Goal: Feedback & Contribution: Submit feedback/report problem

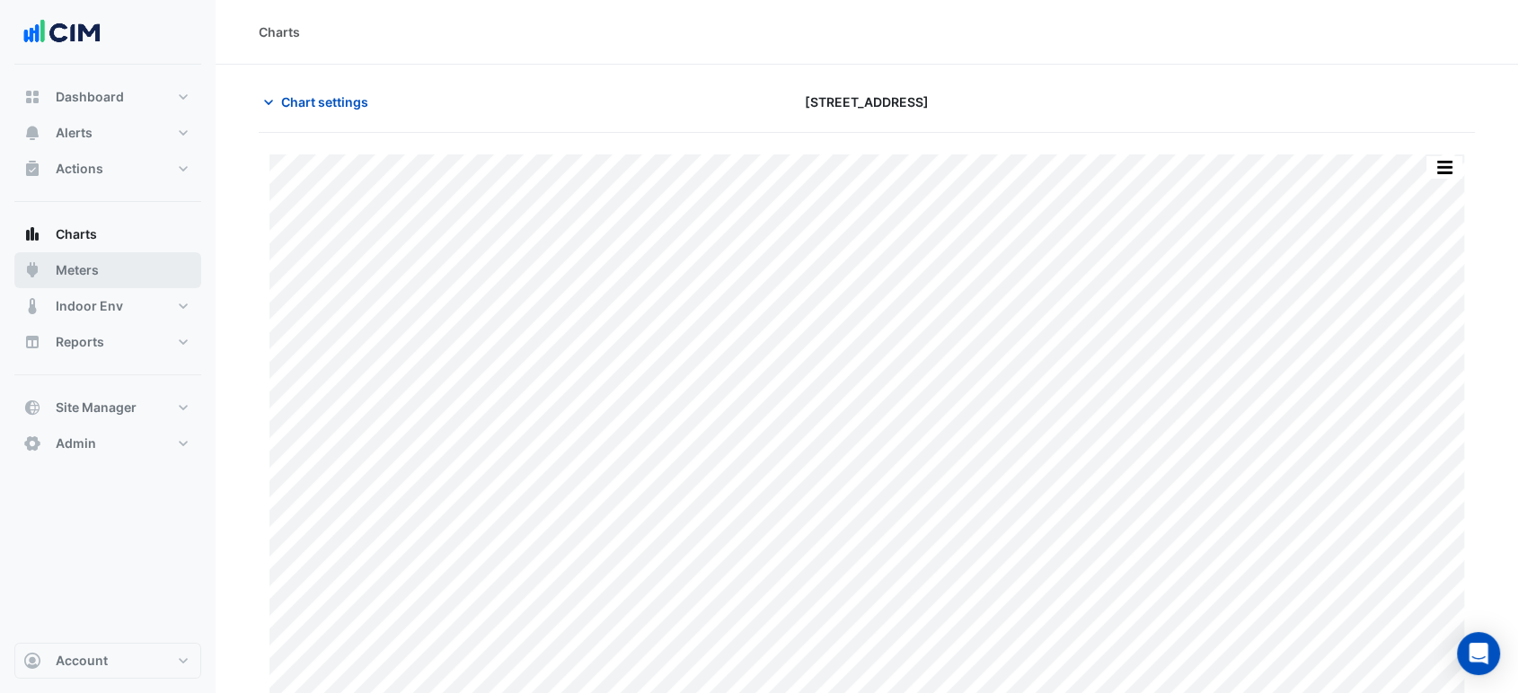
click at [121, 268] on button "Meters" at bounding box center [107, 270] width 187 height 36
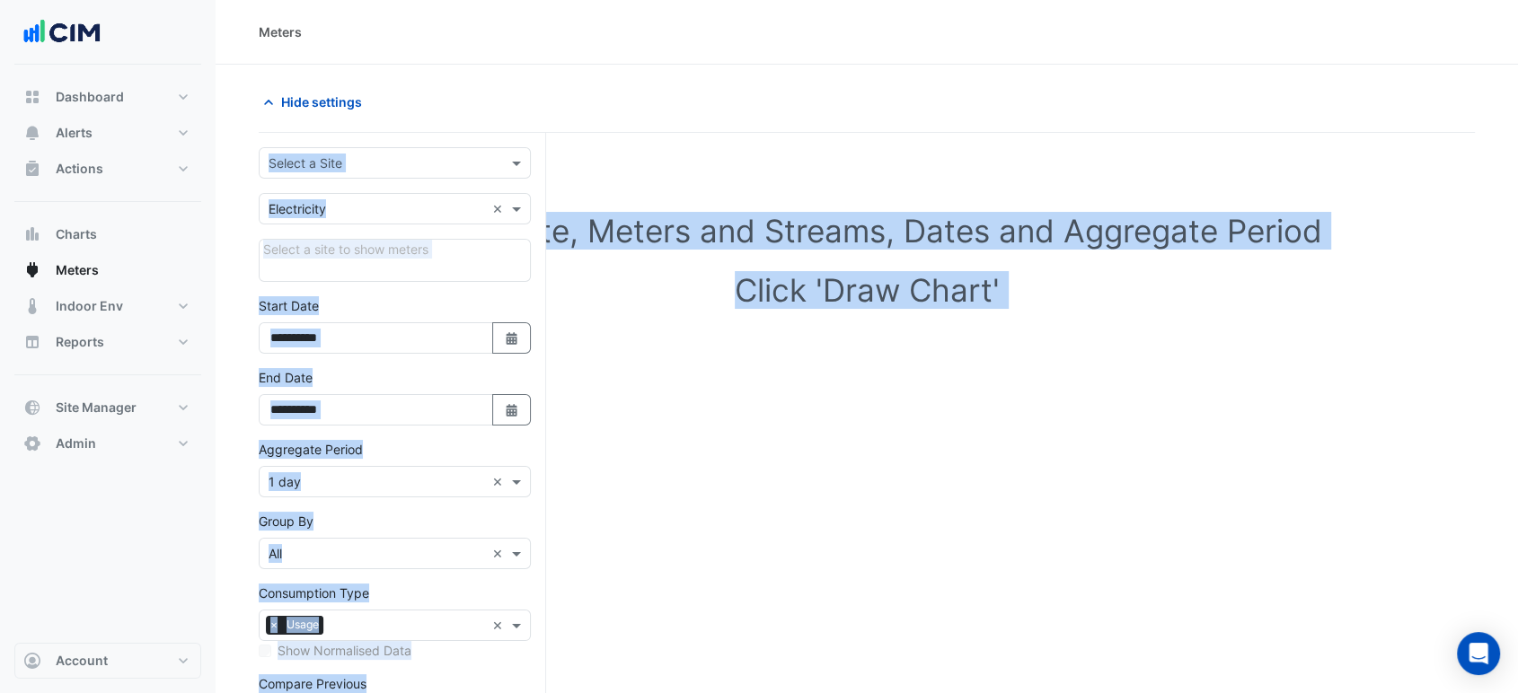
drag, startPoint x: 315, startPoint y: 106, endPoint x: 333, endPoint y: 122, distance: 24.2
click at [321, 113] on button "Hide settings" at bounding box center [316, 101] width 115 height 31
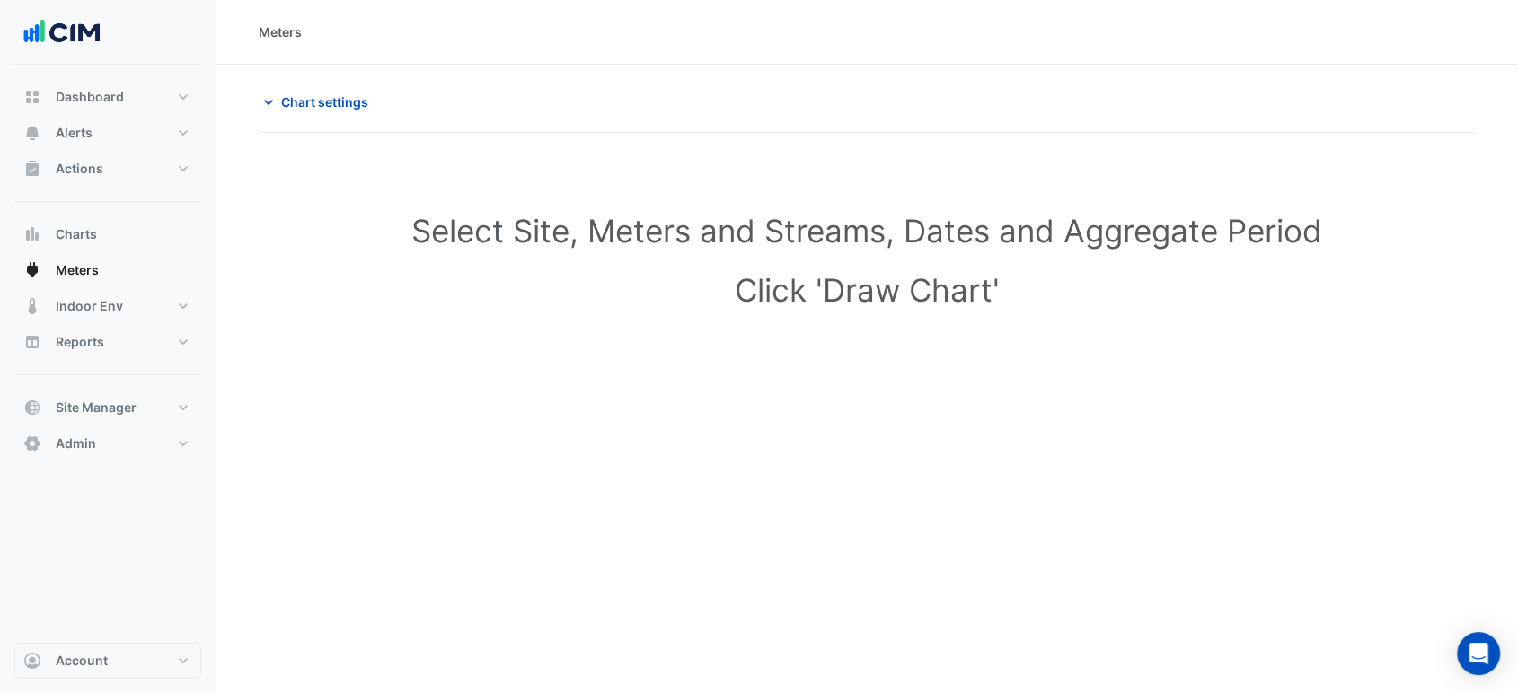
click at [463, 107] on div "Chart settings" at bounding box center [557, 101] width 619 height 31
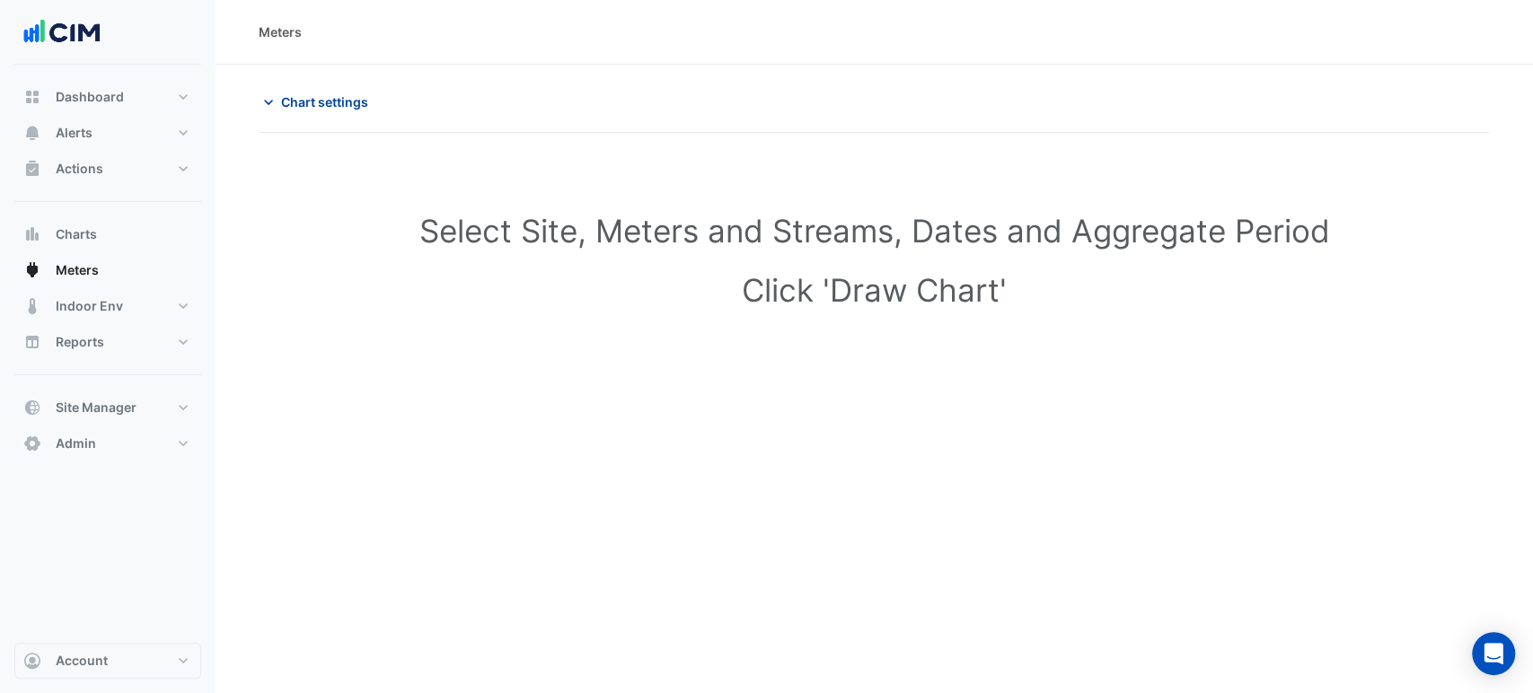
click at [326, 106] on span "Chart settings" at bounding box center [324, 102] width 87 height 19
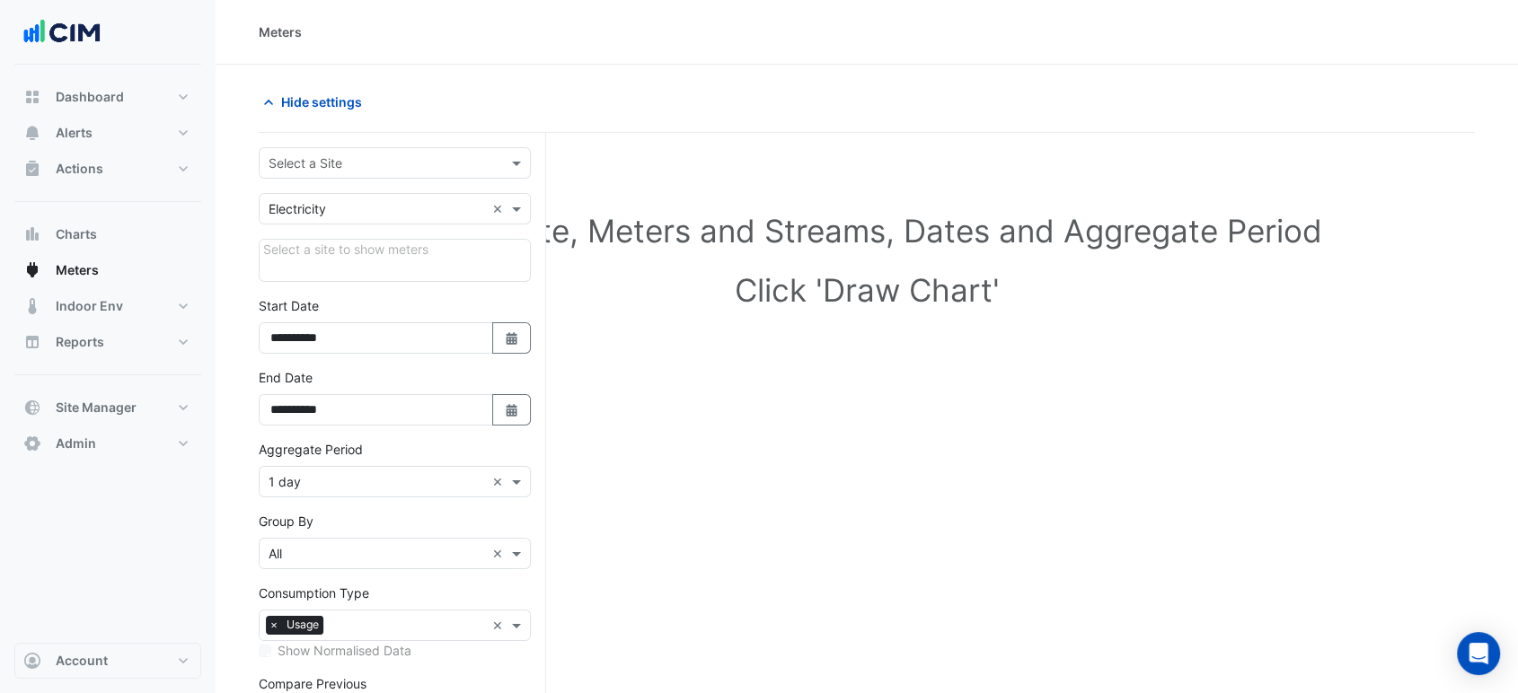
click at [334, 171] on input "text" at bounding box center [377, 163] width 216 height 19
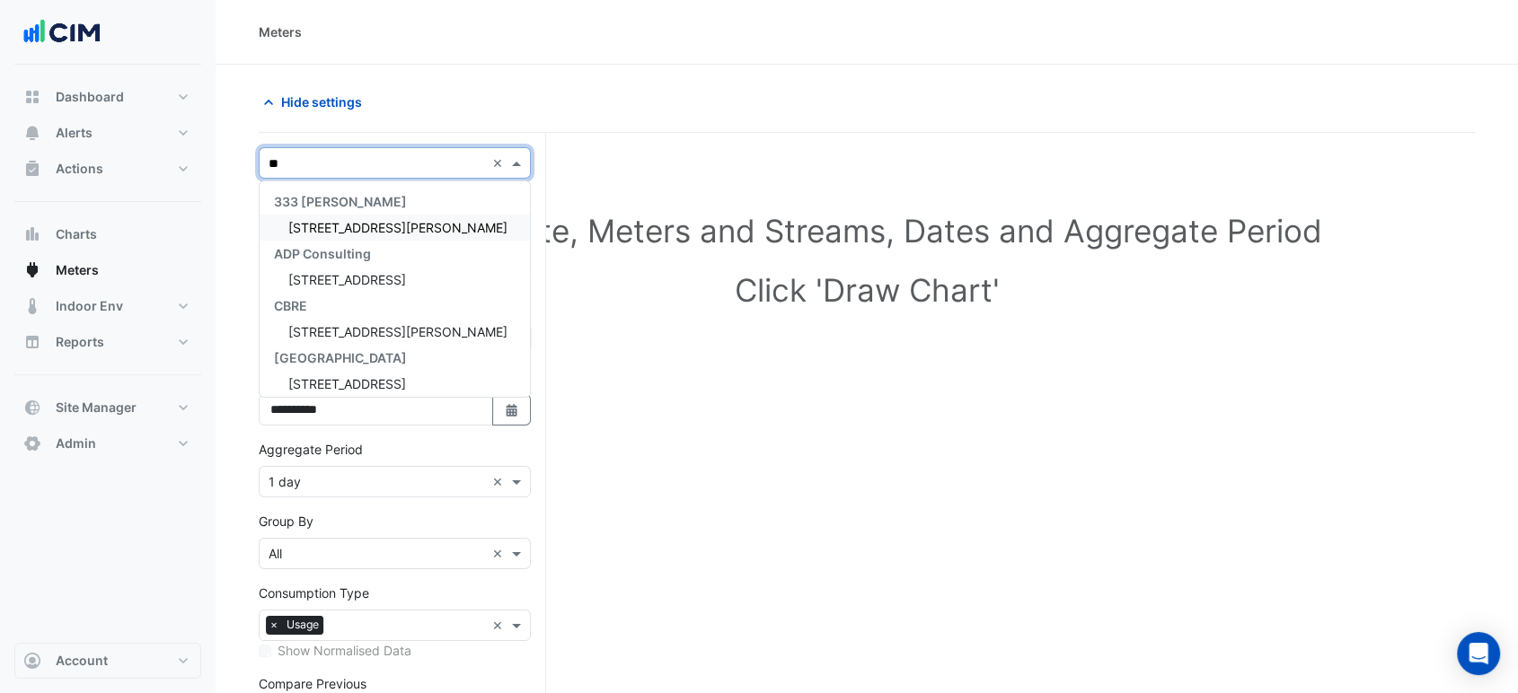
type input "***"
click at [339, 221] on span "[STREET_ADDRESS][PERSON_NAME]" at bounding box center [397, 227] width 219 height 15
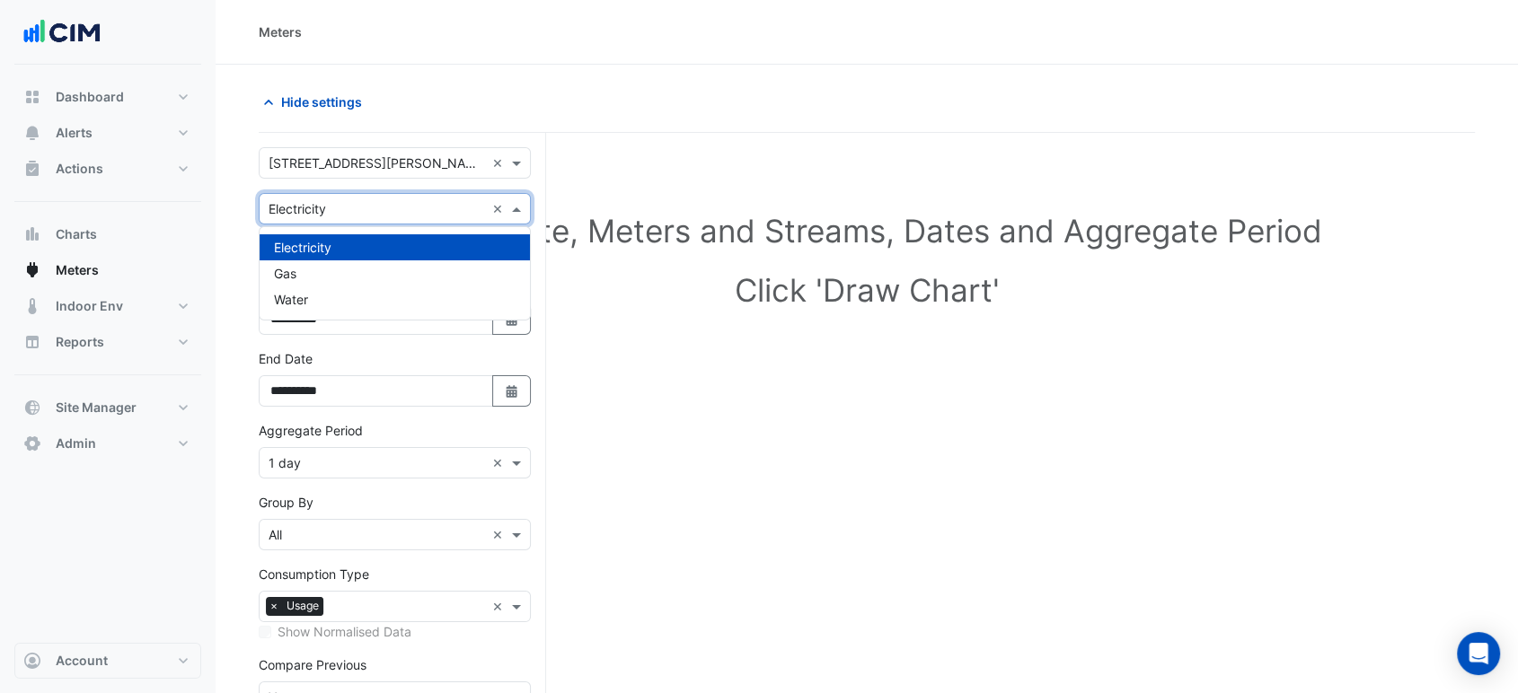
click at [342, 213] on input "text" at bounding box center [377, 209] width 216 height 19
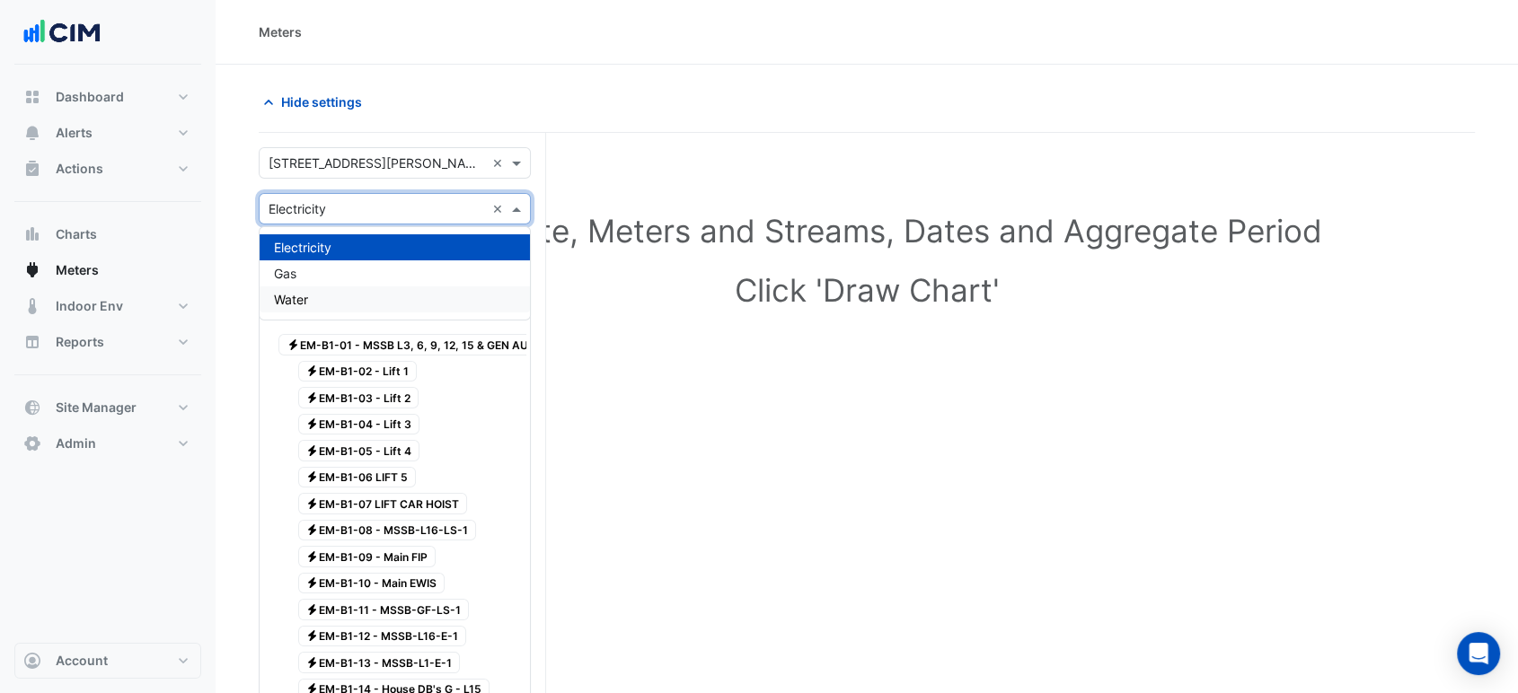
click at [324, 292] on div "Water" at bounding box center [395, 300] width 270 height 26
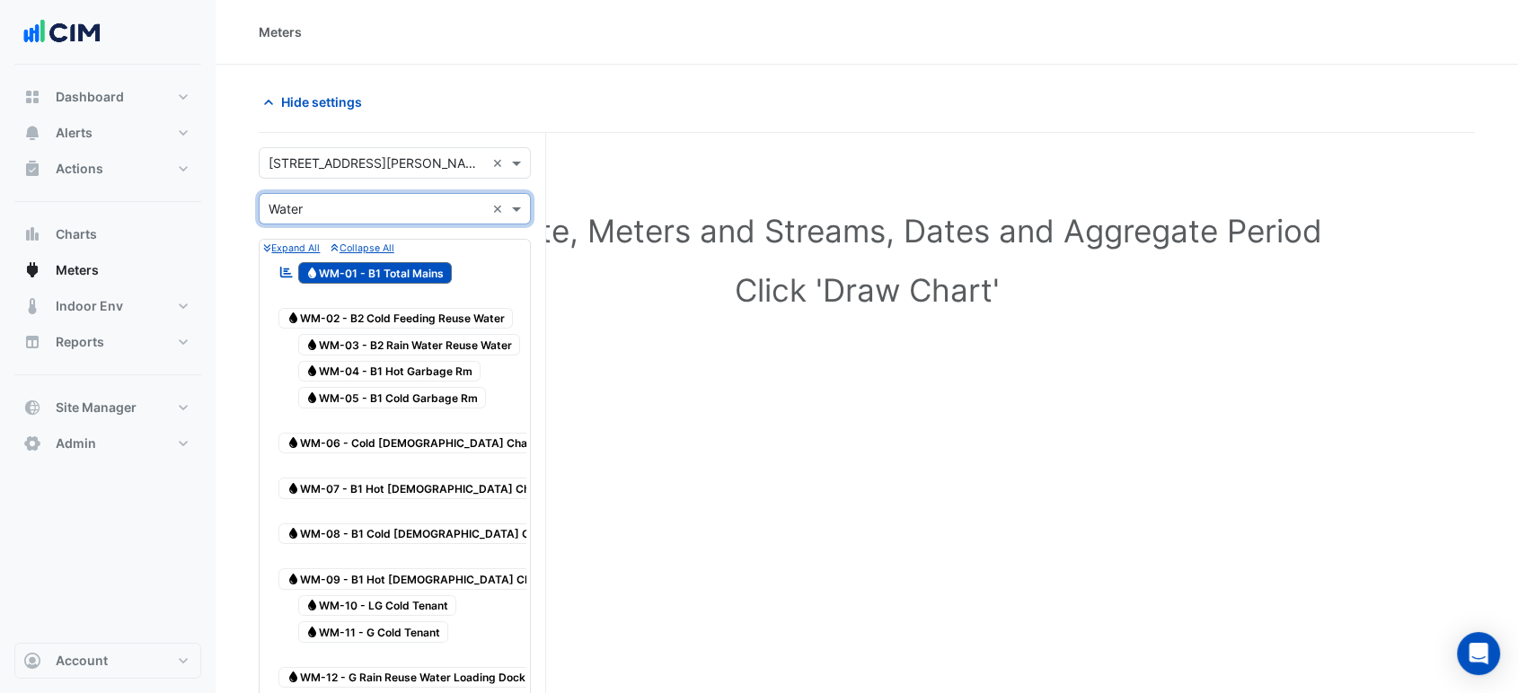
click at [458, 344] on span "Water WM-03 - B2 Rain Water Reuse Water" at bounding box center [409, 345] width 223 height 22
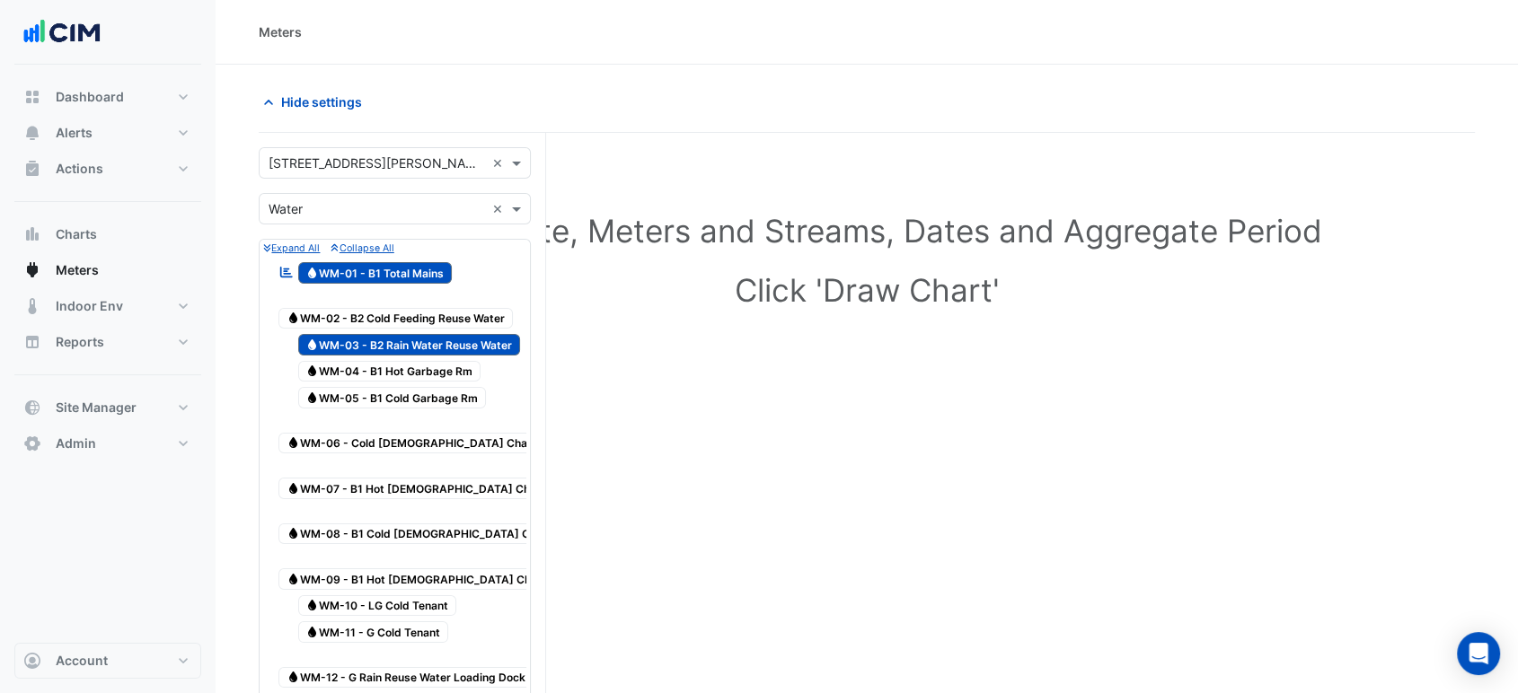
click at [422, 267] on span "Water WM-01 - B1 Total Mains" at bounding box center [375, 273] width 154 height 22
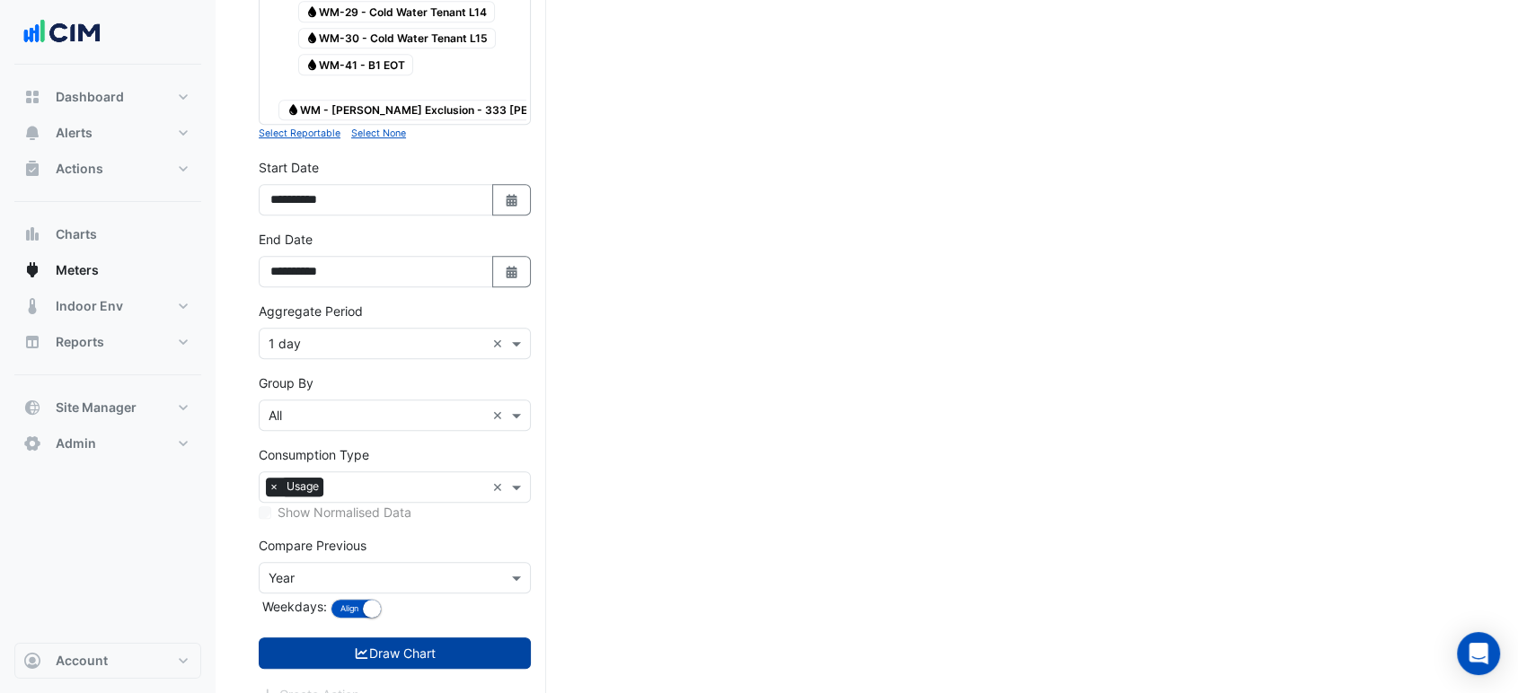
click at [489, 638] on button "Draw Chart" at bounding box center [395, 653] width 272 height 31
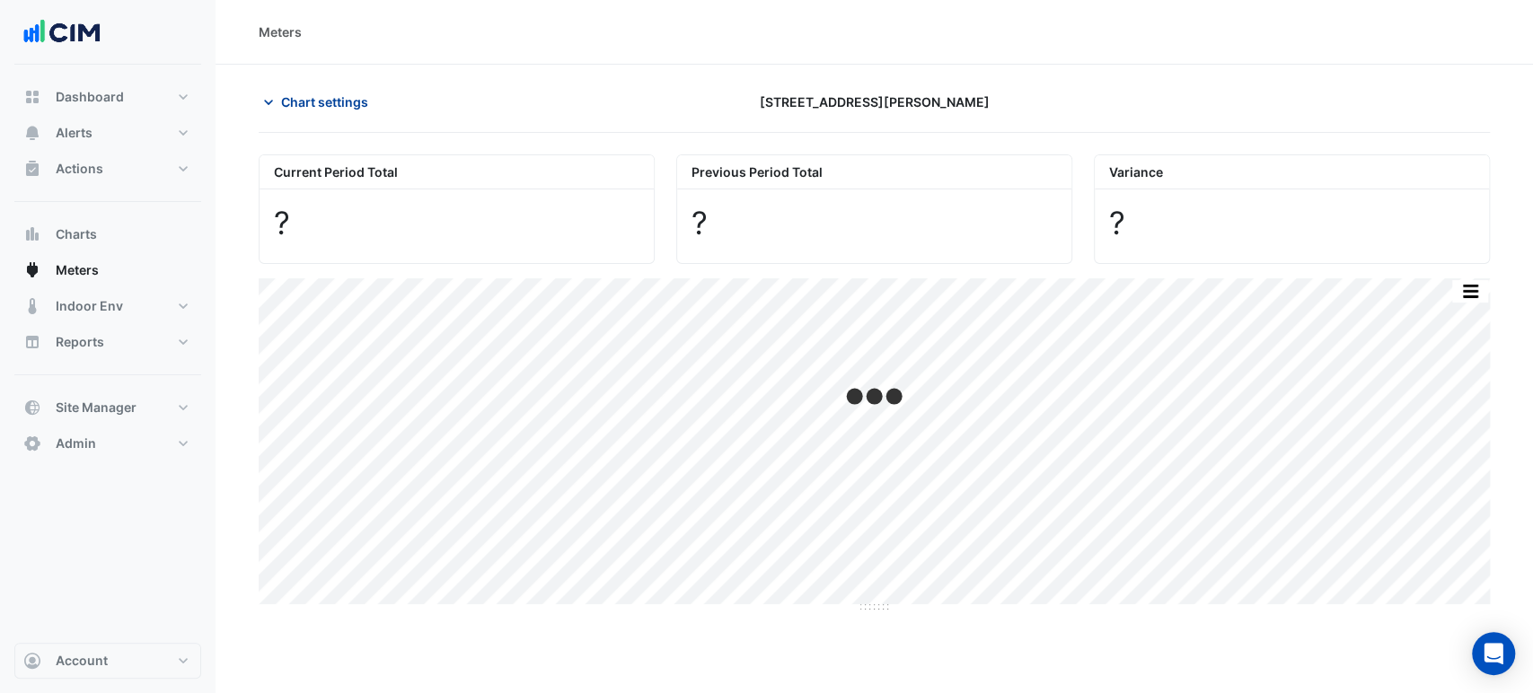
click at [359, 99] on span "Chart settings" at bounding box center [324, 102] width 87 height 19
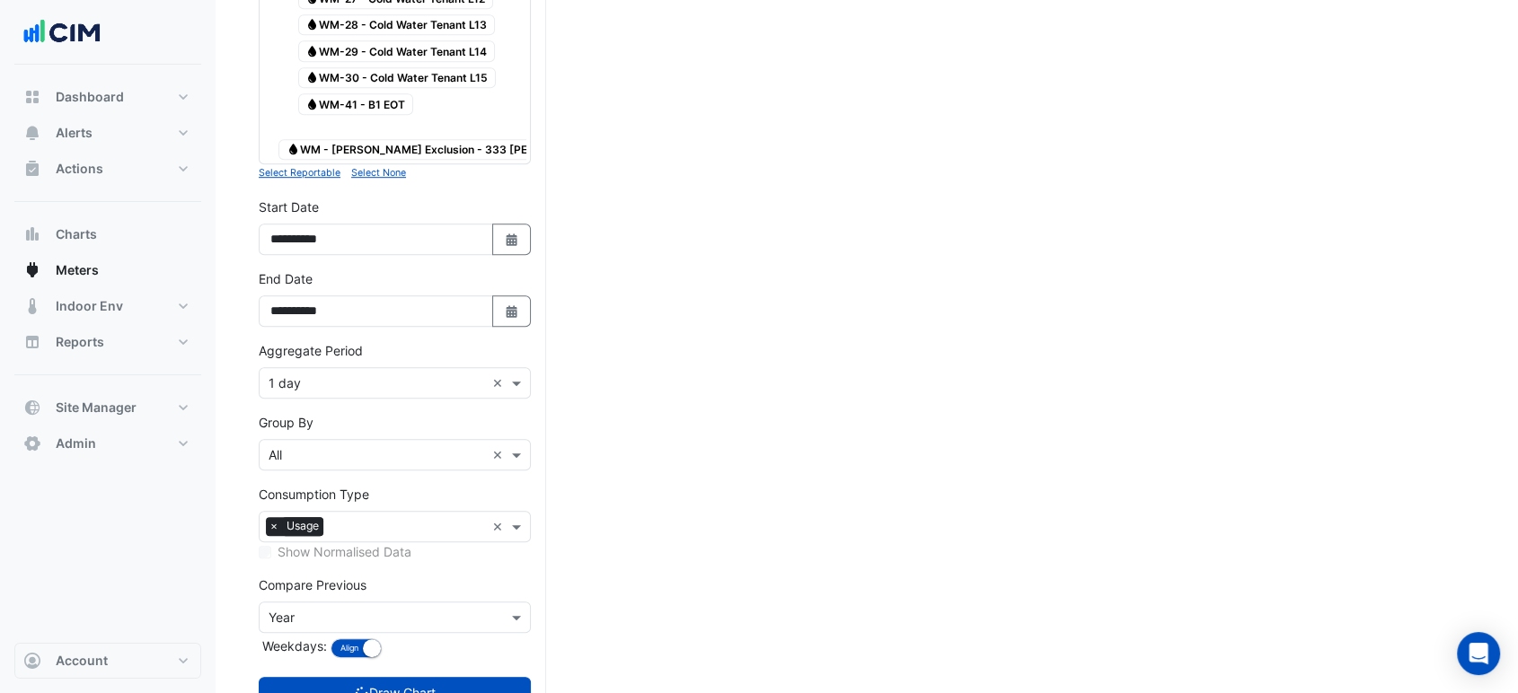
scroll to position [1173, 0]
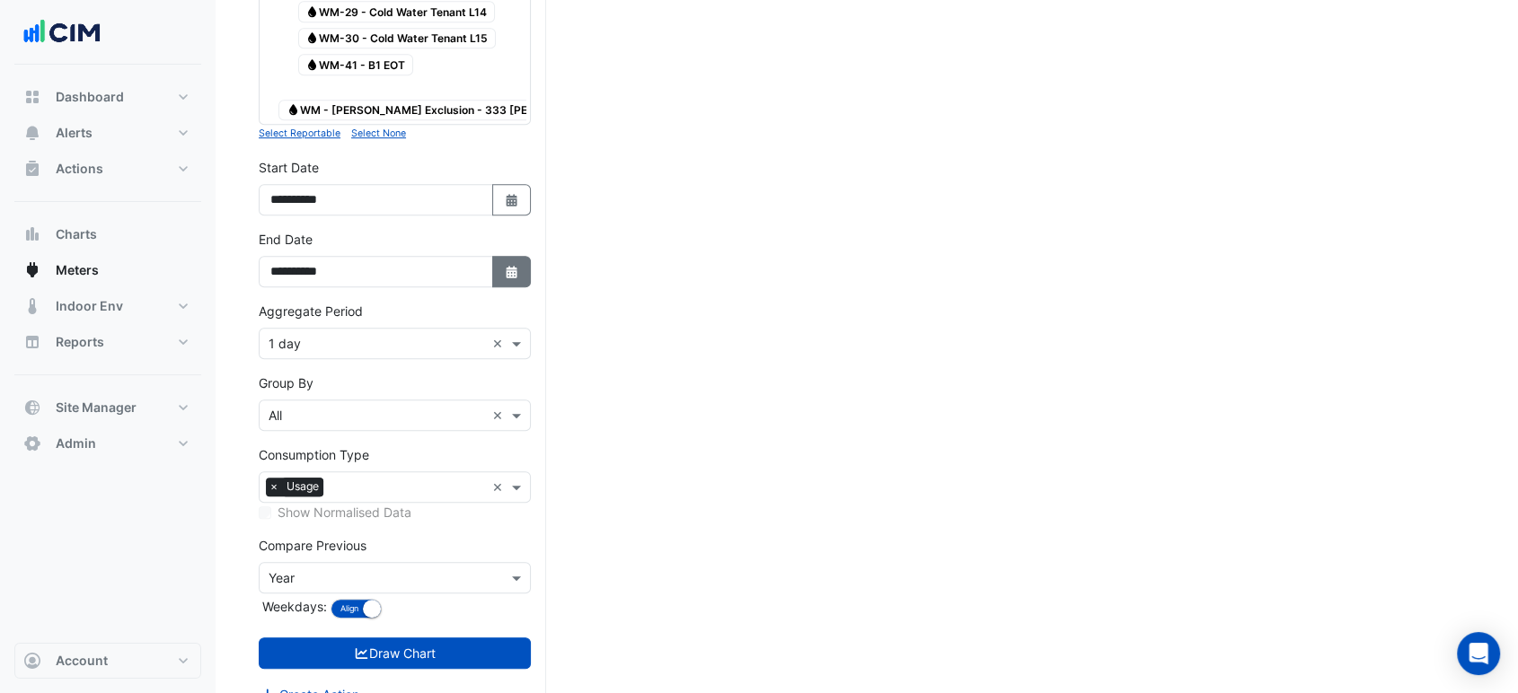
click at [497, 258] on button "Select Date" at bounding box center [512, 271] width 40 height 31
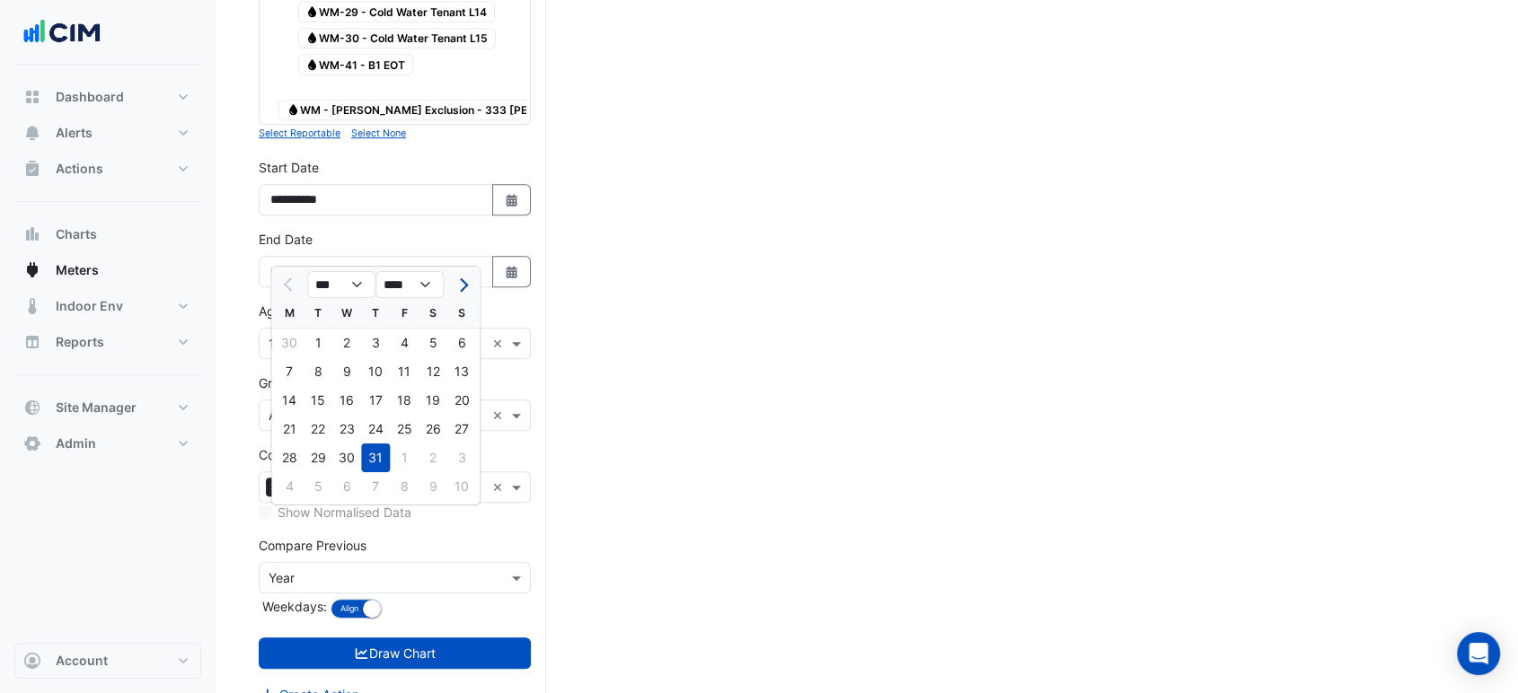
click at [465, 276] on button "Next month" at bounding box center [462, 284] width 22 height 29
select select "*"
click at [386, 428] on div "21" at bounding box center [375, 429] width 29 height 29
type input "**********"
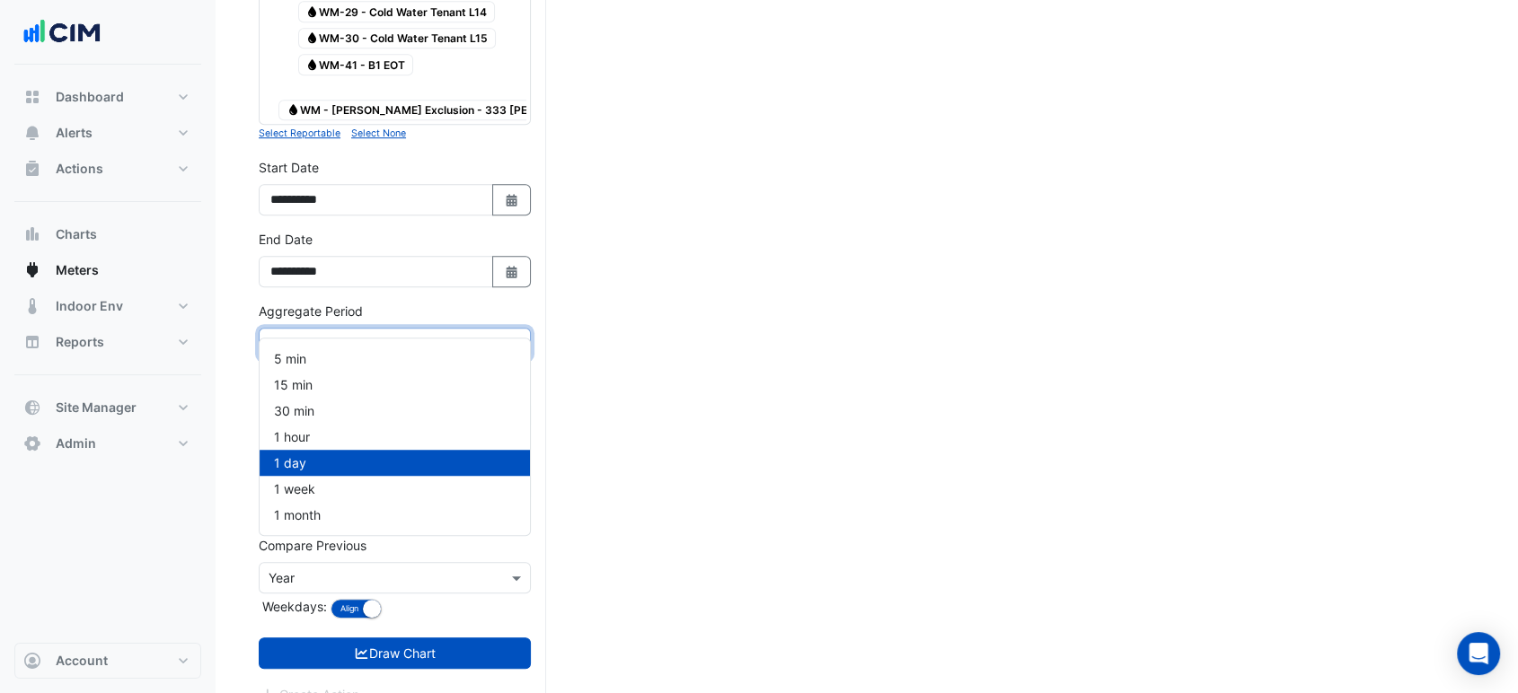
click at [358, 335] on input "text" at bounding box center [377, 344] width 216 height 19
click at [316, 436] on div "1 hour" at bounding box center [395, 437] width 270 height 26
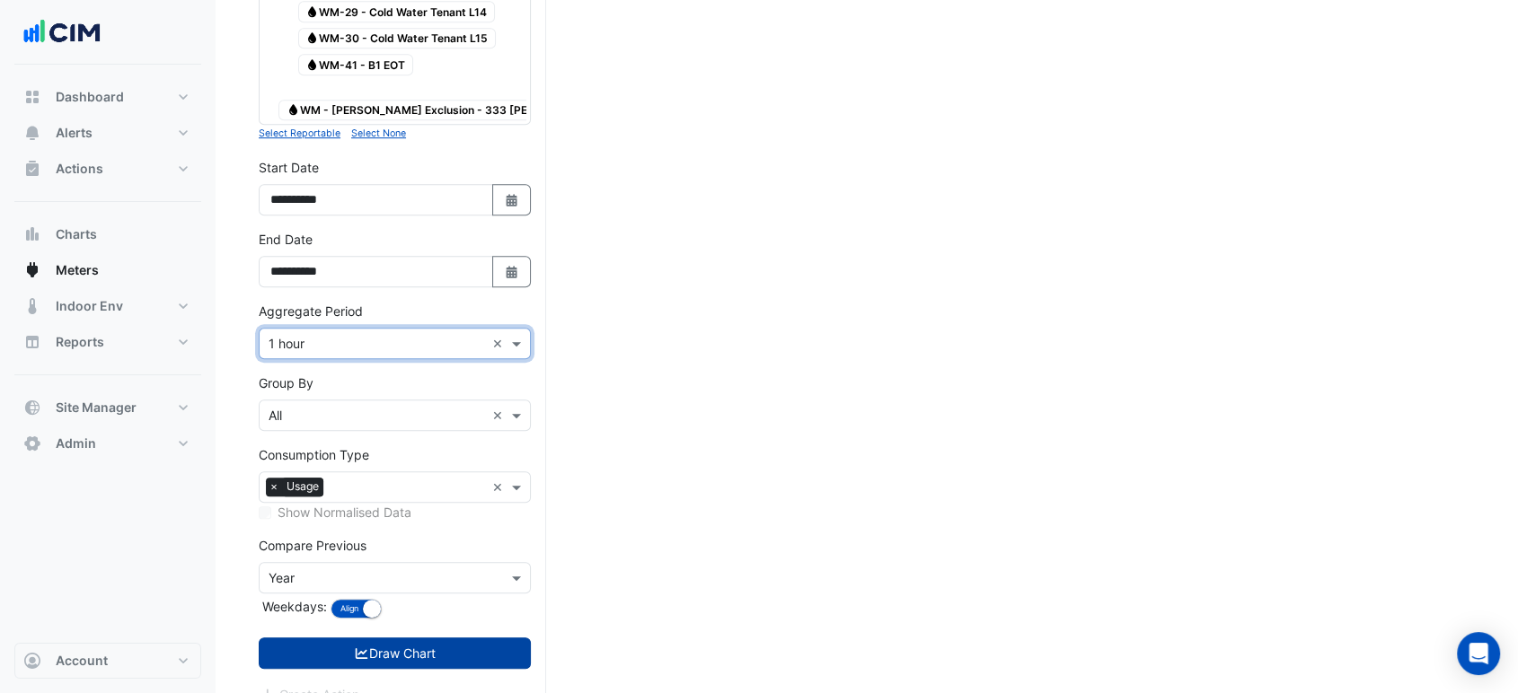
click at [454, 638] on button "Draw Chart" at bounding box center [395, 653] width 272 height 31
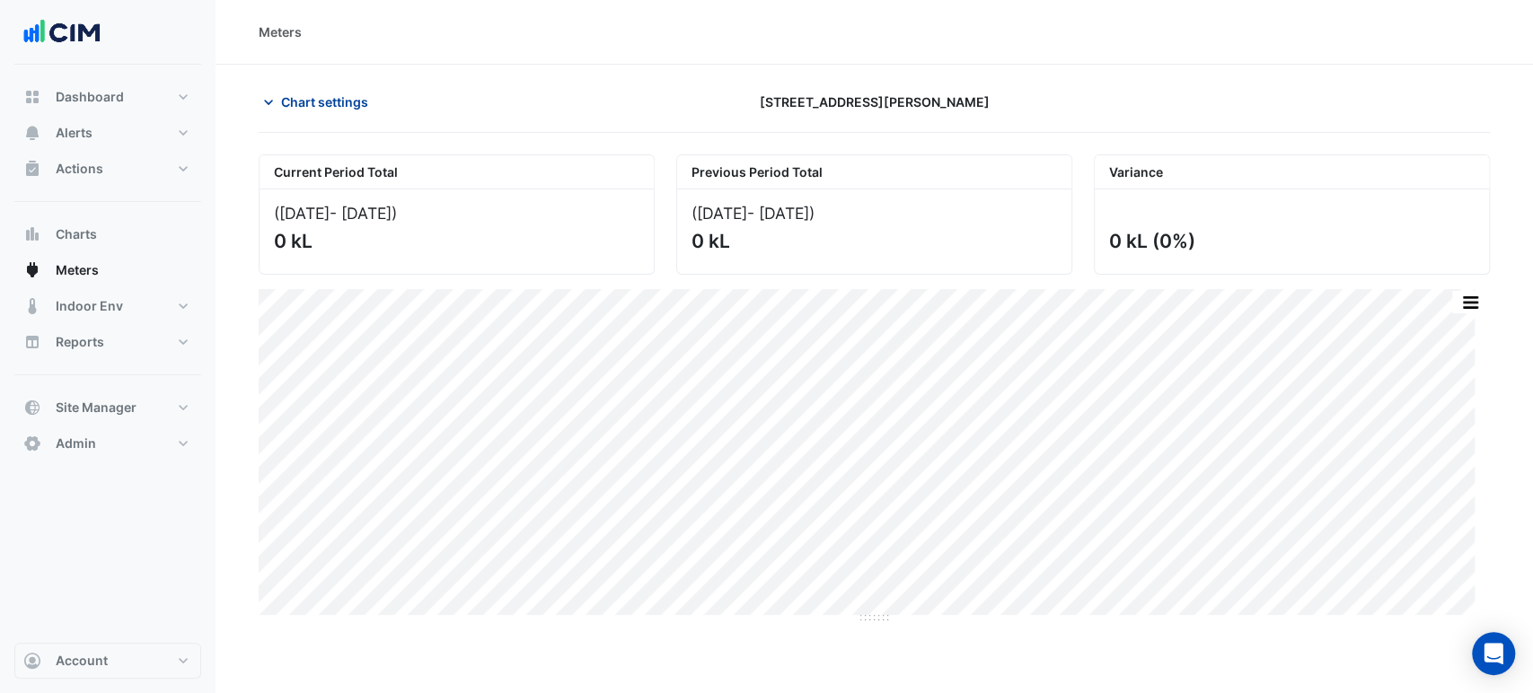
click at [338, 112] on button "Chart settings" at bounding box center [319, 101] width 121 height 31
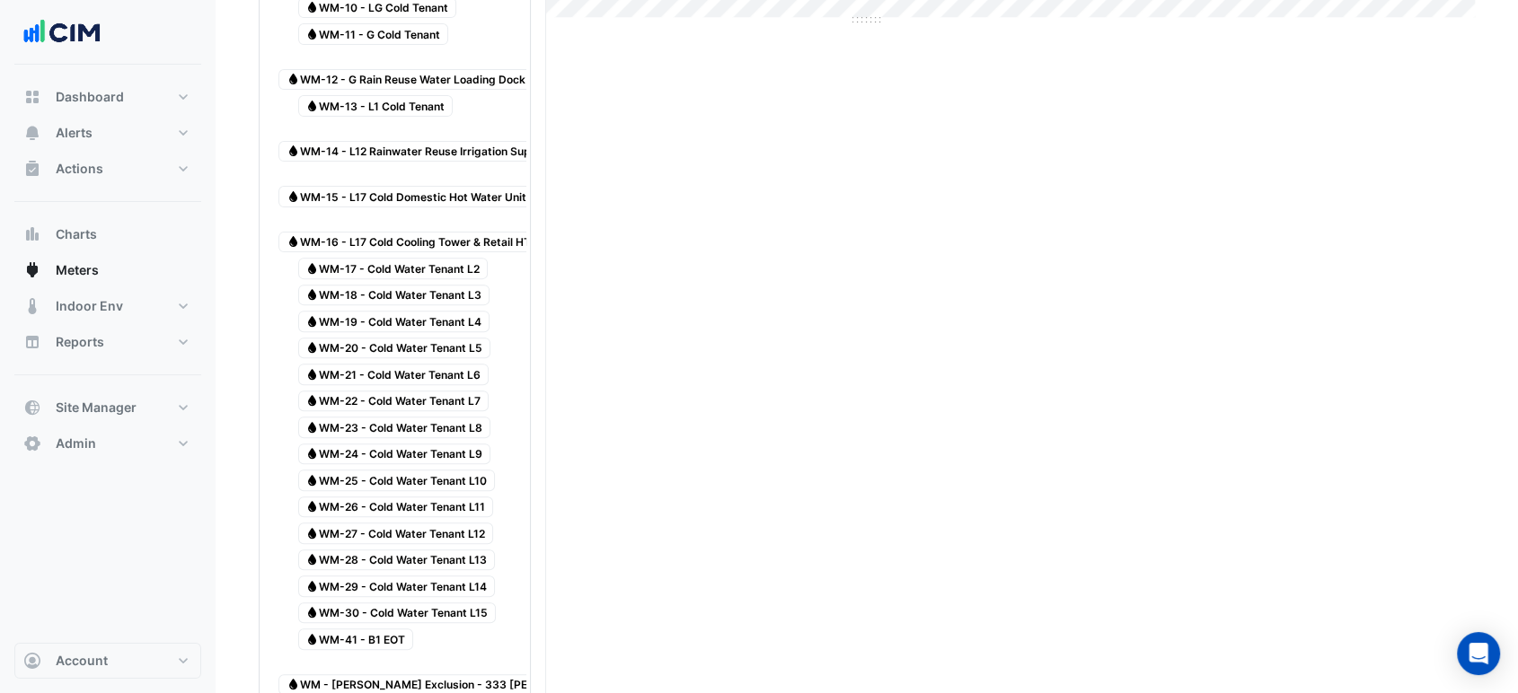
scroll to position [1173, 0]
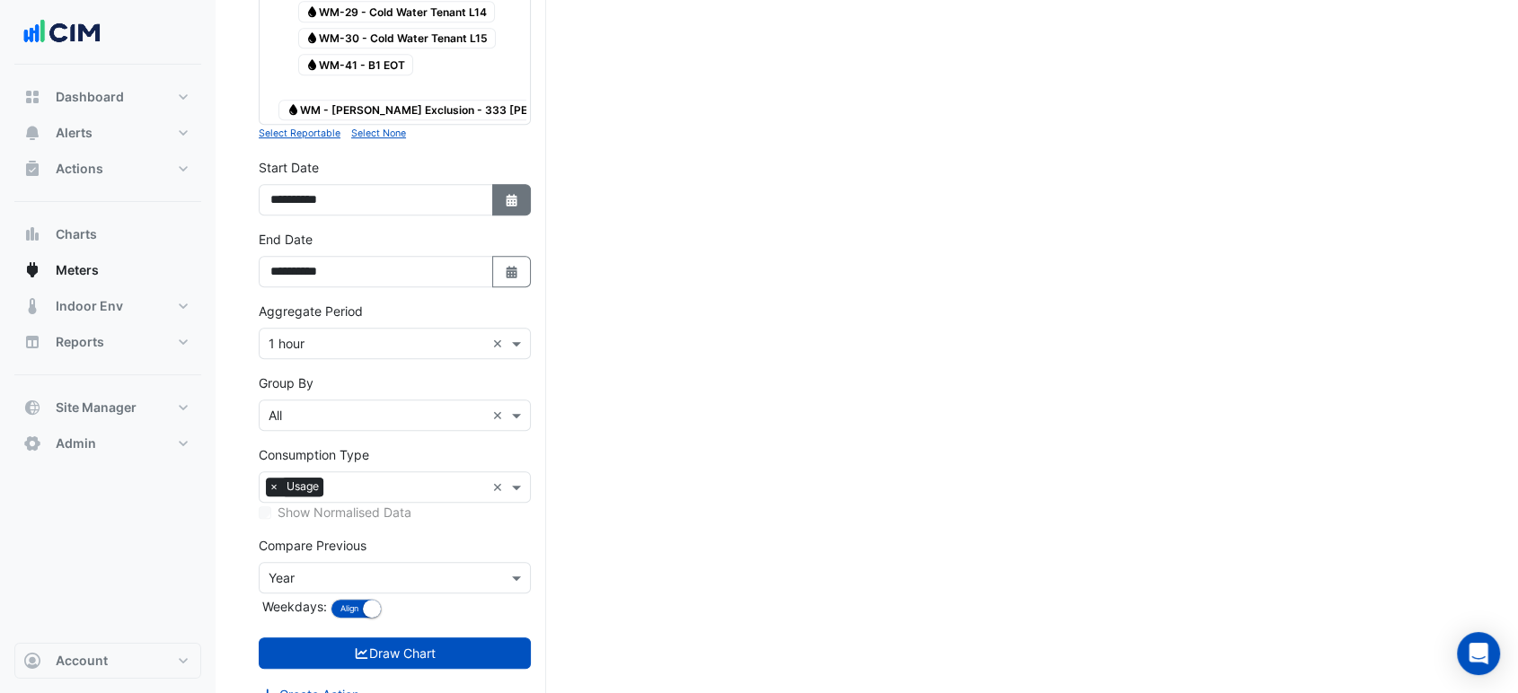
click at [510, 184] on button "Select Date" at bounding box center [512, 199] width 40 height 31
select select "*"
select select "****"
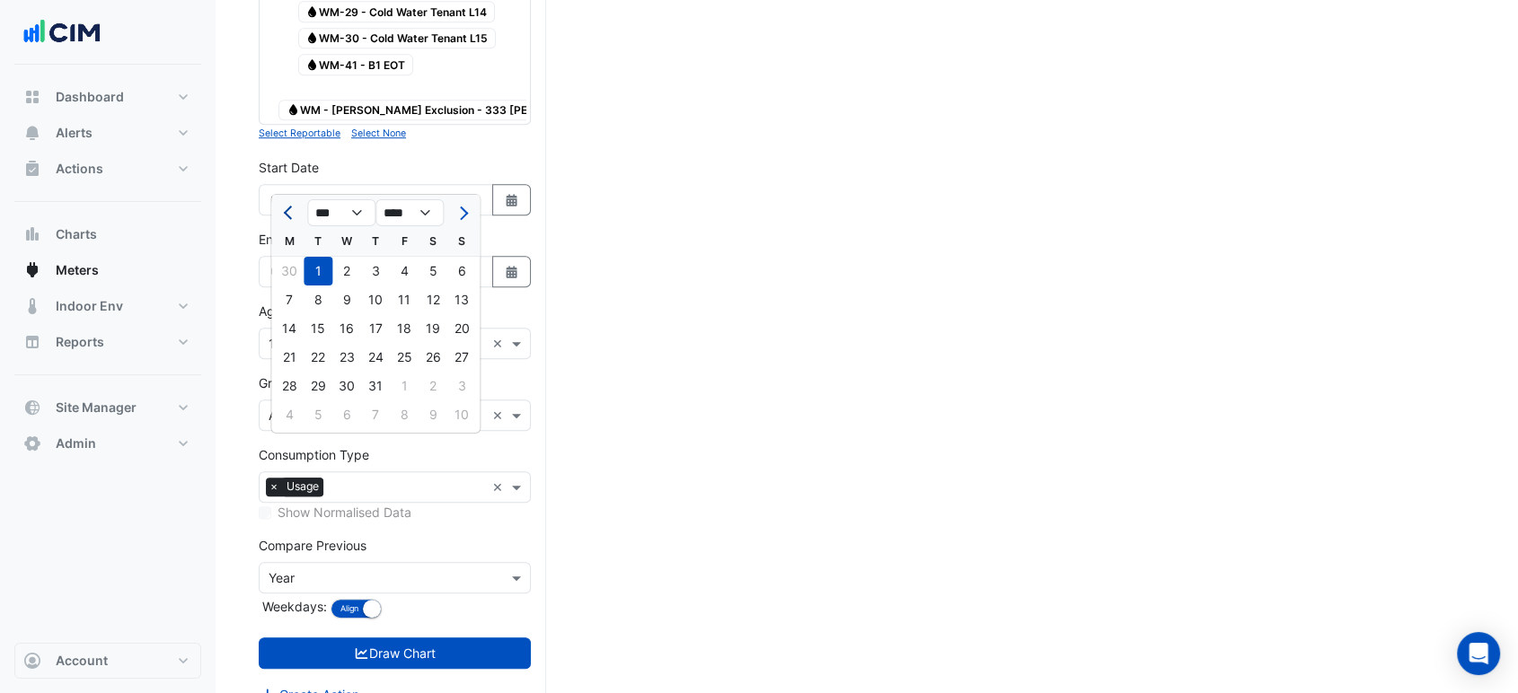
click at [289, 209] on span "Previous month" at bounding box center [290, 213] width 13 height 13
select select "*"
click at [388, 275] on div "1" at bounding box center [375, 271] width 29 height 29
type input "**********"
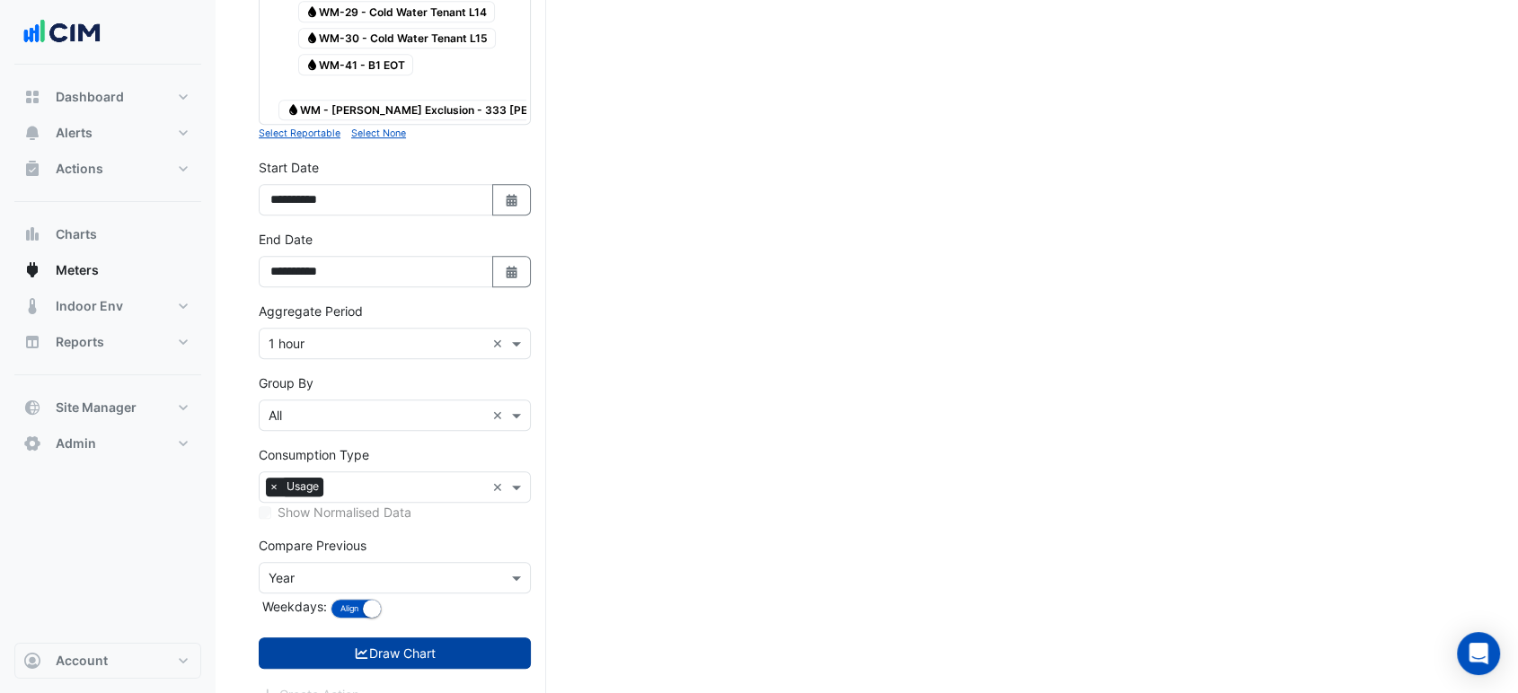
click at [413, 638] on button "Draw Chart" at bounding box center [395, 653] width 272 height 31
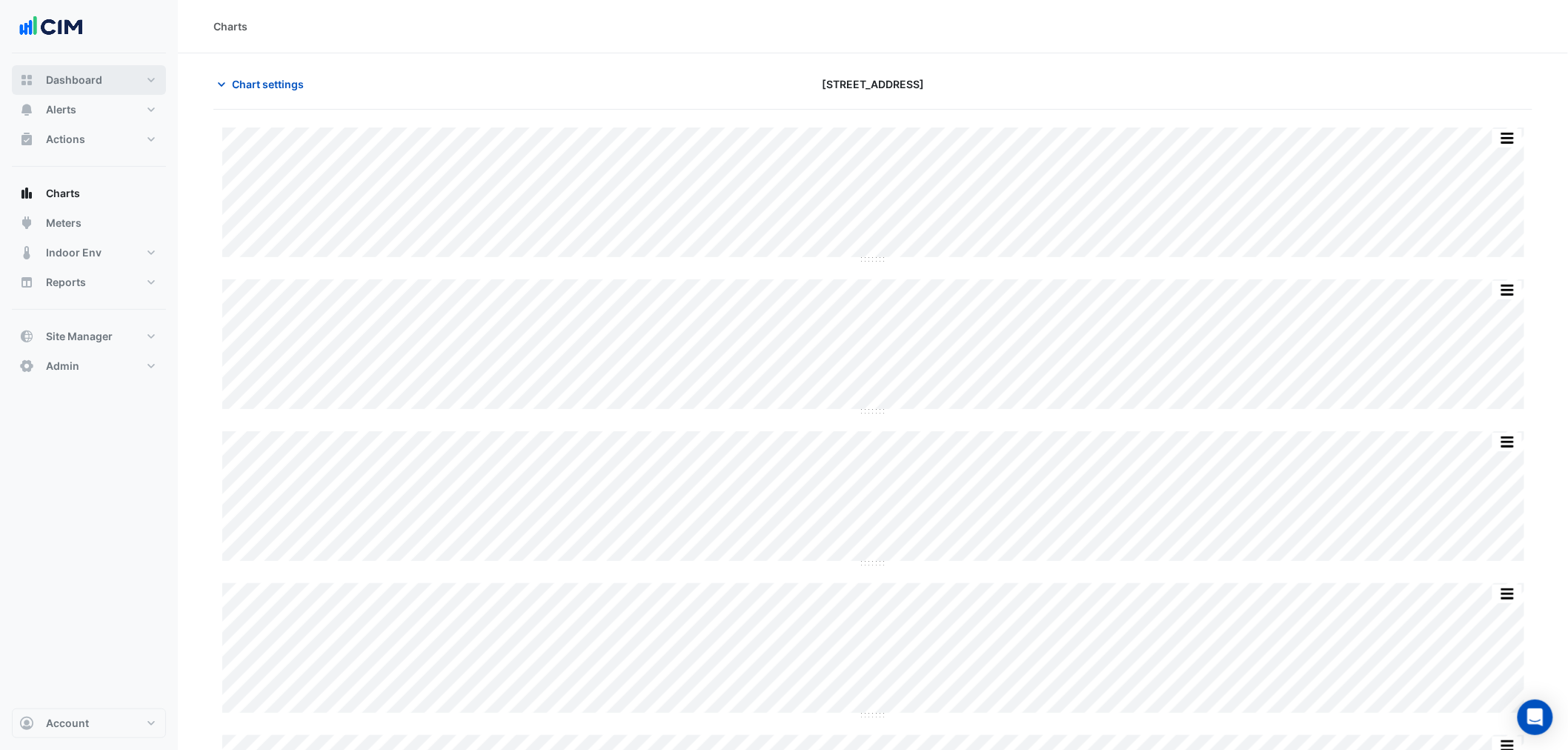
click at [83, 83] on span "Dashboard" at bounding box center [74, 80] width 56 height 15
select select "***"
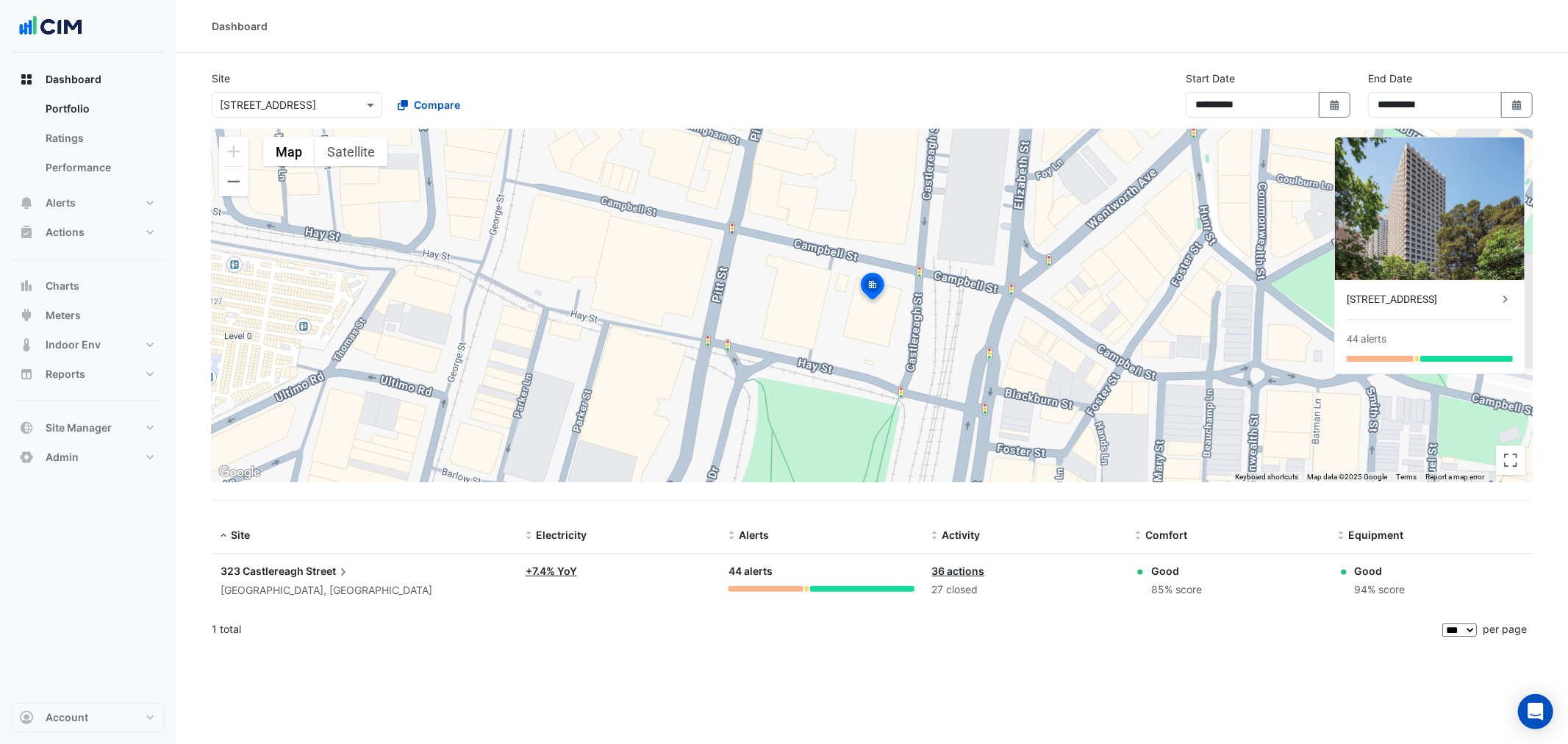
click at [825, 85] on div "**********" at bounding box center [872, 100] width 1338 height 59
click at [64, 214] on button "Alerts" at bounding box center [88, 203] width 153 height 29
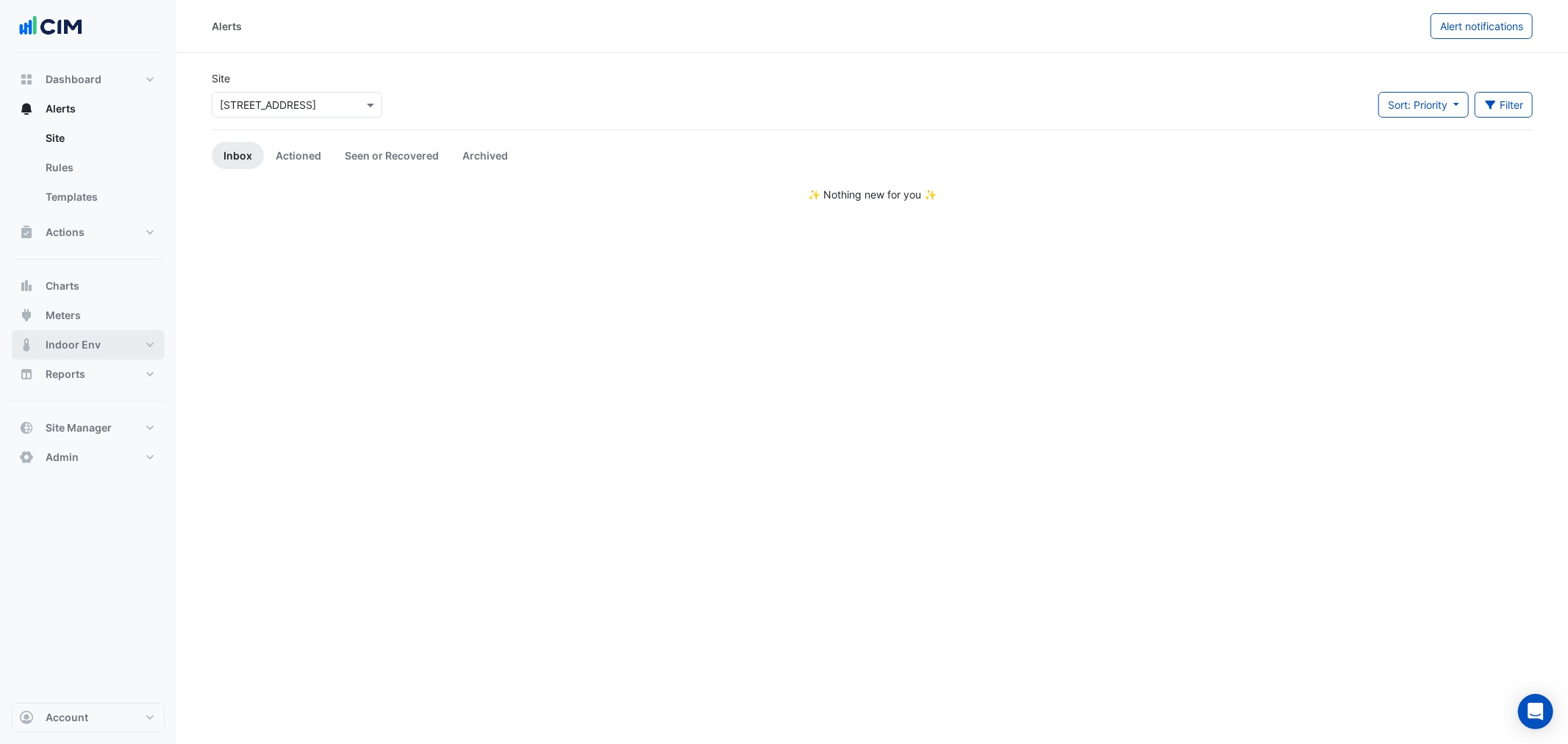
click at [75, 275] on span "Indoor Env" at bounding box center [73, 345] width 55 height 15
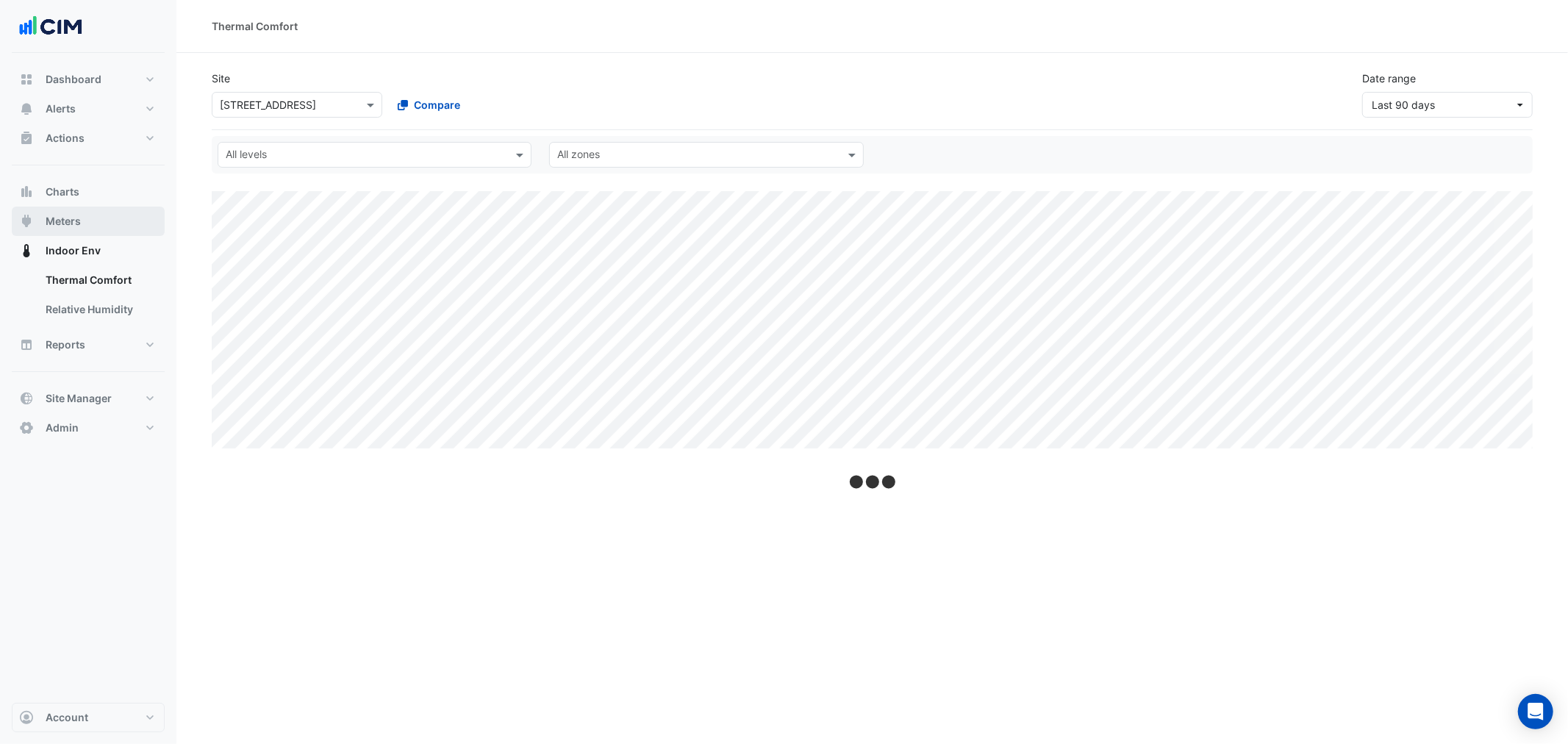
click at [92, 222] on button "Meters" at bounding box center [88, 221] width 153 height 29
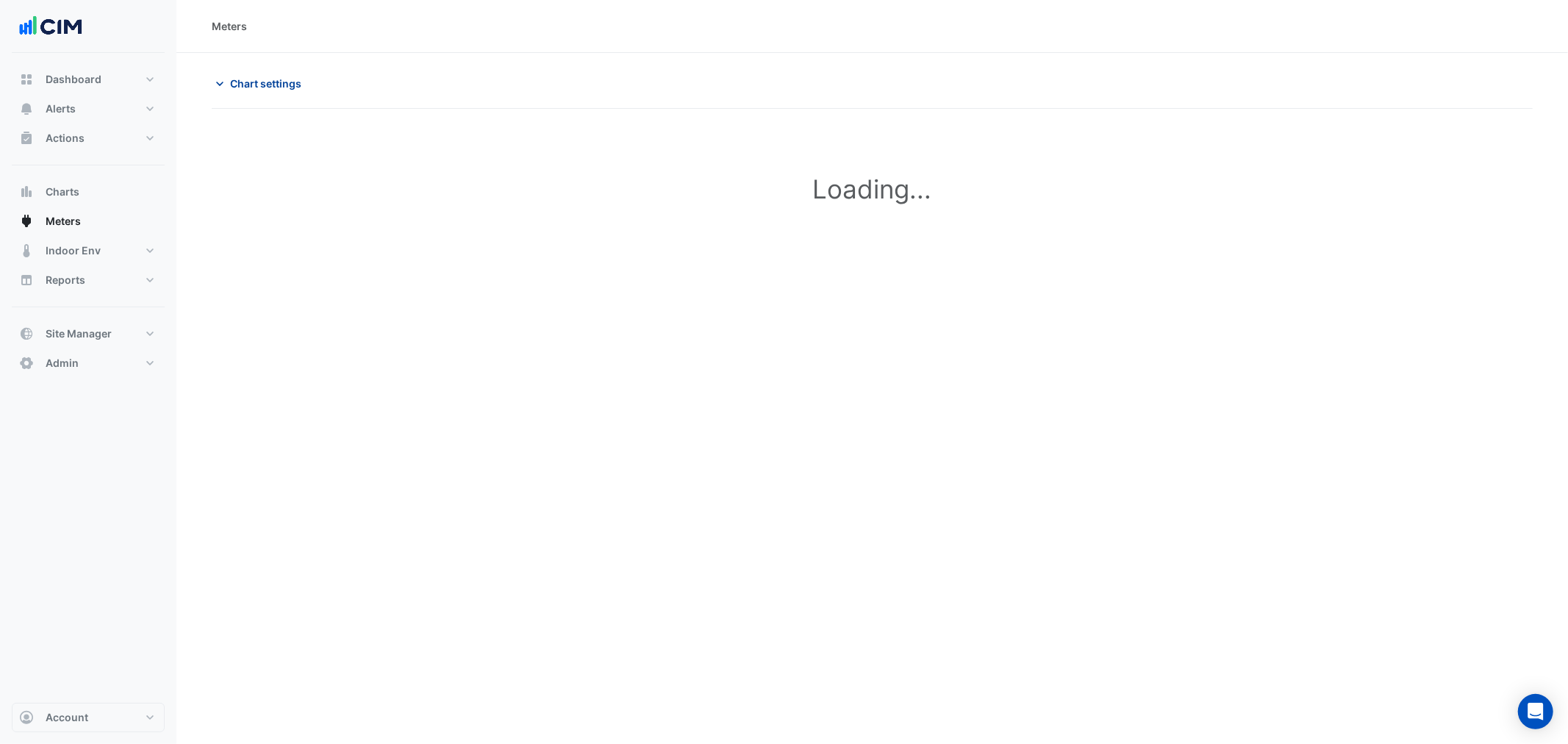
type input "**********"
click at [259, 88] on span "Chart settings" at bounding box center [265, 83] width 71 height 16
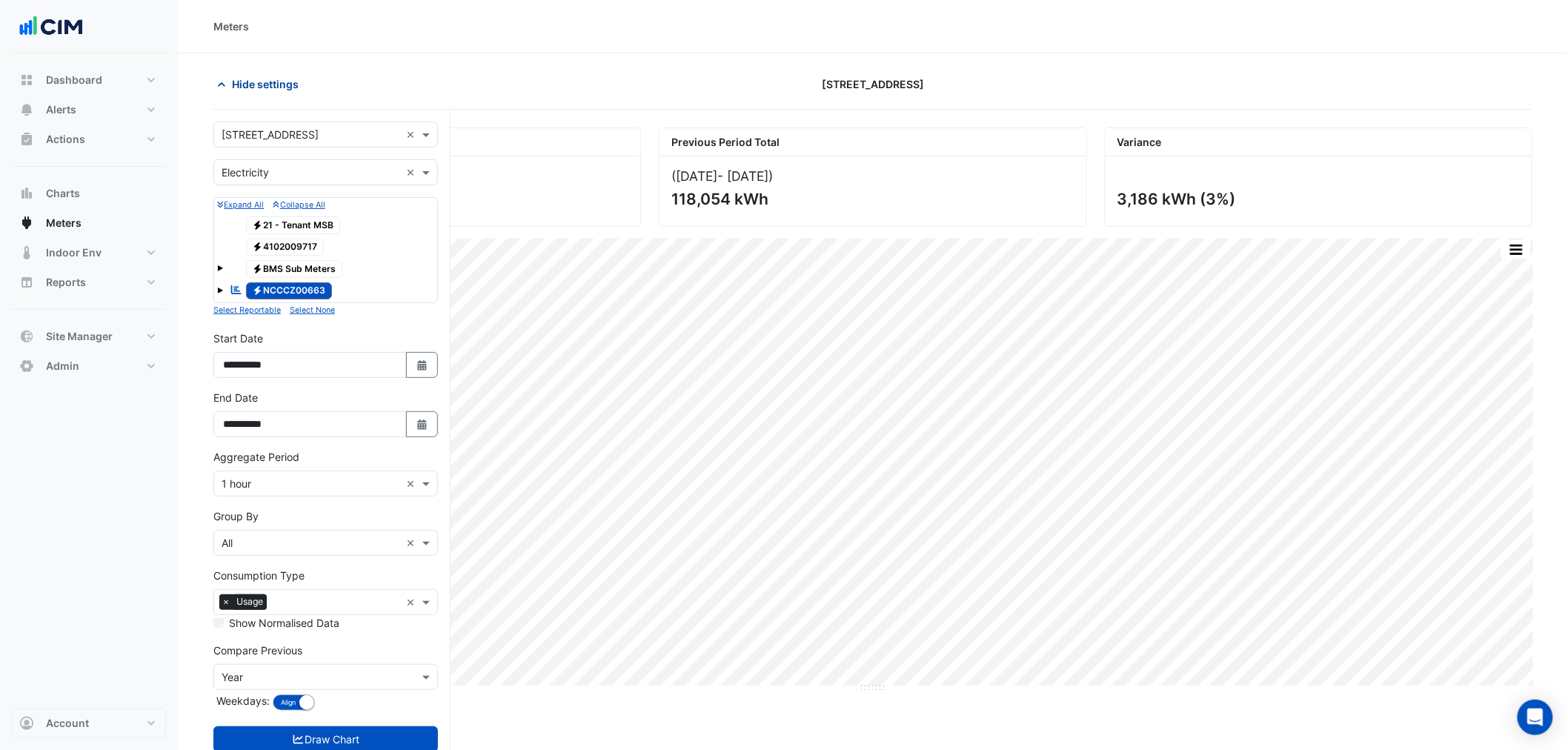
click at [262, 89] on span "Hide settings" at bounding box center [265, 84] width 67 height 16
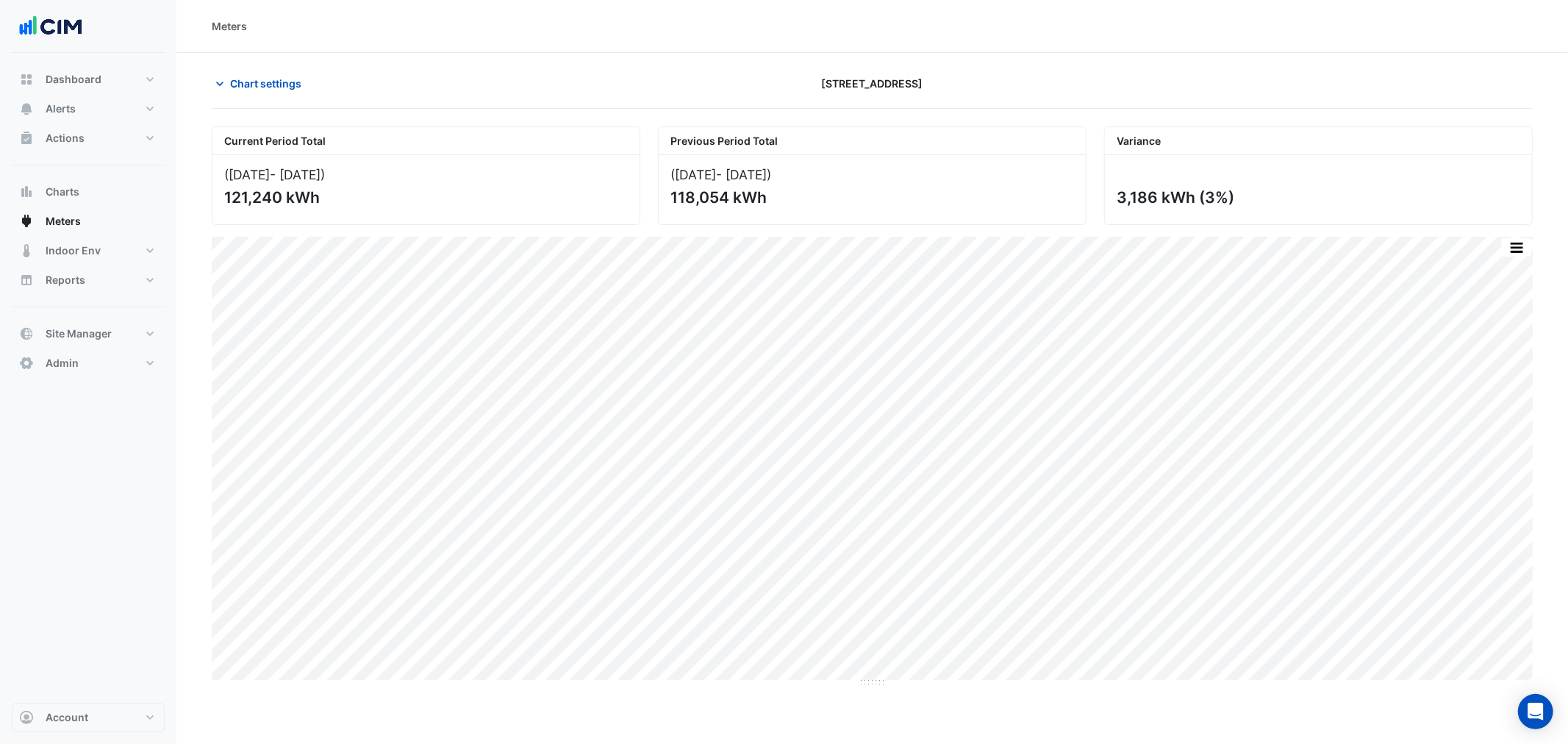
click at [647, 99] on div "Chart settings 323 Castlereagh Street" at bounding box center [872, 89] width 1321 height 38
click at [277, 76] on span "Chart settings" at bounding box center [265, 83] width 71 height 16
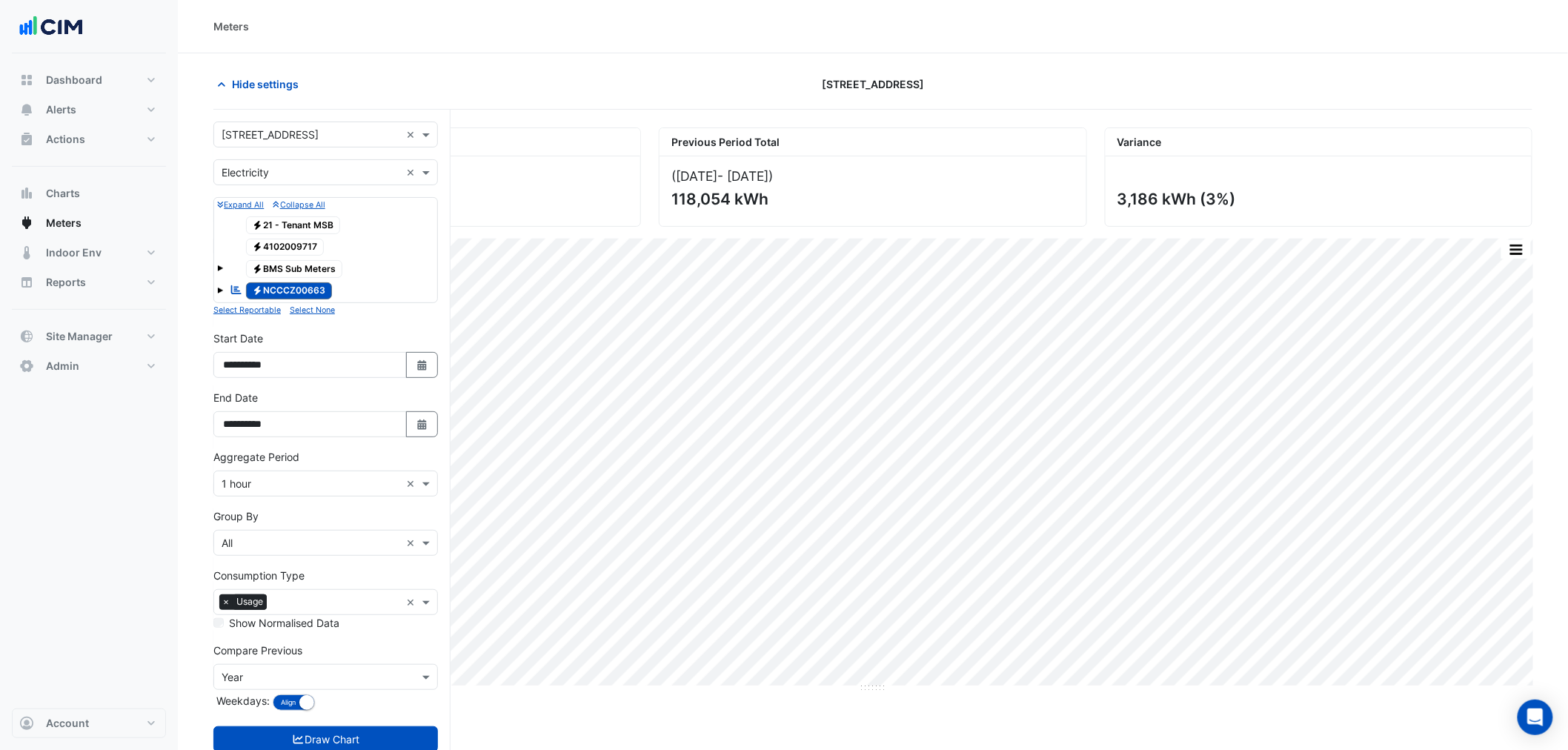
click at [309, 165] on input "text" at bounding box center [311, 172] width 178 height 16
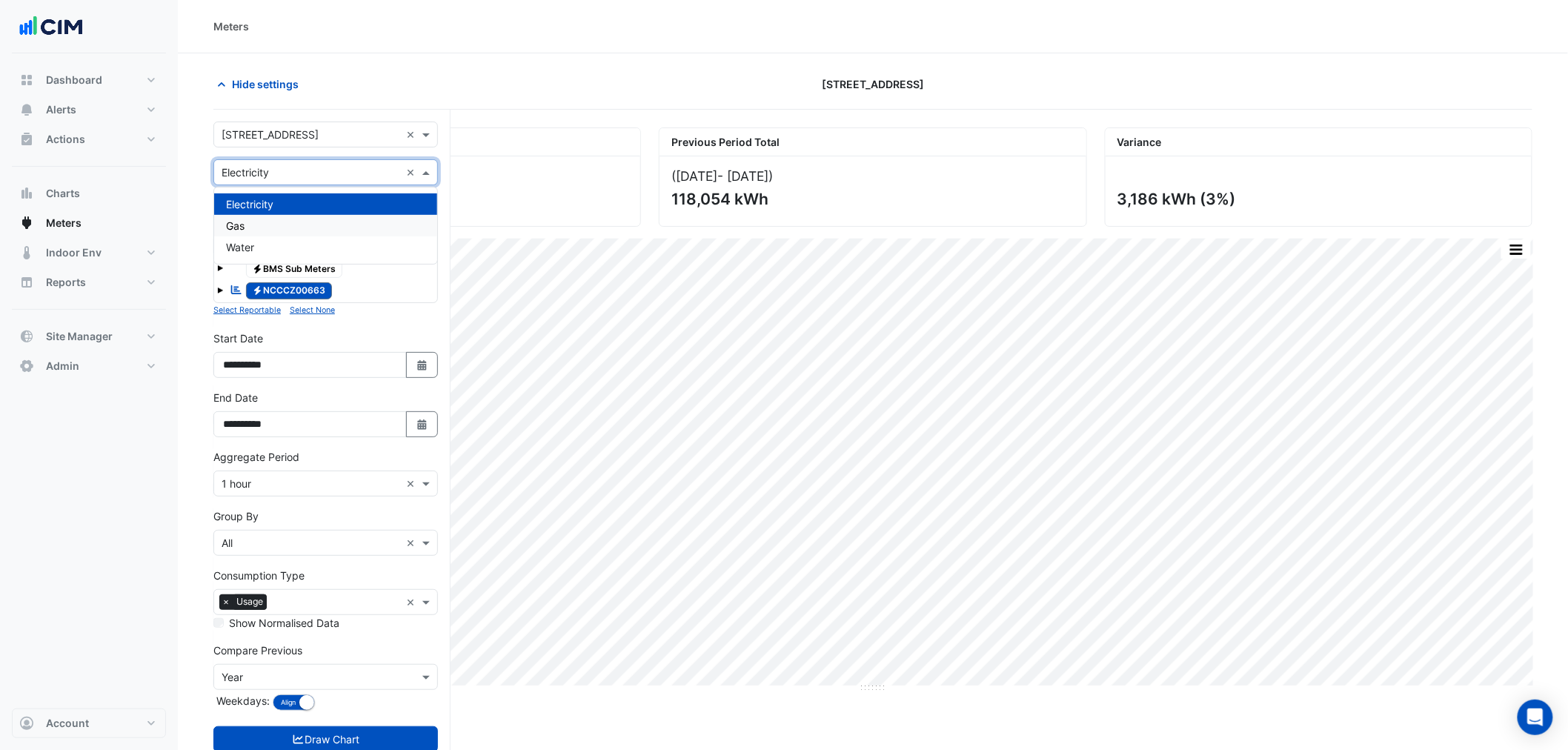
click at [294, 232] on div "Gas" at bounding box center [326, 225] width 223 height 21
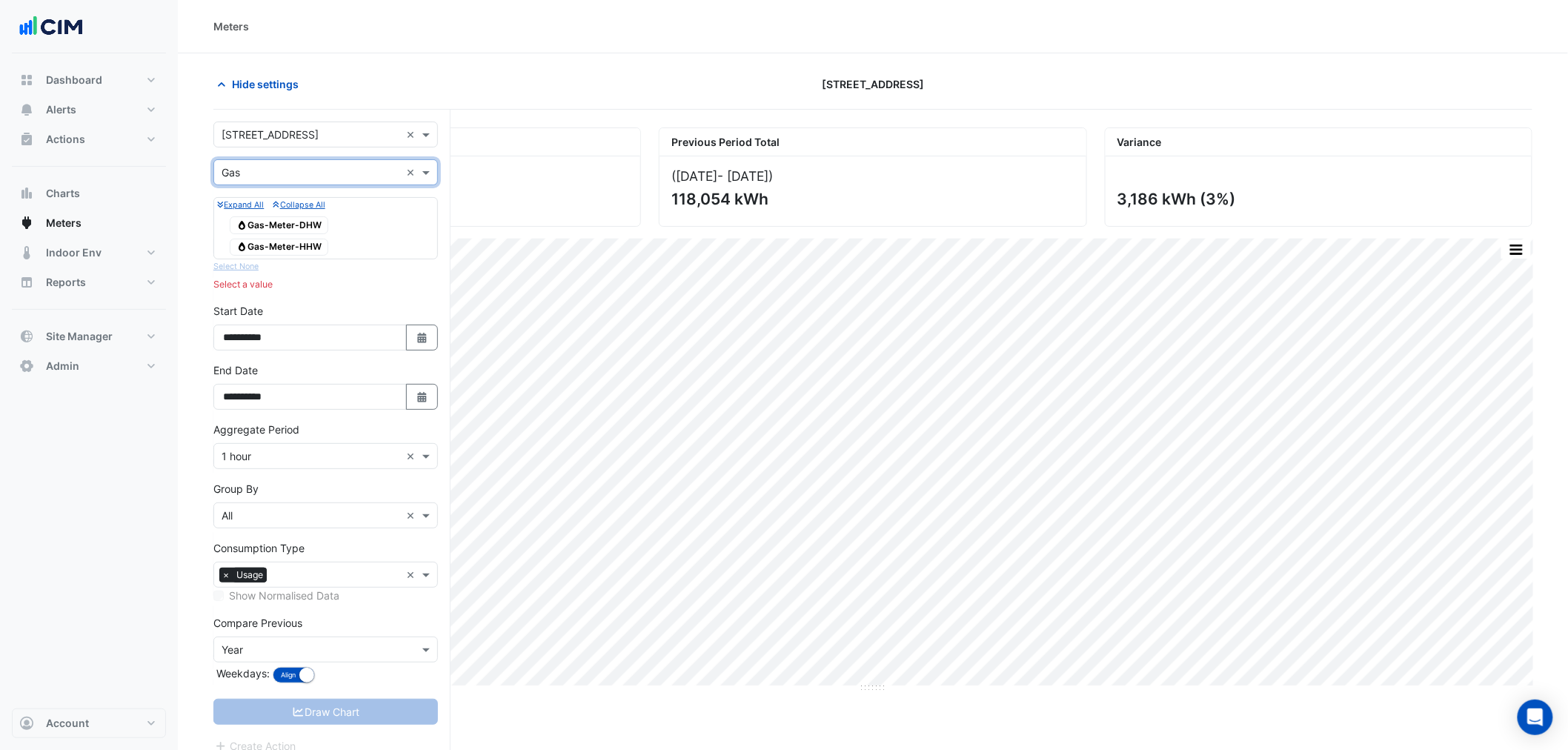
click at [297, 172] on input "text" at bounding box center [311, 172] width 178 height 16
click at [300, 172] on input "text" at bounding box center [311, 172] width 178 height 16
drag, startPoint x: 188, startPoint y: 215, endPoint x: 199, endPoint y: 217, distance: 11.2
click at [189, 215] on section "Hide settings 323 Castlereagh Street Current Period Total (01 Jul 25 - 18 Aug 2…" at bounding box center [873, 430] width 1391 height 752
click at [271, 246] on span "Gas Gas-Meter-HHW" at bounding box center [278, 248] width 98 height 18
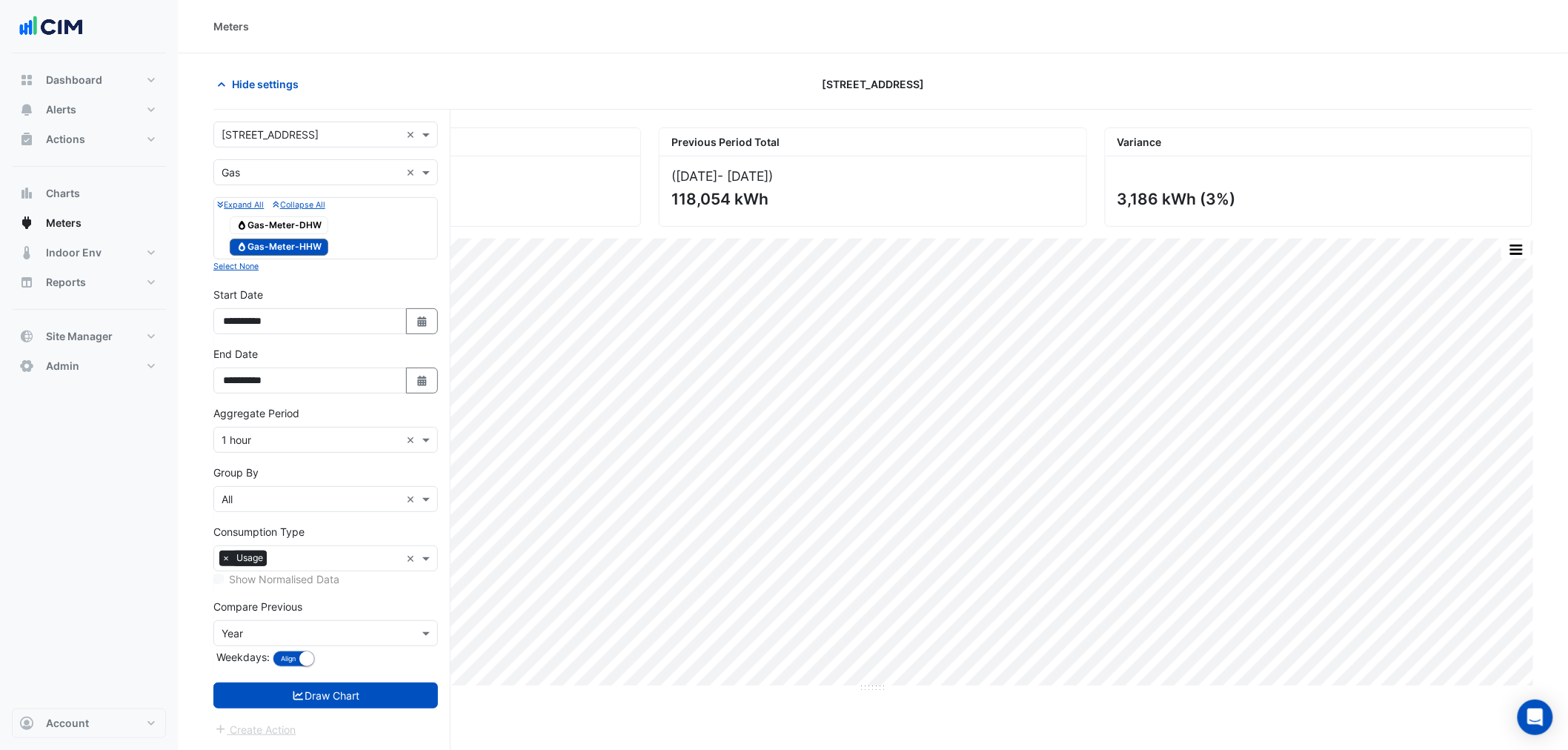
click at [276, 227] on span "Gas Gas-Meter-DHW" at bounding box center [278, 225] width 98 height 18
click at [332, 277] on div "Aggregate Period × 1 hour ×" at bounding box center [326, 439] width 224 height 26
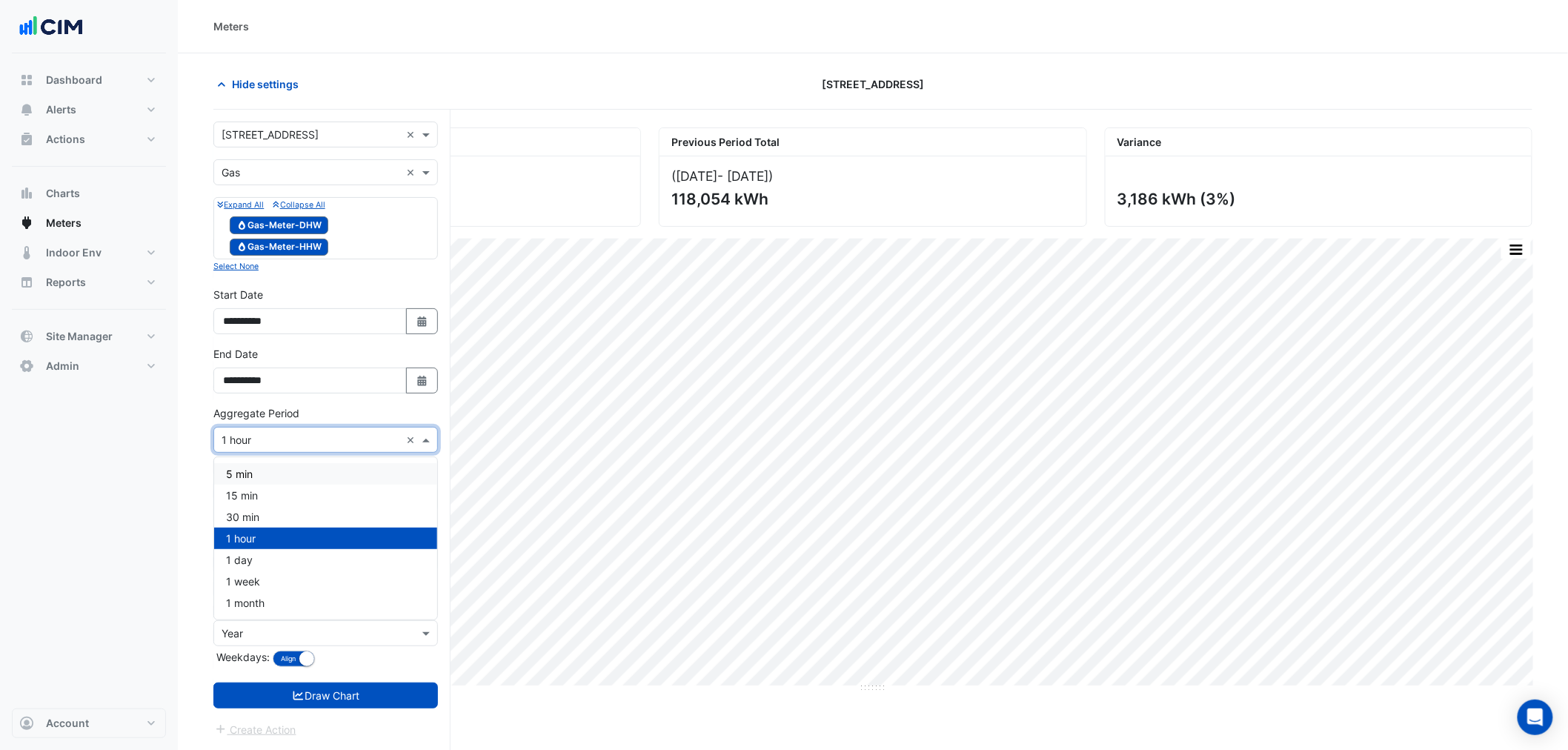
click at [302, 277] on div "**********" at bounding box center [326, 375] width 243 height 59
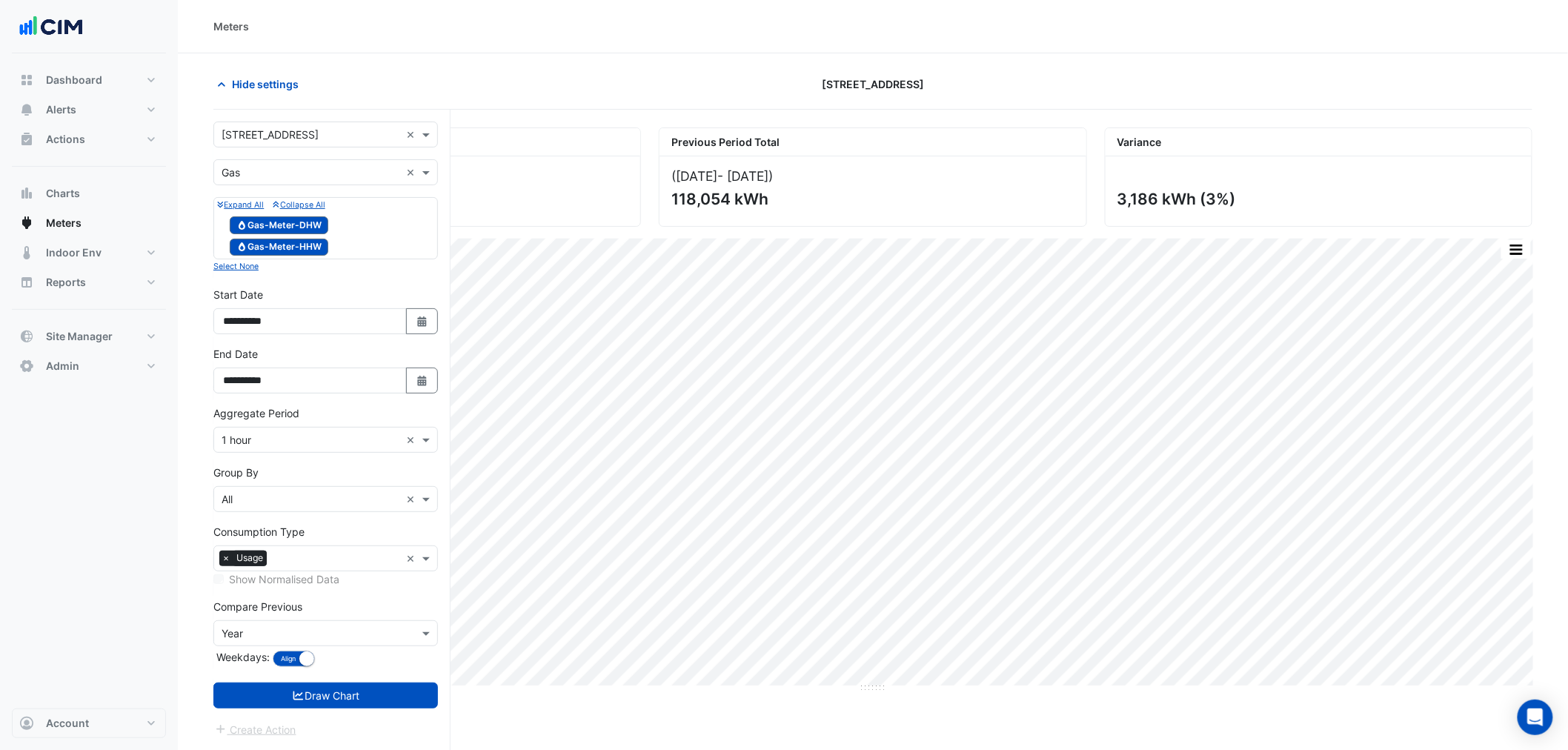
click at [304, 277] on body "Meters Hide settings 323 Castlereagh Street Current Period Total (01 Jul 25 - 1…" at bounding box center [784, 403] width 1568 height 806
click at [287, 277] on input "text" at bounding box center [311, 499] width 178 height 16
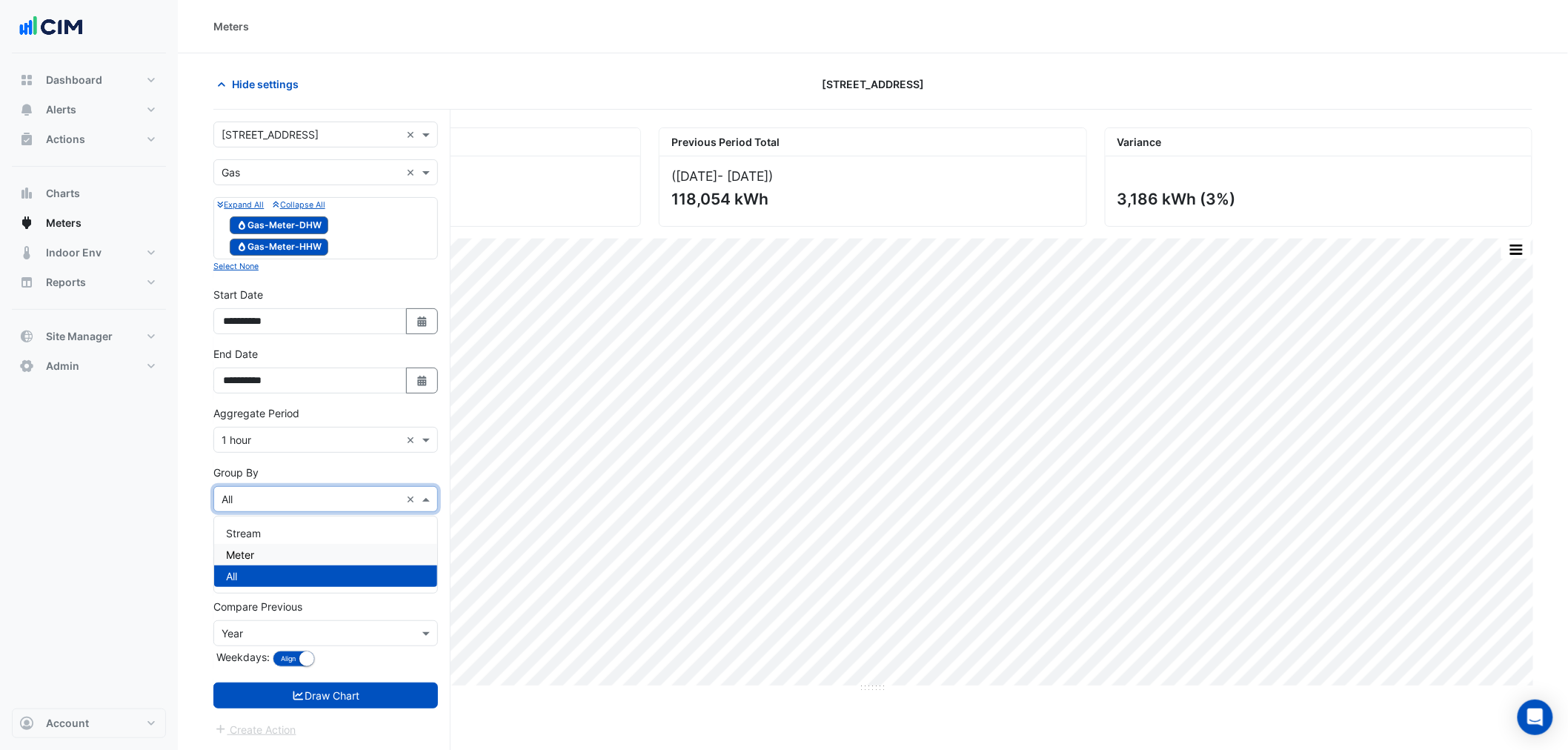
click at [280, 277] on div "Meter" at bounding box center [326, 554] width 223 height 21
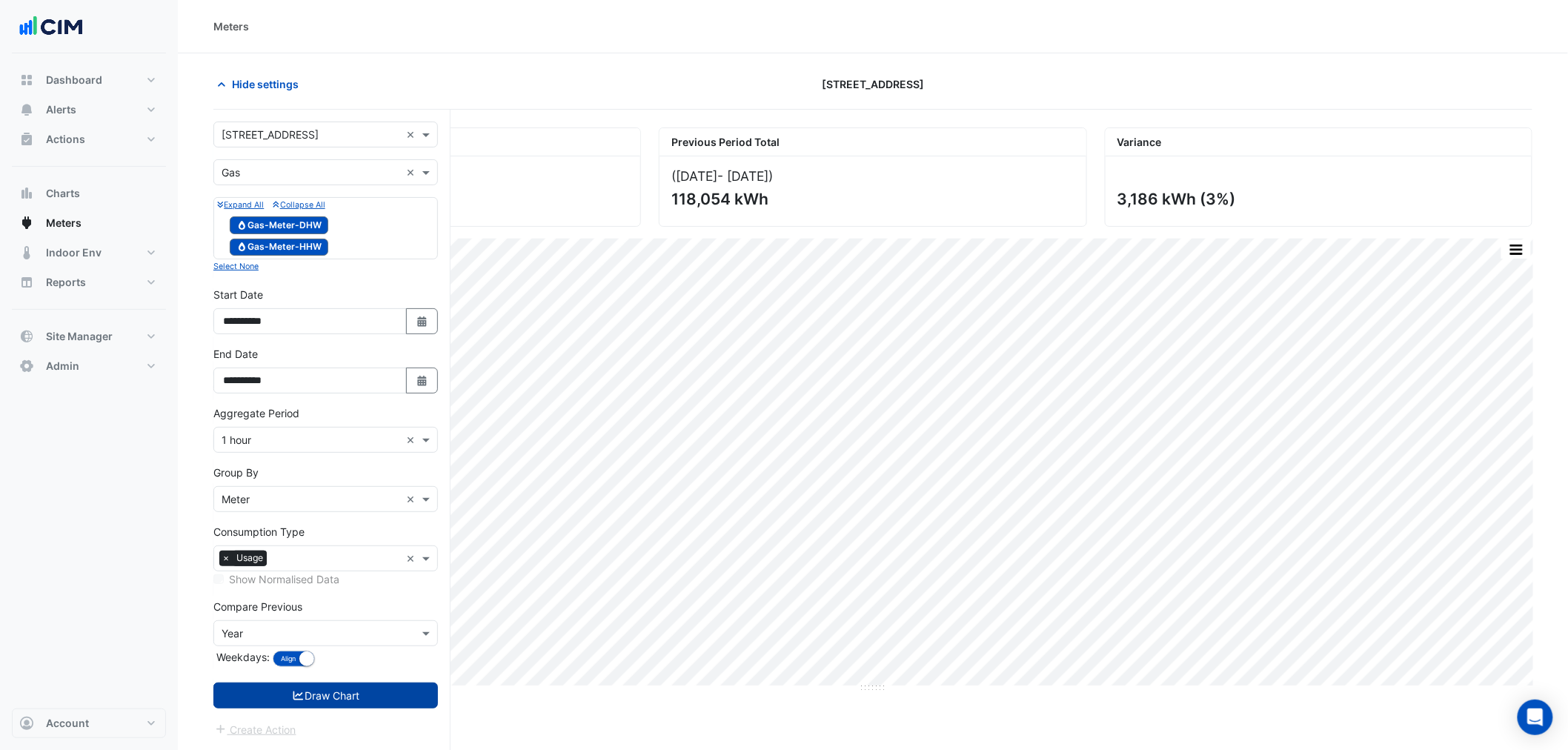
click at [324, 277] on button "Draw Chart" at bounding box center [326, 695] width 224 height 26
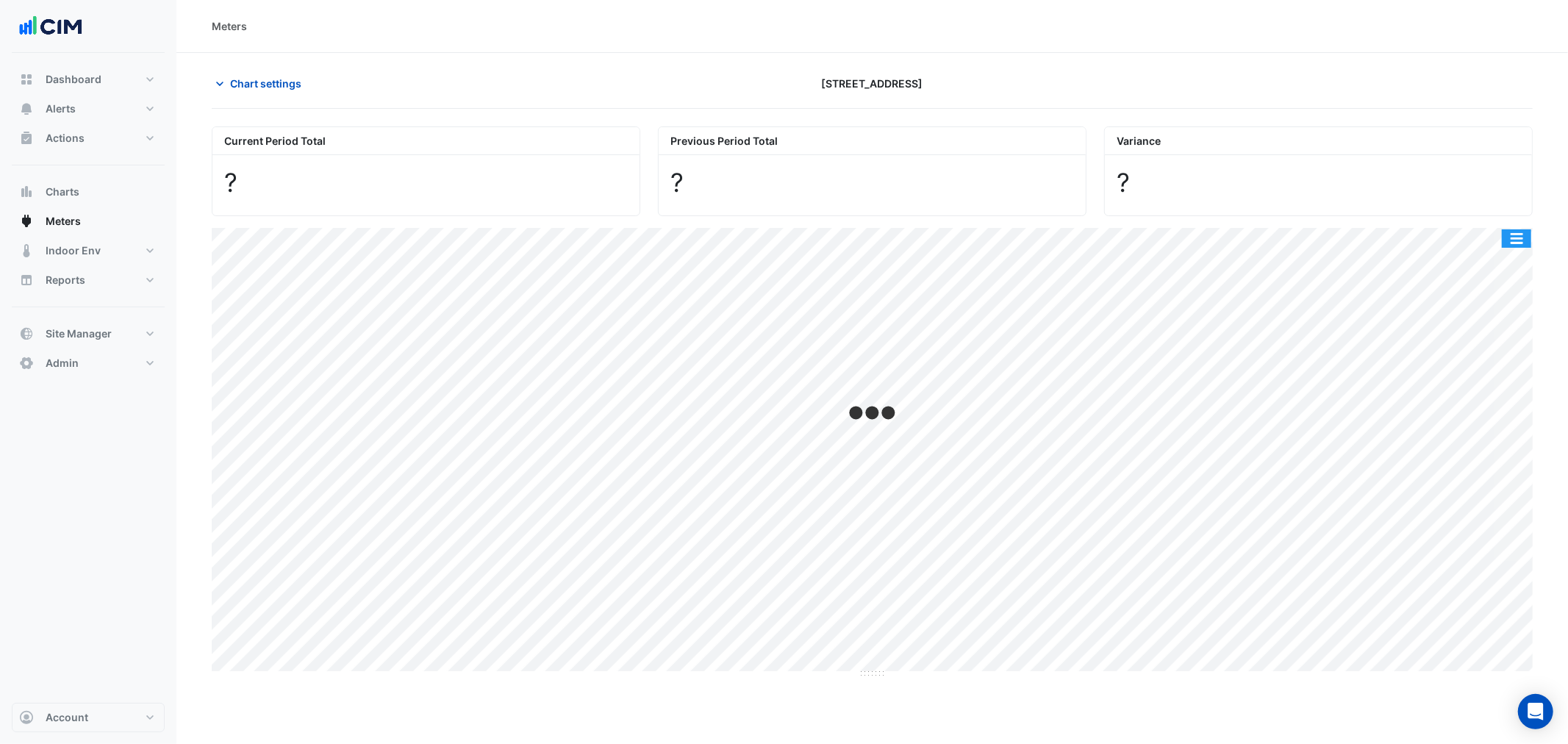
click at [825, 234] on button "button" at bounding box center [1516, 238] width 29 height 18
click at [825, 223] on div "Current Period Total ? Previous Period Total ? Variance ? Print Save as JPEG Sa…" at bounding box center [872, 396] width 1321 height 564
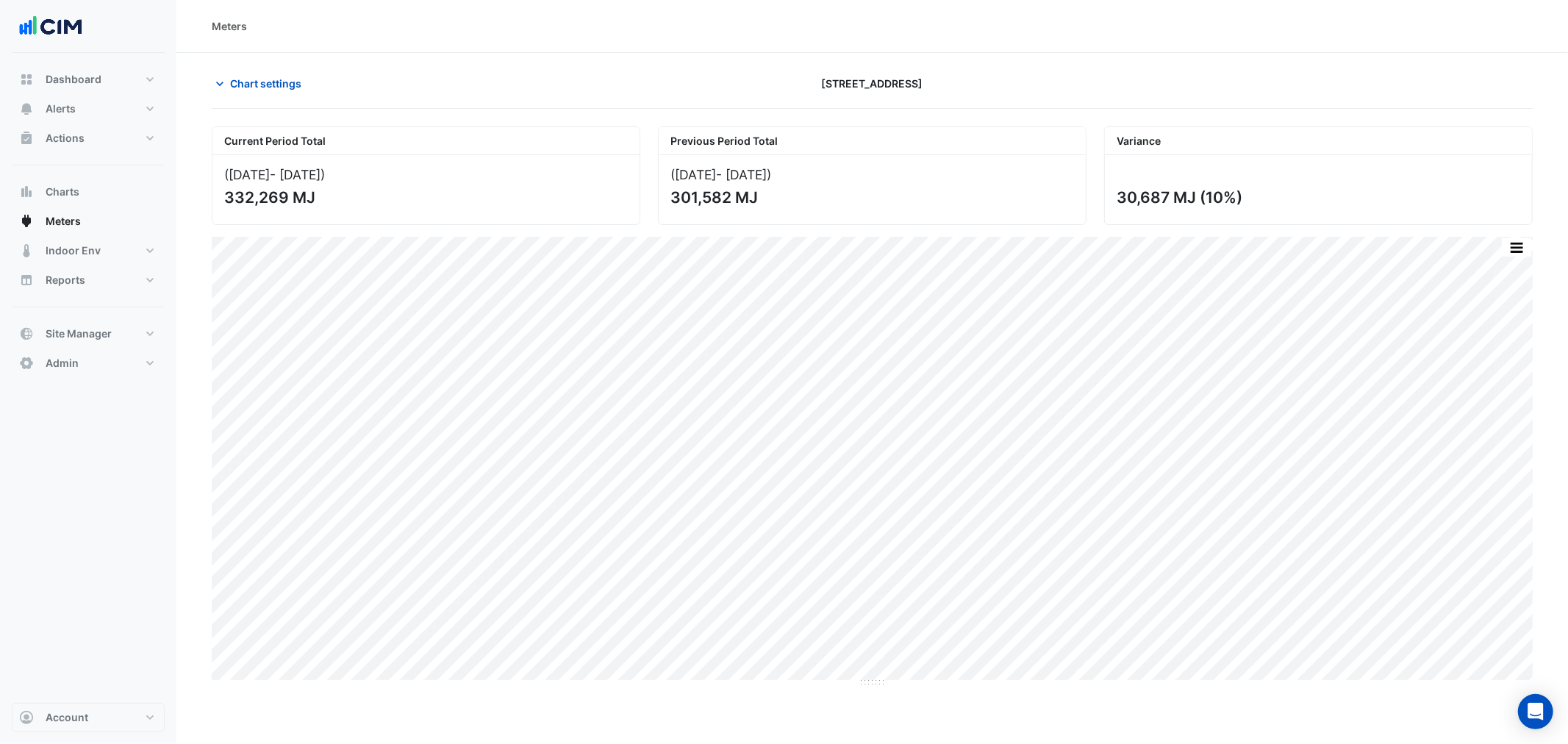
click at [825, 236] on div "Current Period Total (01 Jul 25 - 18 Aug 25 ) 332,269 MJ Previous Period Total …" at bounding box center [872, 401] width 1321 height 573
click at [825, 245] on button "button" at bounding box center [1516, 247] width 29 height 18
click at [825, 270] on div "Split by Meter" at bounding box center [1487, 273] width 88 height 26
click at [269, 84] on span "Chart settings" at bounding box center [265, 83] width 71 height 16
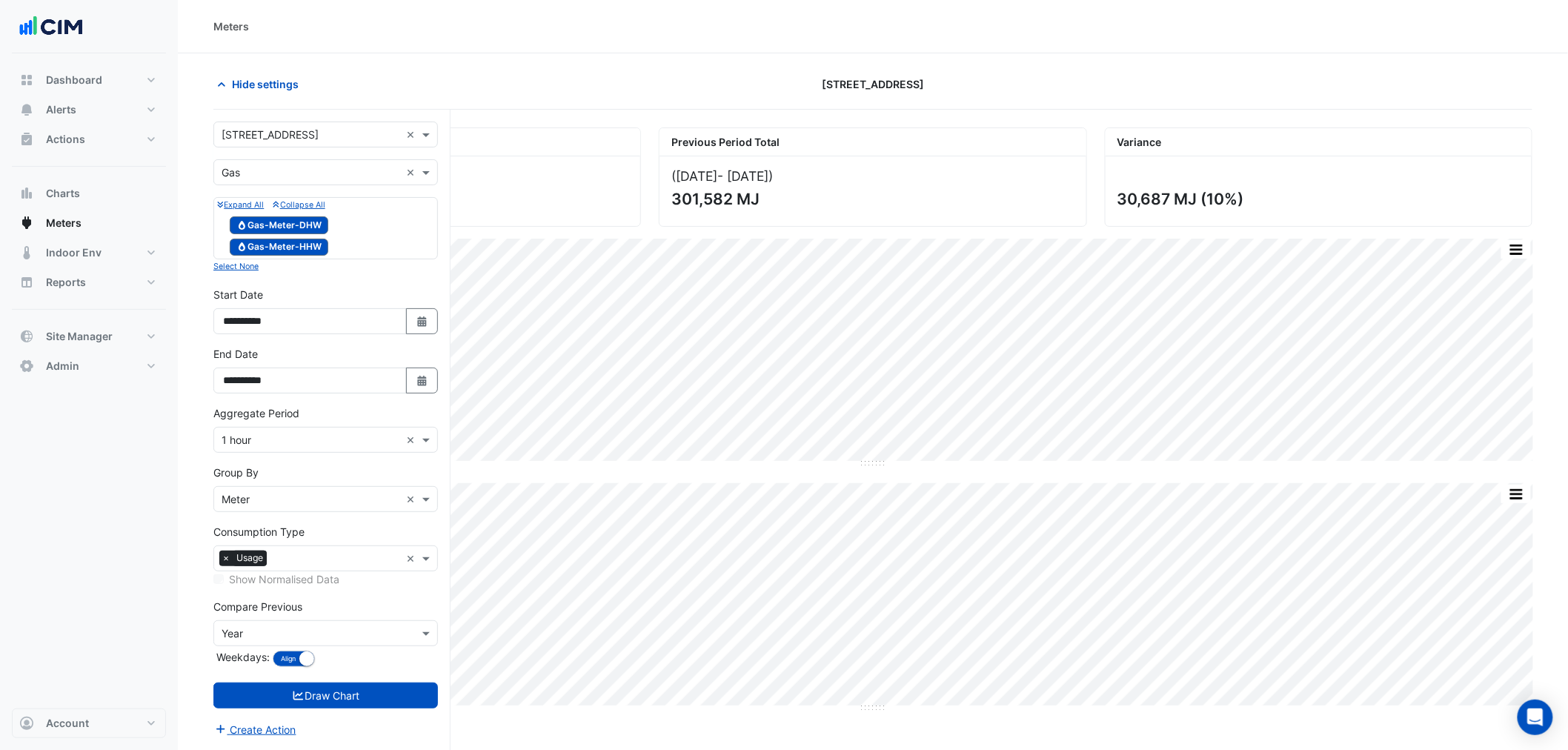
click at [309, 167] on input "text" at bounding box center [311, 172] width 178 height 16
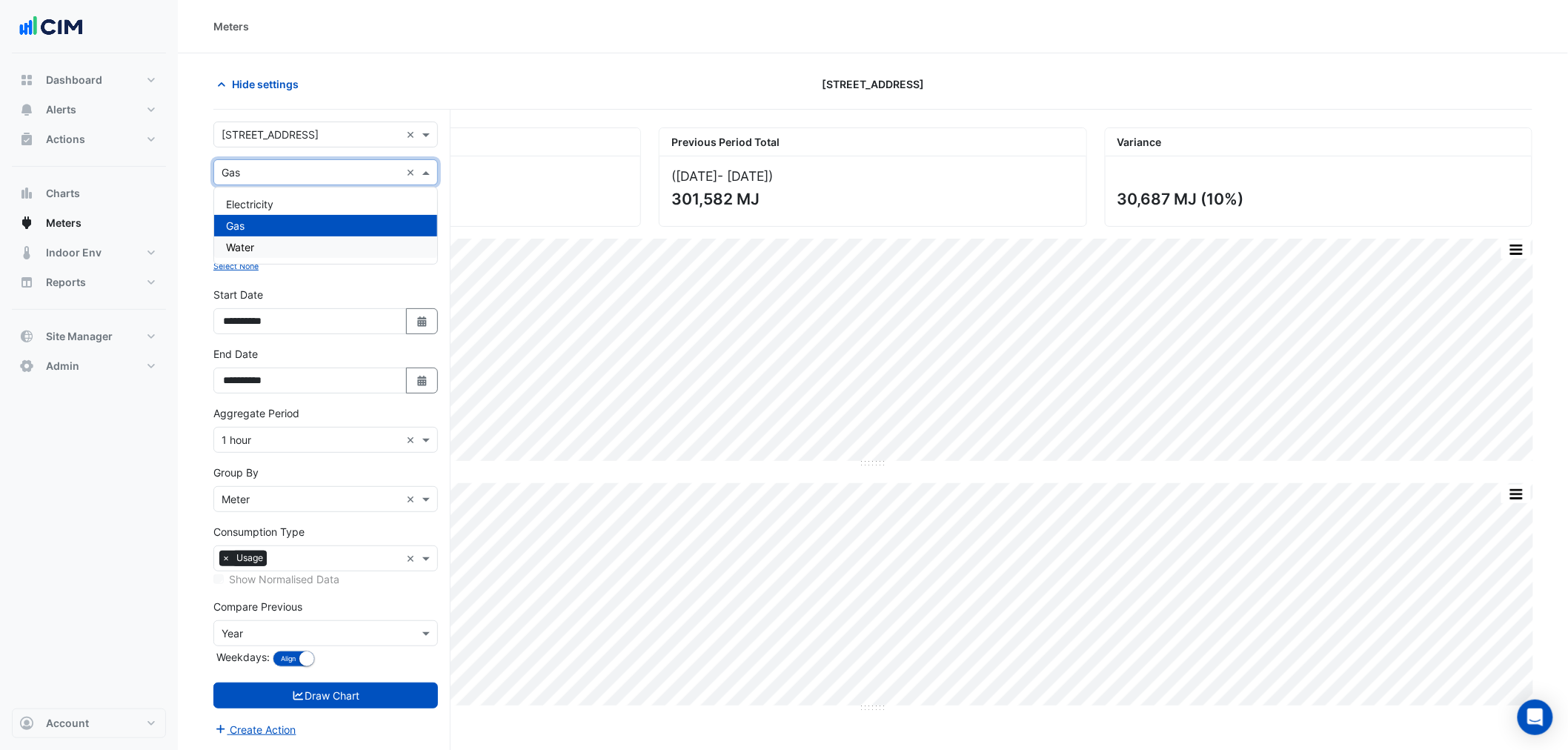
click at [302, 241] on div "Water" at bounding box center [326, 248] width 223 height 21
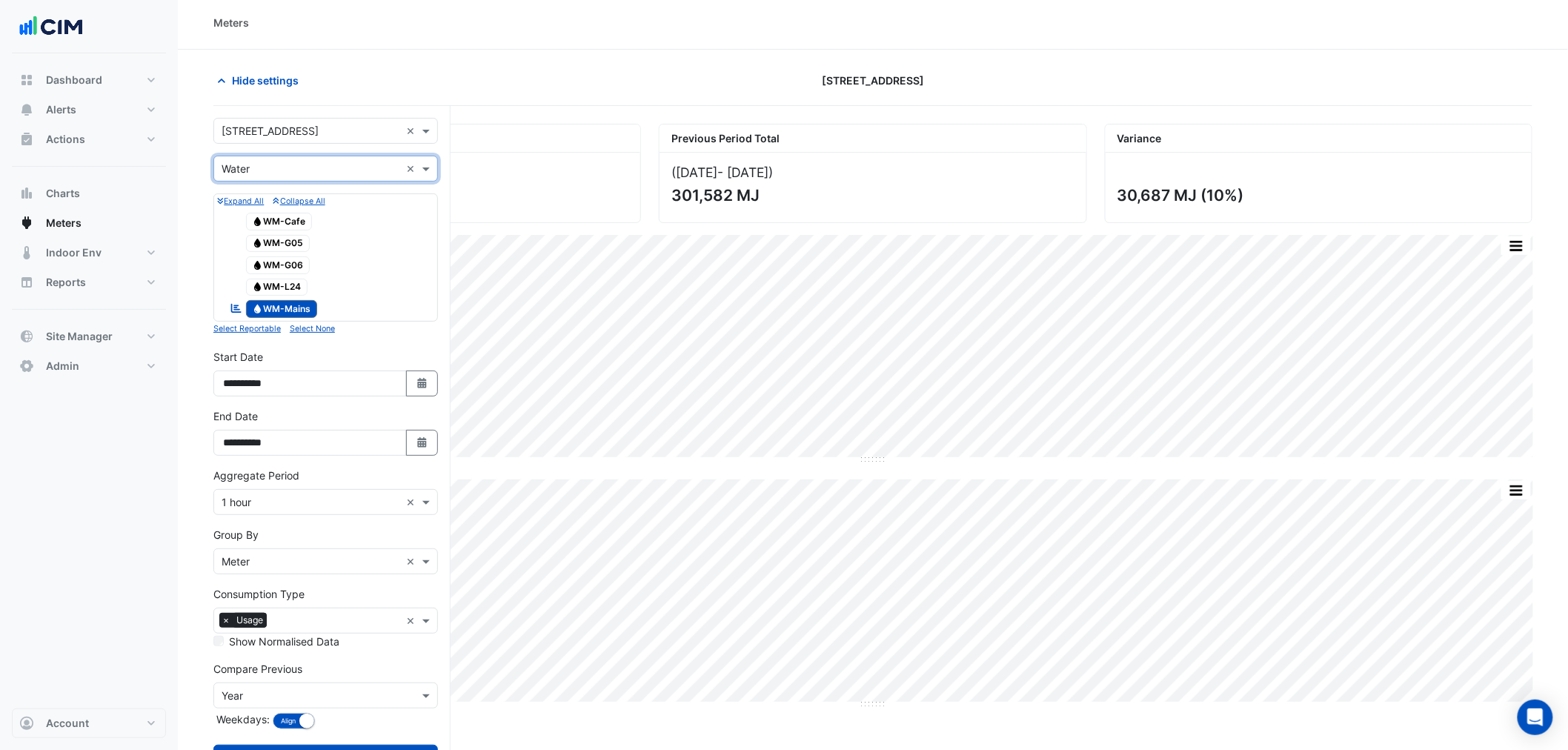
scroll to position [69, 0]
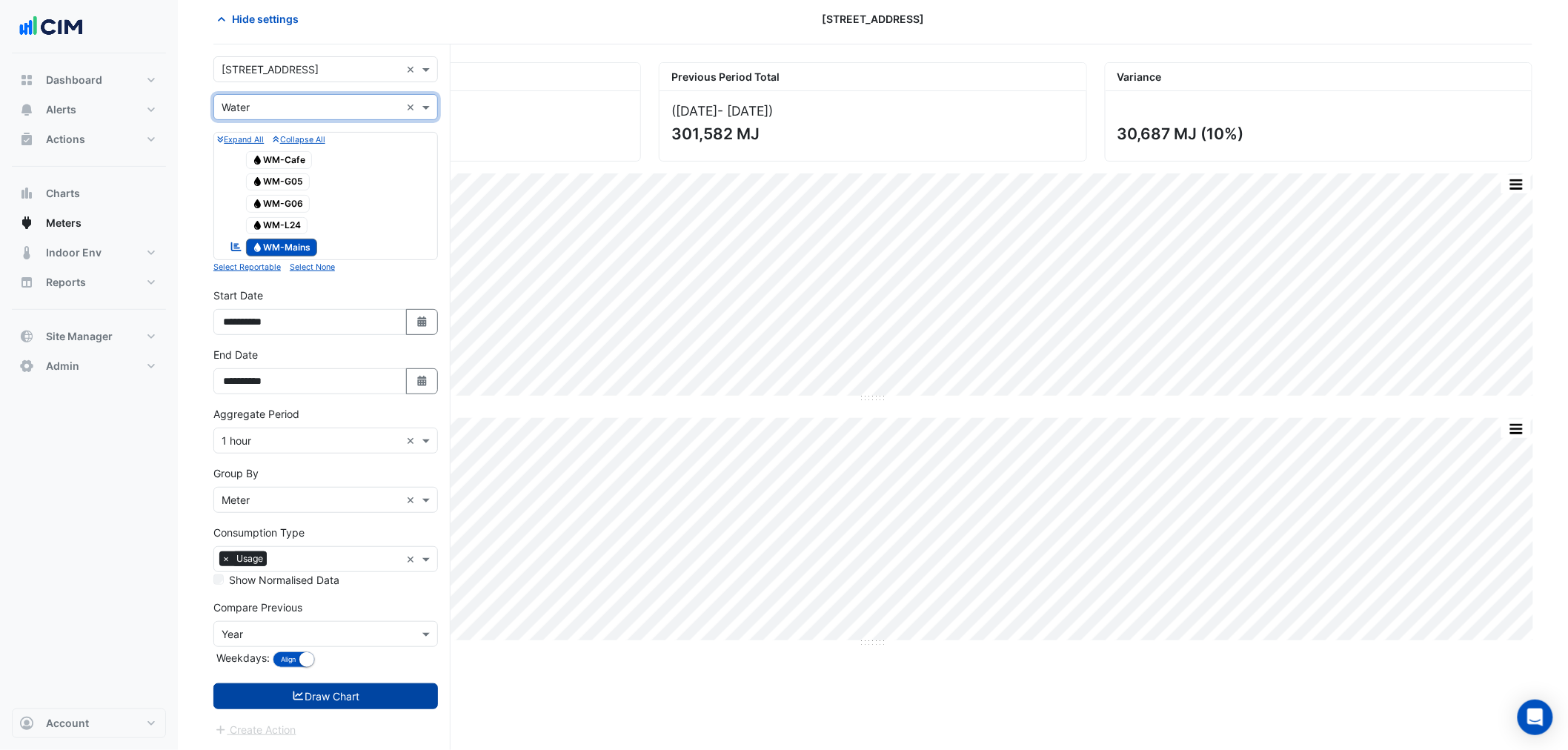
click at [387, 277] on button "Draw Chart" at bounding box center [326, 696] width 224 height 26
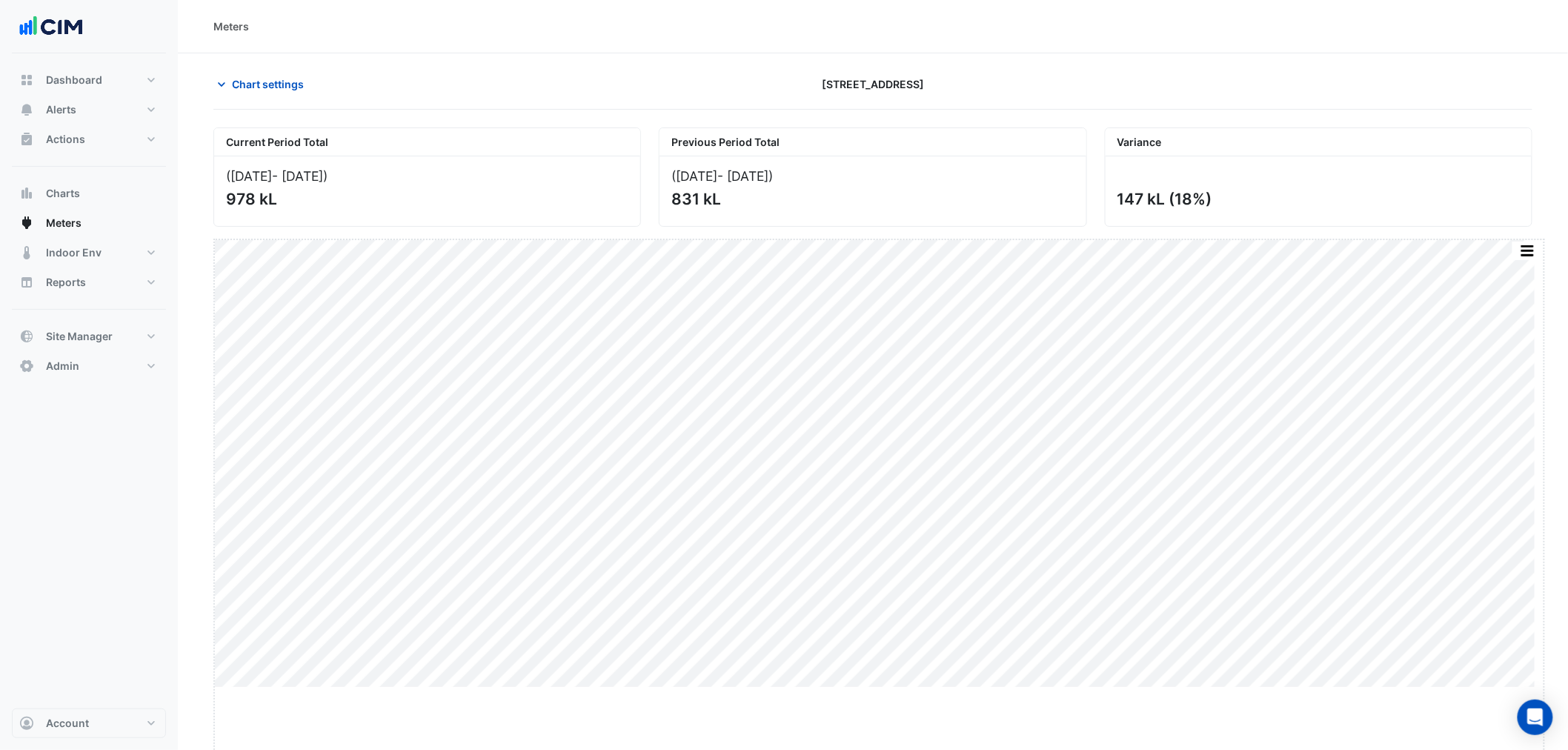
drag, startPoint x: 878, startPoint y: 690, endPoint x: 876, endPoint y: 762, distance: 72.0
click at [832, 277] on html "Meters Chart settings 323 Castlereagh Street Current Period Total (01 Jul 25 - …" at bounding box center [784, 375] width 1568 height 750
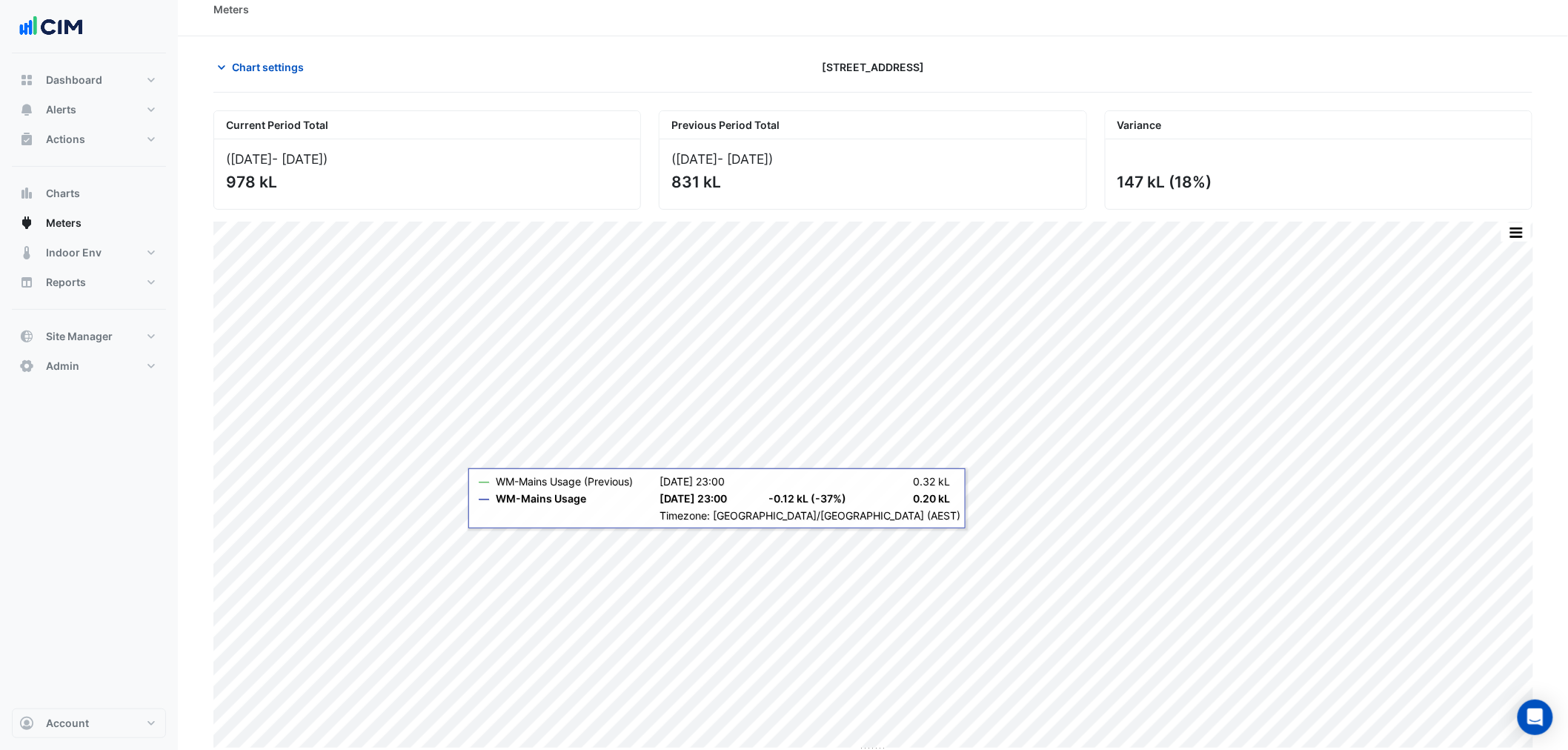
scroll to position [22, 0]
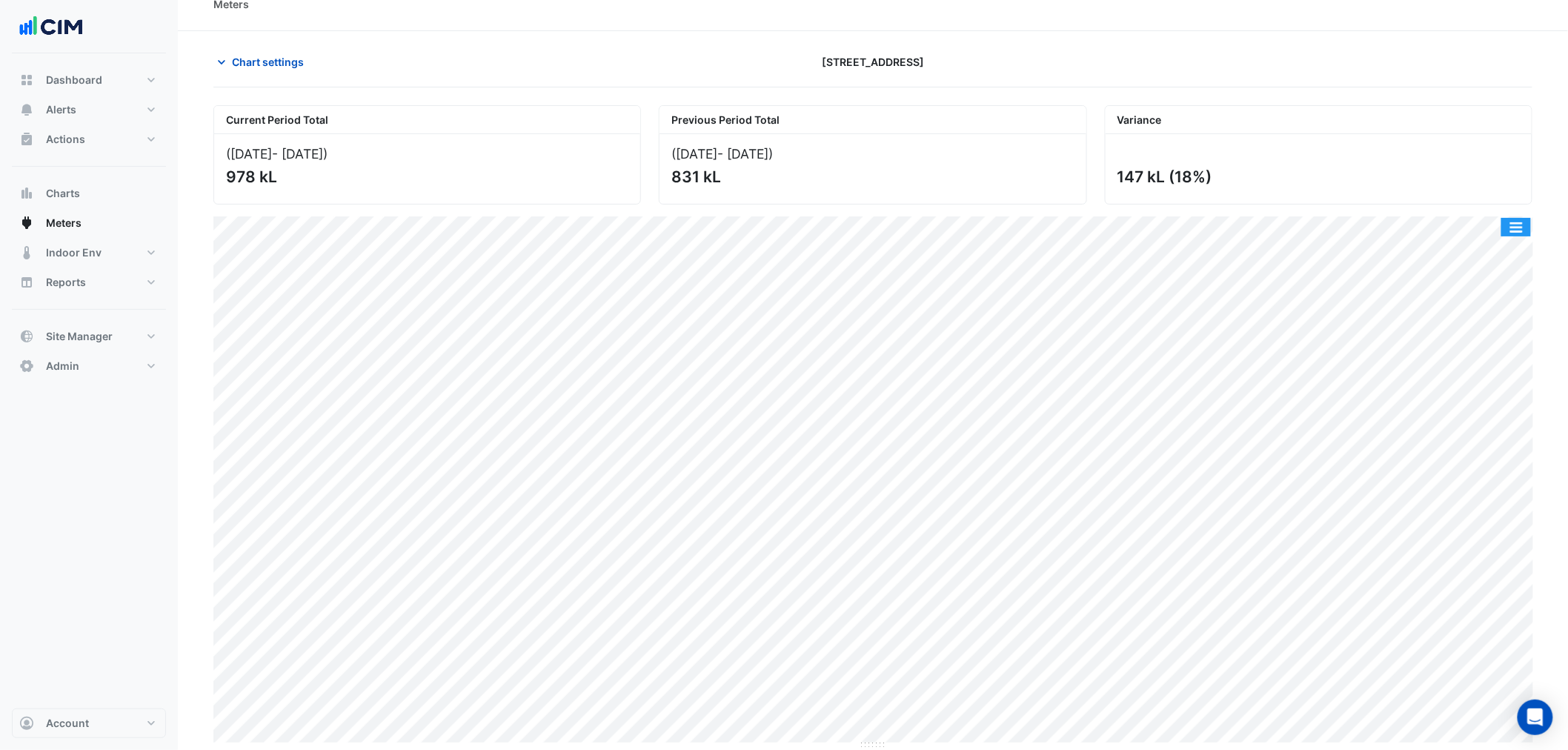
click at [832, 229] on button "button" at bounding box center [1517, 227] width 30 height 18
click at [832, 277] on div "Select Chart Type" at bounding box center [1487, 466] width 89 height 35
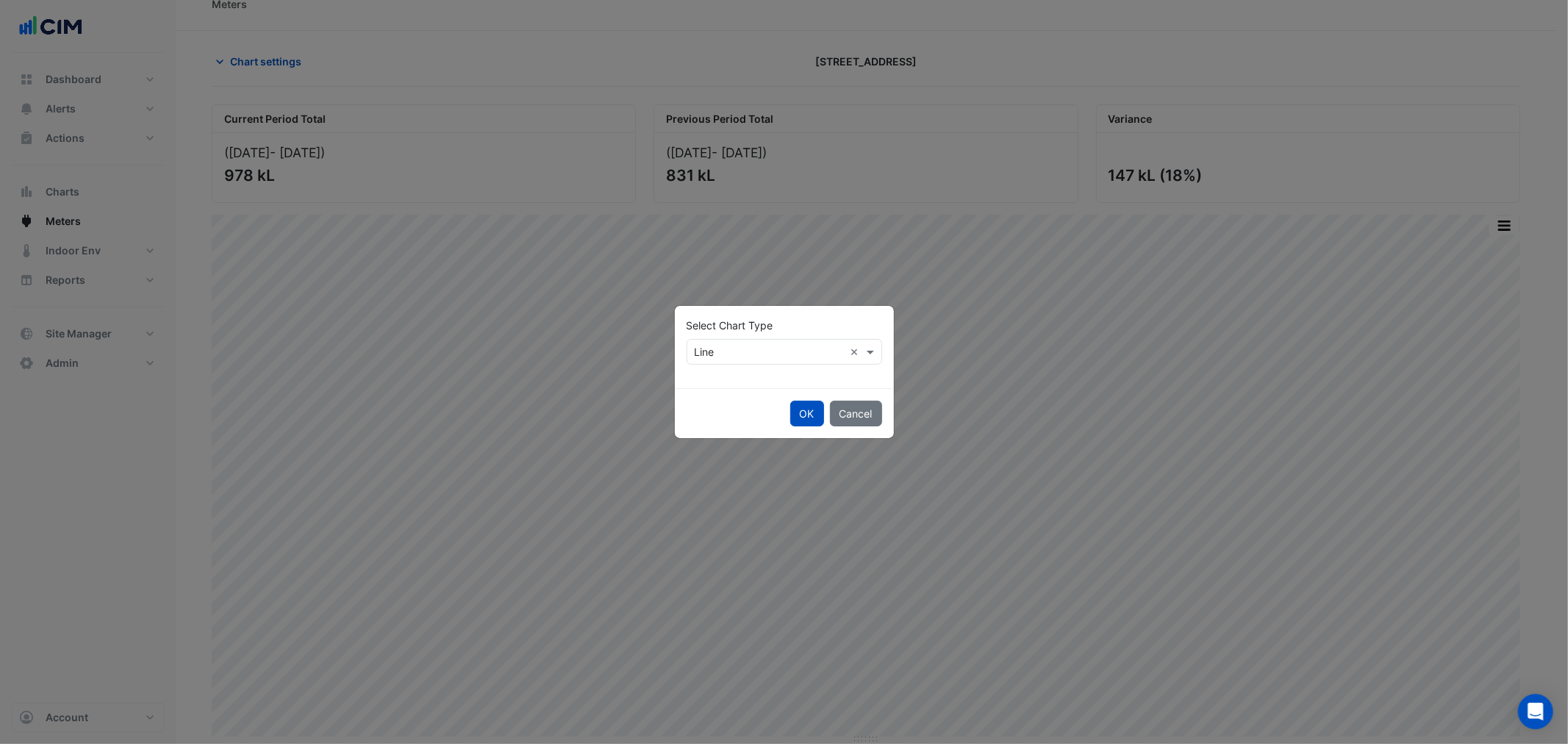
drag, startPoint x: 669, startPoint y: 340, endPoint x: 686, endPoint y: 349, distance: 19.2
click at [674, 275] on ngb-modal-window "Select Chart Type Select Chart Type × Line × OK Cancel" at bounding box center [784, 372] width 1568 height 744
click at [692, 275] on div "Select Chart Type Select Chart Type × Line ×" at bounding box center [784, 347] width 219 height 83
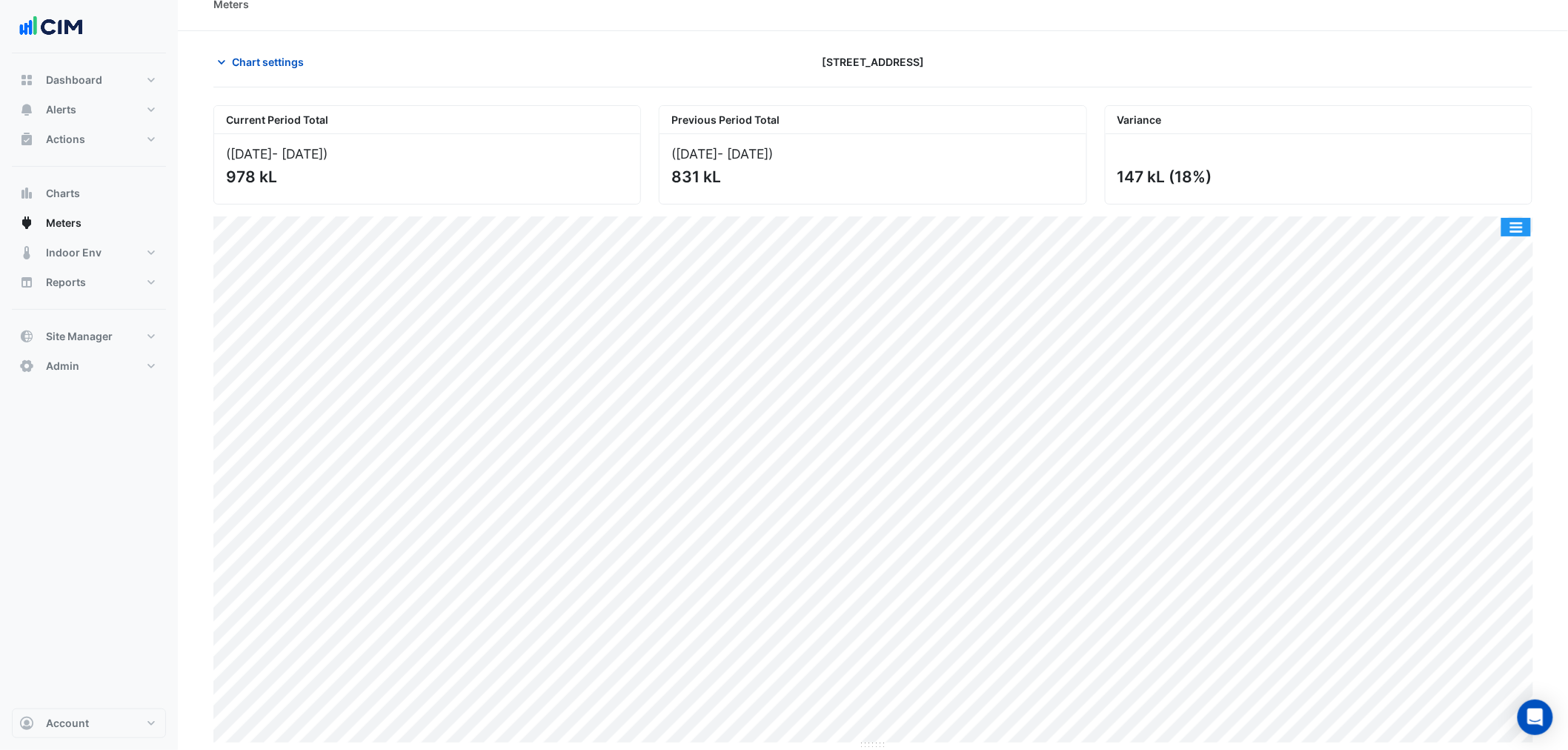
click at [832, 229] on button "button" at bounding box center [1517, 227] width 30 height 18
click at [832, 277] on div "Select Chart Type" at bounding box center [1487, 466] width 89 height 35
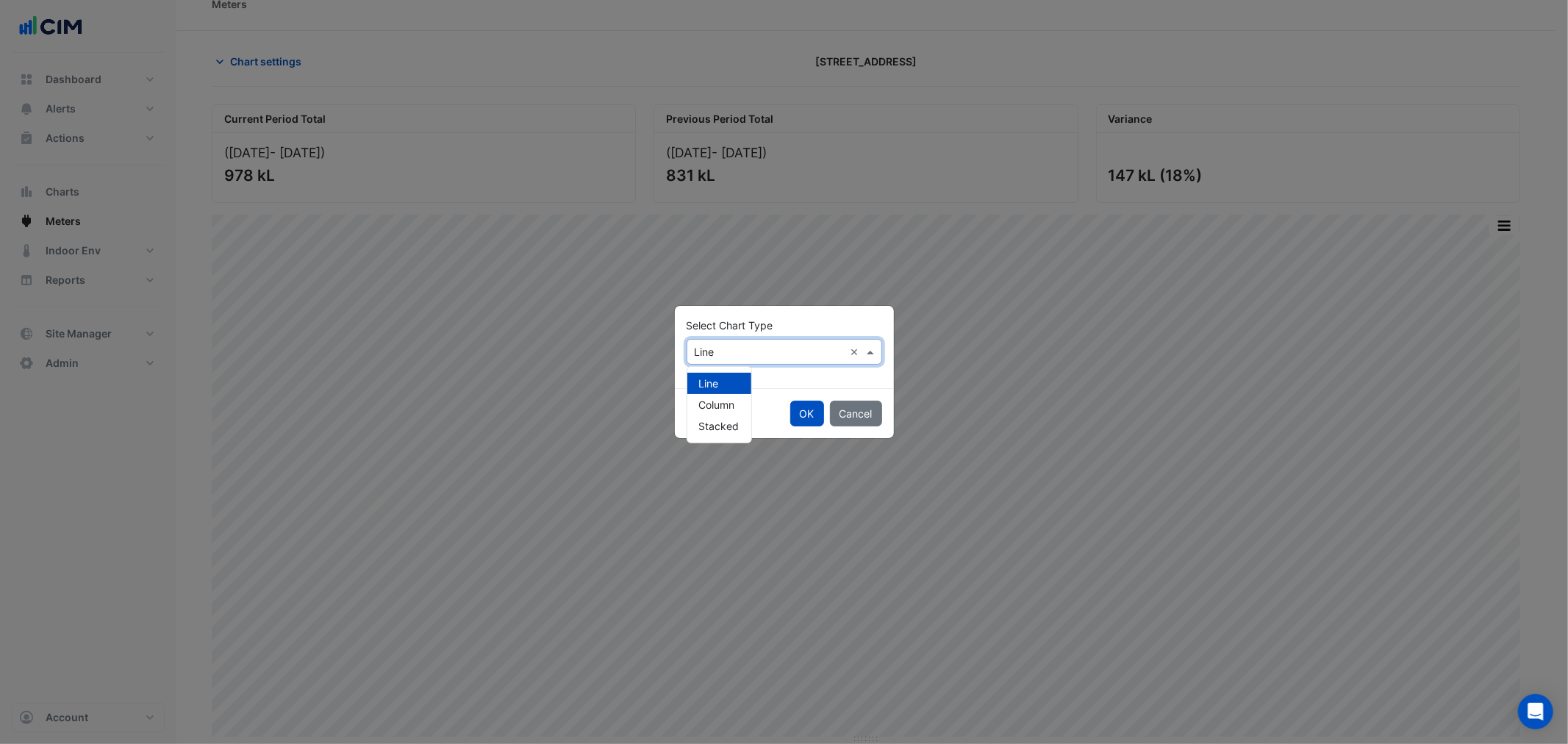
drag, startPoint x: 762, startPoint y: 356, endPoint x: 744, endPoint y: 378, distance: 28.4
click at [761, 275] on input "text" at bounding box center [769, 352] width 150 height 16
click at [731, 275] on span "Column" at bounding box center [717, 404] width 36 height 12
click at [791, 275] on button "OK" at bounding box center [806, 413] width 34 height 25
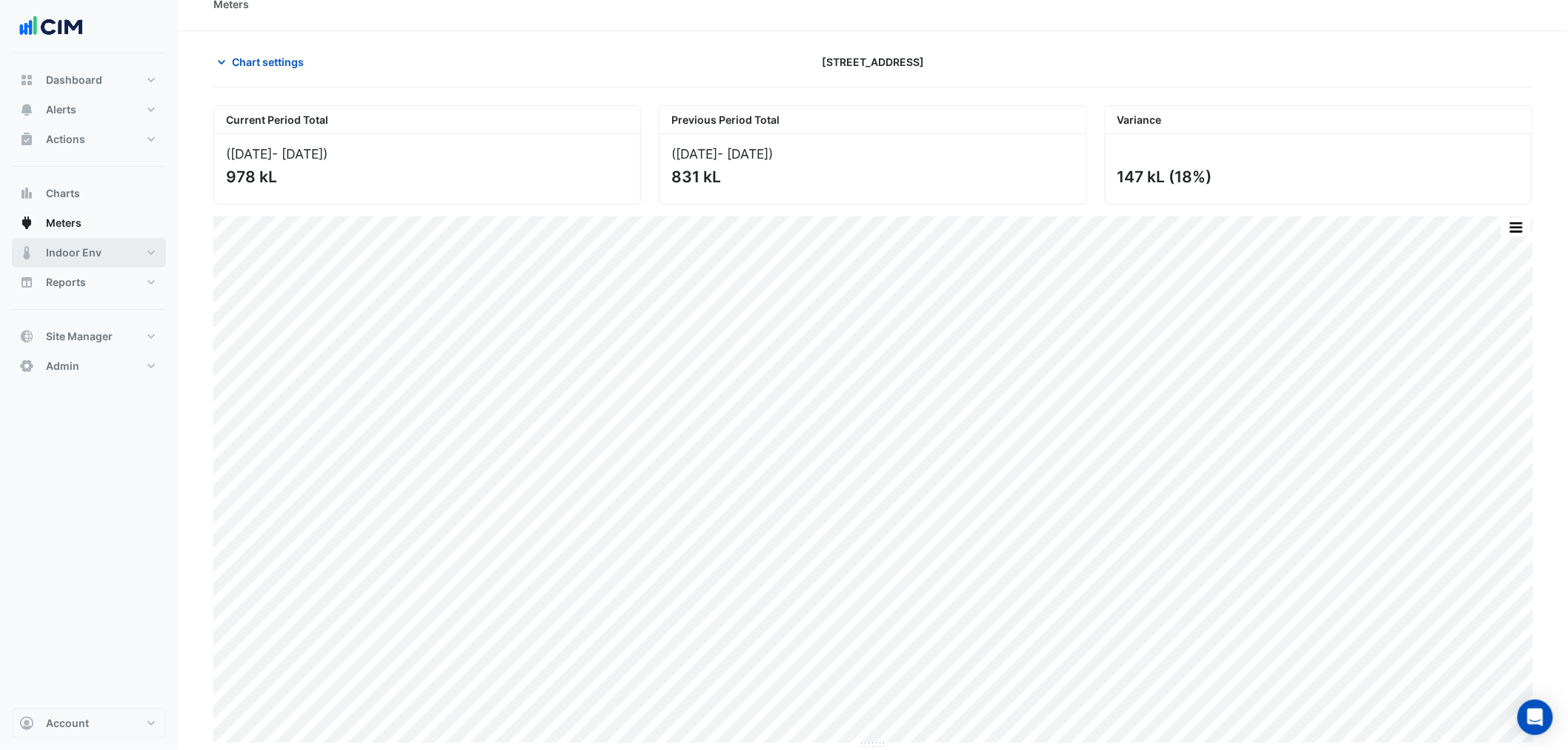
click at [71, 257] on span "Indoor Env" at bounding box center [73, 252] width 55 height 15
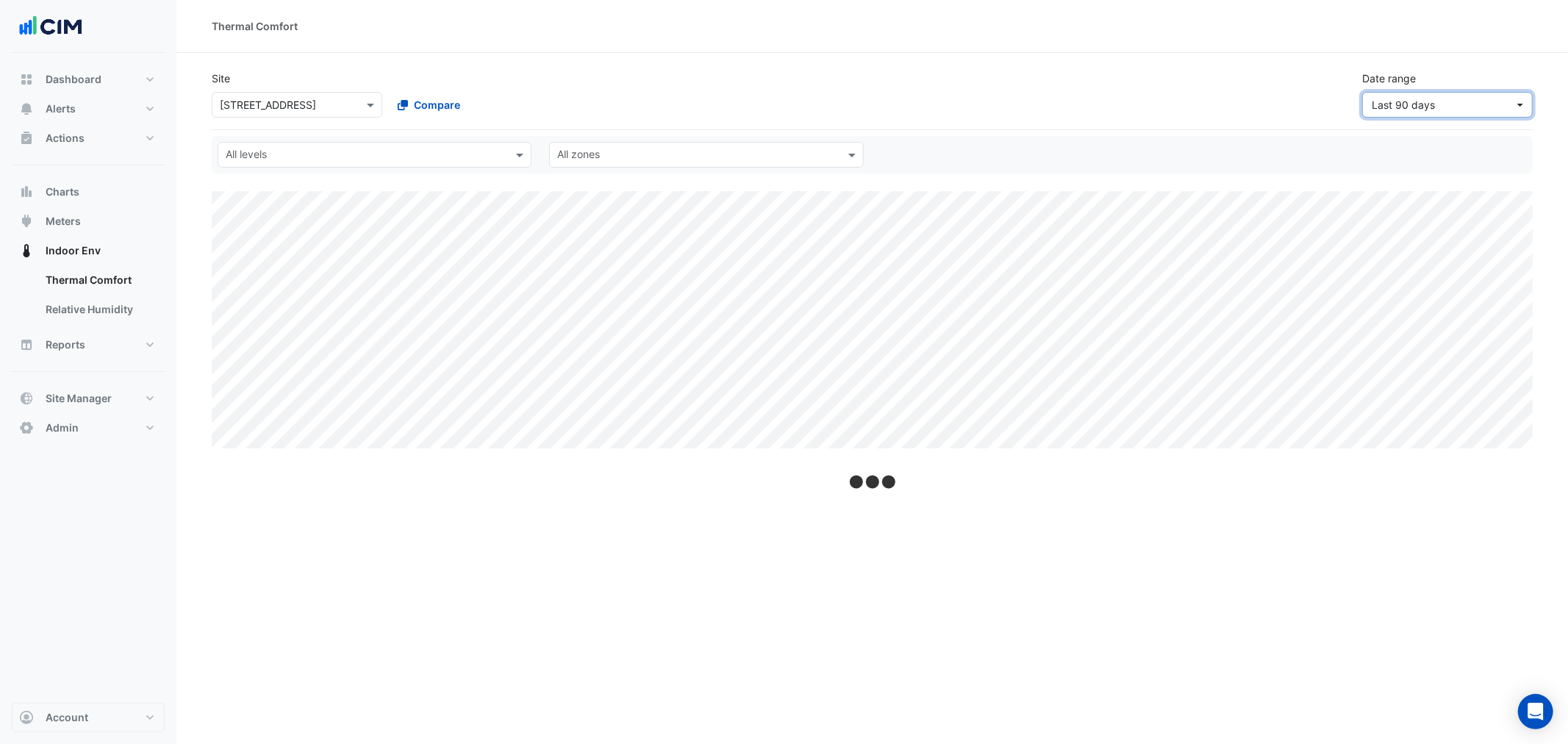
click at [825, 94] on button "Last 90 days" at bounding box center [1447, 104] width 170 height 25
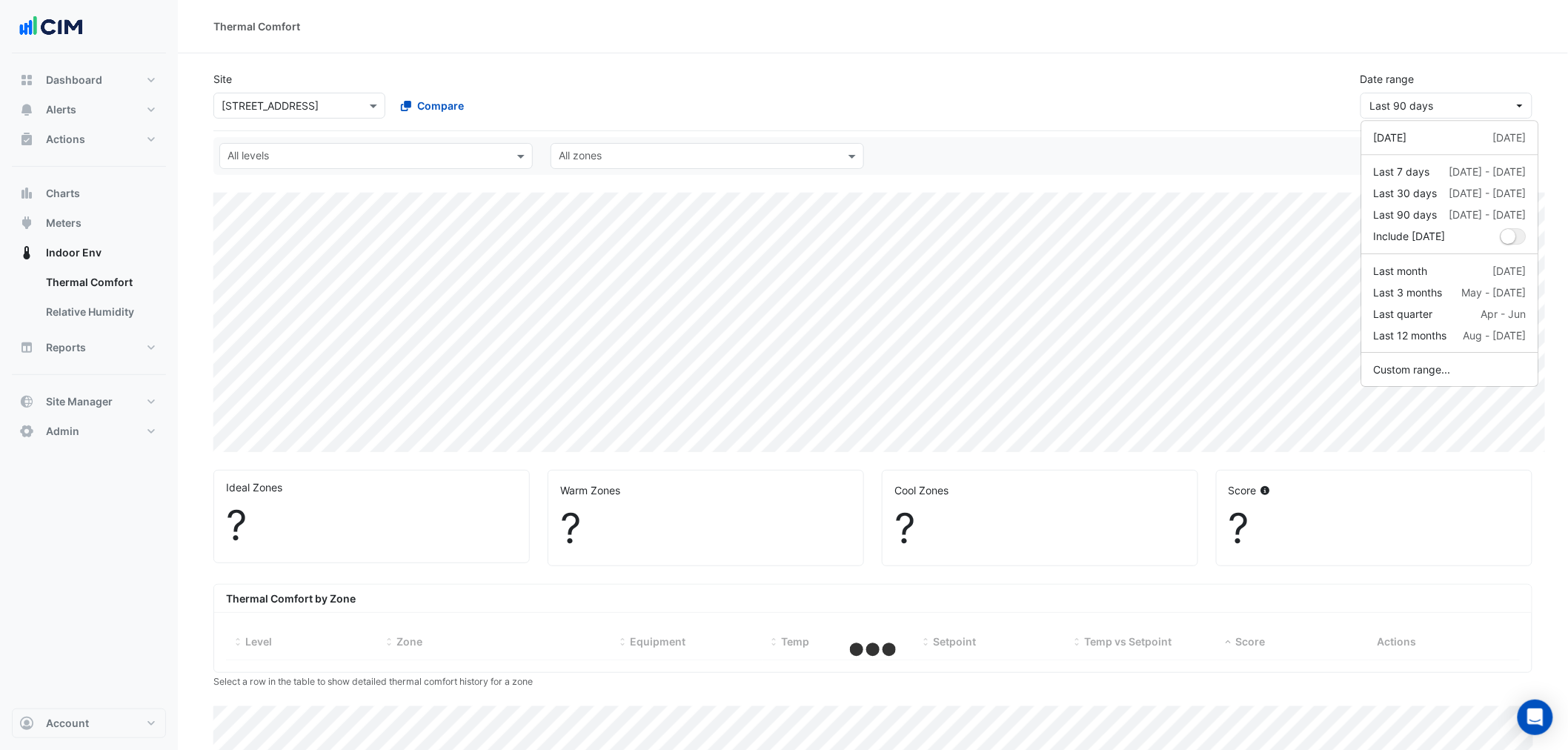
click at [832, 83] on div "Site Select a Site × 323 Castlereagh Street Compare Date range Last 90 days" at bounding box center [873, 89] width 1337 height 59
select select "***"
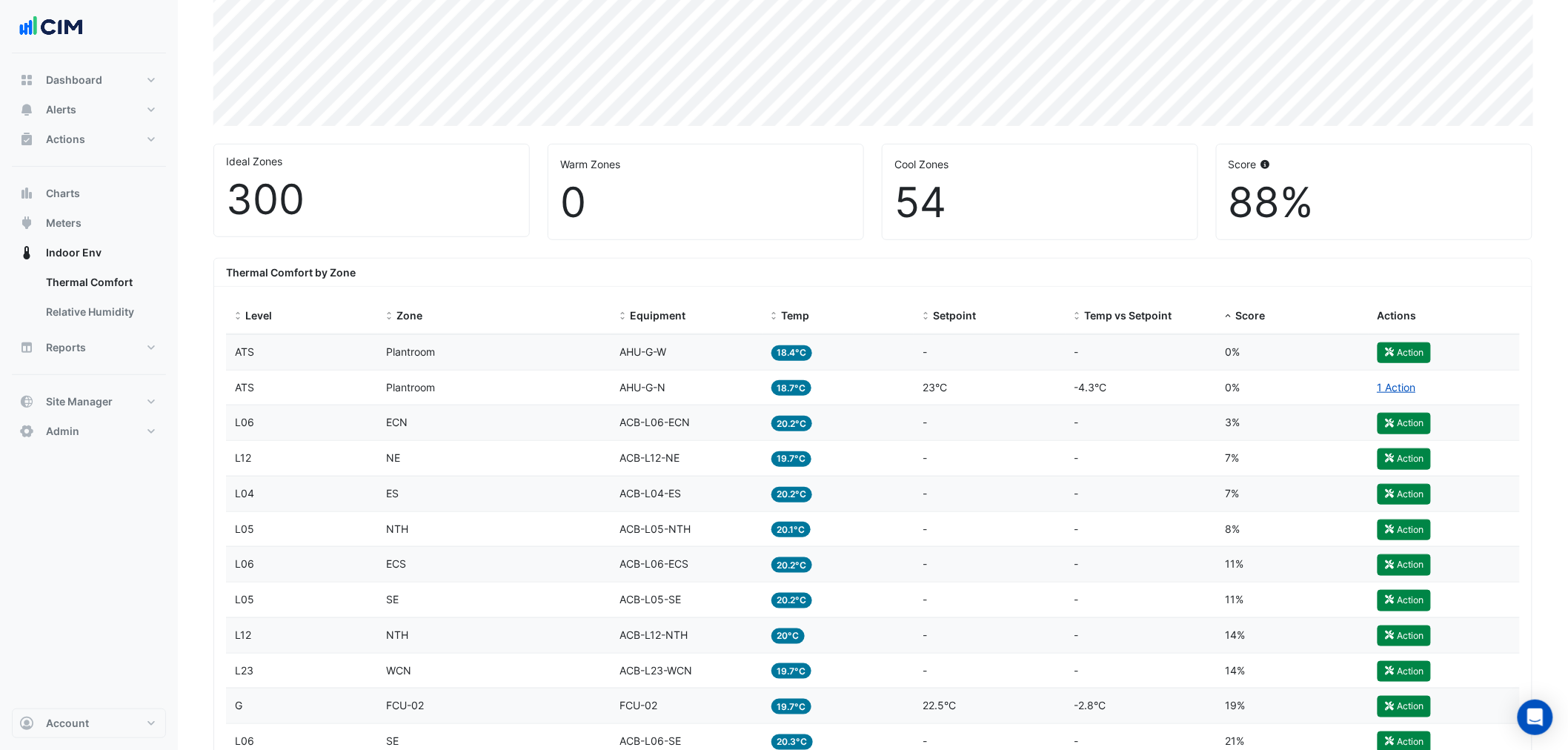
scroll to position [329, 0]
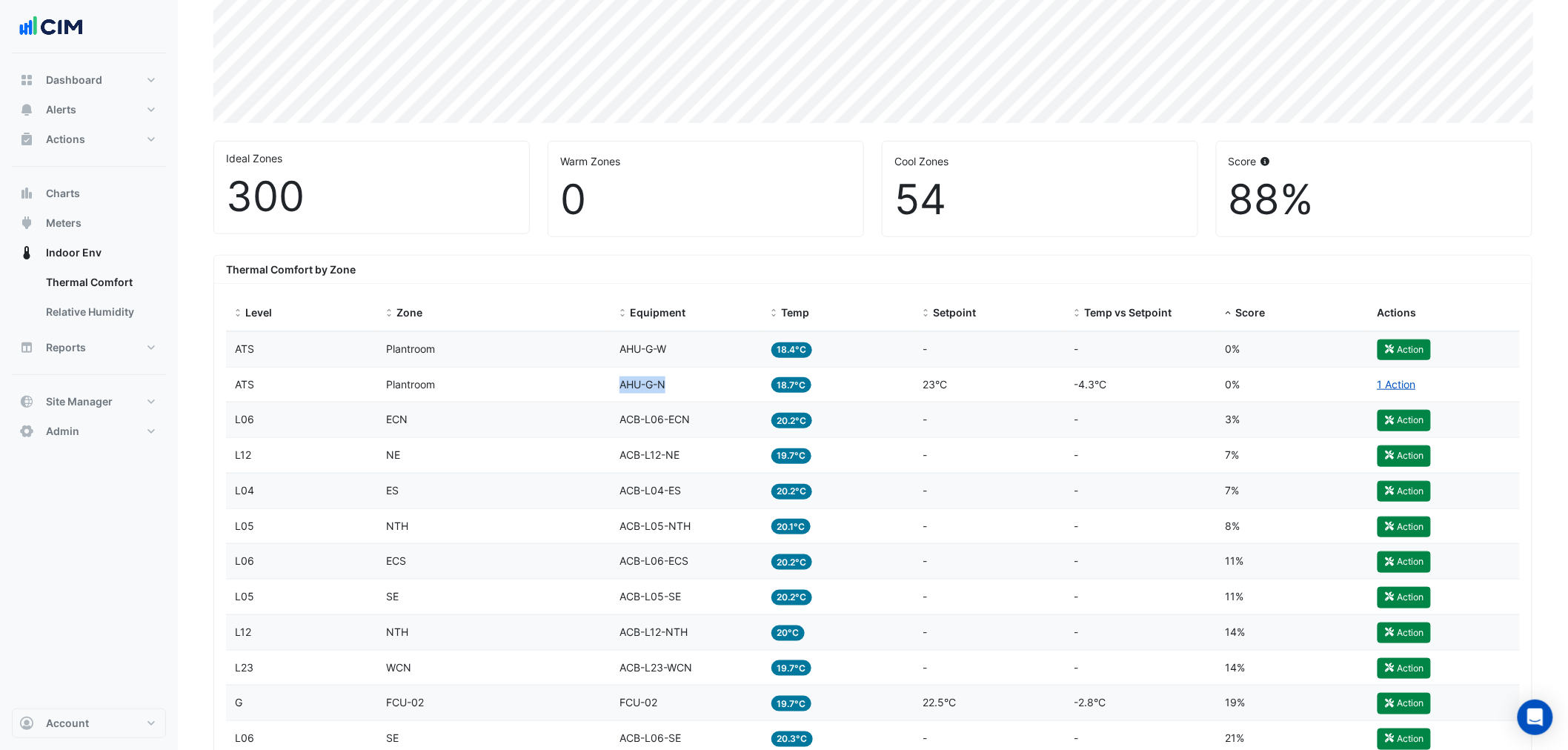
drag, startPoint x: 701, startPoint y: 387, endPoint x: 612, endPoint y: 394, distance: 89.3
click at [612, 277] on datatable-body-cell "Equipment AHU-G-N" at bounding box center [687, 384] width 152 height 35
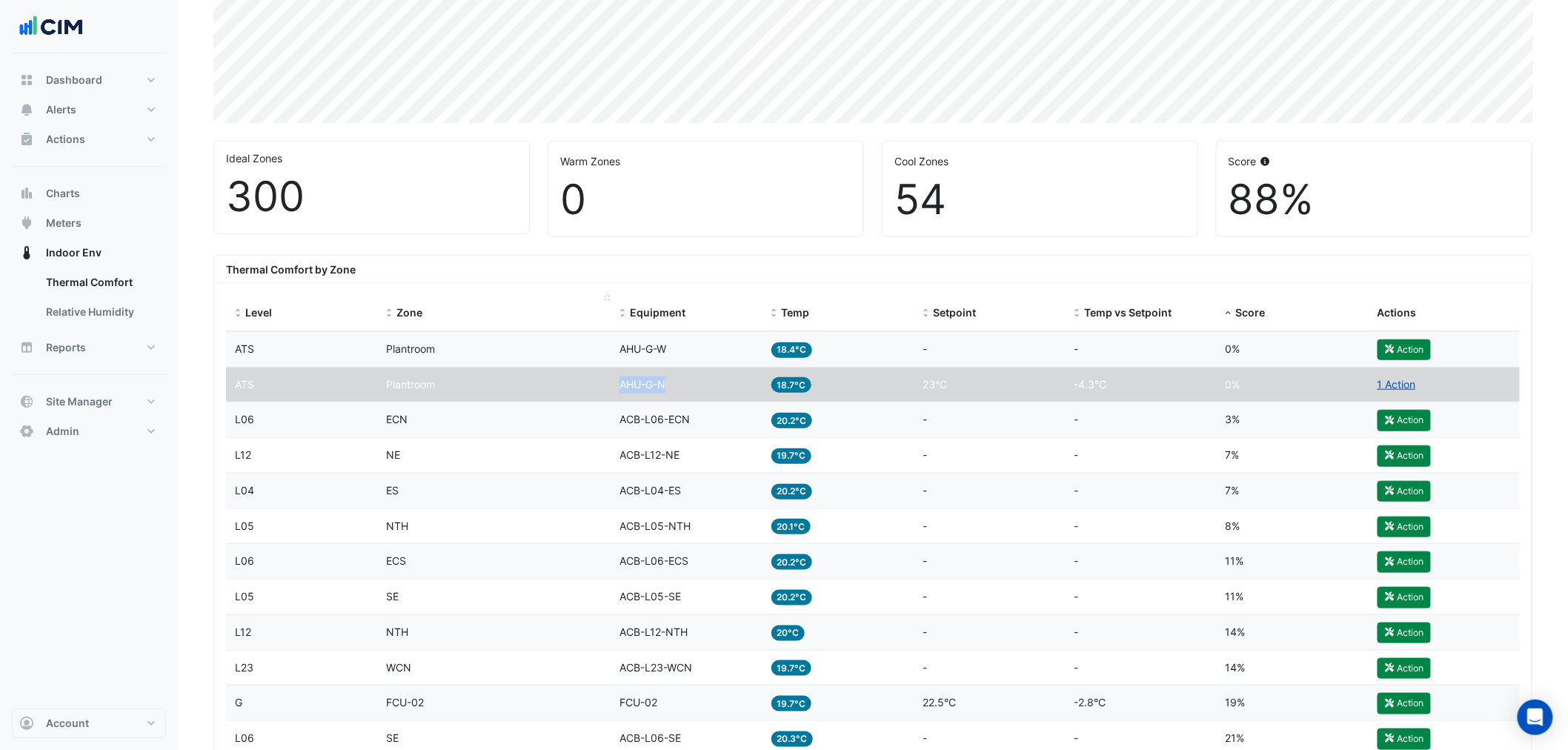
copy span "AHU-G-N"
click at [738, 277] on div "Equipment AHU-G-N" at bounding box center [687, 384] width 135 height 17
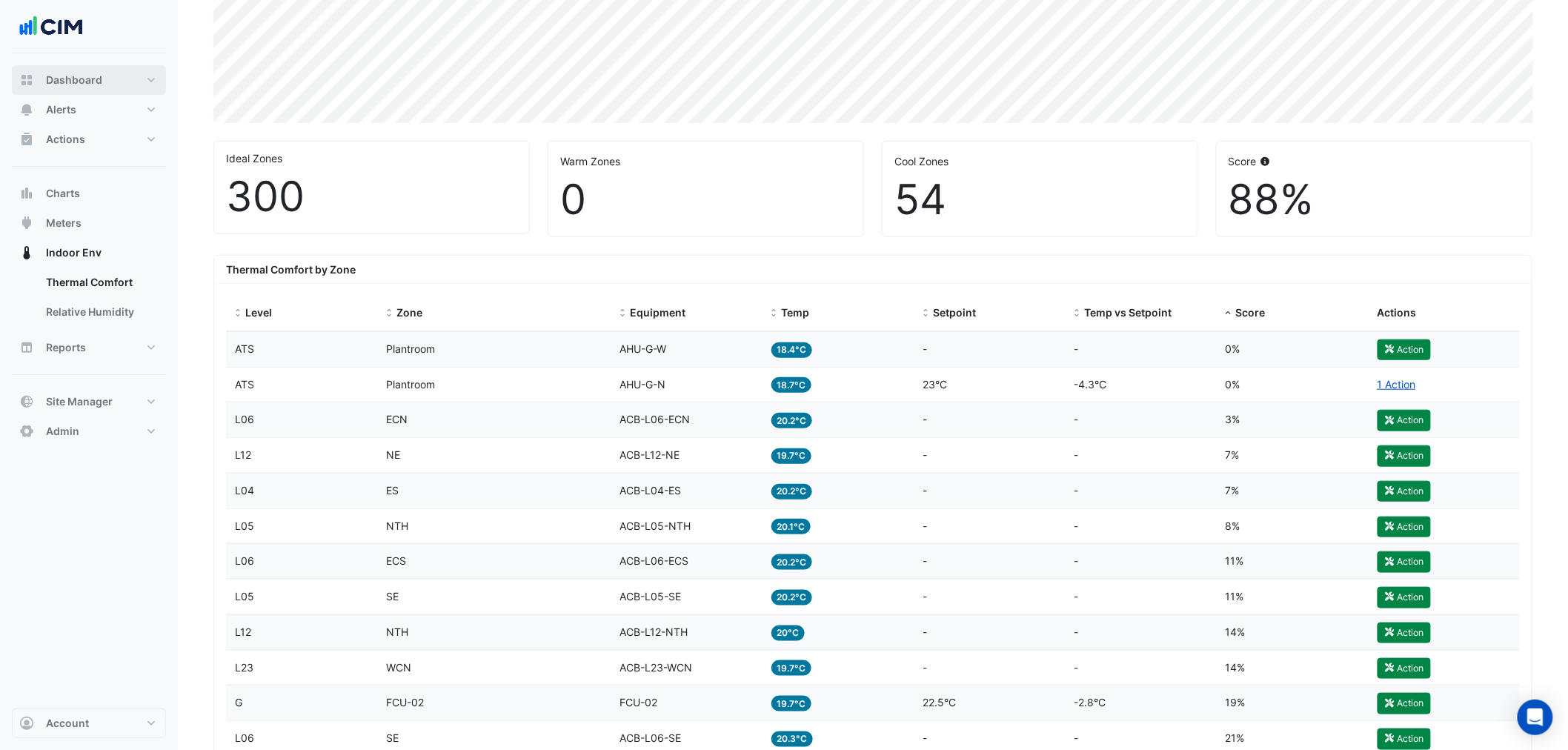
drag, startPoint x: 108, startPoint y: 79, endPoint x: 190, endPoint y: 99, distance: 84.4
click at [108, 79] on button "Dashboard" at bounding box center [88, 80] width 154 height 30
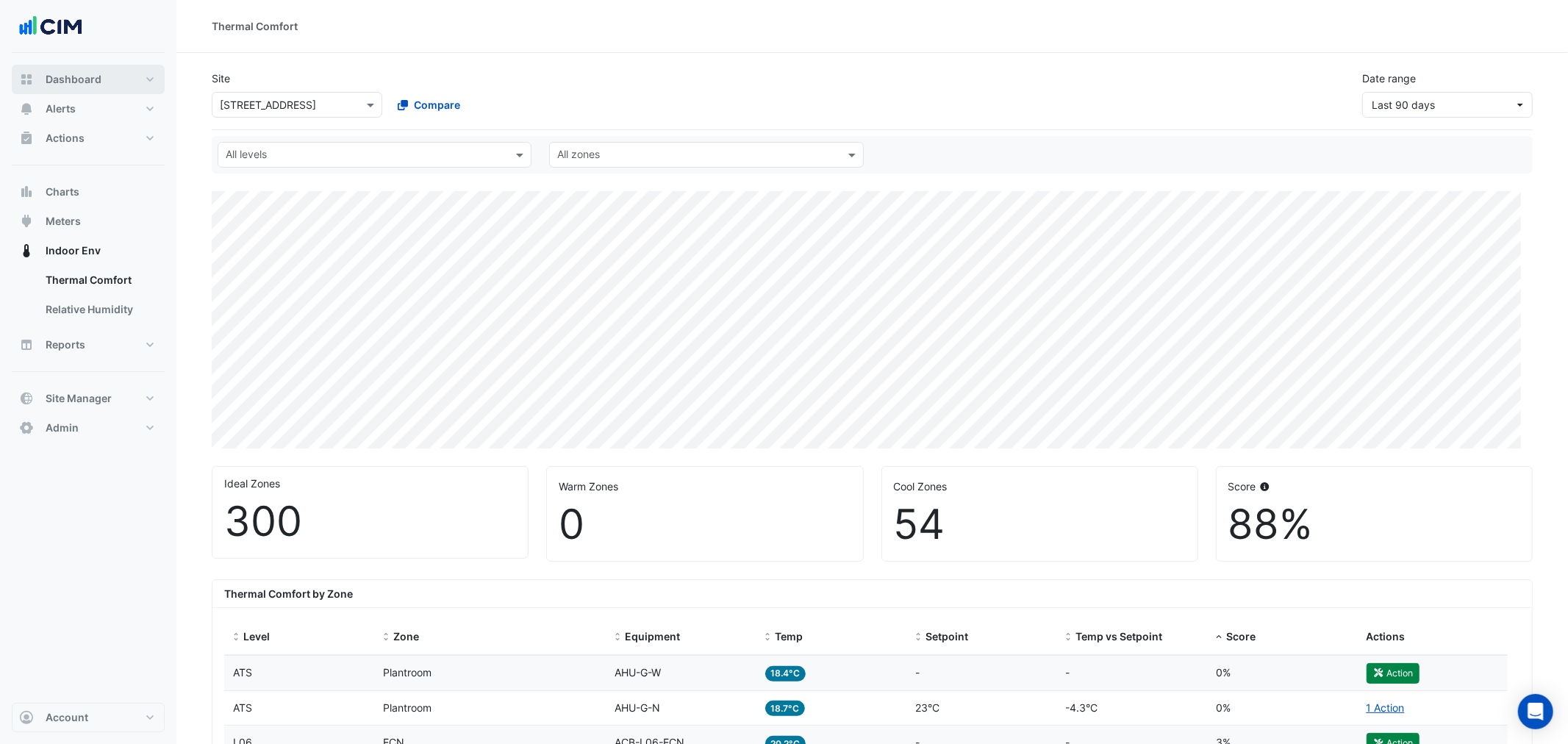
select select "***"
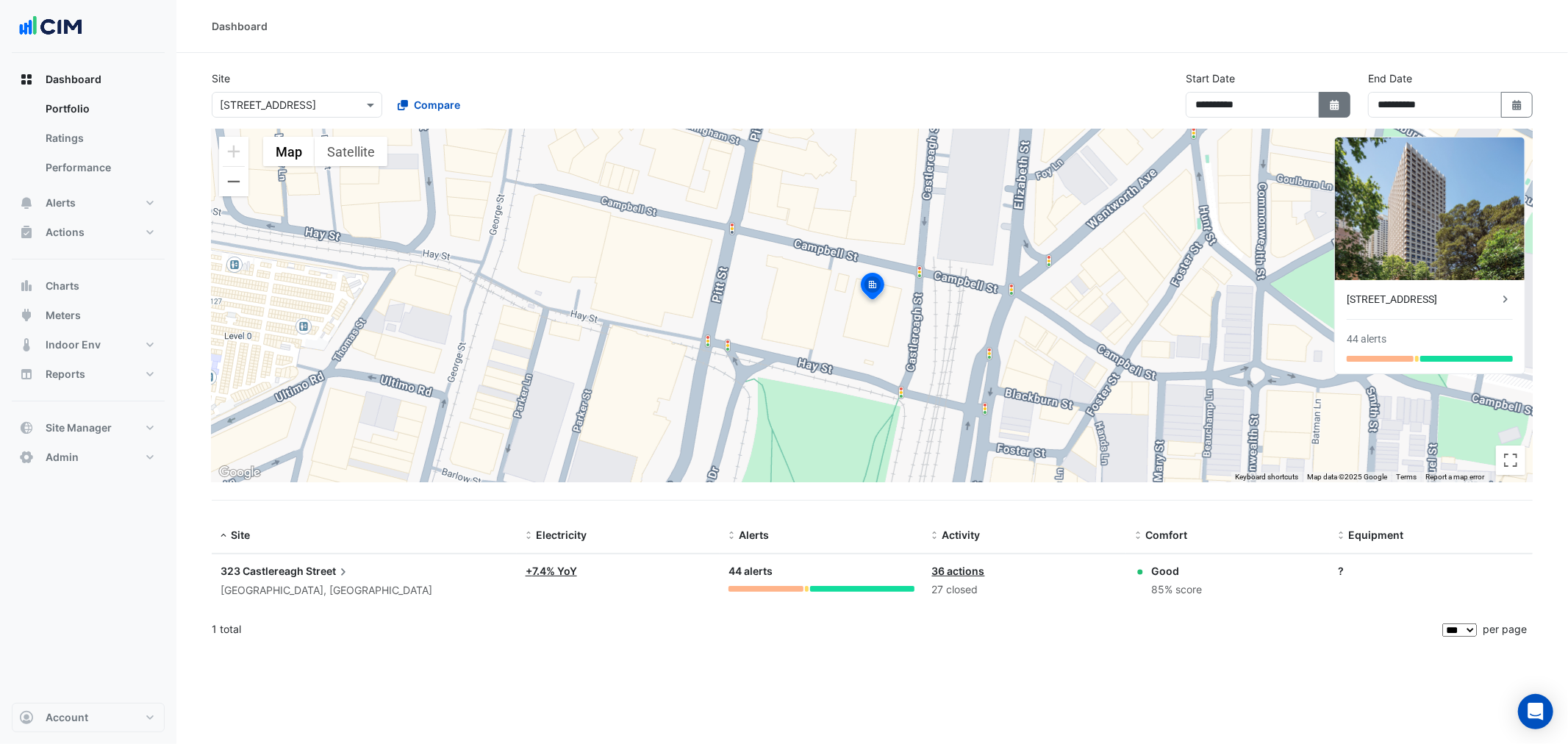
click at [825, 106] on icon "button" at bounding box center [1334, 105] width 9 height 11
select select "*"
select select "****"
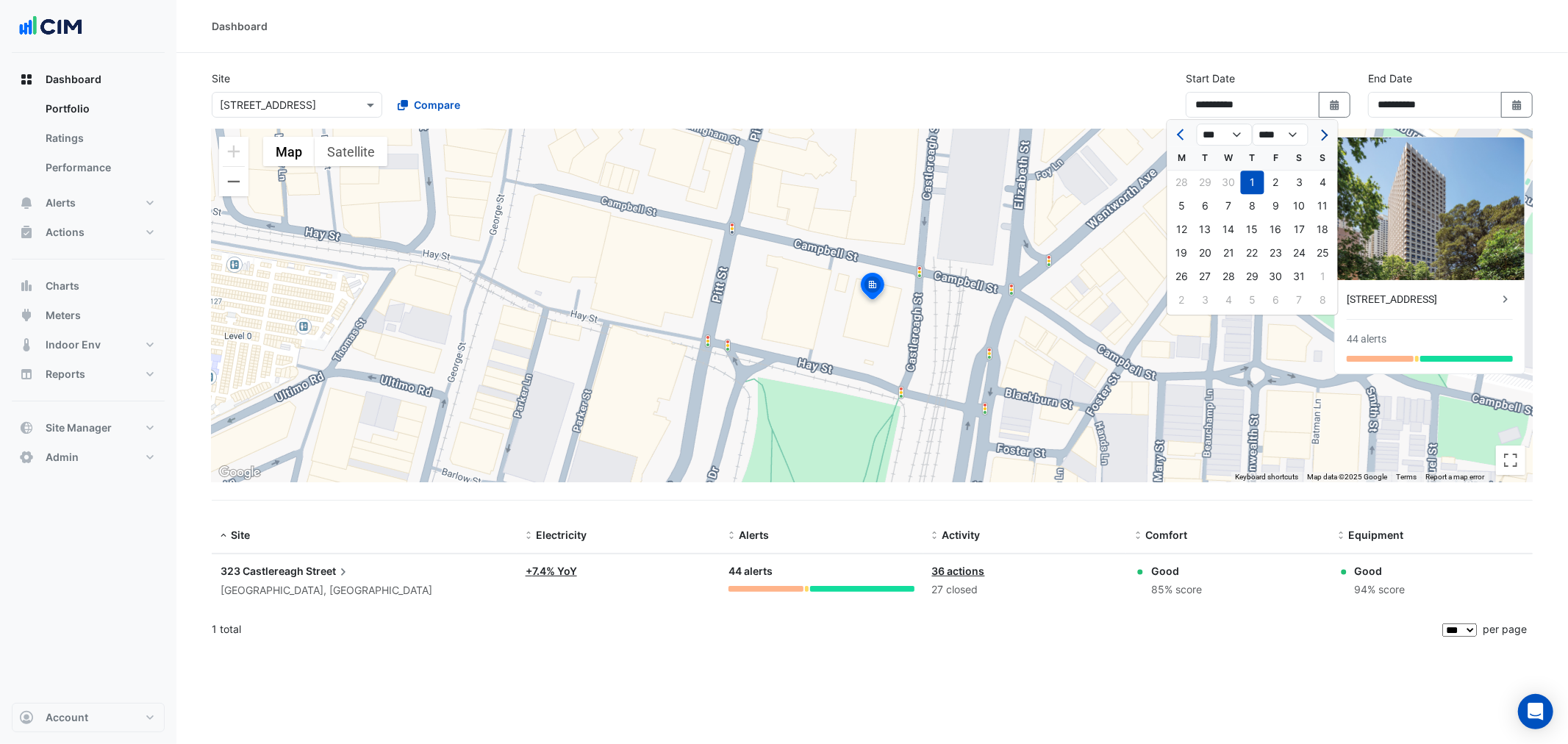
click at [825, 126] on button "Next month" at bounding box center [1323, 134] width 18 height 24
click at [825, 127] on button "Next month" at bounding box center [1323, 134] width 18 height 24
select select "*"
click at [825, 129] on div at bounding box center [1323, 134] width 29 height 24
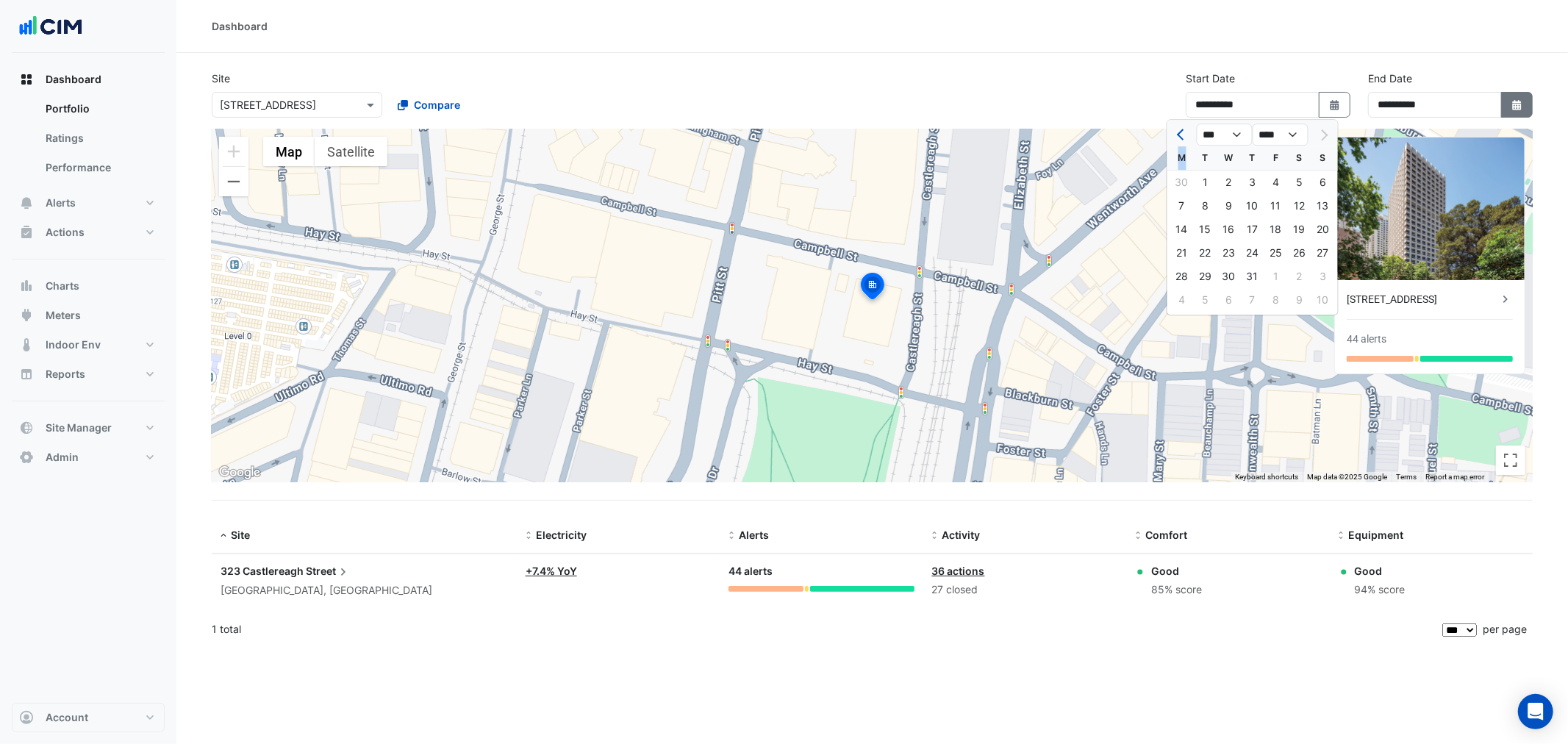
click at [825, 98] on button "Select Date" at bounding box center [1517, 104] width 33 height 25
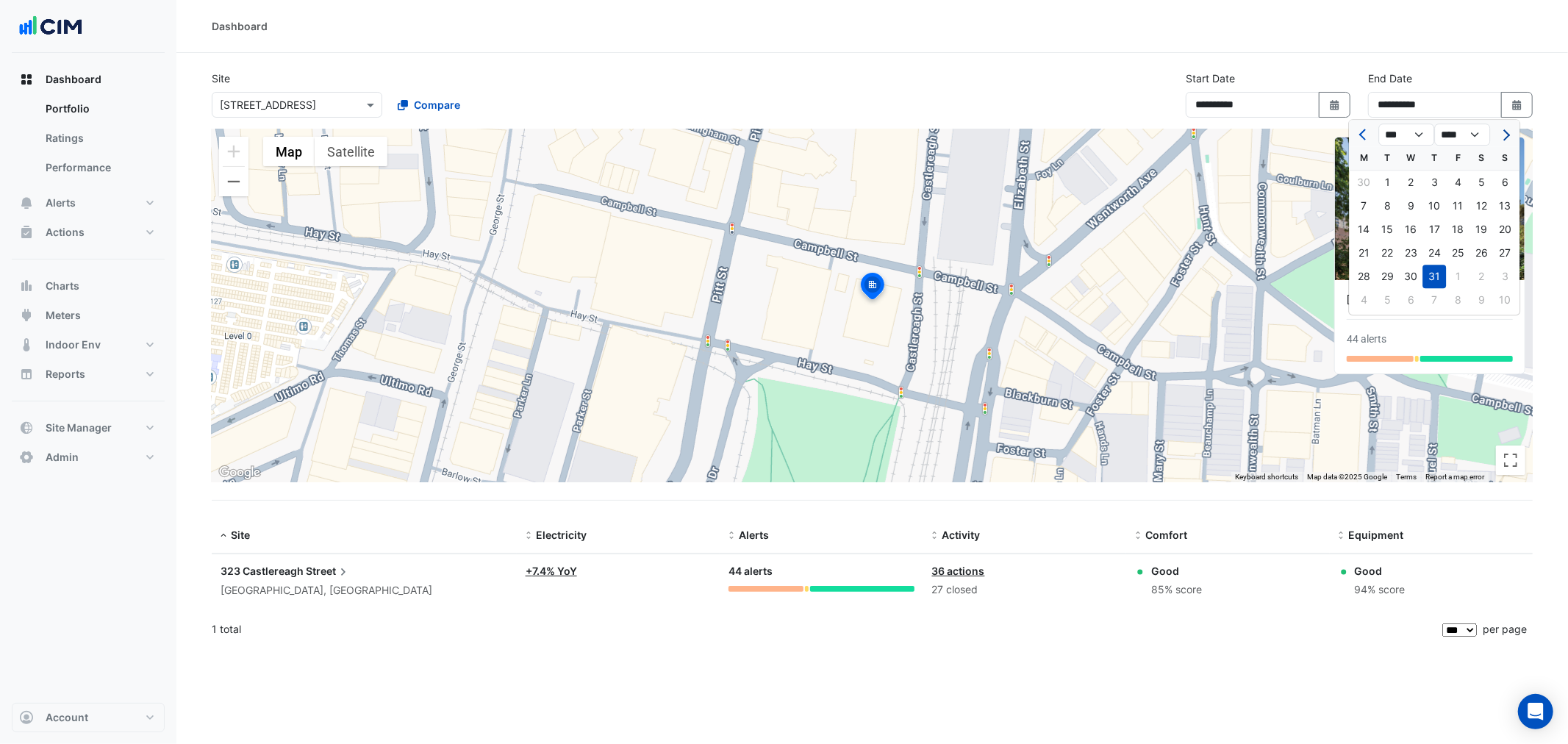
click at [825, 138] on button "Next month" at bounding box center [1505, 134] width 18 height 24
select select "*"
click at [825, 253] on div "20" at bounding box center [1410, 253] width 24 height 24
type input "**********"
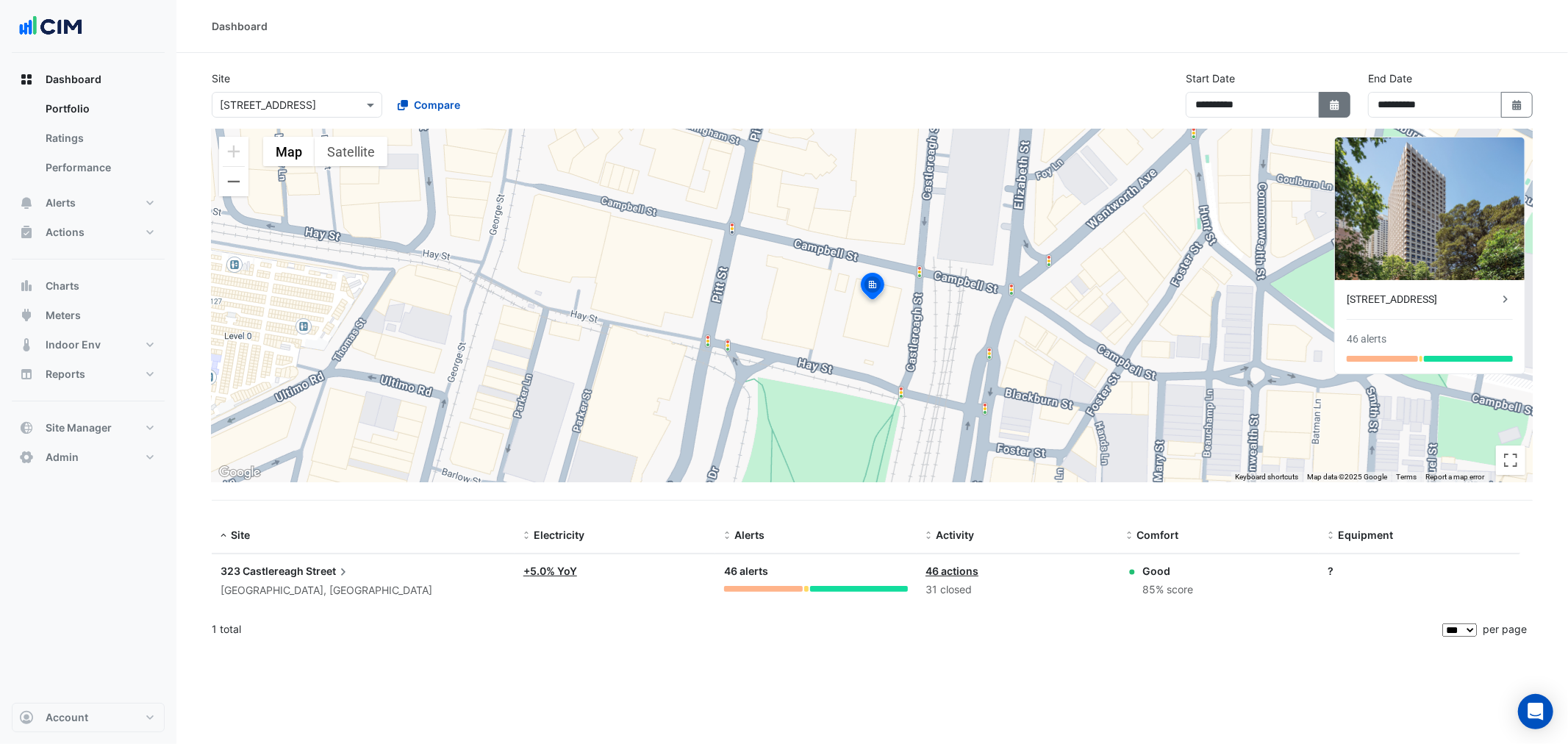
click at [825, 105] on button "Select Date" at bounding box center [1335, 104] width 33 height 25
select select "*"
select select "****"
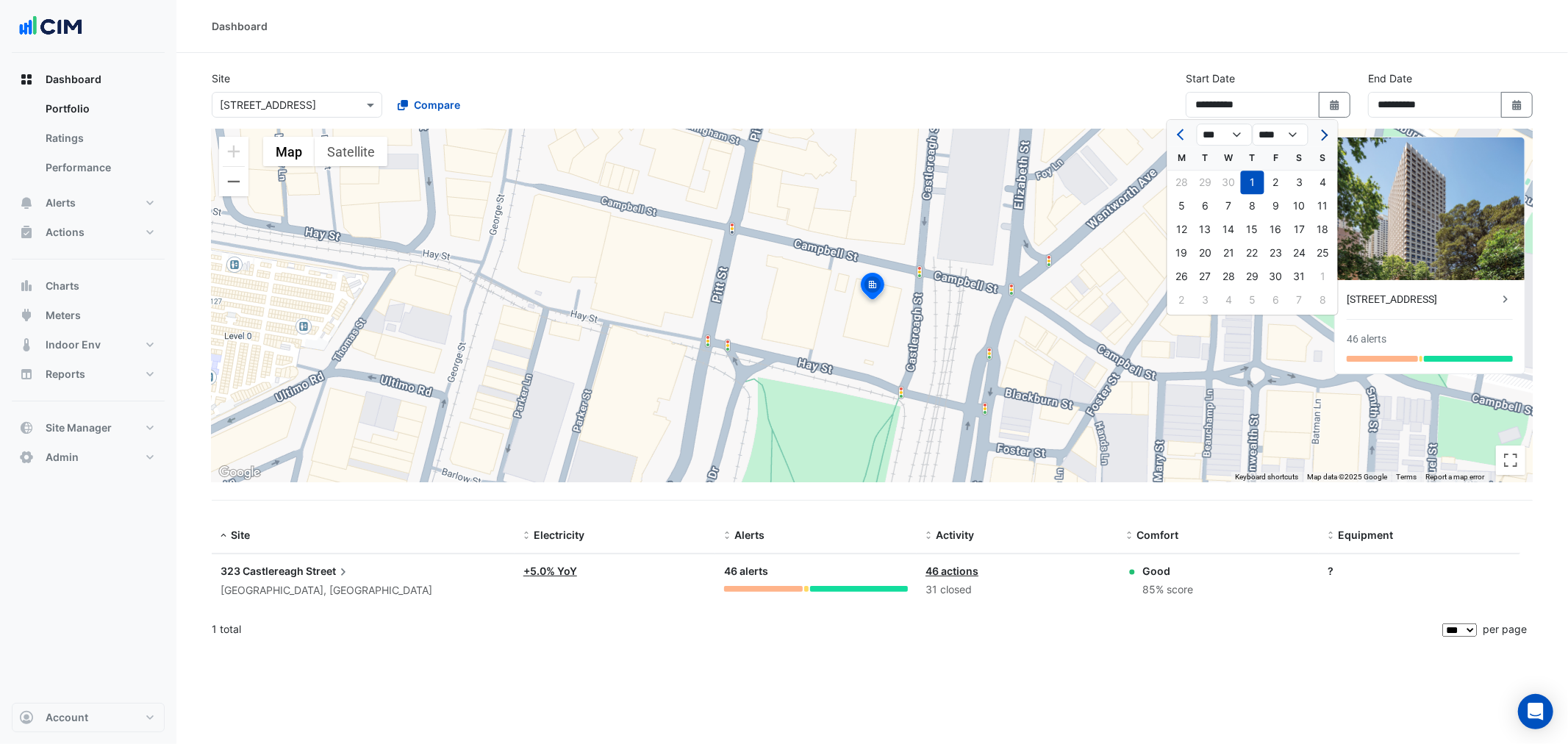
click at [825, 130] on button "Next month" at bounding box center [1323, 134] width 18 height 24
click at [825, 124] on button "Next month" at bounding box center [1323, 134] width 18 height 24
click at [825, 138] on span "Next month" at bounding box center [1322, 134] width 11 height 11
select select "*"
click at [825, 179] on div "1" at bounding box center [1276, 182] width 24 height 24
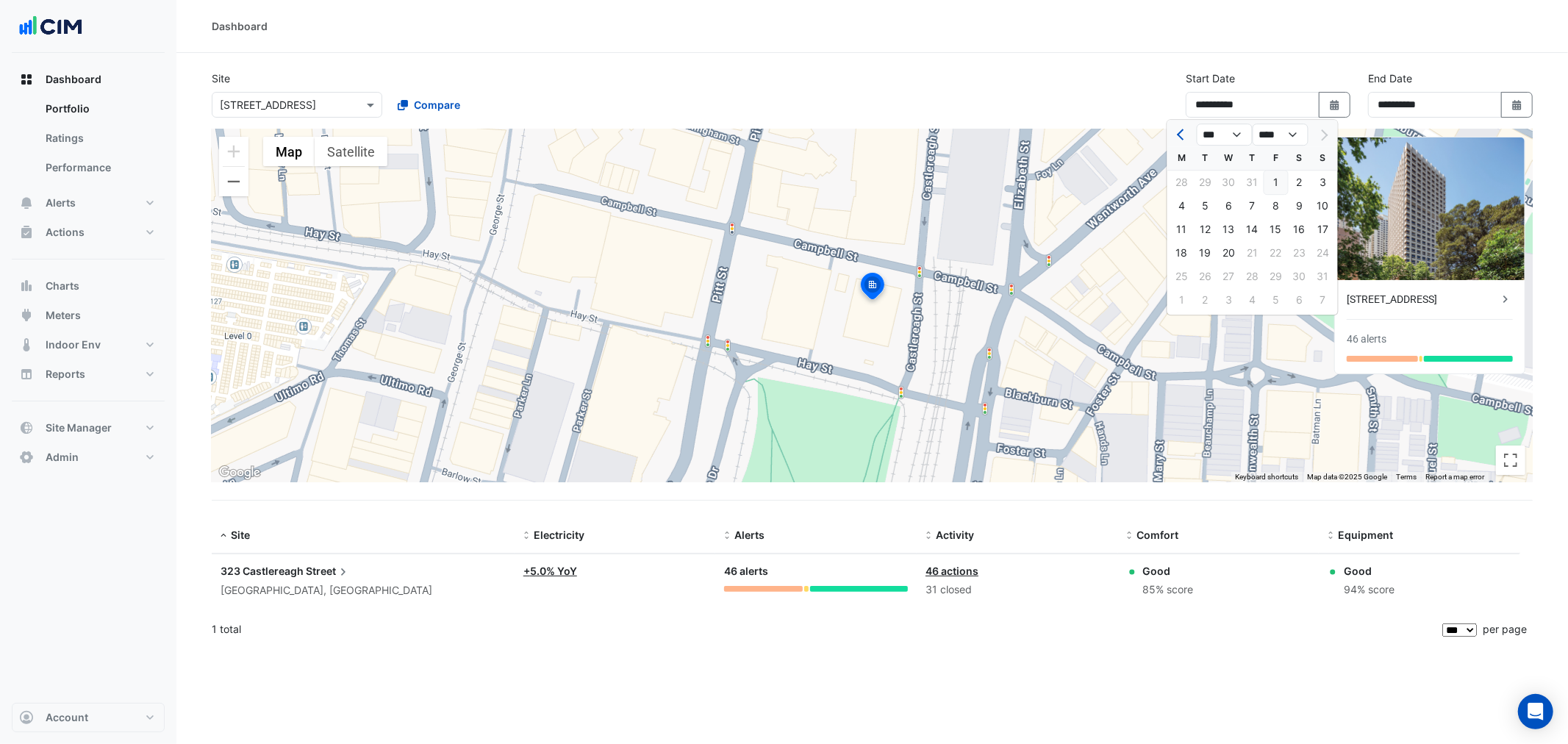
type input "**********"
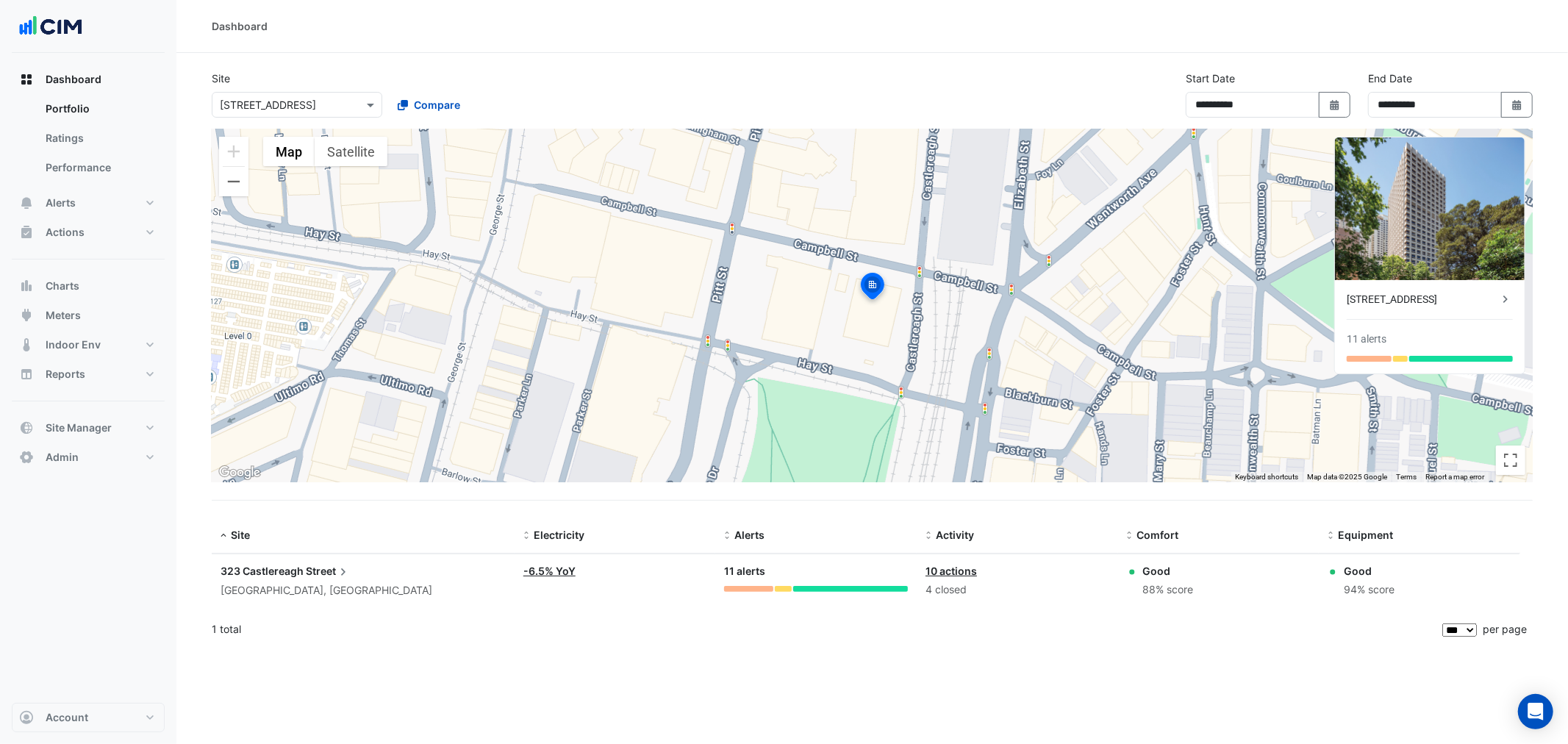
click at [825, 70] on div "**********" at bounding box center [872, 100] width 1338 height 59
click at [302, 275] on div "323 Castlereagh Street Sydney, New South Wales" at bounding box center [363, 581] width 285 height 36
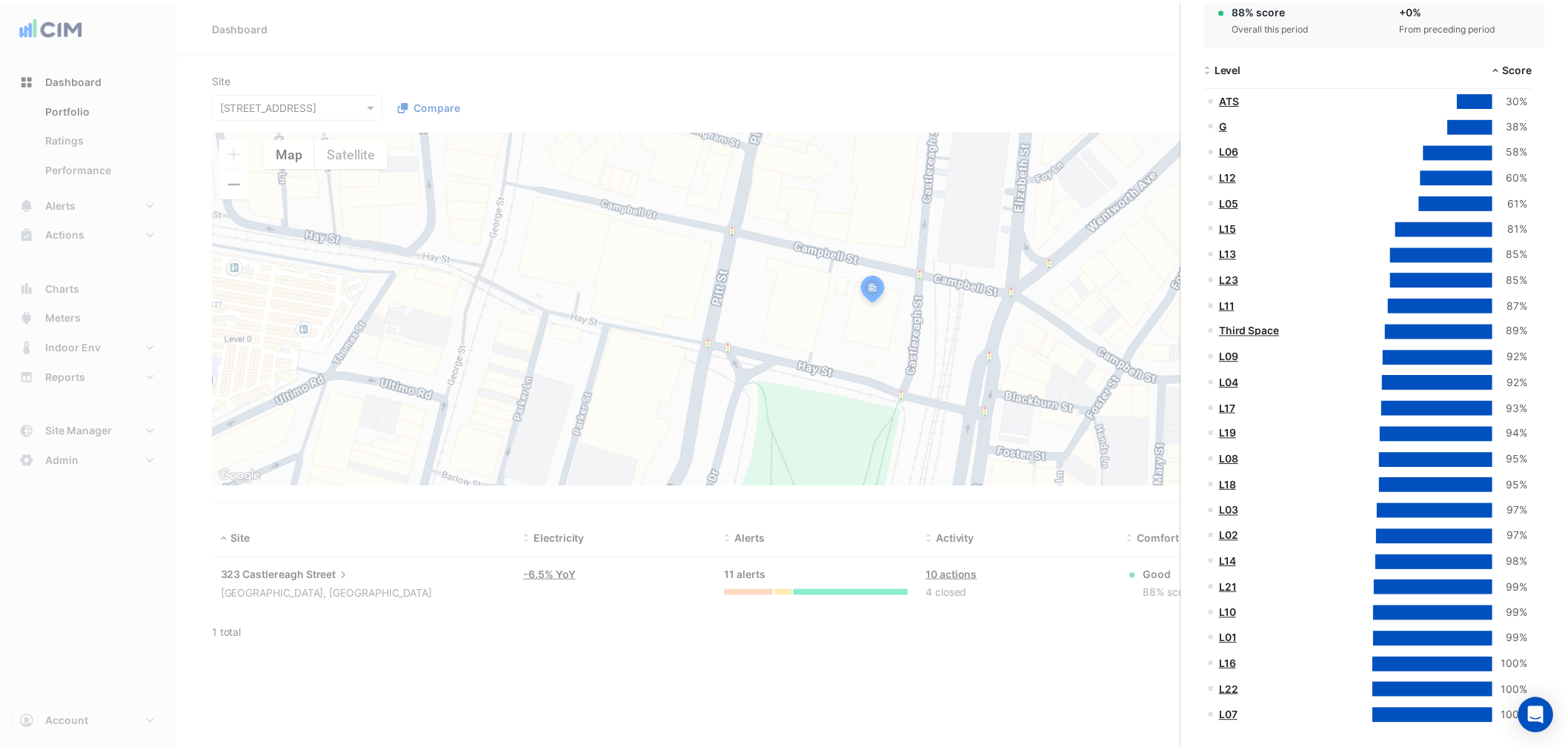
scroll to position [247, 0]
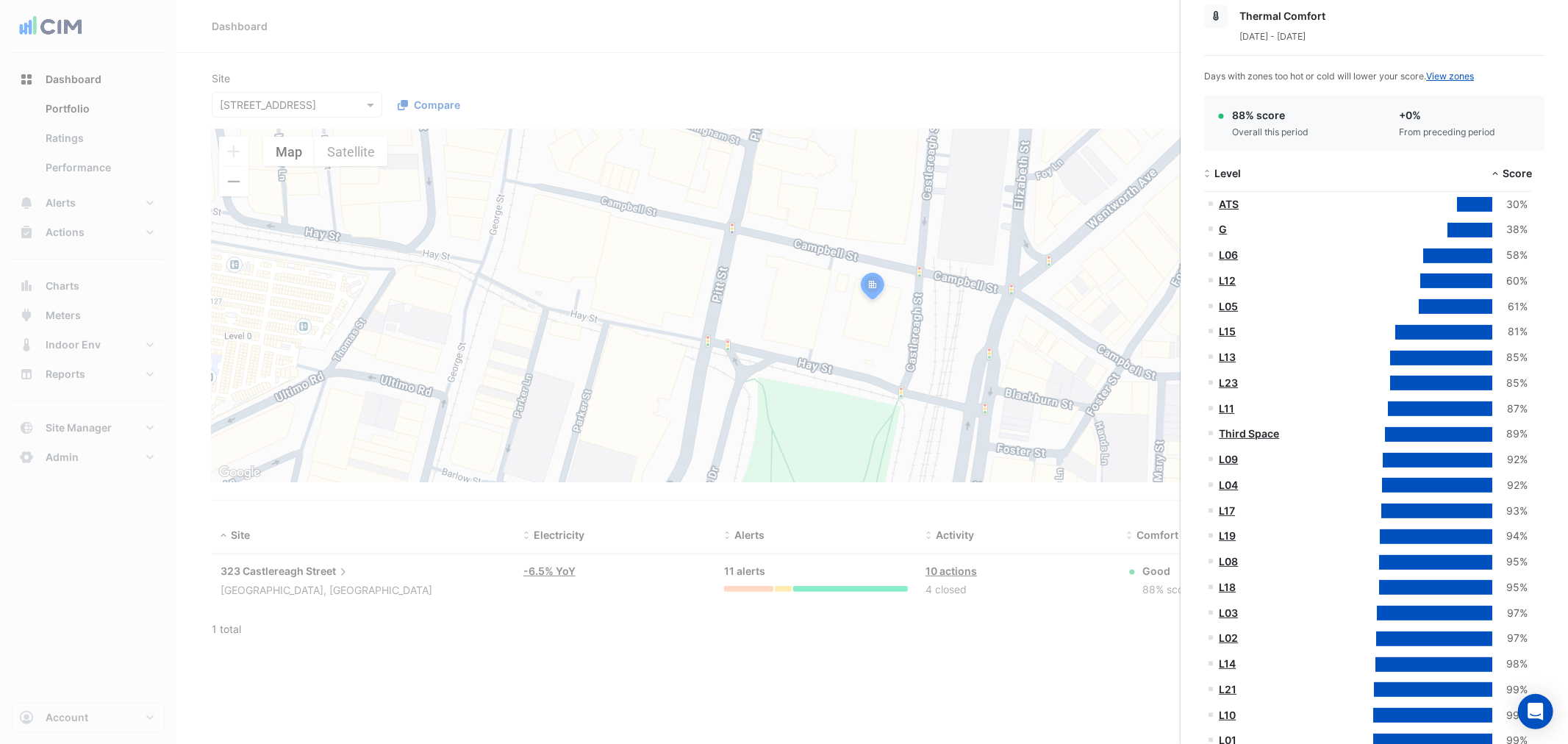
click at [493, 275] on ngb-offcanvas-backdrop at bounding box center [784, 372] width 1568 height 744
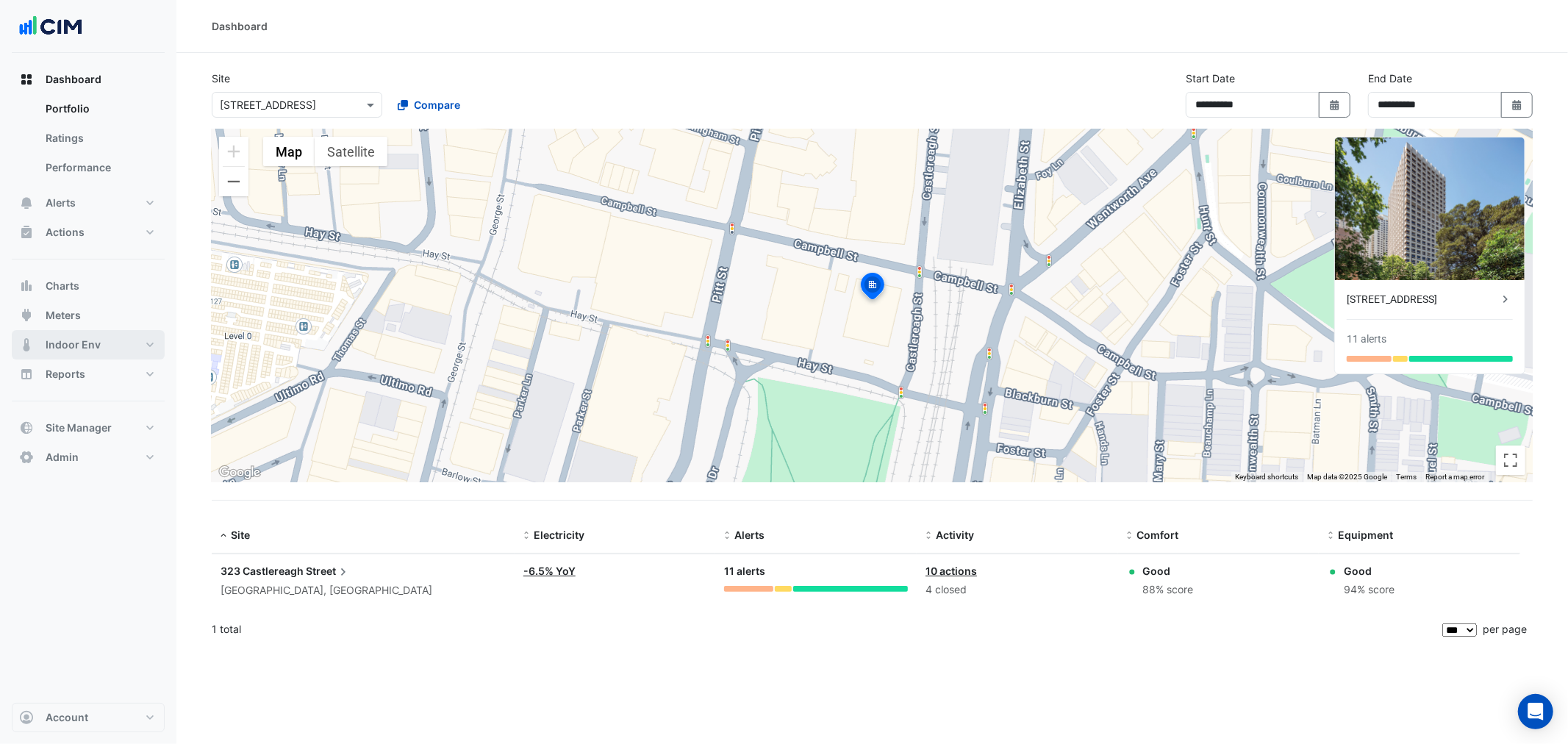
click at [76, 275] on span "Indoor Env" at bounding box center [73, 345] width 55 height 15
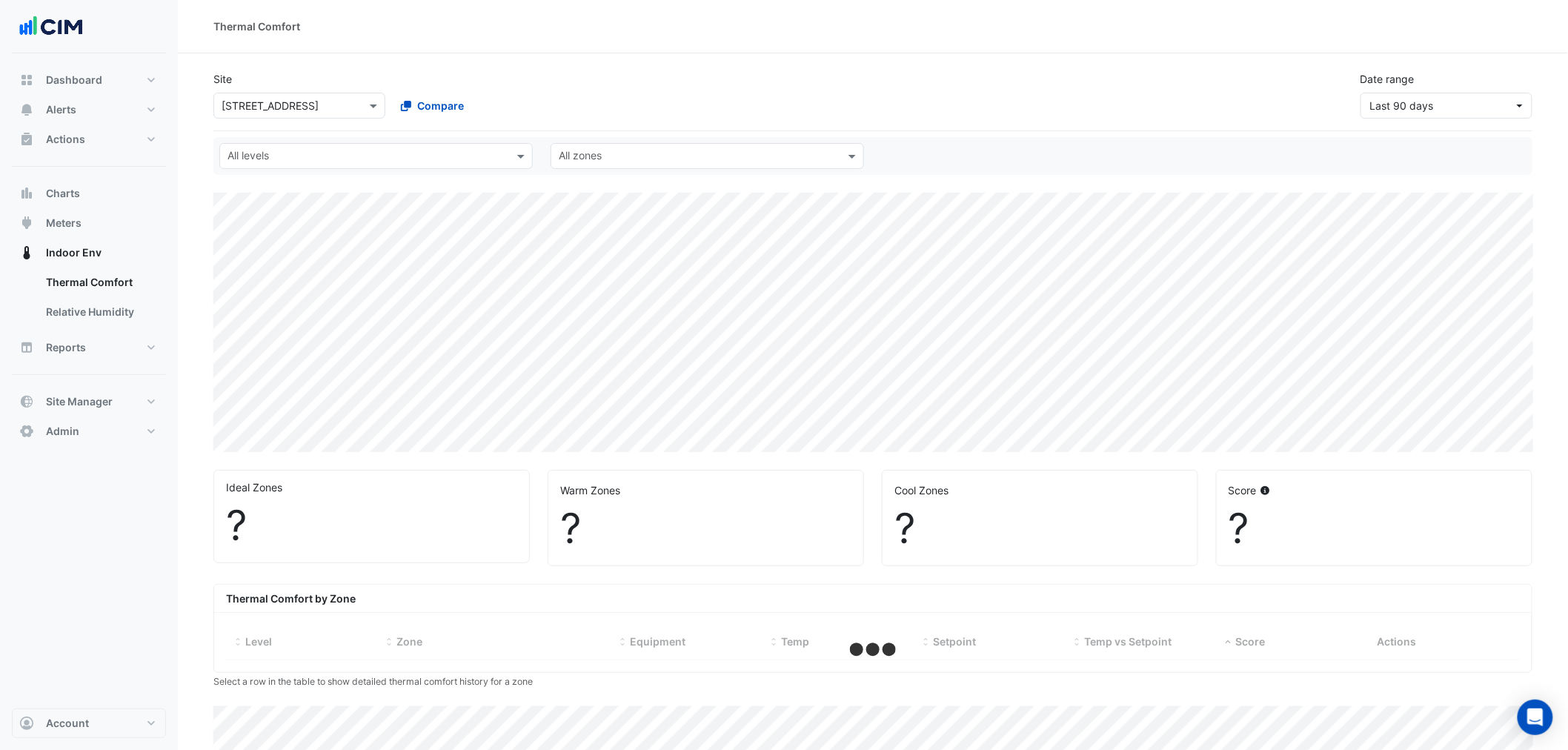
select select "***"
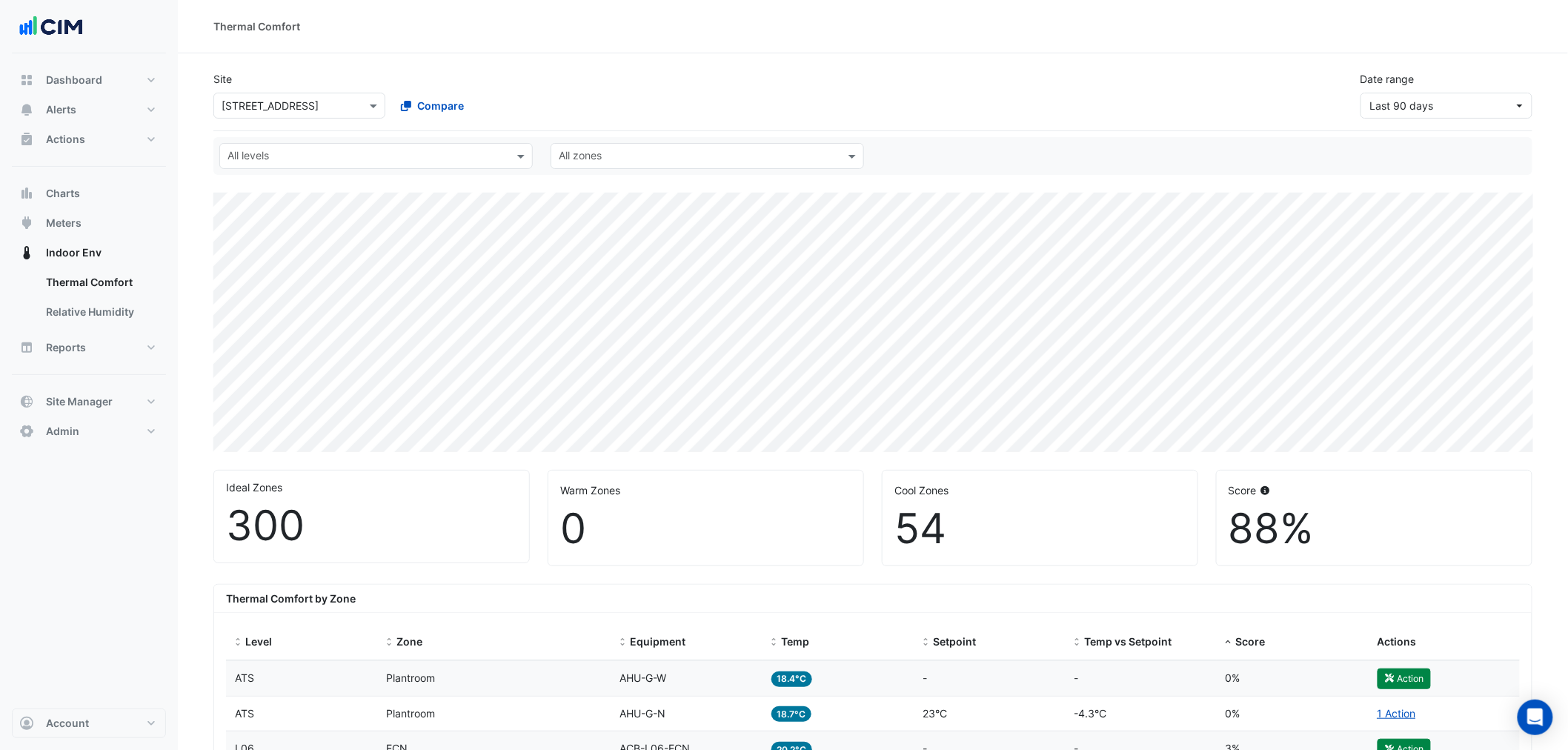
click at [575, 52] on div "Thermal Comfort" at bounding box center [873, 26] width 1391 height 54
click at [581, 43] on div "Thermal Comfort" at bounding box center [873, 26] width 1391 height 54
click at [121, 138] on button "Actions" at bounding box center [88, 139] width 154 height 30
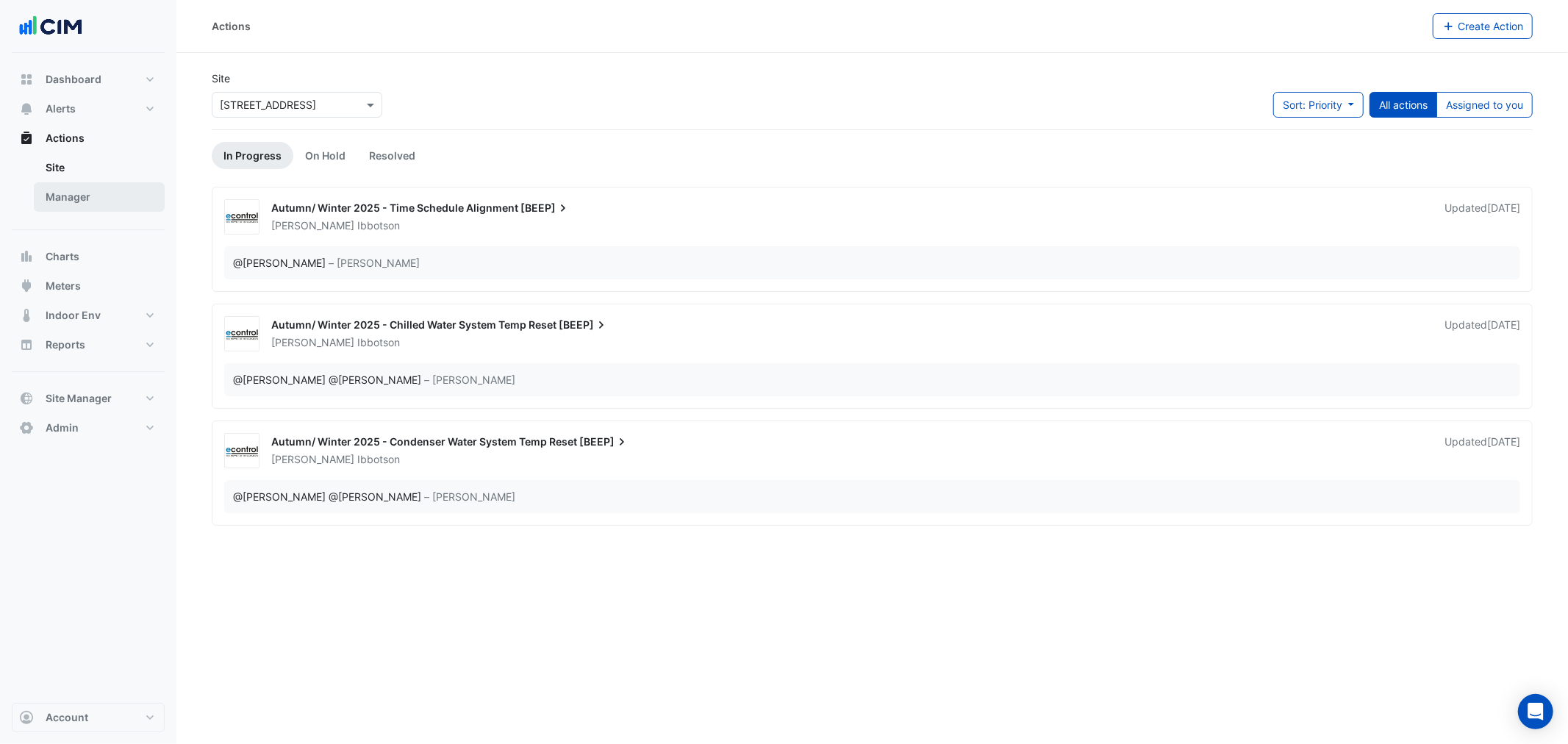
click at [101, 190] on link "Manager" at bounding box center [99, 197] width 131 height 29
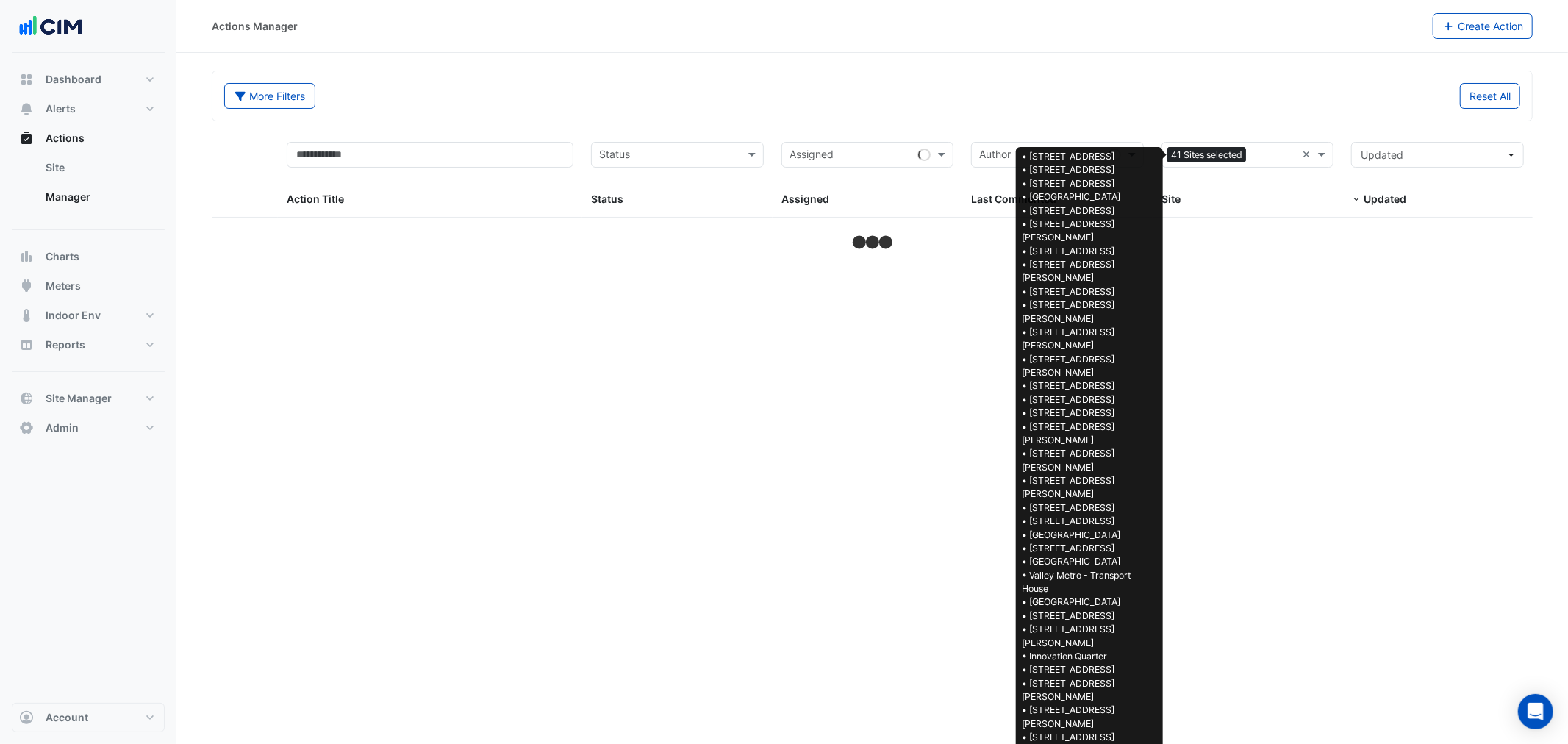
select select "***"
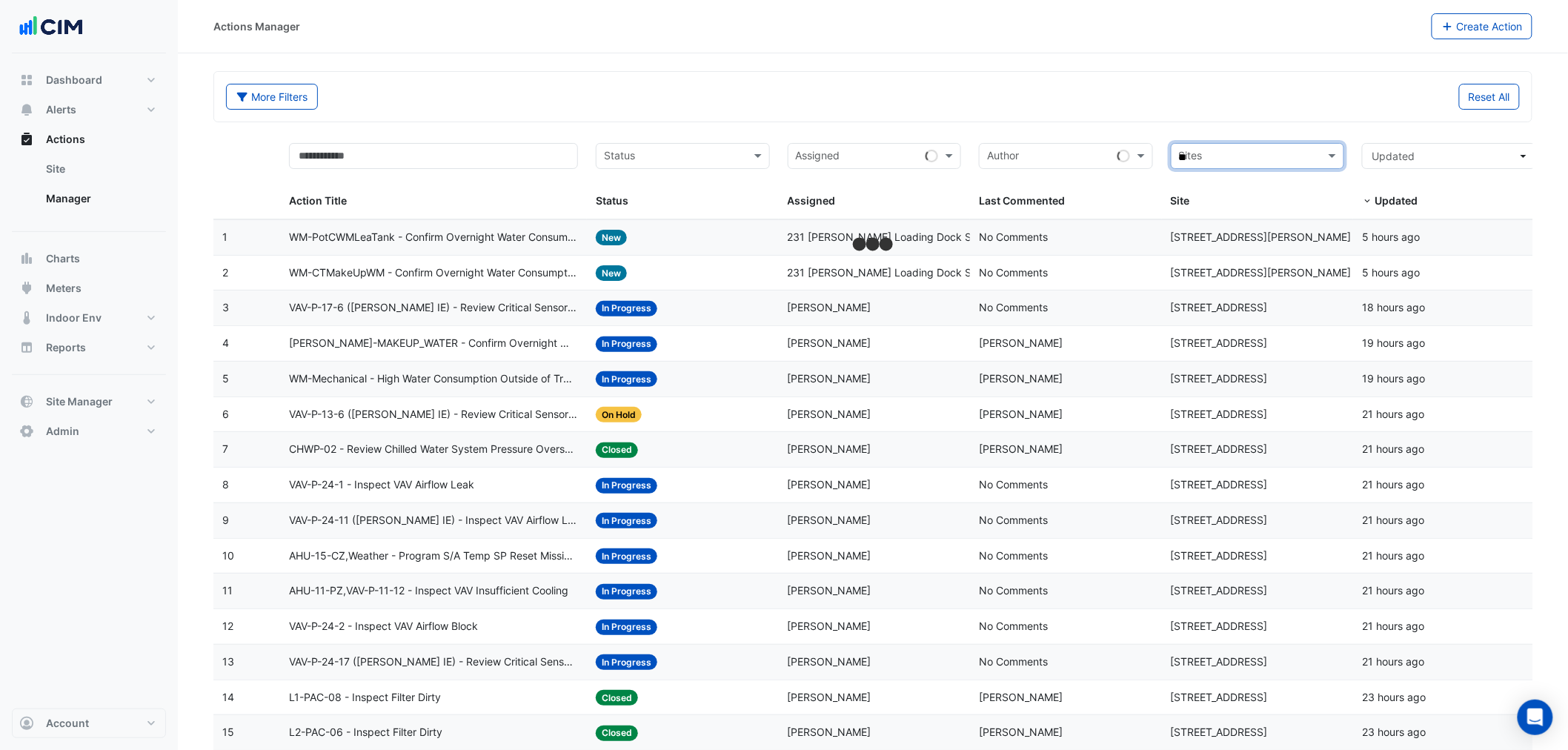
type input "***"
click at [832, 212] on span "[STREET_ADDRESS]" at bounding box center [1244, 209] width 97 height 12
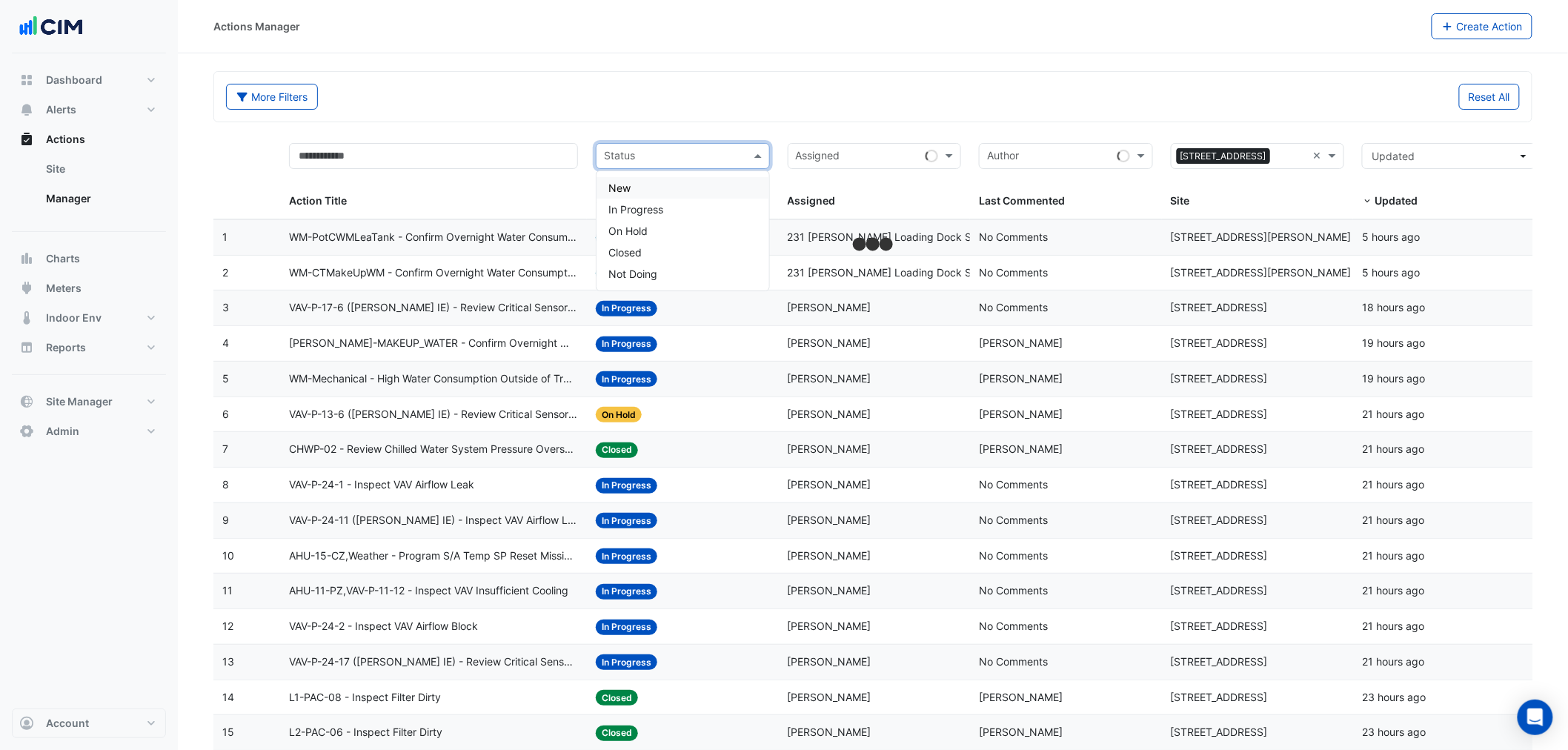
click at [660, 150] on input "text" at bounding box center [674, 158] width 141 height 17
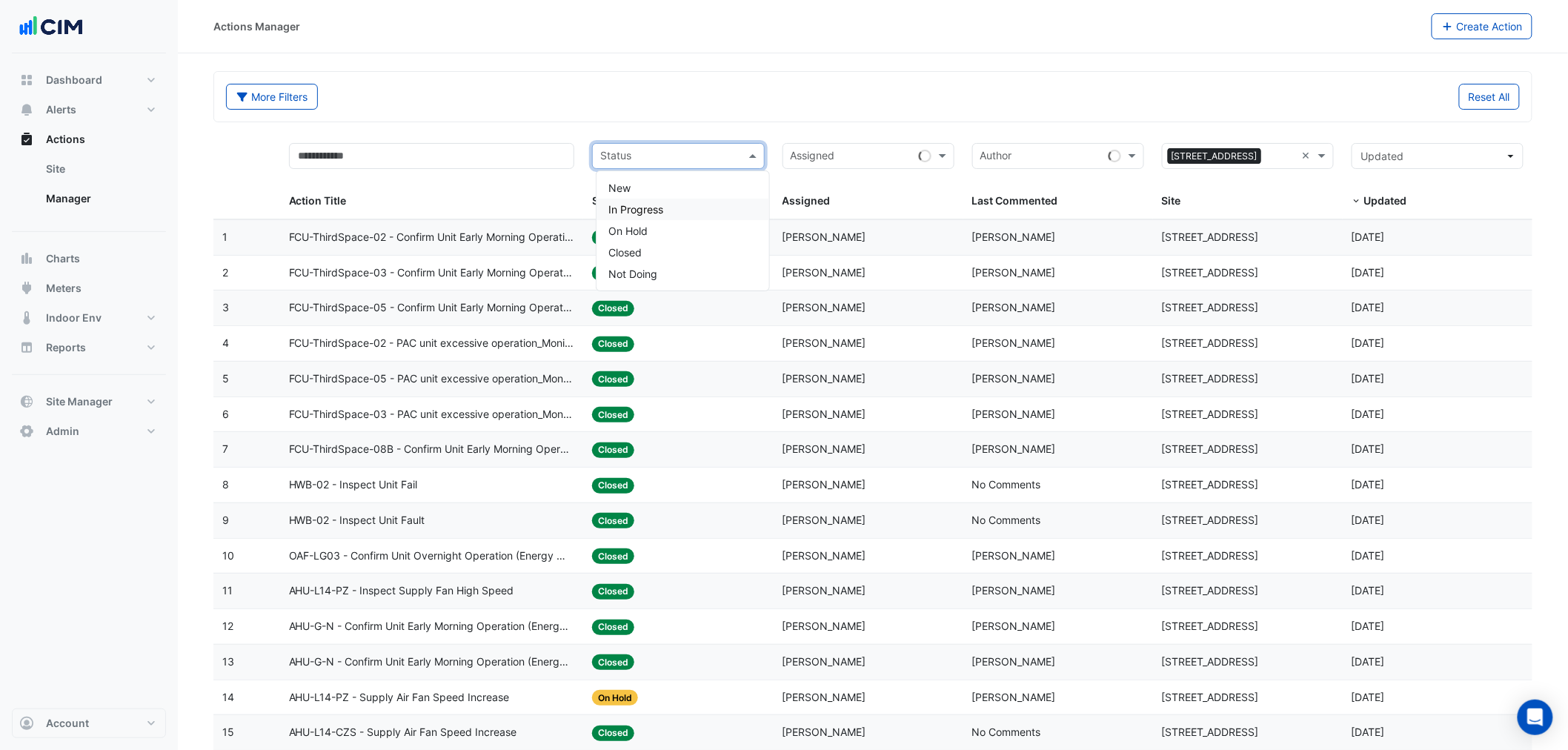
click at [645, 209] on span "In Progress" at bounding box center [635, 209] width 54 height 12
click at [660, 158] on input "text" at bounding box center [692, 158] width 68 height 17
click at [649, 191] on div "New" at bounding box center [678, 188] width 171 height 21
click at [704, 95] on div "More Filters" at bounding box center [545, 96] width 656 height 26
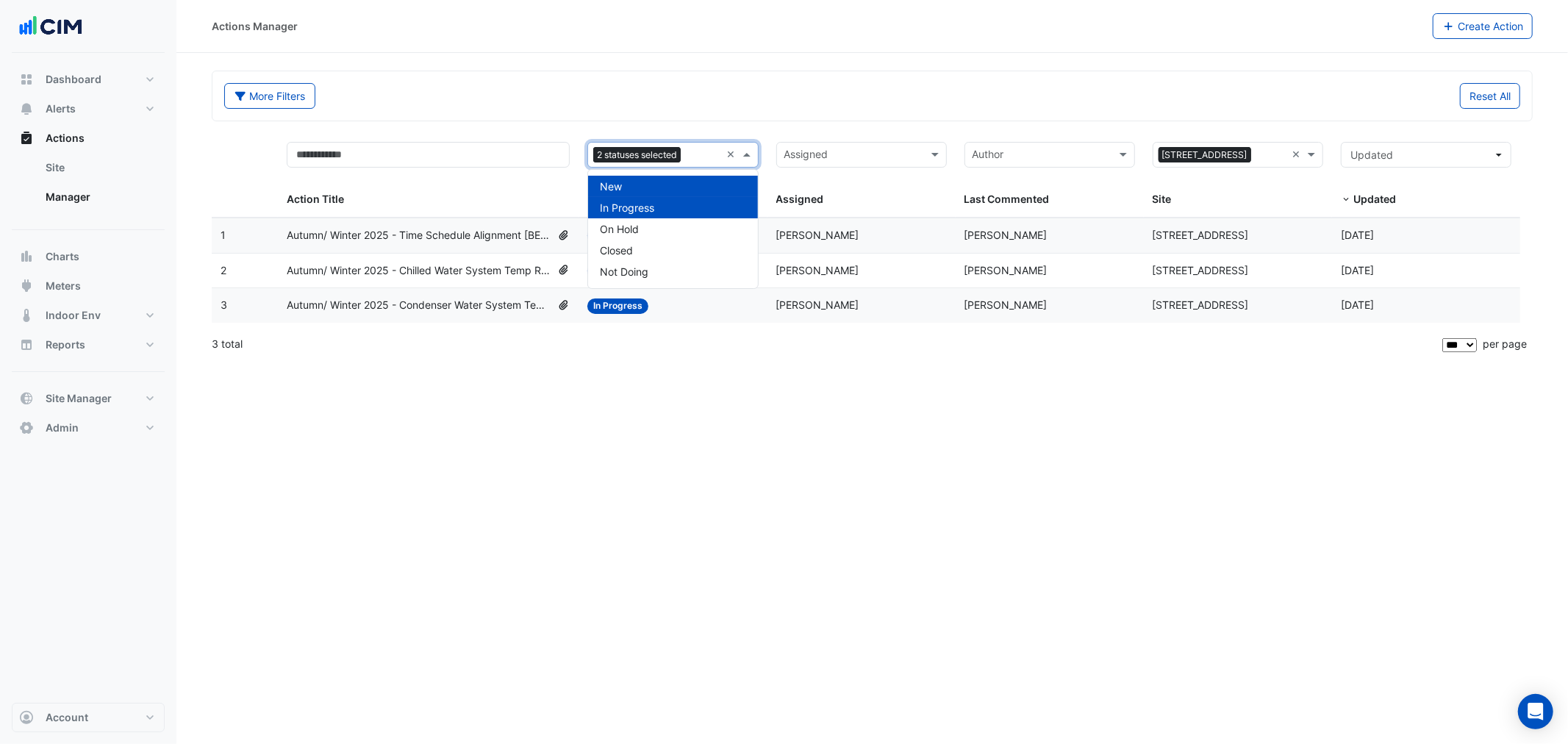
click at [693, 151] on input "text" at bounding box center [703, 156] width 34 height 17
click at [669, 224] on div "On Hold" at bounding box center [673, 229] width 169 height 21
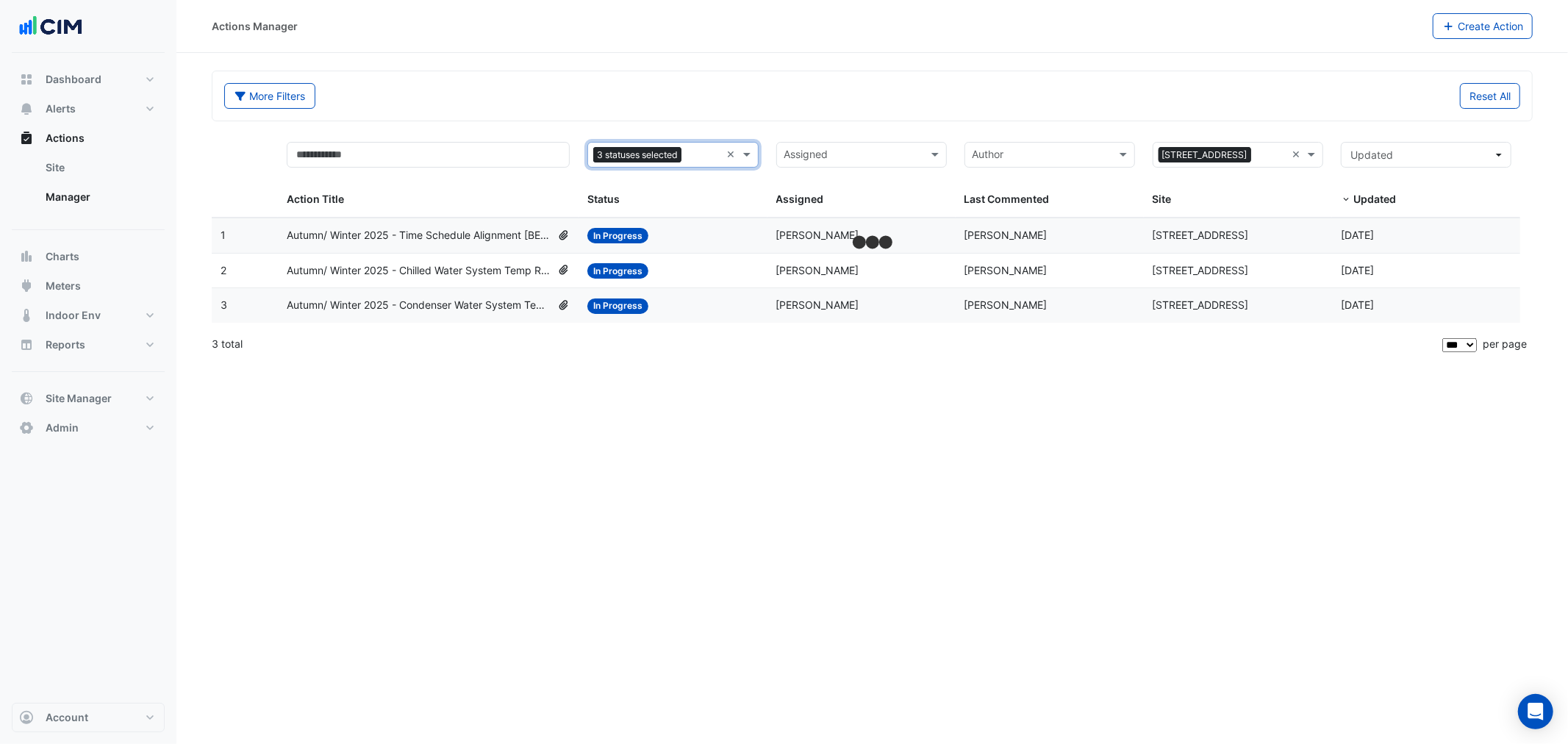
click at [726, 92] on div "More Filters" at bounding box center [543, 95] width 657 height 25
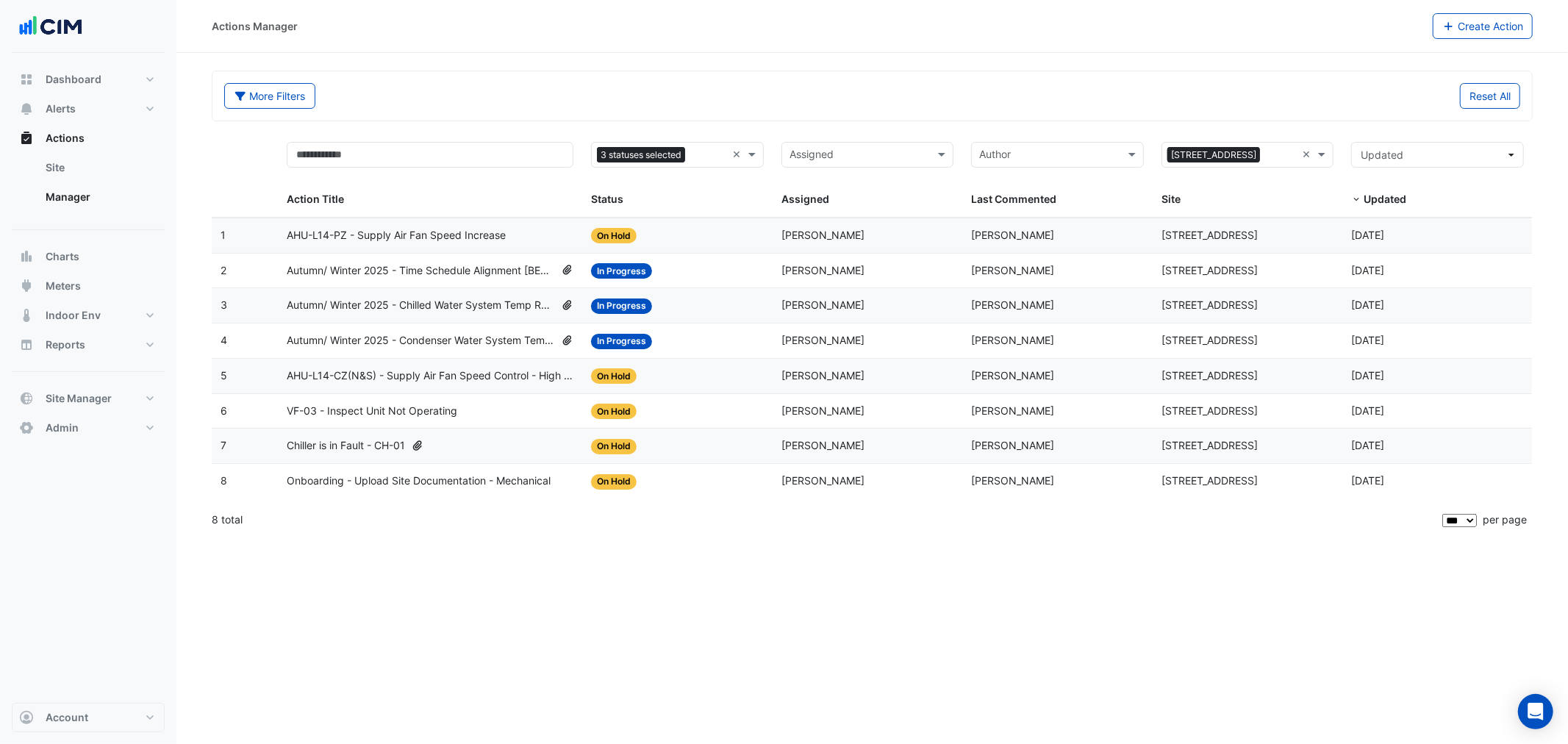
click at [708, 275] on div "Status: On Hold" at bounding box center [677, 445] width 173 height 17
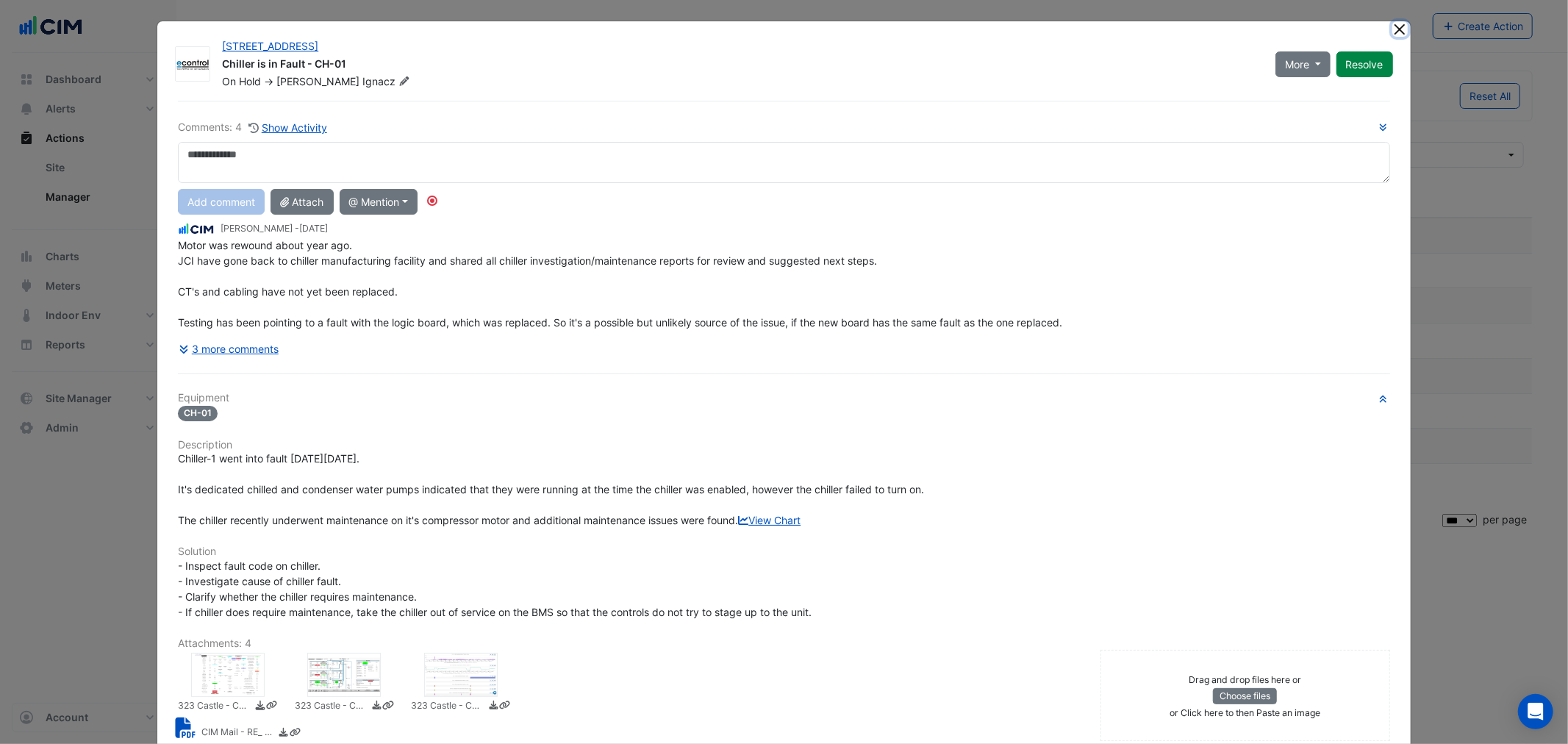
click at [825, 27] on button "Close" at bounding box center [1399, 29] width 16 height 16
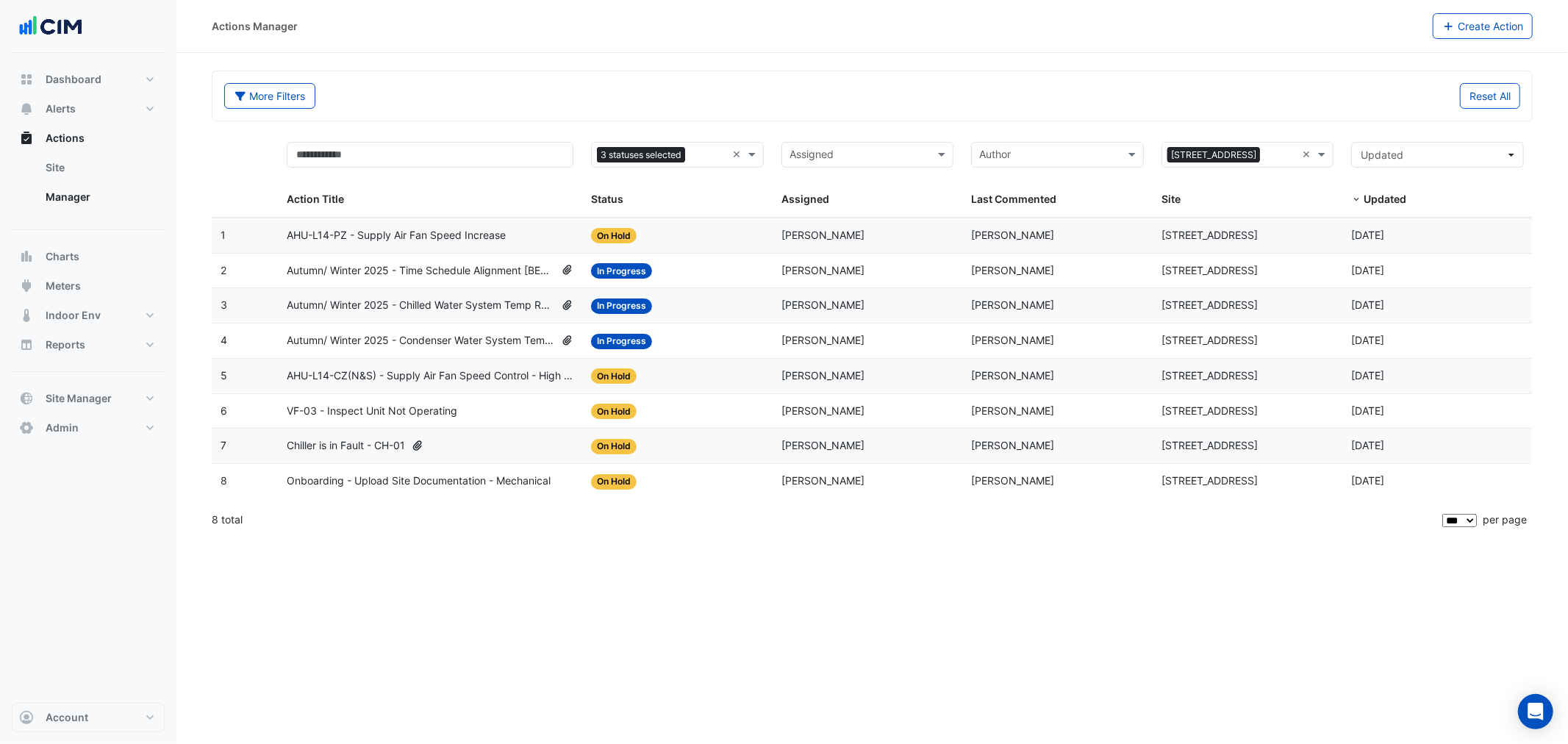
click at [710, 275] on div "Status: In Progress" at bounding box center [677, 305] width 173 height 17
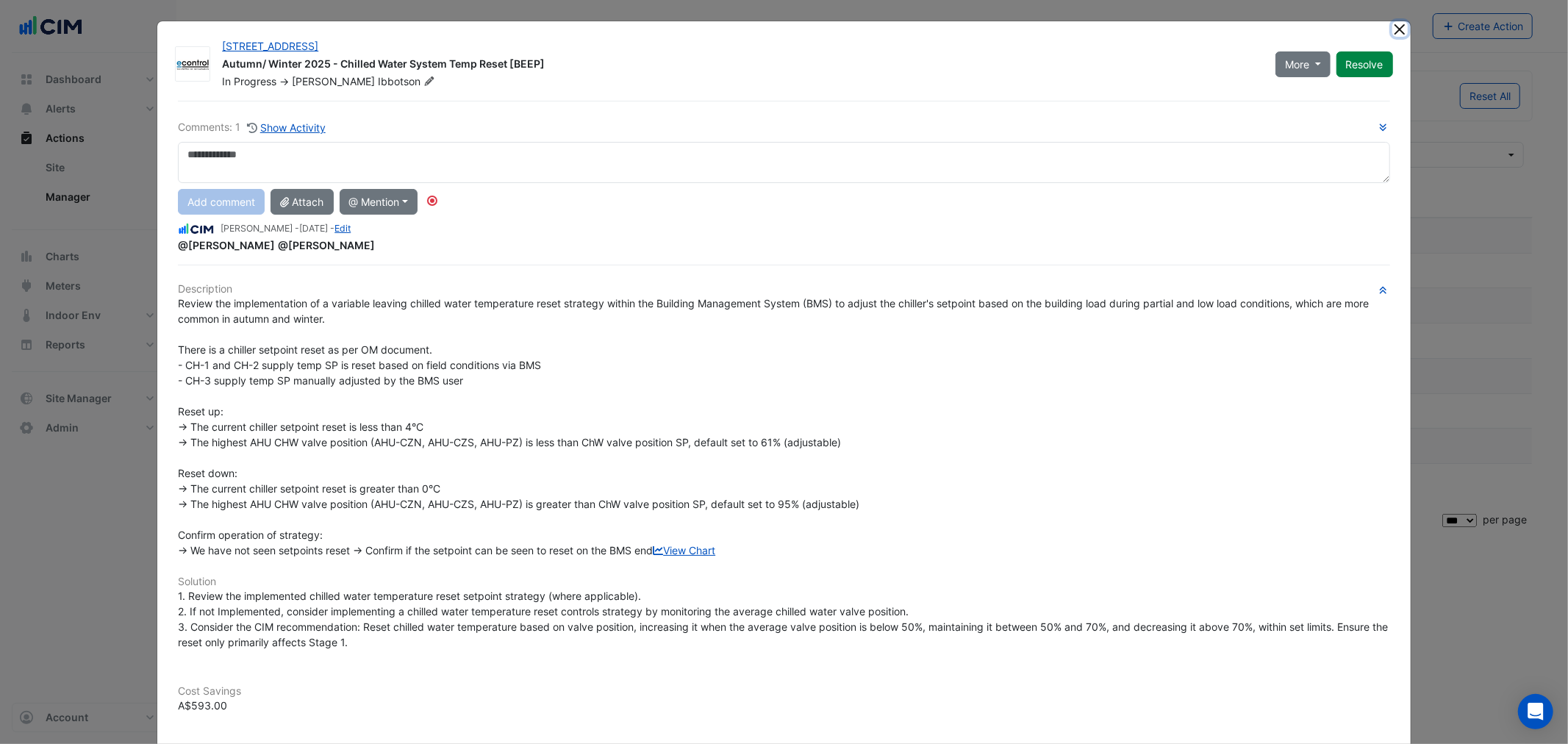
click at [825, 28] on button "Close" at bounding box center [1399, 29] width 16 height 16
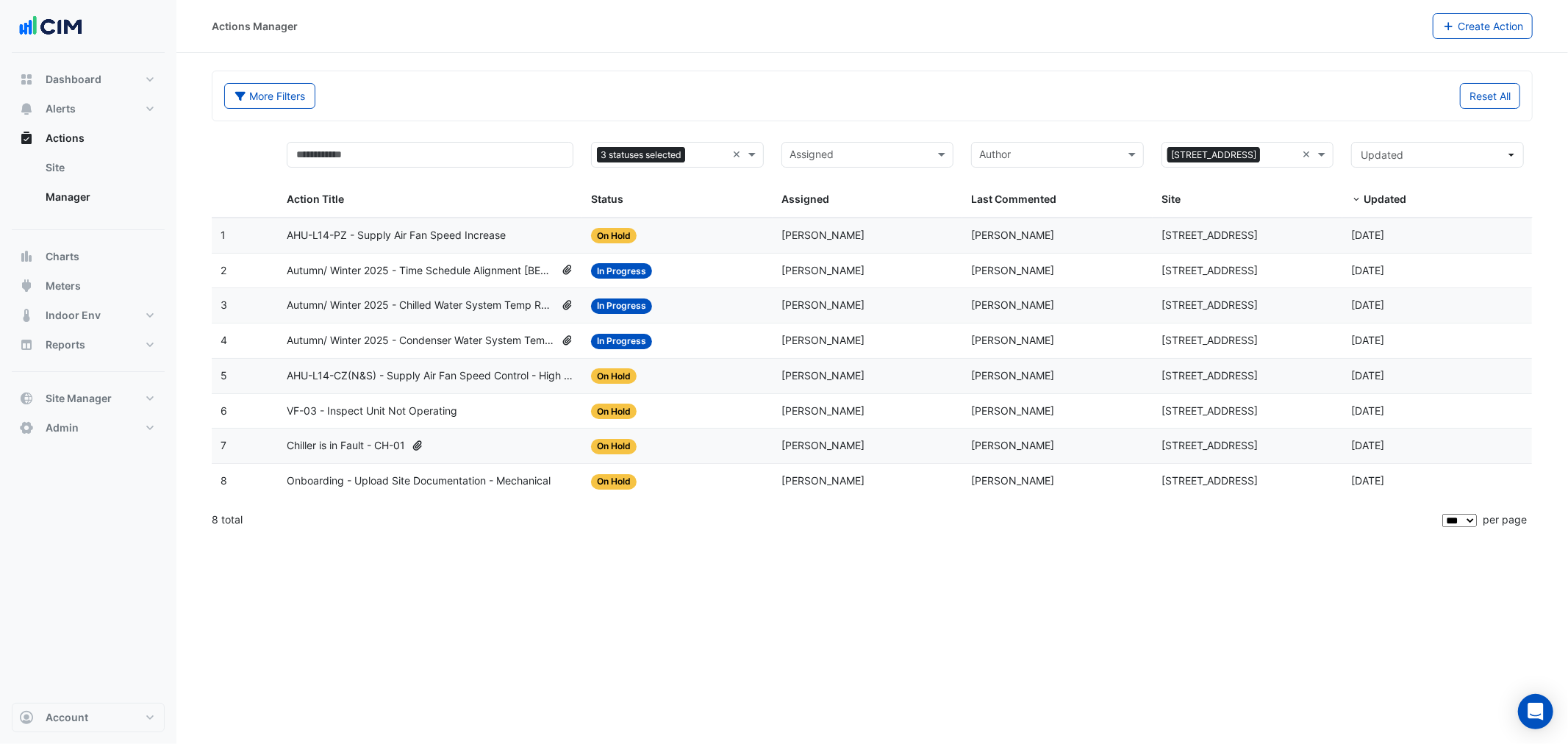
click at [674, 270] on div "Status: In Progress" at bounding box center [677, 271] width 173 height 17
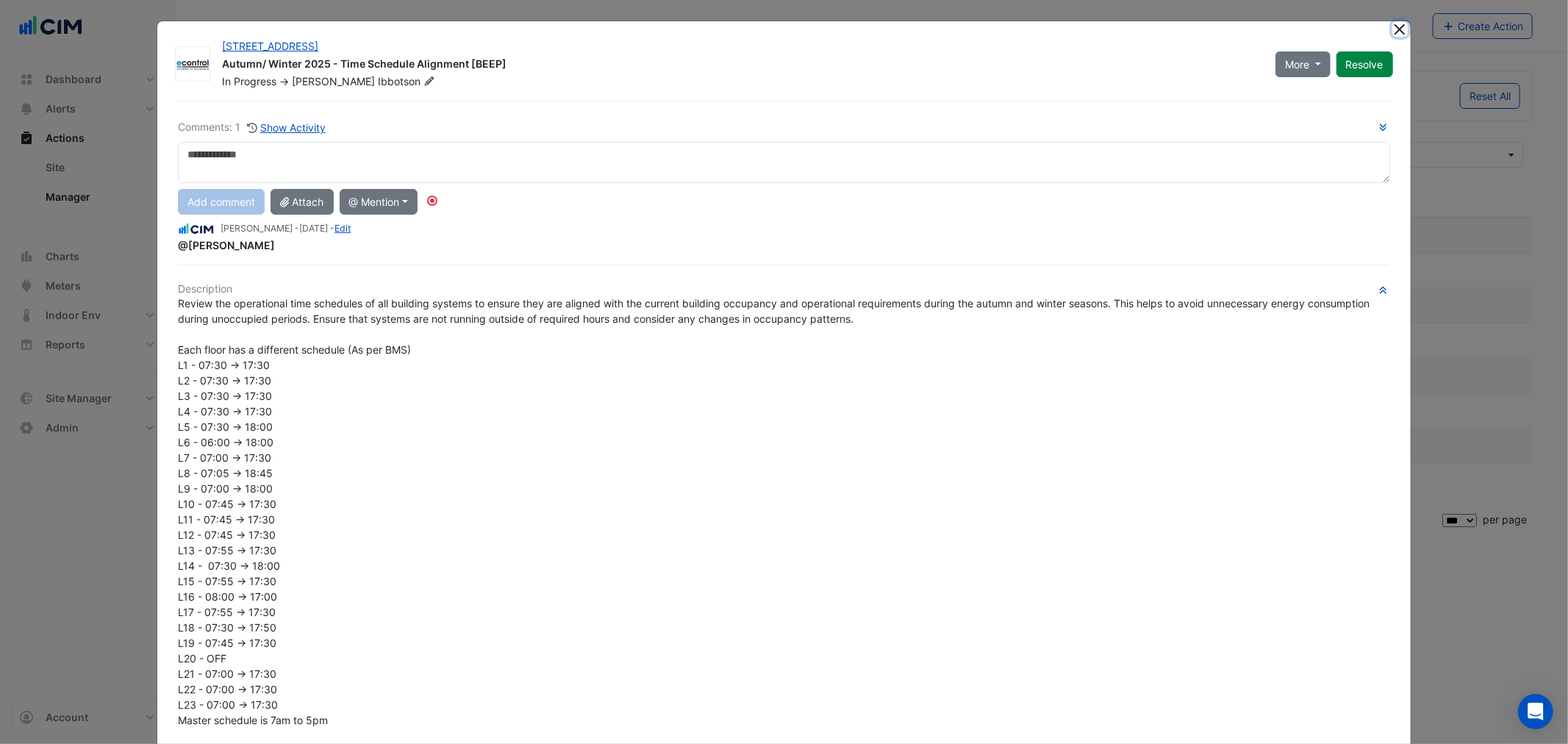
click at [825, 26] on button "Close" at bounding box center [1399, 29] width 16 height 16
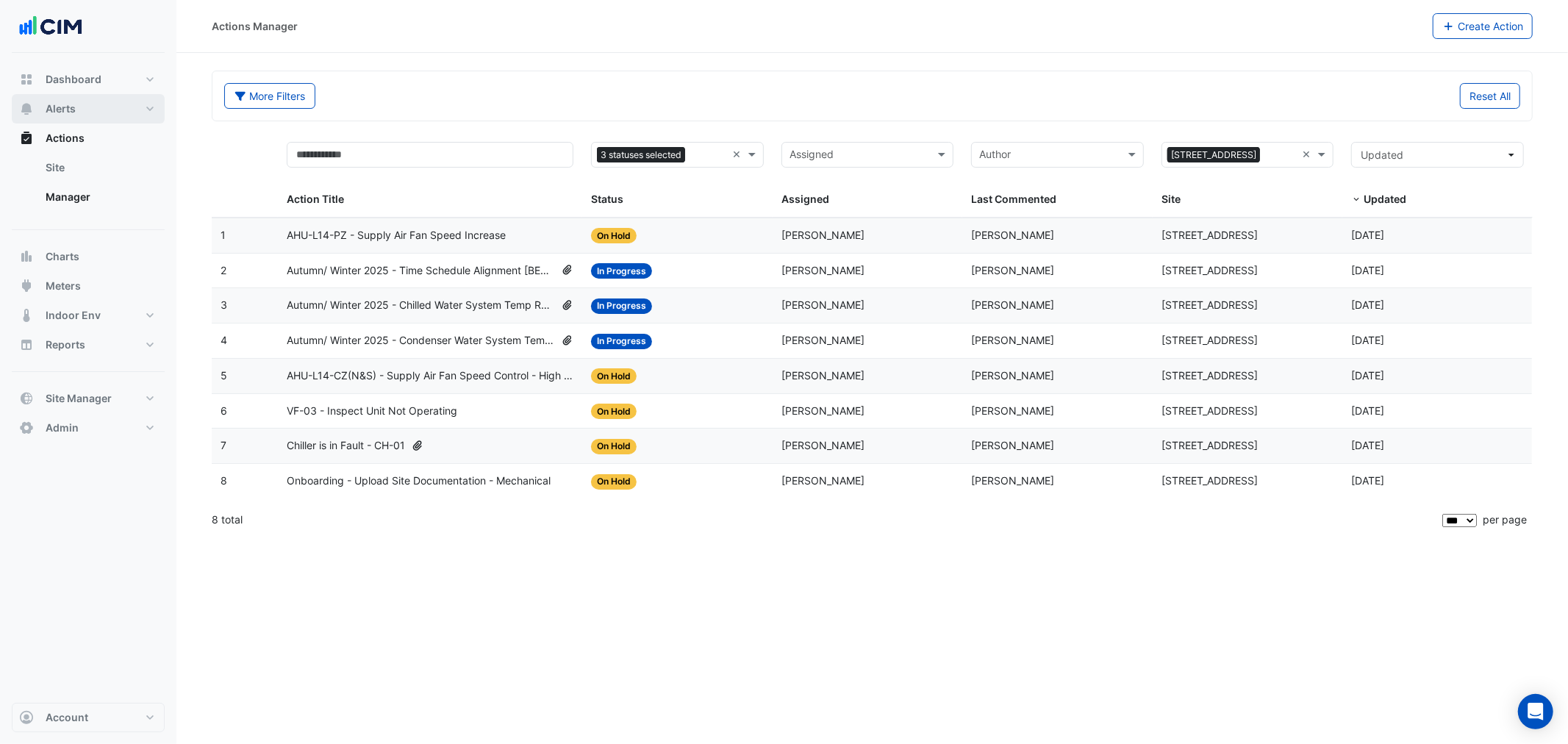
click at [84, 101] on button "Alerts" at bounding box center [88, 109] width 153 height 29
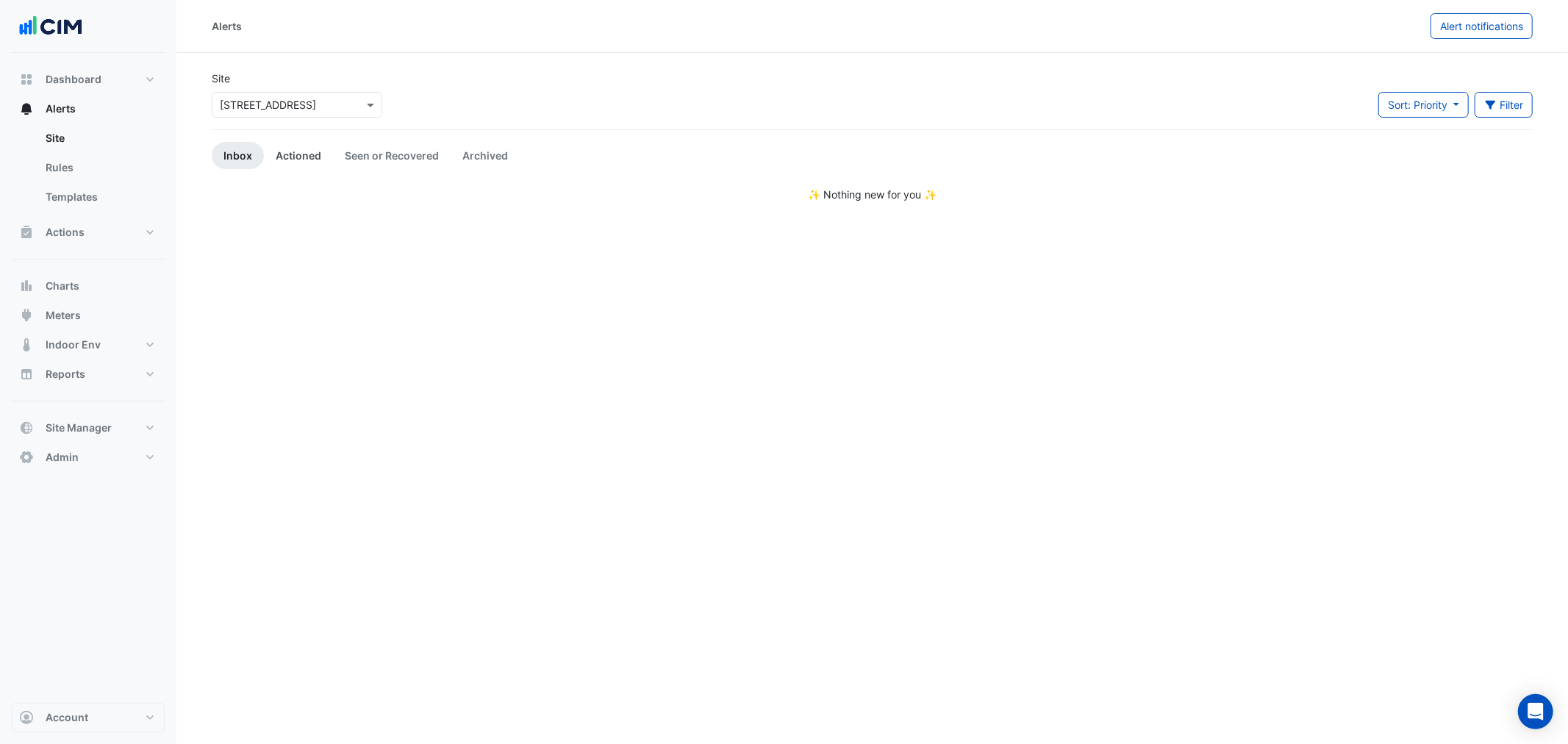
click at [283, 168] on link "Actioned" at bounding box center [298, 155] width 69 height 27
click at [380, 156] on link "Seen or Recovered" at bounding box center [392, 155] width 118 height 27
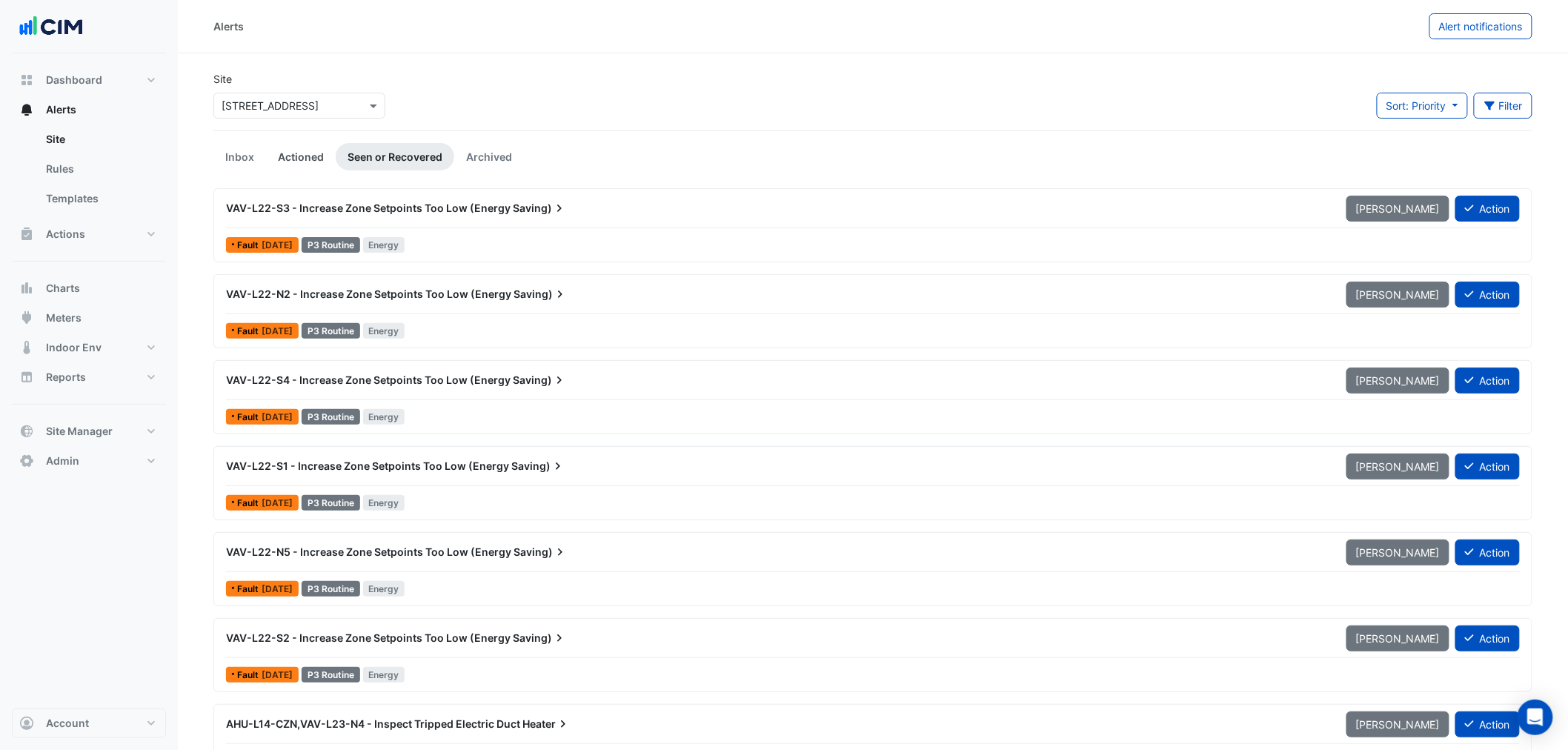
drag, startPoint x: 322, startPoint y: 149, endPoint x: 298, endPoint y: 150, distance: 24.0
click at [321, 149] on link "Actioned" at bounding box center [300, 156] width 69 height 27
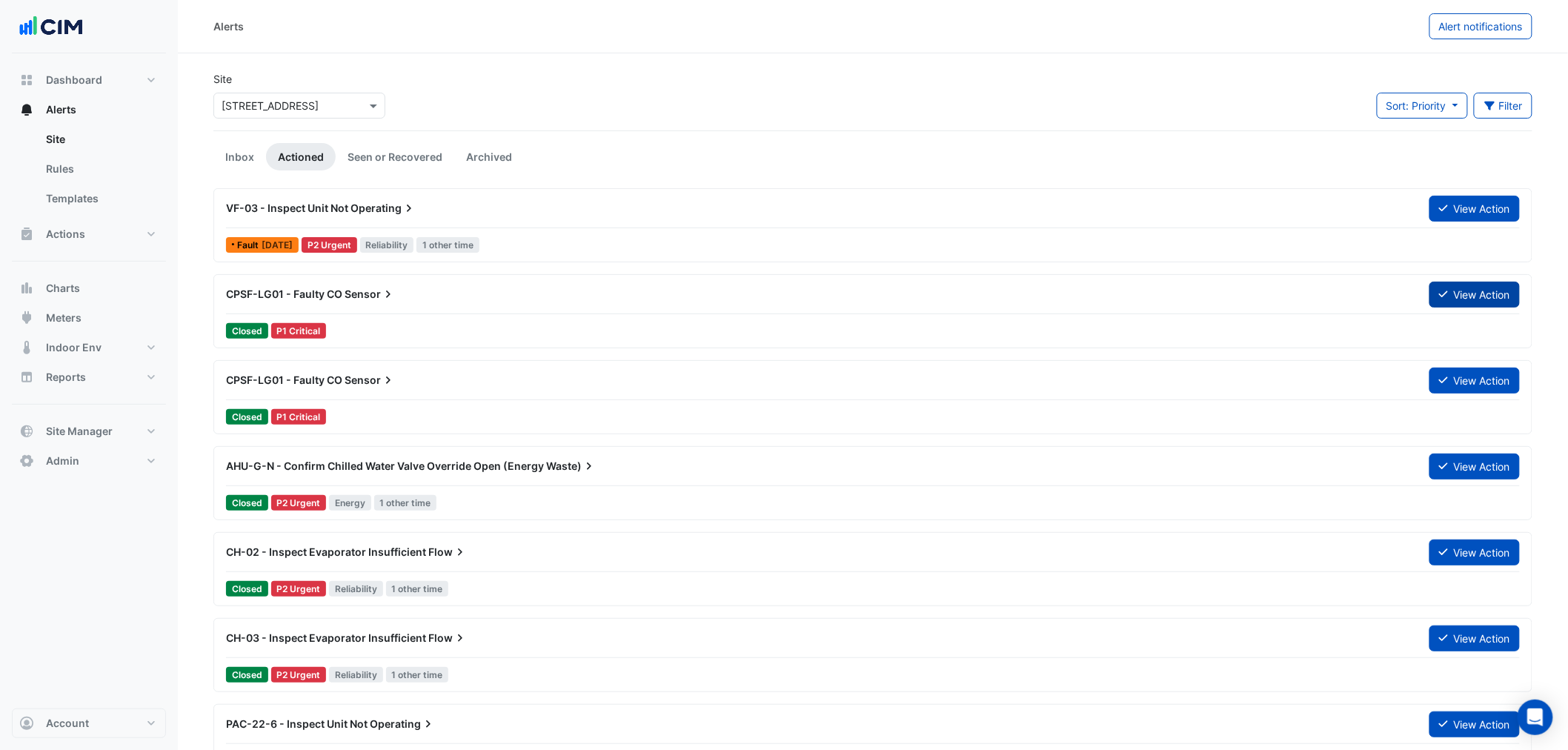
click at [832, 277] on button "View Action" at bounding box center [1475, 294] width 91 height 26
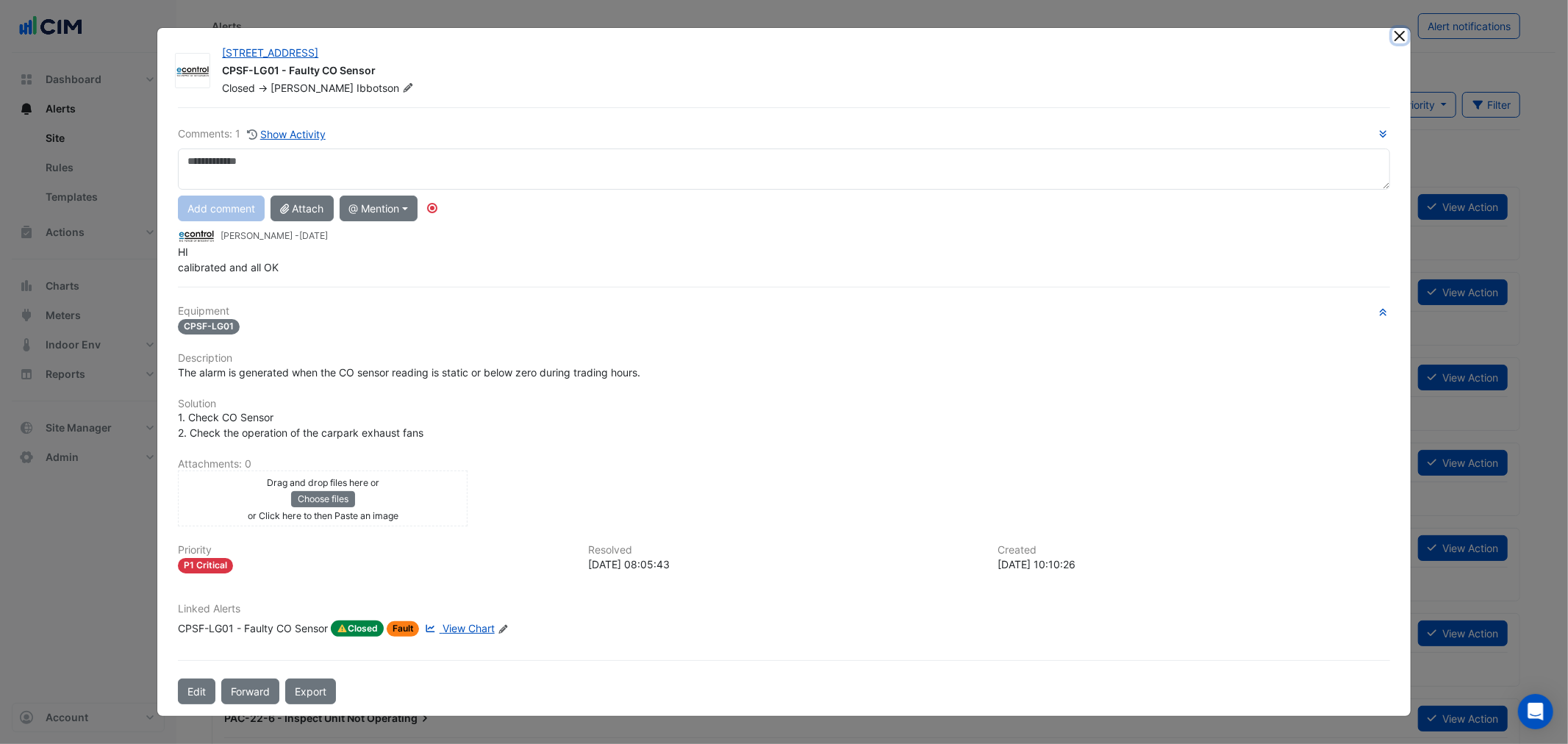
click at [825, 35] on button "Close" at bounding box center [1399, 35] width 16 height 16
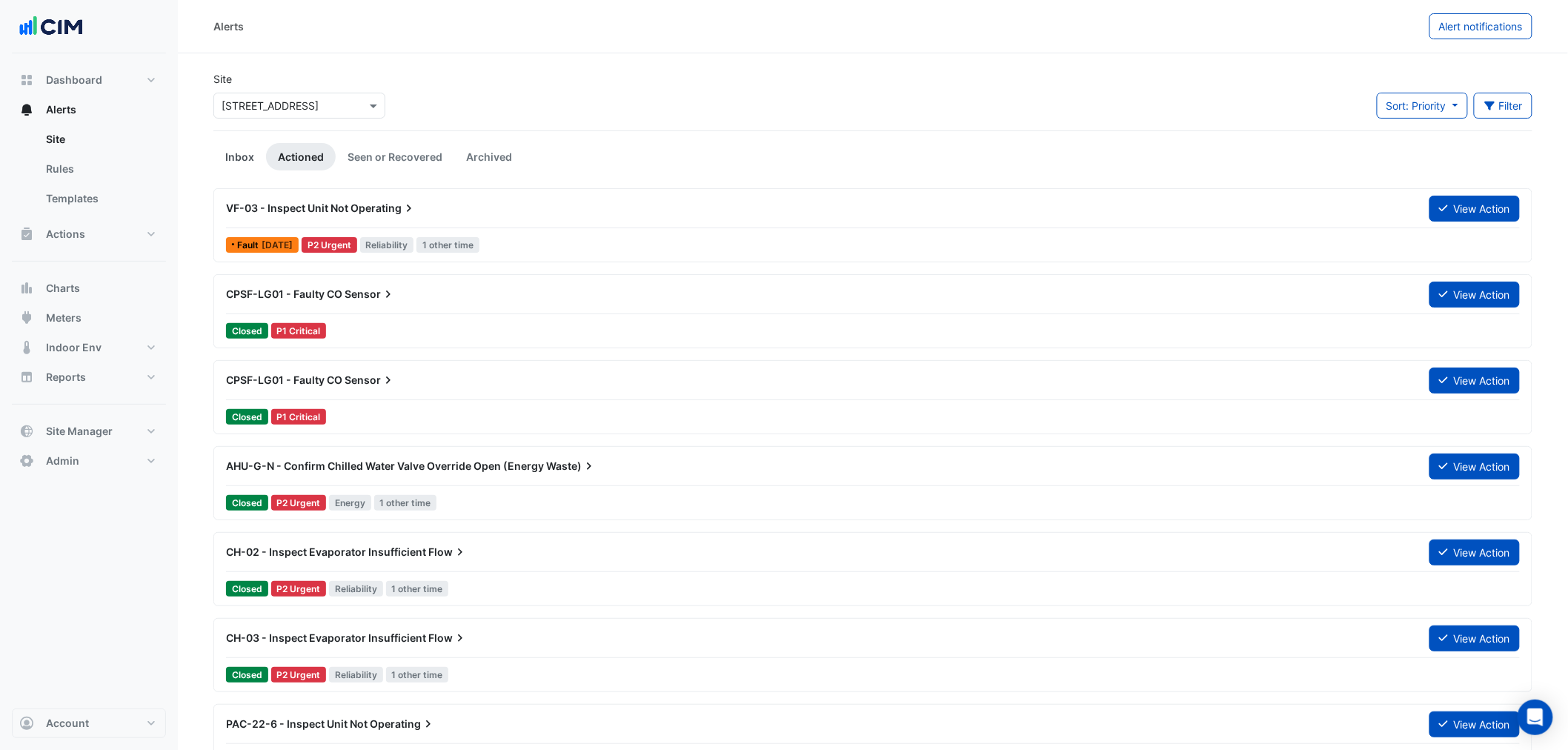
click at [237, 151] on link "Inbox" at bounding box center [240, 156] width 53 height 27
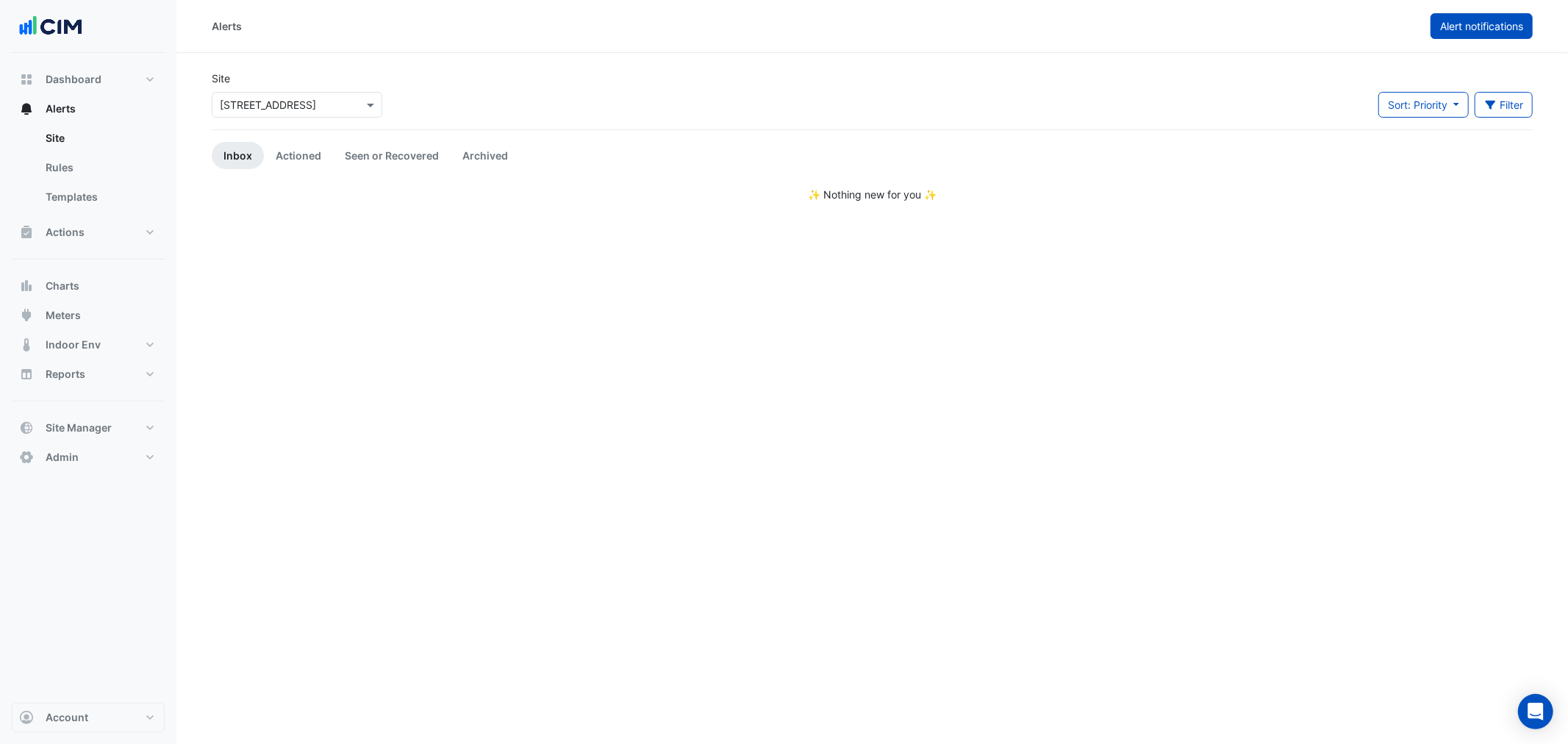
click at [825, 26] on span "Alert notifications" at bounding box center [1480, 25] width 83 height 12
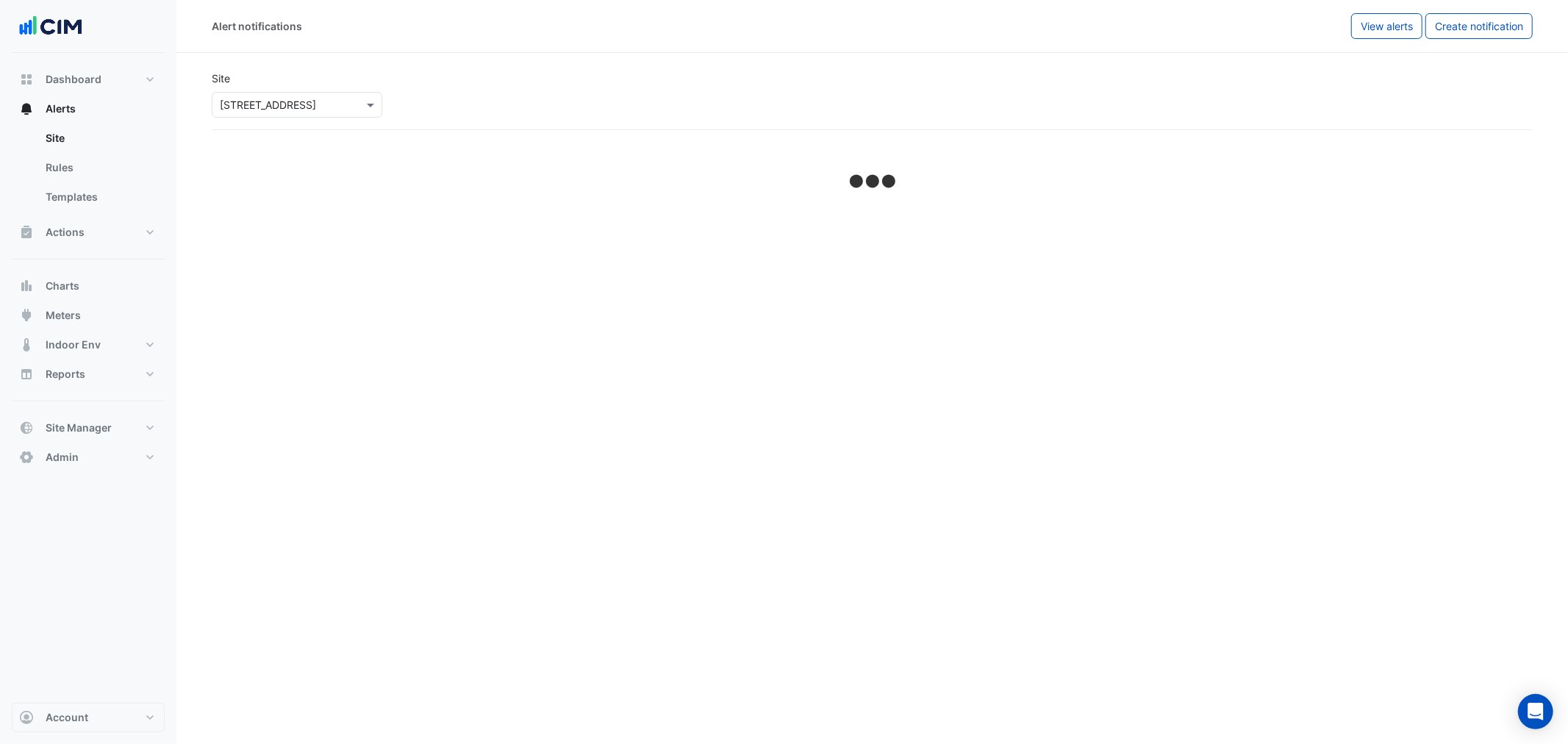
select select "******"
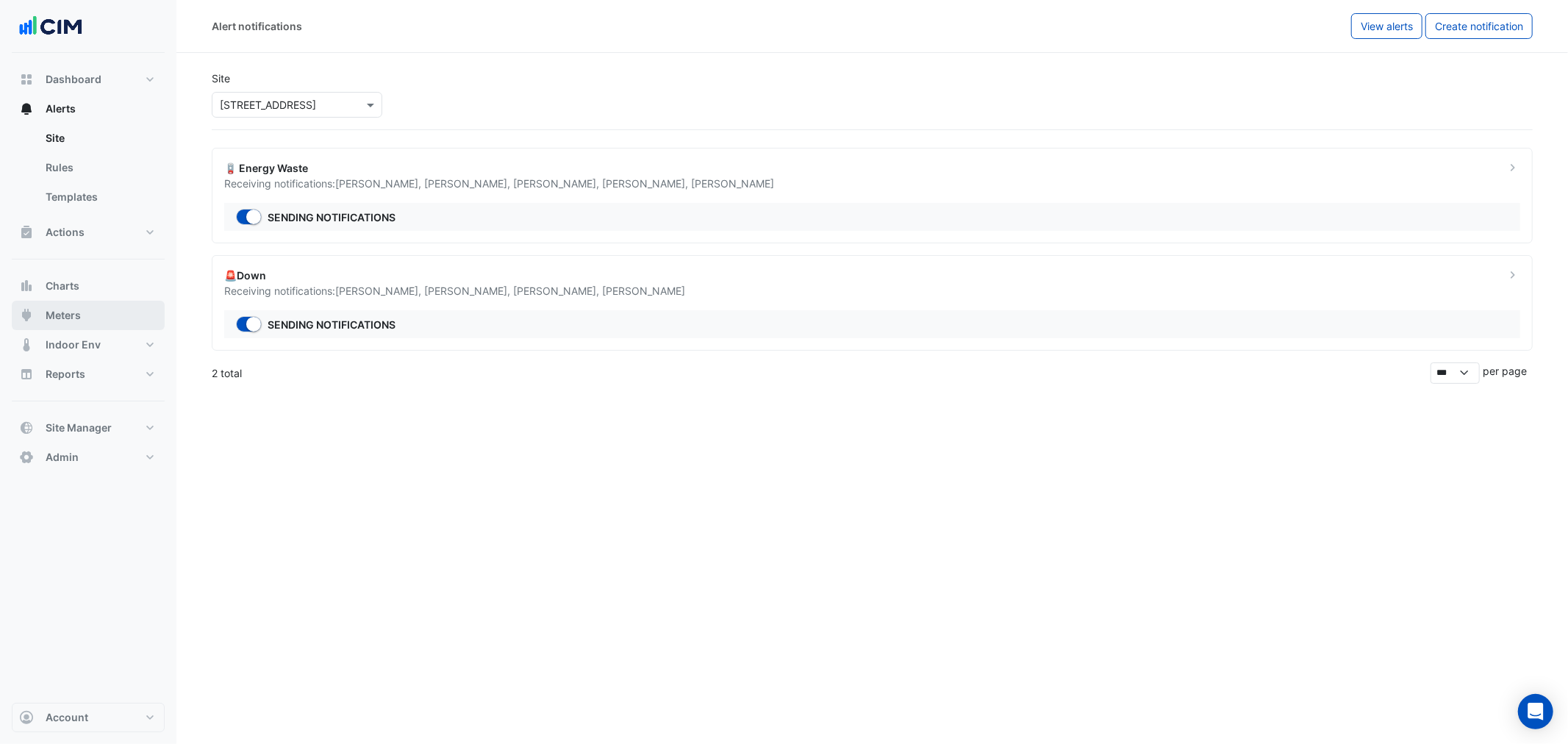
click at [103, 275] on button "Meters" at bounding box center [88, 315] width 153 height 29
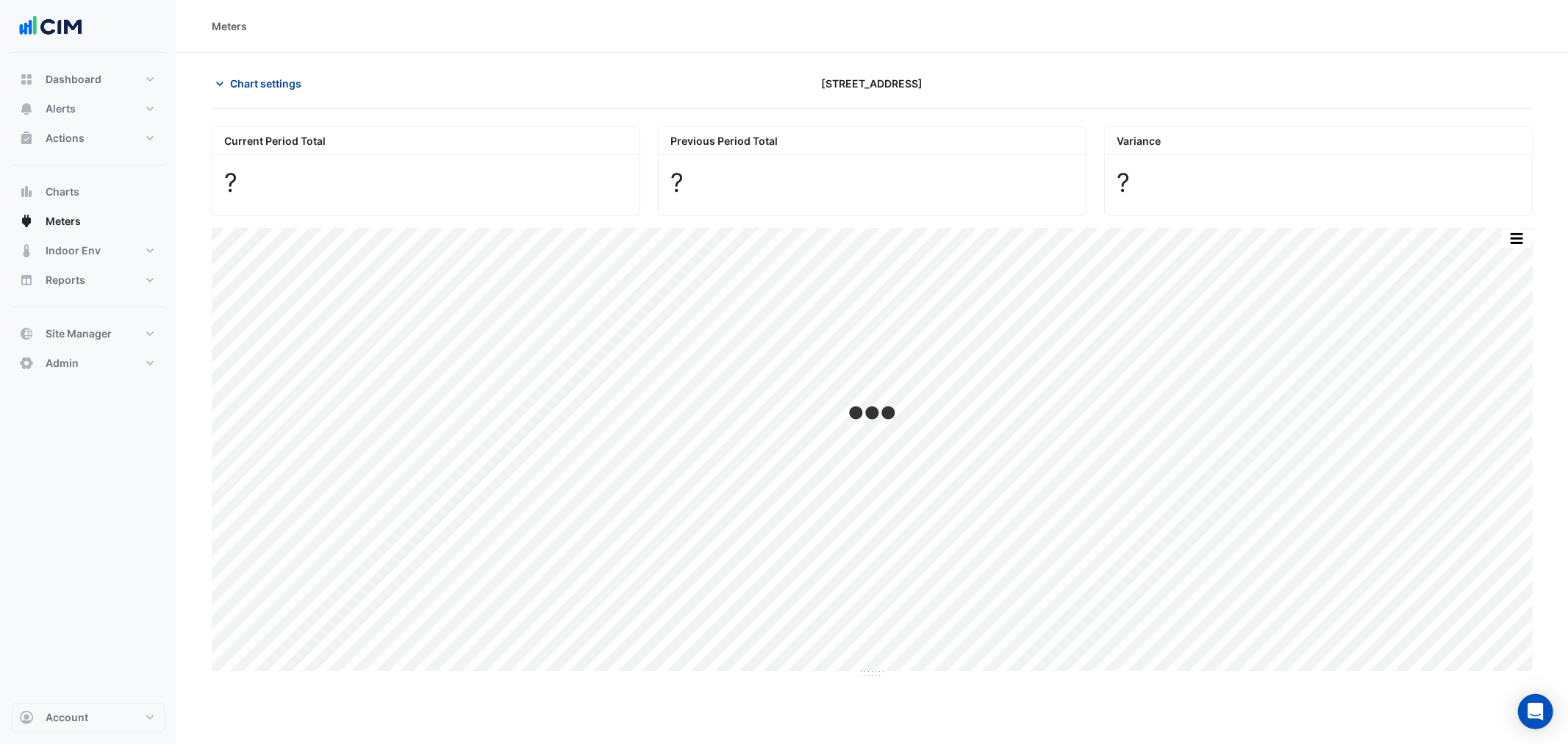
click at [241, 87] on span "Chart settings" at bounding box center [265, 83] width 71 height 16
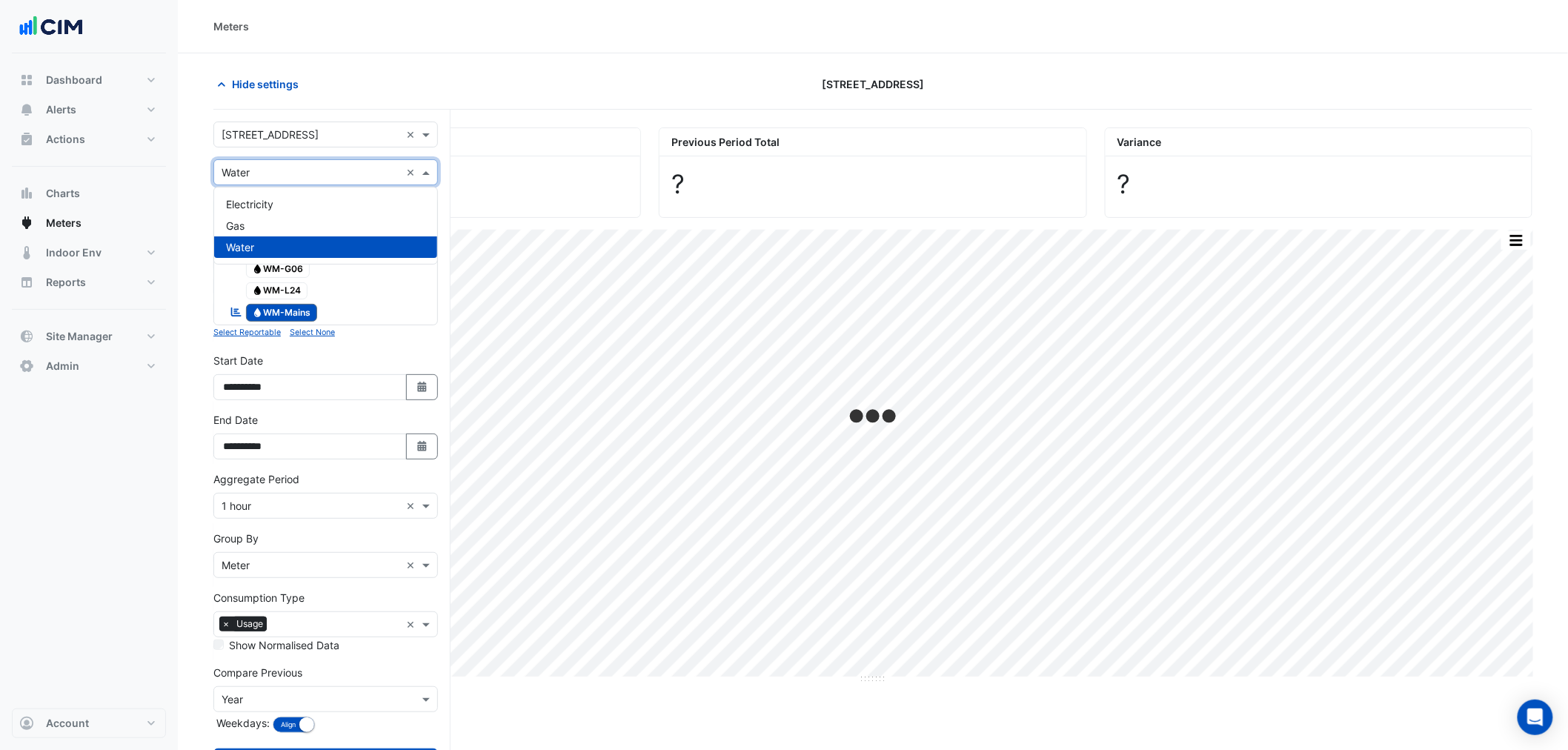
click at [258, 165] on input "text" at bounding box center [311, 172] width 178 height 16
click at [258, 171] on input "text" at bounding box center [311, 172] width 178 height 16
click at [560, 97] on div "Hide settings" at bounding box center [427, 83] width 446 height 26
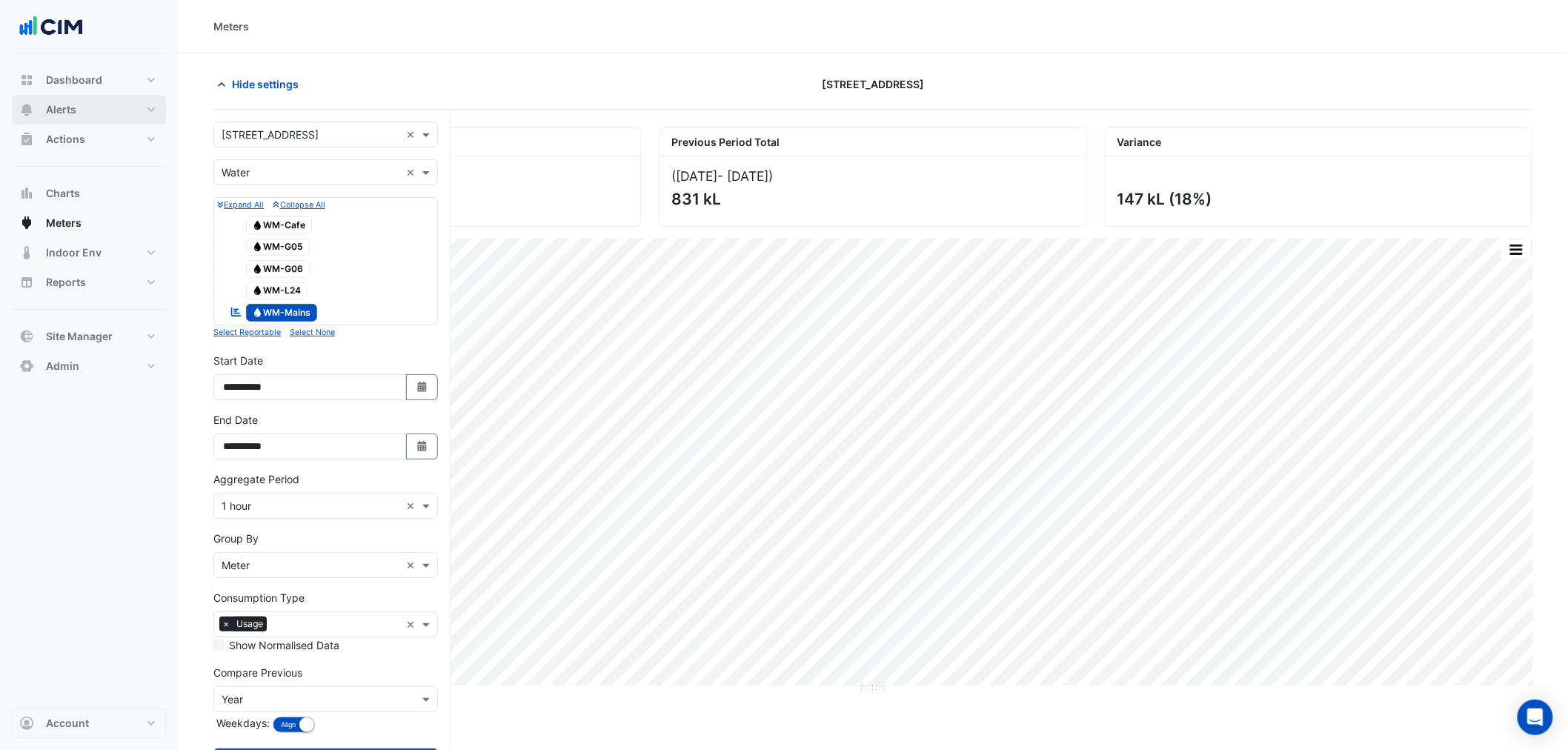
click at [116, 105] on button "Alerts" at bounding box center [88, 110] width 154 height 30
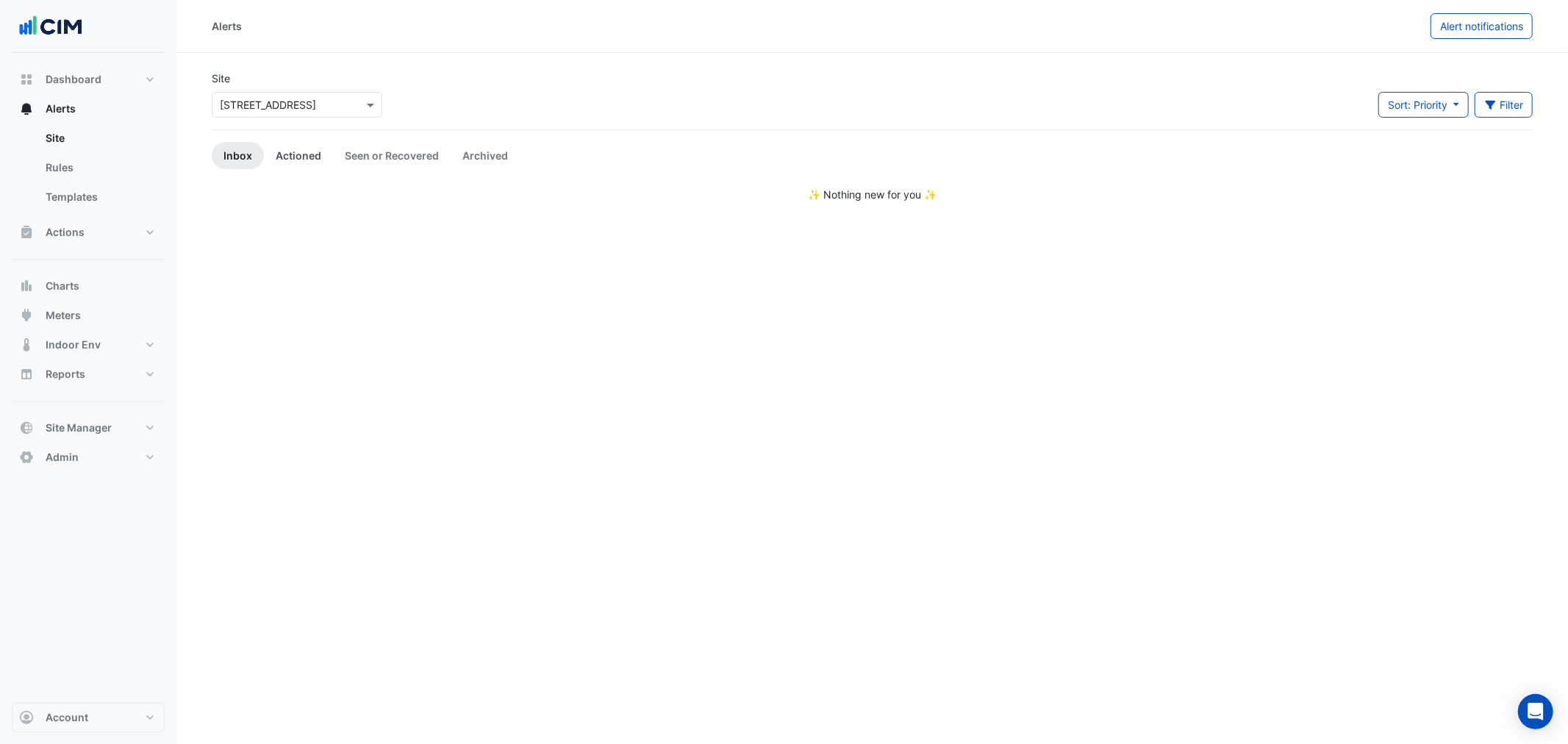
click at [288, 143] on link "Actioned" at bounding box center [298, 155] width 69 height 27
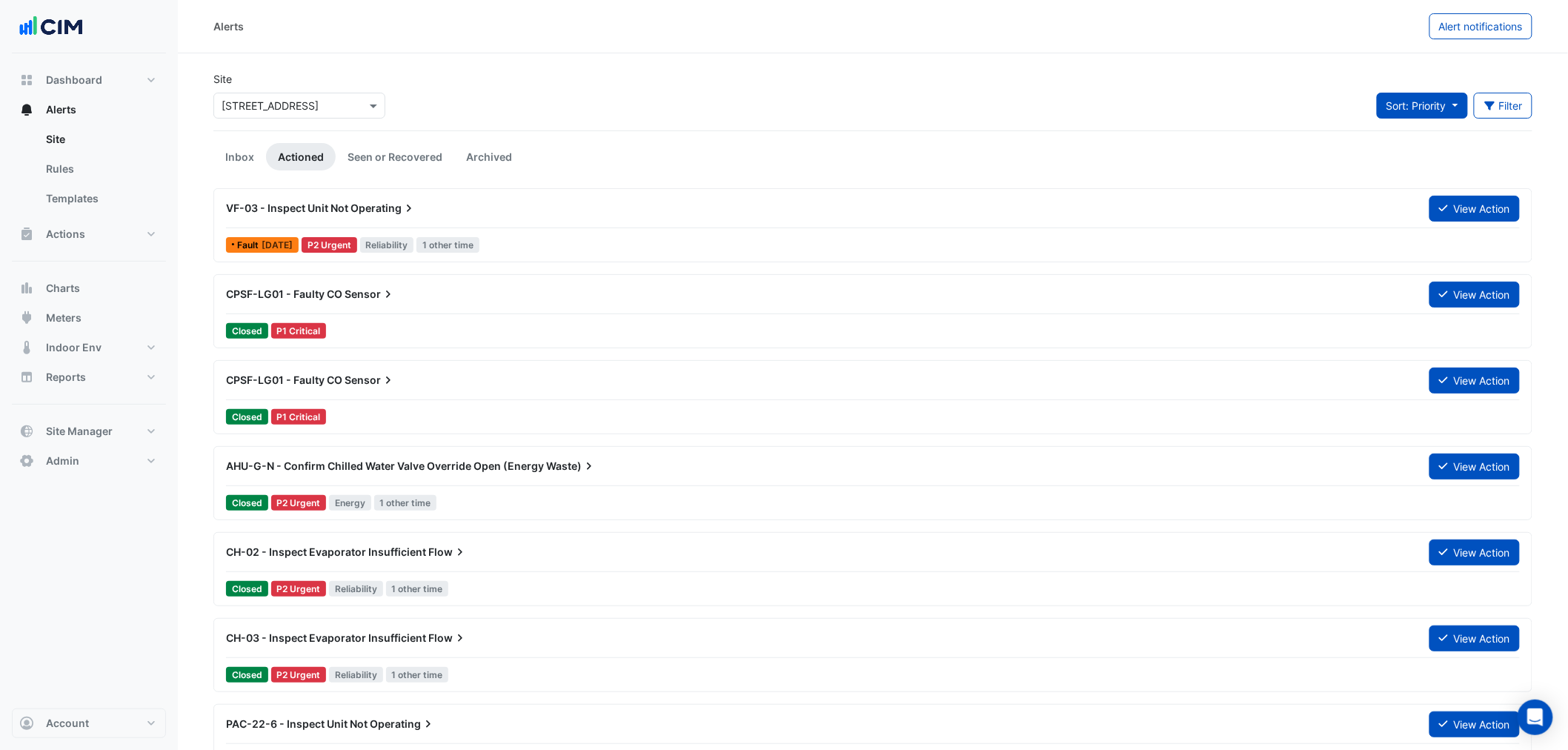
click at [832, 106] on span "Sort: Priority" at bounding box center [1416, 105] width 60 height 12
click at [832, 167] on li "Updated" at bounding box center [1436, 159] width 117 height 21
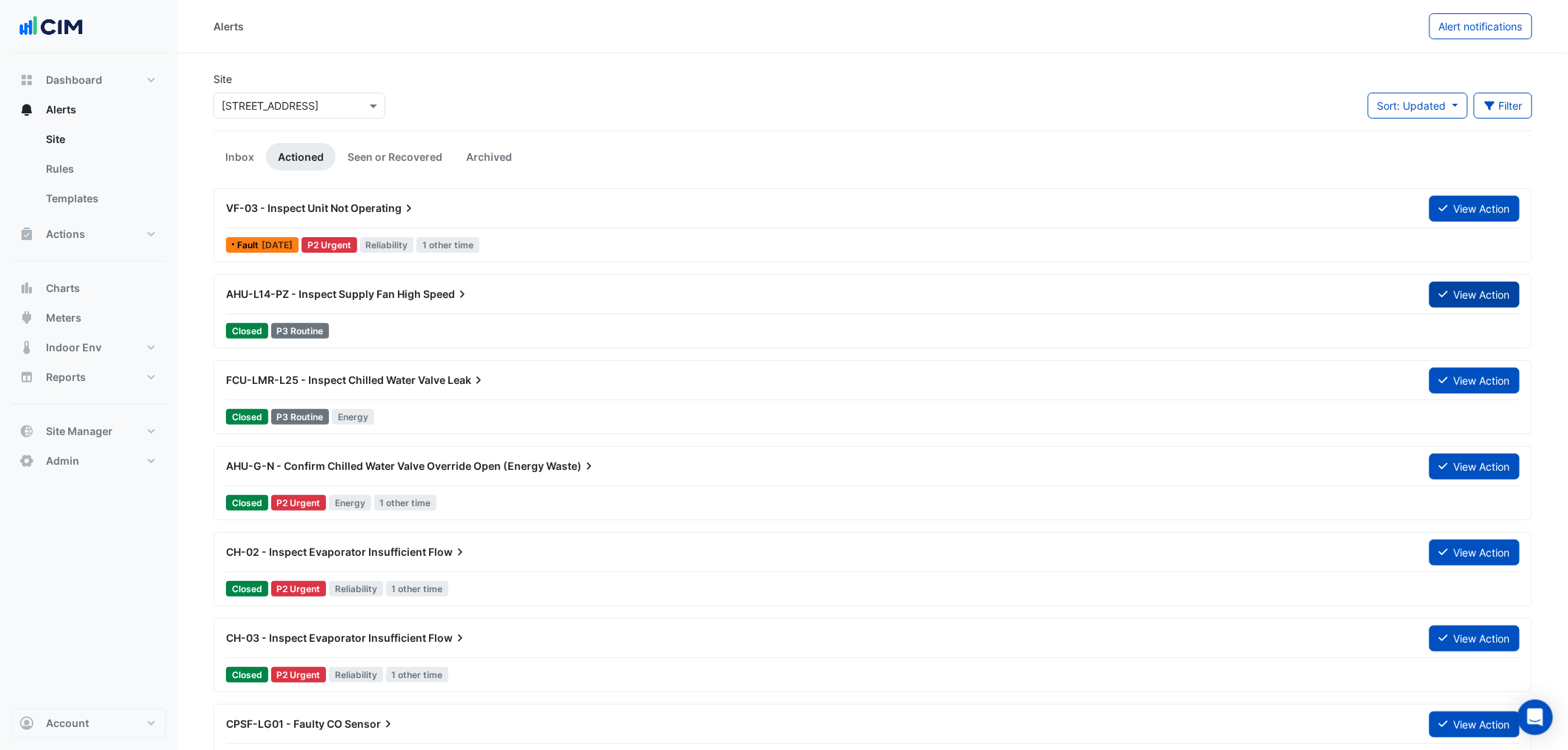
click at [832, 277] on button "View Action" at bounding box center [1475, 294] width 91 height 26
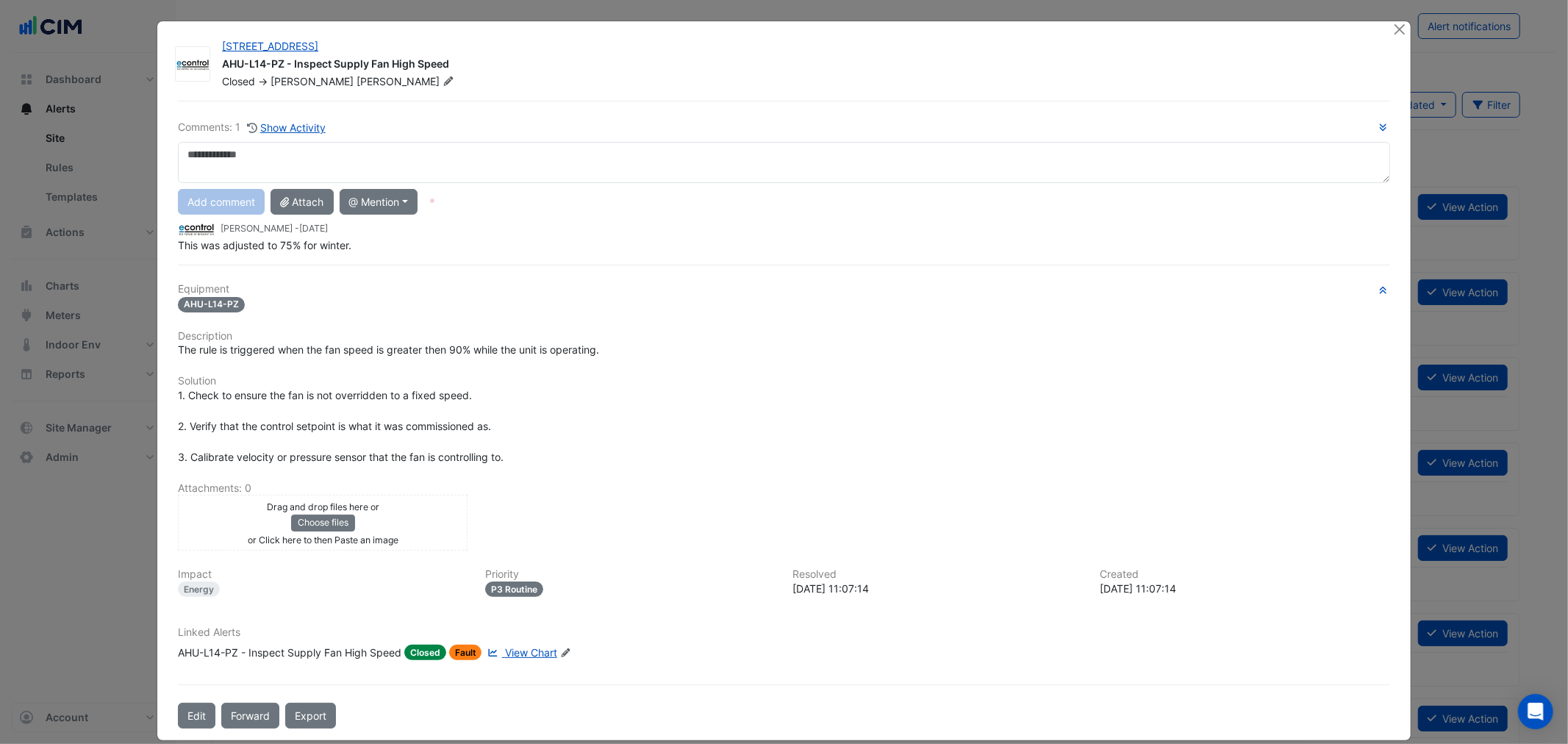
click at [825, 22] on div at bounding box center [1401, 29] width 18 height 17
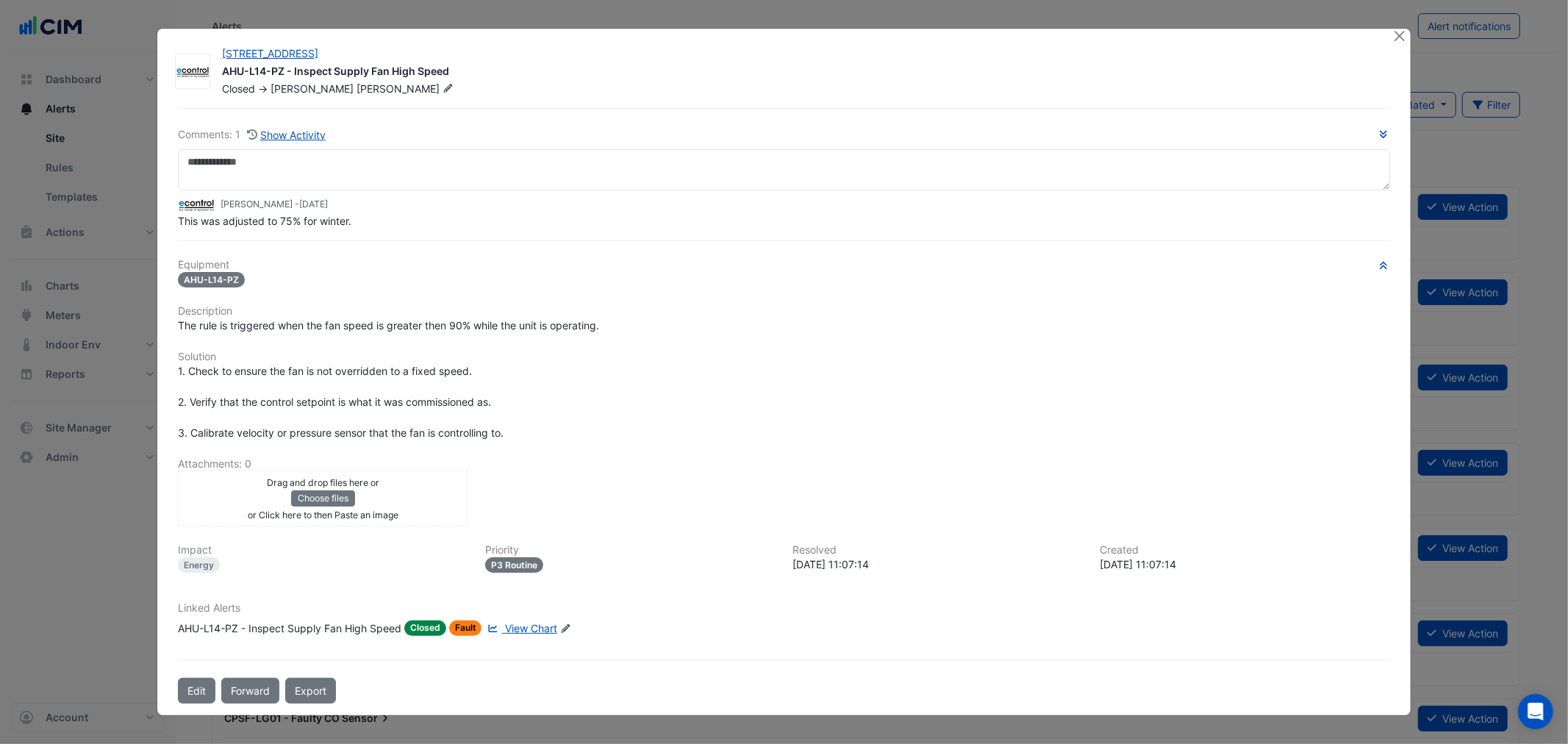
click at [825, 25] on ngb-modal-window "323 Castlereagh Street AHU-L14-PZ - Inspect Supply Fan High Speed Closed -> Ree…" at bounding box center [784, 372] width 1568 height 744
click at [825, 29] on div at bounding box center [1401, 37] width 18 height 17
click at [825, 41] on div "323 Castlereagh Street AHU-L14-PZ - Inspect Supply Fan High Speed Closed -> Ree…" at bounding box center [783, 372] width 1252 height 688
click at [825, 34] on button "Close" at bounding box center [1399, 36] width 16 height 16
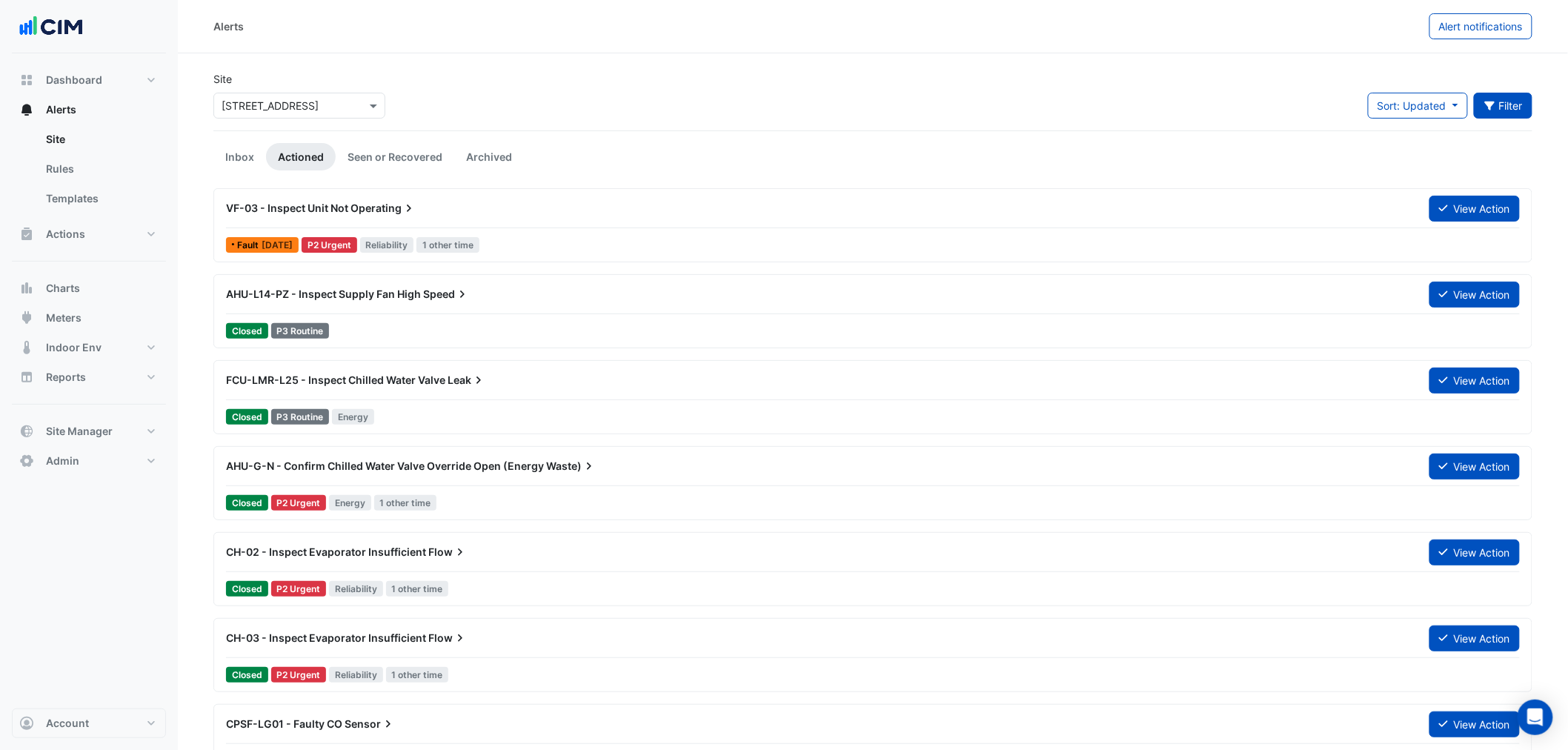
click at [832, 101] on button "Filter" at bounding box center [1504, 105] width 59 height 26
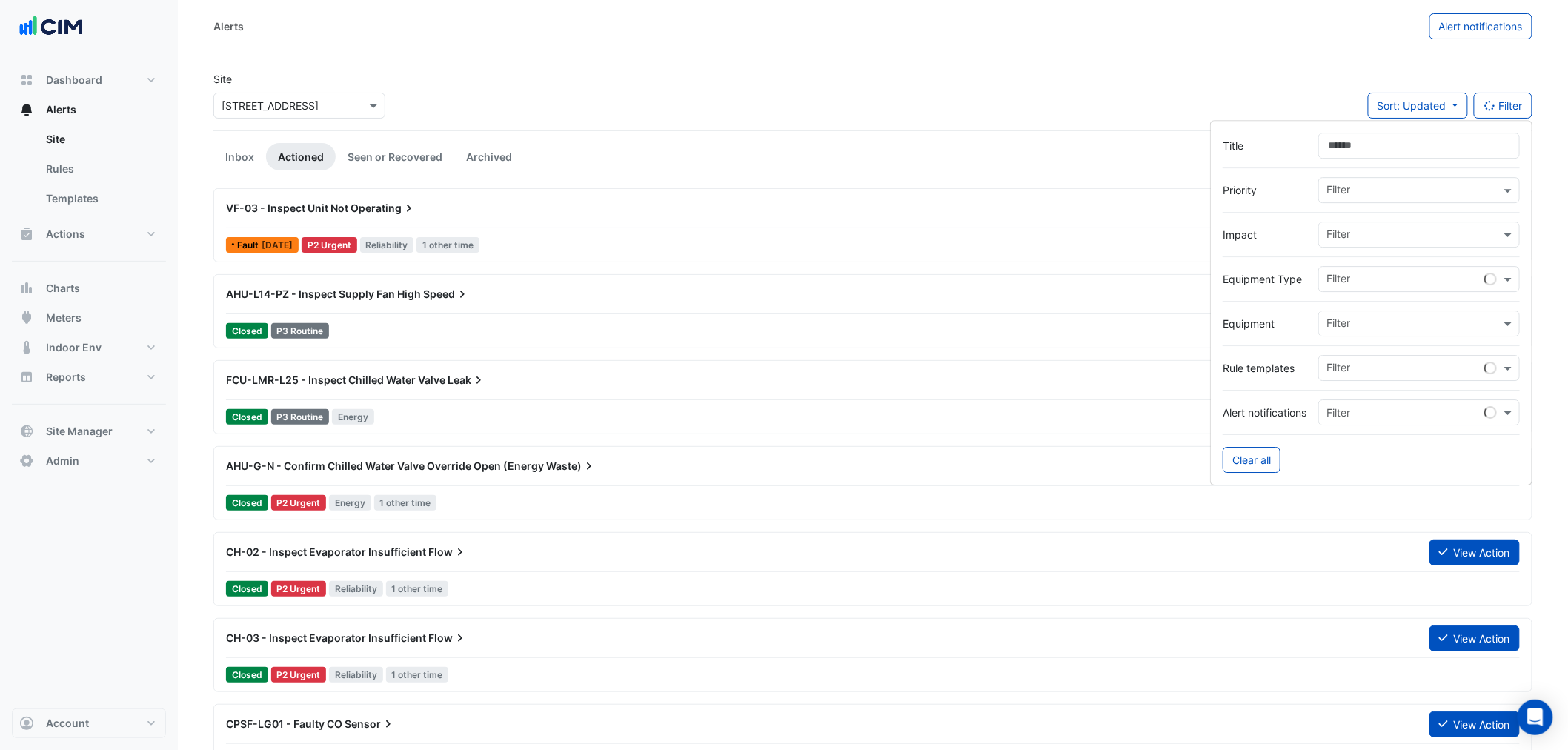
click at [832, 136] on input "Title" at bounding box center [1419, 145] width 201 height 26
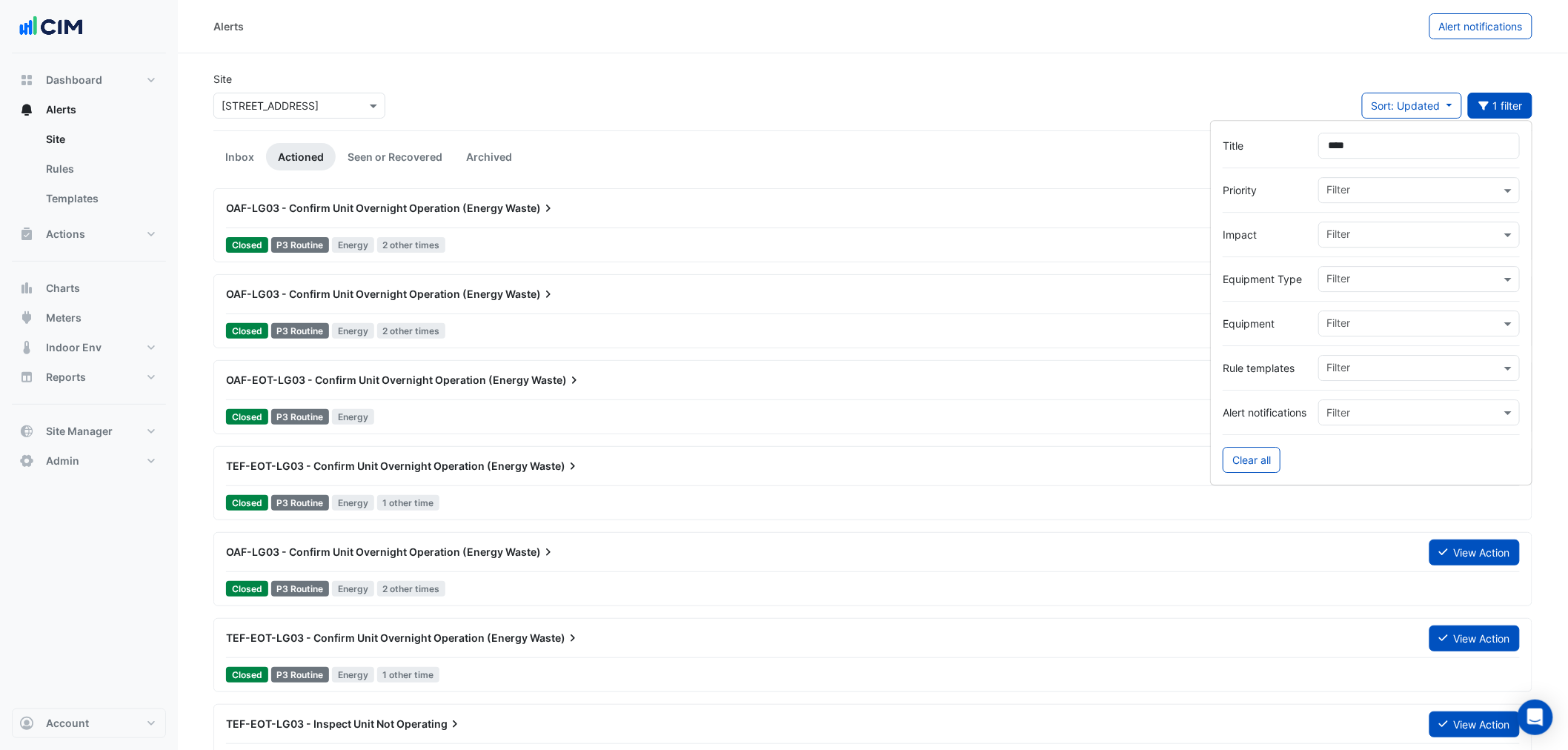
type input "****"
click at [651, 110] on div "Site Select a Site × 323 Castlereagh Street Sort: Updated Priority Updated 1 fi…" at bounding box center [873, 101] width 1337 height 59
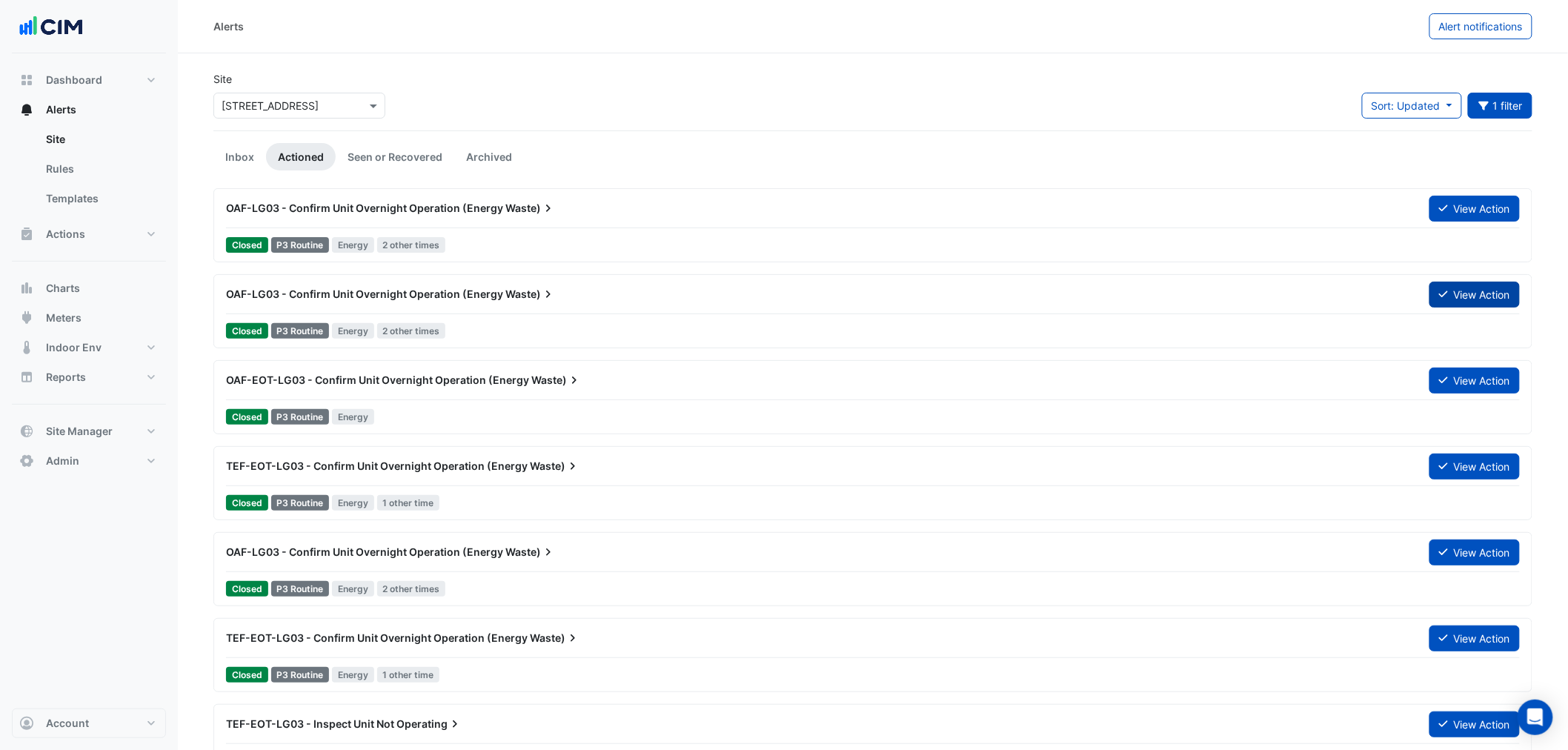
click at [832, 277] on button "View Action" at bounding box center [1475, 294] width 91 height 26
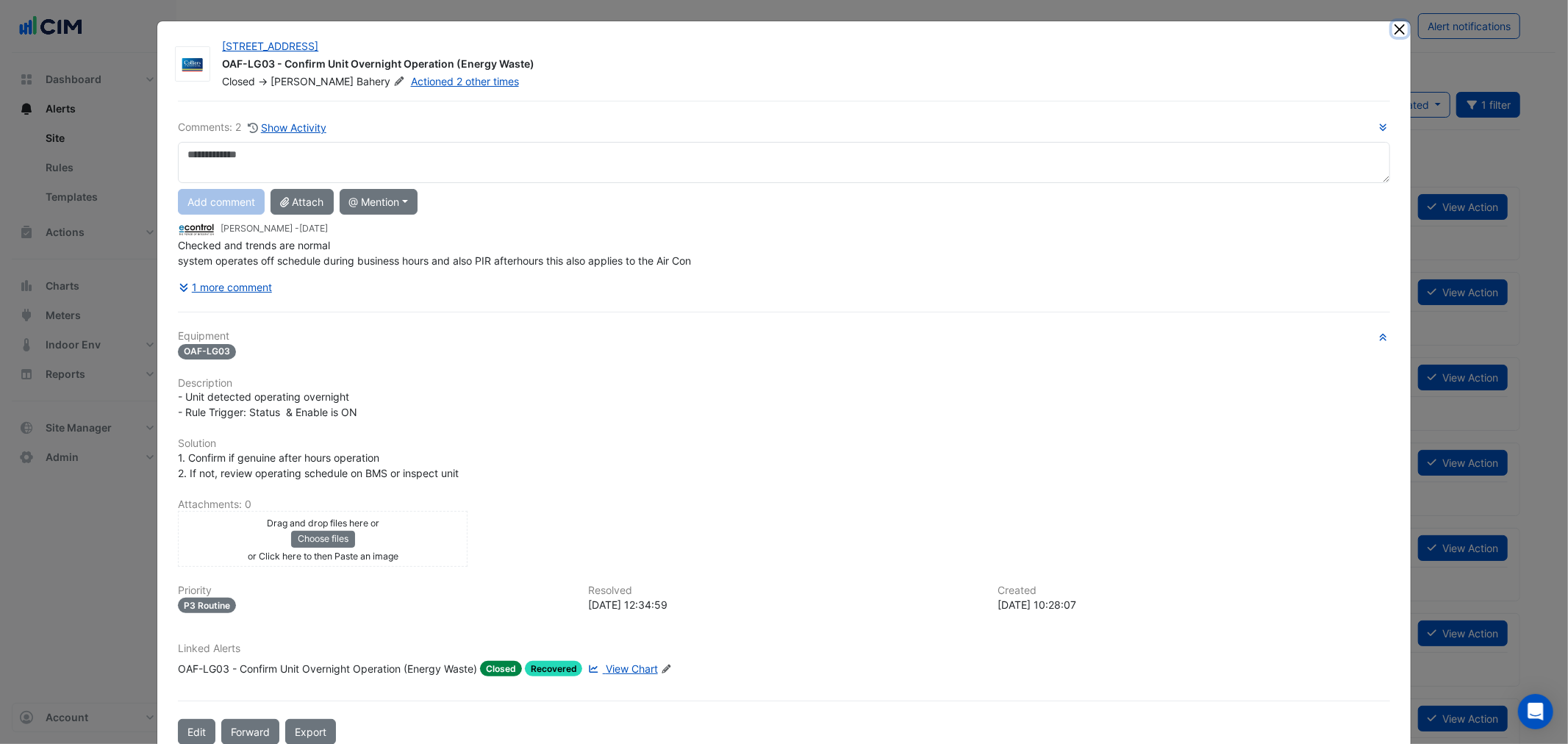
click at [825, 25] on button "Close" at bounding box center [1399, 29] width 16 height 16
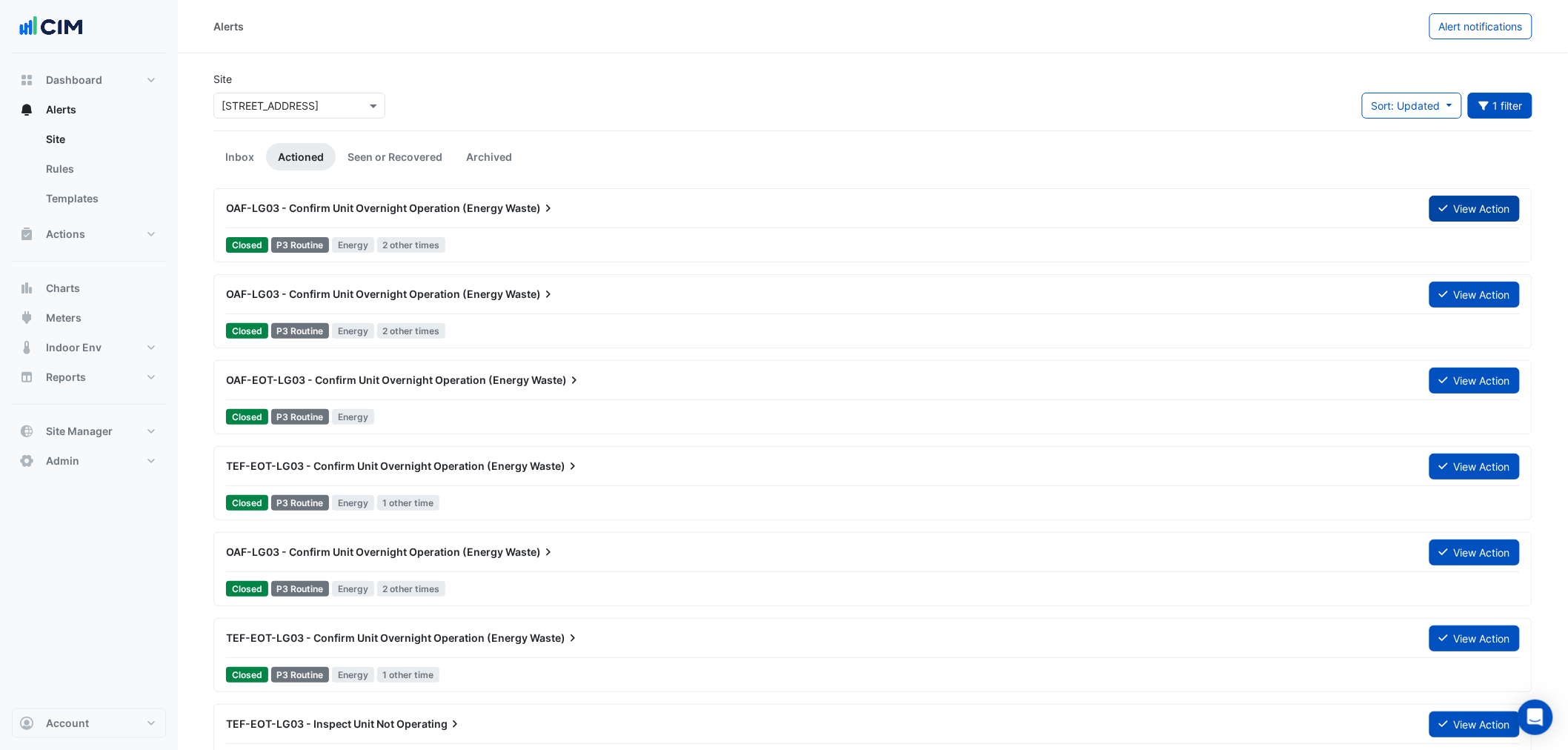
click at [832, 196] on button "View Action" at bounding box center [1475, 208] width 91 height 26
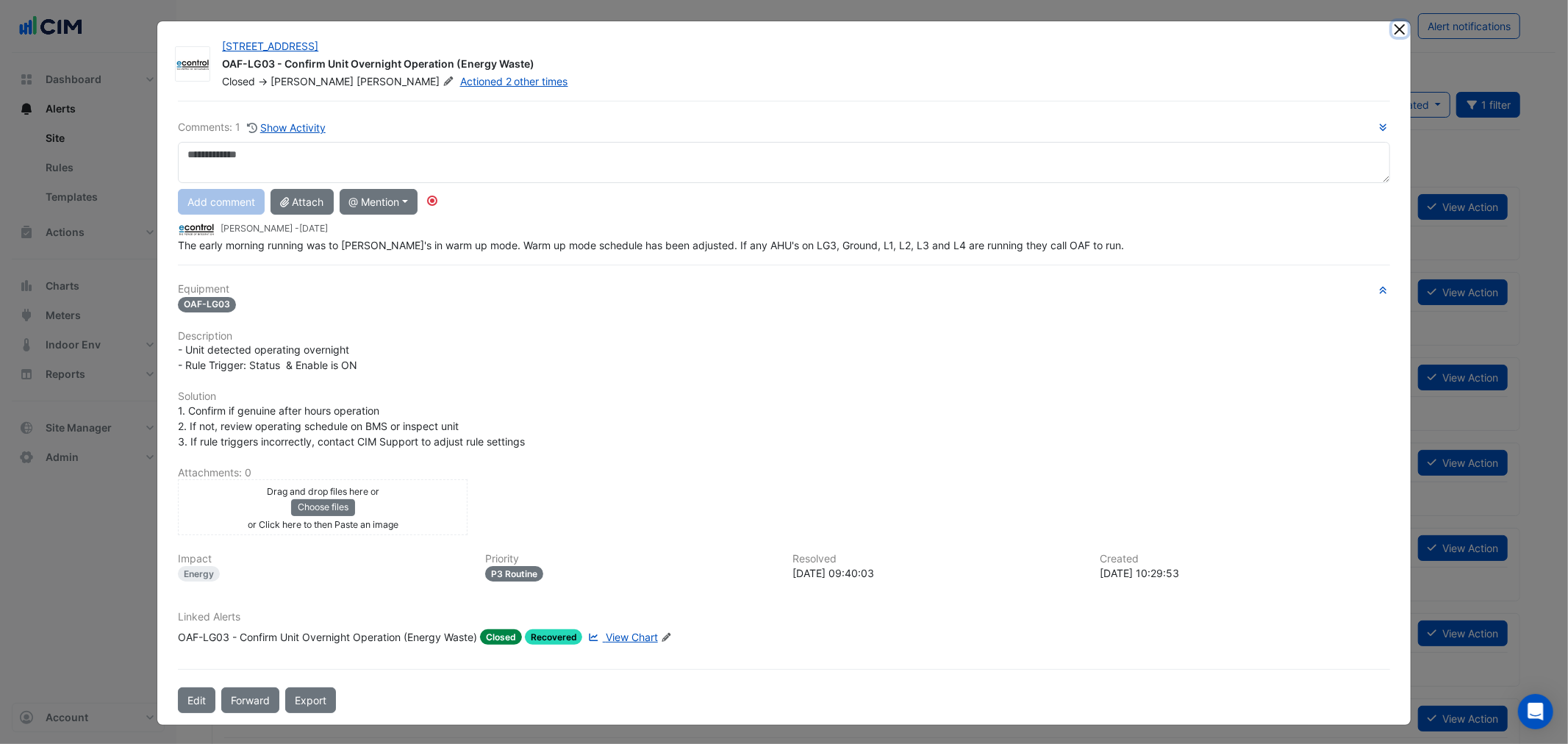
click at [825, 31] on button "Close" at bounding box center [1399, 29] width 16 height 16
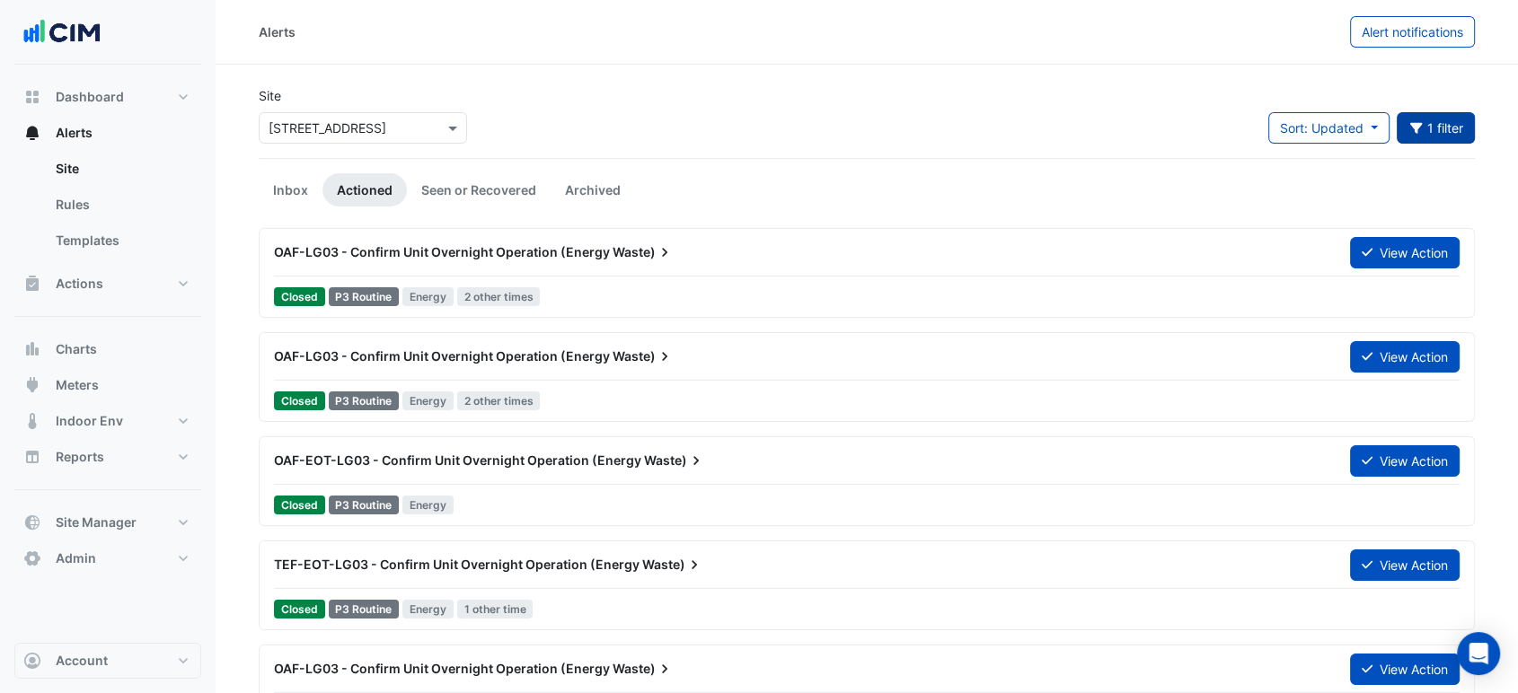
click at [1008, 130] on button "1 filter" at bounding box center [1436, 127] width 79 height 31
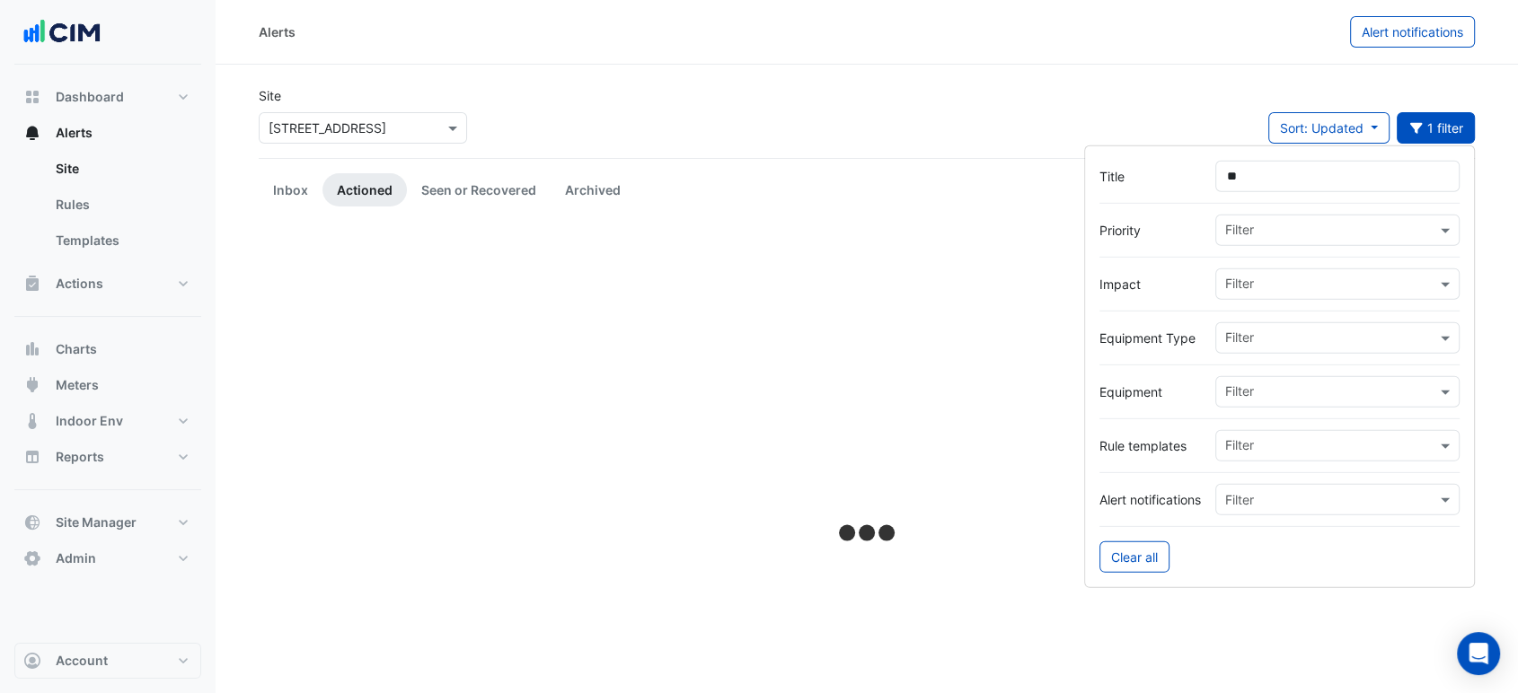
type input "*"
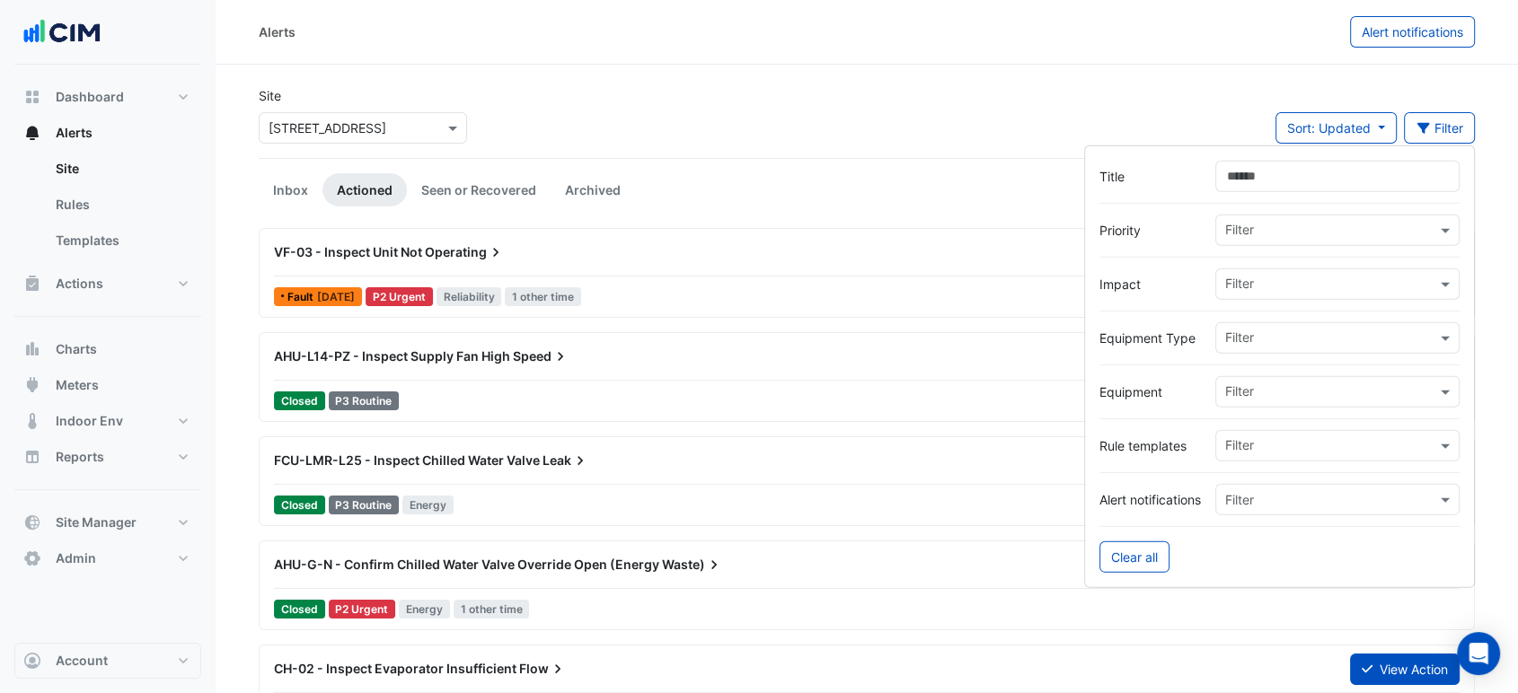
click at [820, 92] on div "Site Select a Site × 323 Castlereagh Street Sort: Updated Priority Updated Filt…" at bounding box center [867, 122] width 1238 height 72
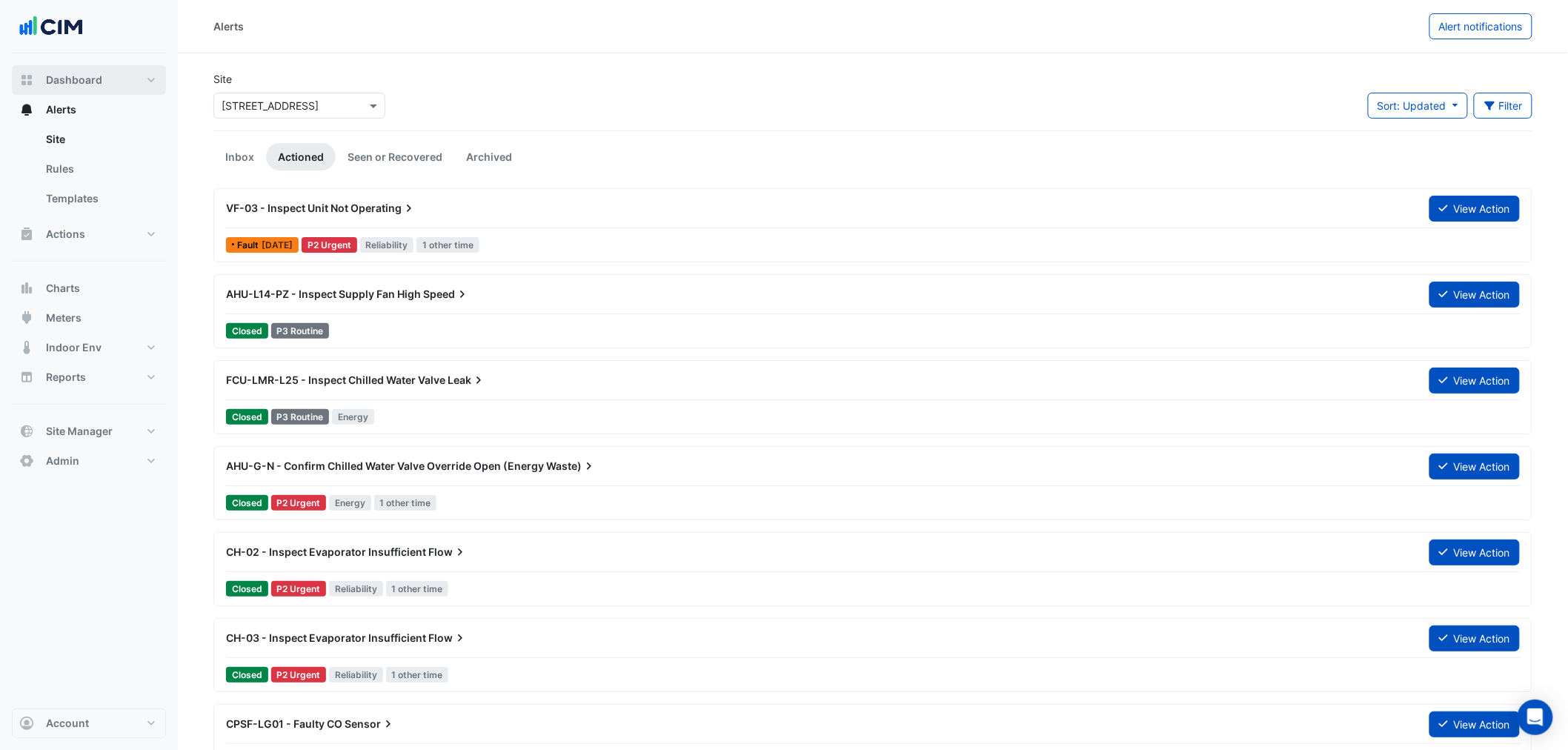
click at [91, 73] on span "Dashboard" at bounding box center [74, 80] width 56 height 15
select select "***"
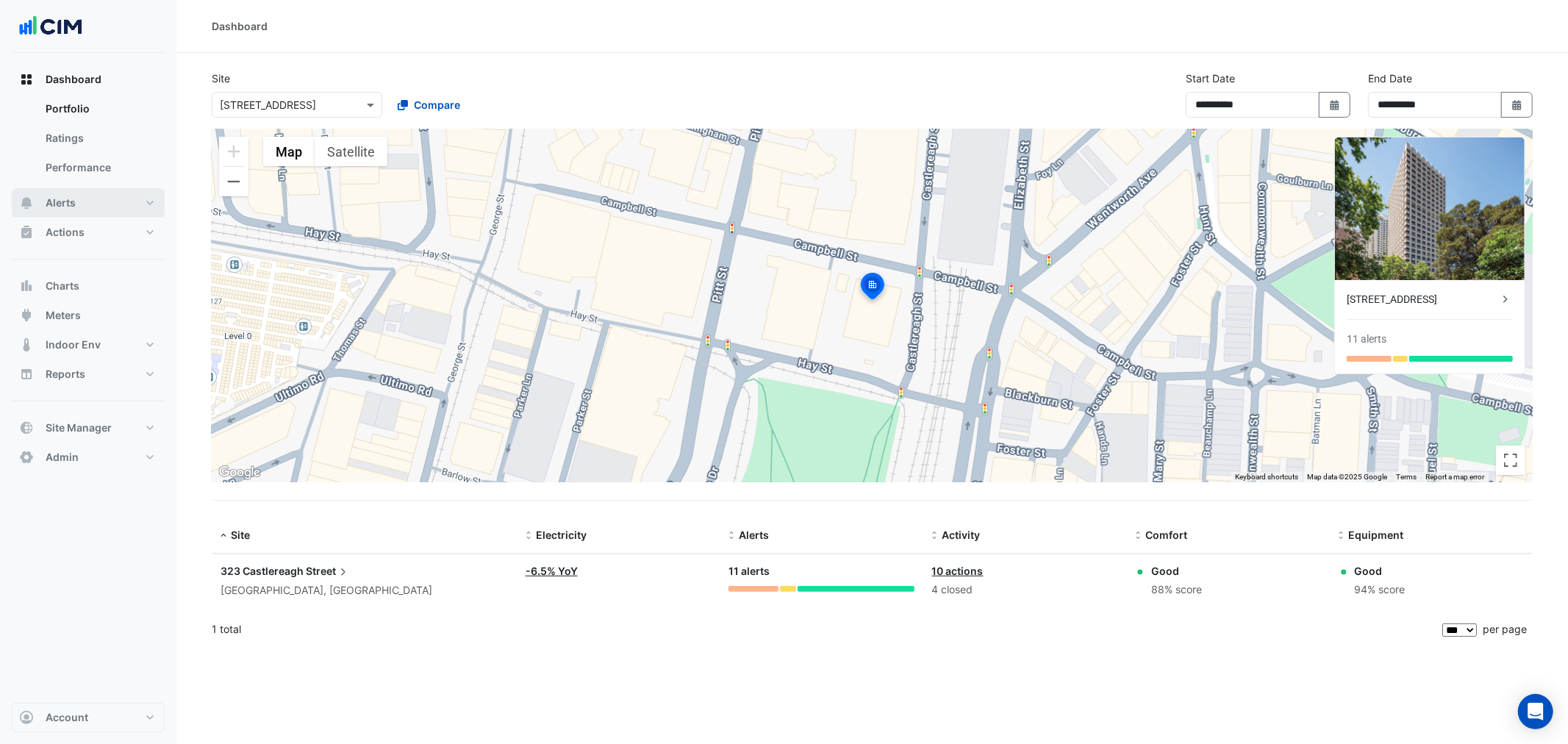
click at [99, 198] on button "Alerts" at bounding box center [88, 203] width 153 height 29
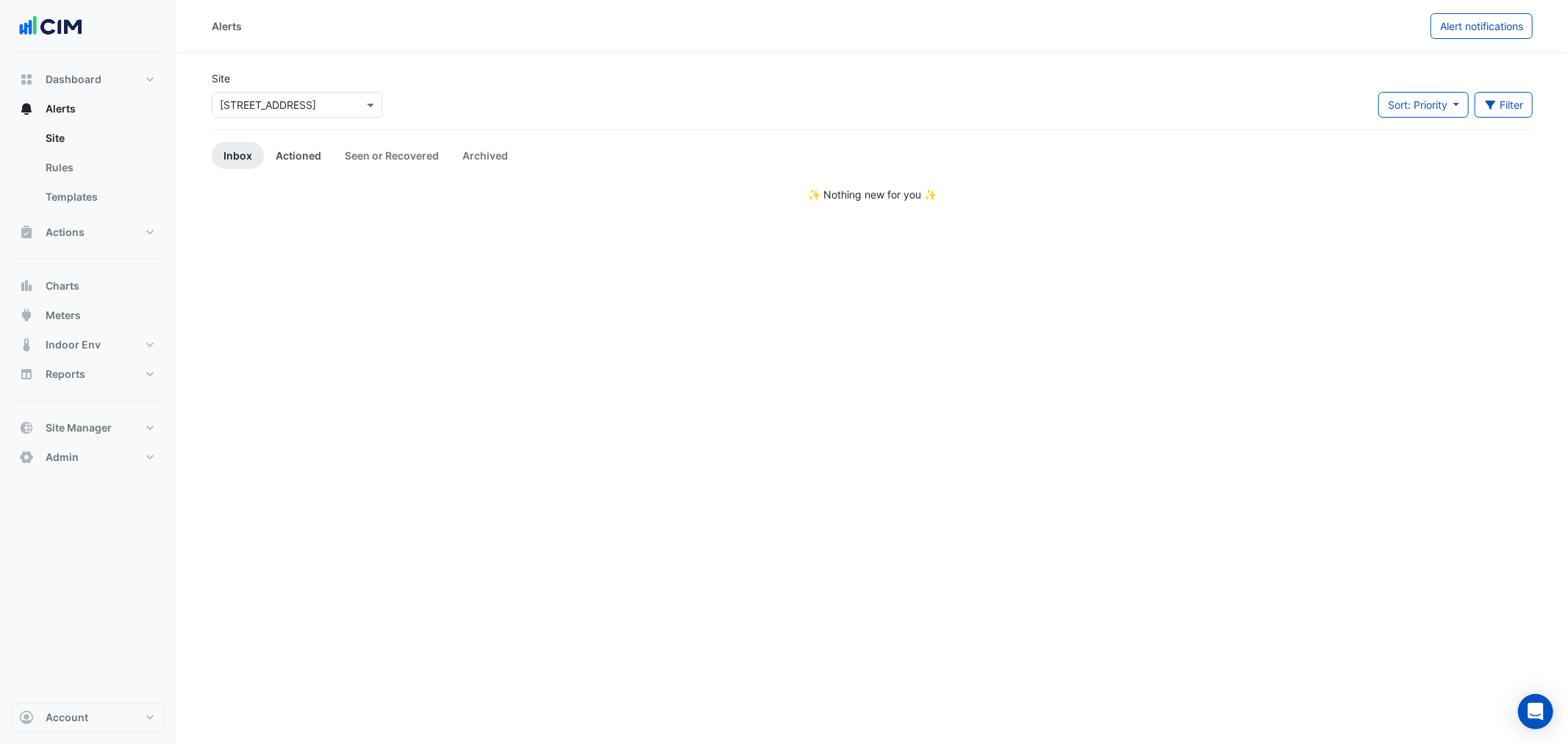
click at [284, 156] on link "Actioned" at bounding box center [298, 155] width 69 height 27
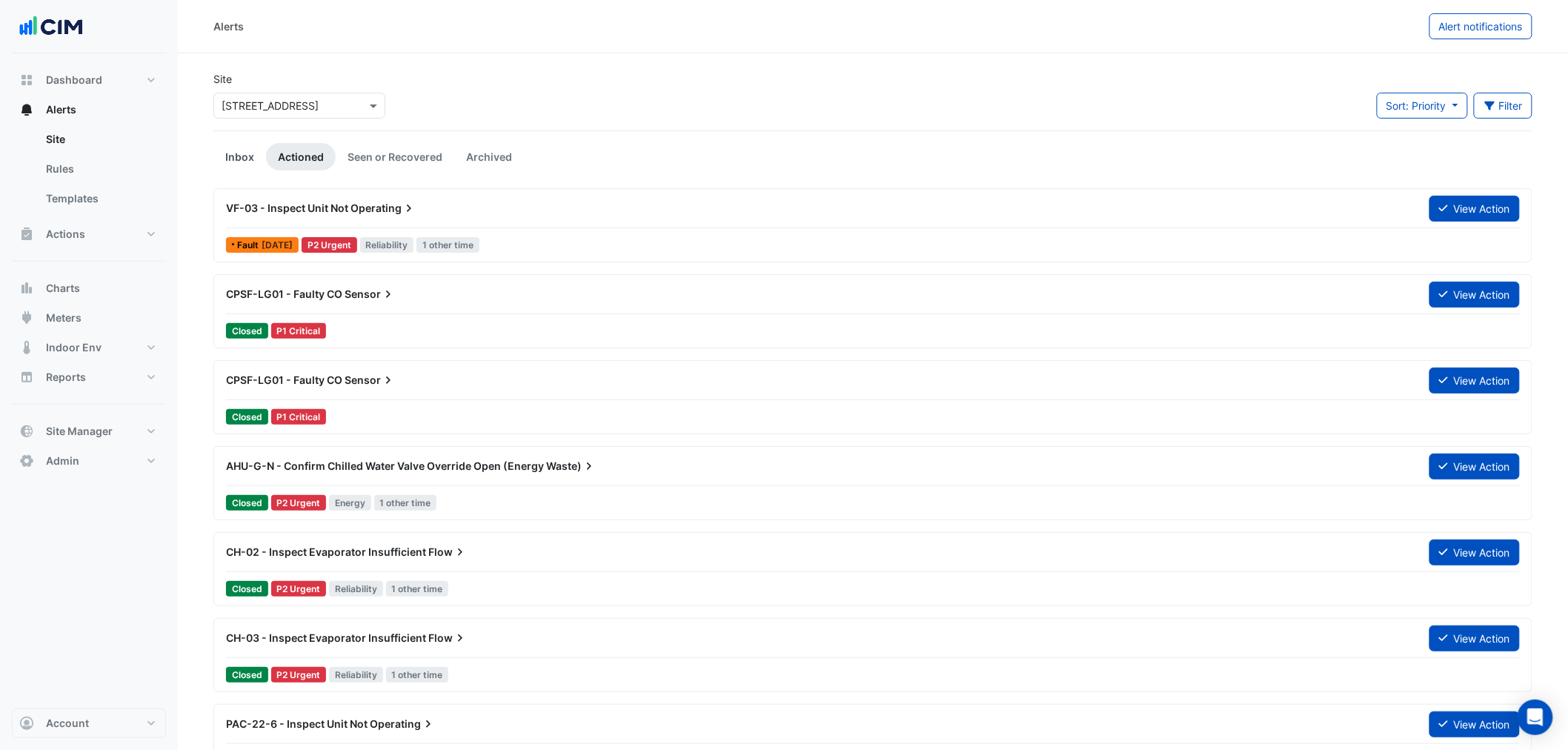
click at [234, 144] on link "Inbox" at bounding box center [240, 156] width 53 height 27
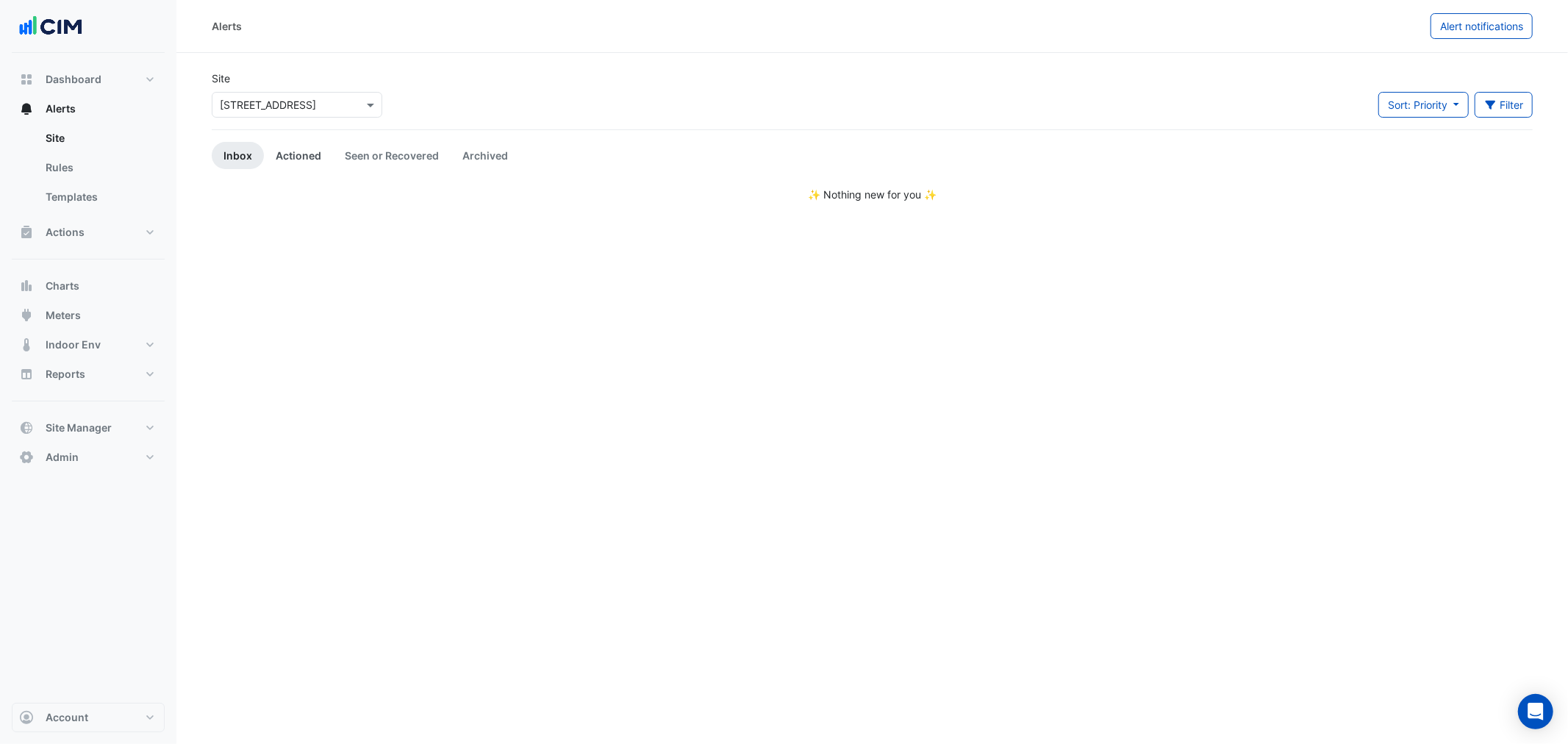
click at [298, 153] on link "Actioned" at bounding box center [298, 155] width 69 height 27
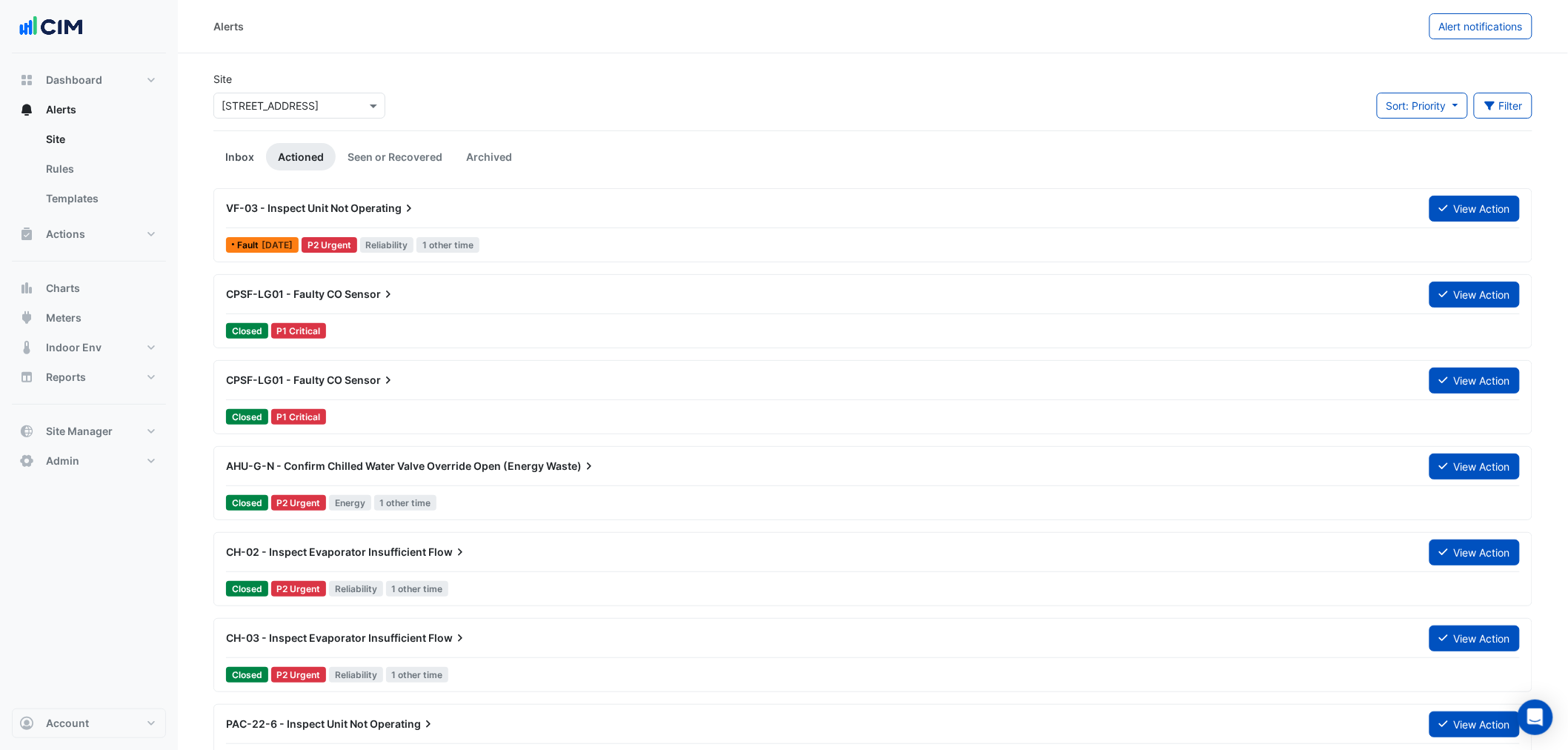
click at [222, 156] on link "Inbox" at bounding box center [240, 156] width 53 height 27
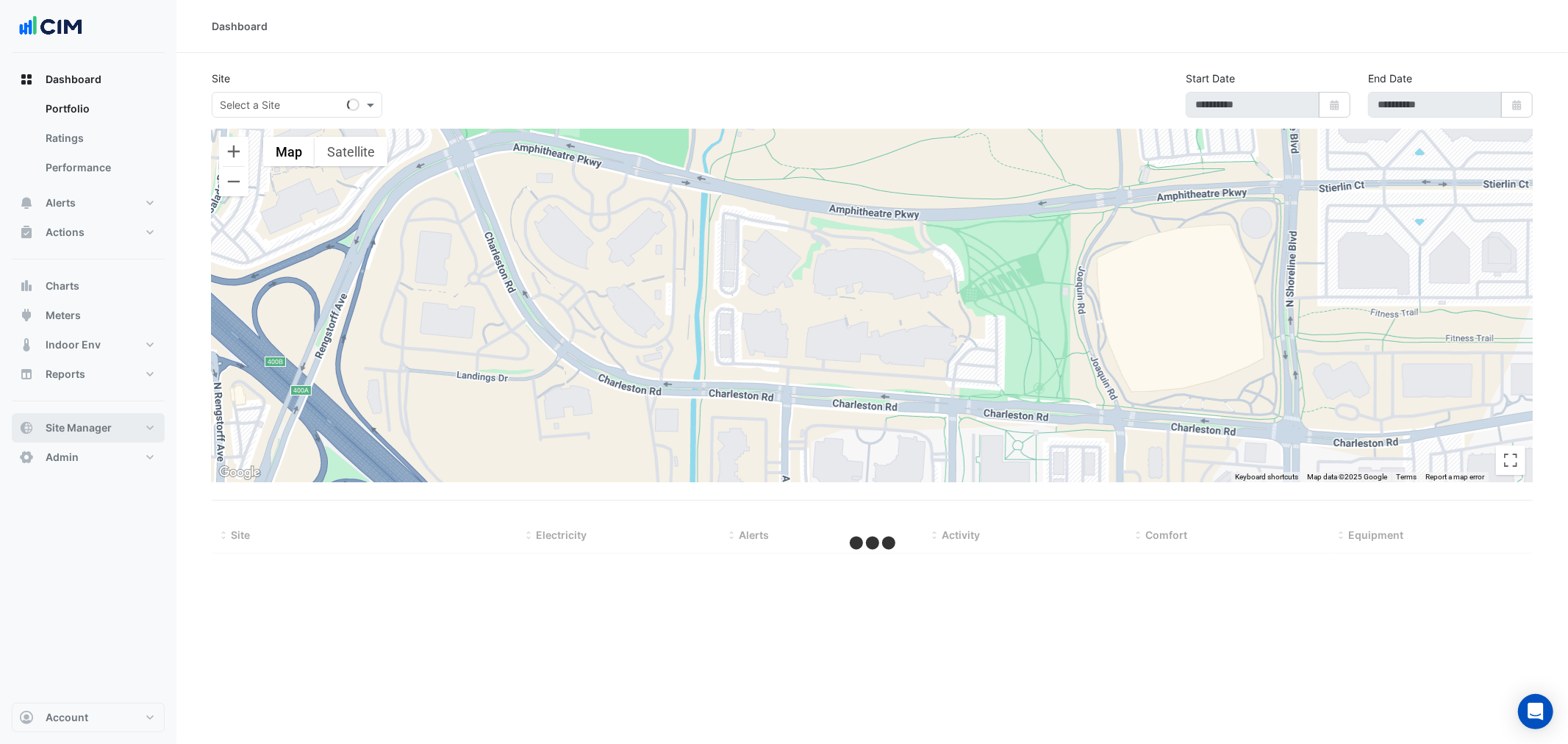
click at [107, 422] on span "Site Manager" at bounding box center [79, 428] width 66 height 15
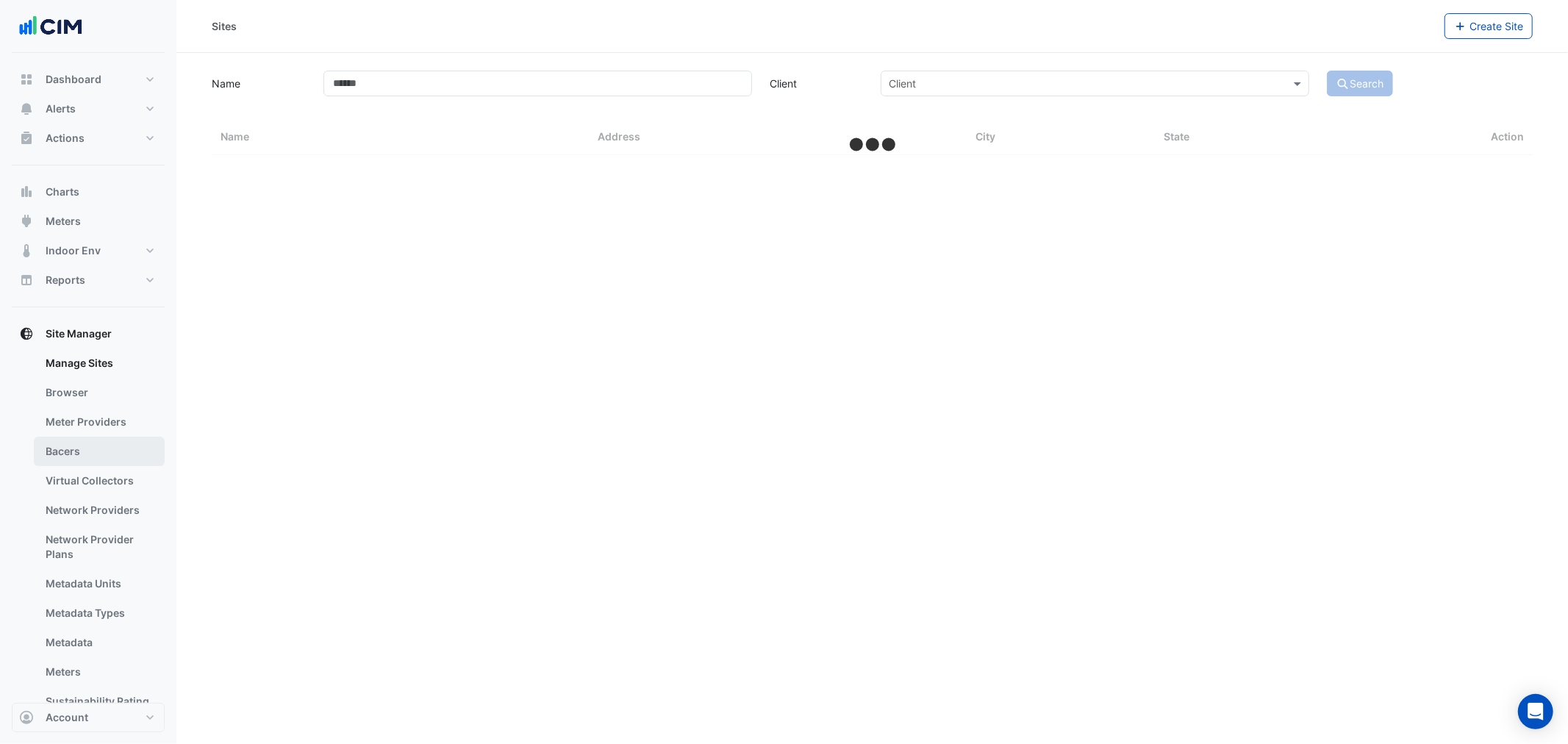
click at [115, 464] on link "Bacers" at bounding box center [99, 451] width 131 height 29
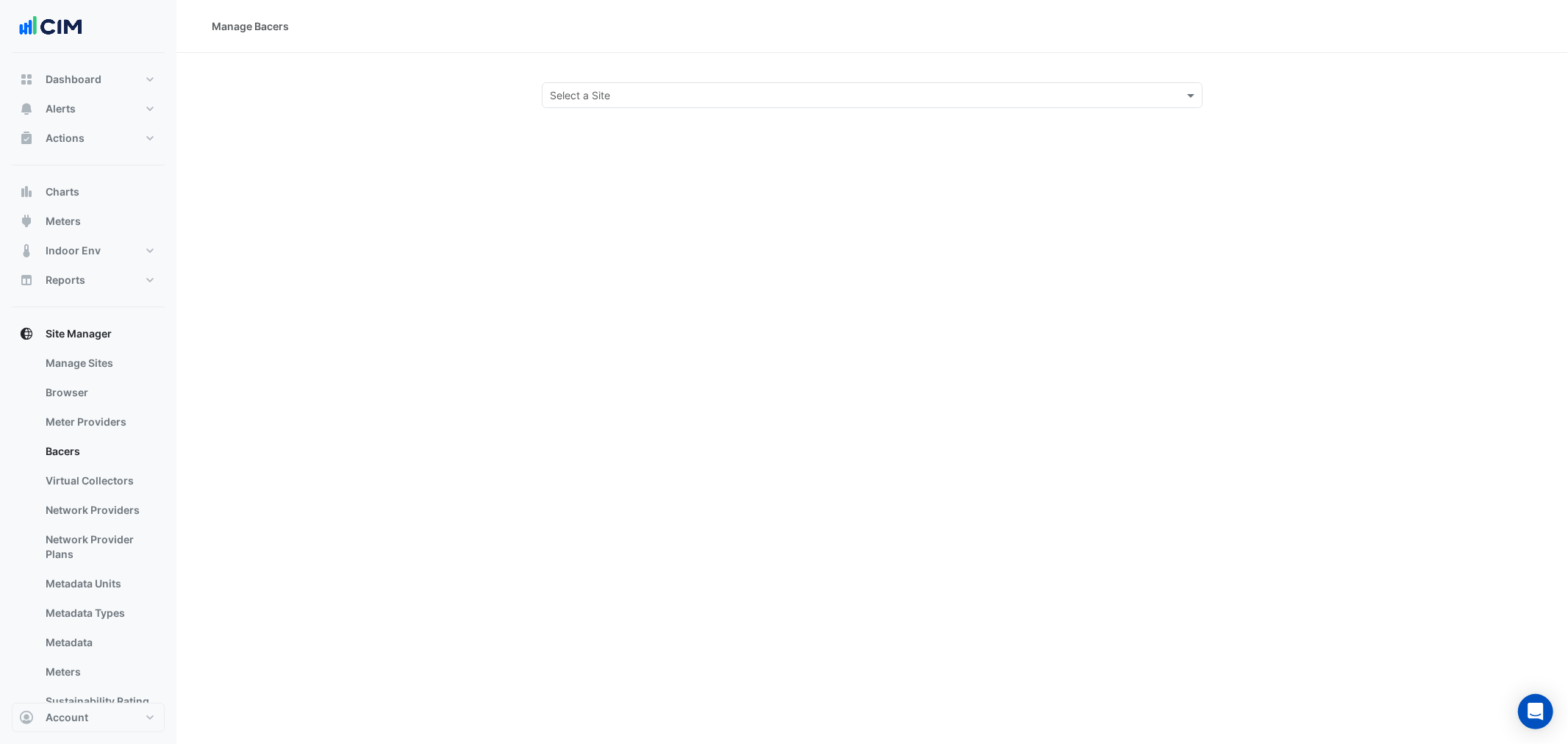
click at [561, 101] on div "Select a Site" at bounding box center [872, 95] width 660 height 25
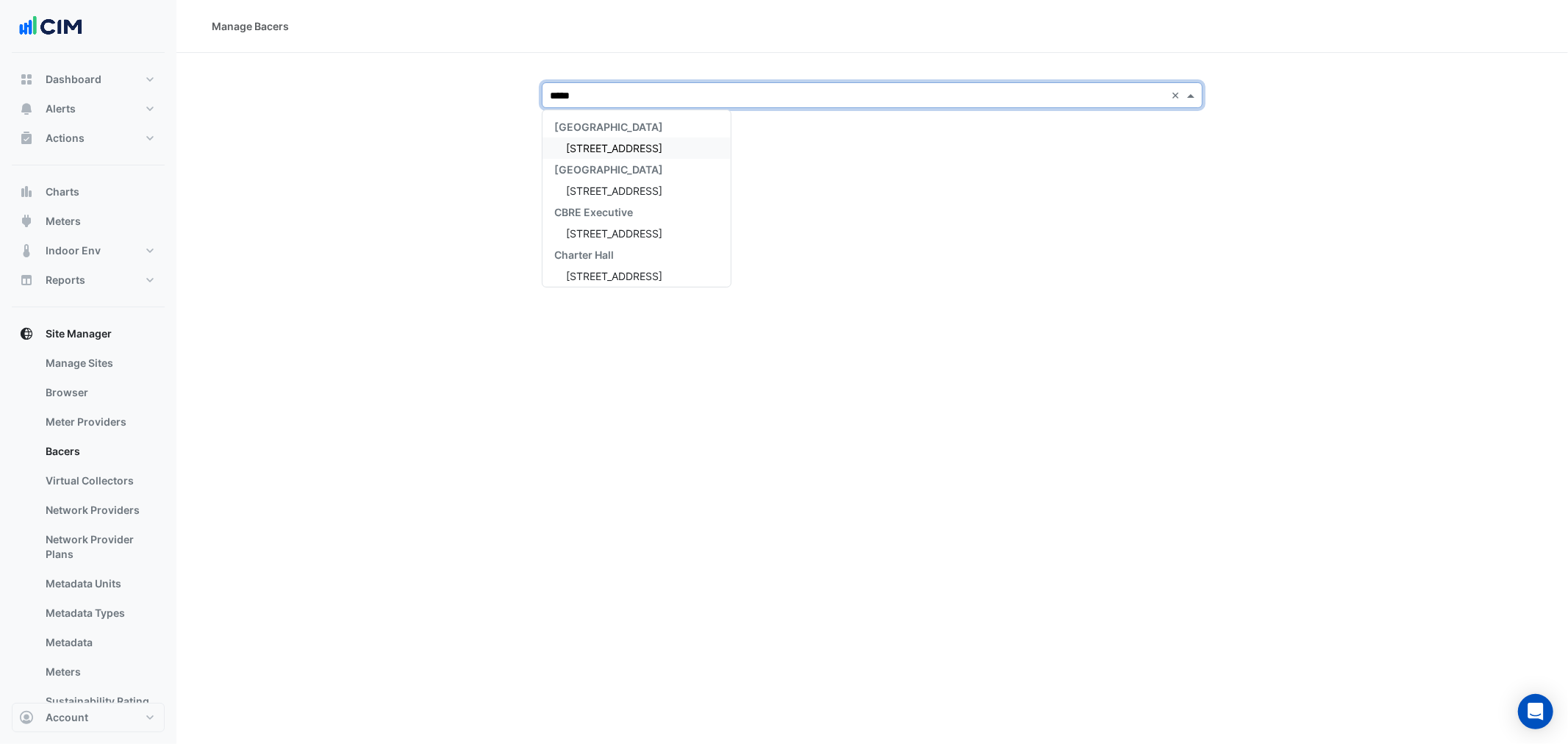
type input "******"
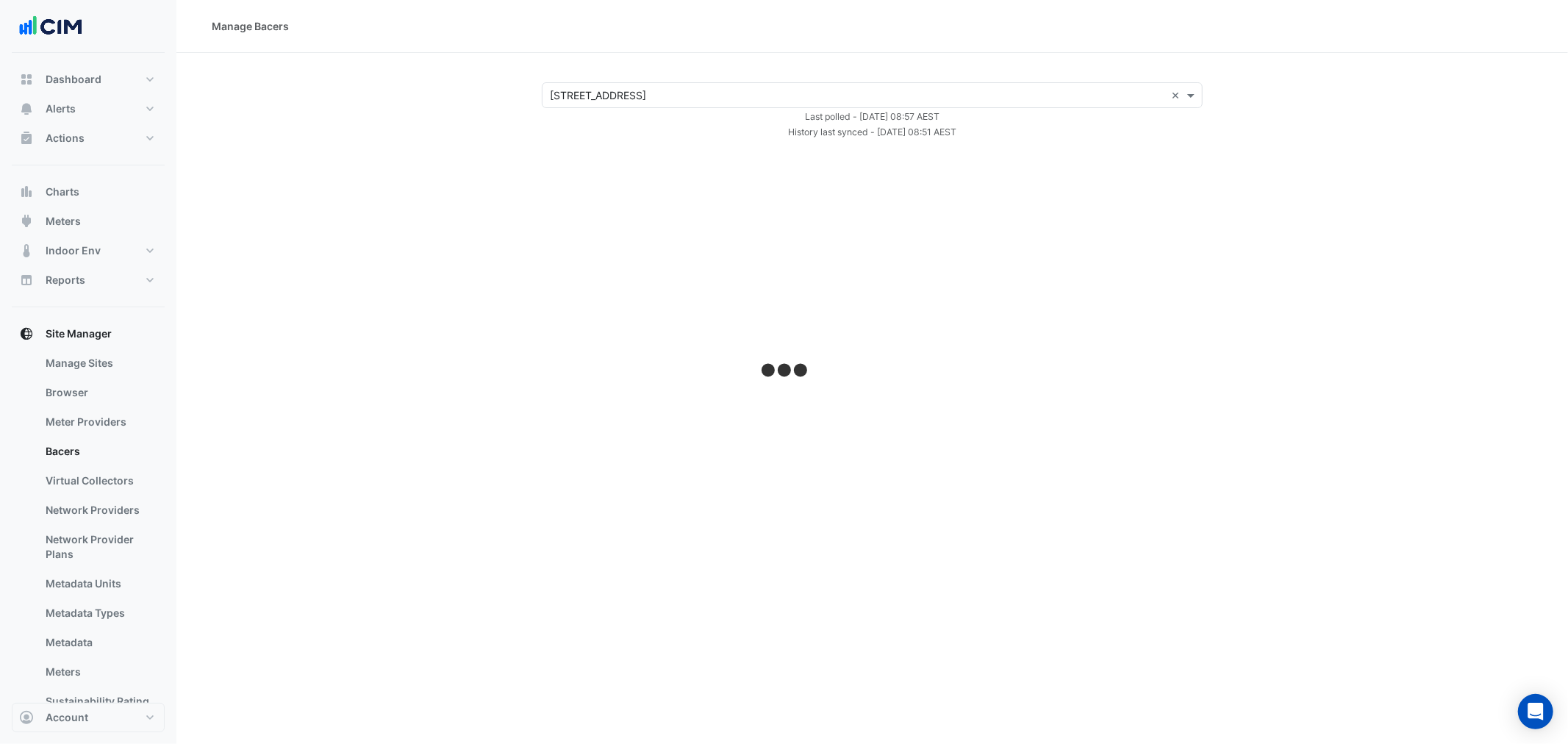
select select "***"
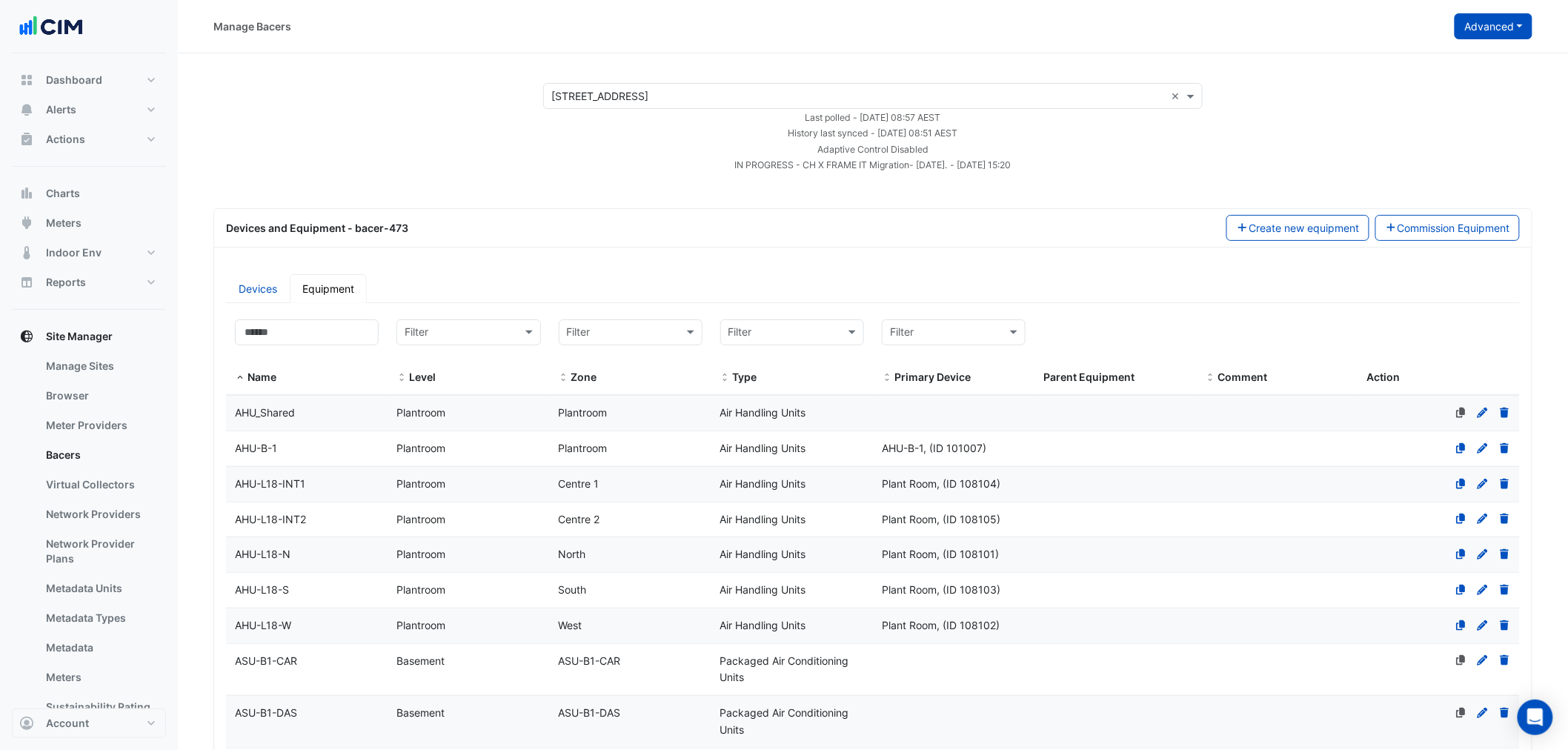
click at [1481, 31] on button "Advanced" at bounding box center [1494, 26] width 78 height 26
click at [1471, 54] on button "View Collector Notes" at bounding box center [1438, 58] width 191 height 21
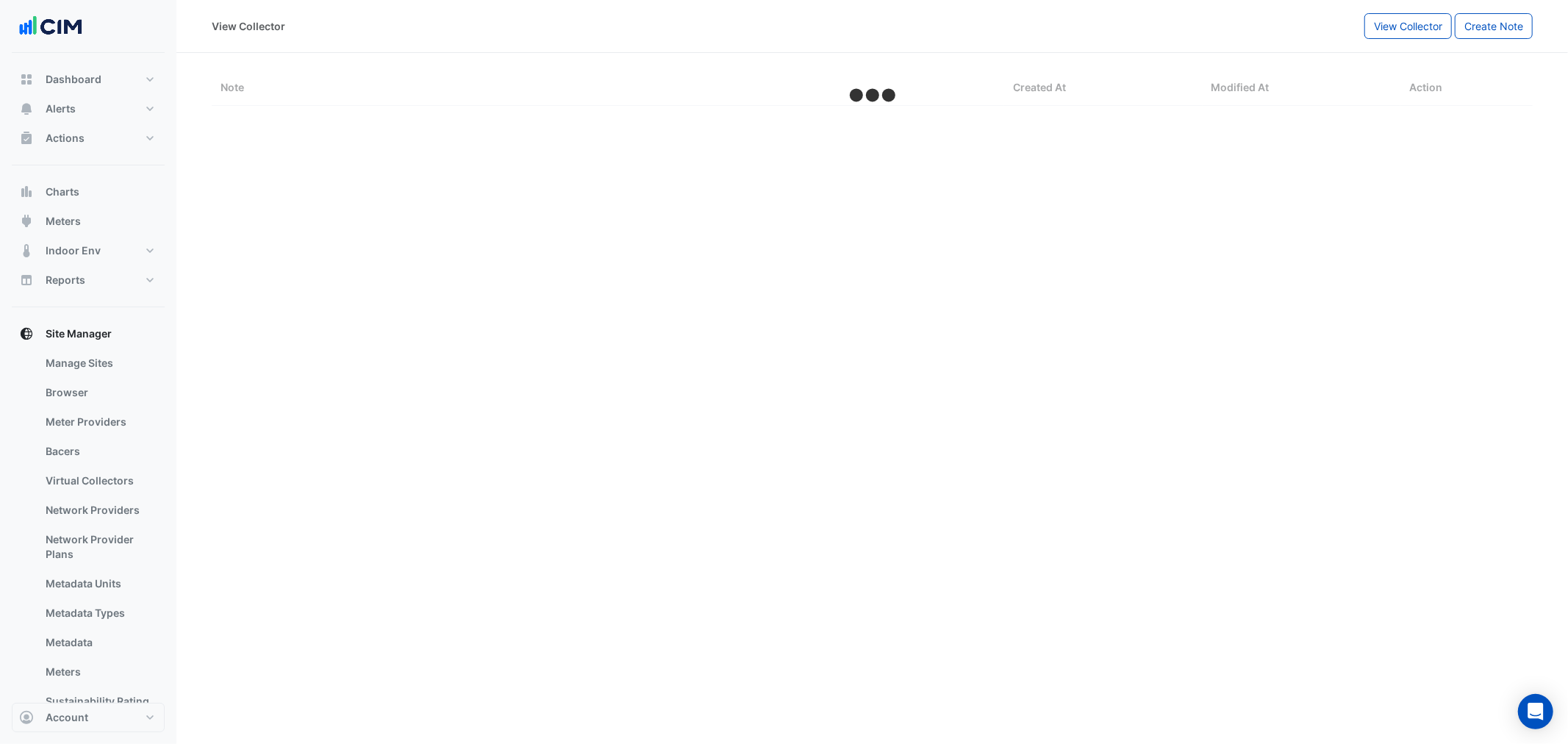
select select "***"
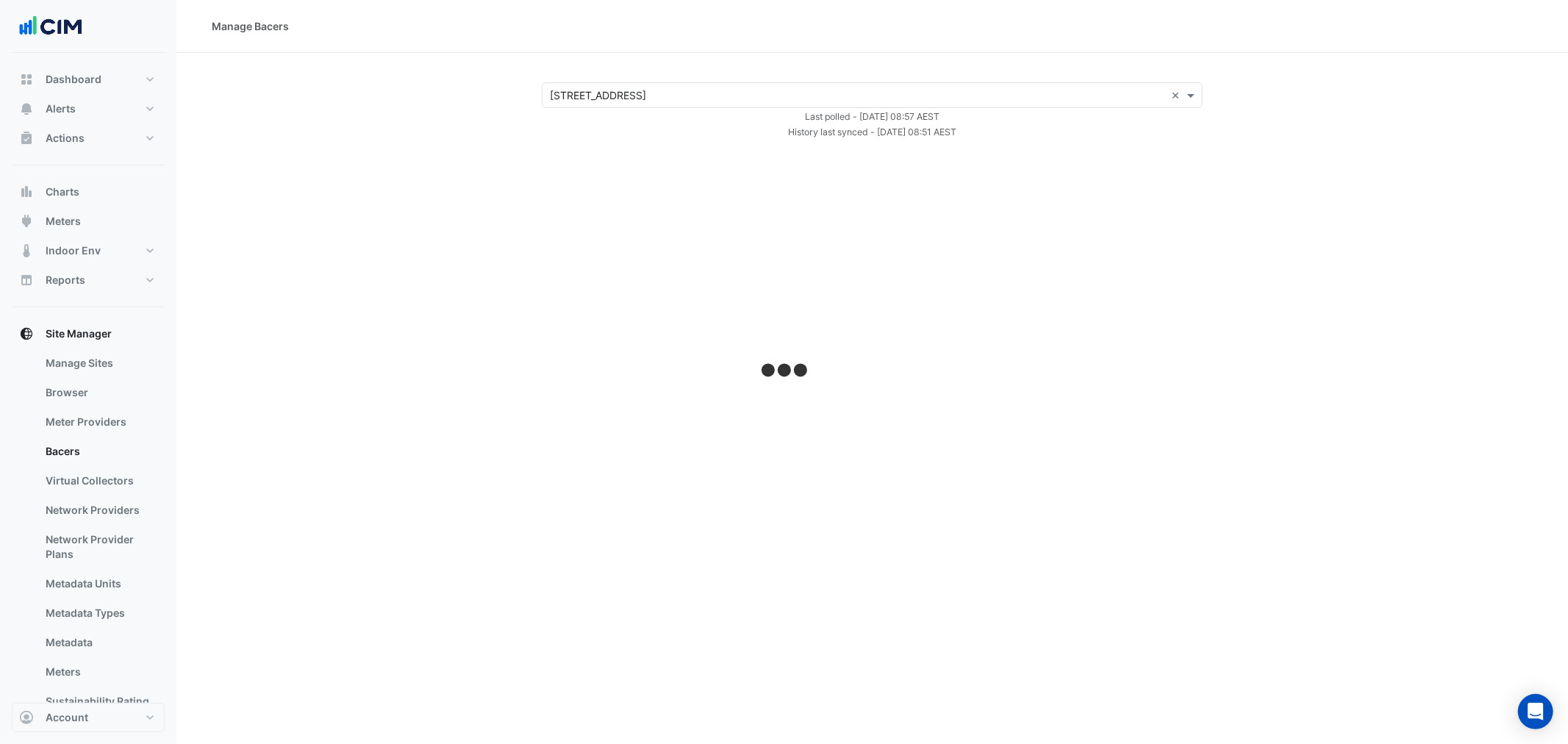
select select "***"
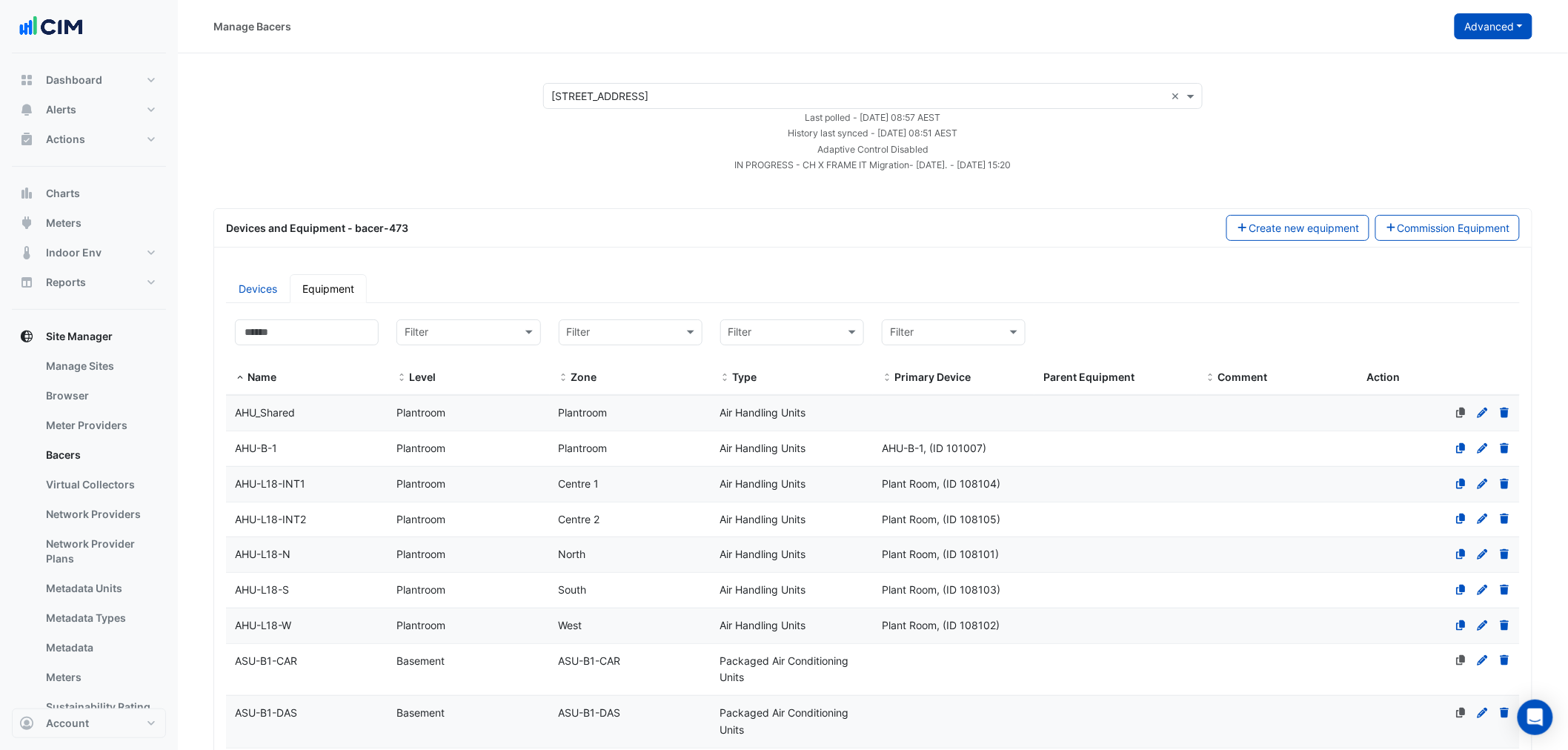
click at [1516, 20] on button "Advanced" at bounding box center [1494, 26] width 78 height 26
click at [1404, 78] on span "View scan history" at bounding box center [1411, 79] width 84 height 12
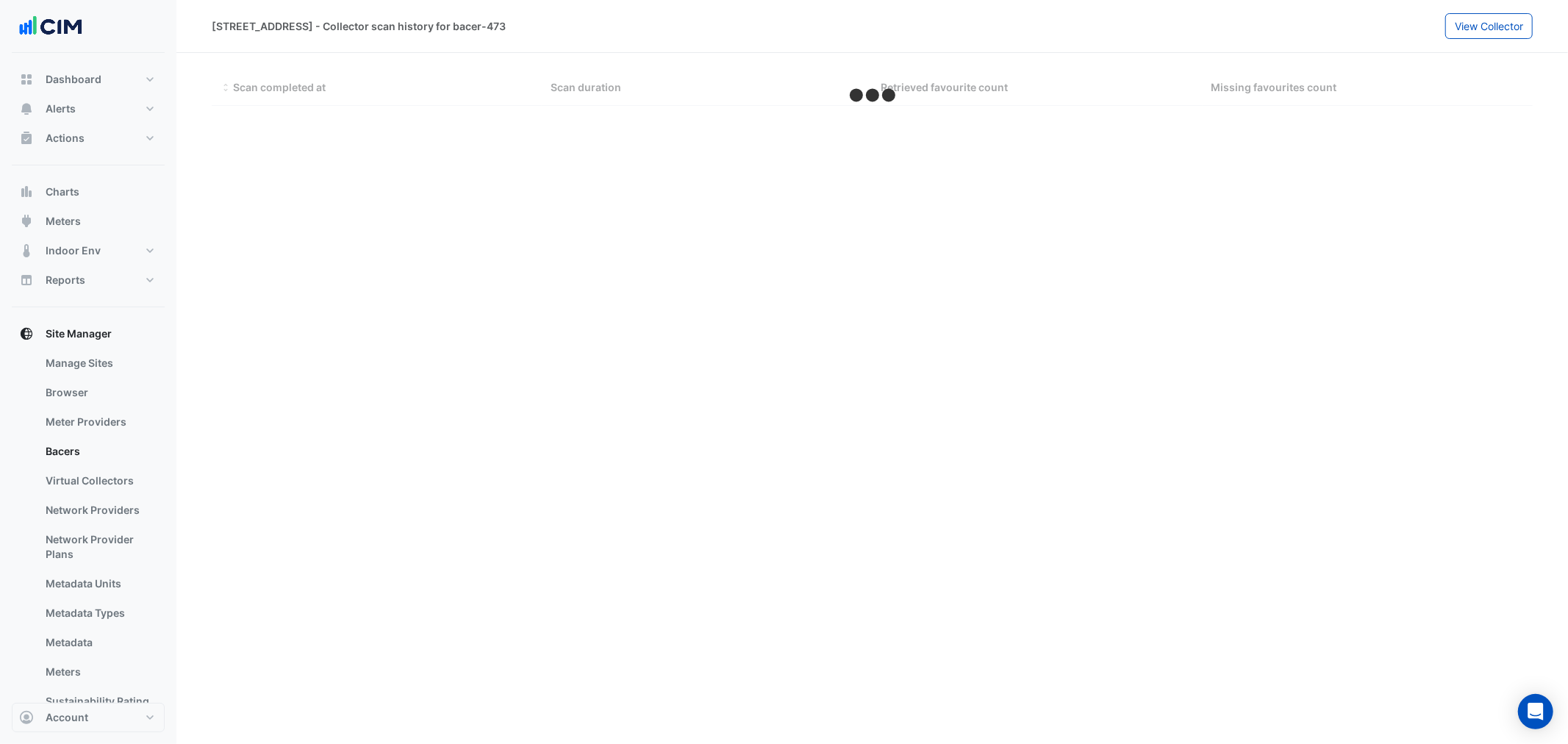
select select "***"
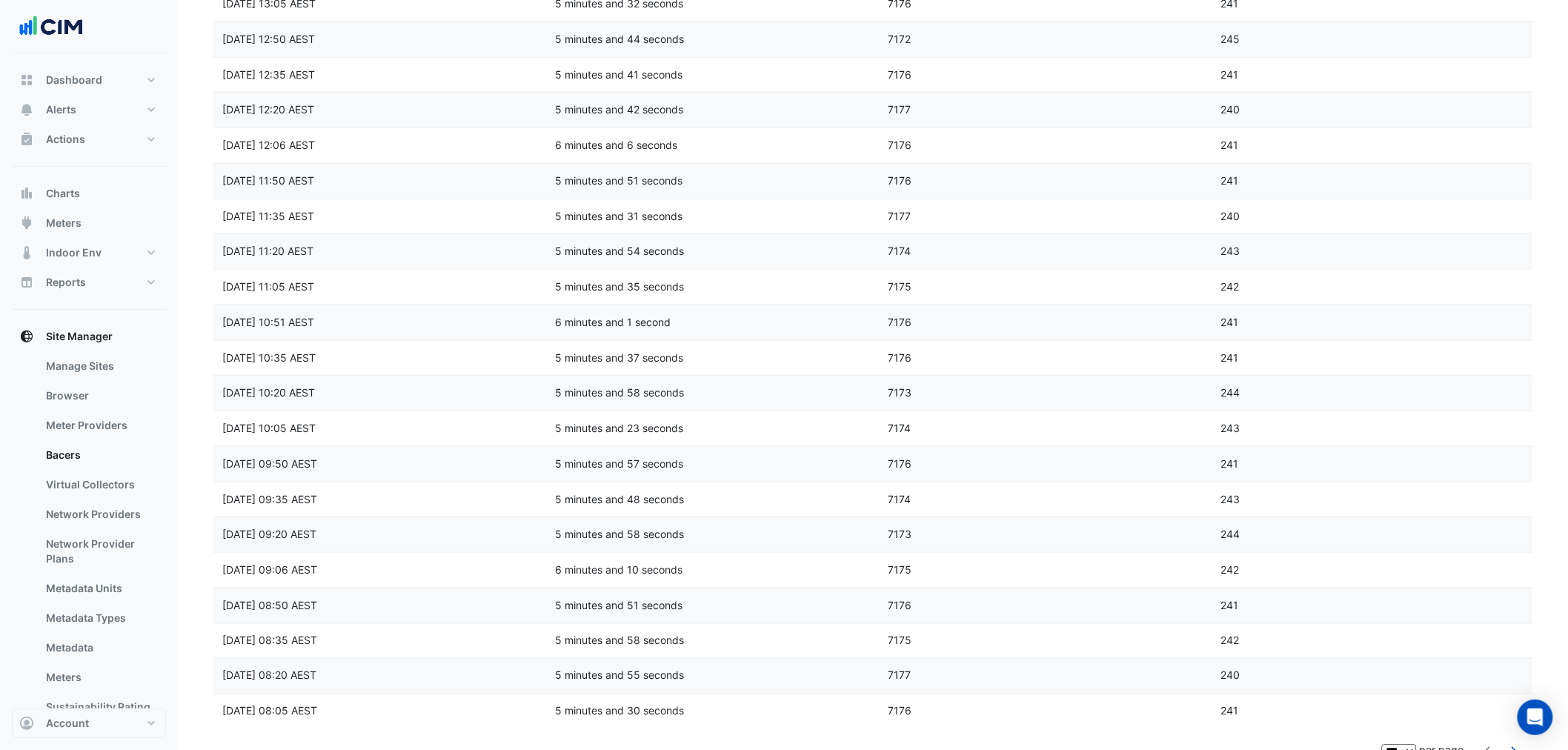
scroll to position [2942, 0]
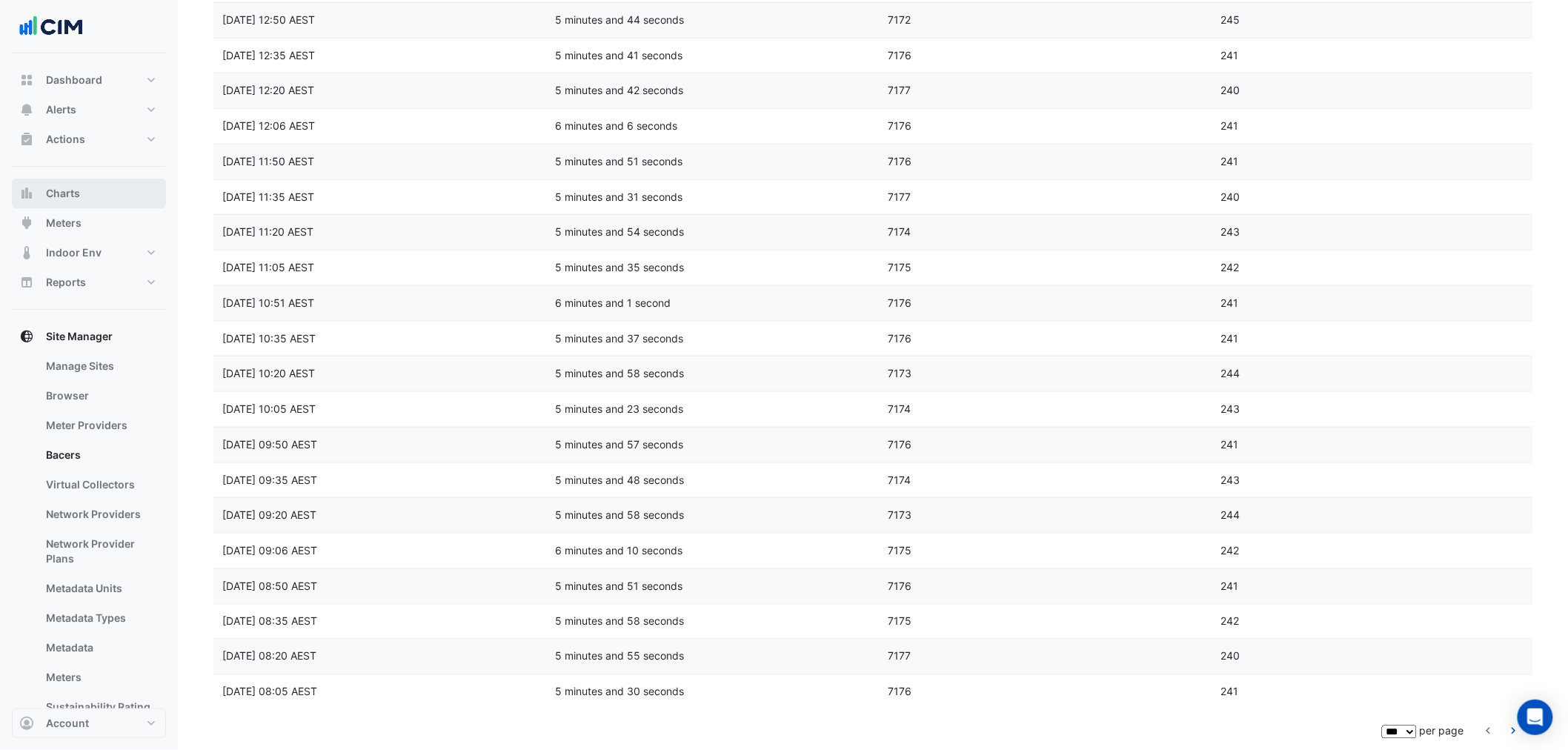
click at [92, 204] on button "Charts" at bounding box center [88, 193] width 154 height 30
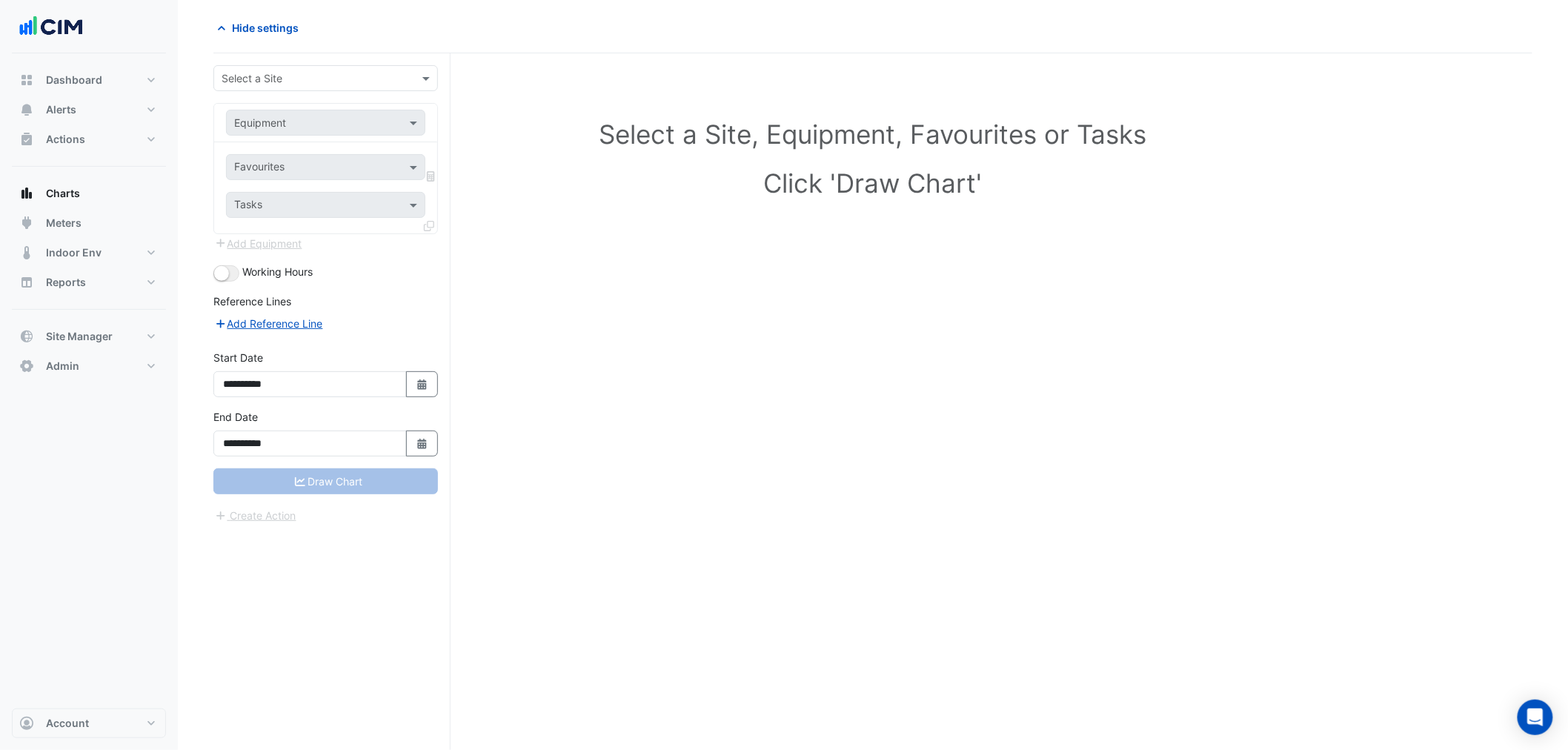
click at [262, 94] on form "**********" at bounding box center [326, 295] width 224 height 459
click at [266, 87] on div "Select a Site" at bounding box center [326, 78] width 224 height 26
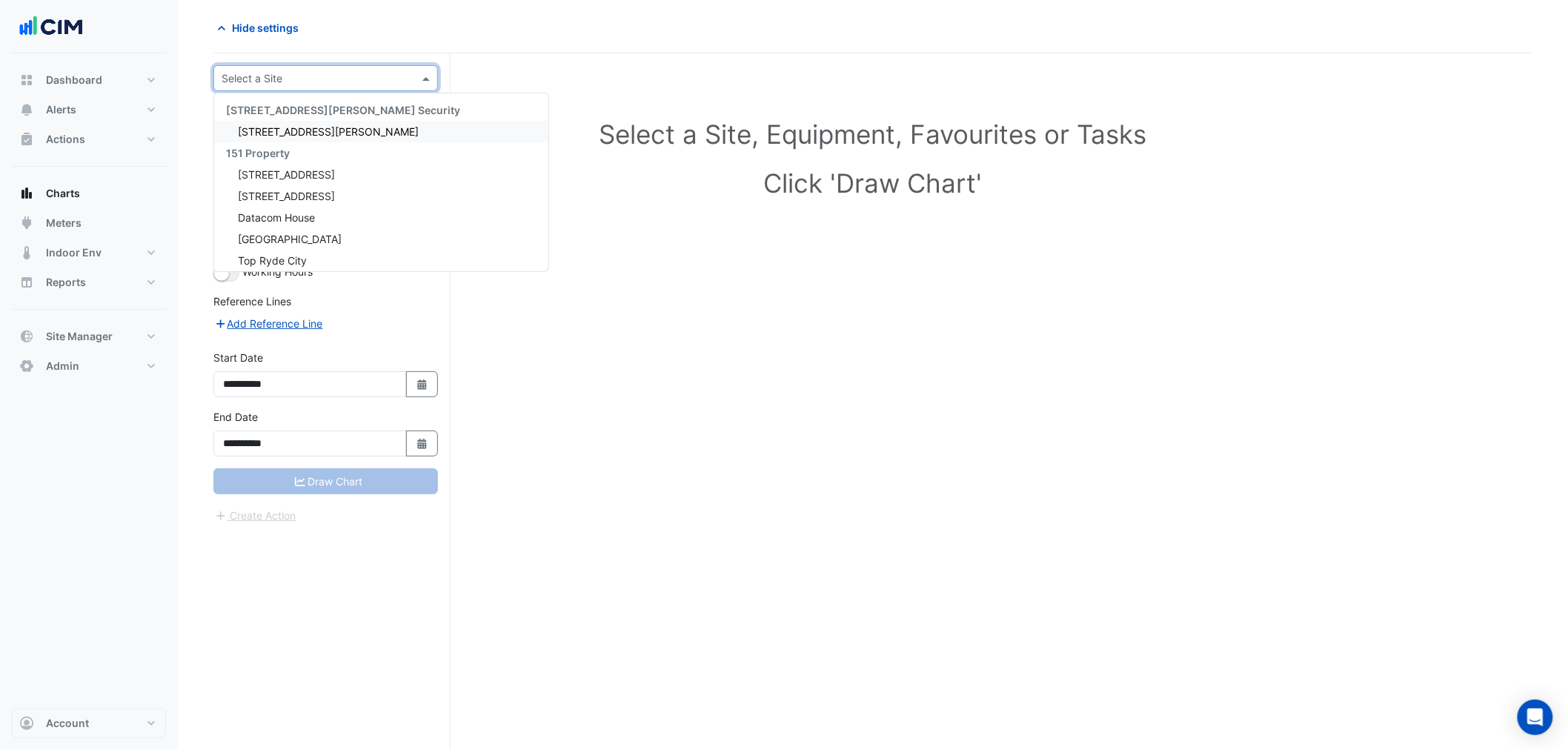
click at [268, 83] on input "text" at bounding box center [311, 78] width 178 height 16
type input "******"
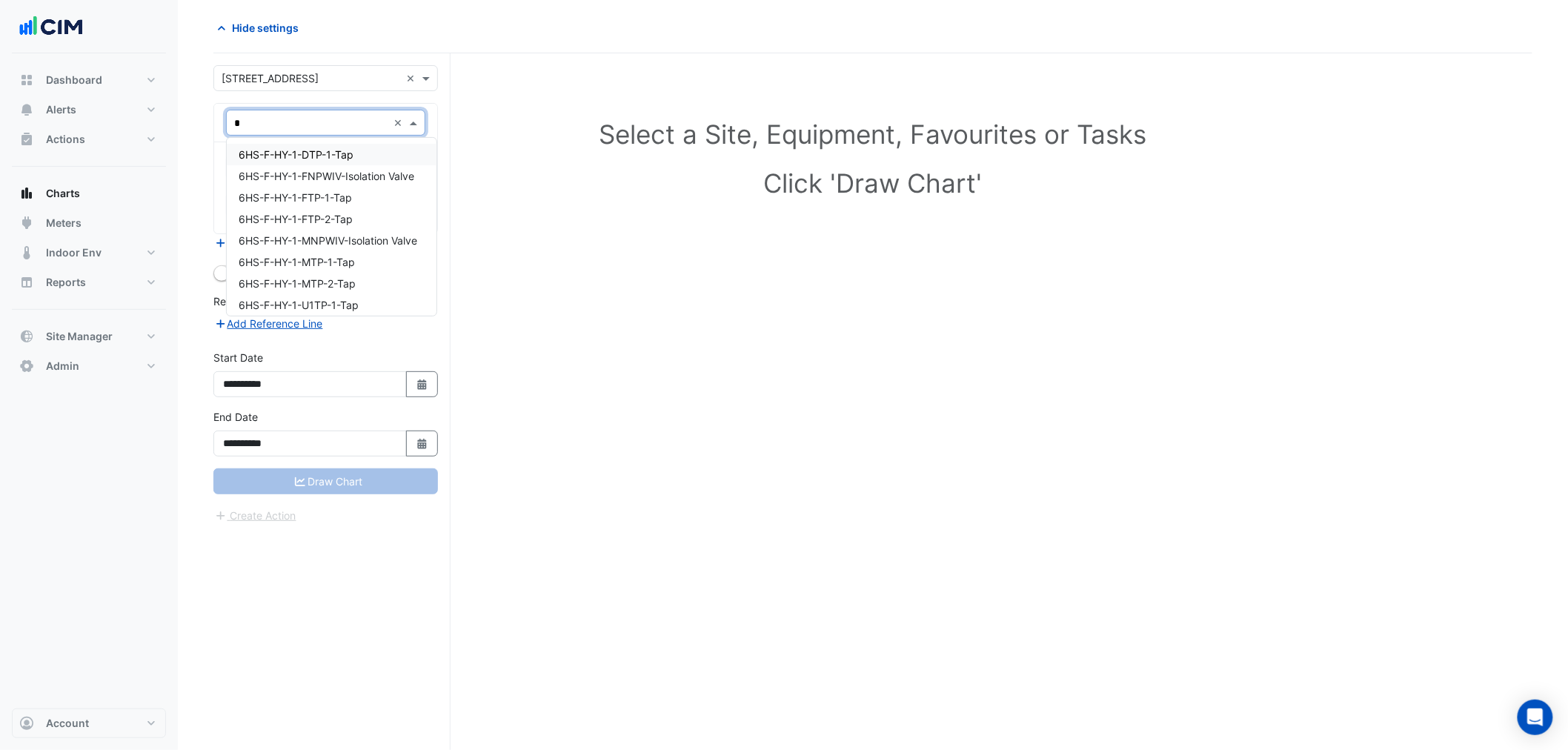
type input "**"
click at [316, 291] on div "PSM-EM-18-9" at bounding box center [326, 285] width 198 height 21
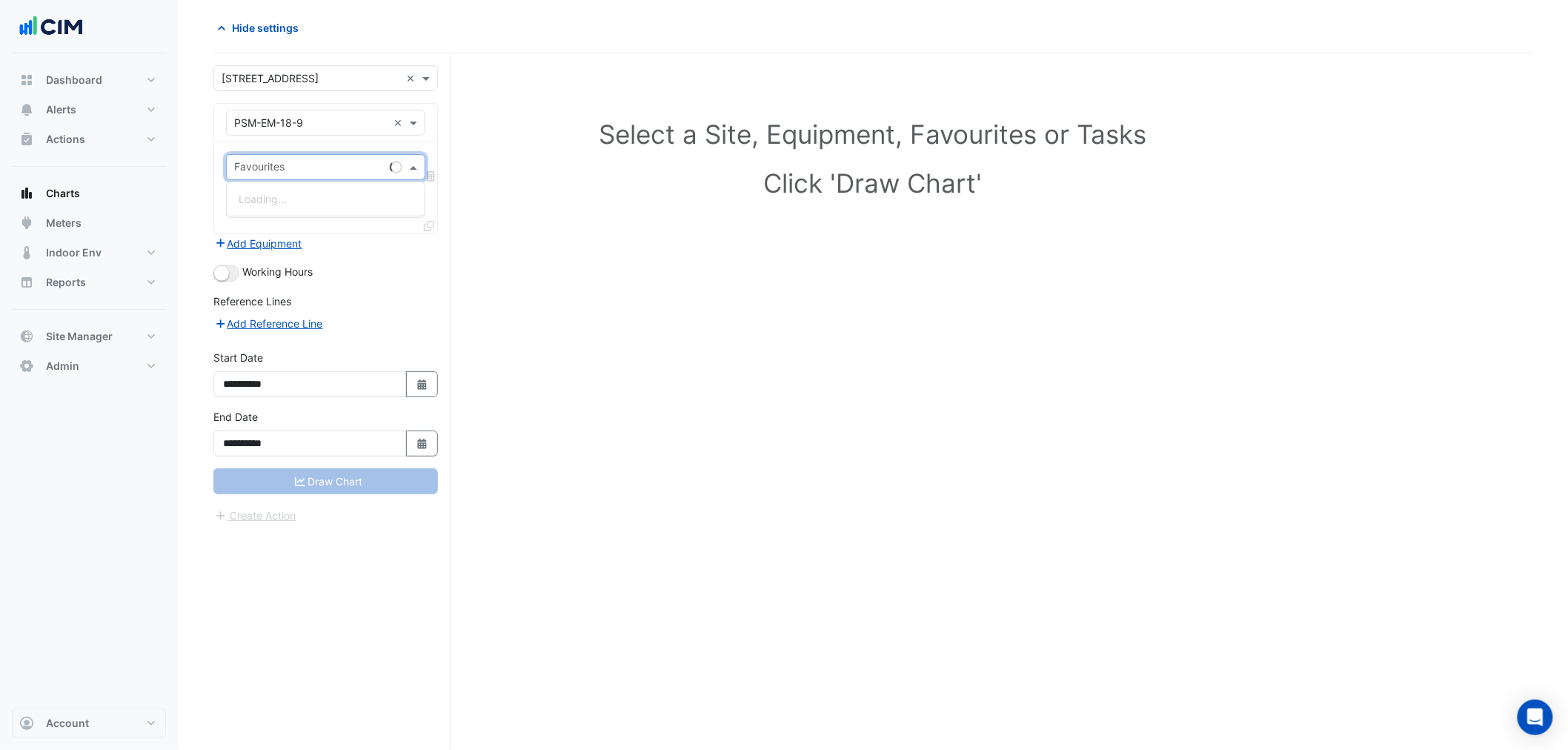
click at [316, 173] on input "text" at bounding box center [309, 168] width 149 height 16
click at [332, 199] on span "Actual Energy Consumption - MSSB-L18-1, Electrical Meter" at bounding box center [380, 199] width 285 height 12
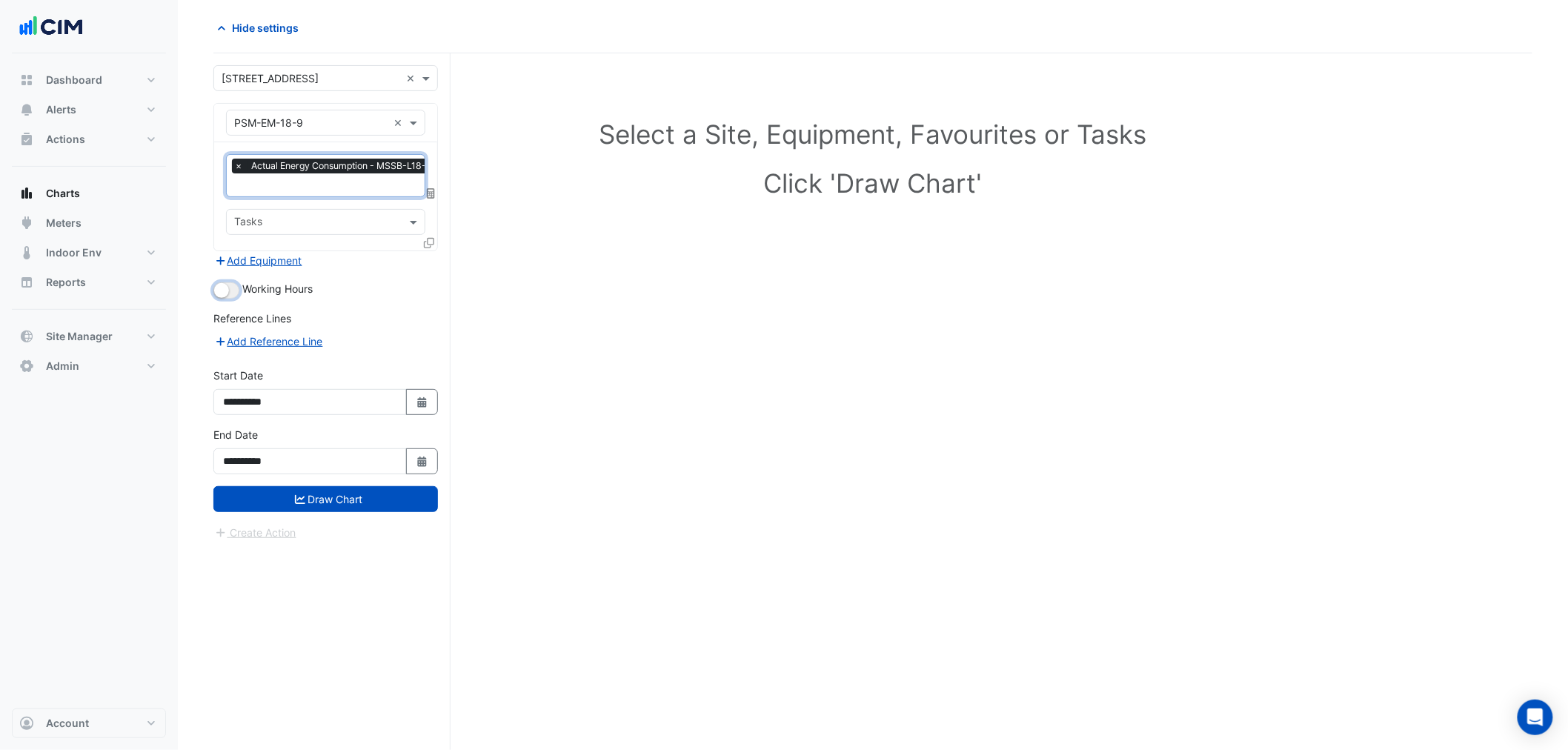
click at [219, 287] on small "button" at bounding box center [222, 290] width 15 height 15
click at [297, 480] on div "**********" at bounding box center [326, 456] width 243 height 59
click at [299, 488] on button "Draw Chart" at bounding box center [326, 498] width 224 height 26
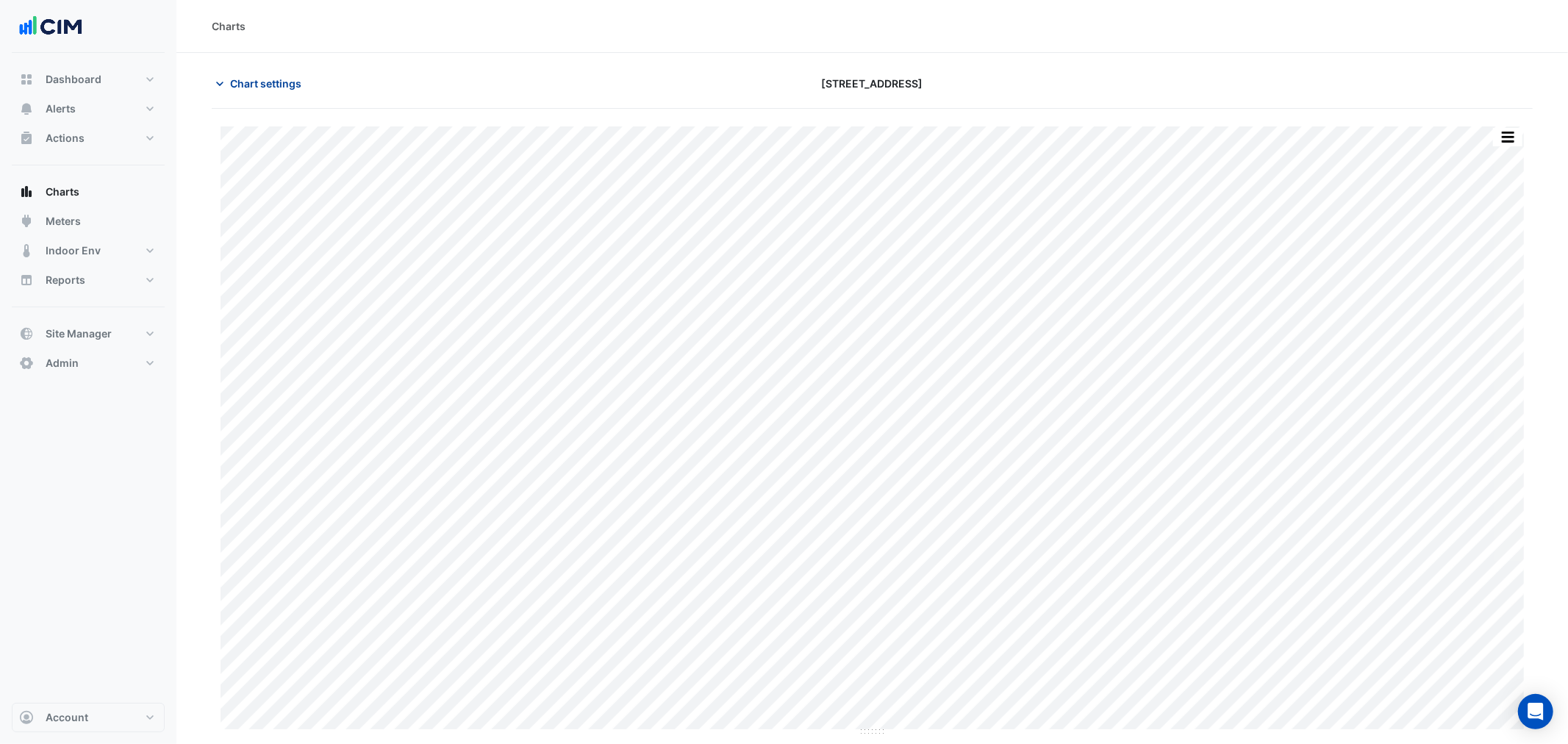
click at [273, 83] on span "Chart settings" at bounding box center [265, 83] width 71 height 16
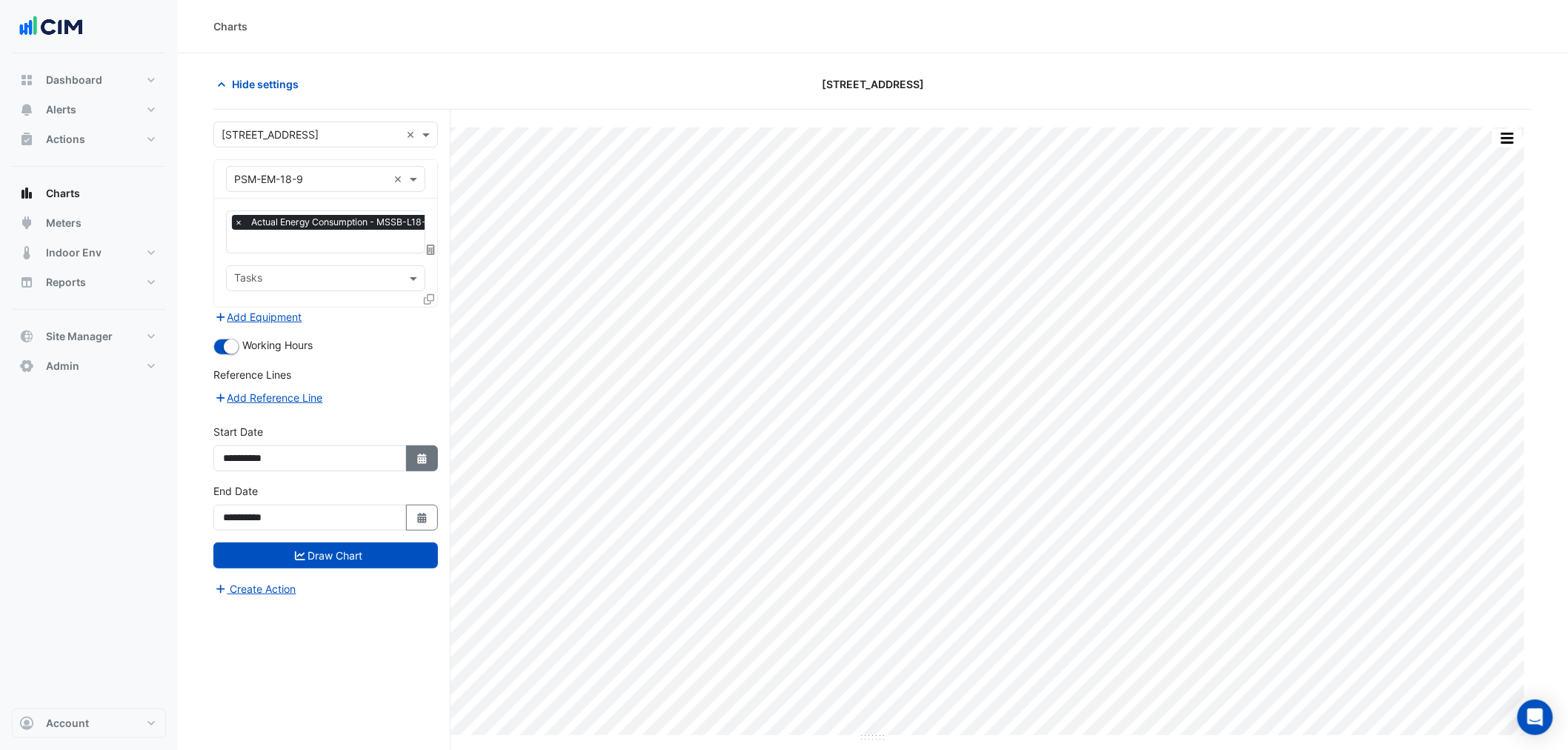
click at [427, 469] on button "Select Date" at bounding box center [423, 458] width 33 height 26
select select "*"
select select "****"
click at [237, 258] on span "Previous month" at bounding box center [239, 258] width 11 height 11
select select "*"
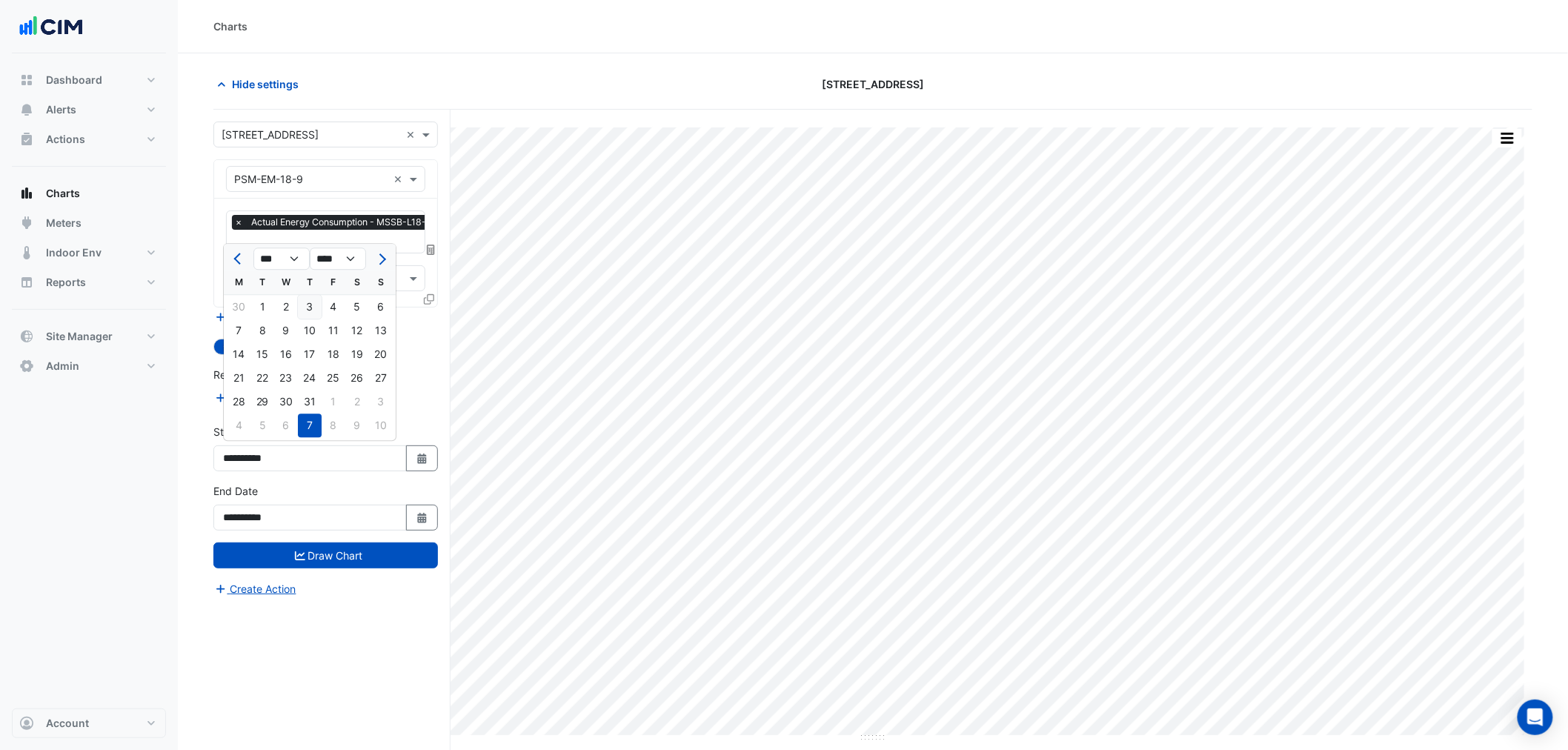
click at [308, 305] on div "3" at bounding box center [309, 306] width 24 height 24
type input "**********"
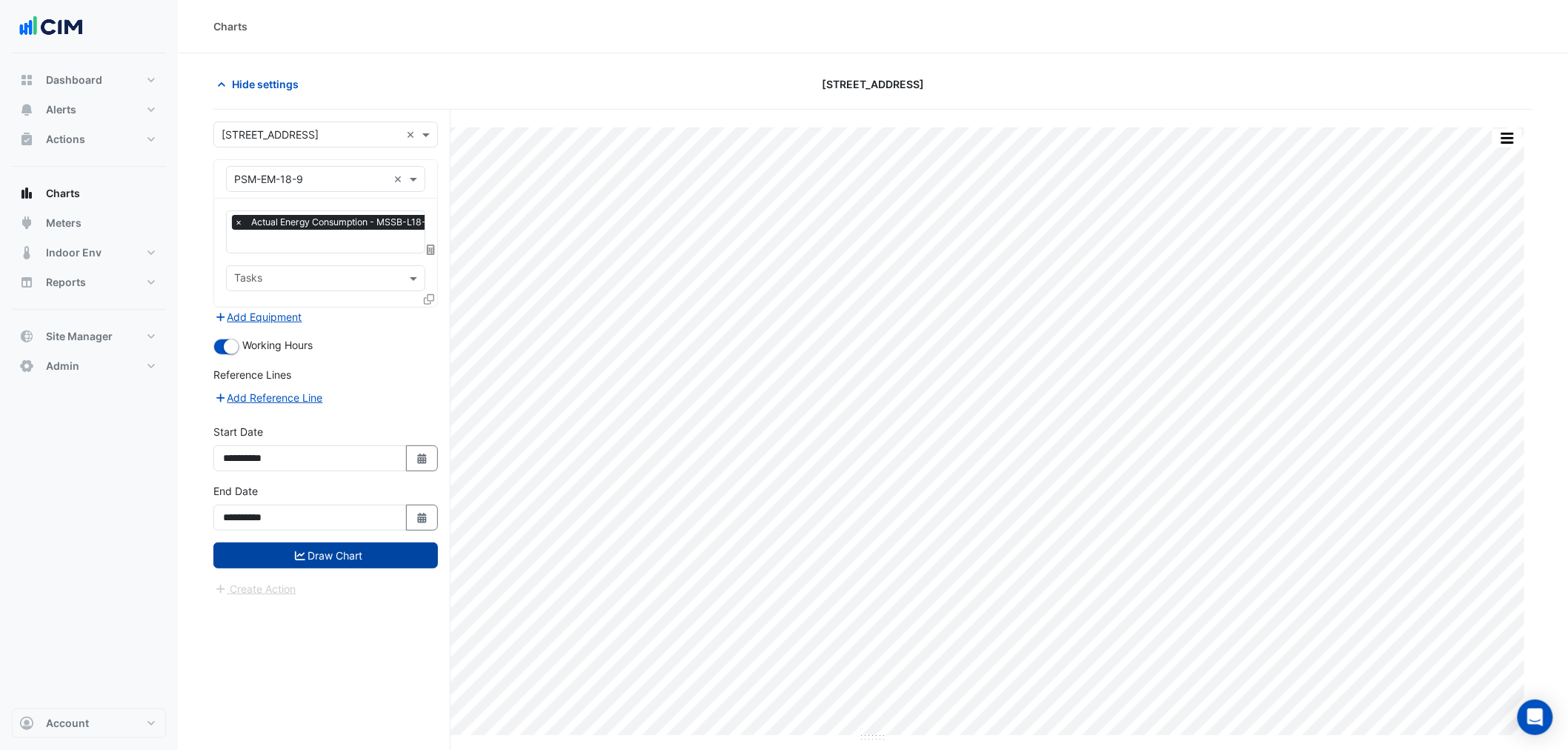
click at [404, 554] on button "Draw Chart" at bounding box center [326, 554] width 224 height 26
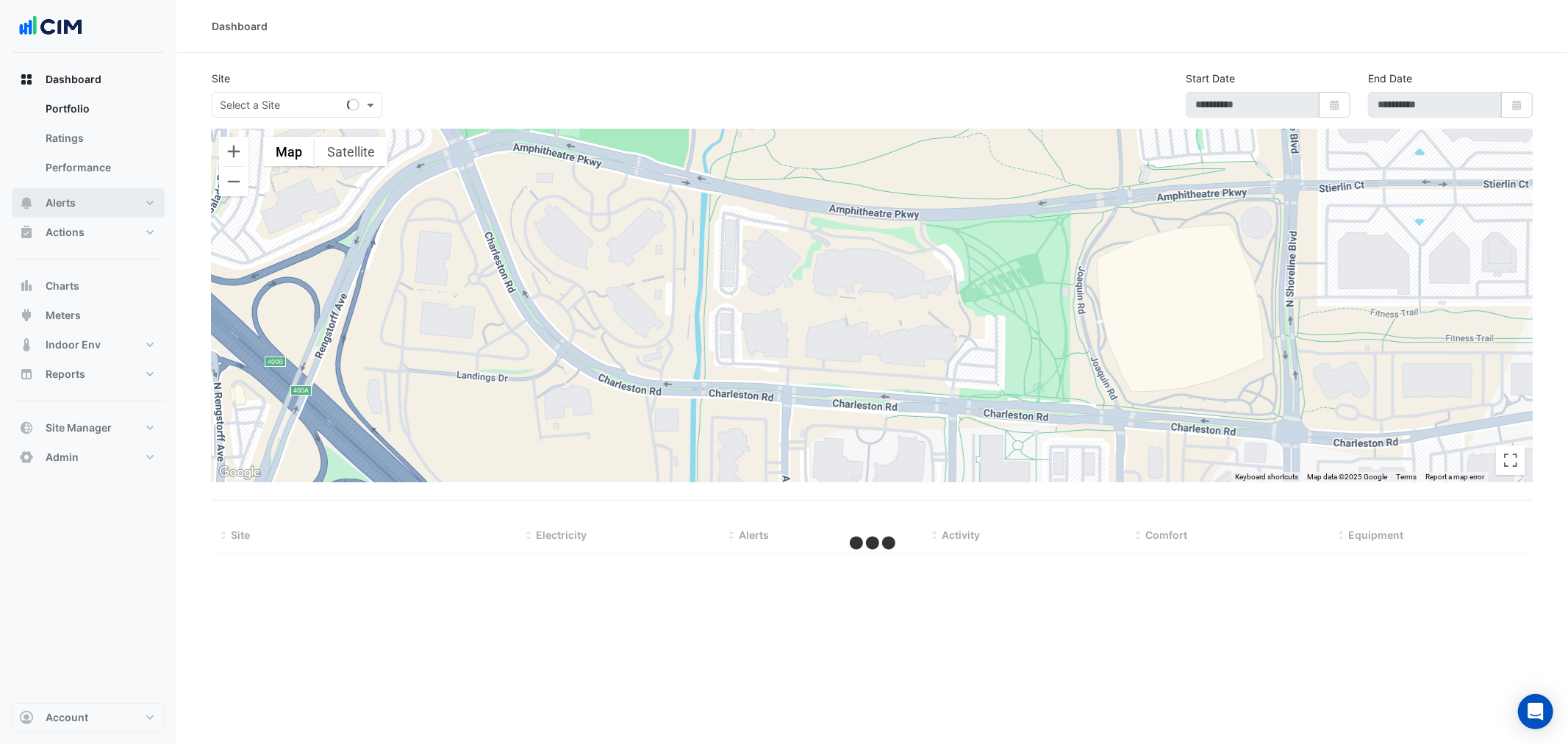
click at [137, 210] on button "Alerts" at bounding box center [88, 203] width 153 height 29
click at [1097, 97] on div "Site Select a Site Start Date Select Date End Date Select Date" at bounding box center [872, 100] width 1338 height 59
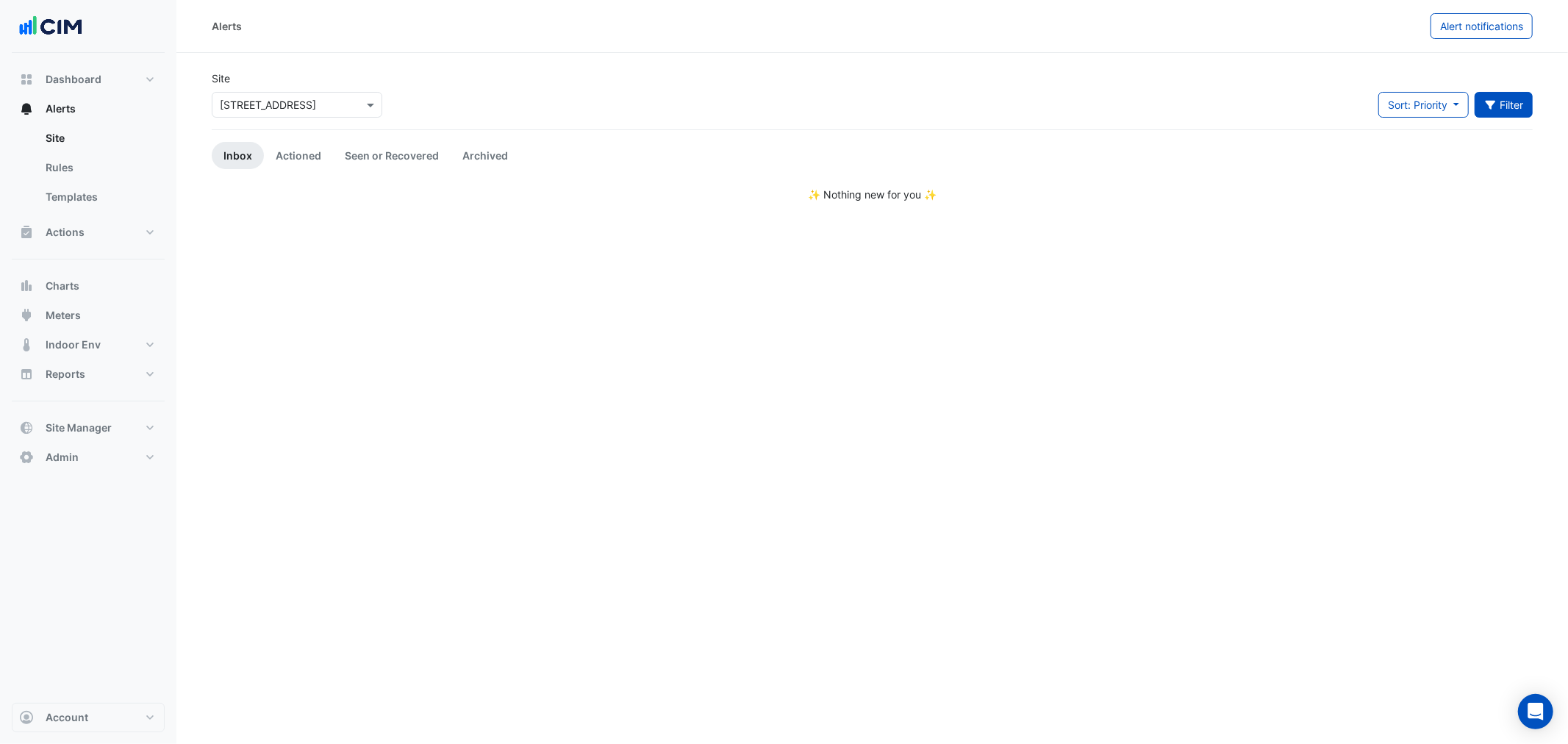
click at [1512, 112] on button "Filter" at bounding box center [1504, 104] width 59 height 25
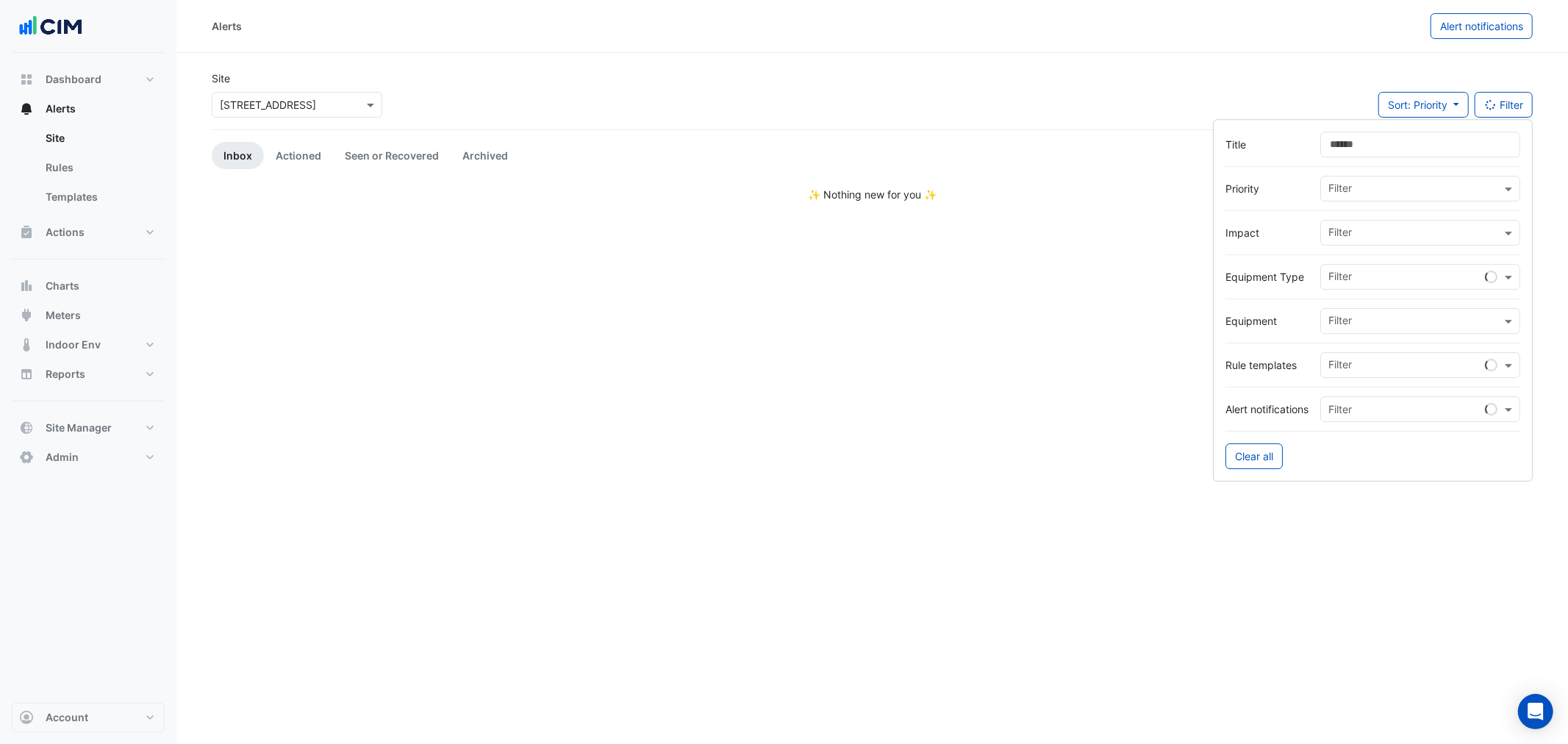
click at [1471, 129] on form "Title Priority Filter Impact Filter Equipment Type Filter Equipment Filter Rule…" at bounding box center [1372, 300] width 320 height 363
click at [1461, 140] on input "Title" at bounding box center [1420, 144] width 200 height 25
type input "*******"
click at [304, 165] on link "Actioned" at bounding box center [298, 155] width 69 height 27
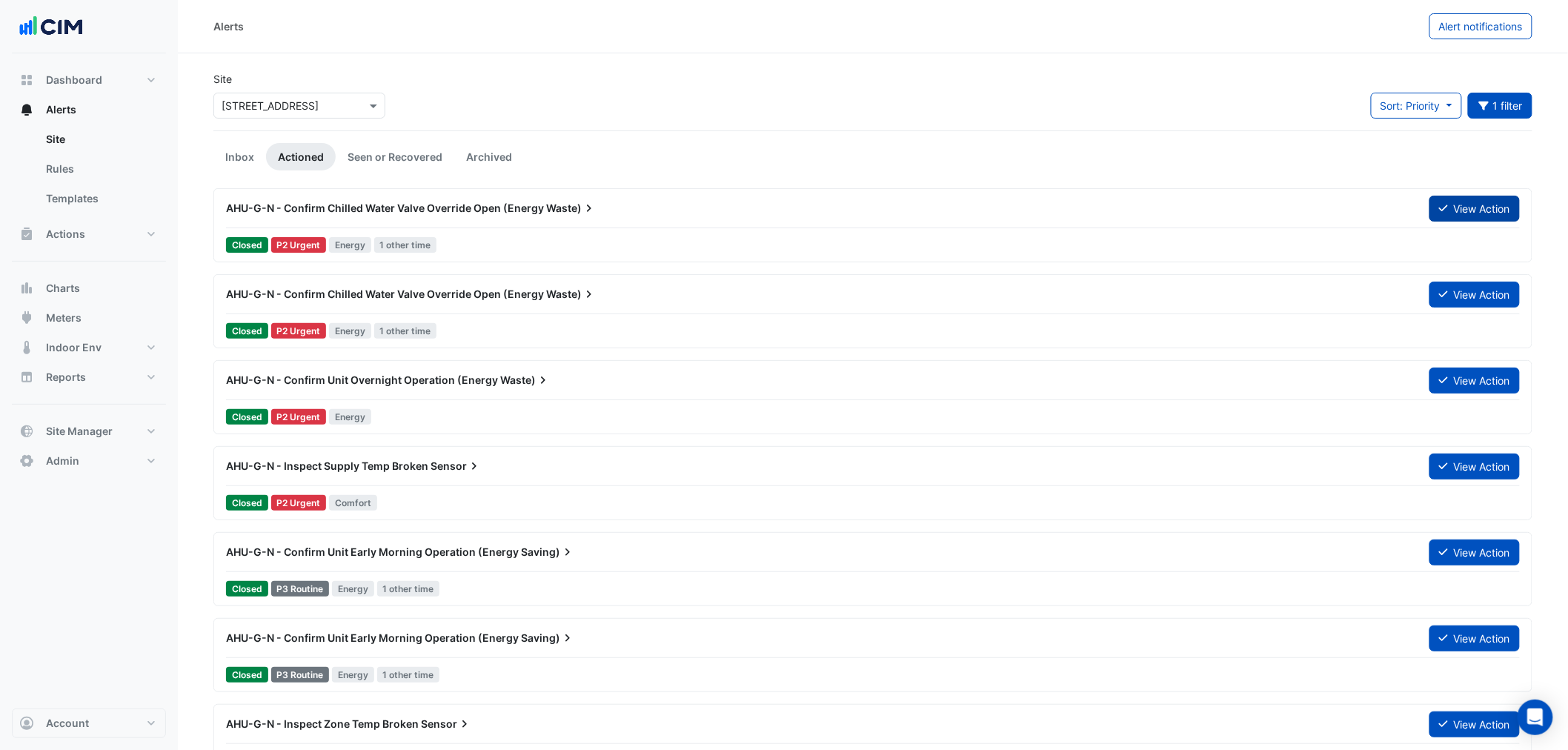
click at [1457, 211] on button "View Action" at bounding box center [1475, 208] width 91 height 26
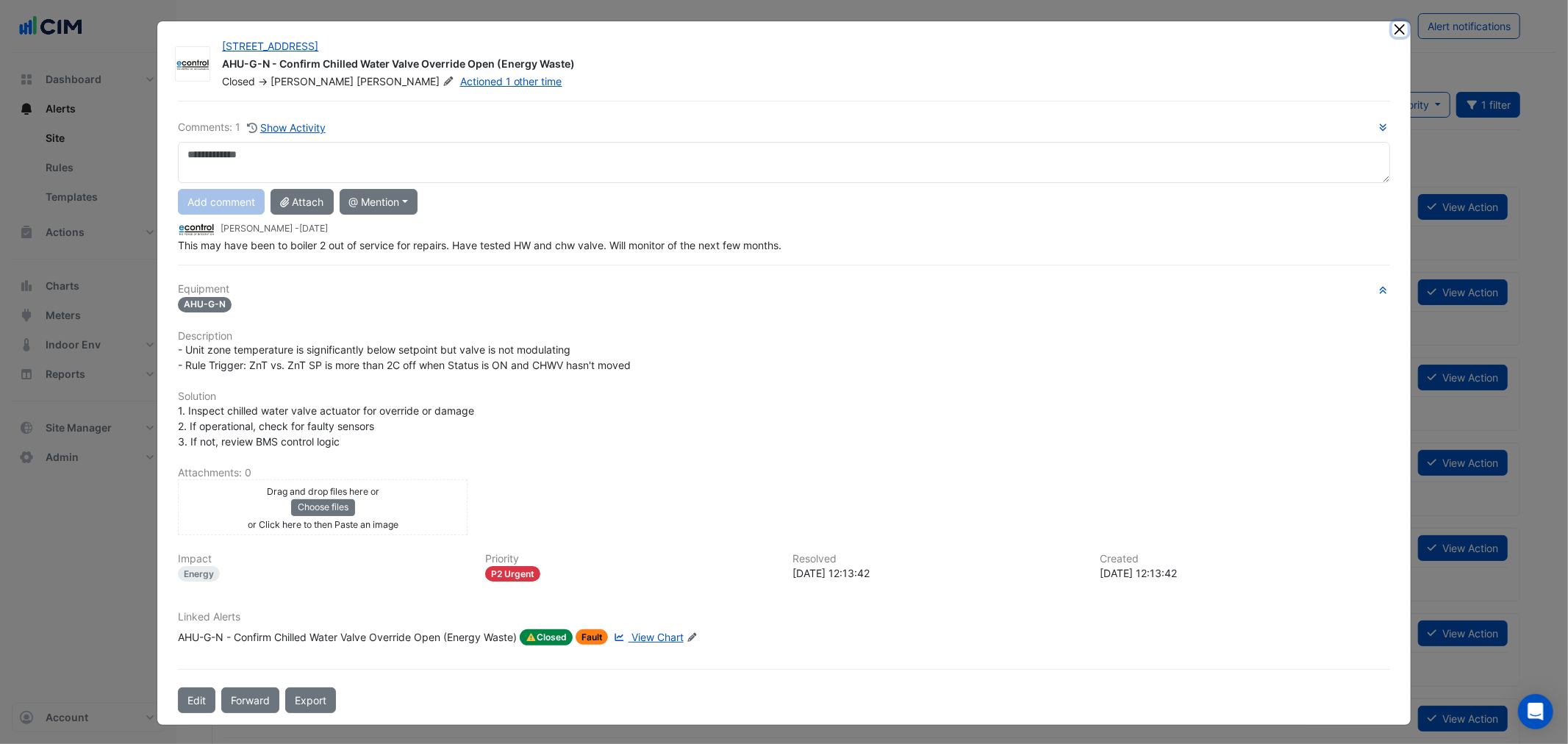
click at [1397, 34] on button "Close" at bounding box center [1399, 29] width 16 height 16
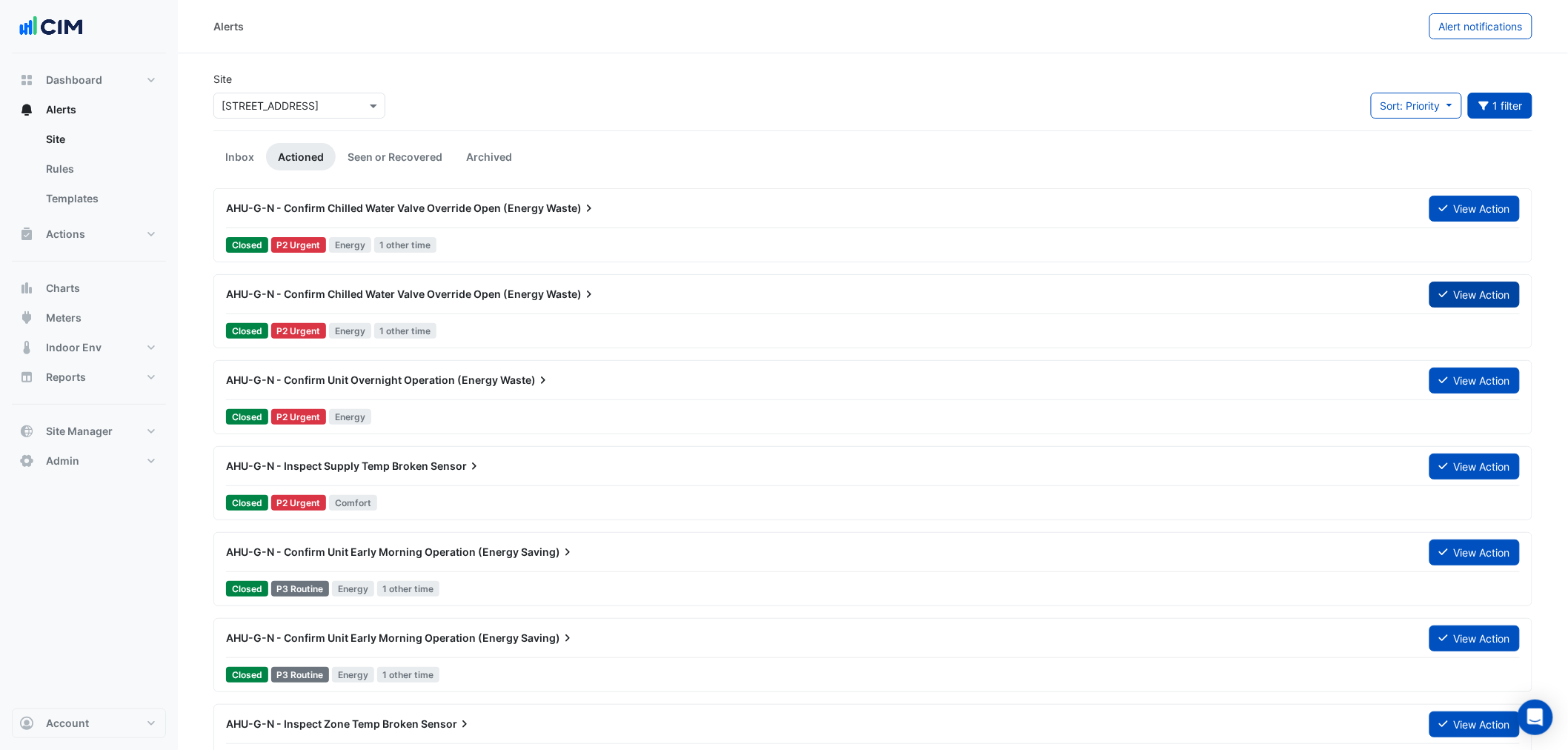
click at [1461, 295] on button "View Action" at bounding box center [1475, 294] width 91 height 26
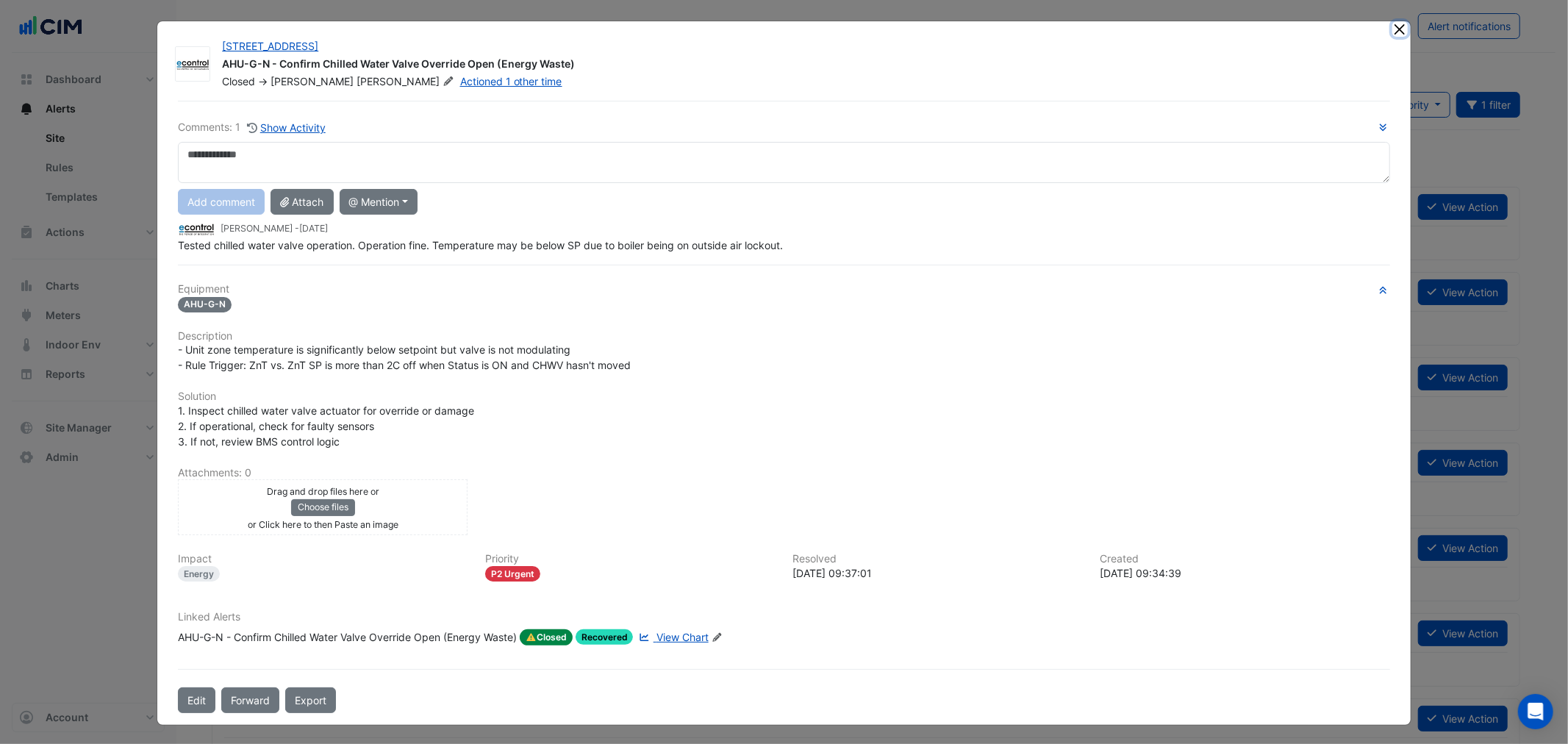
click at [1392, 31] on button "Close" at bounding box center [1399, 29] width 16 height 16
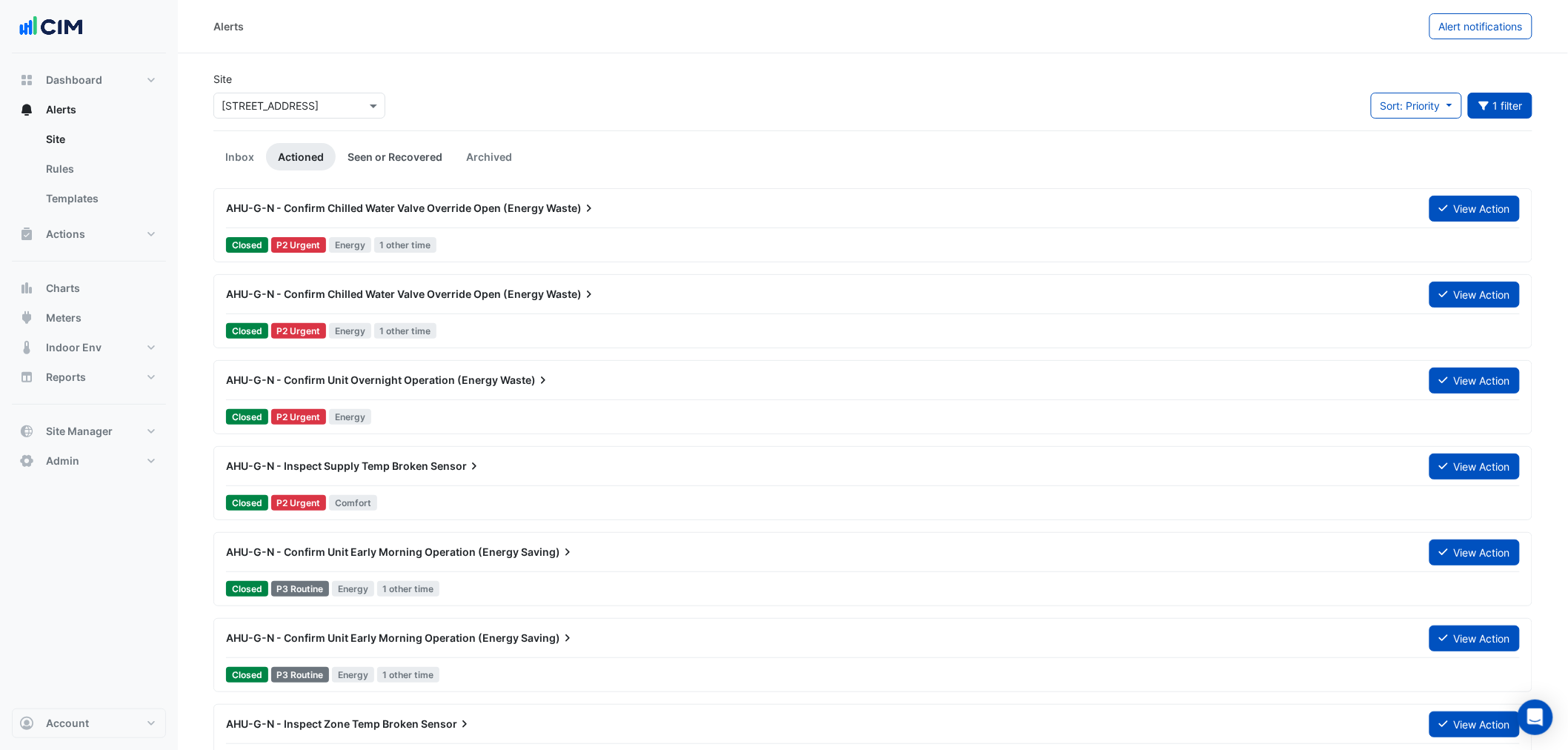
click at [373, 152] on link "Seen or Recovered" at bounding box center [395, 156] width 119 height 27
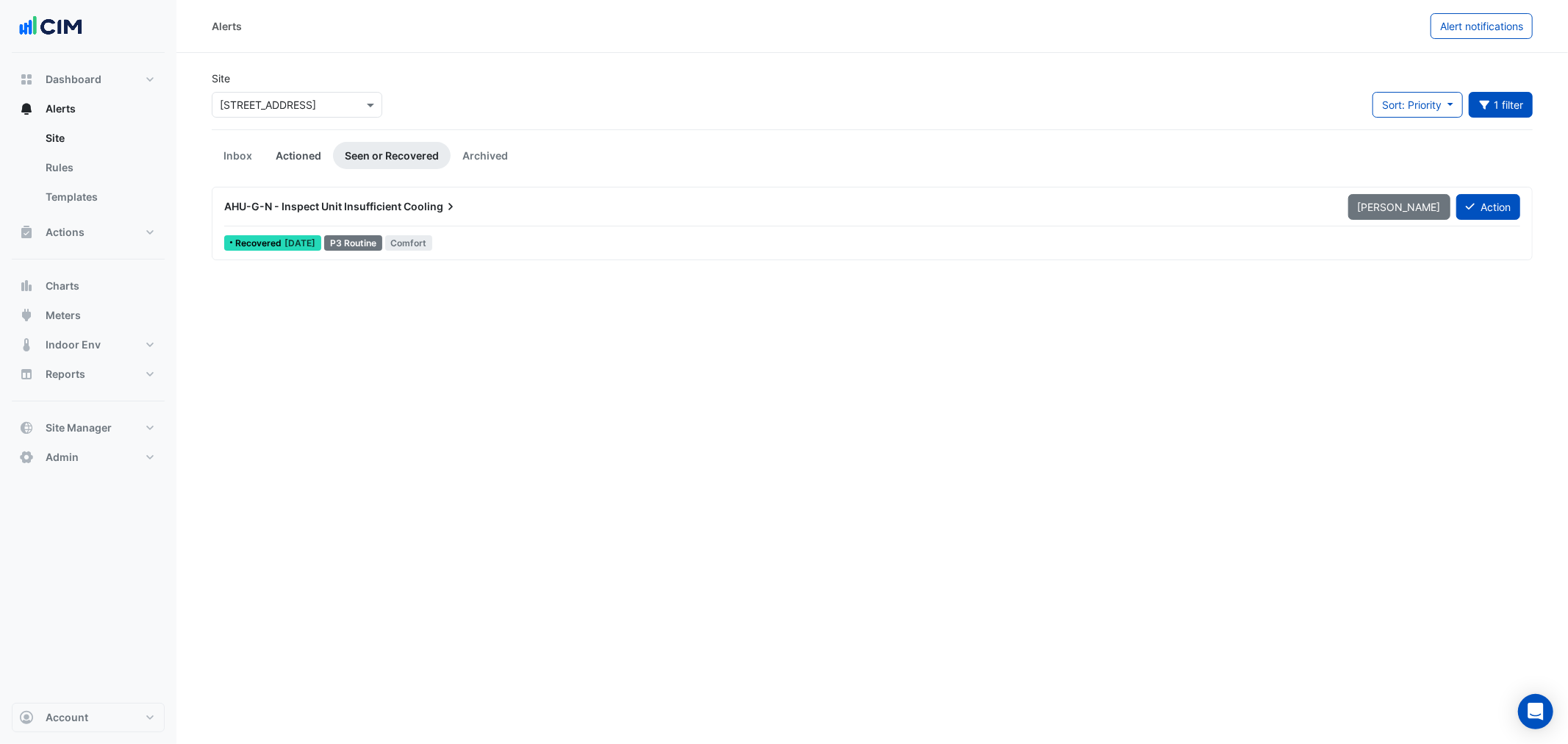
click at [300, 151] on link "Actioned" at bounding box center [298, 155] width 69 height 27
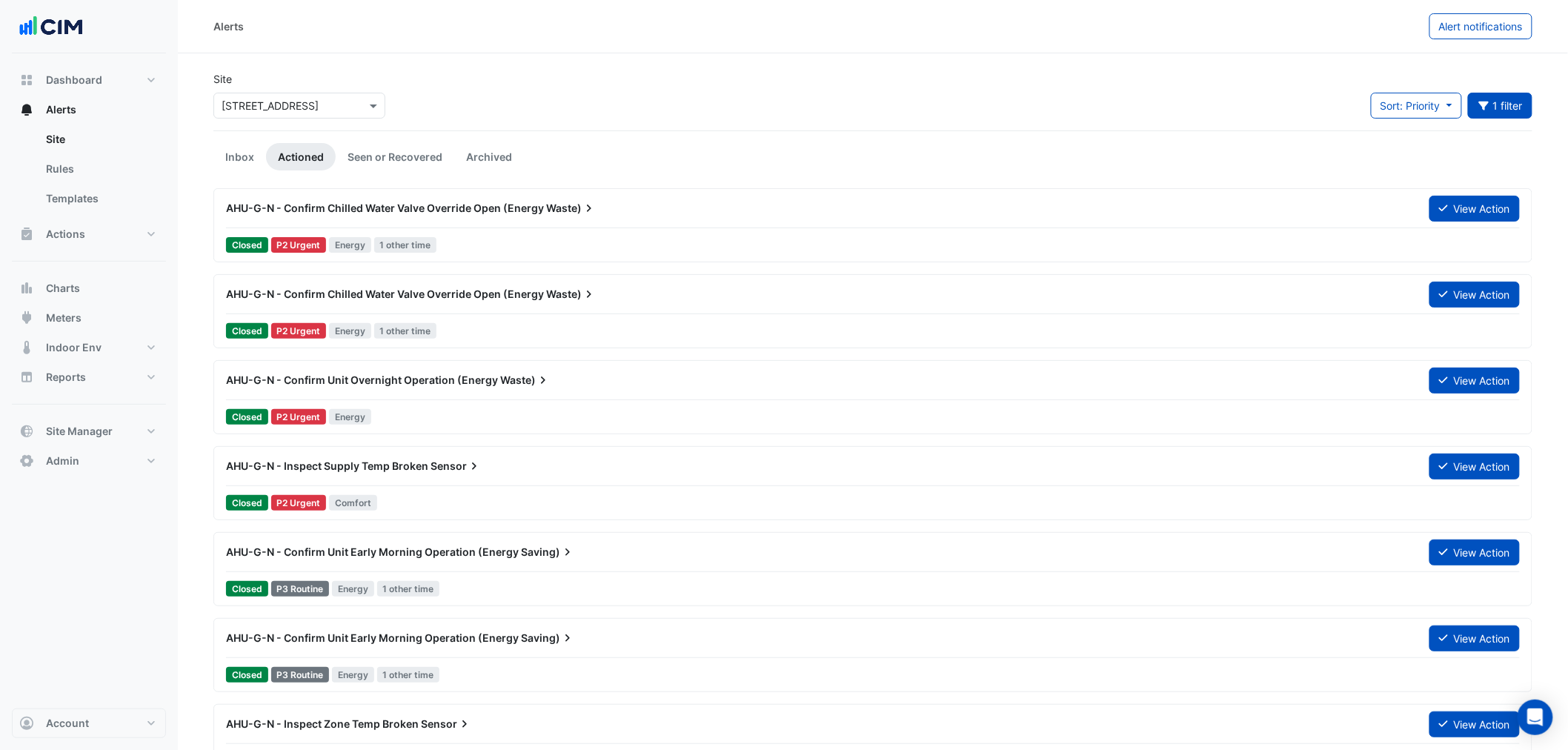
click at [1537, 97] on div "Sort: Priority Priority Updated 1 filter Title ******* Priority Filter Impact F…" at bounding box center [1452, 111] width 179 height 38
click at [1533, 98] on div "Sort: Priority Priority Updated 1 filter Title ******* Priority Filter Impact F…" at bounding box center [1452, 111] width 179 height 38
click at [1521, 106] on button "1 filter" at bounding box center [1500, 105] width 65 height 26
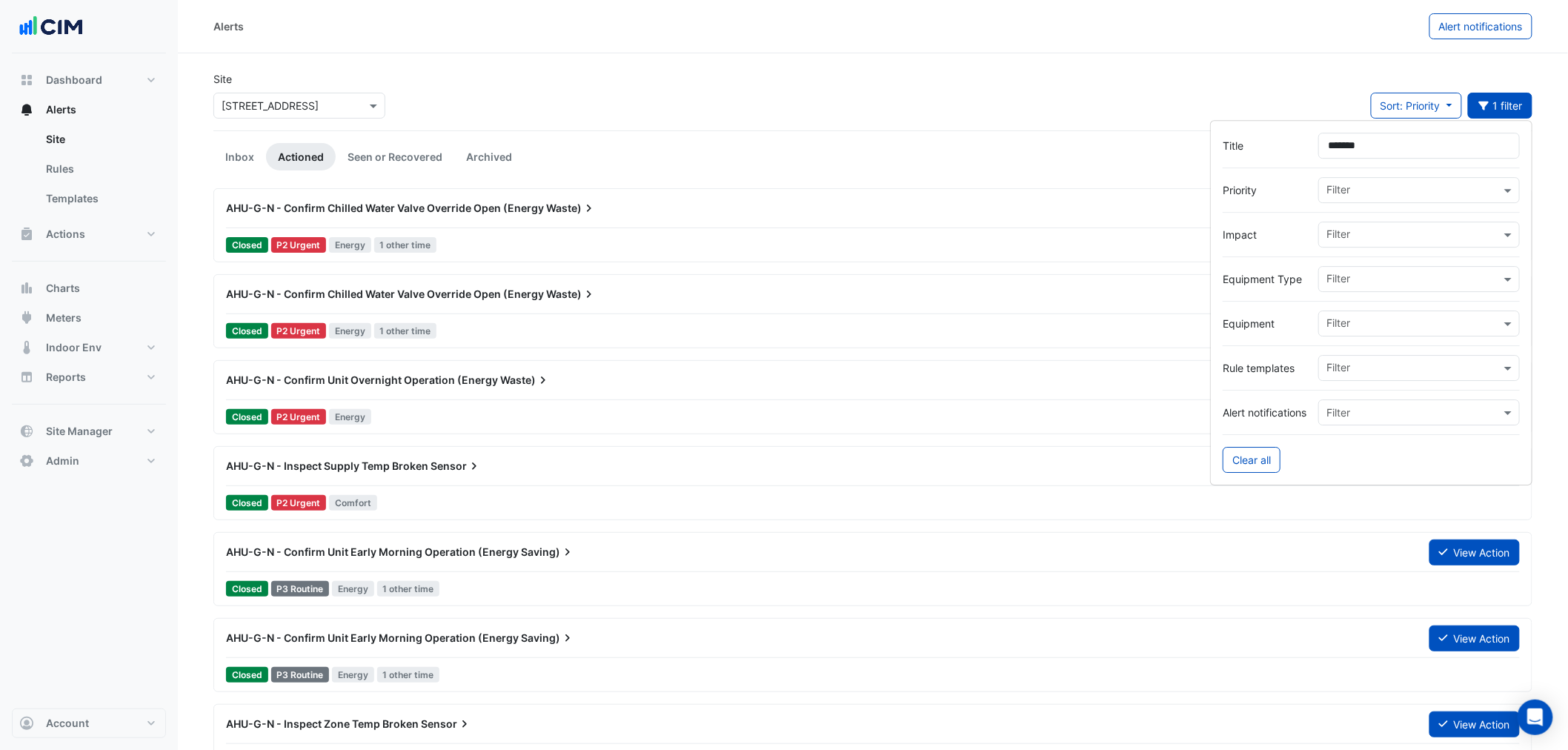
drag, startPoint x: 1379, startPoint y: 151, endPoint x: 1273, endPoint y: 142, distance: 106.4
click at [1281, 144] on div "Title *******" at bounding box center [1372, 145] width 297 height 26
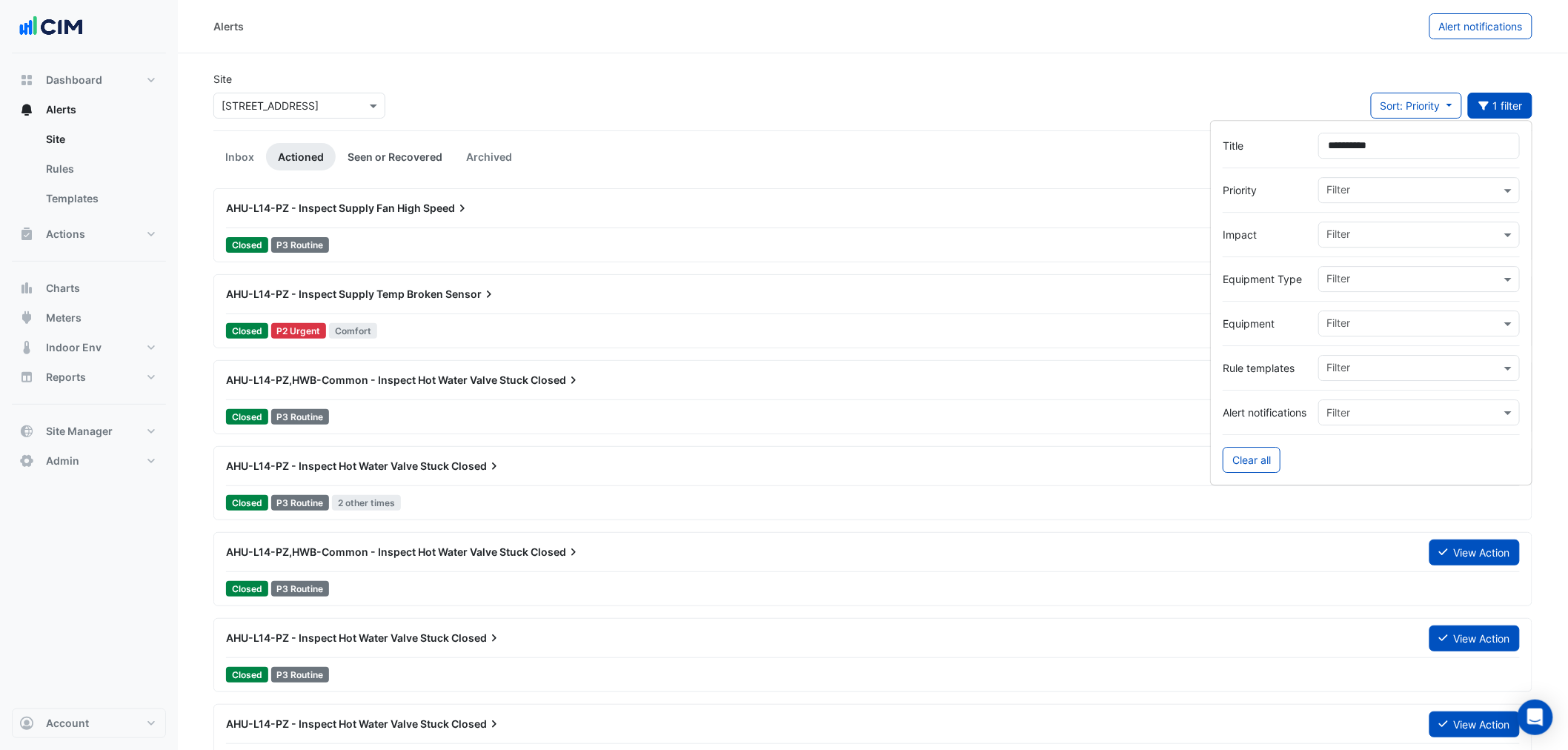
type input "**********"
click at [396, 150] on link "Seen or Recovered" at bounding box center [395, 156] width 119 height 27
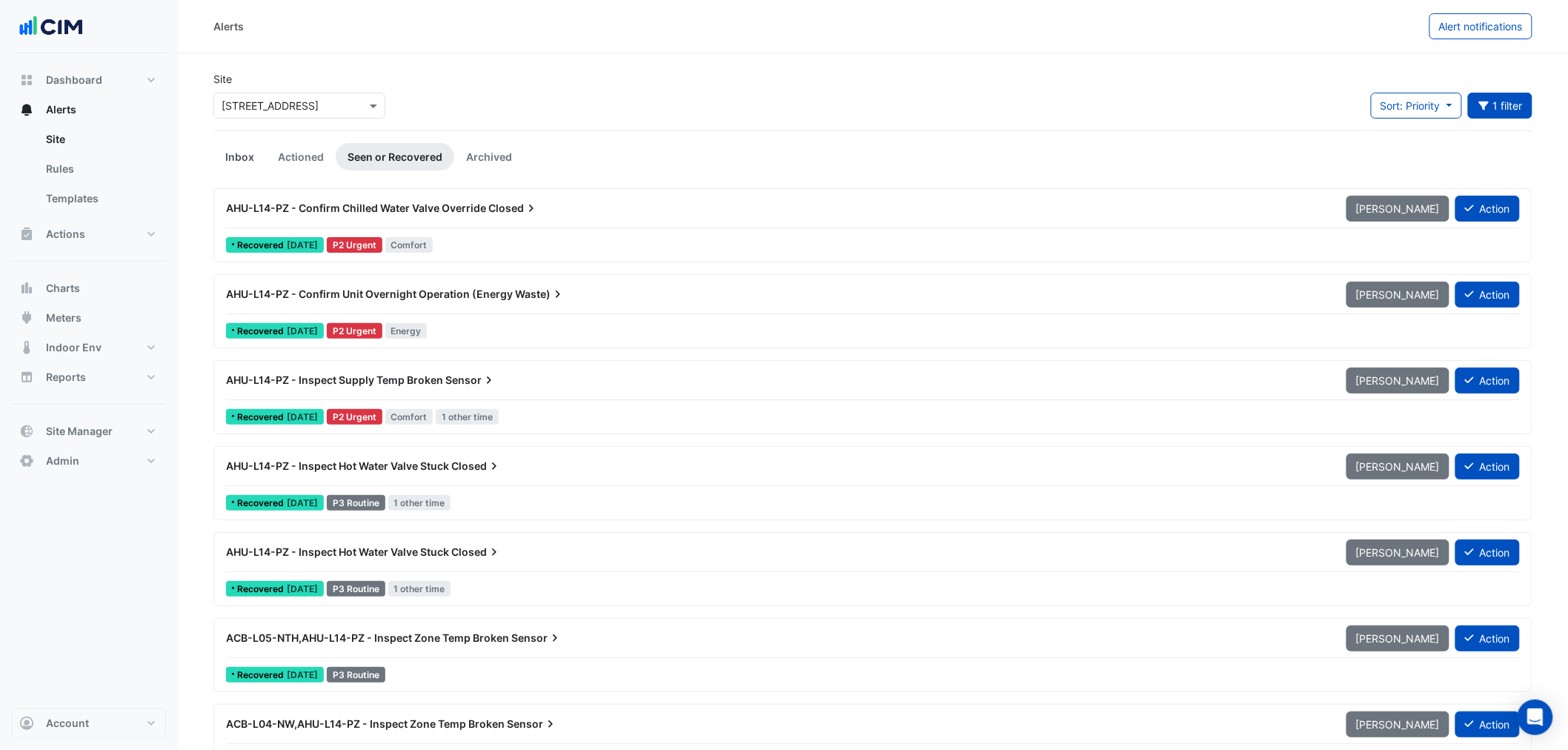
click at [238, 153] on link "Inbox" at bounding box center [240, 156] width 53 height 27
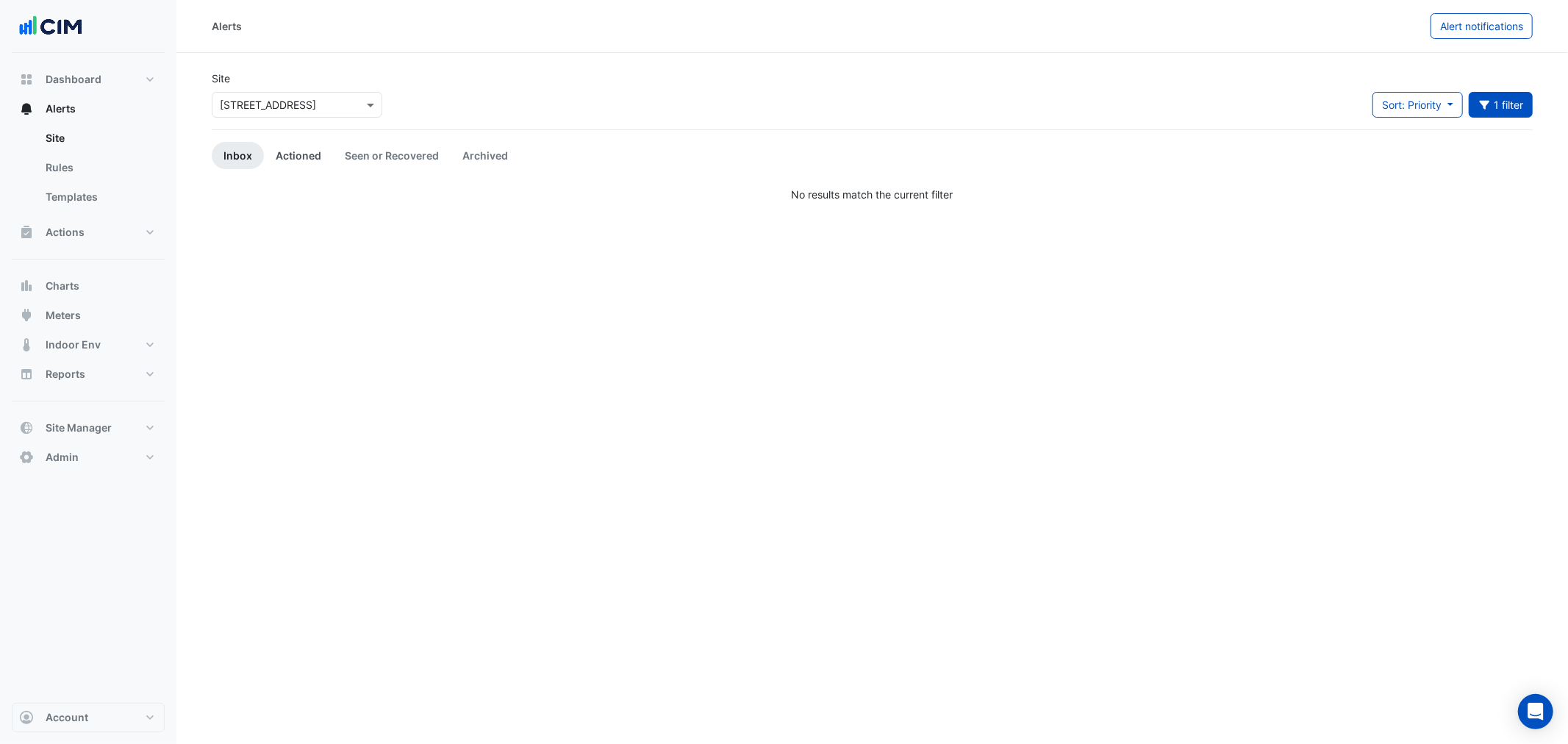
click at [305, 150] on link "Actioned" at bounding box center [298, 155] width 69 height 27
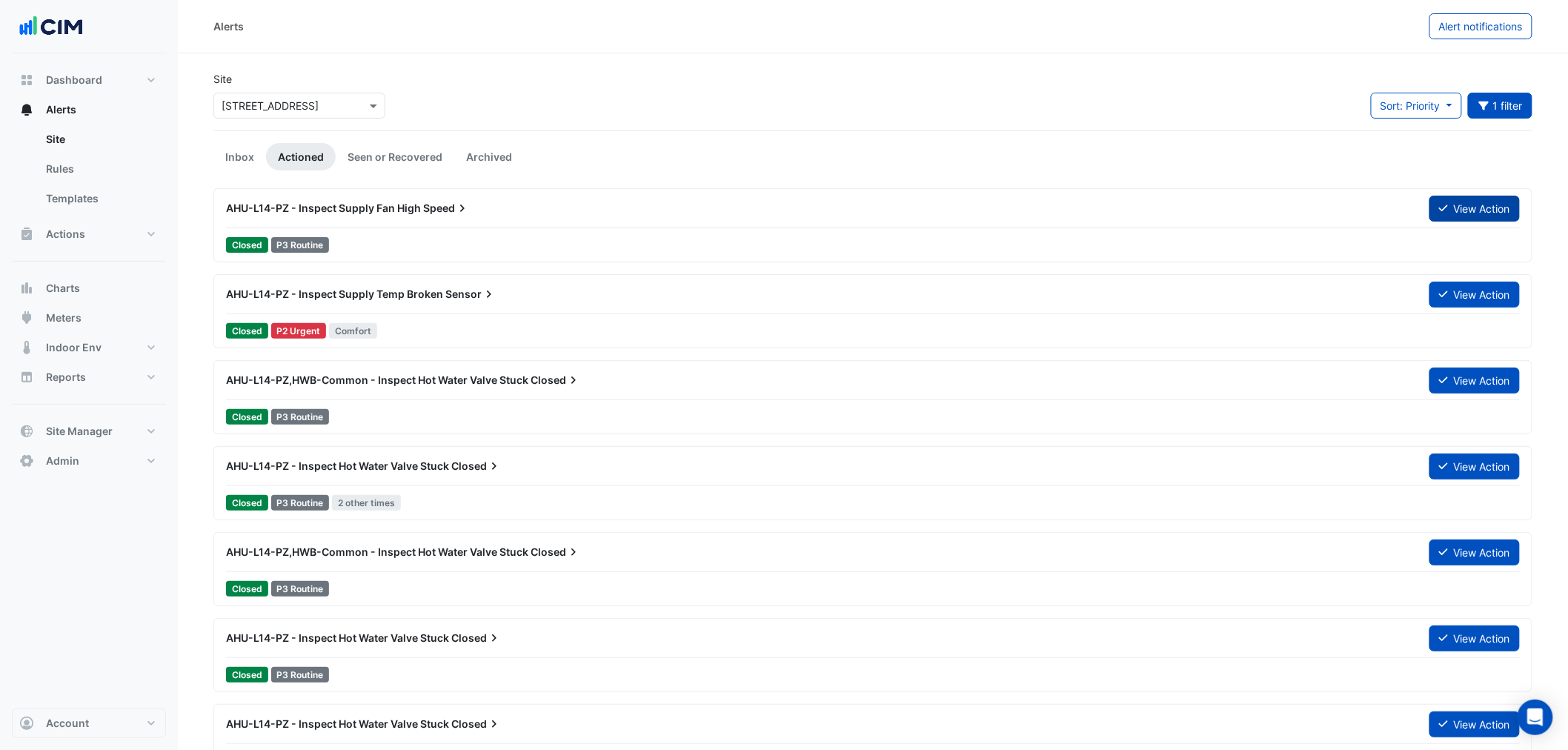
click at [1448, 211] on button "View Action" at bounding box center [1475, 208] width 91 height 26
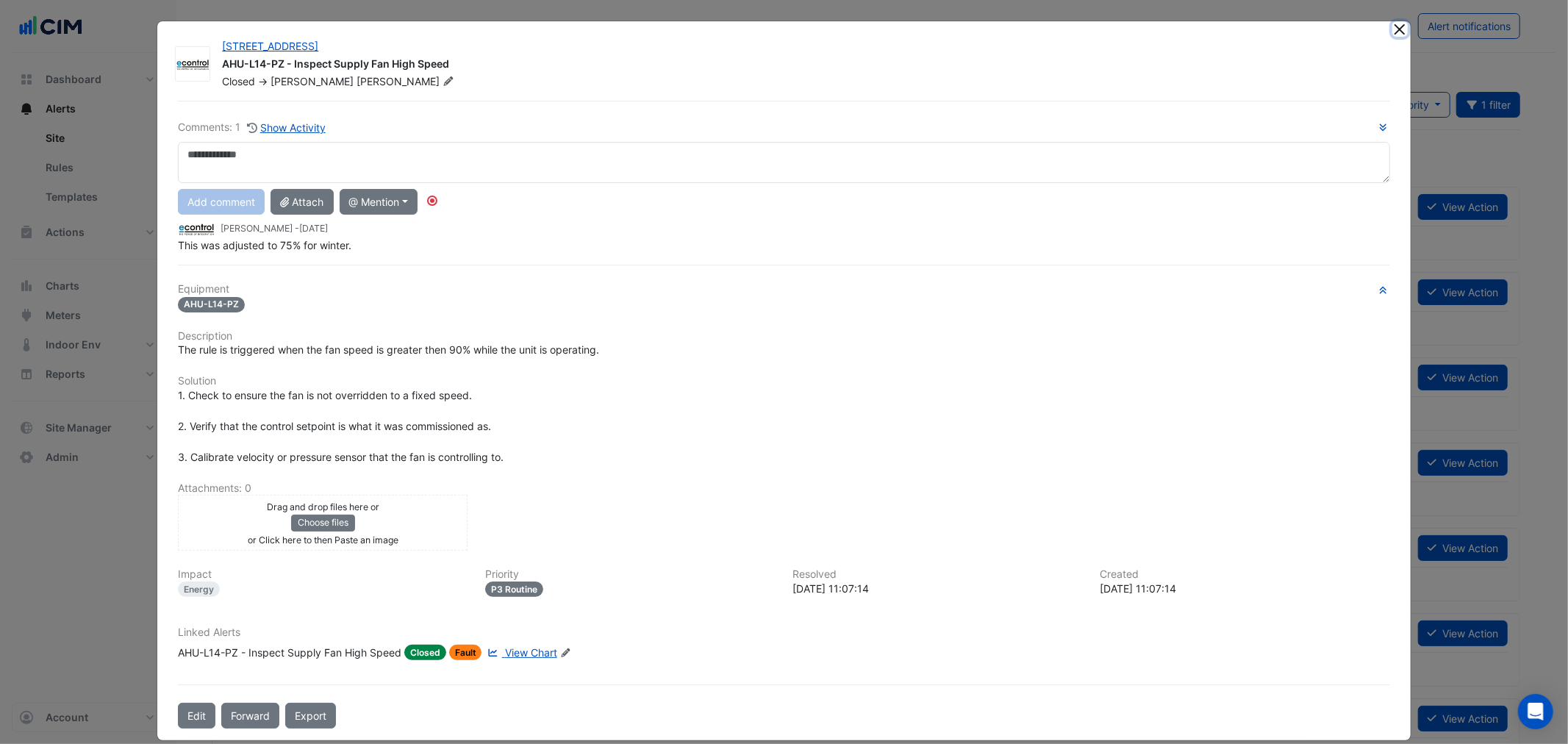
click at [1394, 32] on button "Close" at bounding box center [1399, 29] width 16 height 16
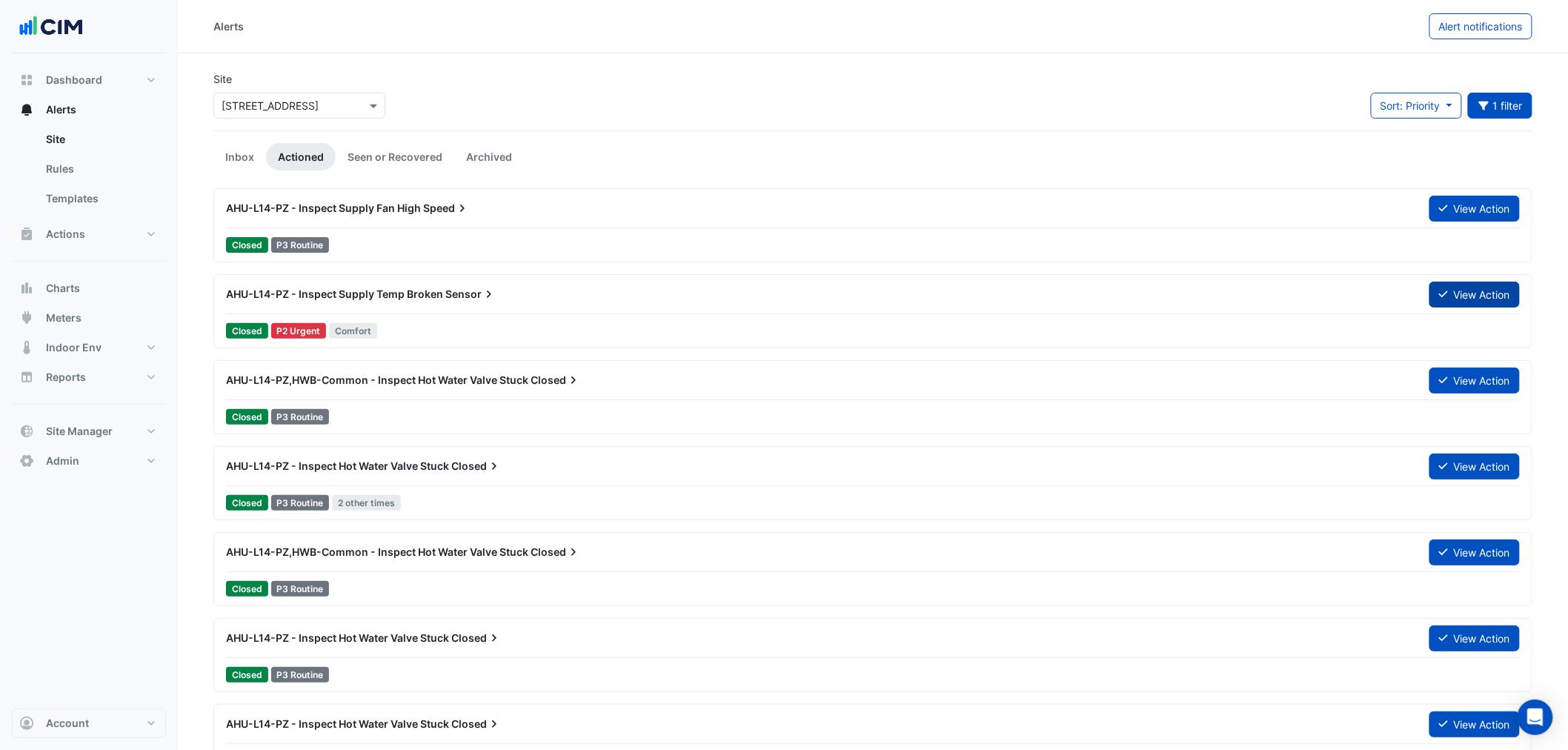
click at [1444, 293] on icon at bounding box center [1443, 295] width 9 height 7
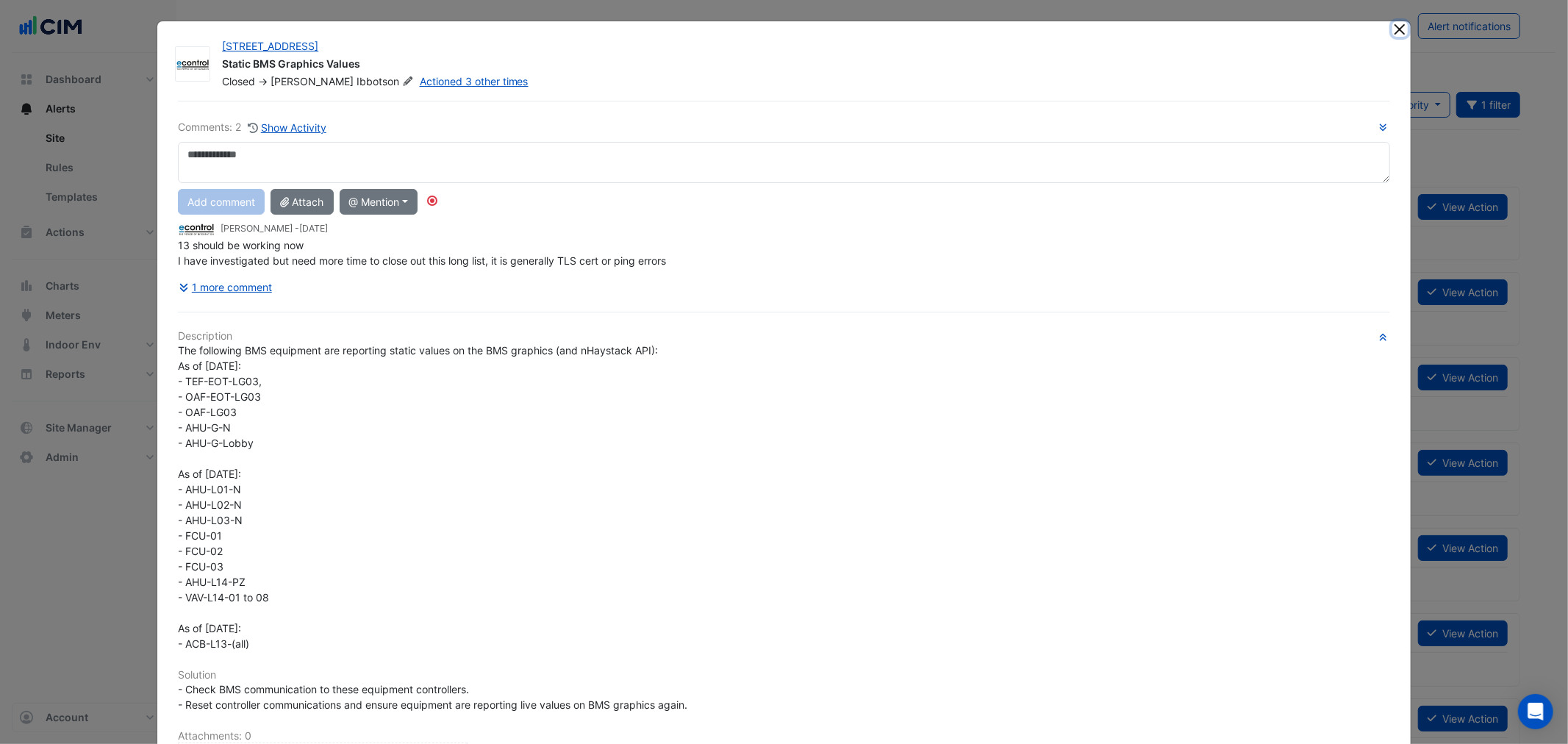
click at [1393, 30] on button "Close" at bounding box center [1399, 29] width 16 height 16
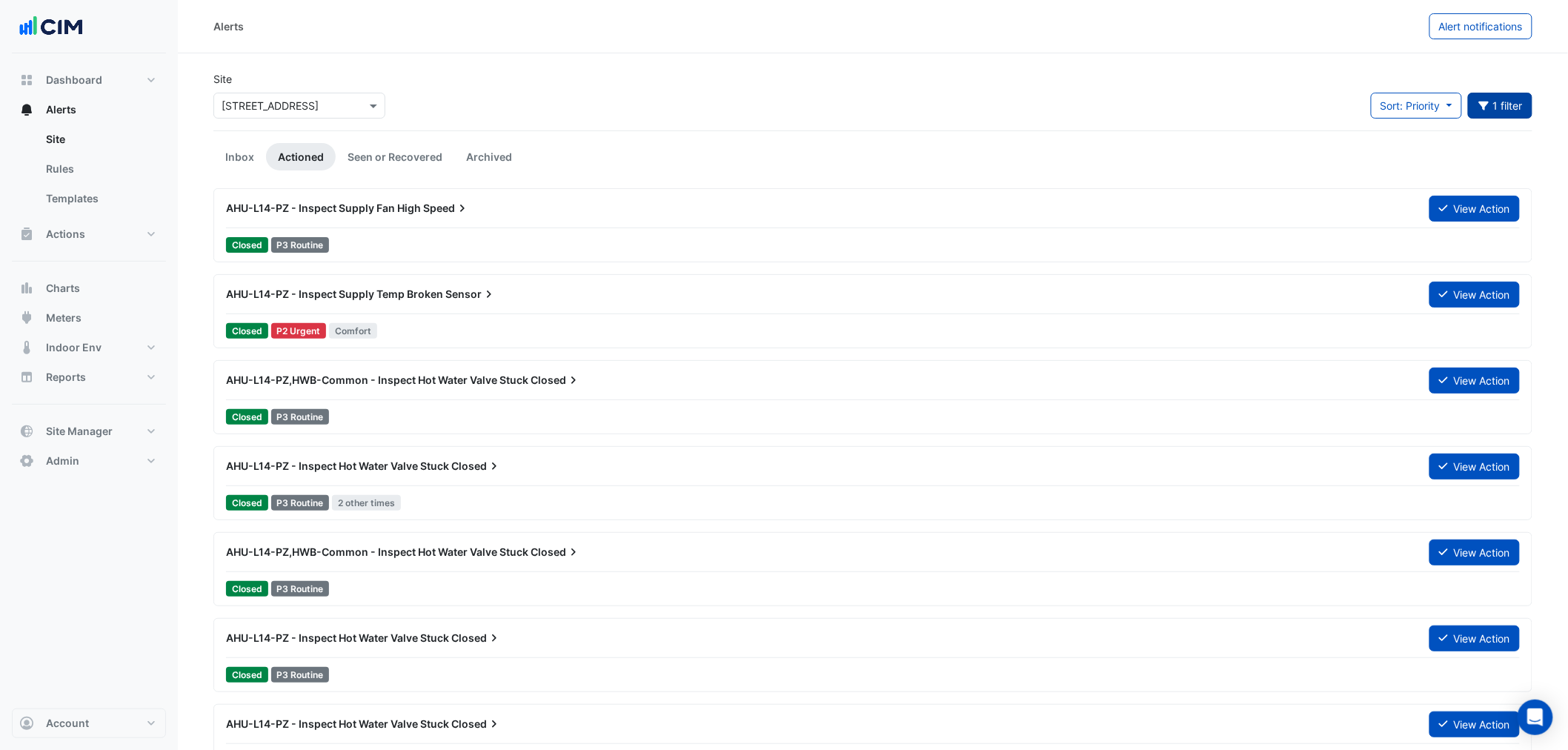
click at [1481, 97] on button "1 filter" at bounding box center [1500, 105] width 65 height 26
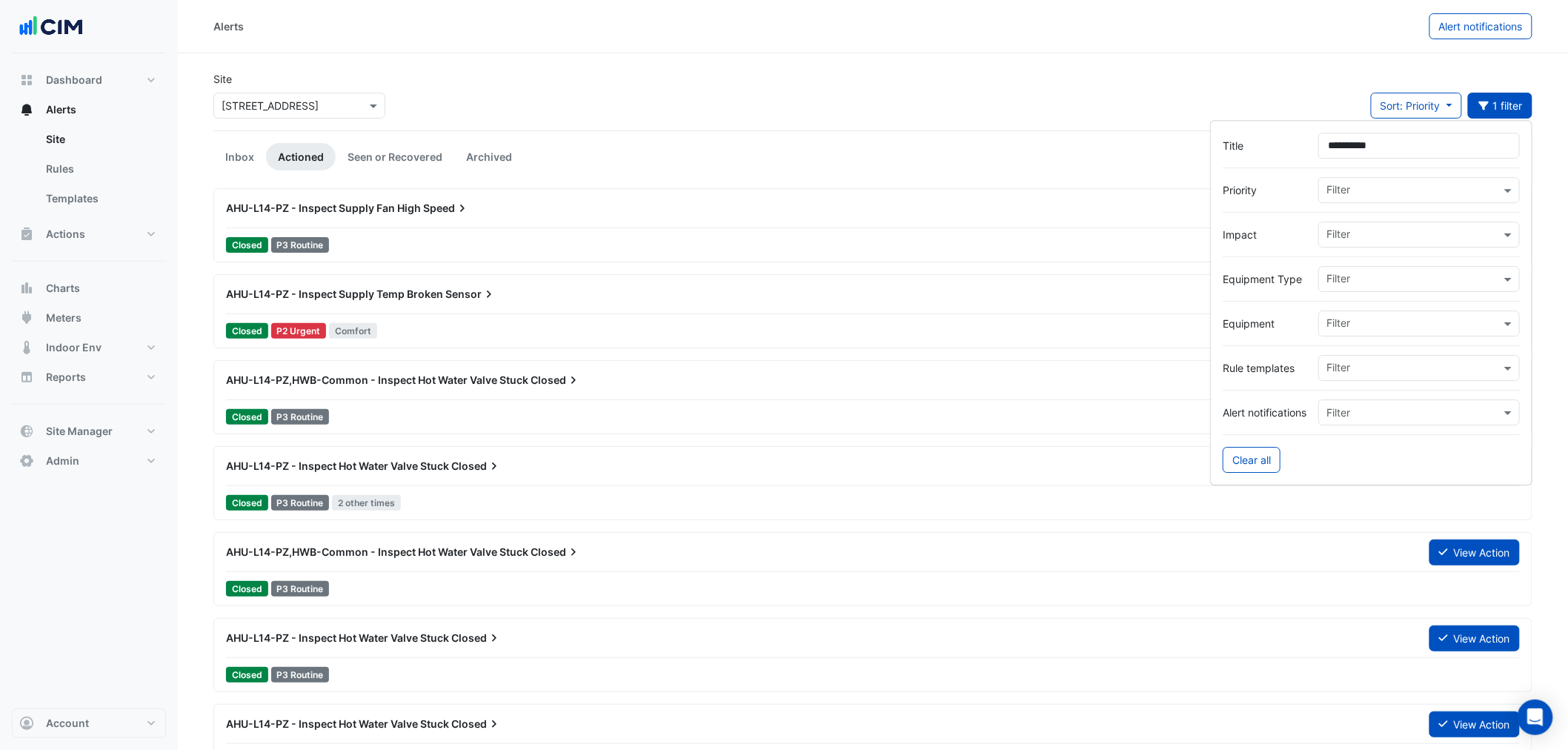
drag, startPoint x: 1366, startPoint y: 149, endPoint x: 1220, endPoint y: 149, distance: 146.0
click at [1223, 149] on div "**********" at bounding box center [1372, 145] width 297 height 26
click at [1180, 100] on div "Site Select a Site × 323 Castlereagh Street Sort: Priority Priority Updated 1 f…" at bounding box center [873, 101] width 1337 height 59
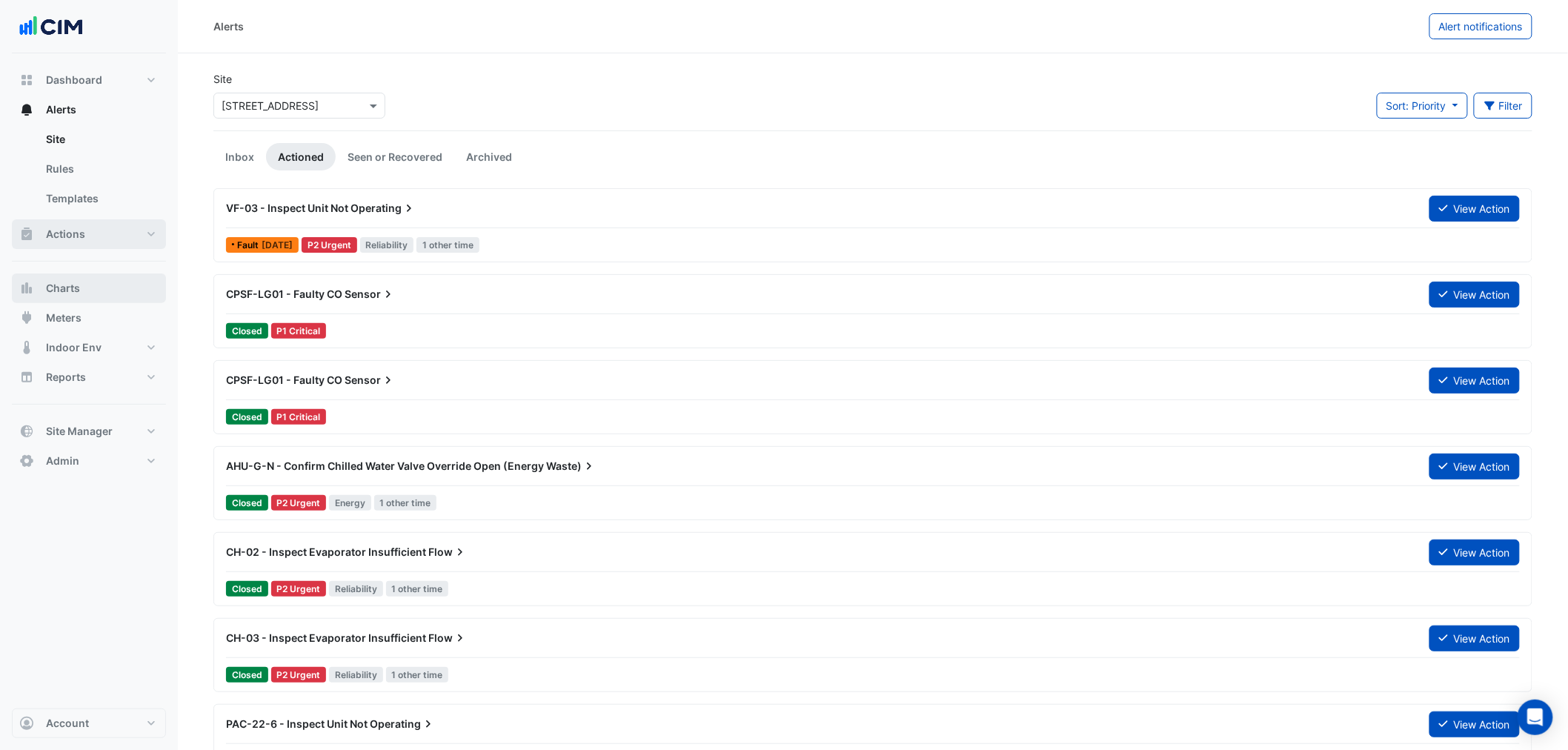
drag, startPoint x: 68, startPoint y: 295, endPoint x: 127, endPoint y: 233, distance: 85.6
click at [68, 295] on span "Charts" at bounding box center [63, 288] width 34 height 15
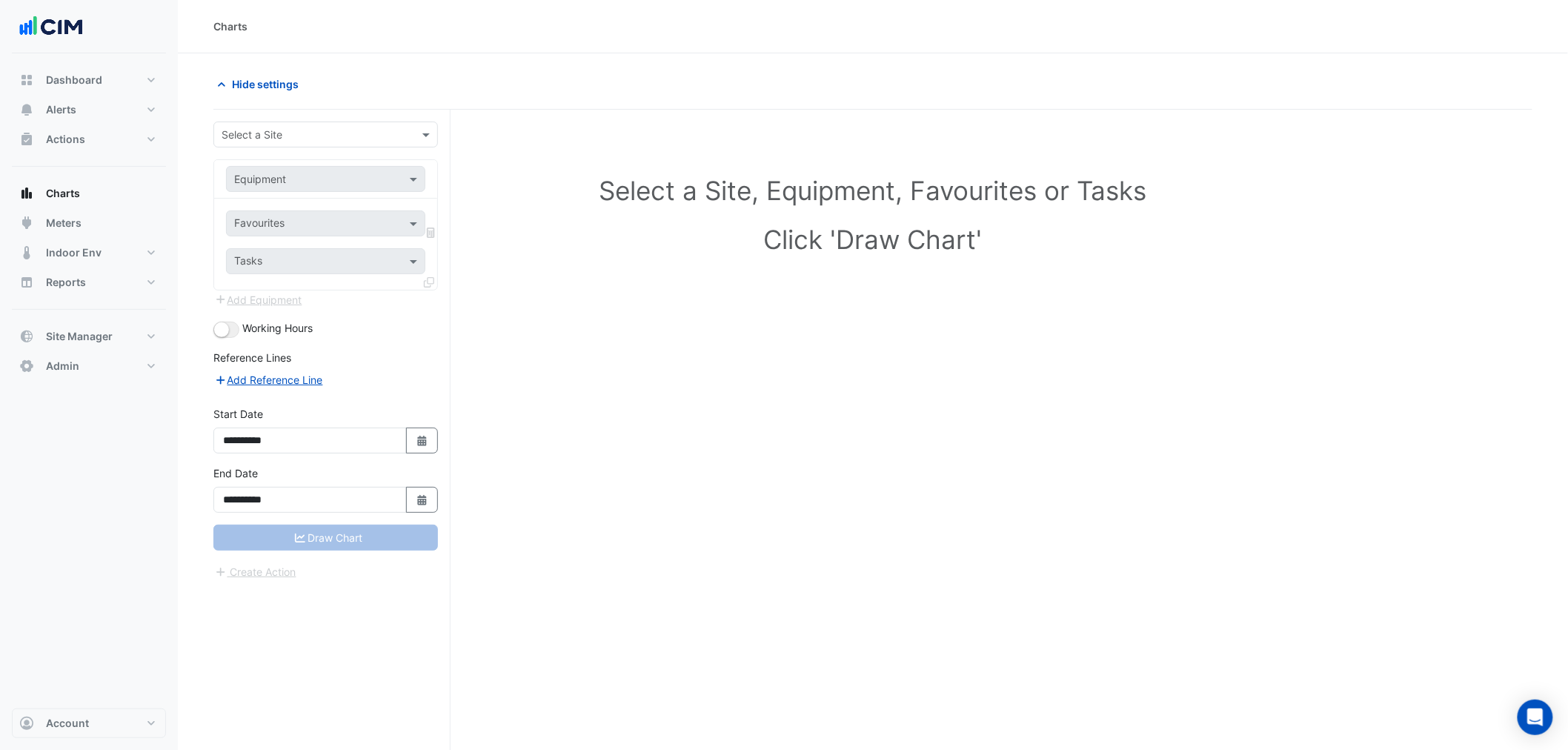
click at [241, 137] on input "text" at bounding box center [311, 134] width 178 height 16
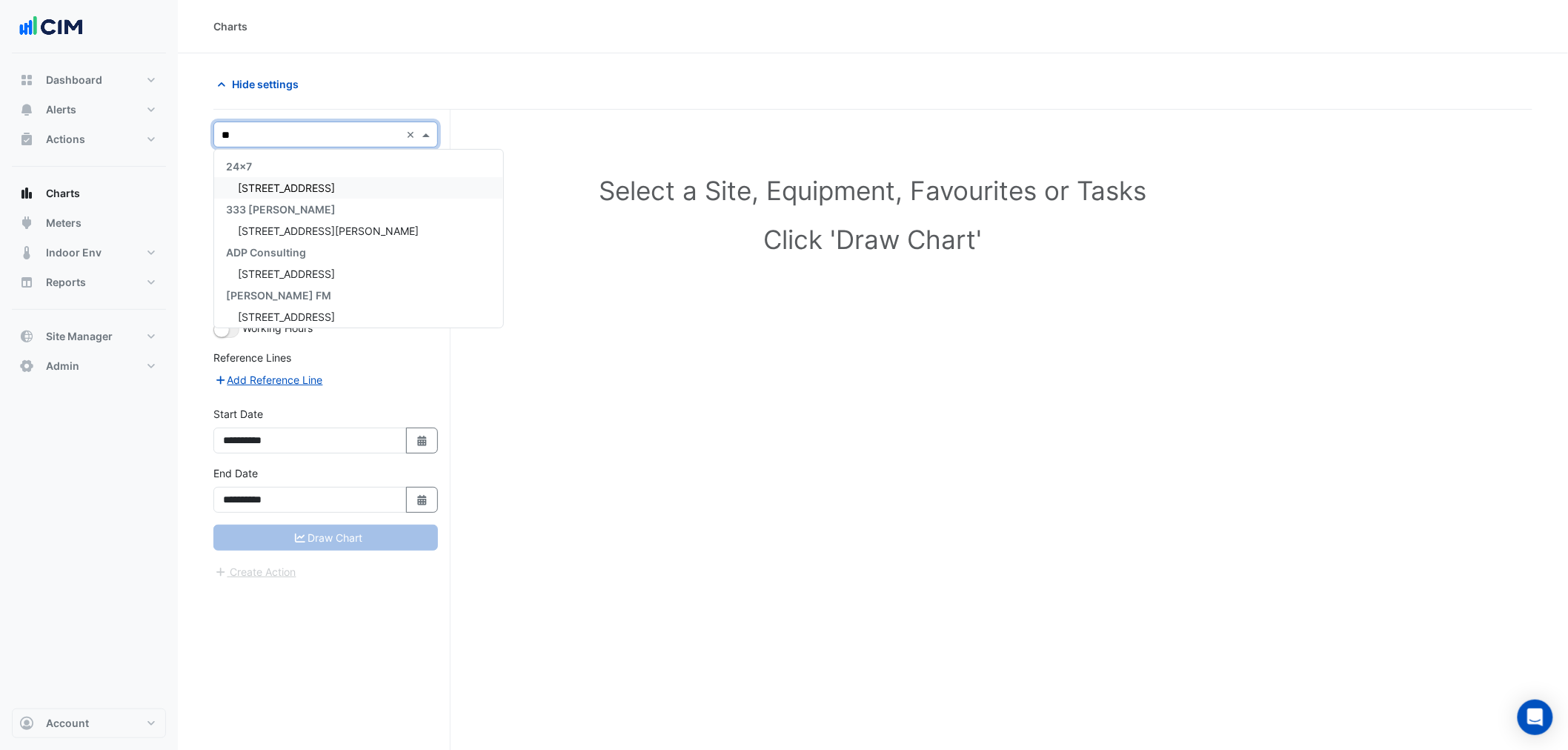
type input "***"
click at [265, 172] on input "text" at bounding box center [311, 179] width 153 height 16
paste input "********"
type input "********"
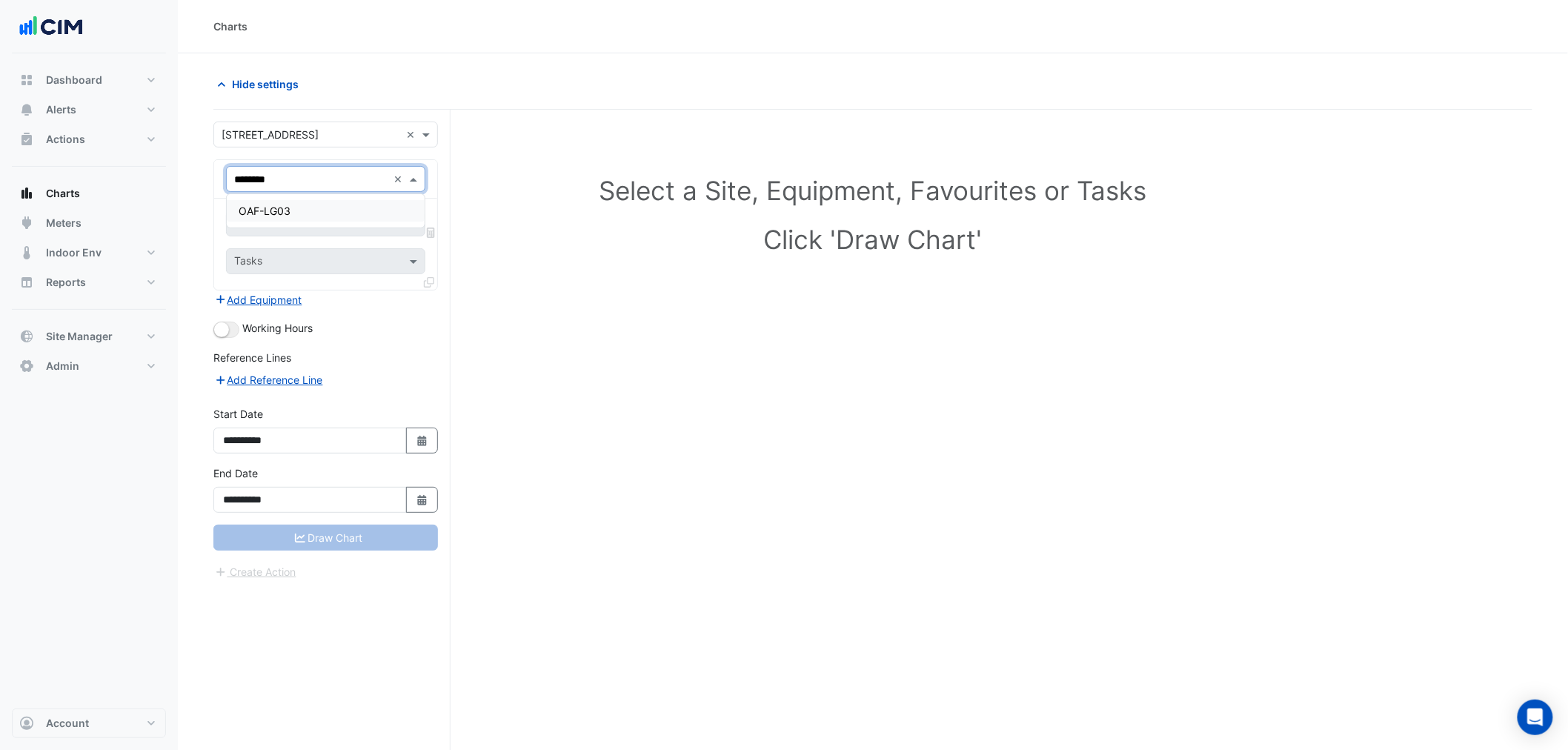
click at [287, 209] on span "OAF-LG03" at bounding box center [264, 210] width 52 height 12
click at [284, 210] on div "Favourites" at bounding box center [326, 223] width 200 height 26
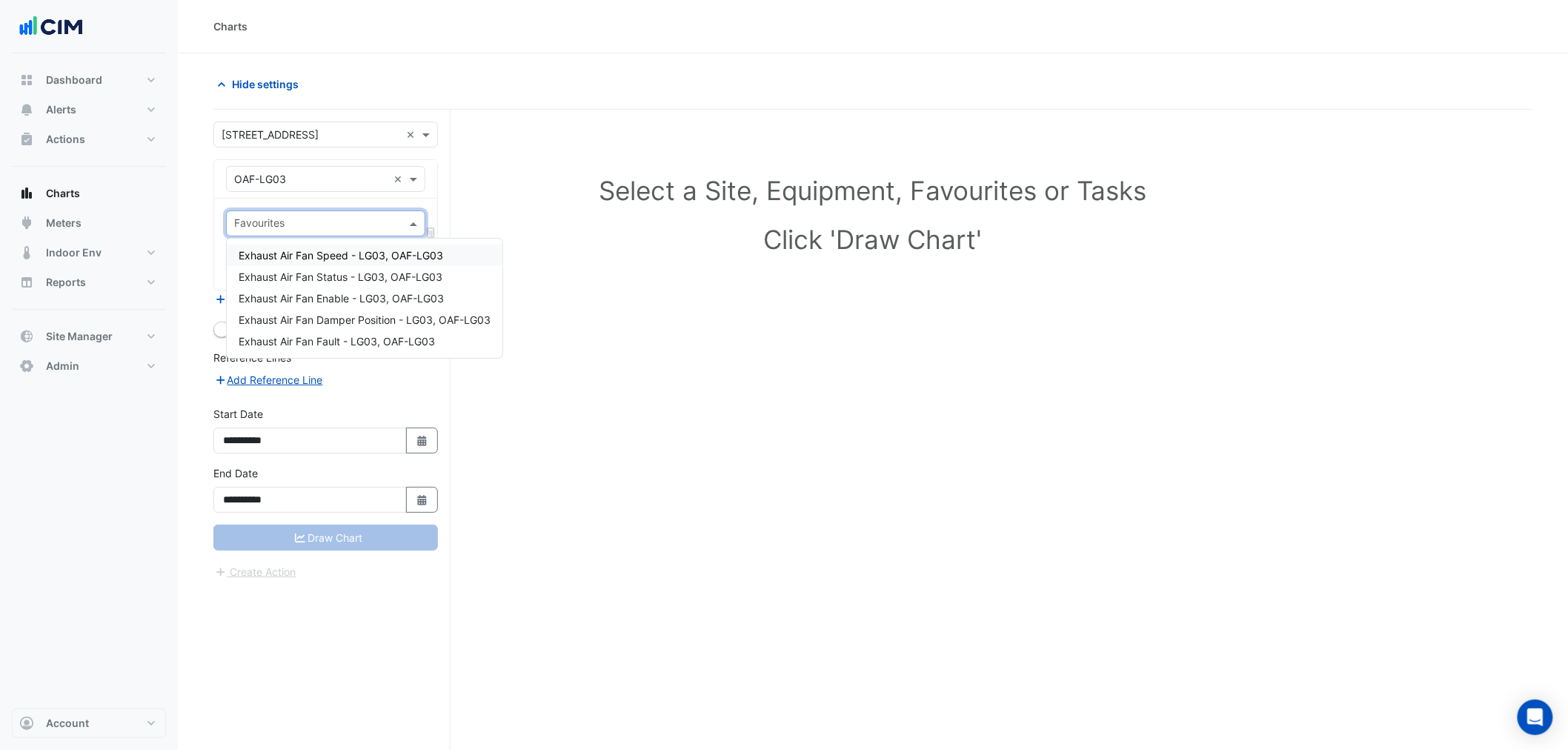
click at [336, 258] on span "Exhaust Air Fan Speed - LG03, OAF-LG03" at bounding box center [341, 255] width 205 height 12
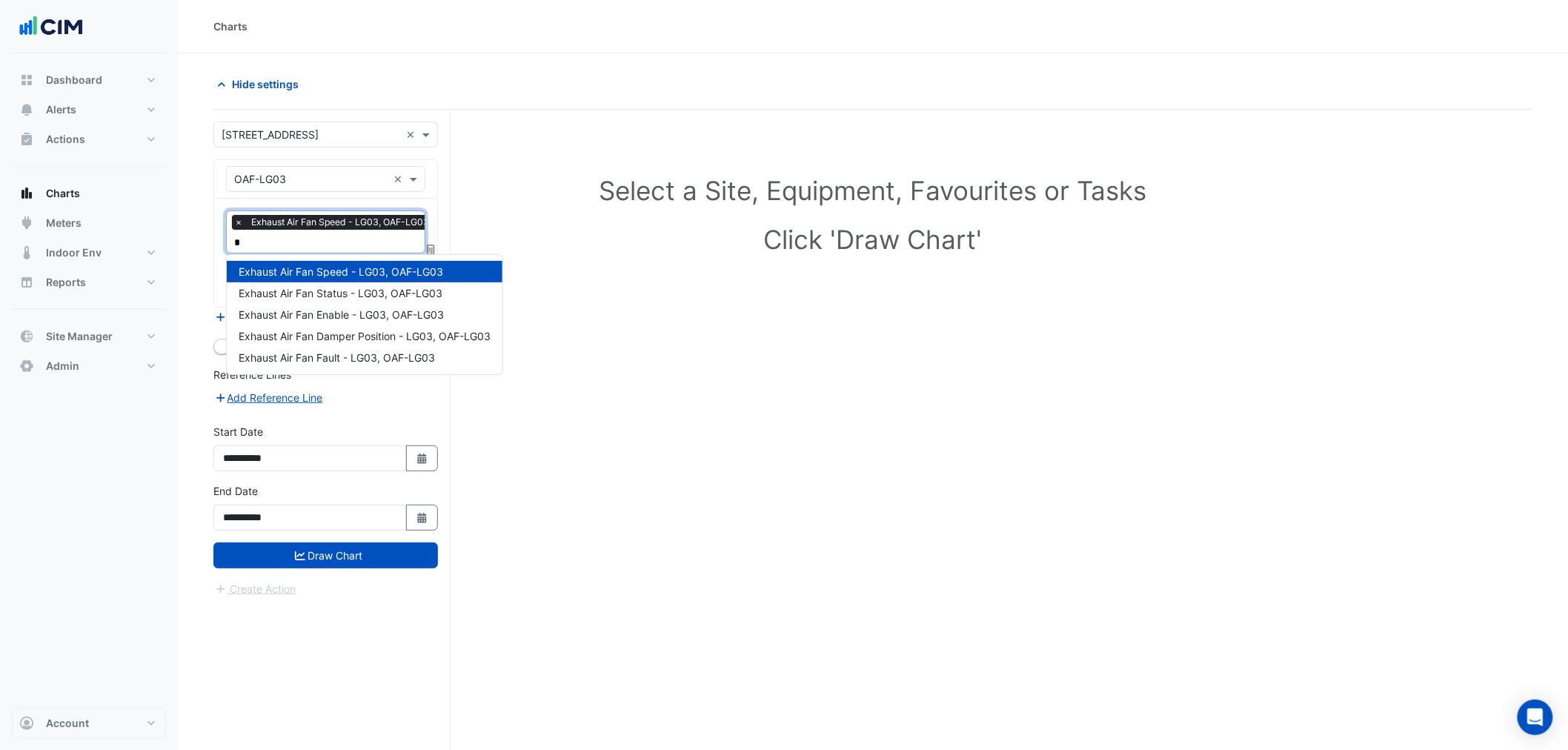
type input "**"
click at [324, 290] on span "Exhaust Air Fan Status - LG03, OAF-LG03" at bounding box center [340, 293] width 204 height 12
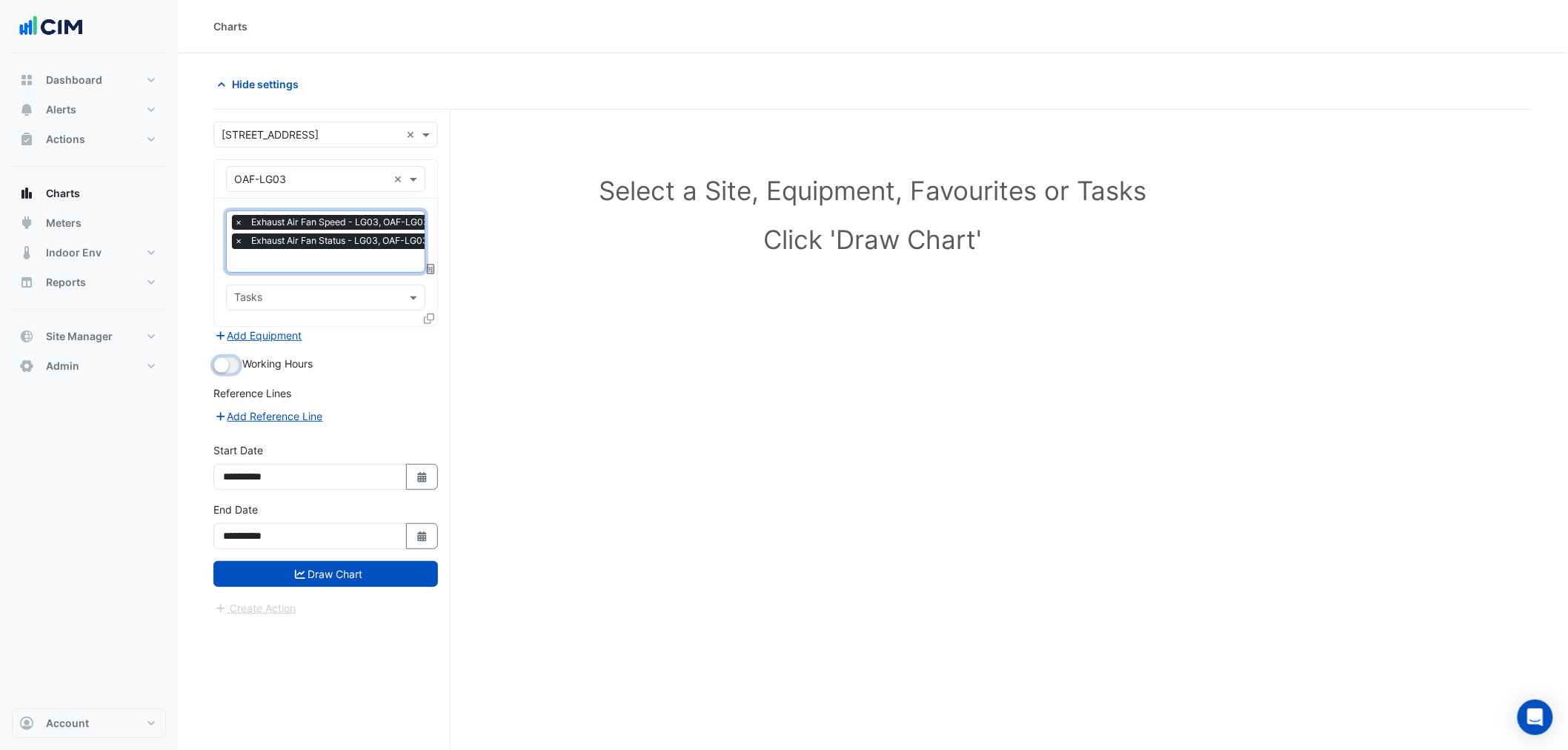
click at [222, 366] on small "button" at bounding box center [222, 366] width 15 height 15
click at [317, 576] on button "Draw Chart" at bounding box center [326, 573] width 224 height 26
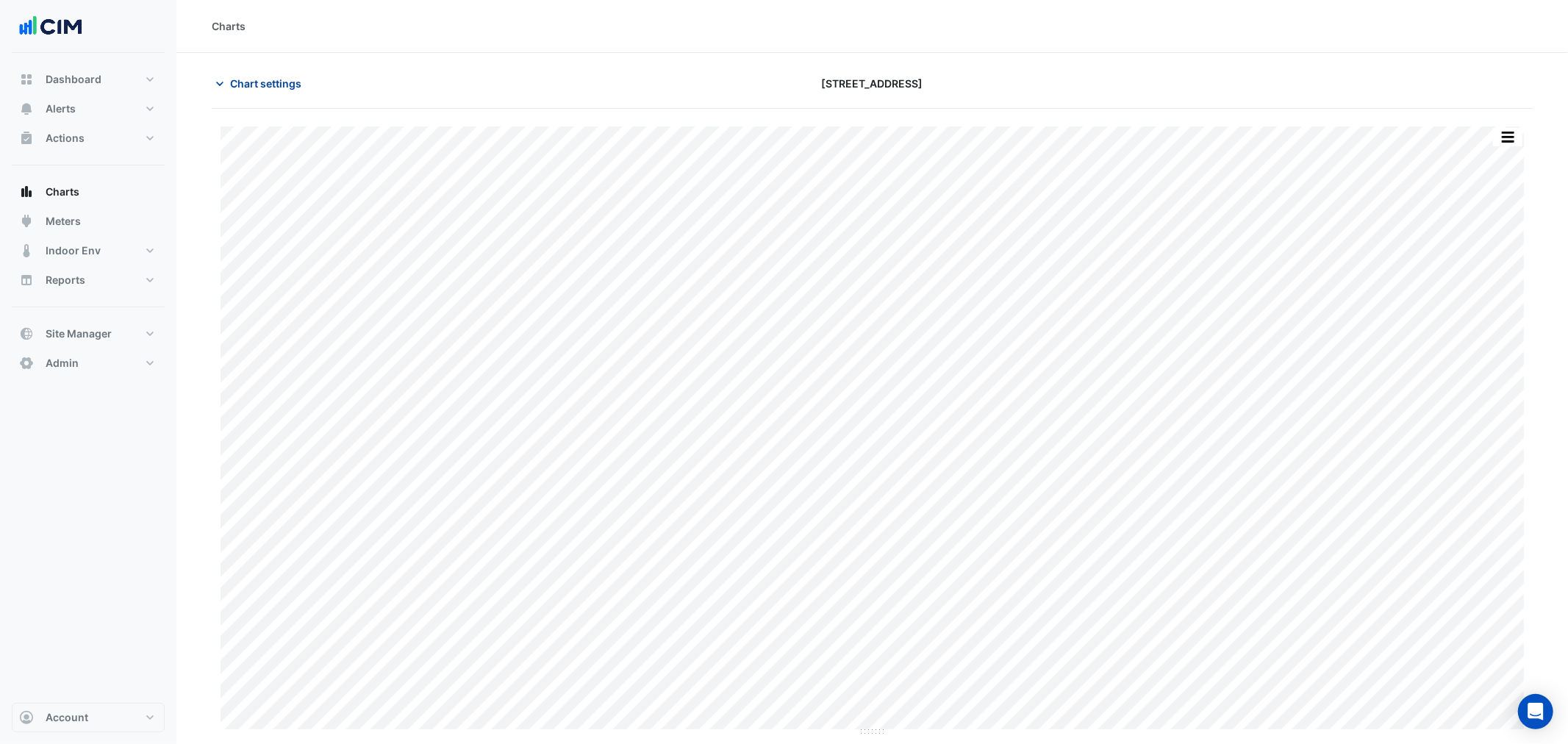
click at [285, 84] on span "Chart settings" at bounding box center [265, 83] width 71 height 16
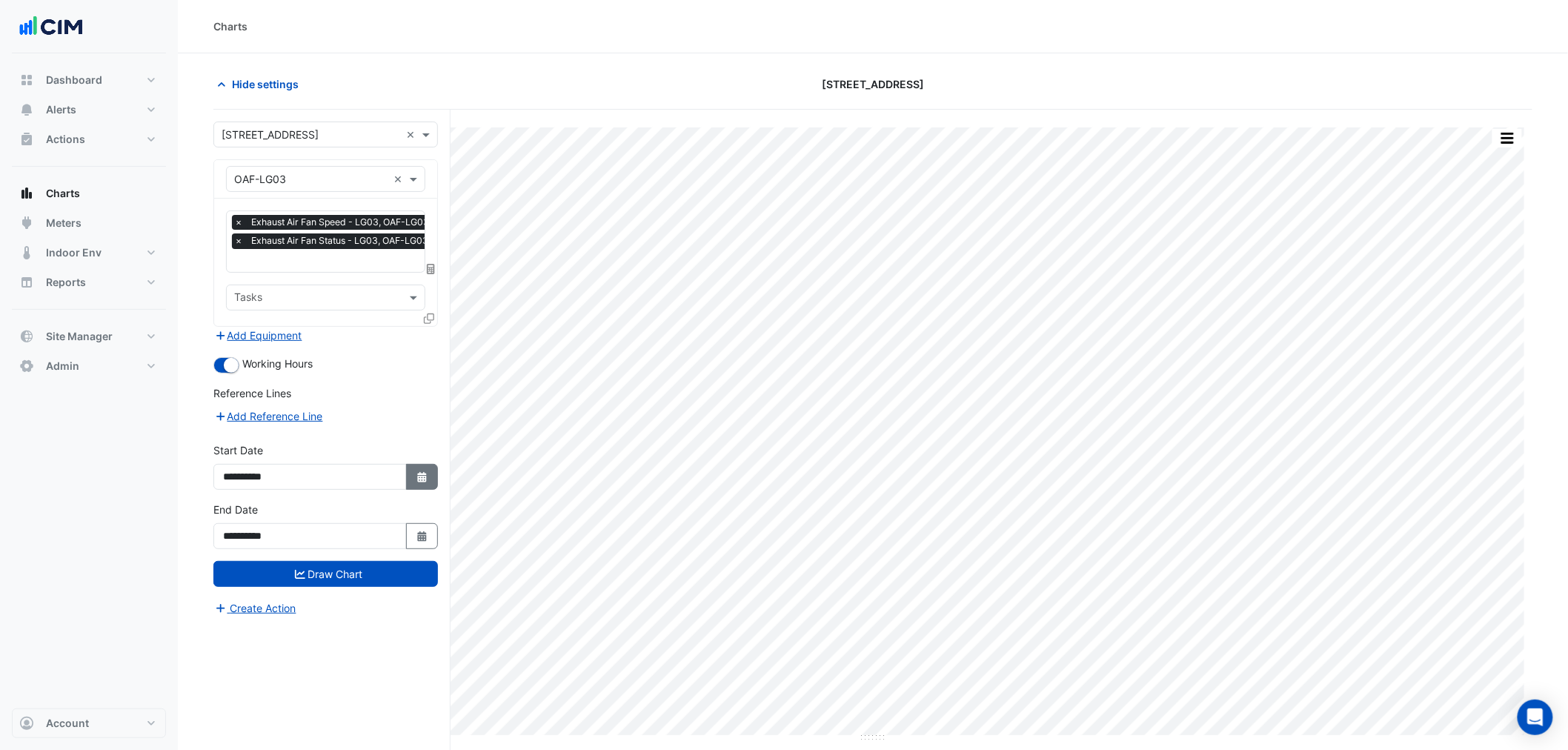
click at [410, 474] on button "Select Date" at bounding box center [423, 476] width 33 height 26
select select "*"
select select "****"
click at [248, 278] on div at bounding box center [239, 277] width 30 height 24
click at [241, 280] on span "Previous month" at bounding box center [239, 278] width 11 height 11
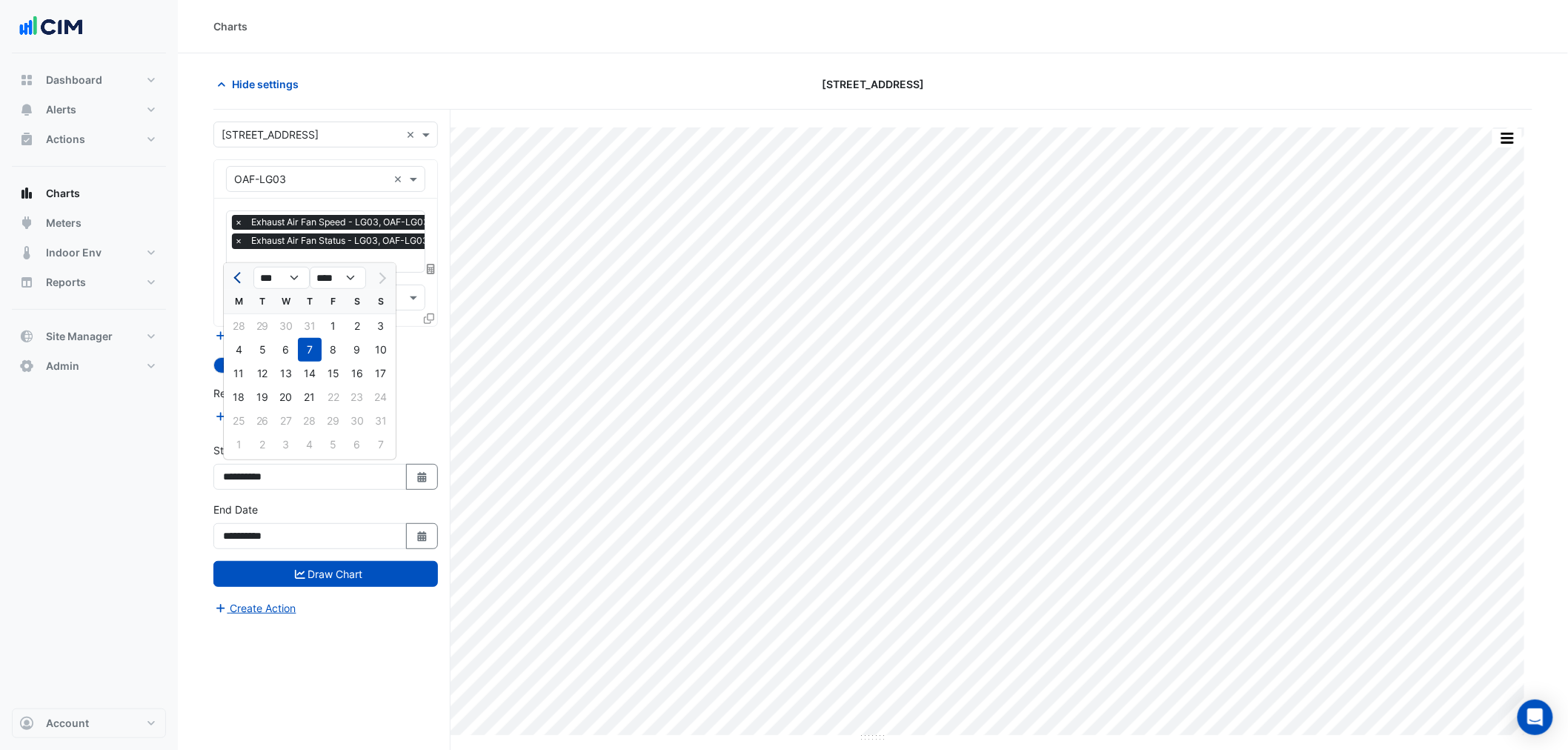
select select "*"
click at [267, 326] on div "1" at bounding box center [262, 326] width 24 height 24
type input "**********"
click at [385, 586] on form "**********" at bounding box center [326, 369] width 224 height 495
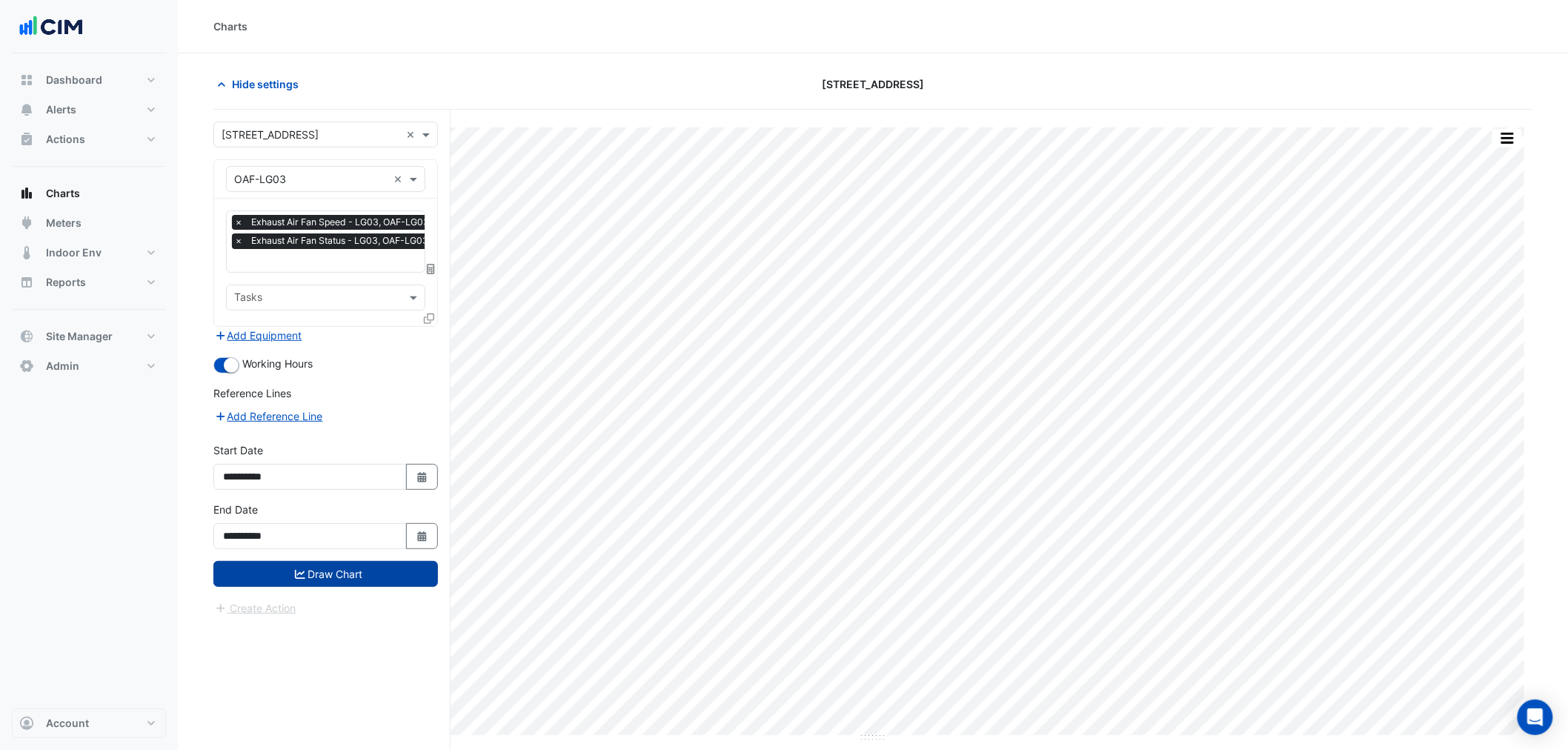
click at [395, 578] on button "Draw Chart" at bounding box center [326, 573] width 224 height 26
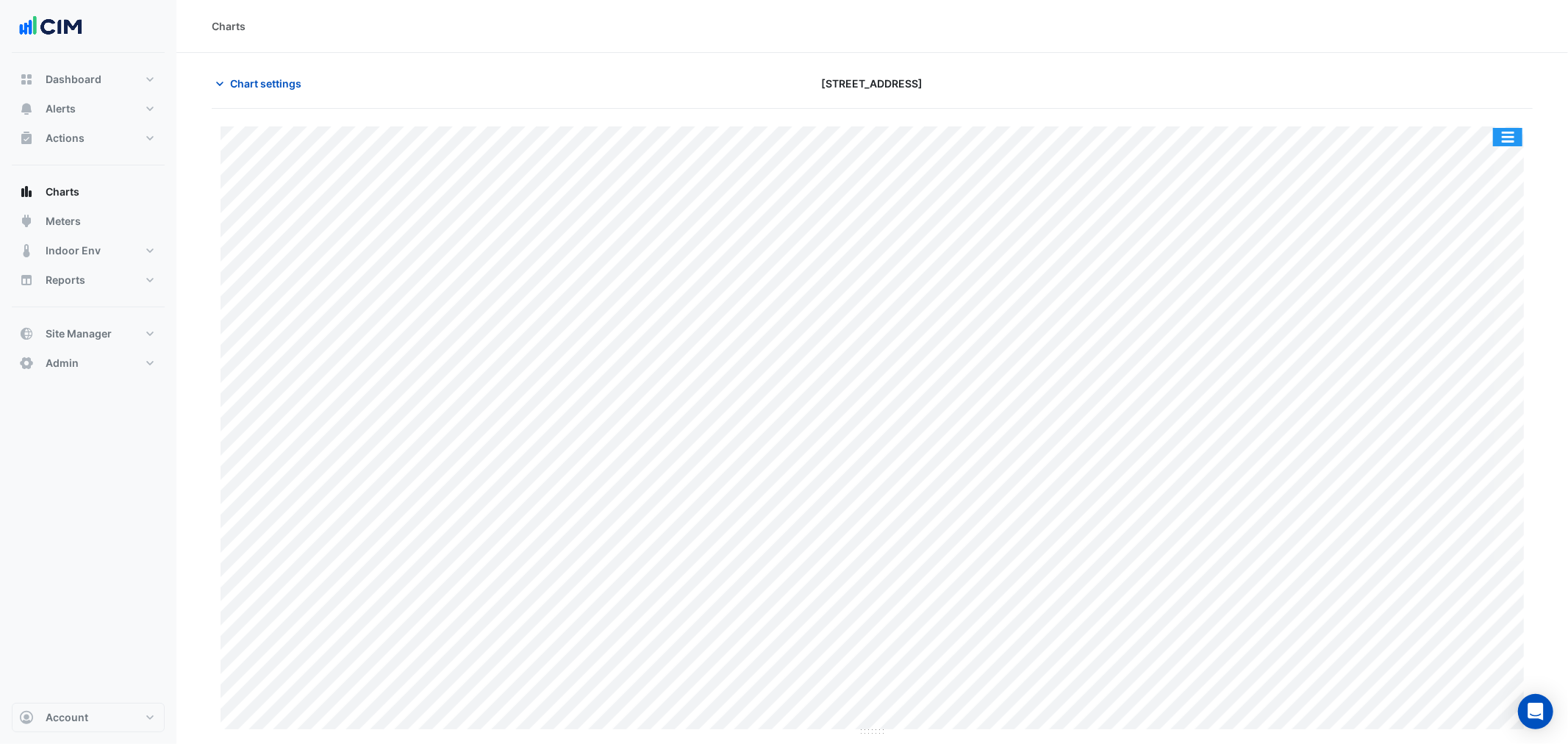
click at [1503, 138] on button "button" at bounding box center [1507, 137] width 29 height 18
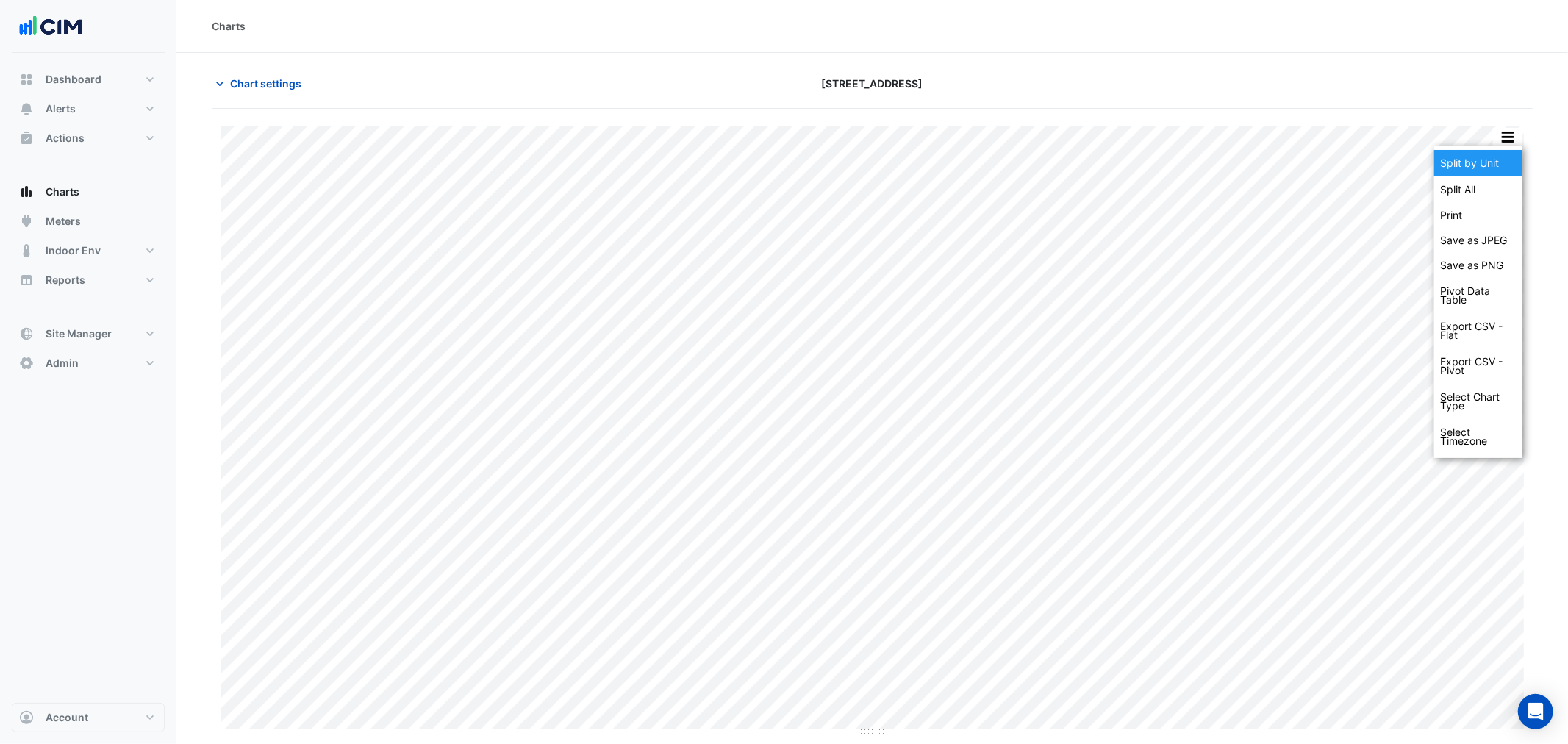
click at [1503, 150] on div "Split by Unit" at bounding box center [1478, 163] width 88 height 26
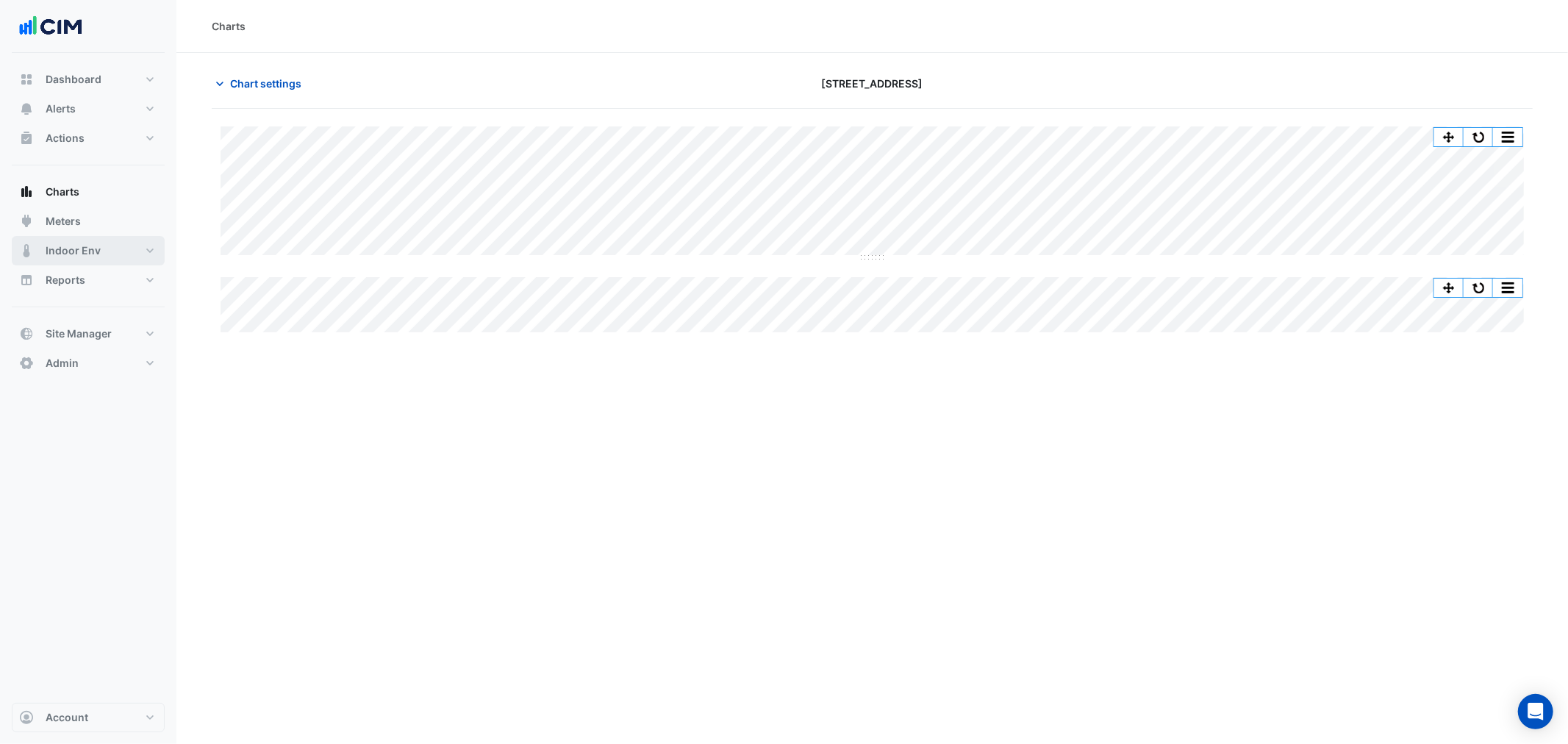
click at [86, 246] on span "Indoor Env" at bounding box center [73, 250] width 55 height 15
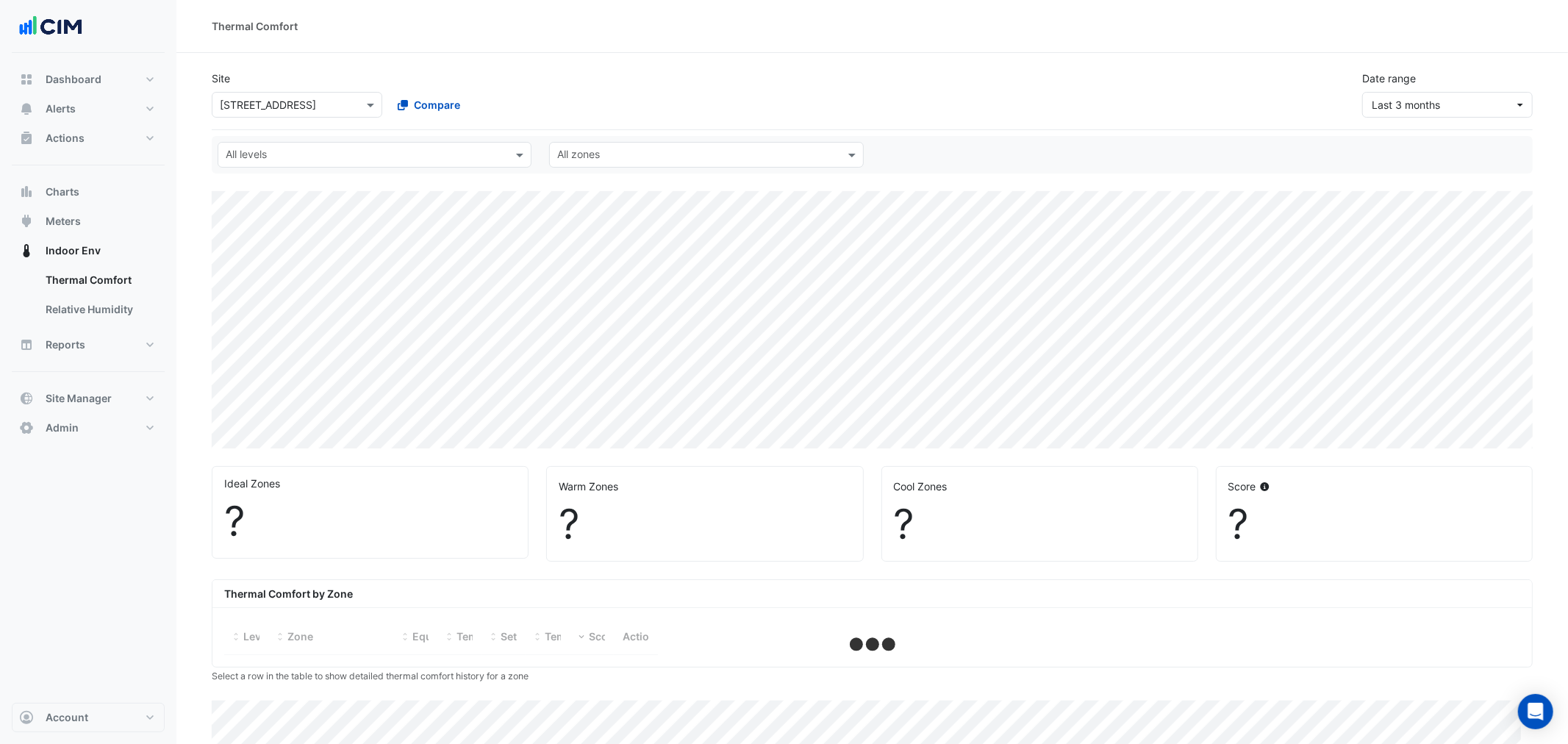
select select "***"
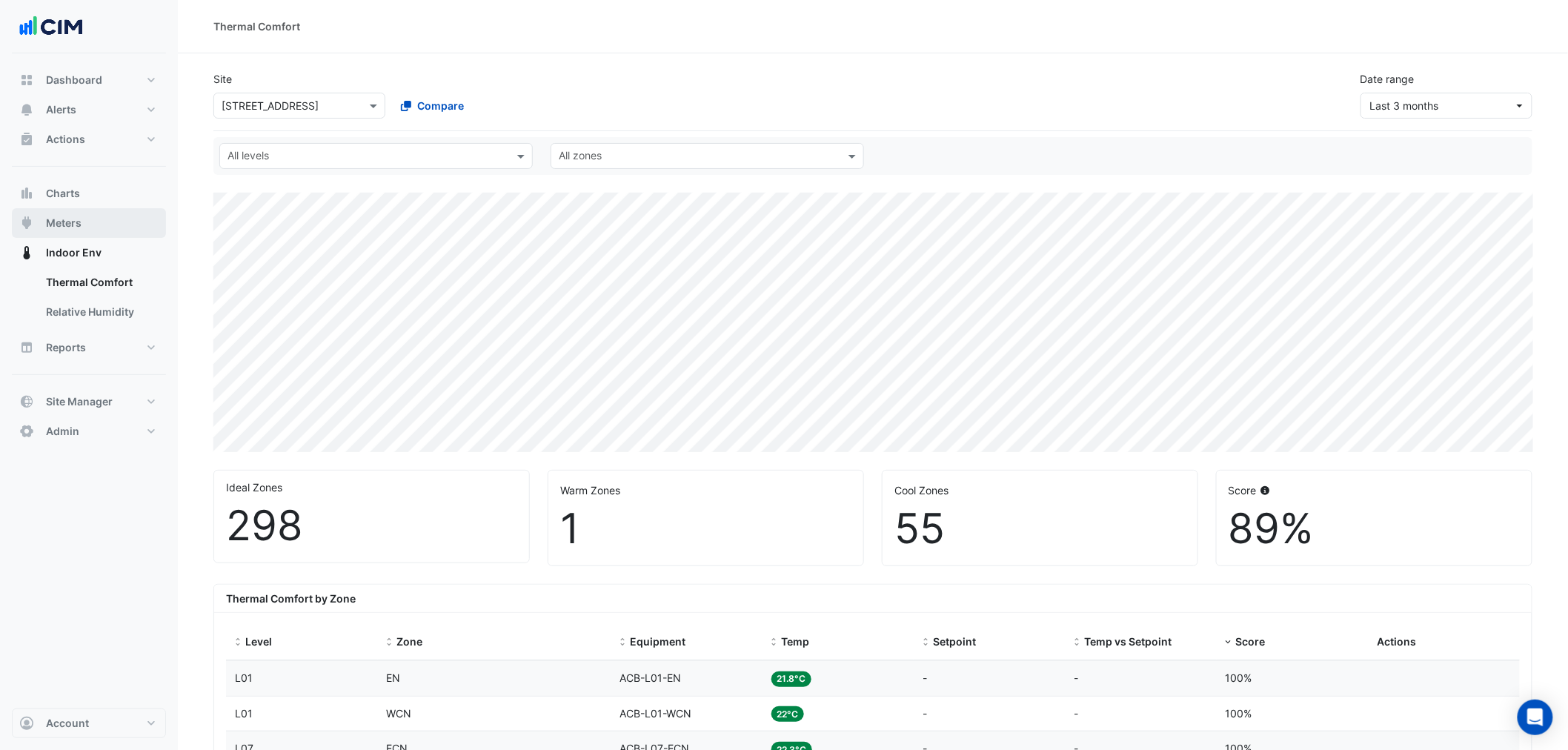
drag, startPoint x: 136, startPoint y: 220, endPoint x: 126, endPoint y: 215, distance: 11.2
click at [135, 220] on button "Meters" at bounding box center [88, 223] width 154 height 30
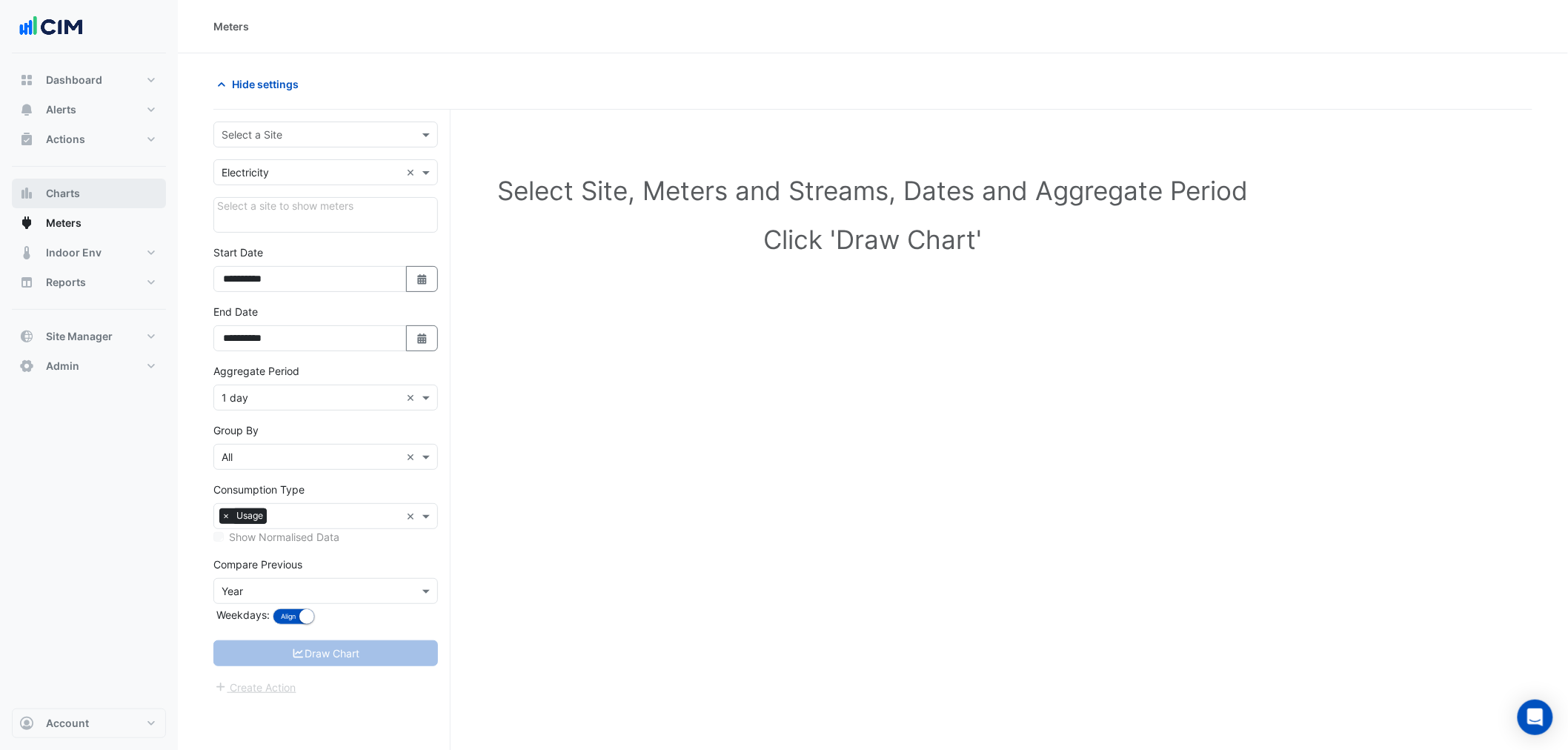
click at [113, 189] on button "Charts" at bounding box center [88, 193] width 154 height 30
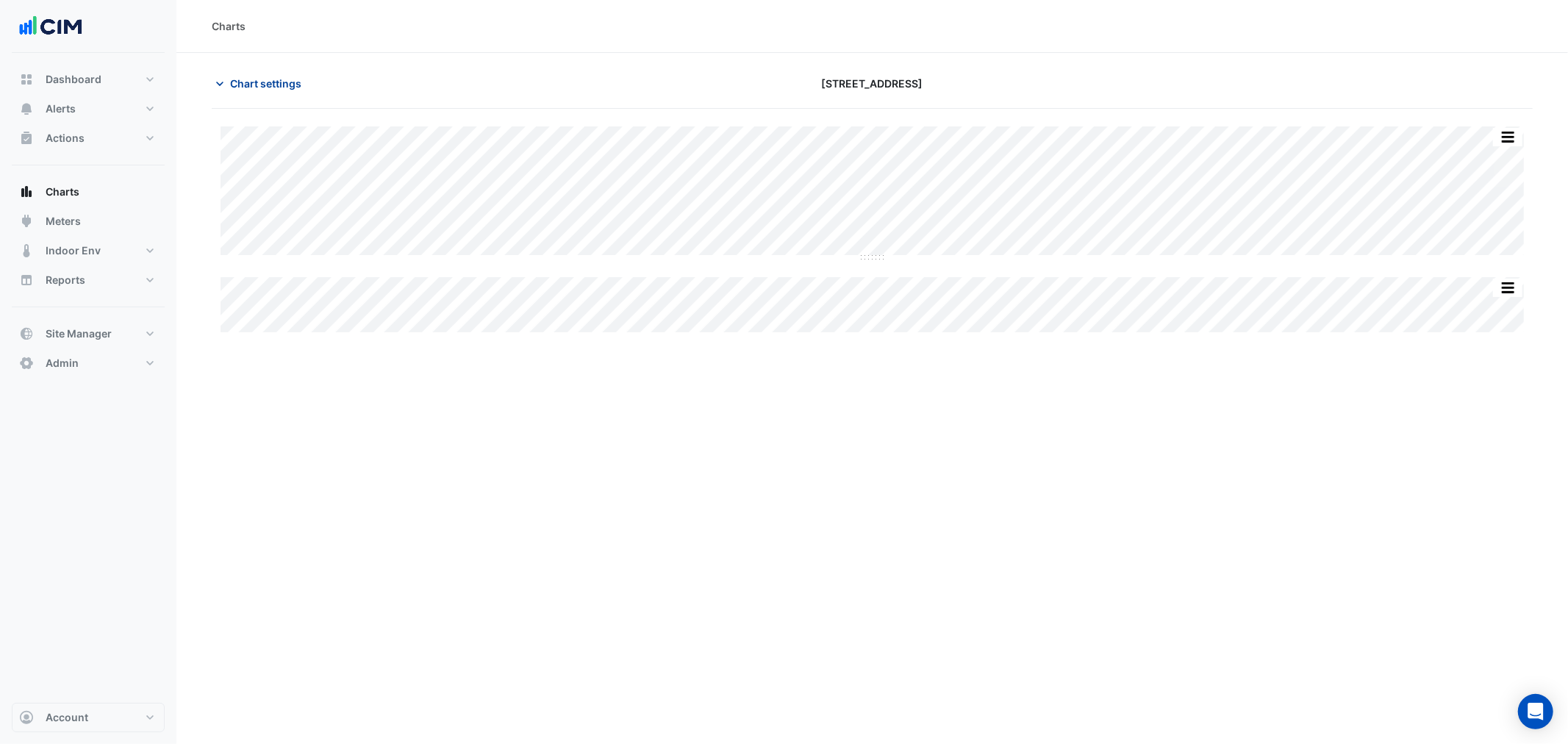
click at [280, 84] on span "Chart settings" at bounding box center [265, 83] width 71 height 16
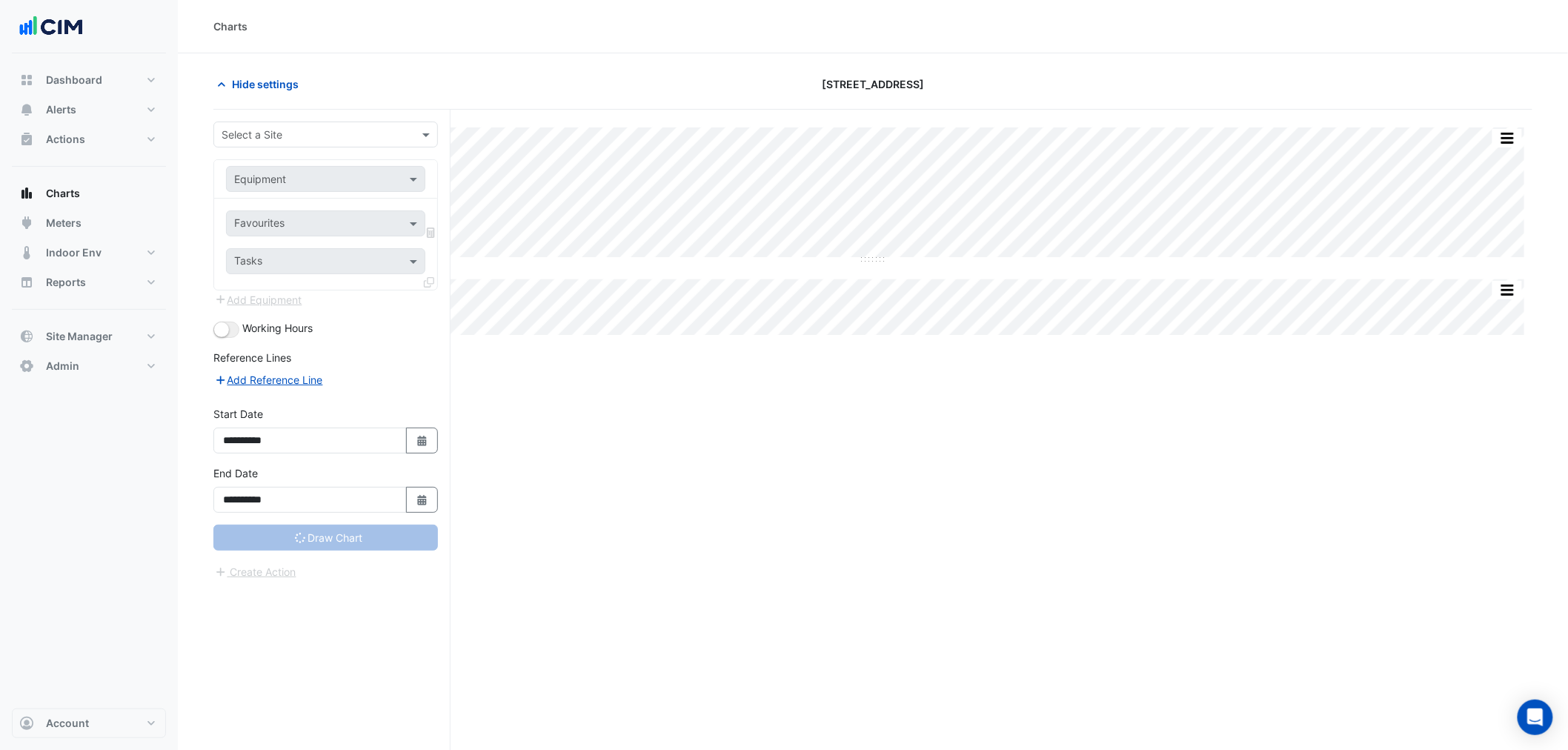
type input "**********"
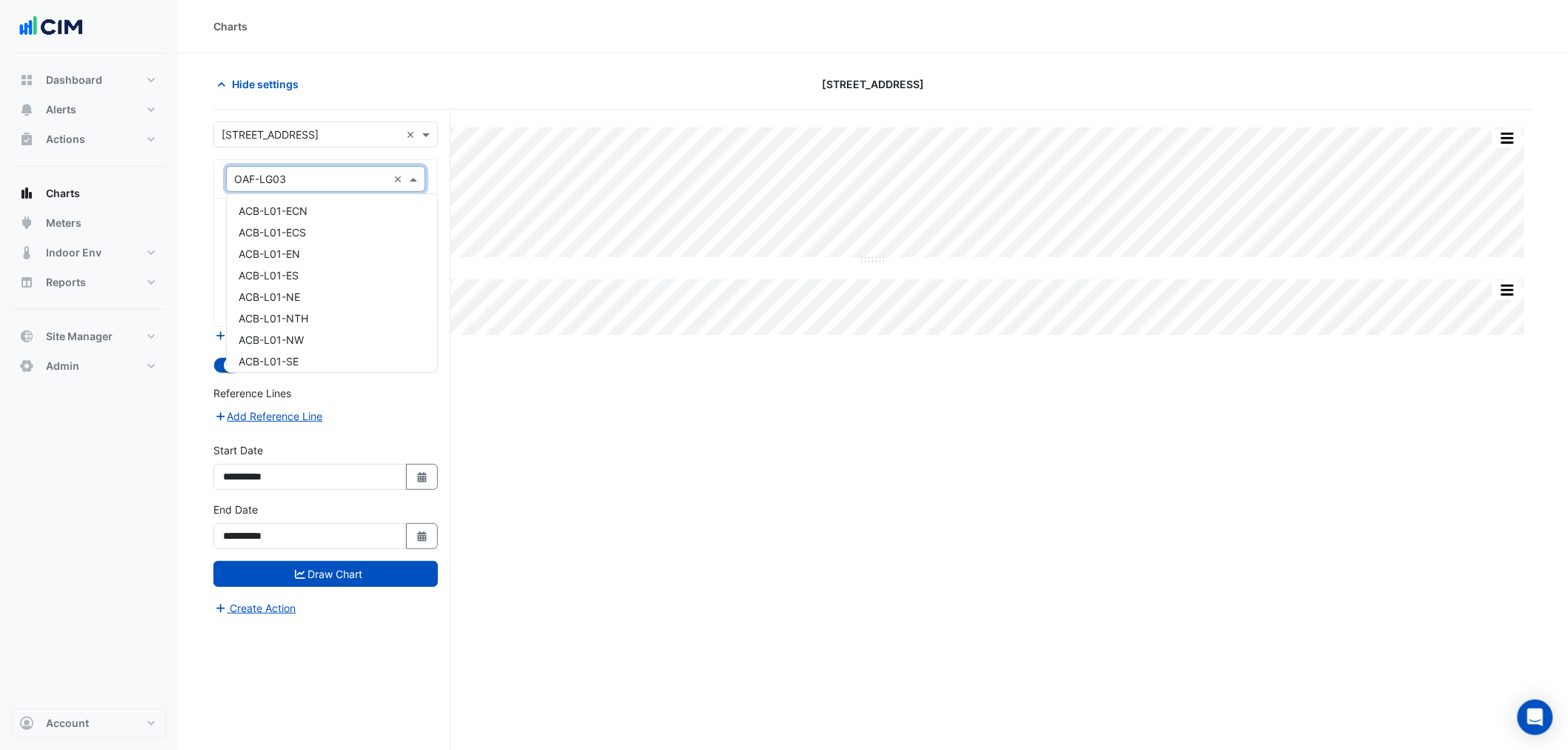
click at [284, 186] on input "text" at bounding box center [311, 179] width 153 height 16
paste input "*******"
type input "*******"
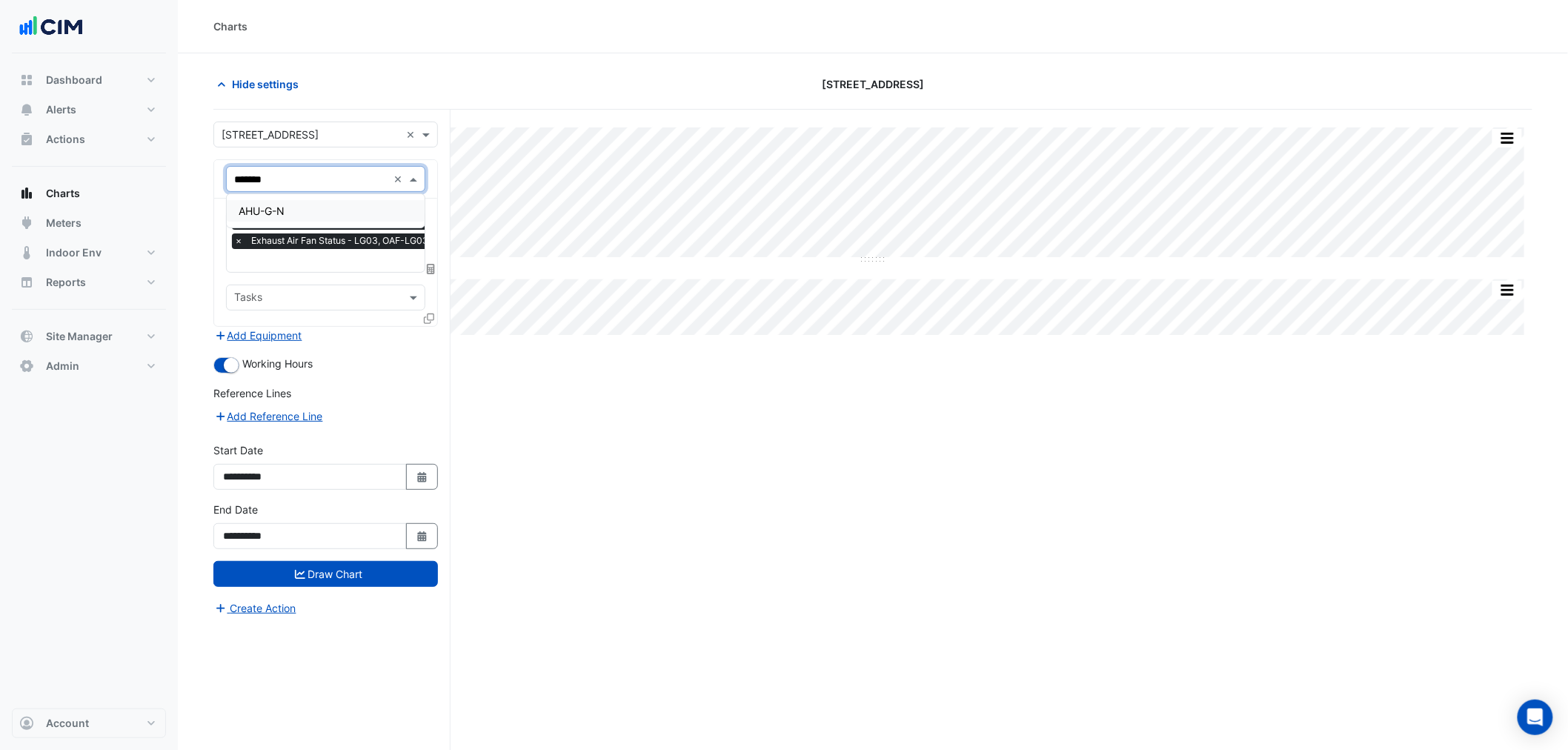
scroll to position [0, 0]
click at [290, 219] on div "AHU-G-N" at bounding box center [326, 210] width 198 height 21
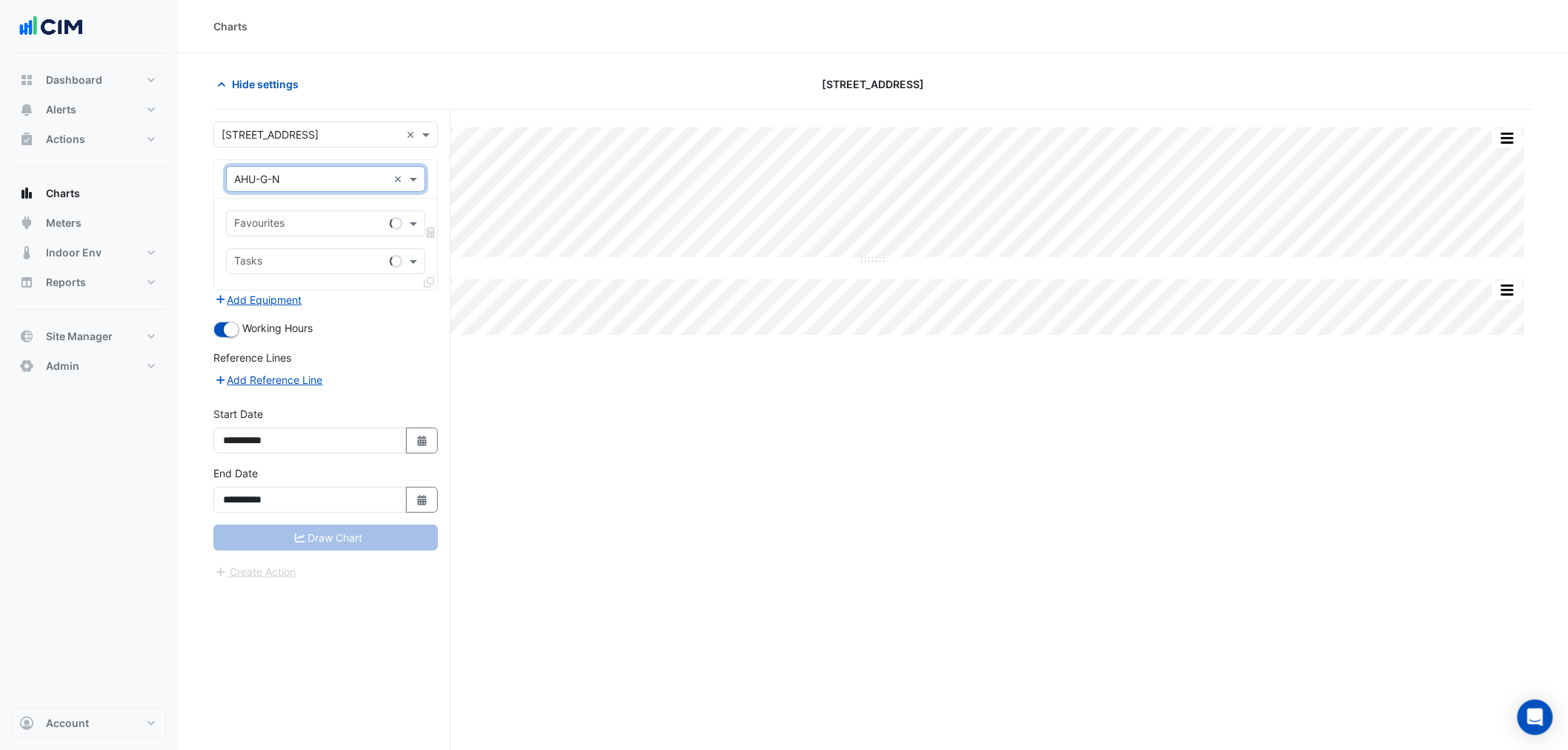
click at [299, 234] on div "Favourites" at bounding box center [326, 223] width 200 height 26
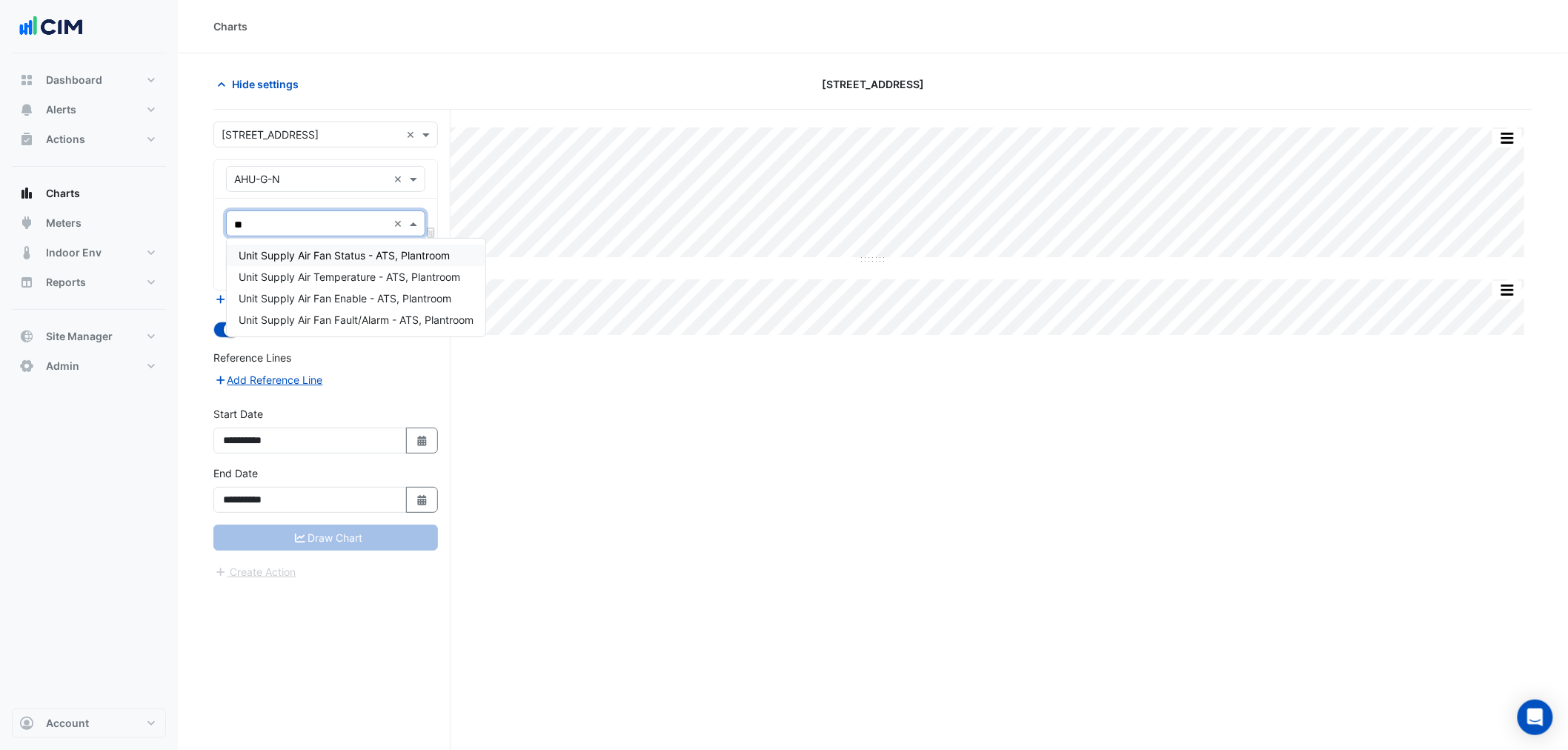
type input "*"
type input "****"
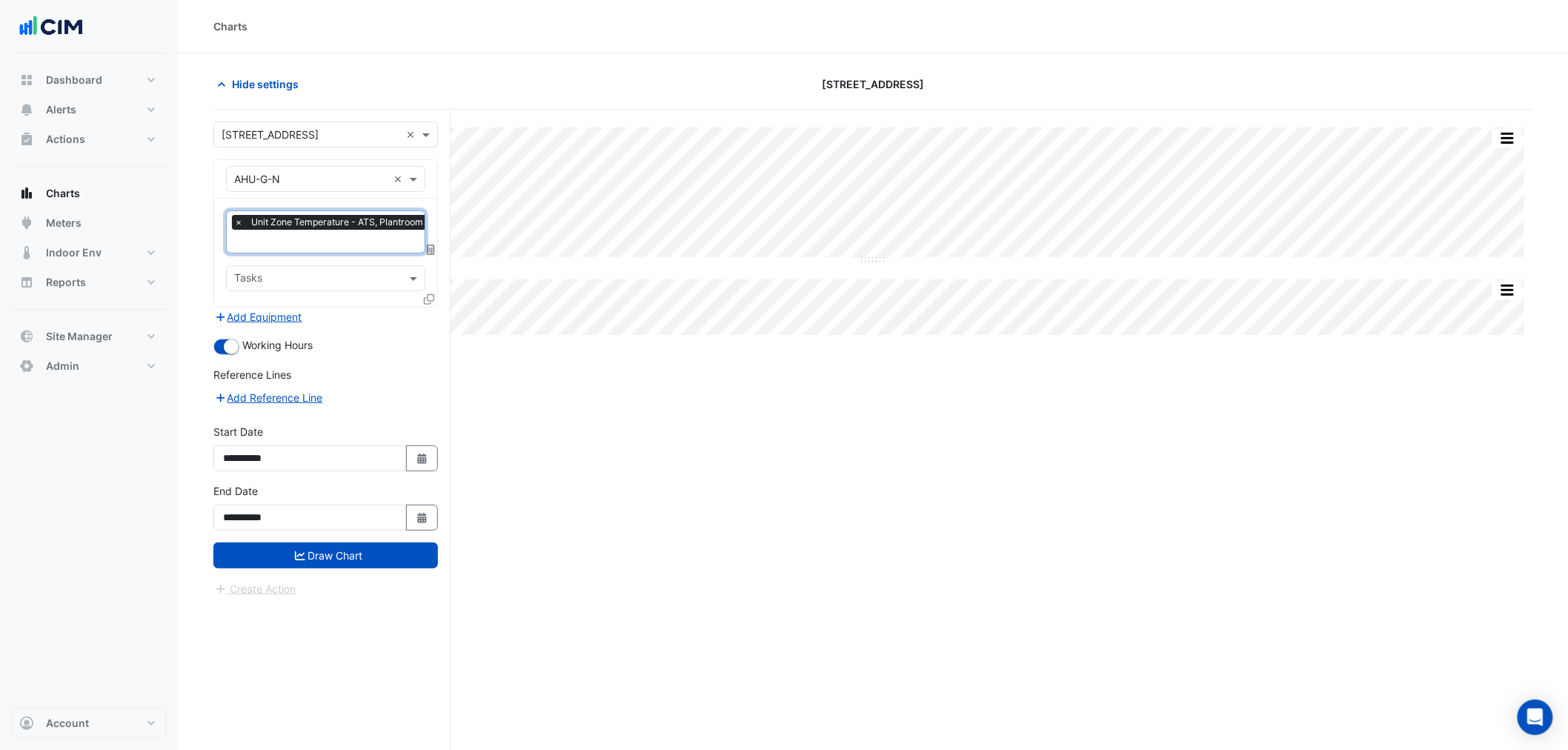
type input "*"
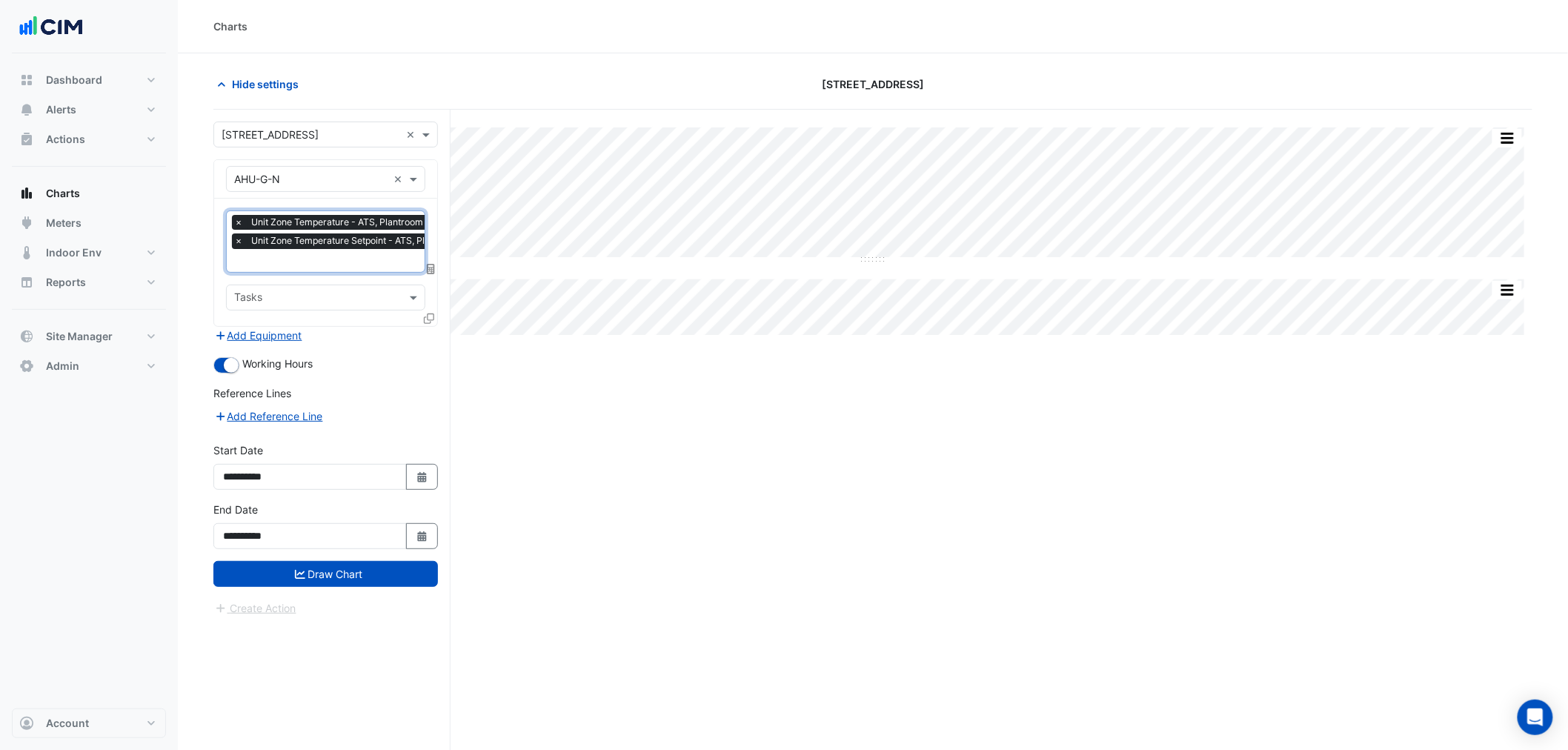
type input "*"
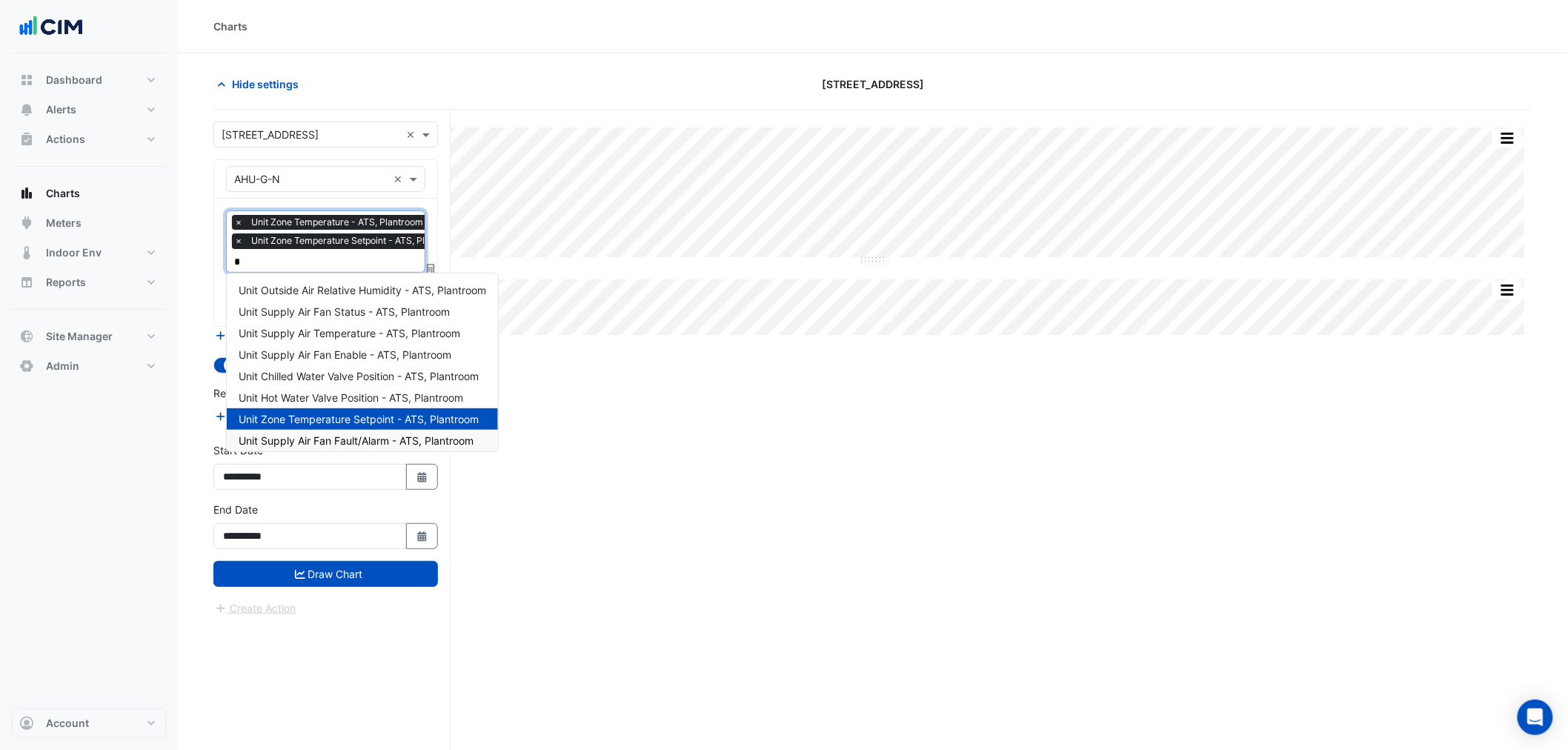
scroll to position [21, 0]
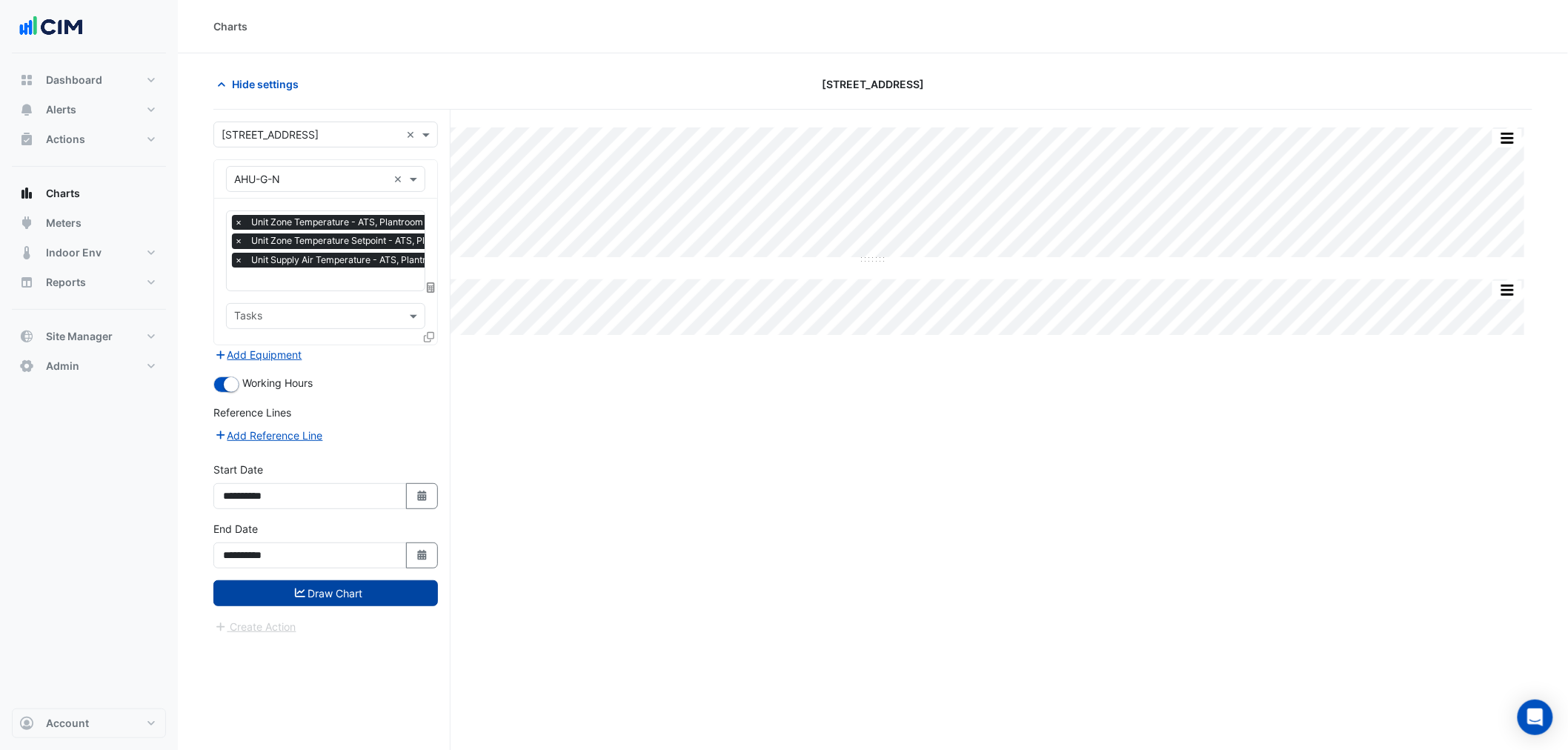
click at [287, 593] on button "Draw Chart" at bounding box center [326, 592] width 224 height 26
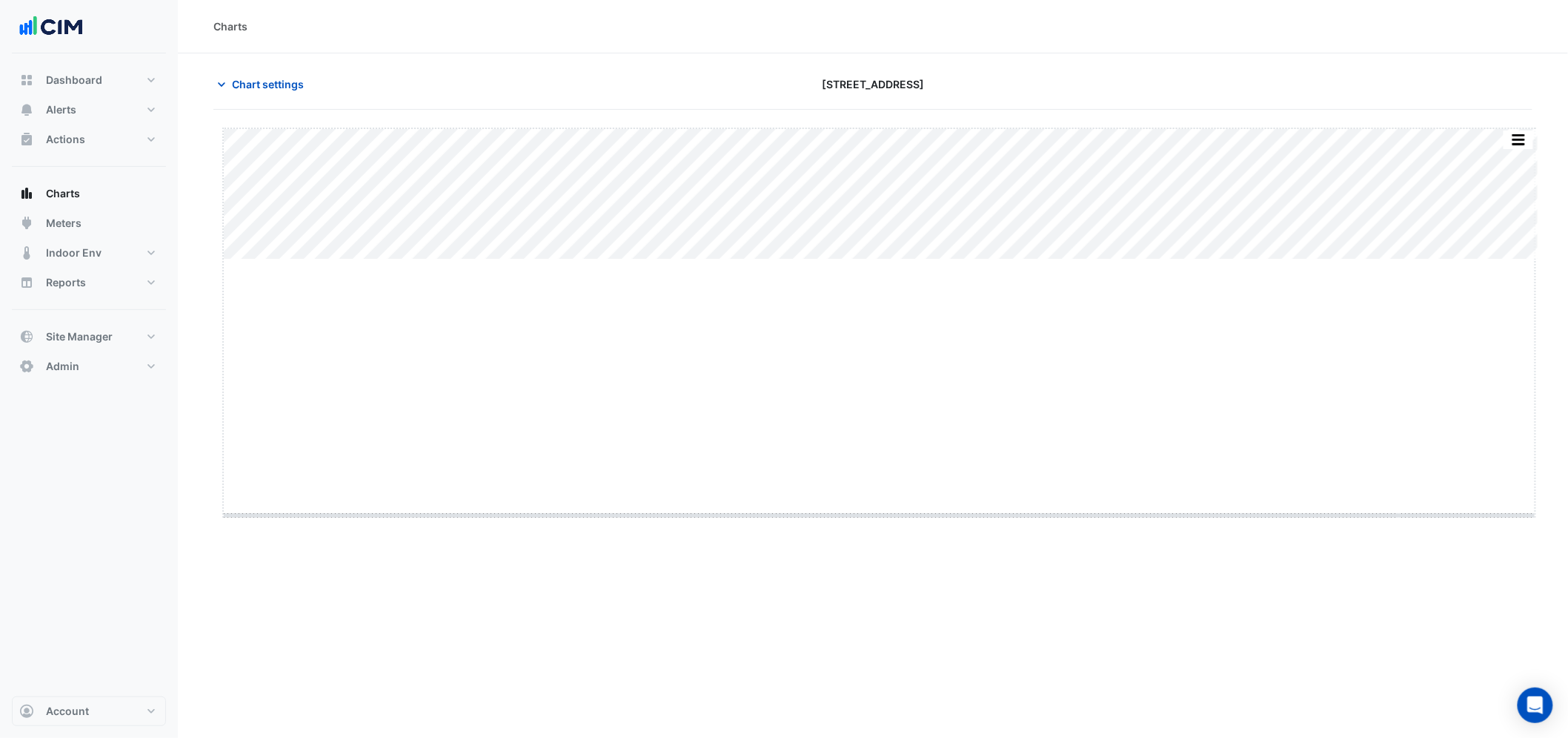
drag, startPoint x: 879, startPoint y: 260, endPoint x: 914, endPoint y: 516, distance: 258.4
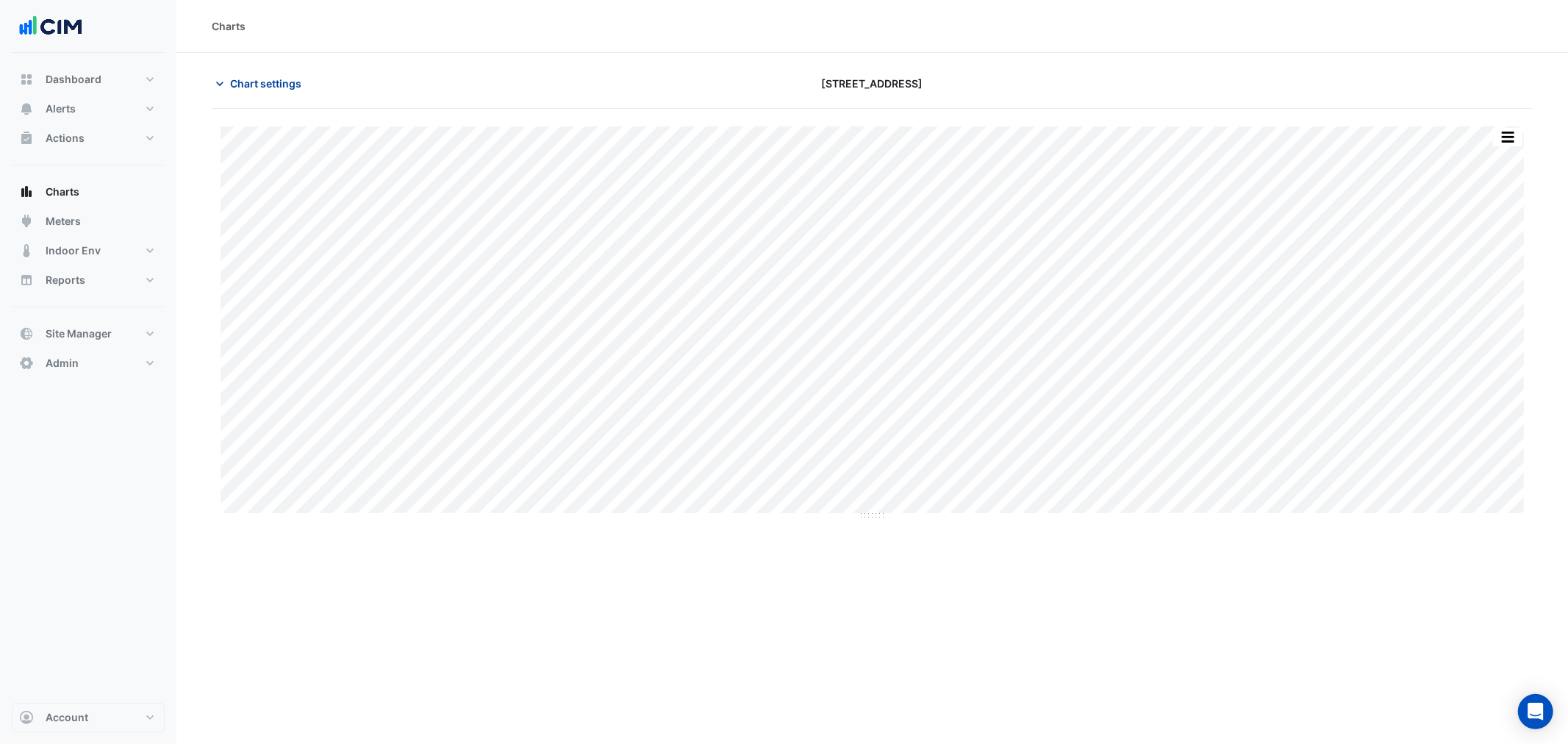
click at [232, 83] on span "Chart settings" at bounding box center [265, 83] width 71 height 16
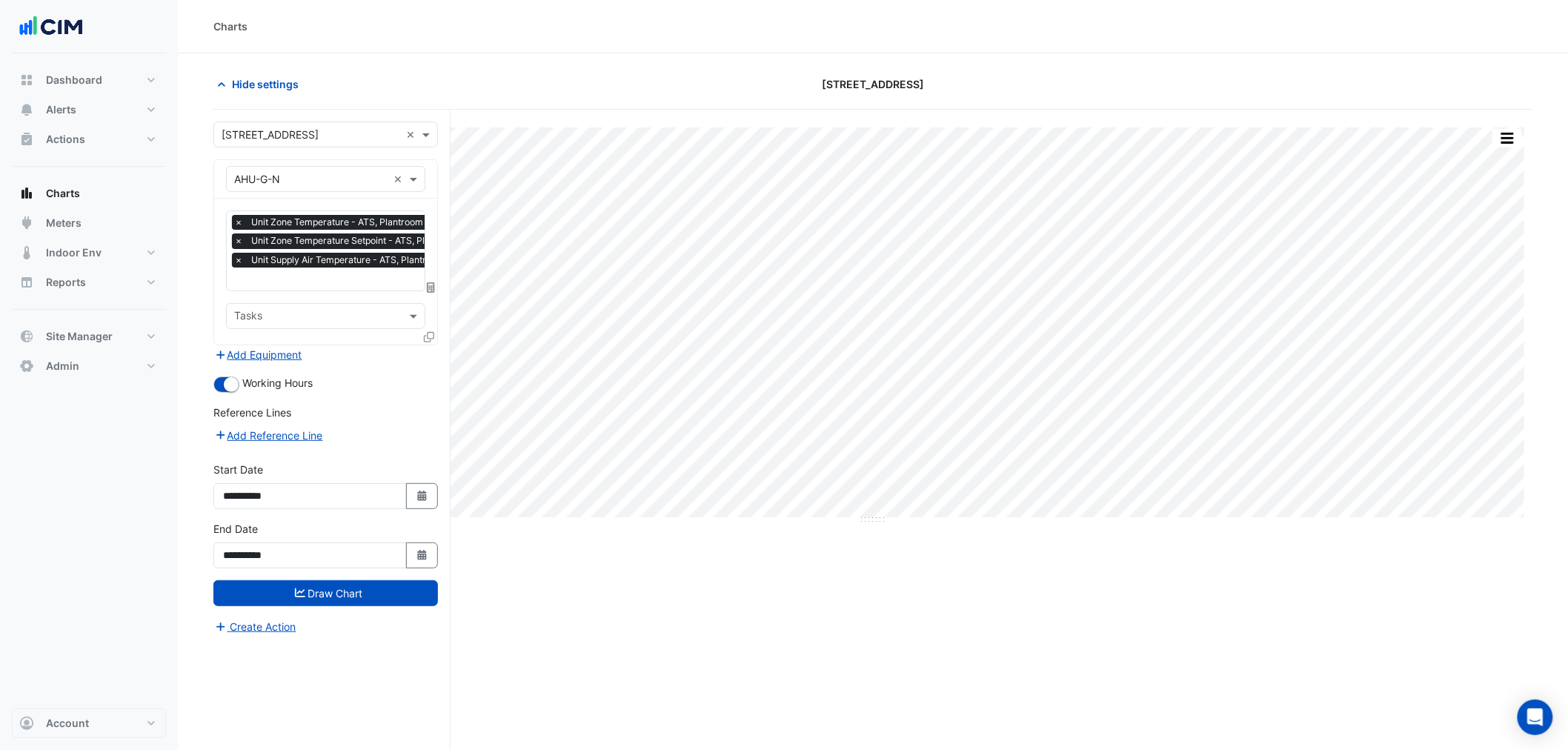
scroll to position [0, 7]
click at [296, 229] on span "Unit Zone Temperature - ATS, Plantroom" at bounding box center [329, 222] width 179 height 15
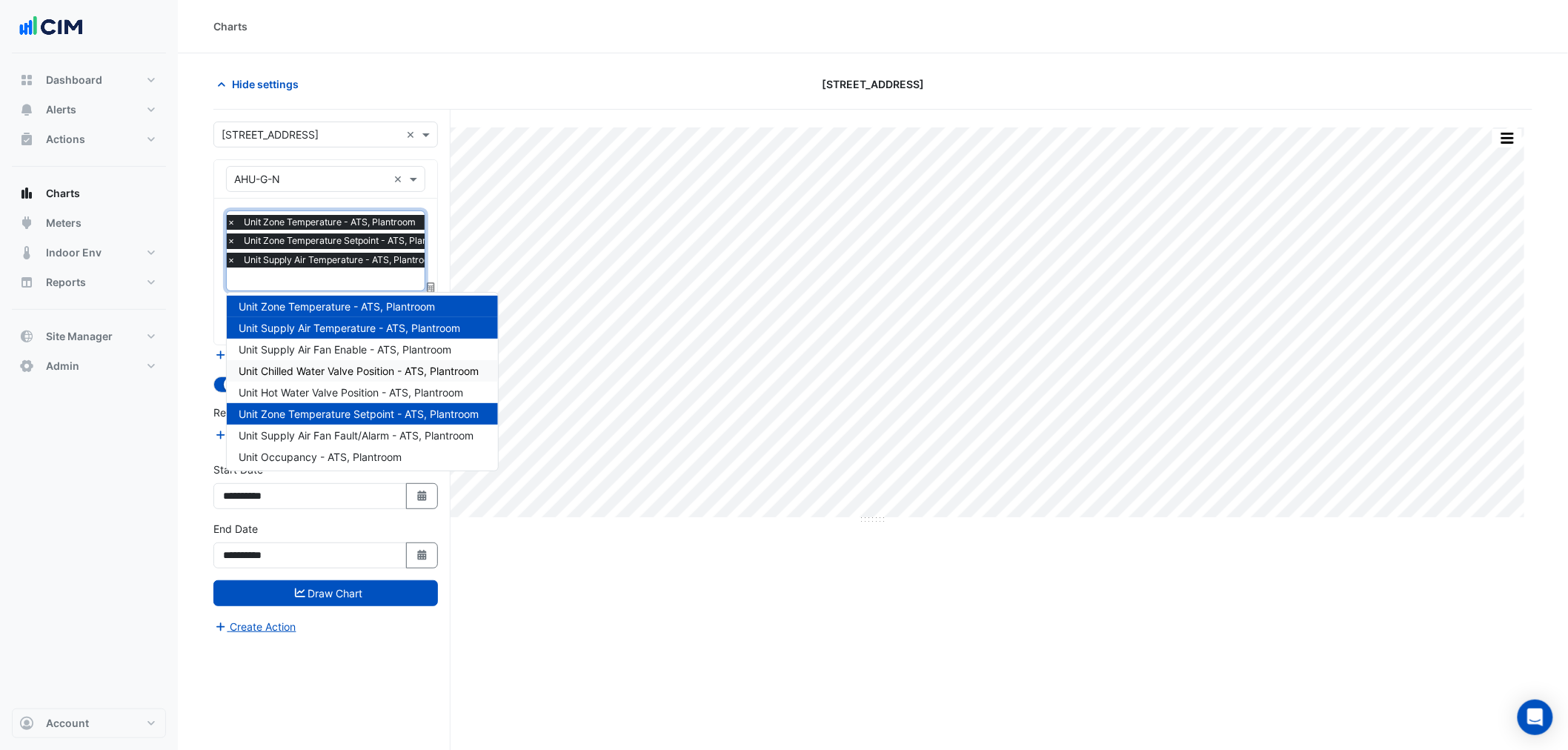
scroll to position [69, 0]
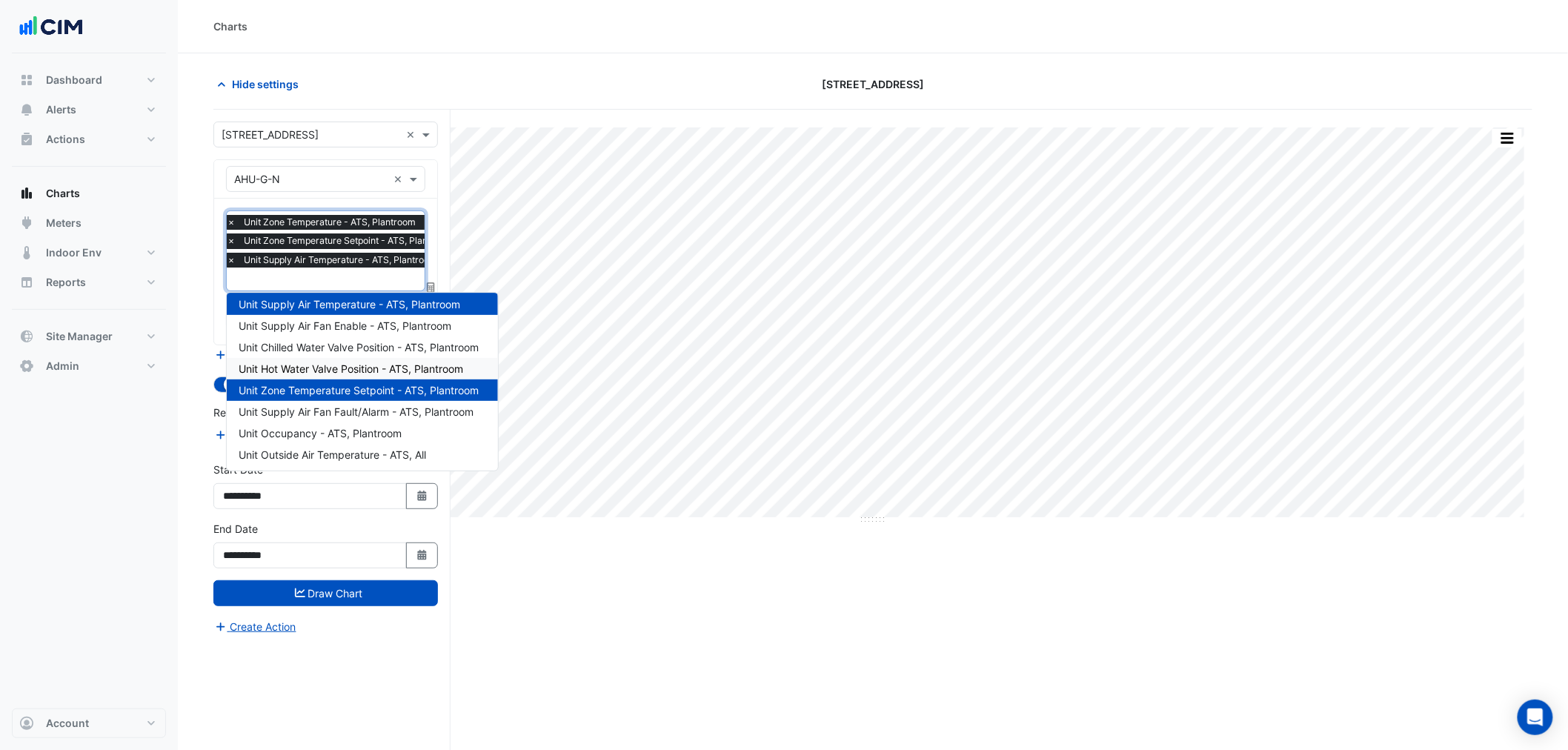
click at [378, 369] on span "Unit Hot Water Valve Position - ATS, Plantroom" at bounding box center [351, 368] width 224 height 12
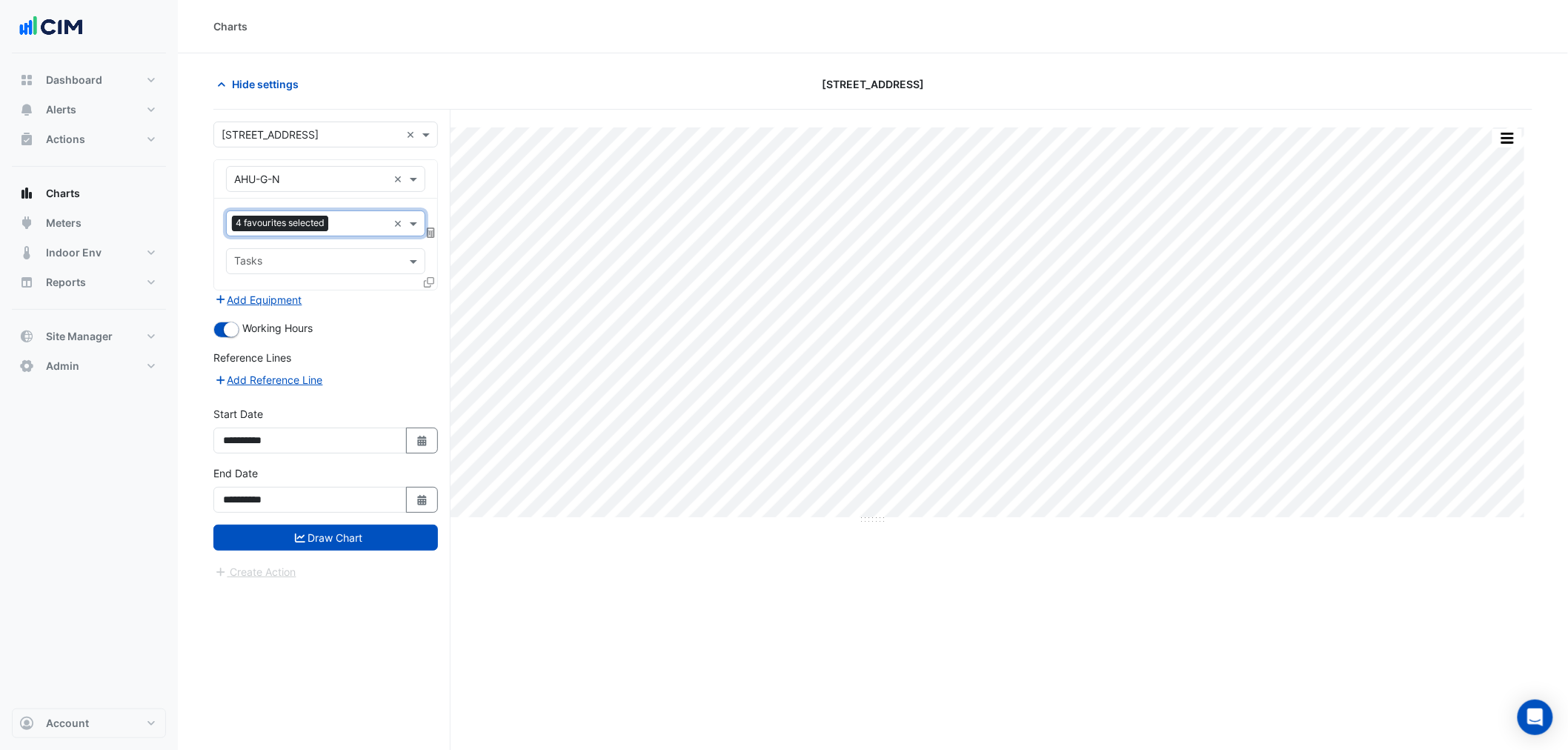
click at [371, 552] on form "**********" at bounding box center [326, 351] width 224 height 459
click at [374, 545] on button "Draw Chart" at bounding box center [326, 537] width 224 height 26
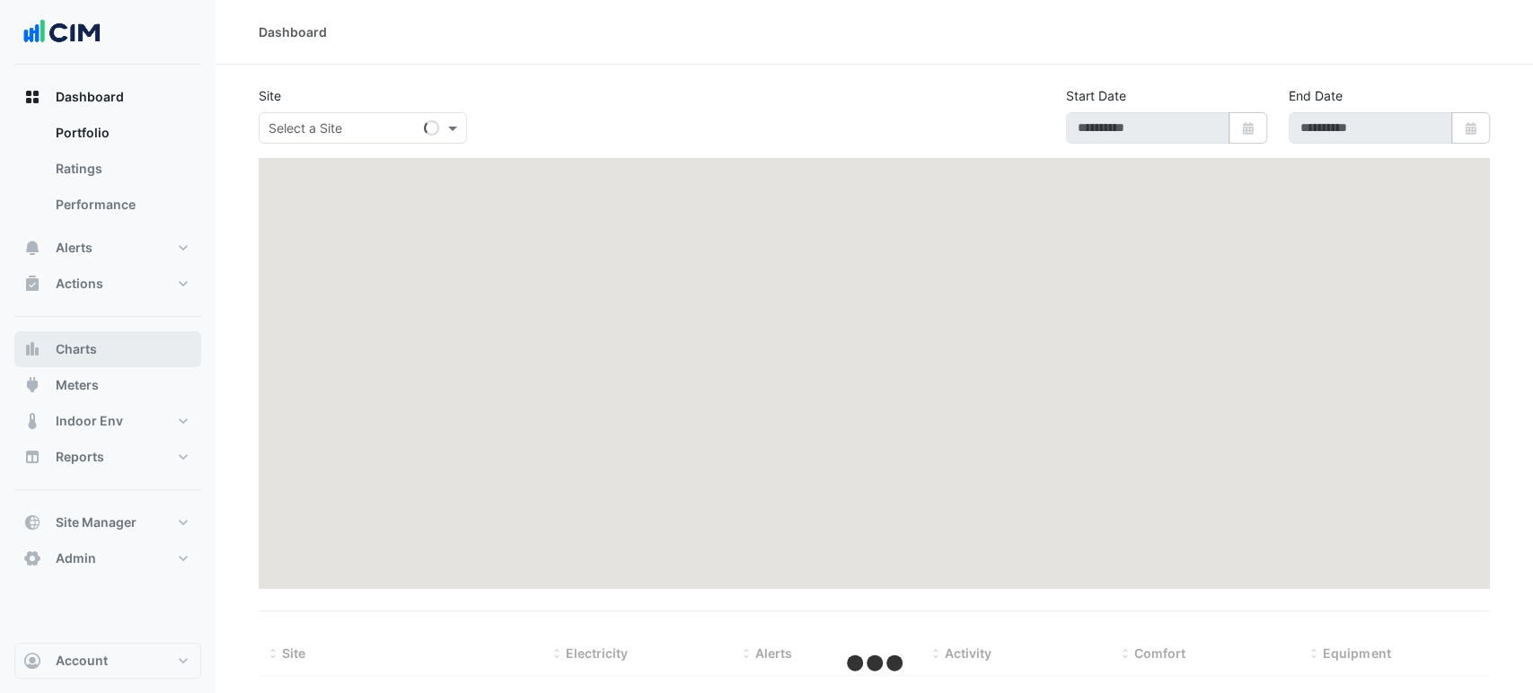
click at [78, 345] on span "Charts" at bounding box center [76, 349] width 41 height 18
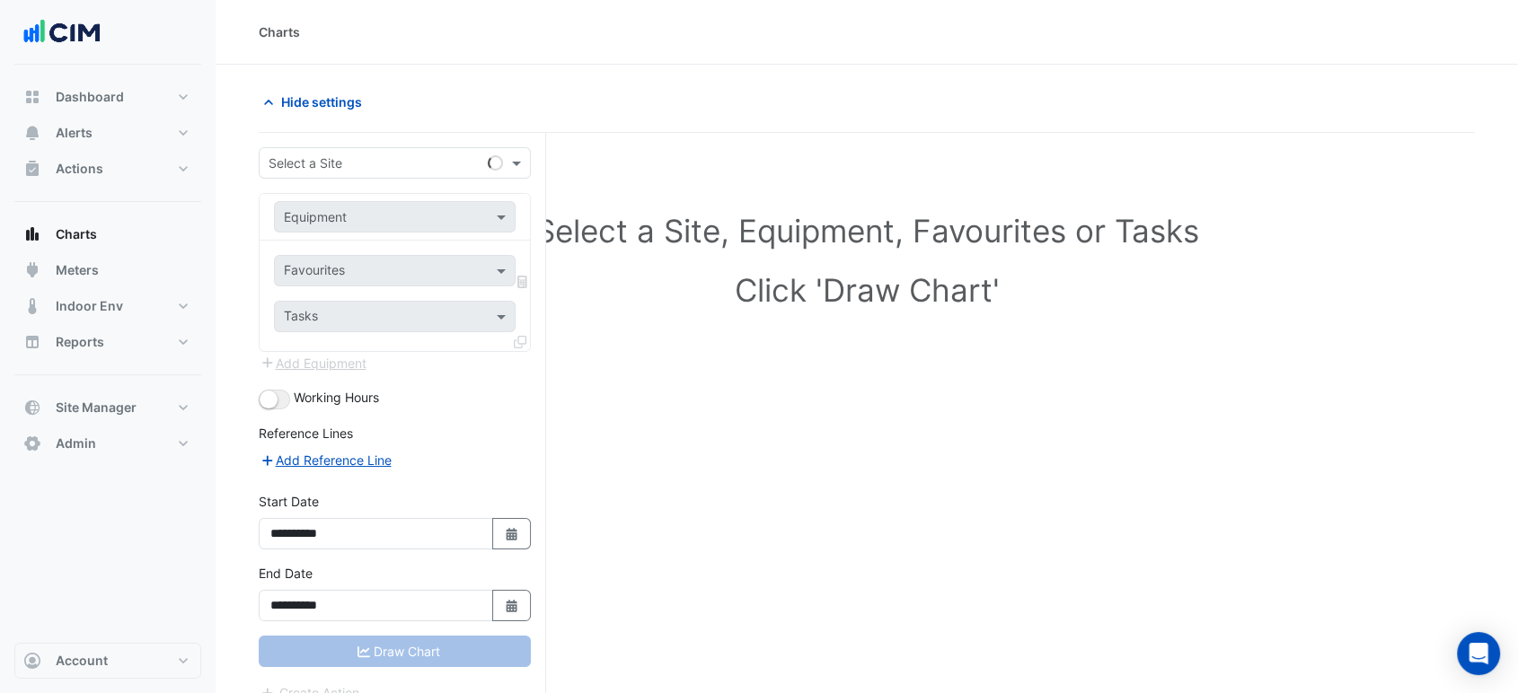
drag, startPoint x: 345, startPoint y: 145, endPoint x: 352, endPoint y: 152, distance: 9.5
click at [345, 146] on div "**********" at bounding box center [402, 447] width 287 height 629
click at [353, 156] on input "text" at bounding box center [377, 163] width 216 height 19
type input "*****"
click at [424, 126] on div "Hide settings" at bounding box center [867, 109] width 1216 height 47
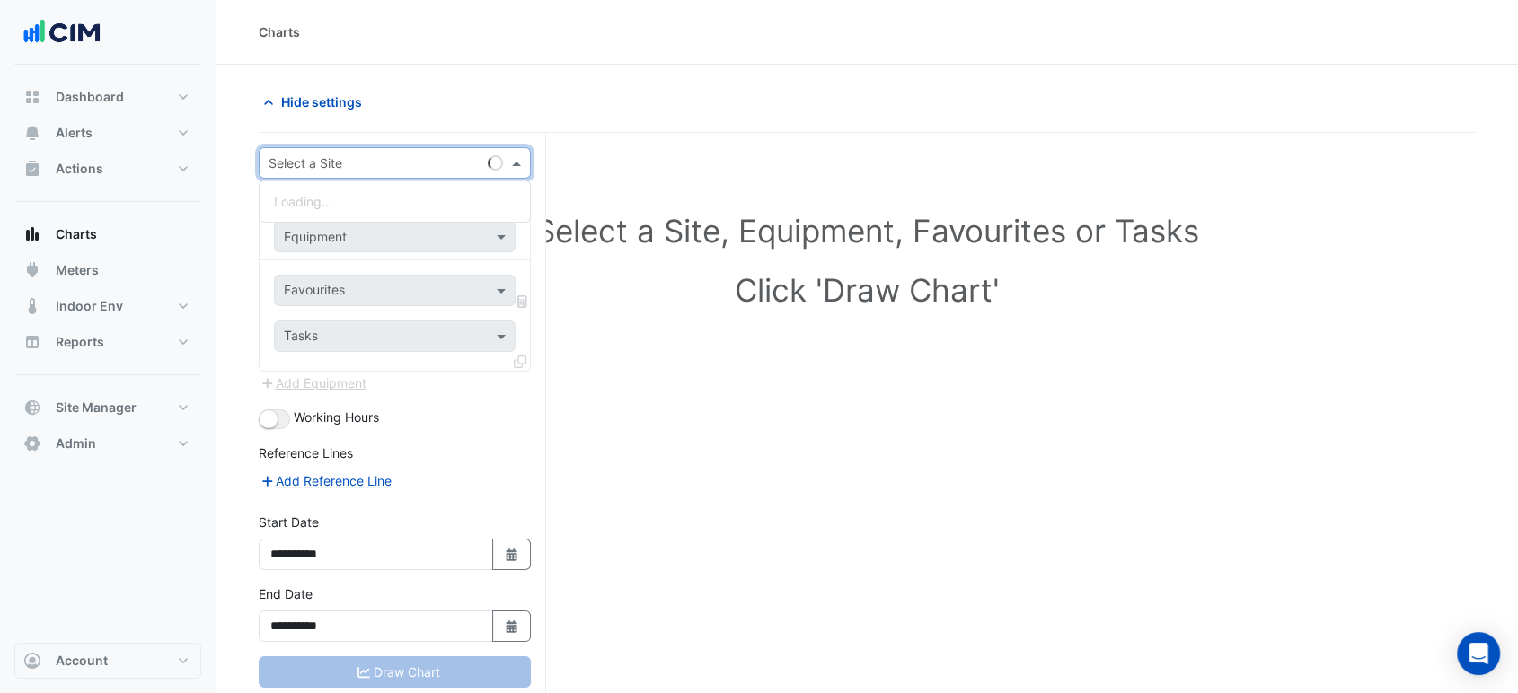
click at [452, 169] on input "text" at bounding box center [377, 163] width 216 height 19
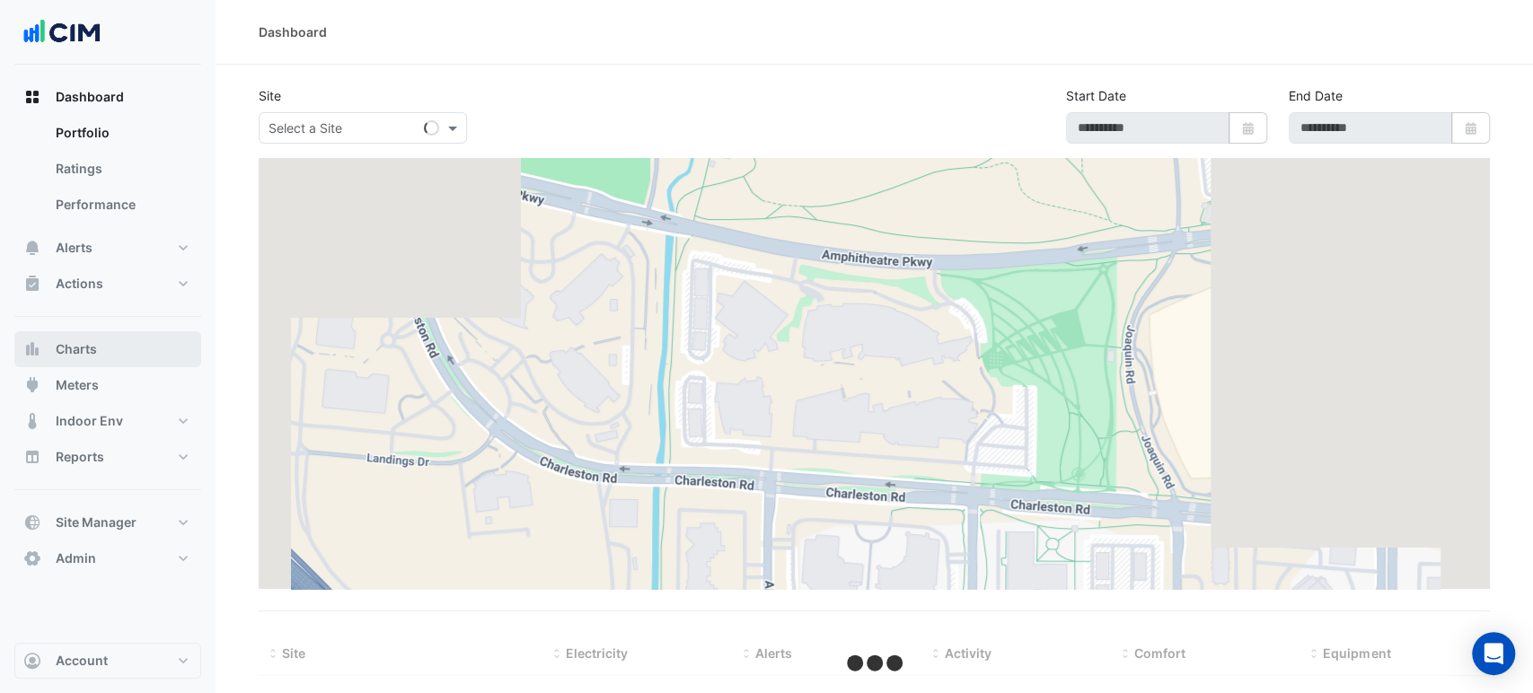
click at [88, 343] on span "Charts" at bounding box center [76, 349] width 41 height 18
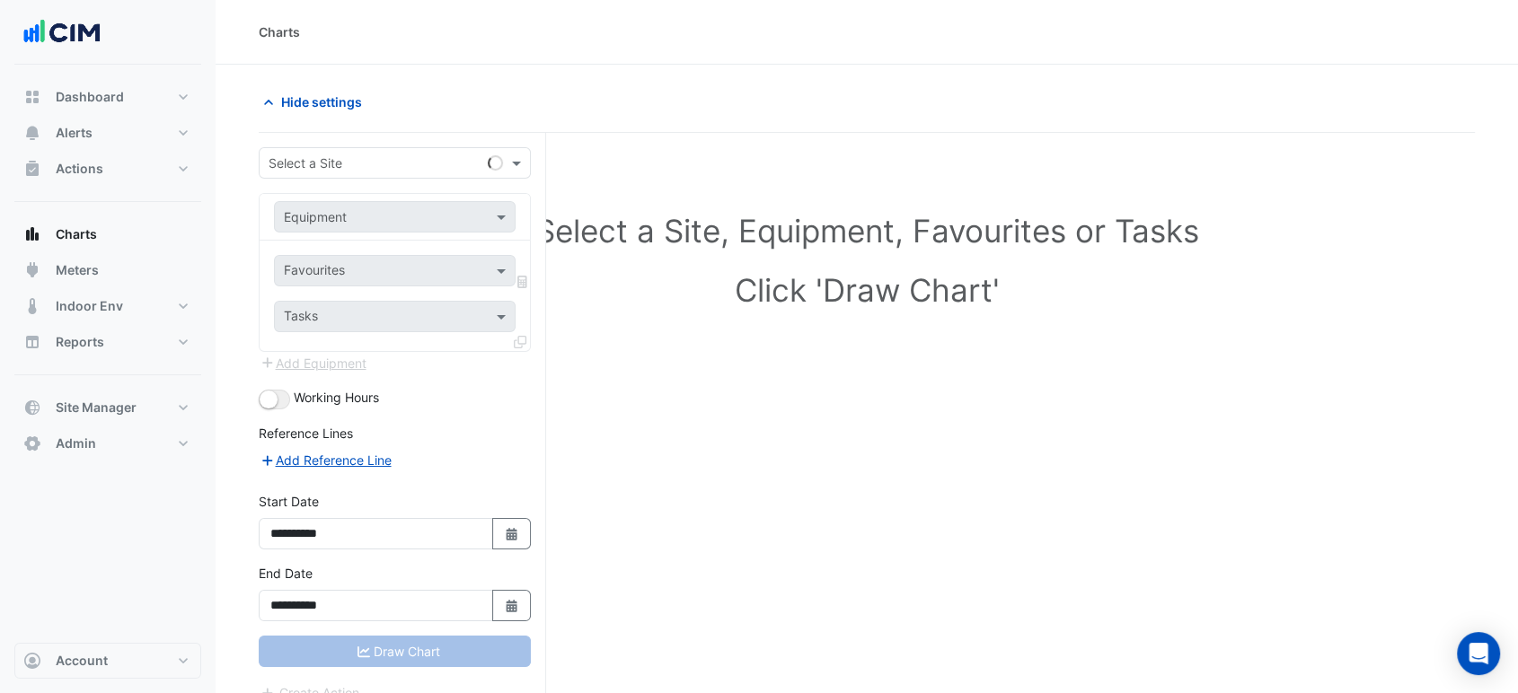
click at [338, 143] on div "**********" at bounding box center [402, 447] width 287 height 629
click at [396, 160] on input "text" at bounding box center [377, 163] width 216 height 19
click at [488, 81] on section "**********" at bounding box center [867, 413] width 1302 height 697
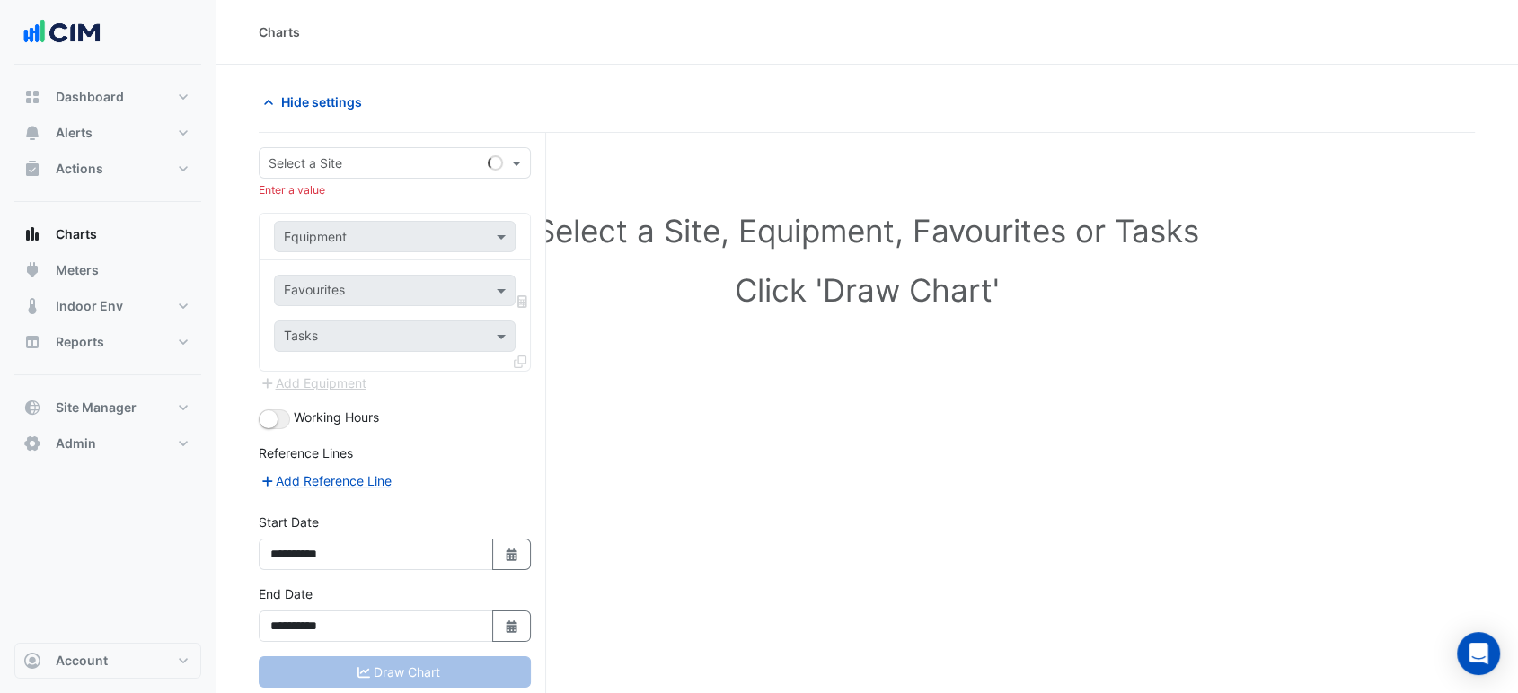
drag, startPoint x: 487, startPoint y: 81, endPoint x: 435, endPoint y: 96, distance: 54.3
click at [435, 96] on div "Hide settings" at bounding box center [557, 101] width 619 height 31
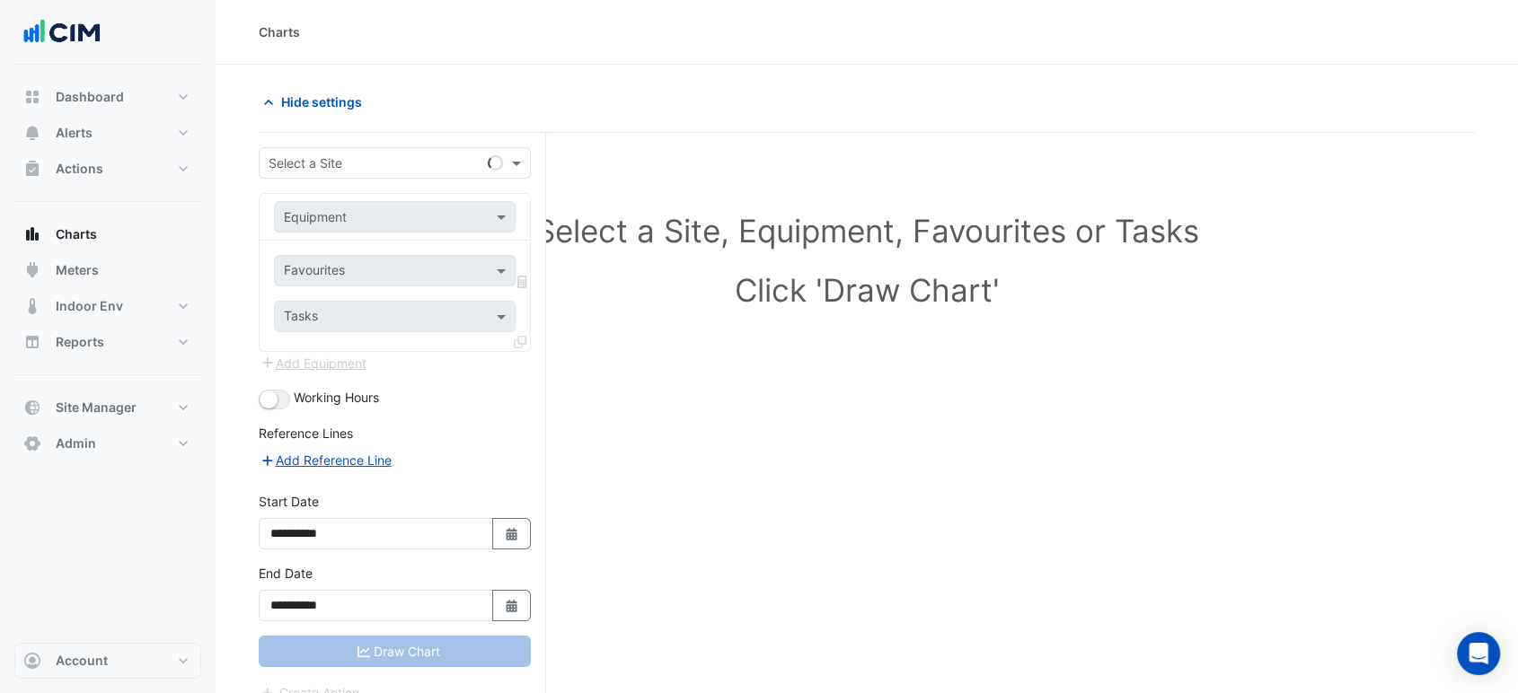
click at [657, 119] on div "Hide settings" at bounding box center [867, 109] width 1216 height 47
click at [433, 149] on div "Select a Site" at bounding box center [395, 162] width 272 height 31
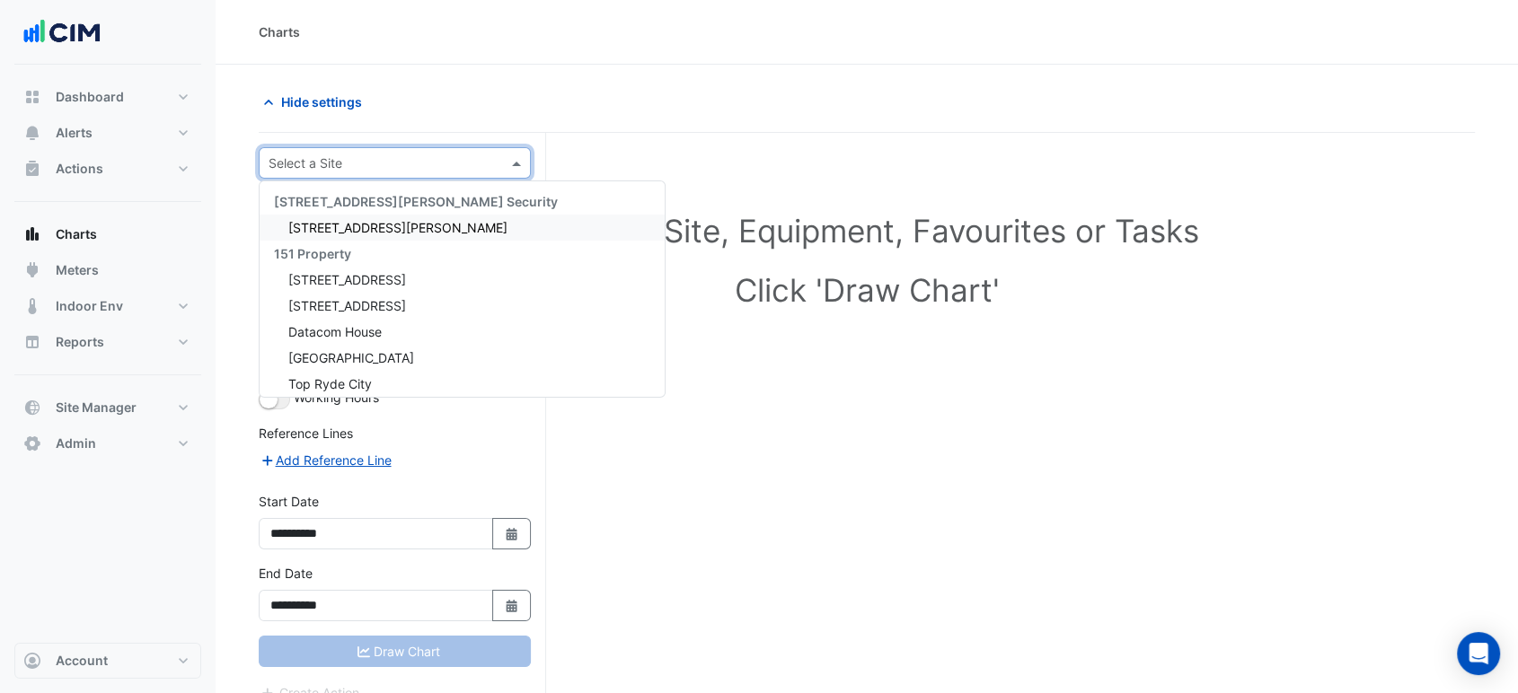
click at [427, 161] on input "text" at bounding box center [377, 163] width 216 height 19
type input "***"
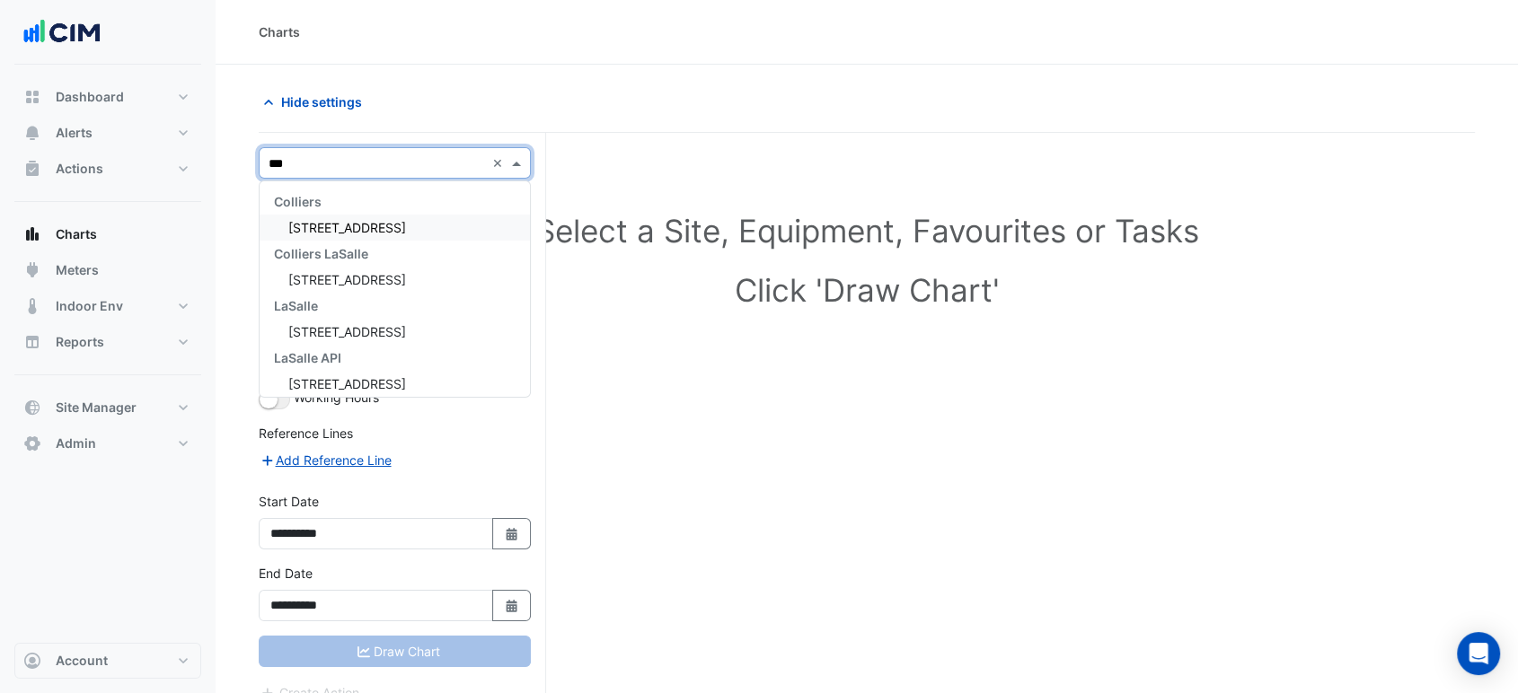
click at [393, 223] on span "[STREET_ADDRESS]" at bounding box center [347, 227] width 118 height 15
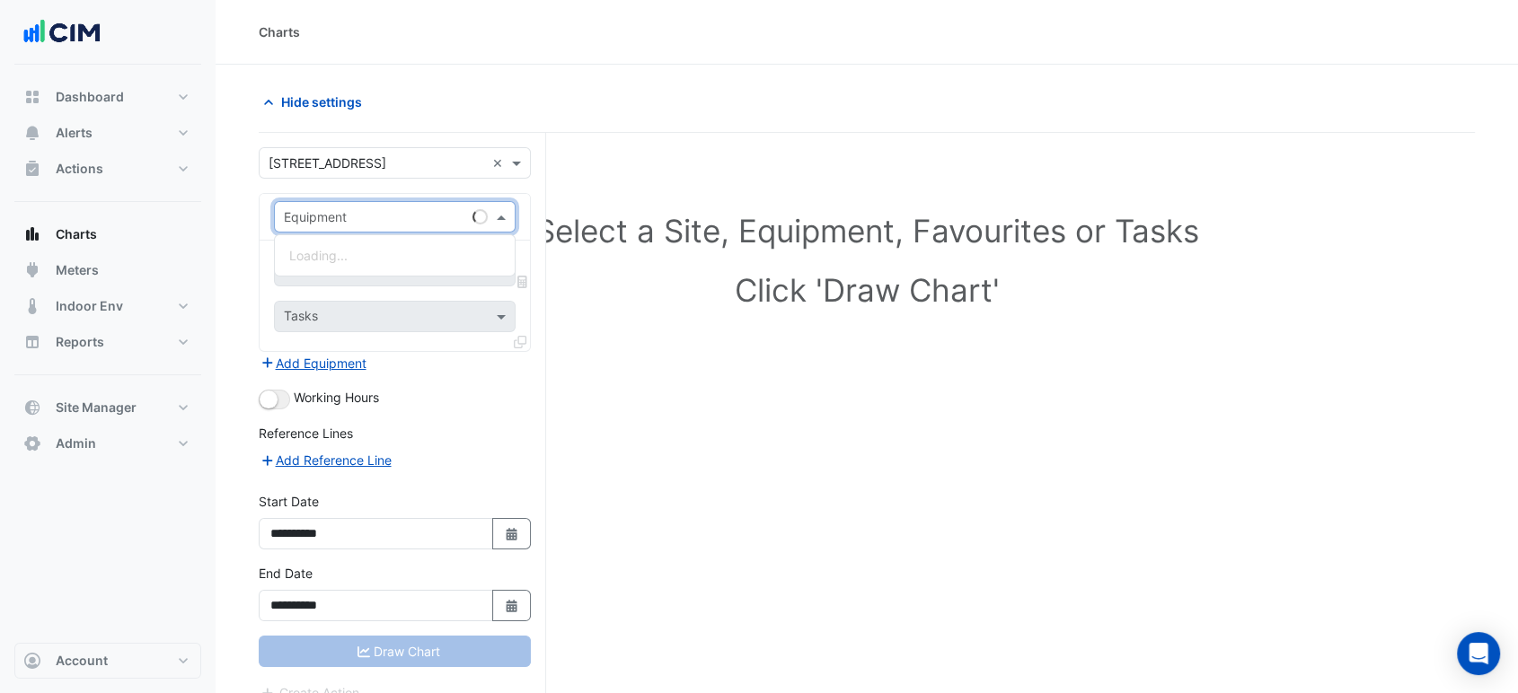
click at [404, 212] on input "text" at bounding box center [377, 217] width 186 height 19
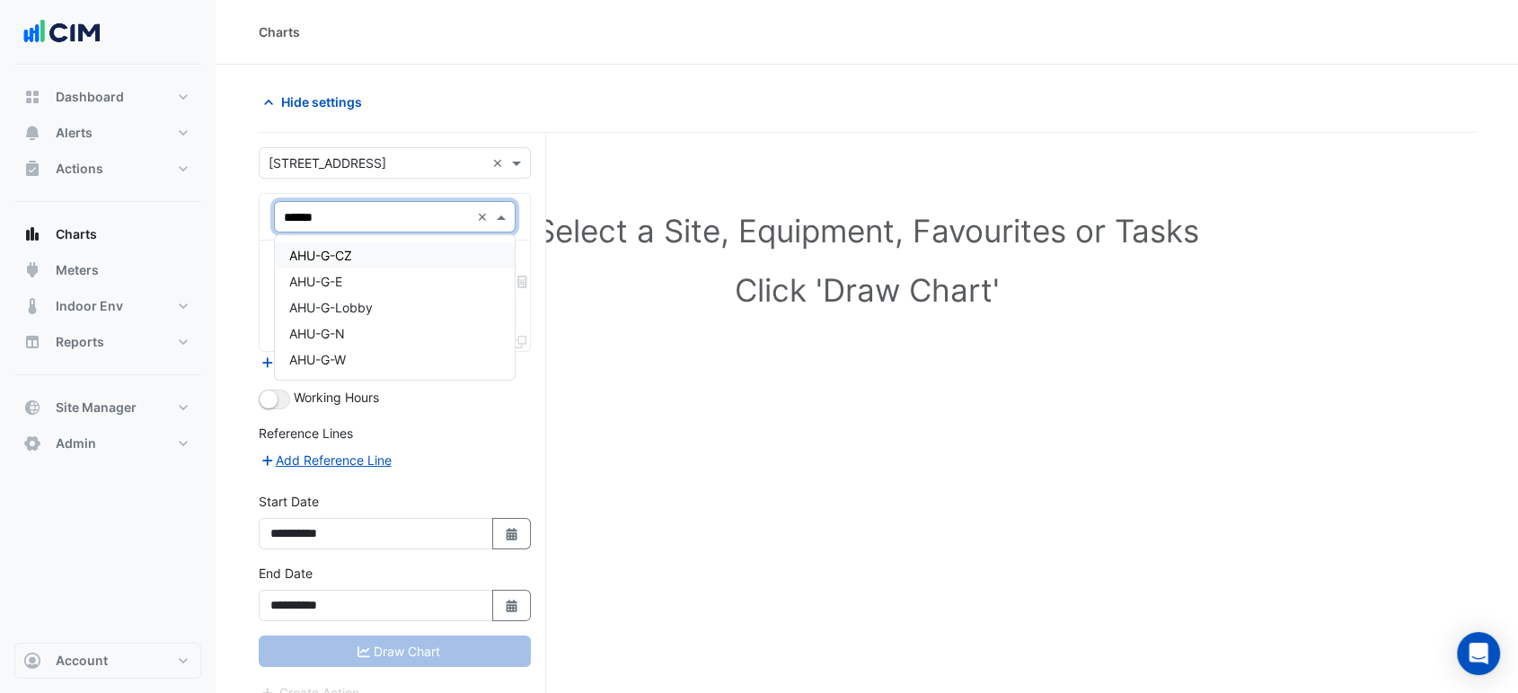
type input "*******"
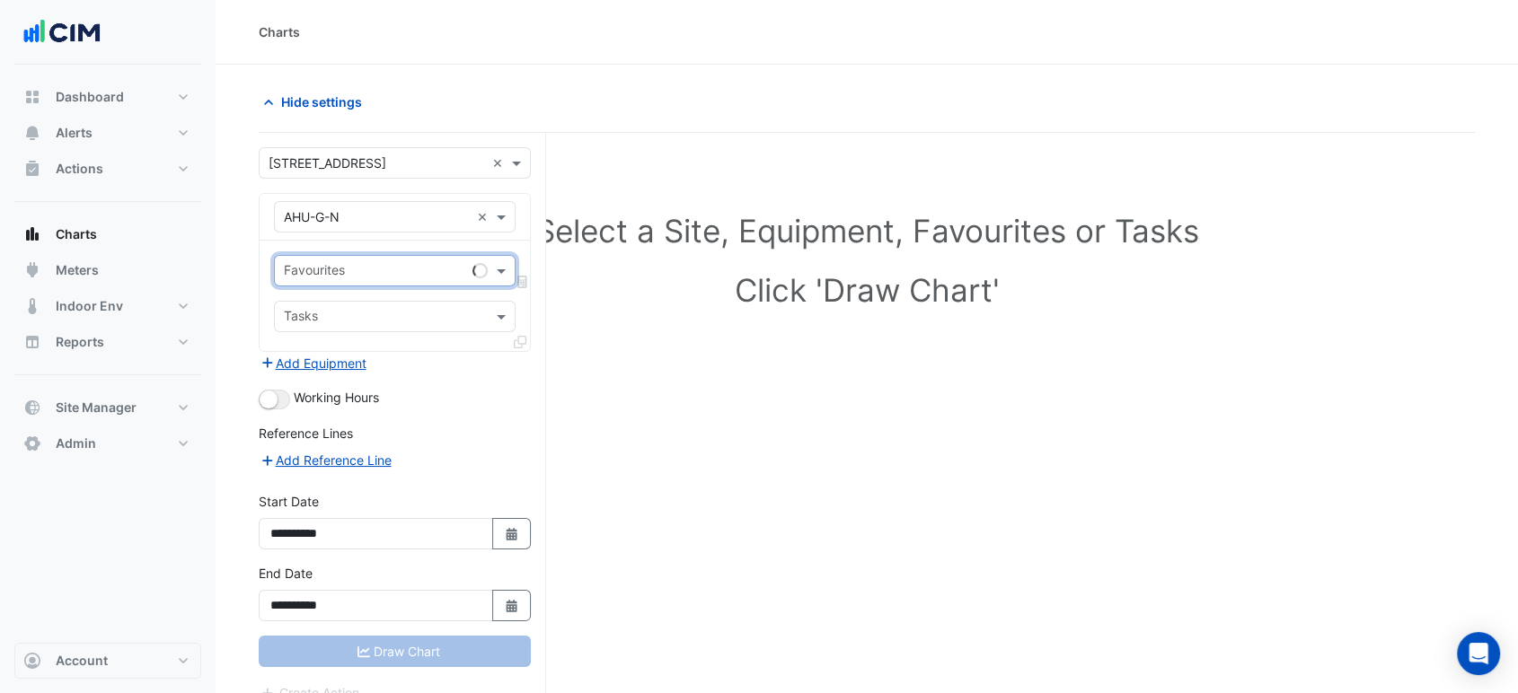
click at [345, 272] on input "text" at bounding box center [374, 272] width 181 height 19
type input "****"
click at [374, 303] on span "Unit Supply Air Fan Status - ATS, Plantroom" at bounding box center [417, 308] width 256 height 15
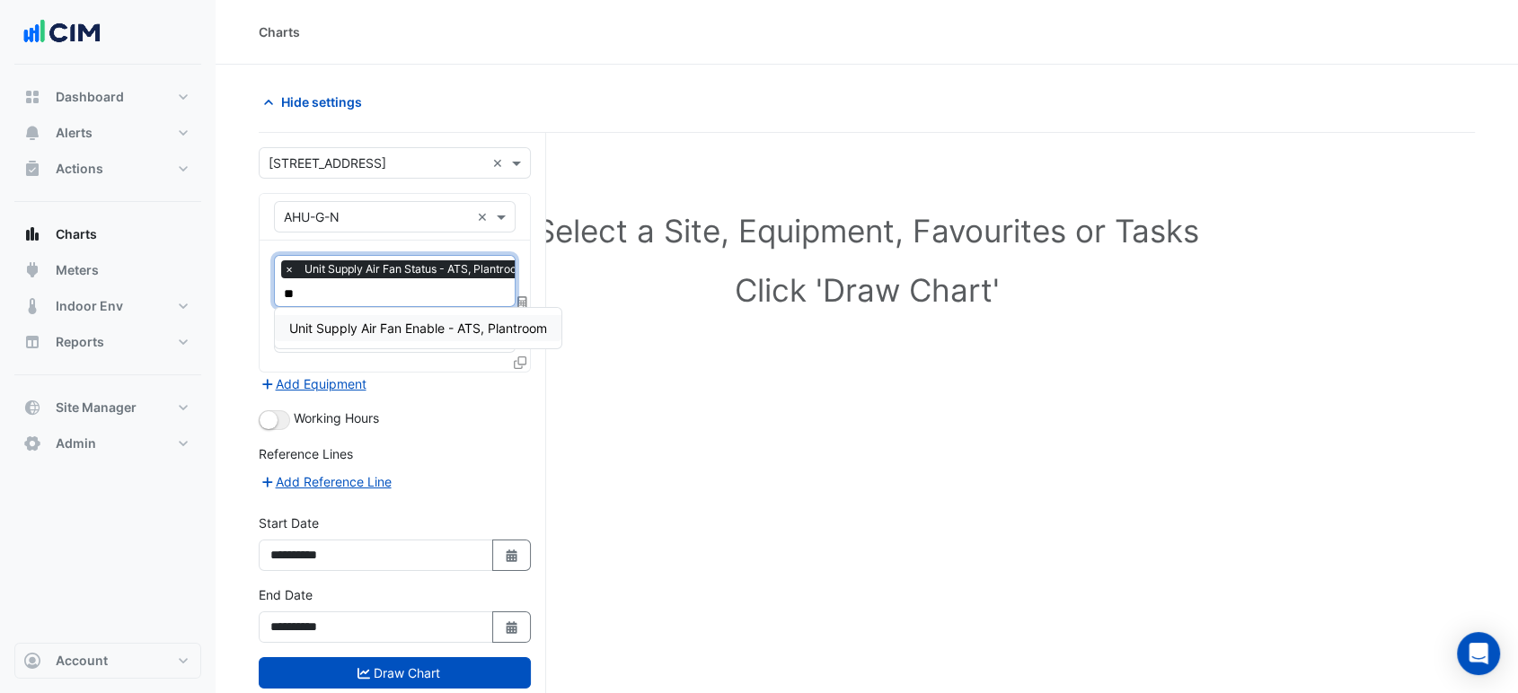
type input "***"
click at [381, 327] on span "Unit Supply Air Fan Enable - ATS, Plantroom" at bounding box center [418, 328] width 258 height 15
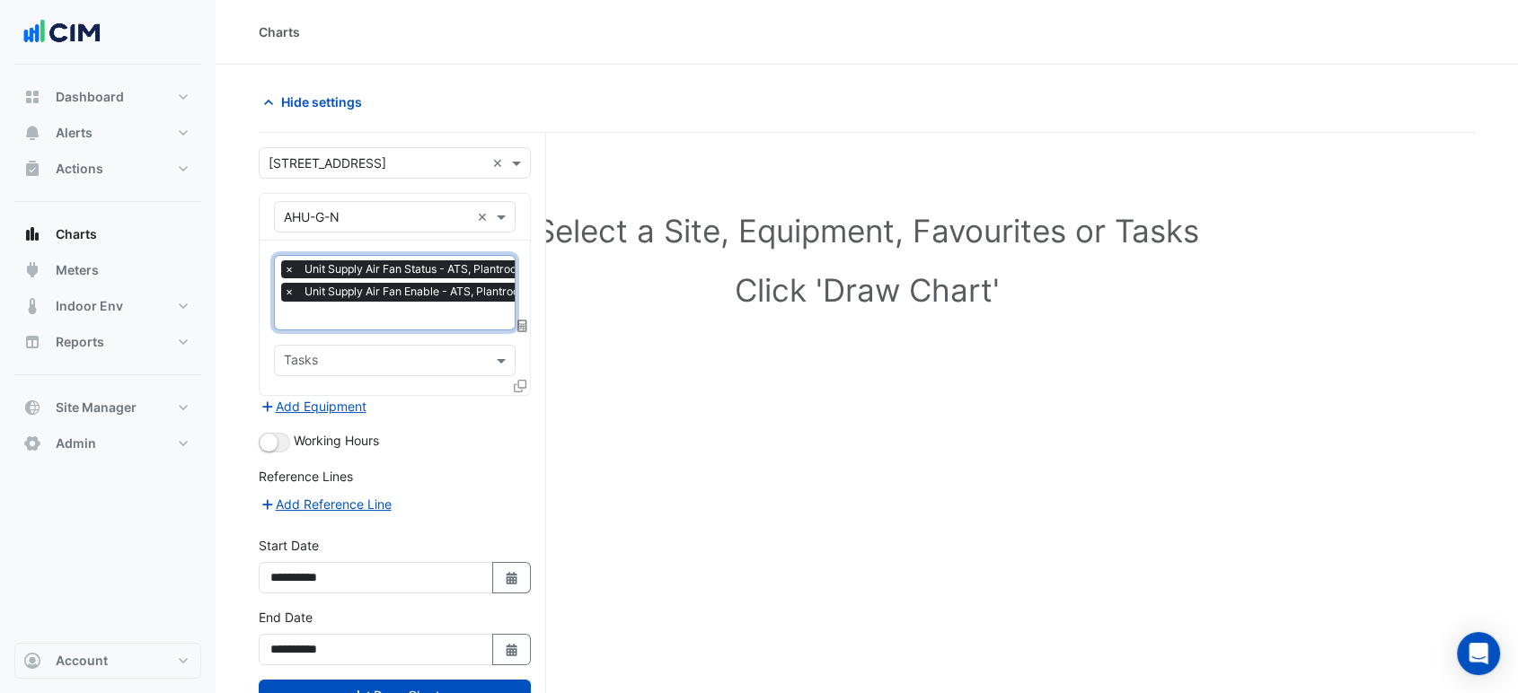
click at [263, 451] on form "**********" at bounding box center [395, 447] width 272 height 600
click at [266, 447] on button "button" at bounding box center [274, 443] width 31 height 20
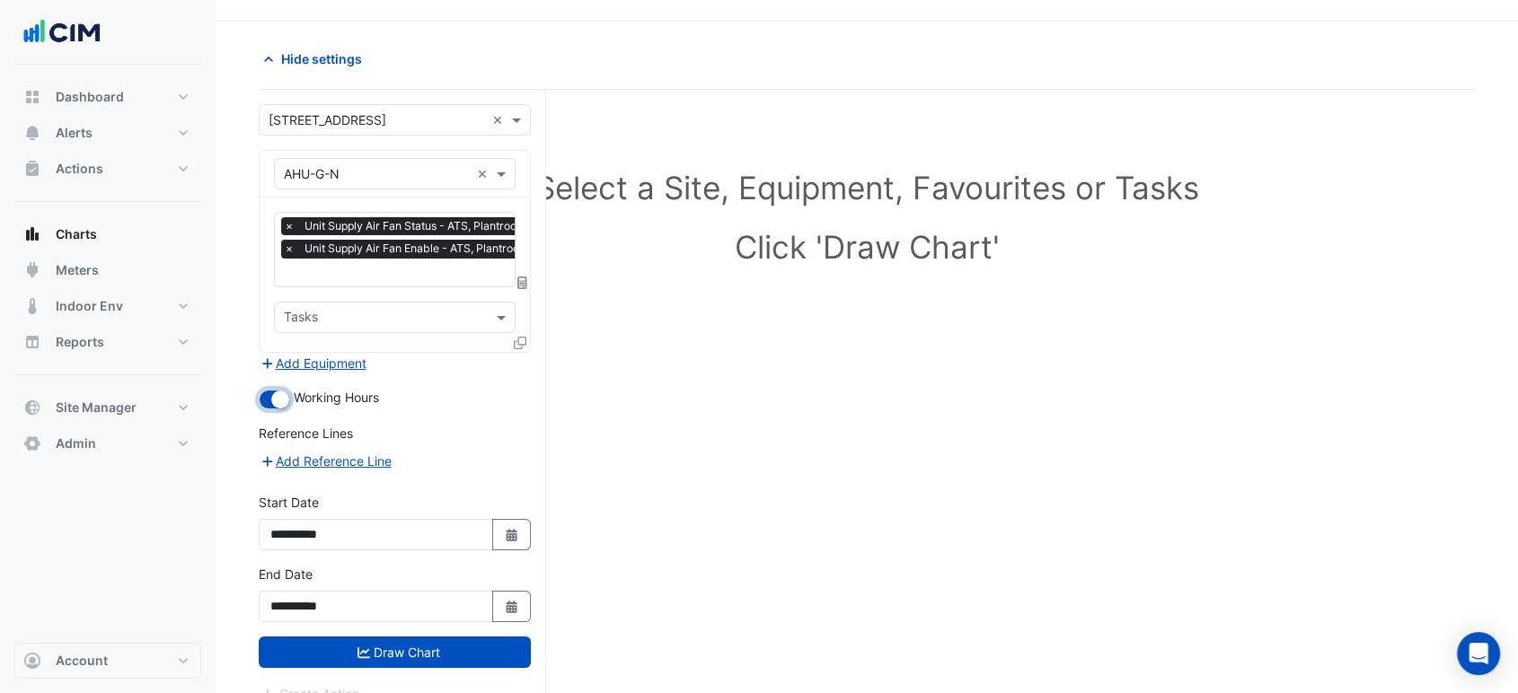
scroll to position [67, 0]
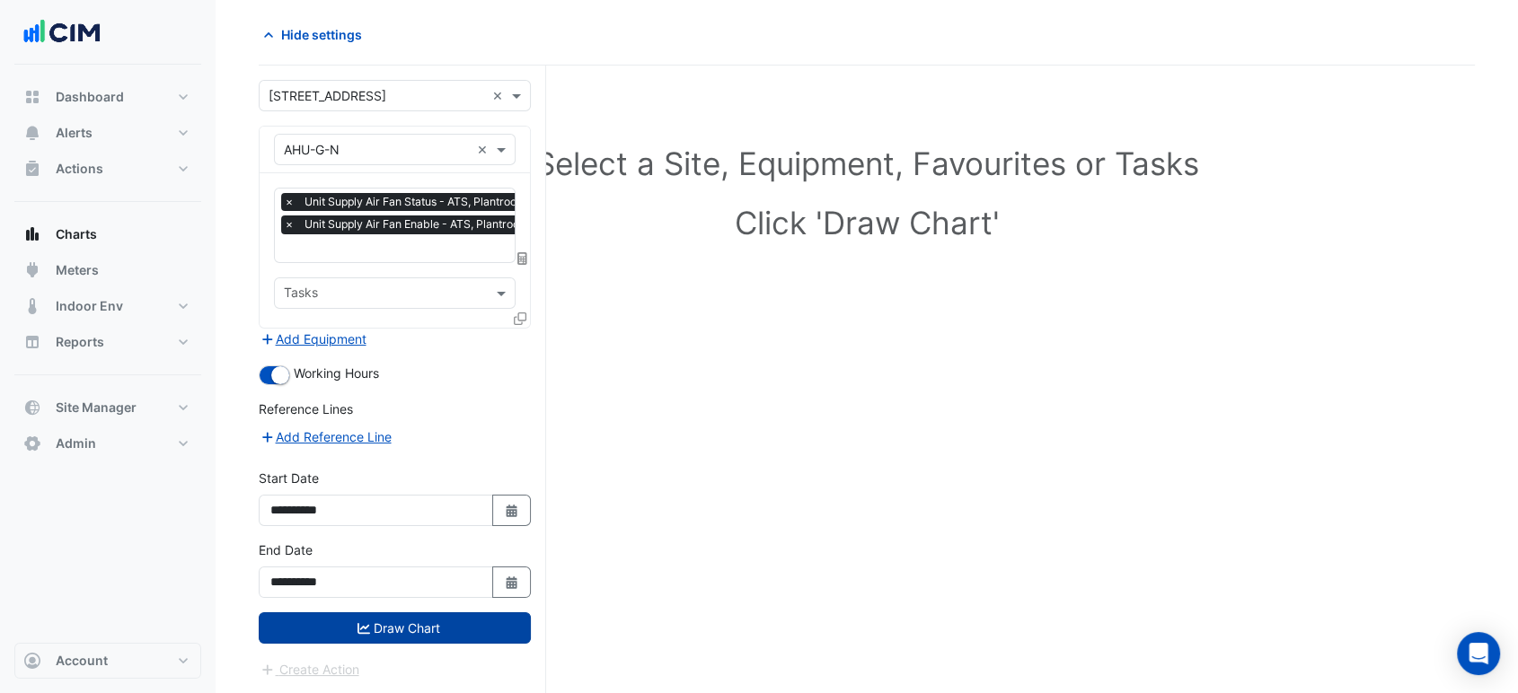
click at [429, 630] on button "Draw Chart" at bounding box center [395, 628] width 272 height 31
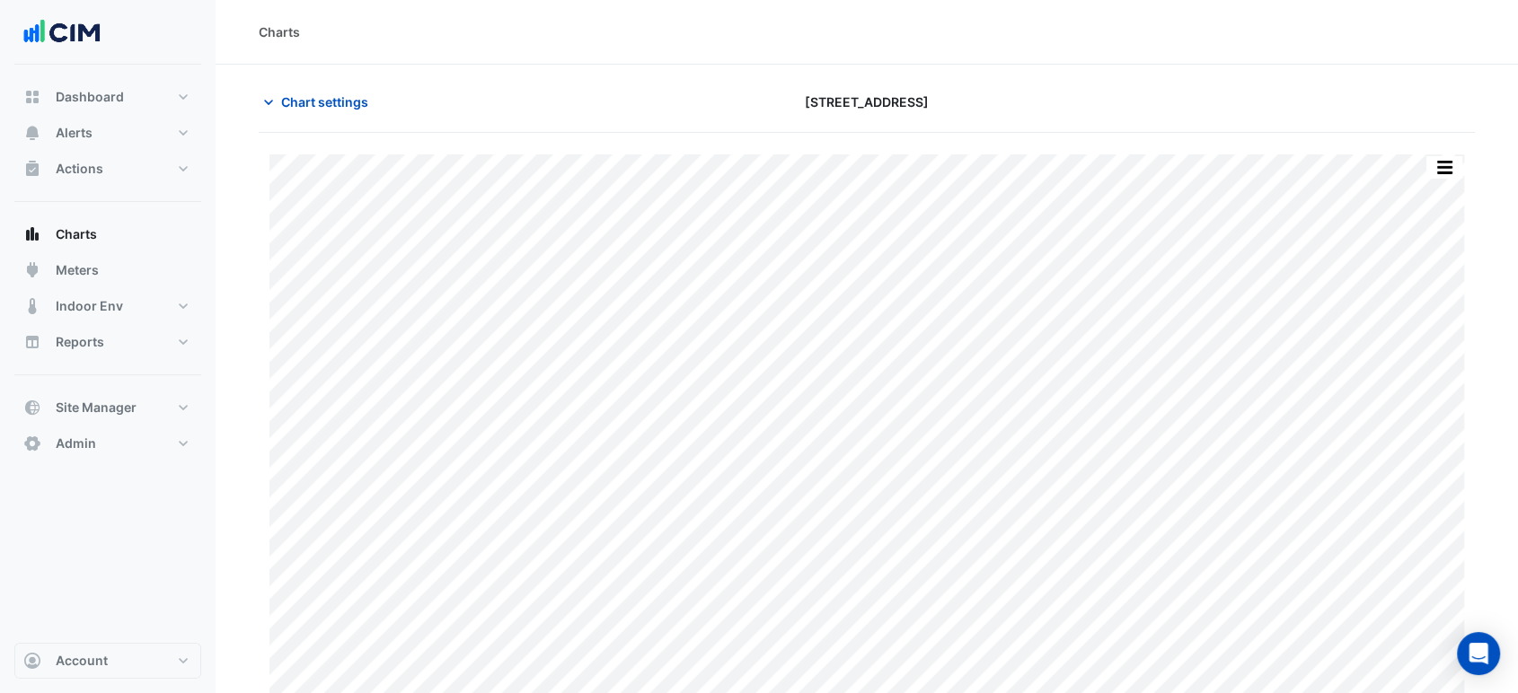
scroll to position [31, 0]
click at [1440, 133] on button "button" at bounding box center [1444, 137] width 36 height 22
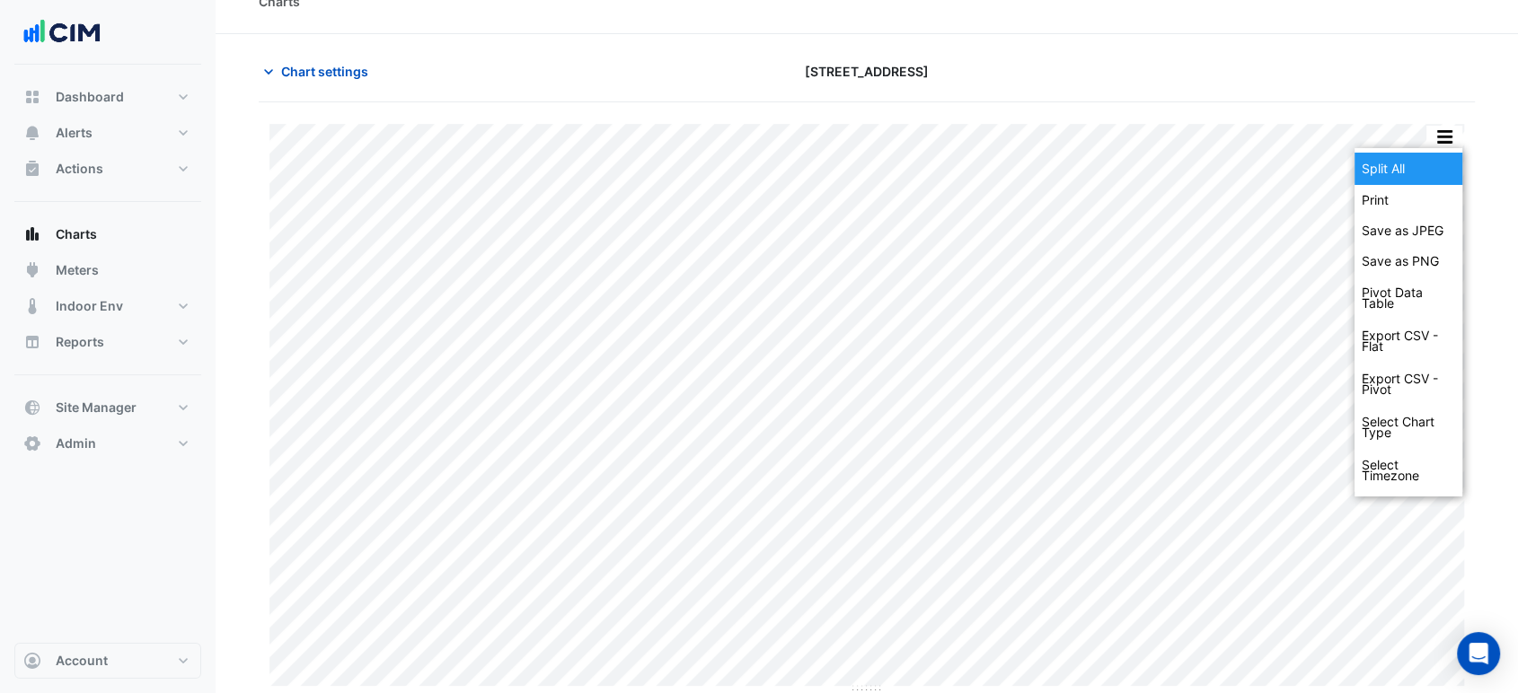
click at [1437, 156] on div "Split All" at bounding box center [1408, 169] width 108 height 32
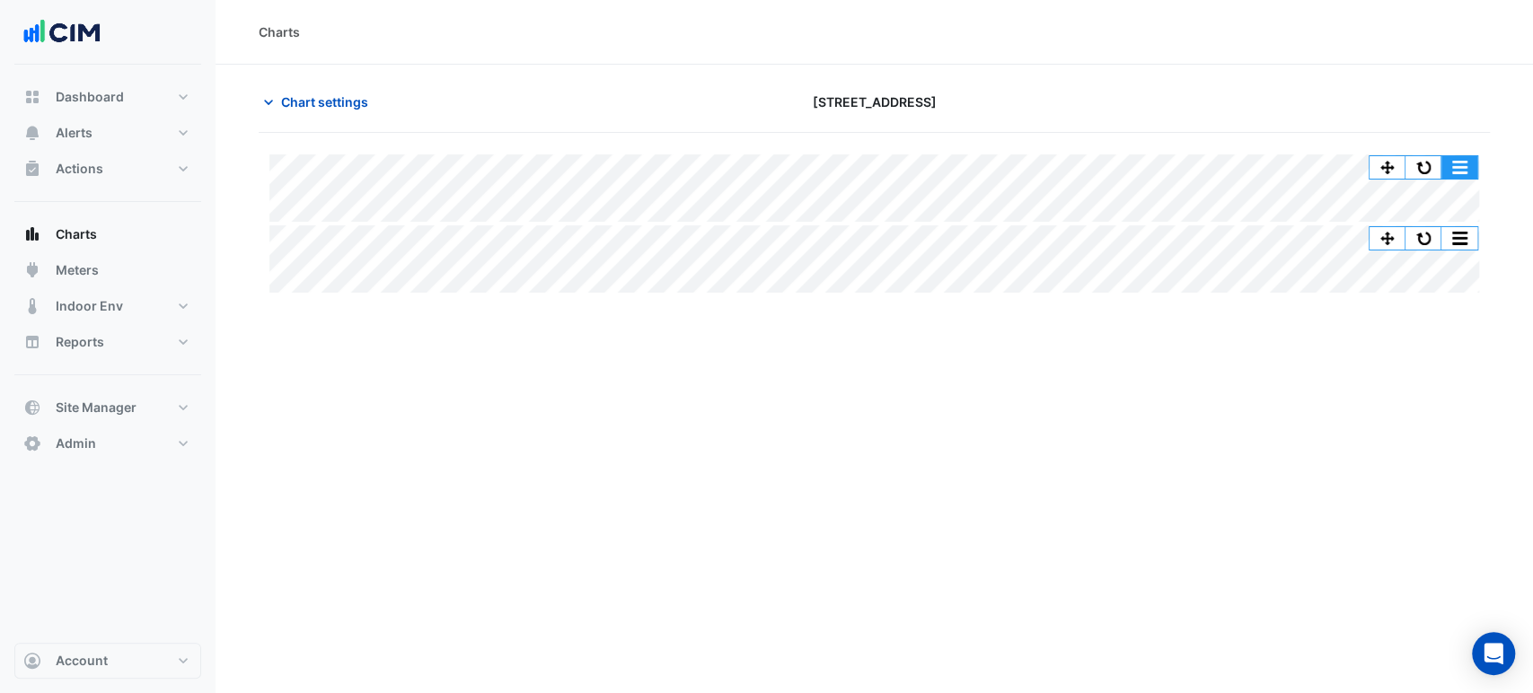
click at [1430, 156] on button "button" at bounding box center [1424, 167] width 36 height 22
click at [1427, 163] on button "button" at bounding box center [1424, 167] width 36 height 22
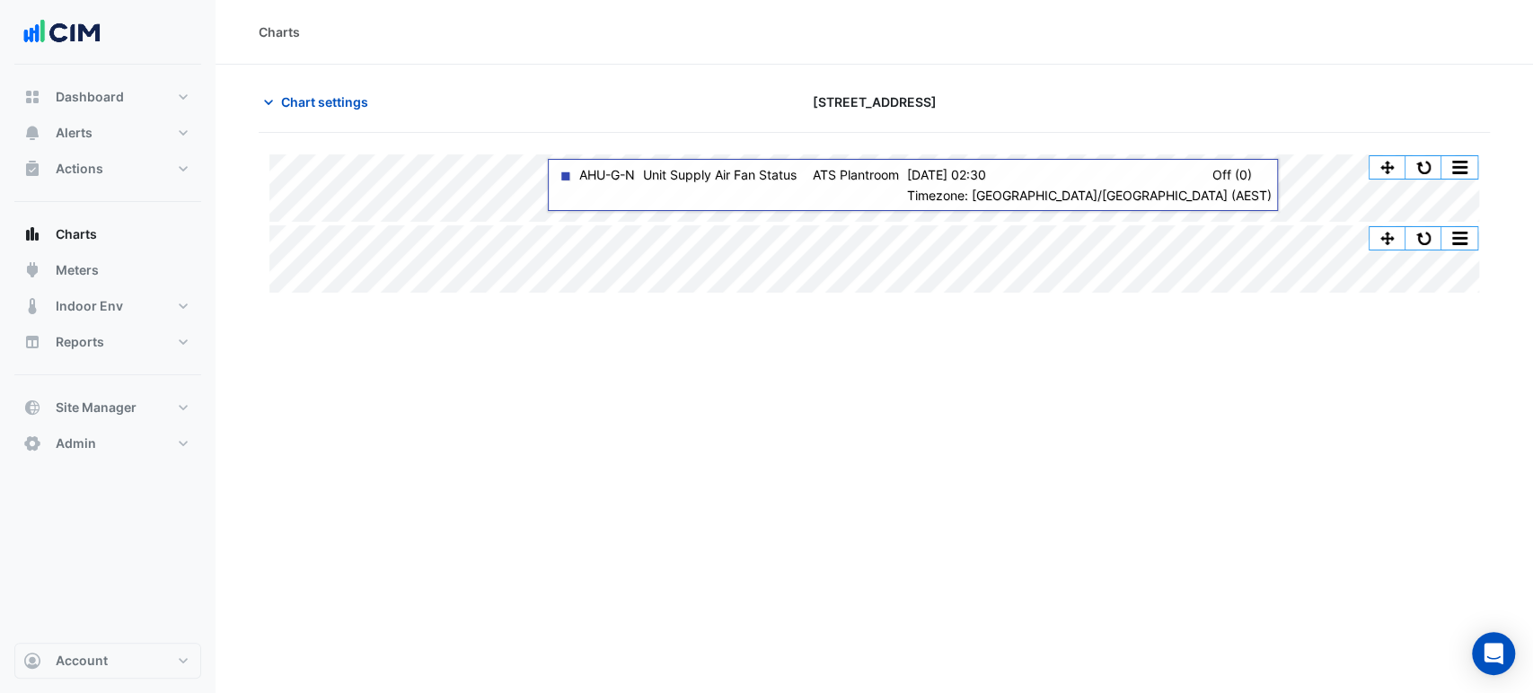
click at [836, 348] on div "Charts Chart settings 323 Castlereagh Street Split None Print Save as JPEG Save…" at bounding box center [875, 346] width 1318 height 693
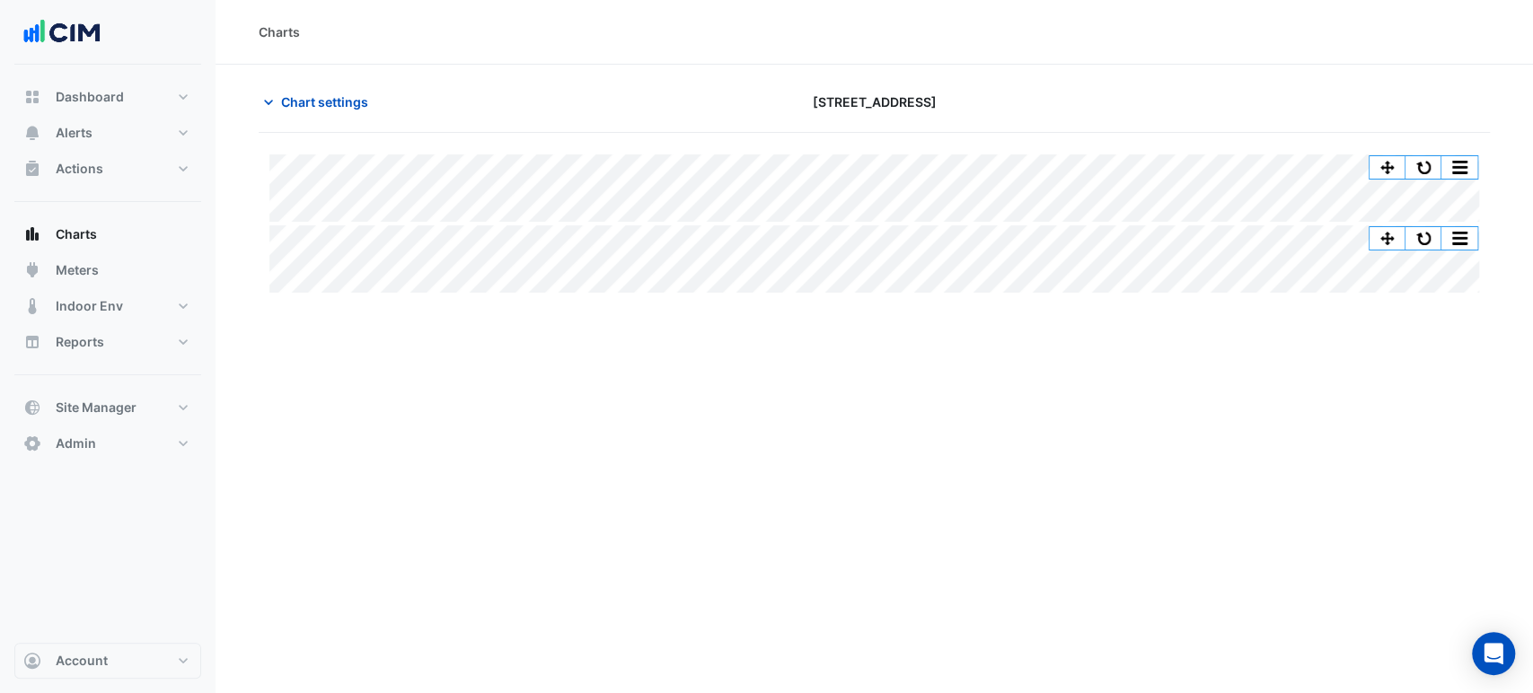
click at [1136, 499] on div "Charts Chart settings 323 Castlereagh Street Split None Print Save as JPEG Save…" at bounding box center [875, 346] width 1318 height 693
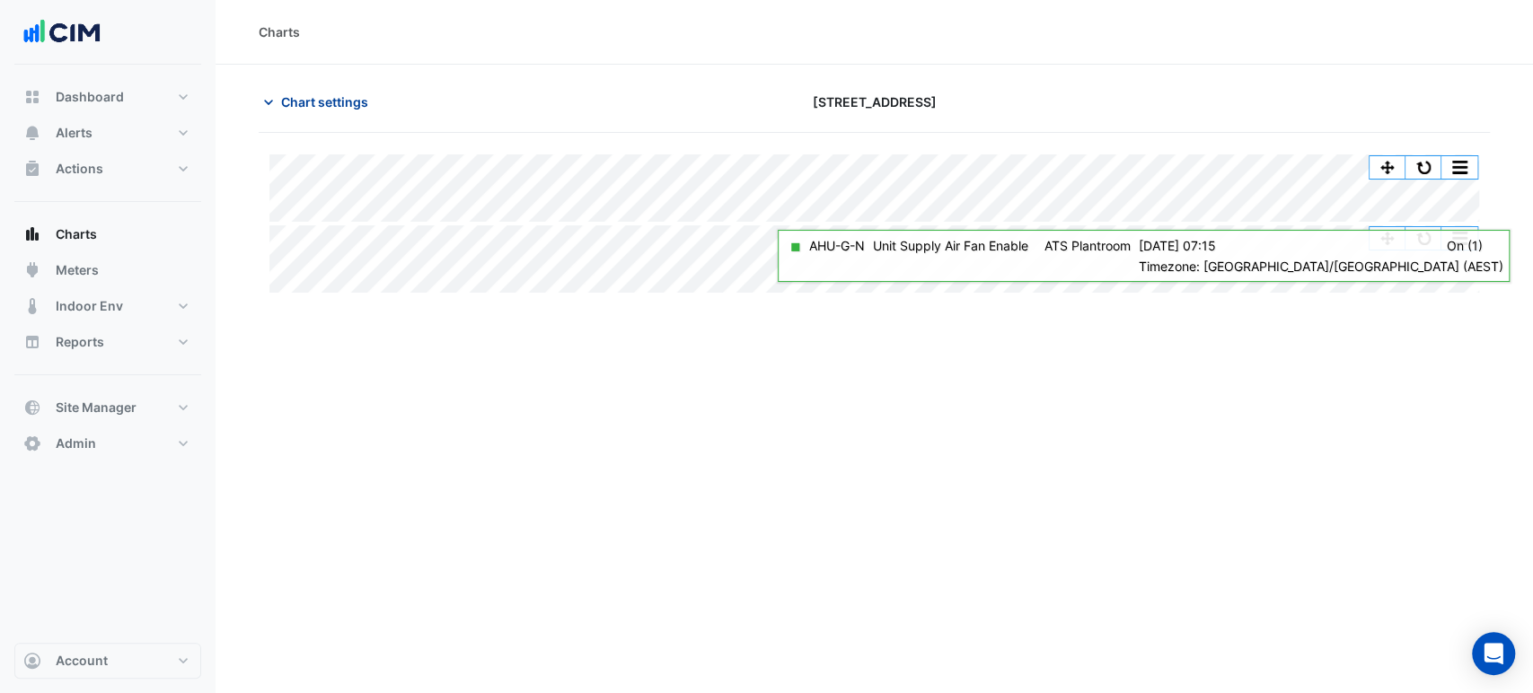
click at [346, 101] on span "Chart settings" at bounding box center [324, 102] width 87 height 19
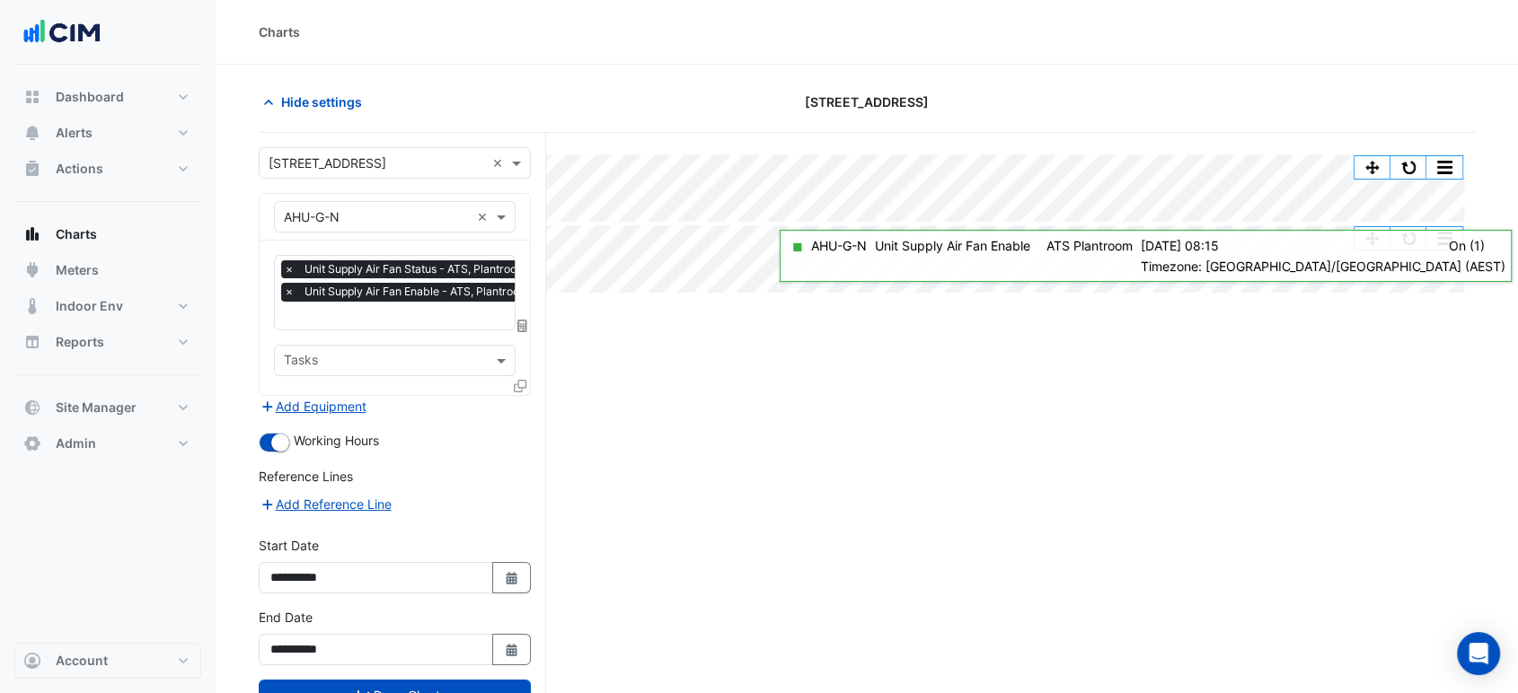
click at [350, 189] on form "**********" at bounding box center [395, 447] width 272 height 600
click at [357, 208] on input "text" at bounding box center [377, 217] width 186 height 19
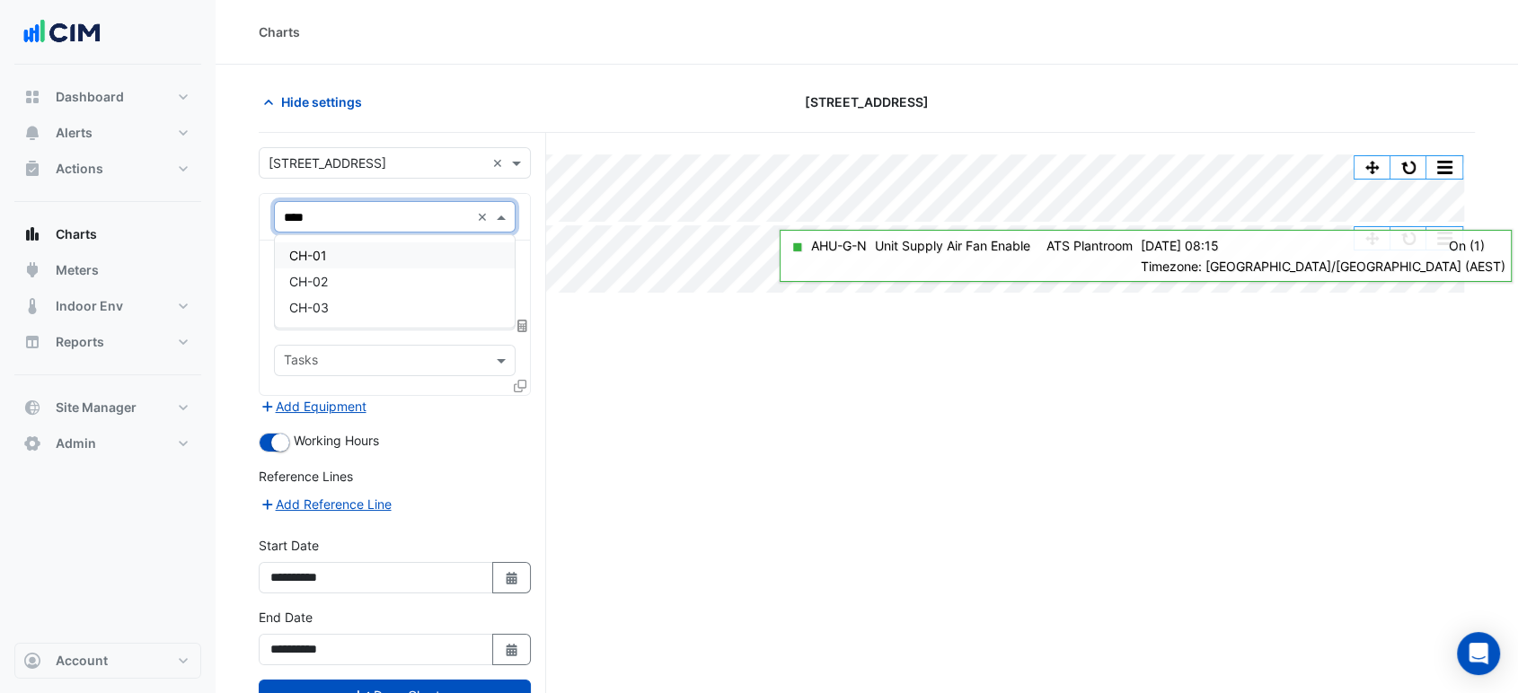
type input "*****"
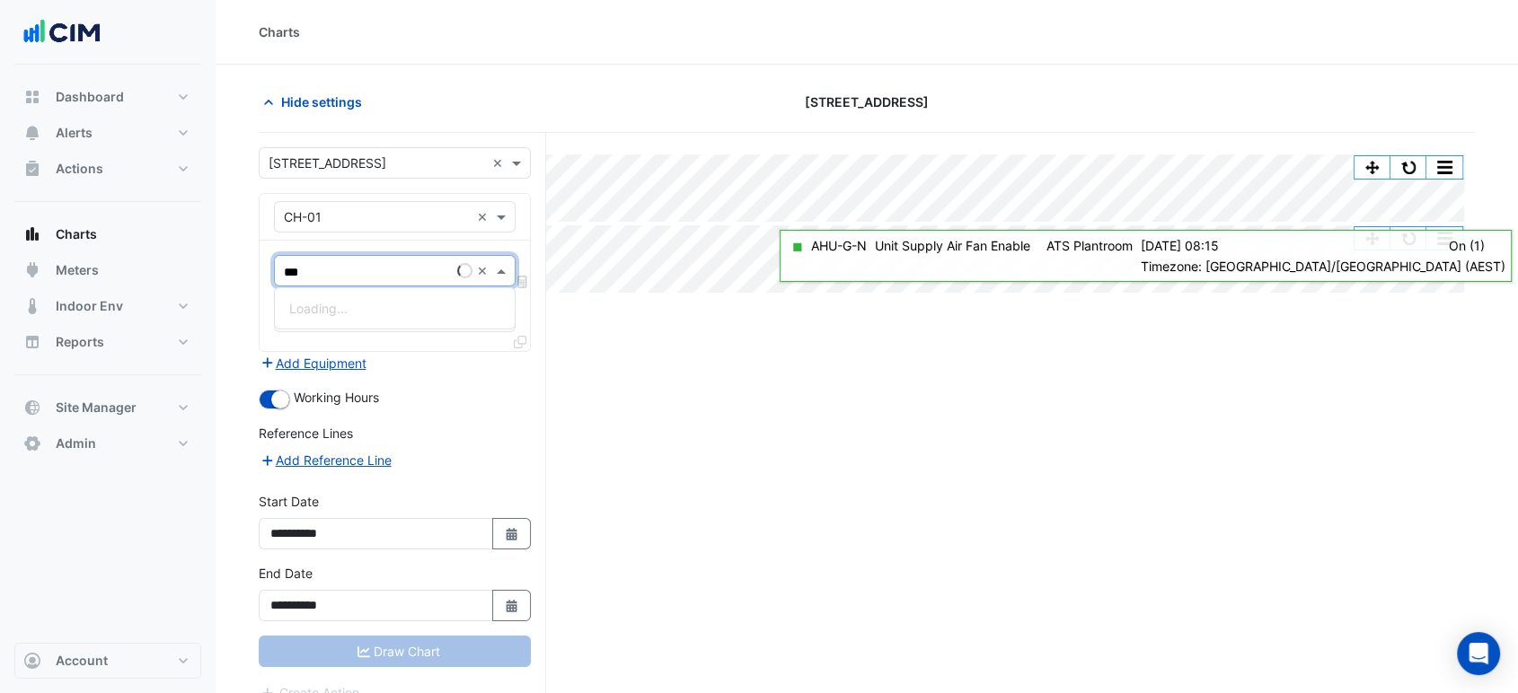
type input "****"
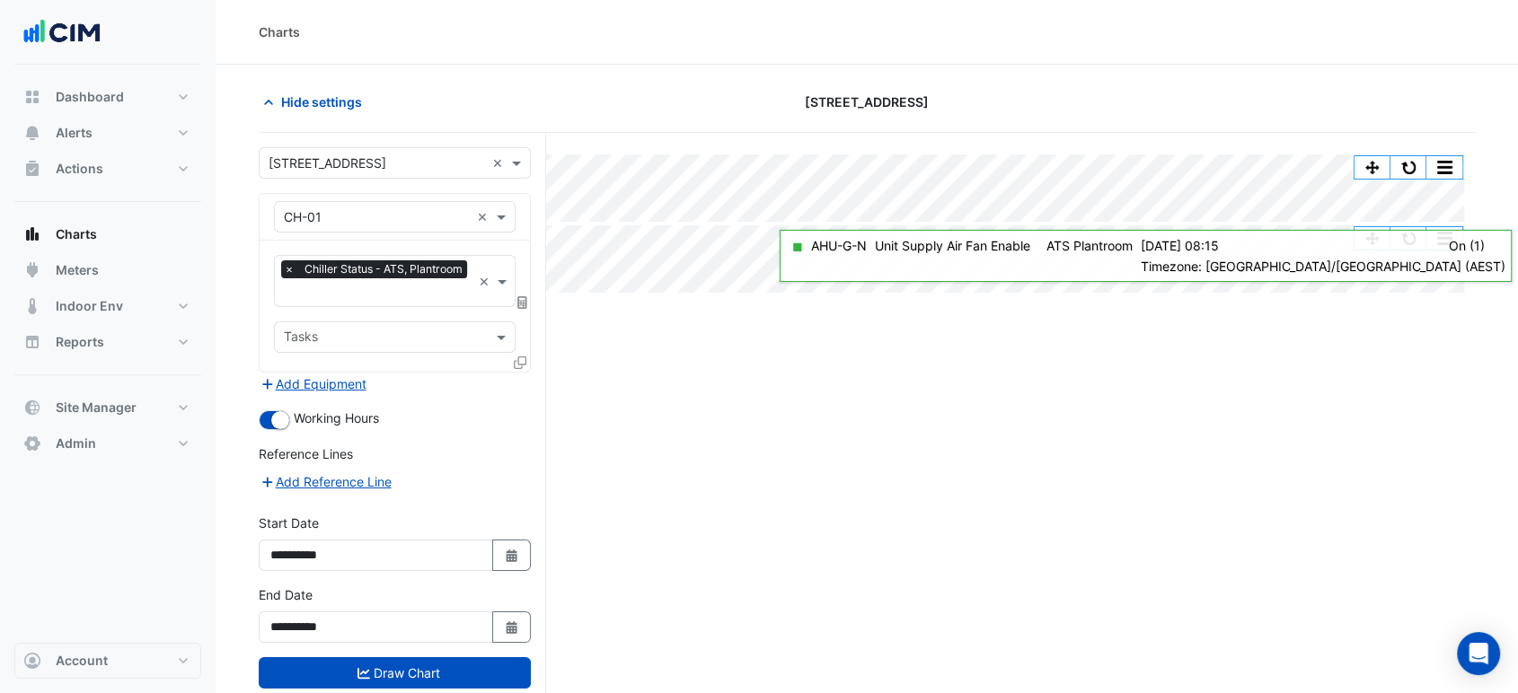
click at [517, 364] on icon at bounding box center [520, 363] width 13 height 13
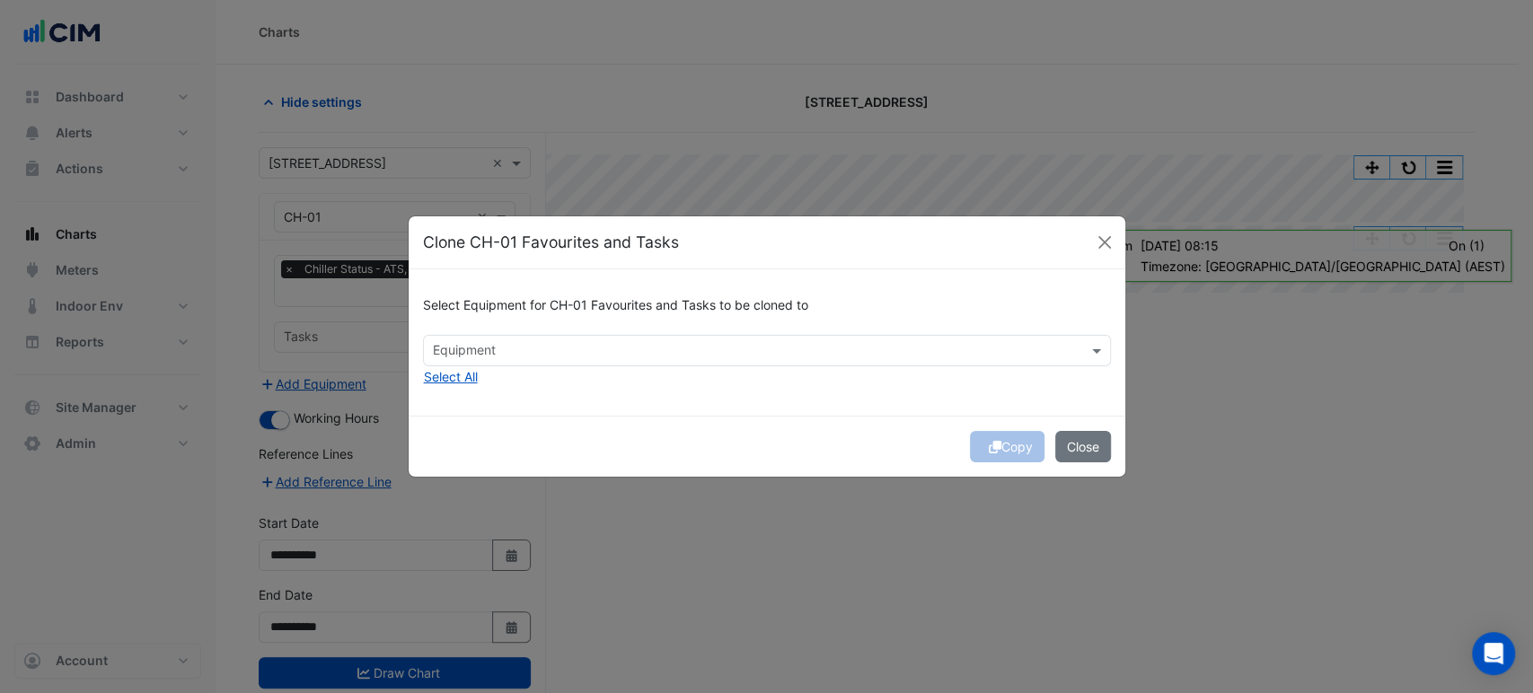
drag, startPoint x: 493, startPoint y: 379, endPoint x: 481, endPoint y: 381, distance: 11.8
click at [492, 379] on div "Select Equipment for CH-01 Favourites and Tasks to be cloned to Equipment Selec…" at bounding box center [767, 342] width 717 height 146
click at [478, 382] on button "Select All" at bounding box center [451, 376] width 56 height 21
click at [1021, 442] on button "Copy" at bounding box center [1007, 446] width 75 height 31
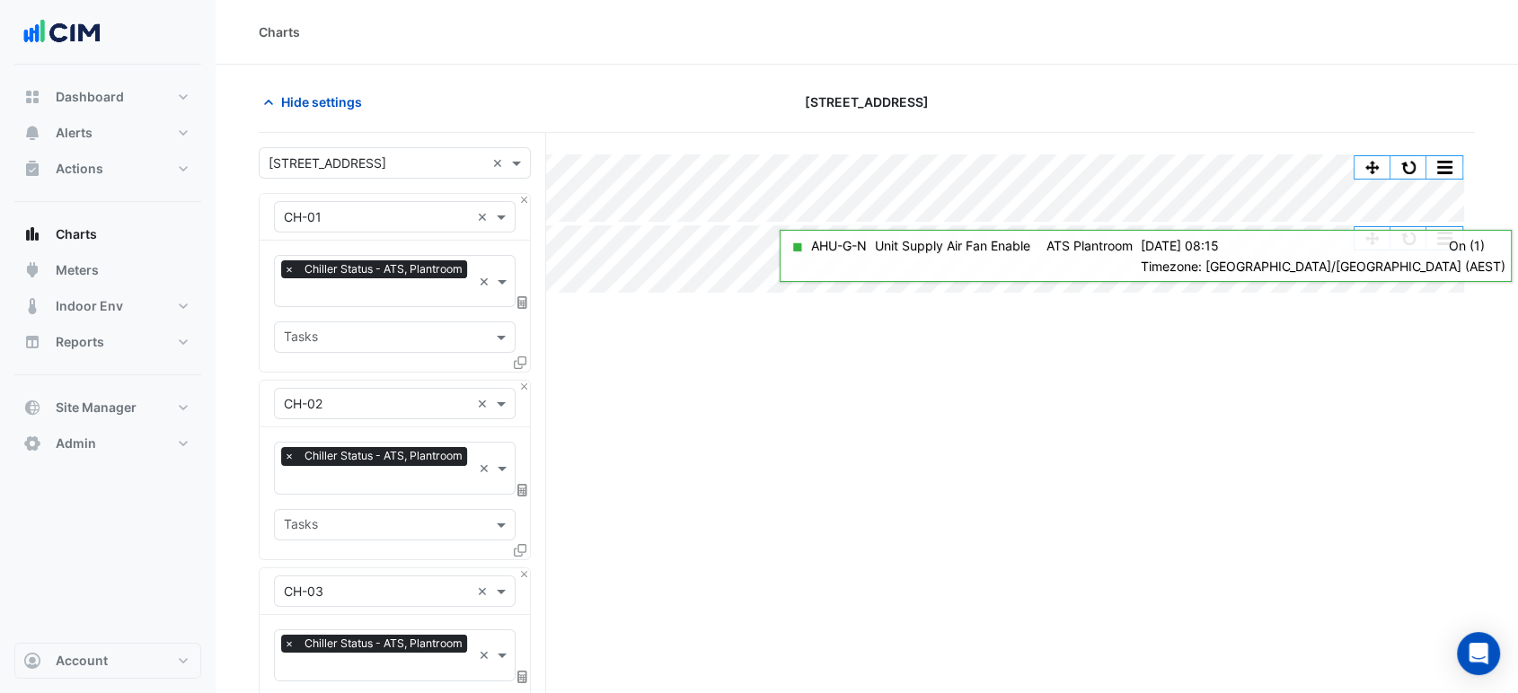
click at [375, 300] on input "text" at bounding box center [378, 294] width 188 height 19
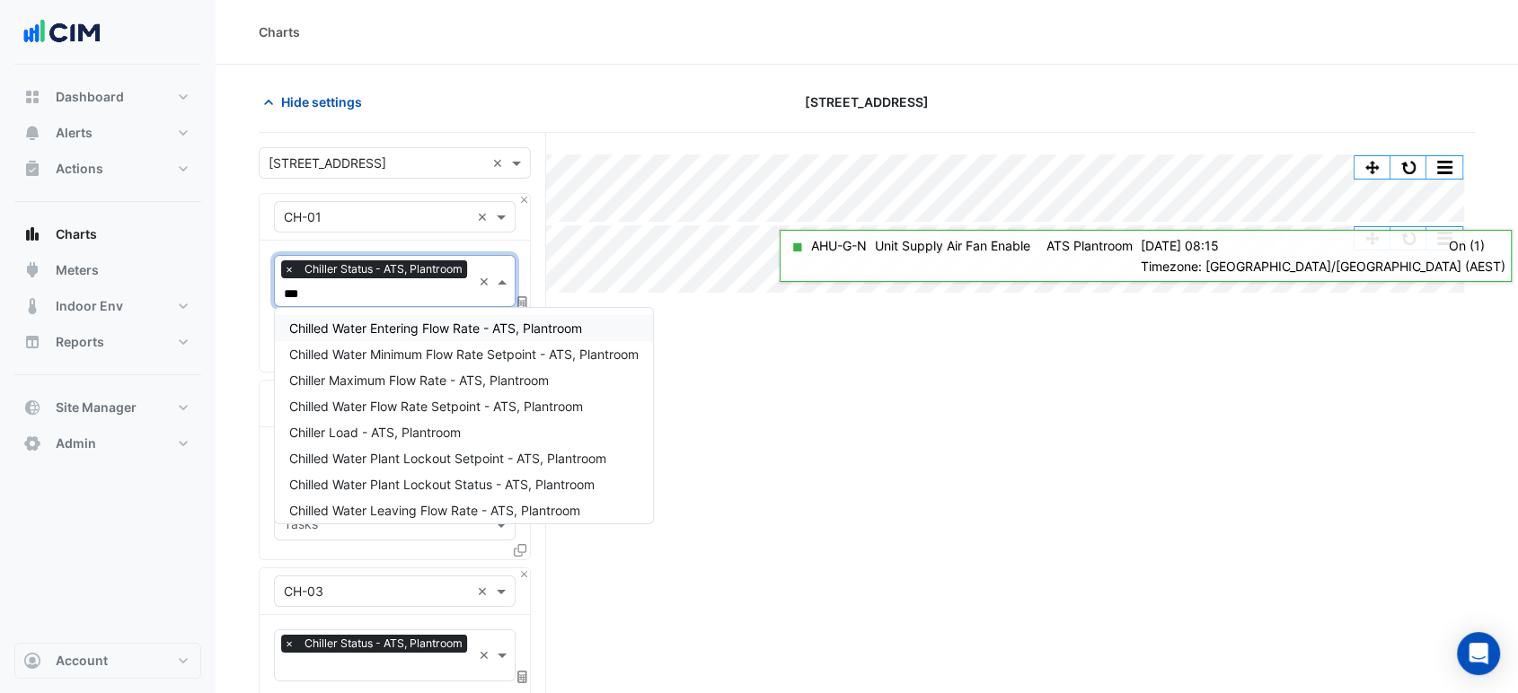
type input "****"
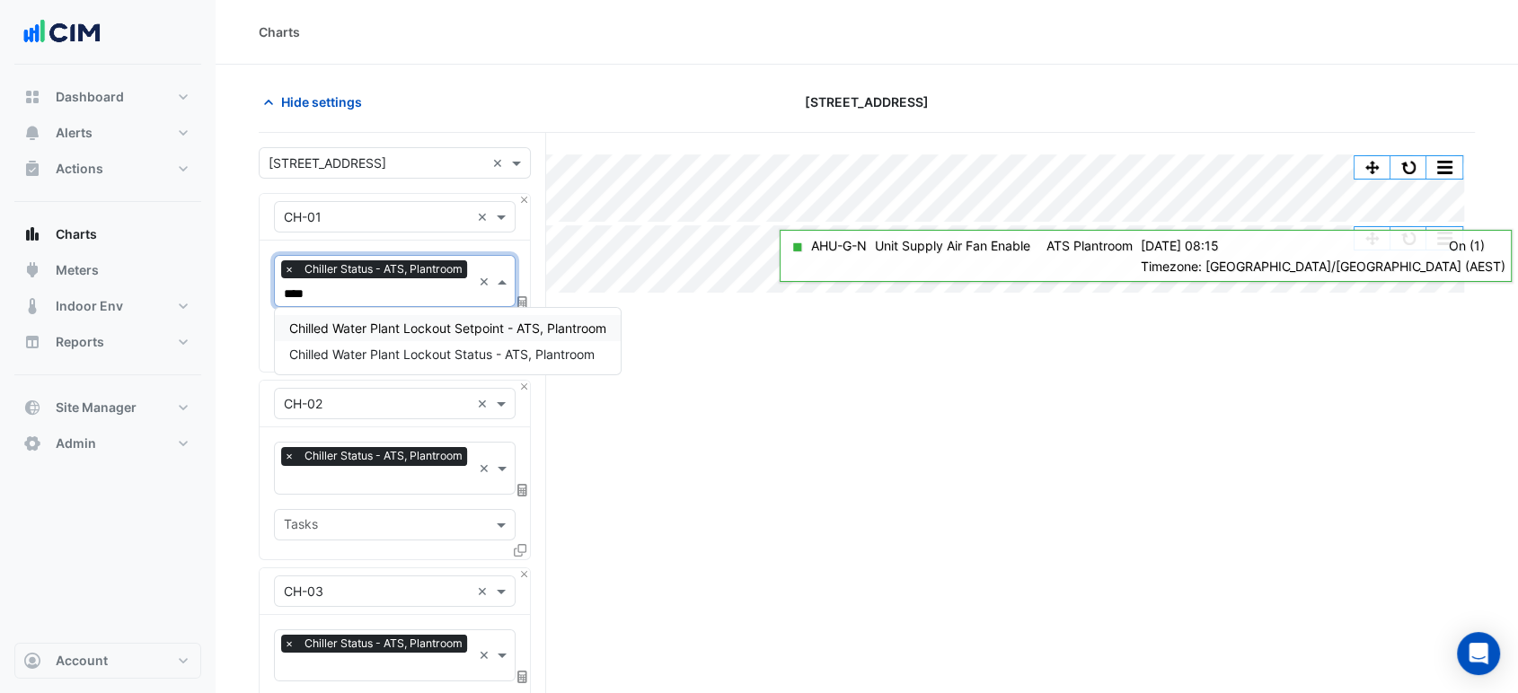
click at [419, 321] on span "Chilled Water Plant Lockout Setpoint - ATS, Plantroom" at bounding box center [447, 328] width 317 height 15
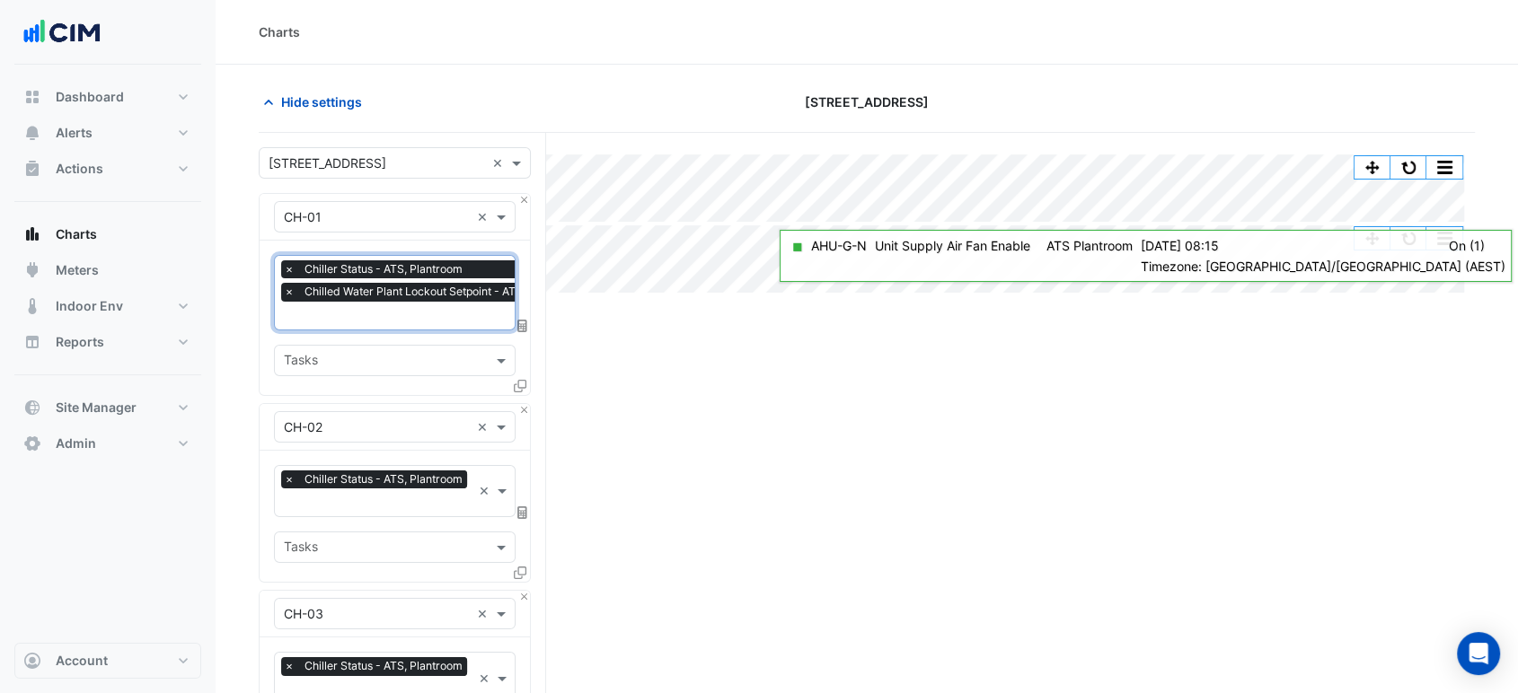
click at [408, 315] on input "text" at bounding box center [437, 317] width 306 height 19
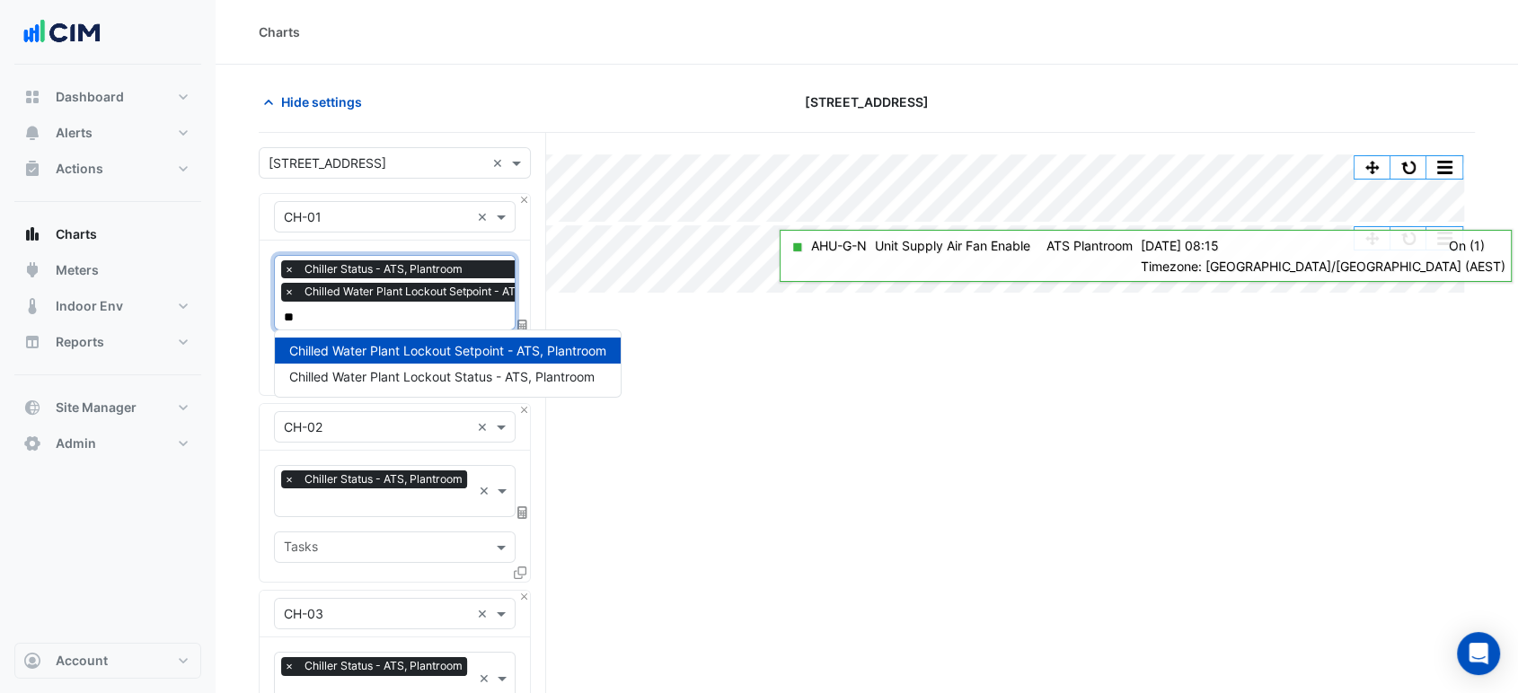
type input "*"
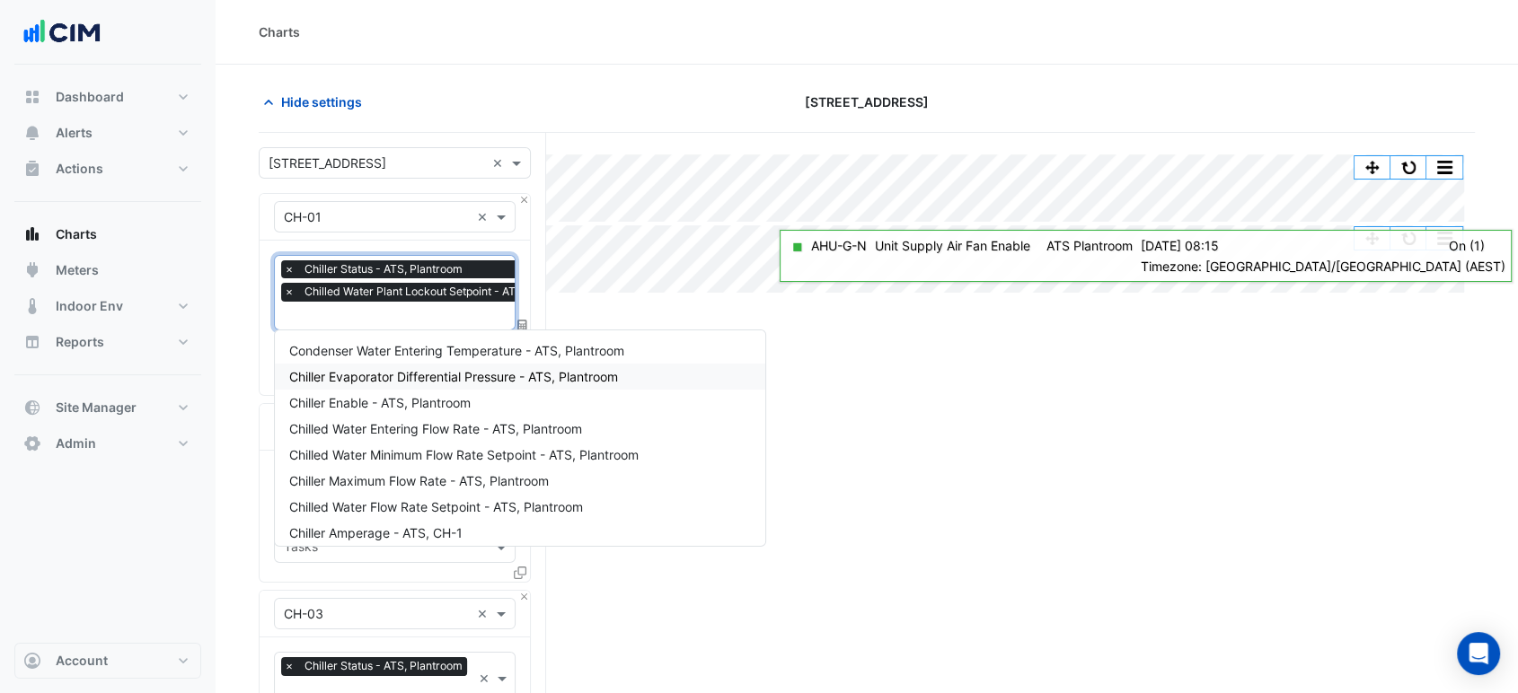
drag, startPoint x: 979, startPoint y: 409, endPoint x: 796, endPoint y: 398, distance: 183.5
click at [977, 408] on div "Split None Print Save as JPEG Save as PNG Pivot Data Table Export CSV - Flat Ex…" at bounding box center [867, 634] width 1216 height 1003
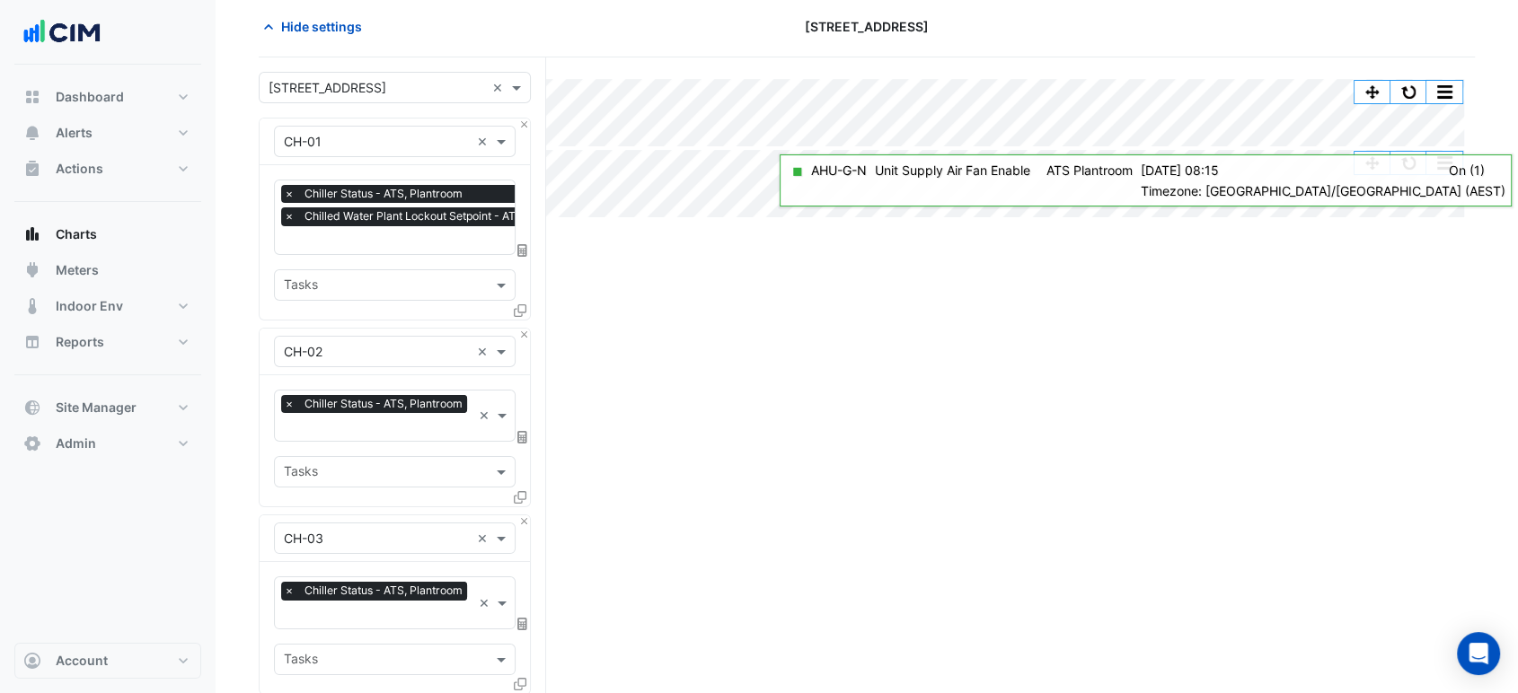
scroll to position [299, 0]
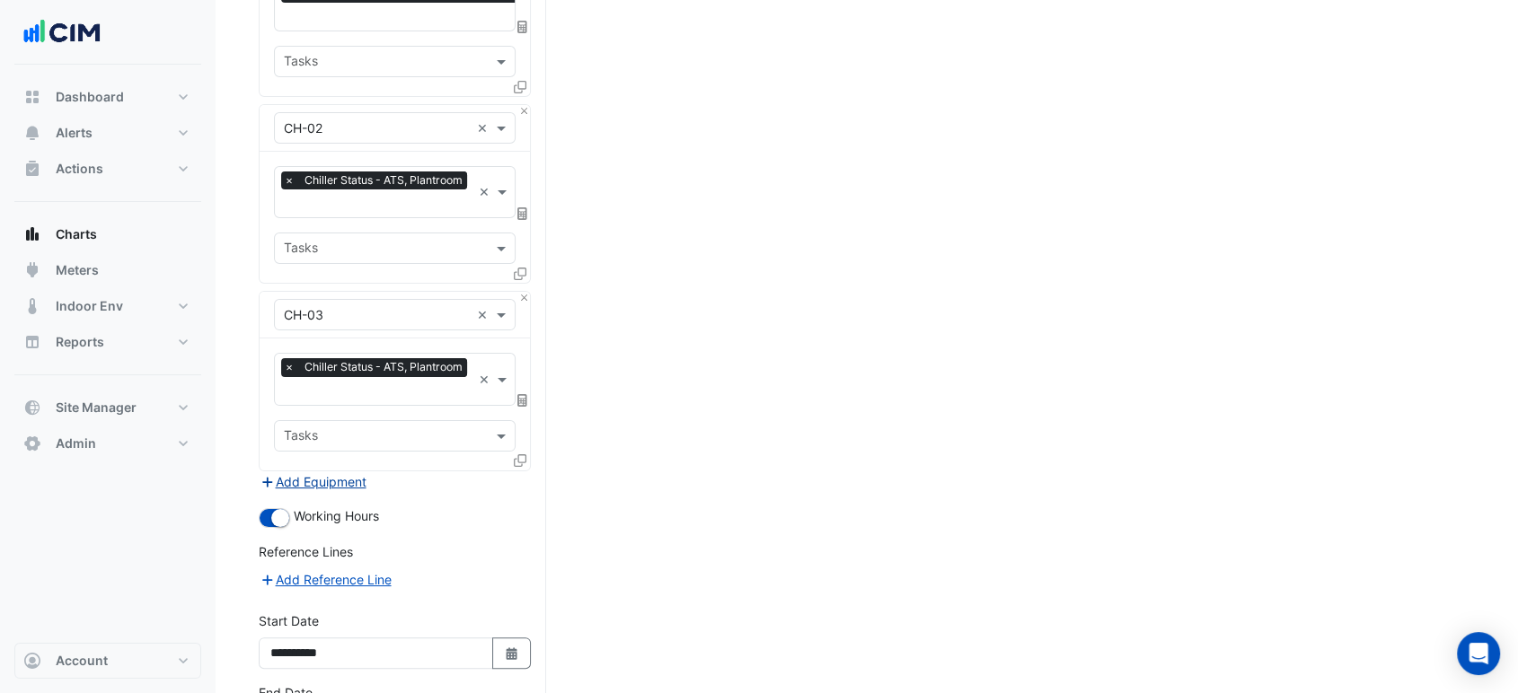
click at [355, 472] on button "Add Equipment" at bounding box center [313, 482] width 109 height 21
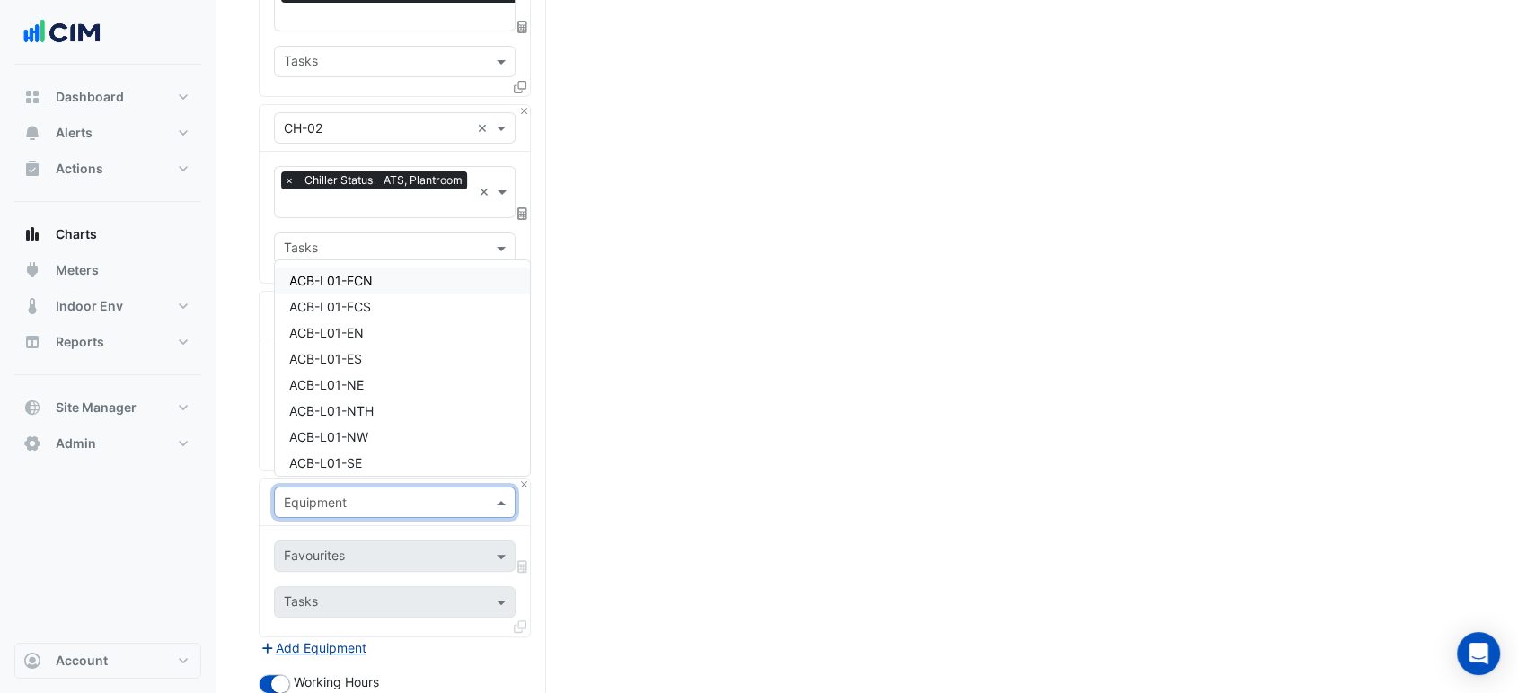
click at [352, 487] on div "Equipment" at bounding box center [395, 502] width 242 height 31
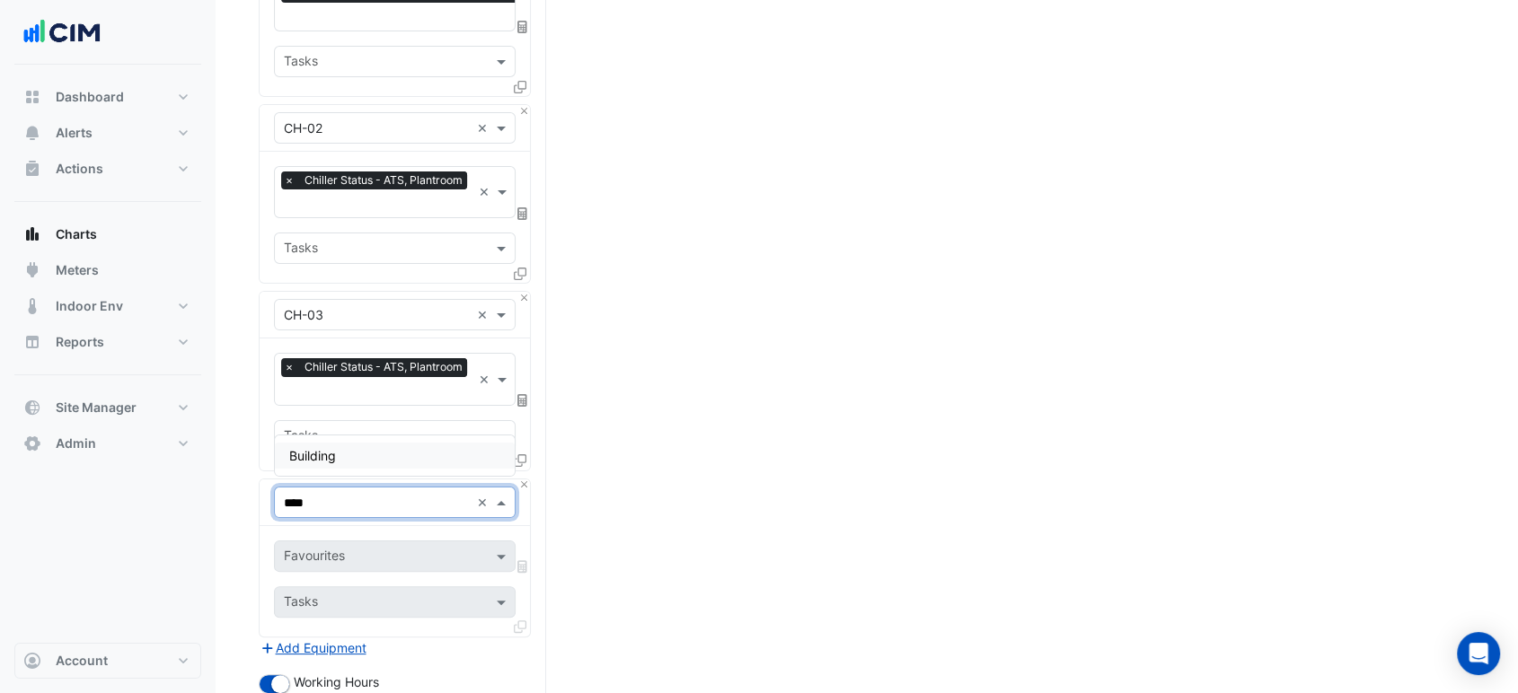
type input "*****"
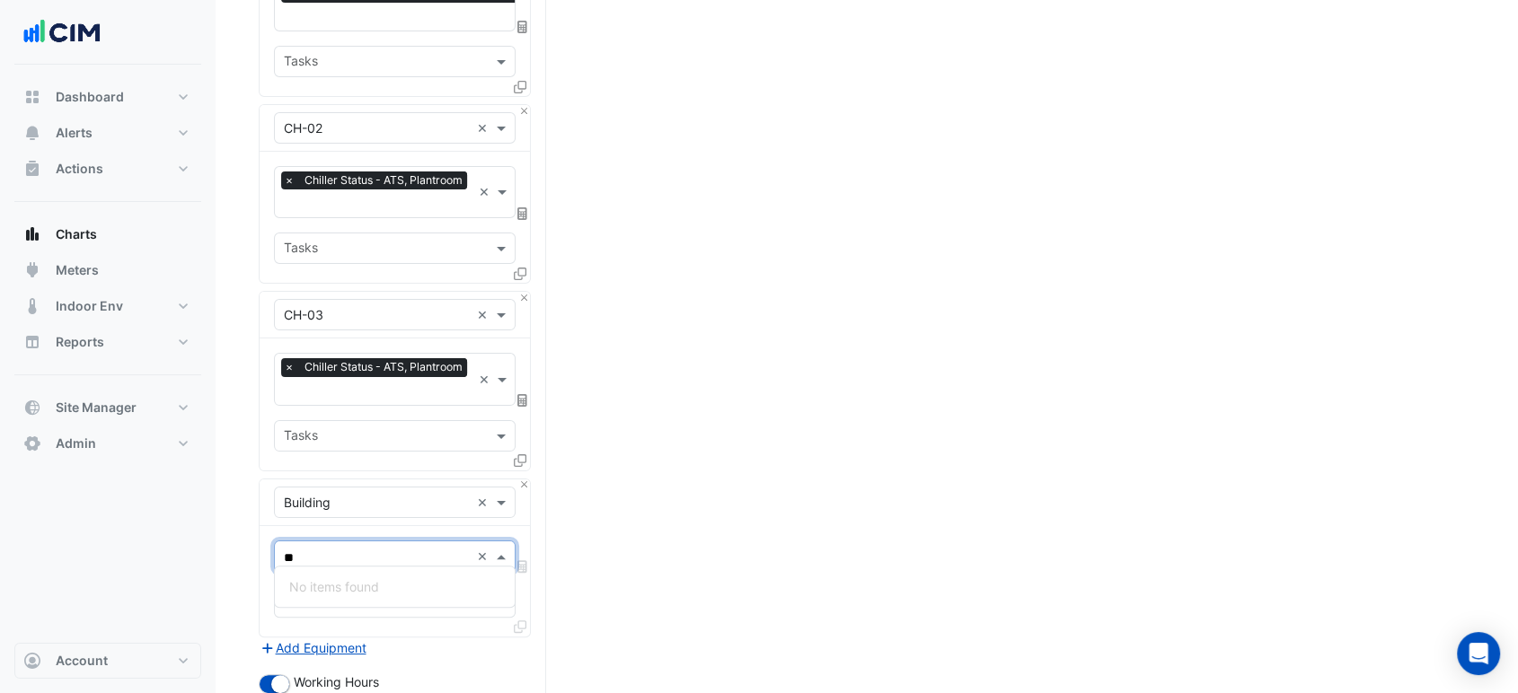
type input "**"
click at [369, 494] on input "text" at bounding box center [377, 503] width 186 height 19
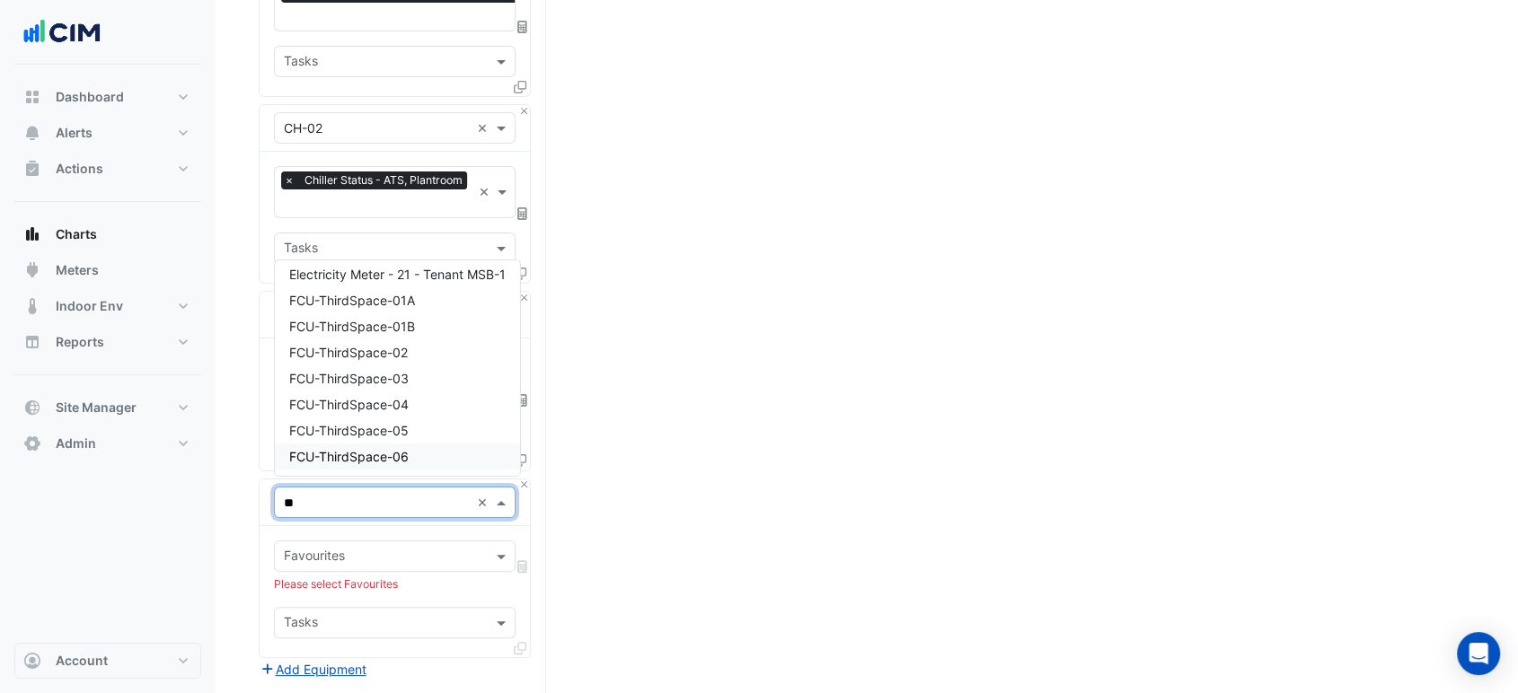
scroll to position [345, 0]
type input "***"
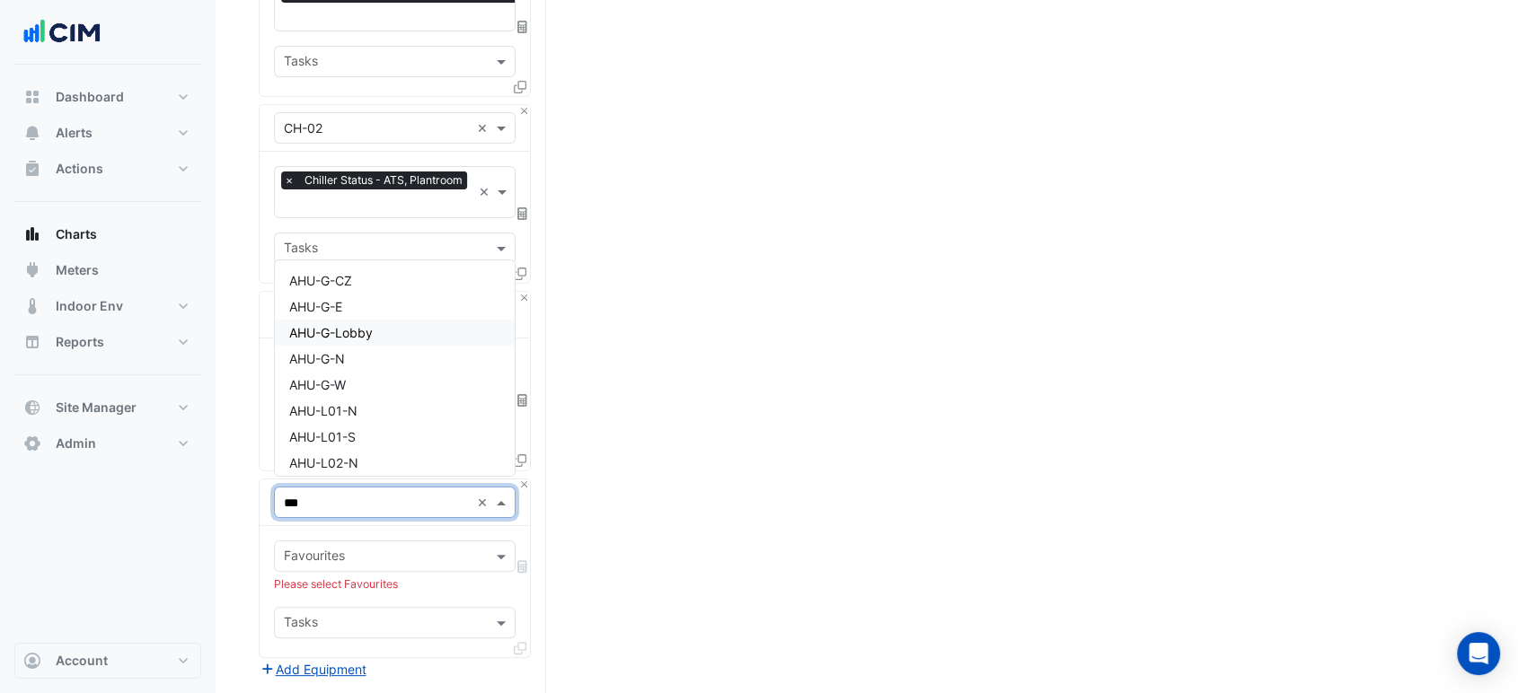
click at [369, 331] on span "AHU-G-Lobby" at bounding box center [331, 332] width 84 height 15
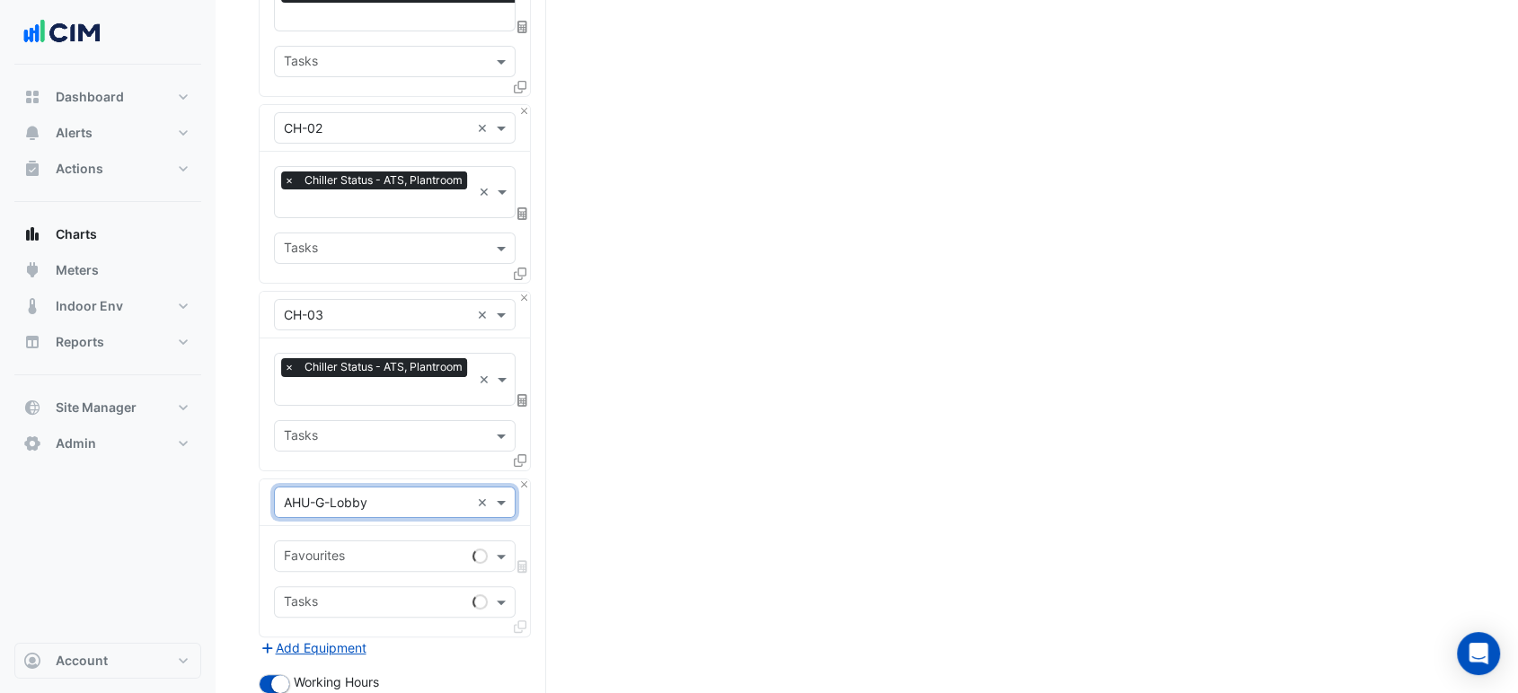
click at [376, 559] on div at bounding box center [373, 558] width 184 height 23
type input "*******"
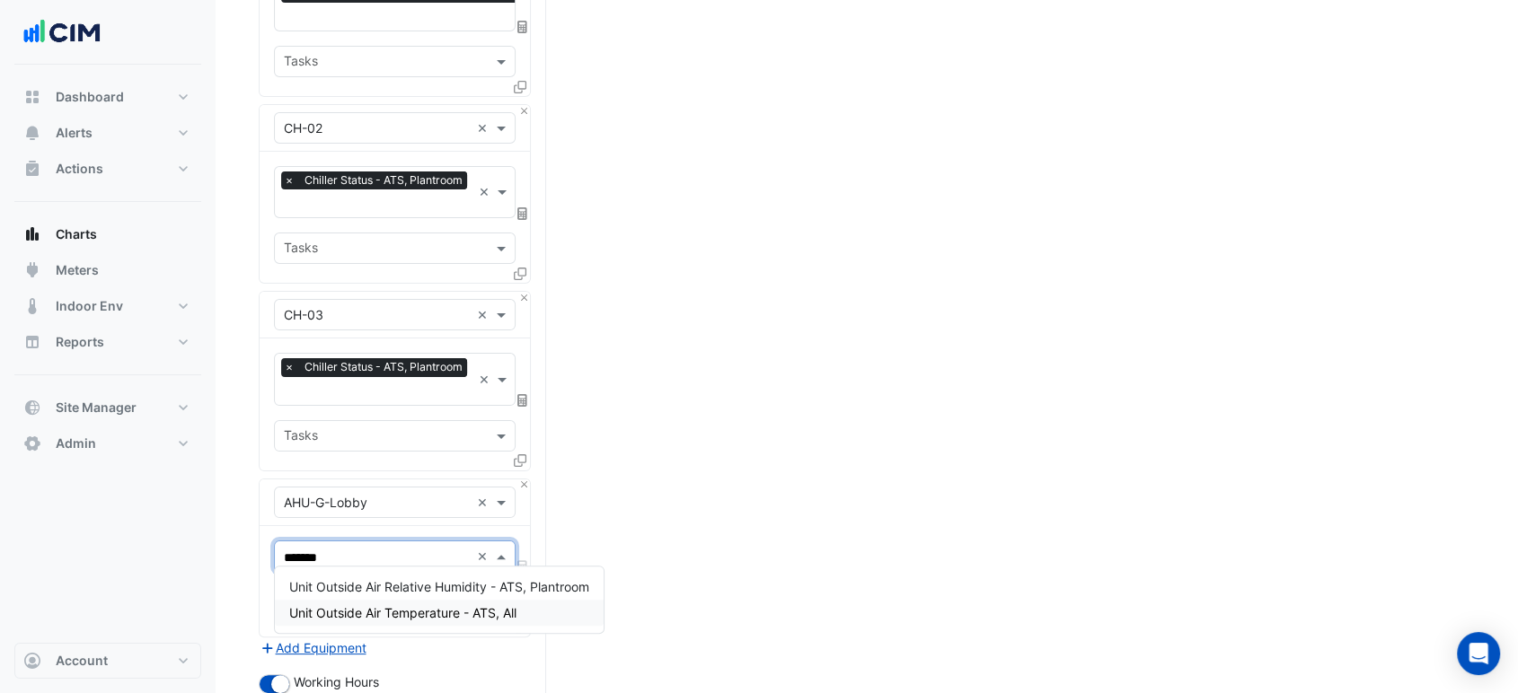
click at [375, 622] on div "Unit Outside Air Temperature - ATS, All" at bounding box center [439, 613] width 329 height 26
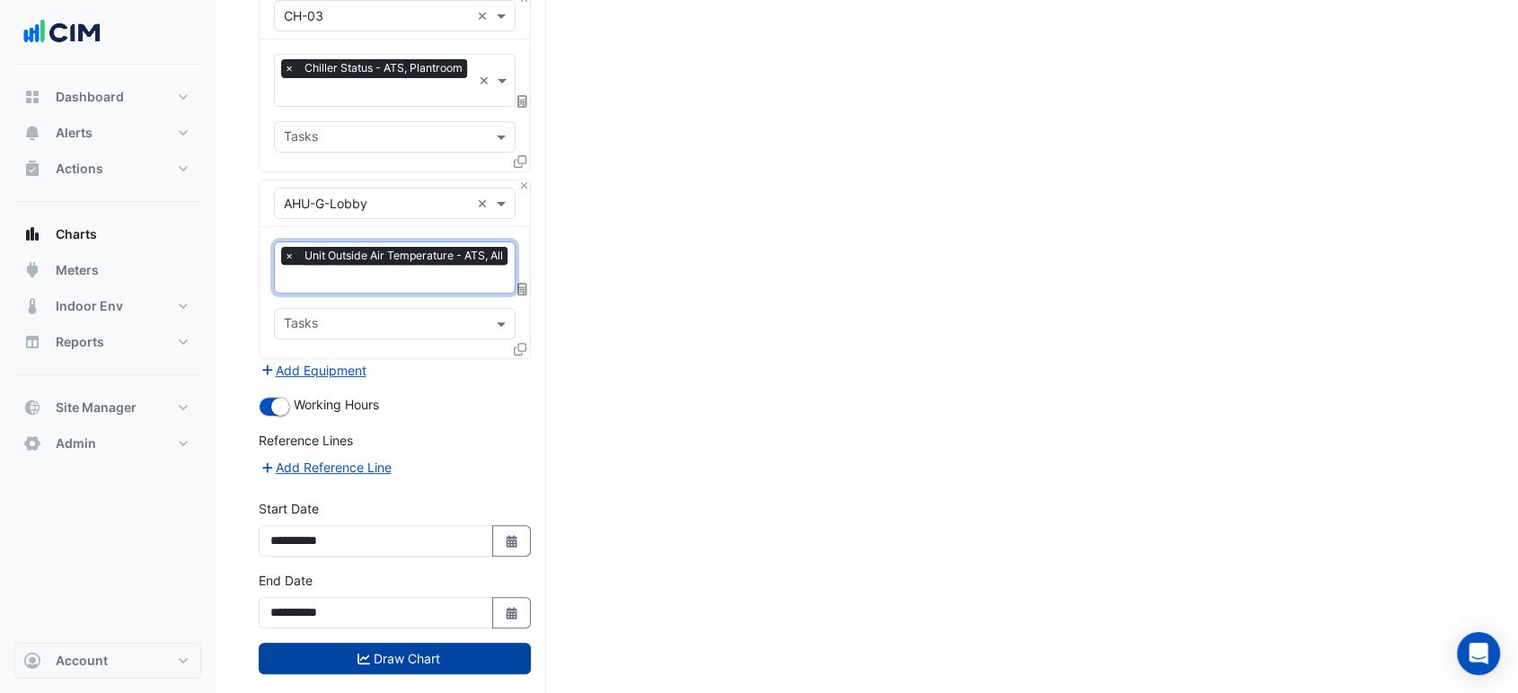
click at [460, 654] on button "Draw Chart" at bounding box center [395, 658] width 272 height 31
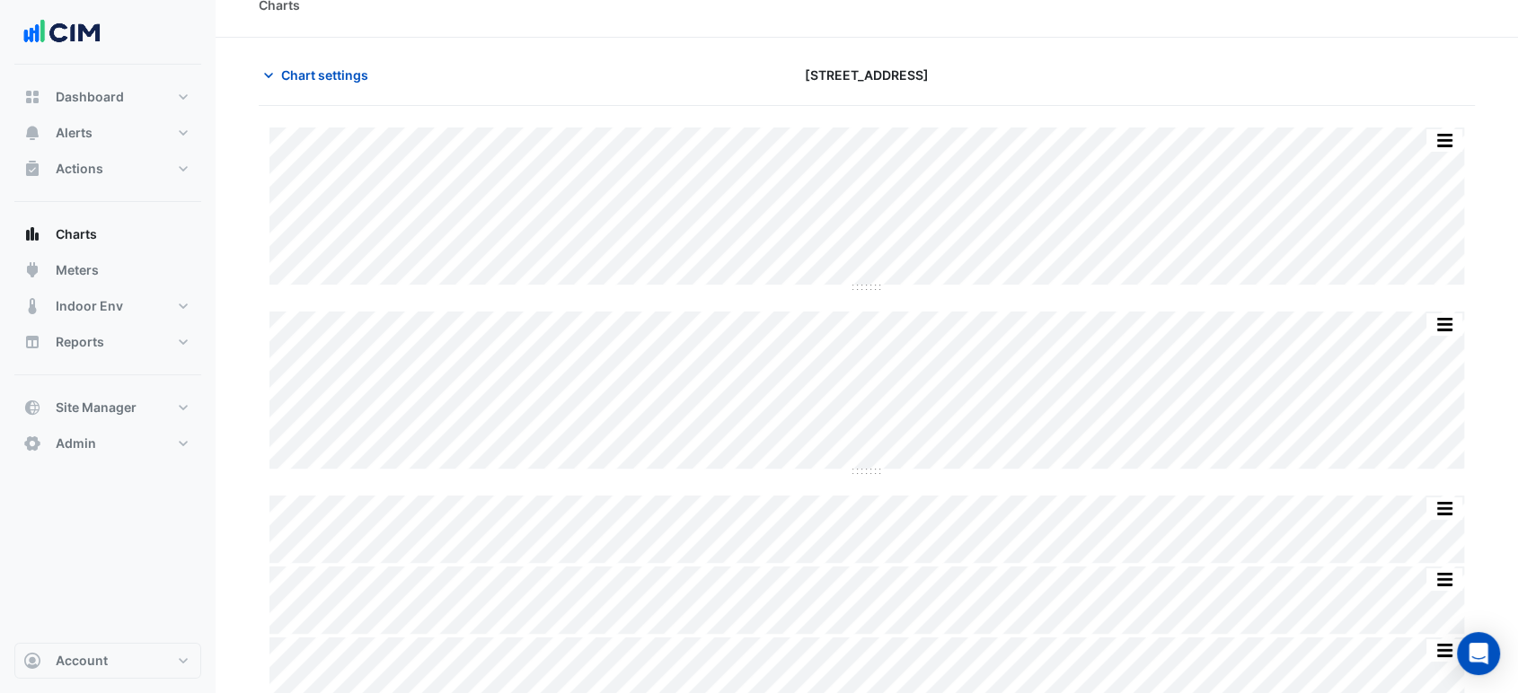
scroll to position [41, 0]
click at [1460, 126] on button "button" at bounding box center [1444, 126] width 36 height 22
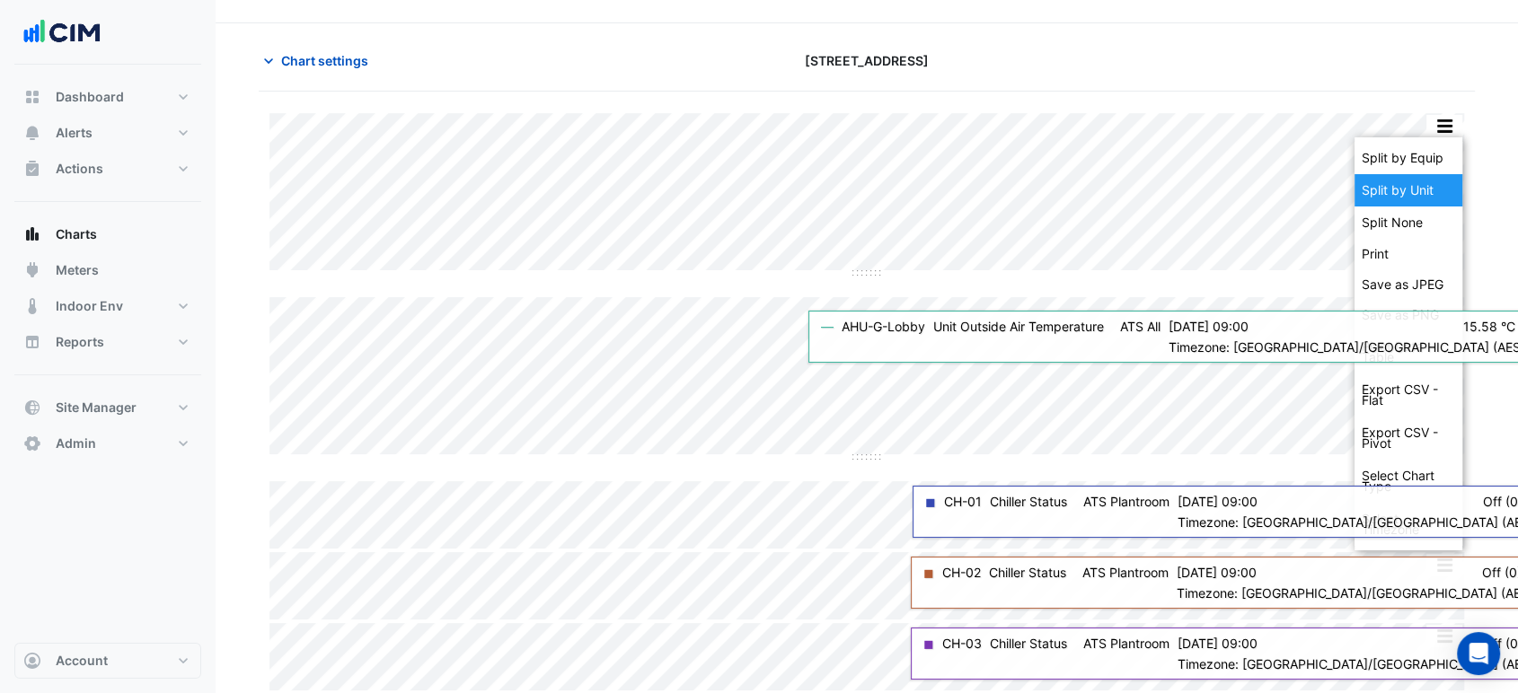
click at [1431, 189] on div "Split by Unit" at bounding box center [1408, 190] width 108 height 32
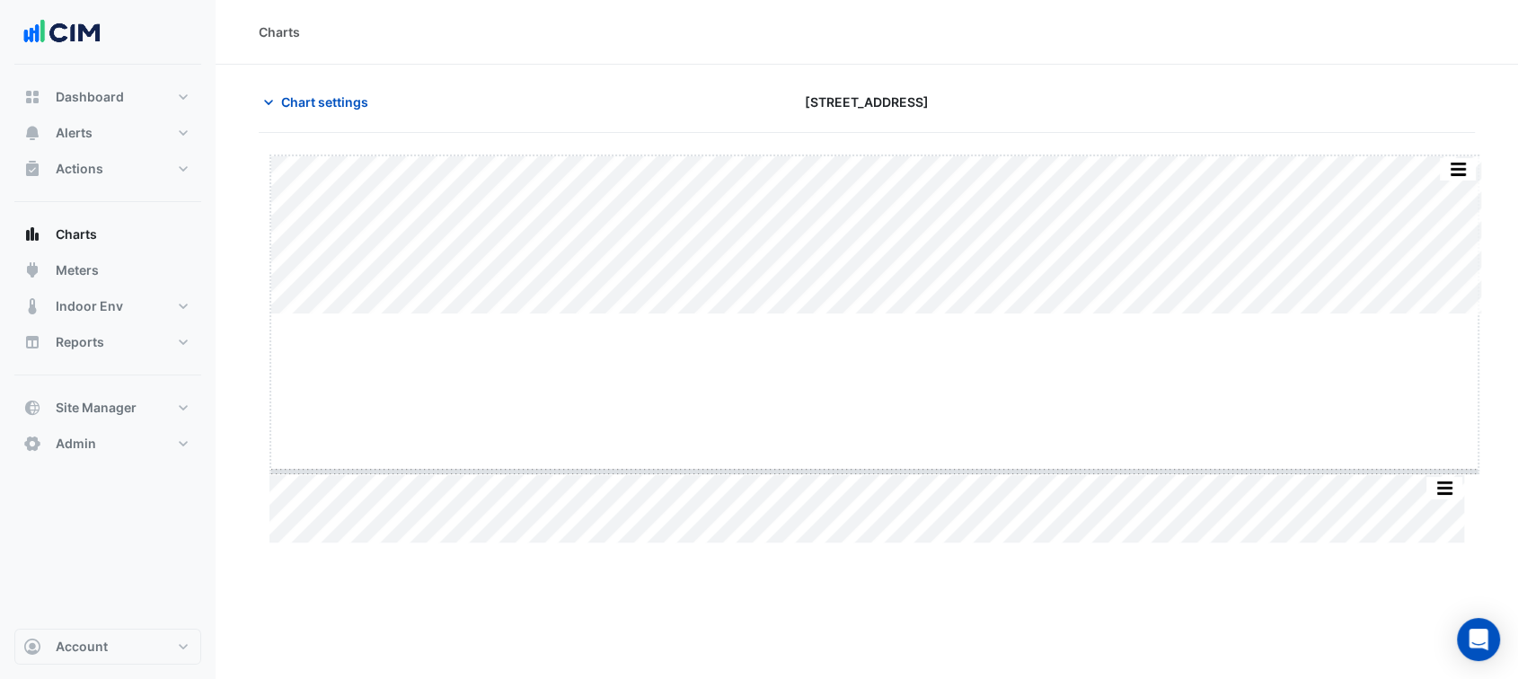
drag, startPoint x: 869, startPoint y: 314, endPoint x: 895, endPoint y: 473, distance: 161.1
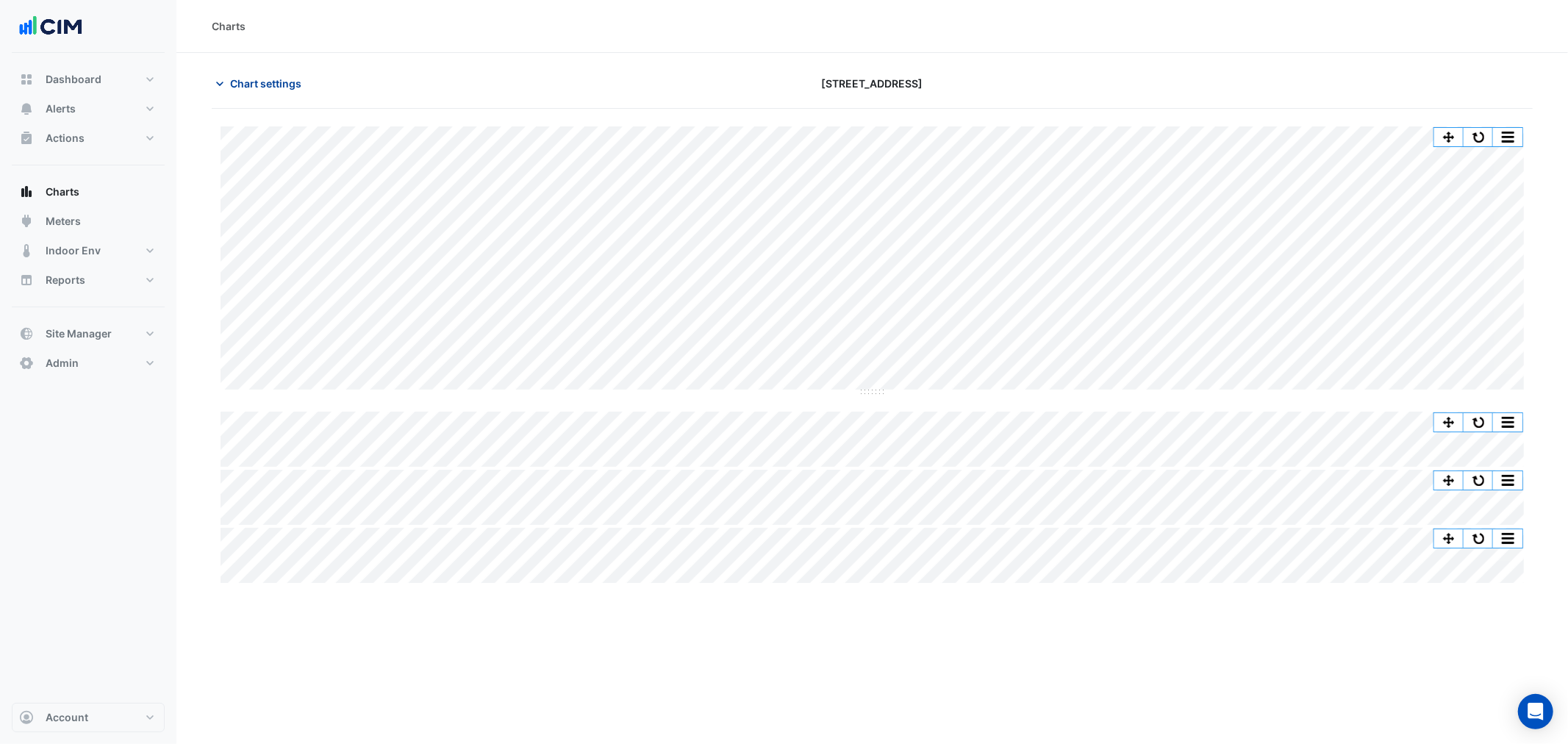
click at [271, 89] on span "Chart settings" at bounding box center [265, 83] width 71 height 16
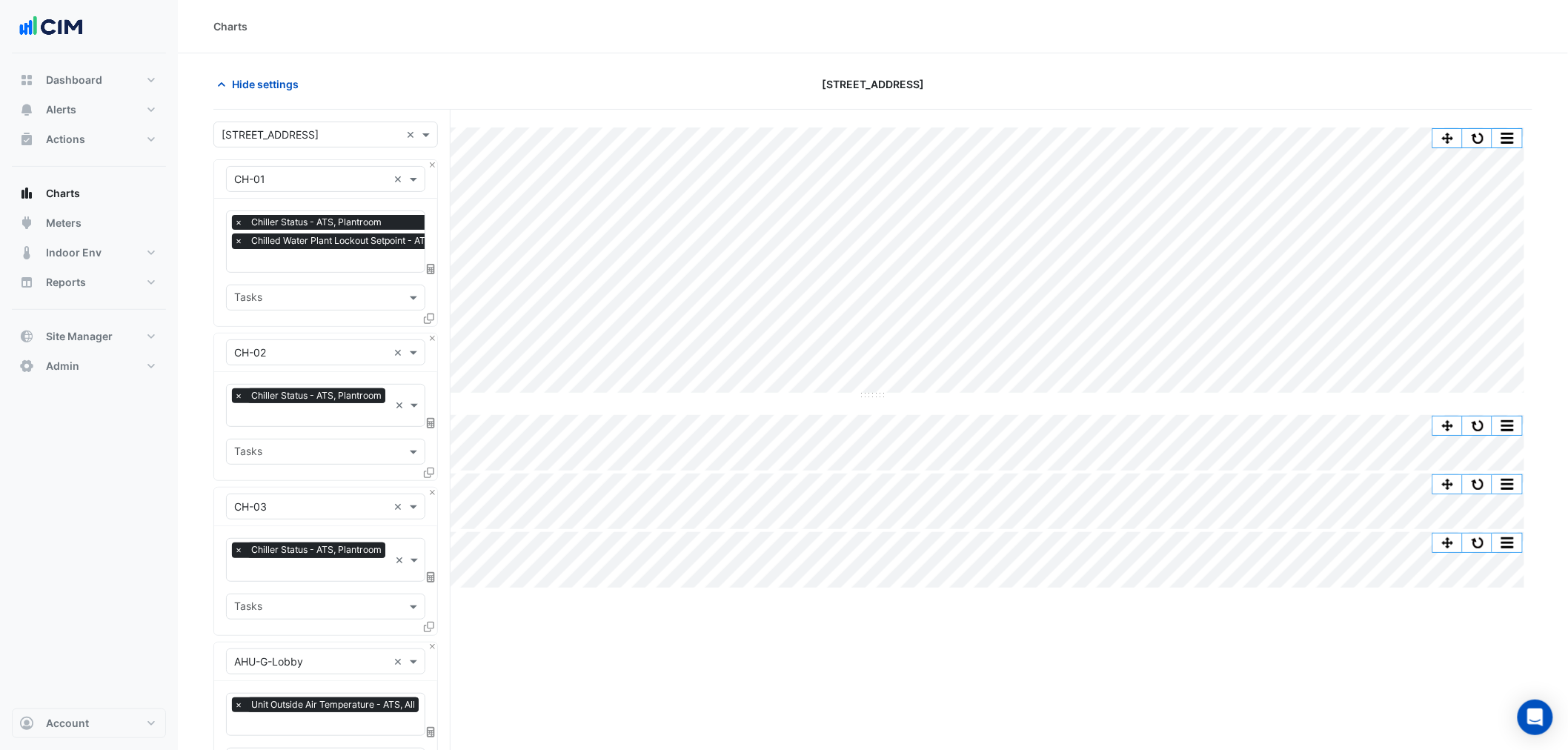
scroll to position [0, 7]
click at [287, 261] on input "text" at bounding box center [353, 262] width 253 height 16
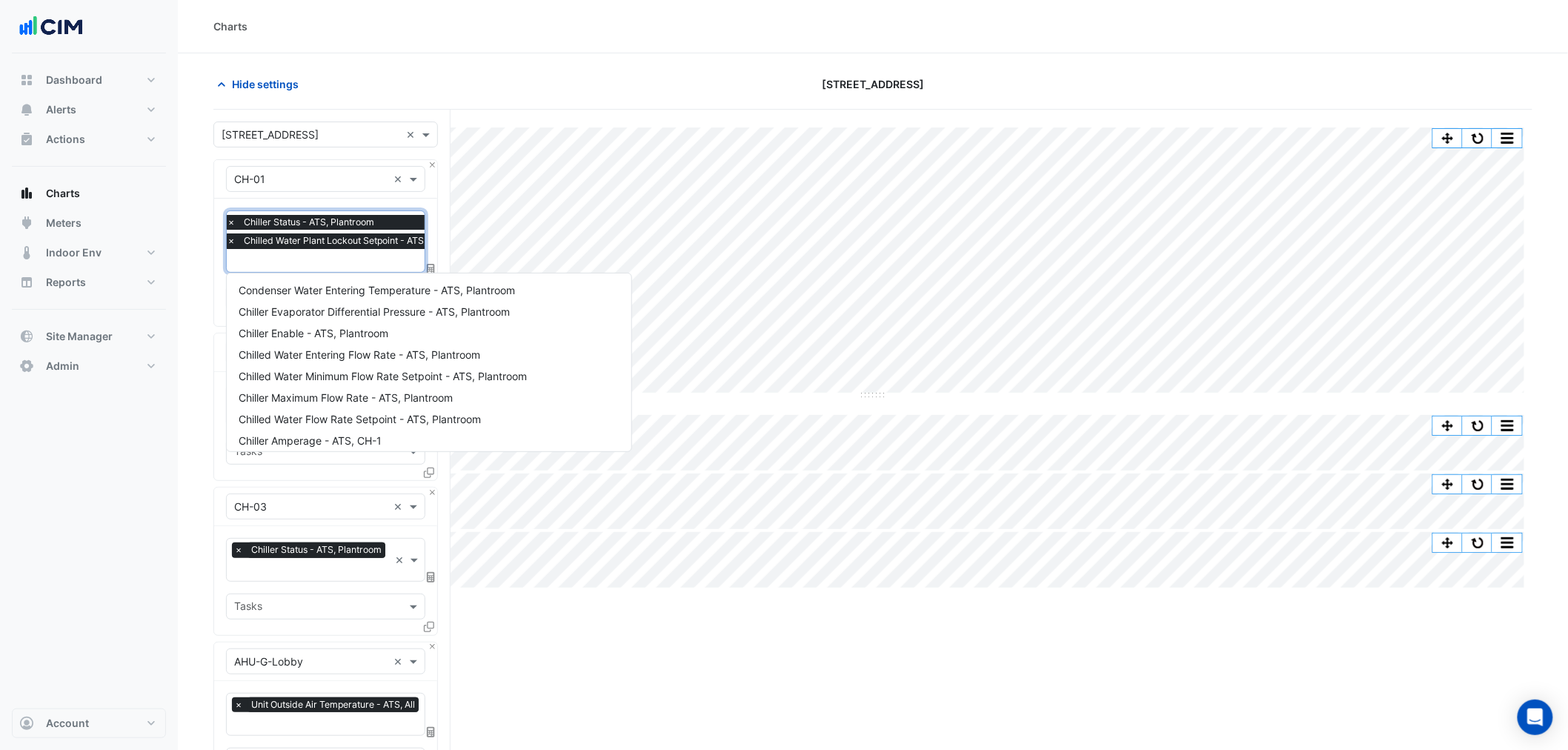
scroll to position [521, 0]
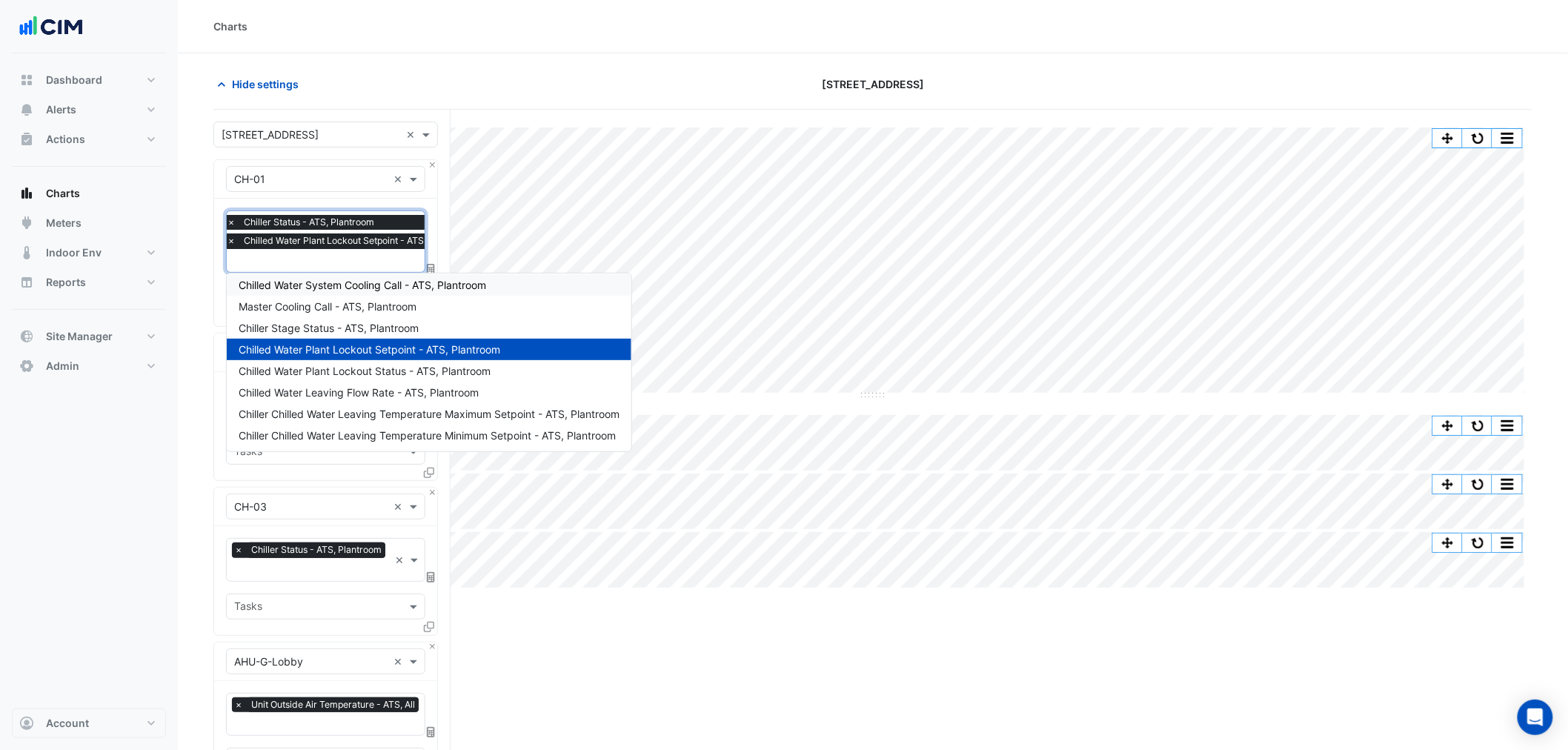
click at [217, 287] on div "Favourites × Chiller Status - ATS, Plantroom × Chilled Water Plant Lockout Setp…" at bounding box center [326, 262] width 223 height 127
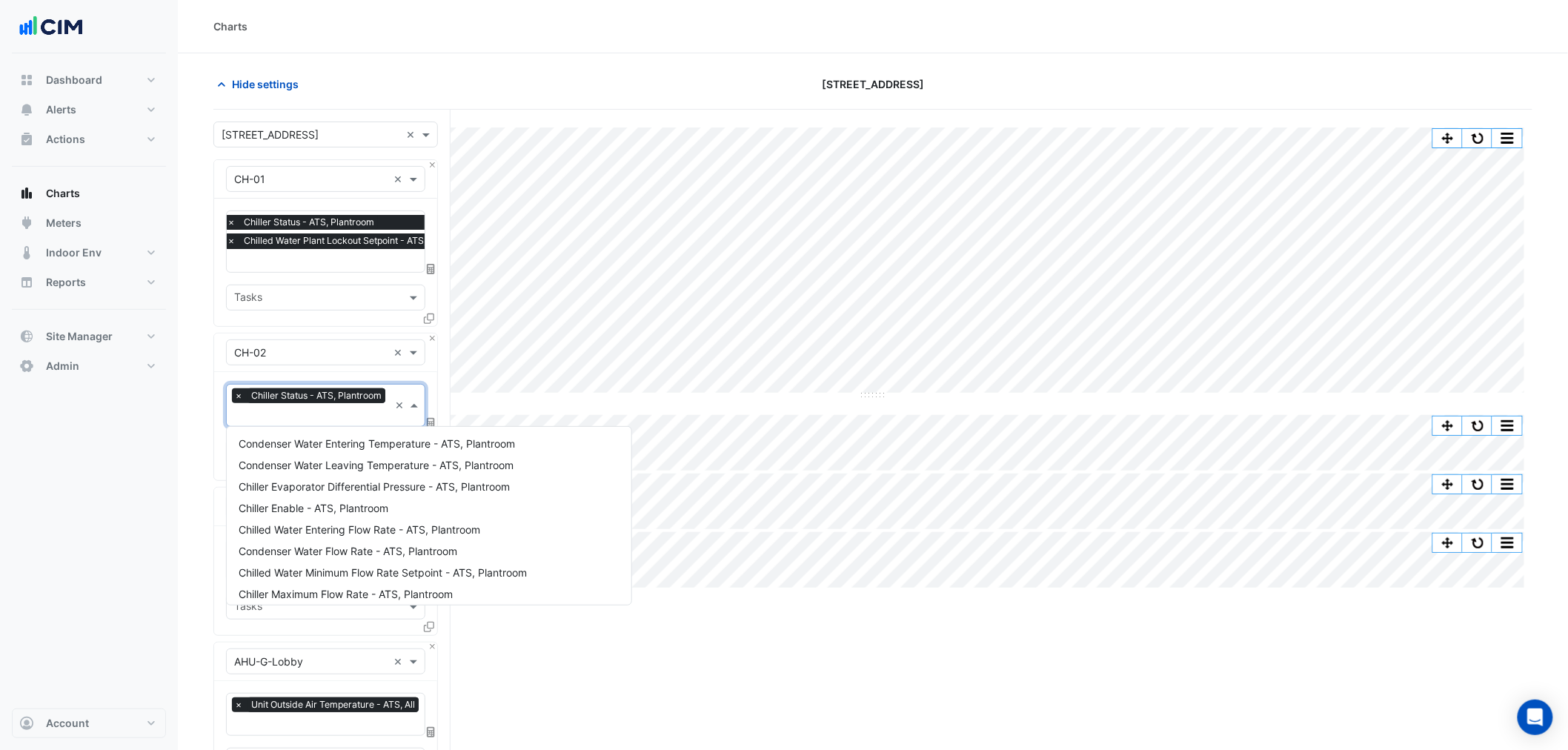
click at [280, 418] on input "text" at bounding box center [312, 416] width 155 height 16
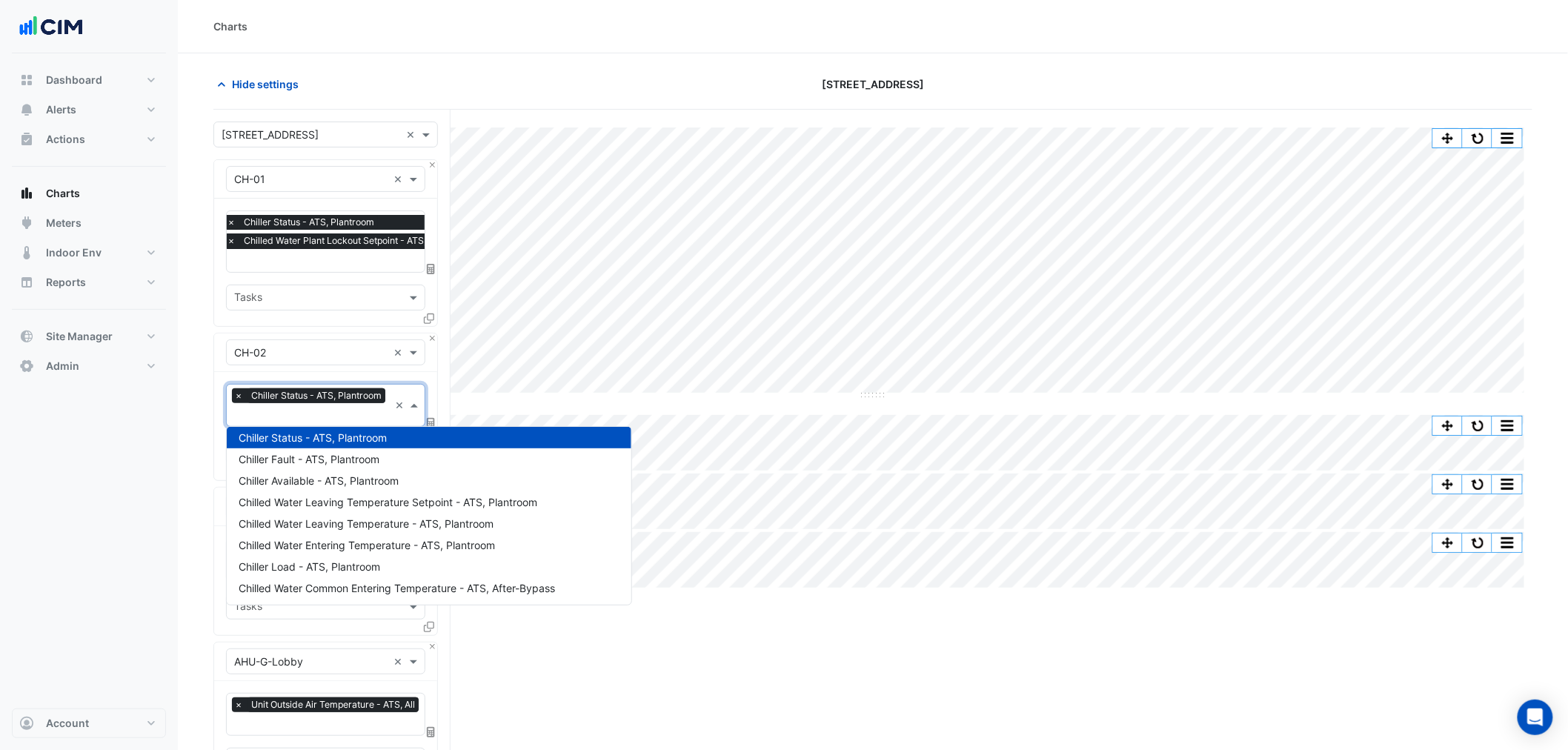
click at [229, 222] on span "×" at bounding box center [231, 222] width 13 height 15
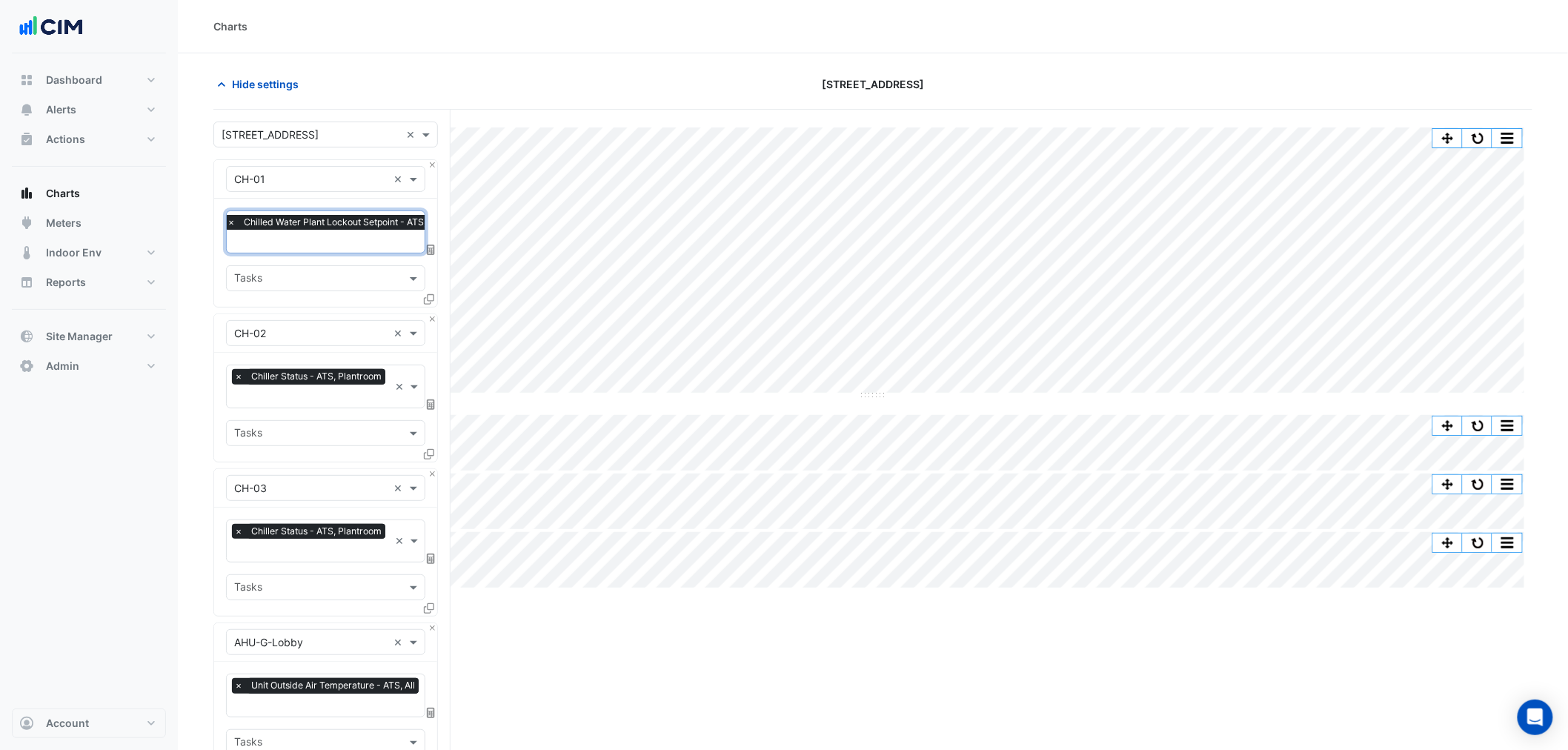
click at [229, 222] on span "×" at bounding box center [231, 222] width 13 height 15
click at [442, 162] on div "Select a Site × 323 Castlereagh Street × Equipment × CH-01 × Favourites Please …" at bounding box center [332, 592] width 237 height 964
click at [434, 162] on button "Close" at bounding box center [432, 165] width 10 height 10
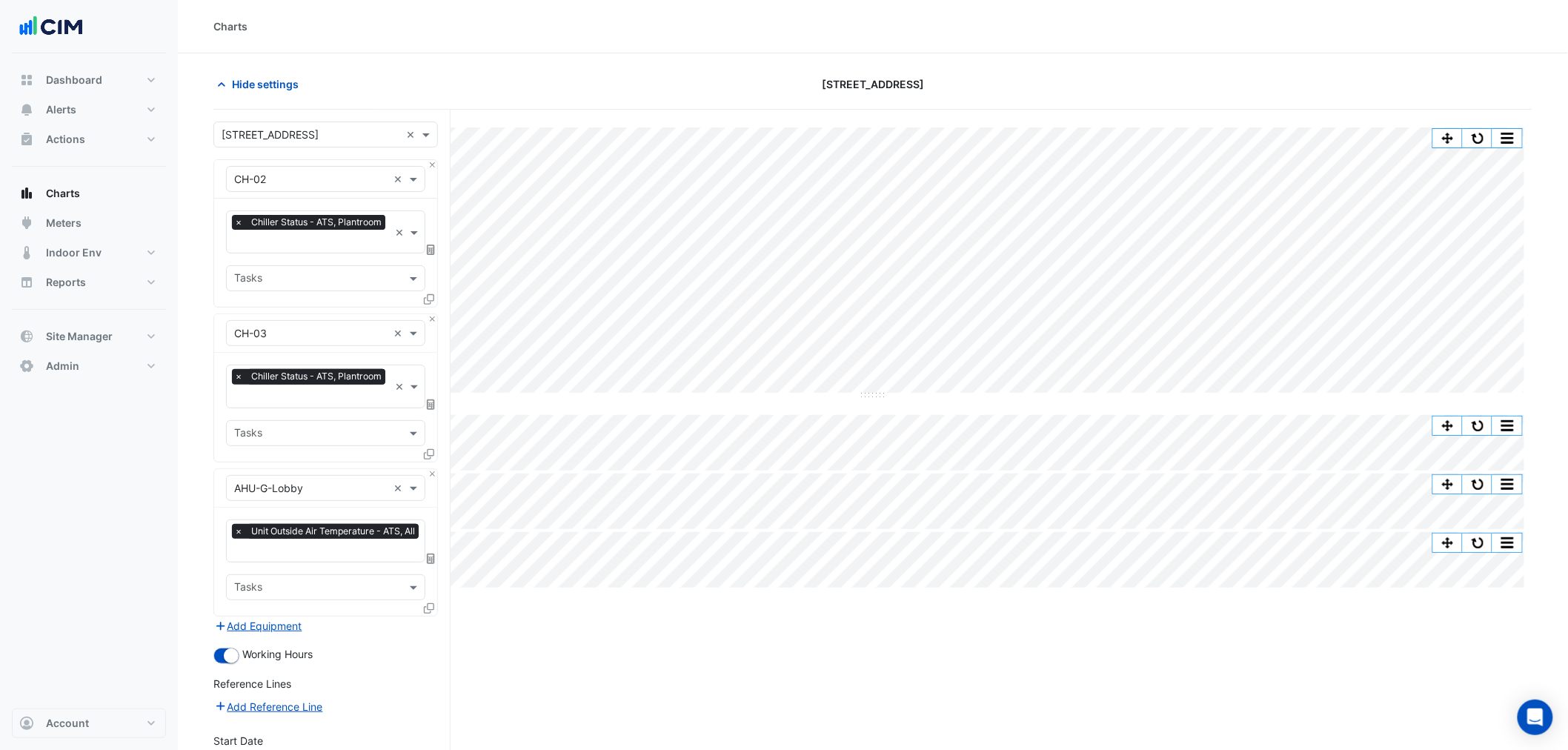
click at [313, 251] on div at bounding box center [310, 243] width 157 height 19
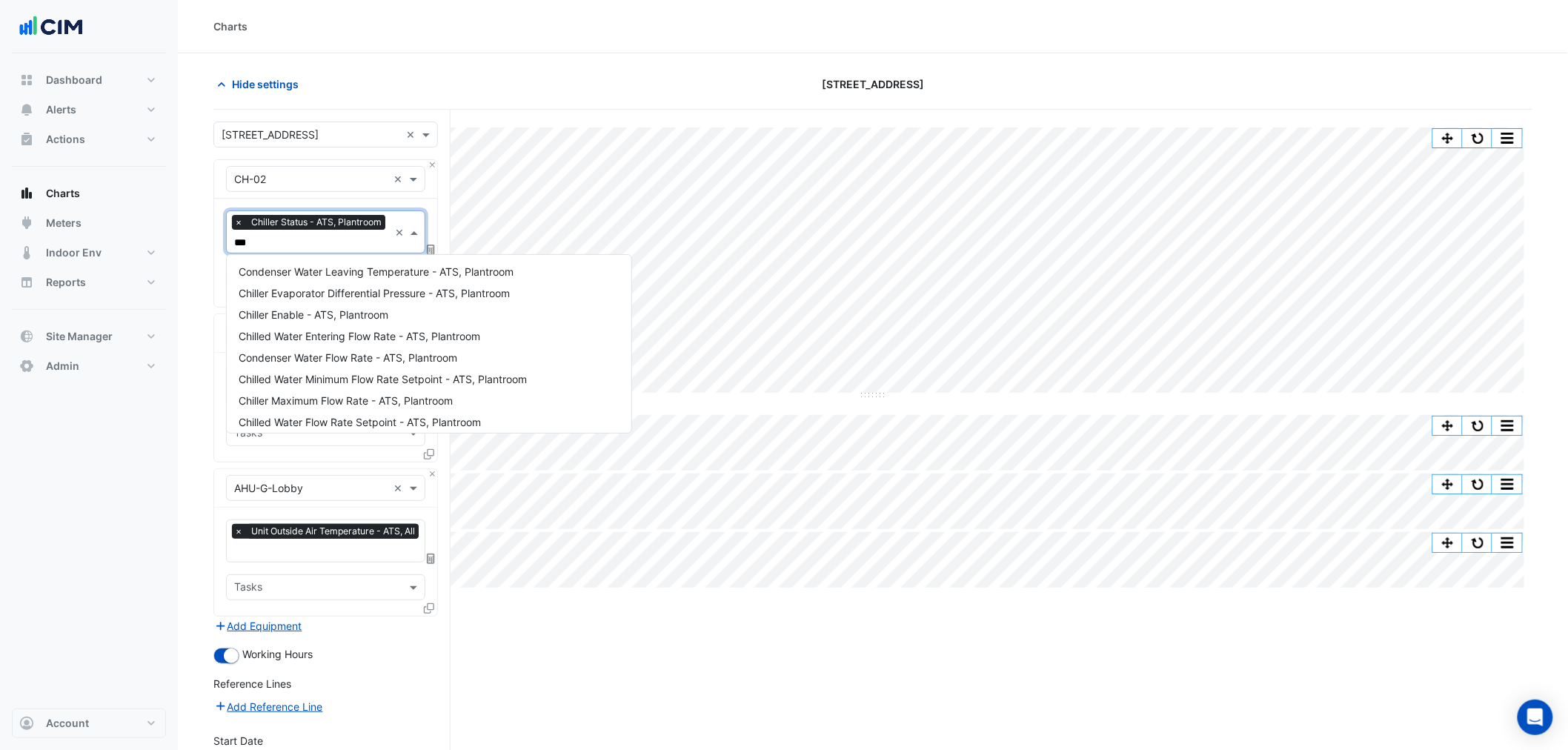
type input "****"
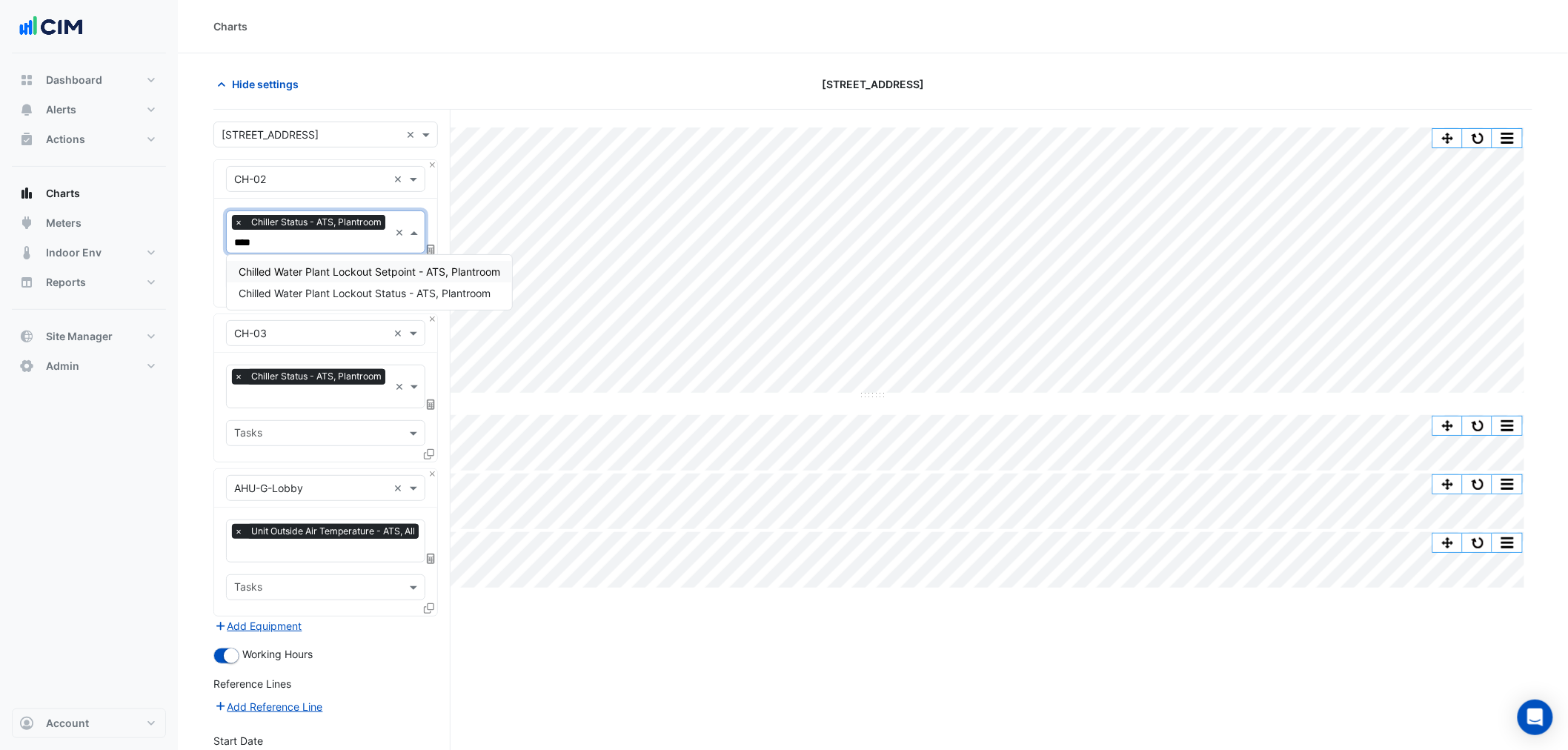
click at [328, 266] on span "Chilled Water Plant Lockout Setpoint - ATS, Plantroom" at bounding box center [369, 271] width 262 height 12
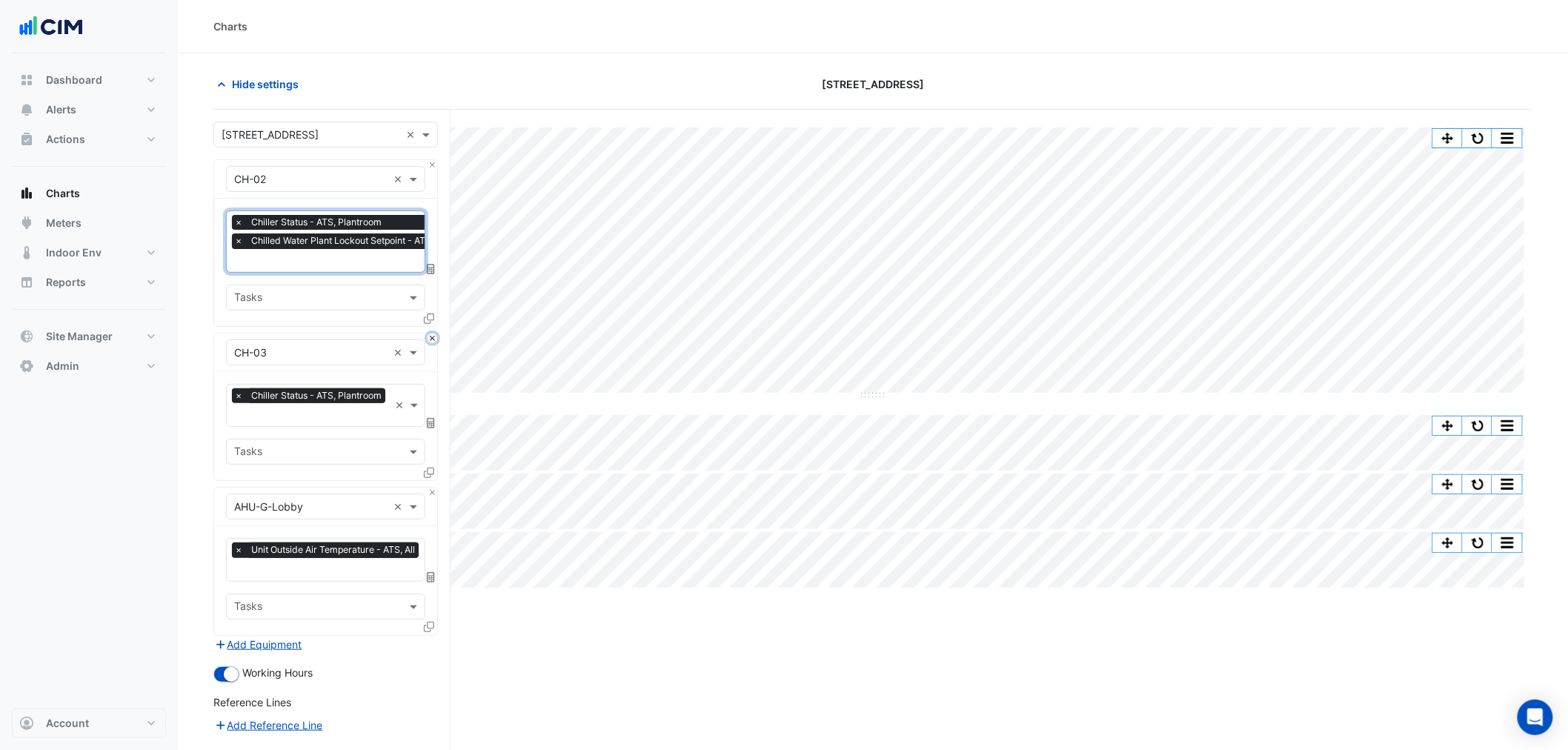
click at [430, 341] on button "Close" at bounding box center [432, 338] width 10 height 10
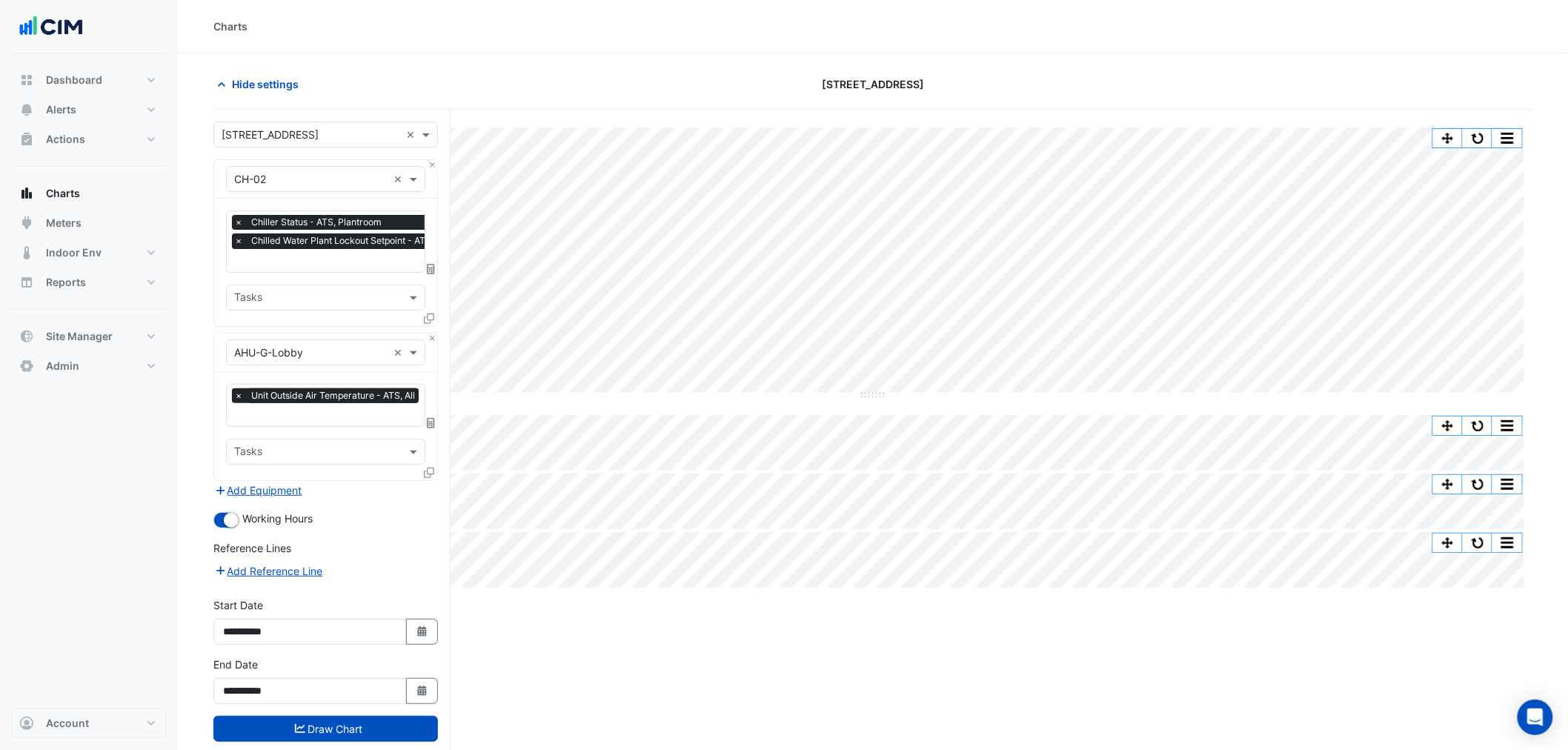
click at [375, 255] on input "text" at bounding box center [361, 262] width 253 height 16
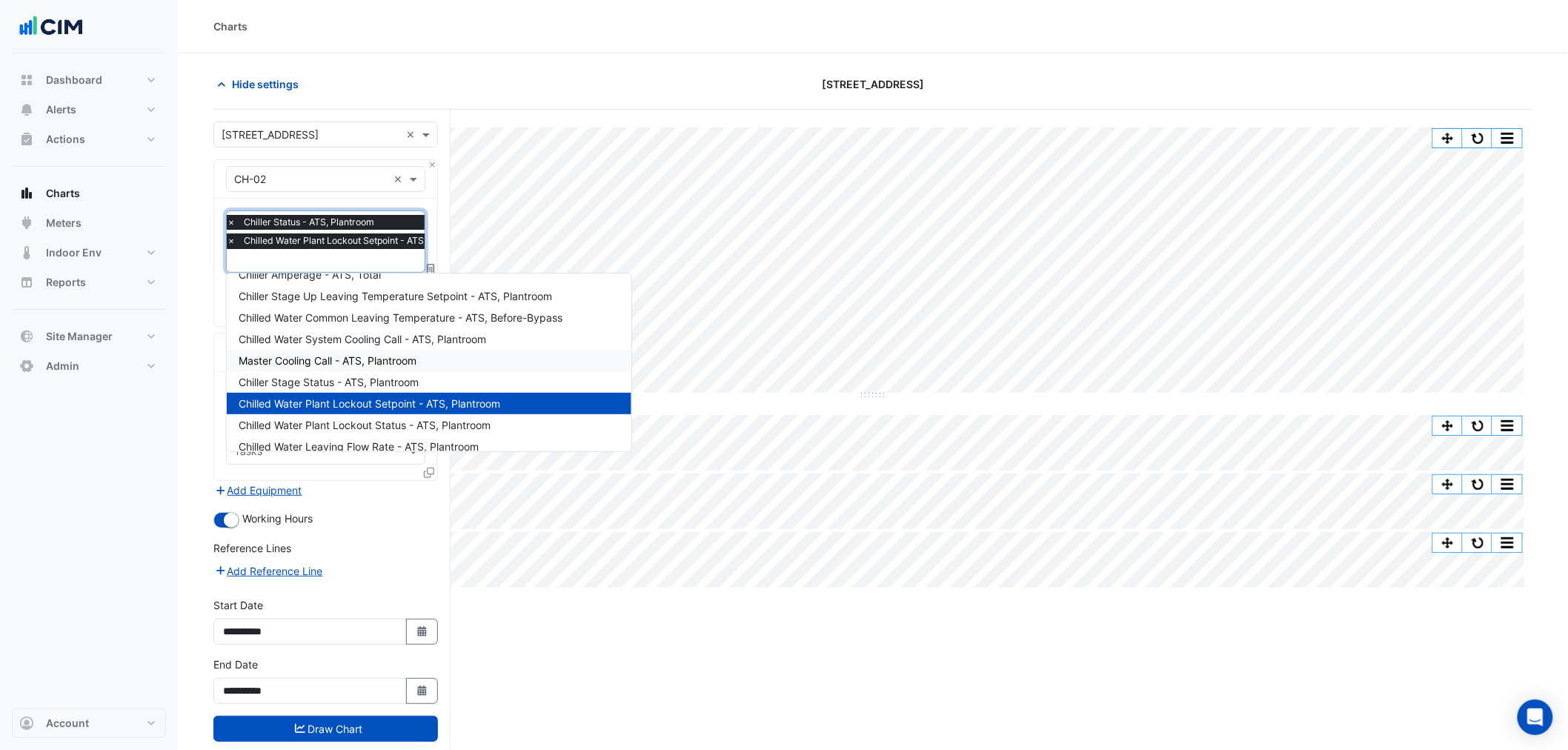
scroll to position [482, 0]
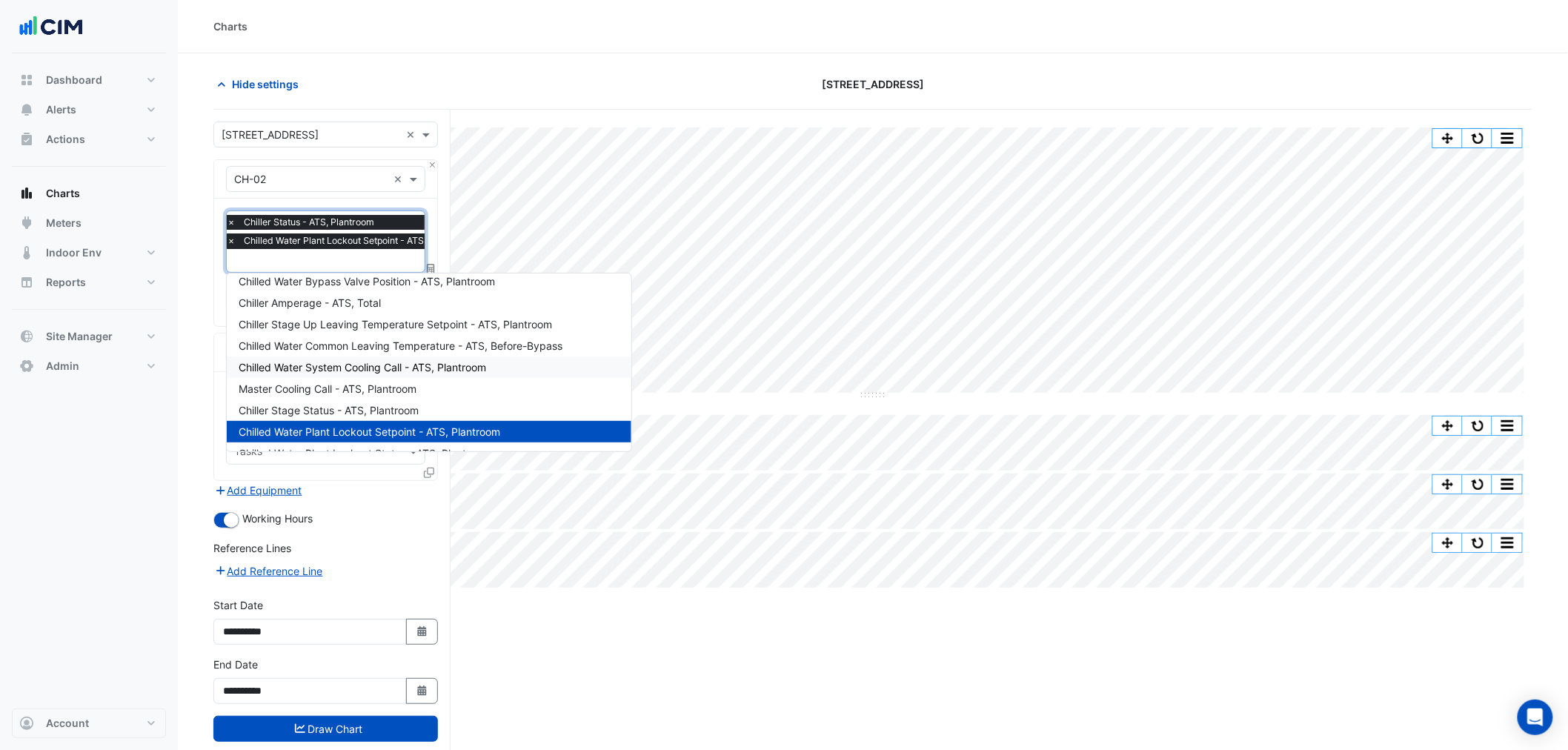
click at [402, 363] on span "Chilled Water System Cooling Call - ATS, Plantroom" at bounding box center [362, 366] width 248 height 12
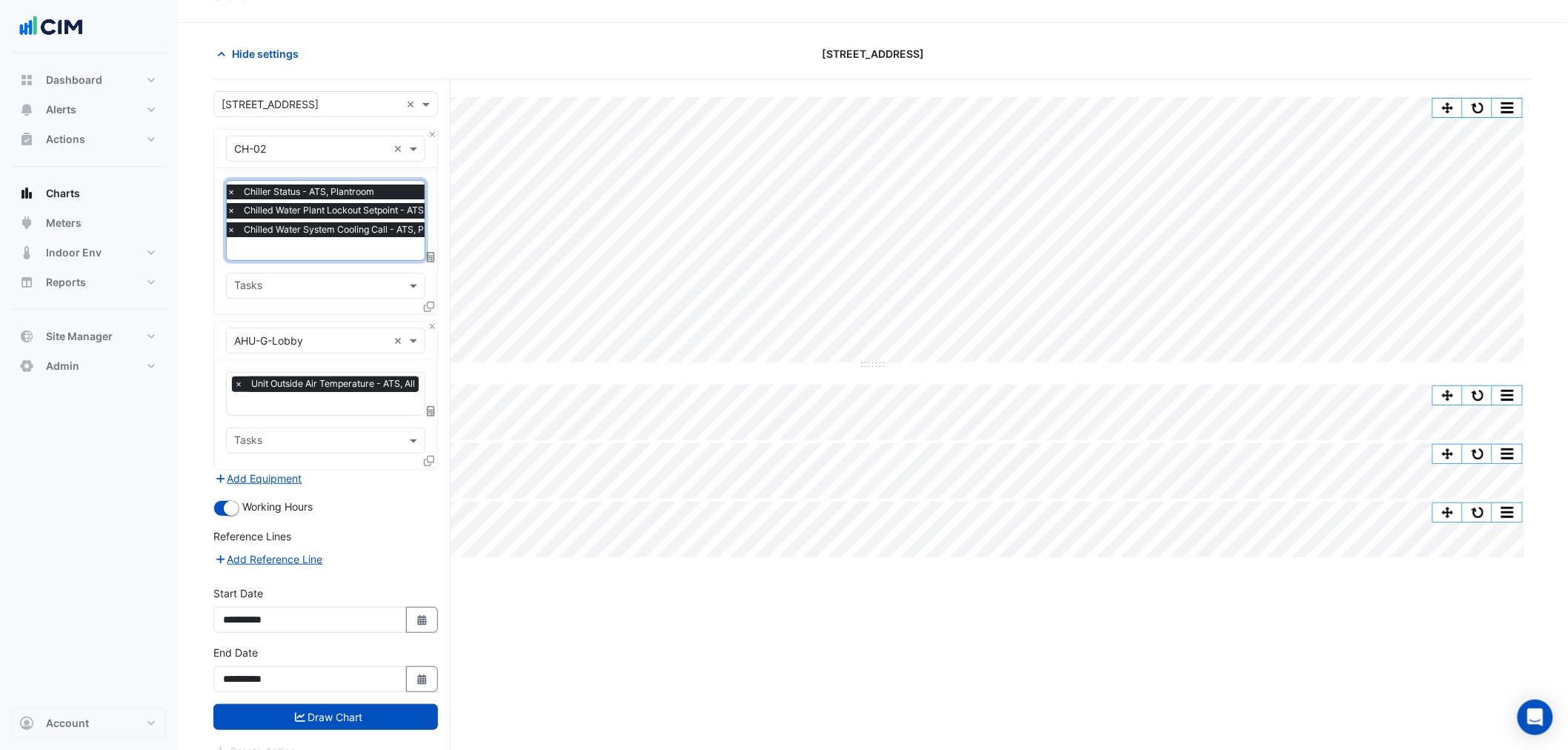
scroll to position [56, 0]
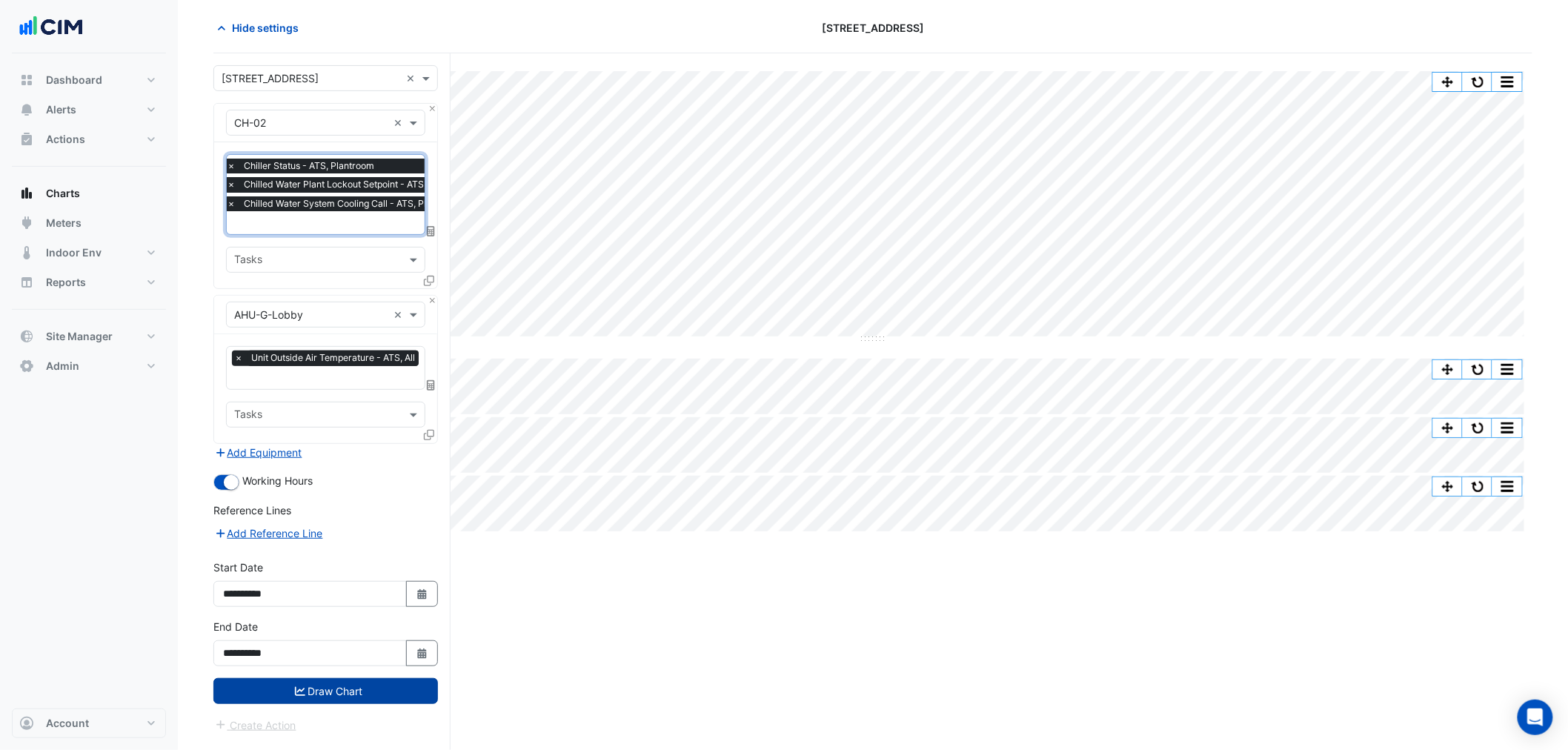
click at [391, 571] on button "Draw Chart" at bounding box center [326, 691] width 224 height 26
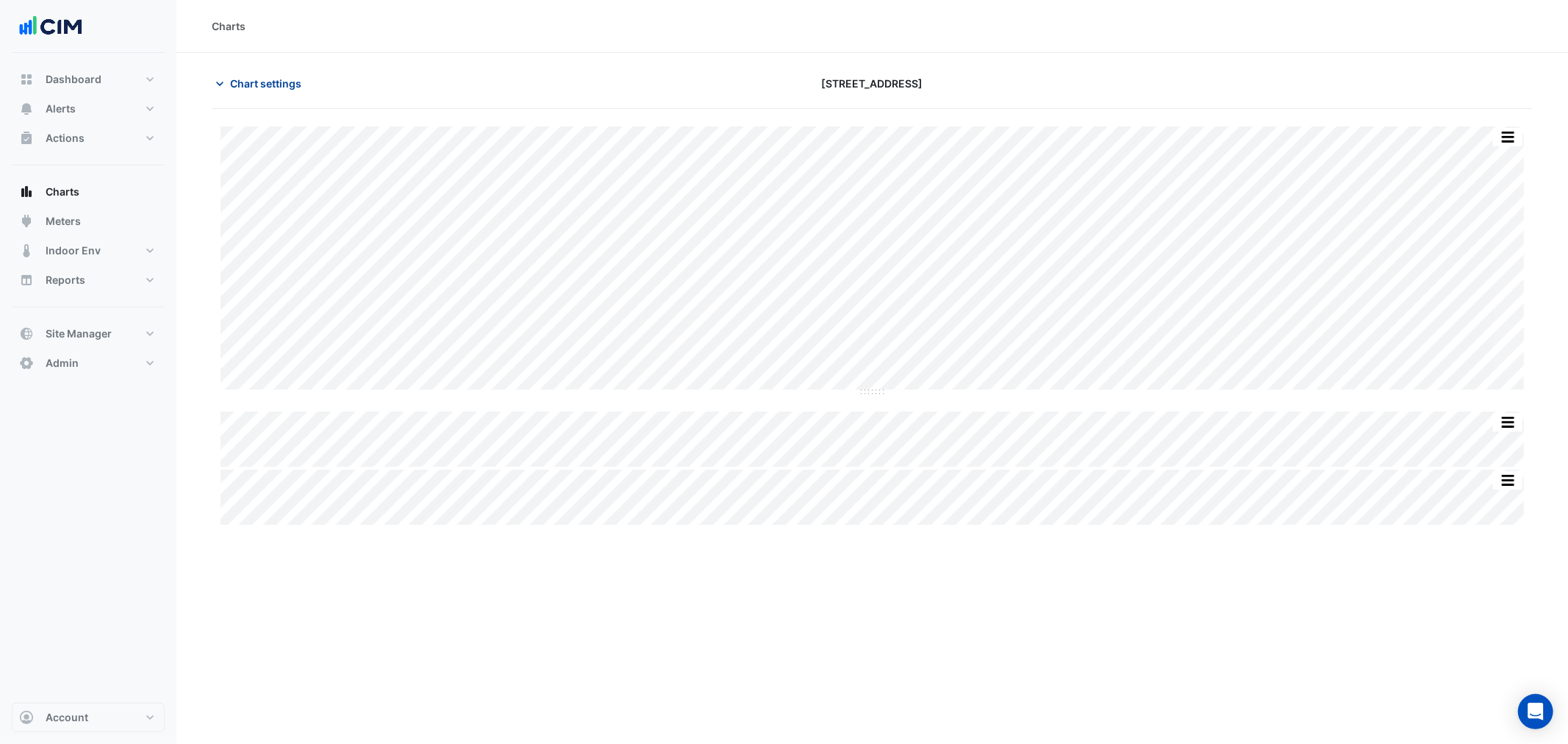
click at [257, 83] on span "Chart settings" at bounding box center [265, 83] width 71 height 16
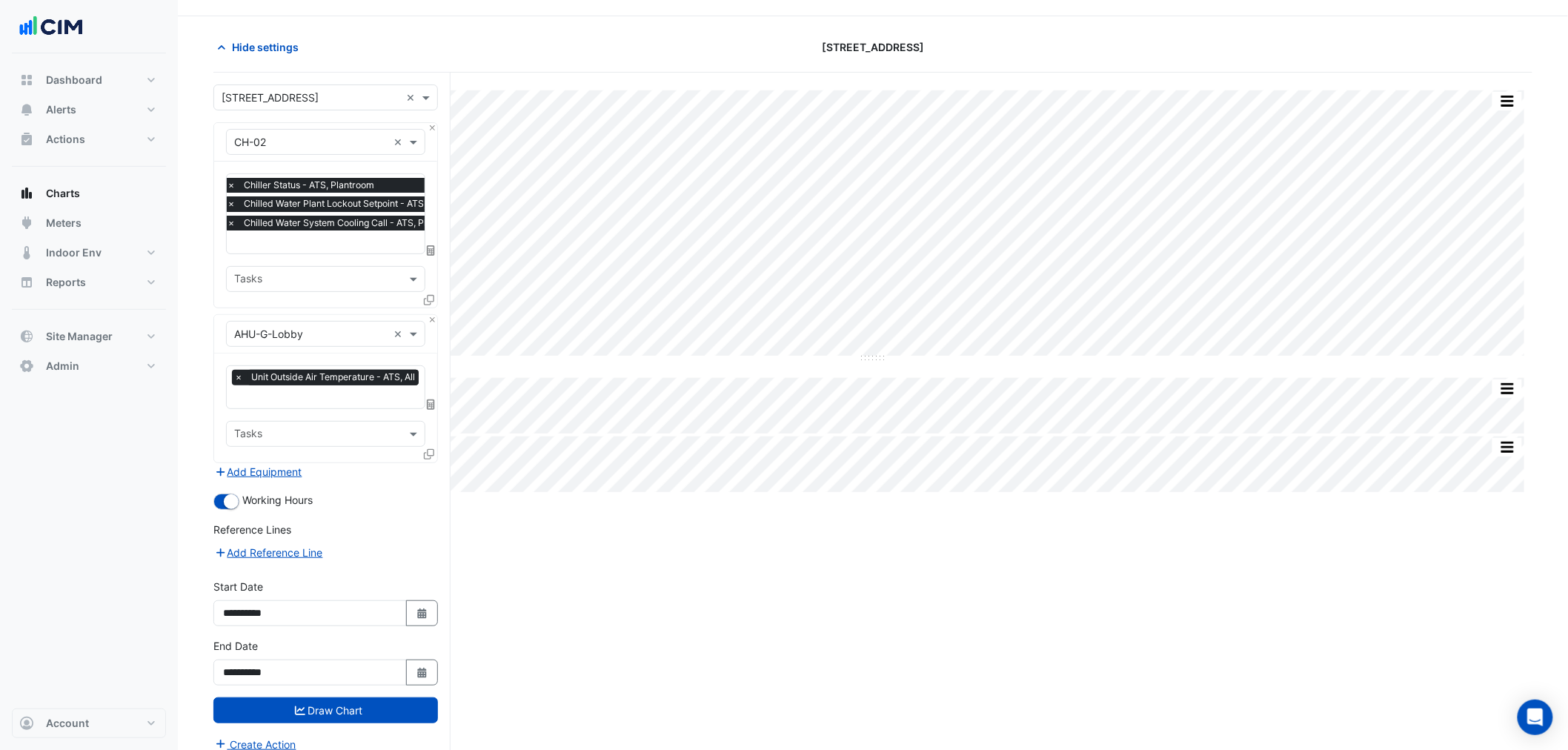
scroll to position [56, 0]
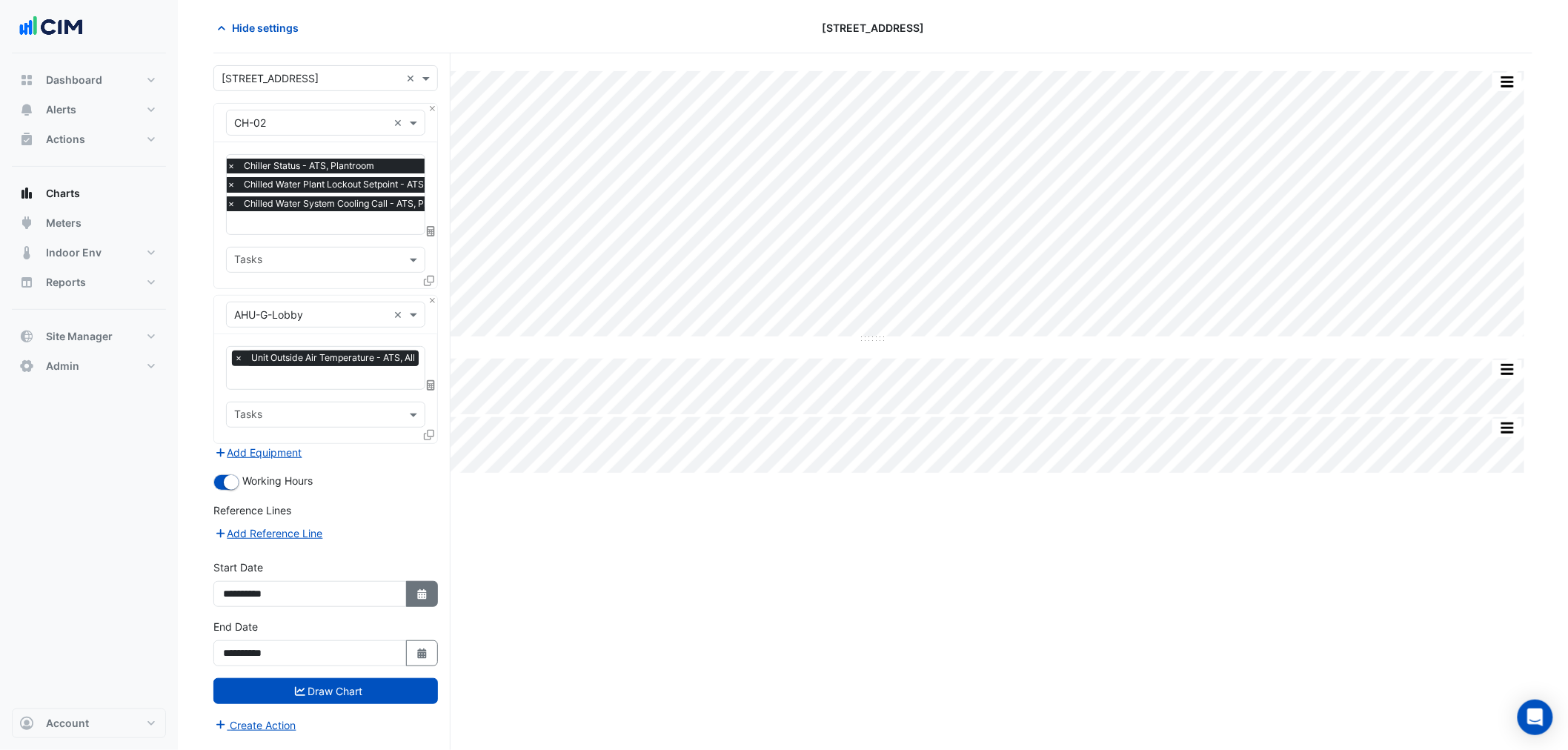
click at [417, 571] on icon "Select Date" at bounding box center [423, 594] width 13 height 11
select select "*"
select select "****"
click at [237, 483] on div "11" at bounding box center [239, 488] width 24 height 24
type input "**********"
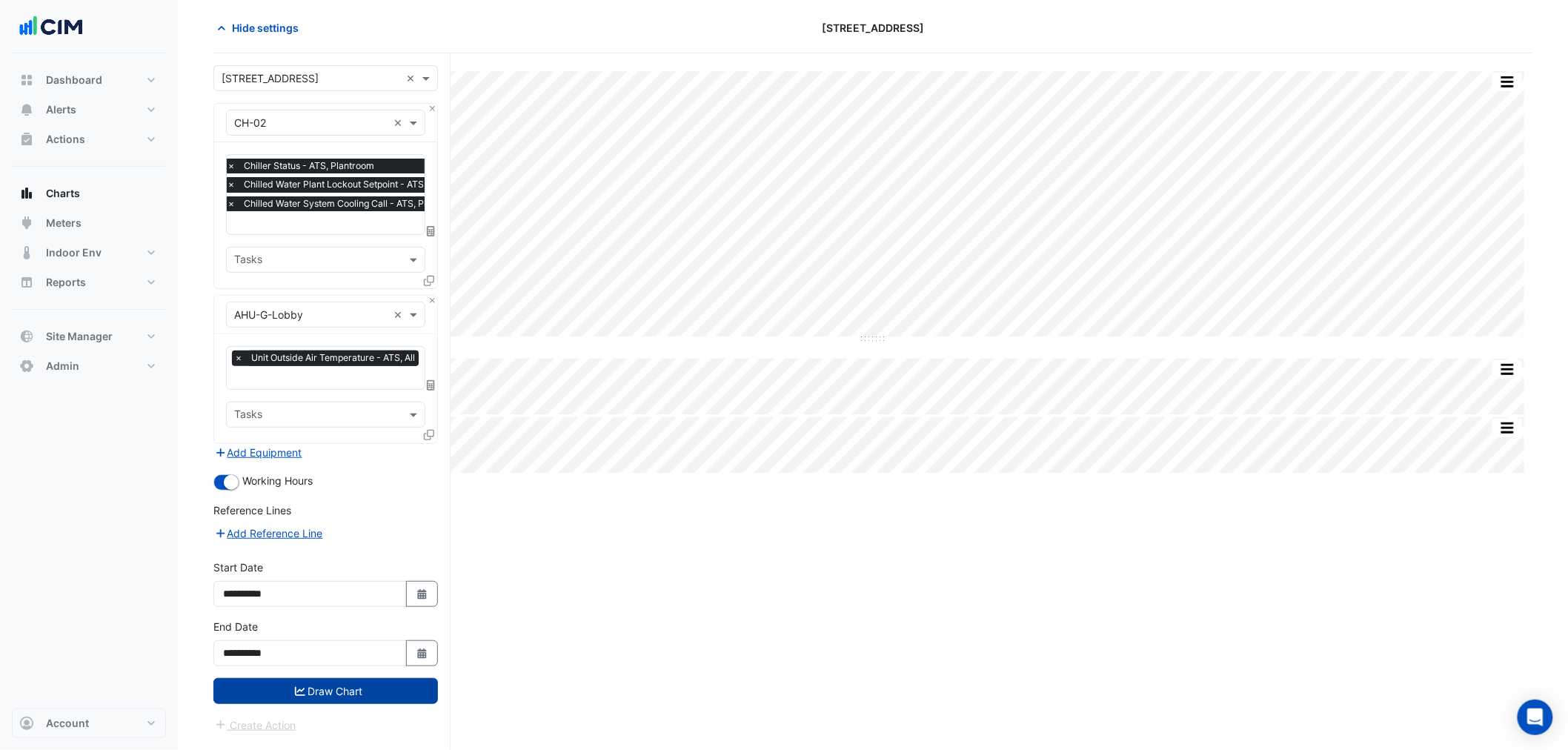
click at [398, 571] on button "Draw Chart" at bounding box center [326, 691] width 224 height 26
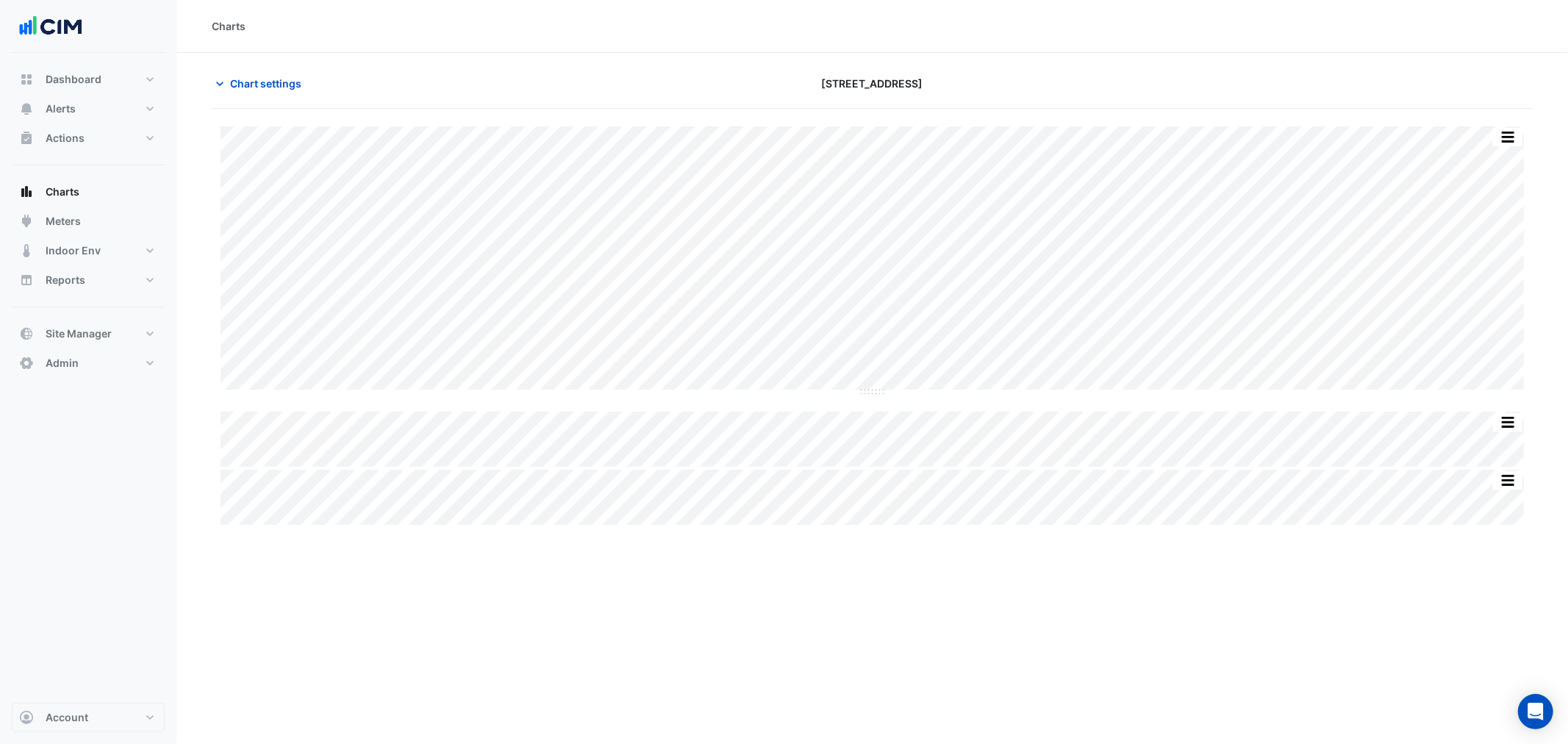
click at [309, 110] on div "Split by Equip Split All Split None Print Save as JPEG Save as PNG Pivot Data T…" at bounding box center [872, 318] width 1321 height 419
click at [307, 100] on div "Chart settings 323 Castlereagh Street" at bounding box center [872, 89] width 1321 height 38
click at [307, 96] on button "Chart settings" at bounding box center [261, 83] width 99 height 25
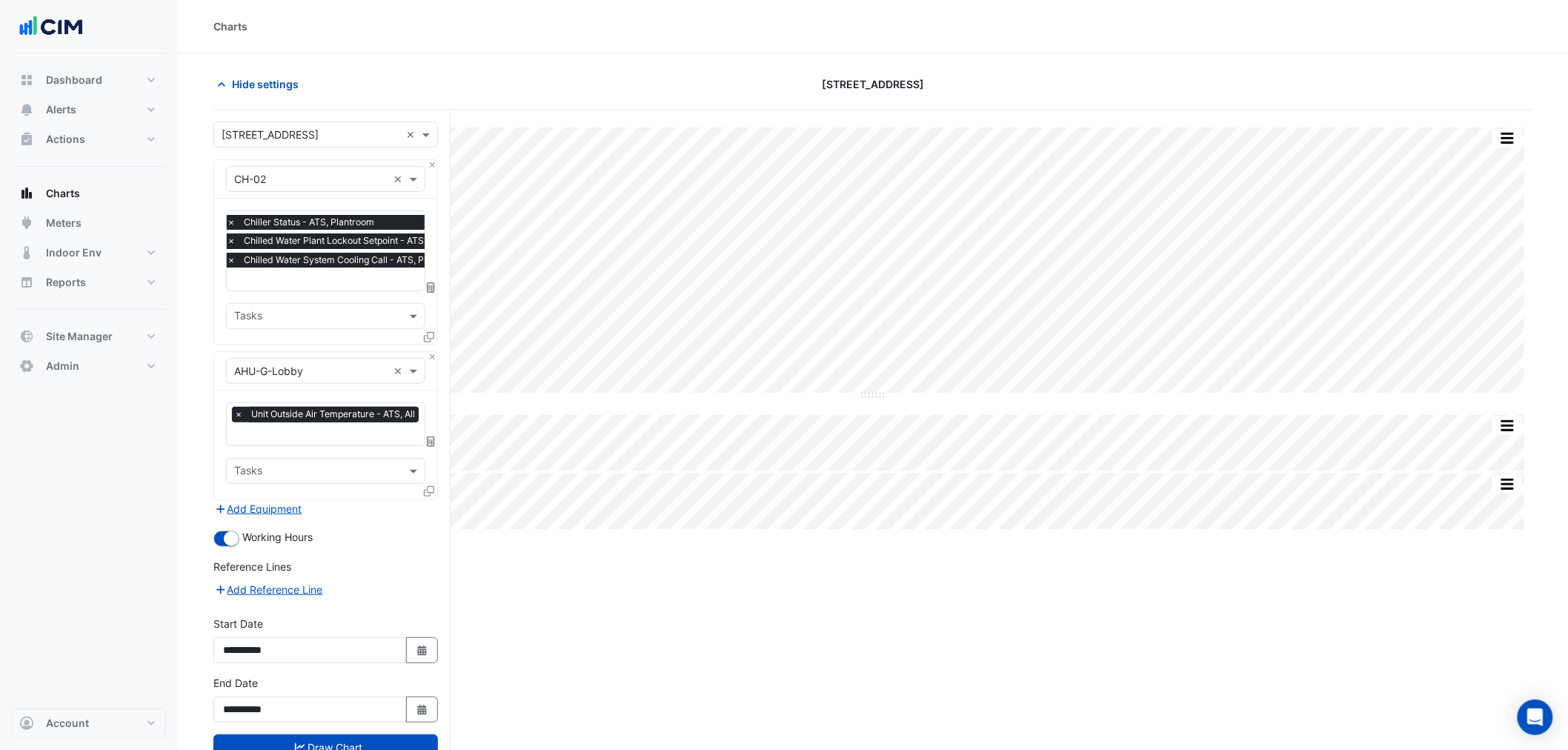
click at [234, 260] on span "×" at bounding box center [231, 260] width 13 height 15
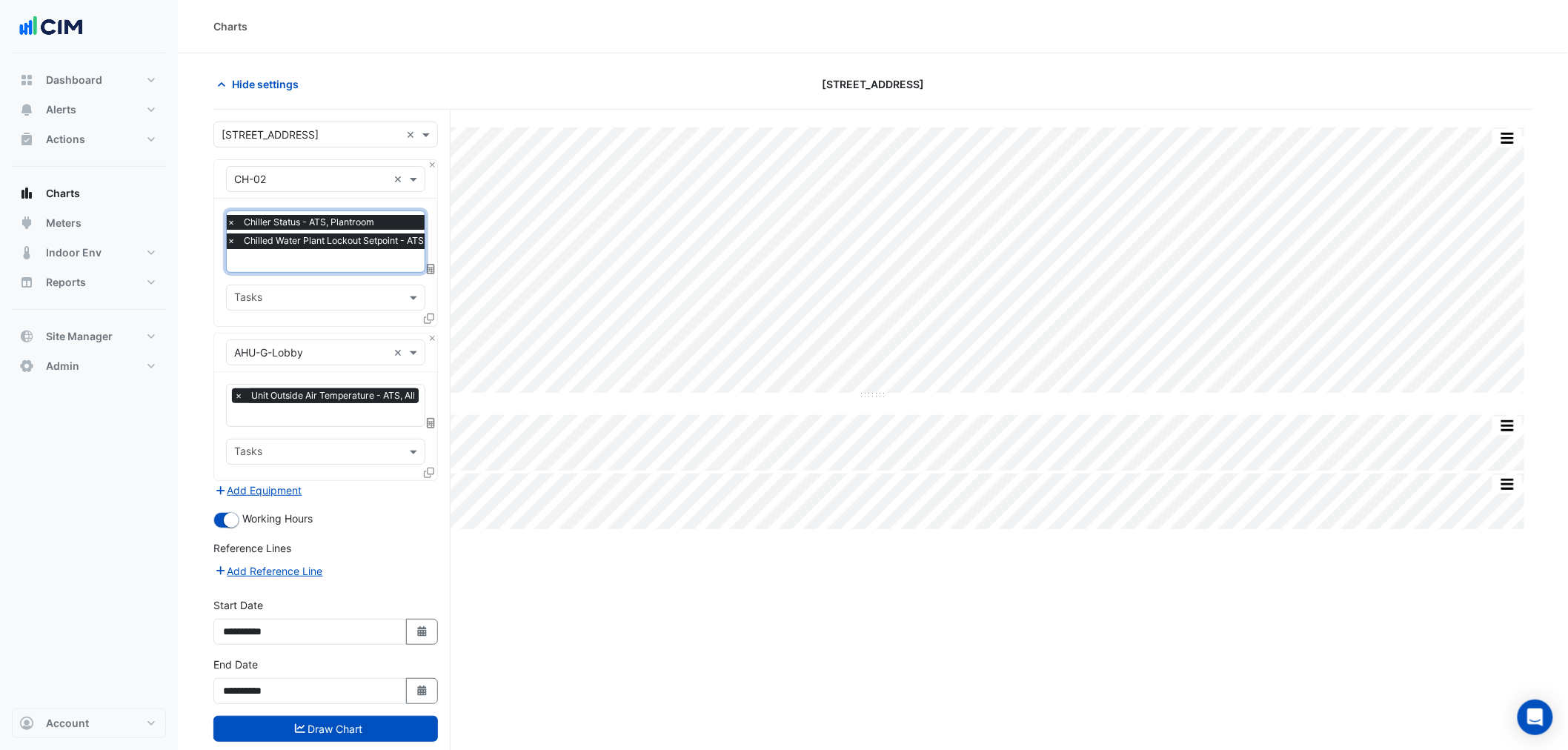
click at [262, 261] on input "text" at bounding box center [353, 262] width 253 height 16
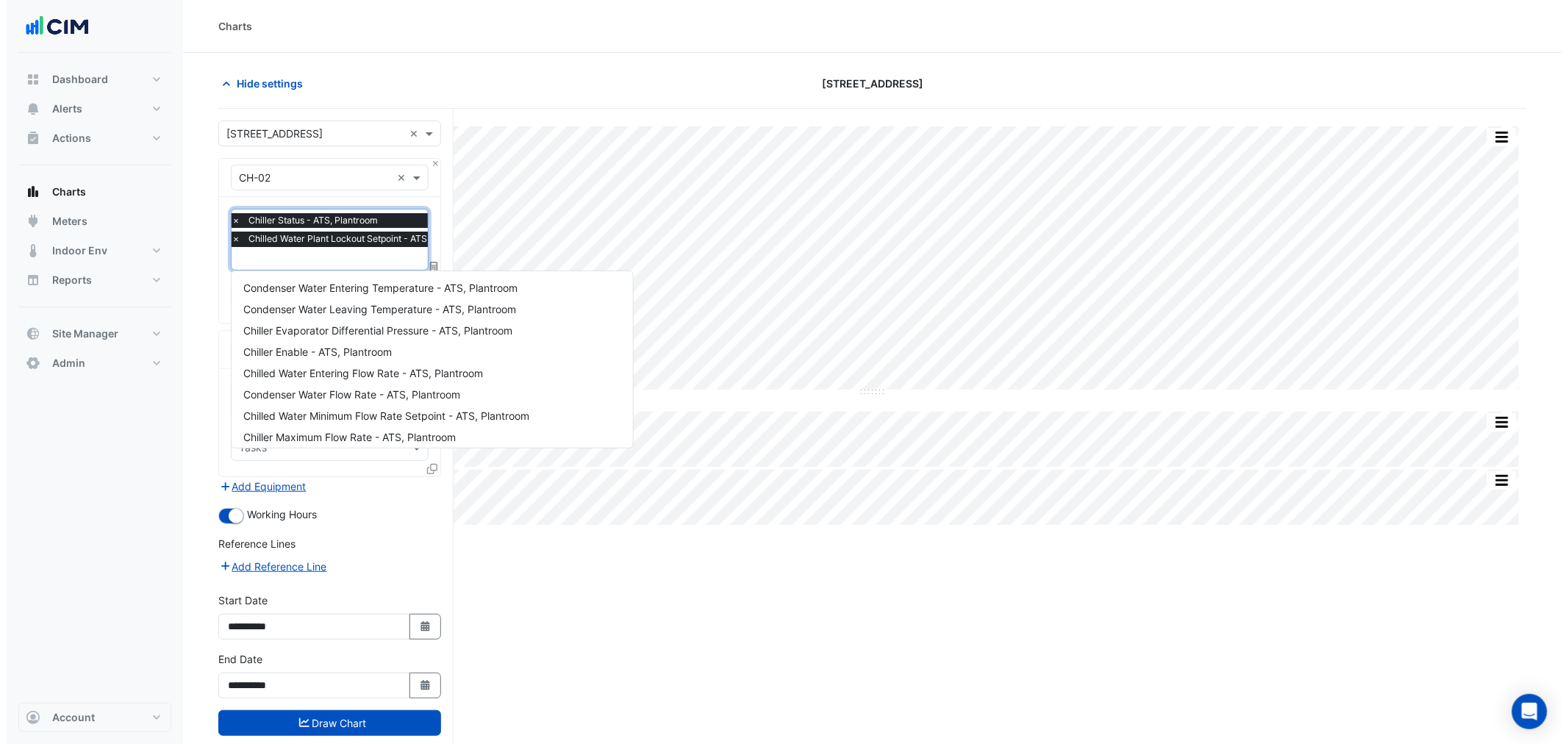
scroll to position [559, 0]
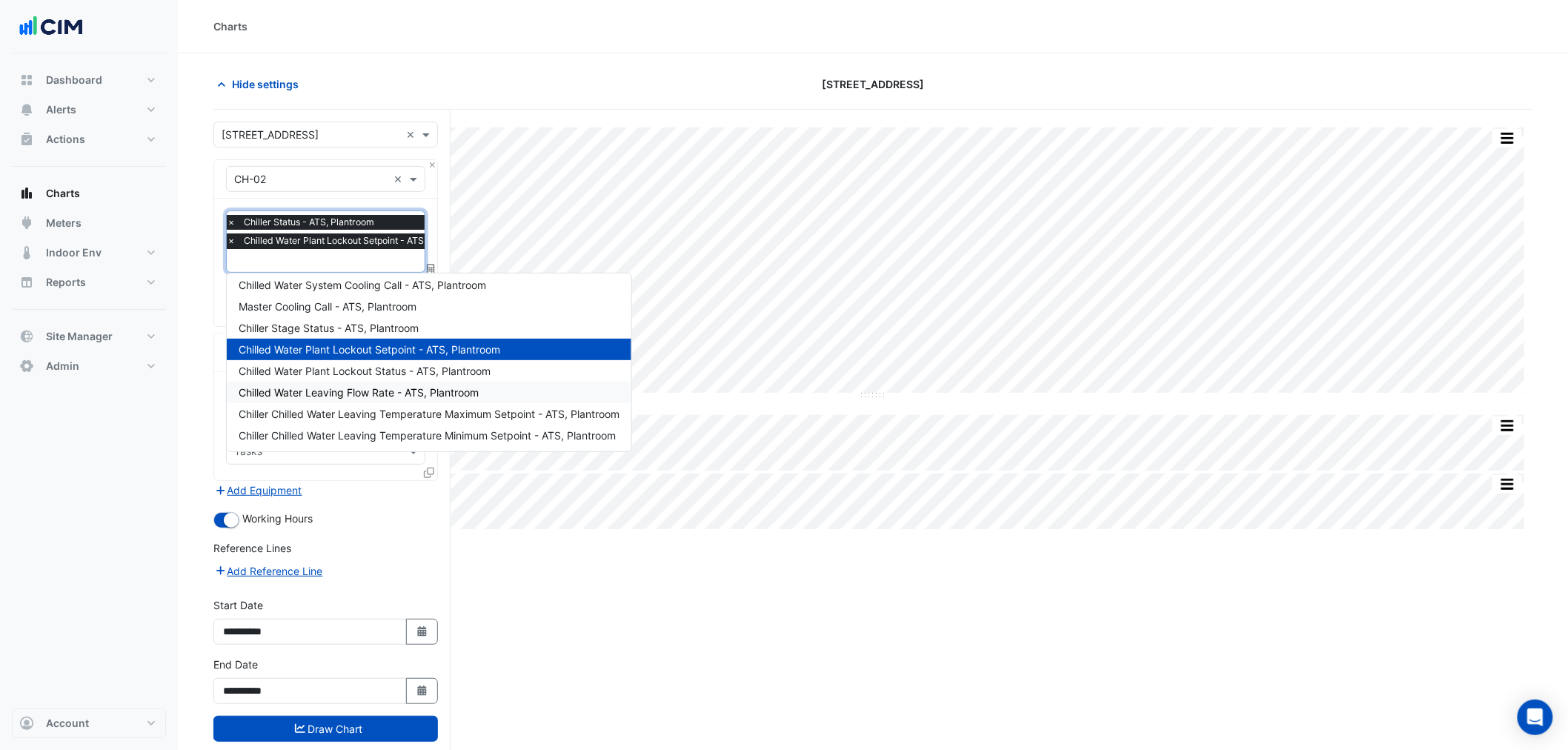
click at [435, 394] on span "Chilled Water Leaving Flow Rate - ATS, Plantroom" at bounding box center [358, 392] width 240 height 12
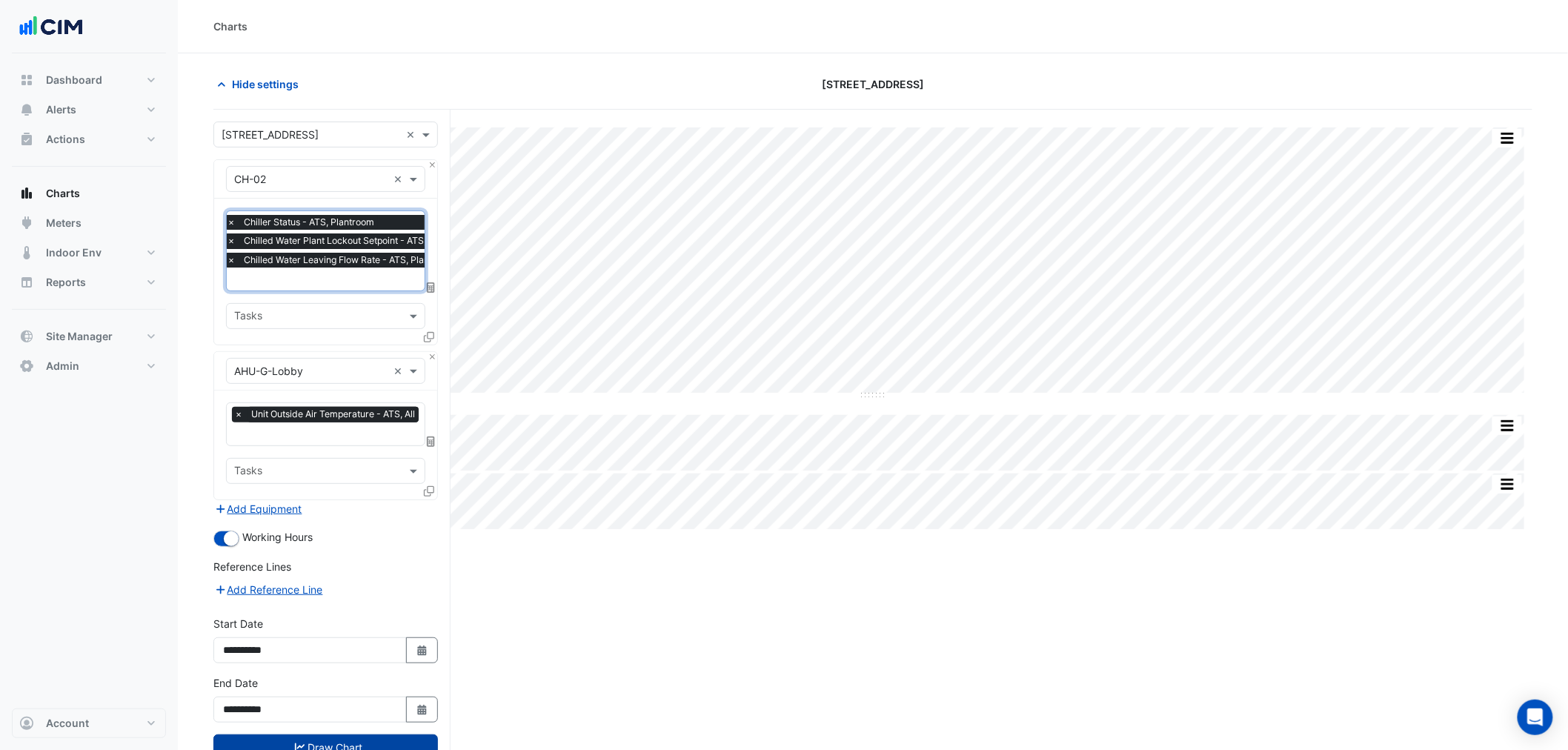
click at [371, 571] on button "Draw Chart" at bounding box center [326, 747] width 224 height 26
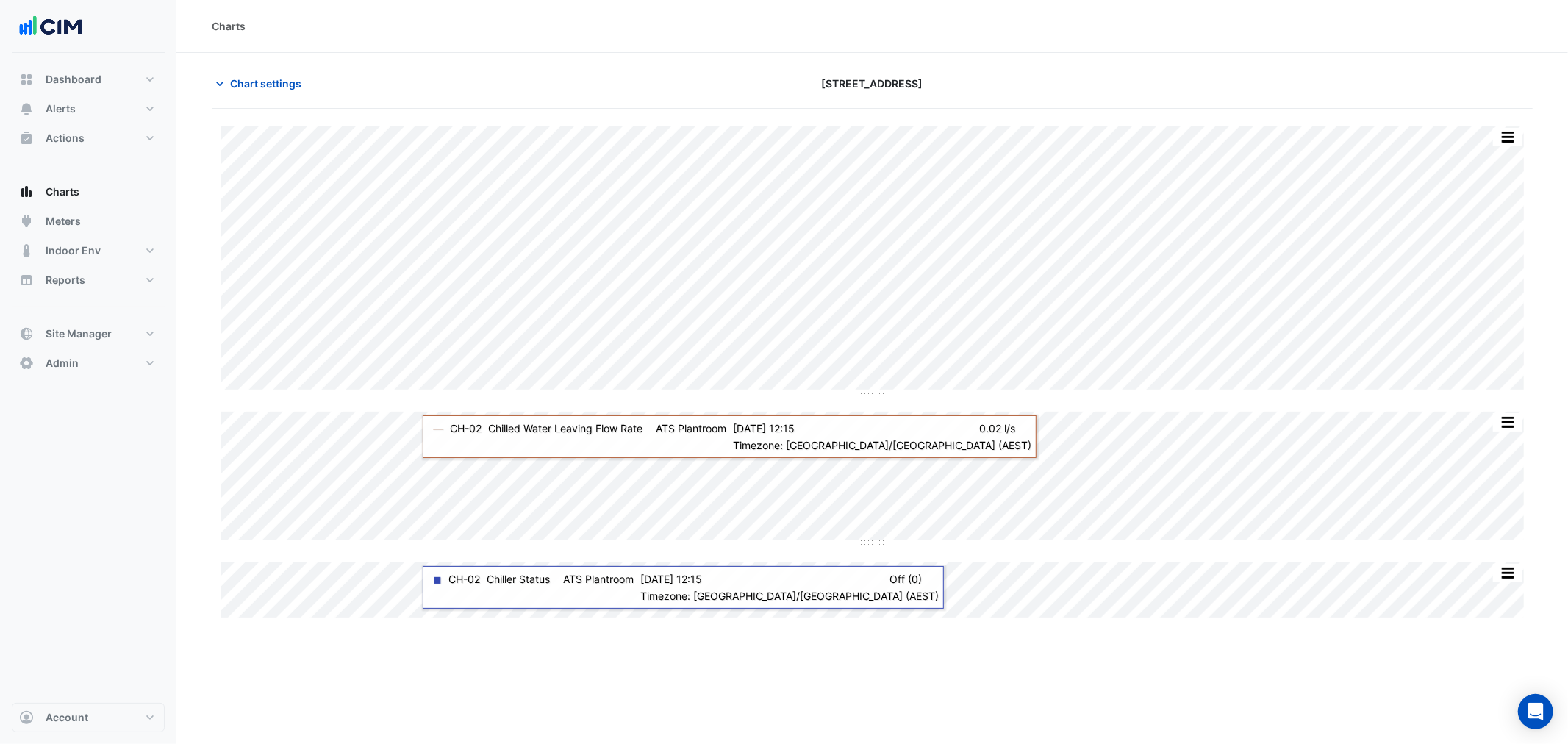
drag, startPoint x: 875, startPoint y: 74, endPoint x: 958, endPoint y: 83, distance: 83.5
click at [958, 83] on section "Chart settings 323 Castlereagh Street Split by Equip Split All Split None Print…" at bounding box center [872, 336] width 1391 height 567
click at [965, 83] on div "[STREET_ADDRESS]" at bounding box center [872, 83] width 446 height 25
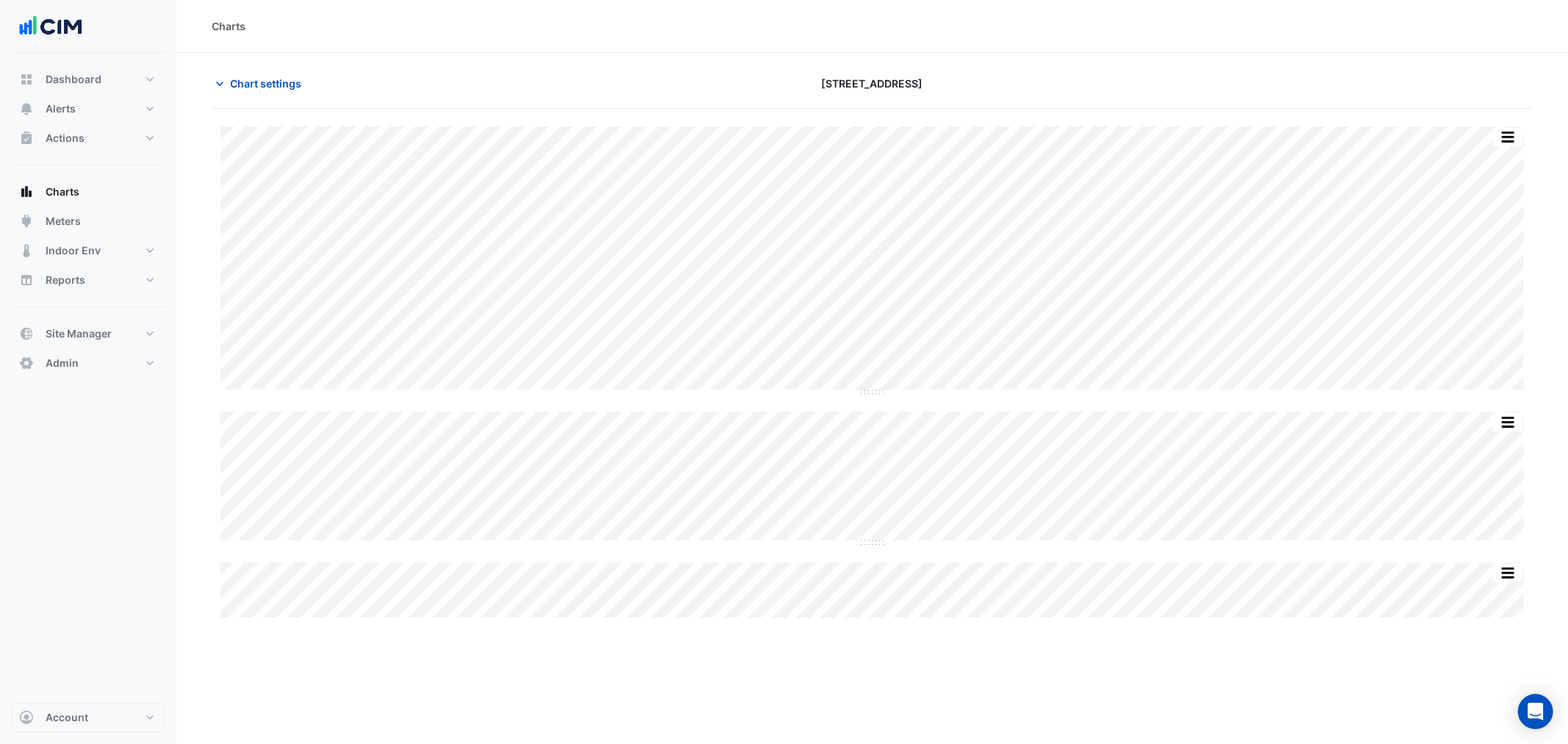
click at [398, 82] on div "Chart settings" at bounding box center [426, 83] width 446 height 25
click at [128, 281] on button "Reports" at bounding box center [88, 280] width 153 height 29
select select "***"
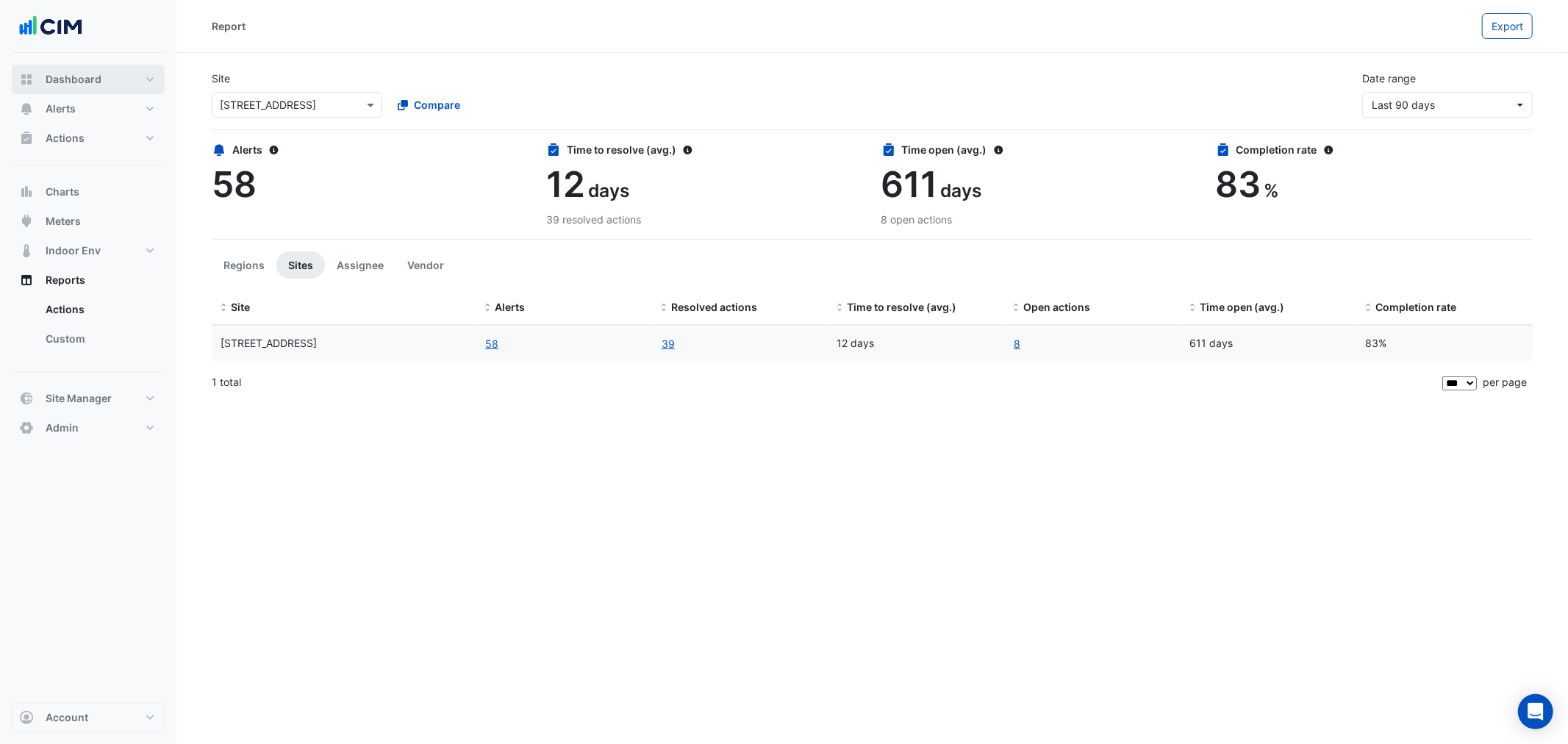
click at [110, 76] on button "Dashboard" at bounding box center [88, 79] width 153 height 29
select select "***"
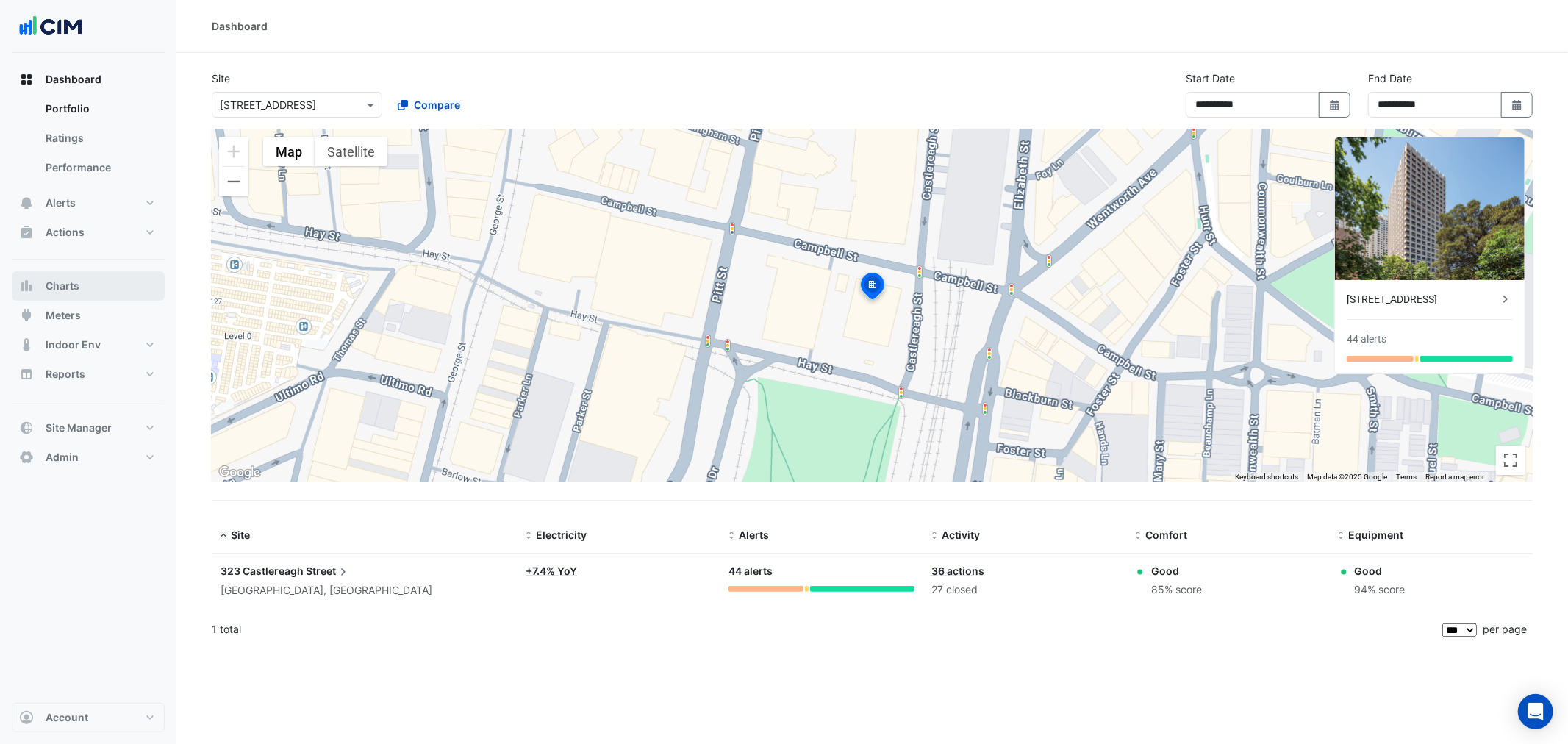
click at [65, 288] on span "Charts" at bounding box center [62, 286] width 34 height 15
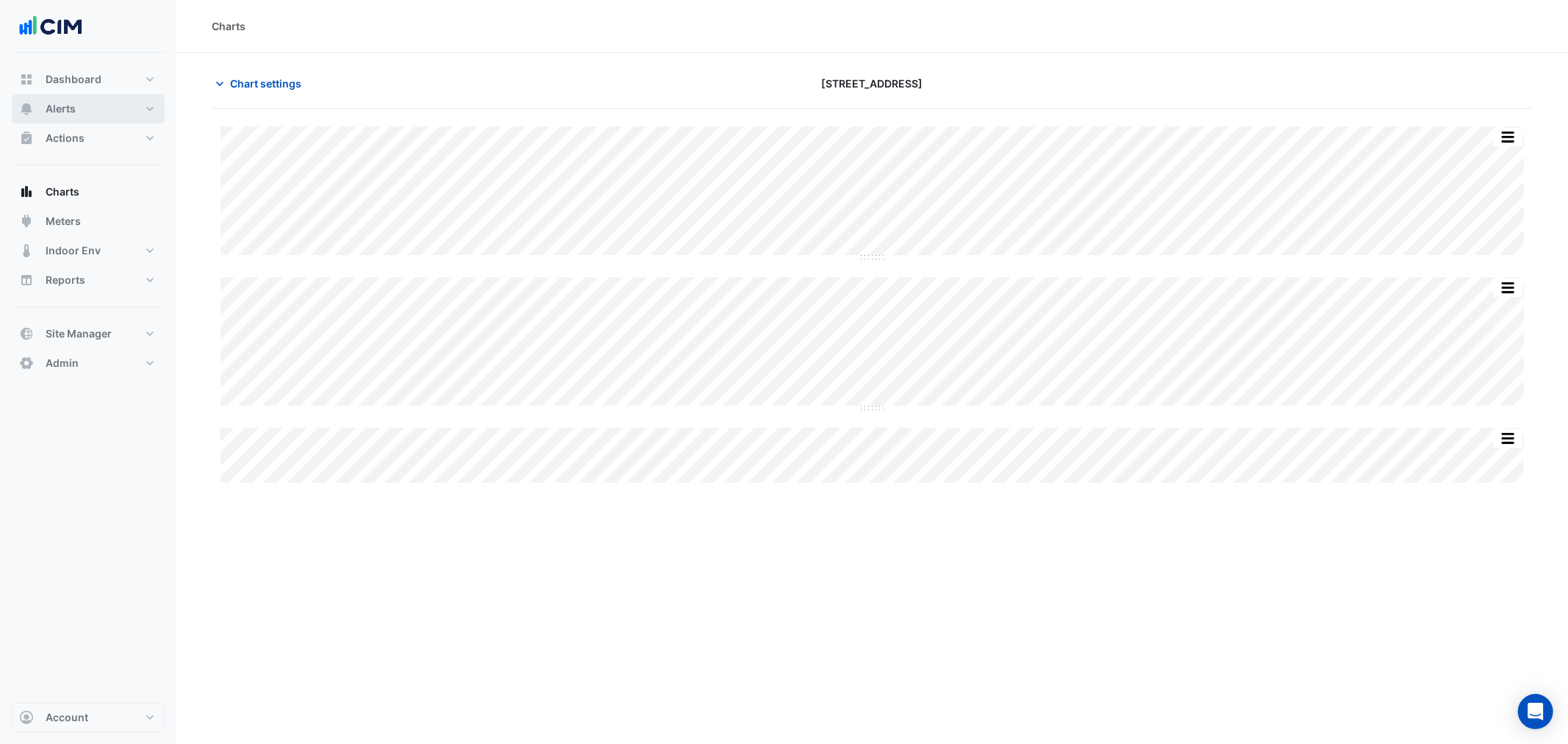
click at [77, 106] on button "Alerts" at bounding box center [88, 109] width 153 height 29
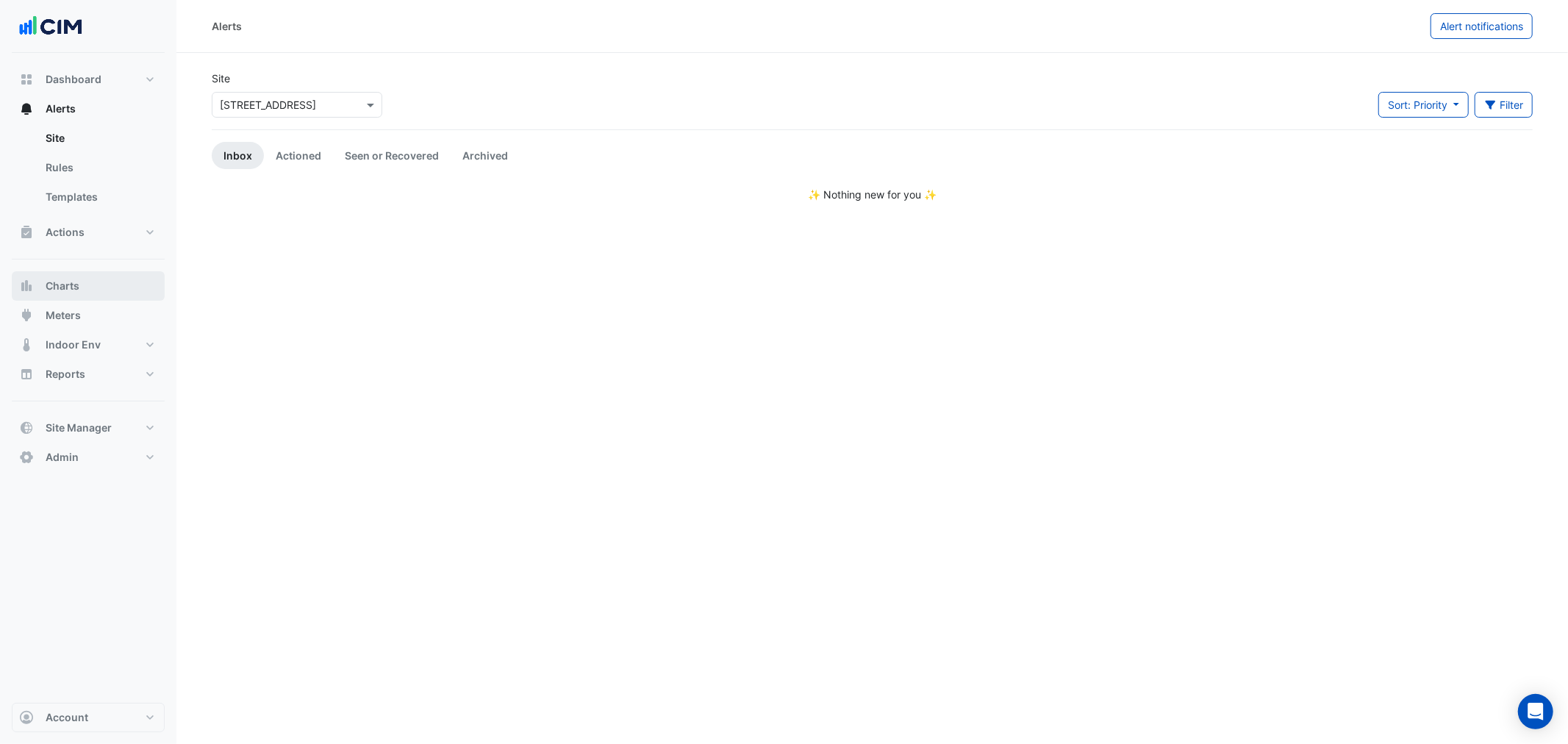
click at [52, 281] on span "Charts" at bounding box center [62, 286] width 34 height 15
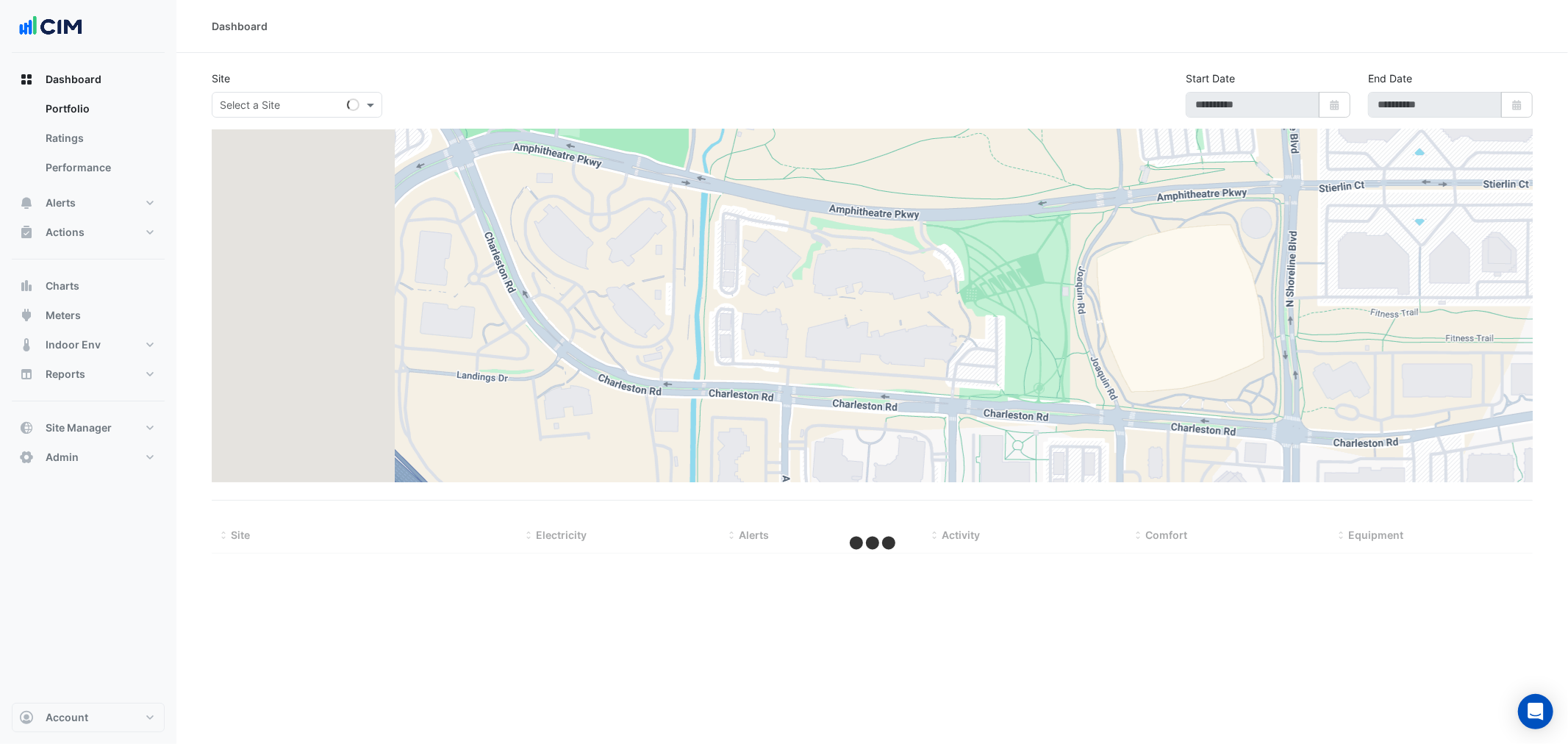
click at [63, 268] on div "Dashboard Portfolio Ratings Performance Alerts Site Rules Templates Actions Sit…" at bounding box center [88, 268] width 153 height 408
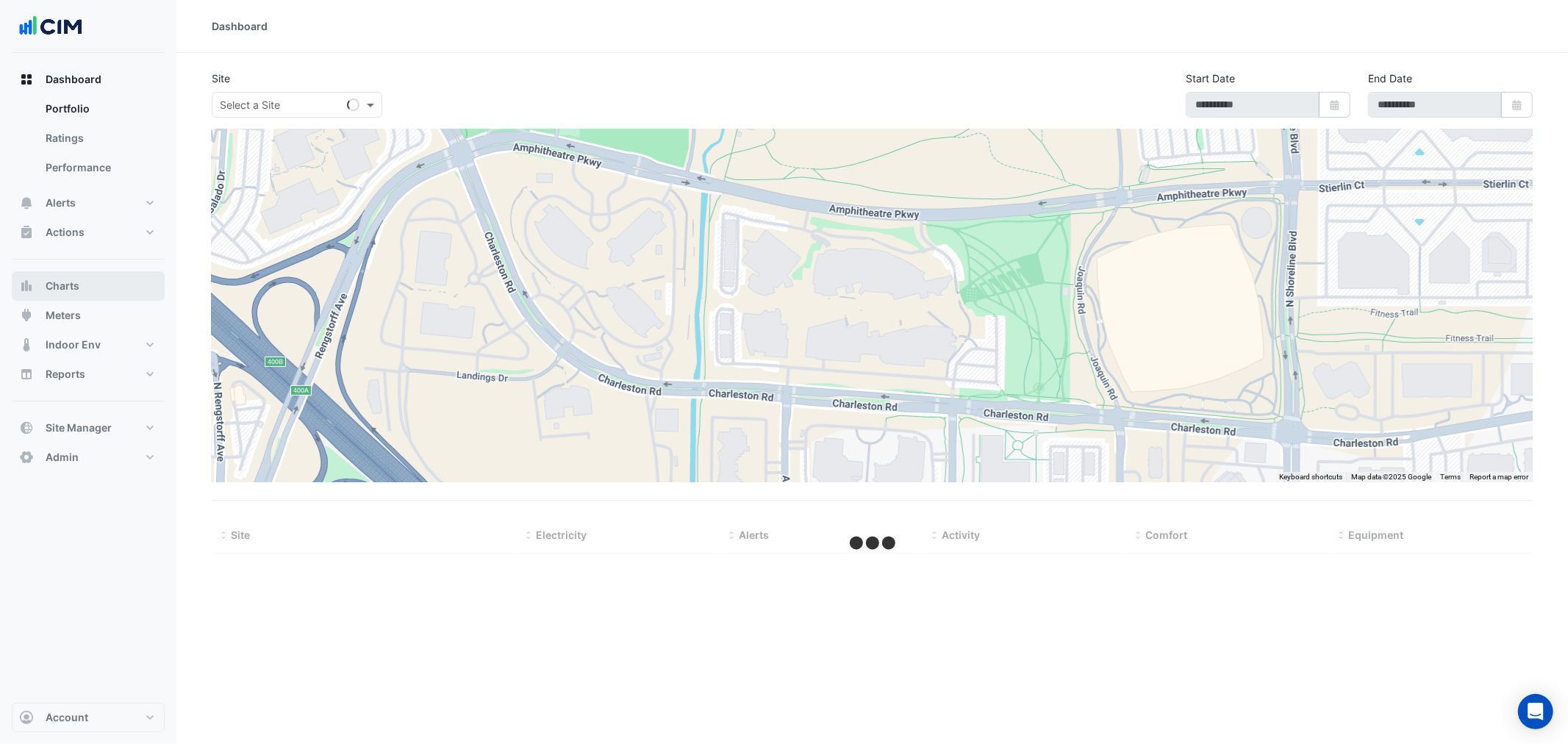
click at [64, 277] on button "Charts" at bounding box center [88, 286] width 153 height 29
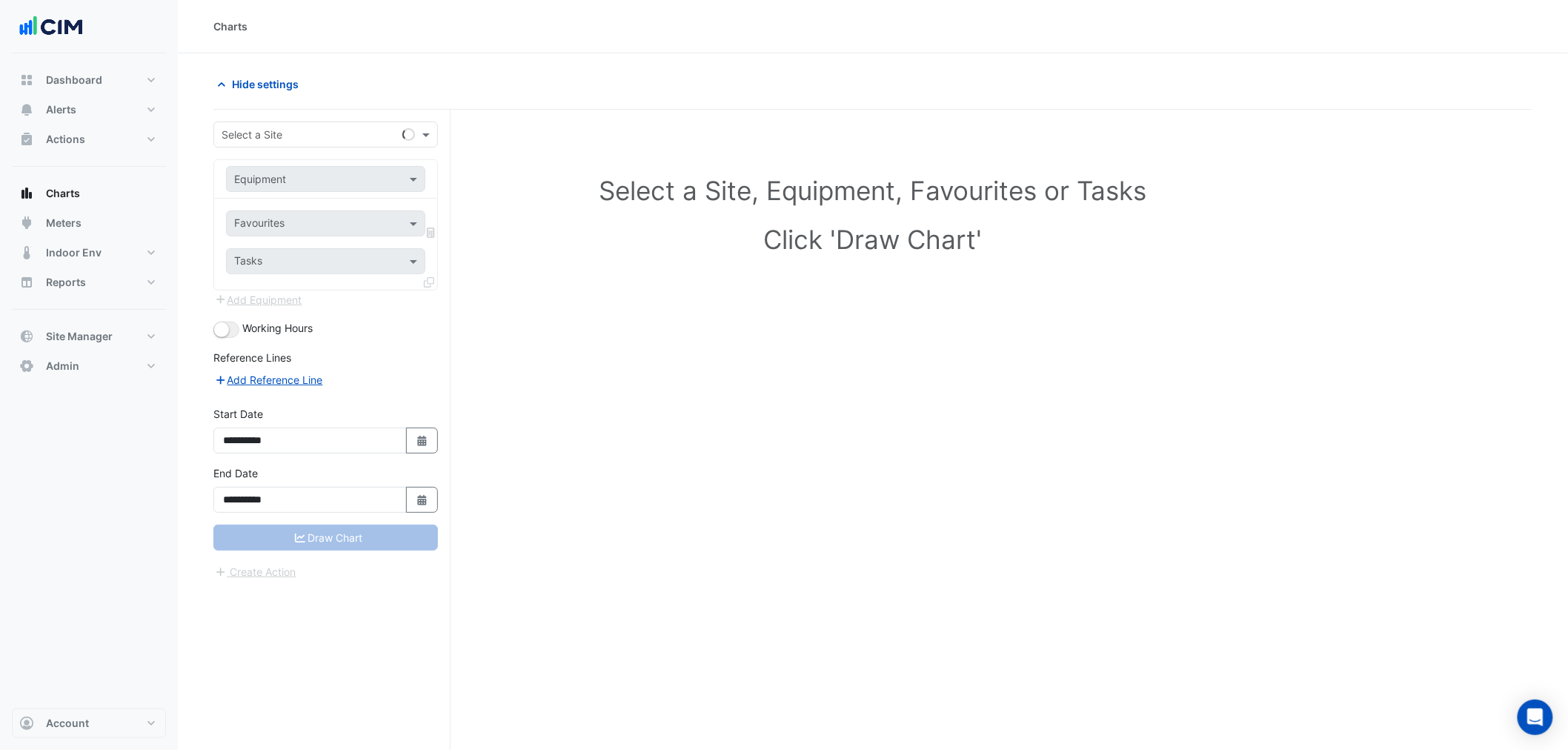
click at [245, 150] on form "**********" at bounding box center [326, 351] width 224 height 459
click at [253, 141] on div "Select a Site" at bounding box center [326, 134] width 224 height 26
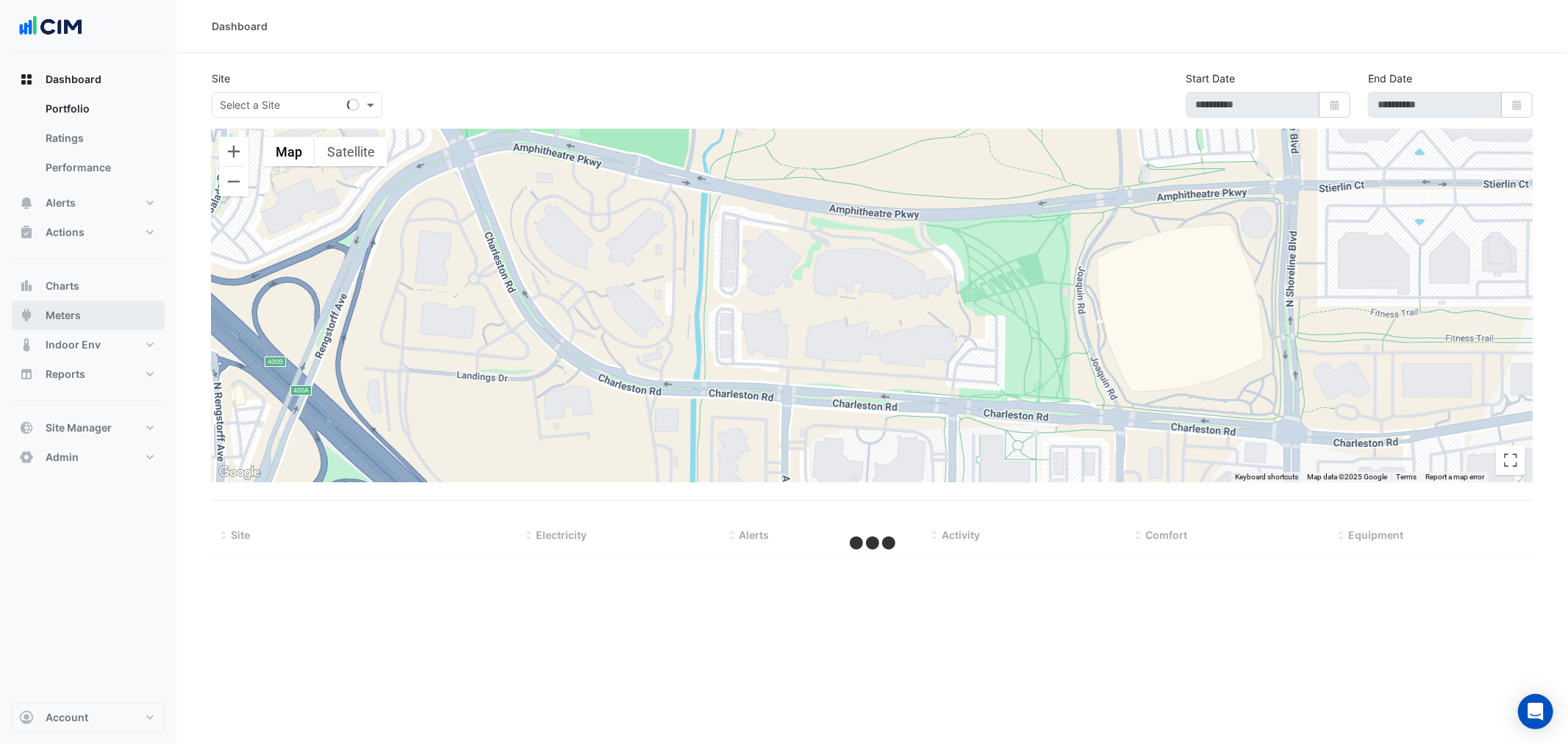
click at [107, 307] on button "Meters" at bounding box center [88, 315] width 153 height 29
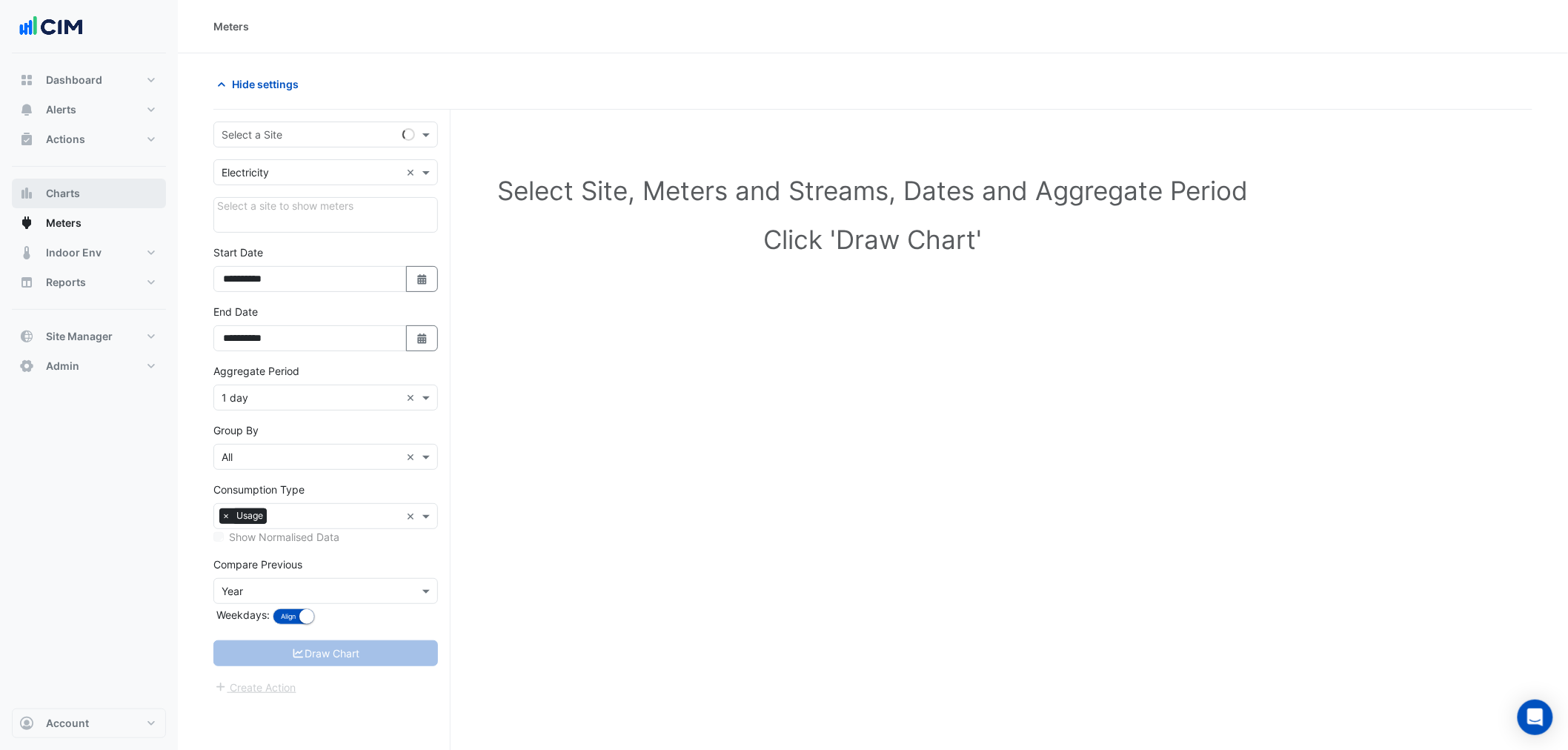
click at [106, 189] on button "Charts" at bounding box center [88, 193] width 154 height 30
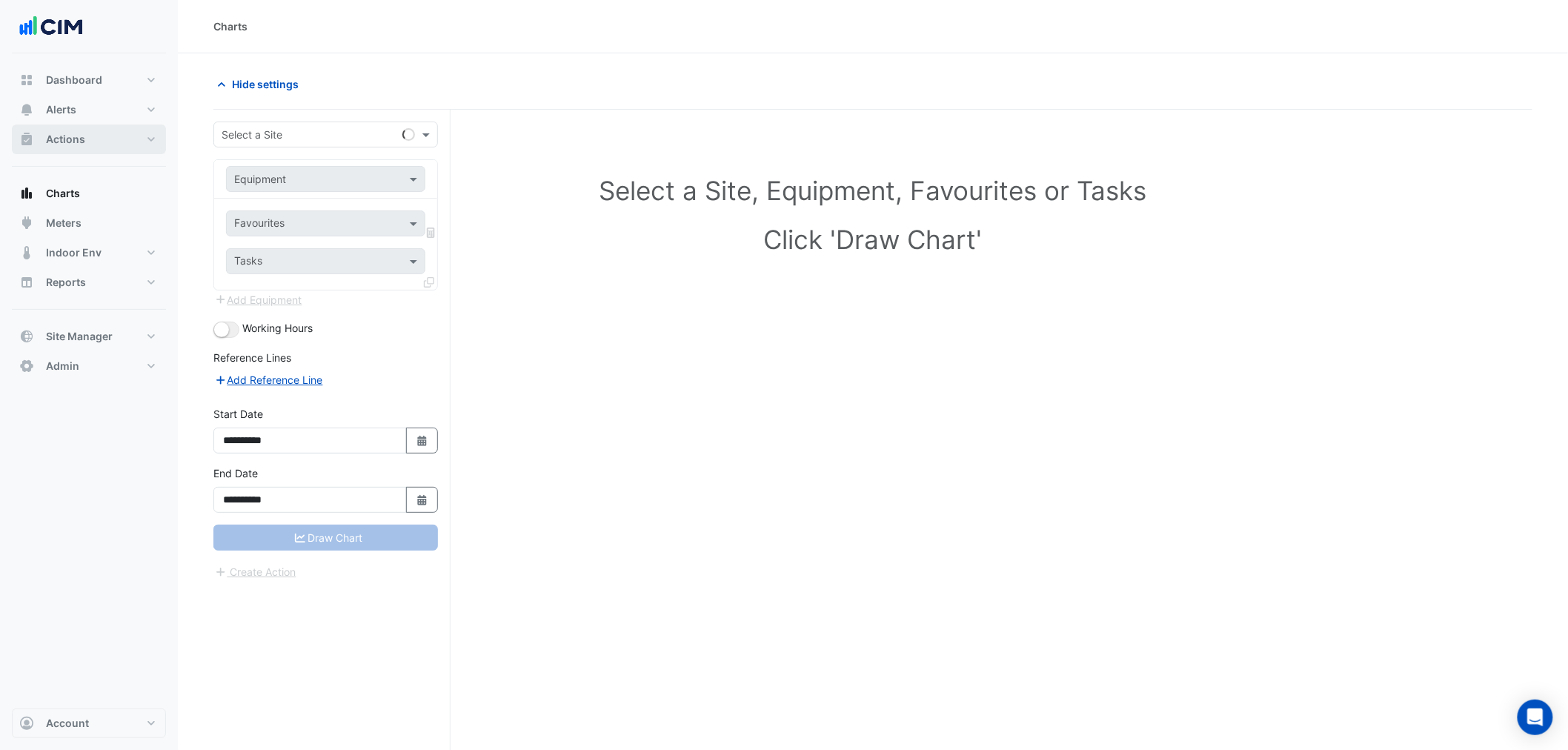
click at [112, 137] on button "Actions" at bounding box center [88, 139] width 154 height 30
click at [120, 111] on button "Alerts" at bounding box center [88, 110] width 154 height 30
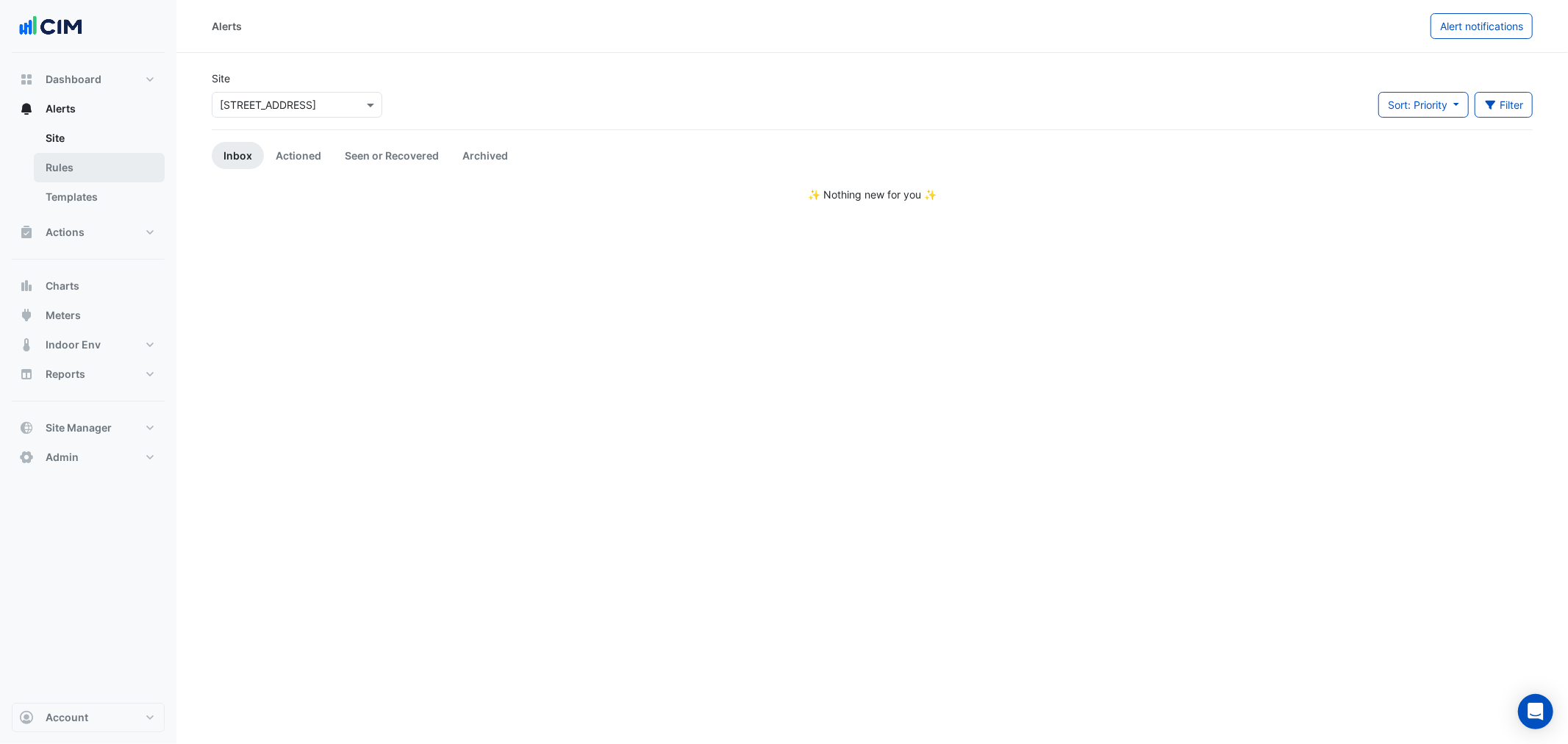
click at [115, 159] on link "Rules" at bounding box center [99, 168] width 131 height 29
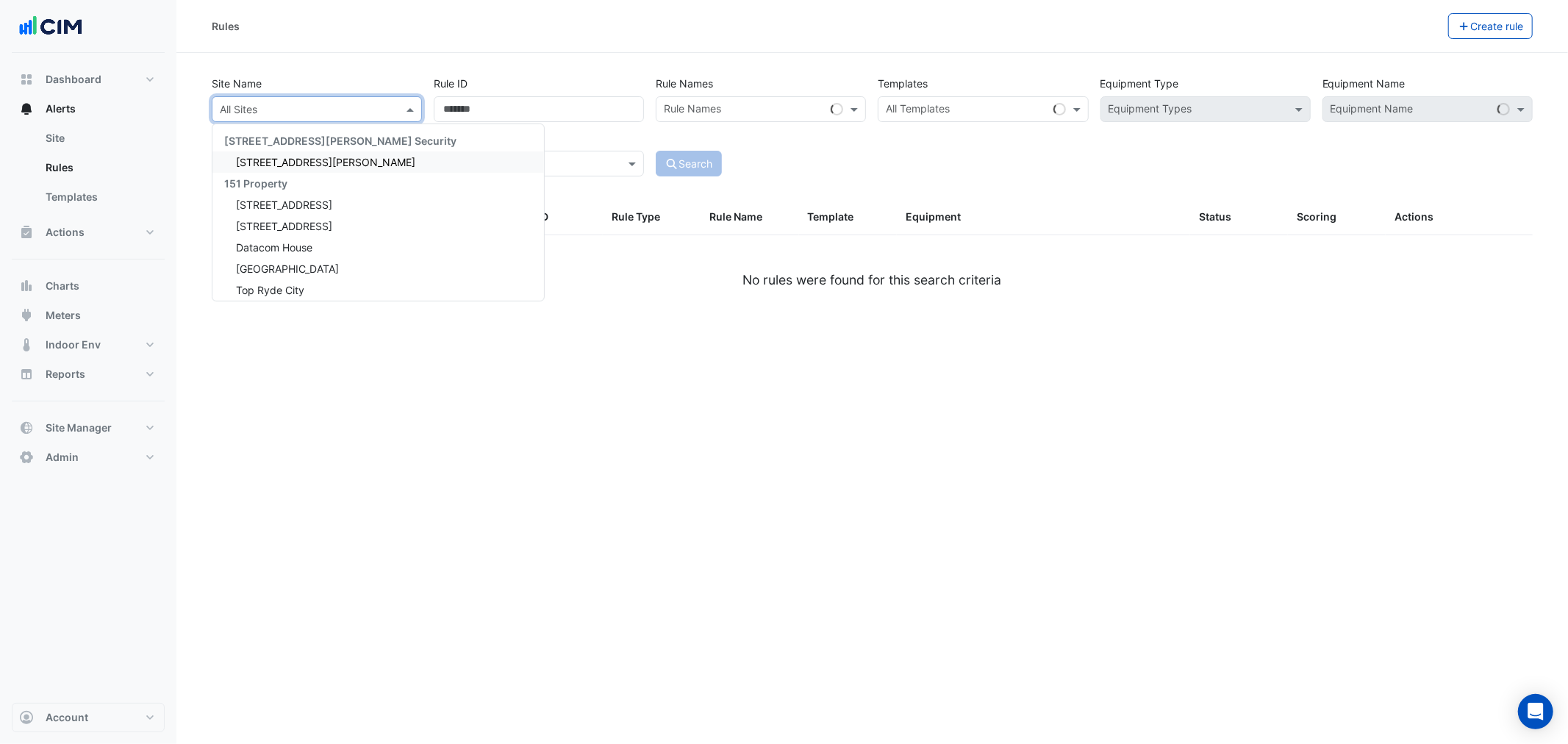
click at [283, 115] on input "text" at bounding box center [302, 110] width 164 height 16
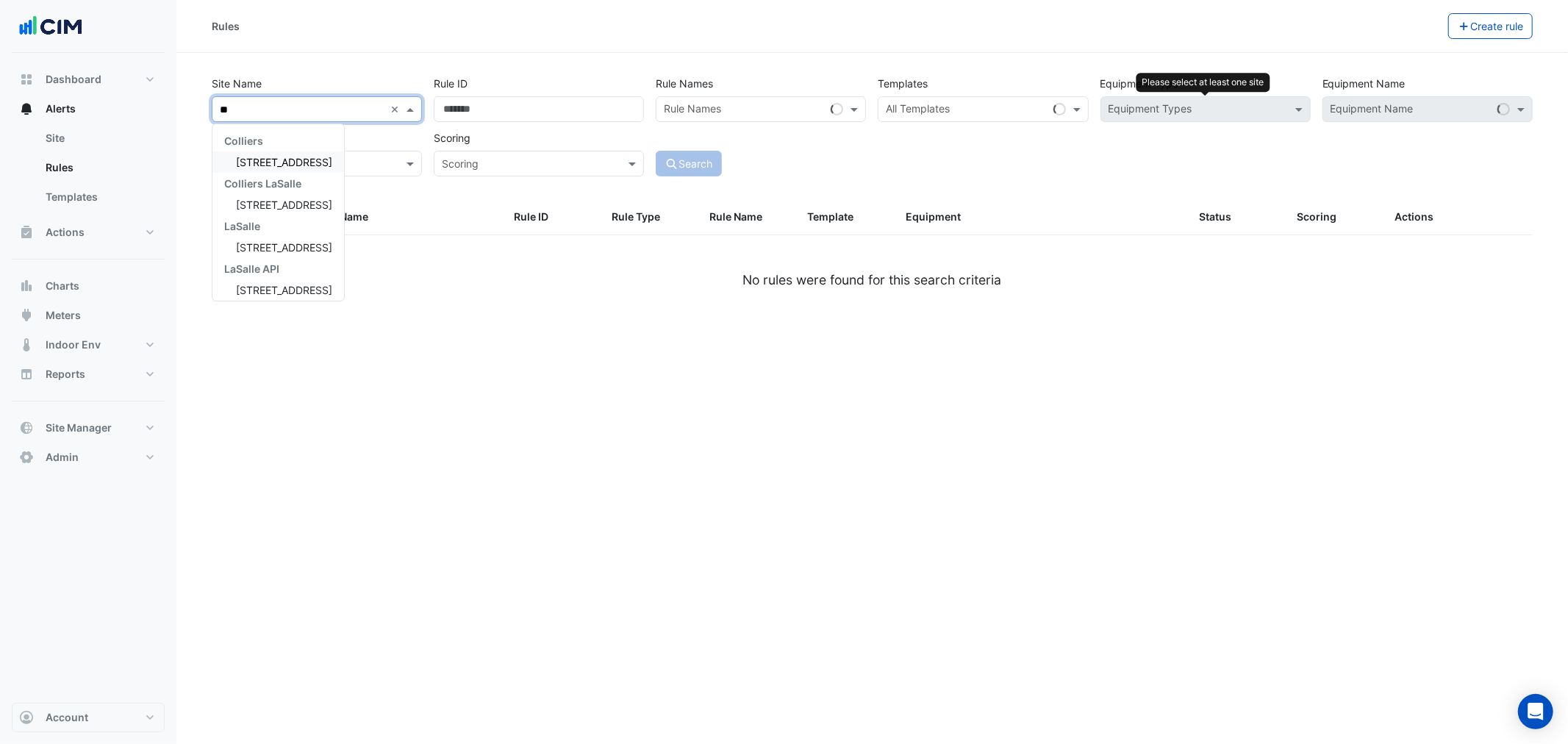
type input "***"
click at [288, 159] on span "[STREET_ADDRESS]" at bounding box center [284, 161] width 97 height 12
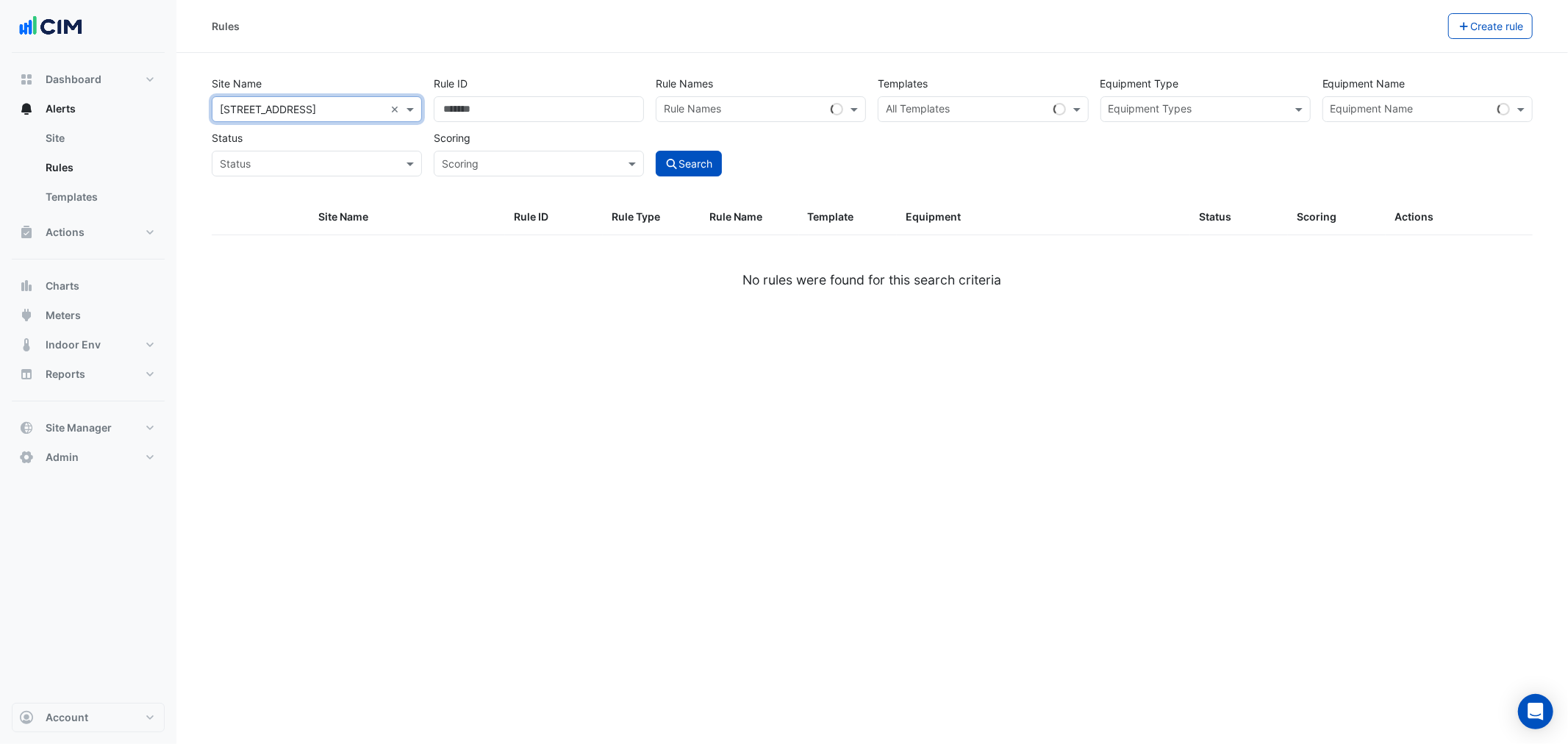
click at [1158, 105] on input "text" at bounding box center [1196, 110] width 177 height 16
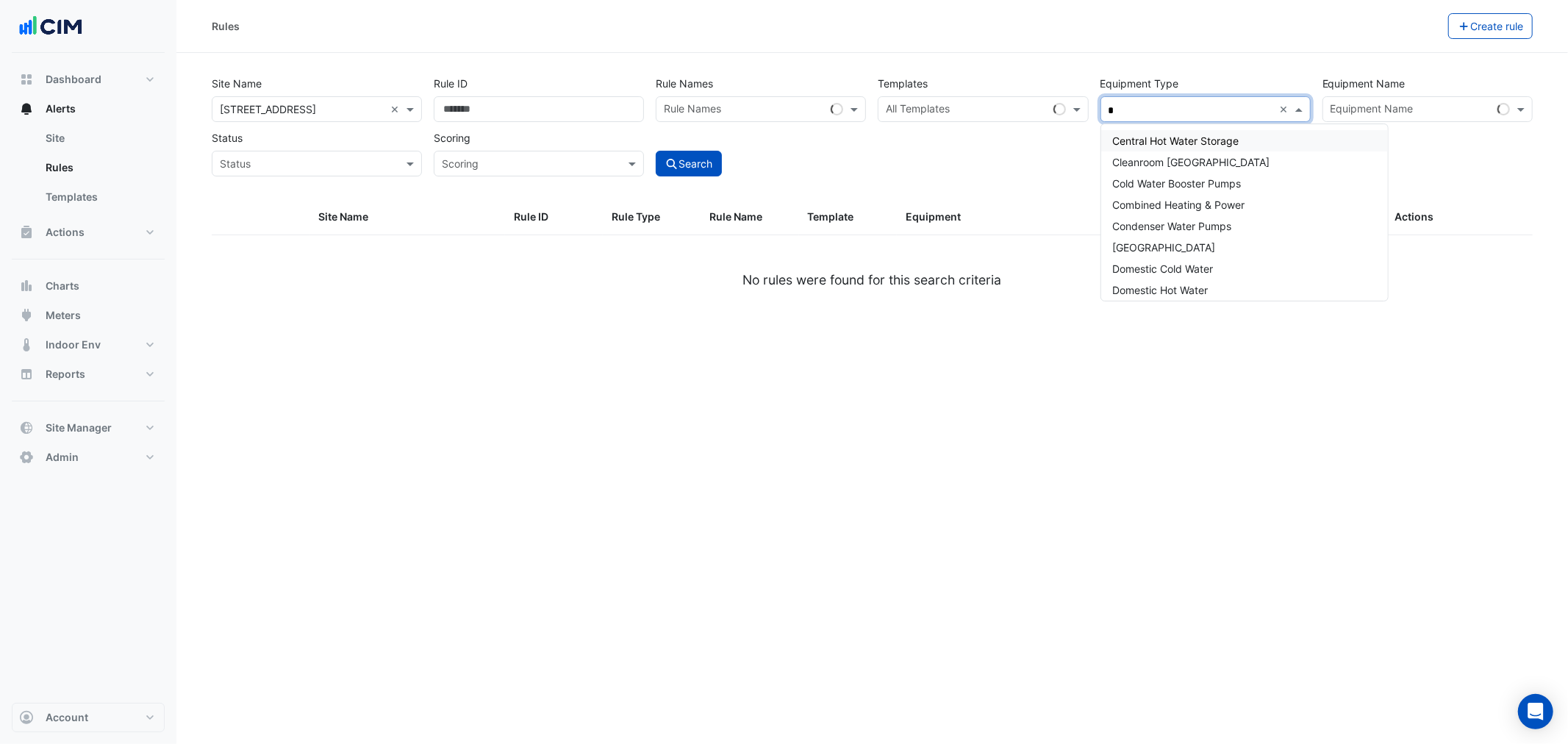
type input "*"
click at [1347, 103] on input "text" at bounding box center [1411, 110] width 161 height 16
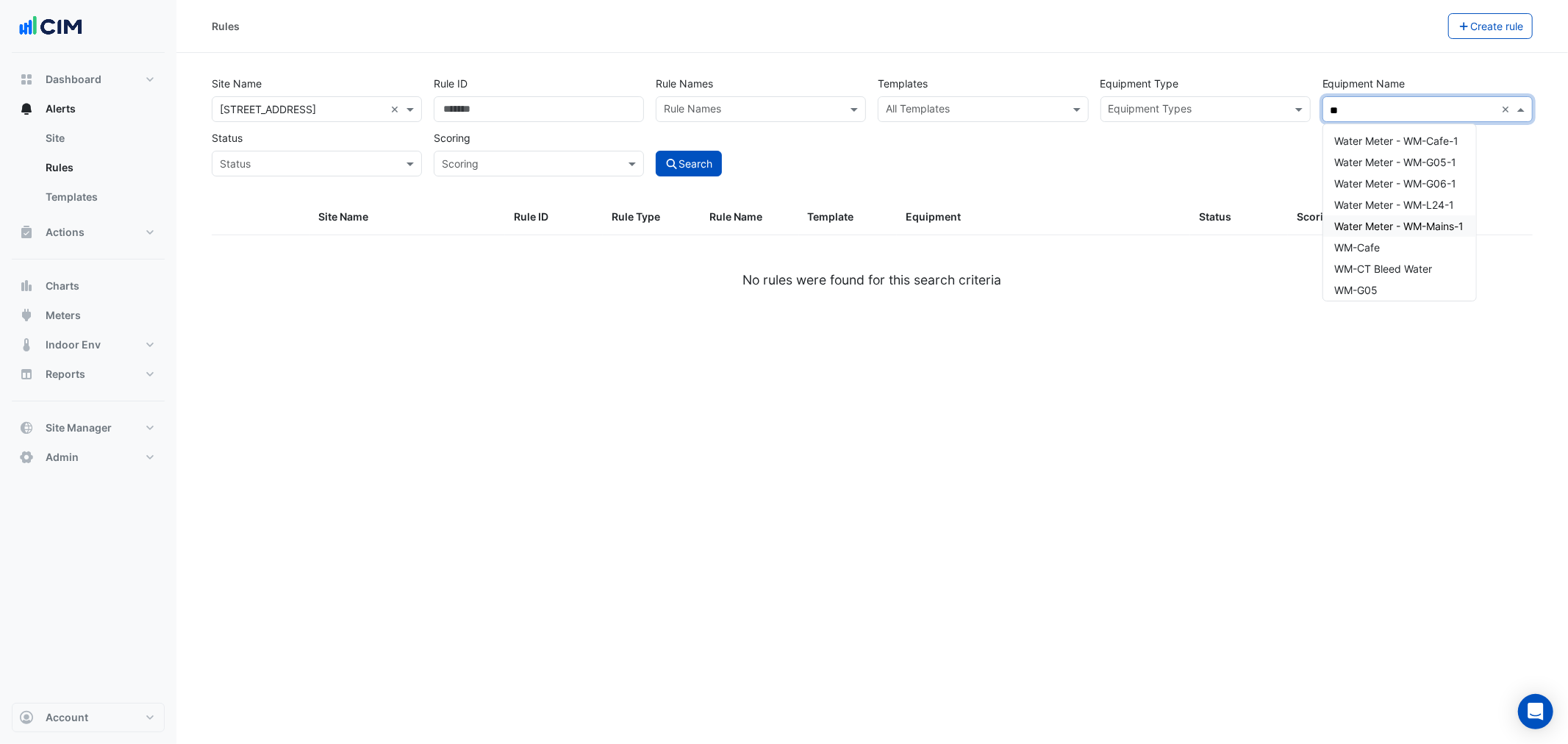
scroll to position [69, 0]
click at [1395, 282] on div "WM-Mains" at bounding box center [1399, 285] width 153 height 21
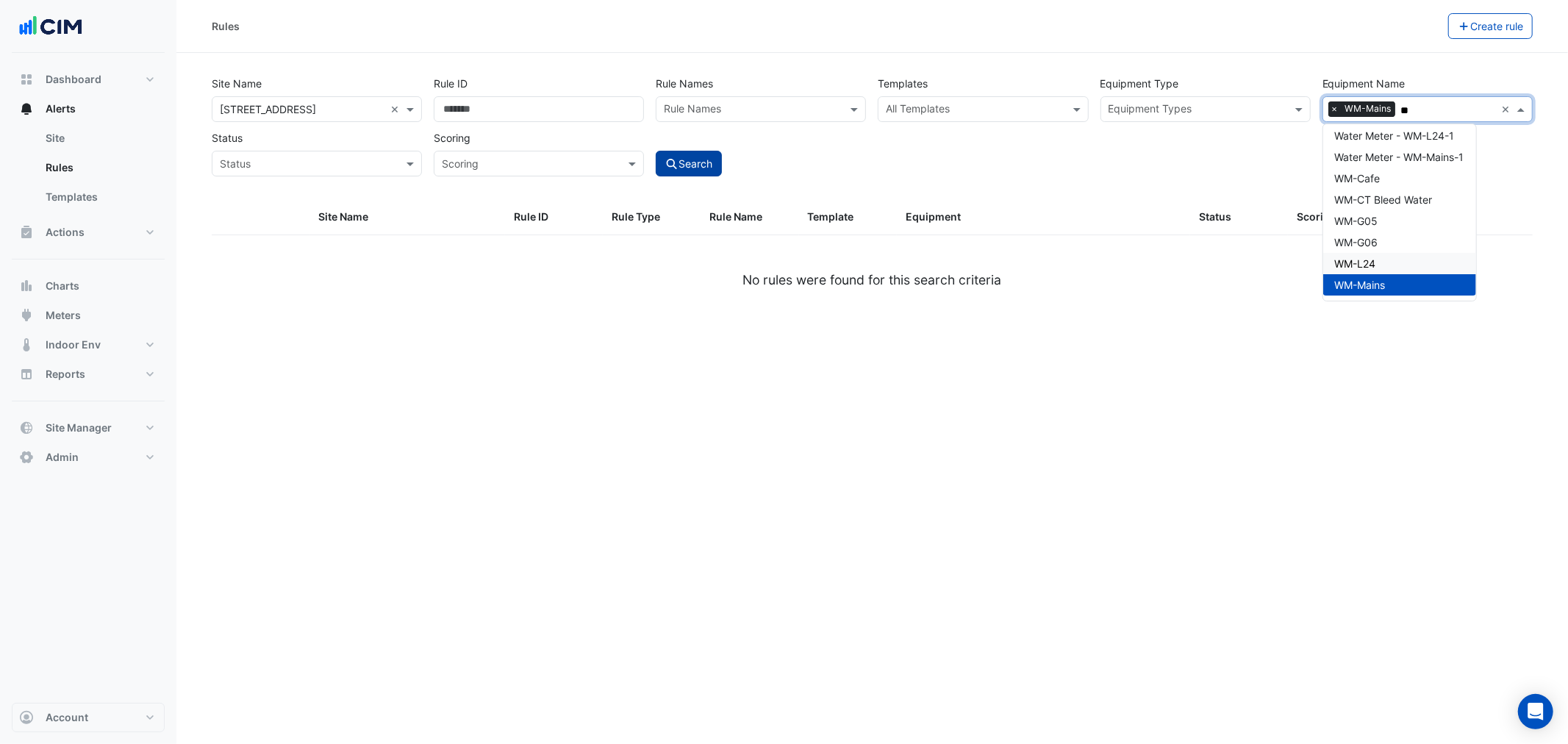
type input "**"
click at [689, 172] on button "Search" at bounding box center [688, 163] width 66 height 25
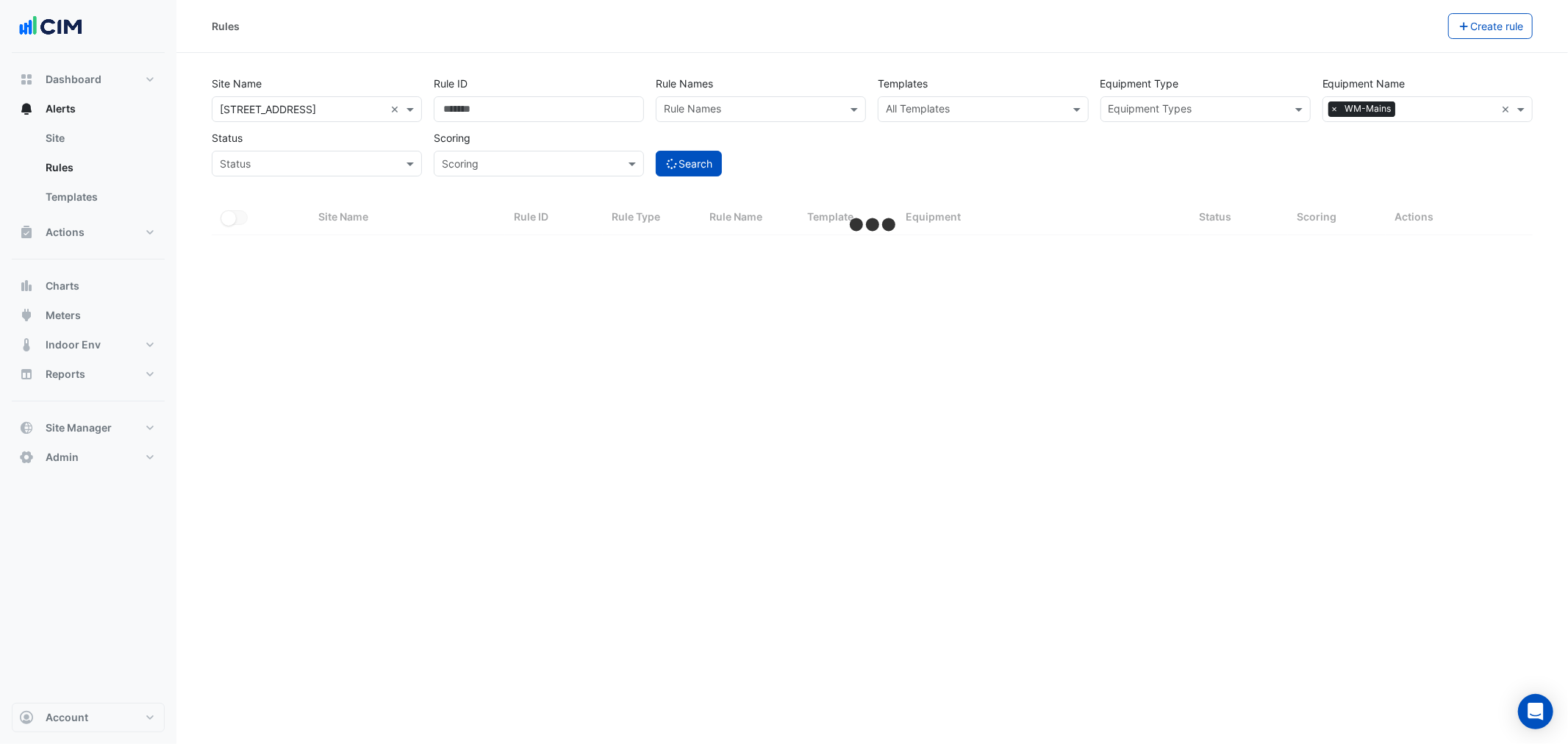
select select "***"
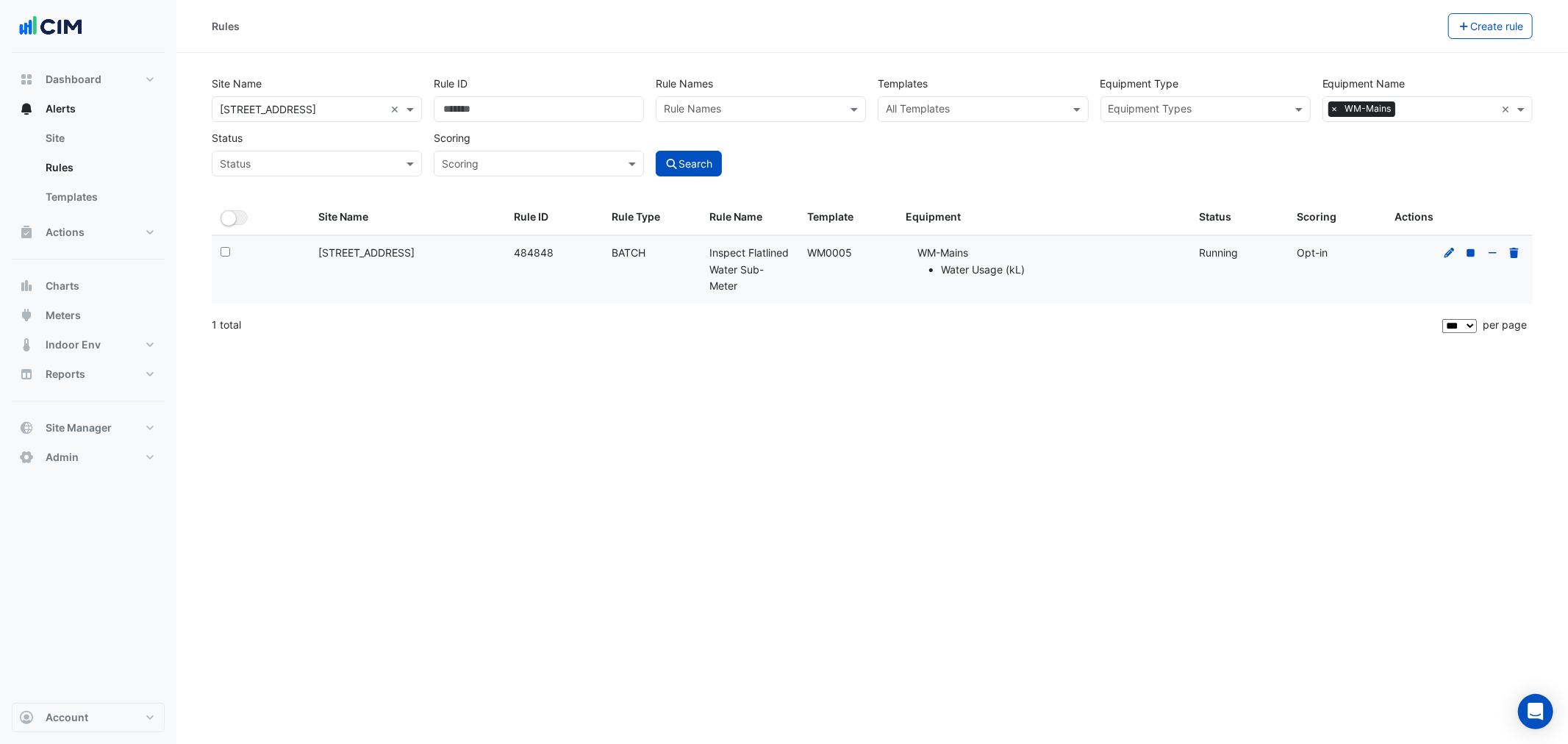
click at [899, 152] on div "Site Name All Sites × [STREET_ADDRESS] × Rule ID Rule Names Rule Names Template…" at bounding box center [872, 122] width 1332 height 109
click at [863, 291] on datatable-body-cell "Template: WM0005" at bounding box center [847, 269] width 97 height 68
drag, startPoint x: 825, startPoint y: 304, endPoint x: 692, endPoint y: 245, distance: 145.5
click at [692, 245] on div "Select: Site Name: [STREET_ADDRESS] Rule ID: 484848 Rule Type: BATCH Rule Name:…" at bounding box center [872, 269] width 1321 height 68
click at [692, 245] on div "Rule Type: BATCH" at bounding box center [651, 253] width 80 height 17
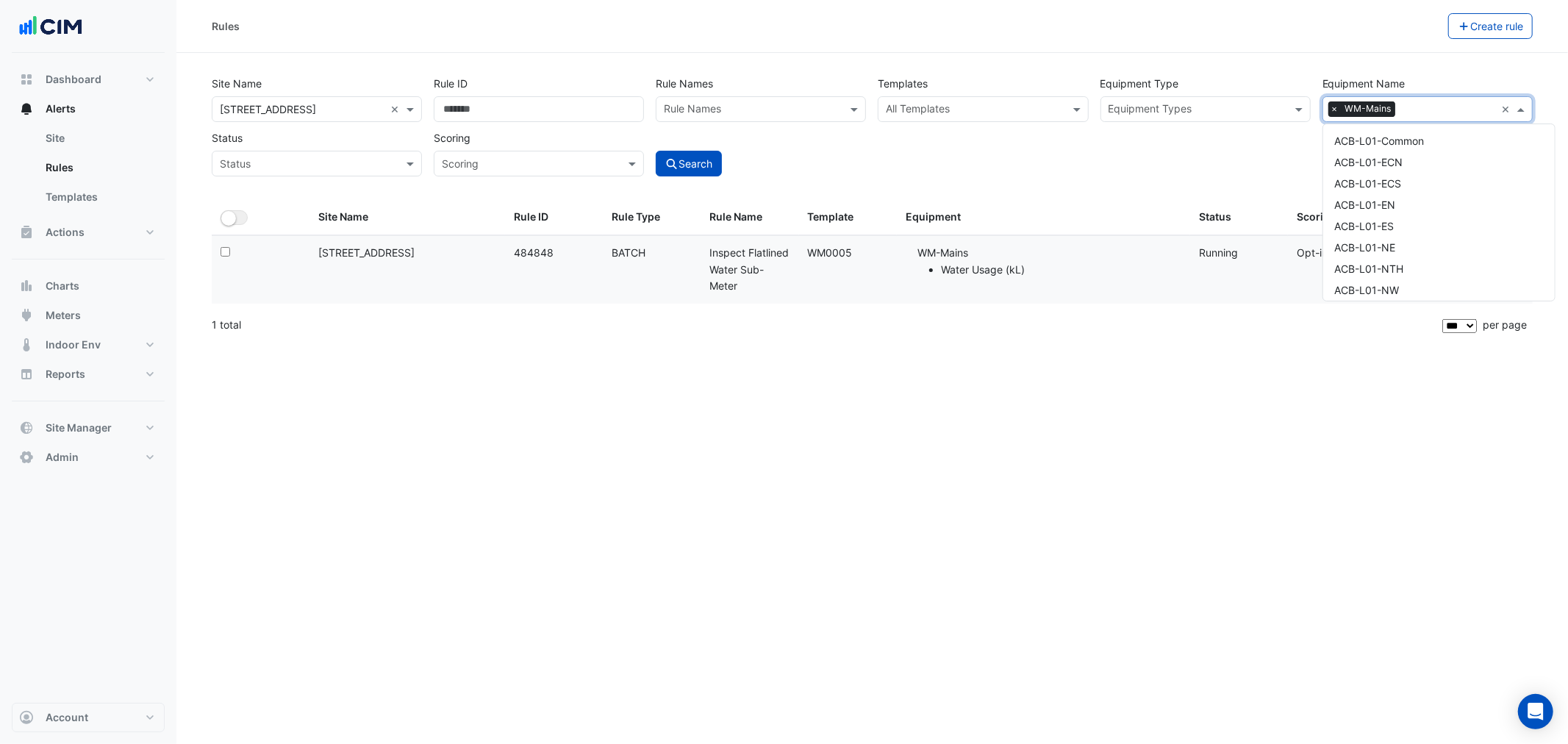
click at [1360, 105] on span "WM-Mains" at bounding box center [1368, 109] width 54 height 15
click at [1210, 105] on input "text" at bounding box center [1196, 110] width 177 height 16
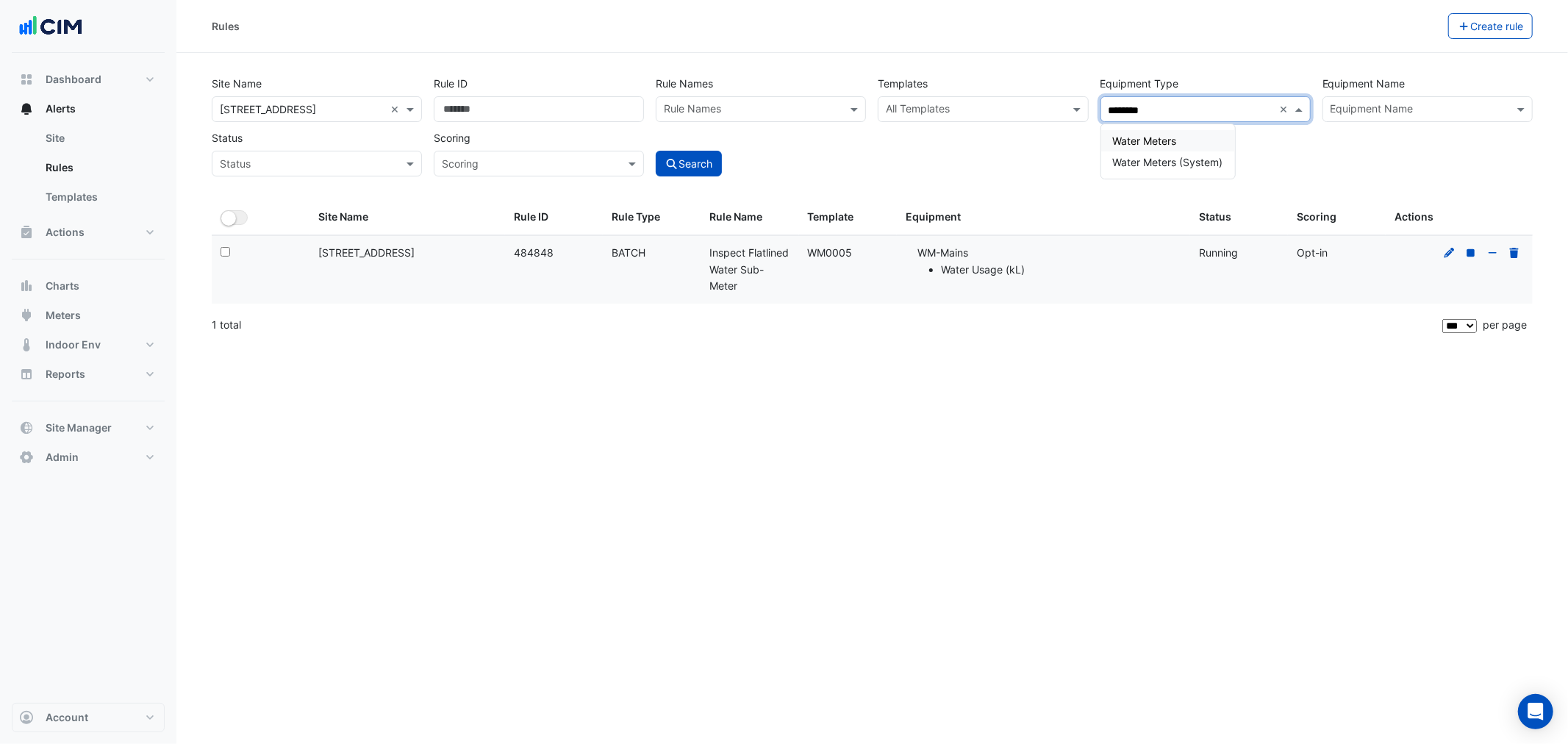
click at [1179, 142] on div "Water Meters" at bounding box center [1167, 141] width 133 height 21
type input "********"
click at [714, 160] on button "Search" at bounding box center [688, 163] width 66 height 25
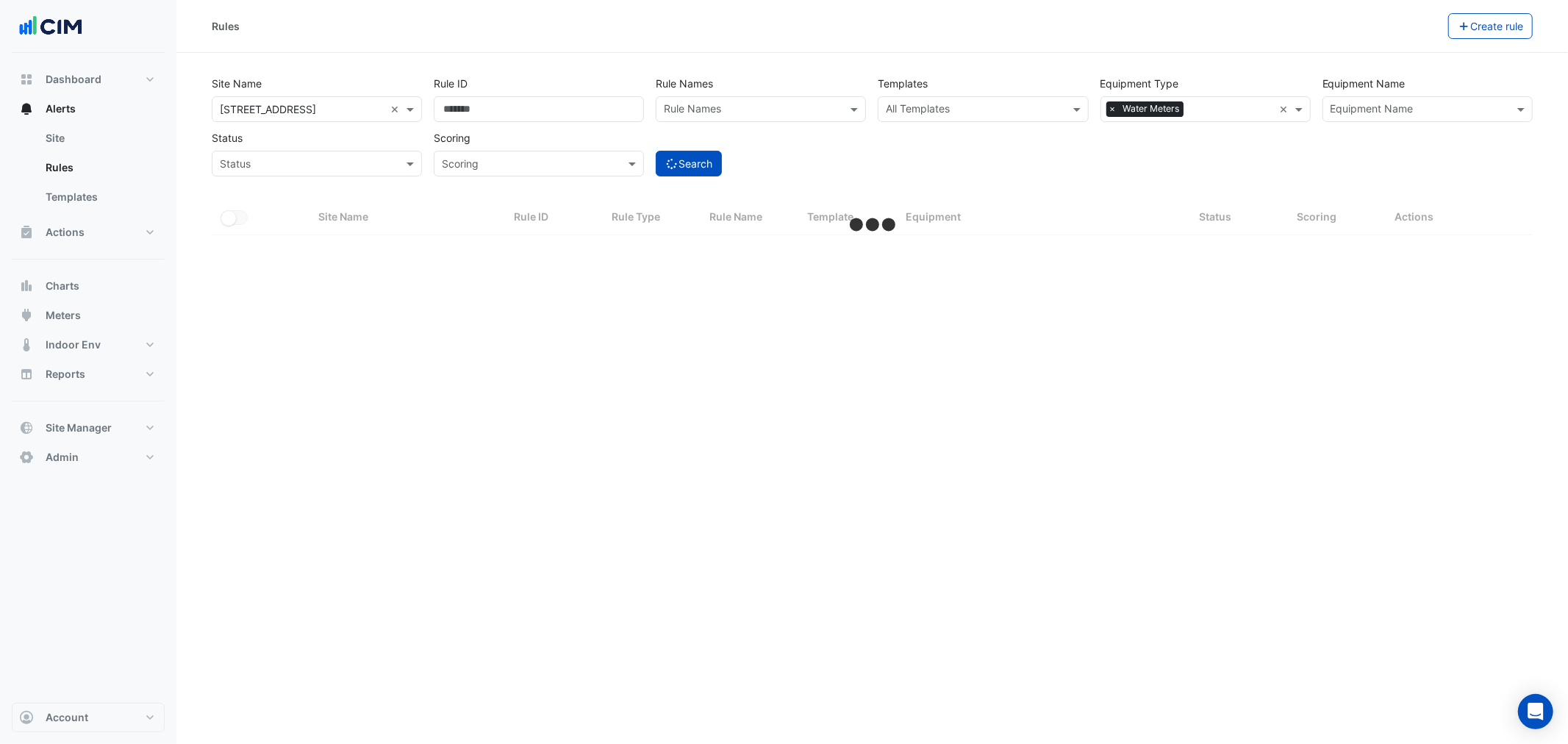
select select "***"
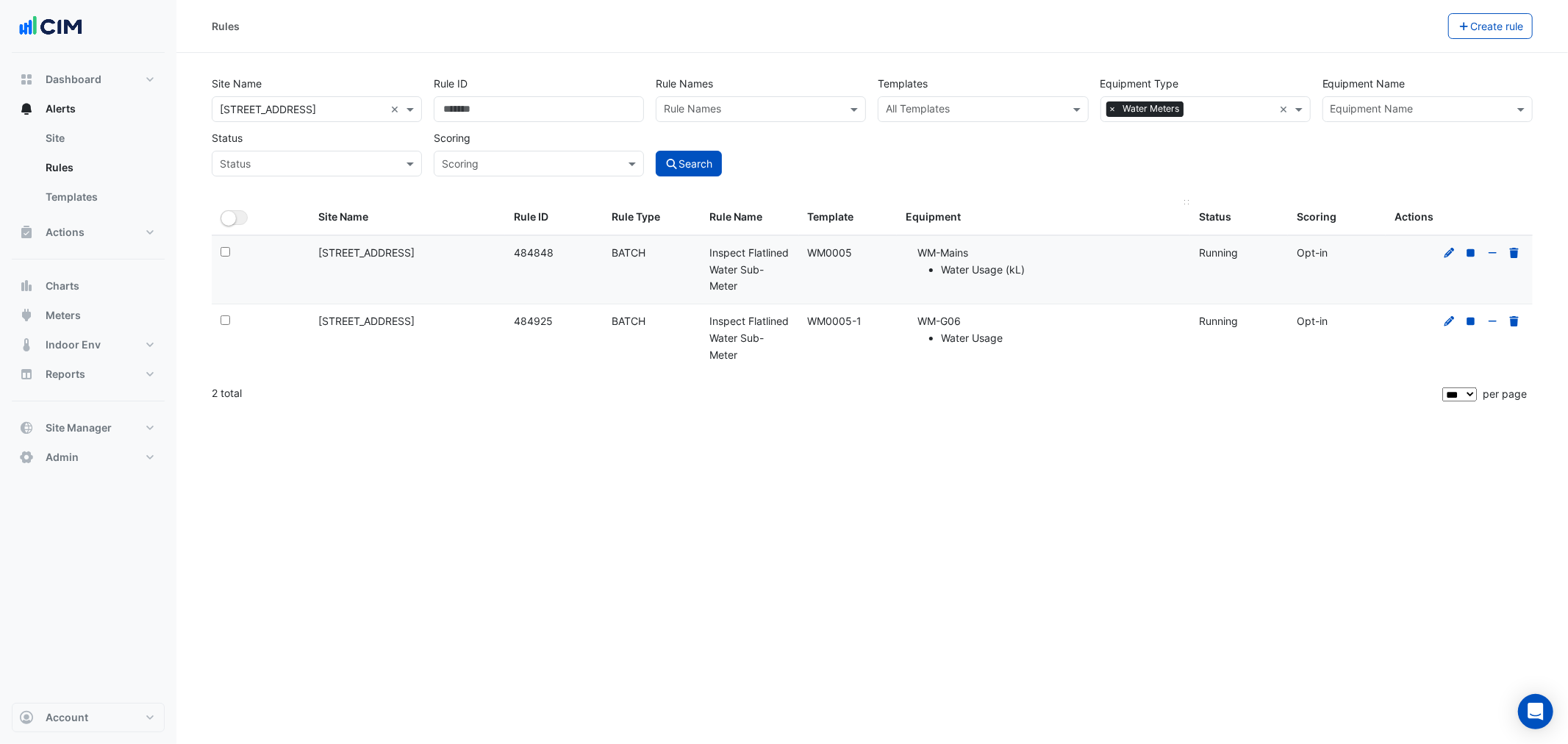
click at [1083, 228] on datatable-header-cell "Equipment" at bounding box center [1043, 217] width 293 height 35
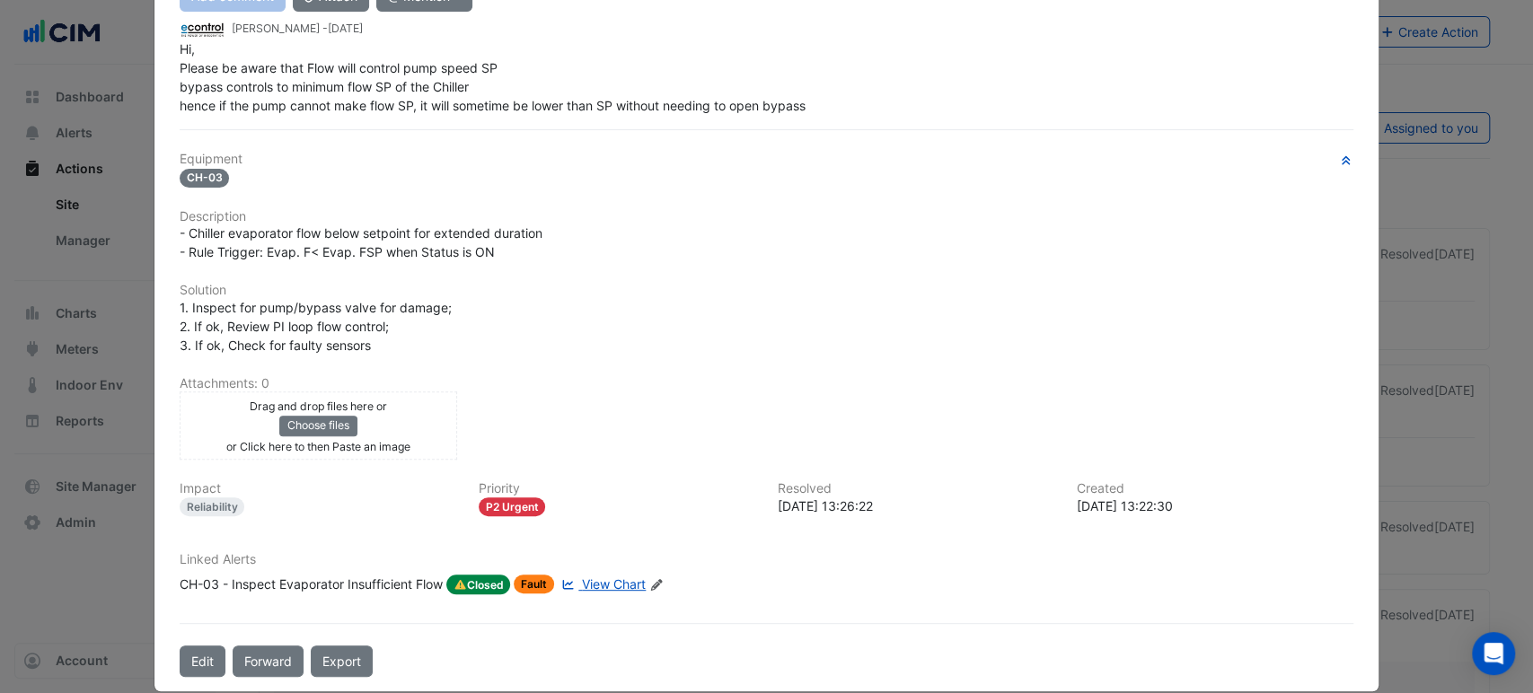
scroll to position [251, 0]
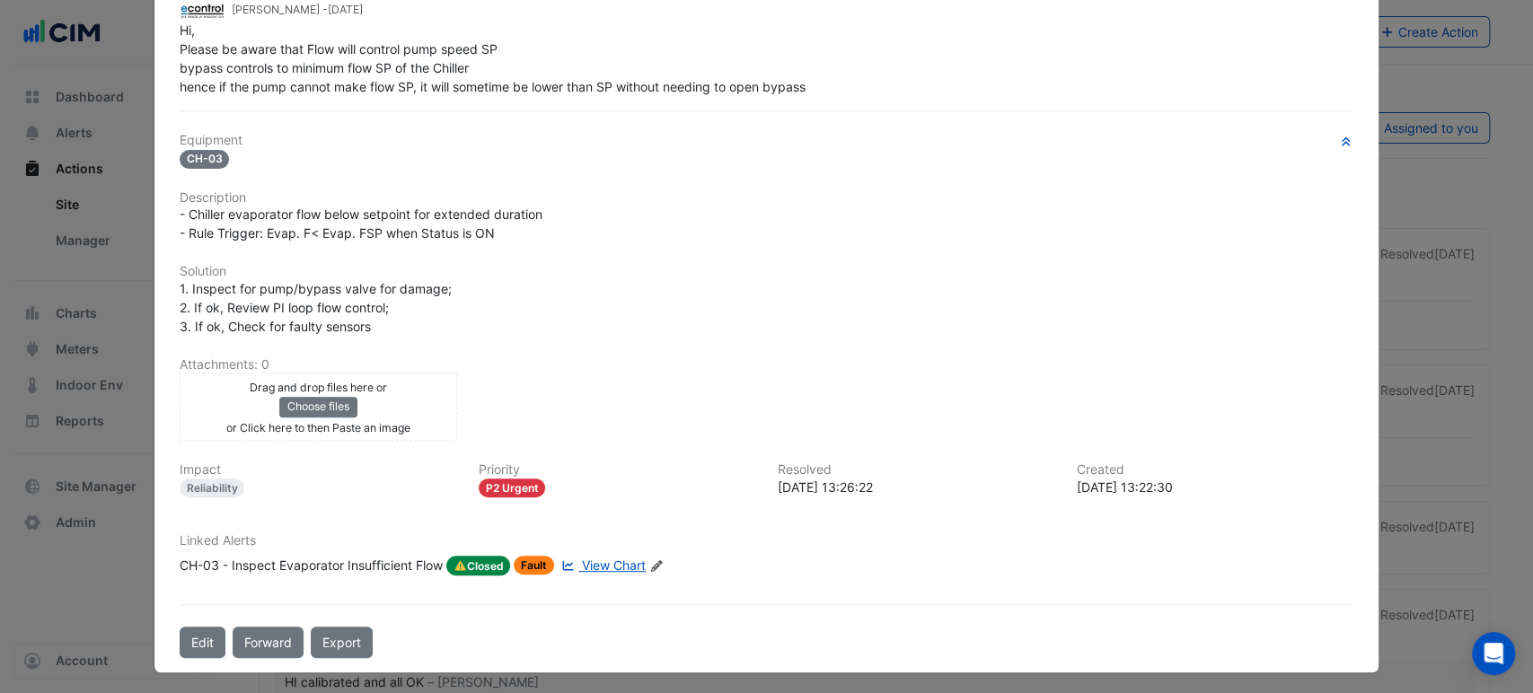
click at [617, 563] on span "View Chart" at bounding box center [614, 565] width 64 height 15
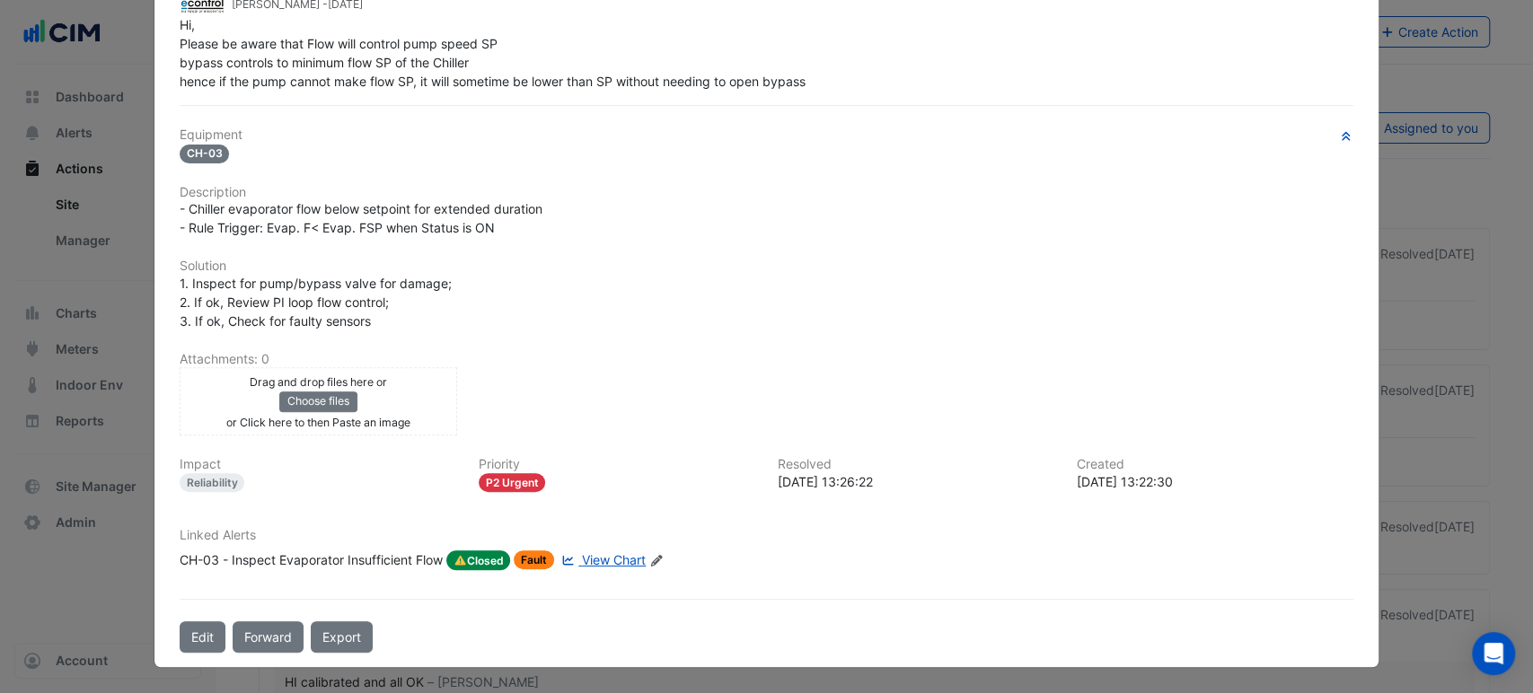
scroll to position [213, 0]
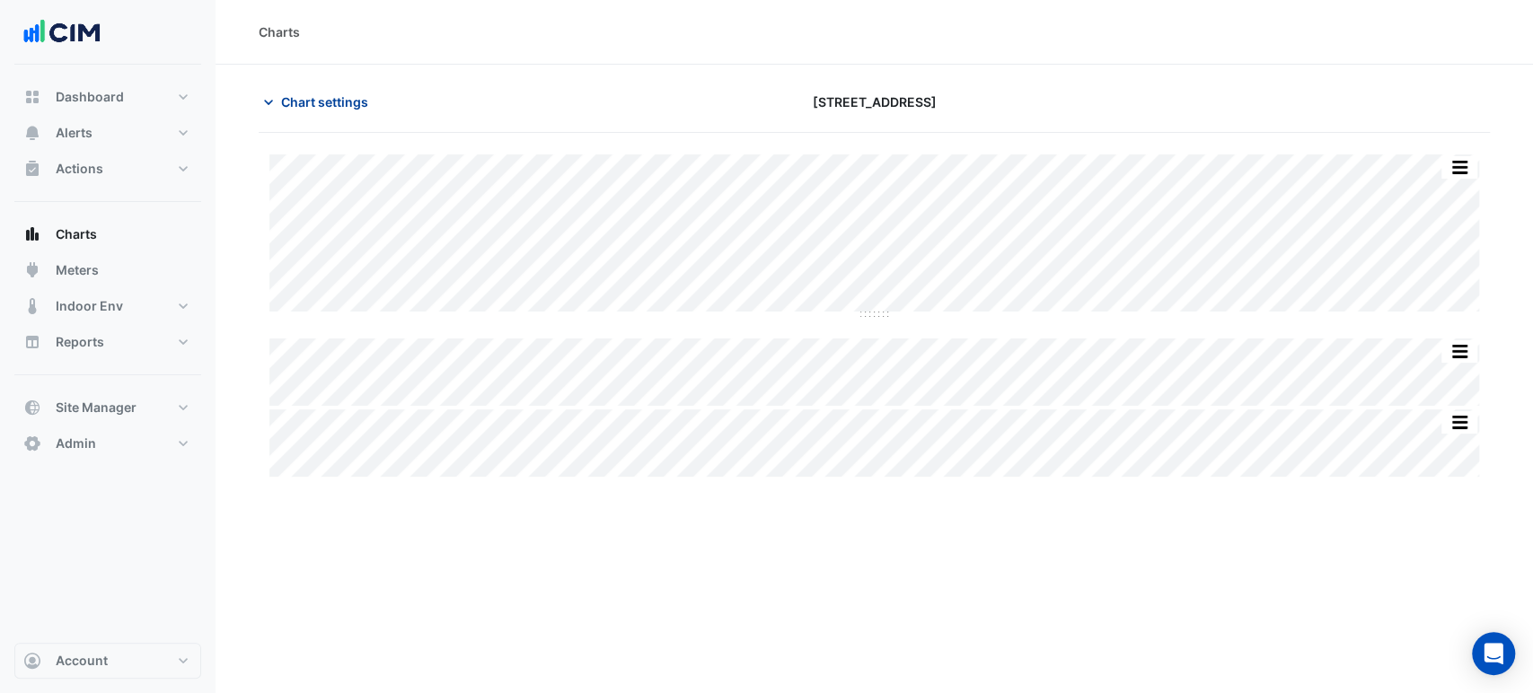
click at [301, 103] on span "Chart settings" at bounding box center [324, 102] width 87 height 19
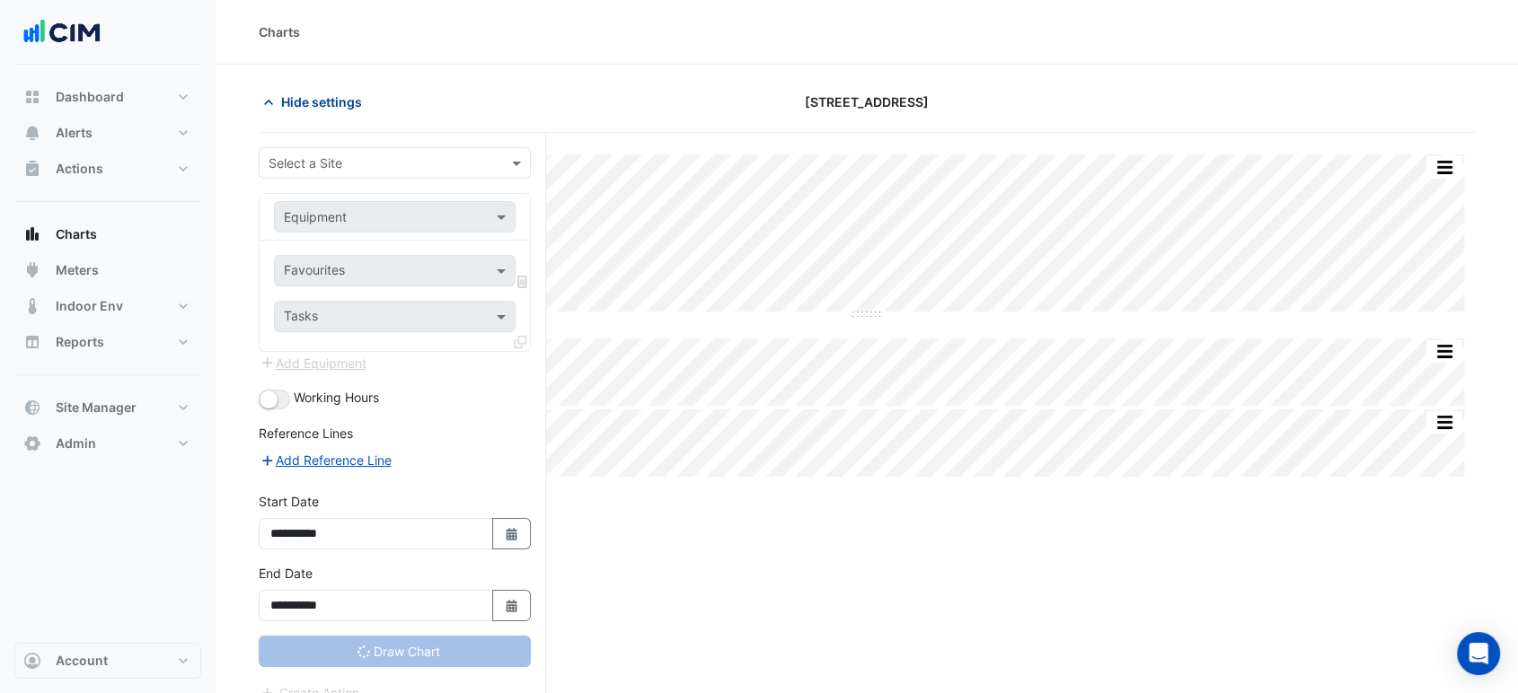
click at [301, 103] on span "Hide settings" at bounding box center [321, 102] width 81 height 19
type input "**********"
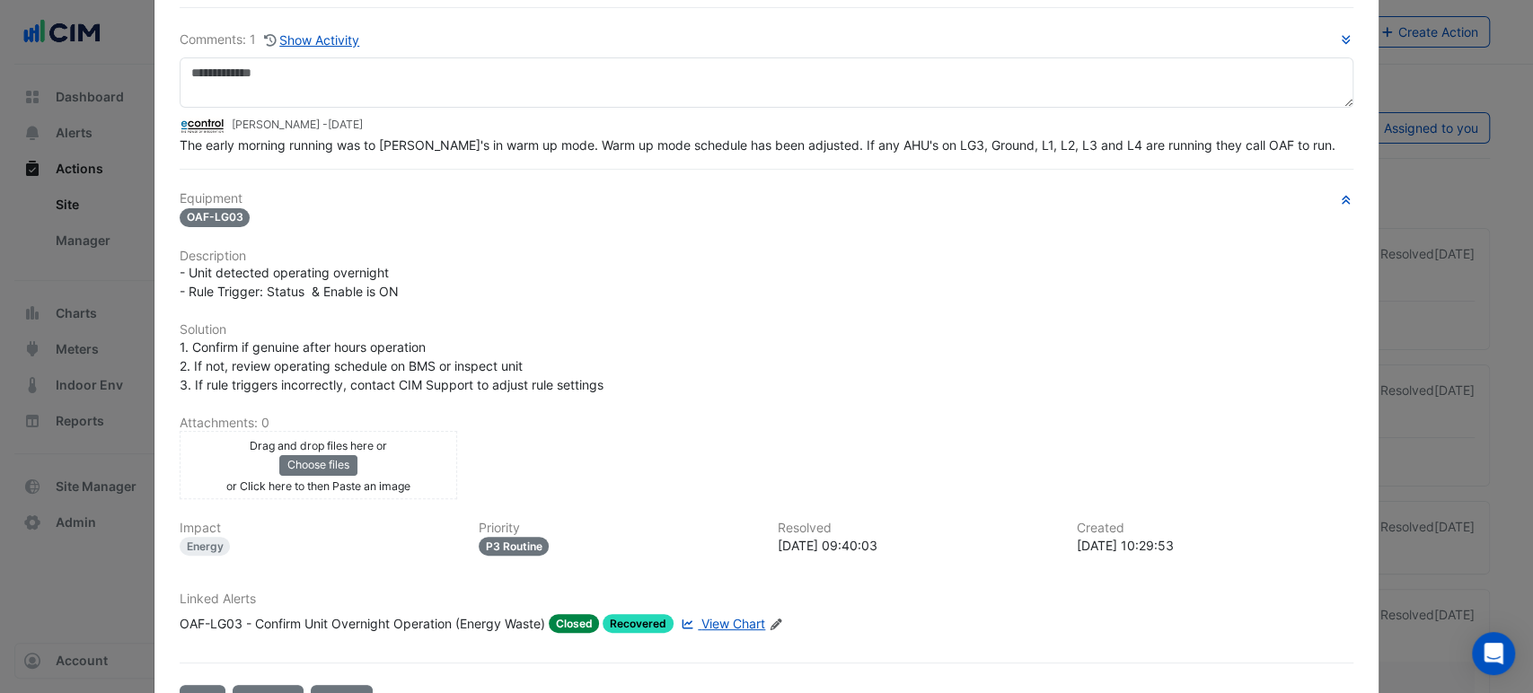
scroll to position [155, 0]
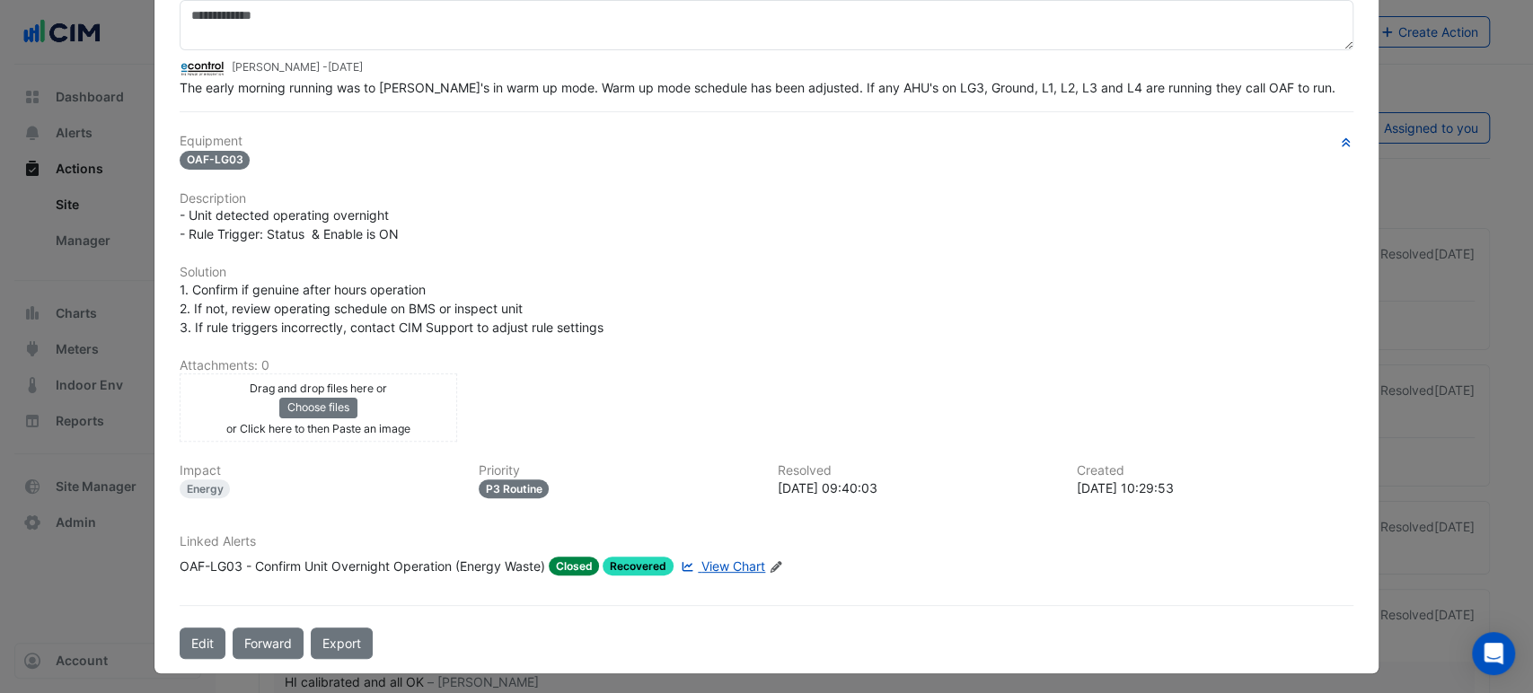
click at [701, 562] on span "View Chart" at bounding box center [733, 566] width 64 height 15
click at [439, 557] on div "OAF-LG03 - Confirm Unit Overnight Operation (Energy Waste)" at bounding box center [363, 566] width 366 height 19
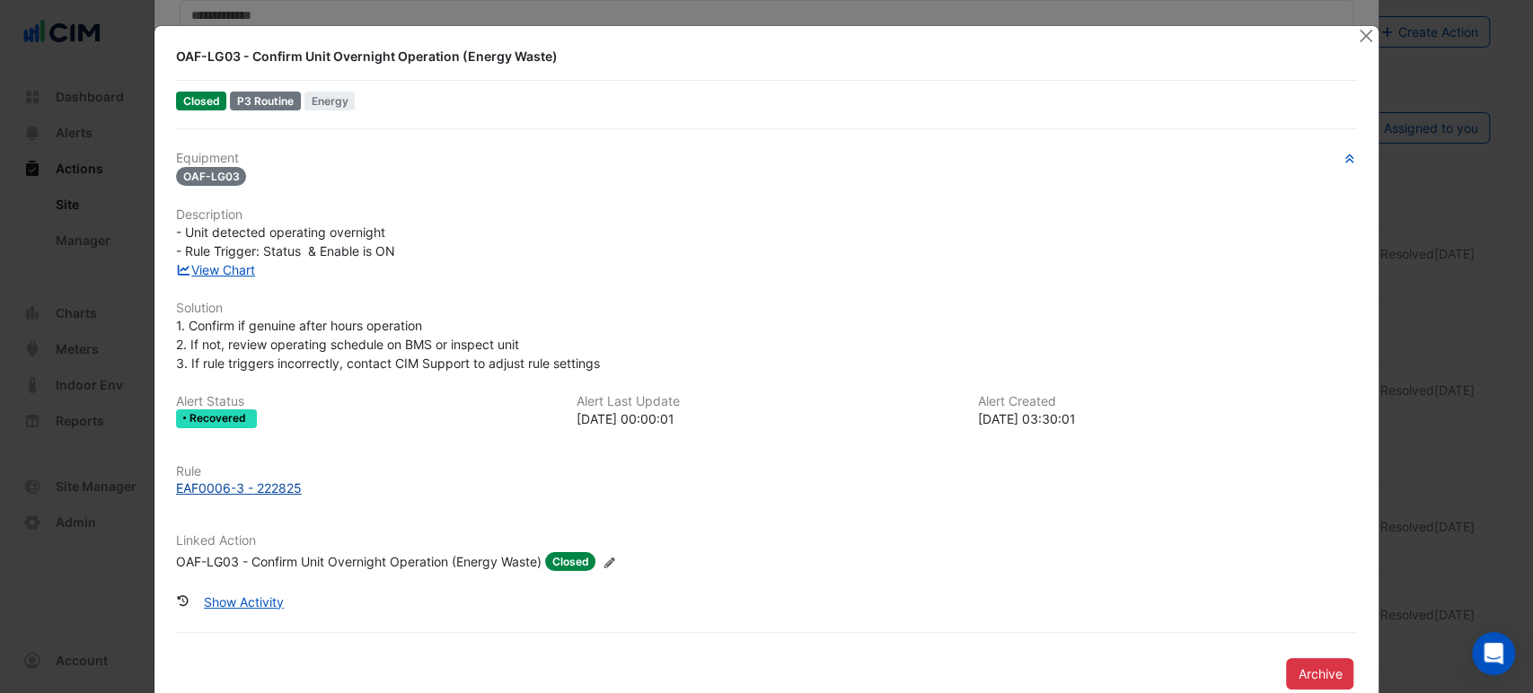
click at [285, 487] on div "EAF0006-3 - 222825" at bounding box center [239, 488] width 126 height 19
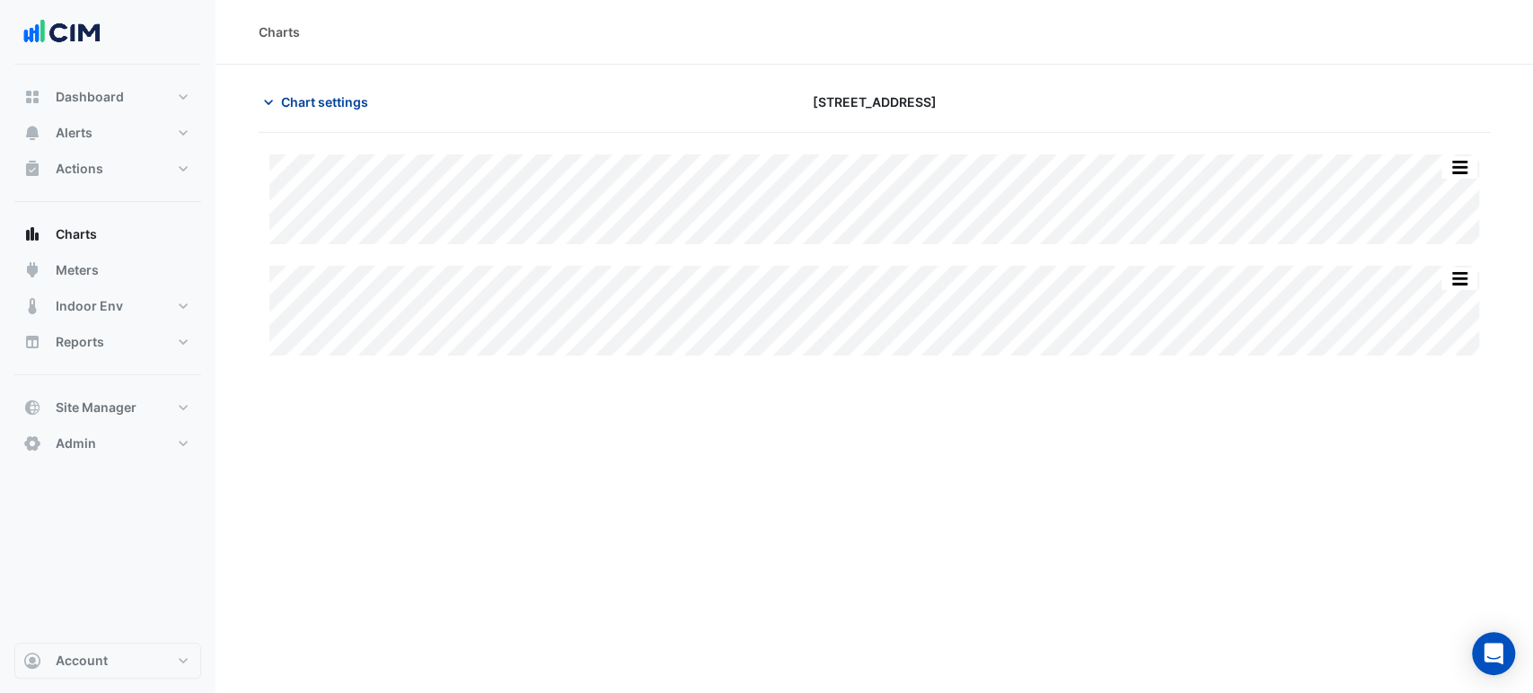
click at [309, 104] on span "Chart settings" at bounding box center [324, 102] width 87 height 19
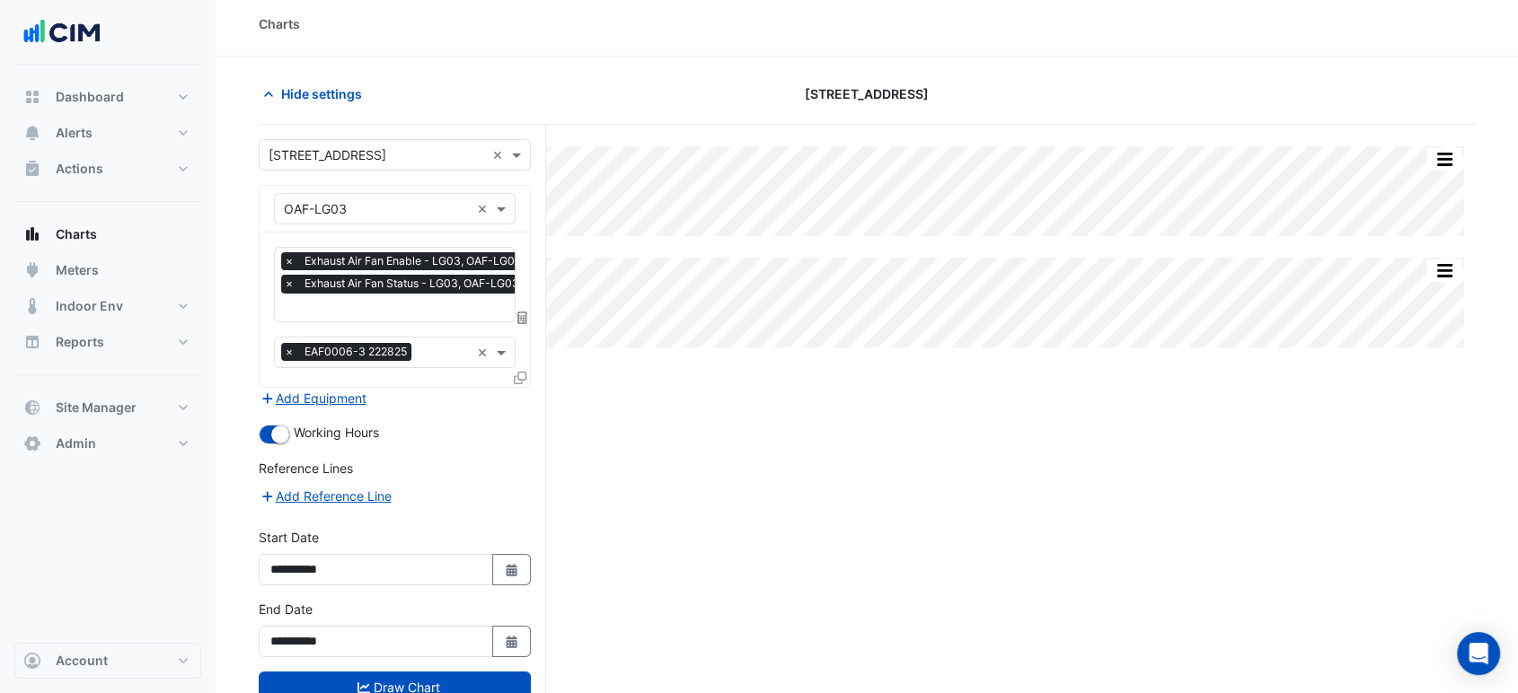
scroll to position [67, 0]
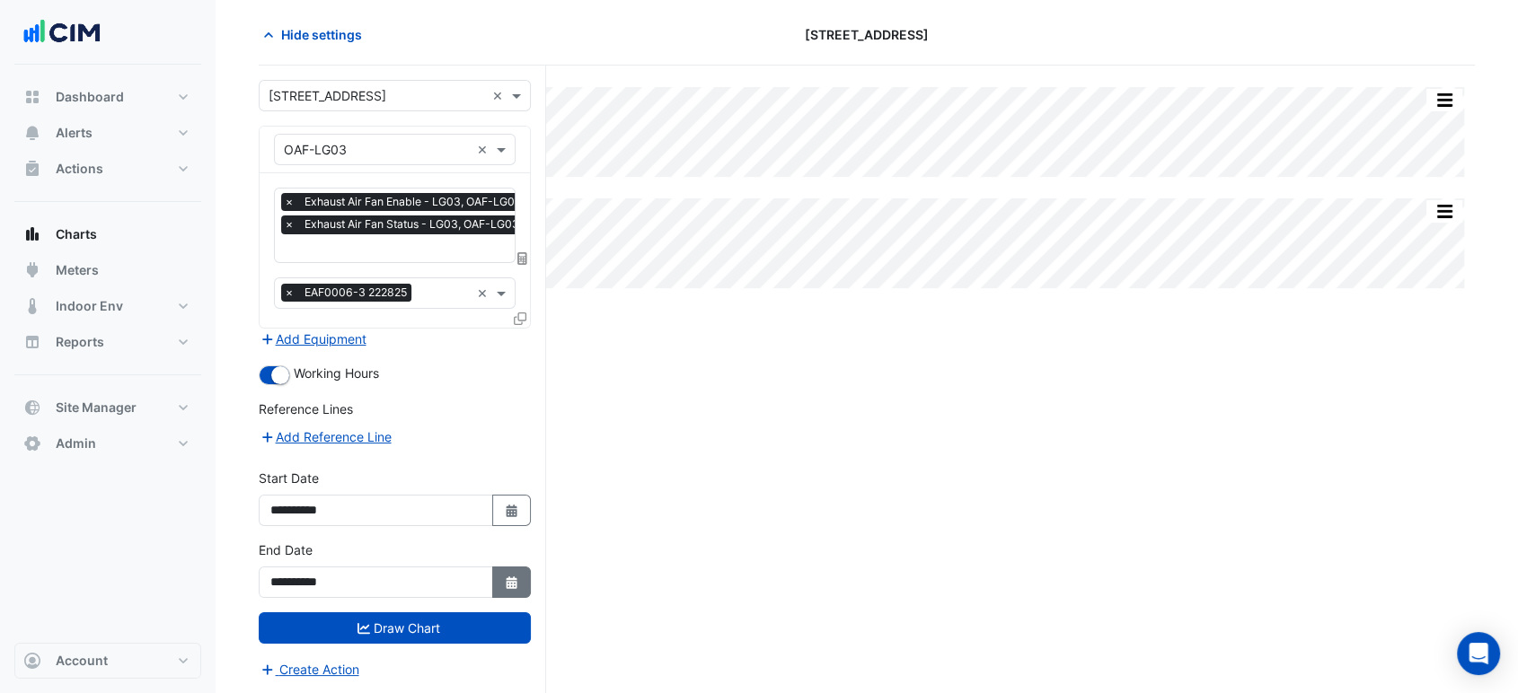
click at [511, 580] on icon "Select Date" at bounding box center [512, 583] width 16 height 13
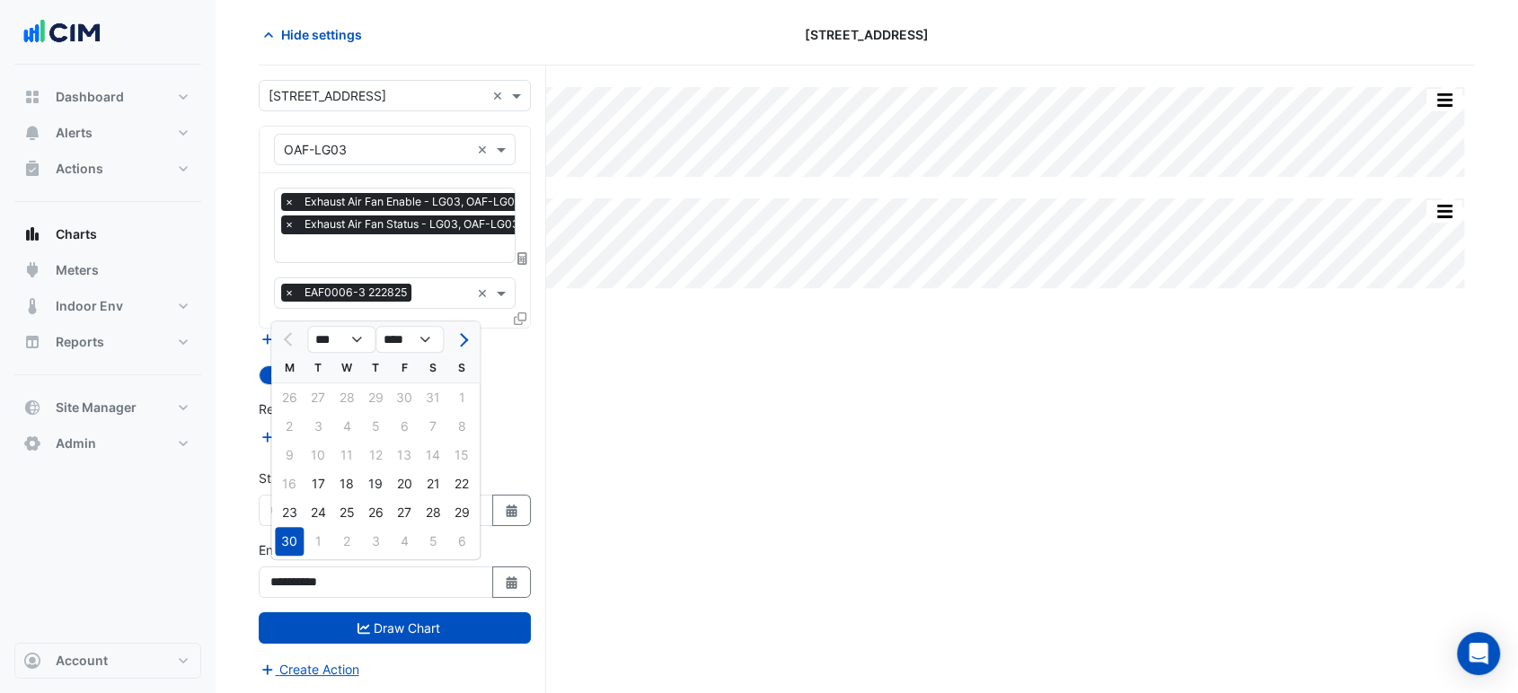
click at [452, 354] on div "S" at bounding box center [461, 368] width 29 height 29
click at [463, 346] on button "Next month" at bounding box center [462, 339] width 22 height 29
select select "*"
click at [358, 489] on div "20" at bounding box center [346, 484] width 29 height 29
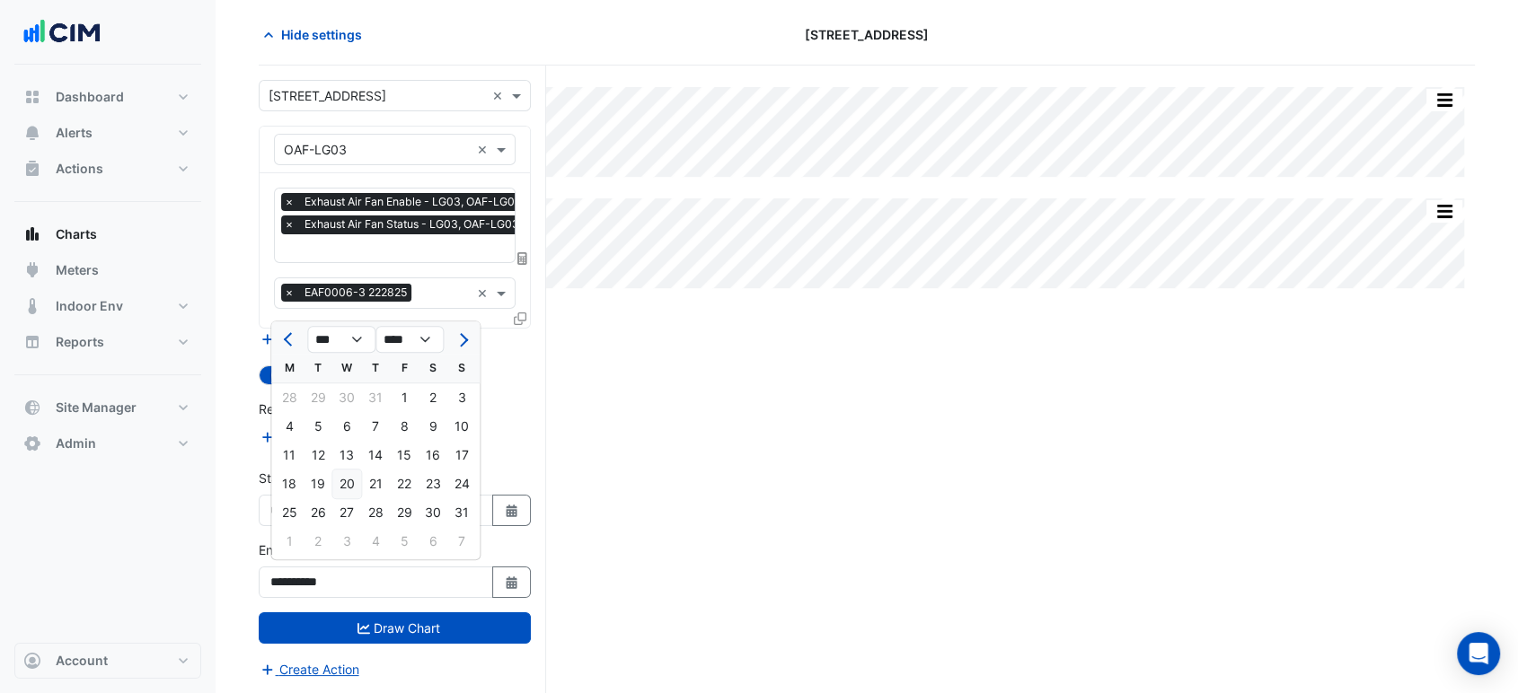
type input "**********"
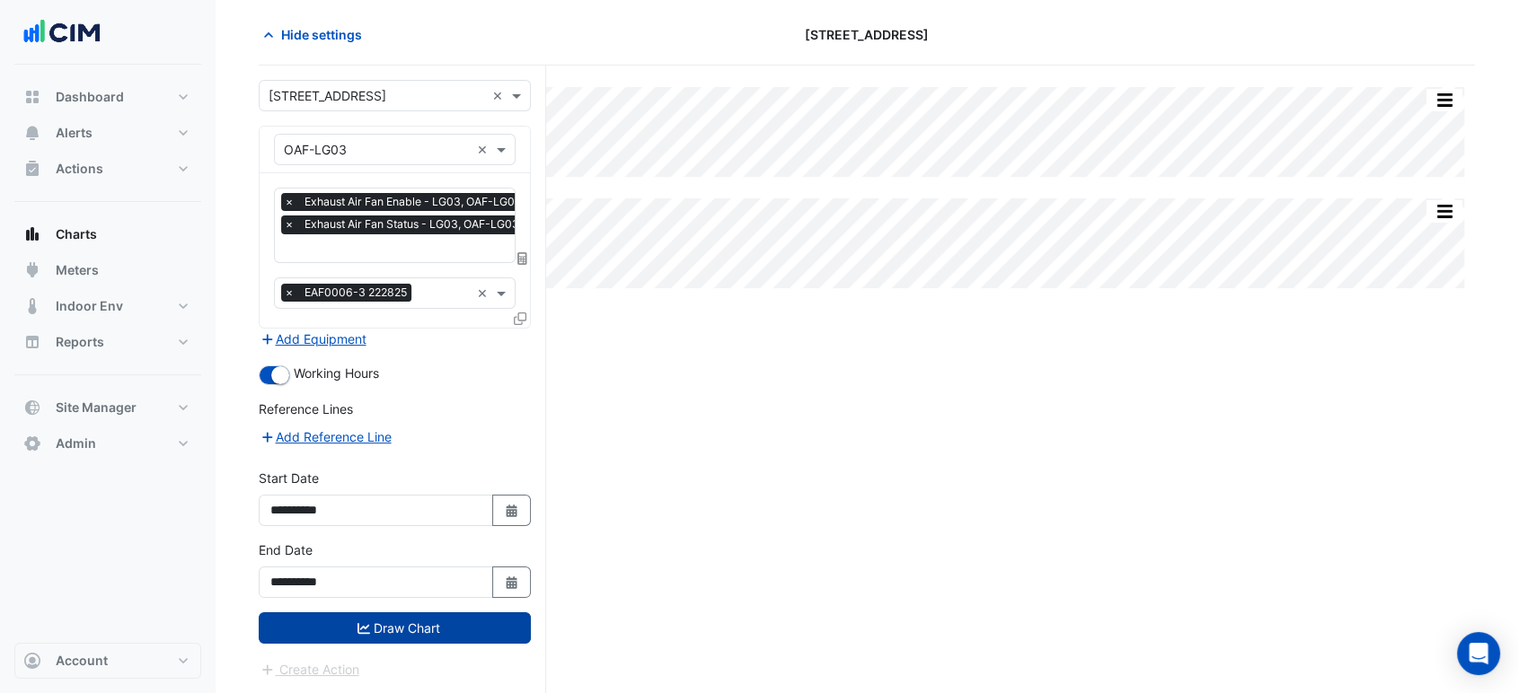
click at [425, 619] on button "Draw Chart" at bounding box center [395, 628] width 272 height 31
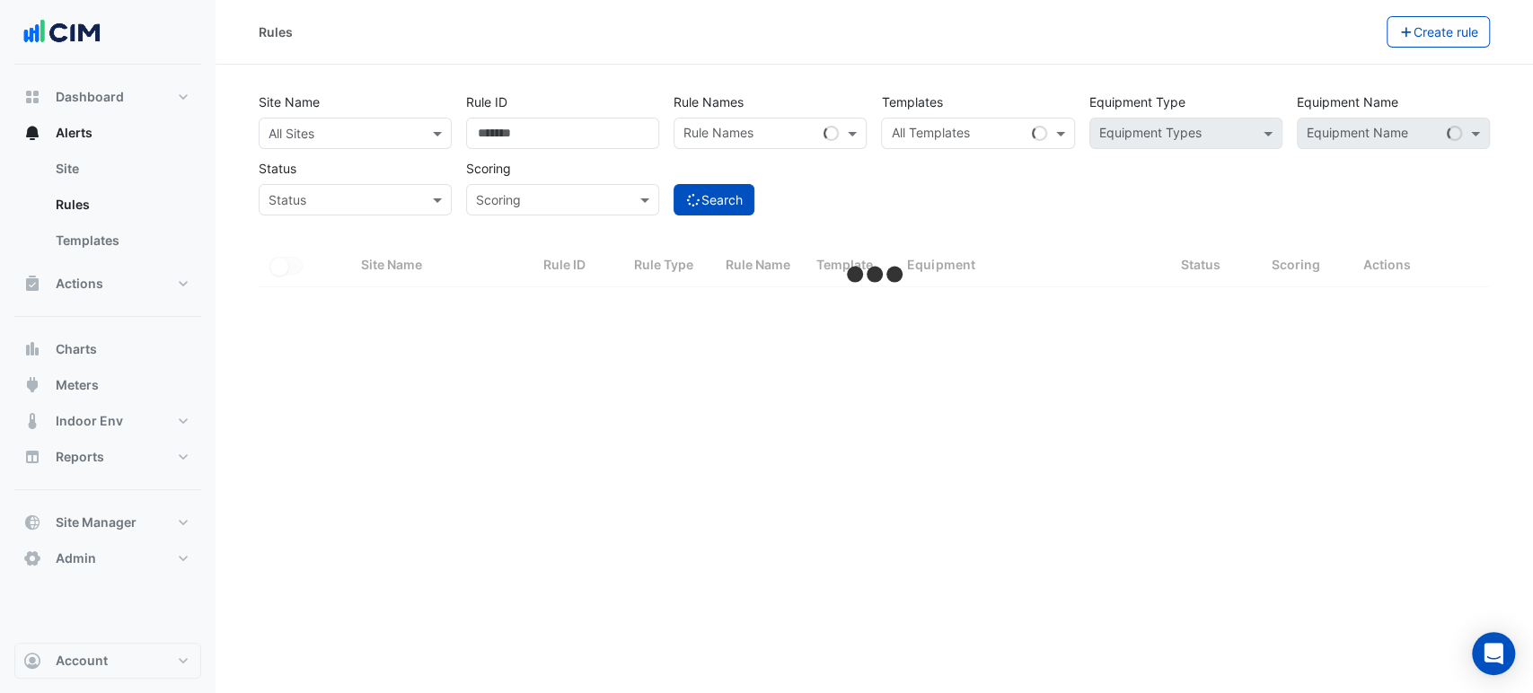
select select "***"
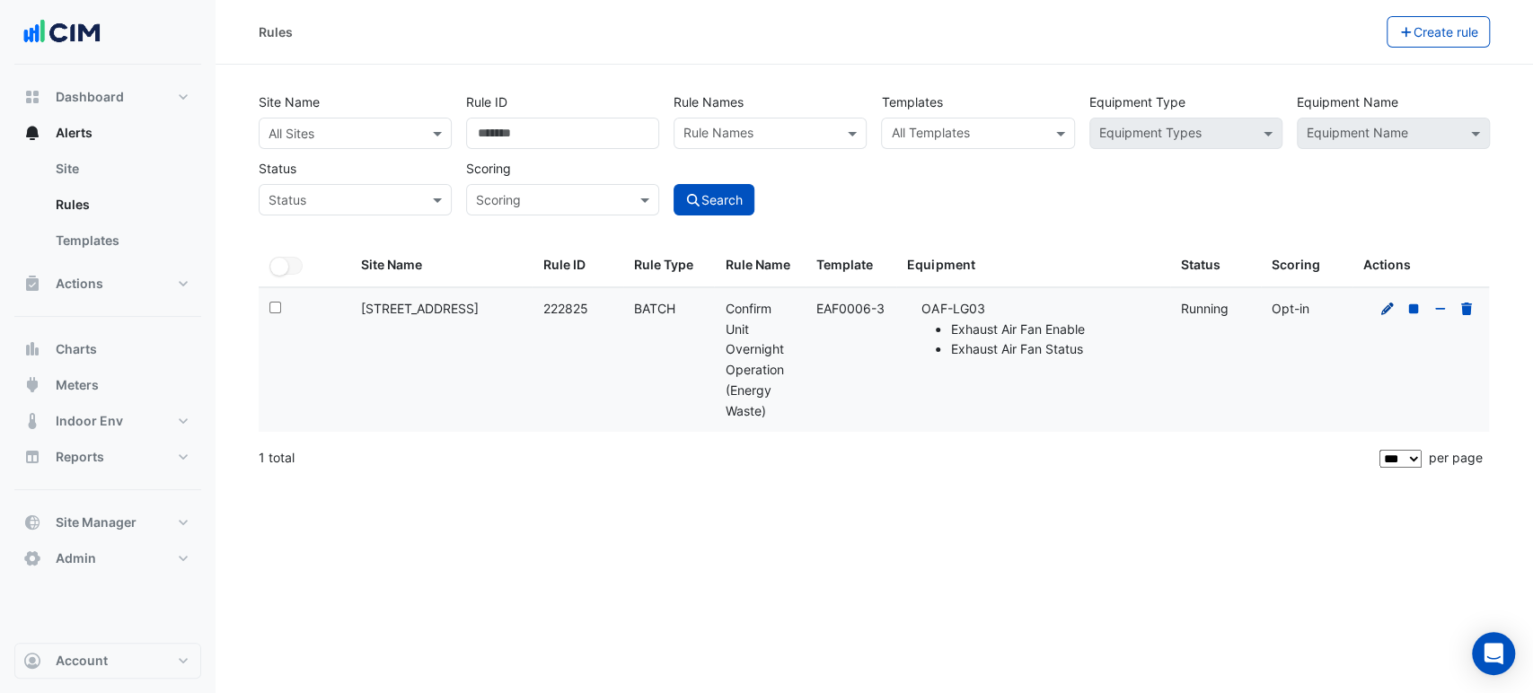
click at [1384, 307] on icon at bounding box center [1388, 309] width 16 height 13
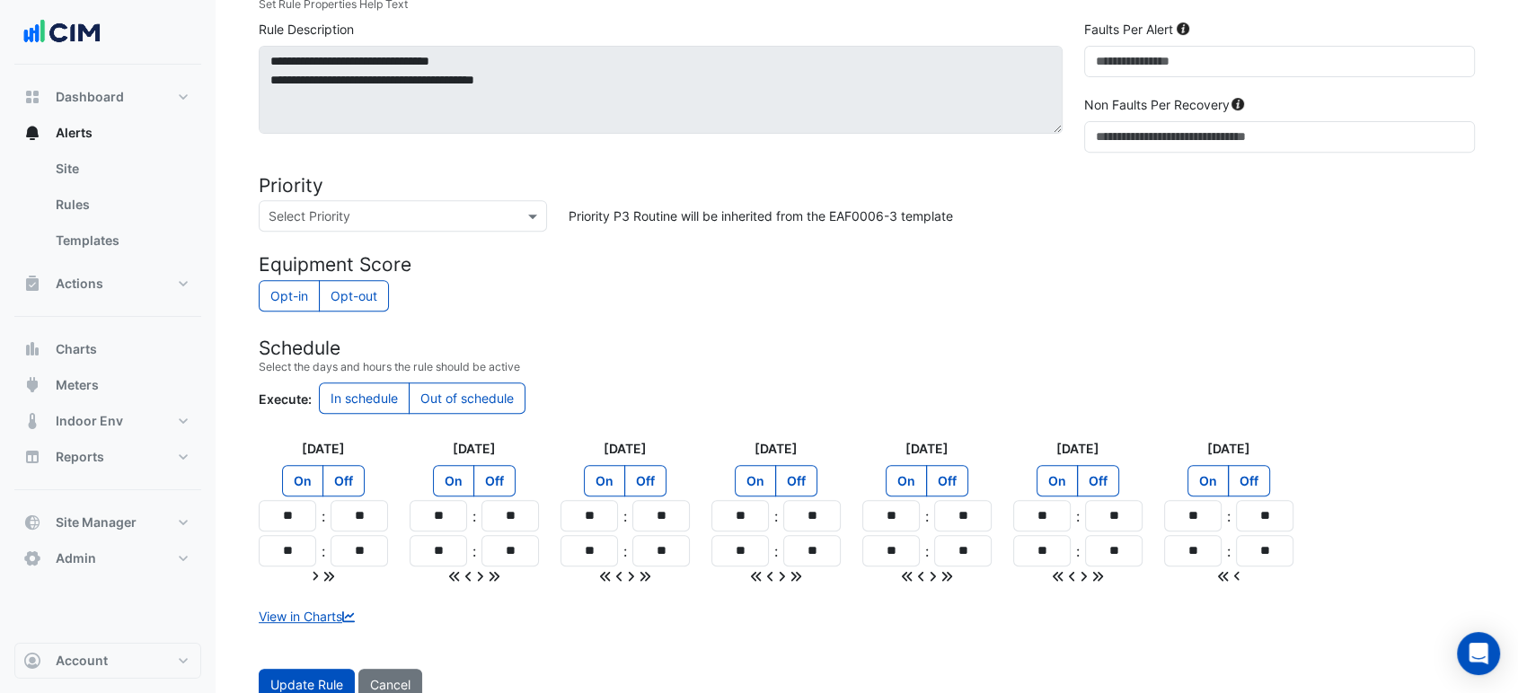
scroll to position [738, 0]
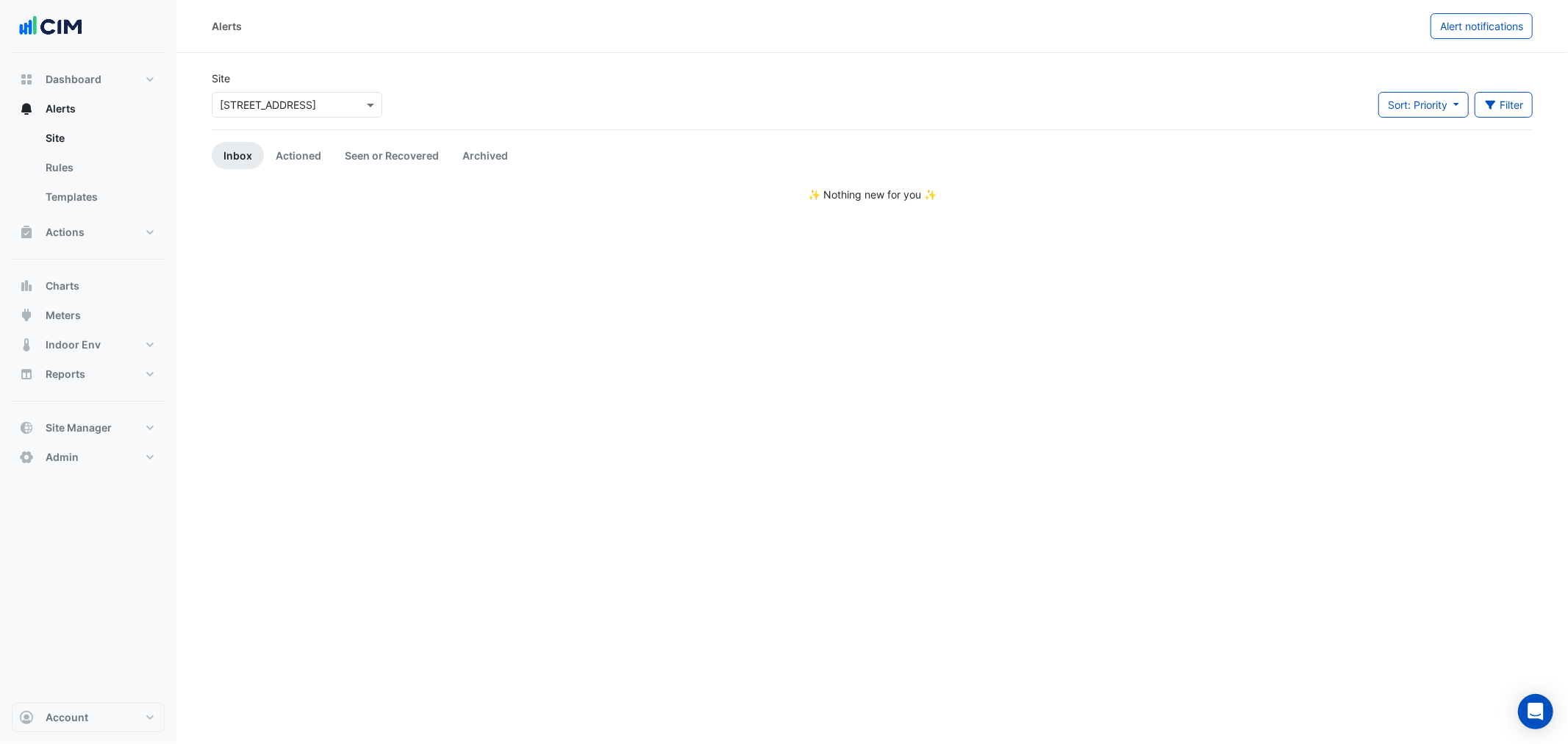
click at [310, 152] on link "Actioned" at bounding box center [298, 155] width 69 height 27
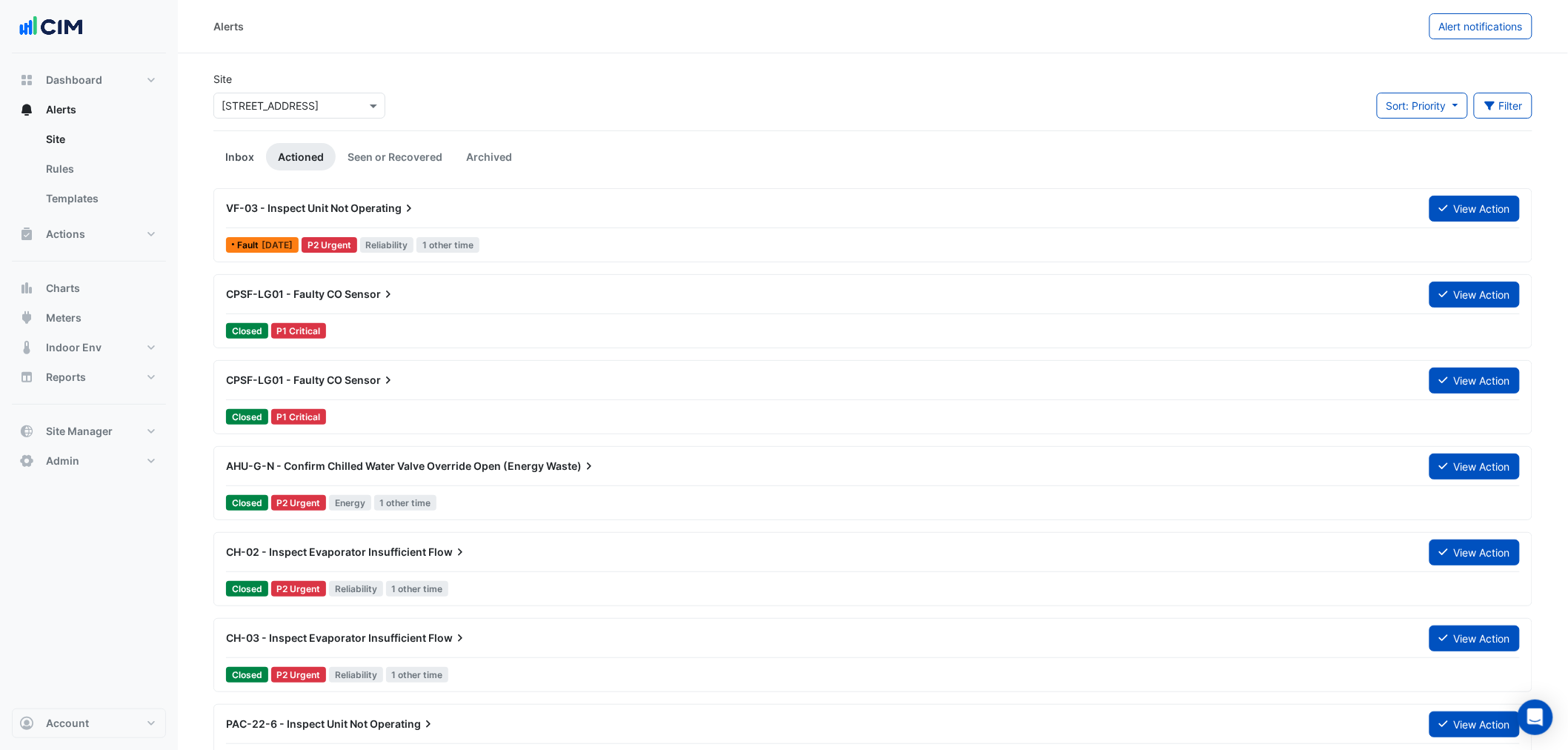
click at [238, 153] on link "Inbox" at bounding box center [240, 156] width 53 height 27
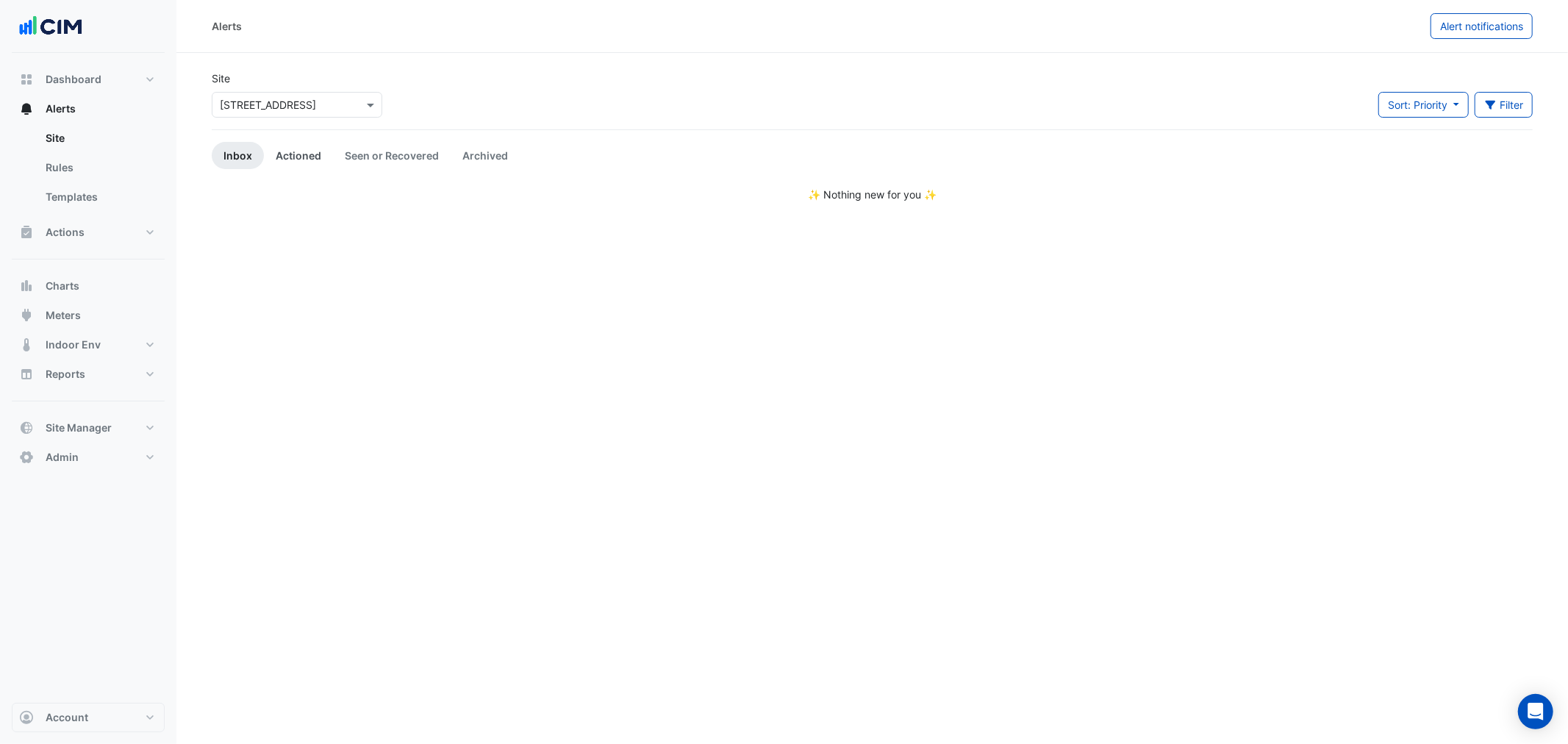
click at [292, 151] on link "Actioned" at bounding box center [298, 155] width 69 height 27
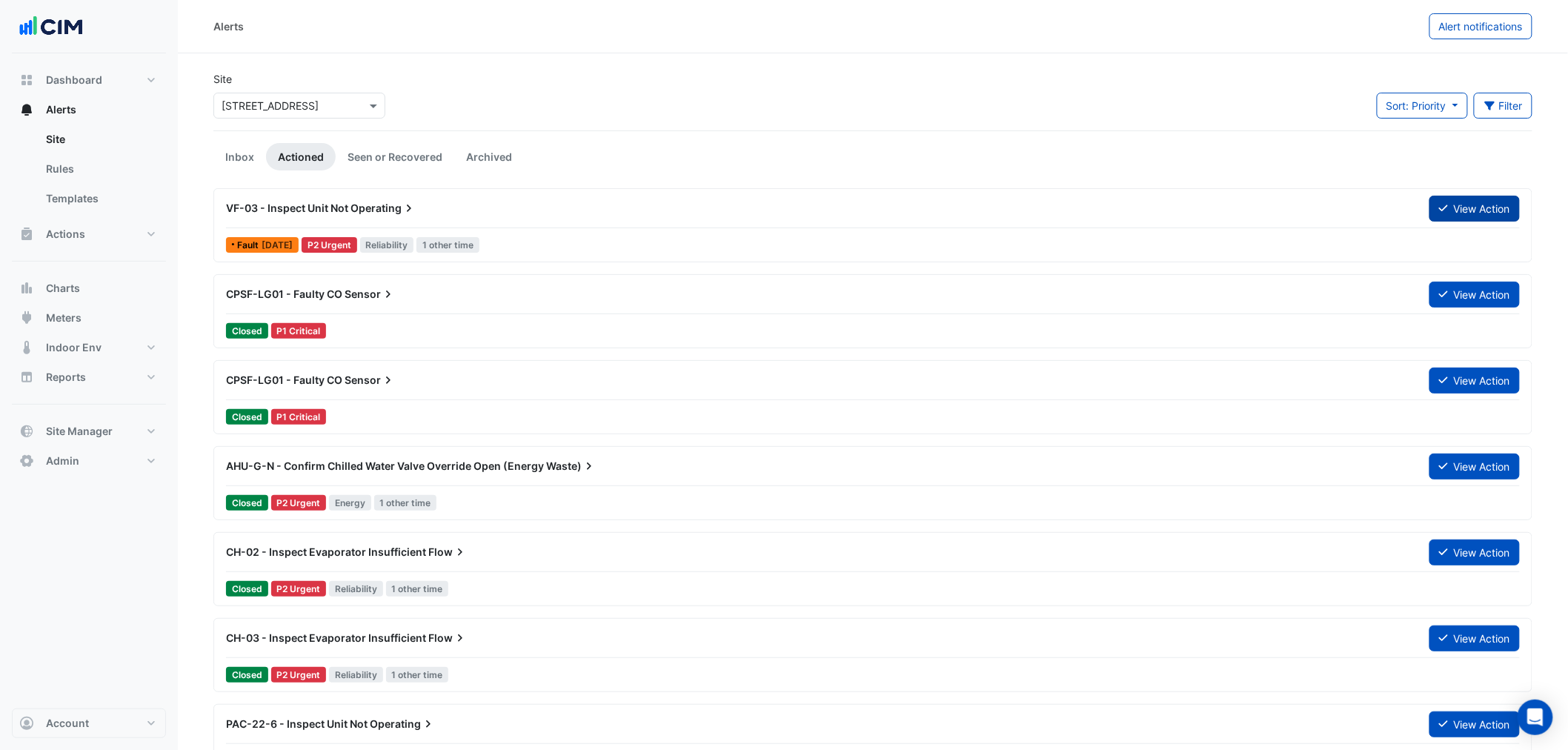
click at [1473, 213] on button "View Action" at bounding box center [1475, 208] width 91 height 26
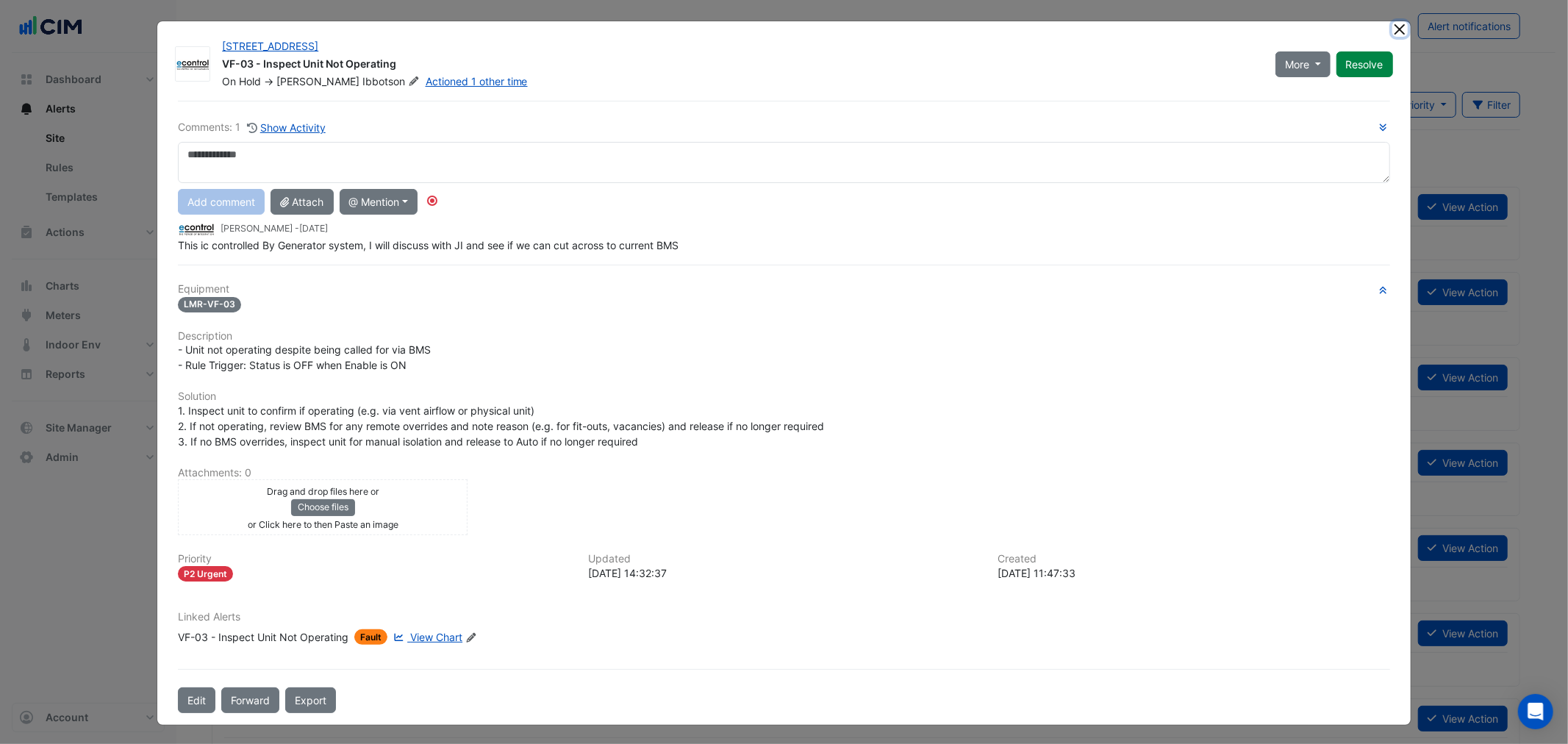
click at [1399, 26] on ngb-modal-window "323 Castlereagh Street VF-03 - Inspect Unit Not Operating On Hold -> Tom Ibbots…" at bounding box center [784, 372] width 1568 height 744
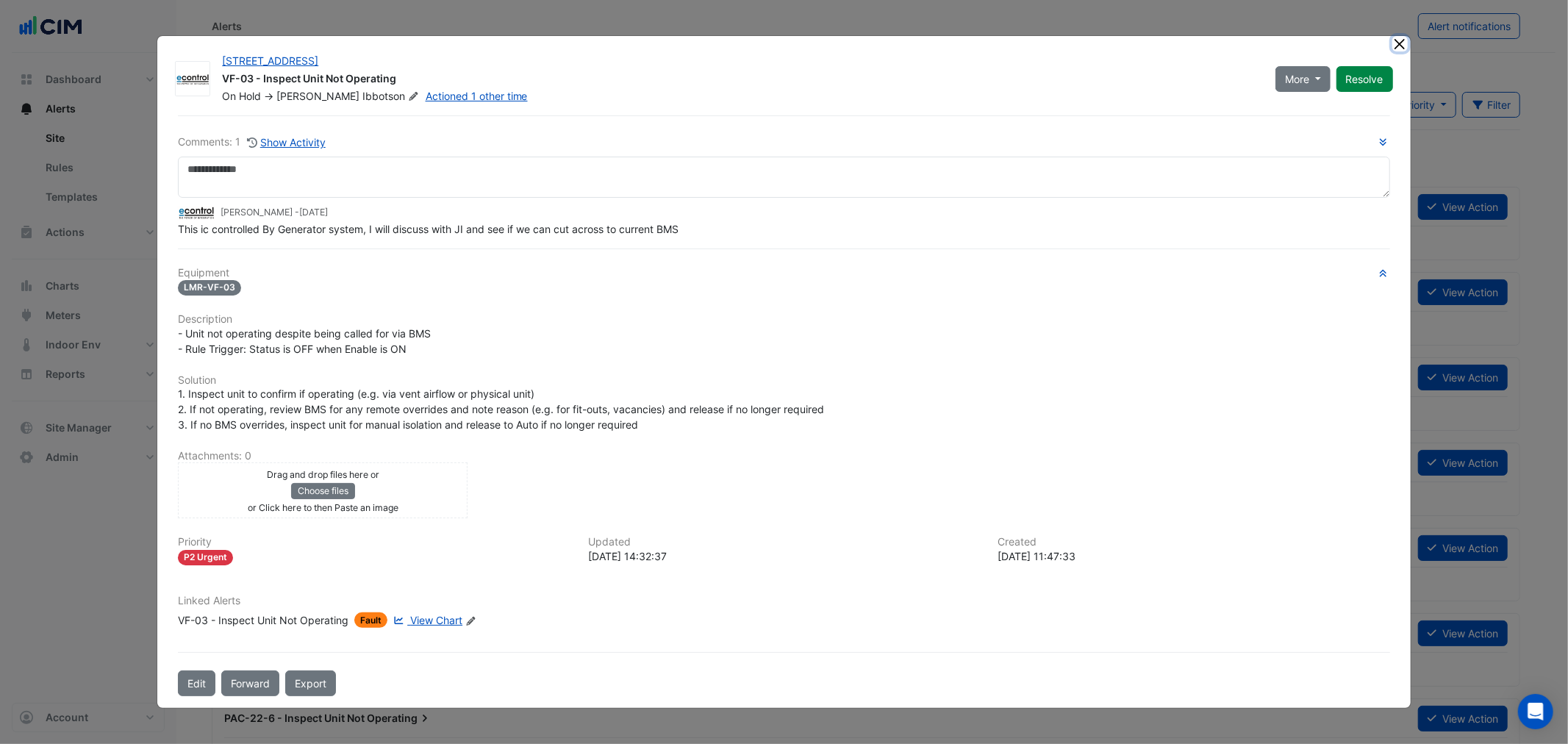
click at [1399, 40] on button "Close" at bounding box center [1399, 43] width 16 height 16
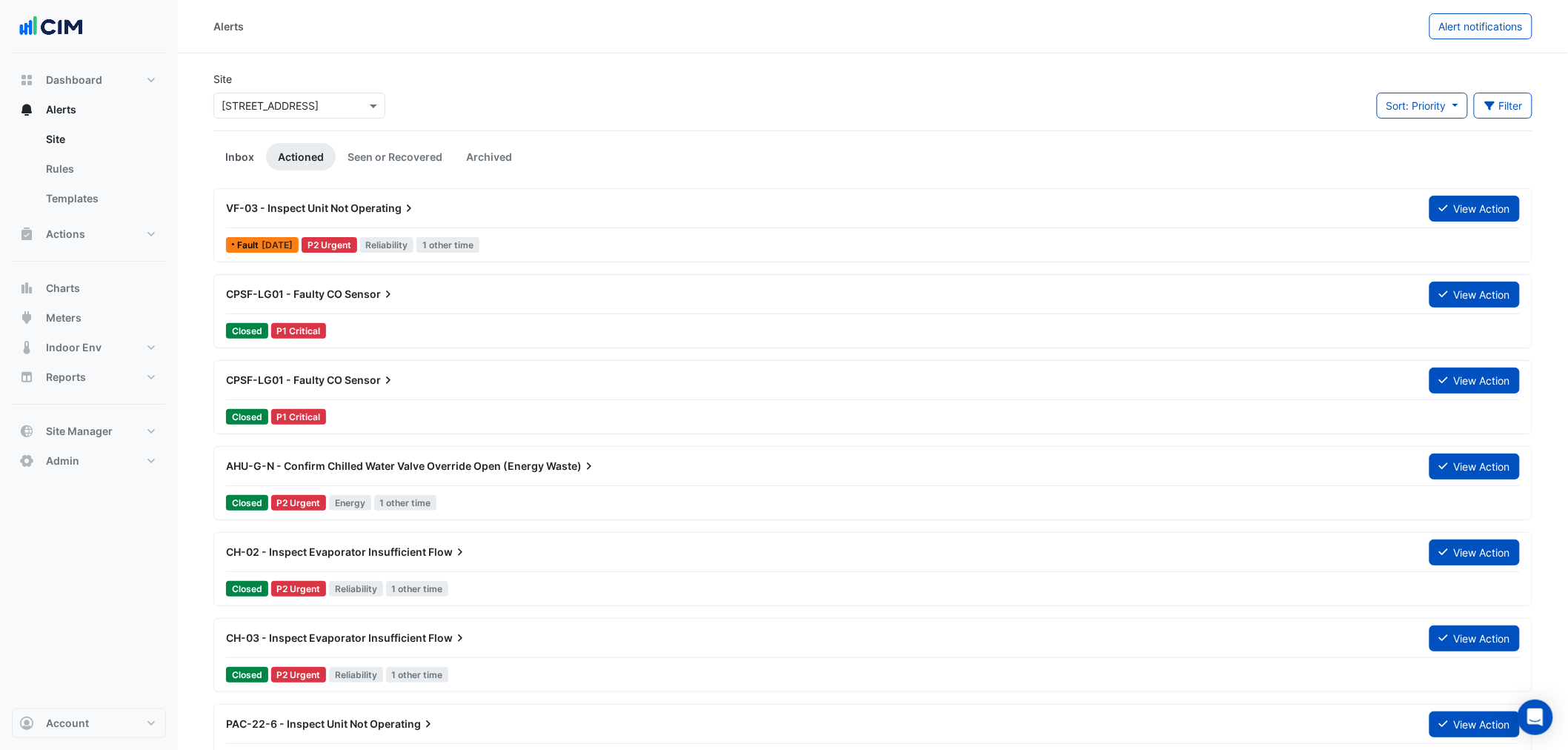
click at [234, 153] on link "Inbox" at bounding box center [240, 156] width 53 height 27
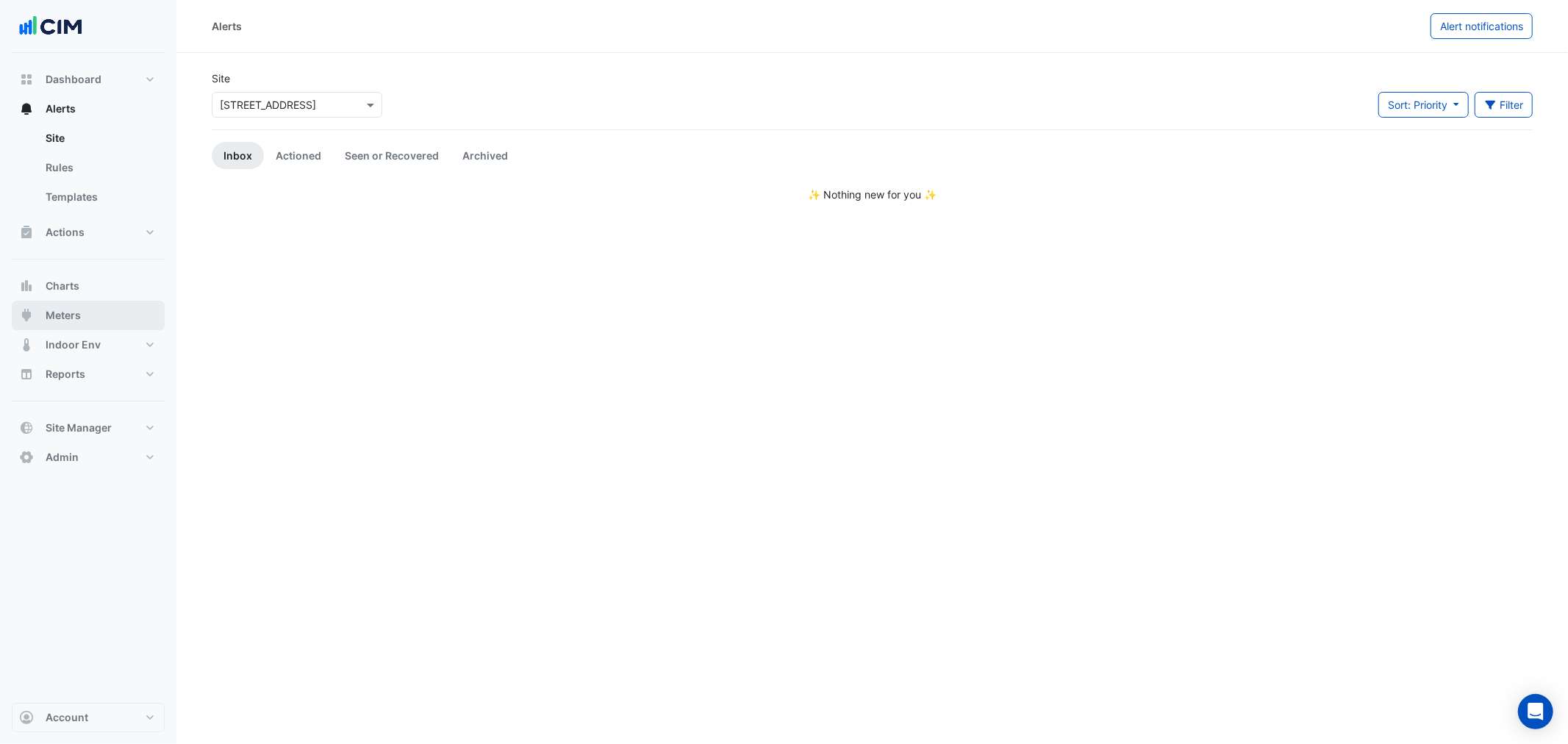
click at [110, 310] on button "Meters" at bounding box center [88, 315] width 153 height 29
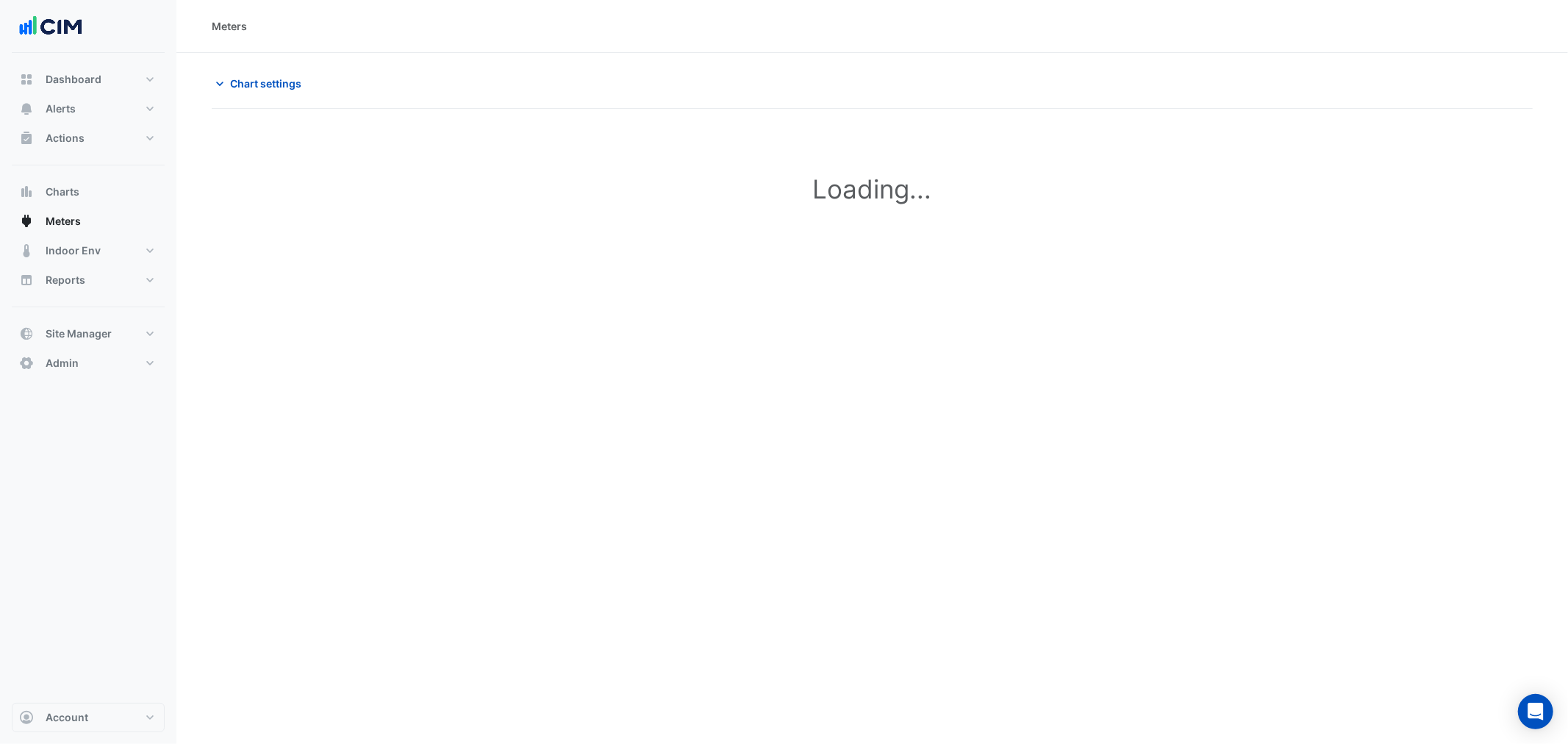
type input "**********"
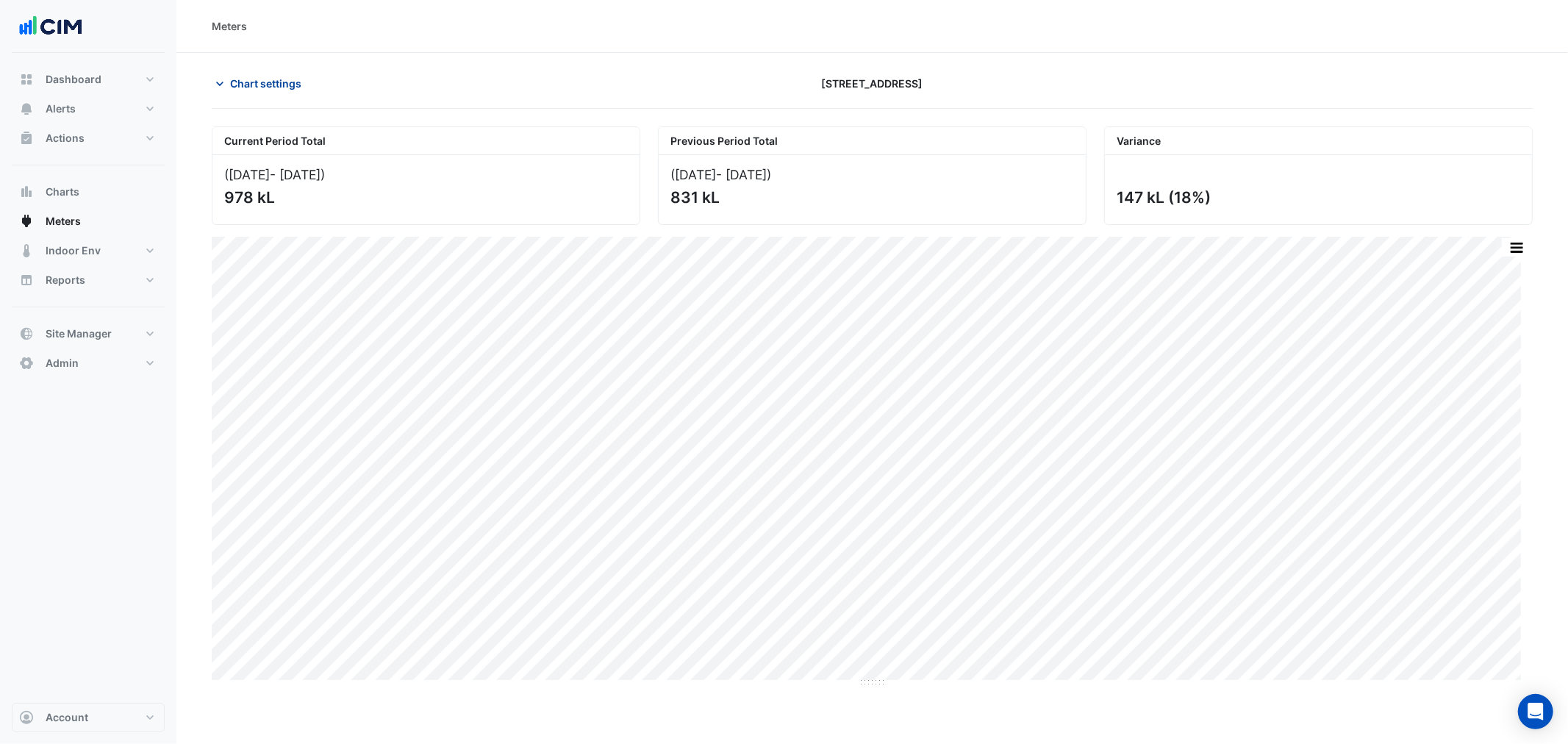
click at [255, 74] on button "Chart settings" at bounding box center [261, 83] width 99 height 25
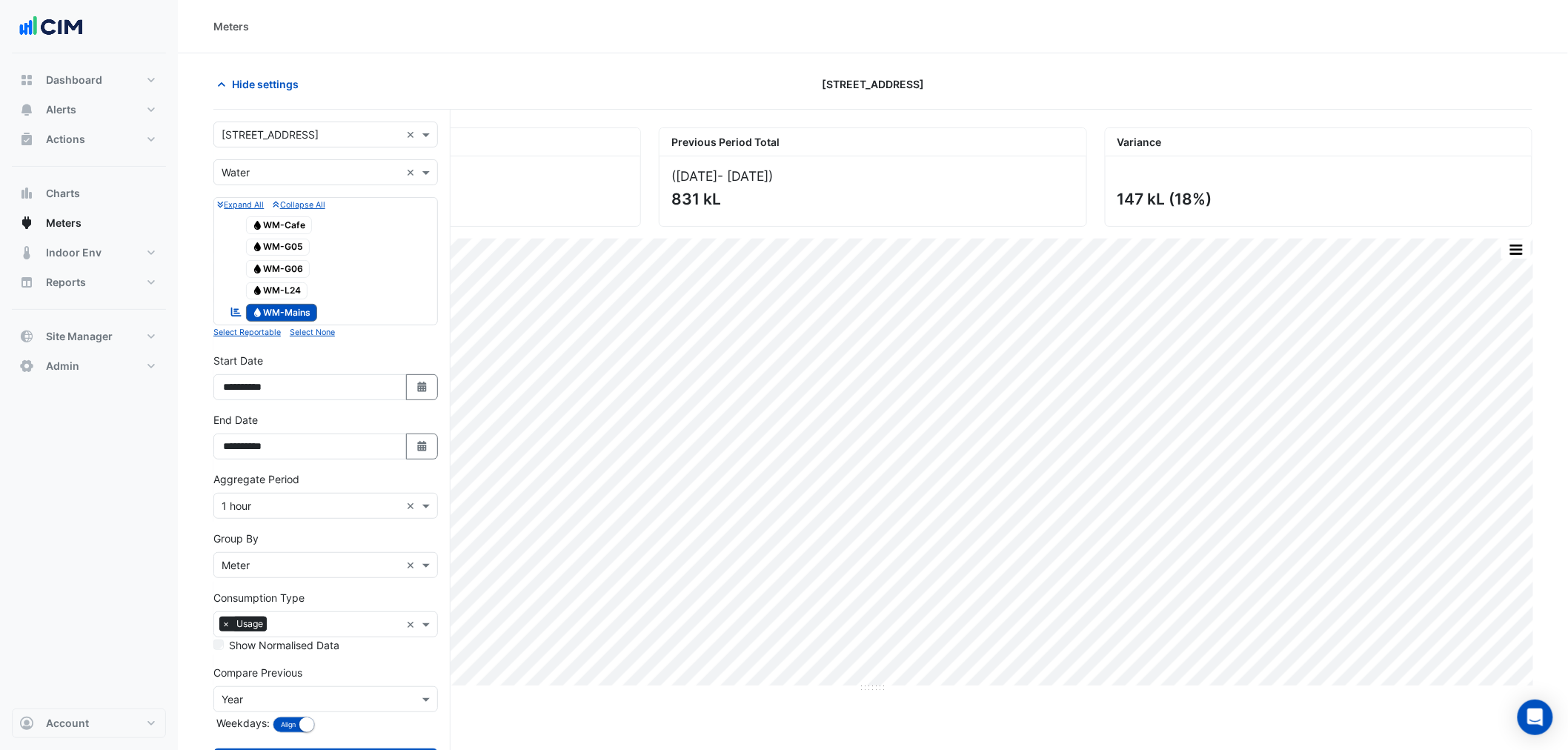
click at [268, 173] on input "text" at bounding box center [311, 172] width 178 height 16
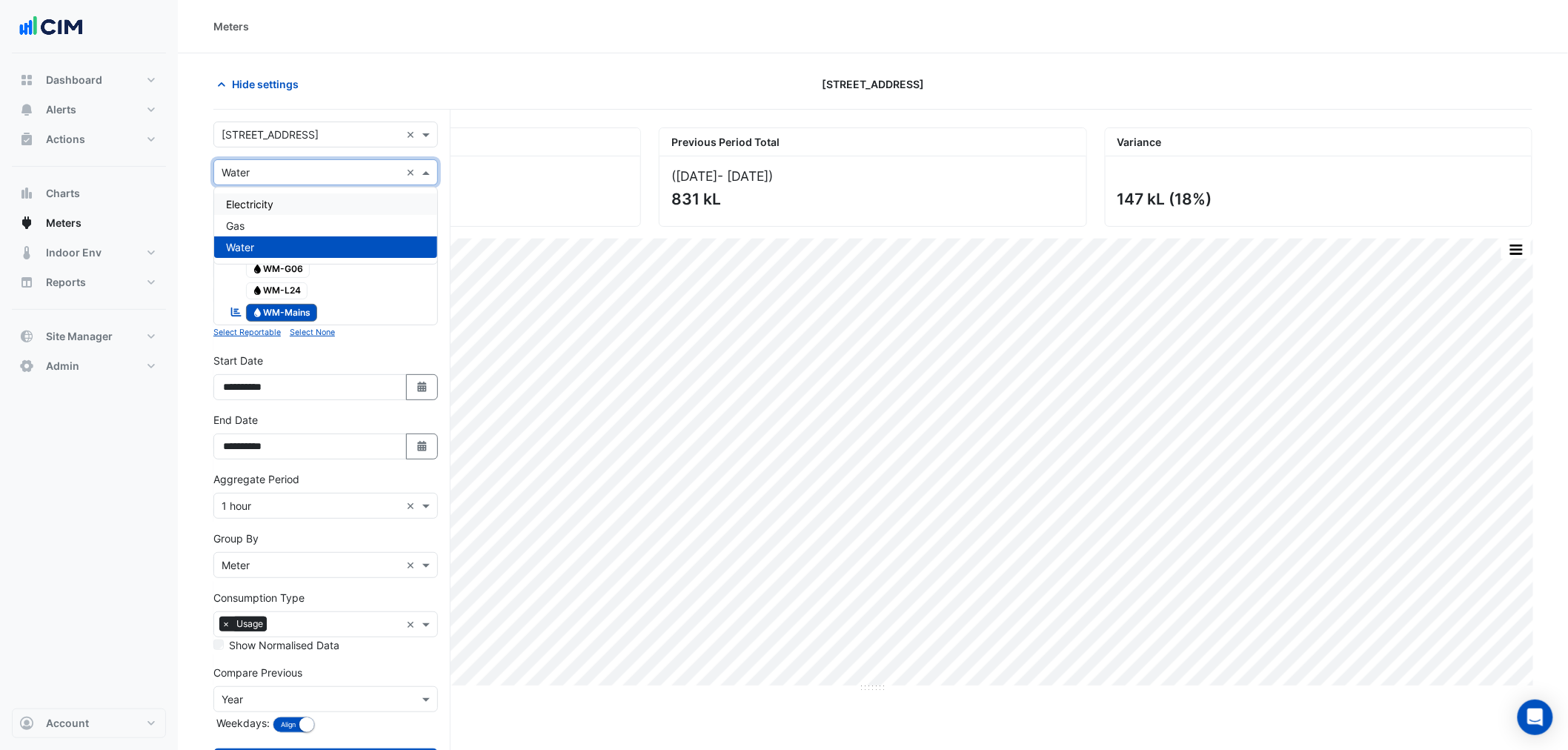
click at [265, 202] on span "Electricity" at bounding box center [249, 204] width 47 height 12
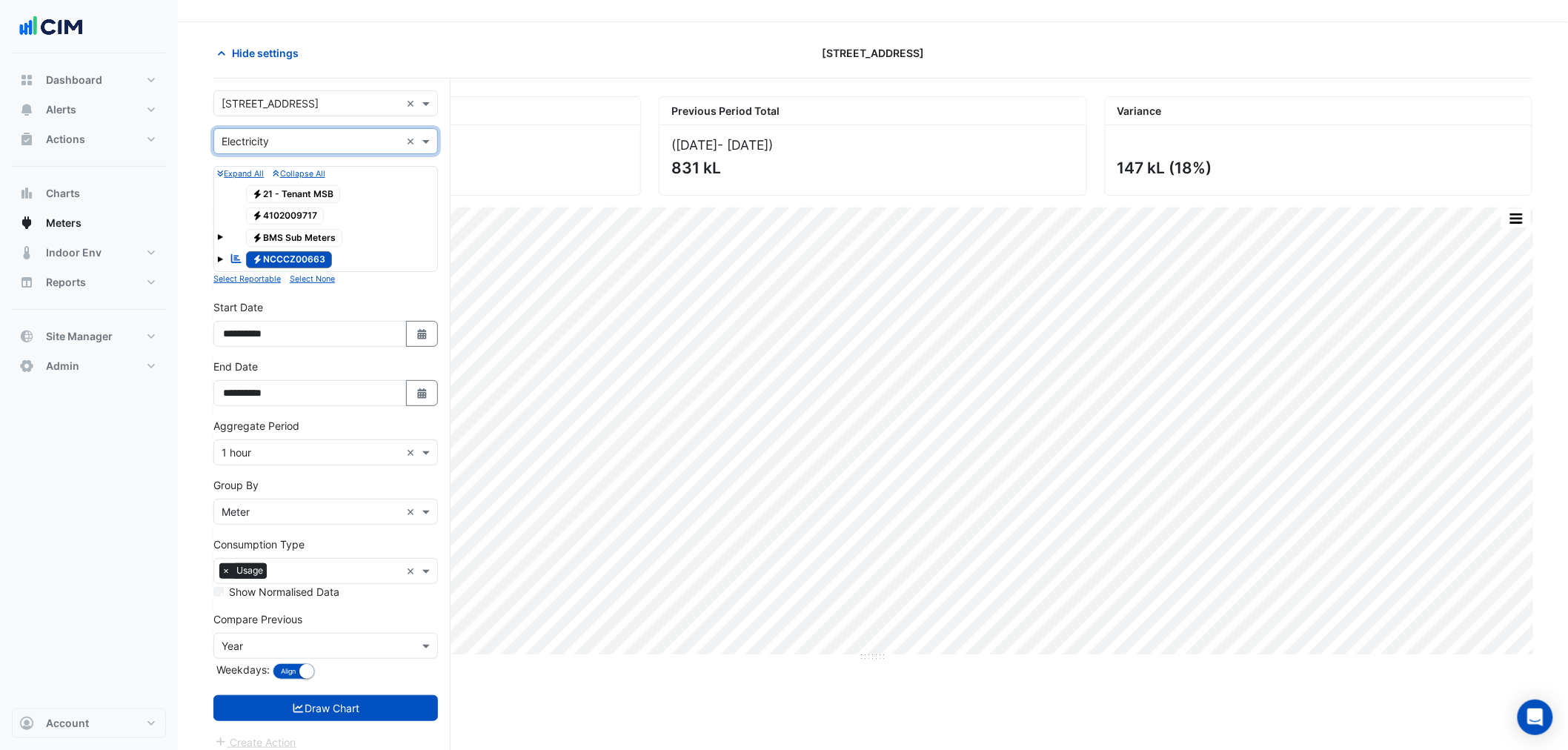
scroll to position [56, 0]
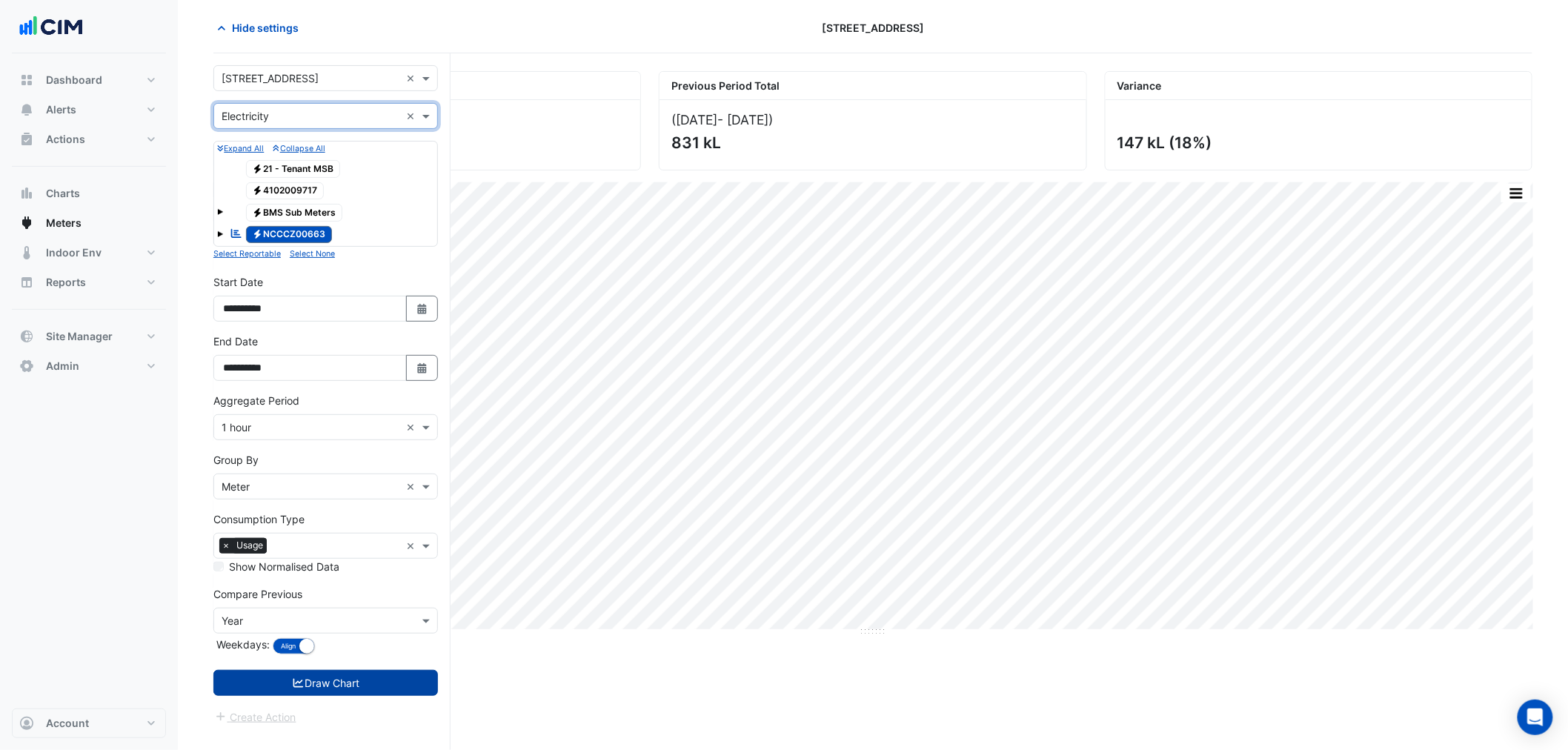
click at [395, 684] on button "Draw Chart" at bounding box center [326, 682] width 224 height 26
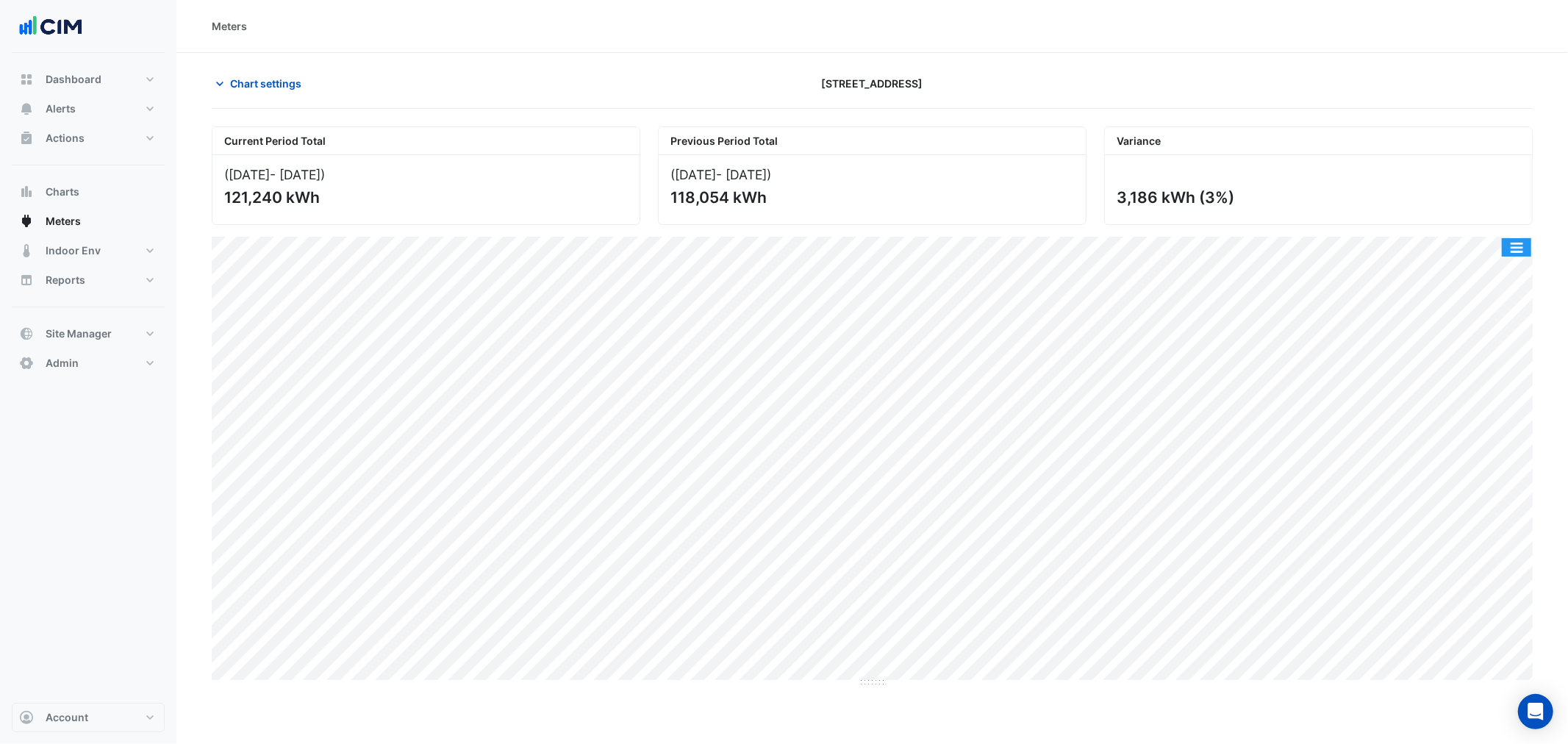
click at [1508, 243] on button "button" at bounding box center [1516, 247] width 29 height 18
click at [1480, 462] on div "Select Chart Type" at bounding box center [1487, 458] width 88 height 35
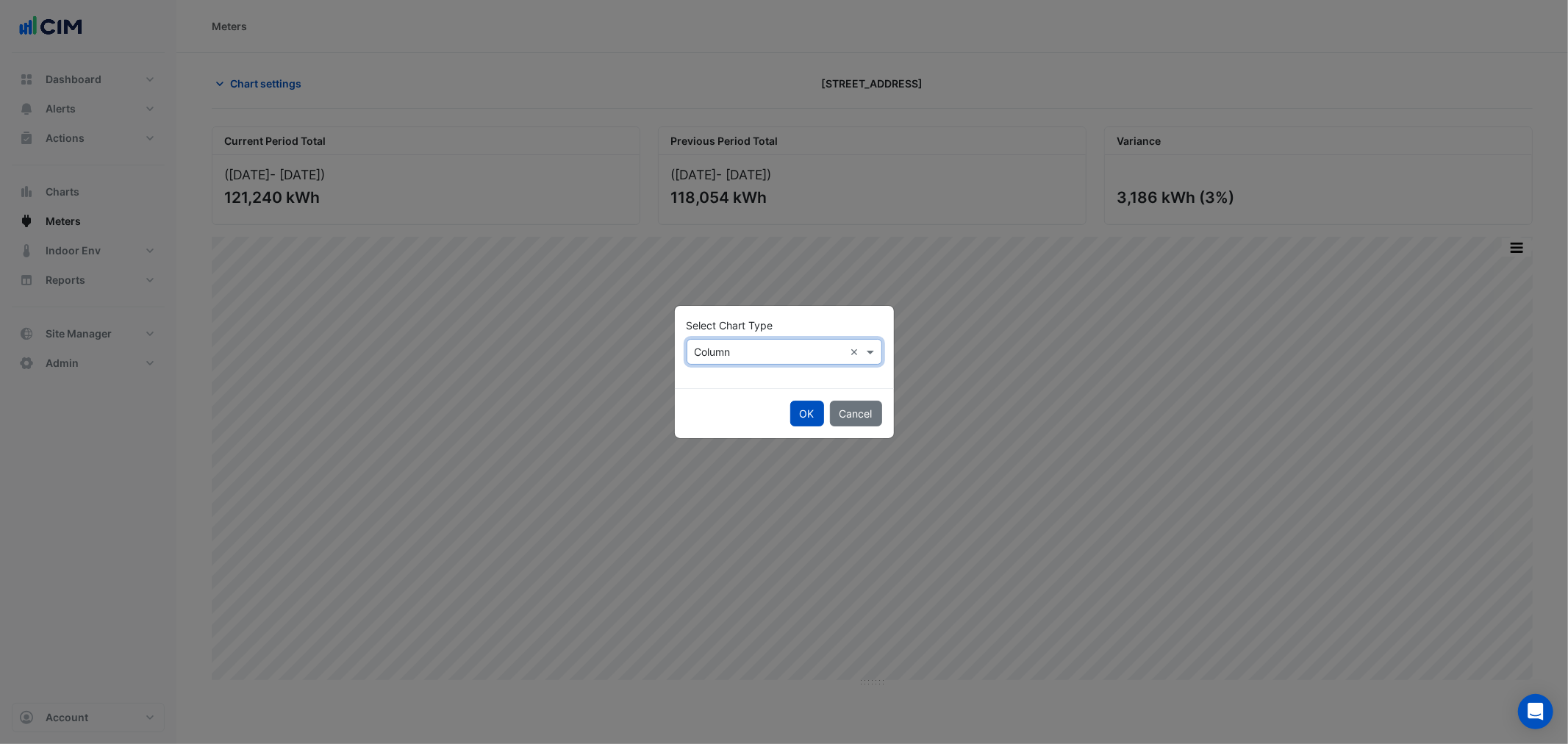
click at [767, 354] on input "text" at bounding box center [769, 352] width 150 height 16
click at [737, 379] on div "Line" at bounding box center [719, 383] width 64 height 21
click at [804, 422] on button "OK" at bounding box center [806, 413] width 34 height 25
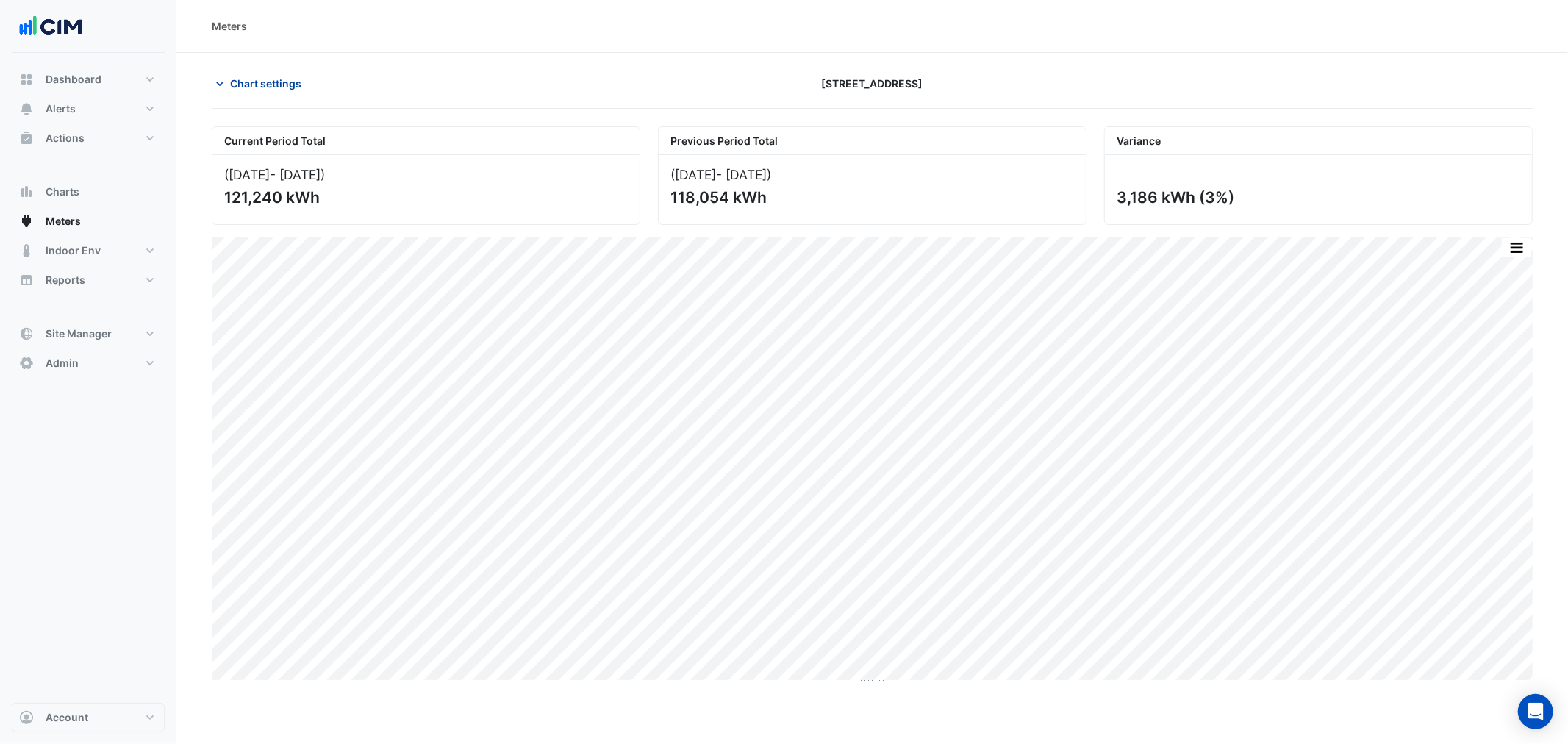
click at [271, 92] on button "Chart settings" at bounding box center [261, 83] width 99 height 25
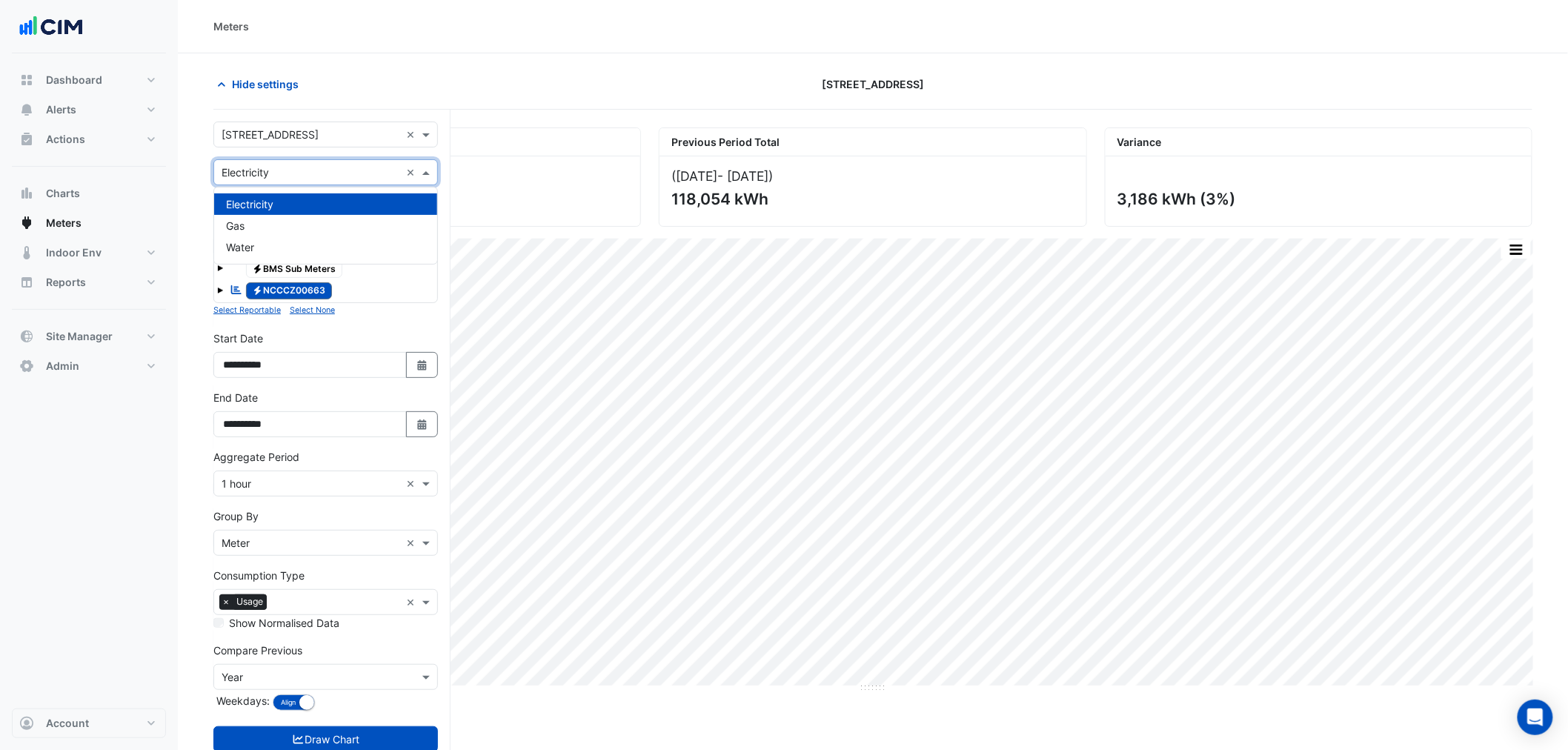
click at [258, 172] on input "text" at bounding box center [311, 172] width 178 height 16
click at [262, 230] on div "Gas" at bounding box center [326, 225] width 223 height 21
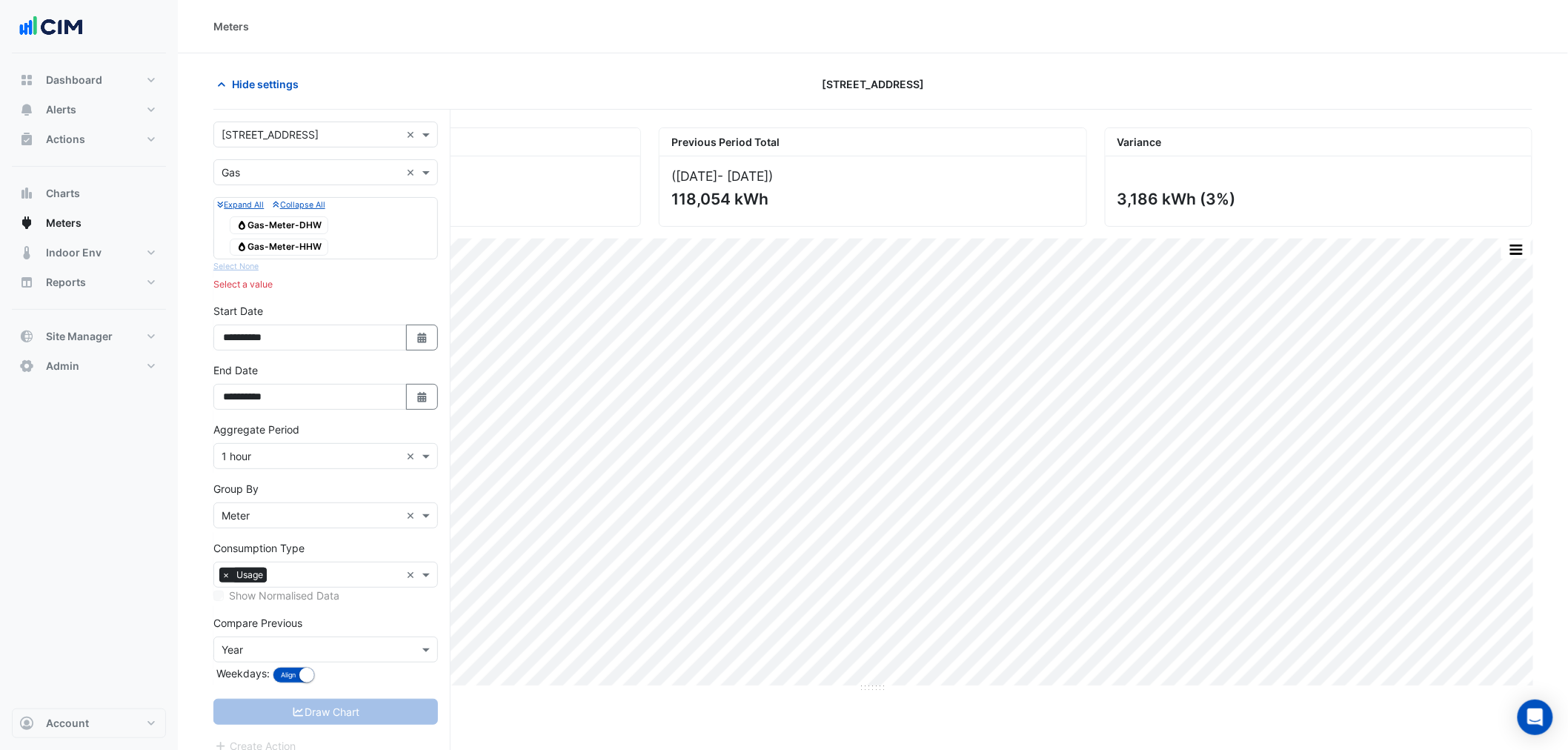
click at [298, 223] on span "Gas Gas-Meter-DHW" at bounding box center [278, 225] width 98 height 18
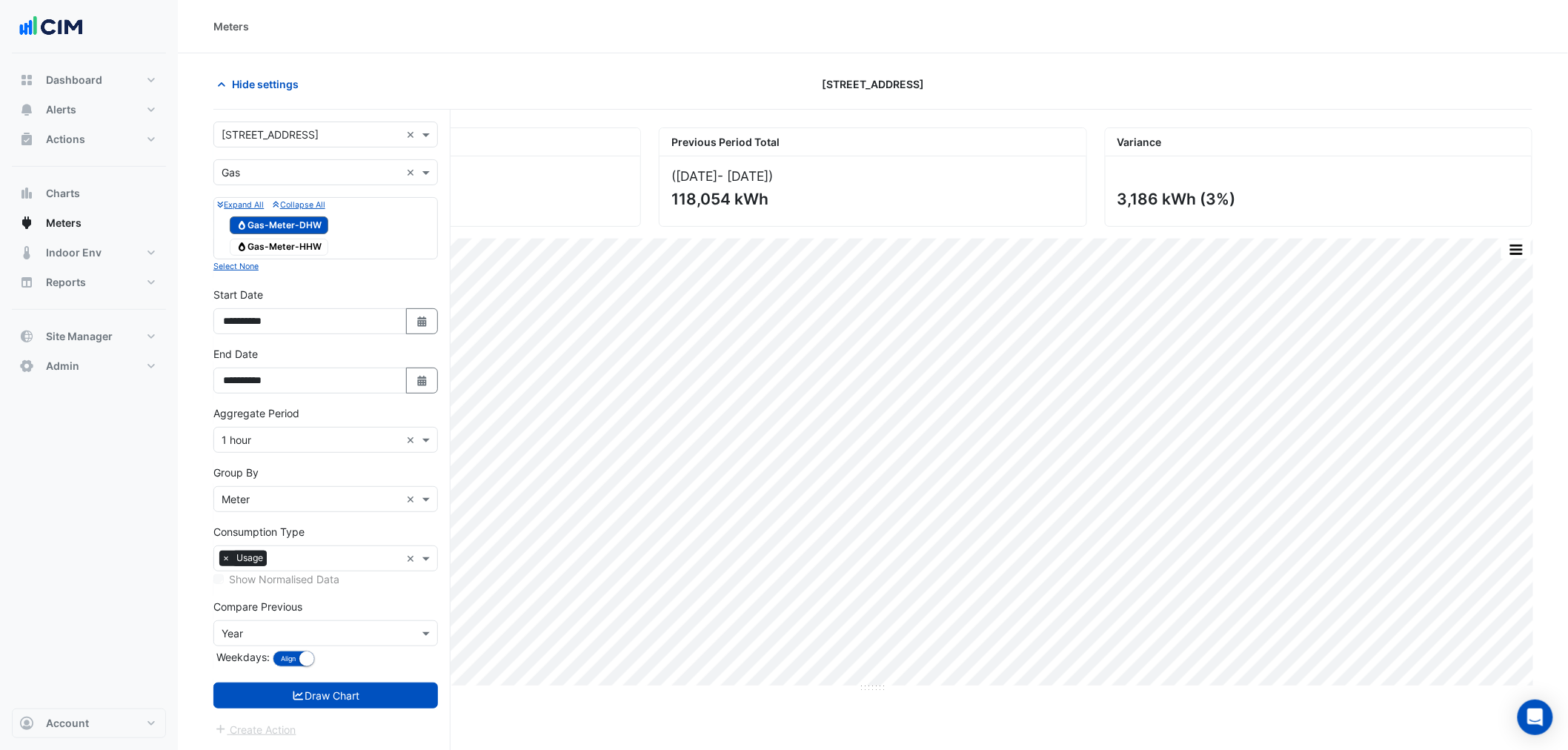
click at [296, 241] on span "Gas Gas-Meter-HHW" at bounding box center [278, 248] width 98 height 18
click at [259, 79] on span "Hide settings" at bounding box center [265, 84] width 67 height 16
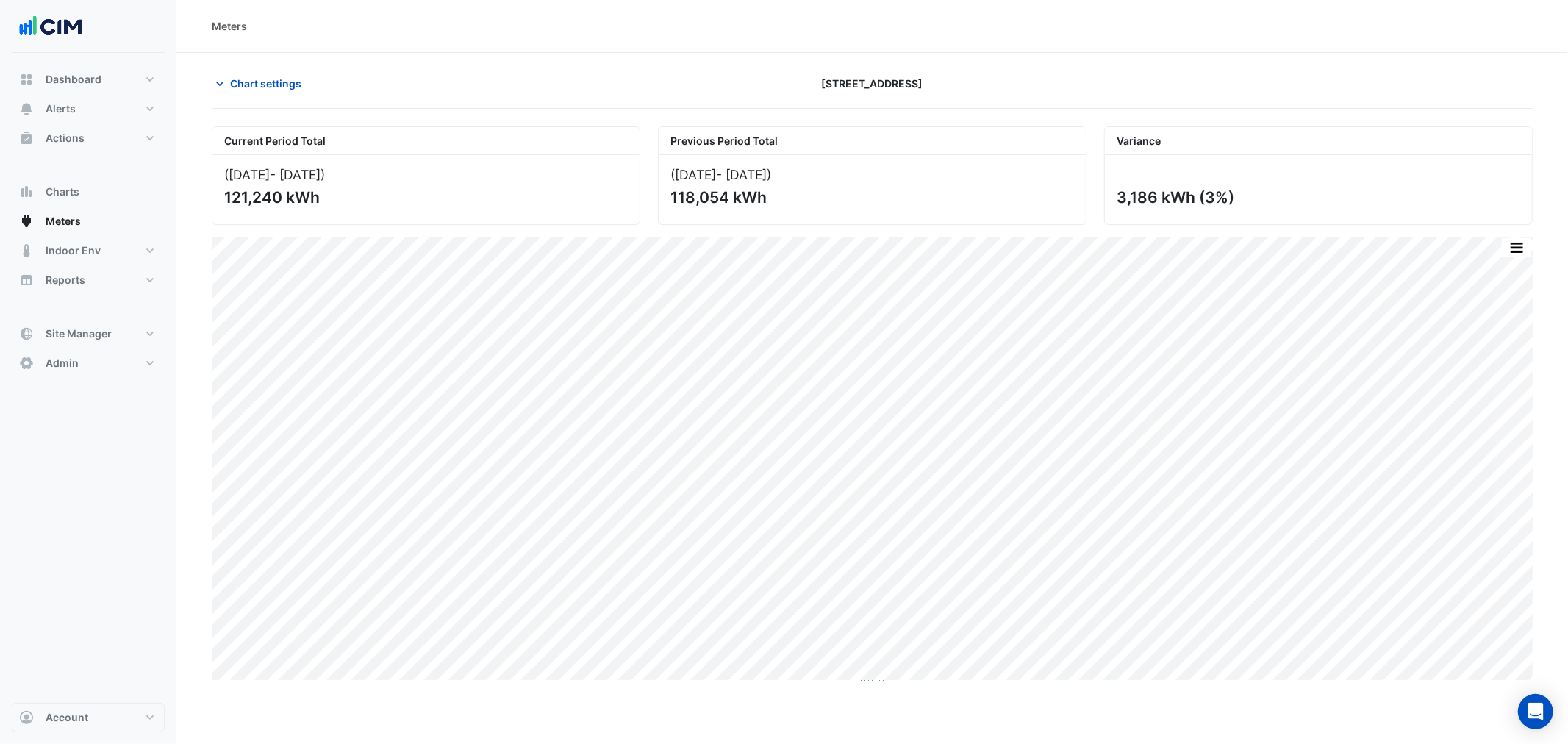
drag, startPoint x: 1209, startPoint y: 201, endPoint x: 1216, endPoint y: 198, distance: 7.6
click at [1215, 198] on div "3,186 kWh (3%)" at bounding box center [1316, 197] width 400 height 18
click at [1232, 192] on div "3,186 kWh (3%)" at bounding box center [1316, 197] width 400 height 18
click at [257, 78] on span "Chart settings" at bounding box center [265, 83] width 71 height 16
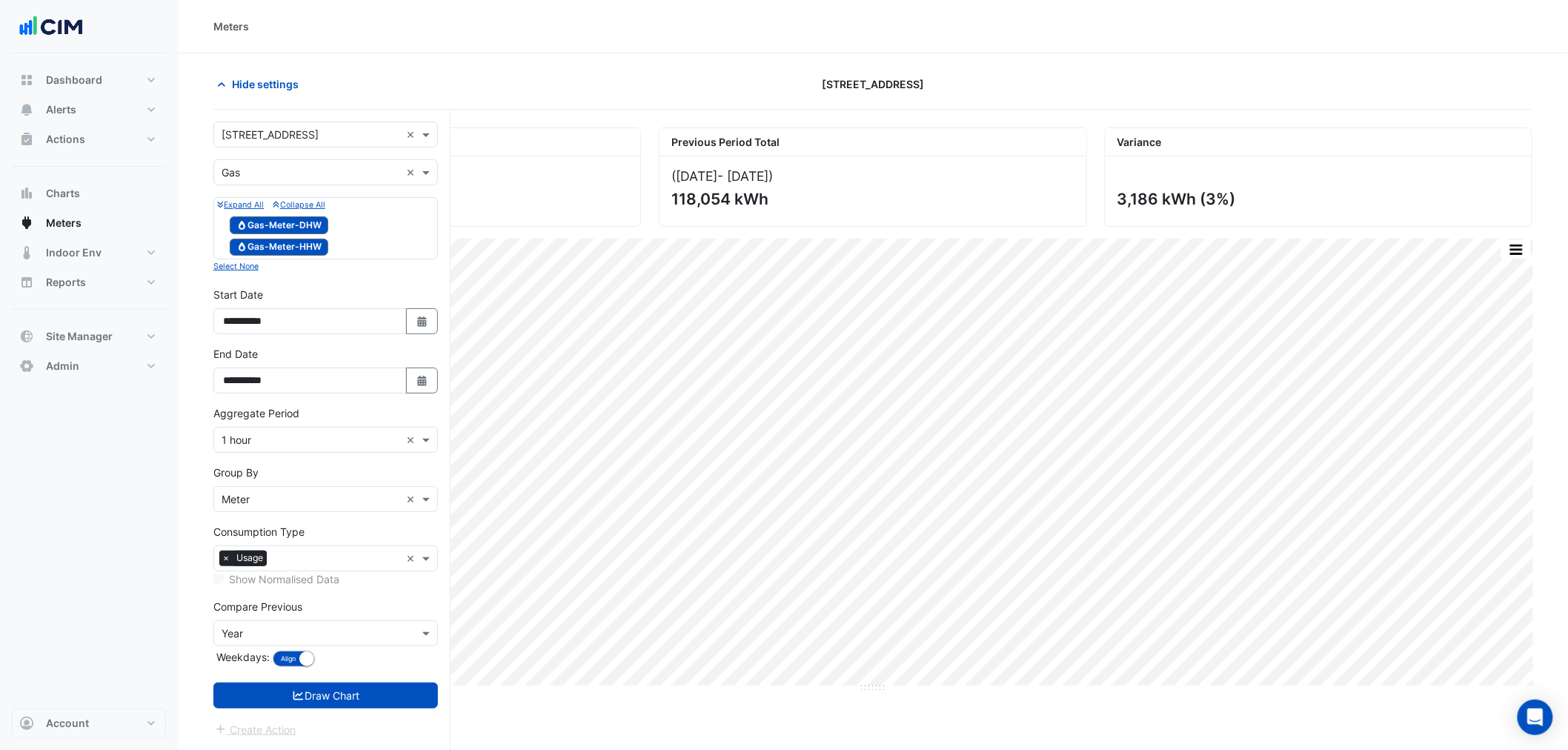
click at [279, 166] on input "text" at bounding box center [311, 172] width 178 height 16
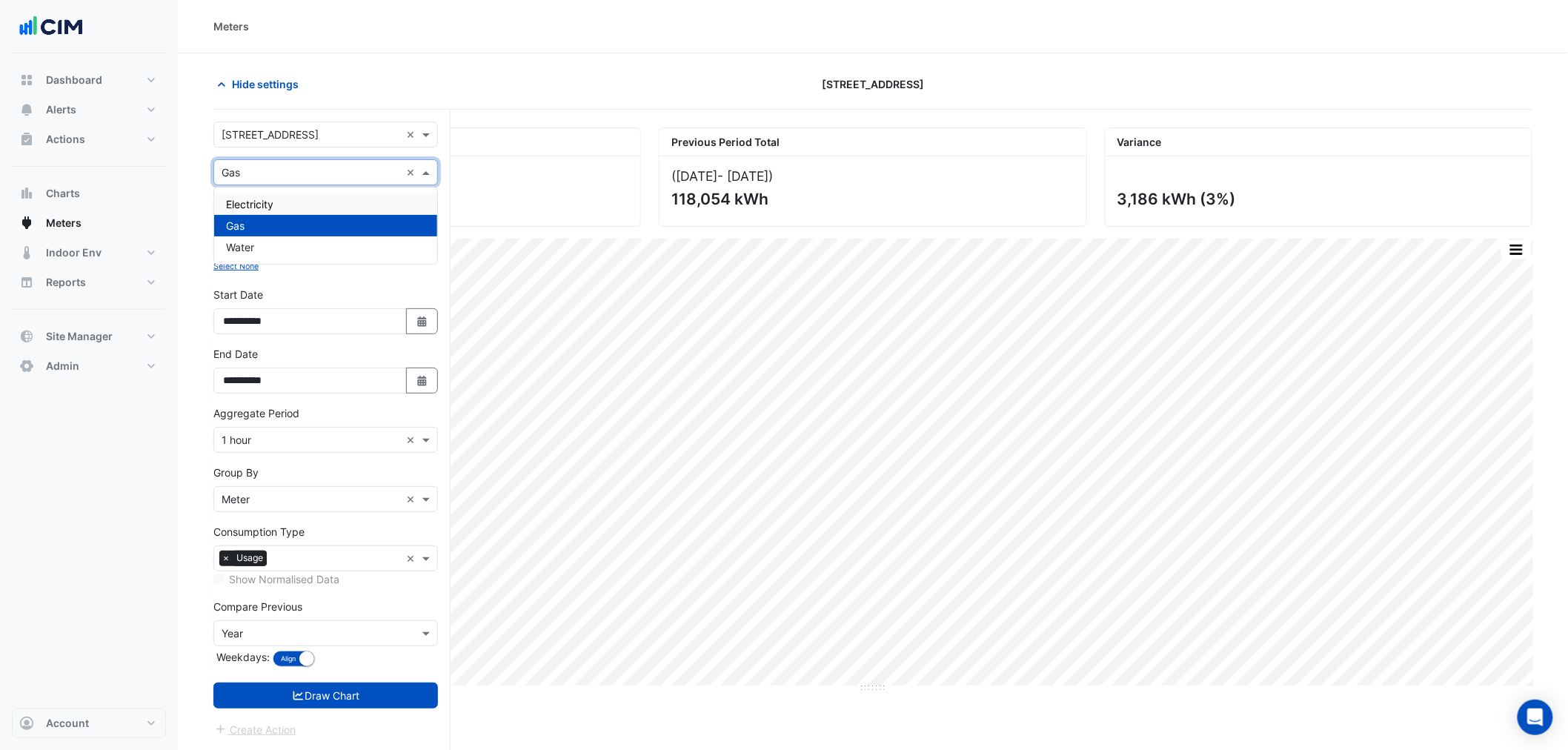
click at [290, 210] on div "Electricity" at bounding box center [326, 204] width 223 height 21
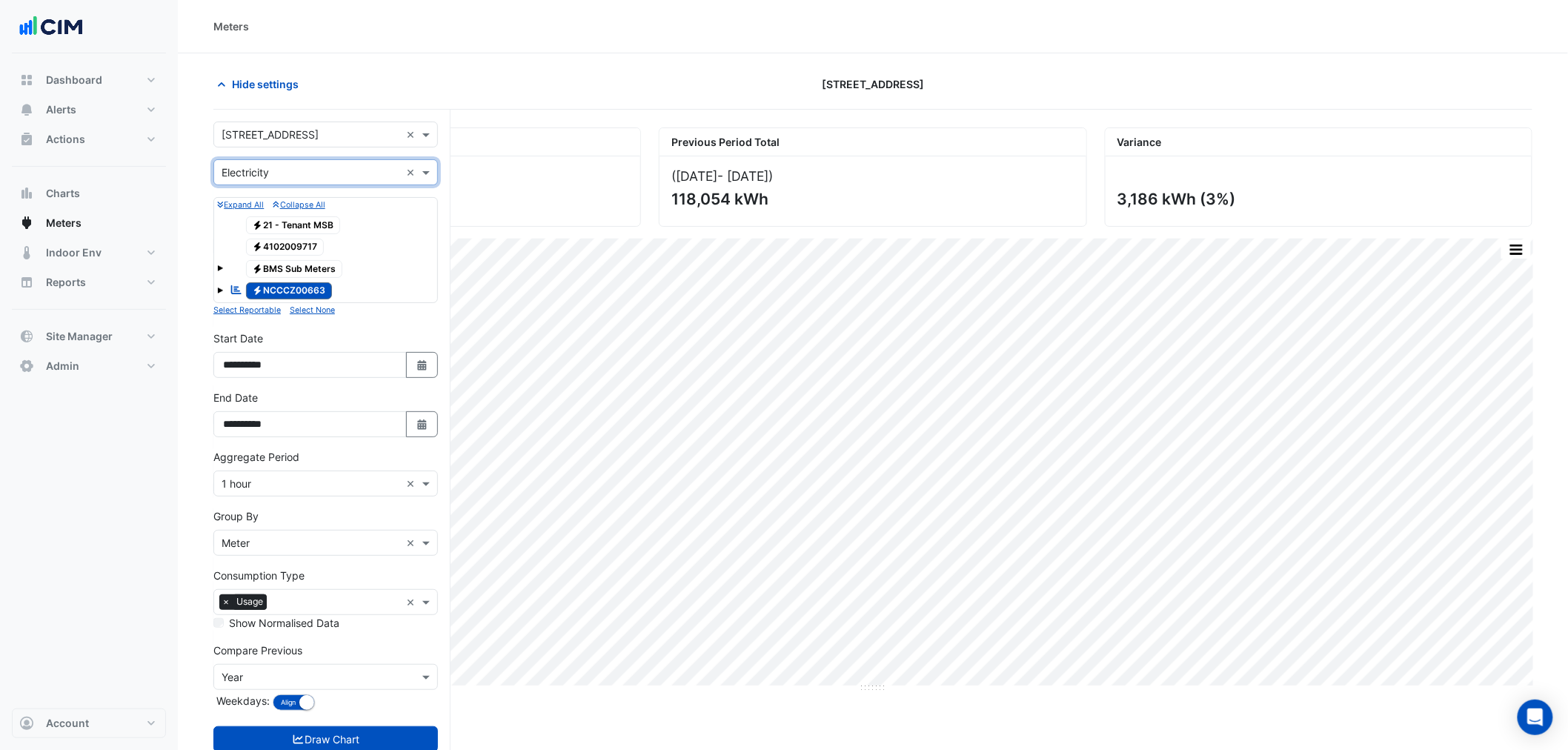
click at [290, 165] on input "text" at bounding box center [311, 172] width 178 height 16
click at [283, 219] on div "Gas" at bounding box center [326, 225] width 223 height 21
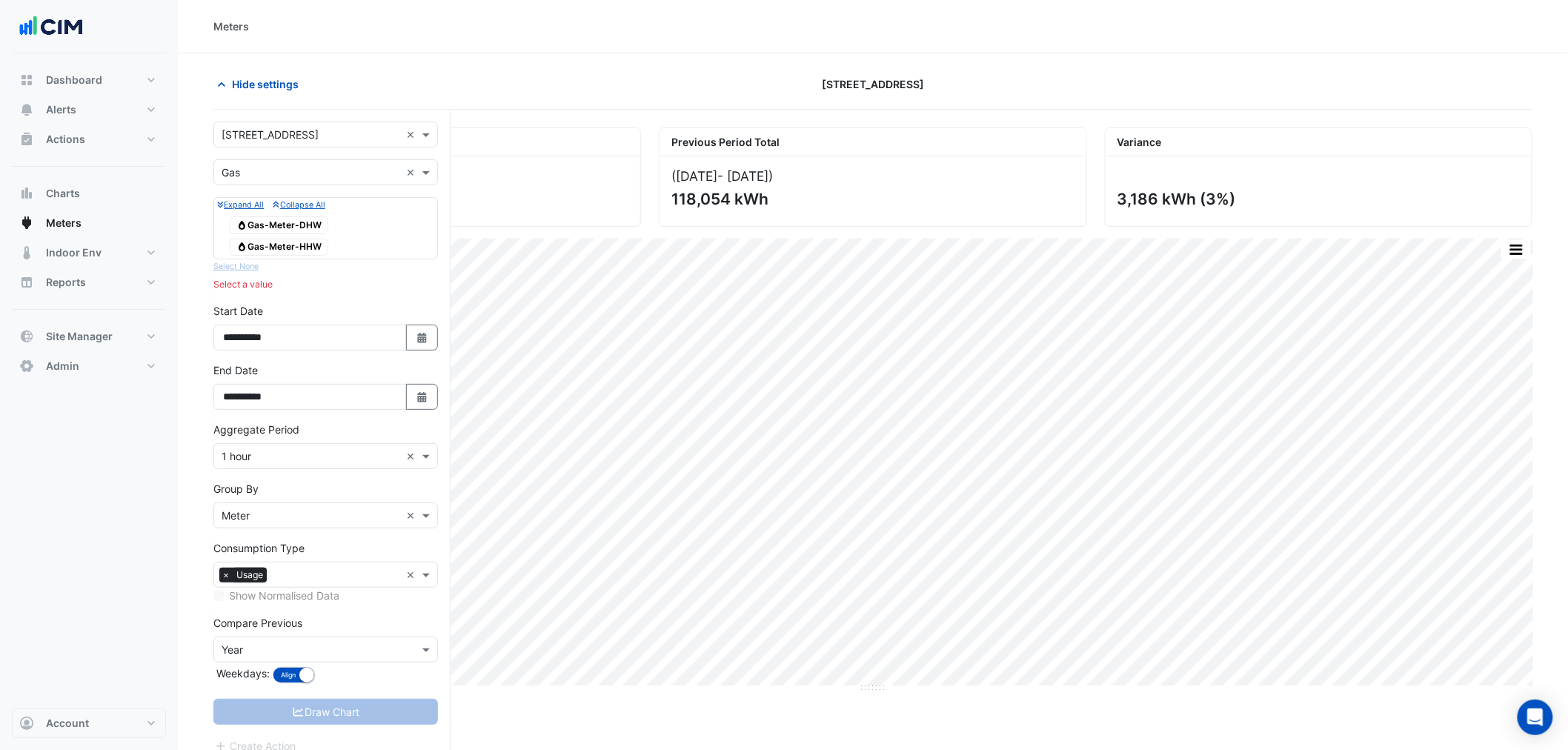
drag, startPoint x: 314, startPoint y: 222, endPoint x: 309, endPoint y: 240, distance: 18.7
click at [313, 222] on span "Gas Gas-Meter-DHW" at bounding box center [278, 225] width 98 height 18
click at [309, 240] on span "Gas Gas-Meter-HHW" at bounding box center [278, 248] width 98 height 18
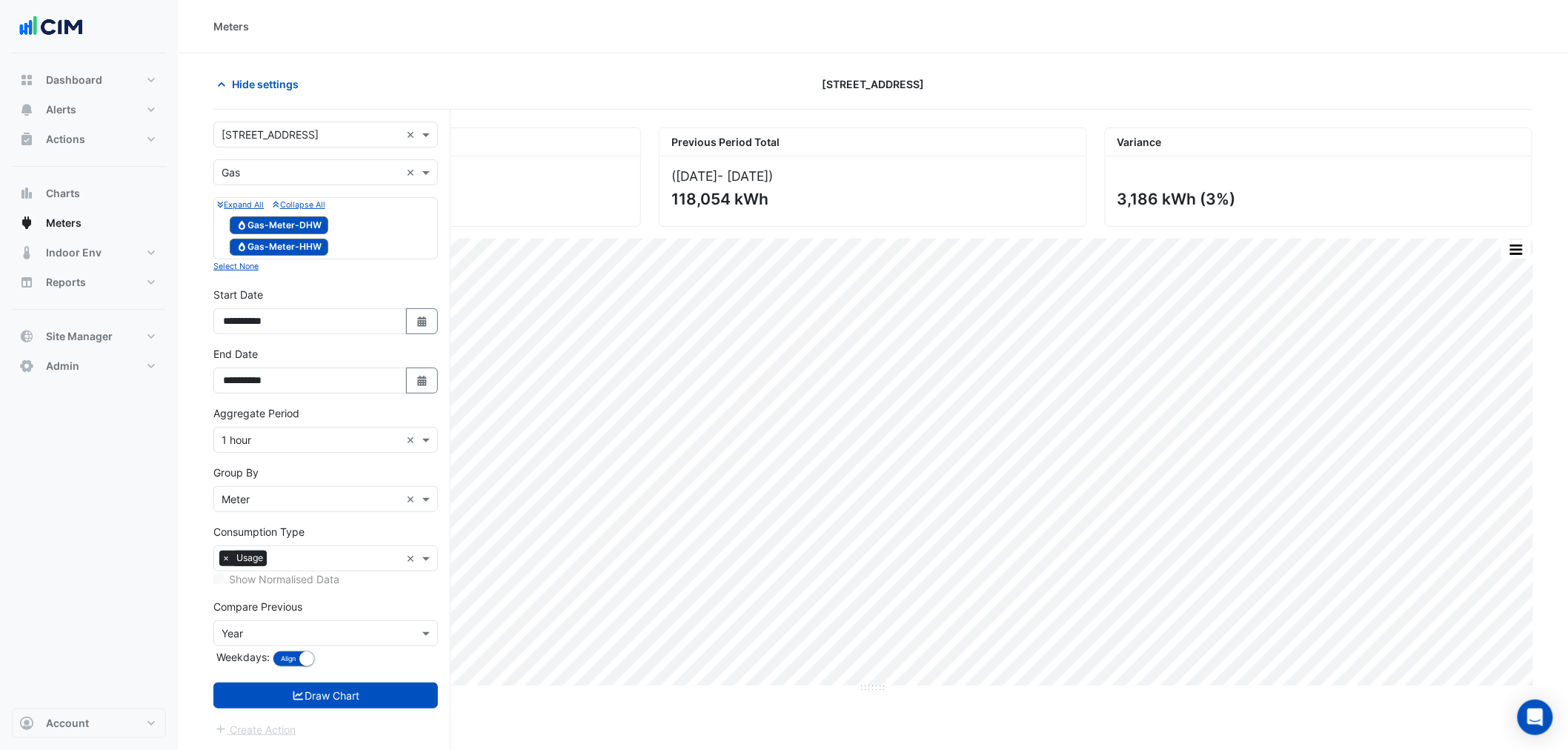
scroll to position [56, 0]
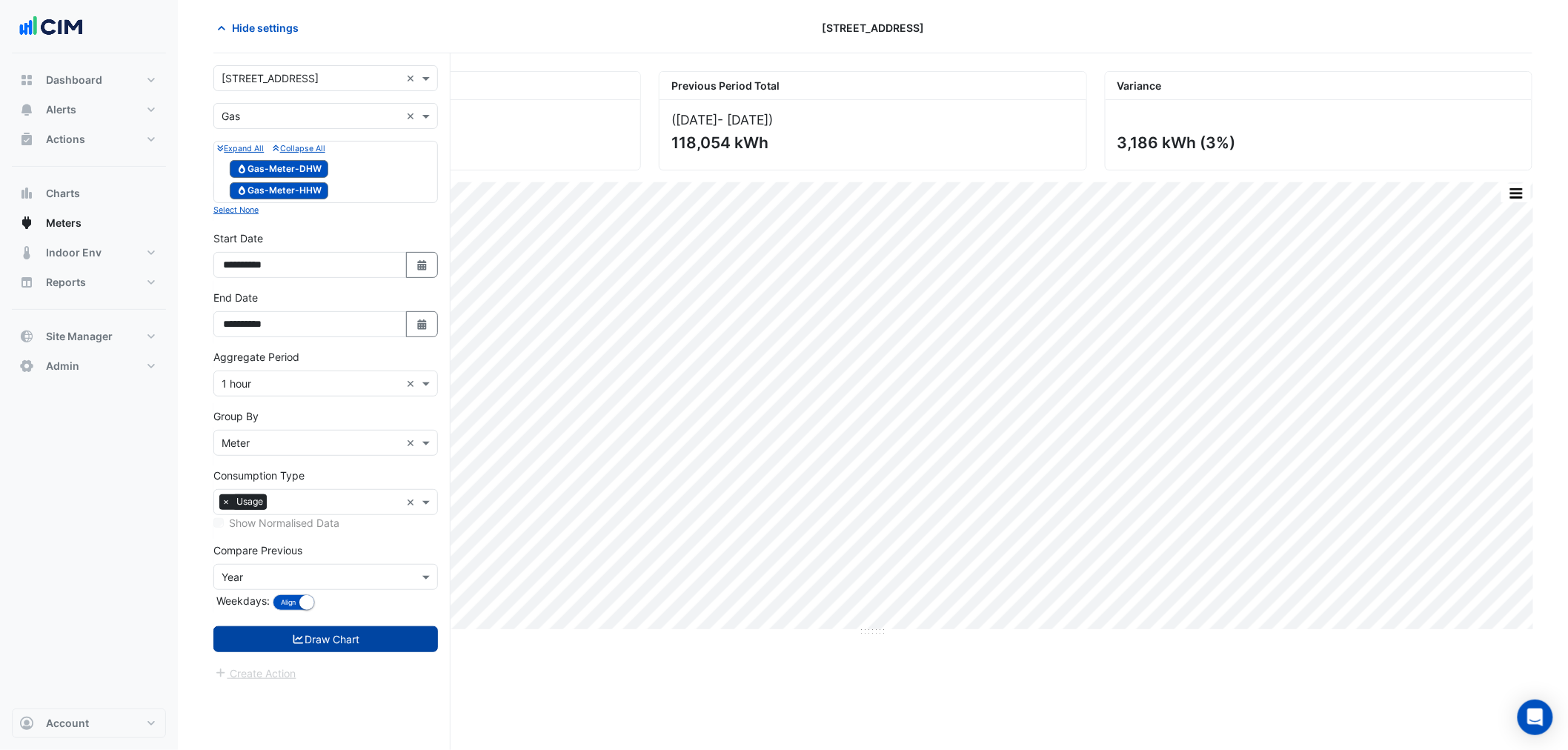
click at [382, 640] on button "Draw Chart" at bounding box center [326, 639] width 224 height 26
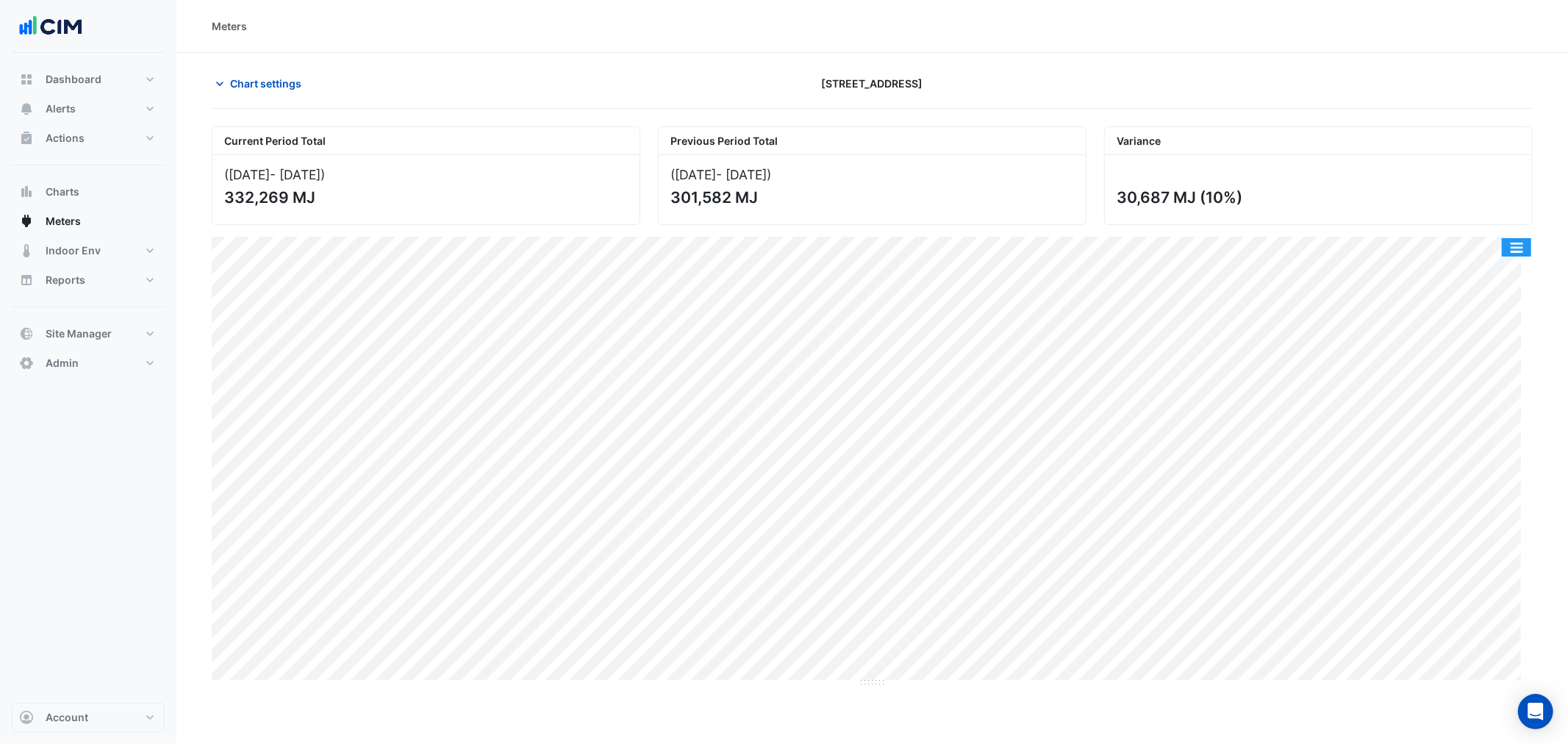
click at [1512, 241] on button "button" at bounding box center [1516, 247] width 29 height 18
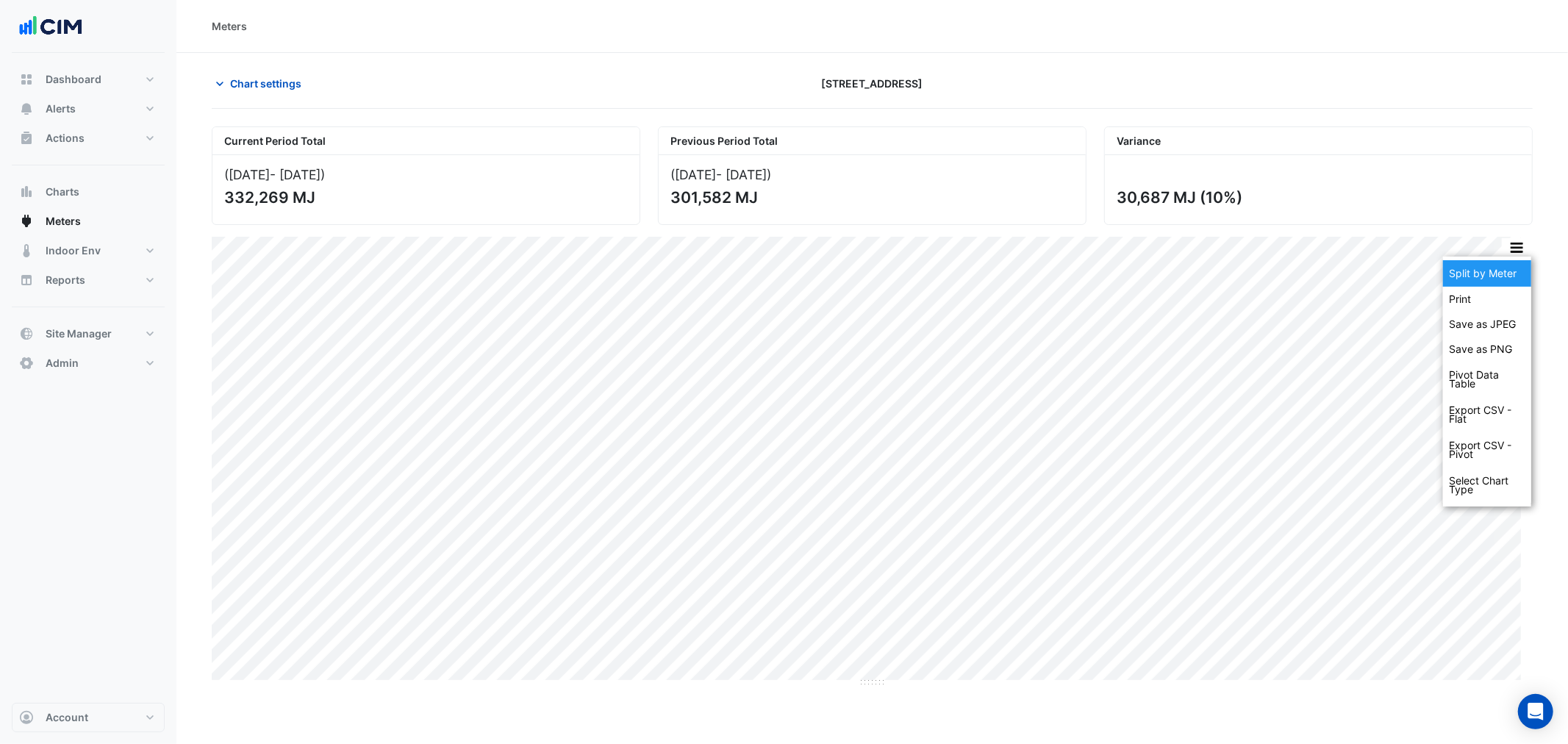
click at [1505, 275] on div "Split by Meter" at bounding box center [1487, 273] width 88 height 26
drag, startPoint x: 868, startPoint y: 702, endPoint x: 868, endPoint y: 752, distance: 50.0
click at [868, 743] on html "Meters Chart settings 323 Castlereagh Street Current Period Total (01 Jul 25 - …" at bounding box center [777, 372] width 1555 height 744
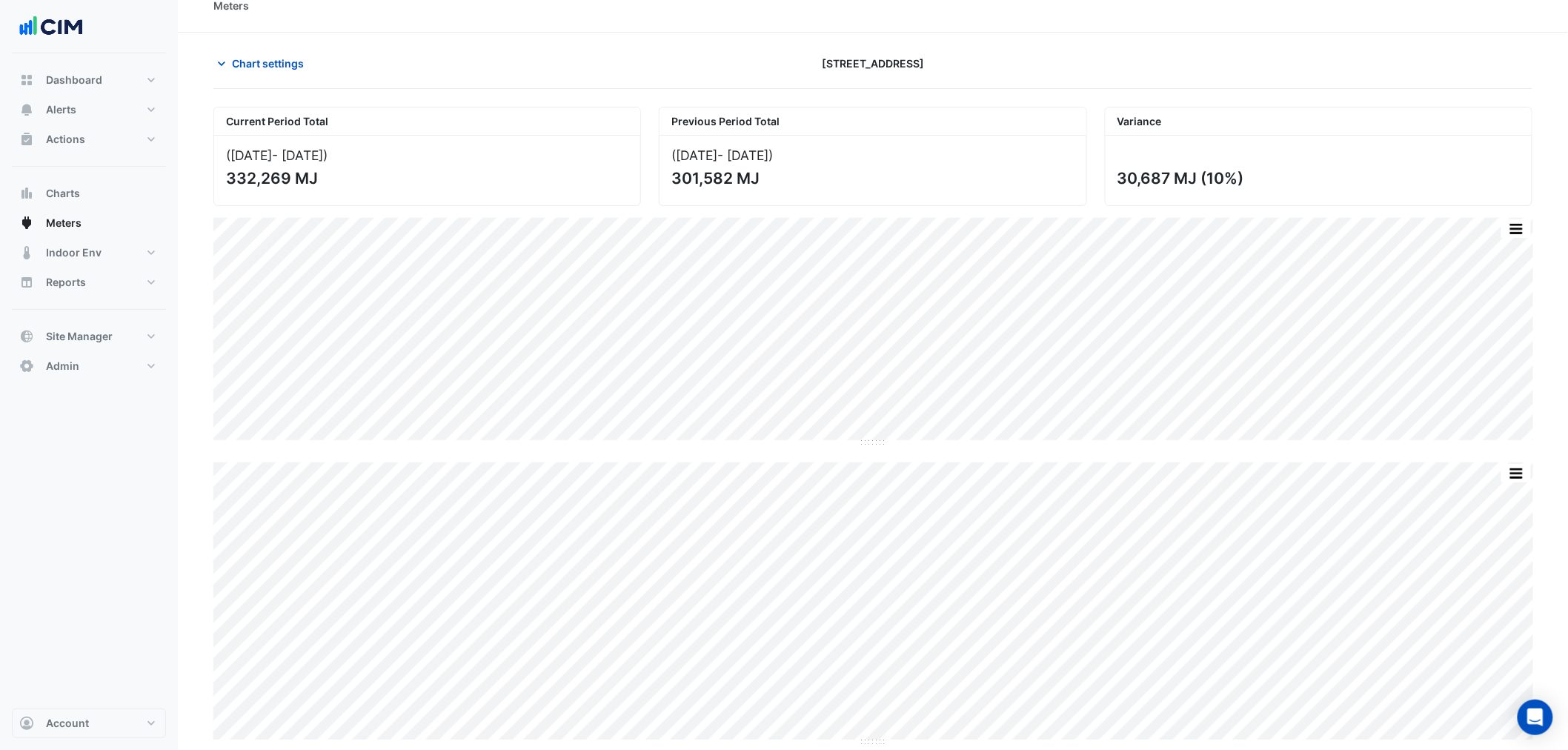
scroll to position [33, 0]
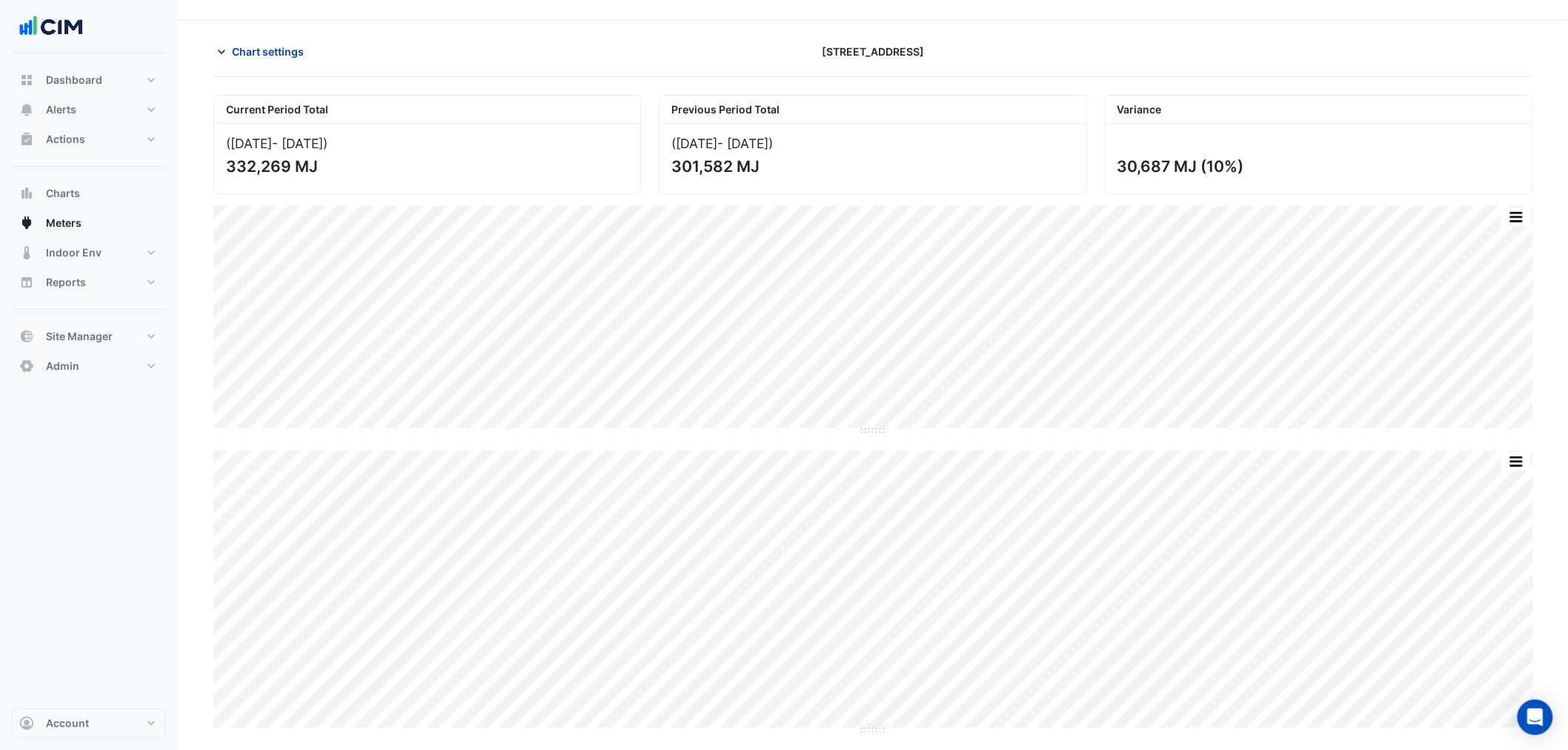
click at [260, 54] on span "Chart settings" at bounding box center [267, 51] width 72 height 16
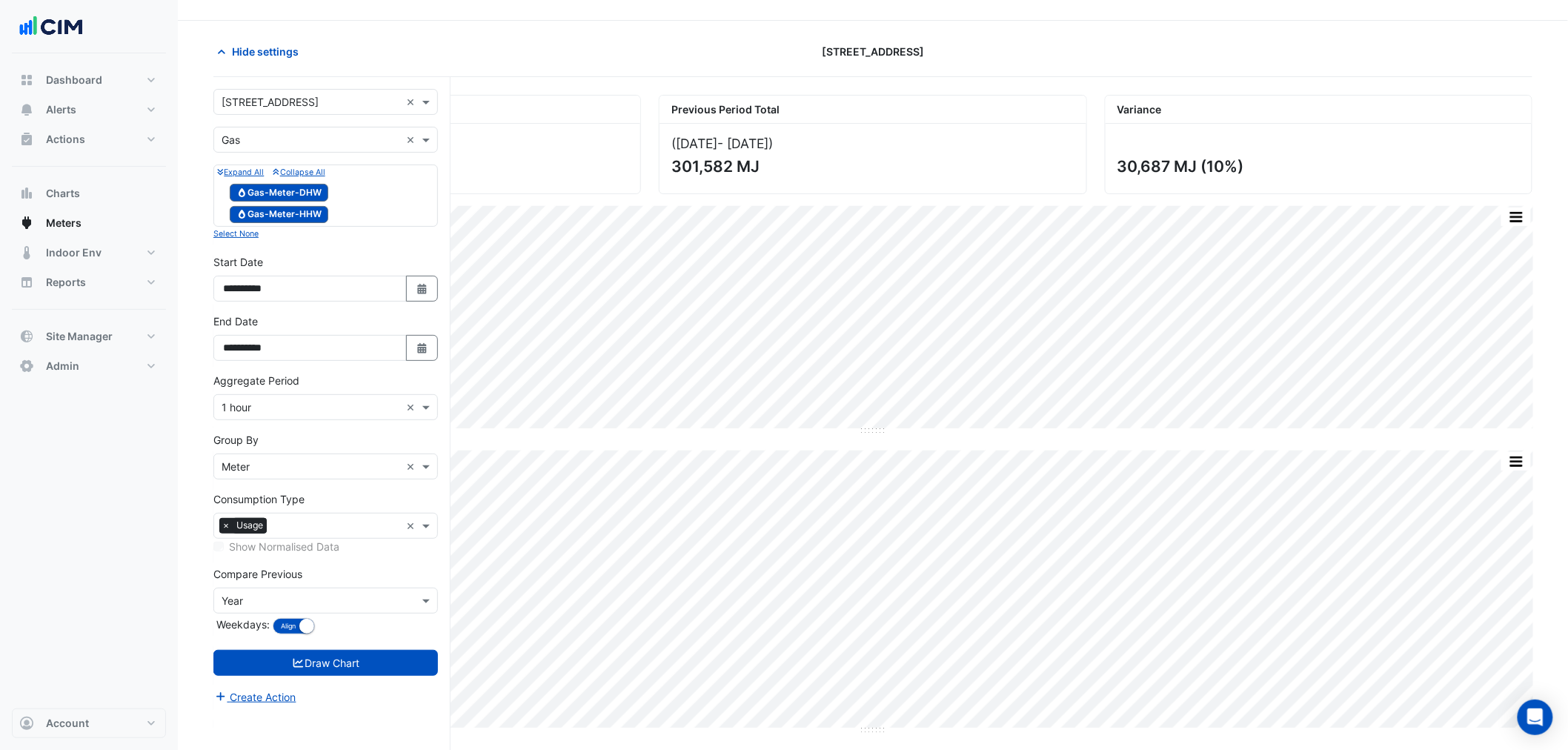
click at [273, 153] on form "**********" at bounding box center [326, 397] width 224 height 616
click at [273, 135] on input "text" at bounding box center [311, 140] width 178 height 16
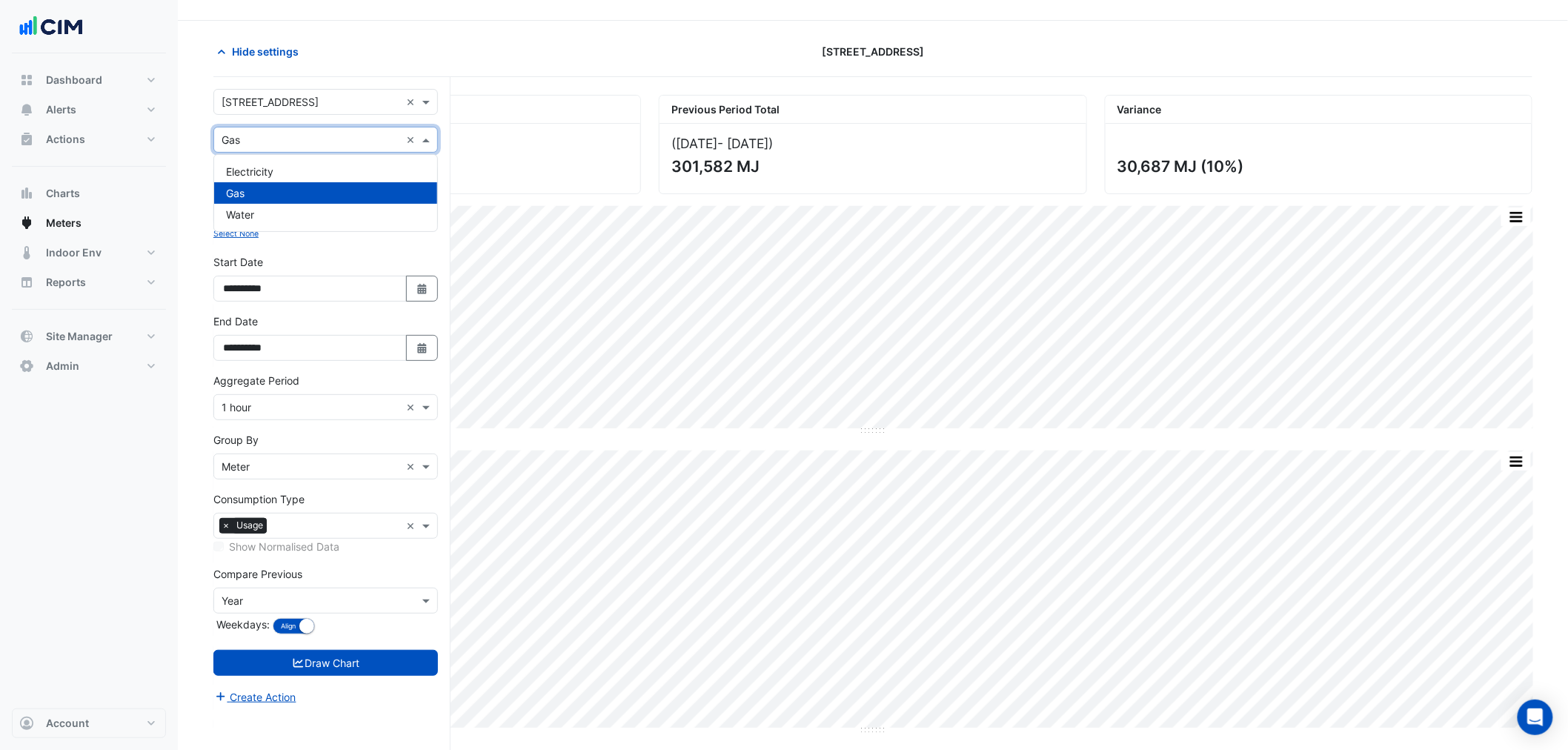
click at [261, 201] on div "Gas" at bounding box center [326, 193] width 223 height 21
click at [270, 133] on input "text" at bounding box center [311, 140] width 178 height 16
click at [265, 213] on div "Water" at bounding box center [326, 215] width 223 height 21
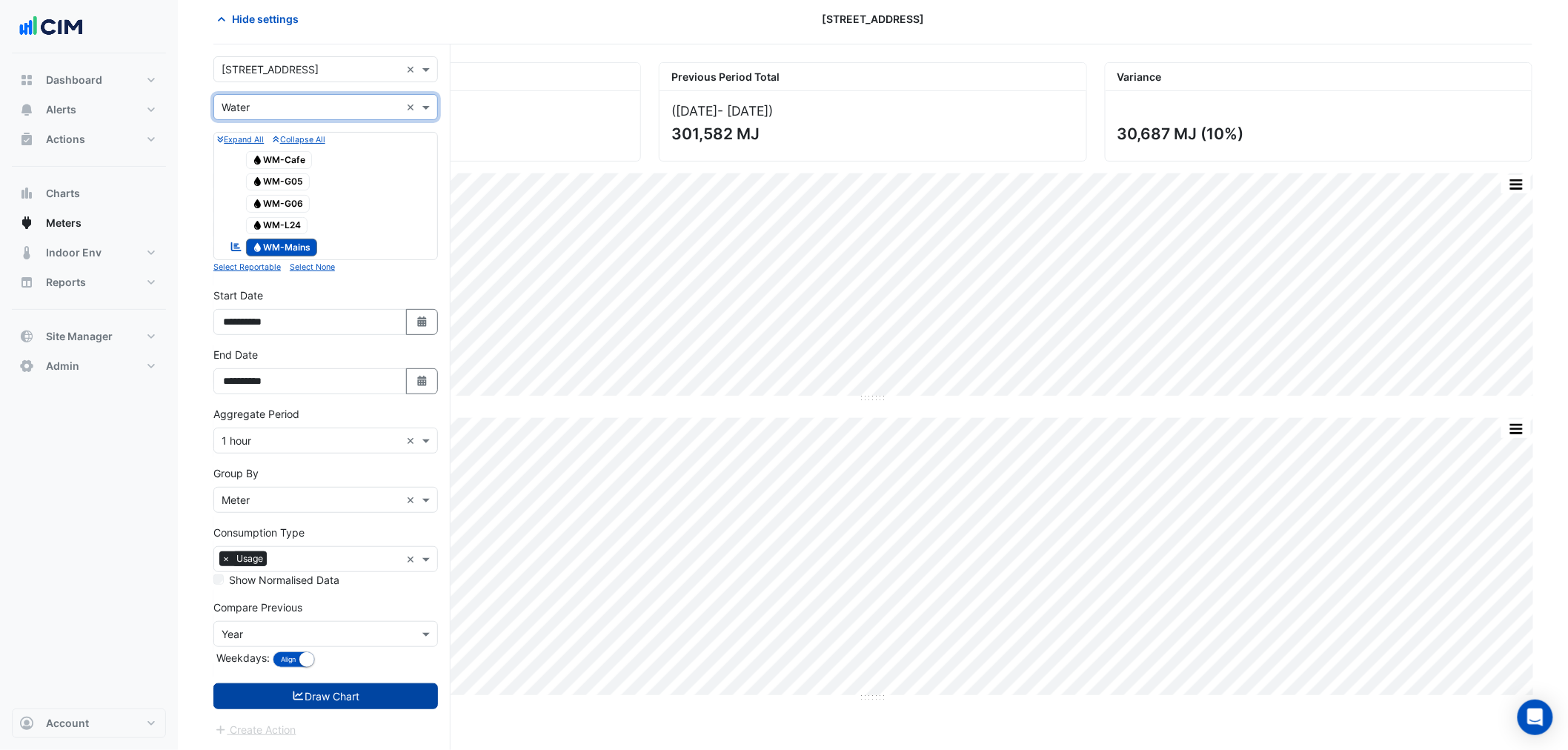
click at [415, 686] on button "Draw Chart" at bounding box center [326, 696] width 224 height 26
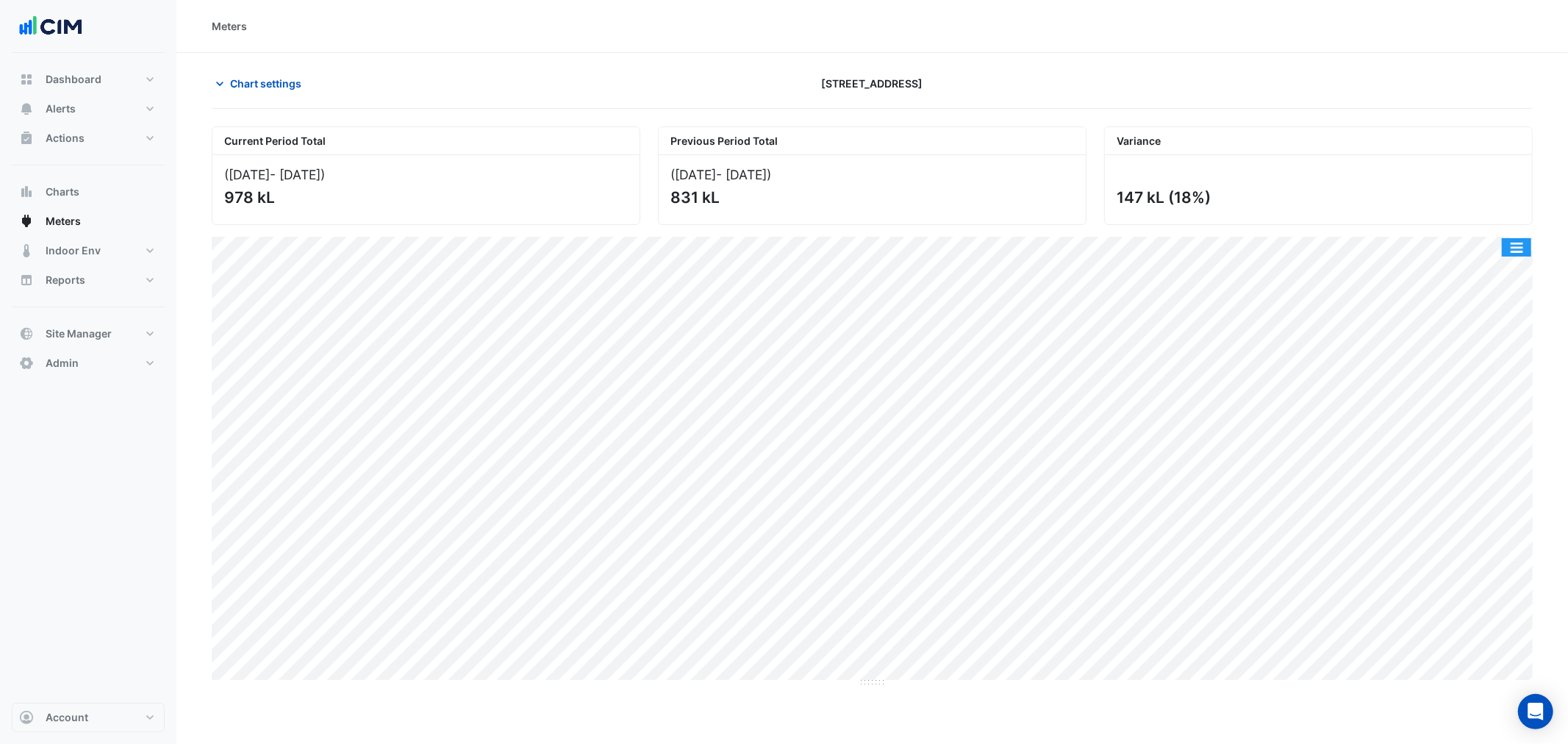
click at [1510, 241] on button "button" at bounding box center [1516, 247] width 29 height 18
click at [1453, 464] on div "Select Chart Type" at bounding box center [1487, 458] width 88 height 35
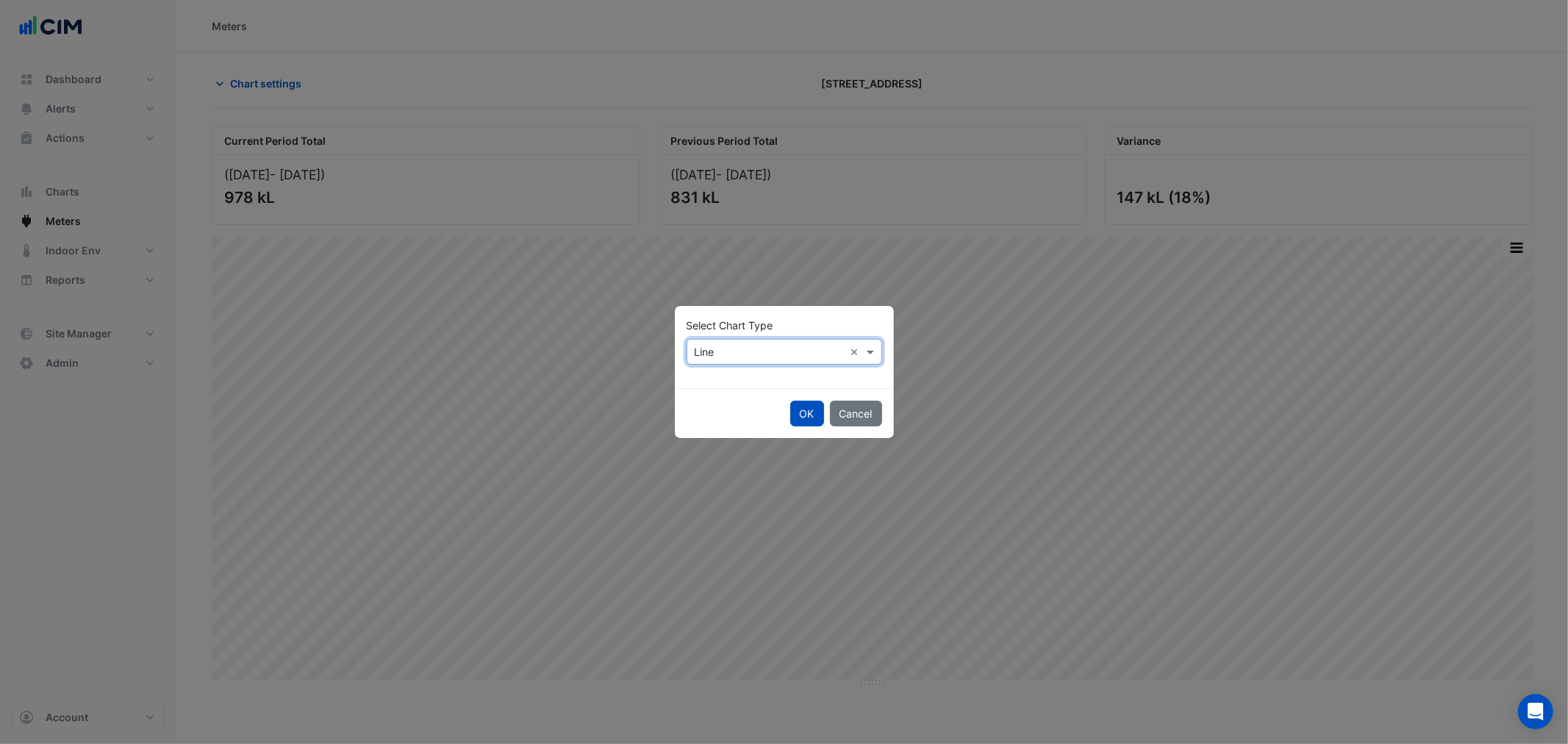
click at [746, 360] on div "Select Chart Type × Line ×" at bounding box center [784, 351] width 196 height 25
click at [732, 397] on div "Column" at bounding box center [719, 404] width 64 height 21
click at [796, 406] on button "OK" at bounding box center [806, 413] width 34 height 25
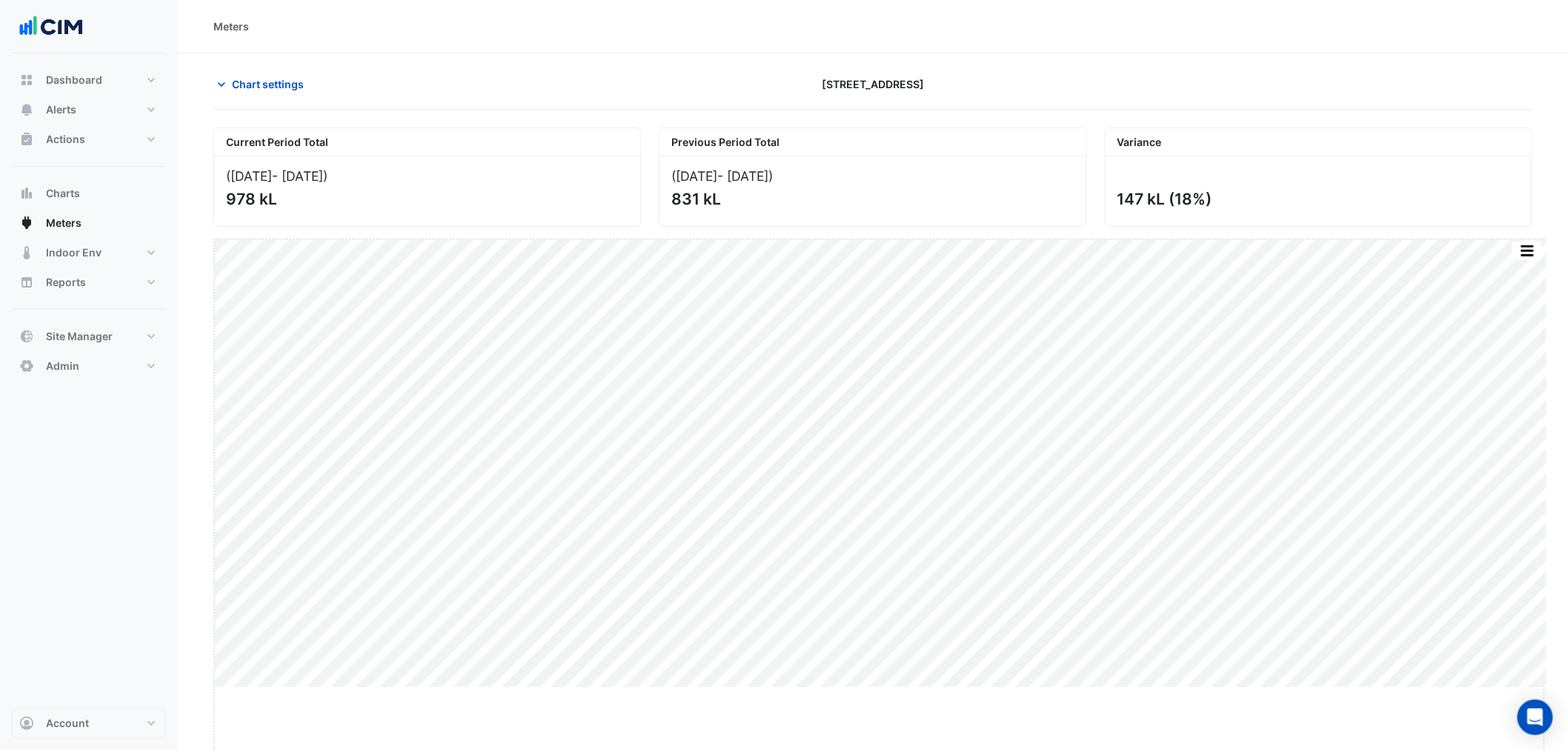
drag, startPoint x: 876, startPoint y: 690, endPoint x: 884, endPoint y: 767, distance: 77.4
click at [884, 749] on html "Meters Chart settings 323 Castlereagh Street Current Period Total (01 Jul 25 - …" at bounding box center [784, 375] width 1568 height 750
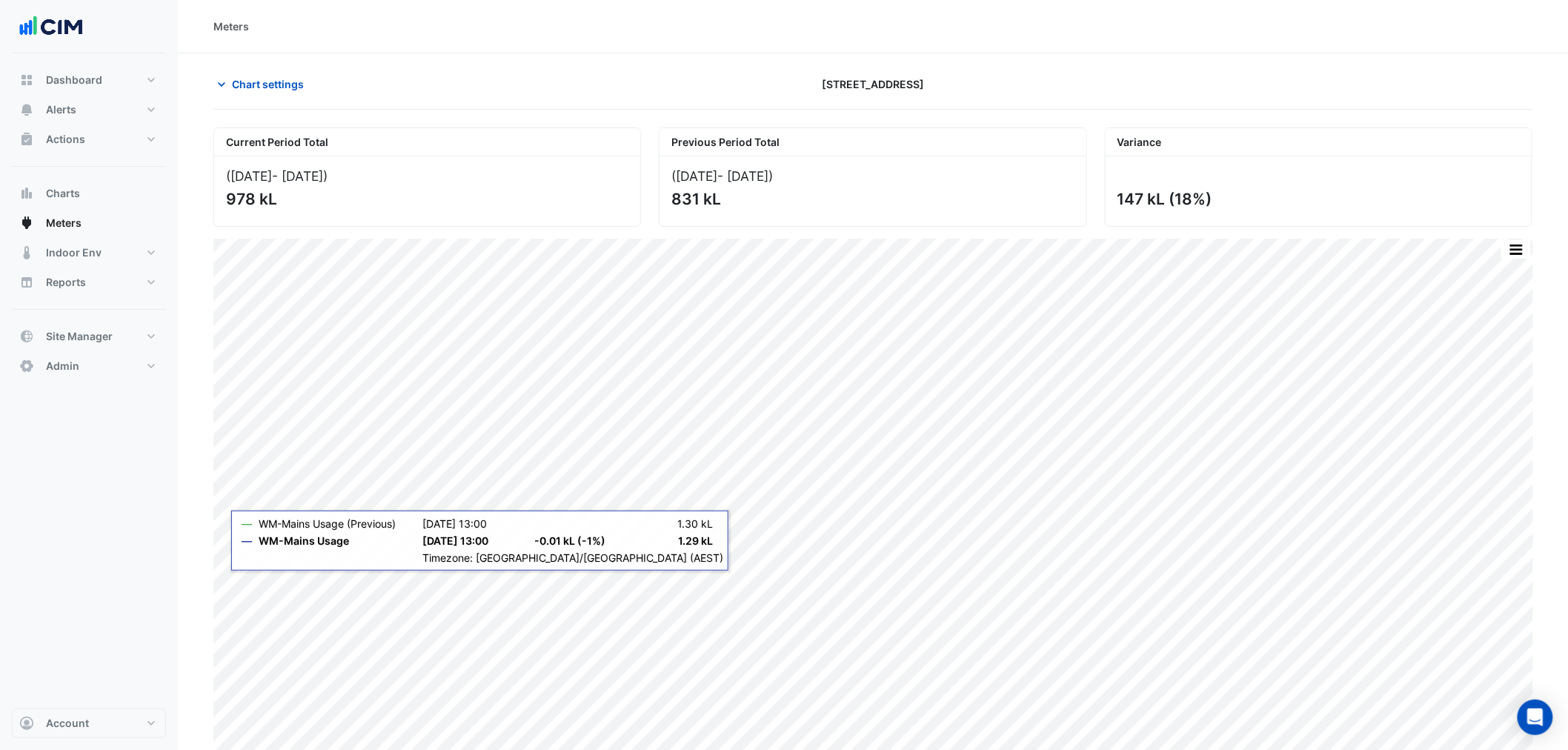
scroll to position [28, 0]
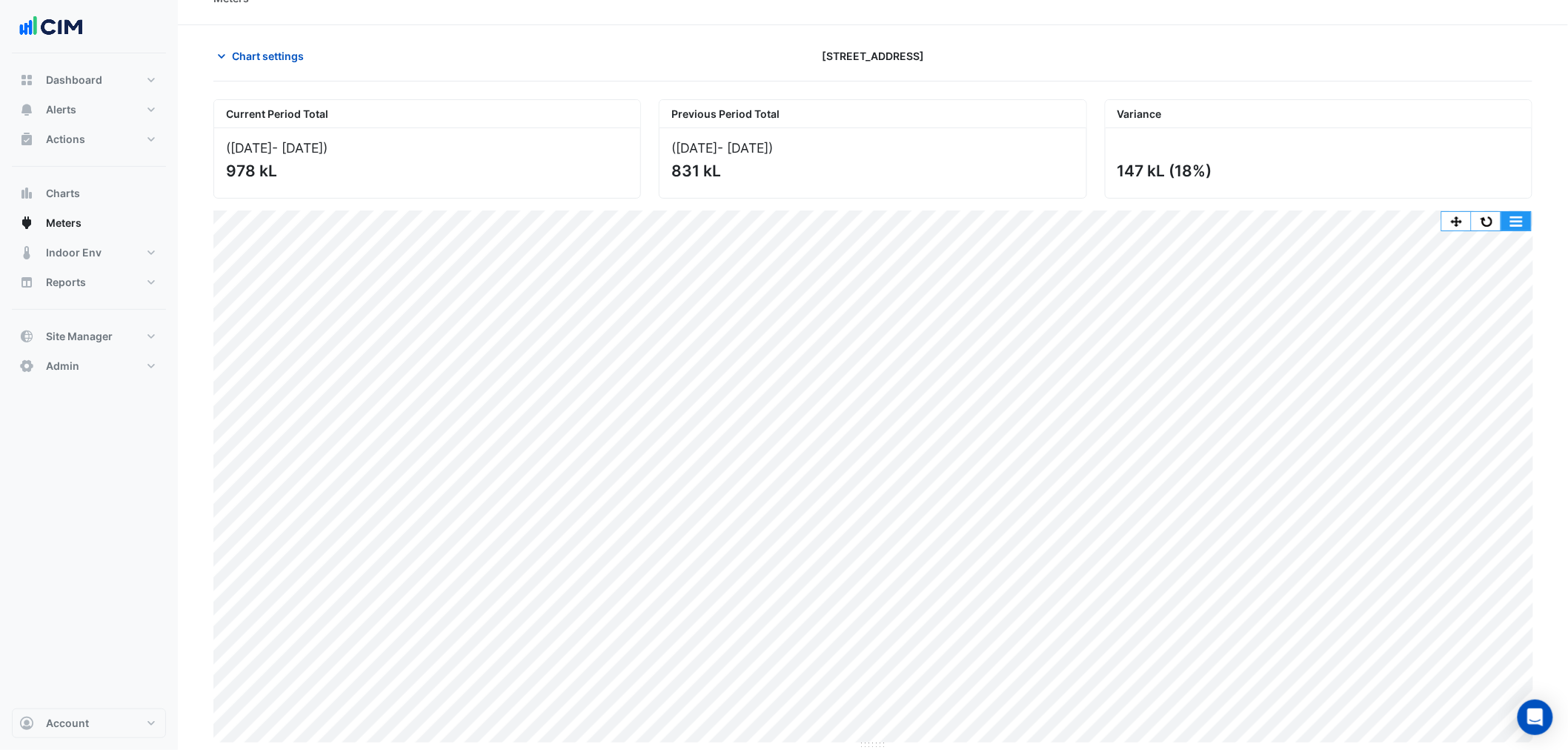
click at [1512, 224] on button "button" at bounding box center [1517, 221] width 30 height 18
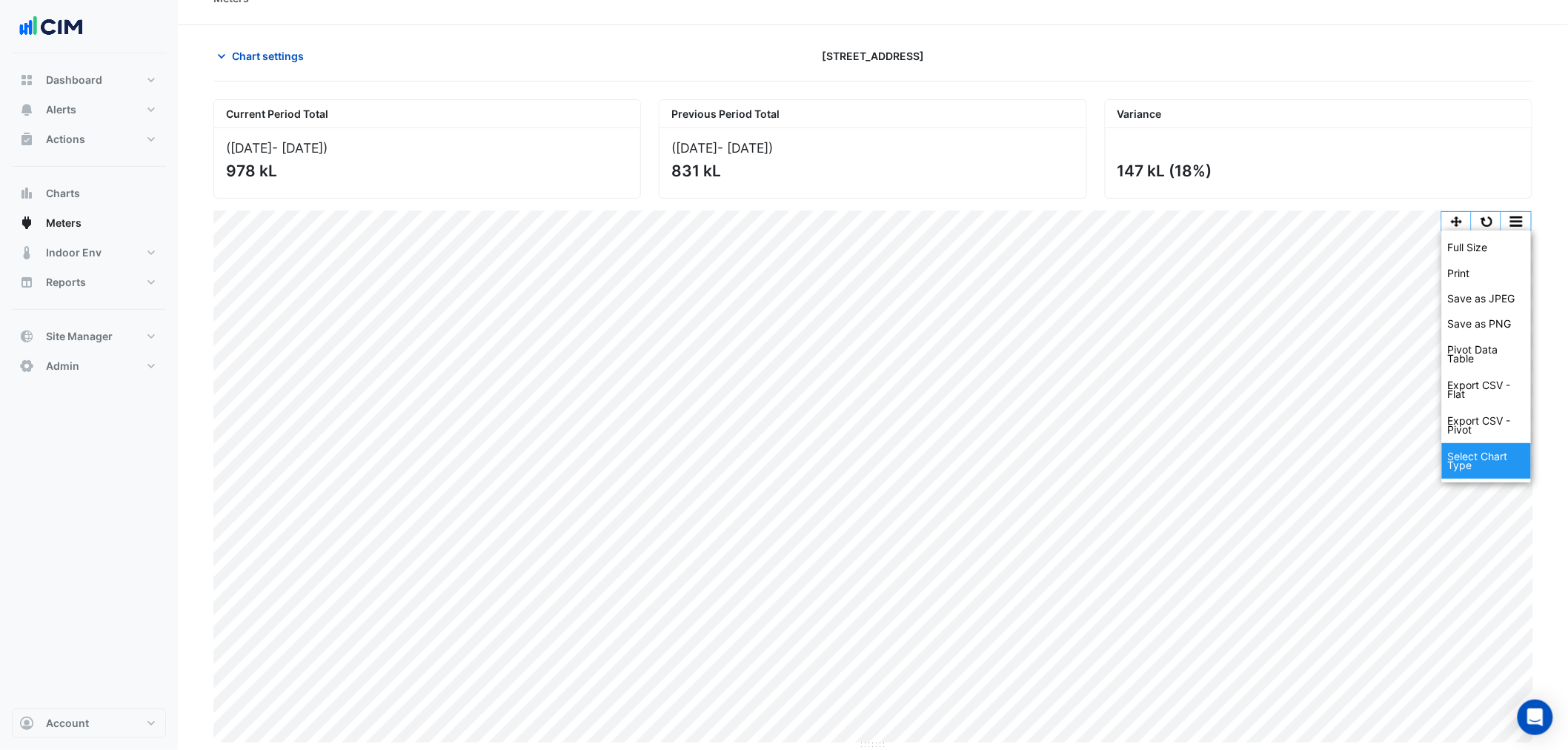
click at [1462, 456] on div "Select Chart Type" at bounding box center [1487, 460] width 89 height 35
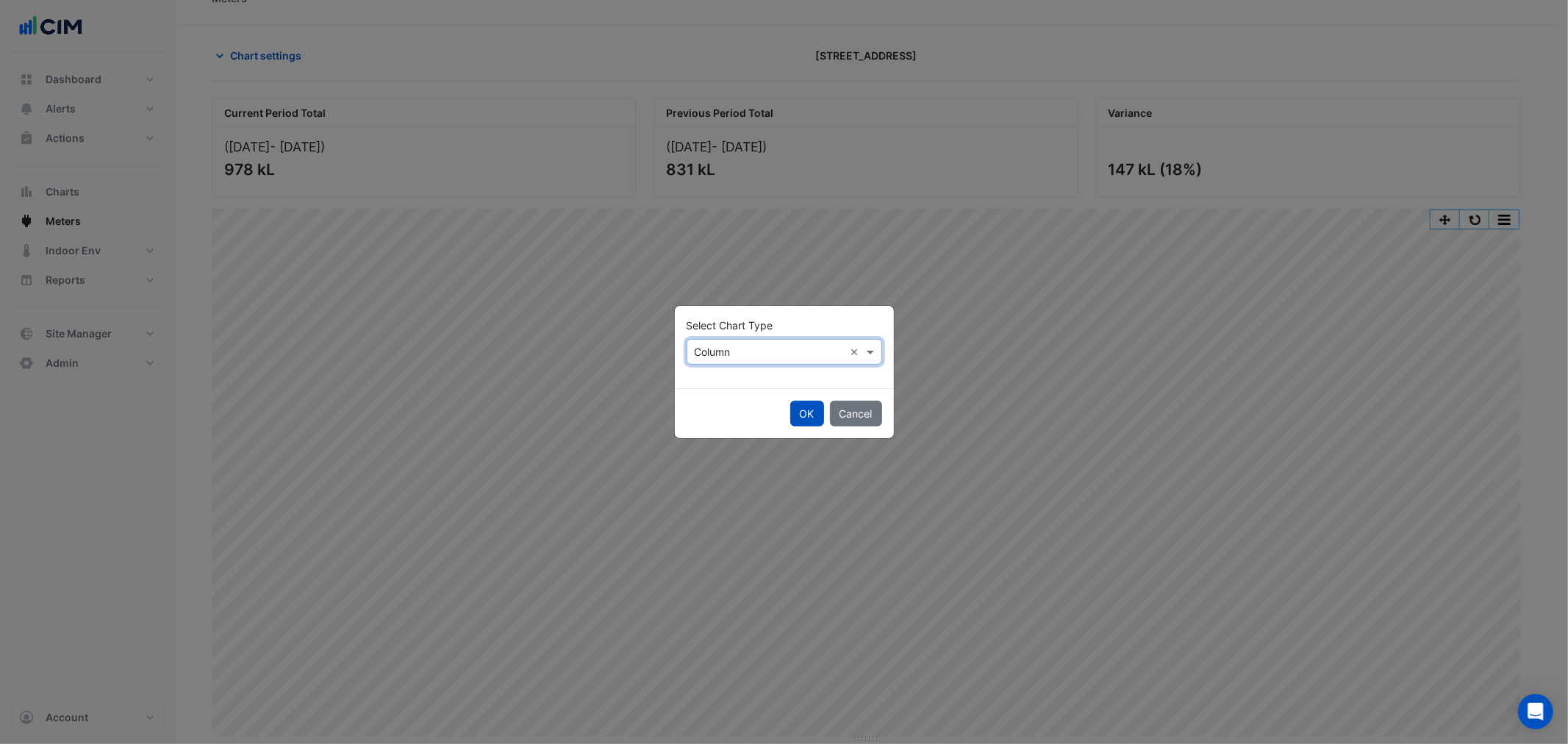
click at [720, 349] on input "text" at bounding box center [769, 352] width 150 height 16
click at [722, 380] on div "Line" at bounding box center [719, 383] width 64 height 21
click at [800, 413] on button "OK" at bounding box center [806, 413] width 34 height 25
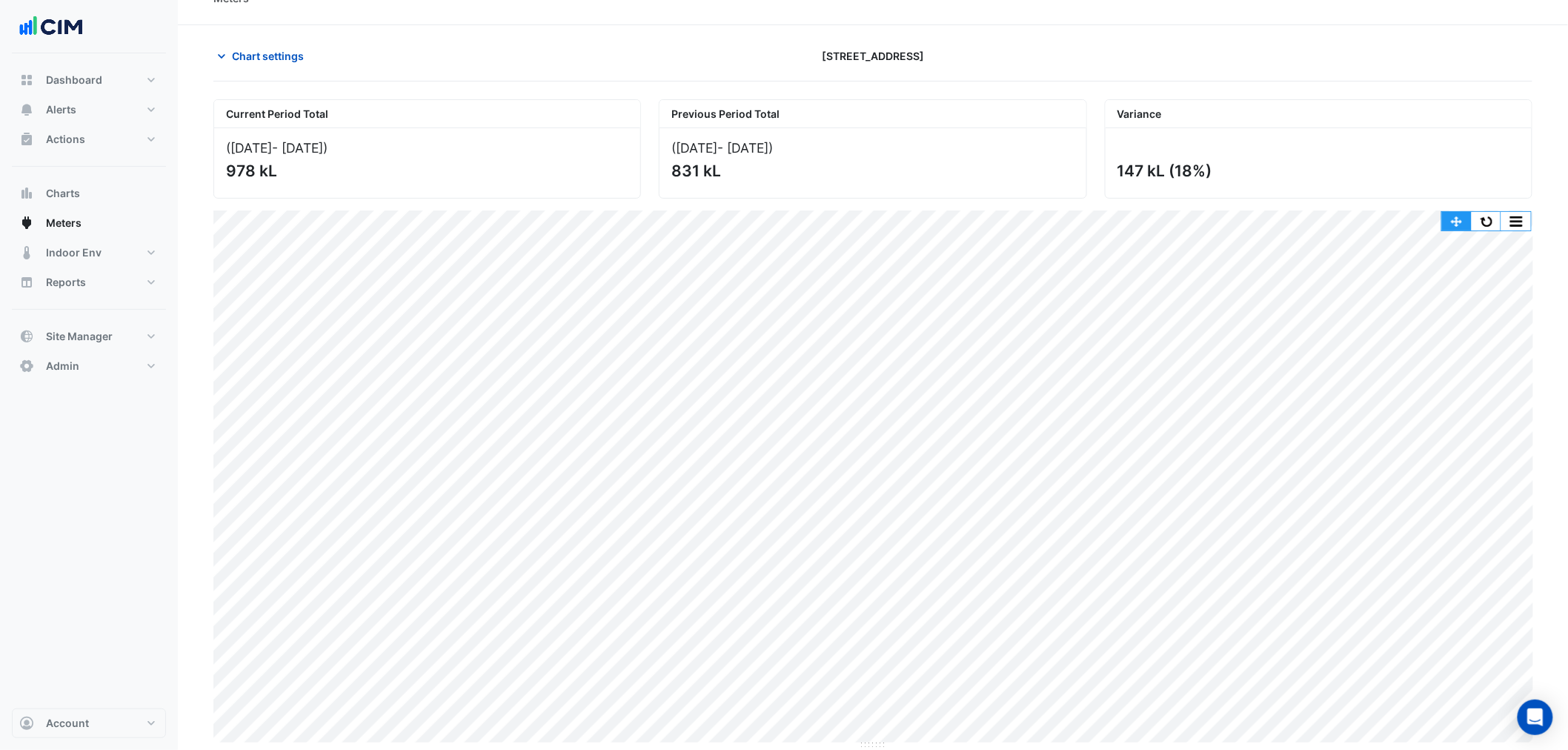
click at [1463, 219] on button "button" at bounding box center [1457, 221] width 30 height 18
click at [1485, 219] on button "button" at bounding box center [1487, 221] width 30 height 18
click at [58, 251] on span "Indoor Env" at bounding box center [73, 252] width 55 height 15
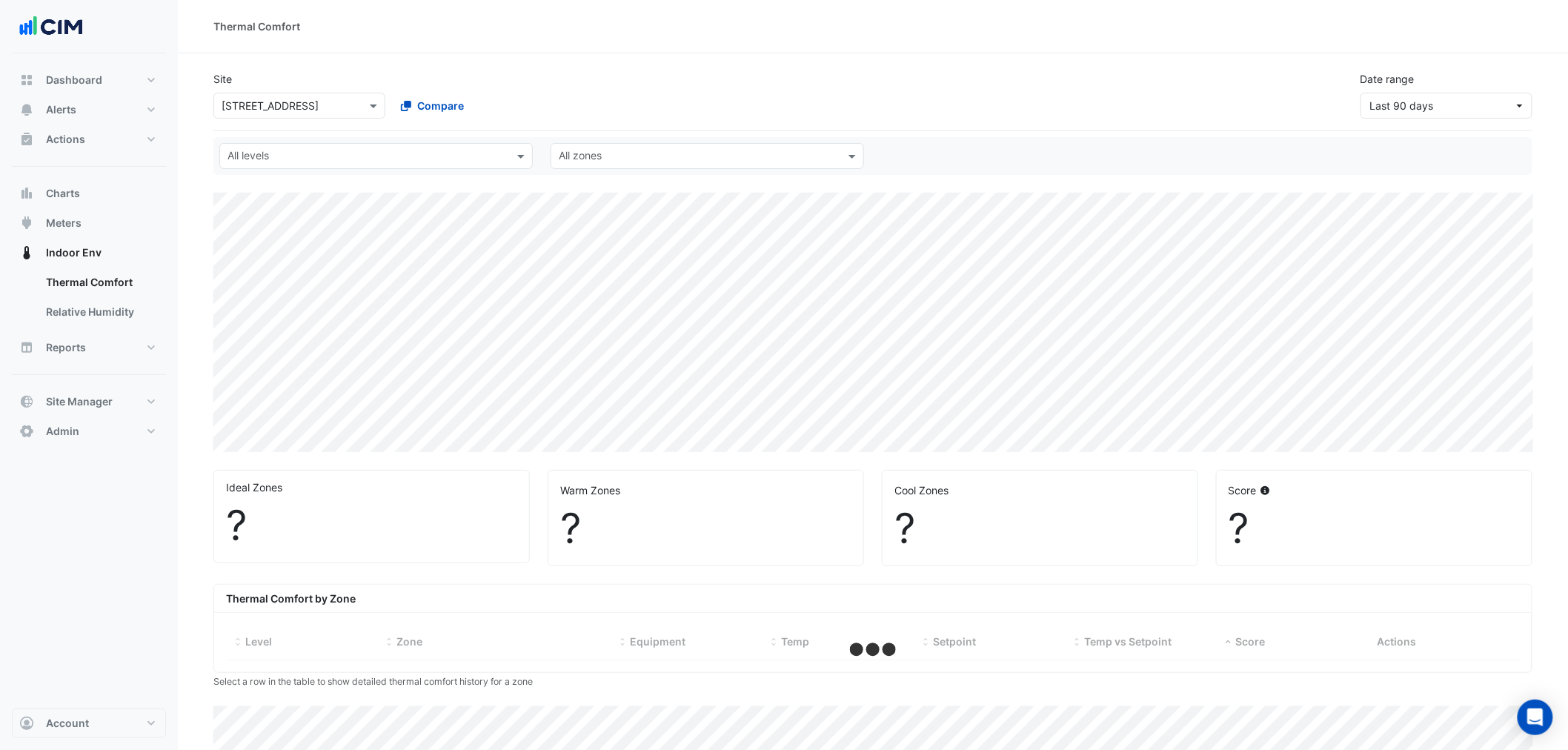
select select "***"
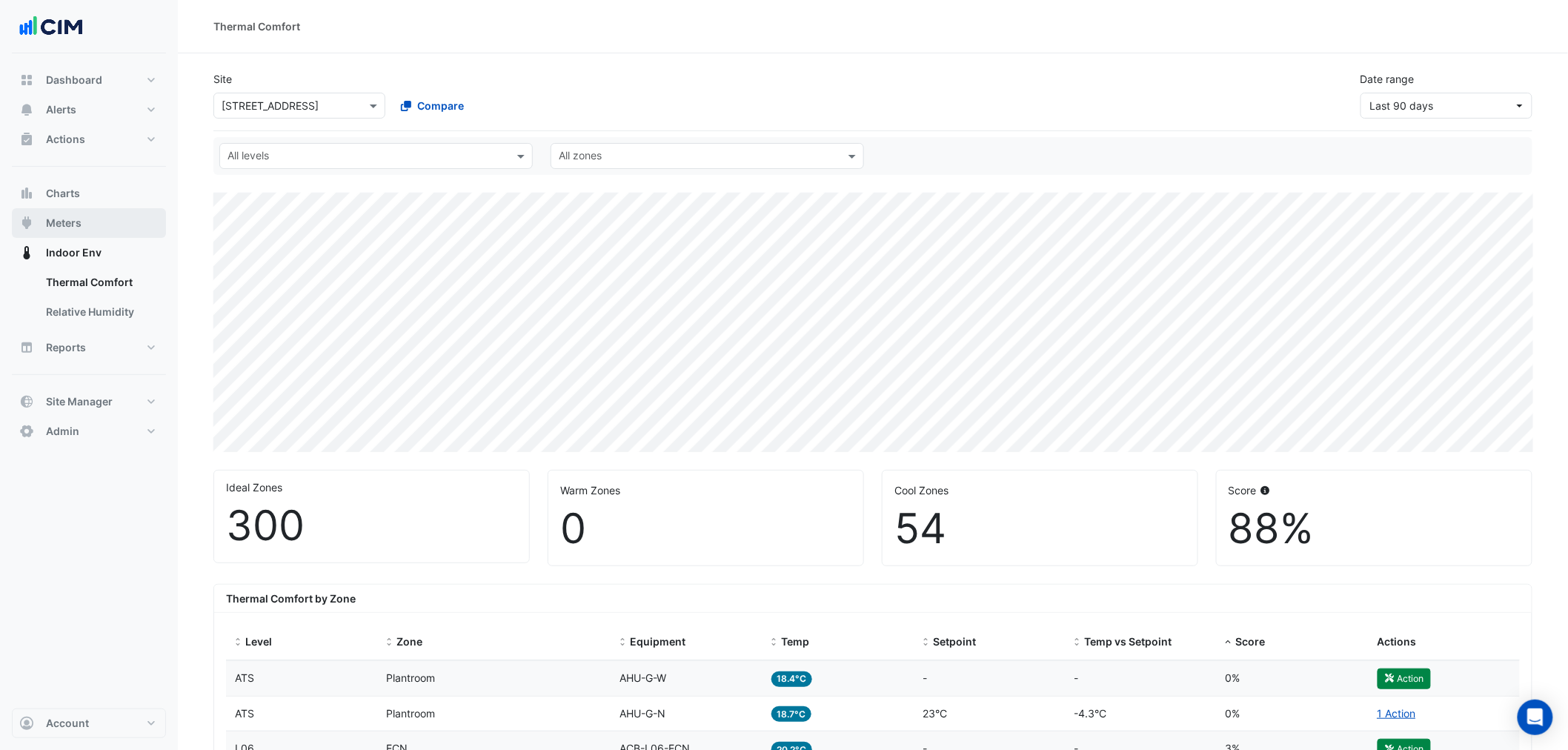
drag, startPoint x: 92, startPoint y: 221, endPoint x: 132, endPoint y: 216, distance: 40.3
click at [92, 221] on button "Meters" at bounding box center [88, 223] width 154 height 30
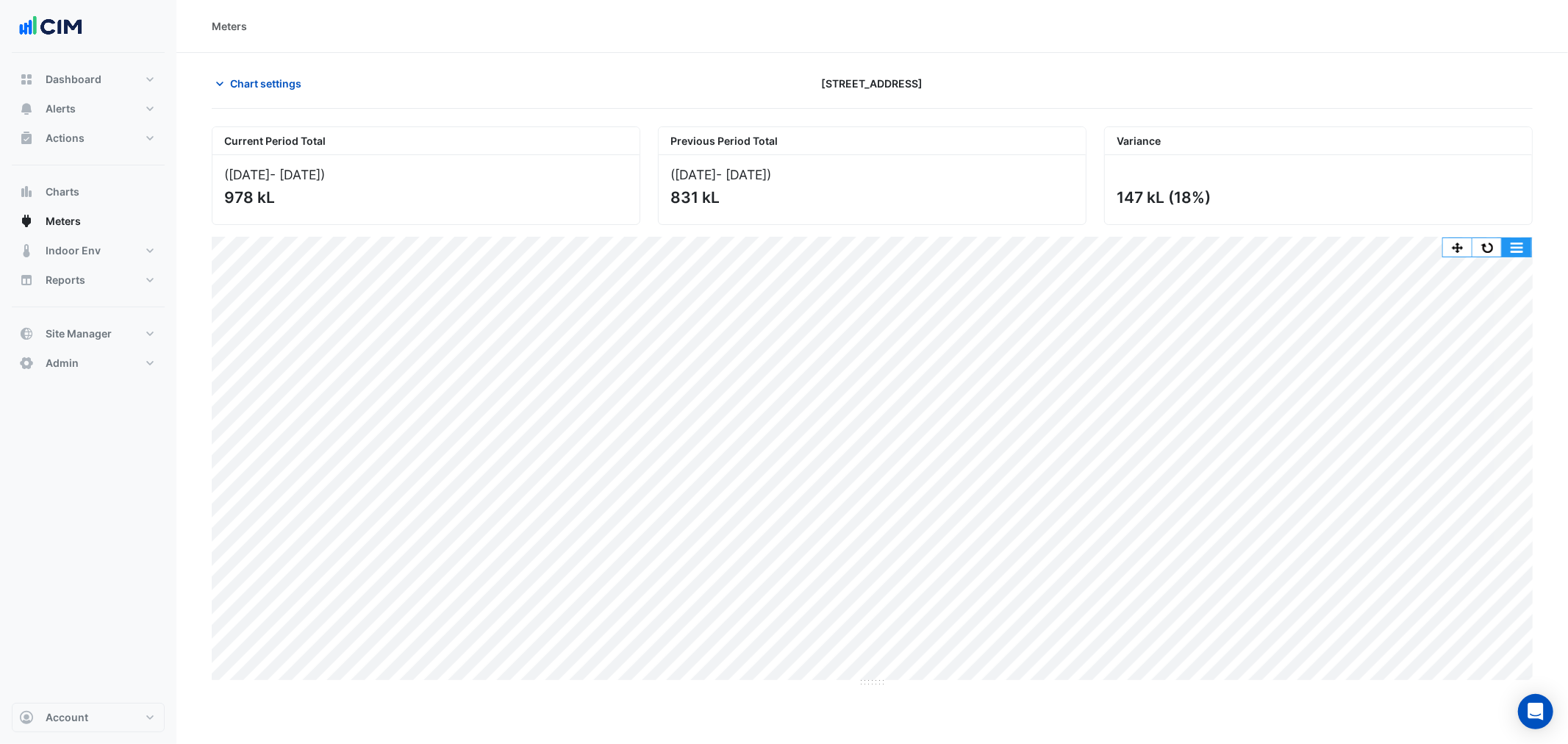
click at [1516, 241] on button "button" at bounding box center [1516, 247] width 29 height 18
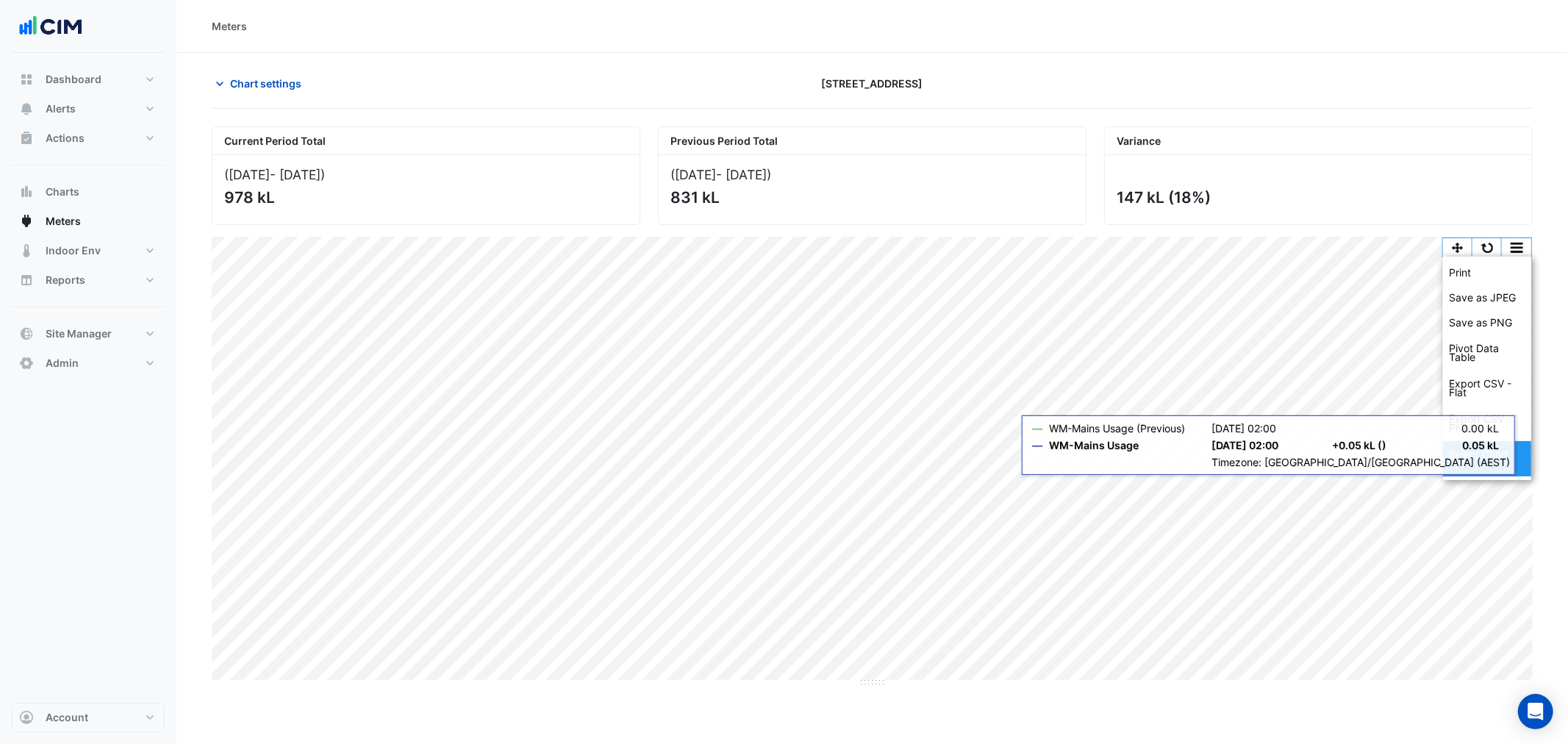
click at [1468, 458] on div "Select Chart Type" at bounding box center [1487, 458] width 88 height 35
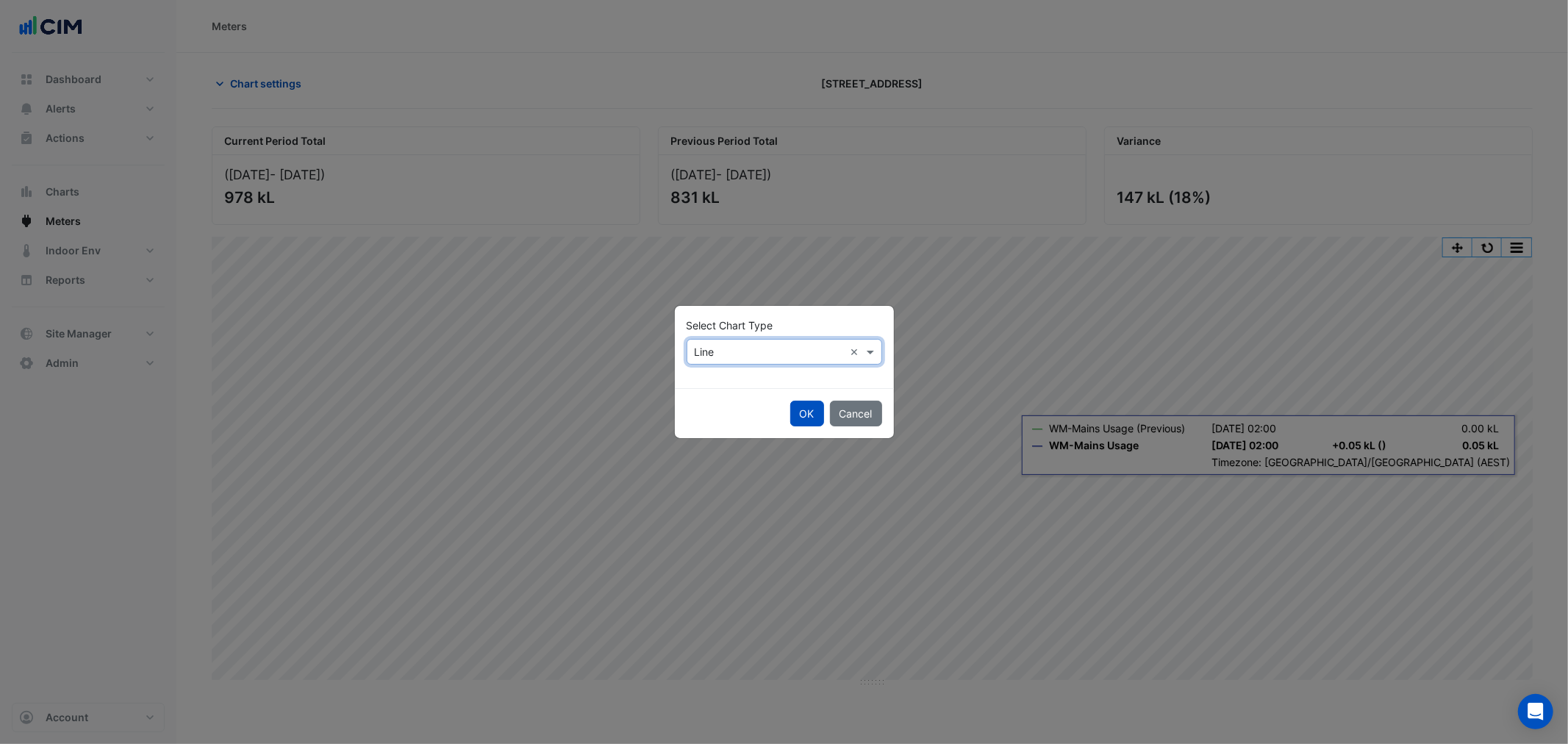
click at [772, 353] on input "text" at bounding box center [769, 352] width 150 height 16
click at [726, 399] on span "Column" at bounding box center [717, 404] width 36 height 12
click at [792, 412] on button "OK" at bounding box center [806, 413] width 34 height 25
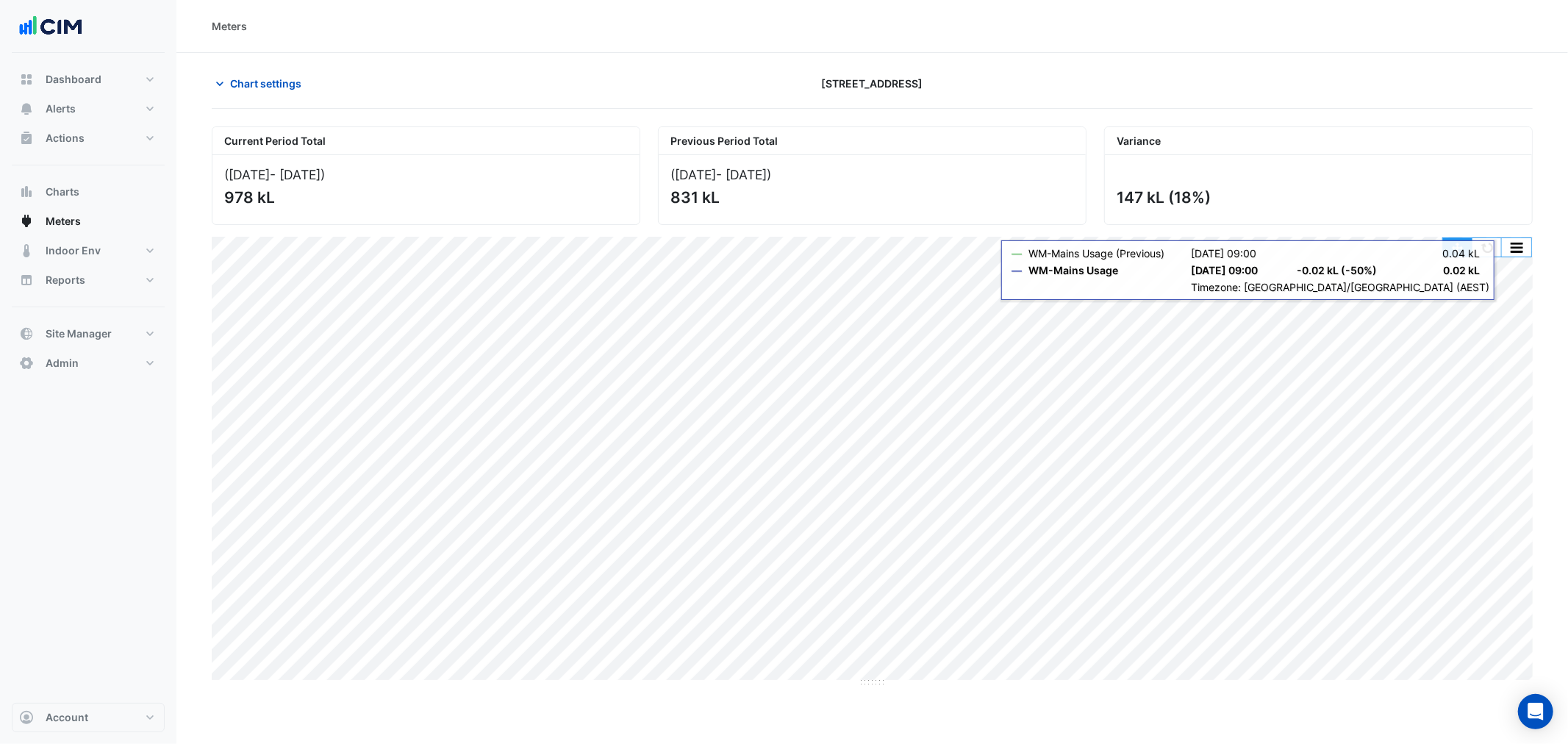
click at [1459, 246] on button "button" at bounding box center [1458, 247] width 29 height 18
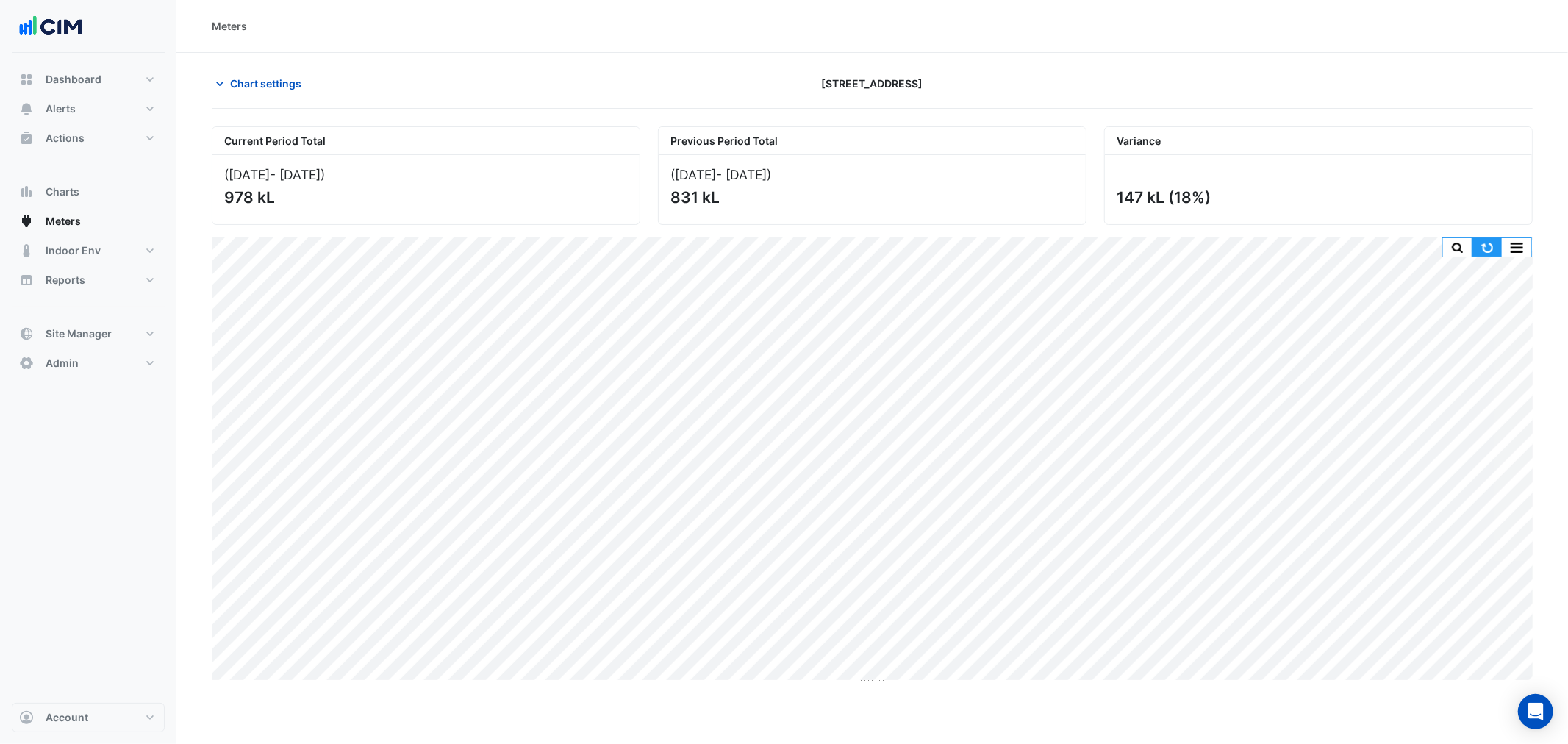
click at [1489, 244] on button "button" at bounding box center [1487, 247] width 29 height 18
click at [119, 255] on button "Indoor Env" at bounding box center [88, 250] width 153 height 29
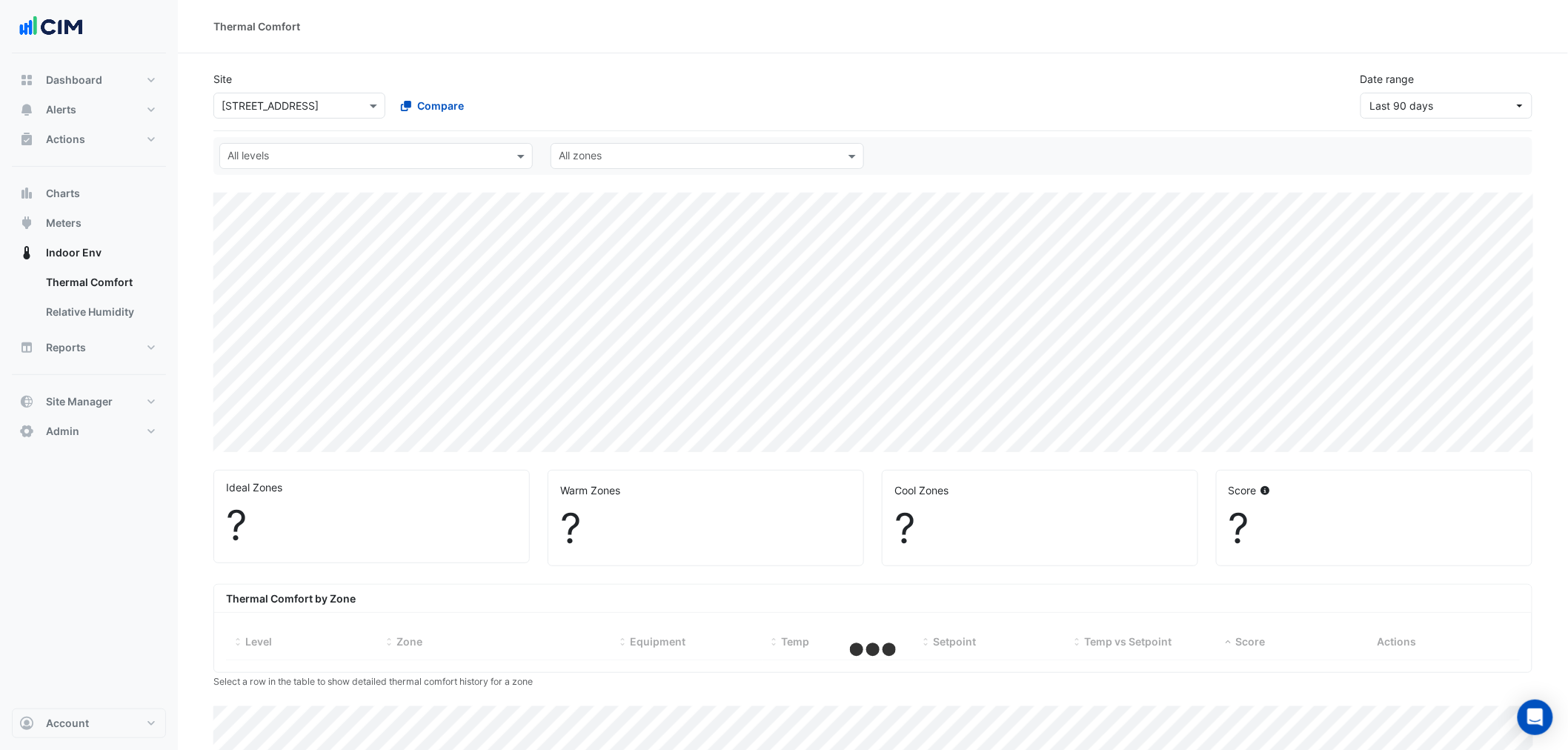
select select "***"
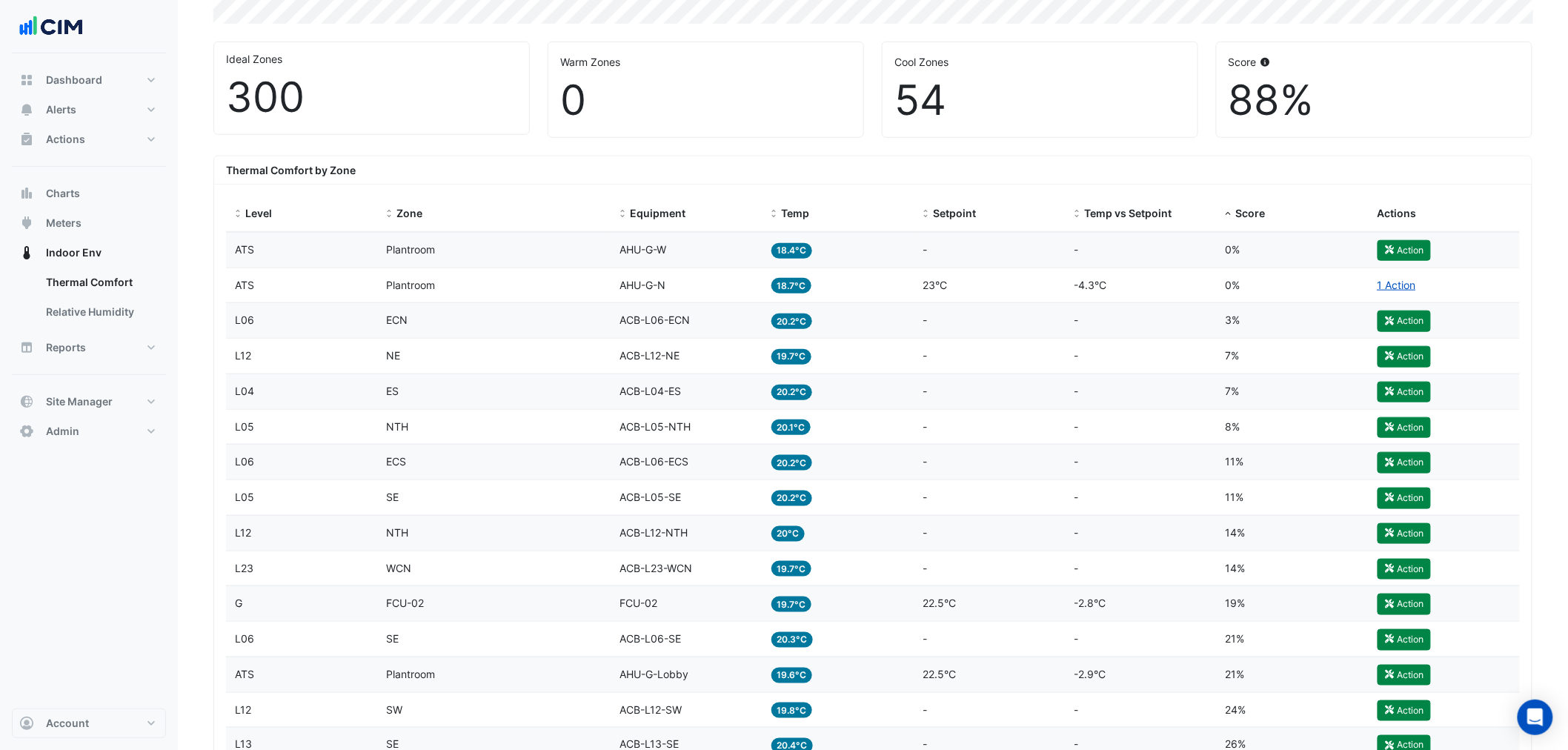
scroll to position [411, 0]
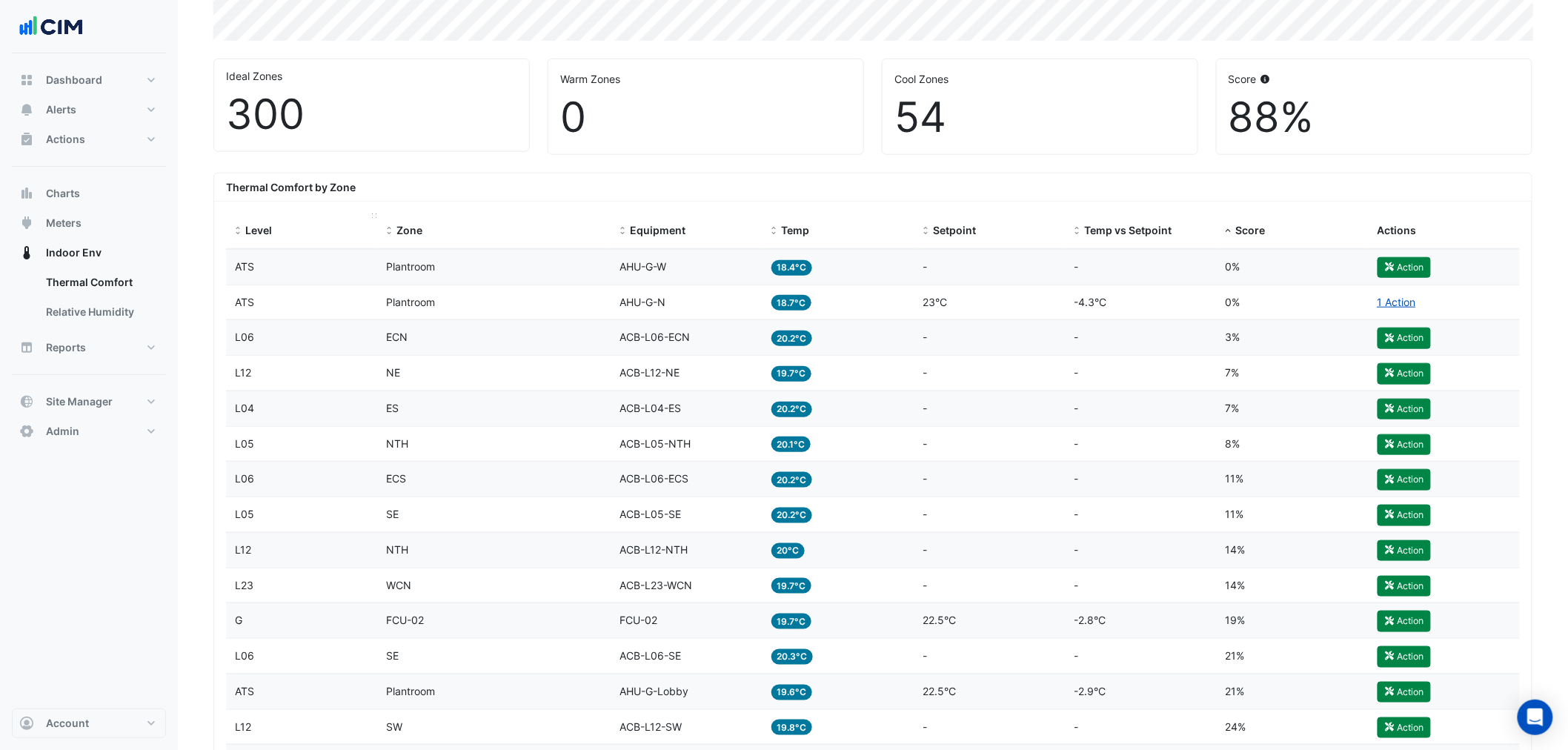
click at [245, 228] on span "Level" at bounding box center [258, 229] width 26 height 12
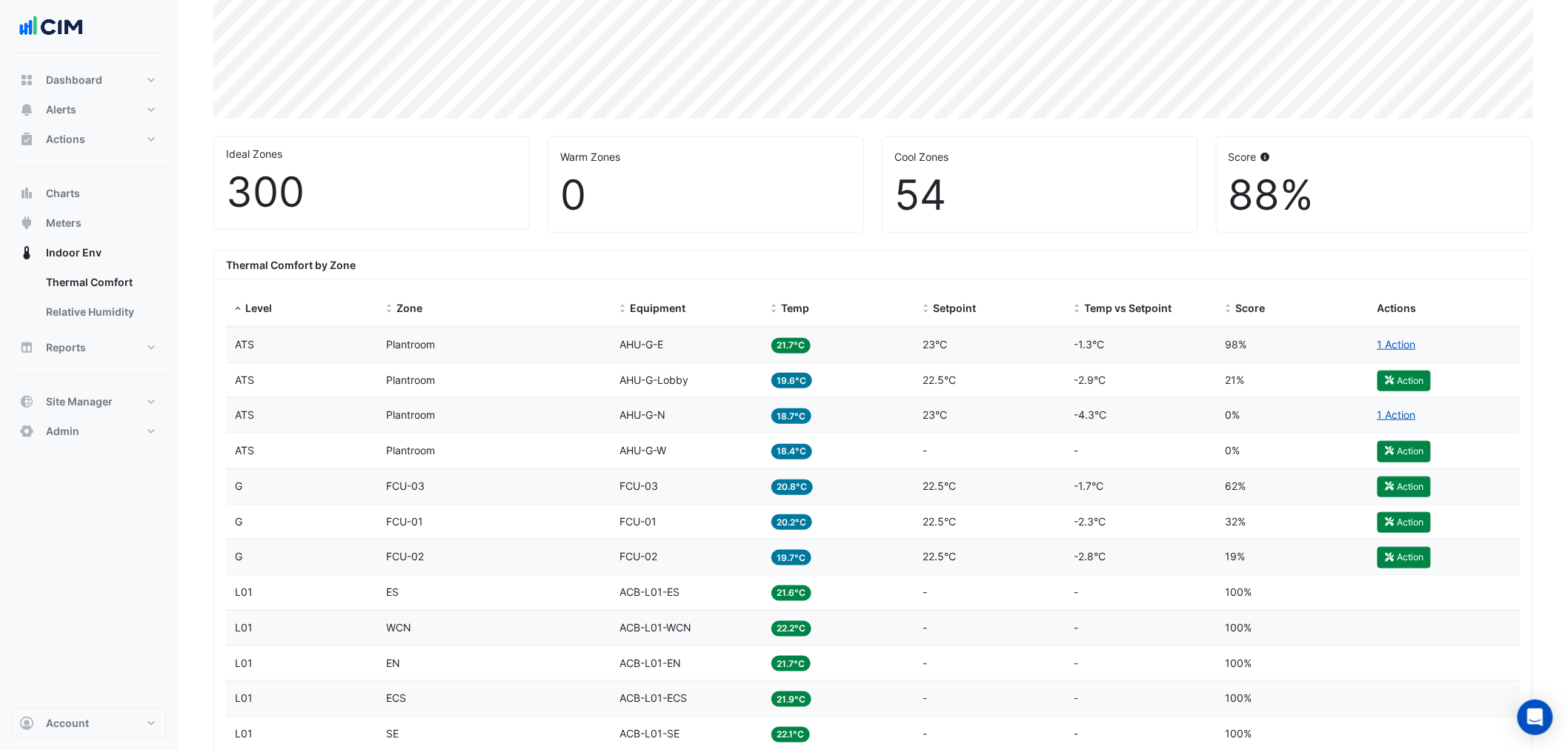
scroll to position [411, 0]
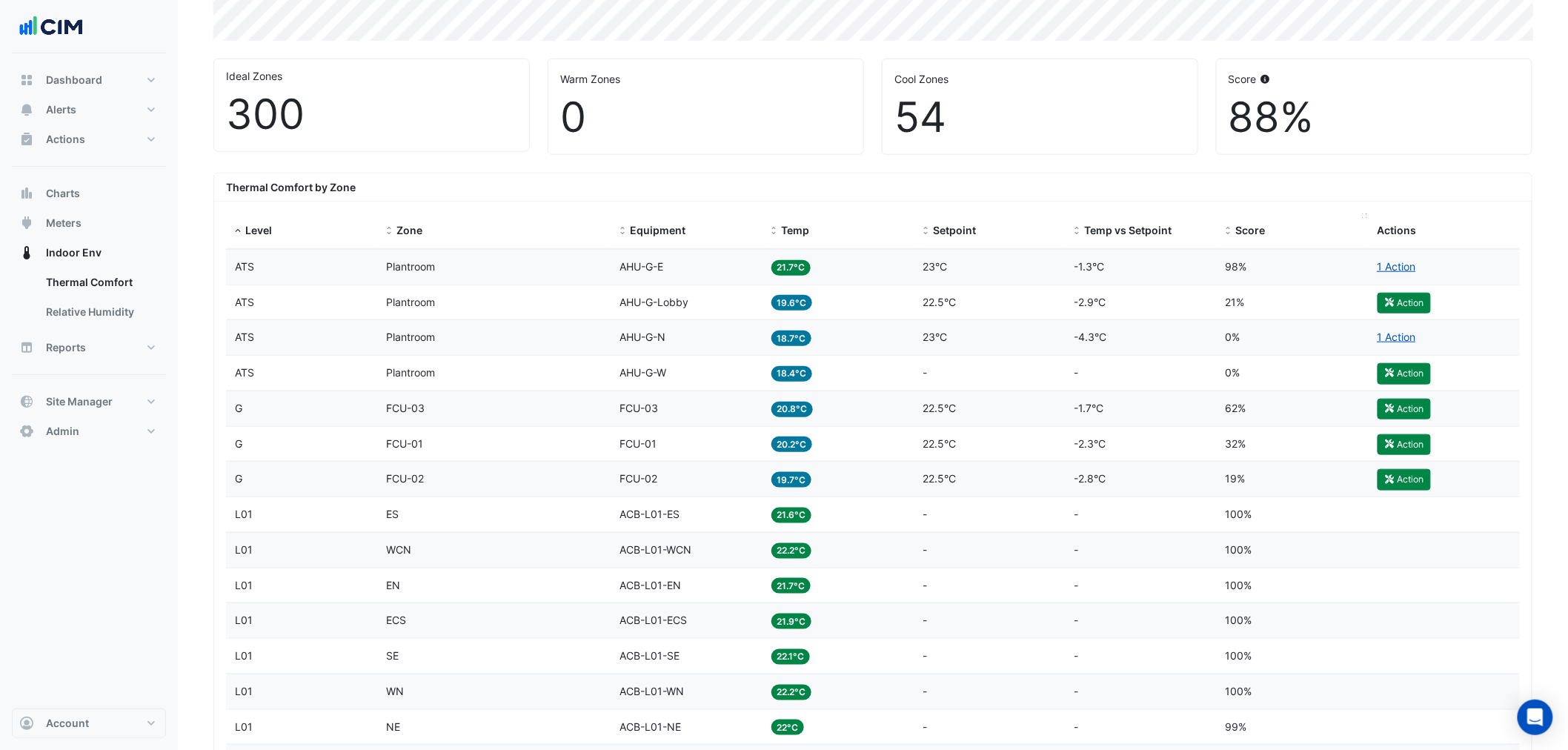
click at [1253, 236] on span "Score" at bounding box center [1251, 229] width 30 height 12
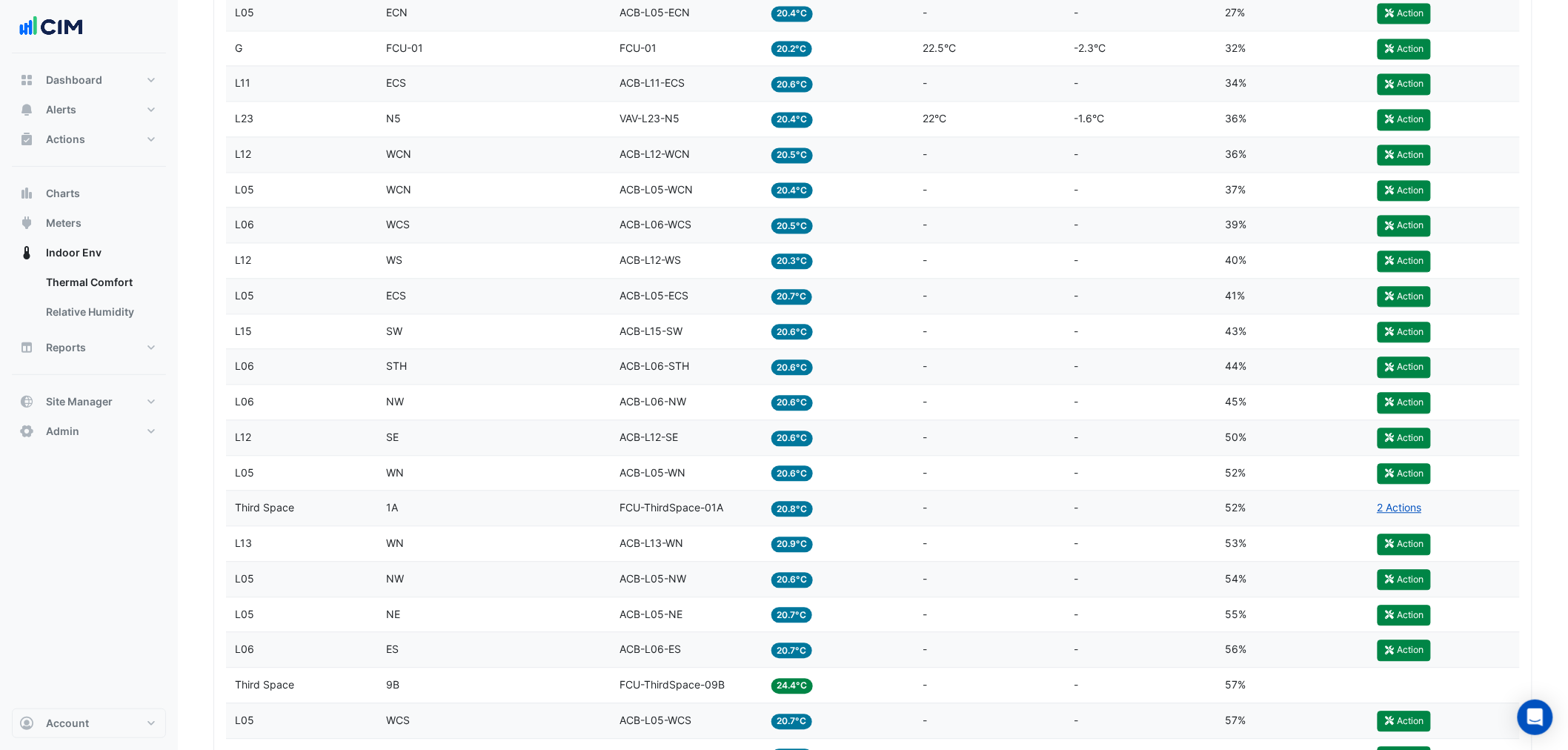
scroll to position [1153, 0]
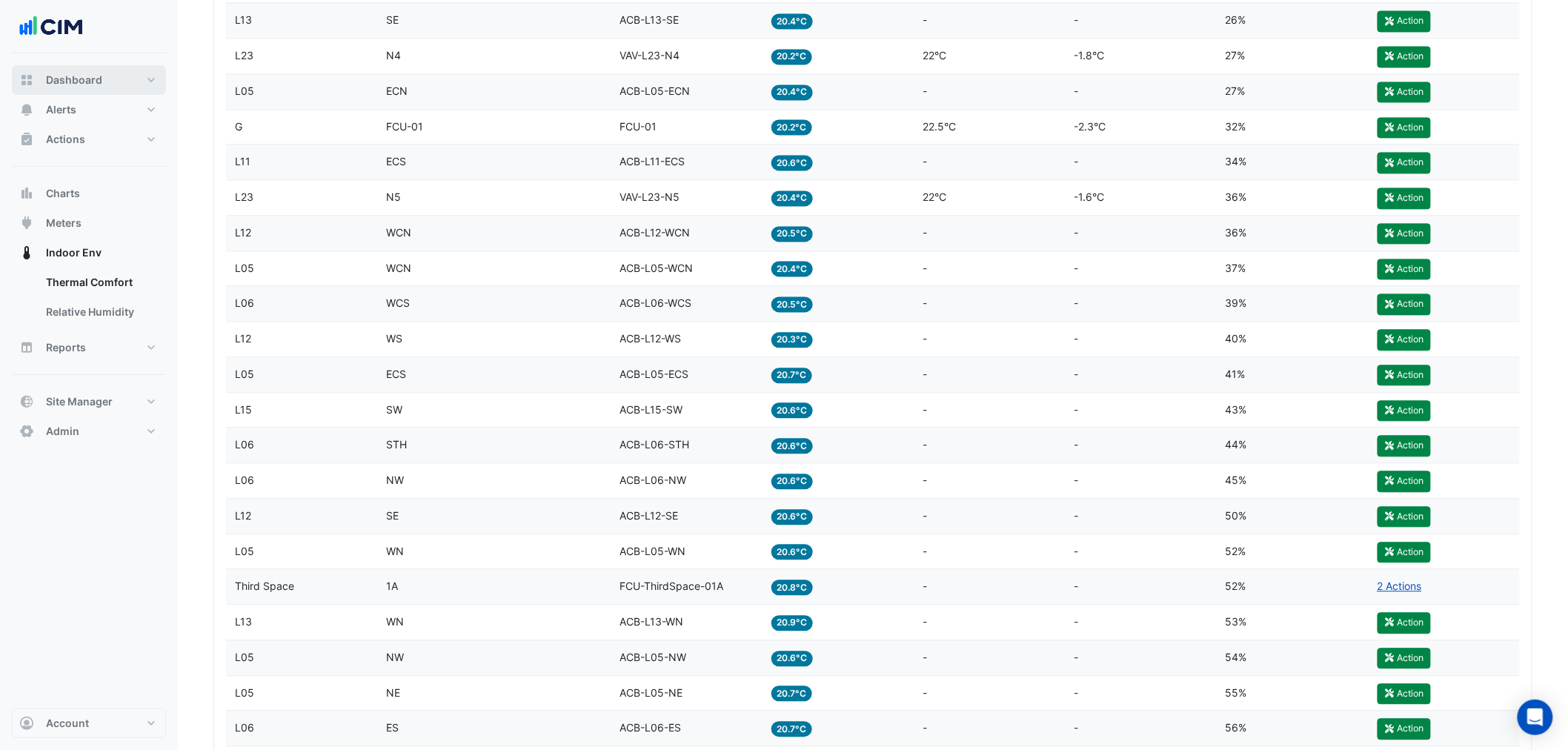
click at [135, 82] on button "Dashboard" at bounding box center [88, 80] width 154 height 30
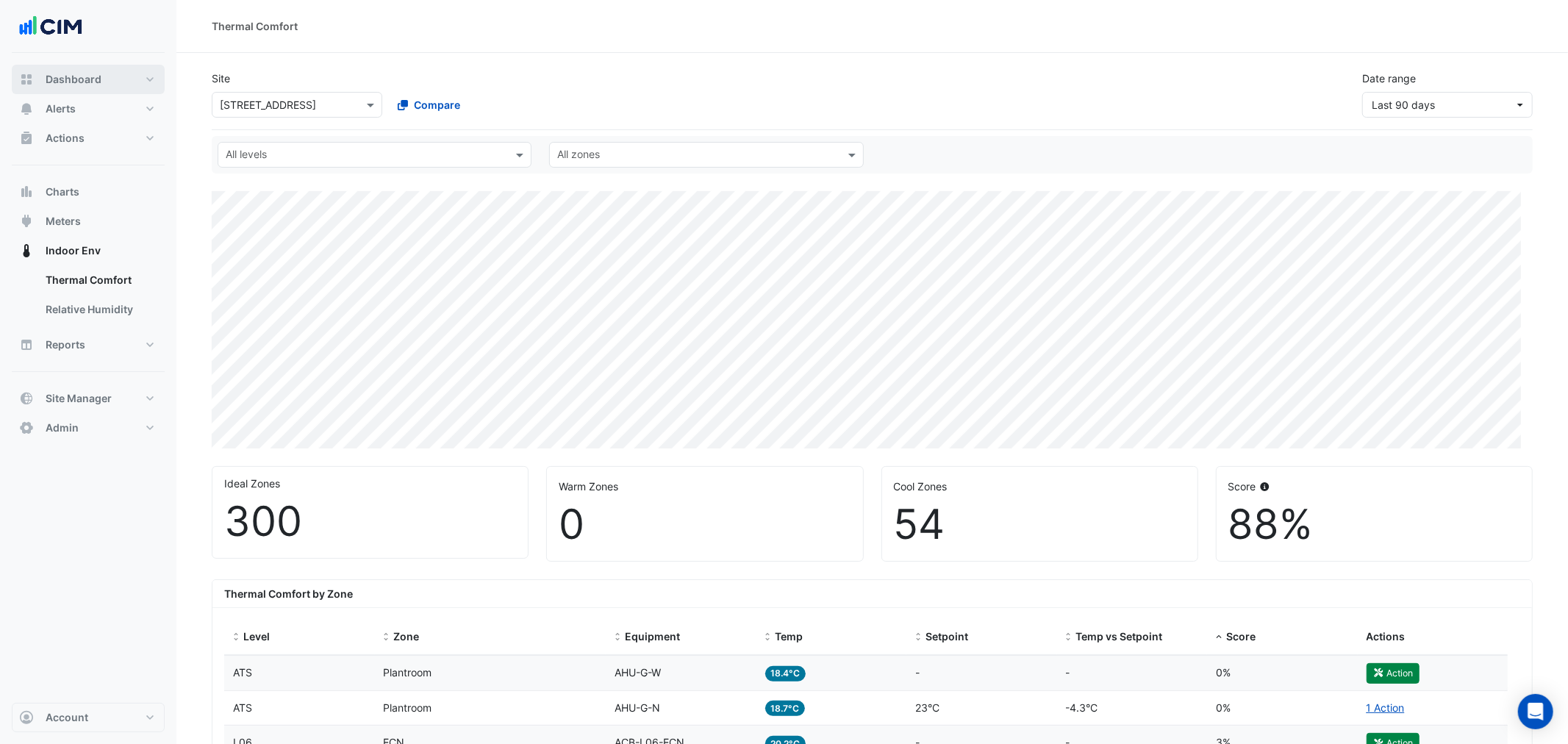
select select "***"
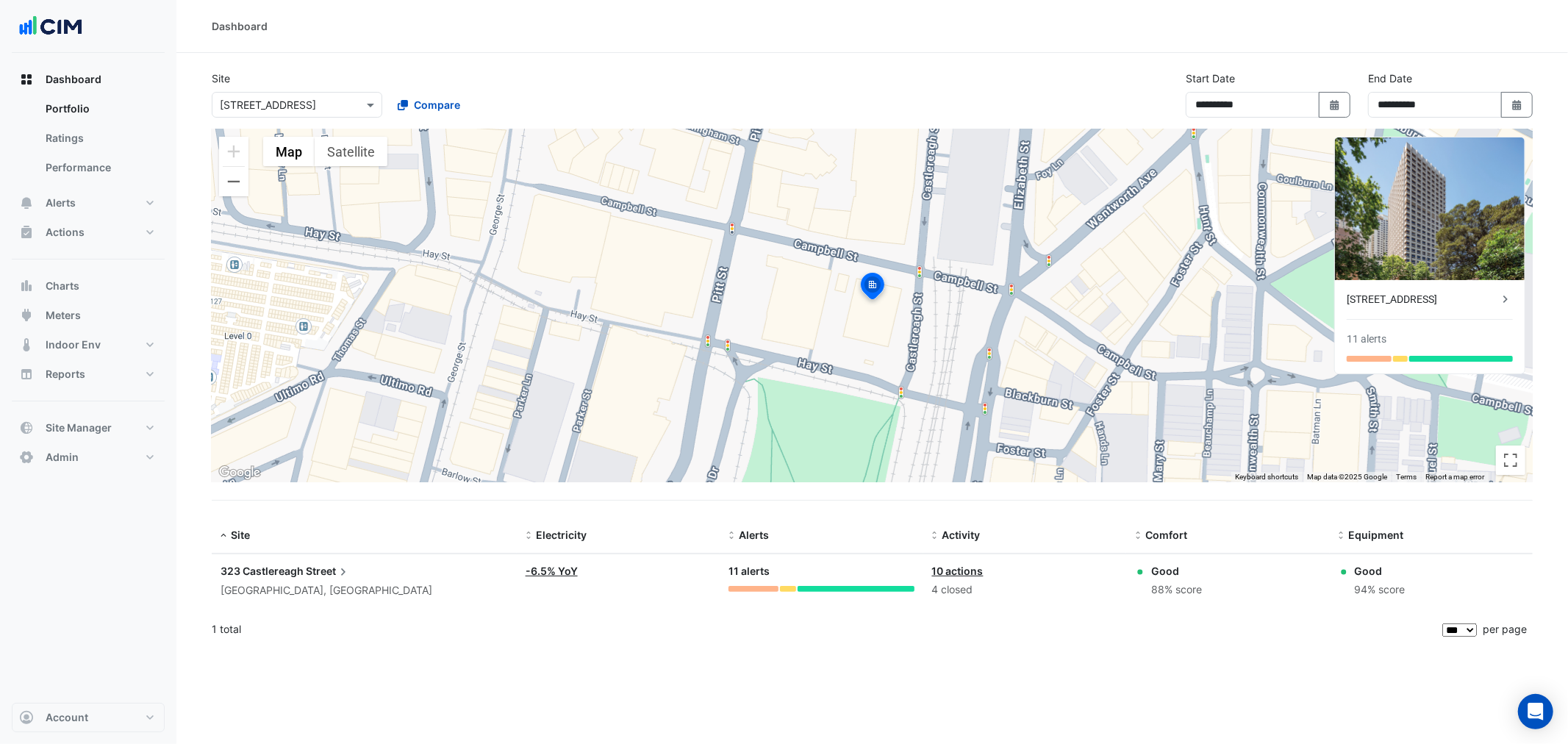
click at [290, 578] on div "323 Castlereagh Street" at bounding box center [363, 571] width 287 height 16
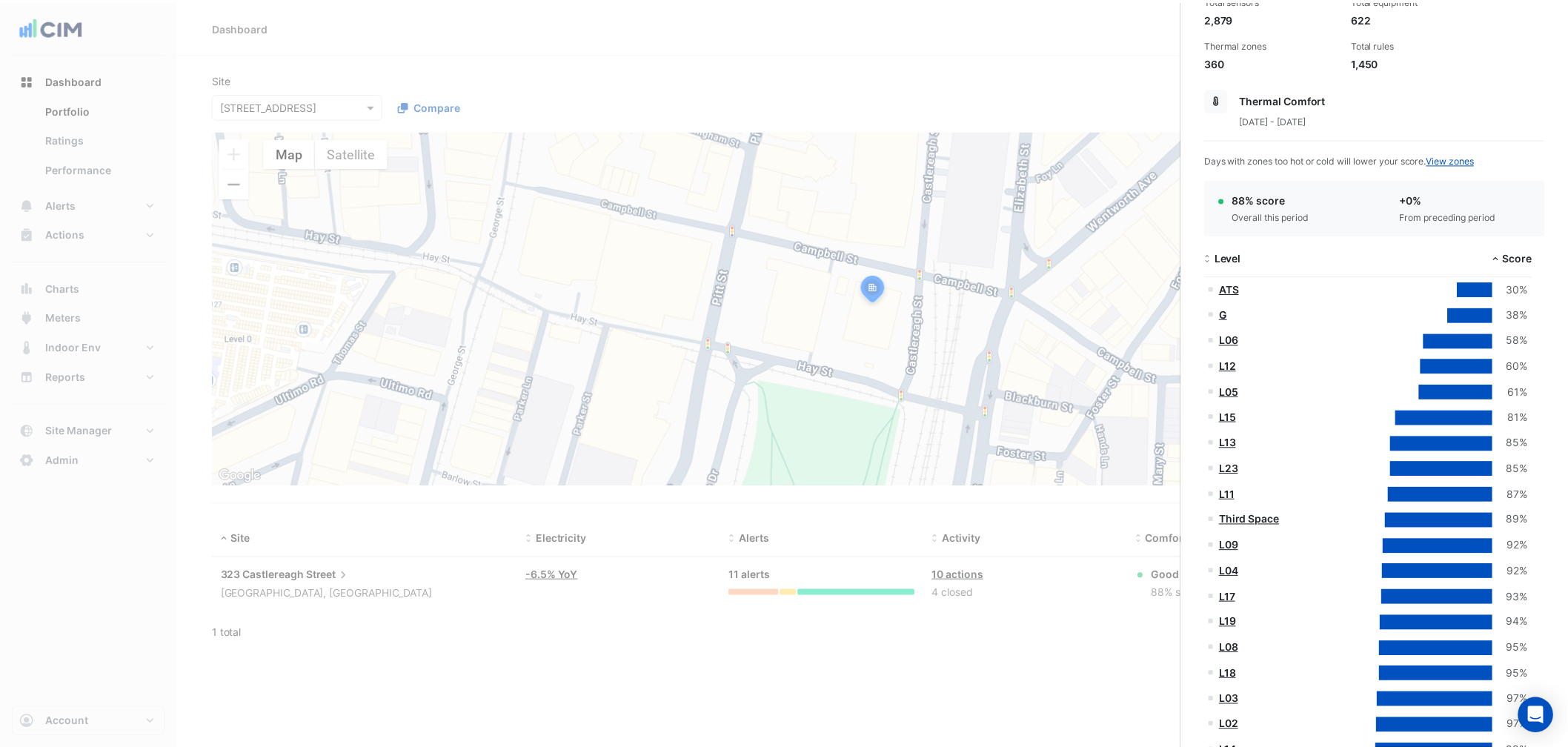
scroll to position [164, 0]
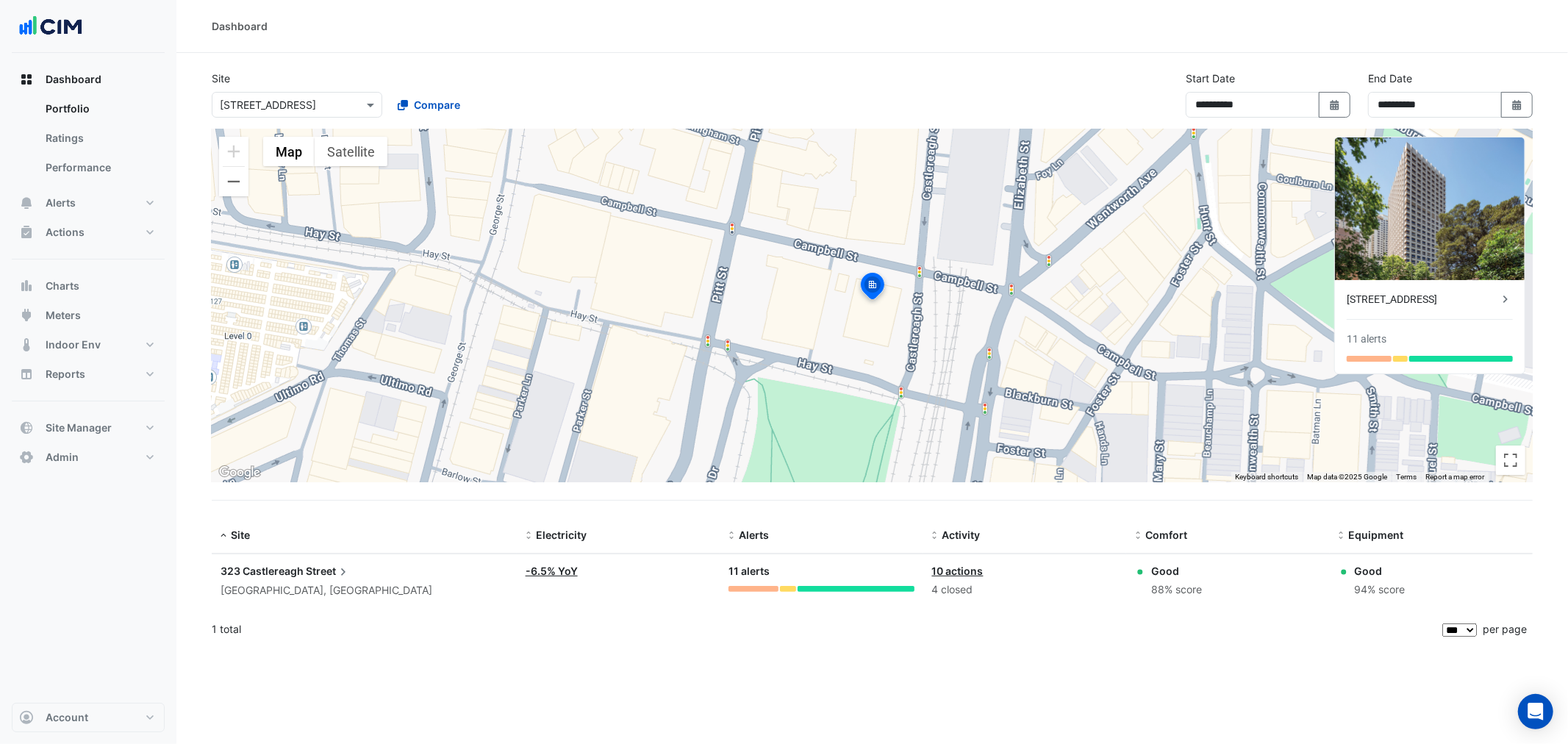
click at [1122, 363] on ngb-offcanvas-backdrop at bounding box center [784, 372] width 1568 height 744
click at [98, 343] on button "Indoor Env" at bounding box center [88, 345] width 153 height 29
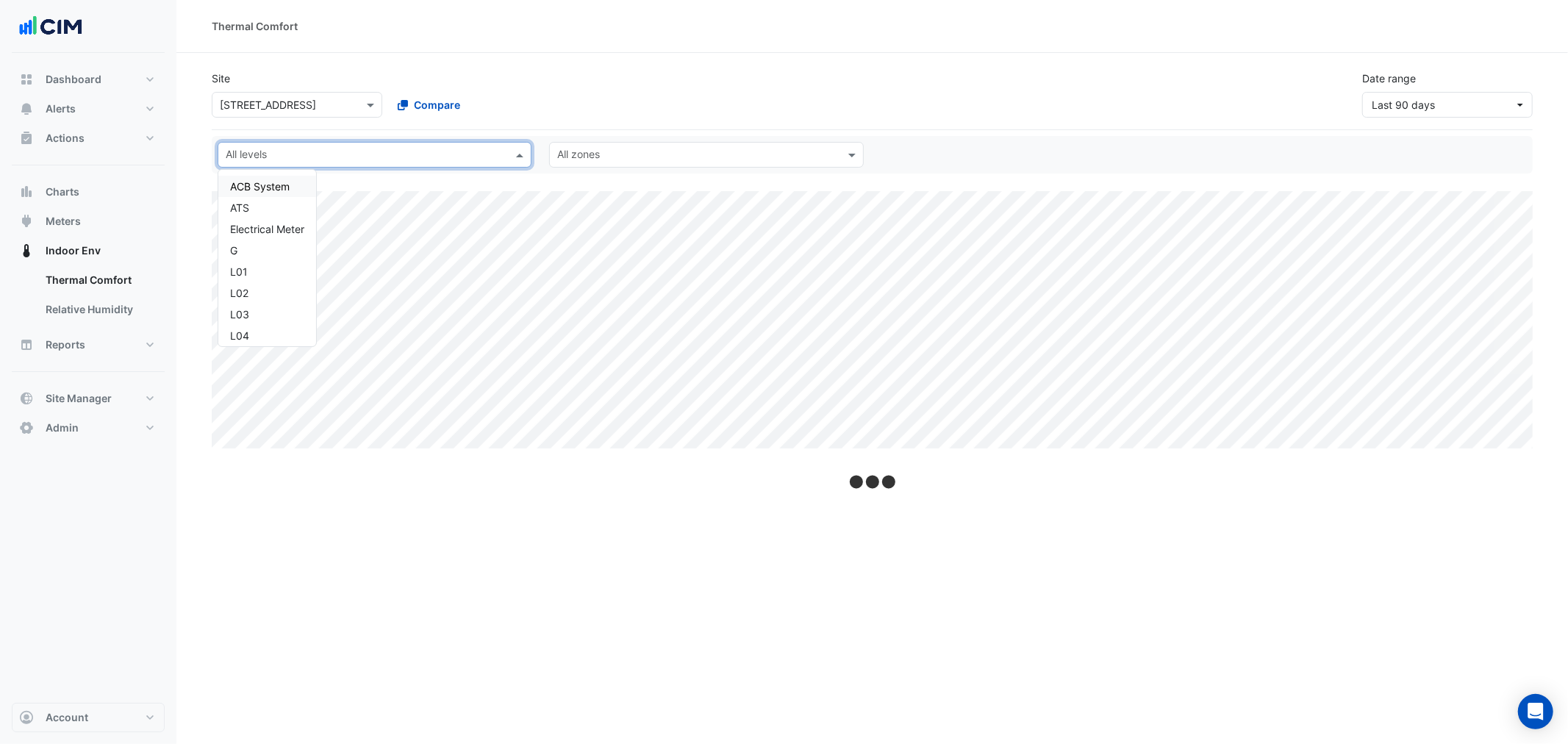
click at [331, 165] on div "All levels" at bounding box center [375, 154] width 314 height 25
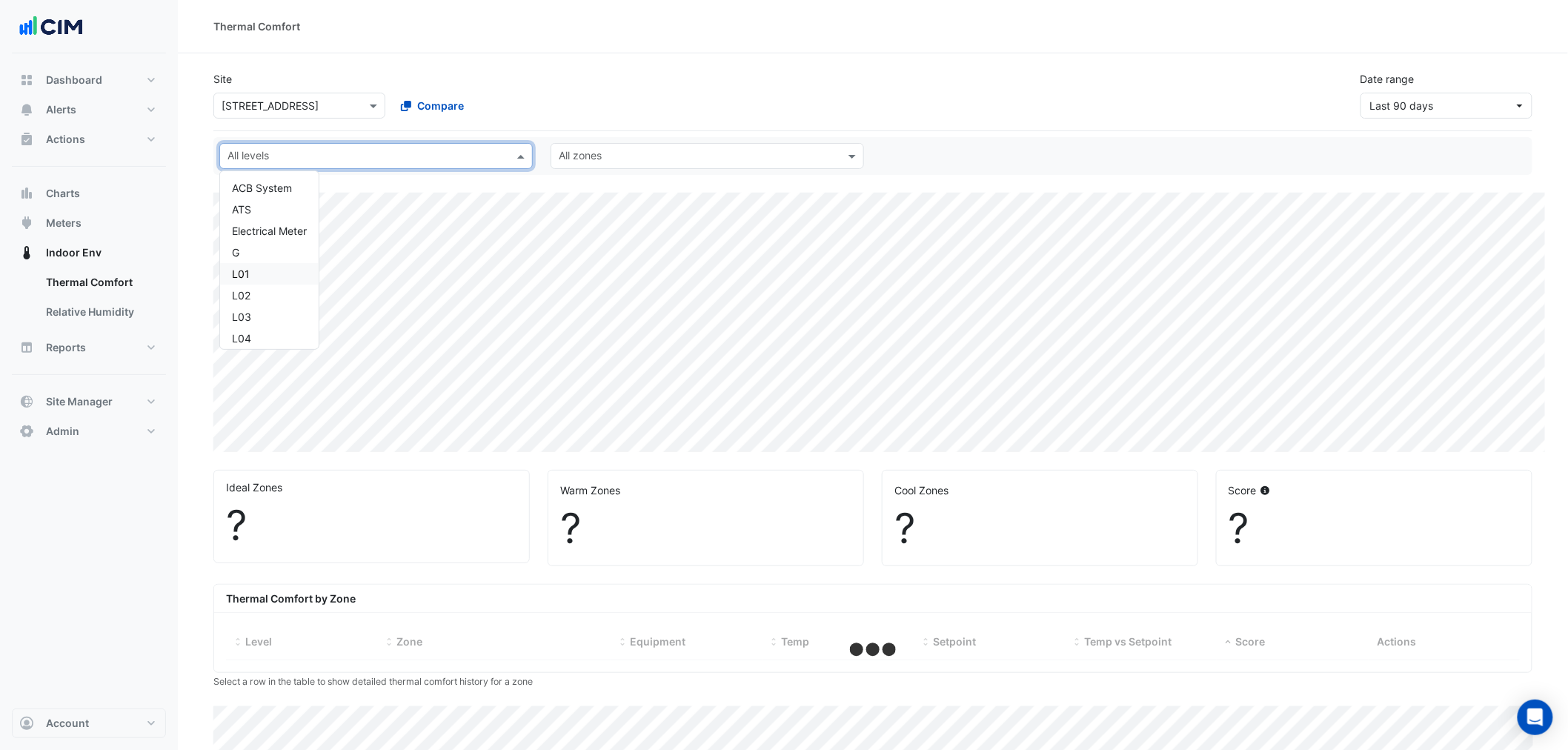
select select "***"
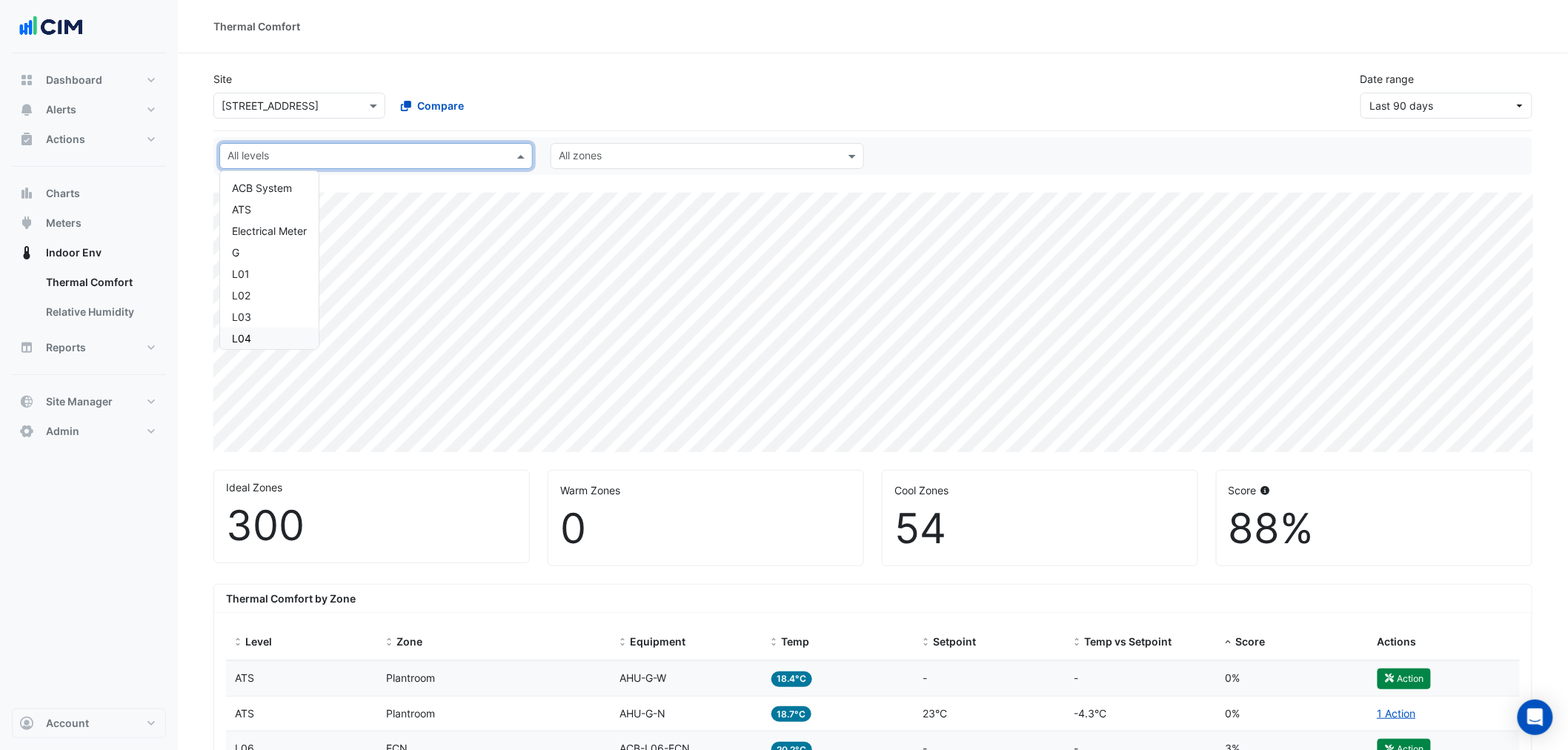
scroll to position [83, 0]
click at [263, 297] on div "L06" at bounding box center [269, 299] width 75 height 16
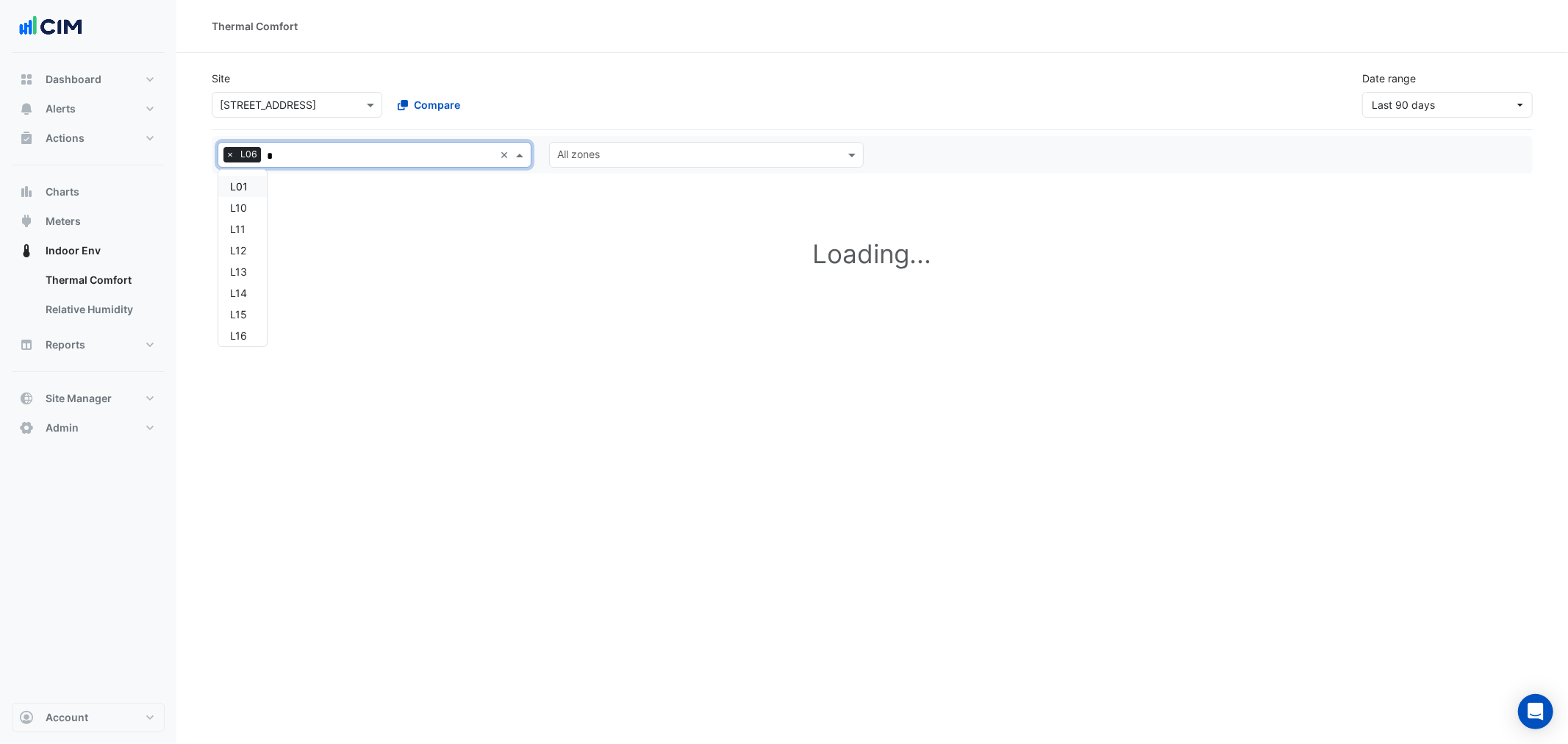
type input "**"
click at [243, 182] on div "L12" at bounding box center [238, 186] width 16 height 16
type input "*"
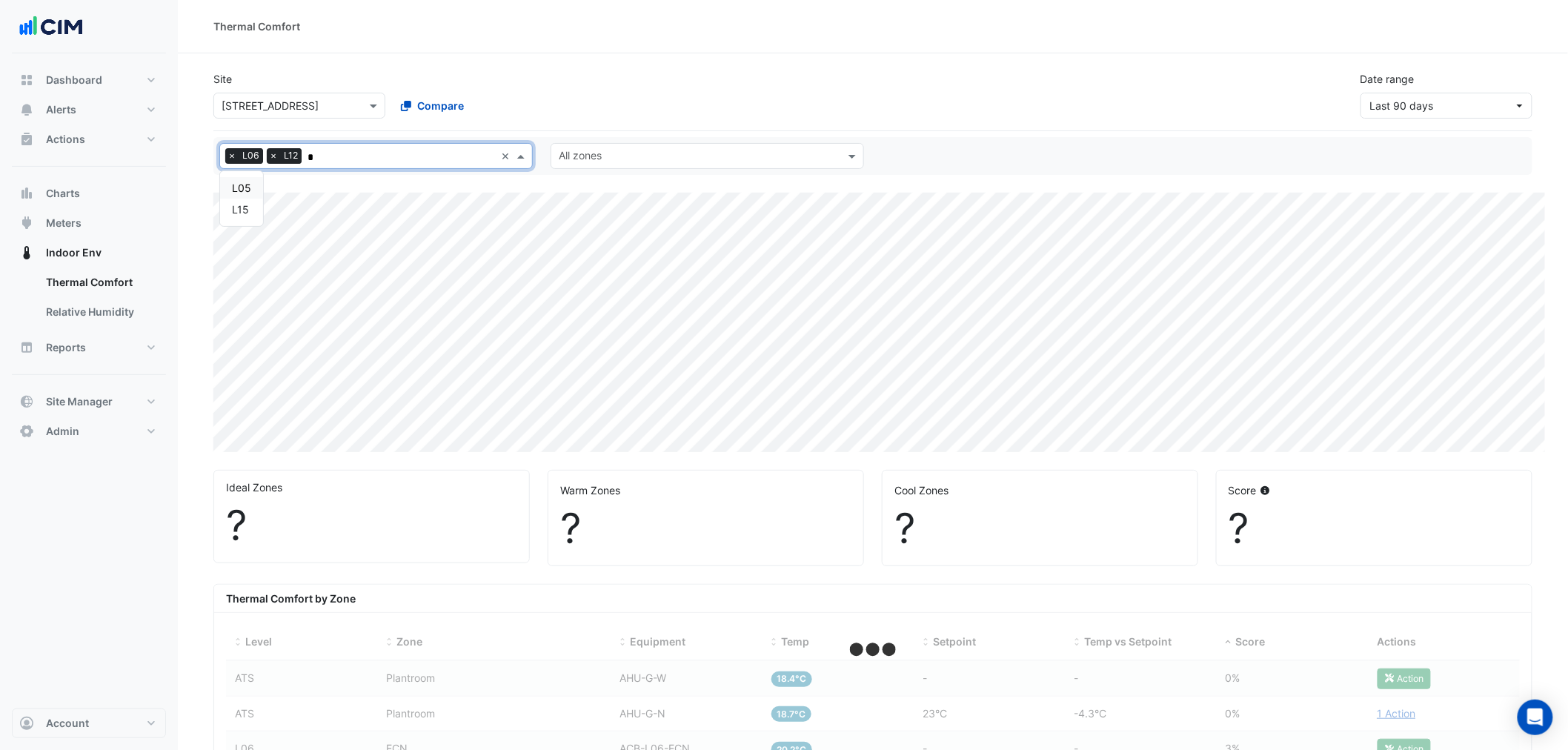
click at [241, 190] on div "L05" at bounding box center [241, 187] width 19 height 16
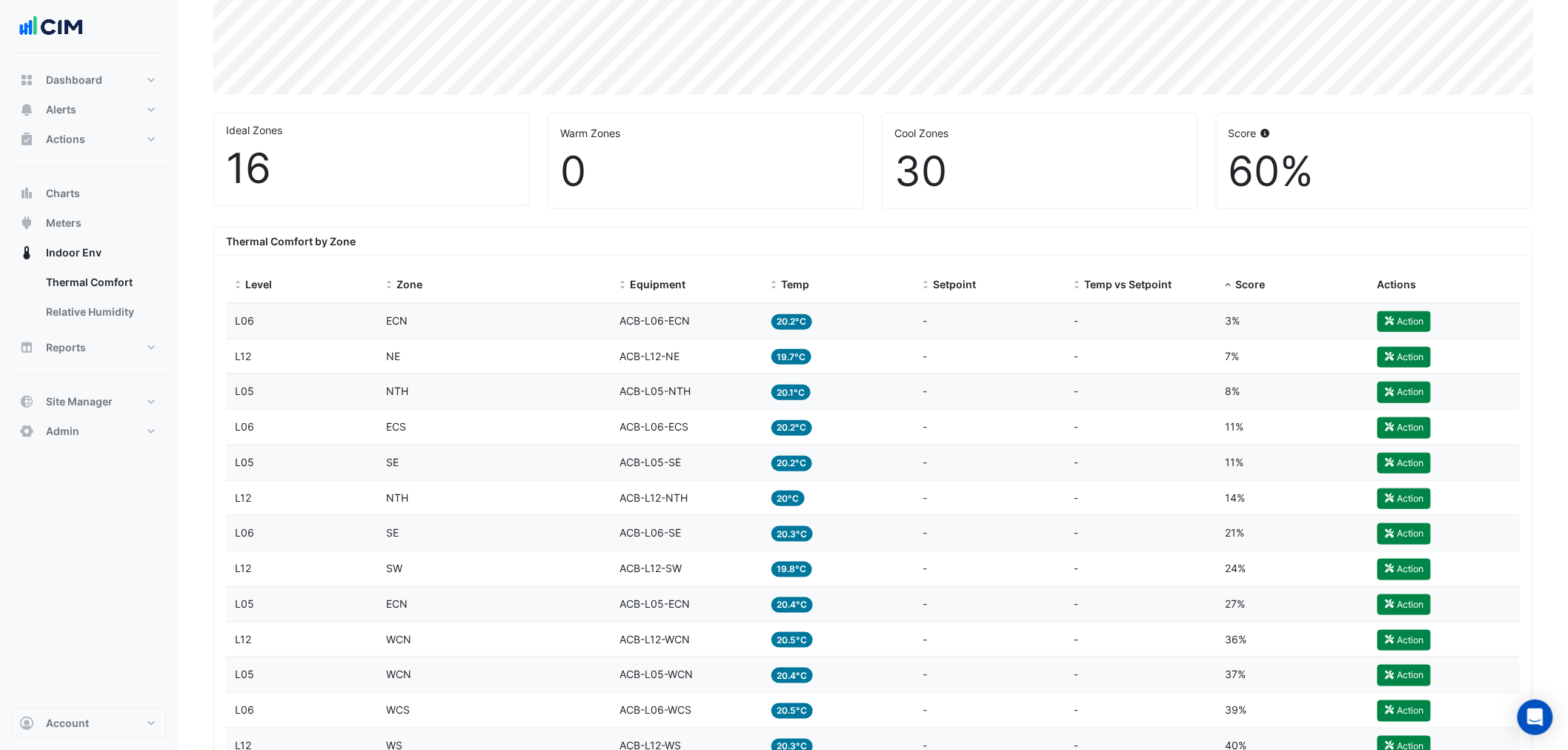
scroll to position [329, 0]
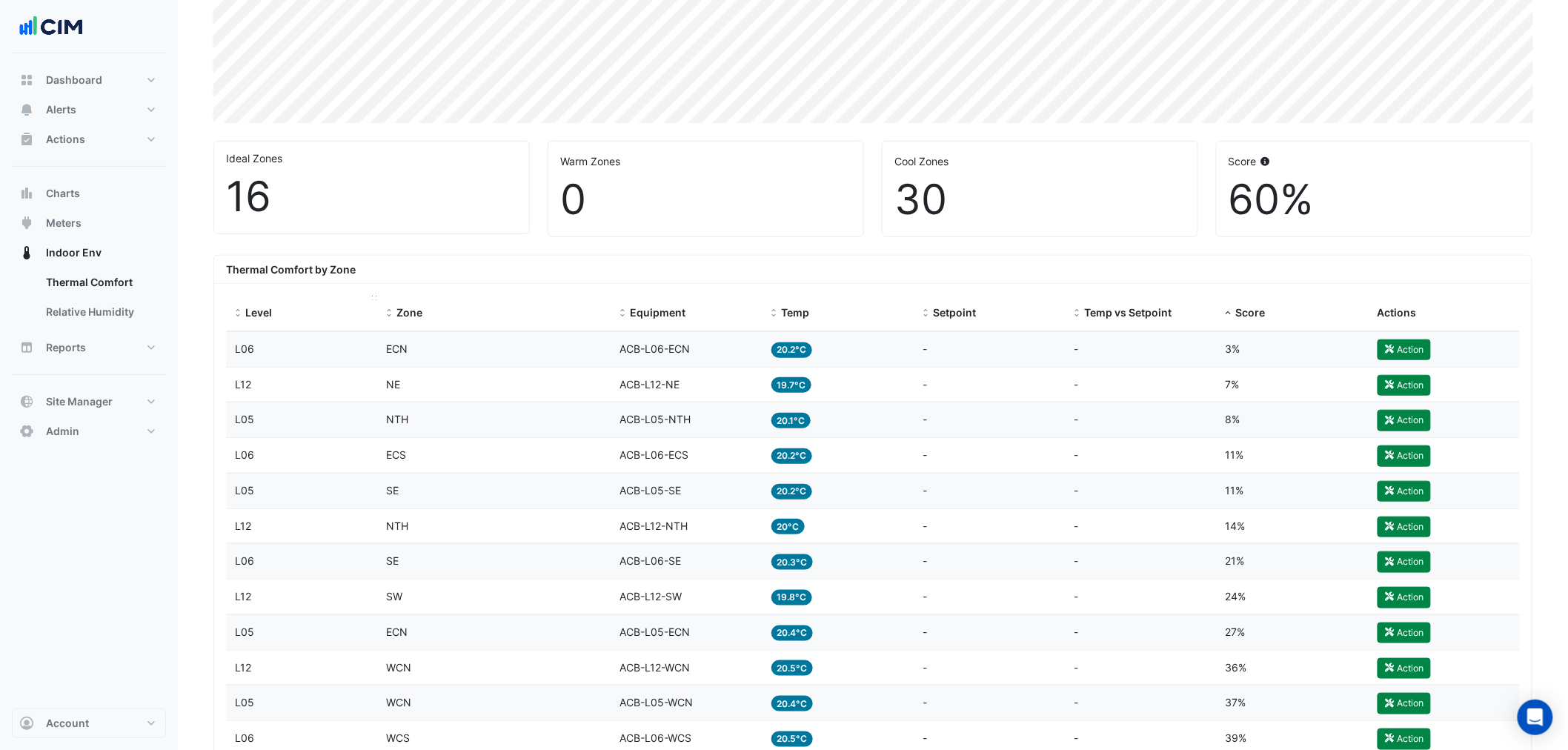
click at [241, 305] on div "Level" at bounding box center [302, 313] width 135 height 17
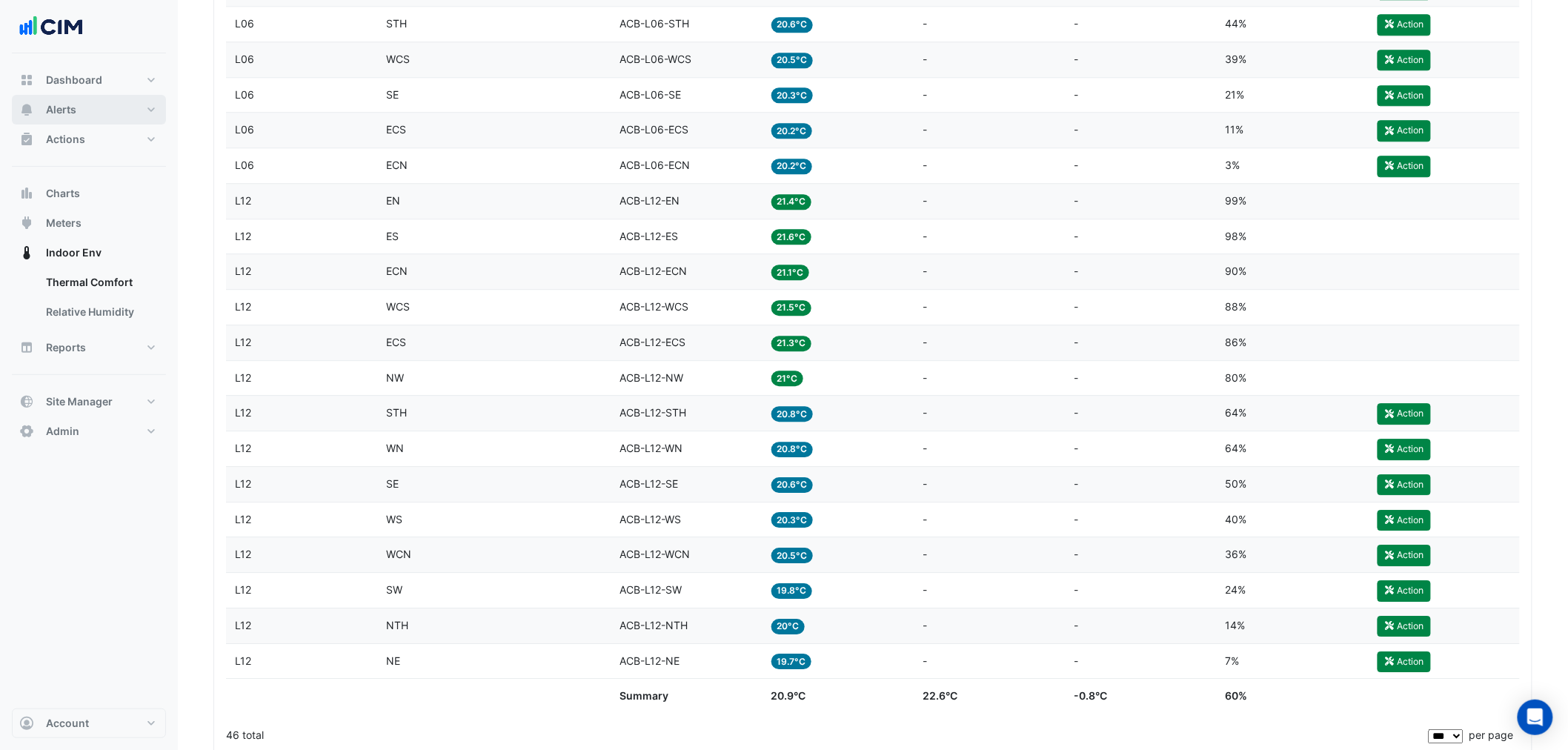
scroll to position [1317, 0]
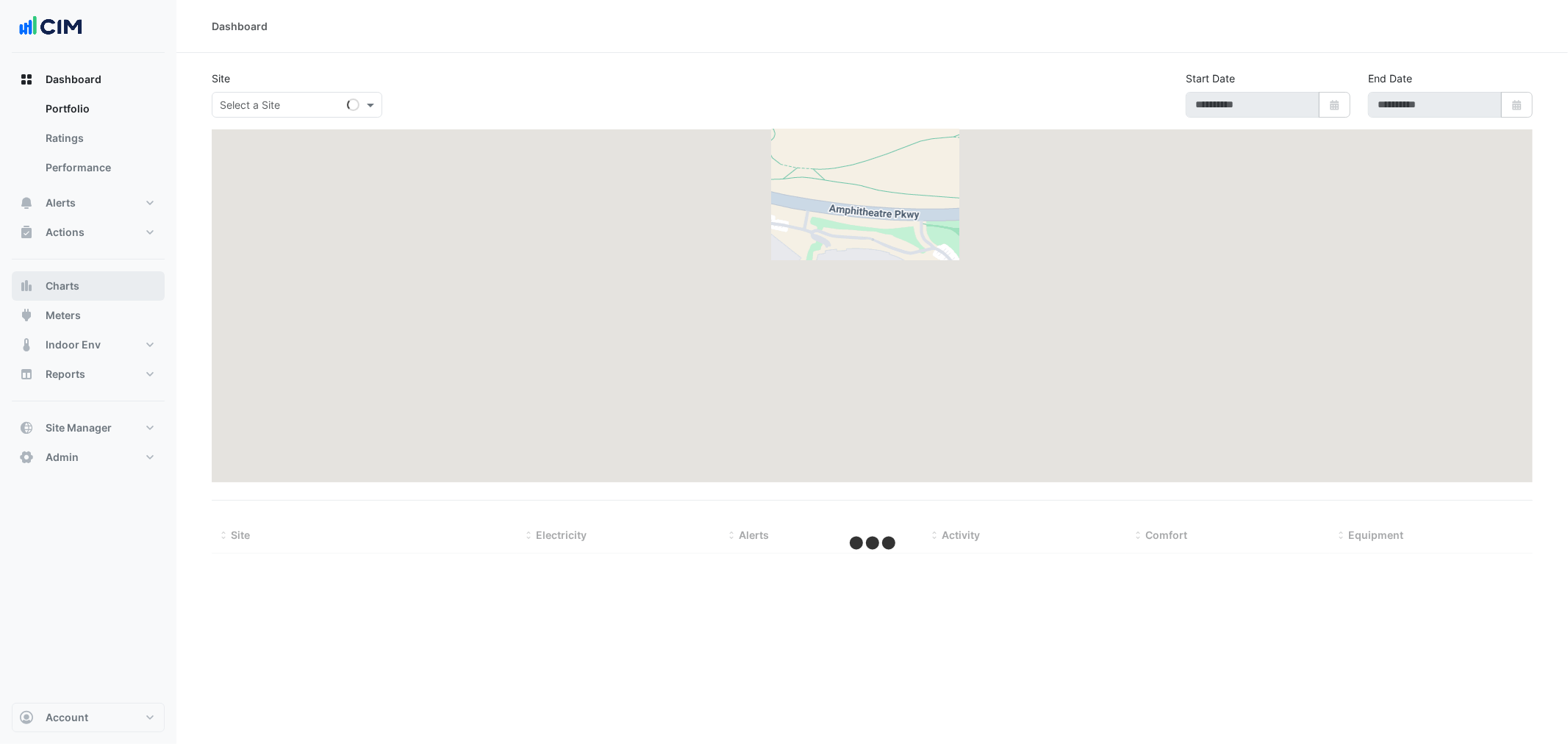
click at [86, 285] on button "Charts" at bounding box center [88, 286] width 153 height 29
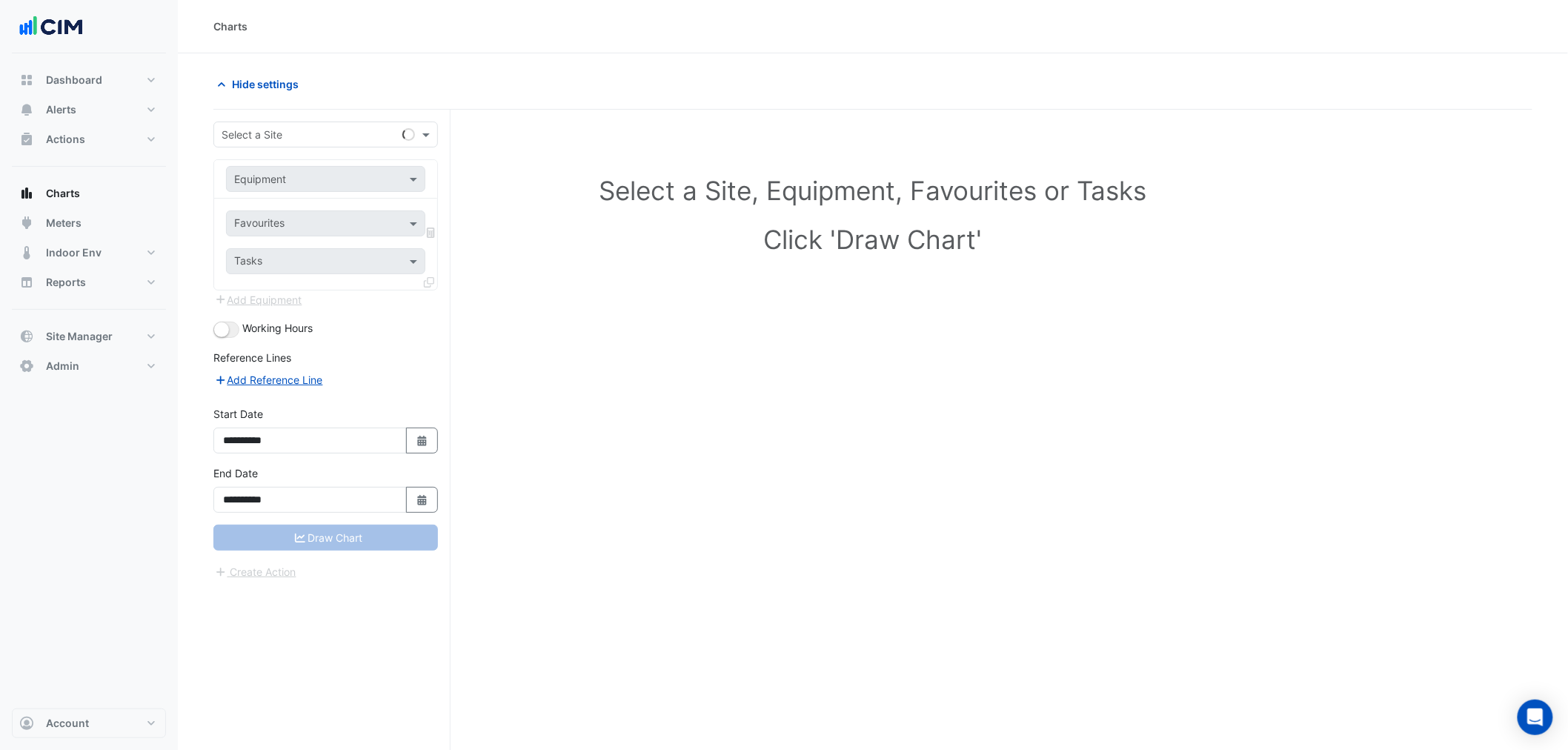
click at [245, 135] on input "text" at bounding box center [311, 134] width 178 height 16
type input "***"
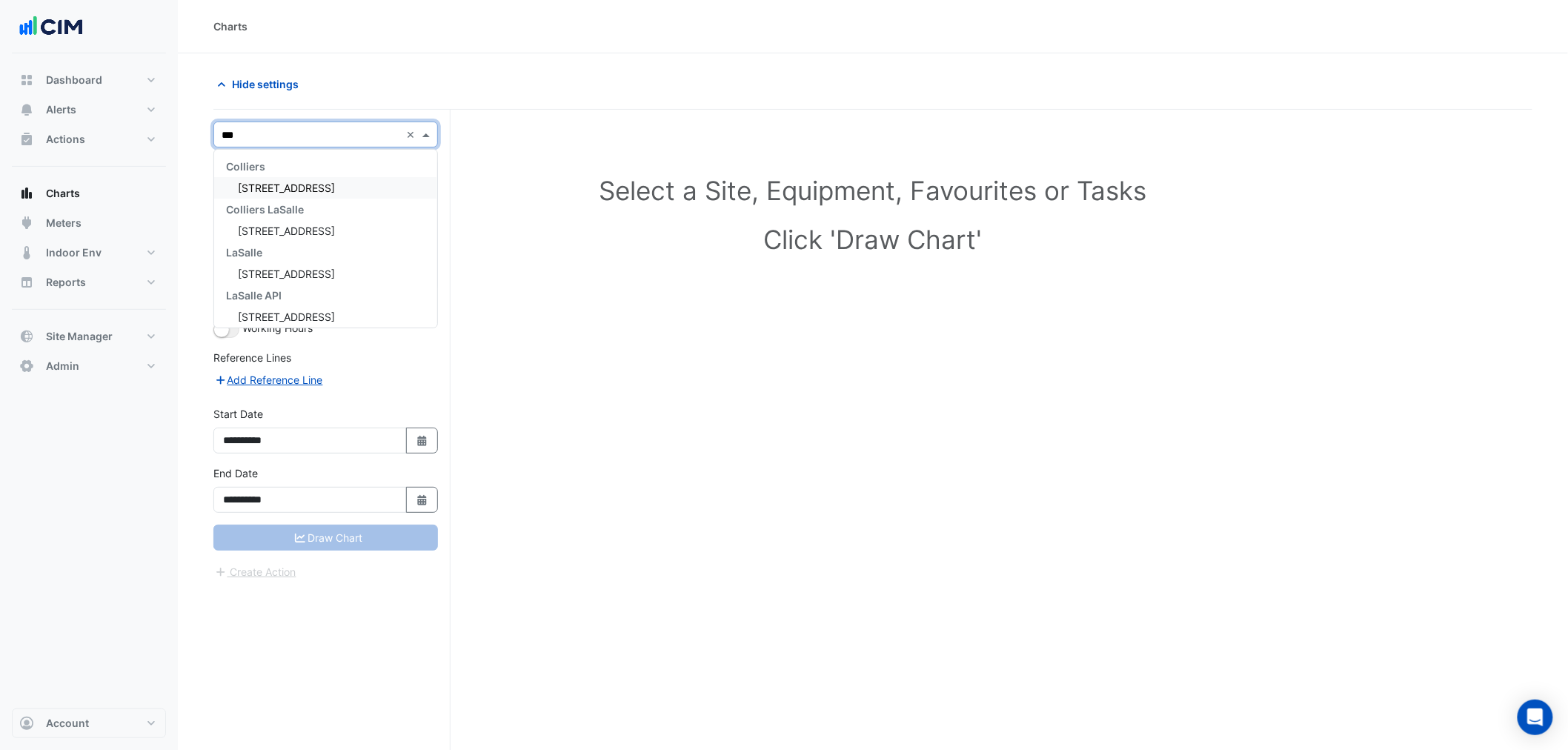
click at [313, 178] on div "Colliers 323 Castlereagh Street Colliers LaSalle 323 Castlereagh Street LaSalle…" at bounding box center [326, 242] width 223 height 172
click at [314, 183] on span "[STREET_ADDRESS]" at bounding box center [286, 187] width 97 height 12
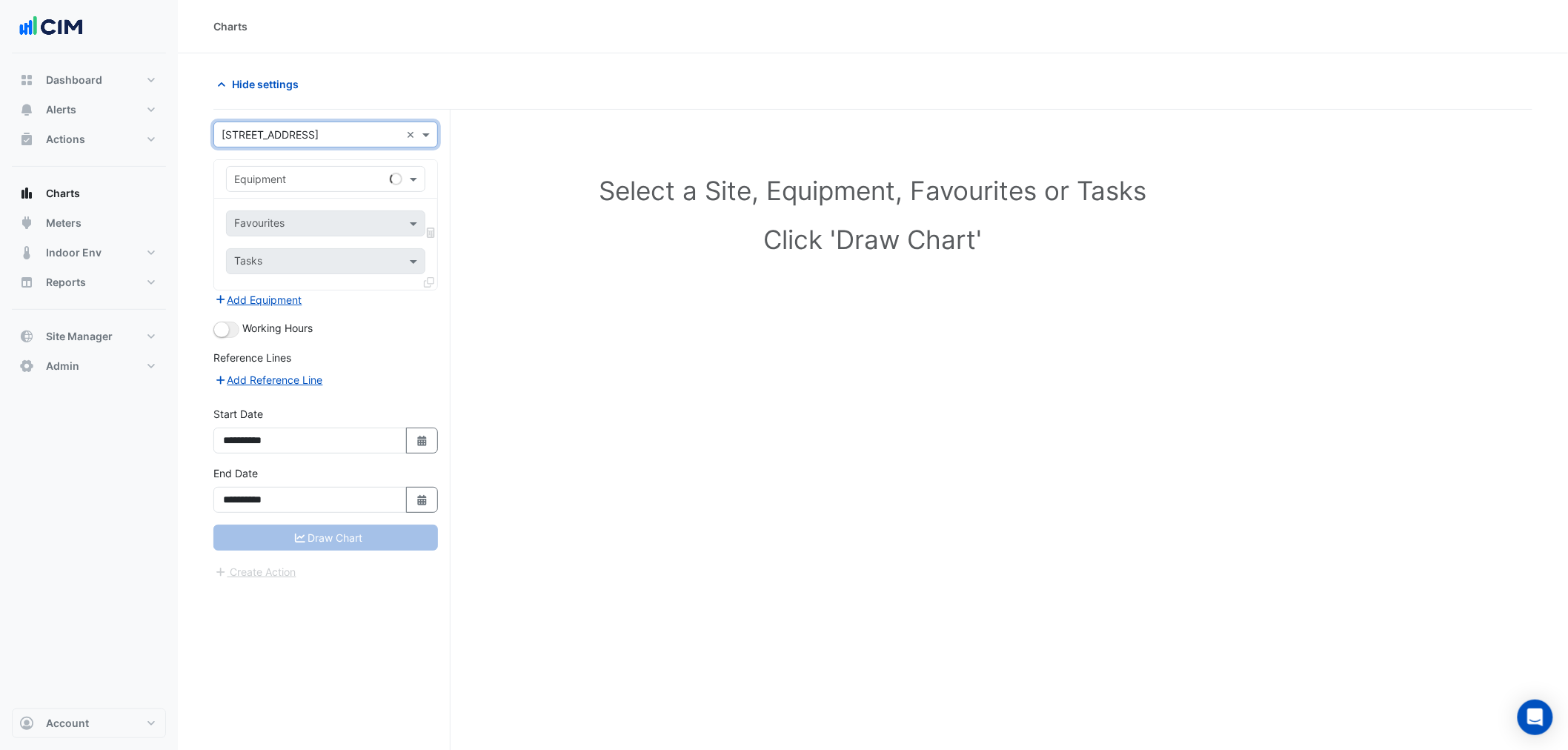
click at [315, 184] on input "text" at bounding box center [311, 179] width 153 height 16
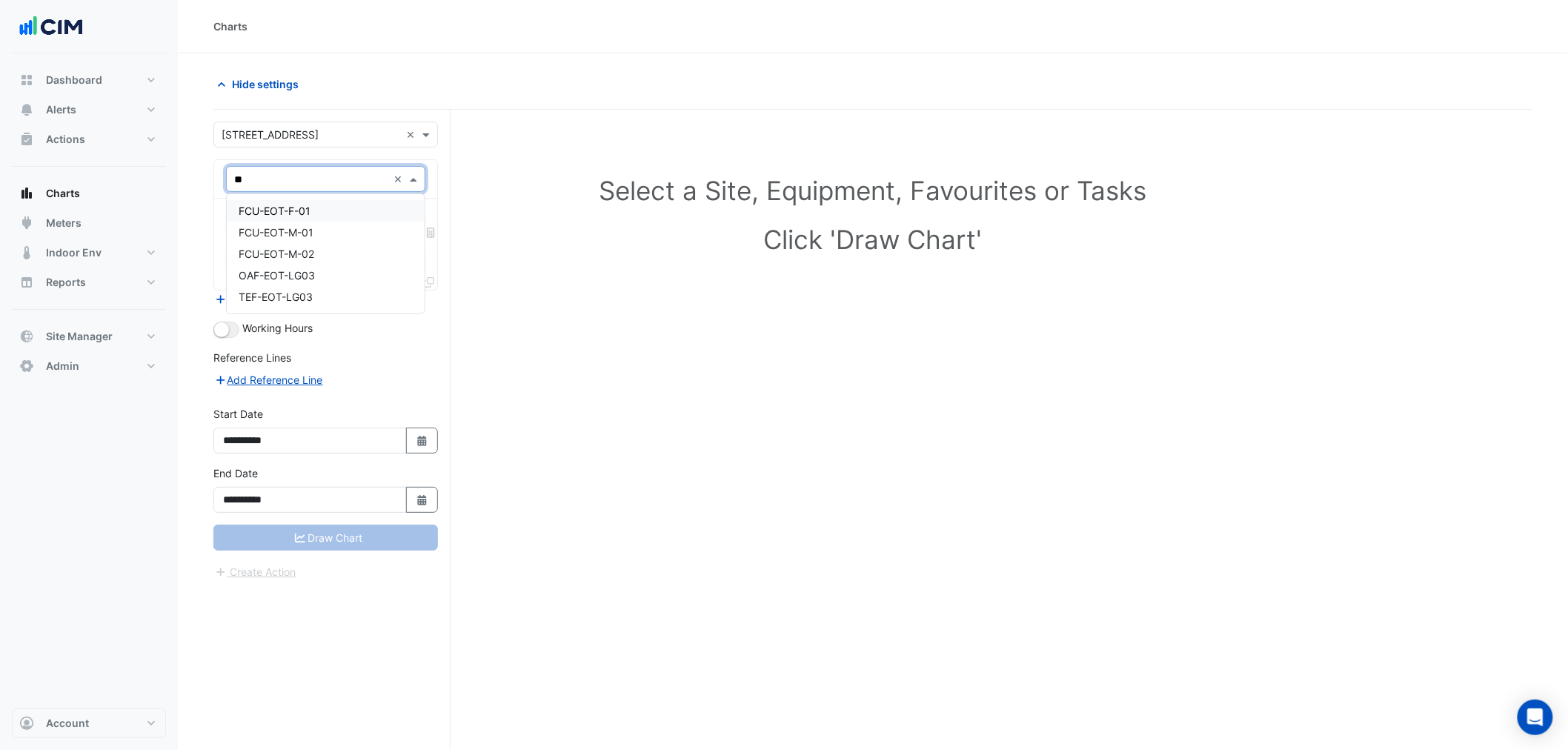
type input "***"
click at [302, 228] on span "FCU-EOT-M-01" at bounding box center [276, 232] width 75 height 12
click at [301, 217] on input "text" at bounding box center [309, 224] width 149 height 16
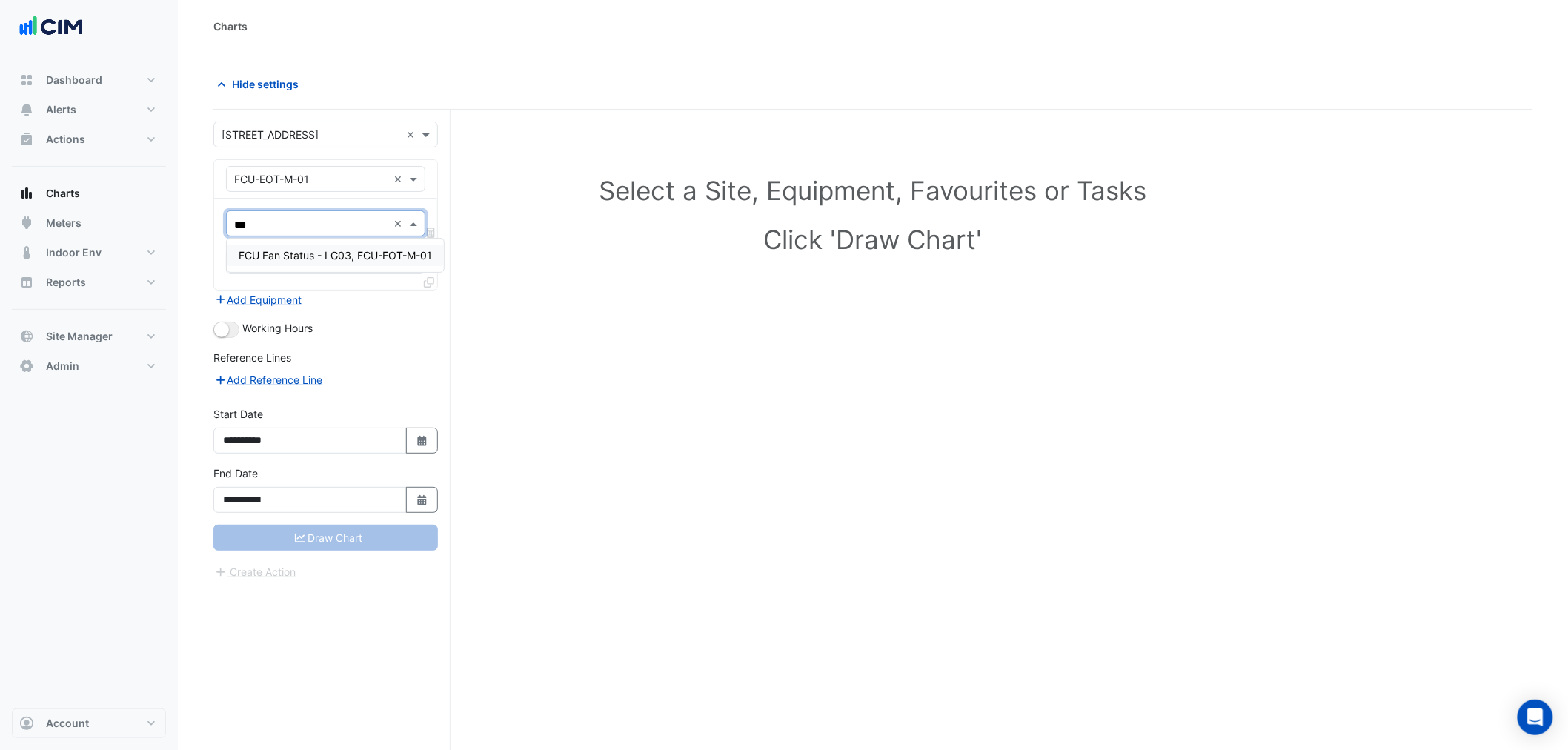
type input "****"
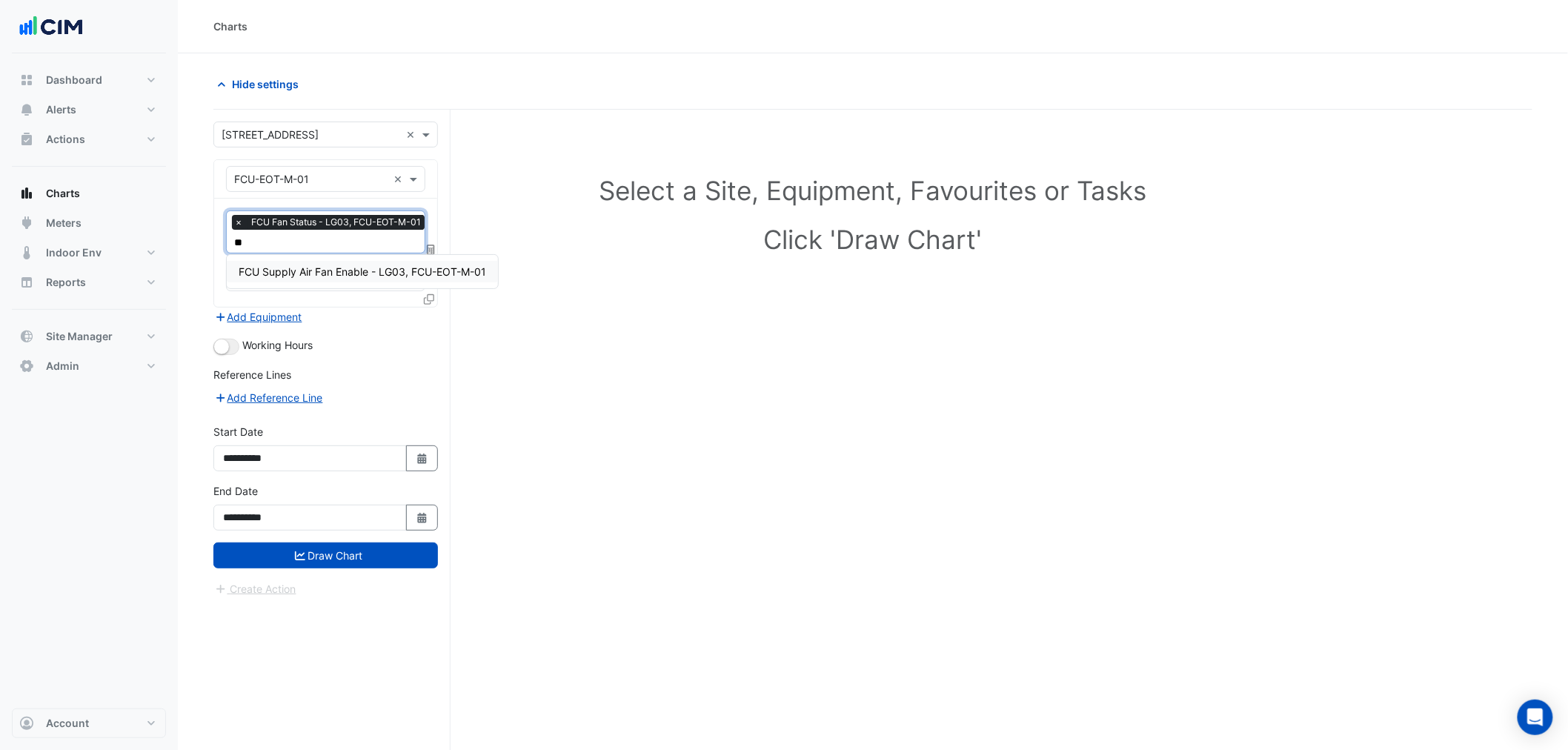
type input "***"
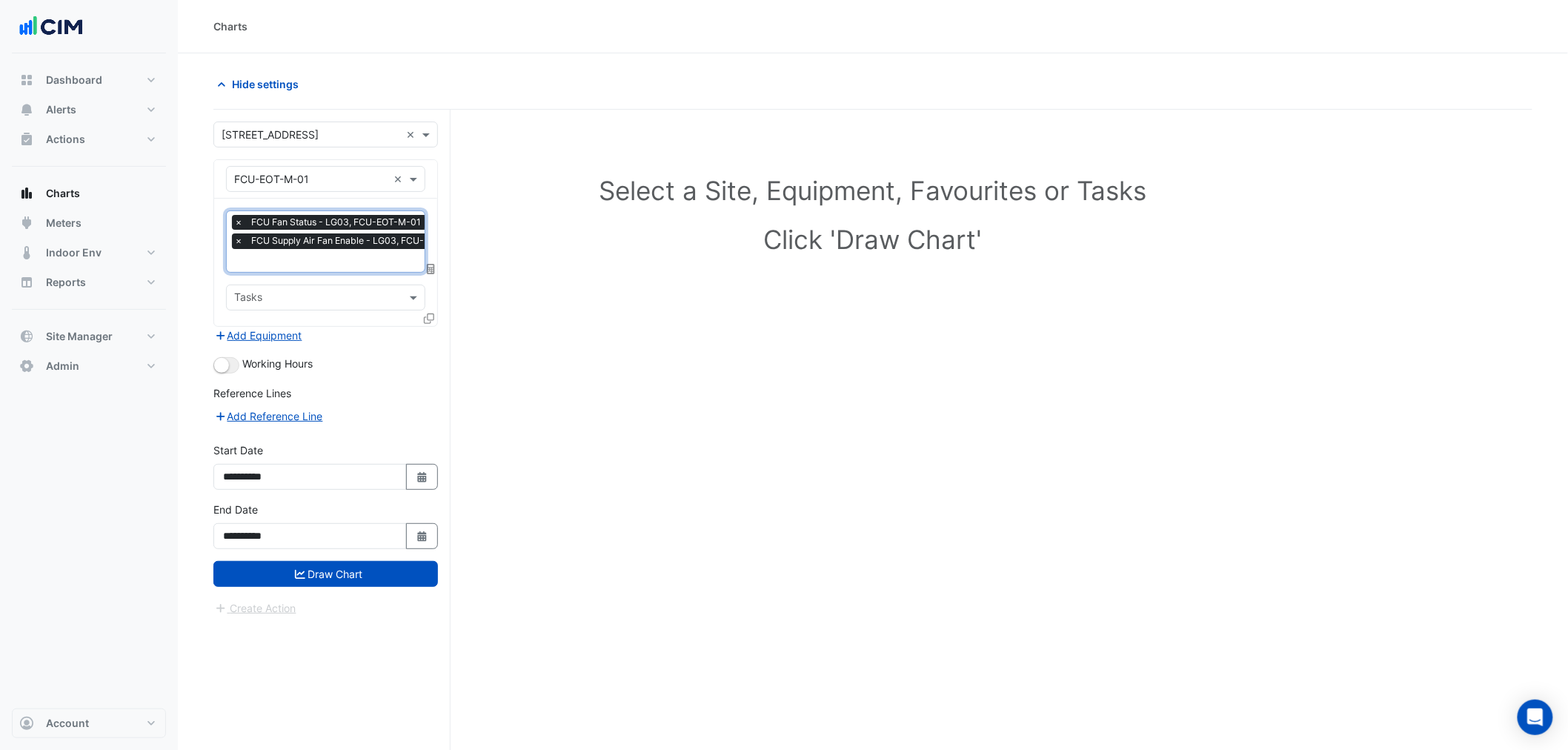
click at [428, 317] on icon at bounding box center [429, 318] width 11 height 11
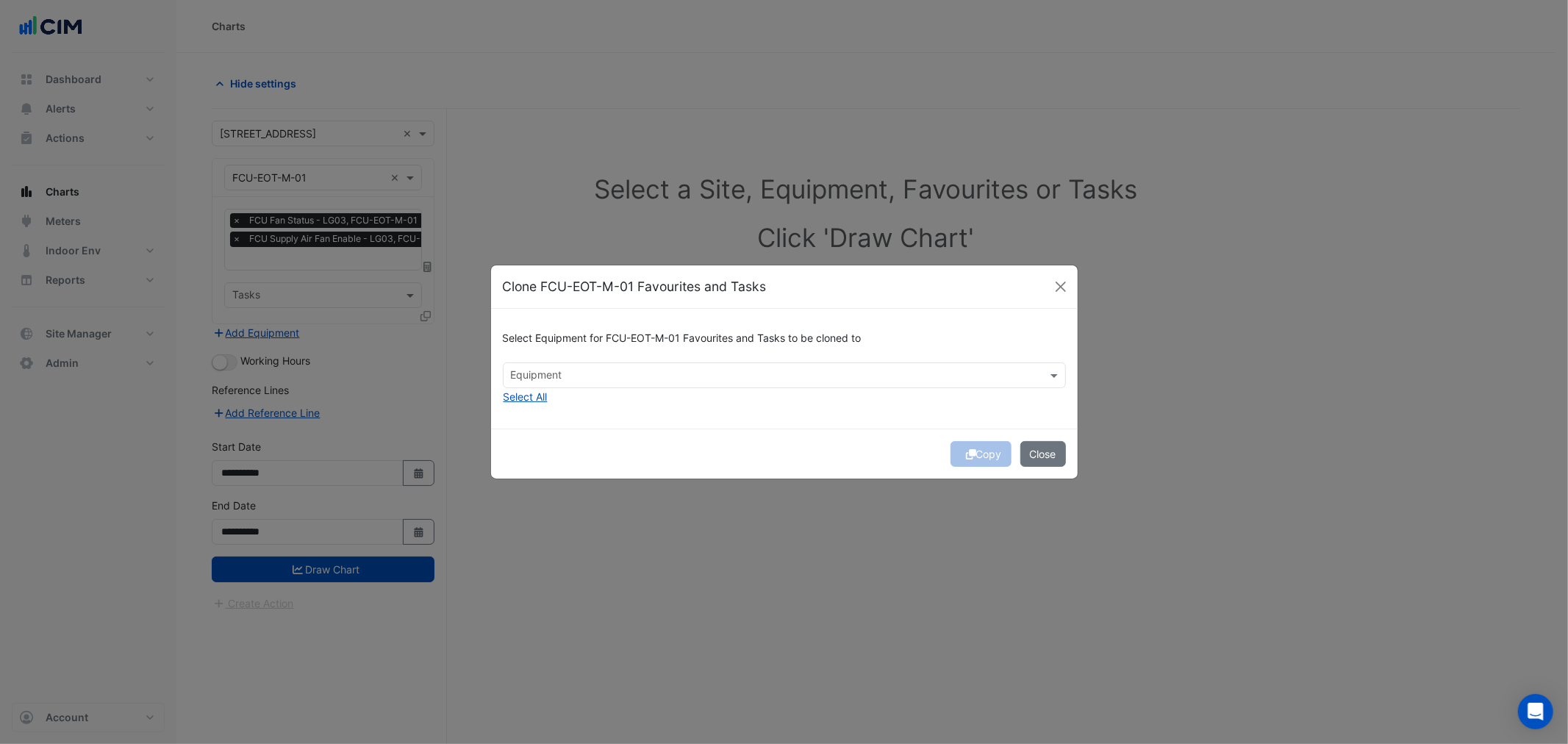
click at [582, 371] on input "text" at bounding box center [776, 377] width 530 height 16
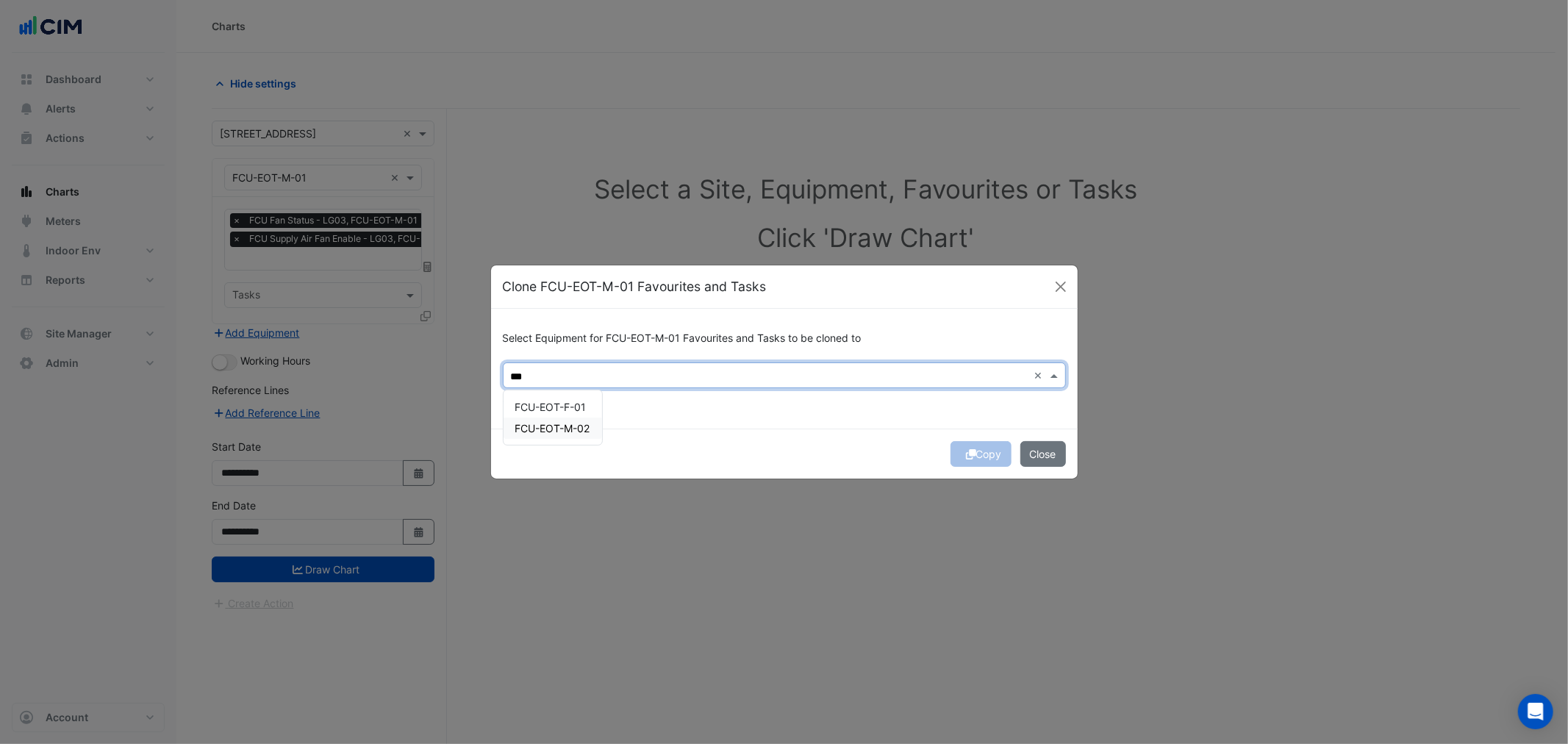
click at [582, 425] on span "FCU-EOT-M-02" at bounding box center [553, 428] width 75 height 12
type input "***"
click at [979, 451] on button "Copy" at bounding box center [980, 453] width 61 height 25
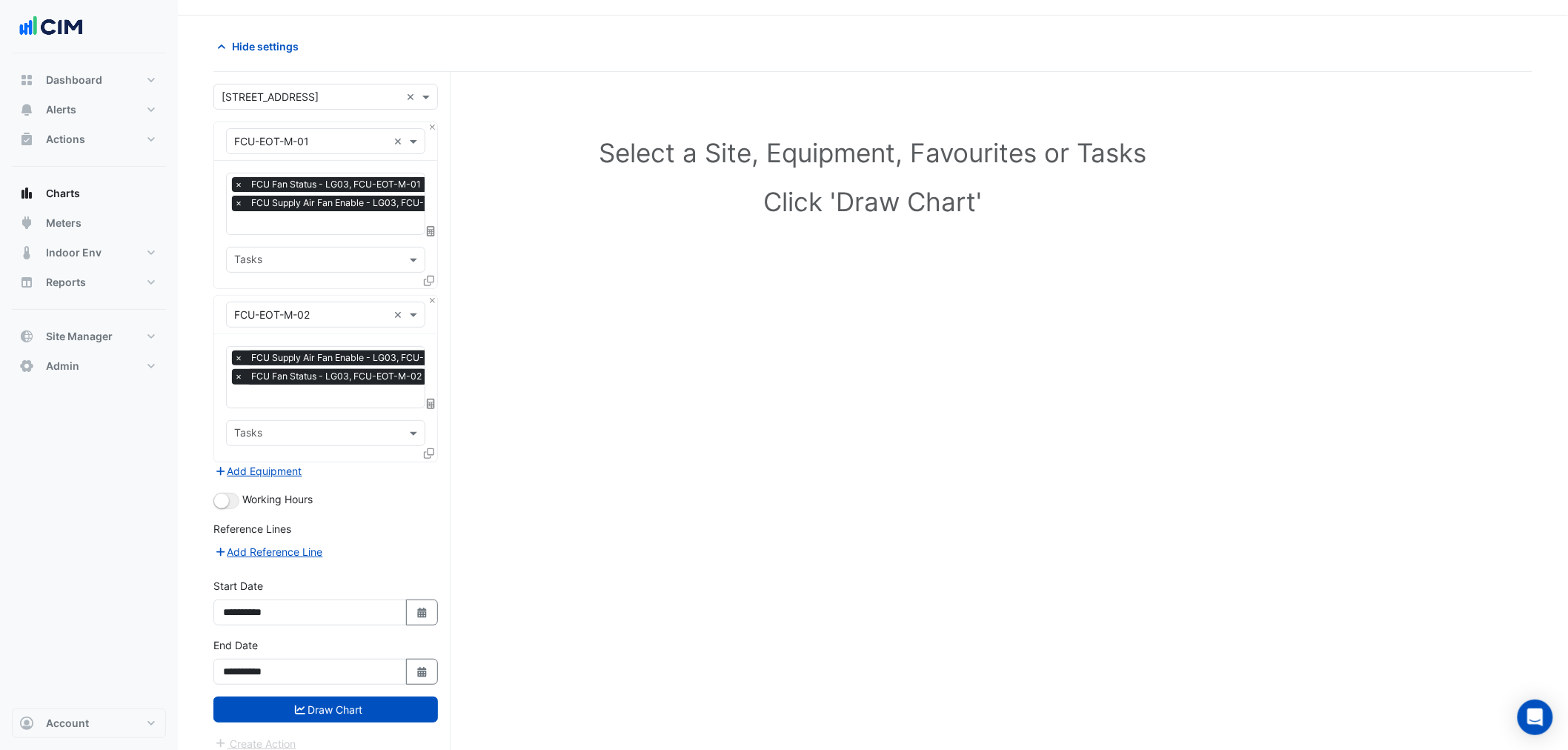
scroll to position [56, 0]
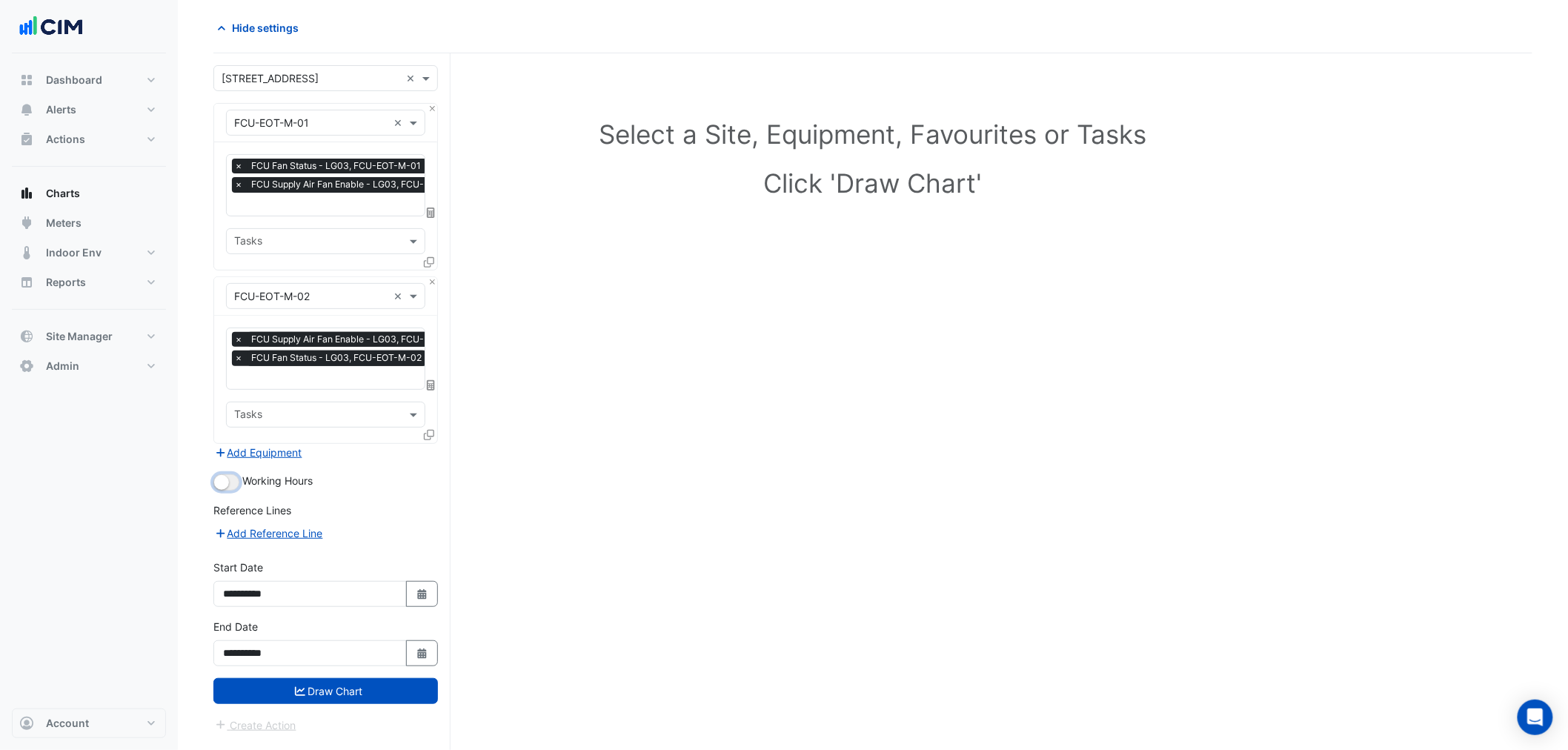
click at [236, 474] on button "button" at bounding box center [226, 483] width 26 height 17
click at [339, 692] on button "Draw Chart" at bounding box center [326, 691] width 224 height 26
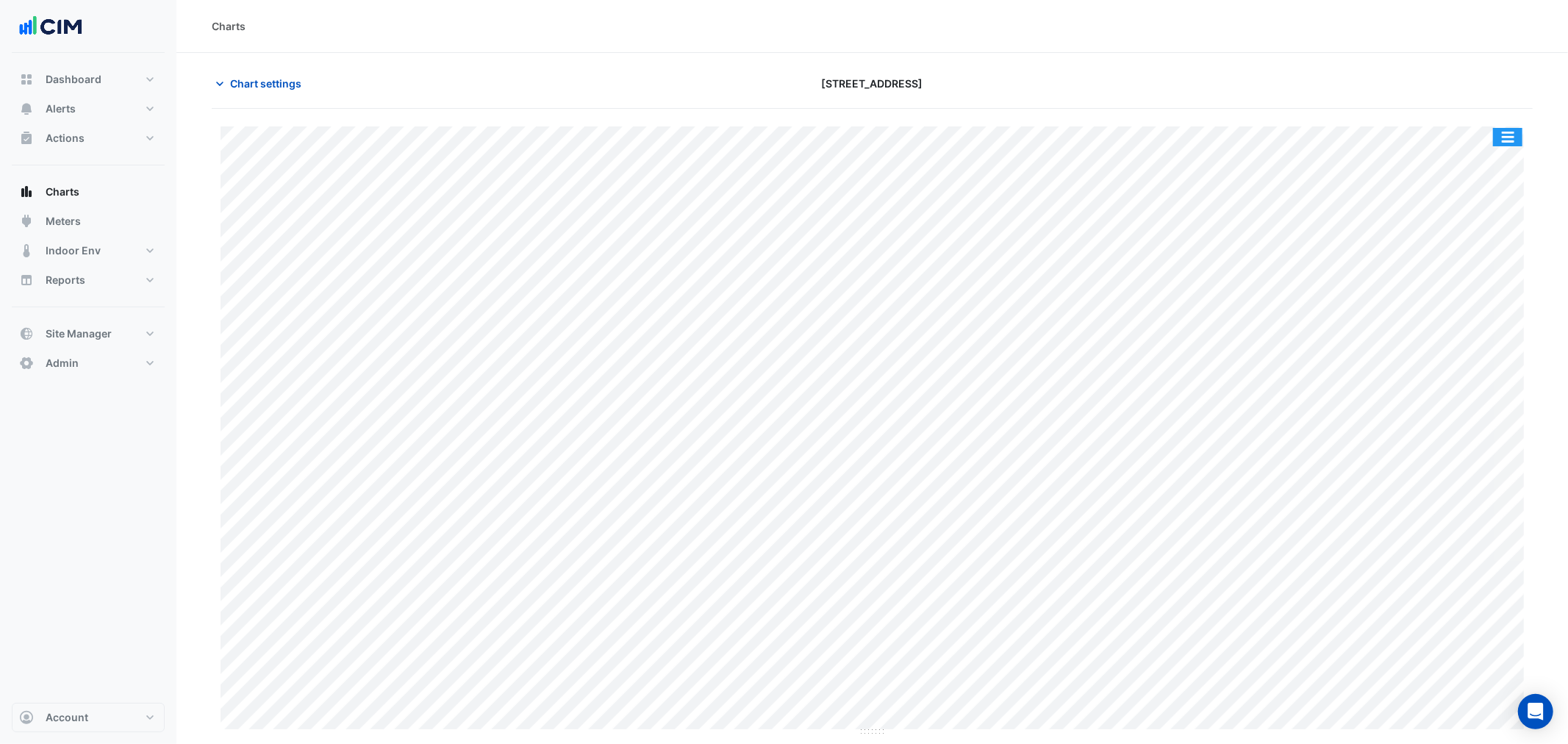
drag, startPoint x: 1512, startPoint y: 133, endPoint x: 1510, endPoint y: 142, distance: 9.2
click at [1512, 133] on button "button" at bounding box center [1507, 137] width 29 height 18
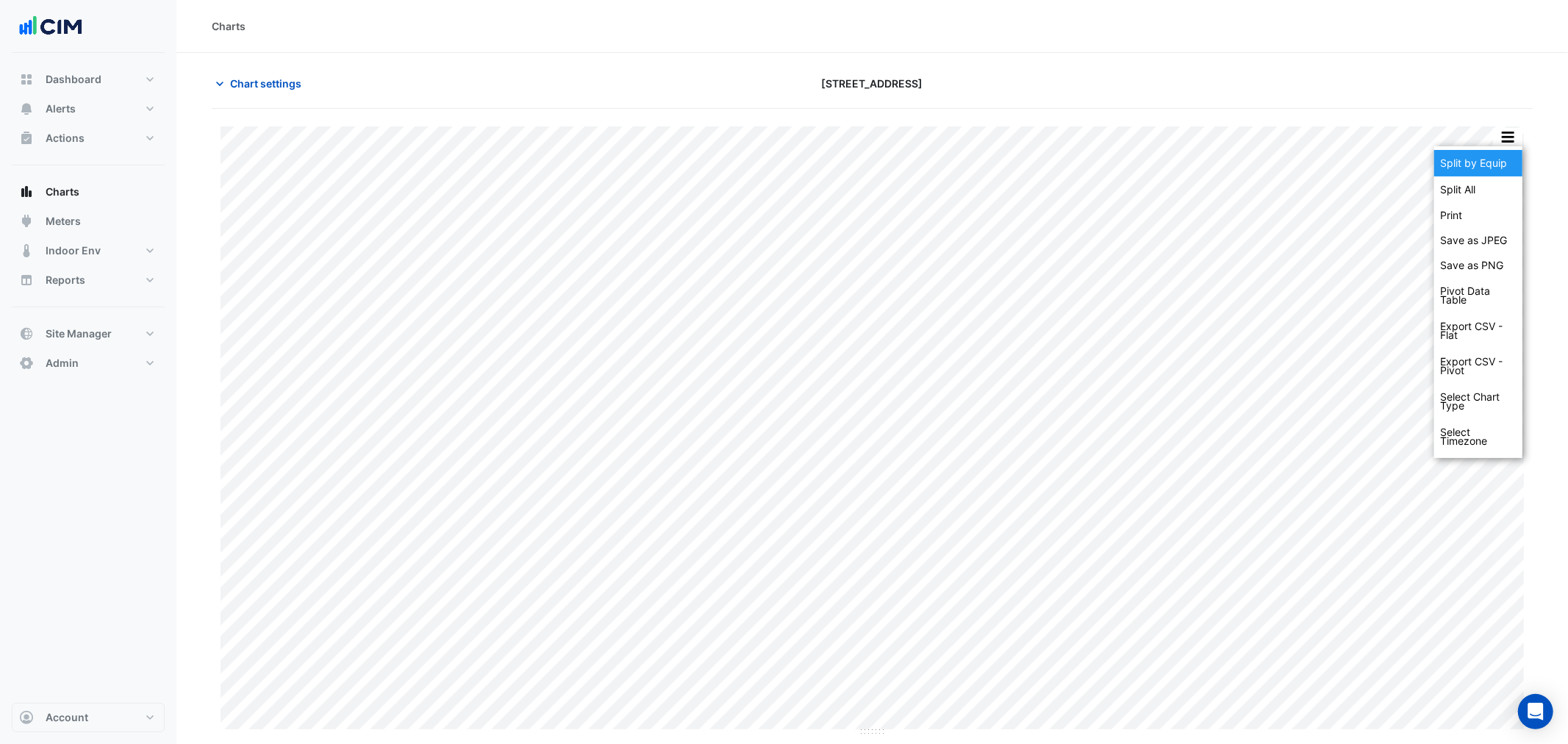
click at [1501, 159] on div "Split by Equip" at bounding box center [1478, 163] width 88 height 26
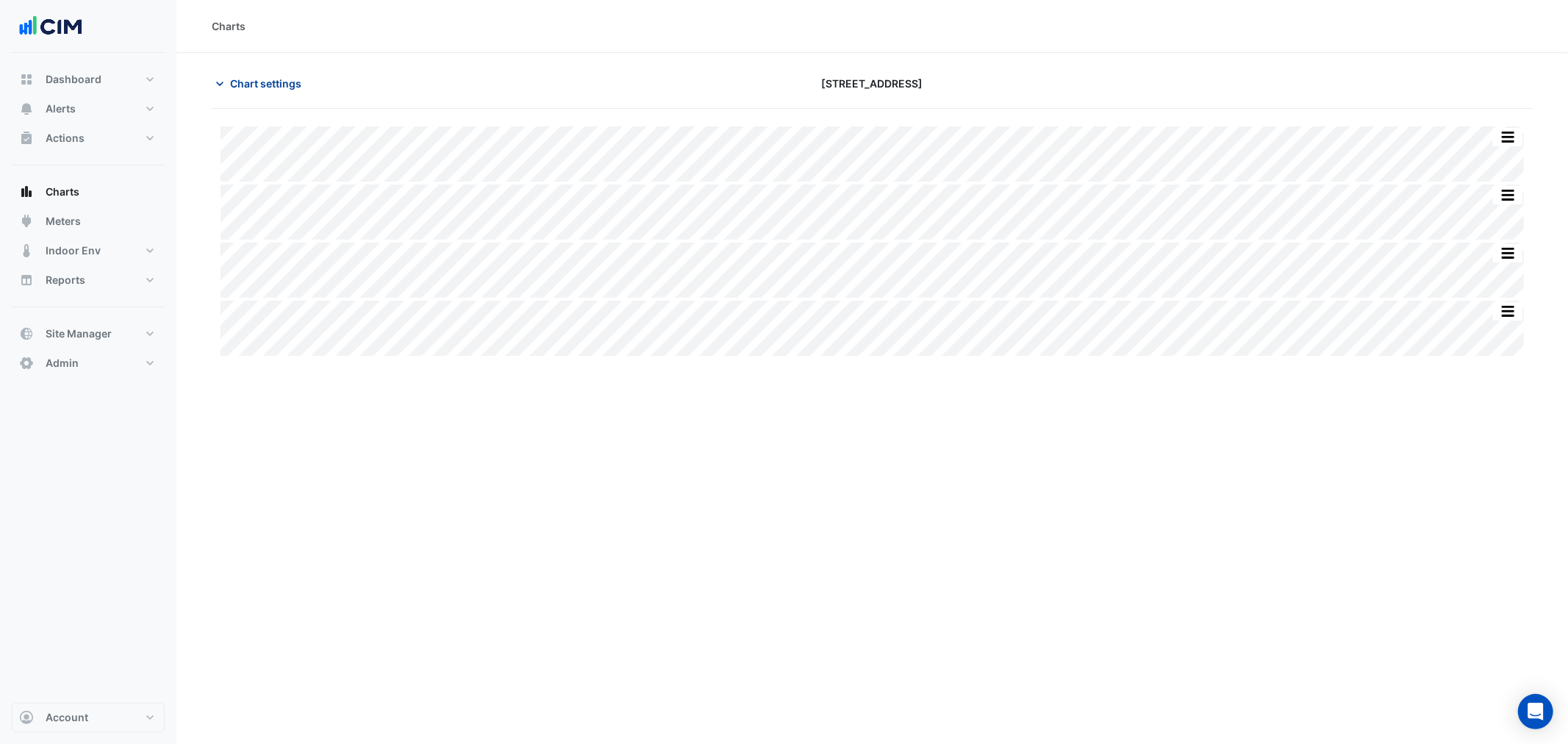
click at [267, 79] on span "Chart settings" at bounding box center [265, 83] width 71 height 16
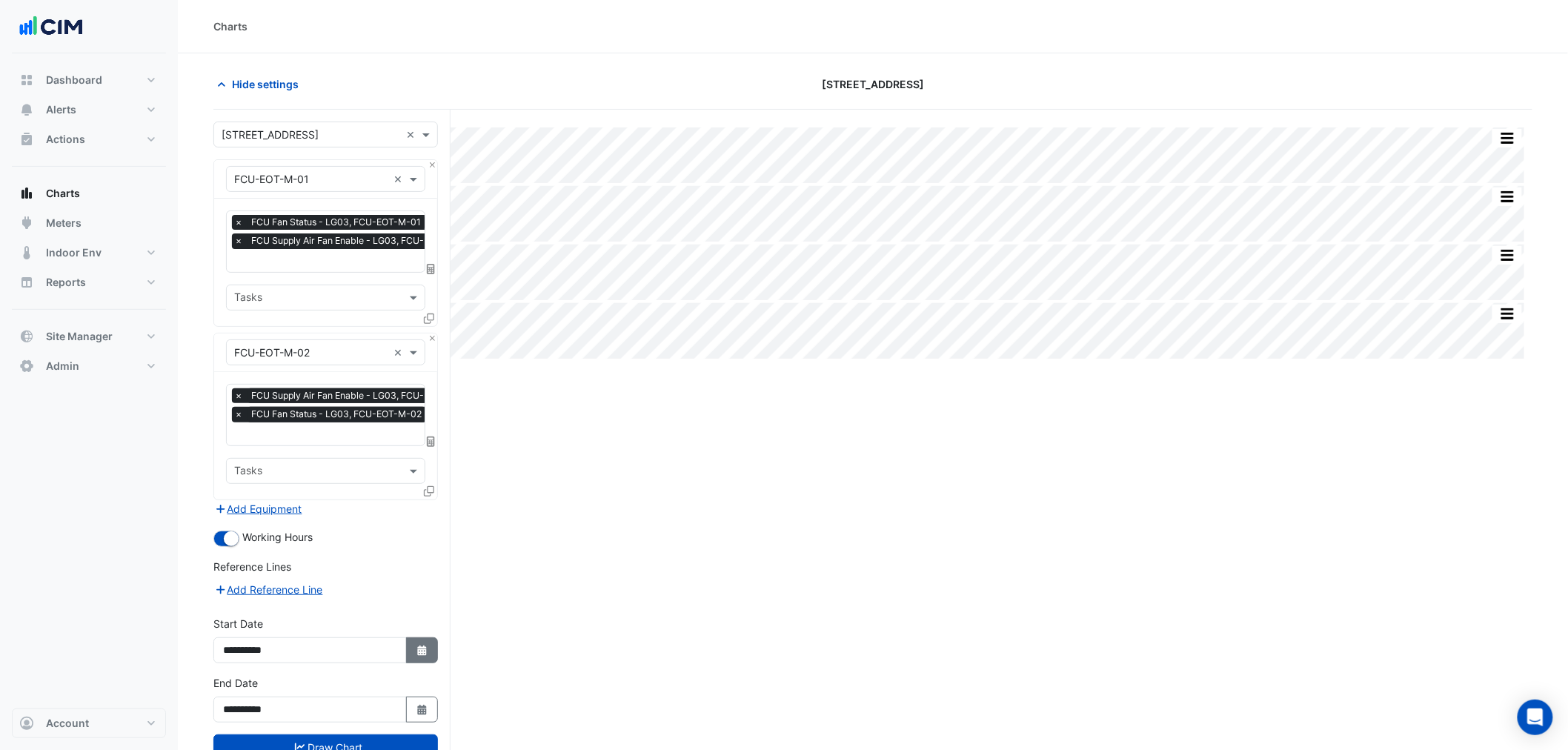
click at [417, 637] on button "Select Date" at bounding box center [423, 649] width 33 height 26
select select "*"
select select "****"
click at [240, 447] on span "Previous month" at bounding box center [239, 450] width 11 height 11
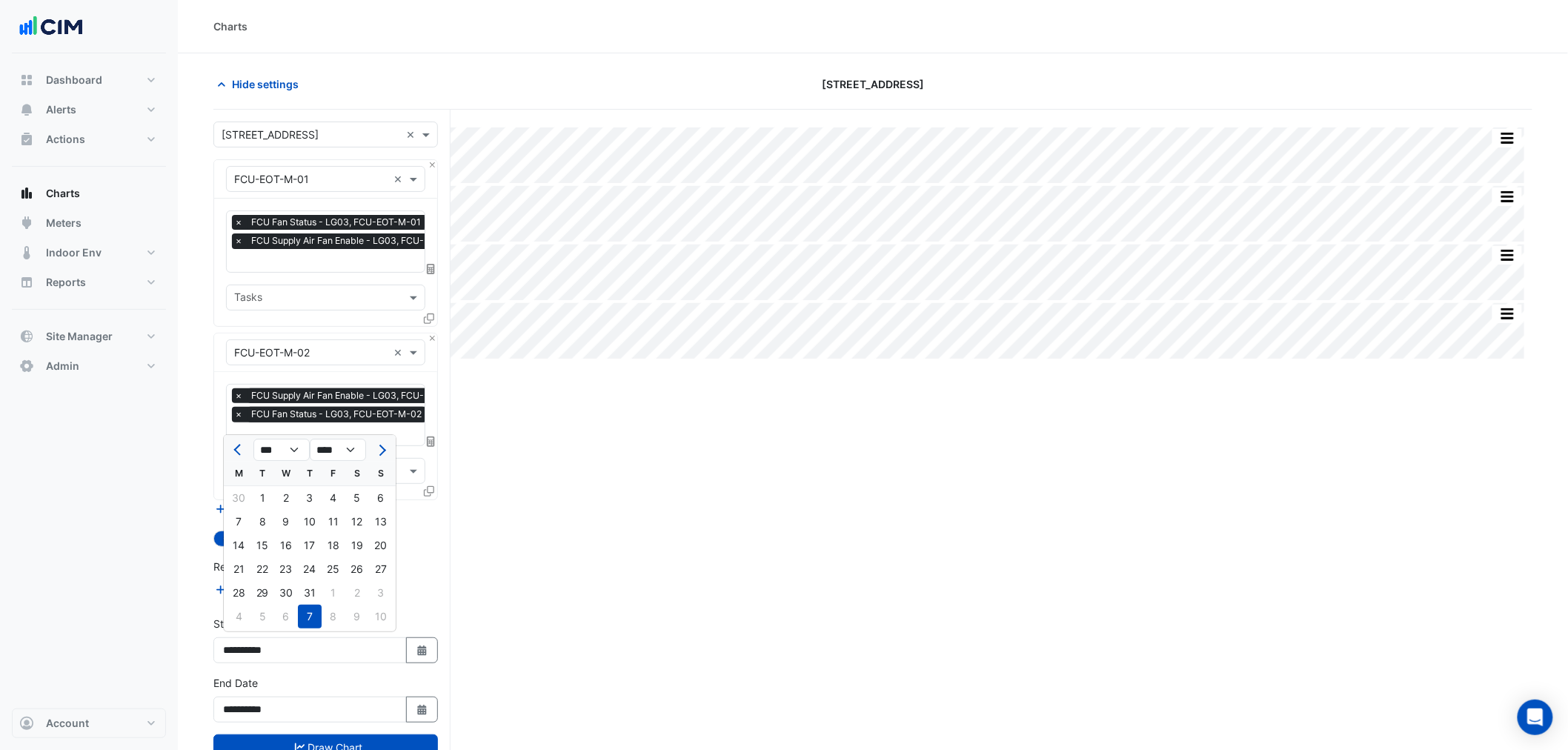
click at [384, 450] on button "Next month" at bounding box center [381, 450] width 18 height 24
select select "*"
click at [230, 498] on div "28" at bounding box center [239, 498] width 24 height 24
type input "**********"
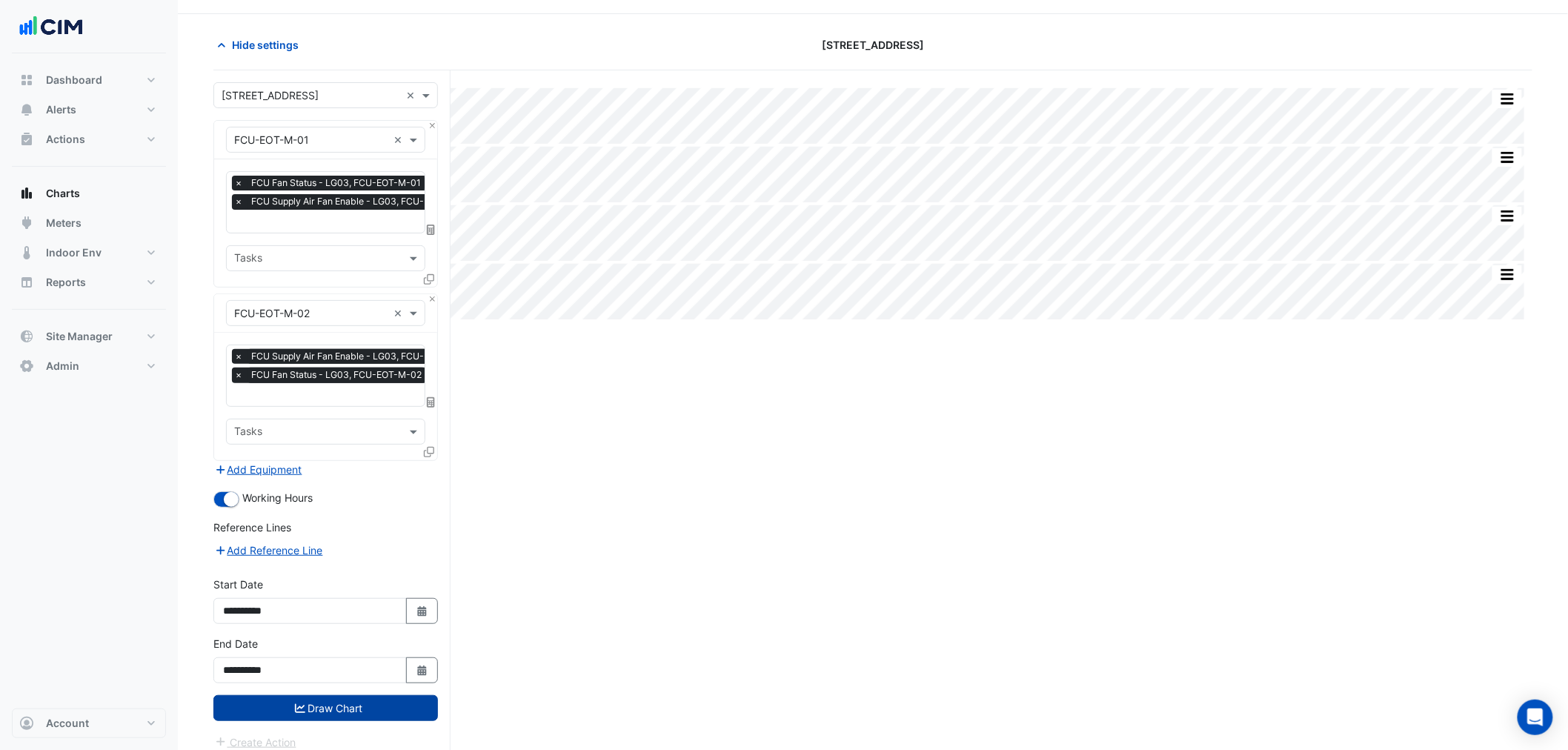
scroll to position [56, 0]
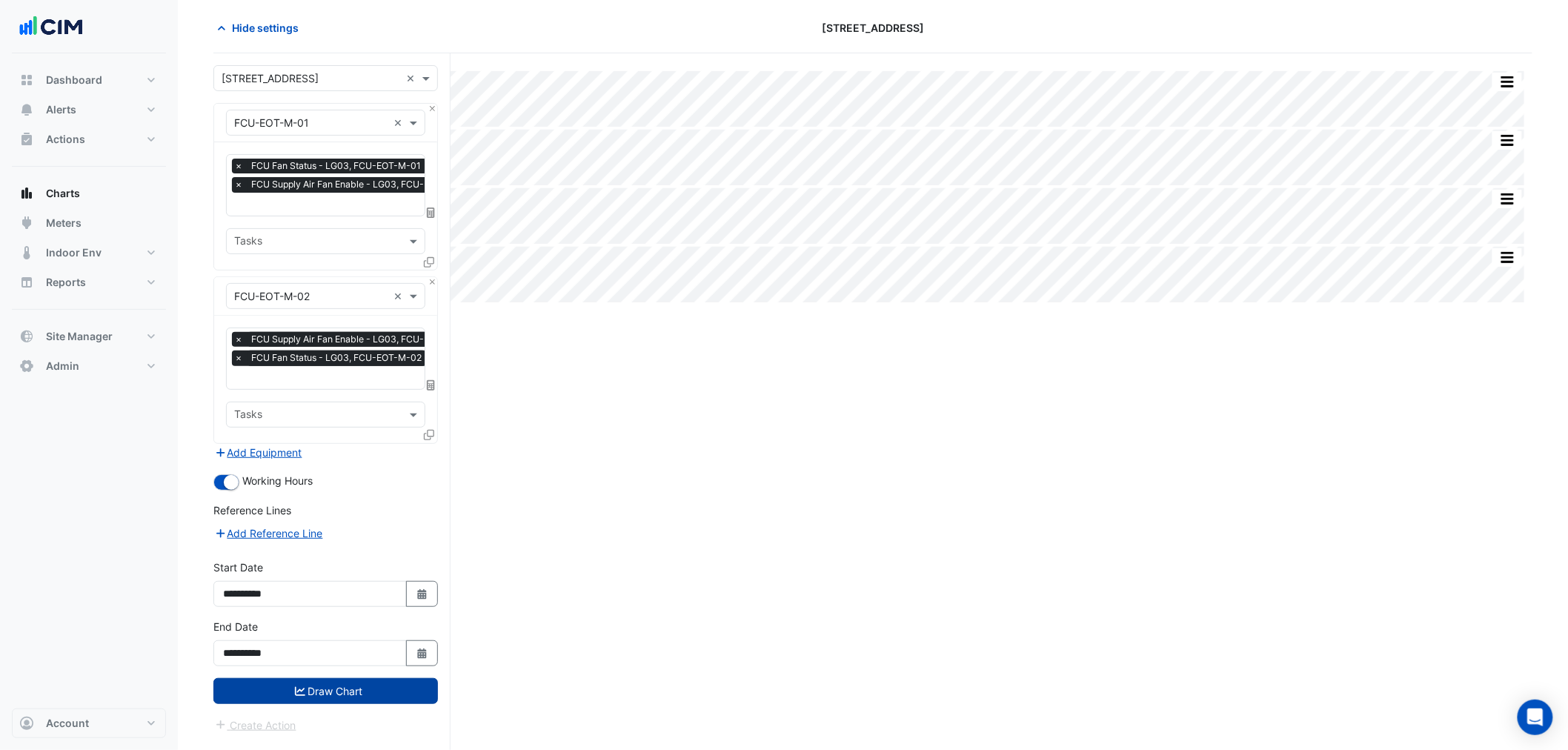
click at [344, 687] on button "Draw Chart" at bounding box center [326, 691] width 224 height 26
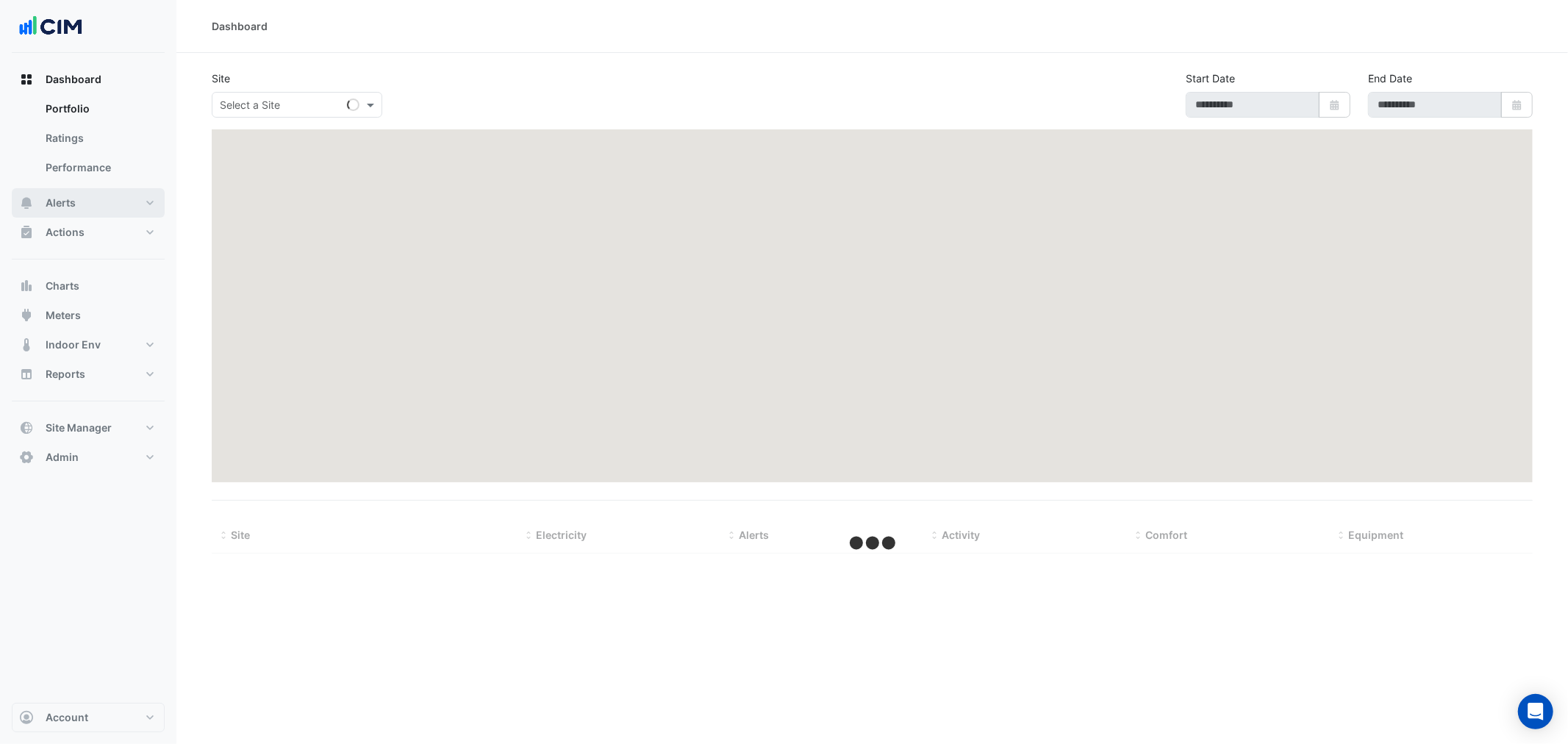
click at [113, 207] on button "Alerts" at bounding box center [88, 203] width 153 height 29
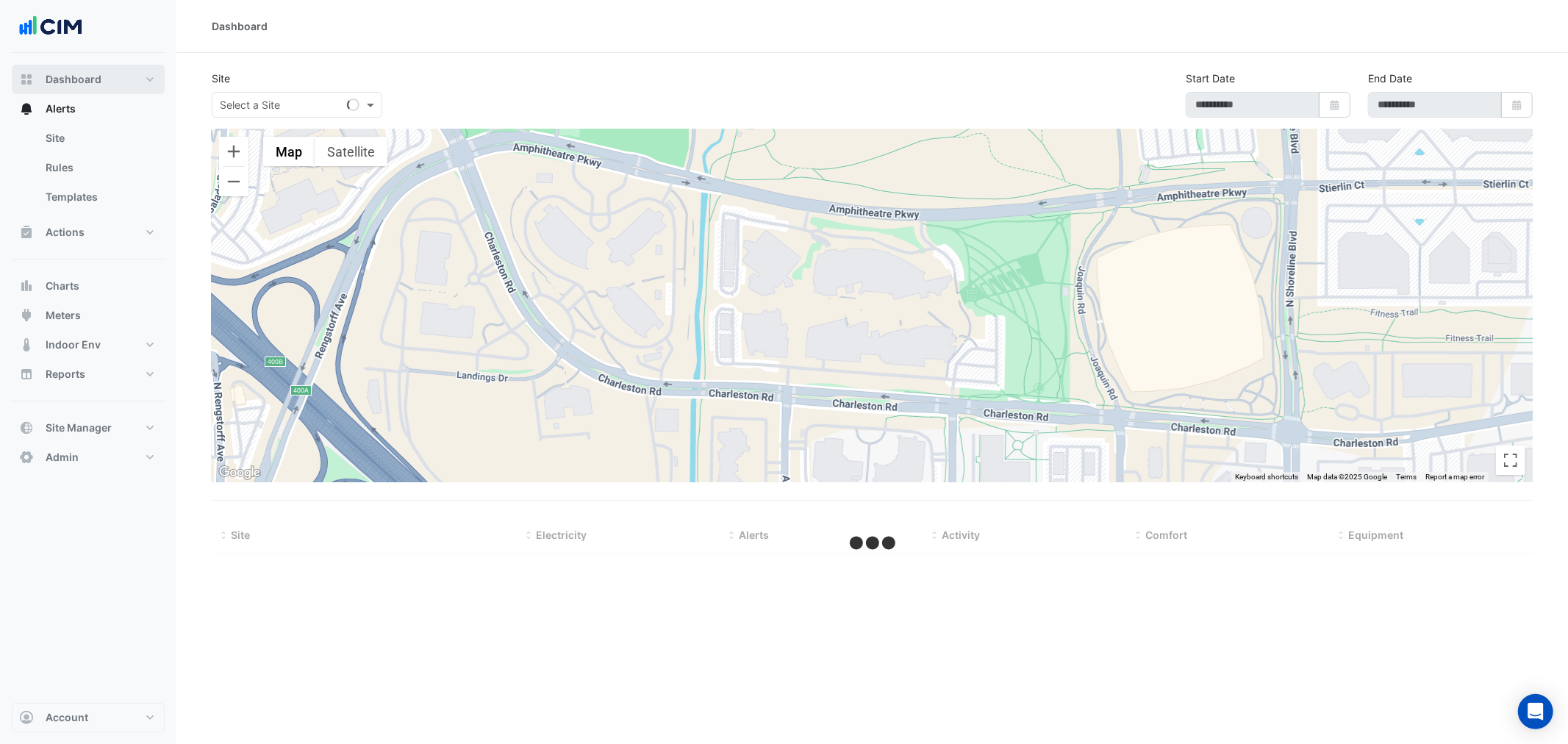
click at [112, 88] on button "Dashboard" at bounding box center [88, 79] width 153 height 29
click at [273, 99] on input "text" at bounding box center [282, 105] width 125 height 16
type input "******"
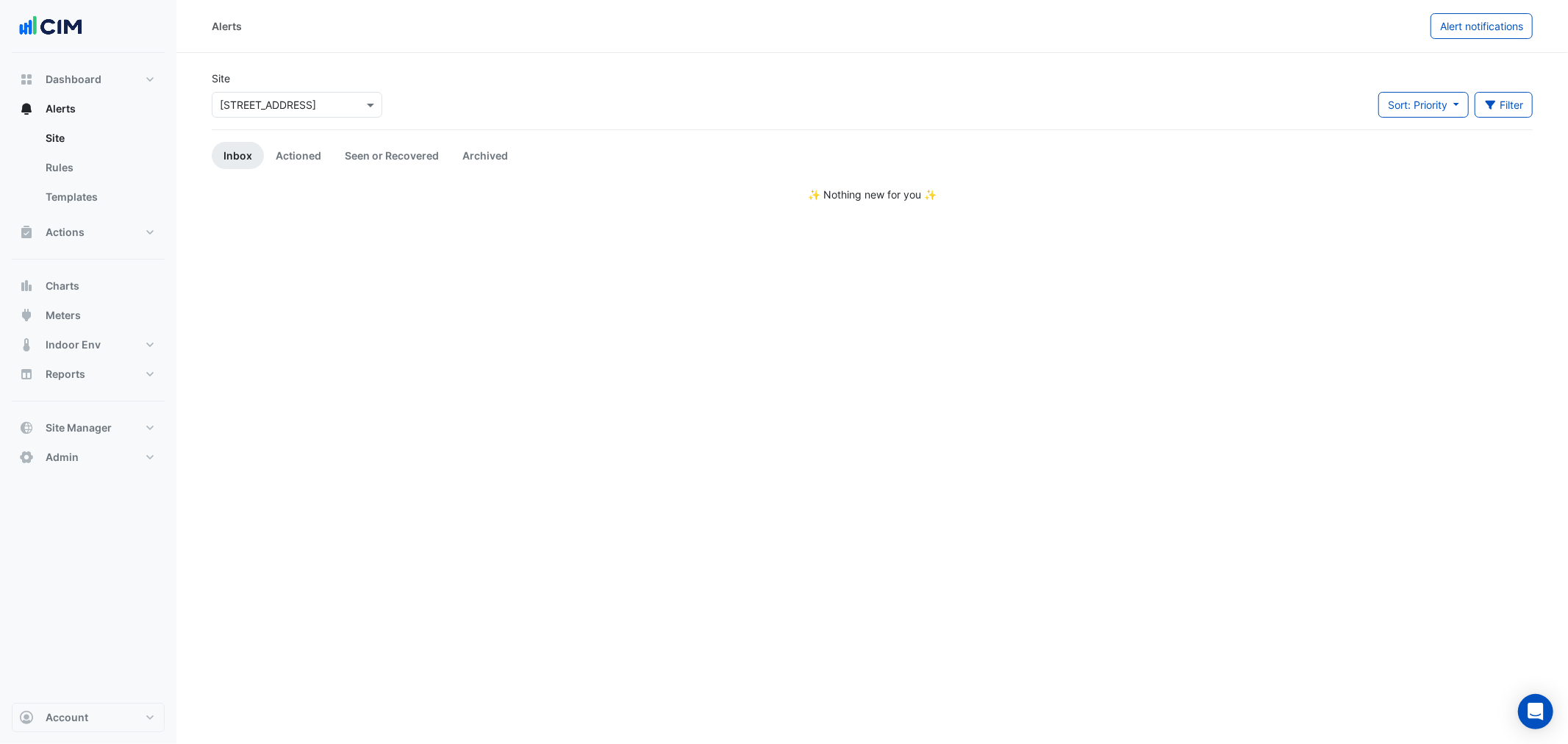
click at [253, 119] on div "Site Select a Site × [STREET_ADDRESS]" at bounding box center [297, 100] width 188 height 59
click at [253, 108] on input "text" at bounding box center [282, 105] width 125 height 16
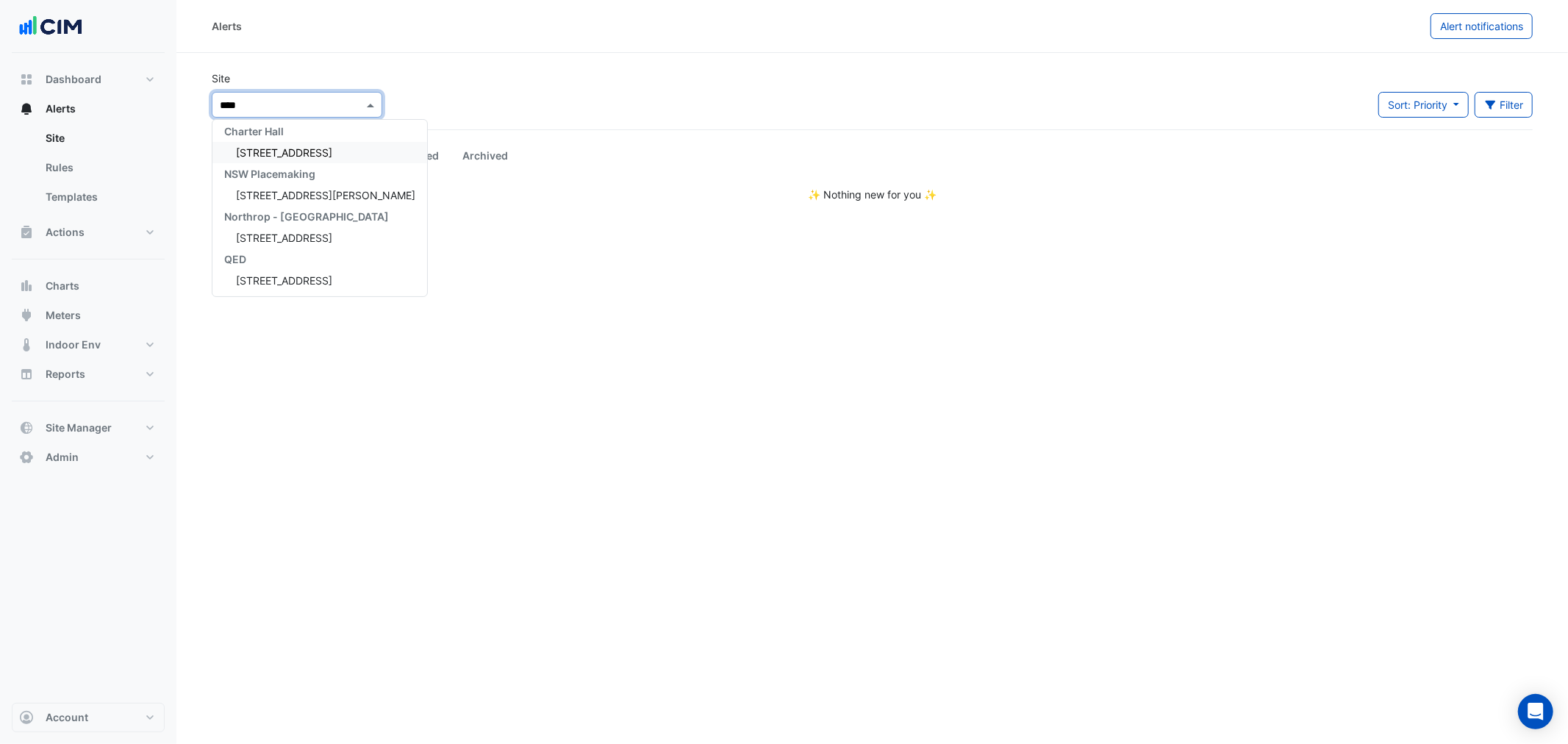
type input "*****"
click at [277, 151] on span "[STREET_ADDRESS]" at bounding box center [284, 152] width 97 height 12
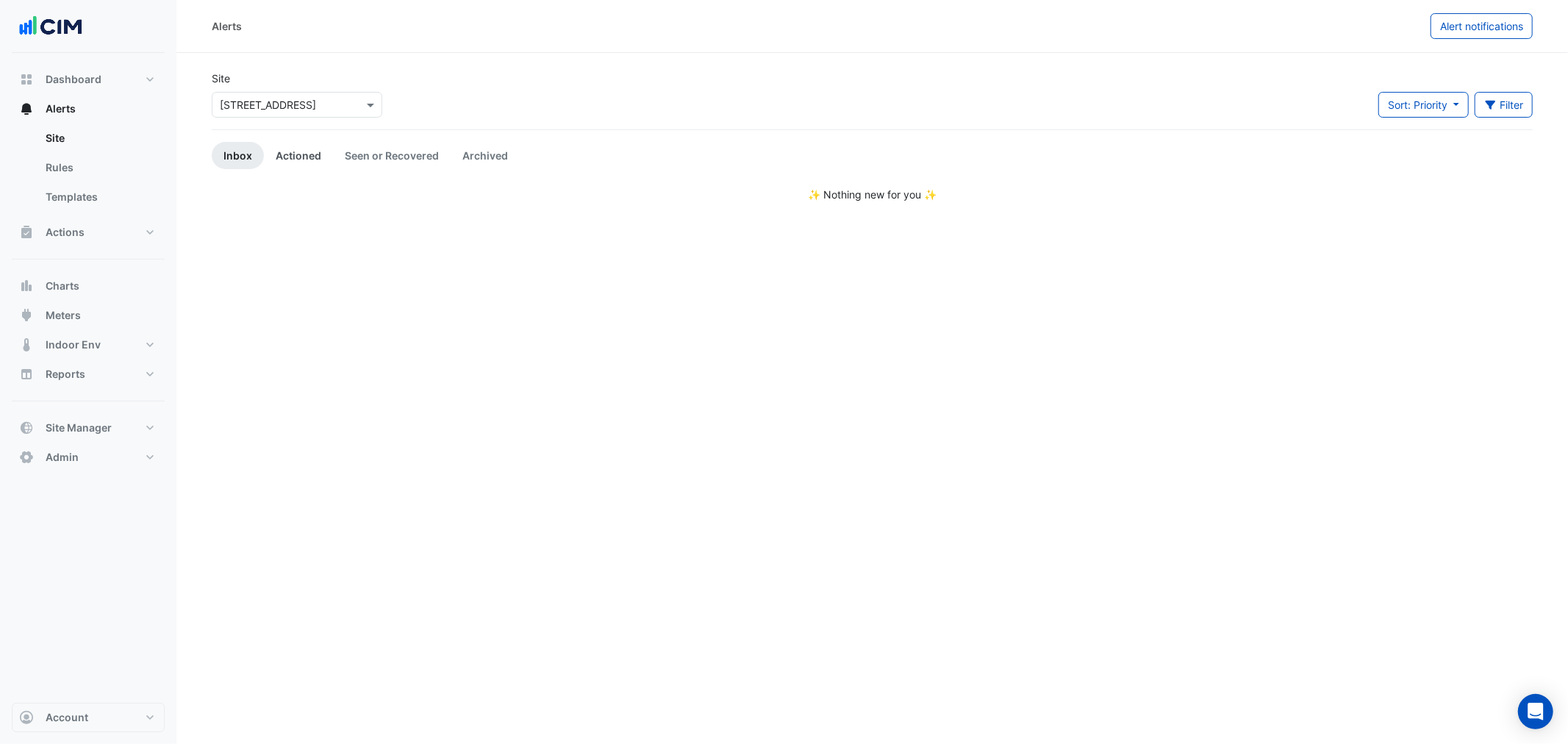
click at [286, 151] on link "Actioned" at bounding box center [298, 155] width 69 height 27
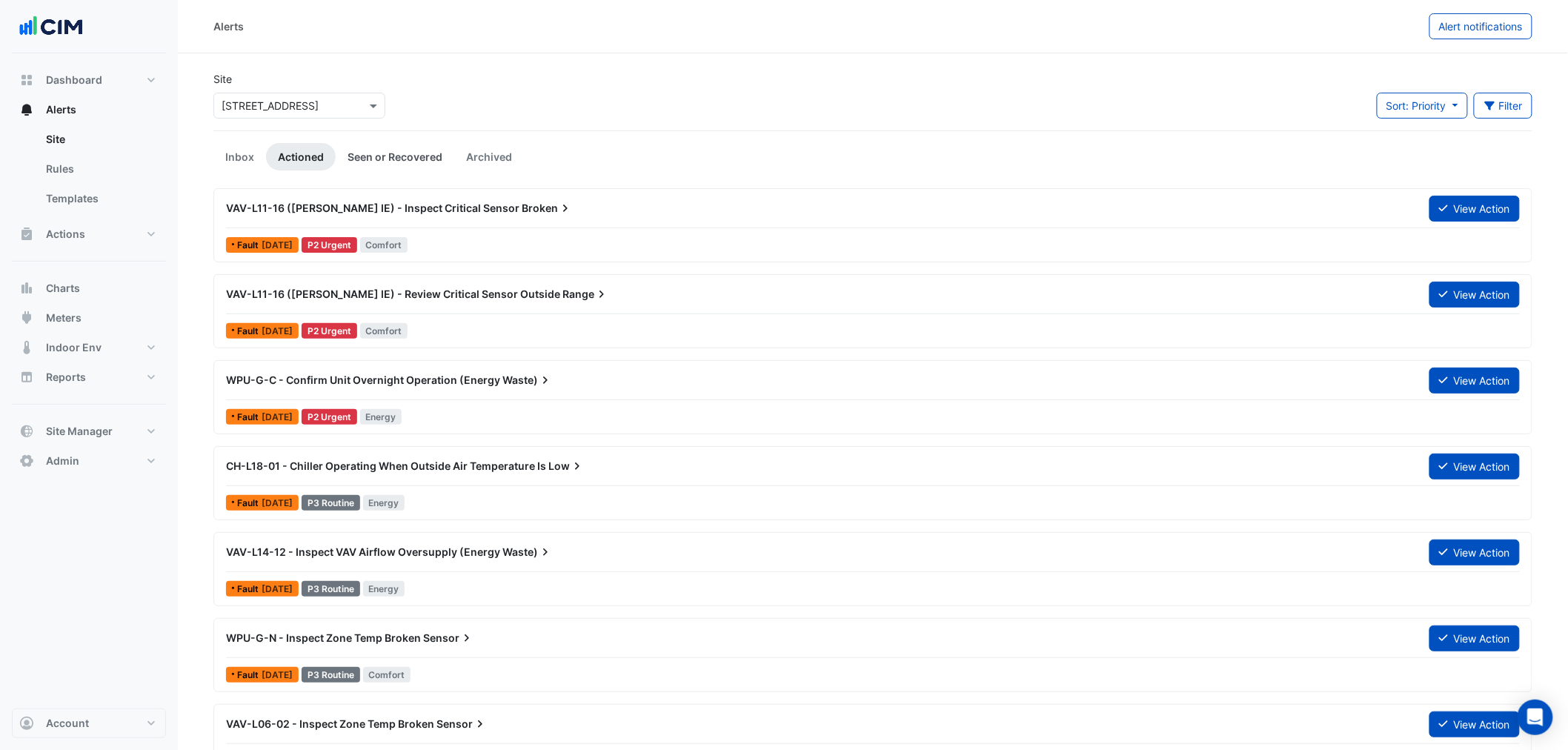
click at [359, 153] on link "Seen or Recovered" at bounding box center [395, 156] width 119 height 27
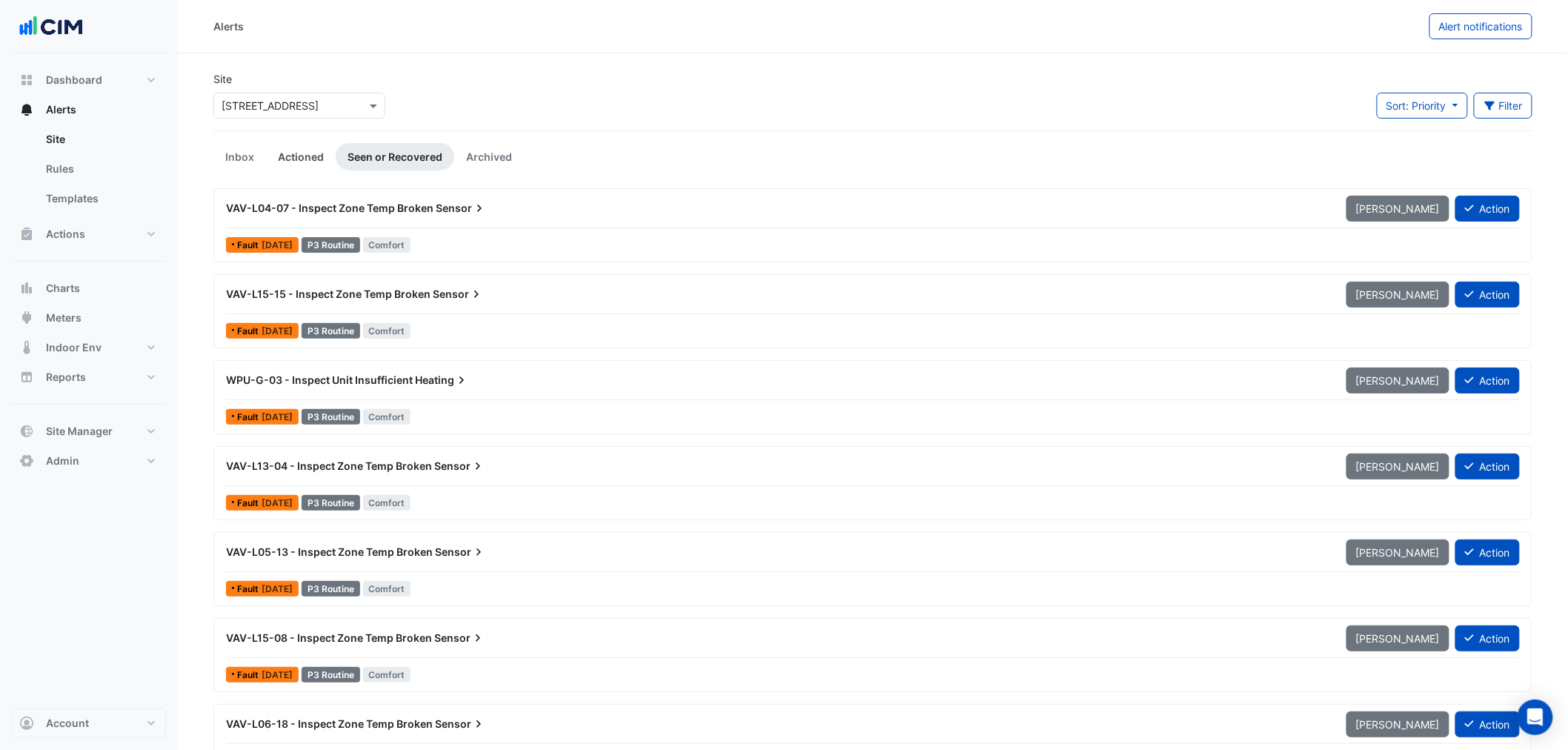
click at [298, 152] on link "Actioned" at bounding box center [300, 156] width 69 height 27
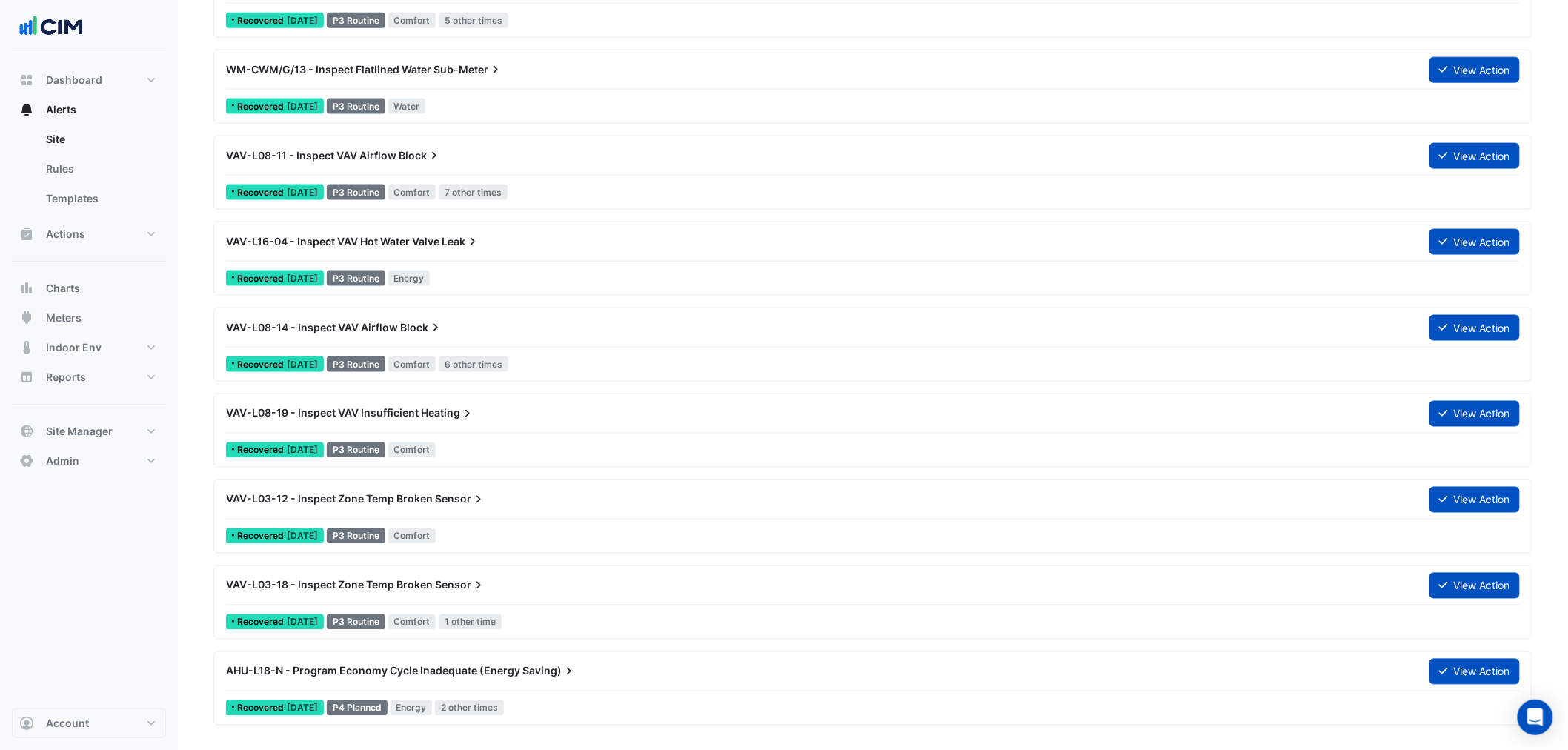
scroll to position [3438, 0]
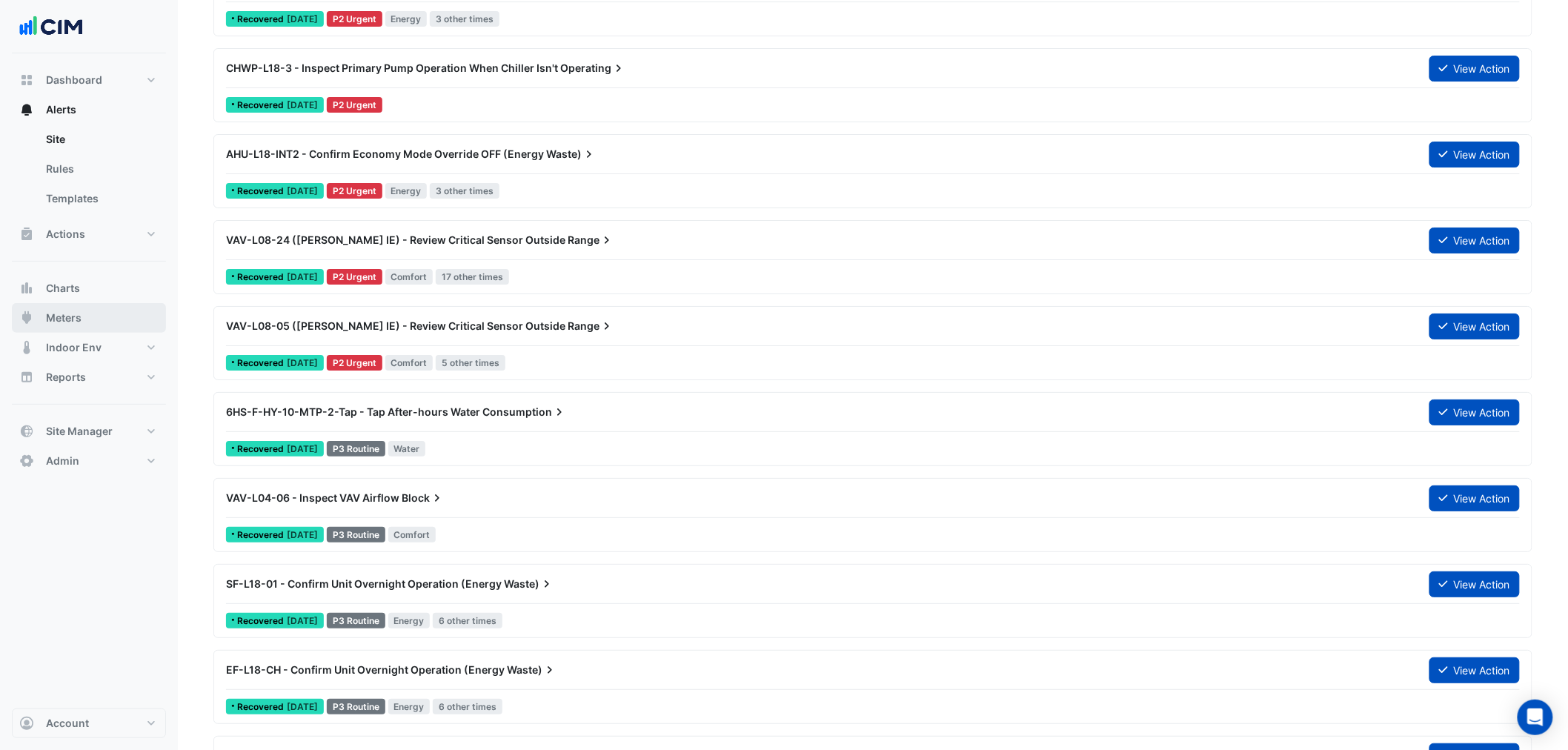
click at [154, 324] on button "Meters" at bounding box center [88, 318] width 154 height 30
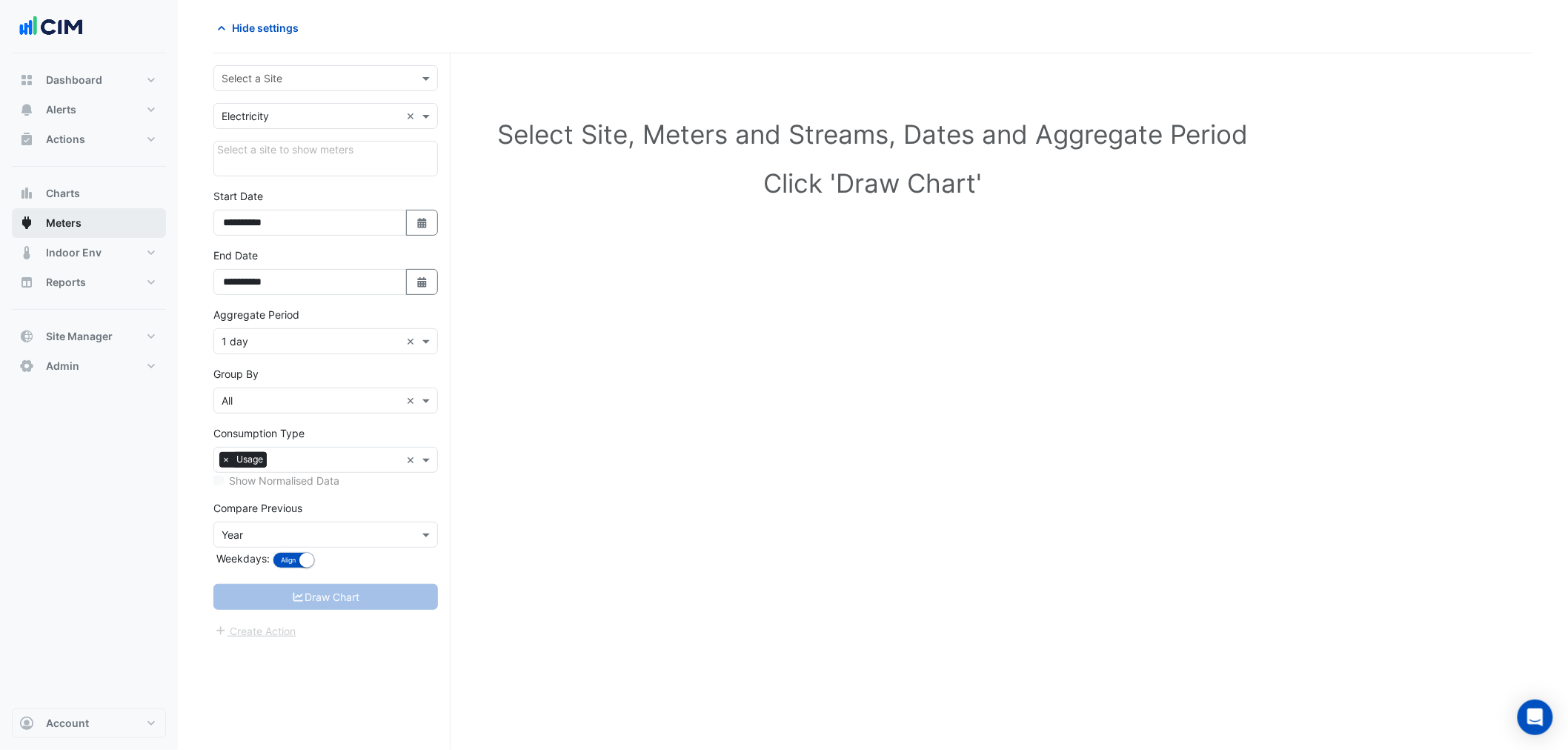
scroll to position [56, 0]
click at [272, 76] on input "text" at bounding box center [311, 78] width 178 height 16
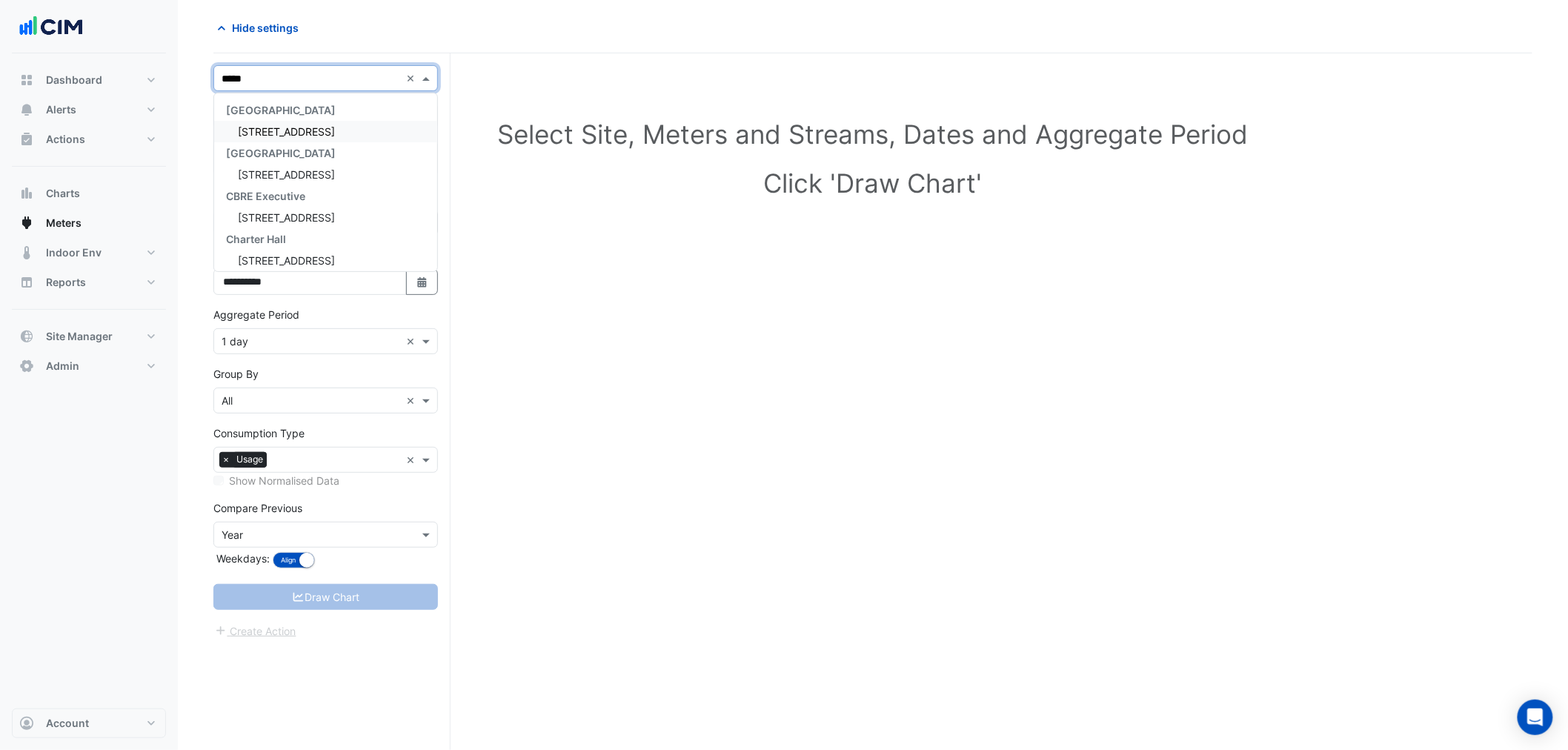
type input "******"
click at [300, 128] on span "[STREET_ADDRESS]" at bounding box center [286, 131] width 97 height 12
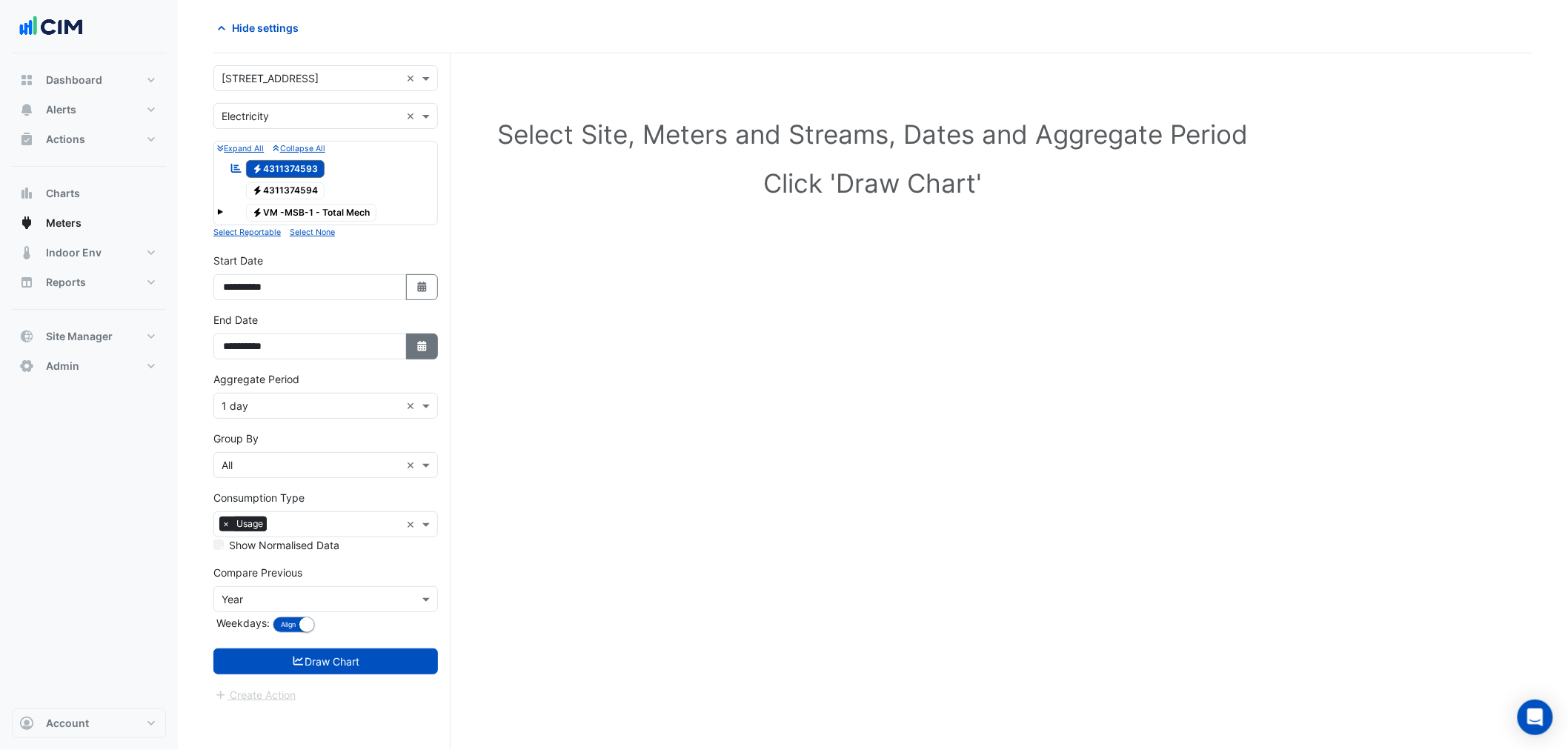
click at [418, 343] on icon "Select Date" at bounding box center [423, 346] width 13 height 11
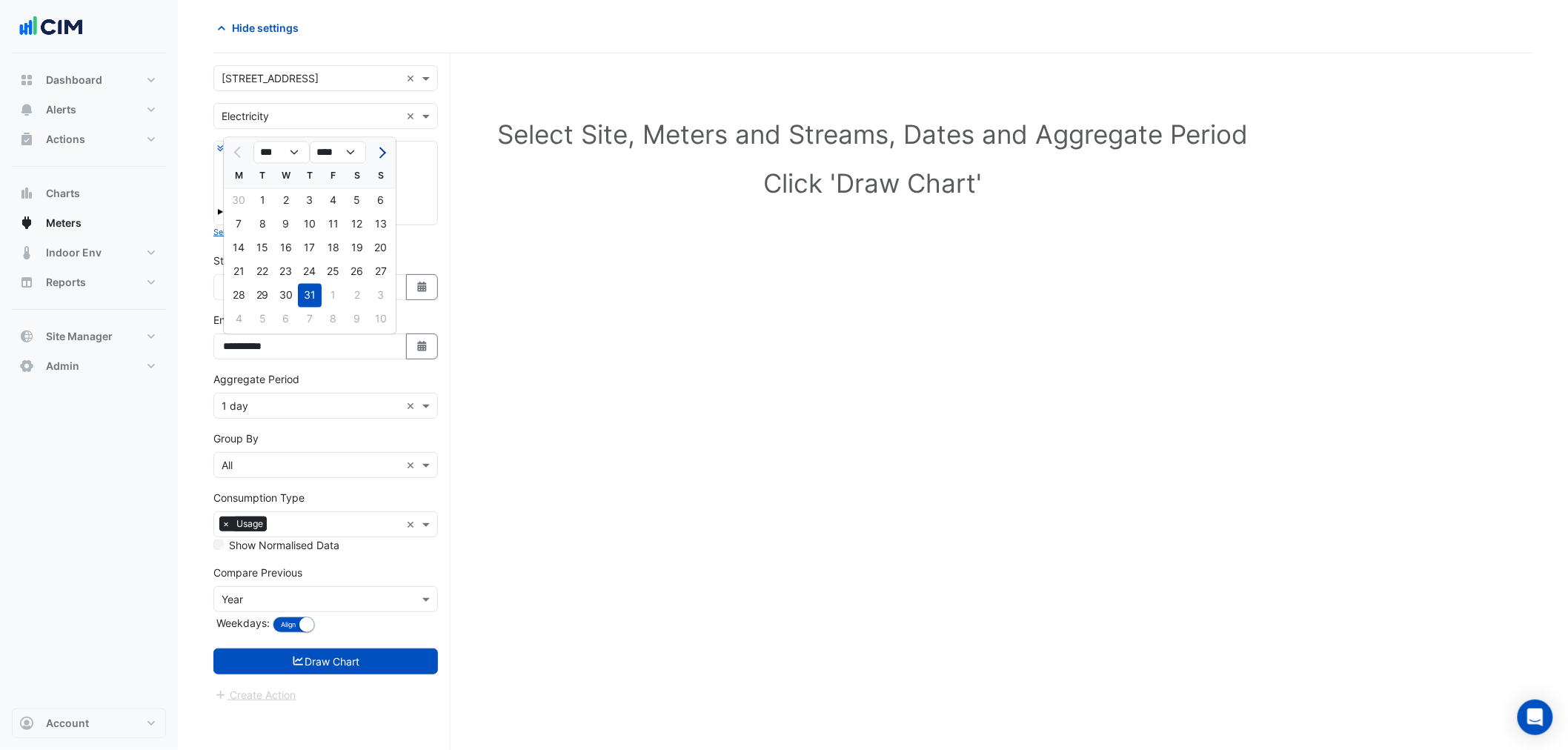
click at [374, 153] on button "Next month" at bounding box center [381, 153] width 18 height 24
select select "*"
click at [240, 273] on div "18" at bounding box center [239, 271] width 24 height 24
type input "**********"
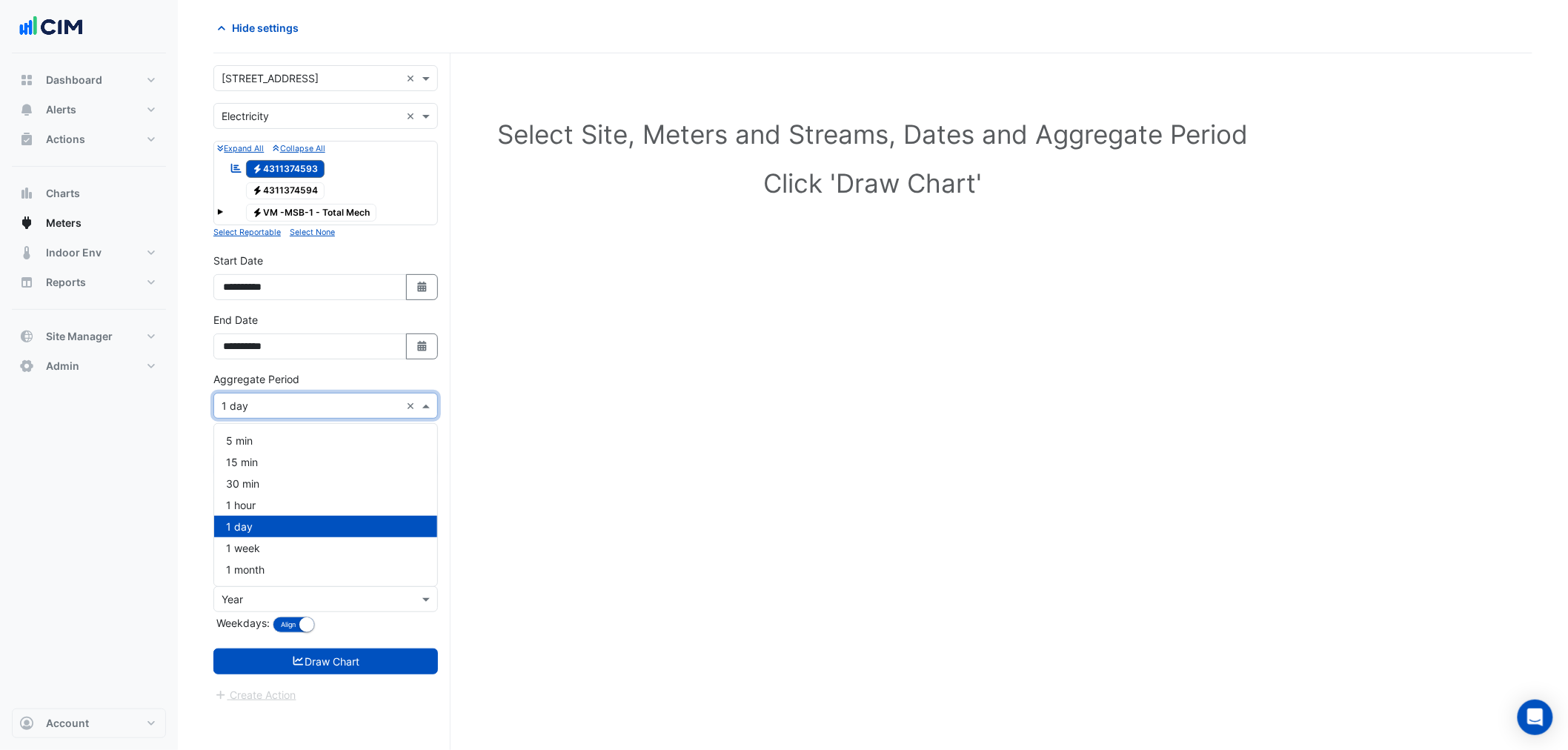
drag, startPoint x: 273, startPoint y: 401, endPoint x: 272, endPoint y: 419, distance: 18.0
click at [273, 401] on input "text" at bounding box center [311, 406] width 178 height 16
click at [274, 499] on div "1 hour" at bounding box center [326, 505] width 223 height 21
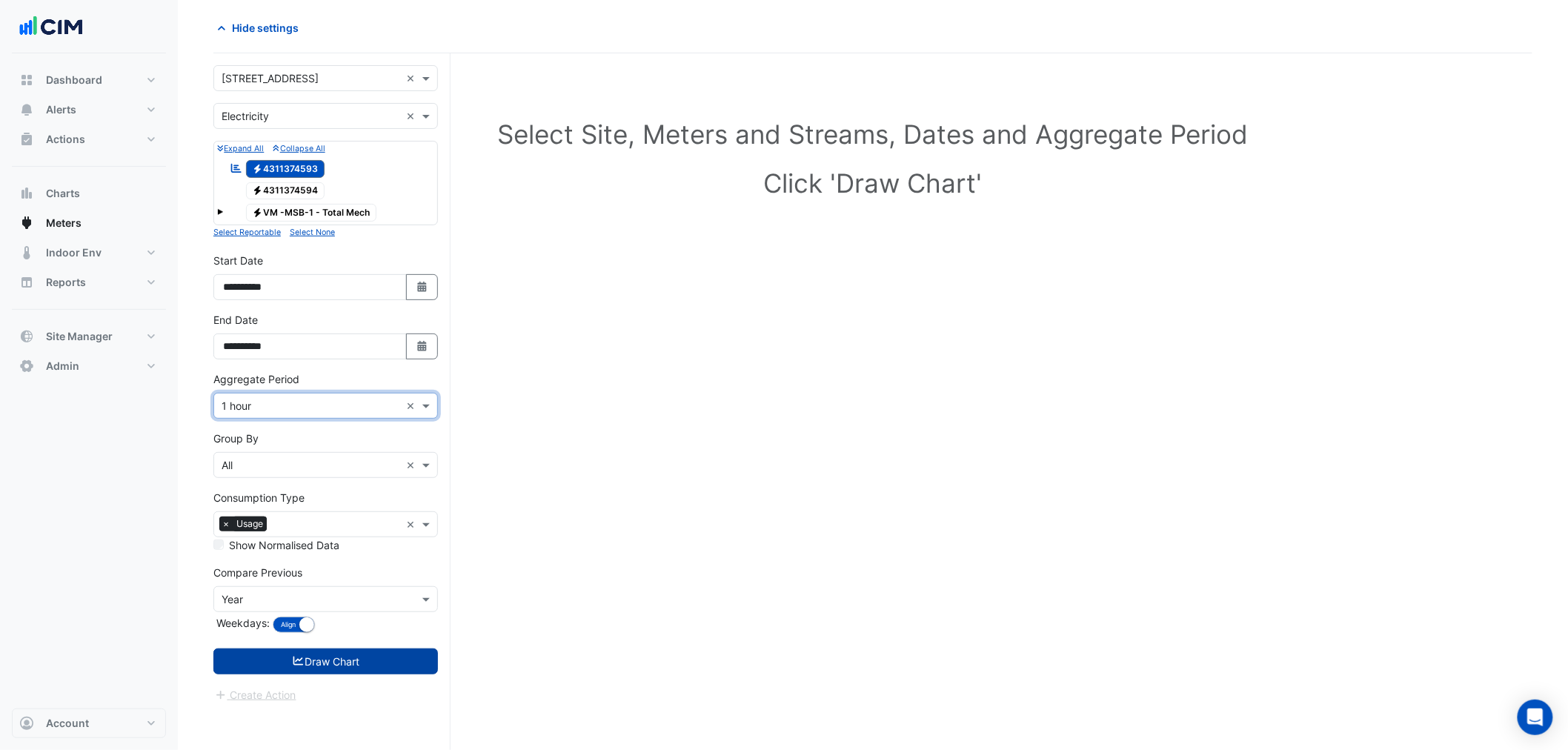
click at [409, 668] on button "Draw Chart" at bounding box center [326, 661] width 224 height 26
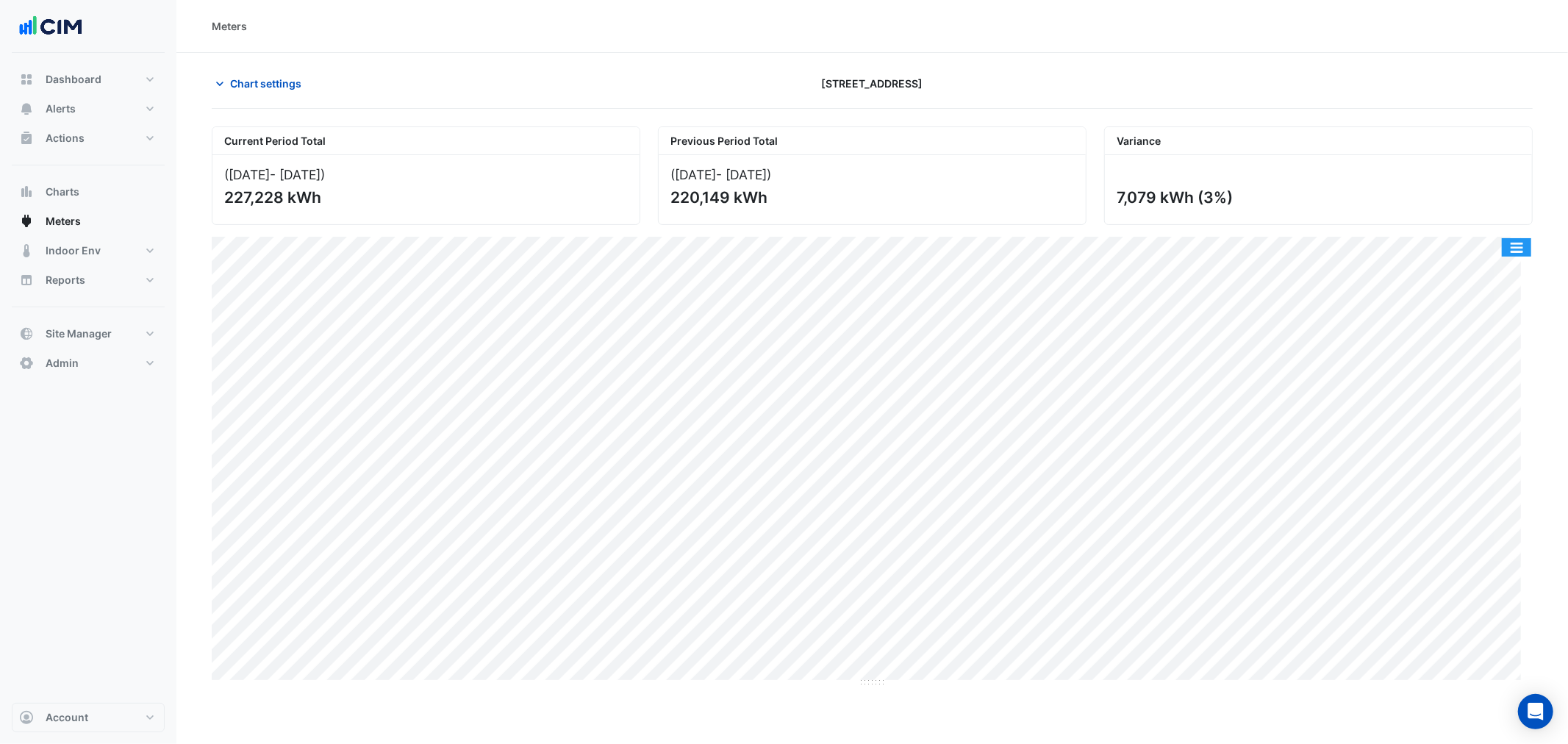
click at [1516, 250] on button "button" at bounding box center [1516, 247] width 29 height 18
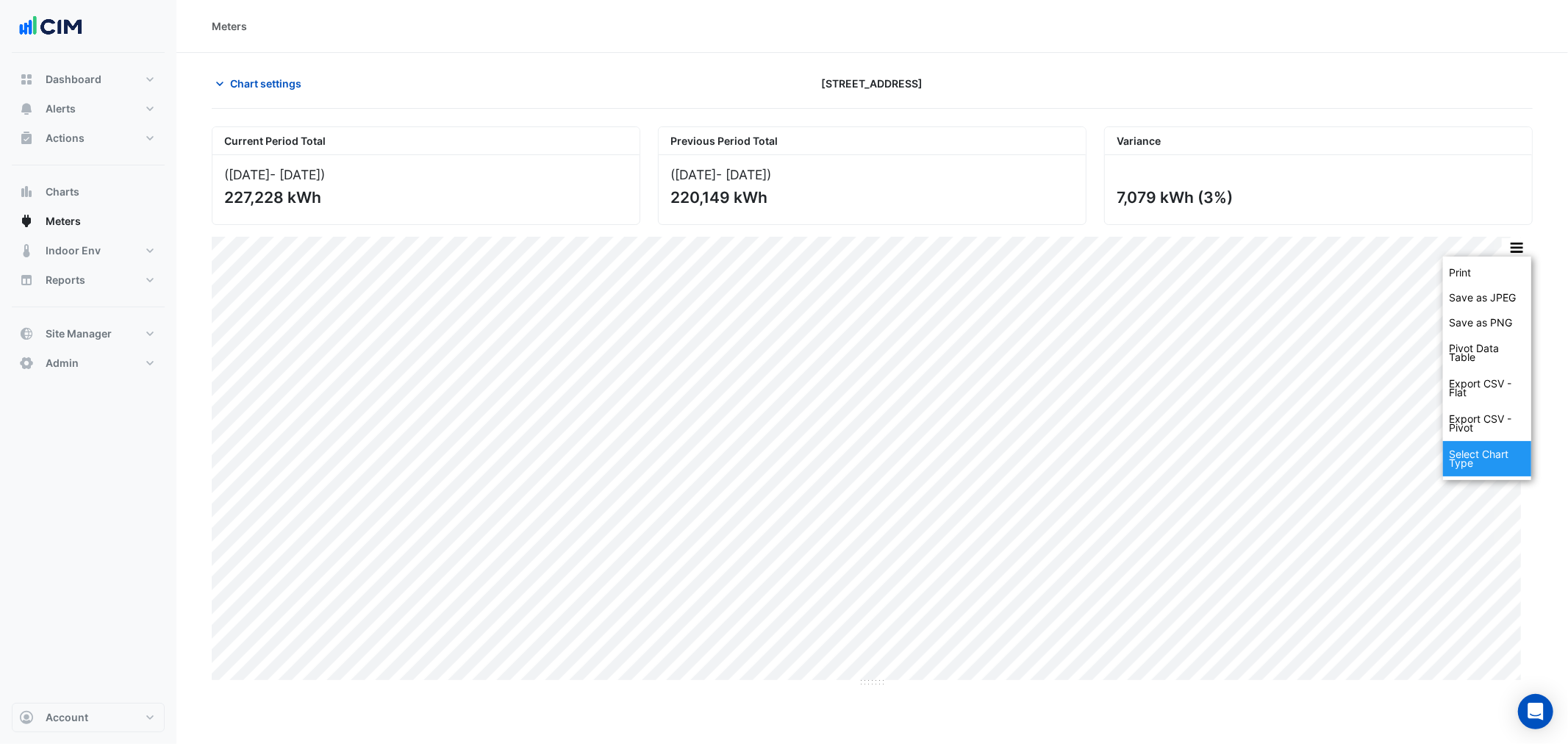
click at [1470, 450] on div "Select Chart Type" at bounding box center [1487, 458] width 88 height 35
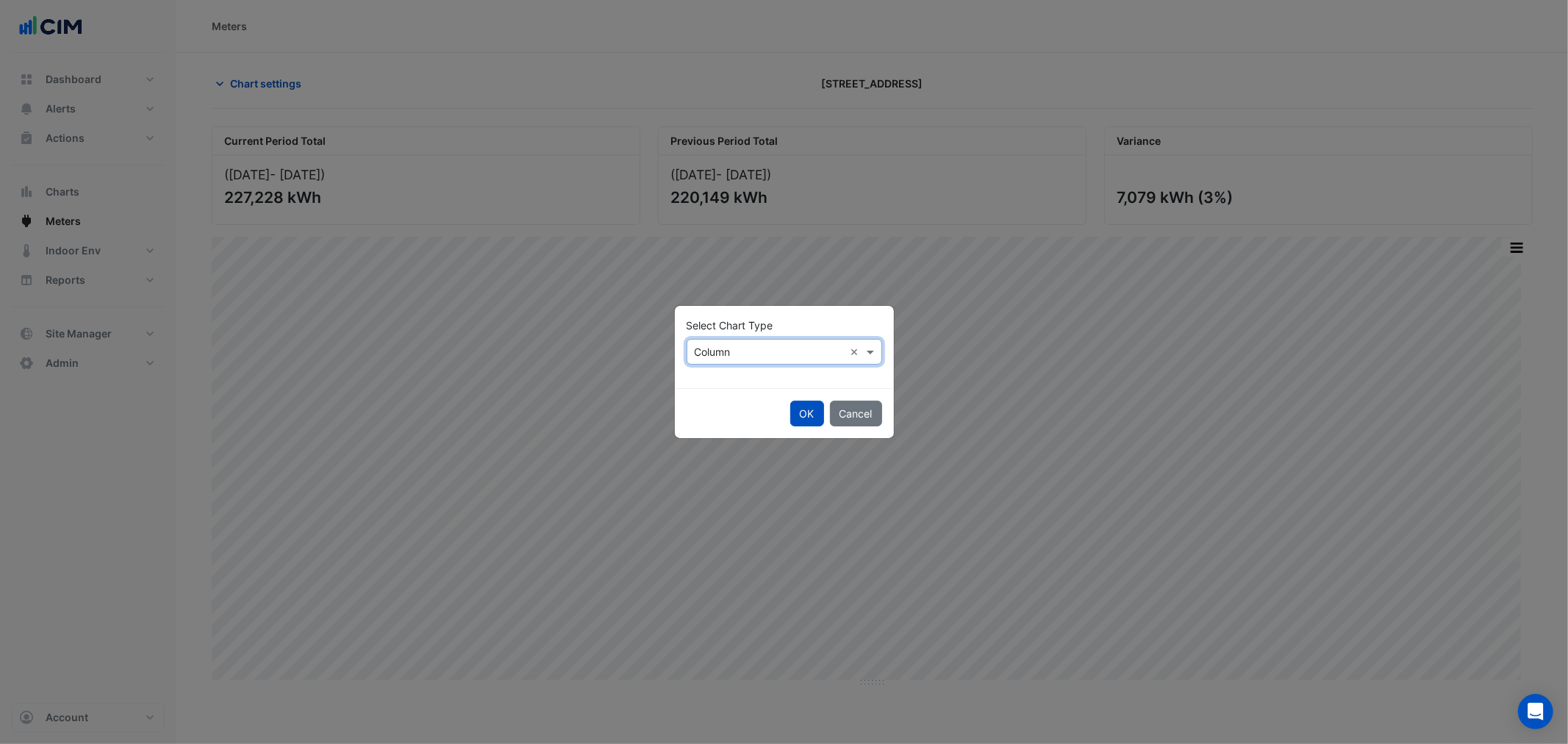
click at [752, 348] on input "text" at bounding box center [769, 352] width 150 height 16
click at [718, 380] on span "Line" at bounding box center [709, 383] width 20 height 12
click at [809, 419] on button "OK" at bounding box center [806, 413] width 34 height 25
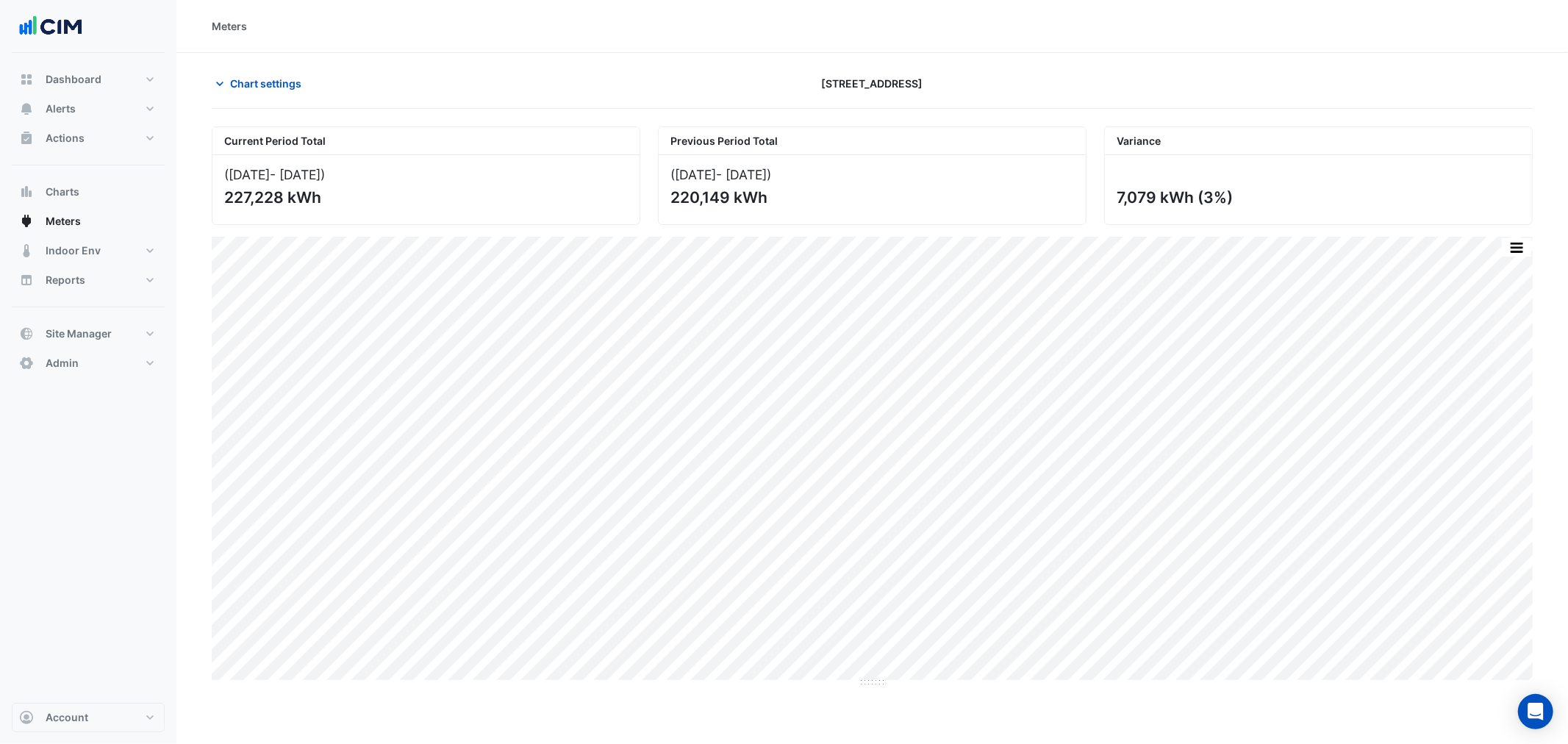
click at [237, 100] on div "Chart settings [STREET_ADDRESS]" at bounding box center [872, 89] width 1321 height 38
click at [237, 78] on span "Chart settings" at bounding box center [265, 83] width 71 height 16
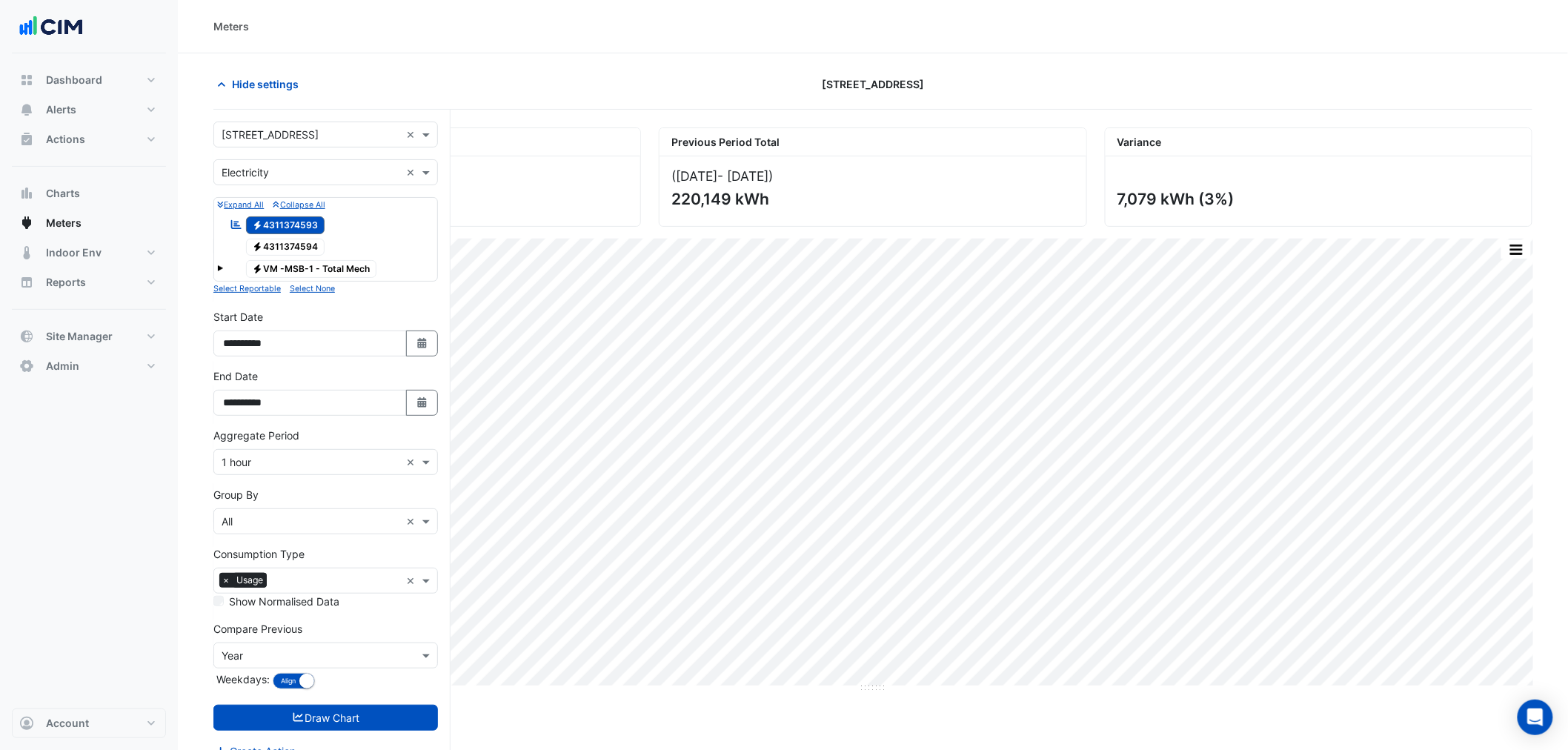
click at [252, 157] on form "**********" at bounding box center [326, 440] width 224 height 638
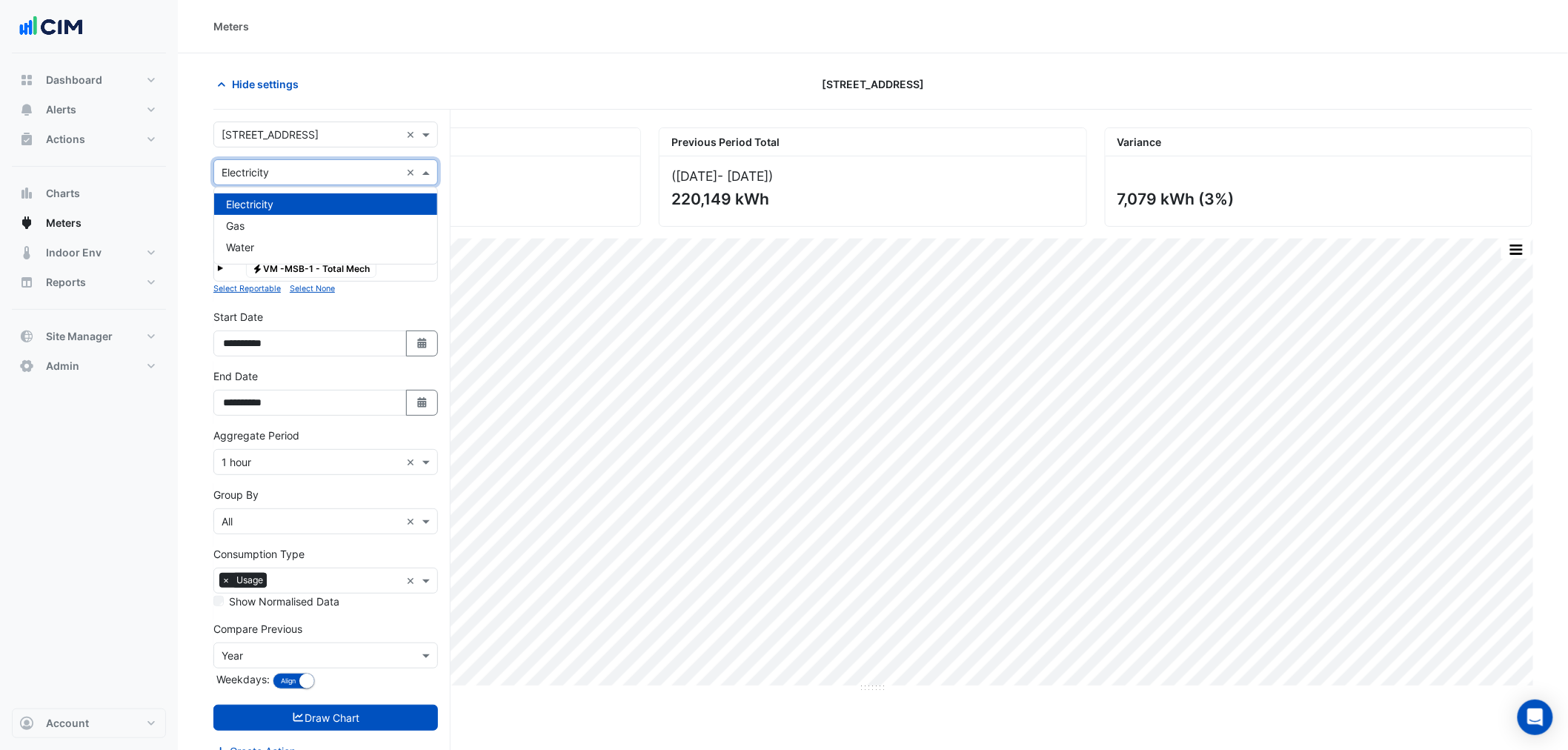
click at [250, 173] on input "text" at bounding box center [311, 172] width 178 height 16
click at [254, 225] on div "Gas" at bounding box center [326, 225] width 223 height 21
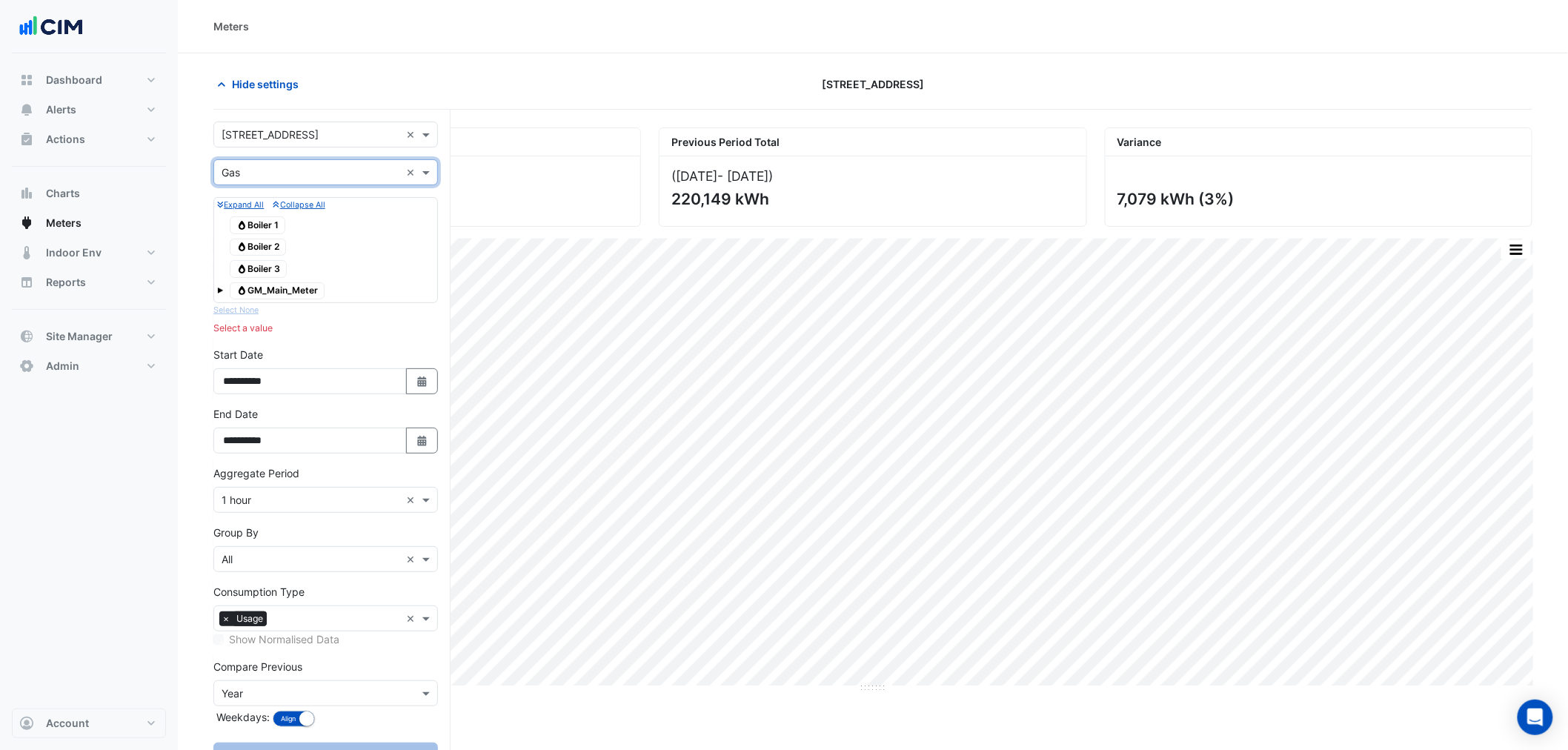
click at [289, 295] on span "Gas GM_Main_Meter" at bounding box center [276, 291] width 95 height 18
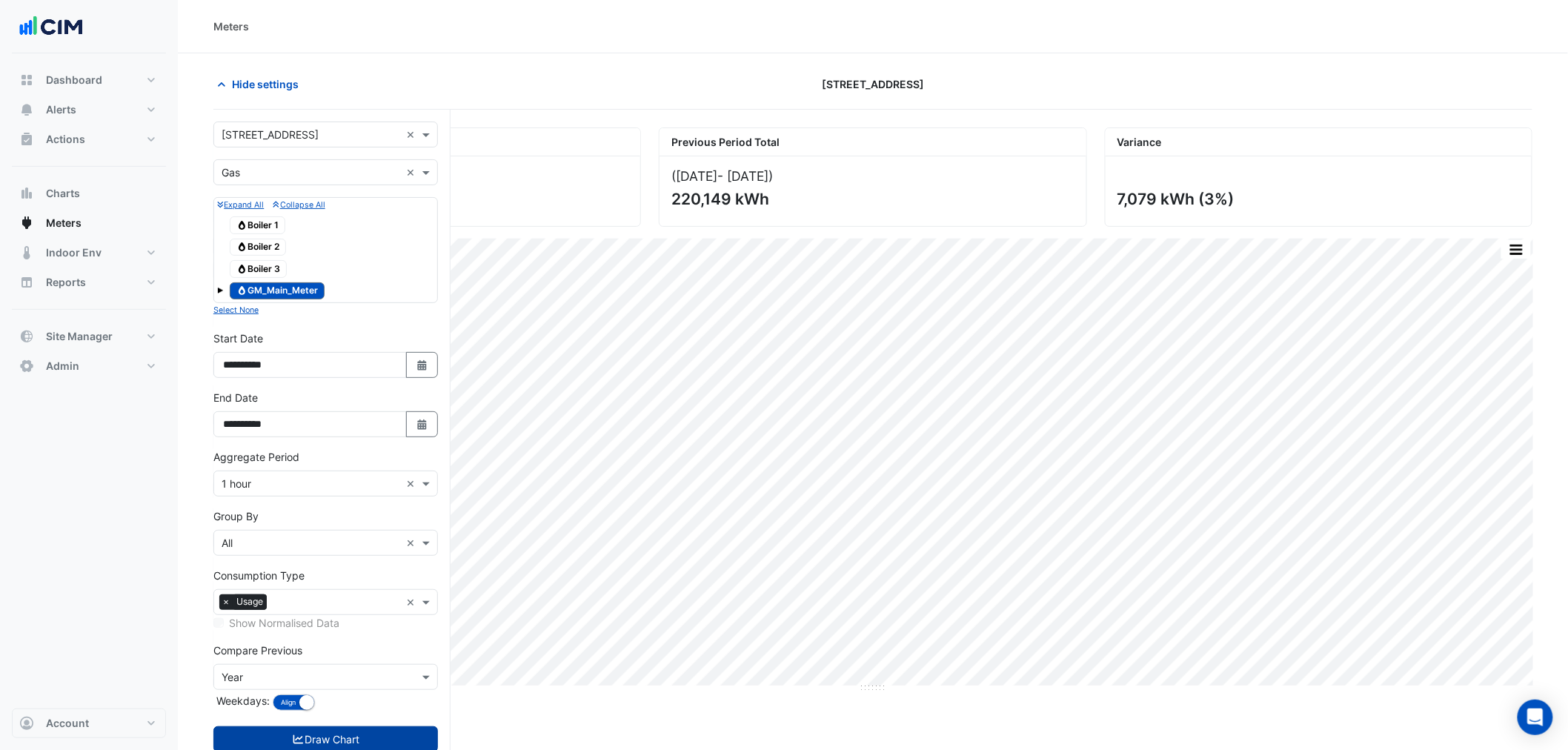
click at [381, 741] on button "Draw Chart" at bounding box center [326, 738] width 224 height 26
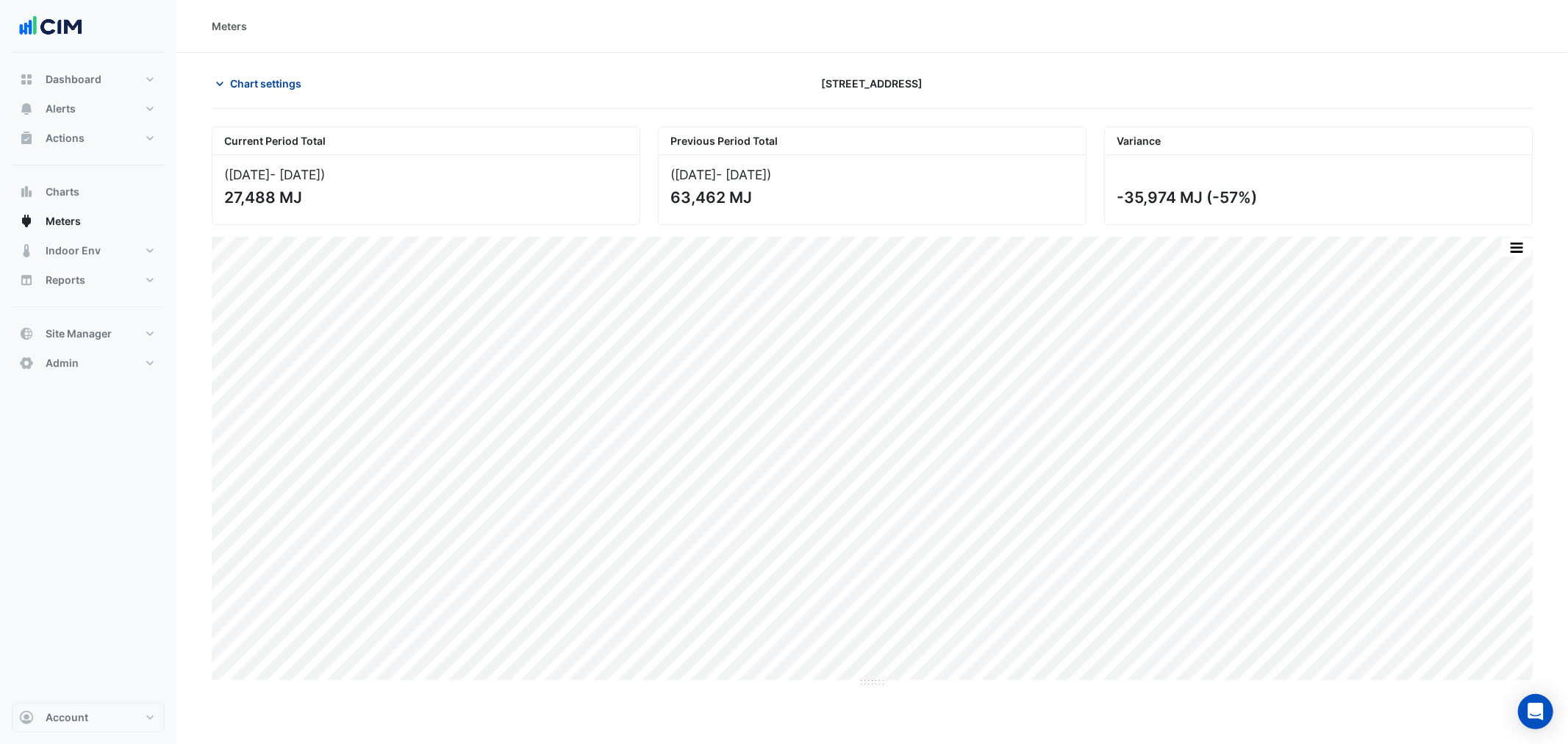
click at [274, 89] on span "Chart settings" at bounding box center [265, 83] width 71 height 16
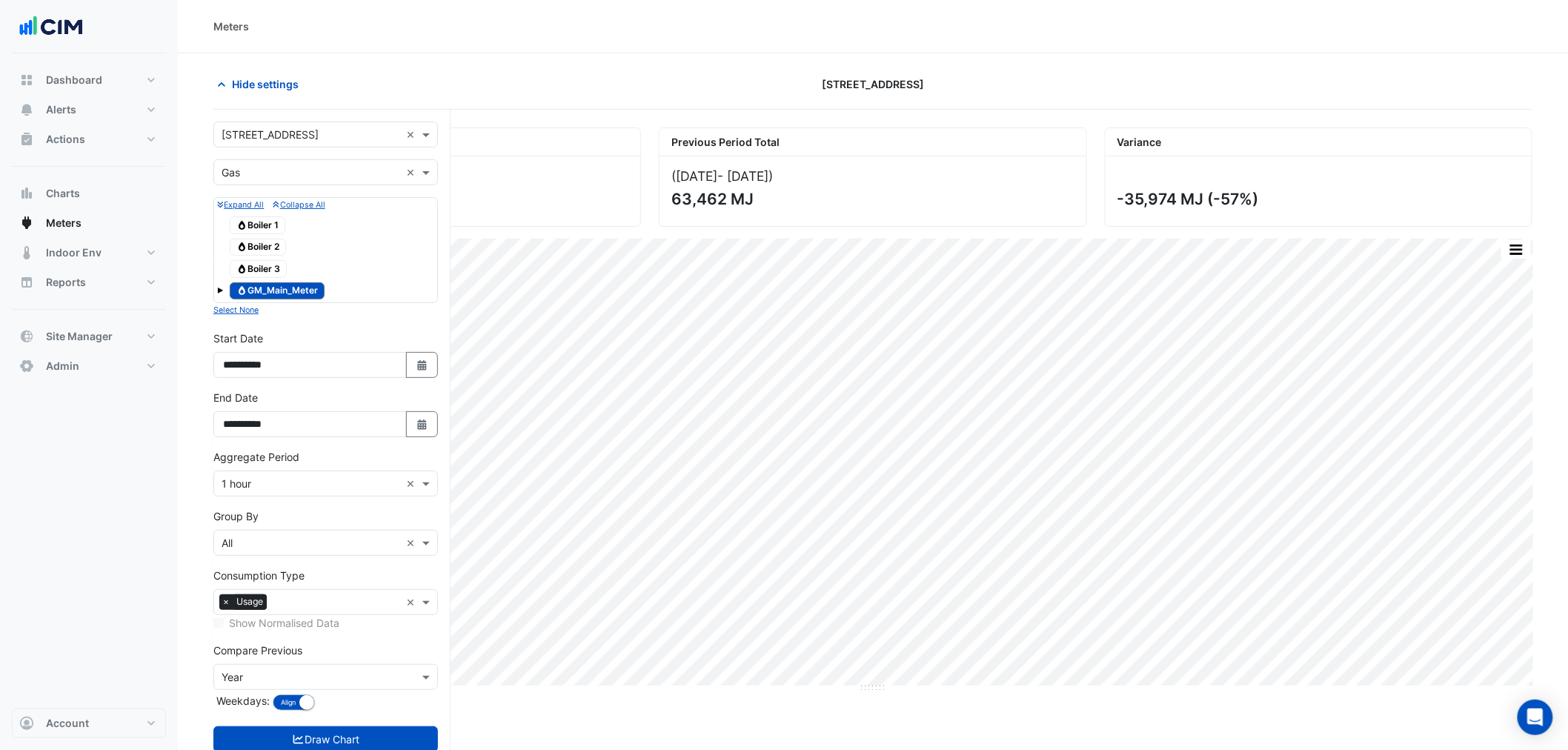
click at [273, 186] on form "Select a Site × [STREET_ADDRESS] × Utility Type × Gas × Expand All Collapse All…" at bounding box center [326, 451] width 224 height 660
click at [277, 180] on div "Utility Type × Gas ×" at bounding box center [326, 172] width 224 height 26
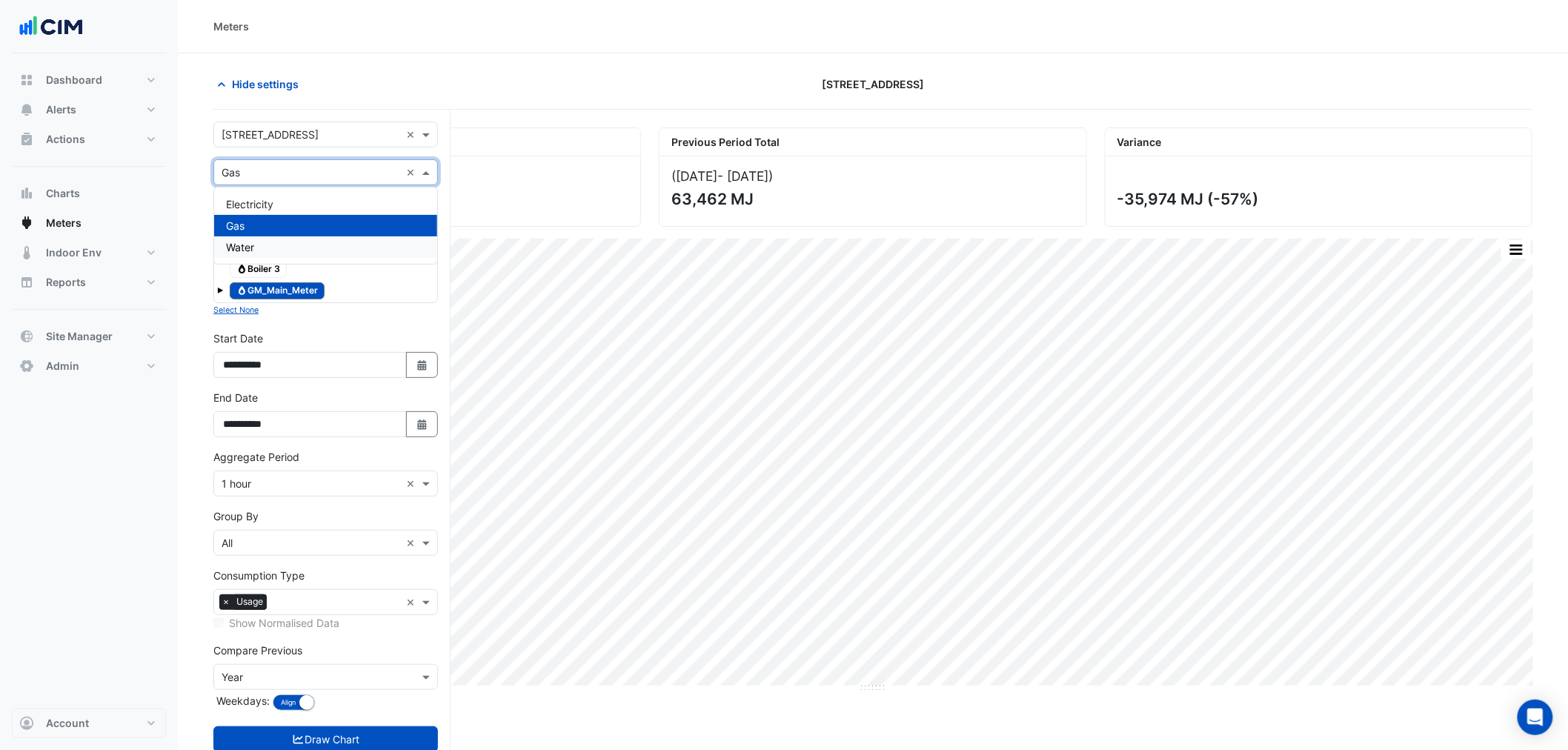
click at [285, 247] on div "Water" at bounding box center [326, 248] width 223 height 21
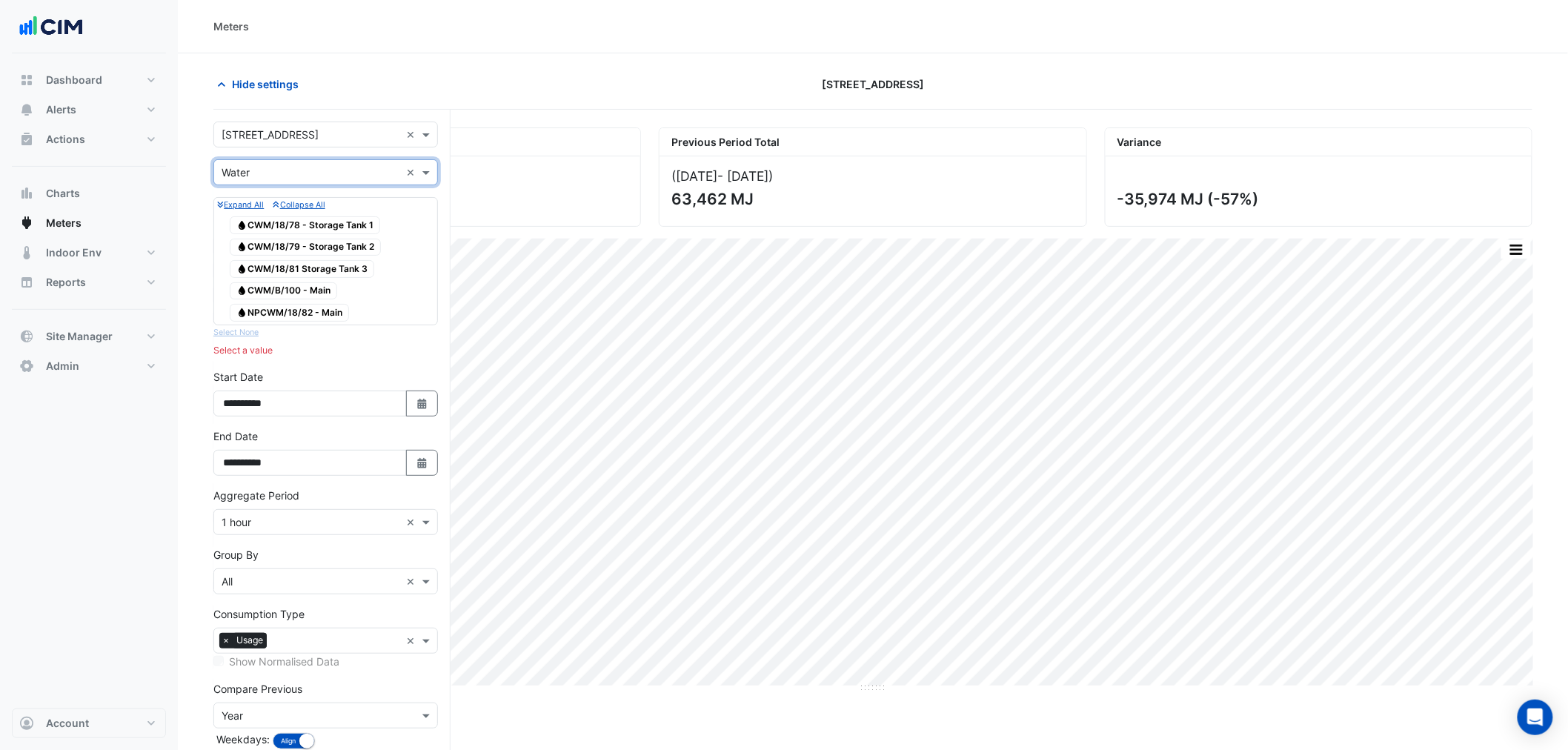
click at [311, 294] on span "Water CWM/B/100 - Main" at bounding box center [283, 291] width 107 height 18
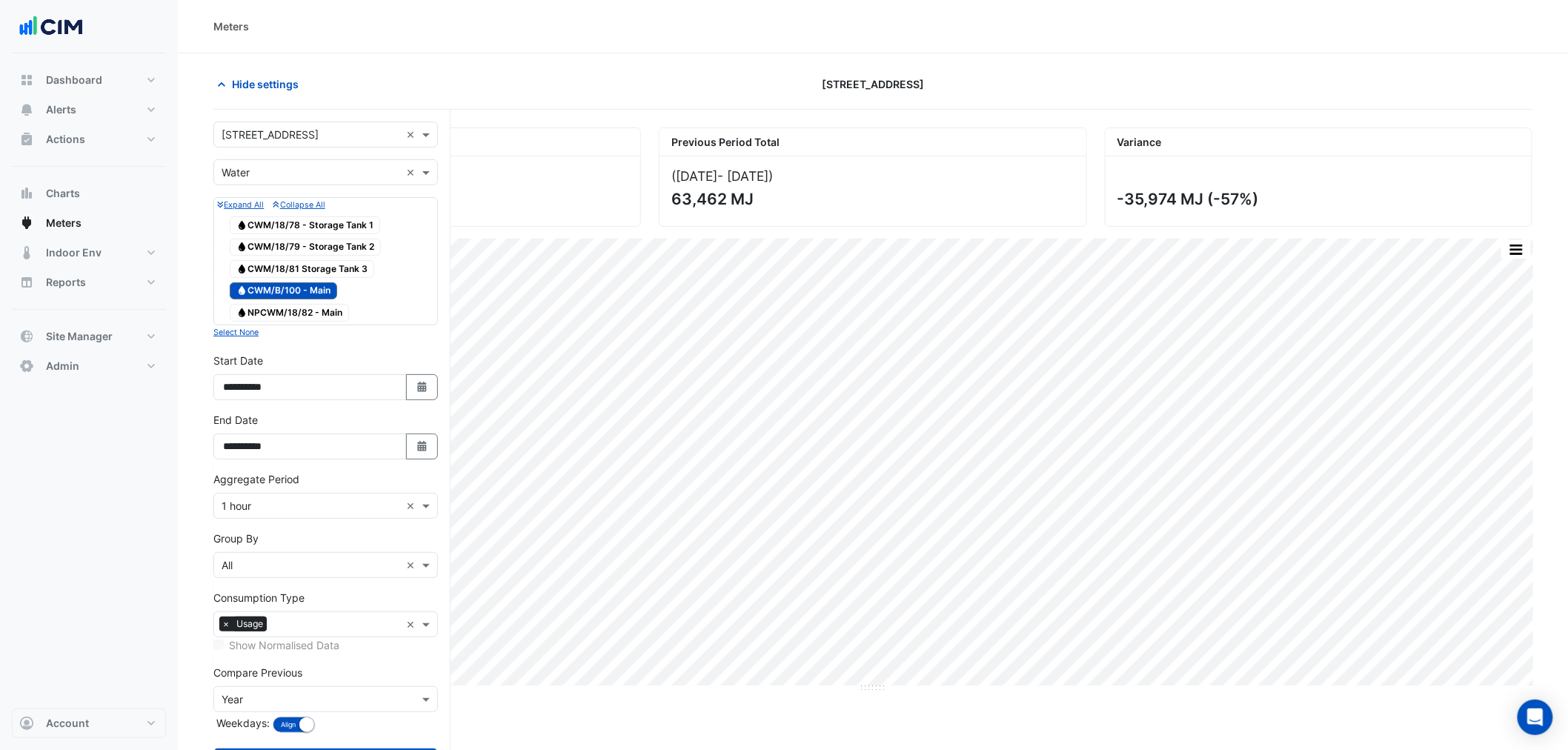
click at [309, 316] on span "Water NPCWM/18/82 - Main" at bounding box center [289, 313] width 120 height 18
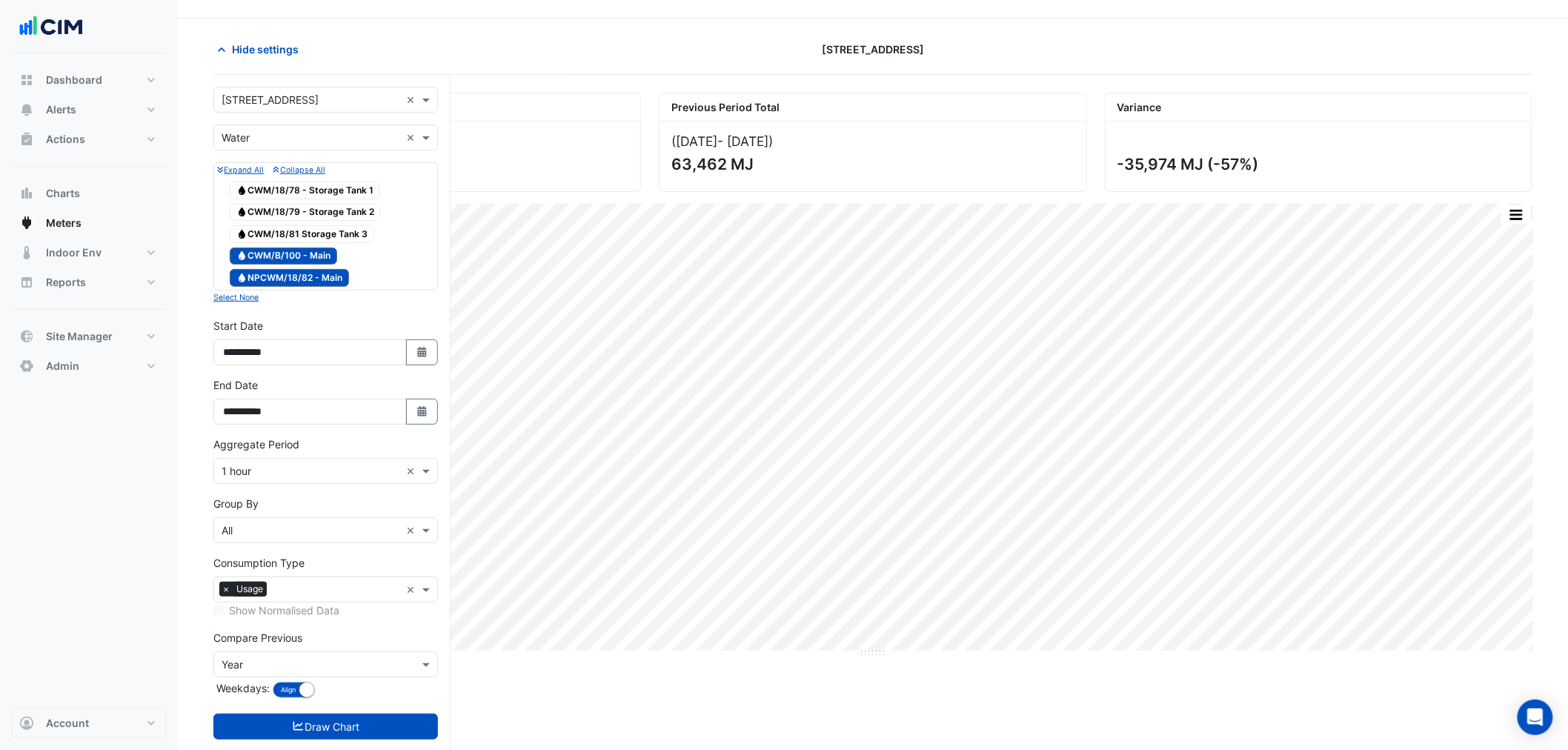
scroll to position [69, 0]
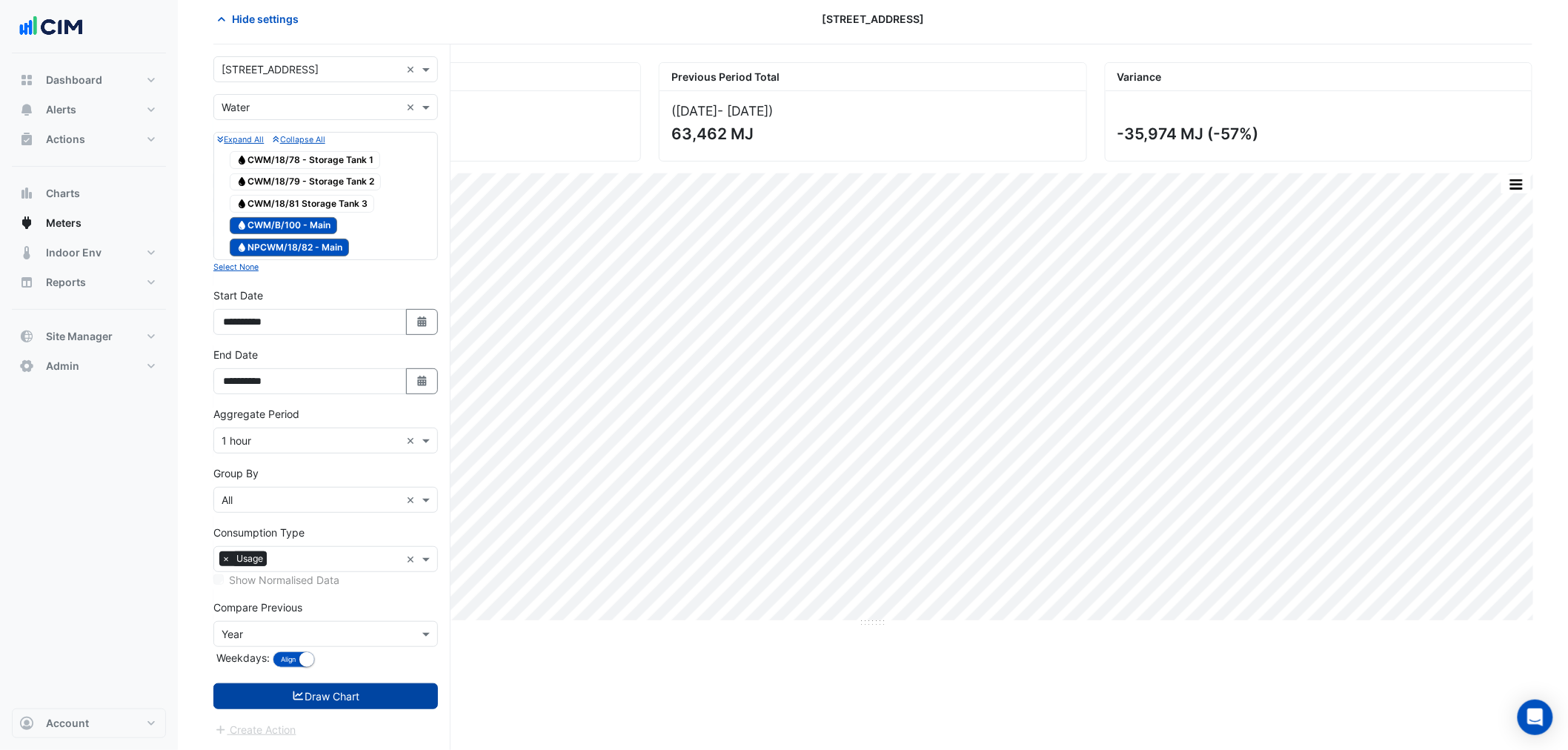
click at [386, 700] on button "Draw Chart" at bounding box center [326, 696] width 224 height 26
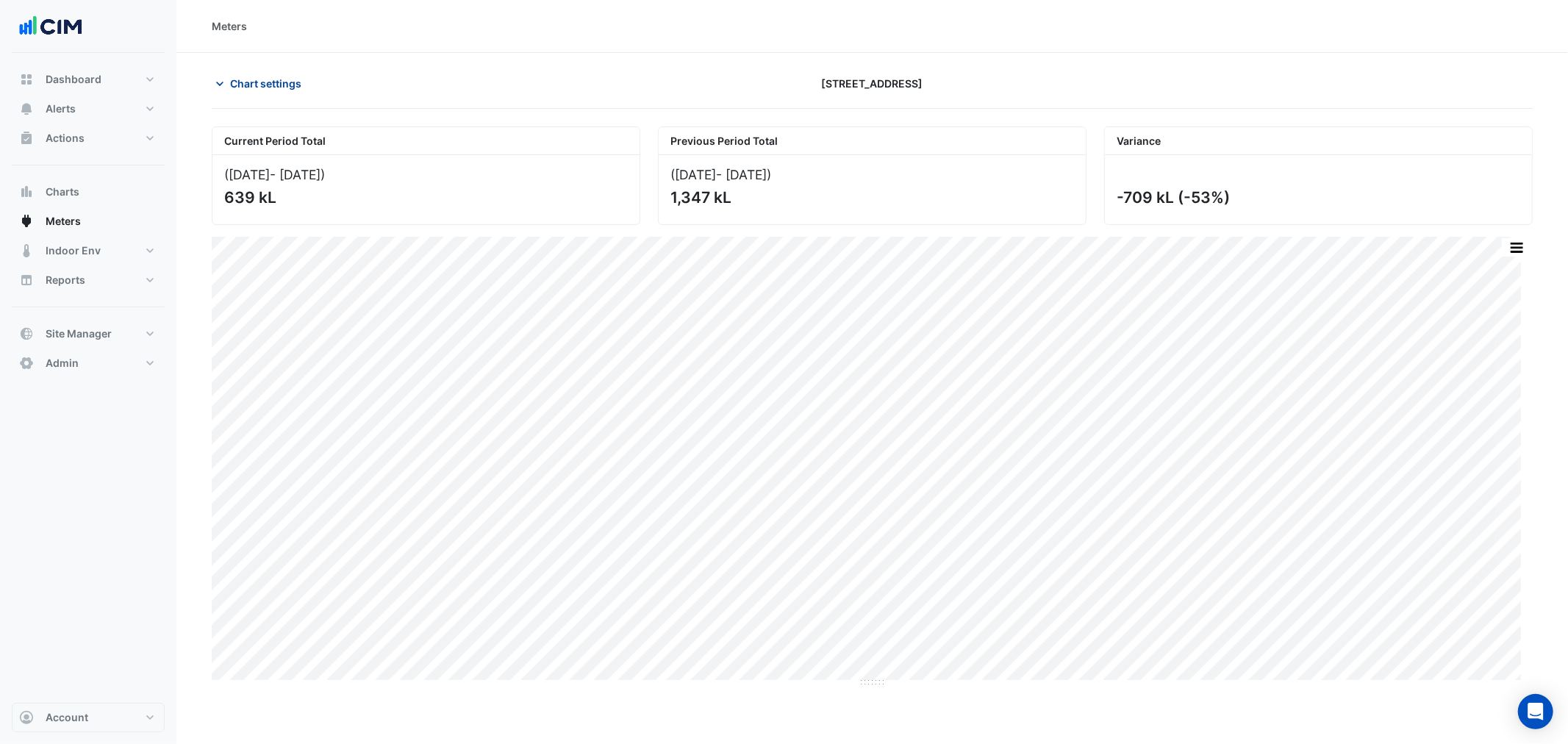
click at [292, 70] on button "Chart settings" at bounding box center [261, 83] width 99 height 25
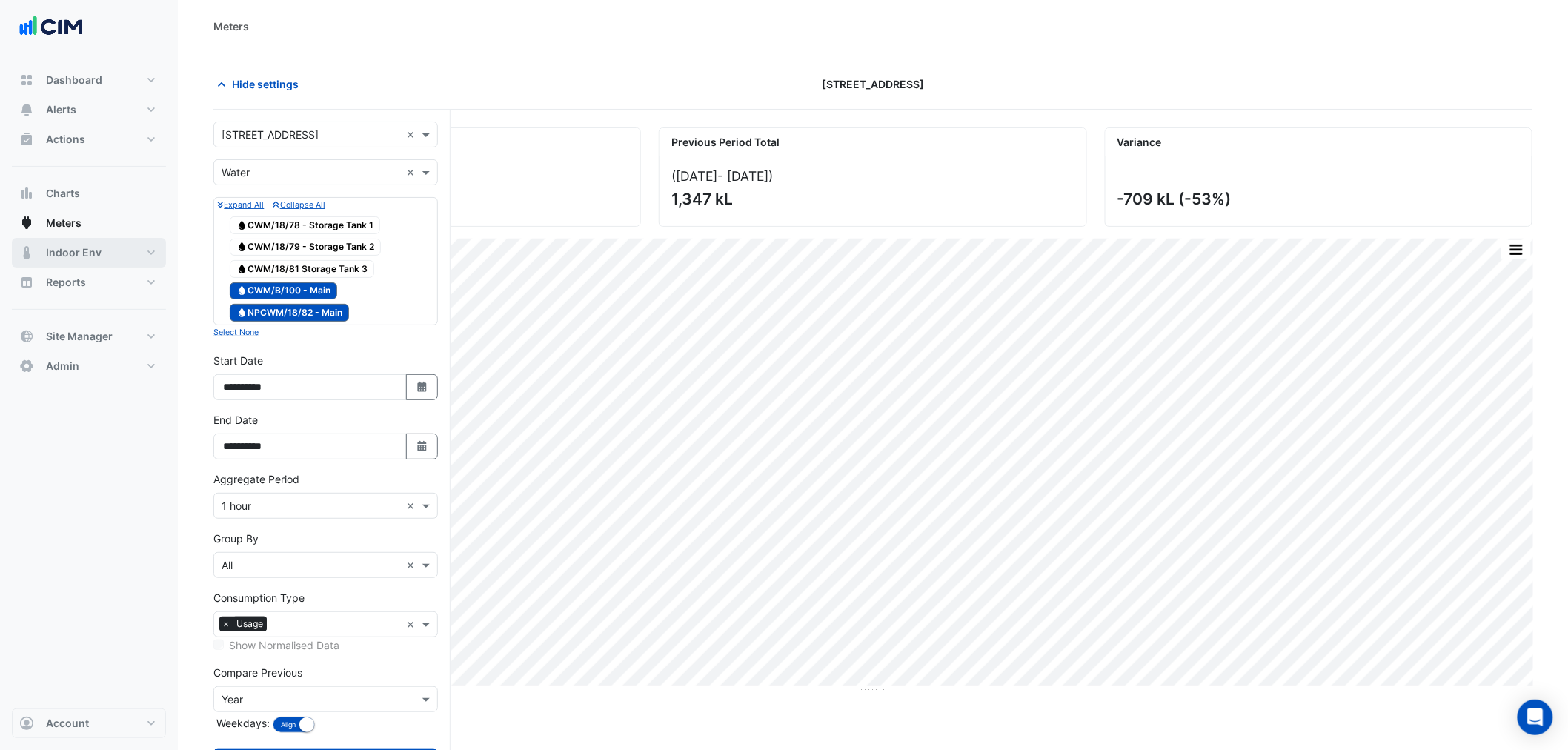
click at [93, 249] on span "Indoor Env" at bounding box center [73, 252] width 55 height 15
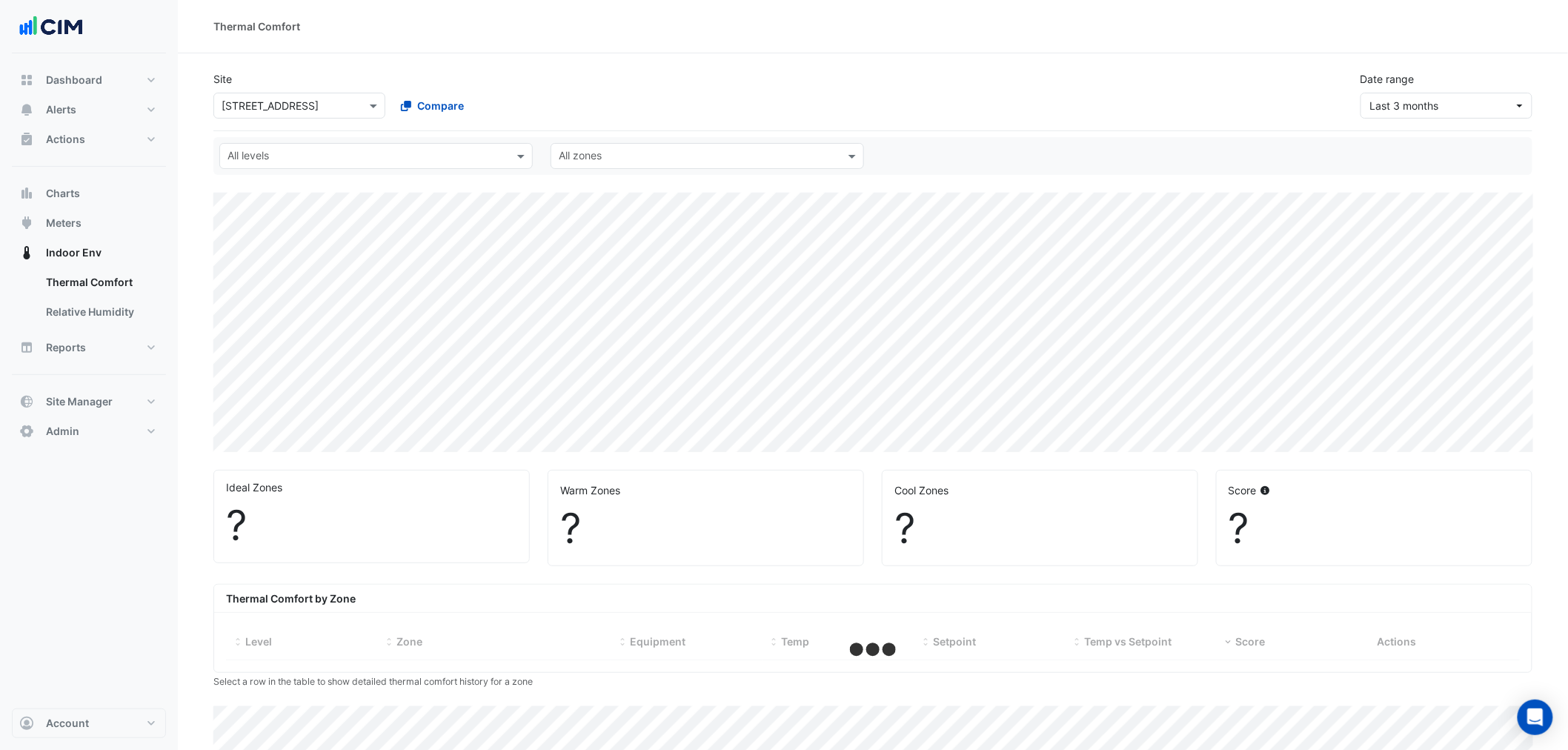
select select "***"
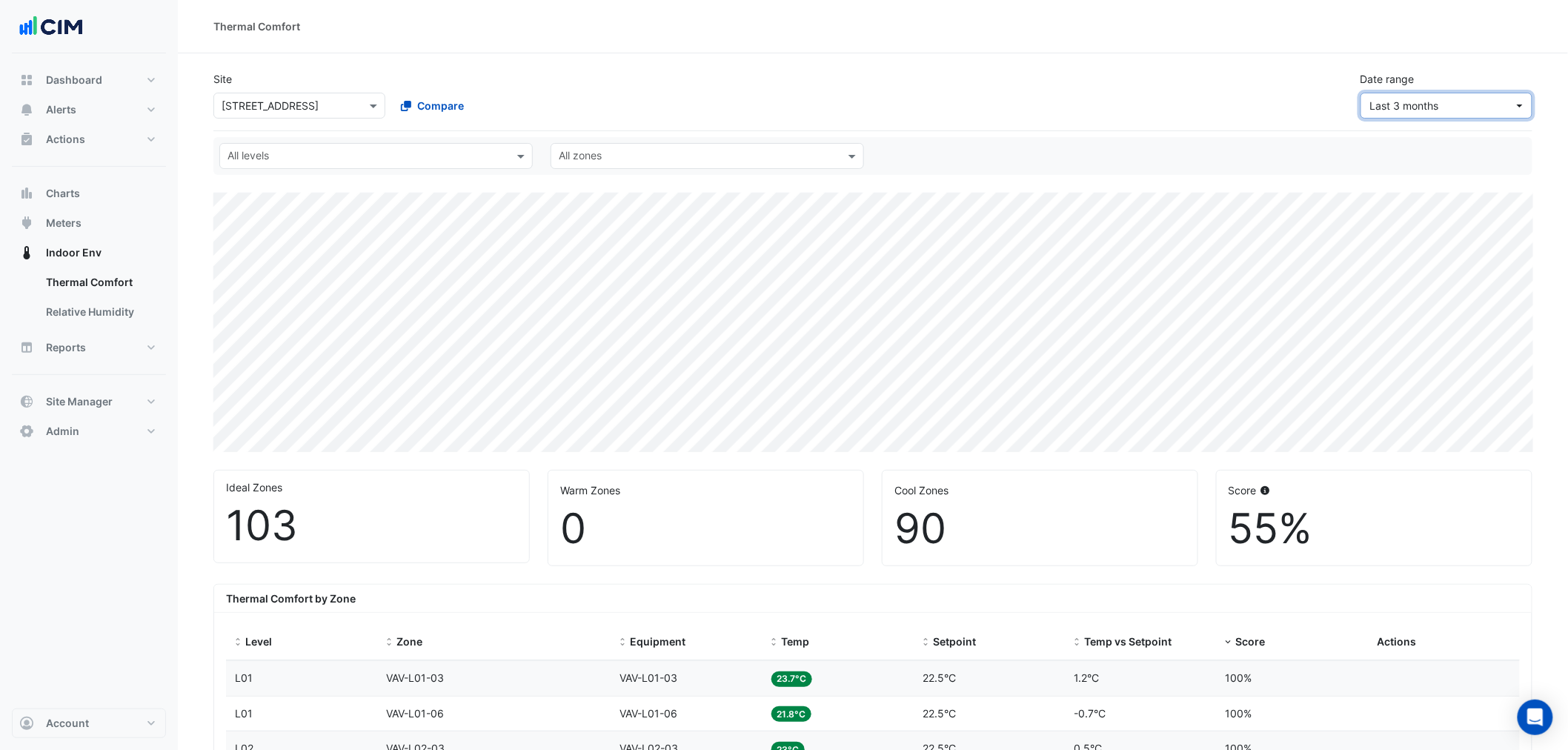
click at [1407, 113] on button "Last 3 months" at bounding box center [1447, 105] width 172 height 26
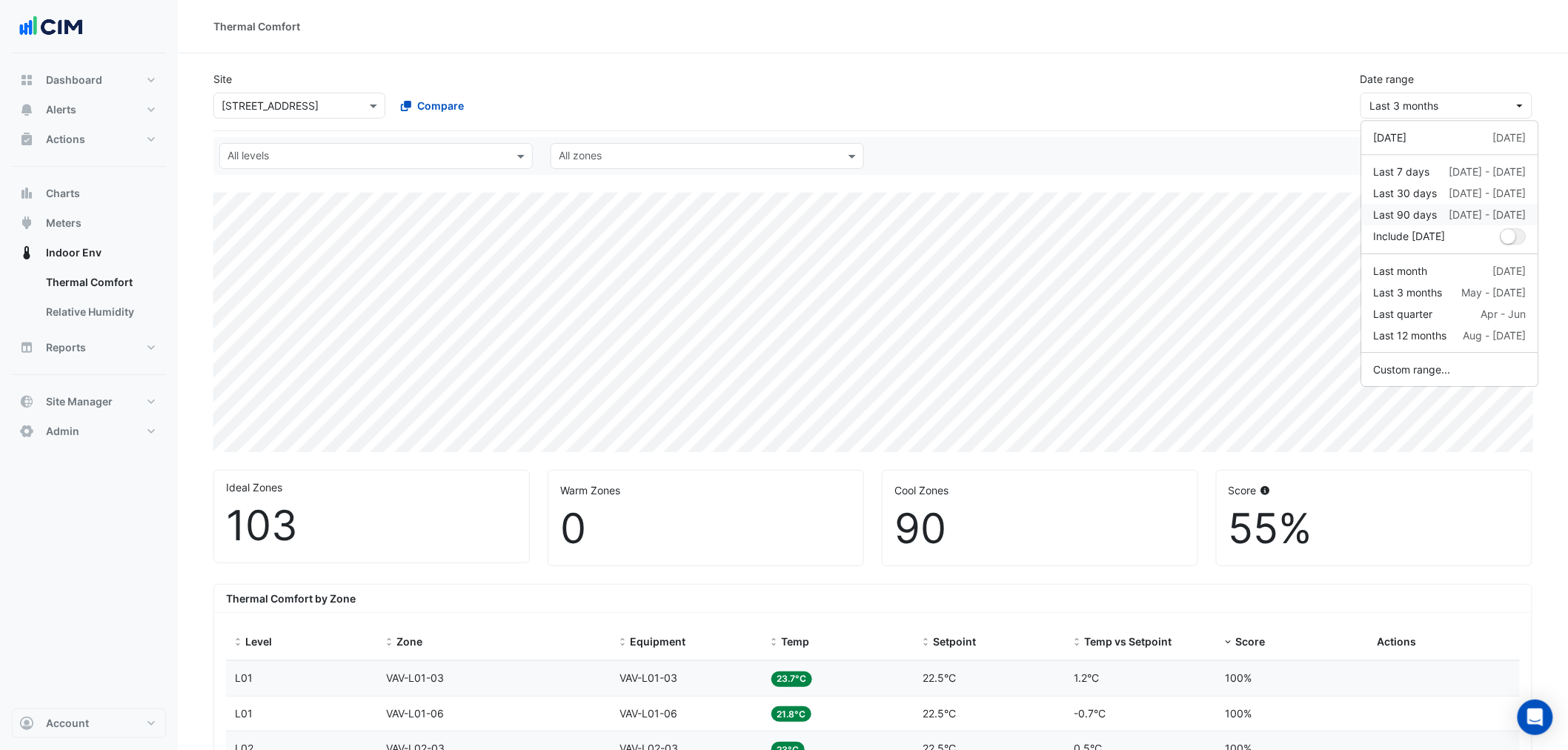
click at [1420, 215] on div "Last 90 days" at bounding box center [1405, 215] width 64 height 16
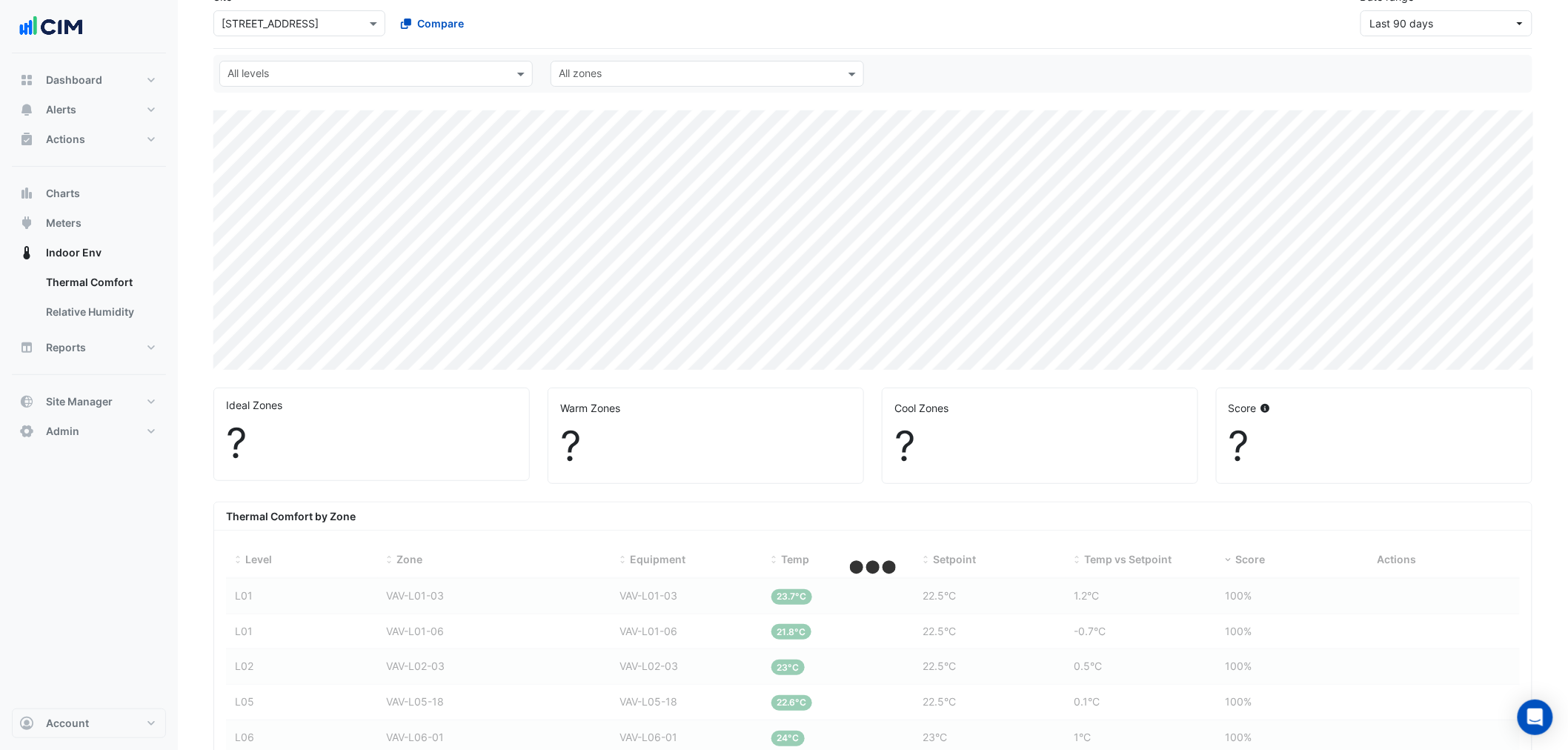
scroll to position [493, 0]
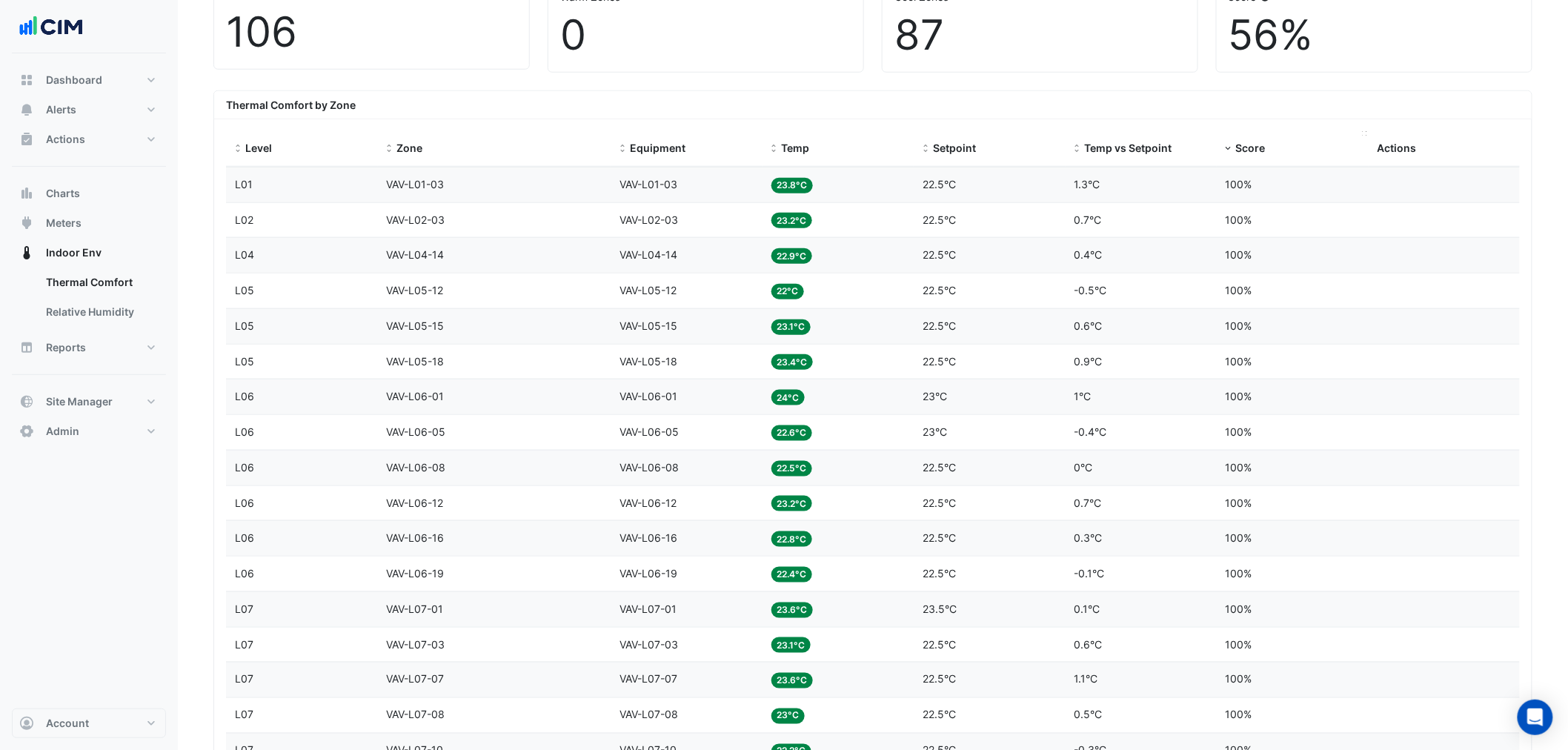
click at [1240, 144] on span "Score" at bounding box center [1251, 148] width 30 height 12
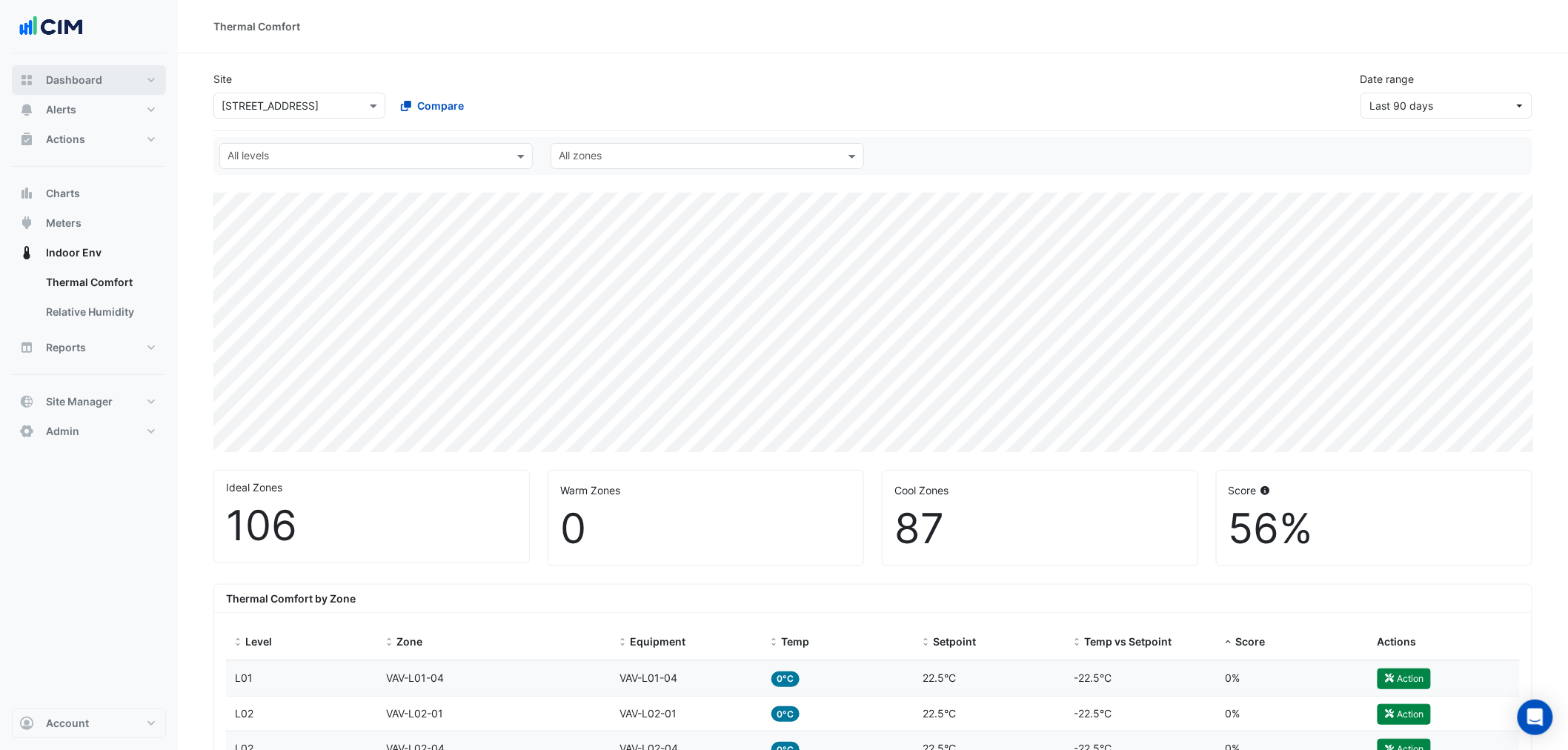
click at [77, 74] on span "Dashboard" at bounding box center [74, 80] width 56 height 15
select select "***"
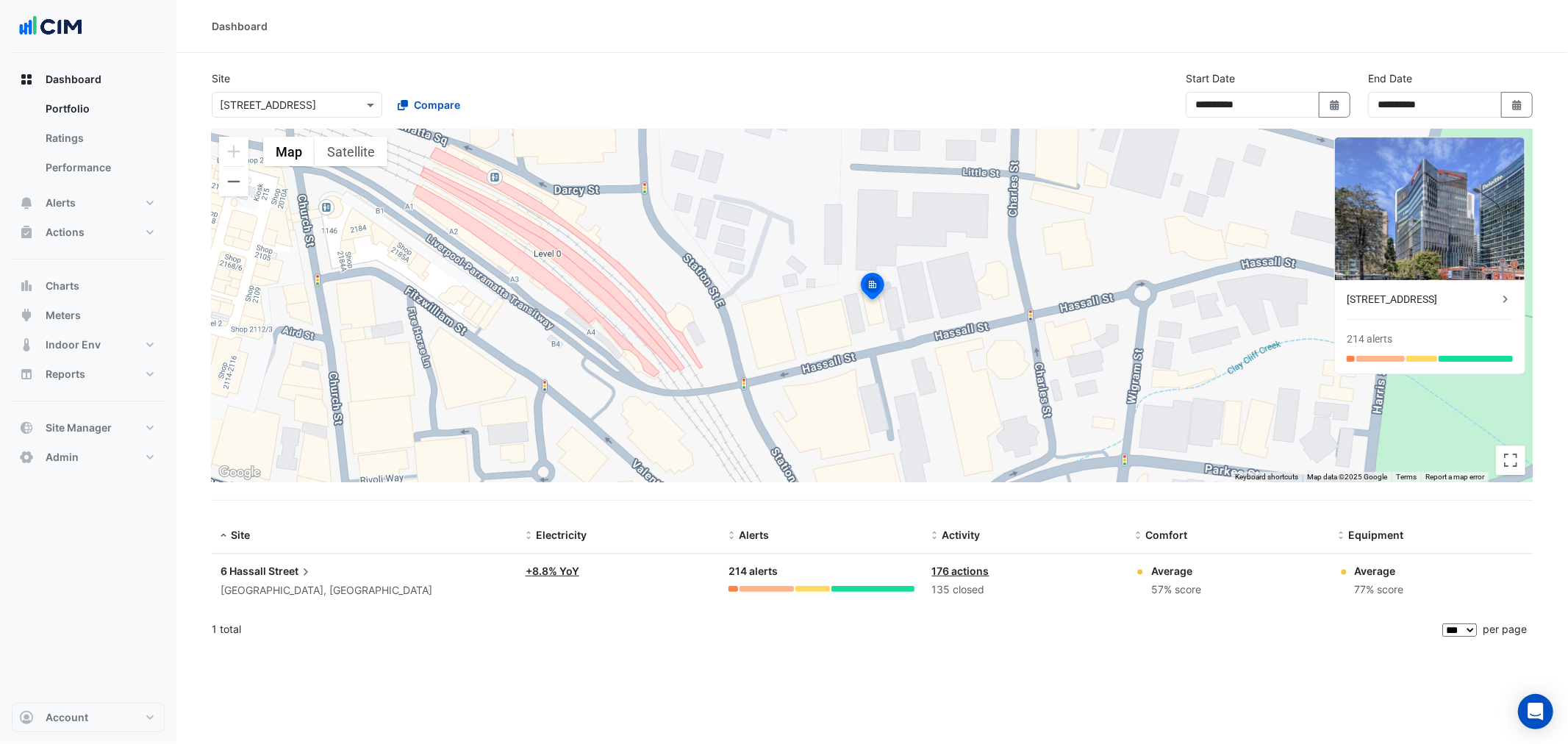
click at [755, 50] on div "Dashboard" at bounding box center [872, 26] width 1391 height 53
click at [621, 34] on div "Dashboard" at bounding box center [872, 26] width 1391 height 53
click at [849, 52] on div "Dashboard" at bounding box center [872, 26] width 1391 height 53
click at [719, 64] on section "**********" at bounding box center [872, 350] width 1391 height 595
click at [106, 195] on button "Alerts" at bounding box center [88, 203] width 153 height 29
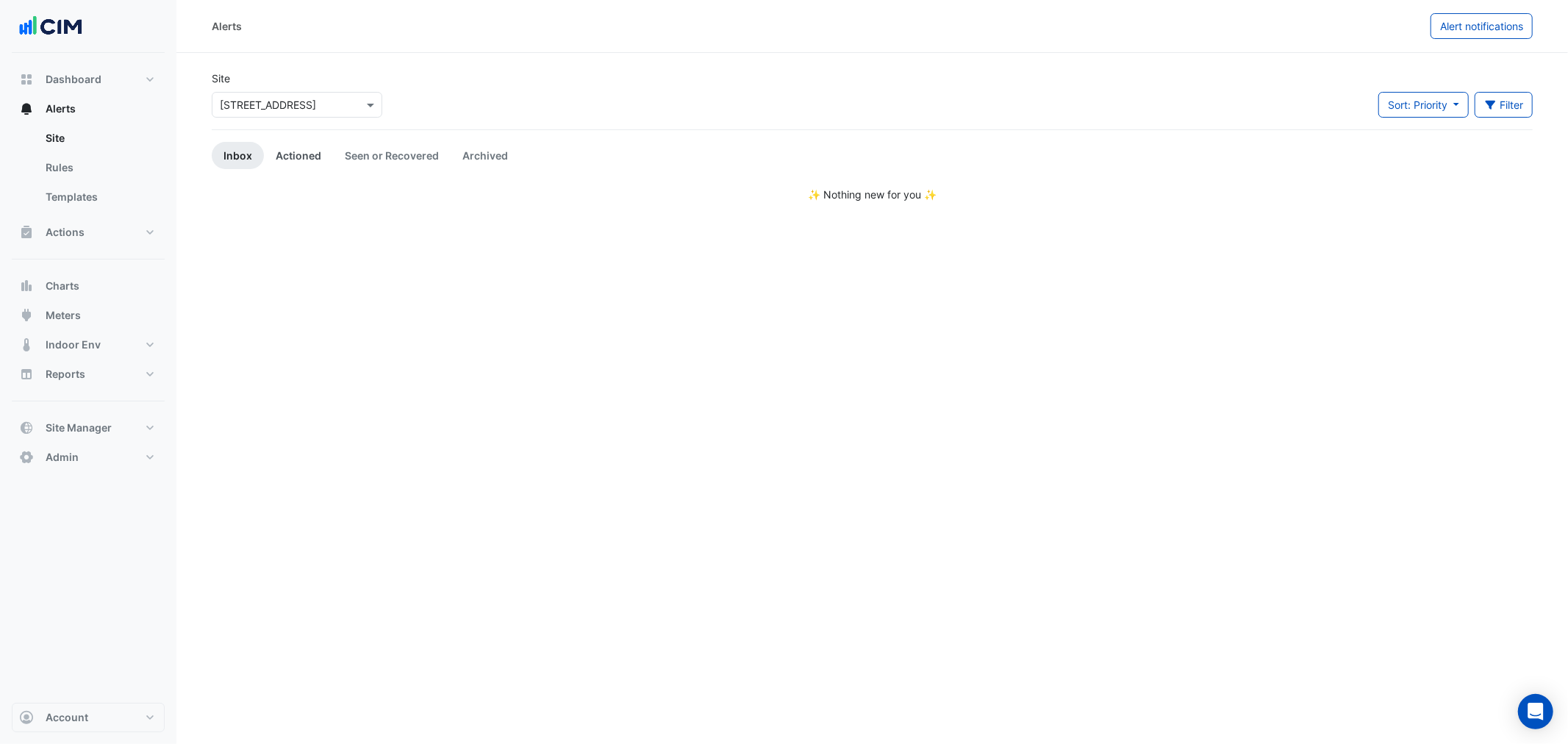
click at [309, 151] on link "Actioned" at bounding box center [298, 155] width 69 height 27
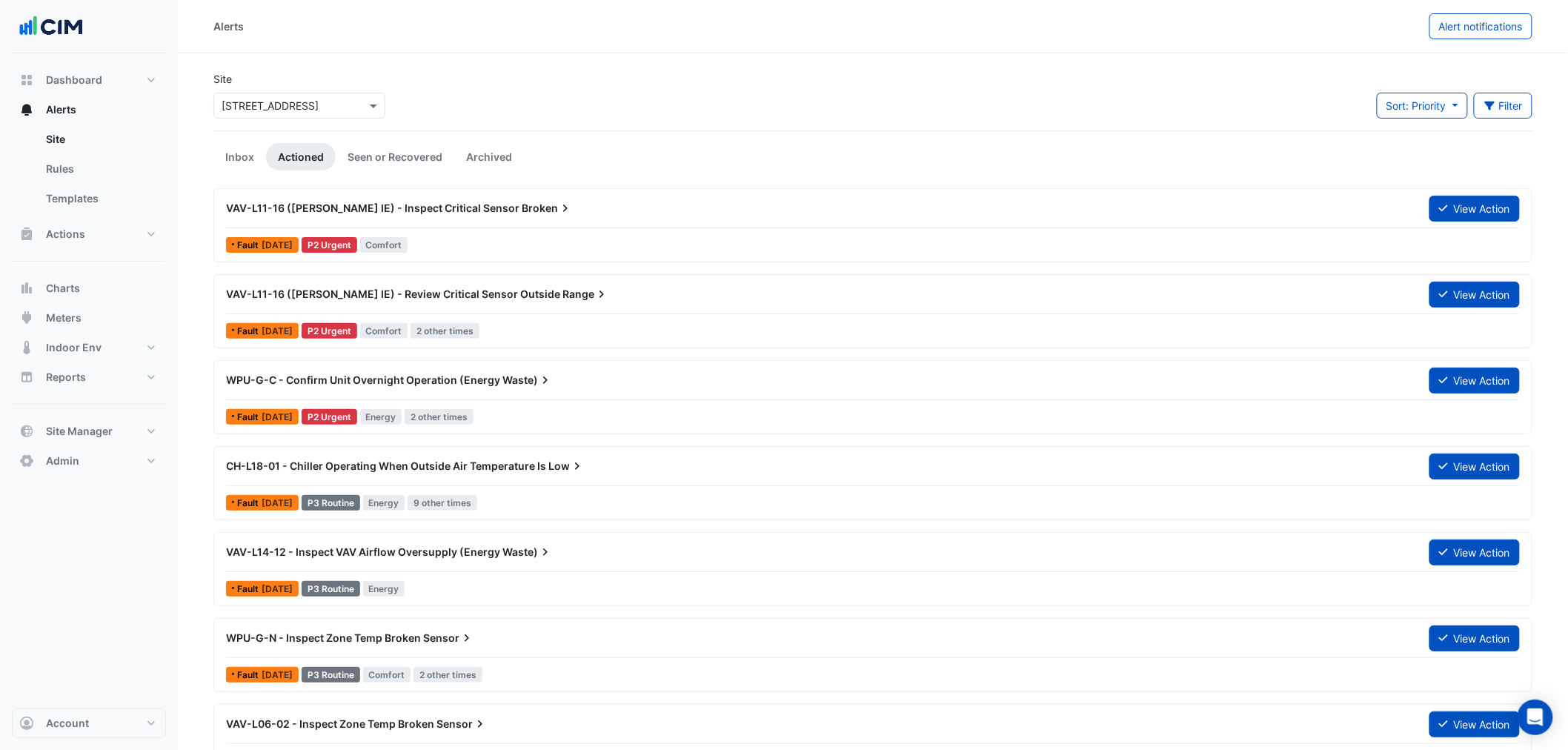
click at [543, 210] on div "VAV-L11-16 ([PERSON_NAME] IE) - Inspect Critical Sensor Broken" at bounding box center [819, 208] width 1186 height 15
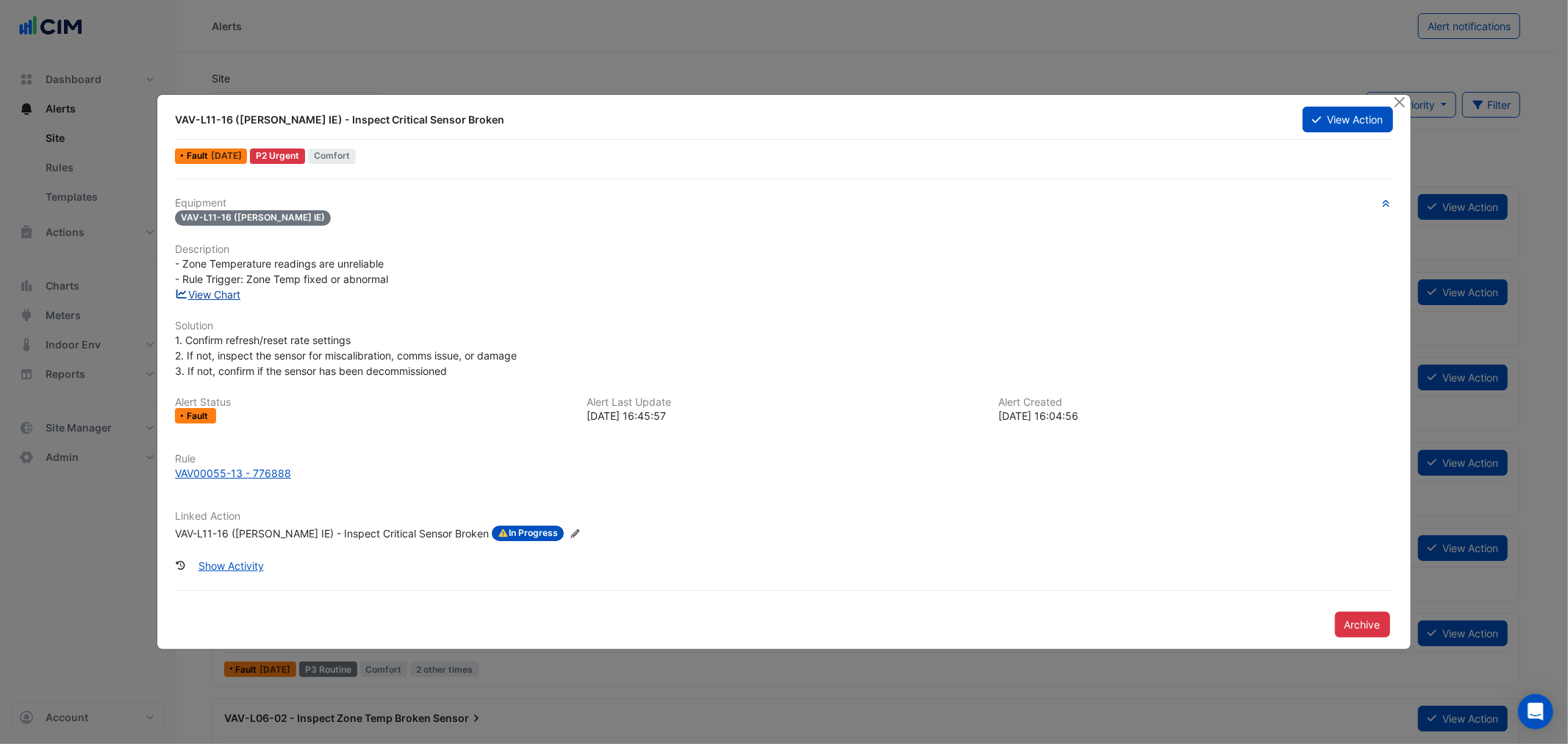
click at [223, 292] on link "View Chart" at bounding box center [208, 294] width 65 height 12
click at [1402, 97] on button "Close" at bounding box center [1399, 102] width 16 height 16
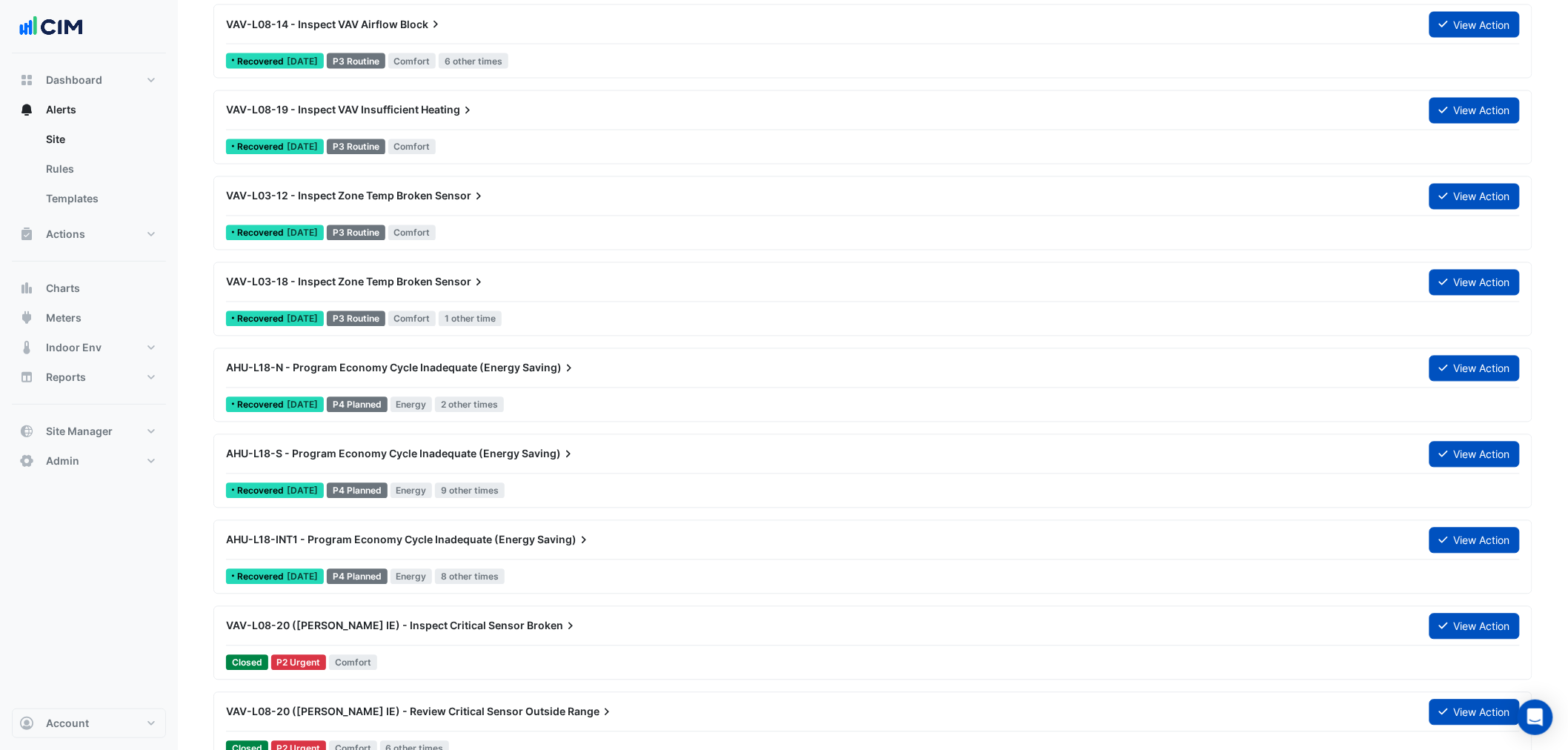
scroll to position [3375, 0]
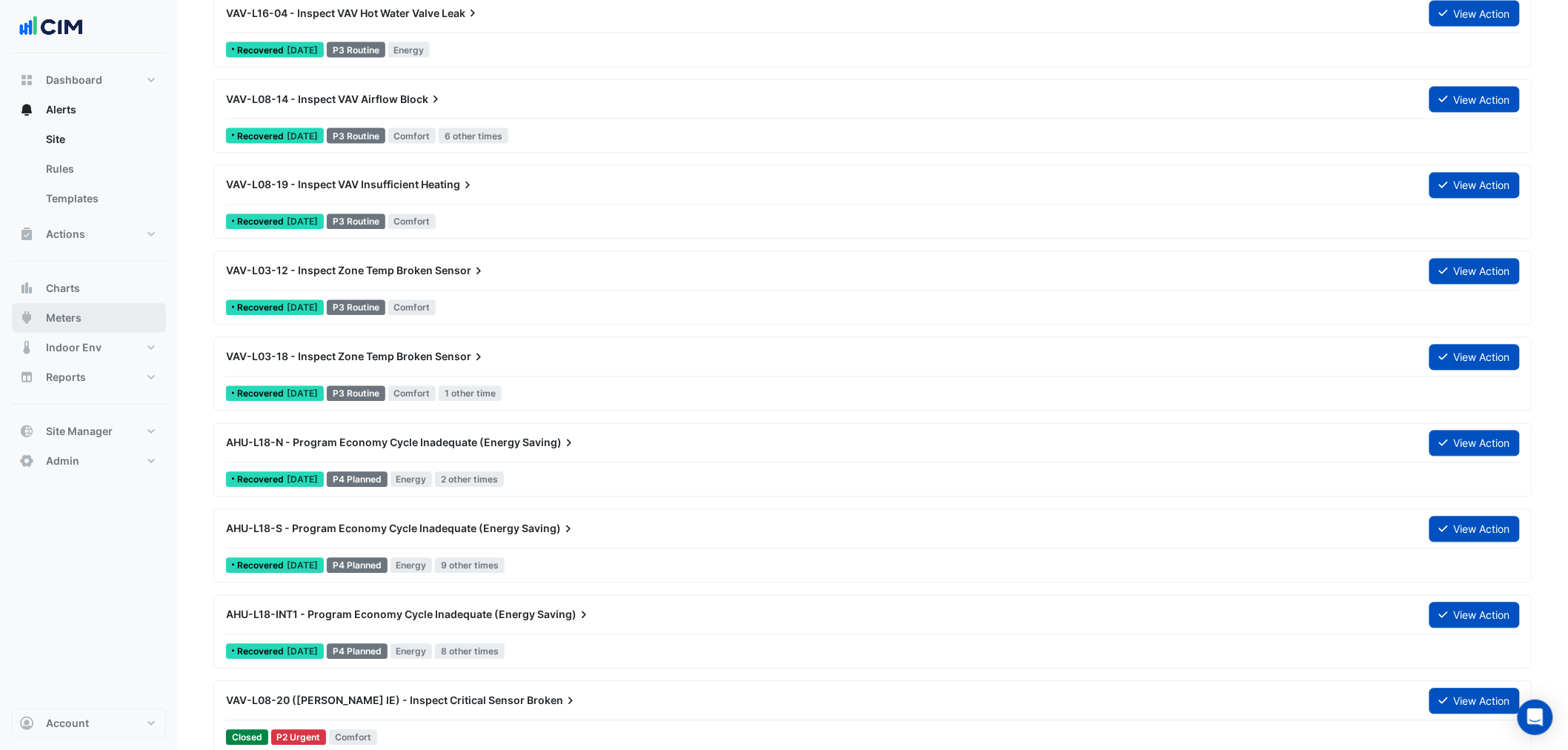
drag, startPoint x: 123, startPoint y: 323, endPoint x: 279, endPoint y: 60, distance: 305.8
click at [123, 323] on button "Meters" at bounding box center [88, 318] width 154 height 30
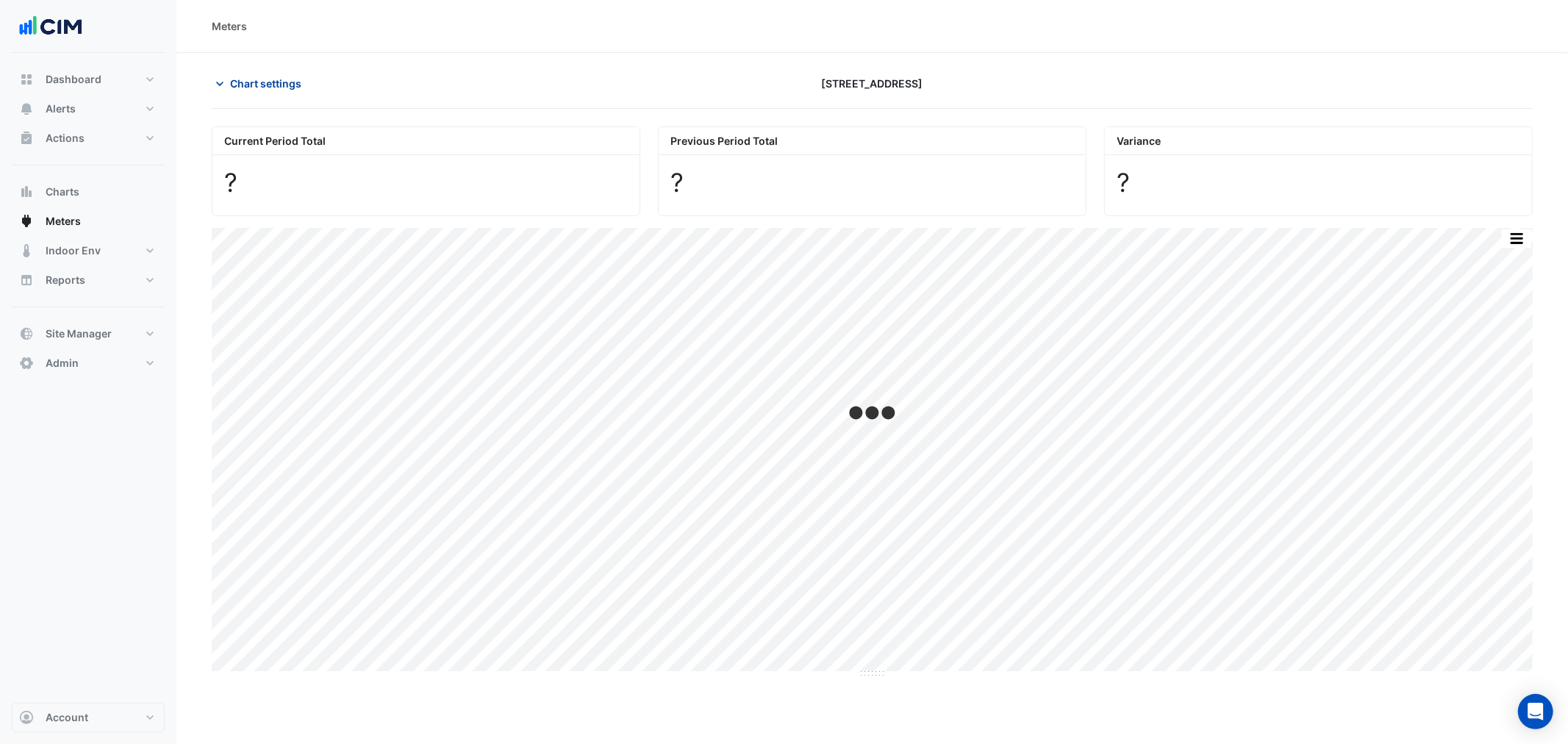
click at [259, 92] on button "Chart settings" at bounding box center [261, 83] width 99 height 25
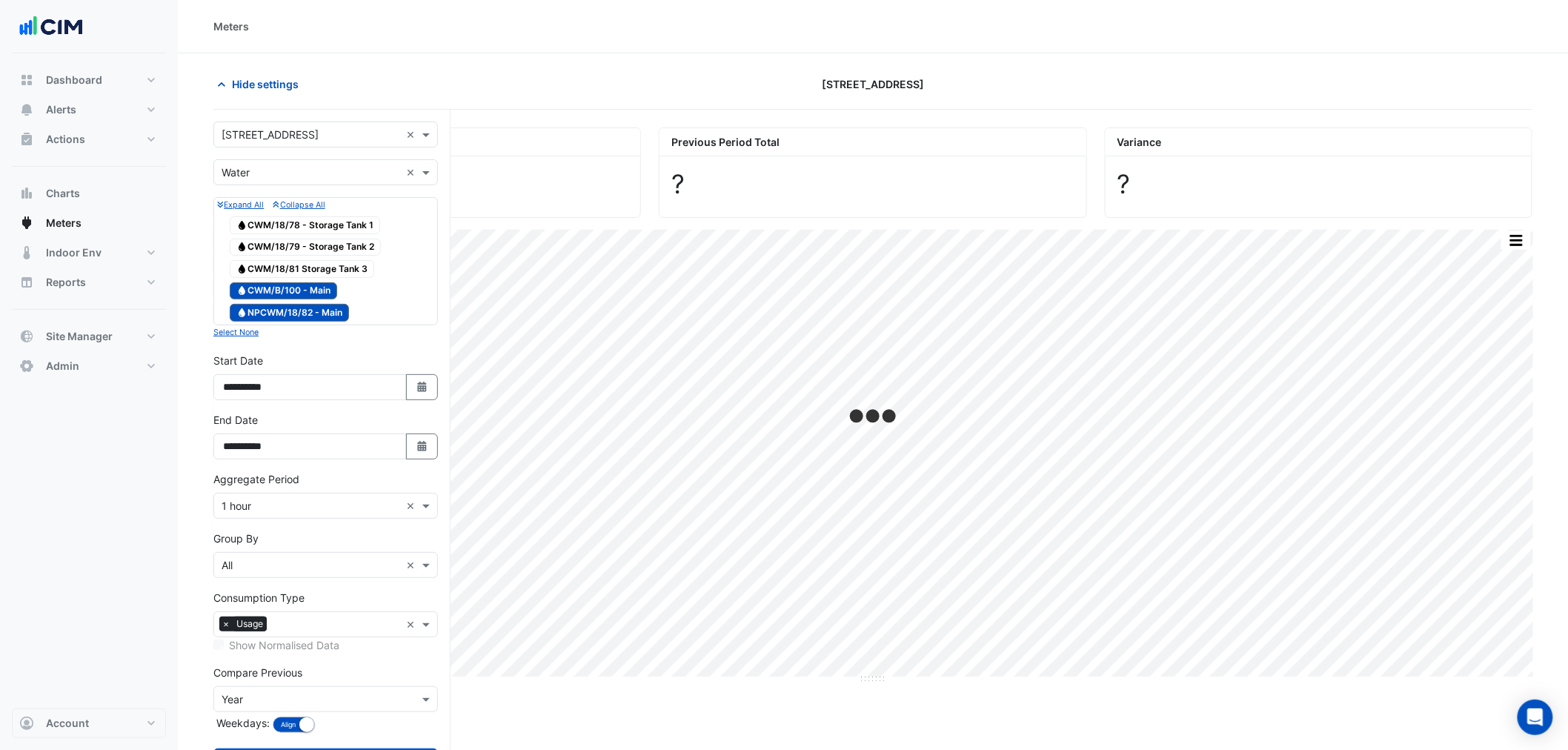
click at [267, 182] on div "Utility Type × Water ×" at bounding box center [326, 172] width 224 height 26
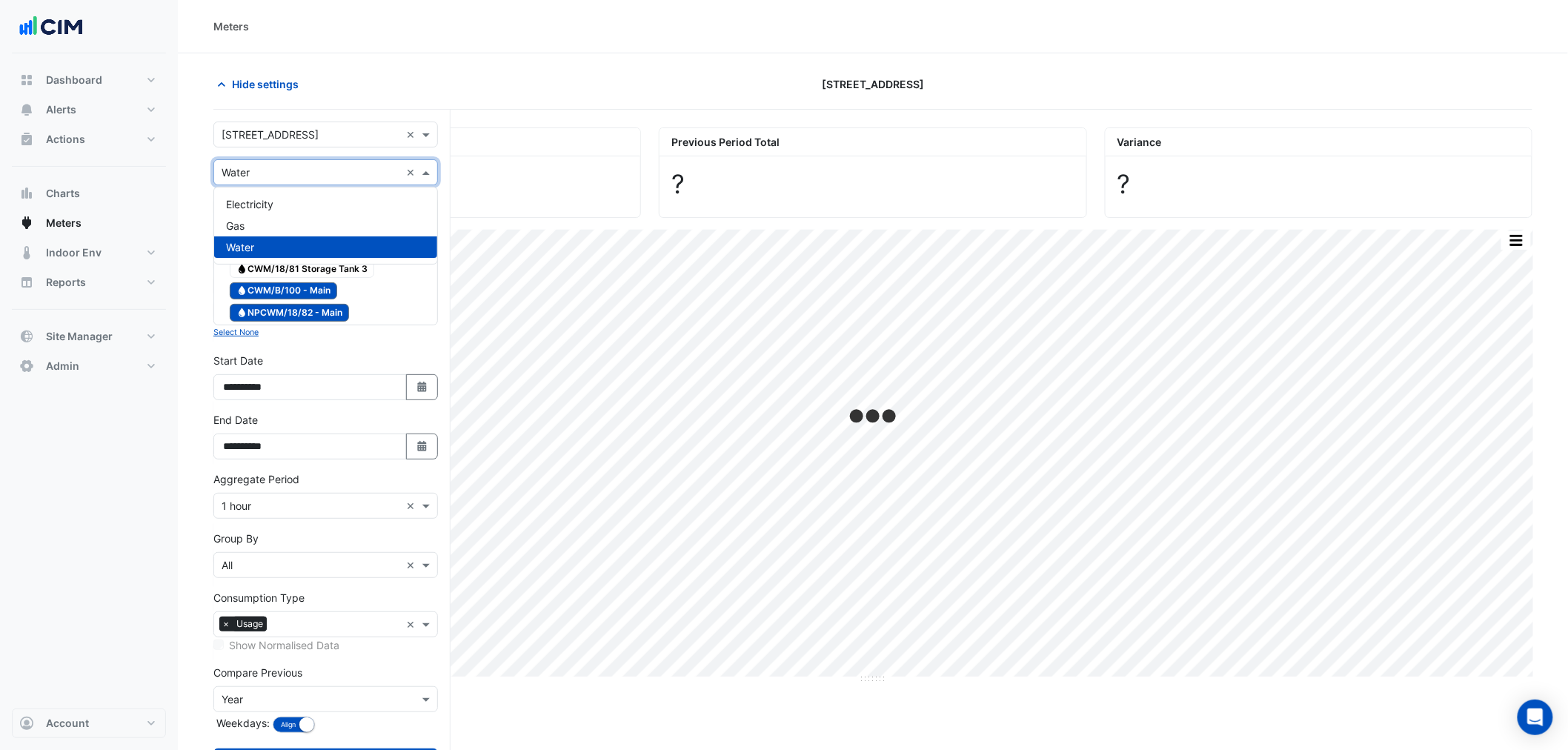
click at [321, 151] on form "Select a Site × [STREET_ADDRESS] × Utility Type × Water × Expand All Collapse A…" at bounding box center [326, 462] width 224 height 682
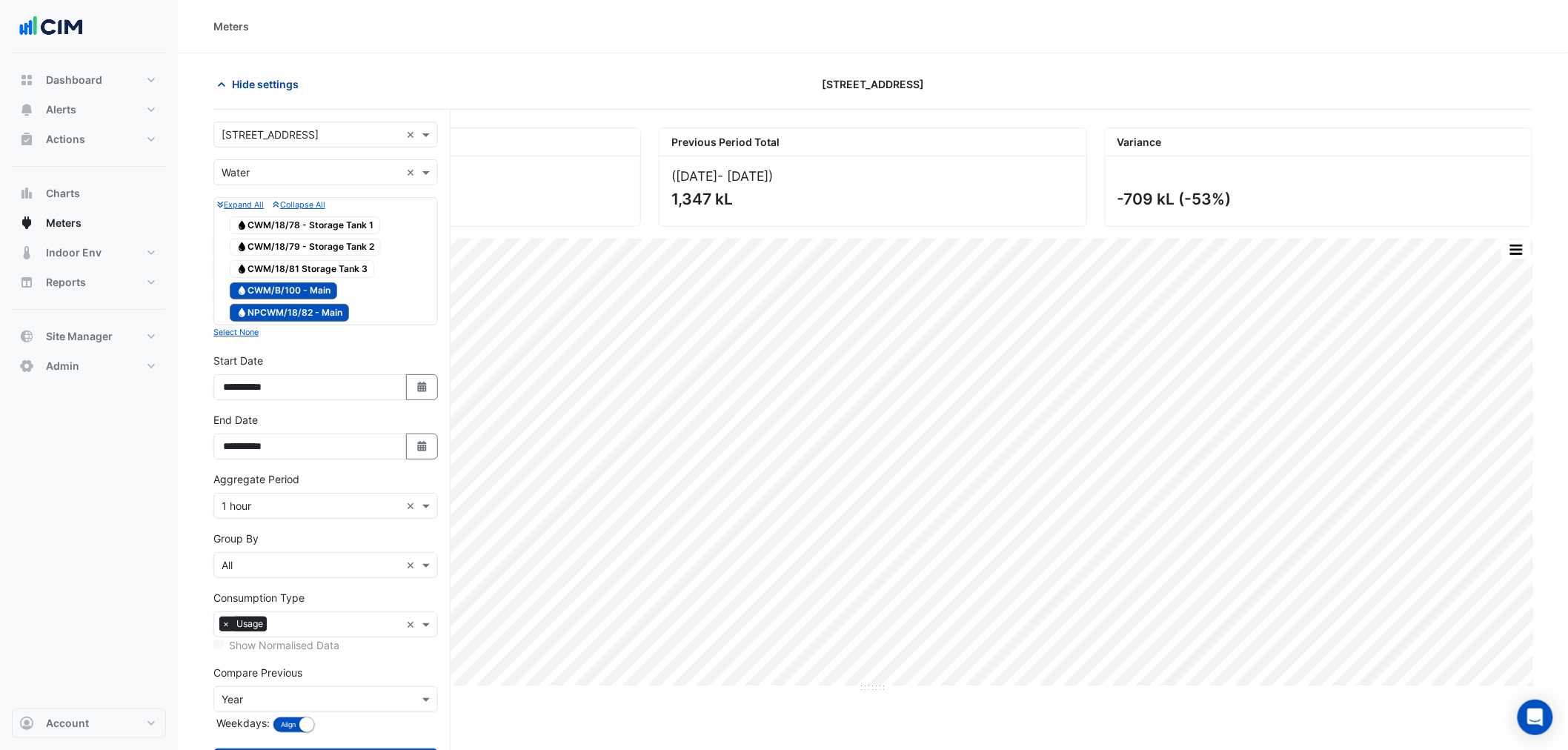
click at [280, 78] on span "Hide settings" at bounding box center [265, 84] width 67 height 16
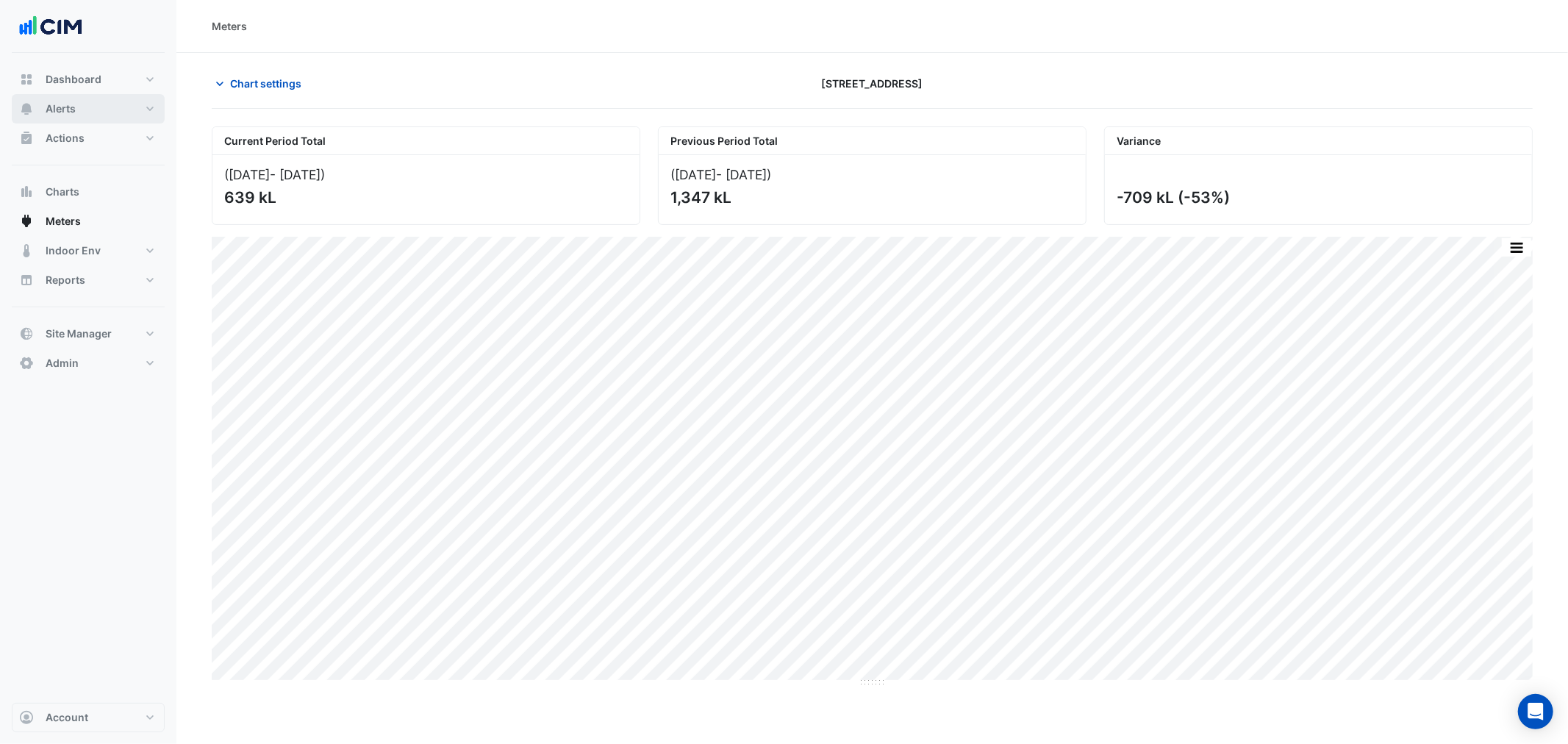
click at [127, 115] on button "Alerts" at bounding box center [88, 109] width 153 height 29
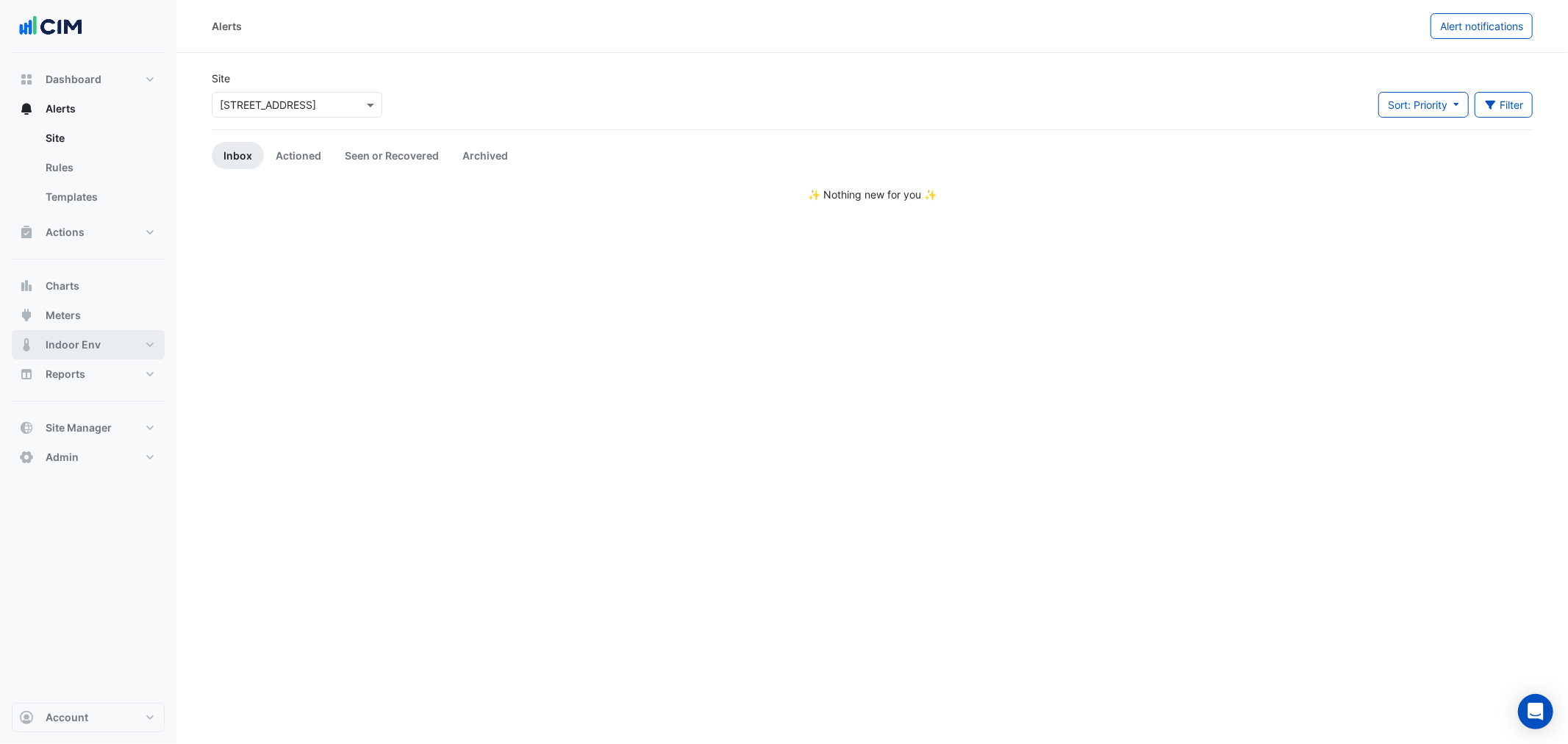
click at [83, 342] on span "Indoor Env" at bounding box center [73, 345] width 55 height 15
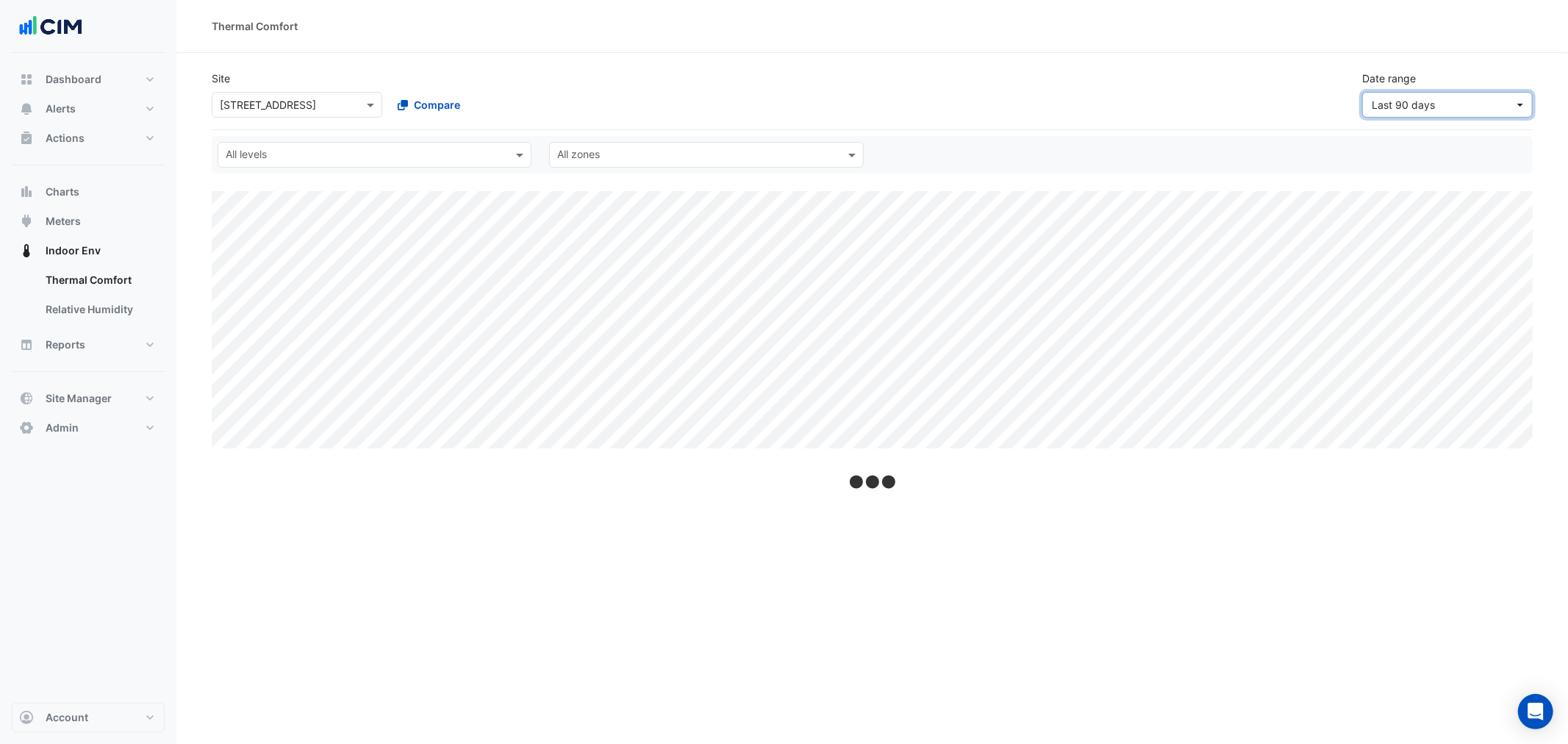
click at [1395, 104] on span "Last 90 days" at bounding box center [1403, 104] width 63 height 12
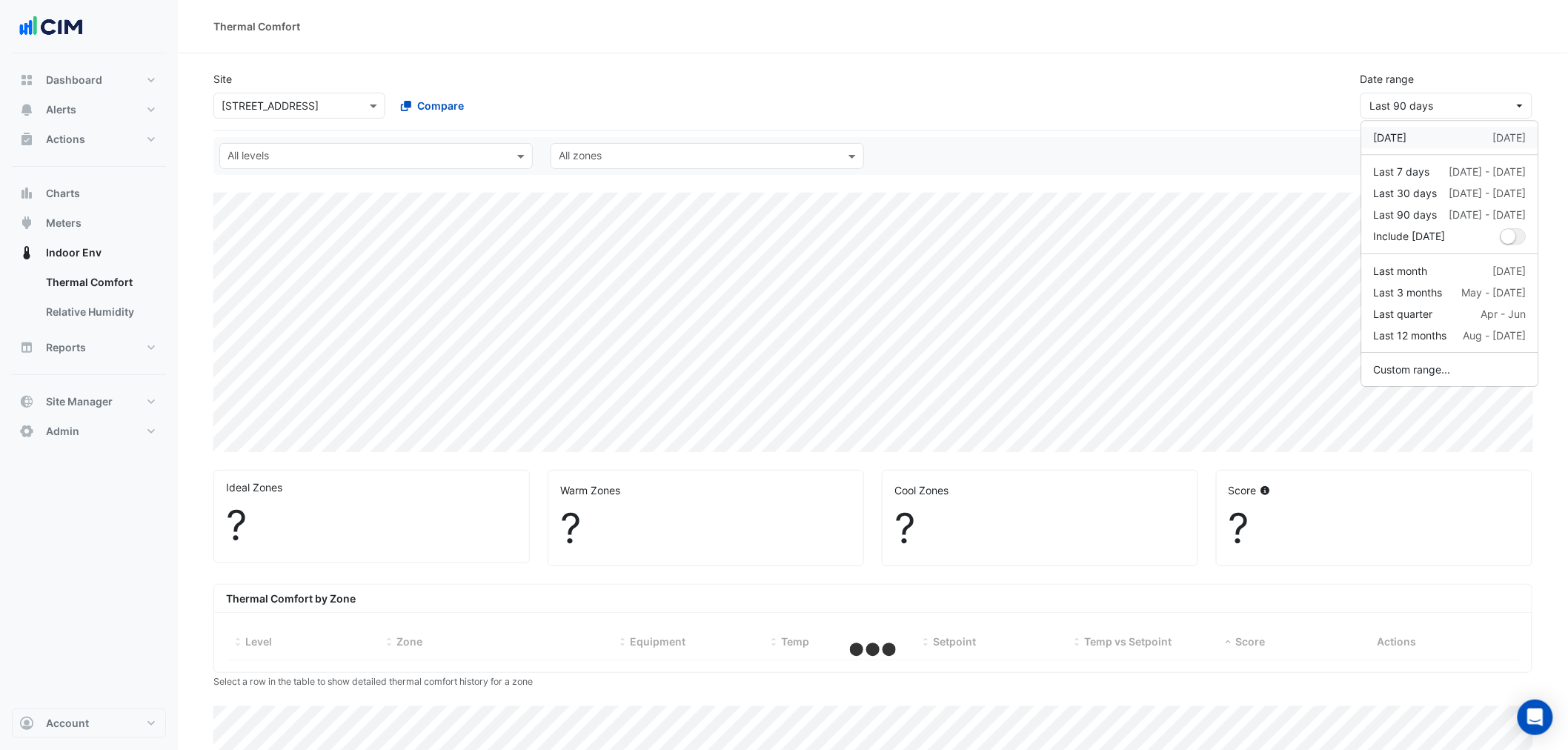
select select "***"
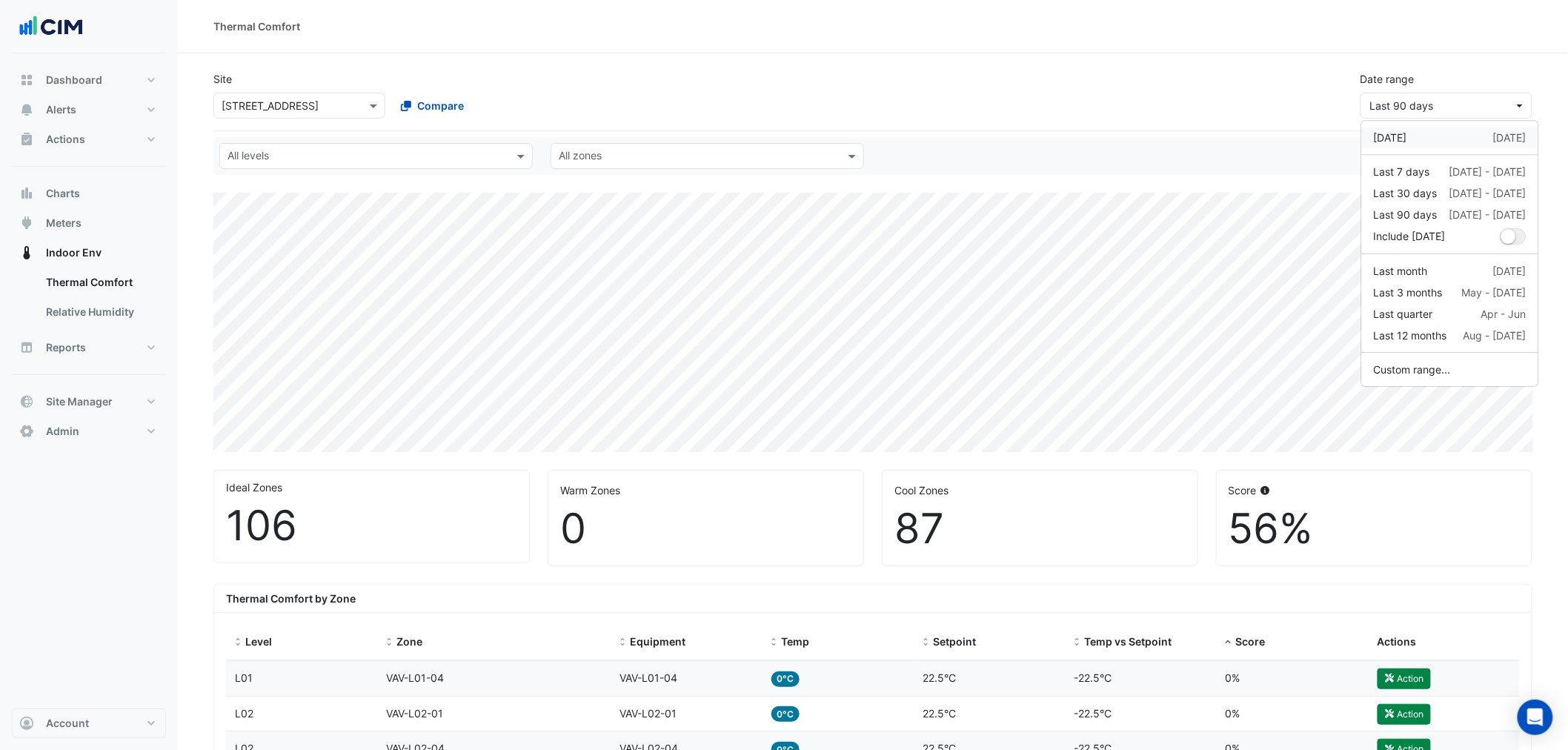
click at [1408, 130] on div "Yesterday" at bounding box center [1391, 137] width 33 height 16
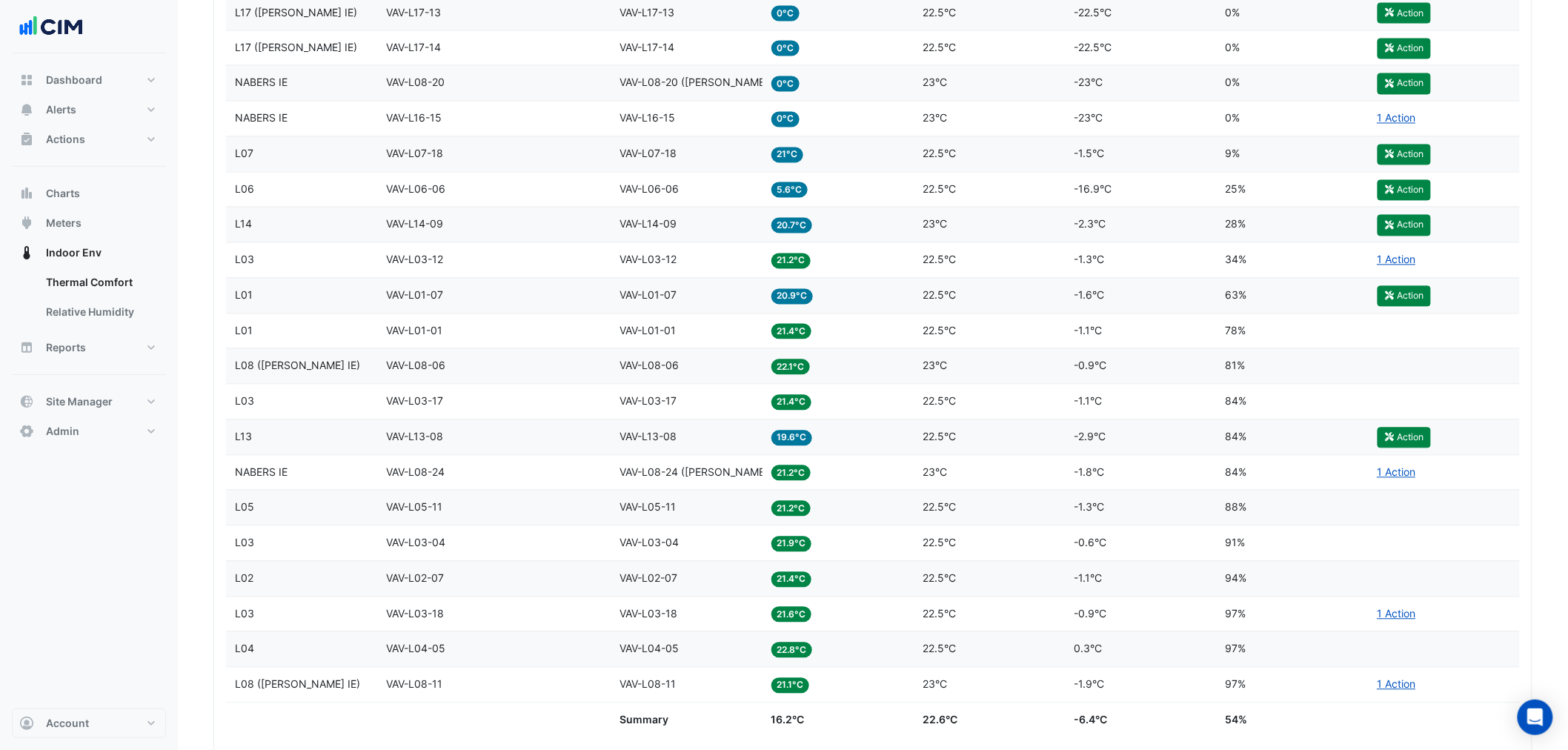
scroll to position [3458, 0]
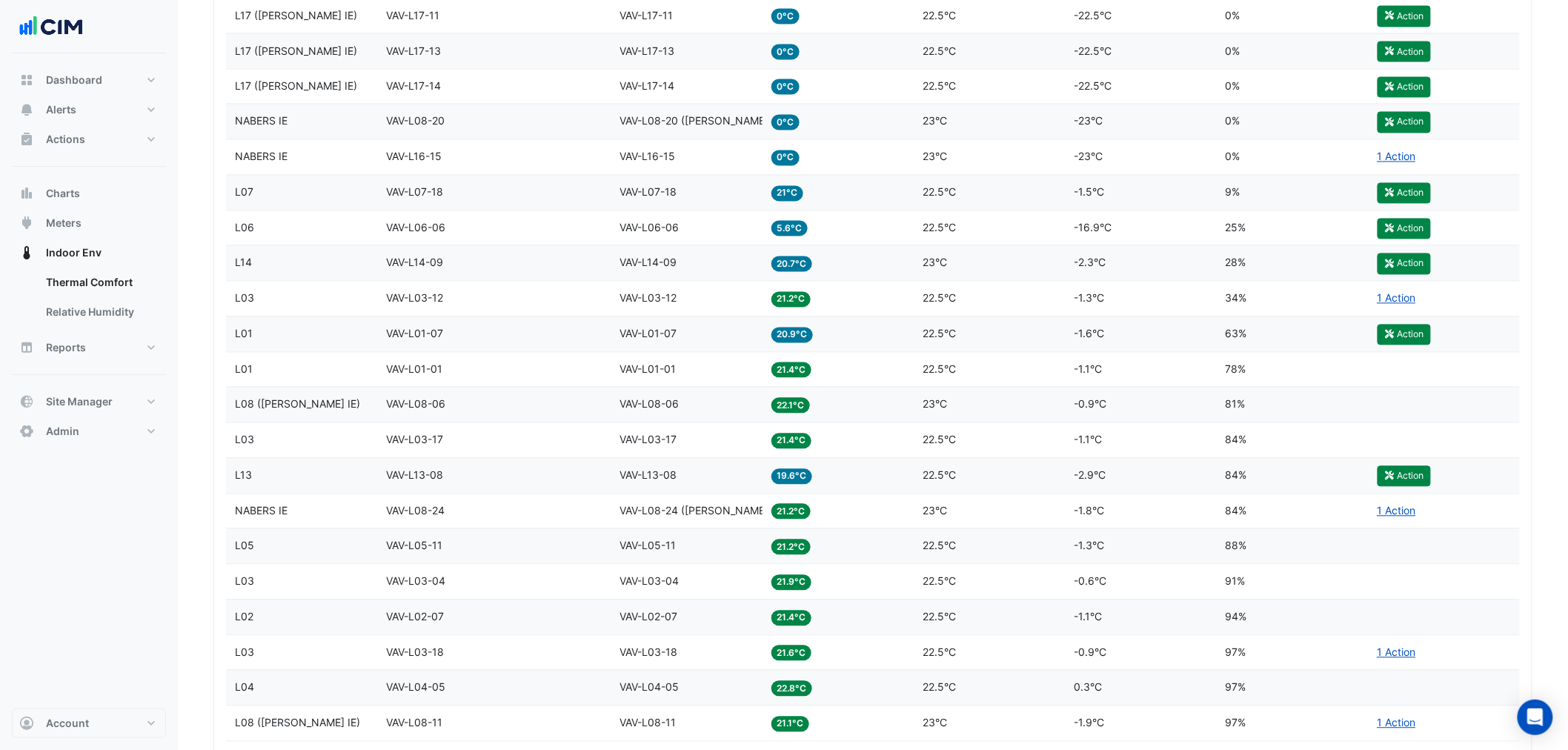
click at [750, 270] on div "Equipment VAV-L14-09" at bounding box center [687, 263] width 135 height 17
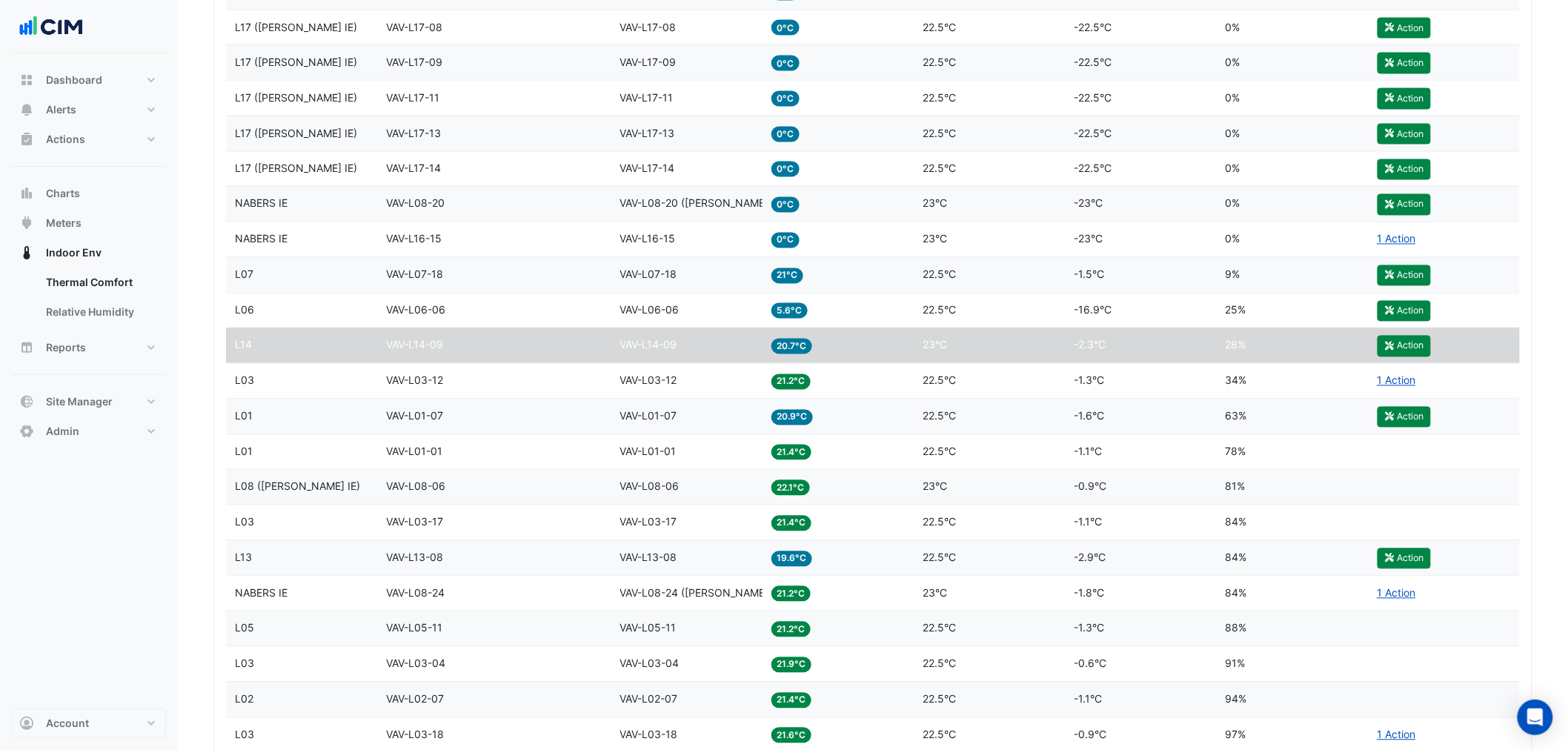
drag, startPoint x: 746, startPoint y: 285, endPoint x: 739, endPoint y: 290, distance: 8.6
click at [742, 290] on datatable-body-cell "Equipment VAV-L07-18" at bounding box center [687, 276] width 152 height 35
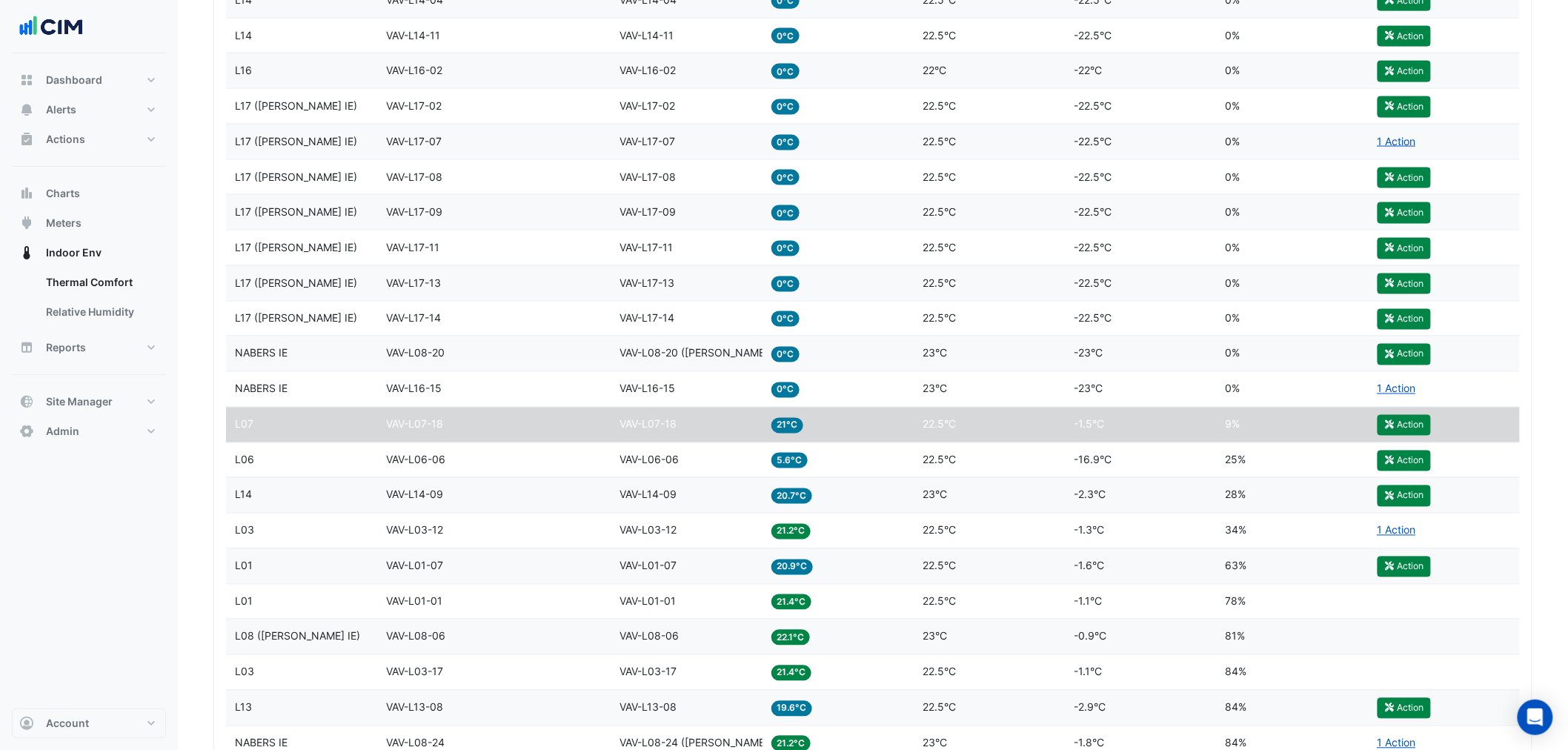
scroll to position [3211, 0]
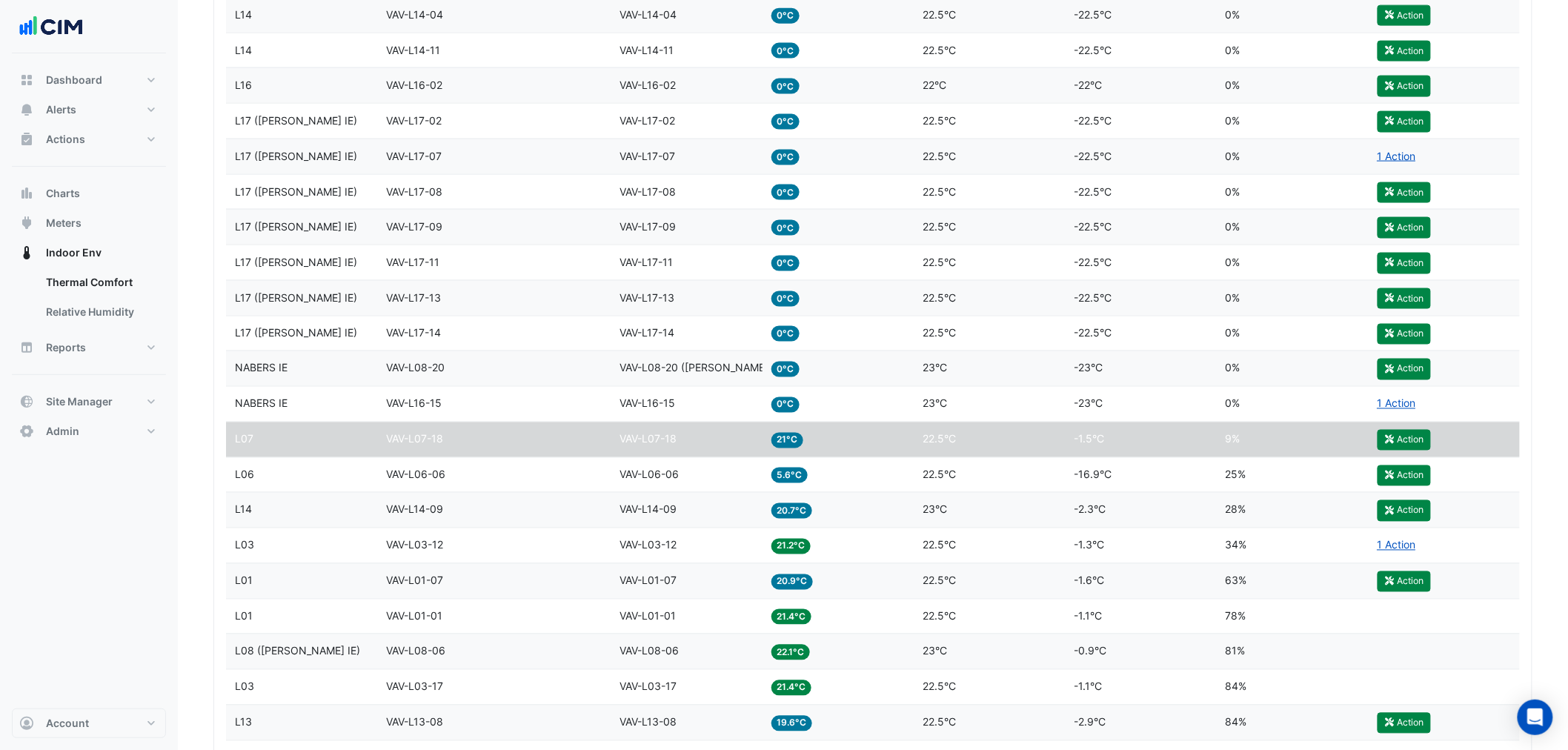
click at [788, 403] on span "0°C" at bounding box center [786, 404] width 29 height 16
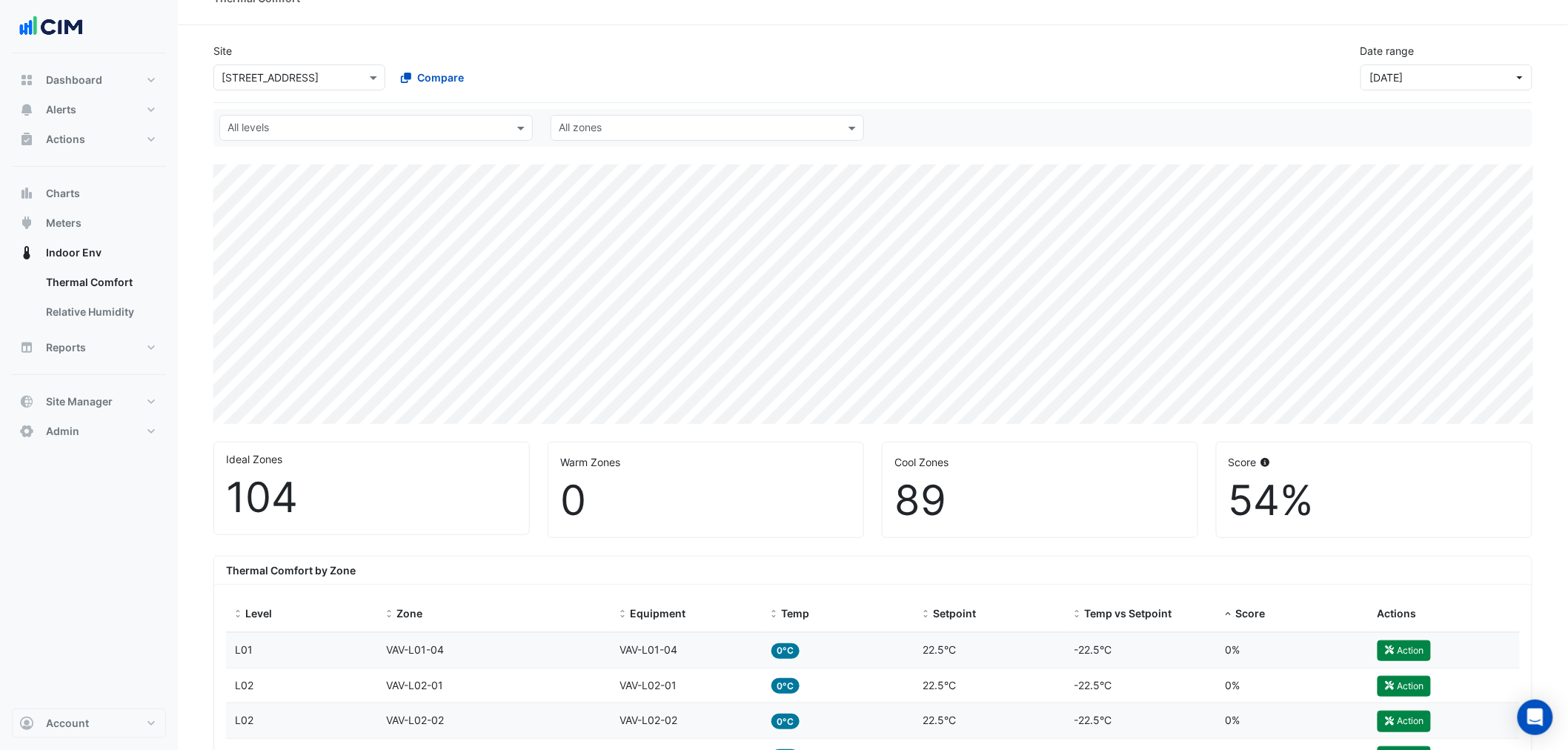
scroll to position [0, 0]
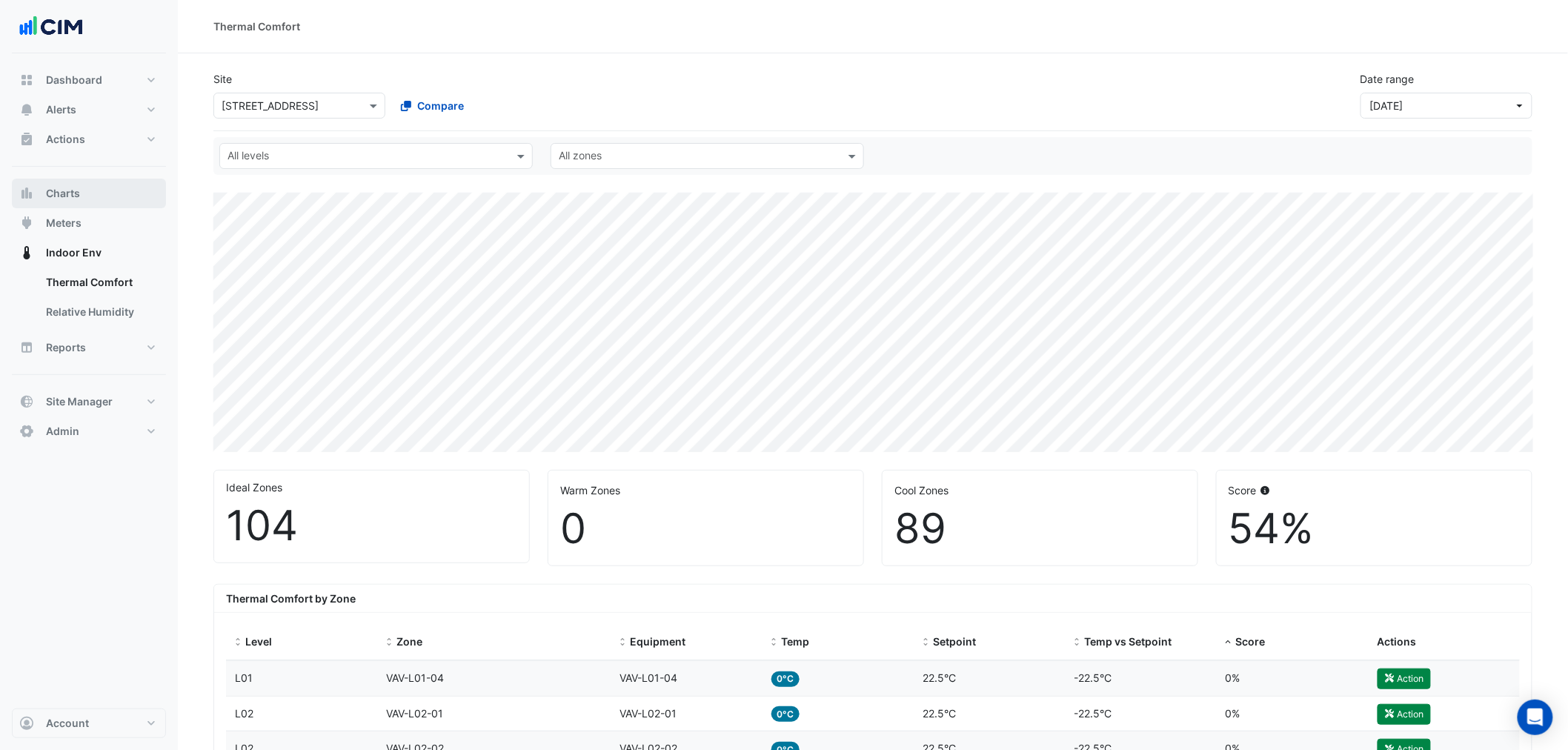
click at [83, 193] on button "Charts" at bounding box center [88, 193] width 154 height 30
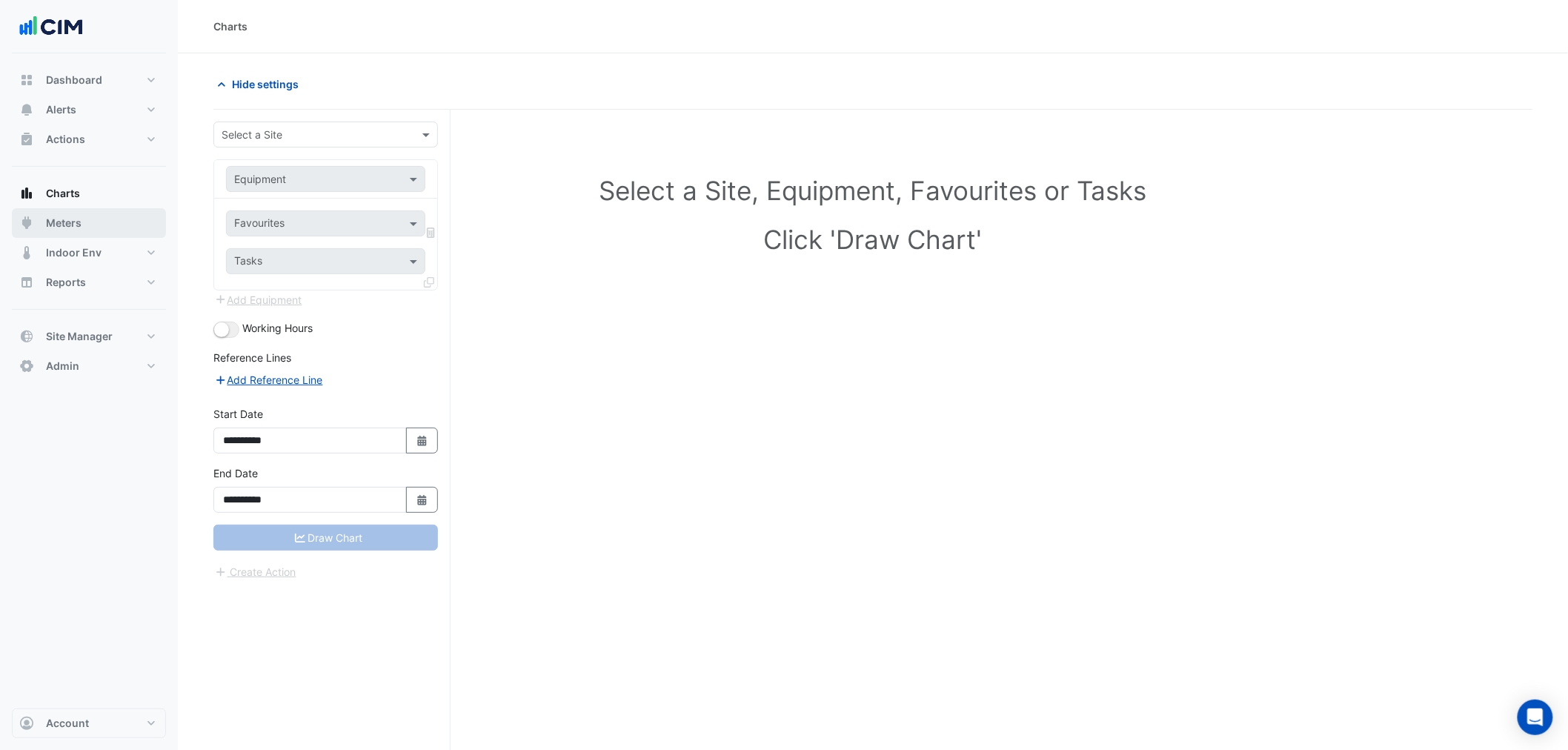
click at [91, 214] on button "Meters" at bounding box center [88, 223] width 154 height 30
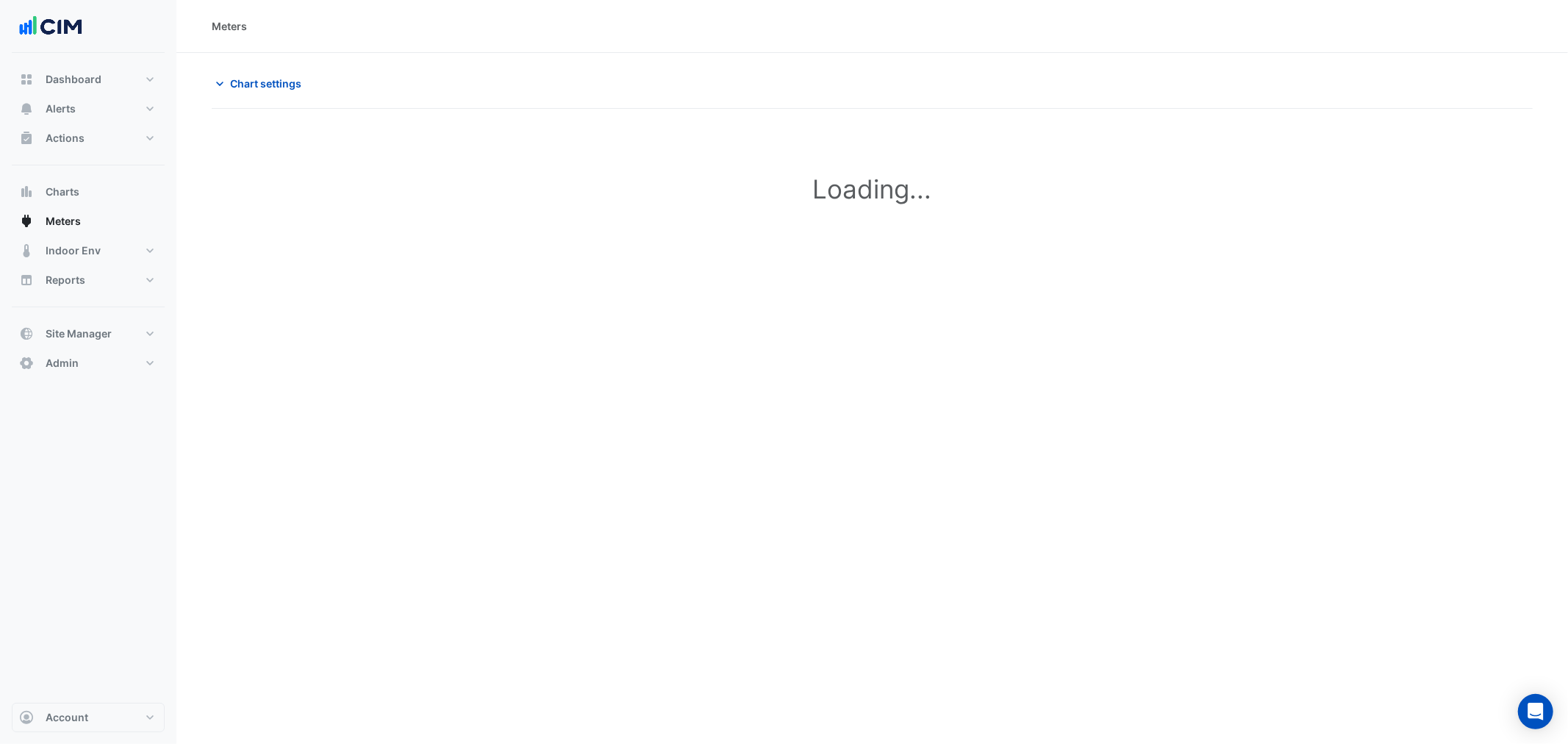
type input "**********"
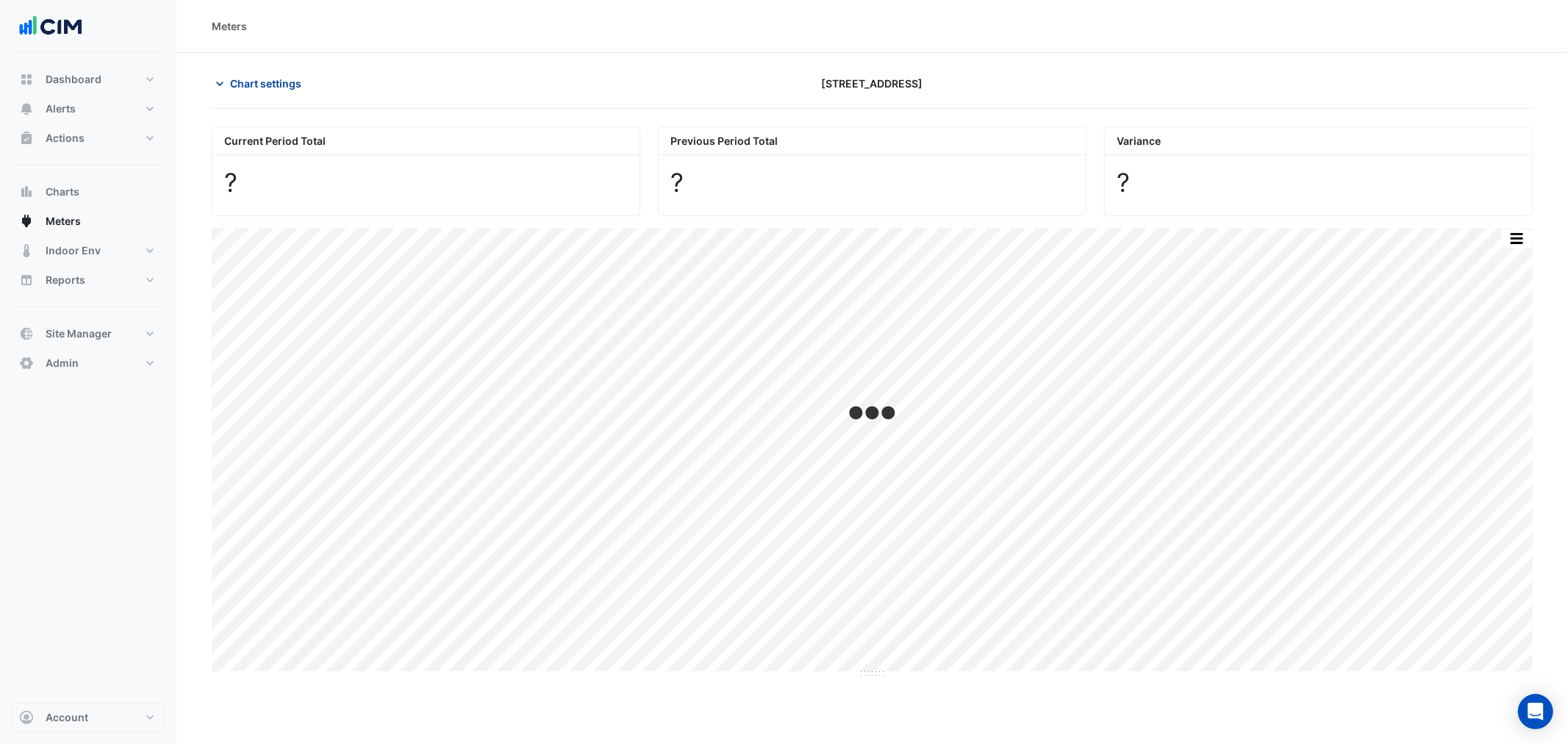
click at [267, 85] on span "Chart settings" at bounding box center [265, 83] width 71 height 16
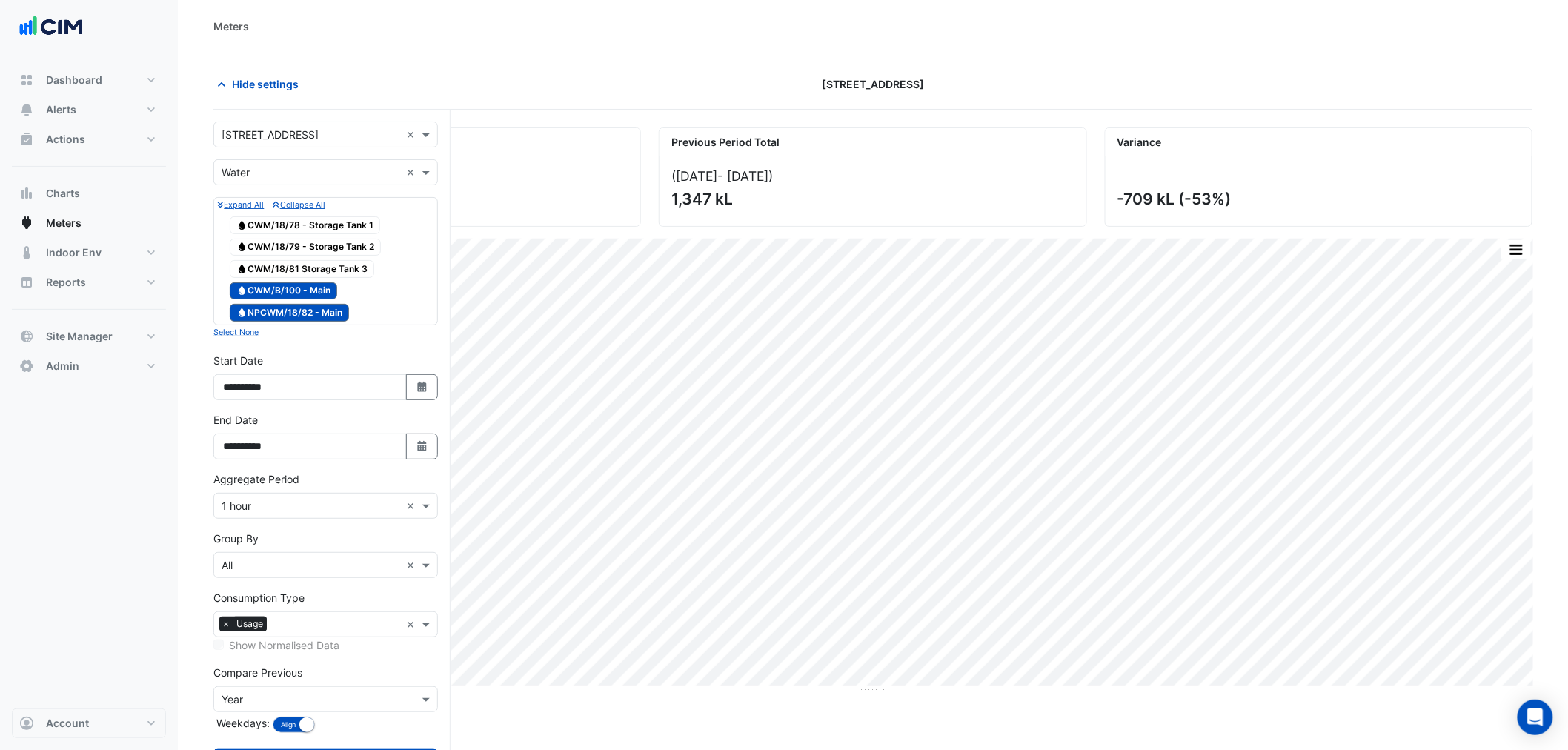
click at [281, 132] on input "text" at bounding box center [311, 134] width 178 height 16
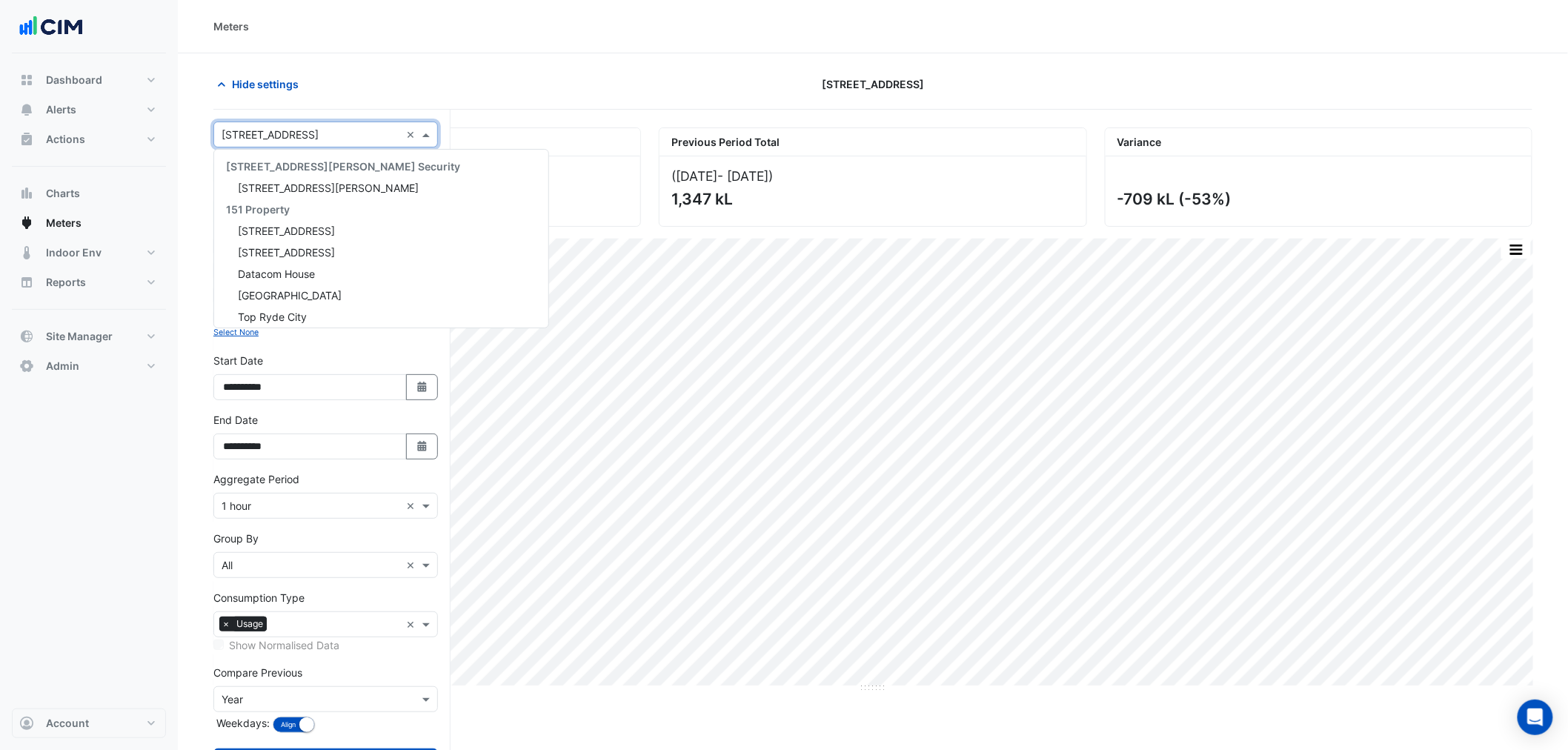
scroll to position [3850, 0]
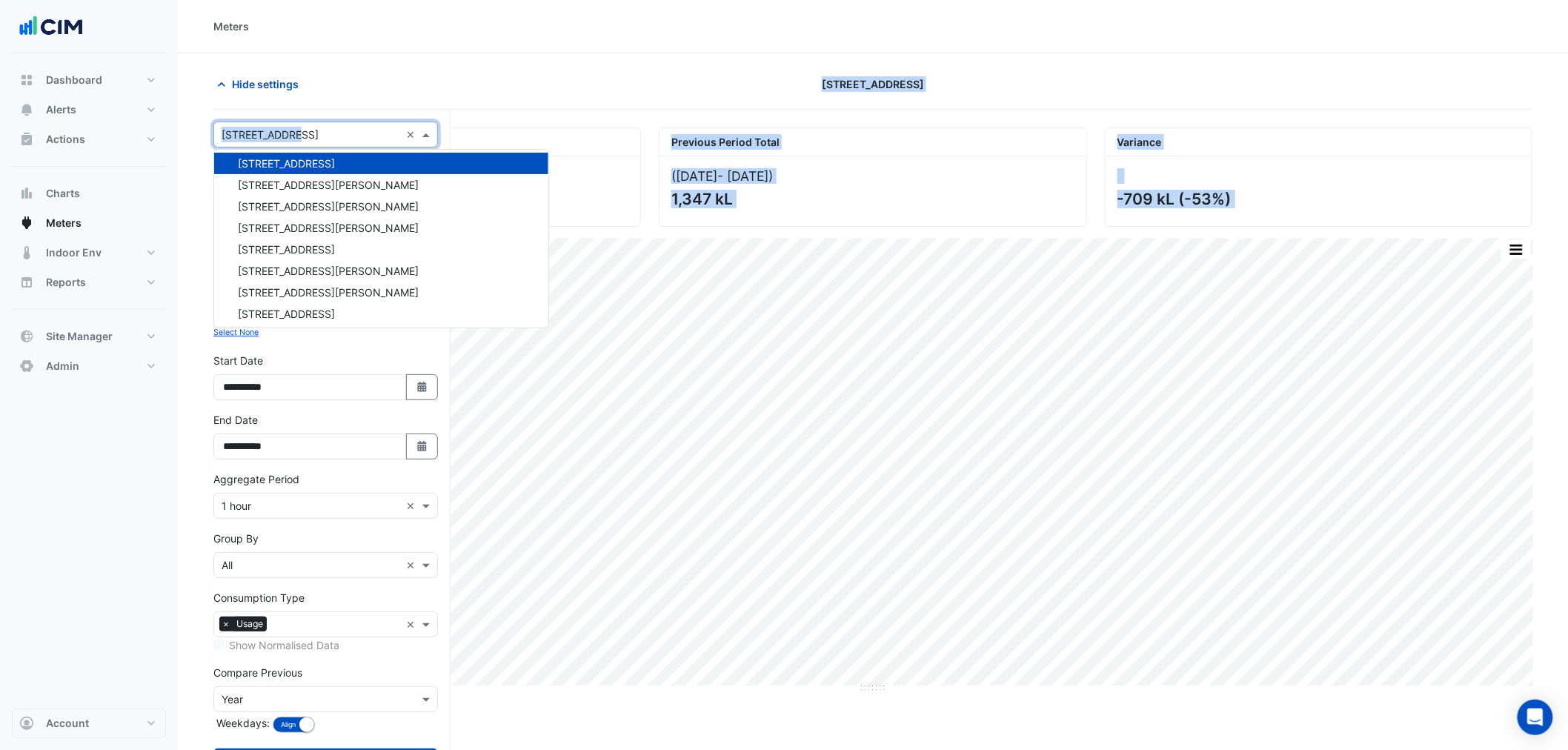
click at [290, 102] on app-chart-meter-data "Hide settings 6 Hassall Street Current Period Total (01 Jul 25 - 18 Aug 25 ) 63…" at bounding box center [873, 443] width 1320 height 744
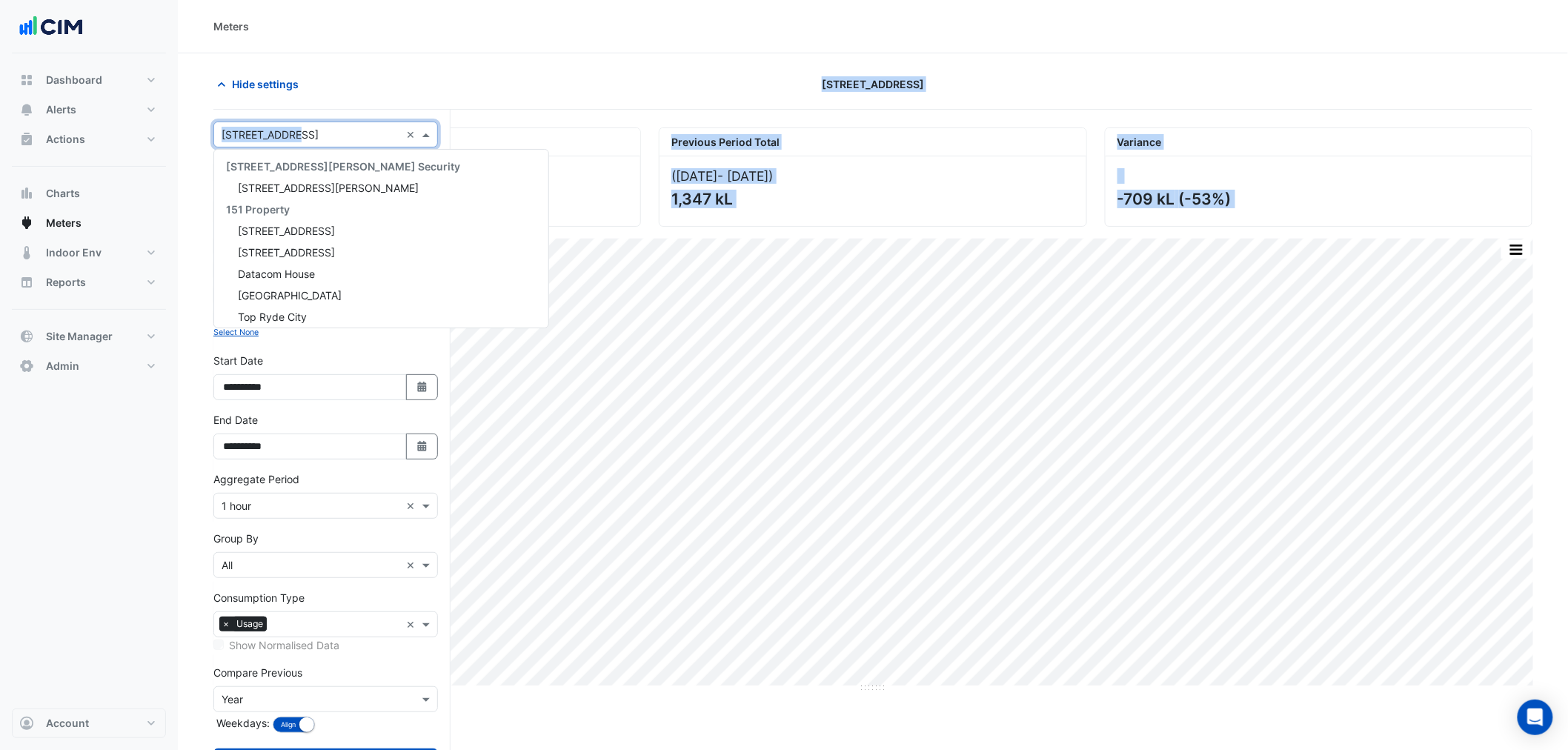
drag, startPoint x: 286, startPoint y: 134, endPoint x: 283, endPoint y: 156, distance: 22.2
click at [286, 135] on input "text" at bounding box center [311, 134] width 178 height 16
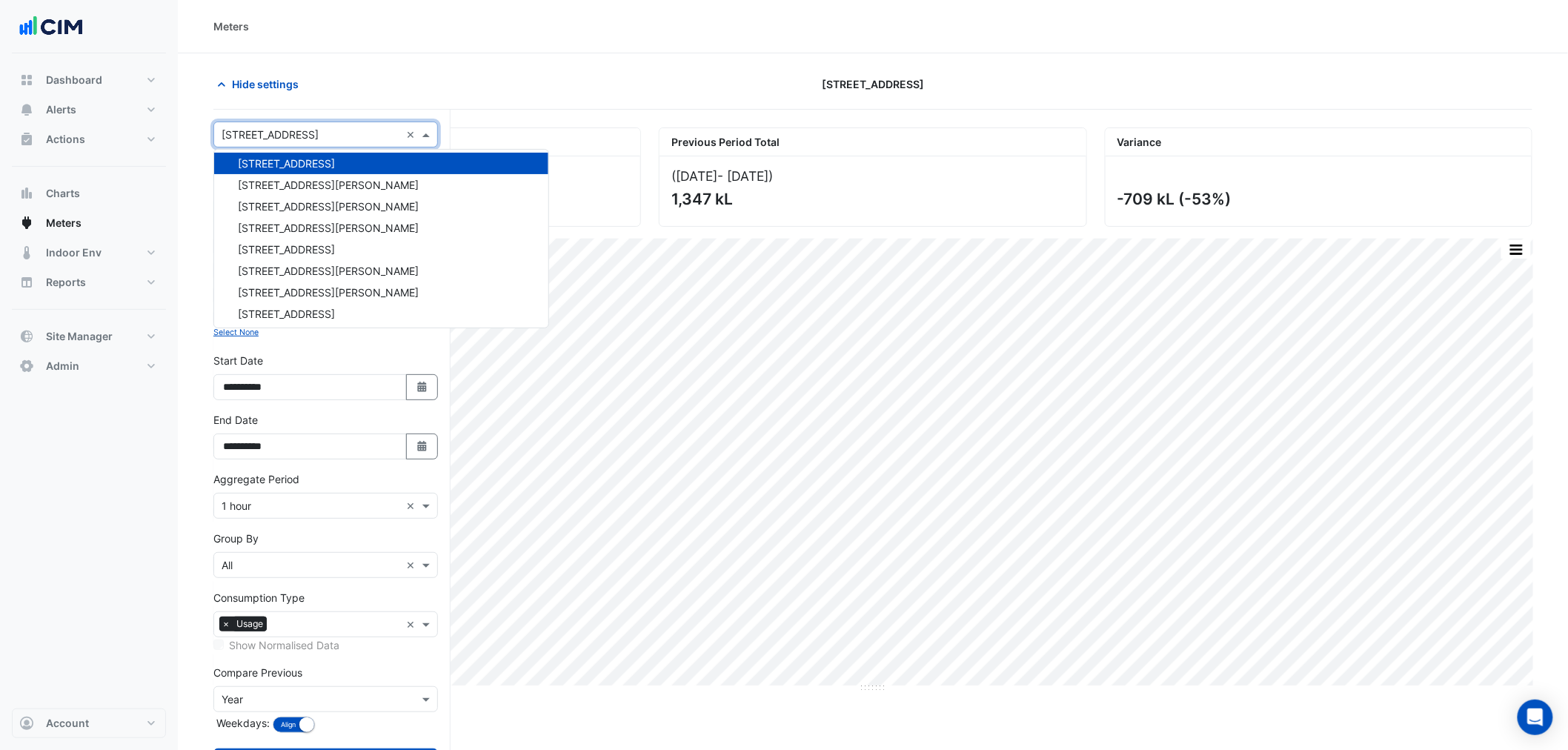
drag, startPoint x: 321, startPoint y: 105, endPoint x: 301, endPoint y: 181, distance: 78.6
click at [321, 113] on app-chart-meter-data "Hide settings 6 Hassall Street Current Period Total (01 Jul 25 - 18 Aug 25 ) 63…" at bounding box center [873, 443] width 1320 height 744
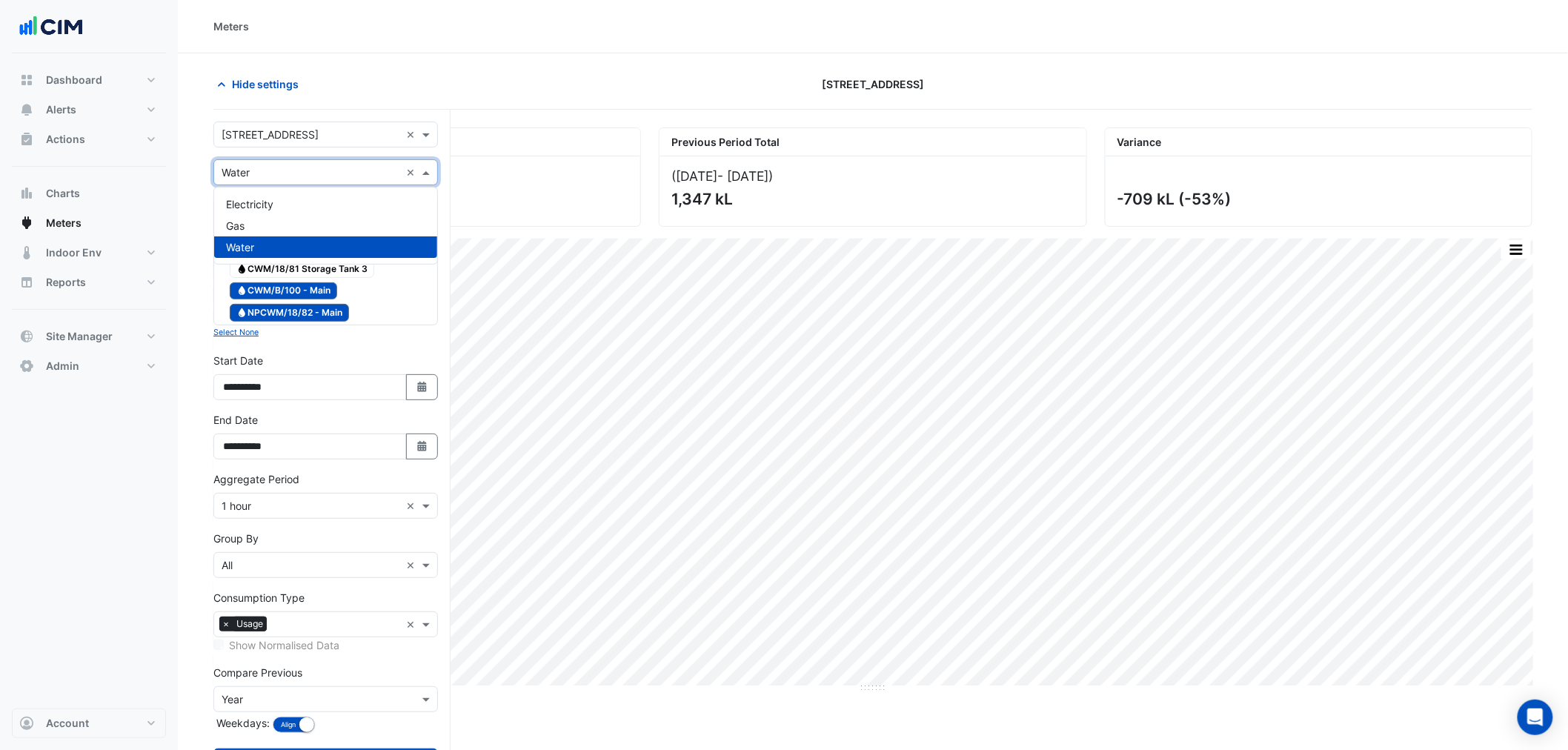
click at [301, 181] on div "Utility Type × Water ×" at bounding box center [326, 172] width 224 height 26
click at [295, 207] on div "Electricity" at bounding box center [326, 204] width 223 height 21
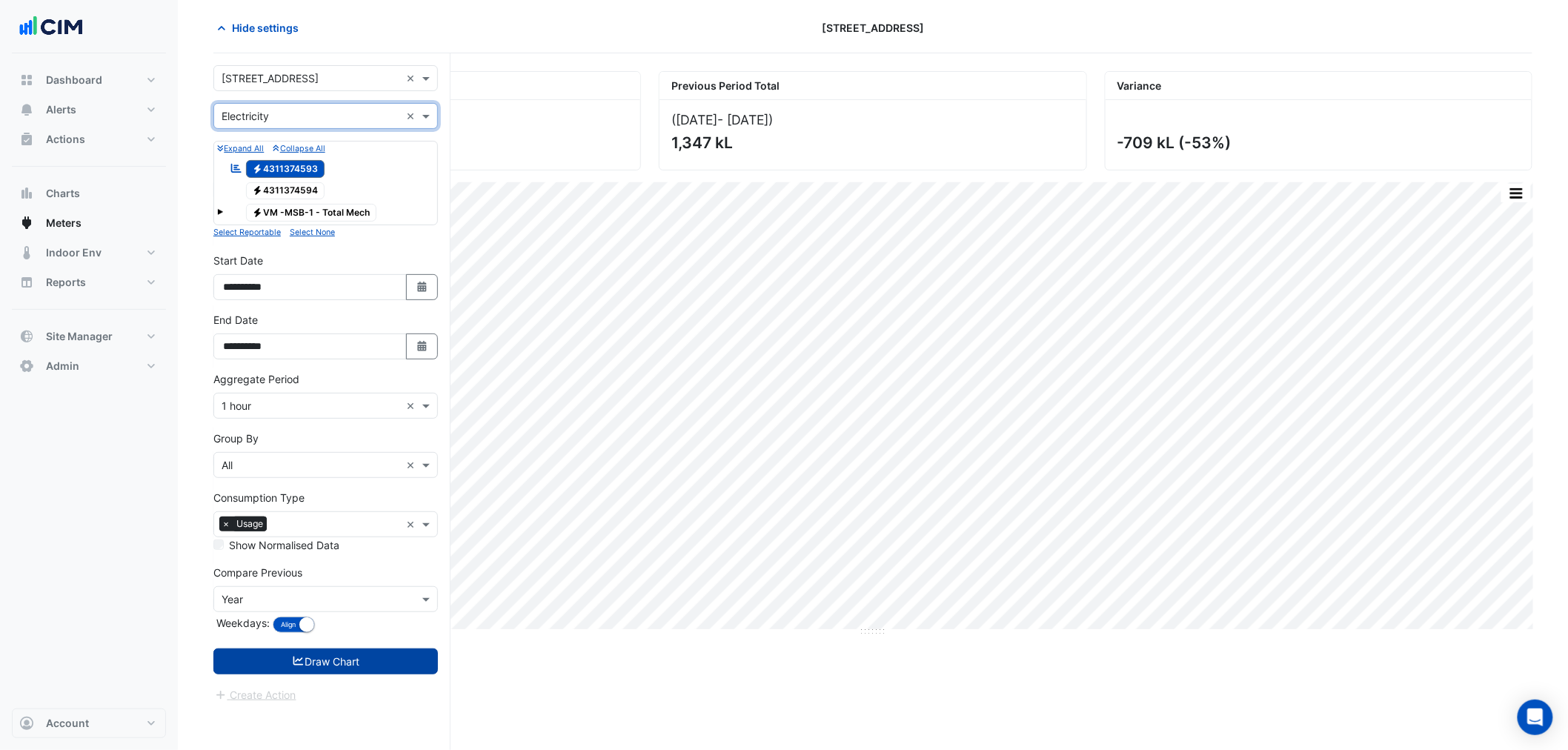
click at [342, 659] on button "Draw Chart" at bounding box center [326, 661] width 224 height 26
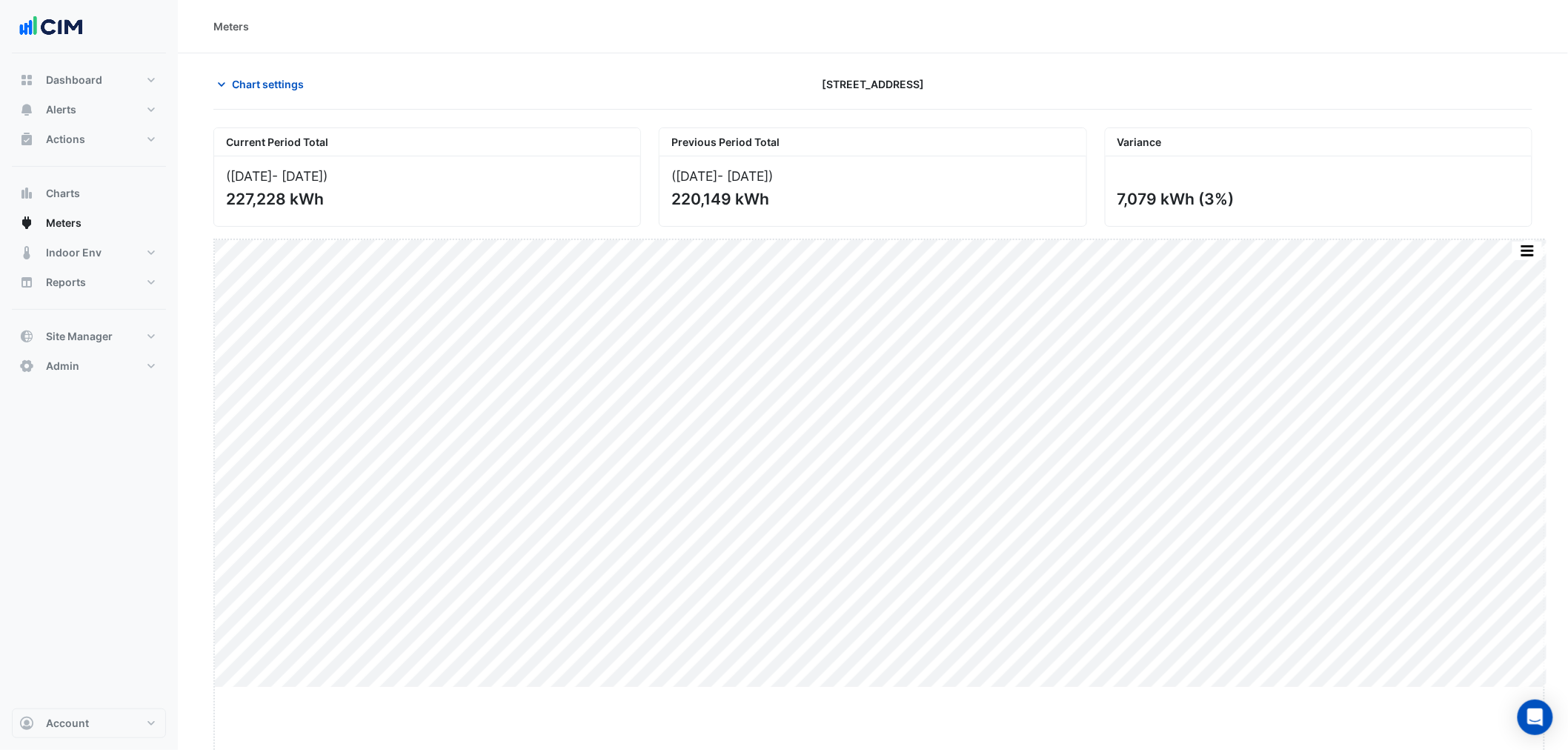
drag, startPoint x: 886, startPoint y: 686, endPoint x: 885, endPoint y: 776, distance: 90.0
click at [885, 749] on html "Meters Chart settings 6 Hassall Street Current Period Total (01 Jul 25 - 18 Aug…" at bounding box center [784, 375] width 1568 height 750
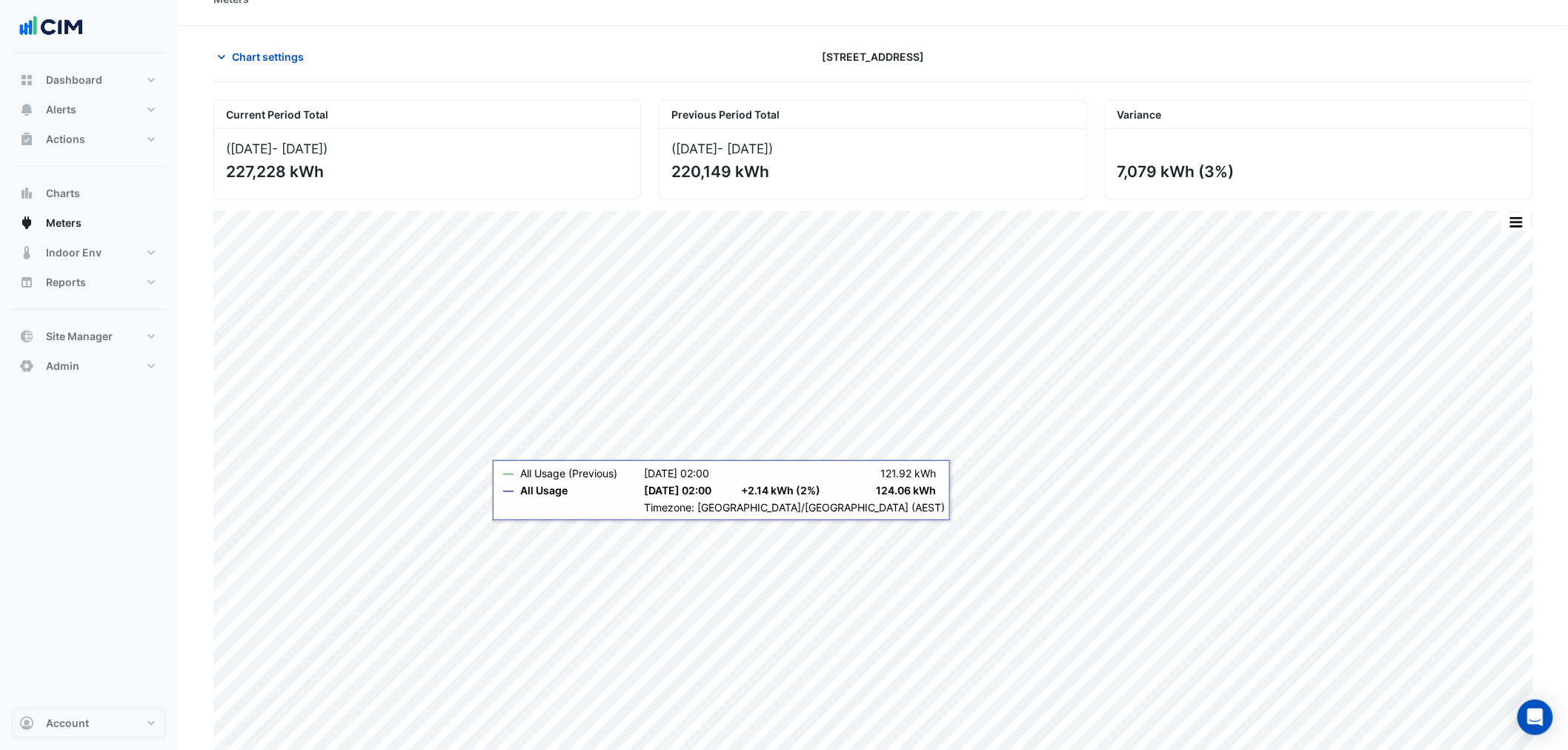
scroll to position [40, 0]
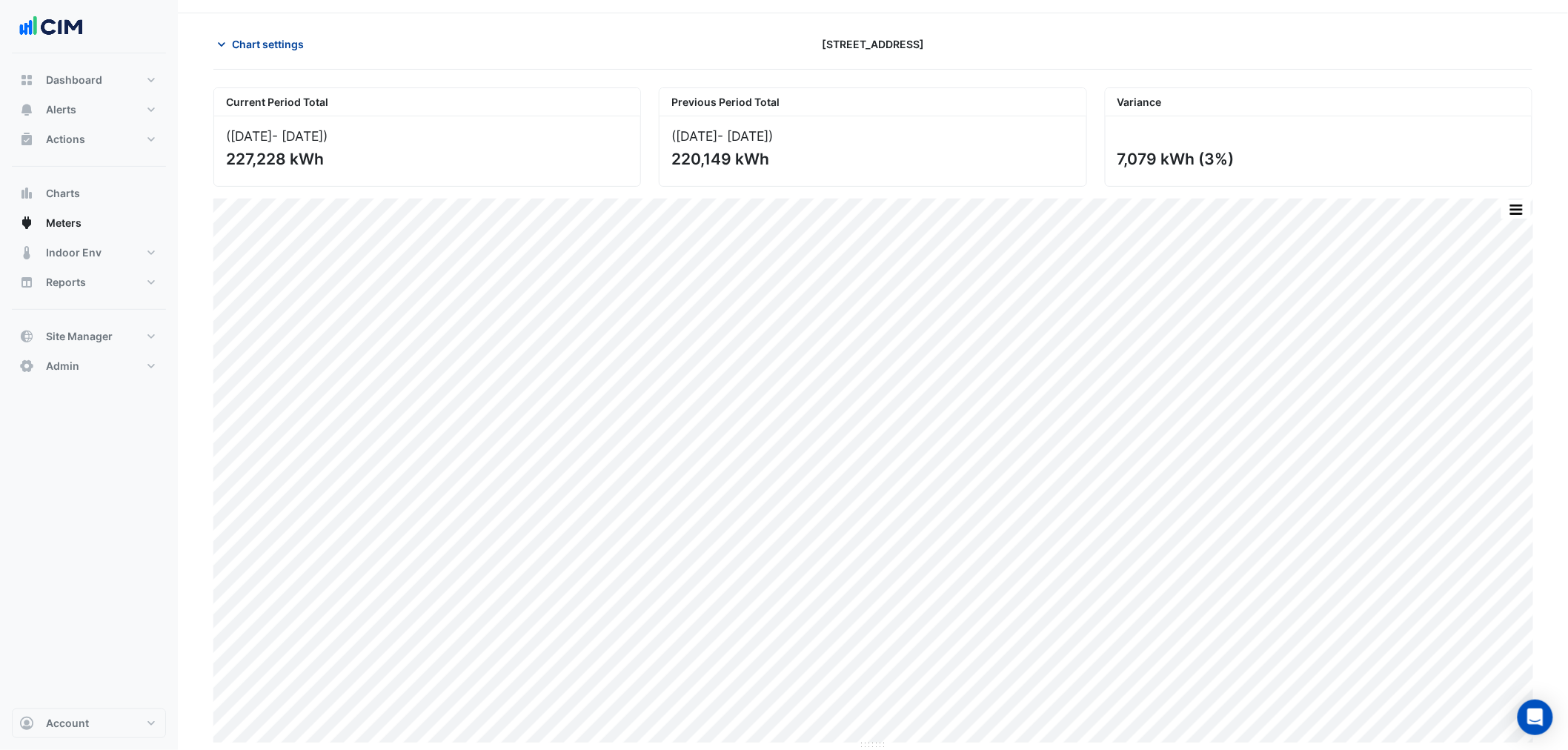
click at [284, 47] on span "Chart settings" at bounding box center [267, 44] width 72 height 16
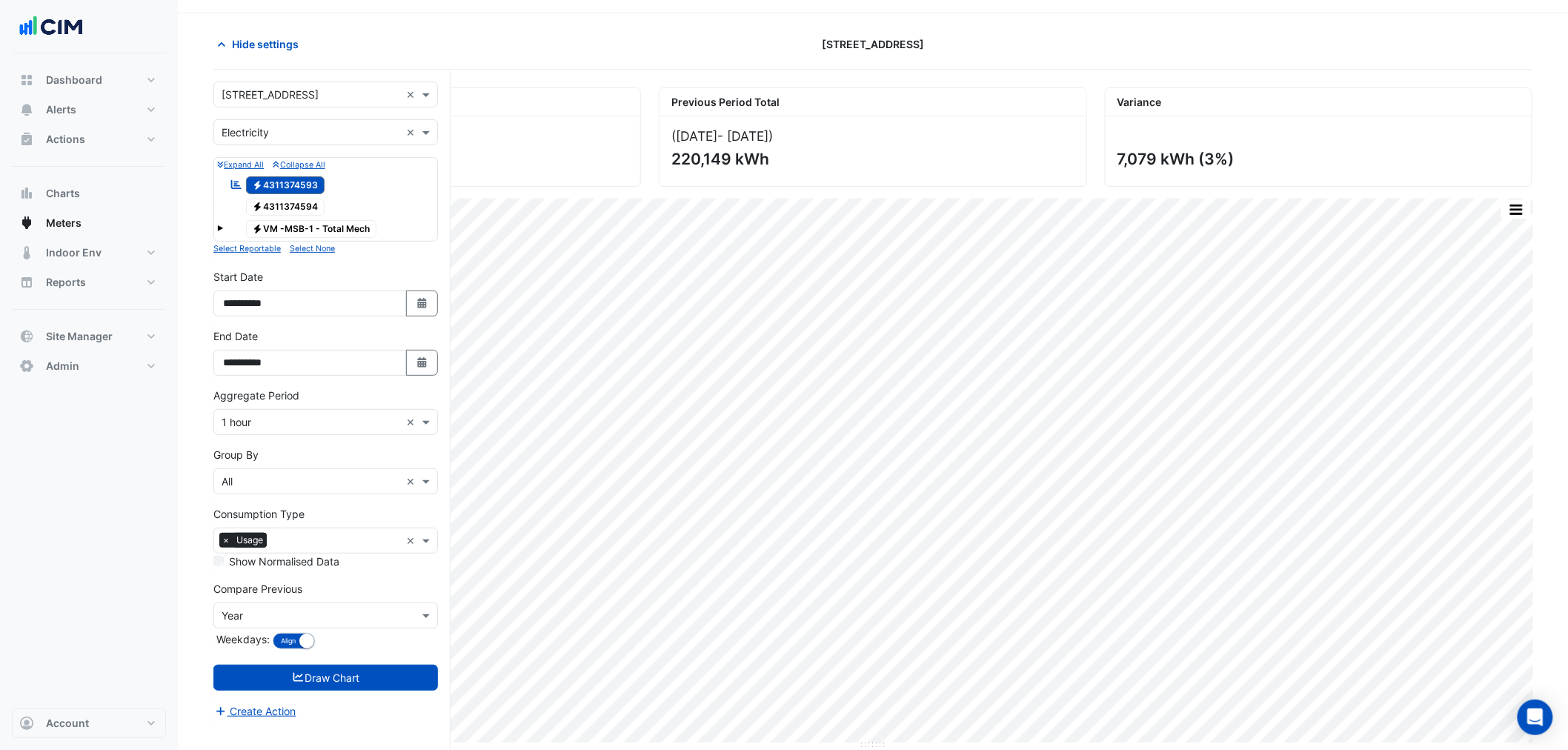
drag, startPoint x: 273, startPoint y: 130, endPoint x: 273, endPoint y: 139, distance: 9.0
click at [273, 131] on input "text" at bounding box center [311, 133] width 178 height 16
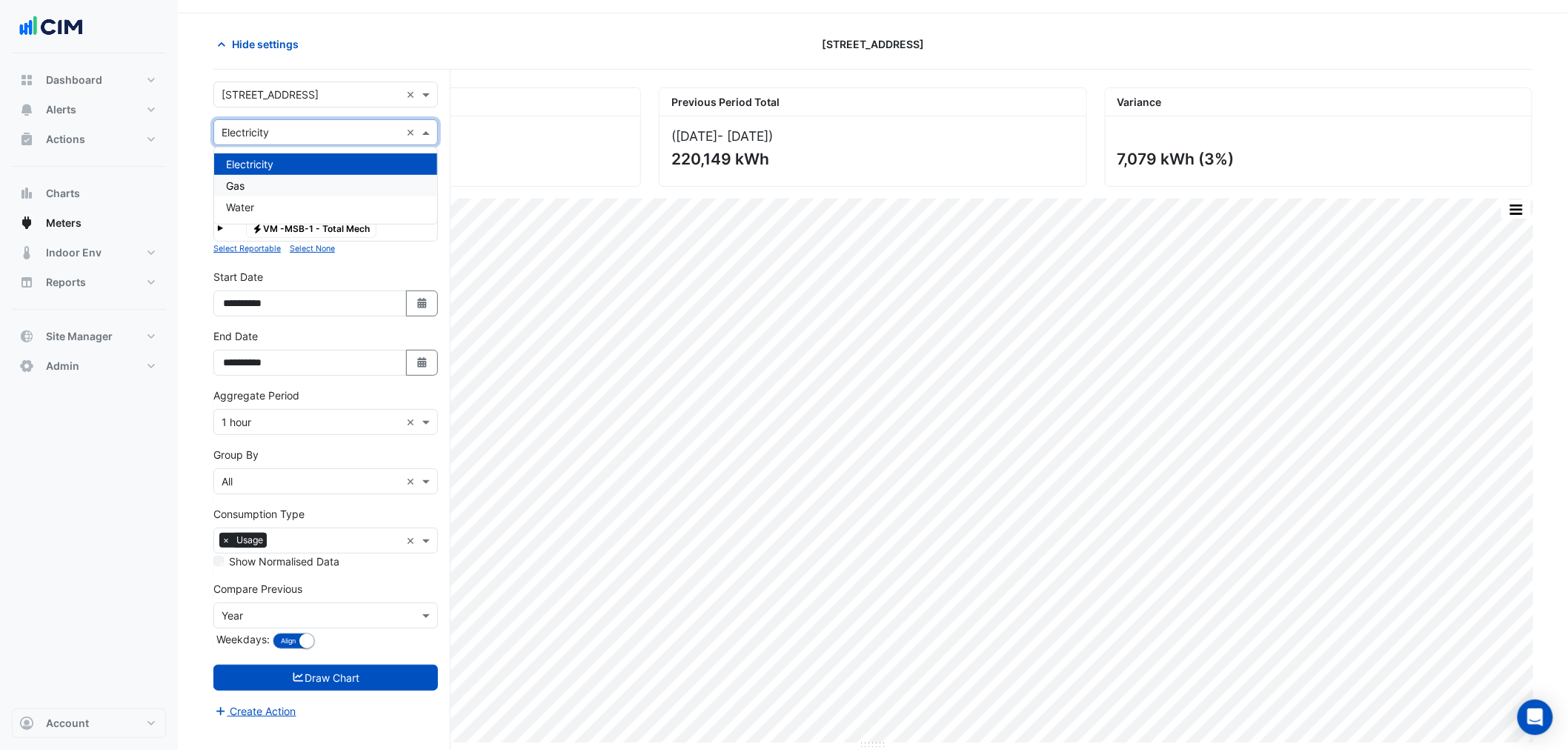
click at [265, 186] on div "Gas" at bounding box center [326, 186] width 223 height 21
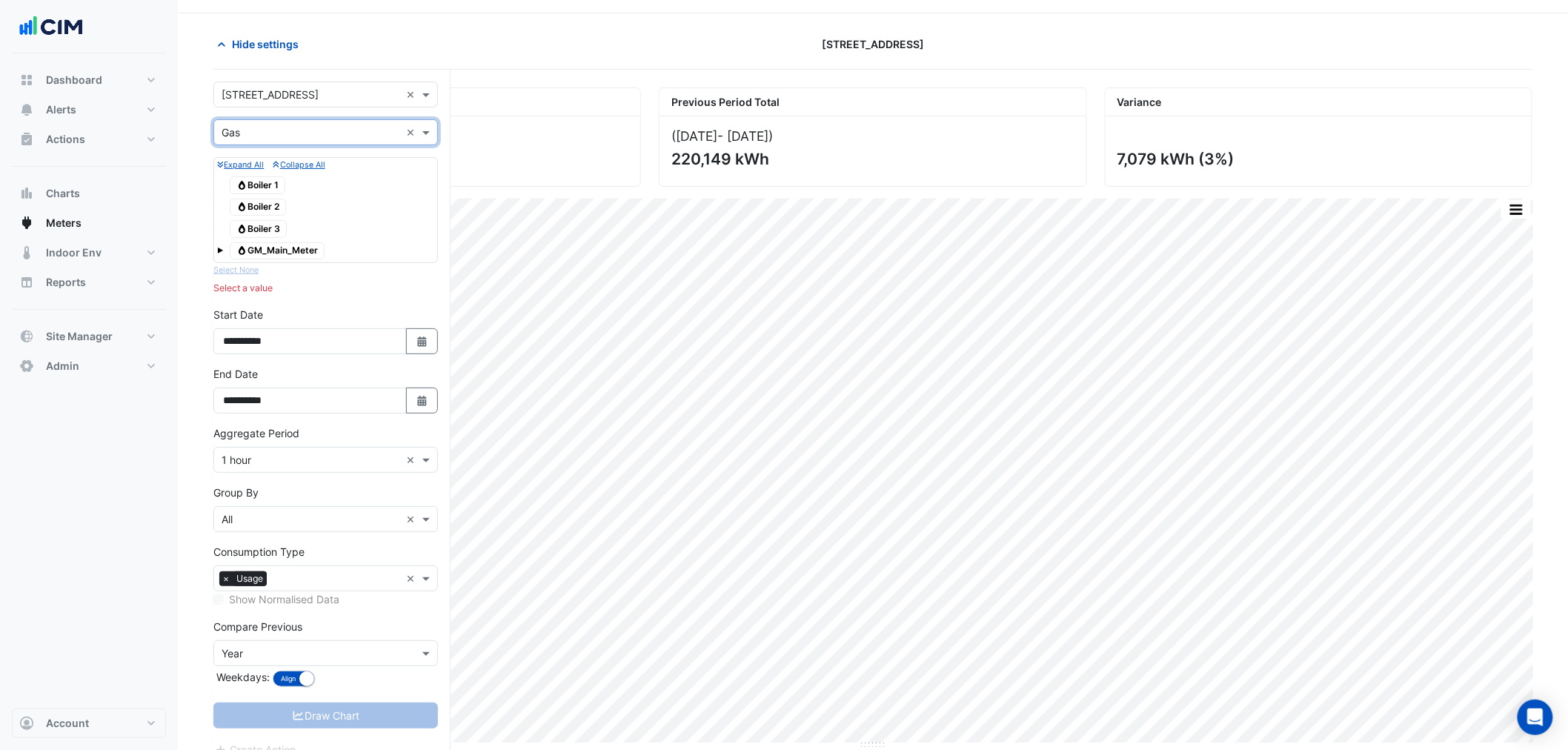
click at [289, 260] on span "Gas GM_Main_Meter" at bounding box center [276, 252] width 95 height 18
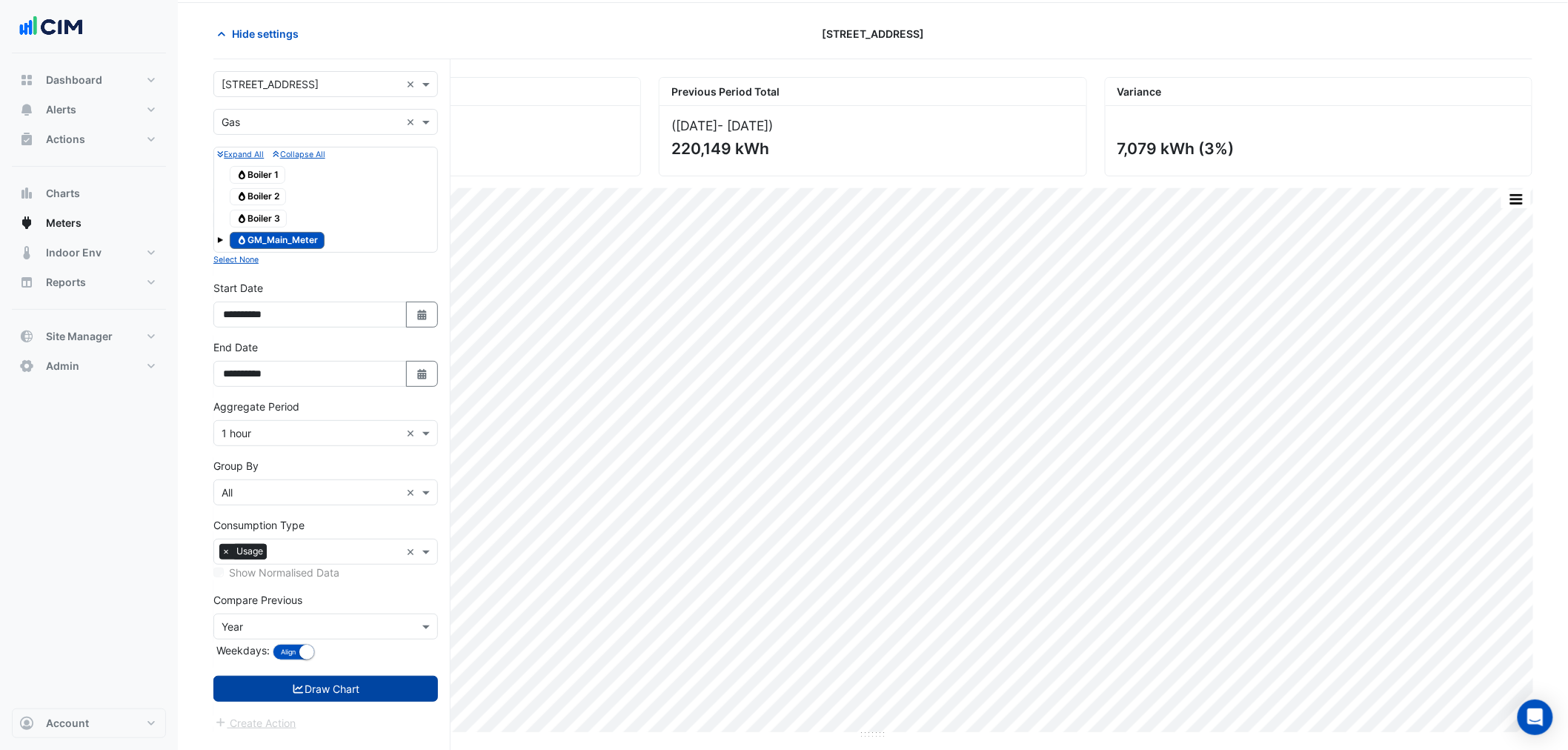
scroll to position [56, 0]
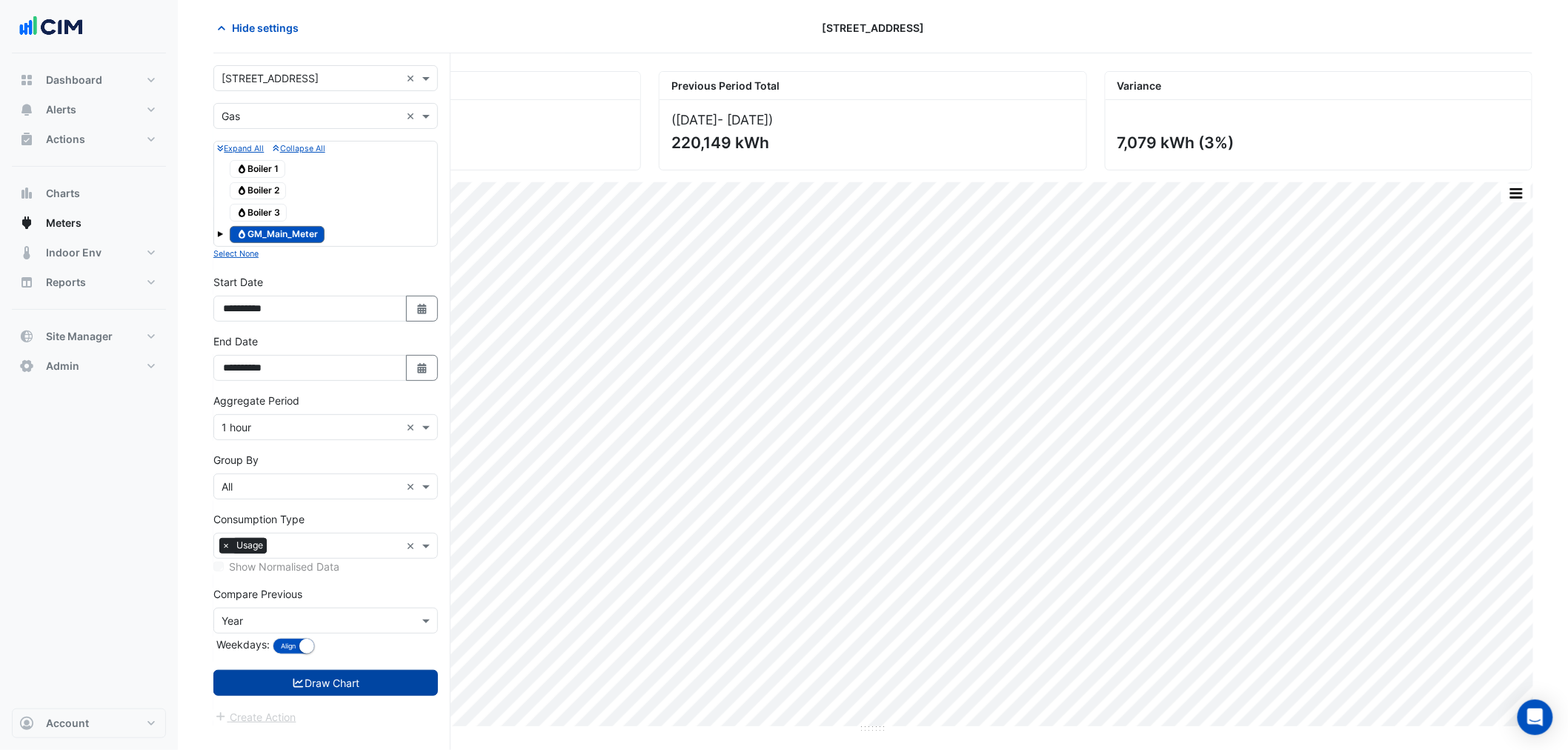
click at [371, 687] on button "Draw Chart" at bounding box center [326, 682] width 224 height 26
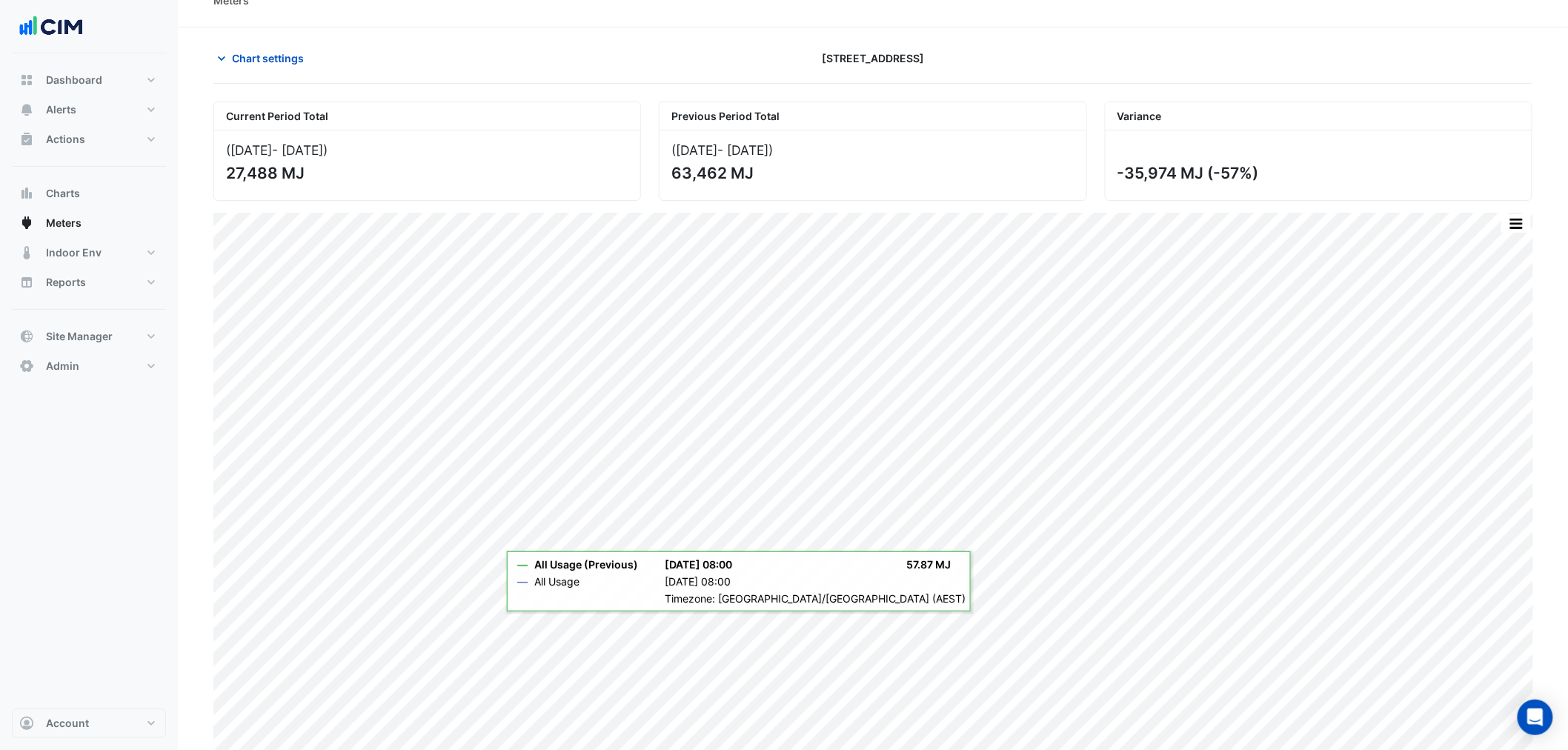
scroll to position [40, 0]
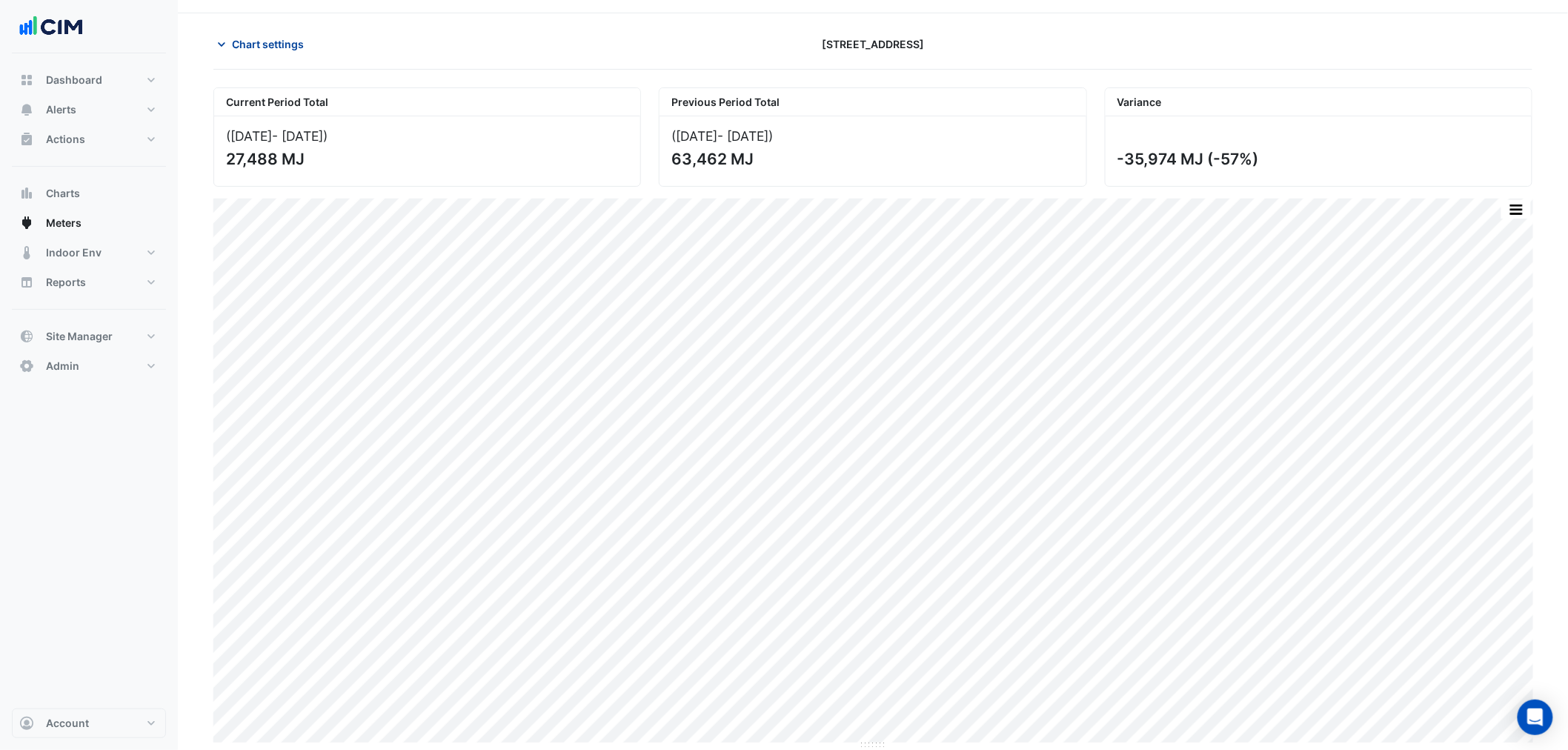
click at [271, 41] on span "Chart settings" at bounding box center [267, 44] width 72 height 16
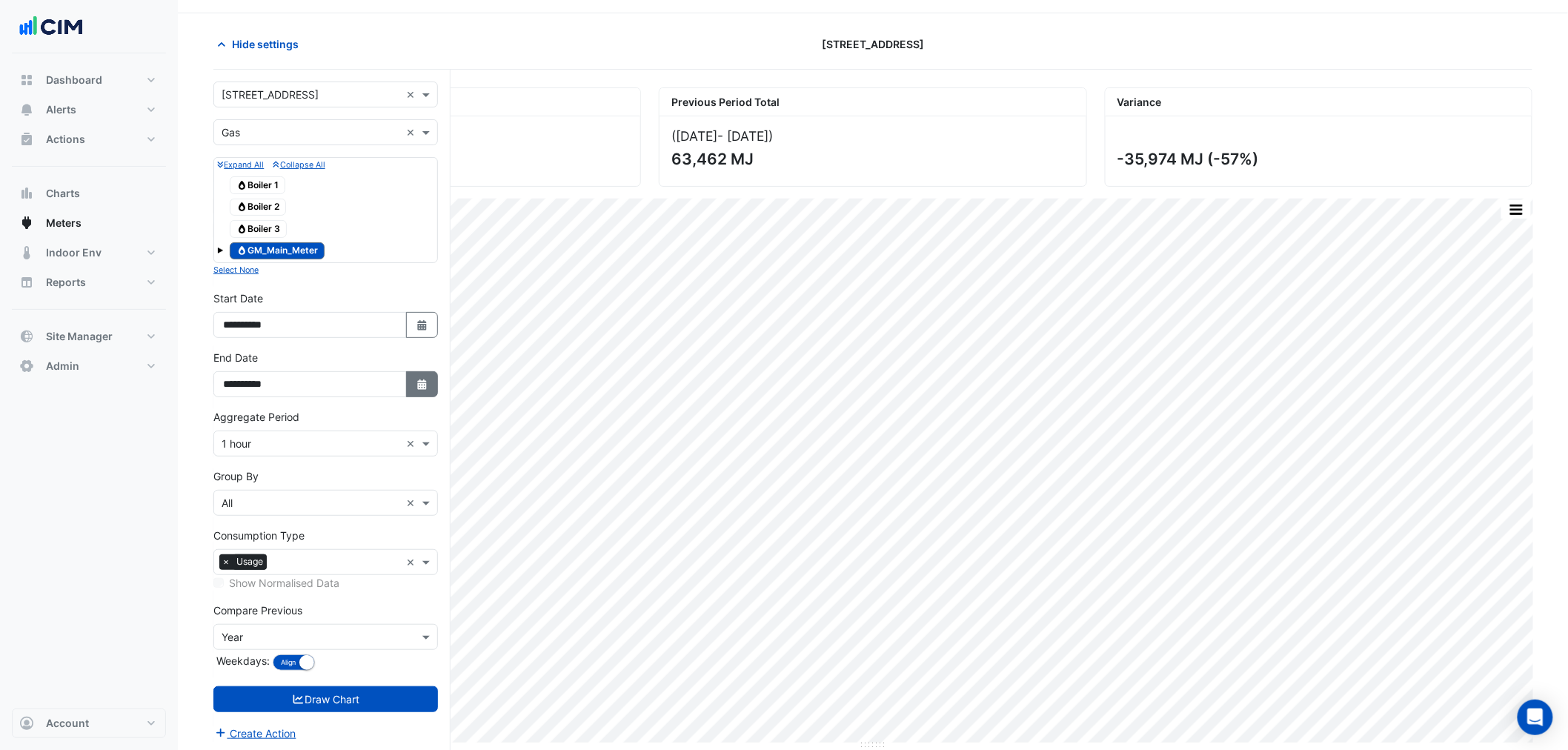
click at [408, 387] on button "Select Date" at bounding box center [423, 384] width 33 height 26
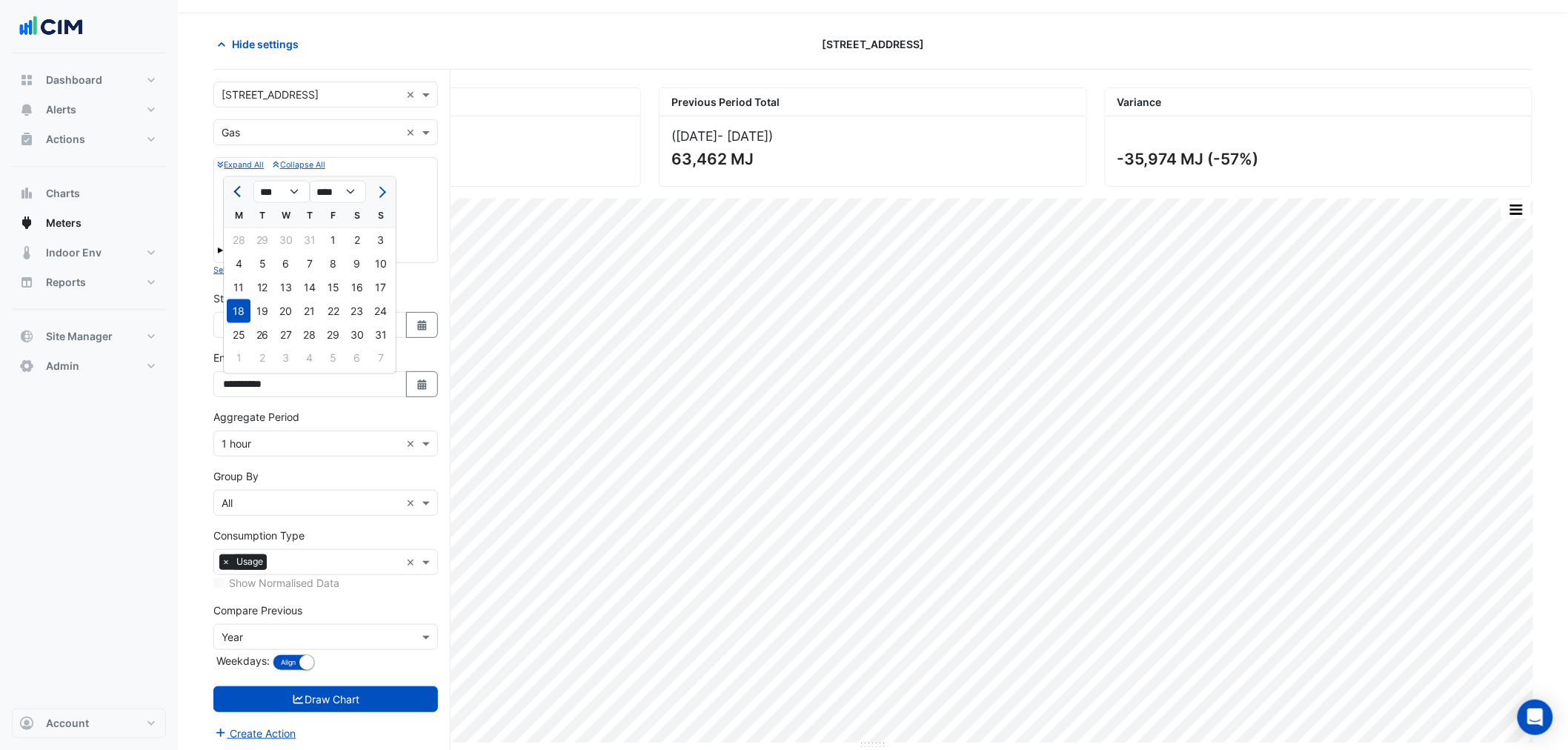
click at [243, 196] on button "Previous month" at bounding box center [239, 191] width 18 height 24
select select "*"
click at [287, 309] on div "23" at bounding box center [286, 311] width 24 height 24
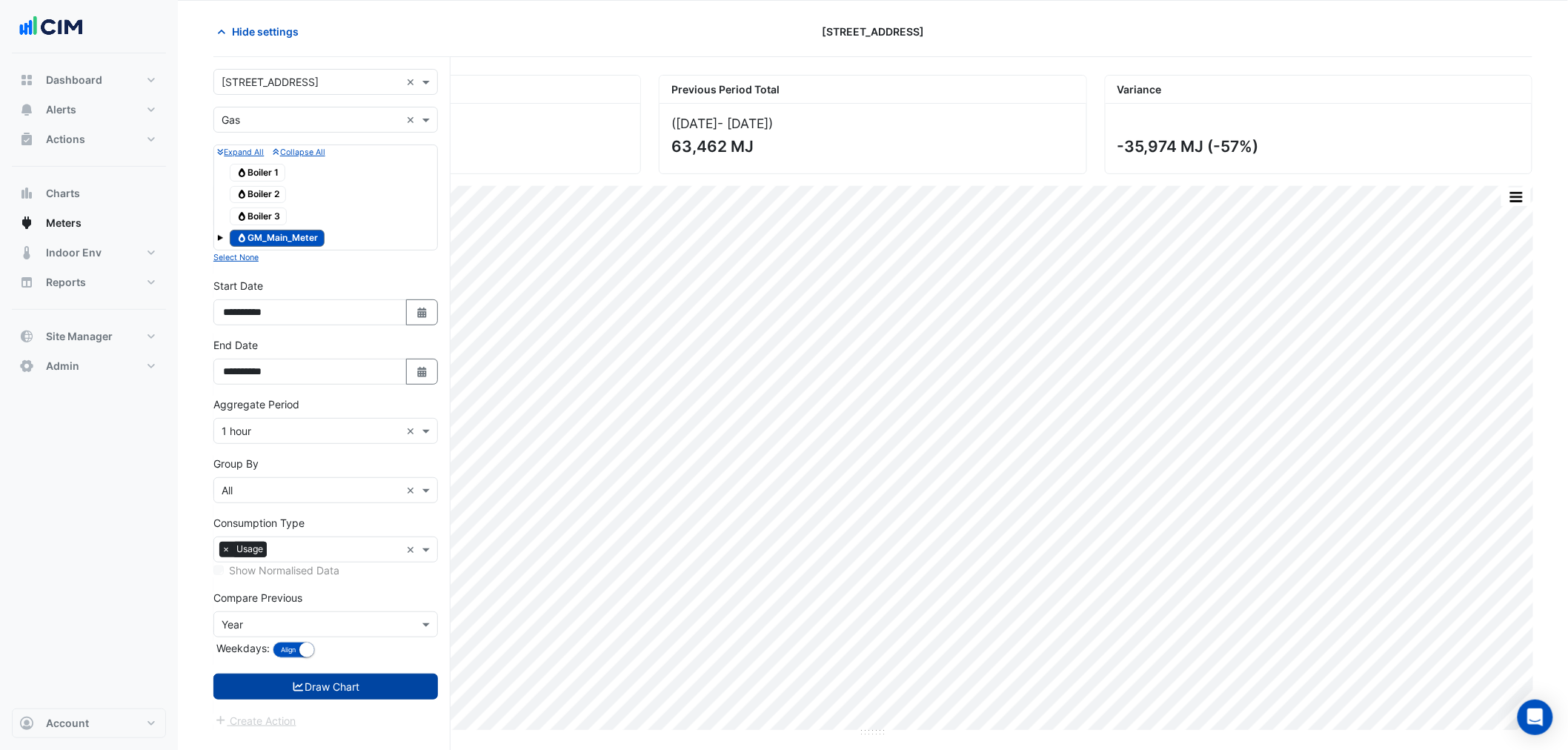
scroll to position [56, 0]
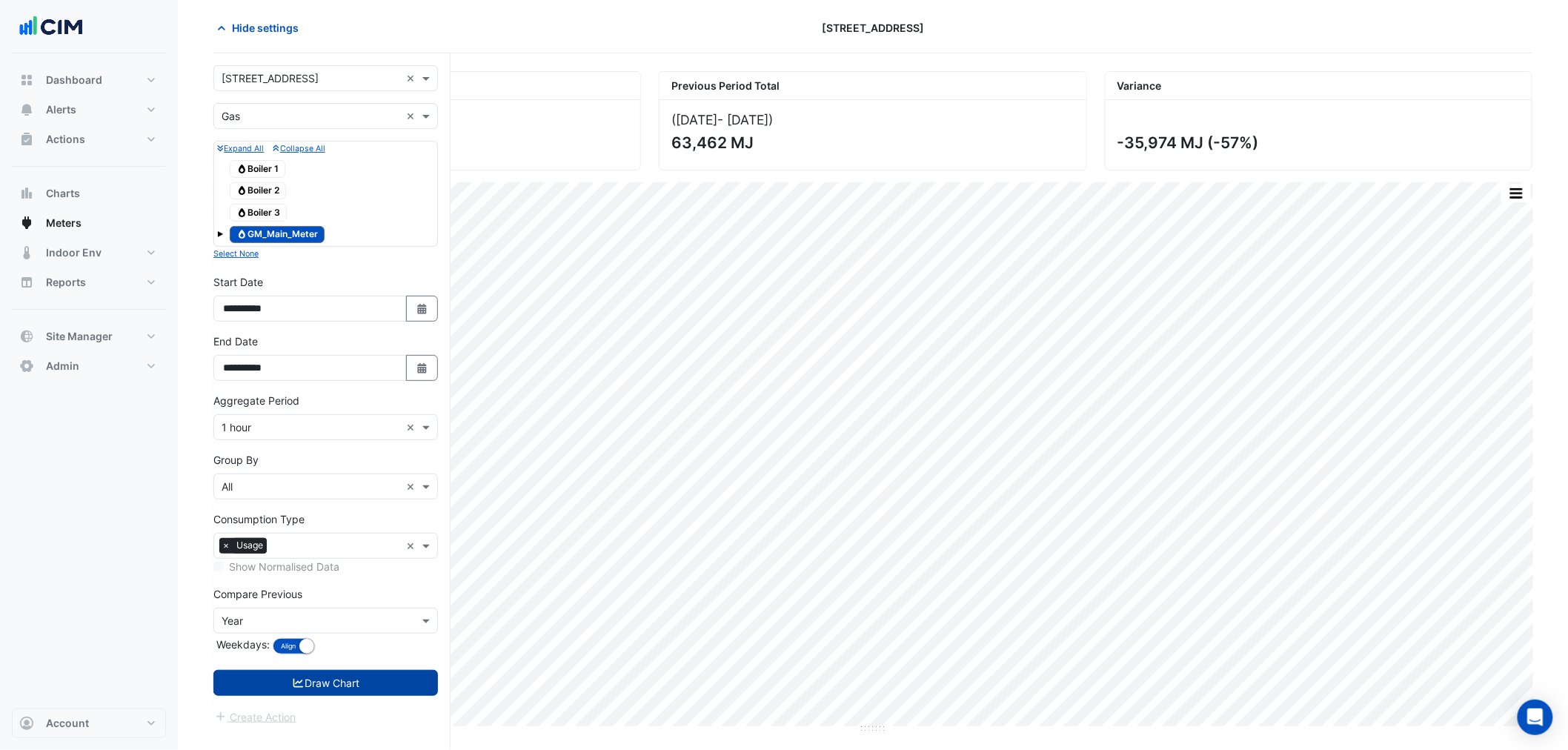
click at [358, 679] on button "Draw Chart" at bounding box center [326, 682] width 224 height 26
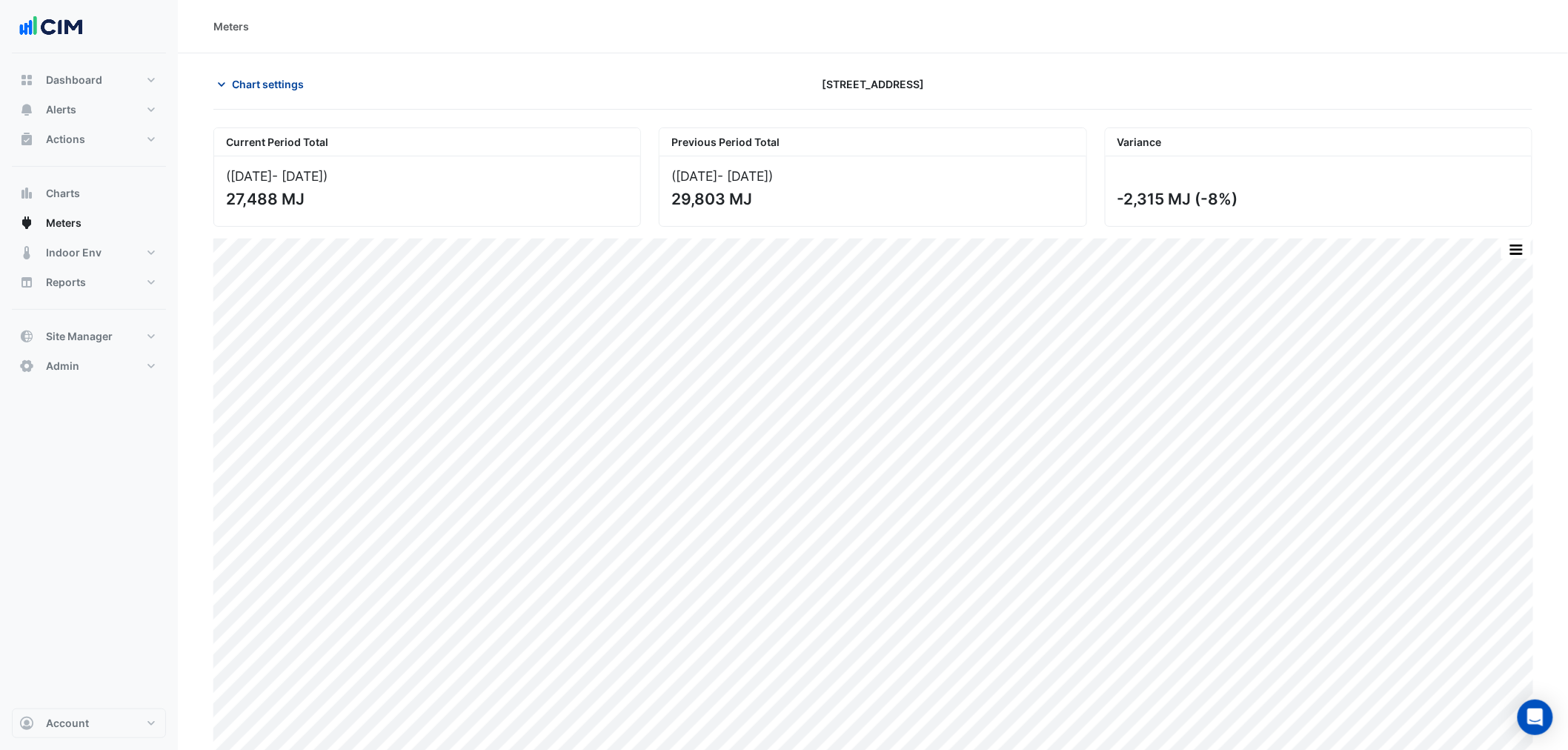
click at [267, 89] on span "Chart settings" at bounding box center [267, 84] width 72 height 16
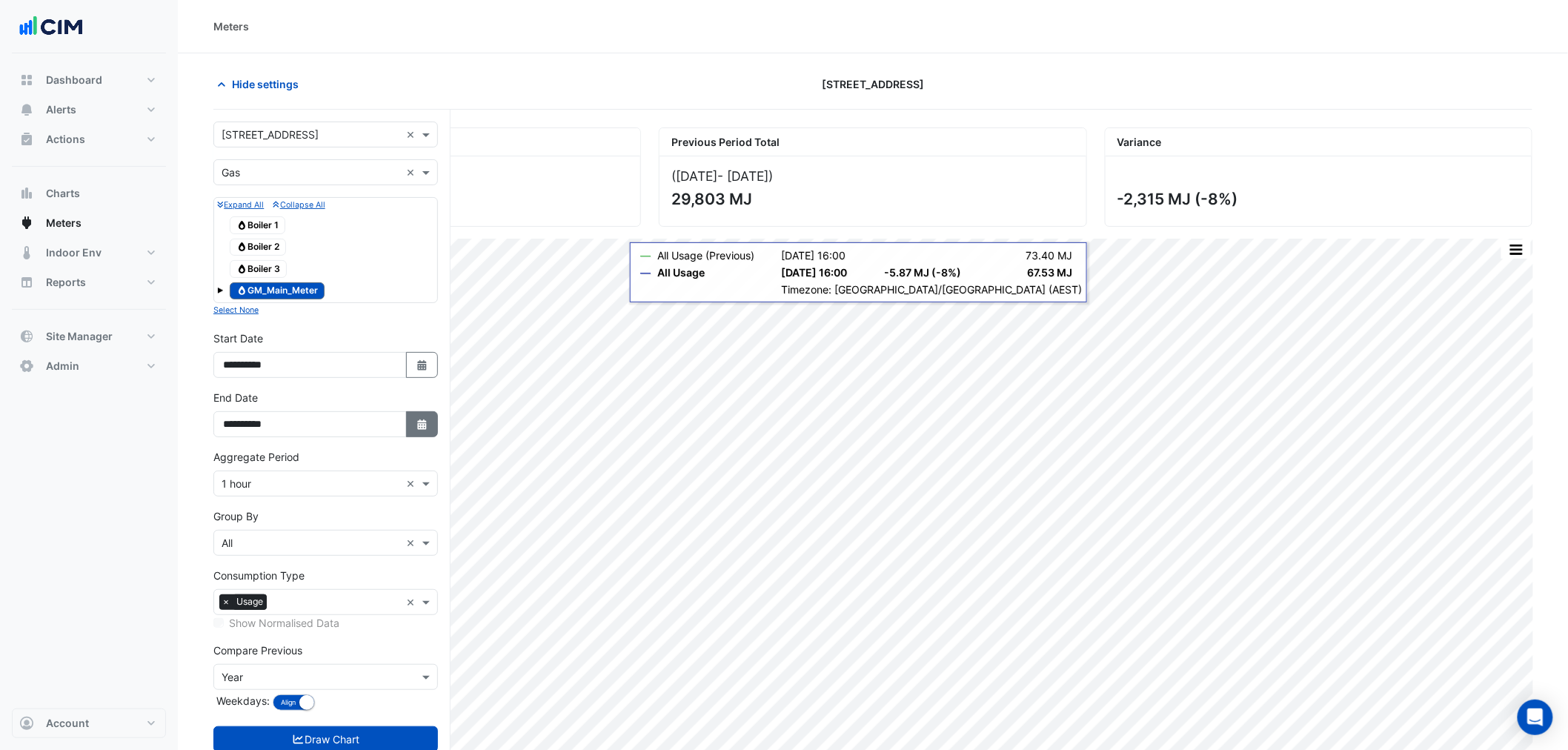
click at [406, 436] on button "Select Date" at bounding box center [423, 423] width 33 height 26
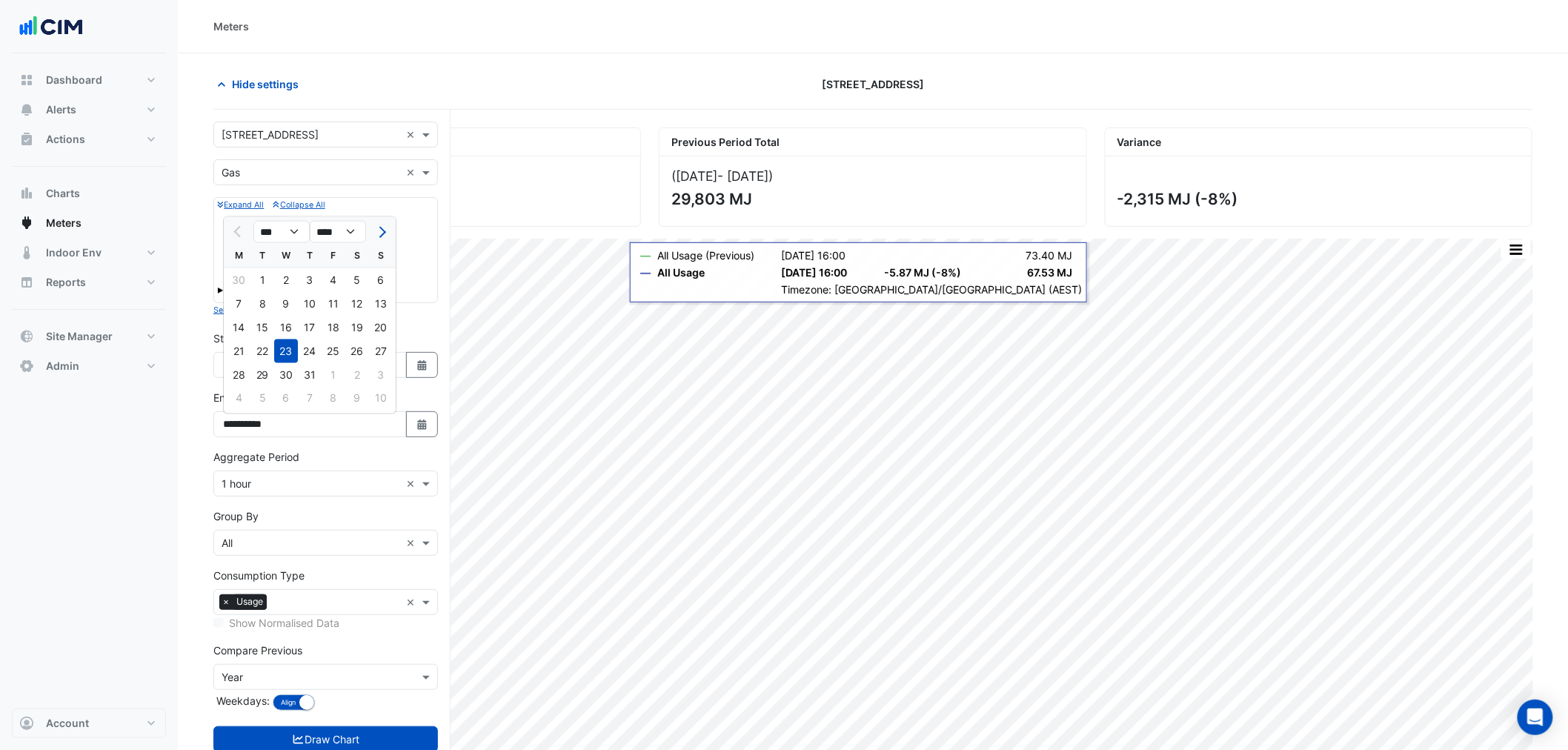
click at [265, 342] on div "22" at bounding box center [262, 351] width 24 height 24
type input "**********"
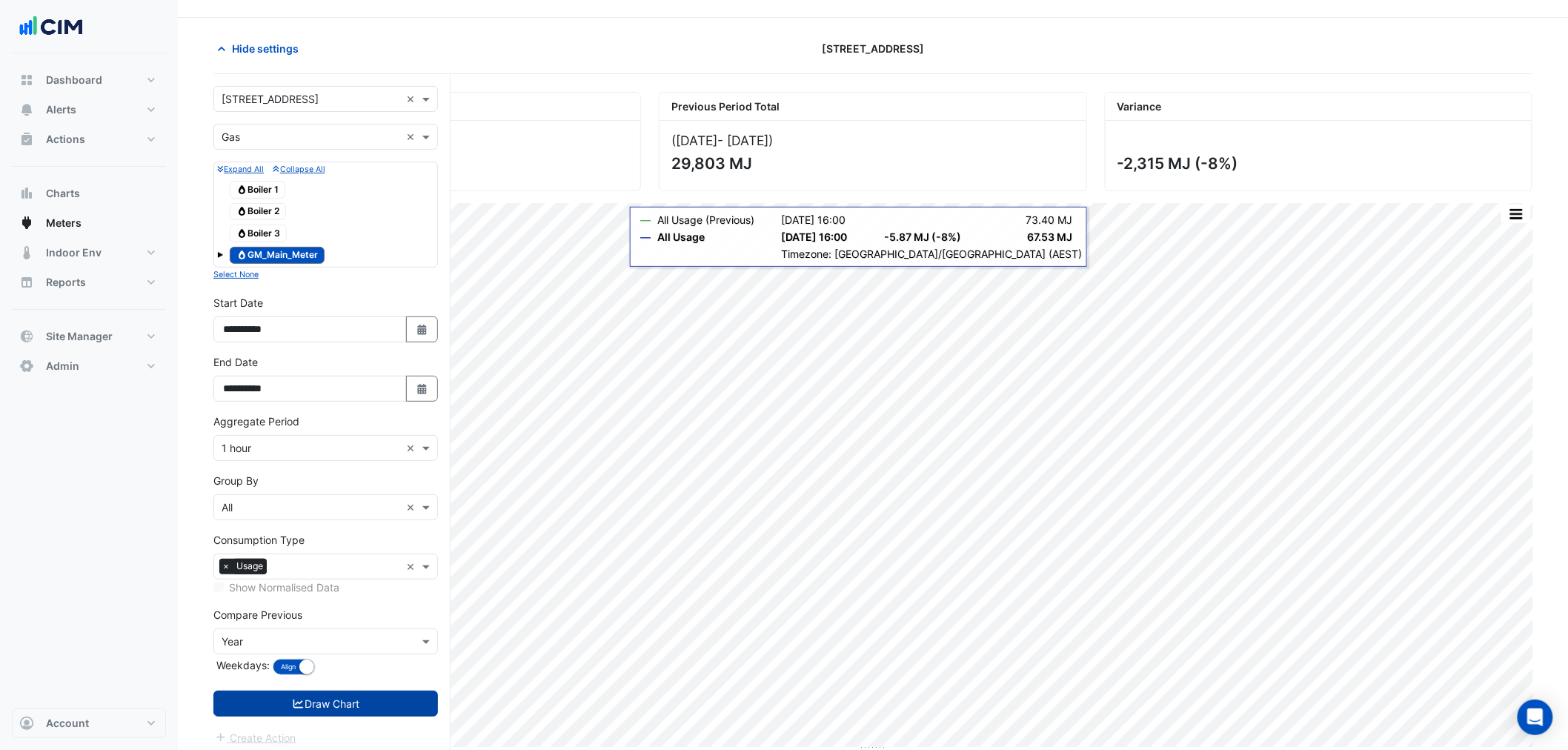
scroll to position [56, 0]
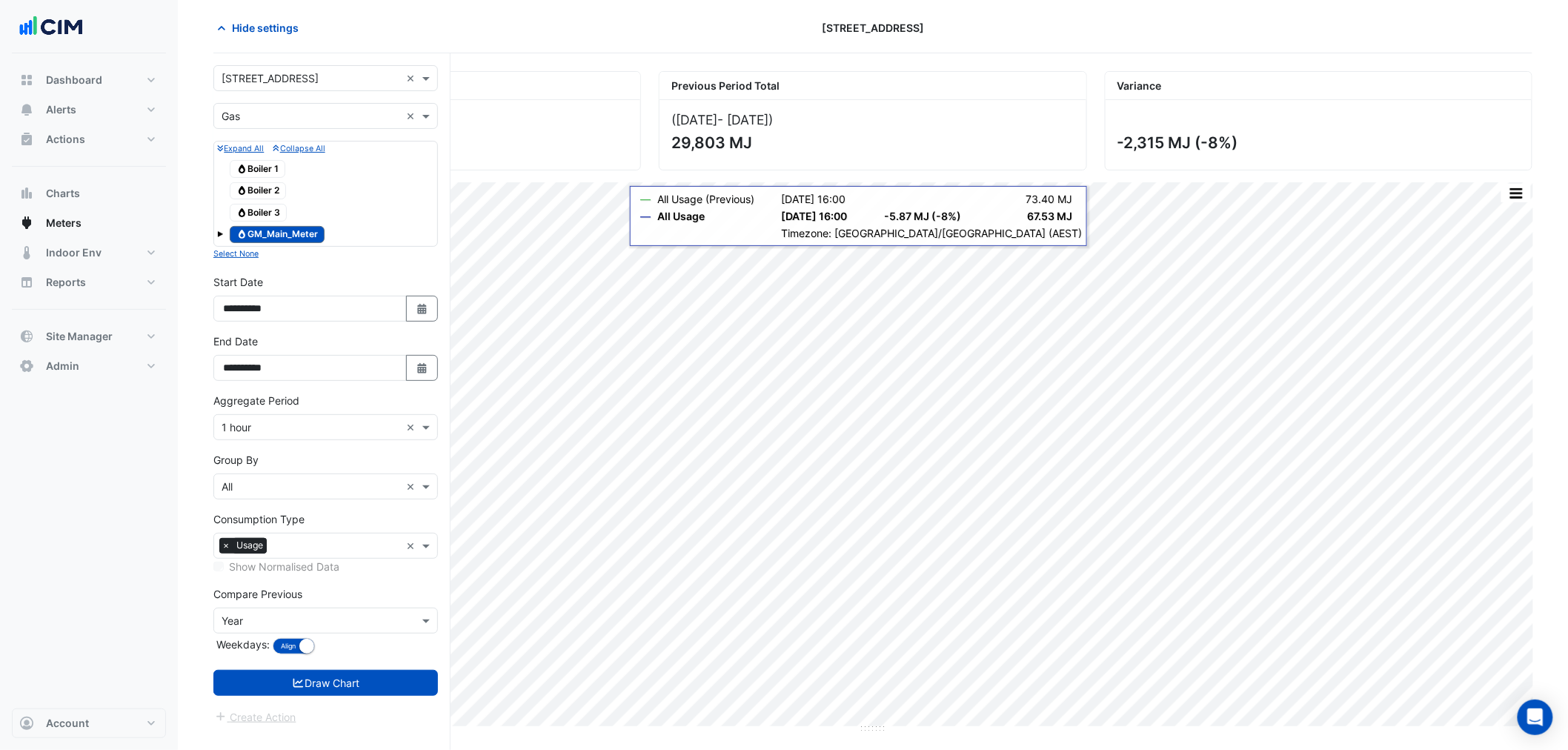
click at [361, 702] on form "Select a Site × 6 Hassall Street × Utility Type × Gas × Expand All Collapse All…" at bounding box center [326, 395] width 224 height 660
click at [373, 684] on button "Draw Chart" at bounding box center [326, 682] width 224 height 26
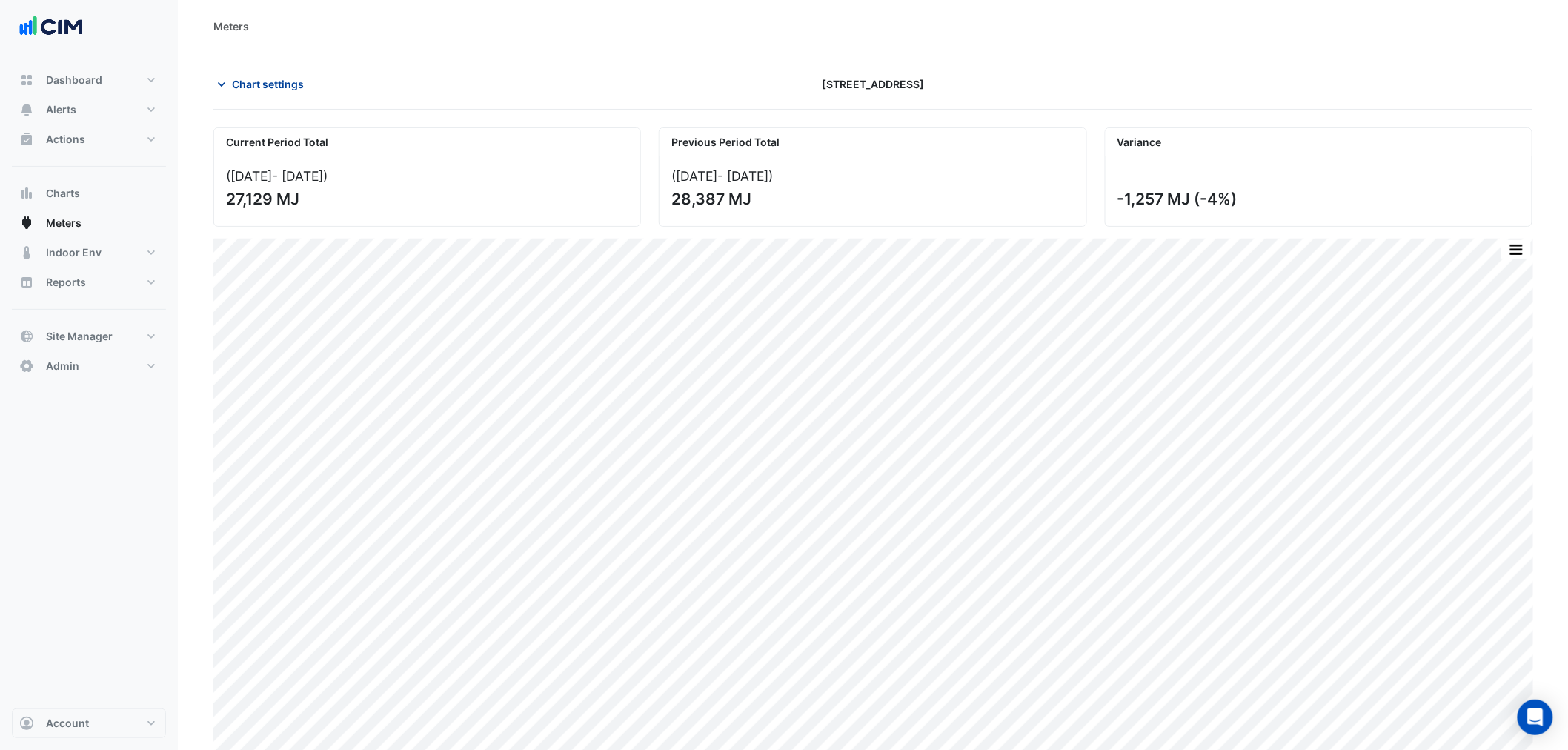
click at [237, 83] on span "Chart settings" at bounding box center [267, 84] width 72 height 16
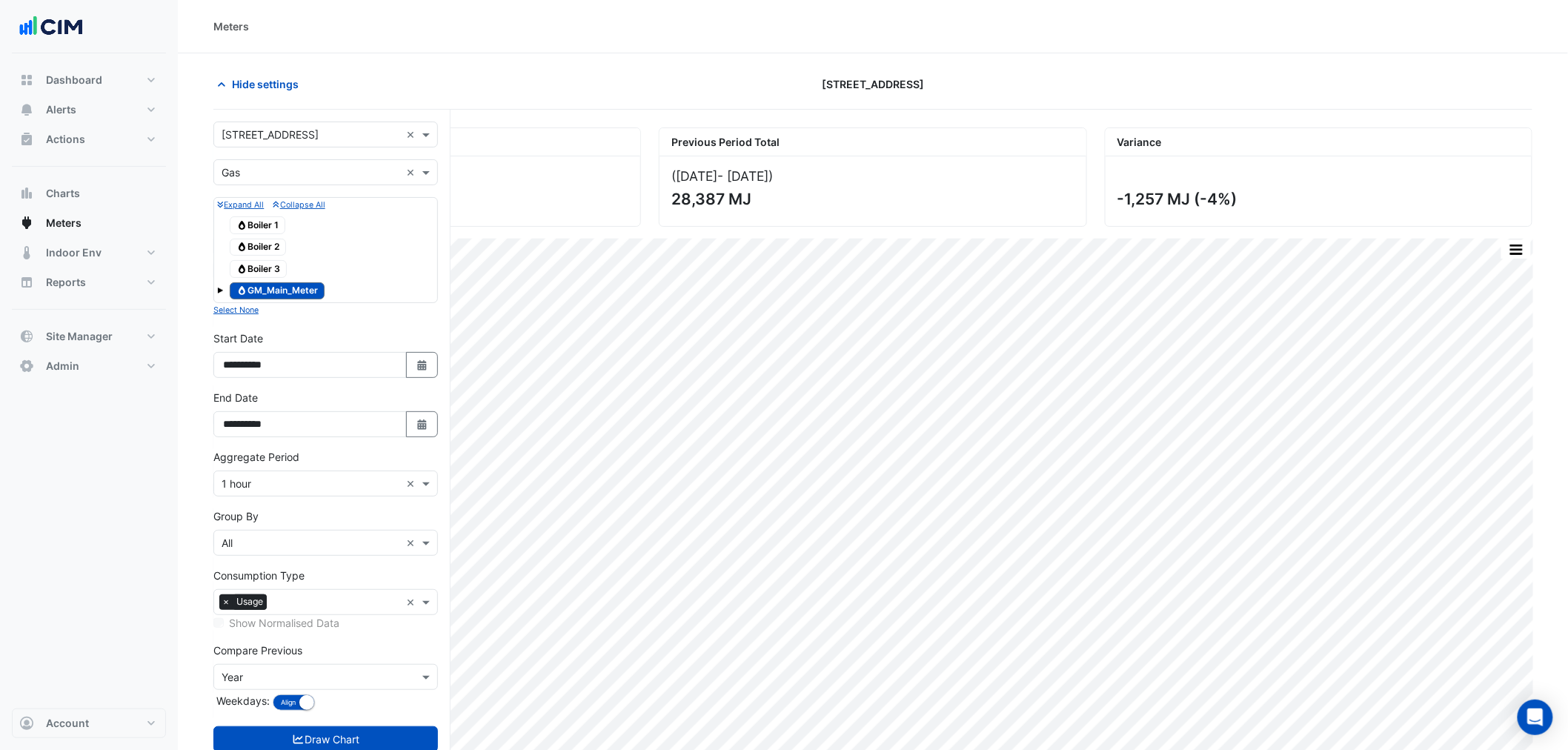
click at [280, 178] on input "text" at bounding box center [311, 172] width 178 height 16
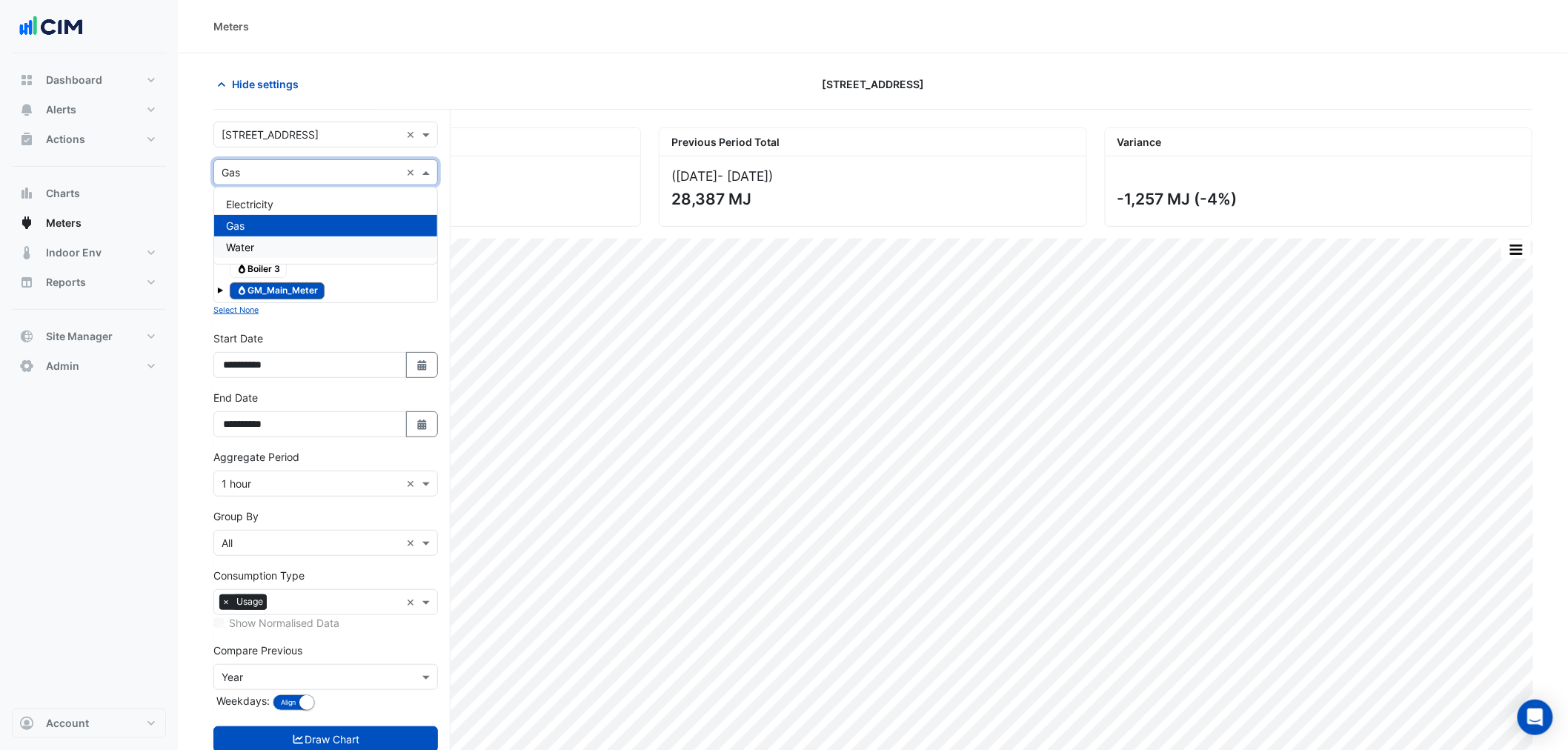
click at [279, 246] on div "Water" at bounding box center [326, 248] width 223 height 21
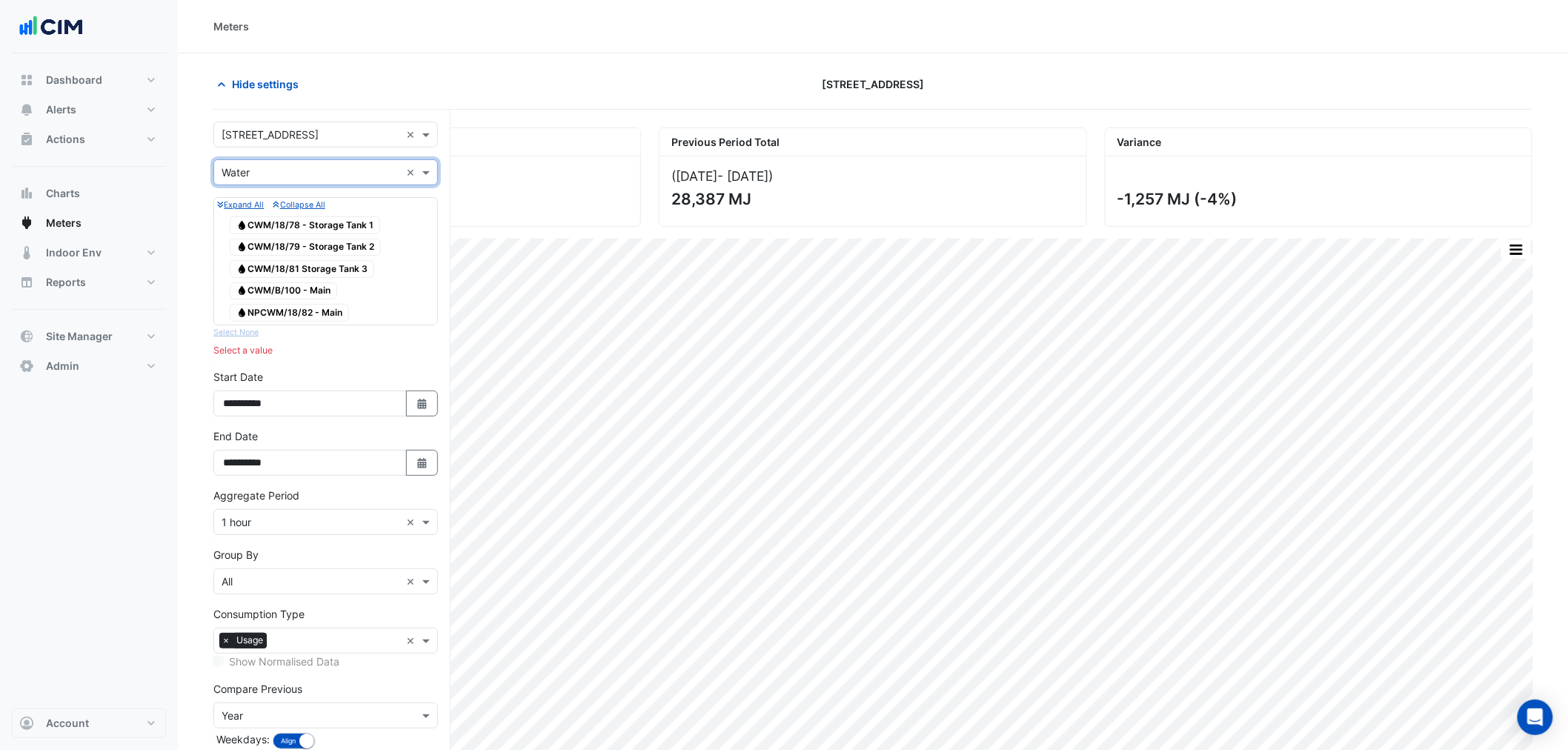
click at [292, 290] on span "Water CWM/B/100 - Main" at bounding box center [283, 291] width 107 height 18
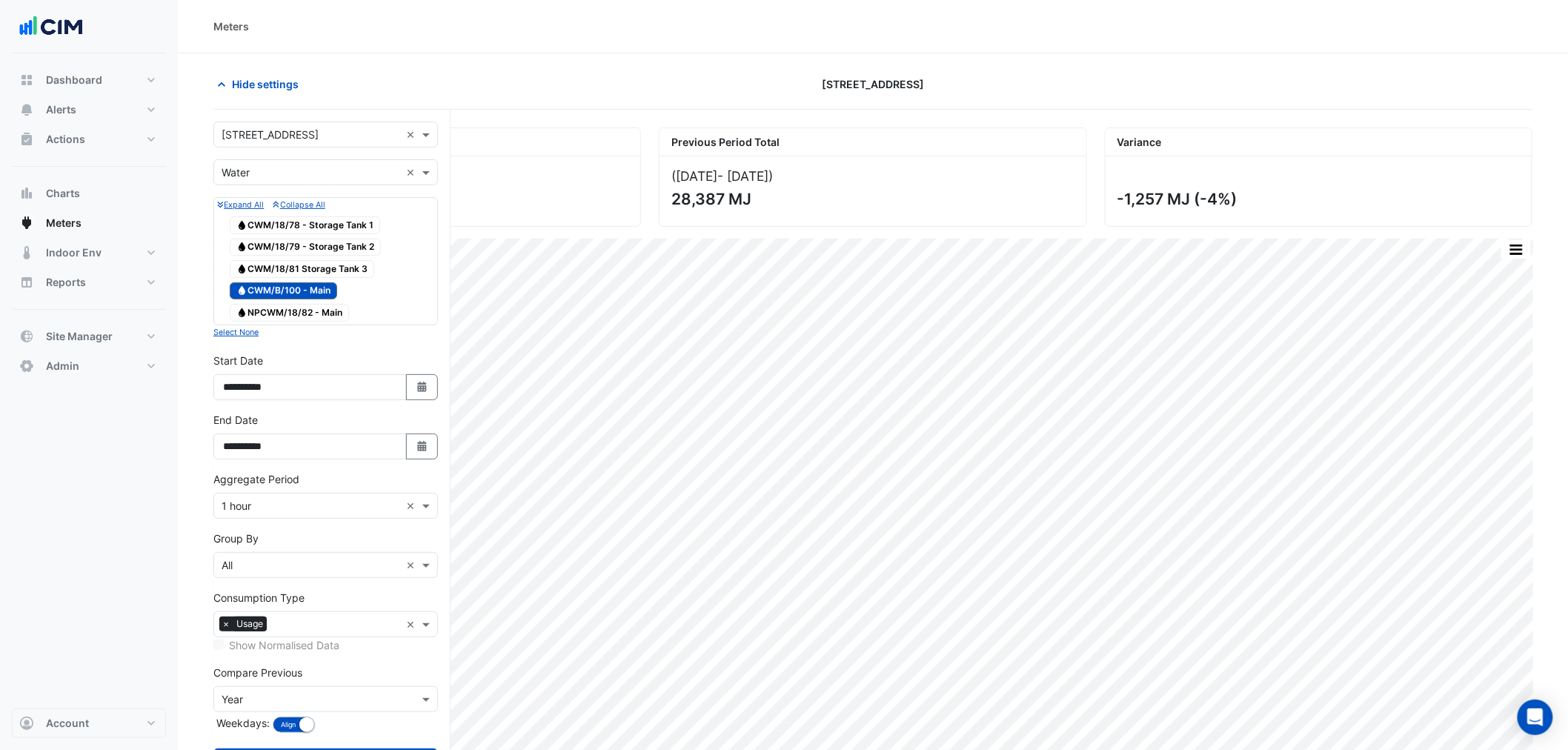
click at [294, 309] on span "Water NPCWM/18/82 - Main" at bounding box center [289, 313] width 120 height 18
click at [322, 274] on span "Water CWM/18/81 Storage Tank 3" at bounding box center [301, 269] width 144 height 18
click at [331, 248] on span "Water CWM/18/79 - Storage Tank 2" at bounding box center [305, 248] width 151 height 18
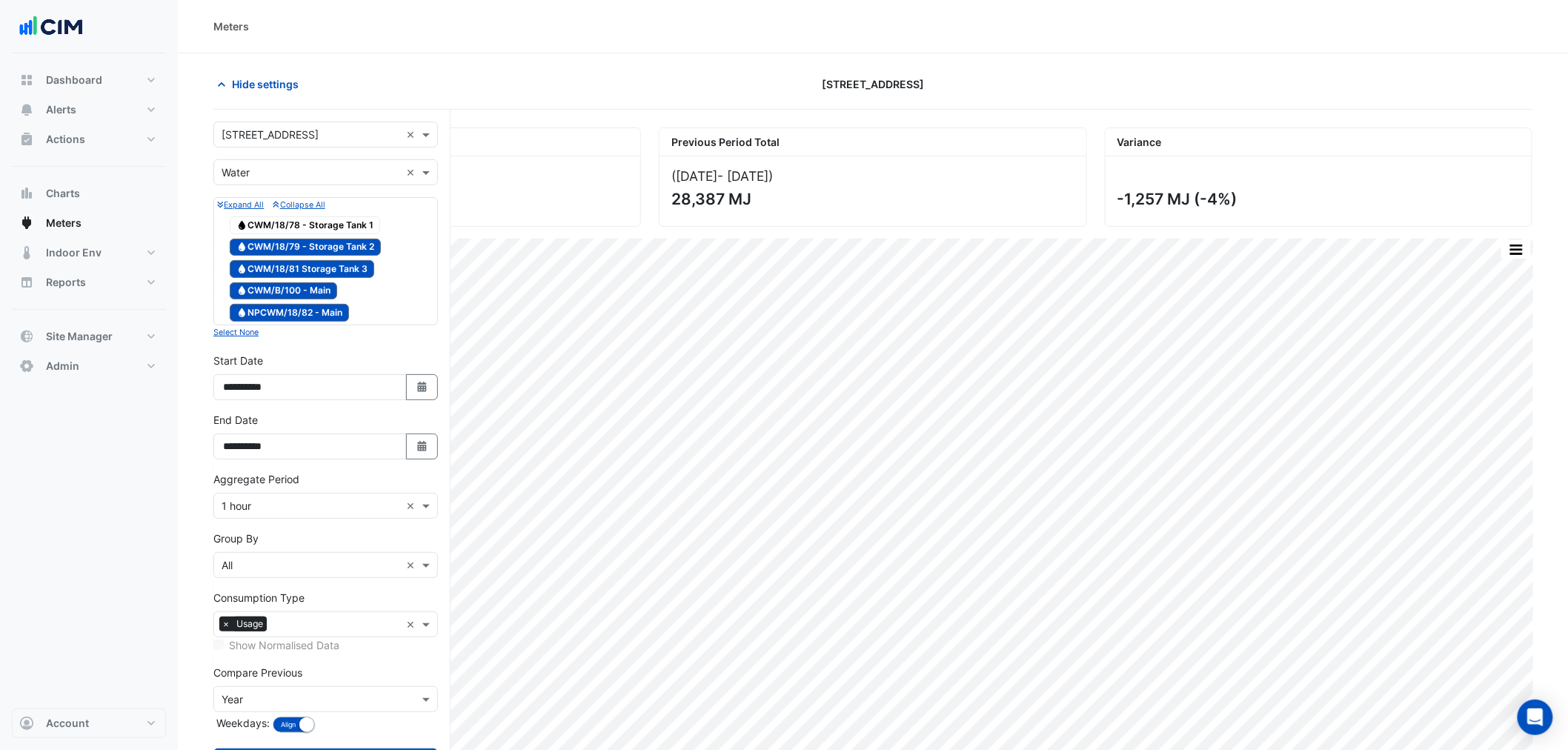
click at [337, 225] on span "Water CWM/18/78 - Storage Tank 1" at bounding box center [305, 225] width 150 height 18
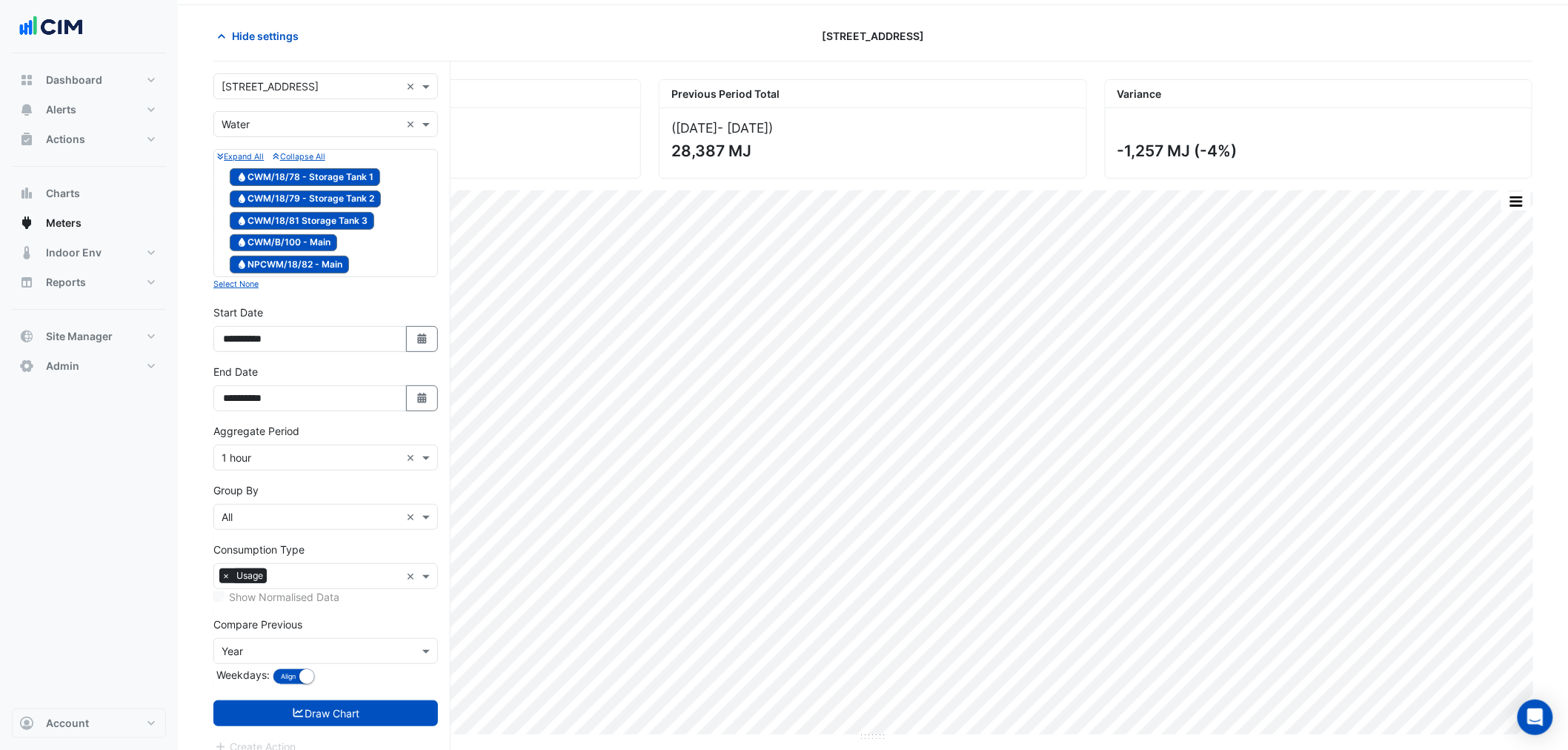
scroll to position [69, 0]
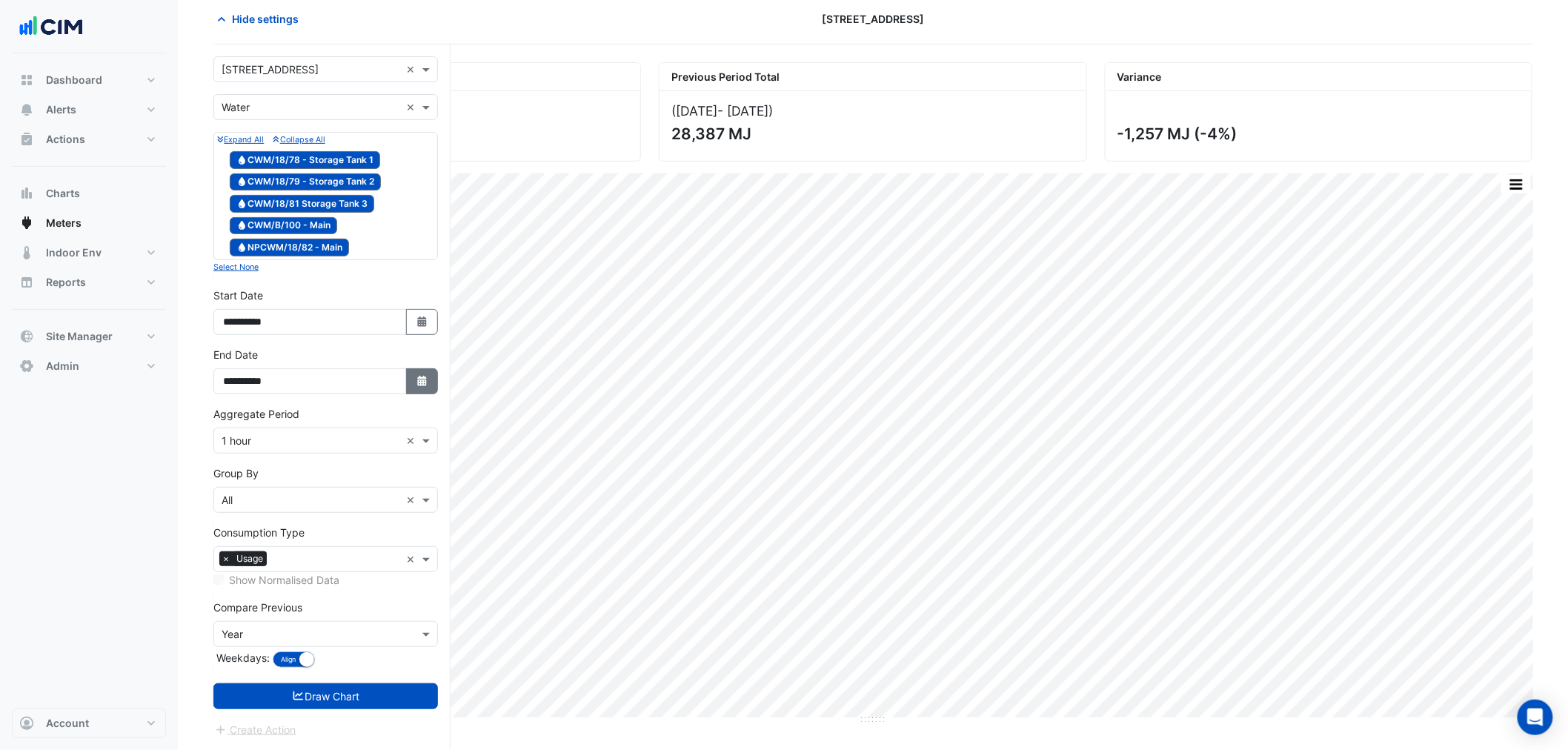
click at [418, 385] on icon "button" at bounding box center [422, 380] width 9 height 11
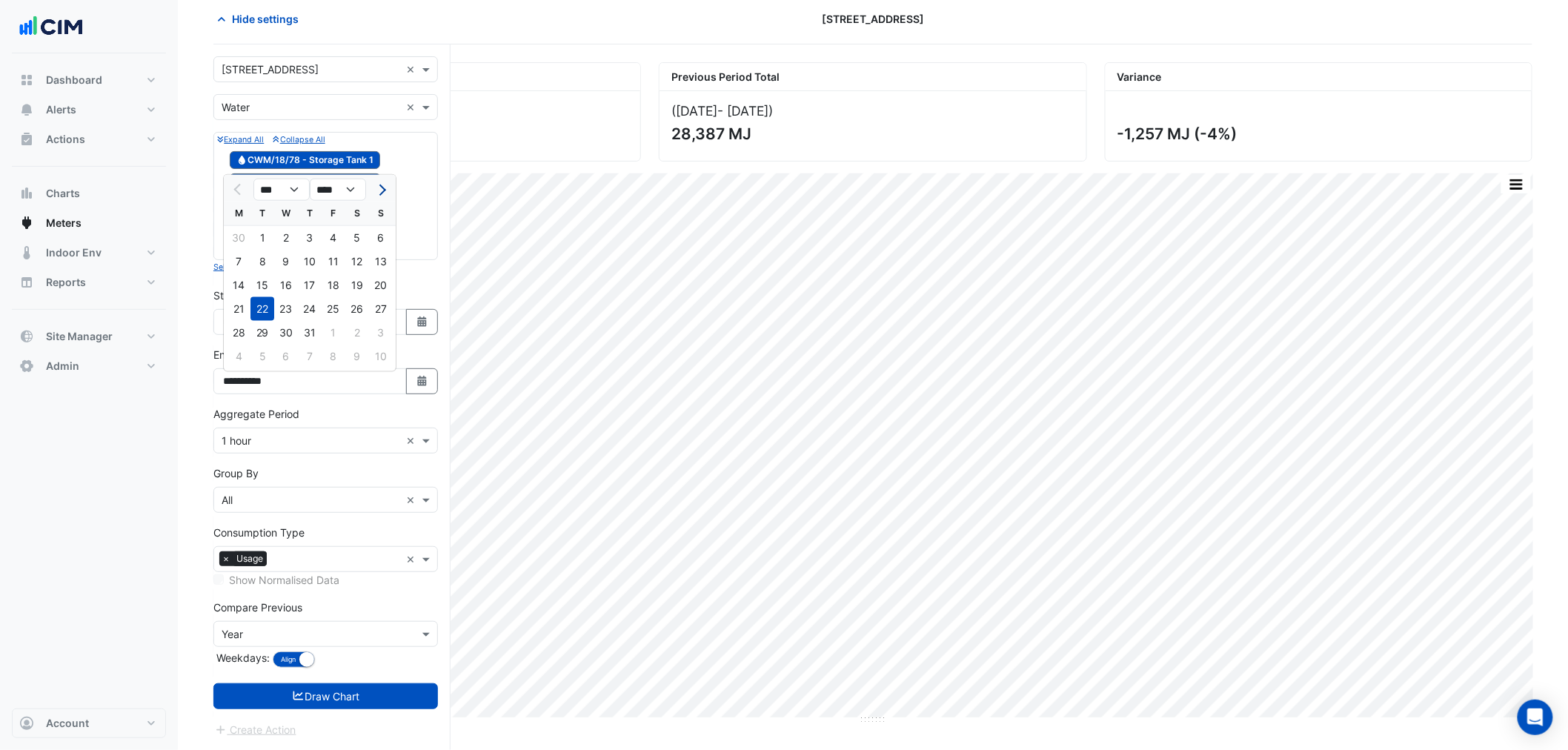
click at [387, 178] on button "Next month" at bounding box center [381, 190] width 18 height 24
select select "*"
click at [251, 304] on div "19" at bounding box center [262, 309] width 24 height 24
type input "**********"
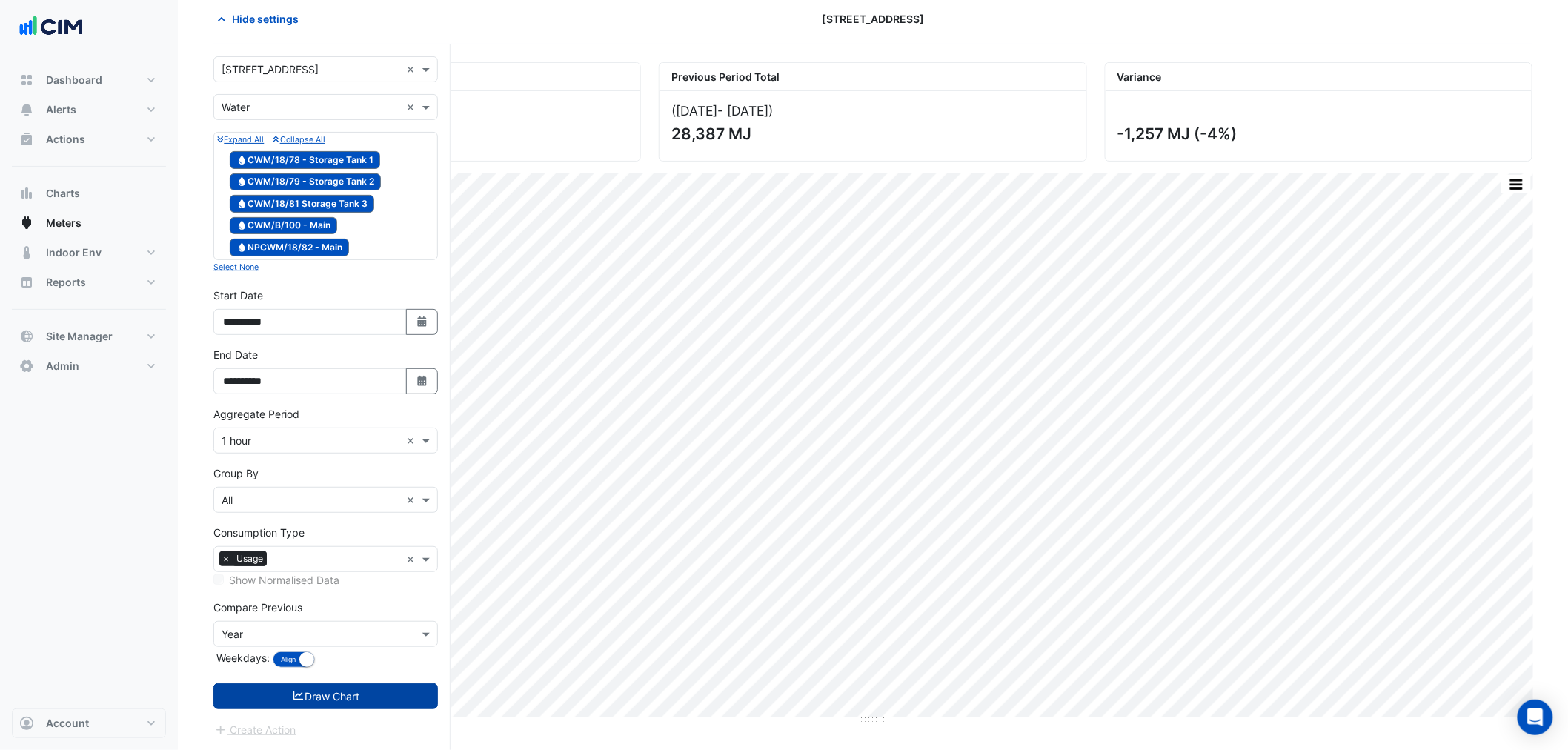
click at [341, 686] on button "Draw Chart" at bounding box center [326, 696] width 224 height 26
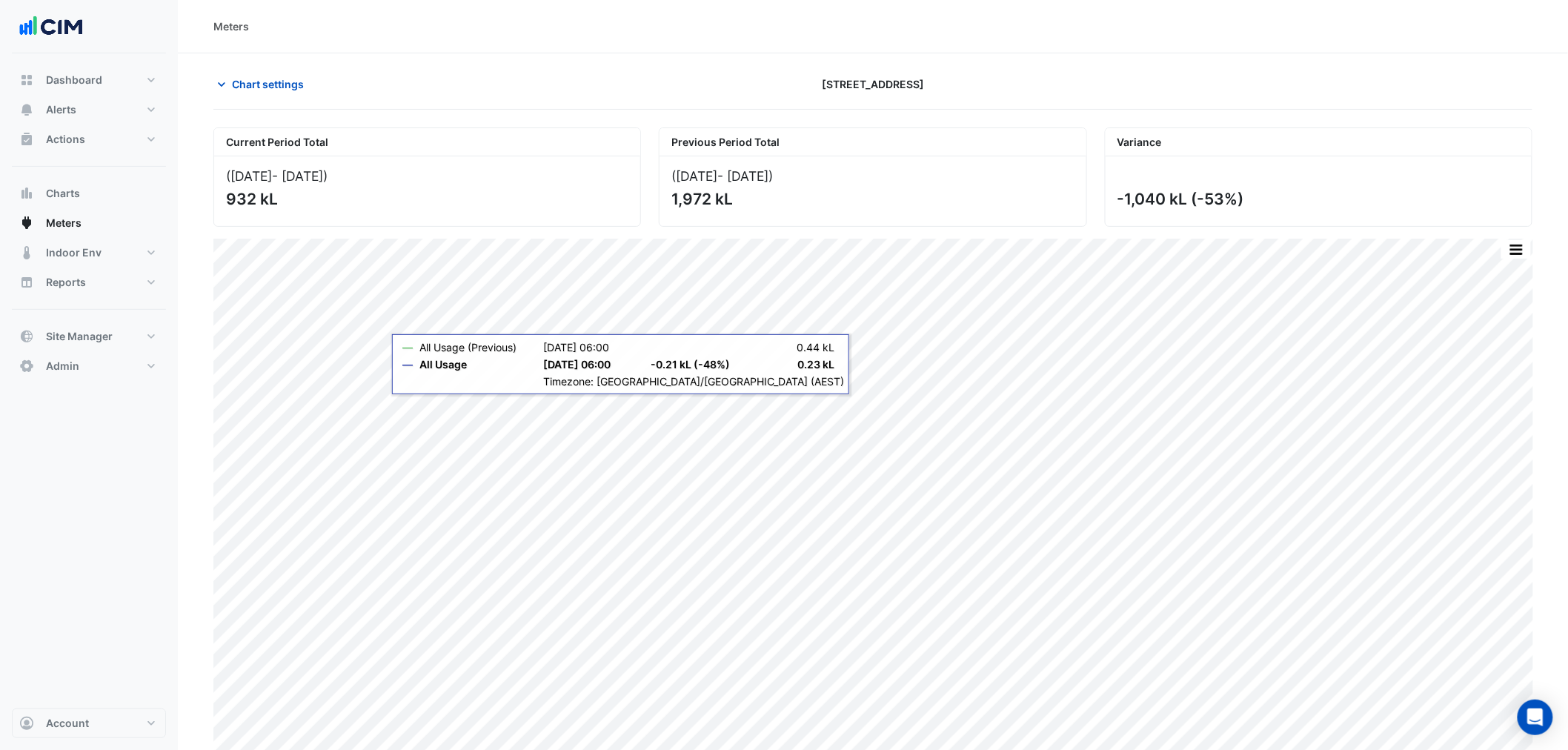
scroll to position [40, 0]
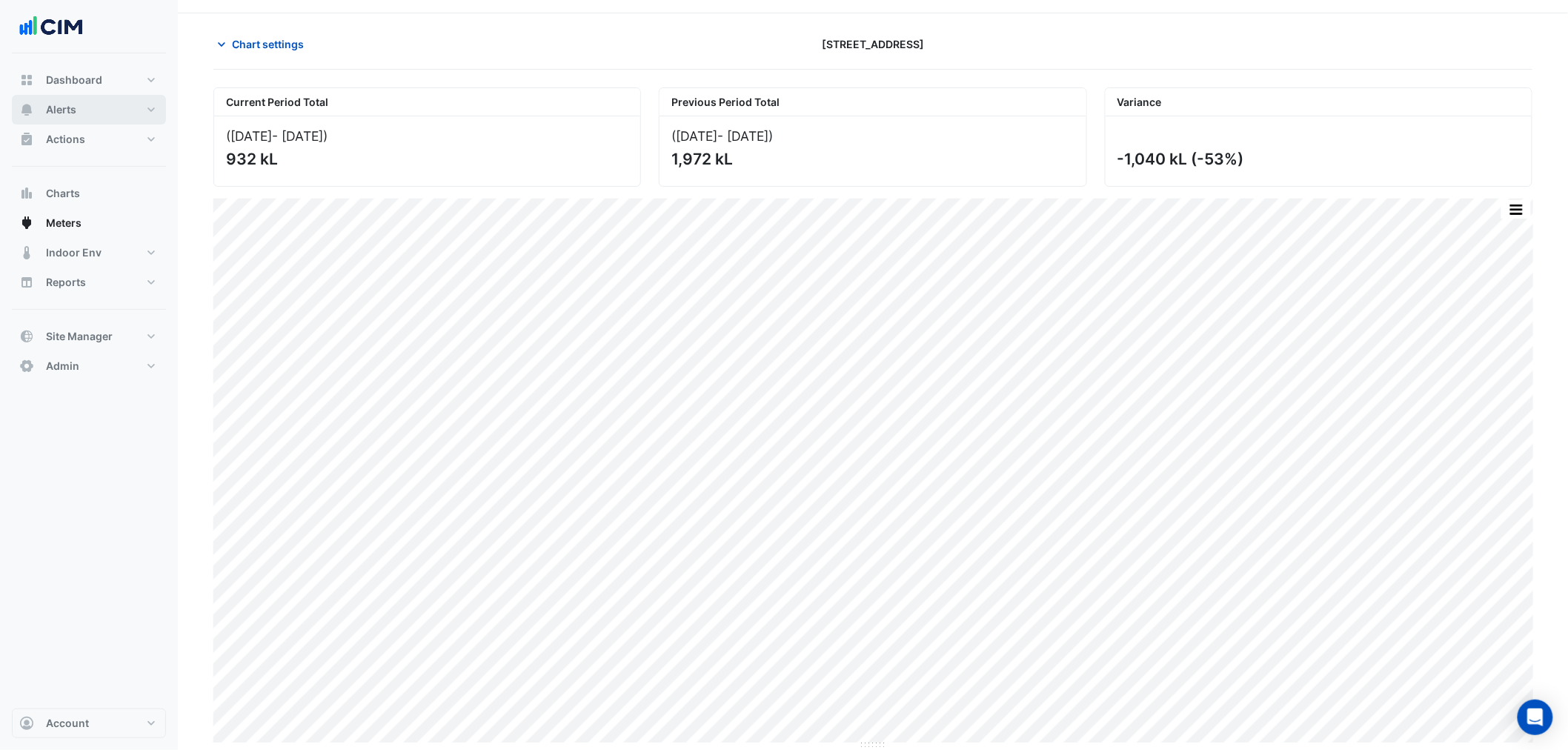
click at [99, 109] on button "Alerts" at bounding box center [88, 110] width 154 height 30
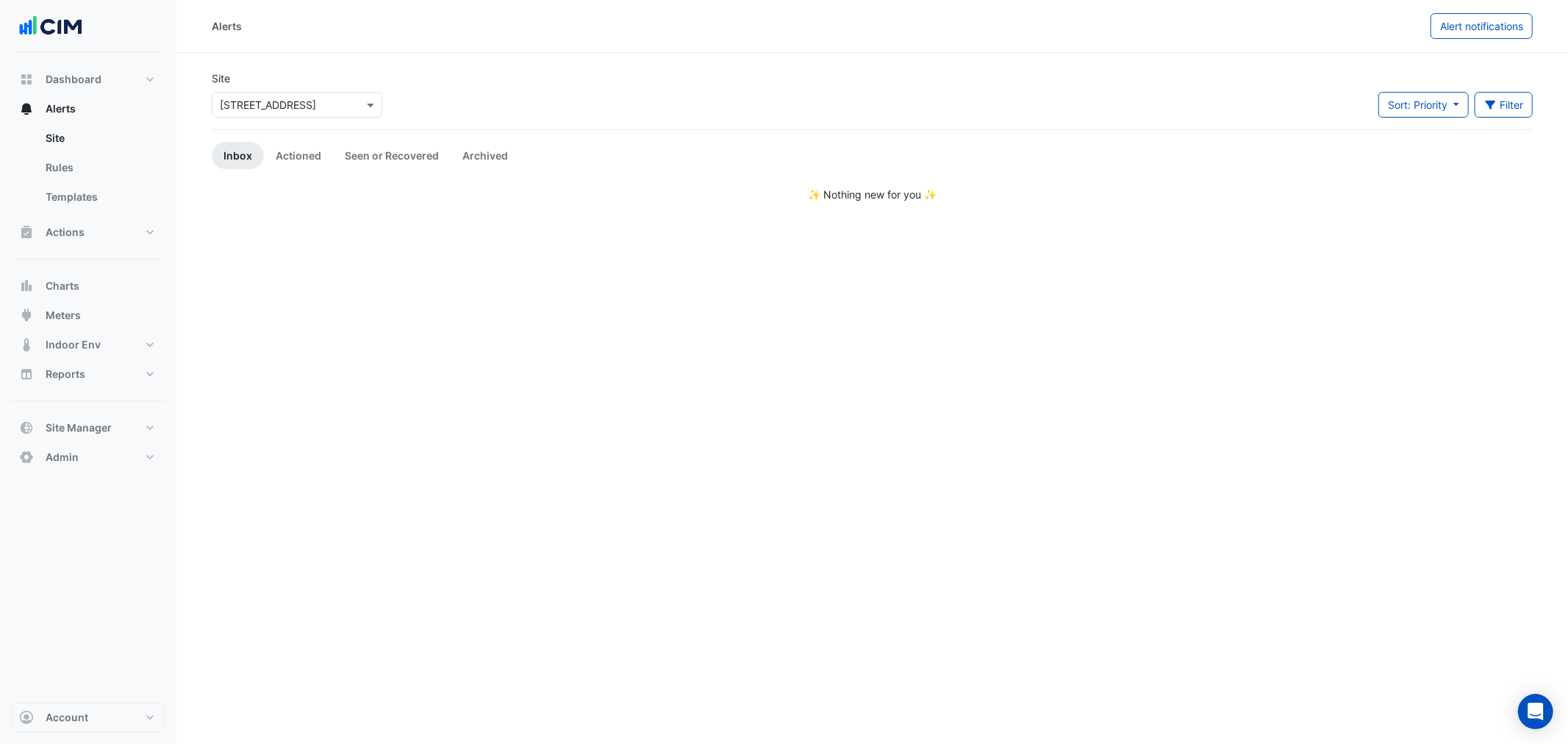
click at [252, 103] on input "text" at bounding box center [282, 105] width 125 height 16
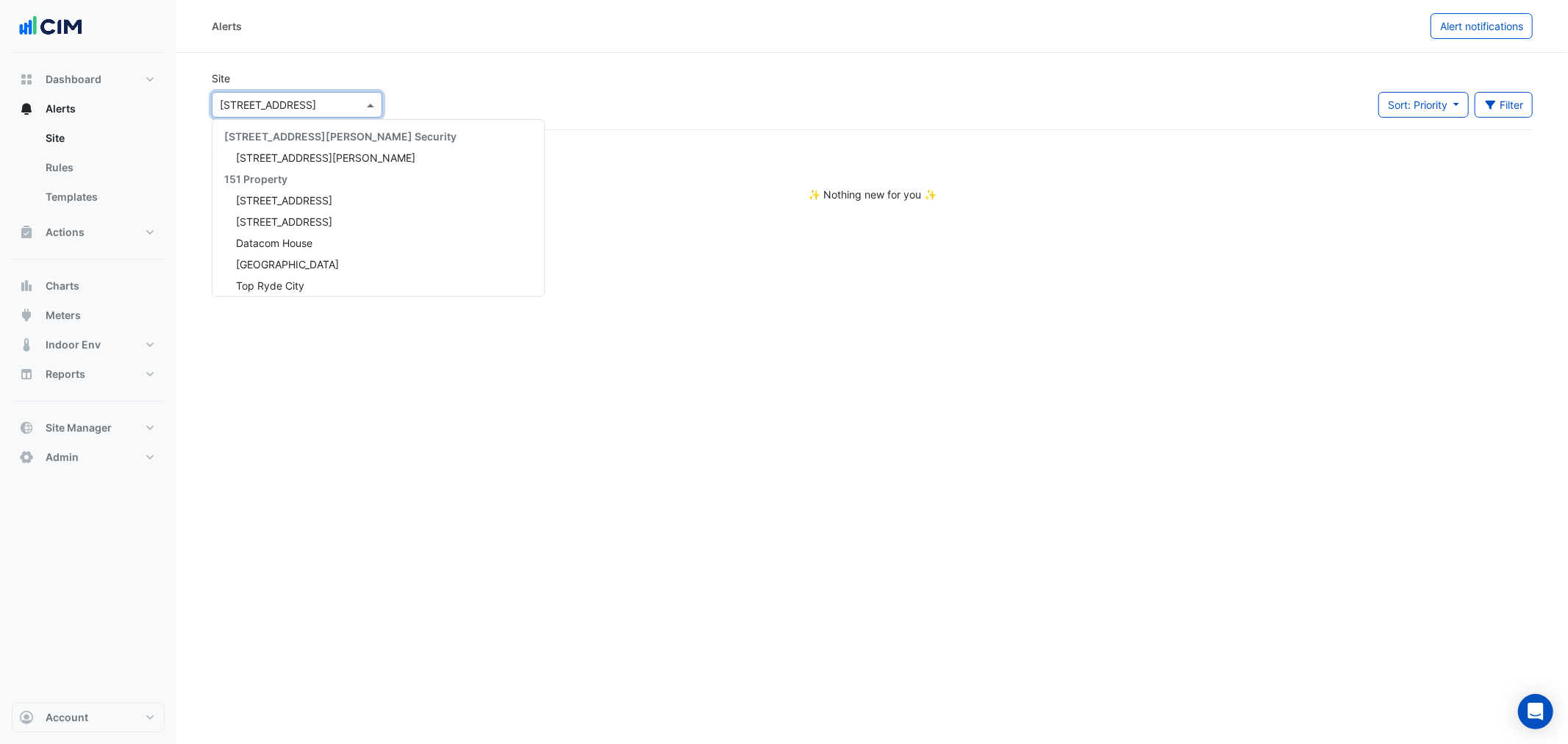
scroll to position [3819, 0]
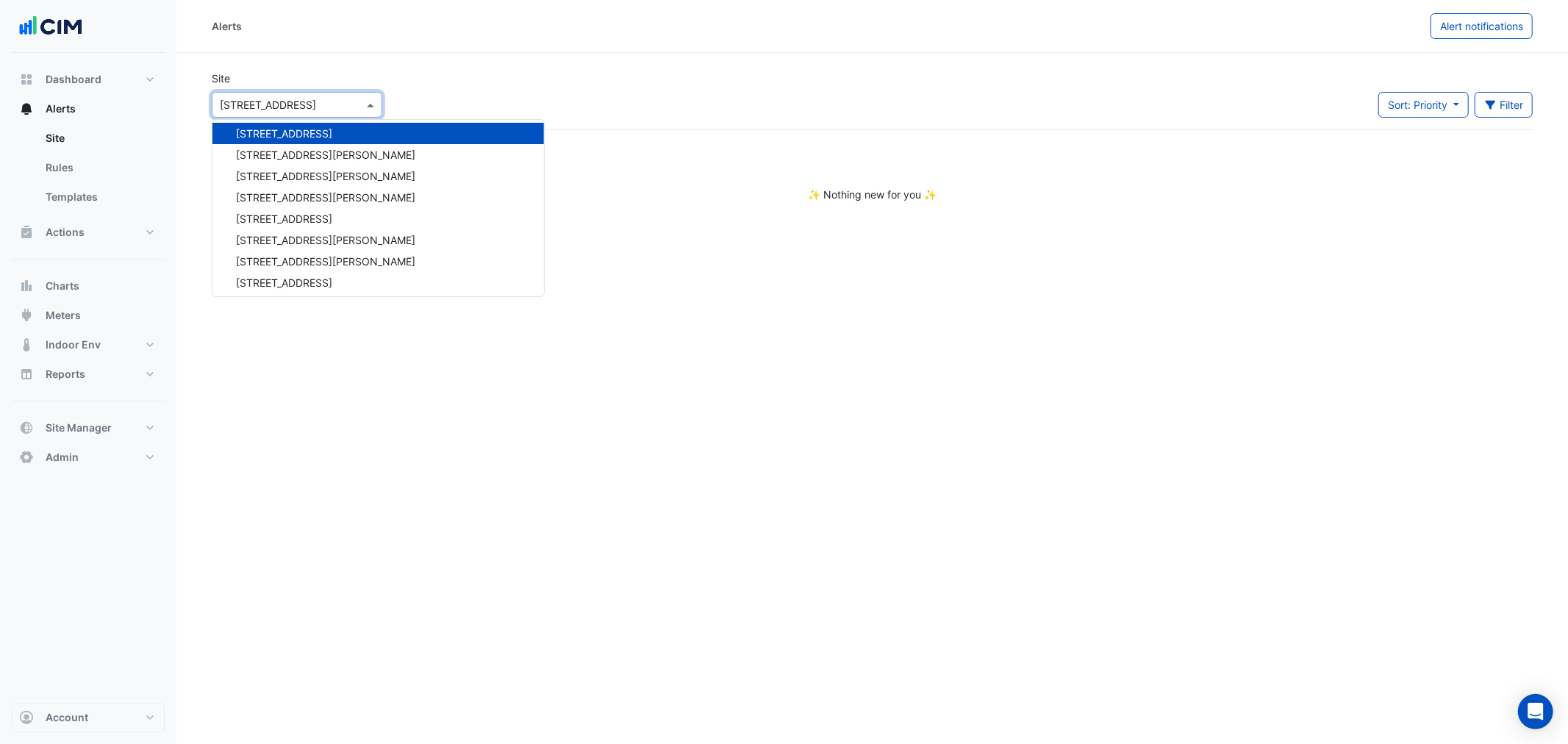
click at [385, 69] on section "Site Select a Site × 6 Hassall Street 141 Walker Street Security 141 Walker Str…" at bounding box center [872, 128] width 1391 height 149
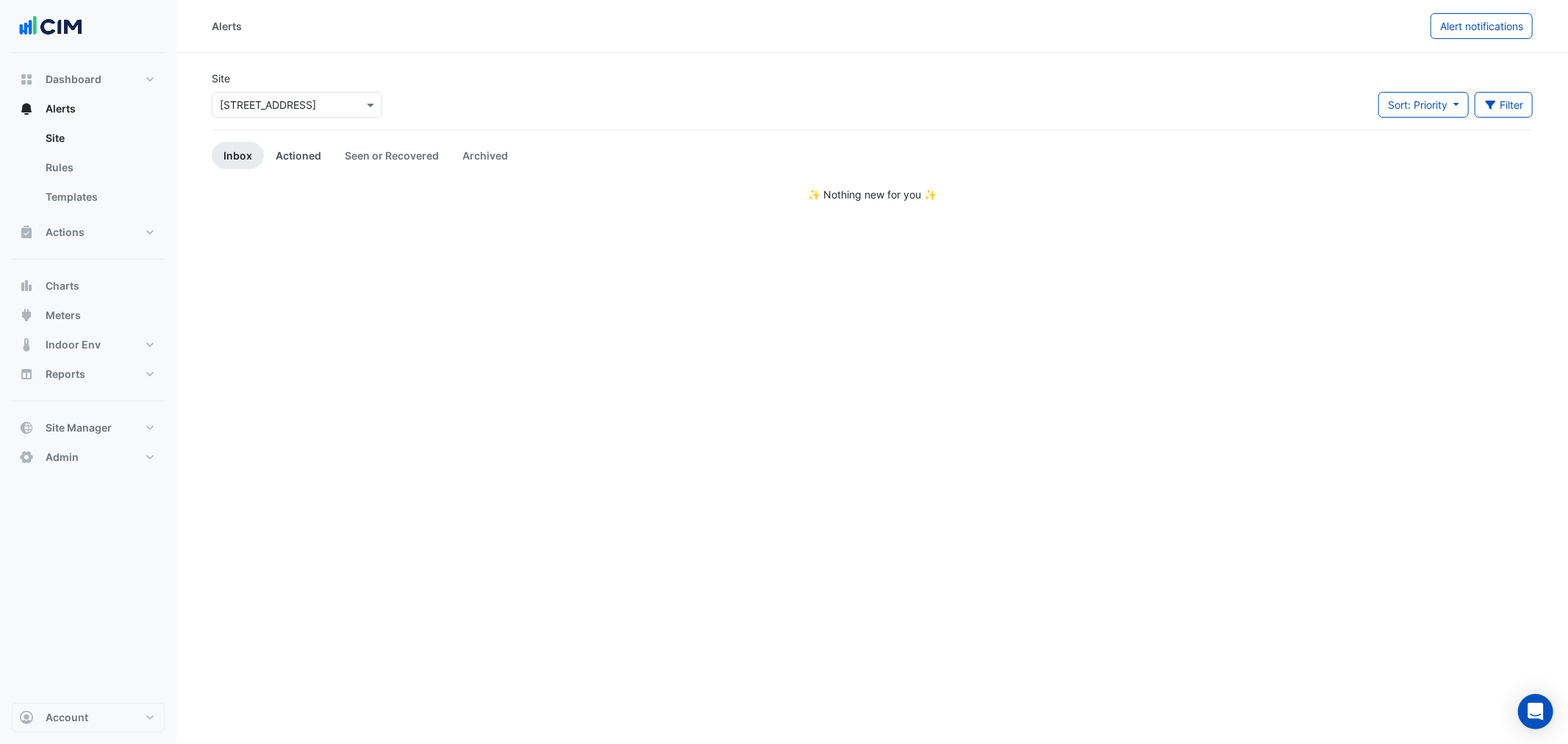
click at [280, 151] on link "Actioned" at bounding box center [298, 155] width 69 height 27
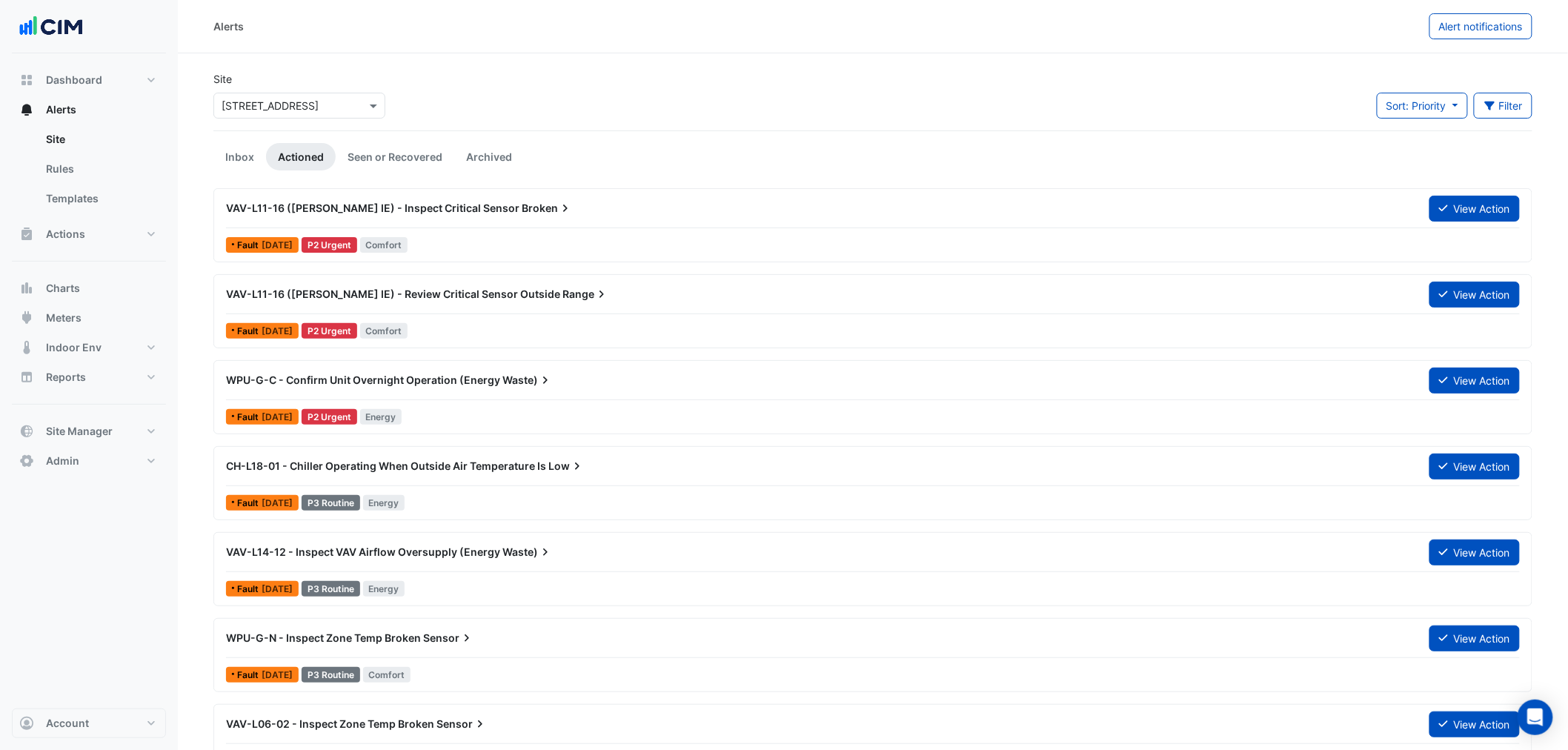
click at [686, 395] on div "WPU-G-C - Confirm Unit Overnight Operation (Energy Waste) View Action" at bounding box center [873, 384] width 1294 height 33
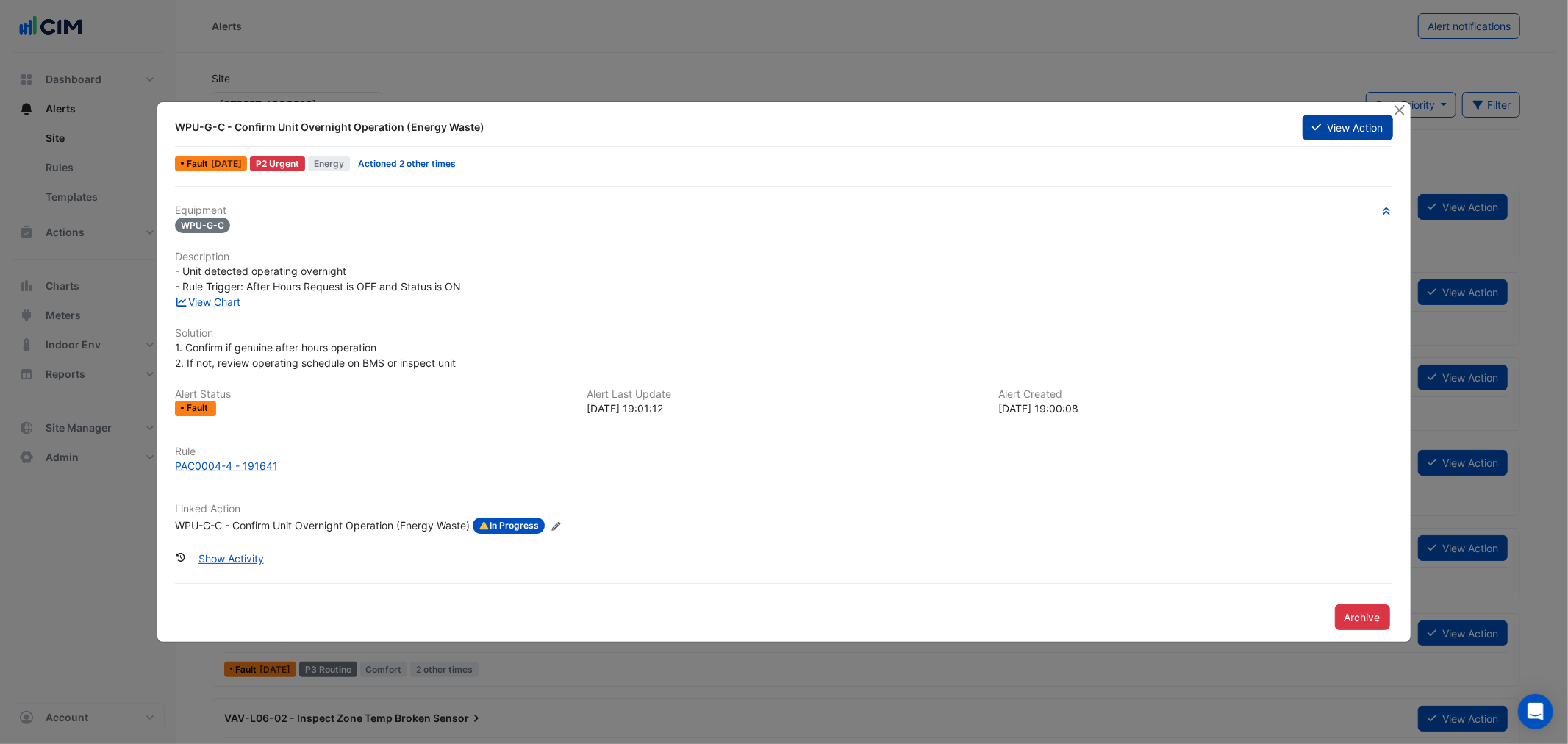
click at [1340, 131] on button "View Action" at bounding box center [1347, 127] width 90 height 25
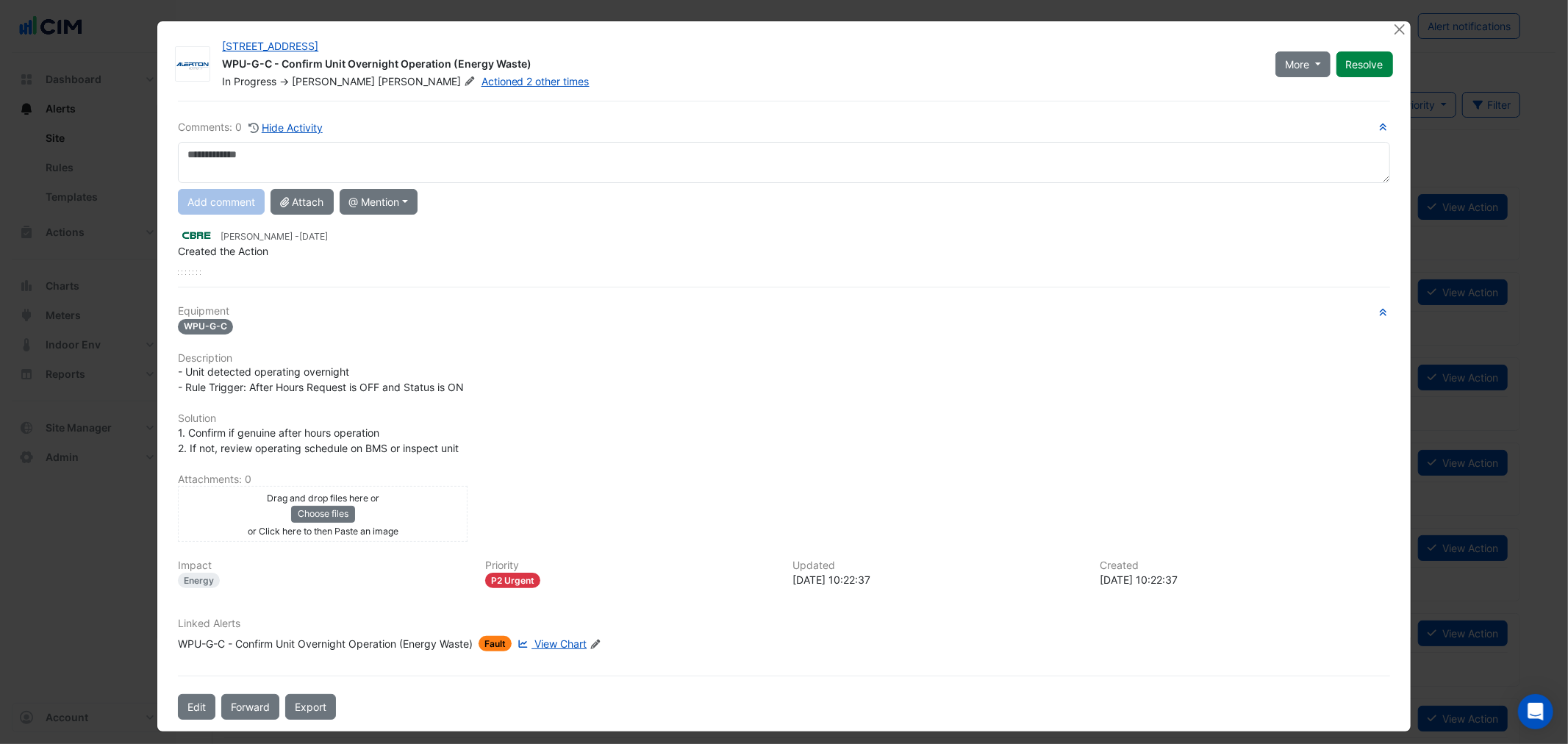
click at [561, 177] on textarea at bounding box center [783, 162] width 1211 height 41
type textarea "**********"
click at [378, 84] on span "[PERSON_NAME]" at bounding box center [428, 82] width 100 height 15
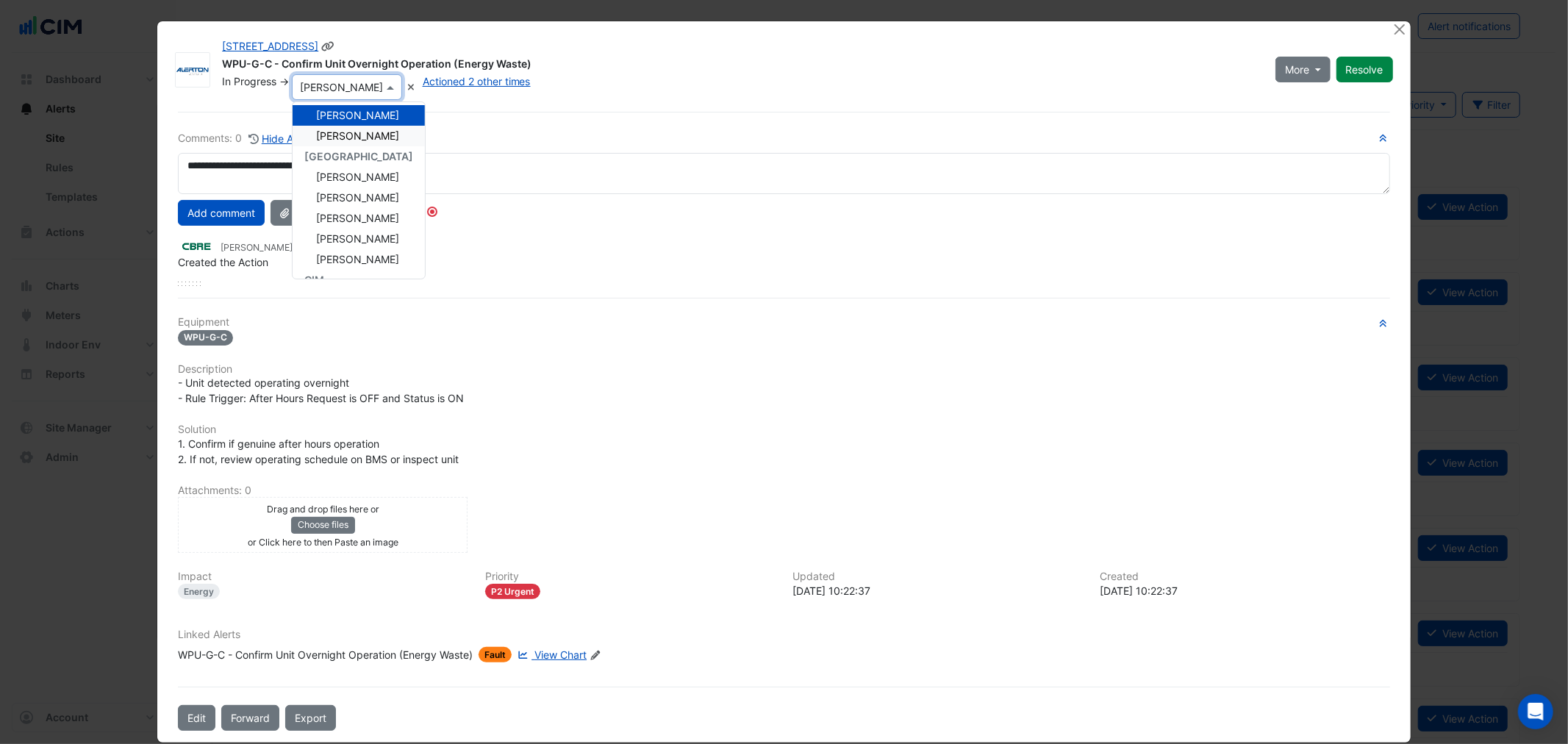
scroll to position [163, 0]
click at [373, 142] on span "[PERSON_NAME]" at bounding box center [357, 139] width 83 height 12
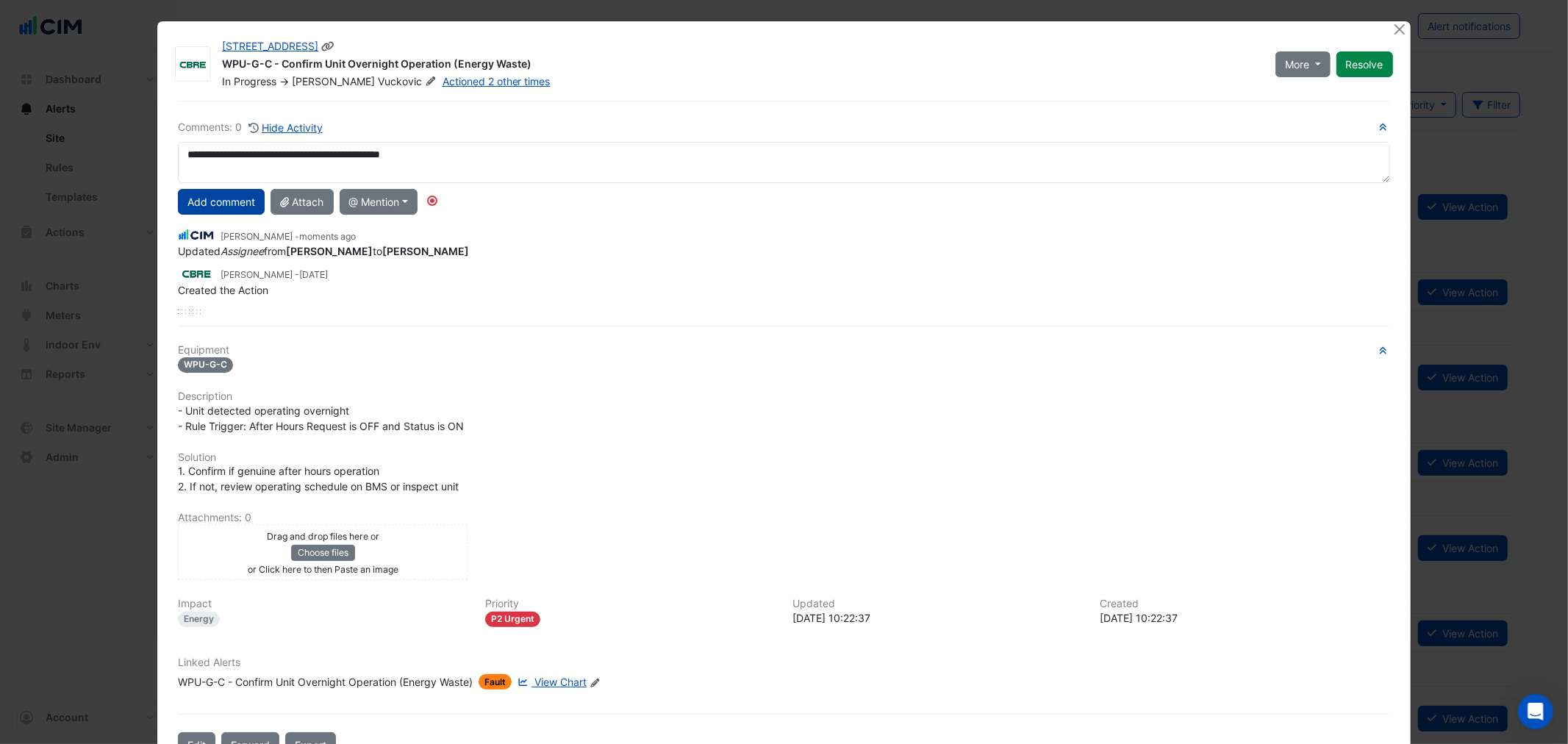
click at [214, 207] on button "Add comment" at bounding box center [221, 201] width 87 height 25
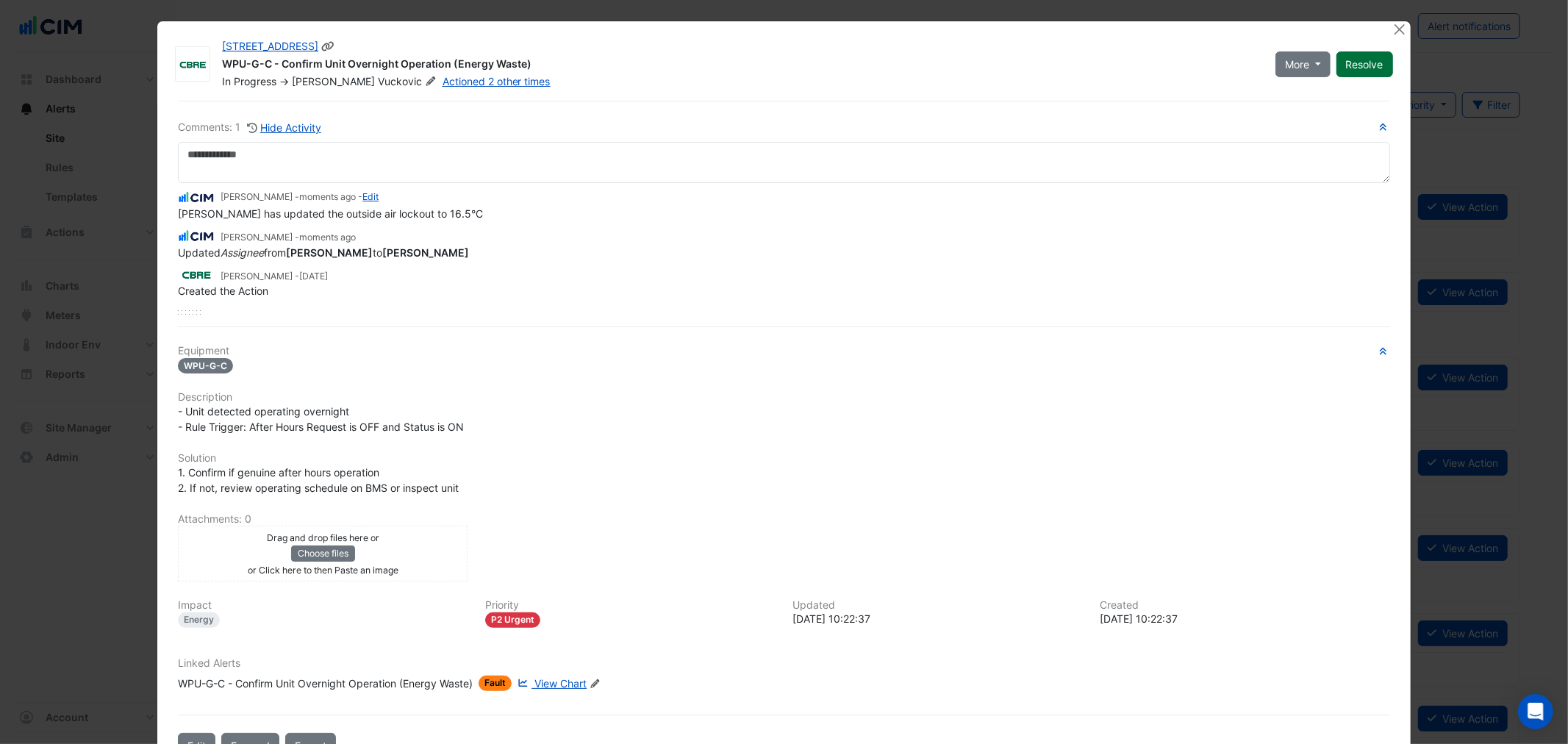
click at [1354, 61] on button "Resolve" at bounding box center [1364, 64] width 56 height 25
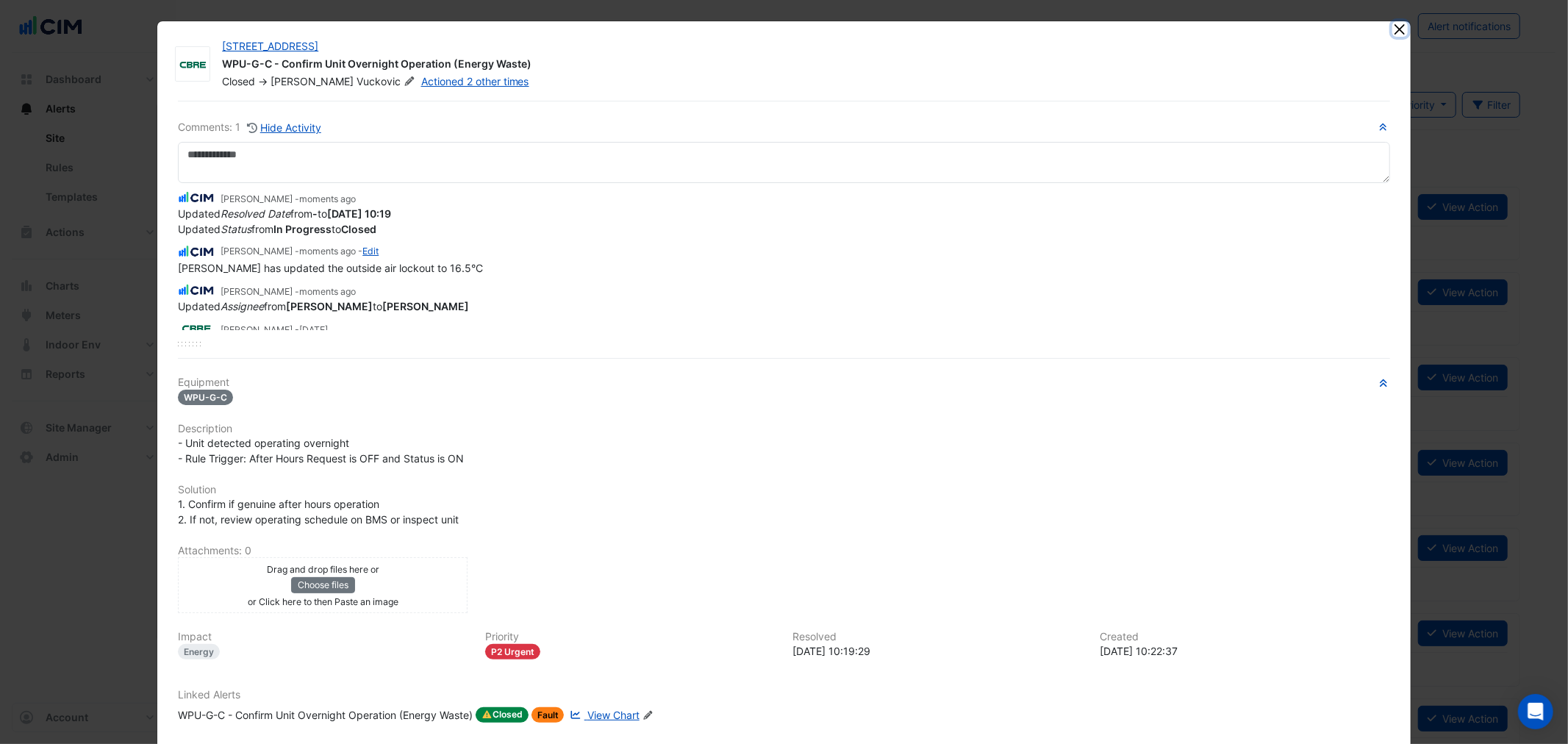
click at [1395, 27] on button "Close" at bounding box center [1399, 29] width 16 height 16
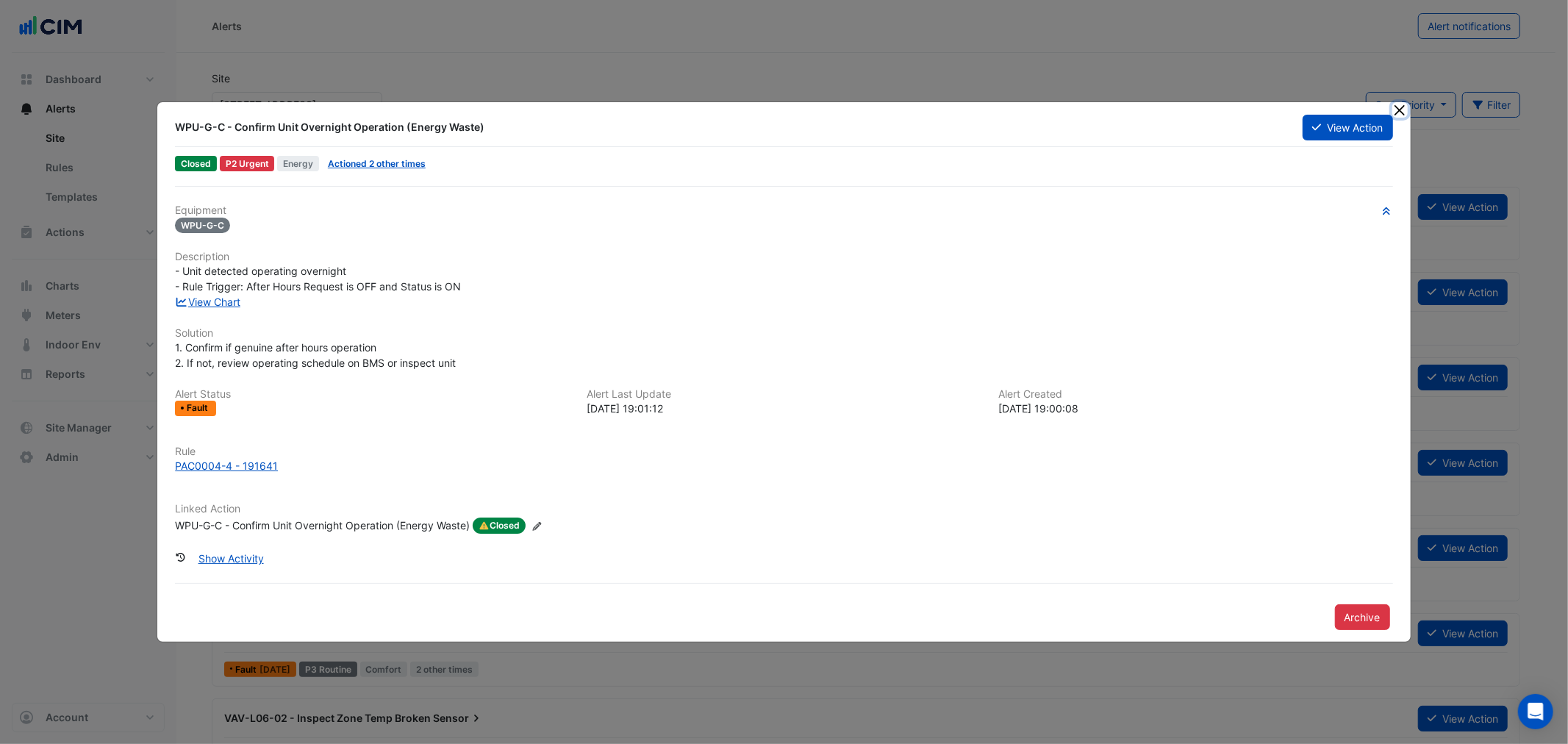
click at [1396, 105] on button "Close" at bounding box center [1399, 110] width 16 height 16
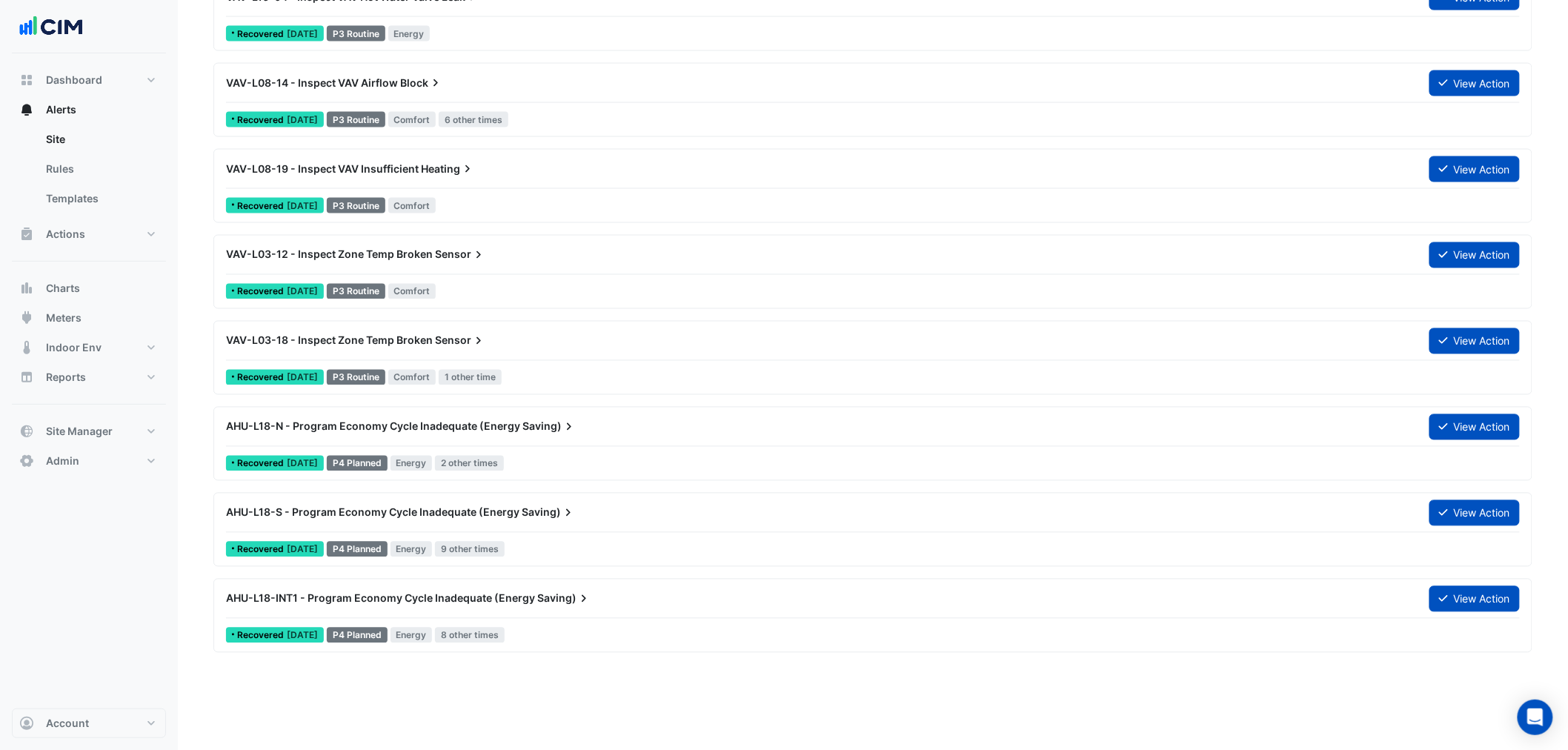
scroll to position [3540, 0]
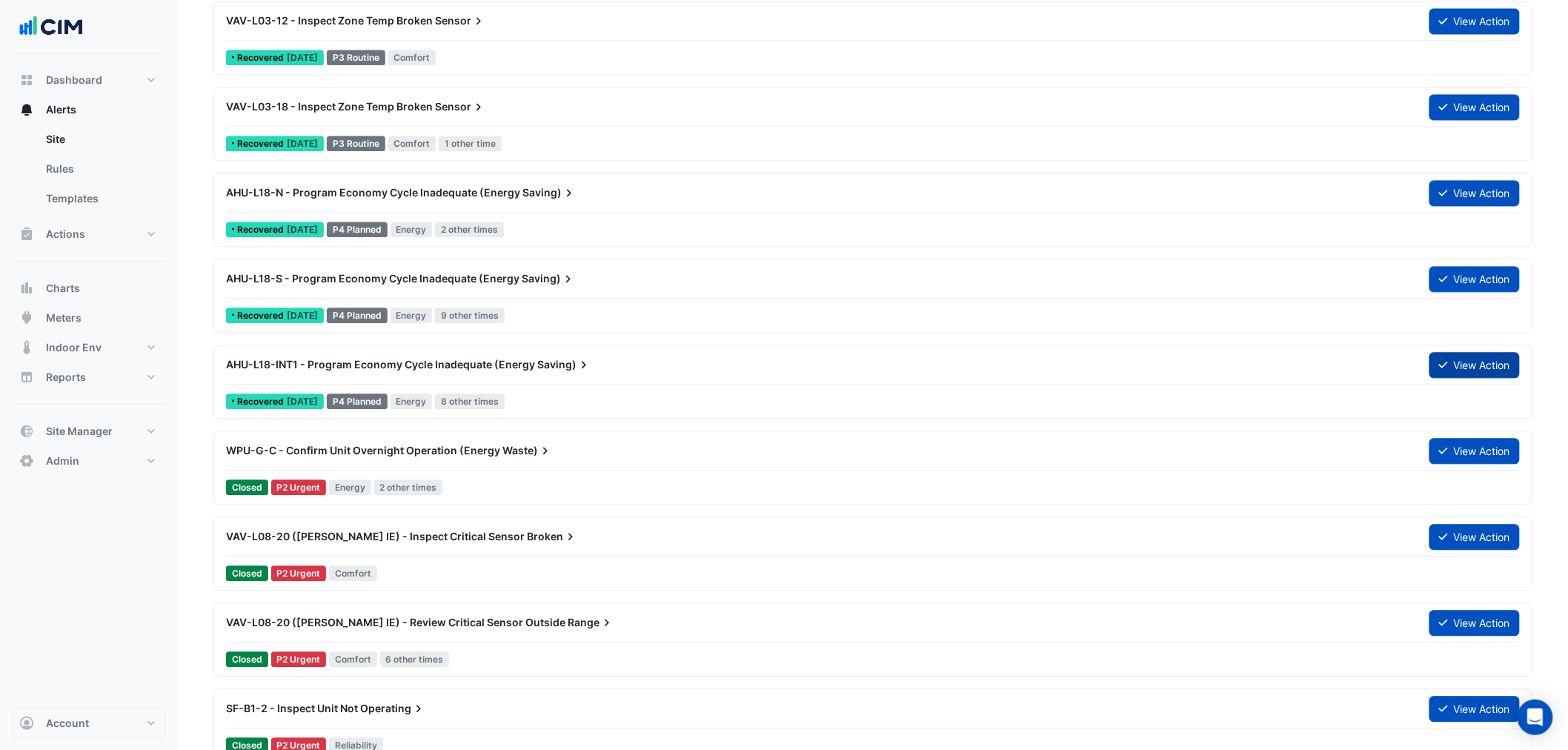
click at [1440, 356] on button "View Action" at bounding box center [1475, 365] width 91 height 26
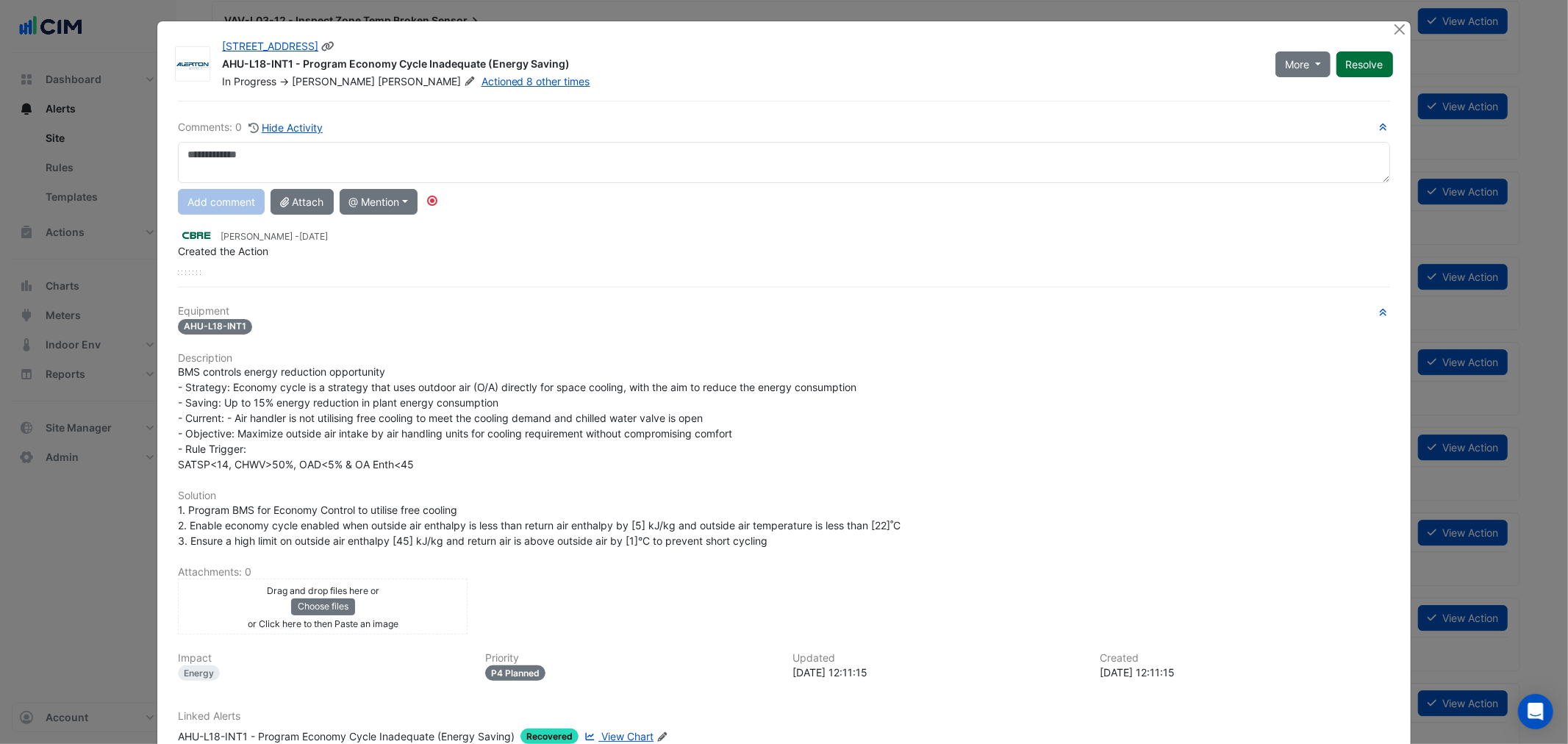
click at [1354, 67] on button "Resolve" at bounding box center [1364, 64] width 56 height 25
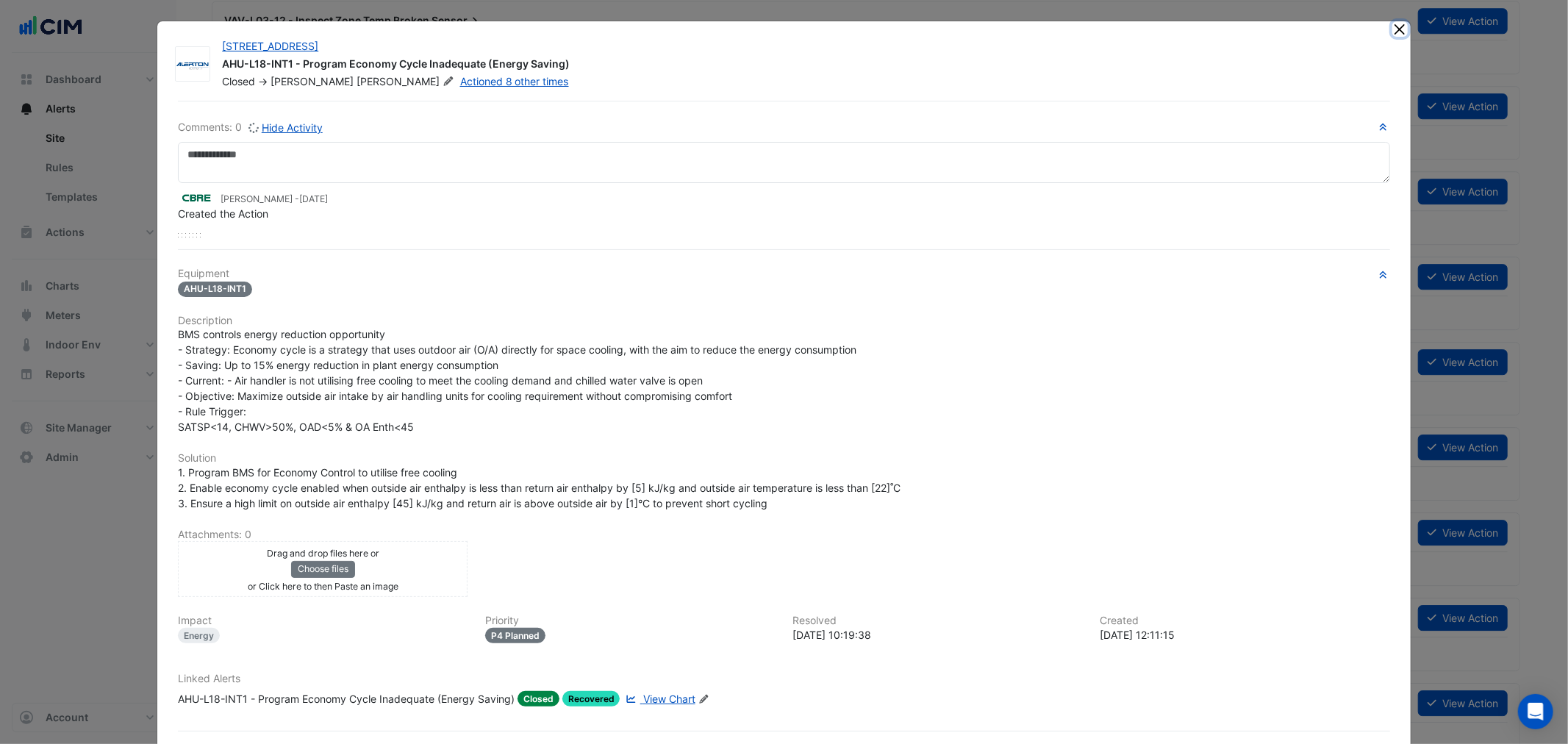
click at [1392, 27] on button "Close" at bounding box center [1399, 29] width 16 height 16
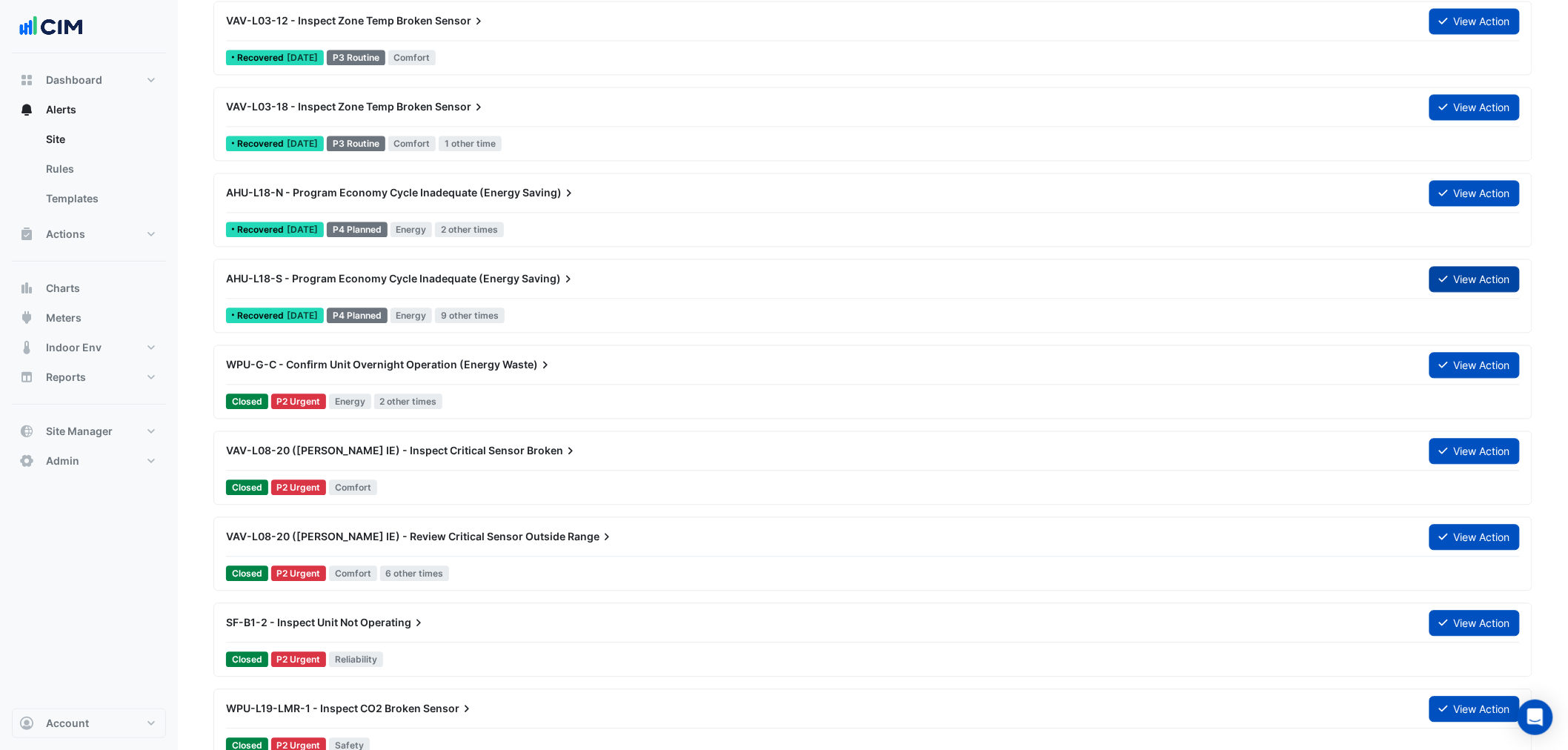
click at [1457, 271] on button "View Action" at bounding box center [1475, 278] width 91 height 26
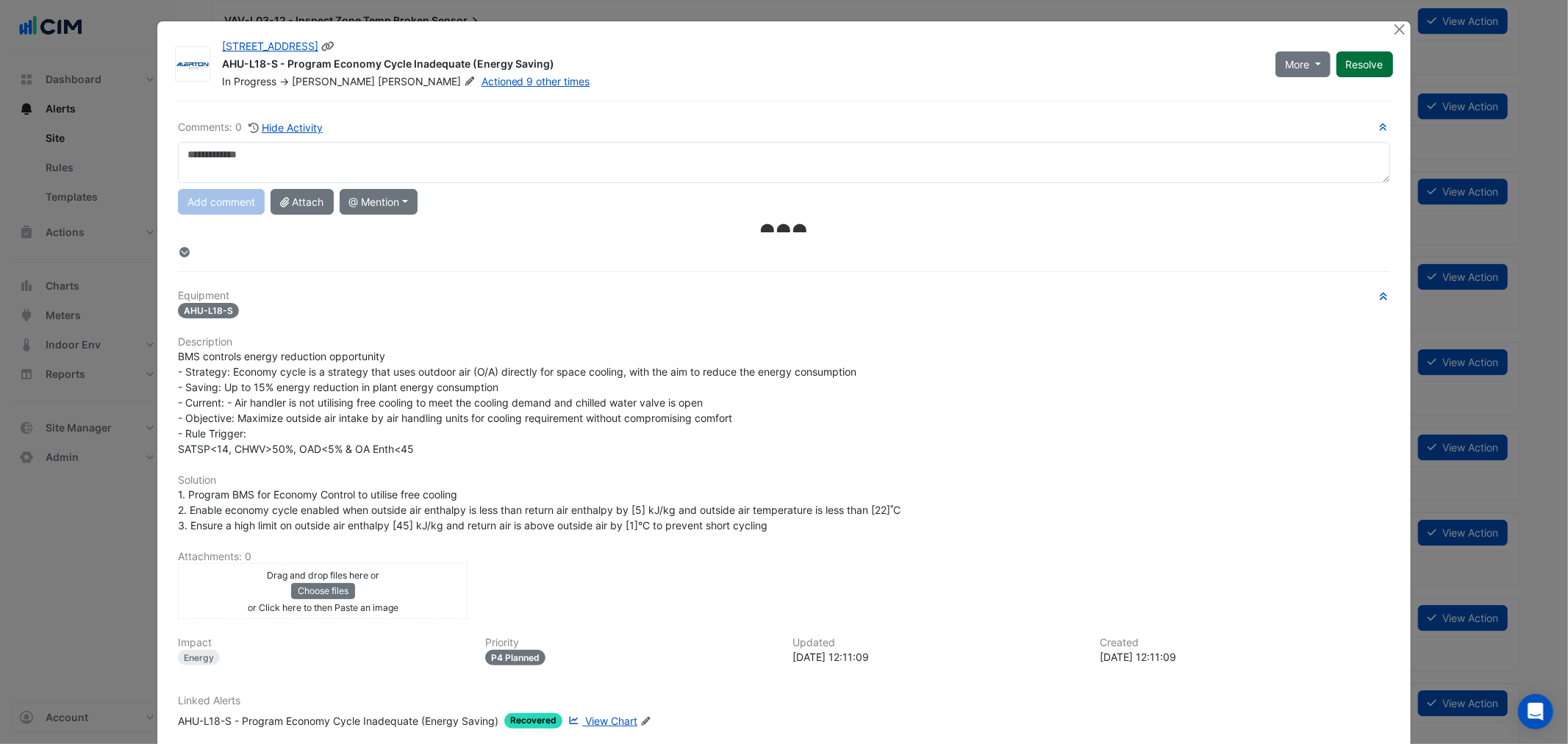
click at [1363, 55] on button "Resolve" at bounding box center [1364, 64] width 56 height 25
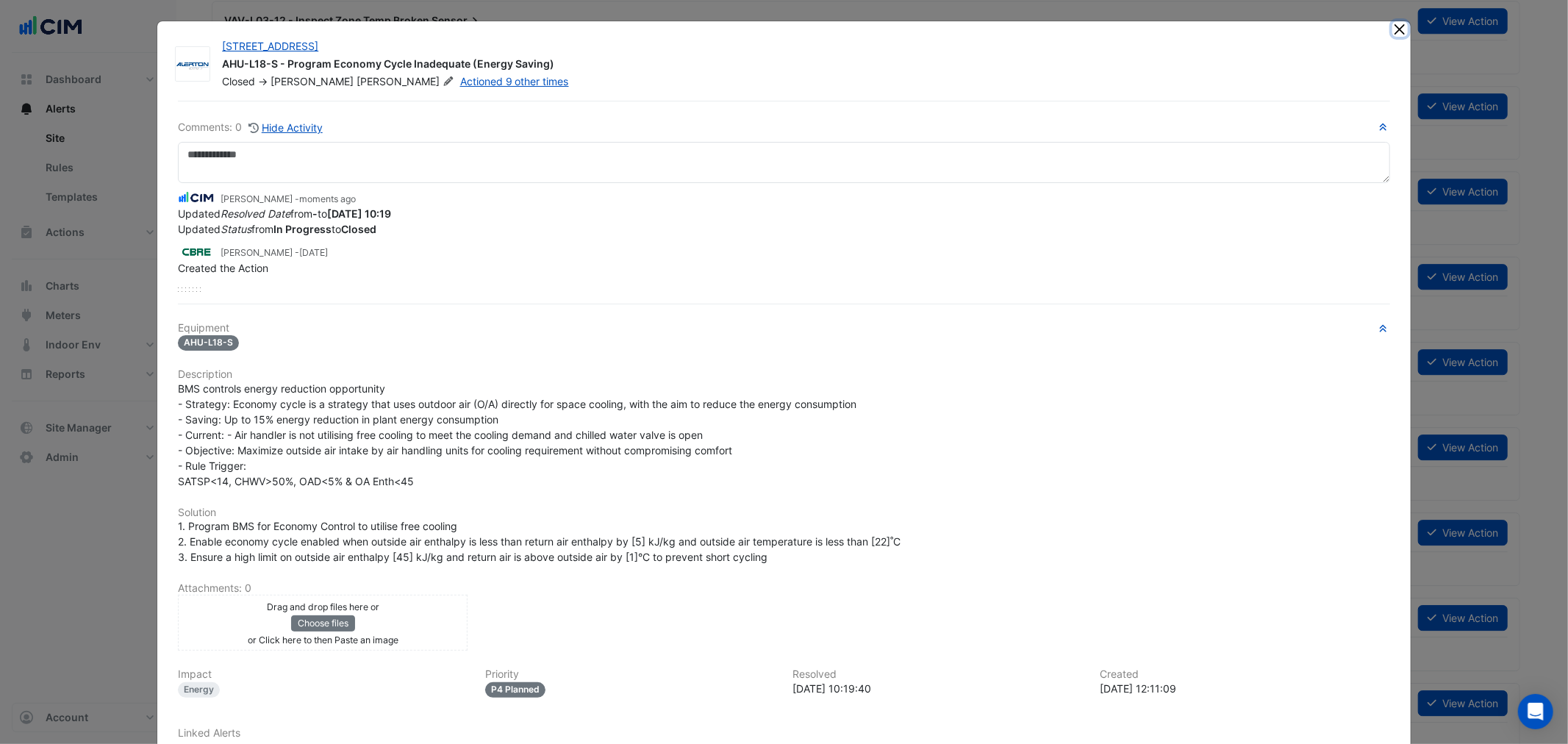
click at [1392, 22] on button "Close" at bounding box center [1399, 29] width 16 height 16
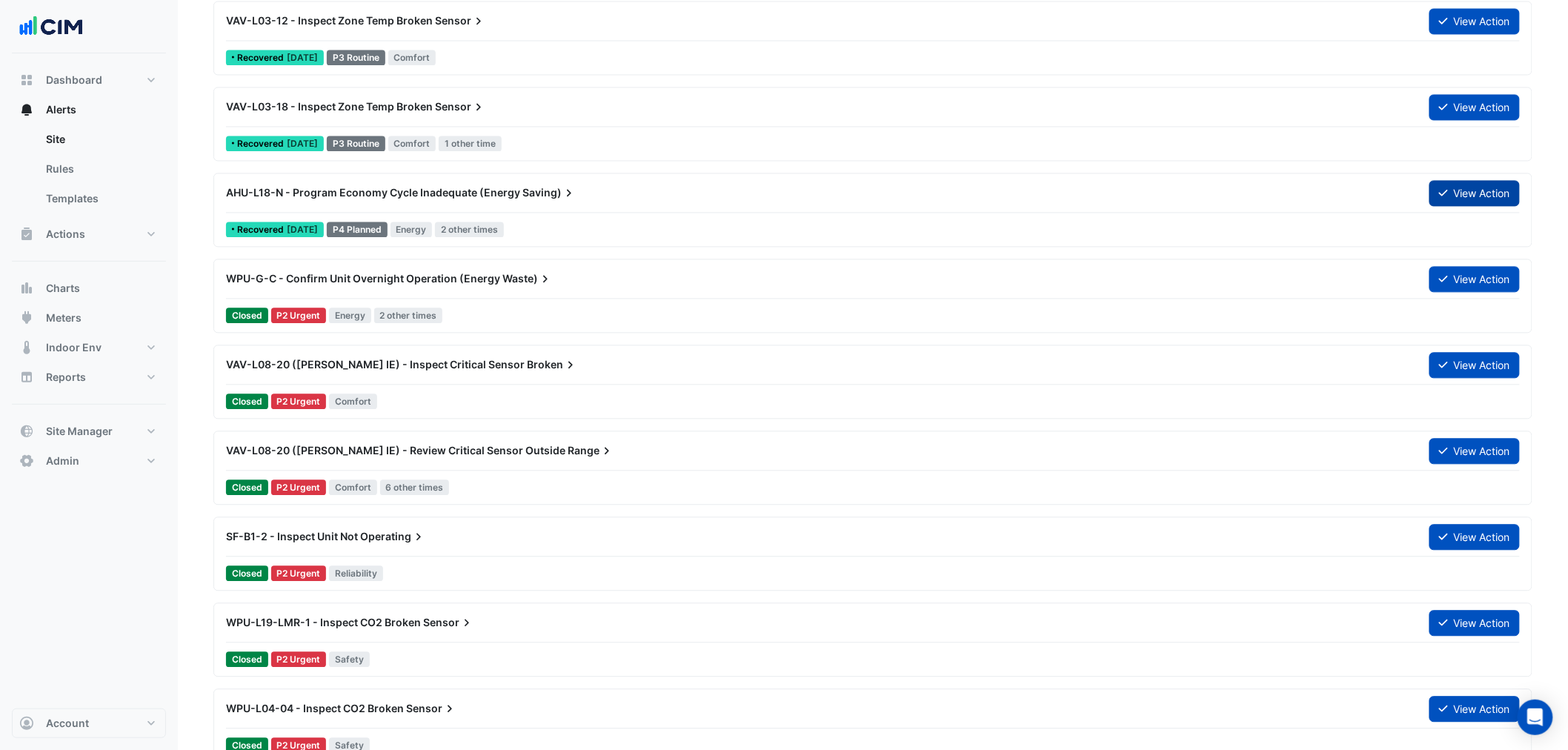
click at [1462, 186] on button "View Action" at bounding box center [1475, 192] width 91 height 26
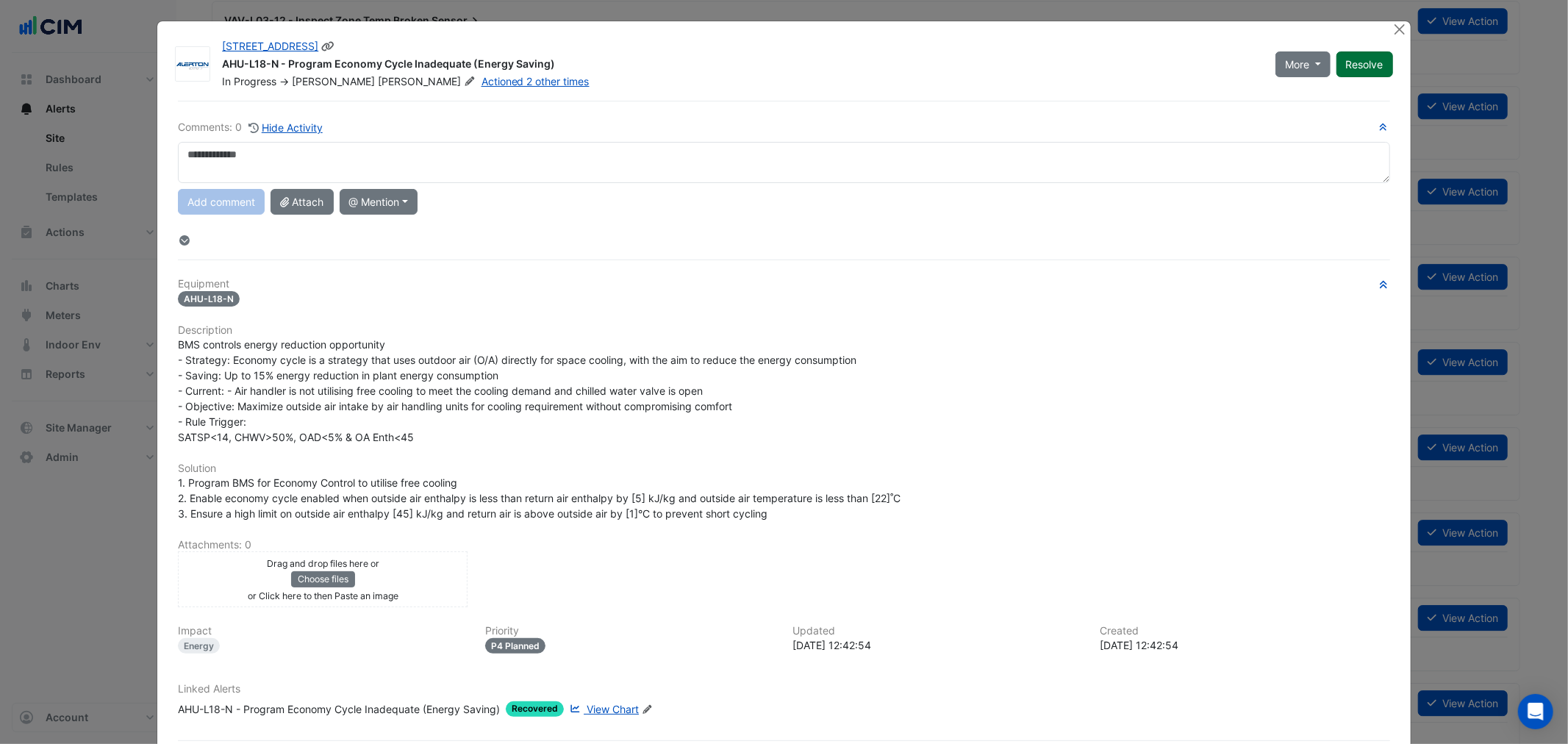
click at [1383, 75] on button "Resolve" at bounding box center [1364, 64] width 56 height 25
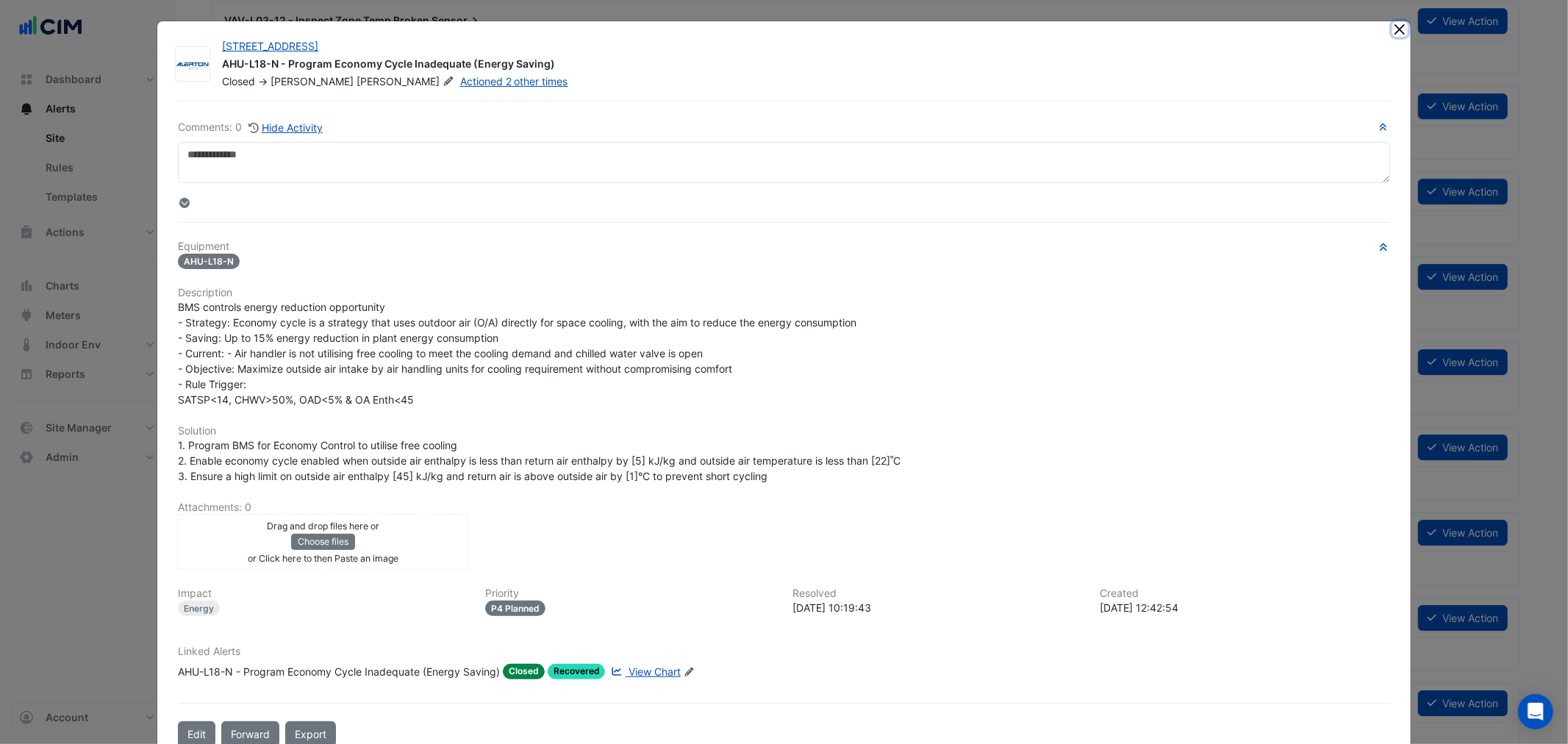
click at [1392, 25] on button "Close" at bounding box center [1399, 29] width 16 height 16
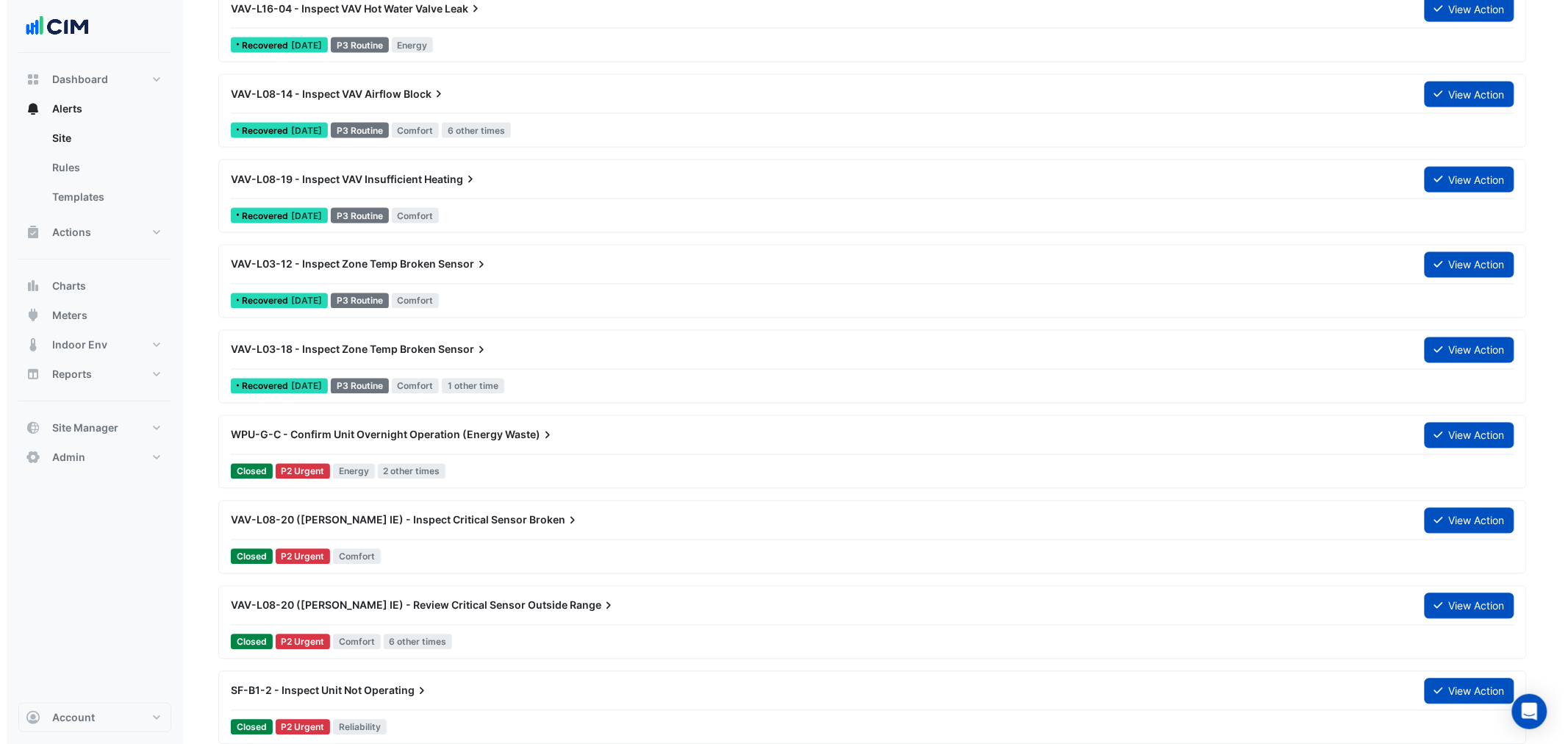
scroll to position [3267, 0]
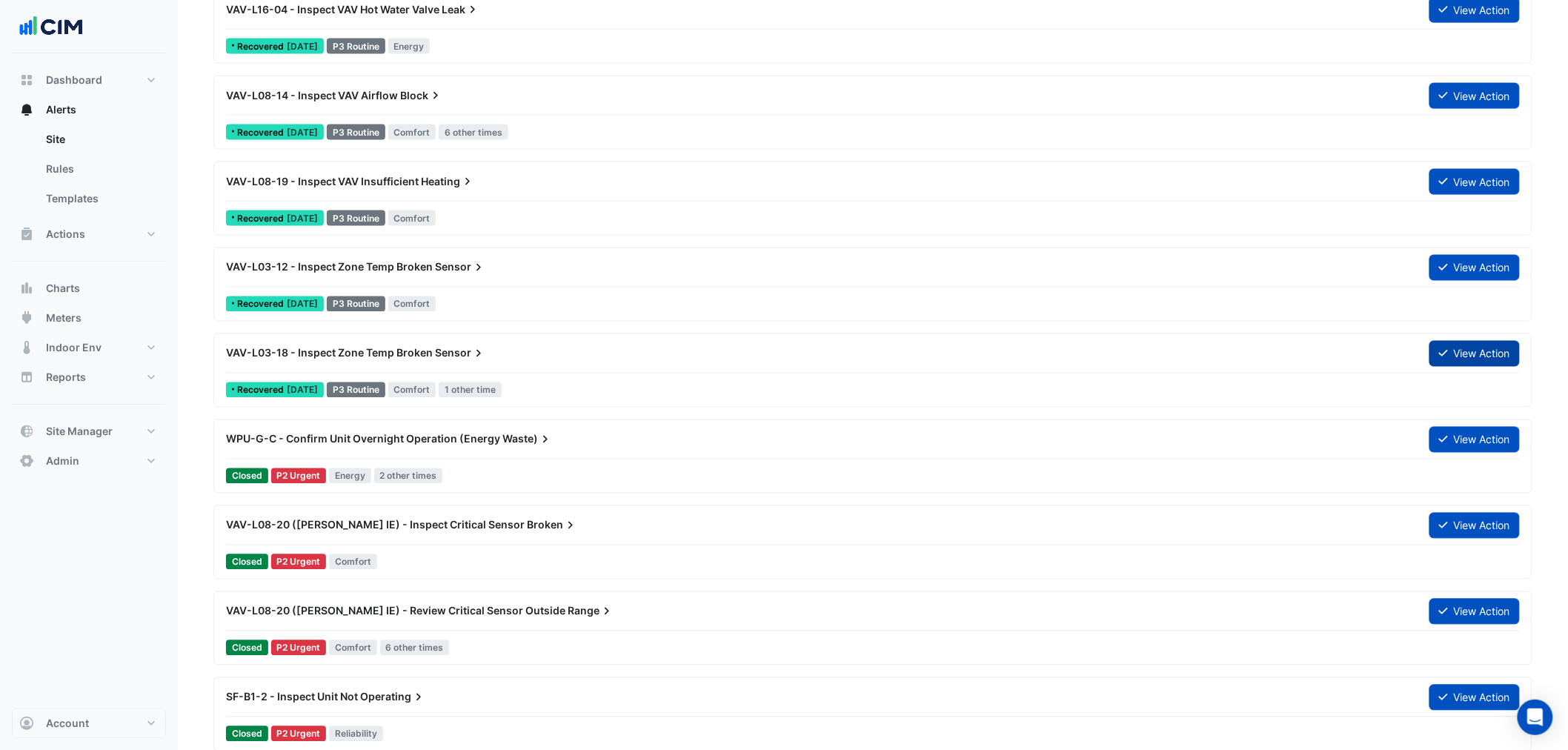
click at [1462, 353] on button "View Action" at bounding box center [1475, 353] width 91 height 26
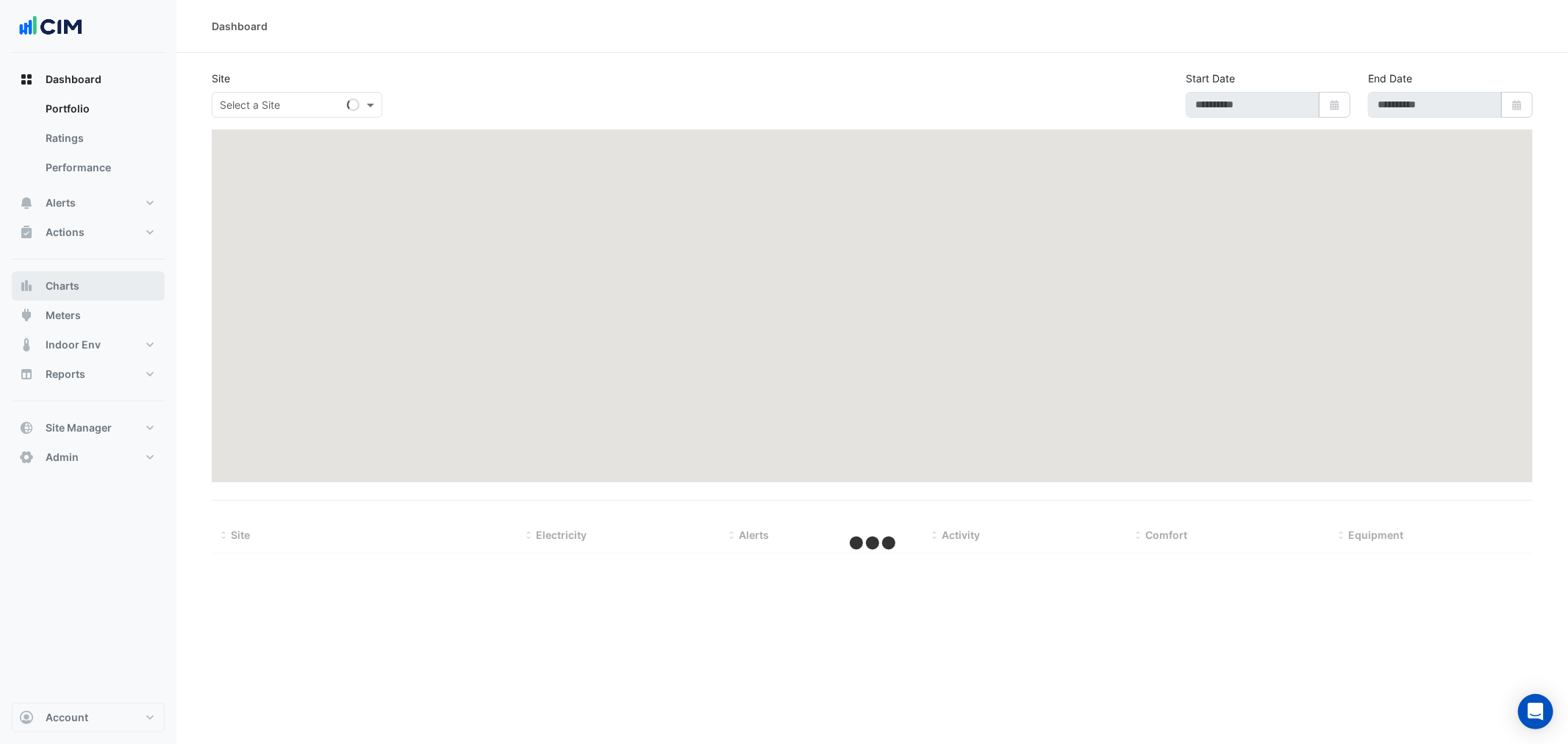
click at [119, 300] on button "Charts" at bounding box center [88, 286] width 153 height 29
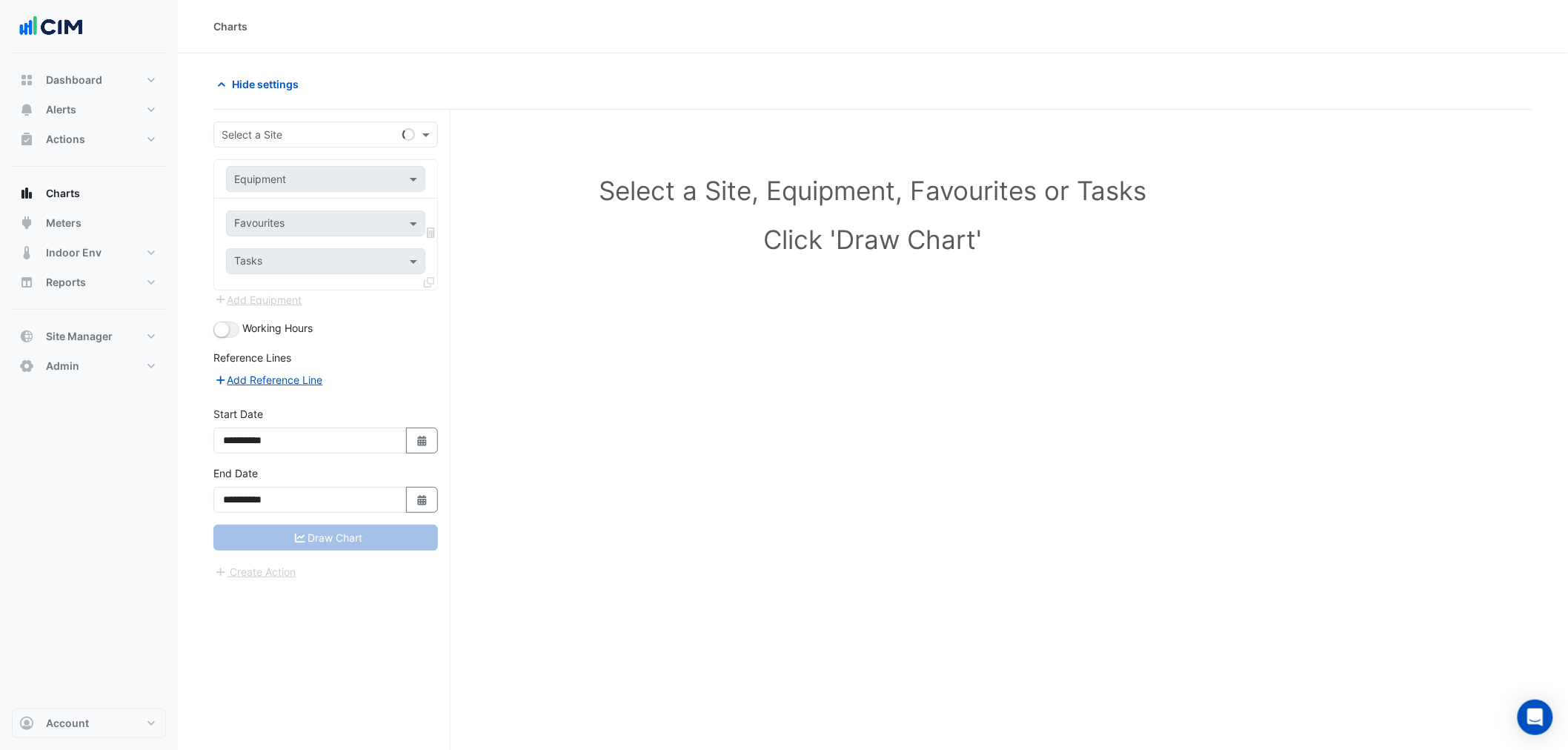
click at [256, 132] on input "text" at bounding box center [311, 134] width 178 height 16
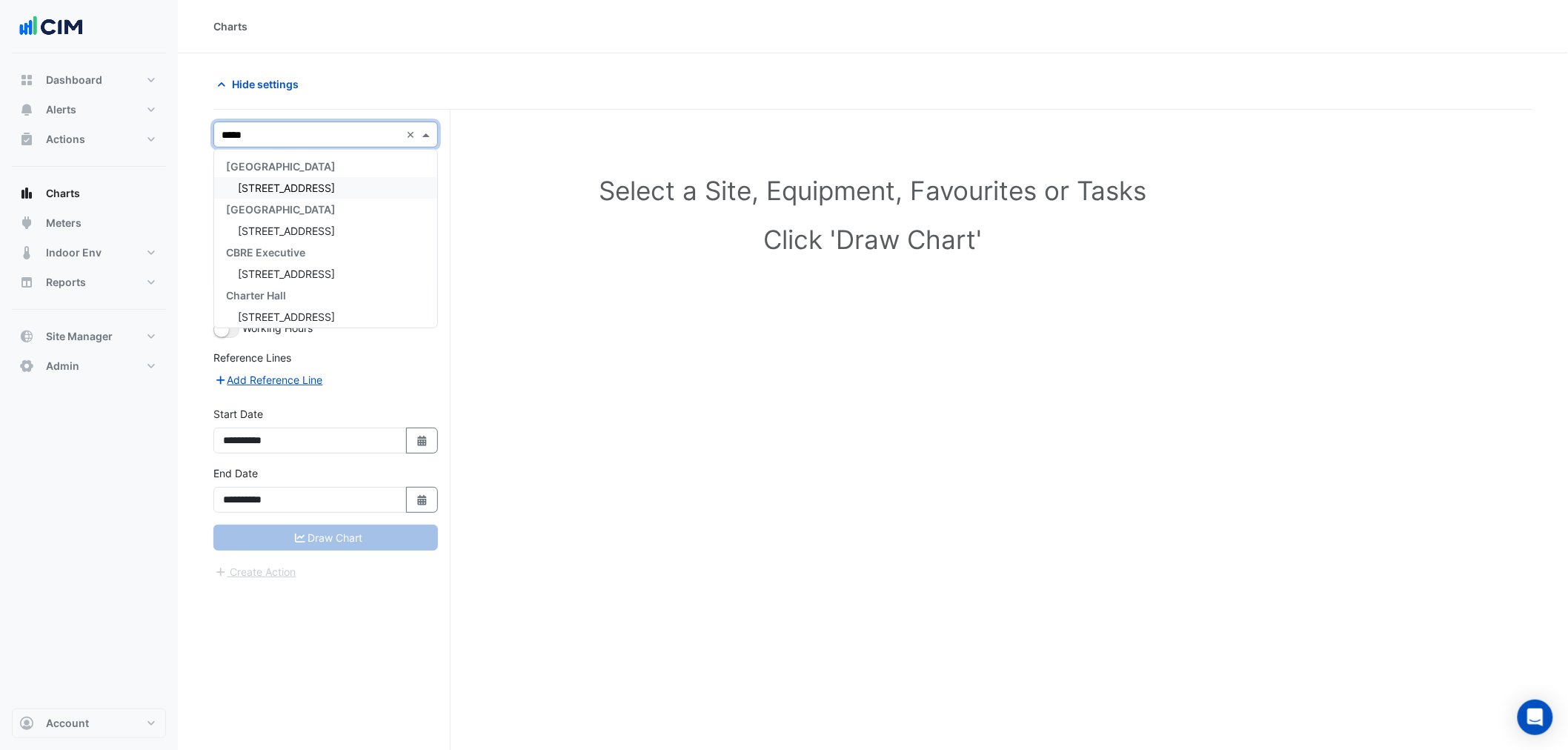
type input "******"
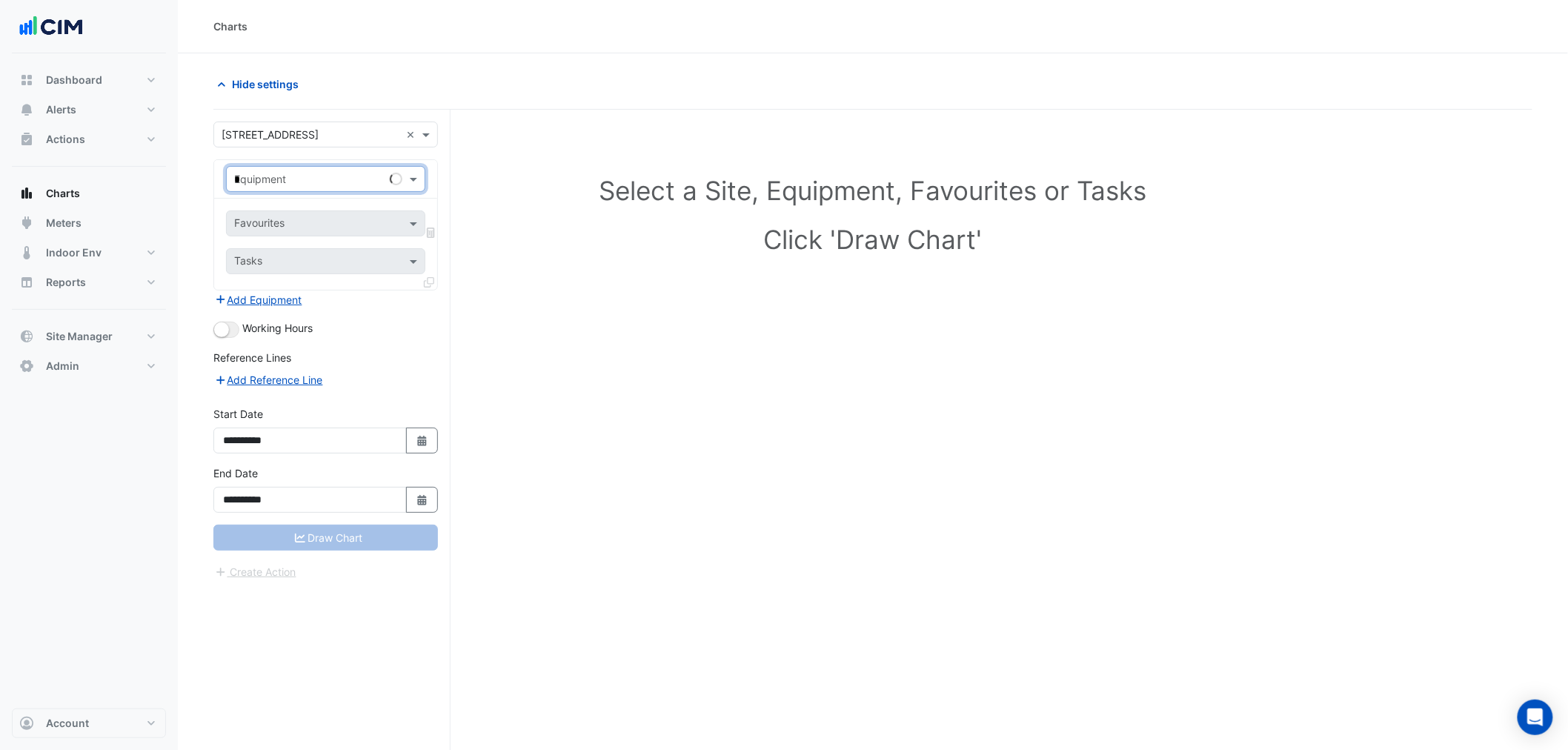
type input "**"
type input "****"
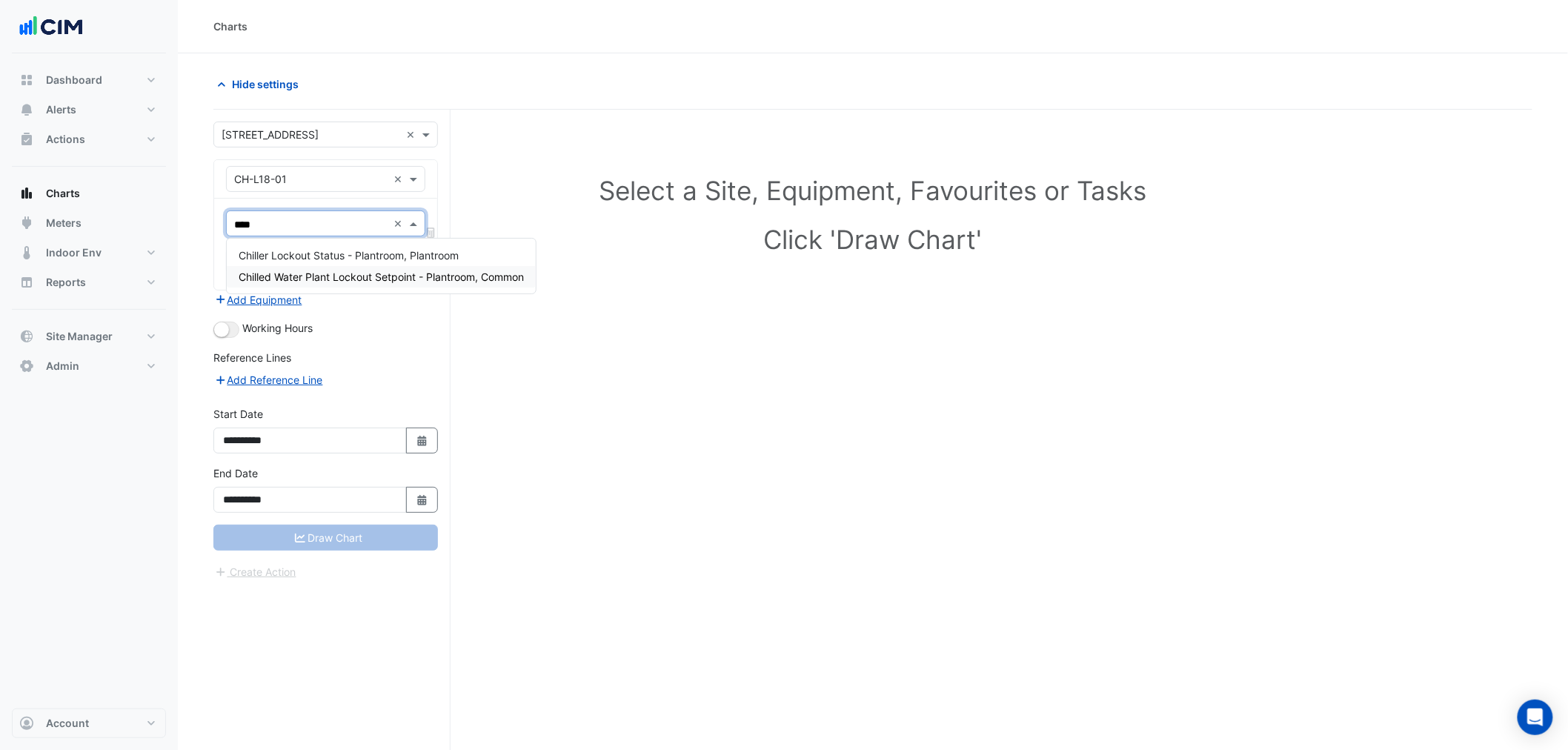
click at [398, 272] on span "Chilled Water Plant Lockout Setpoint - Plantroom, Common" at bounding box center [381, 276] width 286 height 12
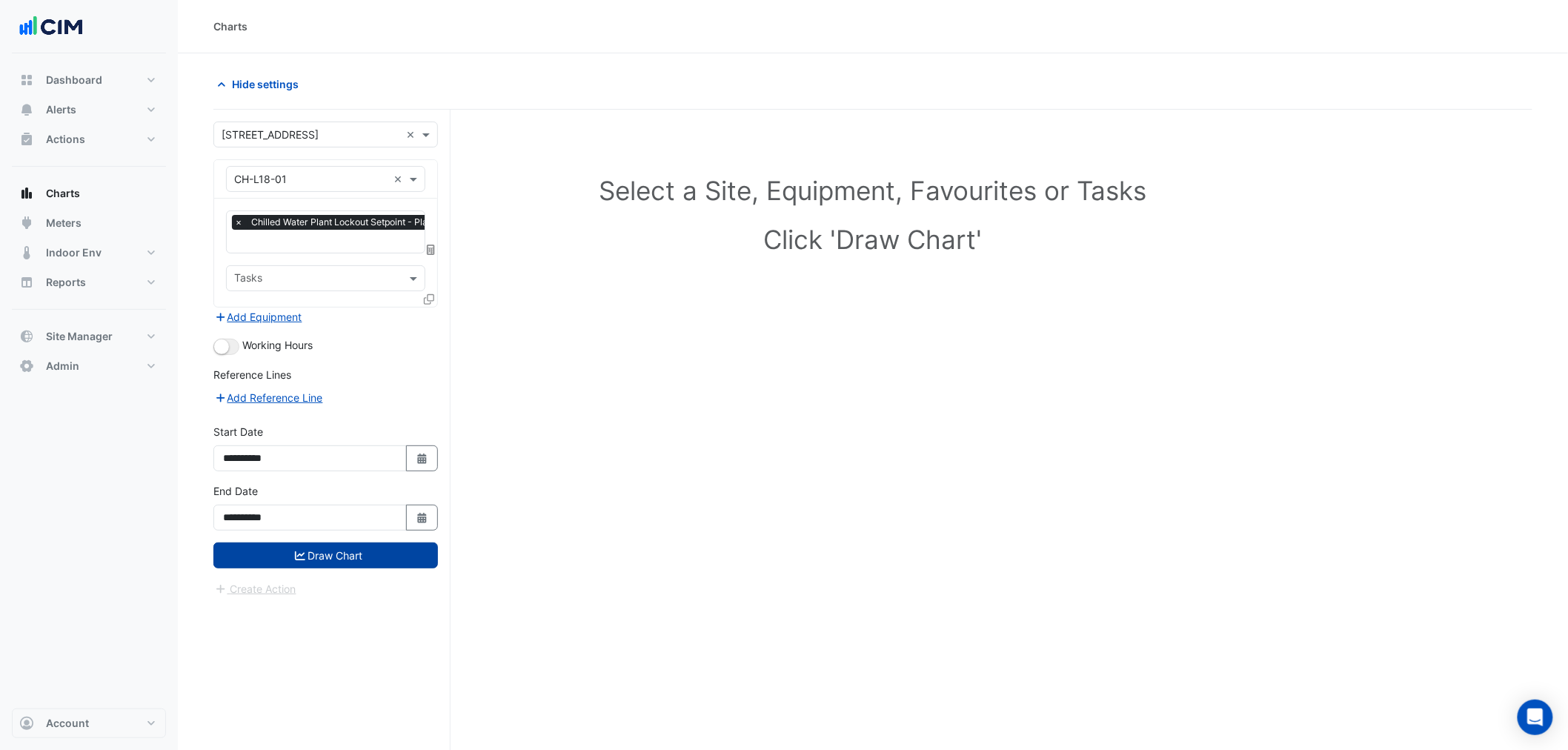
click at [319, 549] on button "Draw Chart" at bounding box center [326, 554] width 224 height 26
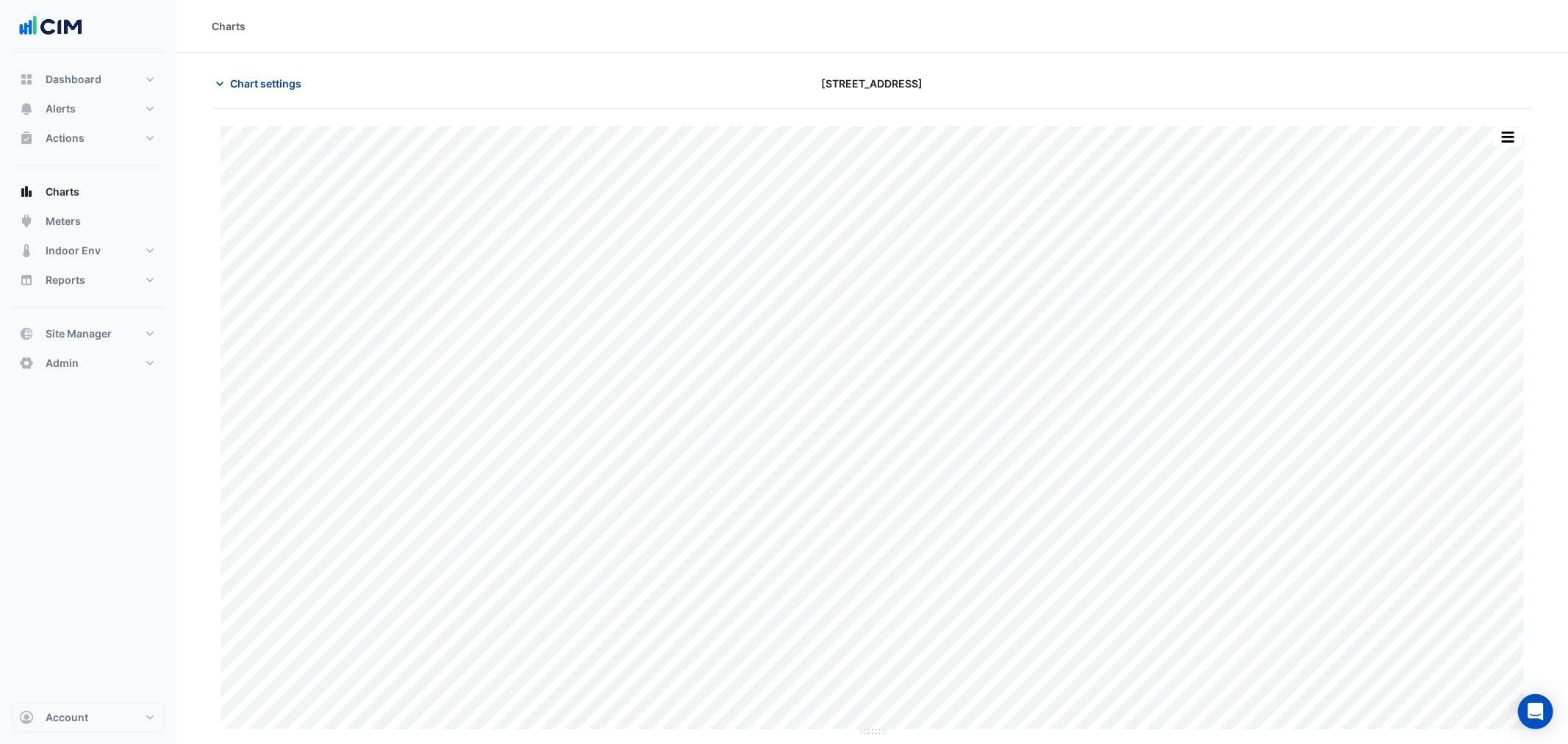
click at [253, 79] on span "Chart settings" at bounding box center [265, 83] width 71 height 16
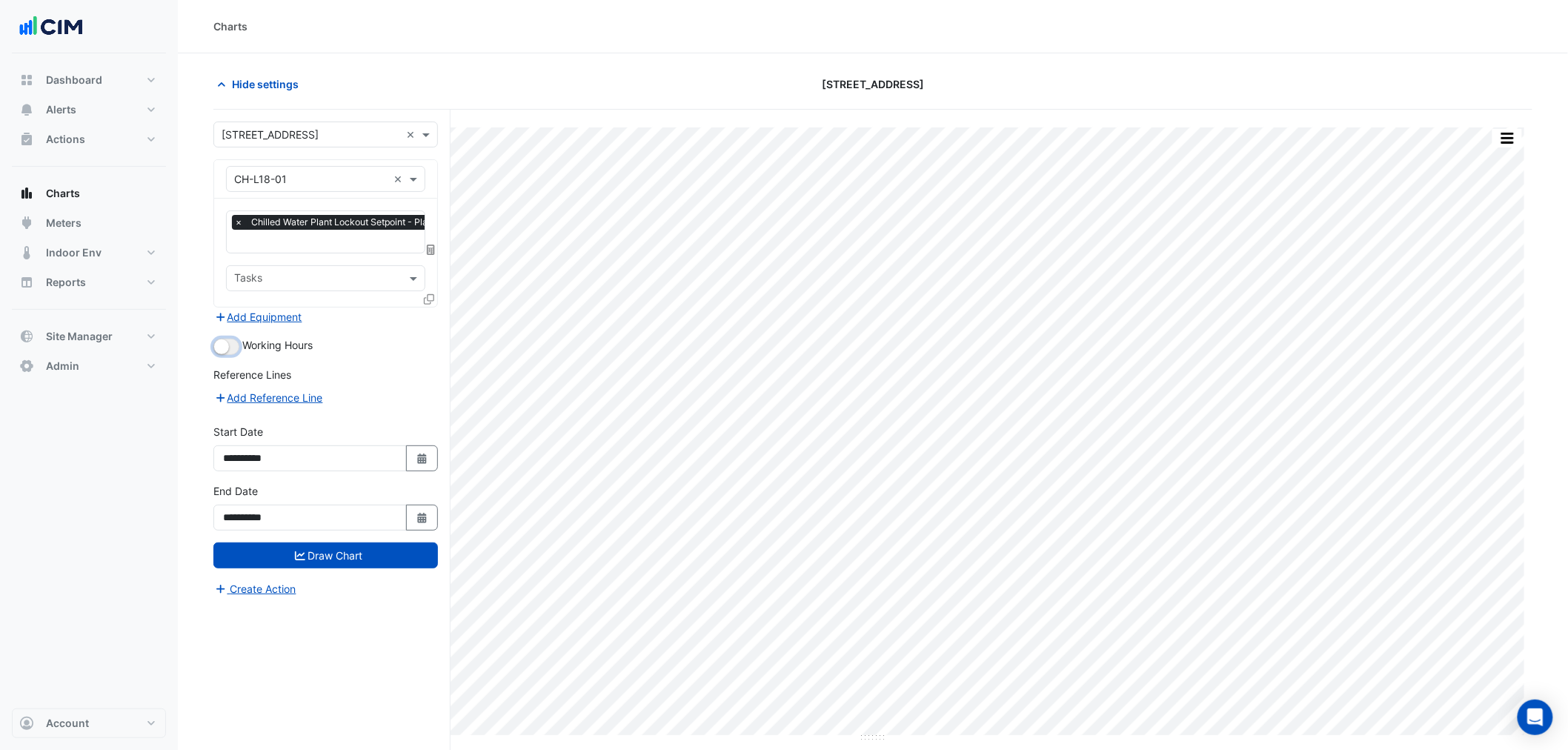
click at [227, 343] on small "button" at bounding box center [222, 347] width 15 height 15
click at [418, 454] on icon "Select Date" at bounding box center [423, 459] width 13 height 11
select select "*"
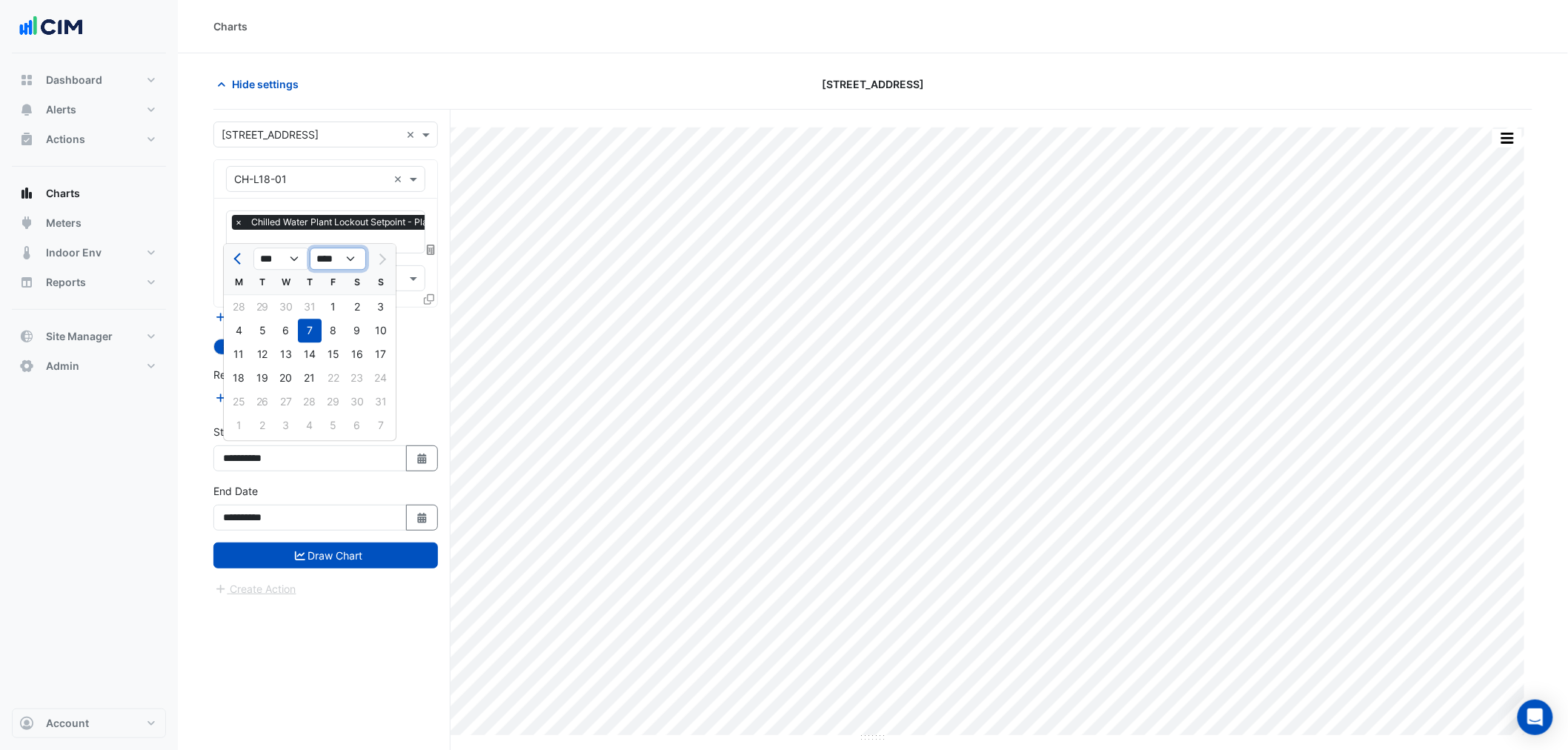
click at [335, 259] on select "**** **** **** **** **** **** **** **** **** **** ****" at bounding box center [338, 259] width 56 height 22
select select "****"
click at [309, 248] on select "**** **** **** **** **** **** **** **** **** **** ****" at bounding box center [338, 259] width 56 height 22
click at [291, 256] on select "*** *** *** *** *** *** *** *** *** *** *** ***" at bounding box center [281, 259] width 56 height 22
select select "*"
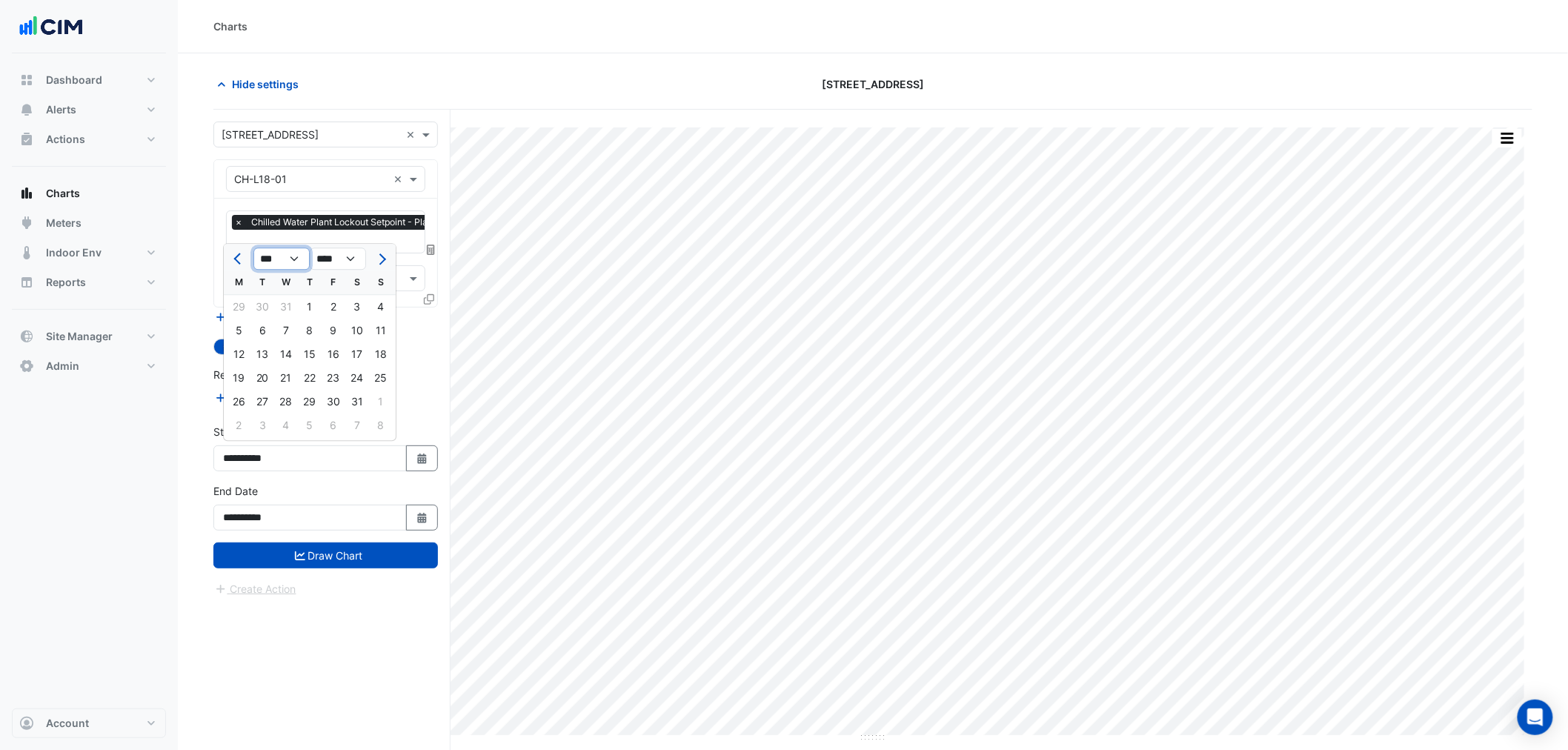
click at [253, 248] on select "*** *** *** *** *** *** *** *** *** *** *** ***" at bounding box center [281, 259] width 56 height 22
click at [247, 309] on div "1" at bounding box center [239, 306] width 24 height 24
type input "**********"
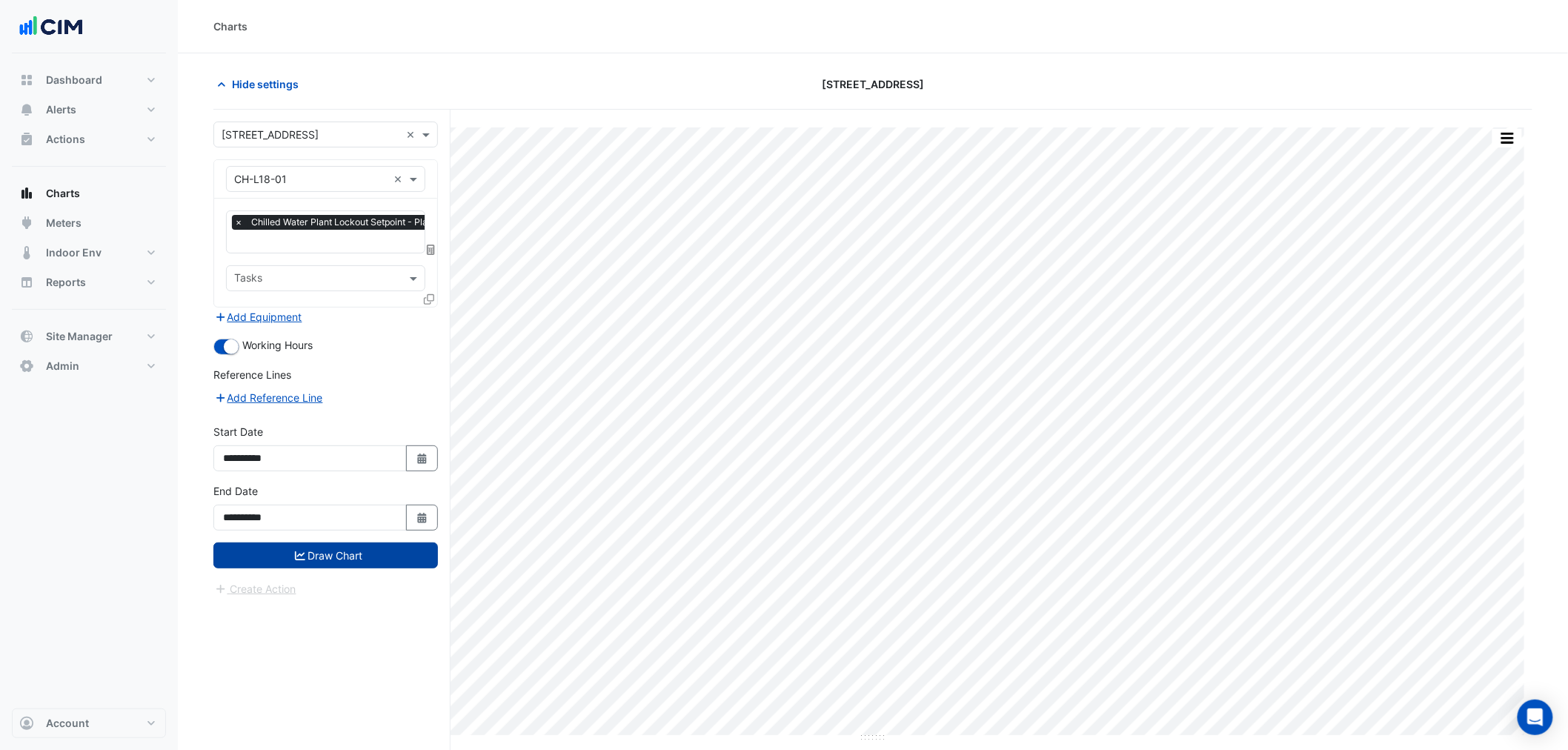
click at [324, 554] on button "Draw Chart" at bounding box center [326, 554] width 224 height 26
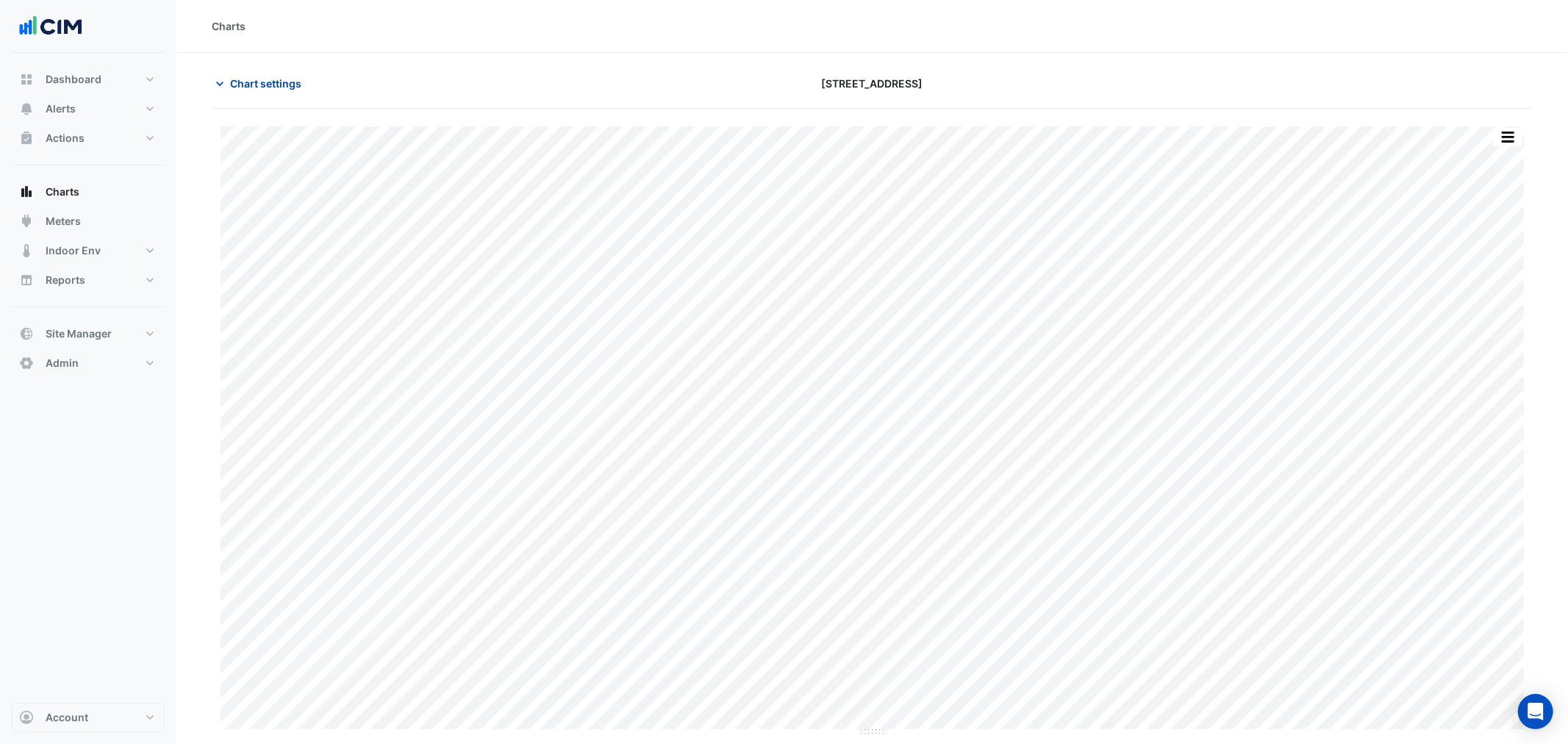
click at [268, 90] on span "Chart settings" at bounding box center [265, 83] width 71 height 16
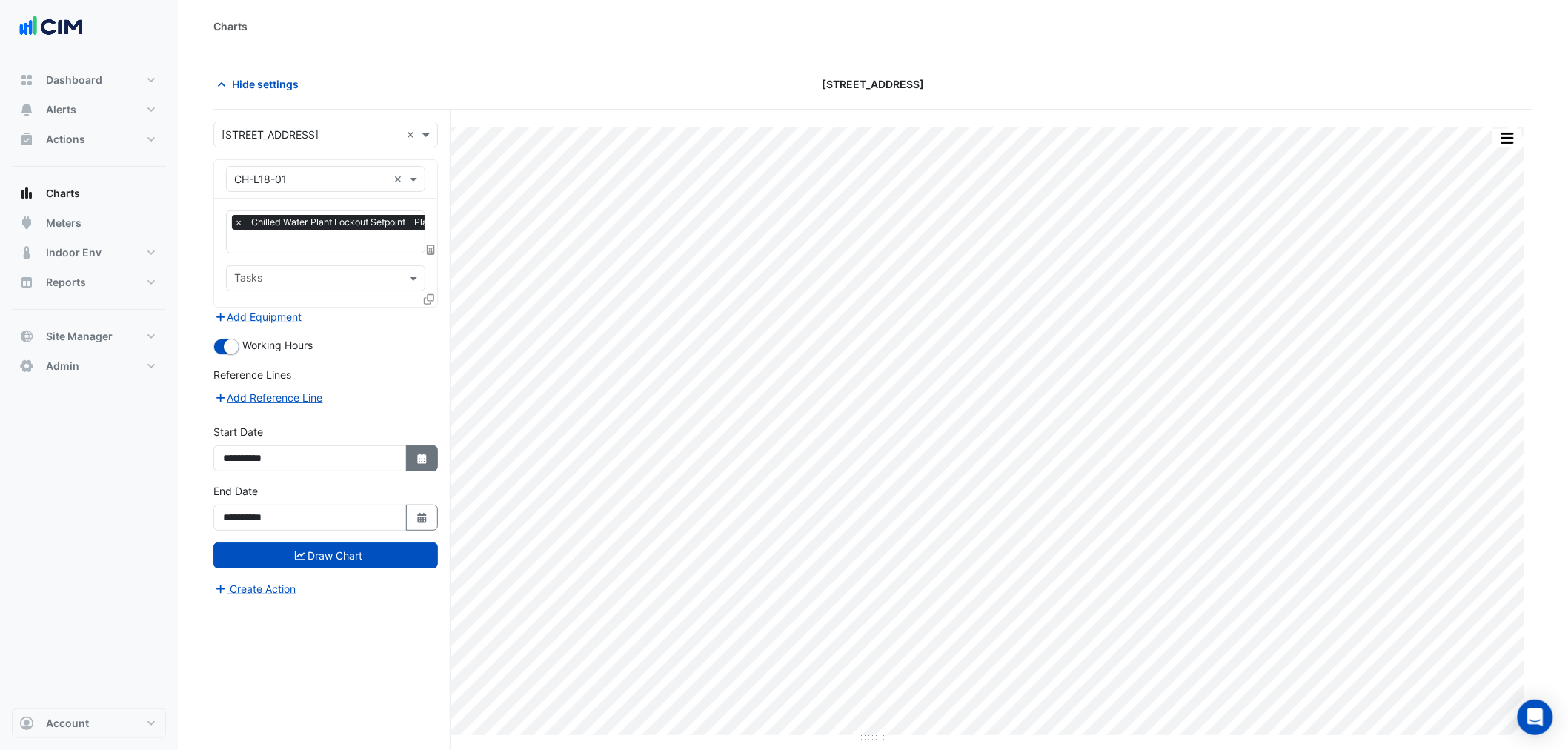
click at [418, 454] on icon "Select Date" at bounding box center [423, 459] width 13 height 11
select select "*"
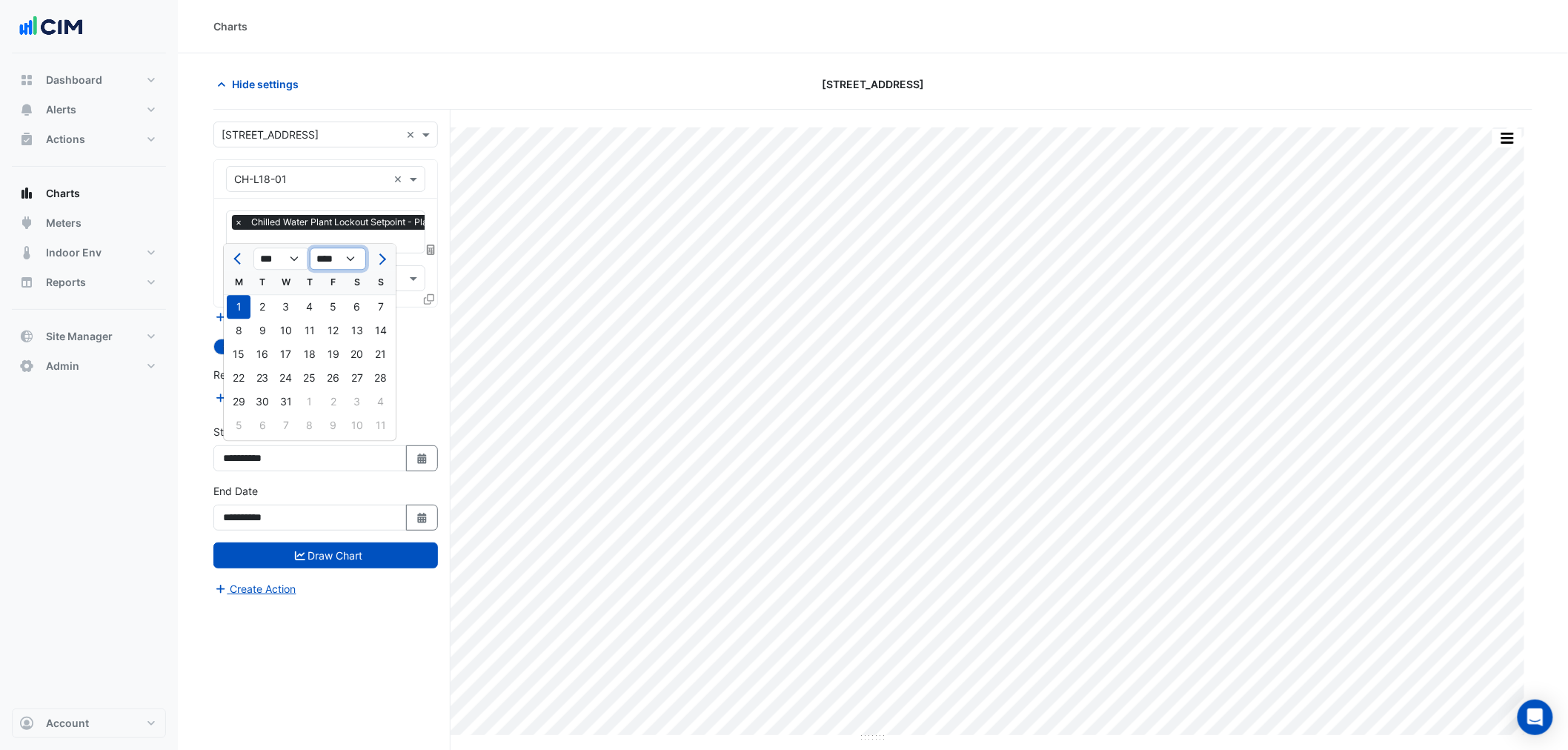
click at [349, 251] on select "**** **** **** **** **** **** **** **** **** **** **** ****" at bounding box center [338, 259] width 56 height 22
select select "****"
click at [309, 248] on select "**** **** **** **** **** **** **** **** **** **** **** ****" at bounding box center [338, 259] width 56 height 22
click at [309, 305] on div "3" at bounding box center [309, 306] width 24 height 24
type input "**********"
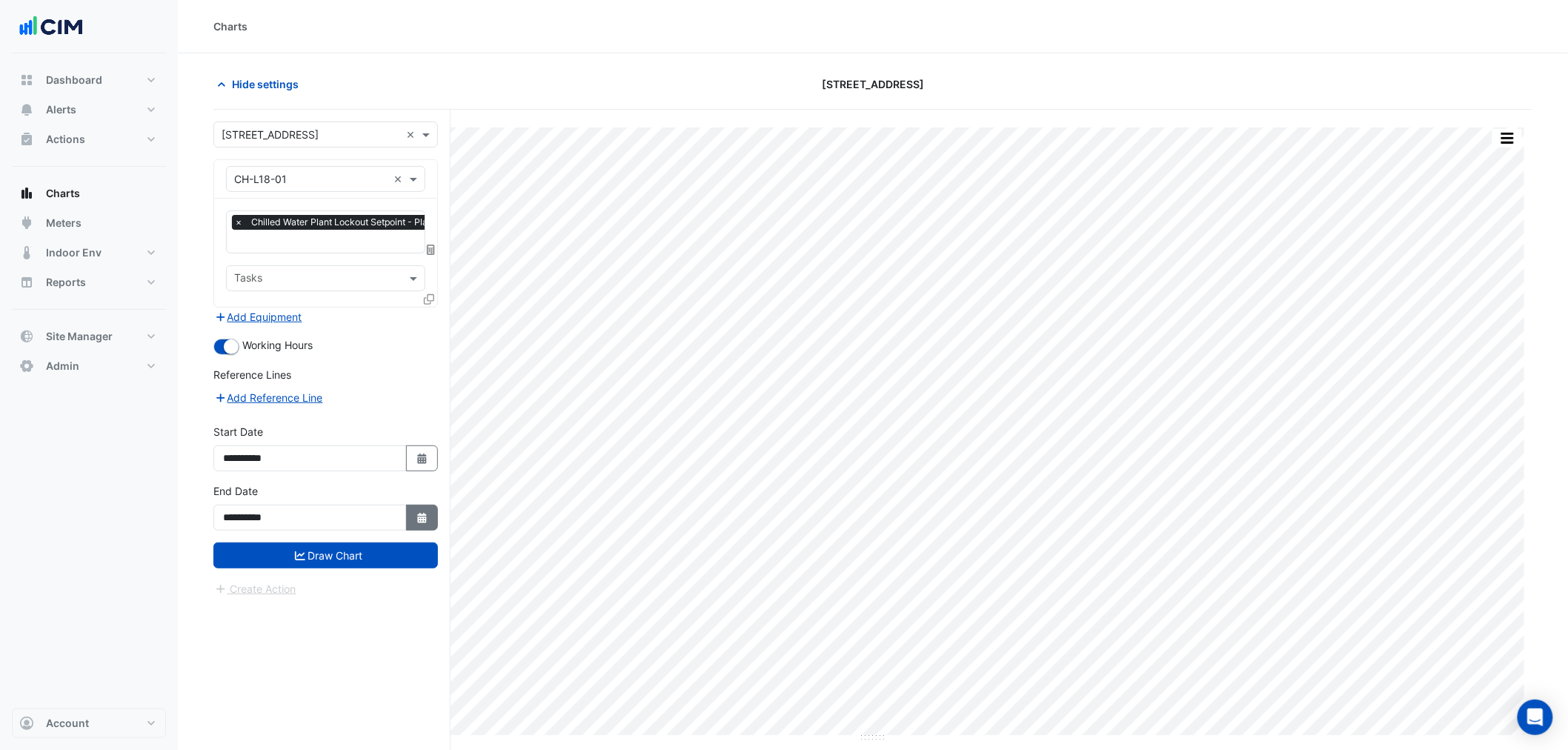
click at [408, 516] on button "Select Date" at bounding box center [423, 517] width 33 height 26
select select "*"
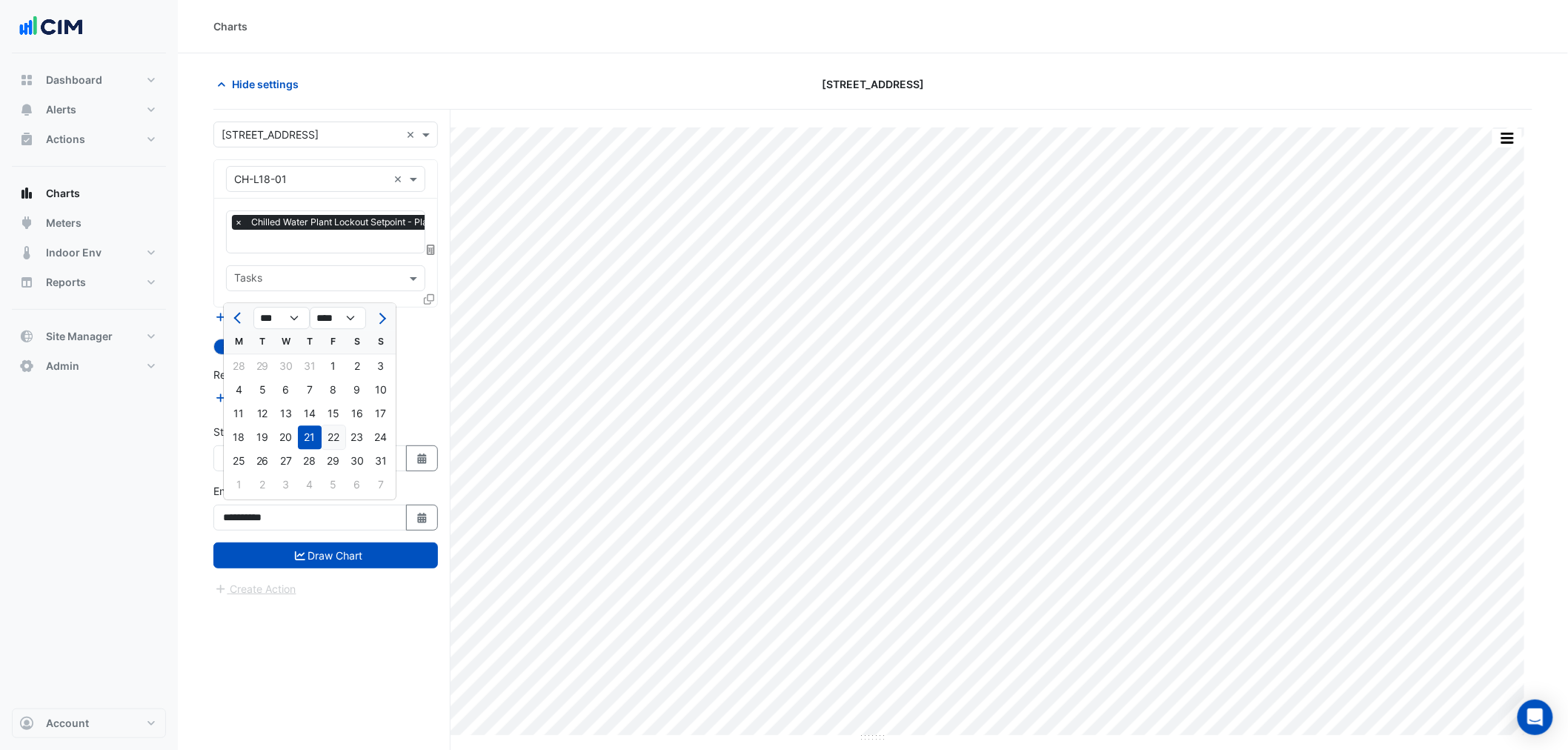
click at [331, 438] on div "22" at bounding box center [333, 437] width 24 height 24
type input "**********"
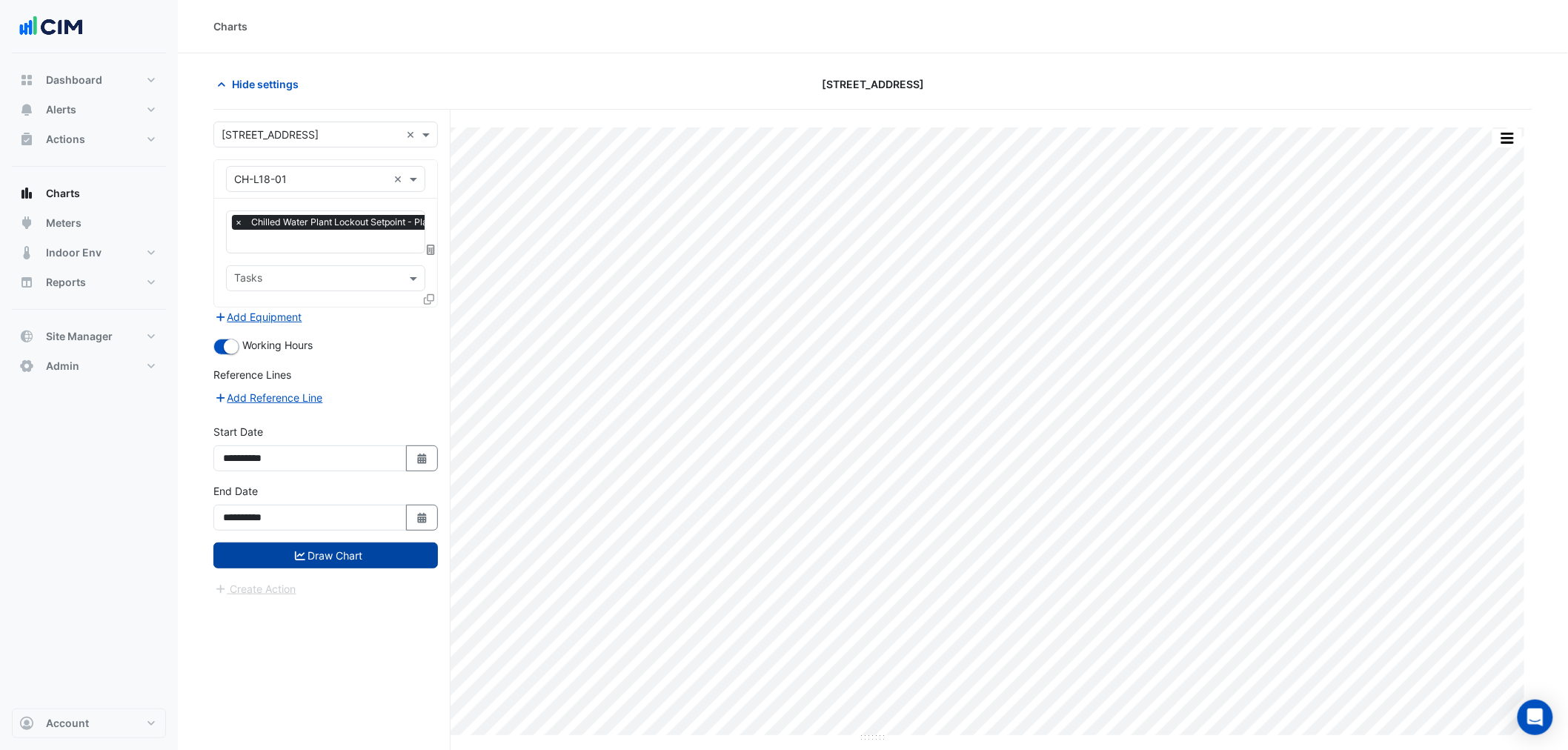
click at [366, 546] on button "Draw Chart" at bounding box center [326, 554] width 224 height 26
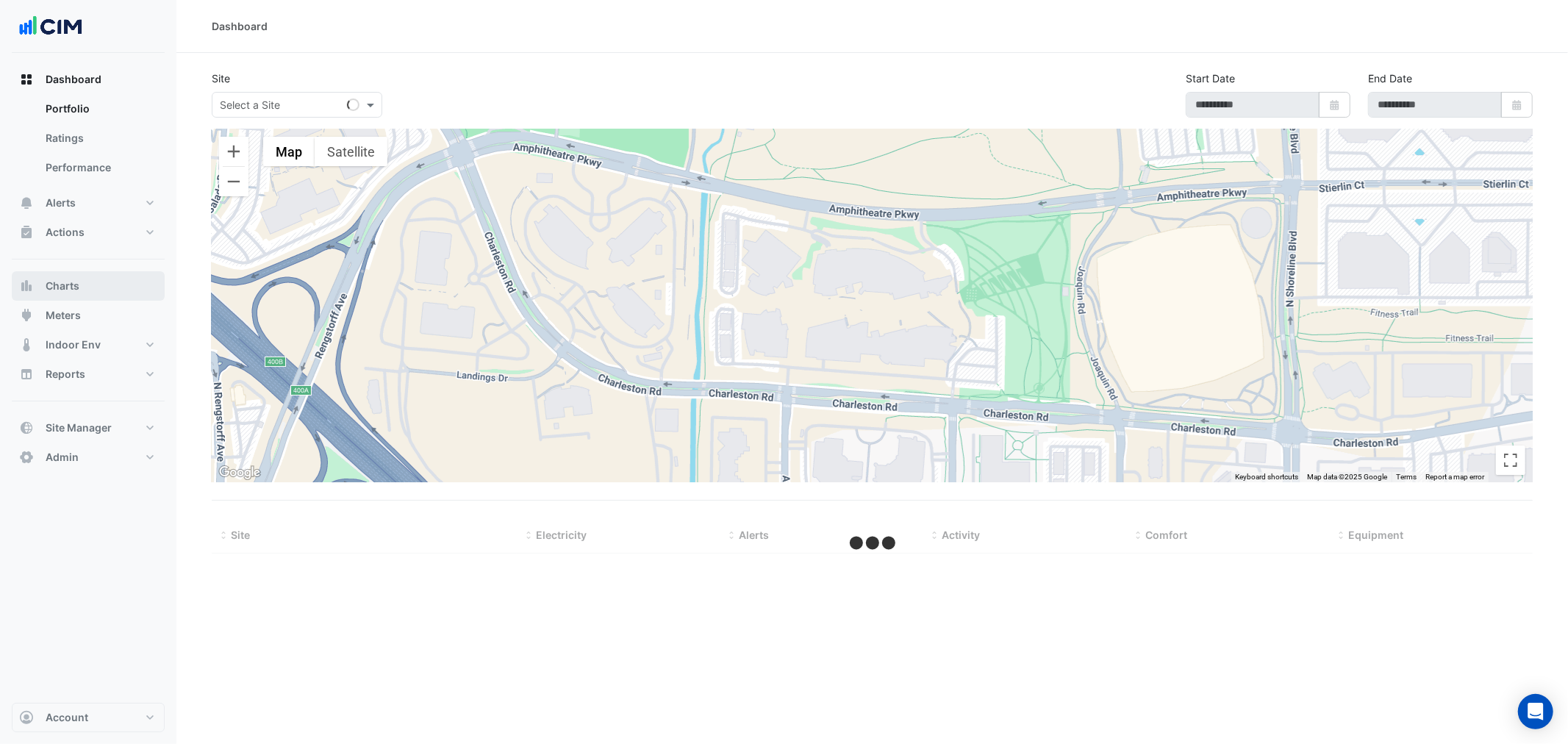
click at [105, 284] on button "Charts" at bounding box center [88, 286] width 153 height 29
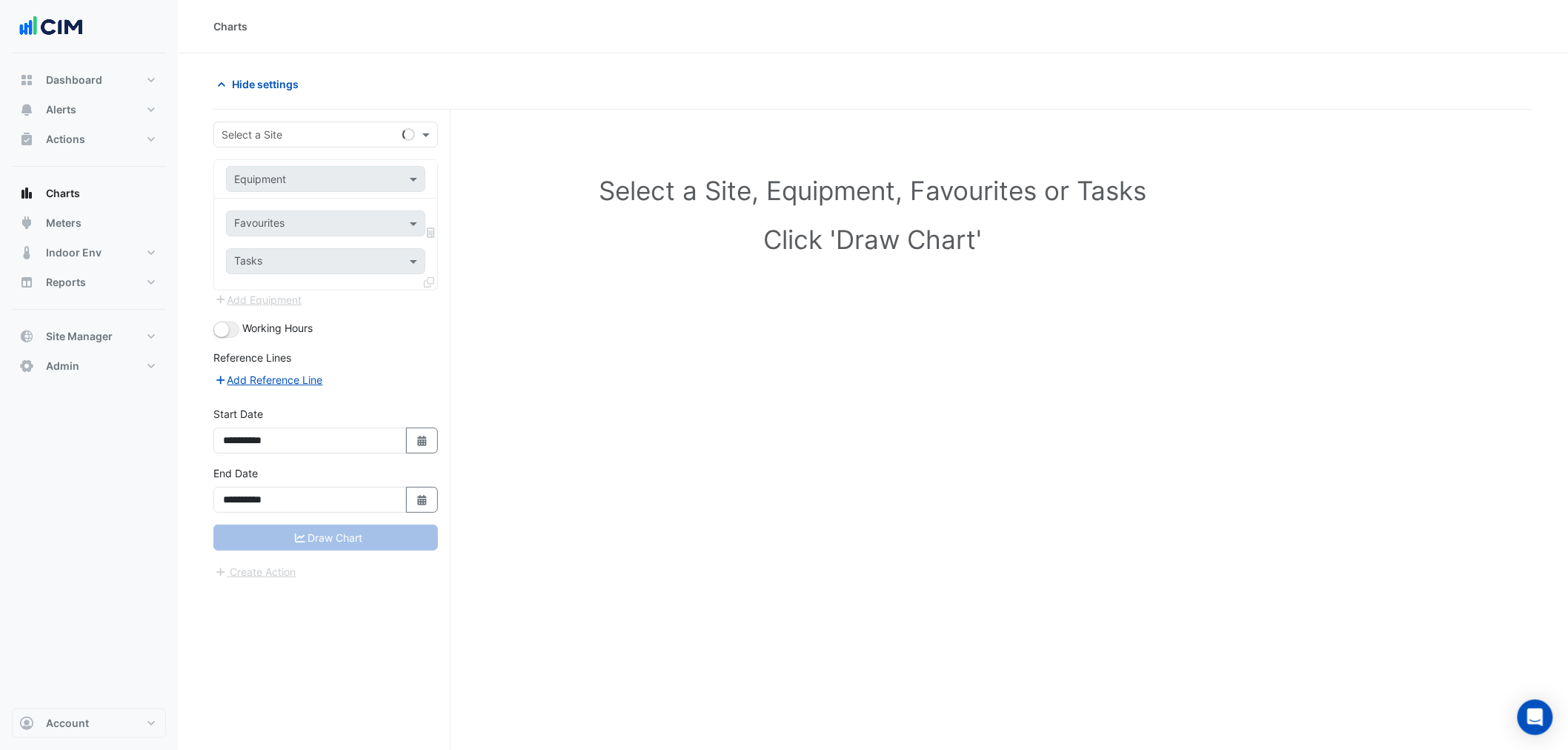
click at [294, 124] on div "Select a Site" at bounding box center [326, 134] width 224 height 26
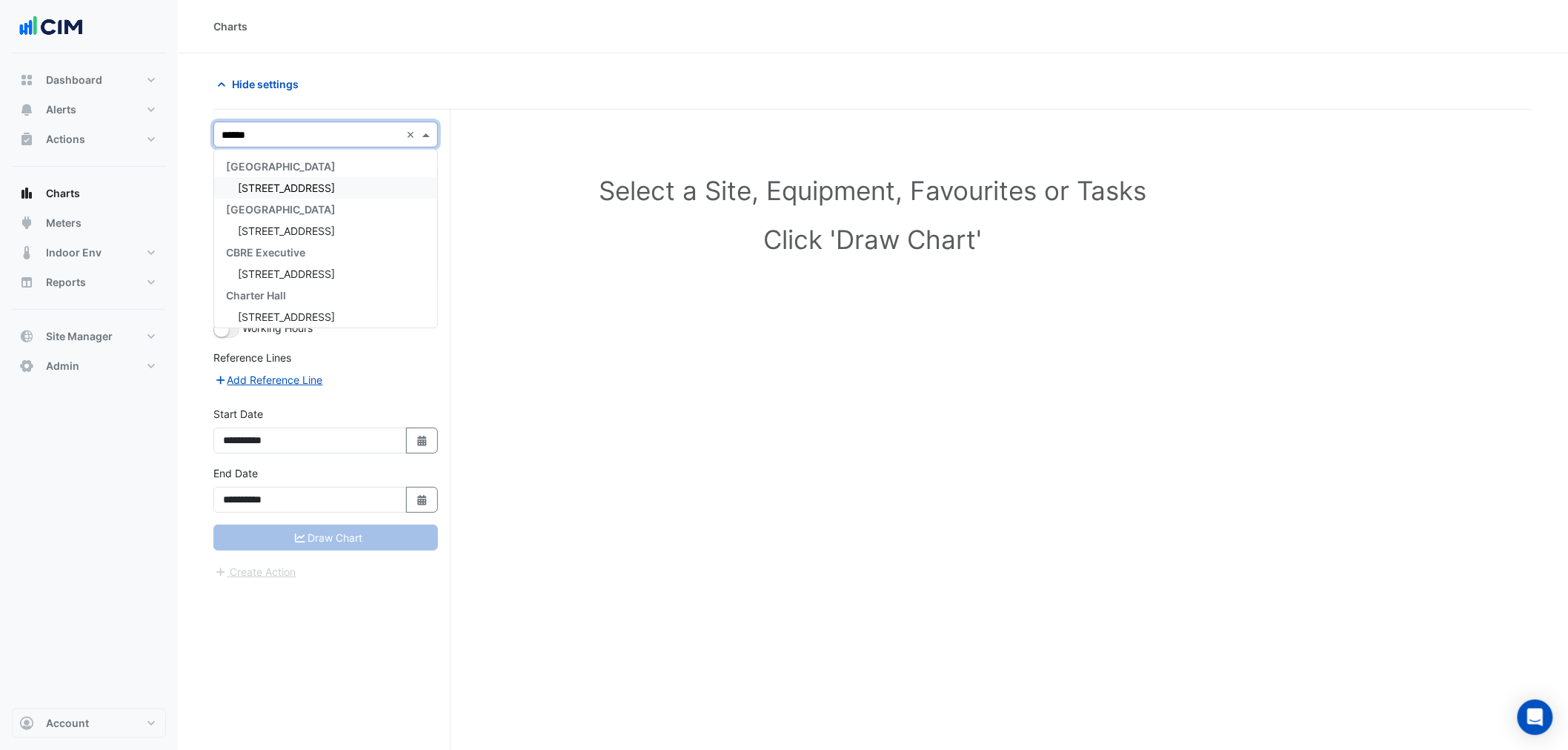
type input "*******"
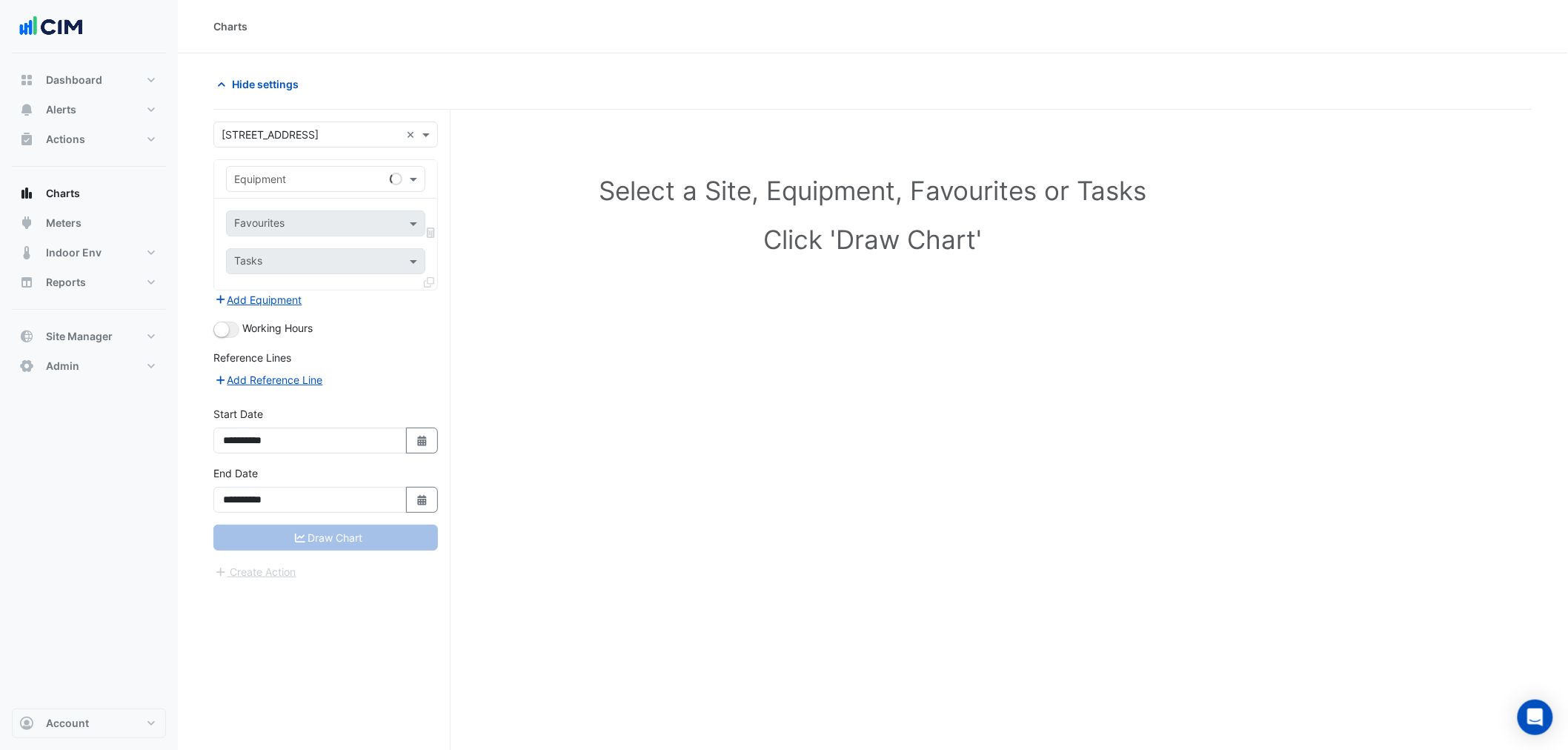
click at [264, 178] on input "text" at bounding box center [311, 179] width 153 height 16
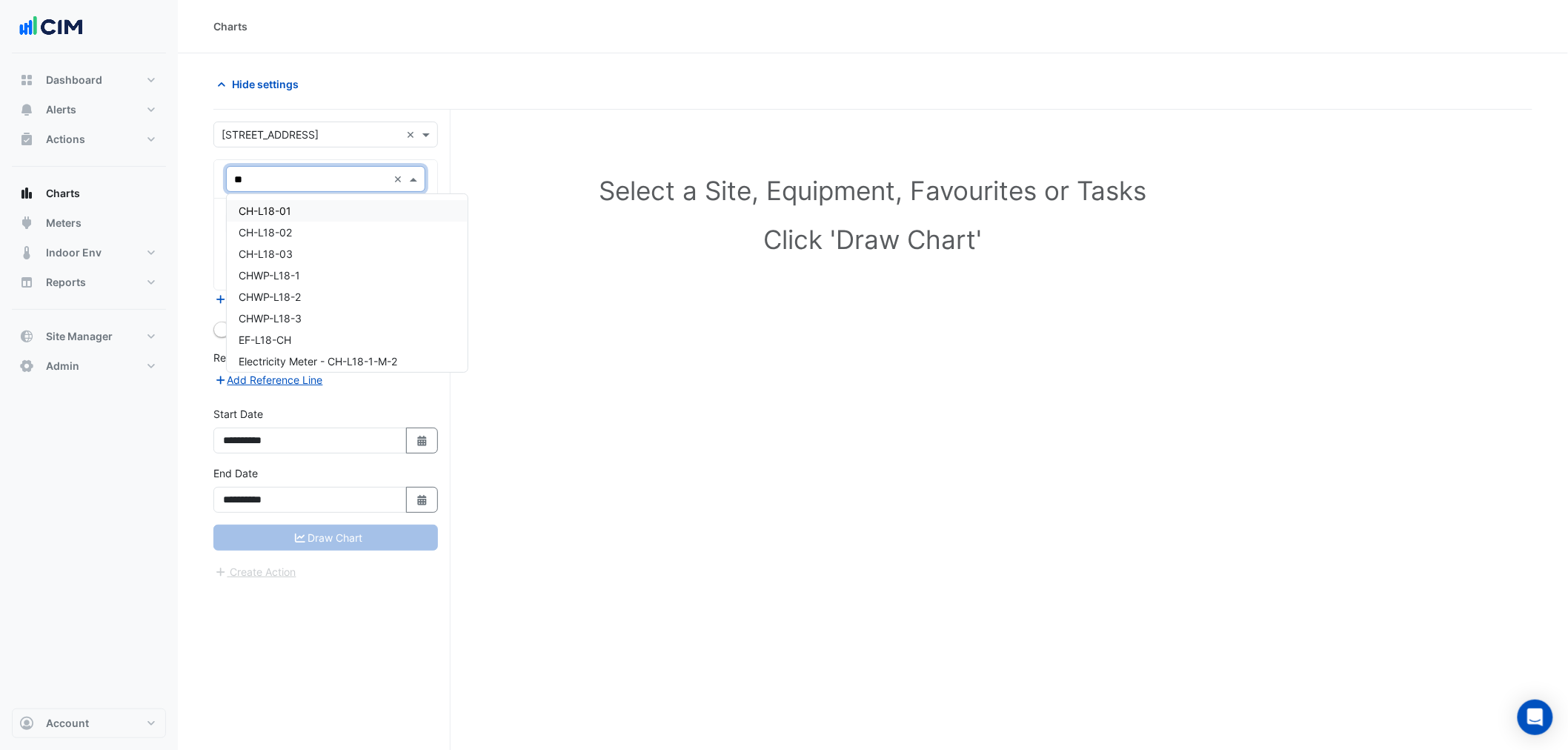
type input "***"
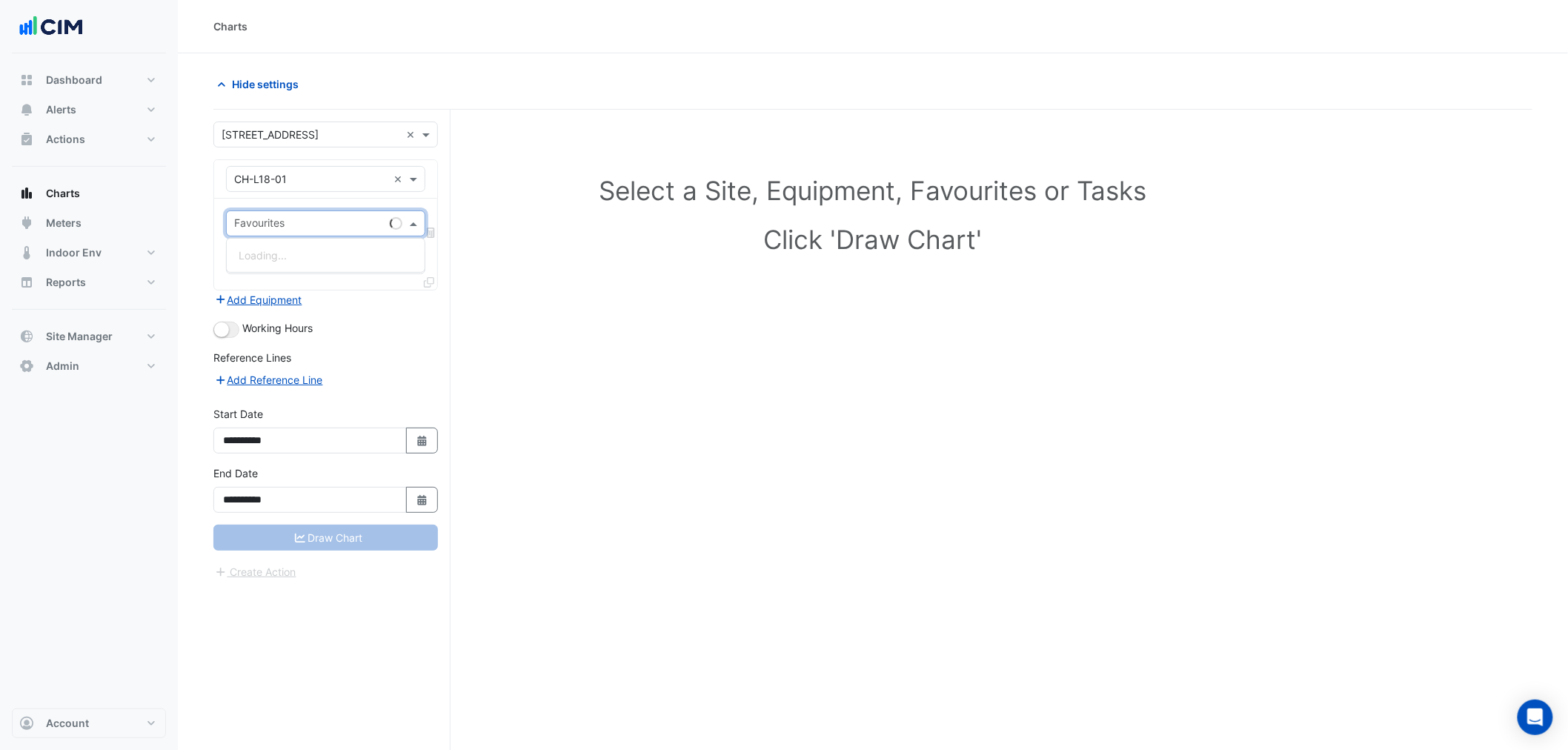
click at [330, 210] on div "Favourites" at bounding box center [326, 223] width 200 height 26
type input "****"
click at [235, 331] on button "button" at bounding box center [226, 330] width 26 height 17
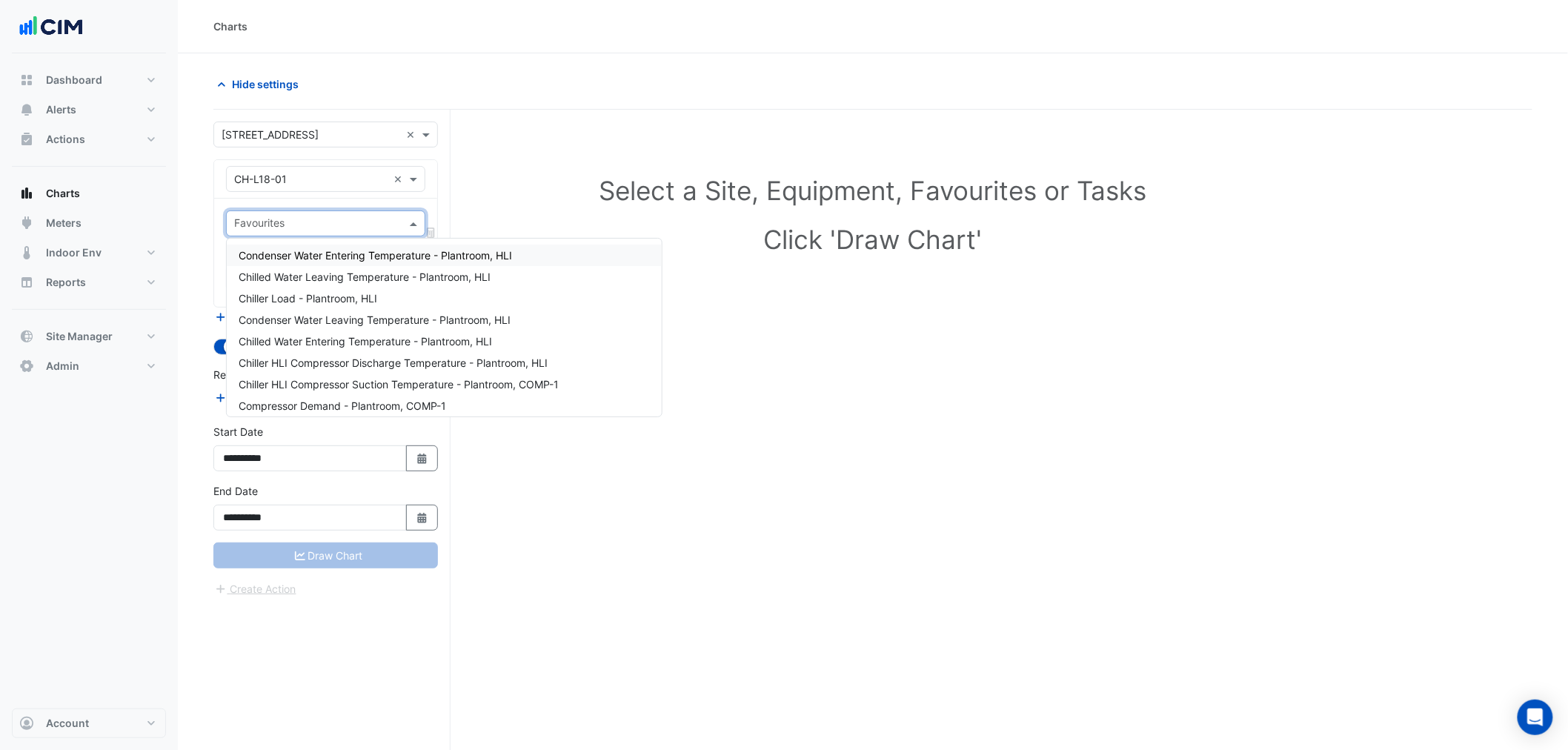
click at [335, 222] on input "text" at bounding box center [317, 224] width 166 height 16
type input "****"
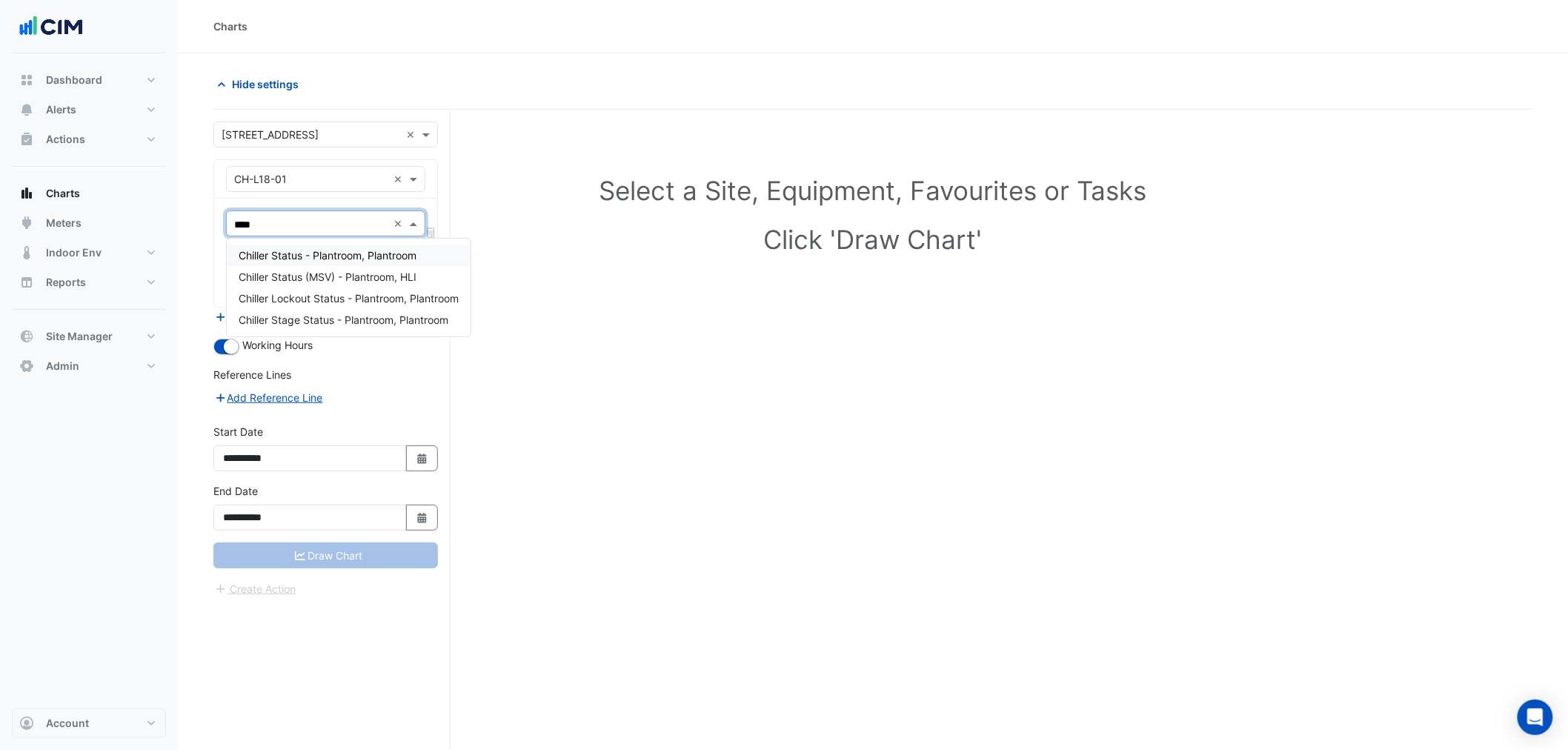
click at [332, 253] on span "Chiller Status - Plantroom, Plantroom" at bounding box center [328, 255] width 178 height 12
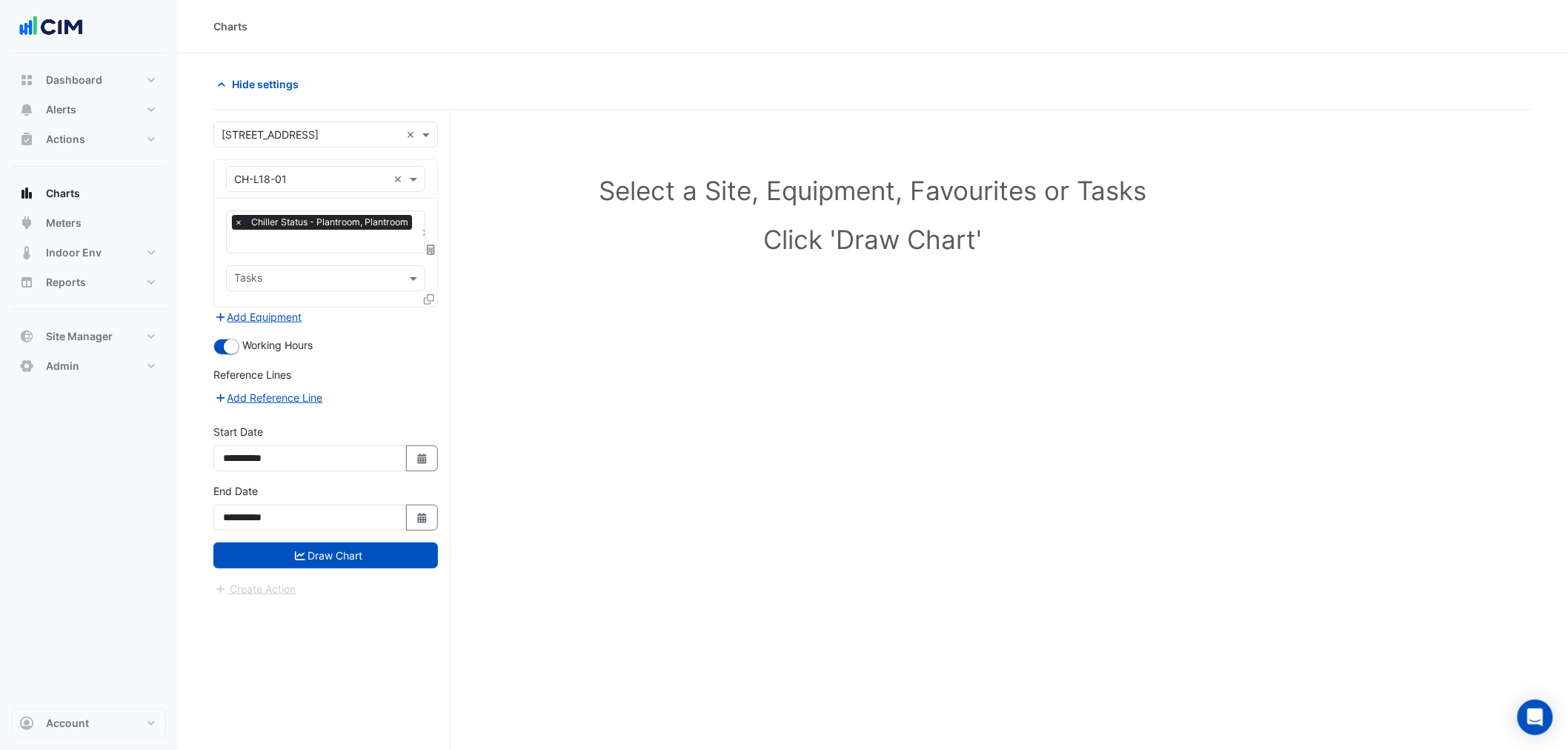
click at [432, 300] on icon at bounding box center [429, 300] width 11 height 11
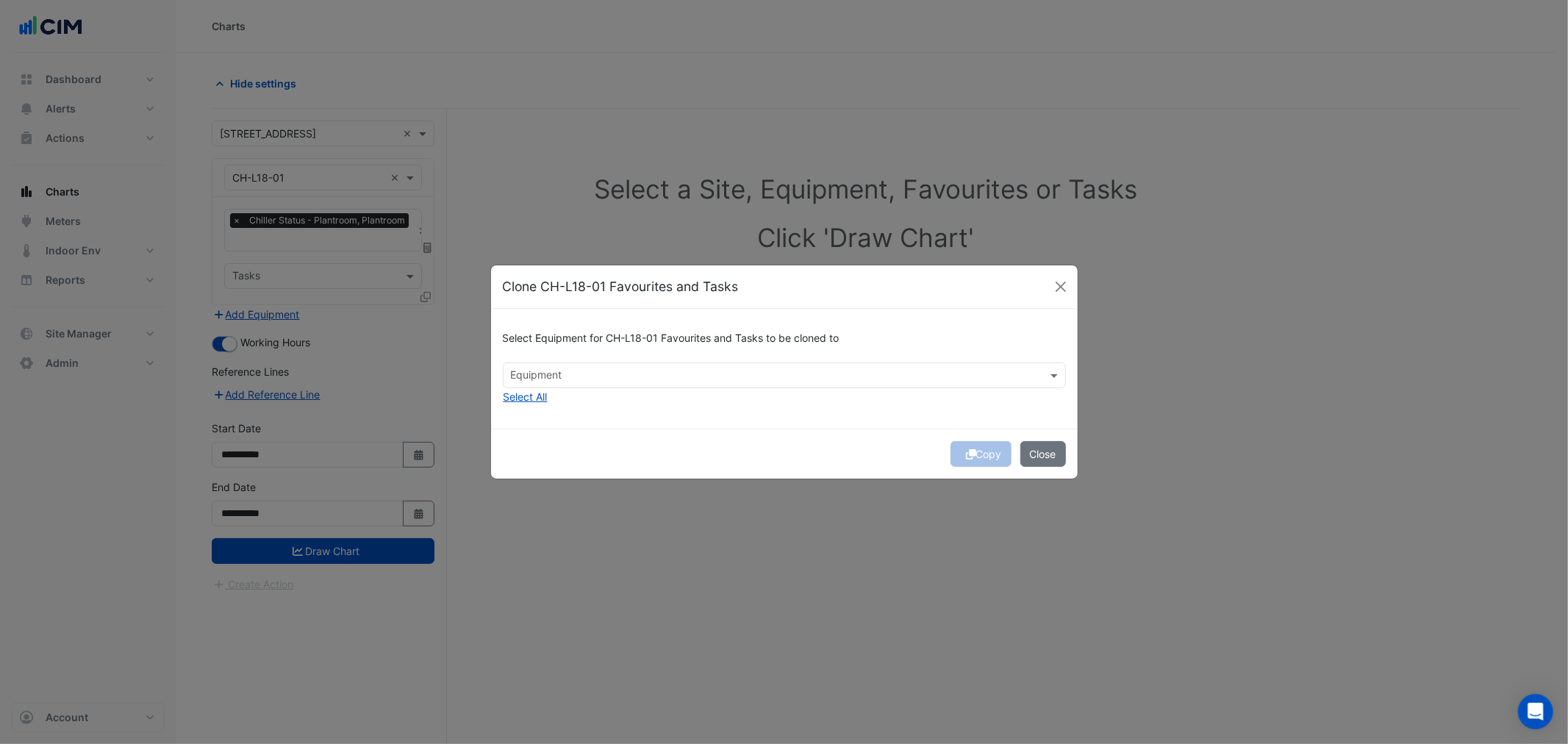
click at [574, 369] on input "text" at bounding box center [776, 377] width 530 height 16
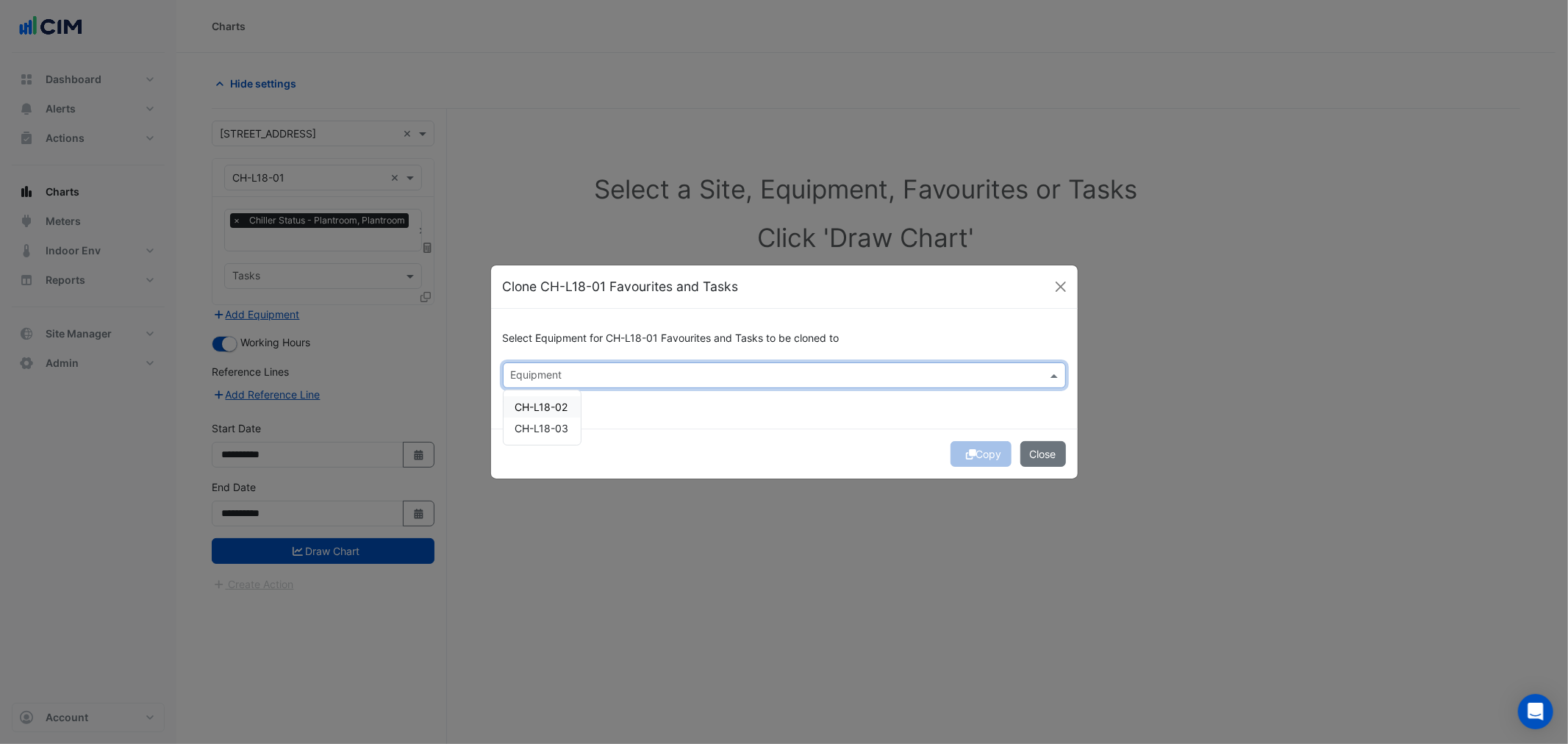
click at [552, 410] on span "CH-L18-02" at bounding box center [542, 406] width 53 height 12
click at [548, 430] on span "CH-L18-03" at bounding box center [543, 428] width 54 height 12
click at [920, 420] on div "Select Equipment for CH-L18-01 Favourites and Tasks to be cloned to Equipment ×…" at bounding box center [784, 368] width 587 height 119
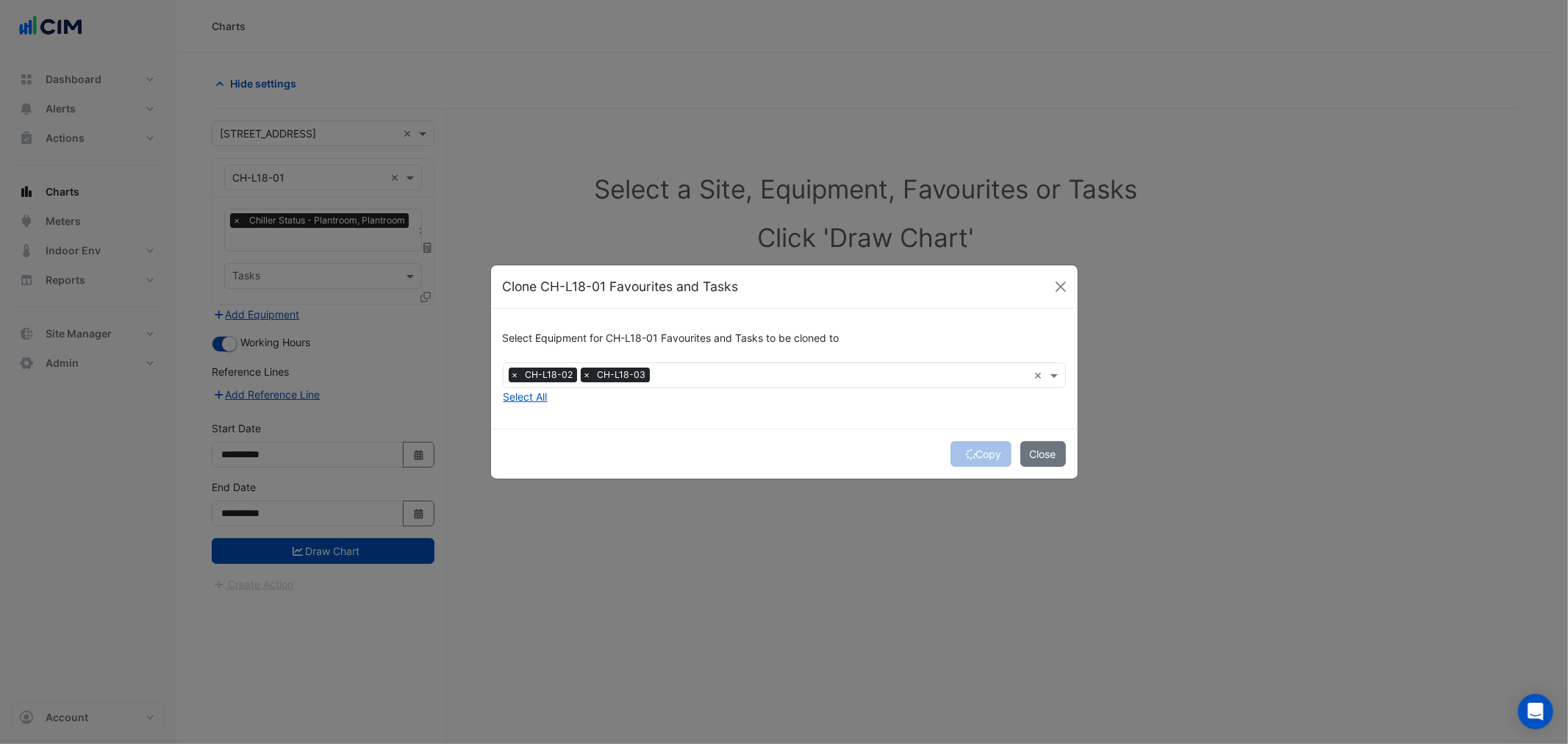
click at [967, 452] on div "Copy Close" at bounding box center [784, 453] width 587 height 50
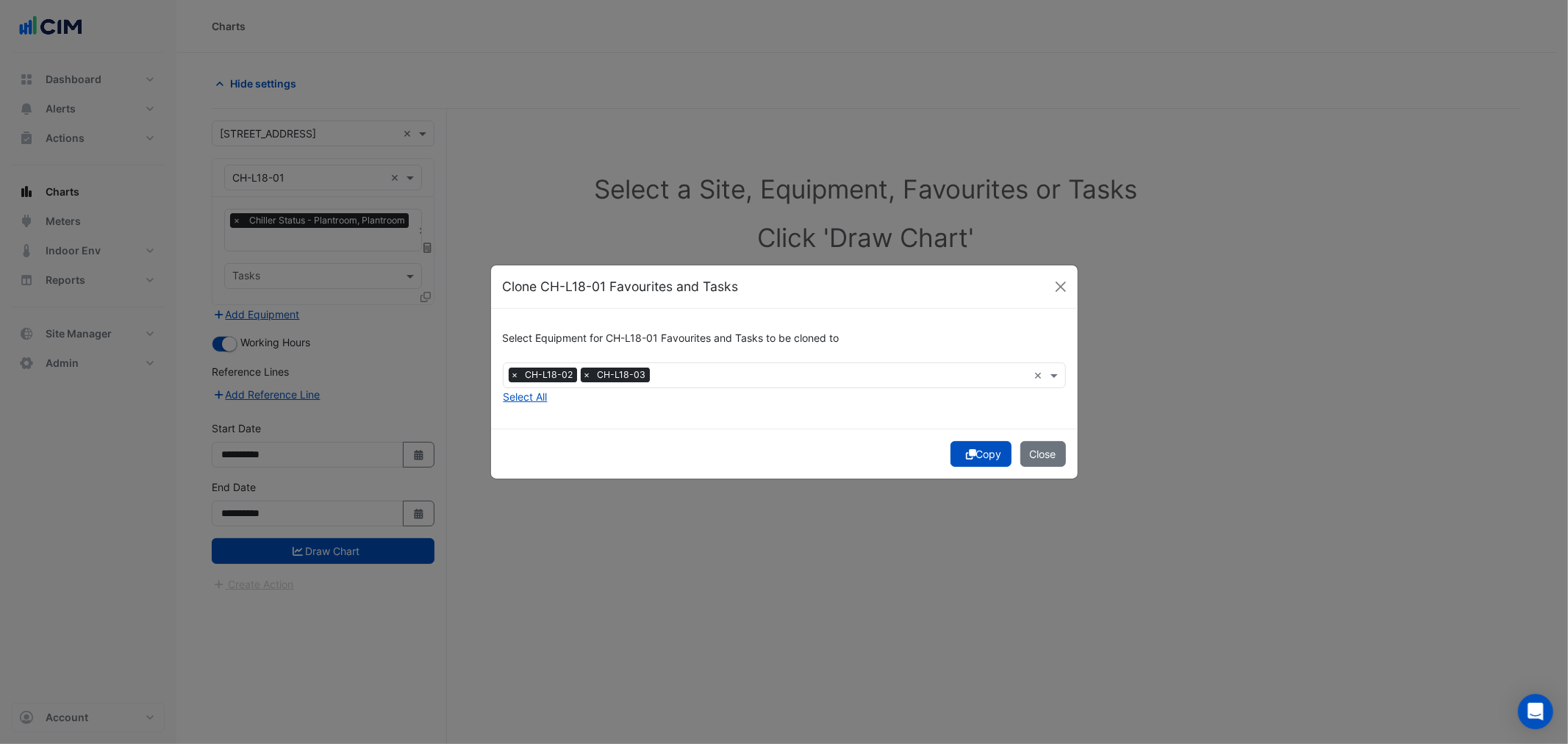
click at [968, 451] on icon "submit" at bounding box center [971, 454] width 11 height 11
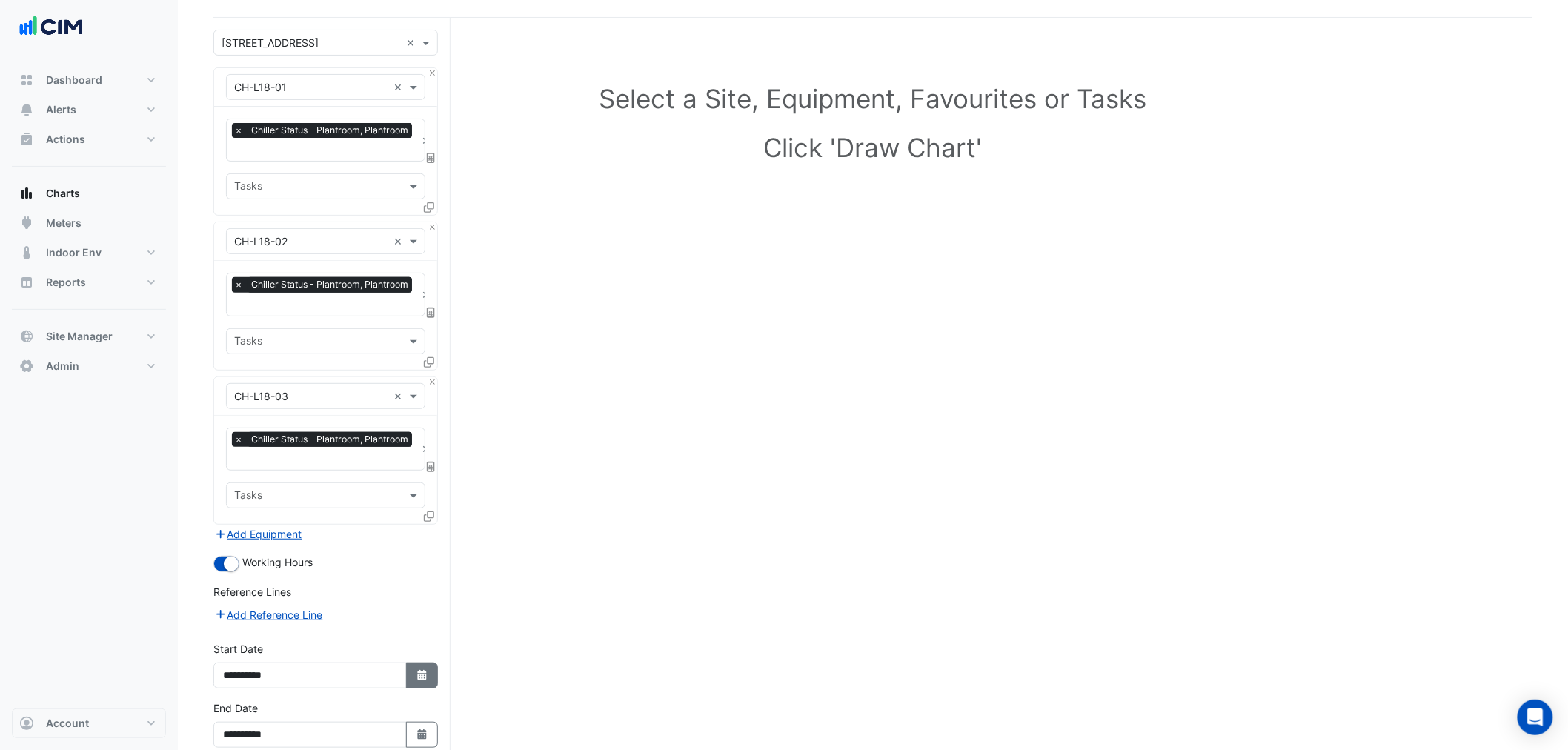
scroll to position [163, 0]
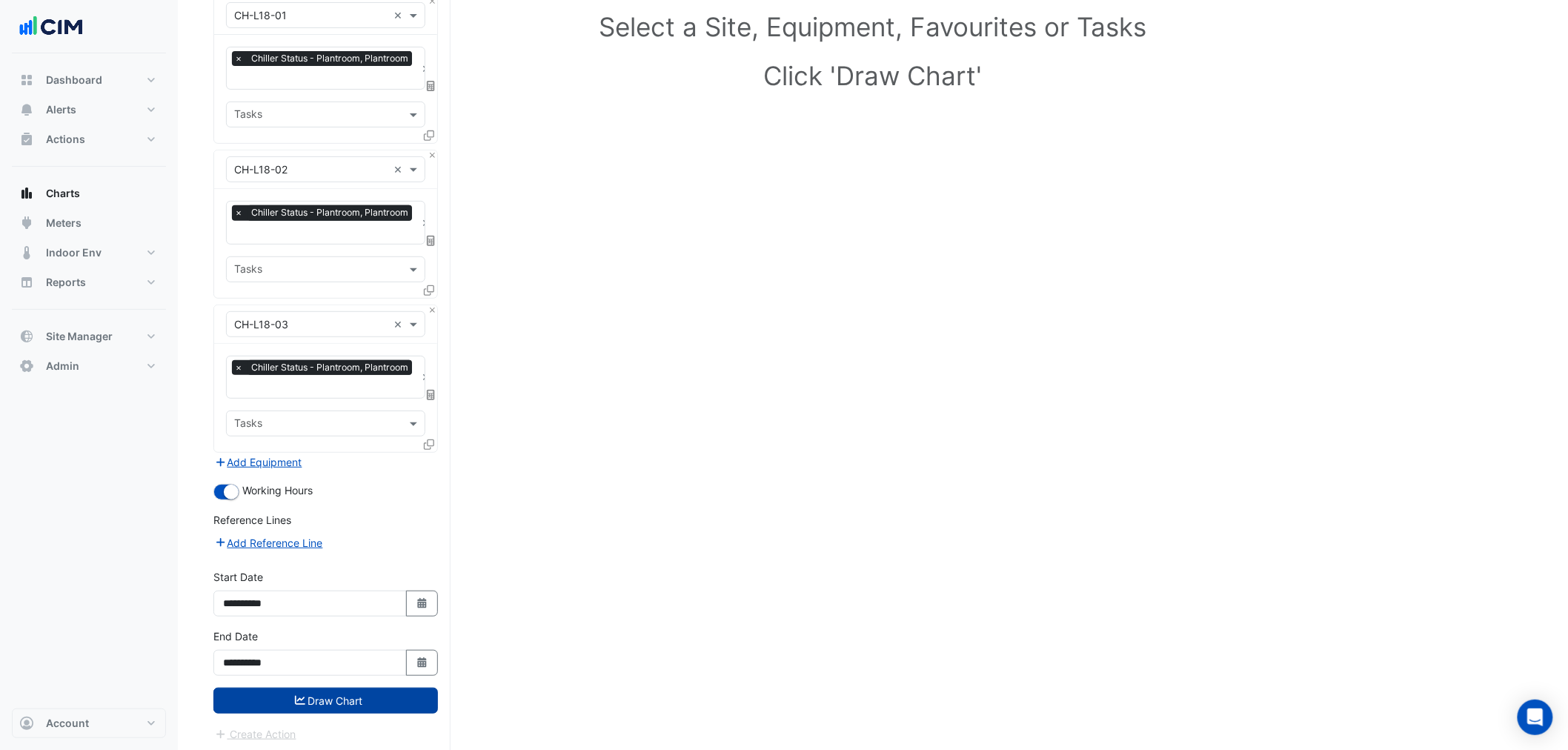
click at [353, 693] on button "Draw Chart" at bounding box center [326, 700] width 224 height 26
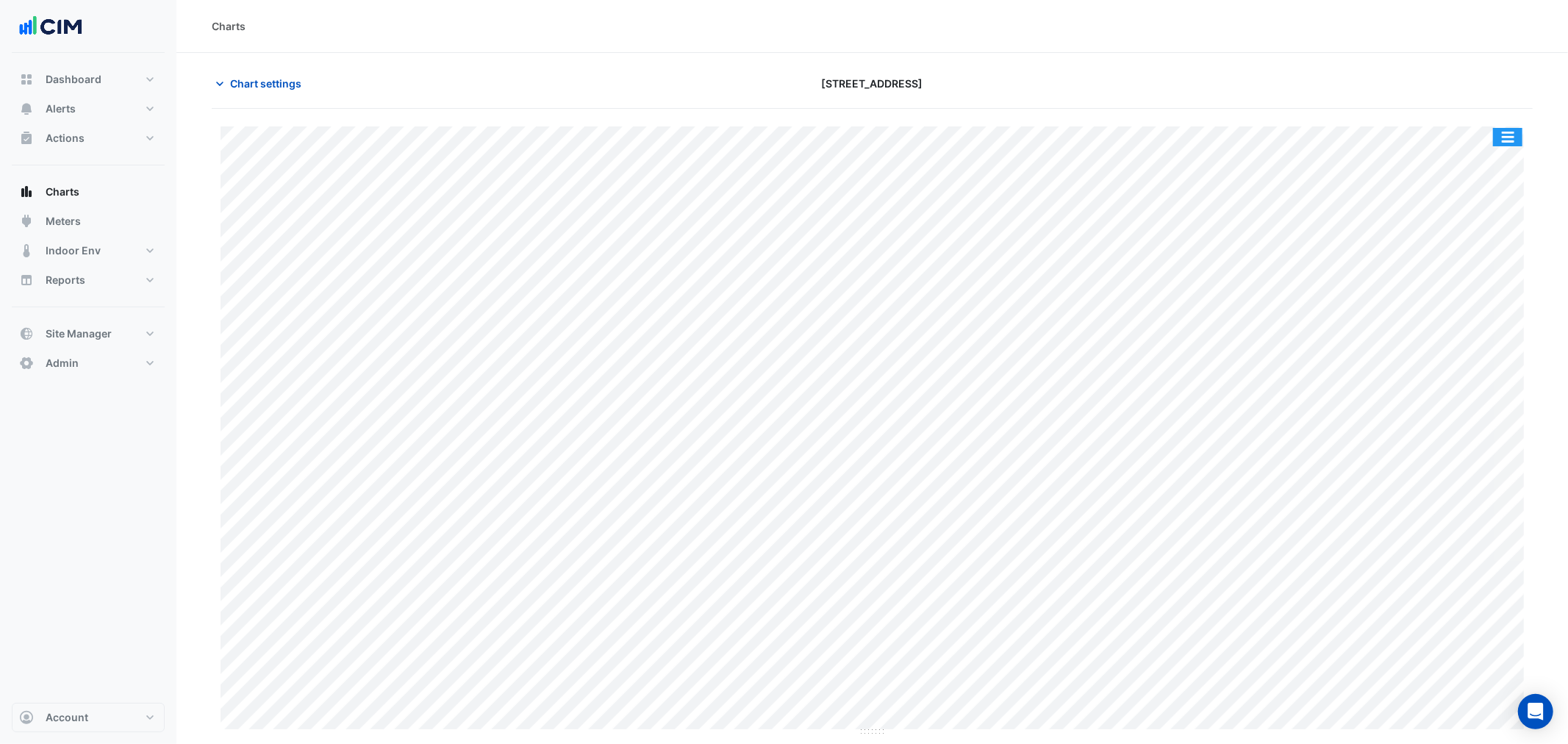
click at [1505, 135] on button "button" at bounding box center [1507, 137] width 29 height 18
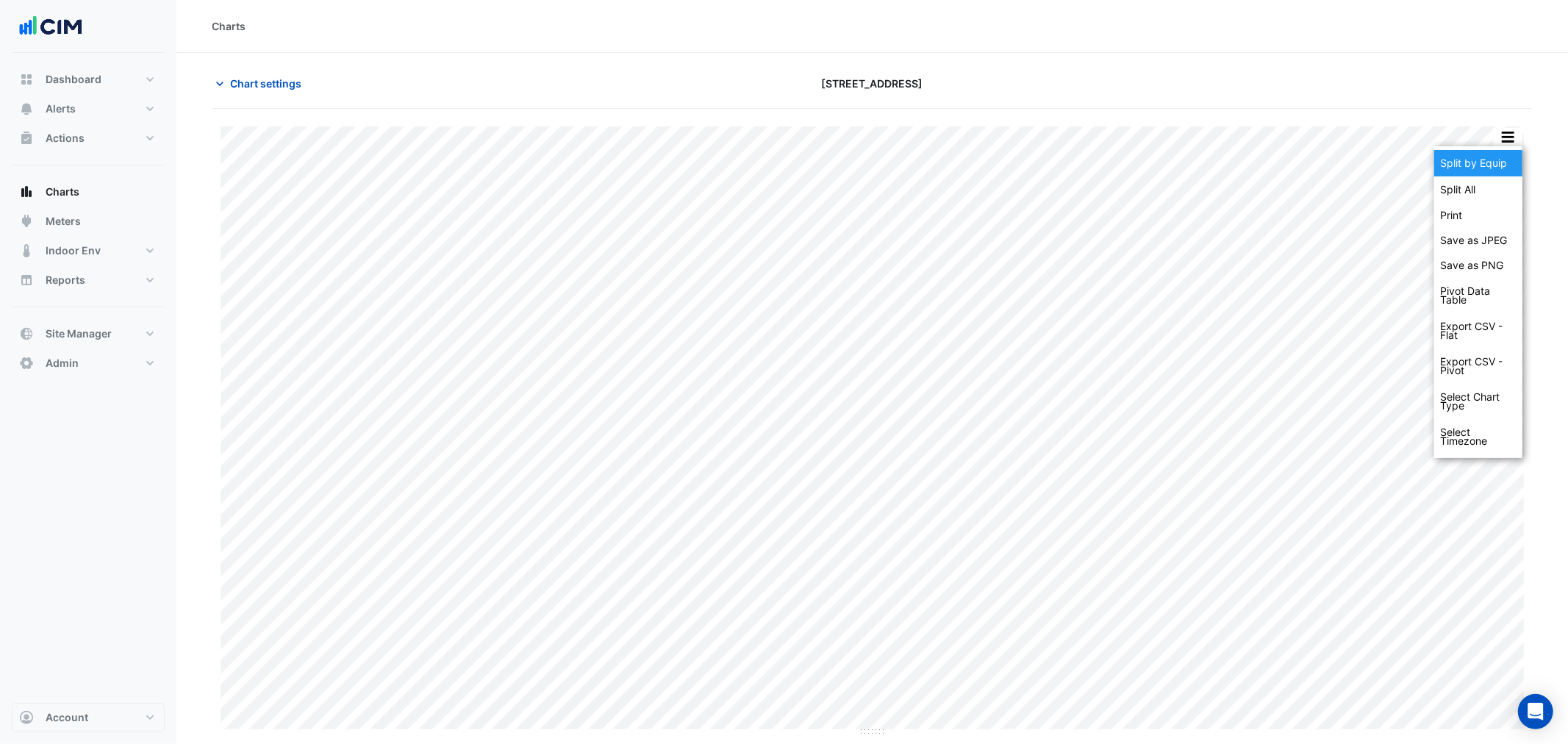
click at [1504, 156] on div "Split by Equip" at bounding box center [1478, 163] width 88 height 26
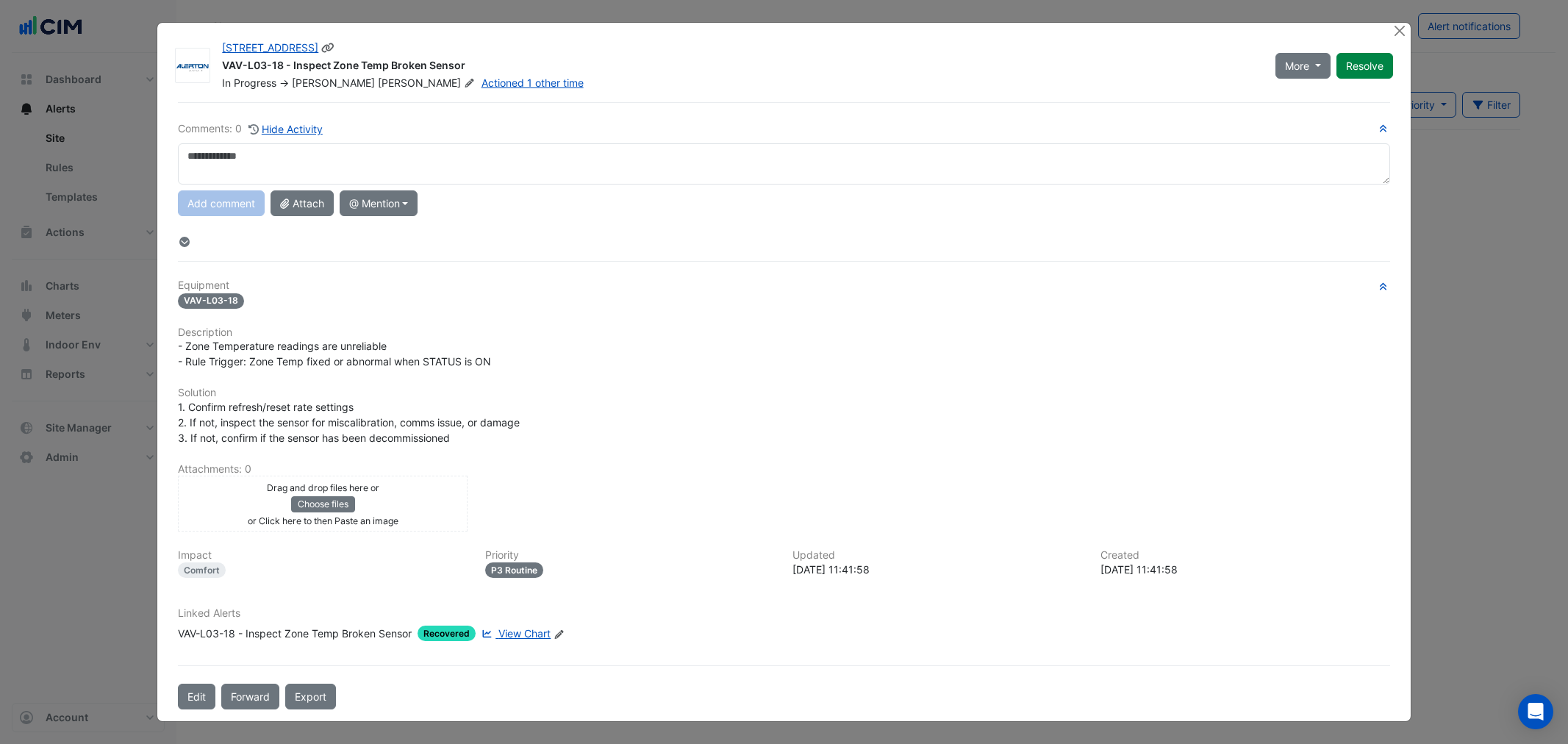
click at [1361, 71] on button "Resolve" at bounding box center [1364, 65] width 56 height 25
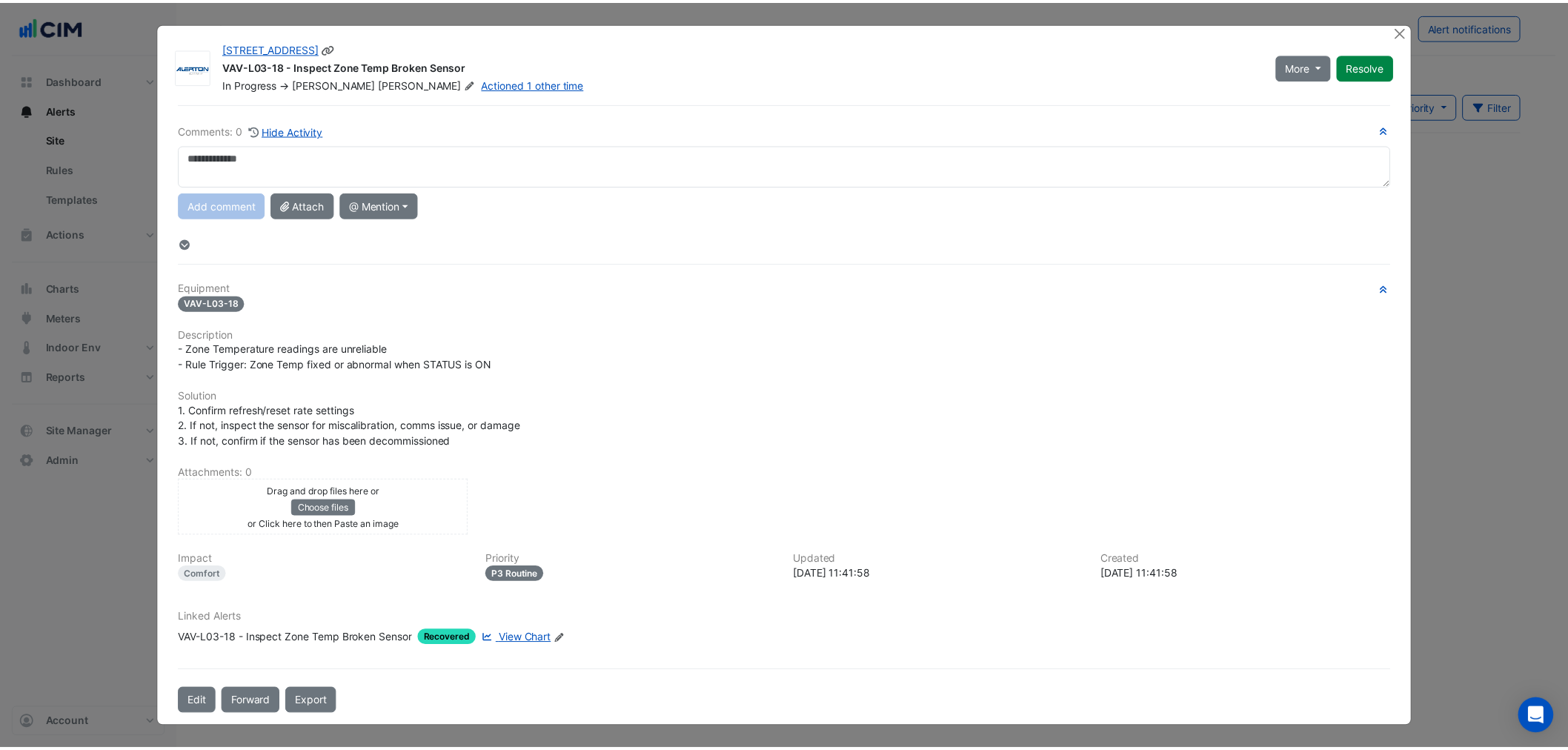
scroll to position [3293, 0]
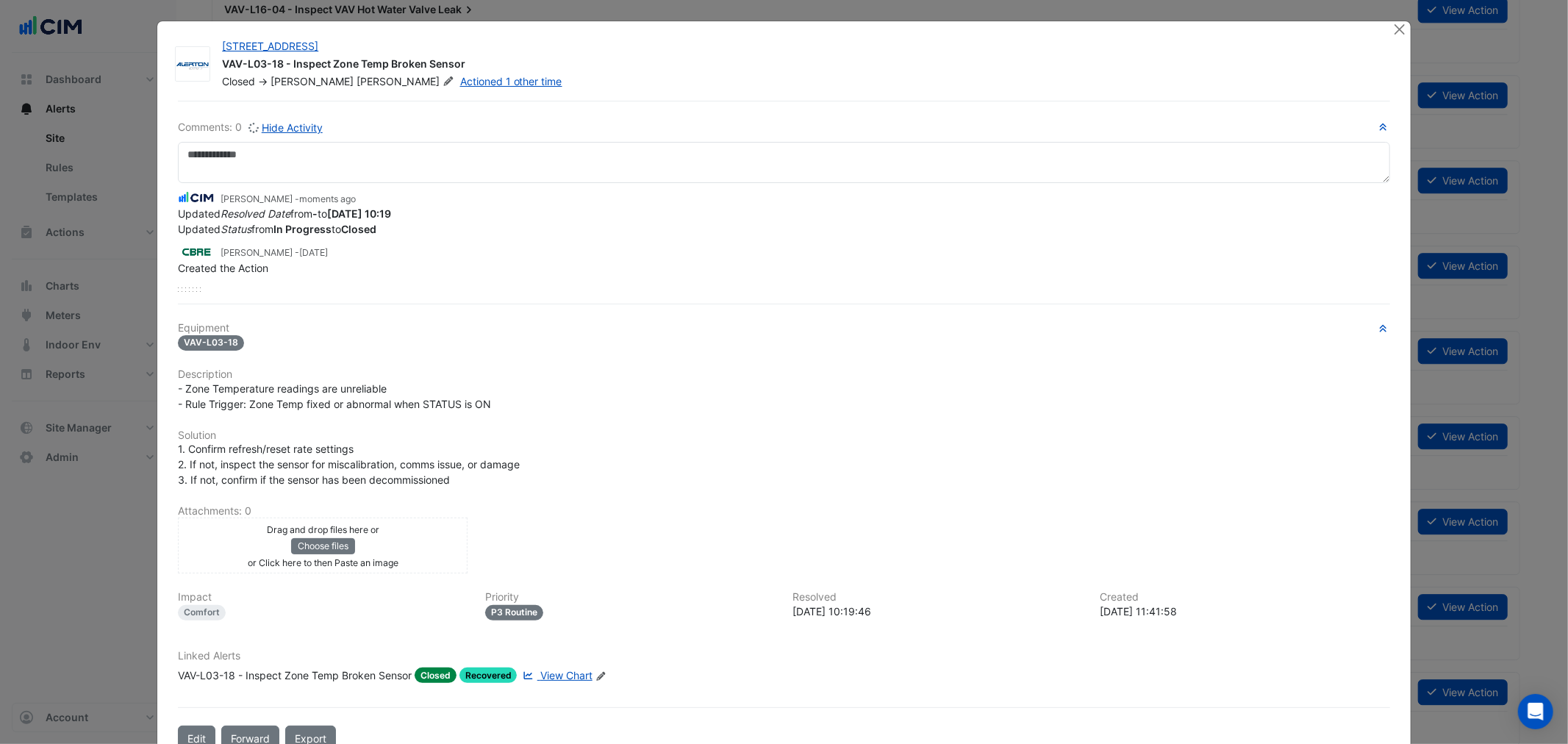
click at [1404, 47] on div "[STREET_ADDRESS] VAV-L03-18 - Inspect Zone Temp Broken Sensor Closed -> [PERSON…" at bounding box center [783, 392] width 1252 height 742
click at [1392, 31] on button "Close" at bounding box center [1399, 29] width 16 height 16
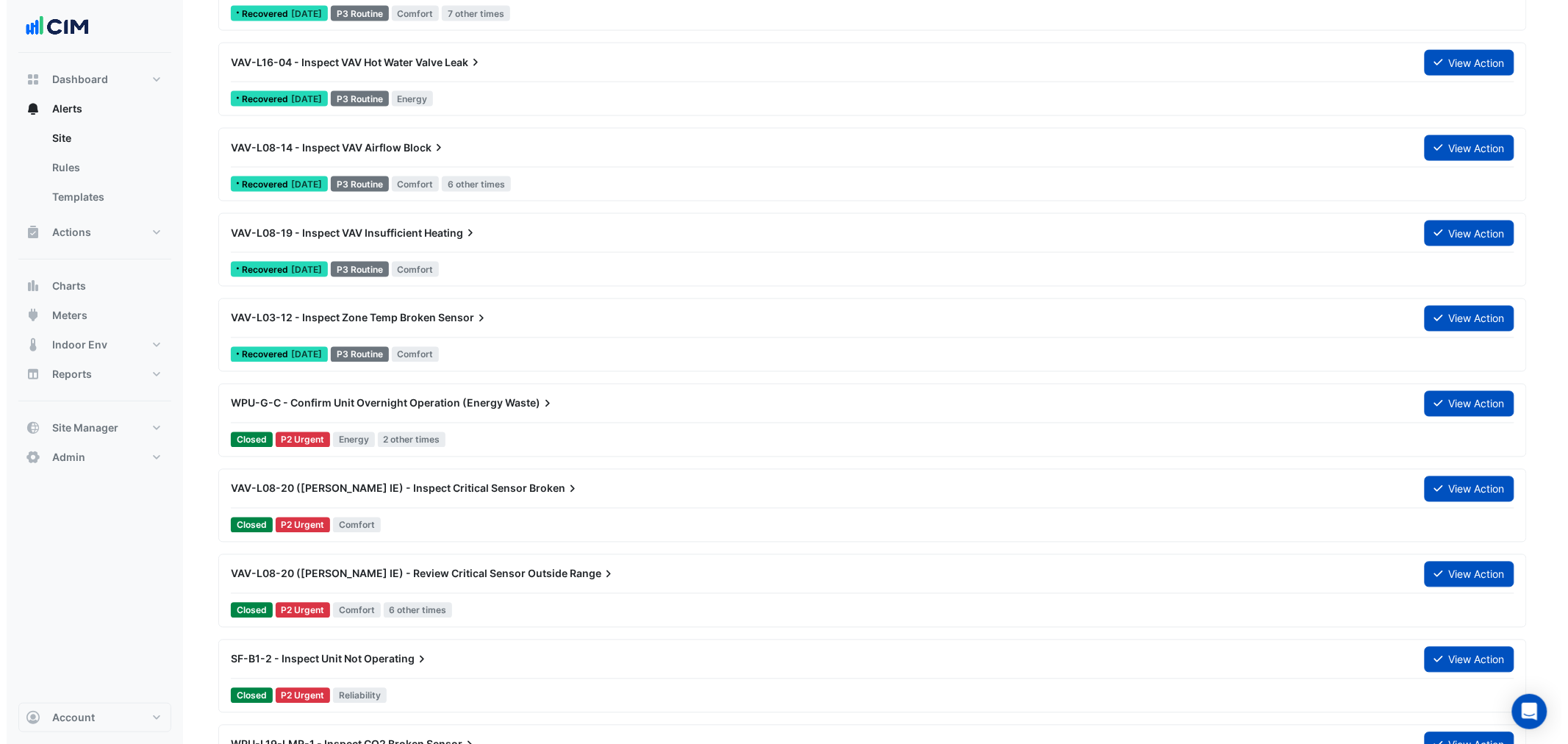
scroll to position [3186, 0]
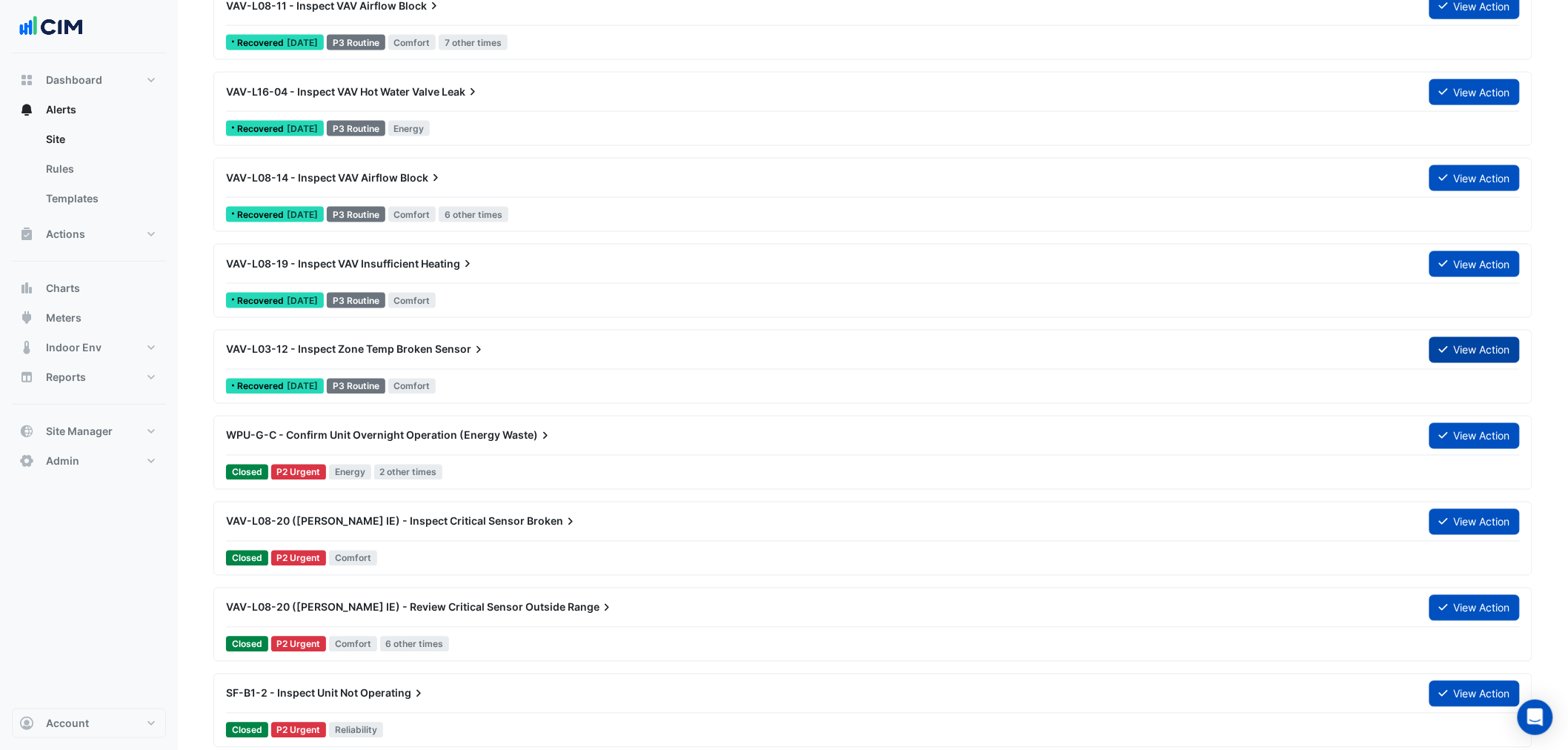
click at [1455, 361] on button "View Action" at bounding box center [1475, 350] width 91 height 26
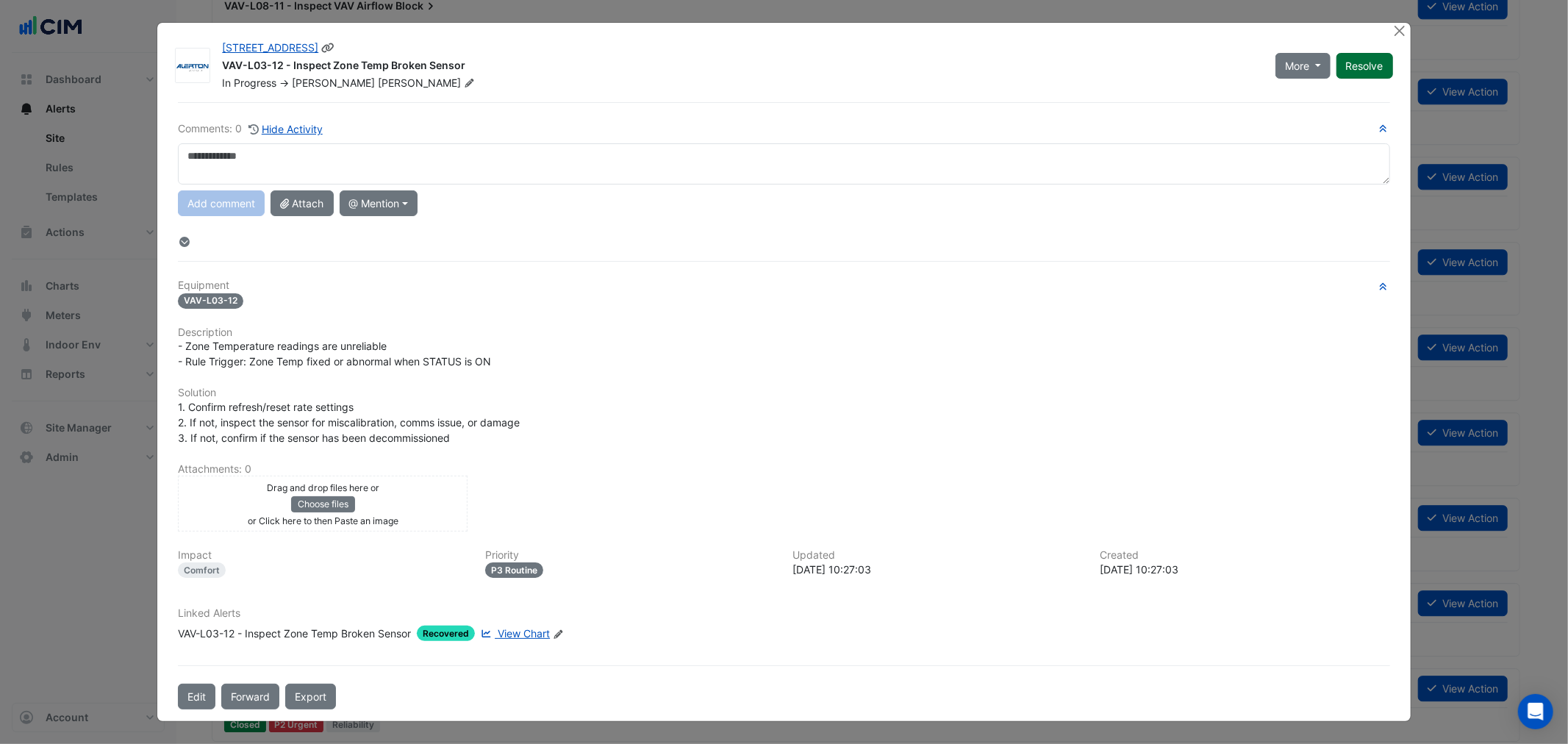
click at [1354, 71] on button "Resolve" at bounding box center [1364, 65] width 56 height 25
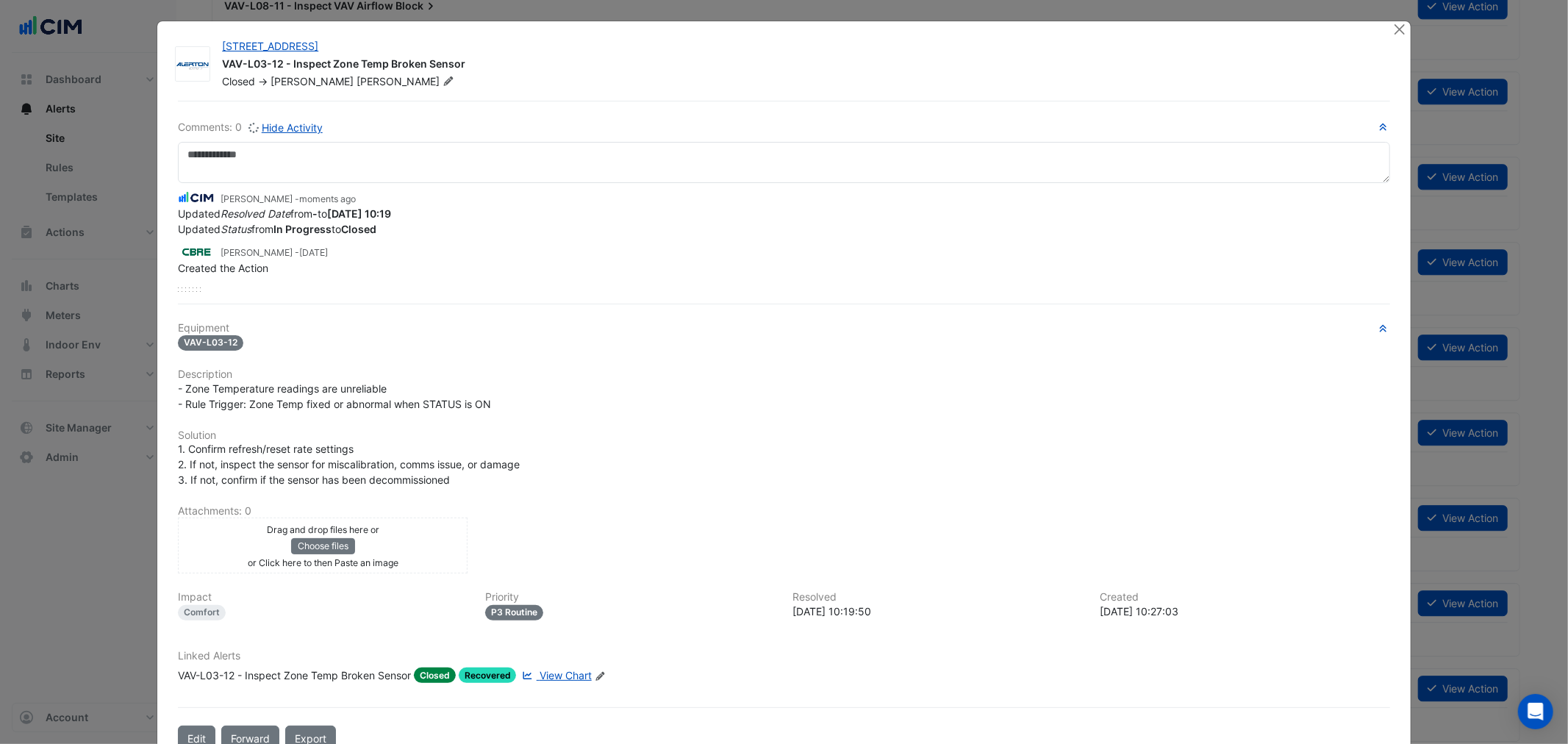
click at [1399, 41] on div "[STREET_ADDRESS] VAV-L03-12 - Inspect Zone Temp Broken Sensor Closed -> [PERSON…" at bounding box center [783, 392] width 1252 height 742
click at [1399, 28] on button "Close" at bounding box center [1399, 29] width 16 height 16
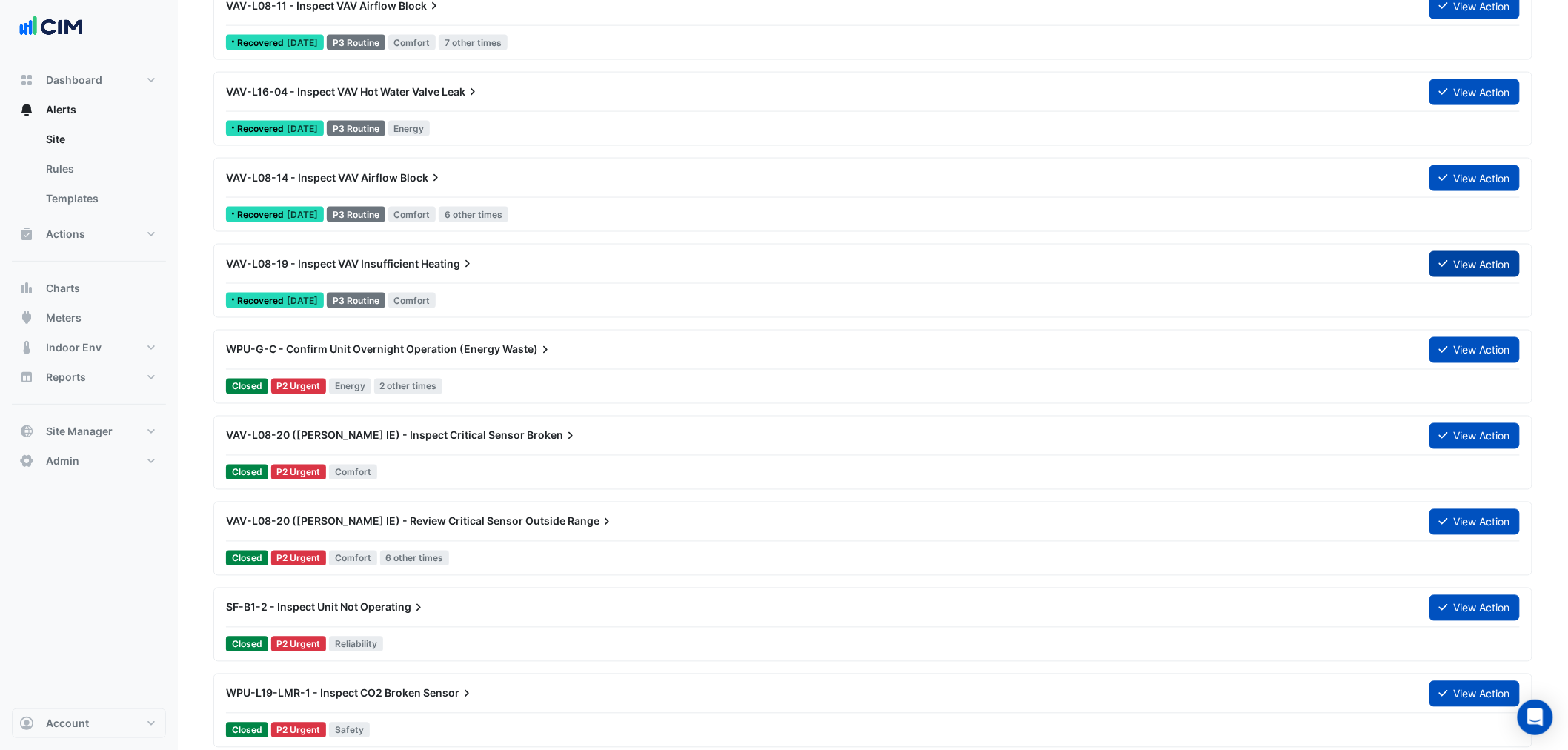
click at [1446, 254] on button "View Action" at bounding box center [1475, 263] width 91 height 26
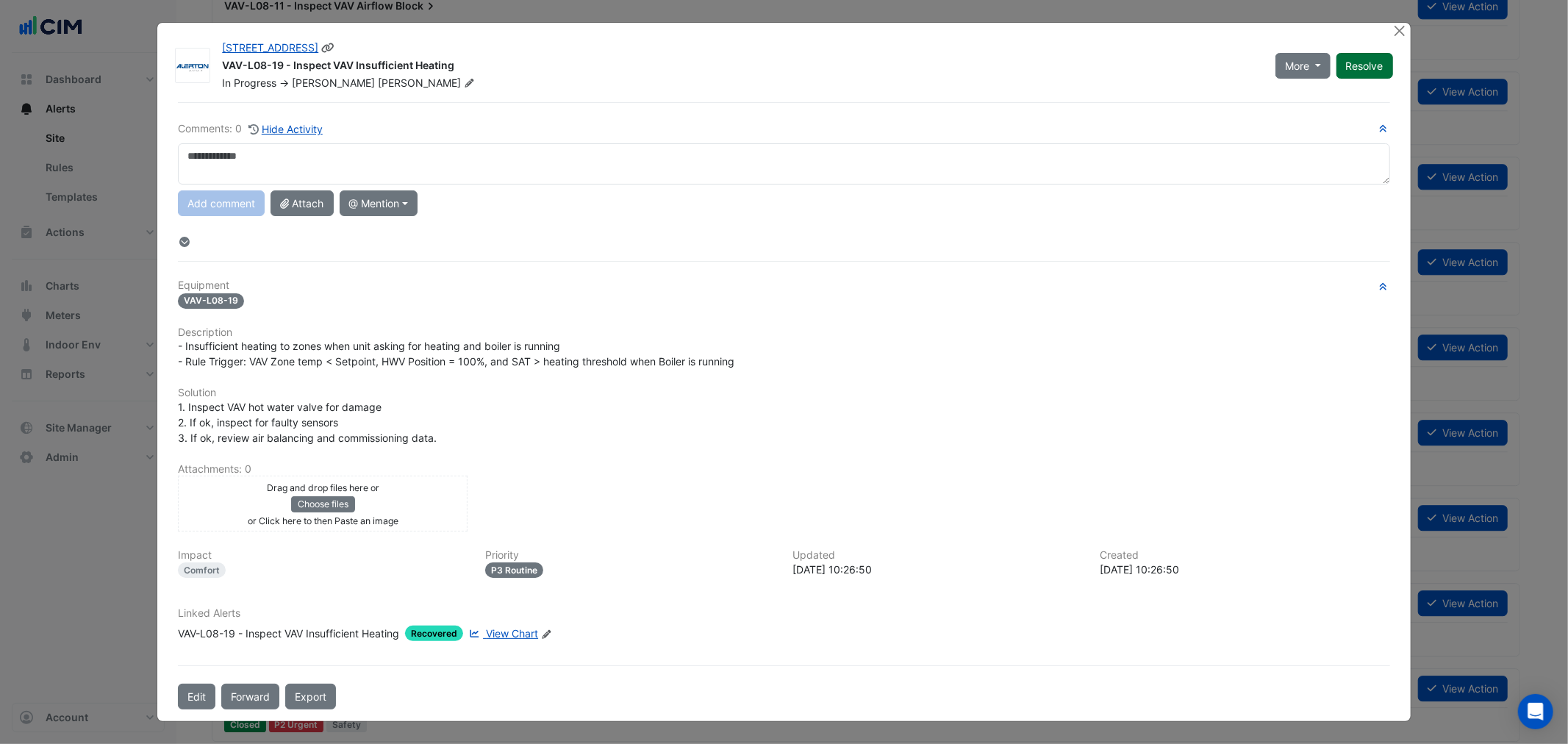
click at [1378, 63] on button "Resolve" at bounding box center [1364, 65] width 56 height 25
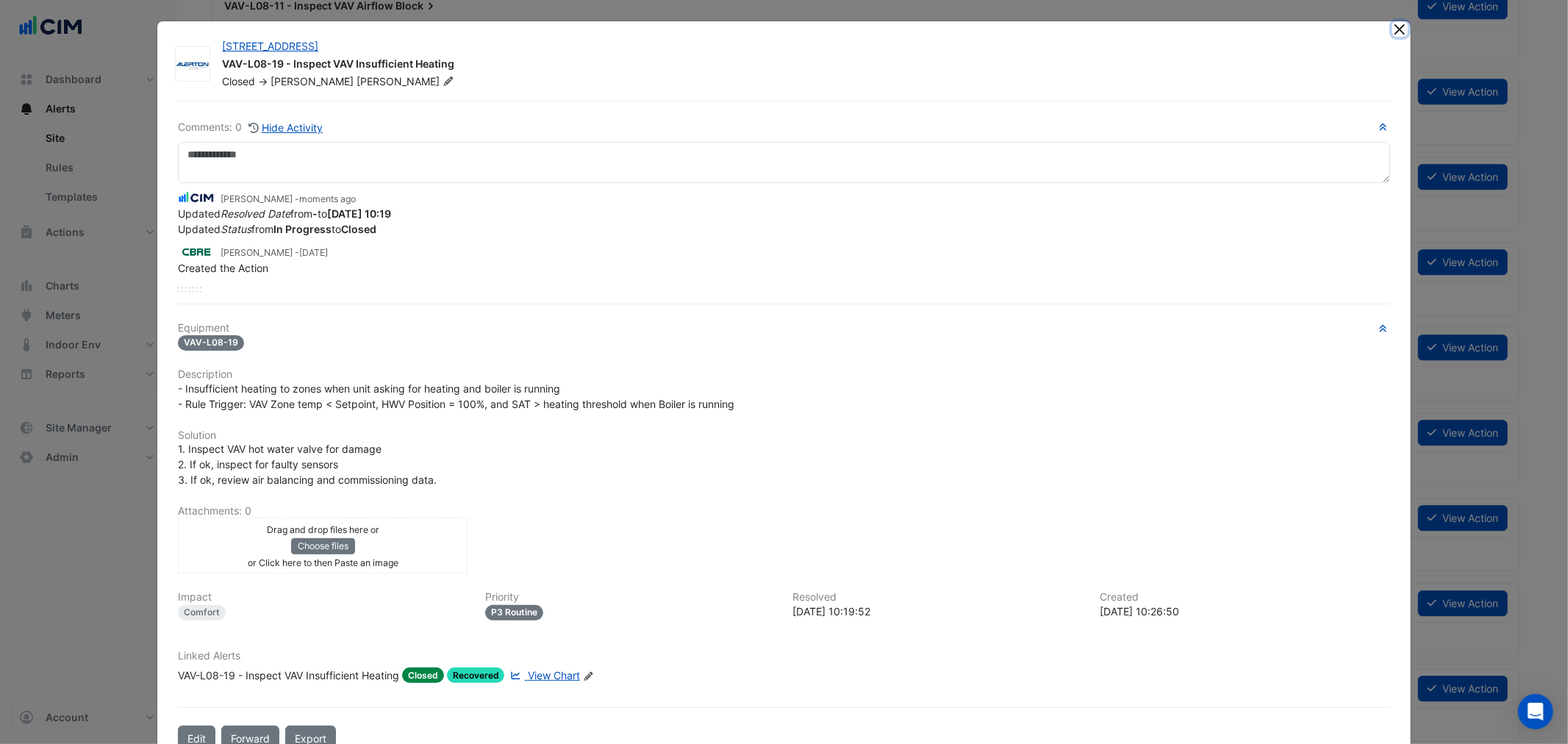
click at [1398, 29] on button "Close" at bounding box center [1399, 29] width 16 height 16
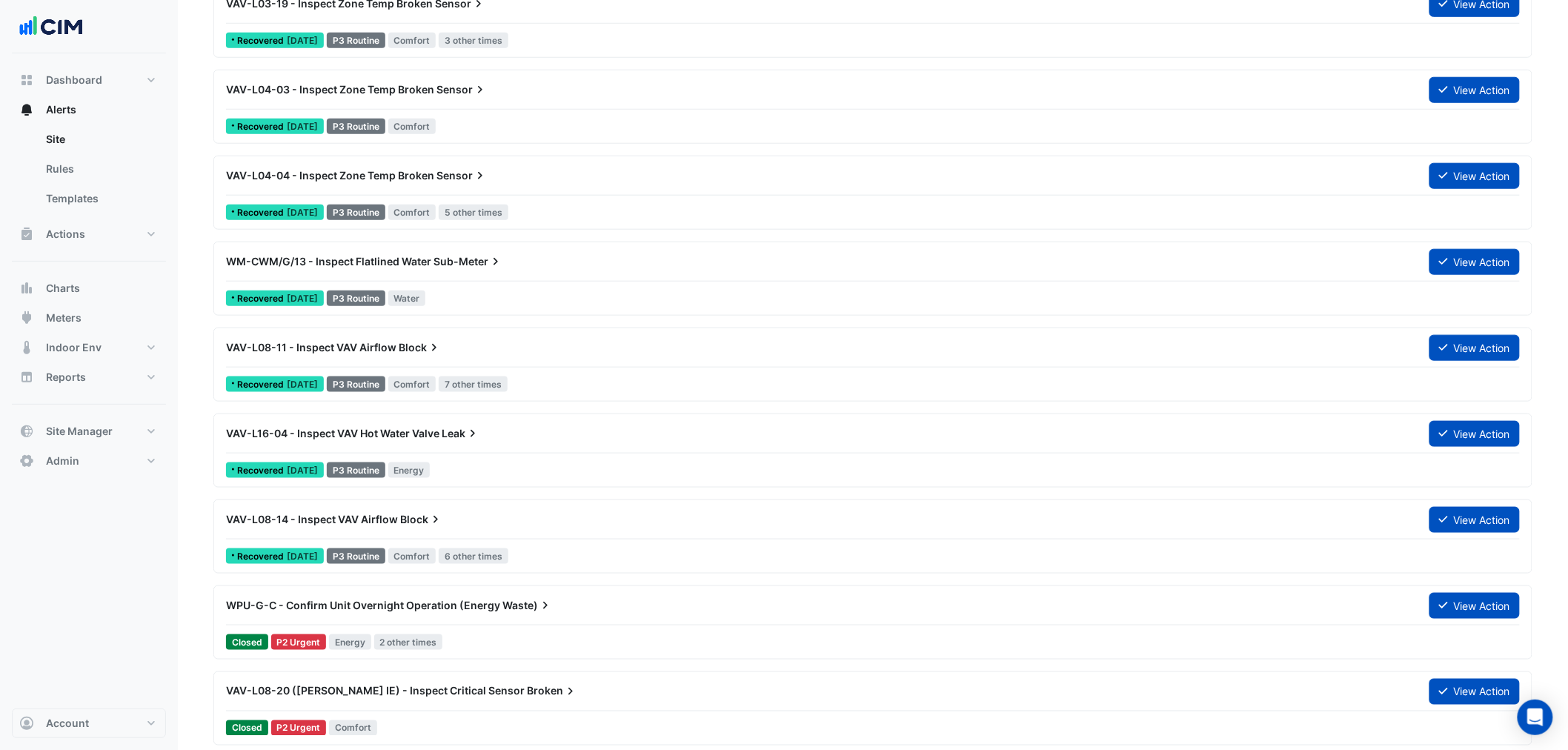
scroll to position [2799, 0]
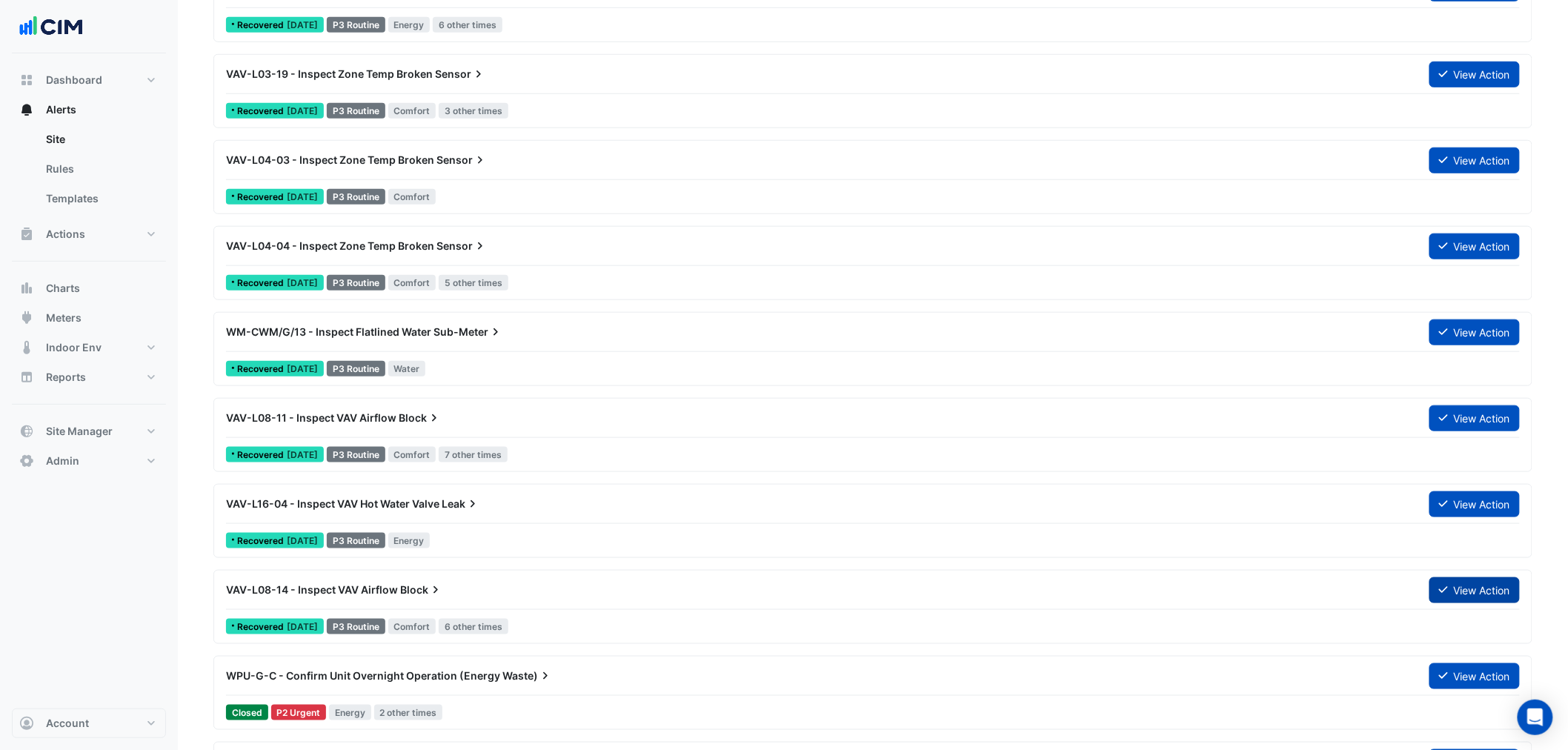
click at [1476, 597] on button "View Action" at bounding box center [1475, 590] width 91 height 26
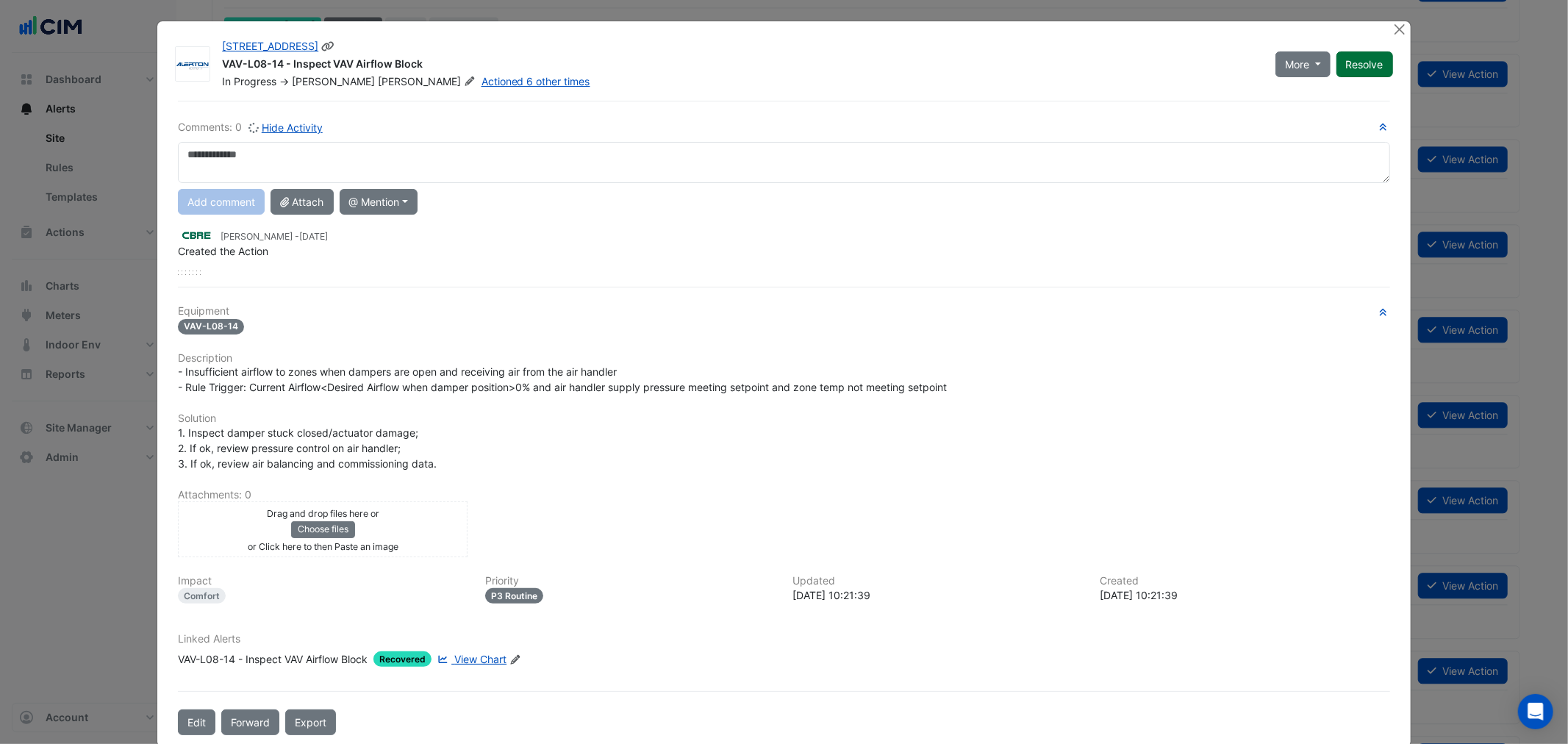
click at [1358, 72] on button "Resolve" at bounding box center [1364, 64] width 56 height 25
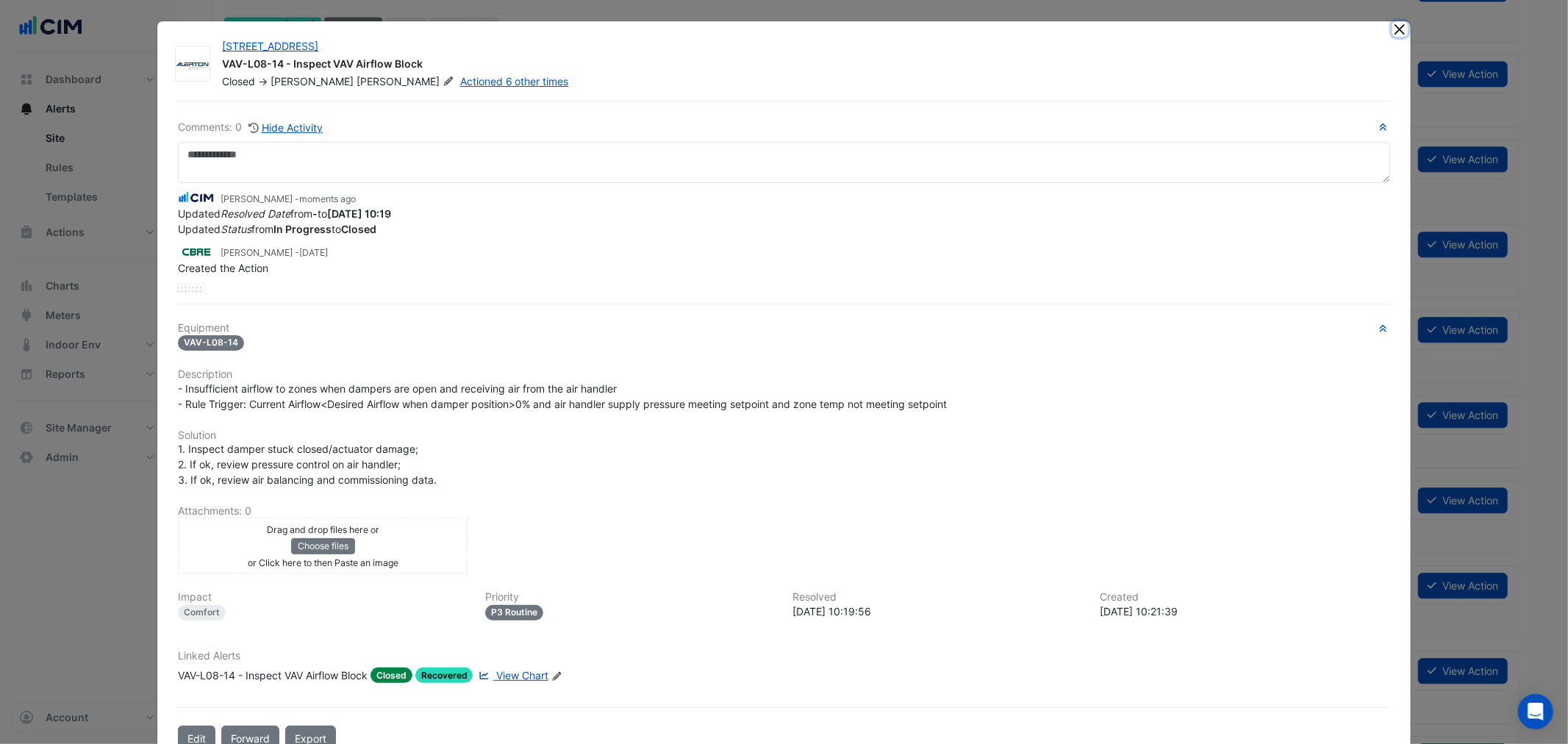
drag, startPoint x: 1397, startPoint y: 31, endPoint x: 1394, endPoint y: 50, distance: 19.2
click at [1396, 31] on button "Close" at bounding box center [1399, 29] width 16 height 16
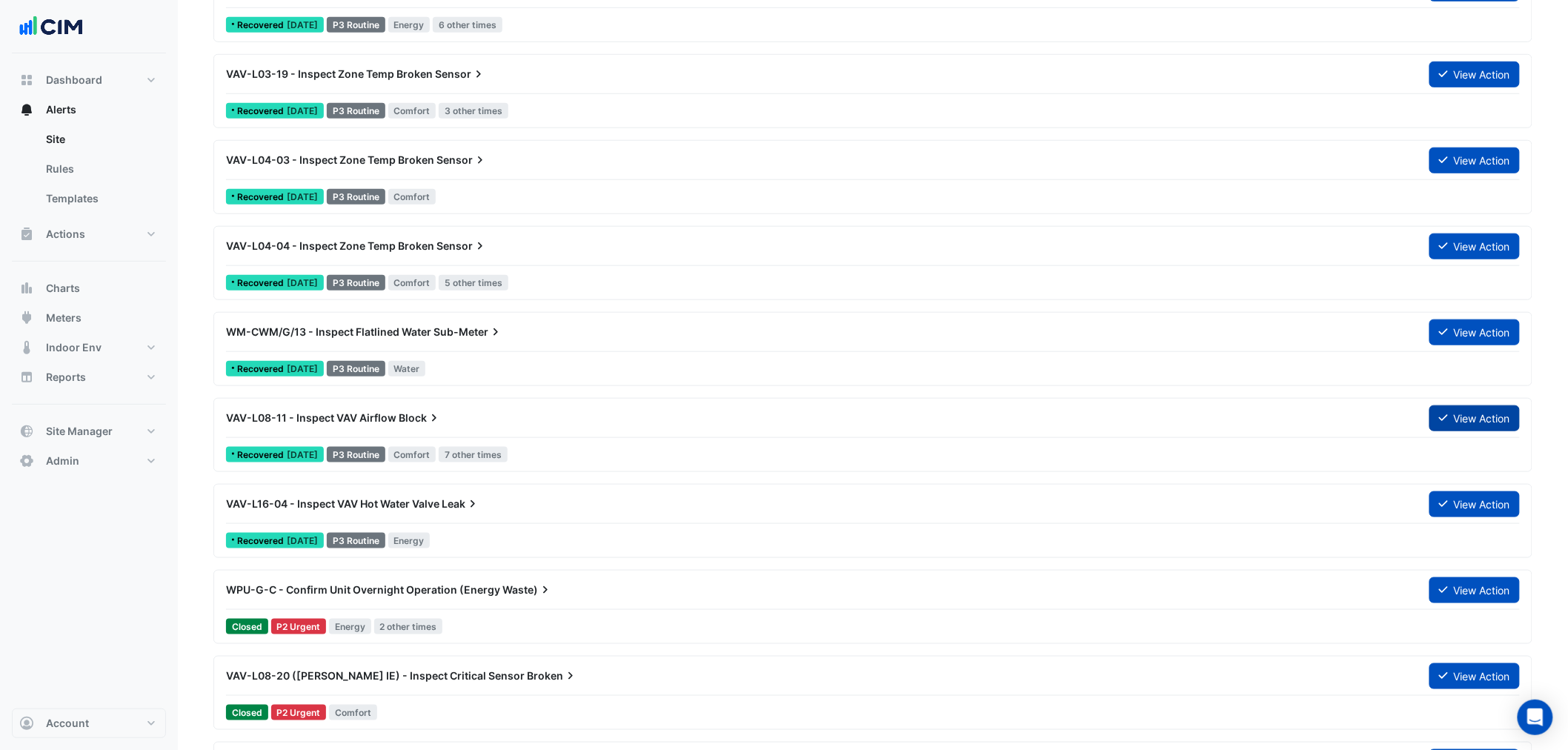
click at [1449, 417] on button "View Action" at bounding box center [1475, 417] width 91 height 26
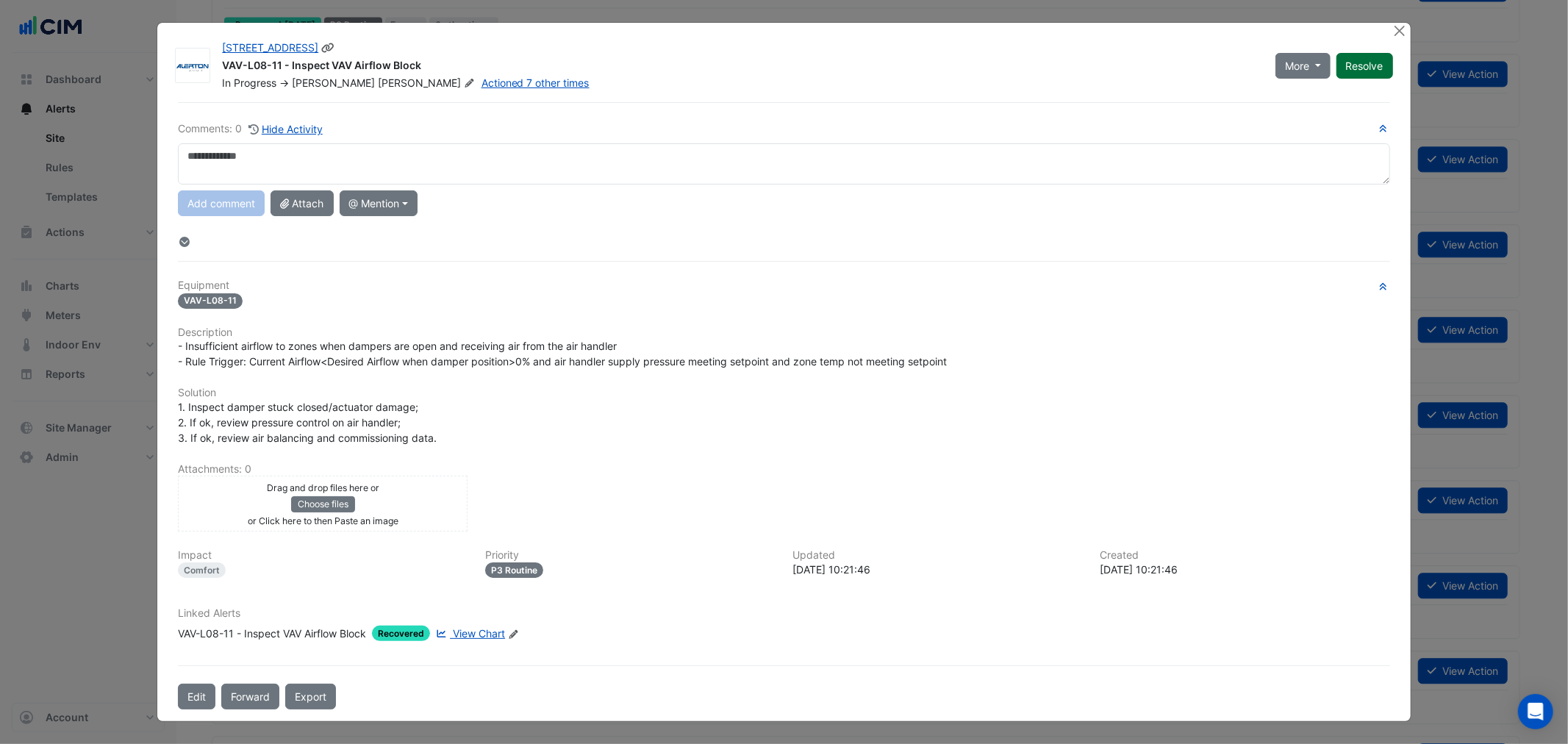
click at [1355, 69] on button "Resolve" at bounding box center [1364, 65] width 56 height 25
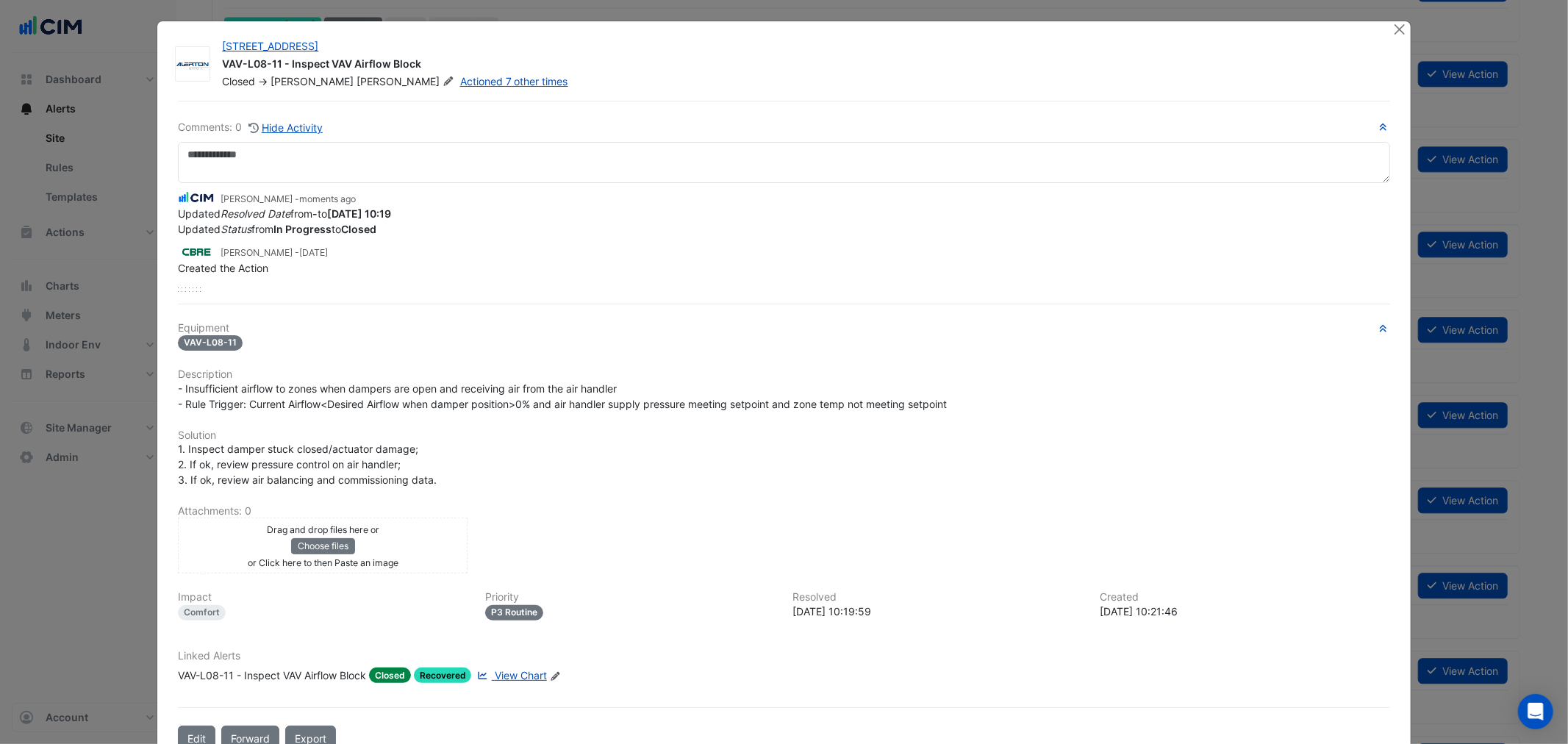
click at [1401, 35] on div at bounding box center [1401, 29] width 18 height 17
click at [1398, 33] on button "Close" at bounding box center [1399, 29] width 16 height 16
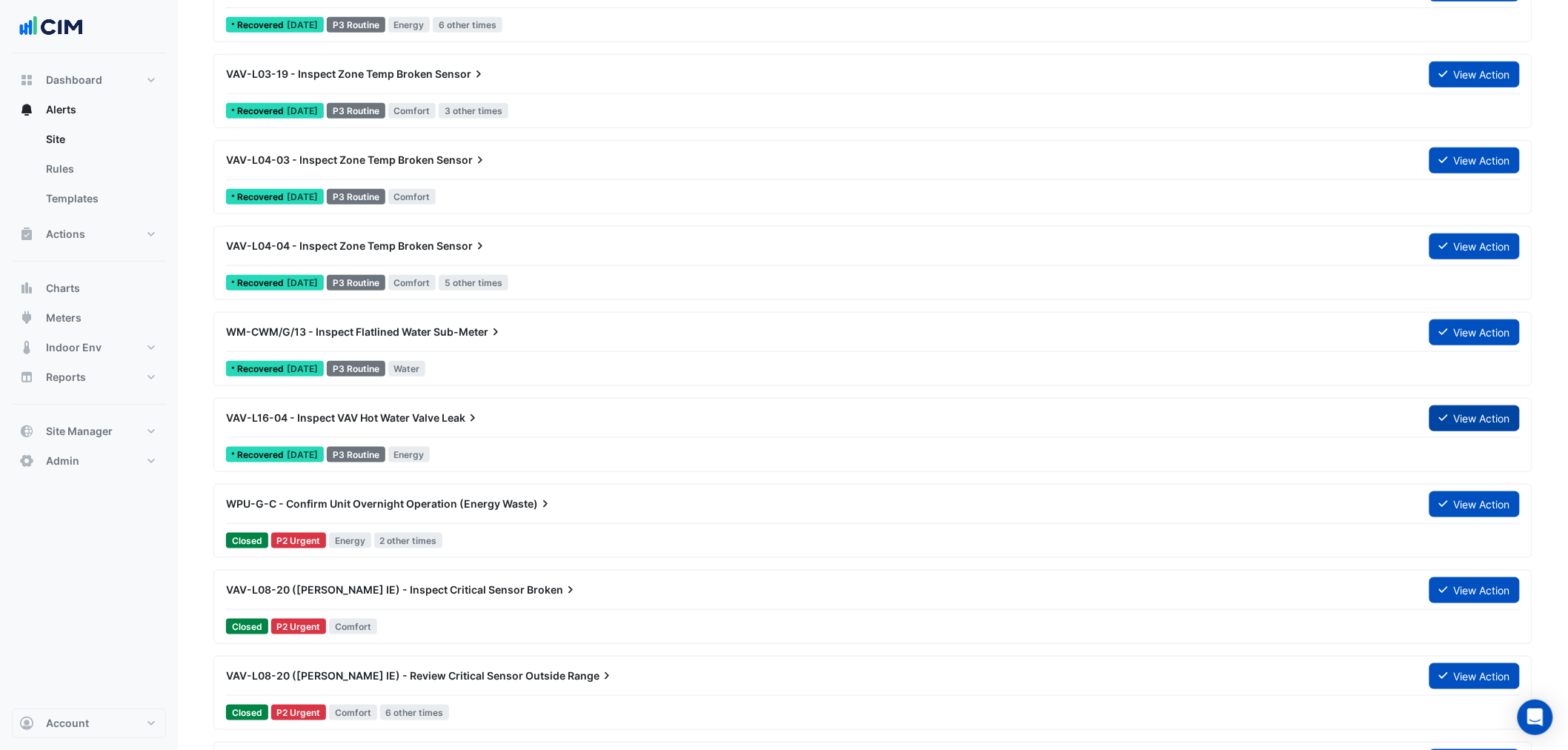
click at [1461, 418] on button "View Action" at bounding box center [1475, 417] width 91 height 26
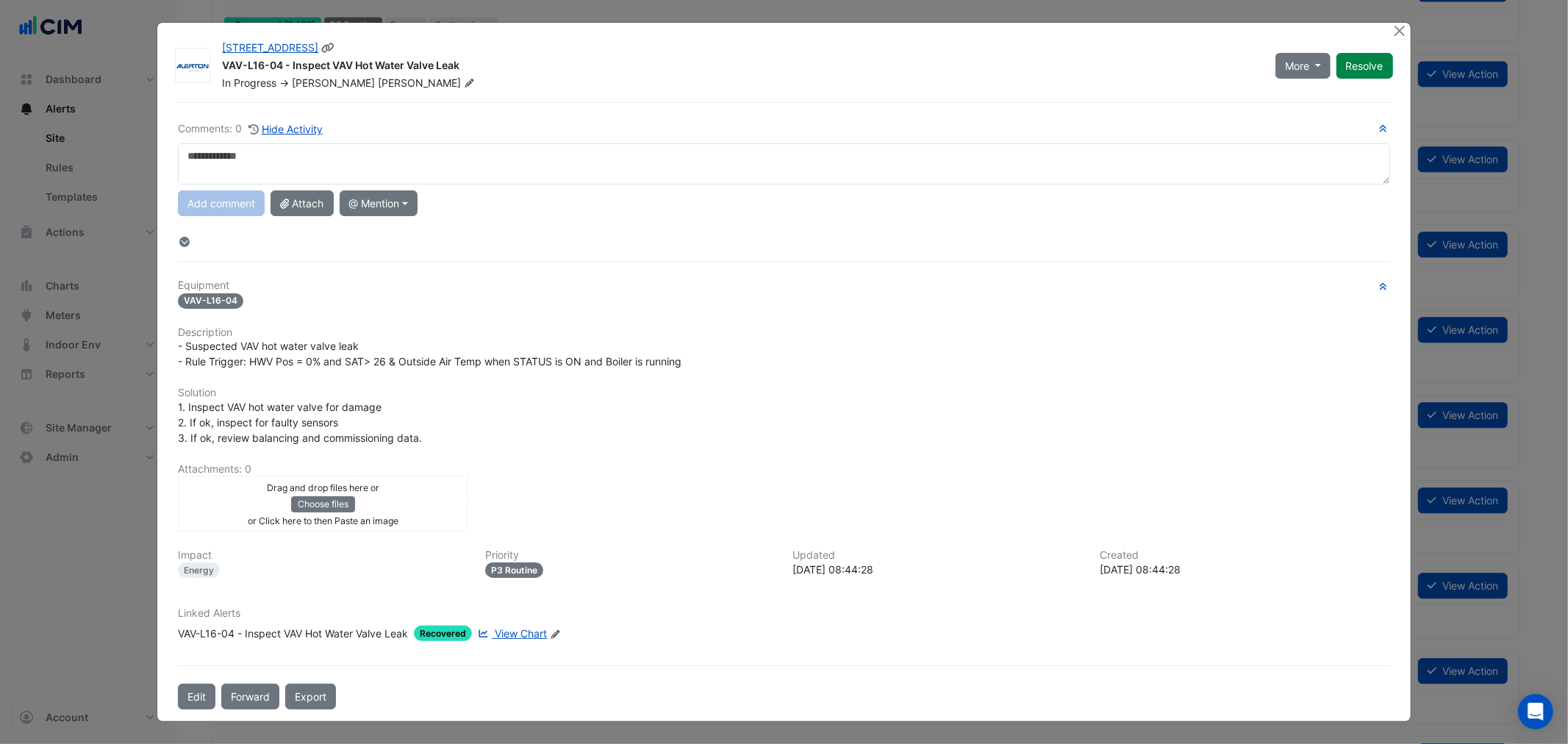
click at [1361, 61] on button "Resolve" at bounding box center [1364, 65] width 56 height 25
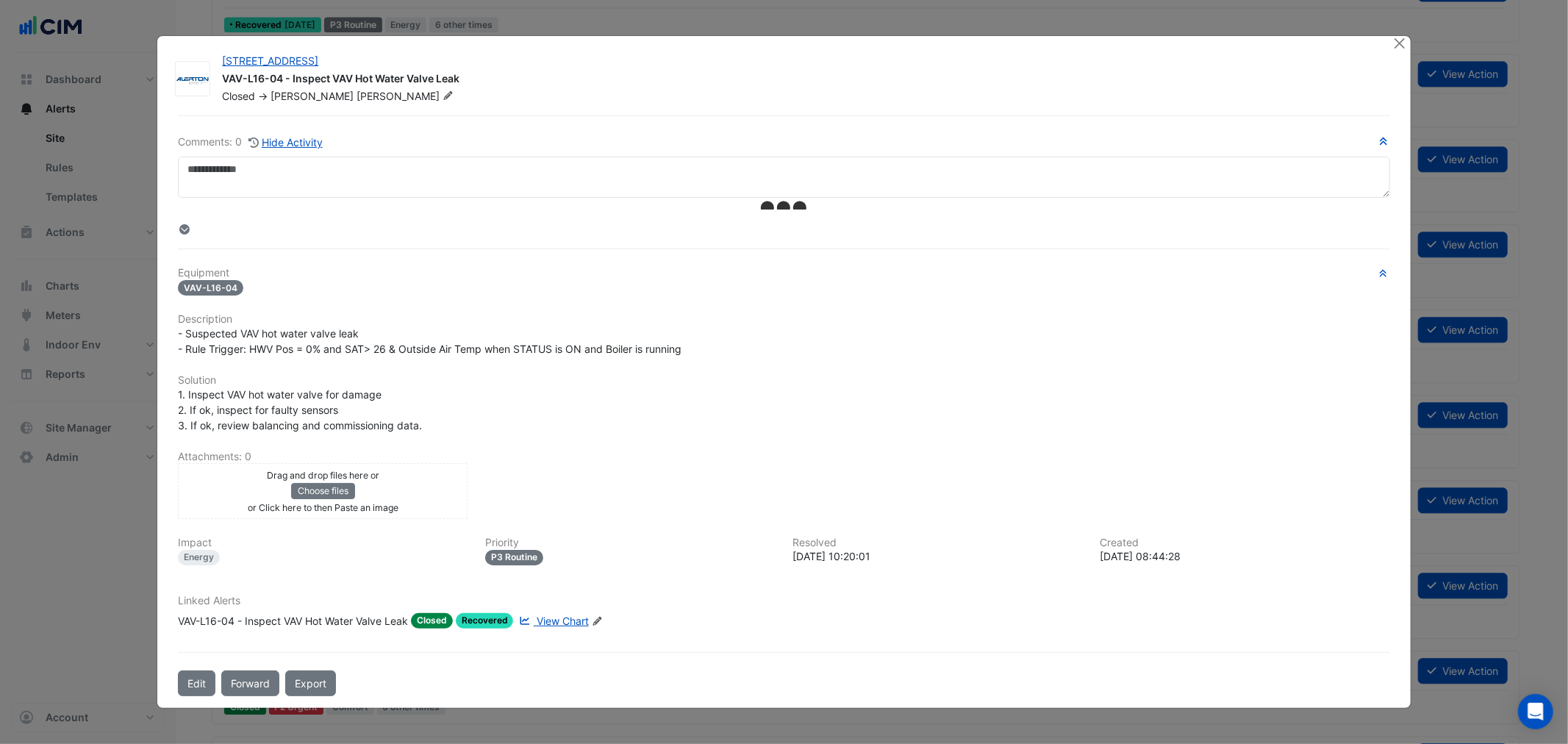
click at [1394, 30] on ngb-modal-window "6 Hassall Street VAV-L16-04 - Inspect VAV Hot Water Valve Leak Closed -> Mehdi …" at bounding box center [784, 372] width 1568 height 744
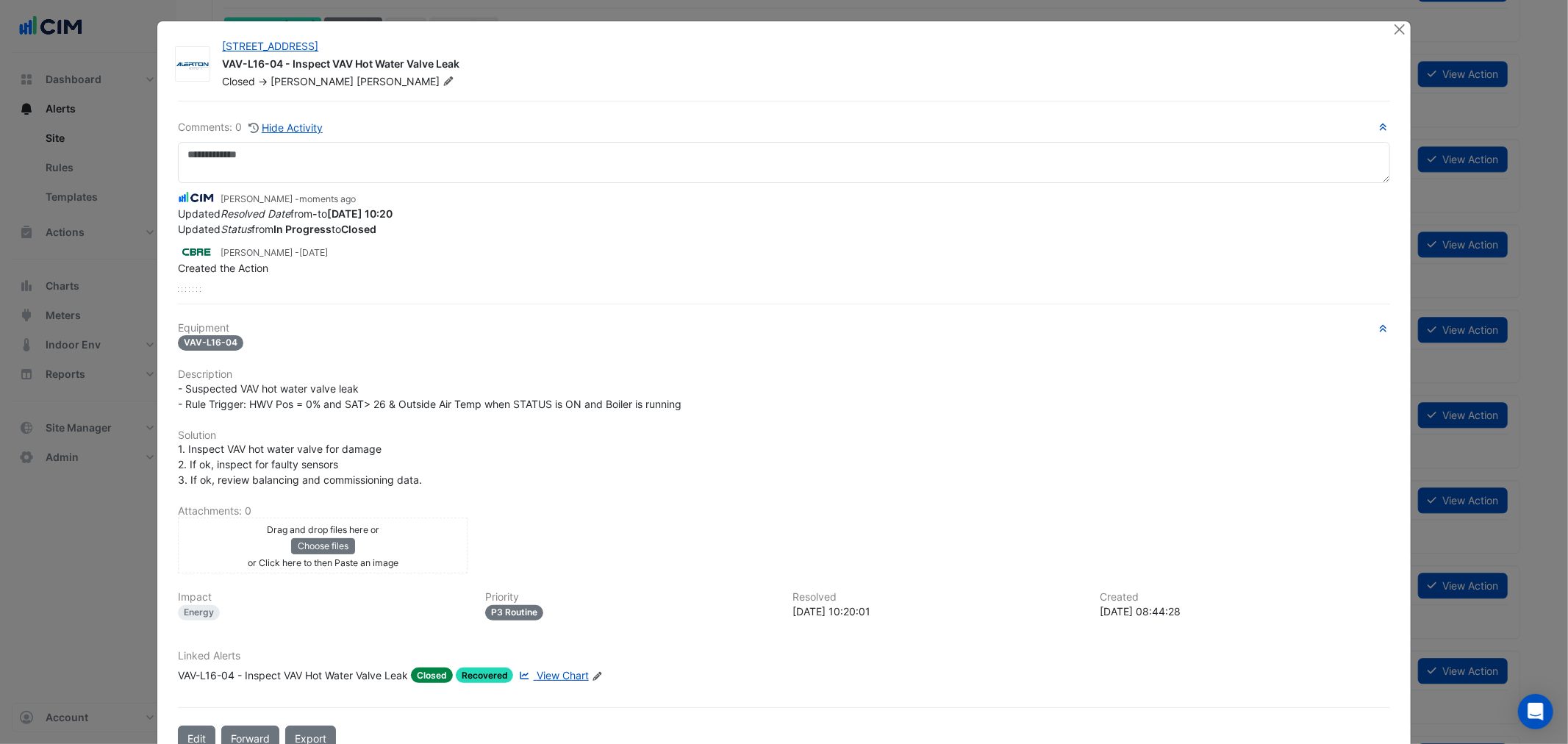
click at [1404, 30] on div at bounding box center [1401, 29] width 18 height 17
click at [1438, 55] on ngb-modal-window "6 Hassall Street VAV-L16-04 - Inspect VAV Hot Water Valve Leak Closed -> Mehdi …" at bounding box center [784, 372] width 1568 height 744
click at [1394, 25] on button "Close" at bounding box center [1399, 29] width 16 height 16
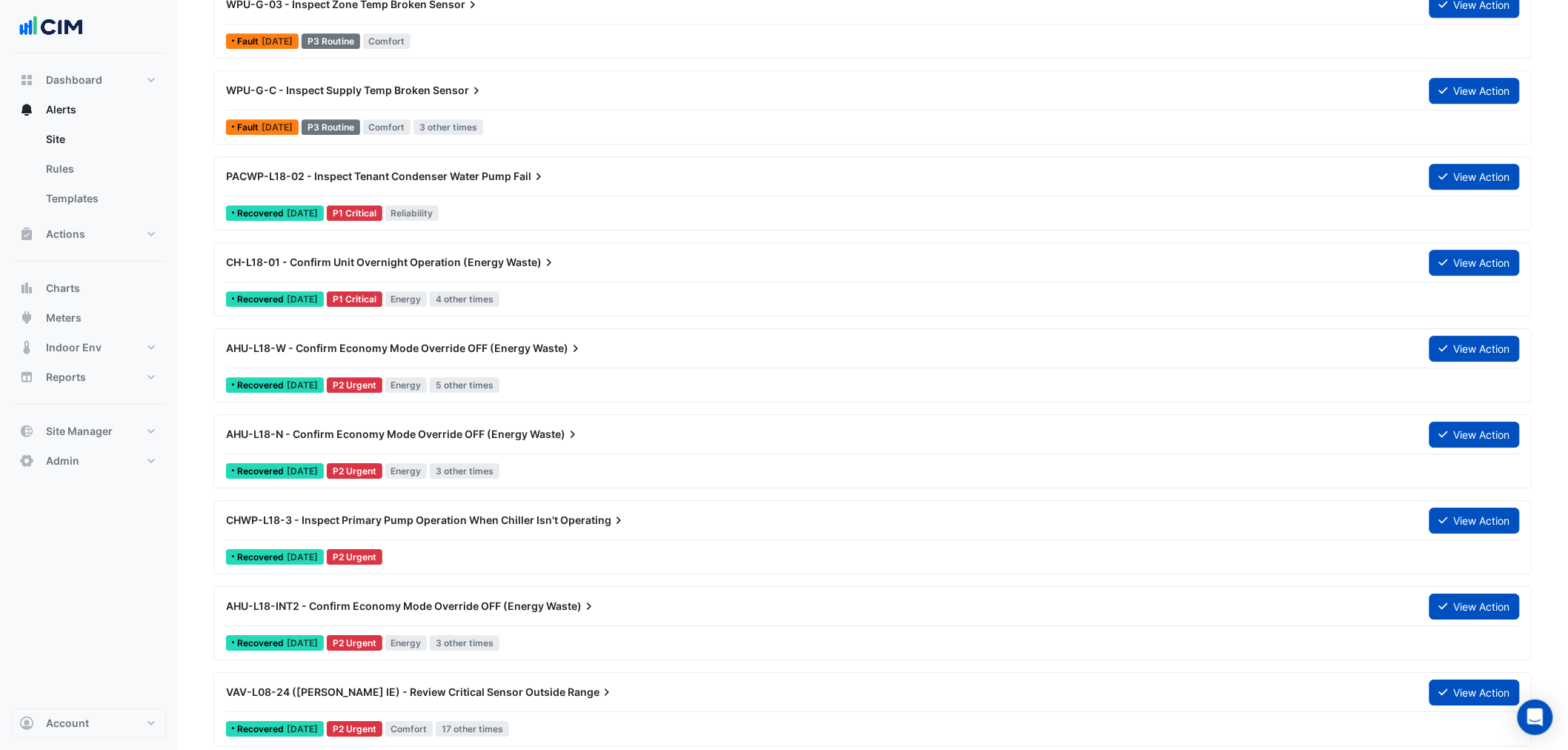
scroll to position [1564, 0]
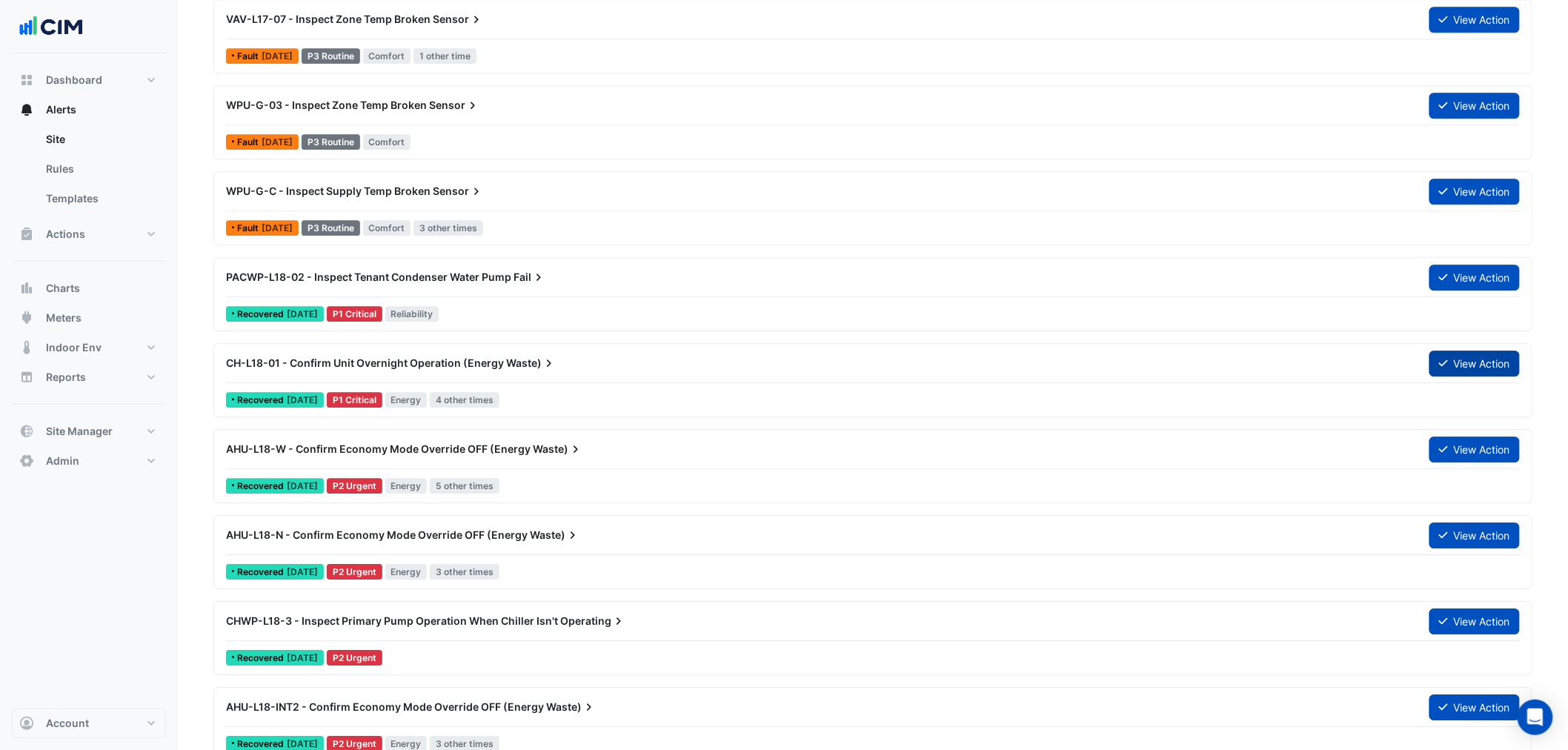
click at [1471, 360] on button "View Action" at bounding box center [1475, 363] width 91 height 26
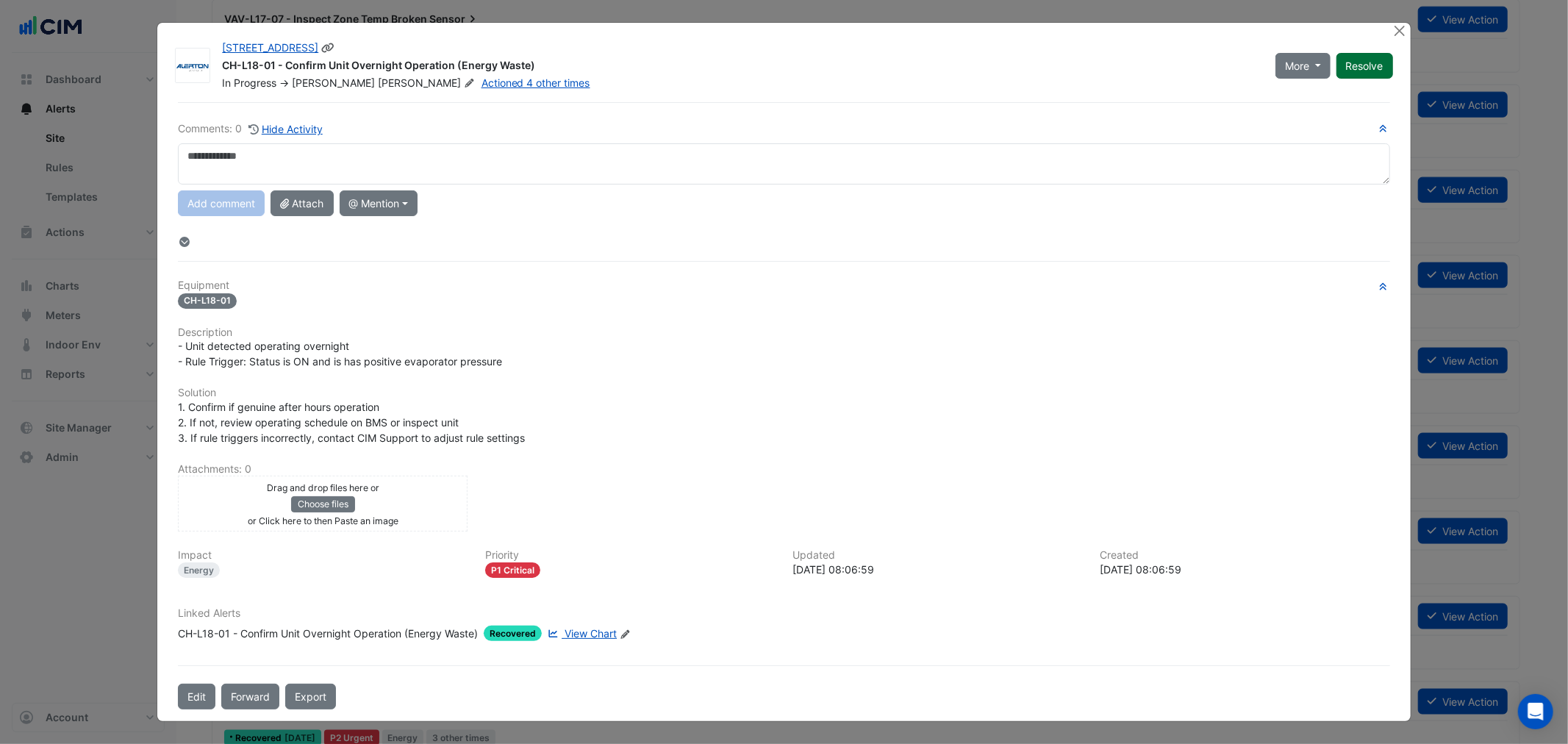
click at [1360, 66] on button "Resolve" at bounding box center [1364, 65] width 56 height 25
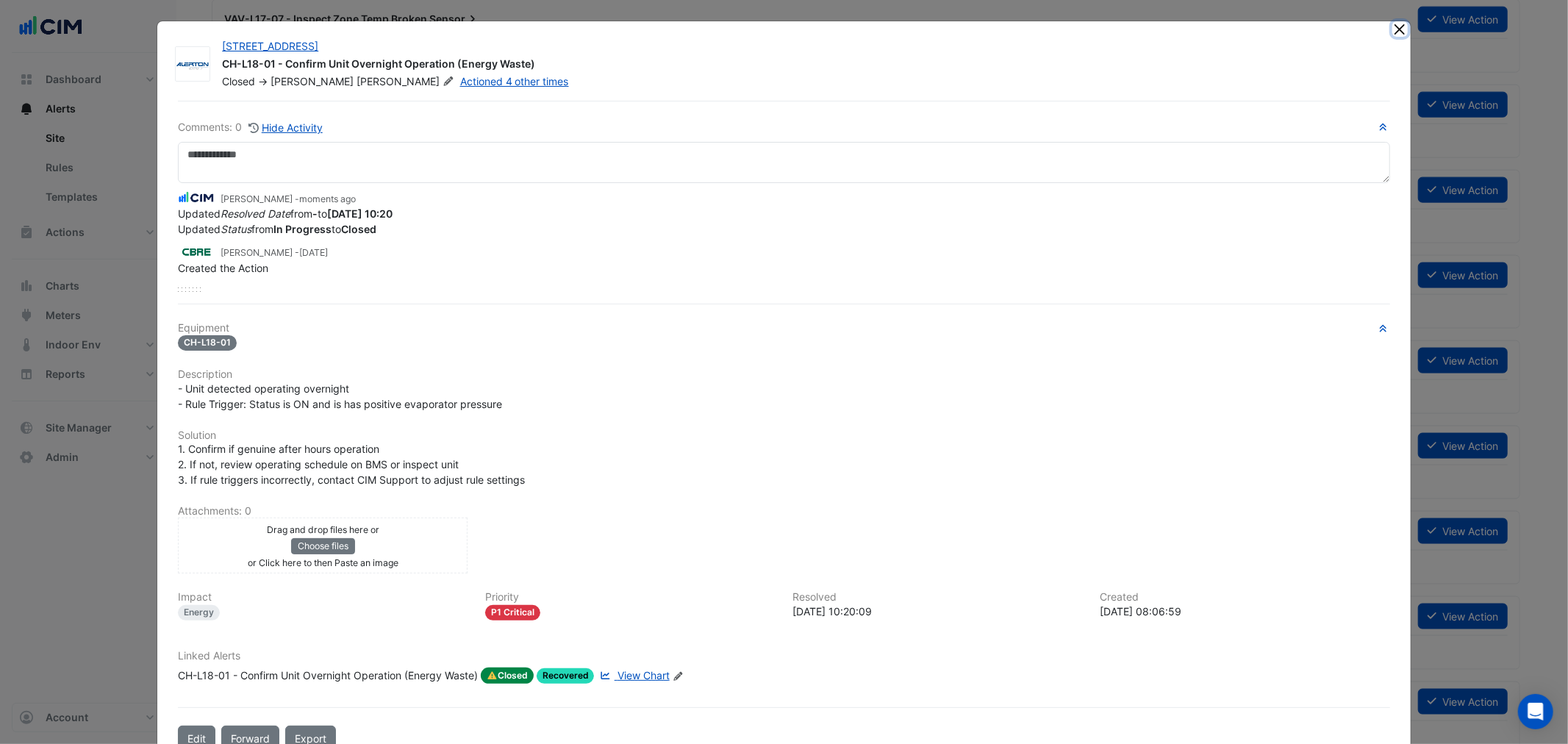
click at [1398, 34] on button "Close" at bounding box center [1399, 29] width 16 height 16
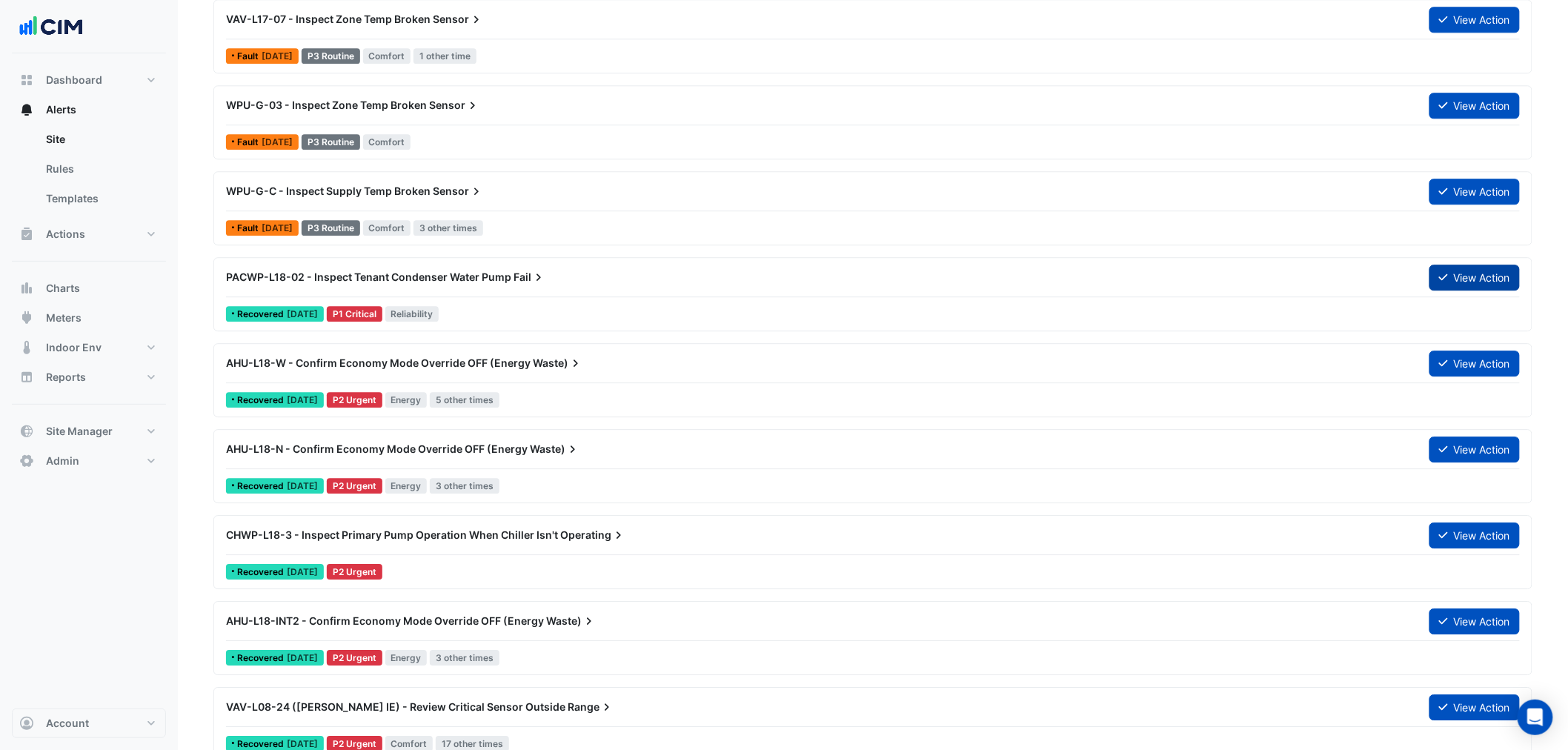
click at [1454, 275] on button "View Action" at bounding box center [1475, 277] width 91 height 26
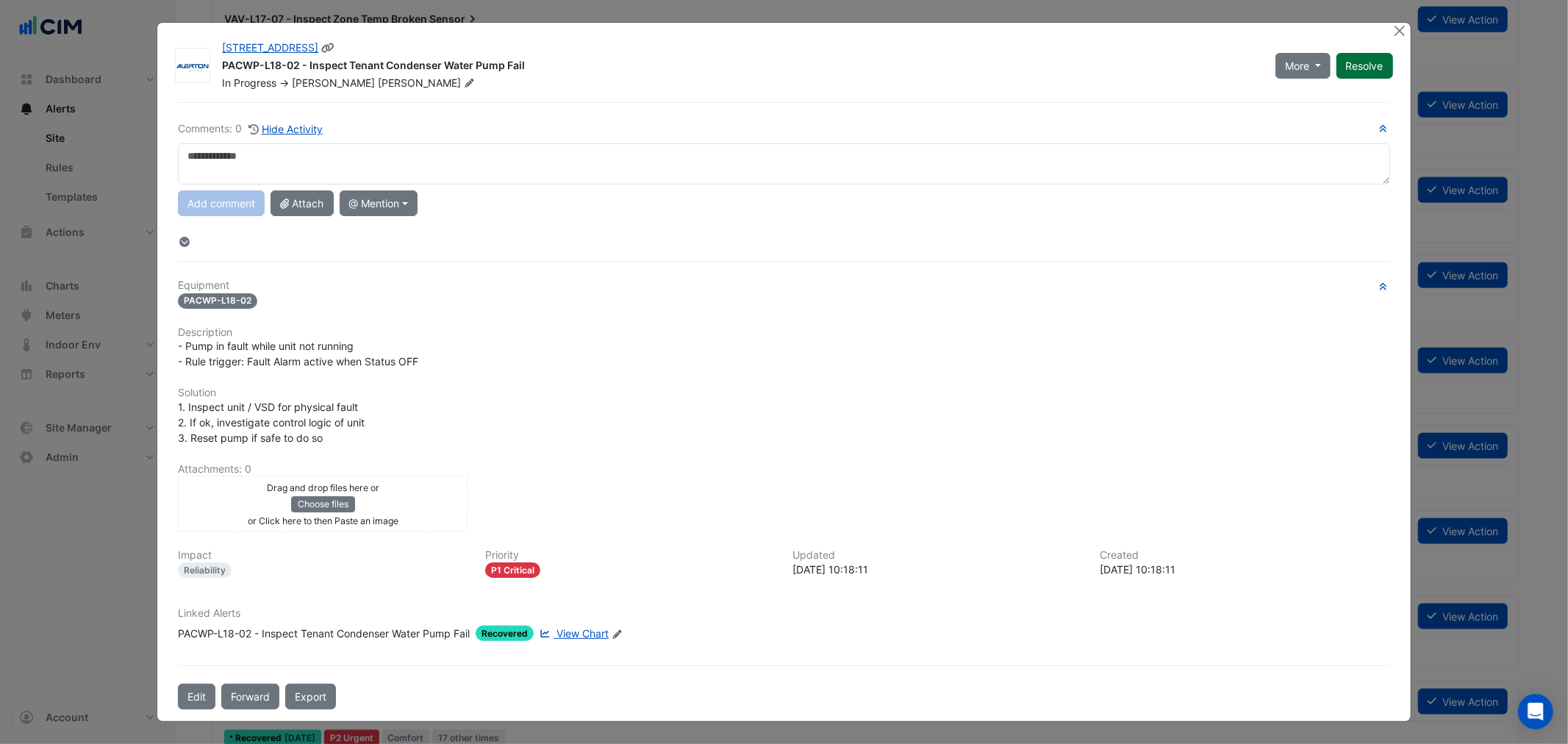
click at [1361, 61] on button "Resolve" at bounding box center [1364, 65] width 56 height 25
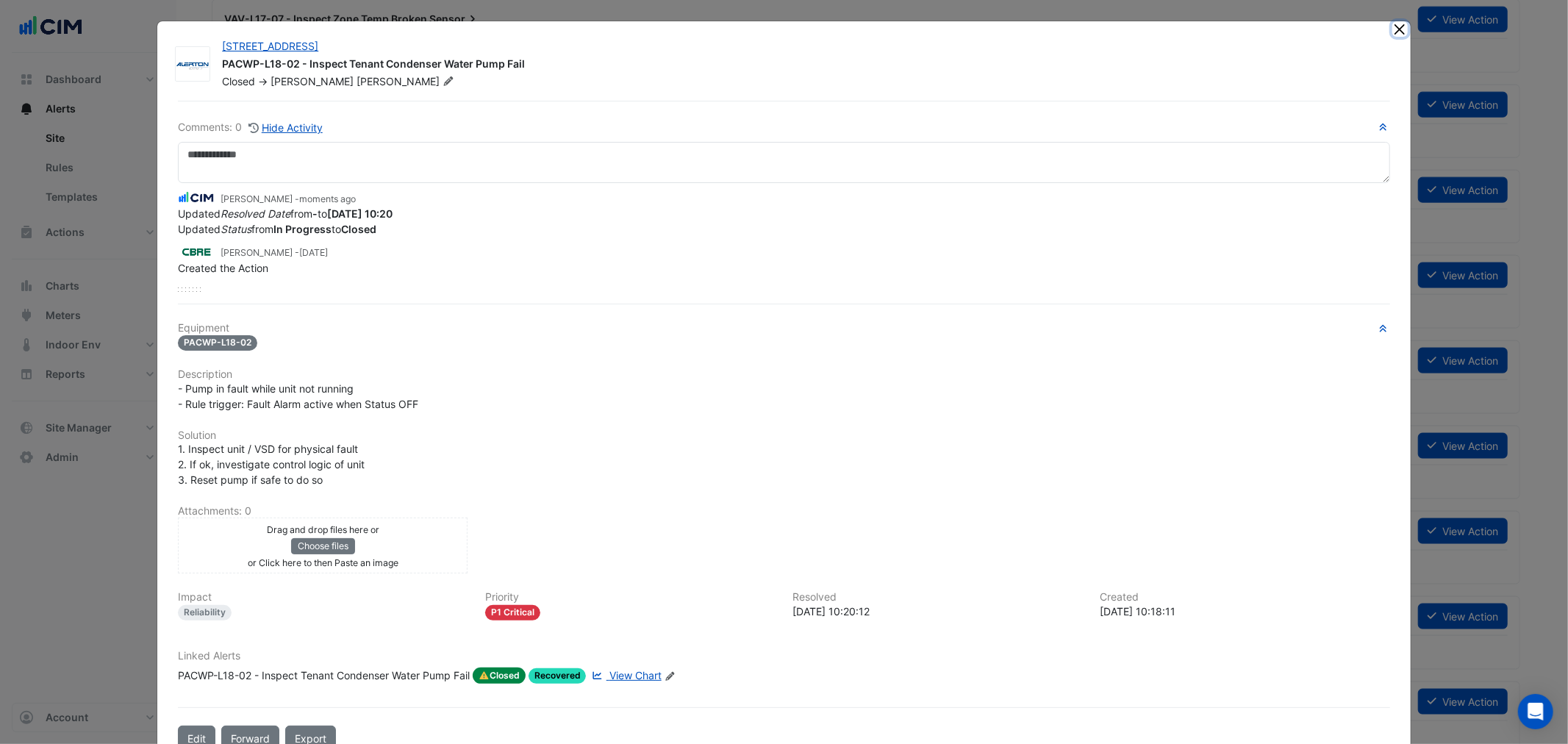
click at [1395, 32] on button "Close" at bounding box center [1399, 29] width 16 height 16
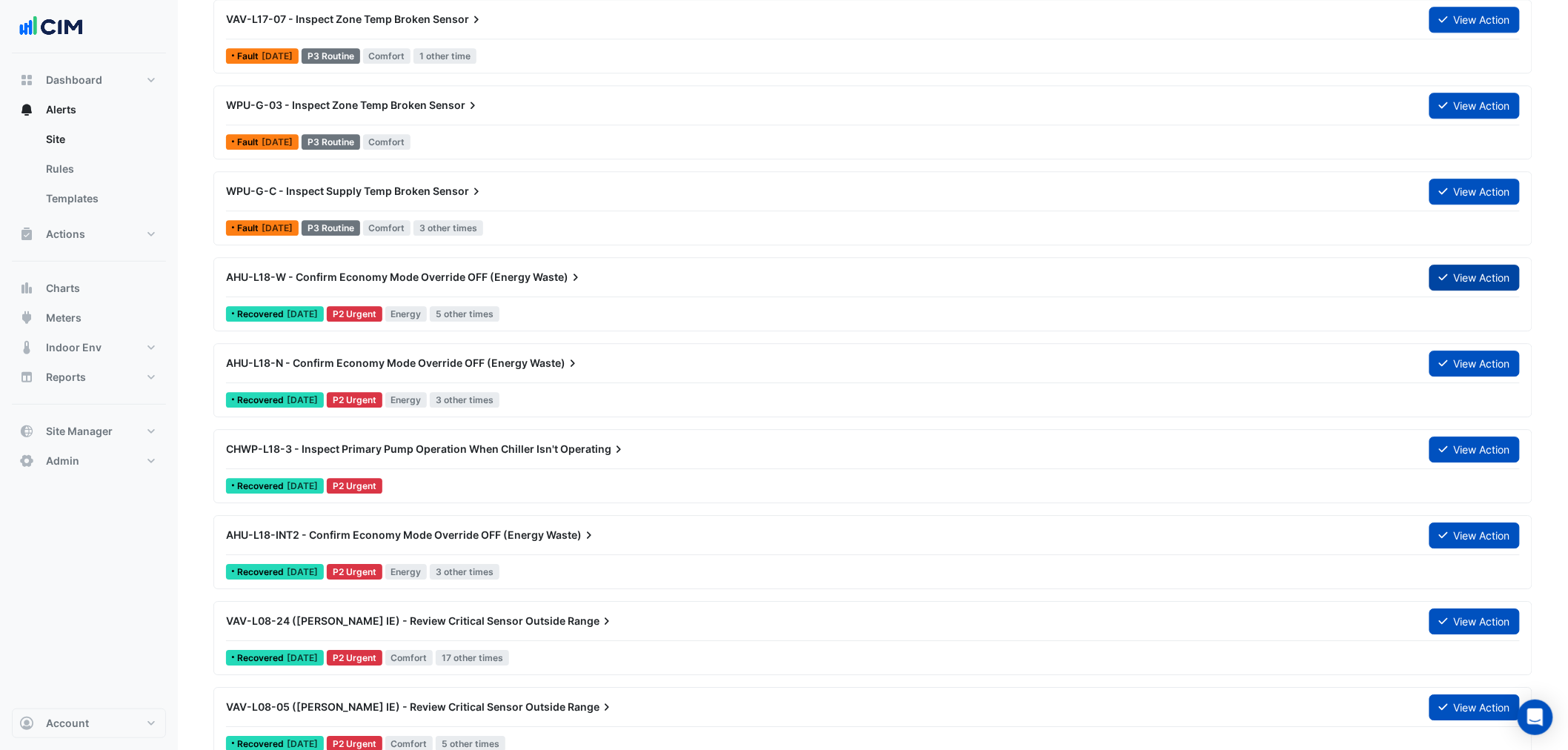
click at [1457, 267] on div "AHU-L18-W - Confirm Economy Mode Override OFF (Energy Waste) View Action" at bounding box center [873, 277] width 1312 height 26
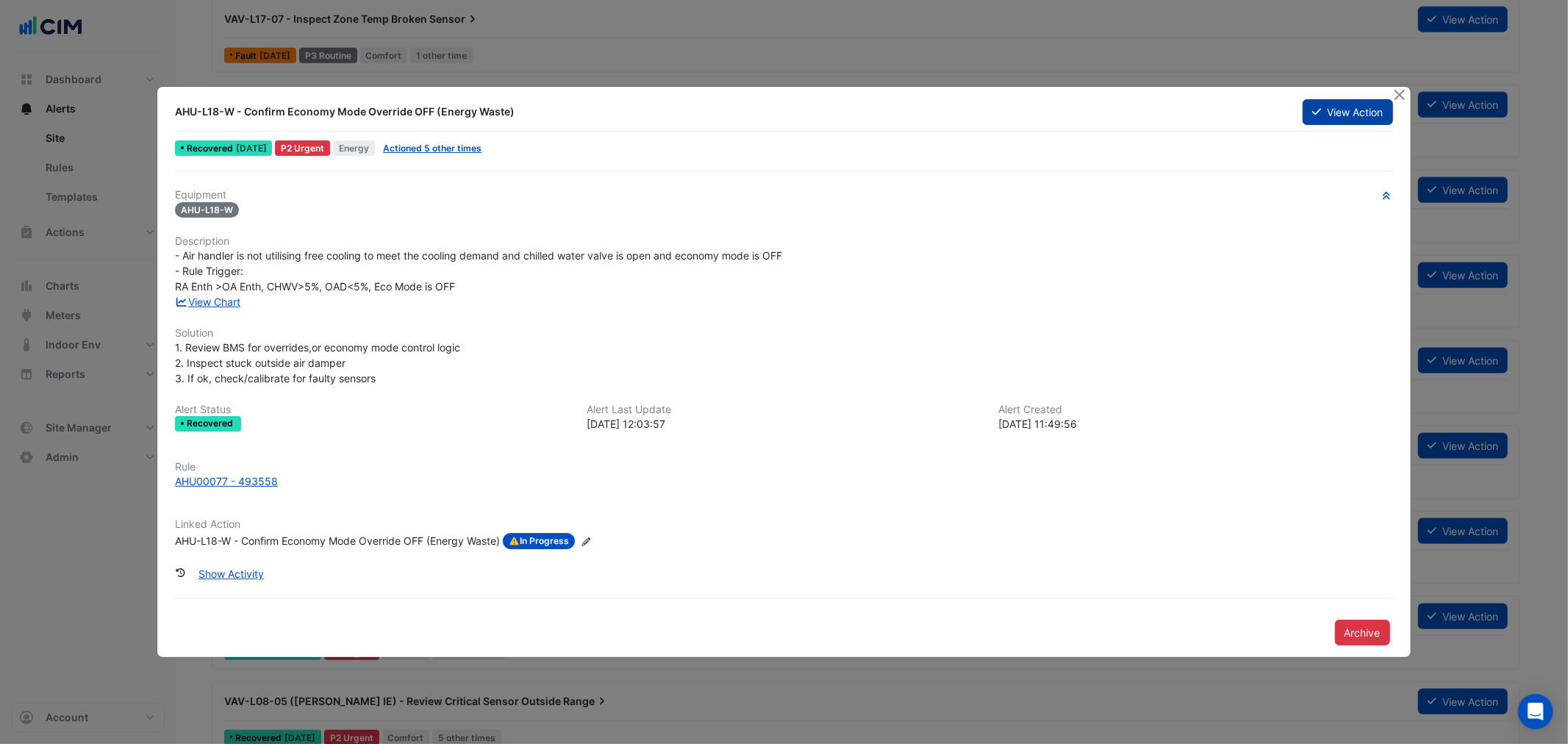
click at [1375, 112] on button "View Action" at bounding box center [1347, 111] width 90 height 25
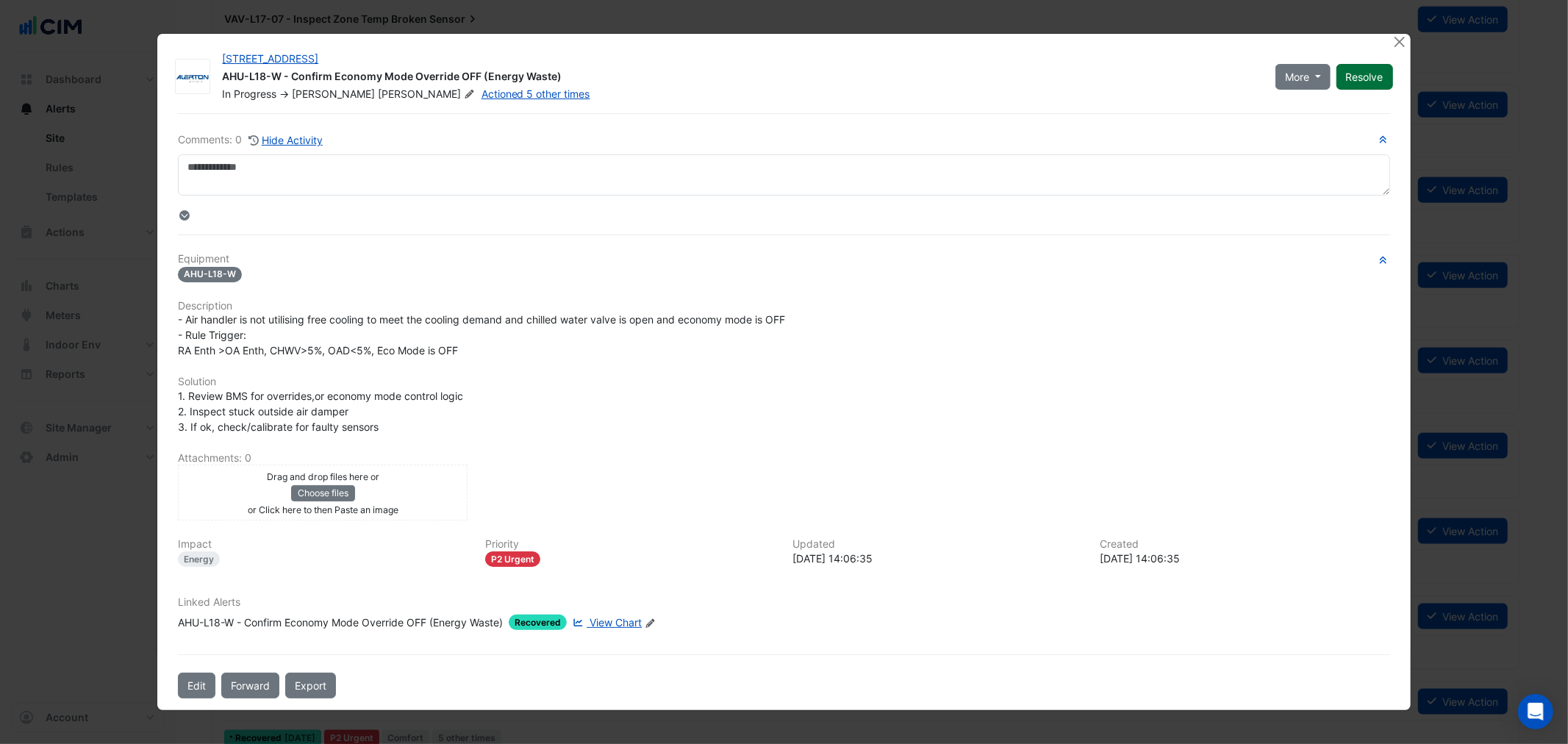
drag, startPoint x: 1375, startPoint y: 112, endPoint x: 1377, endPoint y: 83, distance: 29.1
click at [1377, 105] on div "6 Hassall Street AHU-L18-W - Confirm Economy Mode Override OFF (Energy Waste) I…" at bounding box center [783, 371] width 1252 height 675
click at [1376, 81] on button "Resolve" at bounding box center [1364, 76] width 56 height 25
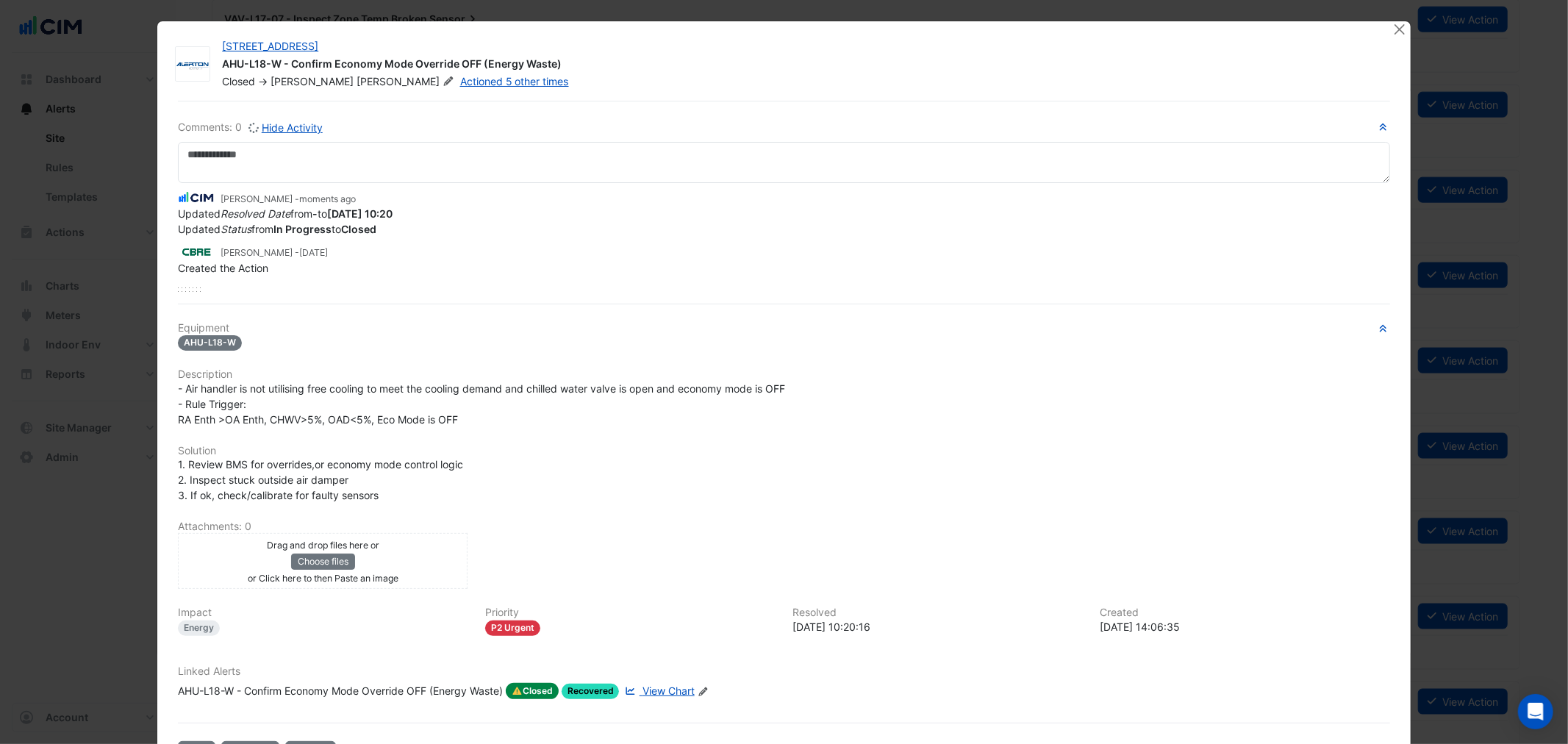
click at [1402, 42] on div "6 Hassall Street AHU-L18-W - Confirm Economy Mode Override OFF (Energy Waste) C…" at bounding box center [783, 399] width 1252 height 757
click at [1399, 39] on div "6 Hassall Street AHU-L18-W - Confirm Economy Mode Override OFF (Energy Waste) C…" at bounding box center [783, 399] width 1252 height 757
click at [1398, 34] on button "Close" at bounding box center [1399, 29] width 16 height 16
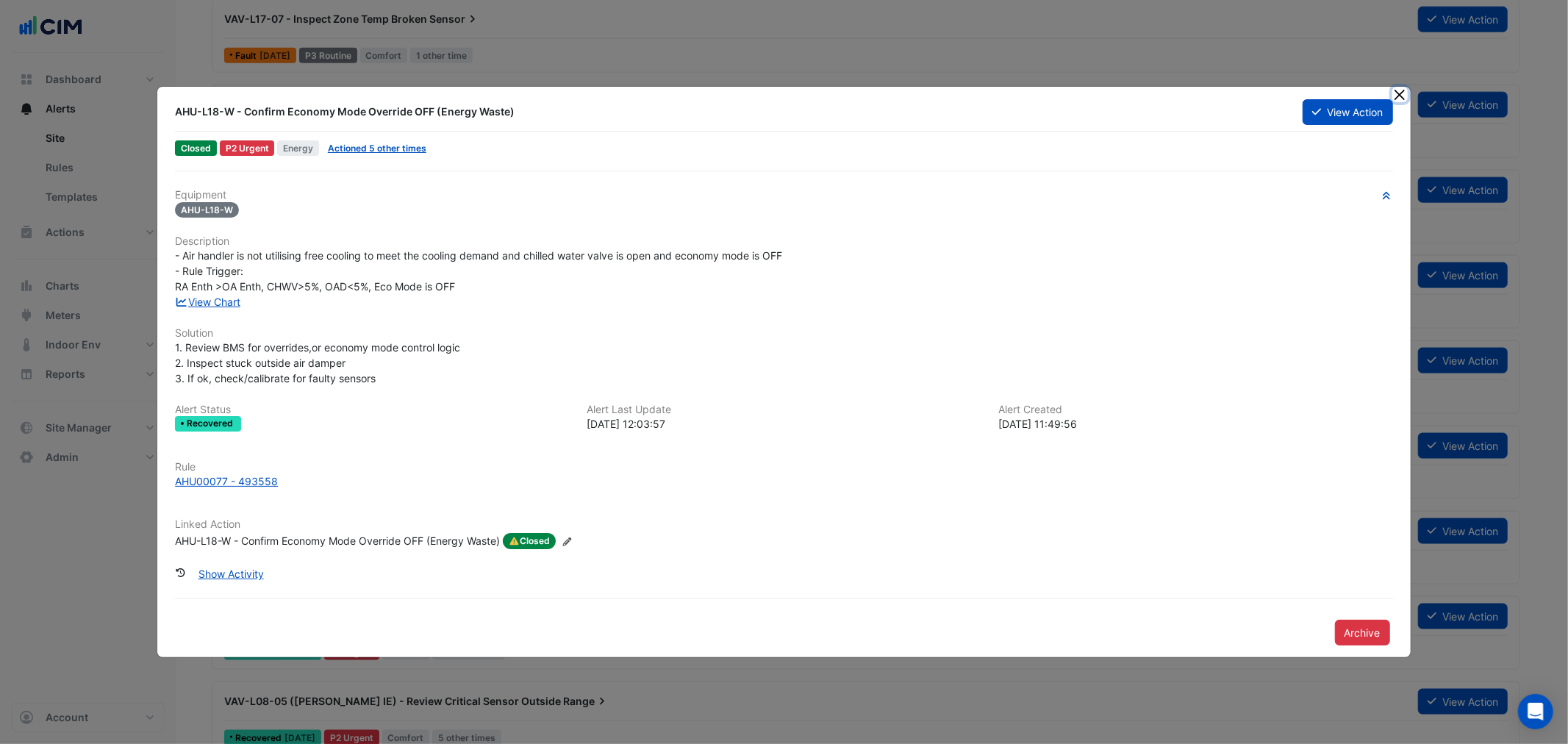
click at [1397, 96] on button "Close" at bounding box center [1399, 94] width 16 height 16
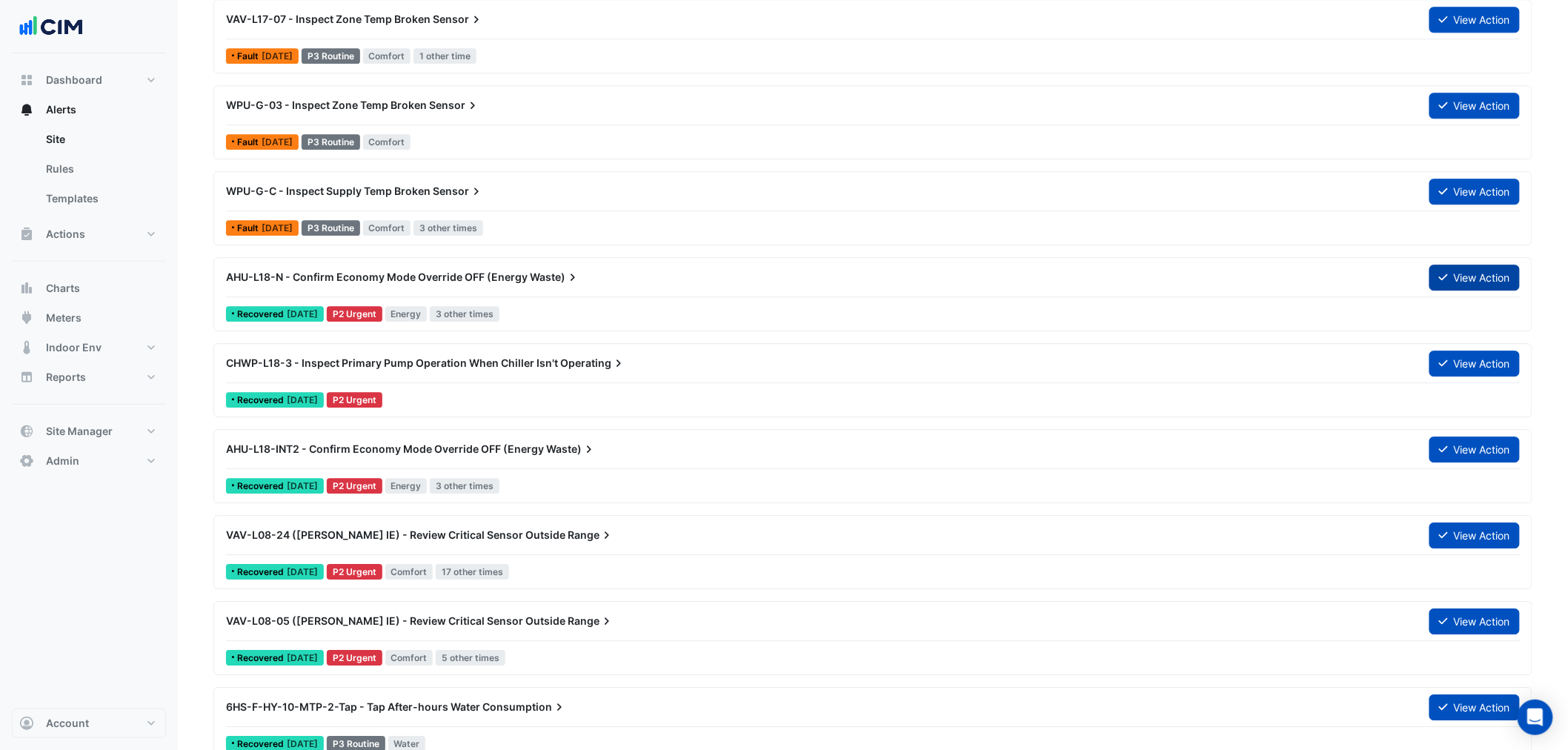
click at [1459, 270] on button "View Action" at bounding box center [1475, 277] width 91 height 26
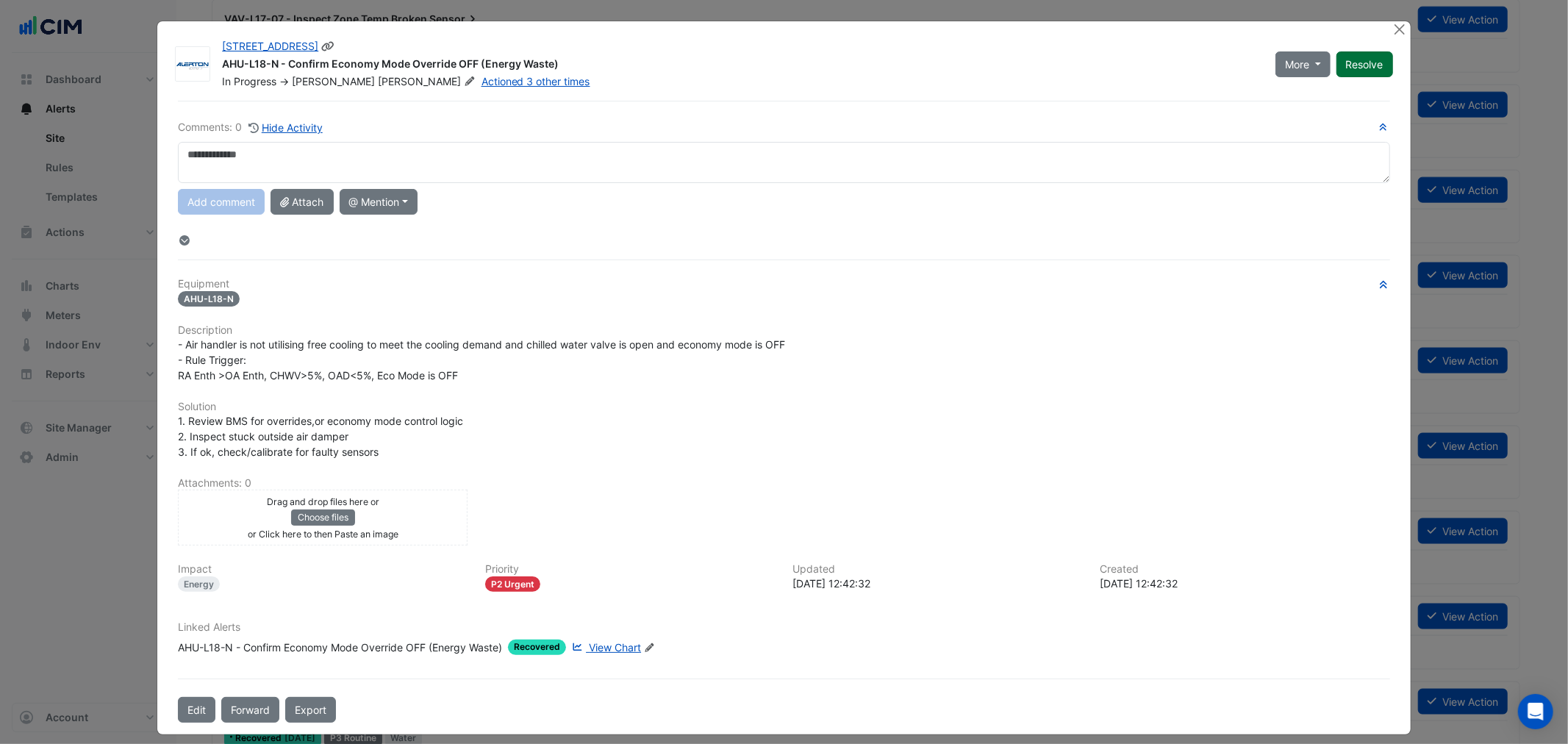
click at [1350, 67] on button "Resolve" at bounding box center [1364, 64] width 56 height 25
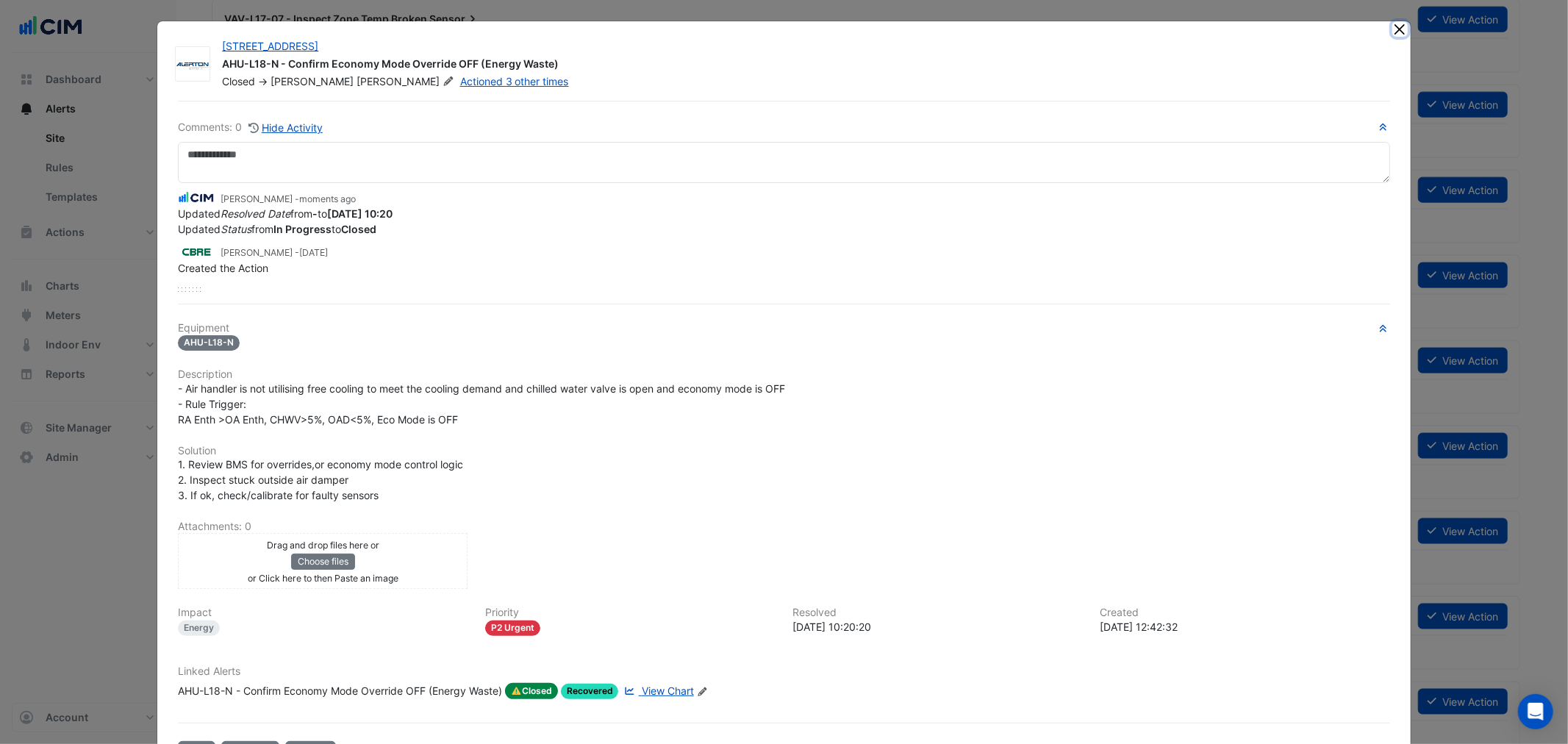
click at [1392, 31] on button "Close" at bounding box center [1399, 29] width 16 height 16
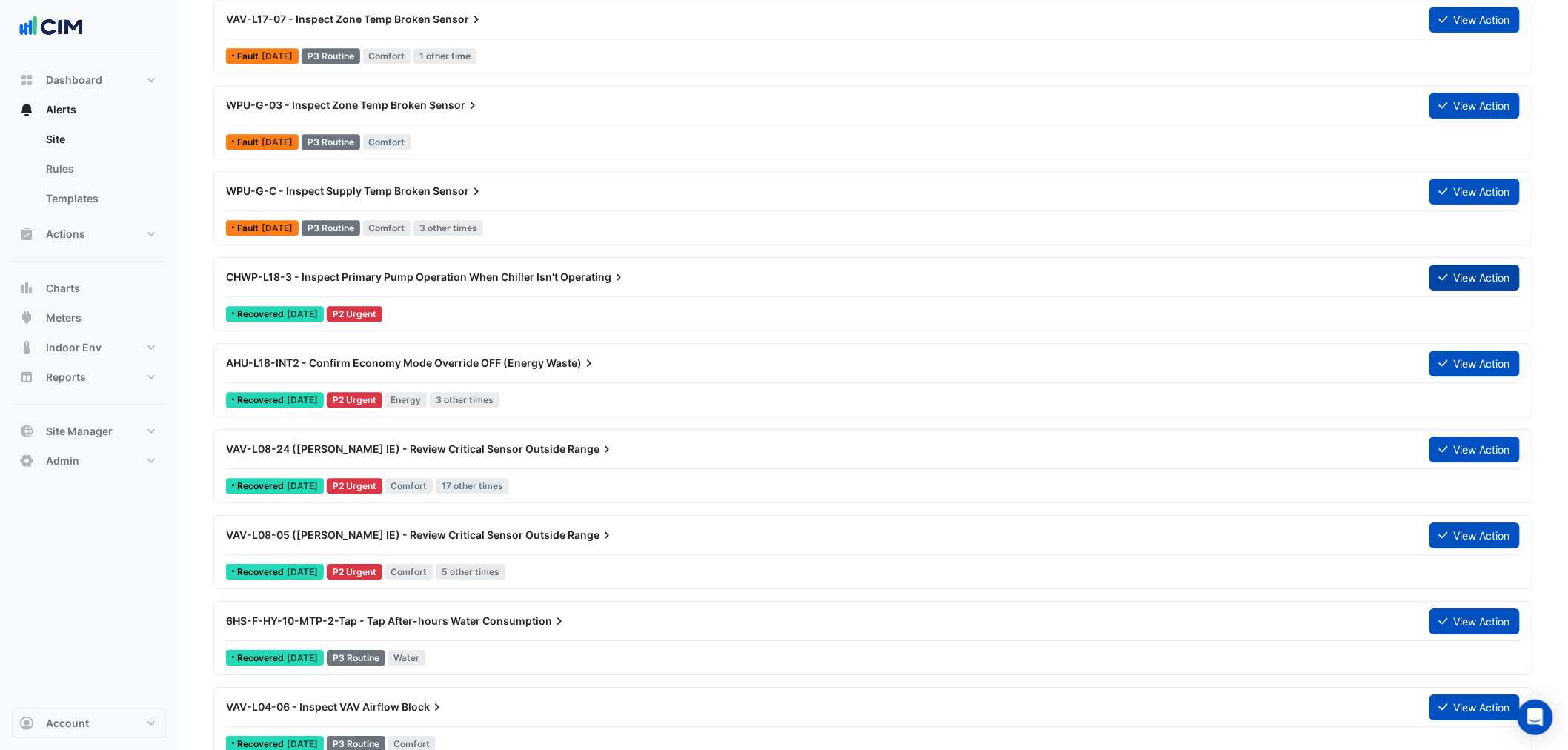
click at [1479, 274] on button "View Action" at bounding box center [1475, 277] width 91 height 26
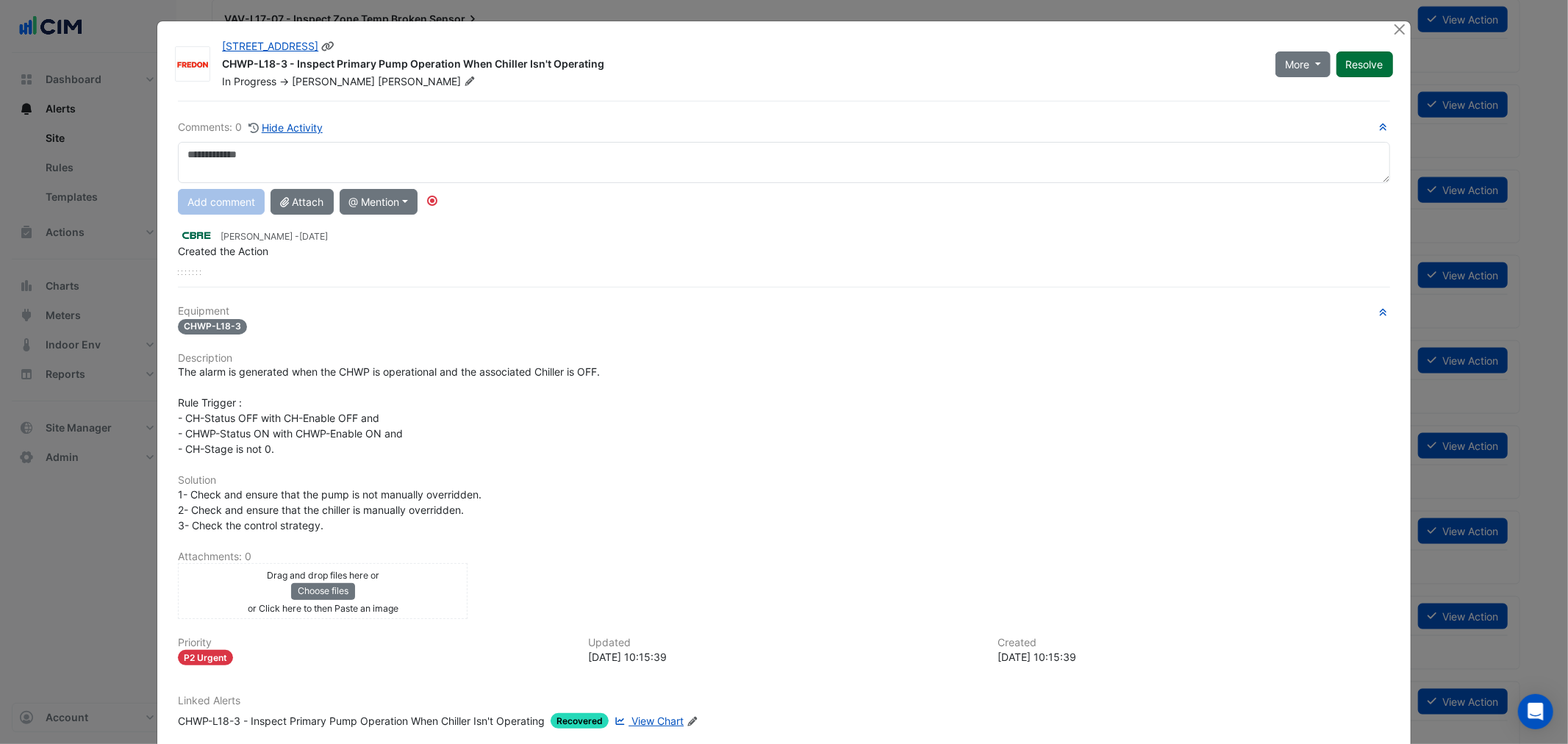
click at [1378, 65] on button "Resolve" at bounding box center [1364, 64] width 56 height 25
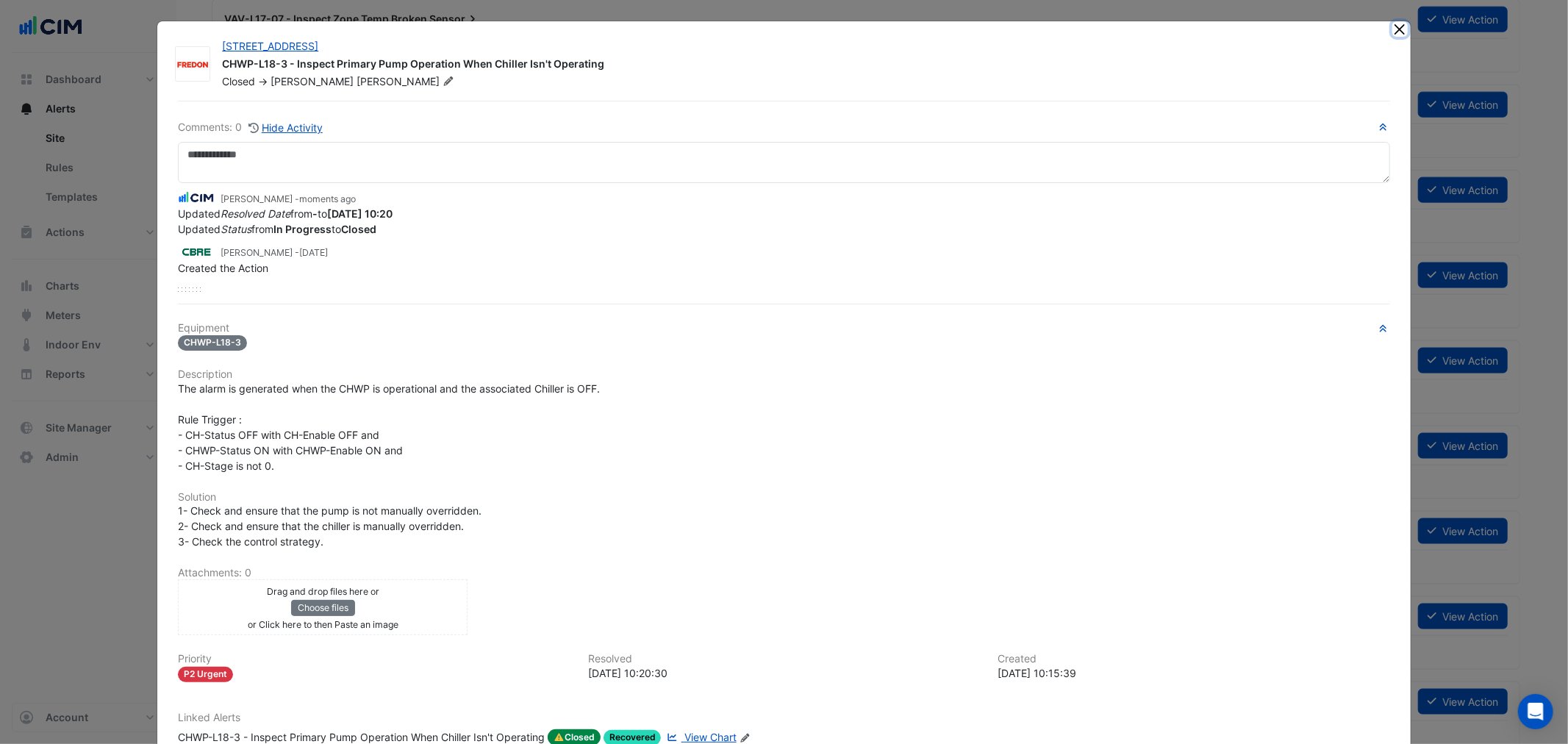
click at [1392, 26] on button "Close" at bounding box center [1399, 29] width 16 height 16
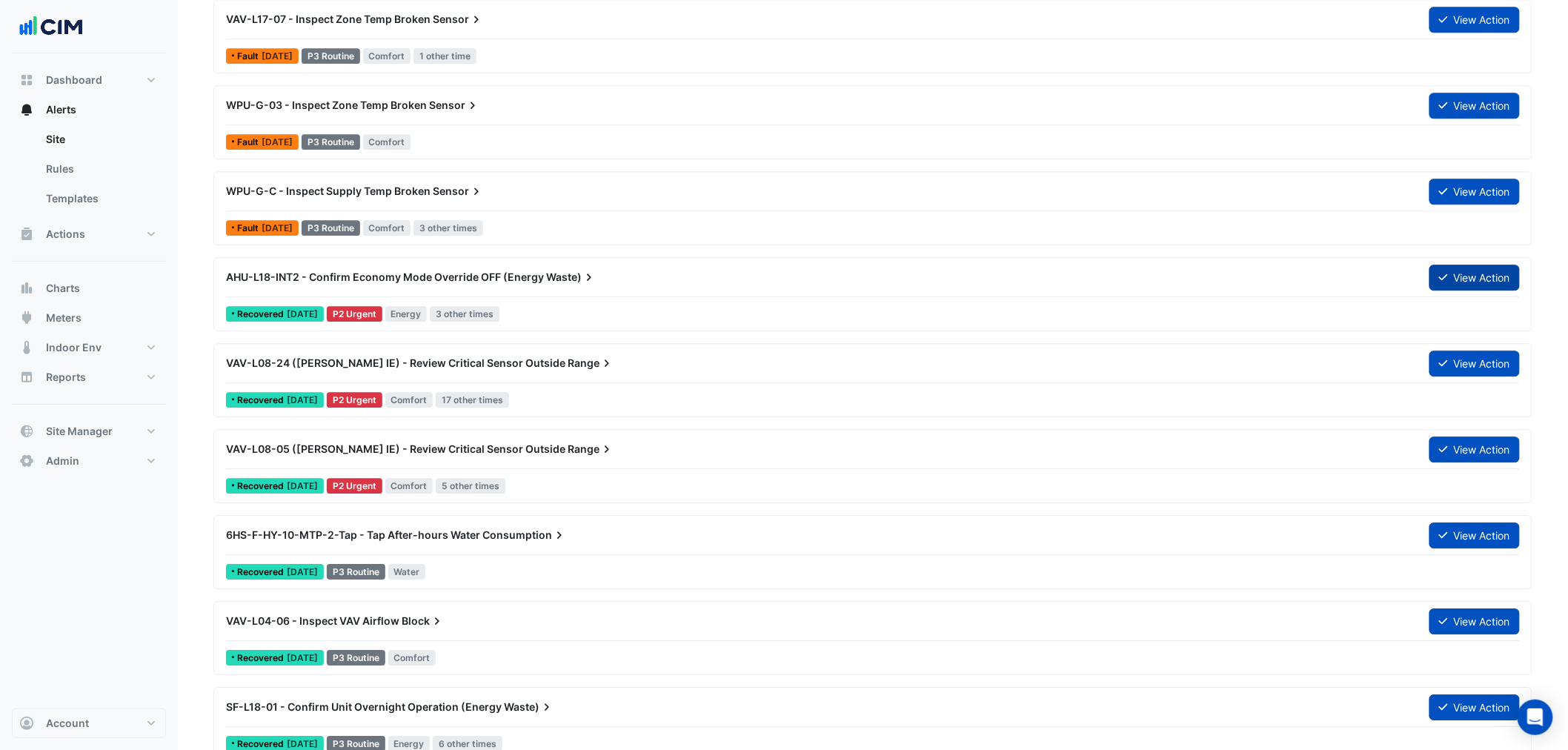
click at [1463, 274] on button "View Action" at bounding box center [1475, 277] width 91 height 26
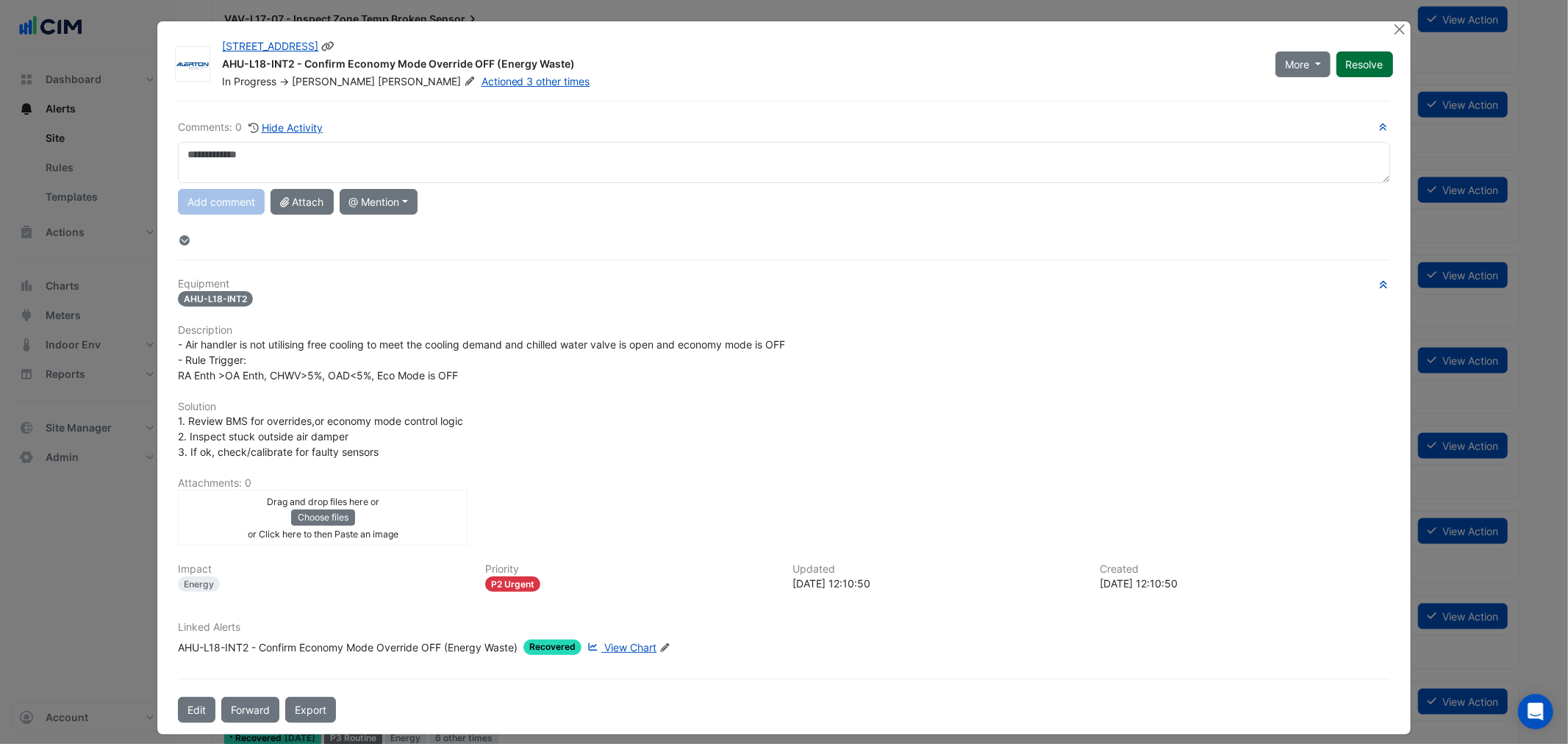
click at [1361, 64] on button "Resolve" at bounding box center [1364, 64] width 56 height 25
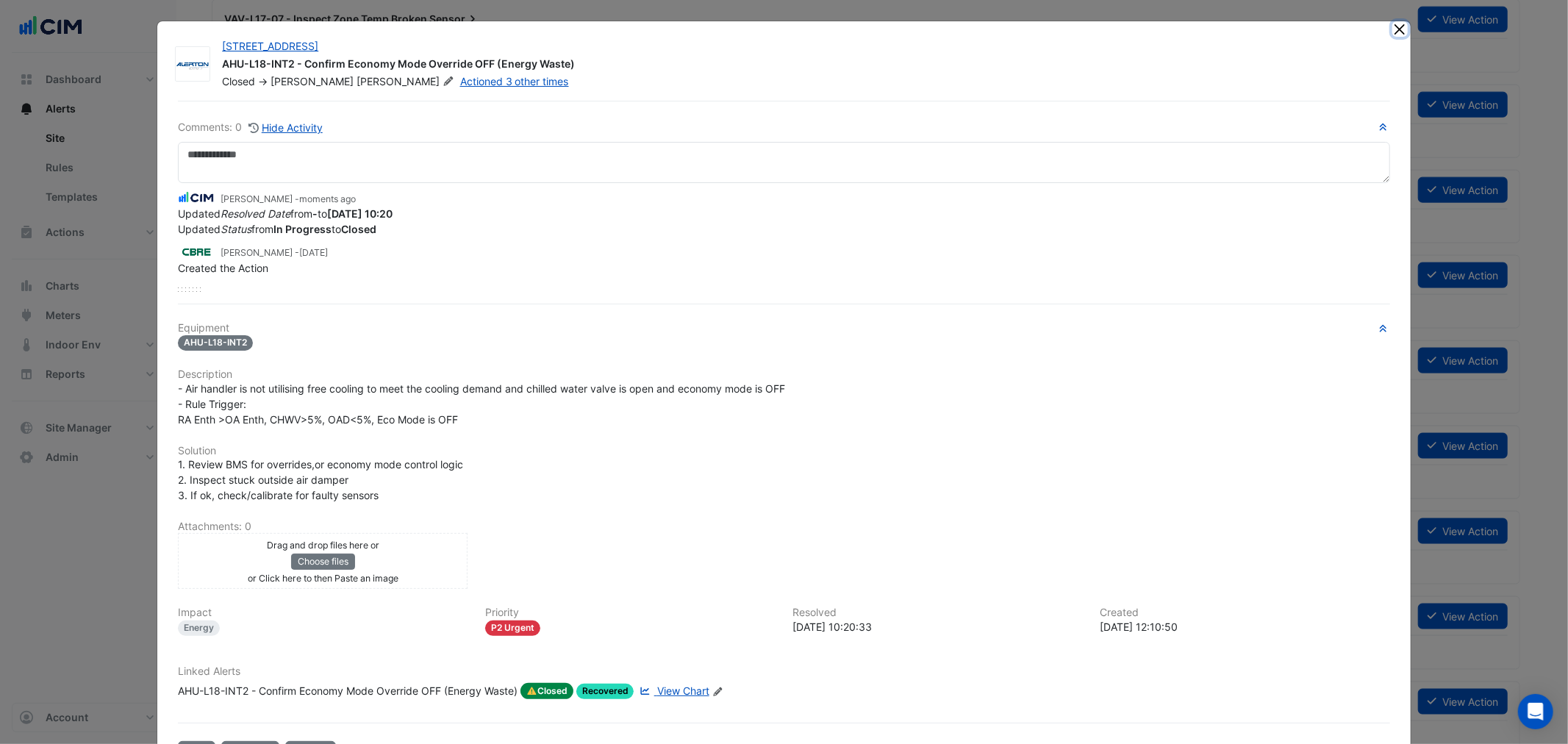
click at [1394, 28] on button "Close" at bounding box center [1399, 29] width 16 height 16
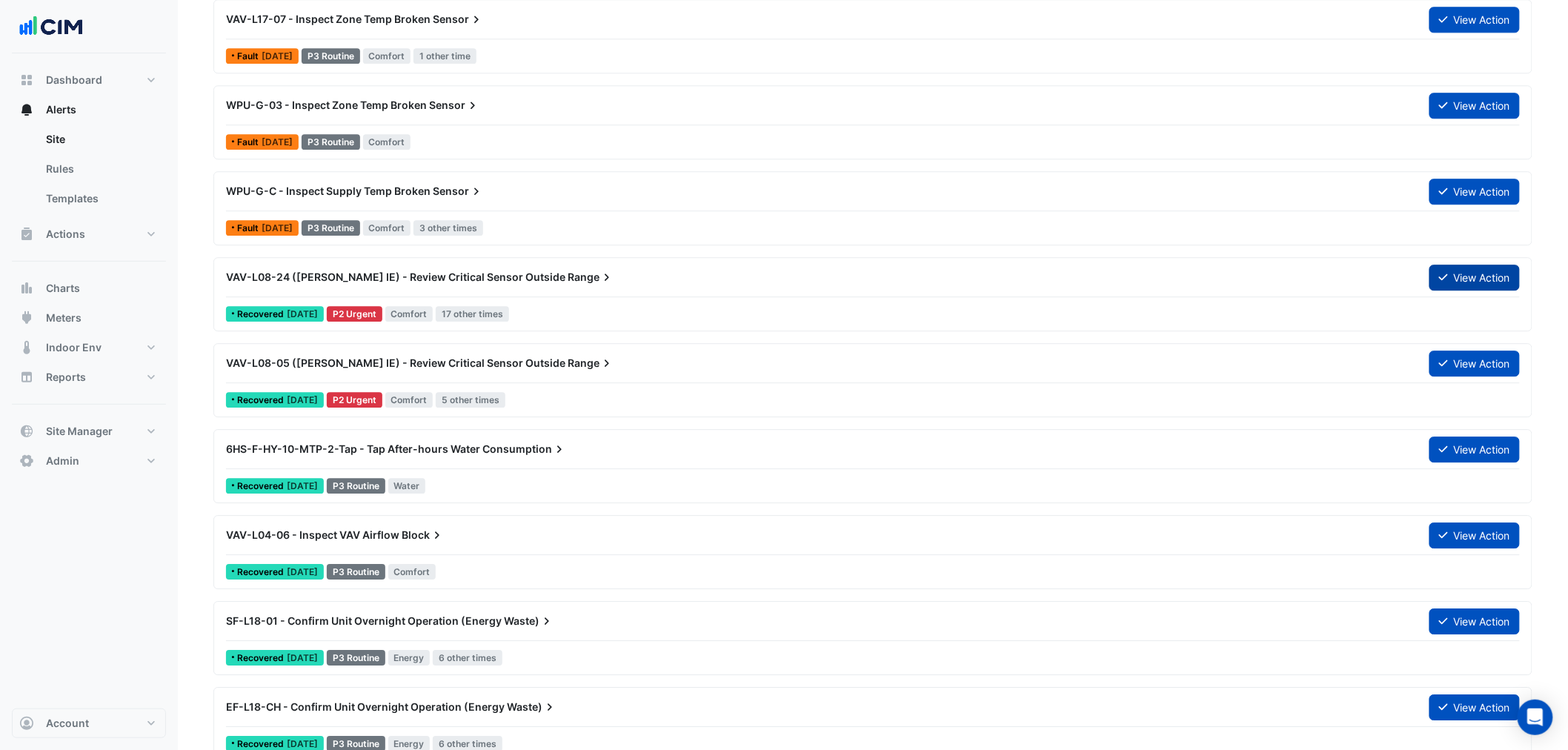
click at [1458, 274] on button "View Action" at bounding box center [1475, 277] width 91 height 26
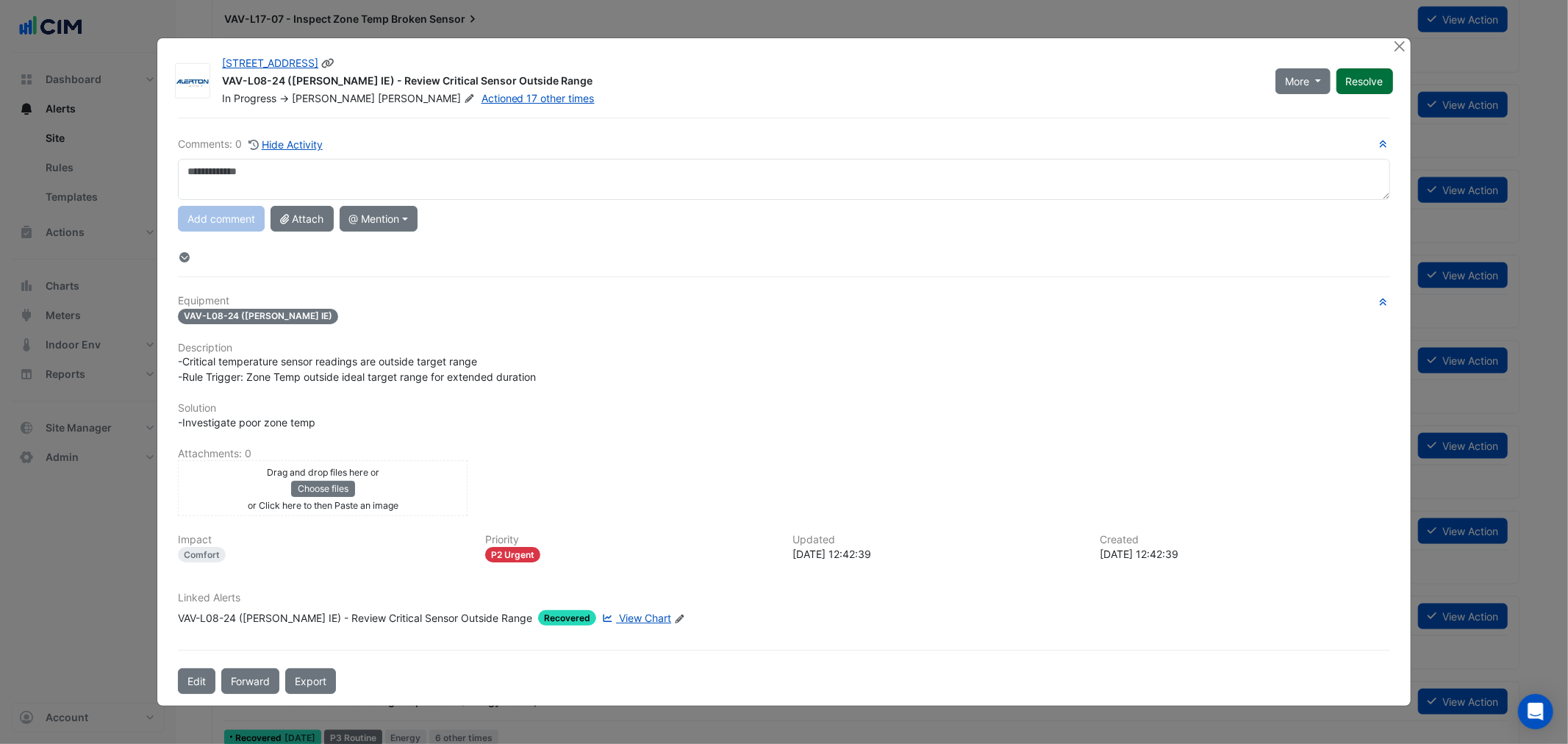
click at [1360, 77] on button "Resolve" at bounding box center [1364, 81] width 56 height 25
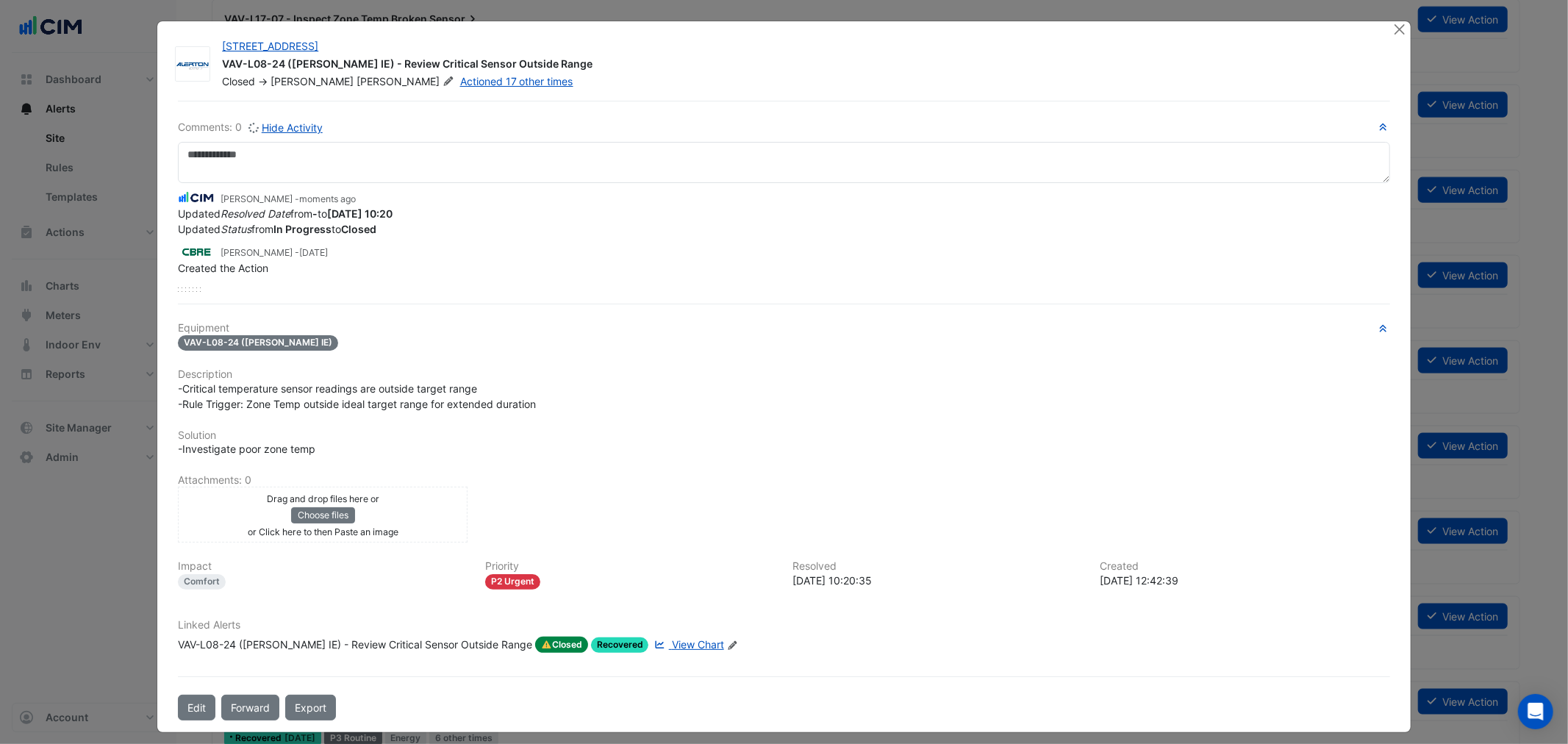
click at [1399, 47] on div "6 Hassall Street VAV-L08-24 (NABERS IE) - Review Critical Sensor Outside Range …" at bounding box center [783, 377] width 1252 height 710
click at [1395, 35] on button "Close" at bounding box center [1399, 29] width 16 height 16
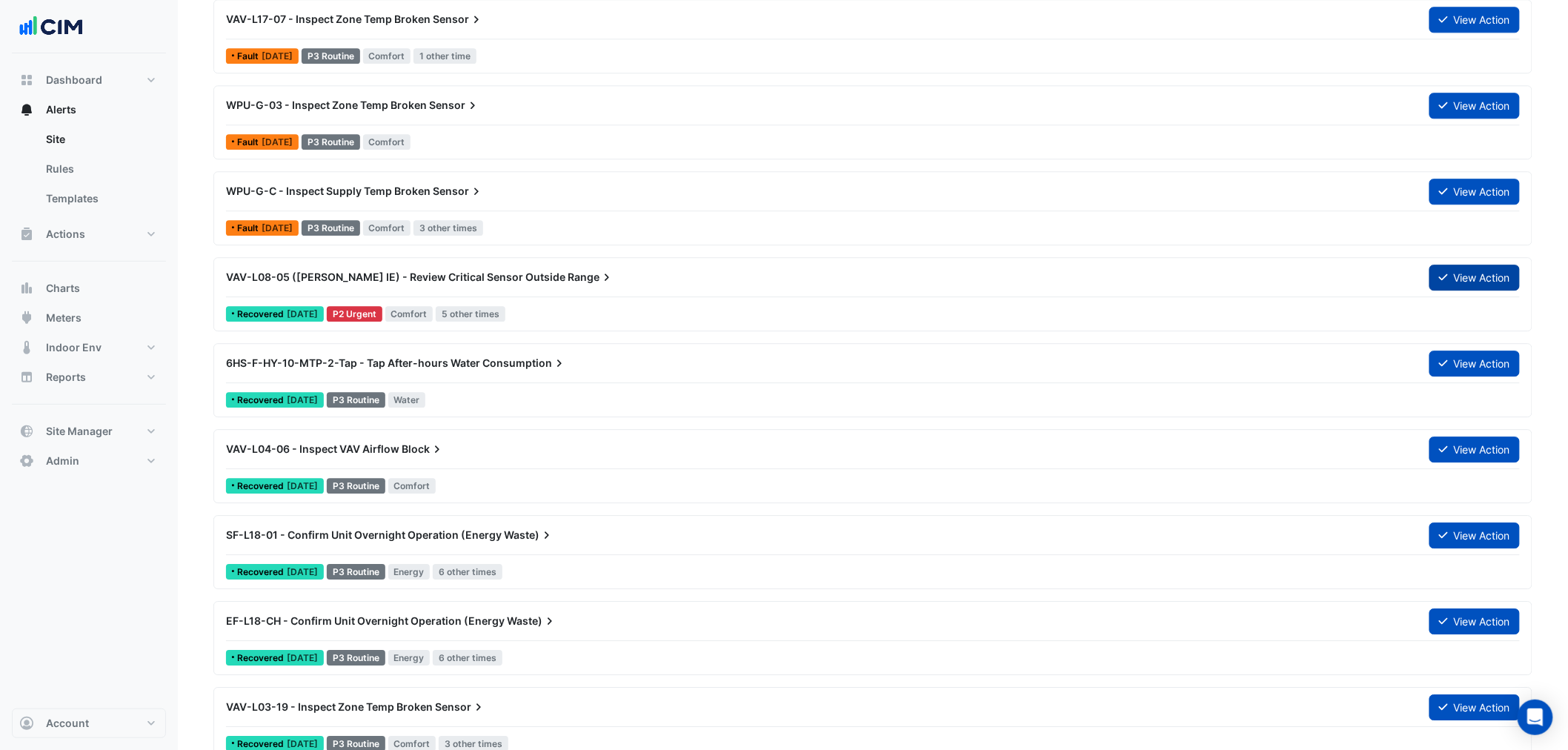
click at [1440, 277] on icon at bounding box center [1443, 277] width 9 height 11
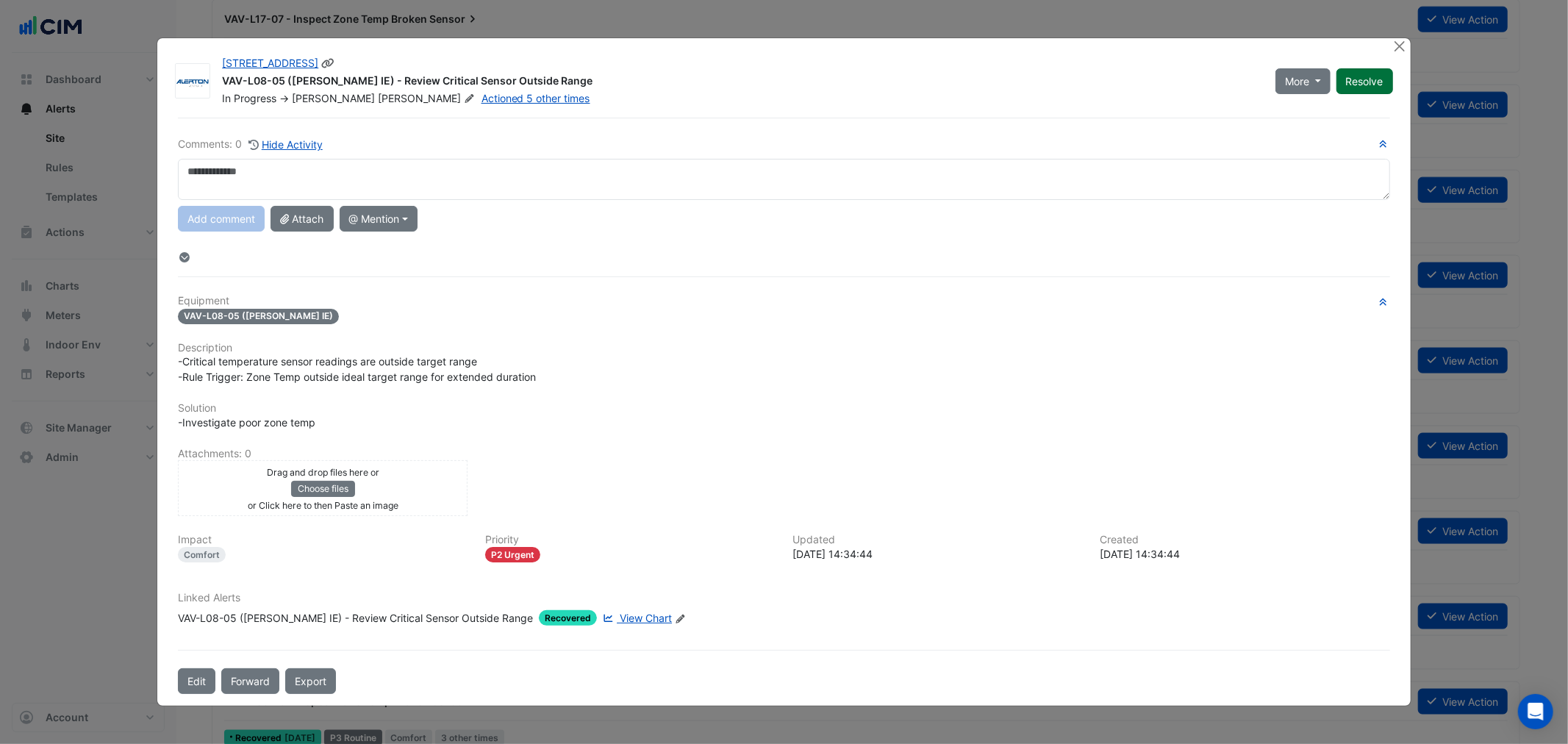
click at [1363, 87] on button "Resolve" at bounding box center [1364, 81] width 56 height 25
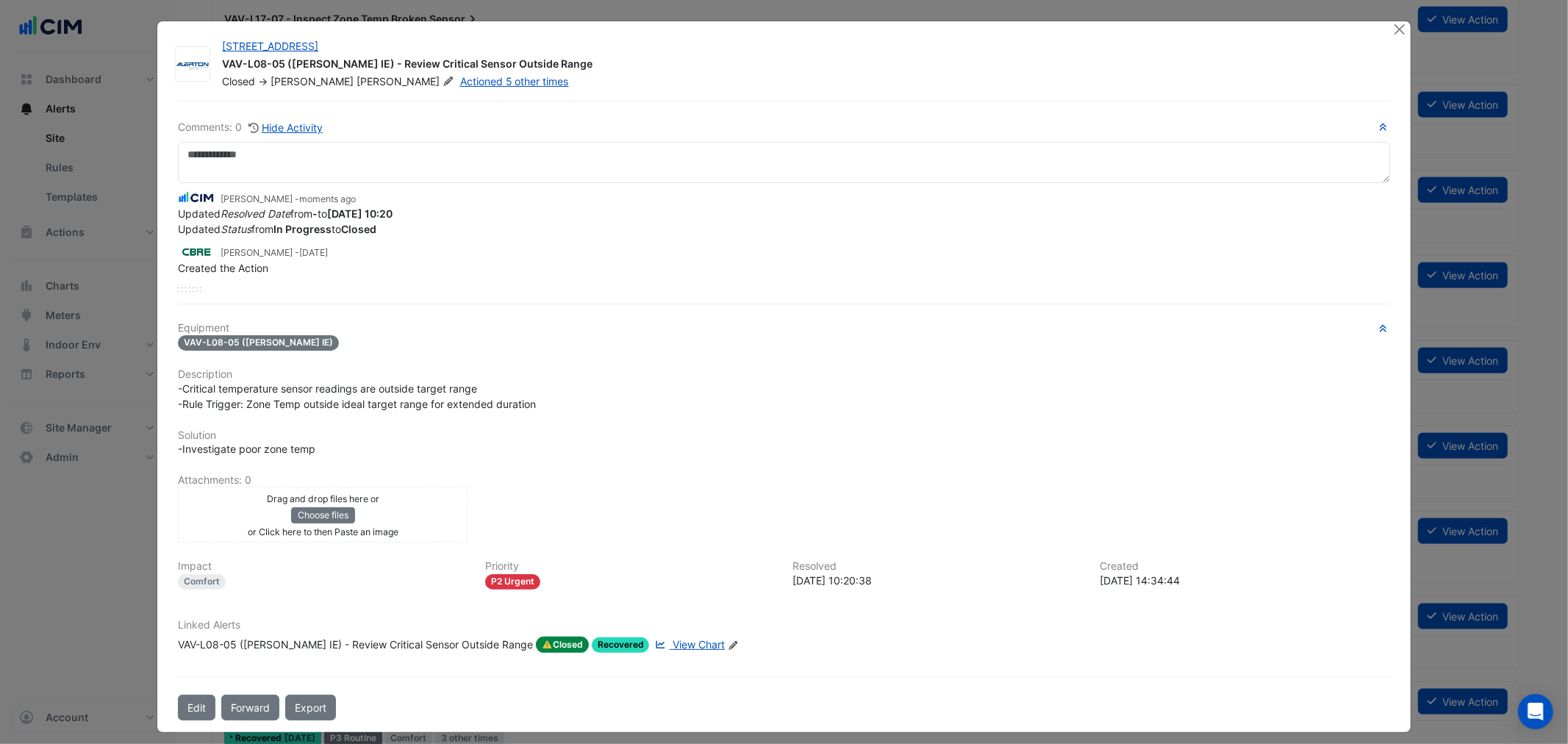
click at [1398, 39] on div "6 Hassall Street VAV-L08-05 (NABERS IE) - Review Critical Sensor Outside Range …" at bounding box center [783, 377] width 1252 height 710
click at [1395, 34] on button "Close" at bounding box center [1399, 29] width 16 height 16
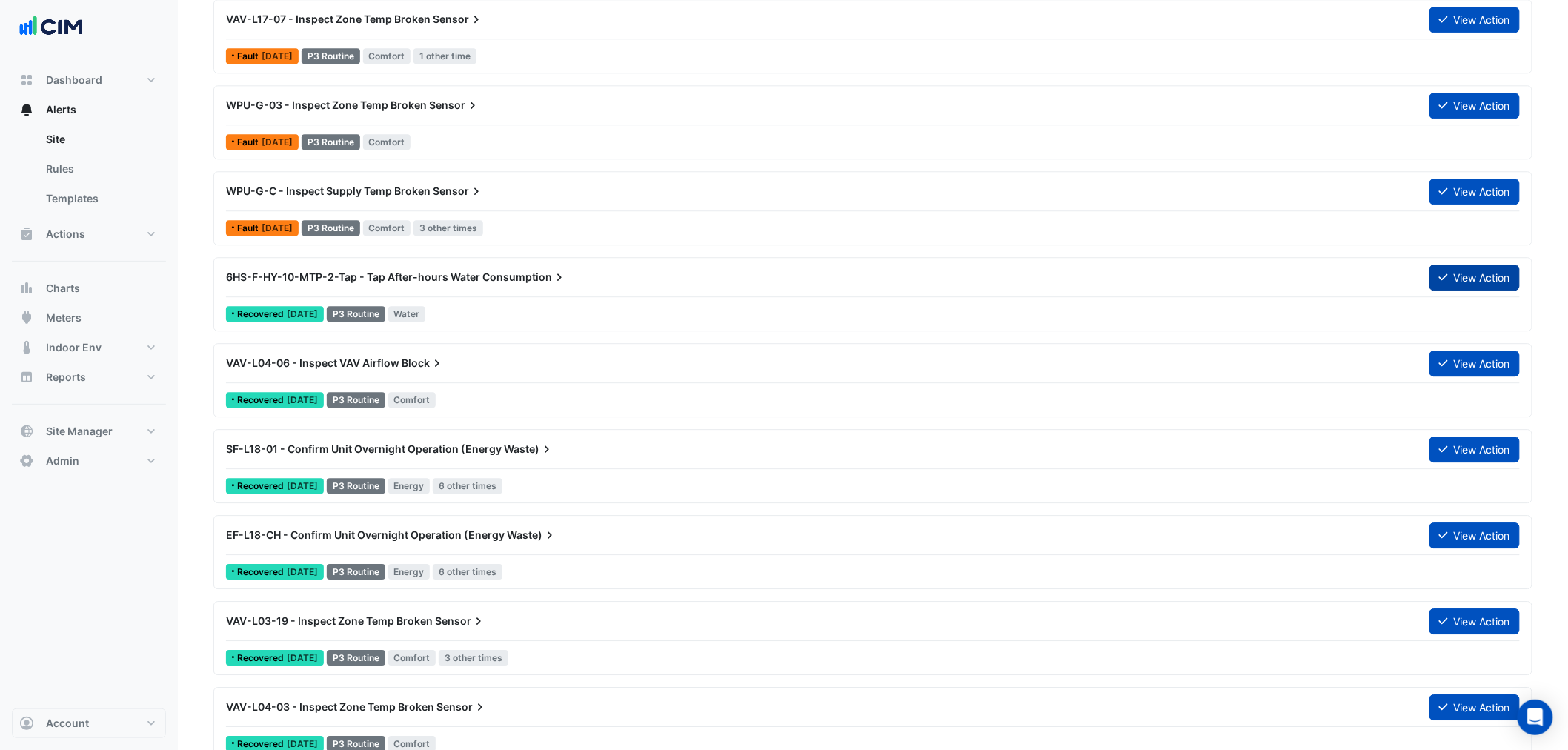
click at [1450, 279] on button "View Action" at bounding box center [1475, 277] width 91 height 26
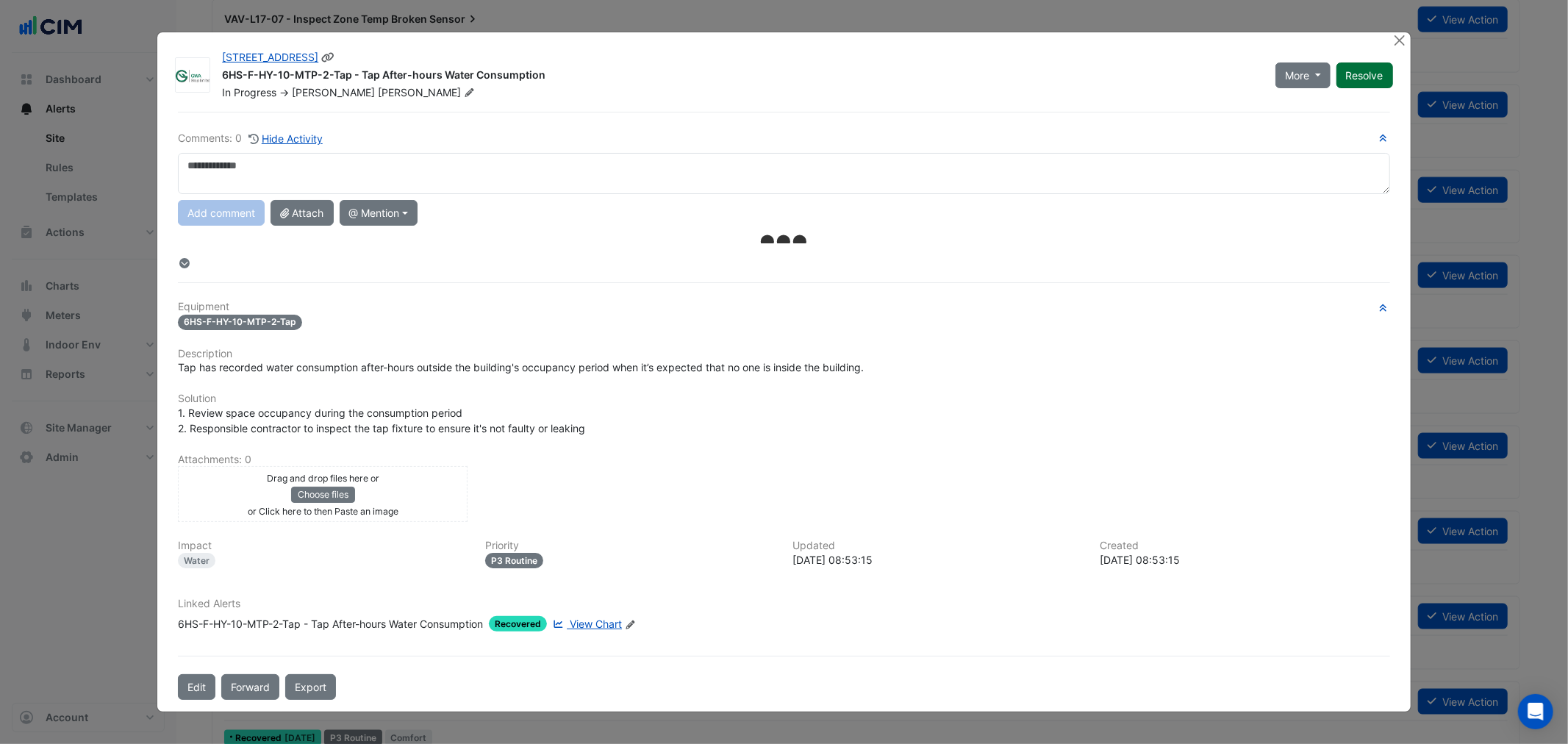
click at [1349, 76] on button "Resolve" at bounding box center [1364, 74] width 56 height 25
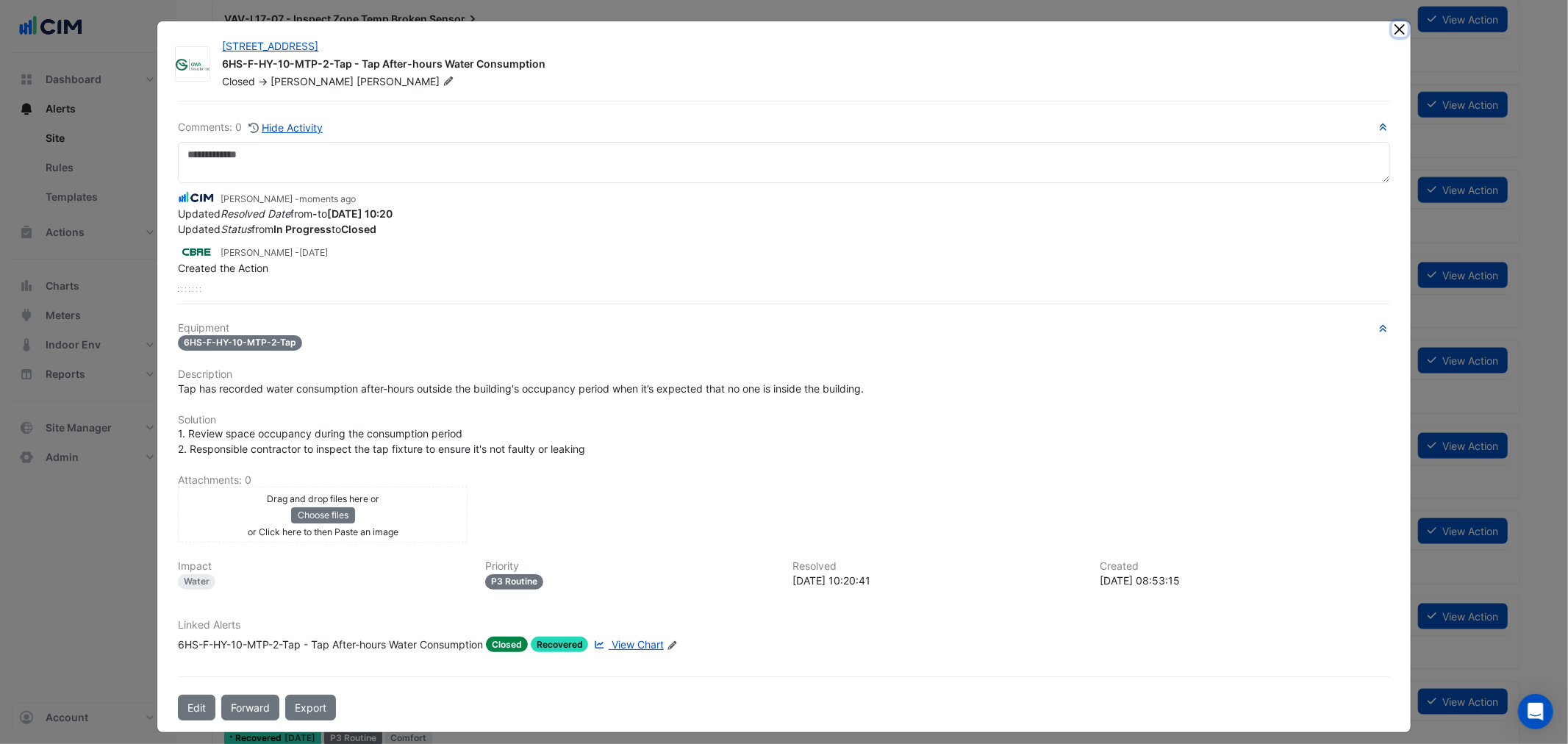
click at [1392, 26] on button "Close" at bounding box center [1399, 29] width 16 height 16
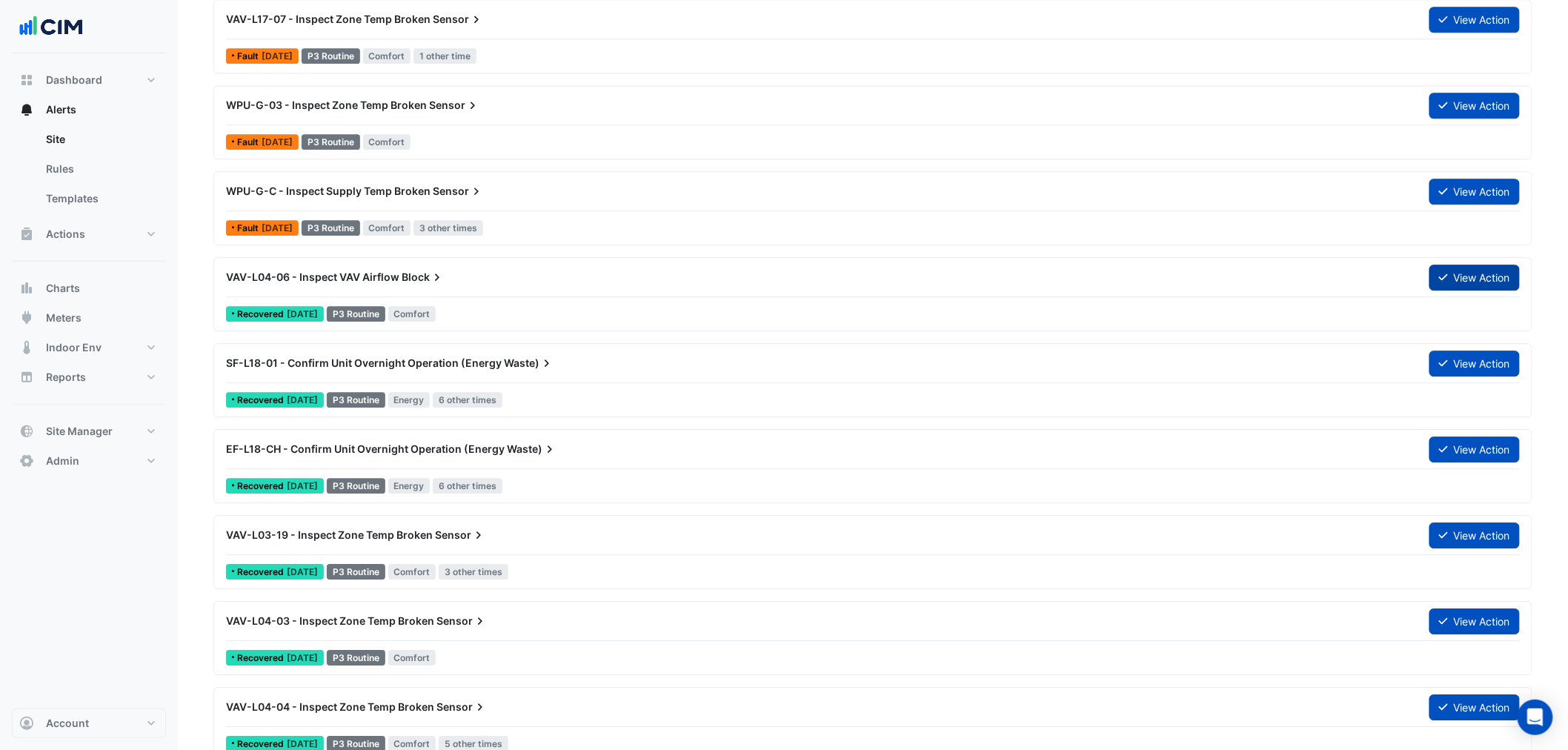
click at [1452, 277] on button "View Action" at bounding box center [1475, 277] width 91 height 26
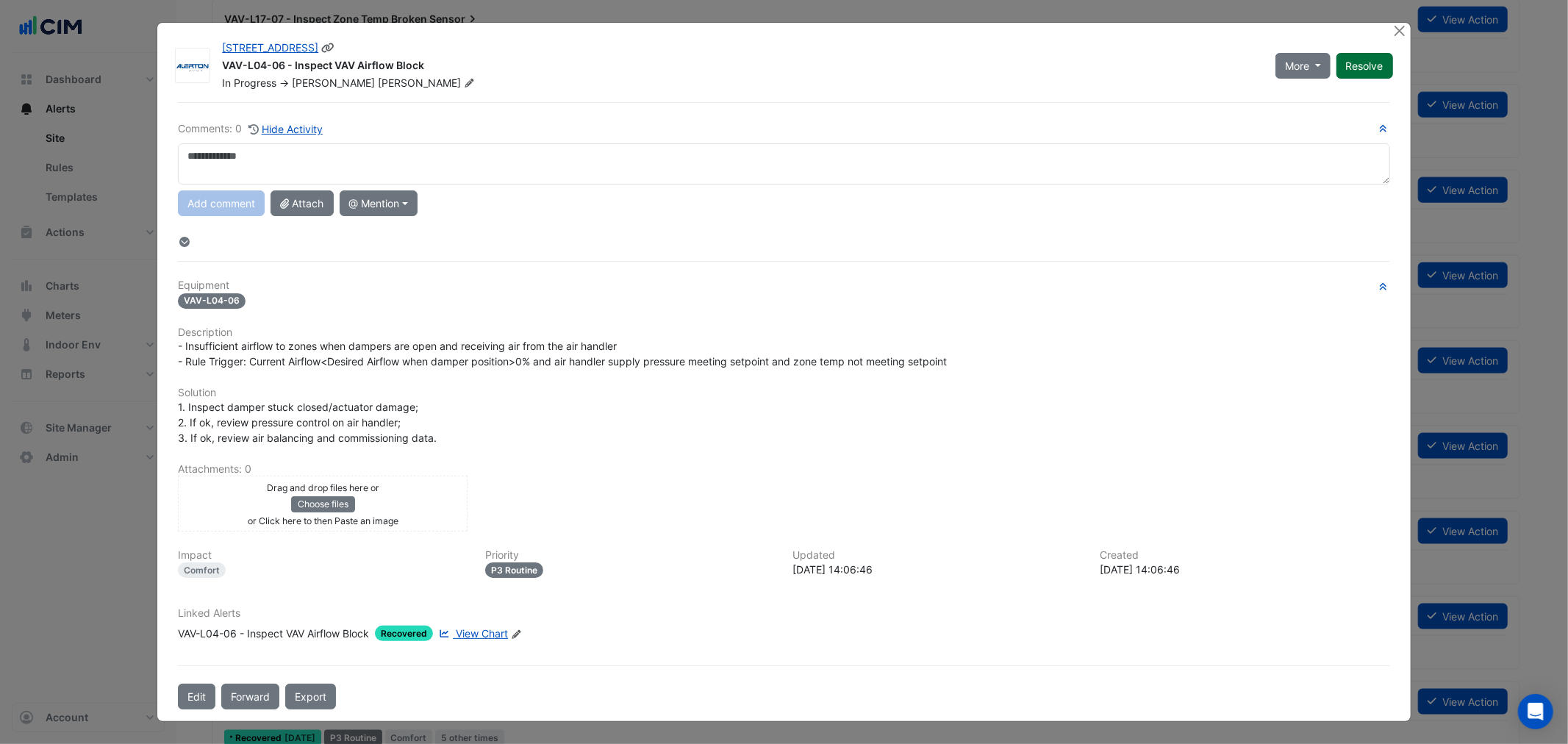
click at [1351, 61] on button "Resolve" at bounding box center [1364, 65] width 56 height 25
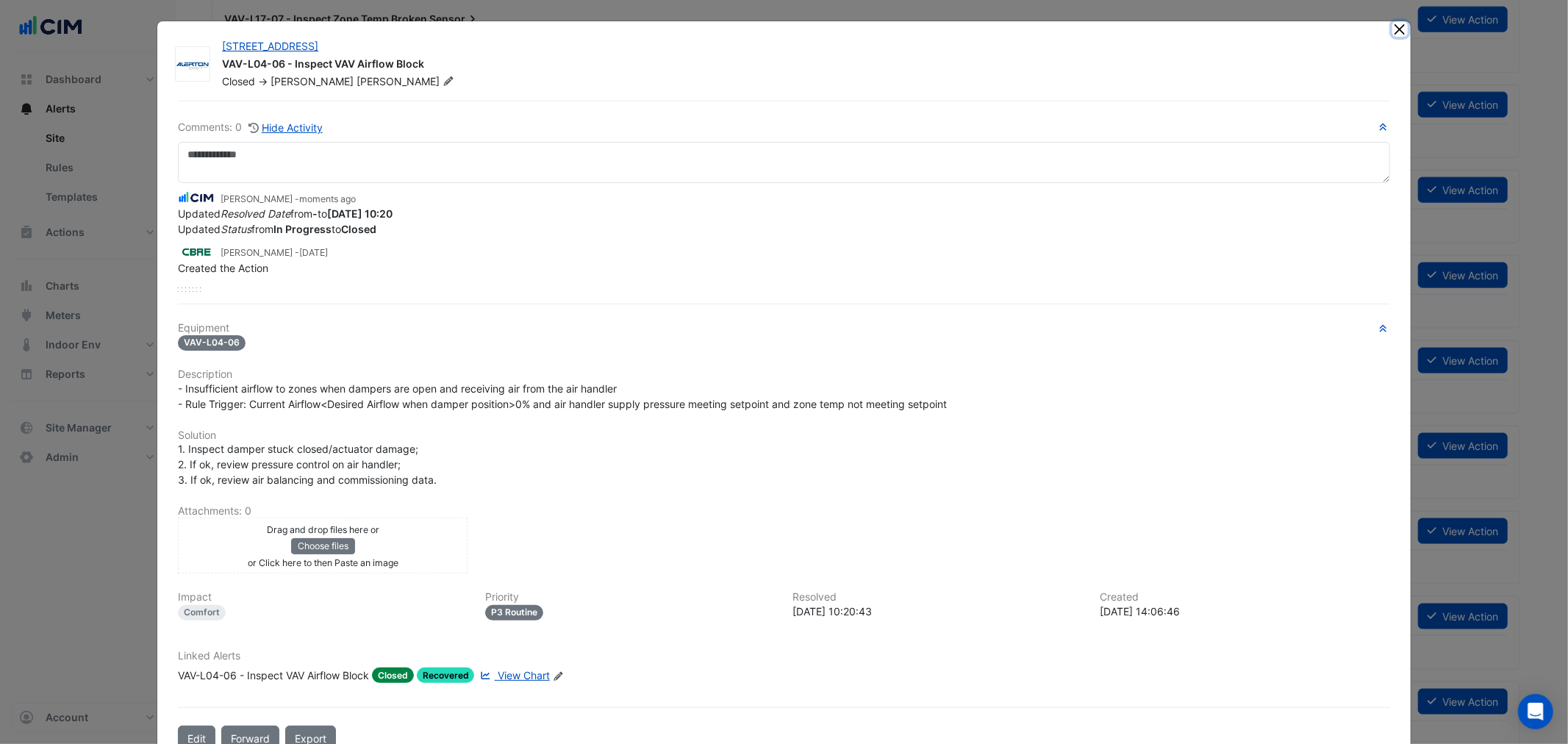
click at [1395, 30] on button "Close" at bounding box center [1399, 29] width 16 height 16
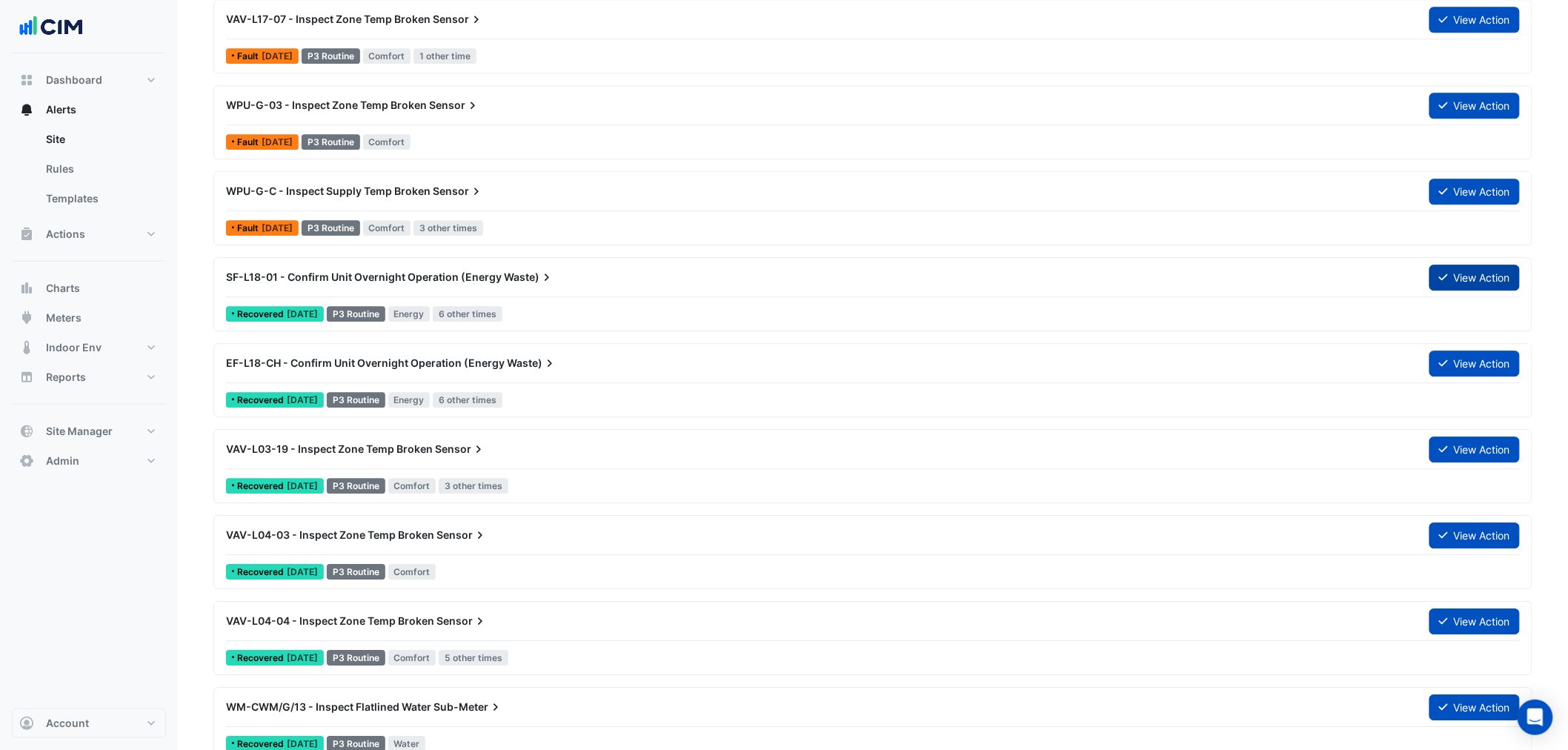
click at [1447, 268] on button "View Action" at bounding box center [1475, 277] width 91 height 26
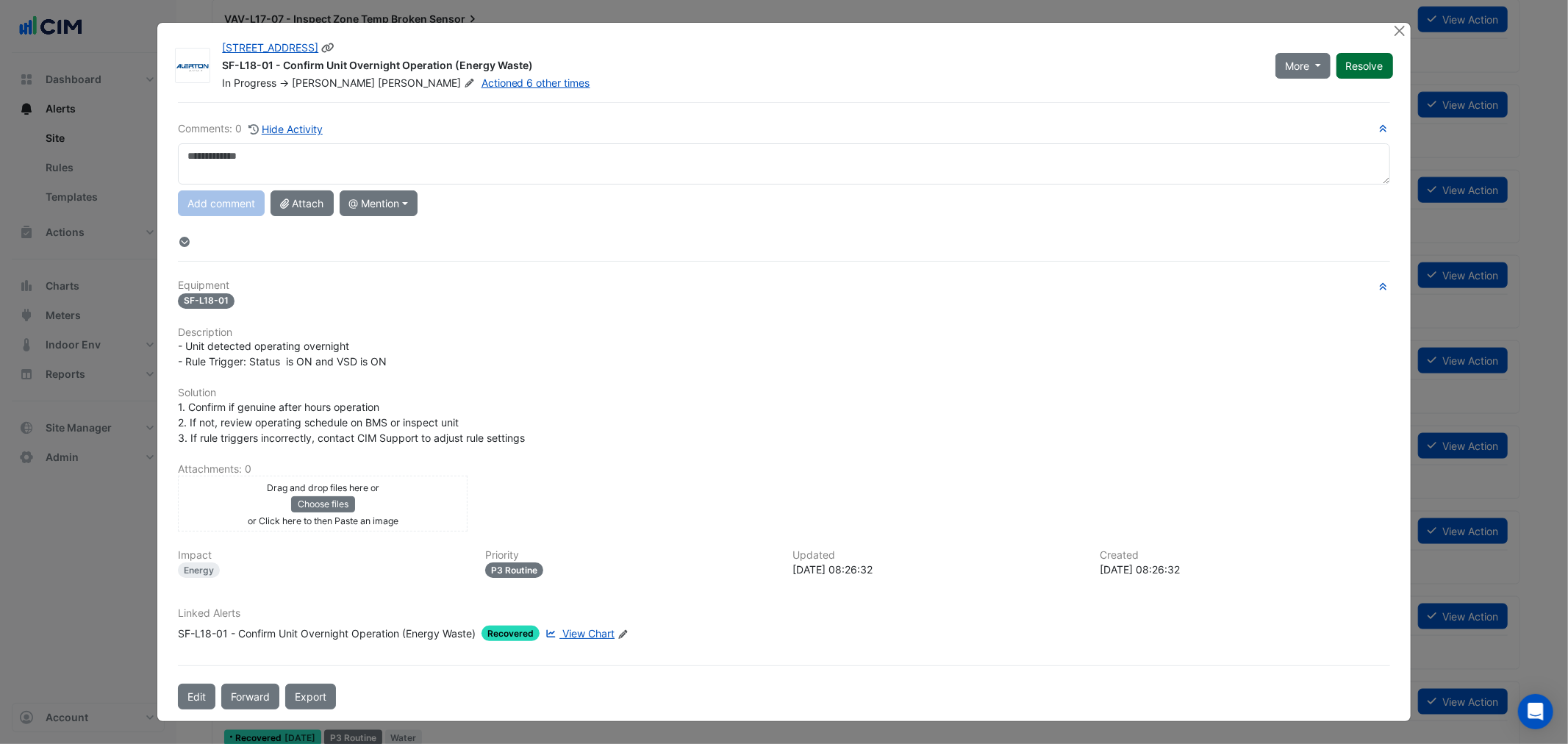
click at [1377, 74] on button "Resolve" at bounding box center [1364, 65] width 56 height 25
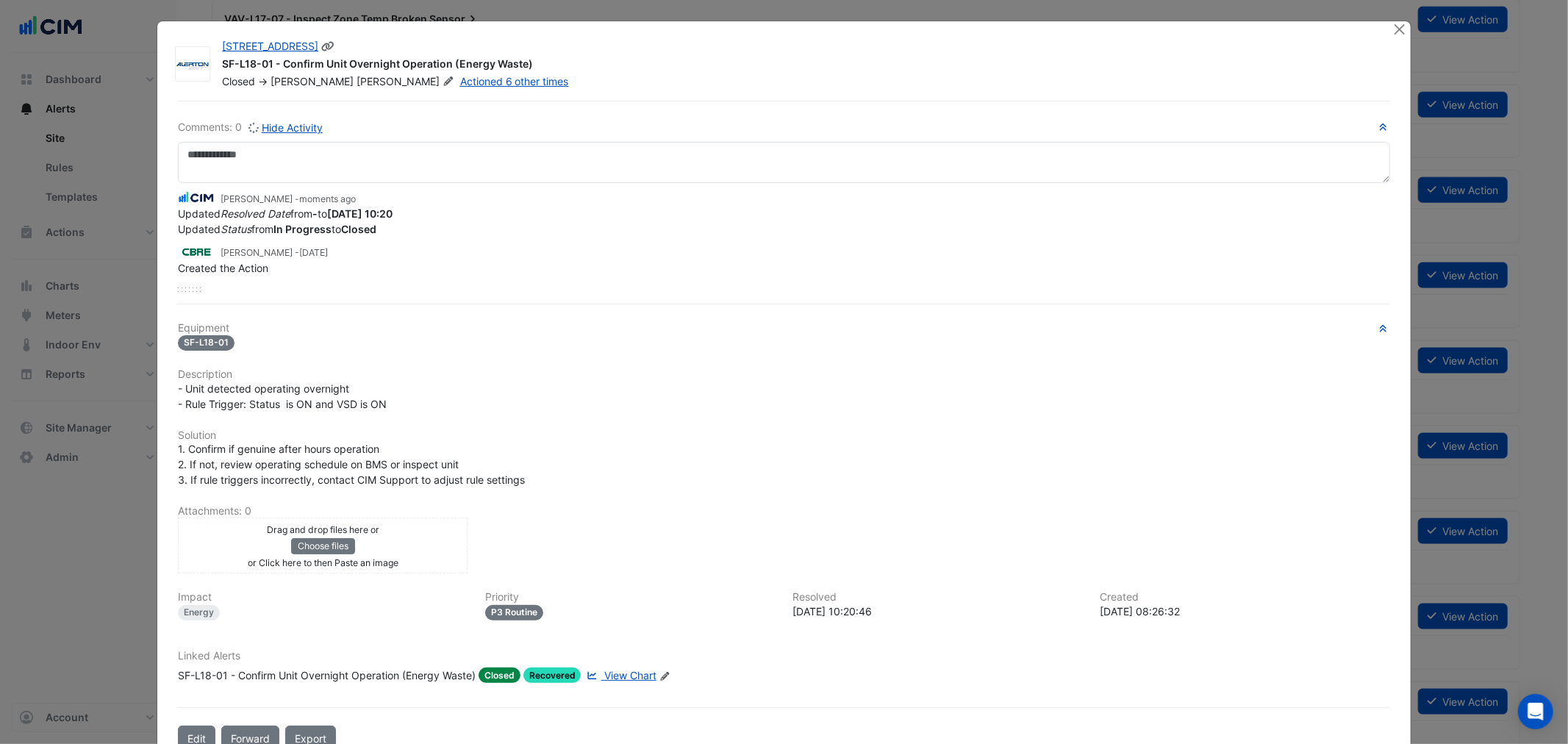
click at [1398, 38] on div at bounding box center [1401, 29] width 18 height 17
click at [1399, 31] on button "Close" at bounding box center [1399, 29] width 16 height 16
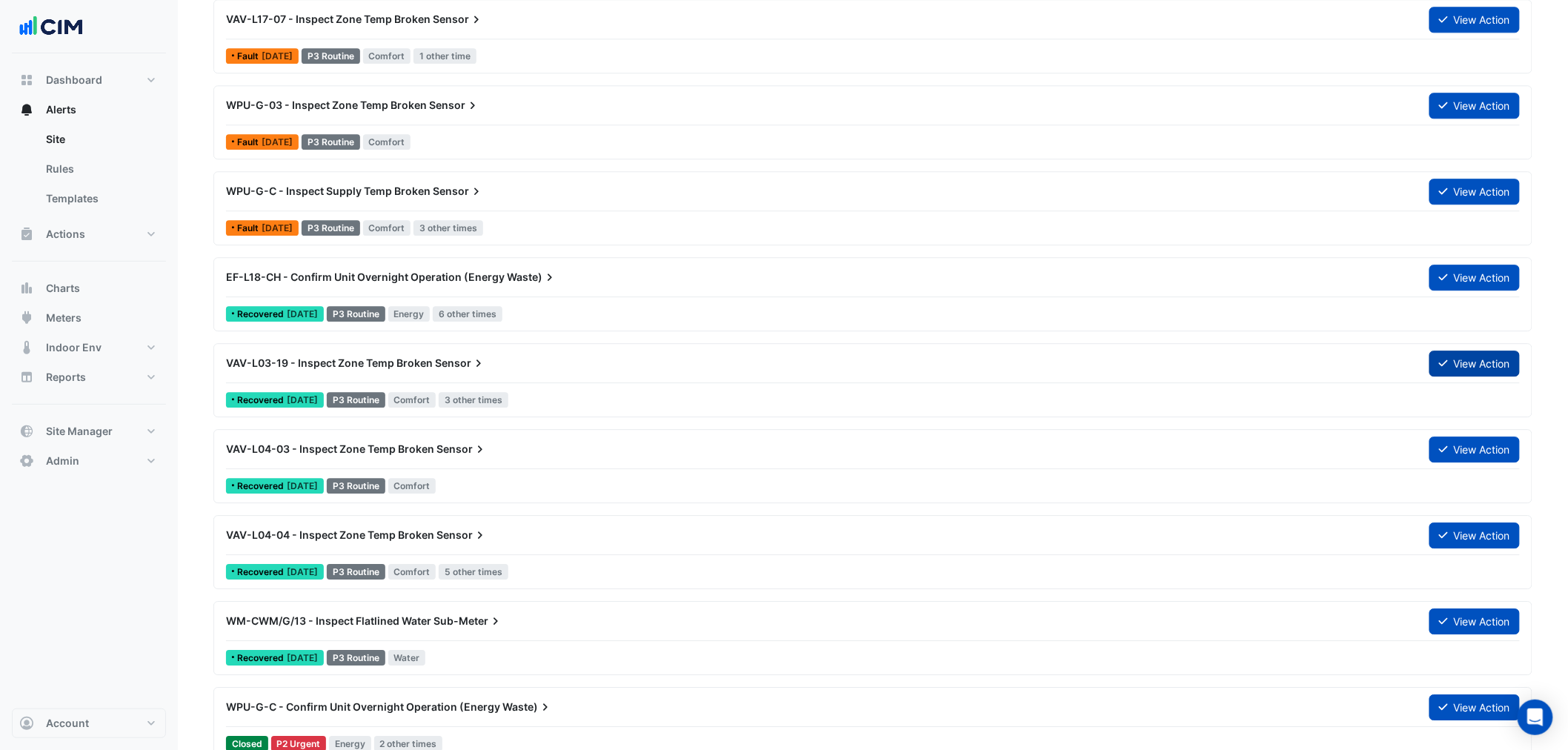
click at [1453, 365] on button "View Action" at bounding box center [1475, 363] width 91 height 26
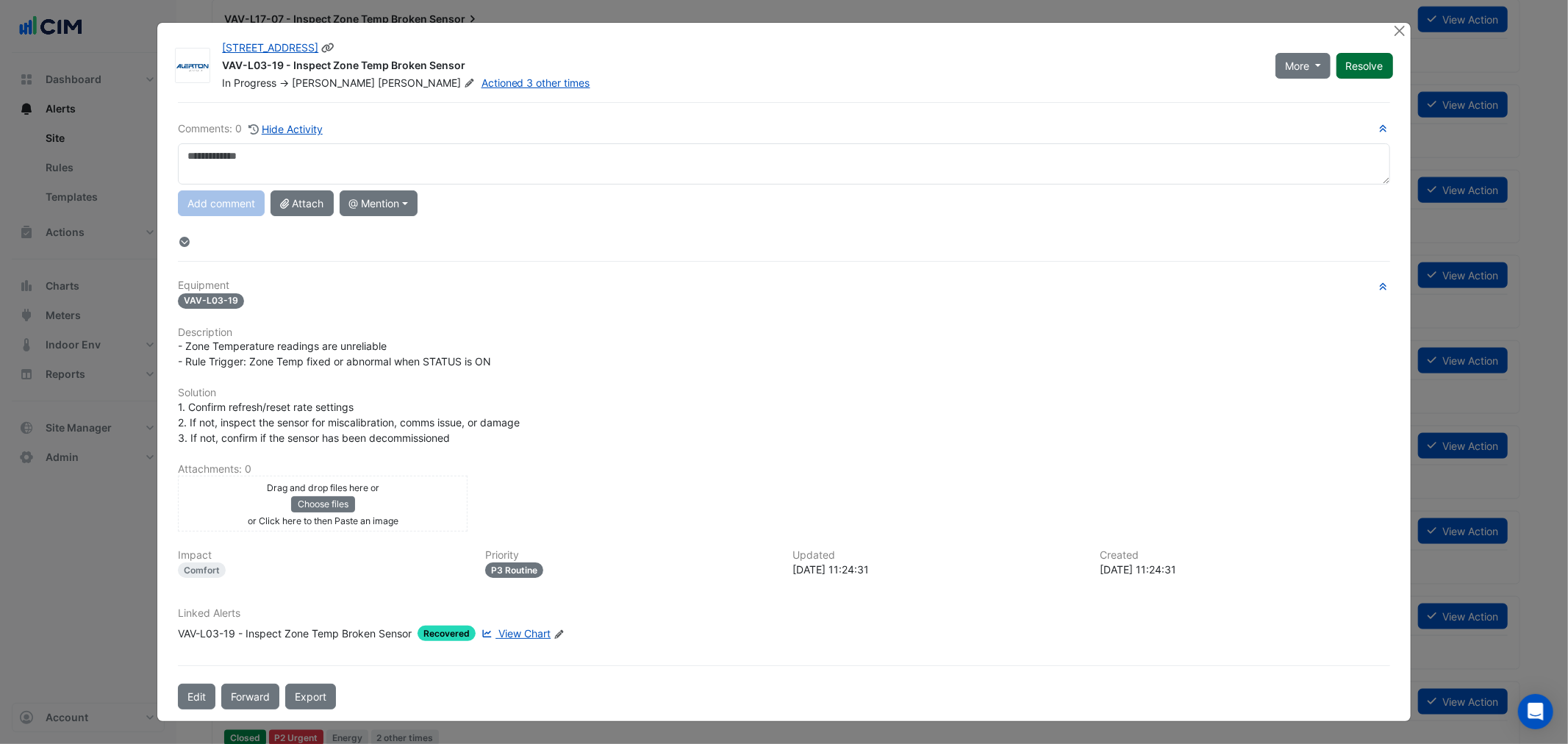
click at [1355, 63] on button "Resolve" at bounding box center [1364, 65] width 56 height 25
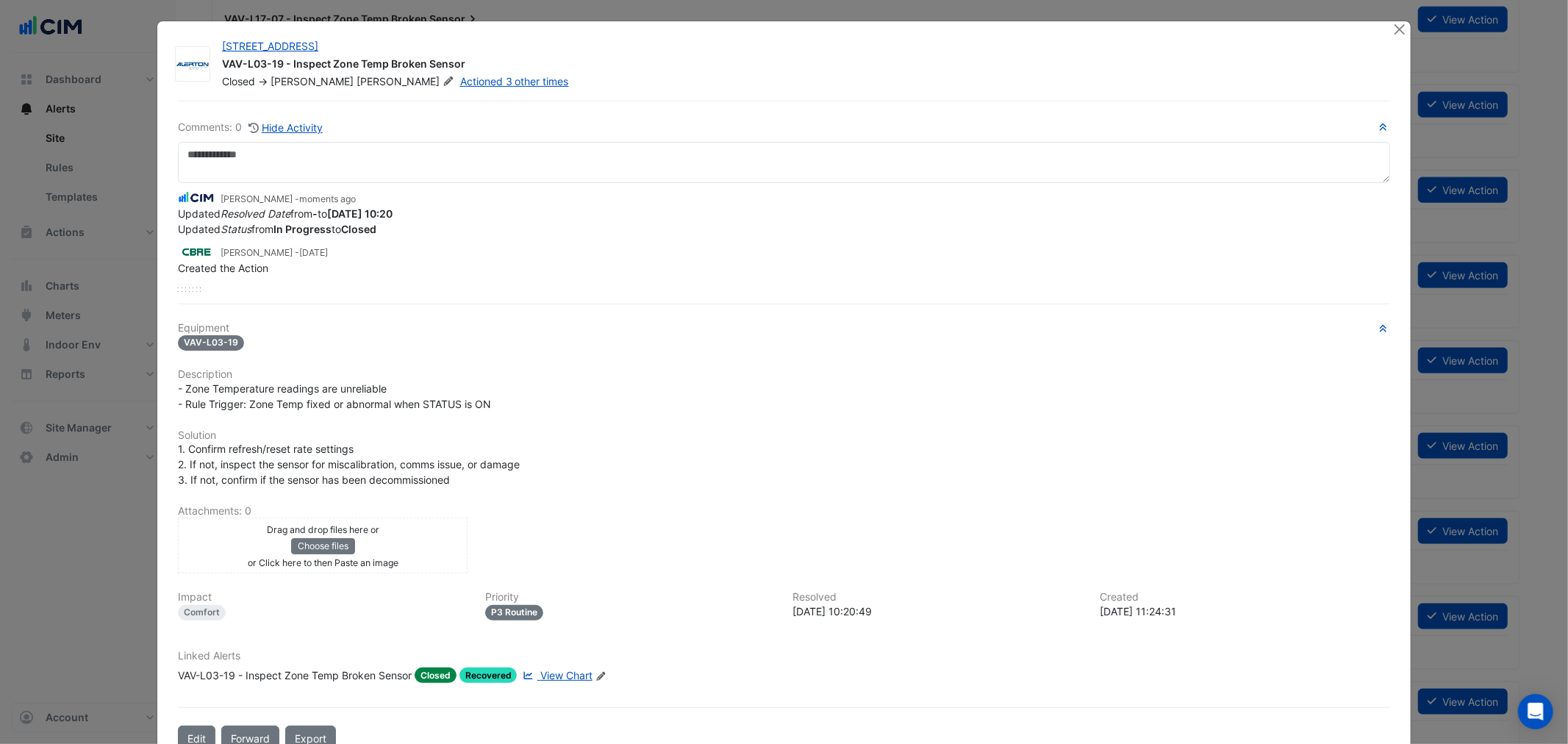
click at [1404, 32] on div at bounding box center [1401, 29] width 18 height 17
click at [1397, 26] on button "Close" at bounding box center [1399, 29] width 16 height 16
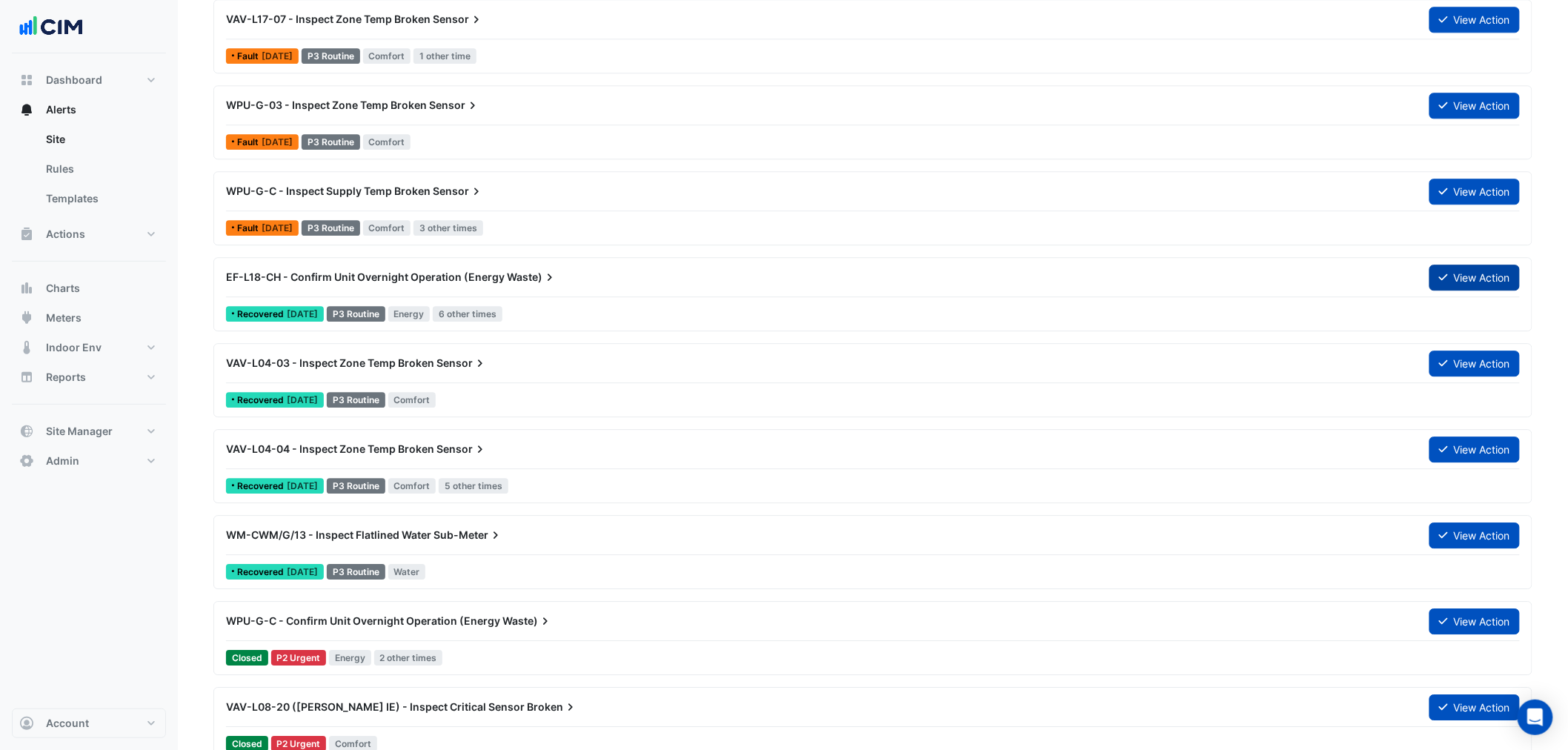
click at [1457, 270] on button "View Action" at bounding box center [1475, 277] width 91 height 26
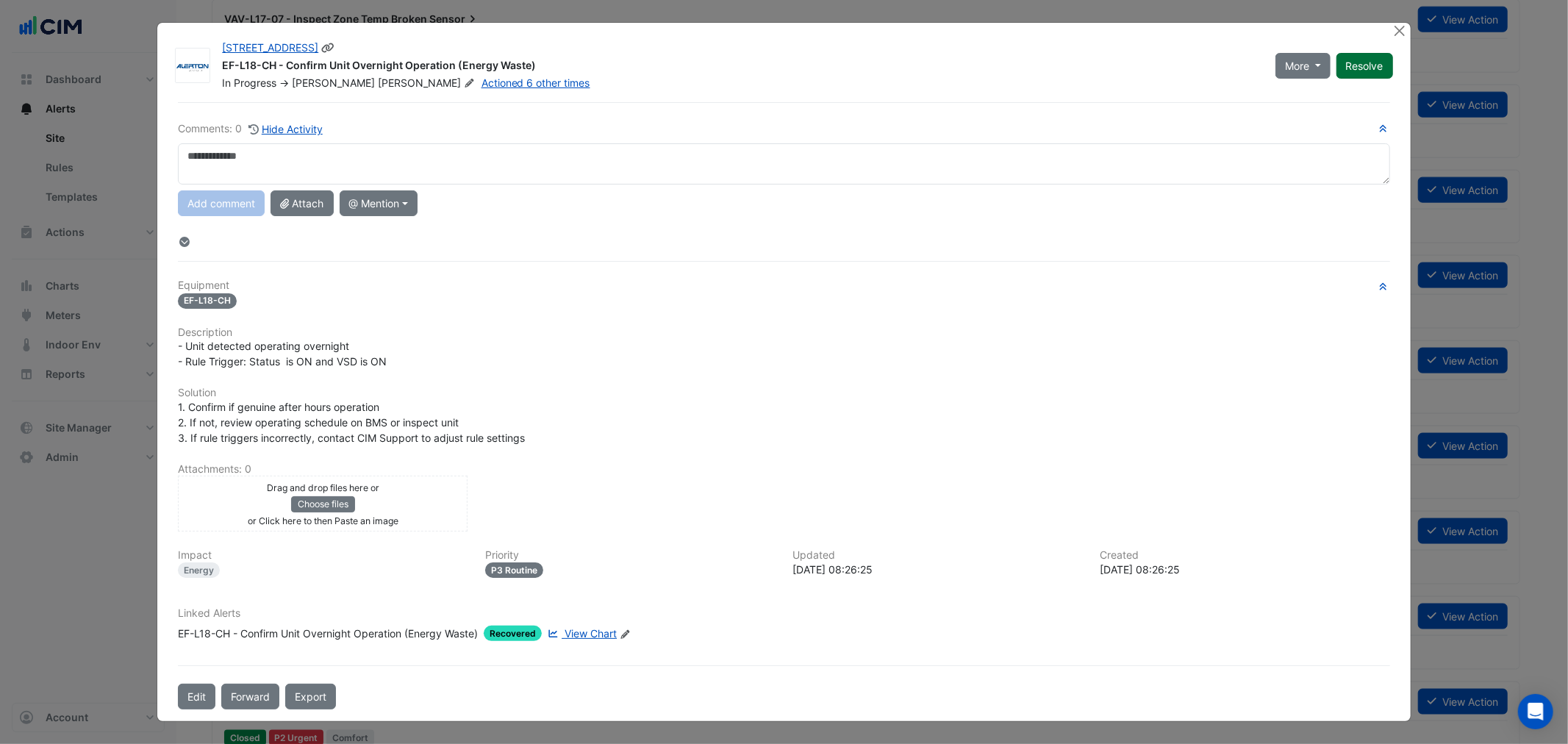
click at [1391, 70] on button "Resolve" at bounding box center [1364, 65] width 56 height 25
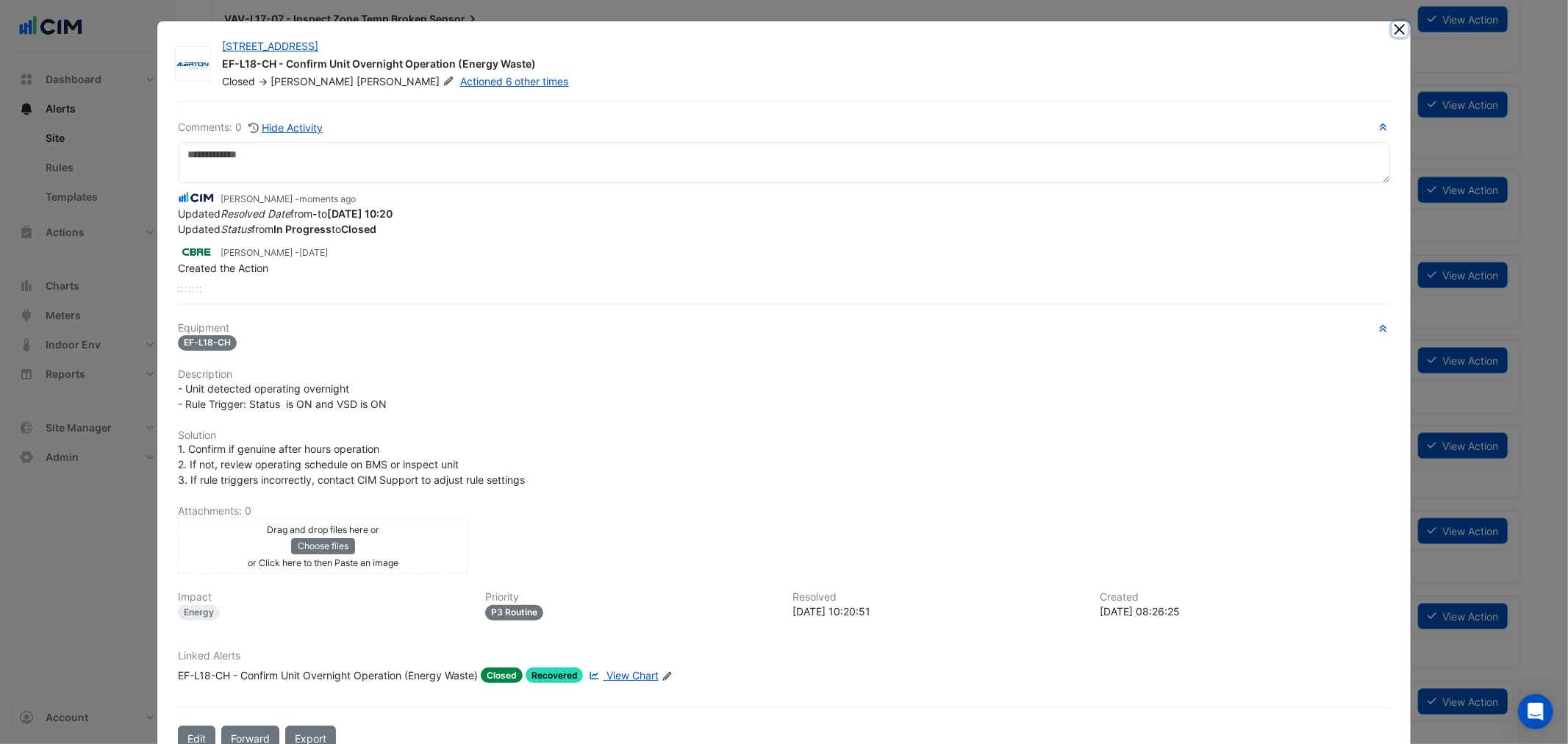
click at [1395, 34] on button "Close" at bounding box center [1399, 29] width 16 height 16
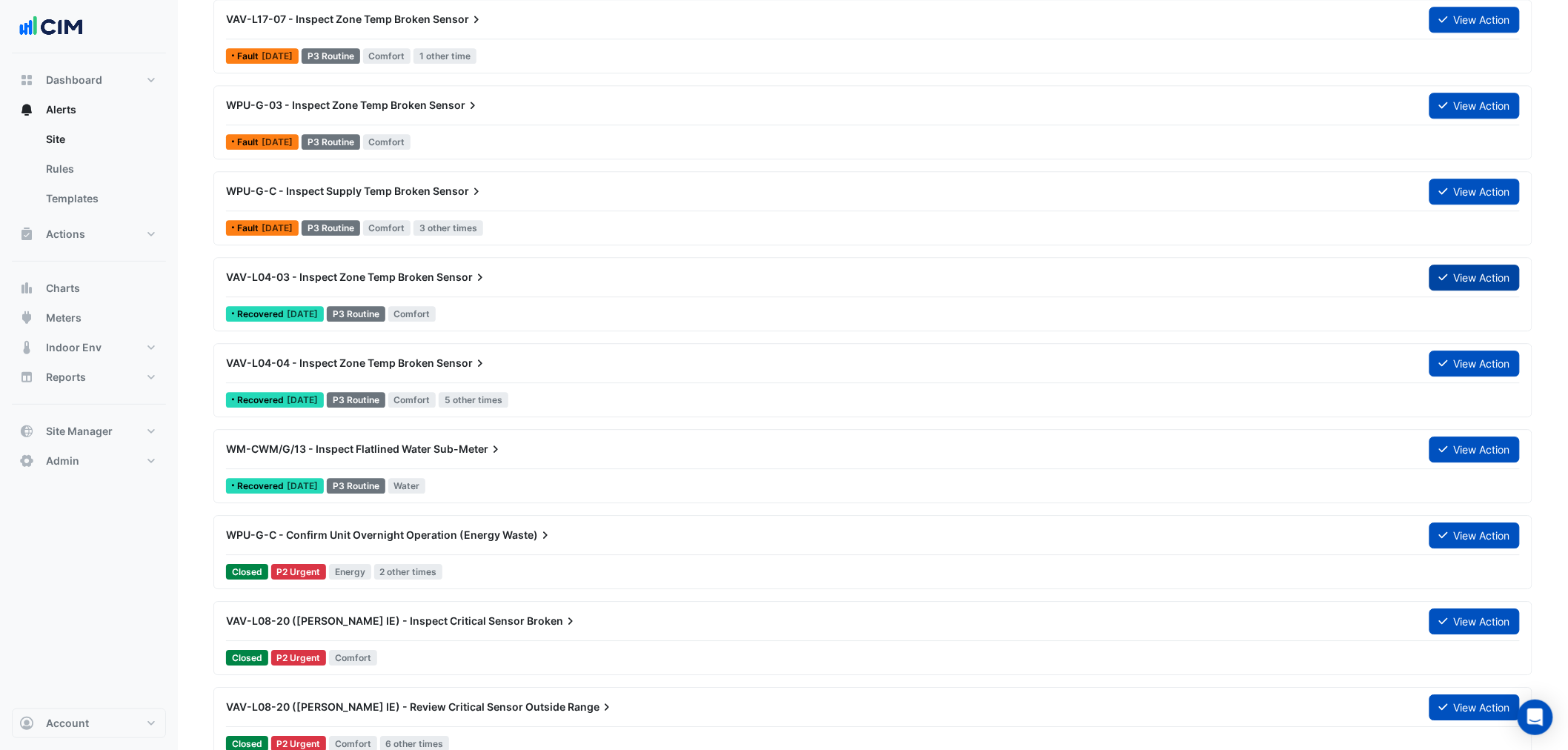
click at [1469, 278] on button "View Action" at bounding box center [1475, 277] width 91 height 26
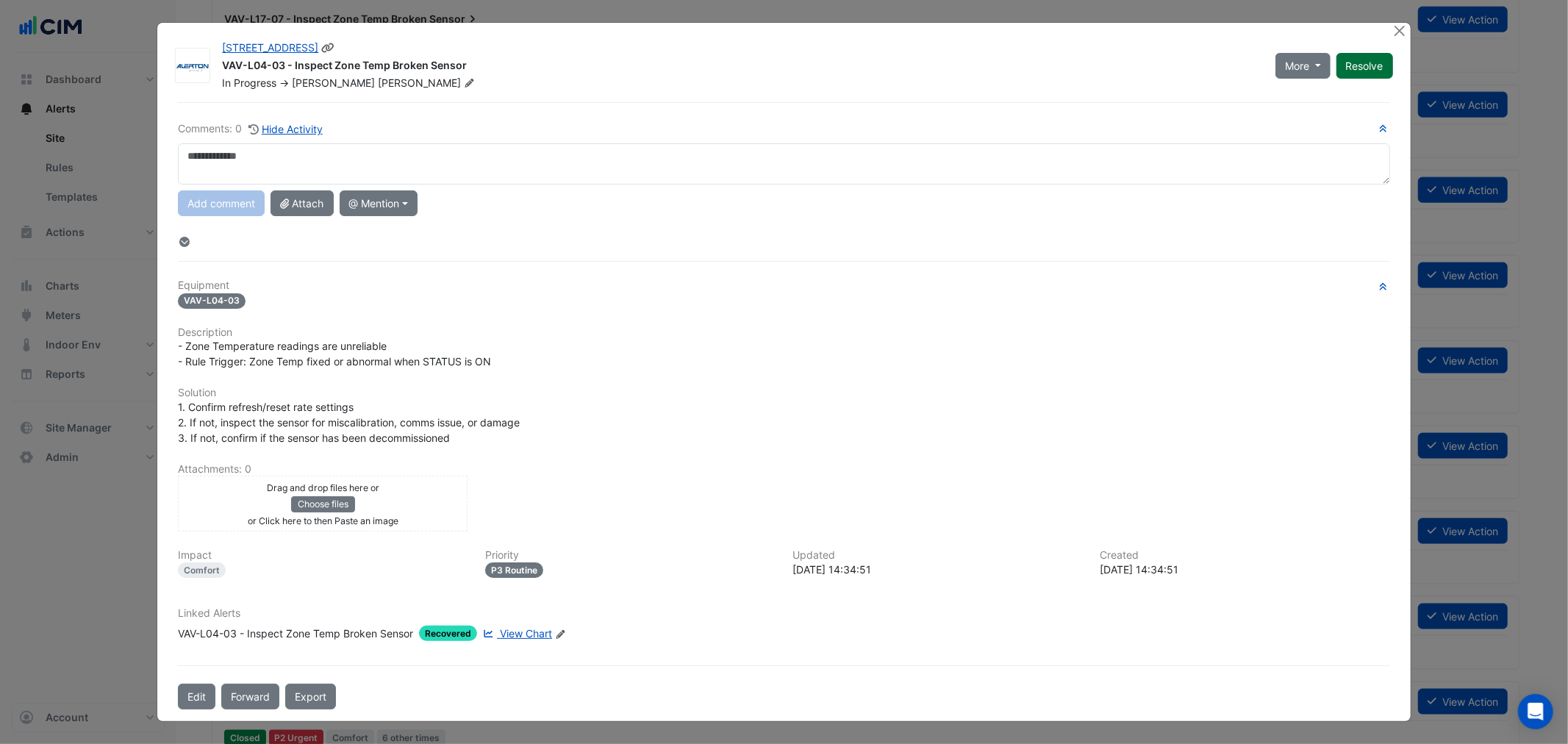
click at [1372, 69] on button "Resolve" at bounding box center [1364, 65] width 56 height 25
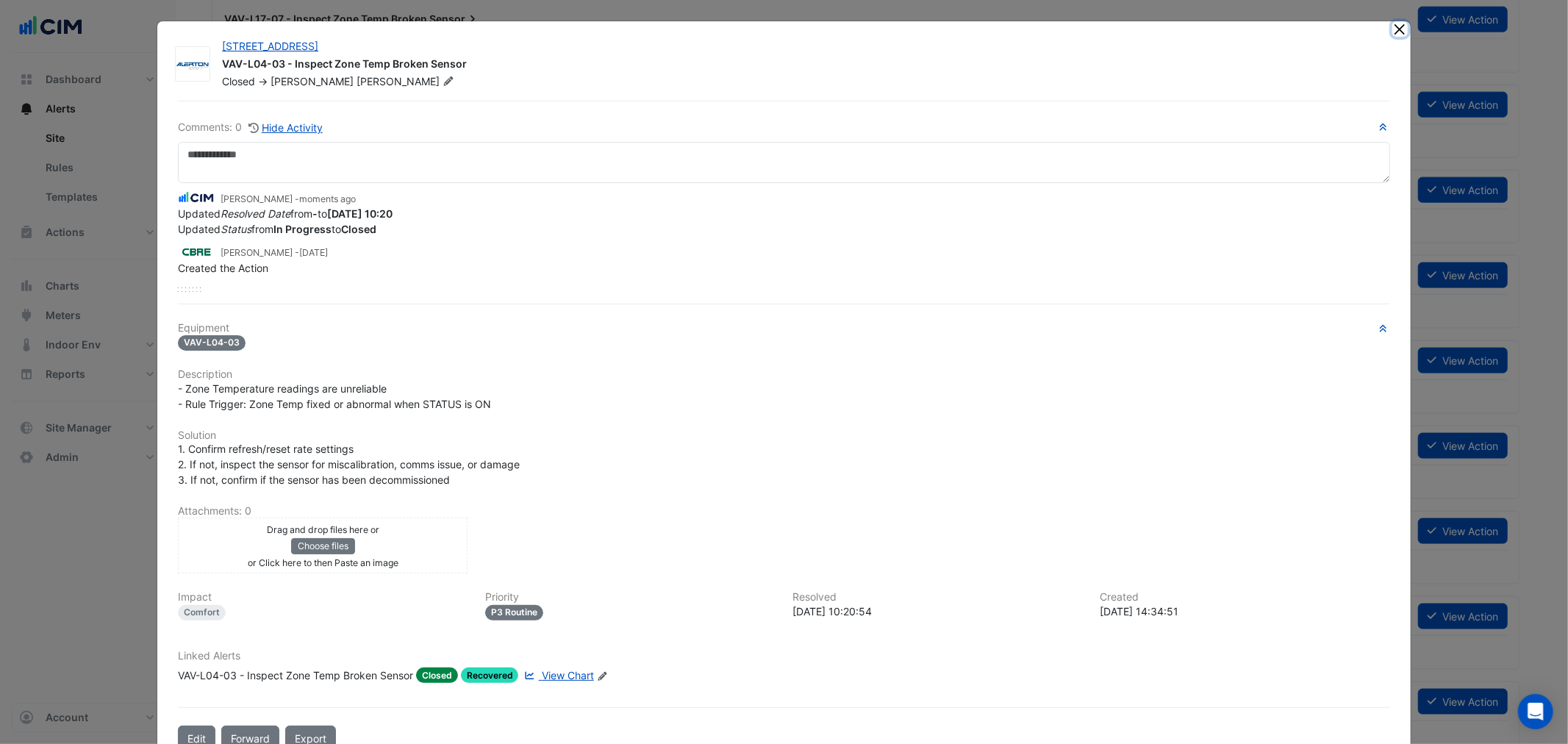
click at [1392, 31] on button "Close" at bounding box center [1399, 29] width 16 height 16
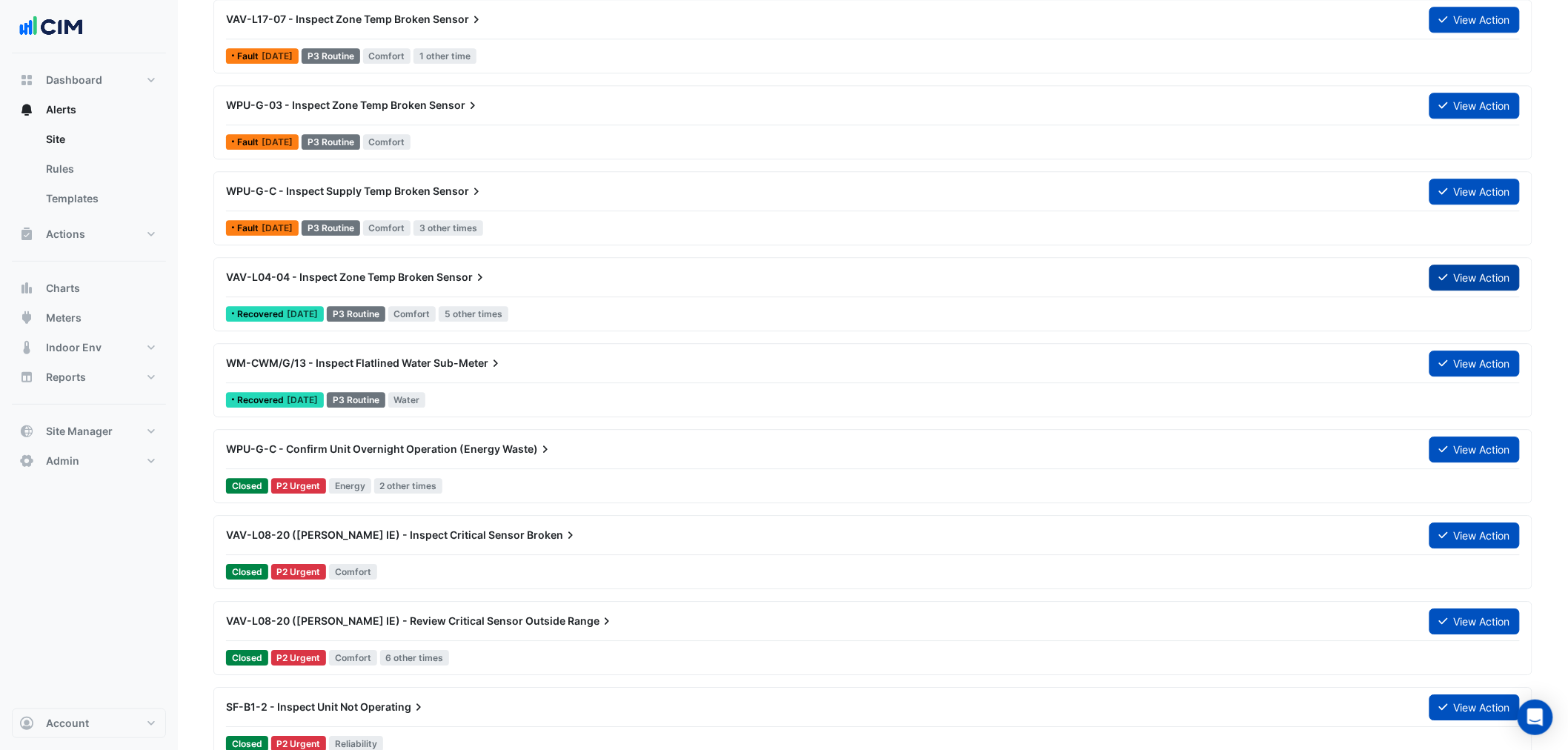
click at [1468, 275] on button "View Action" at bounding box center [1475, 277] width 91 height 26
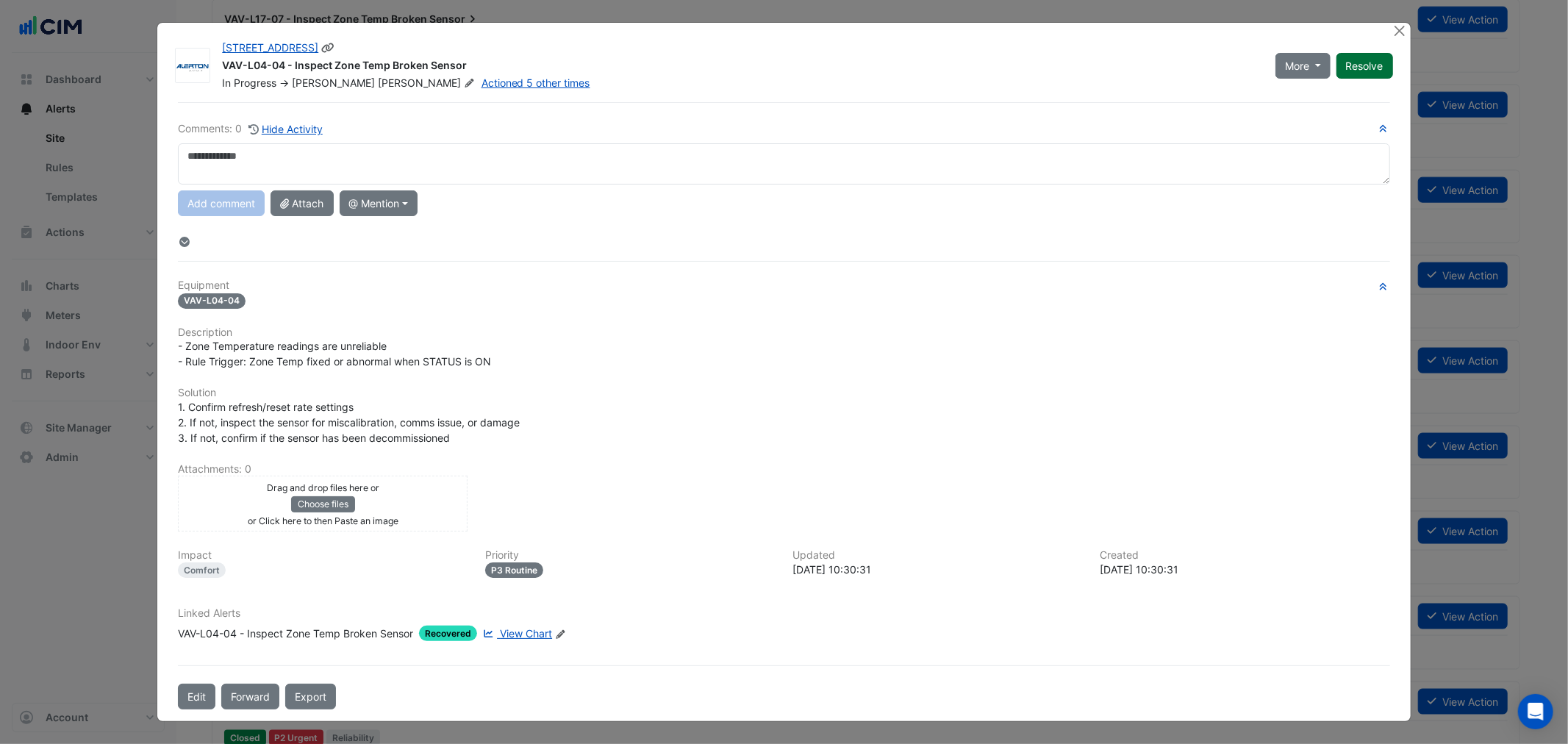
click at [1370, 66] on button "Resolve" at bounding box center [1364, 65] width 56 height 25
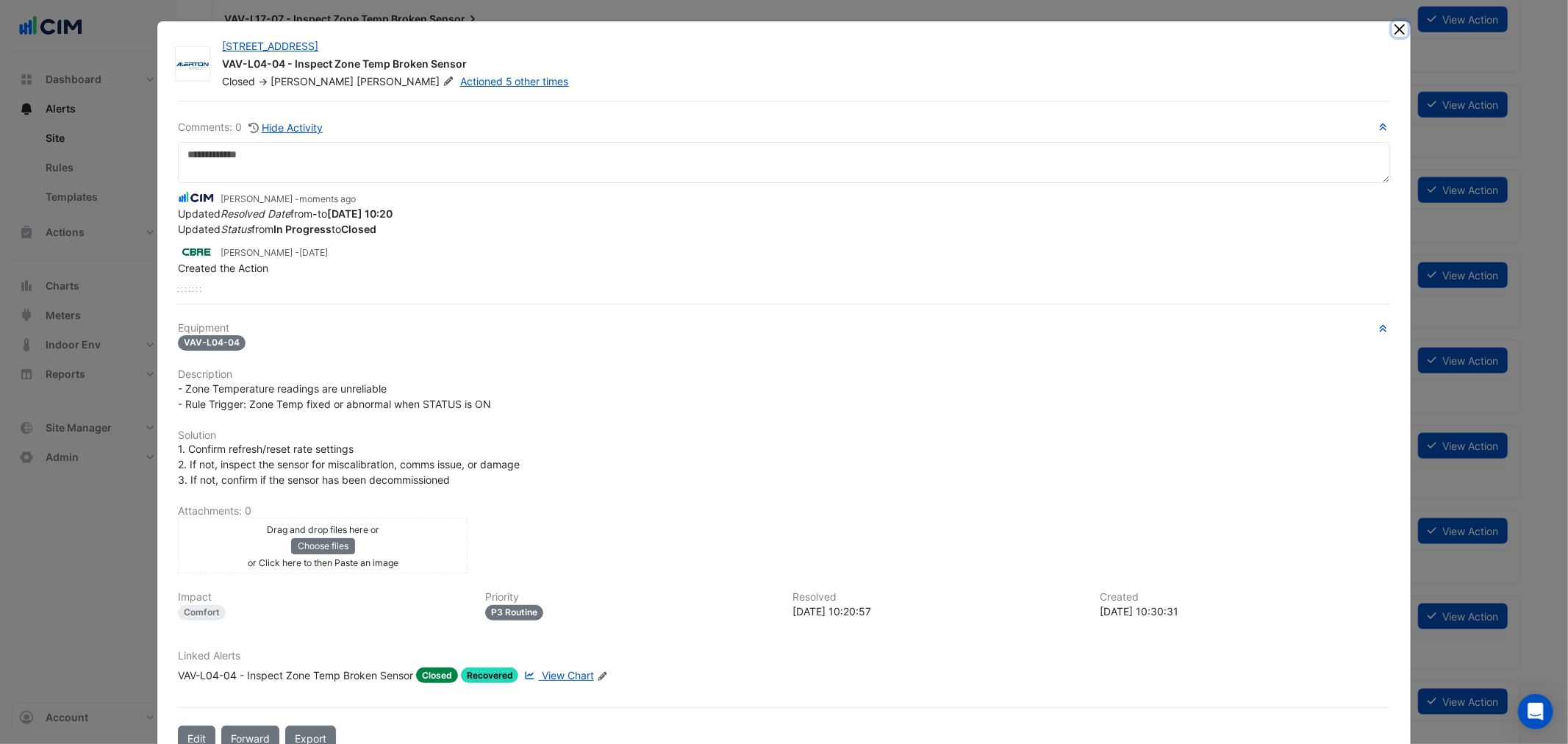
click at [1392, 25] on button "Close" at bounding box center [1399, 29] width 16 height 16
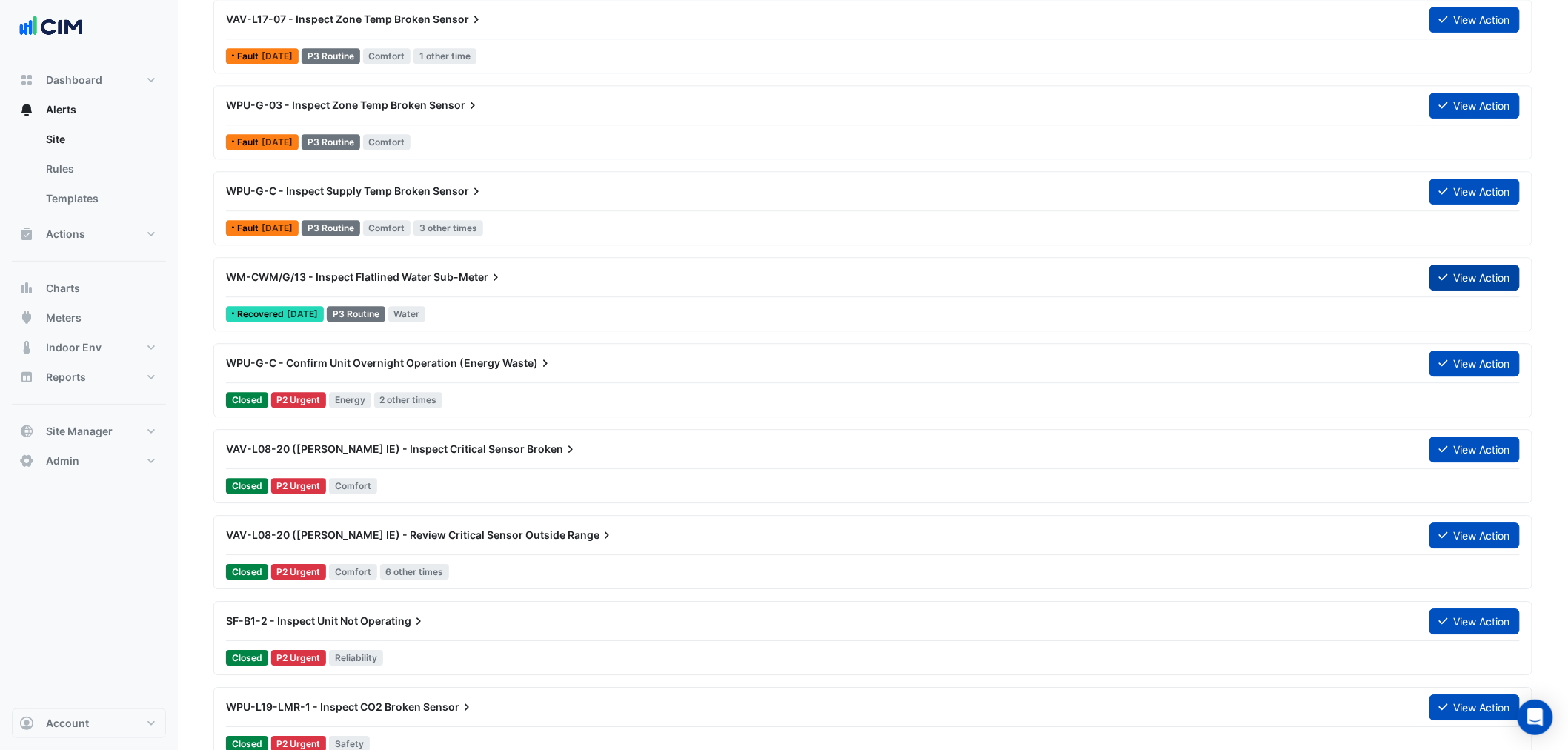
click at [1455, 285] on button "View Action" at bounding box center [1475, 277] width 91 height 26
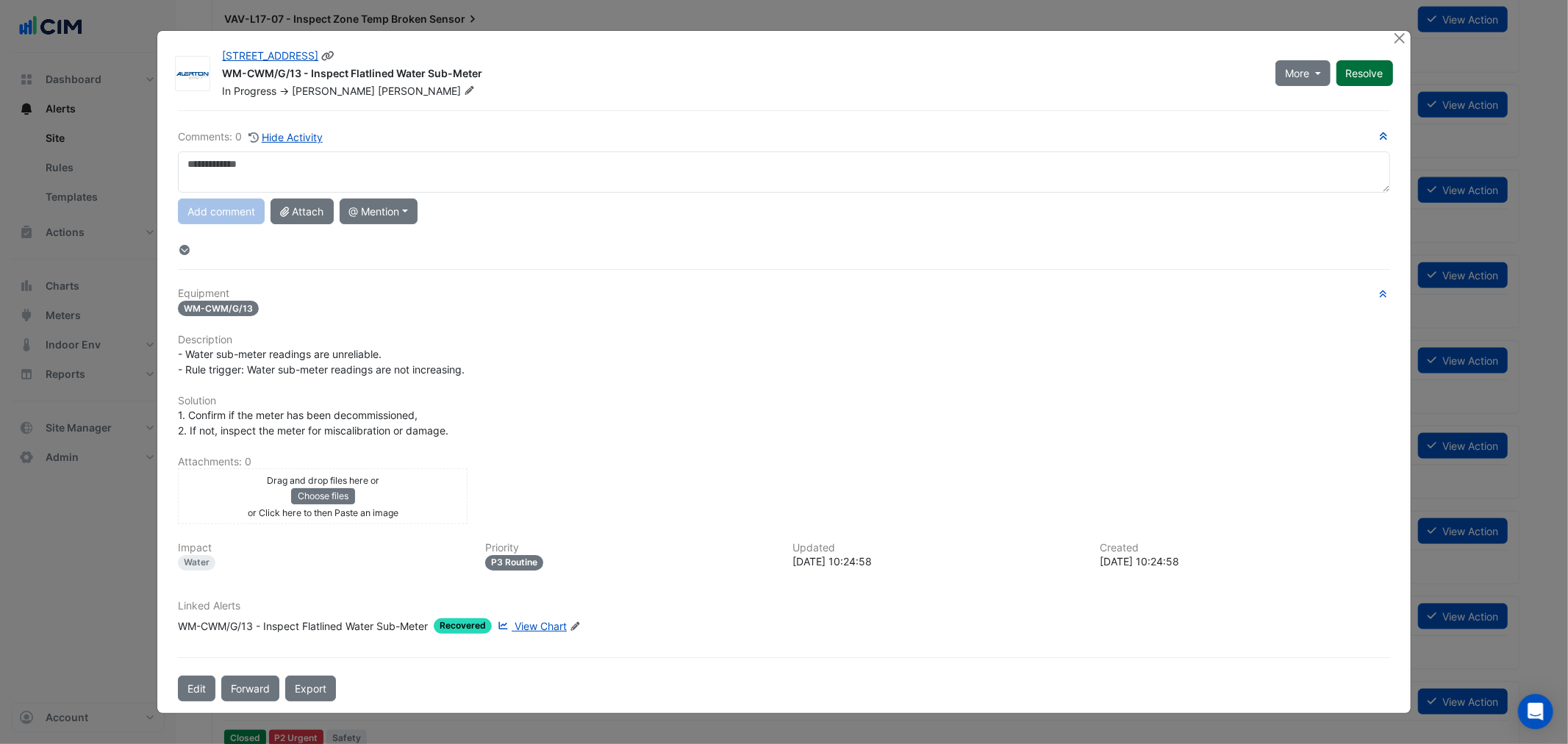
click at [1382, 75] on button "Resolve" at bounding box center [1364, 73] width 56 height 25
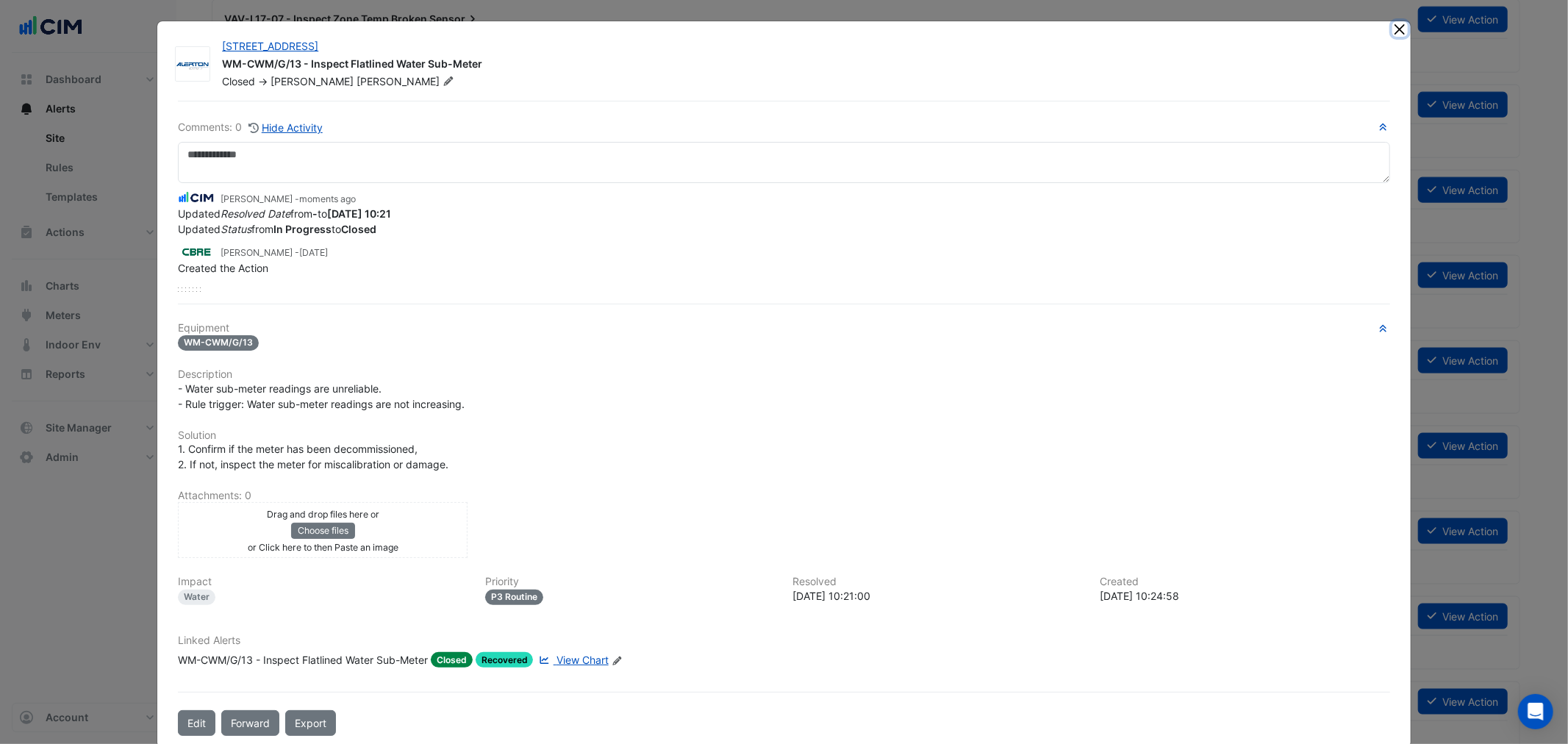
click at [1397, 33] on button "Close" at bounding box center [1399, 29] width 16 height 16
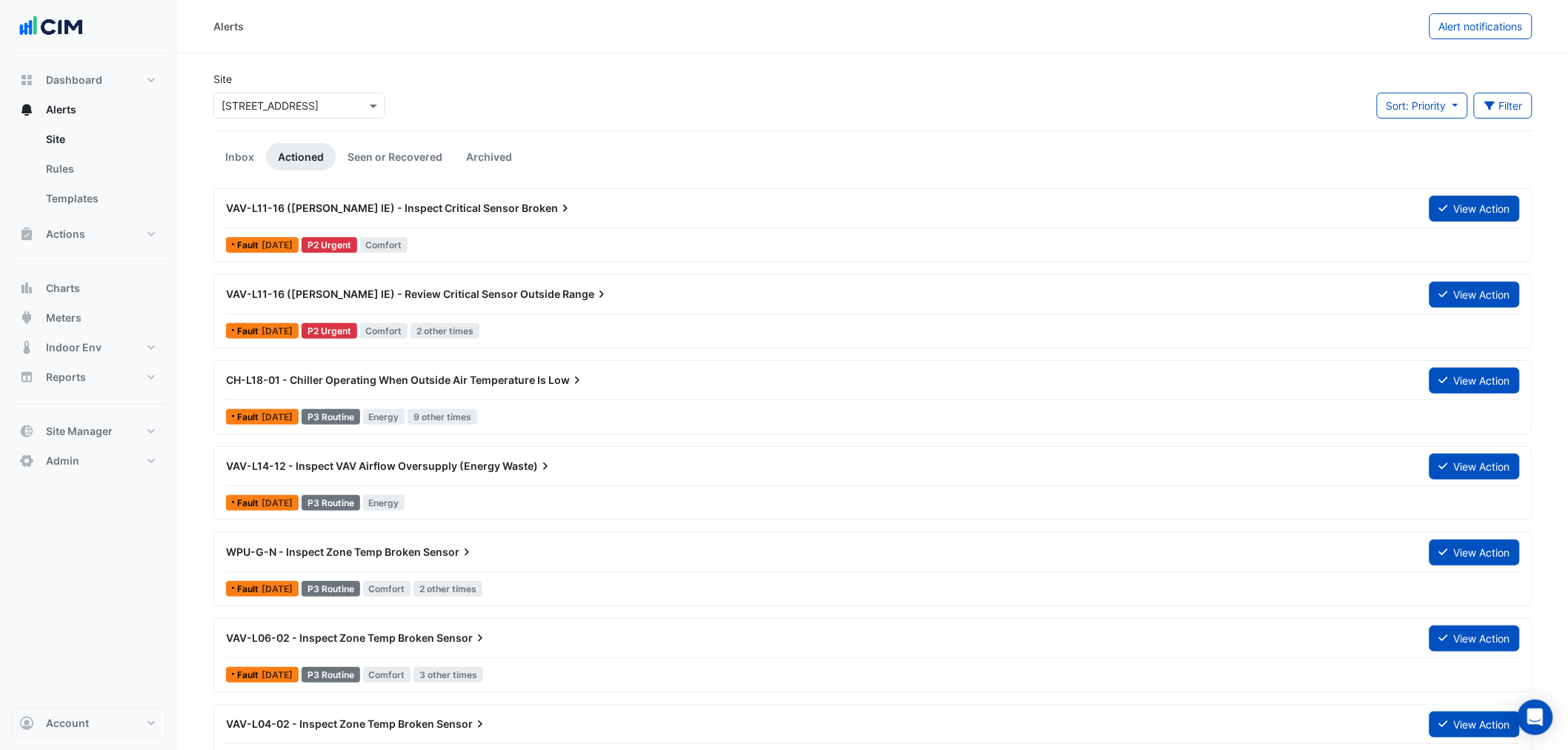
click at [320, 106] on input "text" at bounding box center [285, 106] width 126 height 16
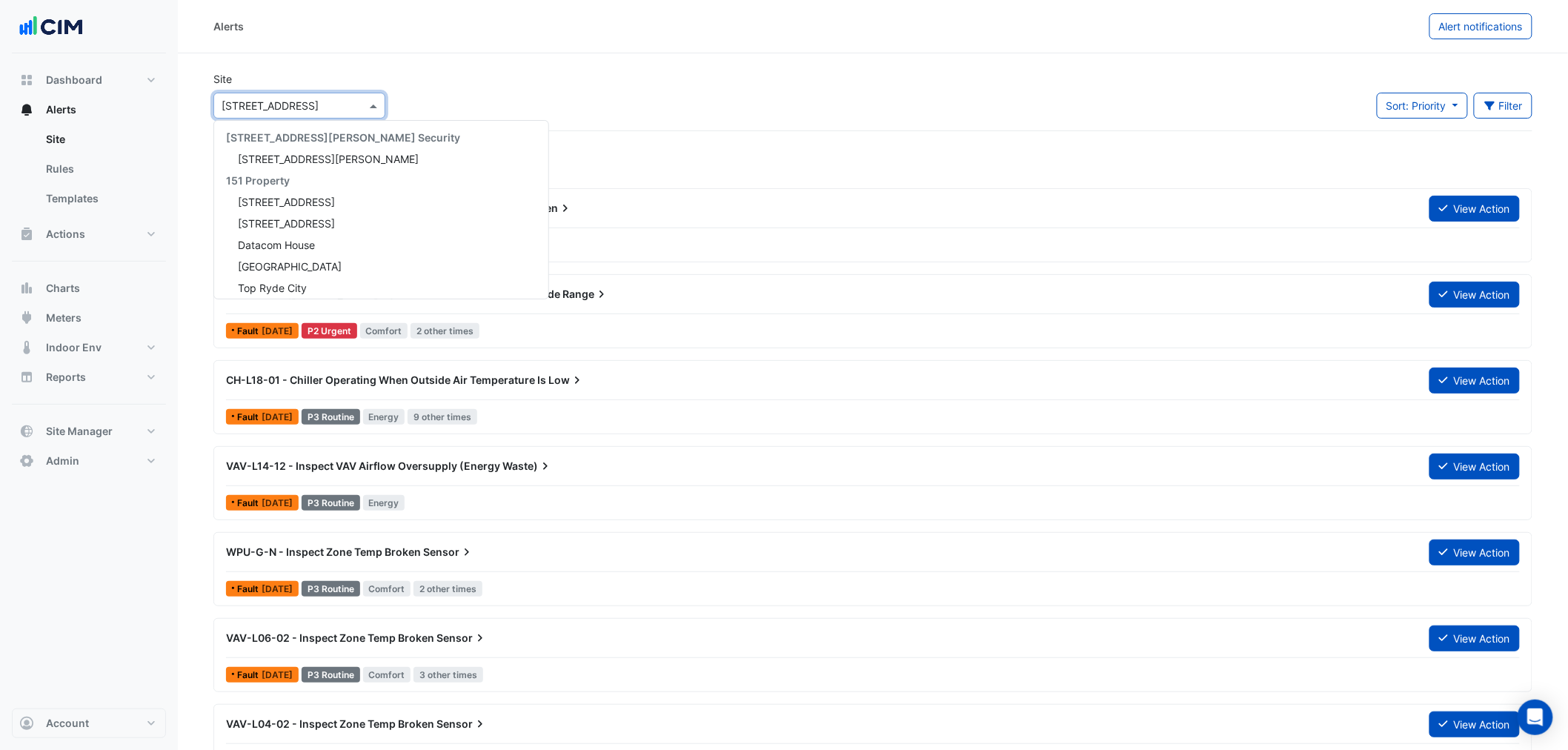
scroll to position [3850, 0]
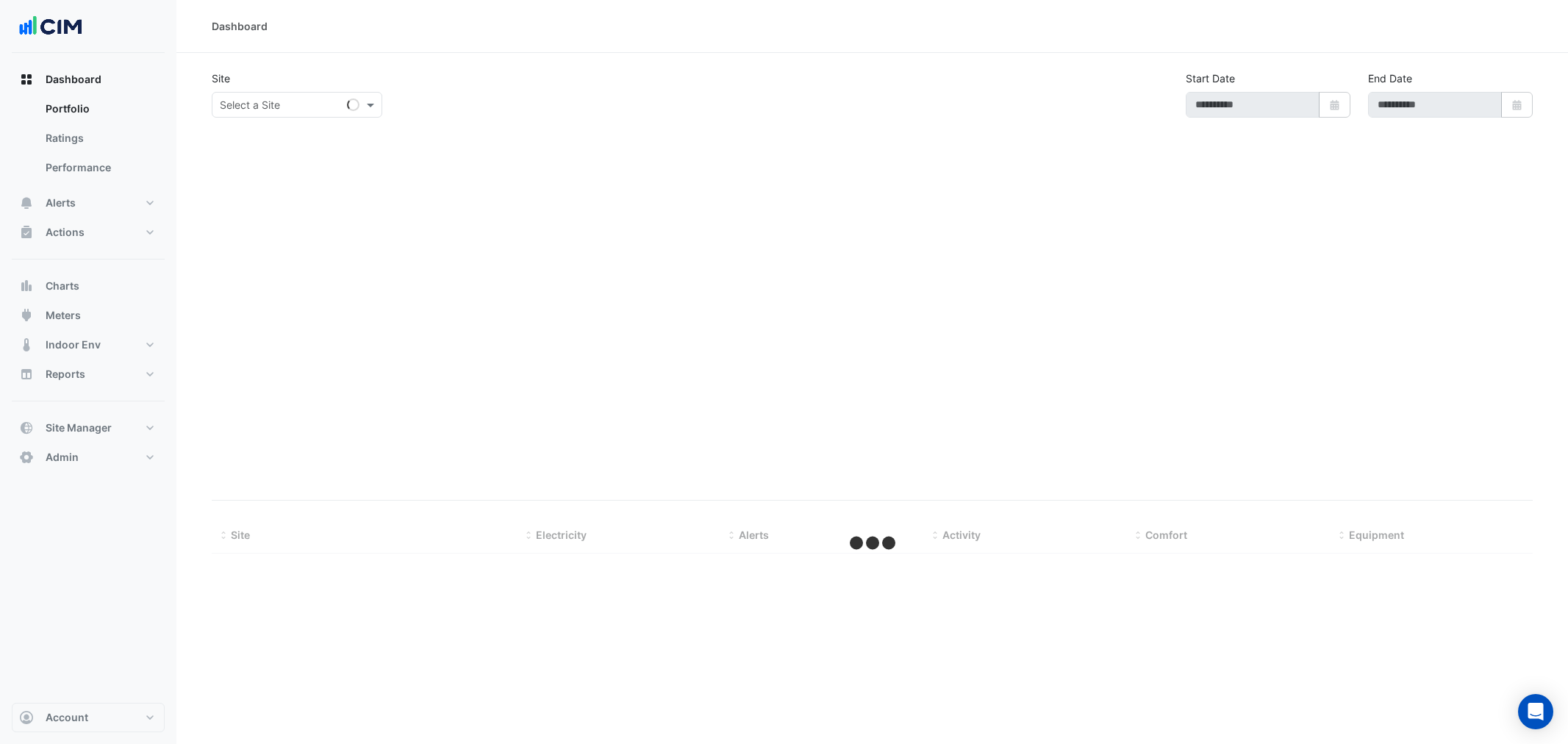
select select "***"
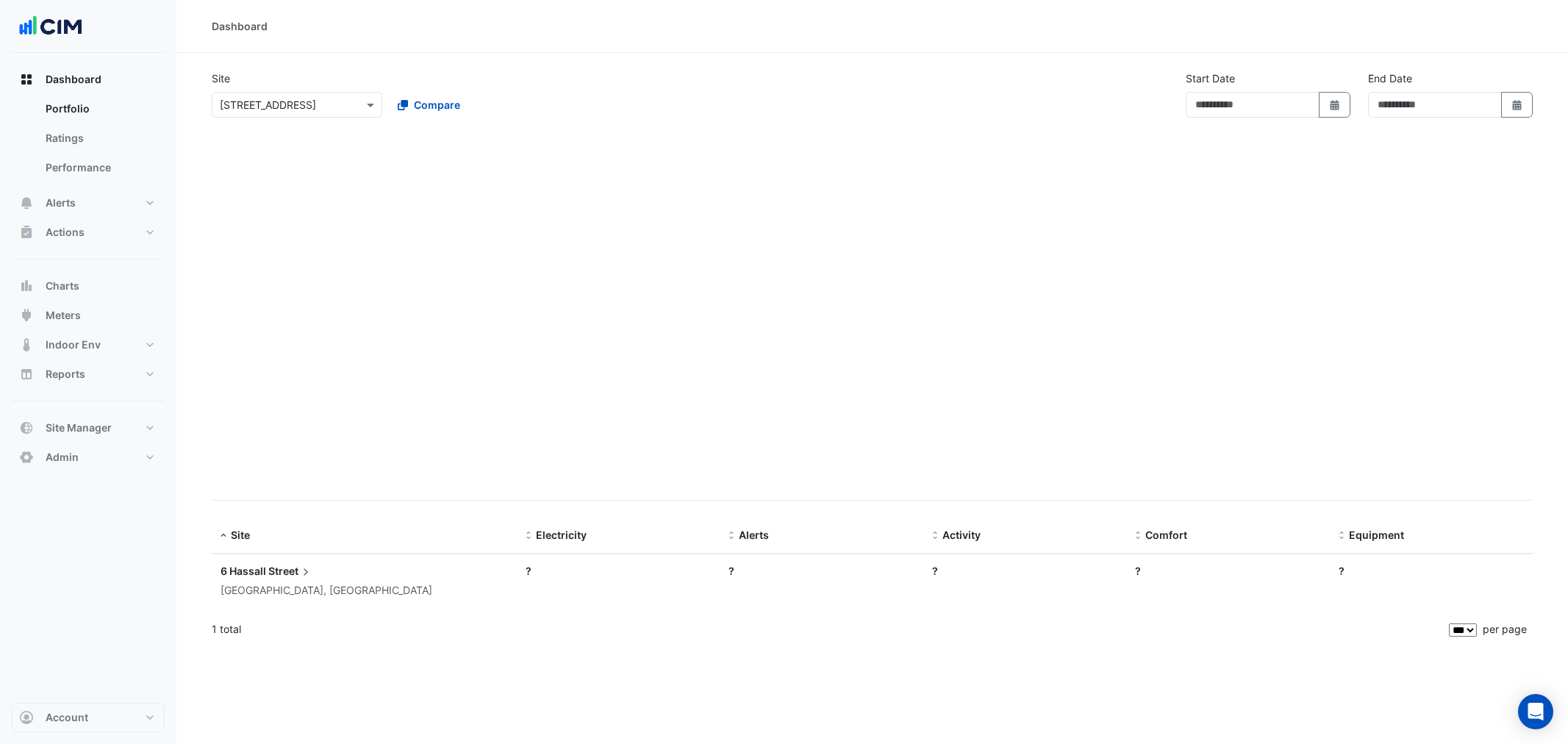
type input "**********"
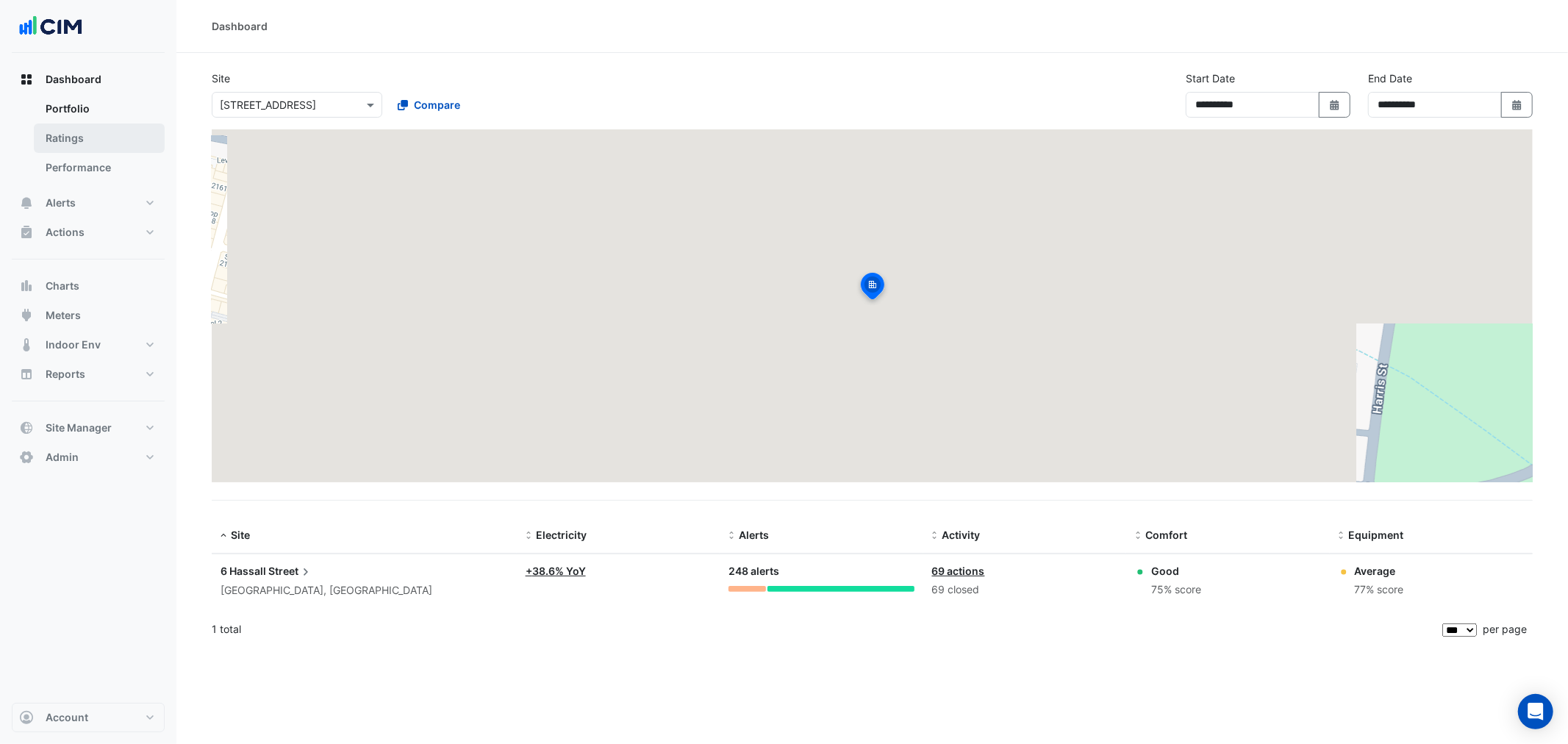
click at [133, 141] on link "Ratings" at bounding box center [99, 138] width 131 height 29
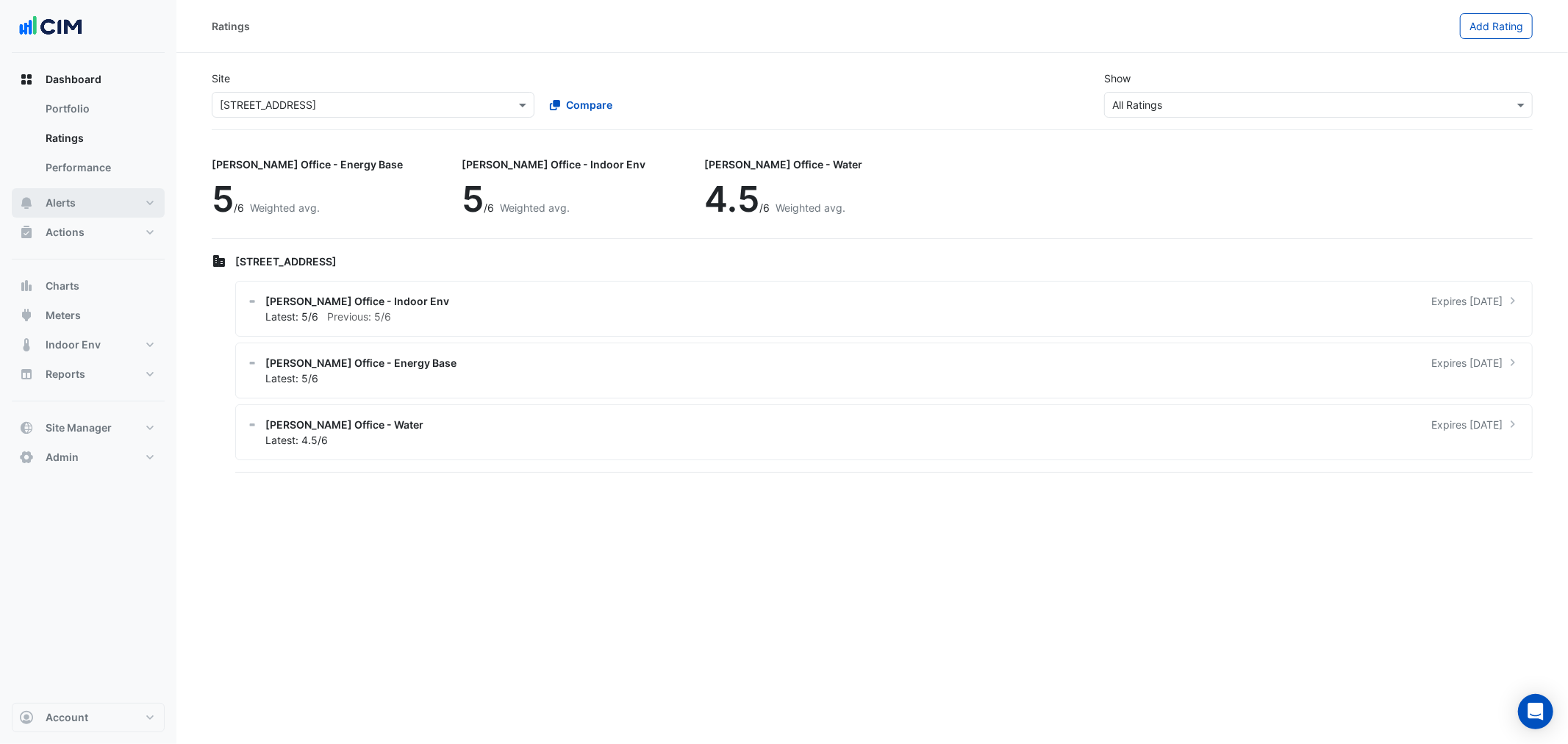
click at [108, 192] on button "Alerts" at bounding box center [88, 203] width 153 height 29
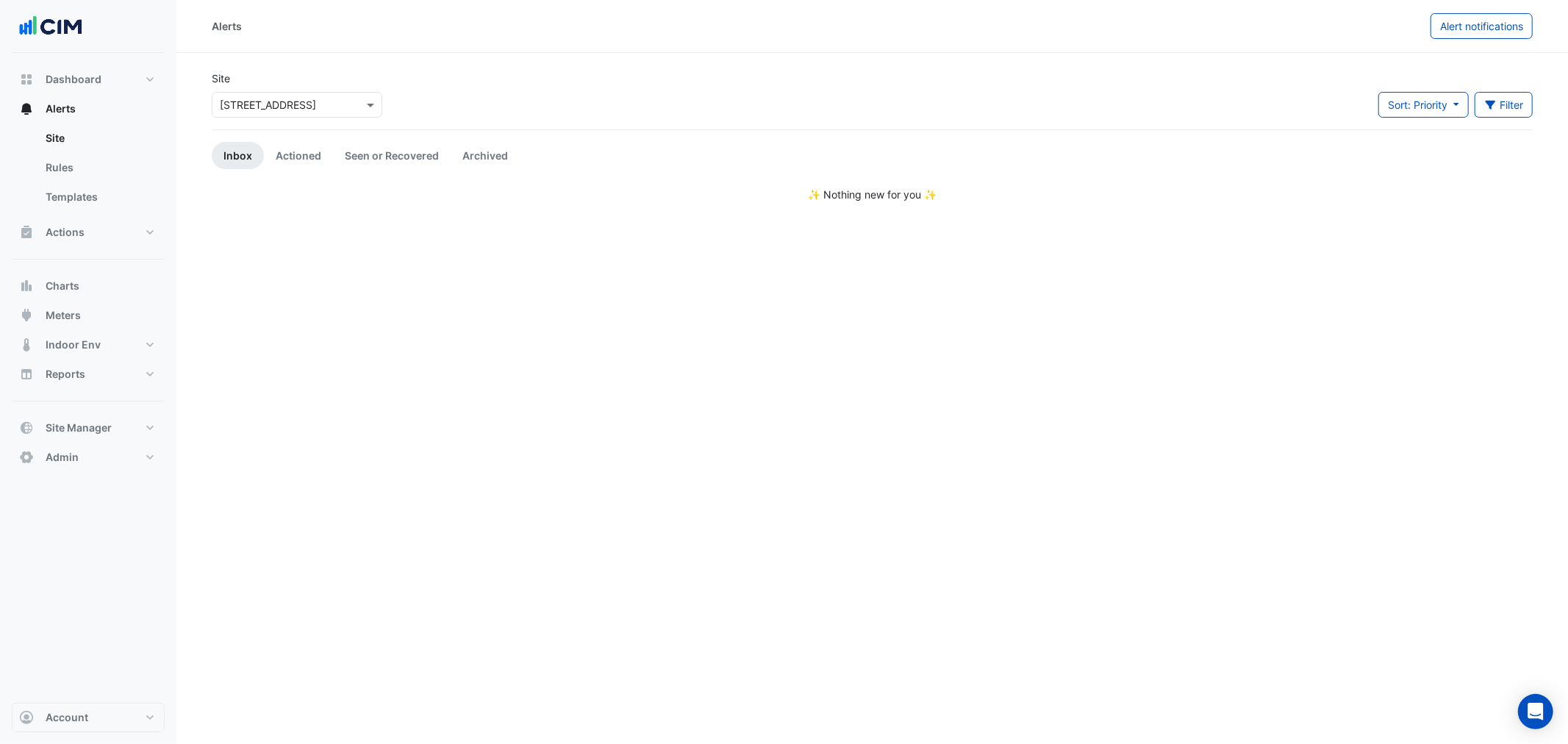
click at [257, 104] on input "text" at bounding box center [282, 105] width 125 height 16
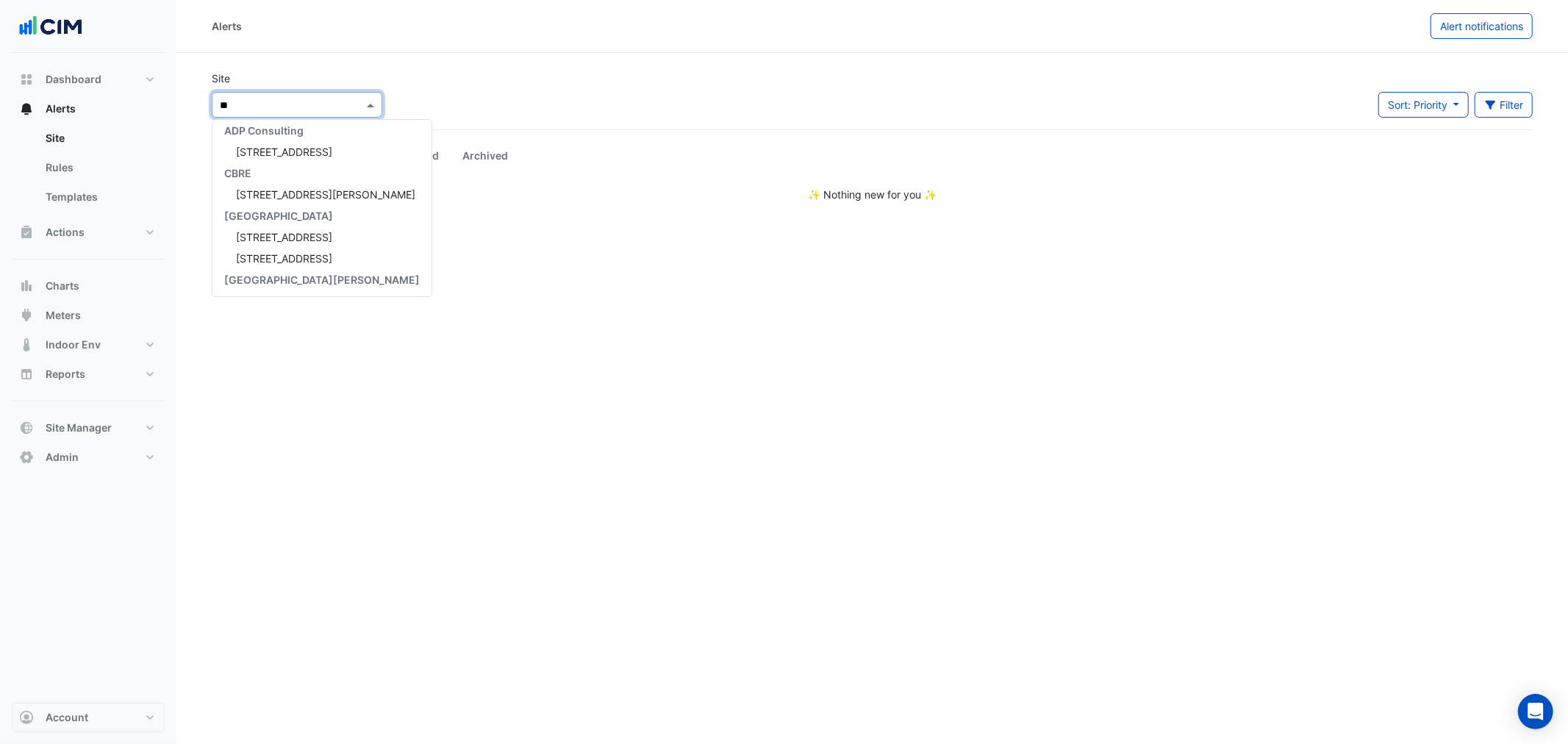
type input "***"
click at [265, 148] on span "[STREET_ADDRESS][PERSON_NAME]" at bounding box center [325, 152] width 179 height 12
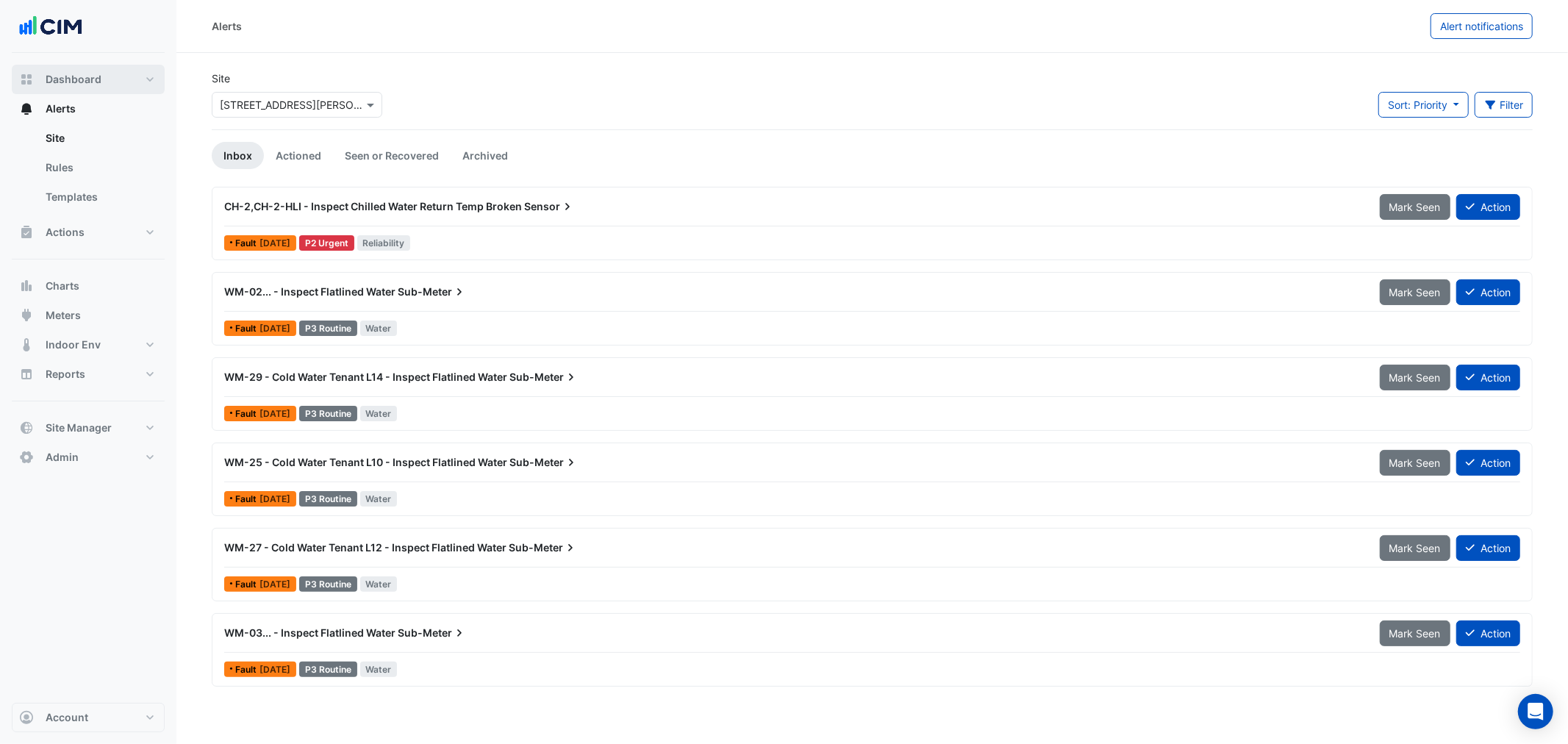
click at [140, 82] on button "Dashboard" at bounding box center [88, 79] width 153 height 29
select select "***"
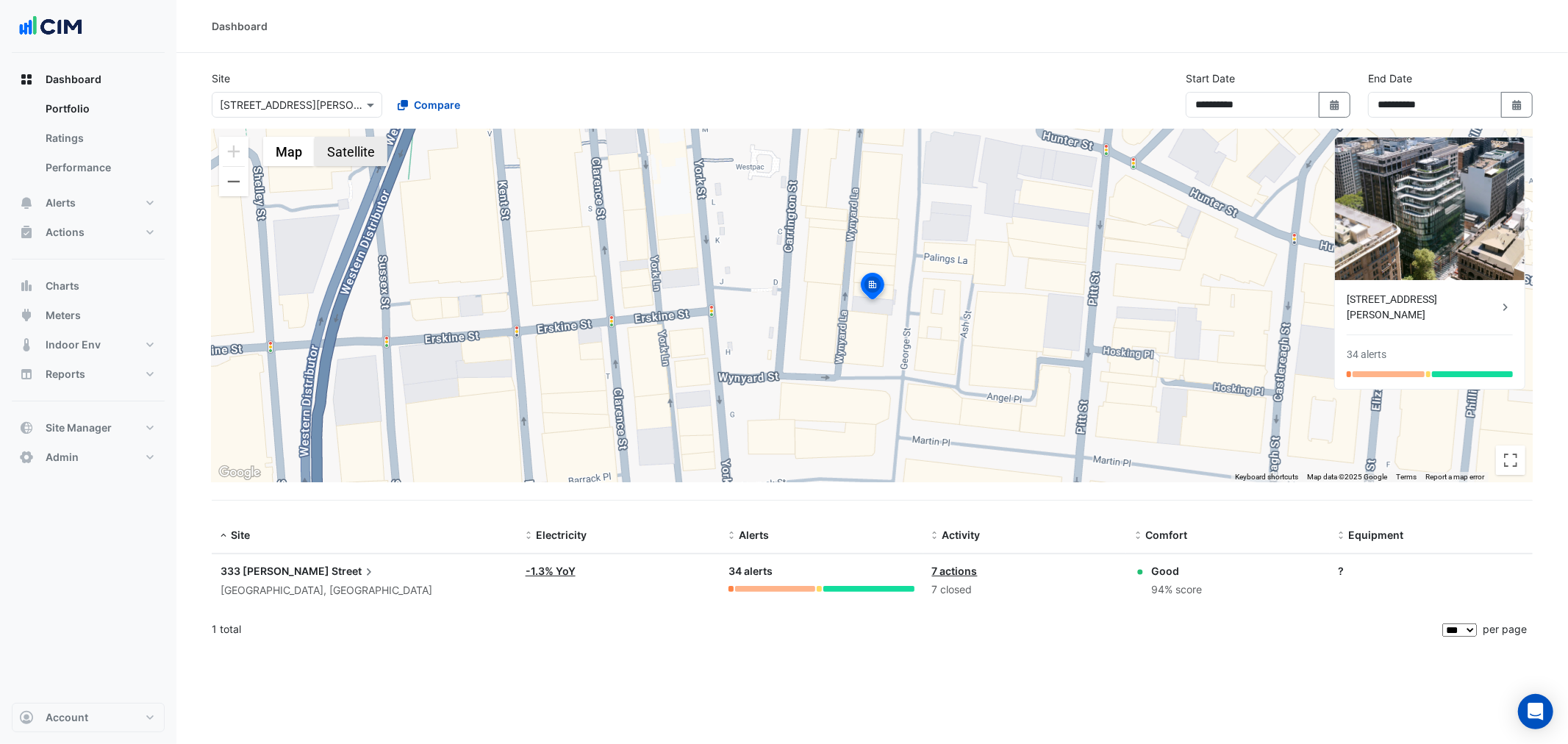
click at [364, 157] on button "Satellite" at bounding box center [350, 151] width 73 height 29
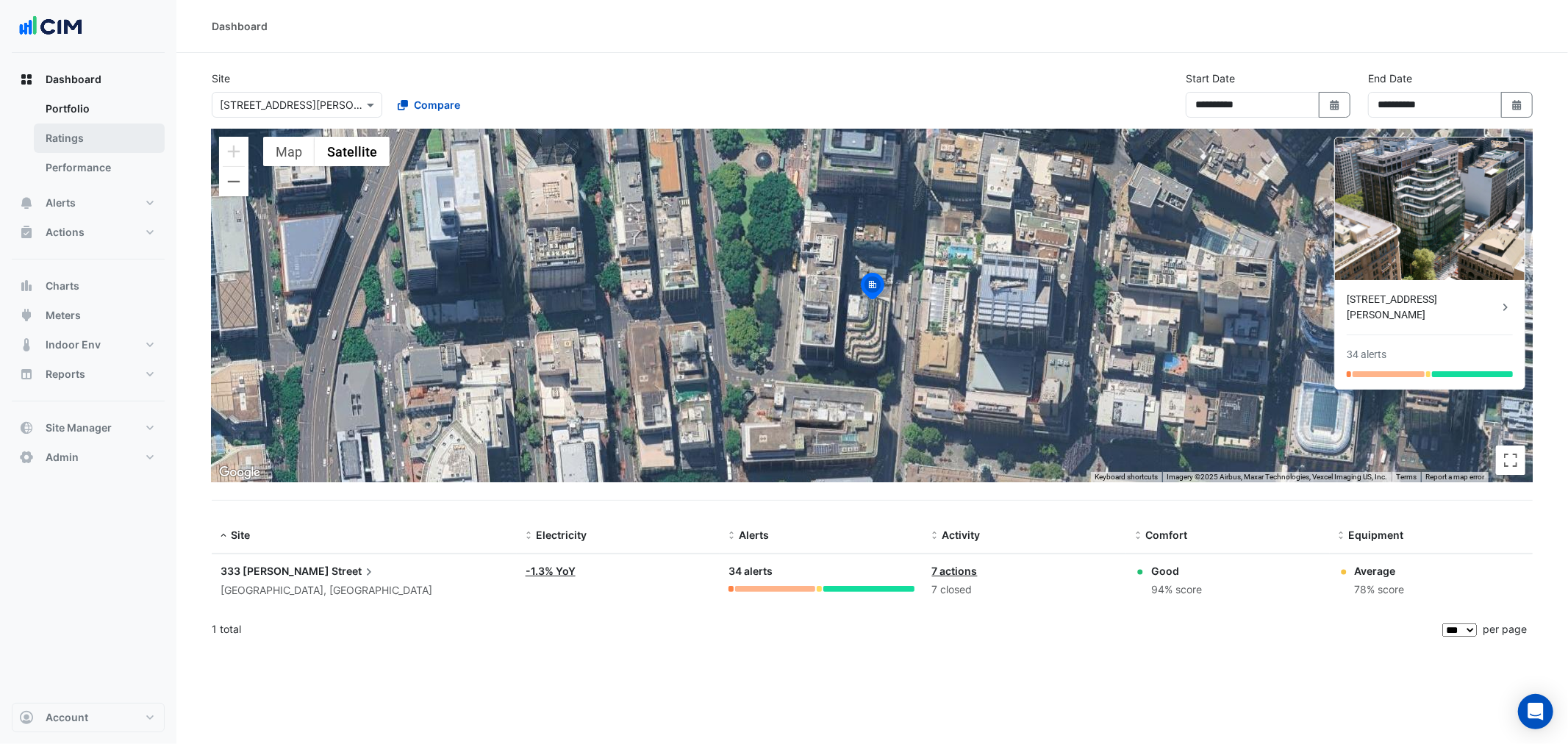
click at [106, 129] on link "Ratings" at bounding box center [99, 138] width 131 height 29
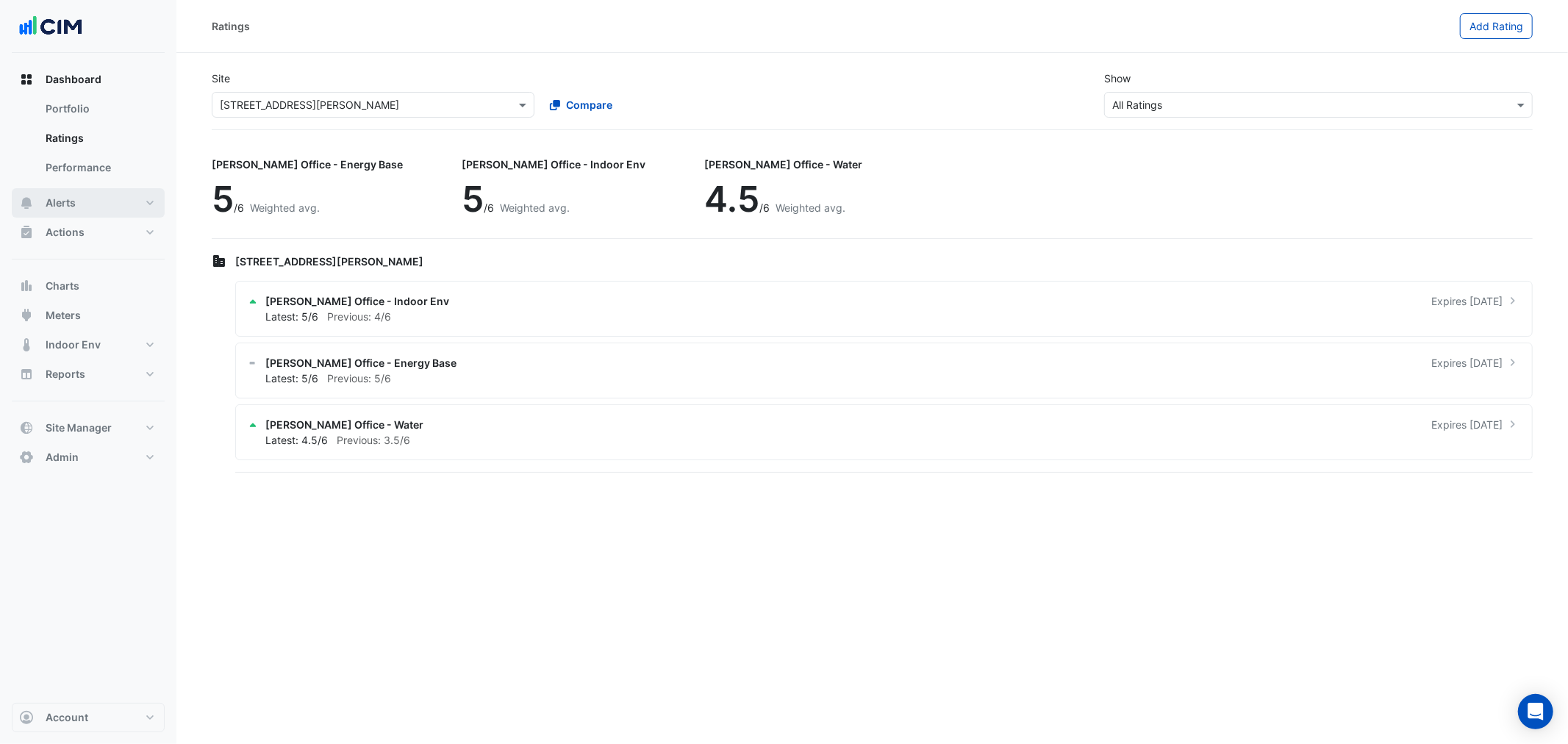
click at [90, 201] on button "Alerts" at bounding box center [88, 203] width 153 height 29
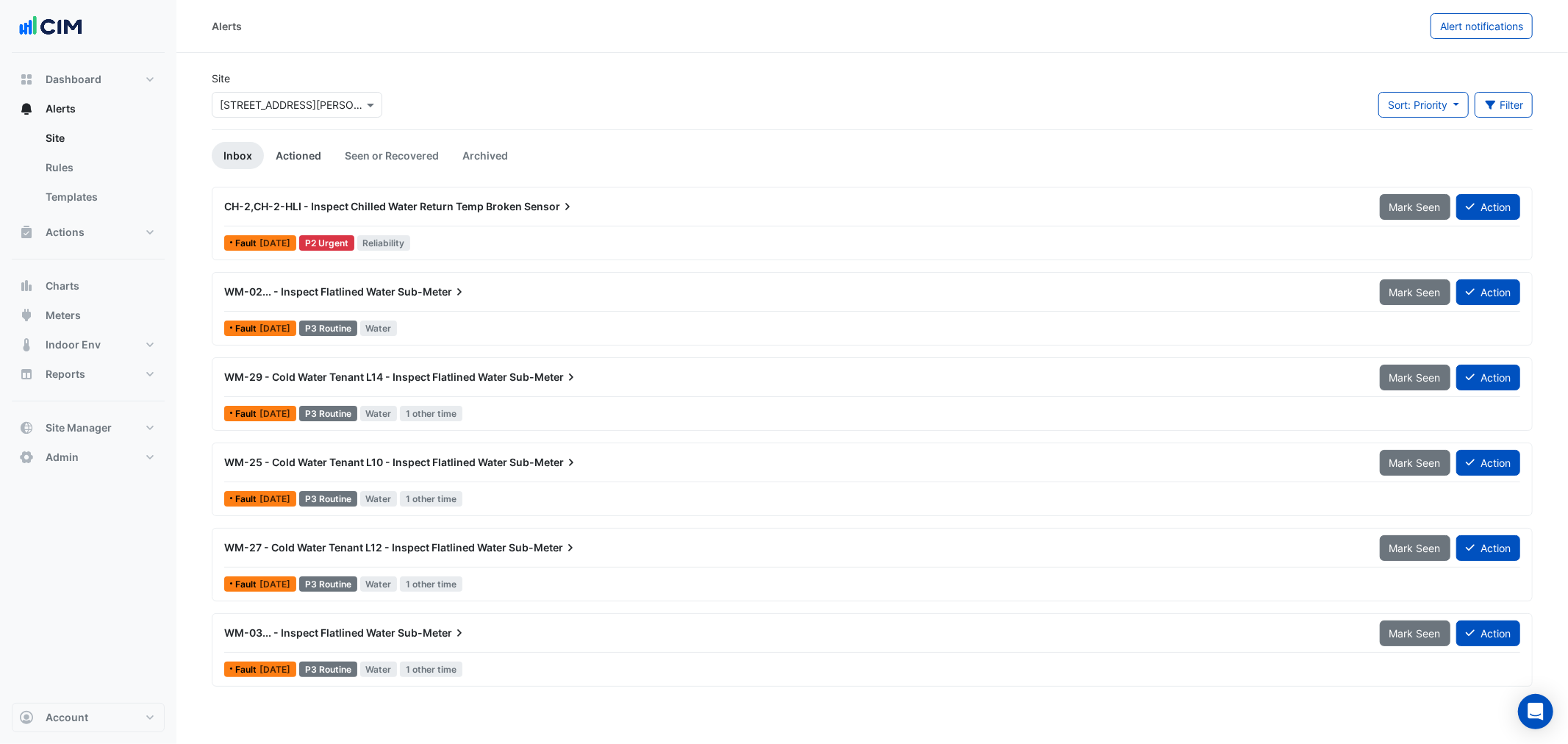
click at [290, 149] on link "Actioned" at bounding box center [298, 155] width 69 height 27
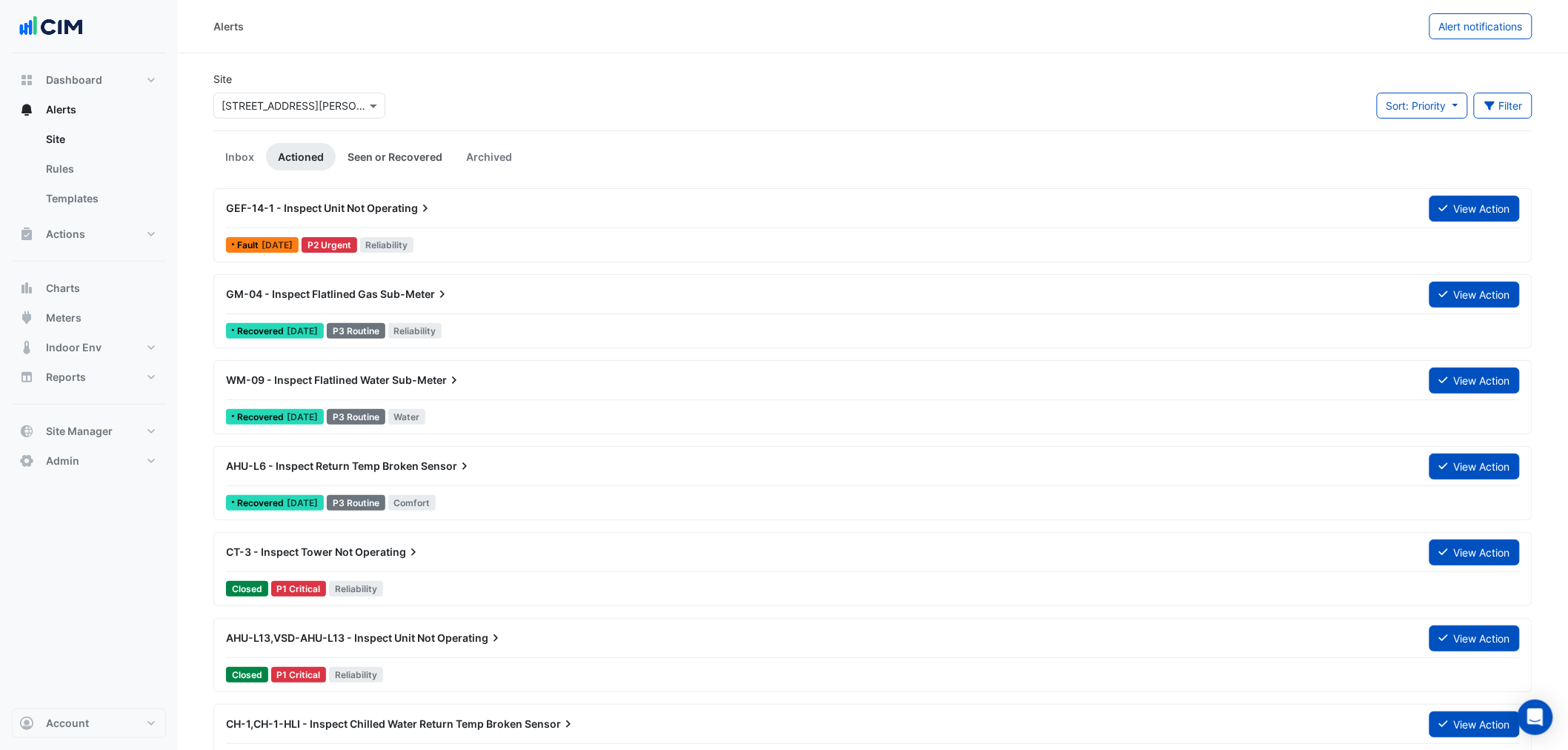
click at [390, 157] on link "Seen or Recovered" at bounding box center [395, 156] width 119 height 27
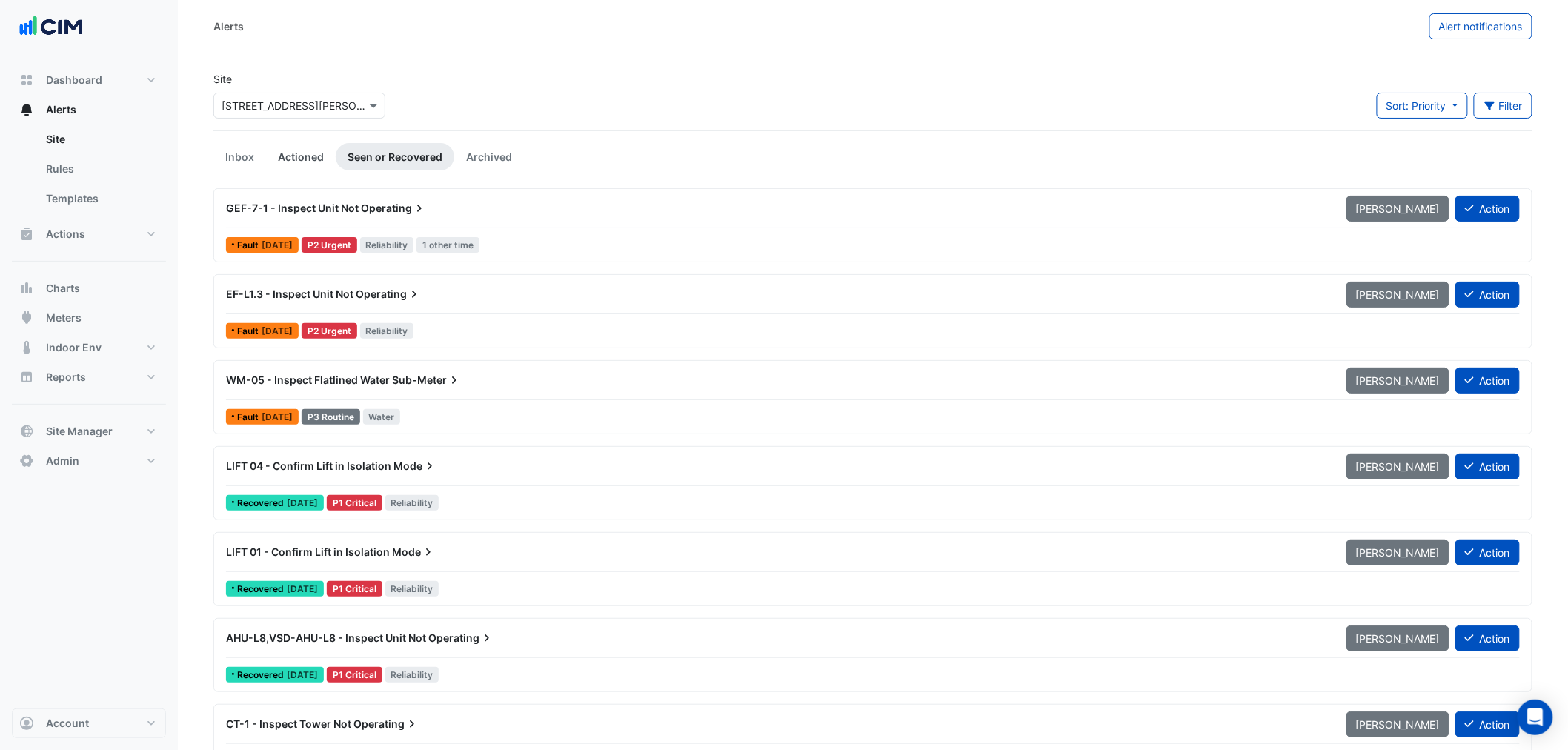
click at [319, 158] on link "Actioned" at bounding box center [300, 156] width 69 height 27
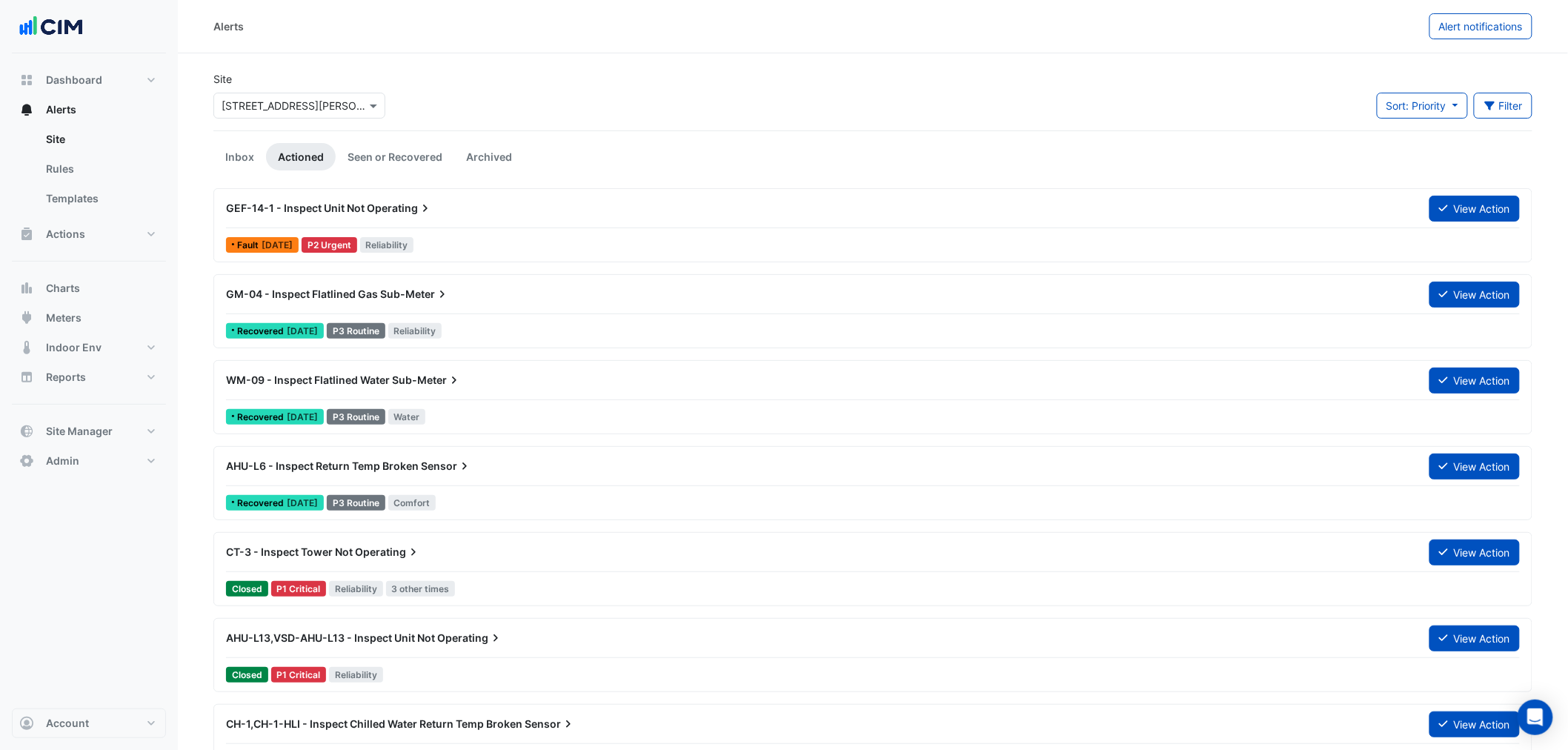
click at [409, 306] on div "GM-04 - Inspect Flatlined Gas Sub-Meter" at bounding box center [819, 294] width 1204 height 26
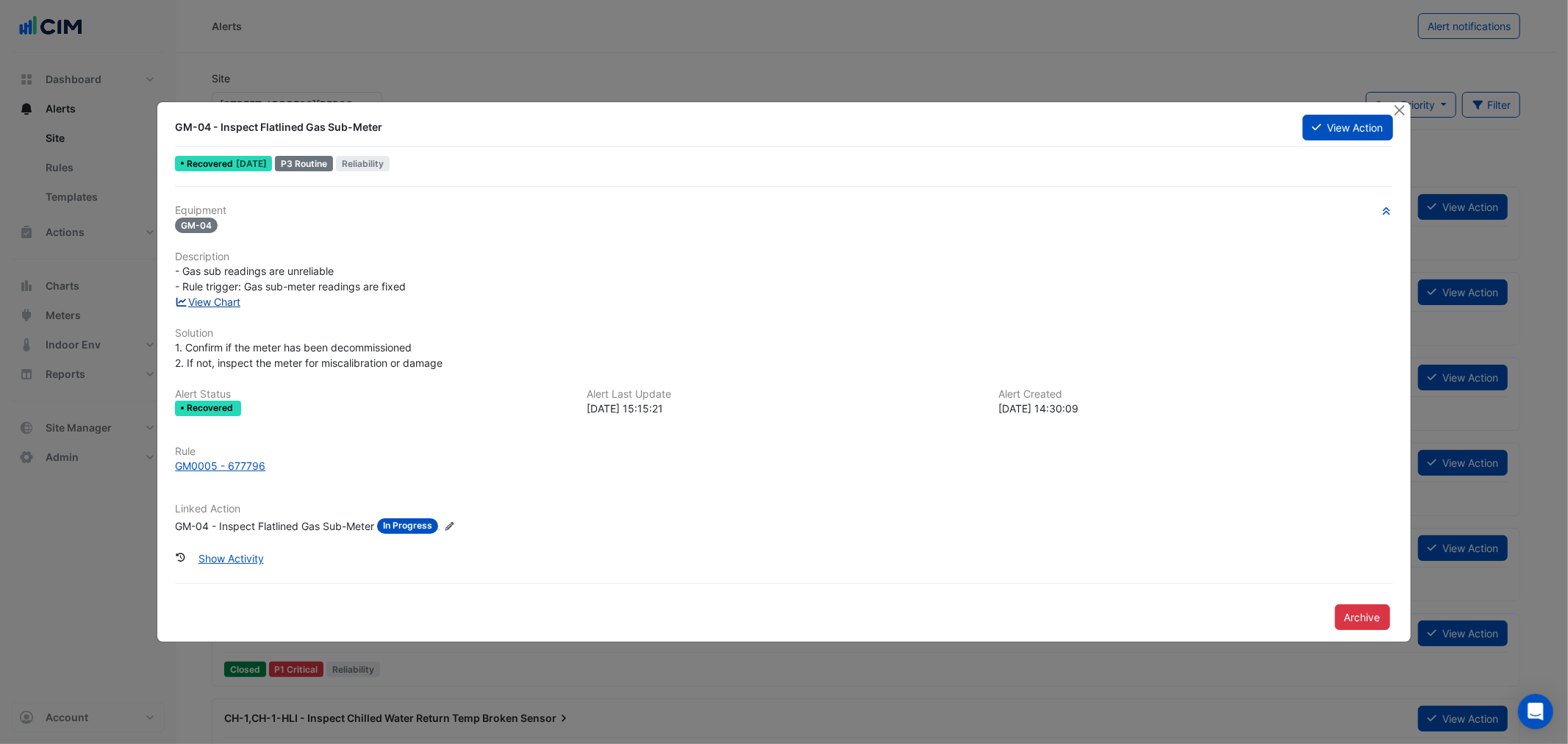
click at [235, 299] on link "View Chart" at bounding box center [208, 301] width 65 height 12
click at [1302, 137] on button "View Action" at bounding box center [1347, 127] width 90 height 25
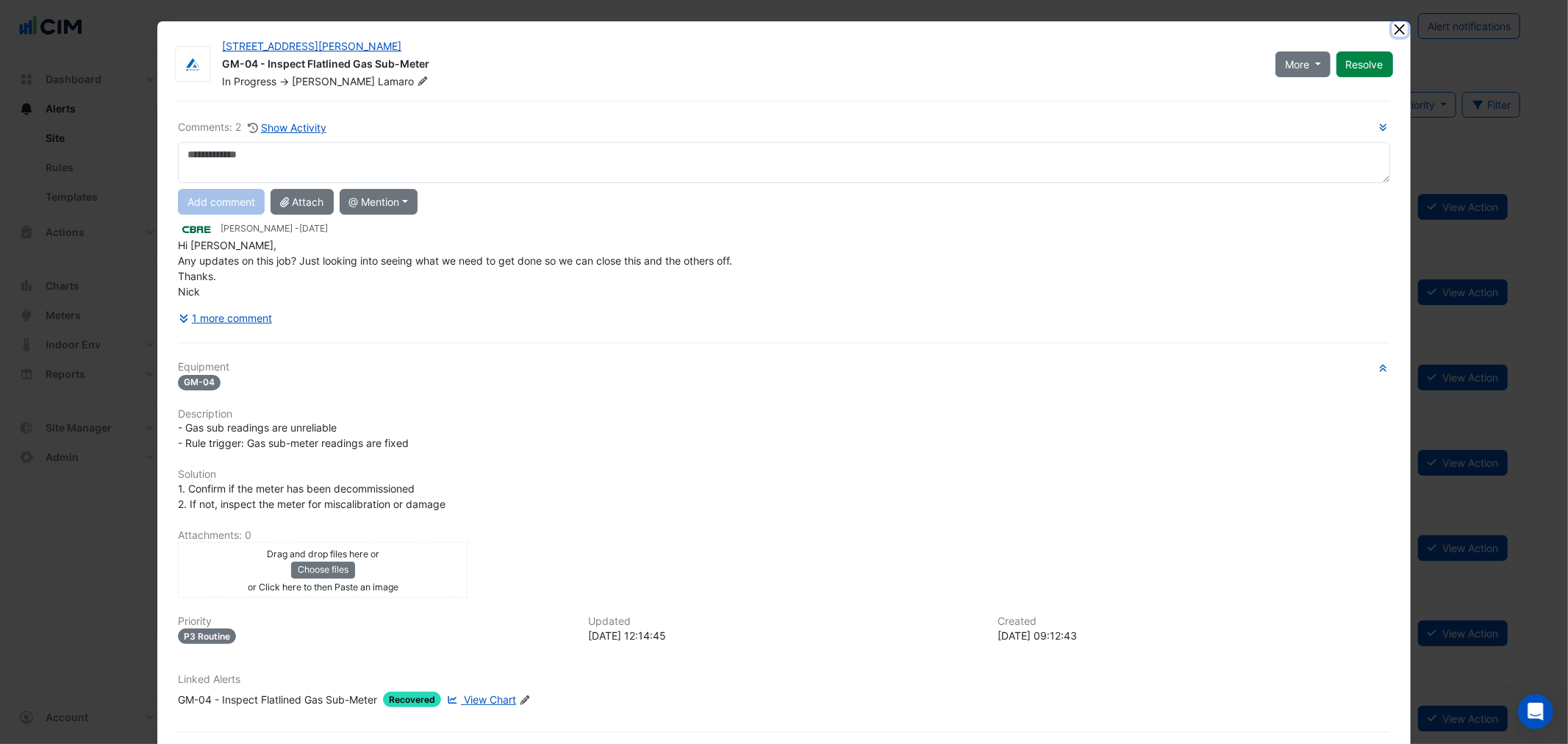
click at [1392, 25] on button "Close" at bounding box center [1399, 29] width 16 height 16
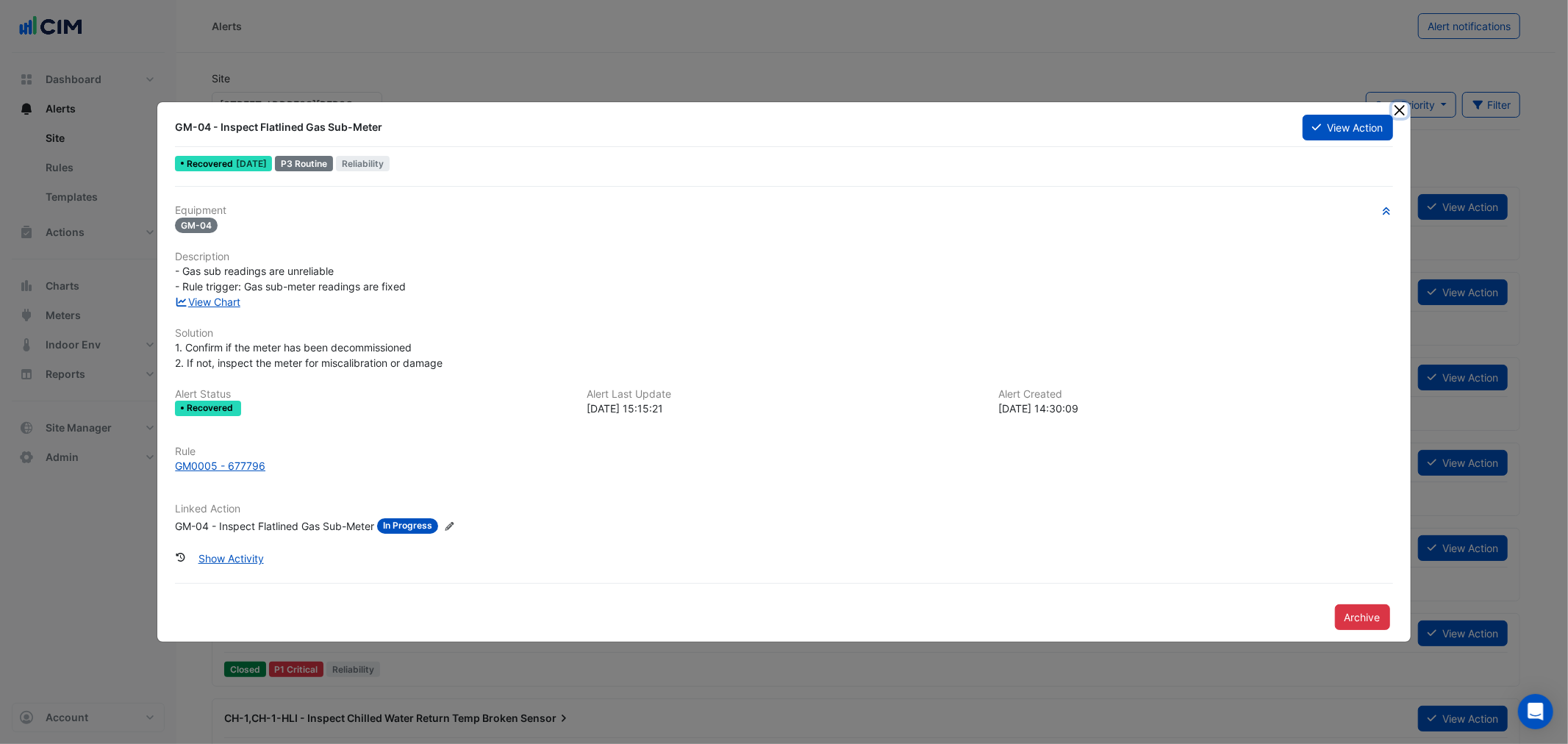
click at [1394, 111] on button "Close" at bounding box center [1399, 110] width 16 height 16
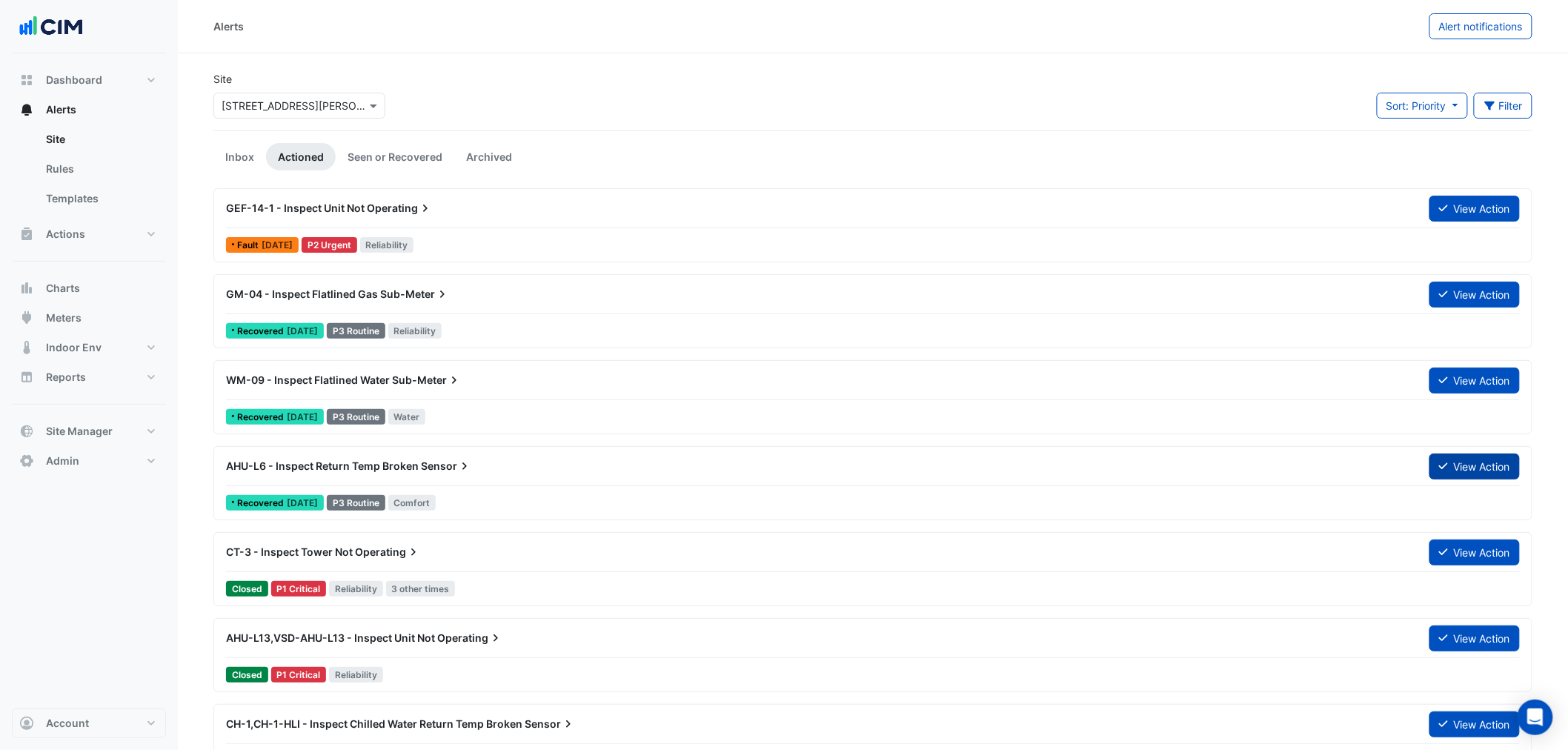
click at [1455, 462] on button "View Action" at bounding box center [1475, 466] width 91 height 26
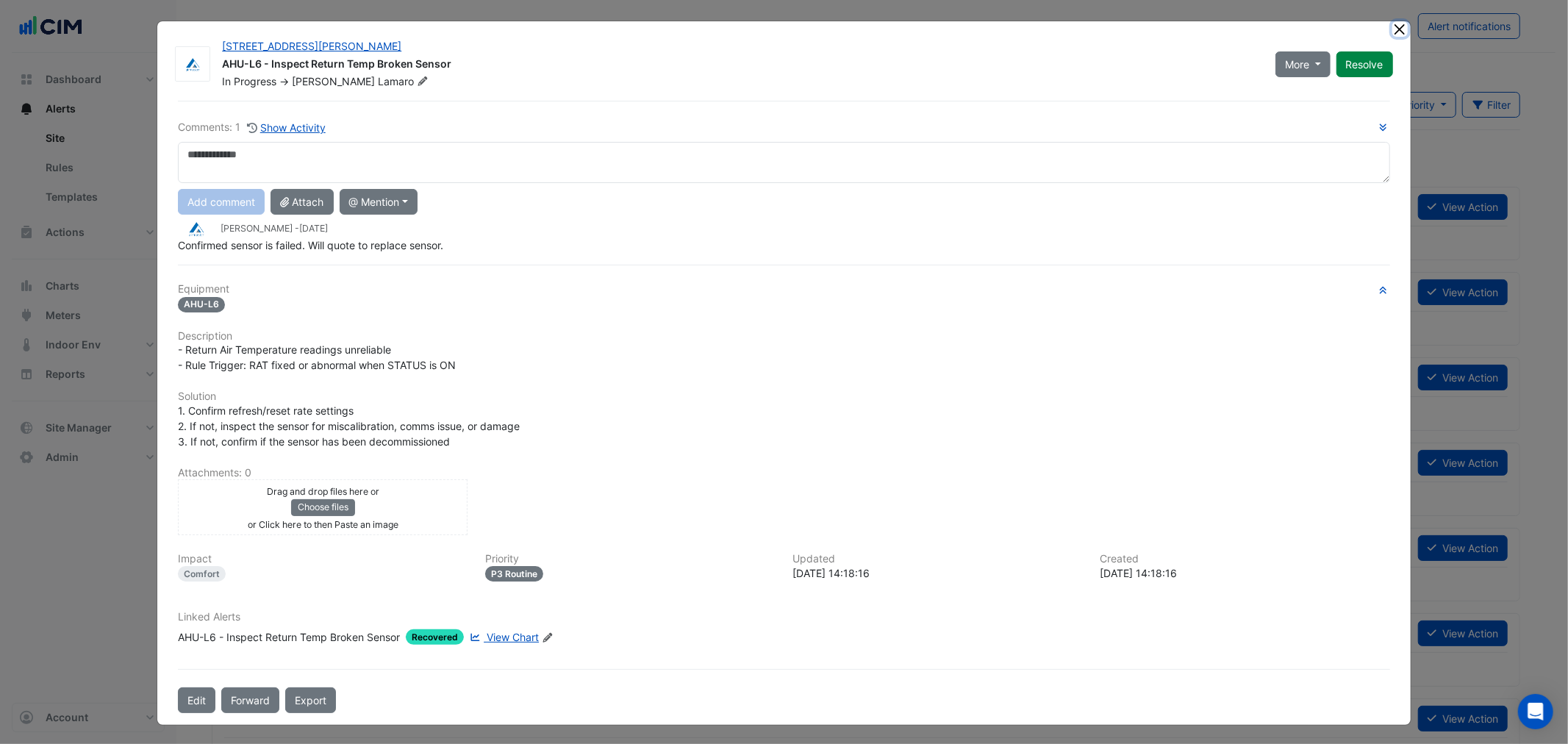
click at [1394, 26] on button "Close" at bounding box center [1399, 29] width 16 height 16
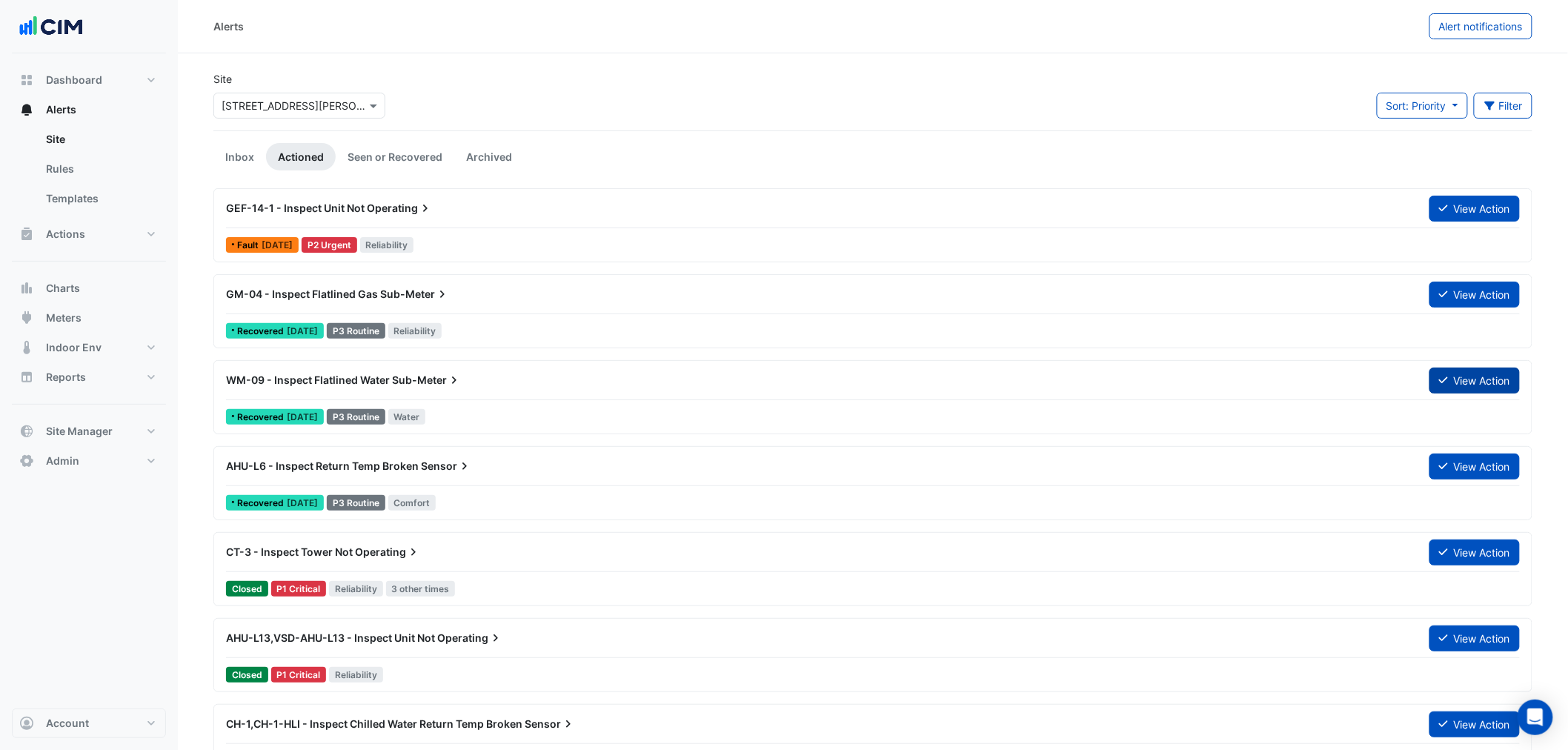
click at [1450, 380] on button "View Action" at bounding box center [1475, 380] width 91 height 26
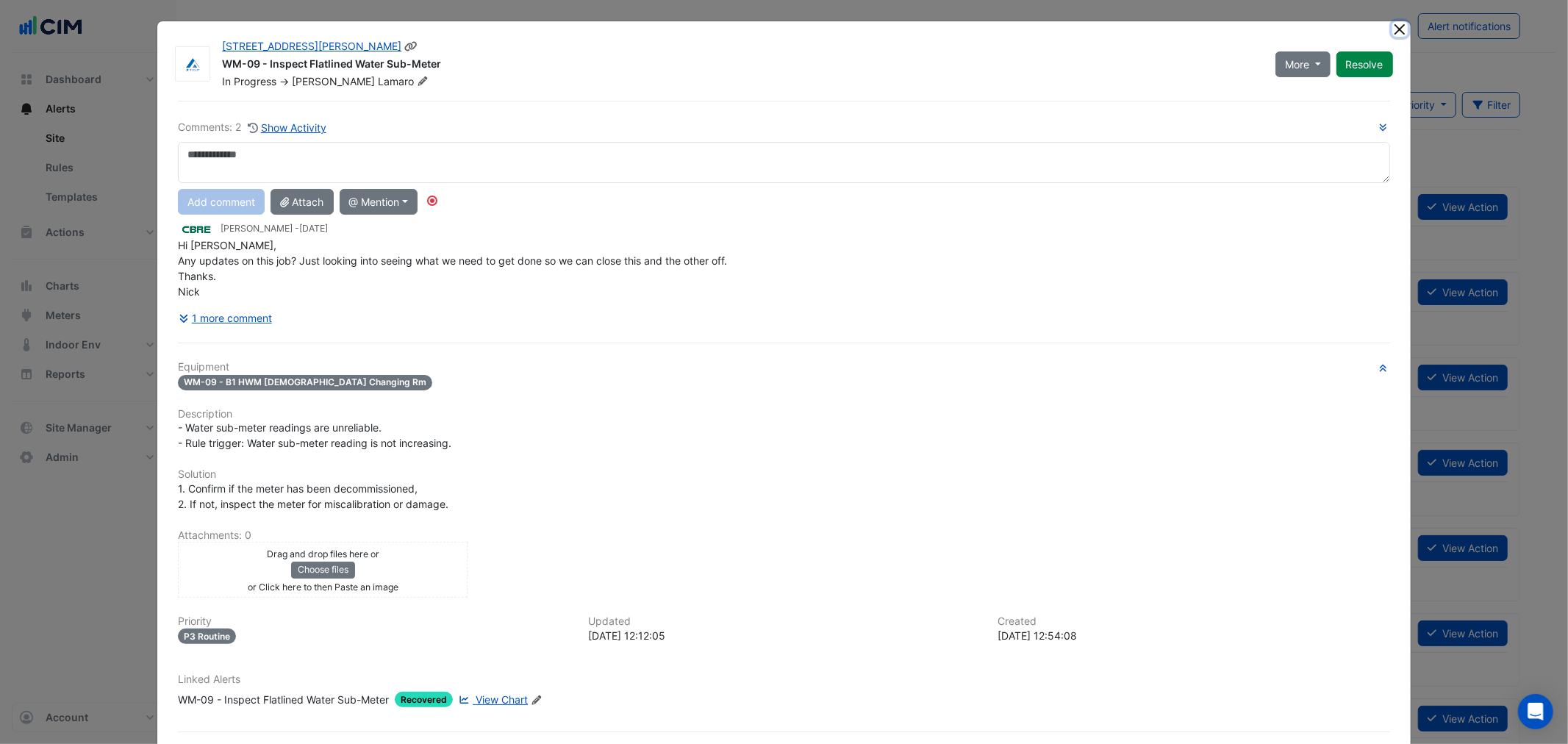
click at [1392, 32] on button "Close" at bounding box center [1399, 29] width 16 height 16
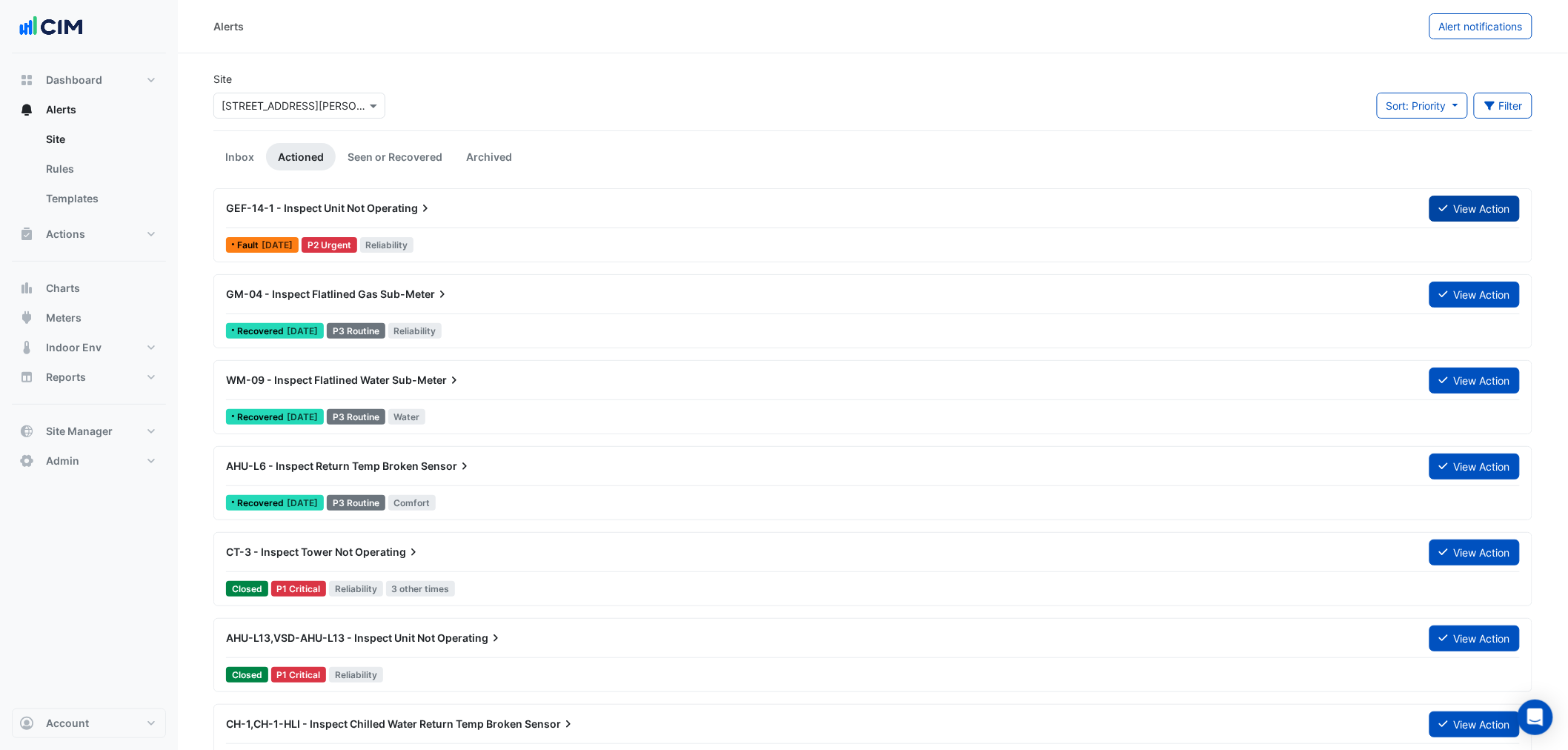
click at [1450, 197] on button "View Action" at bounding box center [1475, 208] width 91 height 26
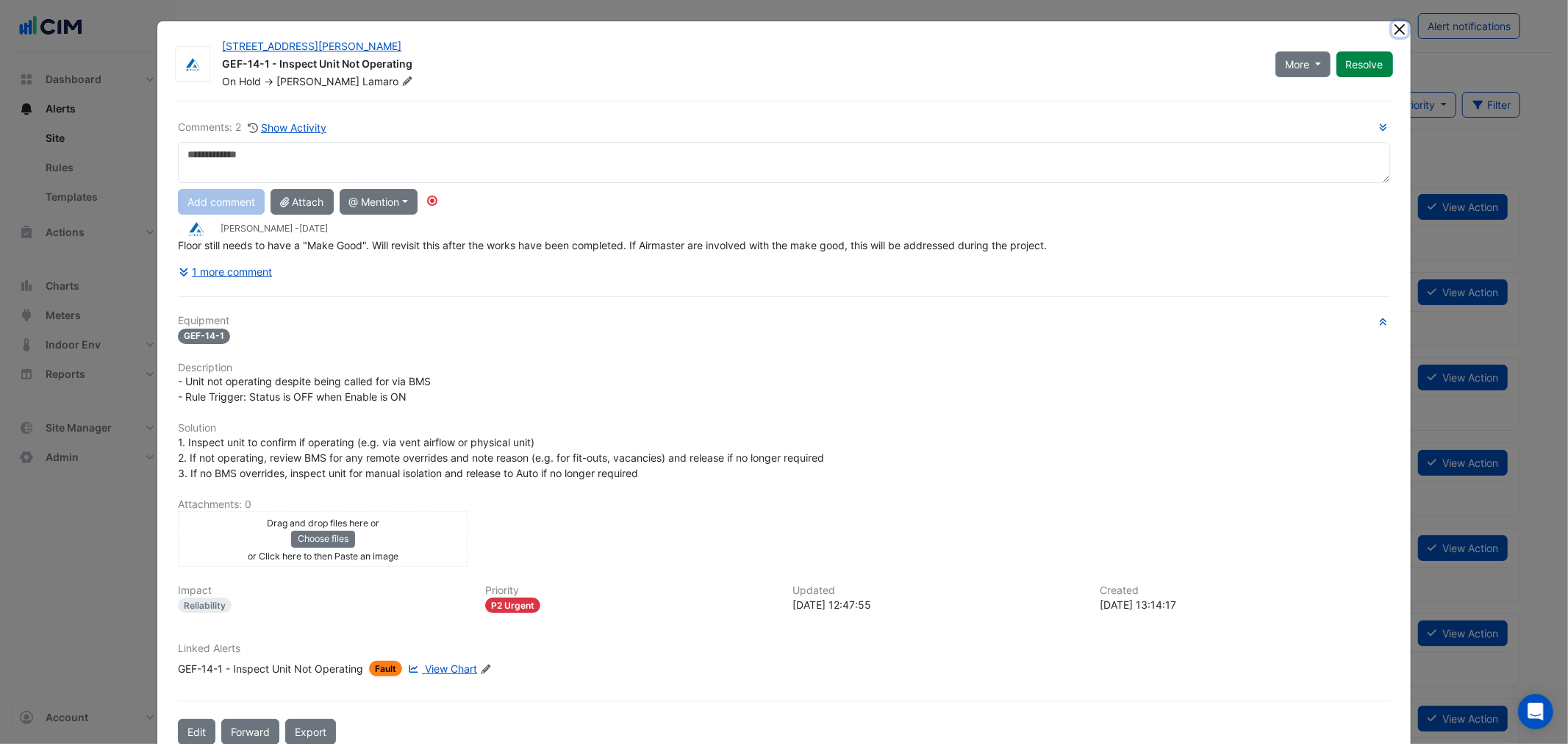
click at [1395, 30] on button "Close" at bounding box center [1399, 29] width 16 height 16
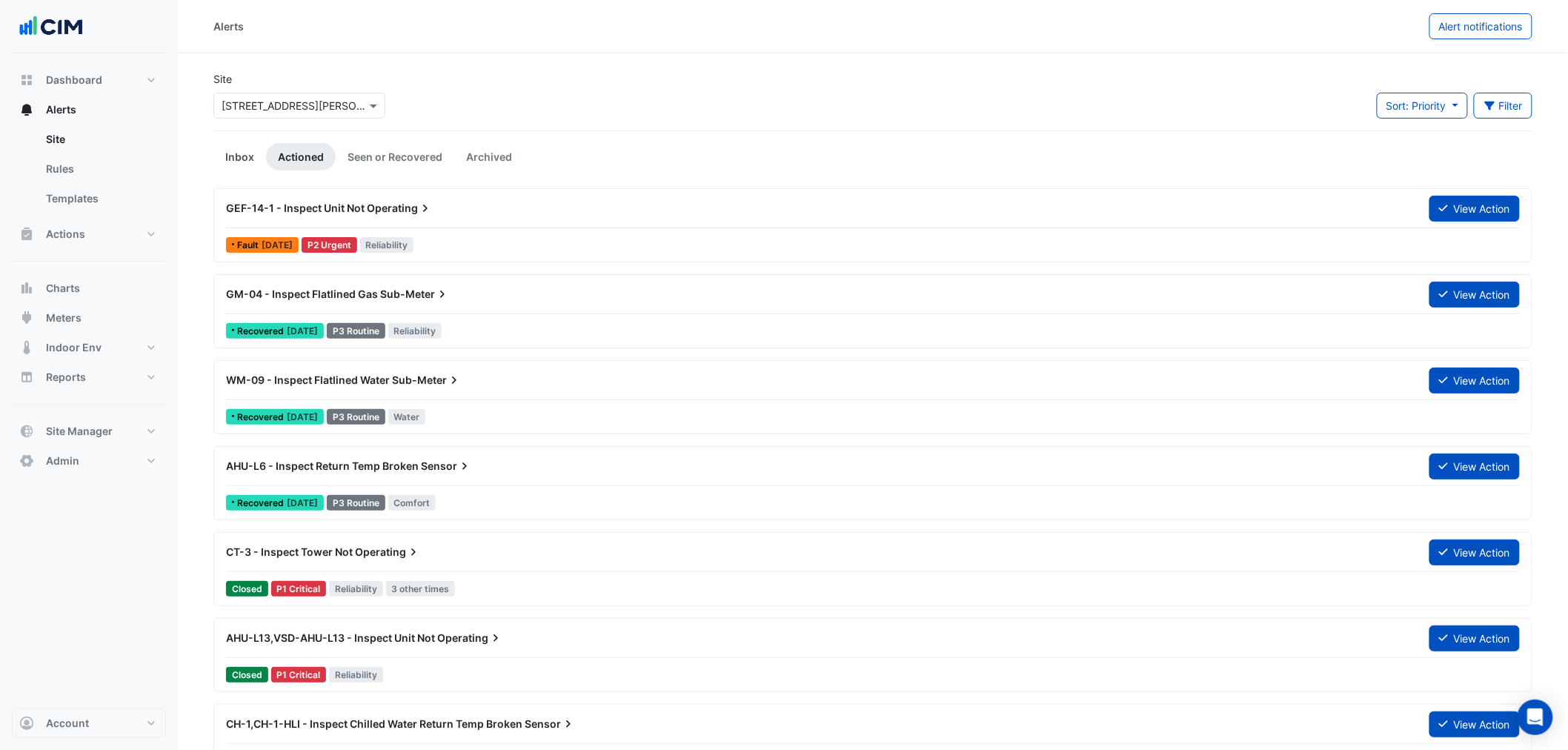
click at [239, 153] on link "Inbox" at bounding box center [240, 156] width 53 height 27
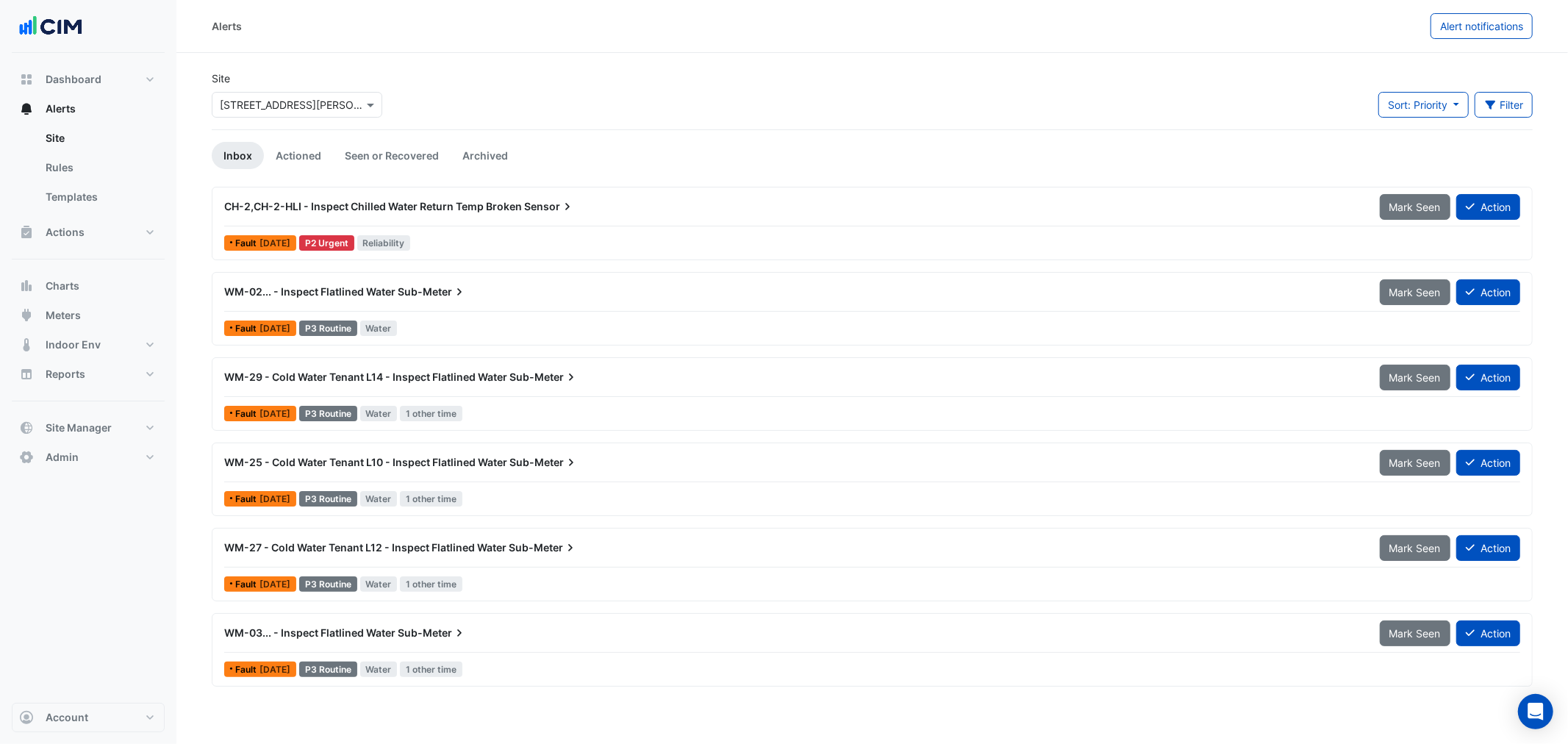
click at [538, 198] on div "CH-2,CH-2-HLI - Inspect Chilled Water Return Temp Broken Sensor" at bounding box center [793, 206] width 1156 height 26
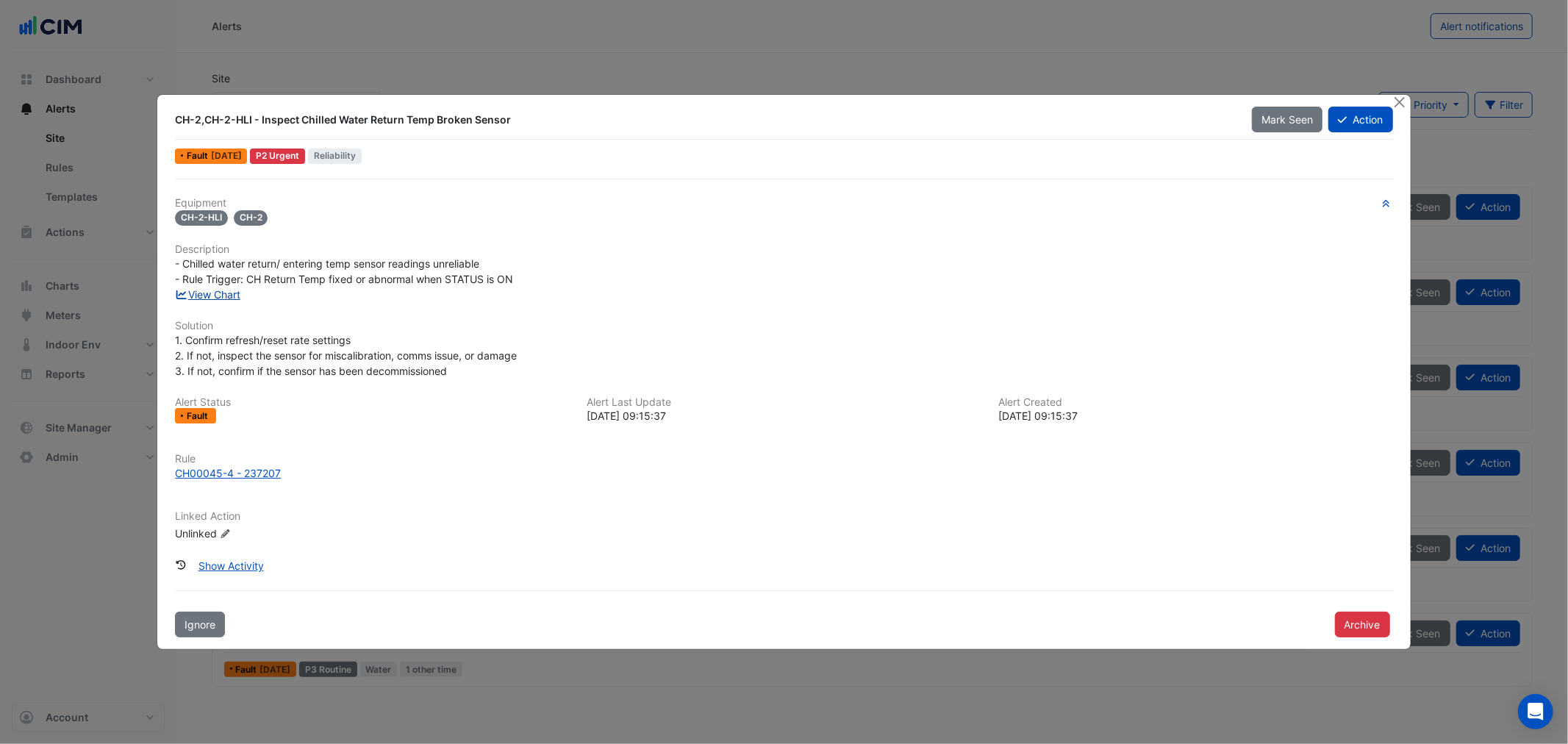
click at [223, 296] on link "View Chart" at bounding box center [208, 294] width 65 height 12
click at [1395, 103] on button "Close" at bounding box center [1399, 102] width 16 height 16
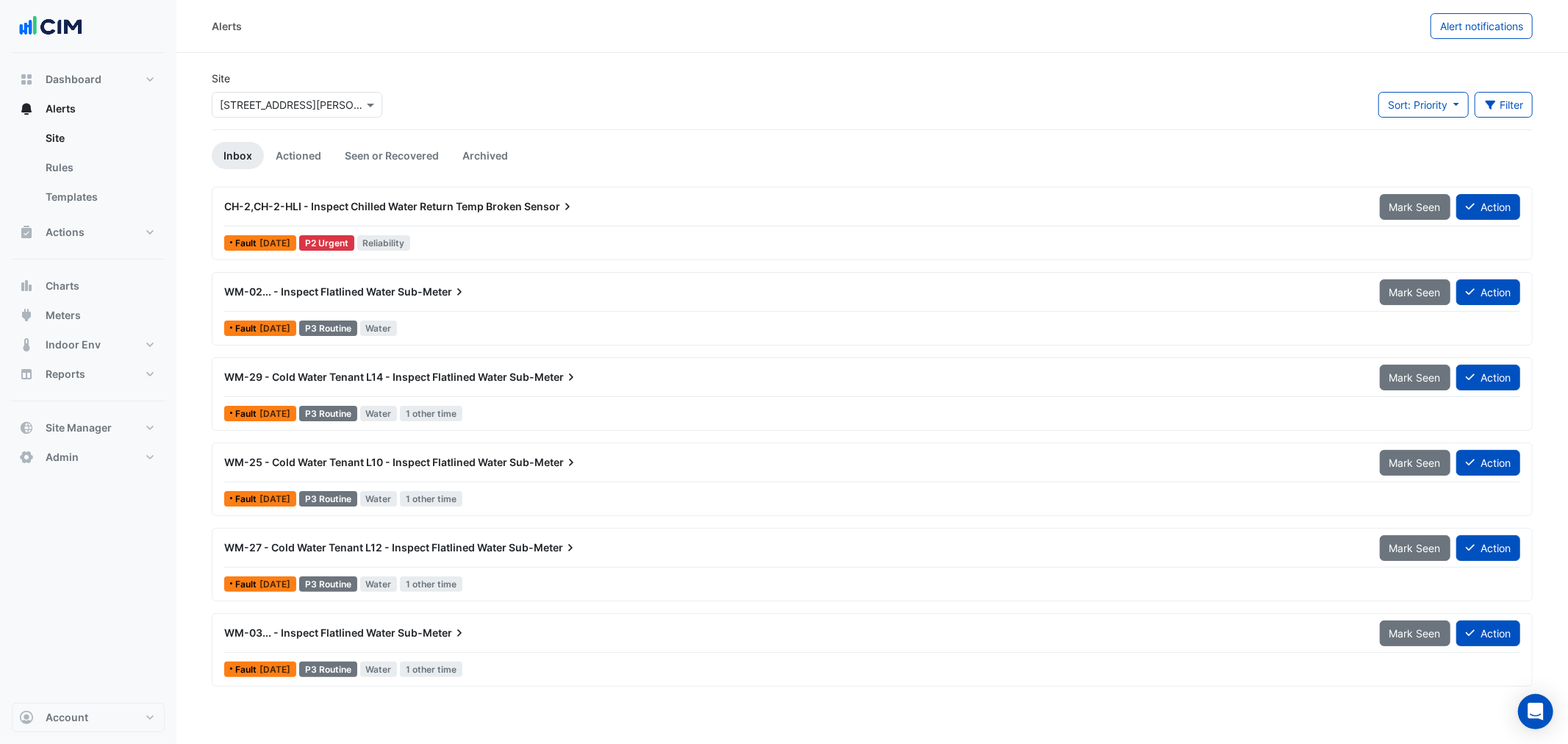
click at [561, 313] on div "WM-02... - Inspect Flatlined Water Sub-Meter Mark Seen Action Fault [DATE] P3 R…" at bounding box center [872, 309] width 1308 height 61
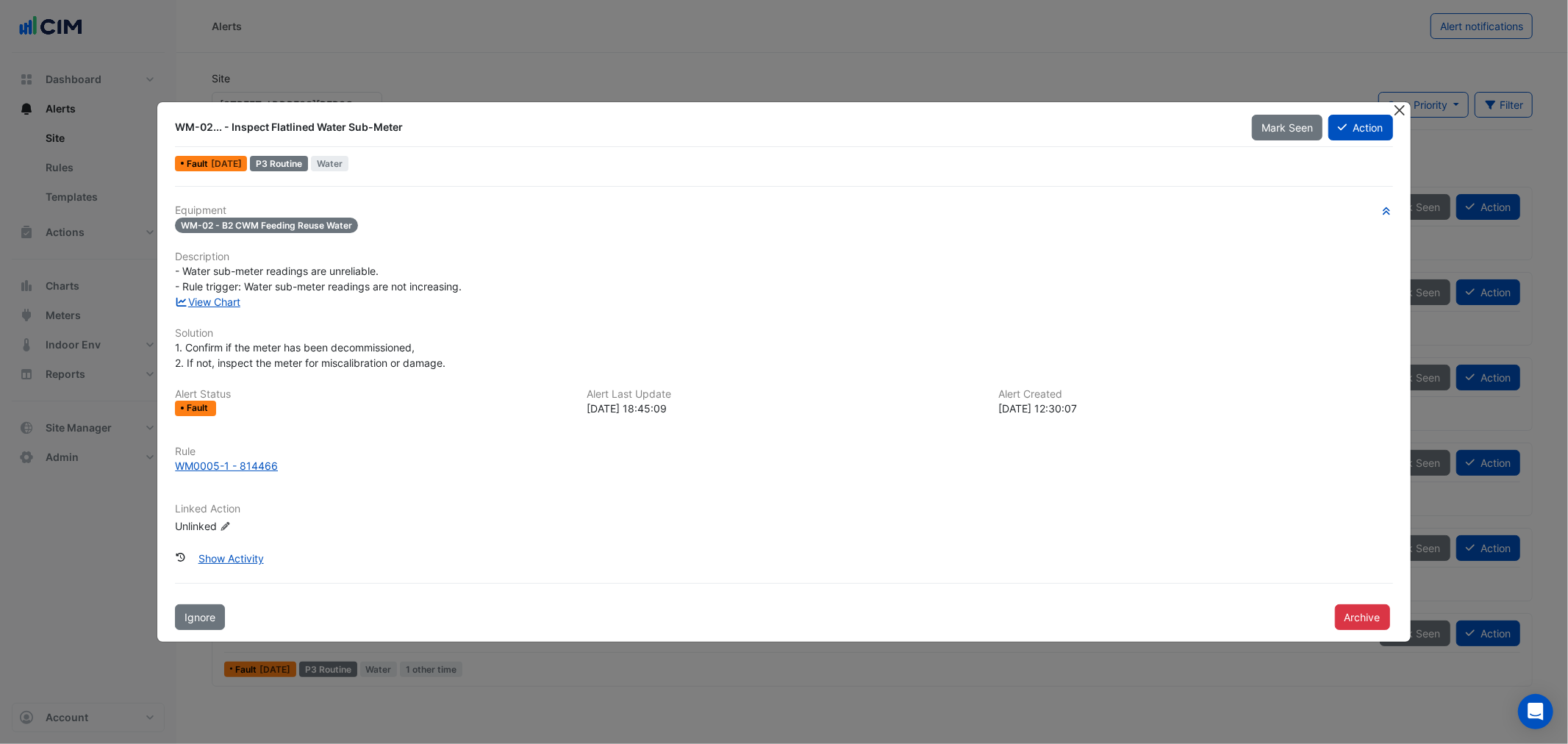
click at [1399, 109] on button "Close" at bounding box center [1399, 110] width 16 height 16
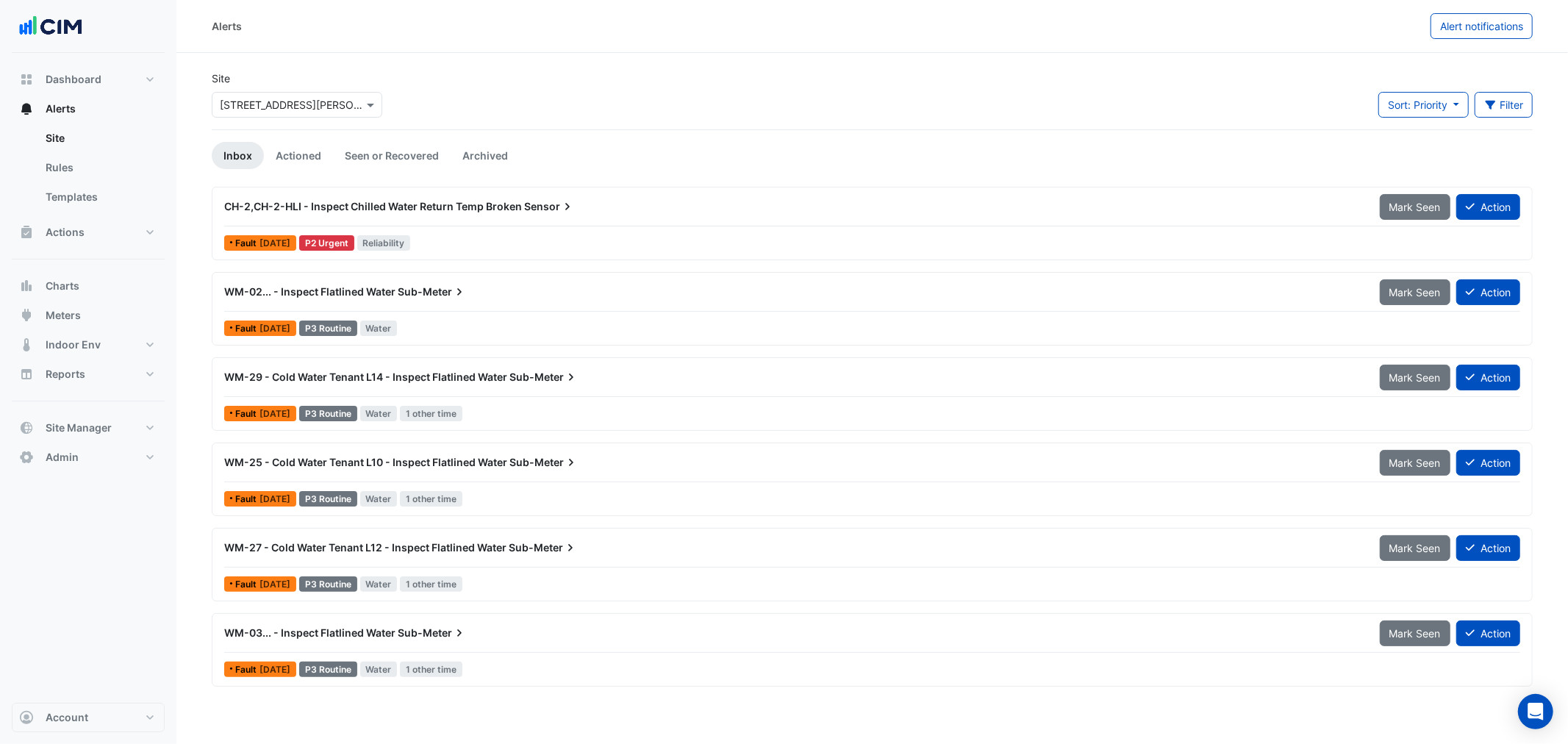
click at [345, 194] on div "CH-2,CH-2-HLI - Inspect Chilled Water Return Temp Broken Sensor" at bounding box center [793, 206] width 1156 height 26
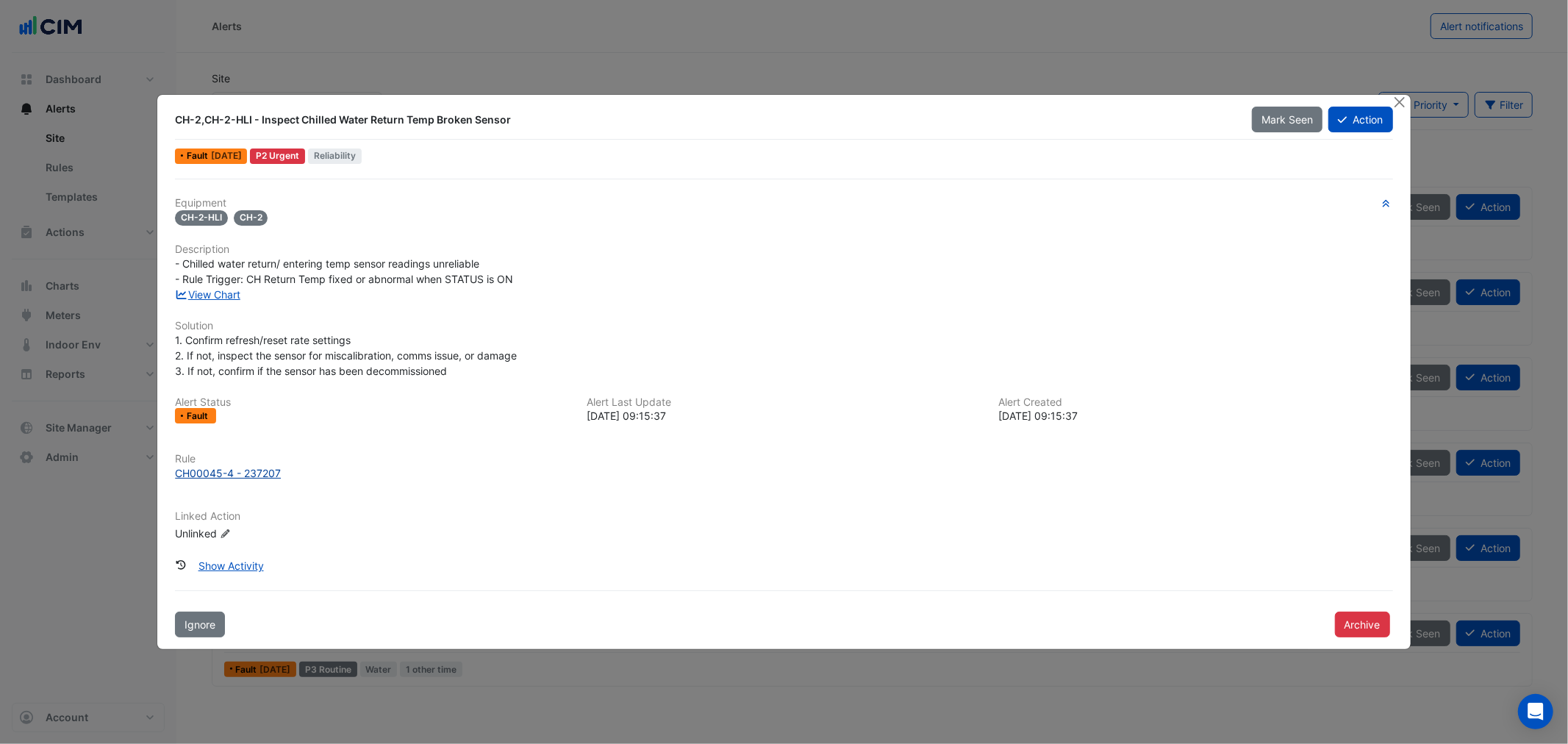
click at [201, 476] on div "CH00045-4 - 237207" at bounding box center [228, 473] width 106 height 16
click at [1389, 119] on button "Action" at bounding box center [1360, 119] width 64 height 25
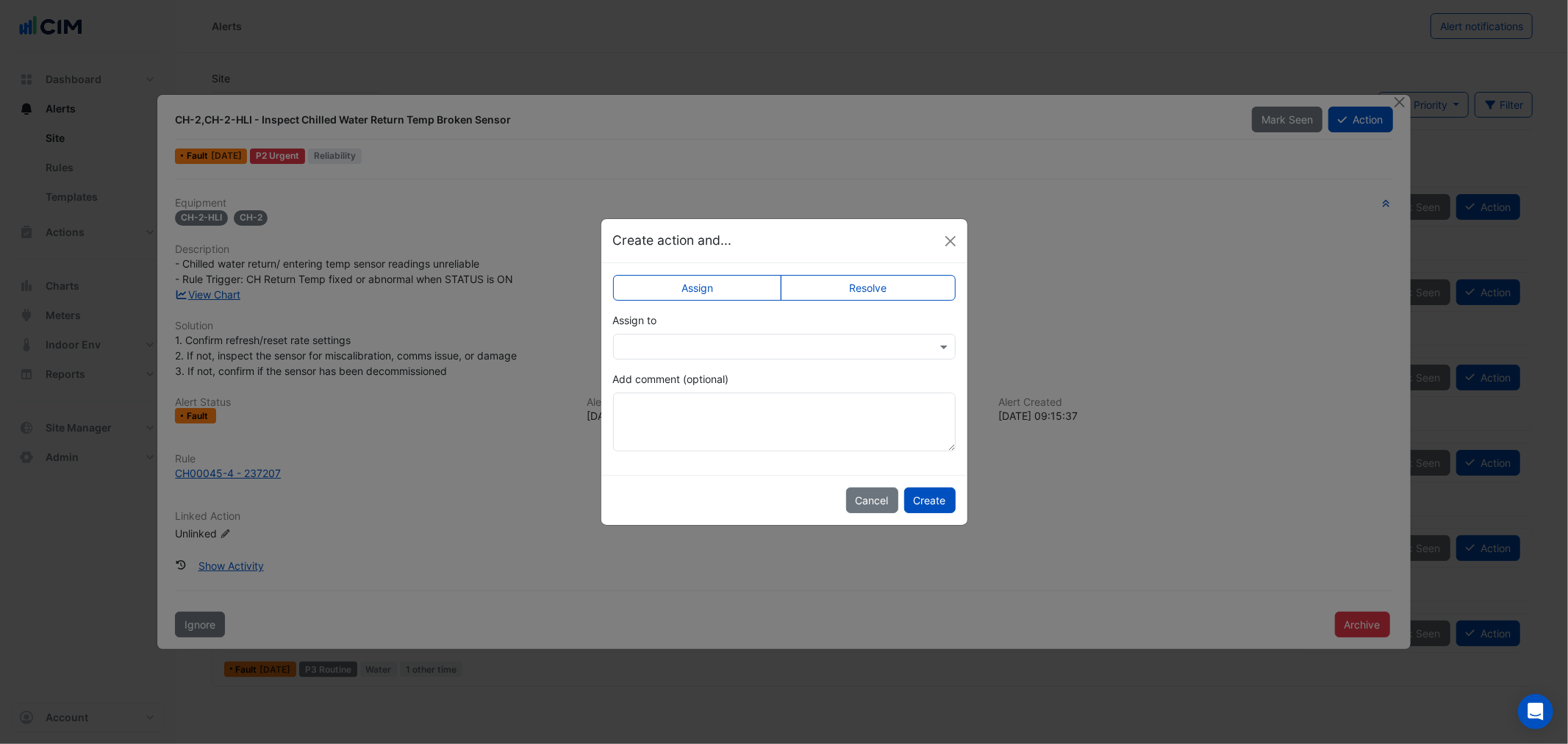
click at [822, 292] on label "Resolve" at bounding box center [868, 287] width 175 height 25
click at [723, 343] on input "text" at bounding box center [769, 347] width 297 height 16
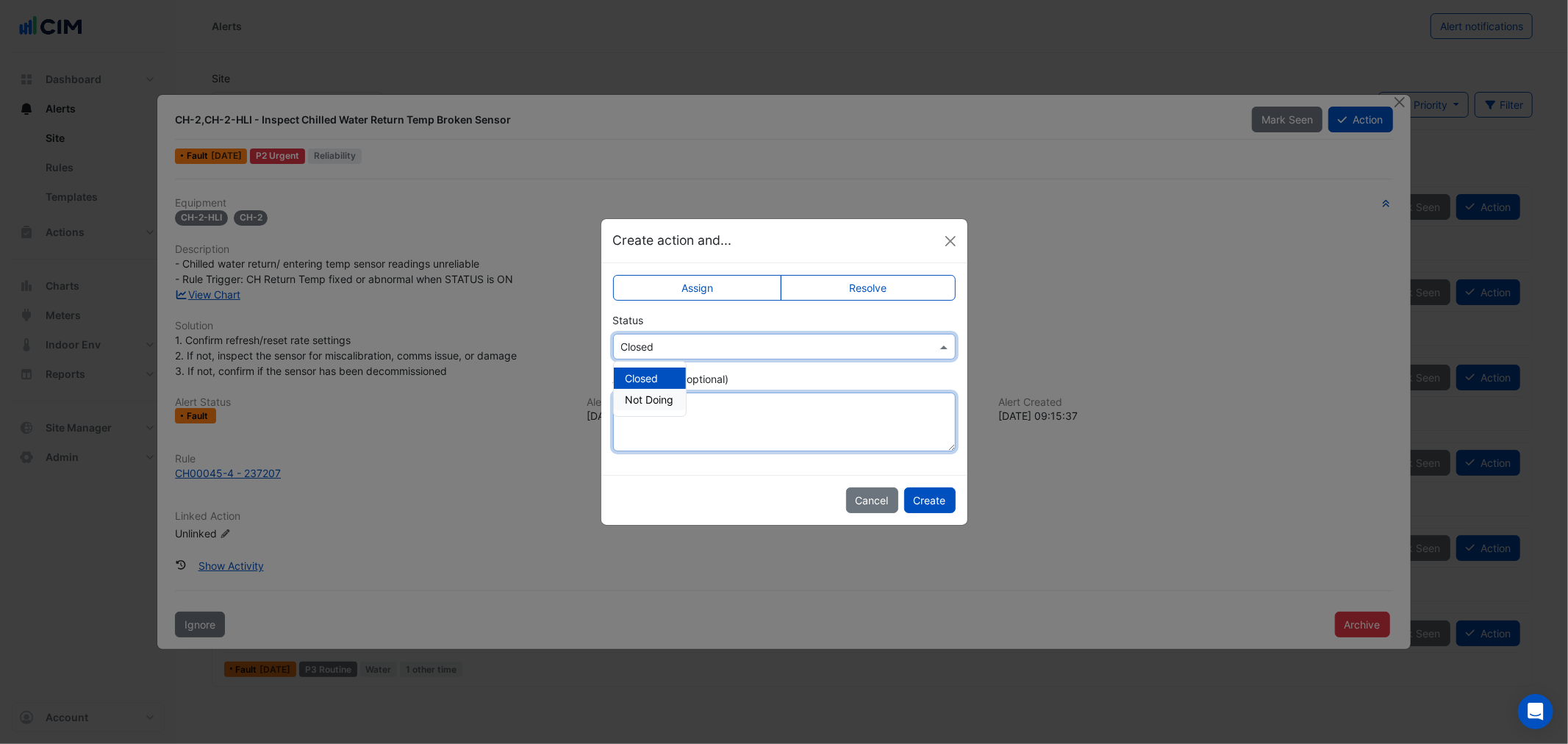
click at [720, 422] on textarea "Add comment (optional)" at bounding box center [784, 422] width 343 height 59
type textarea "*"
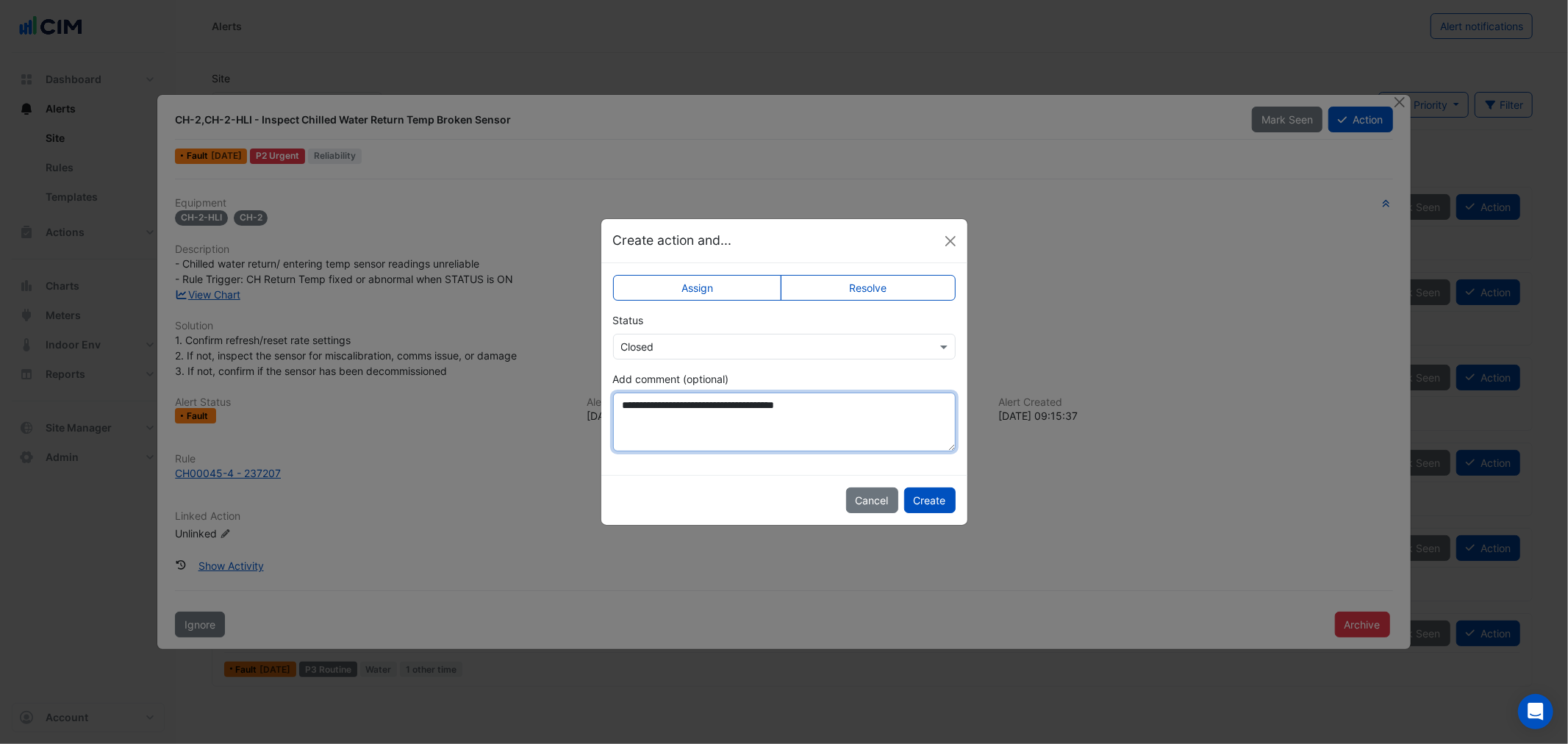
click at [838, 399] on textarea "**********" at bounding box center [784, 422] width 343 height 59
type textarea "**********"
click at [934, 506] on button "Create" at bounding box center [930, 499] width 52 height 25
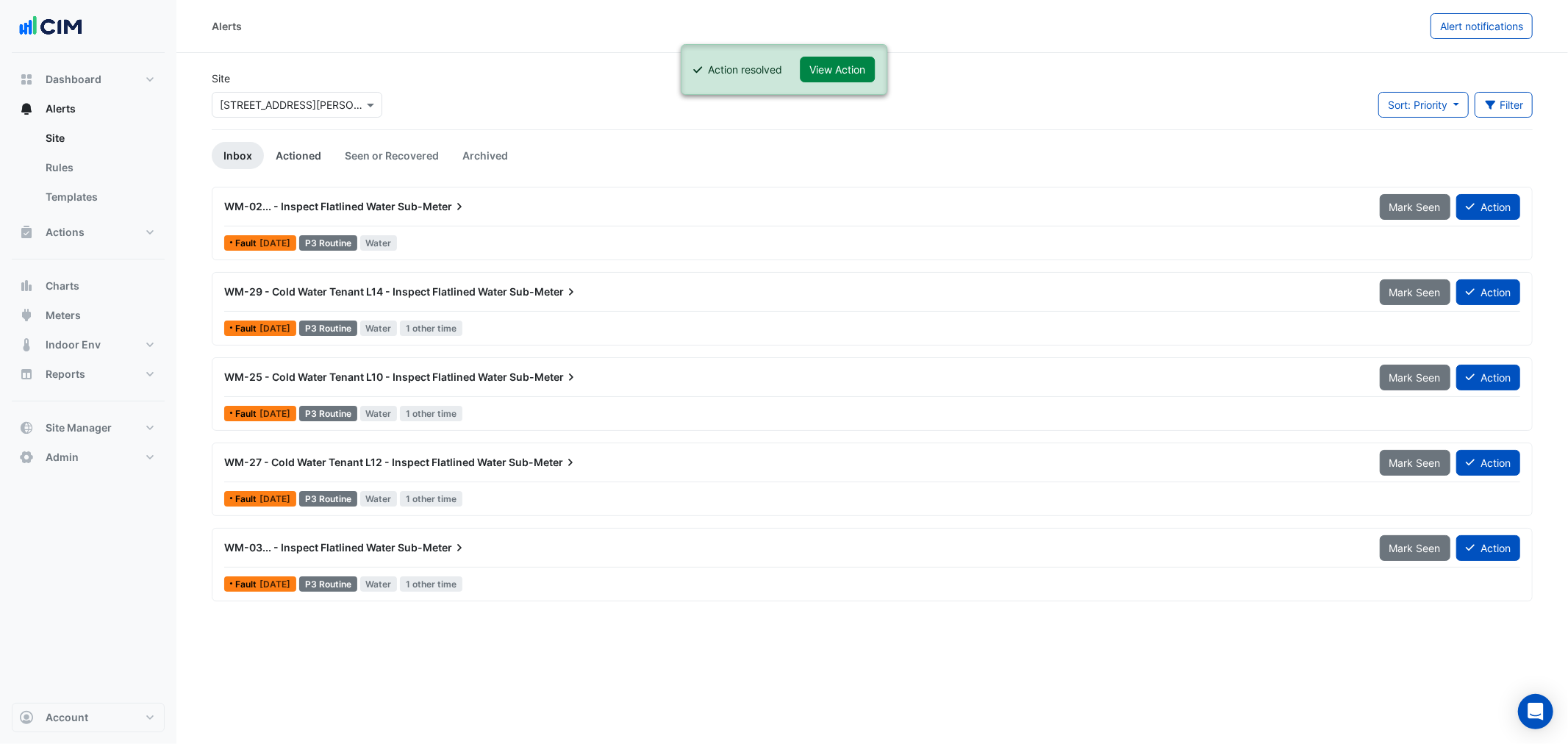
click at [297, 158] on link "Actioned" at bounding box center [298, 155] width 69 height 27
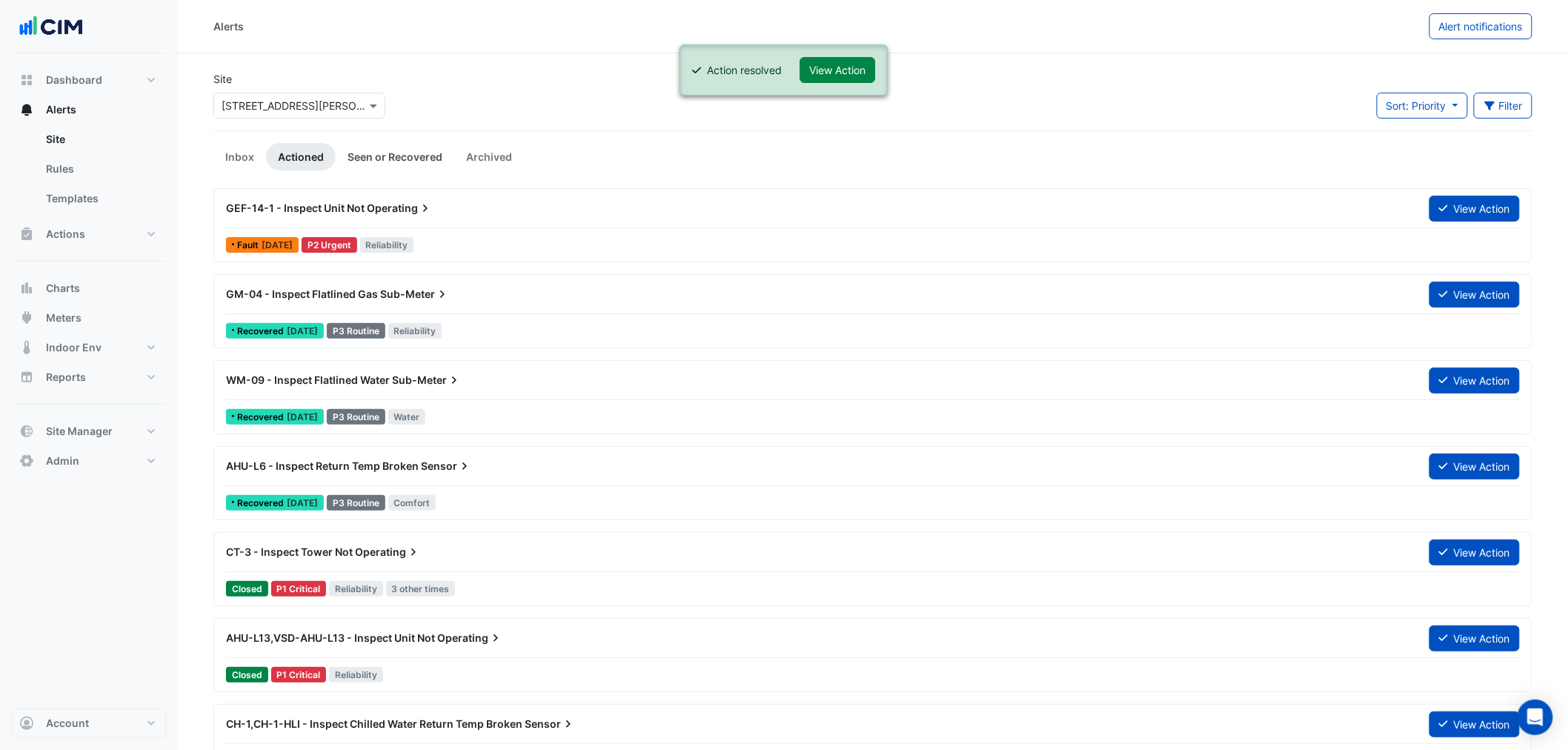
click at [357, 157] on link "Seen or Recovered" at bounding box center [395, 156] width 119 height 27
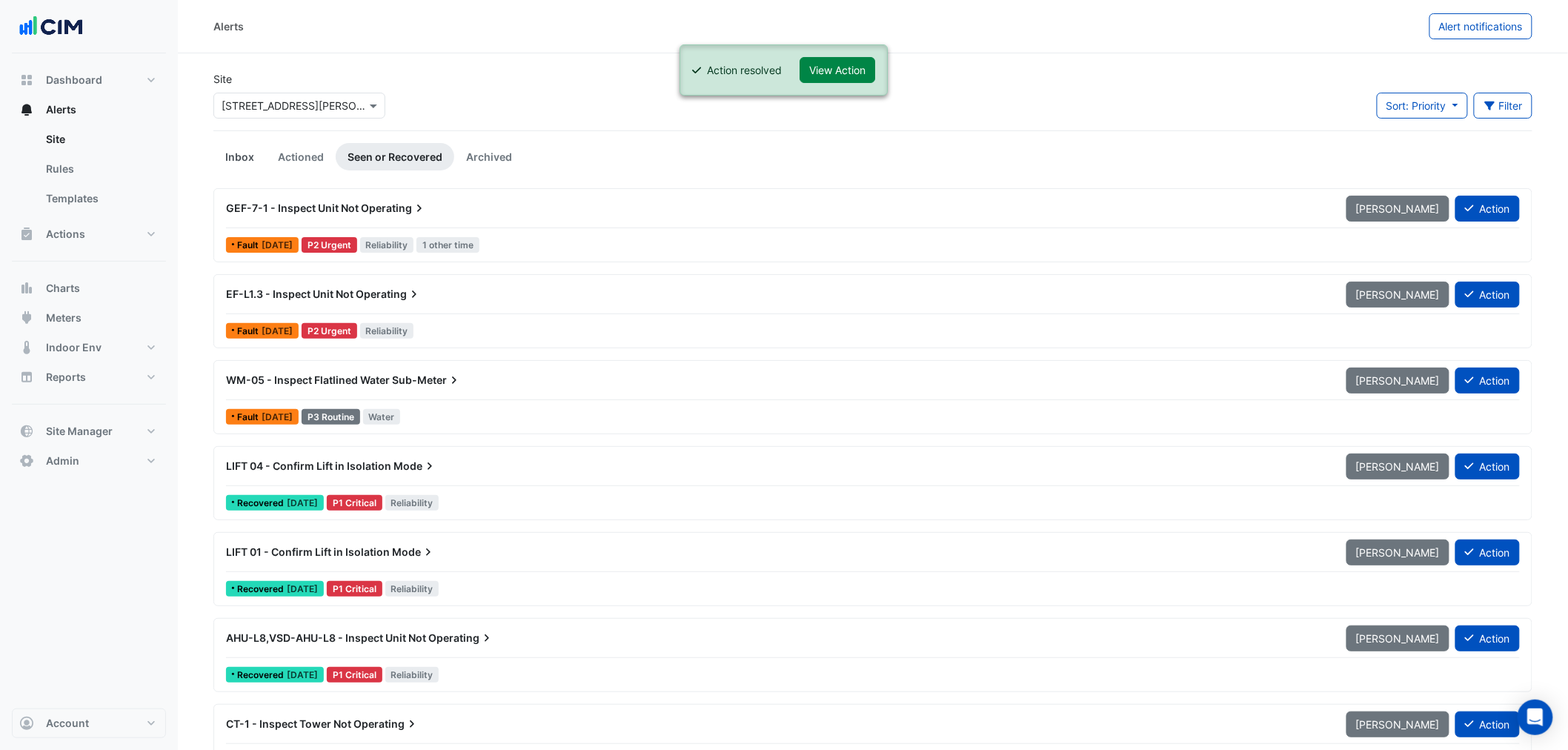
click at [241, 158] on link "Inbox" at bounding box center [240, 156] width 53 height 27
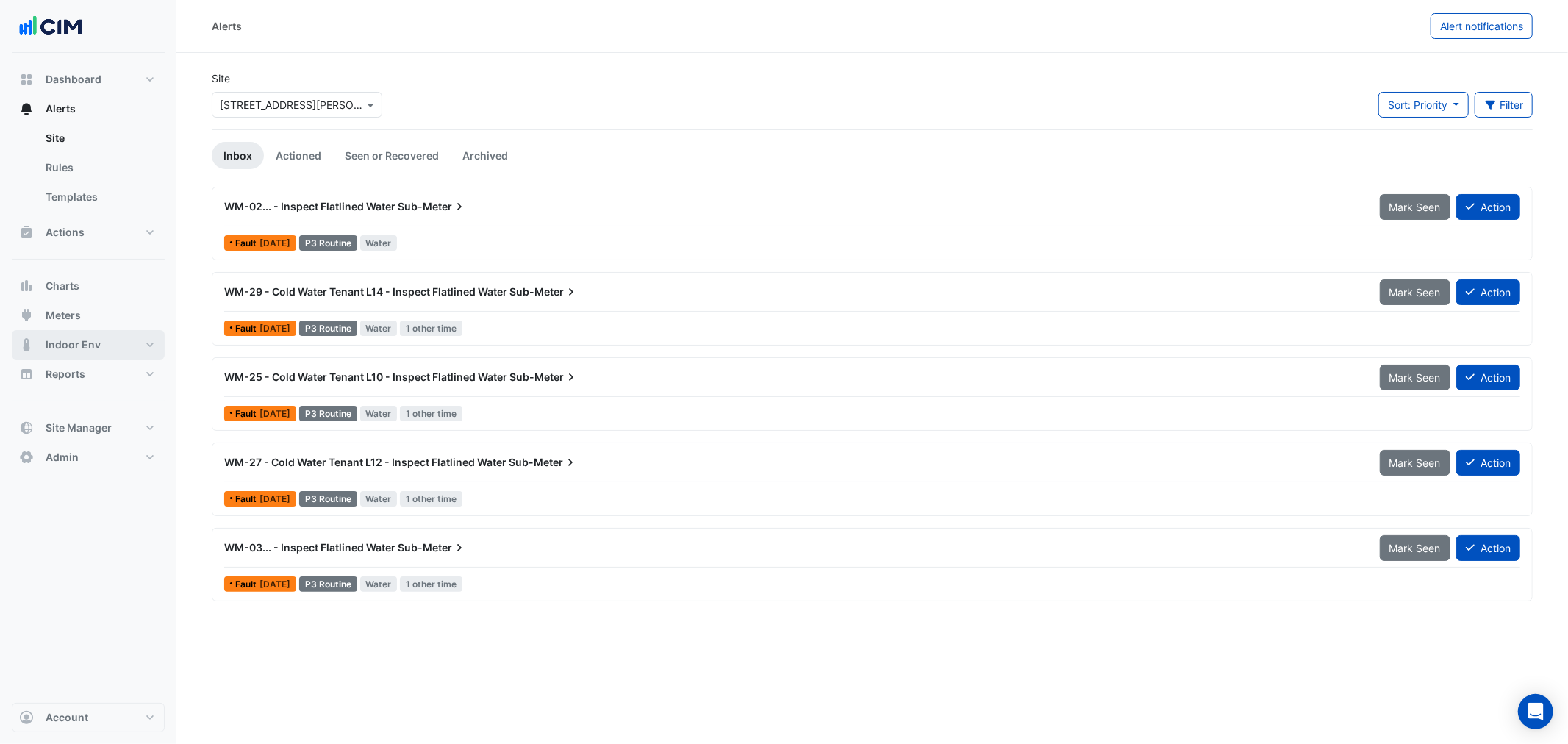
click at [144, 344] on button "Indoor Env" at bounding box center [88, 345] width 153 height 29
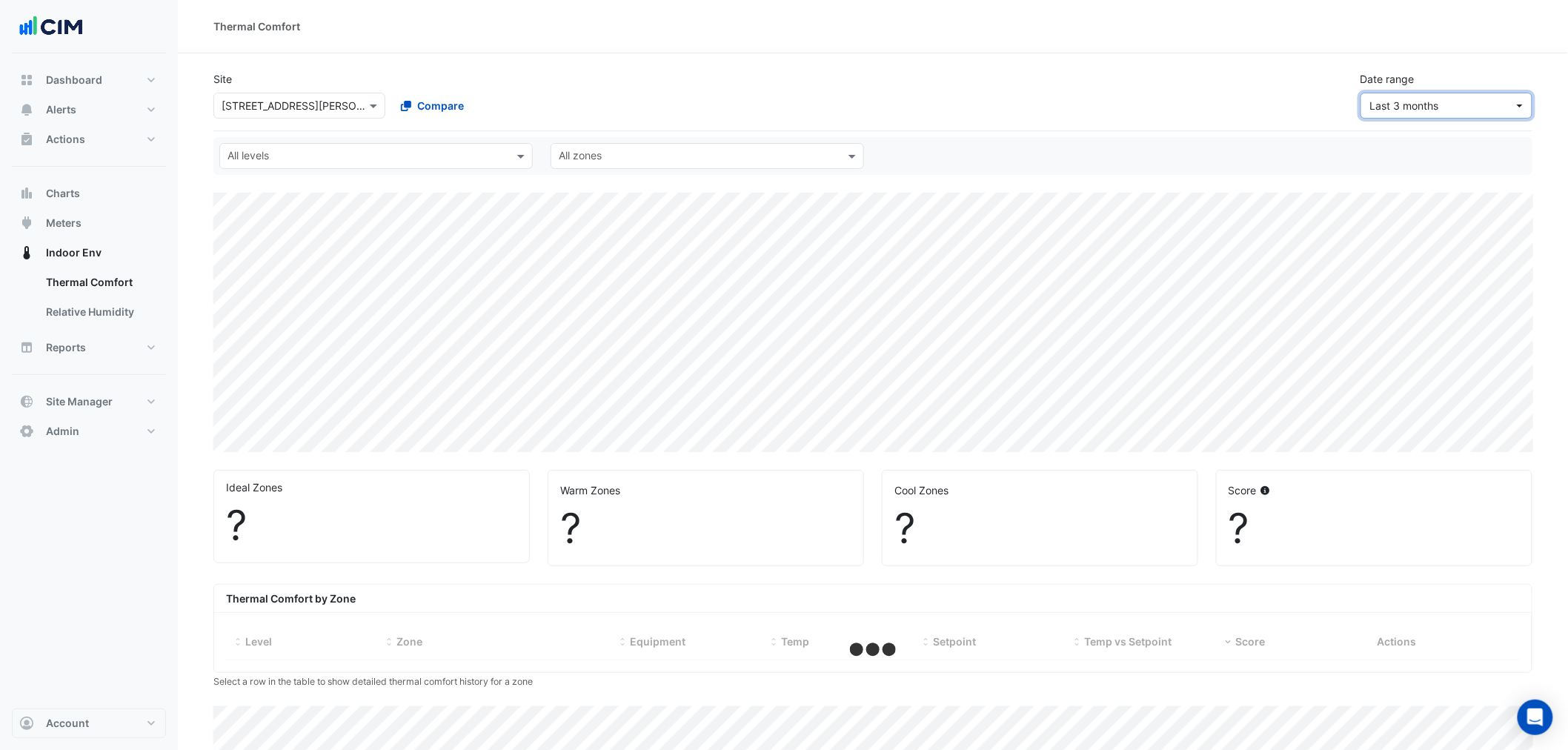
click at [1434, 106] on span "Last 3 months" at bounding box center [1405, 105] width 69 height 12
select select "***"
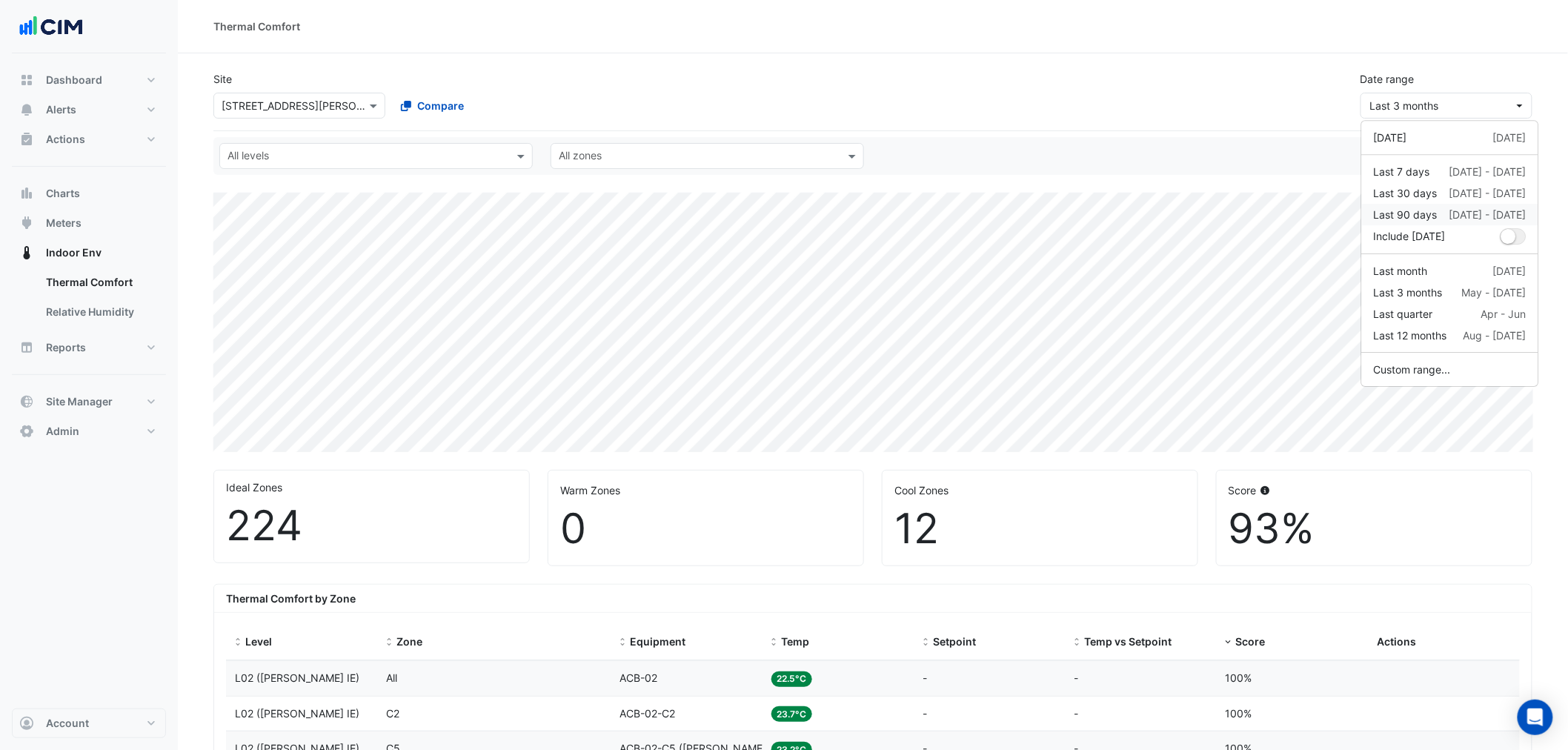
click at [1401, 219] on div "Last 90 days" at bounding box center [1405, 215] width 64 height 16
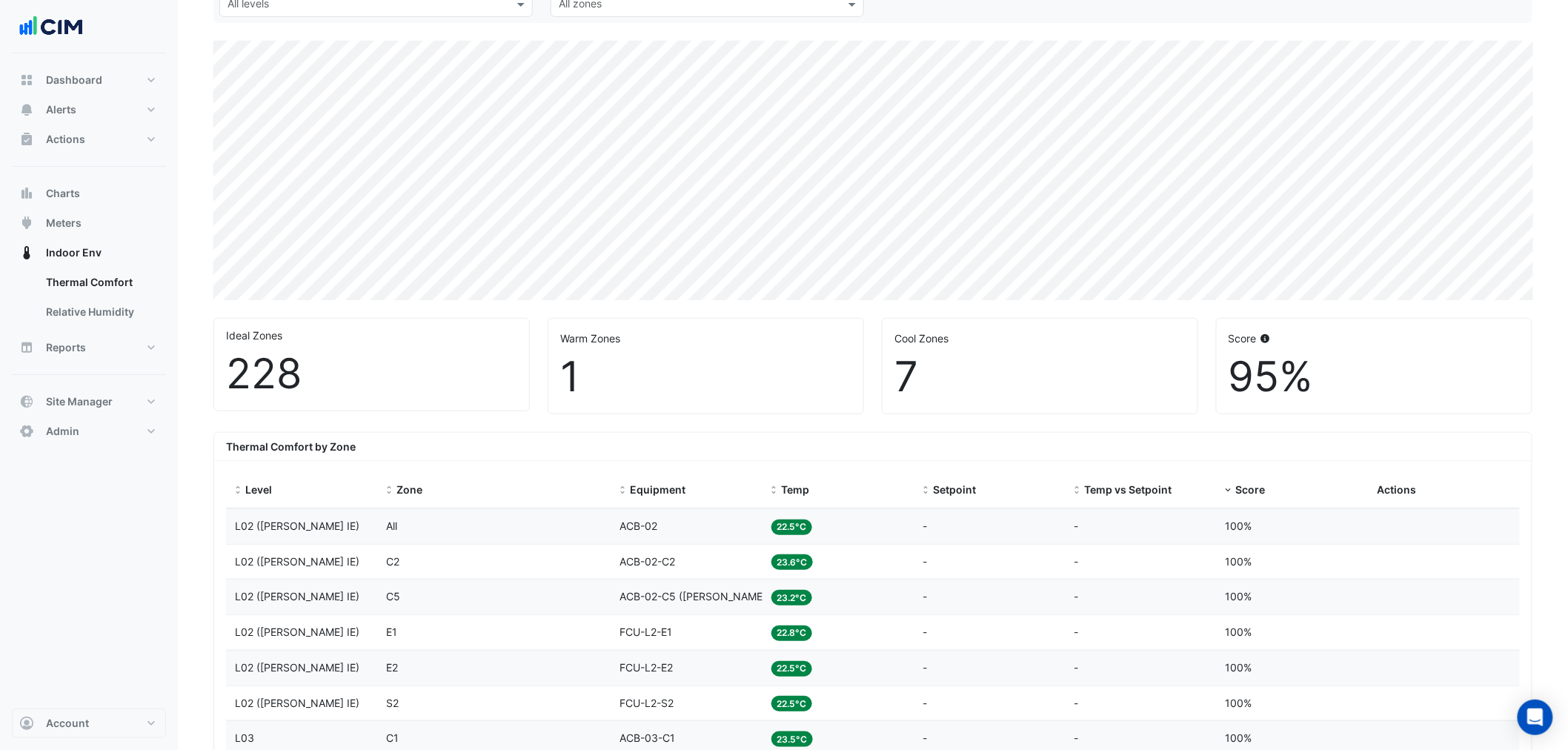
scroll to position [329, 0]
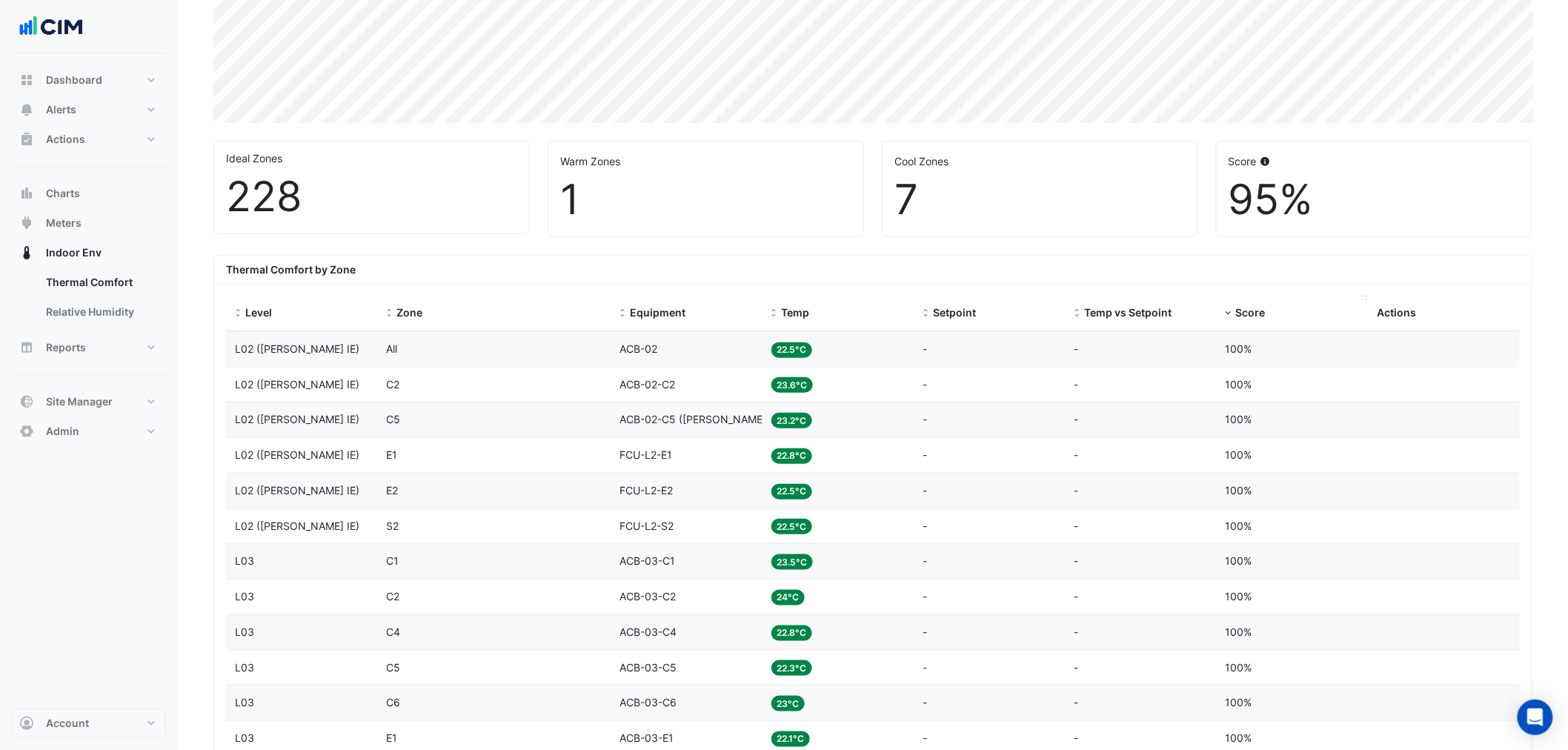
click at [1253, 300] on datatable-header-cell "Score" at bounding box center [1293, 313] width 152 height 35
click at [1254, 304] on datatable-header-cell "Score" at bounding box center [1293, 313] width 152 height 35
click at [1250, 309] on span "Score" at bounding box center [1251, 312] width 30 height 12
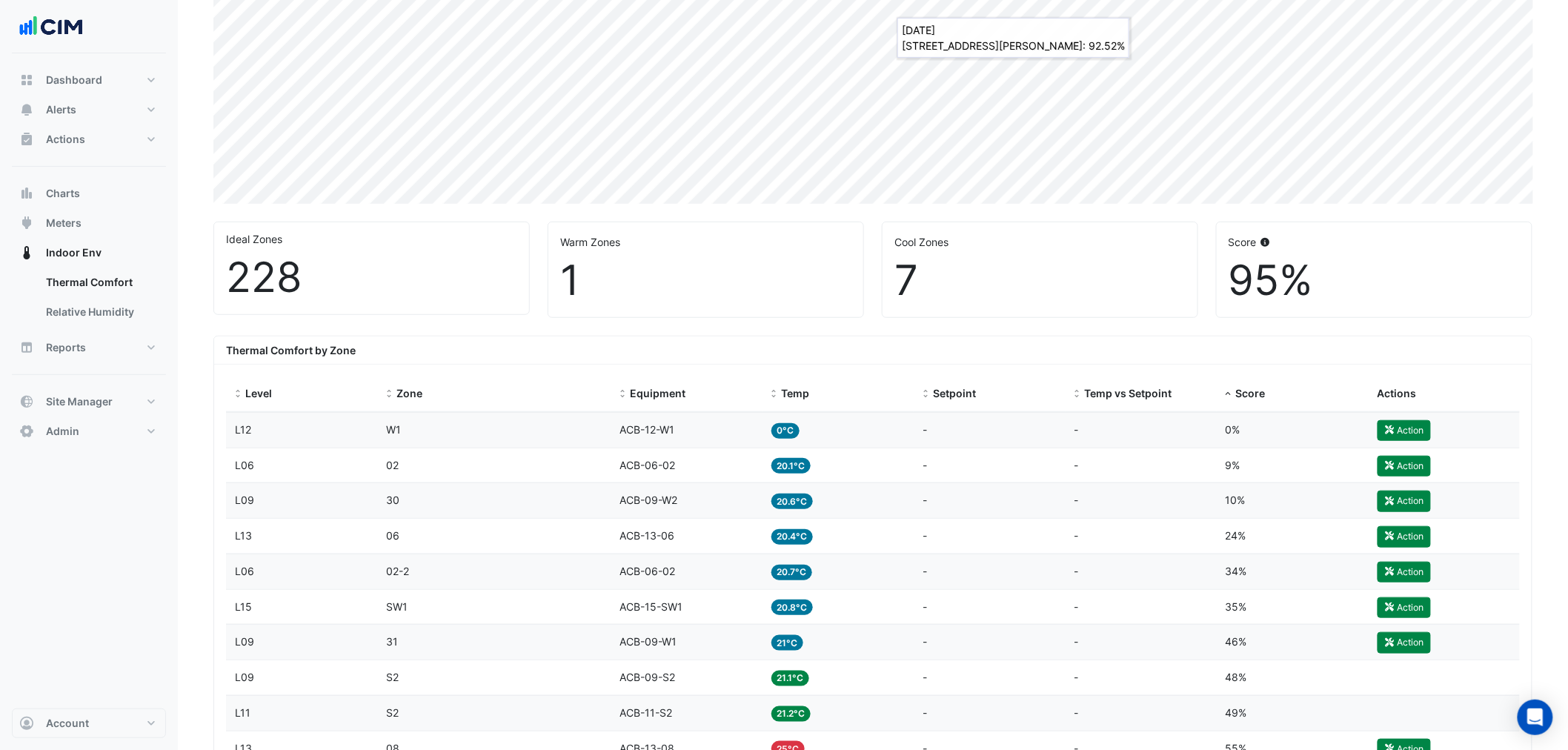
scroll to position [247, 0]
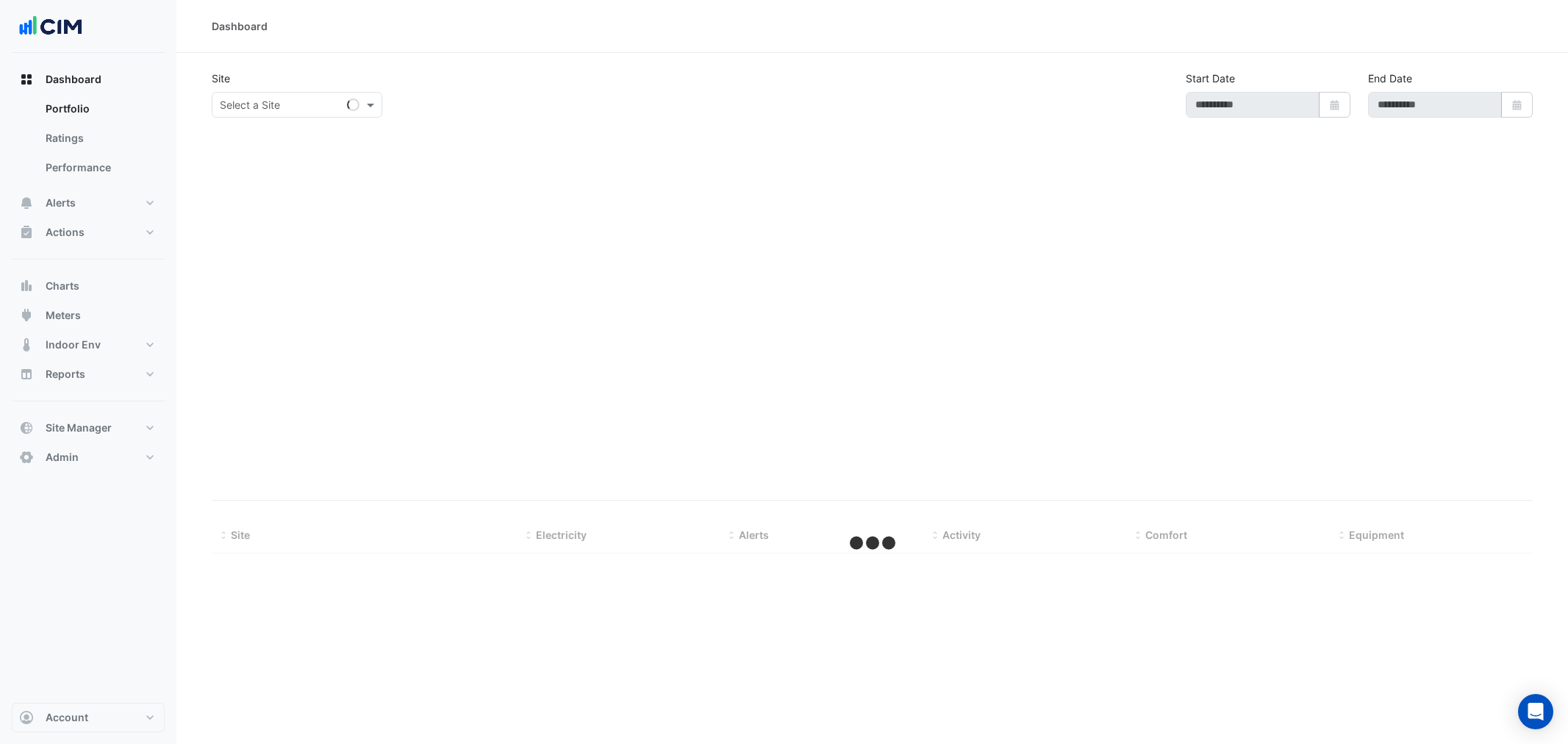
type input "**********"
select select "***"
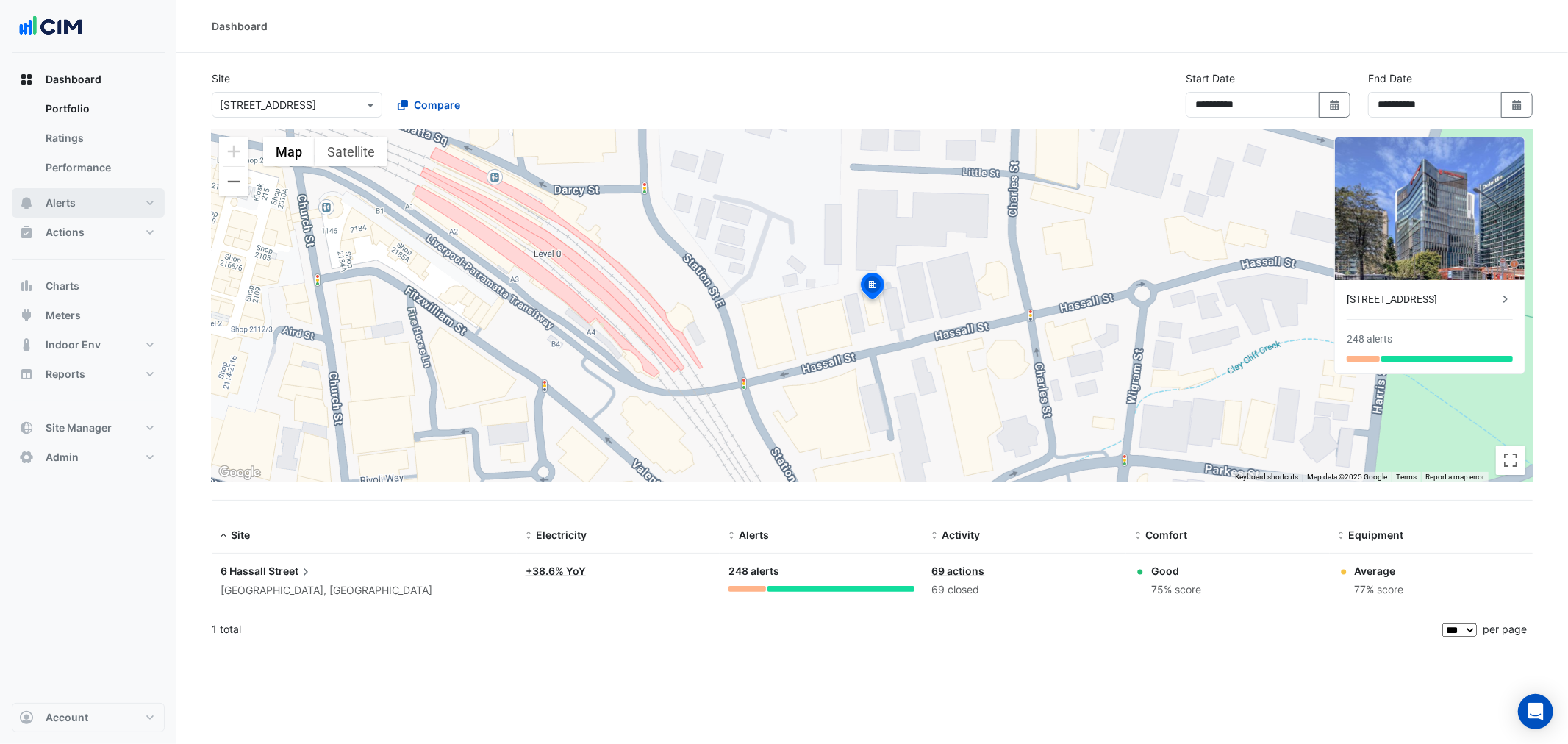
click at [86, 205] on button "Alerts" at bounding box center [88, 203] width 153 height 29
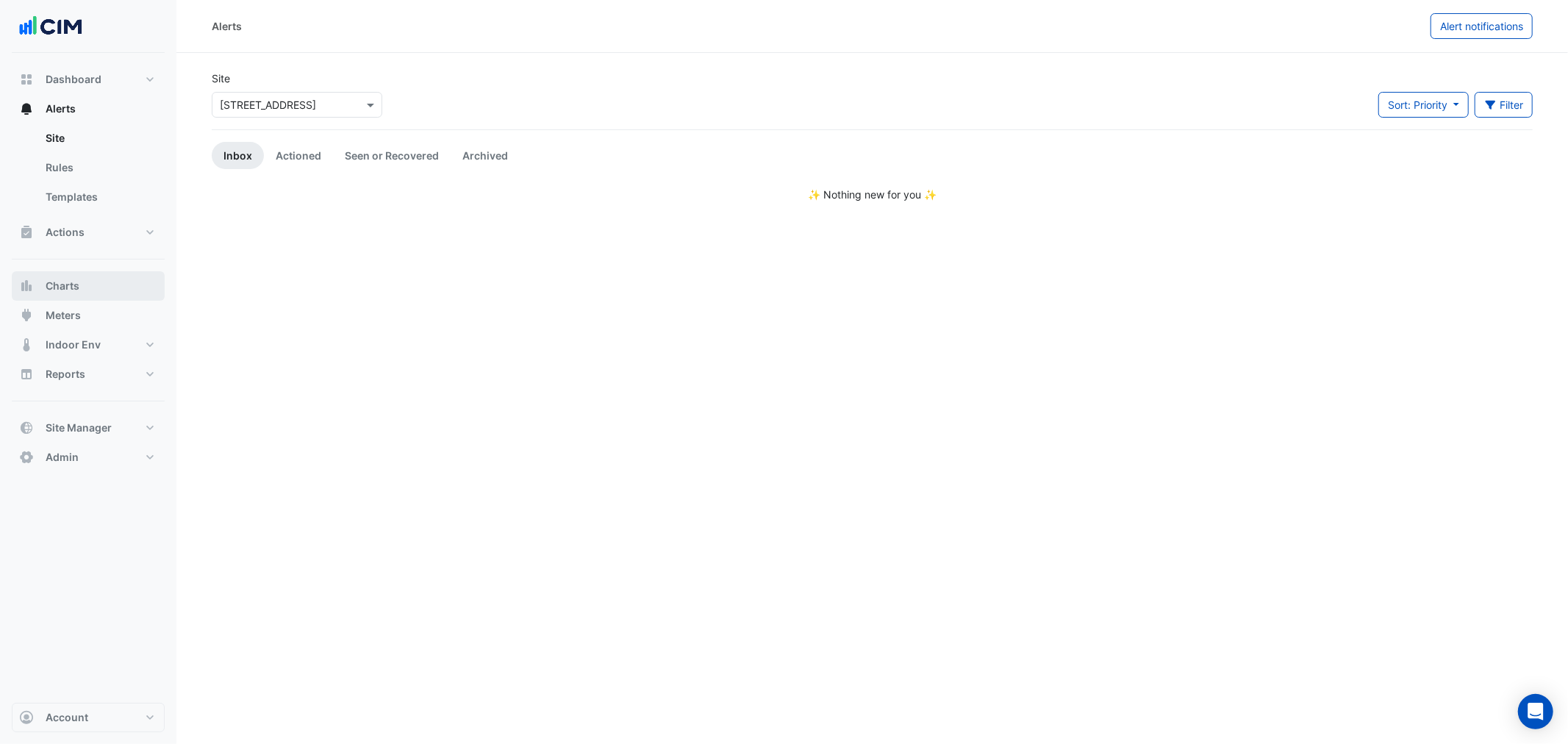
click at [82, 279] on button "Charts" at bounding box center [88, 286] width 153 height 29
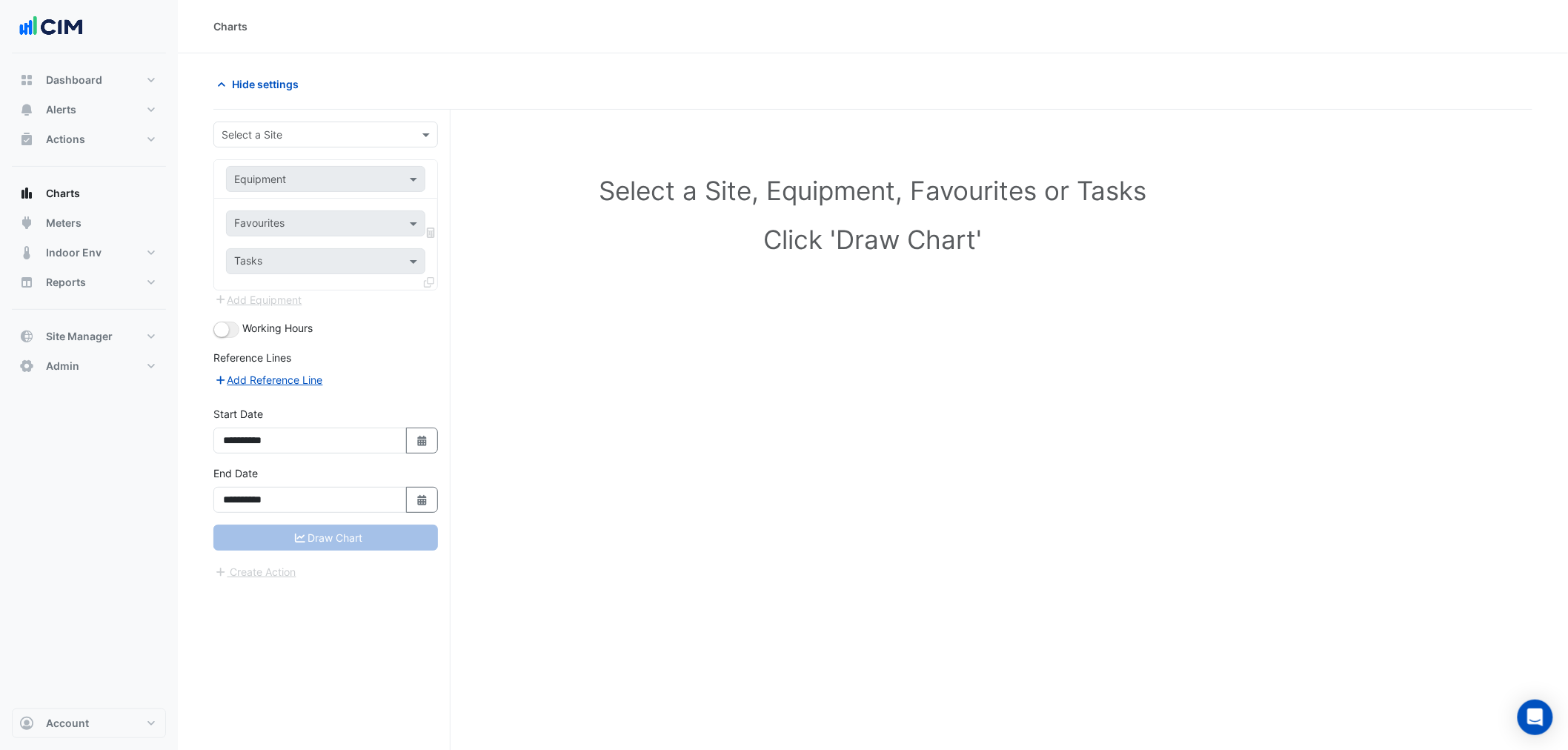
click at [251, 127] on input "text" at bounding box center [311, 134] width 178 height 16
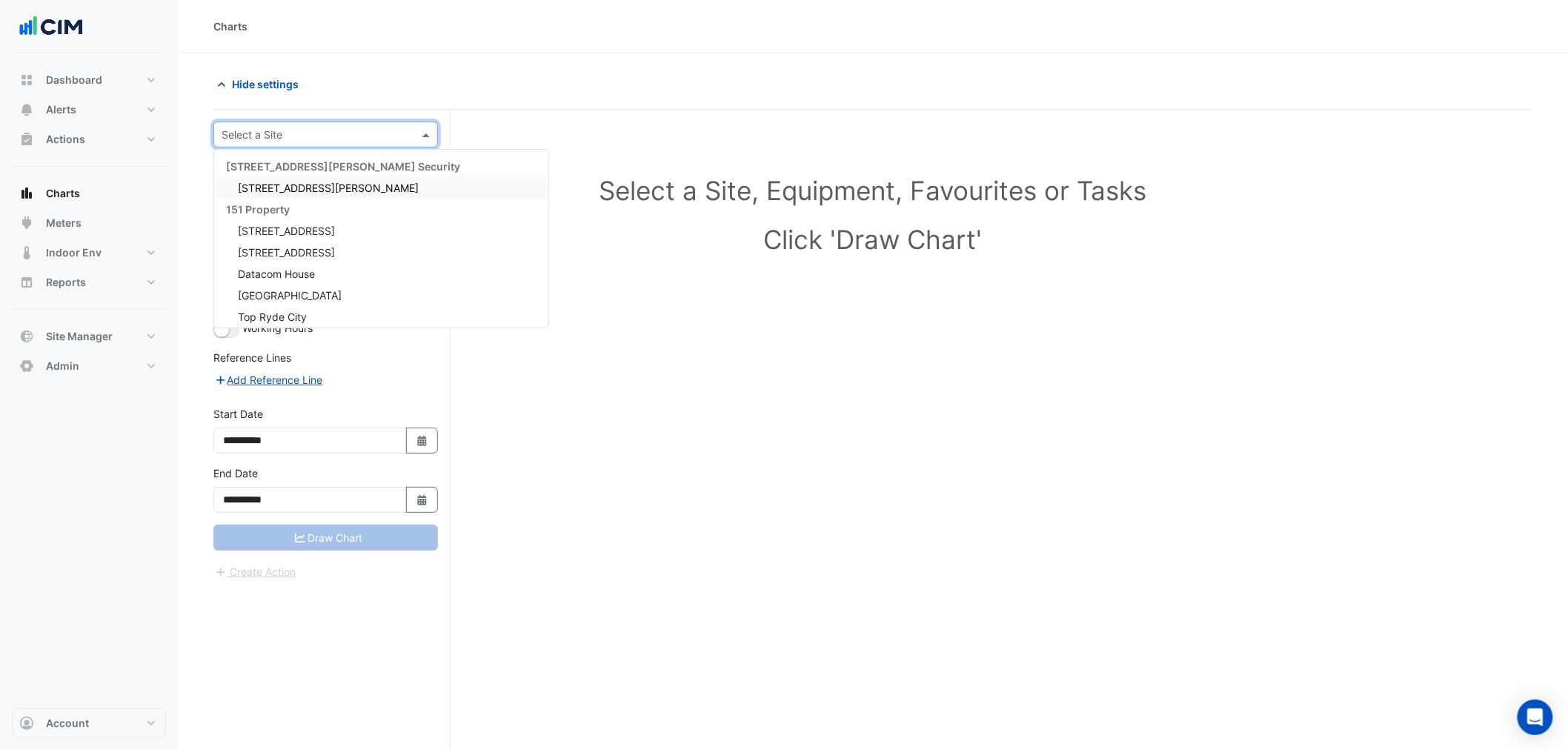
click at [253, 130] on input "text" at bounding box center [311, 134] width 178 height 16
type input "***"
click at [262, 178] on div "[STREET_ADDRESS][PERSON_NAME]" at bounding box center [326, 188] width 223 height 21
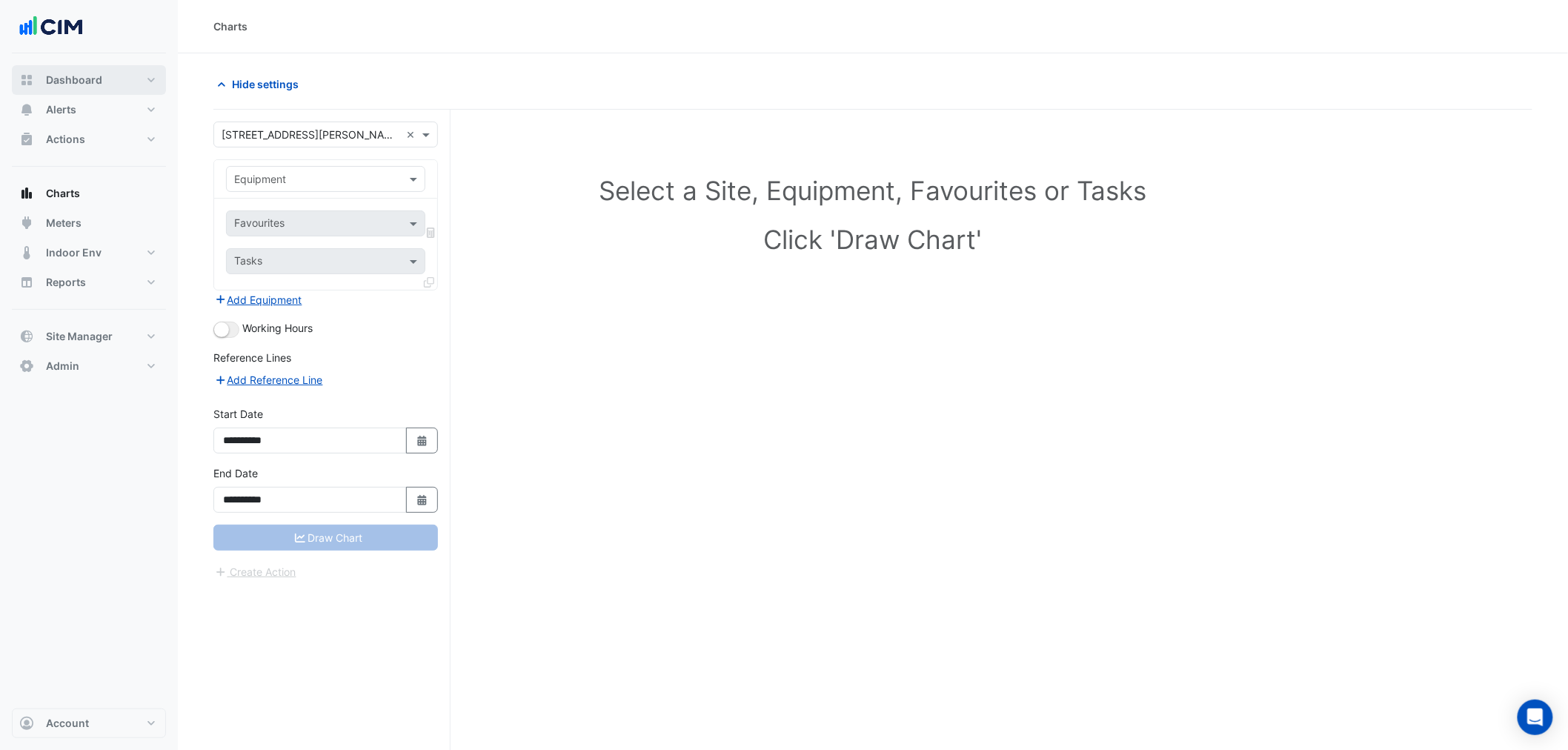
click at [120, 65] on button "Dashboard" at bounding box center [88, 80] width 154 height 30
select select "***"
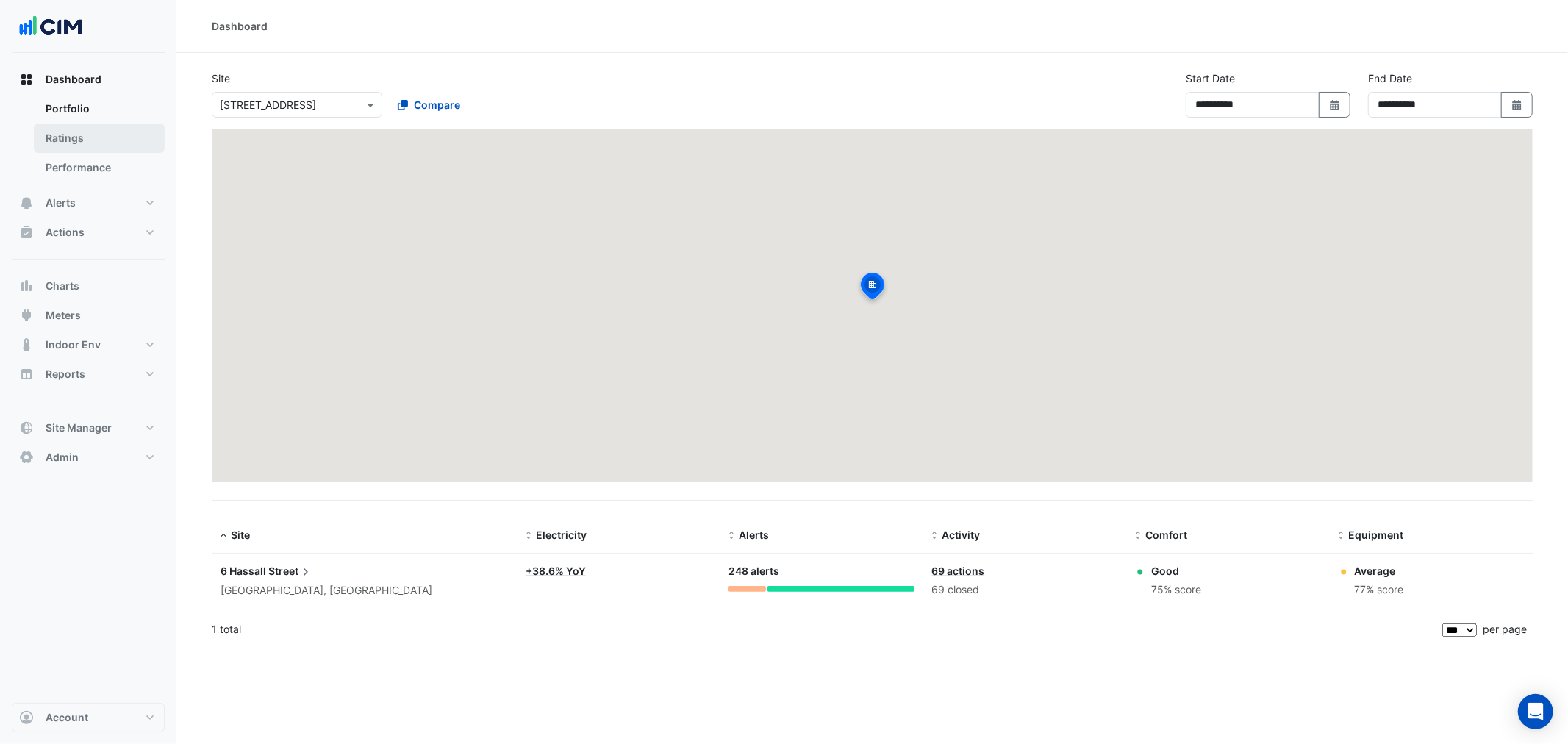
click at [104, 135] on link "Ratings" at bounding box center [99, 138] width 131 height 29
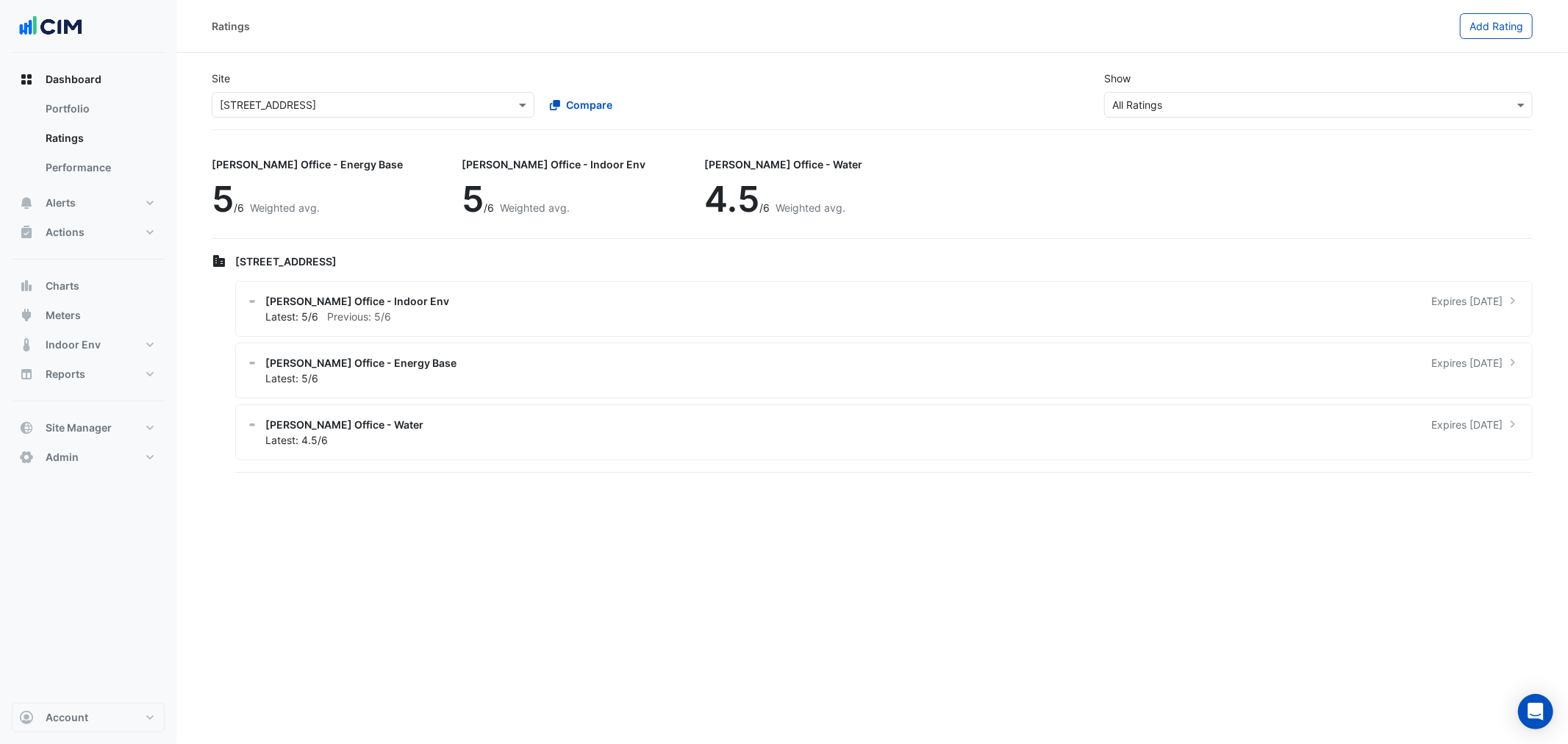
click at [276, 104] on input "text" at bounding box center [358, 105] width 277 height 16
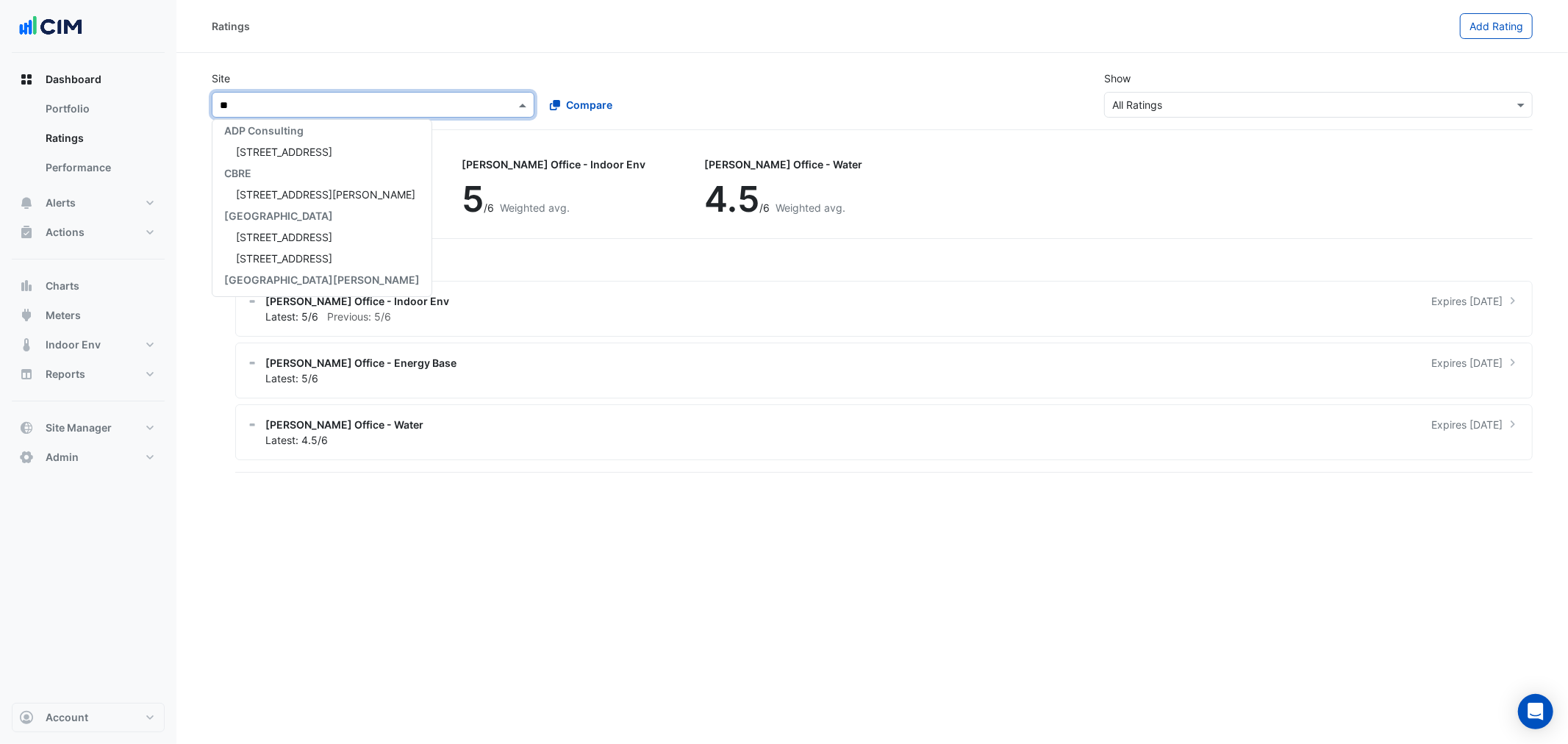
type input "***"
click at [292, 149] on span "[STREET_ADDRESS][PERSON_NAME]" at bounding box center [325, 152] width 179 height 12
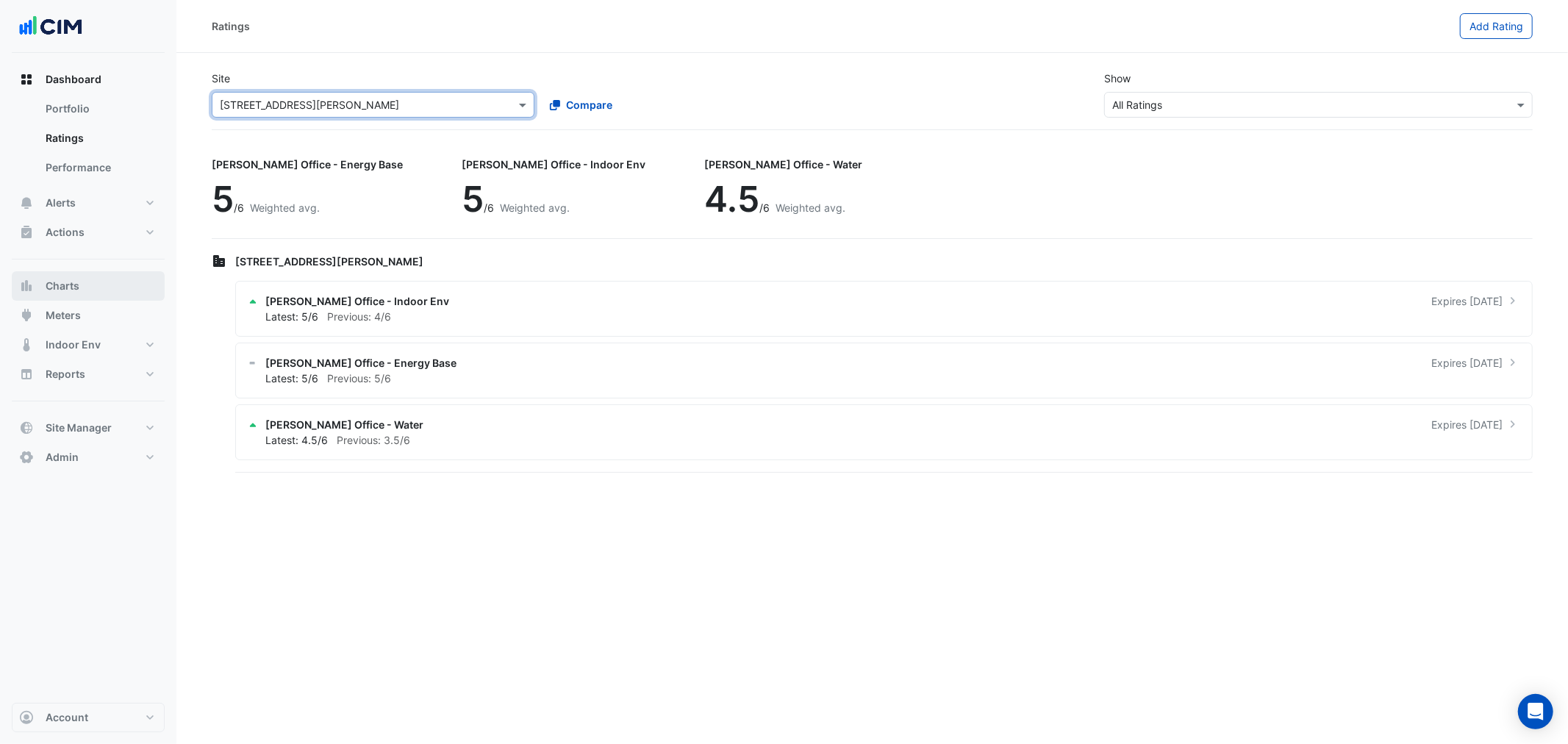
click at [74, 286] on span "Charts" at bounding box center [62, 286] width 34 height 15
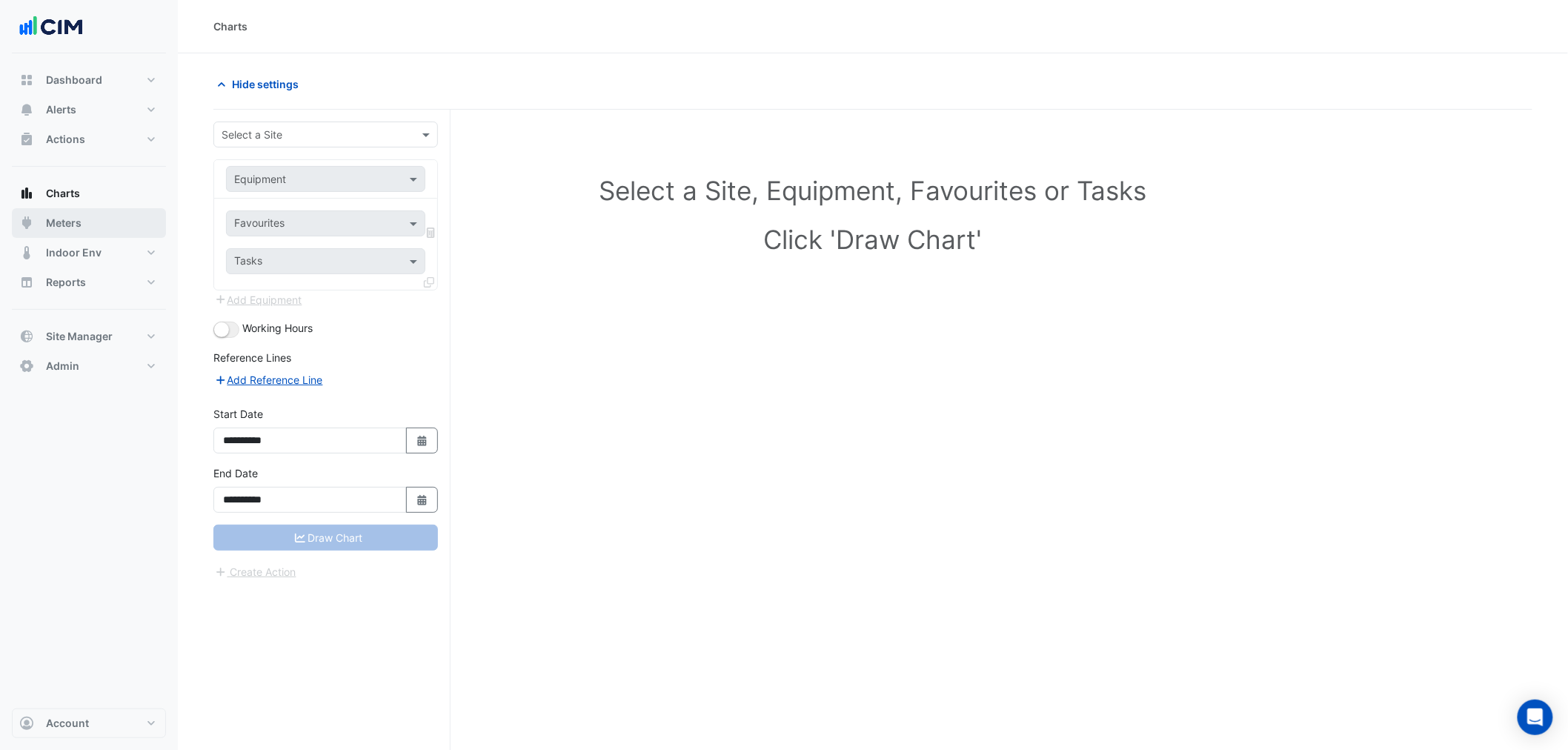
click at [91, 215] on button "Meters" at bounding box center [88, 223] width 154 height 30
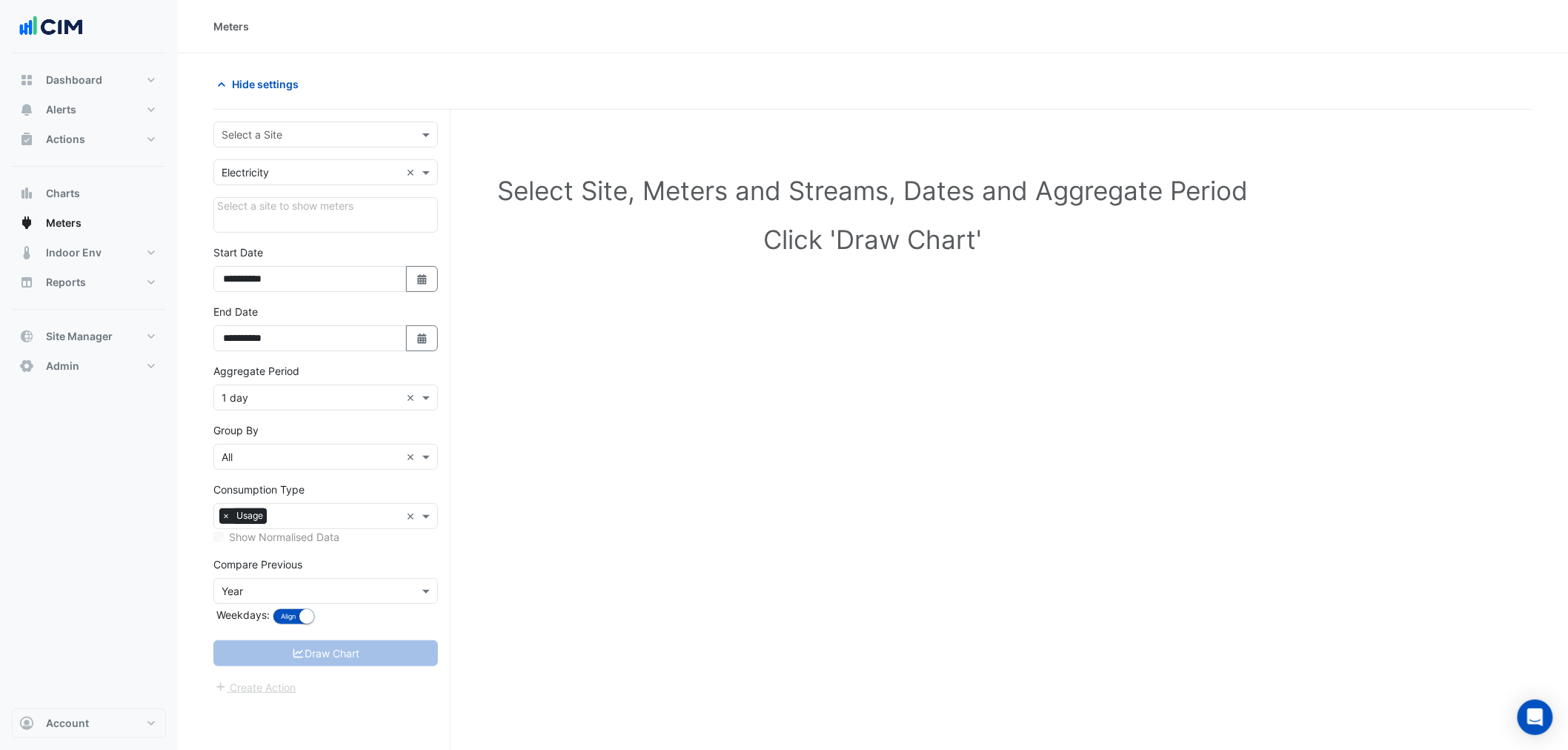
click at [263, 129] on input "text" at bounding box center [311, 134] width 178 height 16
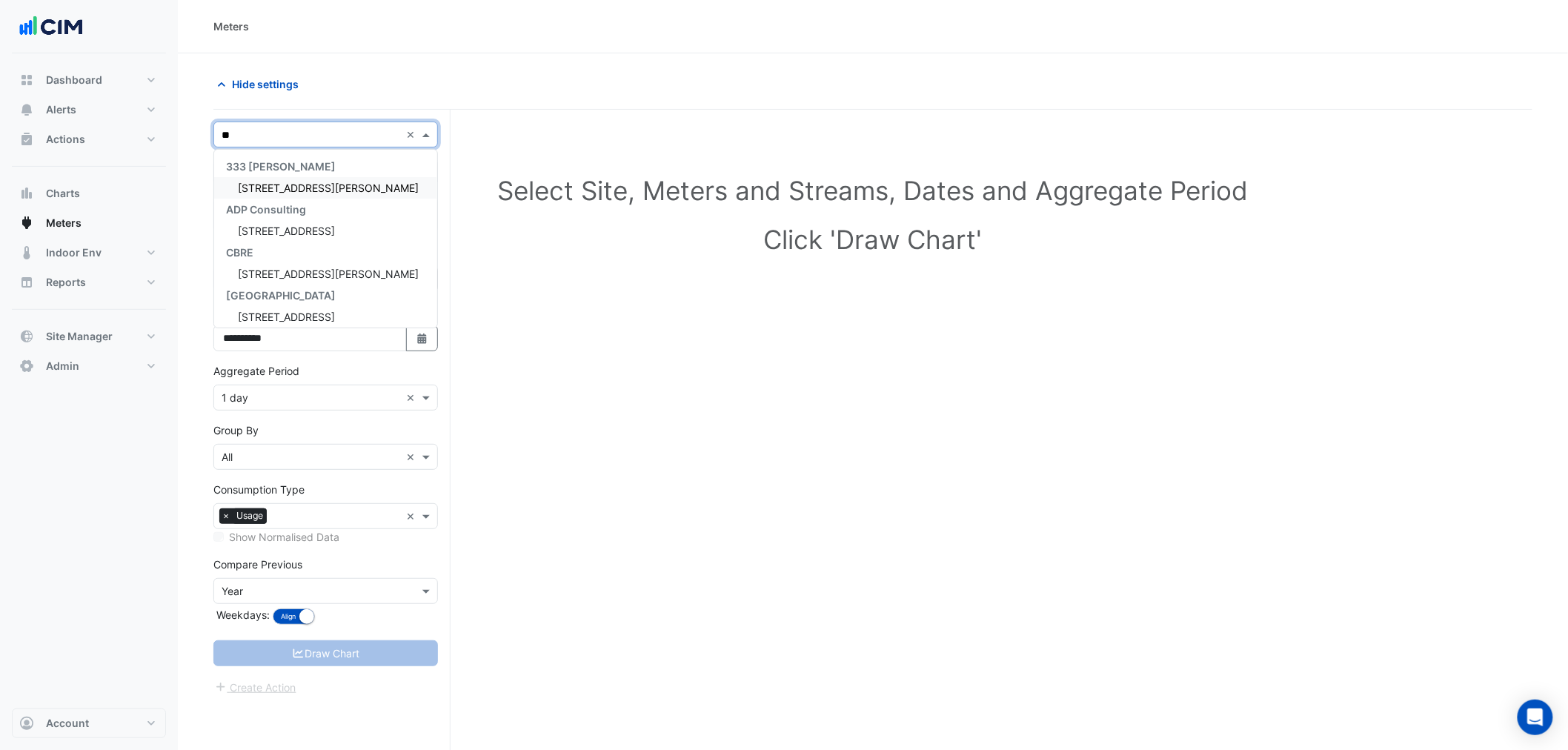
type input "***"
click at [262, 196] on div "333 George Street" at bounding box center [326, 188] width 223 height 21
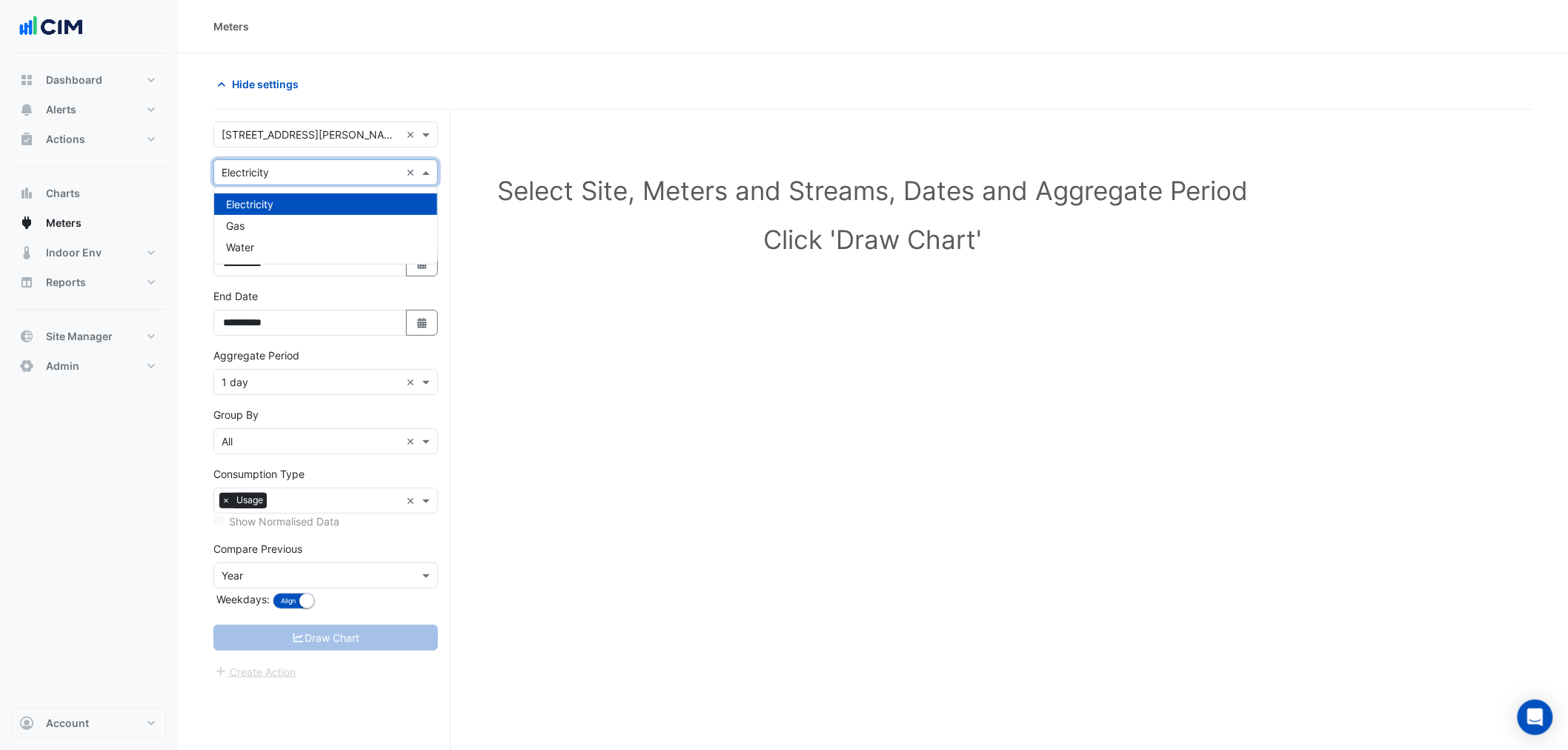
click at [265, 183] on div "Utility Type × Electricity ×" at bounding box center [326, 172] width 224 height 26
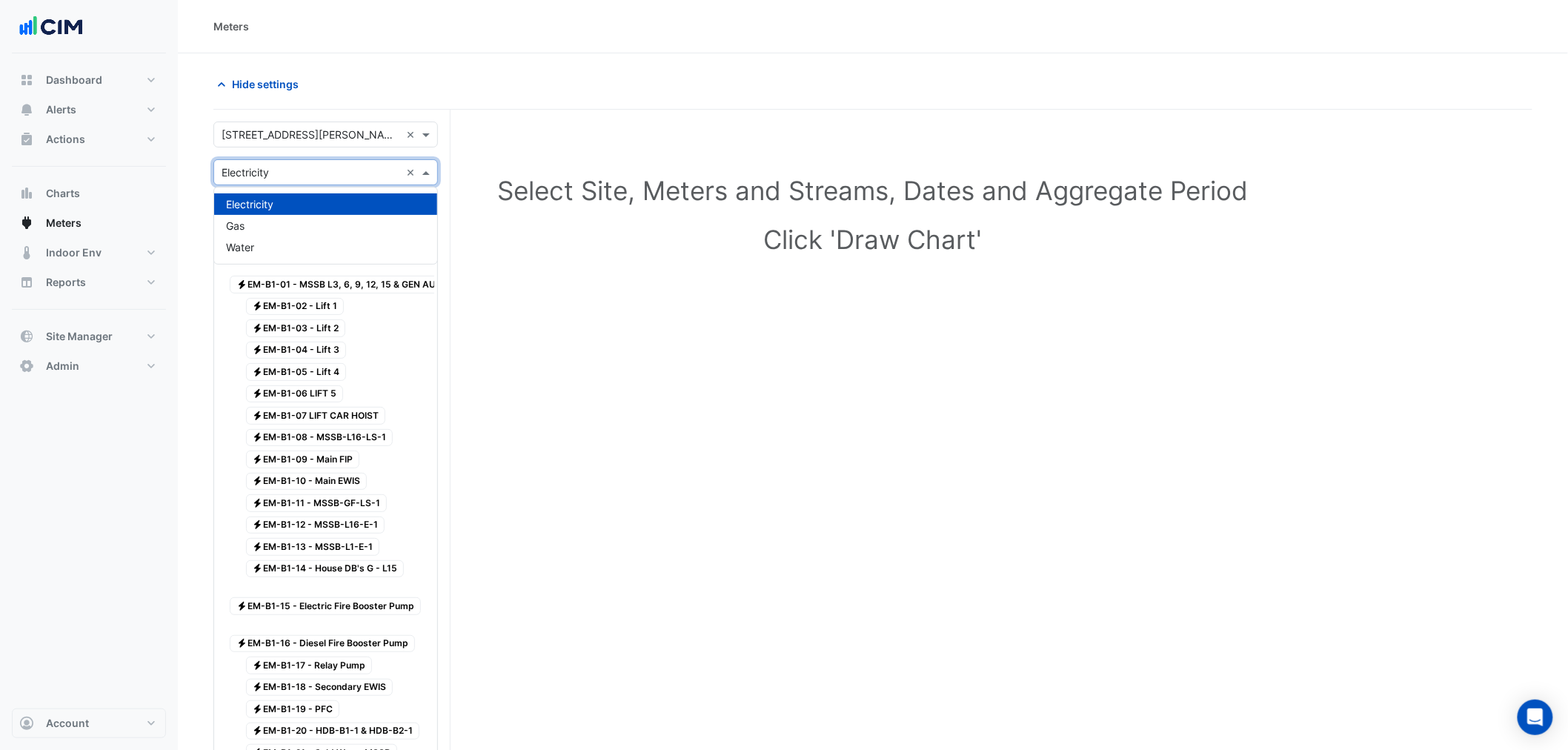
click at [484, 159] on div "Select Site, Meters and Streams, Dates and Aggregate Period Click 'Draw Chart'" at bounding box center [873, 217] width 1320 height 181
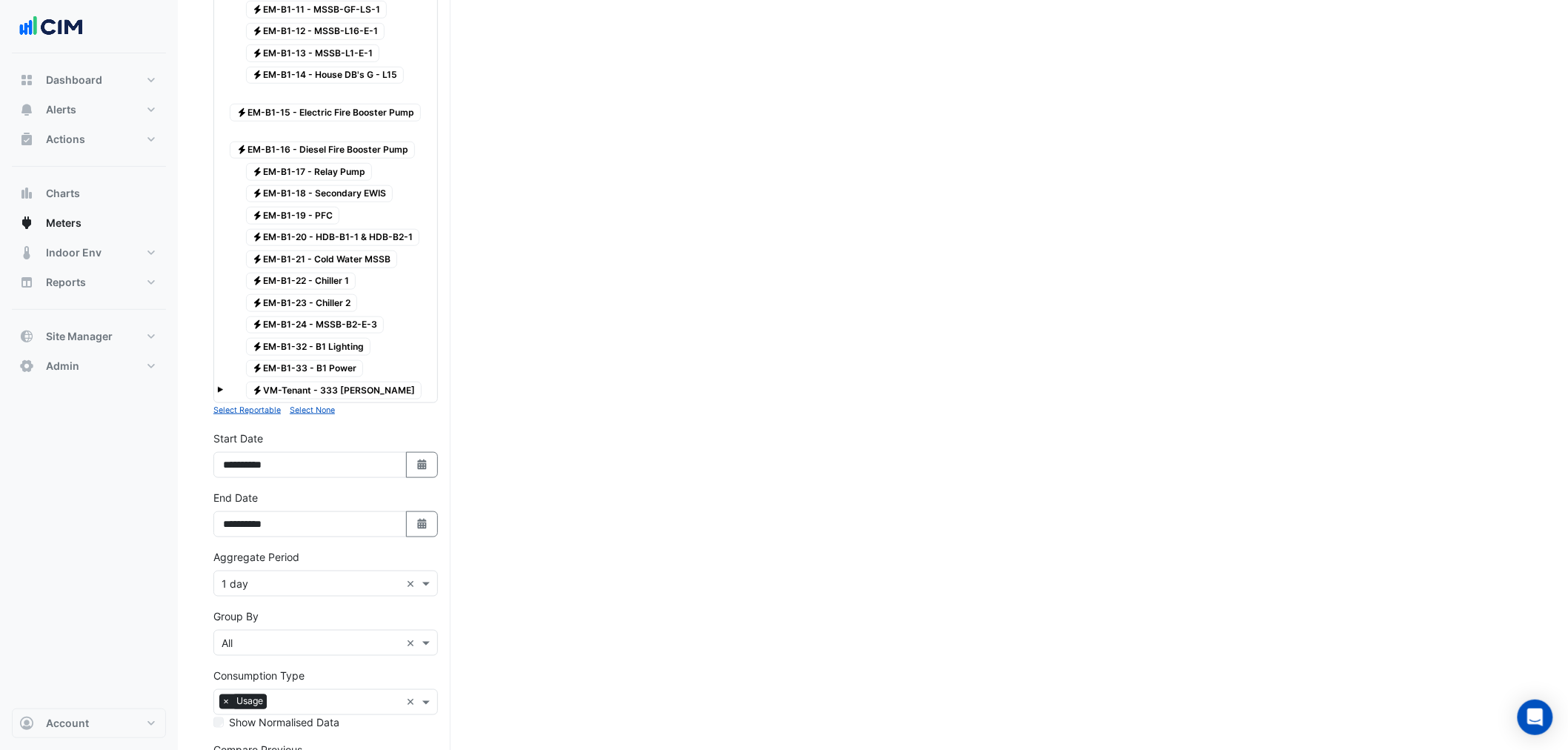
scroll to position [662, 0]
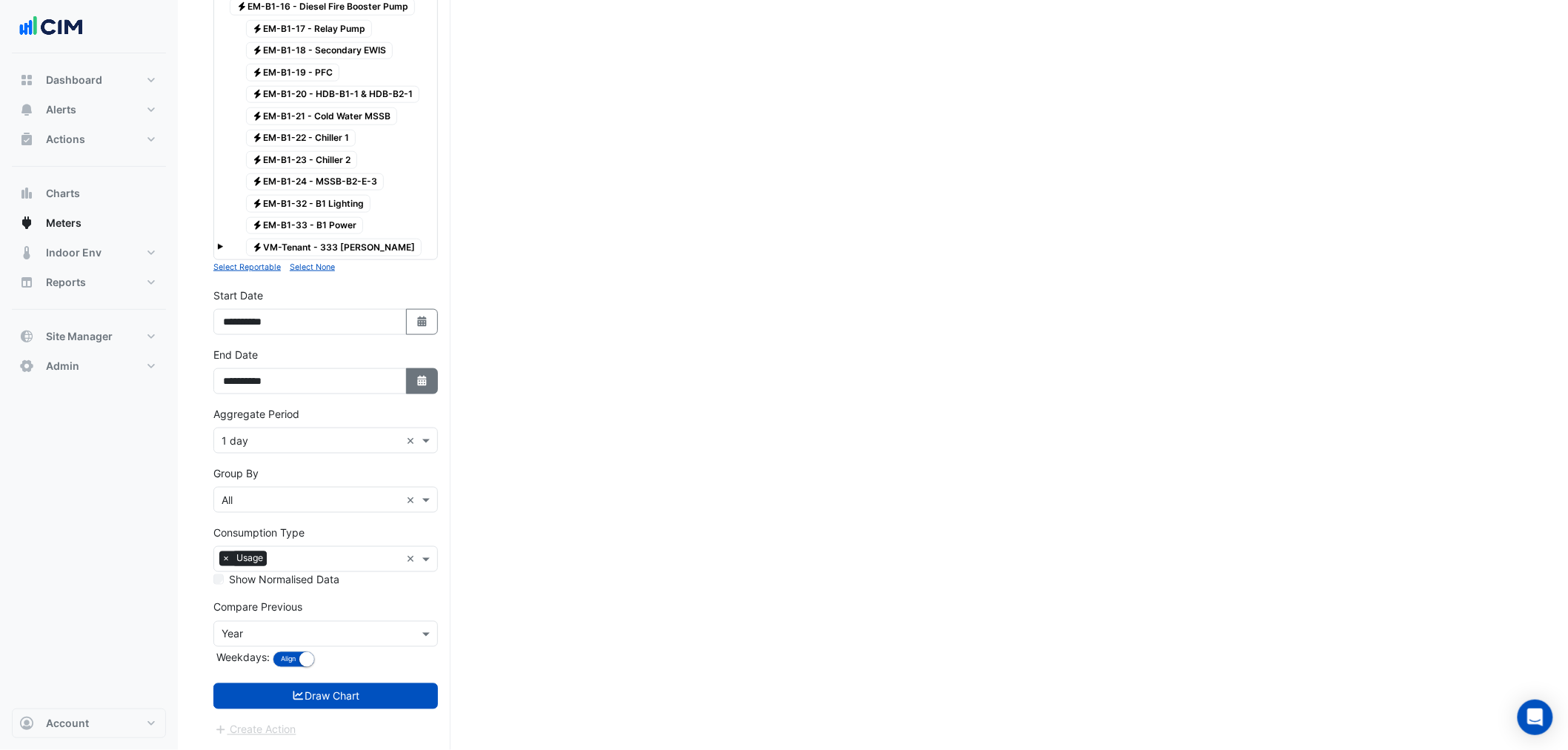
click at [419, 376] on icon "button" at bounding box center [422, 380] width 9 height 11
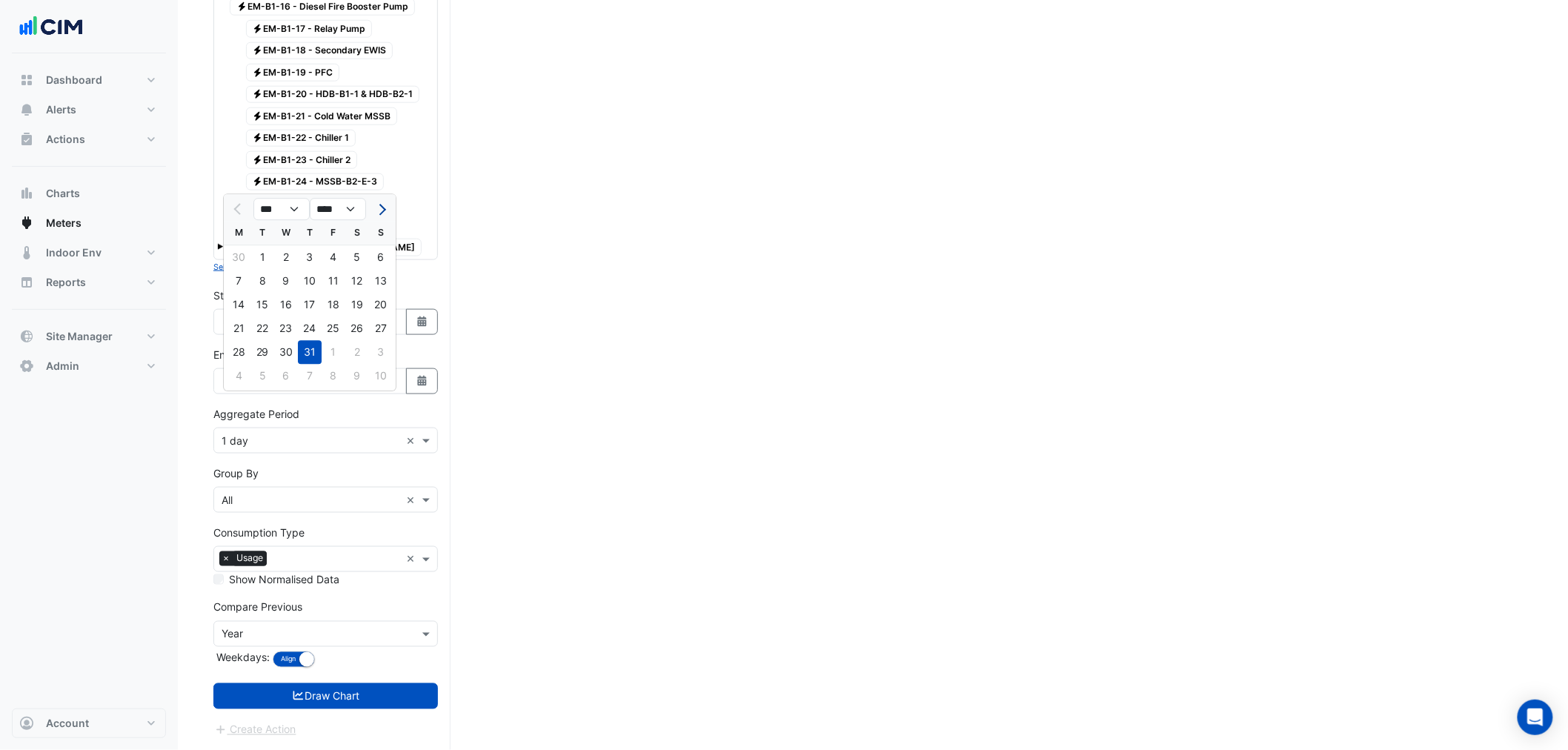
click at [375, 198] on button "Next month" at bounding box center [381, 210] width 18 height 24
select select "*"
click at [382, 294] on div "17" at bounding box center [380, 305] width 24 height 24
type input "**********"
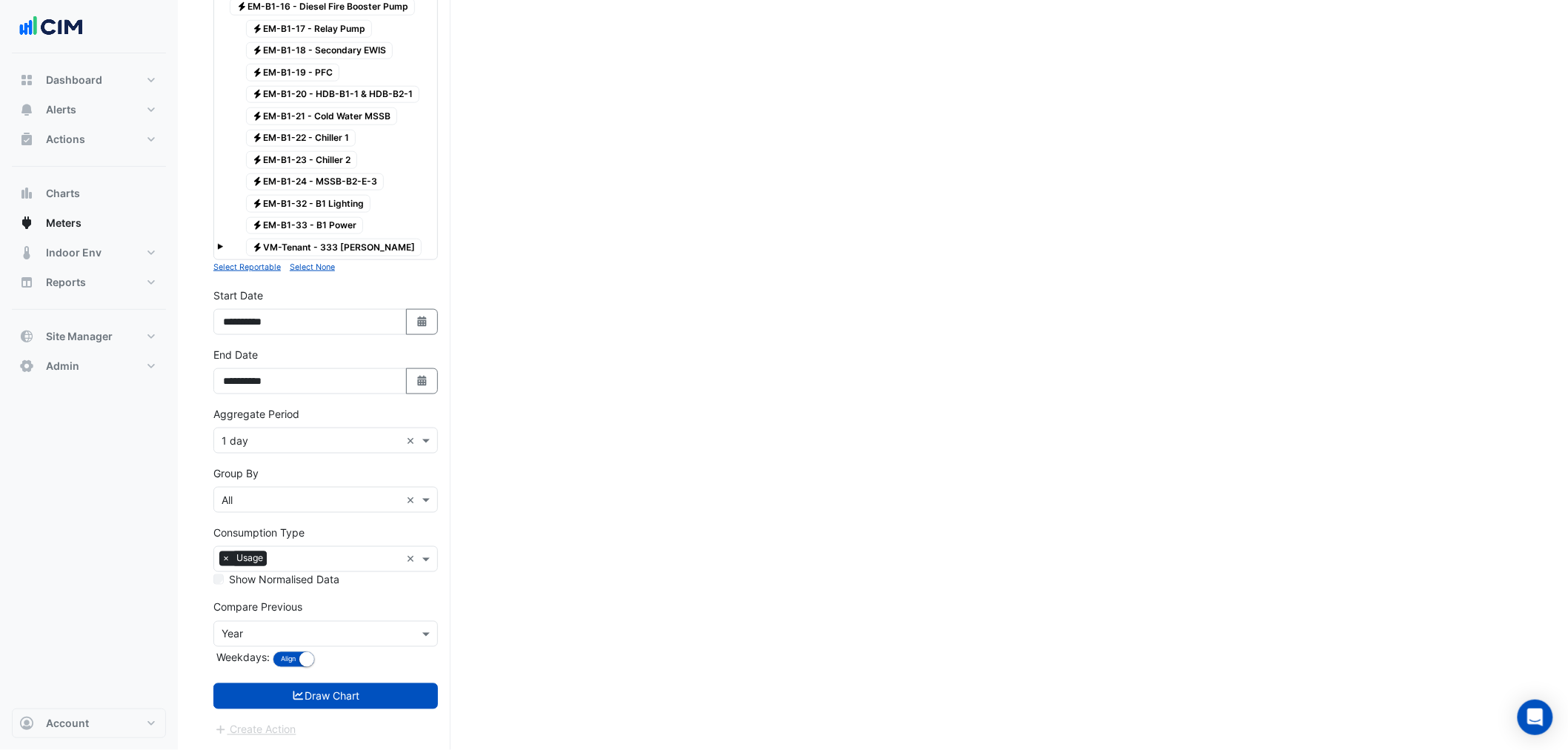
drag, startPoint x: 289, startPoint y: 431, endPoint x: 285, endPoint y: 446, distance: 15.5
click at [286, 432] on div "Aggregate Period × 1 day ×" at bounding box center [326, 440] width 224 height 26
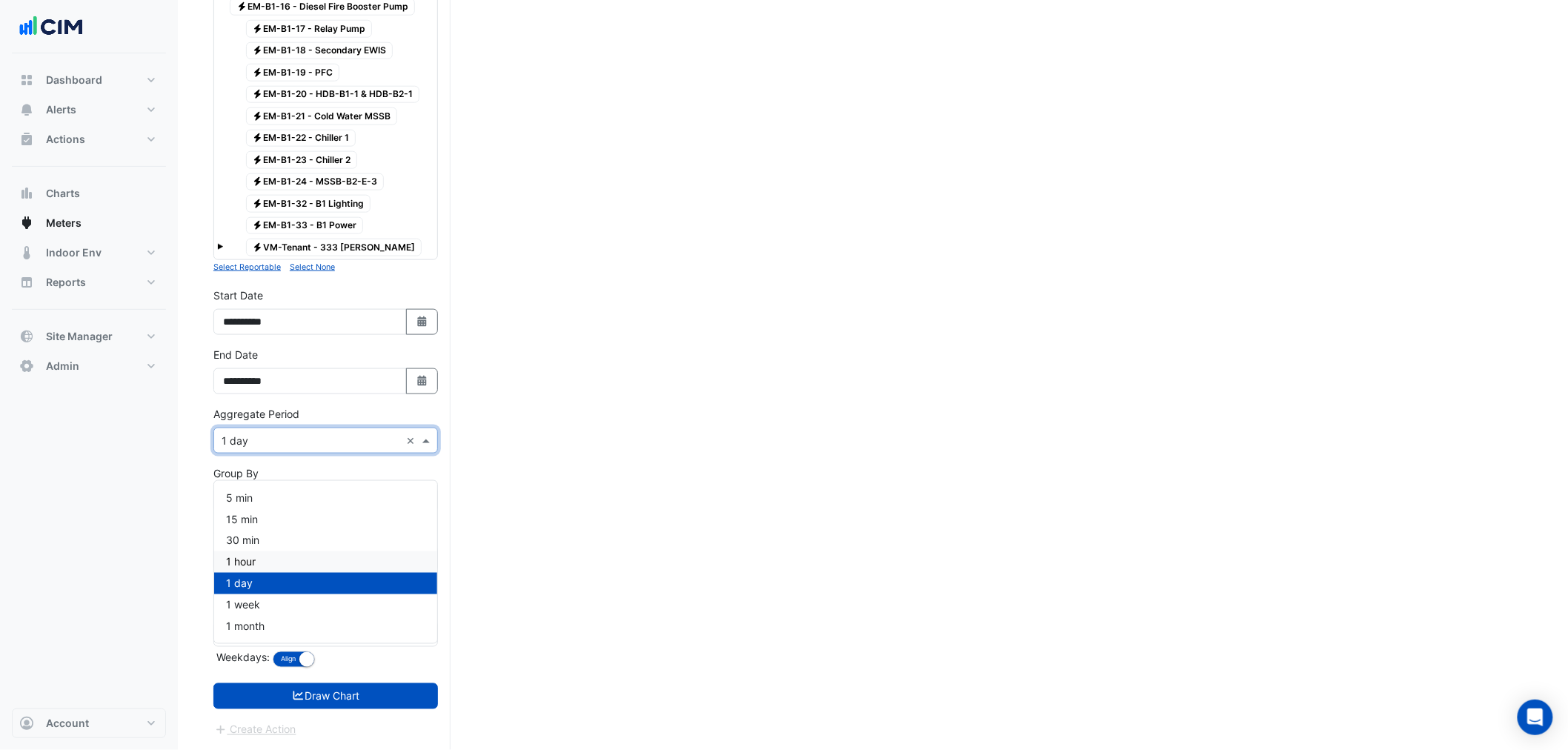
click at [271, 551] on div "1 hour" at bounding box center [326, 562] width 223 height 21
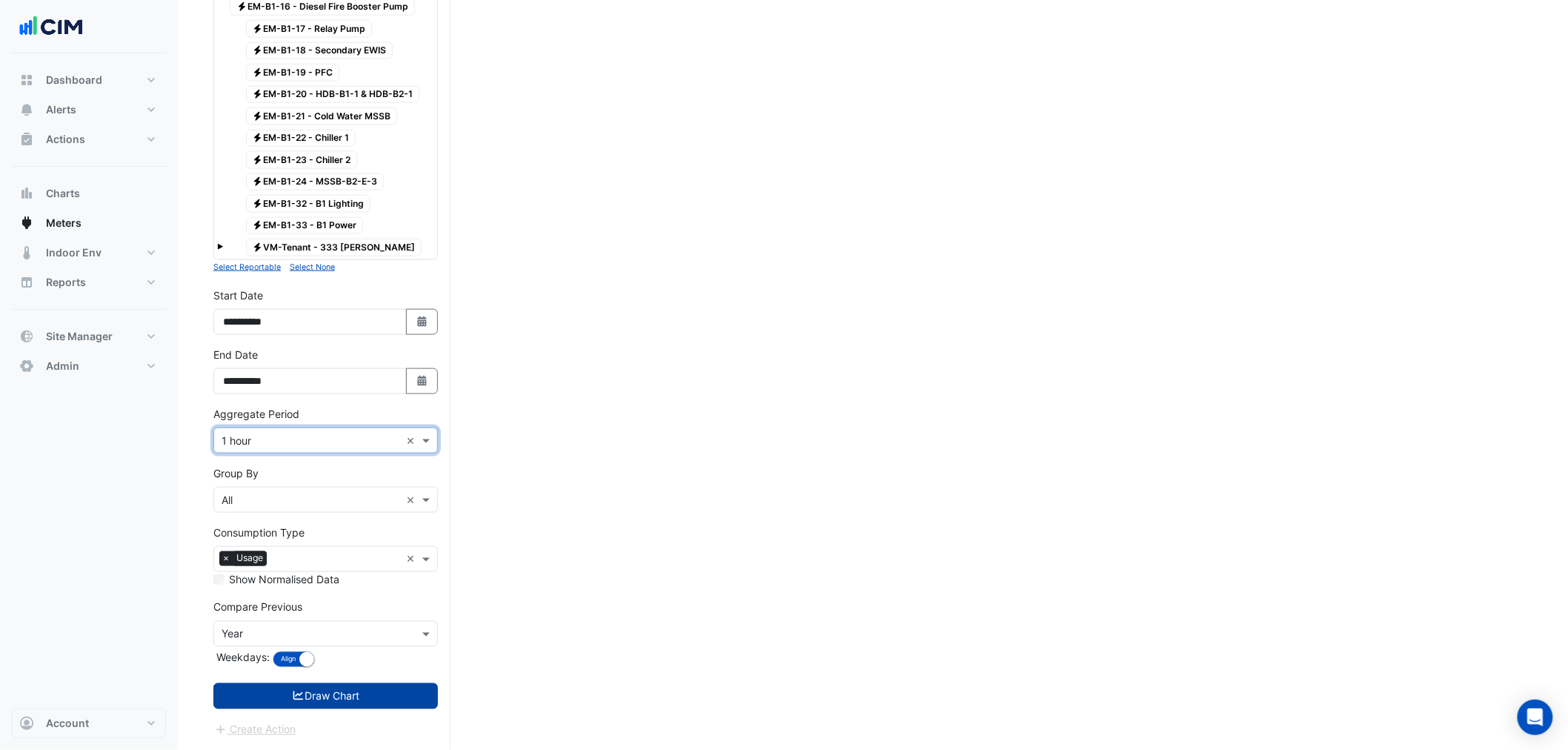
click at [363, 695] on button "Draw Chart" at bounding box center [326, 696] width 224 height 26
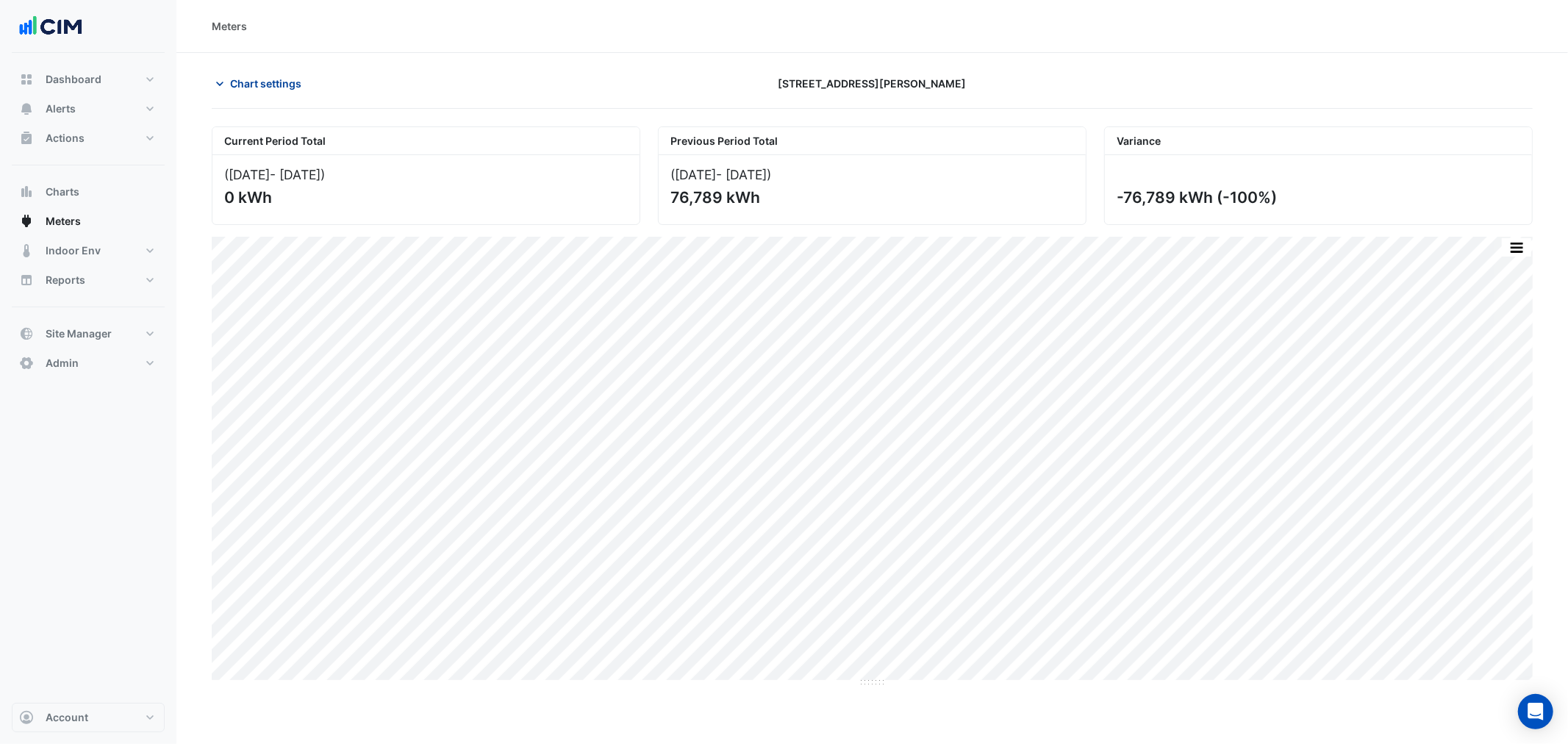
click at [246, 74] on button "Chart settings" at bounding box center [261, 83] width 99 height 25
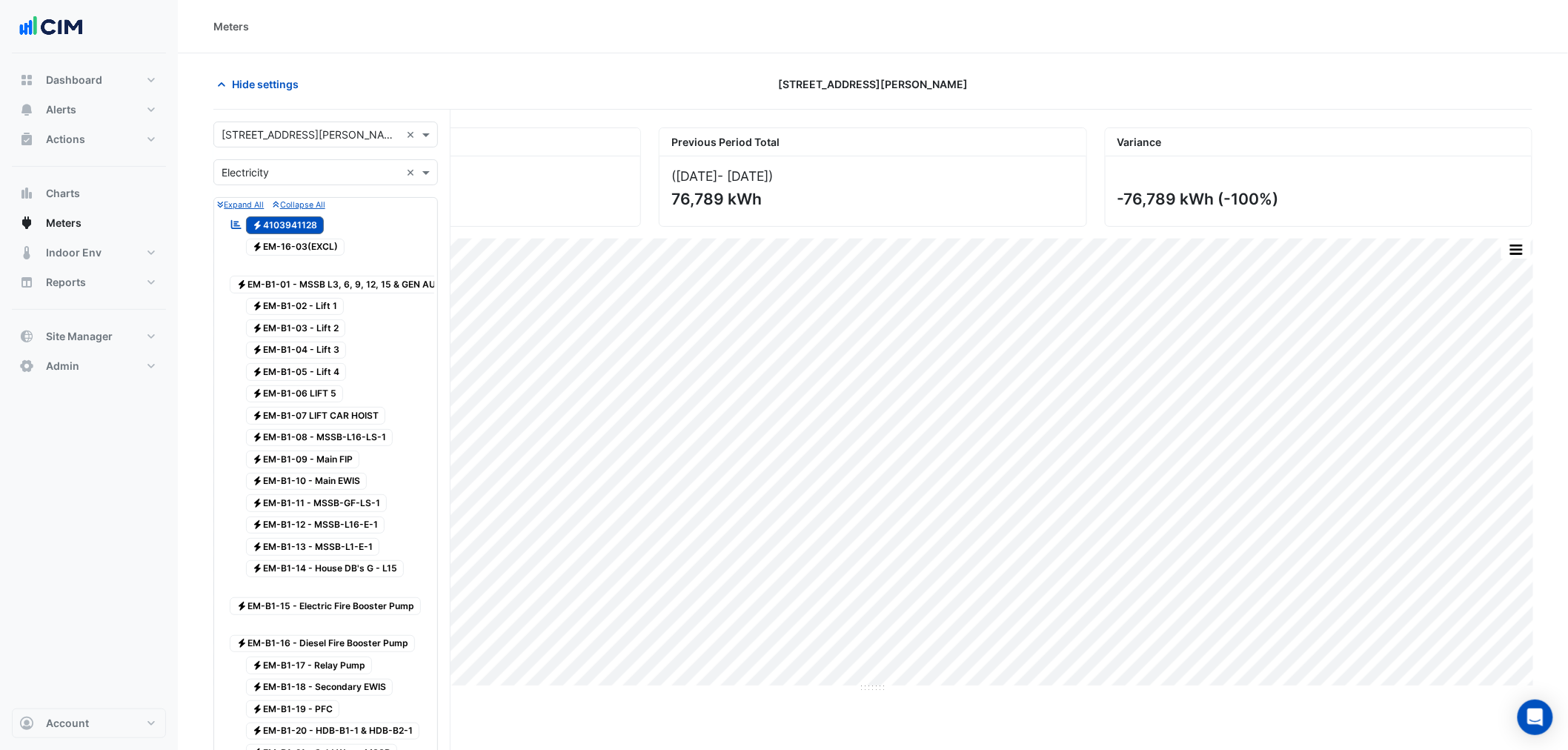
click at [271, 173] on input "text" at bounding box center [311, 172] width 178 height 16
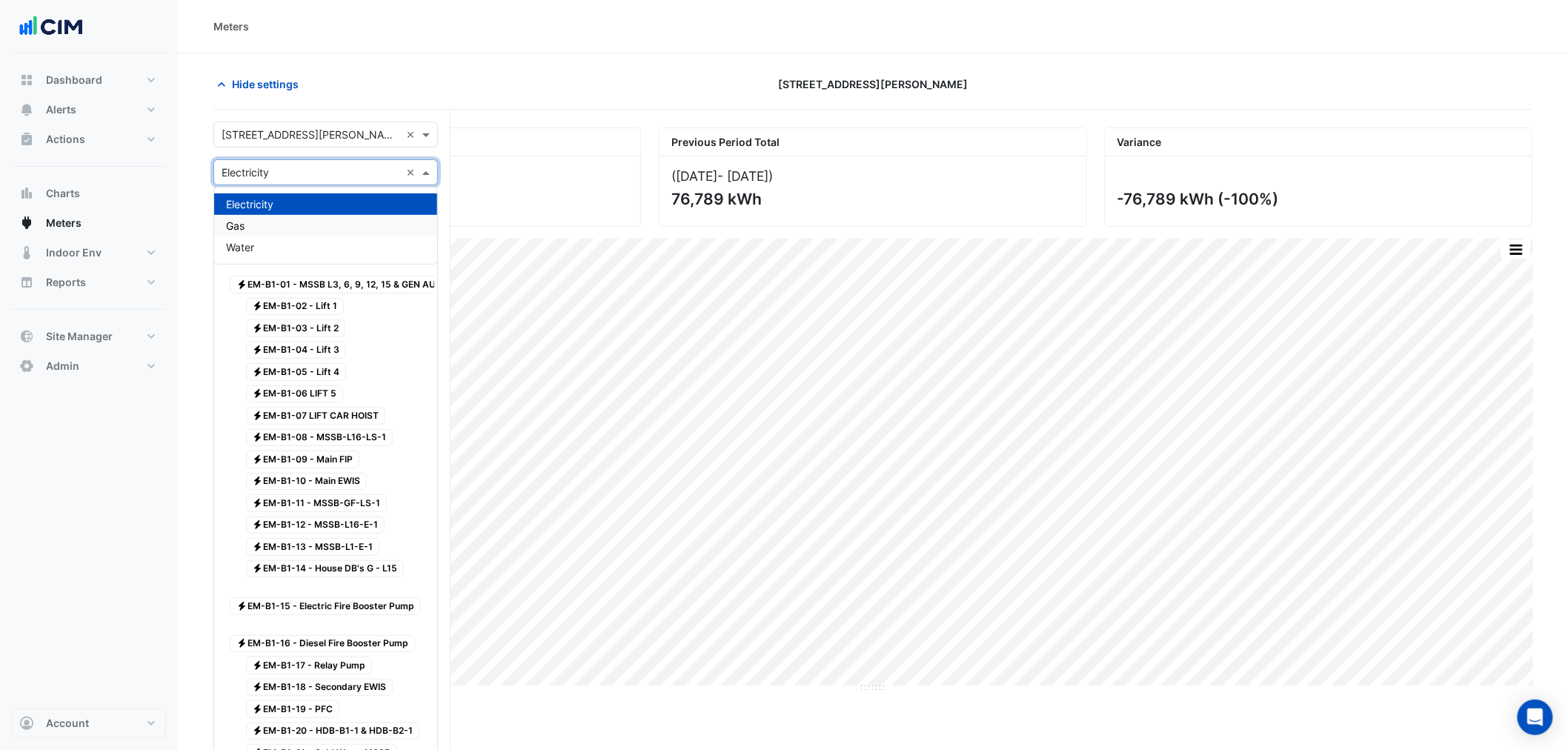
click at [267, 220] on div "Gas" at bounding box center [326, 225] width 223 height 21
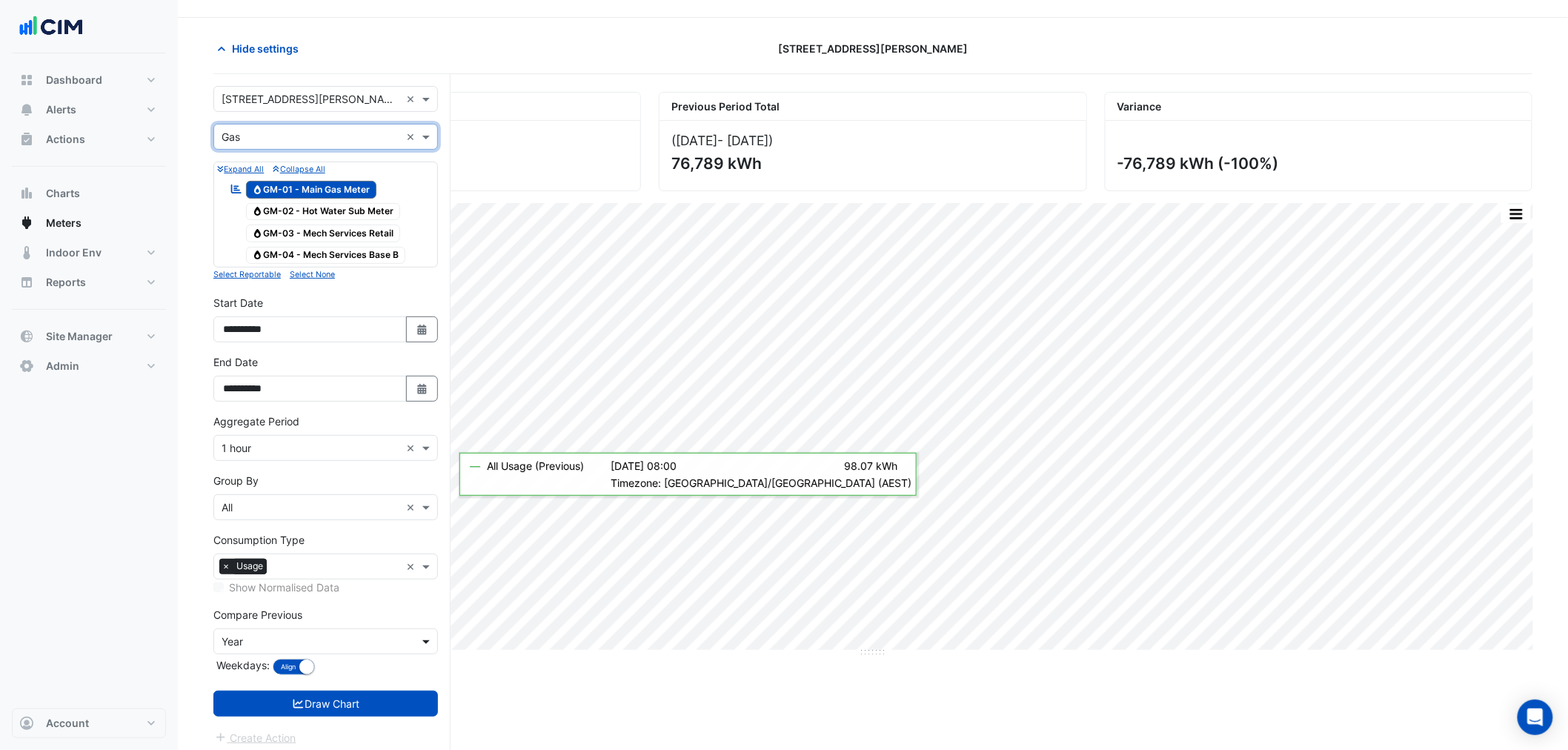
scroll to position [56, 0]
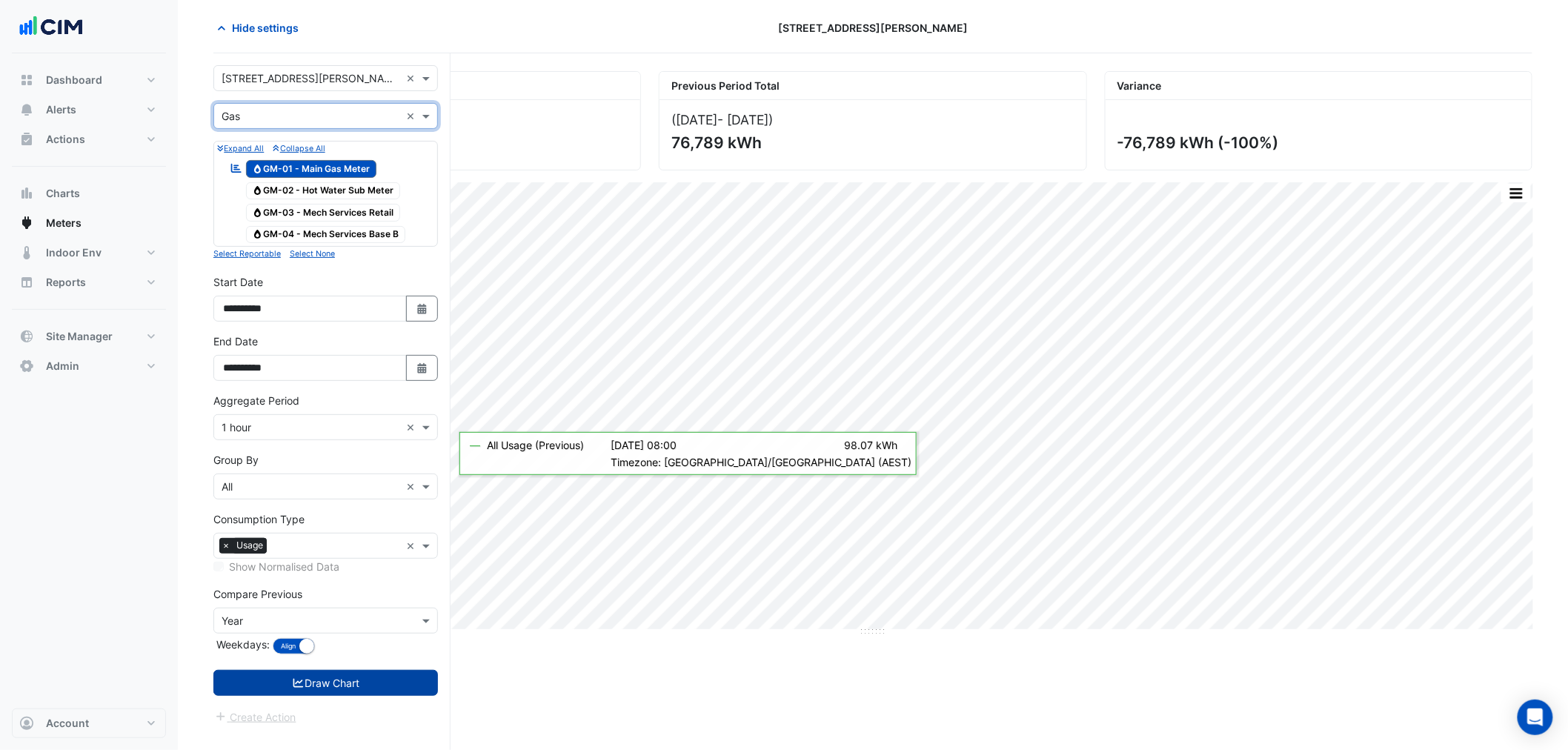
click at [418, 691] on button "Draw Chart" at bounding box center [326, 682] width 224 height 26
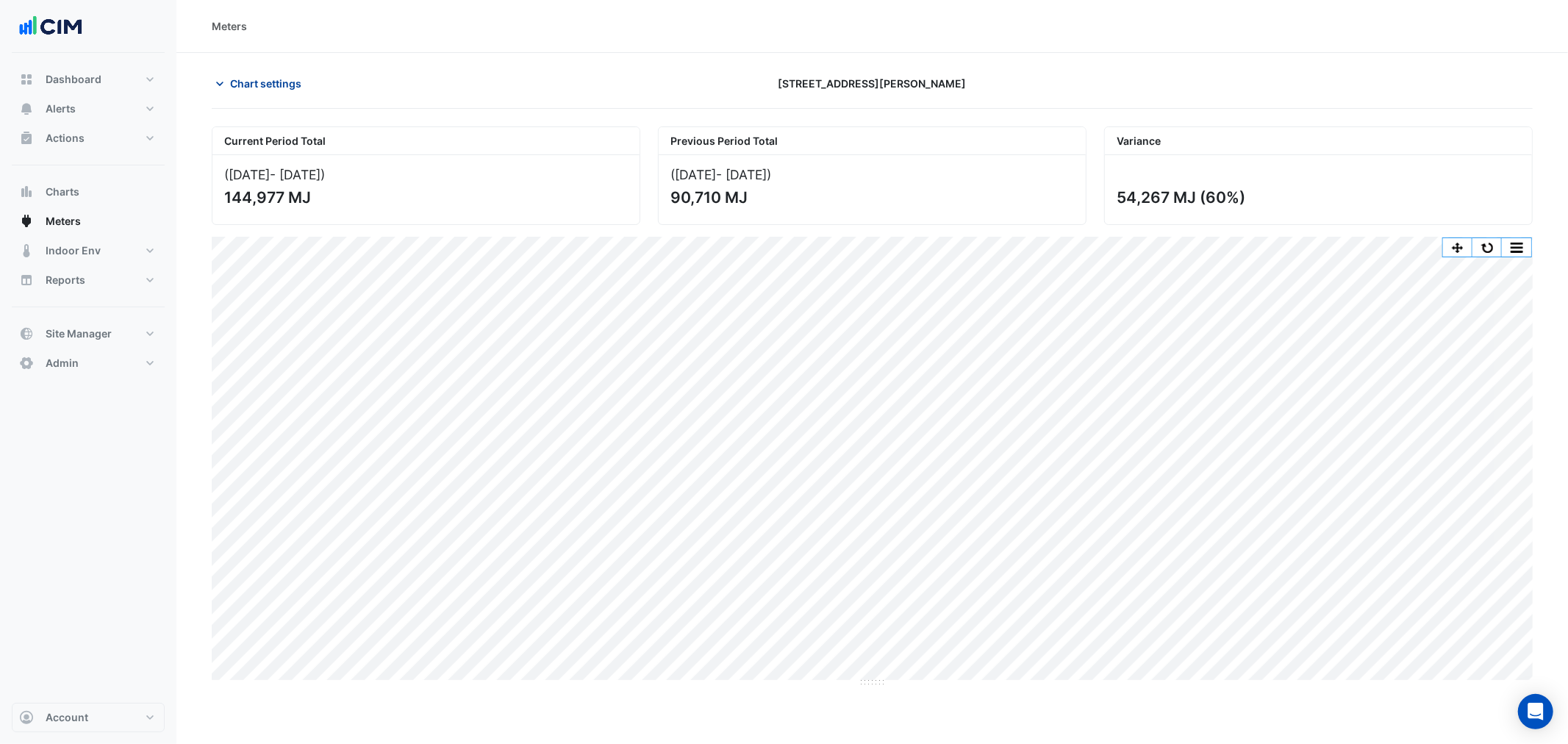
click at [304, 74] on button "Chart settings" at bounding box center [261, 83] width 99 height 25
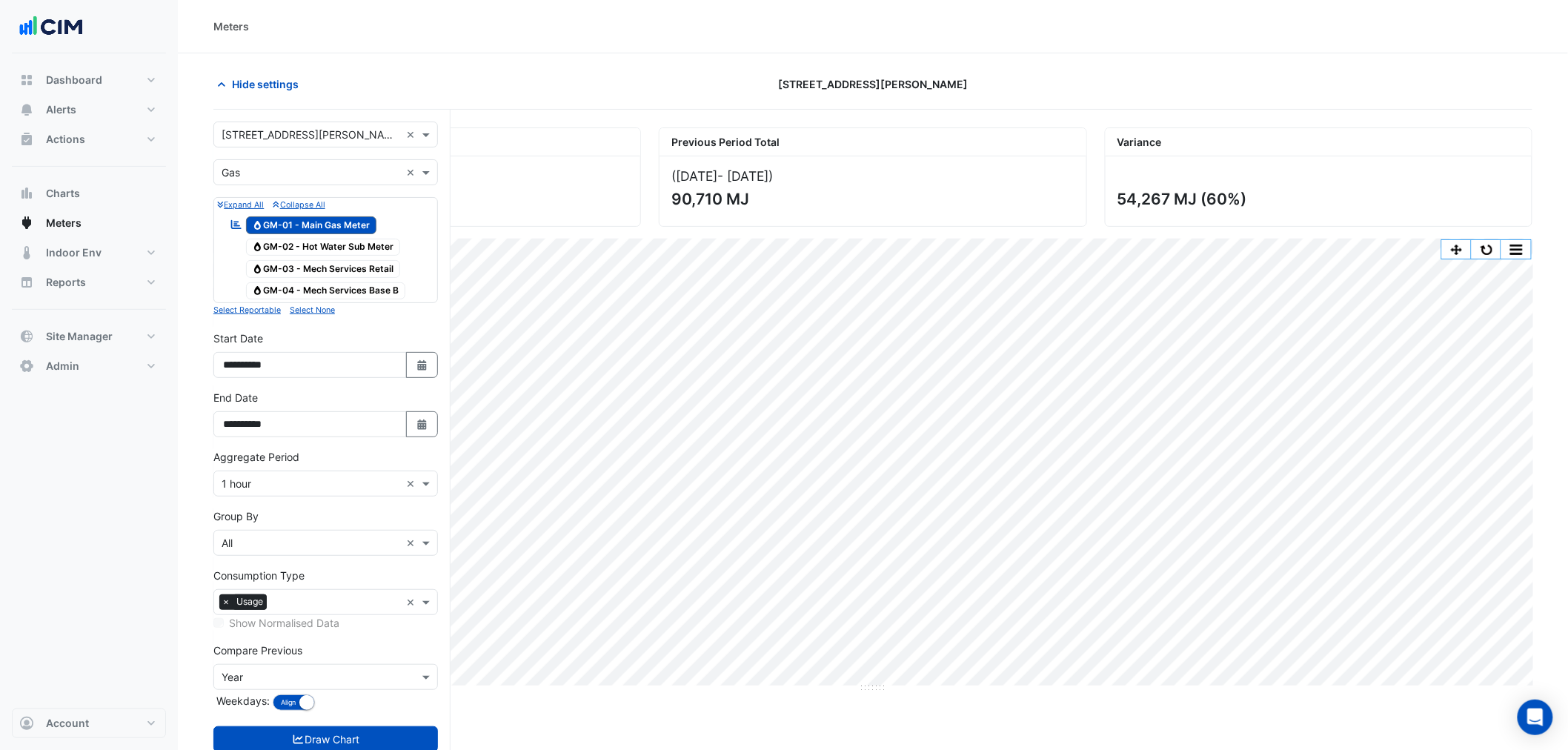
click at [287, 163] on div "Utility Type × Gas ×" at bounding box center [326, 172] width 224 height 26
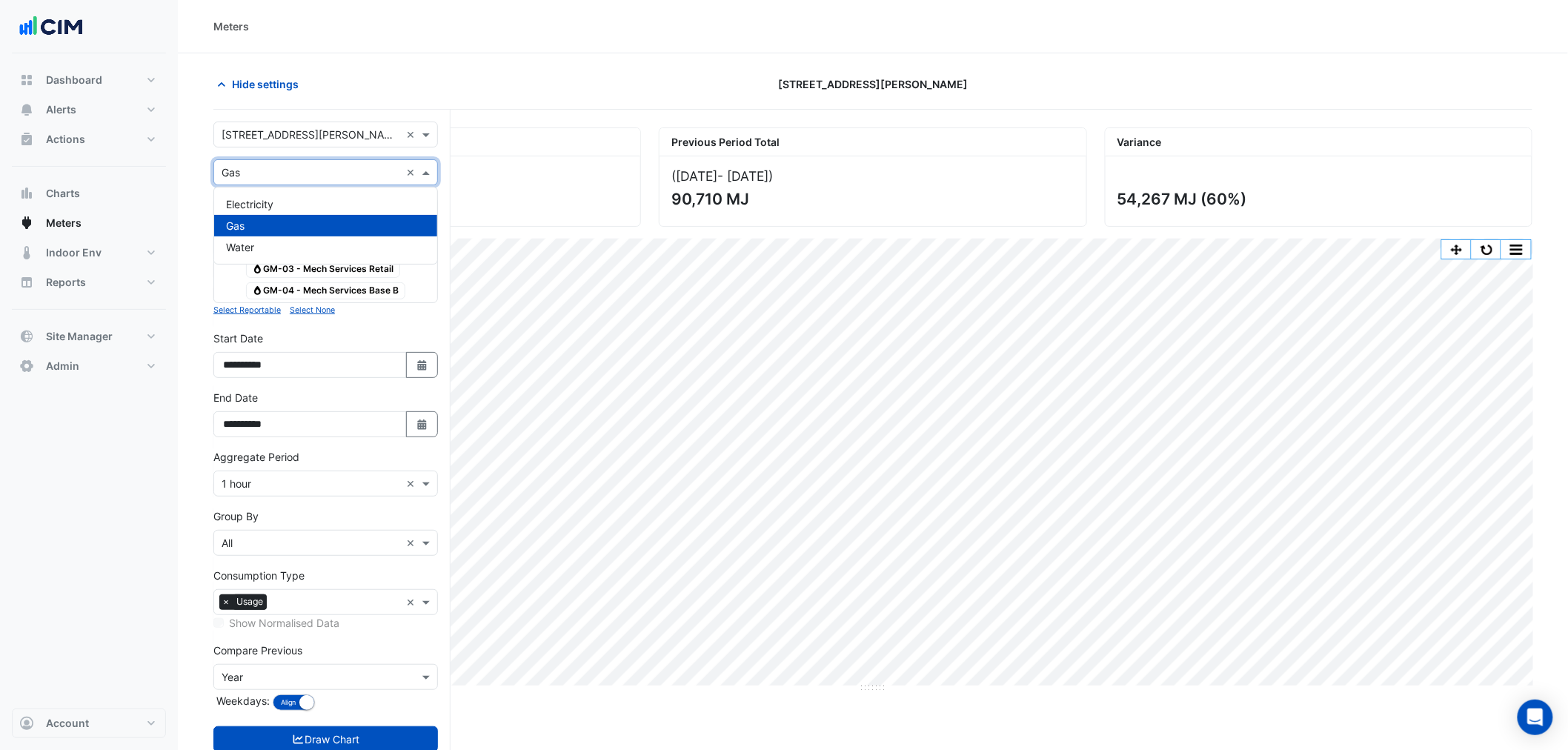
click at [267, 235] on div "Gas" at bounding box center [326, 225] width 223 height 21
drag, startPoint x: 272, startPoint y: 169, endPoint x: 267, endPoint y: 221, distance: 52.2
click at [272, 173] on input "text" at bounding box center [311, 172] width 178 height 16
click at [267, 244] on div "Water" at bounding box center [326, 248] width 223 height 21
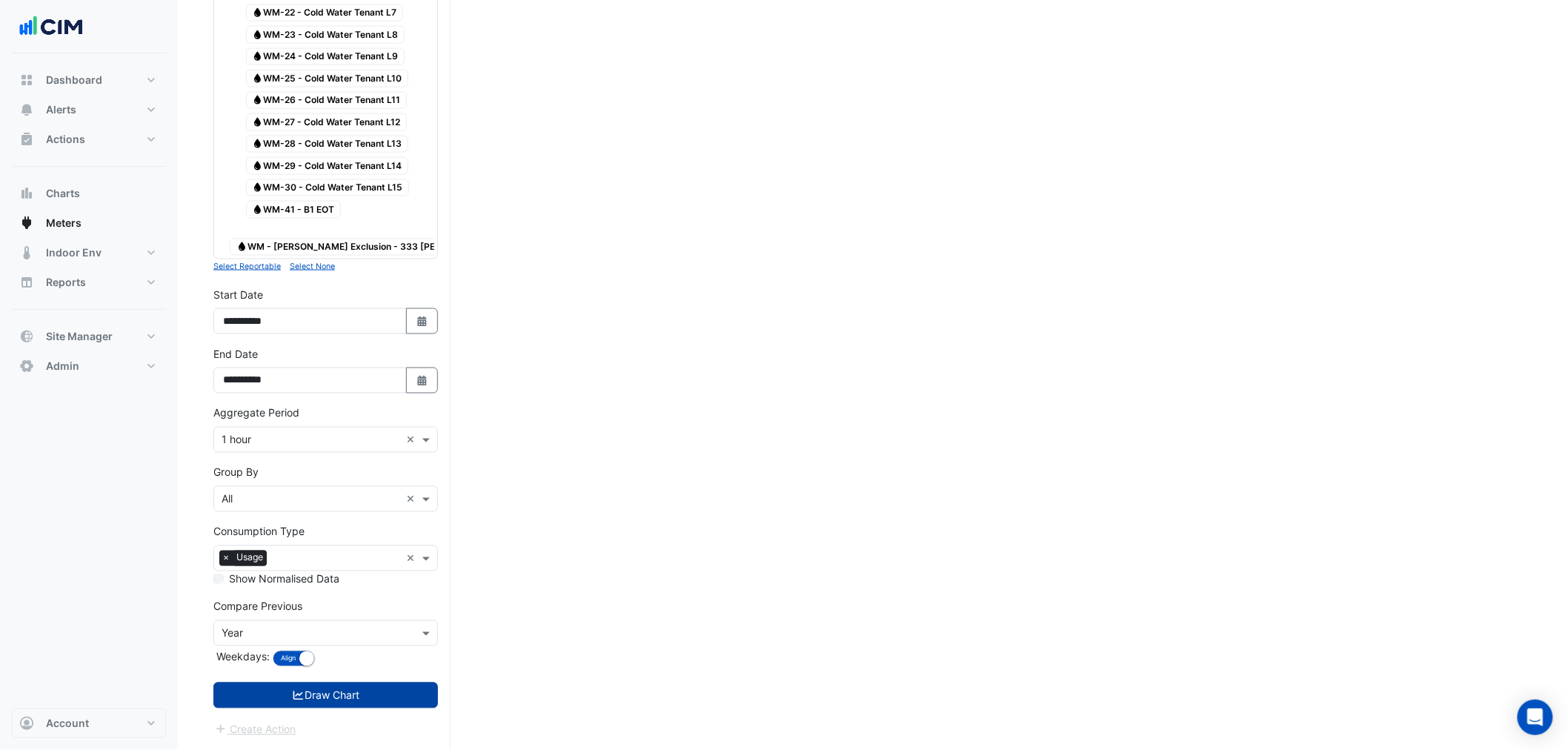
click at [390, 698] on button "Draw Chart" at bounding box center [326, 695] width 224 height 26
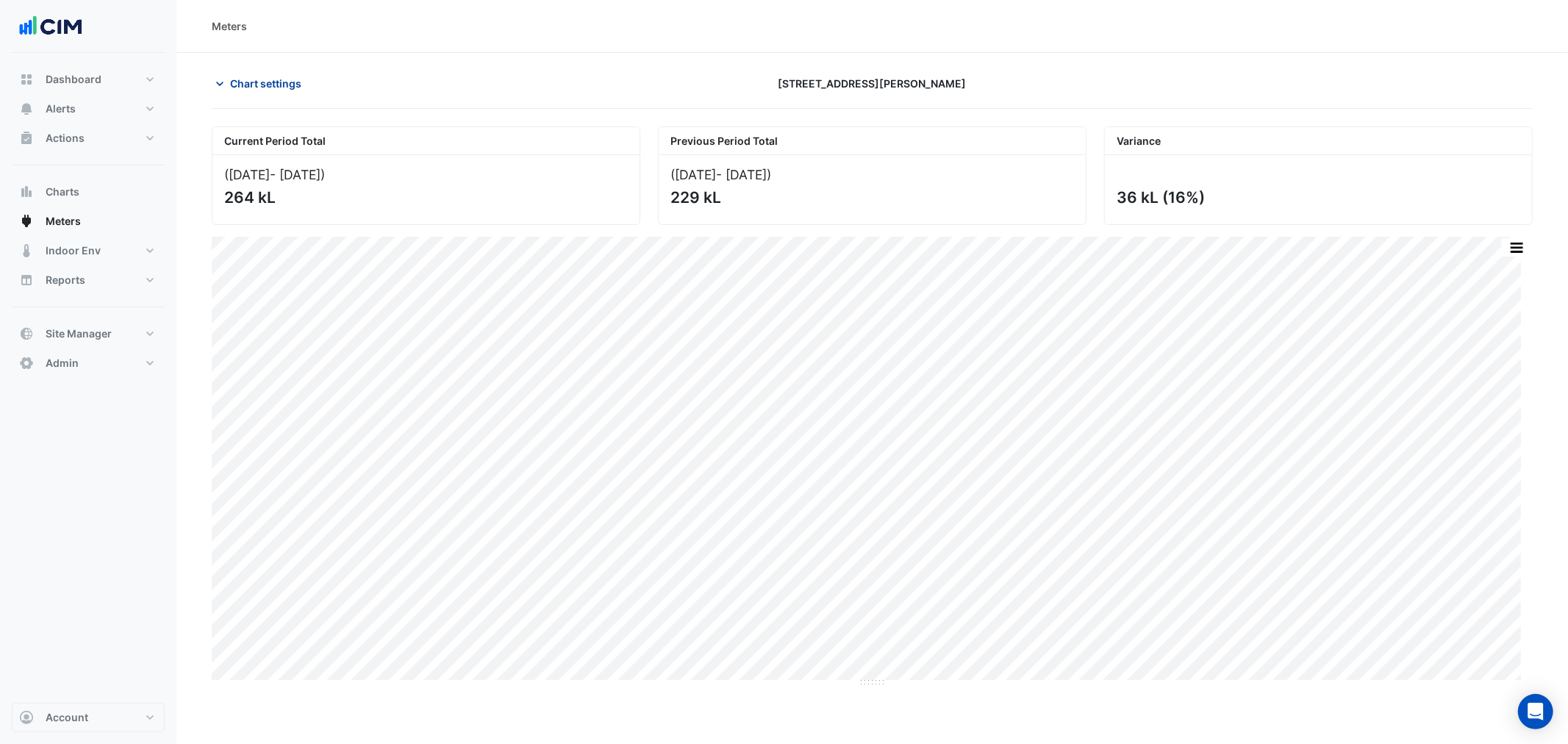
click at [249, 83] on span "Chart settings" at bounding box center [265, 83] width 71 height 16
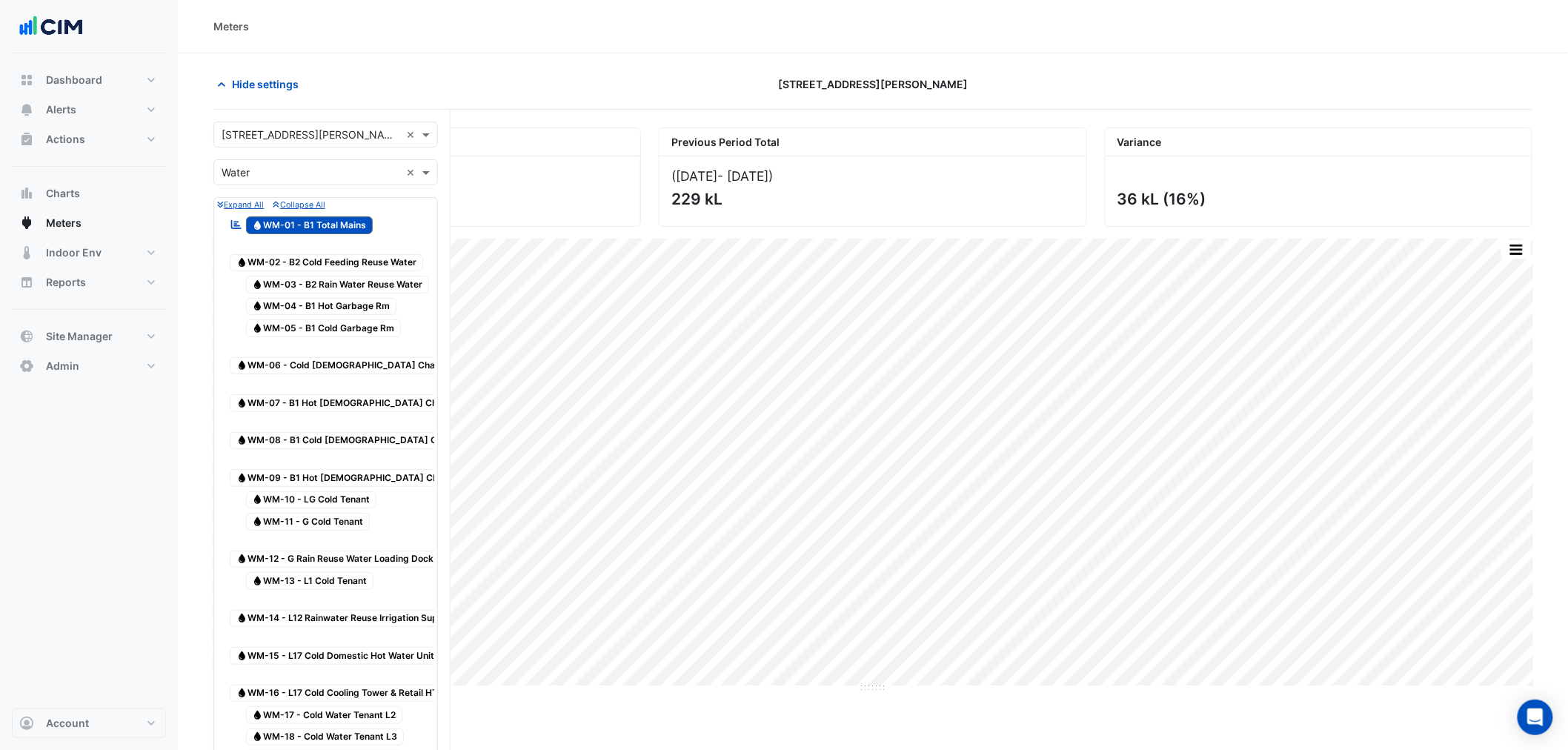
click at [313, 263] on span "Water WM-02 - B2 Cold Feeding Reuse Water" at bounding box center [326, 263] width 193 height 18
click at [346, 221] on span "Water WM-01 - B1 Total Mains" at bounding box center [309, 225] width 127 height 18
click at [337, 280] on span "Water WM-03 - B2 Rain Water Reuse Water" at bounding box center [338, 285] width 184 height 18
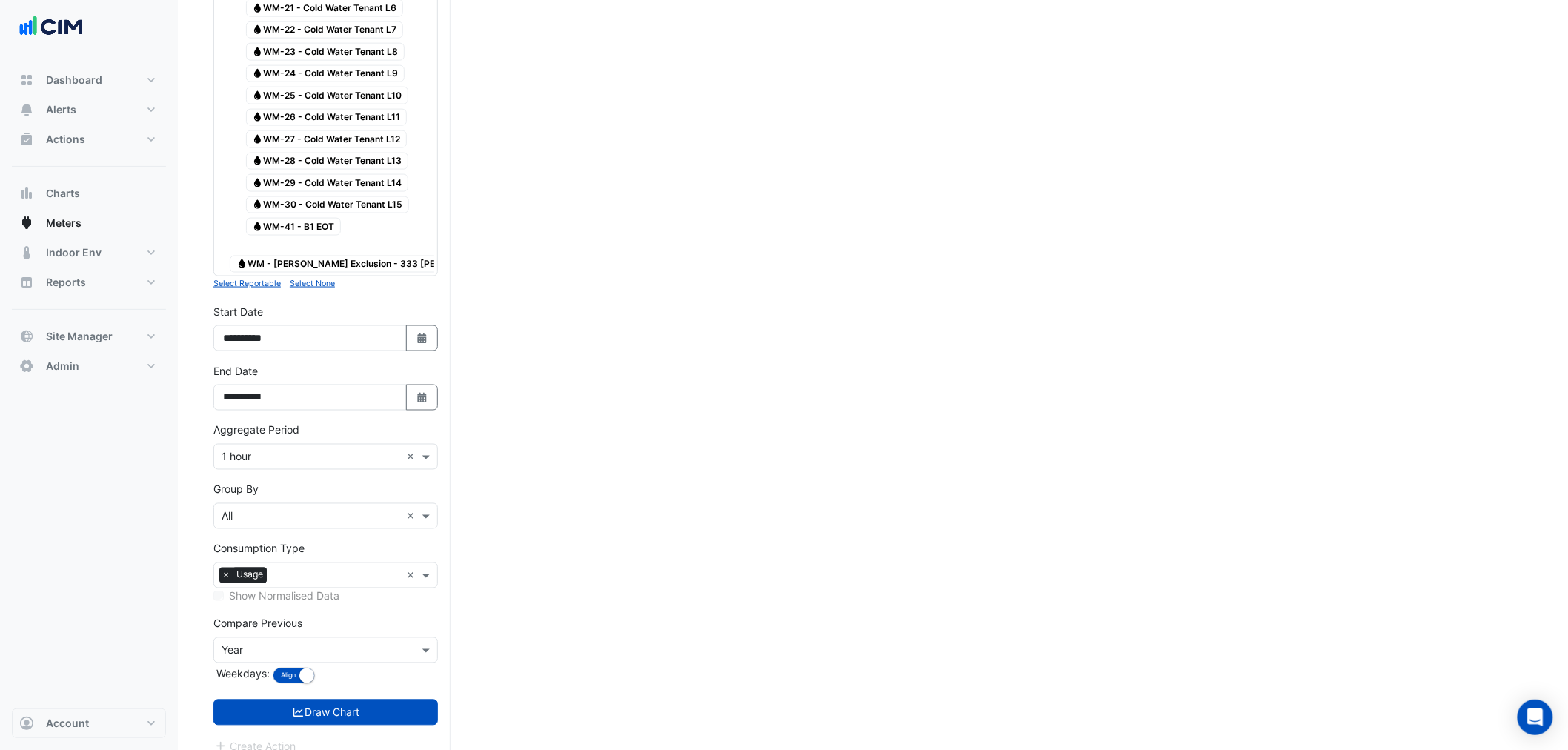
scroll to position [823, 0]
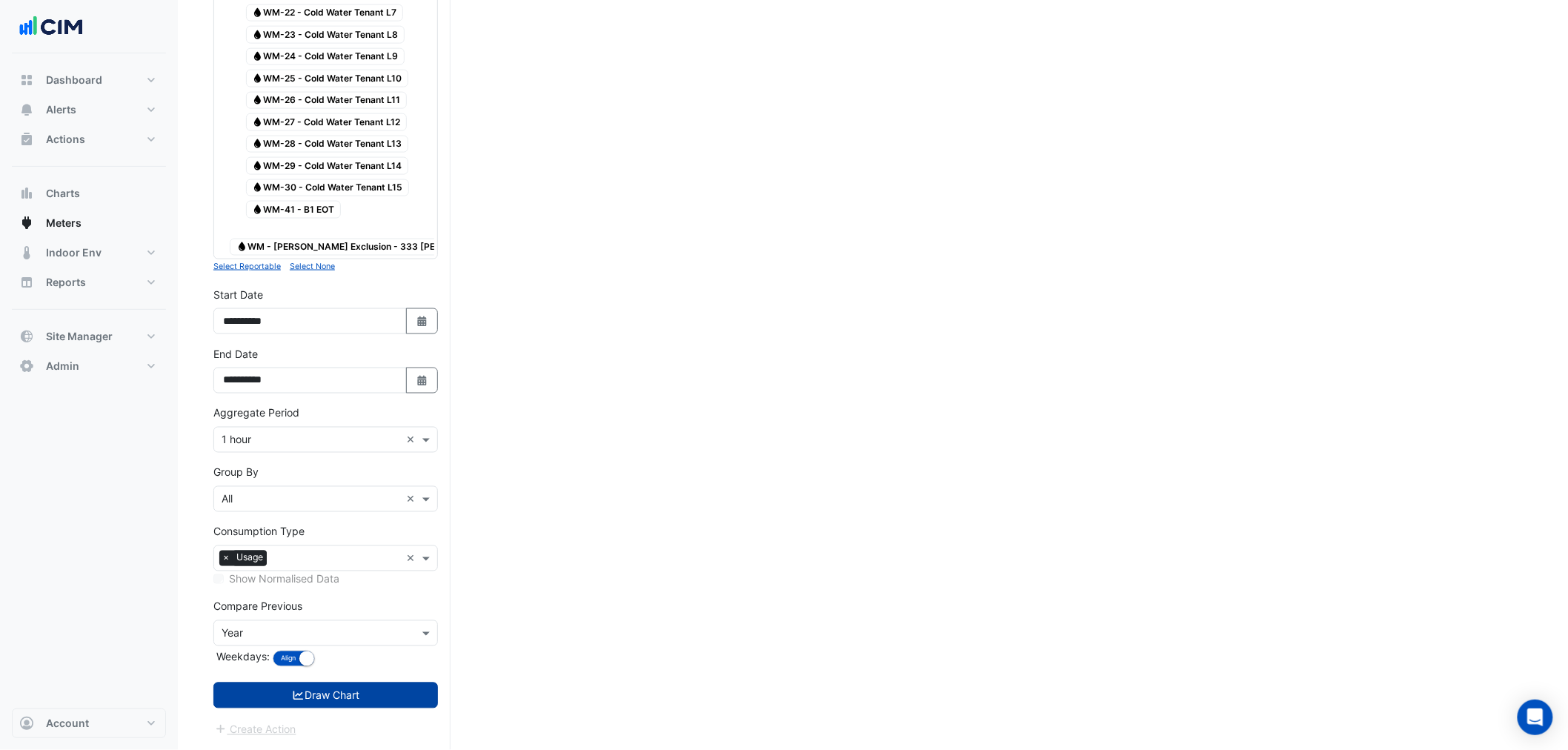
click at [351, 690] on button "Draw Chart" at bounding box center [326, 695] width 224 height 26
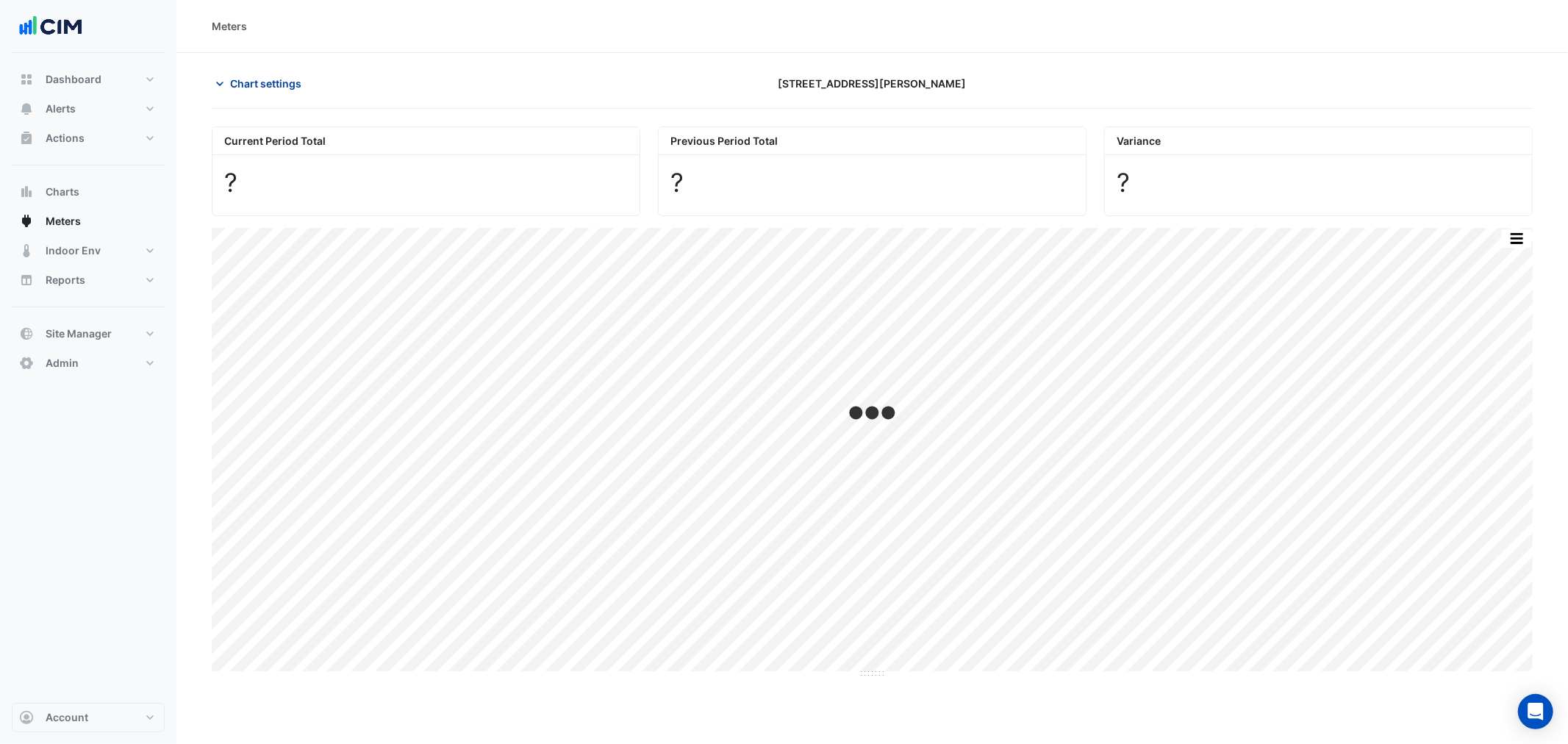
click at [302, 78] on button "Chart settings" at bounding box center [261, 83] width 99 height 25
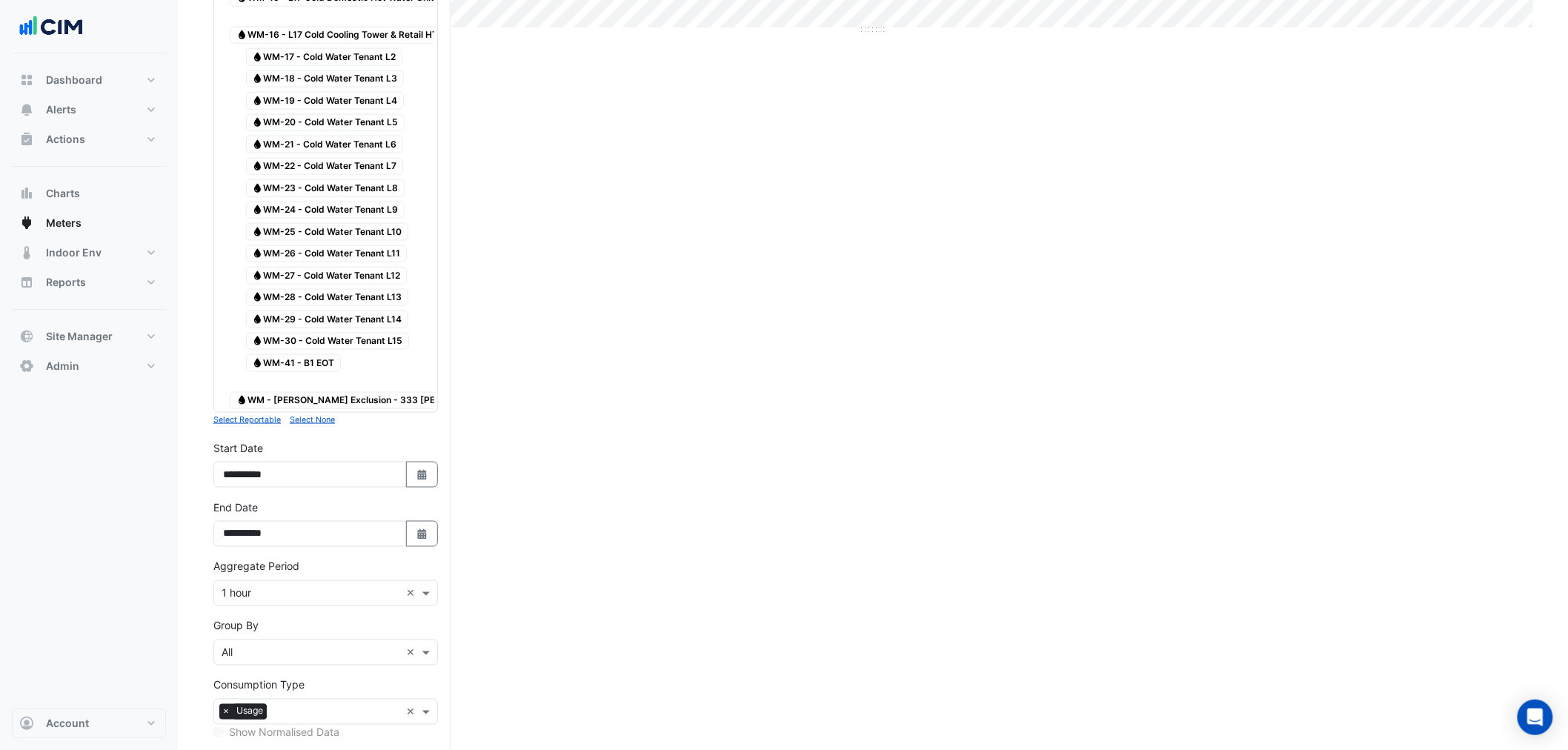
scroll to position [667, 0]
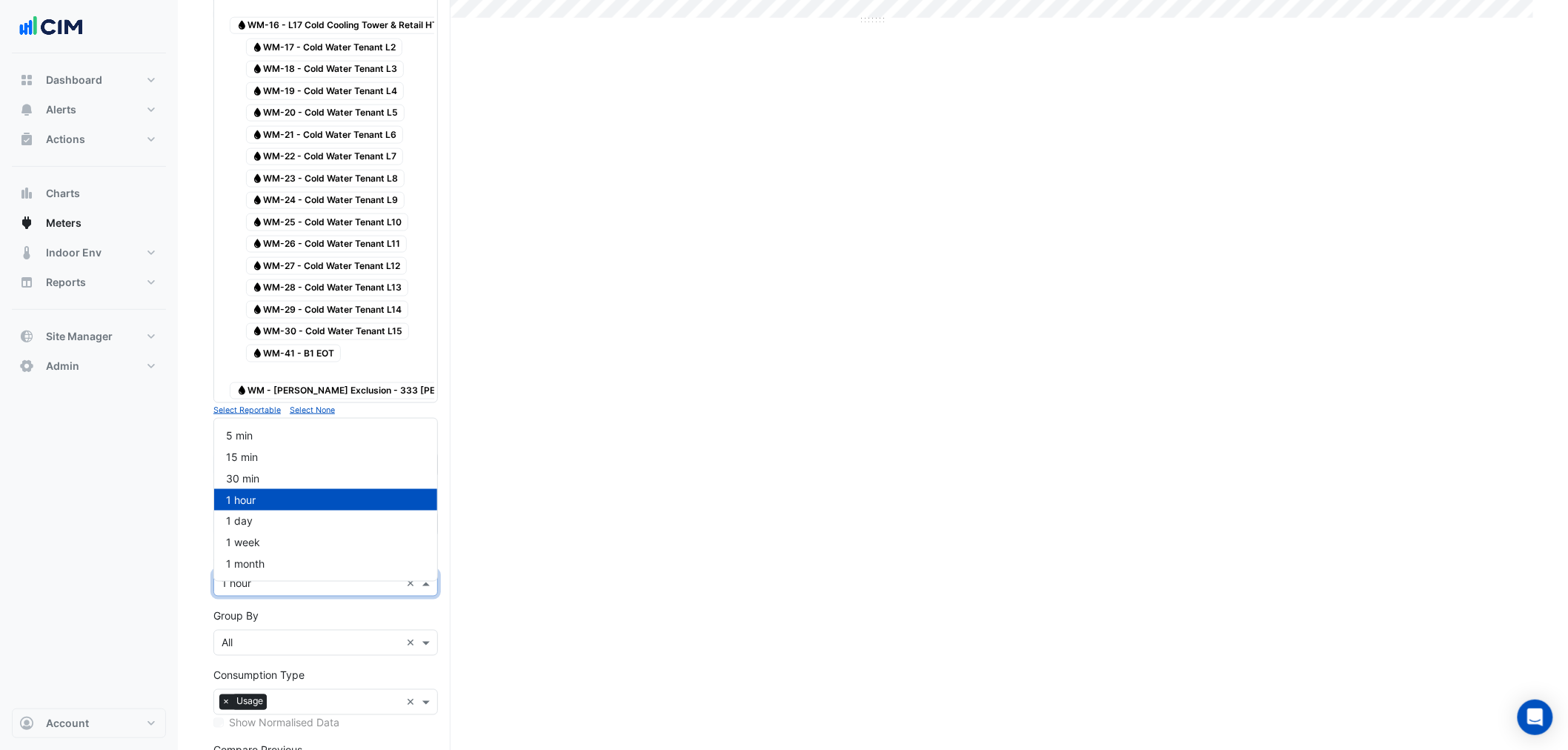
click at [293, 592] on input "text" at bounding box center [311, 584] width 178 height 16
click at [243, 651] on input "text" at bounding box center [311, 644] width 178 height 16
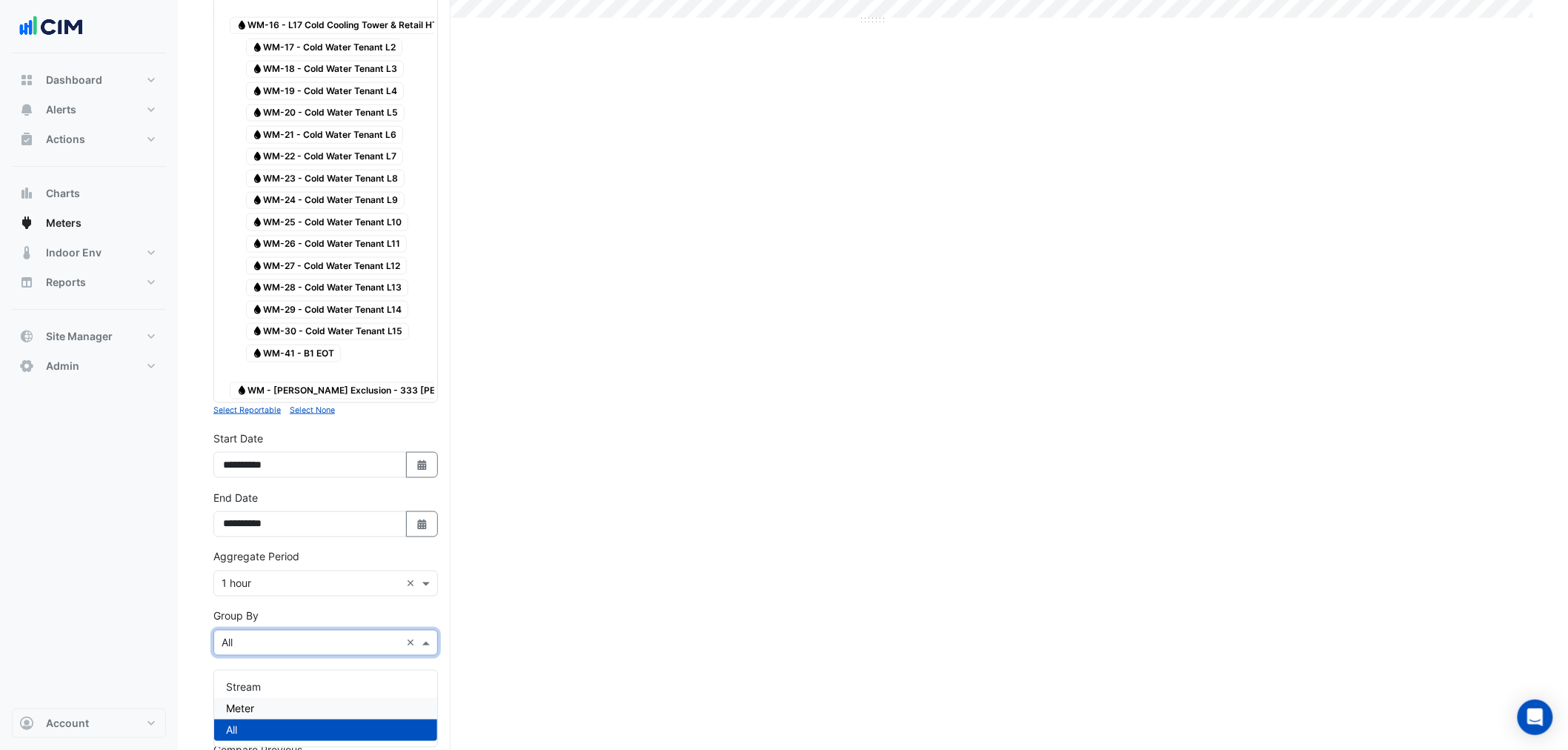
click at [253, 702] on span "Meter" at bounding box center [240, 708] width 28 height 12
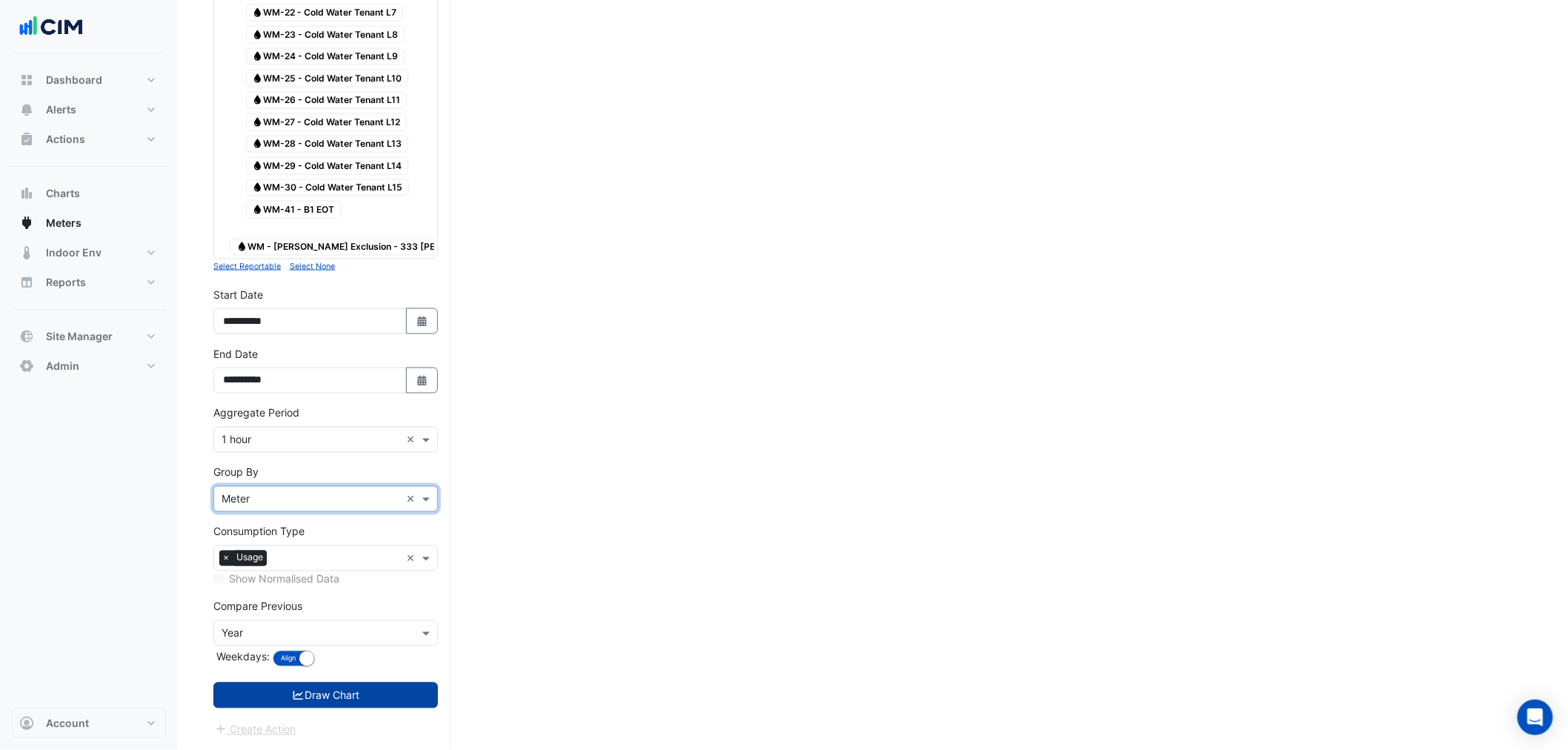
click at [300, 699] on icon "submit" at bounding box center [299, 696] width 11 height 9
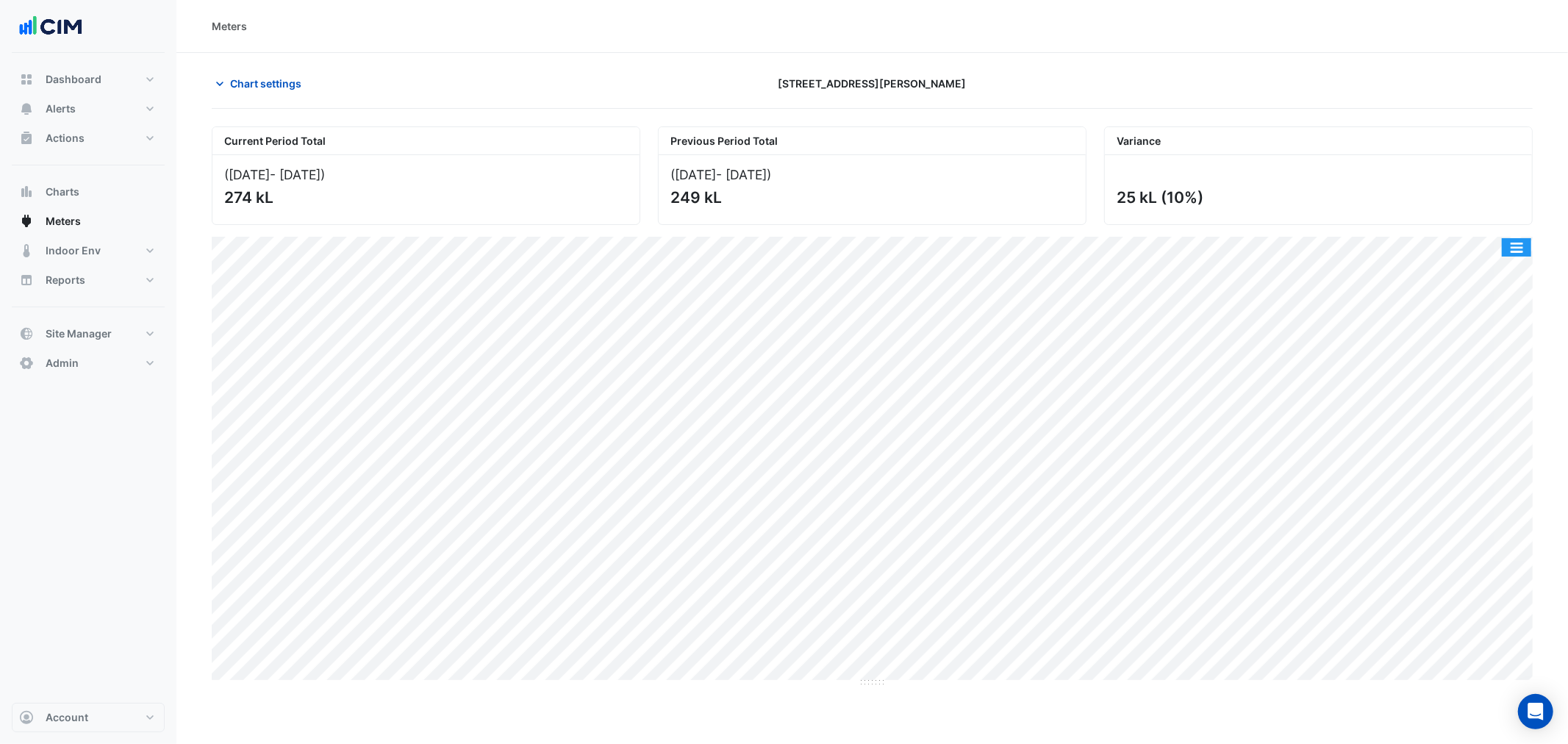
click at [1510, 245] on button "button" at bounding box center [1516, 247] width 29 height 18
click at [1503, 268] on div "Split by Meter" at bounding box center [1487, 273] width 88 height 26
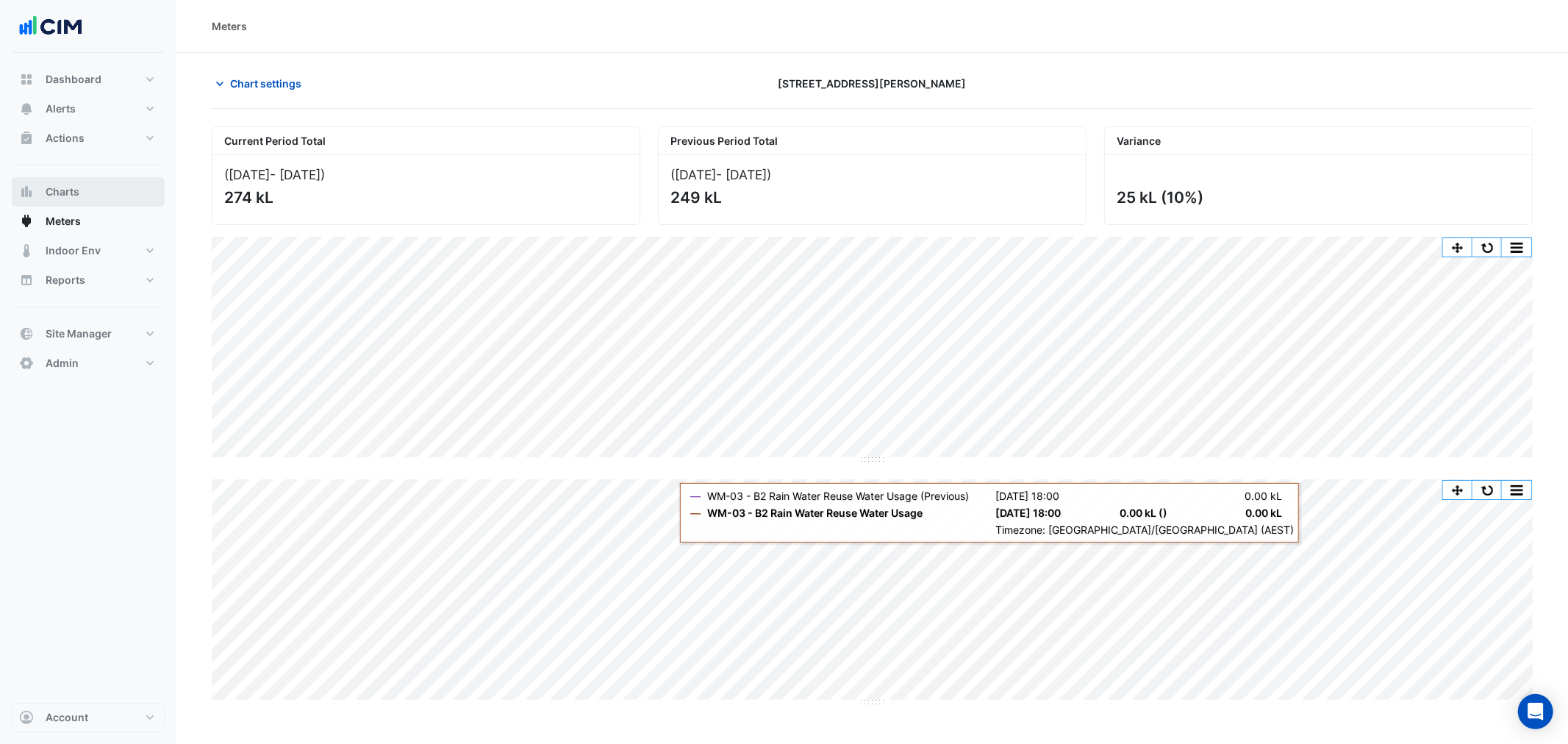
click at [101, 195] on button "Charts" at bounding box center [88, 192] width 153 height 29
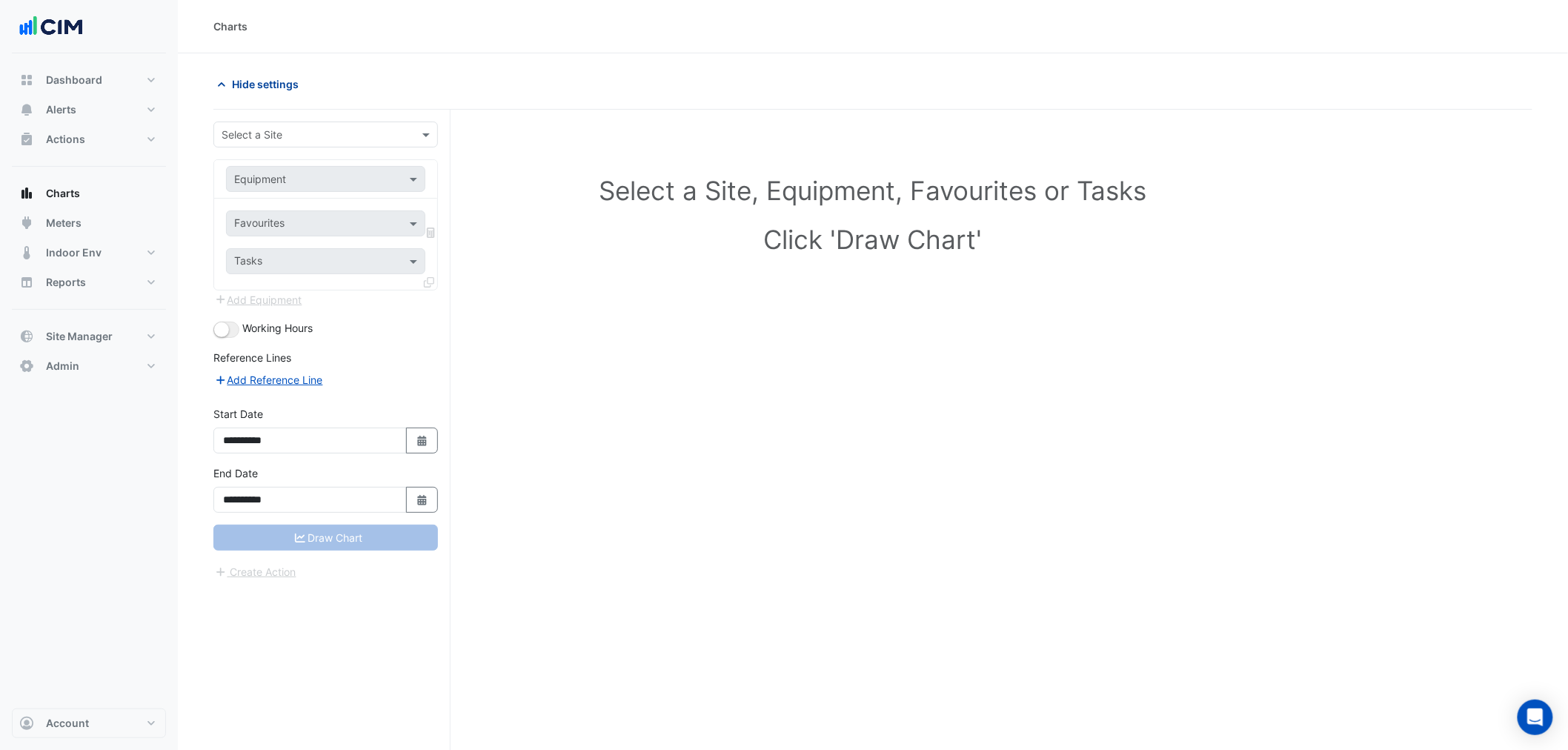
click at [254, 87] on span "Hide settings" at bounding box center [265, 84] width 67 height 16
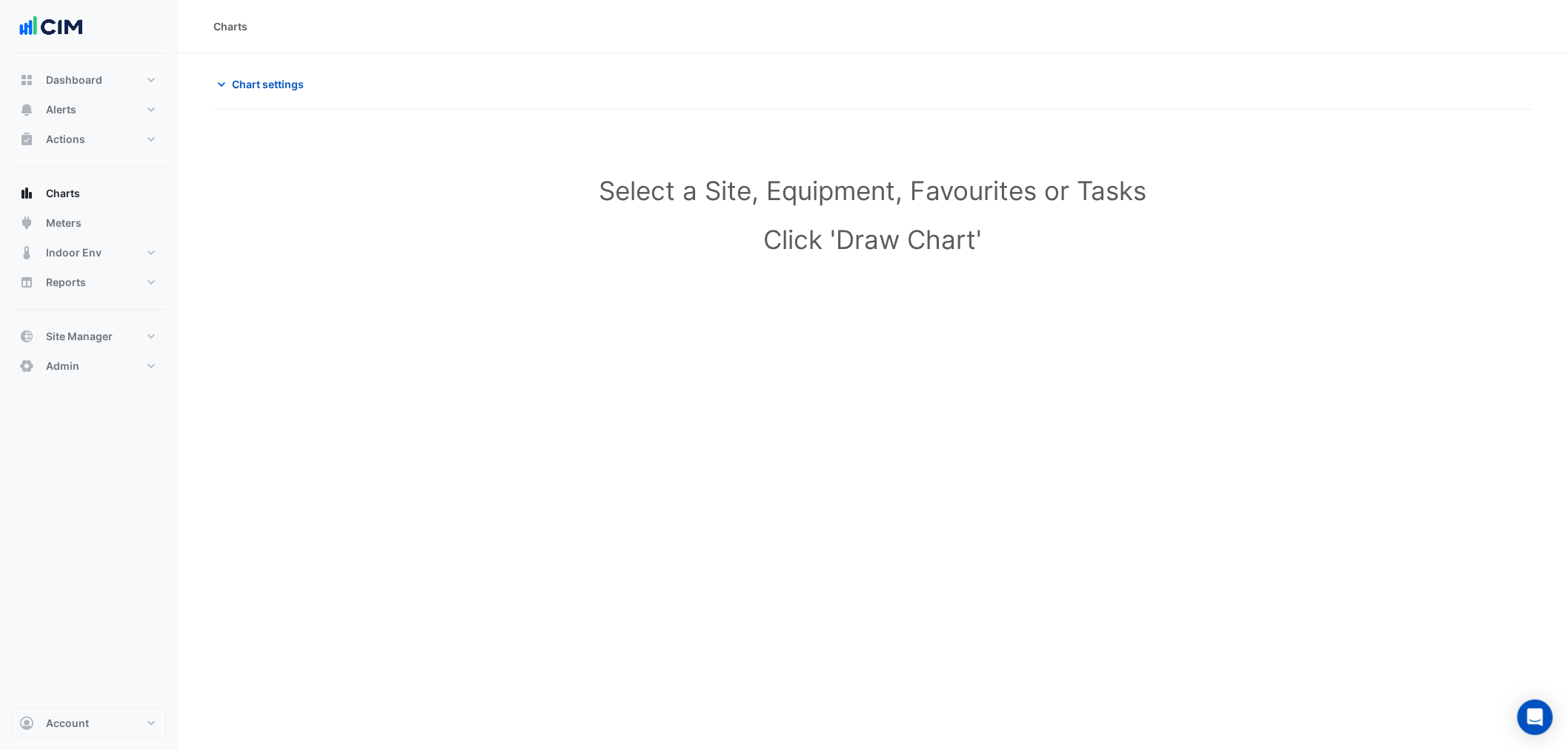
click at [267, 153] on form "**********" at bounding box center [326, 351] width 224 height 459
click at [277, 85] on span "Chart settings" at bounding box center [267, 84] width 72 height 16
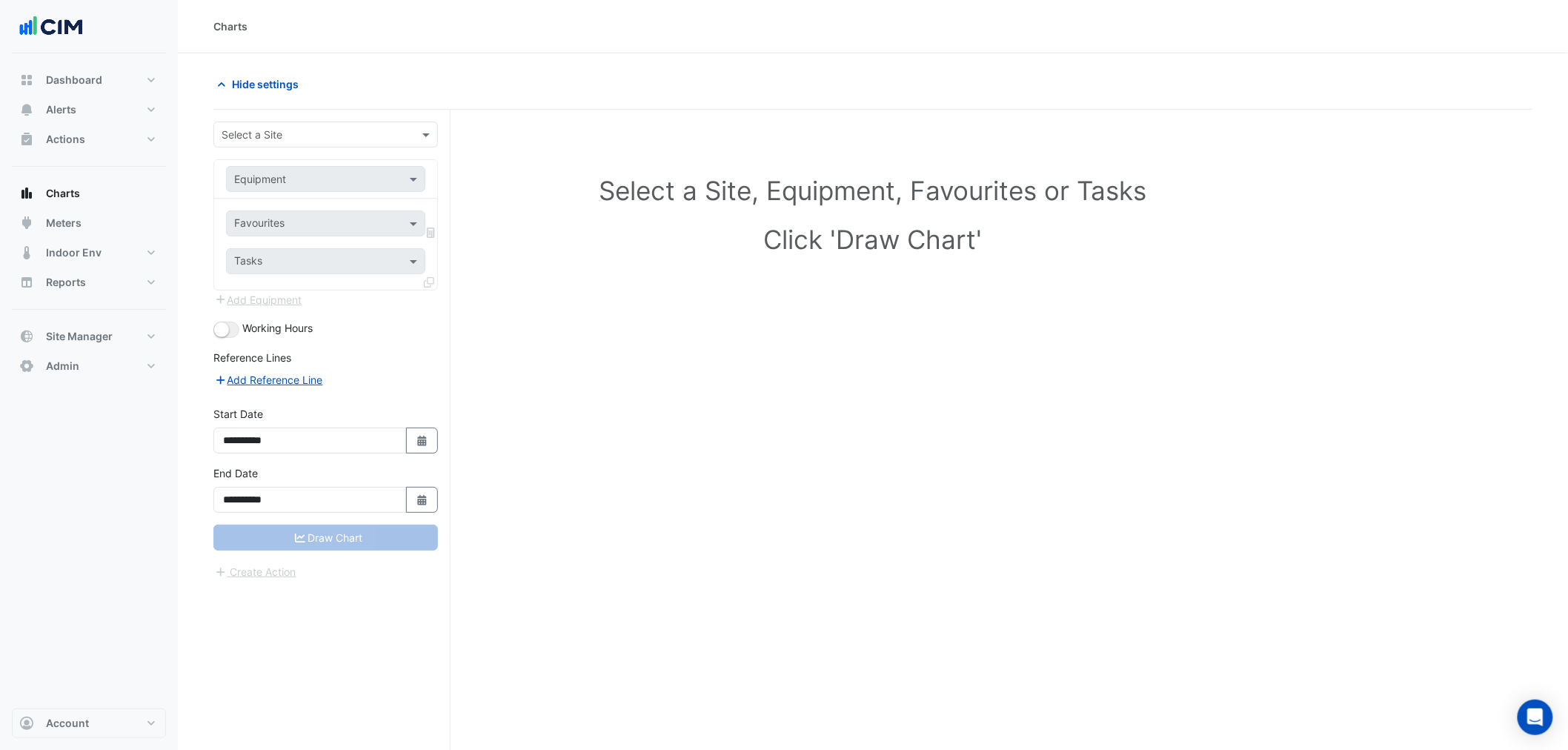
click at [271, 127] on input "text" at bounding box center [311, 134] width 178 height 16
type input "***"
type input "*"
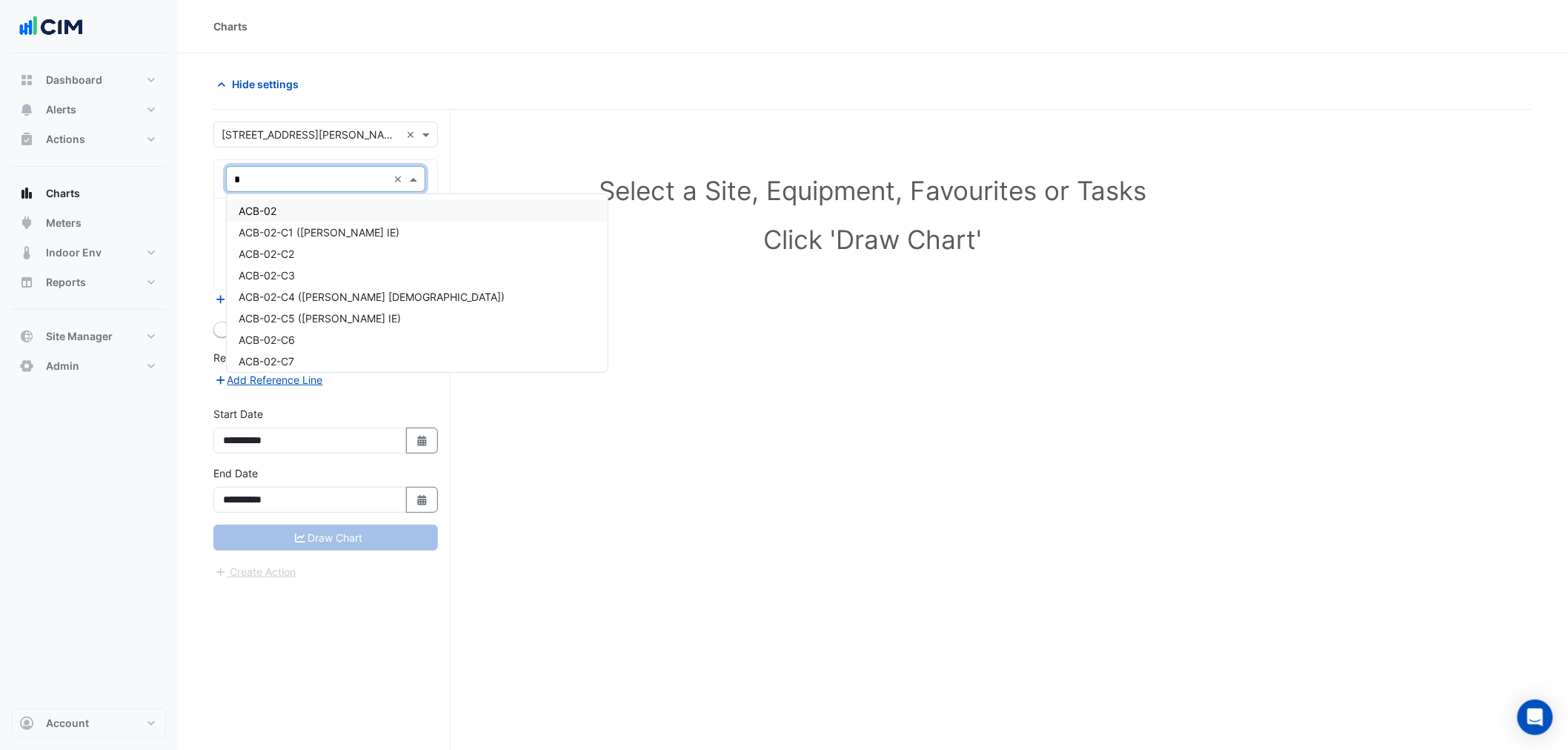
type input "**"
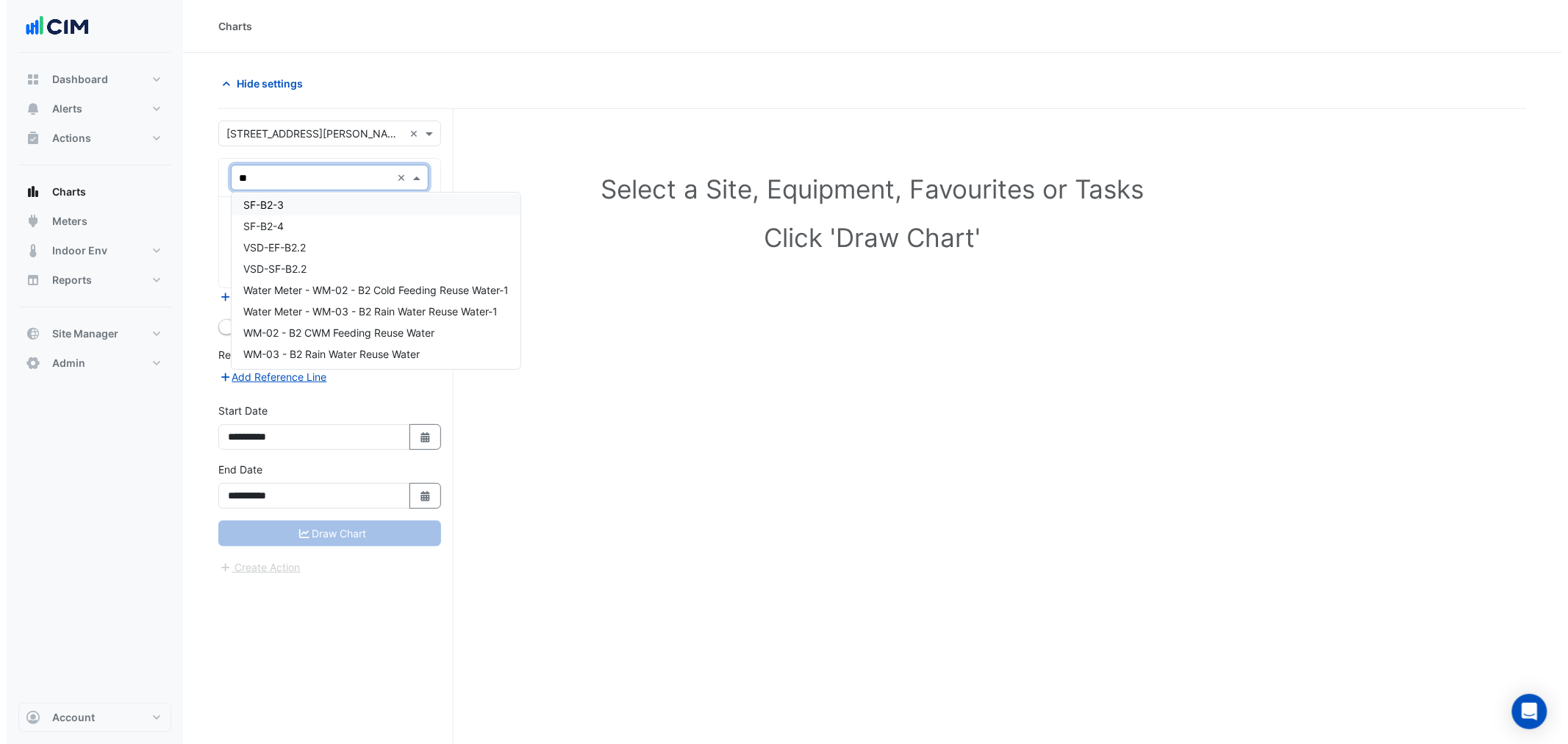
scroll to position [219, 0]
click at [397, 329] on span "WM-02 - B2 CWM Feeding Reuse Water" at bounding box center [332, 331] width 191 height 12
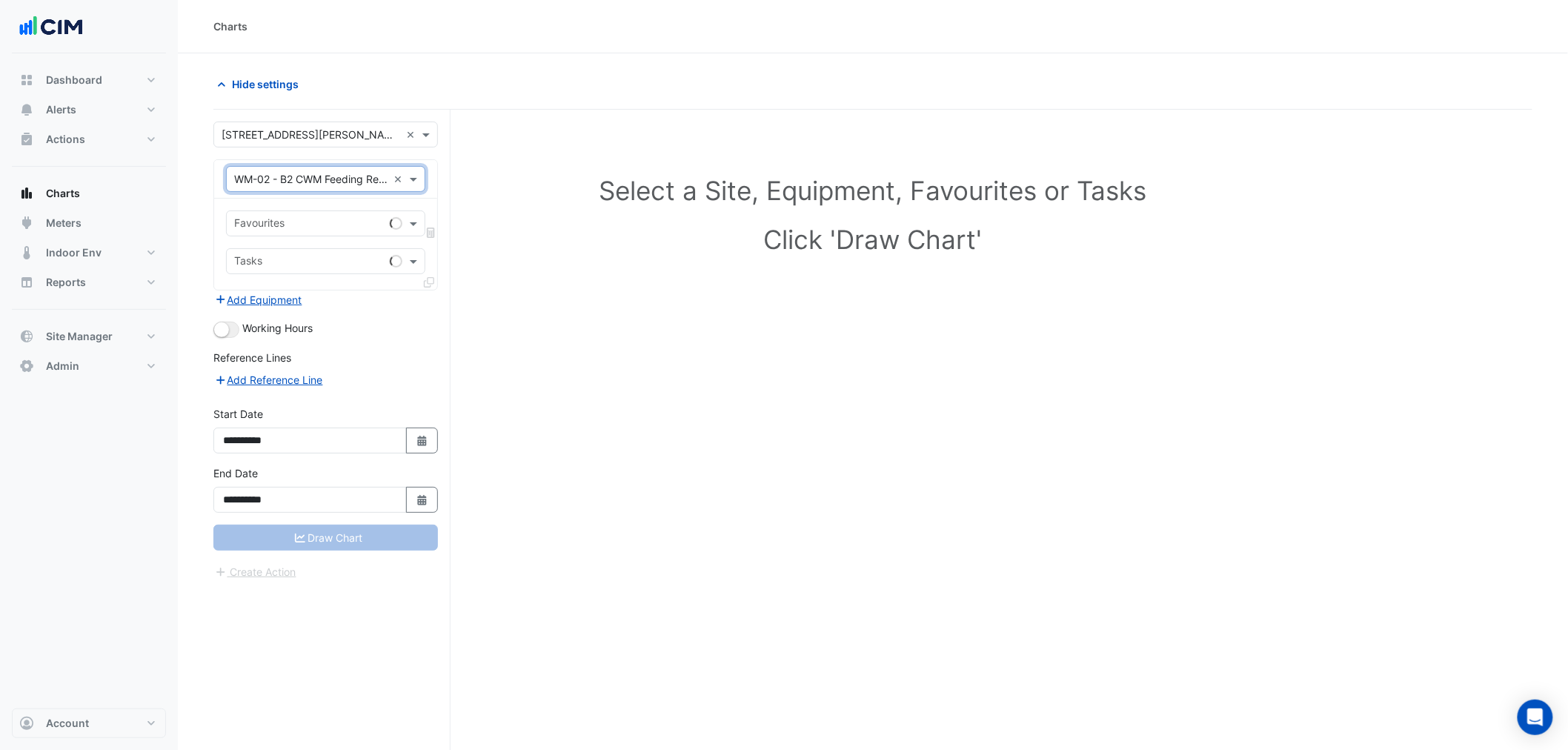
click at [329, 230] on input "text" at bounding box center [309, 224] width 149 height 16
click at [352, 259] on span "Water Usage - Plantroom, Plantroom" at bounding box center [327, 255] width 177 height 12
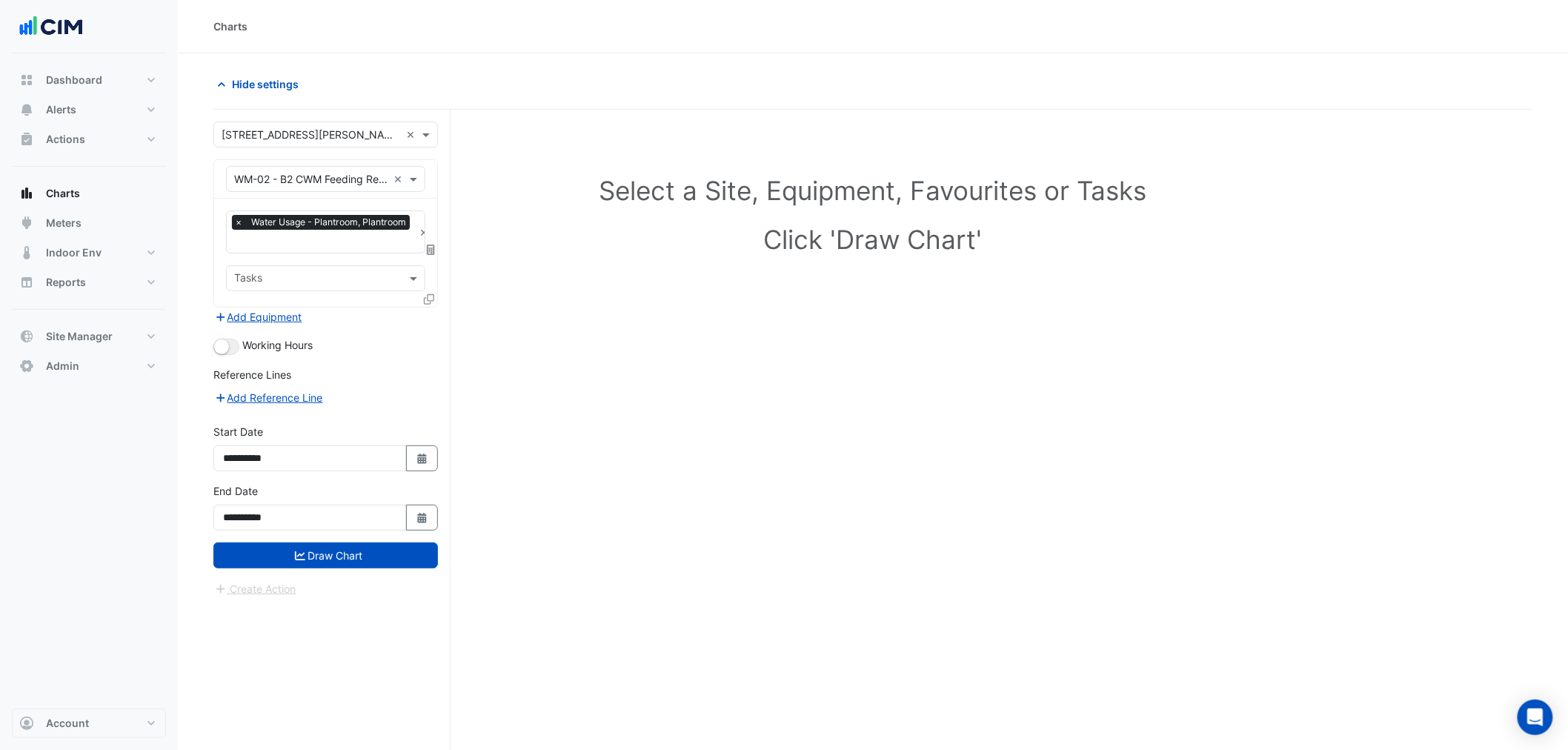
click at [426, 250] on fa-layers at bounding box center [432, 249] width 13 height 11
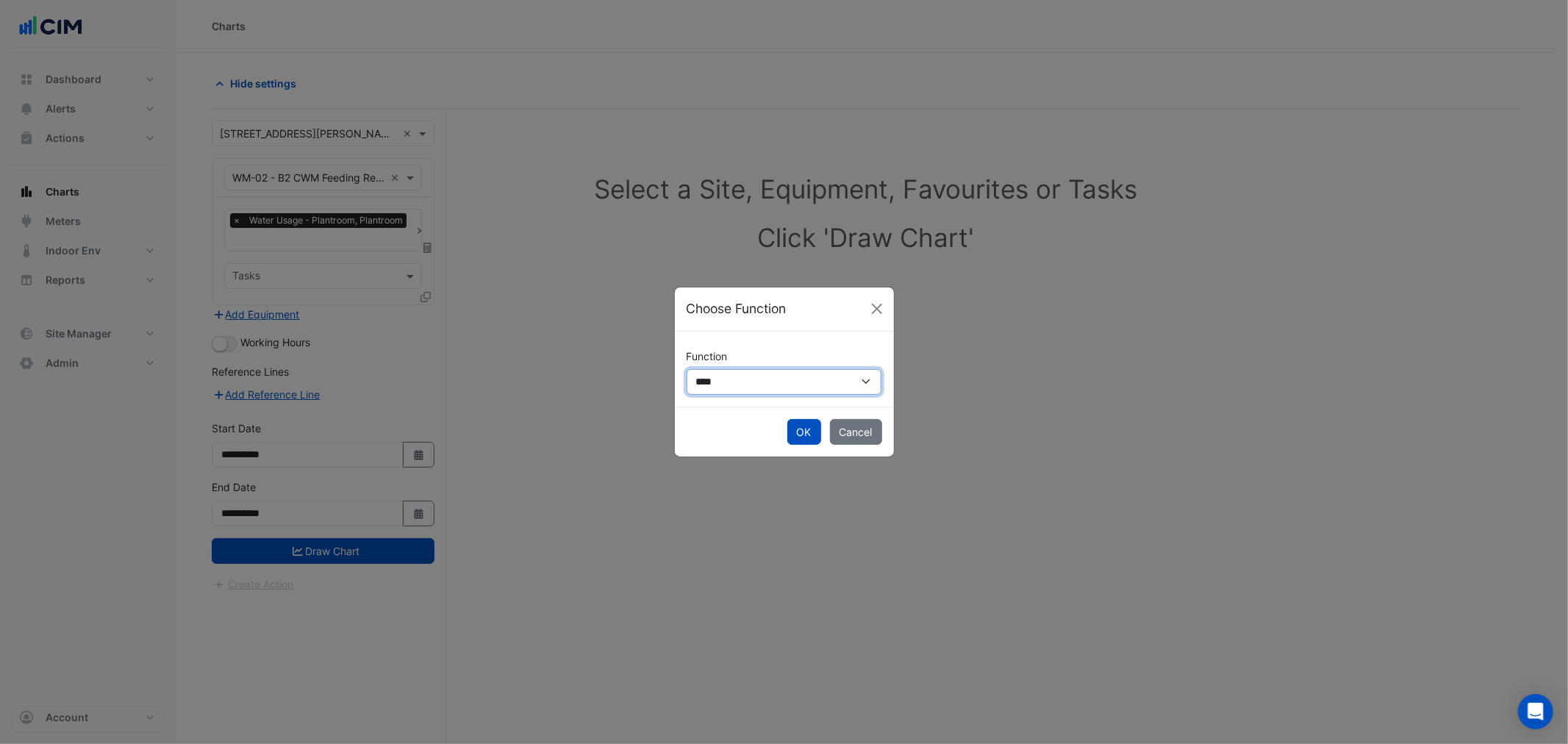
click at [751, 379] on select "**********" at bounding box center [784, 381] width 196 height 25
select select "******"
click at [687, 369] on select "**********" at bounding box center [784, 381] width 196 height 25
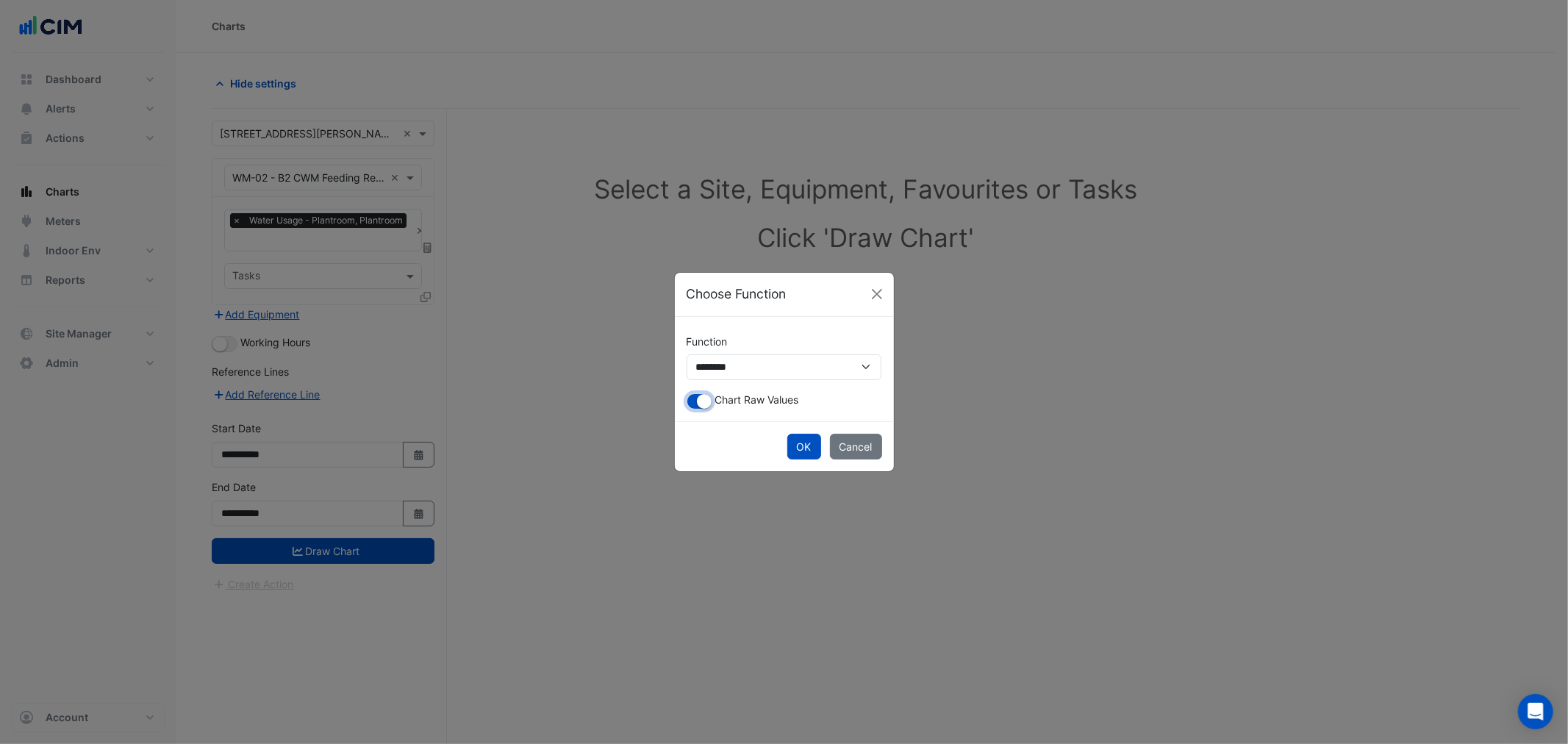
click at [709, 404] on small "button" at bounding box center [704, 401] width 15 height 15
drag, startPoint x: 784, startPoint y: 449, endPoint x: 791, endPoint y: 452, distance: 7.6
click at [786, 450] on div "OK Cancel" at bounding box center [784, 446] width 219 height 50
drag, startPoint x: 791, startPoint y: 452, endPoint x: 765, endPoint y: 449, distance: 26.2
click at [792, 451] on button "OK" at bounding box center [804, 446] width 34 height 25
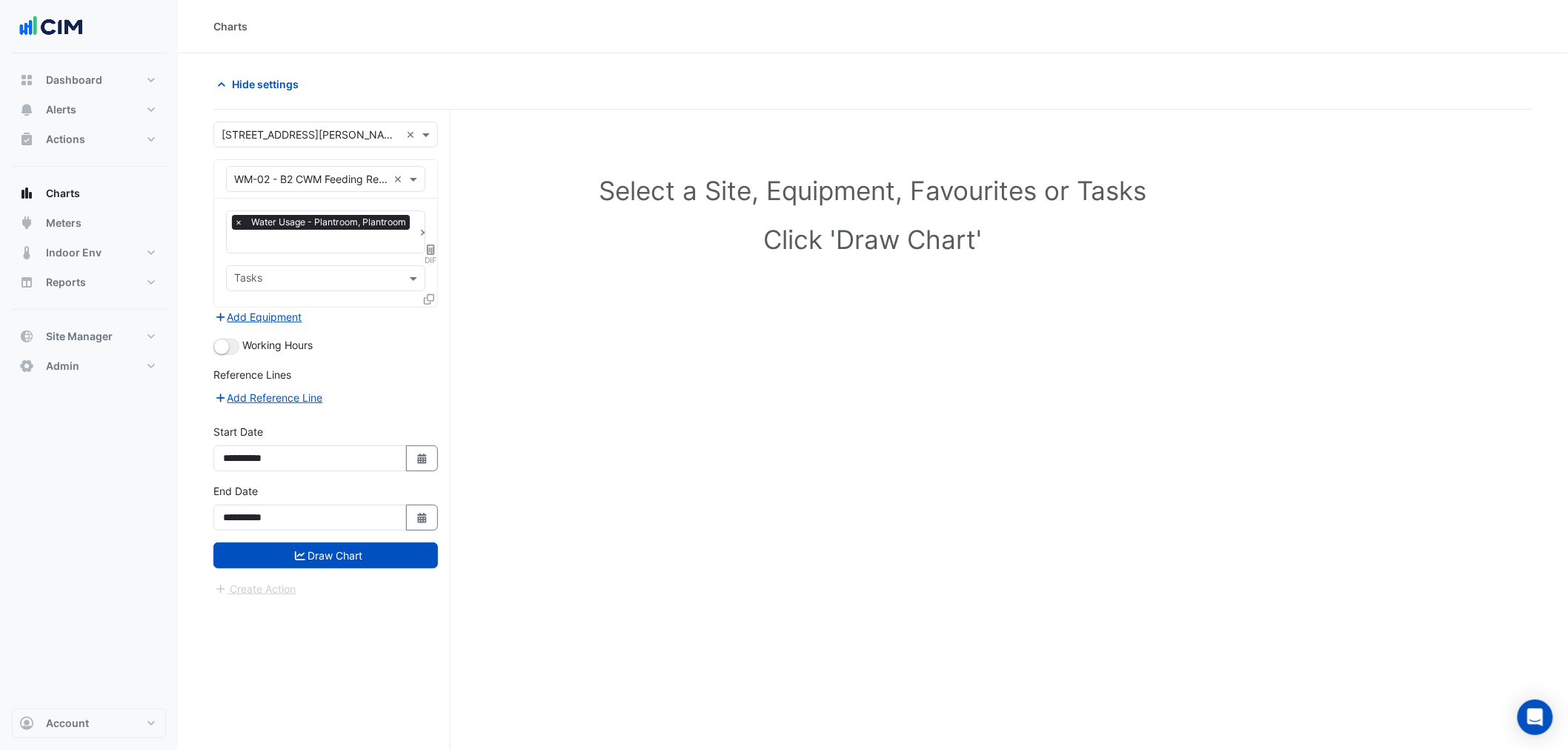
click at [239, 343] on div "Working Hours" at bounding box center [326, 347] width 224 height 18
click at [229, 338] on button "button" at bounding box center [226, 347] width 26 height 17
click at [435, 302] on div at bounding box center [431, 302] width 13 height 21
click at [430, 302] on icon at bounding box center [429, 300] width 11 height 11
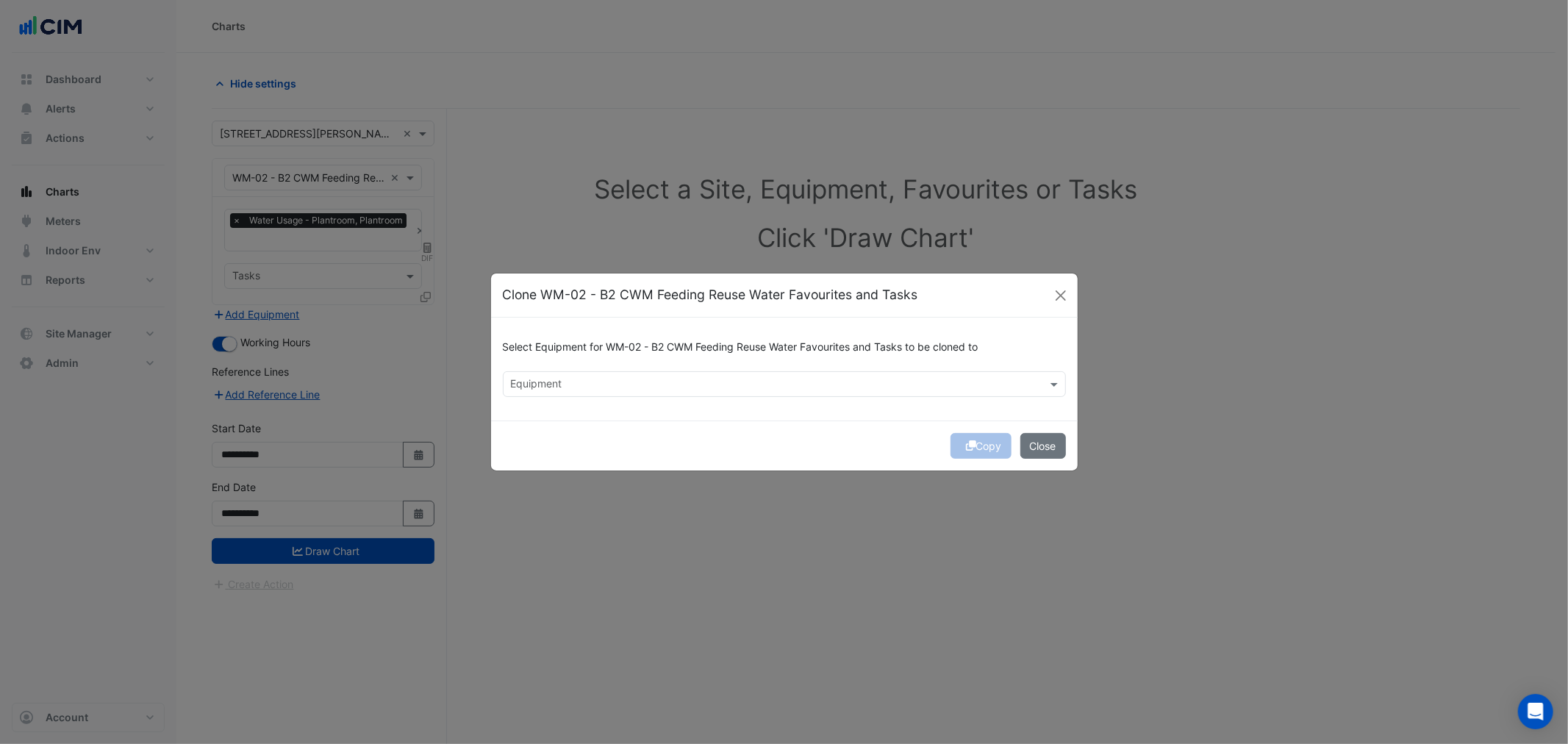
drag, startPoint x: 539, startPoint y: 358, endPoint x: 553, endPoint y: 390, distance: 34.9
click at [540, 363] on div "Select Equipment for WM-02 - B2 CWM Feeding Reuse Water Favourites and Tasks to…" at bounding box center [784, 349] width 563 height 42
click at [553, 390] on input "text" at bounding box center [776, 386] width 530 height 16
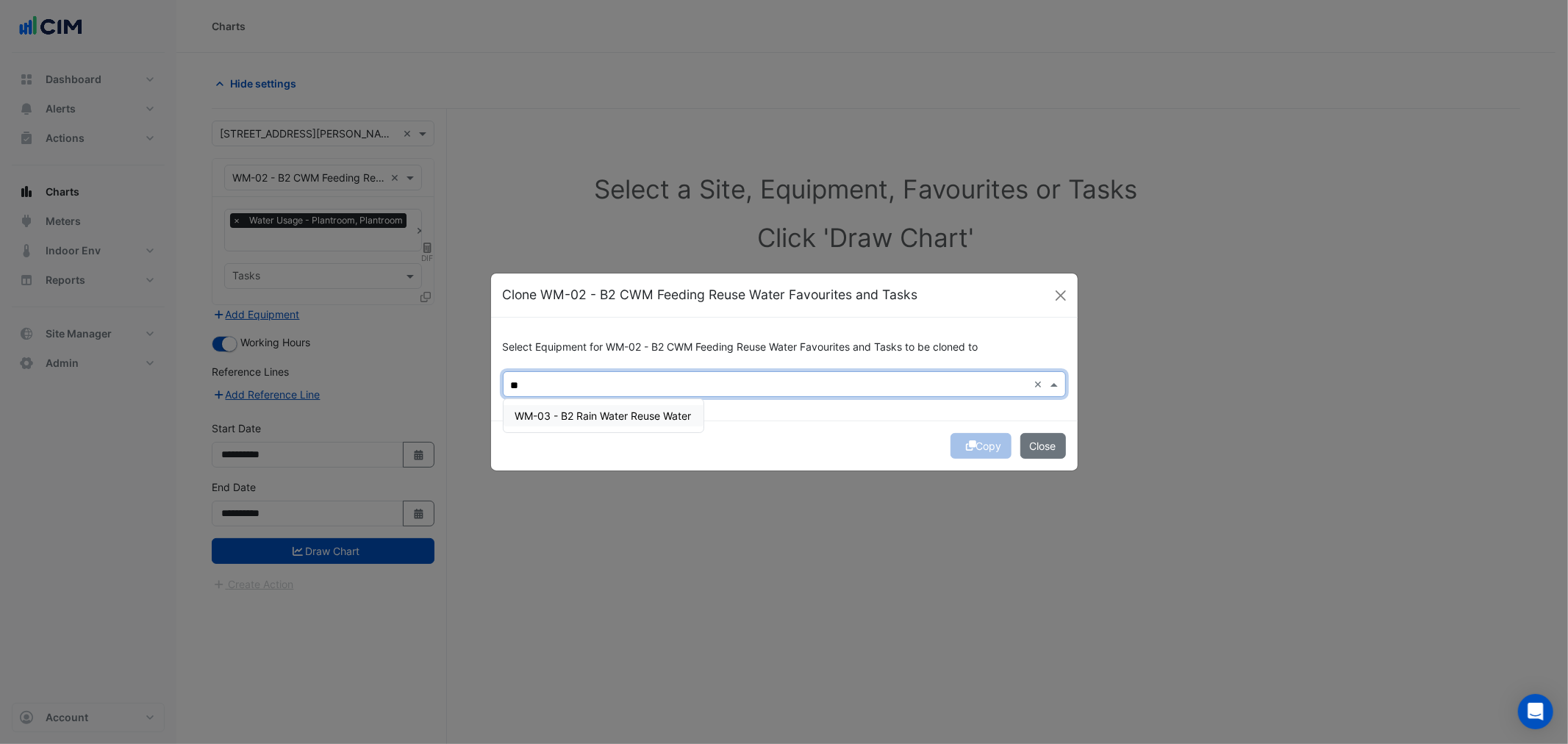
click at [587, 409] on span "WM-03 - B2 Rain Water Reuse Water" at bounding box center [604, 415] width 177 height 12
type input "**"
click at [885, 422] on div "Copy Close" at bounding box center [784, 445] width 587 height 50
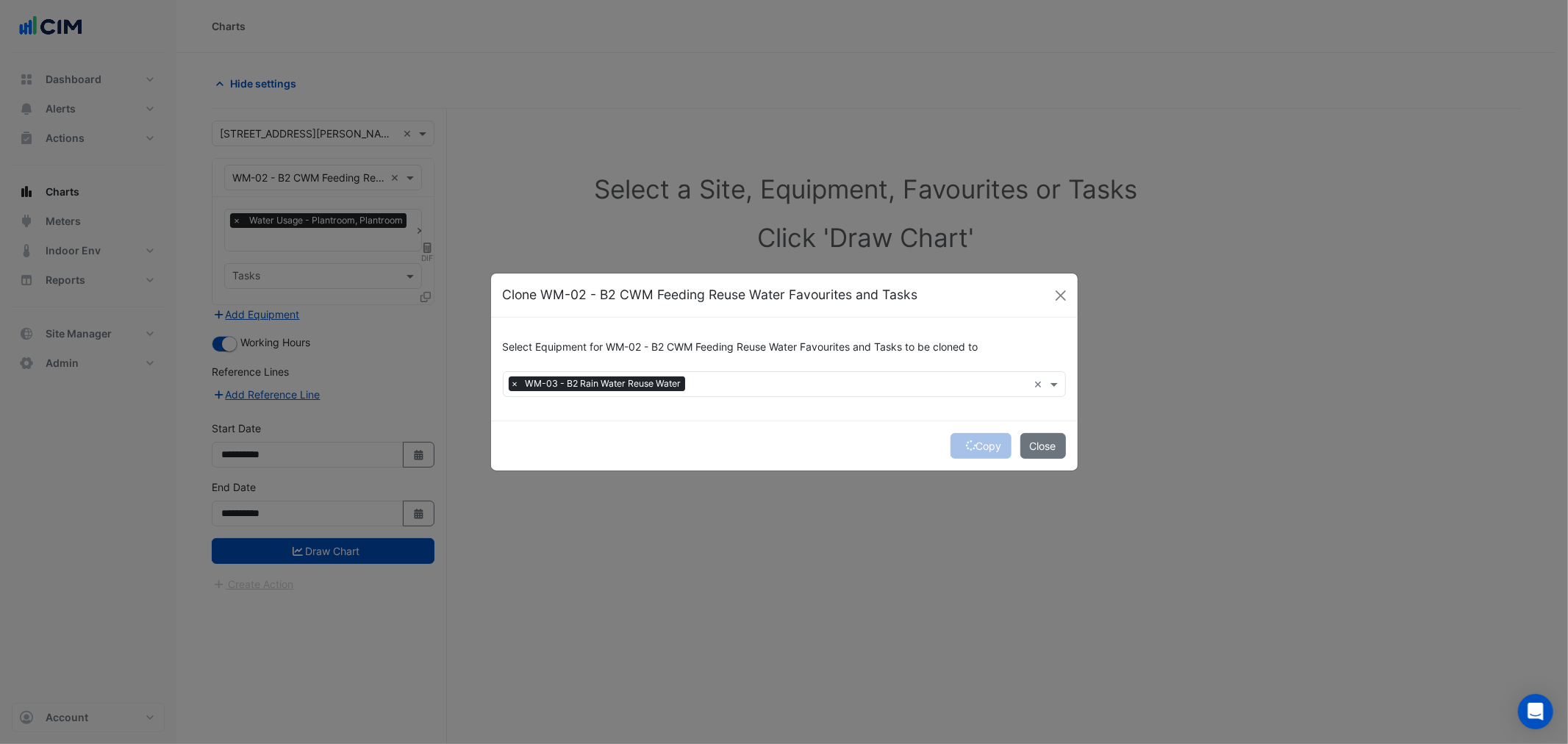
click at [966, 446] on div "Copy Close" at bounding box center [784, 445] width 587 height 50
click at [966, 447] on div "Copy Close" at bounding box center [784, 445] width 587 height 50
click at [968, 449] on icon "submit" at bounding box center [971, 445] width 11 height 11
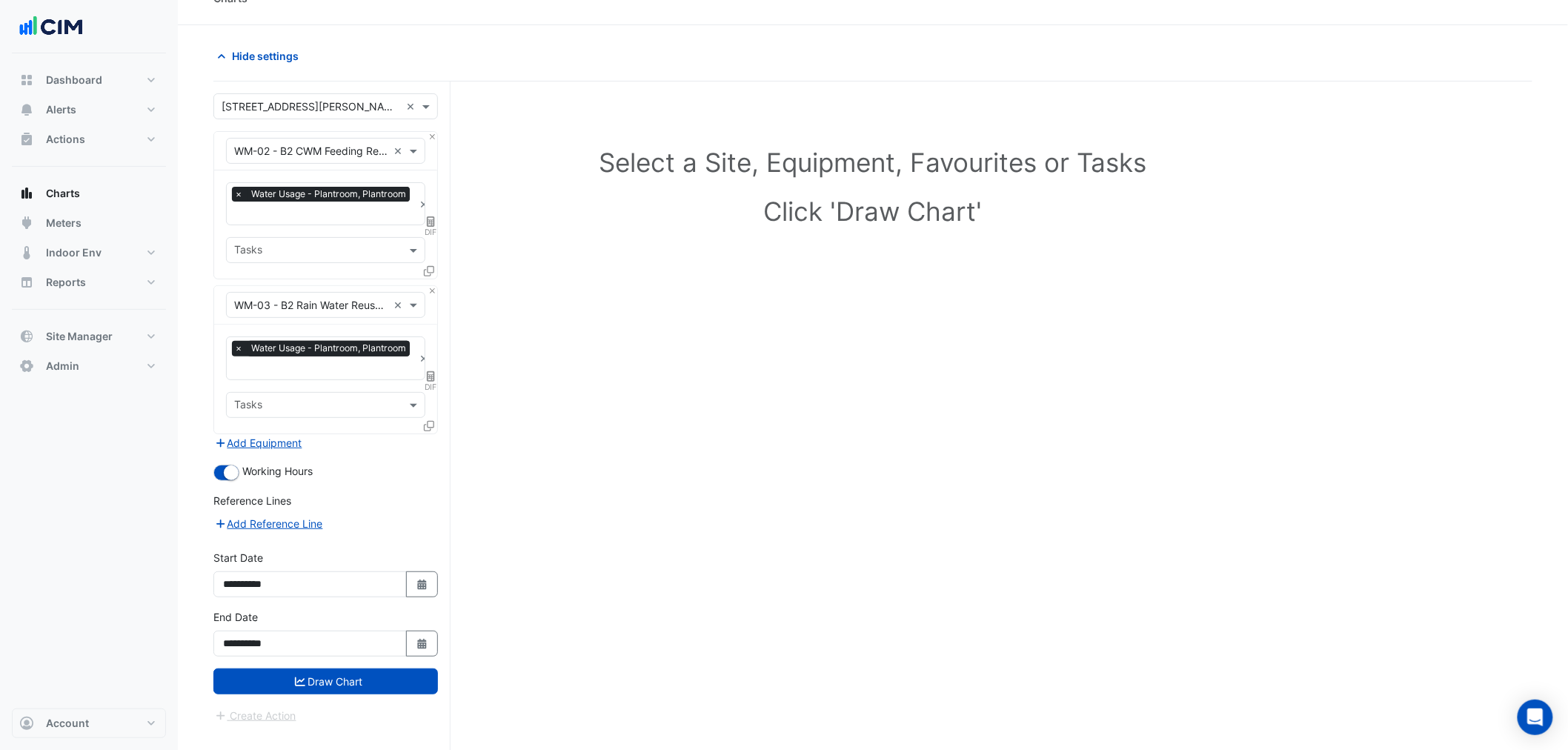
scroll to position [56, 0]
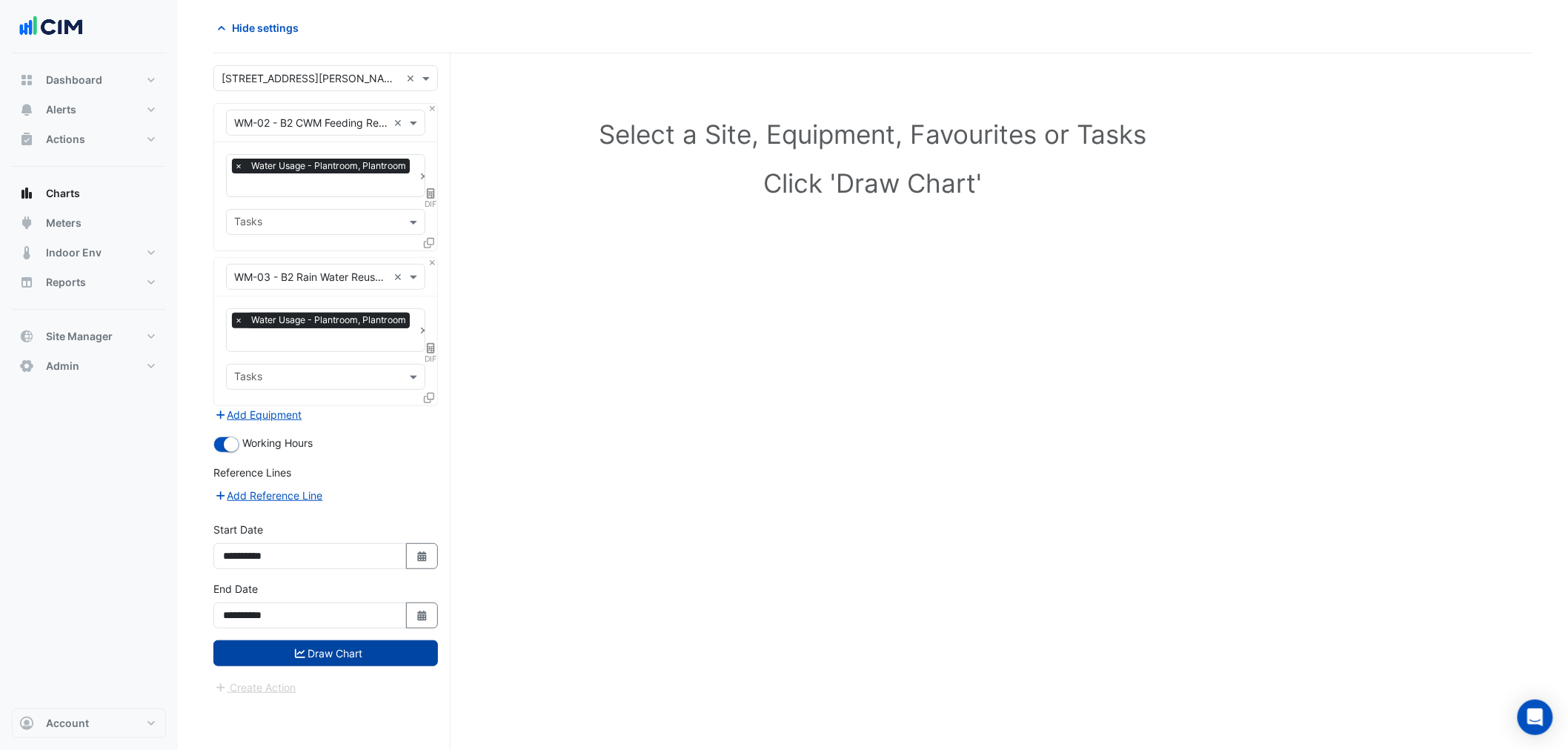
click at [346, 659] on button "Draw Chart" at bounding box center [326, 653] width 224 height 26
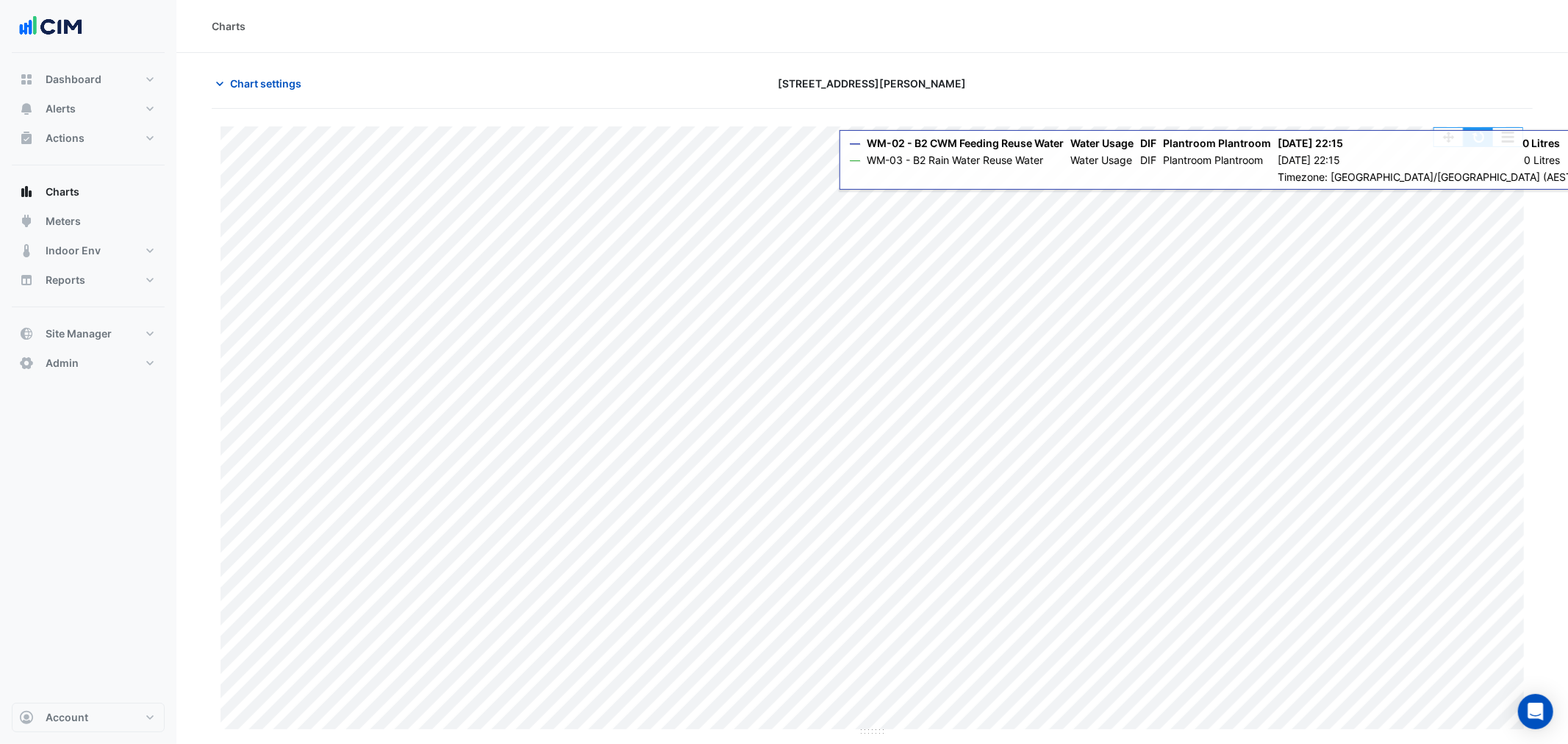
click at [1478, 138] on button "button" at bounding box center [1478, 137] width 29 height 18
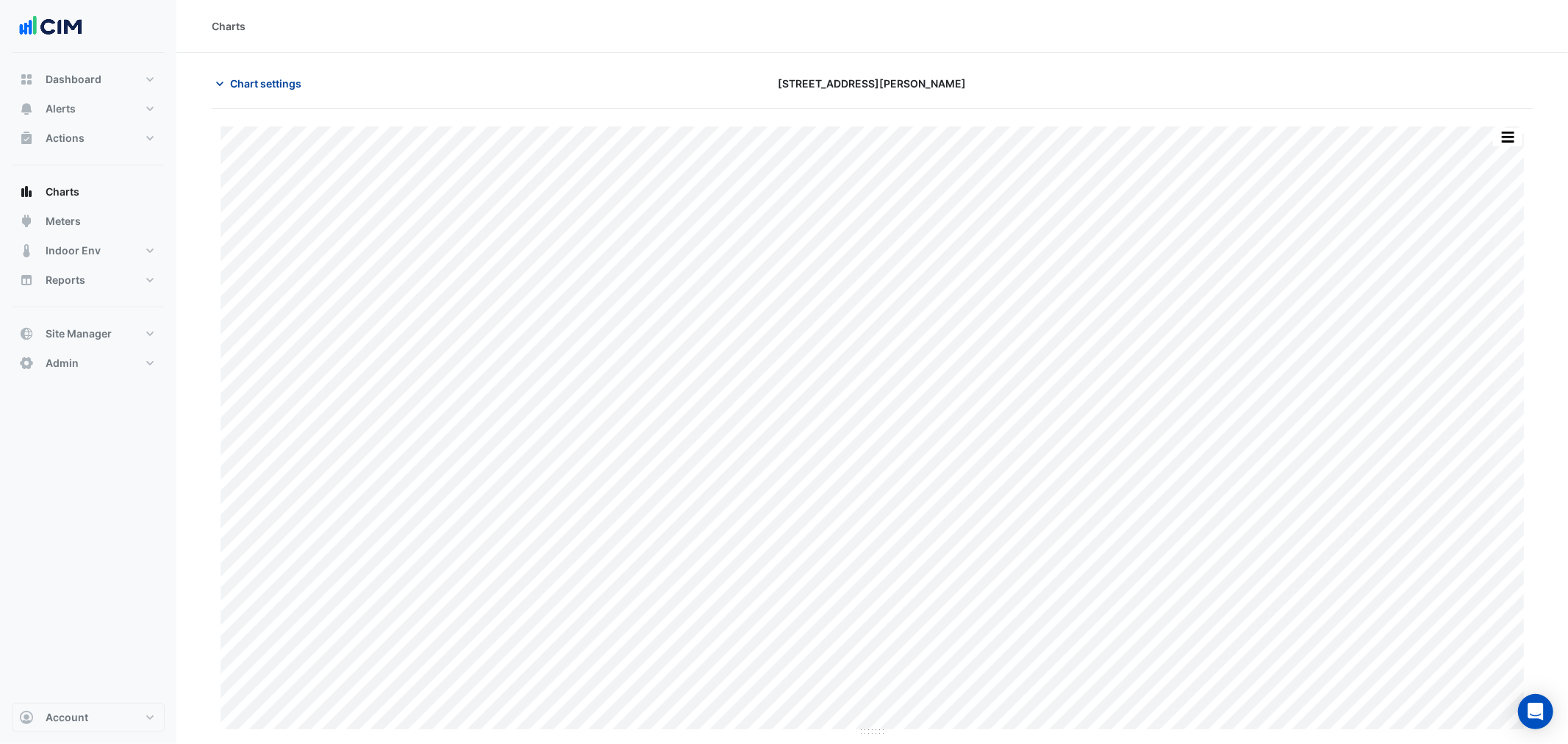
click at [247, 83] on span "Chart settings" at bounding box center [265, 83] width 71 height 16
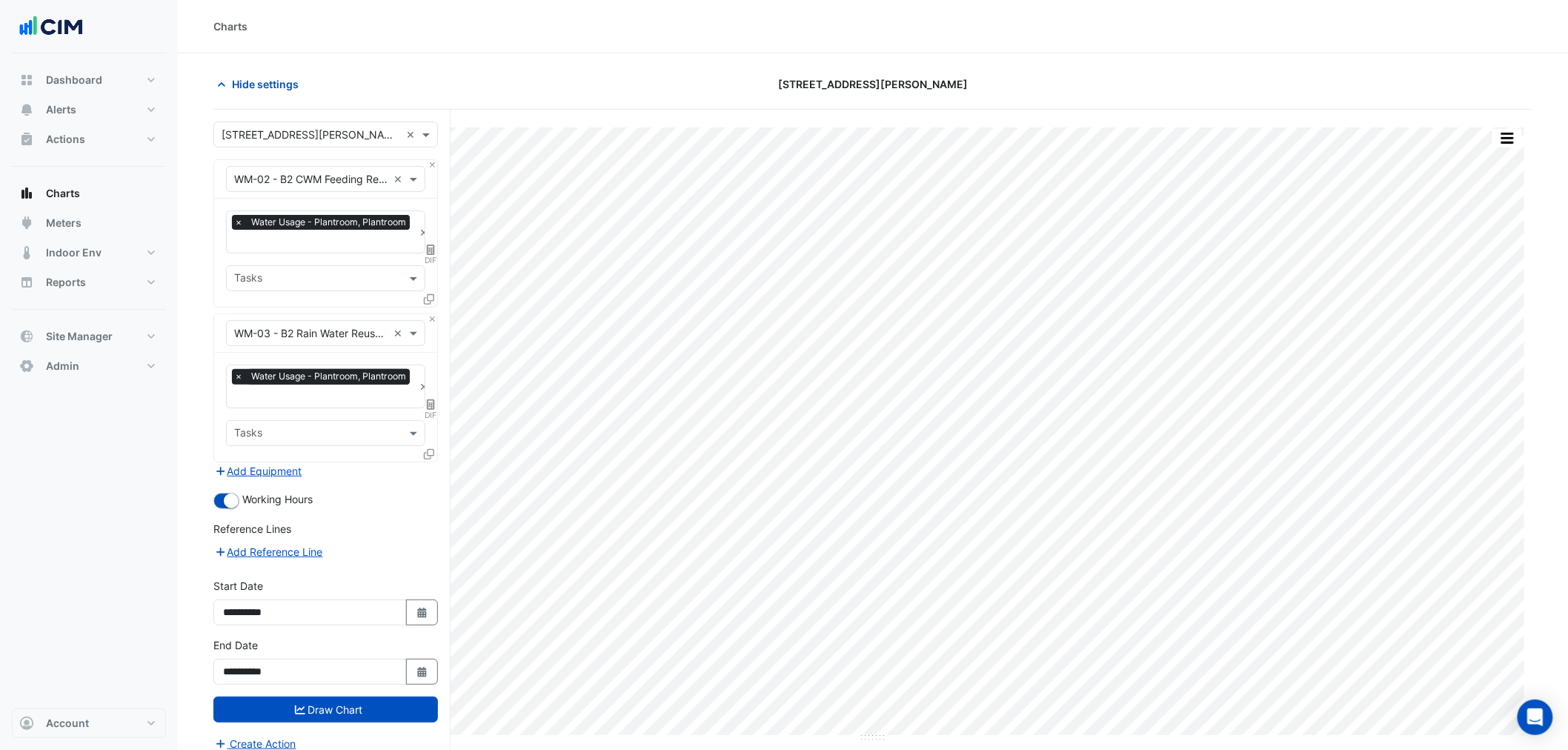
click at [432, 158] on form "Select a Site × 333 George Street × Equipment × WM-02 - B2 CWM Feeding Reuse Wa…" at bounding box center [326, 436] width 224 height 630
click at [432, 159] on div "Equipment × WM-02 - B2 CWM Feeding Reuse Water × Favourites × Water Usage - Pla…" at bounding box center [326, 233] width 224 height 149
click at [432, 162] on button "Close" at bounding box center [432, 165] width 10 height 10
click at [432, 314] on div "Equipment × WM-03 - B2 Rain Water Reuse Water ×" at bounding box center [326, 333] width 223 height 39
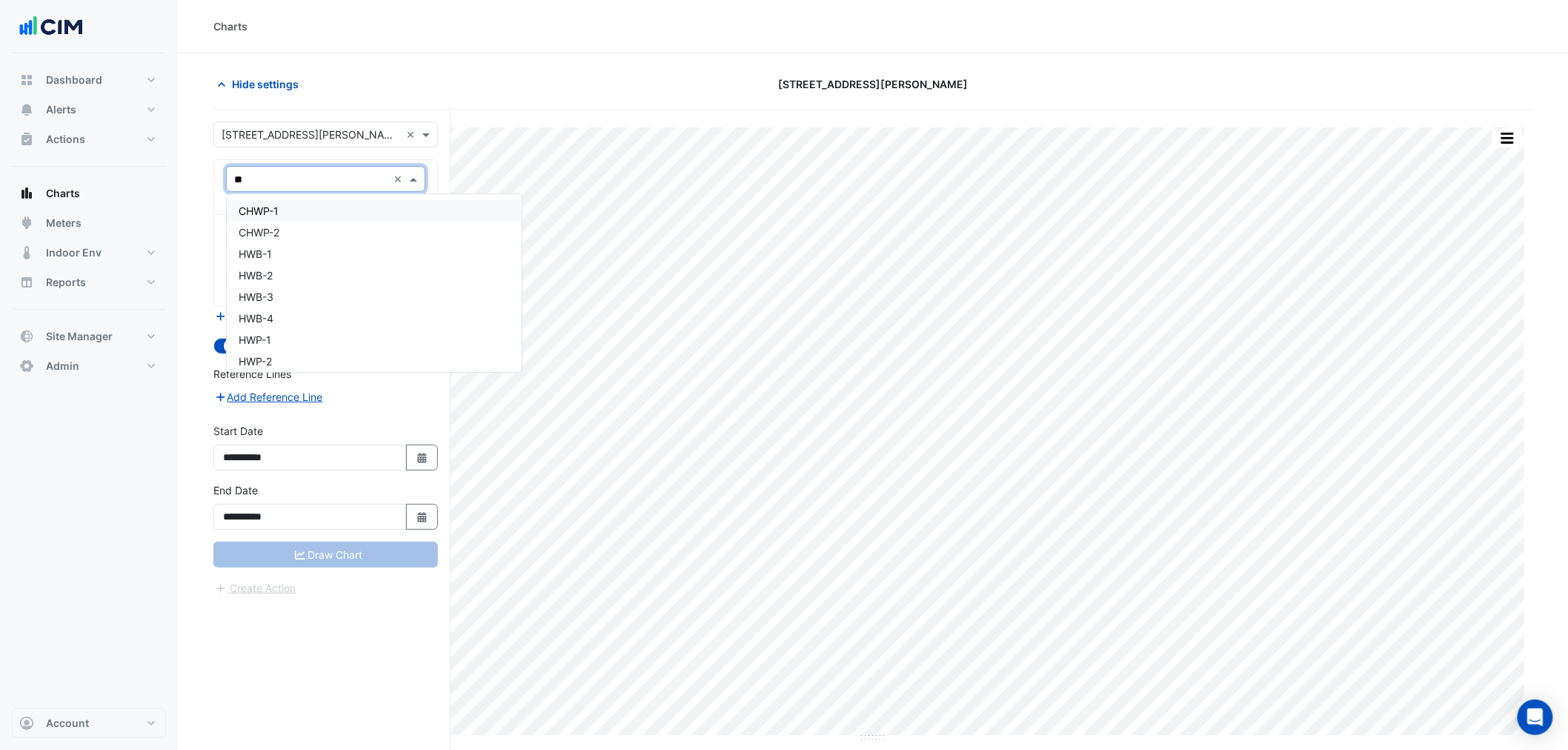
type input "***"
click at [345, 215] on div "HWB-1" at bounding box center [326, 210] width 198 height 21
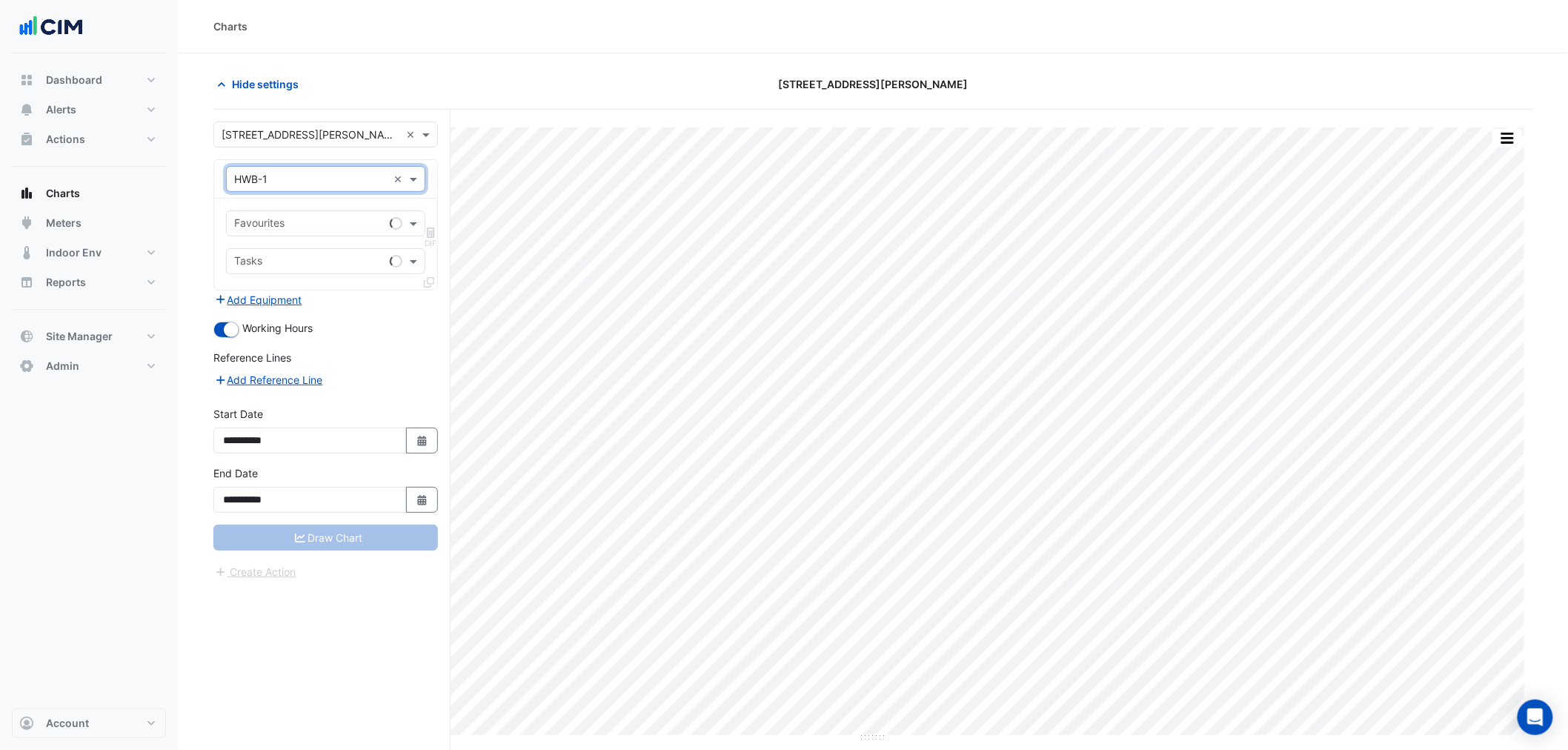
click at [333, 218] on input "text" at bounding box center [309, 224] width 149 height 16
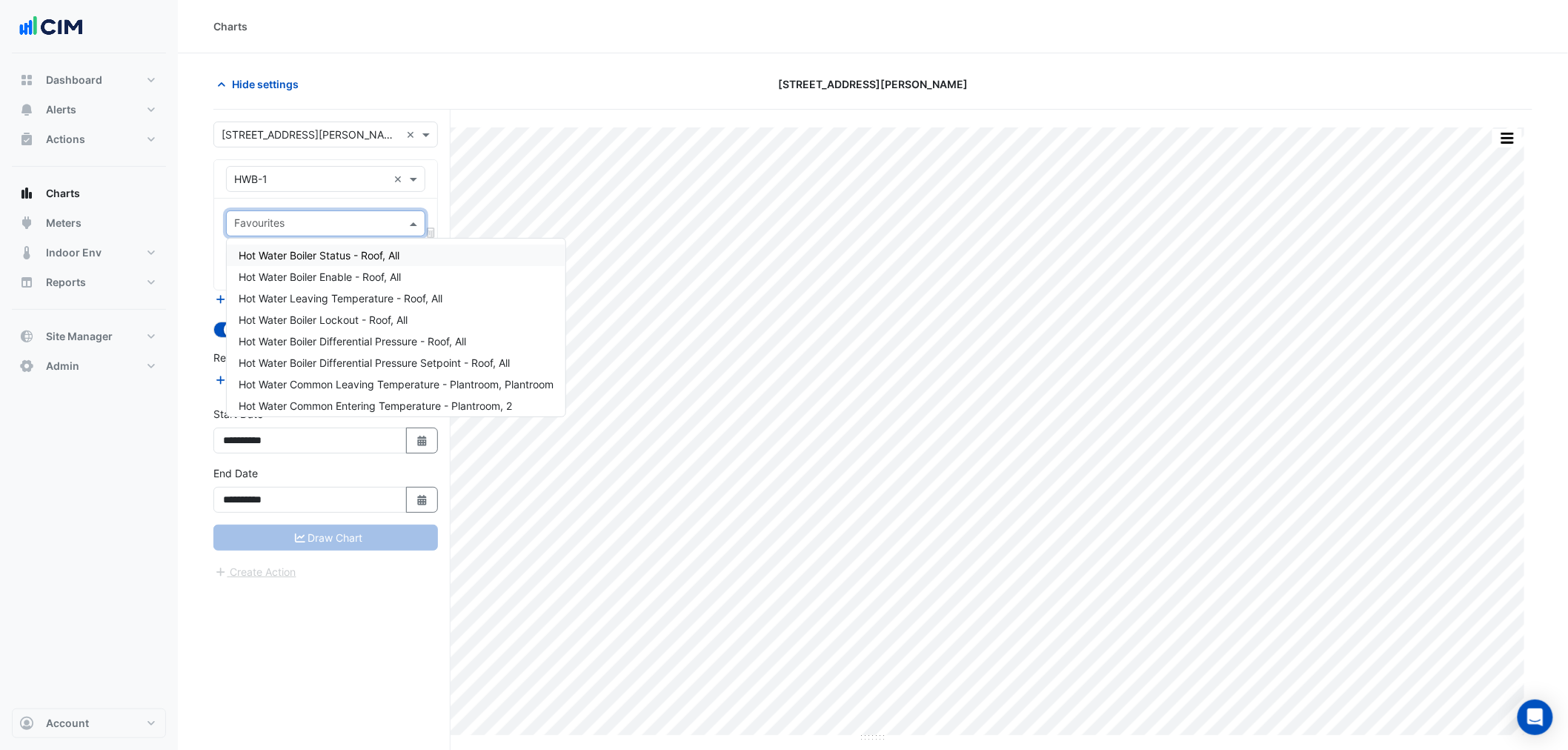
click at [305, 217] on input "text" at bounding box center [317, 224] width 166 height 16
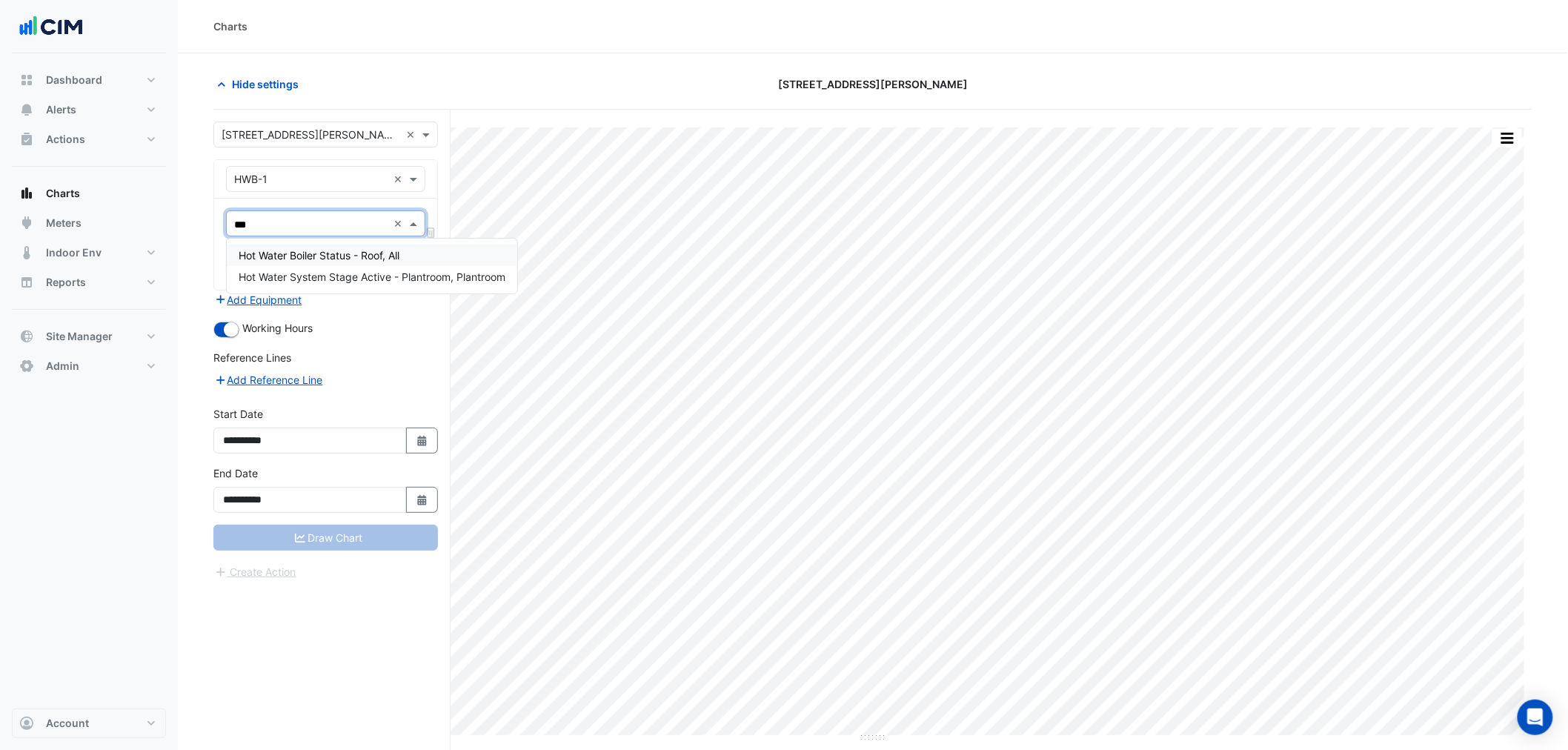
type input "****"
click at [309, 249] on span "Hot Water Boiler Status - Roof, All" at bounding box center [319, 255] width 161 height 12
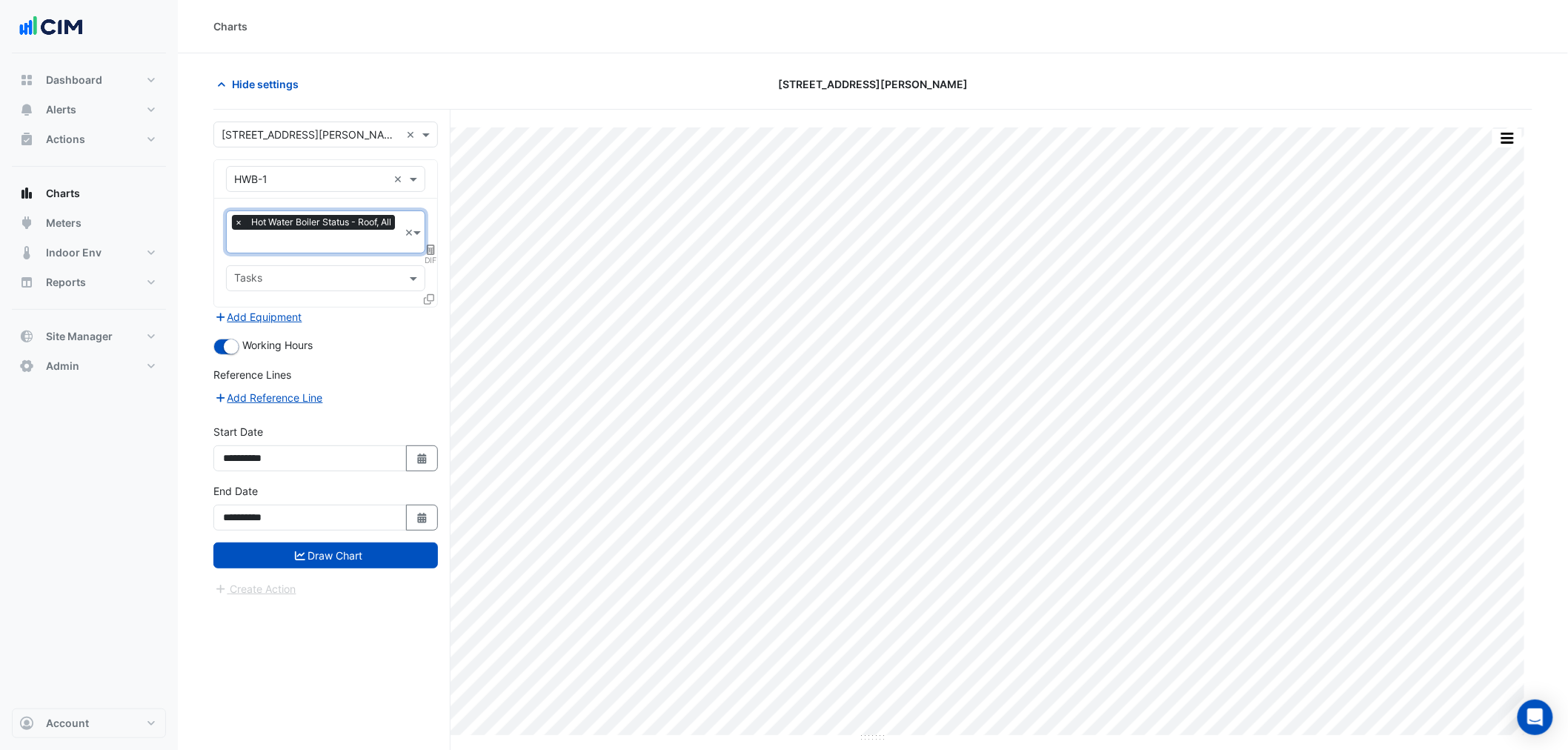
click at [307, 230] on div "× Hot Water Boiler Status - Roof, All" at bounding box center [315, 224] width 167 height 18
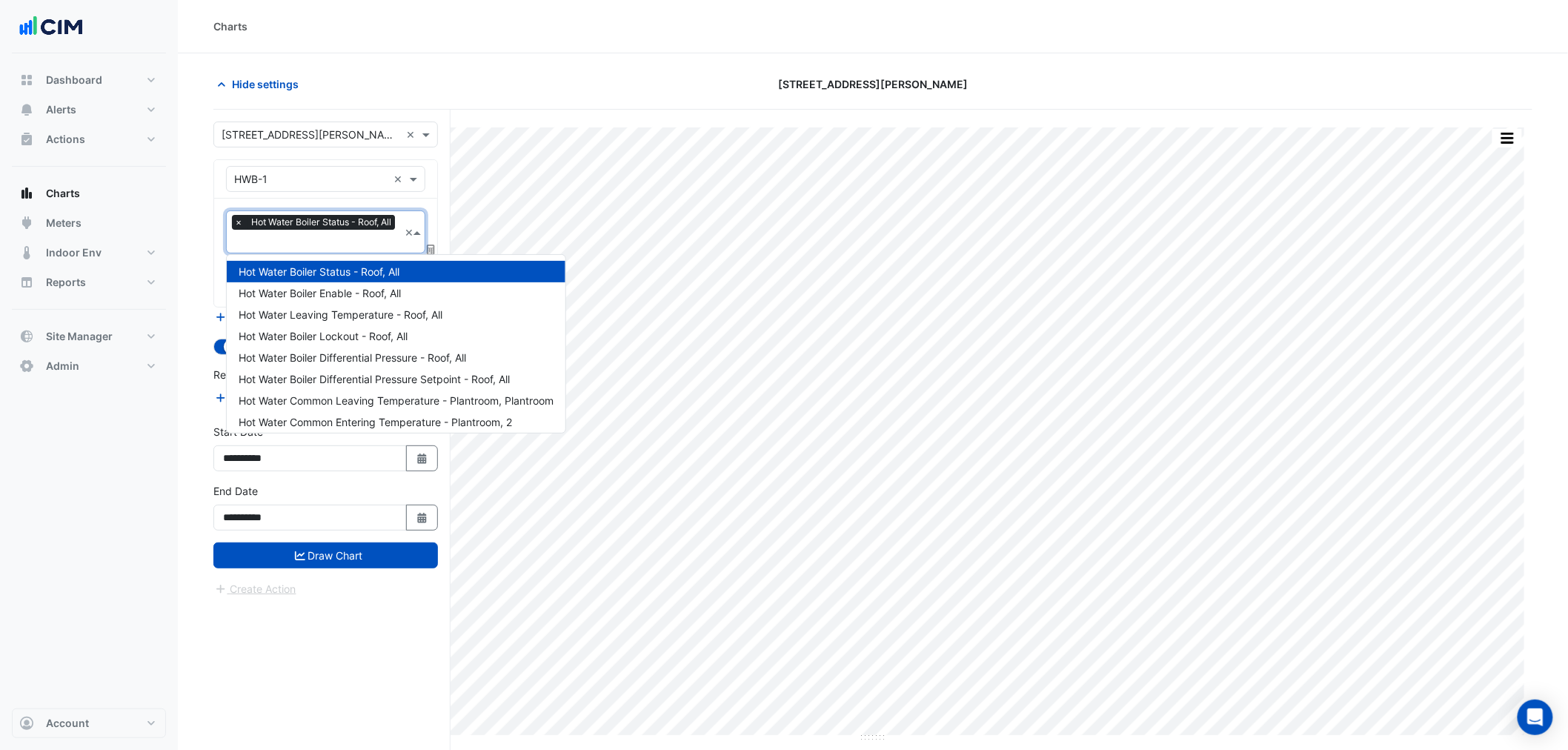
type input "*"
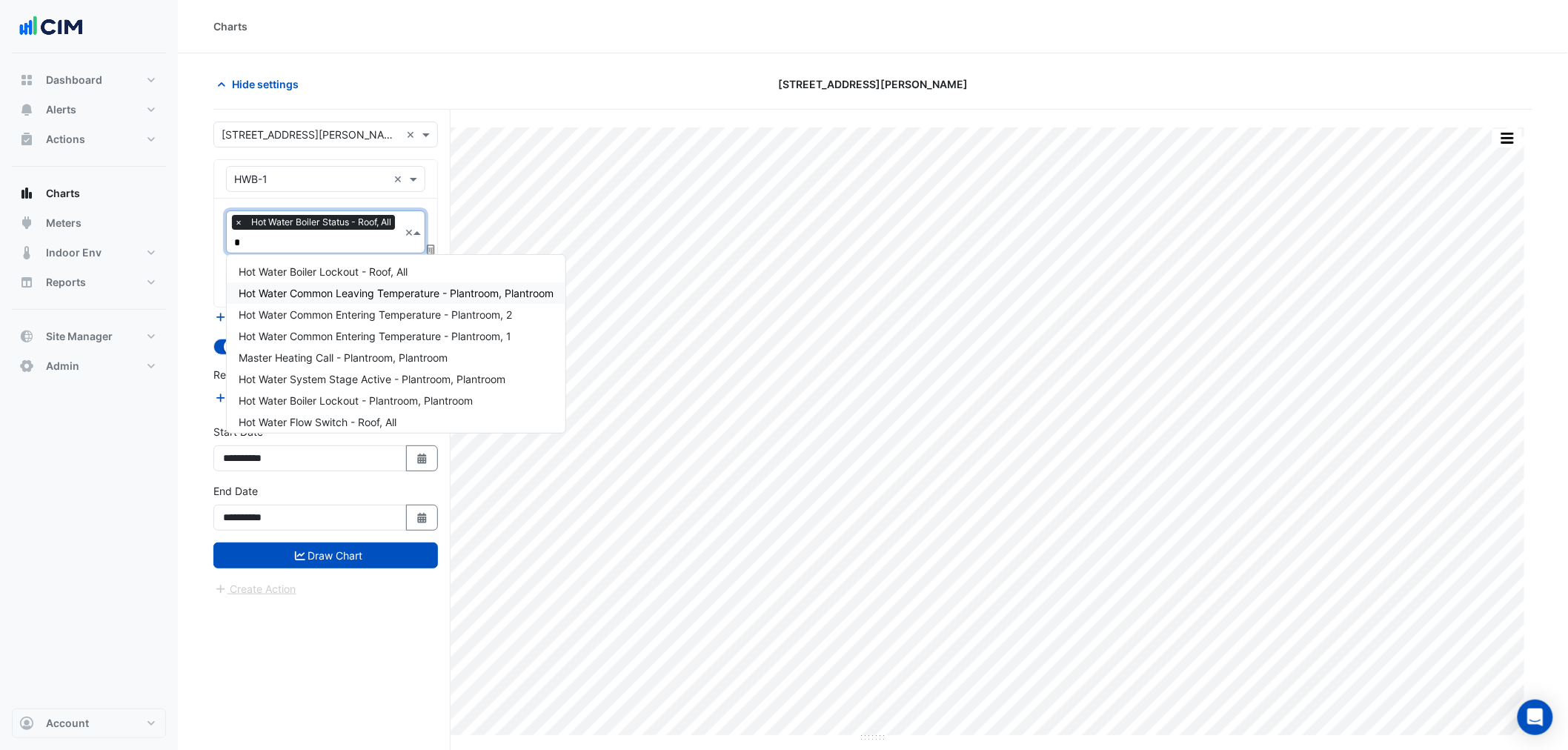
click at [390, 293] on span "Hot Water Common Leaving Temperature - Plantroom, Plantroom" at bounding box center [396, 293] width 315 height 12
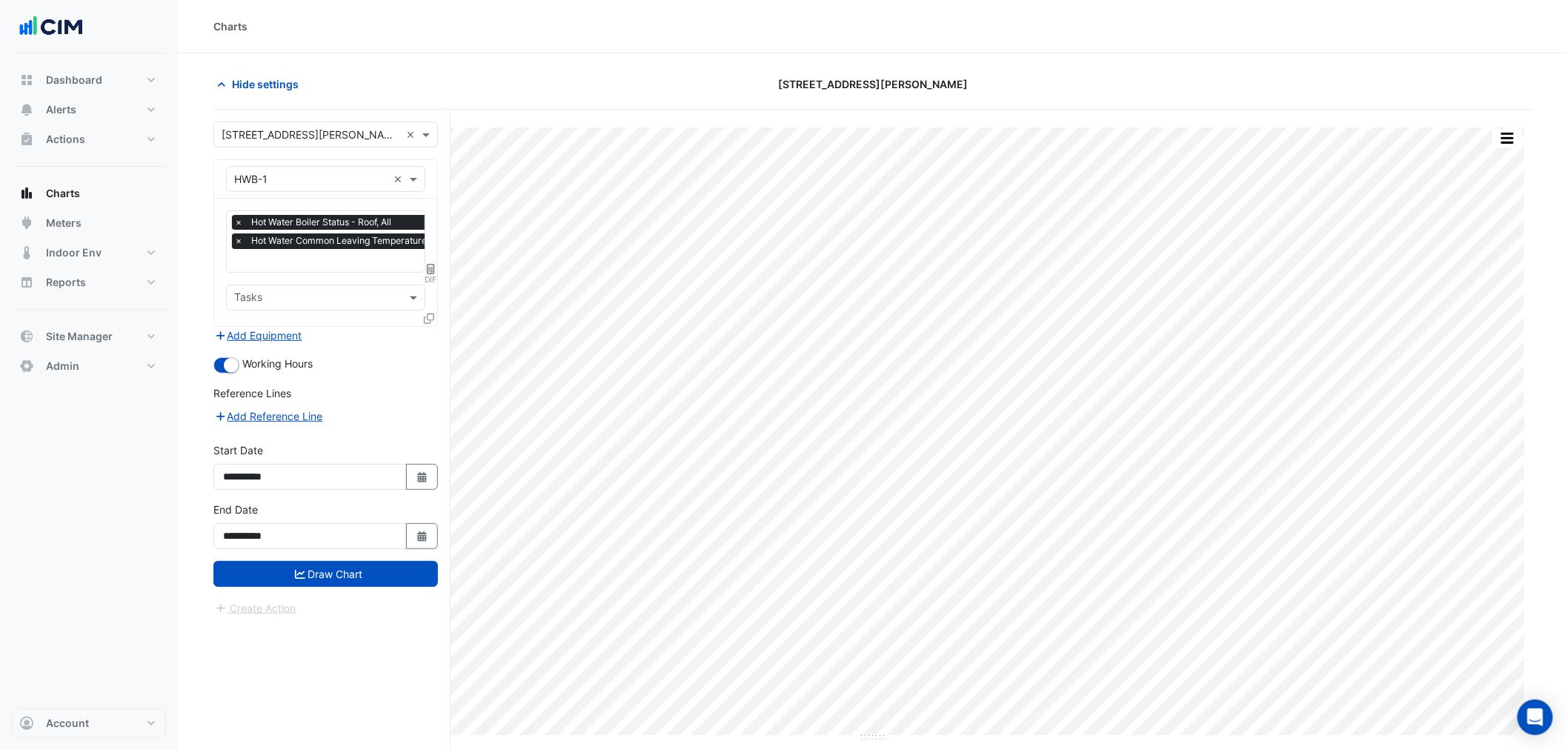
click at [431, 322] on fa-icon at bounding box center [429, 318] width 11 height 12
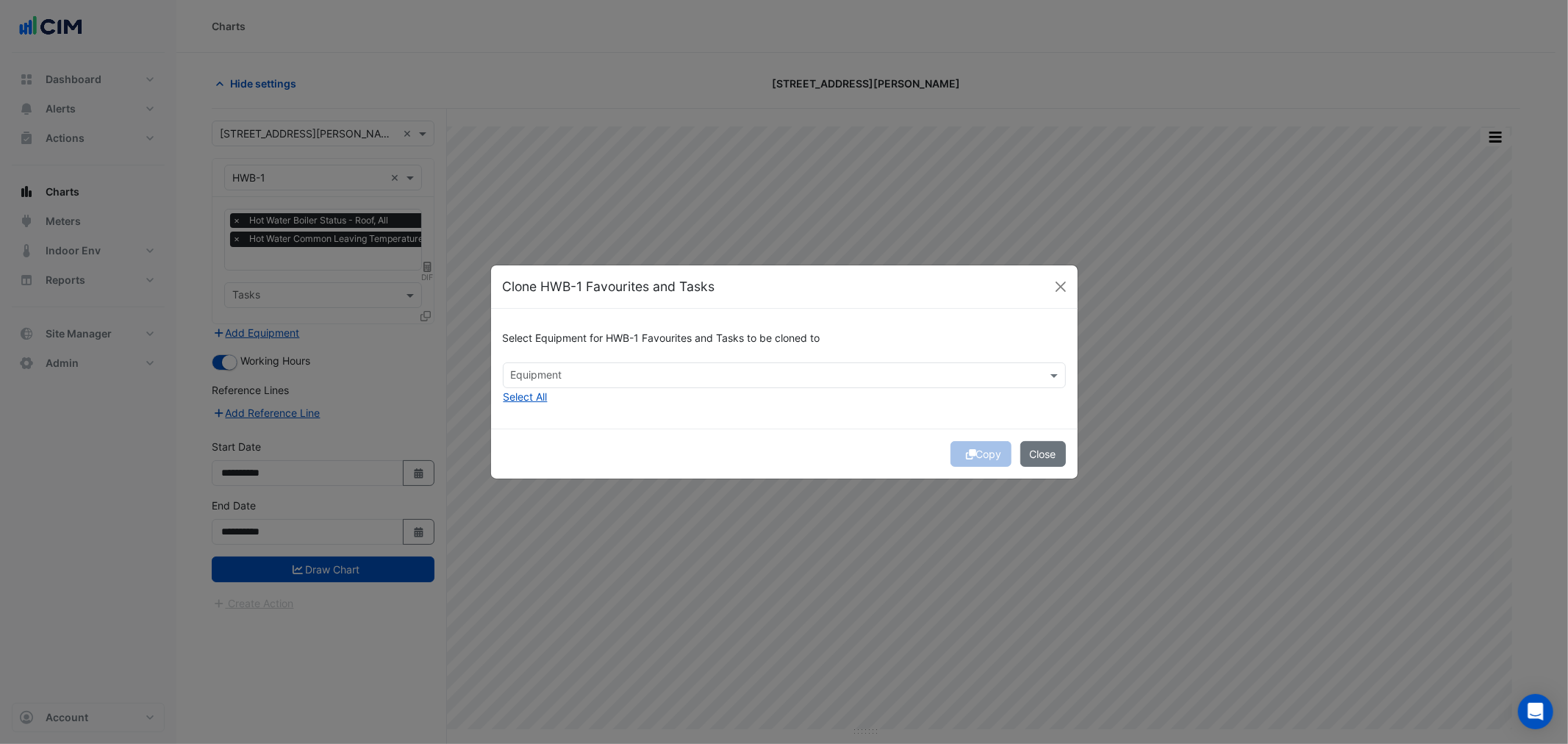
click at [421, 267] on ngb-modal-window "Clone HWB-1 Favourites and Tasks Select Equipment for HWB-1 Favourites and Task…" at bounding box center [784, 372] width 1568 height 744
click at [1056, 287] on button "Close" at bounding box center [1061, 286] width 22 height 22
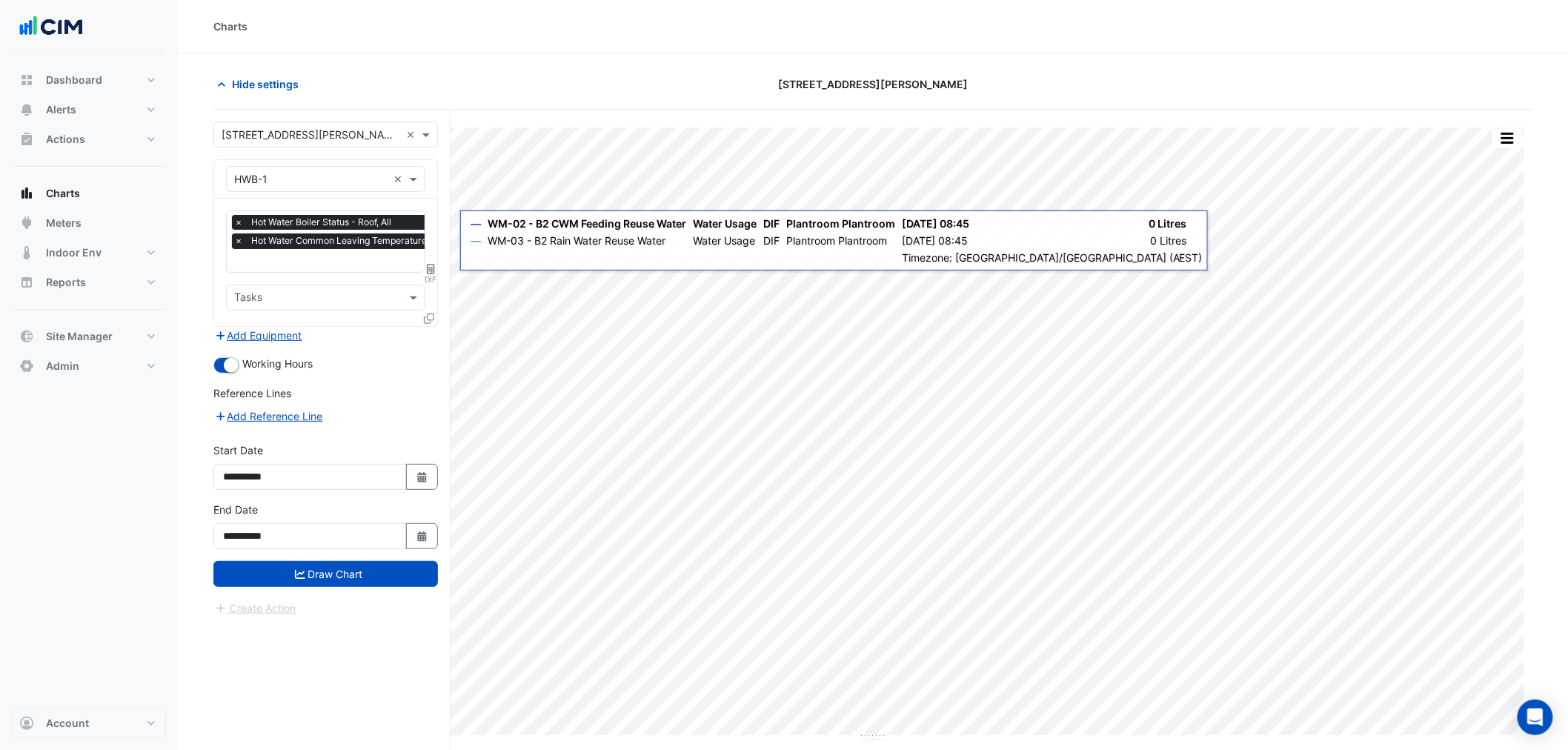
click at [433, 270] on icon at bounding box center [431, 269] width 8 height 11
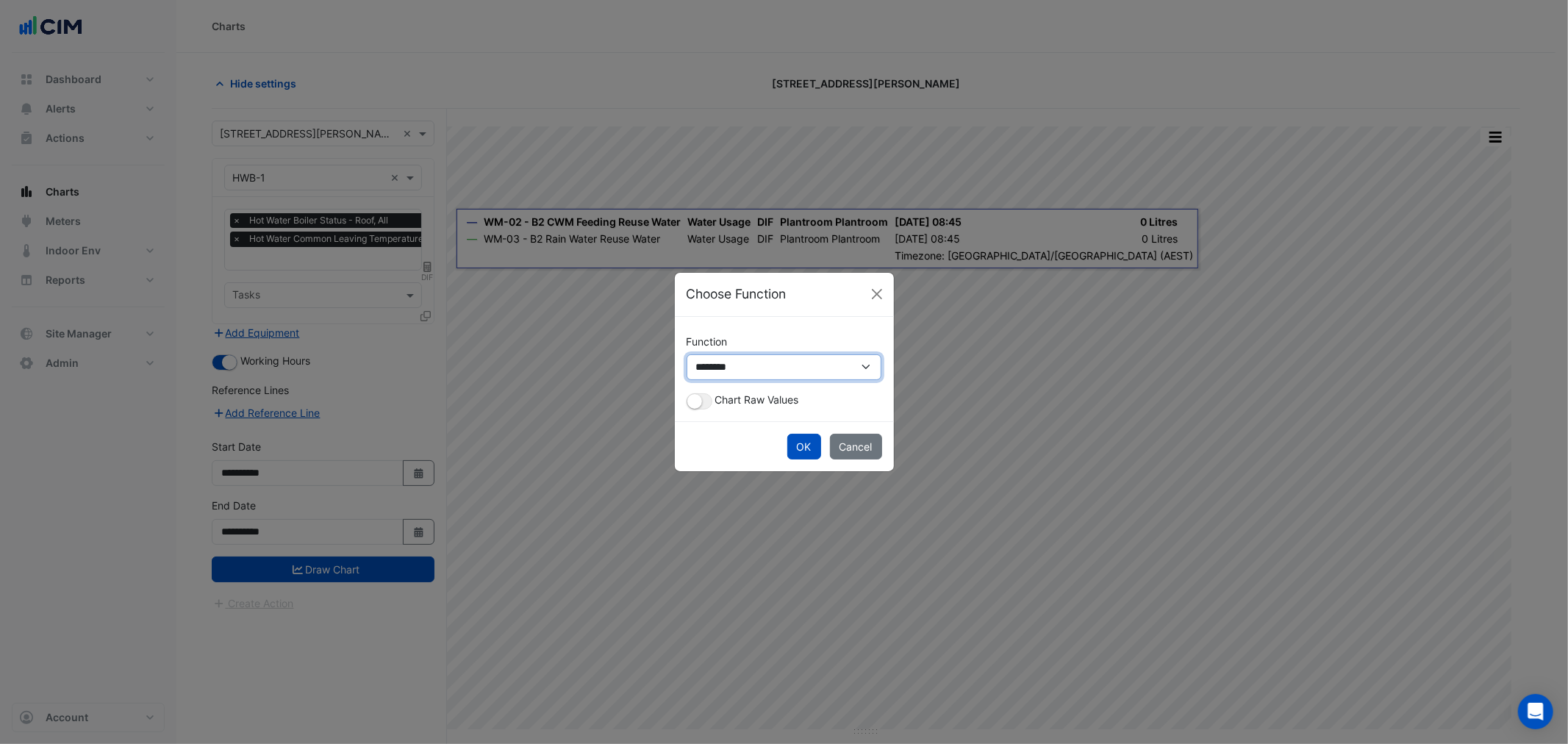
click at [707, 379] on select "**********" at bounding box center [784, 367] width 196 height 25
select select "*******"
click at [687, 368] on select "**********" at bounding box center [784, 367] width 196 height 25
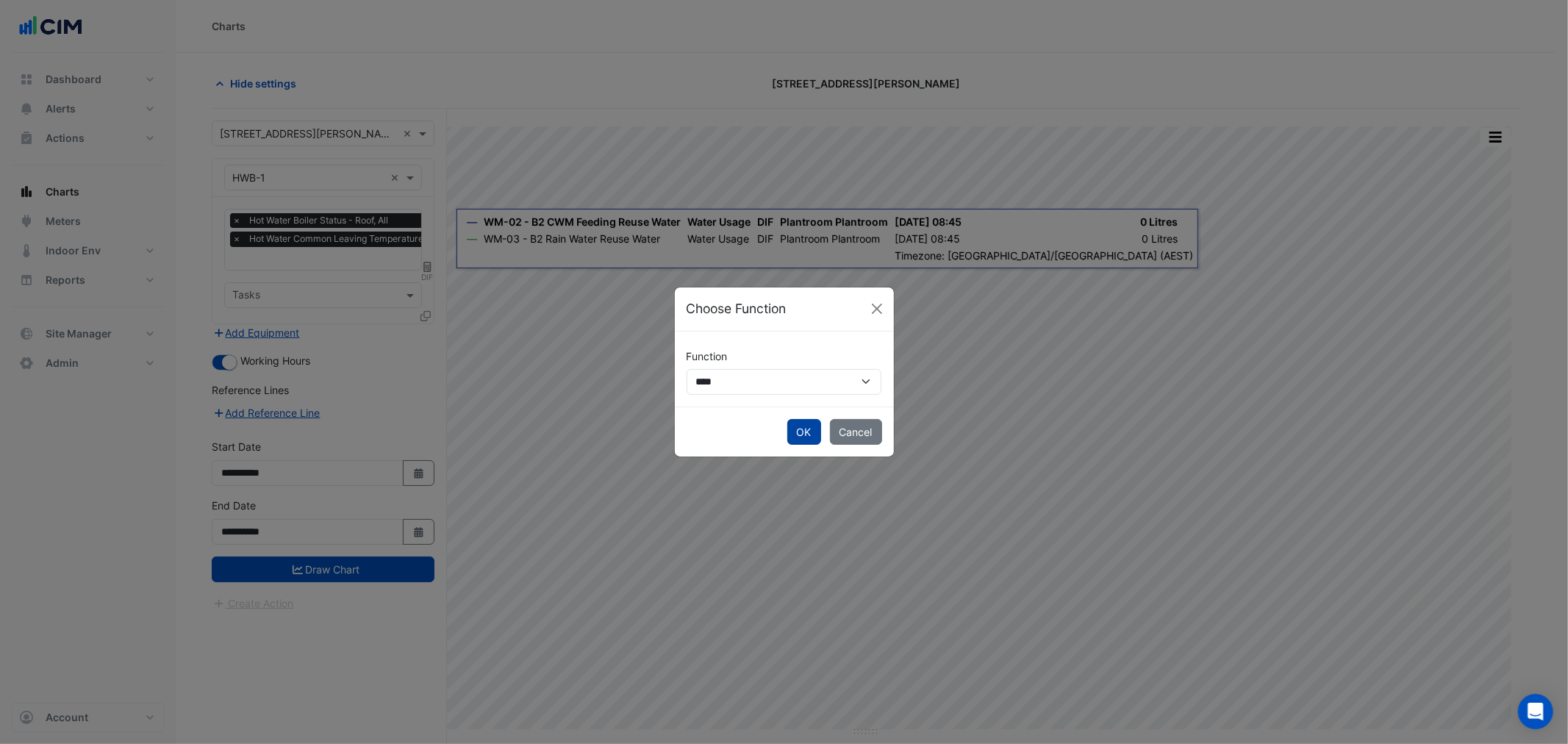
click at [818, 436] on button "OK" at bounding box center [804, 431] width 34 height 25
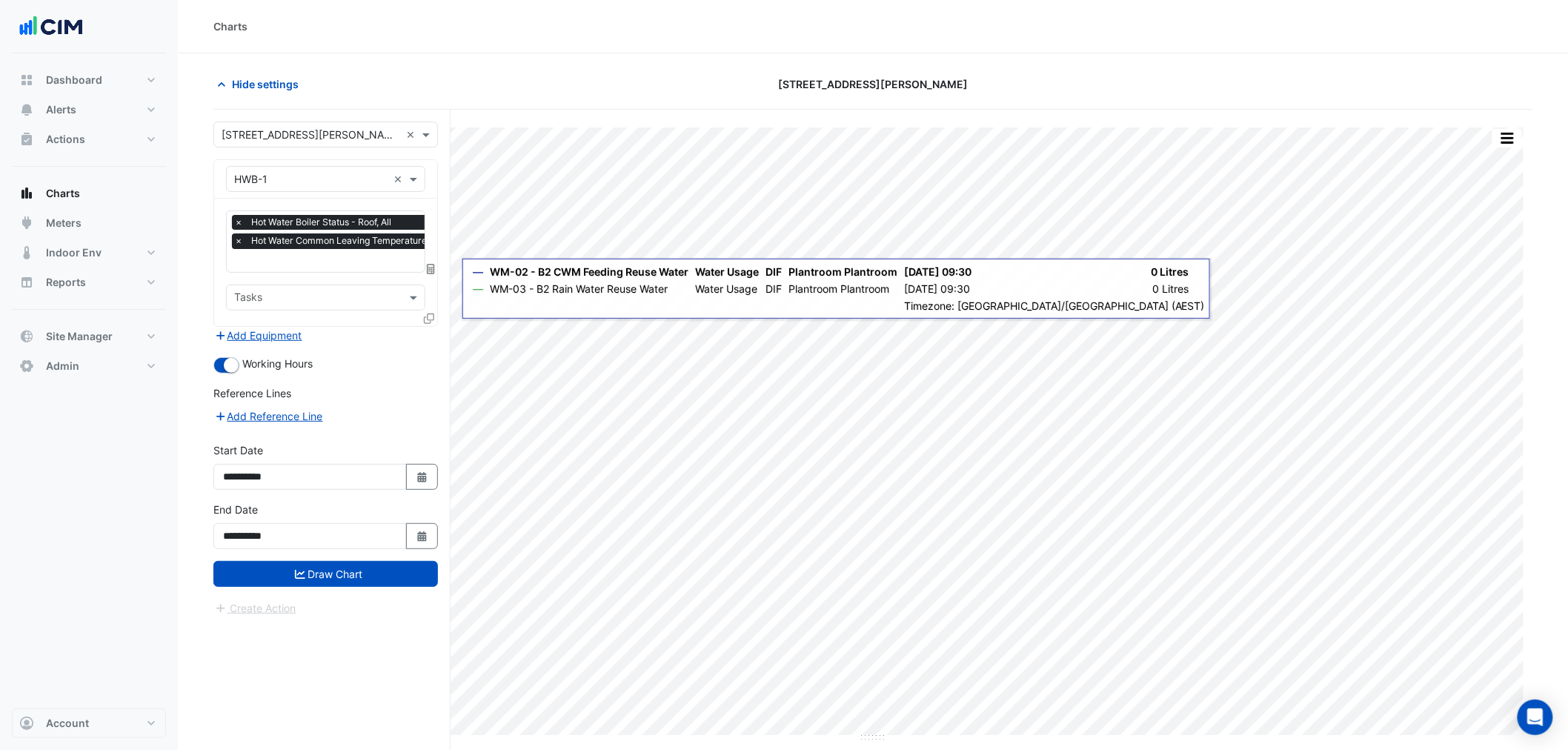
click at [427, 317] on icon at bounding box center [429, 318] width 11 height 11
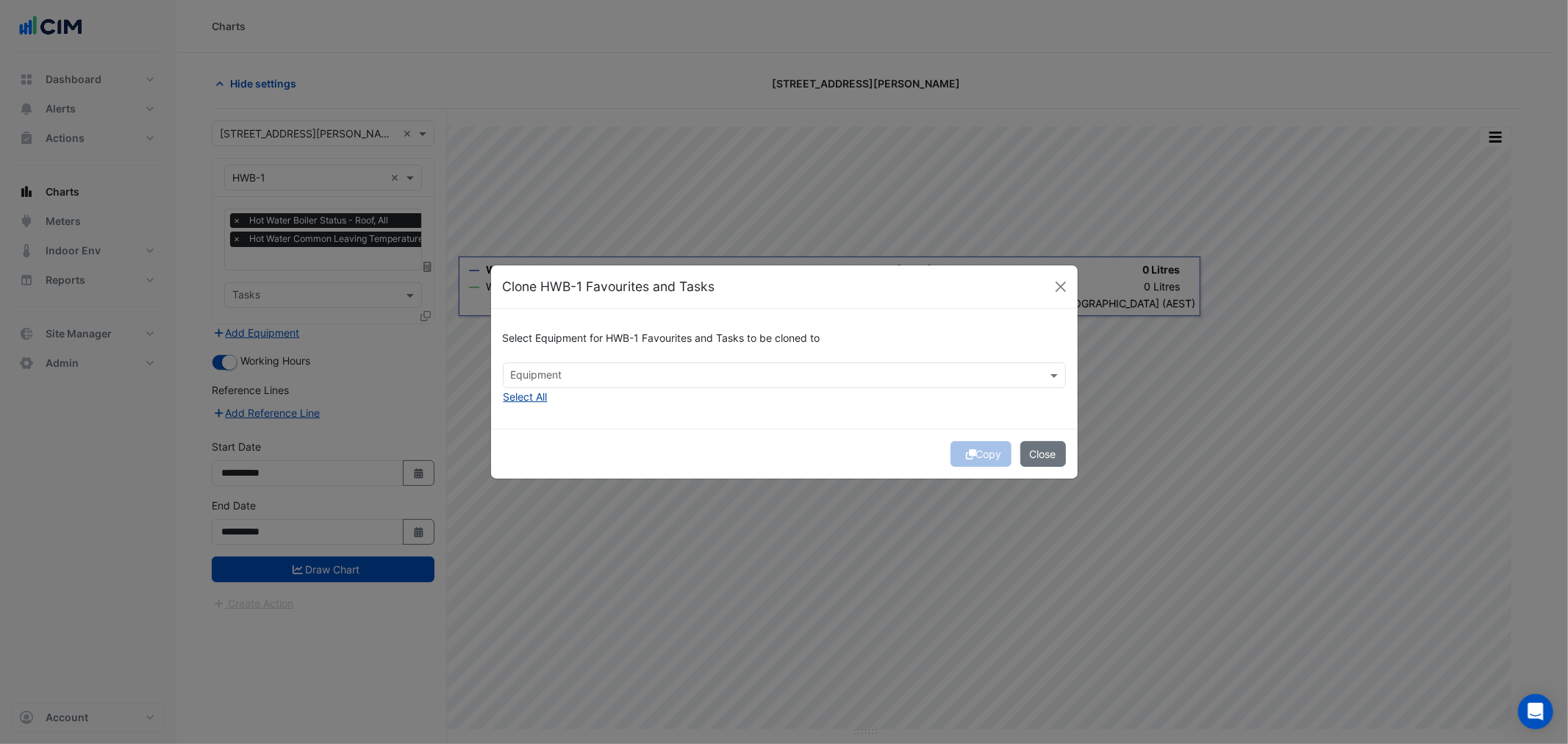
click at [525, 395] on button "Select All" at bounding box center [525, 396] width 46 height 17
click at [730, 415] on div "Select Equipment for HWB-1 Favourites and Tasks to be cloned to Equipment × HWB…" at bounding box center [784, 368] width 587 height 119
click at [954, 452] on button "Copy" at bounding box center [980, 453] width 61 height 25
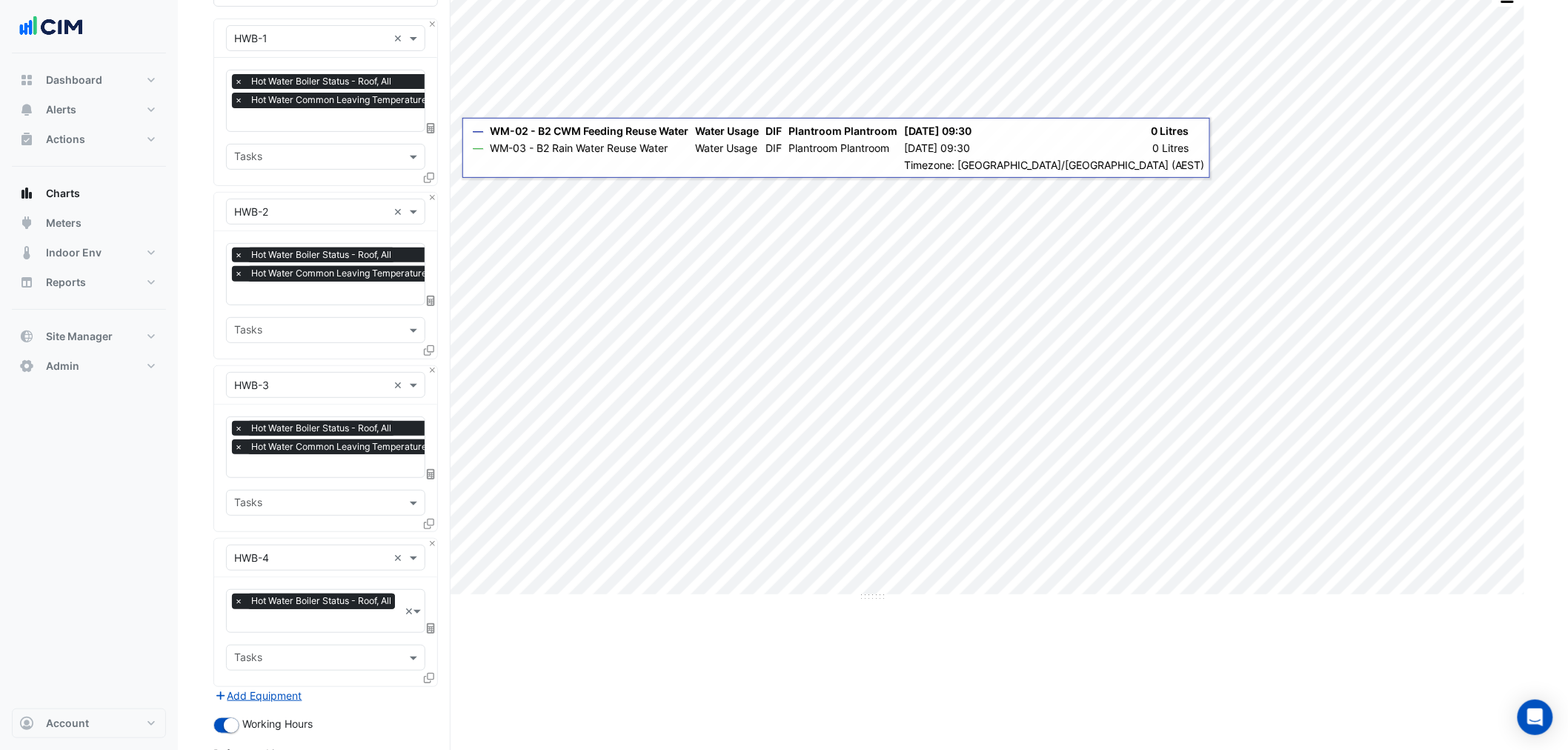
scroll to position [373, 0]
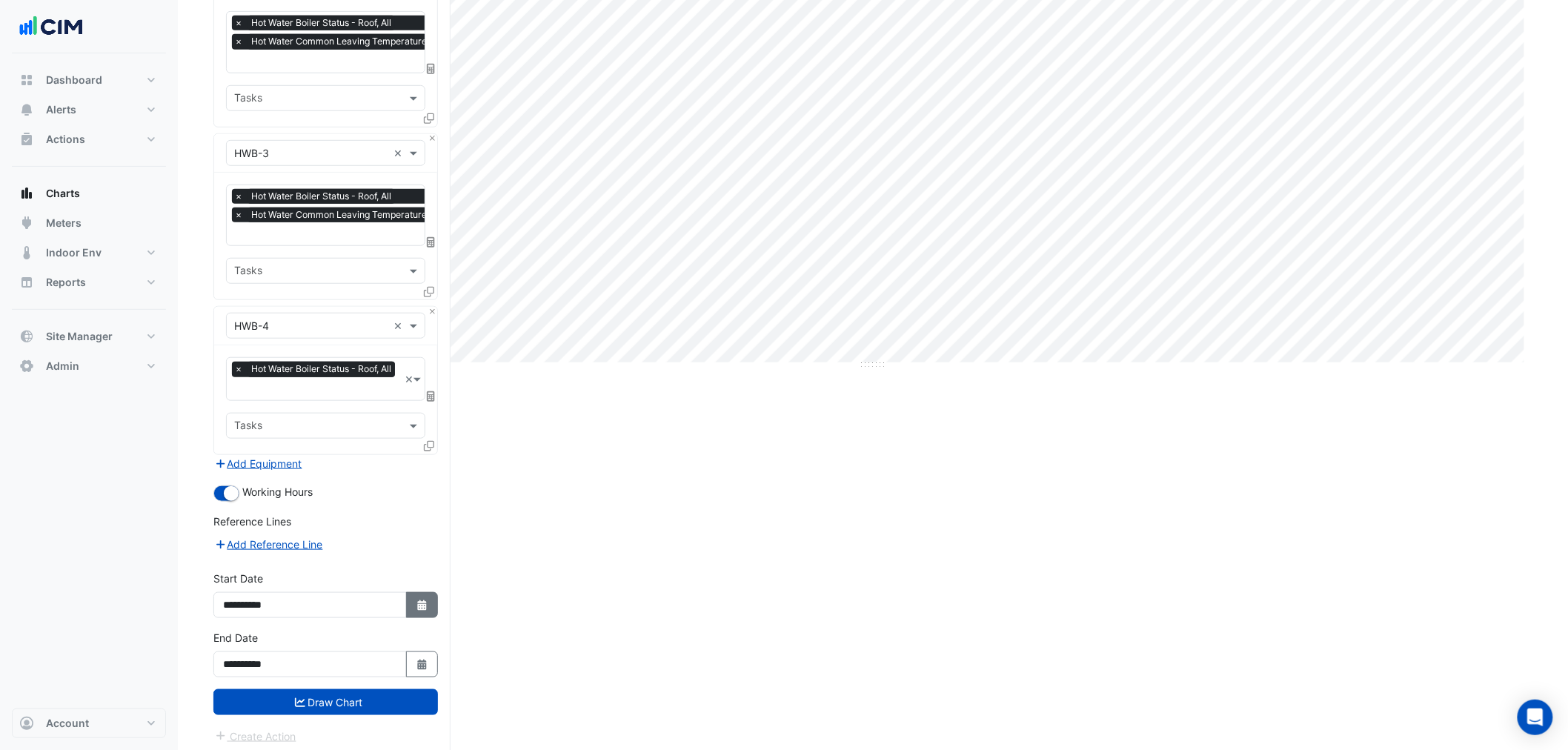
click at [417, 600] on icon "Select Date" at bounding box center [423, 605] width 13 height 11
select select "*"
select select "****"
click at [237, 403] on span "Previous month" at bounding box center [239, 402] width 11 height 11
select select "*"
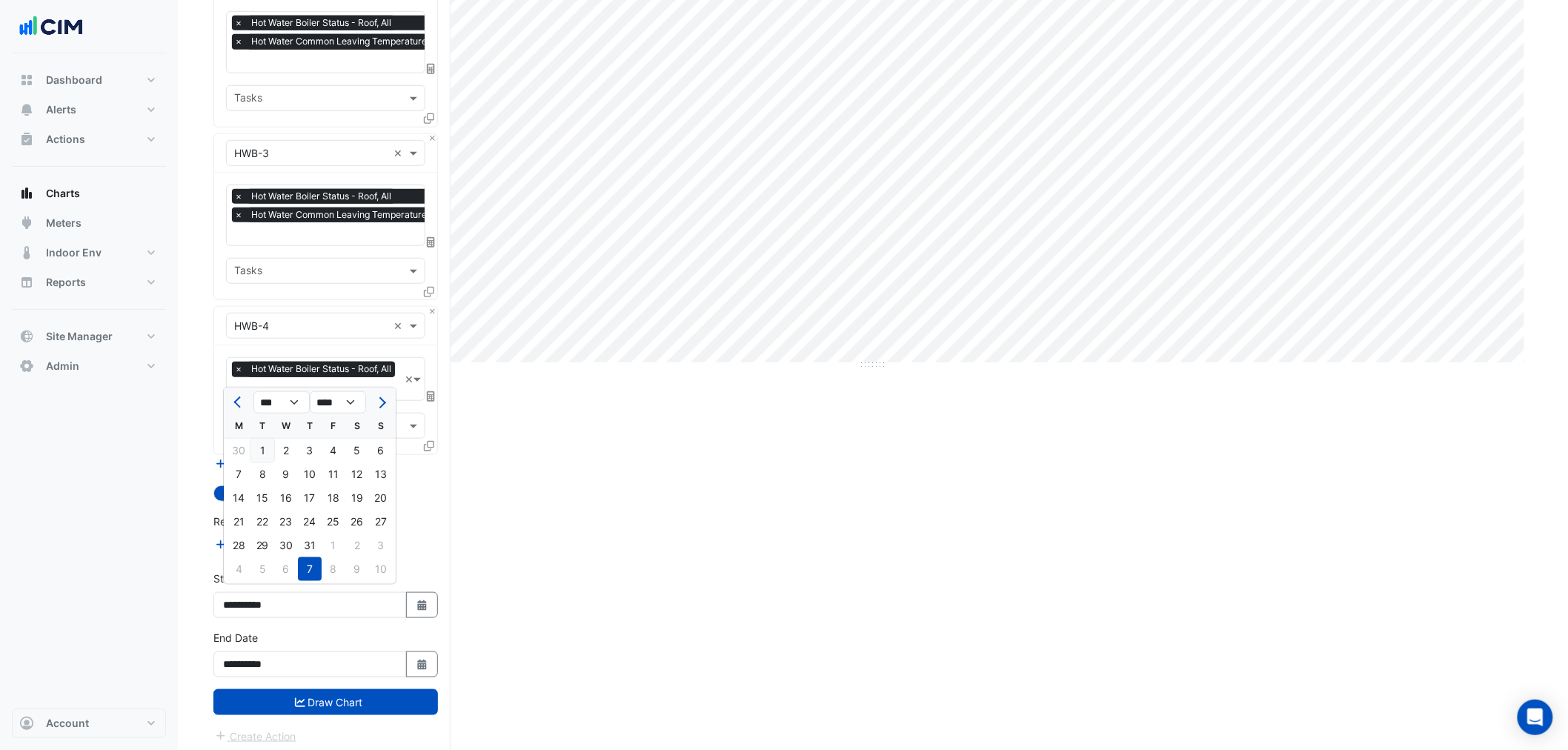
click at [256, 446] on div "1" at bounding box center [262, 450] width 24 height 24
type input "**********"
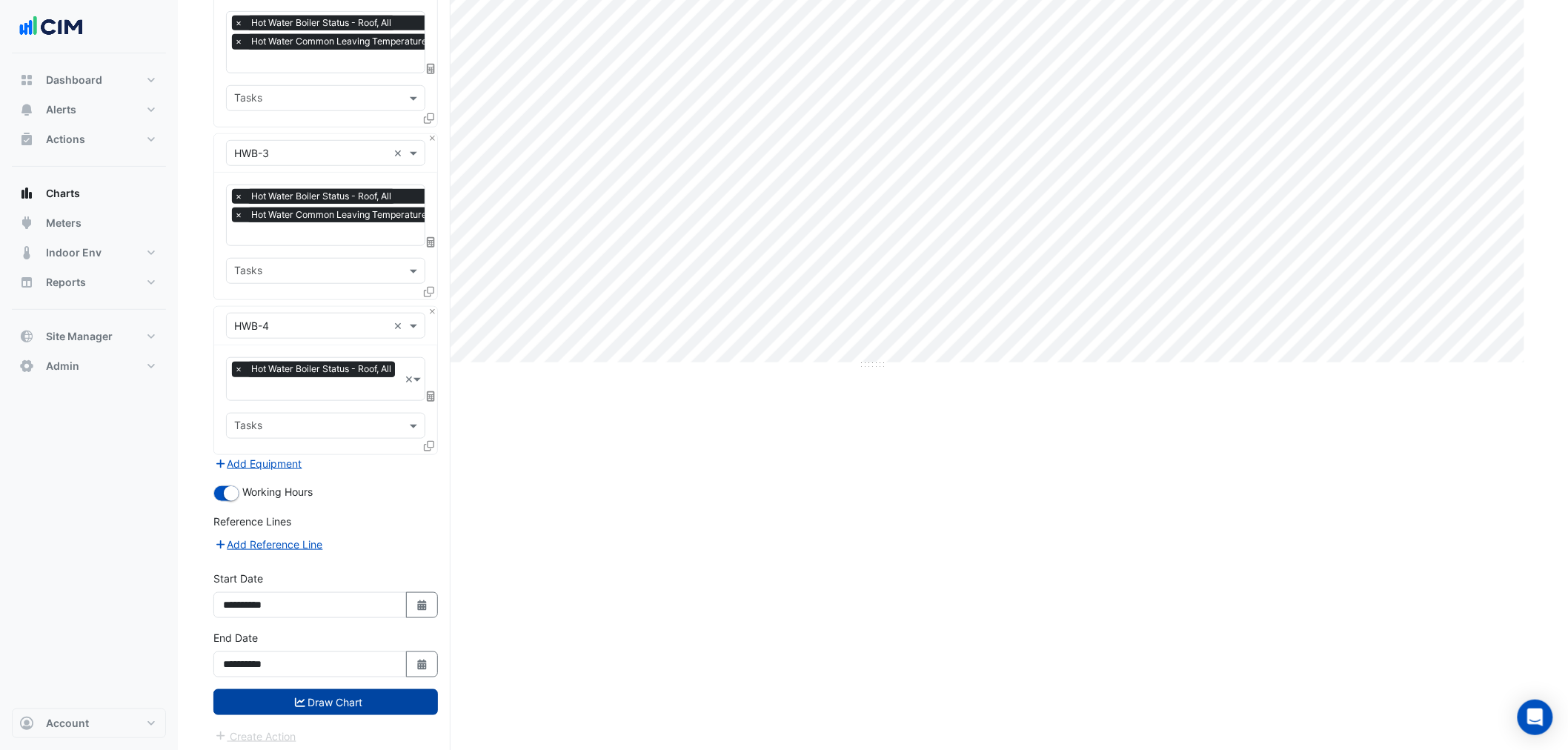
click at [282, 700] on button "Draw Chart" at bounding box center [326, 701] width 224 height 26
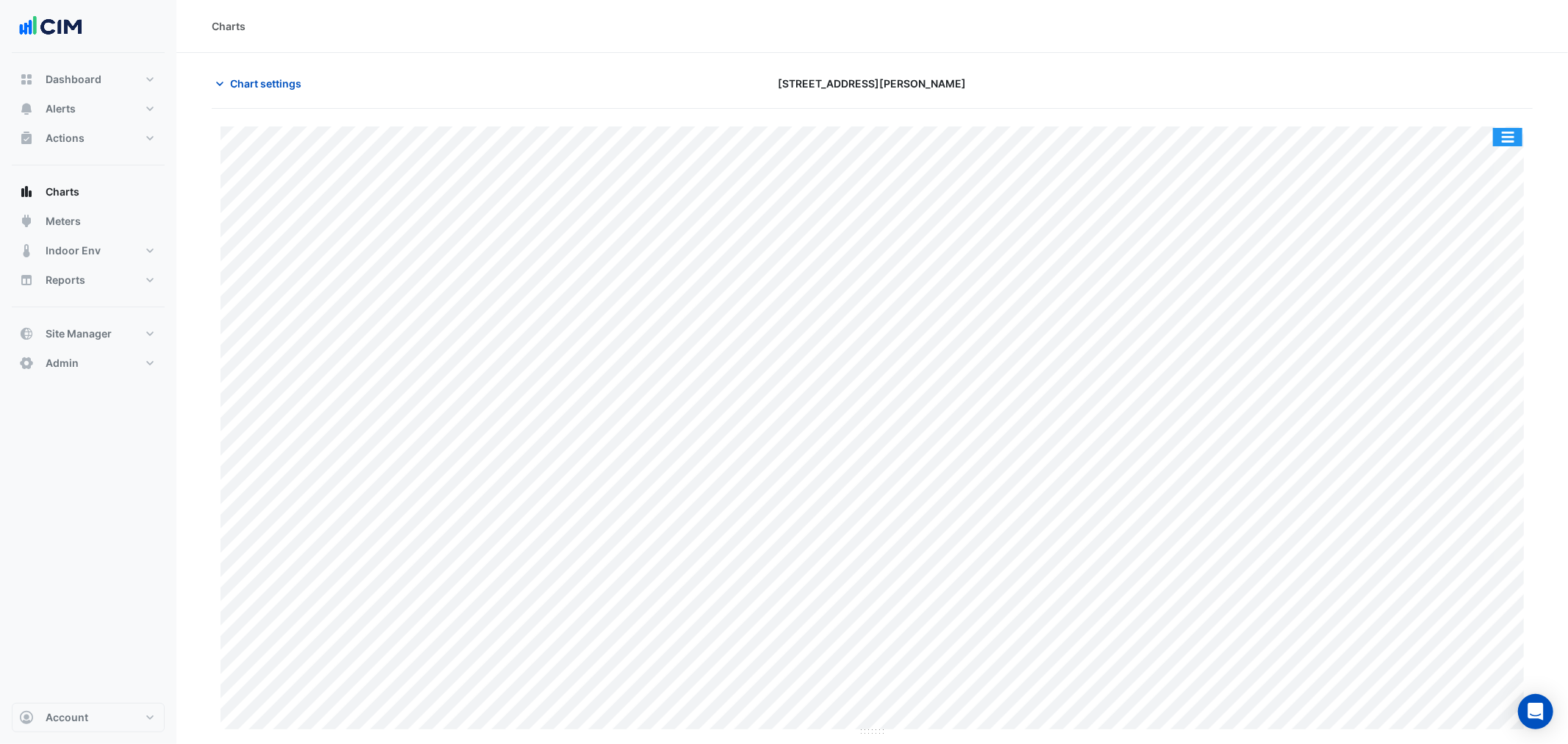
click at [1505, 135] on button "button" at bounding box center [1507, 137] width 29 height 18
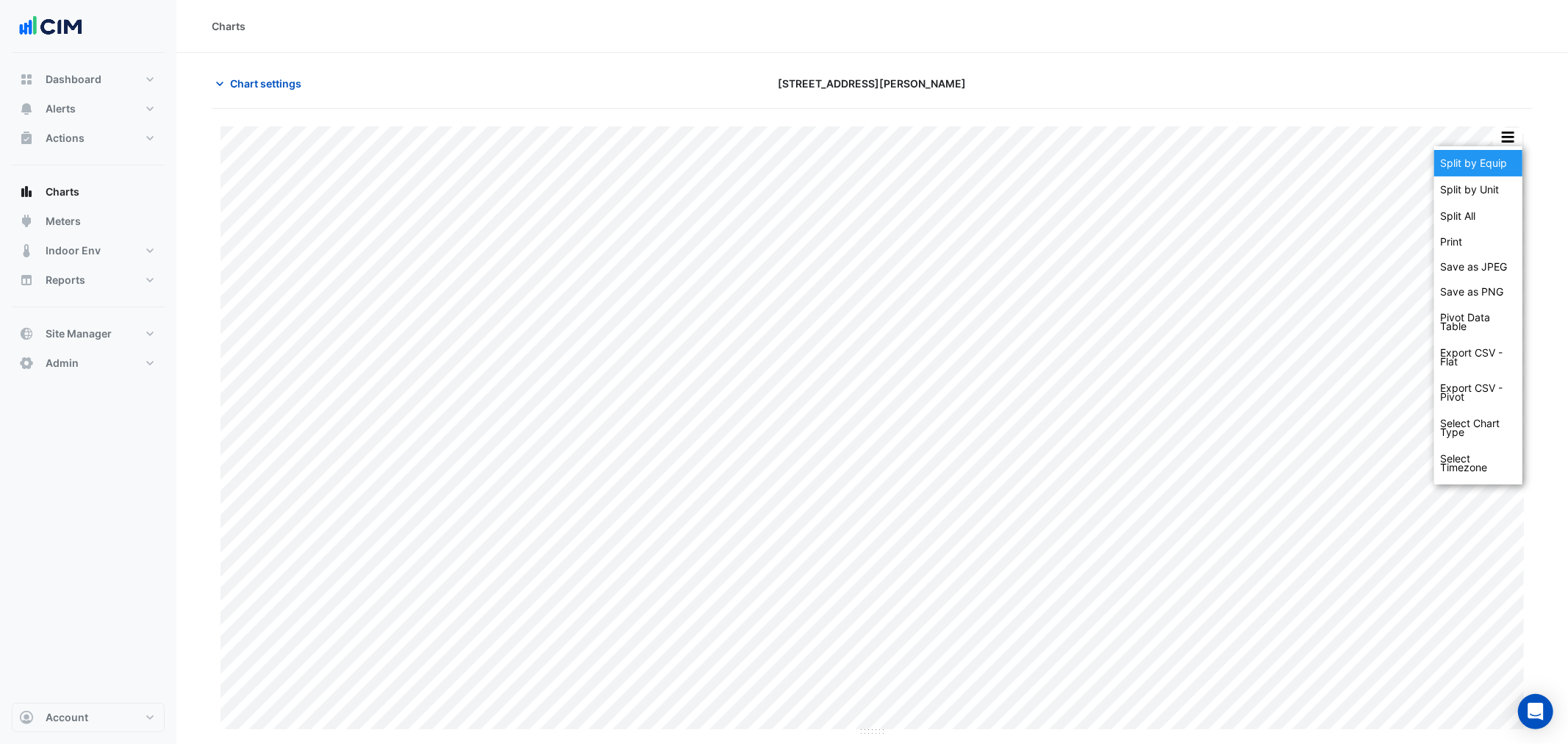
click at [1497, 158] on div "Split by Equip" at bounding box center [1478, 163] width 88 height 26
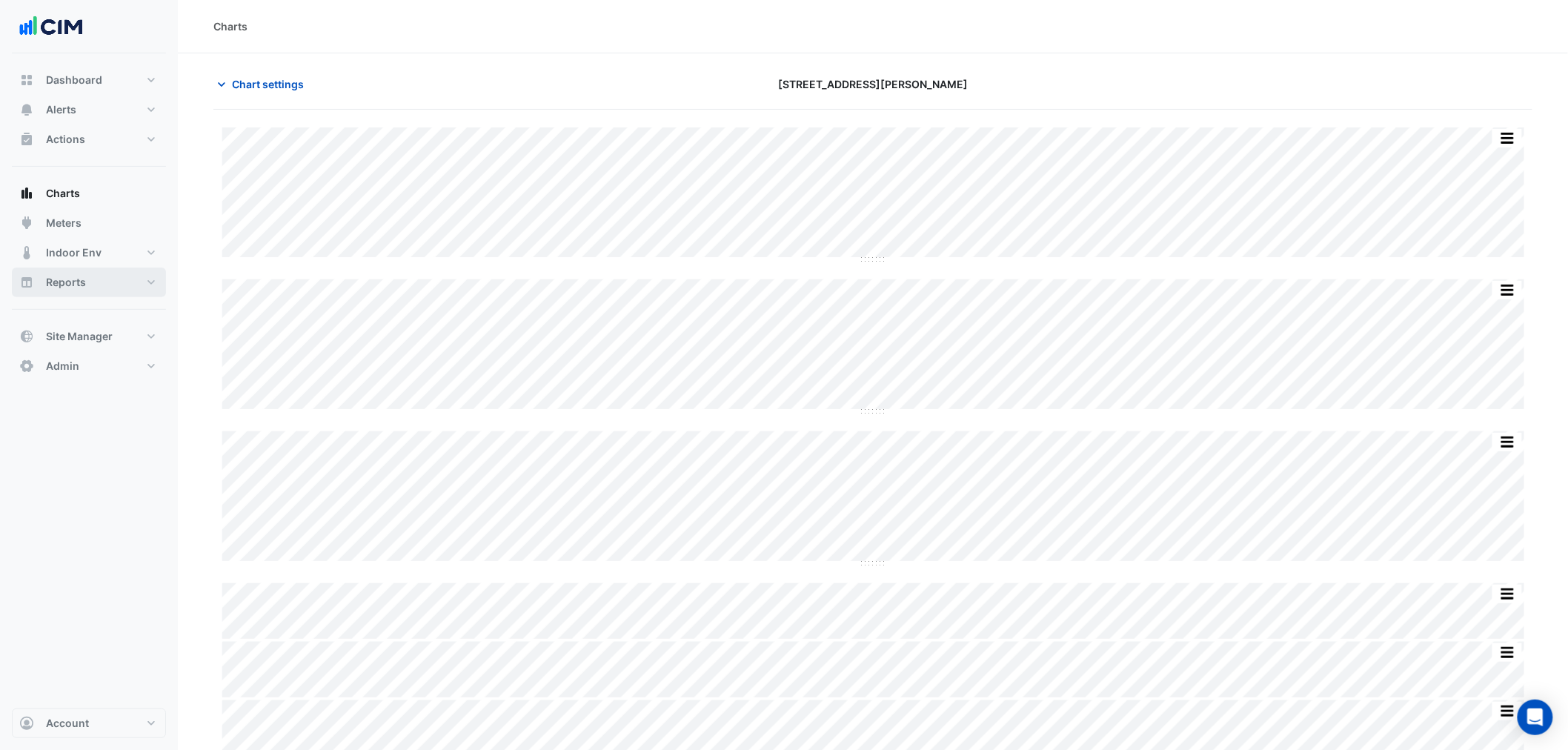
scroll to position [68, 0]
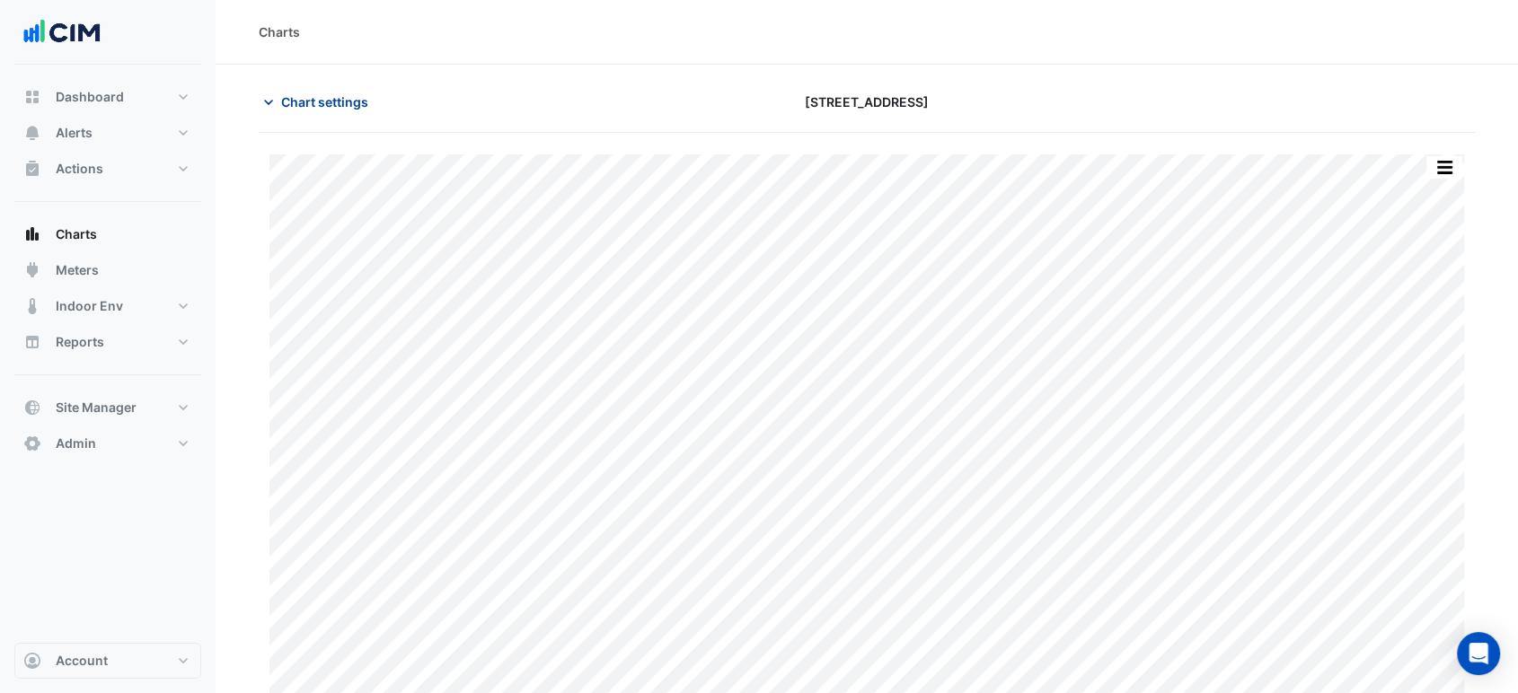
click at [353, 90] on button "Chart settings" at bounding box center [319, 101] width 121 height 31
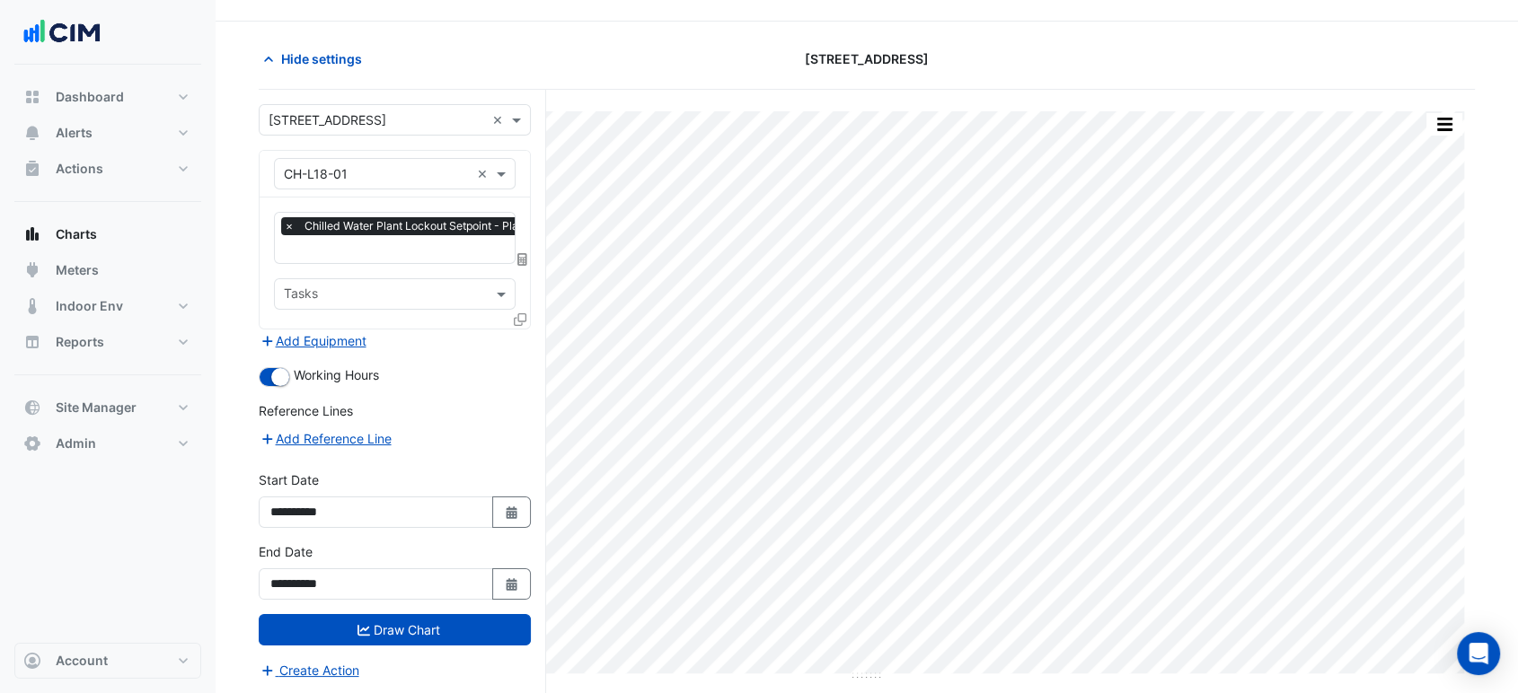
scroll to position [67, 0]
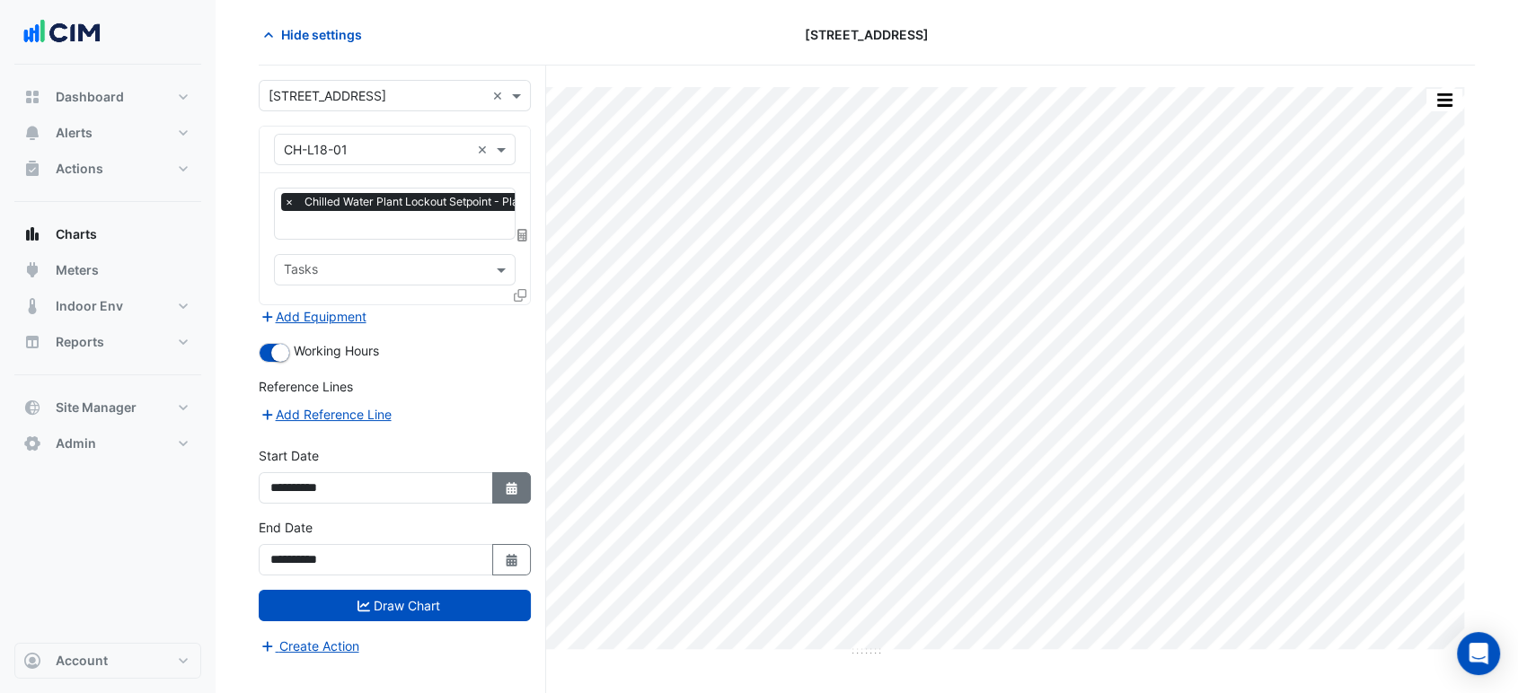
click at [501, 484] on button "Select Date" at bounding box center [512, 487] width 40 height 31
select select "*"
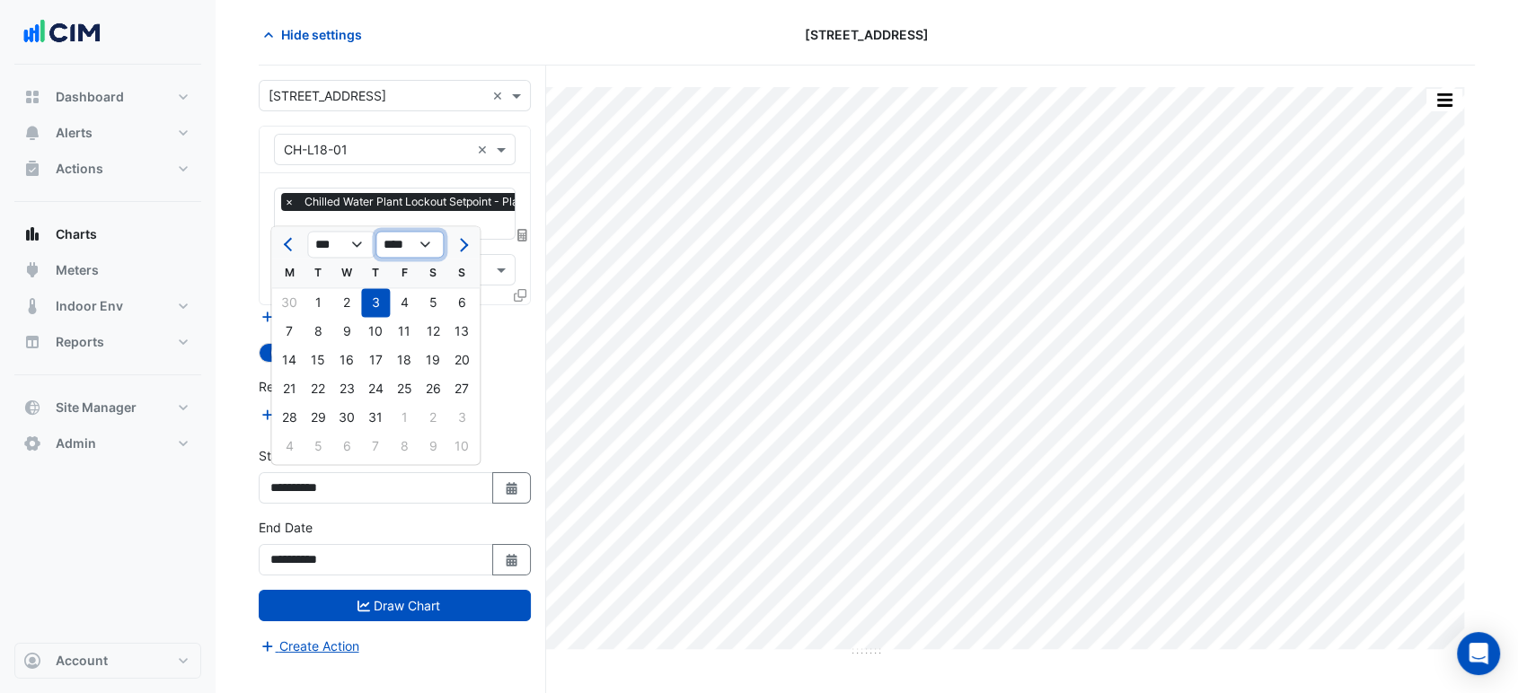
click at [393, 253] on select "**** **** **** **** **** **** **** **** **** **** ****" at bounding box center [409, 245] width 68 height 27
select select "****"
click at [375, 232] on select "**** **** **** **** **** **** **** **** **** **** ****" at bounding box center [409, 245] width 68 height 27
click at [293, 247] on span "Previous month" at bounding box center [290, 244] width 13 height 13
select select "*"
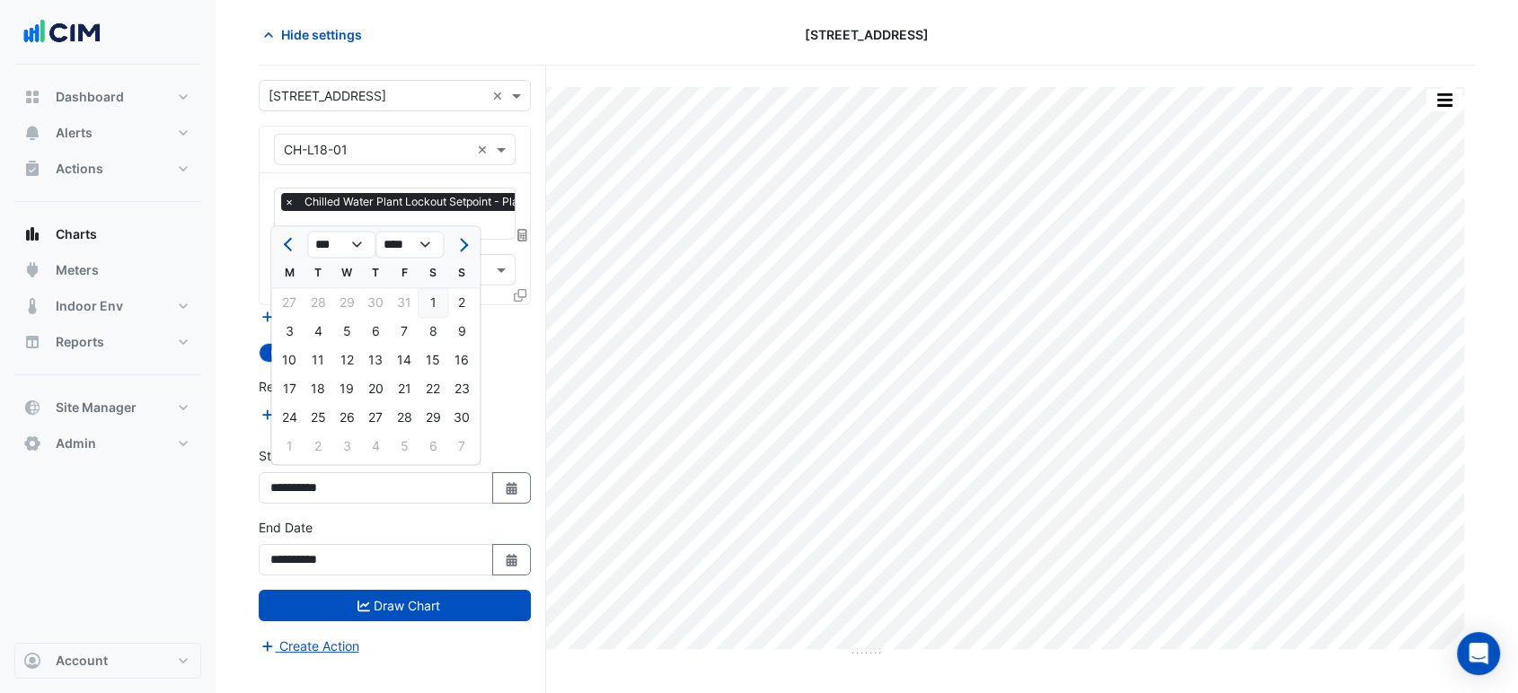
click at [429, 303] on div "1" at bounding box center [433, 302] width 29 height 29
type input "**********"
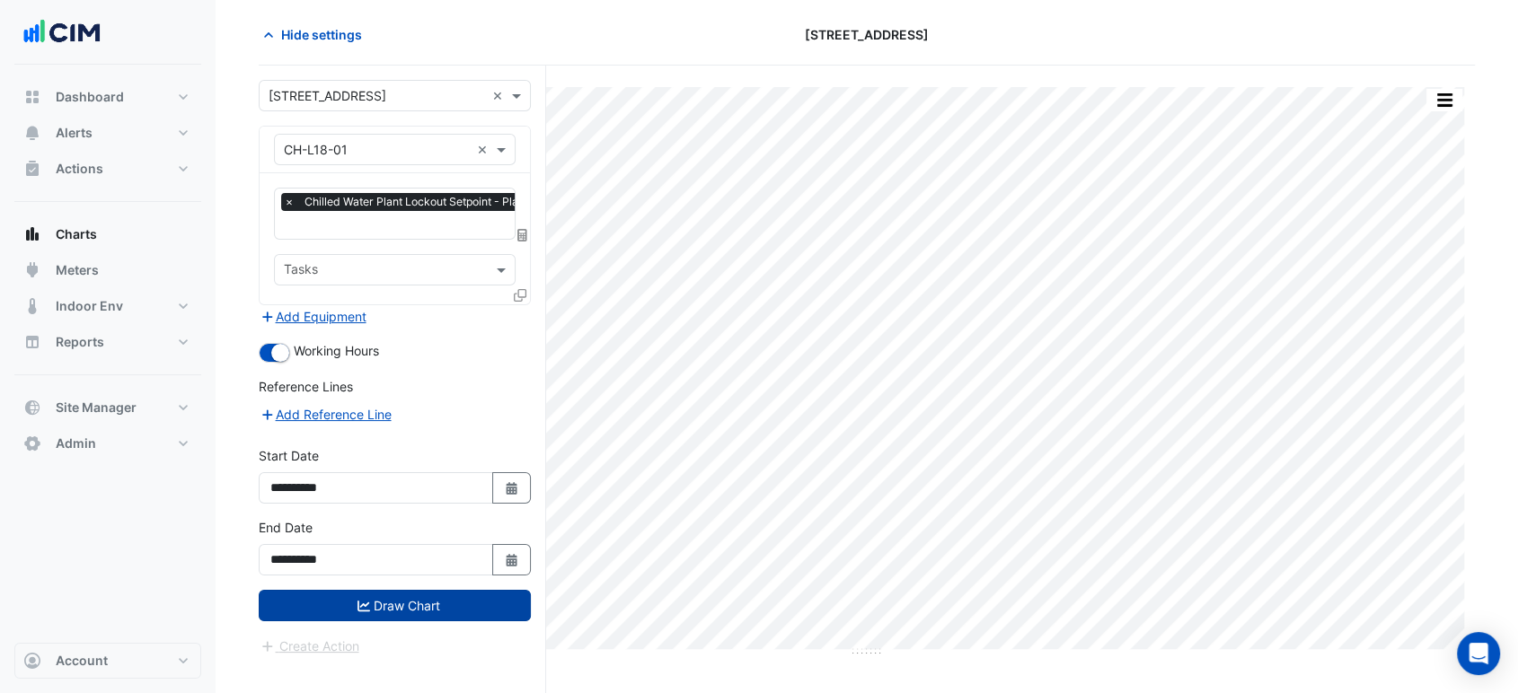
click at [463, 593] on button "Draw Chart" at bounding box center [395, 605] width 272 height 31
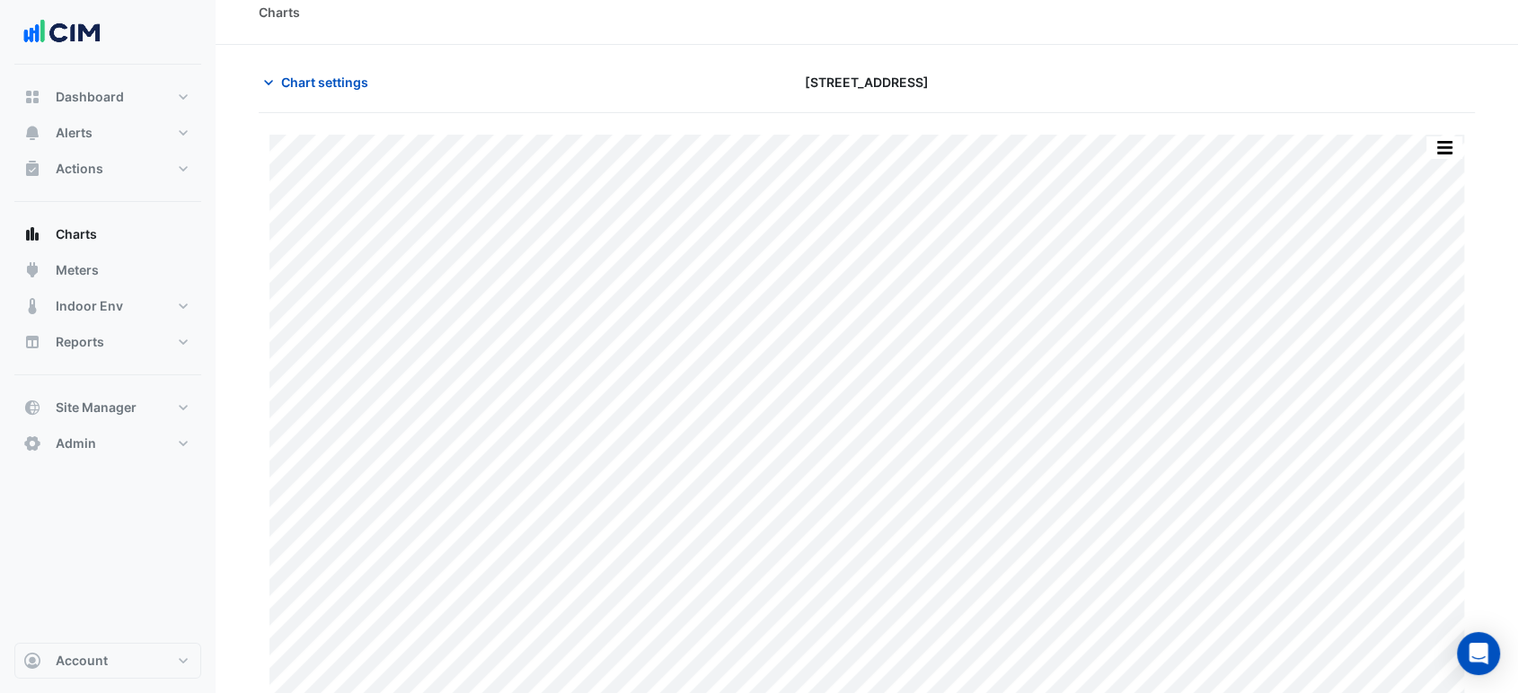
scroll to position [31, 0]
click at [1326, 52] on section "Chart settings 6 Hassall Street Print Save as JPEG Save as PNG Pivot Data Table…" at bounding box center [867, 364] width 1302 height 660
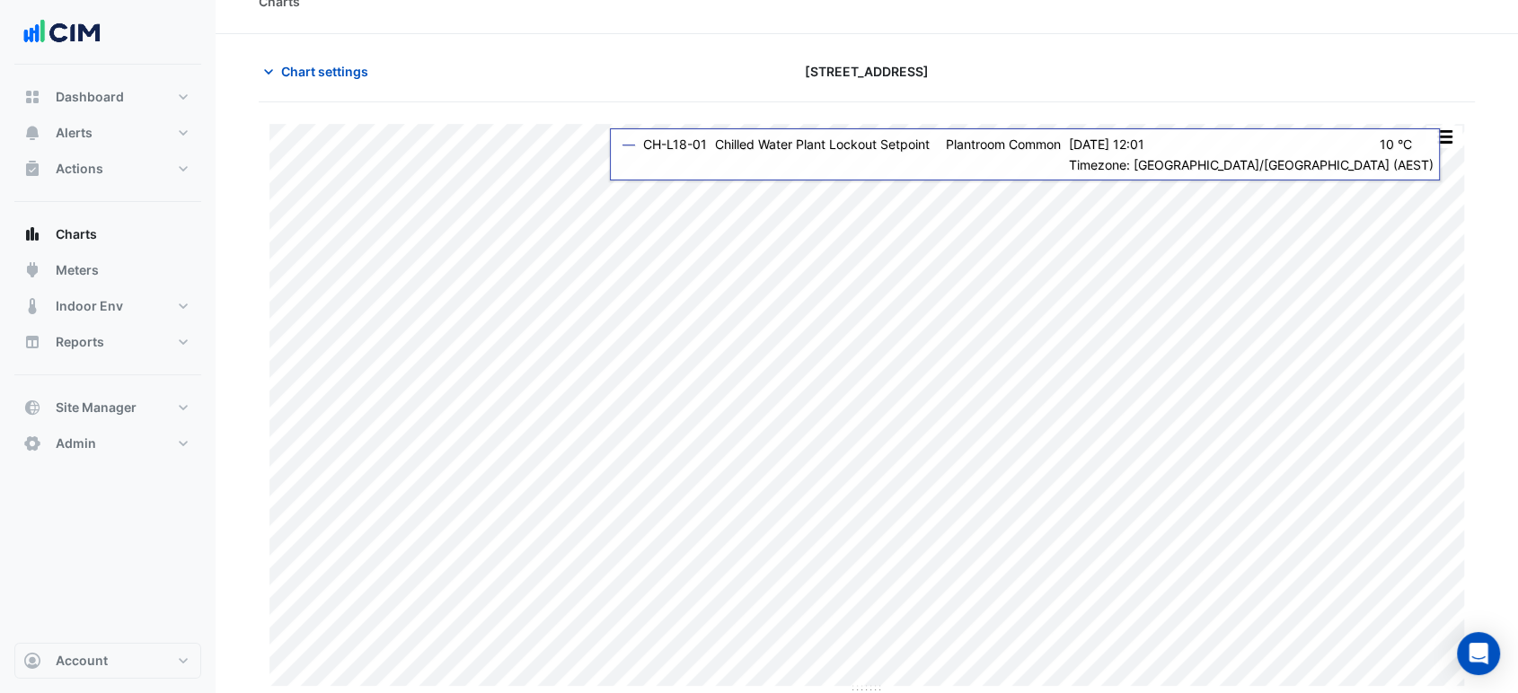
click at [790, 61] on div "6 Hassall Street" at bounding box center [866, 71] width 412 height 31
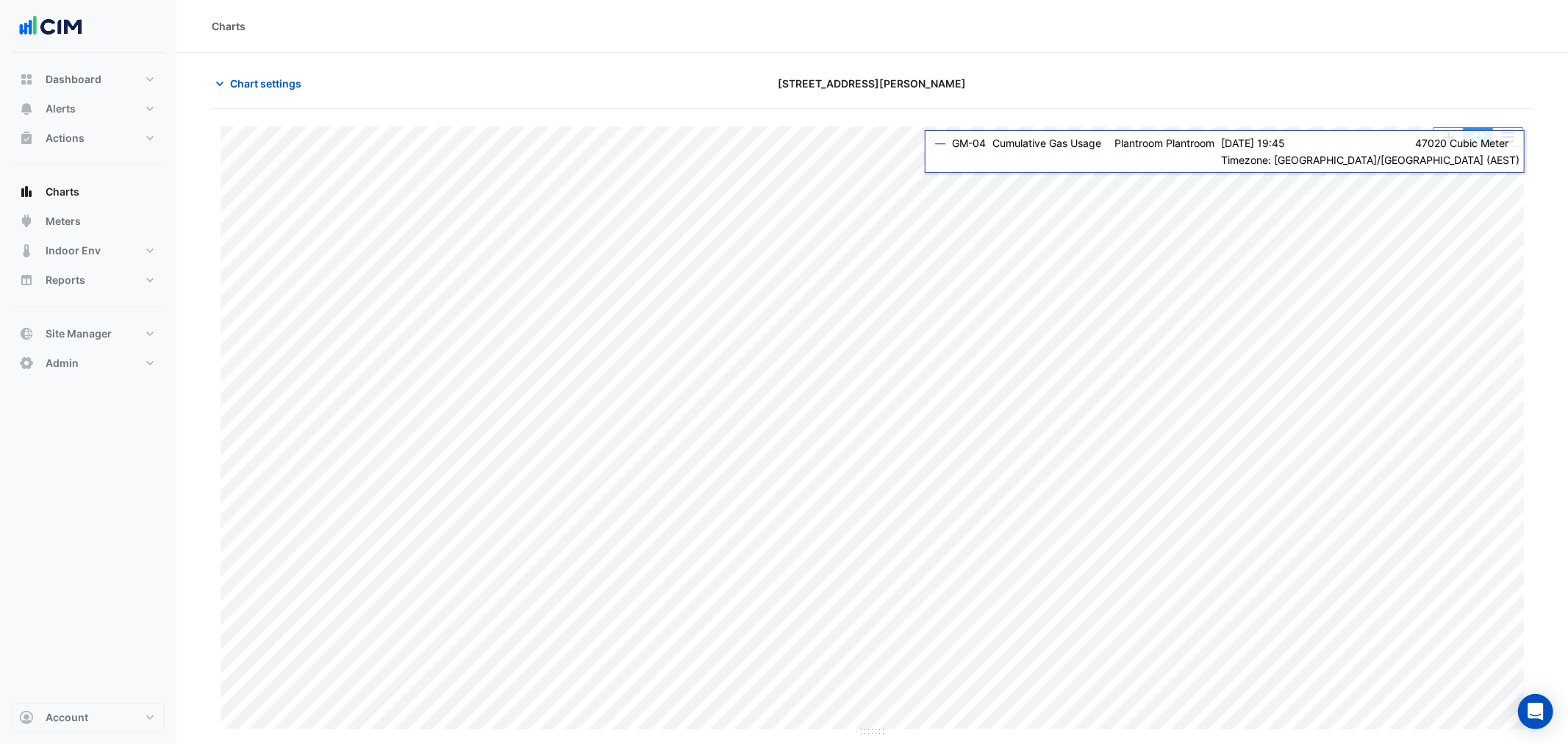
click at [1467, 138] on button "button" at bounding box center [1478, 137] width 29 height 18
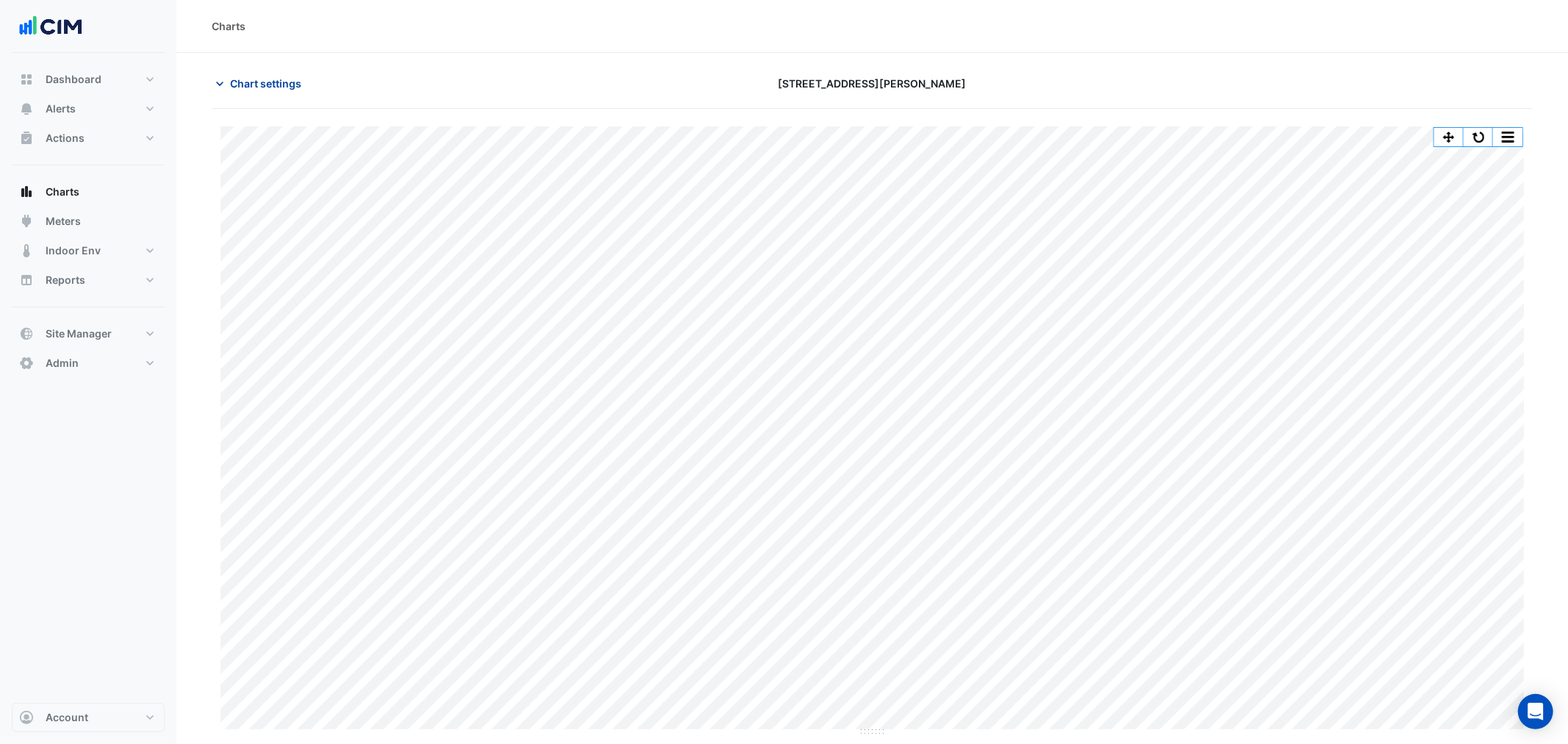
click at [218, 90] on icon "button" at bounding box center [220, 83] width 15 height 15
click at [1476, 135] on button "button" at bounding box center [1478, 137] width 29 height 18
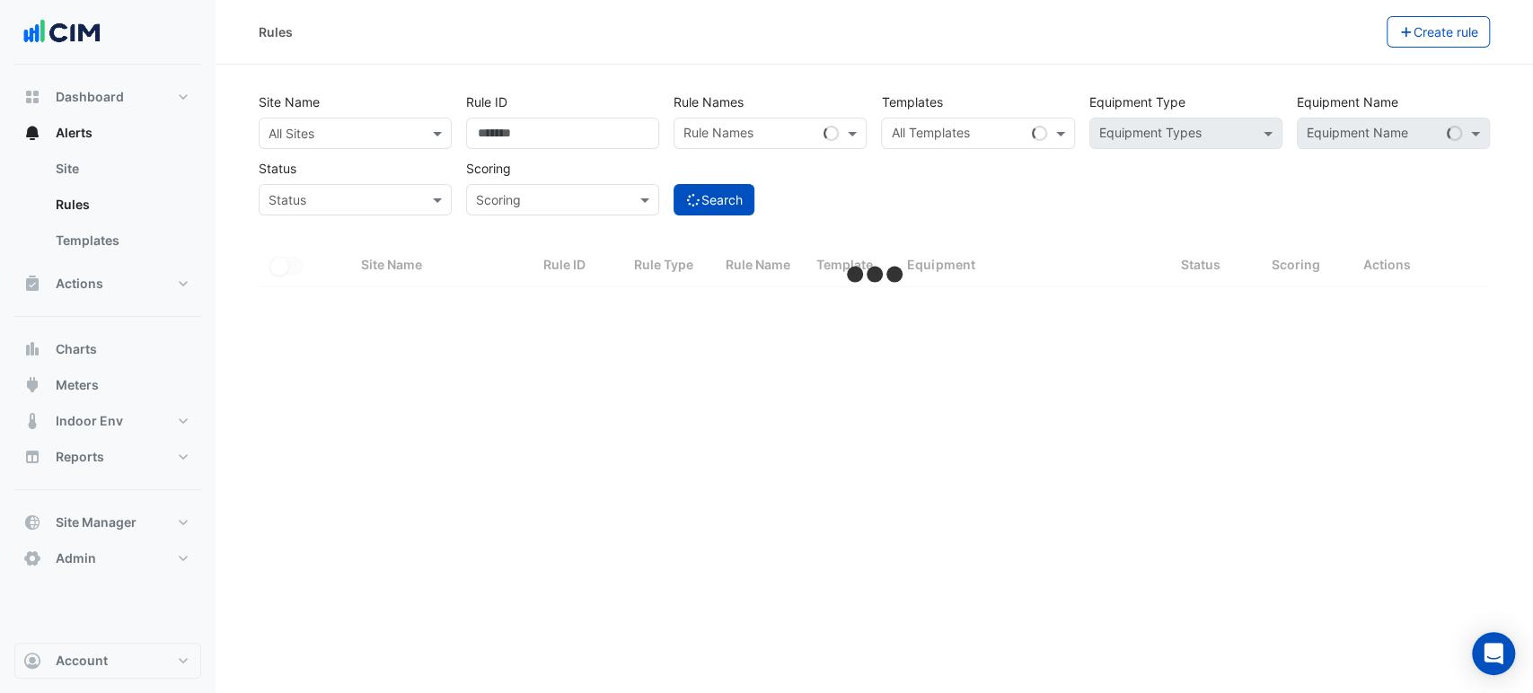
select select "***"
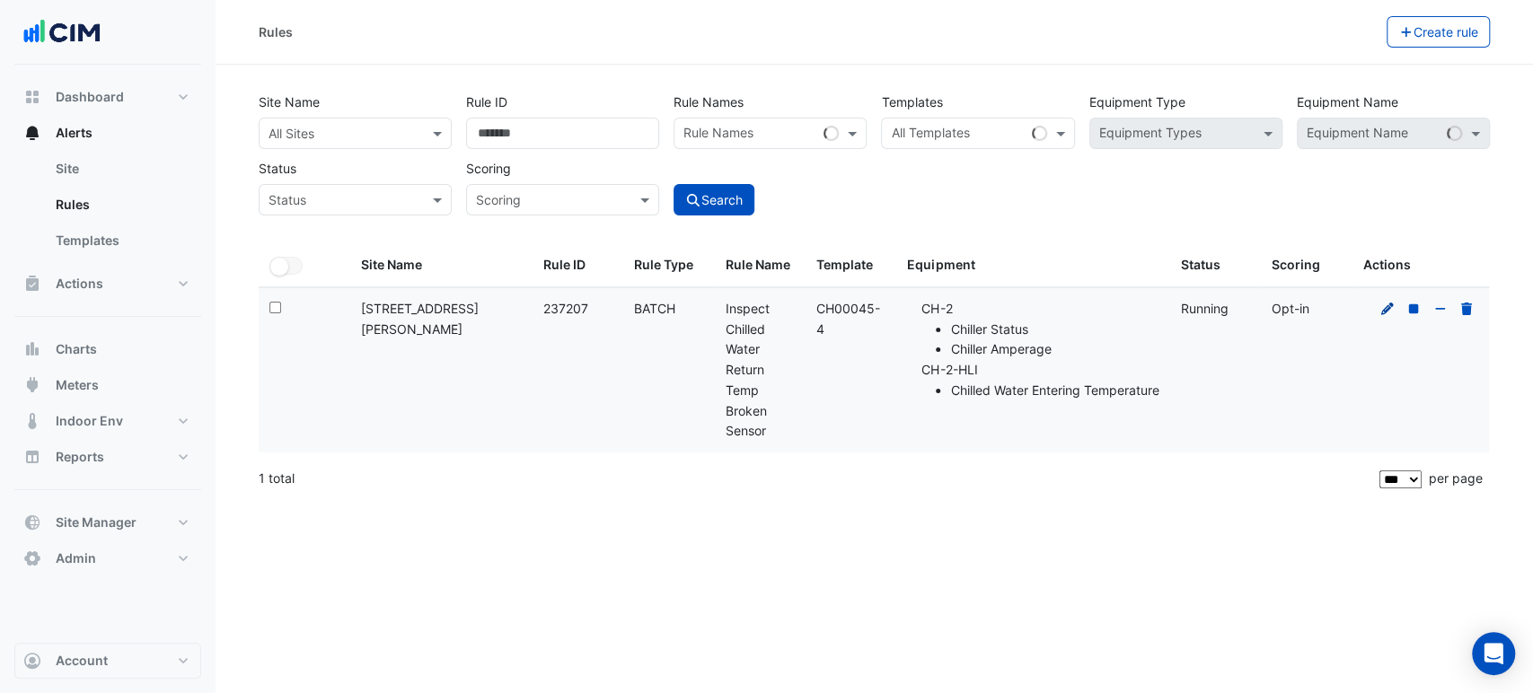
click at [1388, 307] on icon at bounding box center [1387, 308] width 13 height 13
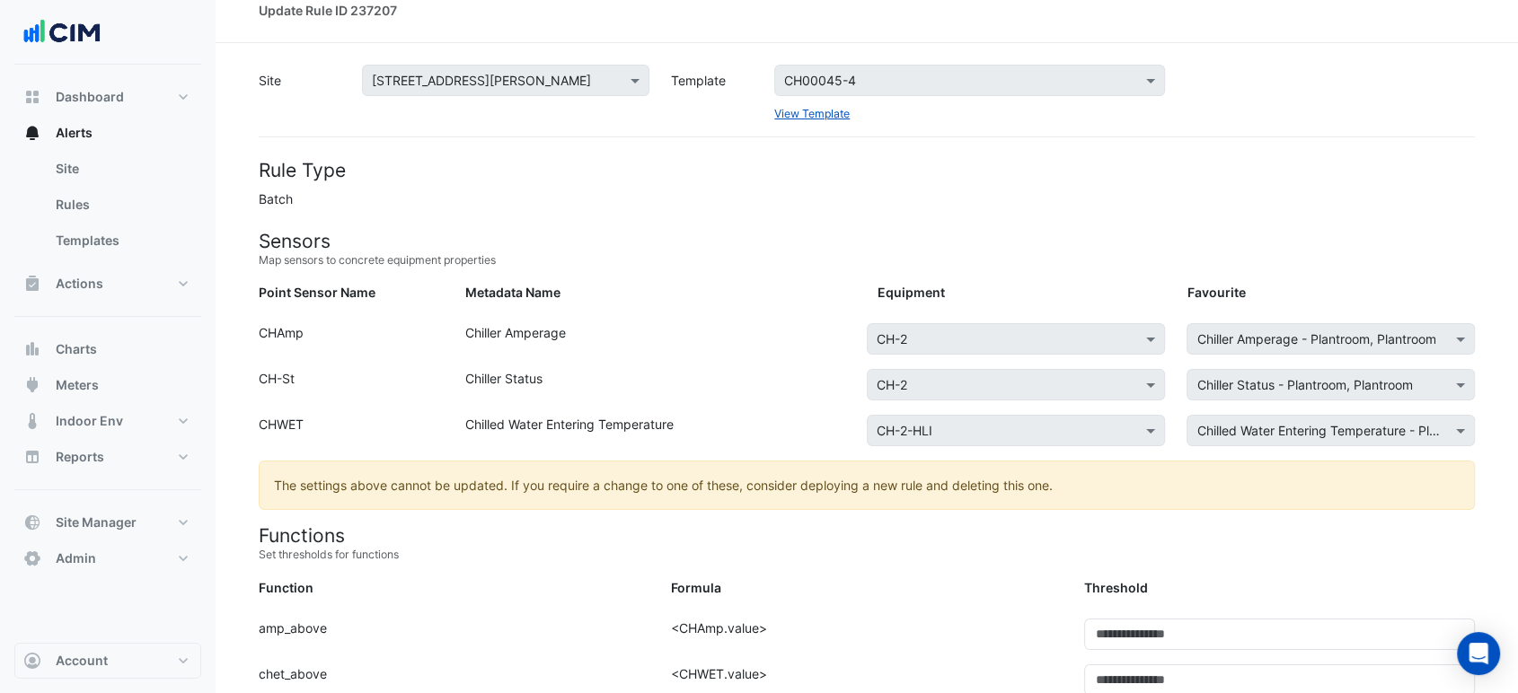
scroll to position [421, 0]
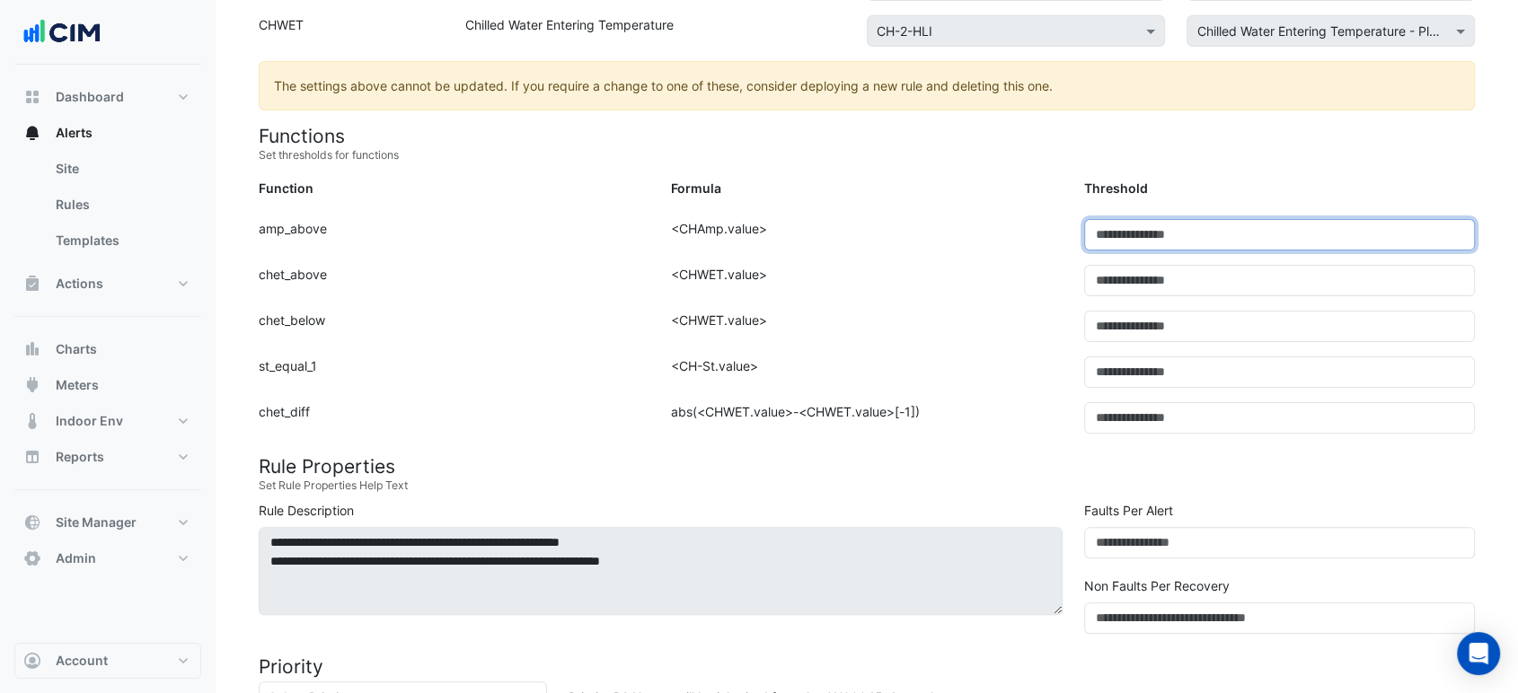
drag, startPoint x: 1136, startPoint y: 238, endPoint x: 1052, endPoint y: 235, distance: 84.5
click at [1065, 235] on div "Function: amp_above Formula: <CHAmp.value> Threshold: *" at bounding box center [867, 242] width 1238 height 46
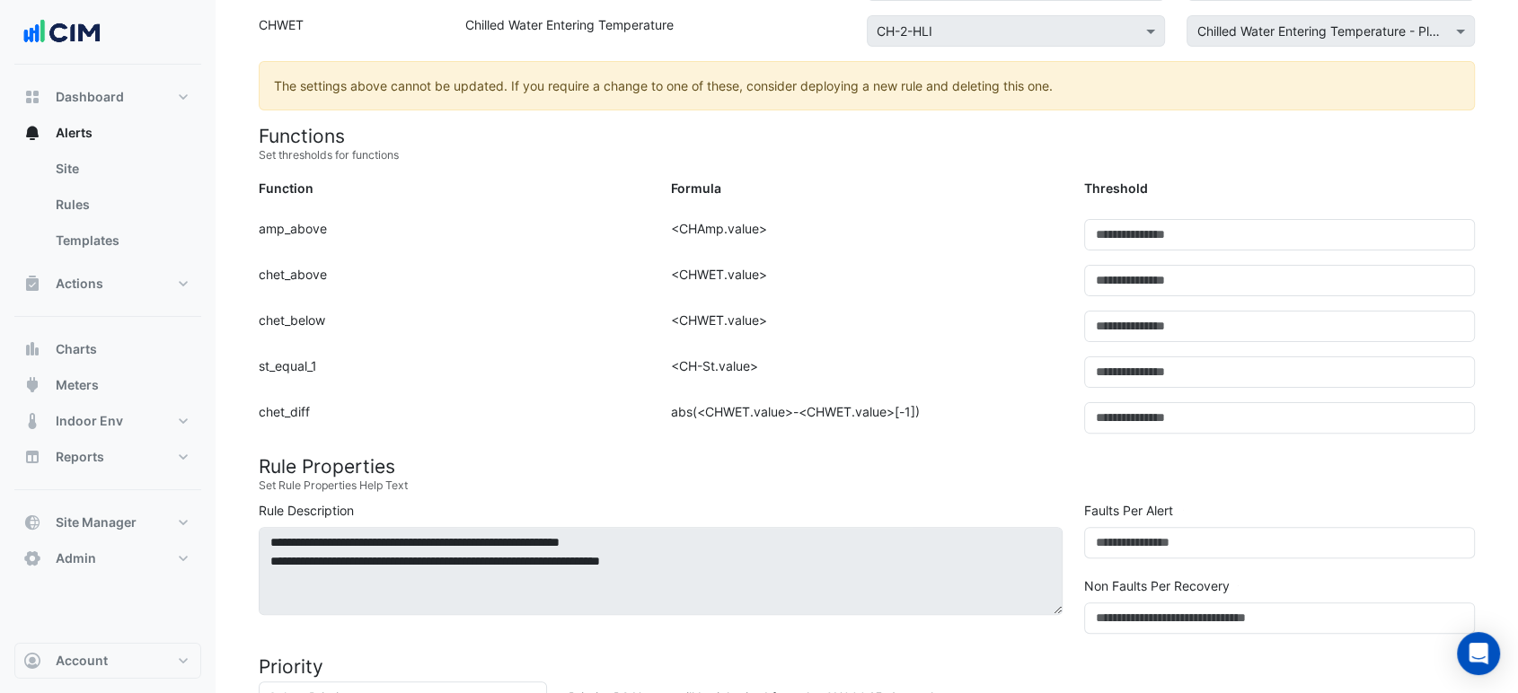
click at [1052, 235] on div "Formula: <CHAmp.value>" at bounding box center [866, 242] width 412 height 46
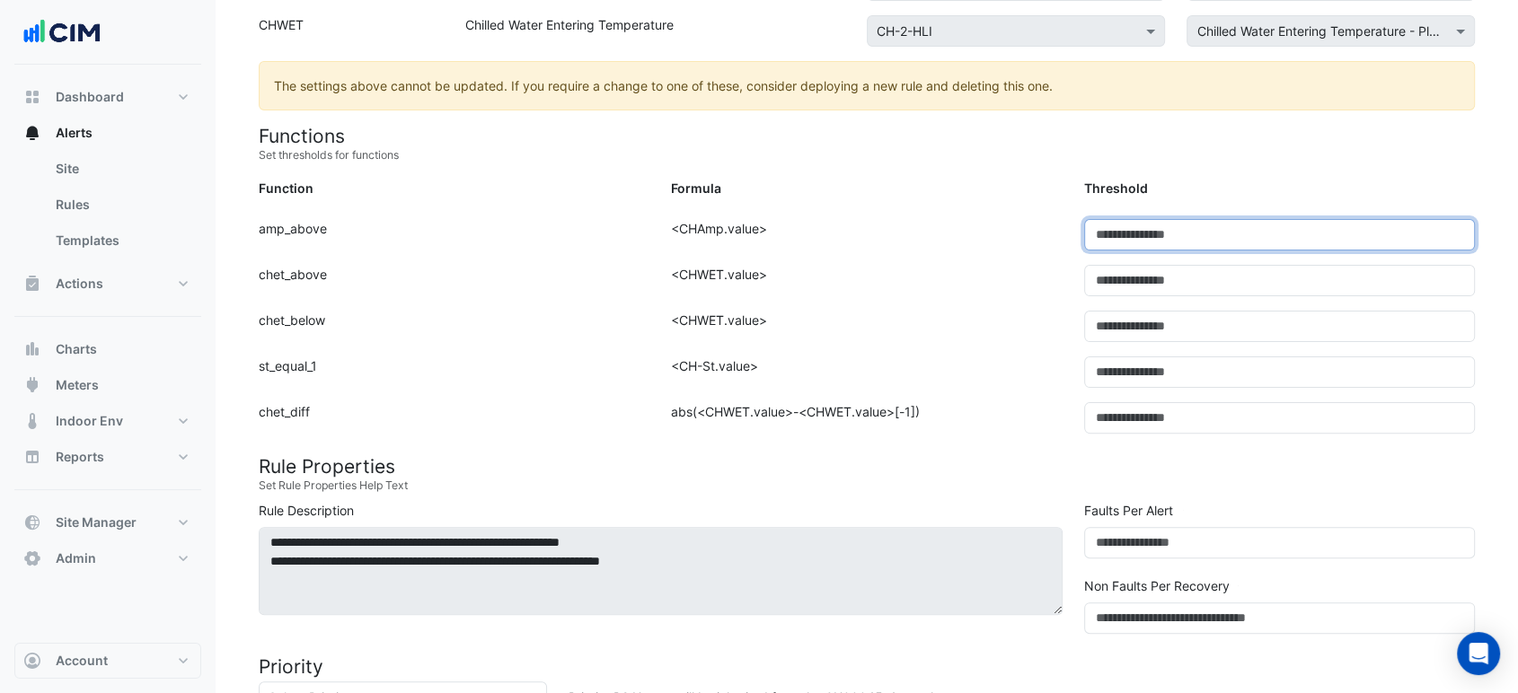
drag, startPoint x: 1034, startPoint y: 234, endPoint x: 1011, endPoint y: 231, distance: 22.6
click at [1015, 233] on div "Function: amp_above Formula: <CHAmp.value> Threshold: *" at bounding box center [867, 242] width 1238 height 46
type input "*"
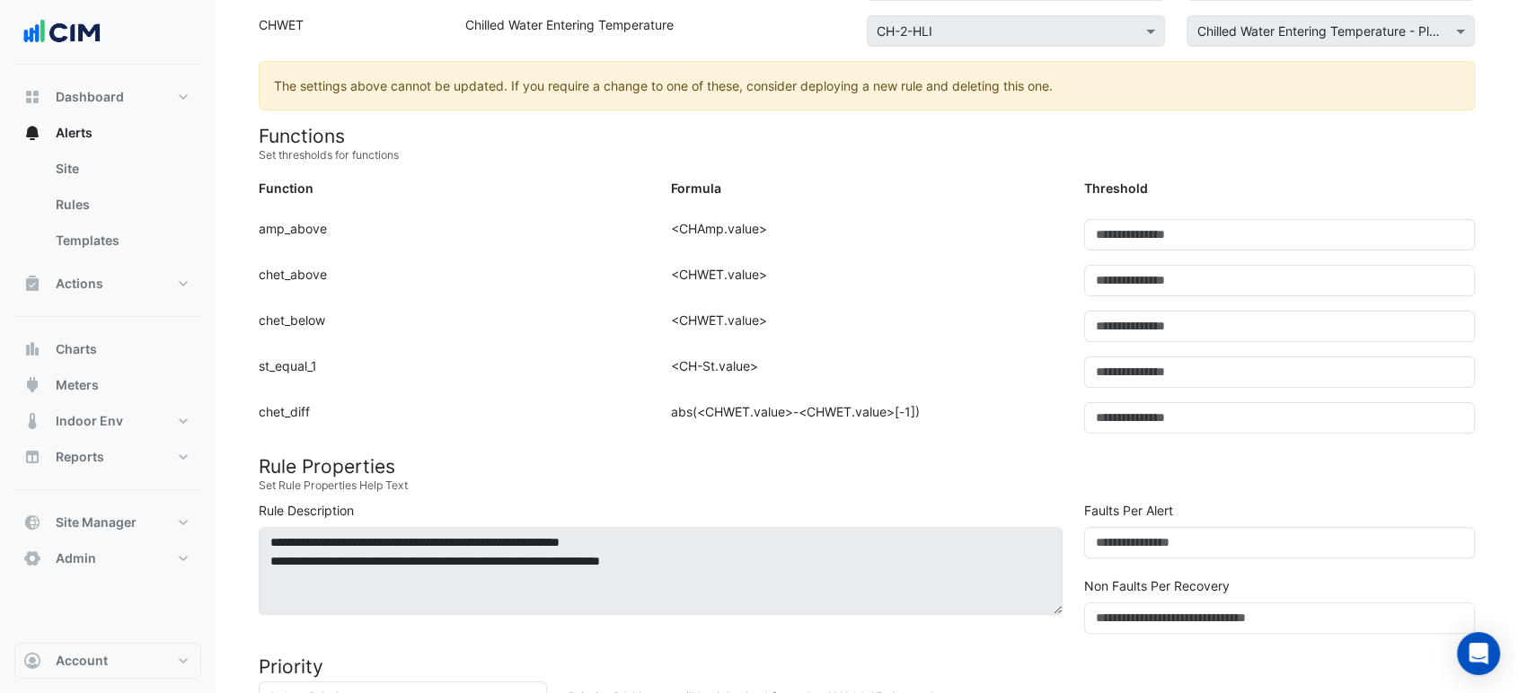
click at [1025, 206] on form "Rule Type Batch Sensors Map sensors to concrete equipment properties Point Sens…" at bounding box center [867, 470] width 1216 height 1423
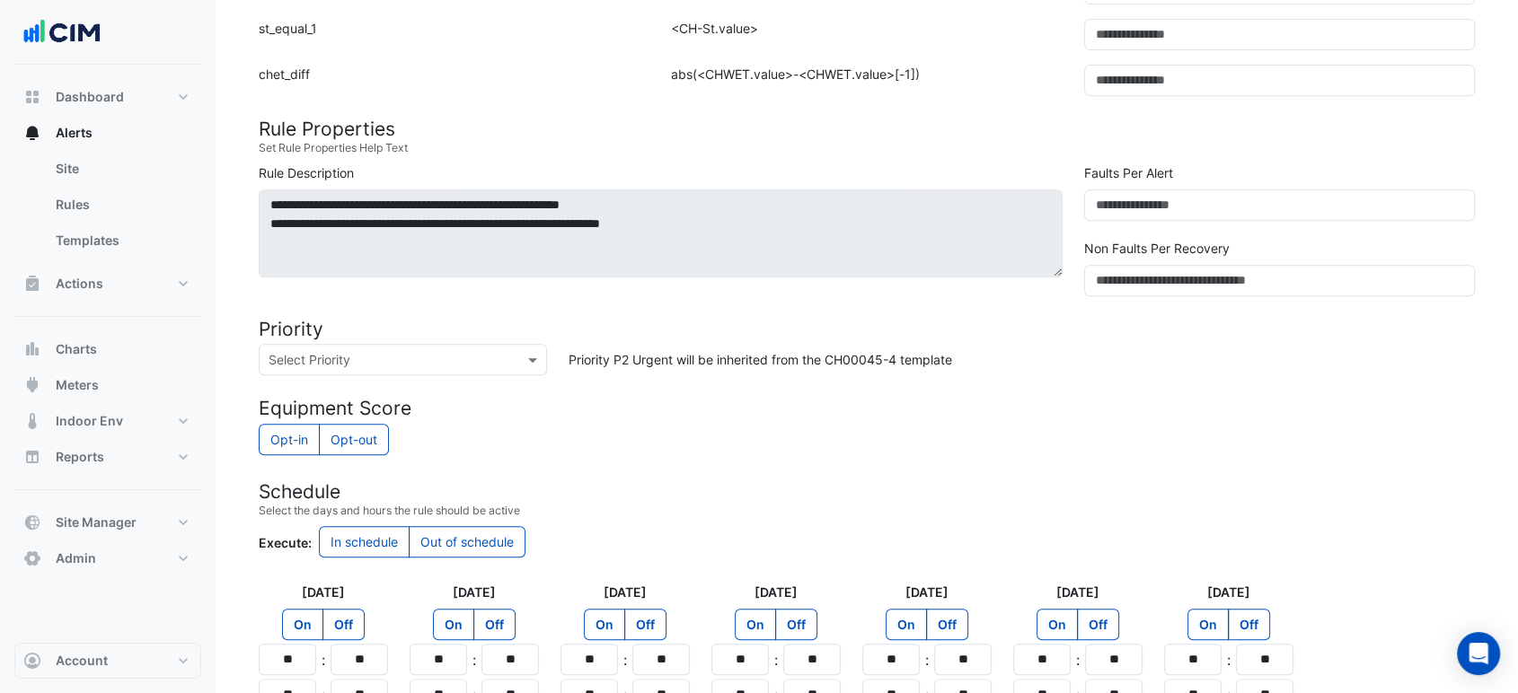
scroll to position [920, 0]
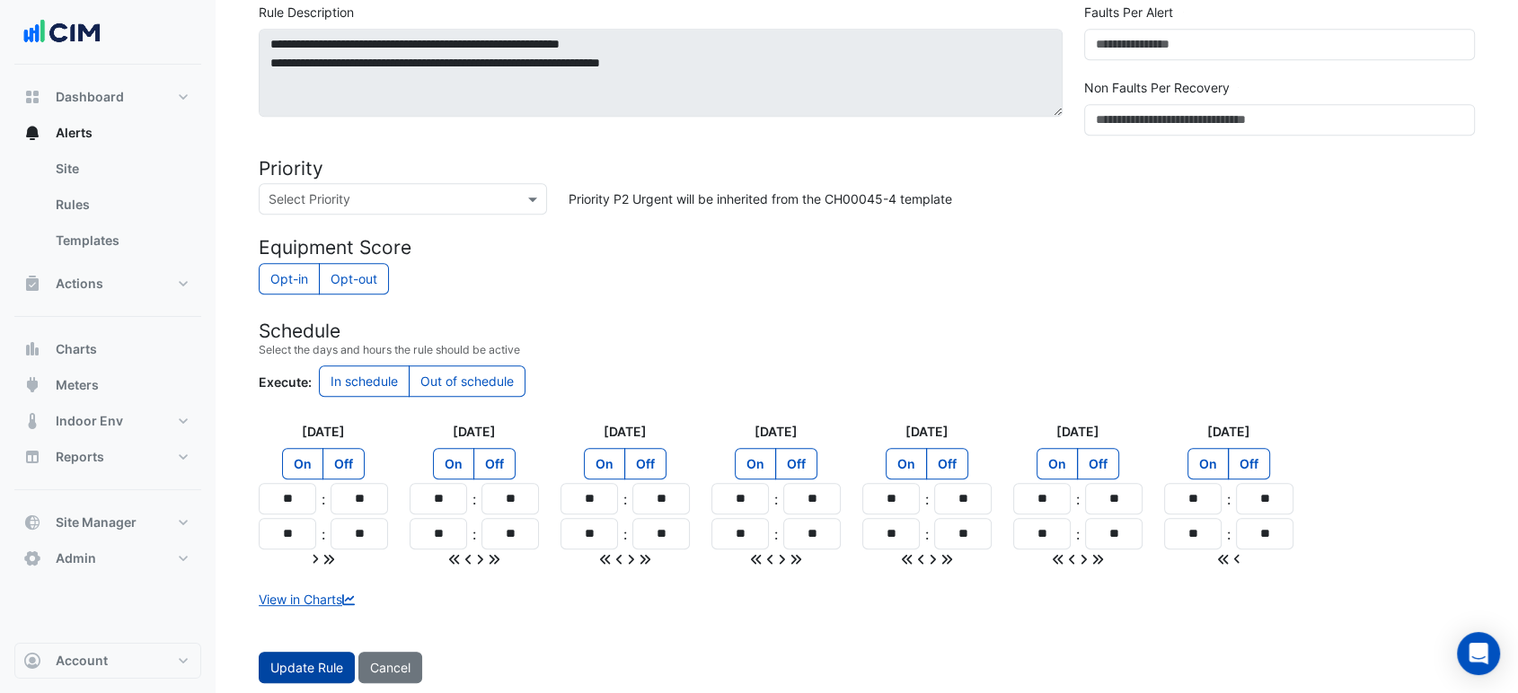
click at [303, 668] on button "Update Rule" at bounding box center [307, 667] width 96 height 31
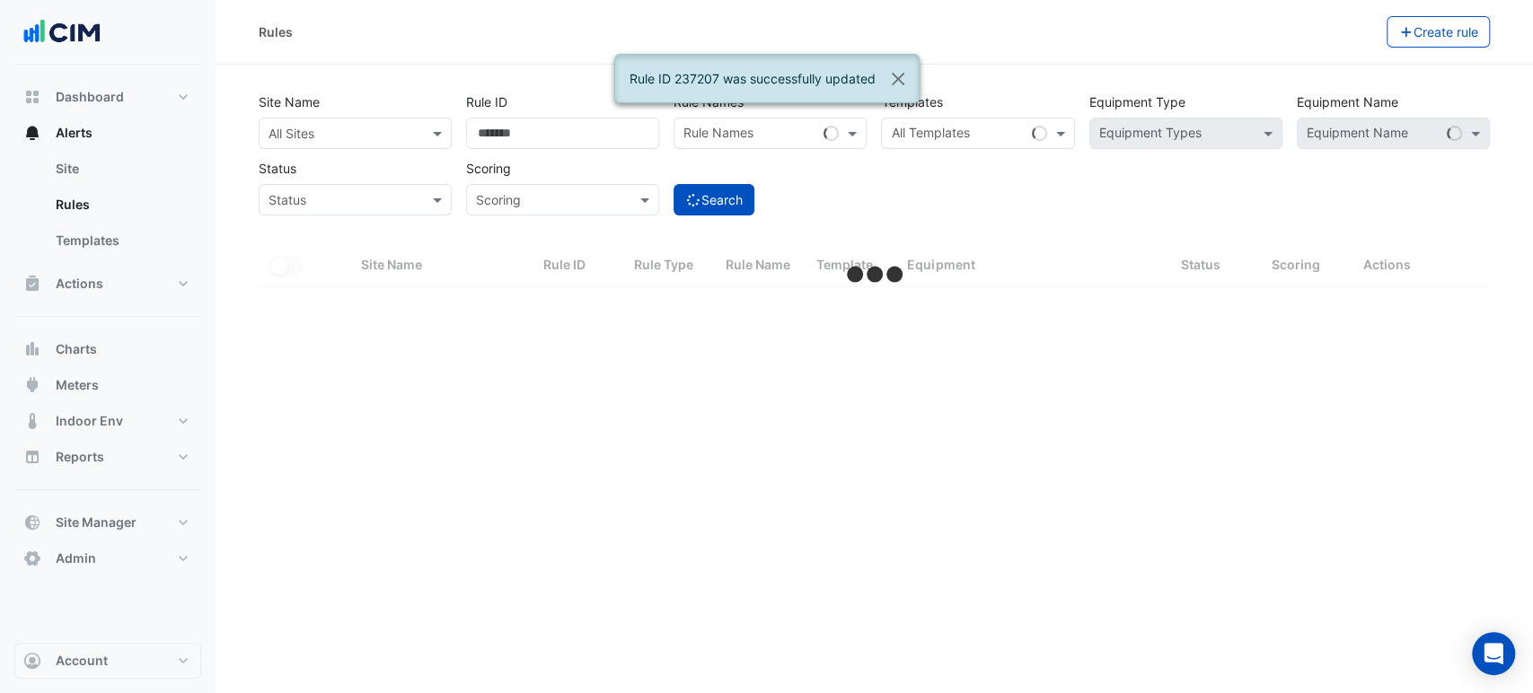
select select "***"
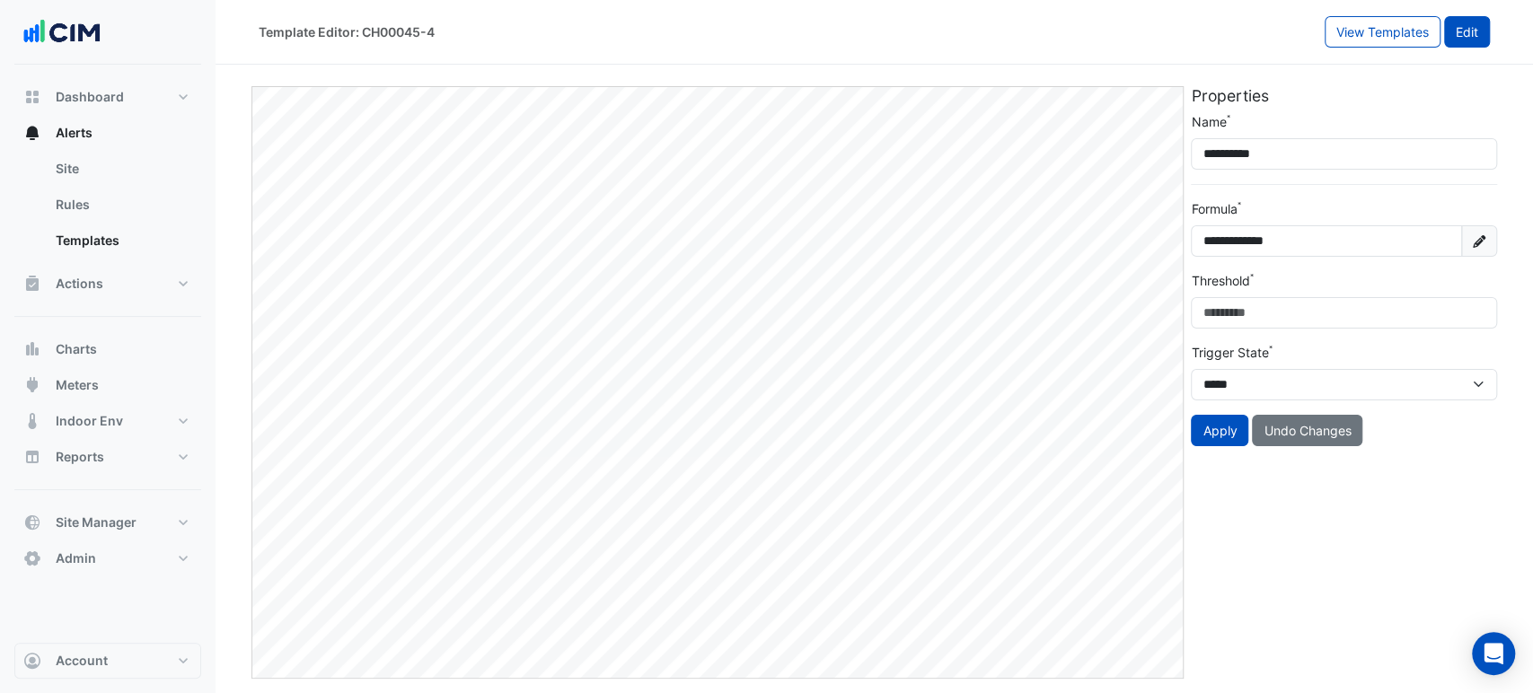
click at [1444, 39] on button "Edit" at bounding box center [1467, 31] width 46 height 31
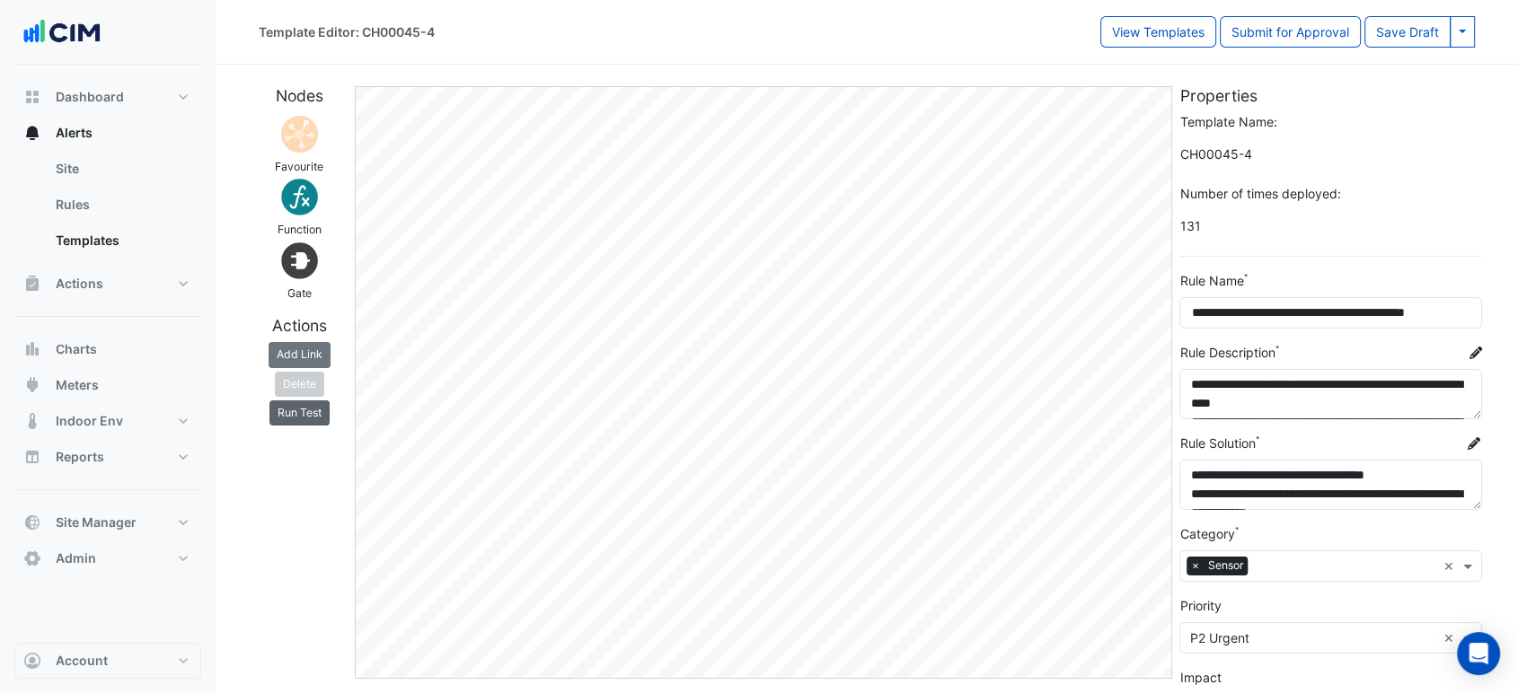
click at [301, 412] on button "Run Test" at bounding box center [299, 413] width 60 height 25
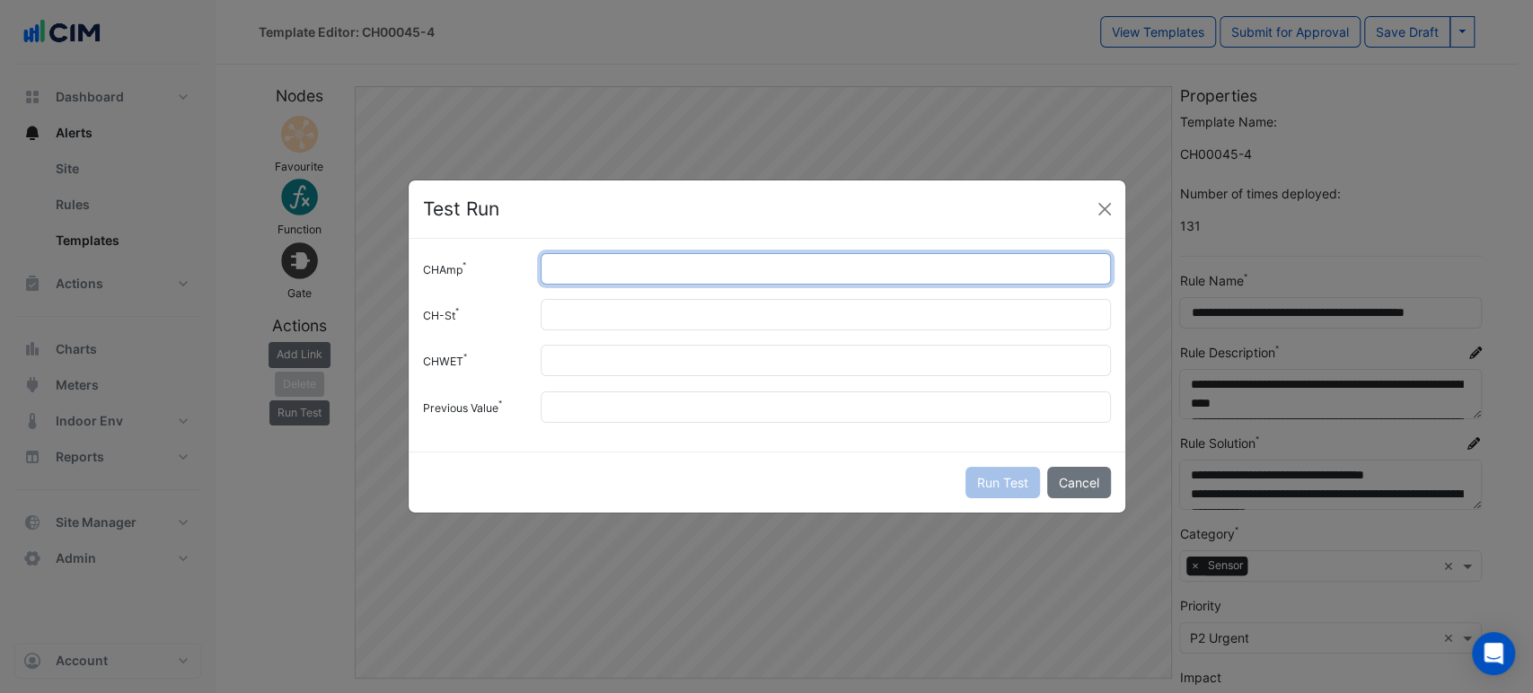
click at [581, 264] on input "CHAmp" at bounding box center [825, 268] width 569 height 31
type input "*"
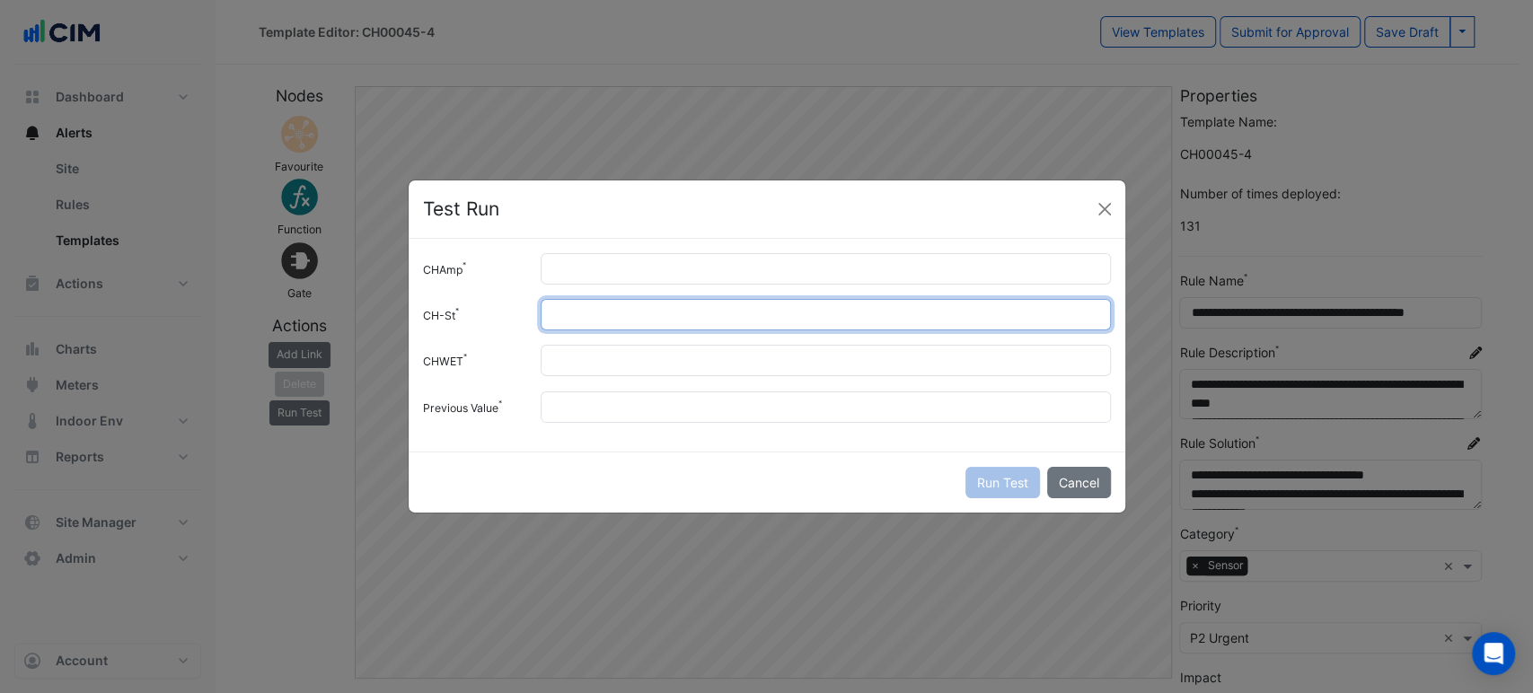
type input "*"
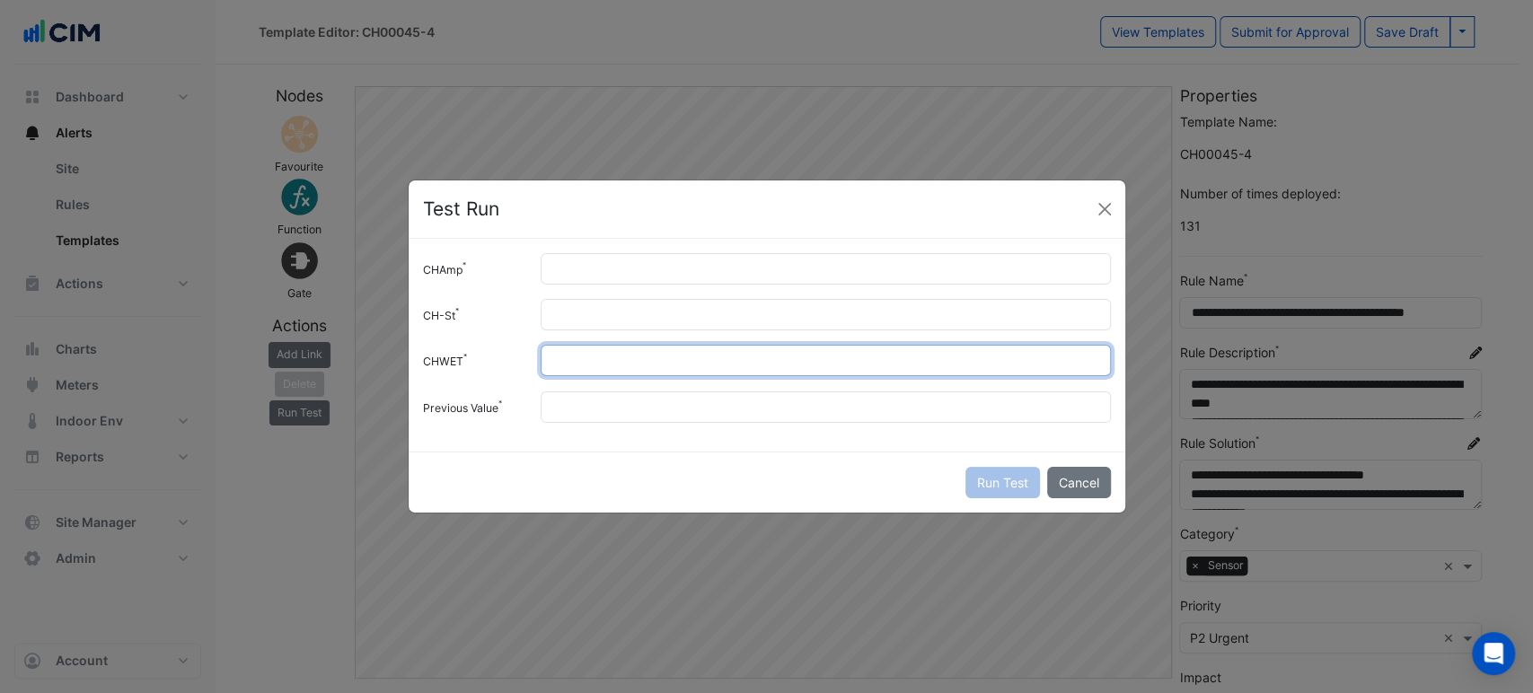
type input "**"
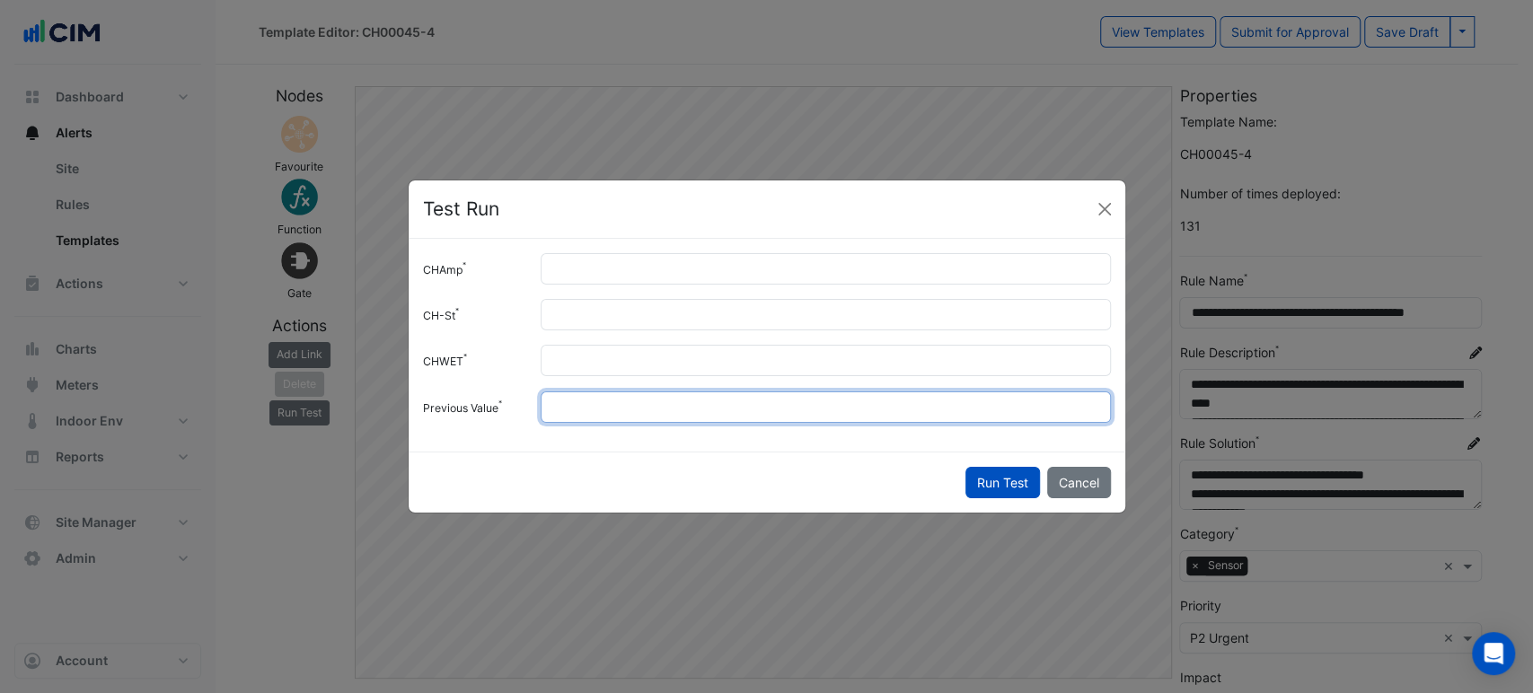
type input "*****"
click at [965, 467] on button "Run Test" at bounding box center [1002, 482] width 75 height 31
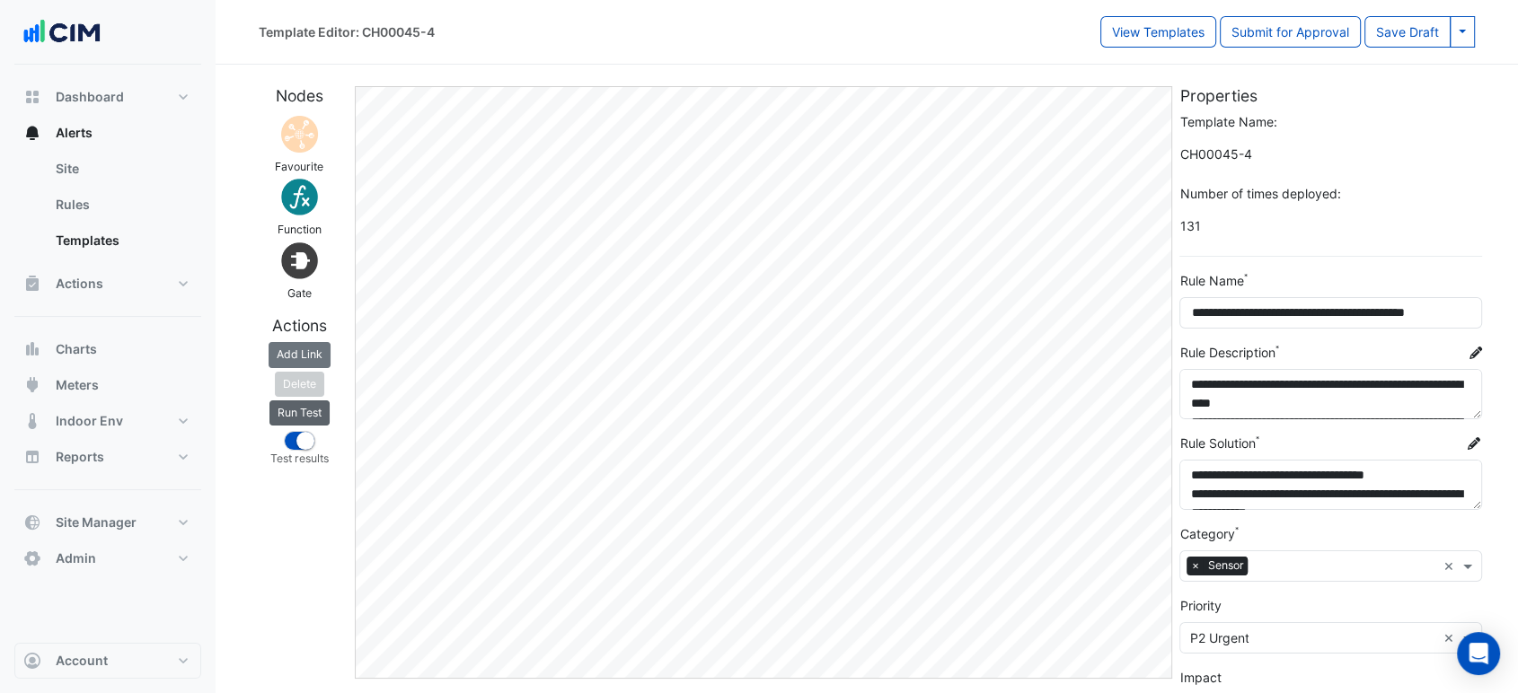
click at [309, 417] on button "Run Test" at bounding box center [299, 413] width 60 height 25
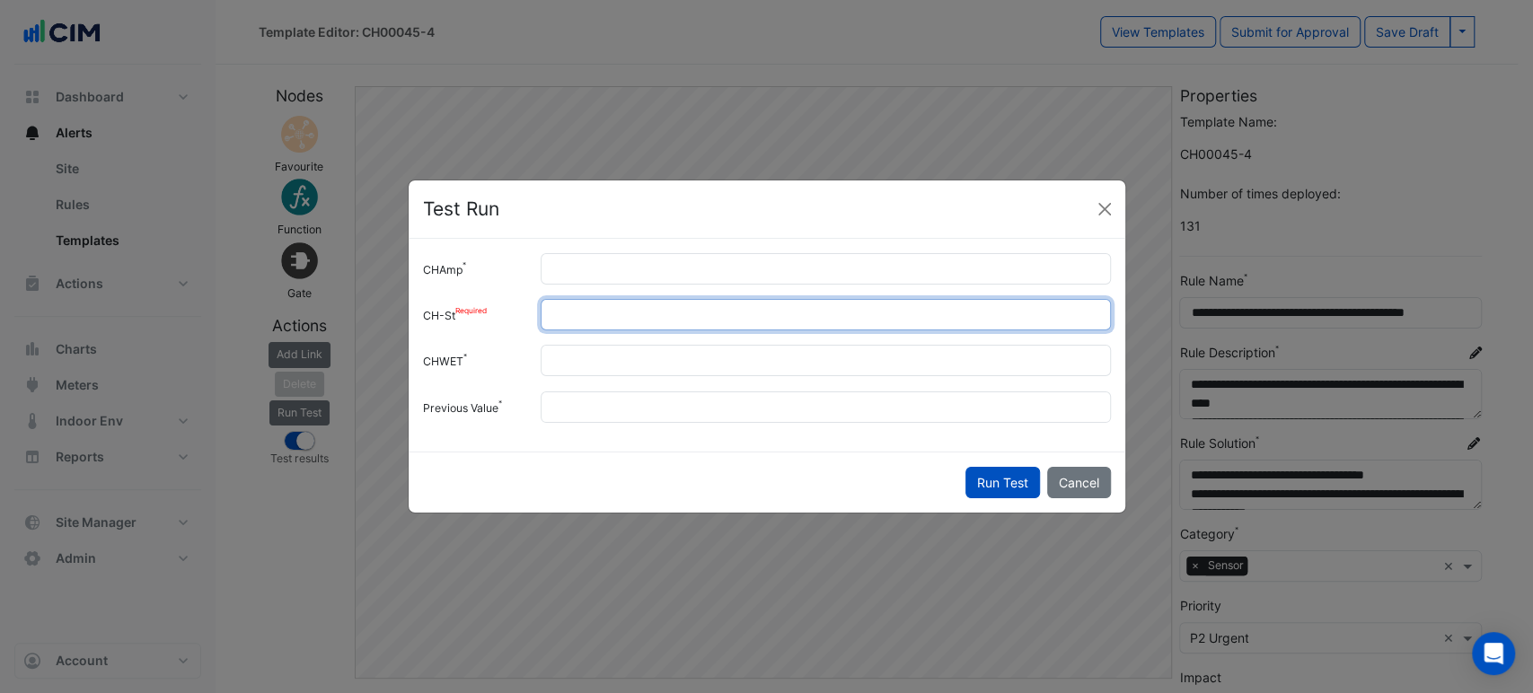
drag, startPoint x: 552, startPoint y: 315, endPoint x: 471, endPoint y: 303, distance: 82.7
click at [467, 304] on div "CH-St *" at bounding box center [767, 314] width 710 height 31
type input "*"
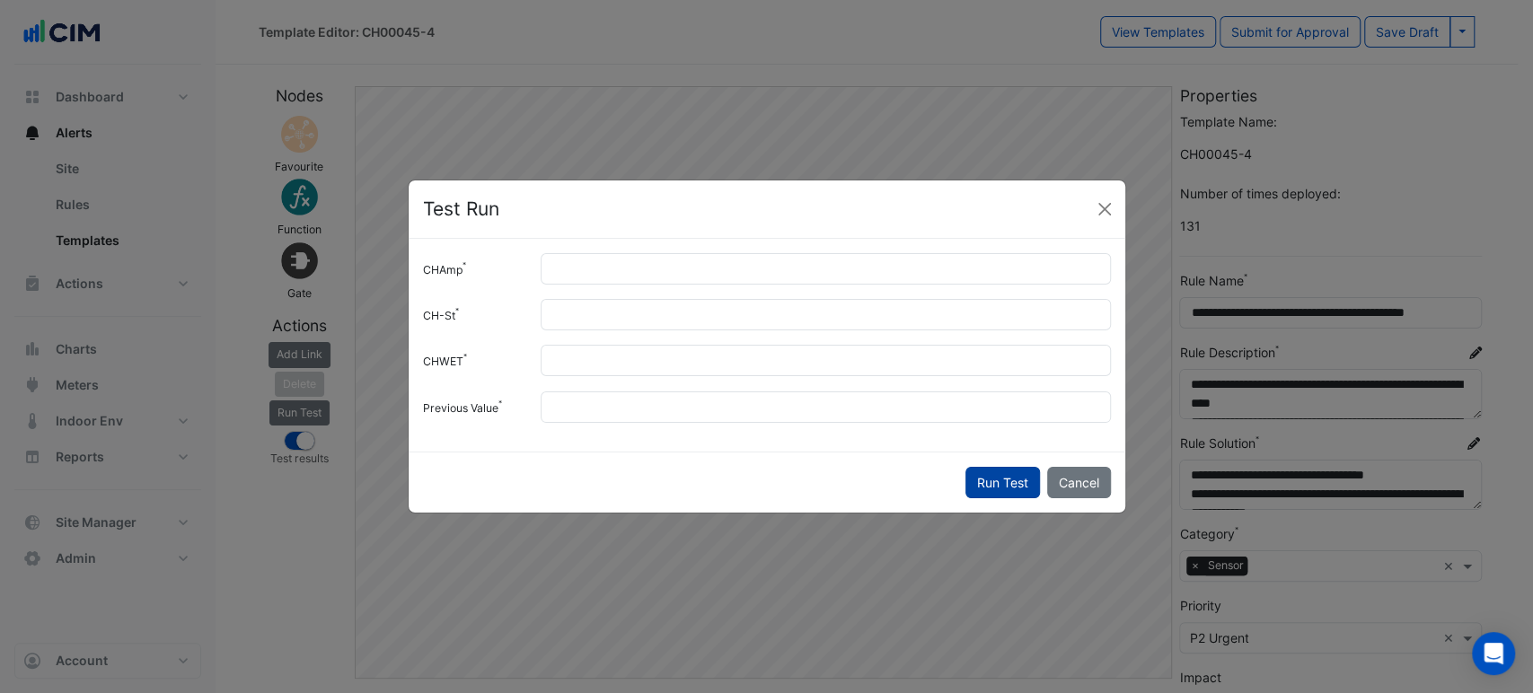
click at [1001, 473] on button "Run Test" at bounding box center [1002, 482] width 75 height 31
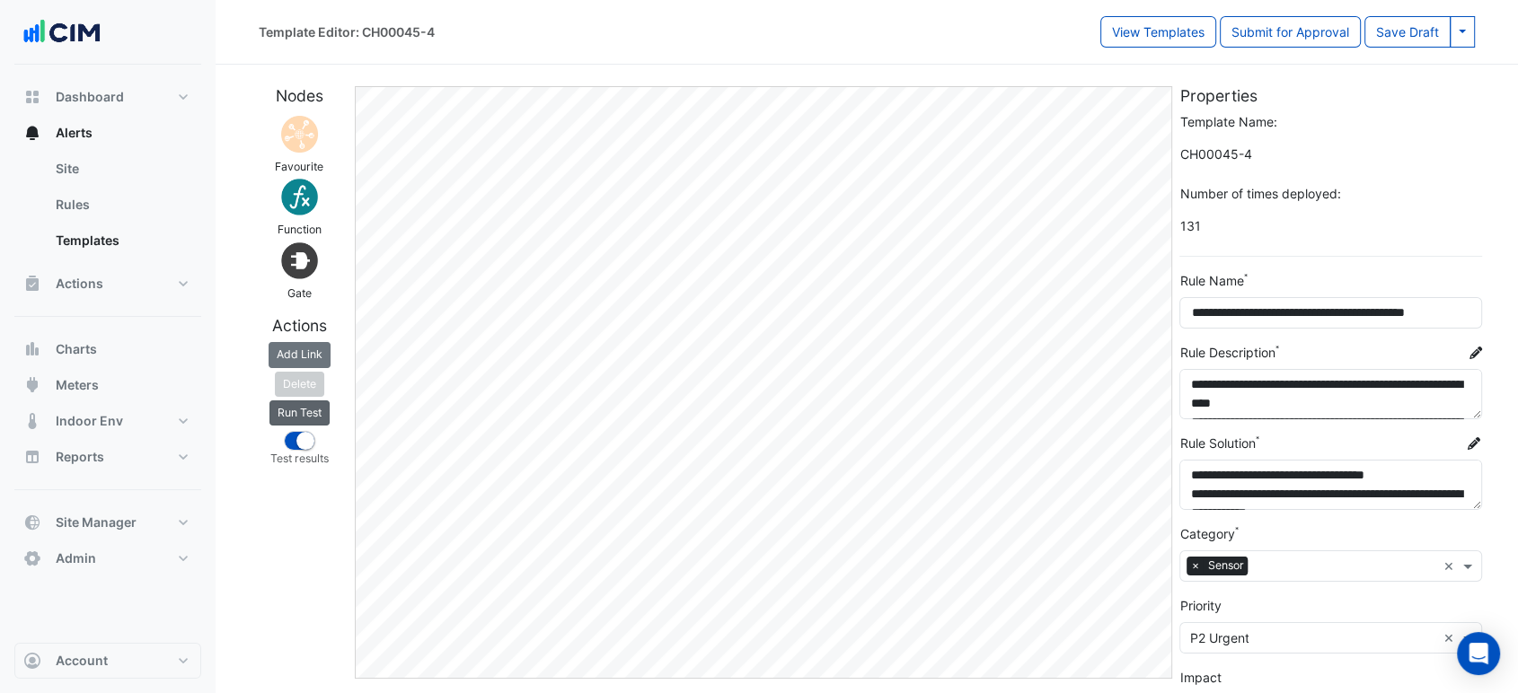
click at [296, 408] on button "Run Test" at bounding box center [299, 413] width 60 height 25
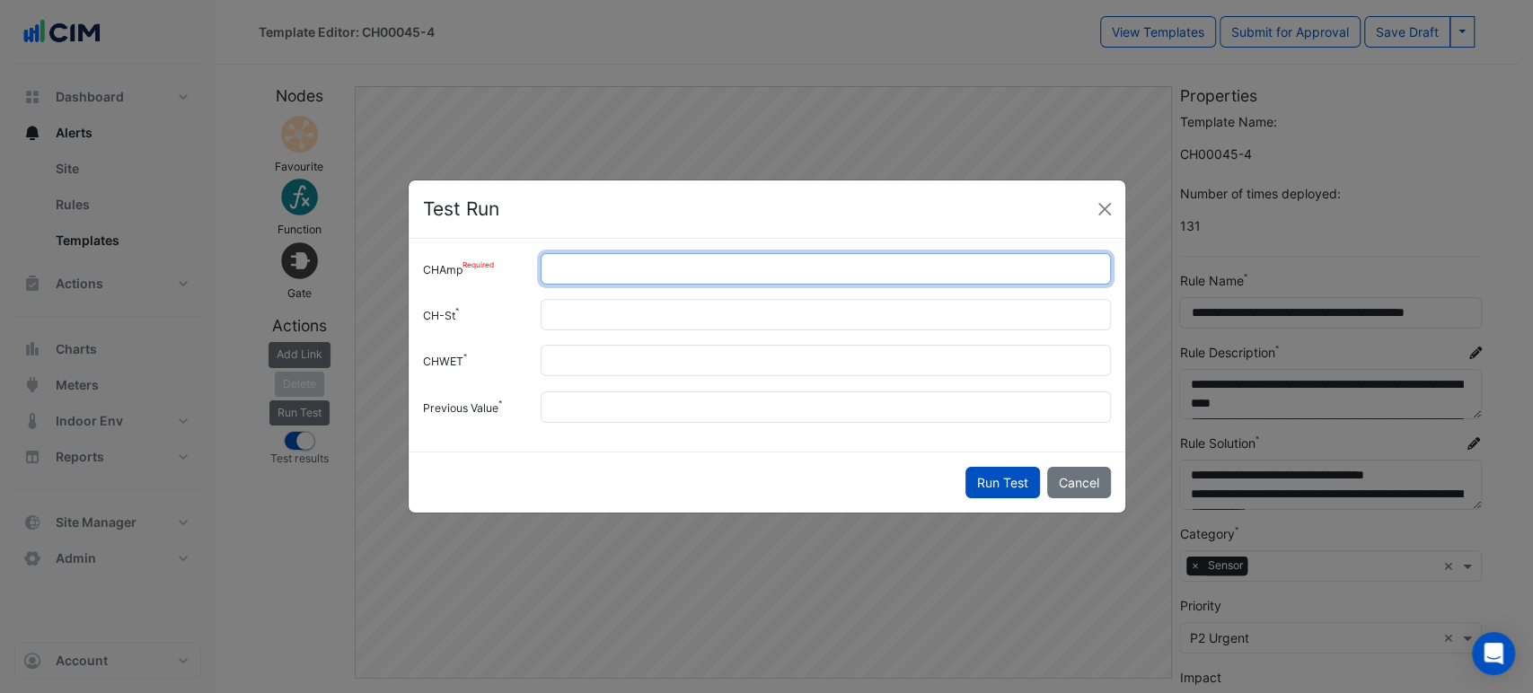
drag, startPoint x: 638, startPoint y: 281, endPoint x: 513, endPoint y: 279, distance: 124.9
click at [516, 279] on div "CHAmp *" at bounding box center [767, 268] width 710 height 31
type input "*"
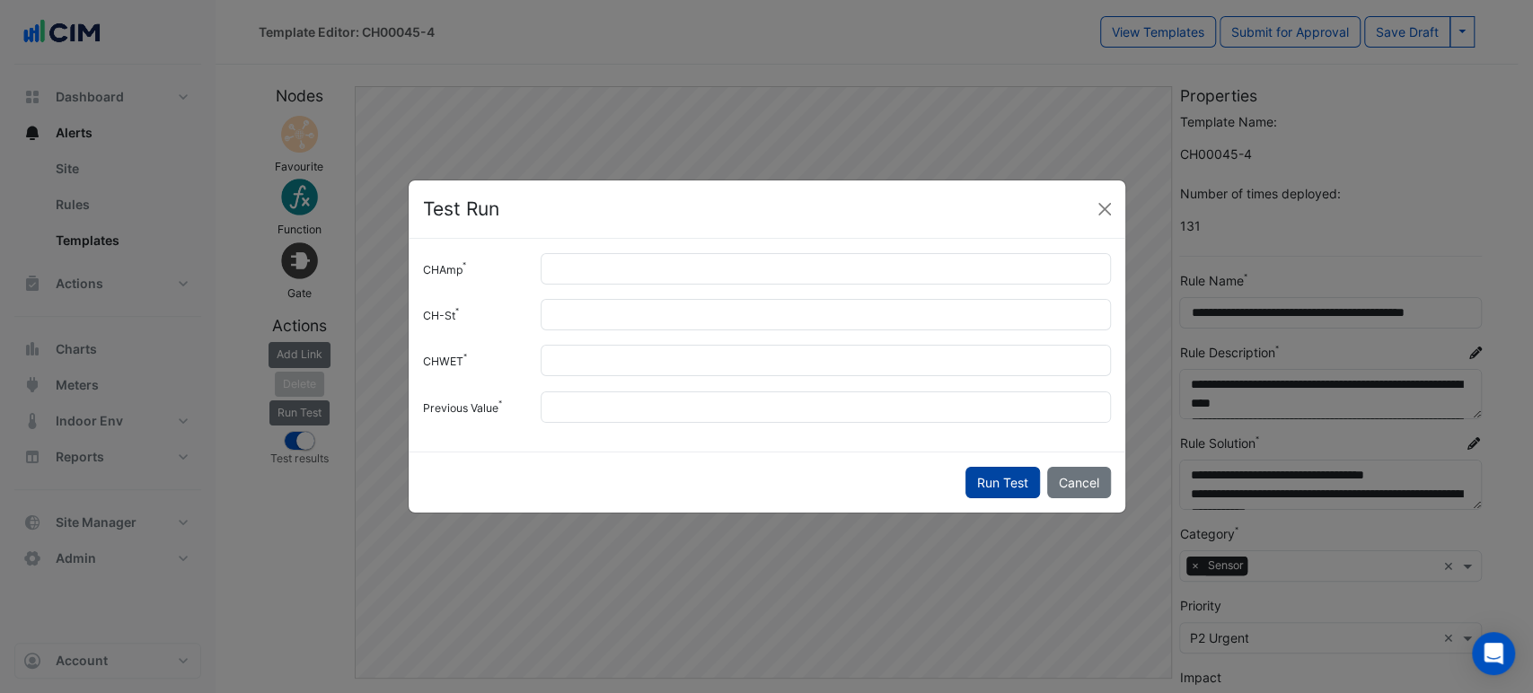
click at [1000, 477] on button "Run Test" at bounding box center [1002, 482] width 75 height 31
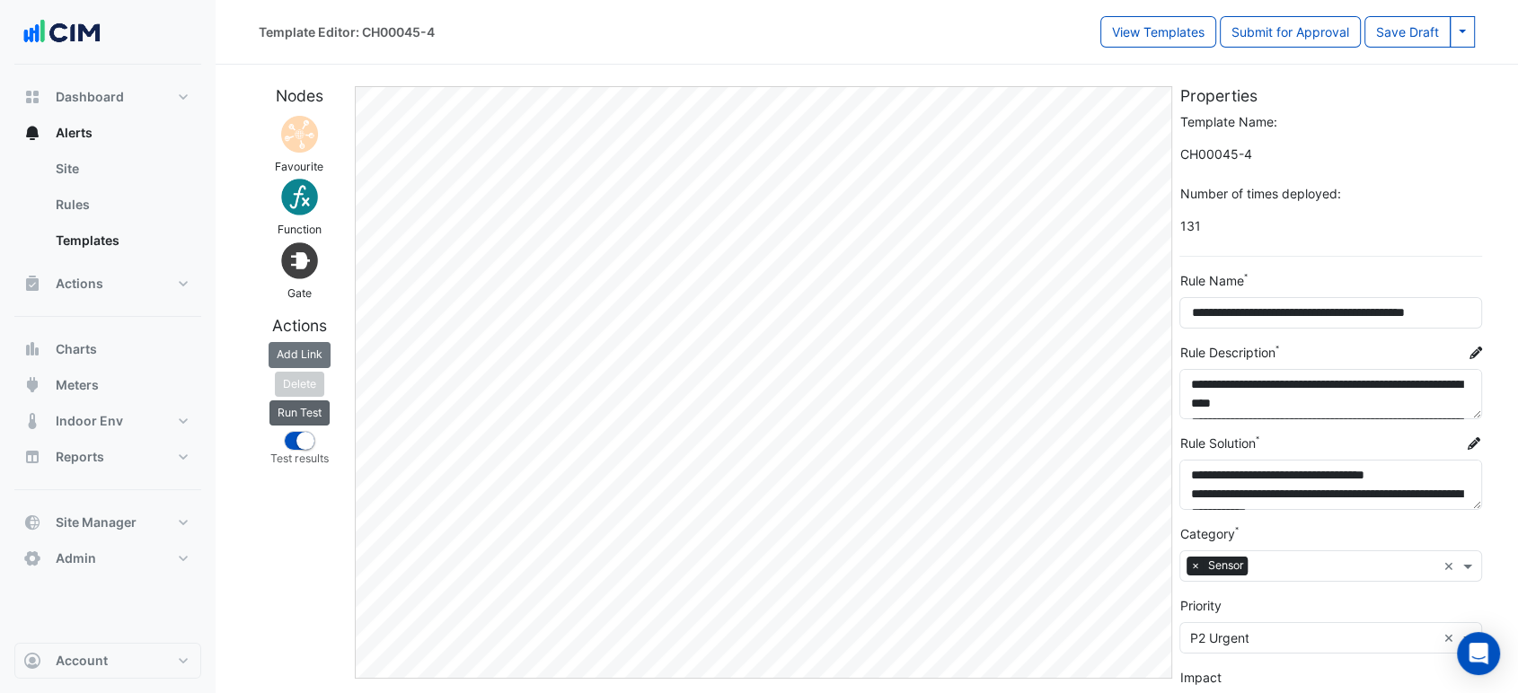
click at [319, 413] on button "Run Test" at bounding box center [299, 413] width 60 height 25
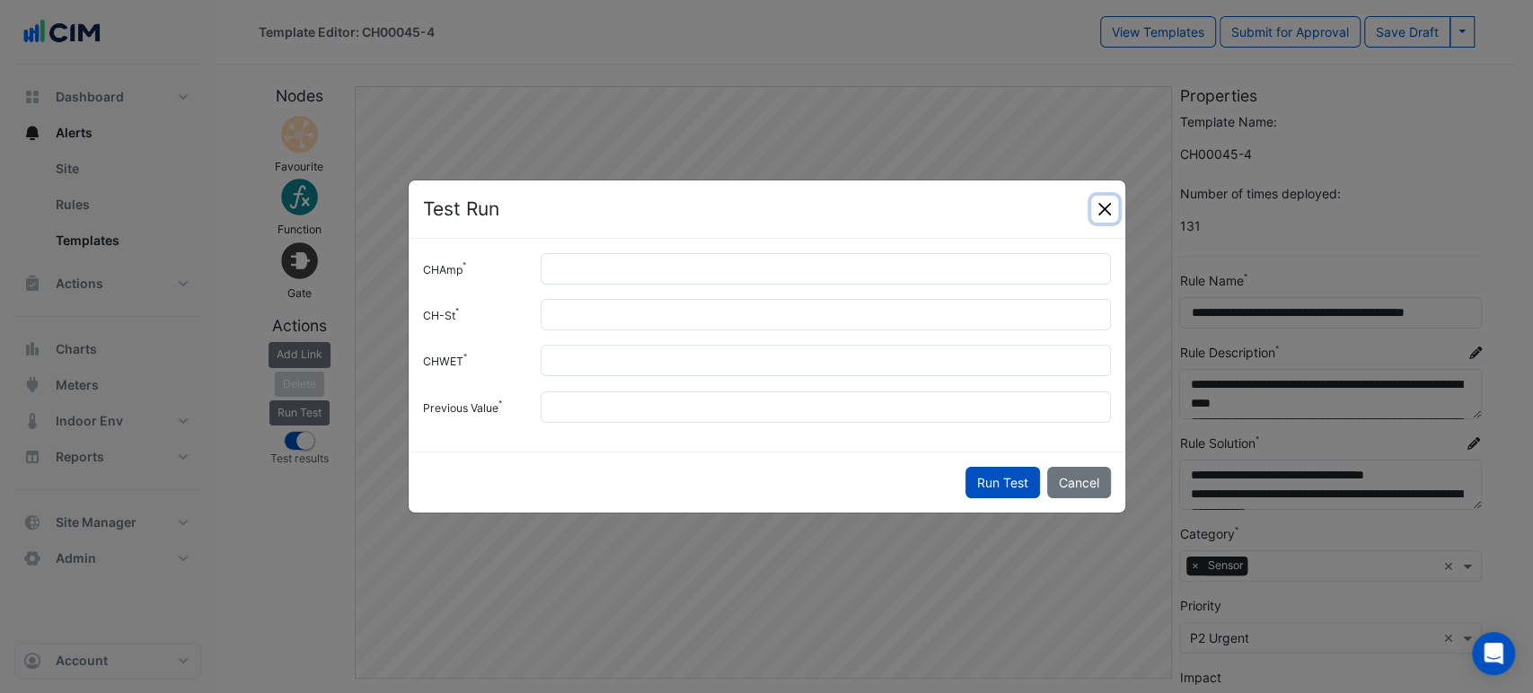
click at [1115, 203] on button "Close" at bounding box center [1104, 209] width 27 height 27
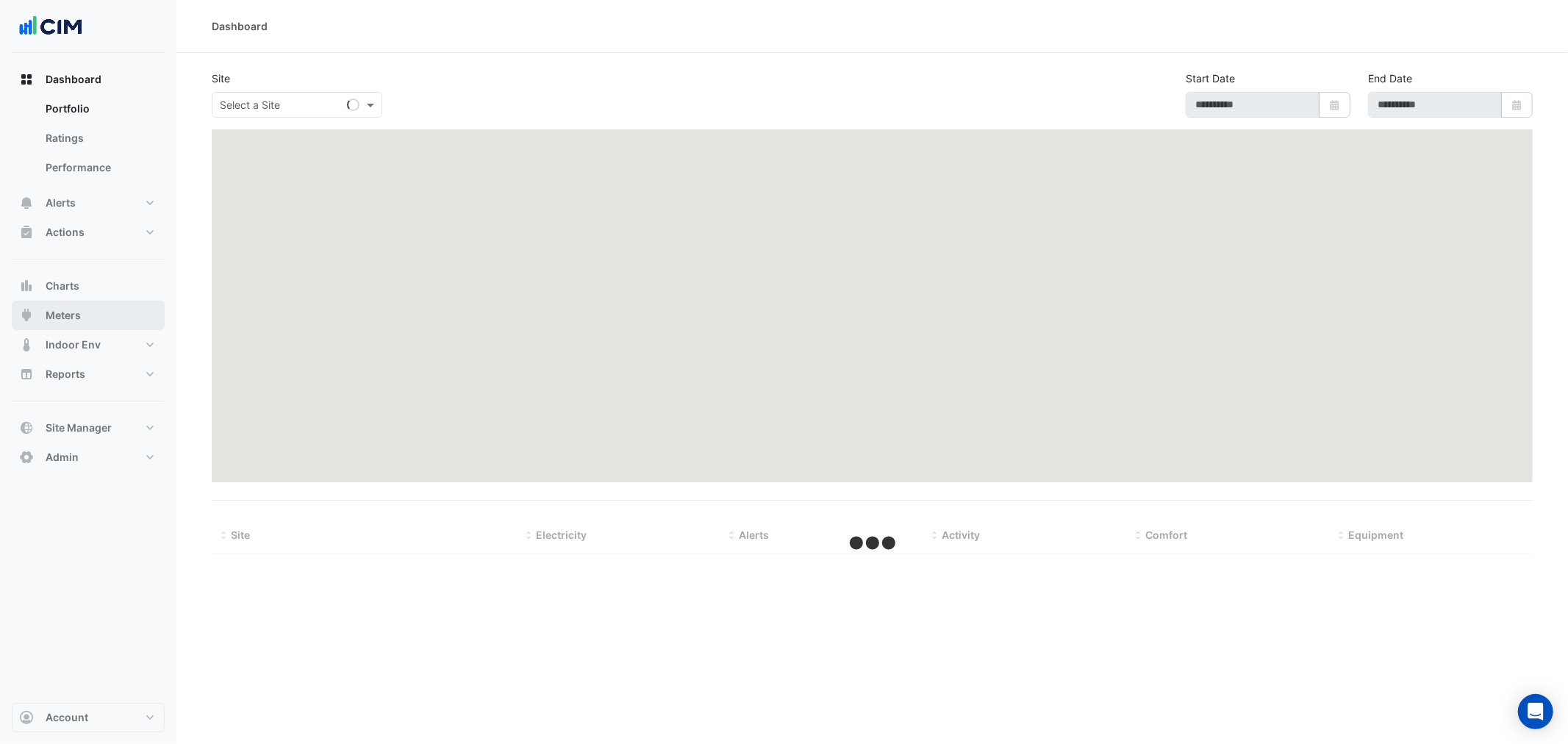
click at [101, 313] on button "Meters" at bounding box center [88, 315] width 153 height 29
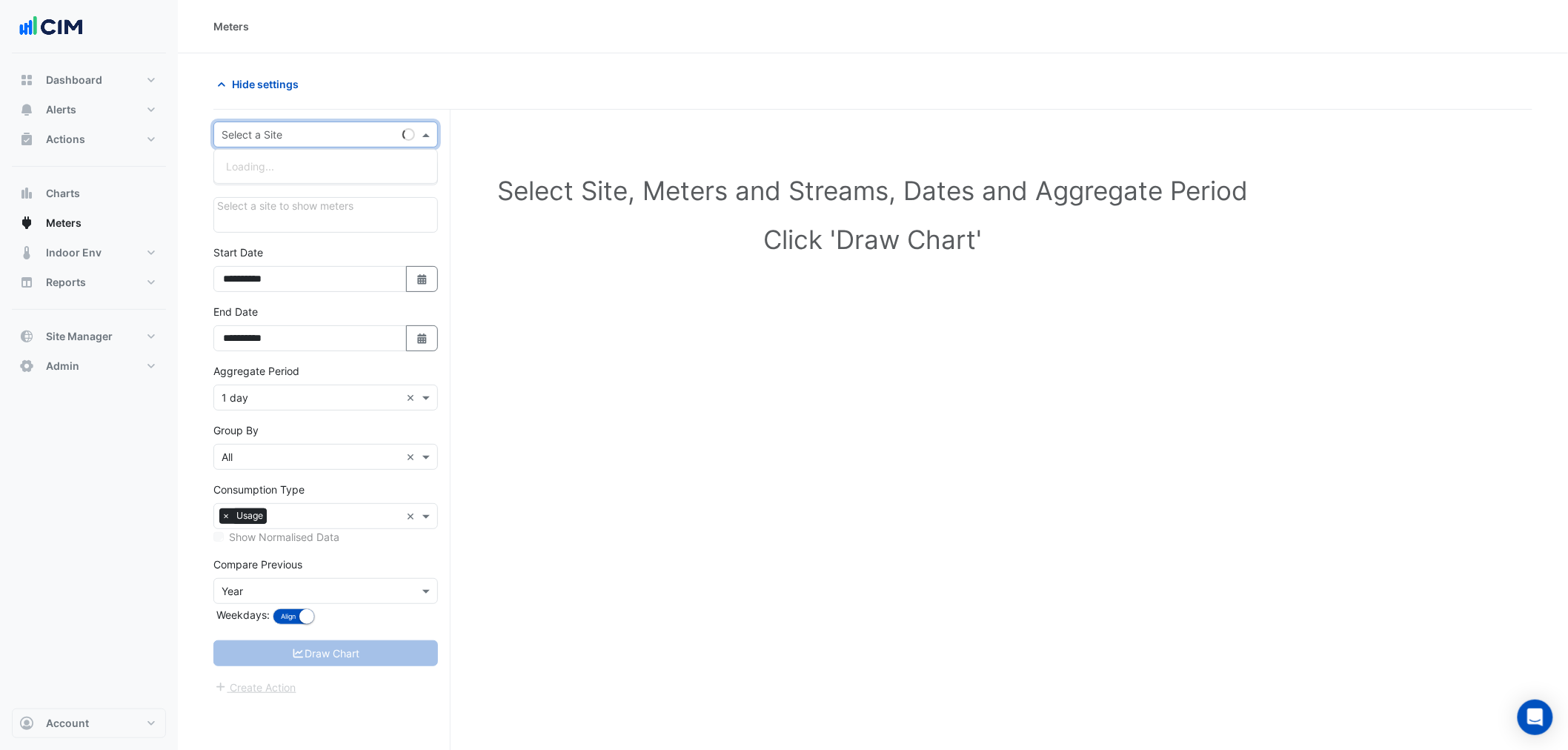
click at [267, 134] on input "text" at bounding box center [311, 134] width 178 height 16
type input "***"
click at [132, 186] on button "Charts" at bounding box center [88, 193] width 154 height 30
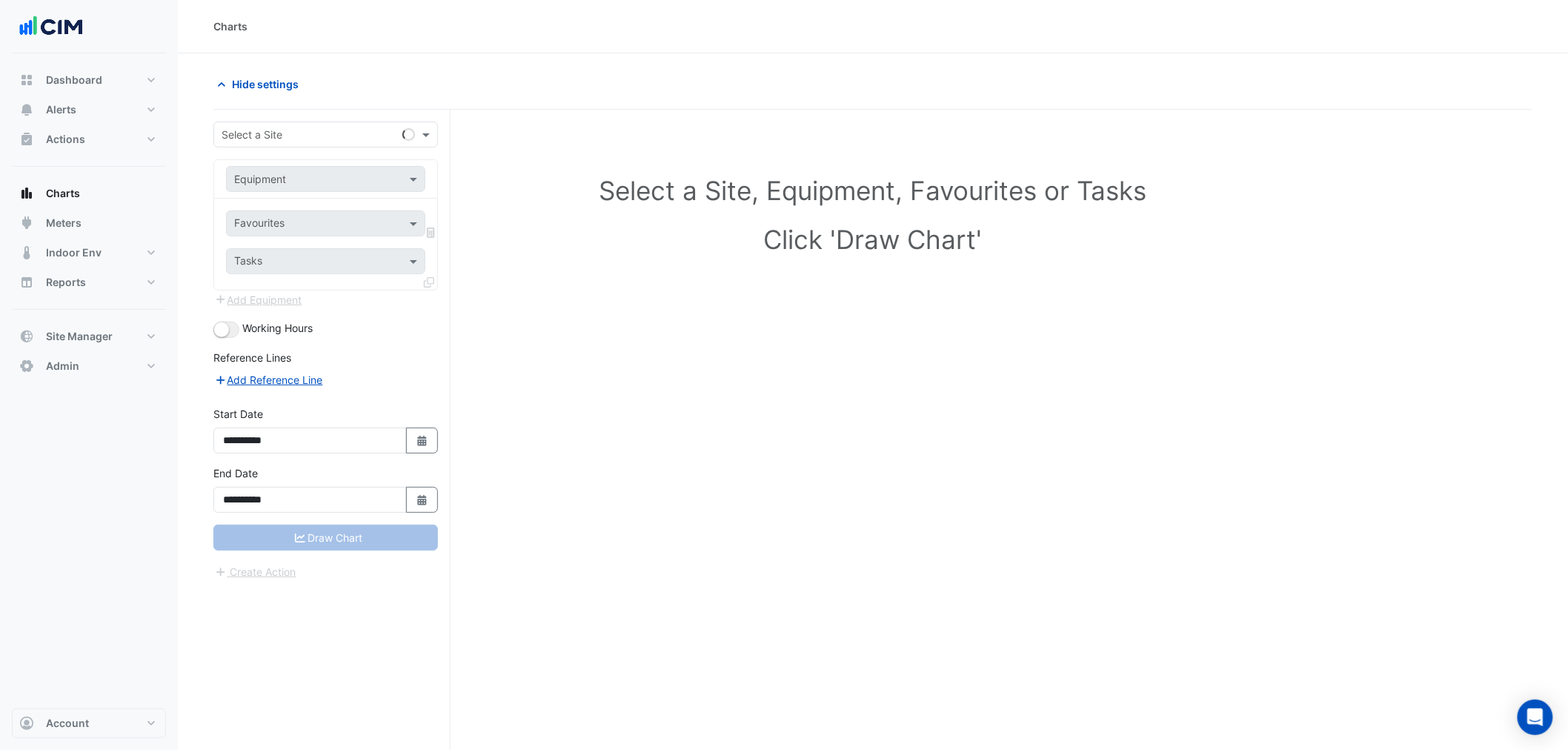
click at [241, 132] on input "text" at bounding box center [311, 134] width 178 height 16
type input "***"
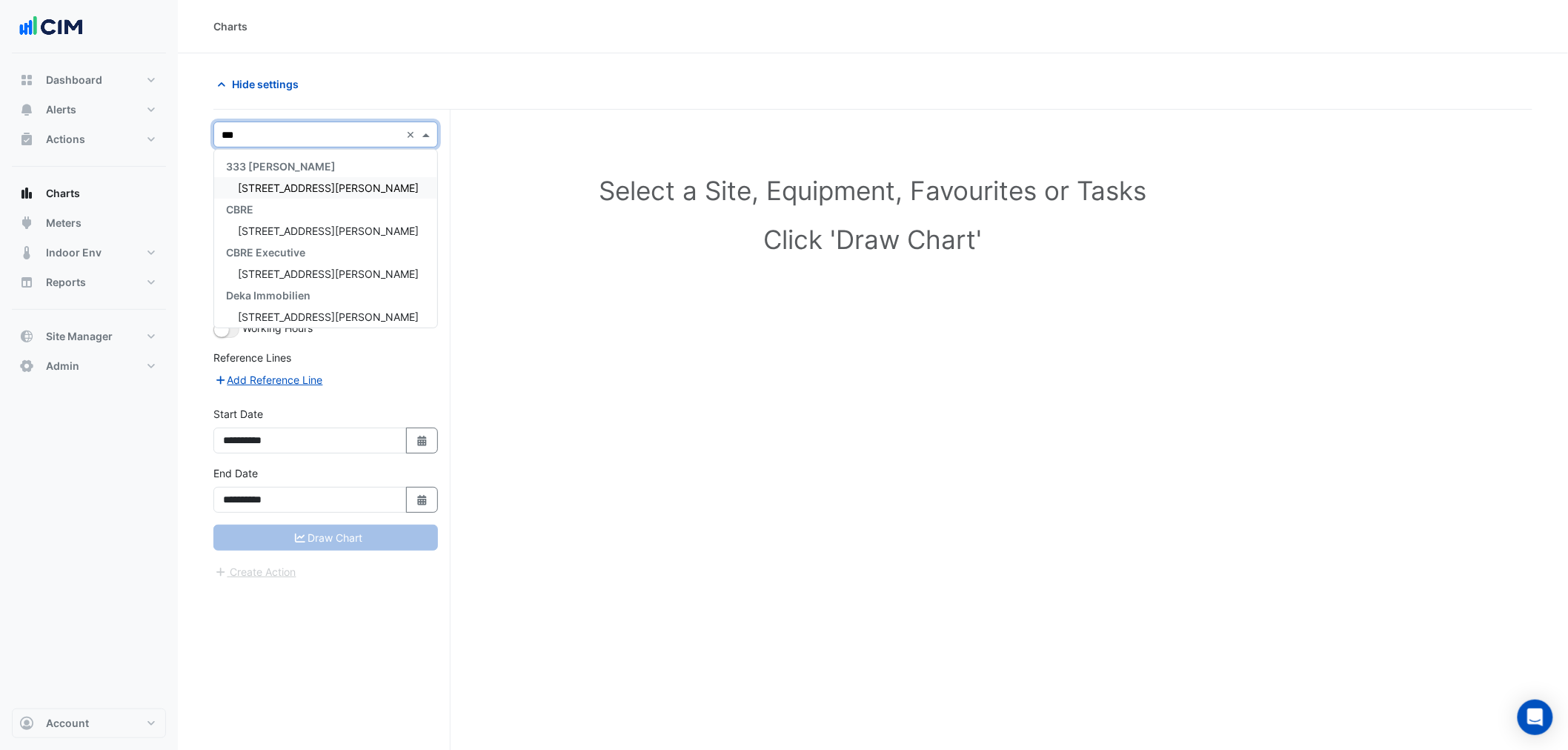
drag, startPoint x: 278, startPoint y: 162, endPoint x: 278, endPoint y: 171, distance: 9.0
click at [278, 166] on span "333 [PERSON_NAME]" at bounding box center [281, 166] width 110 height 12
drag, startPoint x: 278, startPoint y: 172, endPoint x: 280, endPoint y: 179, distance: 7.3
click at [278, 174] on div "333 [PERSON_NAME]" at bounding box center [326, 167] width 223 height 21
click at [280, 179] on div "[STREET_ADDRESS][PERSON_NAME]" at bounding box center [326, 188] width 223 height 21
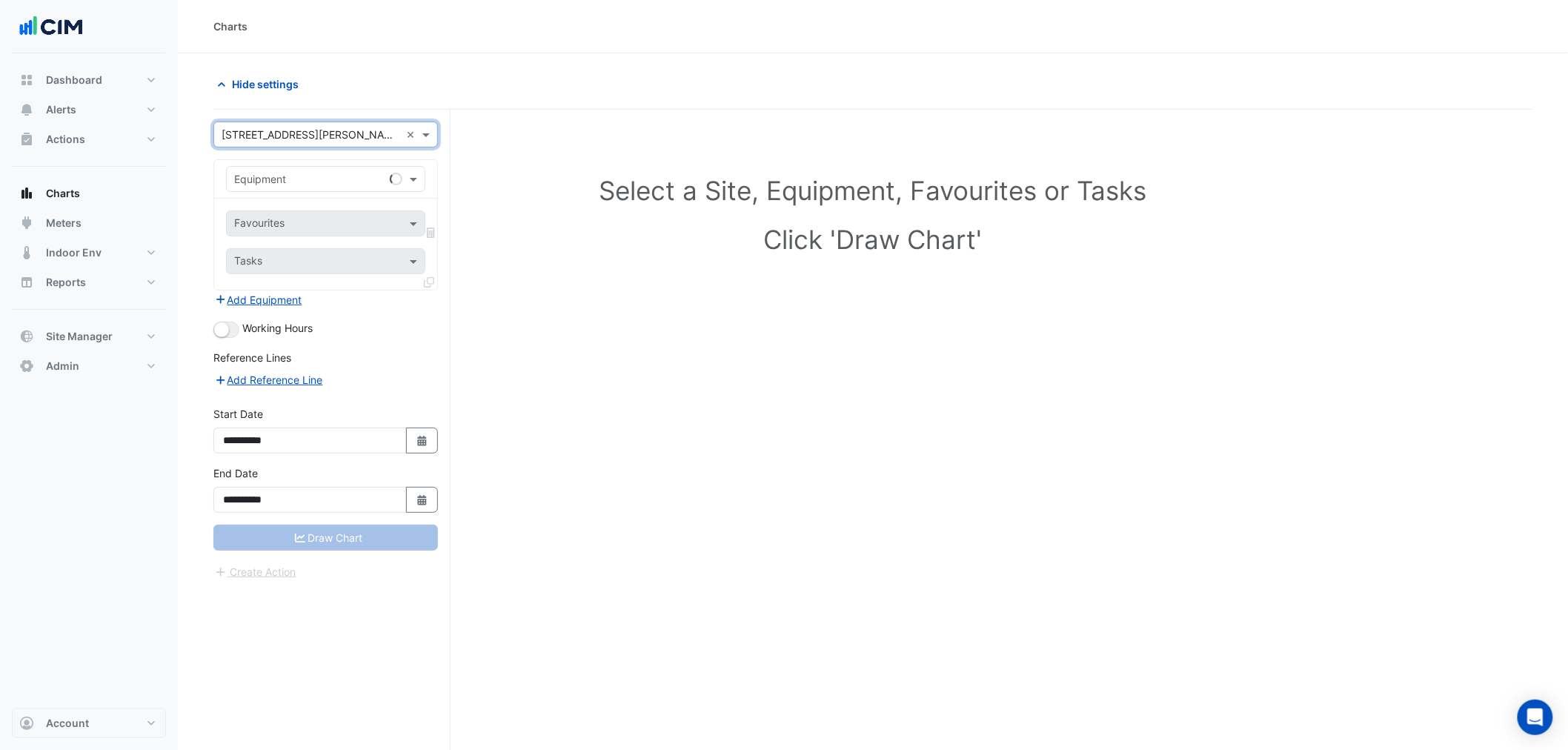
click at [283, 183] on input "text" at bounding box center [311, 179] width 153 height 16
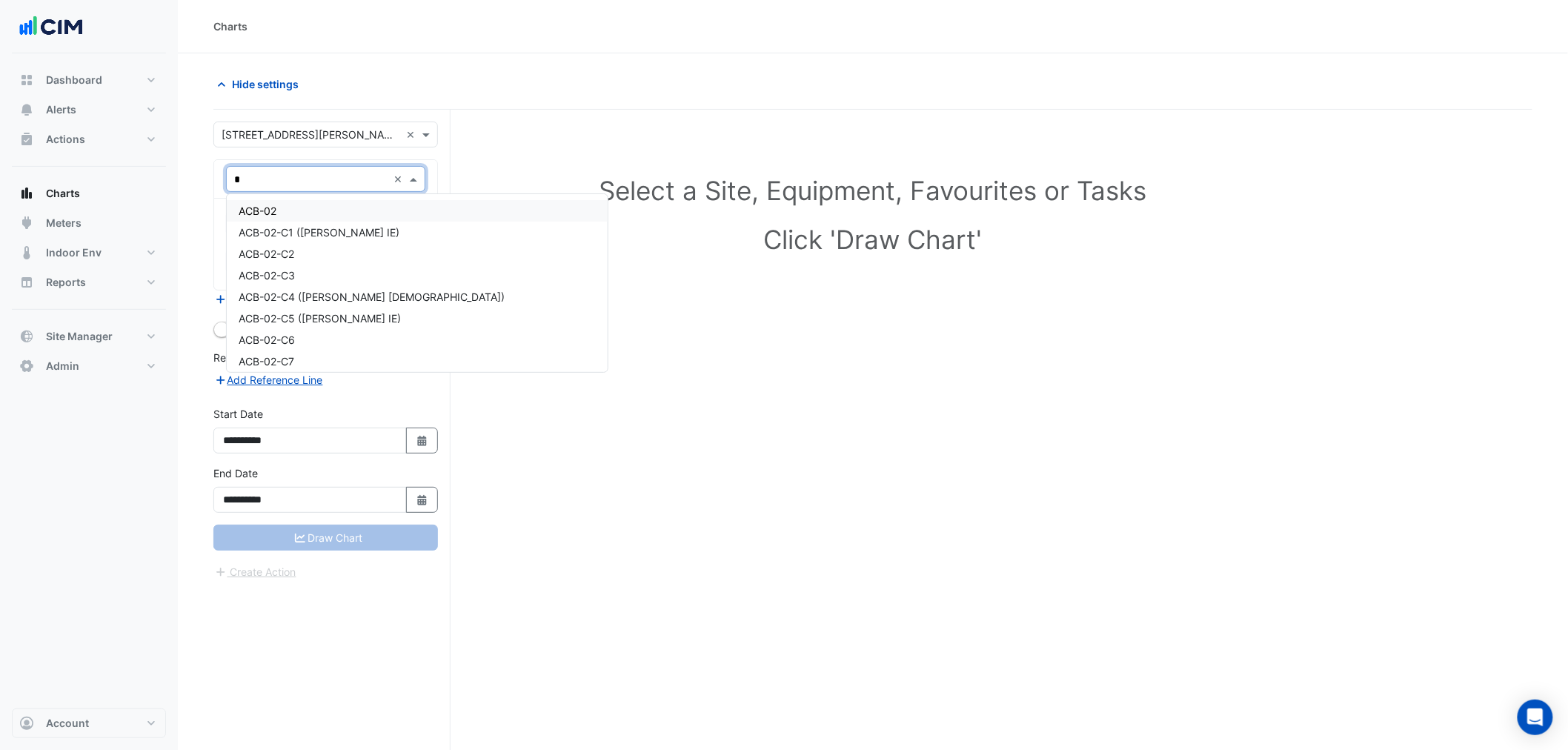
type input "**"
click at [352, 337] on span "WM-02 - B2 CWM Feeding Reuse Water" at bounding box center [335, 334] width 193 height 12
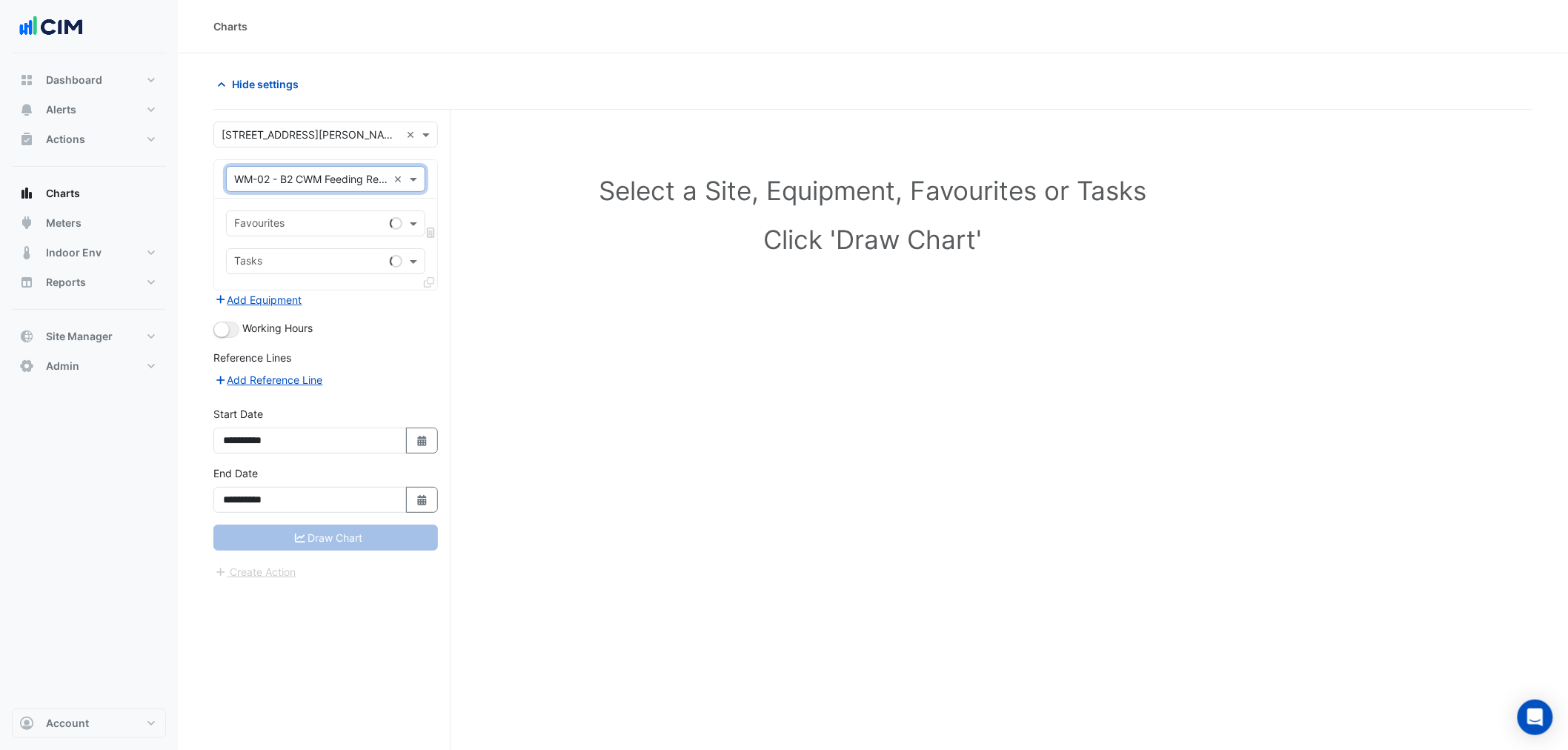
click at [291, 224] on input "text" at bounding box center [309, 224] width 149 height 16
drag, startPoint x: 270, startPoint y: 252, endPoint x: 284, endPoint y: 262, distance: 17.2
click at [272, 254] on span "Water Usage - Plantroom, Plantroom" at bounding box center [327, 255] width 177 height 12
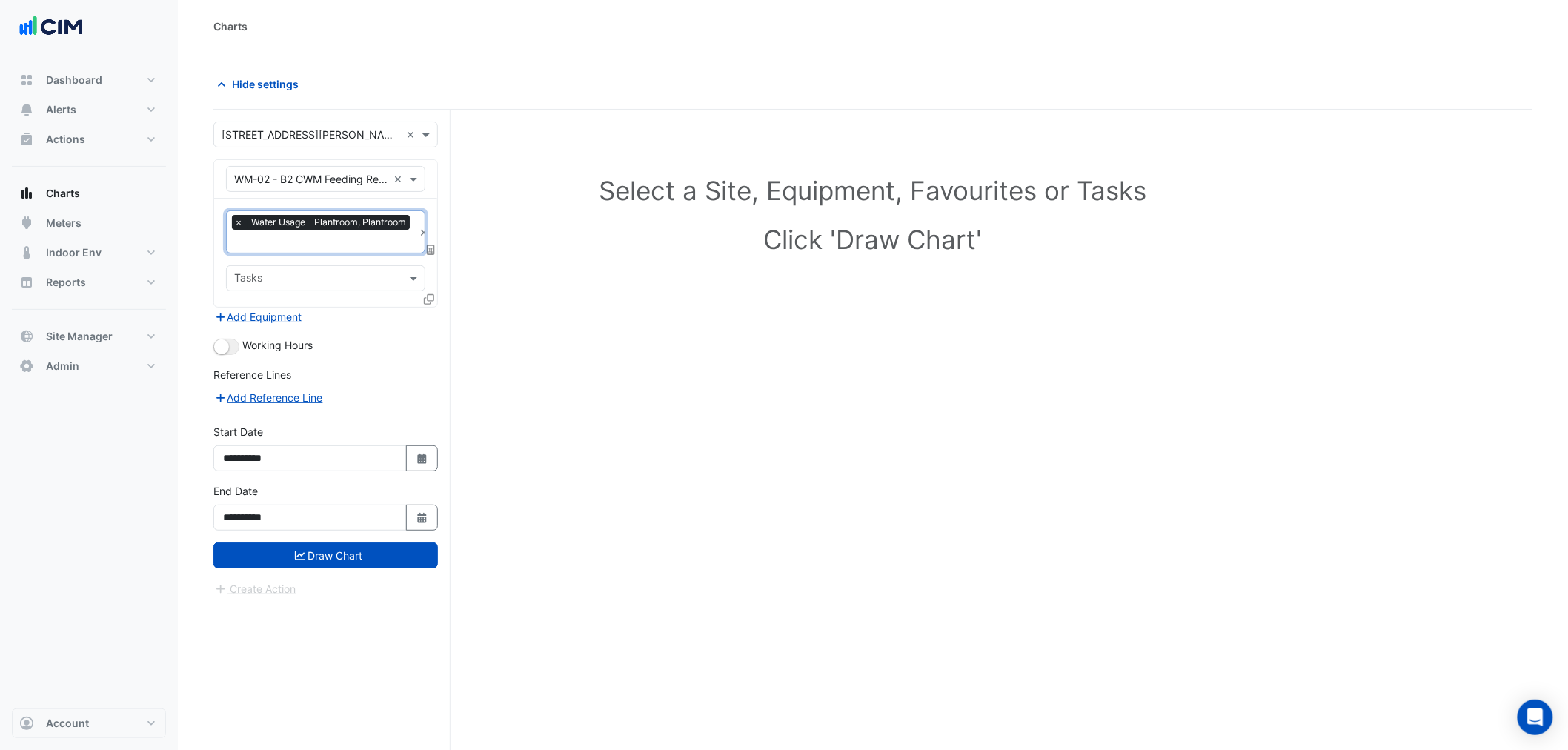
type input "*"
click at [437, 342] on div "Working Hours" at bounding box center [326, 347] width 224 height 18
click at [431, 248] on icon at bounding box center [431, 249] width 8 height 11
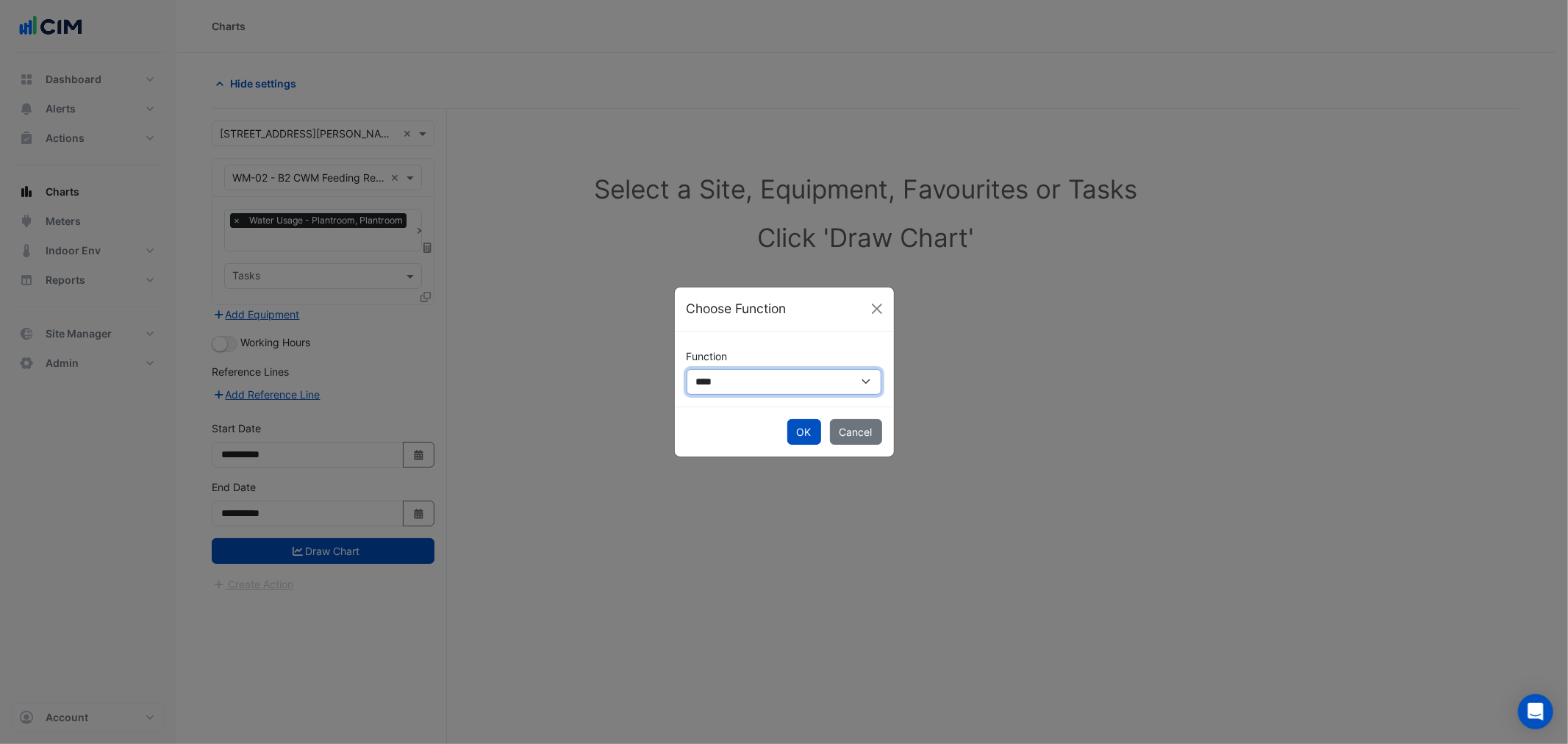
click at [757, 388] on select "**********" at bounding box center [784, 381] width 196 height 25
select select "******"
click at [687, 369] on select "**********" at bounding box center [784, 381] width 196 height 25
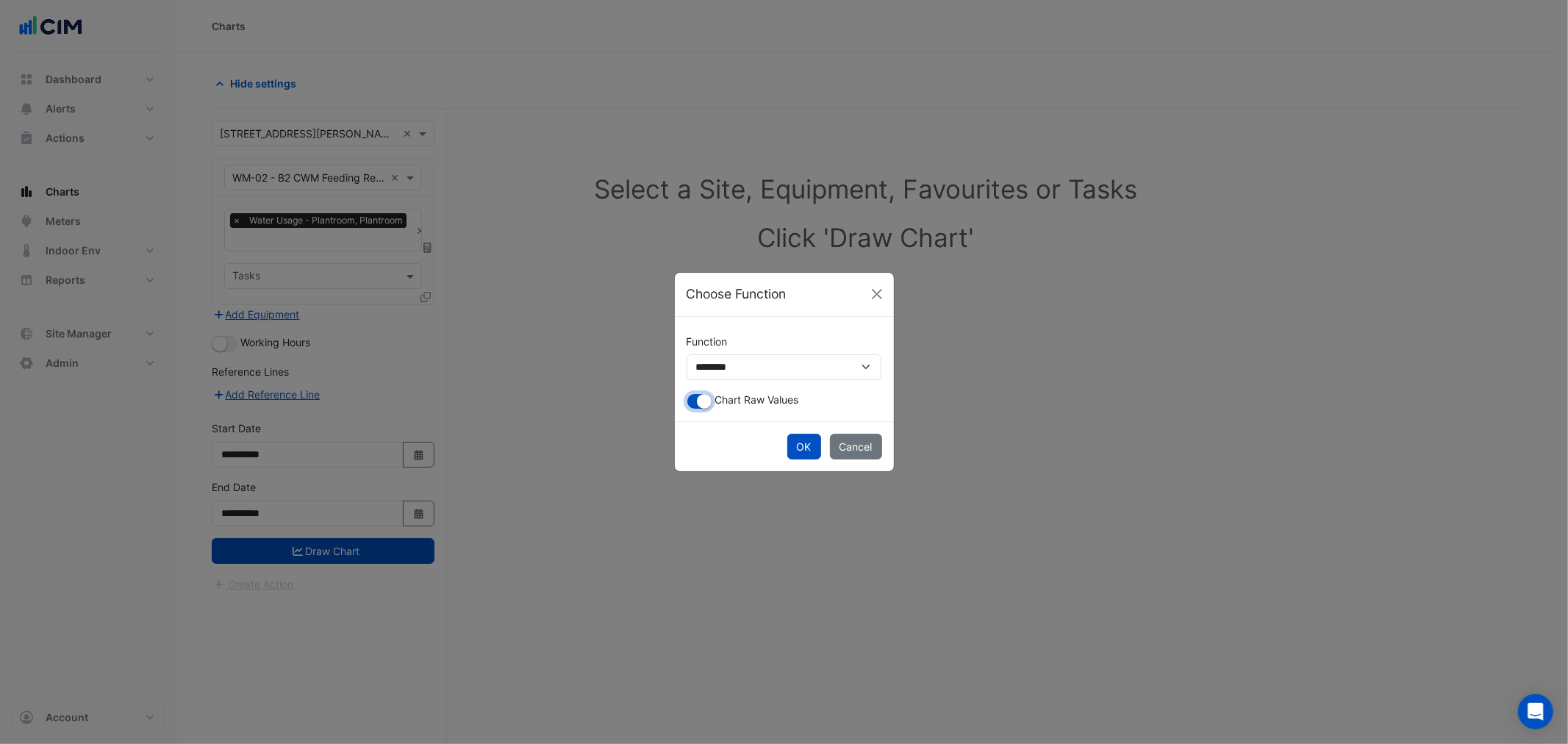
click at [701, 400] on small "button" at bounding box center [704, 401] width 15 height 15
click at [790, 449] on button "OK" at bounding box center [804, 446] width 34 height 25
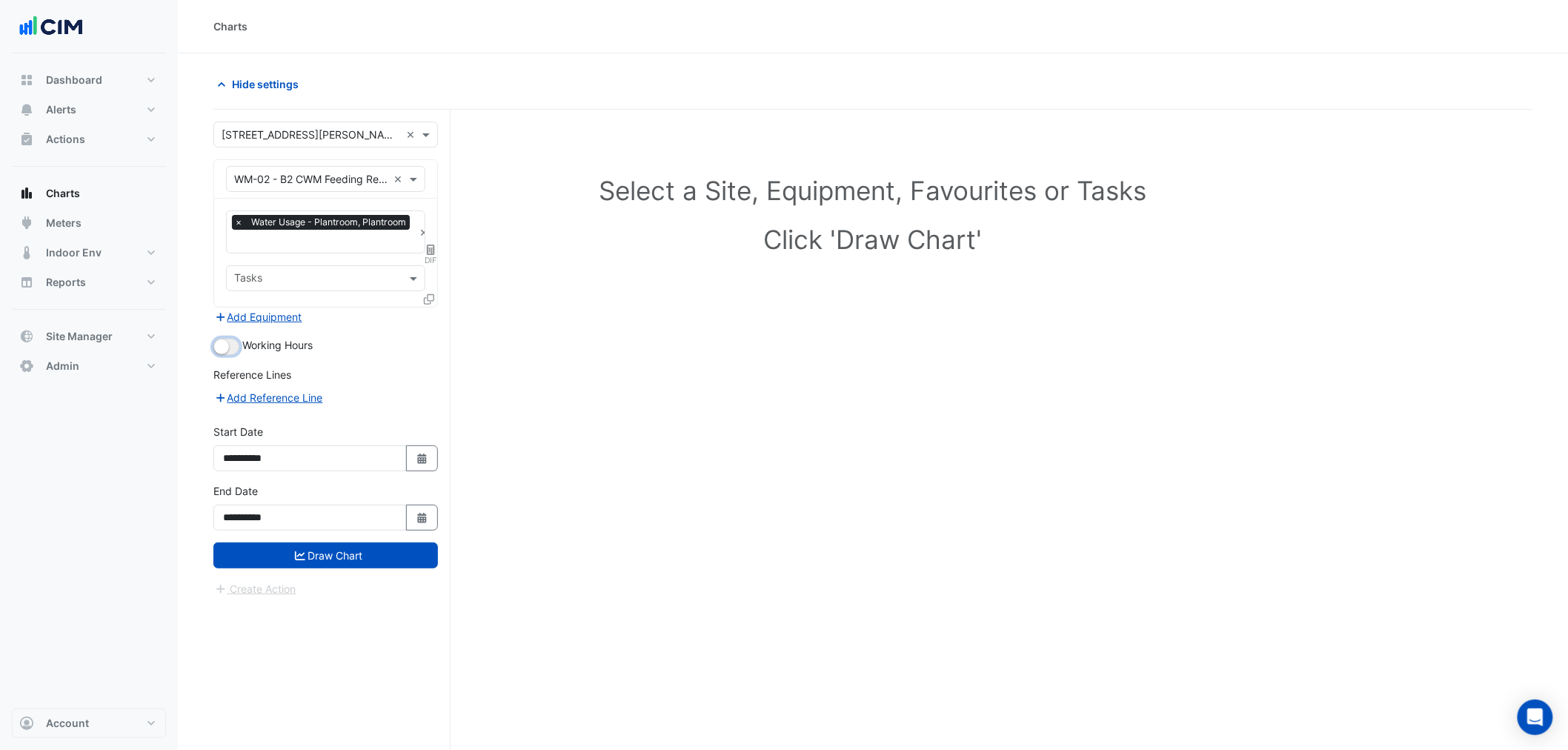
click at [220, 343] on small "button" at bounding box center [222, 347] width 15 height 15
click at [338, 564] on button "Draw Chart" at bounding box center [326, 554] width 224 height 26
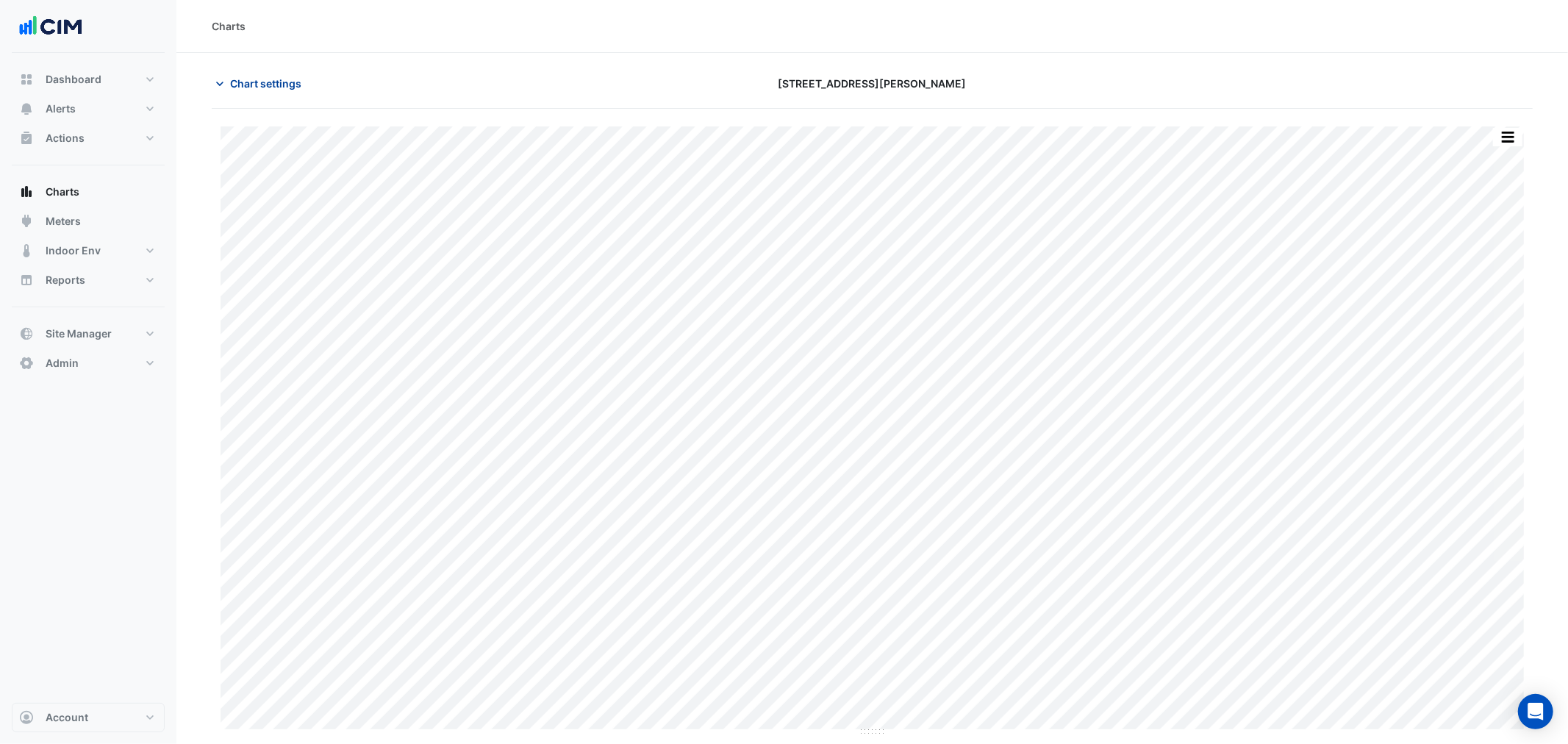
click at [250, 78] on span "Chart settings" at bounding box center [265, 83] width 71 height 16
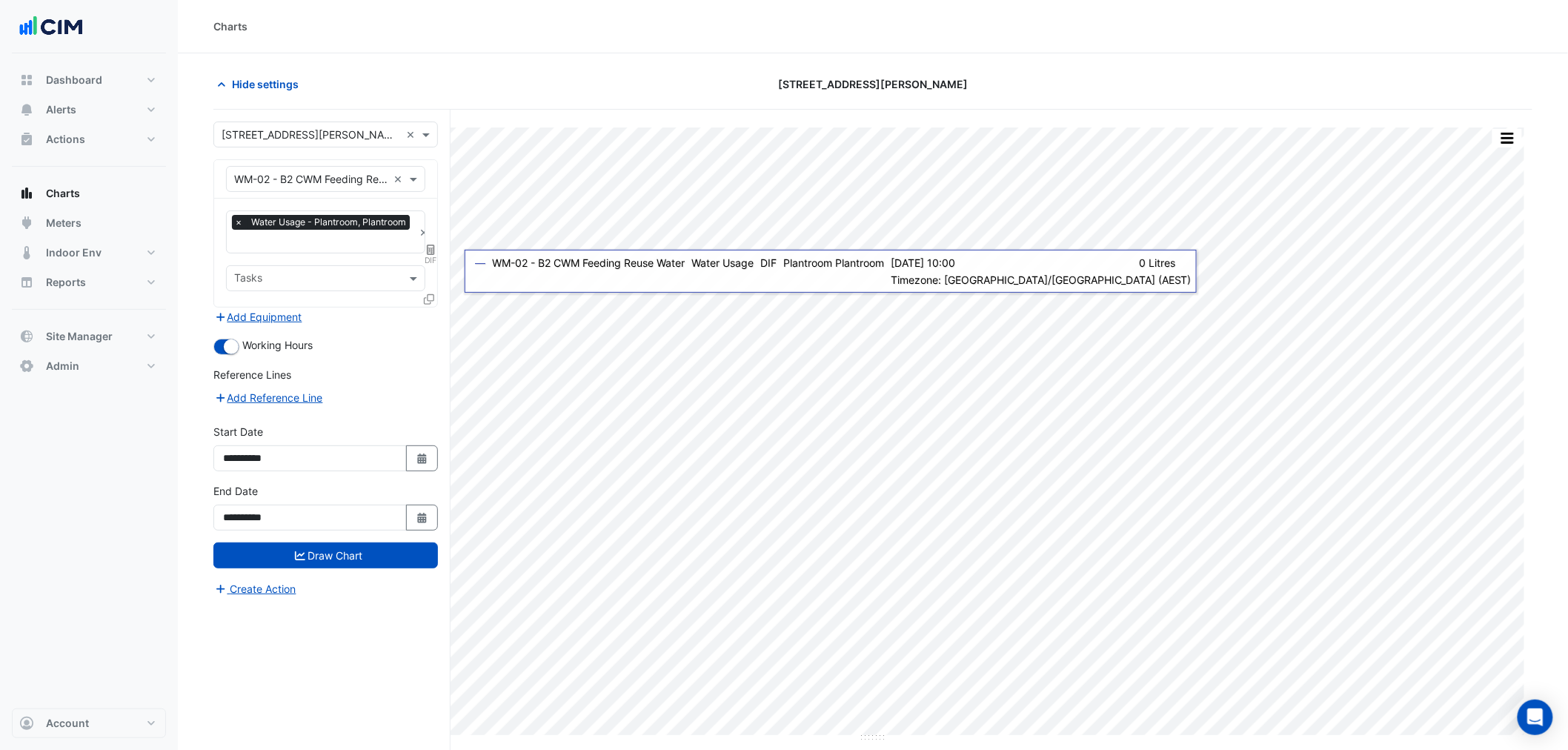
click at [440, 297] on div "**********" at bounding box center [332, 458] width 237 height 696
click at [435, 294] on div at bounding box center [431, 302] width 13 height 21
click at [431, 295] on icon at bounding box center [429, 300] width 11 height 11
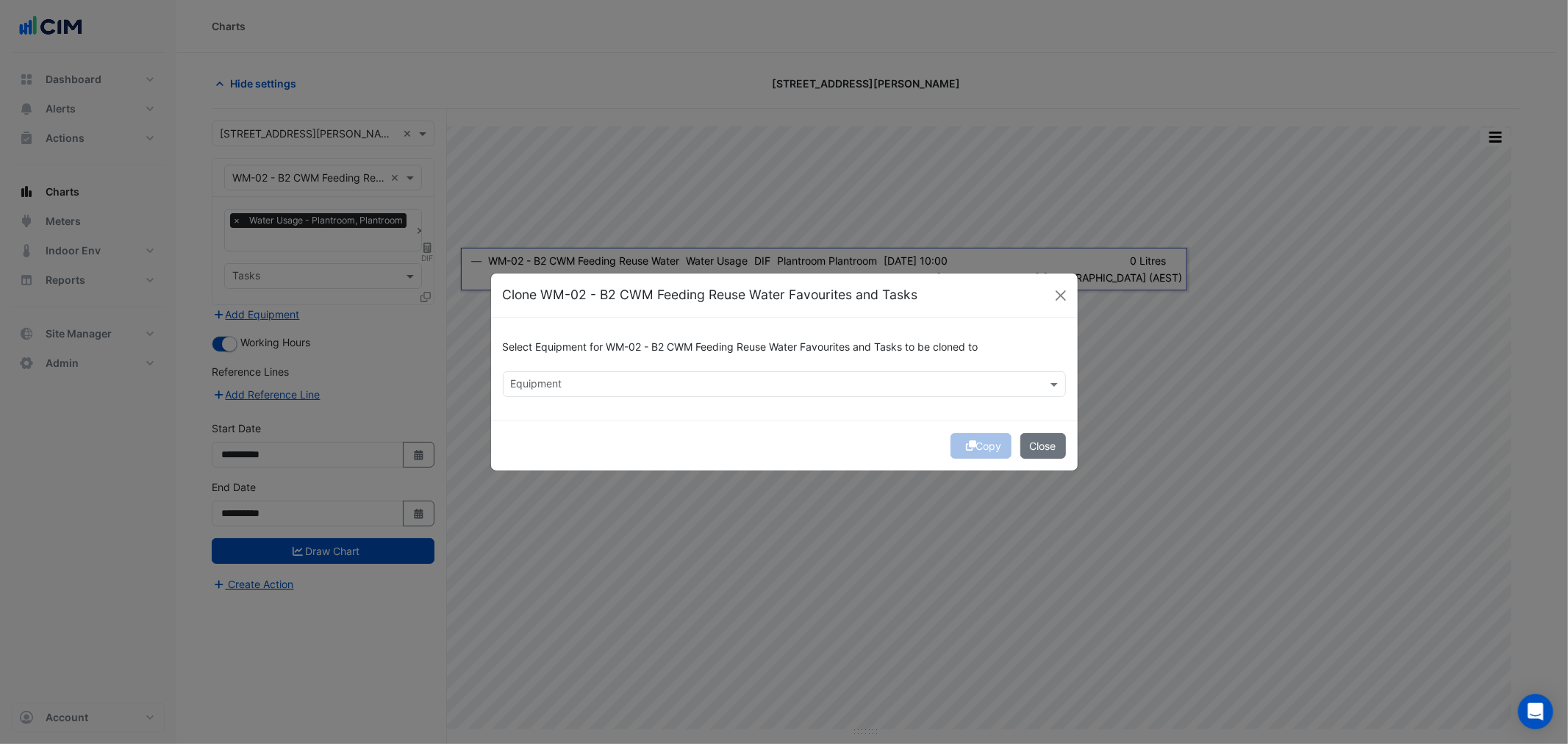
click at [586, 388] on input "text" at bounding box center [776, 386] width 530 height 16
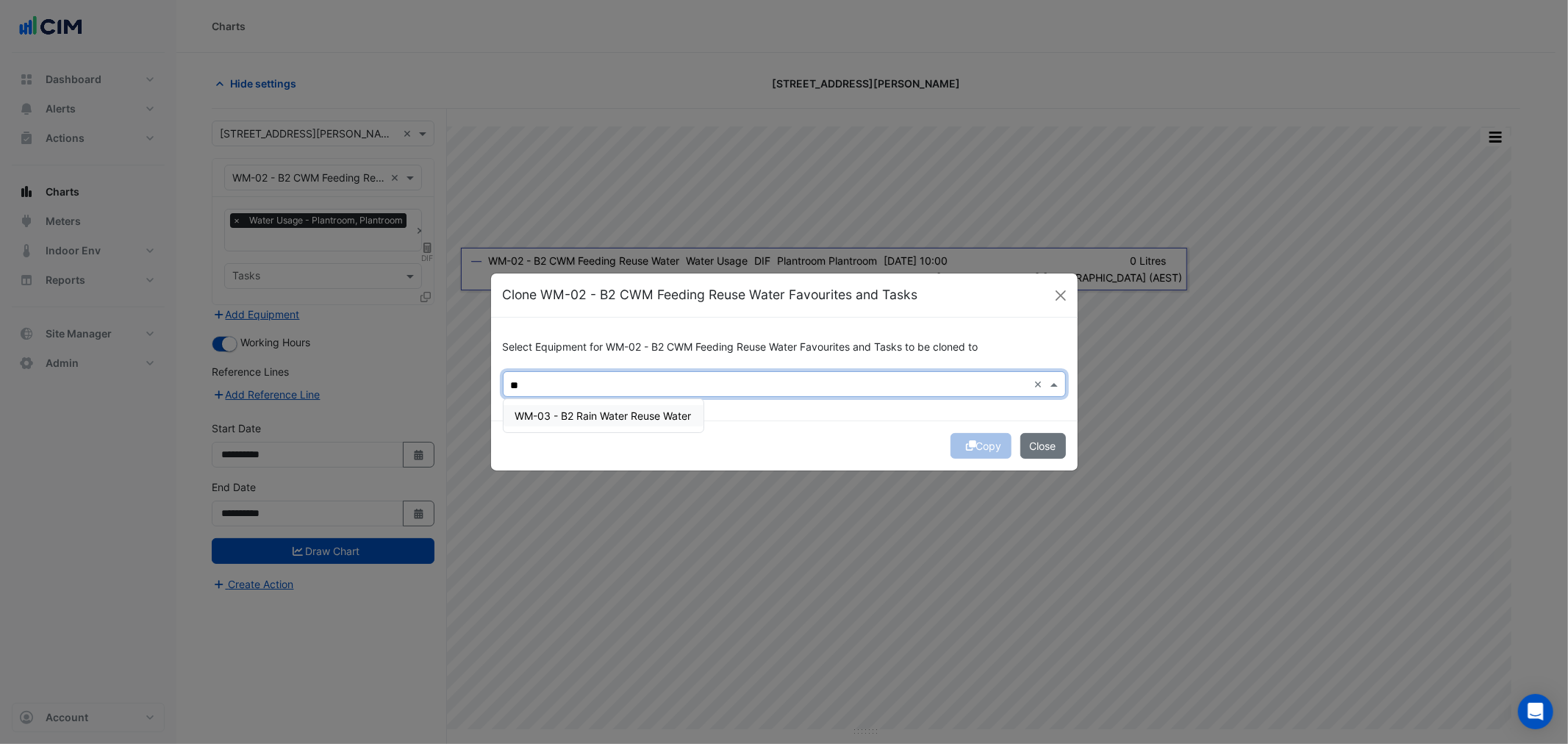
click at [583, 416] on span "WM-03 - B2 Rain Water Reuse Water" at bounding box center [604, 415] width 177 height 12
type input "**"
click at [907, 463] on div "Copy Close" at bounding box center [784, 445] width 587 height 50
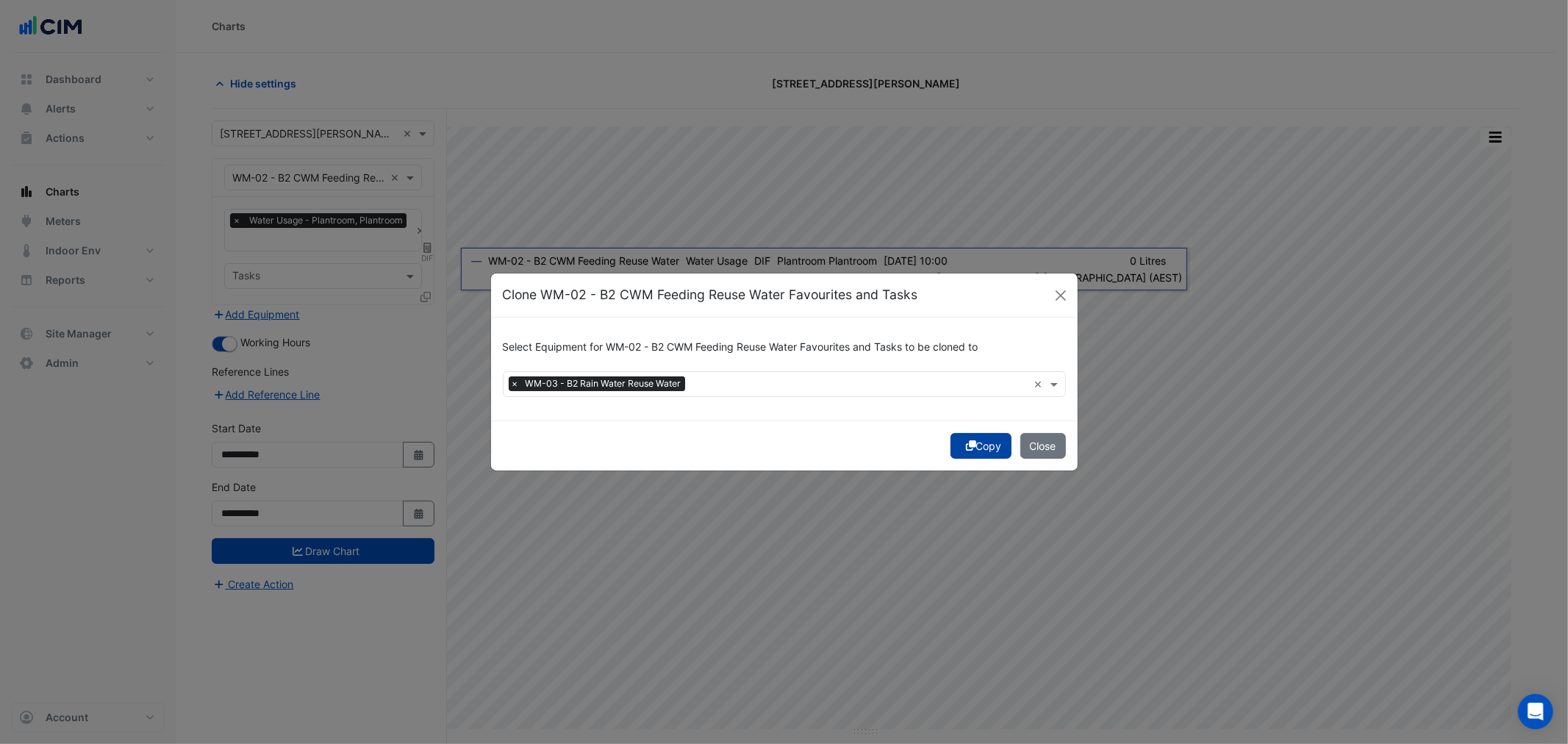
click at [984, 453] on button "Copy" at bounding box center [980, 445] width 61 height 25
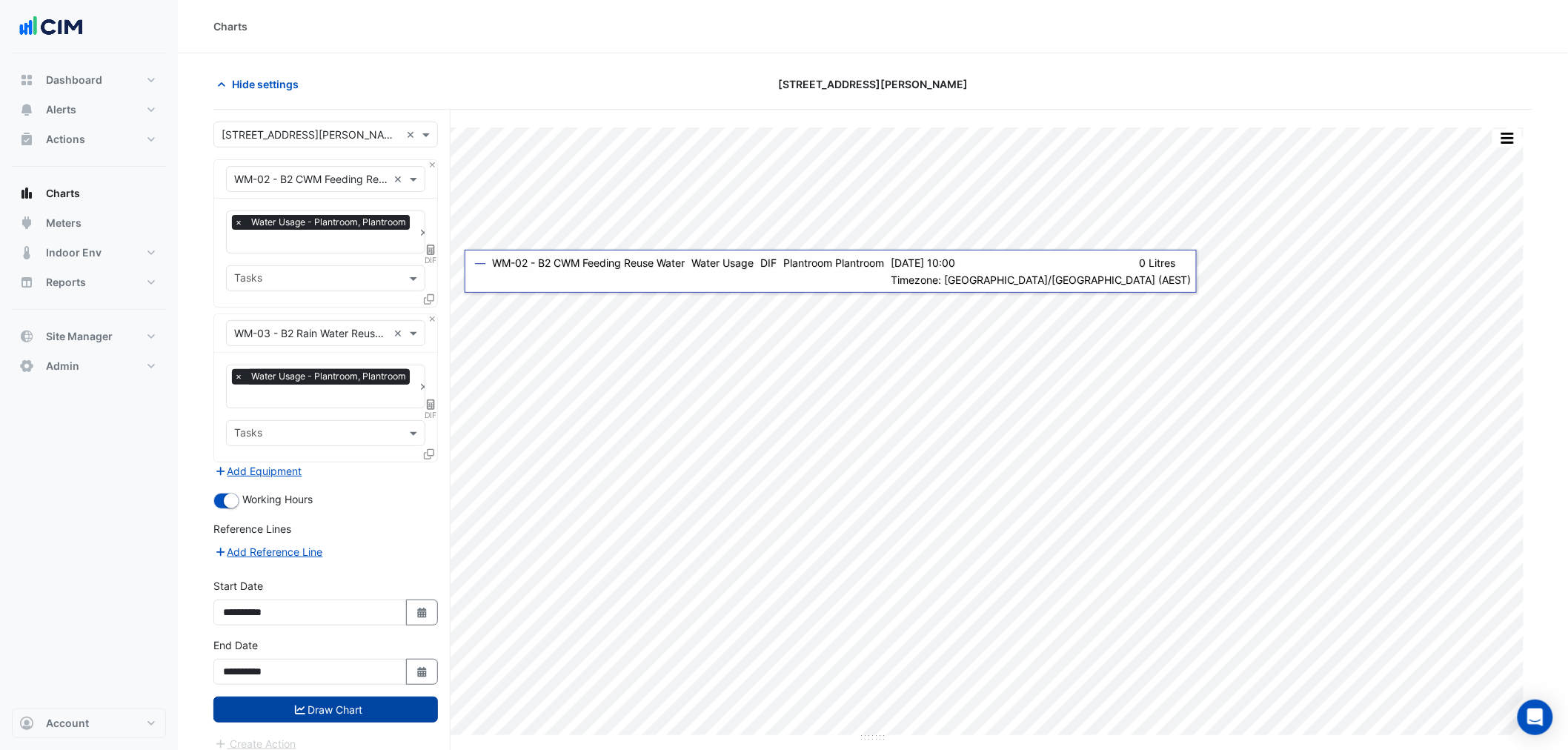
click at [331, 698] on button "Draw Chart" at bounding box center [326, 709] width 224 height 26
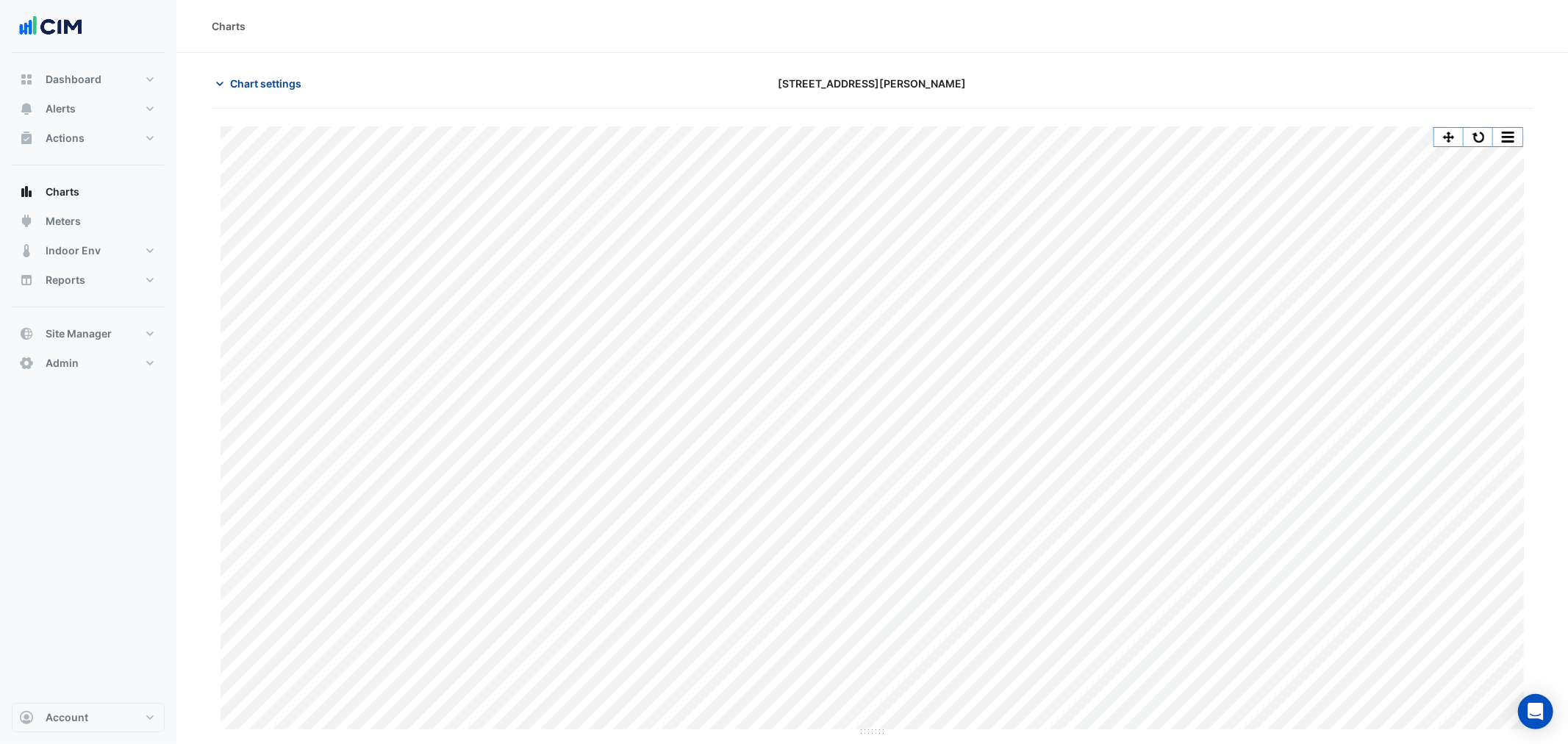
drag, startPoint x: 216, startPoint y: 86, endPoint x: 228, endPoint y: 92, distance: 13.4
click at [216, 87] on icon "button" at bounding box center [220, 83] width 15 height 15
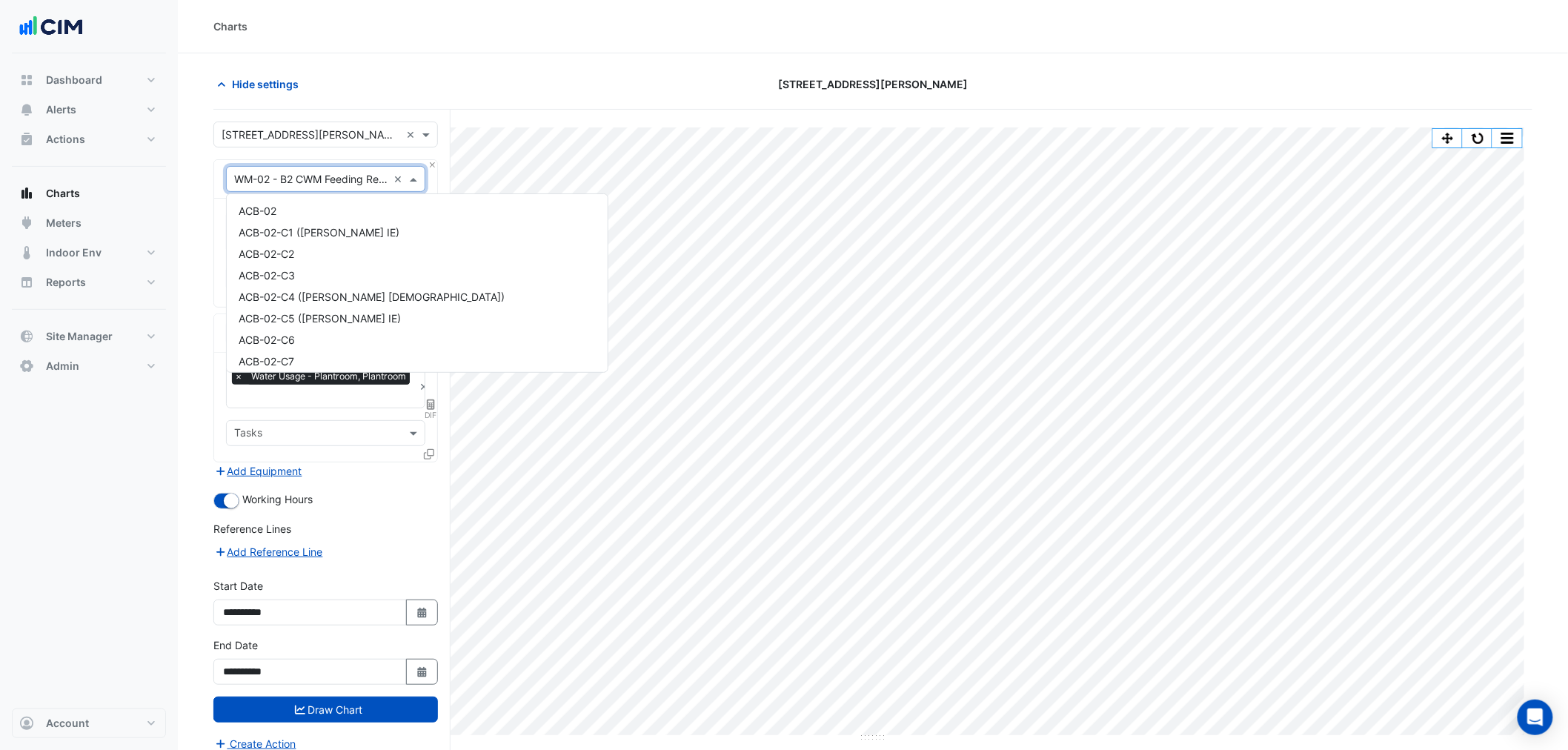
click at [251, 172] on input "text" at bounding box center [311, 179] width 153 height 16
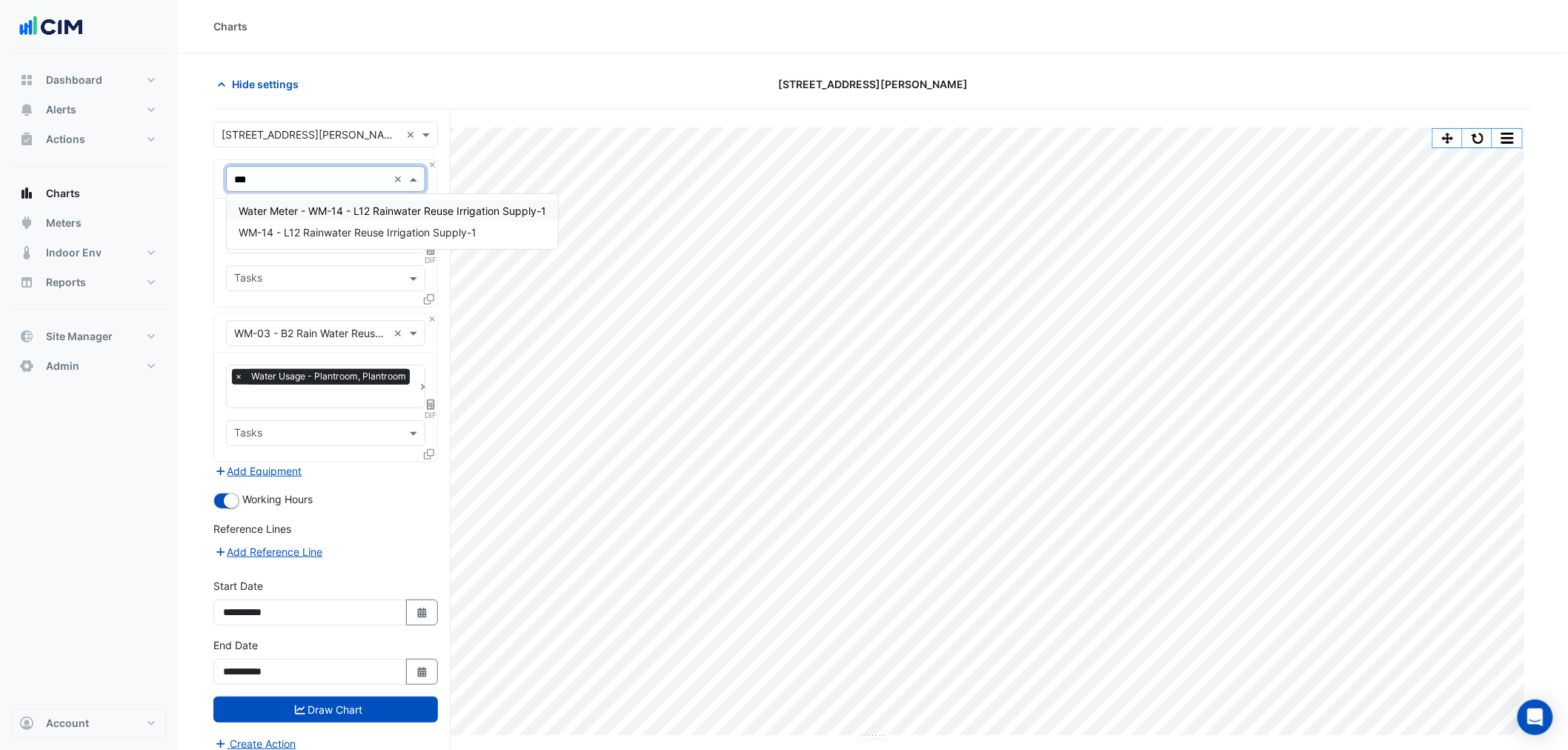
type input "****"
click at [357, 236] on span "WM-14 - L12 Rainwater Reuse Irrigation Supply-1" at bounding box center [357, 232] width 238 height 12
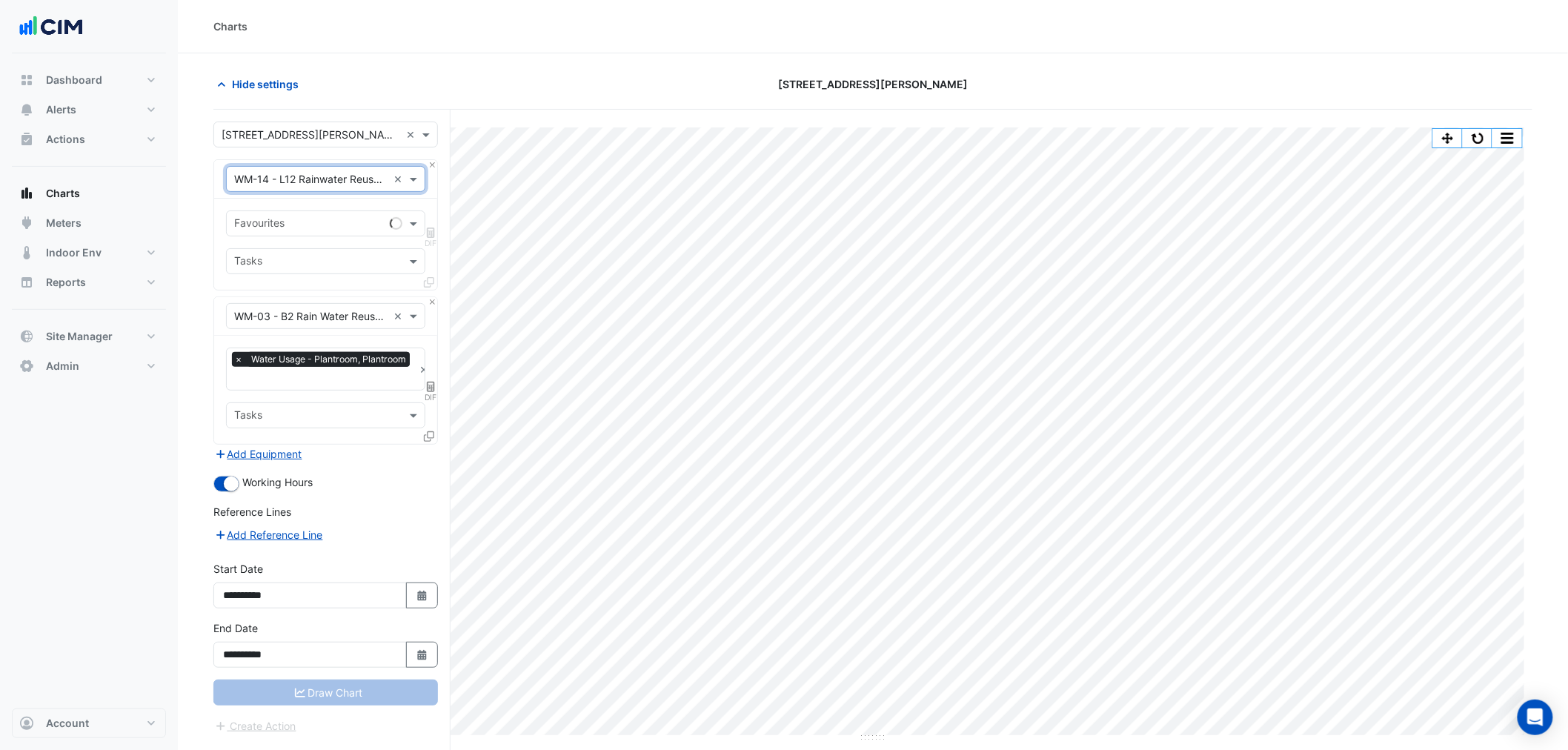
click at [369, 217] on input "text" at bounding box center [309, 224] width 149 height 16
click at [338, 253] on span "Water Usage (kL) - Plantroom, Plantroom" at bounding box center [338, 255] width 199 height 12
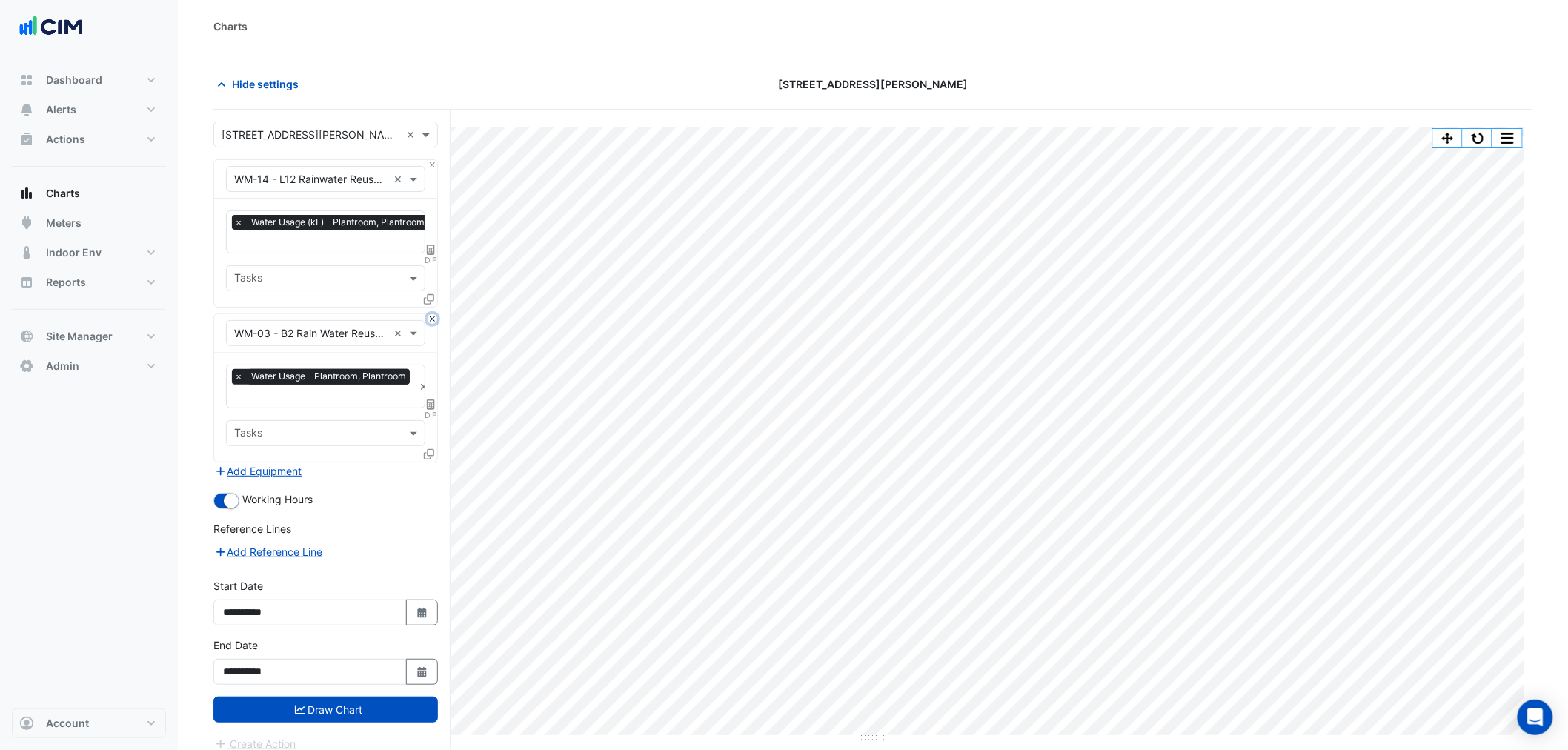
click at [428, 318] on button "Close" at bounding box center [432, 319] width 10 height 10
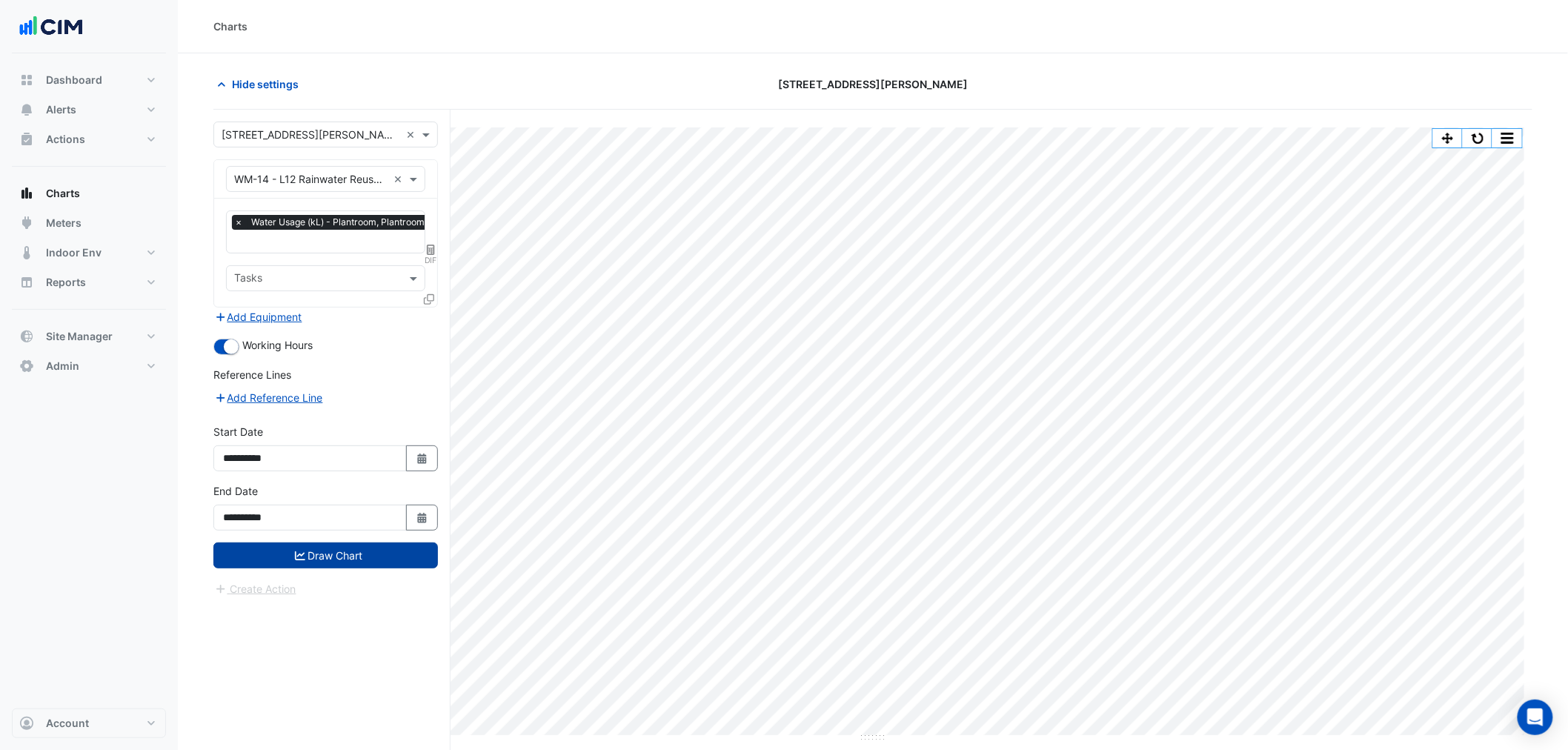
click at [389, 564] on button "Draw Chart" at bounding box center [326, 554] width 224 height 26
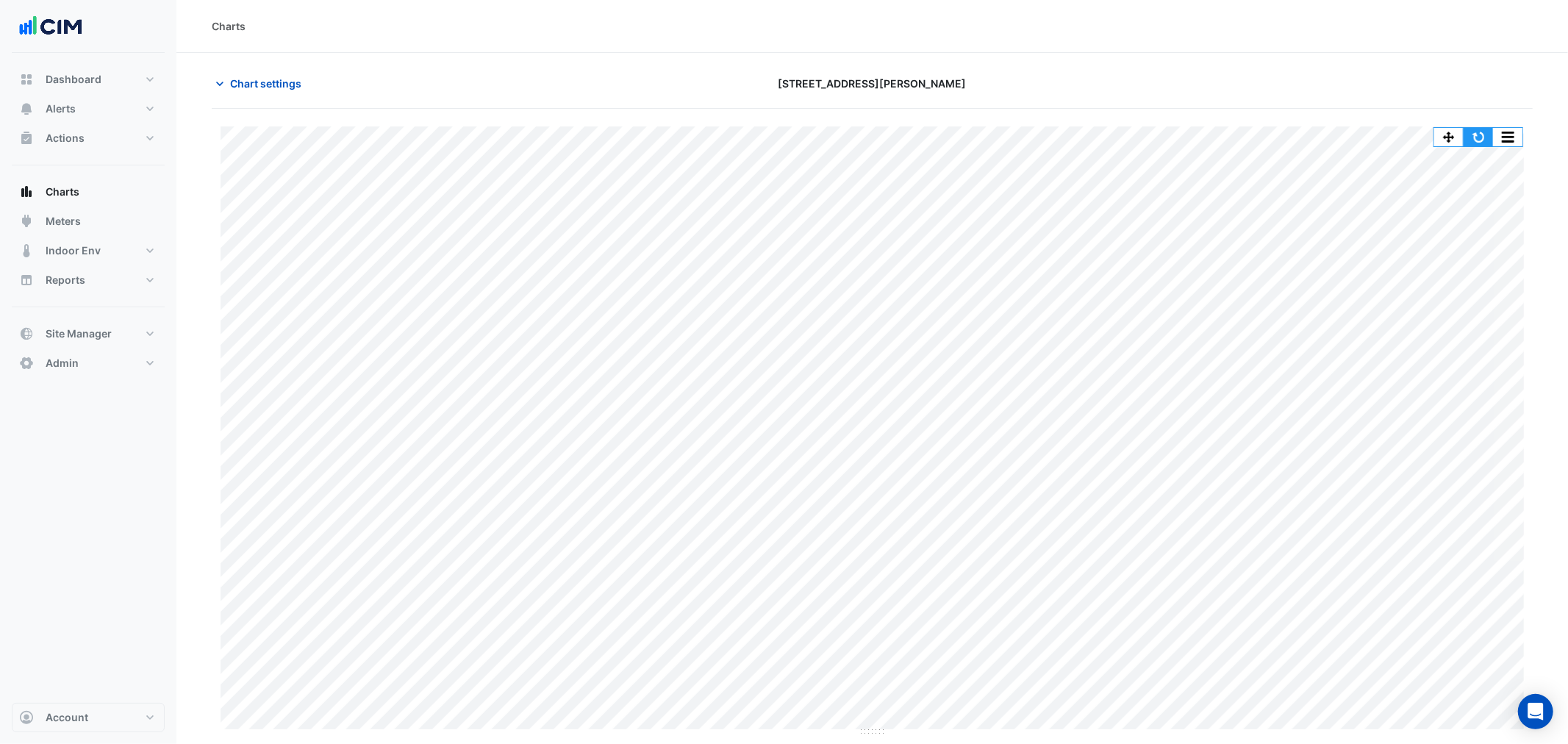
click at [1476, 135] on button "button" at bounding box center [1478, 137] width 29 height 18
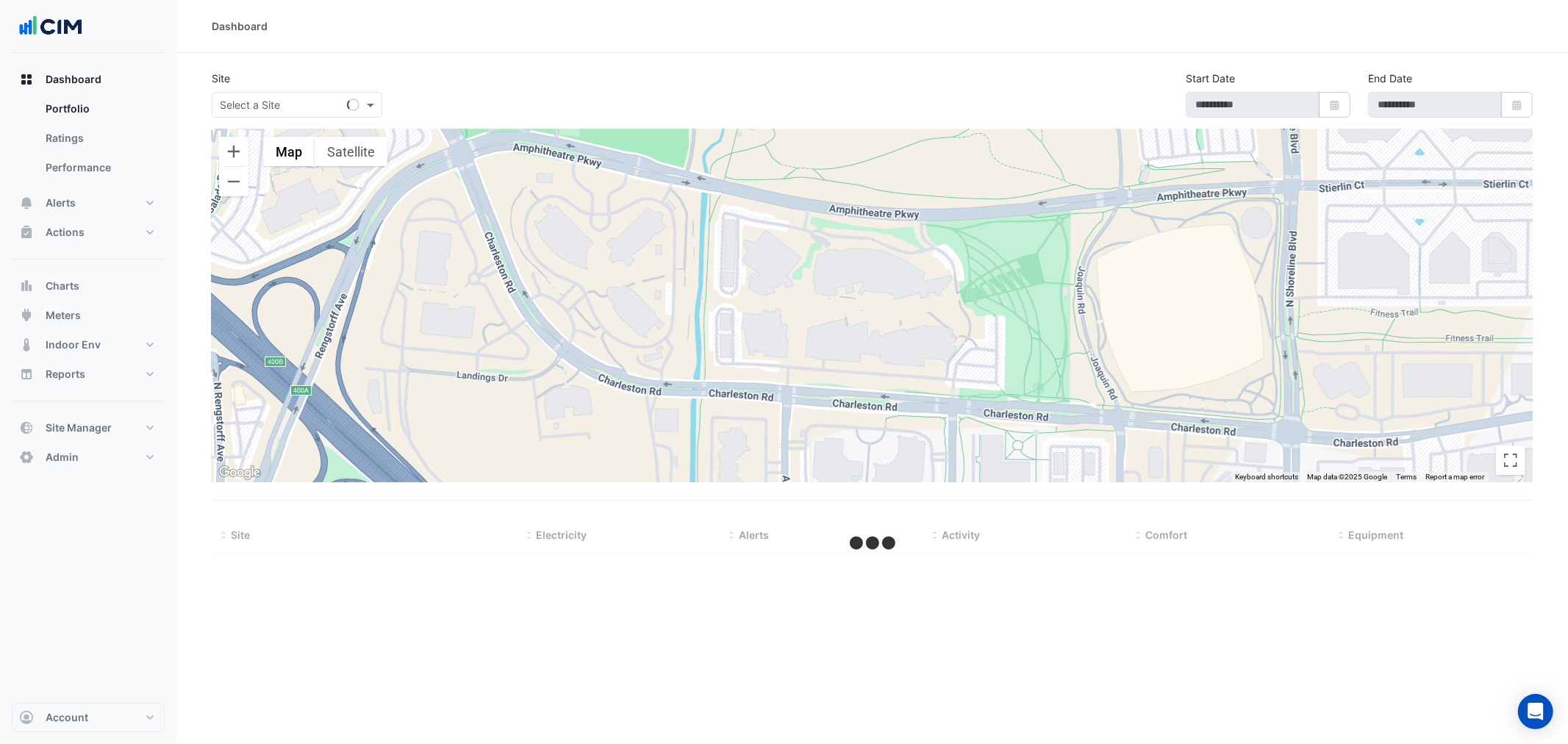
click at [70, 187] on ul "Portfolio Ratings Performance" at bounding box center [88, 141] width 153 height 94
click at [76, 196] on button "Alerts" at bounding box center [88, 203] width 153 height 29
click at [276, 100] on input "text" at bounding box center [282, 105] width 125 height 16
type input "**"
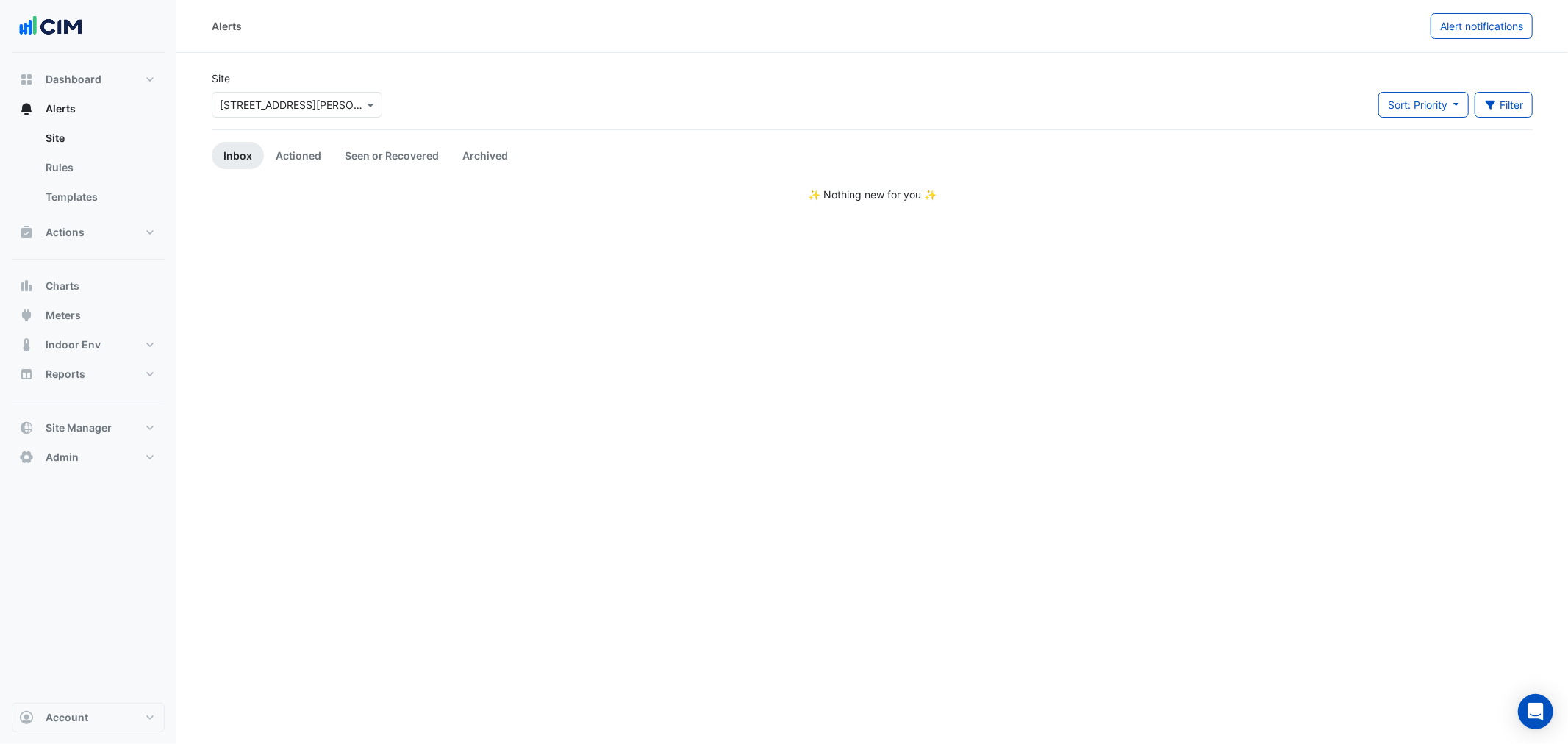
click at [276, 100] on input "text" at bounding box center [282, 105] width 125 height 16
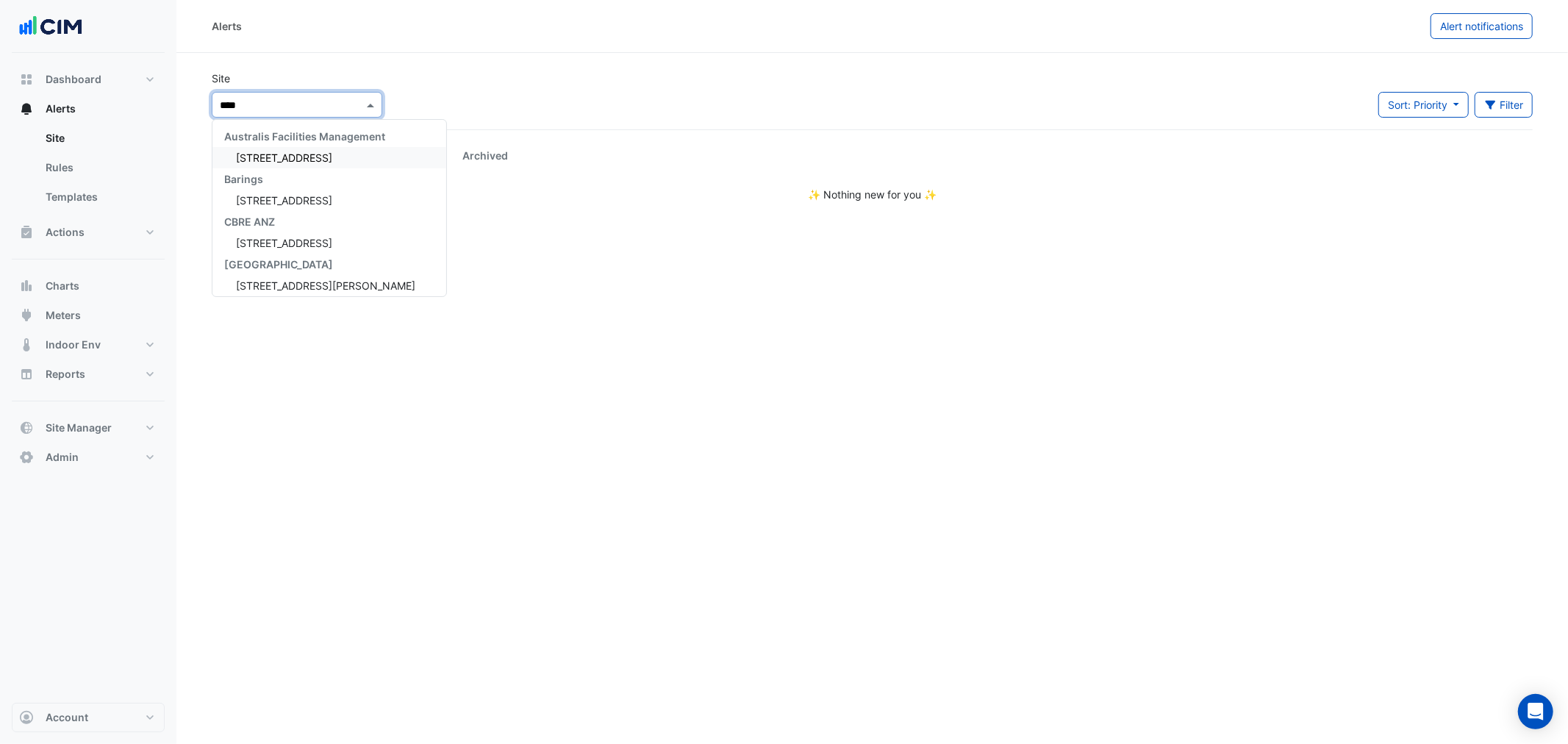
type input "*****"
click at [274, 158] on span "[STREET_ADDRESS][PERSON_NAME]" at bounding box center [325, 157] width 179 height 12
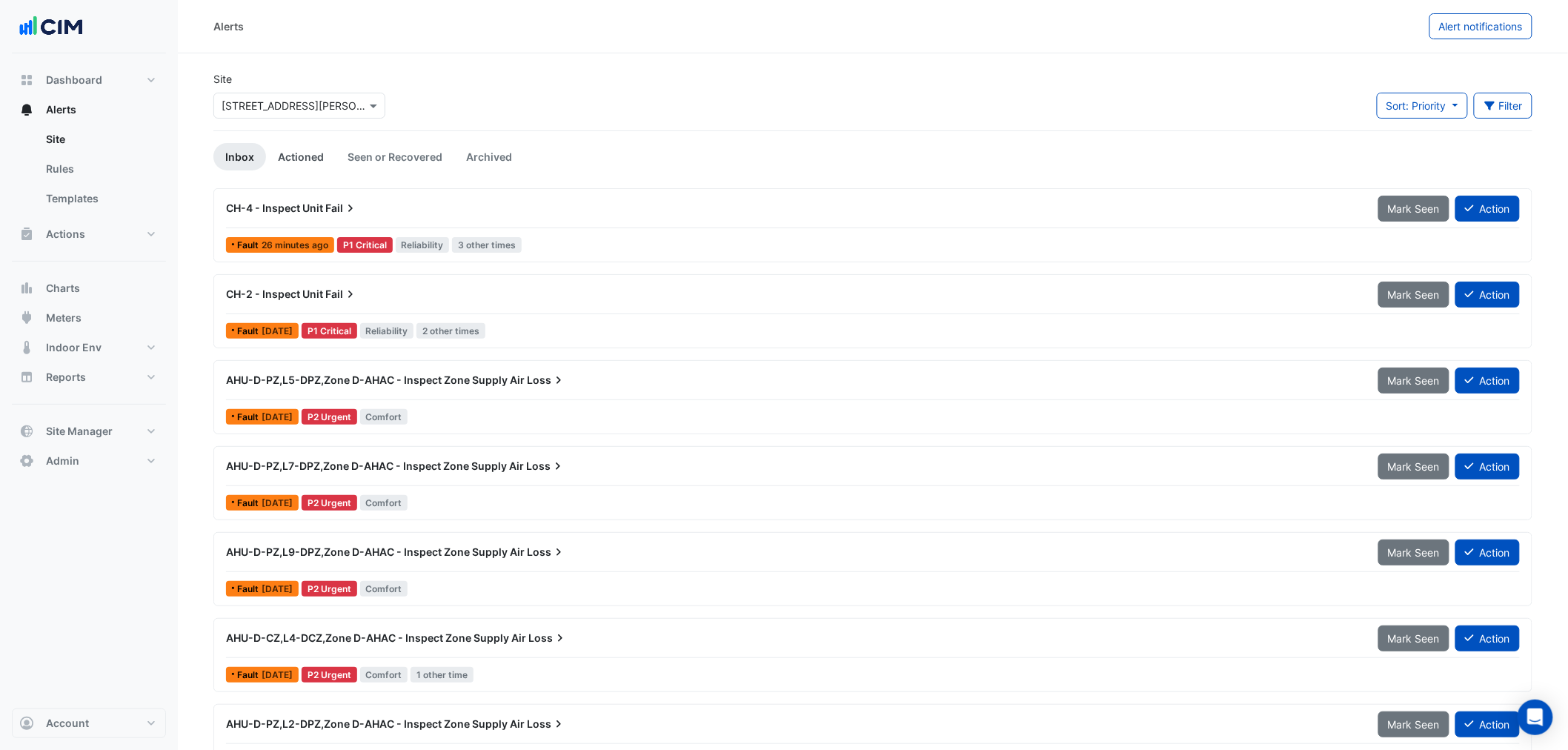
click at [292, 150] on link "Actioned" at bounding box center [300, 156] width 69 height 27
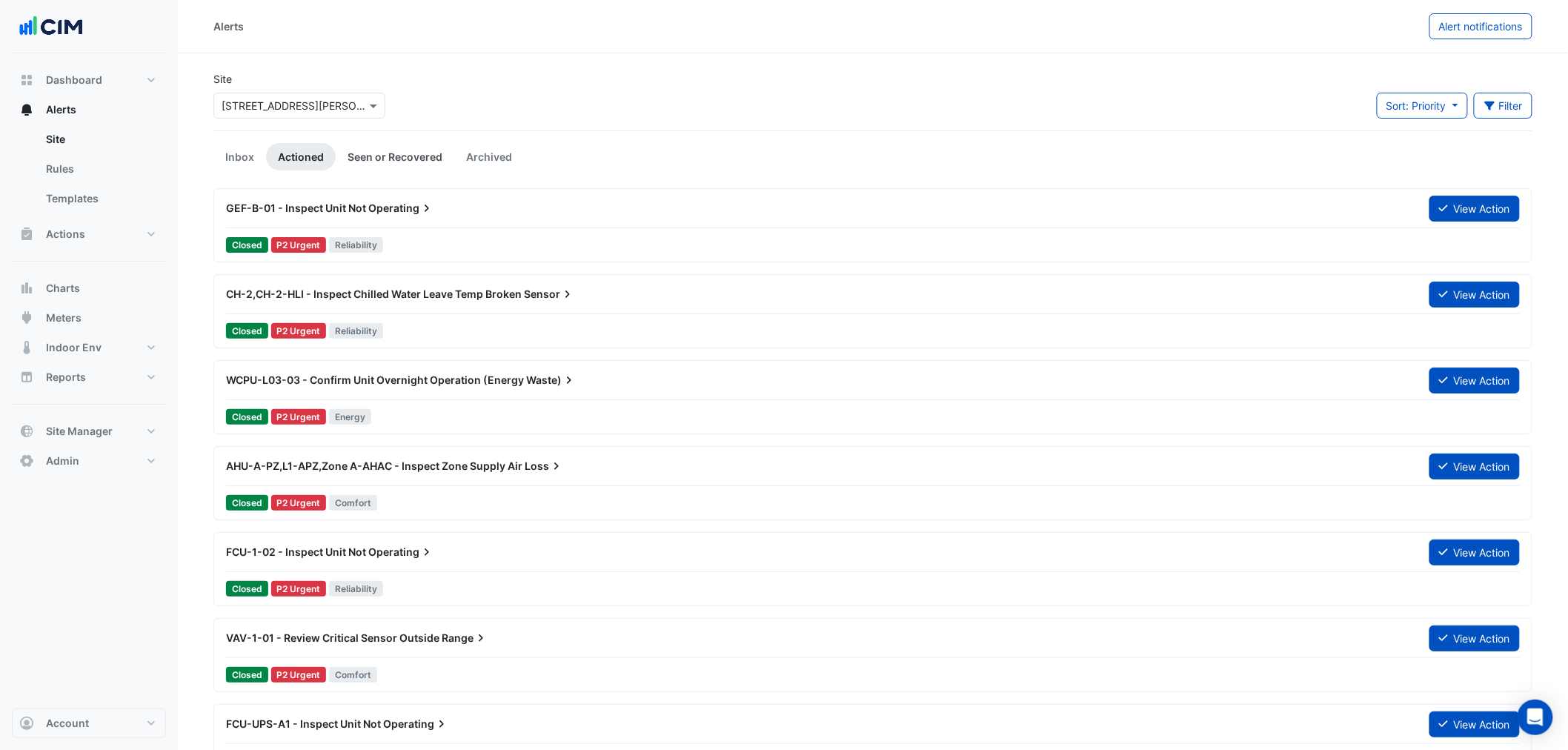
click at [353, 153] on link "Seen or Recovered" at bounding box center [395, 156] width 119 height 27
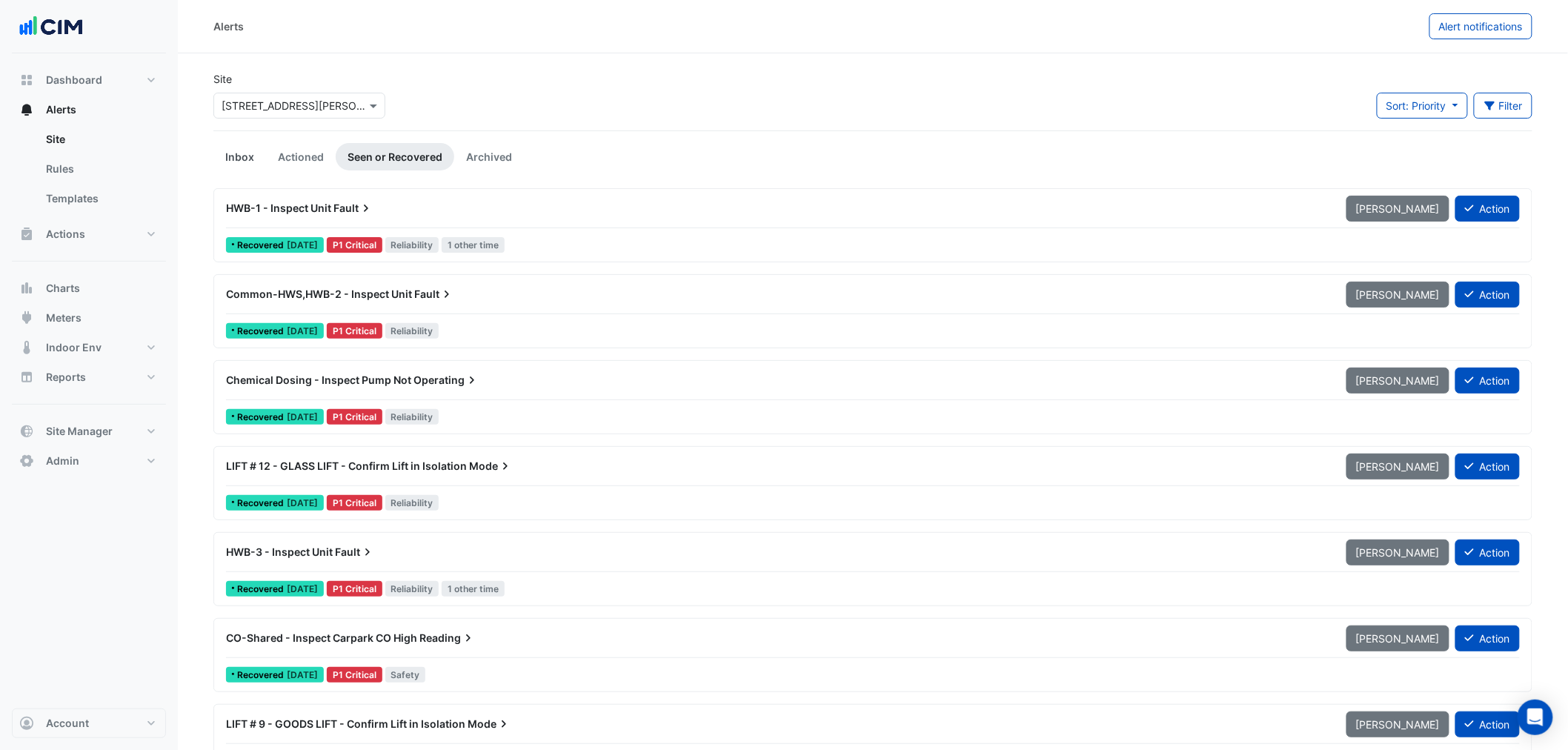
click at [236, 158] on link "Inbox" at bounding box center [240, 156] width 53 height 27
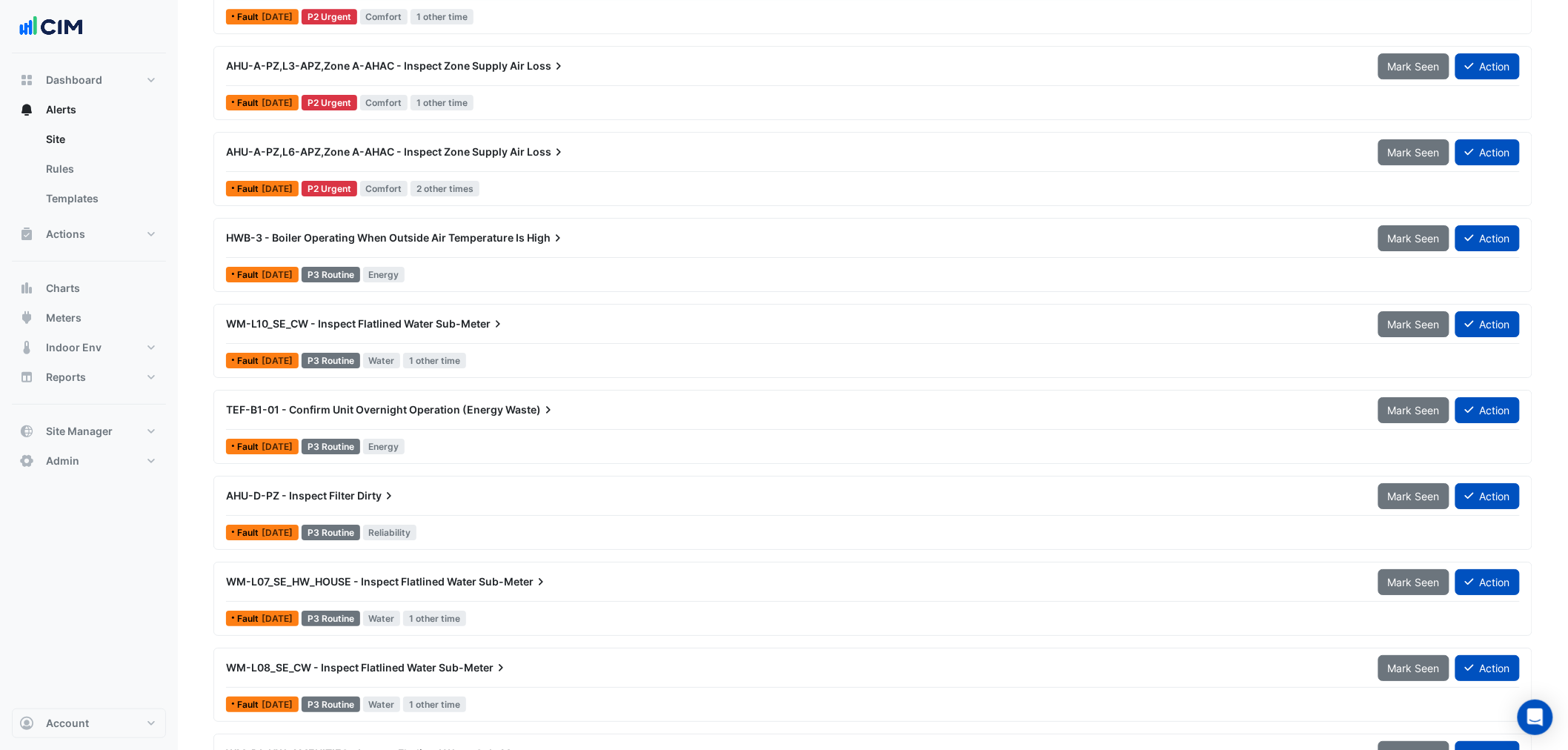
scroll to position [2058, 0]
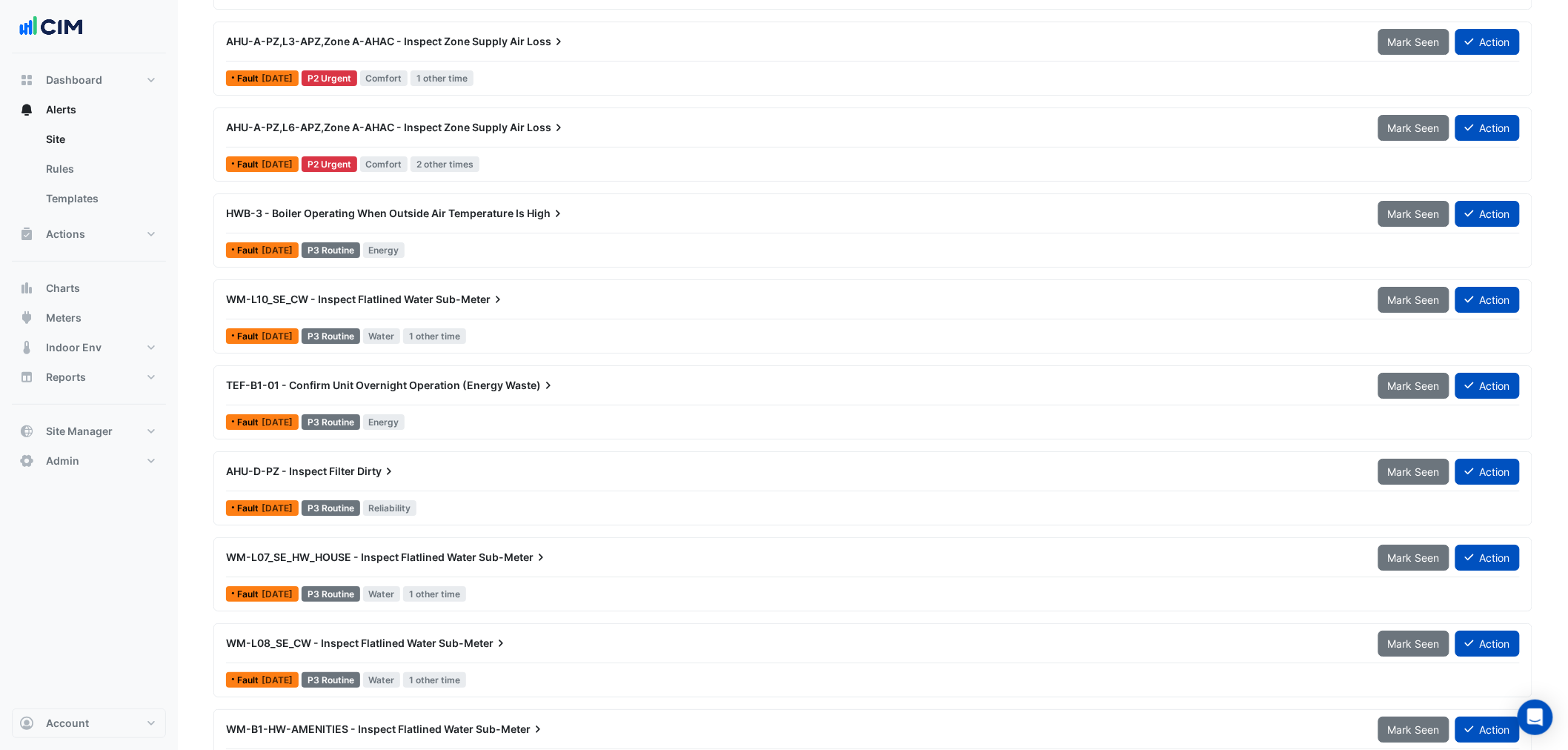
click at [583, 382] on div "TEF-B1-01 - Confirm Unit Overnight Operation (Energy Waste)" at bounding box center [793, 385] width 1135 height 15
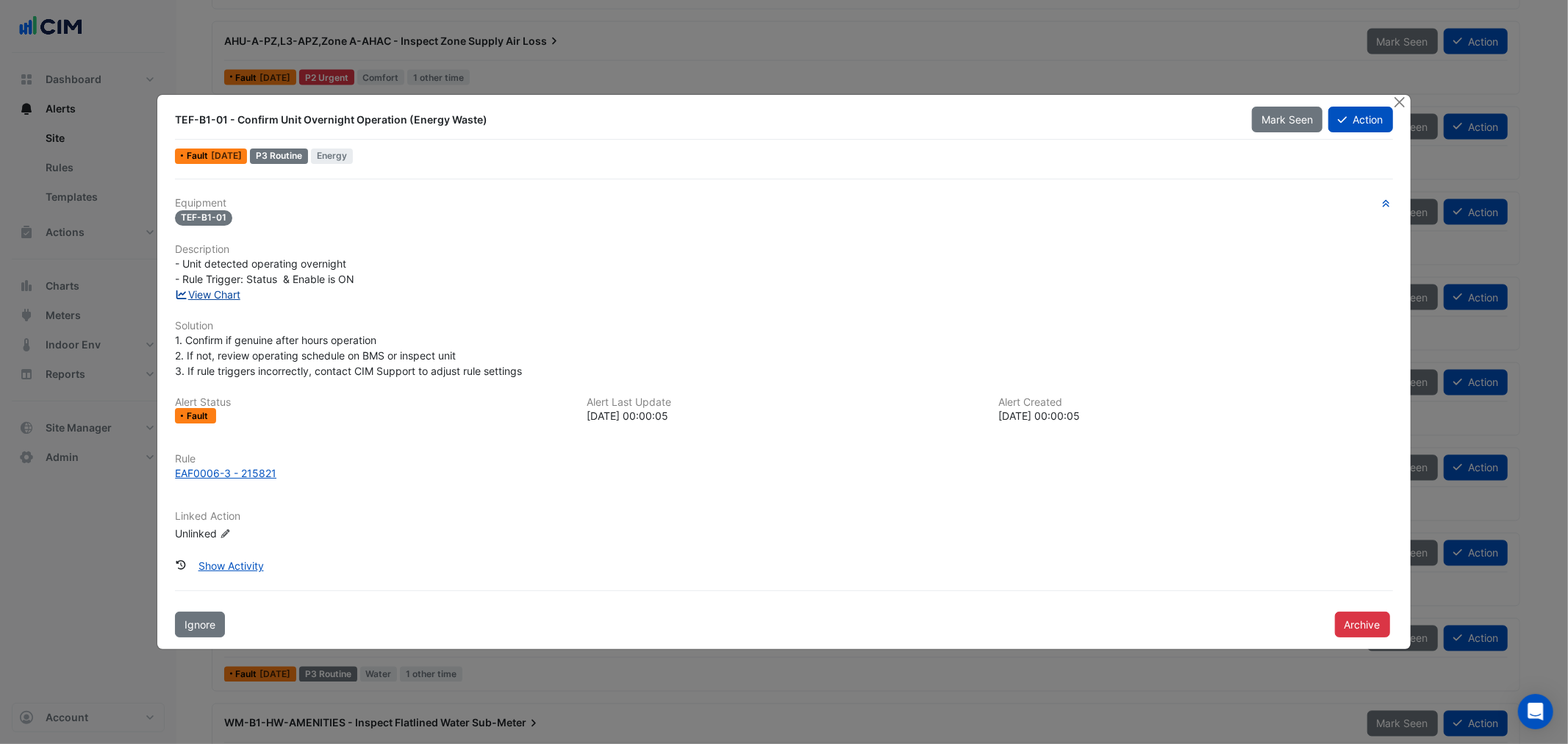
click at [238, 291] on link "View Chart" at bounding box center [208, 294] width 65 height 12
click at [1406, 99] on button "Close" at bounding box center [1399, 102] width 16 height 16
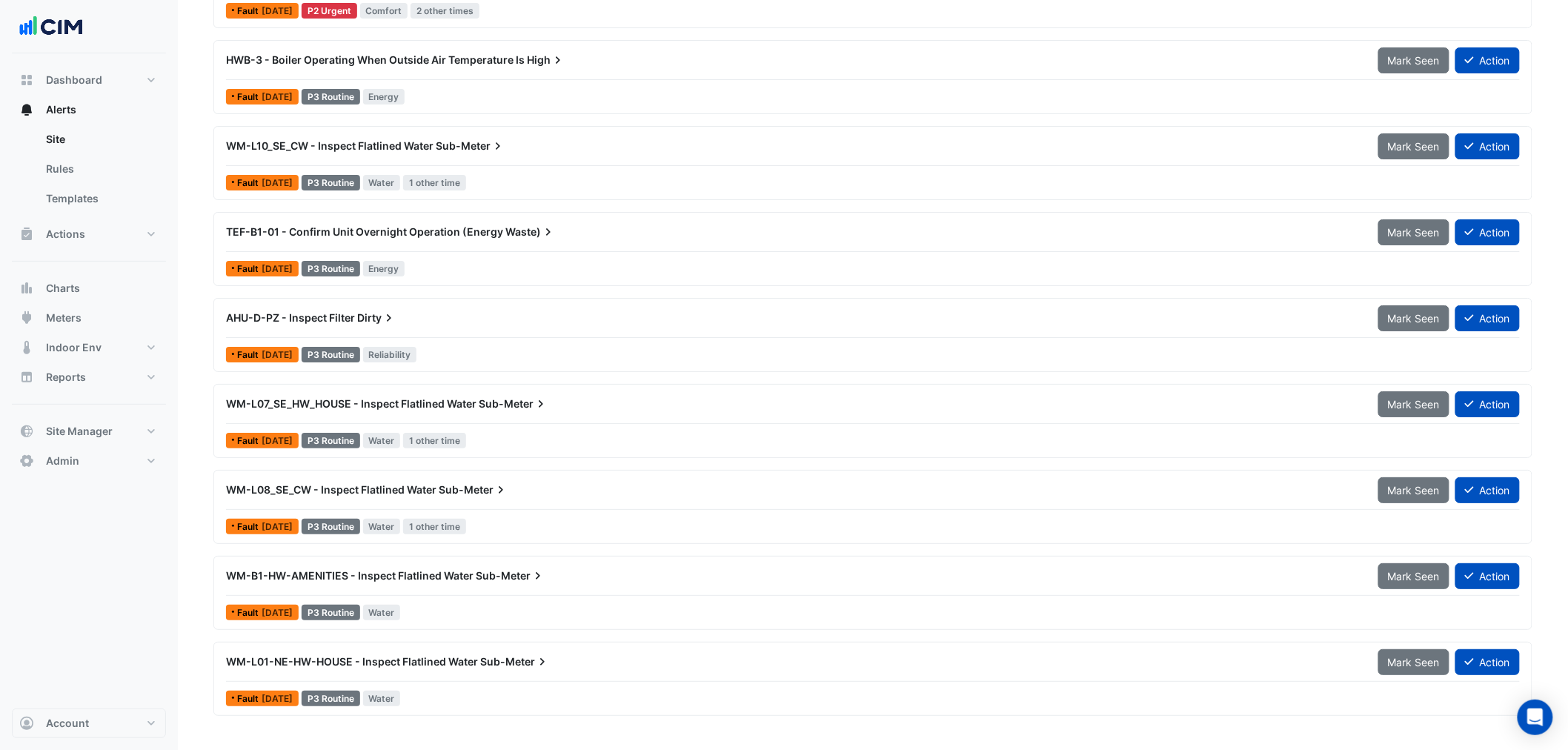
scroll to position [2223, 0]
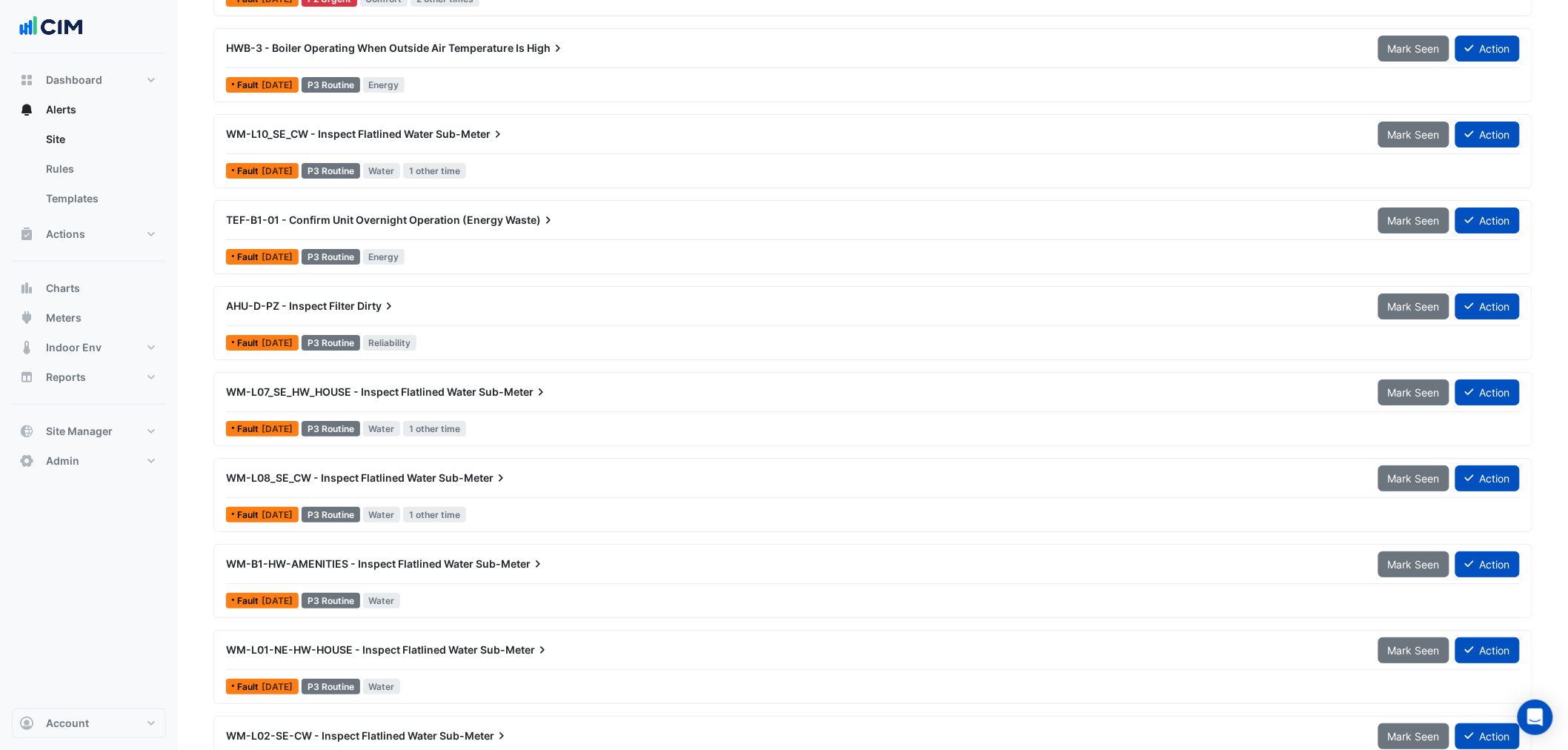
click at [460, 304] on div "AHU-D-PZ - Inspect Filter Dirty" at bounding box center [793, 306] width 1135 height 15
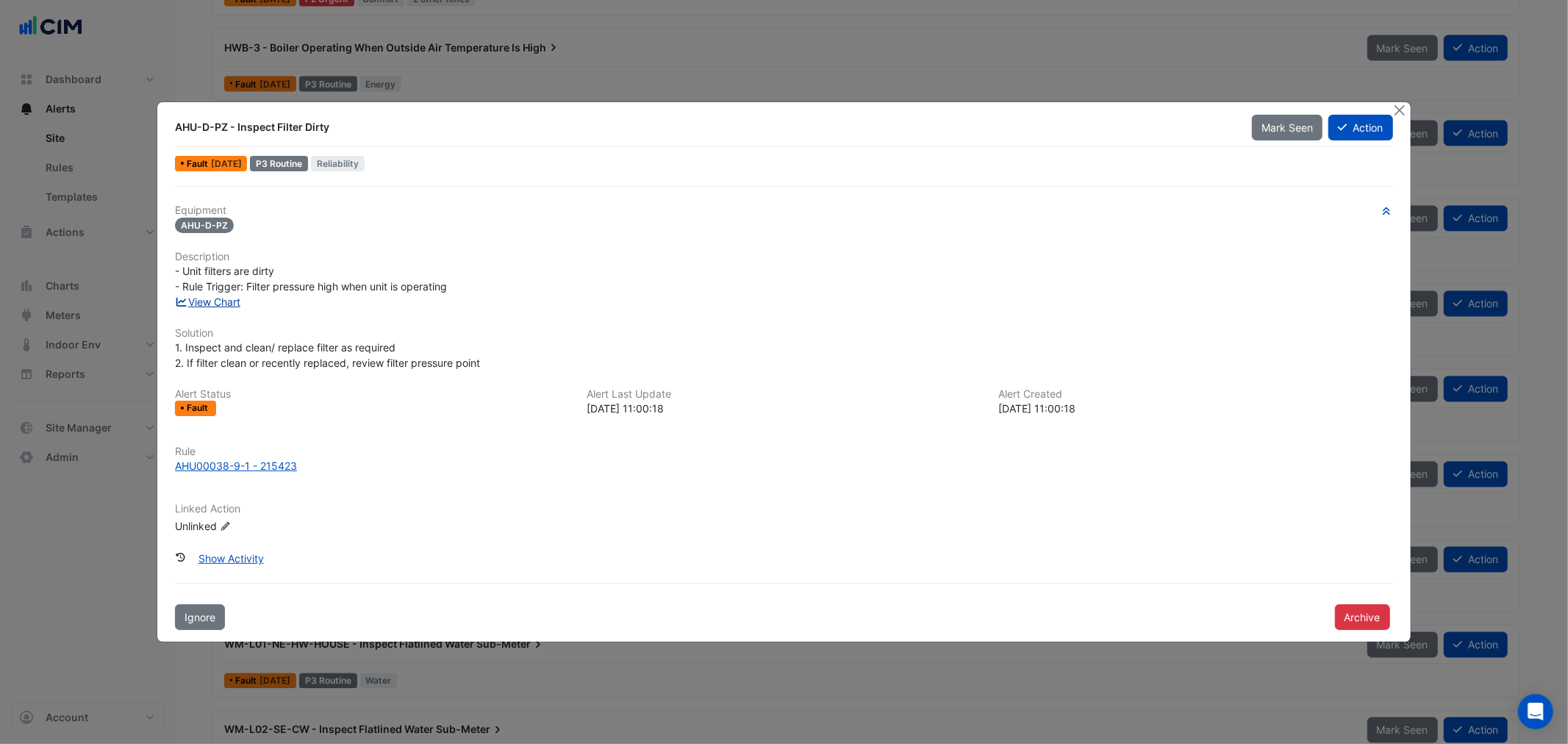
click at [232, 298] on link "View Chart" at bounding box center [208, 301] width 65 height 12
click at [1400, 112] on button "Close" at bounding box center [1399, 110] width 16 height 16
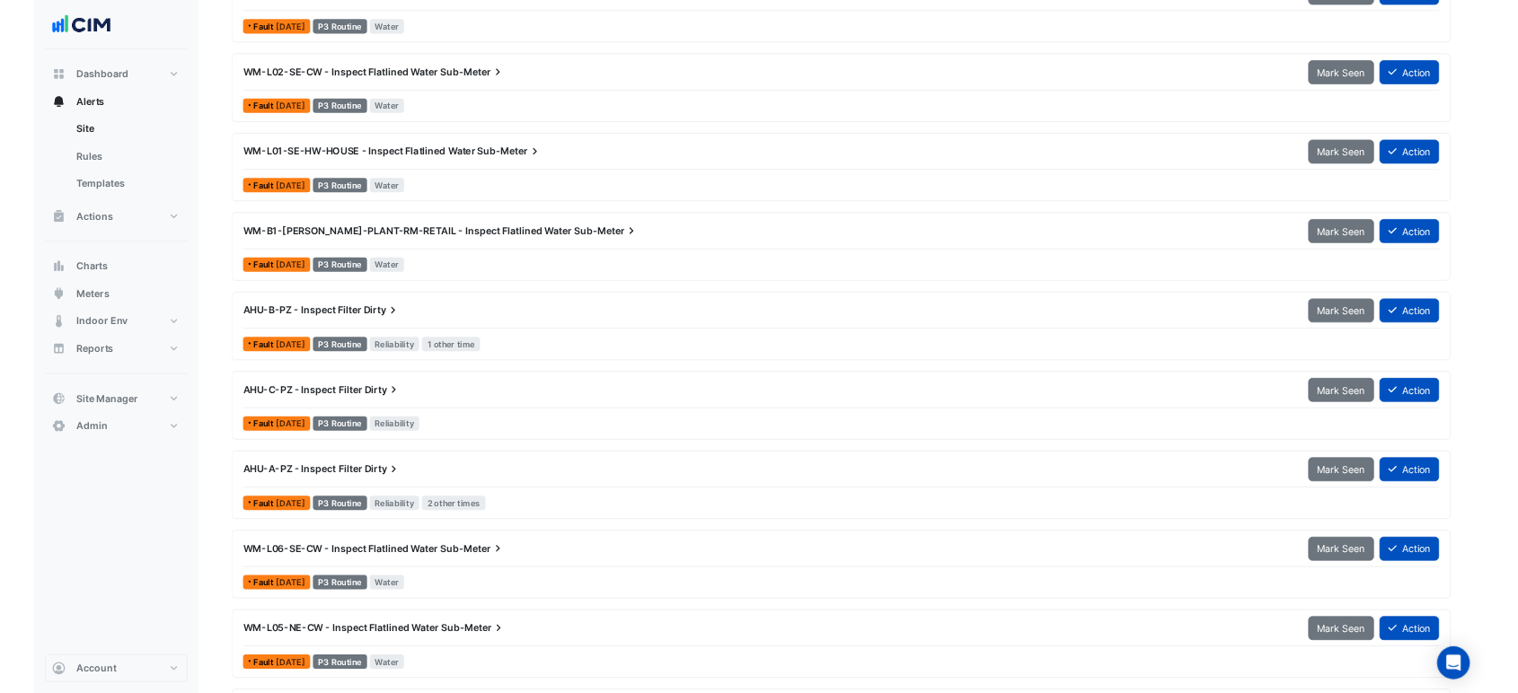
scroll to position [3593, 0]
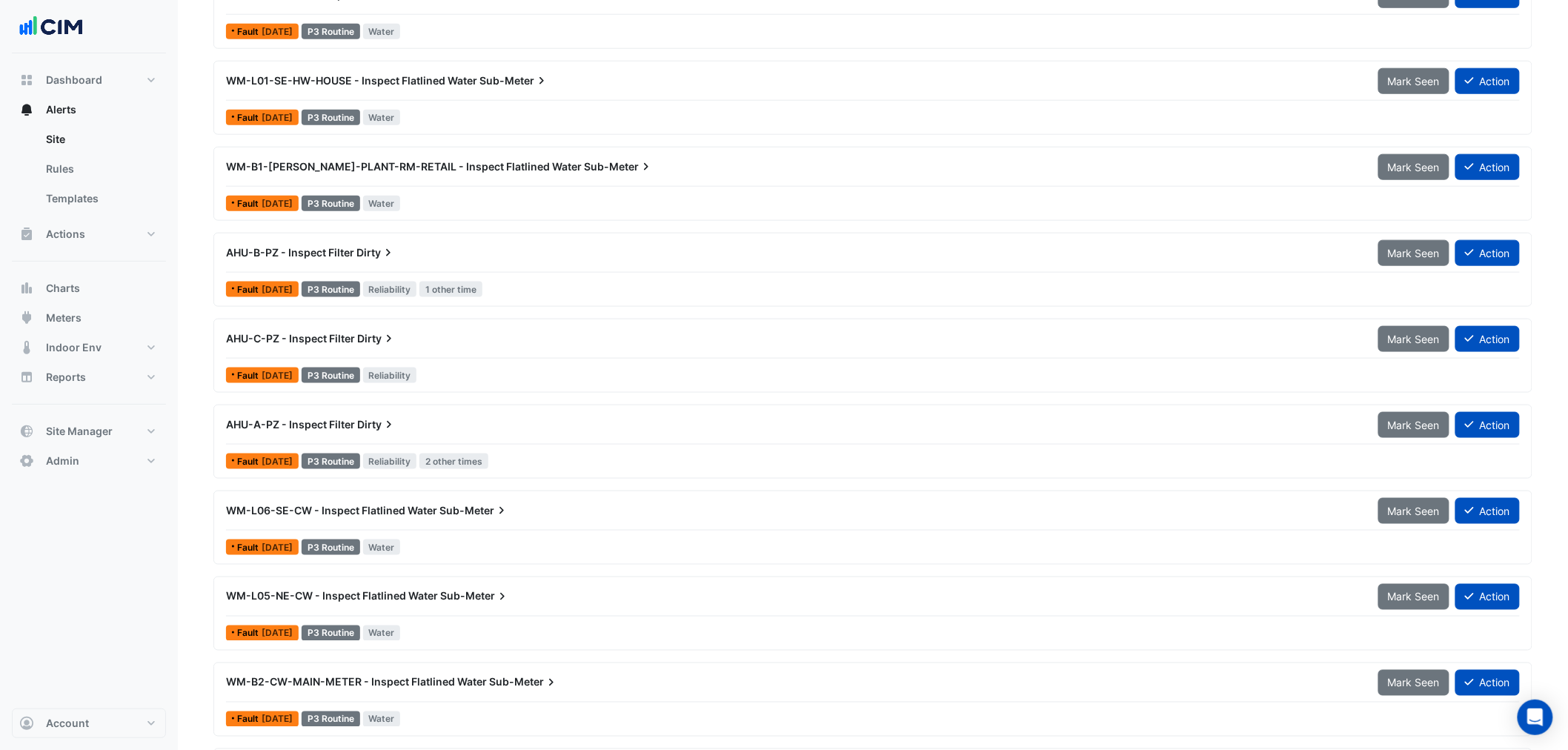
click at [470, 445] on div at bounding box center [873, 444] width 1294 height 1
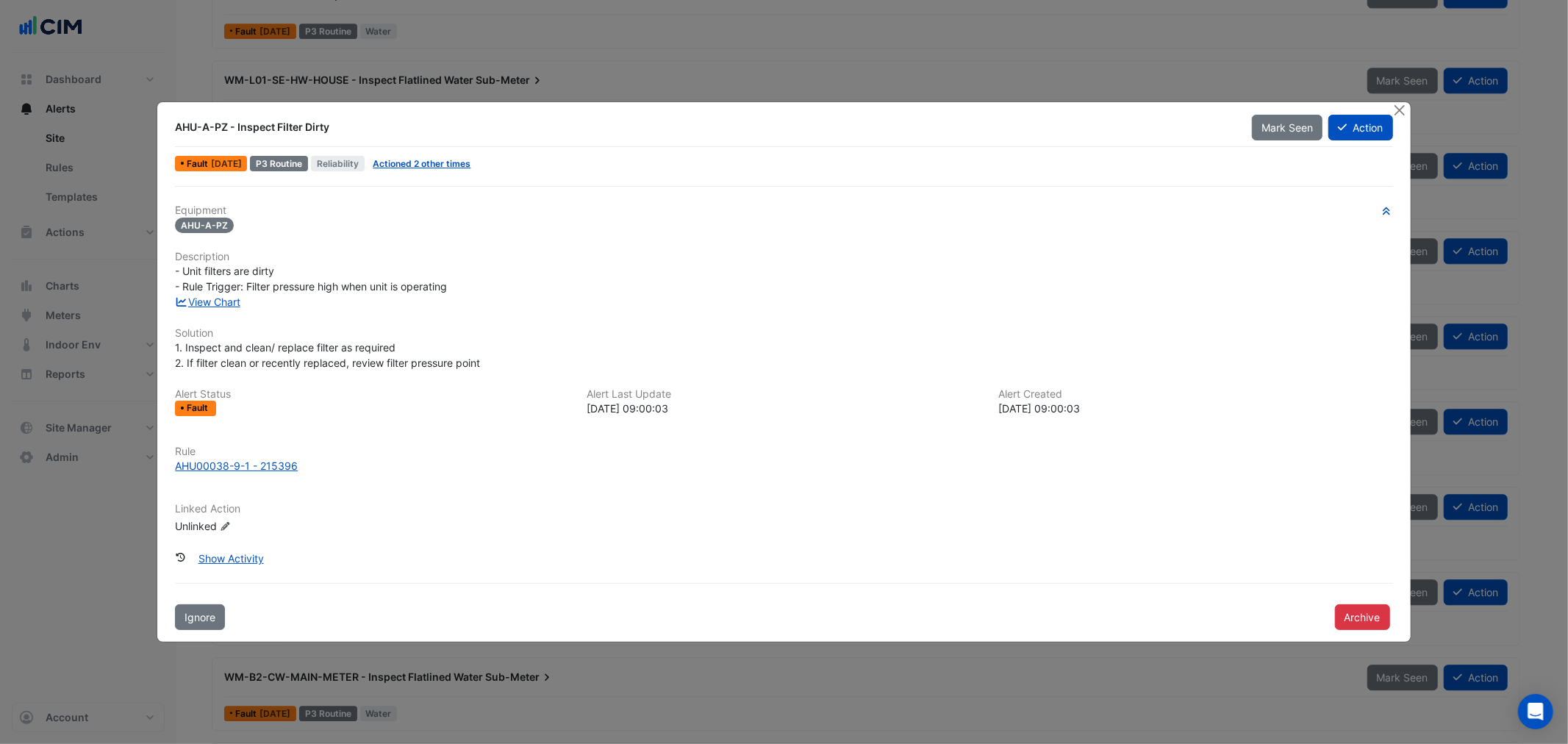
click at [476, 172] on div "Fault 2 months ago P3 Routine Reliability Actioned 2 other times" at bounding box center [783, 164] width 1220 height 21
click at [471, 162] on link "Actioned 2 other times" at bounding box center [421, 163] width 97 height 11
click at [1399, 105] on button "Close" at bounding box center [1399, 110] width 16 height 16
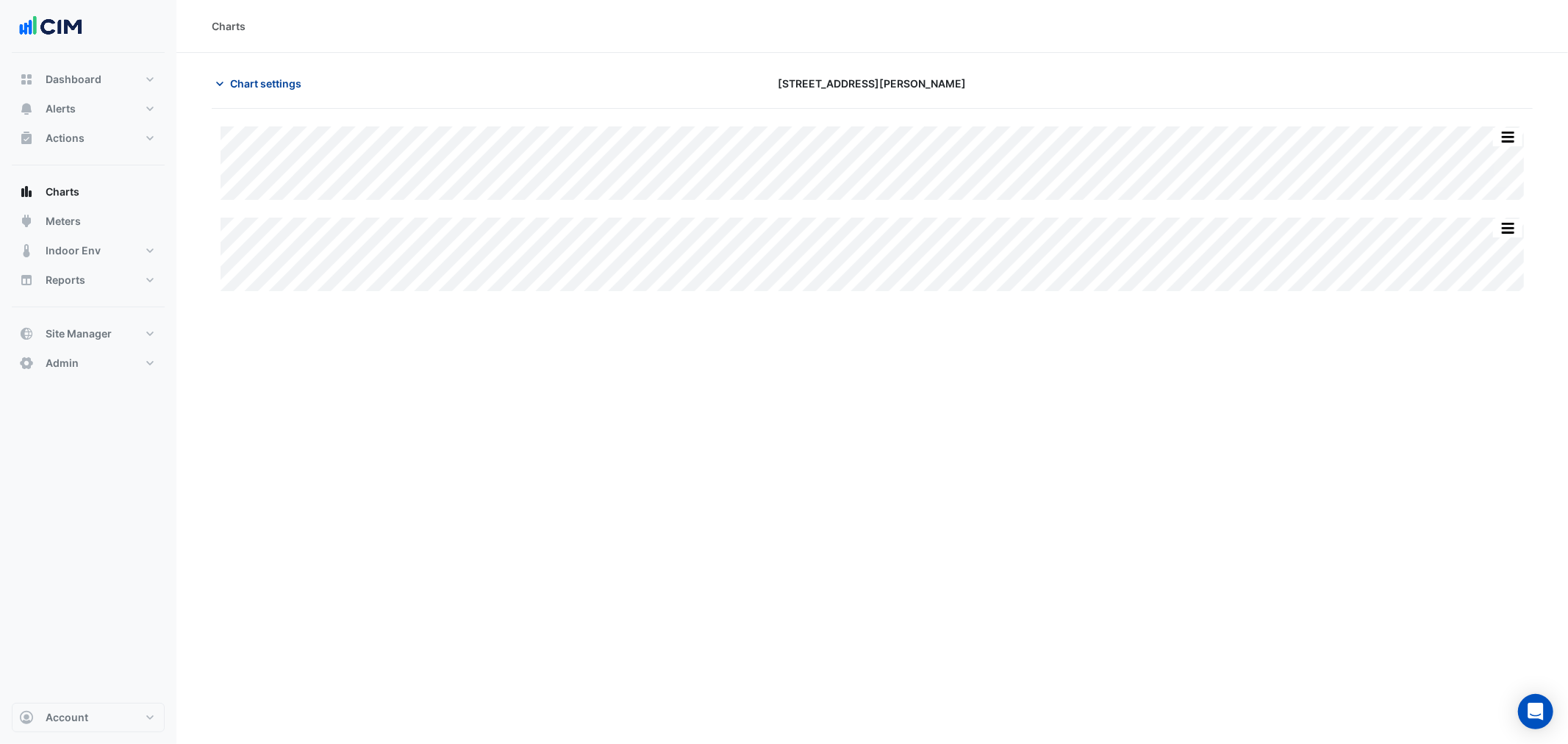
click at [290, 84] on span "Chart settings" at bounding box center [265, 83] width 71 height 16
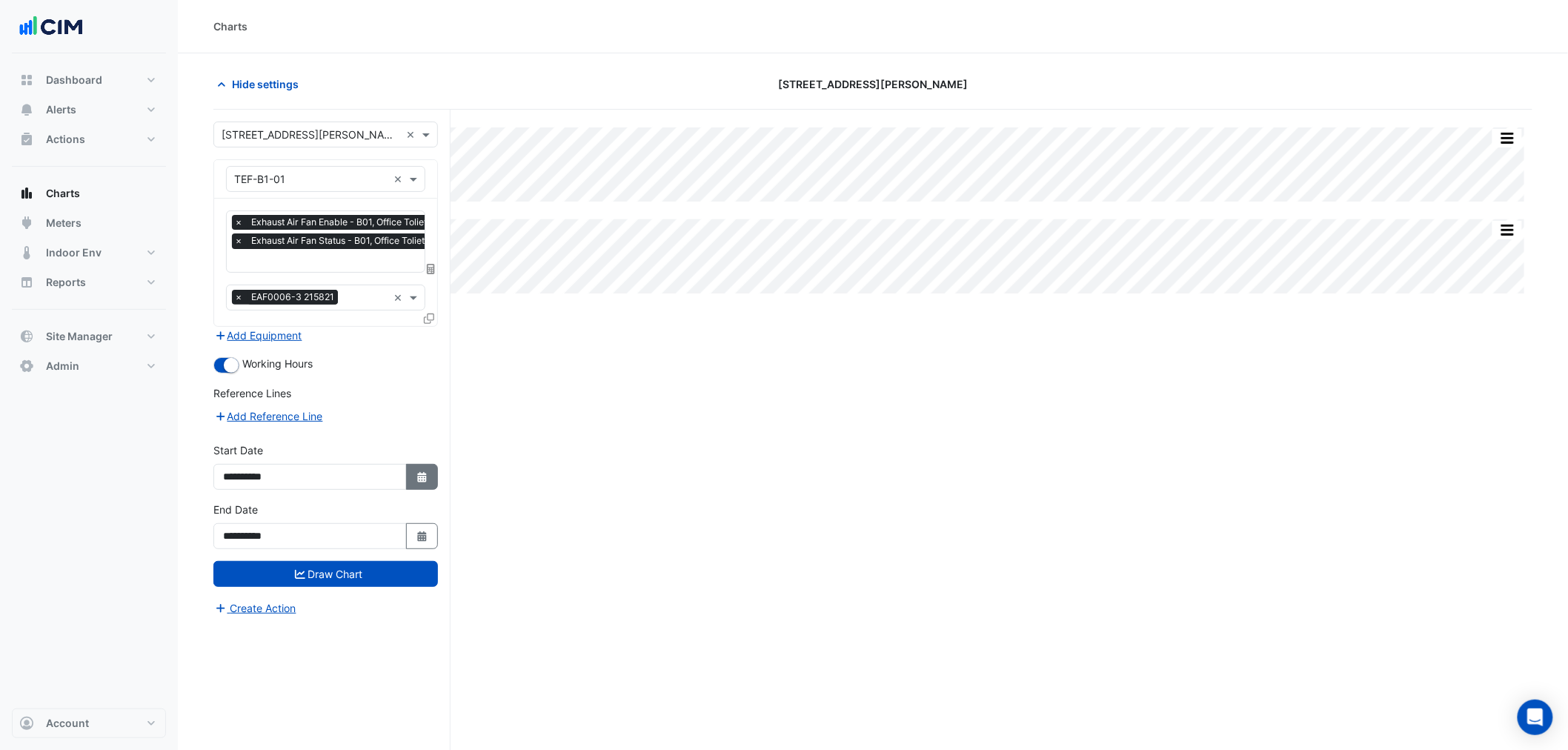
click at [427, 473] on icon "Select Date" at bounding box center [423, 477] width 13 height 11
select select "*"
select select "****"
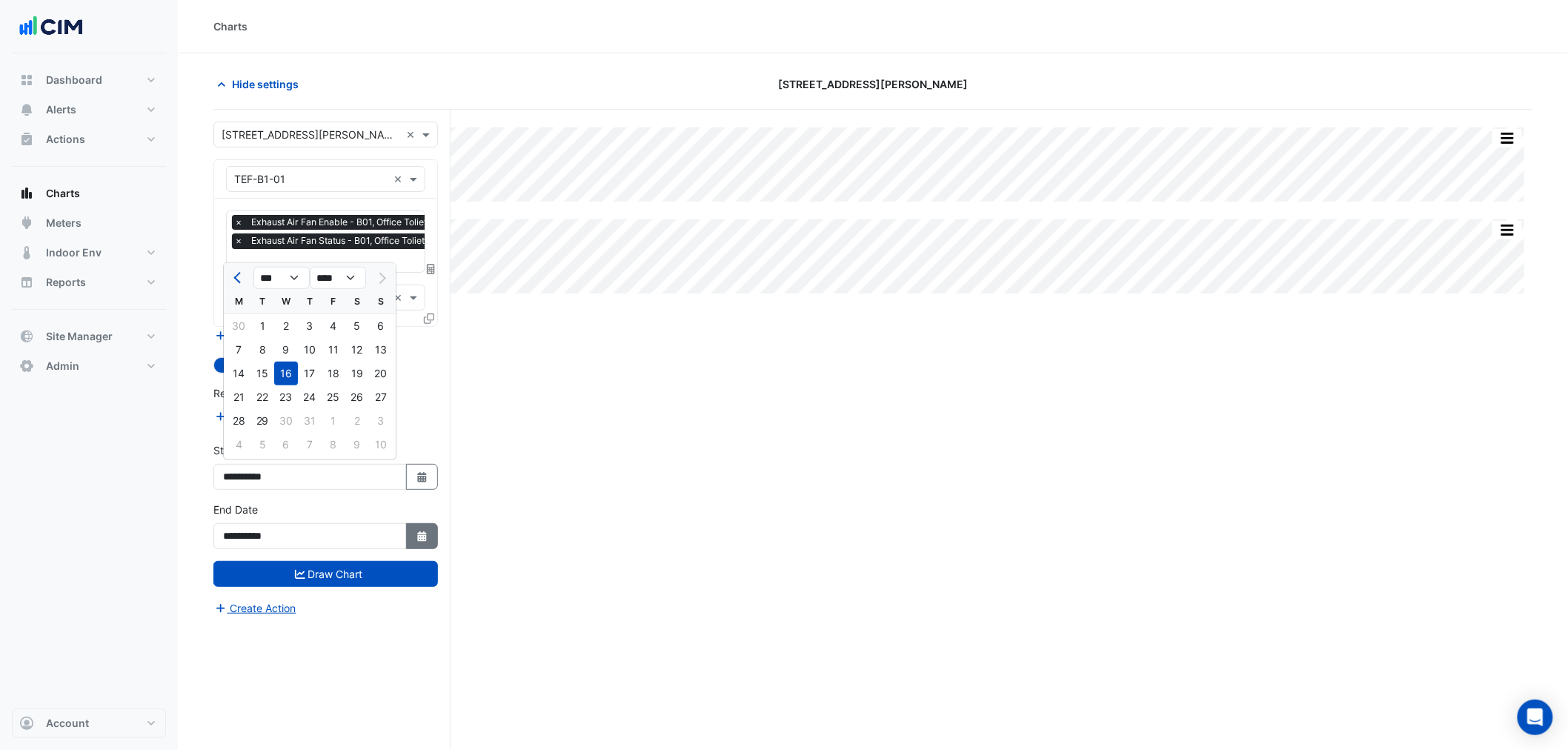
click at [428, 537] on button "Select Date" at bounding box center [423, 535] width 33 height 26
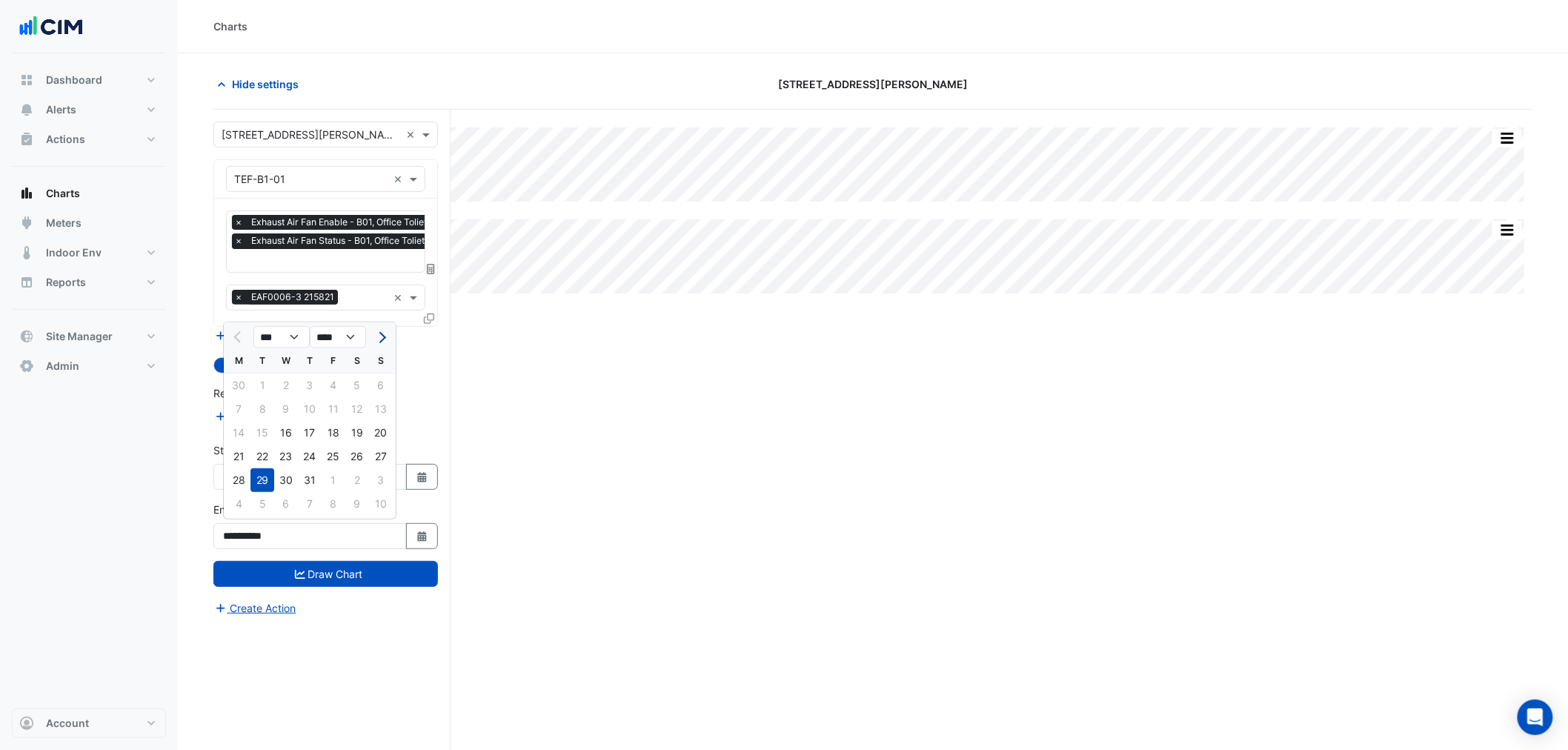
click at [375, 338] on button "Next month" at bounding box center [381, 337] width 18 height 24
select select "*"
click at [304, 465] on div "21" at bounding box center [309, 456] width 24 height 24
type input "**********"
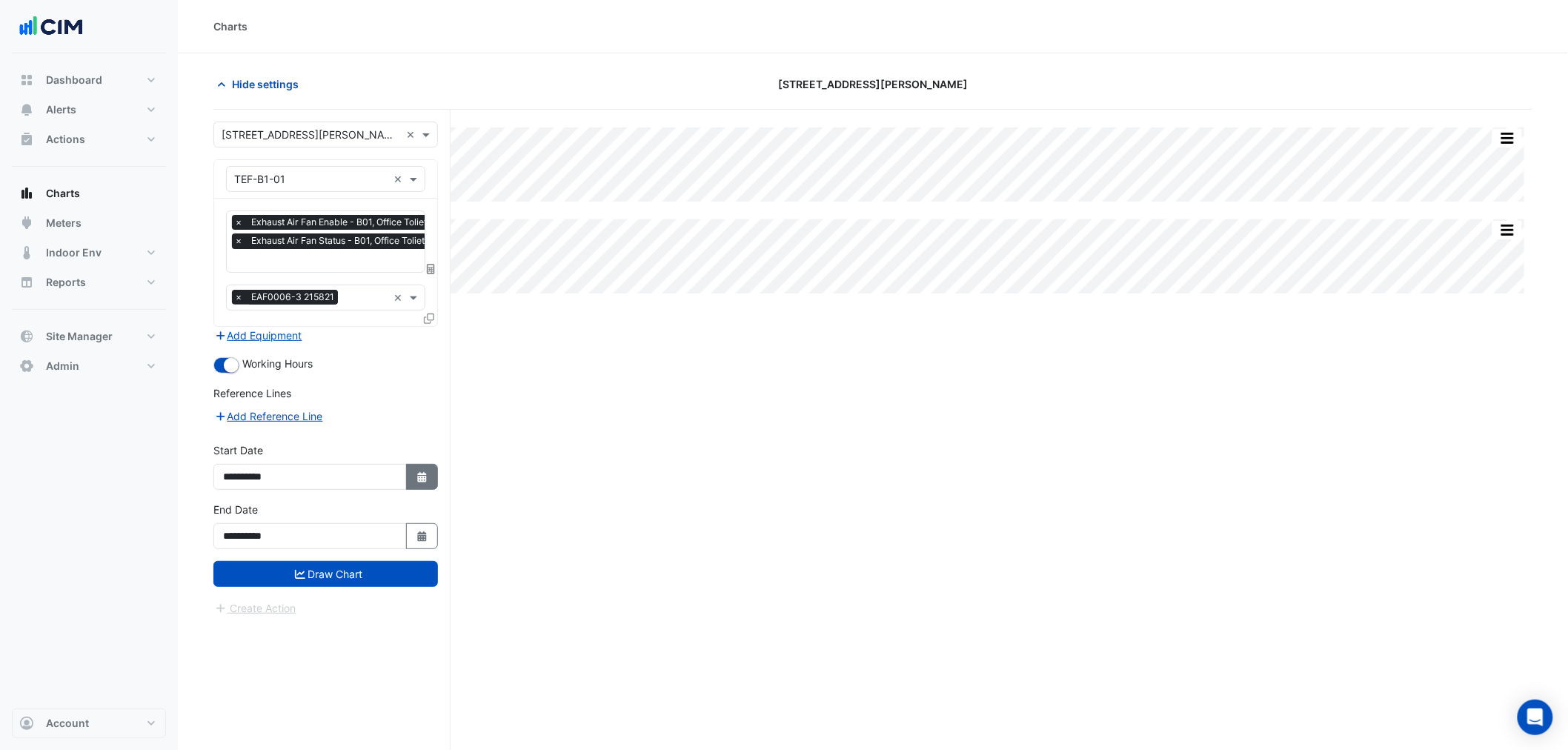
click at [427, 473] on icon "Select Date" at bounding box center [423, 477] width 13 height 11
select select "*"
select select "****"
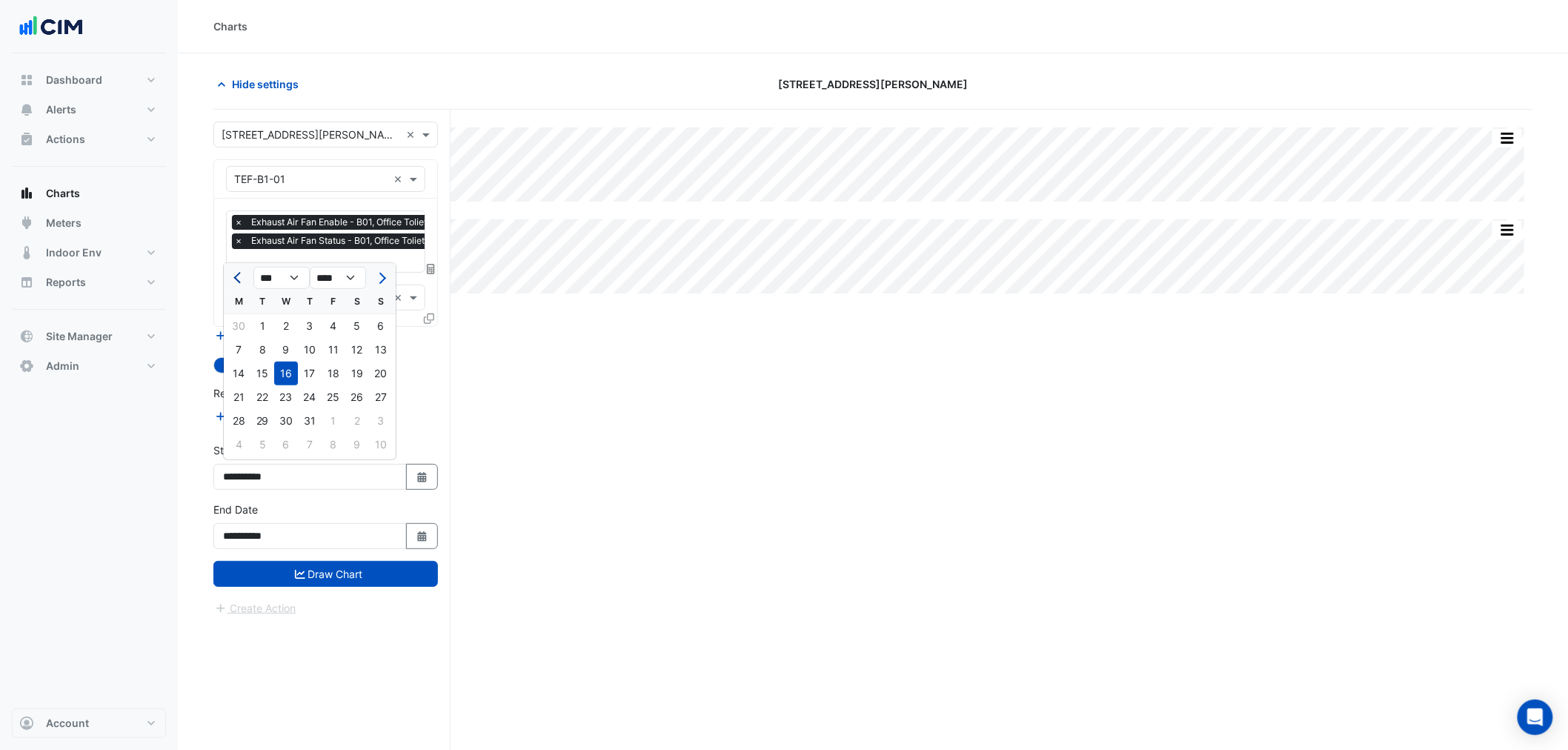
click at [242, 282] on button "Previous month" at bounding box center [239, 277] width 18 height 24
select select "*"
click at [376, 331] on div "1" at bounding box center [380, 326] width 24 height 24
type input "**********"
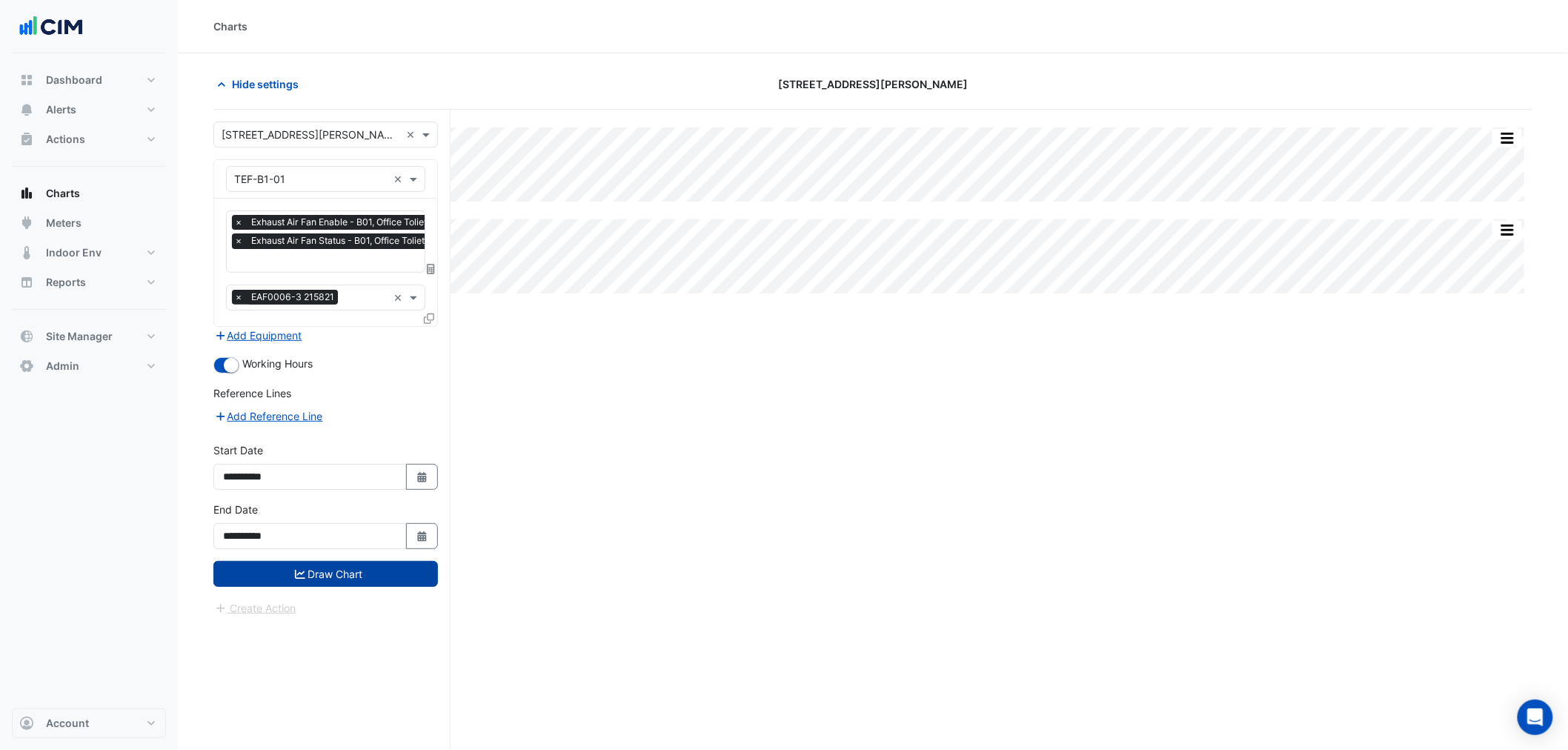
click at [382, 567] on button "Draw Chart" at bounding box center [326, 573] width 224 height 26
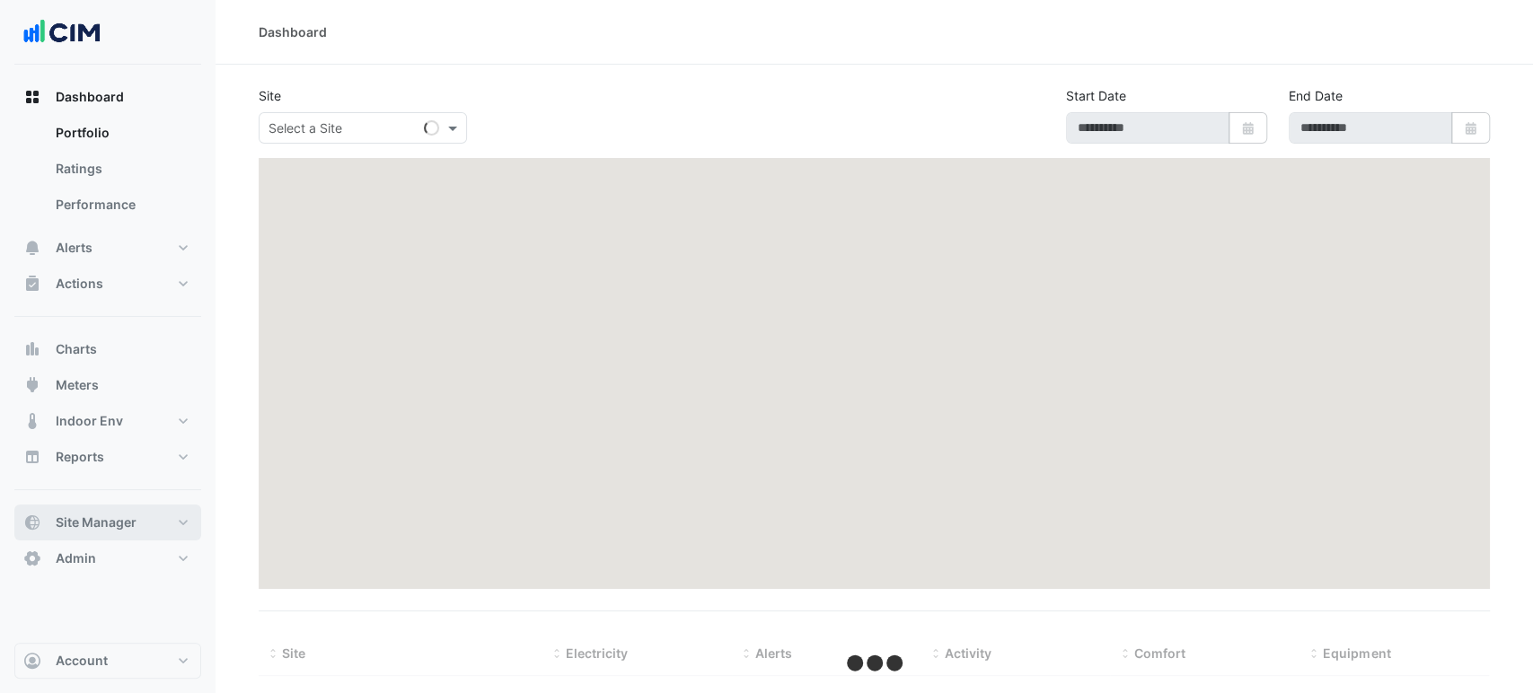
click at [135, 514] on span "Site Manager" at bounding box center [96, 523] width 81 height 18
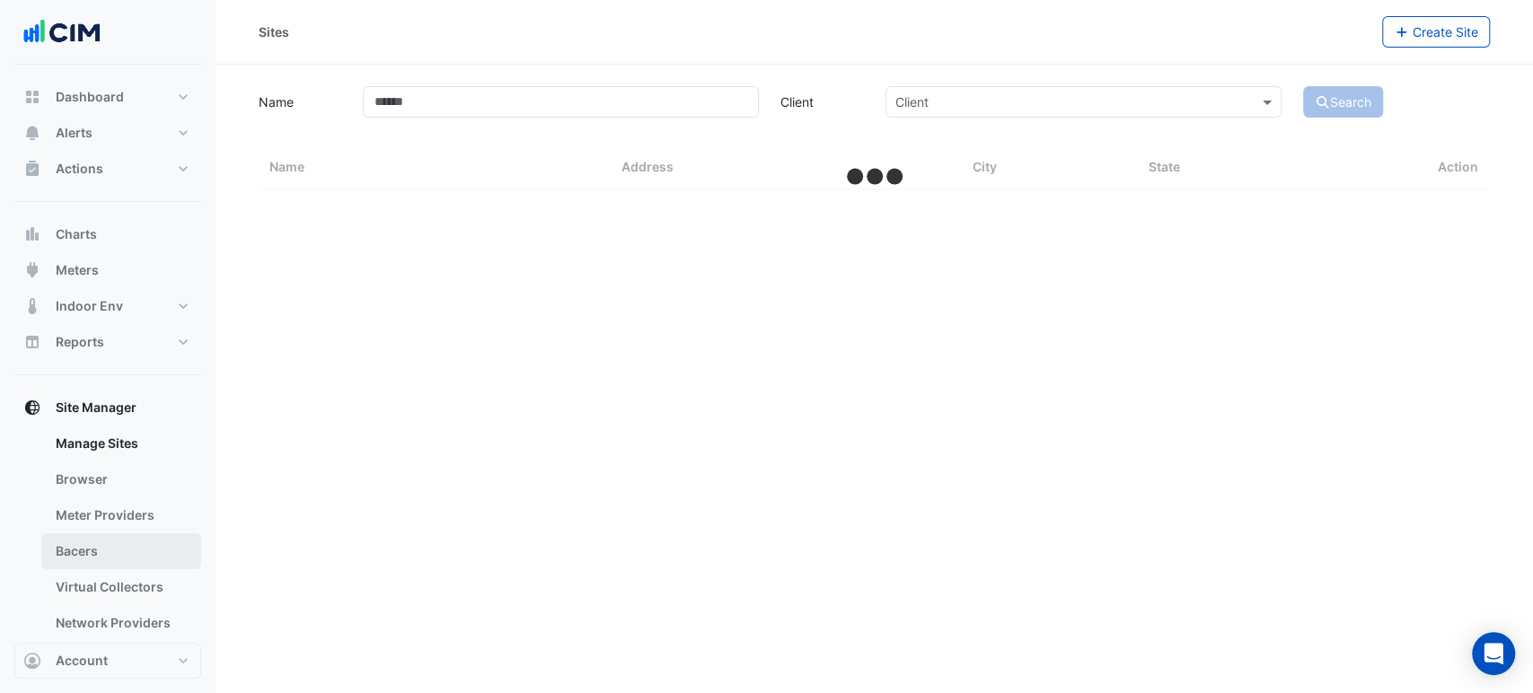
click at [91, 550] on link "Bacers" at bounding box center [121, 551] width 160 height 36
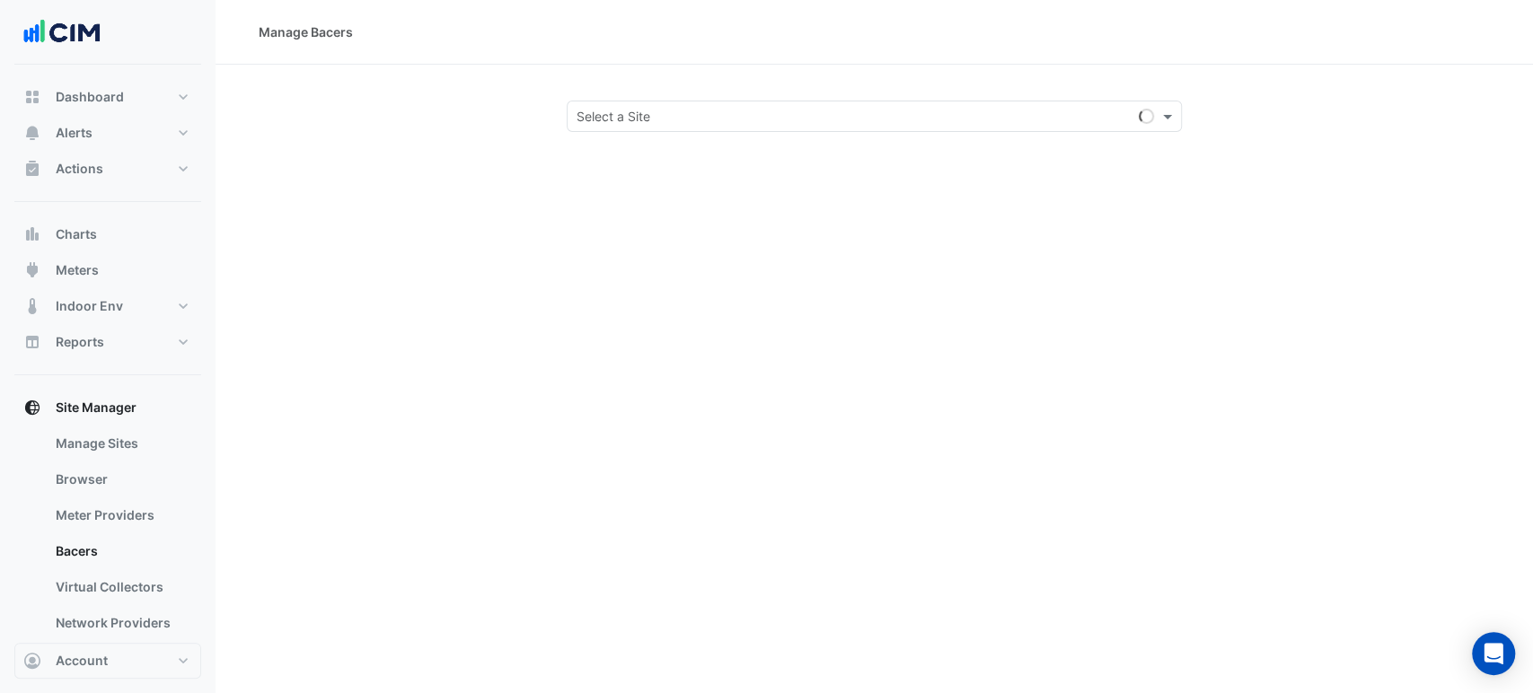
click at [669, 119] on input "text" at bounding box center [857, 117] width 560 height 19
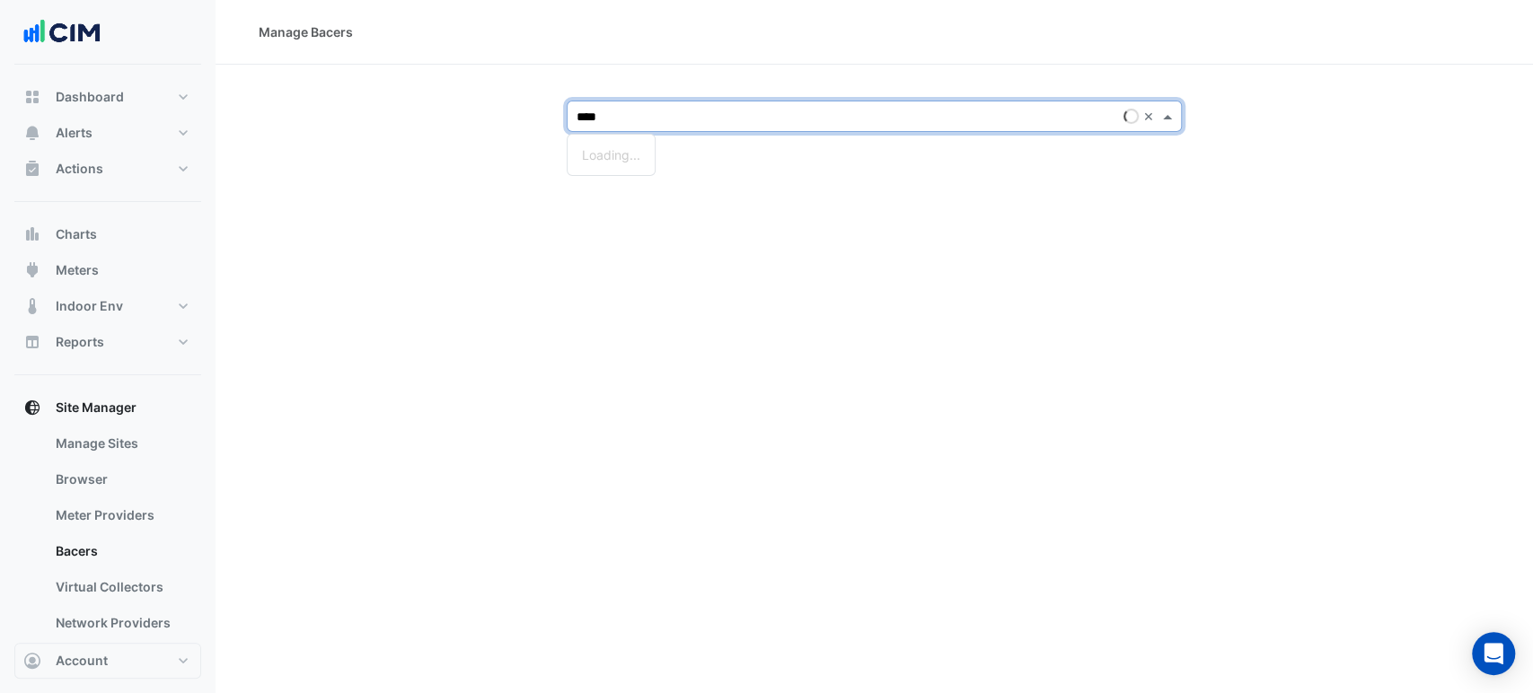
type input "*****"
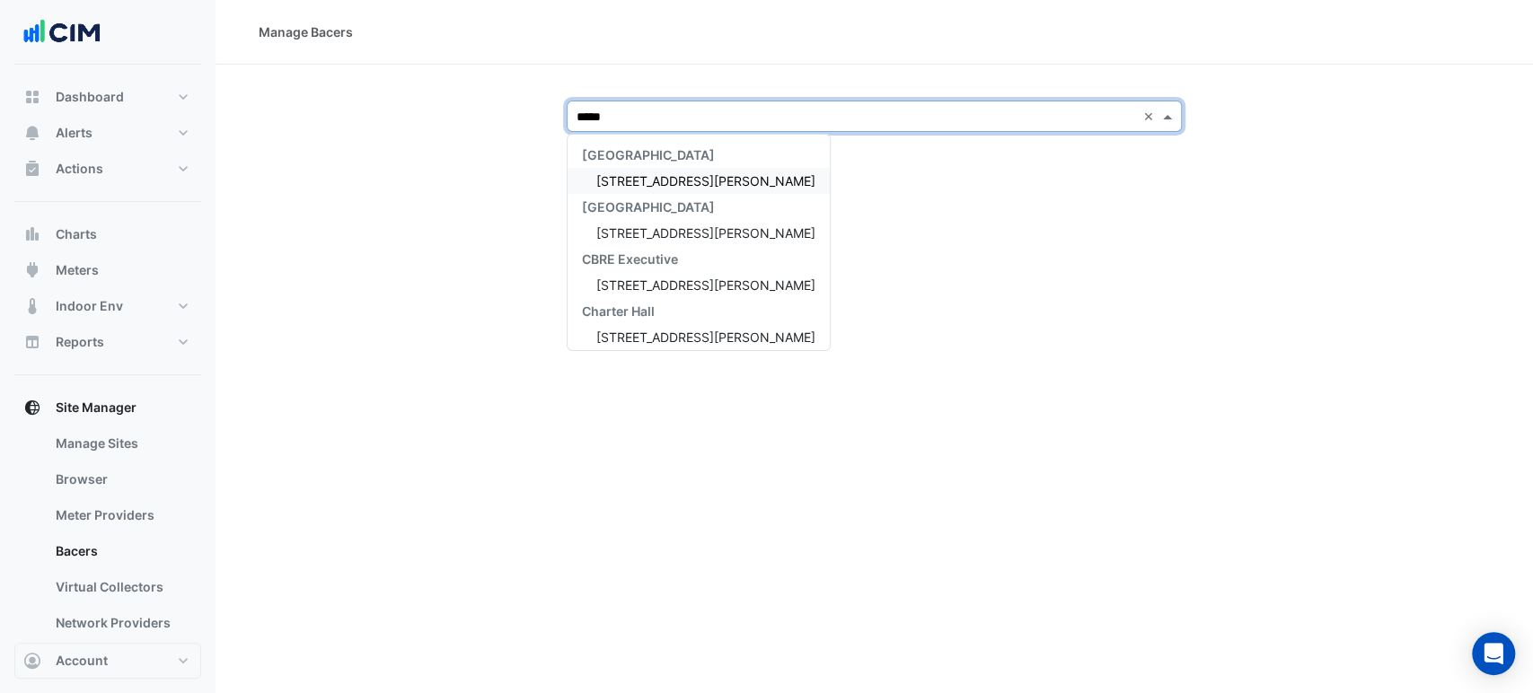
click at [639, 199] on span "[GEOGRAPHIC_DATA]" at bounding box center [648, 206] width 133 height 15
click at [650, 186] on span "[STREET_ADDRESS][PERSON_NAME]" at bounding box center [705, 180] width 219 height 15
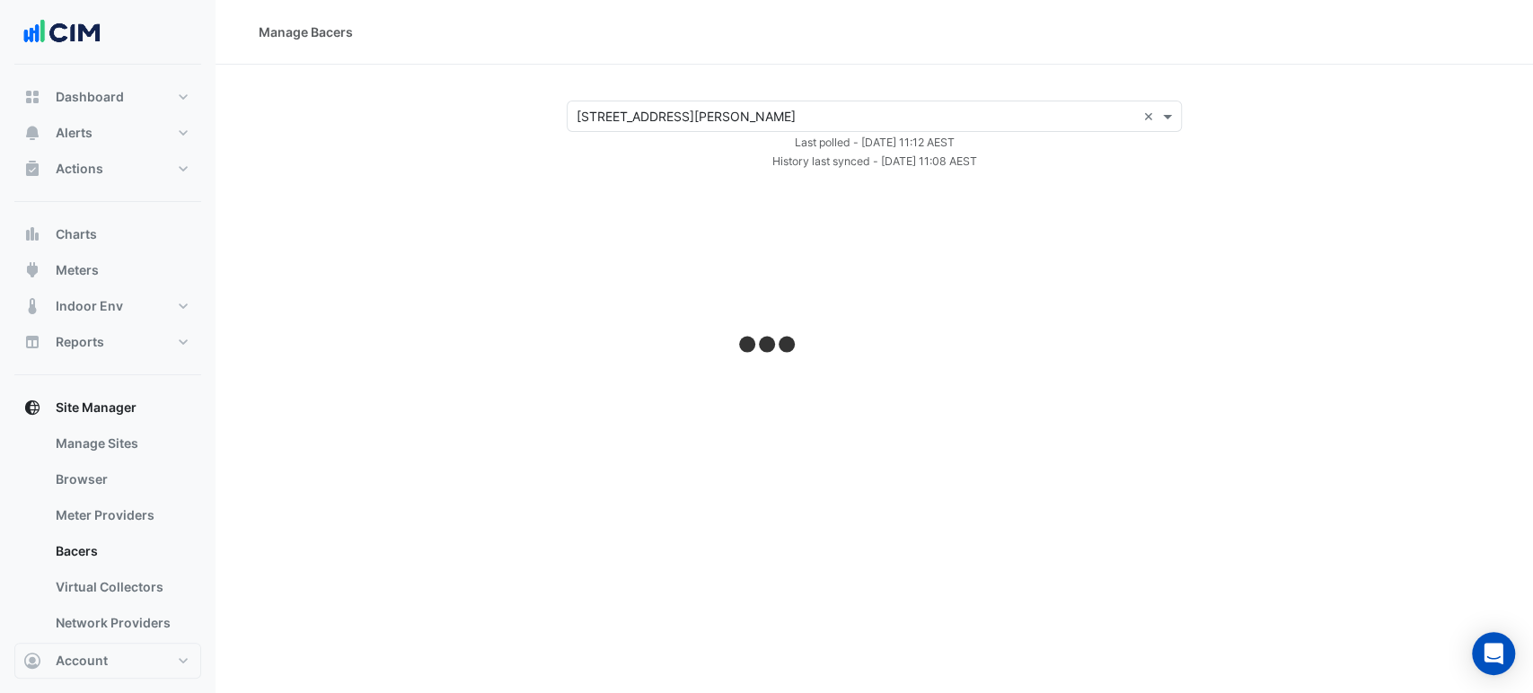
select select "***"
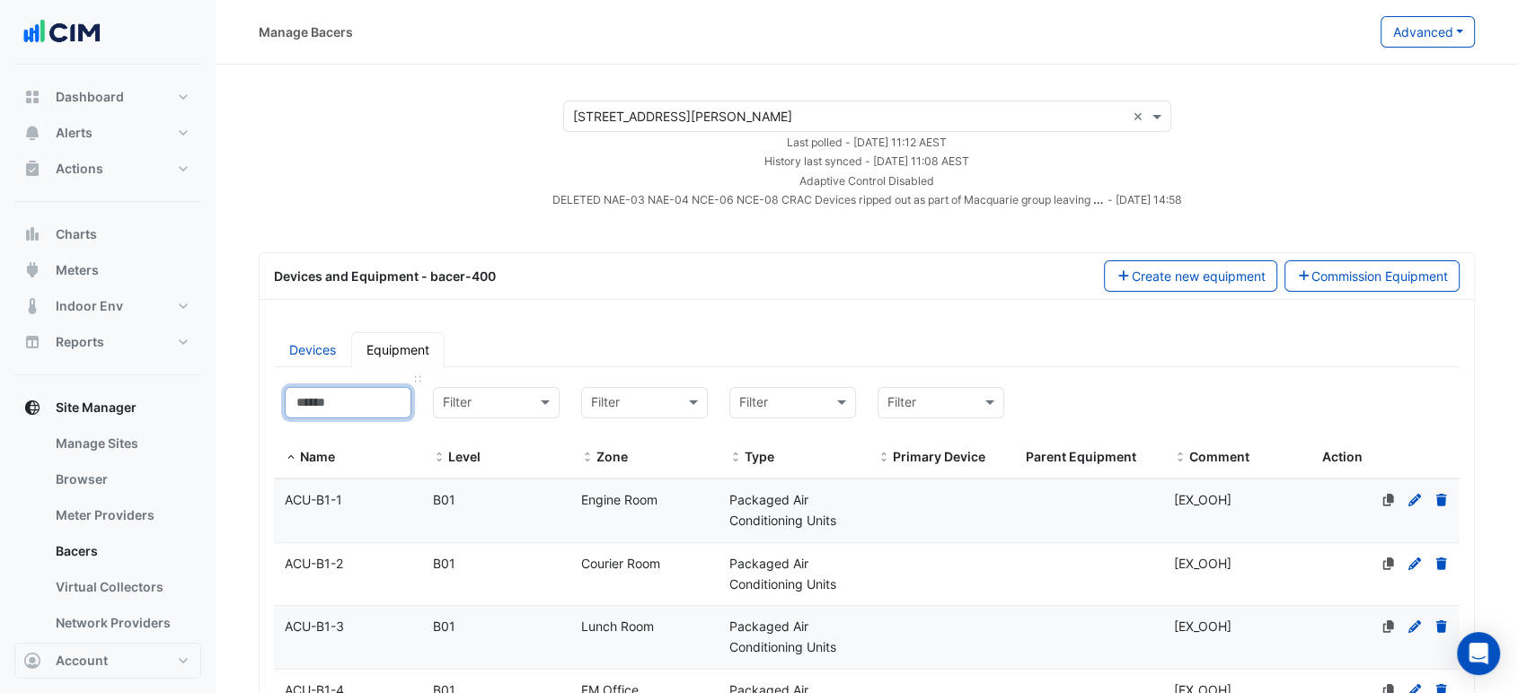
click at [331, 410] on input at bounding box center [348, 402] width 127 height 31
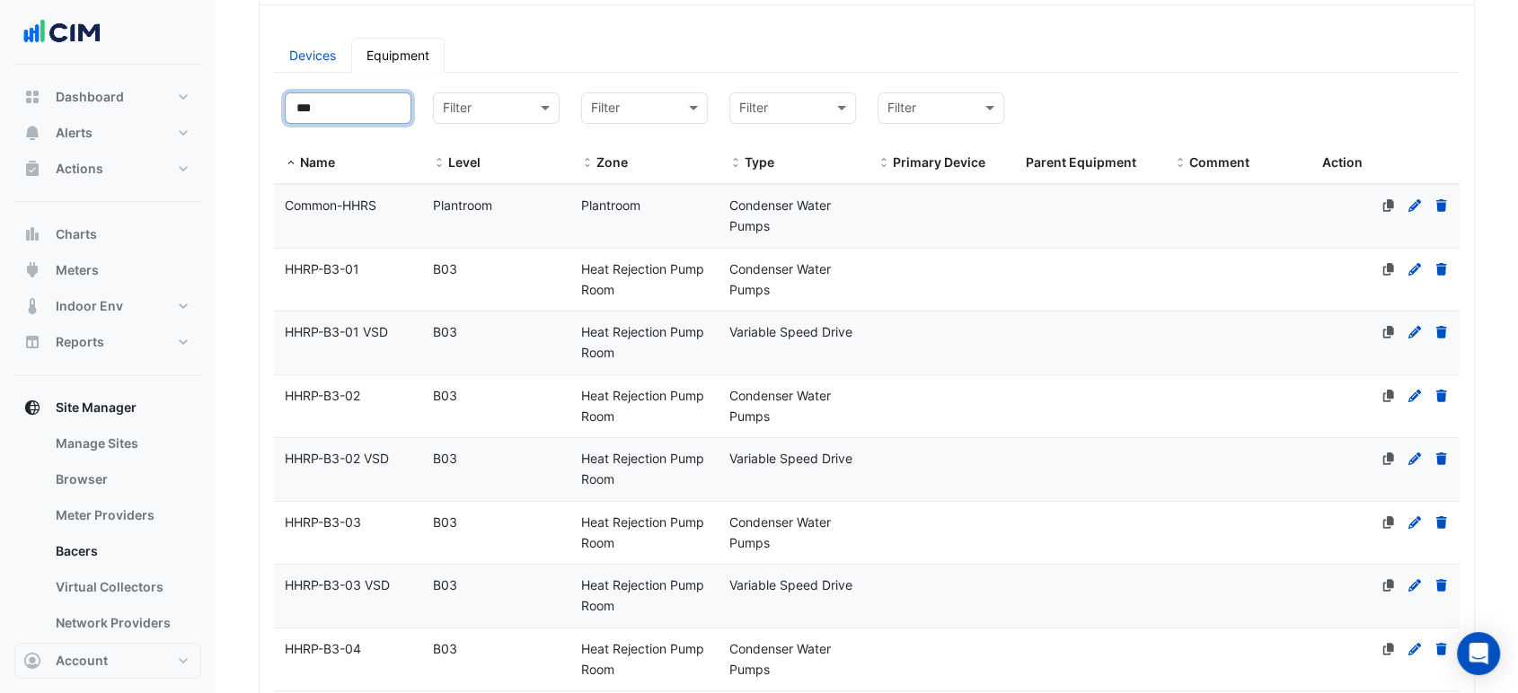
scroll to position [299, 0]
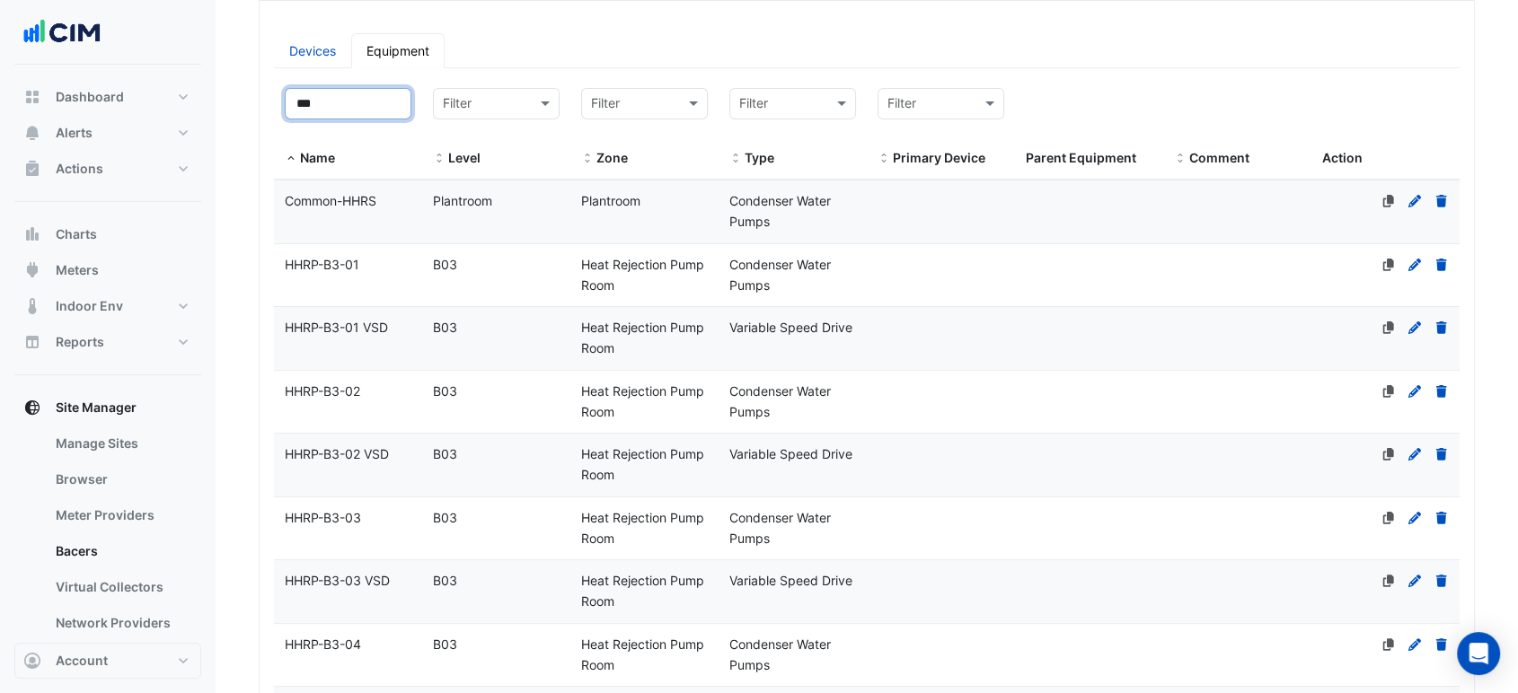
type input "***"
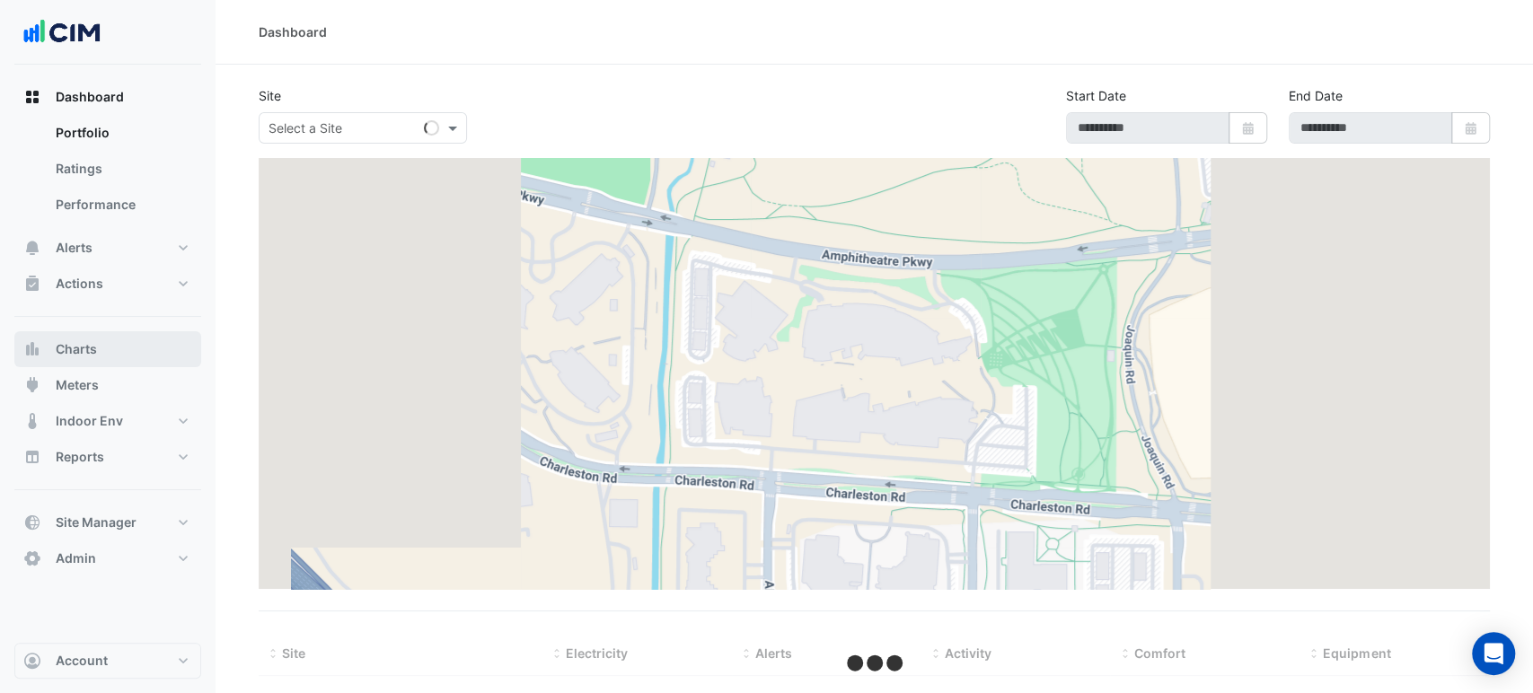
click at [126, 336] on button "Charts" at bounding box center [107, 349] width 187 height 36
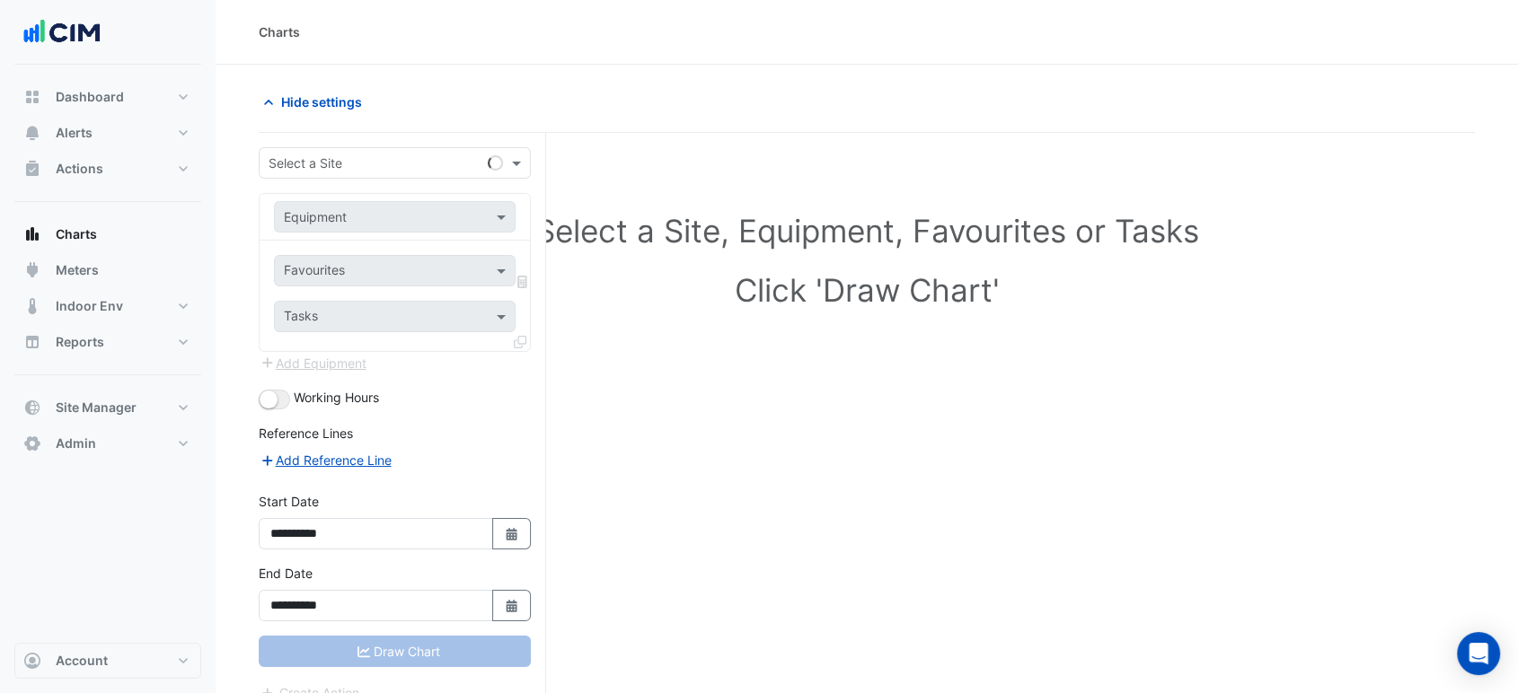
click at [381, 141] on div "**********" at bounding box center [402, 447] width 287 height 629
click at [376, 144] on div "**********" at bounding box center [402, 447] width 287 height 629
click at [375, 153] on div "Select a Site" at bounding box center [395, 162] width 272 height 31
type input "*********"
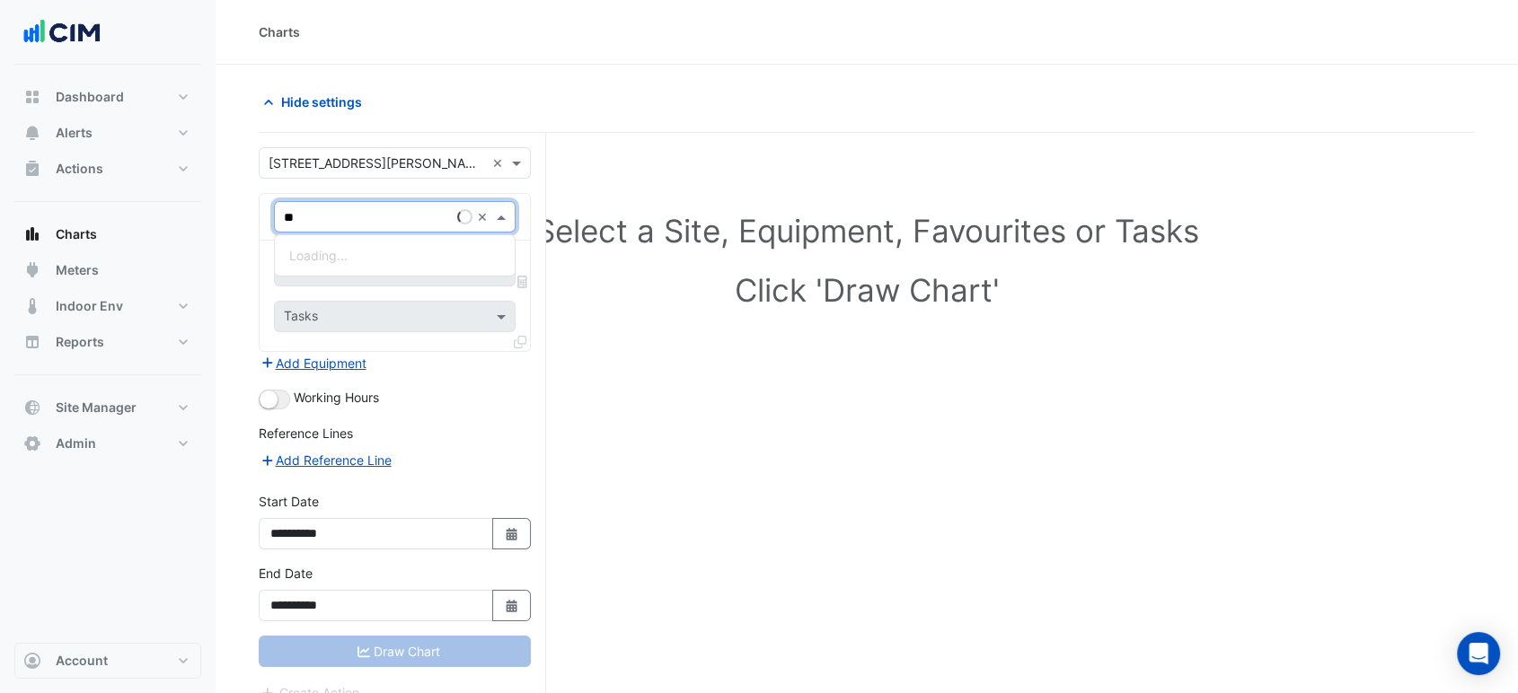
type input "***"
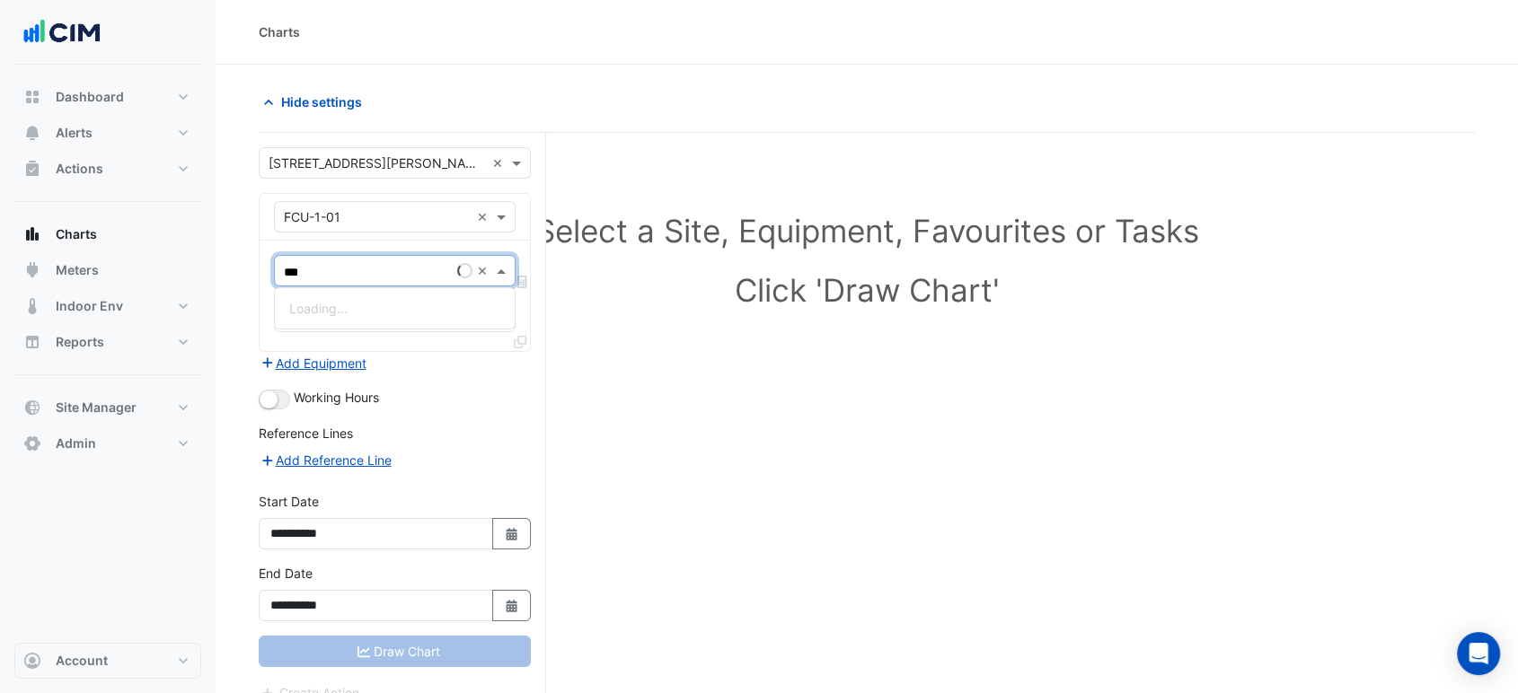
type input "****"
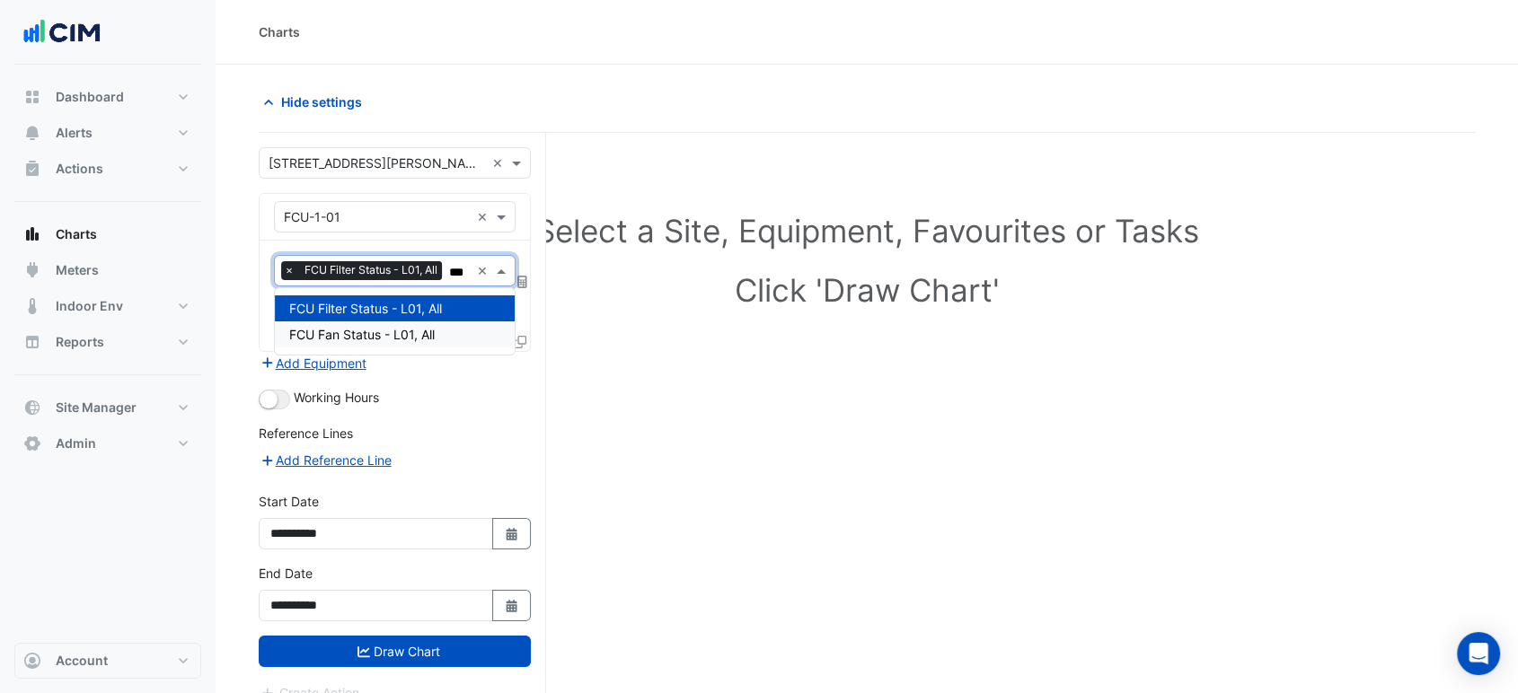
type input "****"
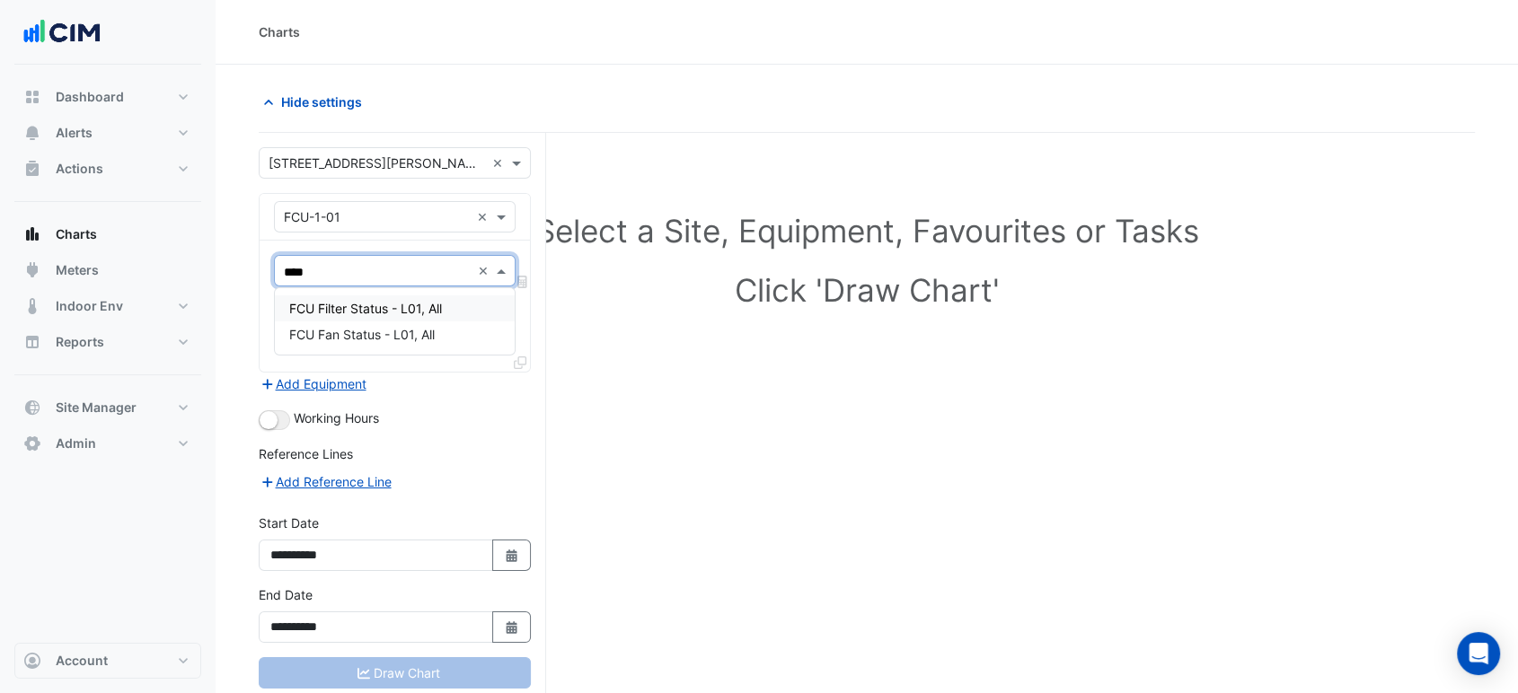
click at [362, 331] on span "FCU Fan Status - L01, All" at bounding box center [361, 334] width 145 height 15
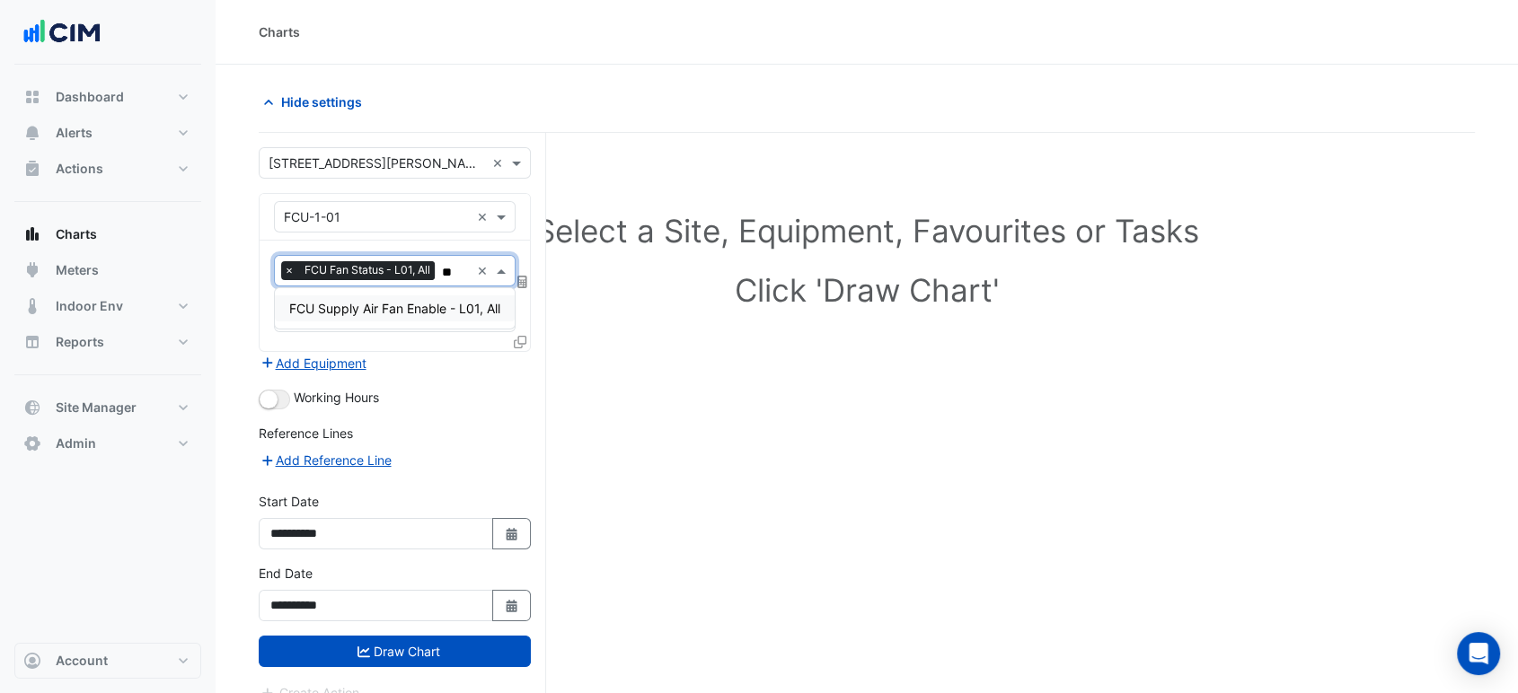
type input "***"
click at [467, 295] on div "FCU Supply Air Fan Enable - L01, All" at bounding box center [395, 308] width 240 height 26
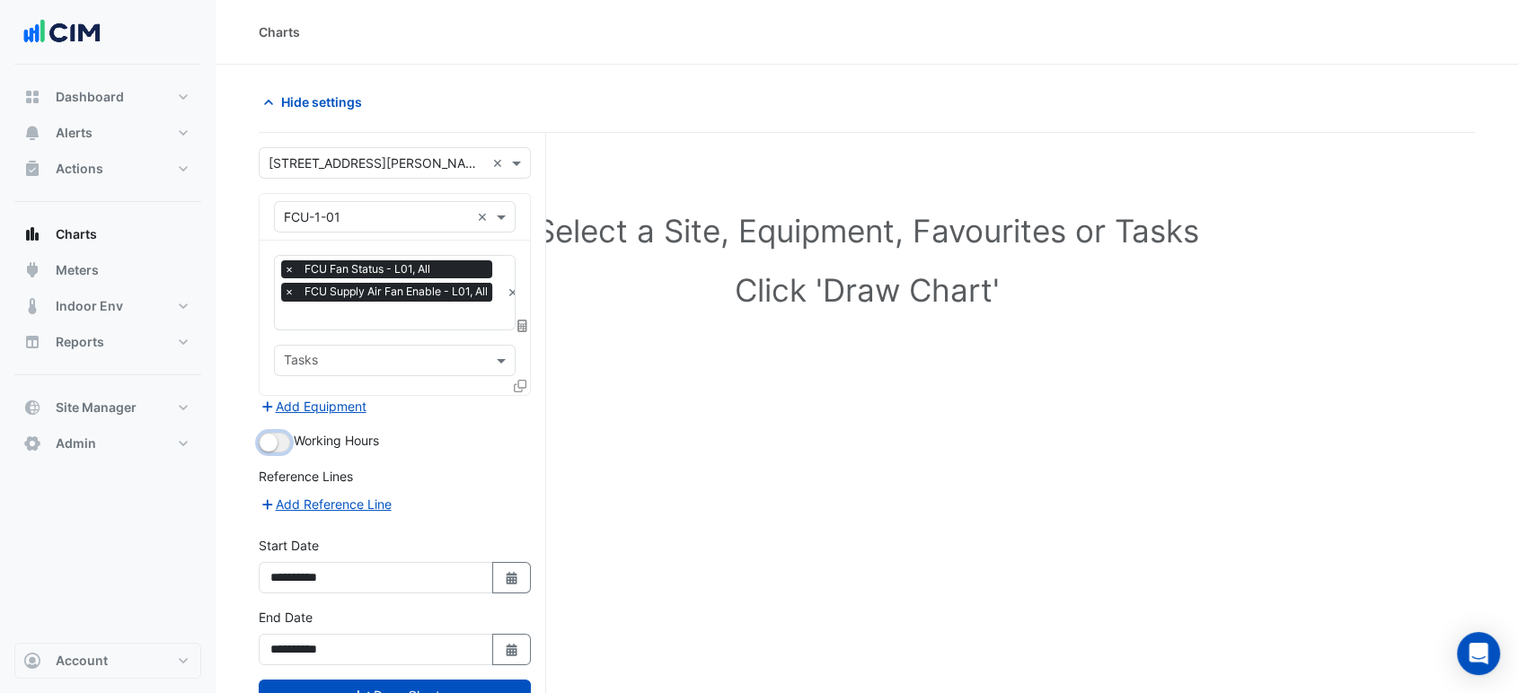
click at [281, 439] on button "button" at bounding box center [274, 443] width 31 height 20
click at [530, 388] on div "Equipment × FCU-1-01 × Favourites × FCU Fan Status - L01, All × FCU Supply Air …" at bounding box center [395, 294] width 272 height 203
click at [525, 384] on icon at bounding box center [520, 386] width 13 height 13
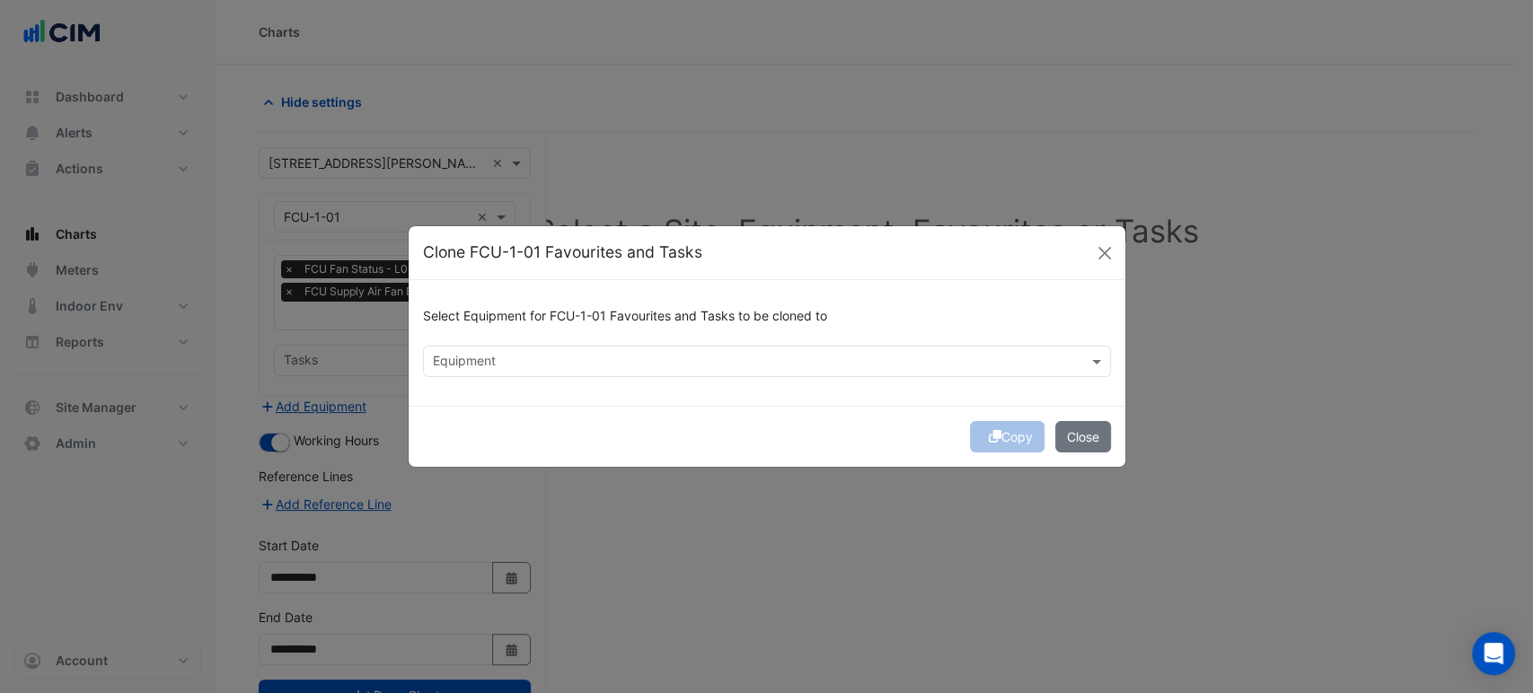
click at [519, 369] on input "text" at bounding box center [757, 363] width 648 height 19
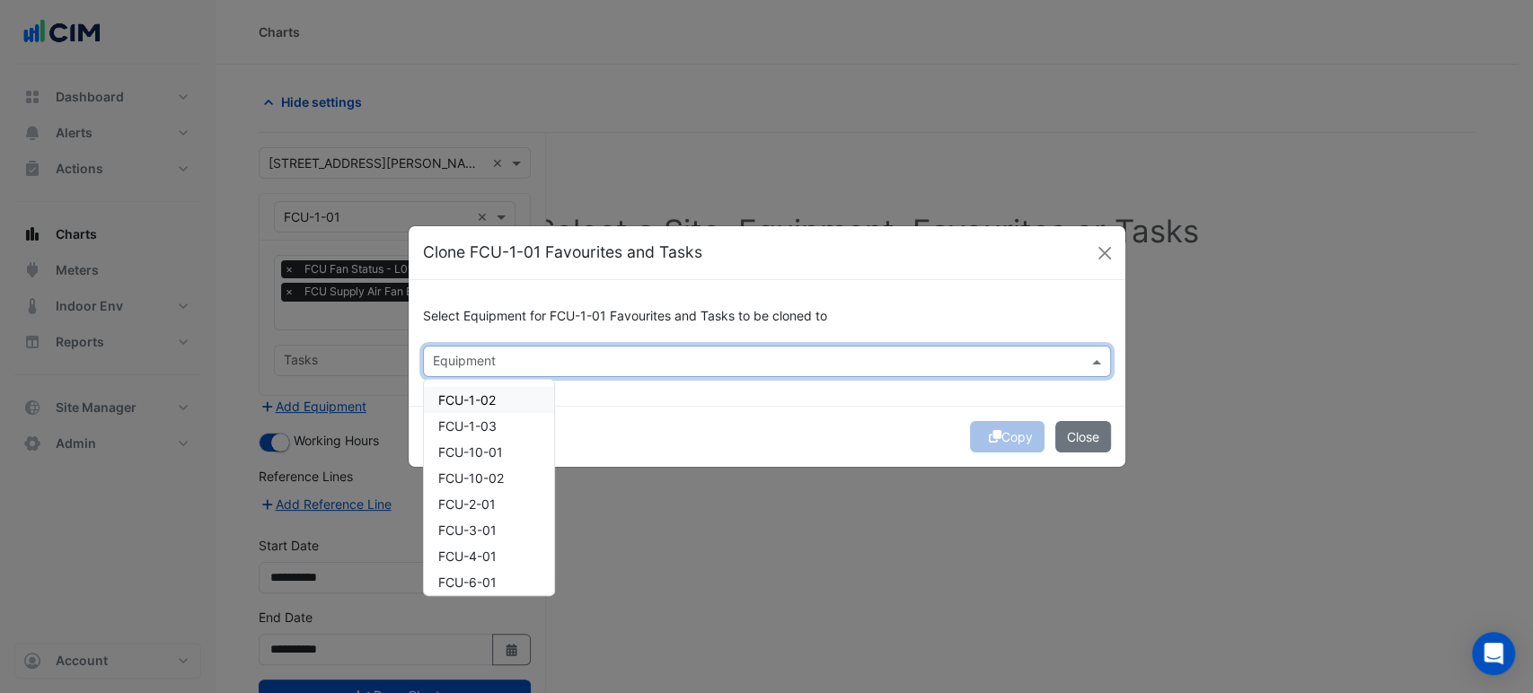
click at [498, 405] on div "FCU-1-02" at bounding box center [489, 400] width 130 height 26
drag, startPoint x: 489, startPoint y: 431, endPoint x: 482, endPoint y: 455, distance: 25.1
click at [489, 434] on div "FCU-1-03" at bounding box center [489, 426] width 130 height 26
drag, startPoint x: 482, startPoint y: 455, endPoint x: 480, endPoint y: 464, distance: 9.4
click at [481, 457] on span "FCU-10-01" at bounding box center [470, 452] width 65 height 15
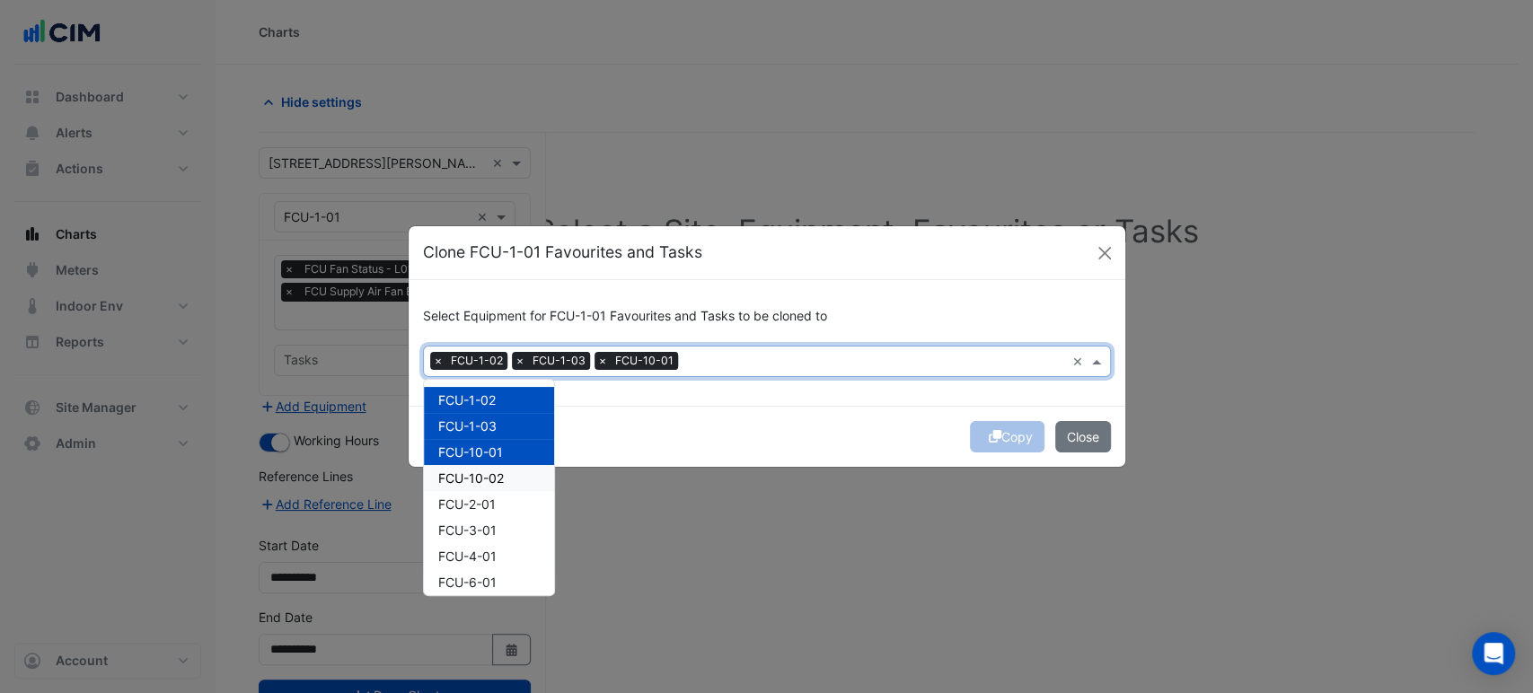
click at [475, 475] on span "FCU-10-02" at bounding box center [471, 478] width 66 height 15
click at [472, 501] on span "FCU-2-01" at bounding box center [466, 504] width 57 height 15
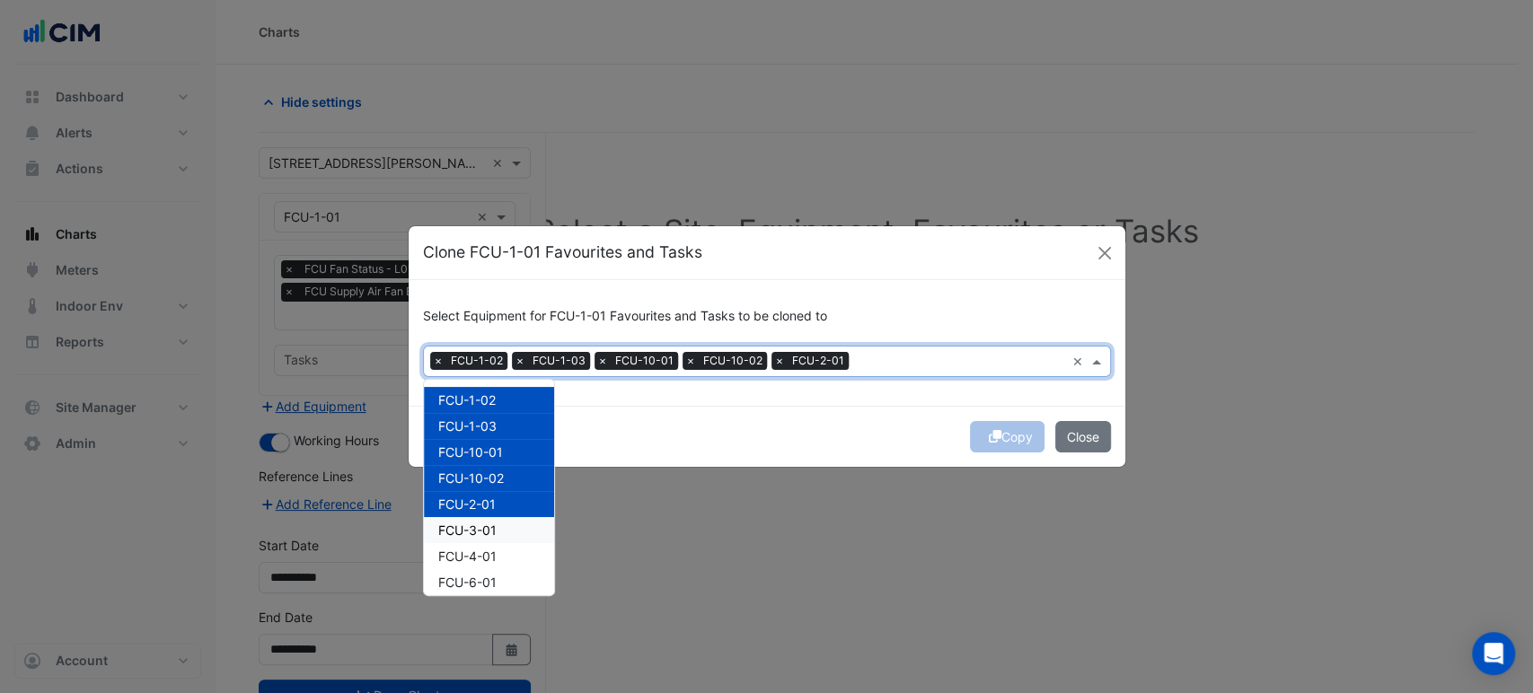
click at [475, 535] on span "FCU-3-01" at bounding box center [467, 530] width 58 height 15
click at [475, 560] on span "FCU-4-01" at bounding box center [467, 556] width 58 height 15
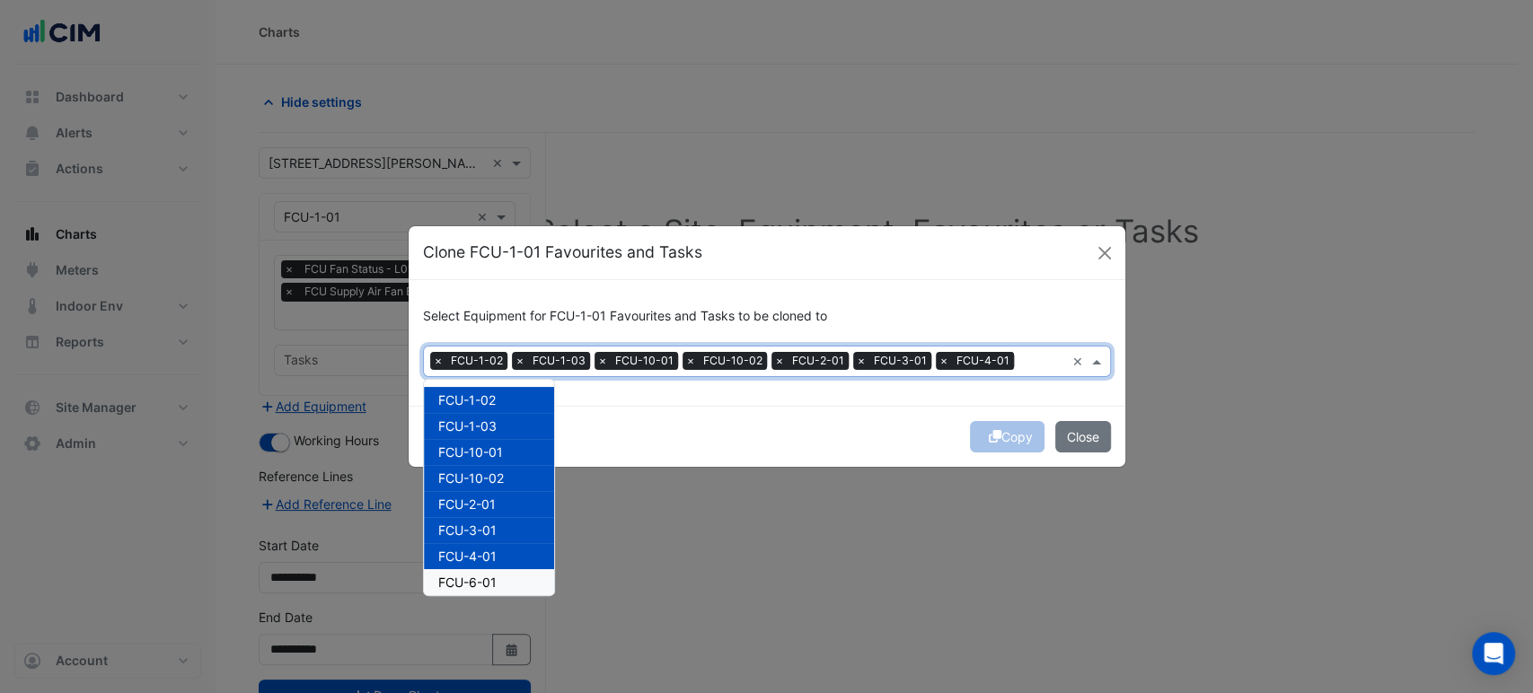
click at [475, 590] on div "FCU-6-01" at bounding box center [489, 582] width 130 height 26
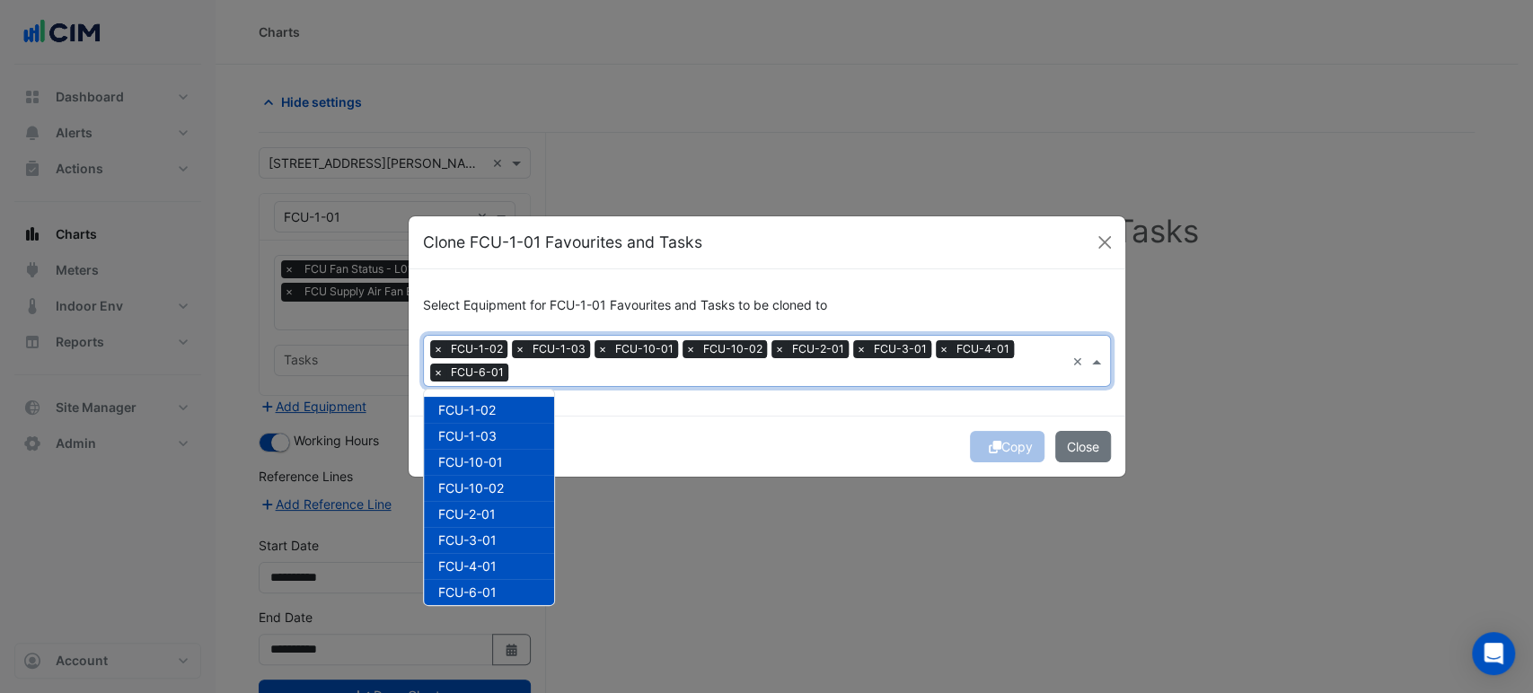
scroll to position [100, 0]
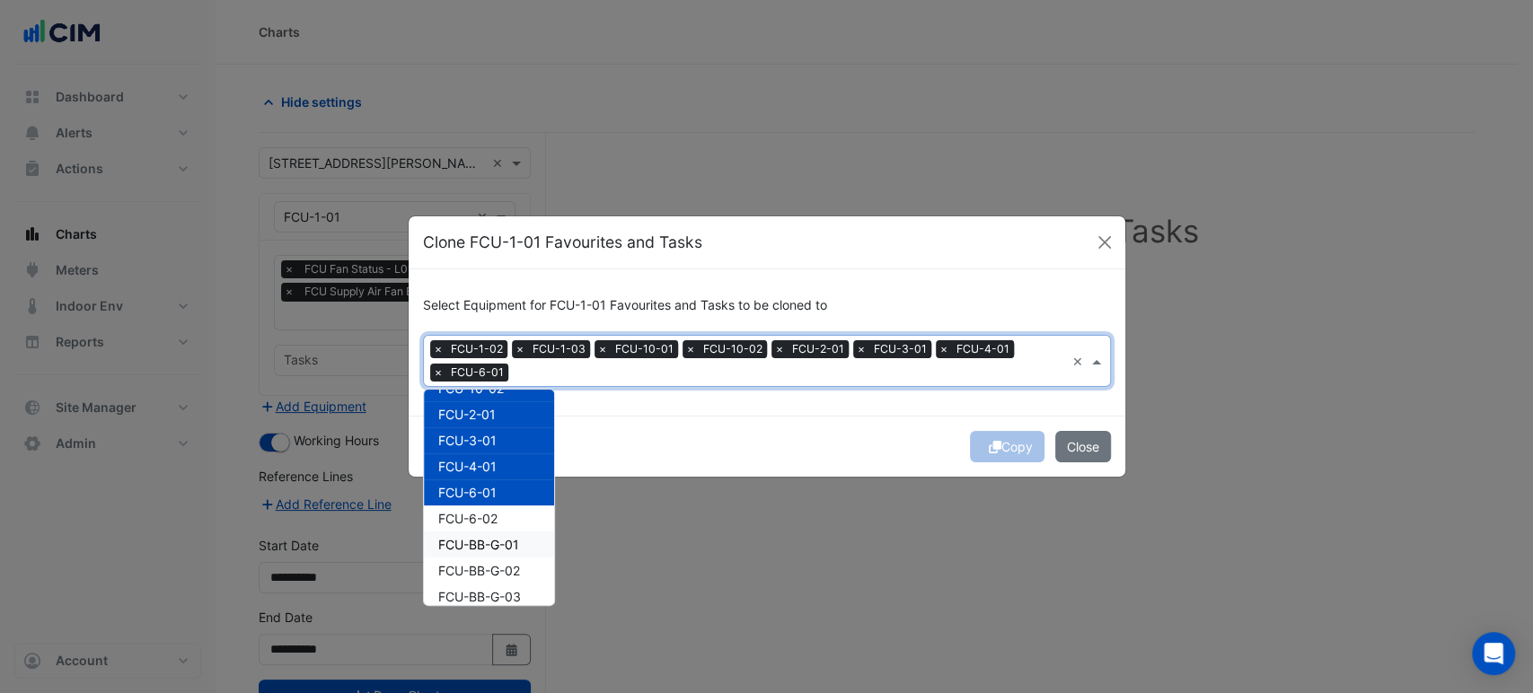
click at [493, 519] on span "FCU-6-02" at bounding box center [467, 518] width 59 height 15
click at [493, 543] on span "FCU-BB-G-01" at bounding box center [478, 544] width 81 height 15
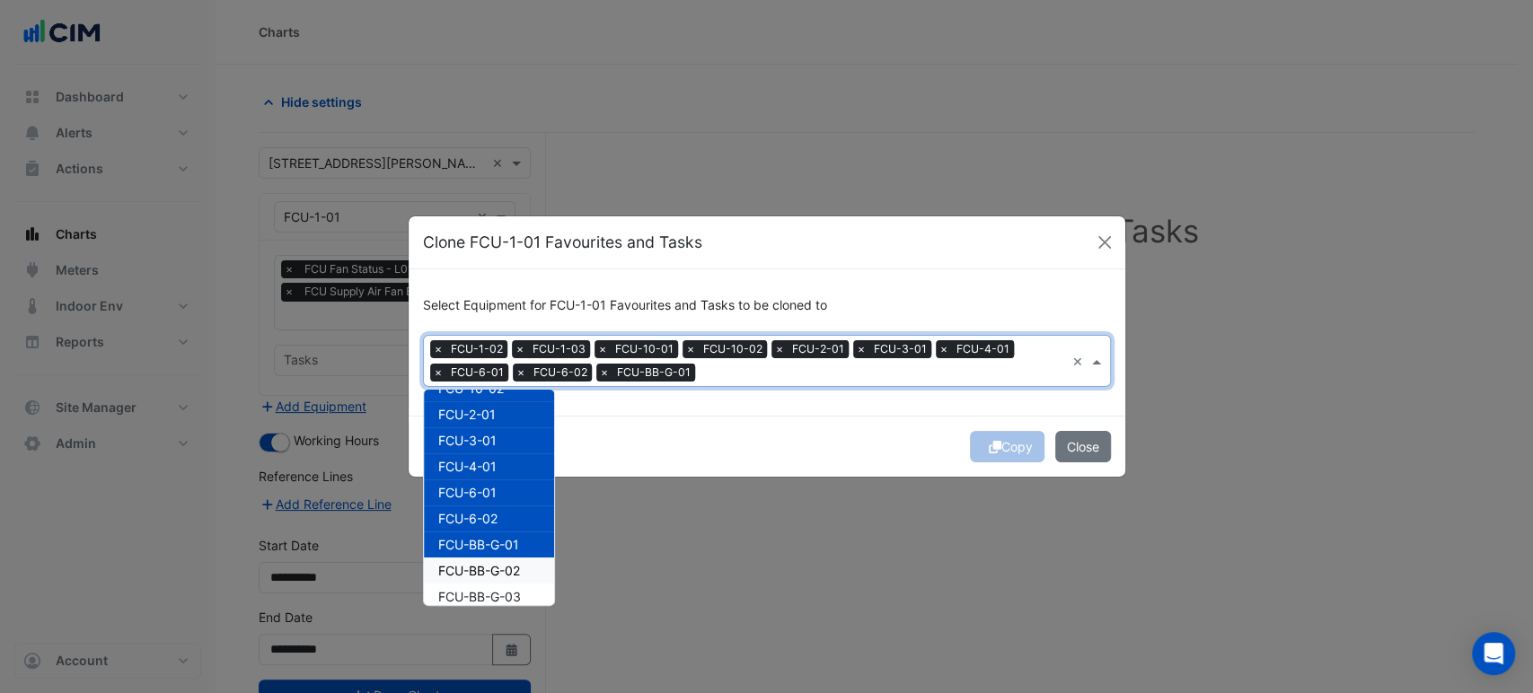
drag, startPoint x: 492, startPoint y: 568, endPoint x: 489, endPoint y: 587, distance: 20.1
click at [492, 569] on span "FCU-BB-G-02" at bounding box center [479, 570] width 82 height 15
click at [489, 590] on span "FCU-BB-G-03" at bounding box center [479, 596] width 83 height 15
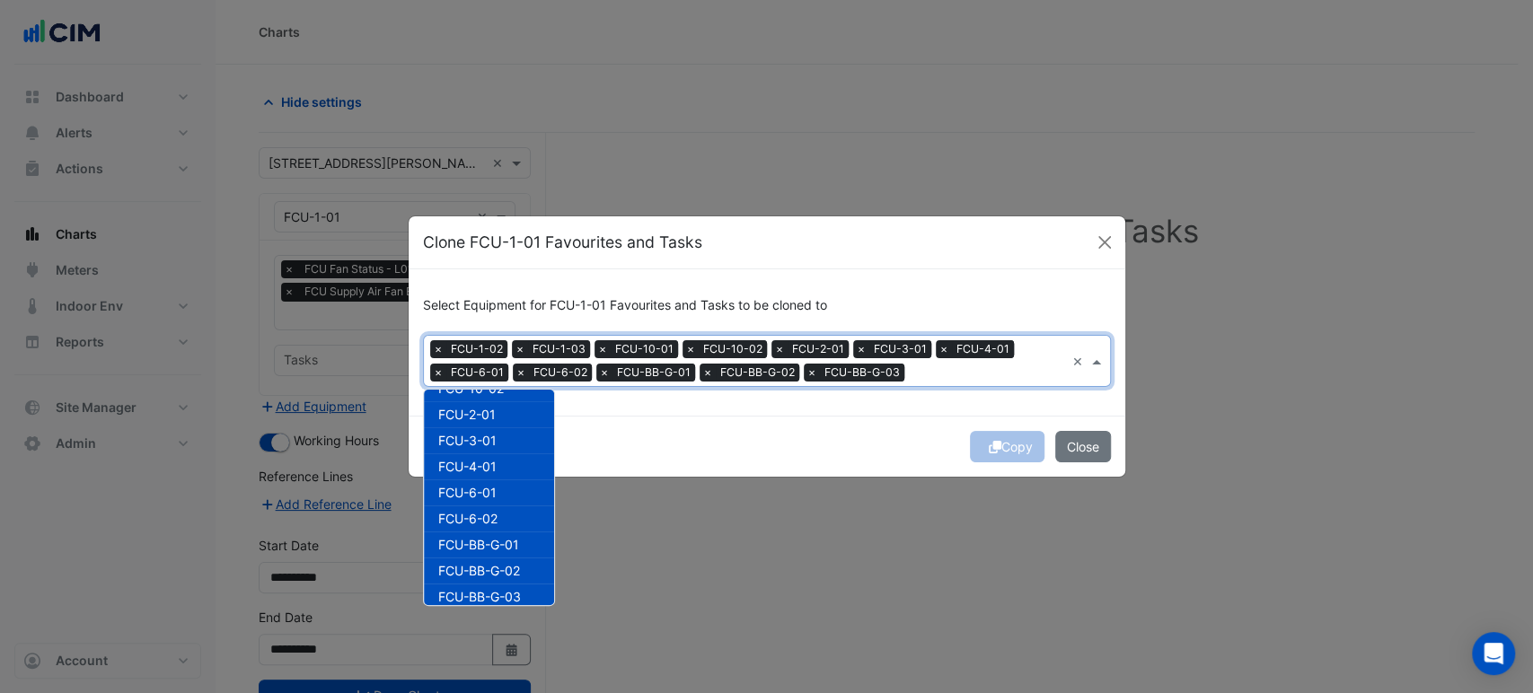
scroll to position [199, 0]
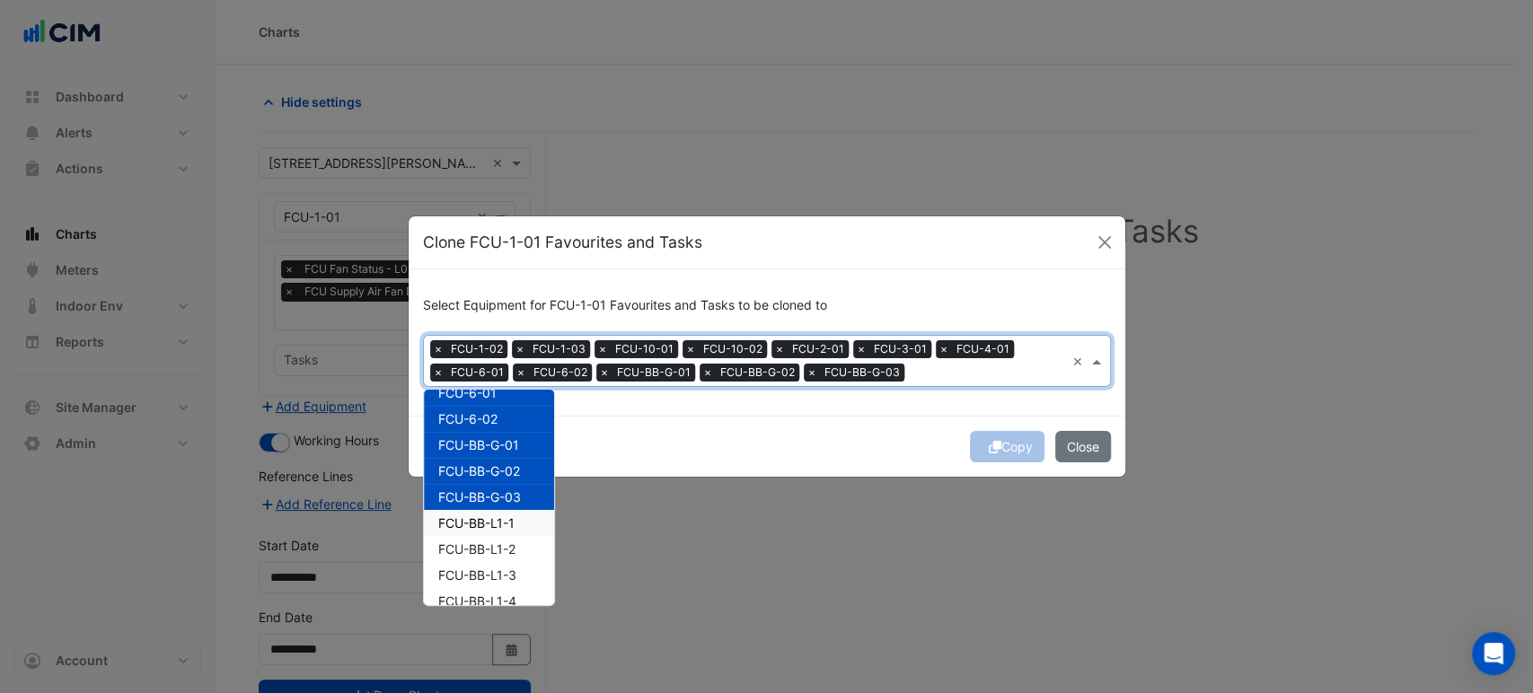
click at [493, 518] on span "FCU-BB-L1-1" at bounding box center [476, 523] width 76 height 15
click at [492, 544] on span "FCU-BB-L1-2" at bounding box center [476, 549] width 77 height 15
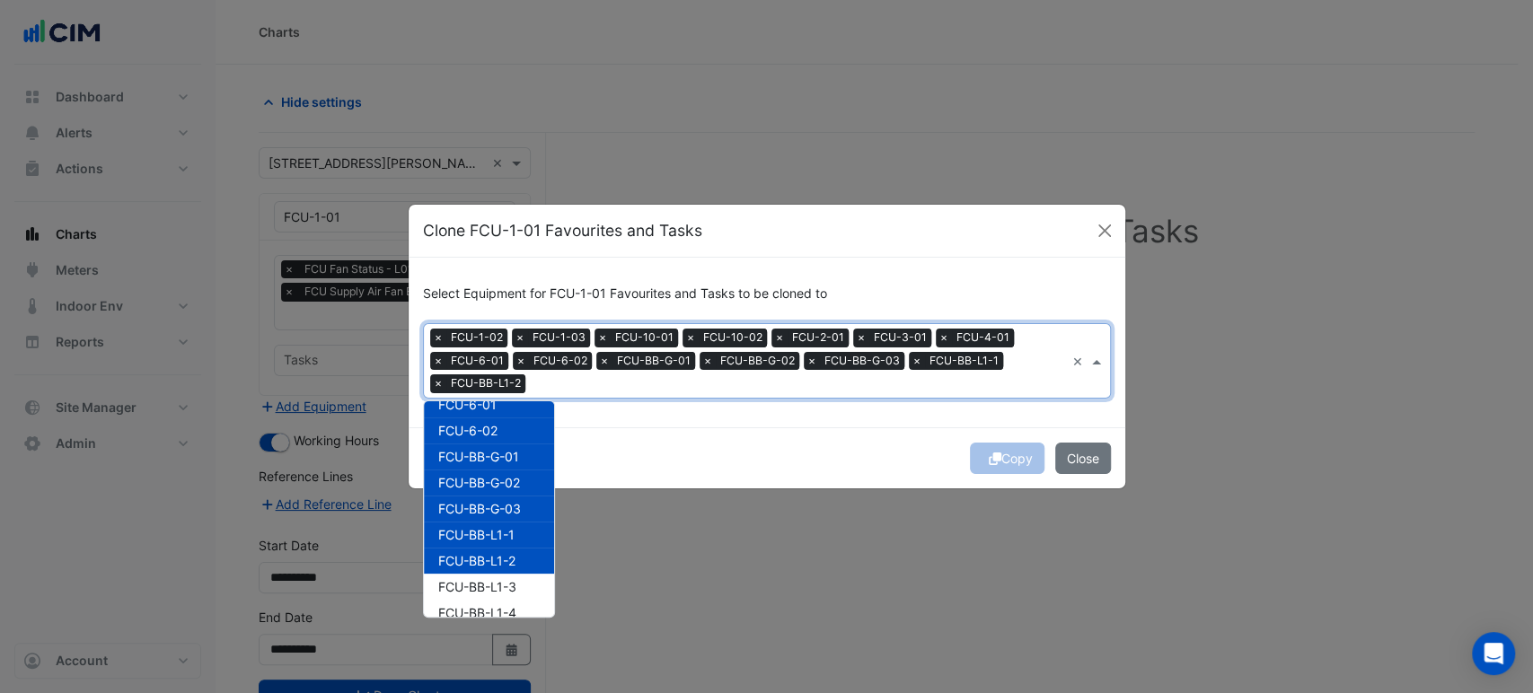
click at [488, 571] on div "FCU-BB-L1-2" at bounding box center [489, 561] width 130 height 26
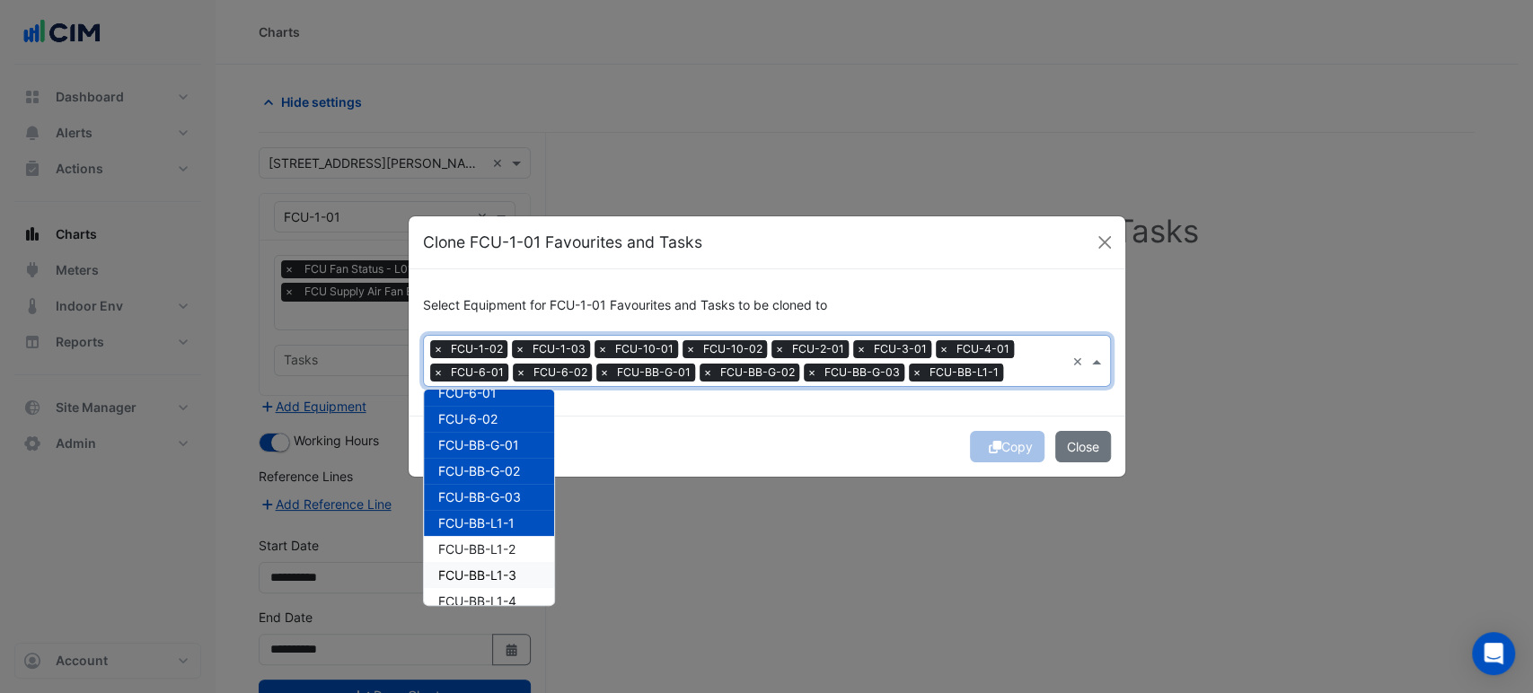
click at [484, 584] on div "FCU-BB-L1-3" at bounding box center [489, 575] width 130 height 26
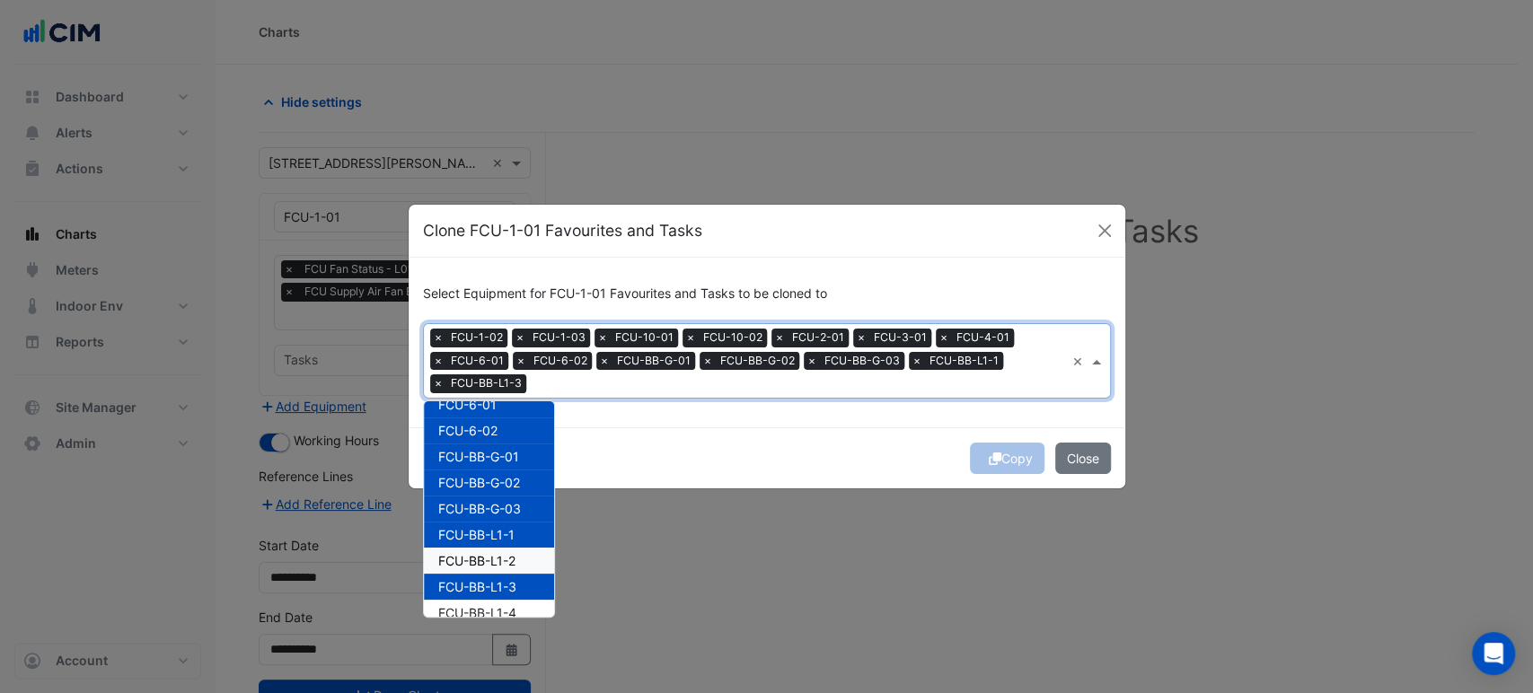
click at [489, 559] on span "FCU-BB-L1-2" at bounding box center [476, 560] width 77 height 15
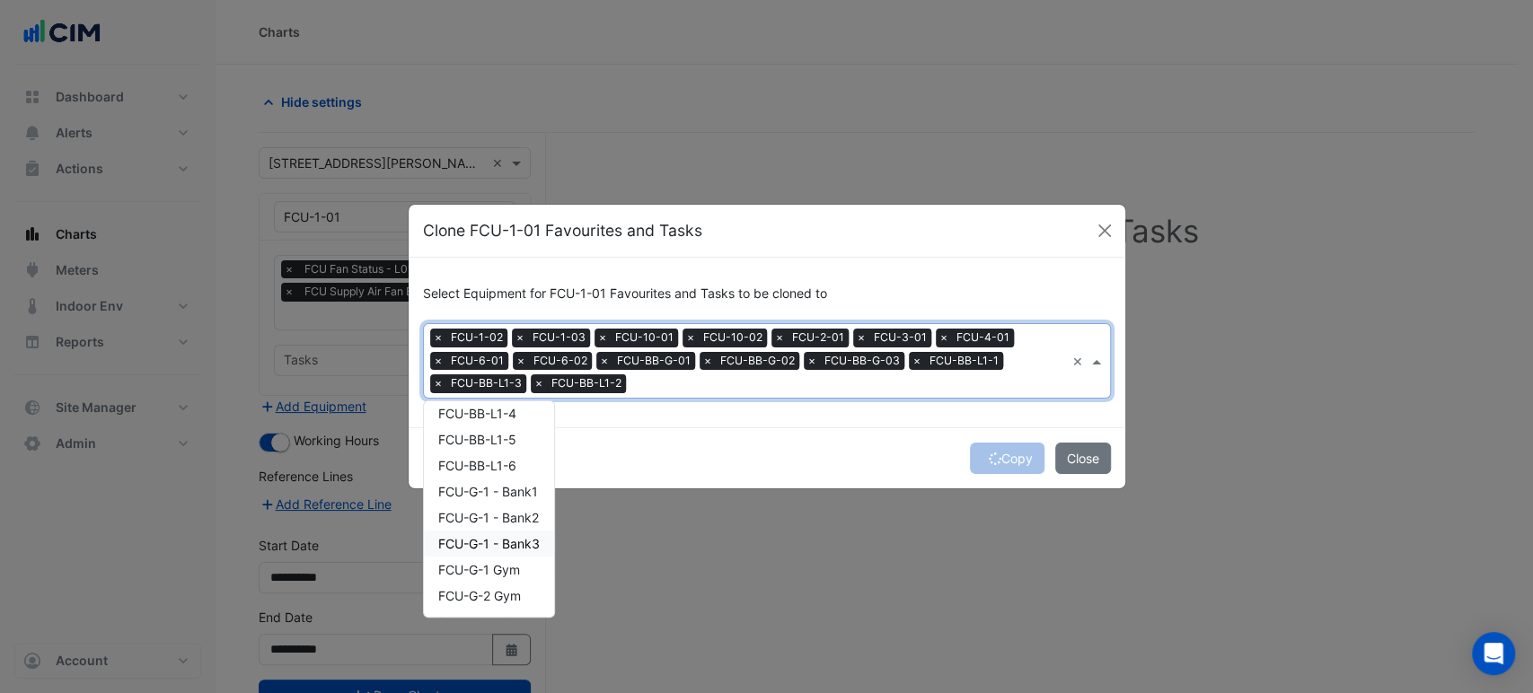
scroll to position [299, 0]
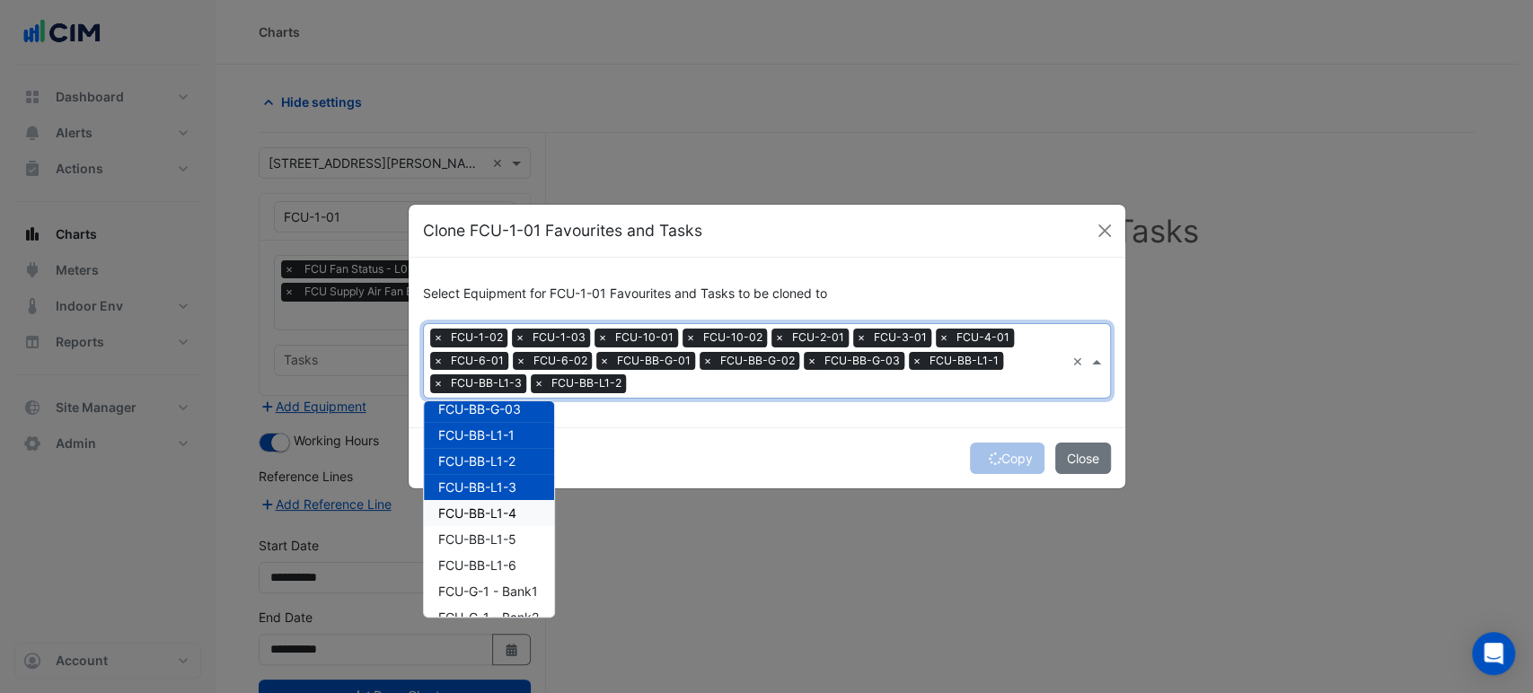
click at [497, 520] on div "FCU-BB-L1-4" at bounding box center [489, 513] width 130 height 26
click at [497, 544] on span "FCU-BB-L1-5" at bounding box center [477, 539] width 78 height 15
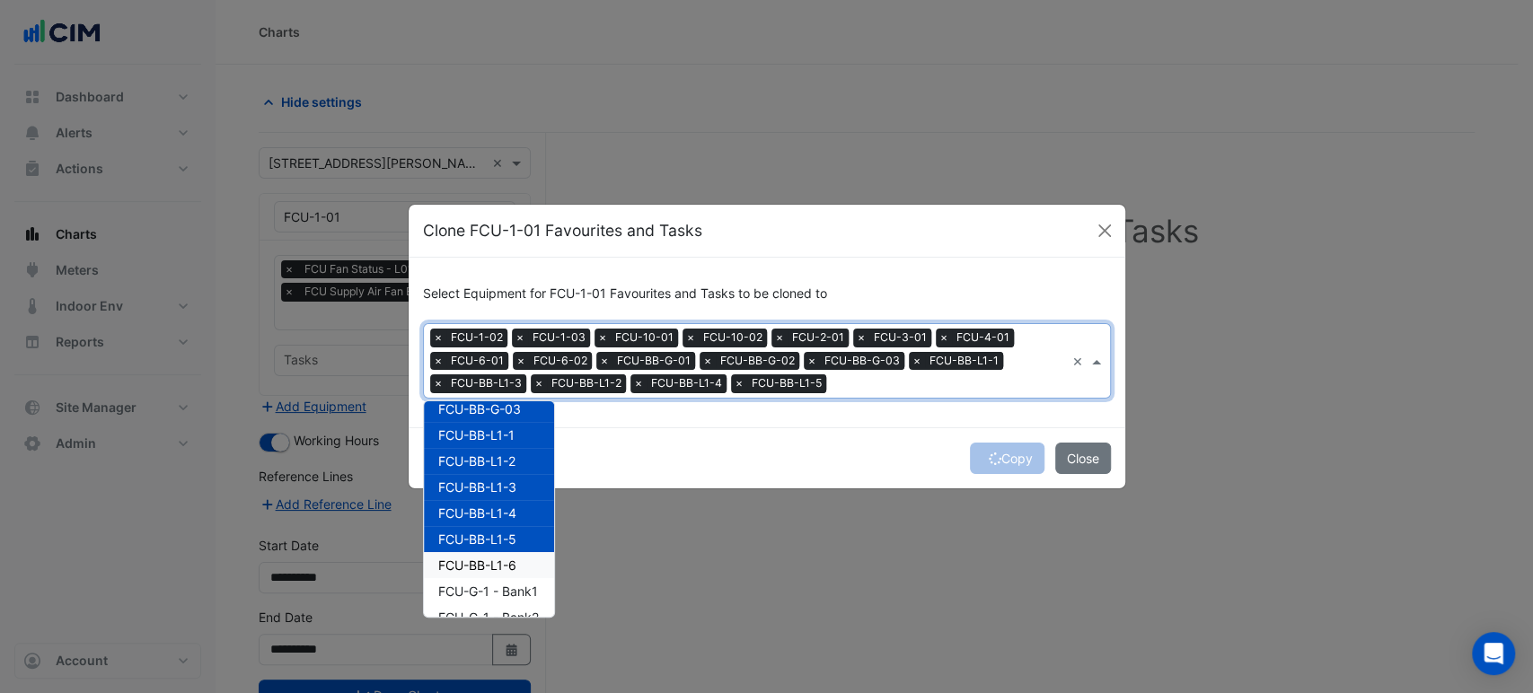
click at [497, 559] on span "FCU-BB-L1-6" at bounding box center [477, 565] width 78 height 15
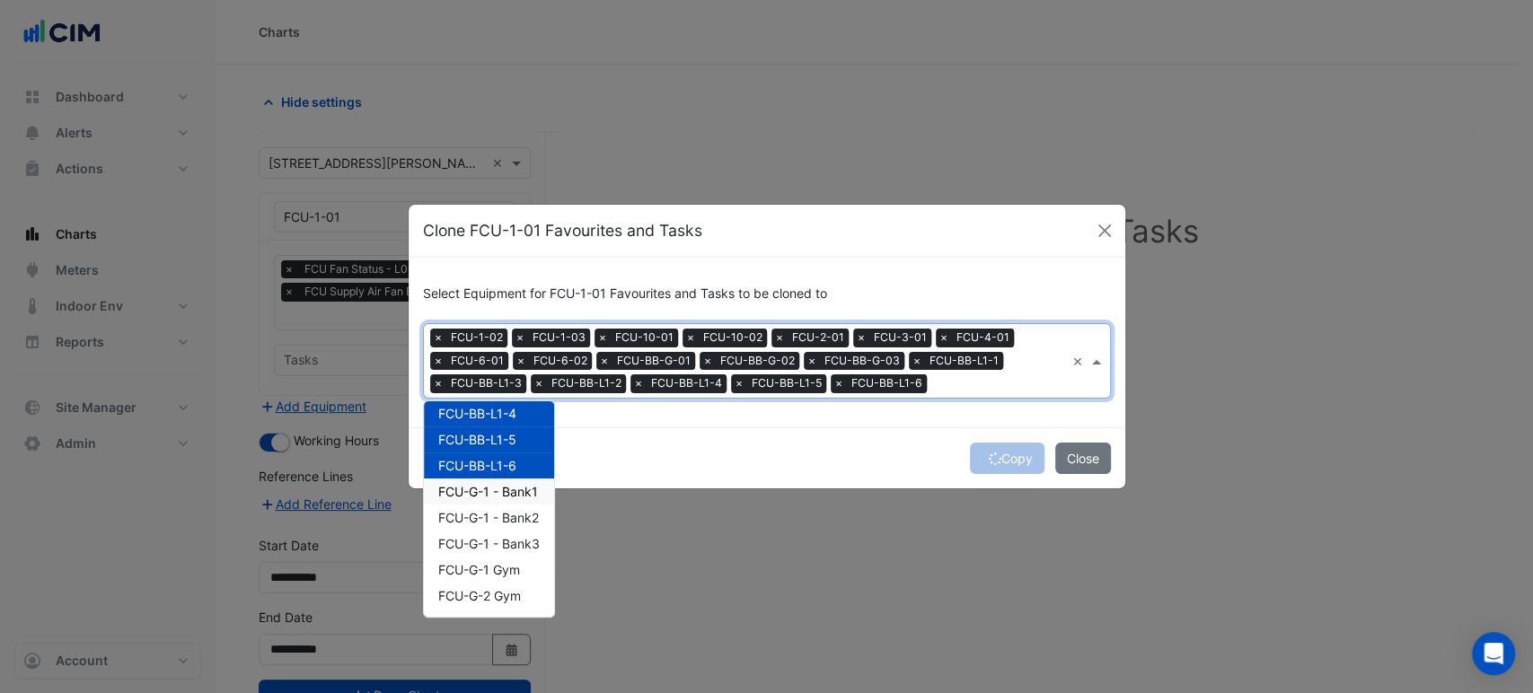
click at [496, 494] on span "FCU-G-1 - Bank1" at bounding box center [488, 491] width 100 height 15
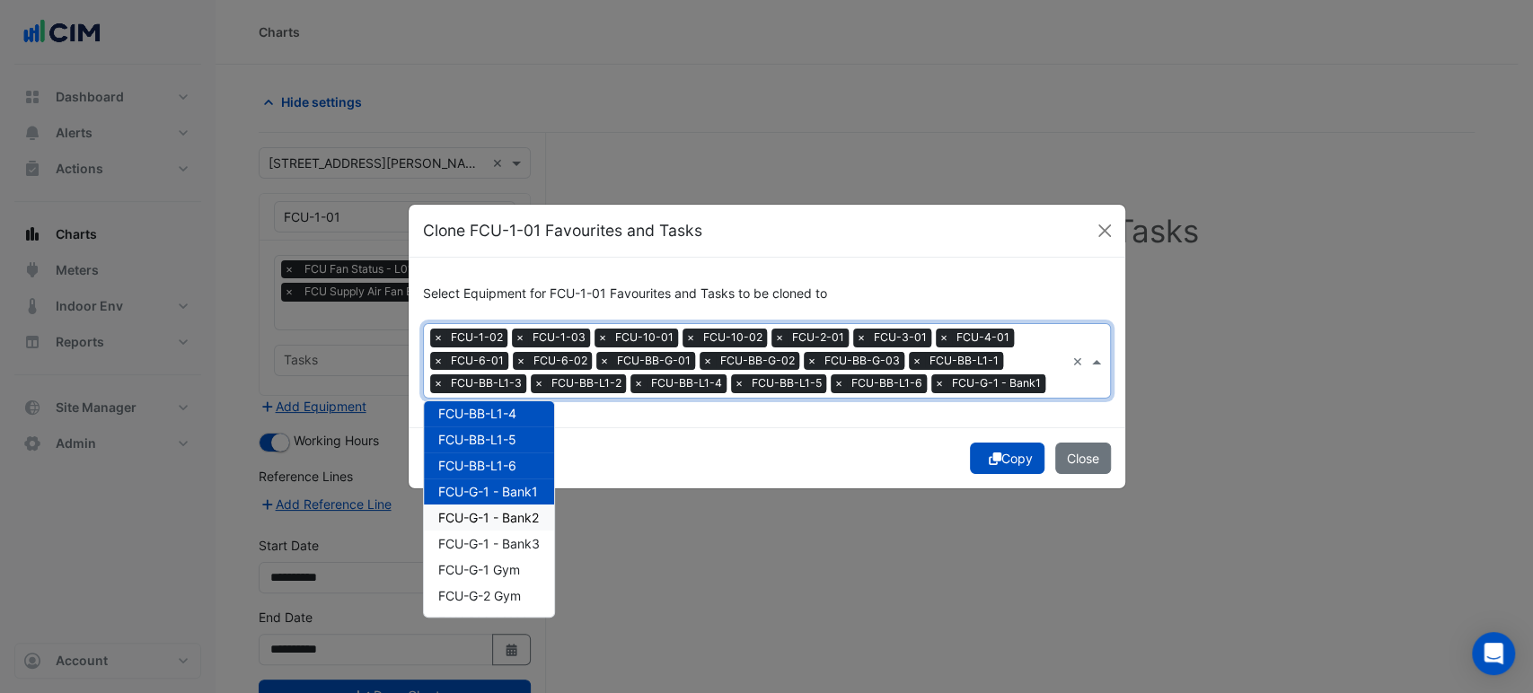
click at [491, 519] on span "FCU-G-1 - Bank2" at bounding box center [488, 517] width 101 height 15
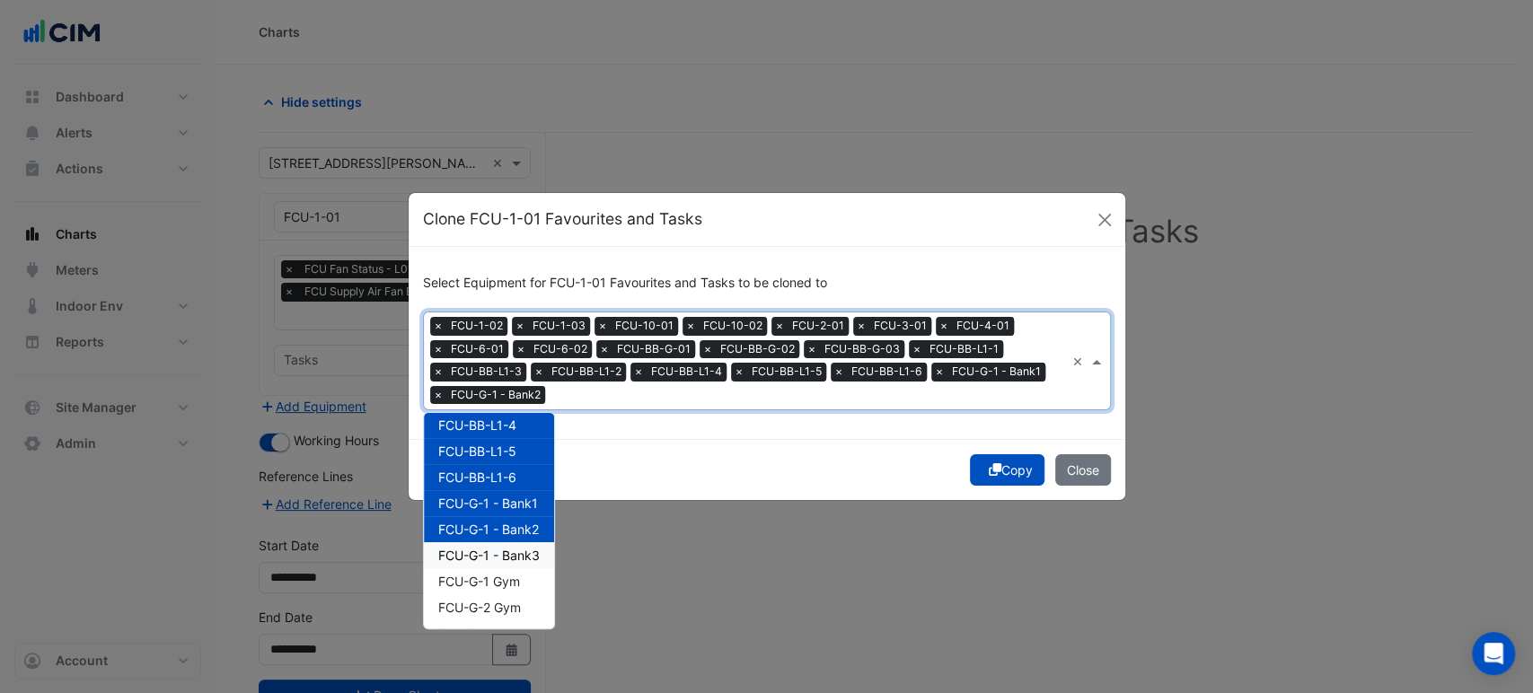
click at [489, 551] on span "FCU-G-1 - Bank3" at bounding box center [488, 555] width 101 height 15
click at [491, 580] on span "FCU-G-1 Gym" at bounding box center [479, 581] width 82 height 15
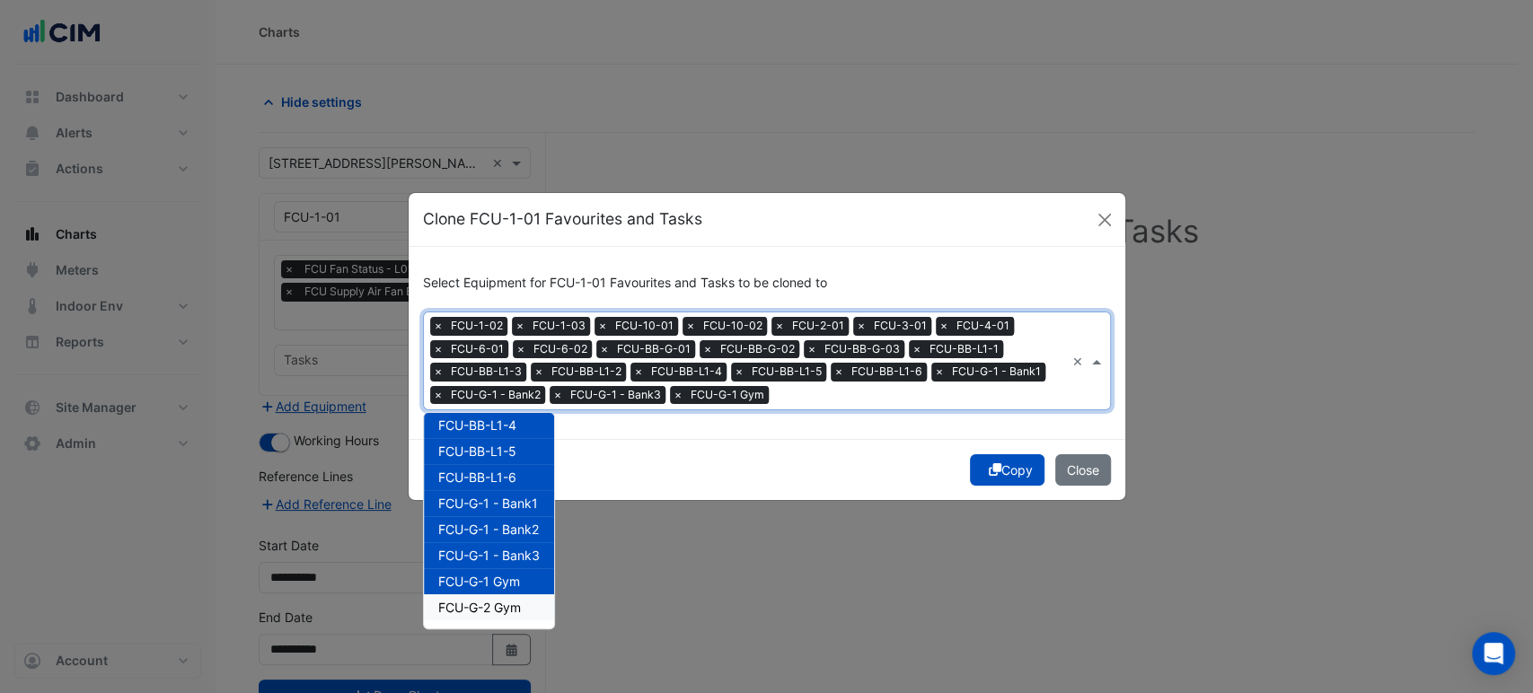
click at [490, 604] on span "FCU-G-2 Gym" at bounding box center [479, 607] width 83 height 15
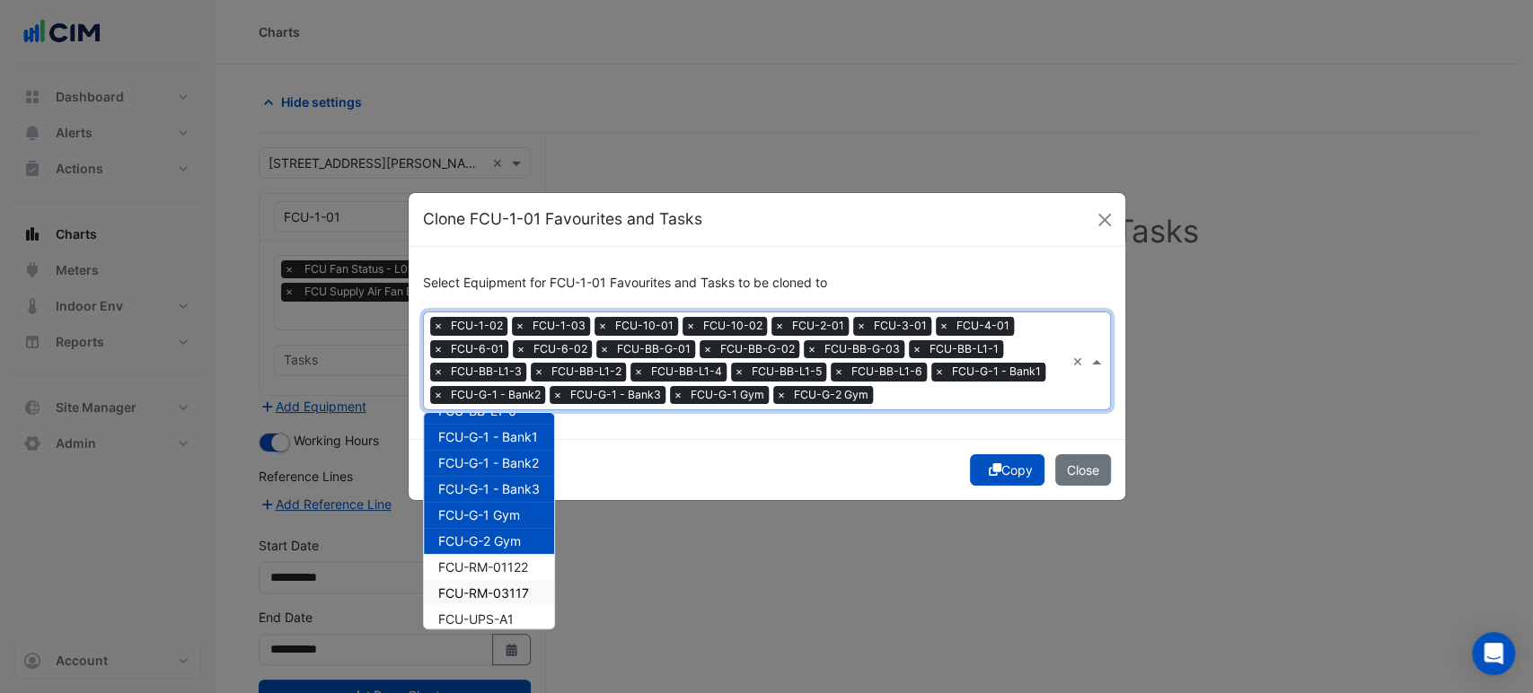
scroll to position [498, 0]
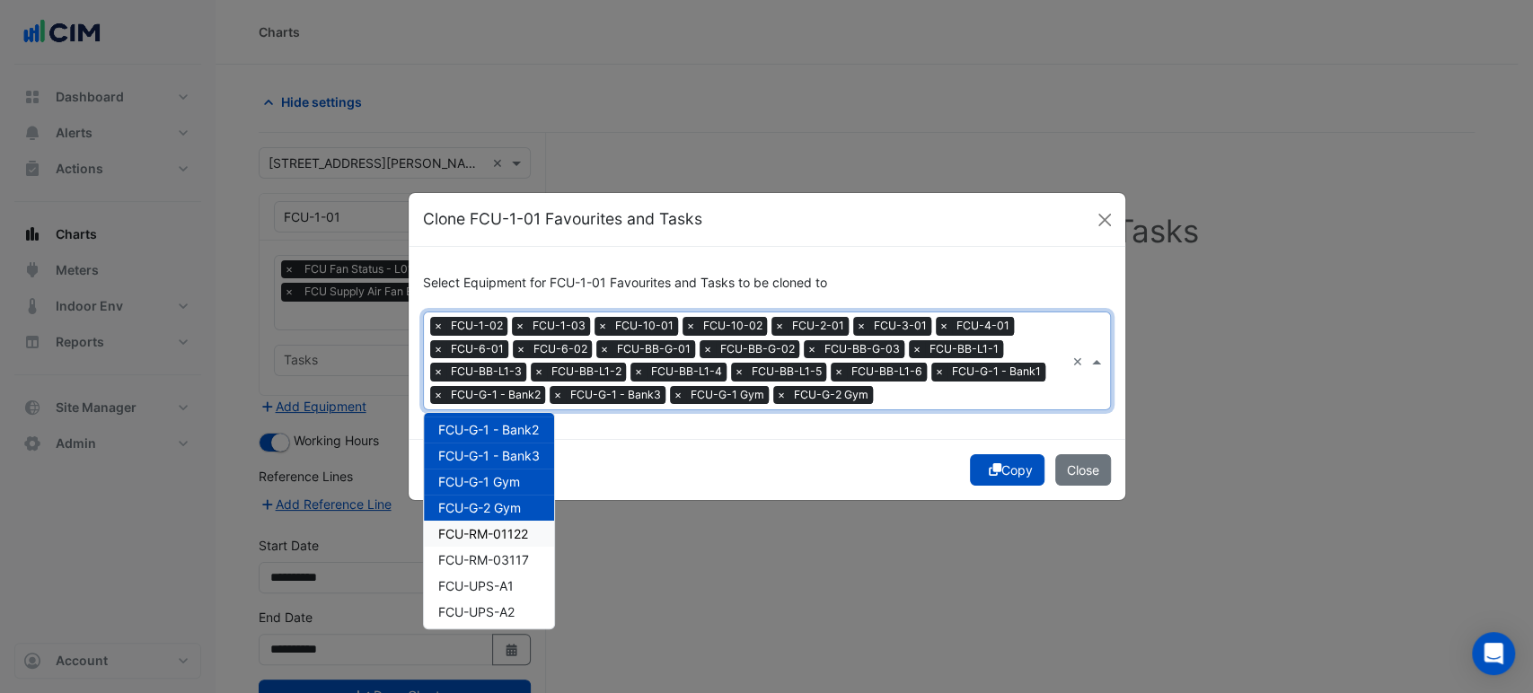
click at [499, 533] on span "FCU-RM-01122" at bounding box center [483, 533] width 90 height 15
click at [500, 560] on span "FCU-RM-03117" at bounding box center [483, 559] width 91 height 15
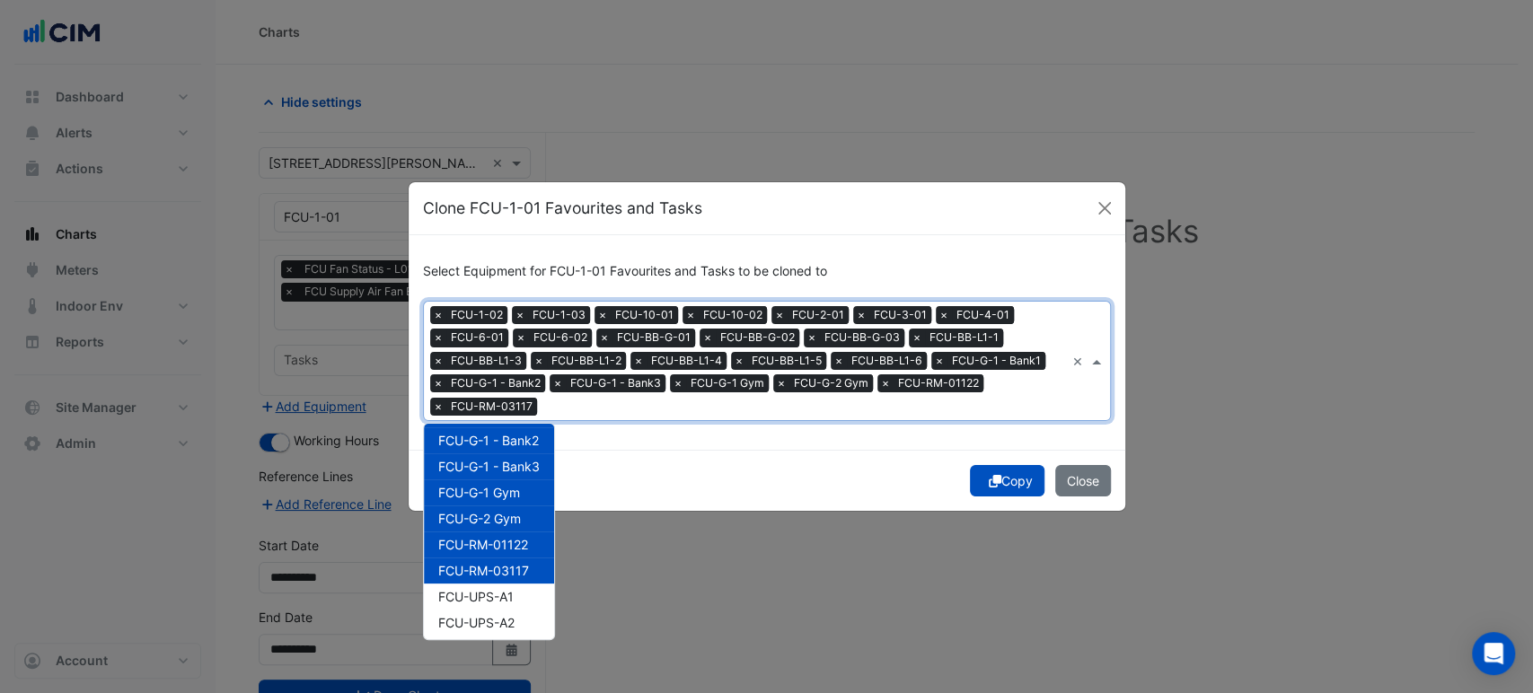
click at [494, 589] on span "FCU-UPS-A1" at bounding box center [475, 596] width 75 height 15
click at [488, 622] on span "FCU-UPS-A2" at bounding box center [476, 622] width 76 height 15
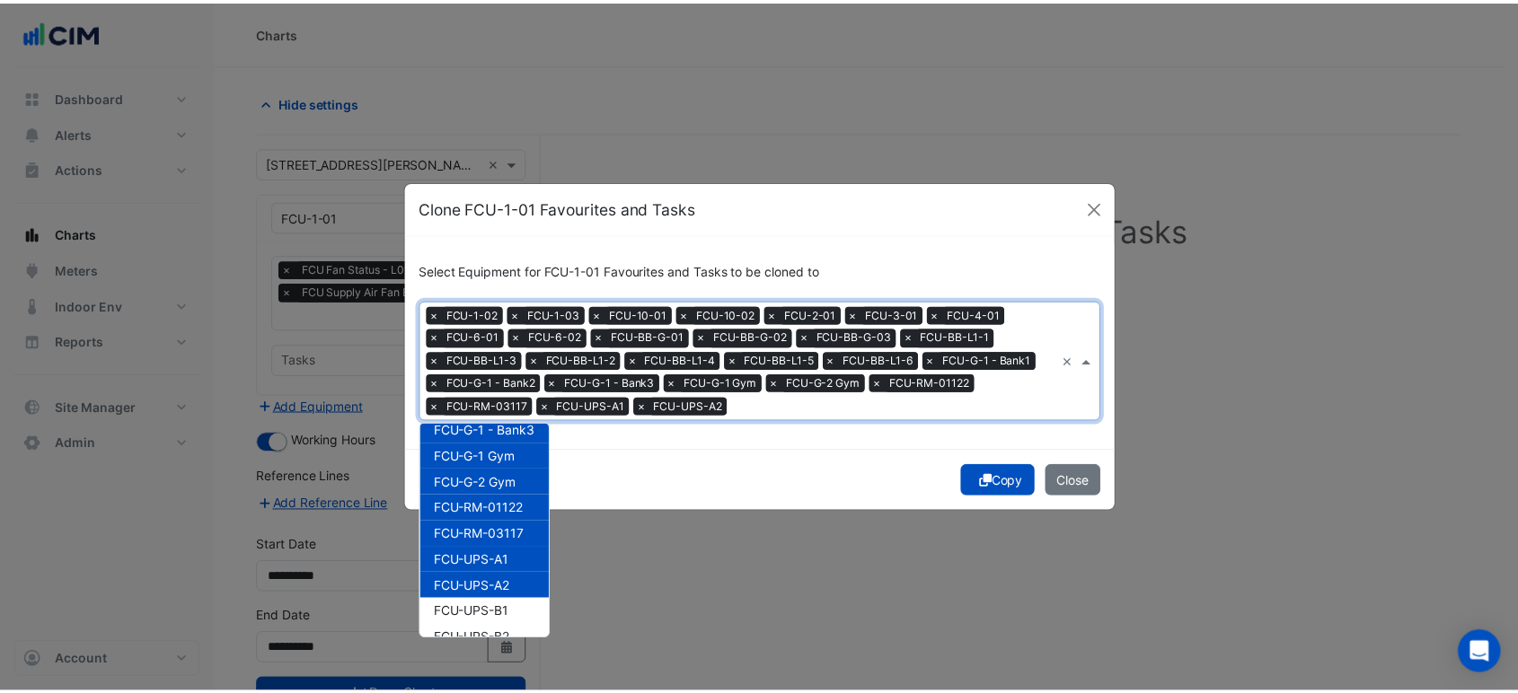
scroll to position [553, 0]
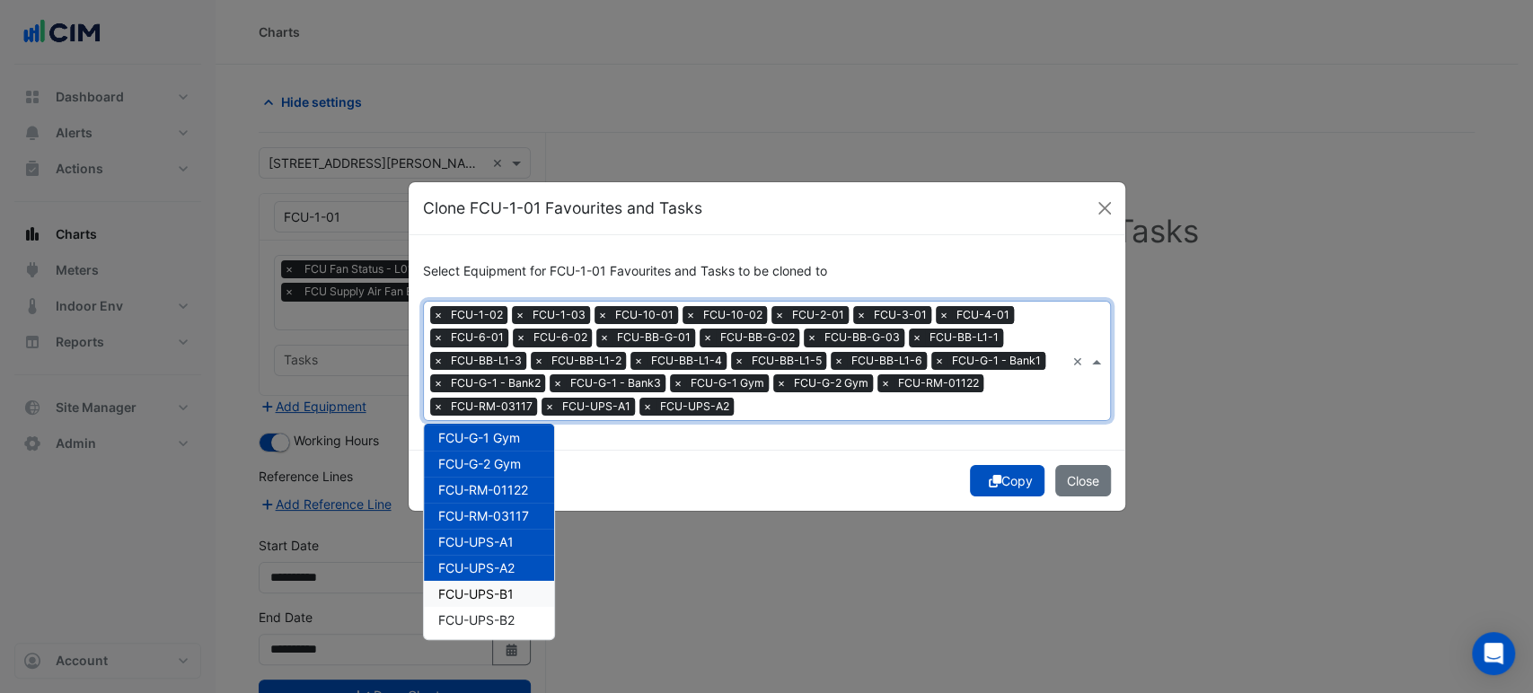
click at [492, 584] on div "FCU-UPS-B1" at bounding box center [489, 594] width 130 height 26
click at [494, 614] on span "FCU-UPS-B2" at bounding box center [476, 620] width 76 height 15
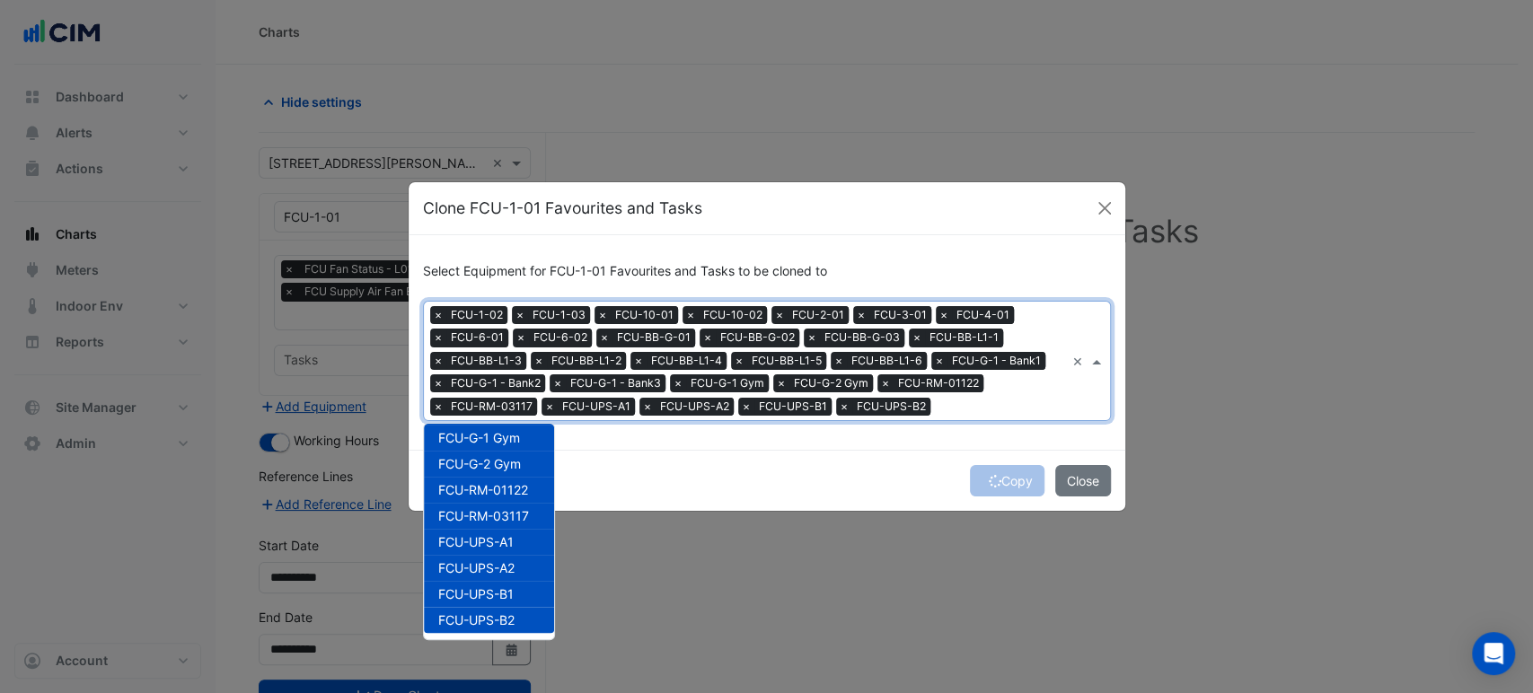
click at [647, 474] on div "Copy Close" at bounding box center [767, 480] width 717 height 61
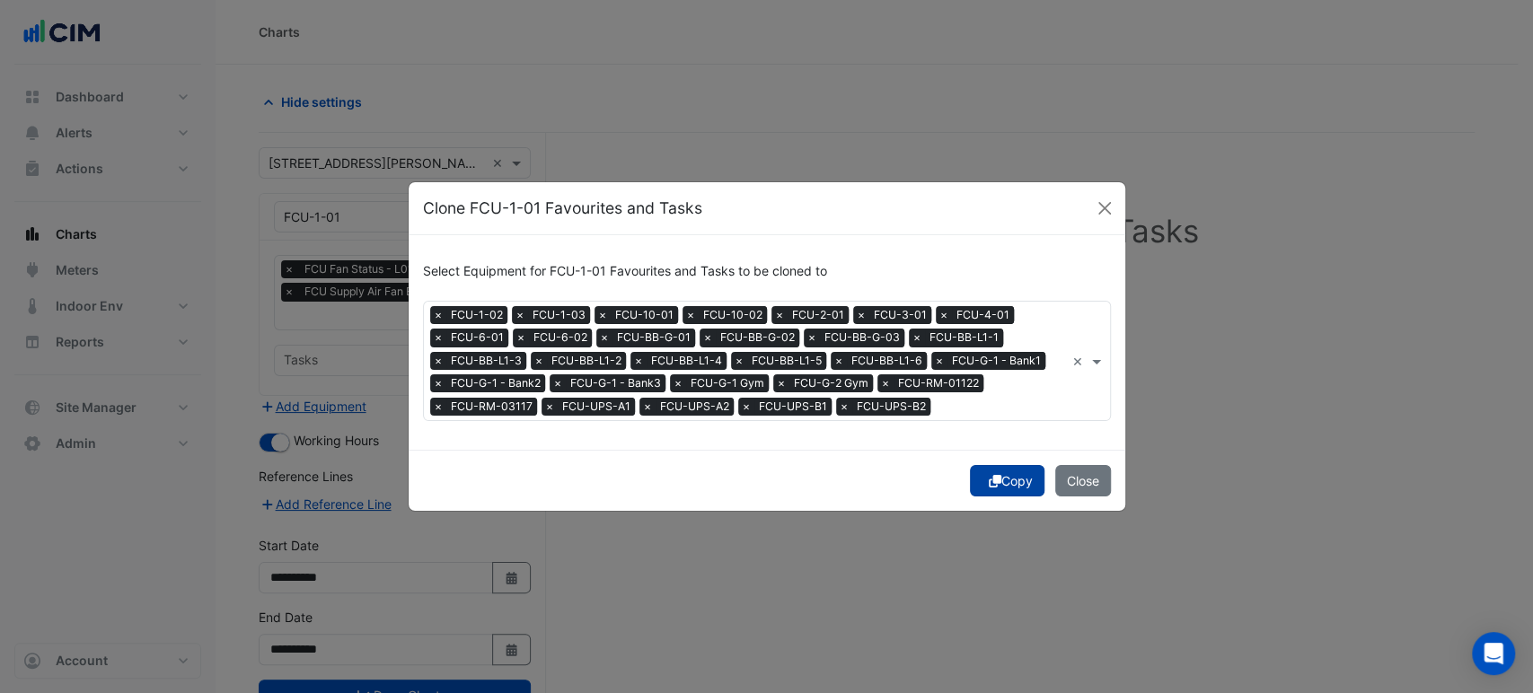
click at [1002, 481] on button "Copy" at bounding box center [1007, 480] width 75 height 31
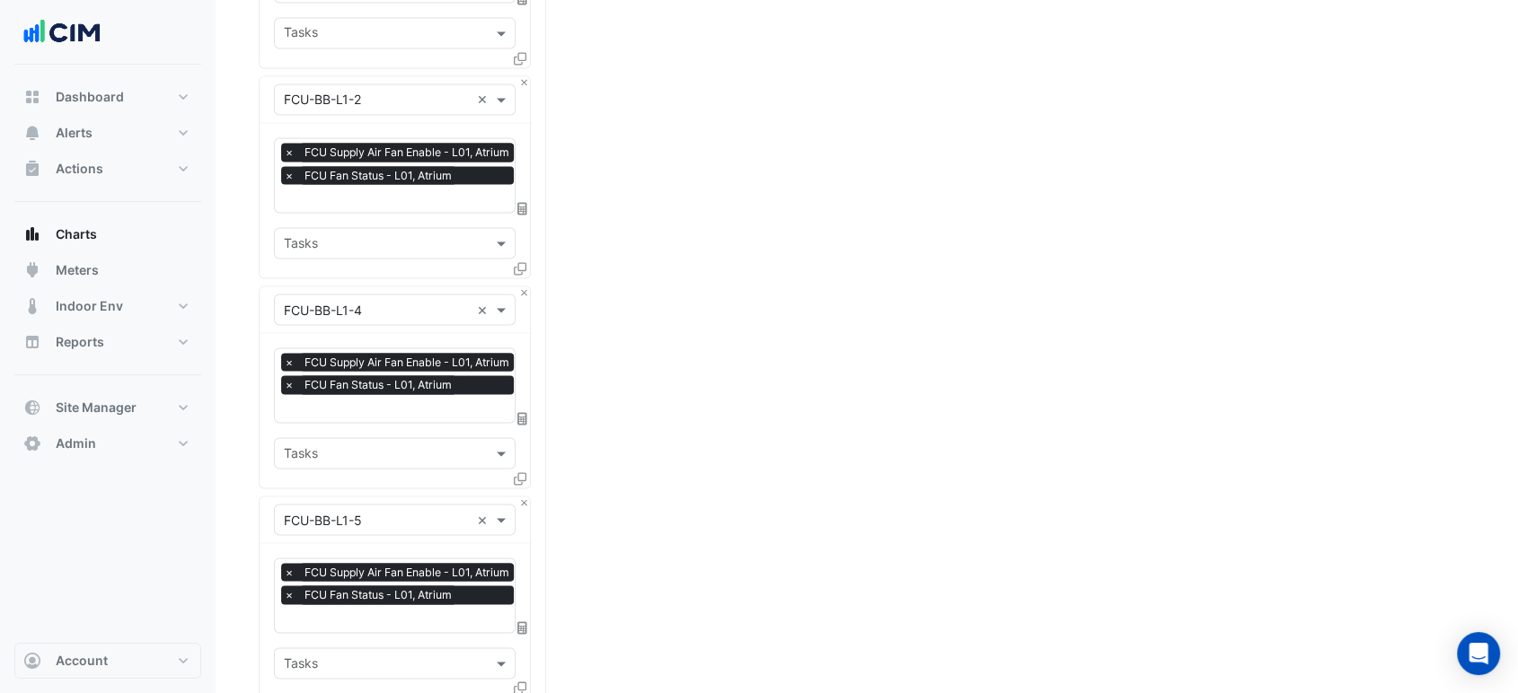
drag, startPoint x: 787, startPoint y: 407, endPoint x: 781, endPoint y: 709, distance: 301.8
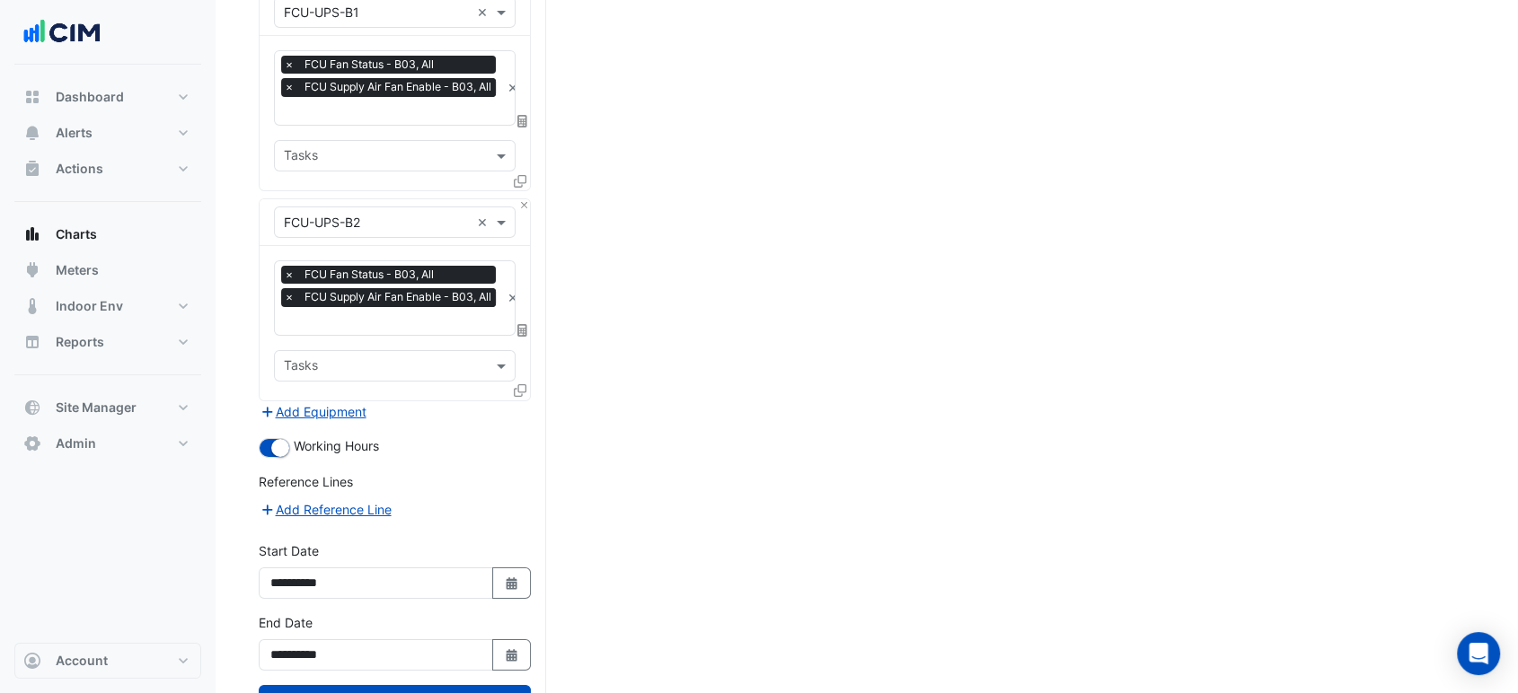
drag, startPoint x: 691, startPoint y: 426, endPoint x: 715, endPoint y: 740, distance: 315.3
click at [426, 685] on button "Draw Chart" at bounding box center [395, 700] width 272 height 31
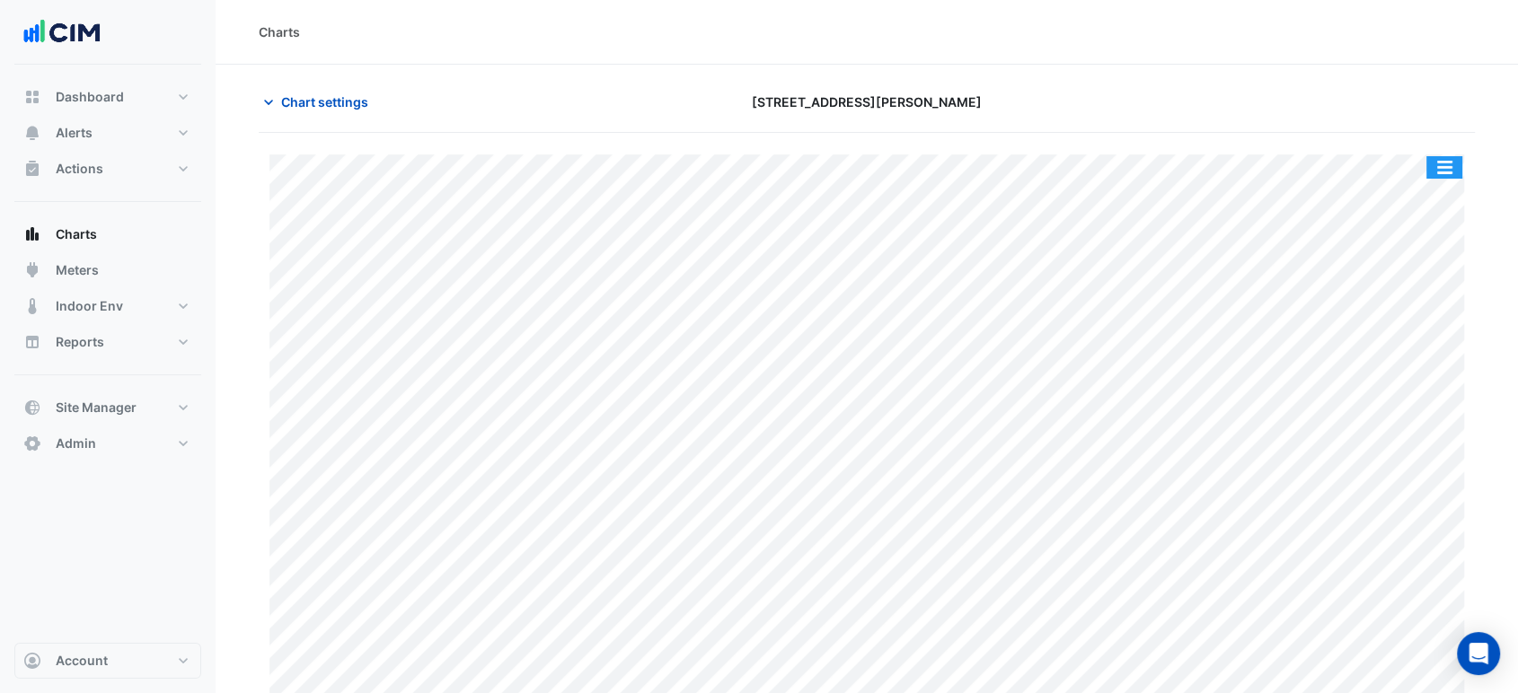
click at [1441, 163] on button "button" at bounding box center [1444, 167] width 36 height 22
click at [1393, 106] on div at bounding box center [1279, 101] width 412 height 31
click at [1468, 163] on div "Split by Equip Split All Print Save as JPEG Save as PNG Pivot Data Table Export…" at bounding box center [867, 439] width 1216 height 570
click at [1444, 168] on button "button" at bounding box center [1444, 167] width 36 height 22
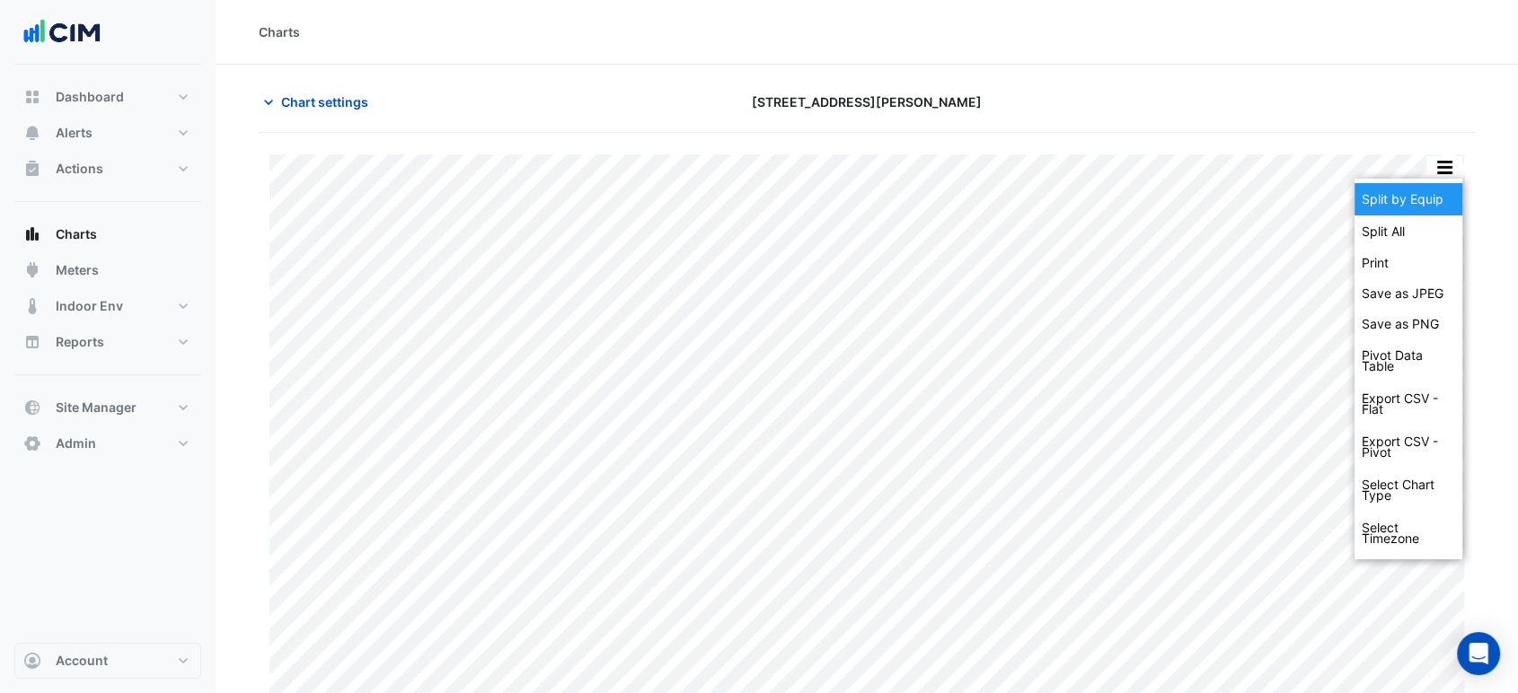
click at [1424, 204] on div "Split by Equip" at bounding box center [1408, 199] width 108 height 32
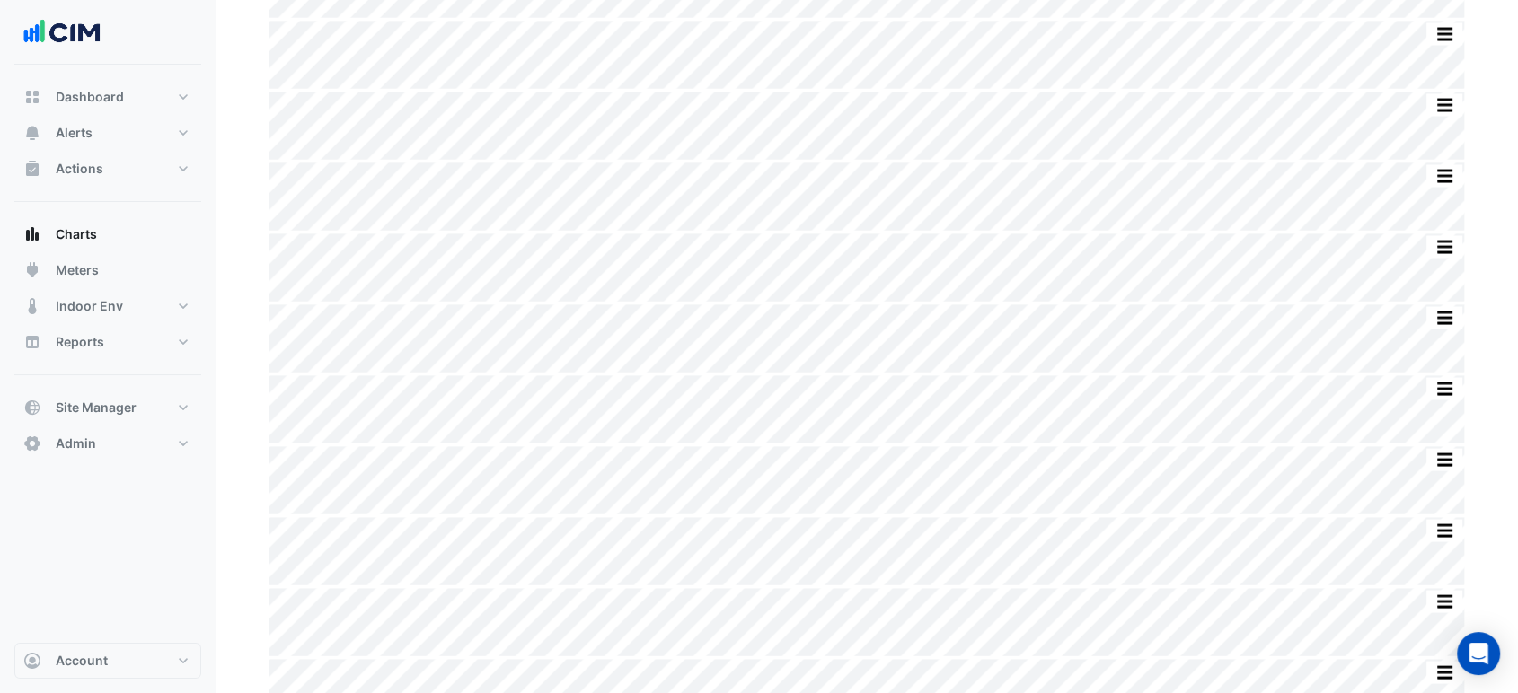
scroll to position [3717, 0]
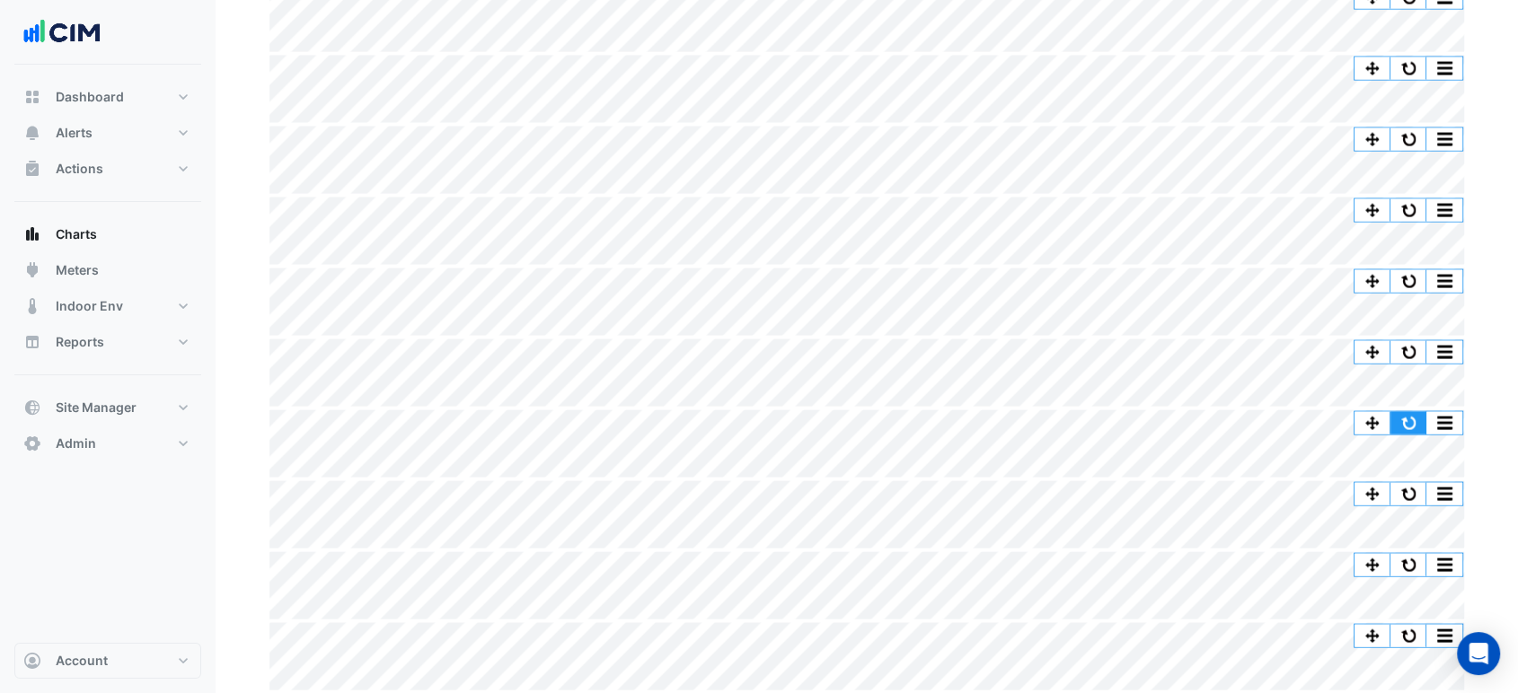
click at [1409, 422] on button "button" at bounding box center [1408, 423] width 36 height 22
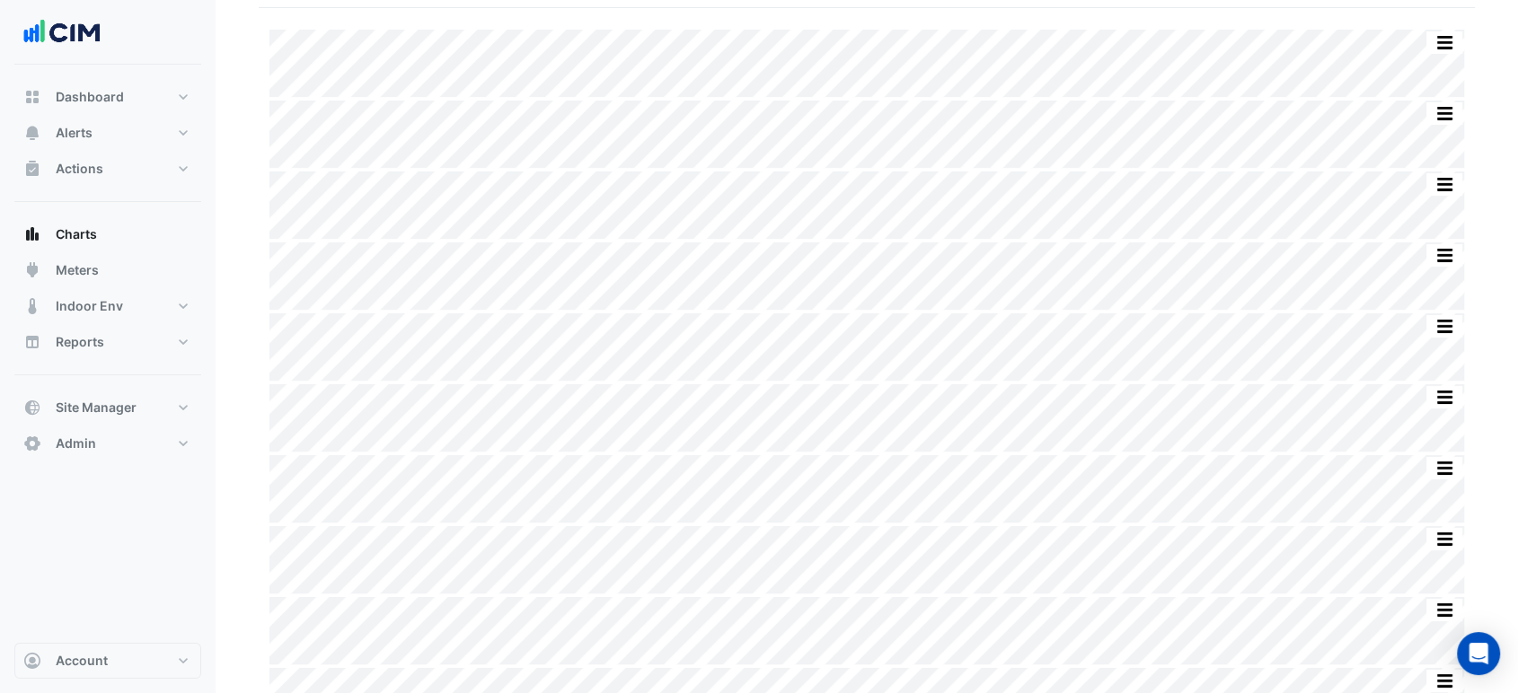
scroll to position [0, 0]
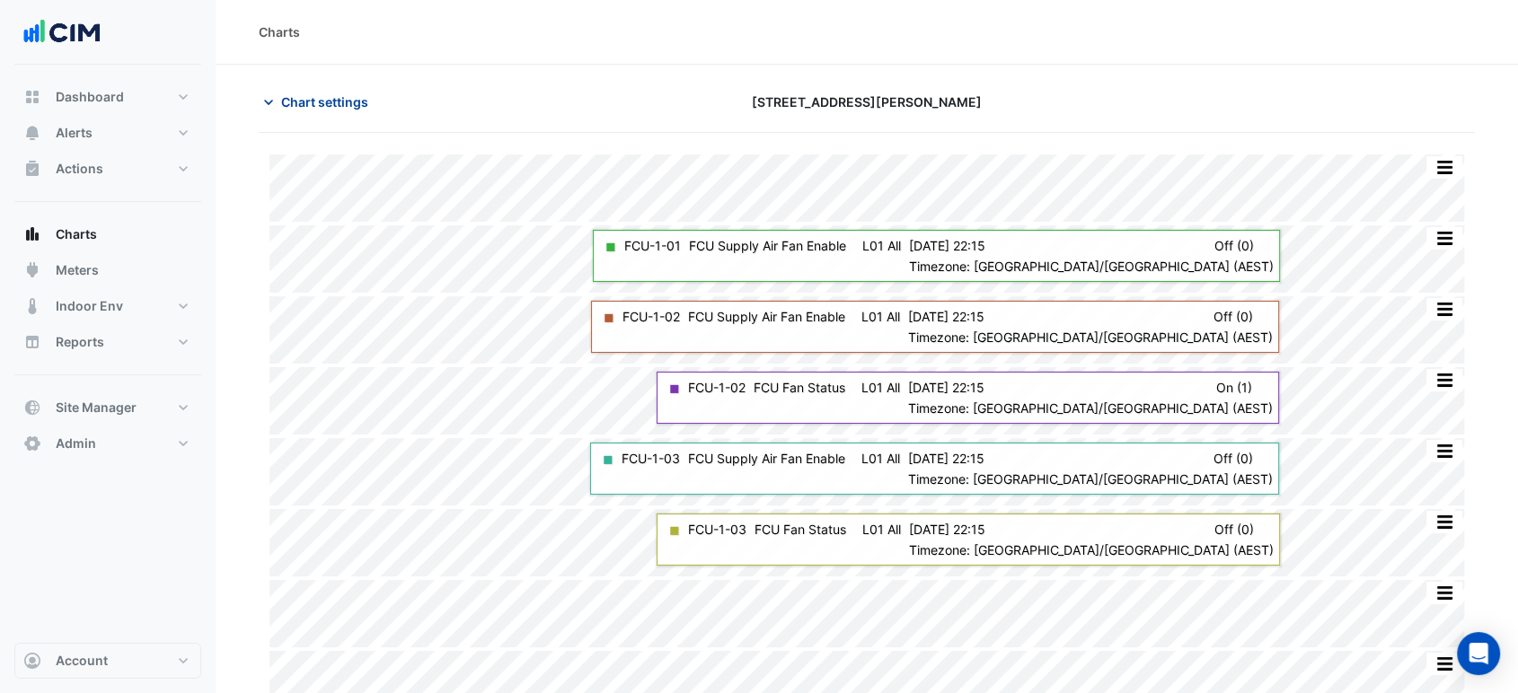
click at [338, 94] on span "Chart settings" at bounding box center [324, 102] width 87 height 19
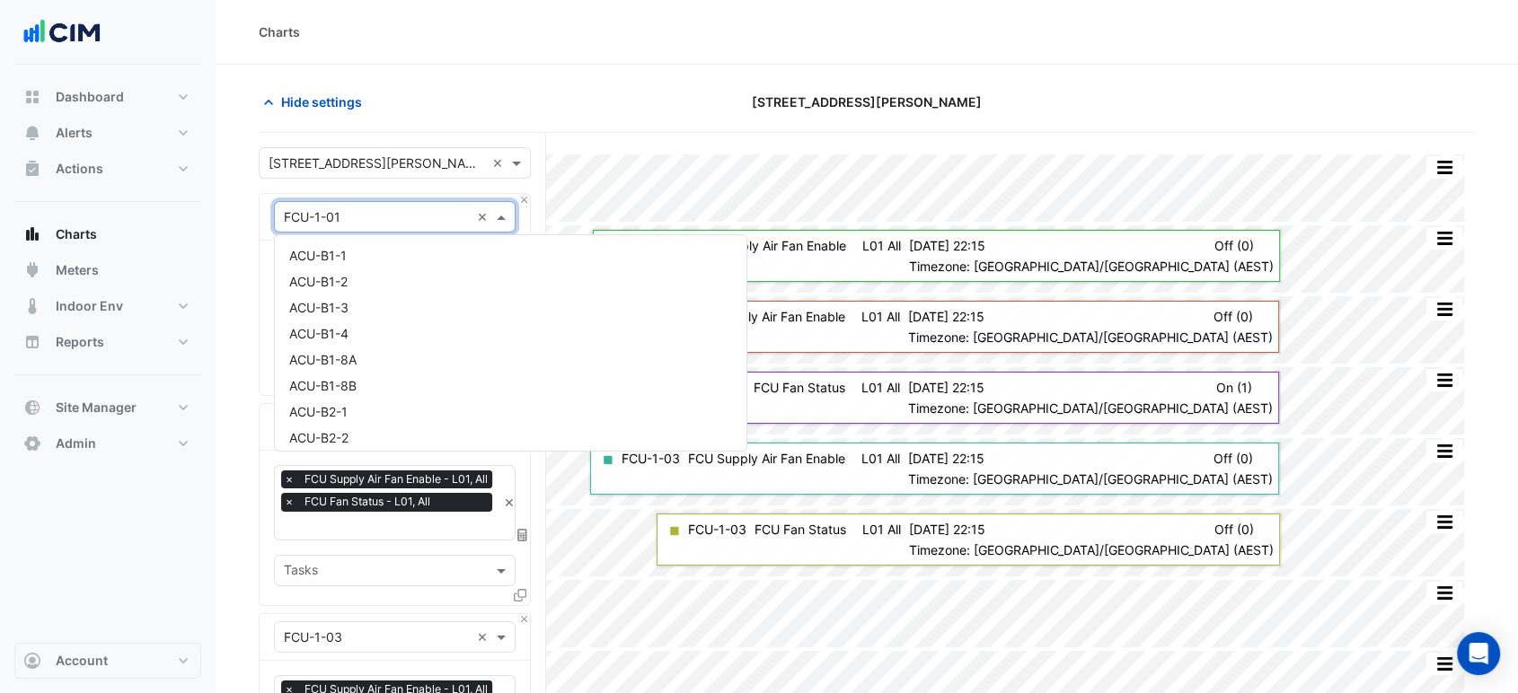
click at [348, 208] on input "text" at bounding box center [377, 217] width 186 height 19
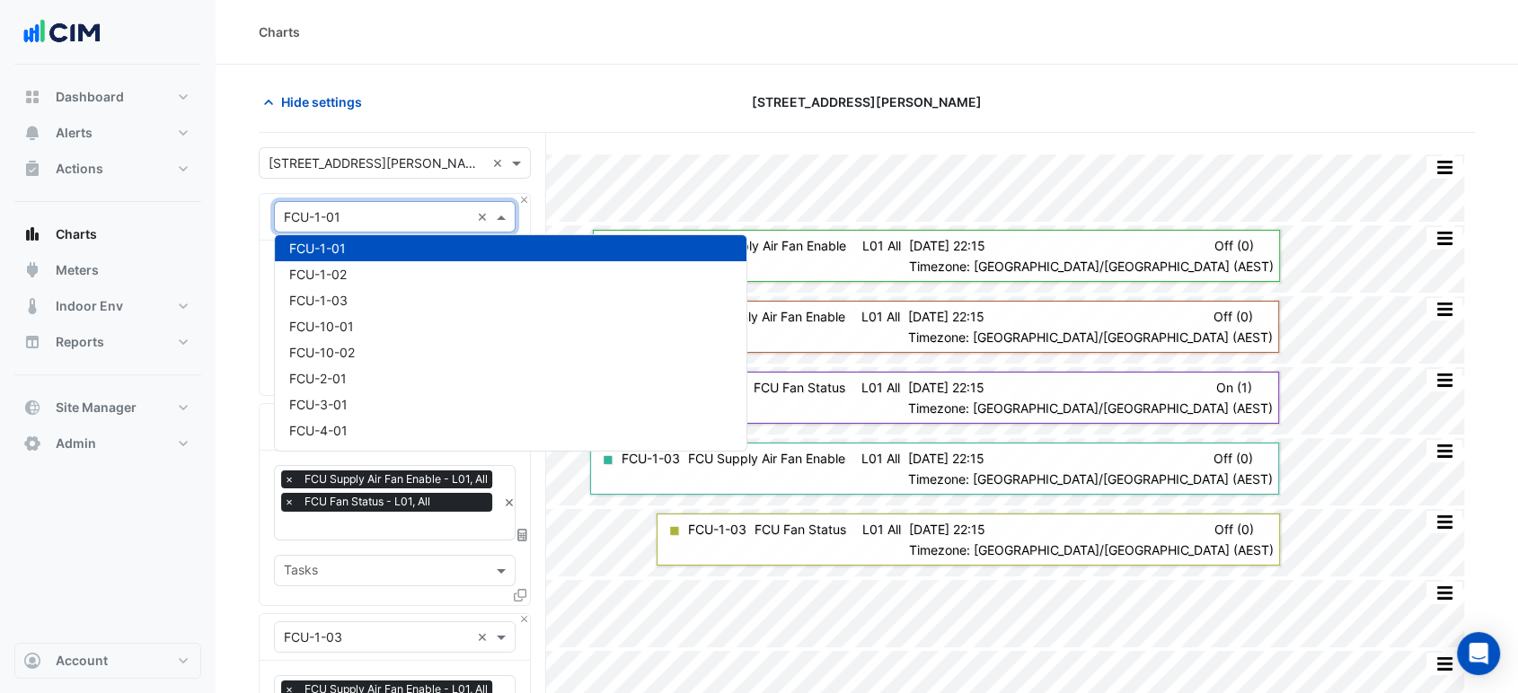
click at [487, 170] on div at bounding box center [395, 163] width 270 height 21
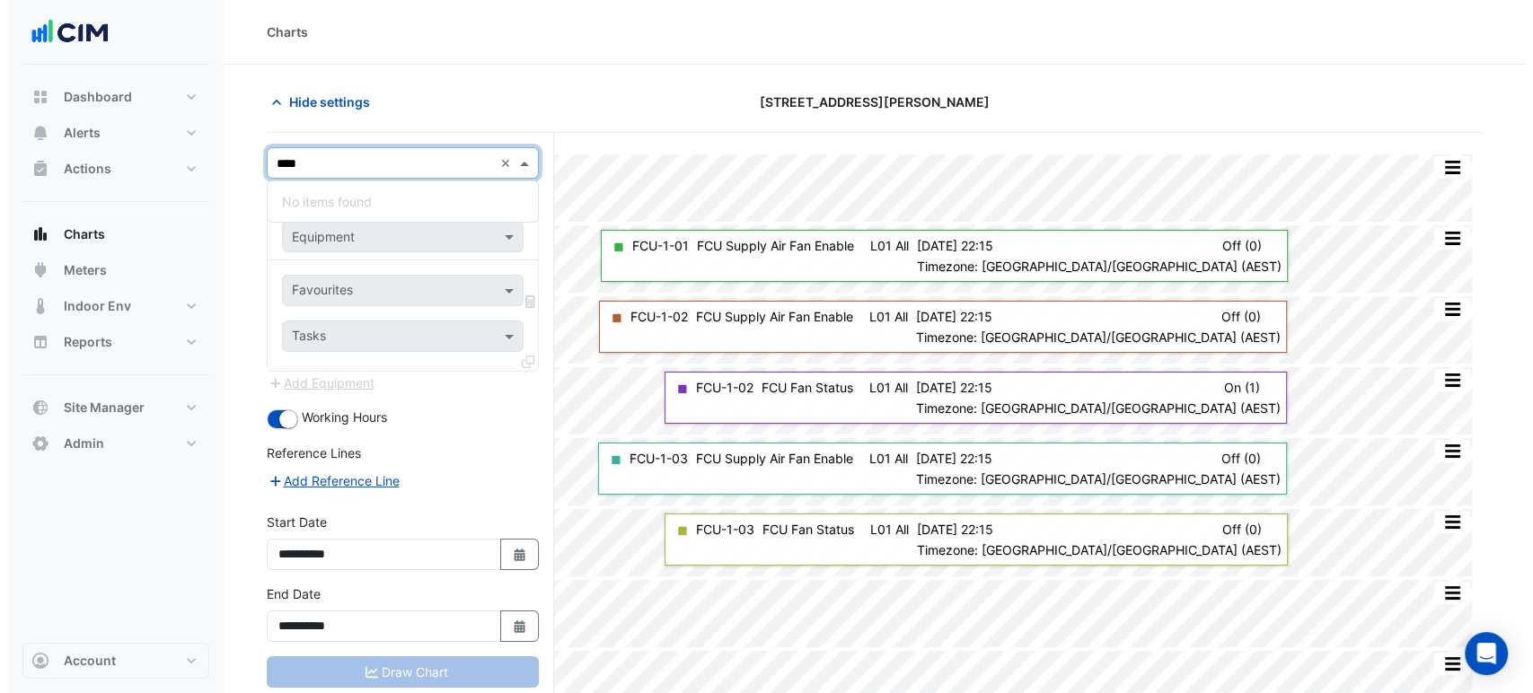
scroll to position [0, 0]
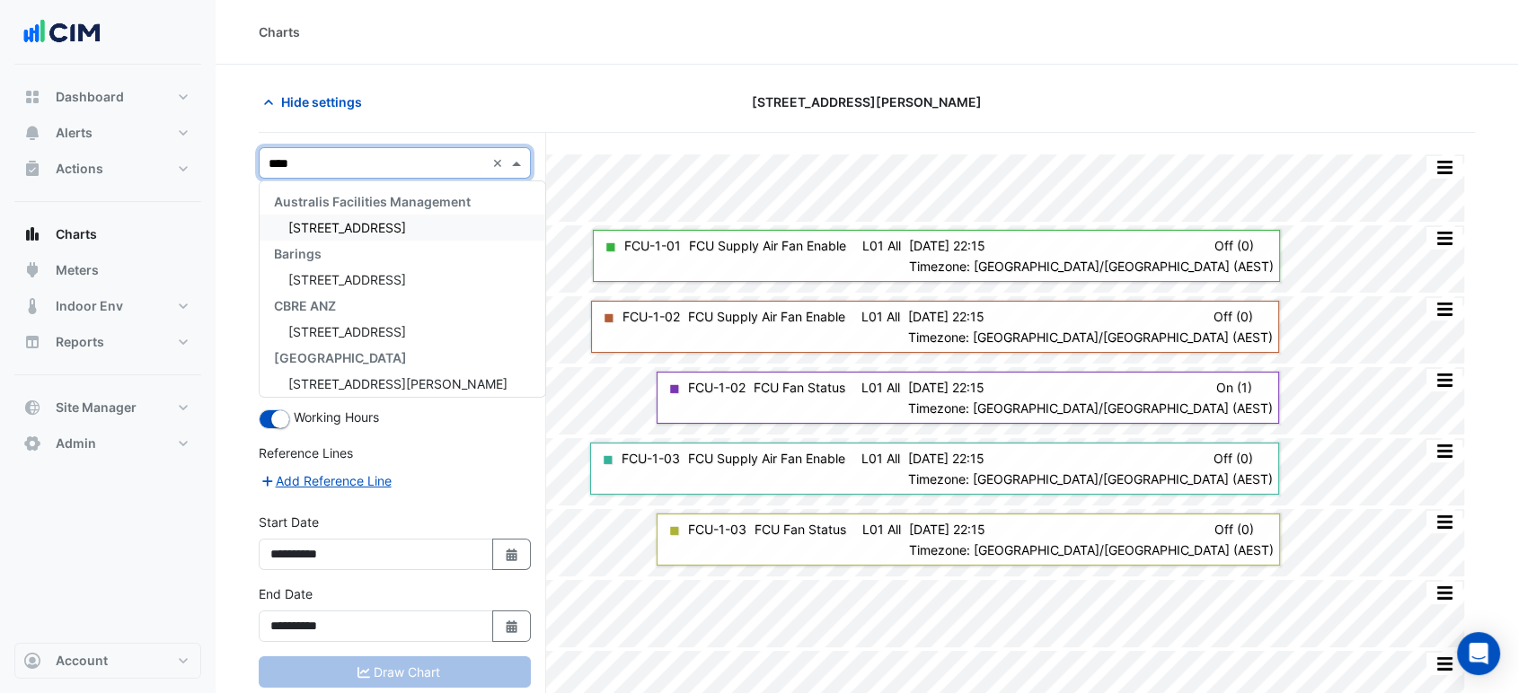
type input "*****"
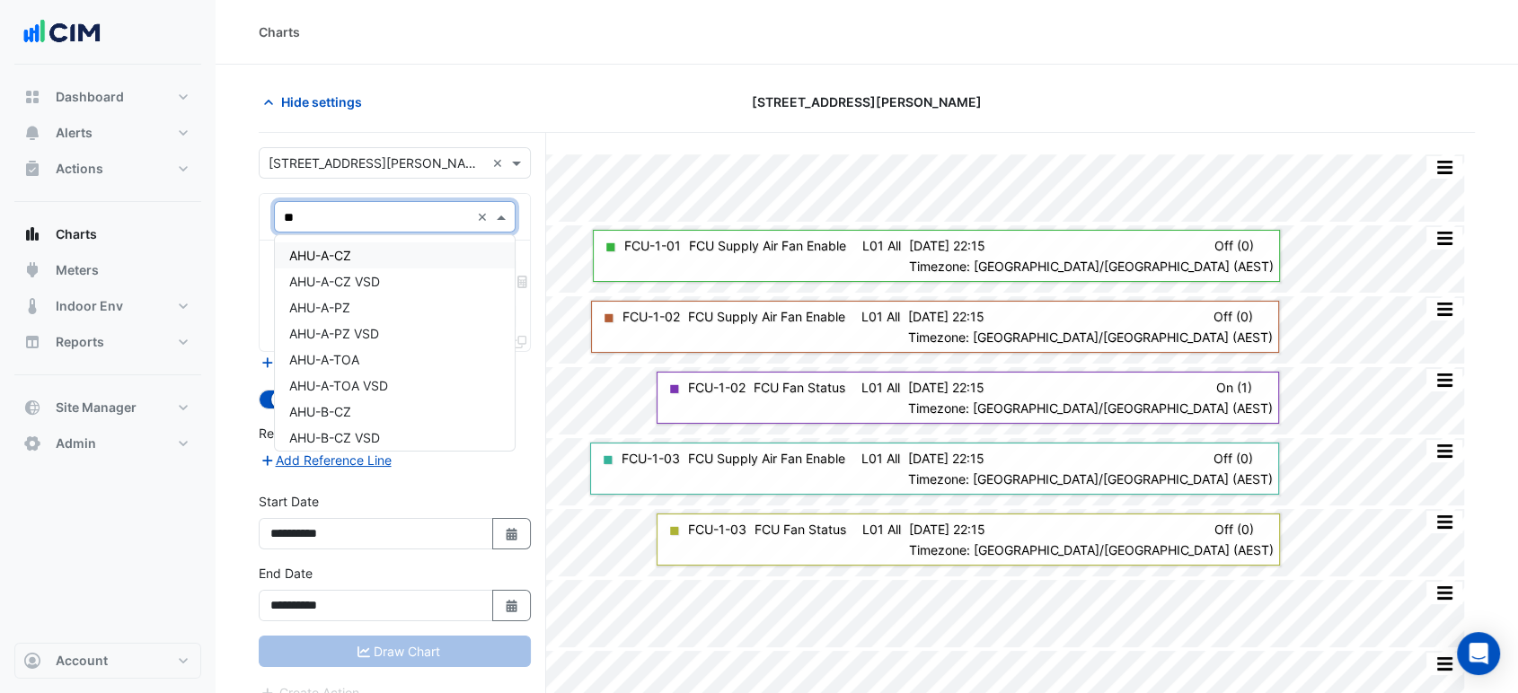
type input "***"
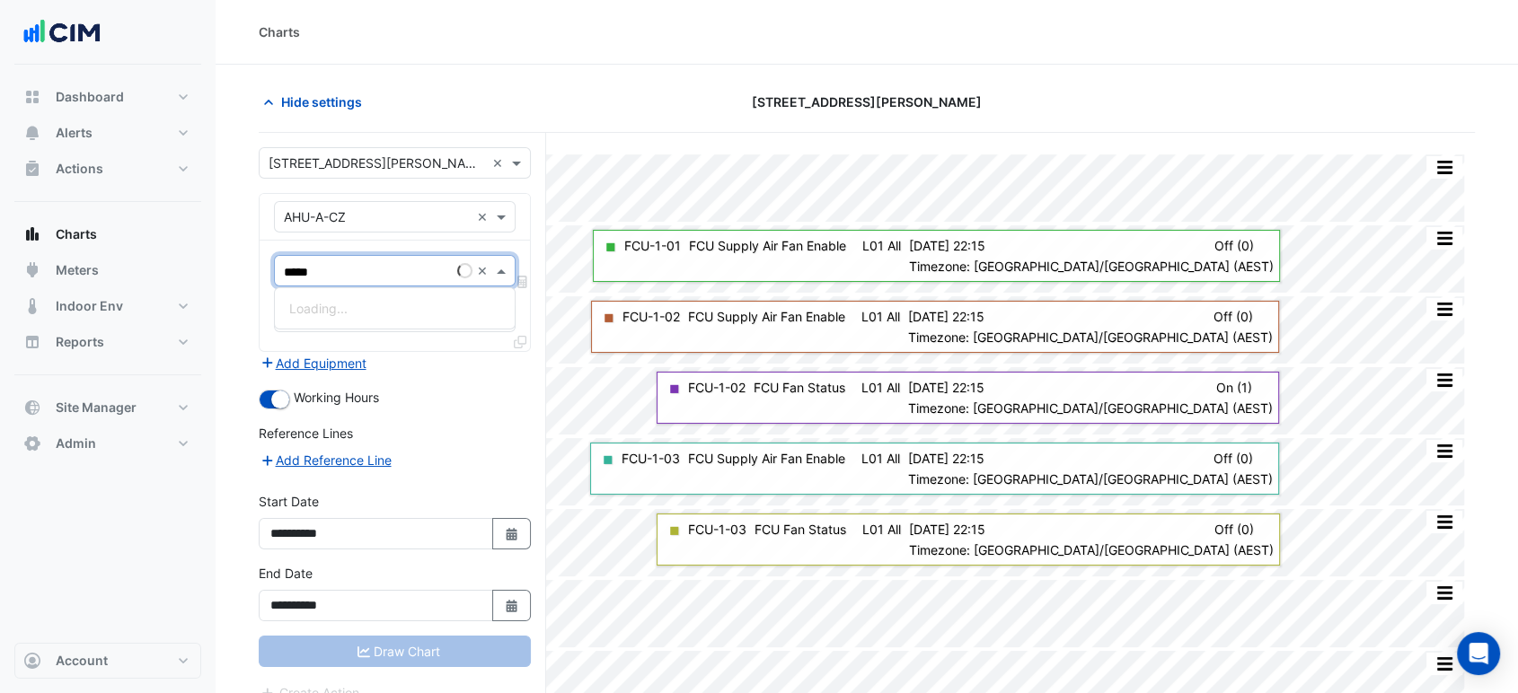
type input "******"
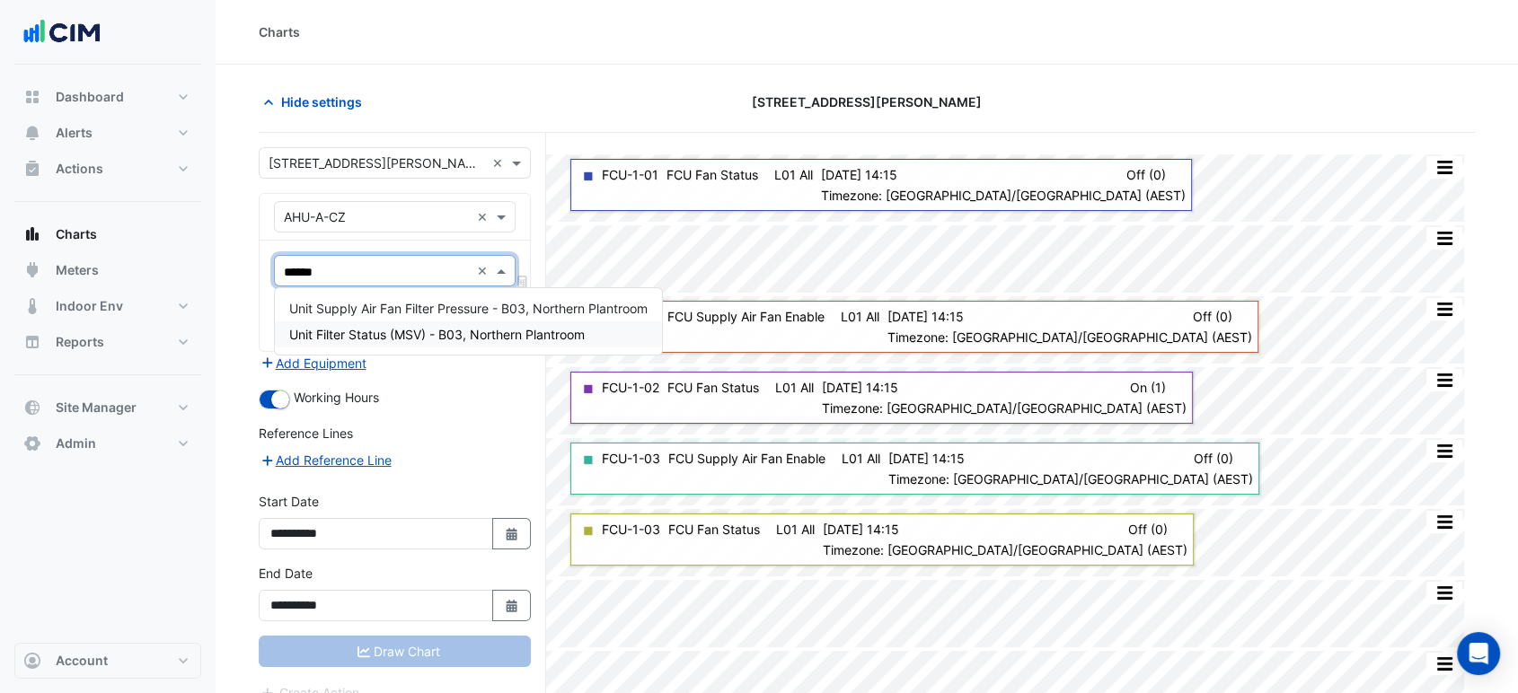
click at [511, 329] on span "Unit Filter Status (MSV) - B03, Northern Plantroom" at bounding box center [436, 334] width 295 height 15
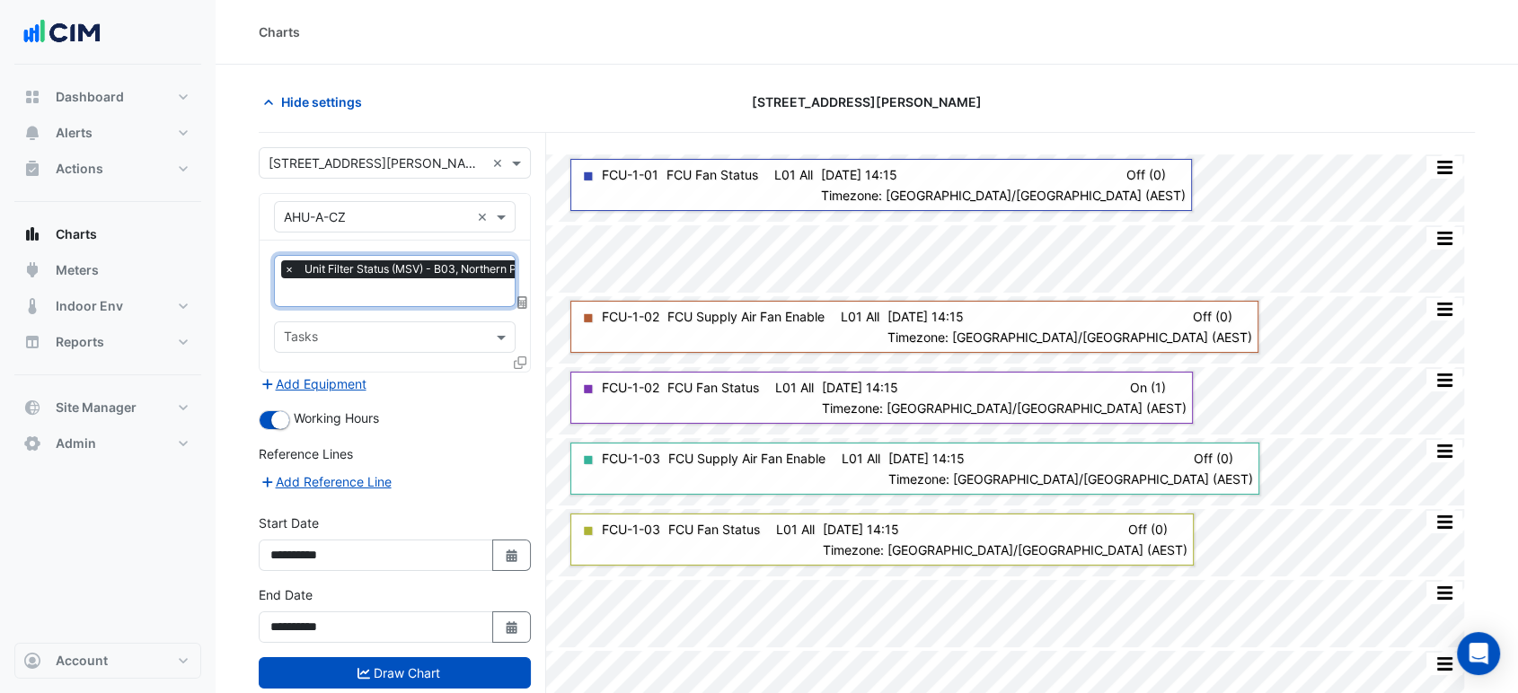
click at [517, 359] on icon at bounding box center [520, 363] width 13 height 13
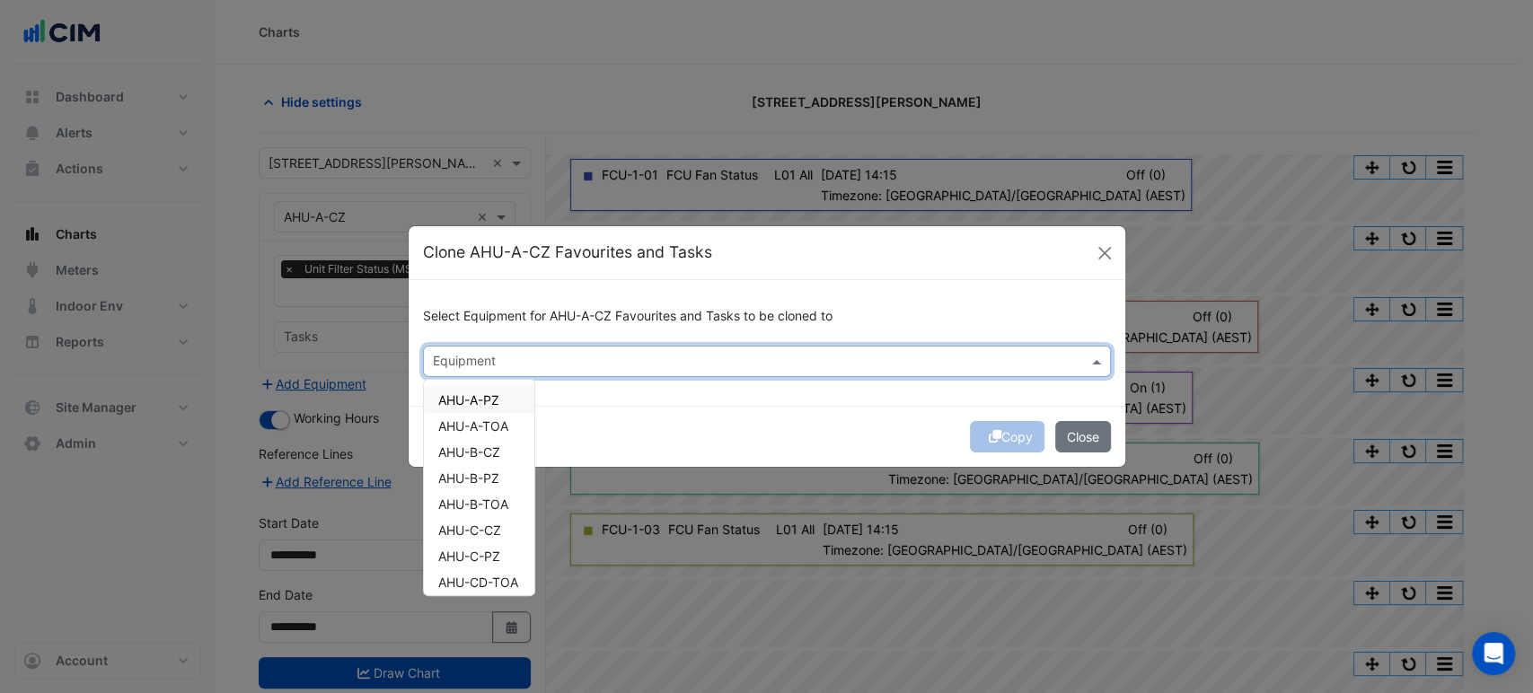
drag, startPoint x: 509, startPoint y: 365, endPoint x: 501, endPoint y: 379, distance: 16.5
click at [508, 366] on input "text" at bounding box center [757, 363] width 648 height 19
drag, startPoint x: 490, startPoint y: 406, endPoint x: 489, endPoint y: 429, distance: 23.4
click at [489, 410] on div "AHU-A-PZ" at bounding box center [479, 400] width 110 height 26
drag, startPoint x: 489, startPoint y: 429, endPoint x: 486, endPoint y: 452, distance: 22.6
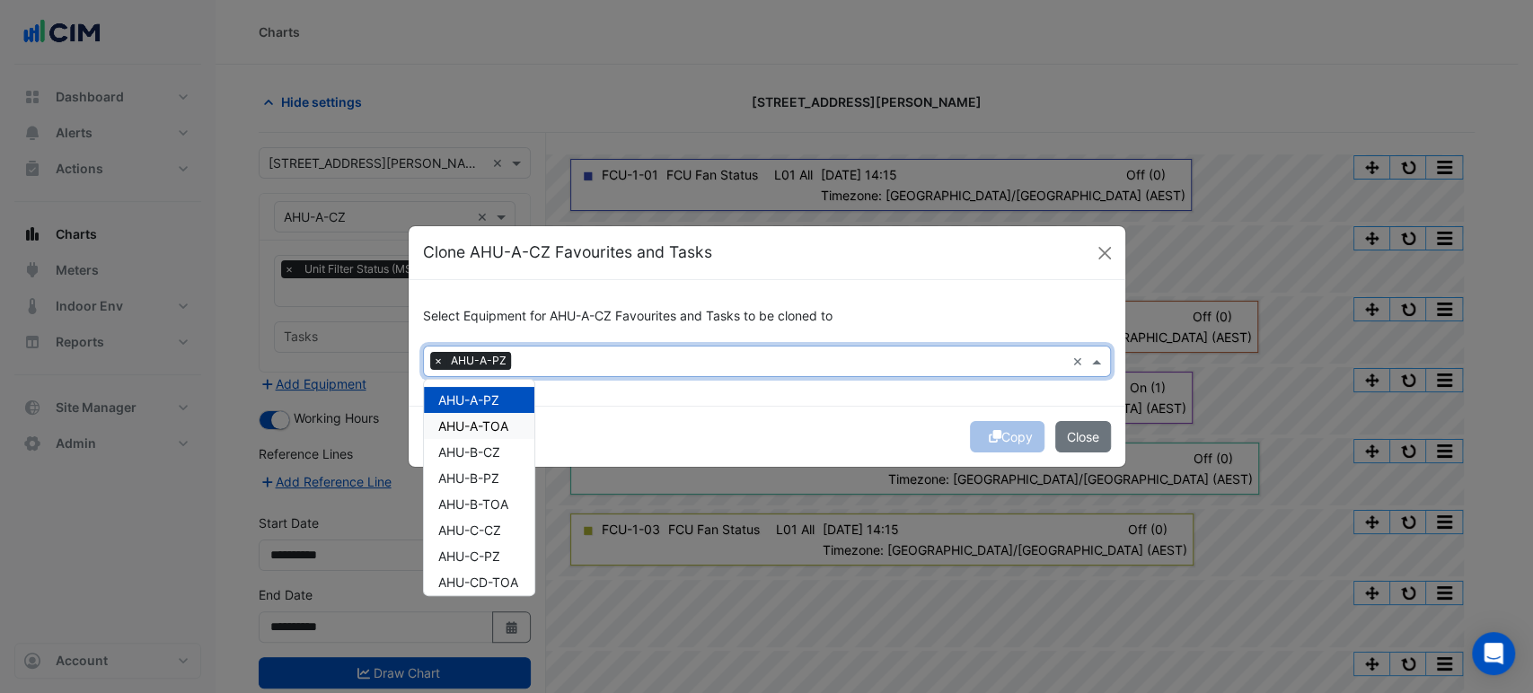
click at [489, 435] on div "AHU-A-TOA" at bounding box center [479, 426] width 110 height 26
drag, startPoint x: 480, startPoint y: 497, endPoint x: 474, endPoint y: 508, distance: 12.9
click at [483, 460] on div "AHU-B-CZ" at bounding box center [479, 452] width 110 height 26
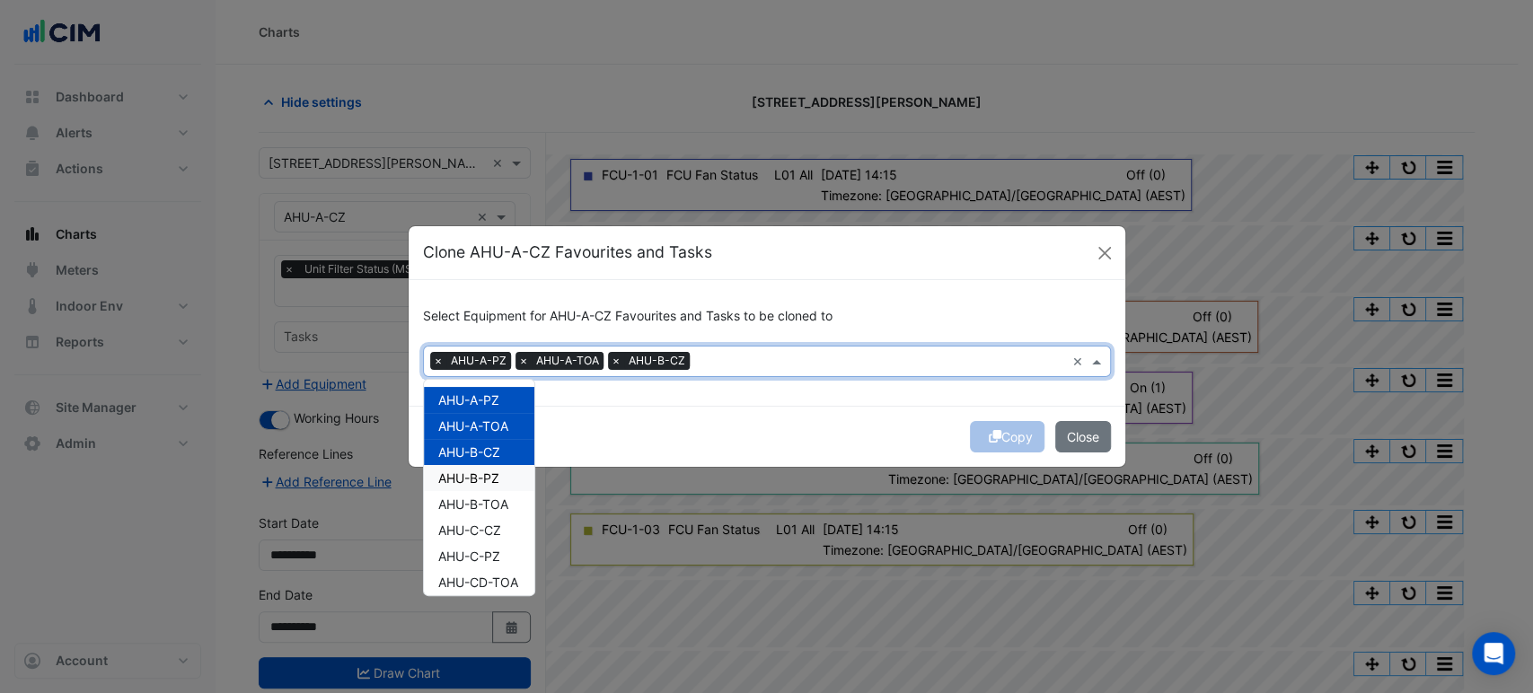
drag, startPoint x: 491, startPoint y: 489, endPoint x: 491, endPoint y: 508, distance: 19.8
click at [491, 517] on div "AHU-C-CZ" at bounding box center [479, 530] width 110 height 26
click at [490, 481] on span "AHU-B-PZ" at bounding box center [468, 478] width 61 height 15
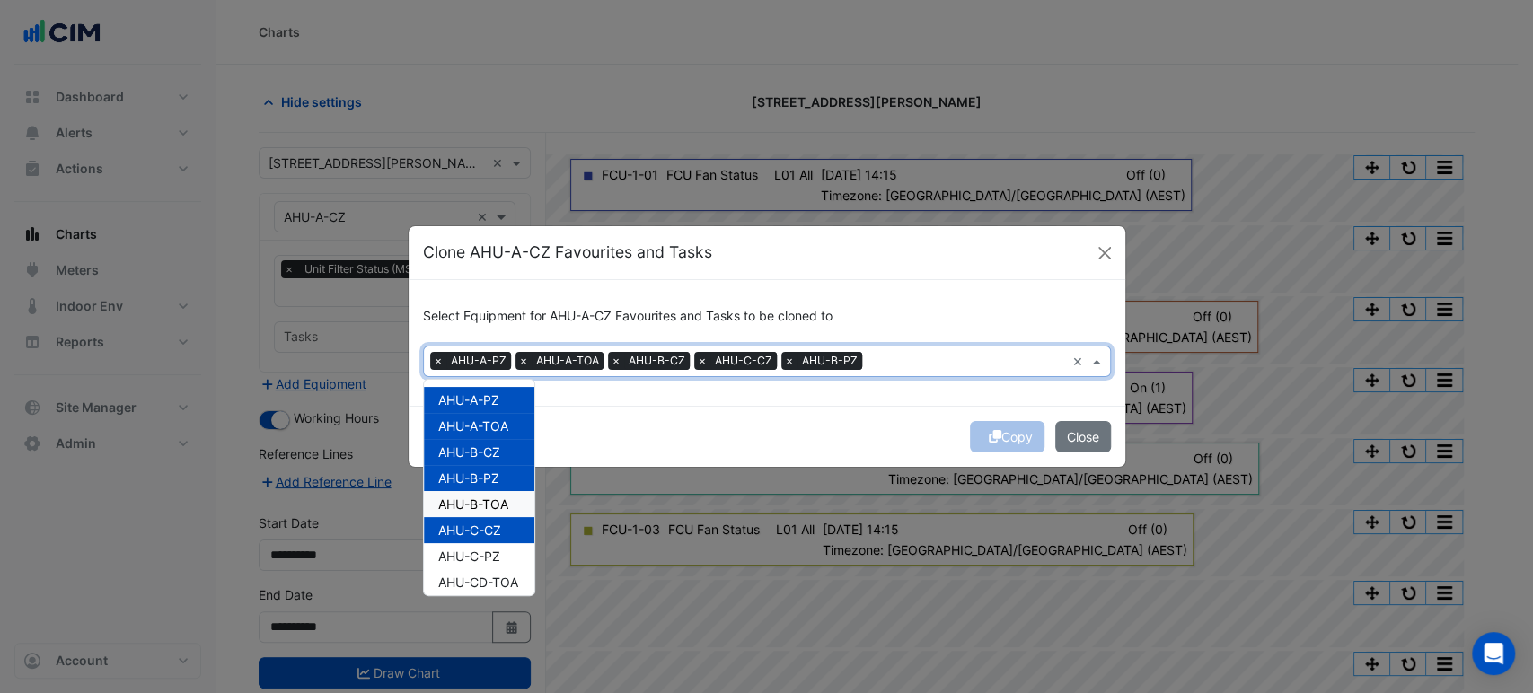
click at [491, 517] on div "AHU-C-CZ" at bounding box center [479, 530] width 110 height 26
click at [491, 513] on div "AHU-B-TOA" at bounding box center [479, 504] width 110 height 26
click at [491, 528] on span "AHU-C-CZ" at bounding box center [469, 530] width 63 height 15
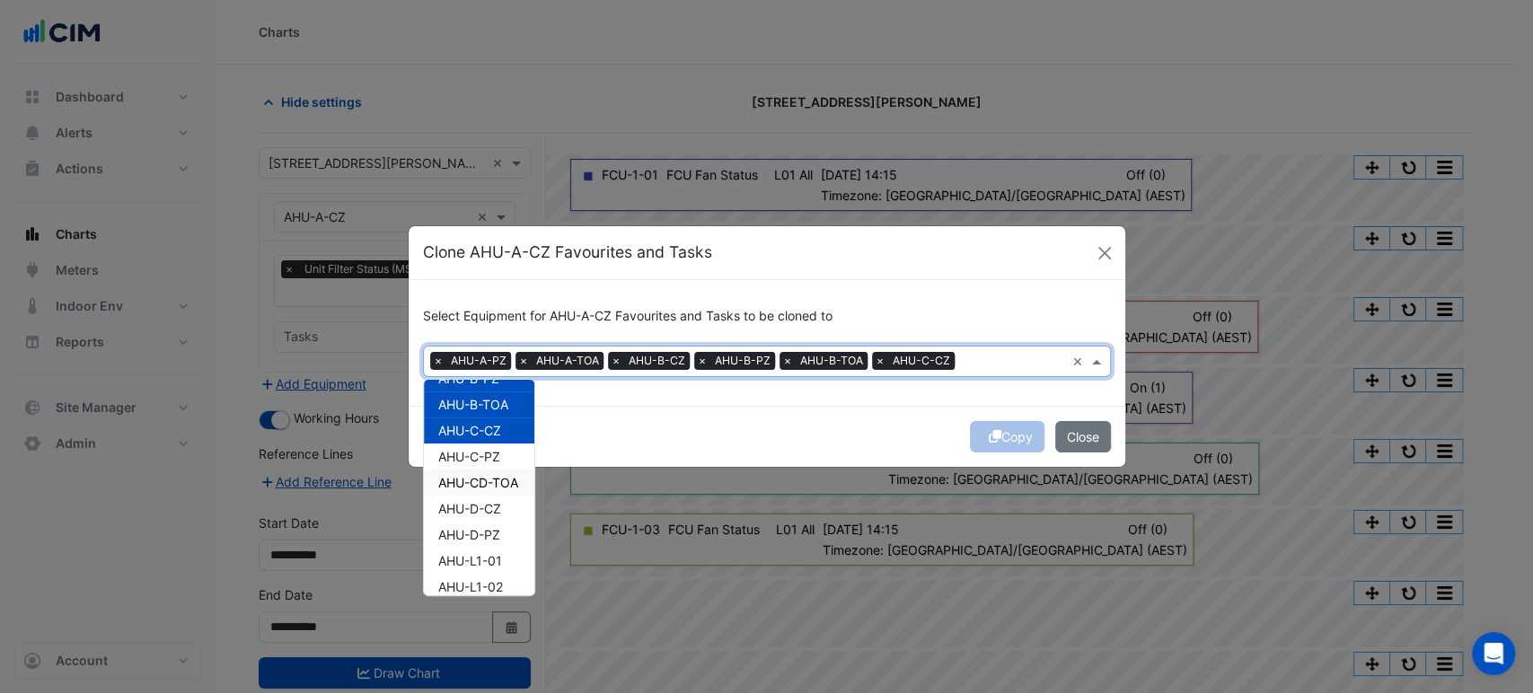
click at [482, 472] on div "AHU-CD-TOA" at bounding box center [479, 483] width 110 height 26
click at [480, 467] on div "AHU-C-PZ" at bounding box center [479, 457] width 110 height 26
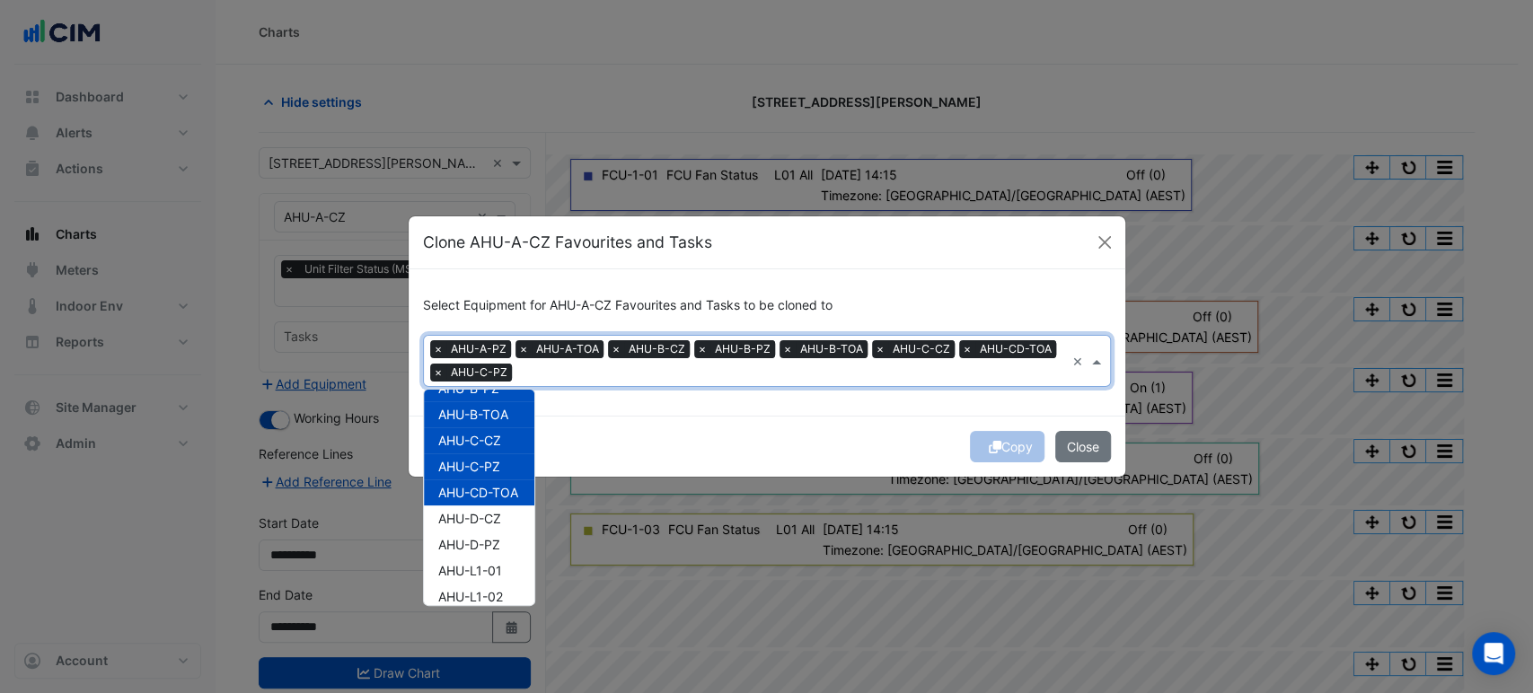
click at [490, 522] on span "AHU-D-CZ" at bounding box center [469, 518] width 63 height 15
click at [488, 553] on div "AHU-D-PZ" at bounding box center [479, 545] width 110 height 26
click at [486, 582] on div "AHU-L1-01" at bounding box center [479, 571] width 110 height 26
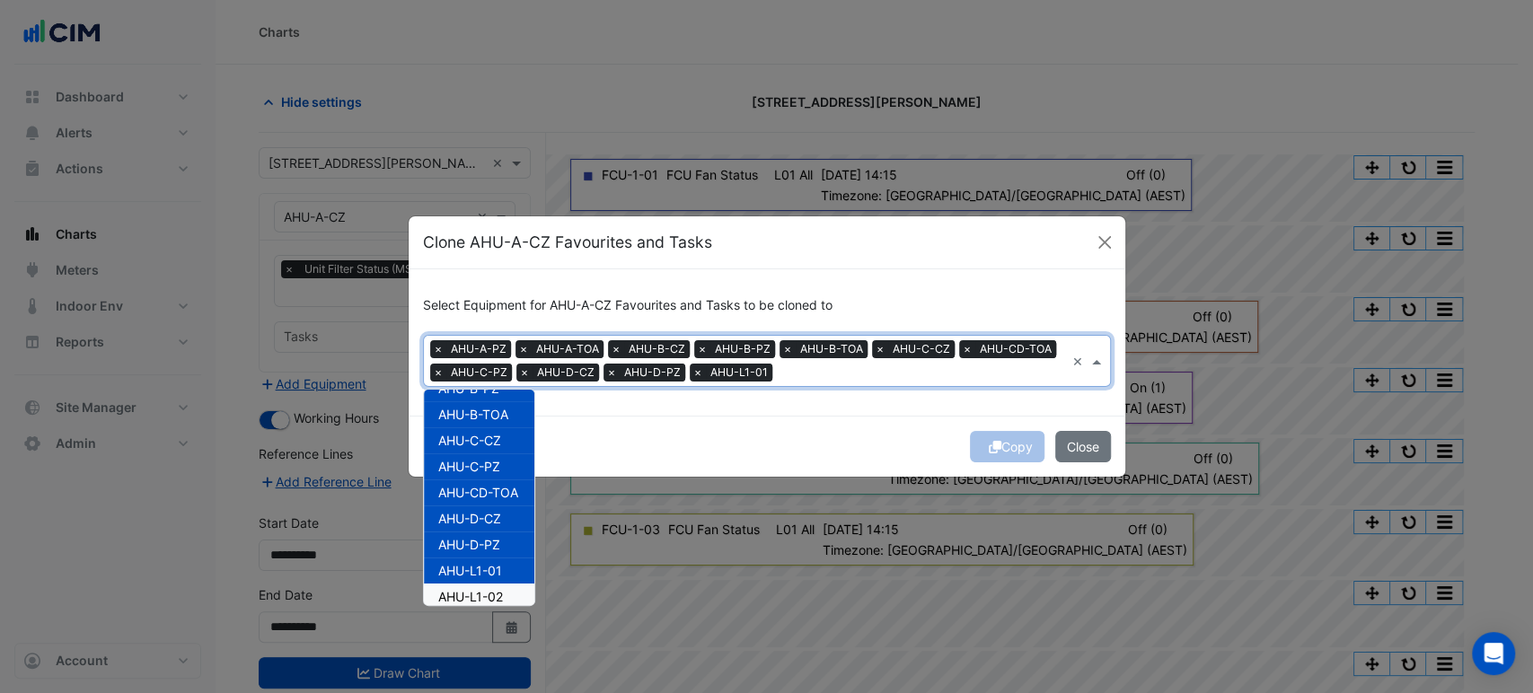
click at [482, 604] on span "AHU-L1-02" at bounding box center [470, 596] width 65 height 15
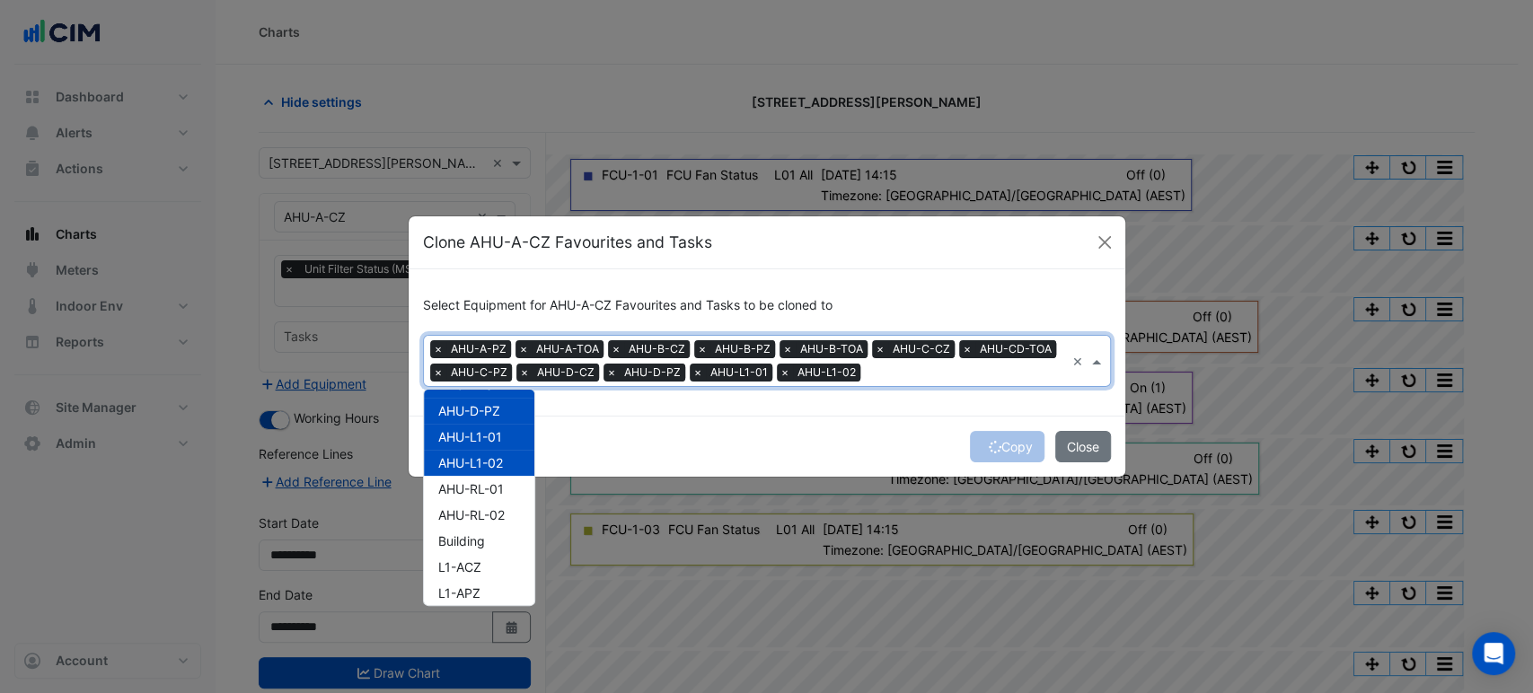
scroll to position [199, 0]
click at [486, 469] on span "AHU-L1-01" at bounding box center [470, 470] width 64 height 15
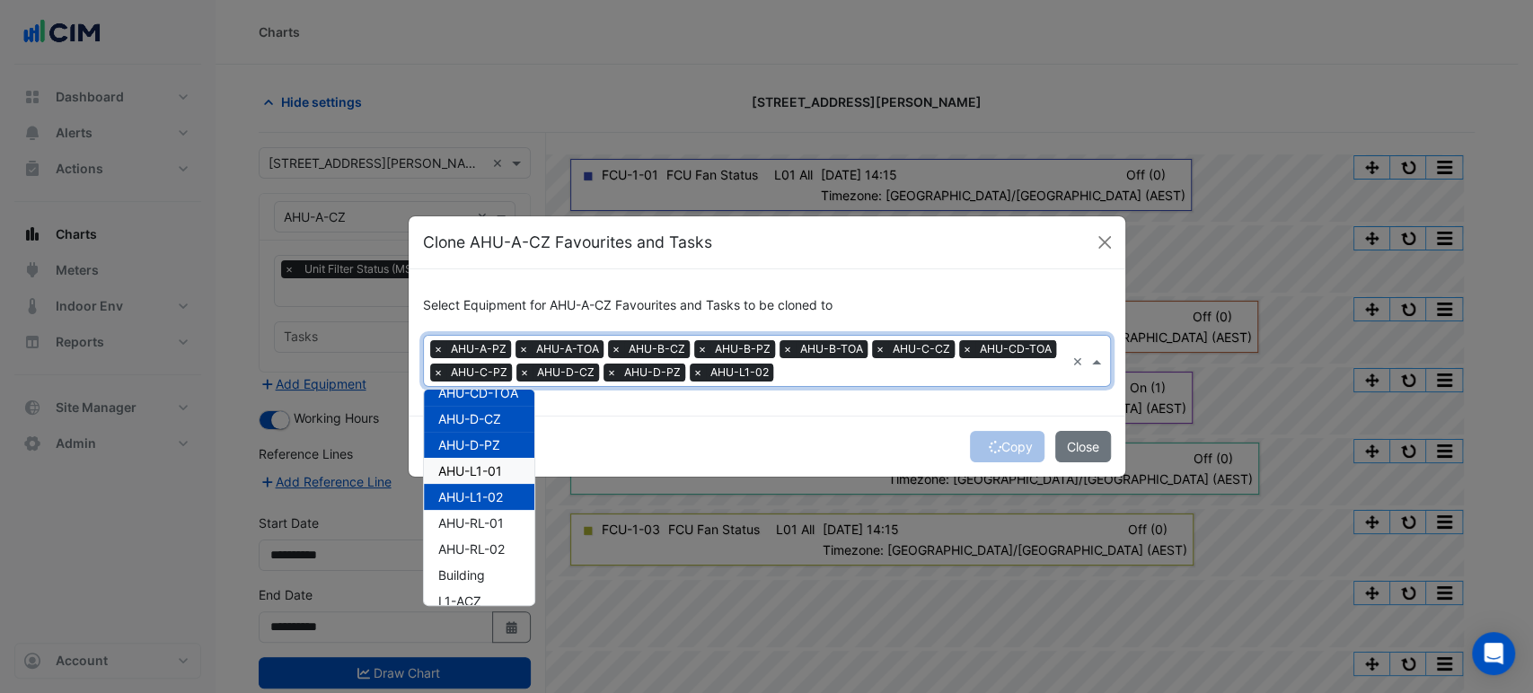
click at [481, 492] on span "AHU-L1-02" at bounding box center [470, 496] width 65 height 15
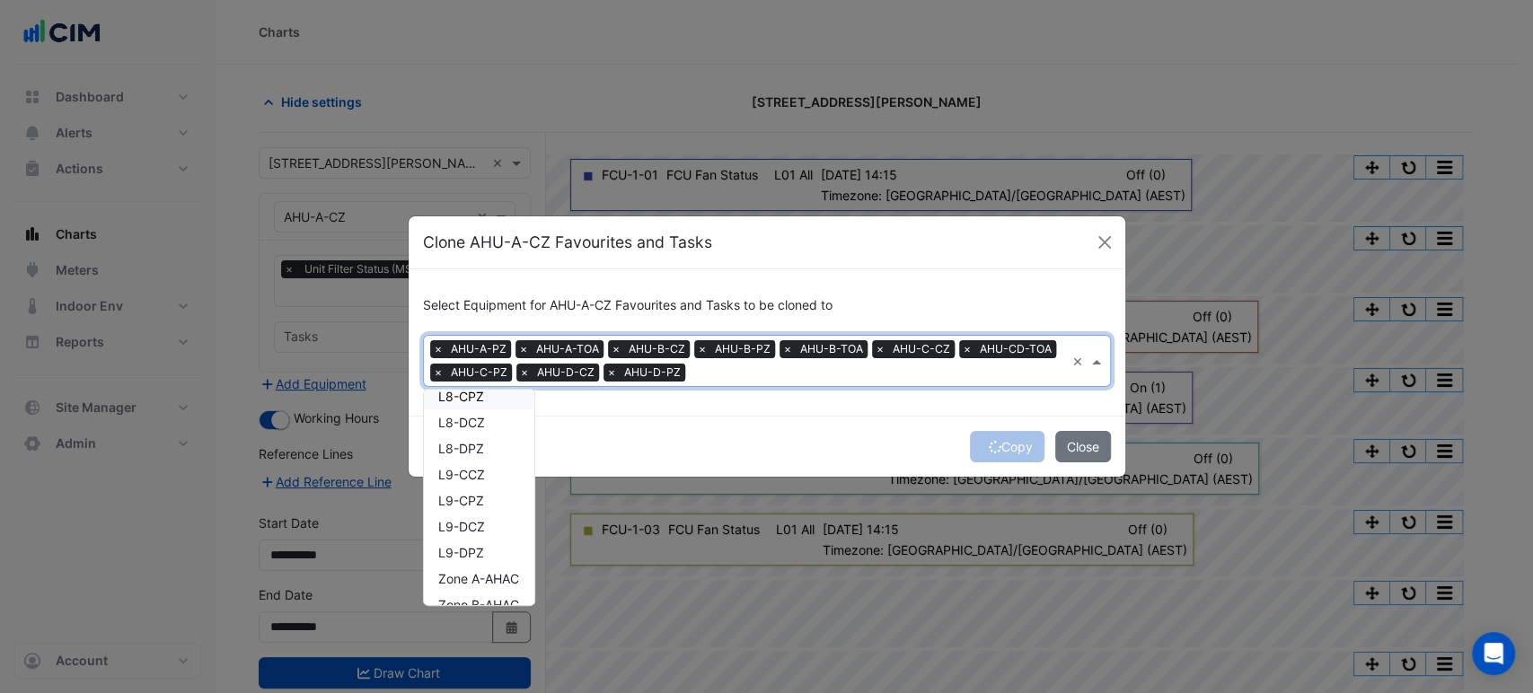
scroll to position [1961, 0]
click at [655, 415] on div "Select Equipment for AHU-A-CZ Favourites and Tasks to be cloned to Equipment × …" at bounding box center [767, 342] width 717 height 146
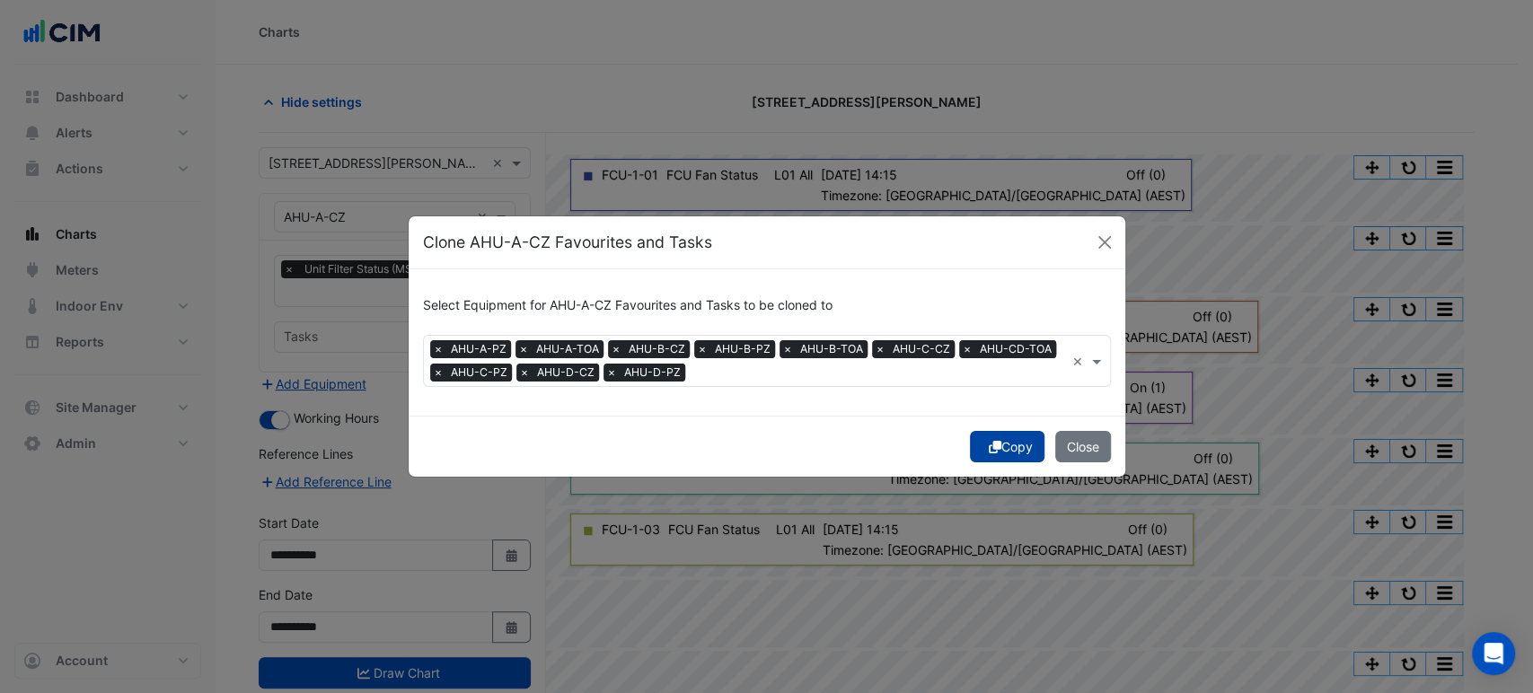
click at [1020, 444] on button "Copy" at bounding box center [1007, 446] width 75 height 31
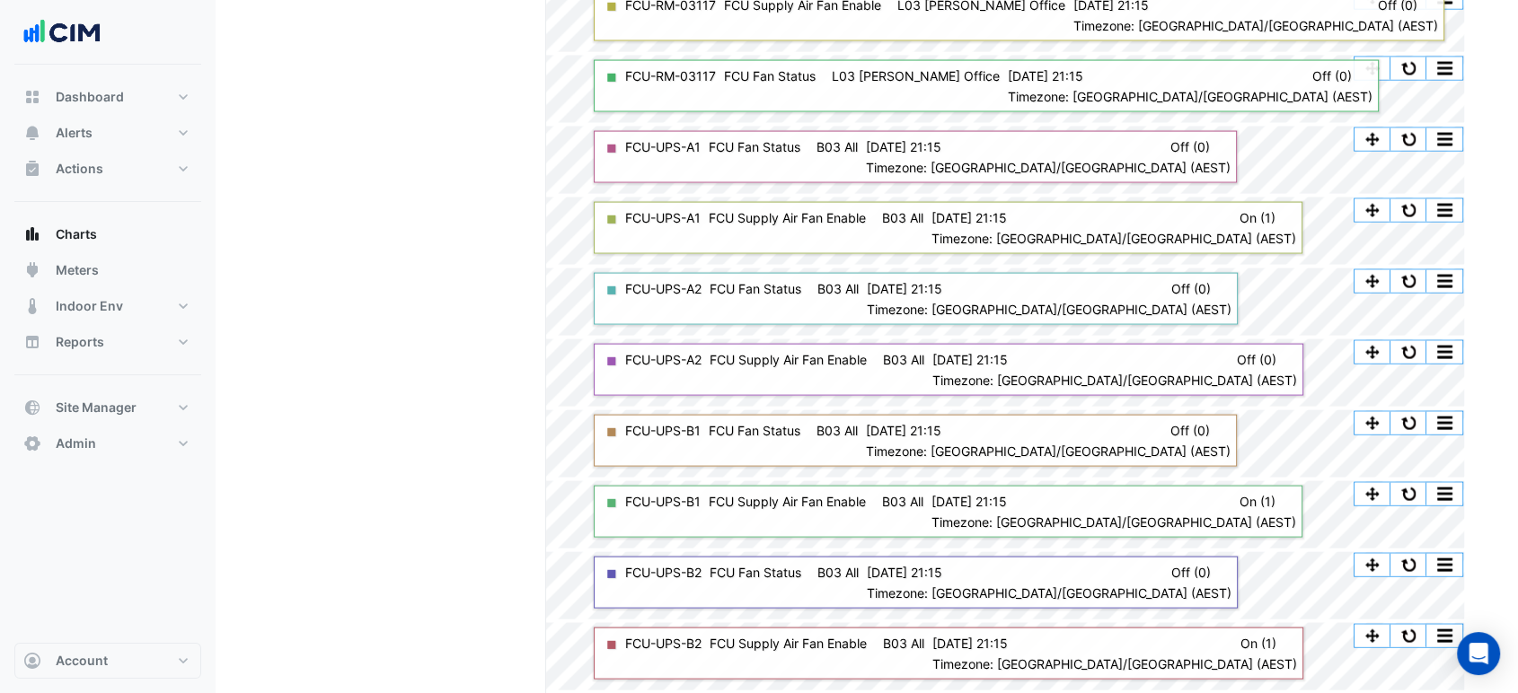
drag, startPoint x: 497, startPoint y: 587, endPoint x: 489, endPoint y: 610, distance: 23.6
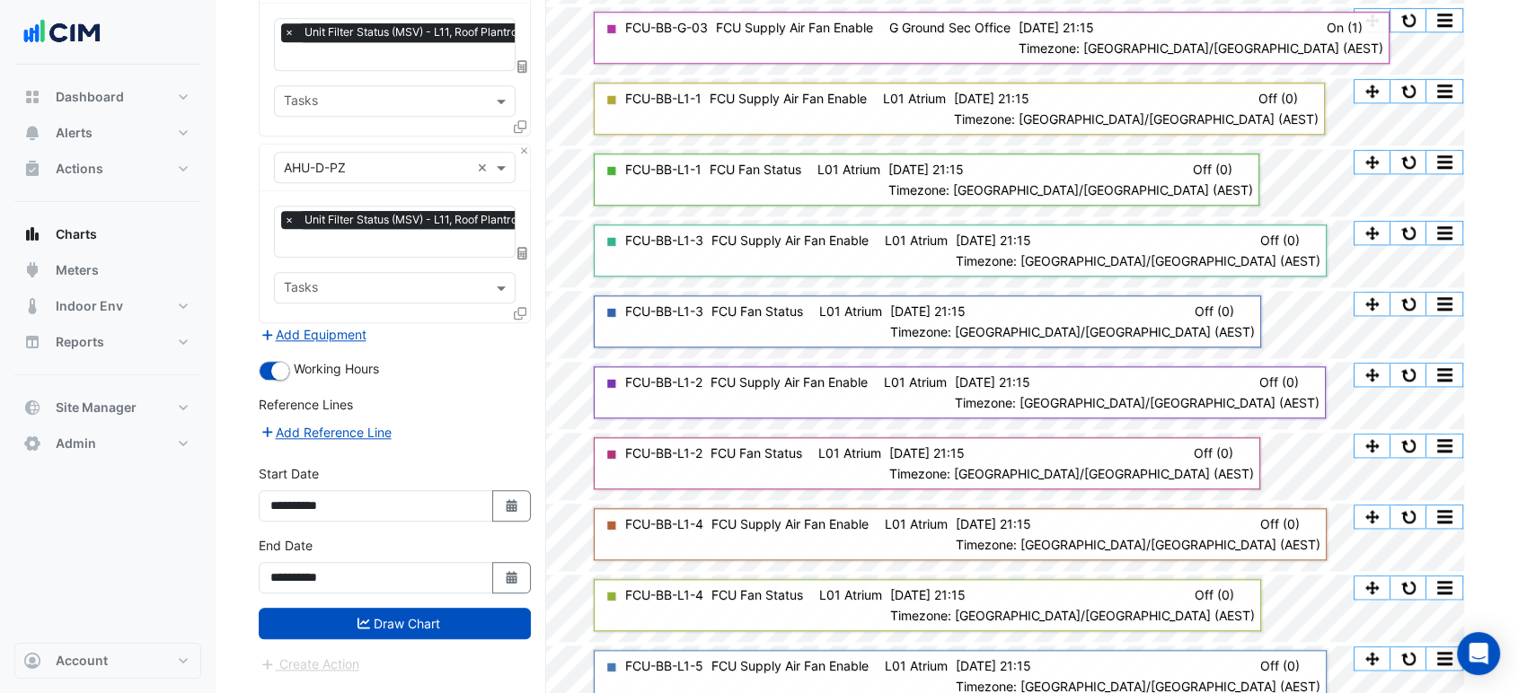
click at [426, 608] on button "Draw Chart" at bounding box center [395, 623] width 272 height 31
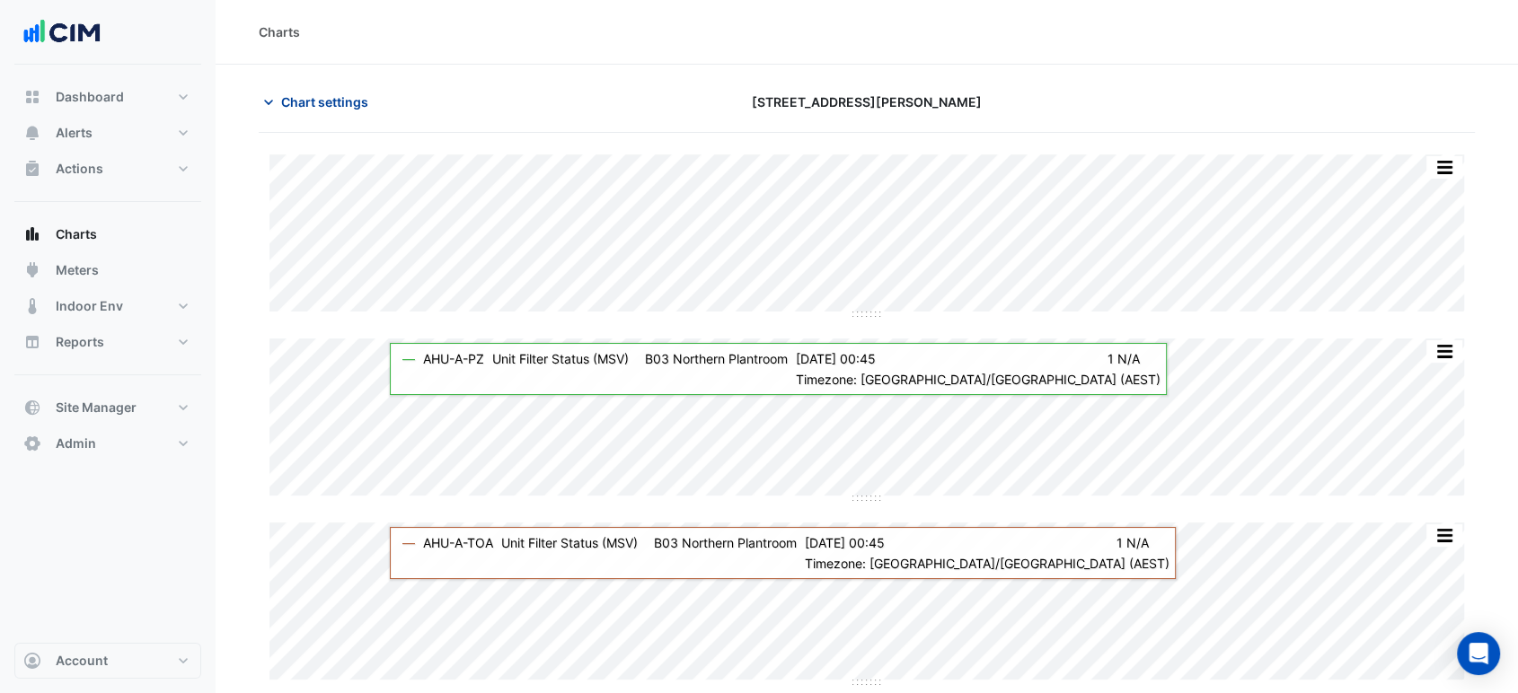
click at [343, 99] on span "Chart settings" at bounding box center [324, 102] width 87 height 19
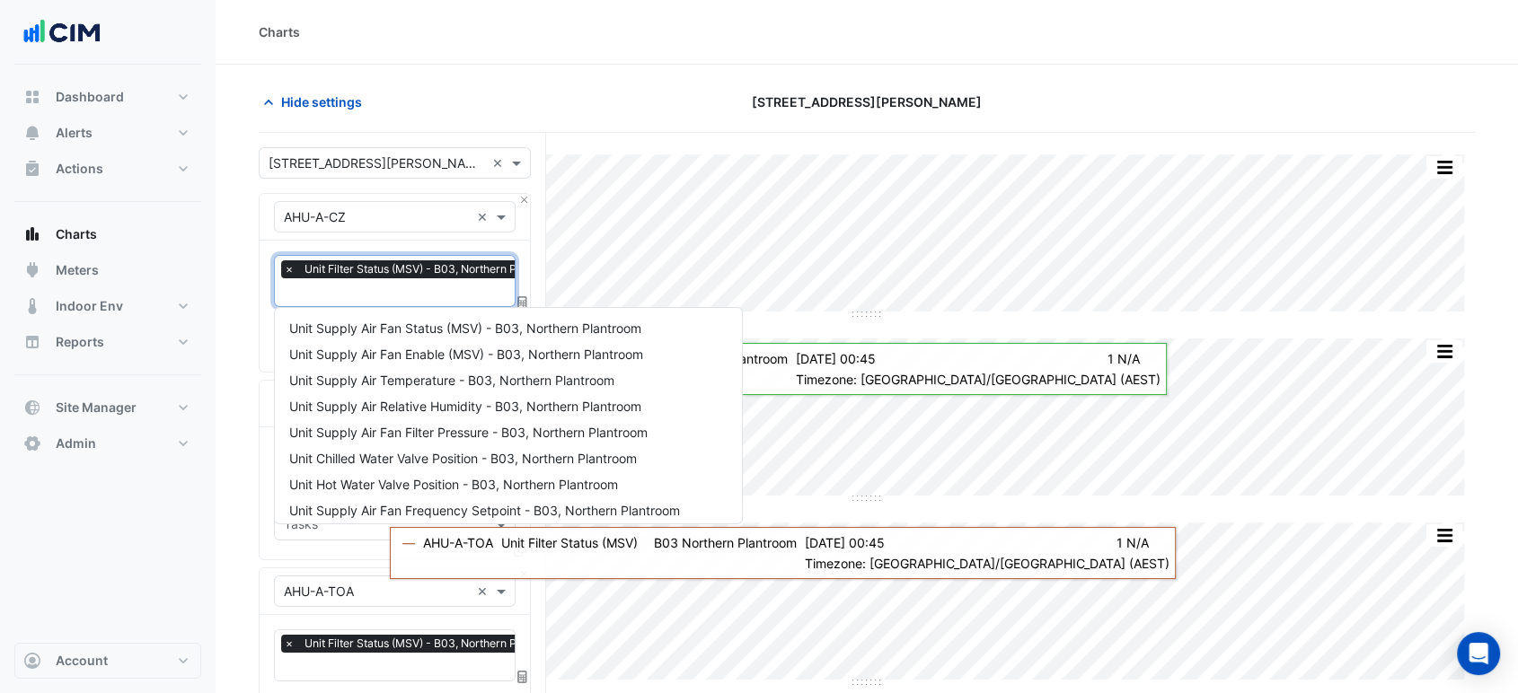
click at [475, 286] on input "text" at bounding box center [427, 294] width 287 height 19
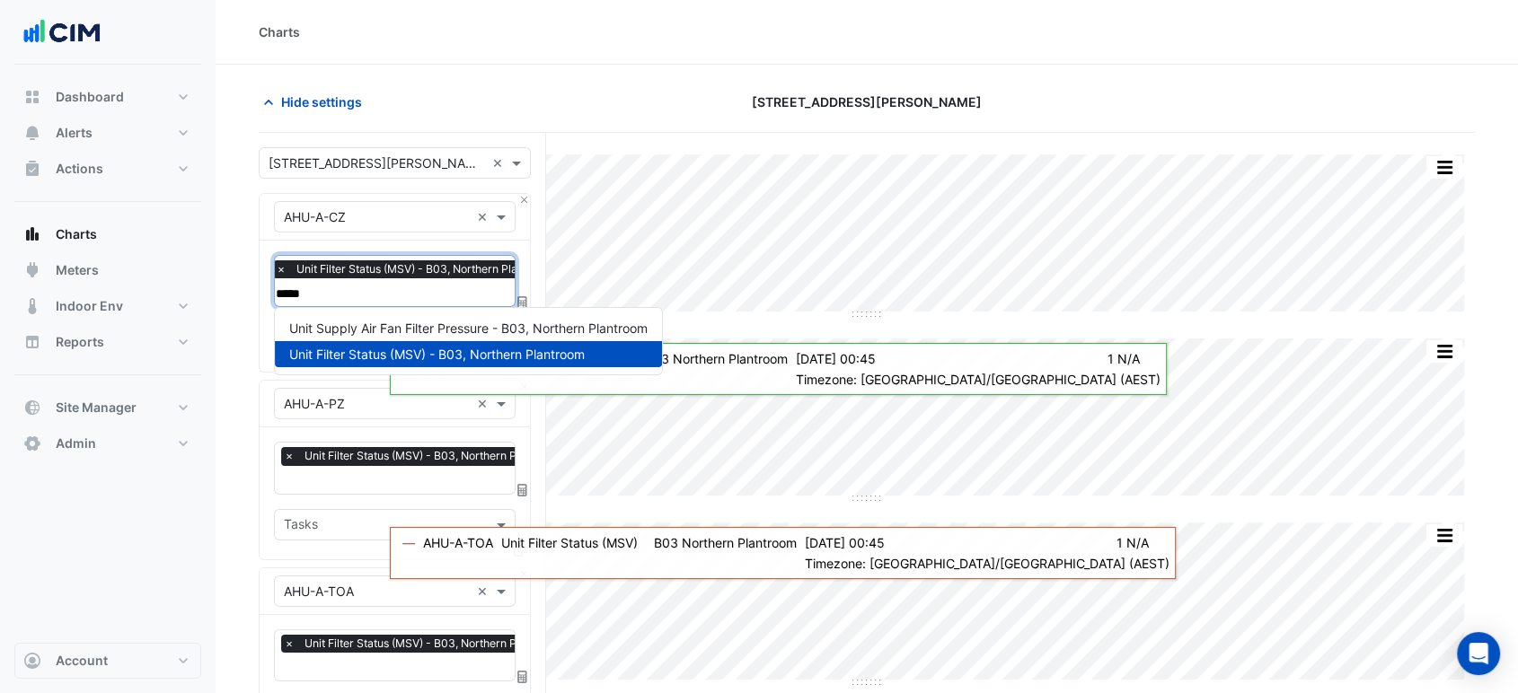
type input "******"
click at [466, 329] on span "Unit Supply Air Fan Filter Pressure - B03, Northern Plantroom" at bounding box center [468, 328] width 358 height 15
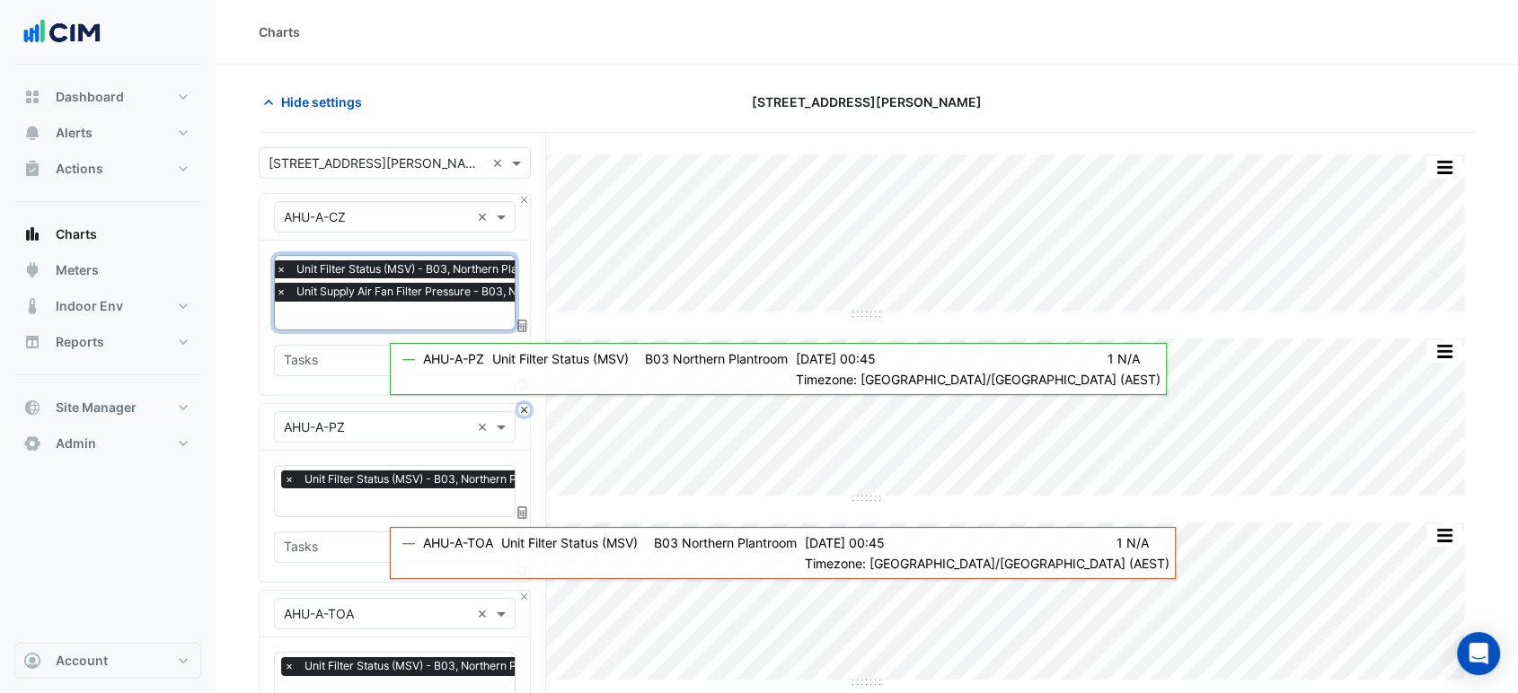
click at [524, 410] on button "Close" at bounding box center [524, 410] width 12 height 12
click at [524, 591] on button "Close" at bounding box center [524, 597] width 12 height 12
click at [524, 410] on button "Close" at bounding box center [524, 410] width 12 height 12
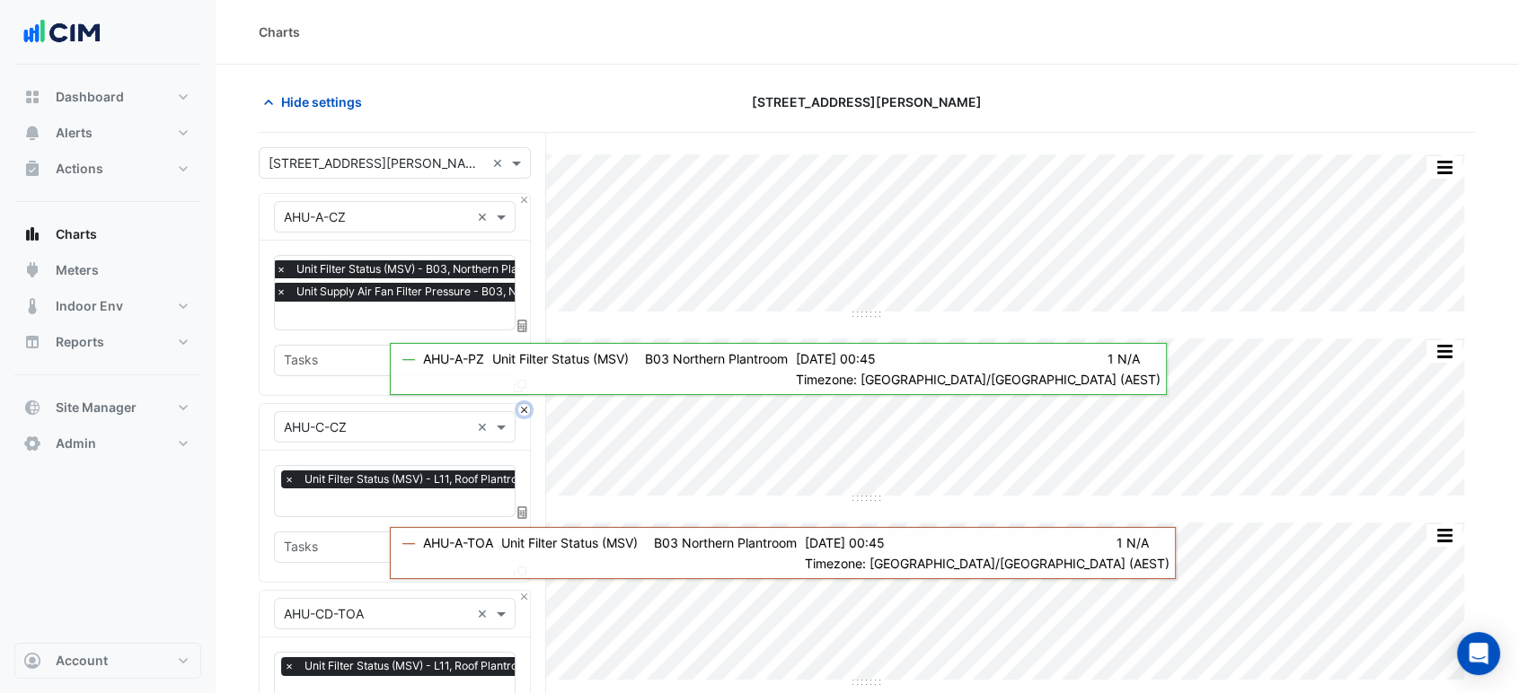
click at [524, 410] on button "Close" at bounding box center [524, 410] width 12 height 12
click at [524, 591] on button "Close" at bounding box center [524, 597] width 12 height 12
click at [524, 410] on button "Close" at bounding box center [524, 410] width 12 height 12
click at [524, 591] on button "Close" at bounding box center [524, 597] width 12 height 12
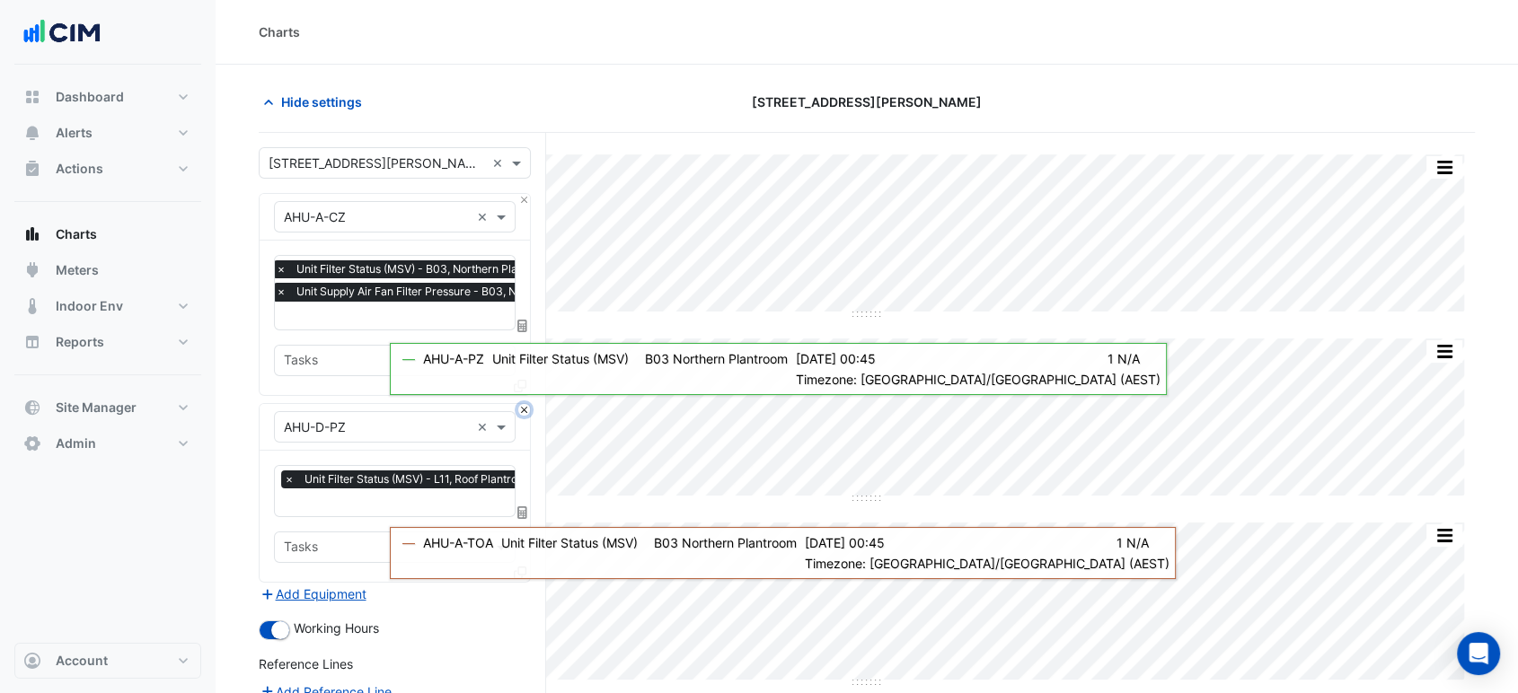
click at [524, 410] on button "Close" at bounding box center [524, 410] width 12 height 12
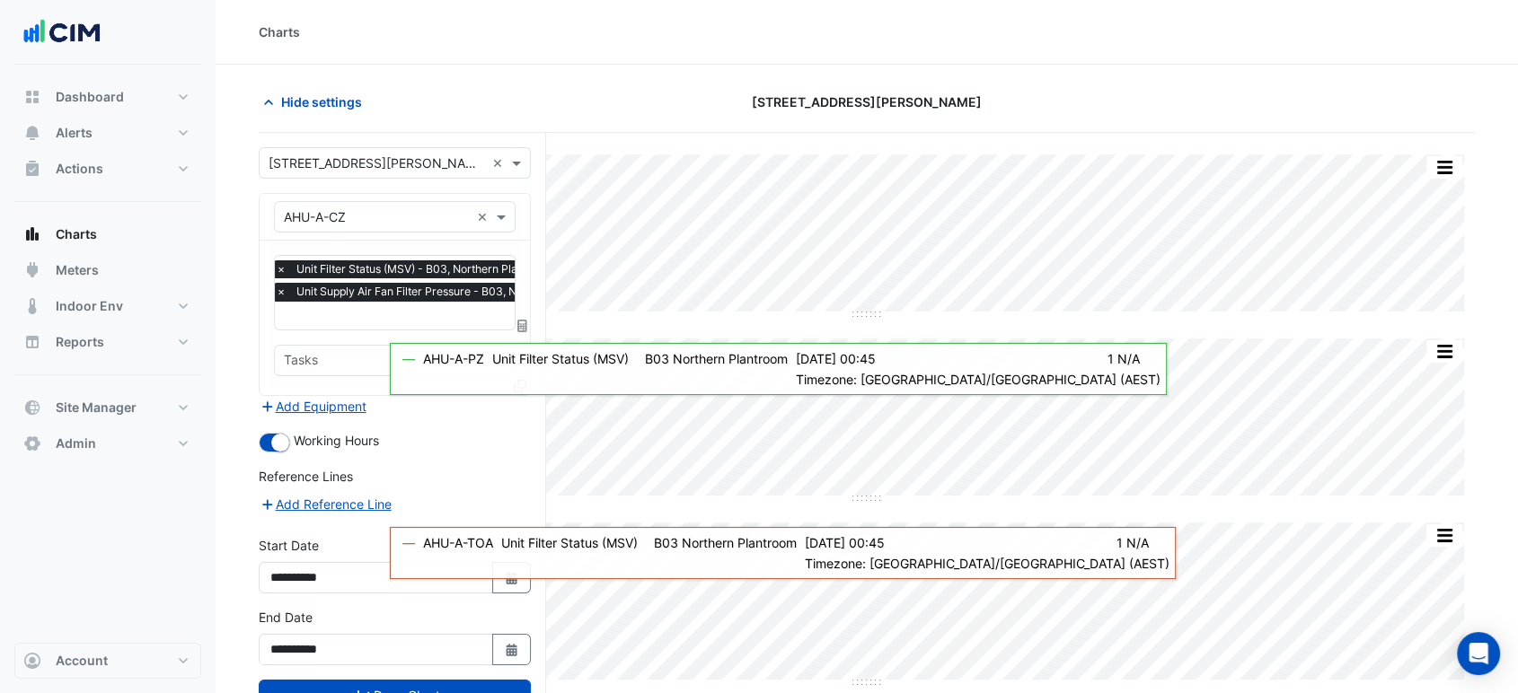
click at [524, 410] on div "Add Equipment" at bounding box center [395, 407] width 272 height 22
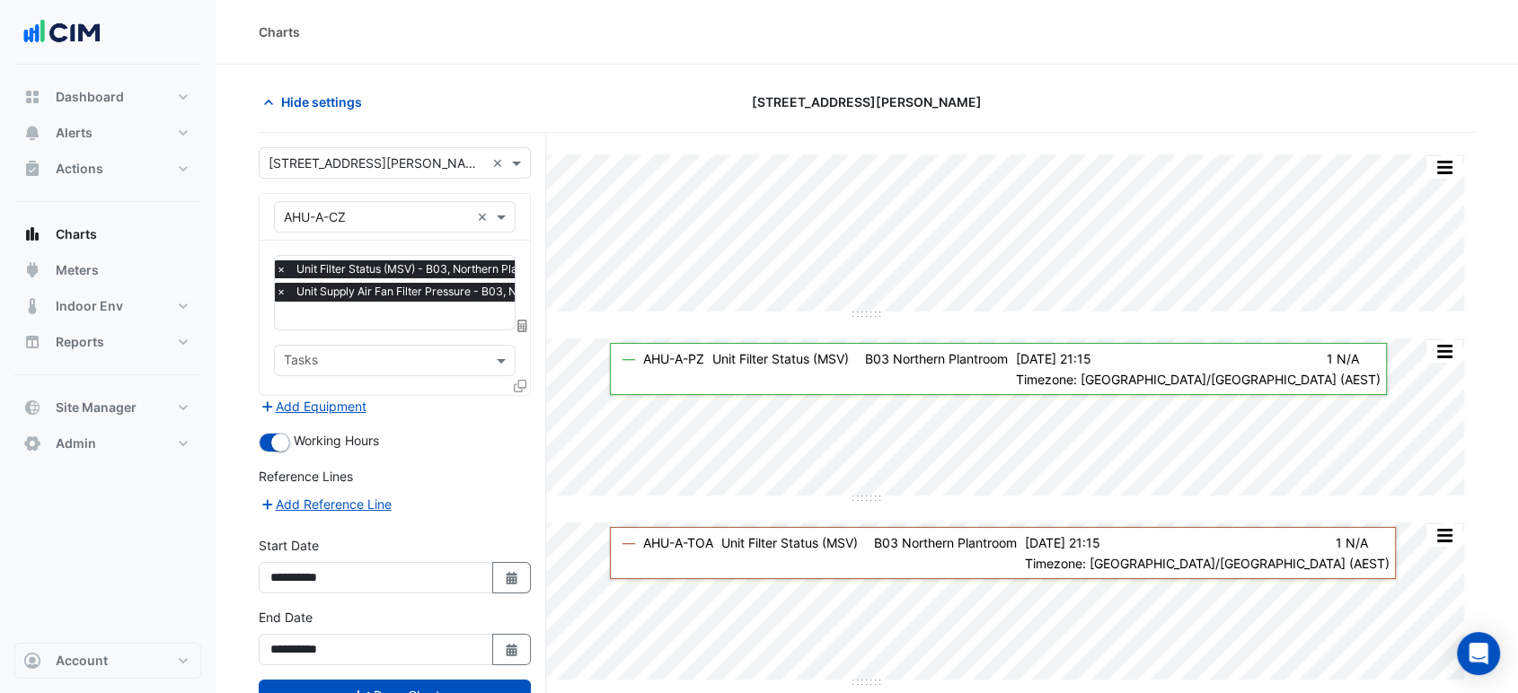
click at [637, 113] on div "Hide settings" at bounding box center [454, 101] width 412 height 31
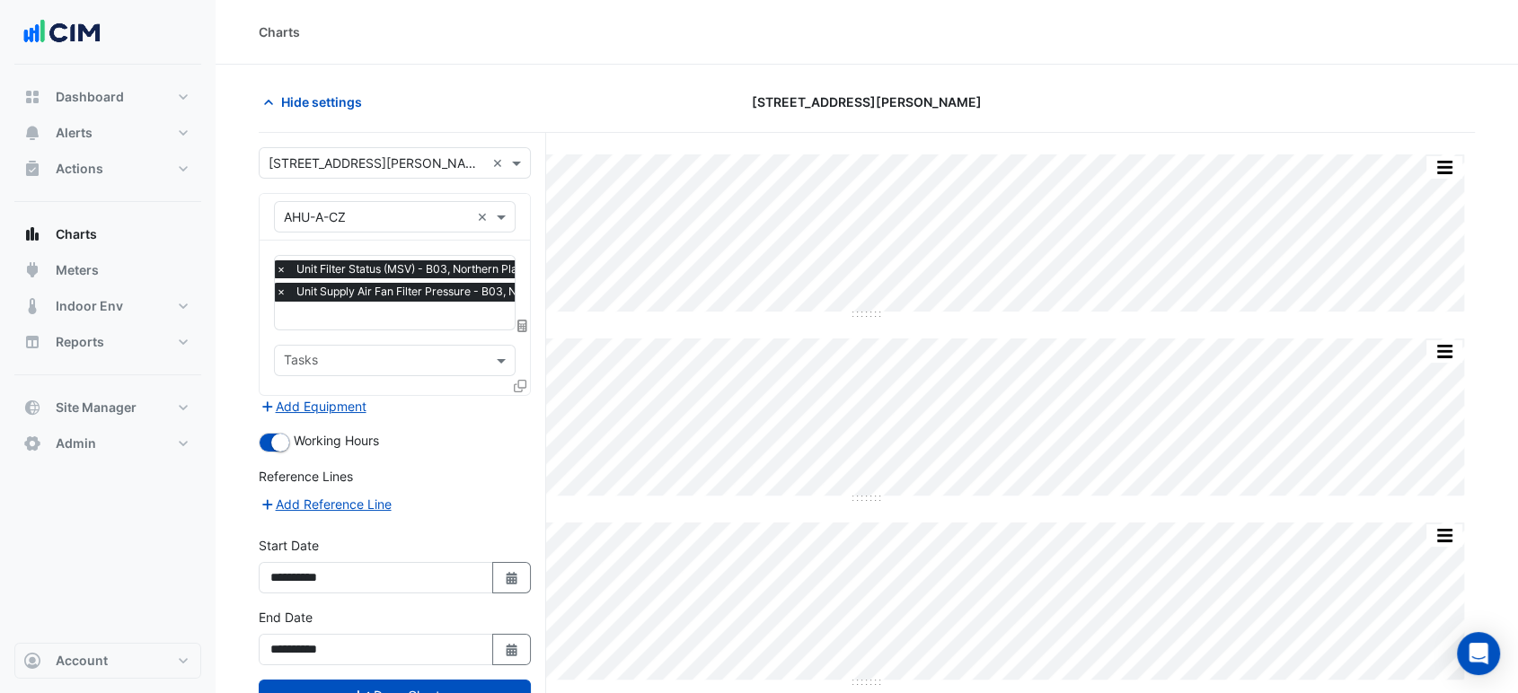
click at [523, 391] on div at bounding box center [522, 389] width 16 height 26
click at [518, 387] on icon at bounding box center [520, 386] width 13 height 13
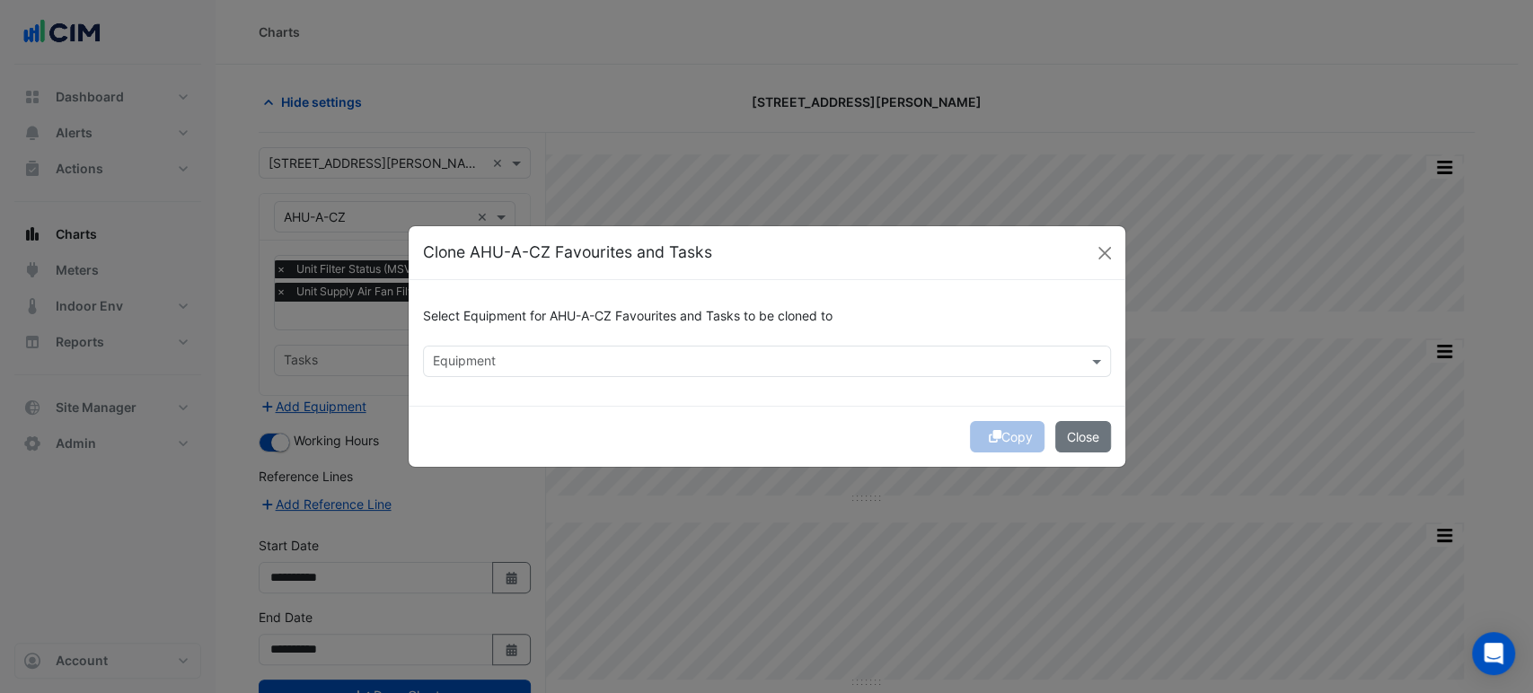
click at [570, 357] on input "text" at bounding box center [757, 363] width 648 height 19
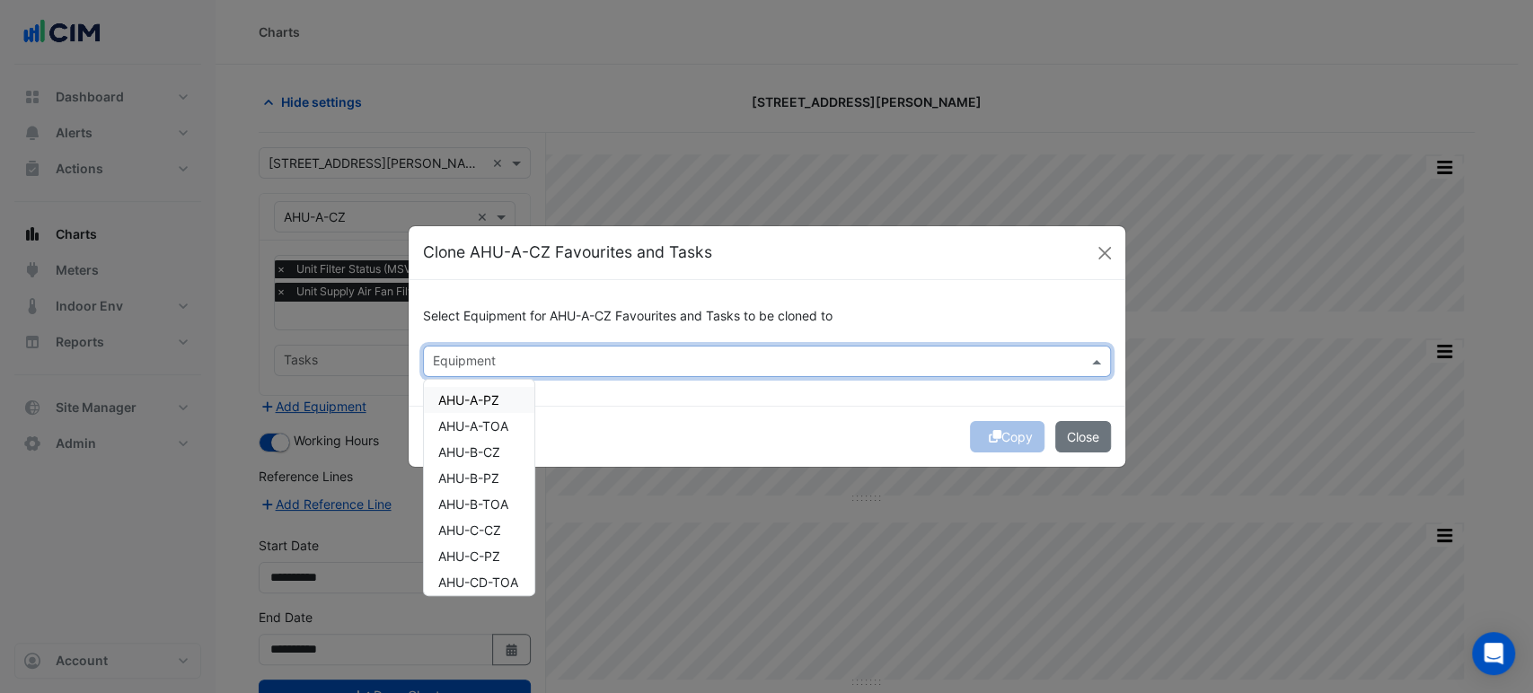
click at [504, 401] on div "AHU-A-PZ" at bounding box center [479, 400] width 110 height 26
click at [493, 423] on span "AHU-A-TOA" at bounding box center [473, 426] width 70 height 15
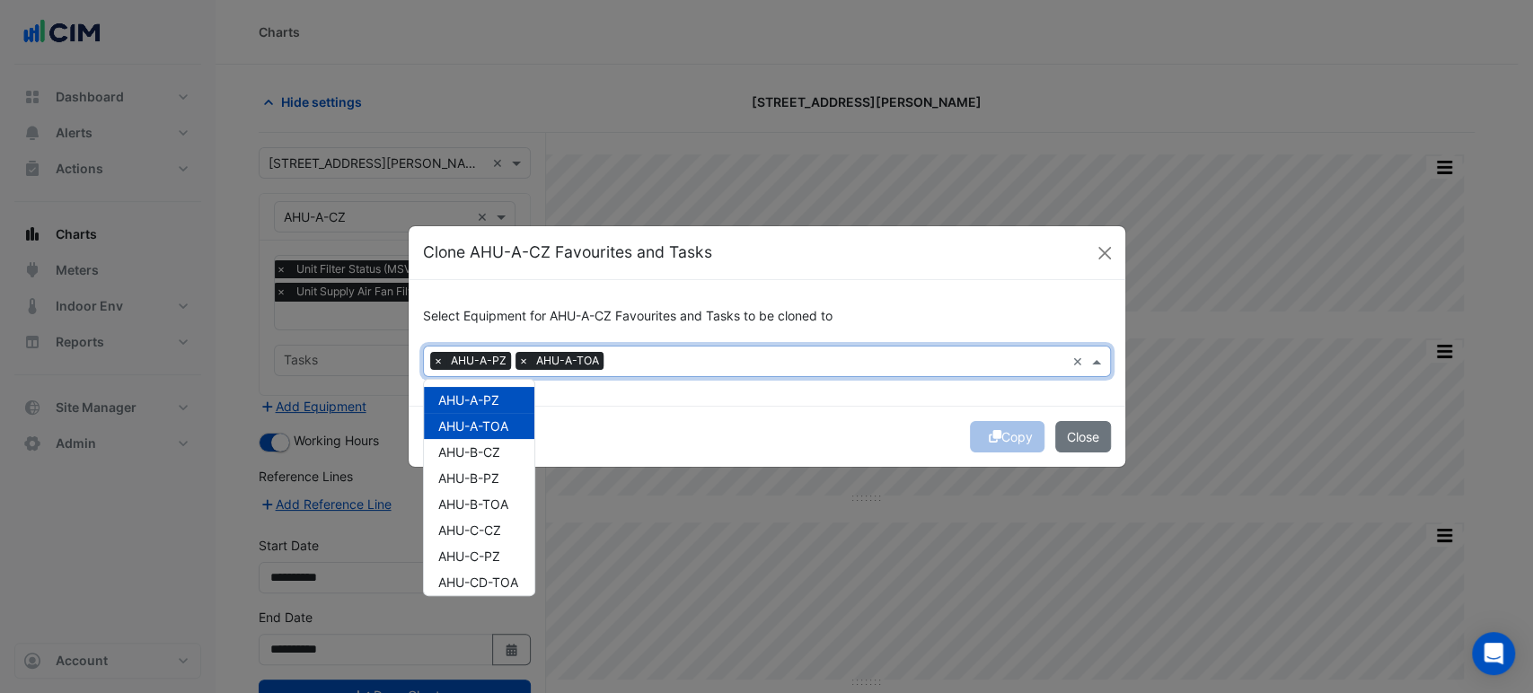
click at [487, 445] on span "AHU-B-CZ" at bounding box center [469, 452] width 62 height 15
drag, startPoint x: 480, startPoint y: 467, endPoint x: 478, endPoint y: 489, distance: 22.5
click at [479, 471] on div "AHU-B-PZ" at bounding box center [479, 478] width 110 height 26
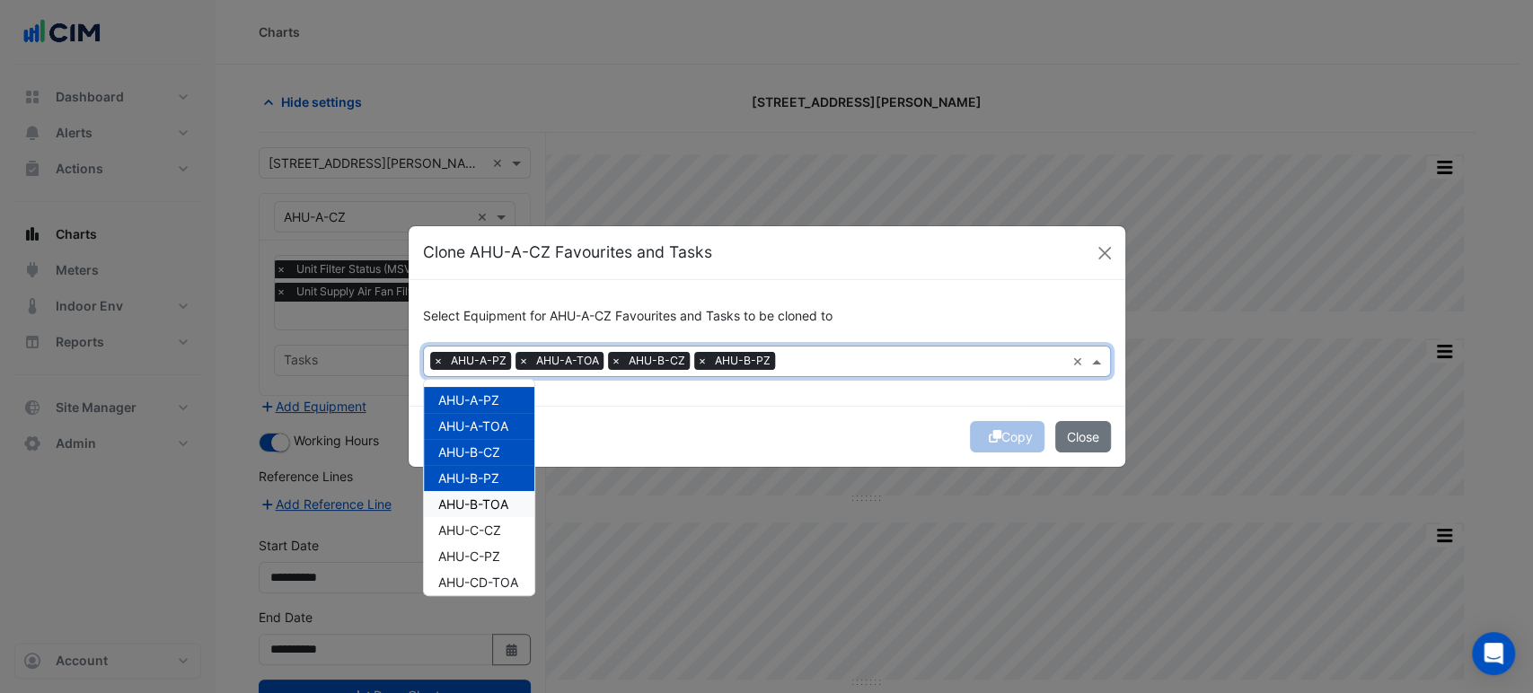
drag, startPoint x: 478, startPoint y: 506, endPoint x: 478, endPoint y: 524, distance: 18.0
click at [478, 507] on span "AHU-B-TOA" at bounding box center [473, 504] width 70 height 15
click at [478, 533] on span "AHU-C-CZ" at bounding box center [469, 530] width 63 height 15
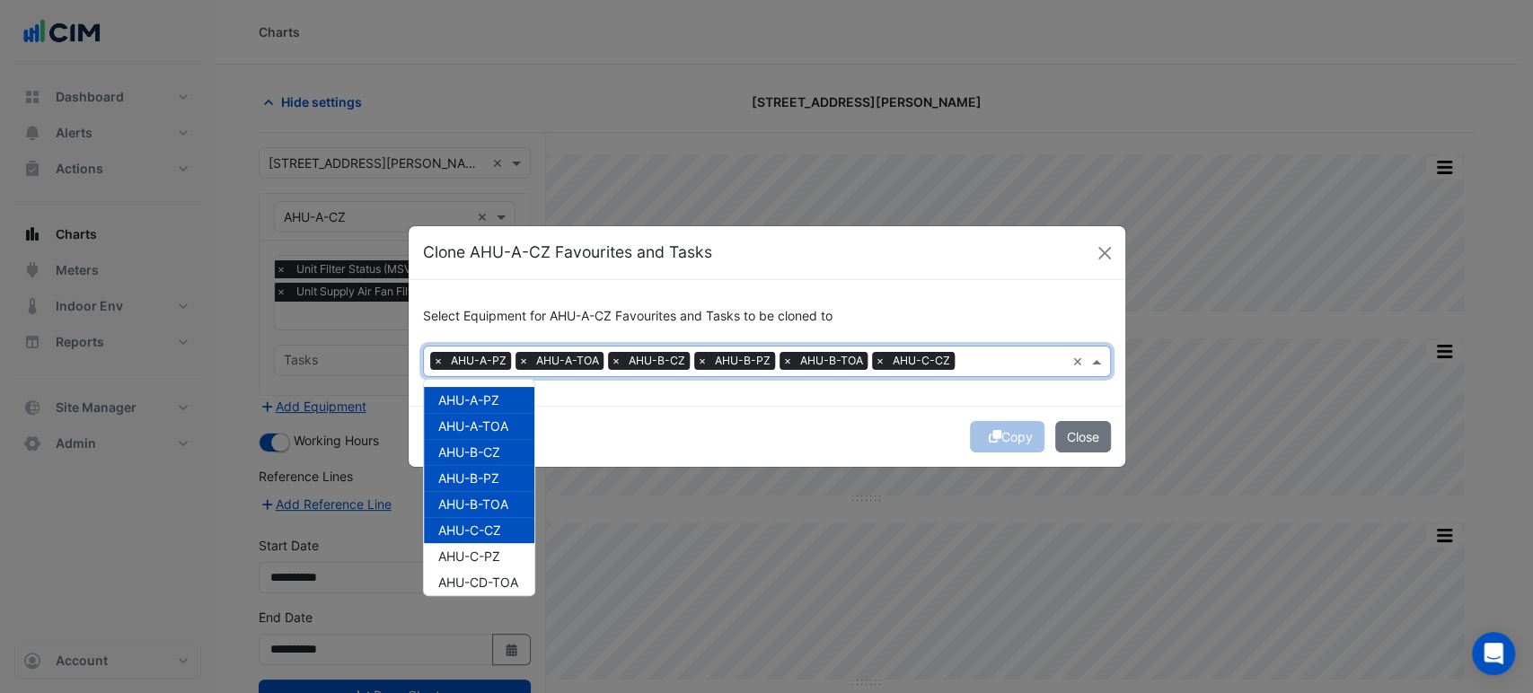
click at [474, 561] on span "AHU-C-PZ" at bounding box center [469, 556] width 62 height 15
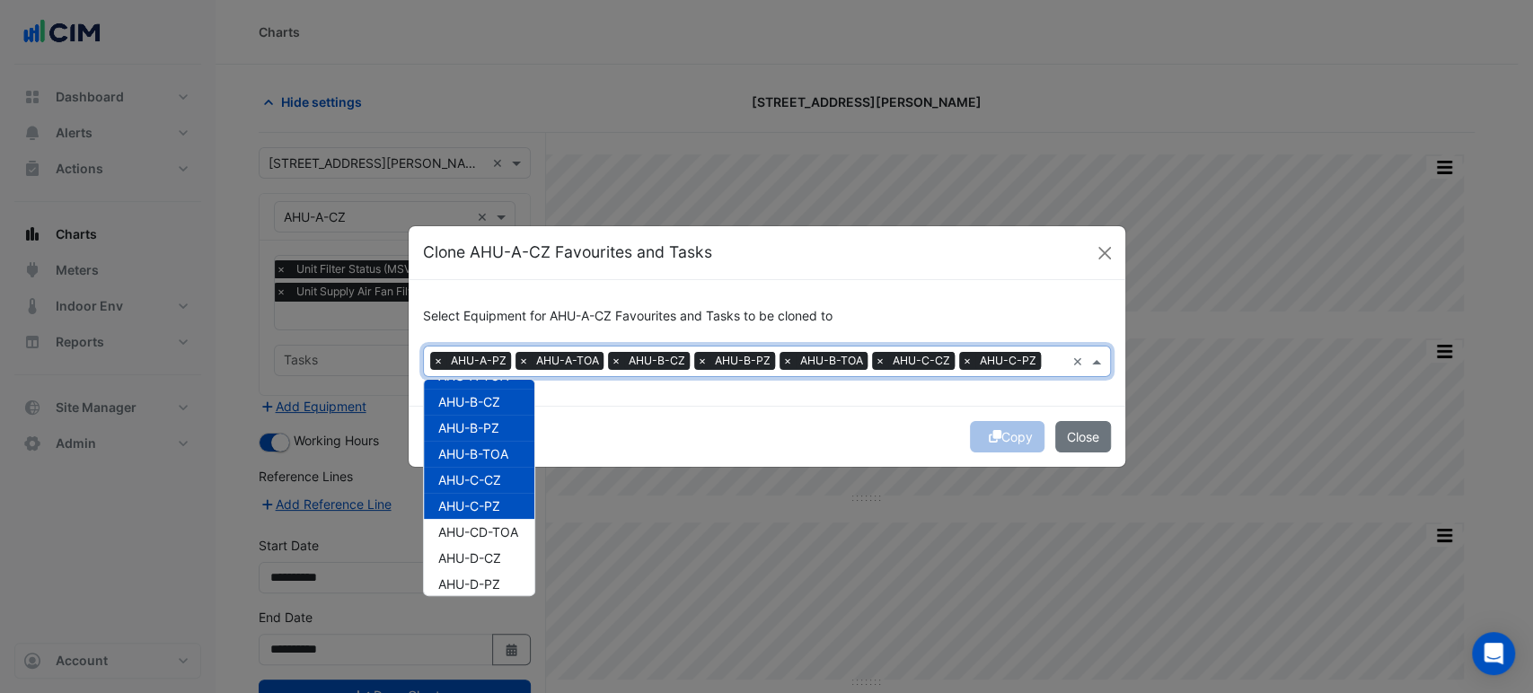
scroll to position [100, 0]
click at [477, 485] on span "AHU-CD-TOA" at bounding box center [478, 482] width 80 height 15
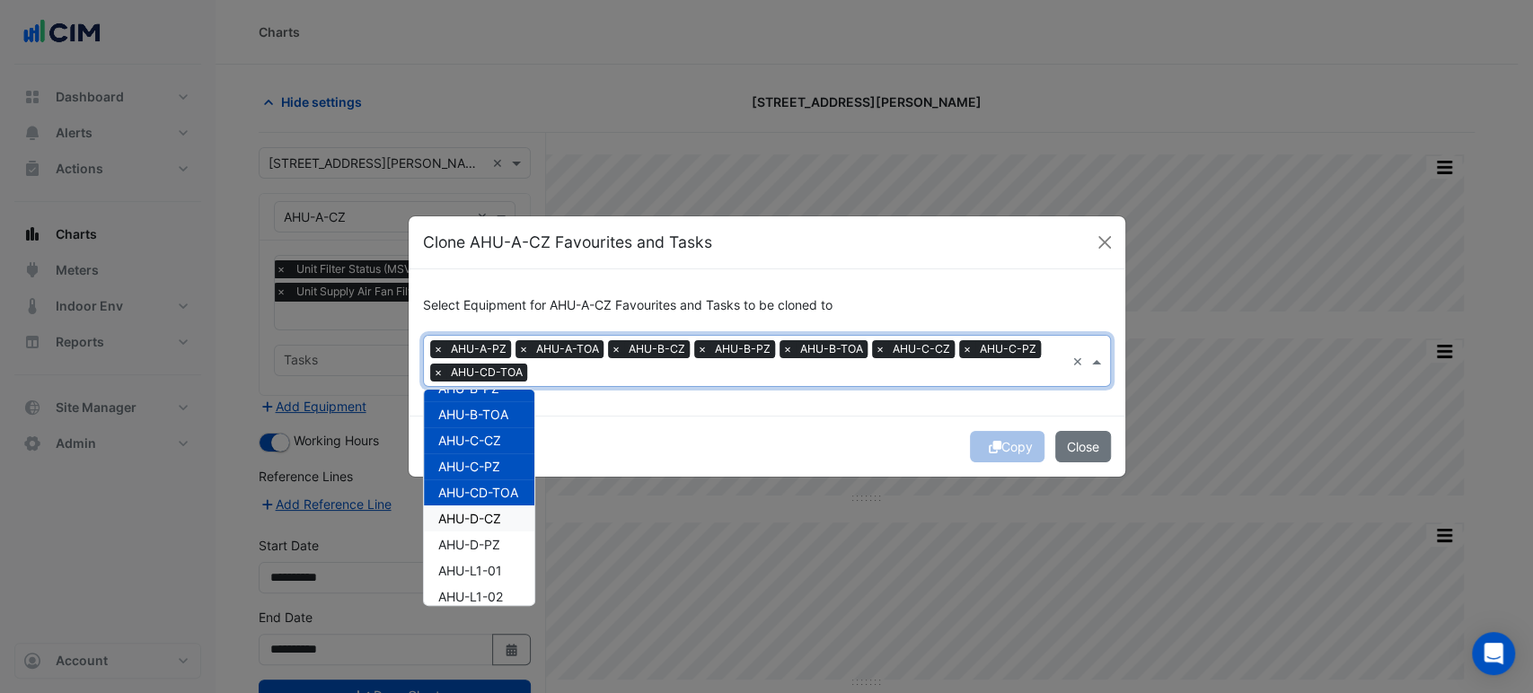
drag, startPoint x: 486, startPoint y: 509, endPoint x: 489, endPoint y: 530, distance: 20.8
click at [486, 511] on span "AHU-D-CZ" at bounding box center [469, 518] width 63 height 15
click at [489, 542] on span "AHU-D-PZ" at bounding box center [469, 544] width 62 height 15
click at [489, 568] on span "AHU-L1-01" at bounding box center [470, 570] width 64 height 15
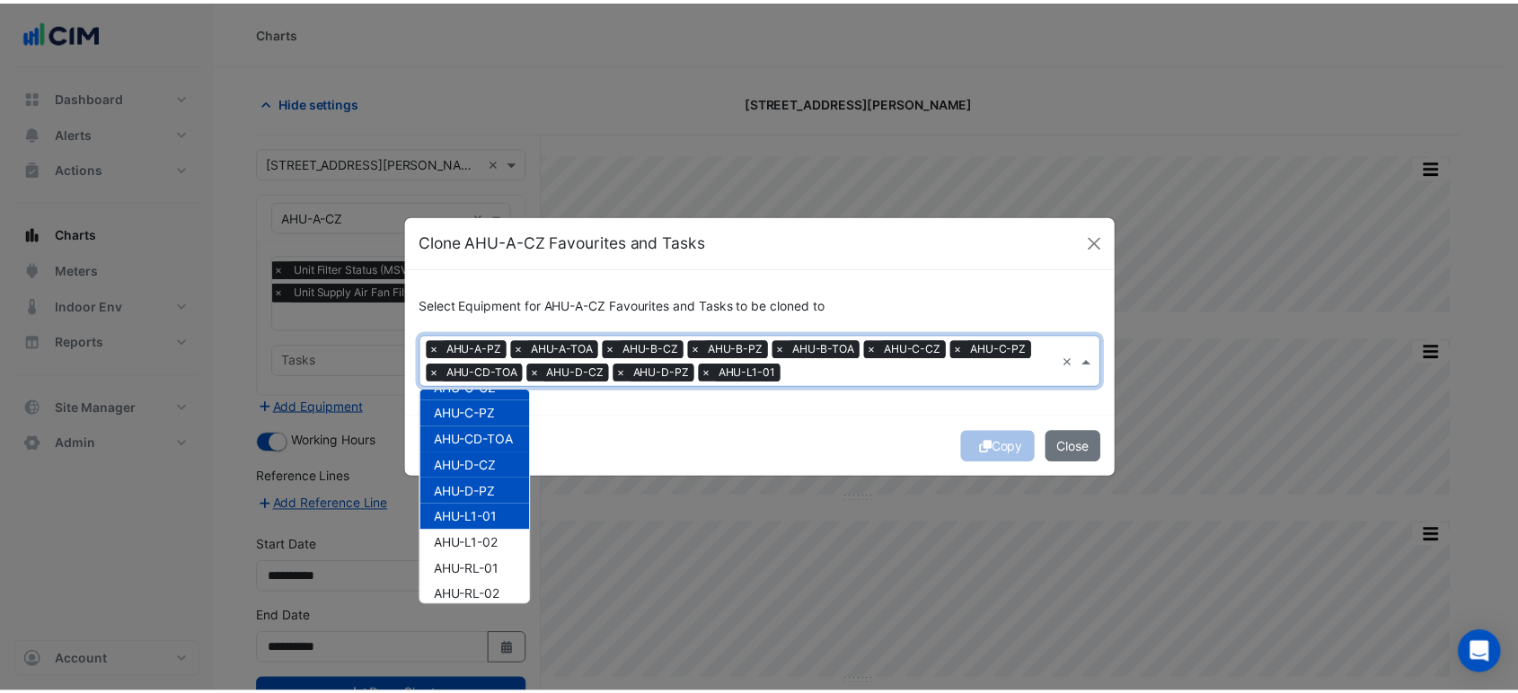
scroll to position [199, 0]
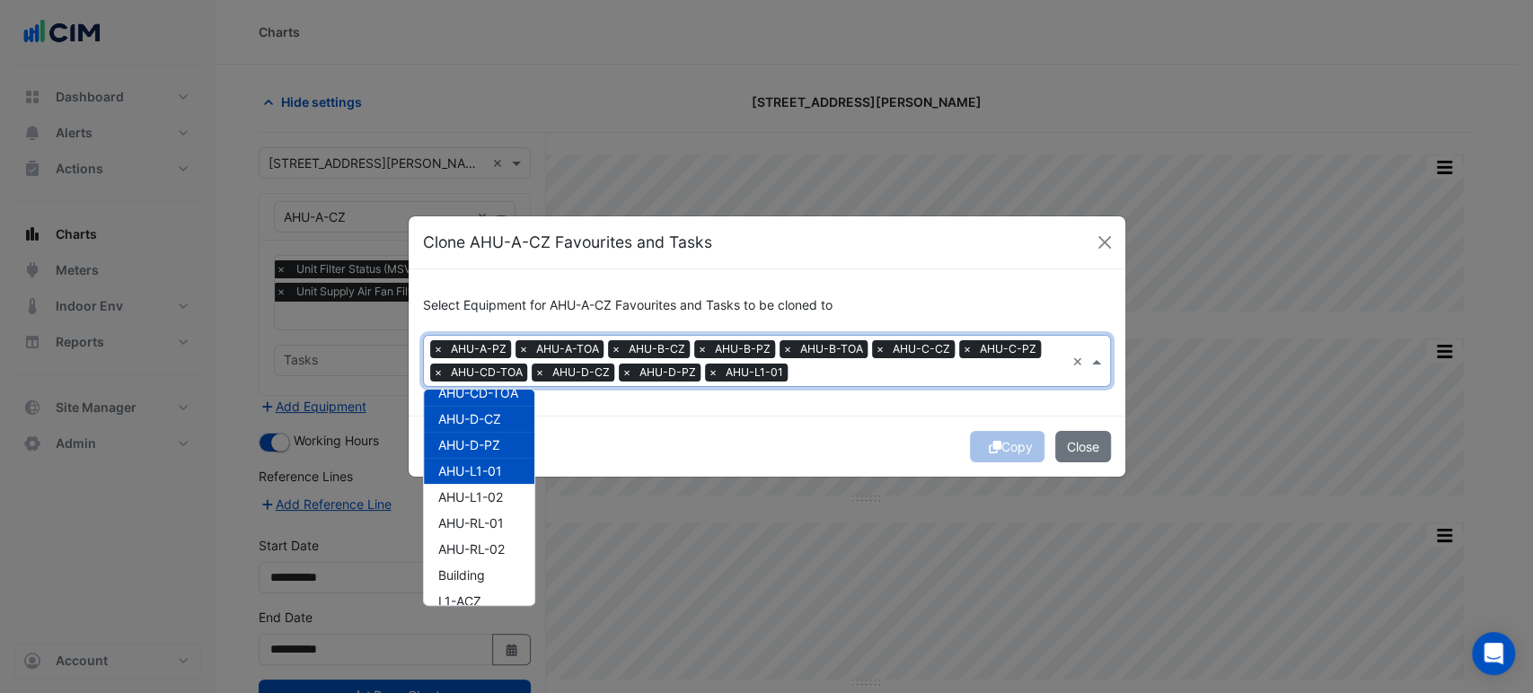
click at [507, 473] on div "AHU-L1-01" at bounding box center [479, 471] width 110 height 26
click at [708, 442] on div "Copy Close" at bounding box center [767, 446] width 717 height 61
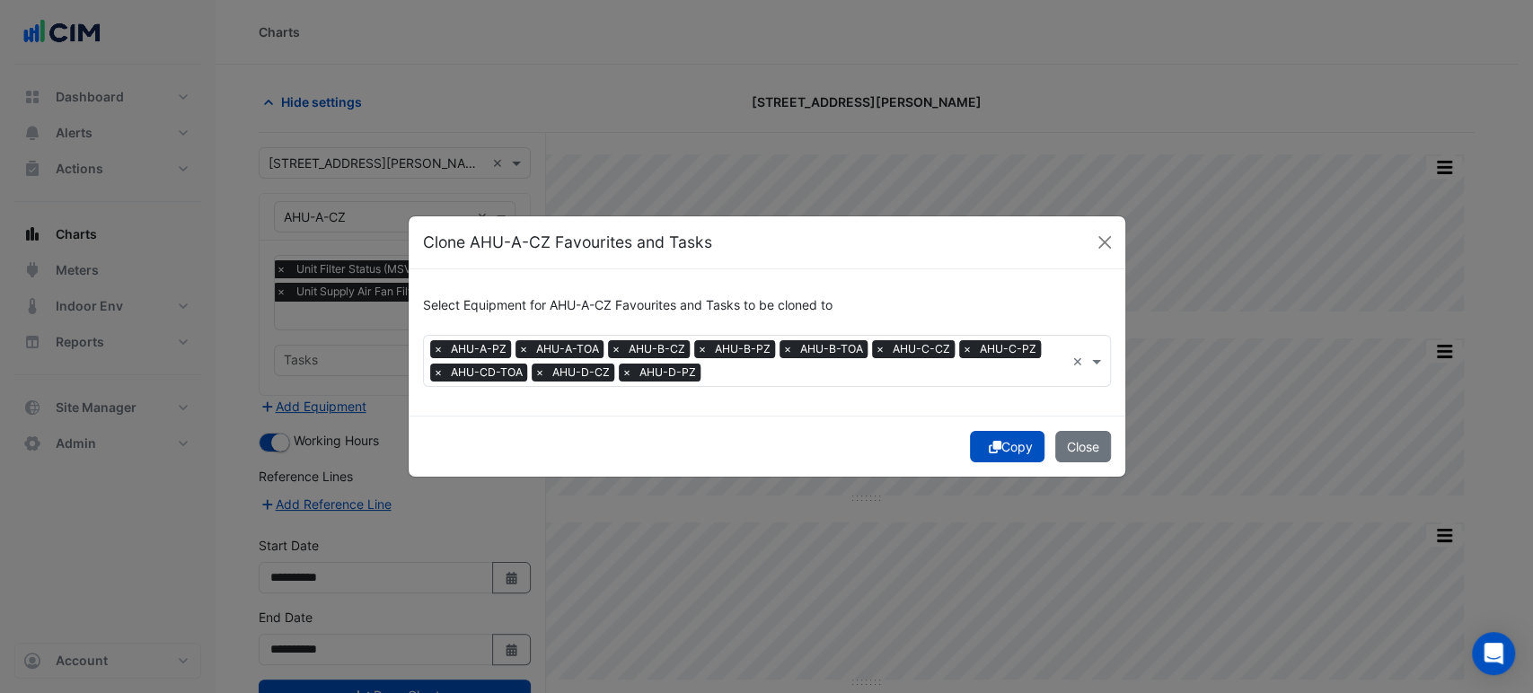
click at [1011, 444] on button "Copy" at bounding box center [1007, 446] width 75 height 31
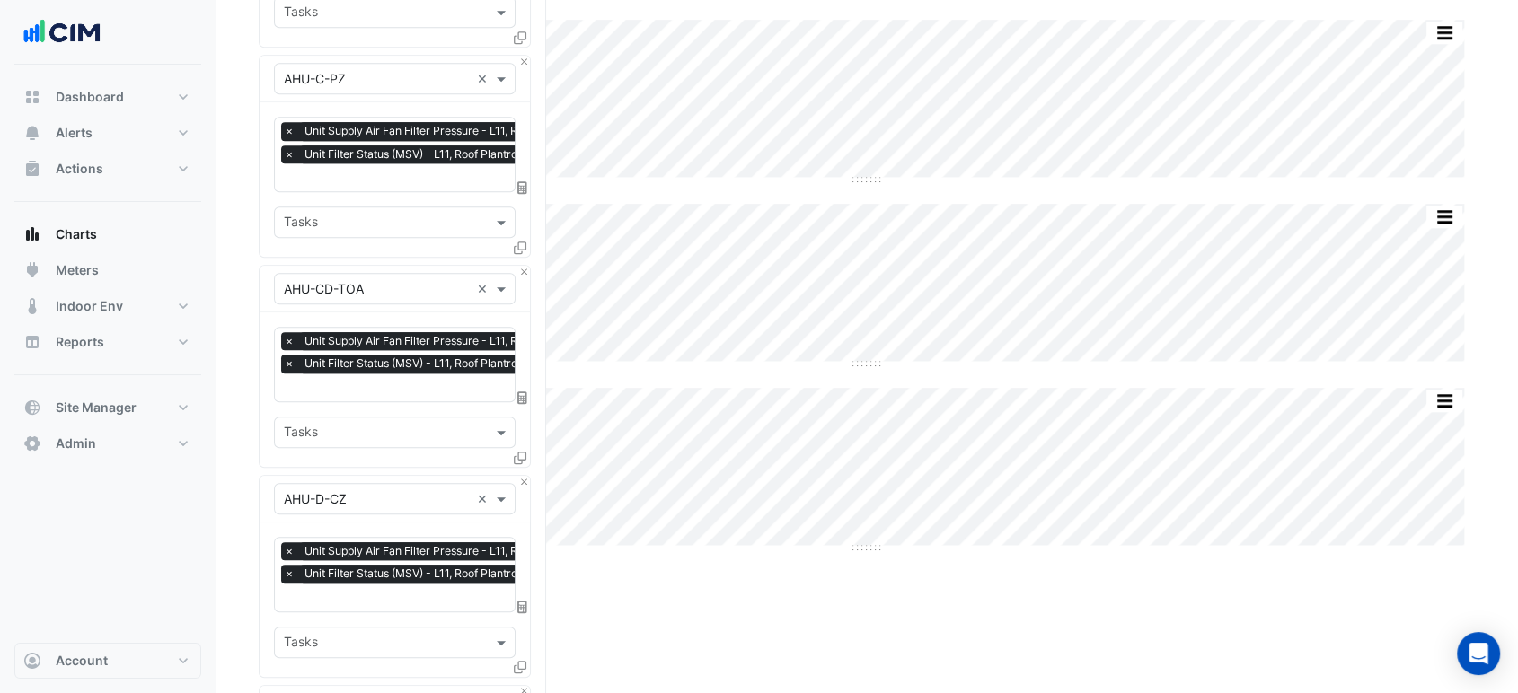
drag, startPoint x: 255, startPoint y: 412, endPoint x: 261, endPoint y: 713, distance: 300.9
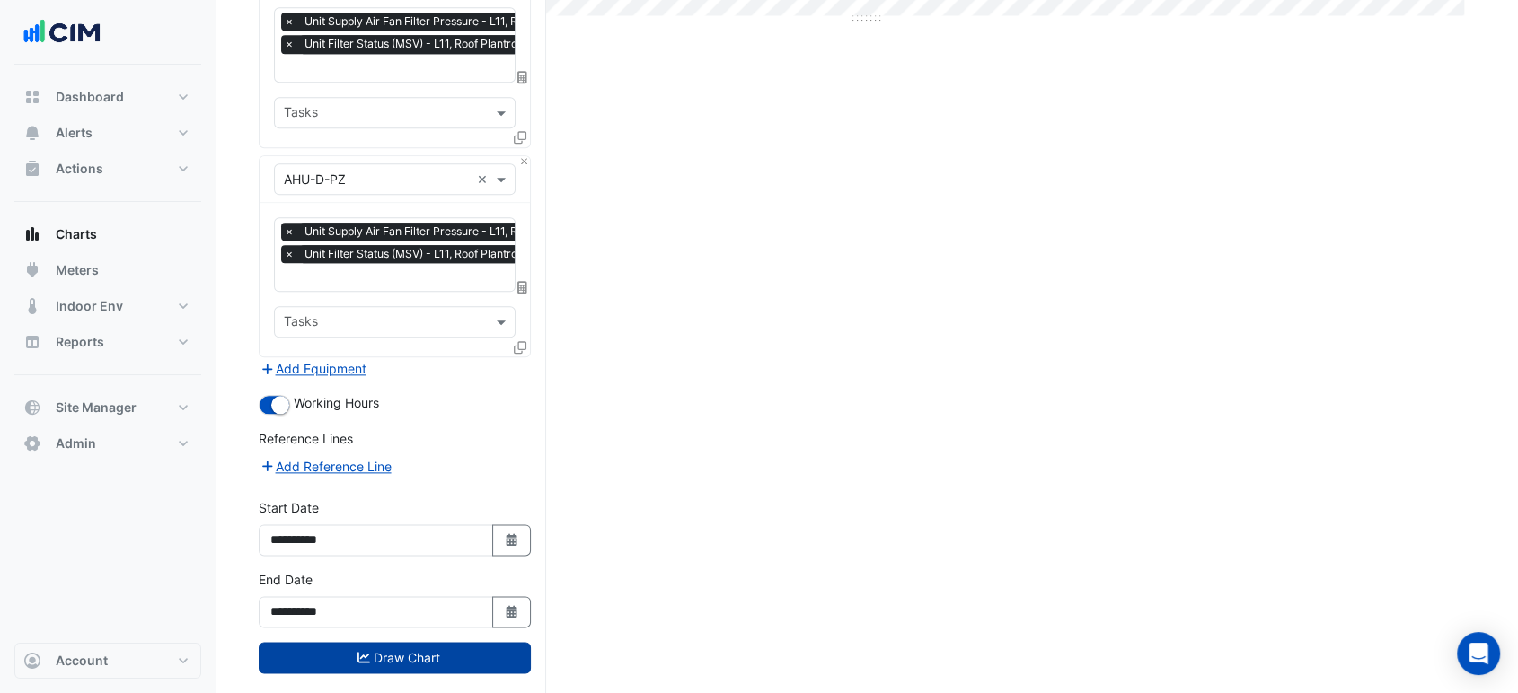
click at [435, 642] on button "Draw Chart" at bounding box center [395, 657] width 272 height 31
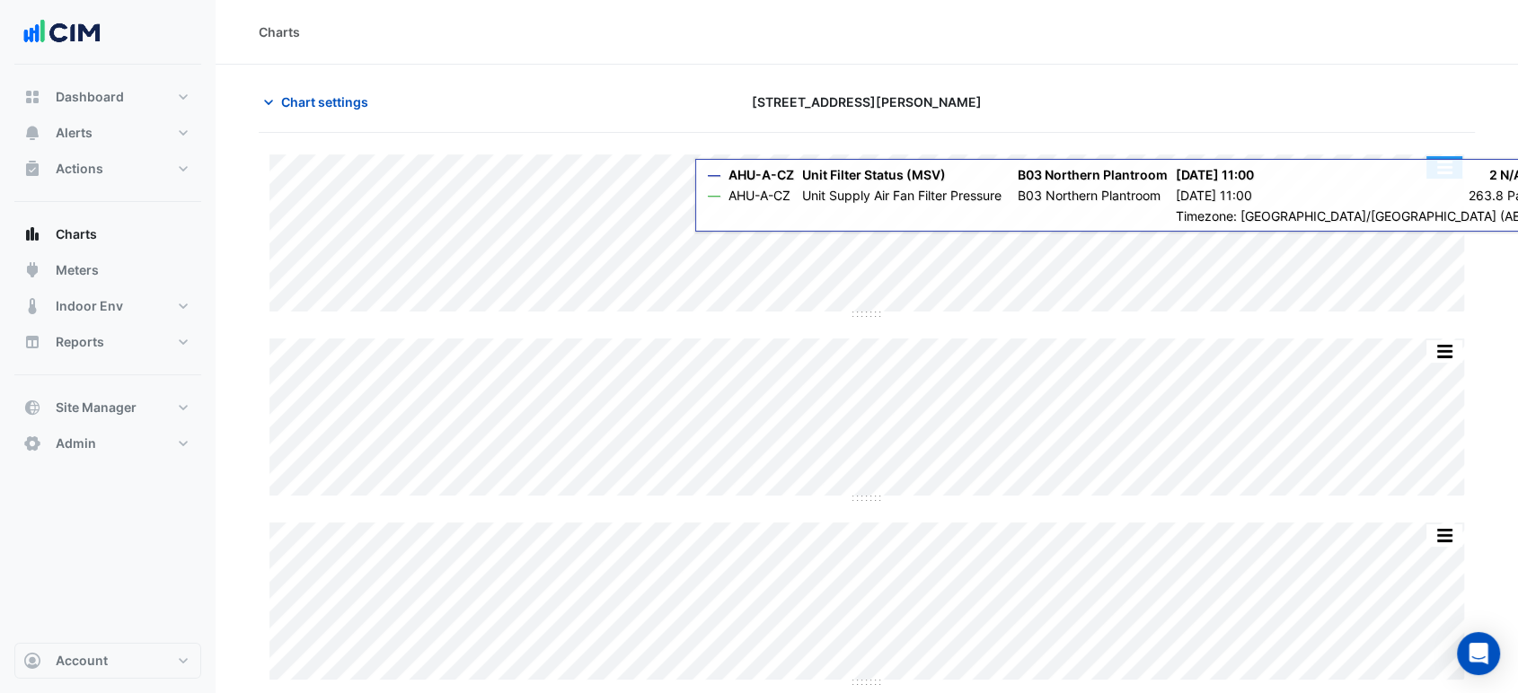
click at [1452, 168] on button "button" at bounding box center [1444, 167] width 36 height 22
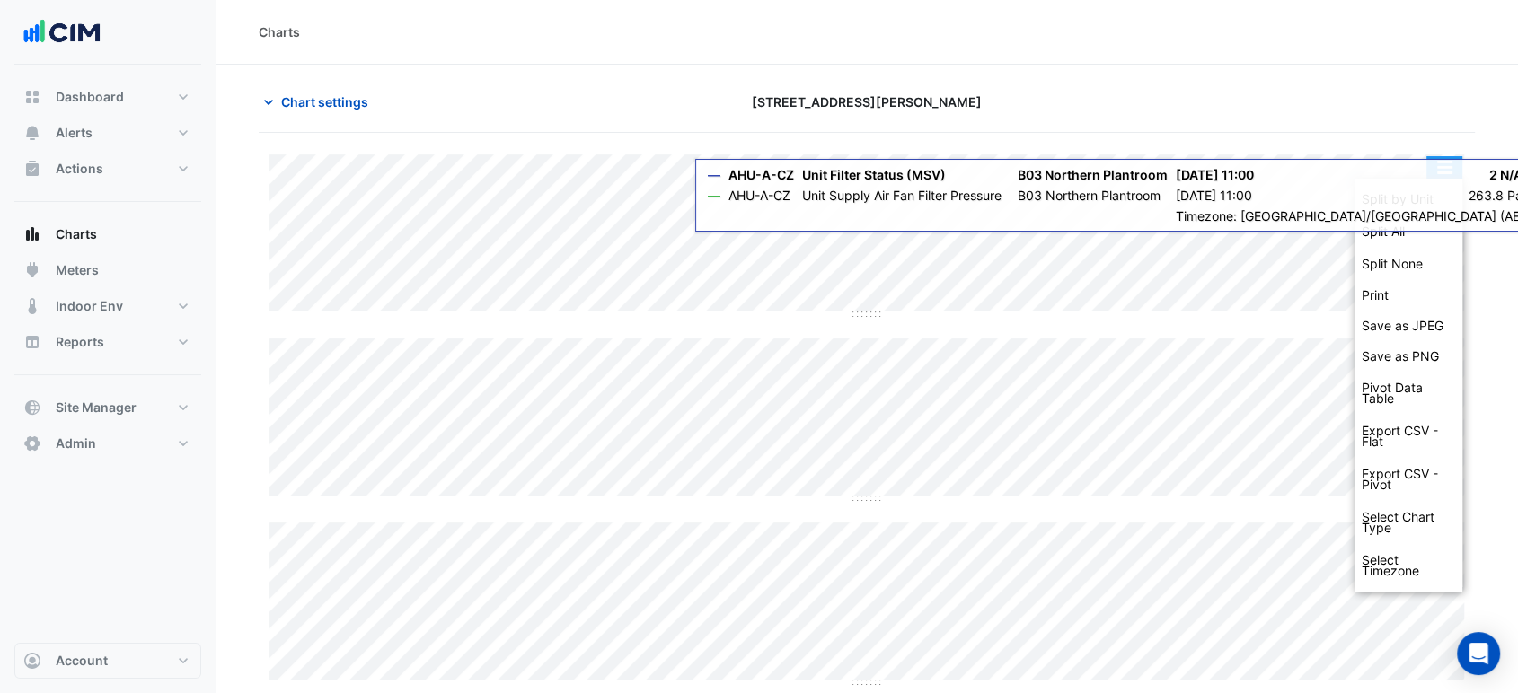
click at [1415, 121] on div "Chart settings 1 Shelley Street" at bounding box center [867, 109] width 1216 height 47
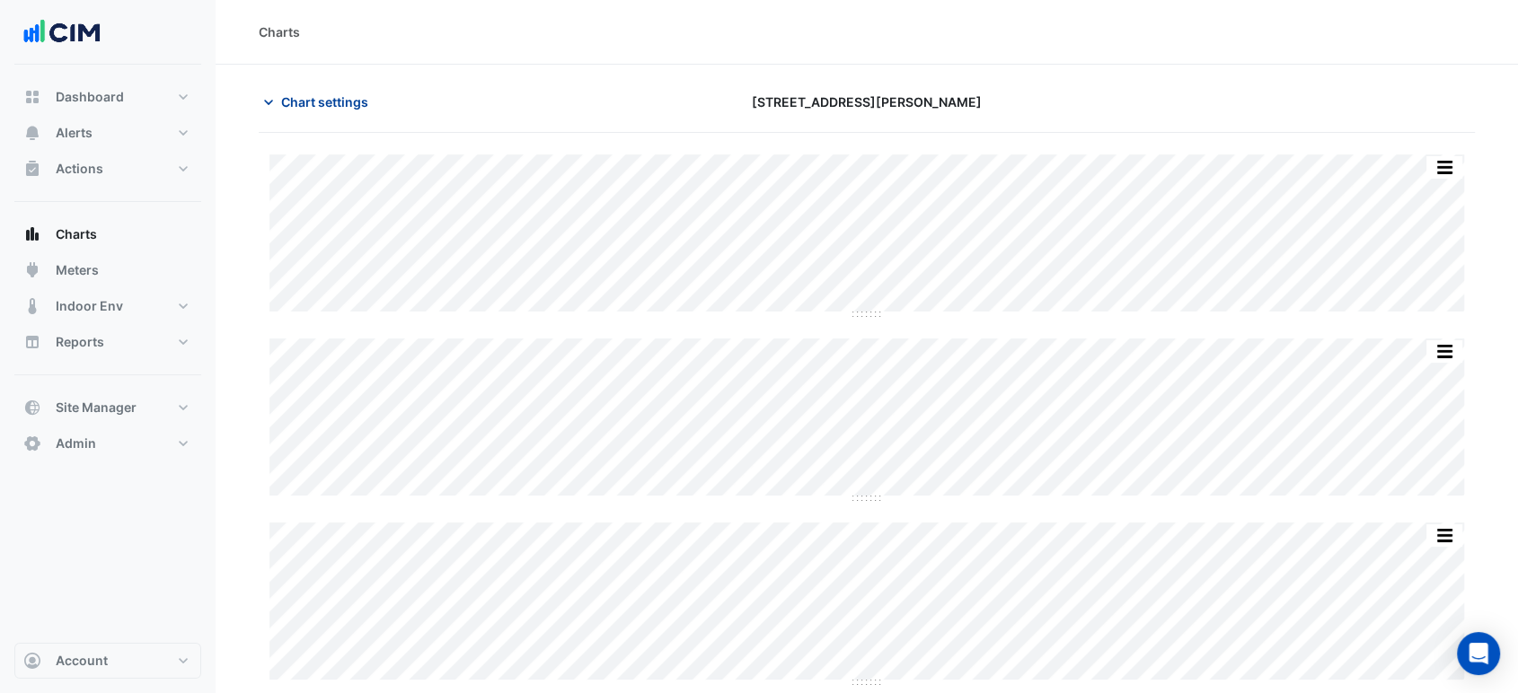
click at [352, 95] on span "Chart settings" at bounding box center [324, 102] width 87 height 19
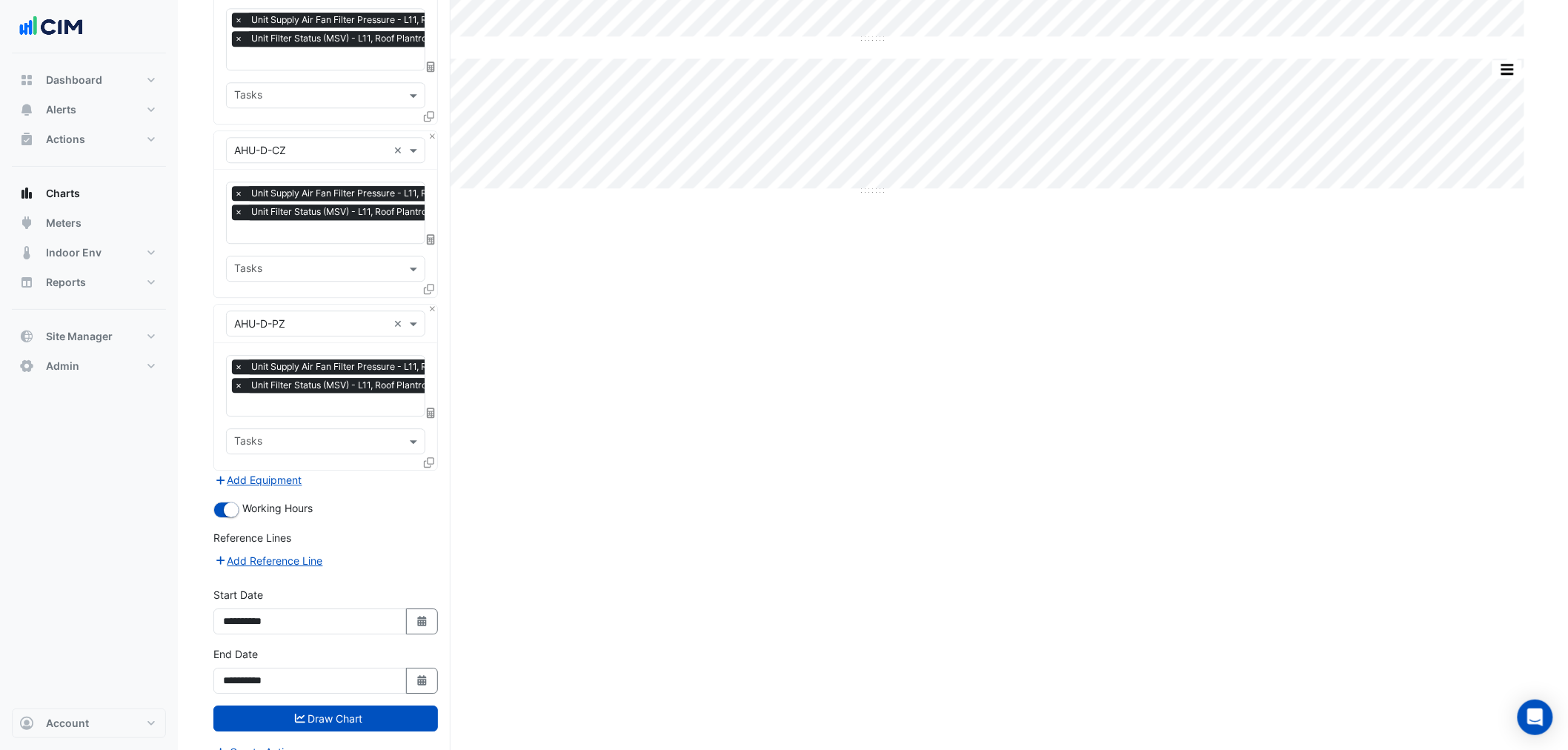
scroll to position [1597, 0]
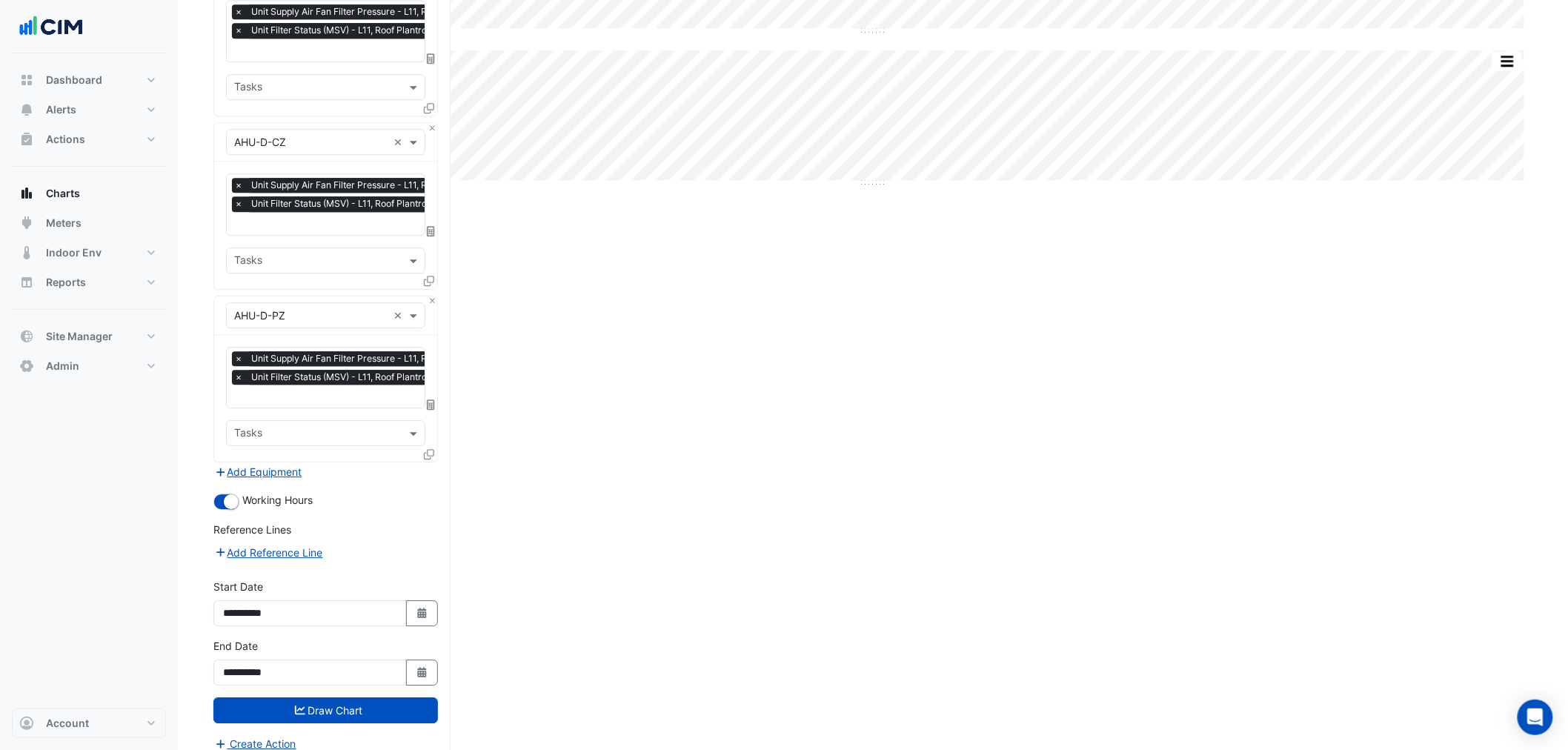
click at [410, 571] on div "**********" at bounding box center [326, 661] width 224 height 47
click at [408, 571] on div "**********" at bounding box center [326, 608] width 243 height 59
click at [411, 571] on button "Select Date" at bounding box center [423, 612] width 33 height 26
select select "*"
select select "****"
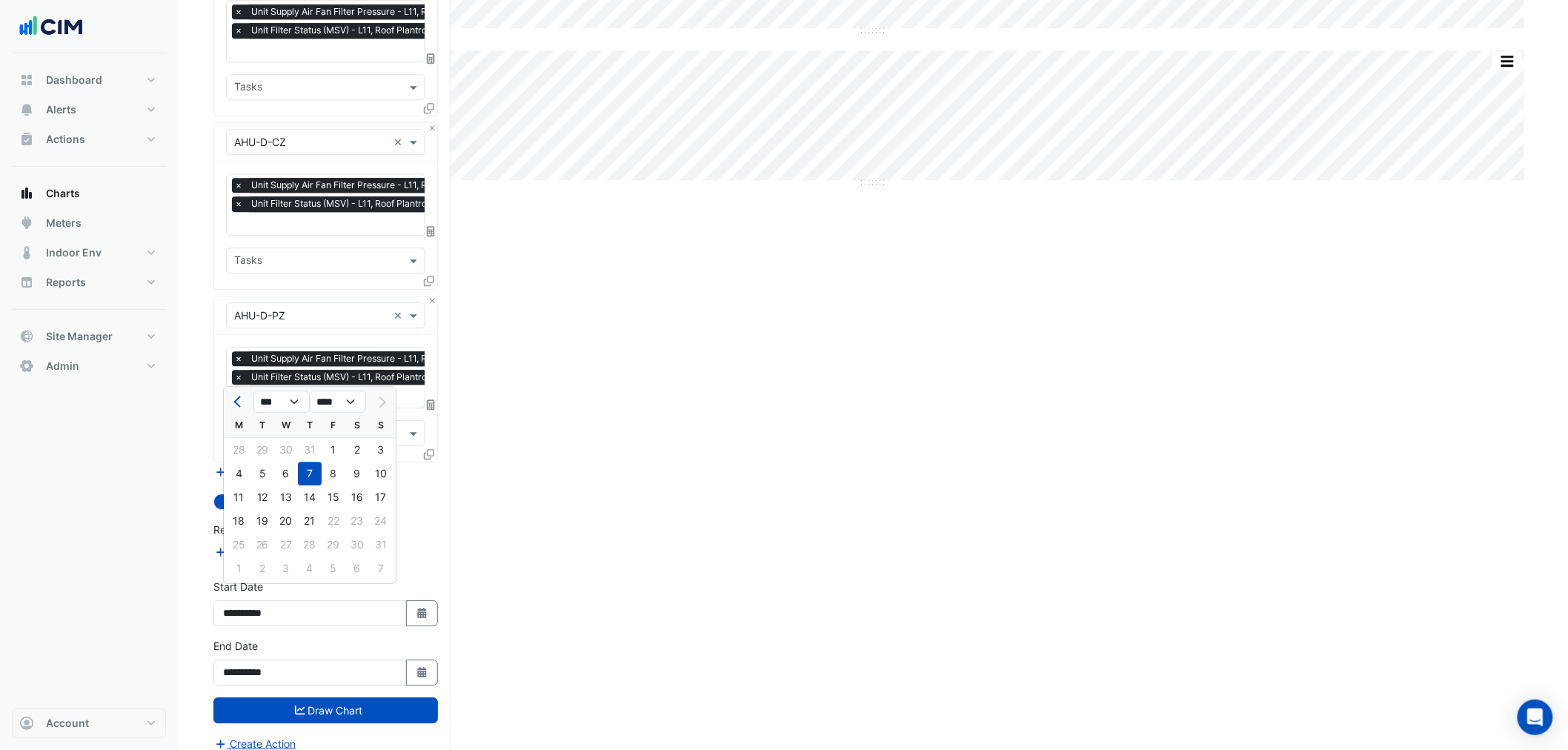
click at [248, 404] on div at bounding box center [239, 401] width 30 height 24
click at [240, 403] on span "Previous month" at bounding box center [239, 401] width 11 height 11
select select "*"
drag, startPoint x: 253, startPoint y: 447, endPoint x: 261, endPoint y: 458, distance: 13.6
click at [254, 447] on div "1" at bounding box center [262, 450] width 24 height 24
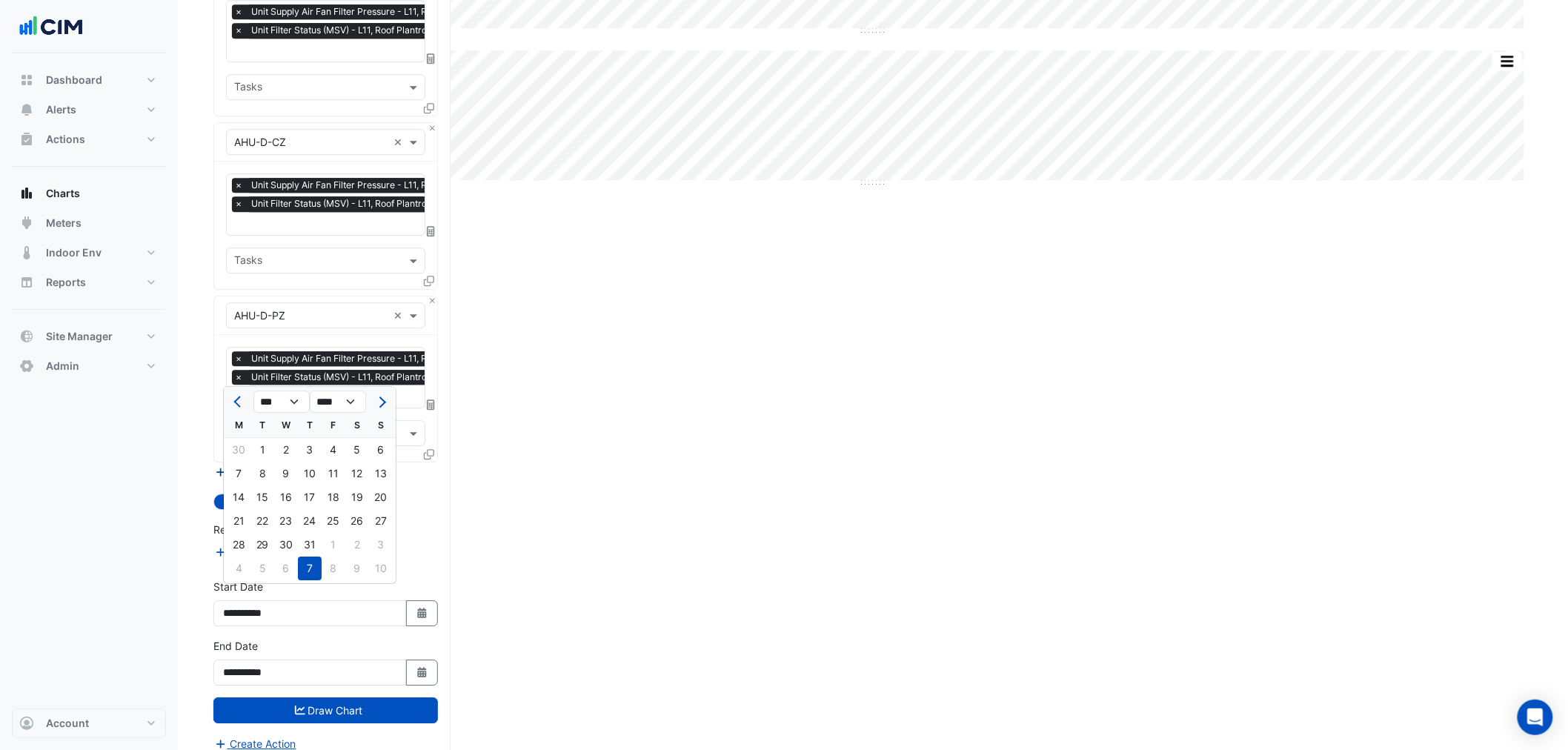
type input "**********"
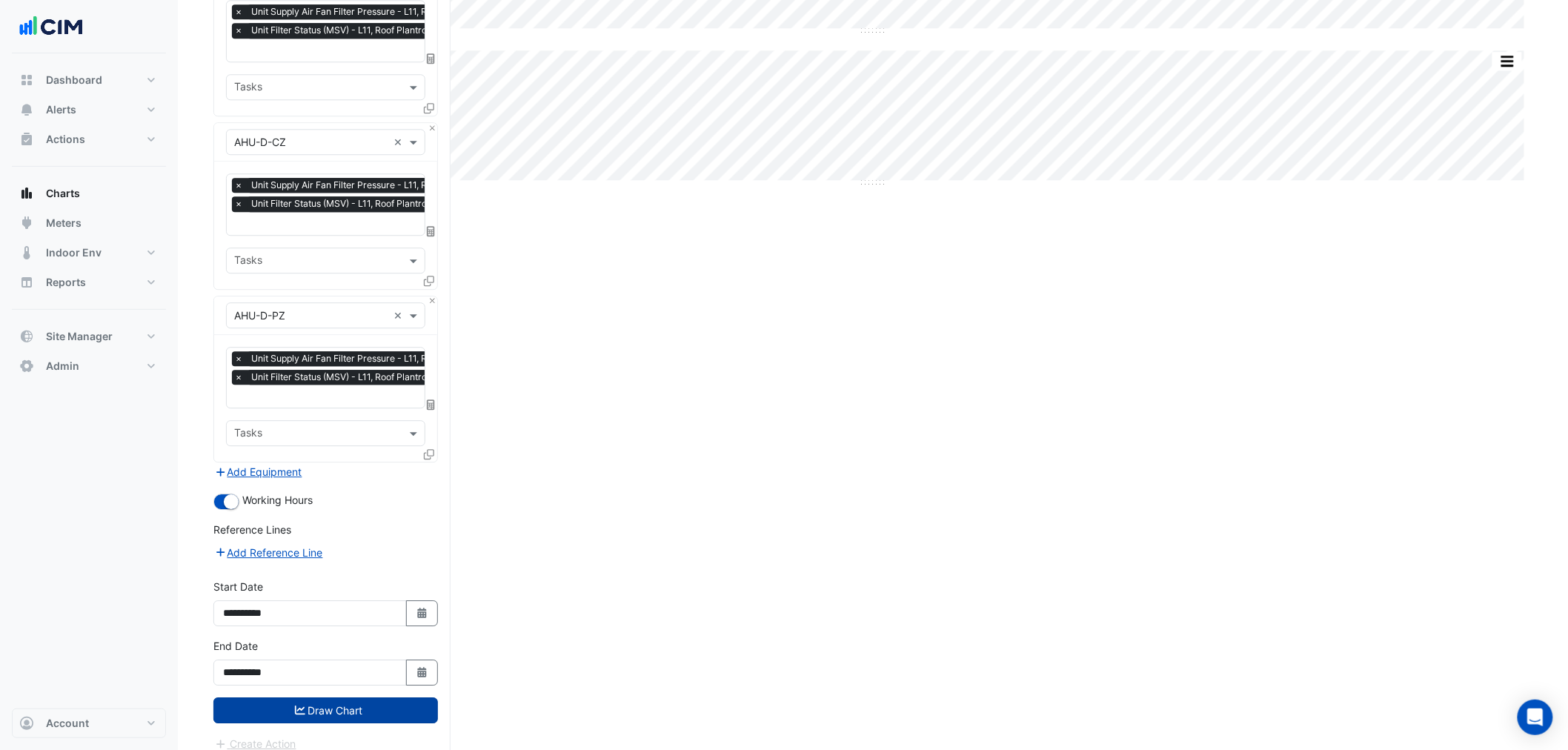
click at [314, 571] on button "Draw Chart" at bounding box center [326, 710] width 224 height 26
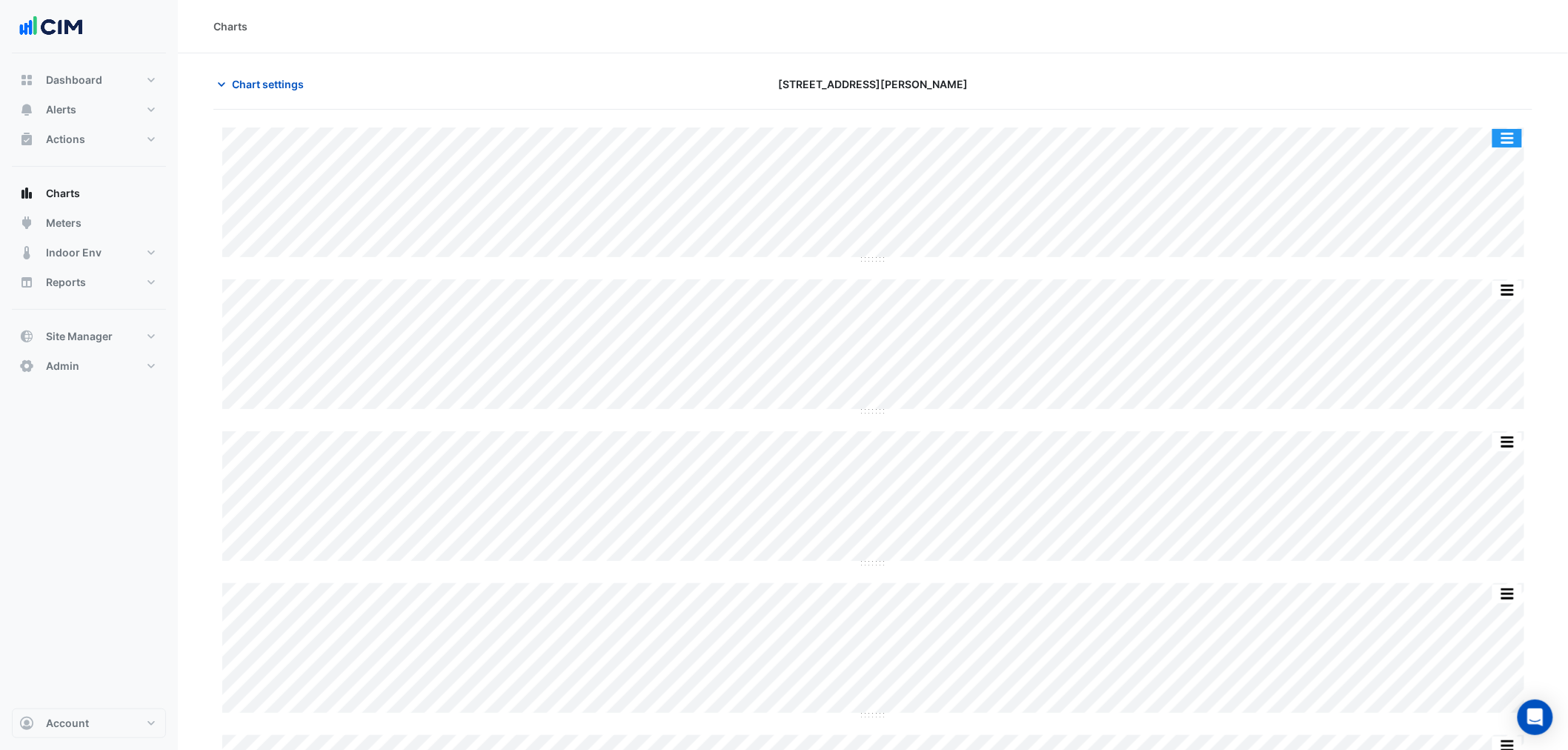
click at [1264, 134] on button "button" at bounding box center [1508, 138] width 30 height 18
click at [1264, 137] on button "button" at bounding box center [1508, 138] width 30 height 18
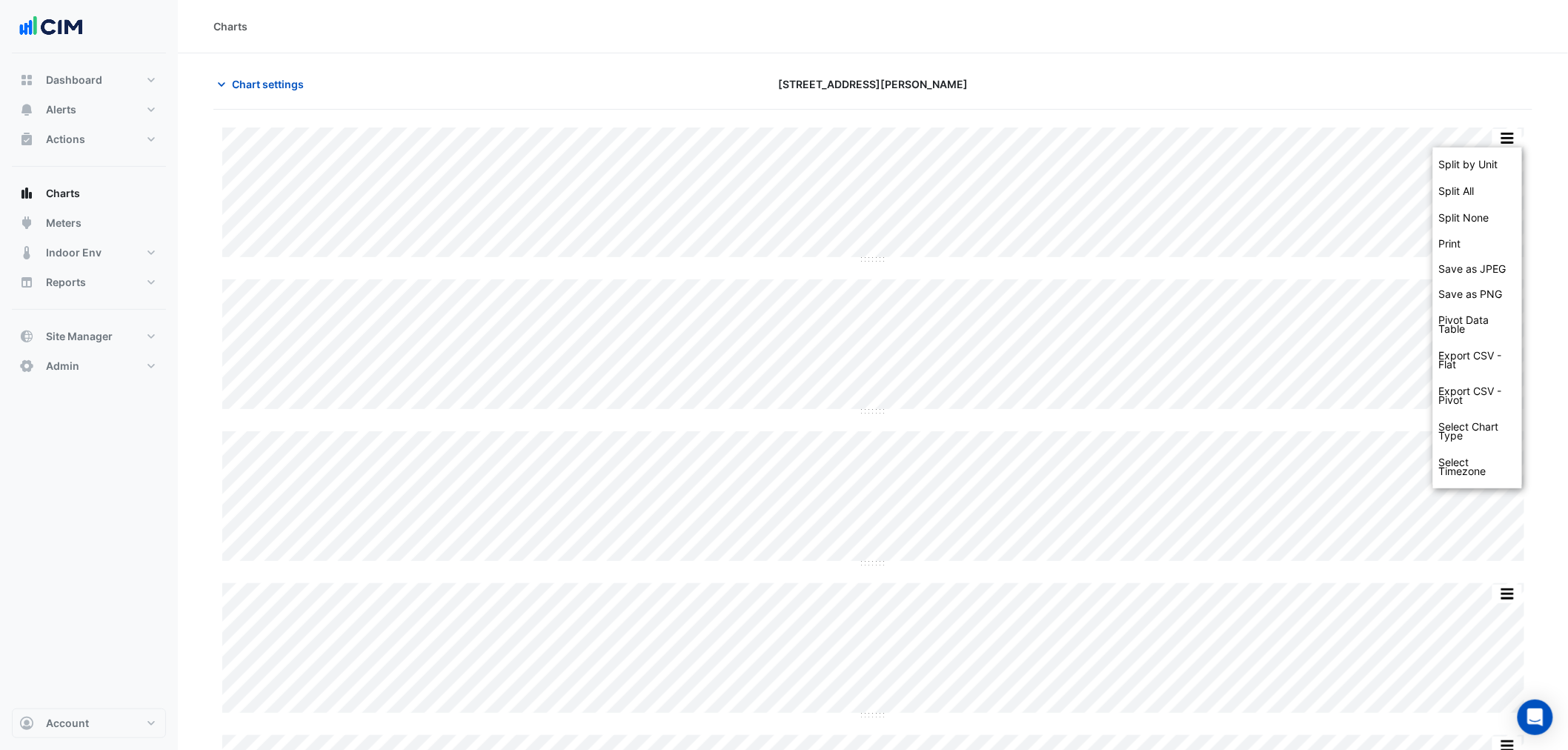
drag, startPoint x: 1510, startPoint y: 161, endPoint x: 1528, endPoint y: 196, distance: 39.4
click at [1264, 191] on div "Split All" at bounding box center [1478, 191] width 89 height 26
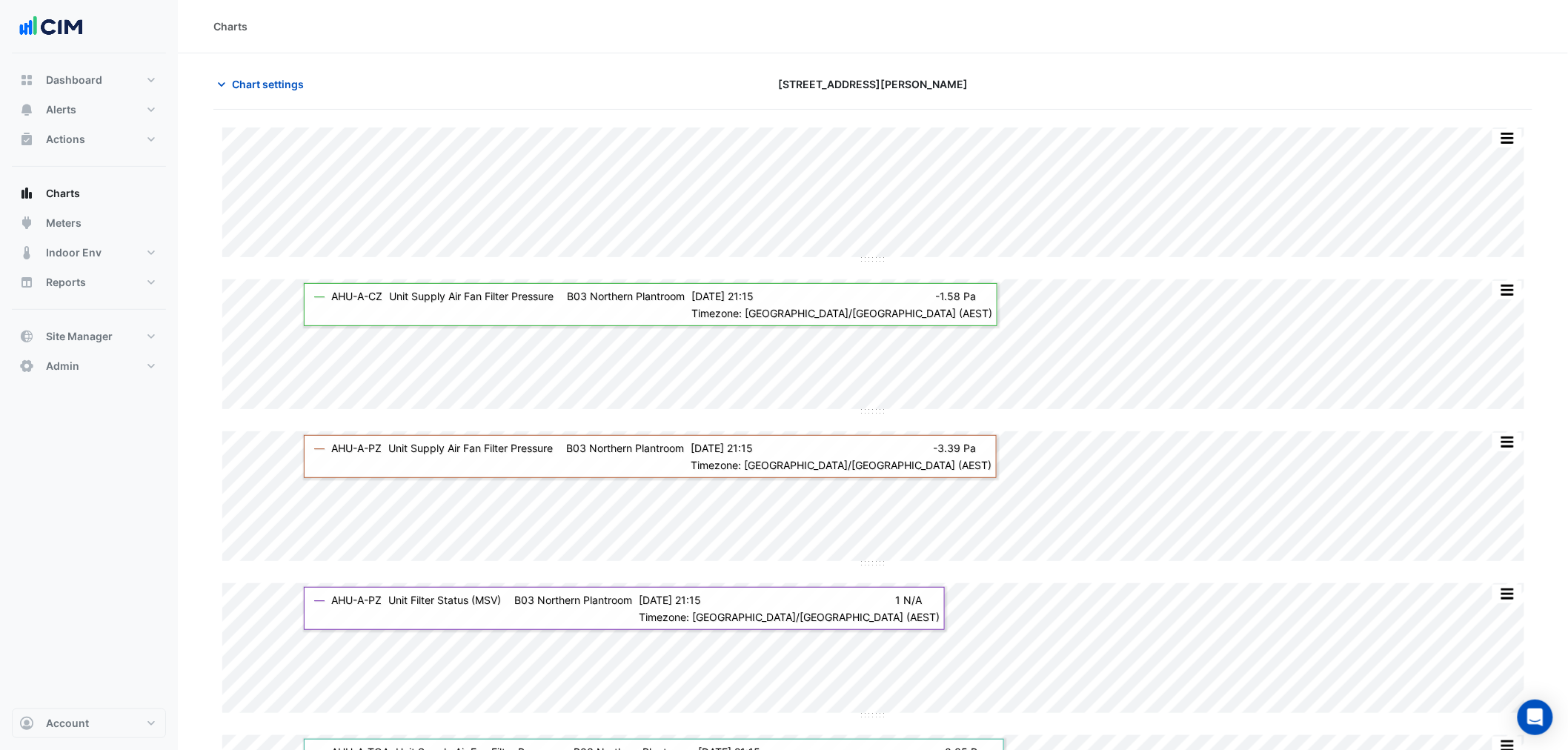
click at [259, 52] on div "Charts" at bounding box center [873, 26] width 1391 height 54
click at [267, 71] on button "Chart settings" at bounding box center [263, 83] width 100 height 26
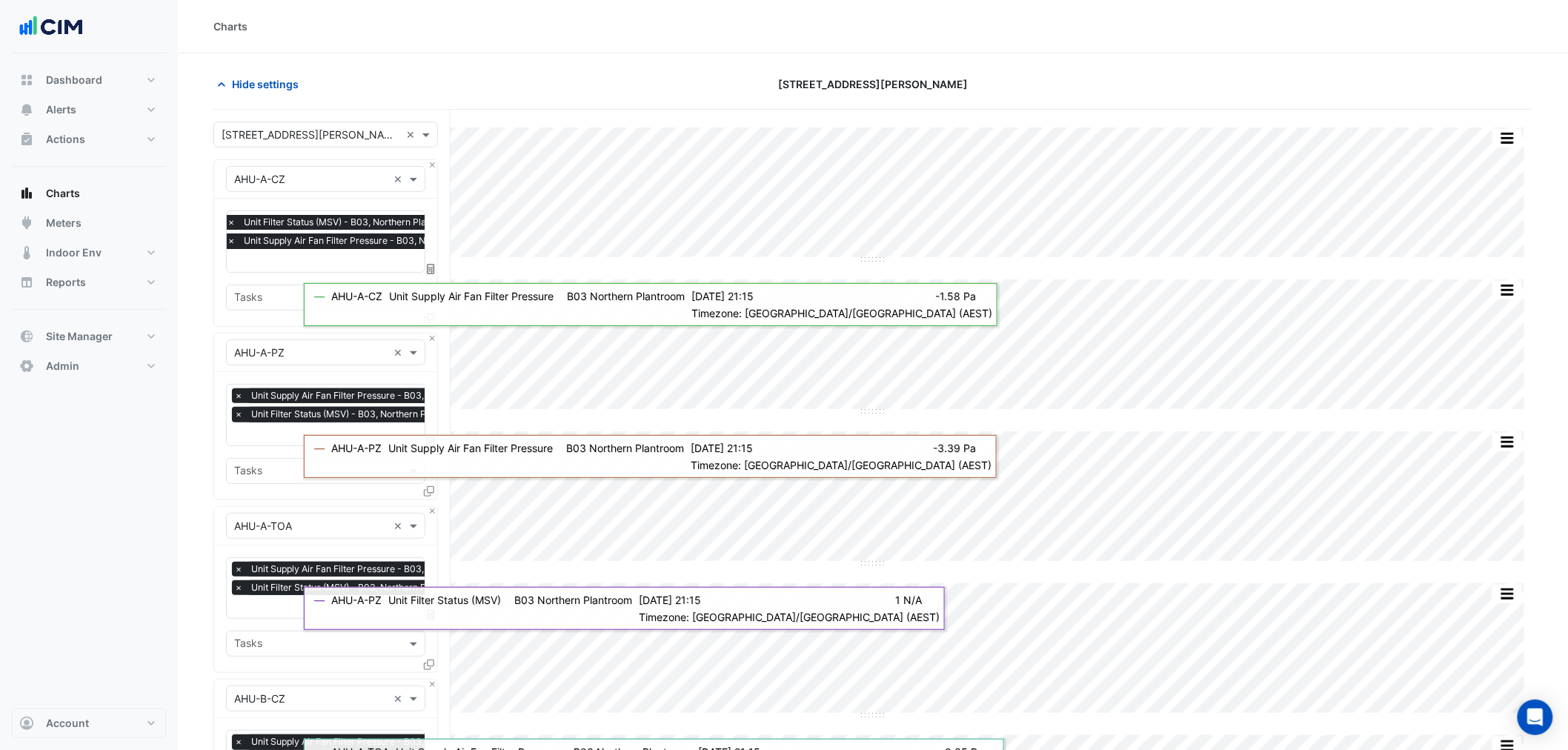
click at [426, 167] on div "Equipment × AHU-A-CZ ×" at bounding box center [326, 179] width 223 height 39
click at [427, 167] on div "Equipment × AHU-A-CZ ×" at bounding box center [326, 179] width 223 height 39
click at [432, 168] on button "Close" at bounding box center [432, 165] width 10 height 10
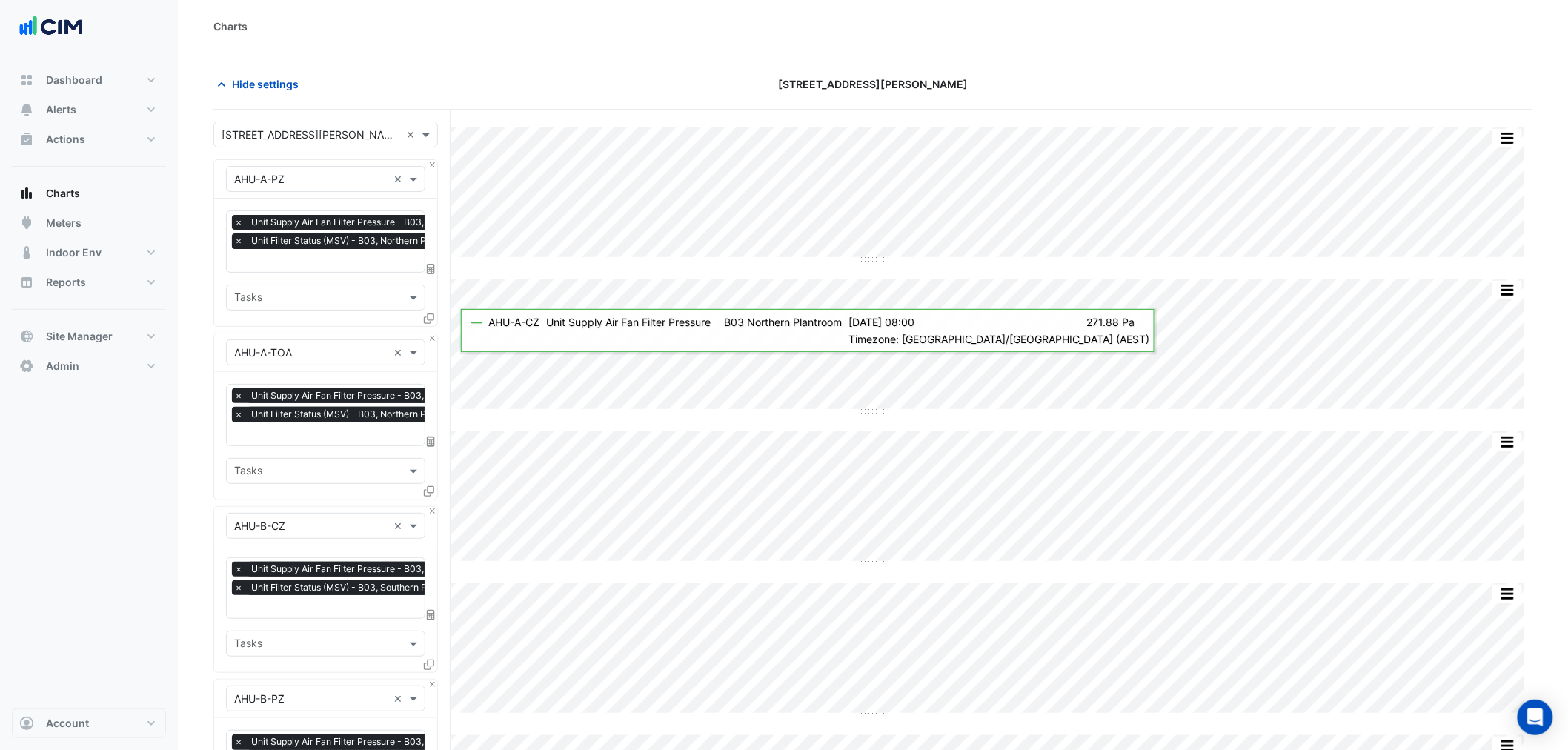
click at [434, 345] on div "Equipment × AHU-A-TOA ×" at bounding box center [326, 352] width 223 height 39
click at [434, 344] on div "Equipment × AHU-A-TOA ×" at bounding box center [326, 352] width 223 height 39
click at [433, 342] on div "Equipment × AHU-A-TOA ×" at bounding box center [326, 352] width 223 height 39
click at [433, 342] on div "Equipment × AHU-A-TOA ×" at bounding box center [326, 352] width 223 height 39
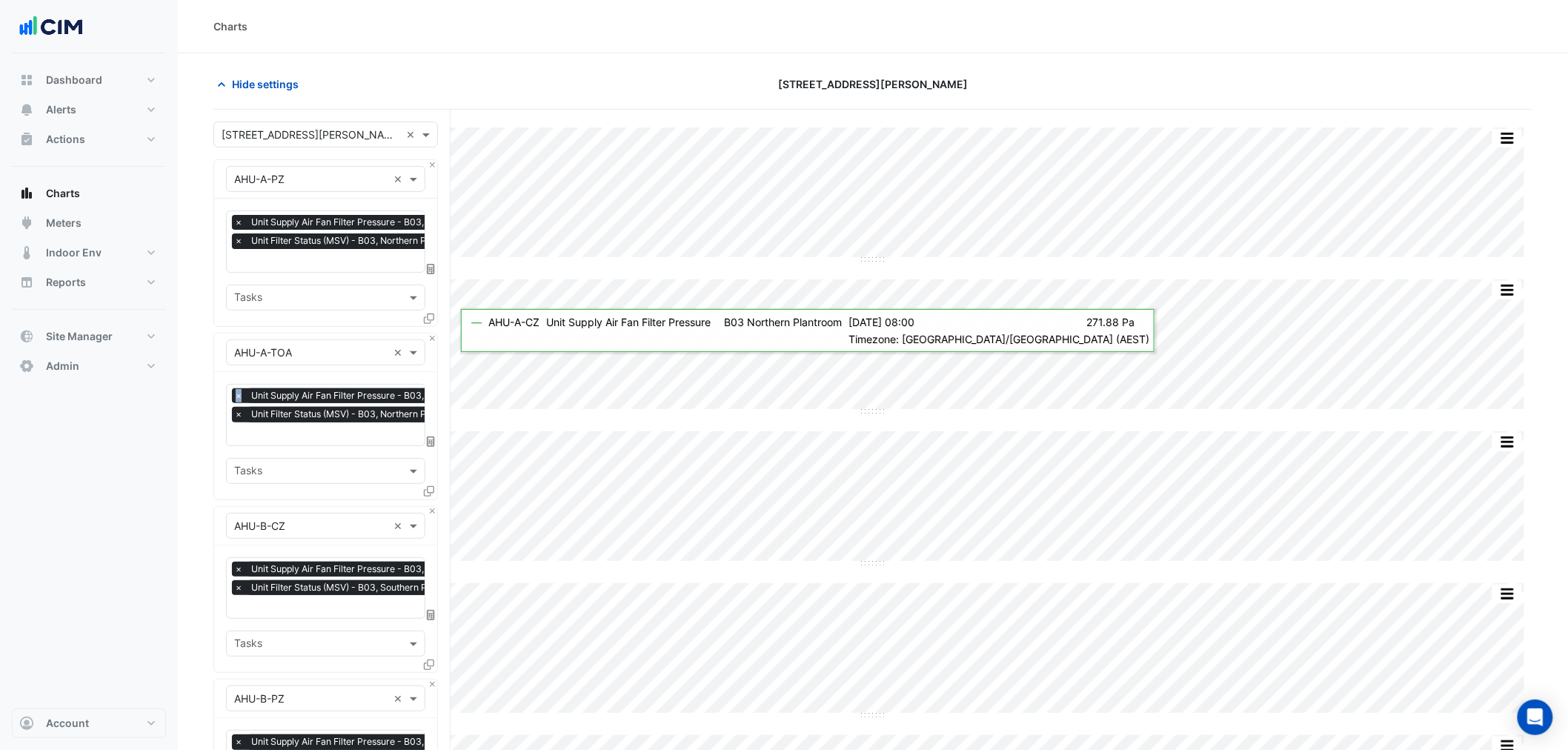
click at [433, 342] on div "Equipment × AHU-A-TOA ×" at bounding box center [326, 352] width 223 height 39
click at [432, 342] on div "Equipment × AHU-A-TOA ×" at bounding box center [326, 352] width 223 height 39
click at [431, 337] on button "Close" at bounding box center [432, 338] width 10 height 10
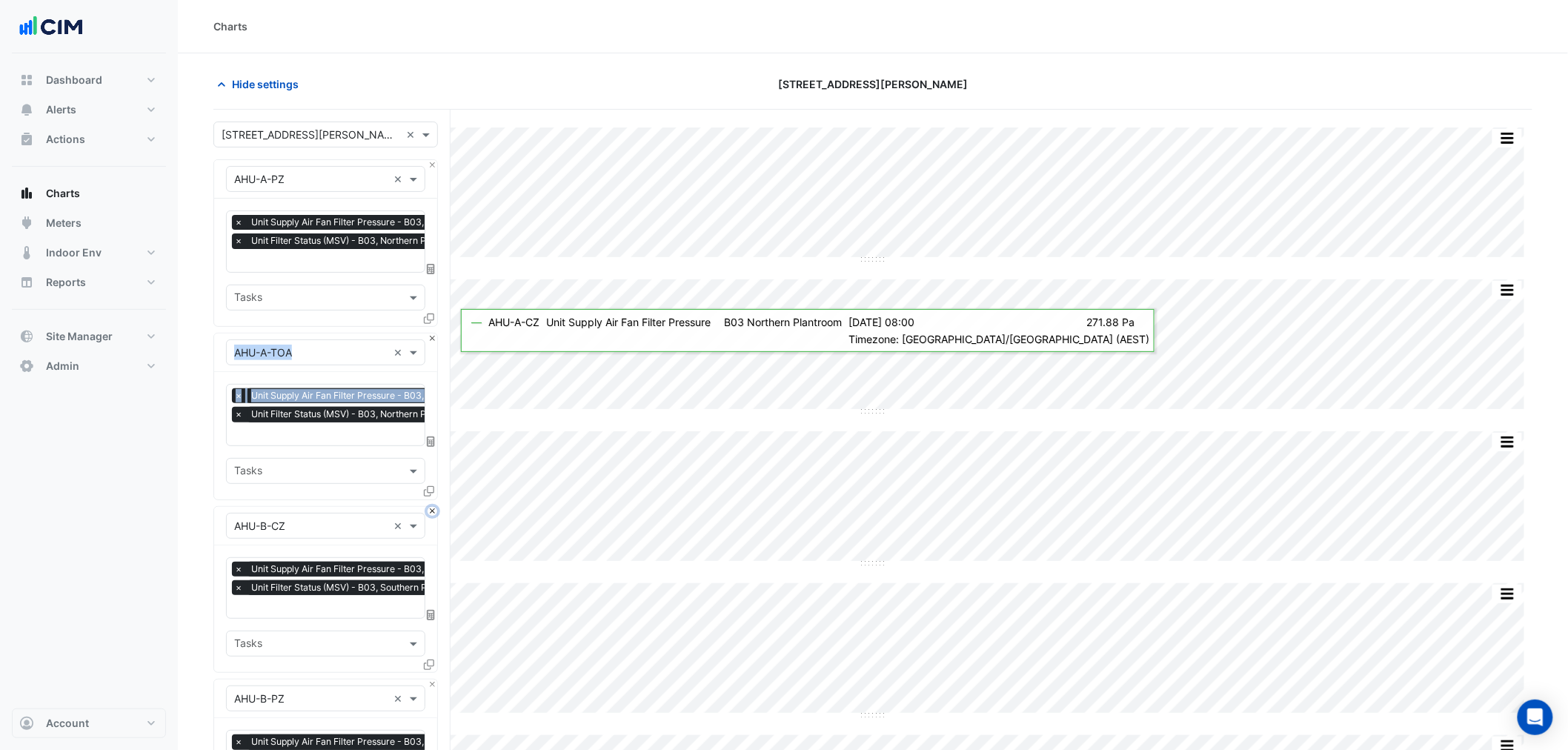
click at [431, 507] on button "Close" at bounding box center [432, 512] width 10 height 10
click at [431, 337] on button "Close" at bounding box center [432, 338] width 10 height 10
click at [431, 507] on button "Close" at bounding box center [432, 512] width 10 height 10
click at [431, 337] on button "Close" at bounding box center [432, 338] width 10 height 10
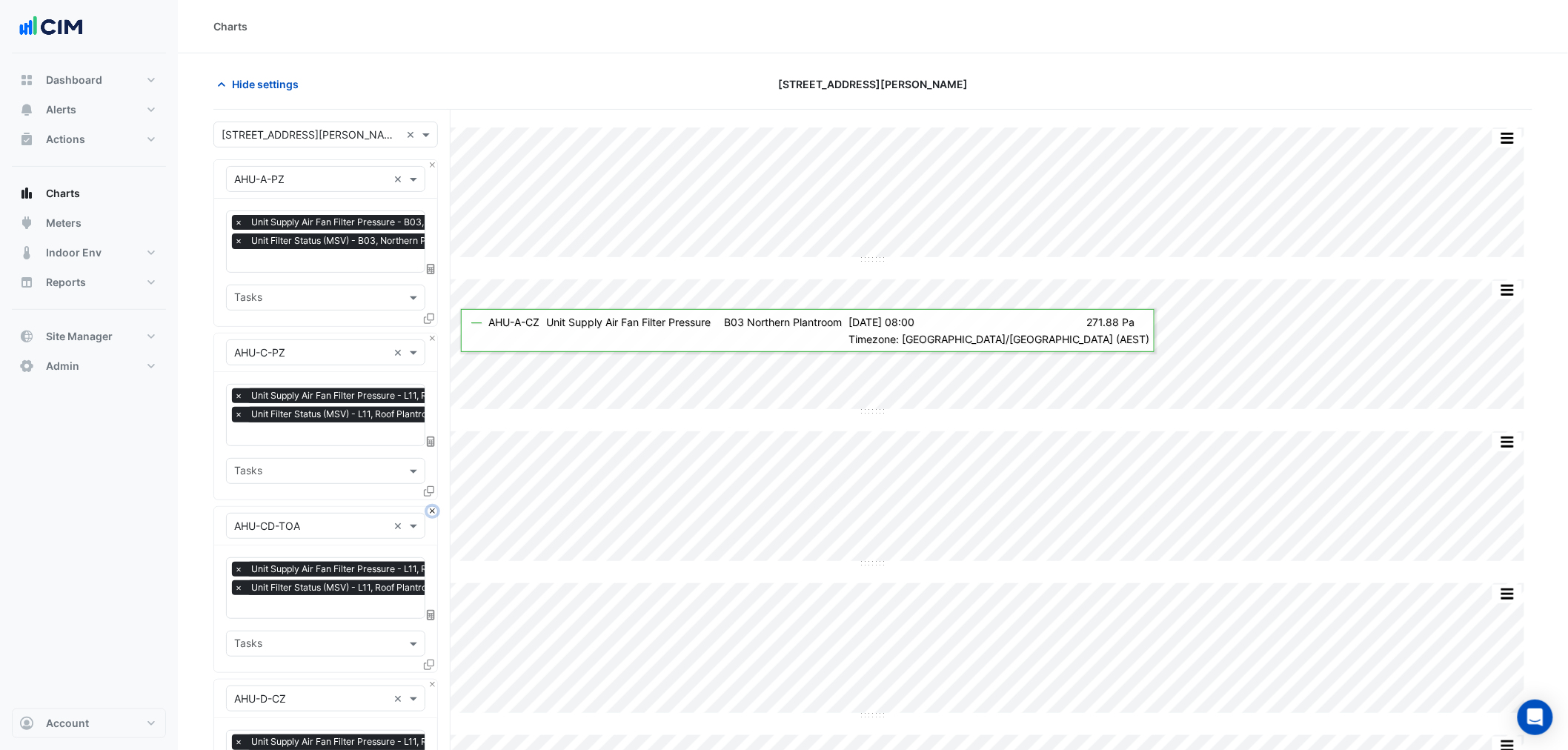
click at [431, 507] on button "Close" at bounding box center [432, 512] width 10 height 10
click at [431, 337] on button "Close" at bounding box center [432, 338] width 10 height 10
click at [431, 507] on button "Close" at bounding box center [432, 512] width 10 height 10
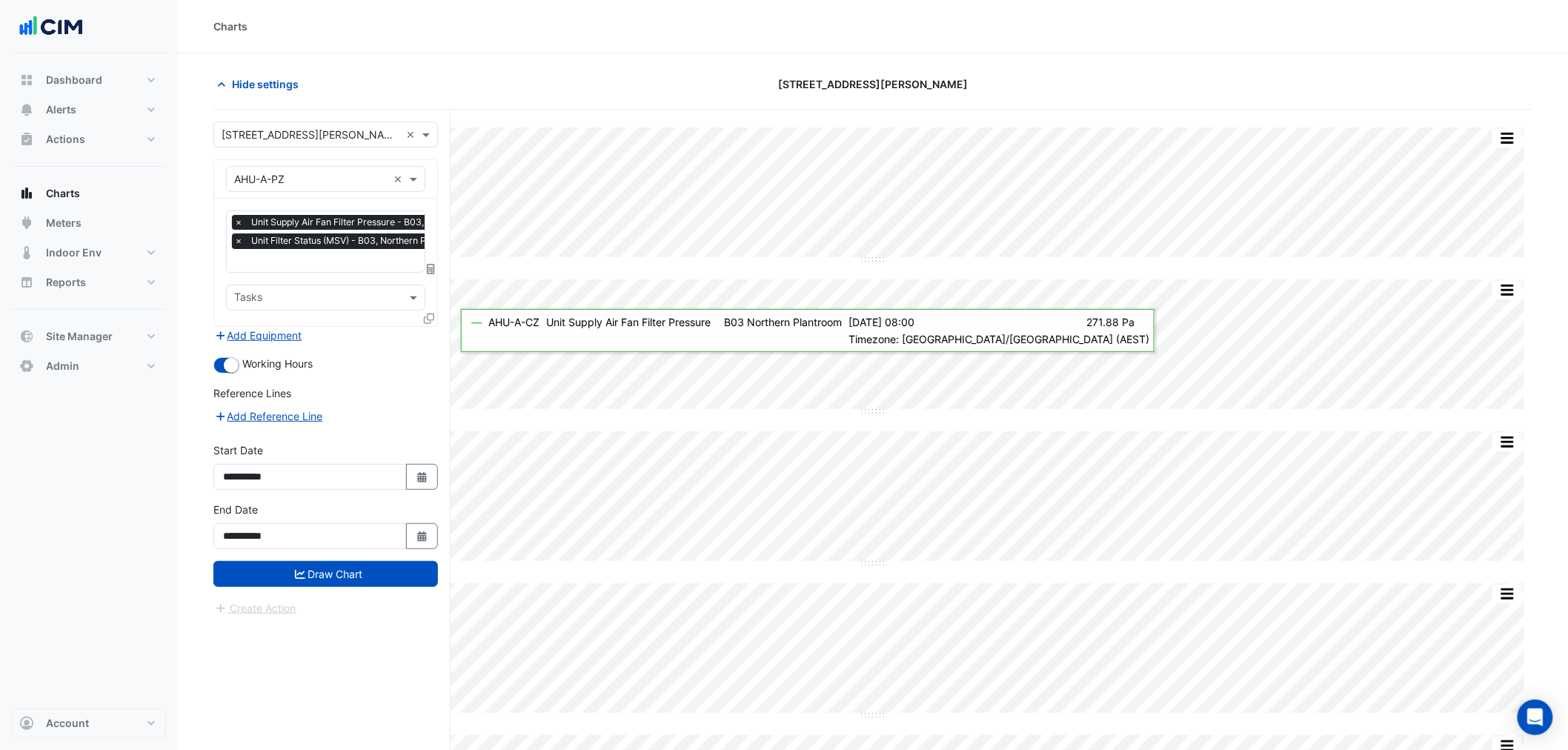
click at [431, 337] on div "Add Equipment" at bounding box center [326, 336] width 224 height 18
click at [332, 571] on button "Draw Chart" at bounding box center [326, 573] width 224 height 26
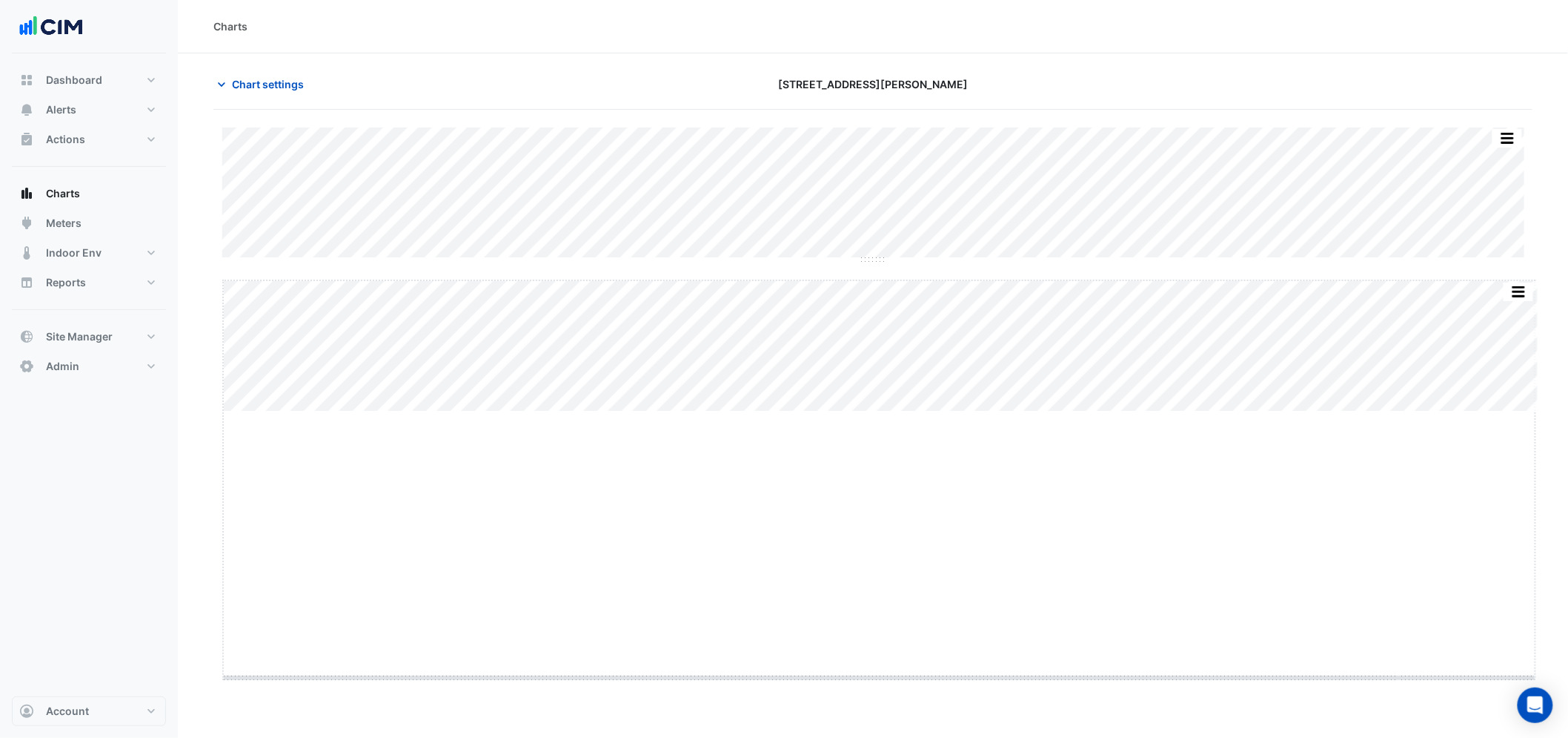
drag, startPoint x: 881, startPoint y: 413, endPoint x: 856, endPoint y: 743, distance: 330.9
click at [856, 571] on html "Charts Chart settings 1 Shelley Street Split by Unit Split None Print Save as J…" at bounding box center [784, 369] width 1568 height 738
drag, startPoint x: 880, startPoint y: 252, endPoint x: 848, endPoint y: 766, distance: 515.0
click at [848, 571] on html "Charts Chart settings 1 Shelley Street Split by Unit Split None Print Save as J…" at bounding box center [784, 362] width 1568 height 761
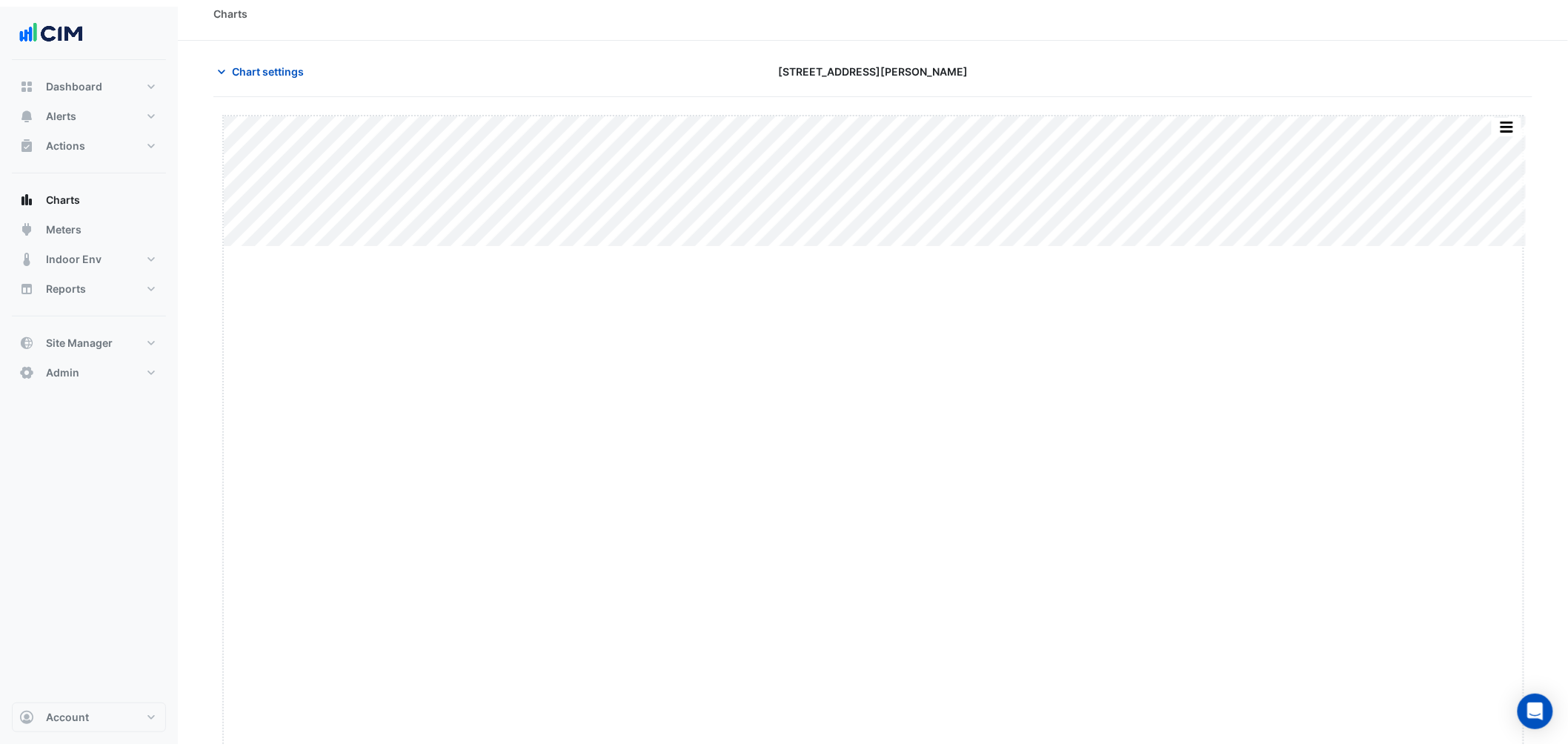
scroll to position [37, 0]
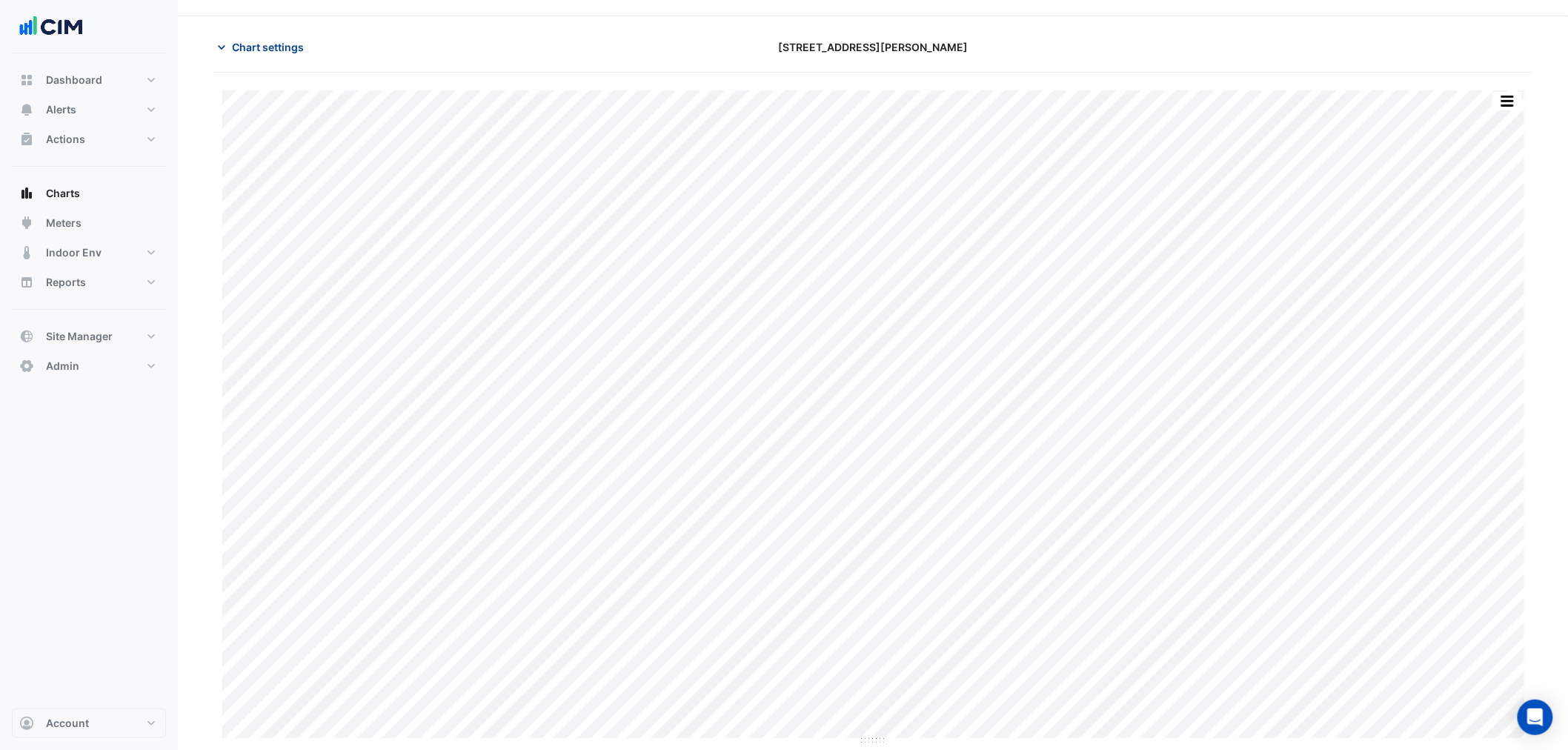
click at [286, 46] on span "Chart settings" at bounding box center [267, 47] width 72 height 16
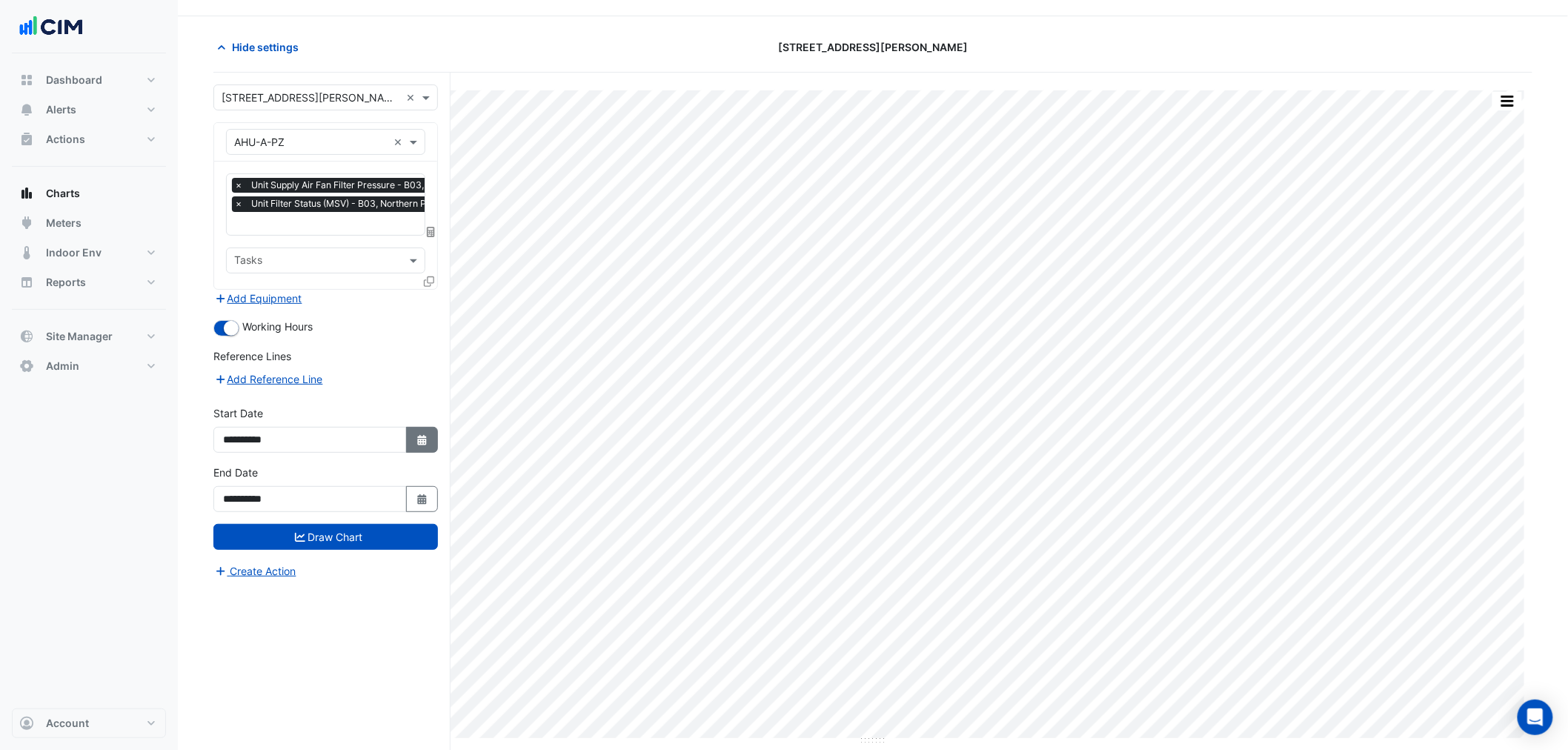
click at [415, 446] on button "Select Date" at bounding box center [423, 439] width 33 height 26
select select "*"
select select "****"
click at [230, 240] on button "Previous month" at bounding box center [239, 241] width 18 height 24
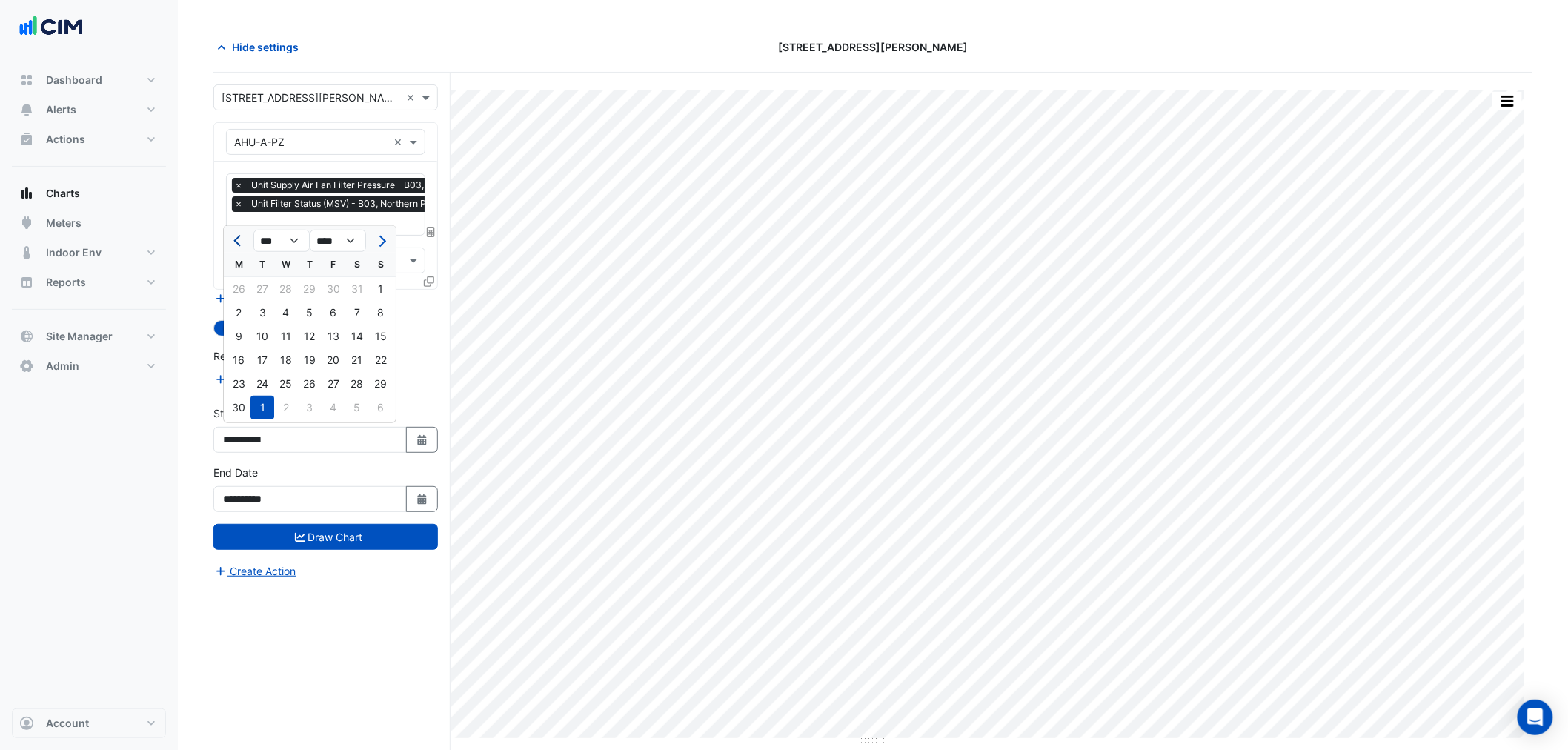
click at [230, 240] on button "Previous month" at bounding box center [239, 241] width 18 height 24
select select "*"
drag, startPoint x: 300, startPoint y: 280, endPoint x: 302, endPoint y: 295, distance: 15.1
click at [300, 282] on div "1" at bounding box center [309, 289] width 24 height 24
type input "**********"
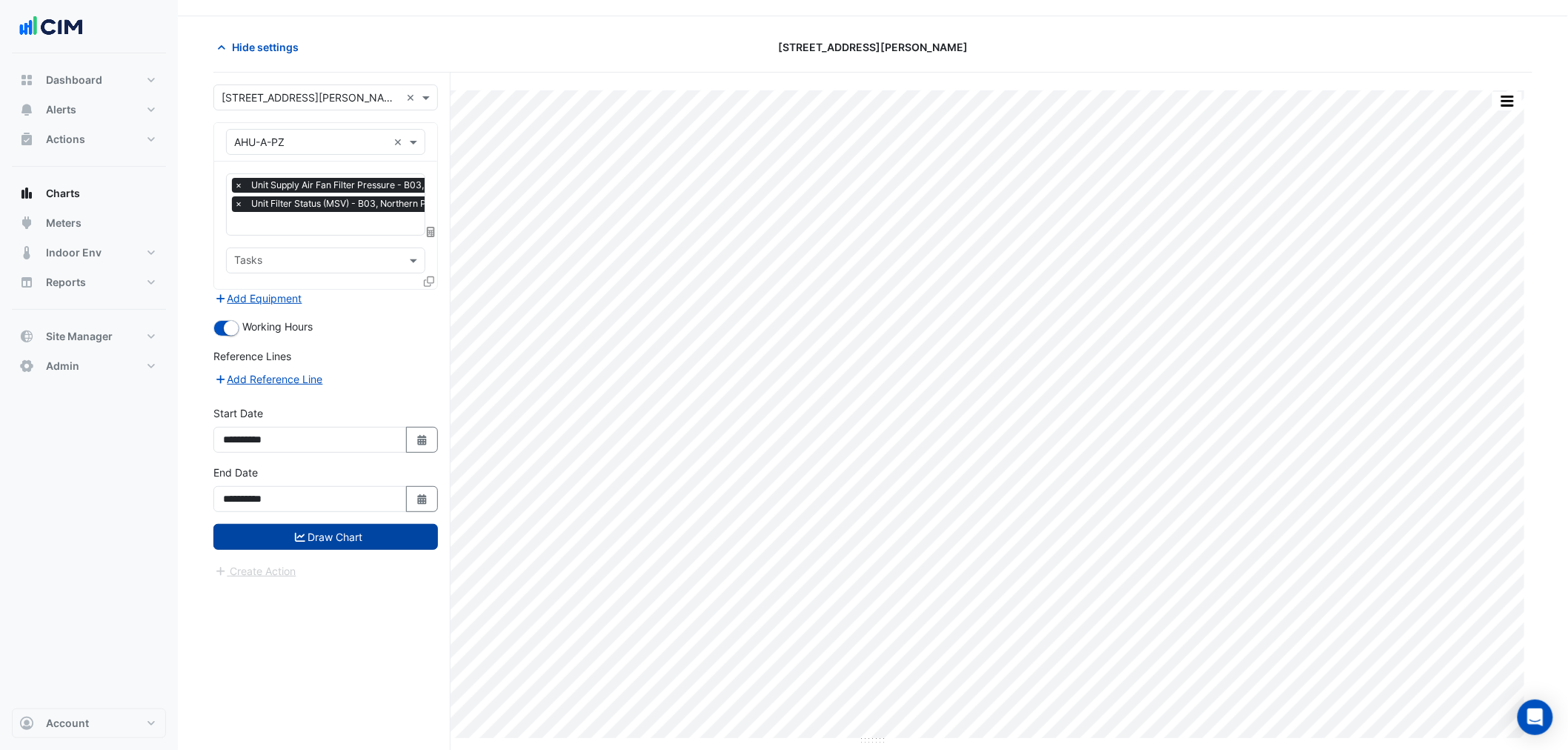
drag, startPoint x: 336, startPoint y: 556, endPoint x: 346, endPoint y: 524, distance: 33.5
click at [338, 549] on form "**********" at bounding box center [326, 332] width 224 height 495
click at [346, 524] on button "Draw Chart" at bounding box center [326, 536] width 224 height 26
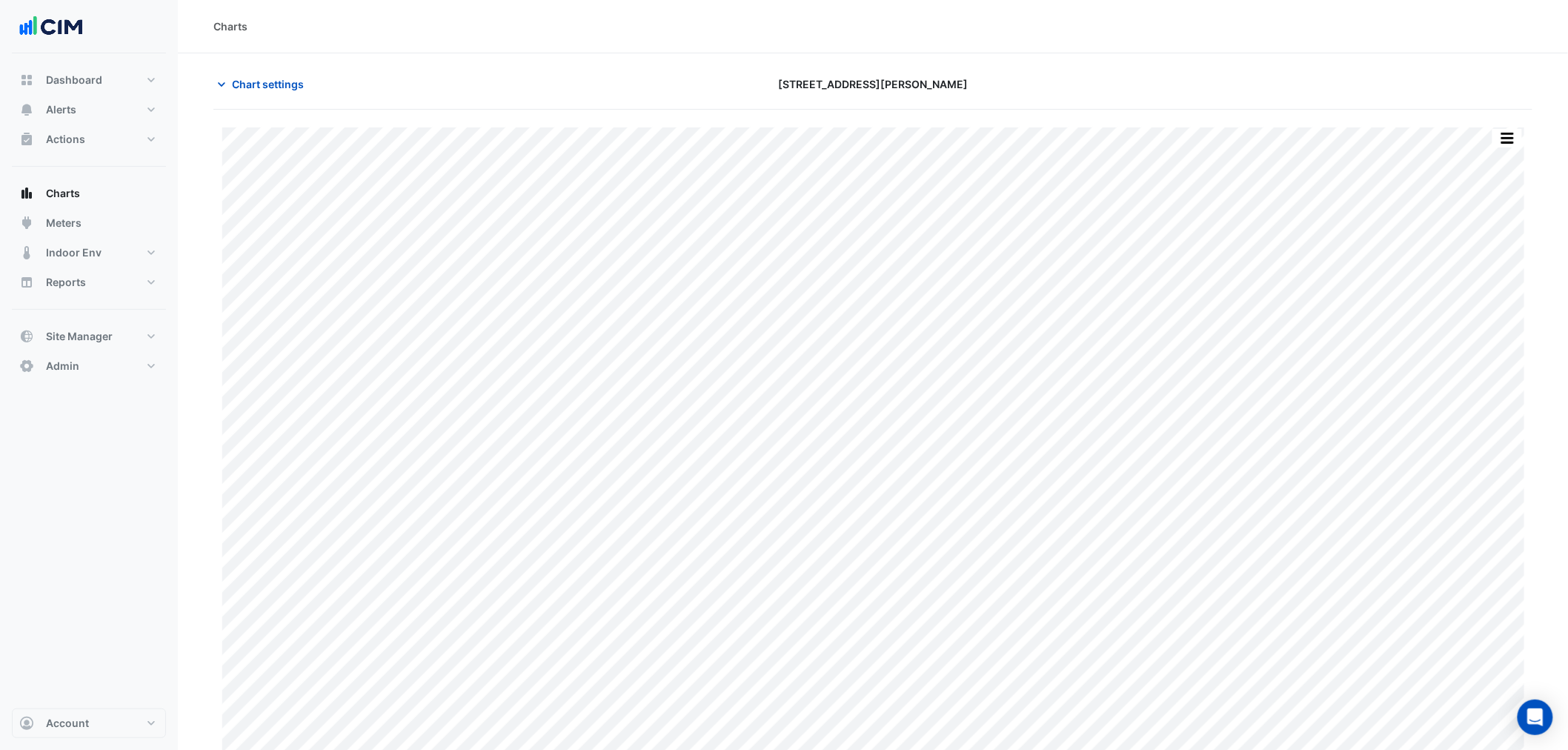
click at [616, 71] on div "Chart settings" at bounding box center [427, 83] width 446 height 26
click at [293, 75] on button "Chart settings" at bounding box center [263, 83] width 100 height 26
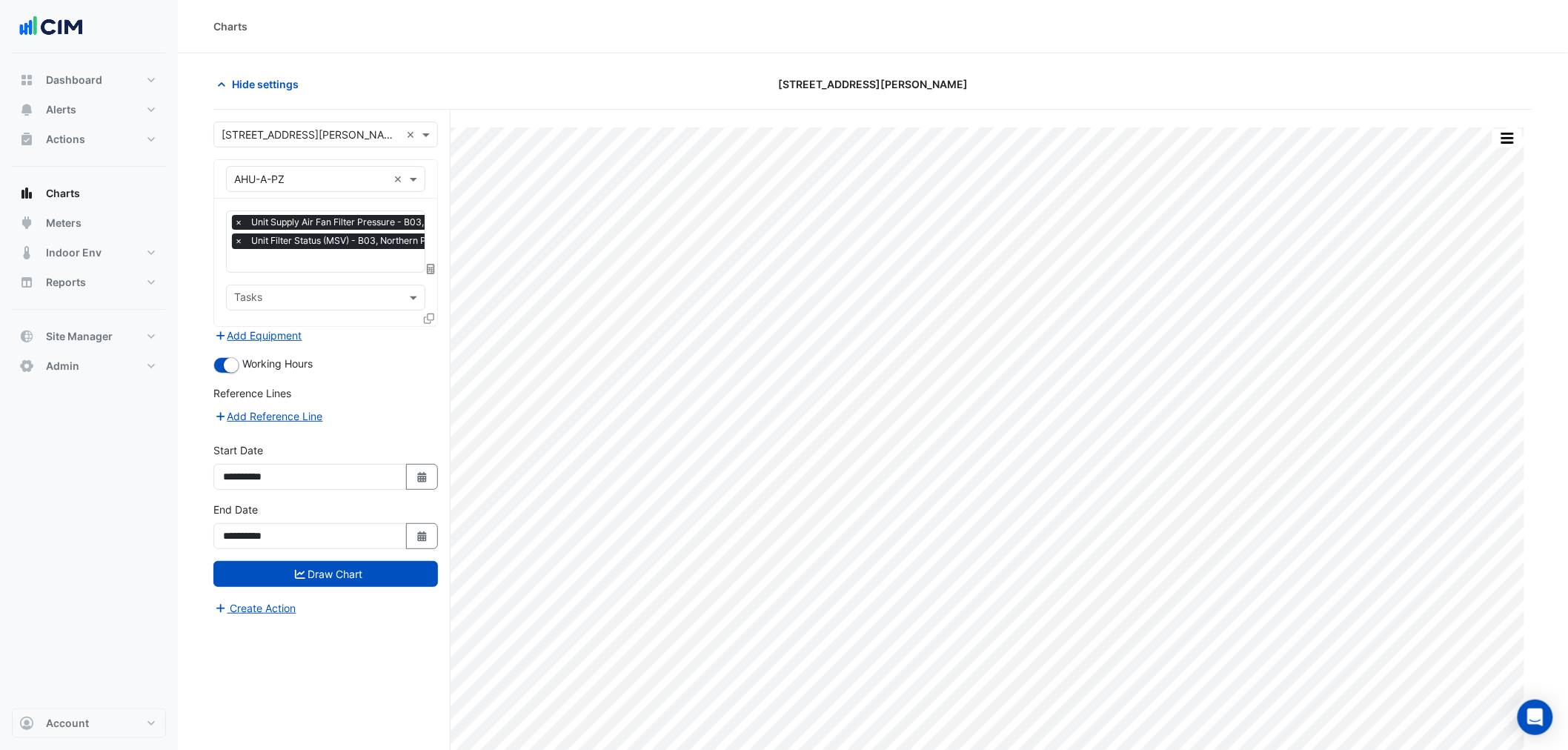
click at [301, 260] on input "text" at bounding box center [375, 262] width 283 height 16
type input "*****"
click at [300, 259] on input "*****" at bounding box center [368, 262] width 283 height 16
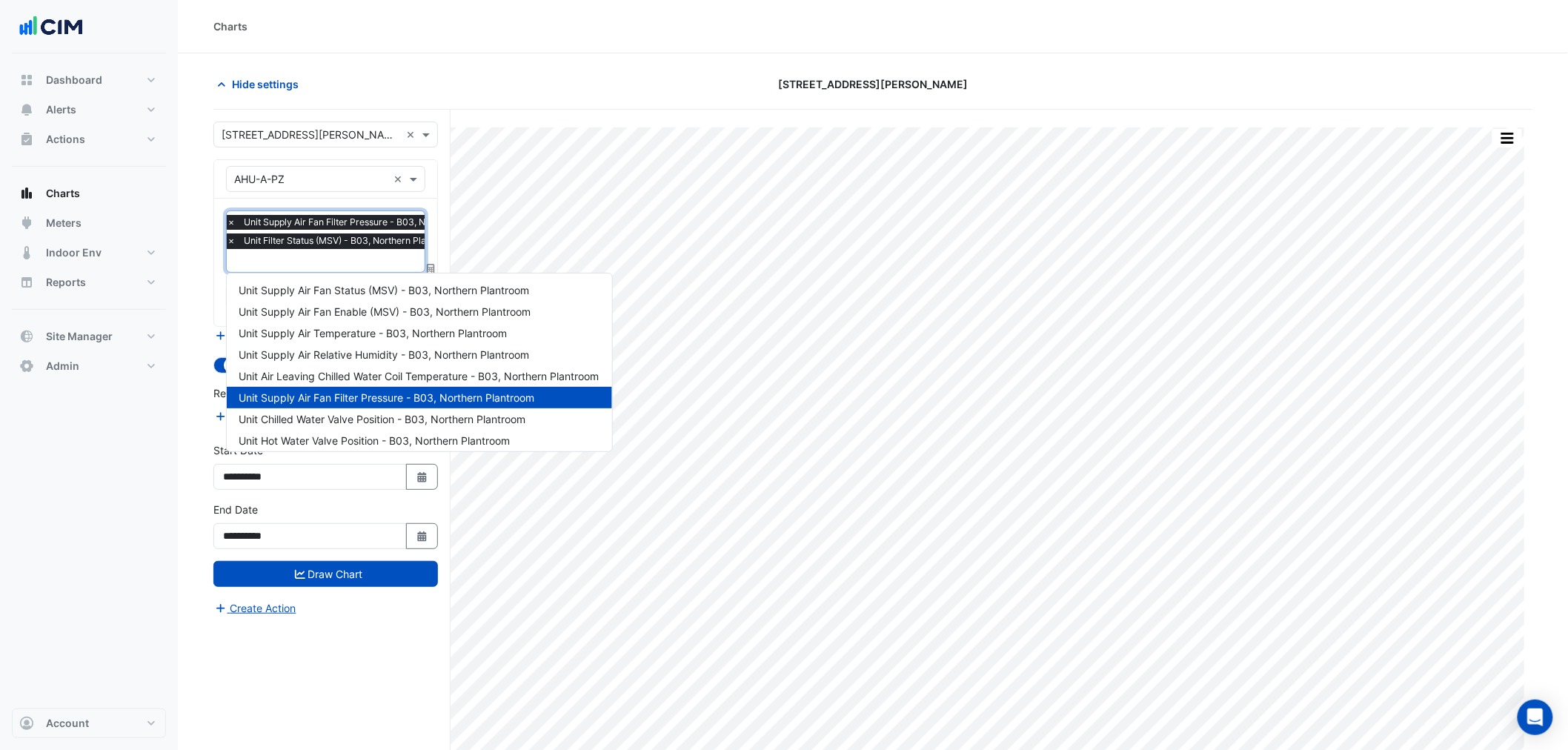
click at [464, 19] on div "Charts" at bounding box center [873, 26] width 1320 height 16
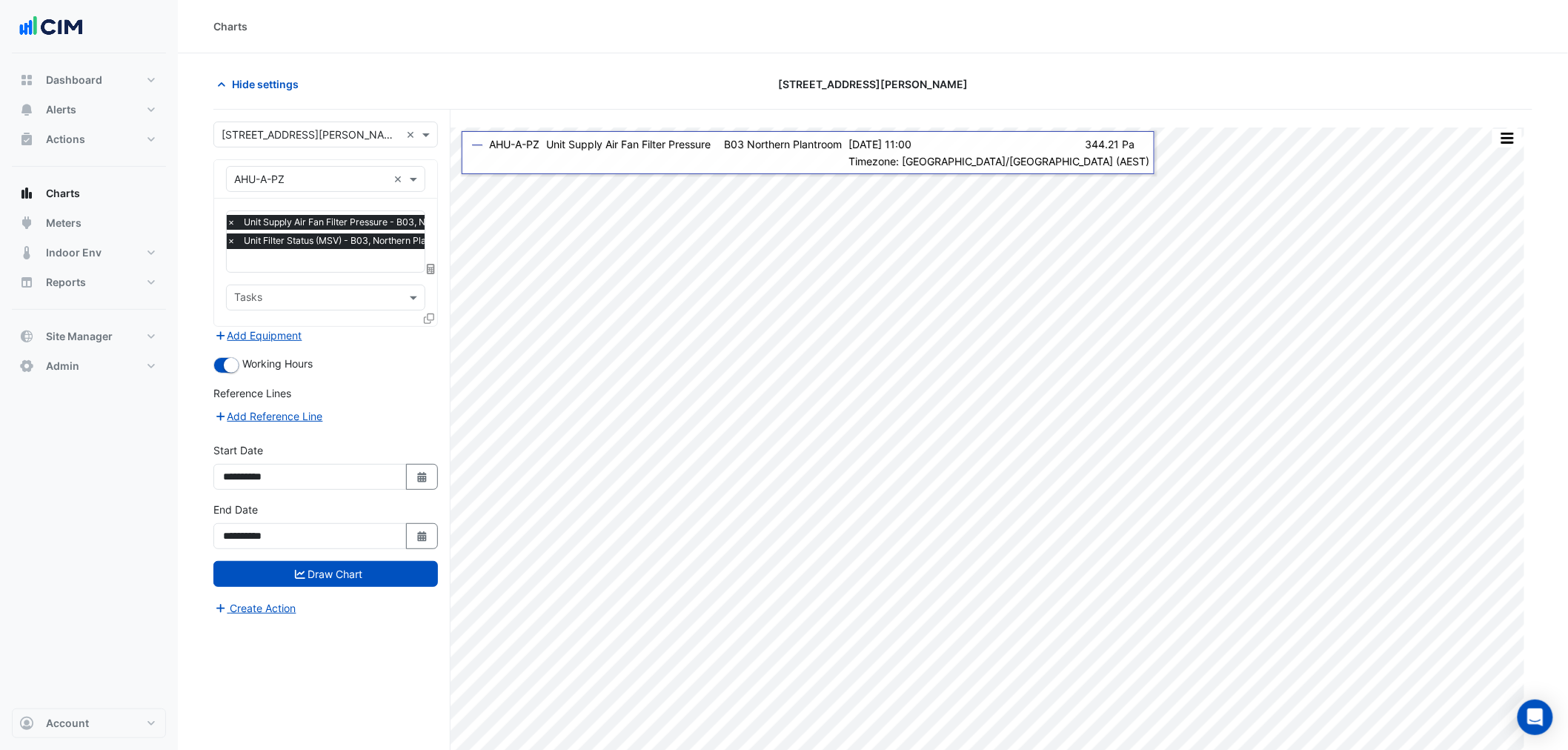
click at [432, 323] on div at bounding box center [431, 321] width 13 height 21
click at [283, 335] on button "Add Equipment" at bounding box center [258, 335] width 90 height 17
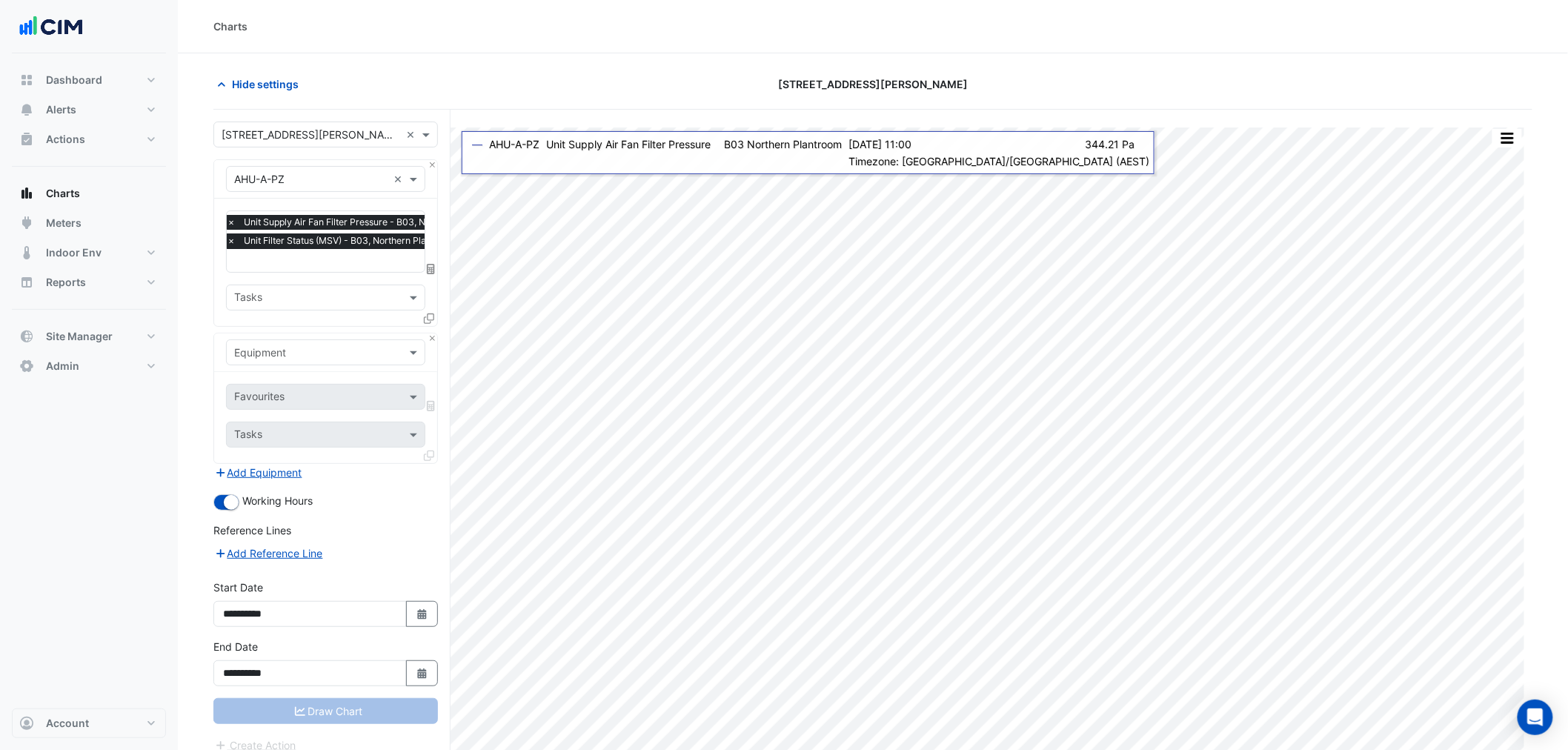
click at [287, 357] on input "text" at bounding box center [311, 353] width 153 height 16
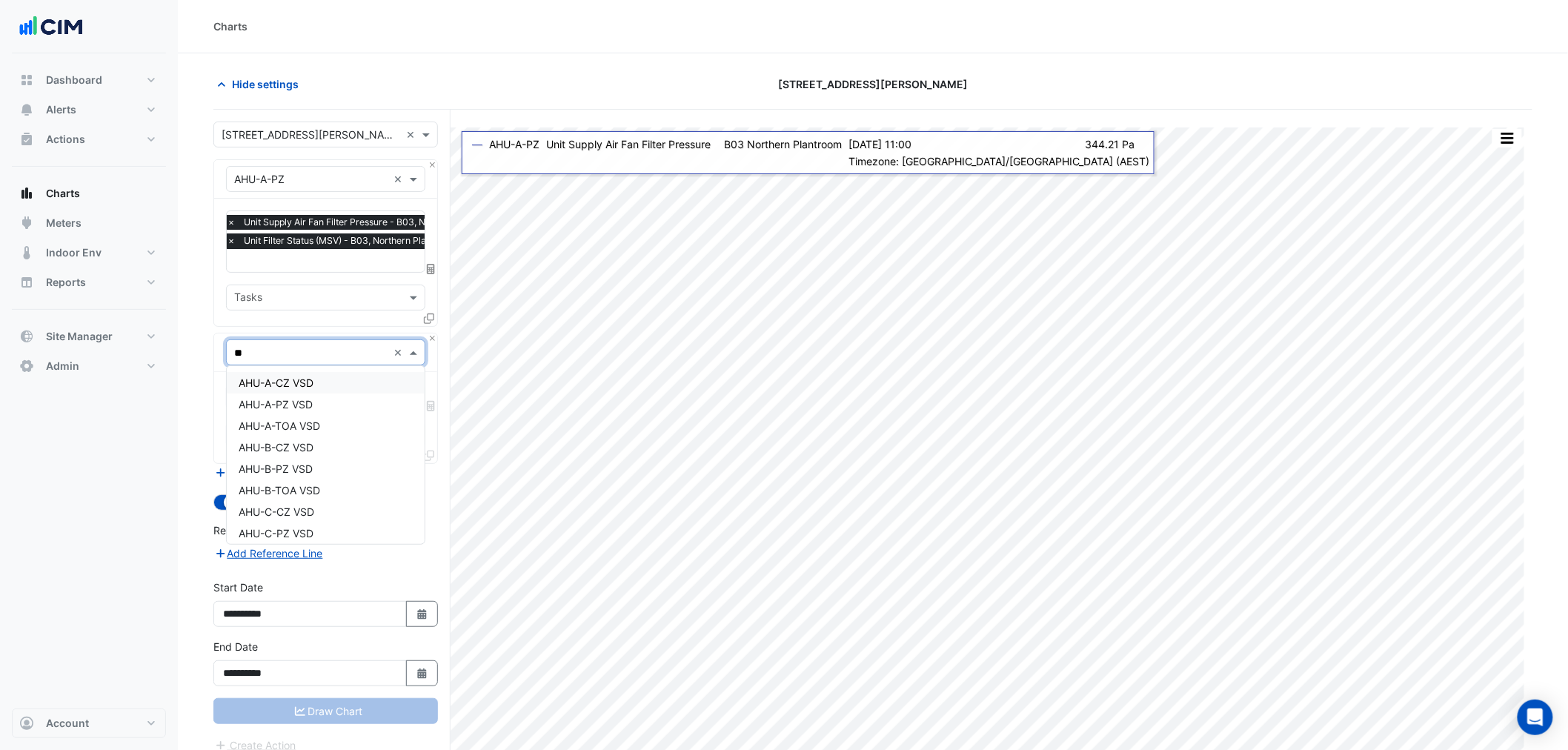
type input "***"
click at [320, 405] on div "AHU-A-PZ VSD" at bounding box center [326, 404] width 198 height 21
click at [308, 390] on input "text" at bounding box center [309, 398] width 149 height 16
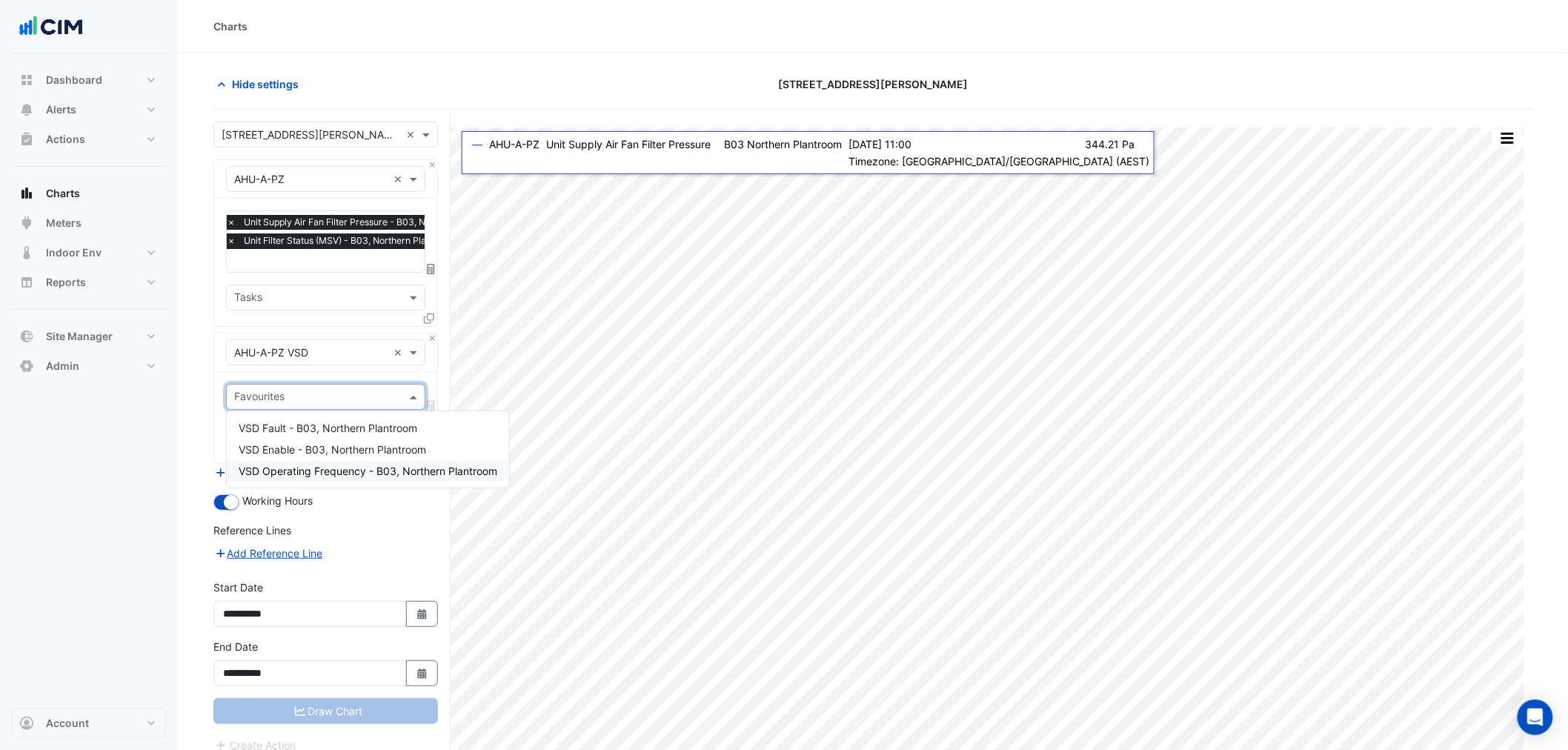
click at [366, 468] on span "VSD Operating Frequency - B03, Northern Plantroom" at bounding box center [367, 470] width 258 height 12
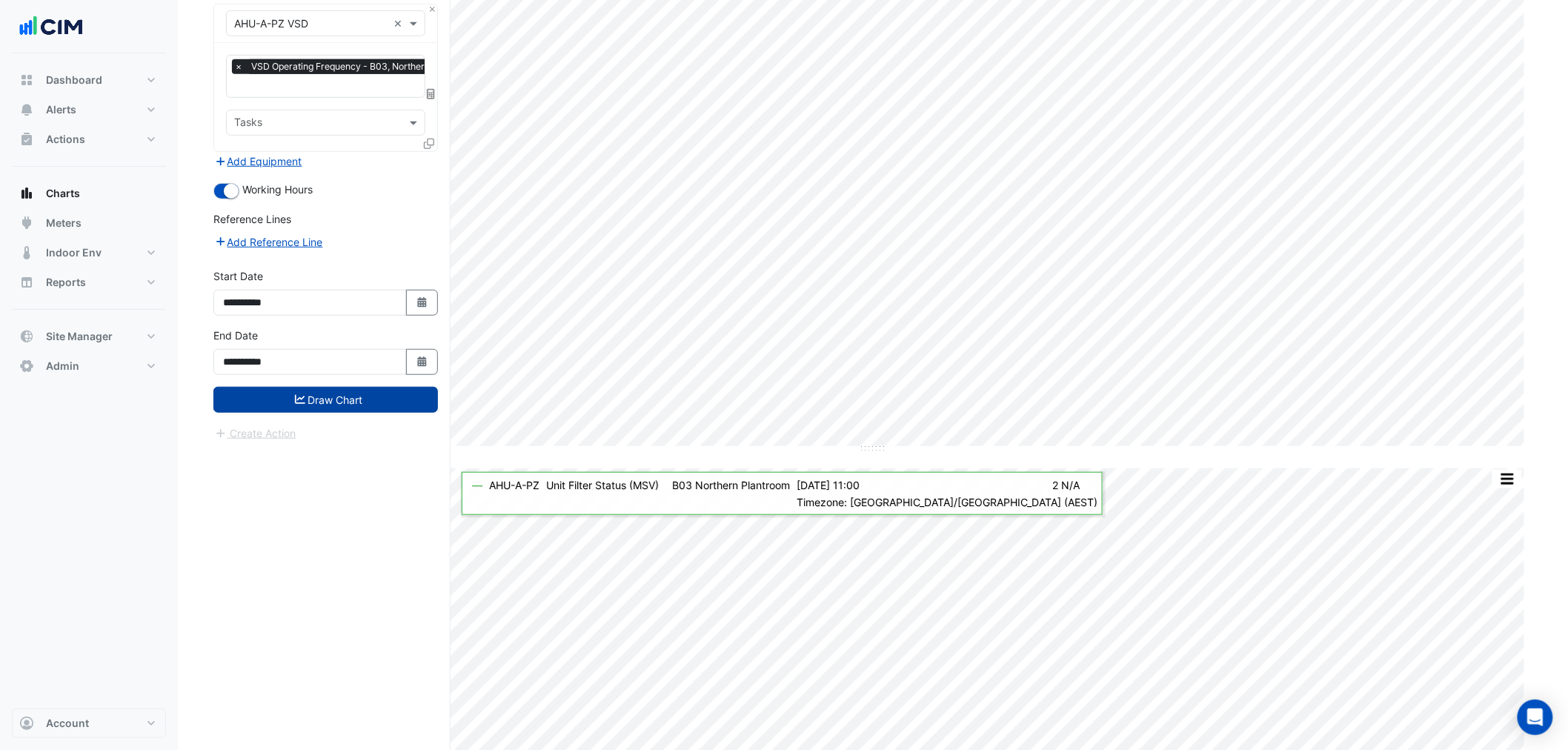
click at [376, 389] on button "Draw Chart" at bounding box center [326, 399] width 224 height 26
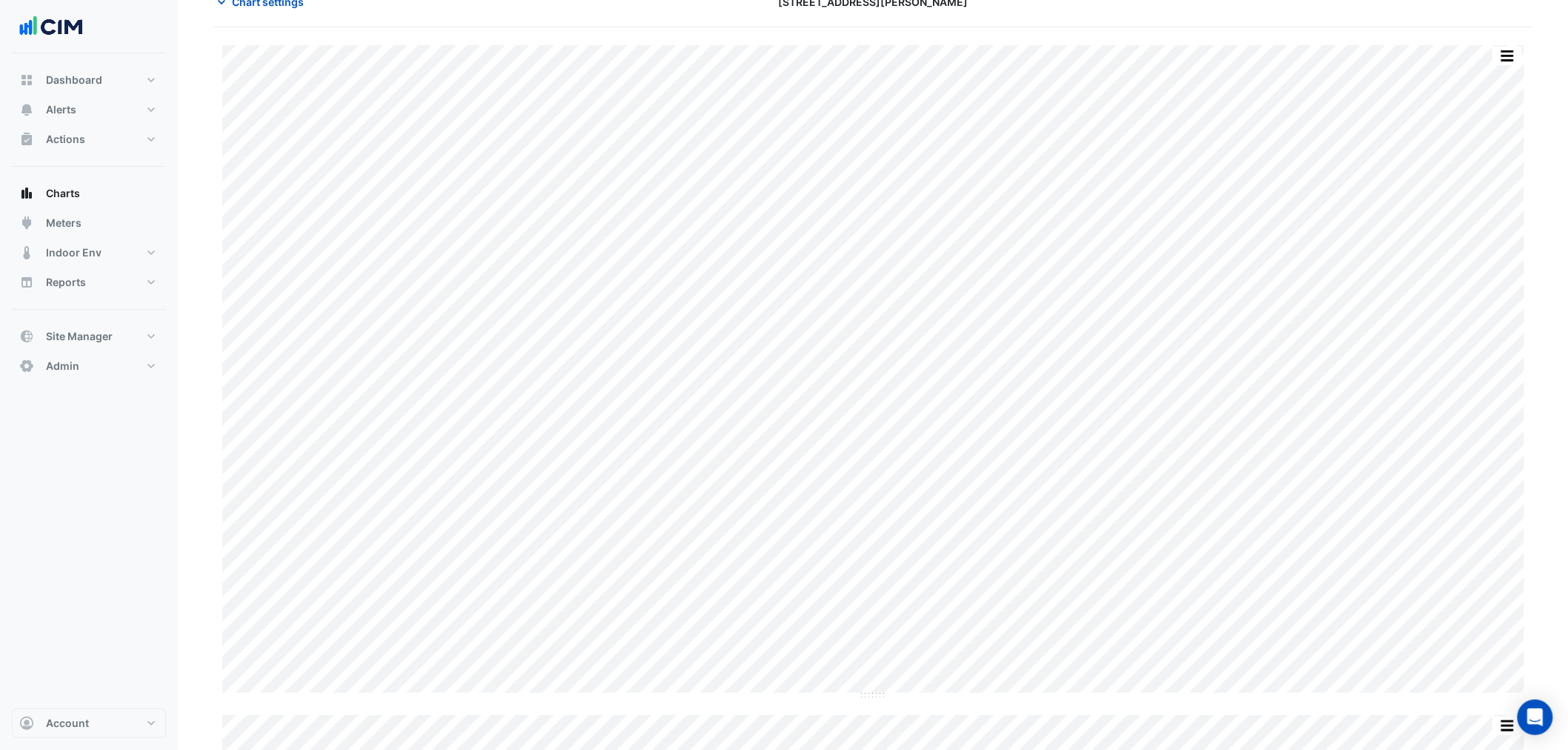
scroll to position [164, 0]
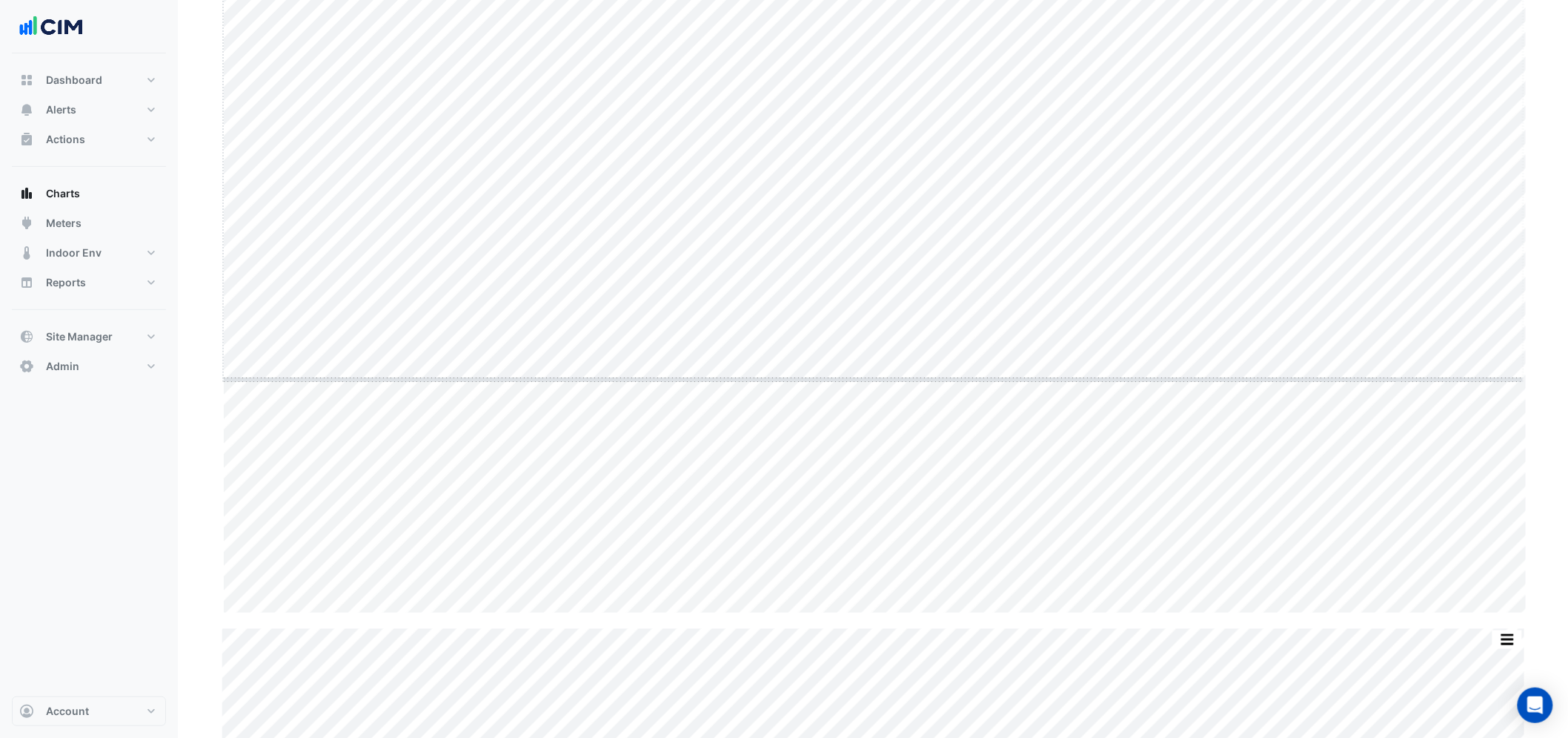
drag, startPoint x: 865, startPoint y: 614, endPoint x: 848, endPoint y: 360, distance: 254.6
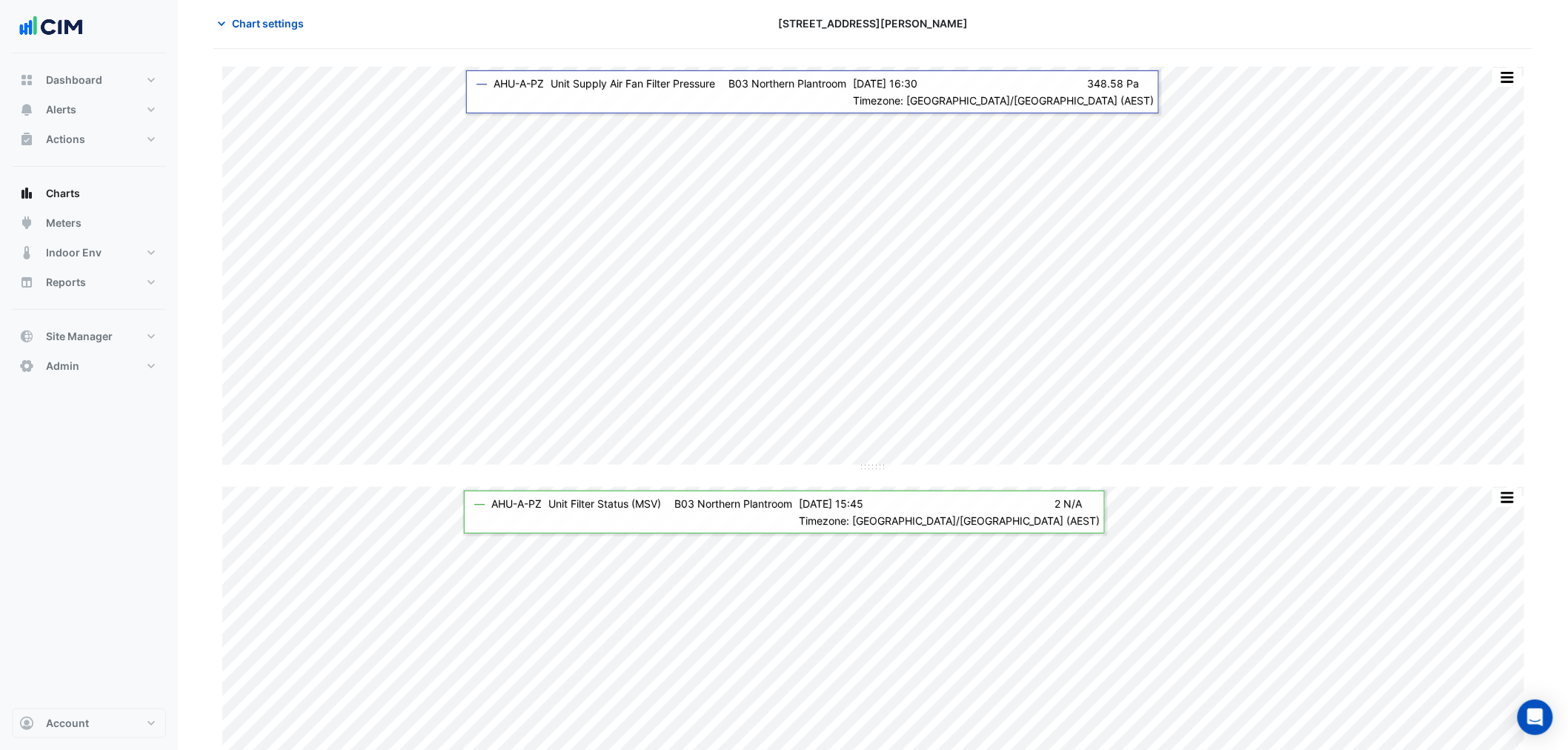
scroll to position [0, 0]
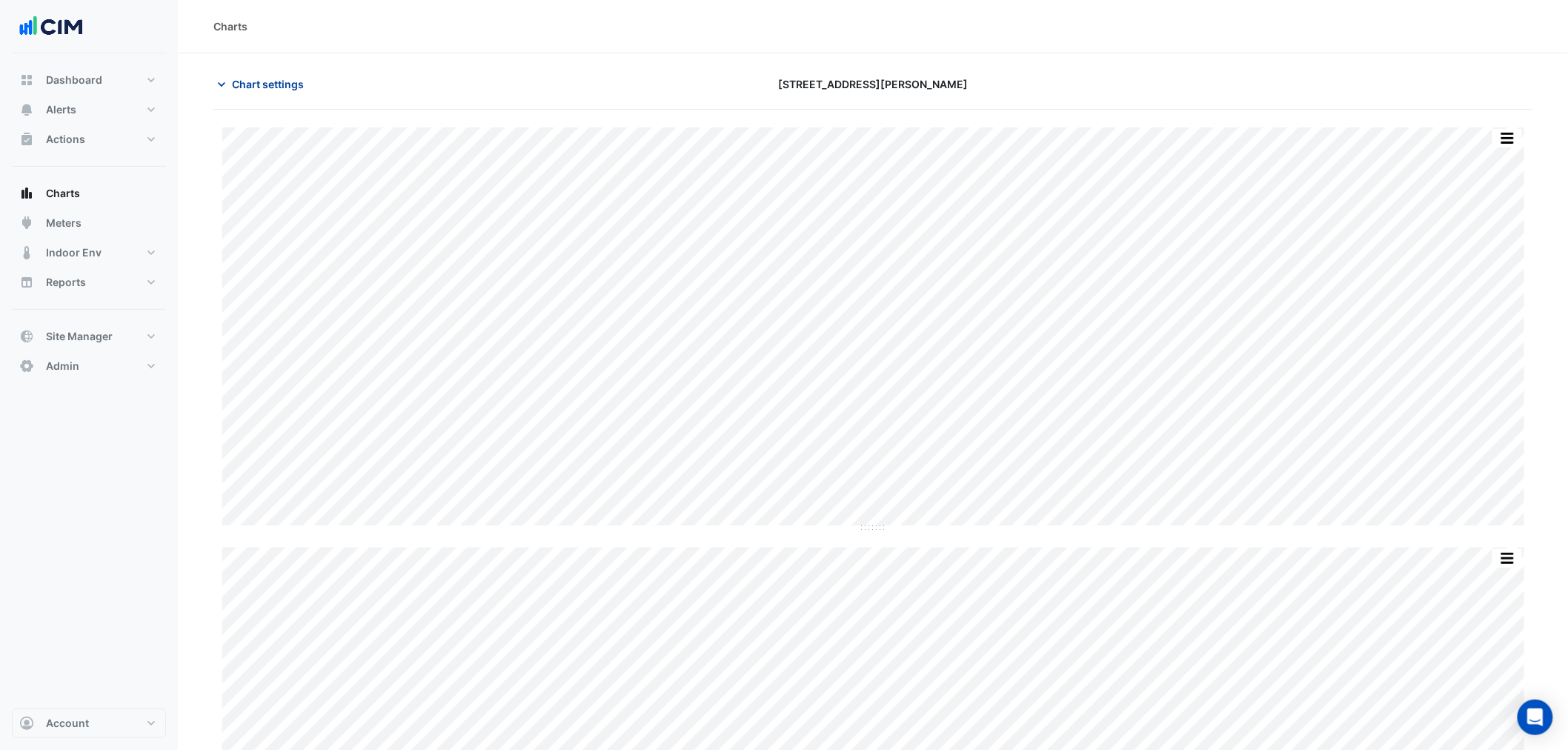
click at [296, 75] on button "Chart settings" at bounding box center [263, 83] width 100 height 26
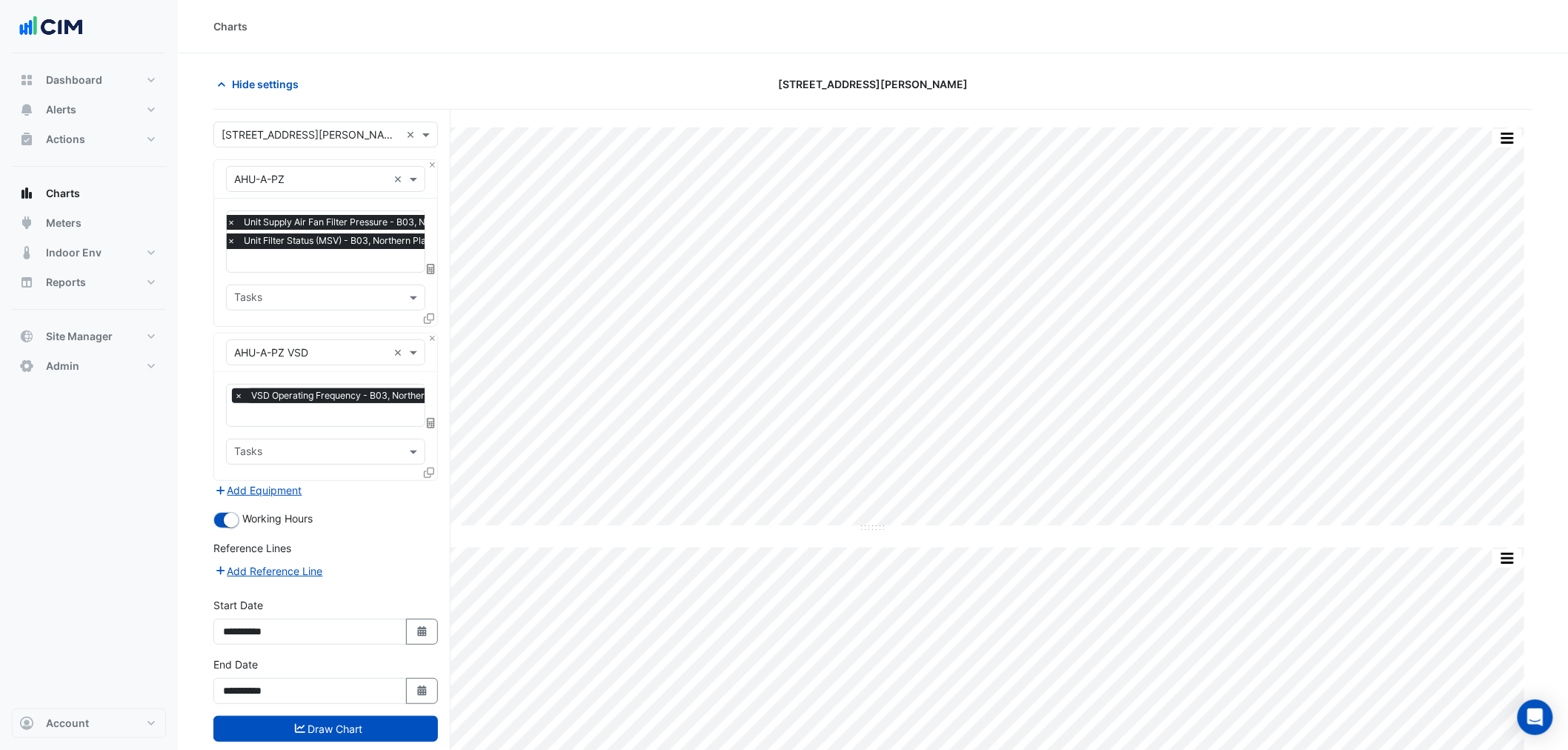
click at [233, 238] on span "×" at bounding box center [231, 241] width 13 height 15
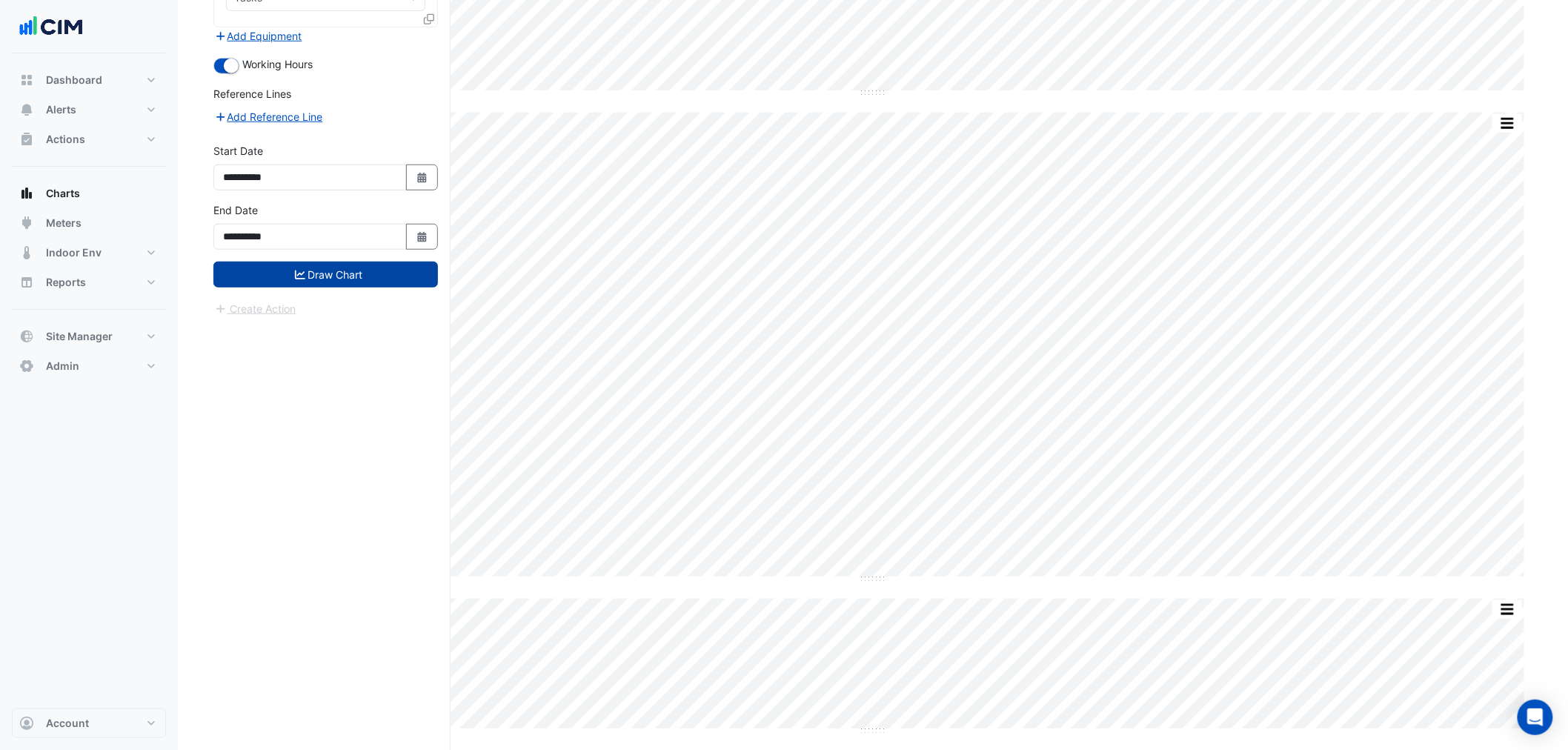
click at [369, 270] on button "Draw Chart" at bounding box center [326, 274] width 224 height 26
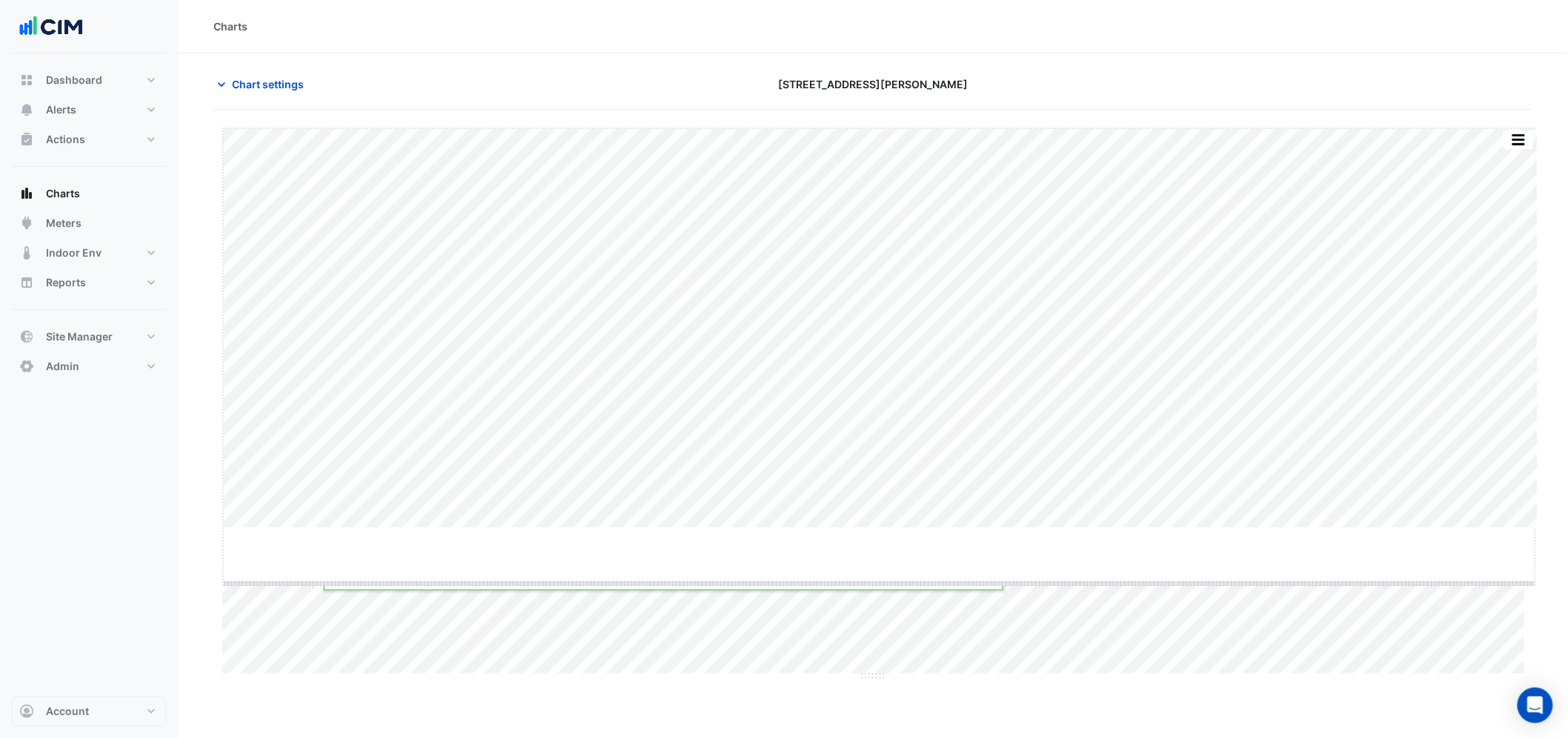
drag, startPoint x: 881, startPoint y: 527, endPoint x: 886, endPoint y: 584, distance: 57.2
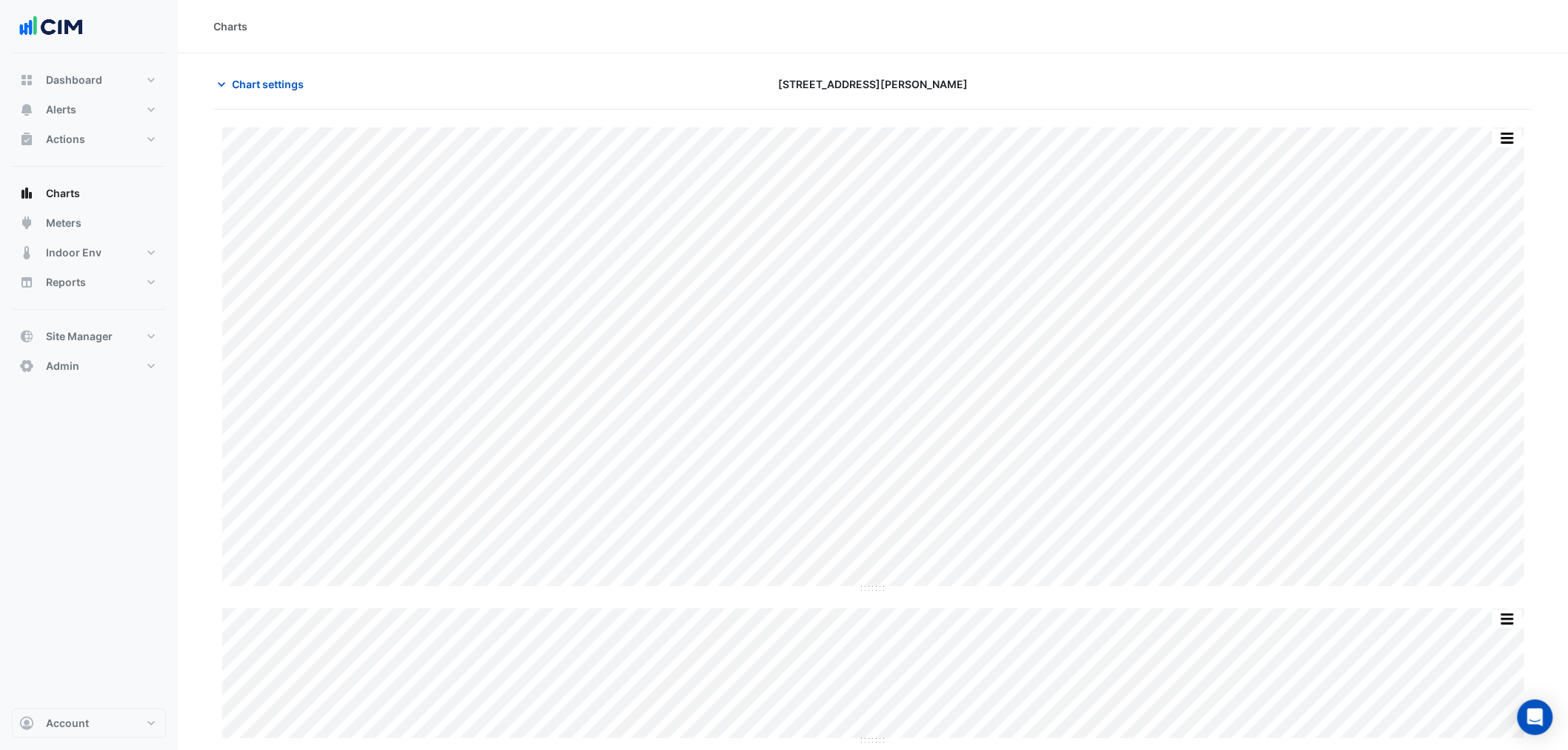
click at [1117, 571] on div "Split by Equip Split by Unit Split None Print Save as JPEG Save as PNG Pivot Da…" at bounding box center [873, 434] width 1320 height 615
click at [299, 92] on button "Chart settings" at bounding box center [263, 83] width 100 height 26
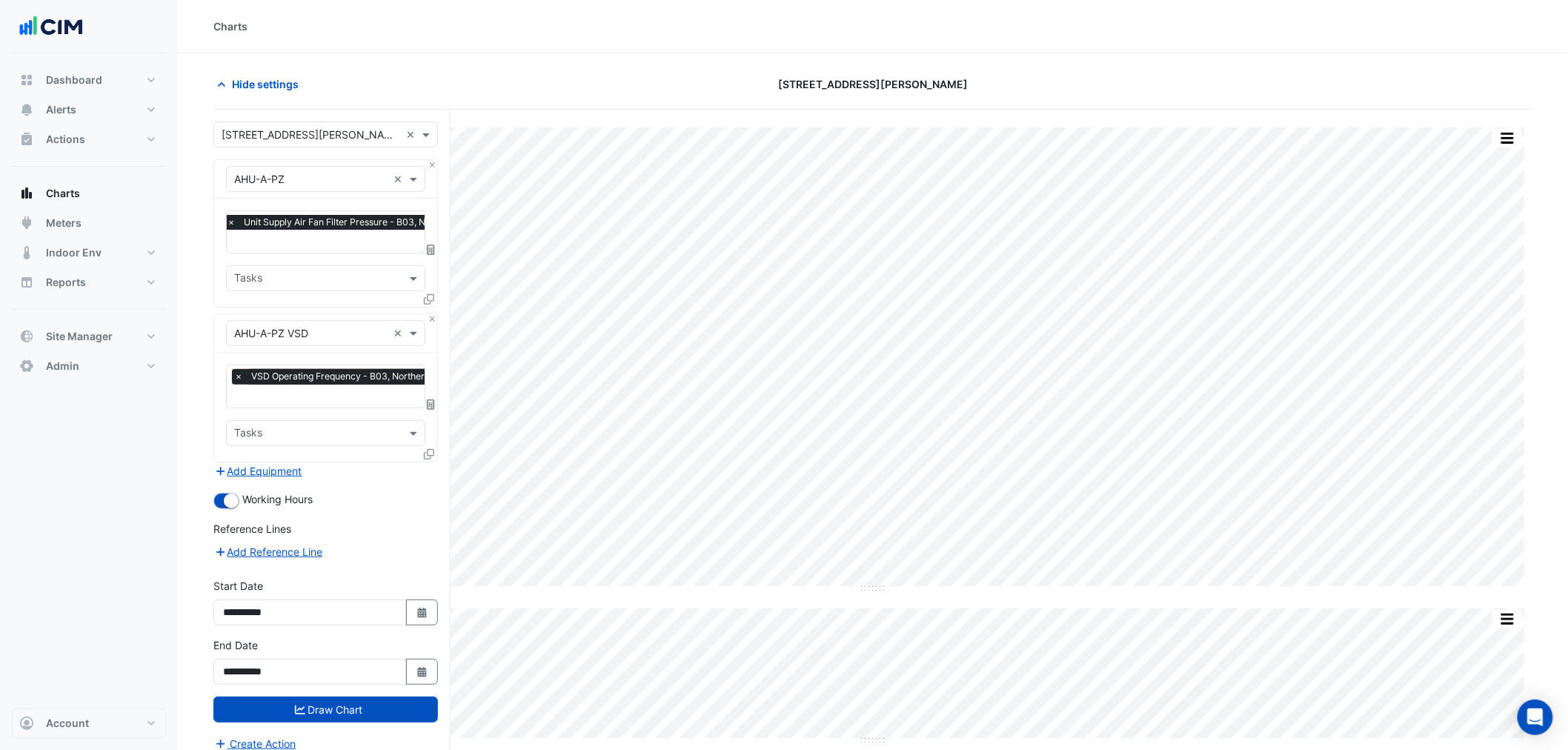
click at [319, 245] on input "text" at bounding box center [368, 243] width 283 height 16
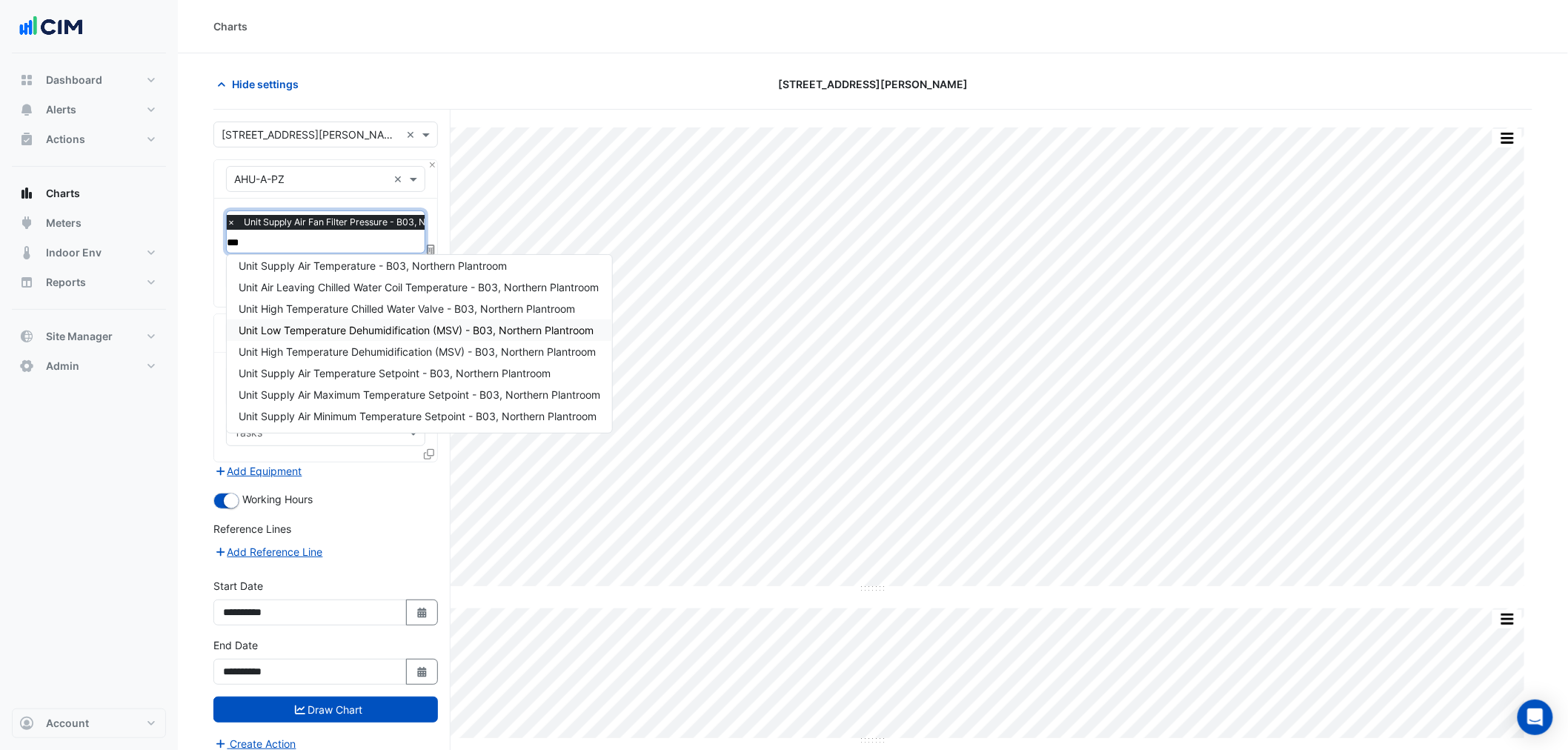
scroll to position [5, 0]
type input "******"
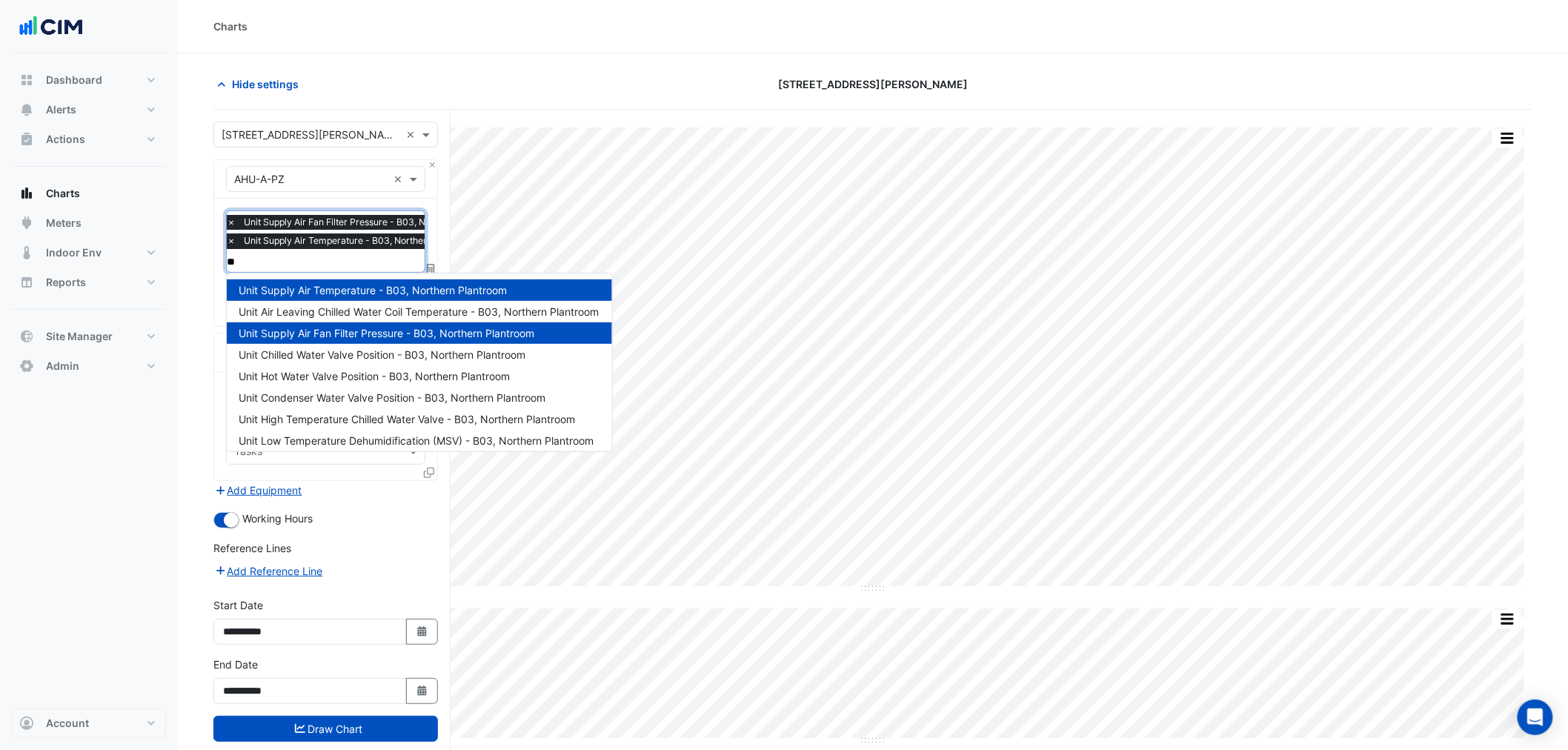
type input "***"
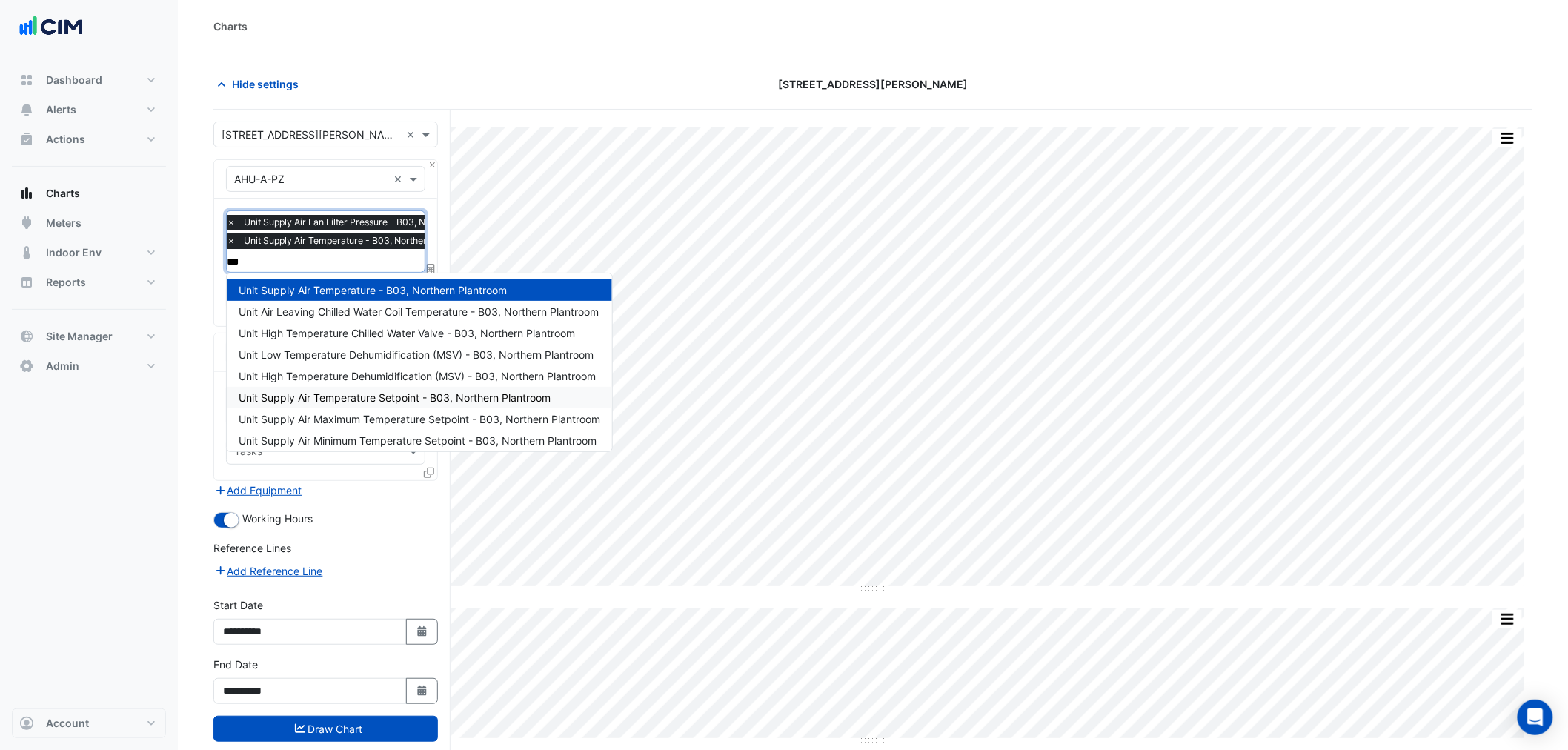
click at [450, 400] on span "Unit Supply Air Temperature Setpoint - B03, Northern Plantroom" at bounding box center [394, 397] width 312 height 12
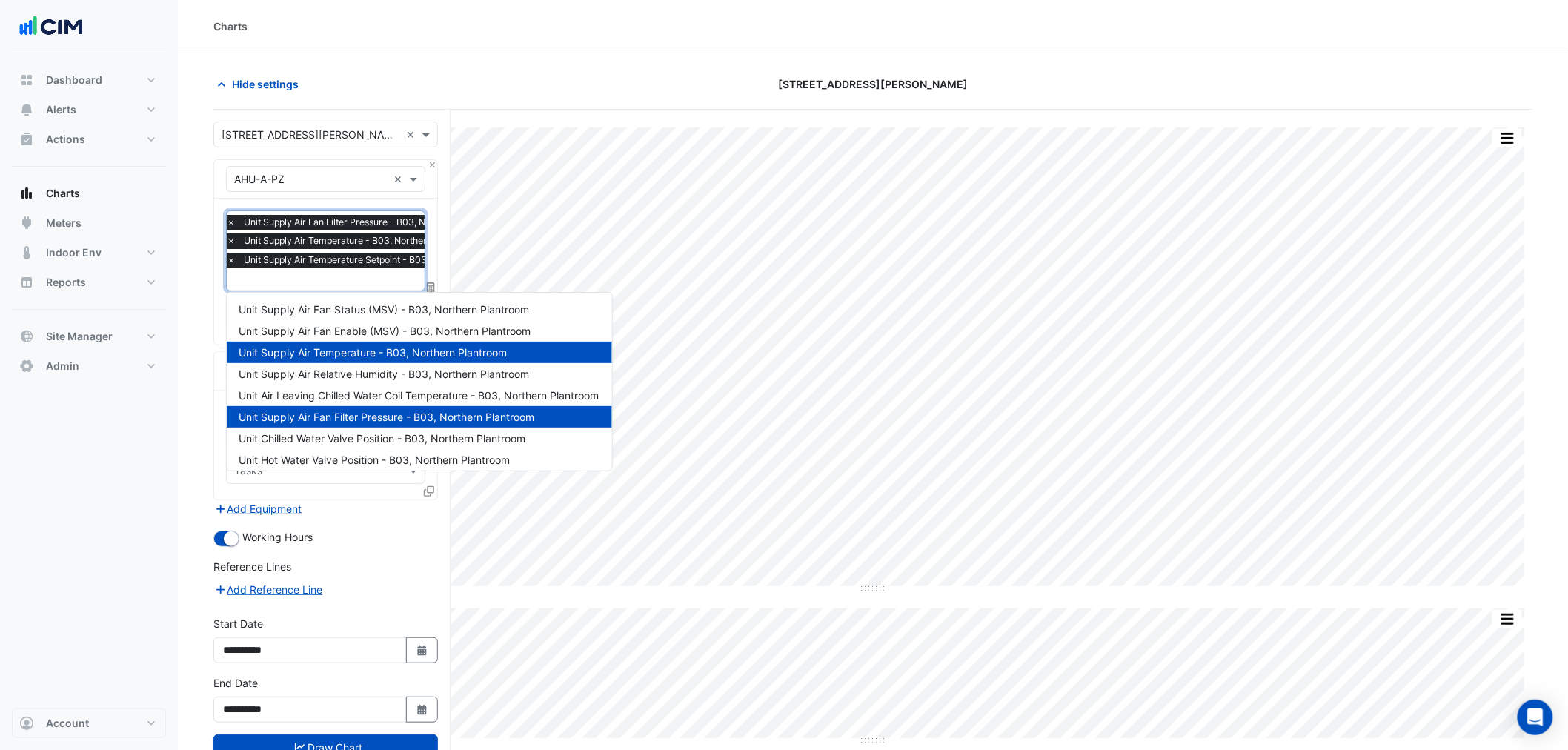
click at [380, 274] on input "text" at bounding box center [375, 281] width 295 height 16
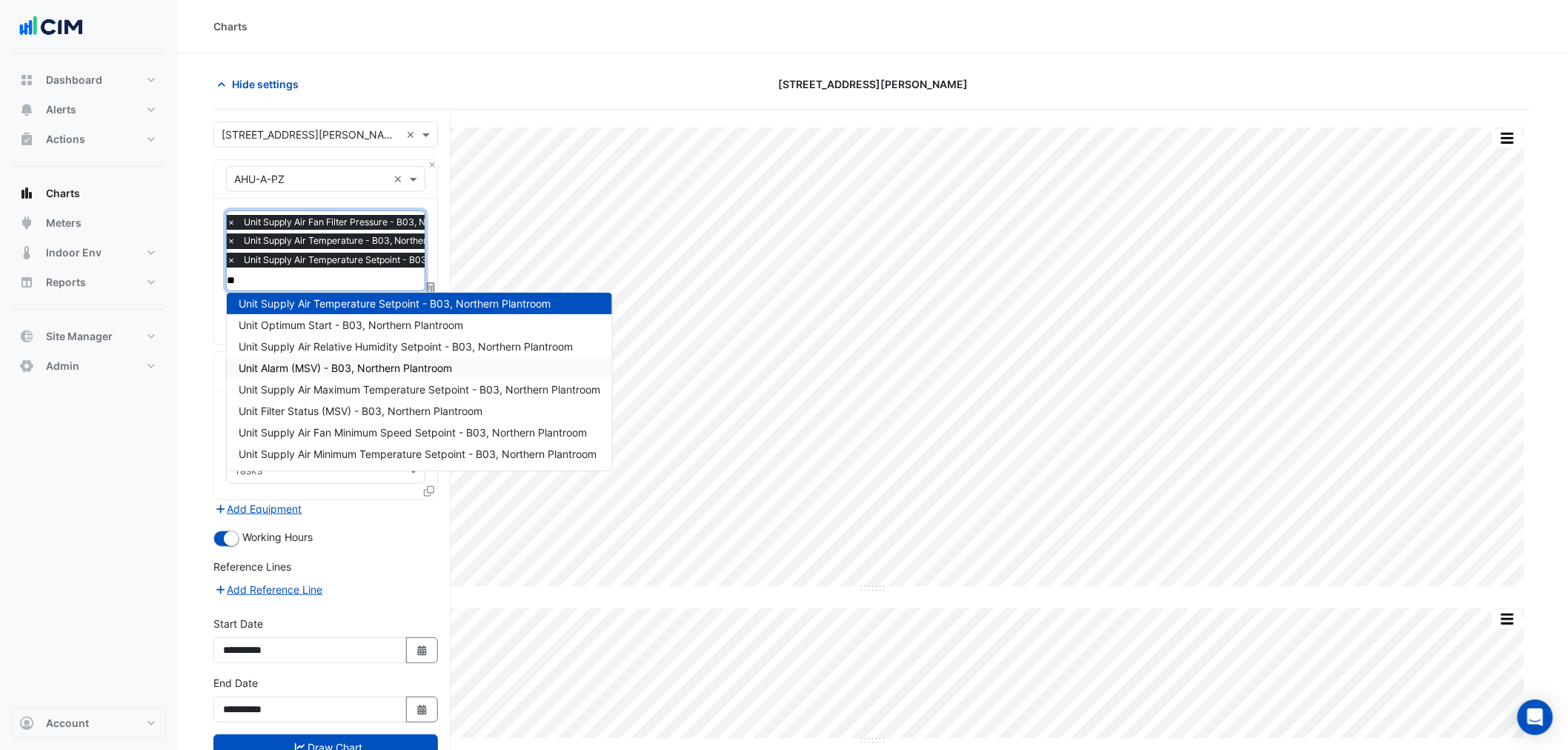
scroll to position [0, 0]
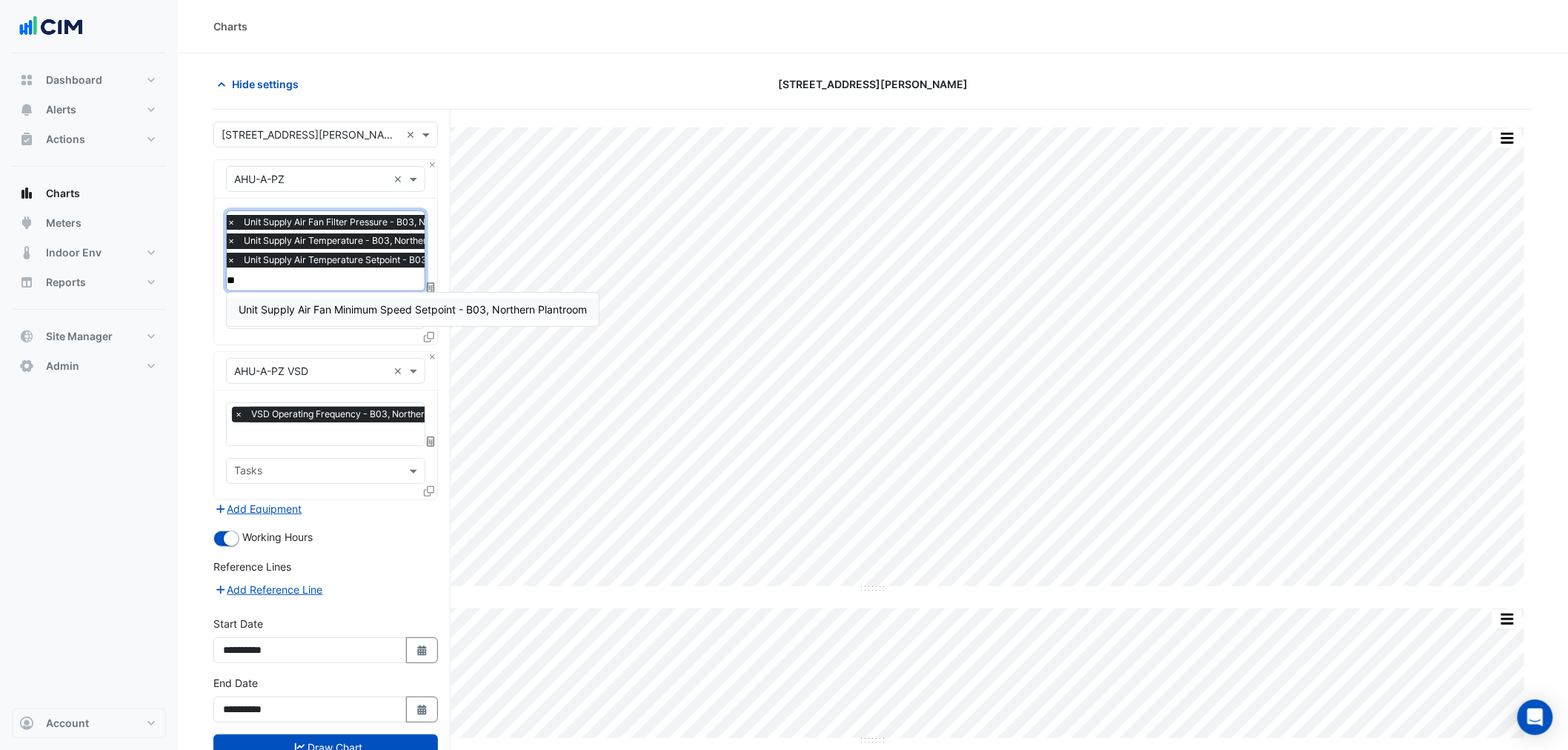
type input "*"
type input "****"
click at [369, 297] on div "Unit Supply Air Fan Frequency Setpoint - B03, Northern Plantroom" at bounding box center [399, 309] width 346 height 33
click at [369, 308] on span "Unit Supply Air Fan Frequency Setpoint - B03, Northern Plantroom" at bounding box center [399, 309] width 323 height 12
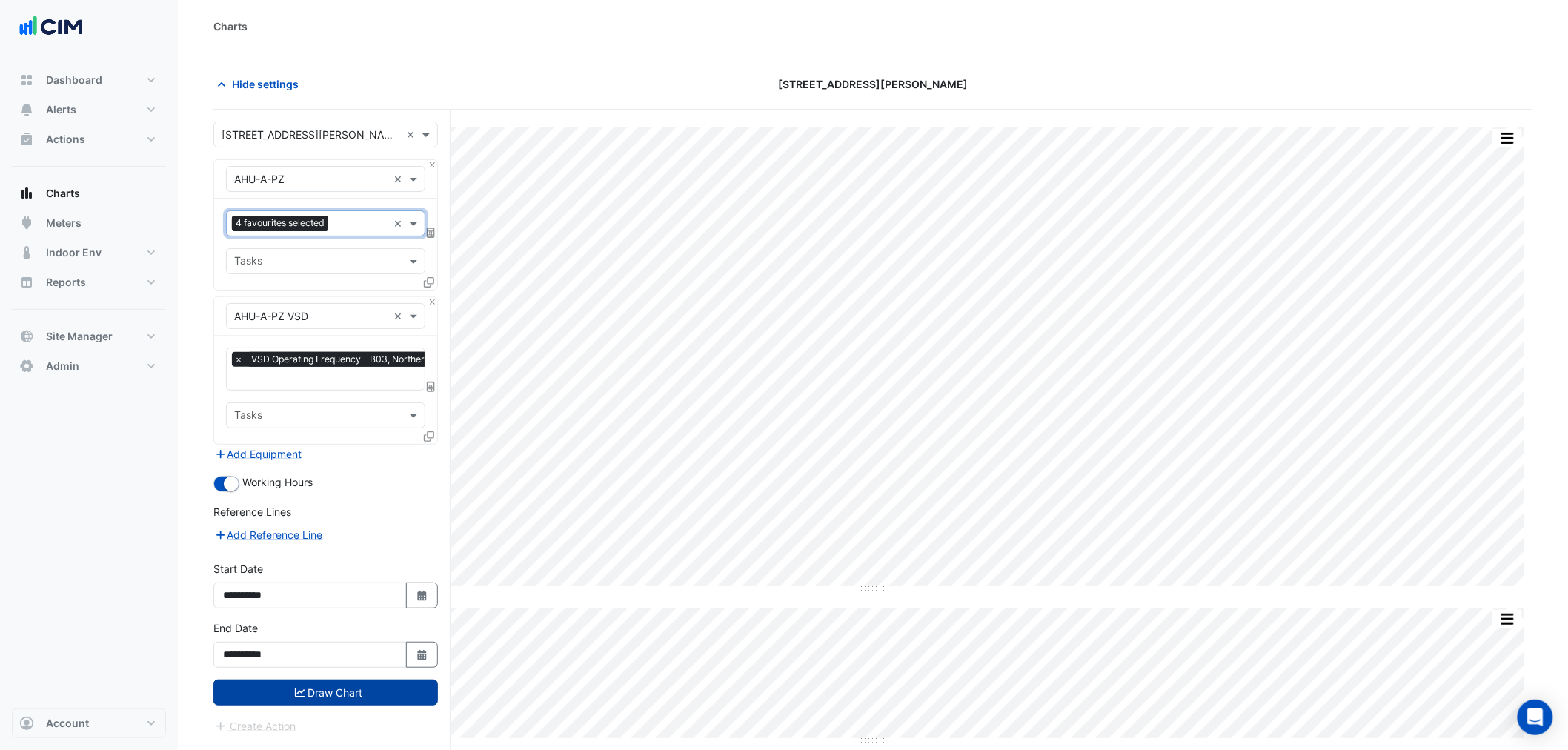
click at [277, 571] on button "Draw Chart" at bounding box center [326, 692] width 224 height 26
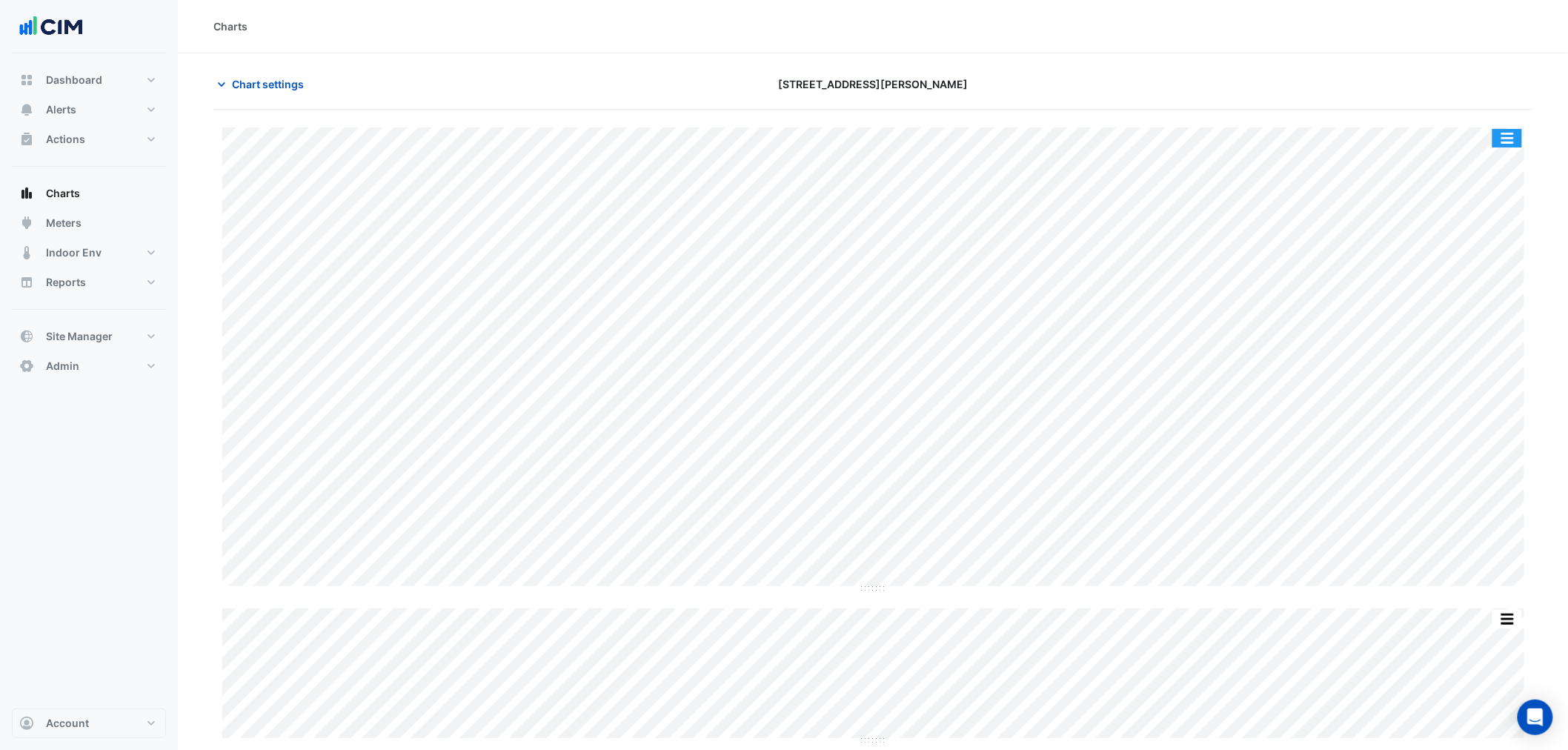
click at [1264, 137] on button "button" at bounding box center [1508, 138] width 30 height 18
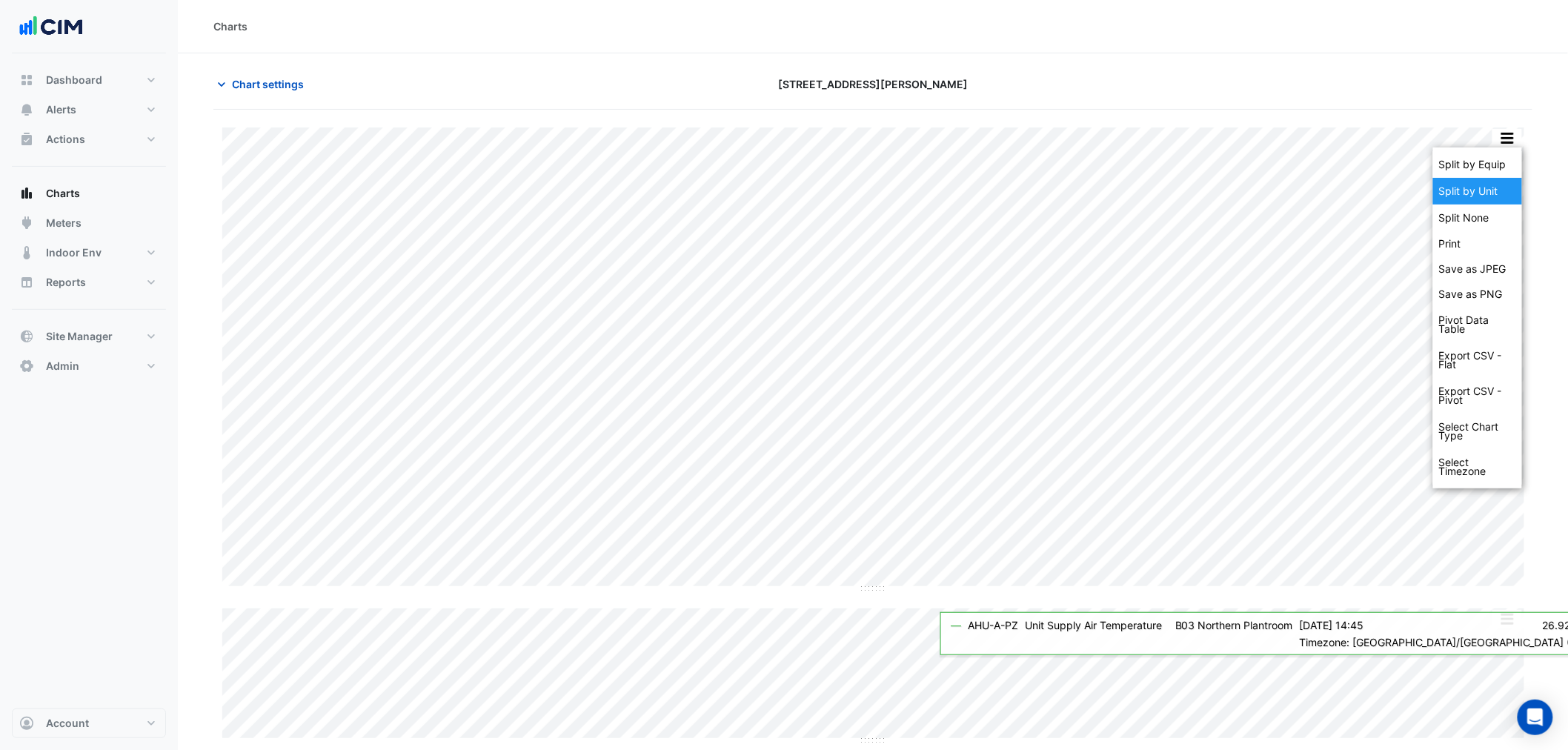
click at [1264, 191] on div "Split by Unit" at bounding box center [1478, 191] width 89 height 26
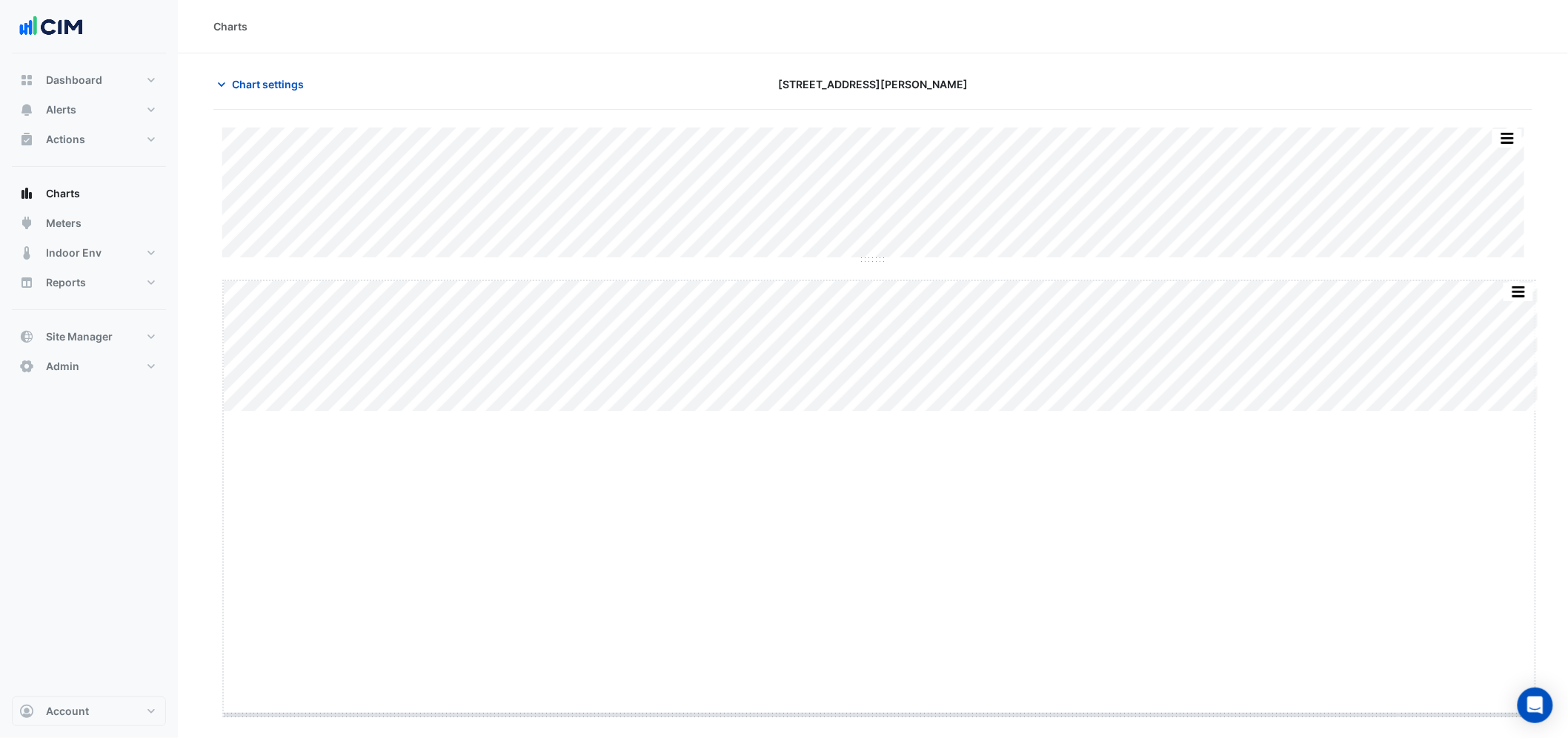
drag, startPoint x: 882, startPoint y: 411, endPoint x: 894, endPoint y: 714, distance: 303.2
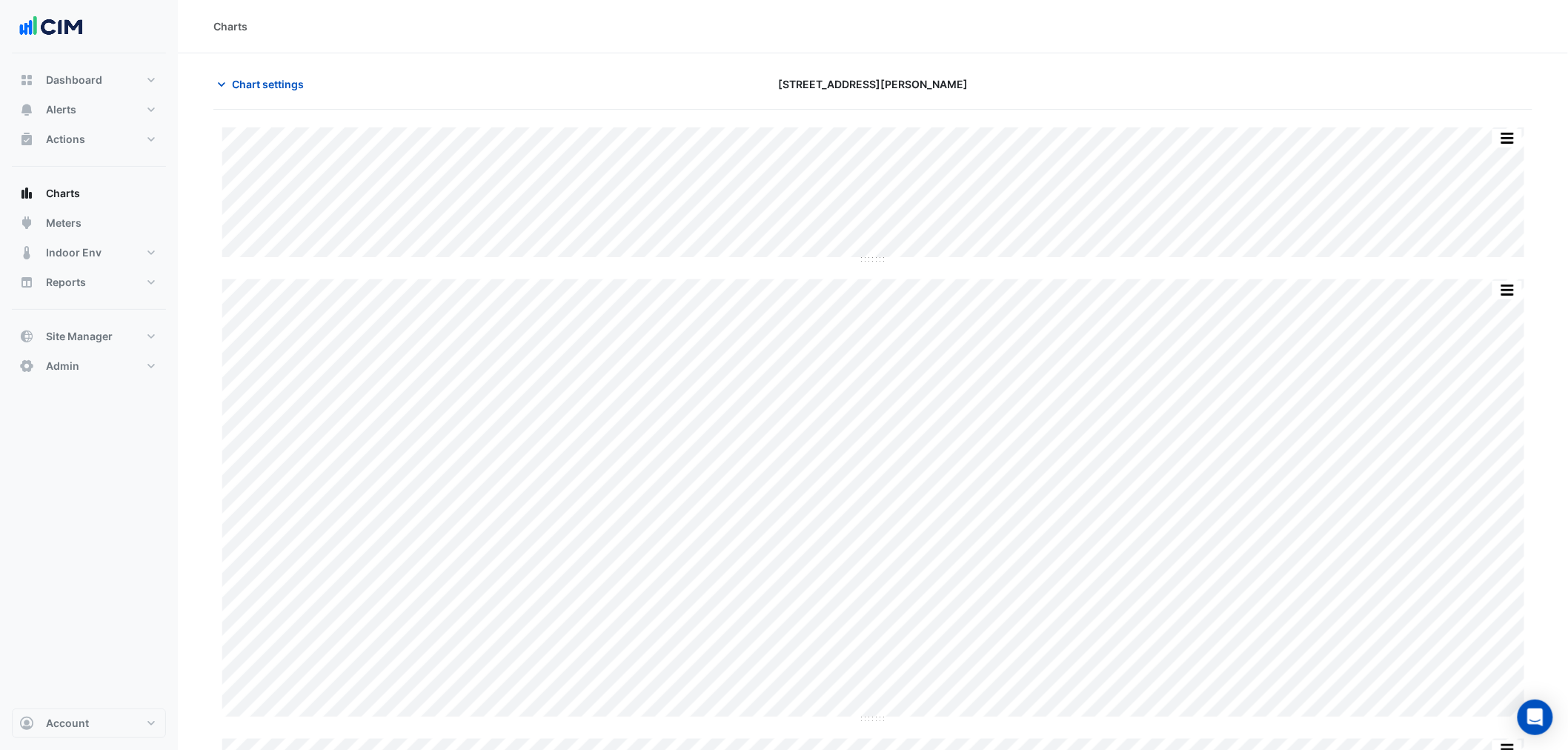
click at [866, 263] on div "Split by Equip Split All Split None Print Save as JPEG Save as PNG Pivot Data T…" at bounding box center [873, 500] width 1320 height 746
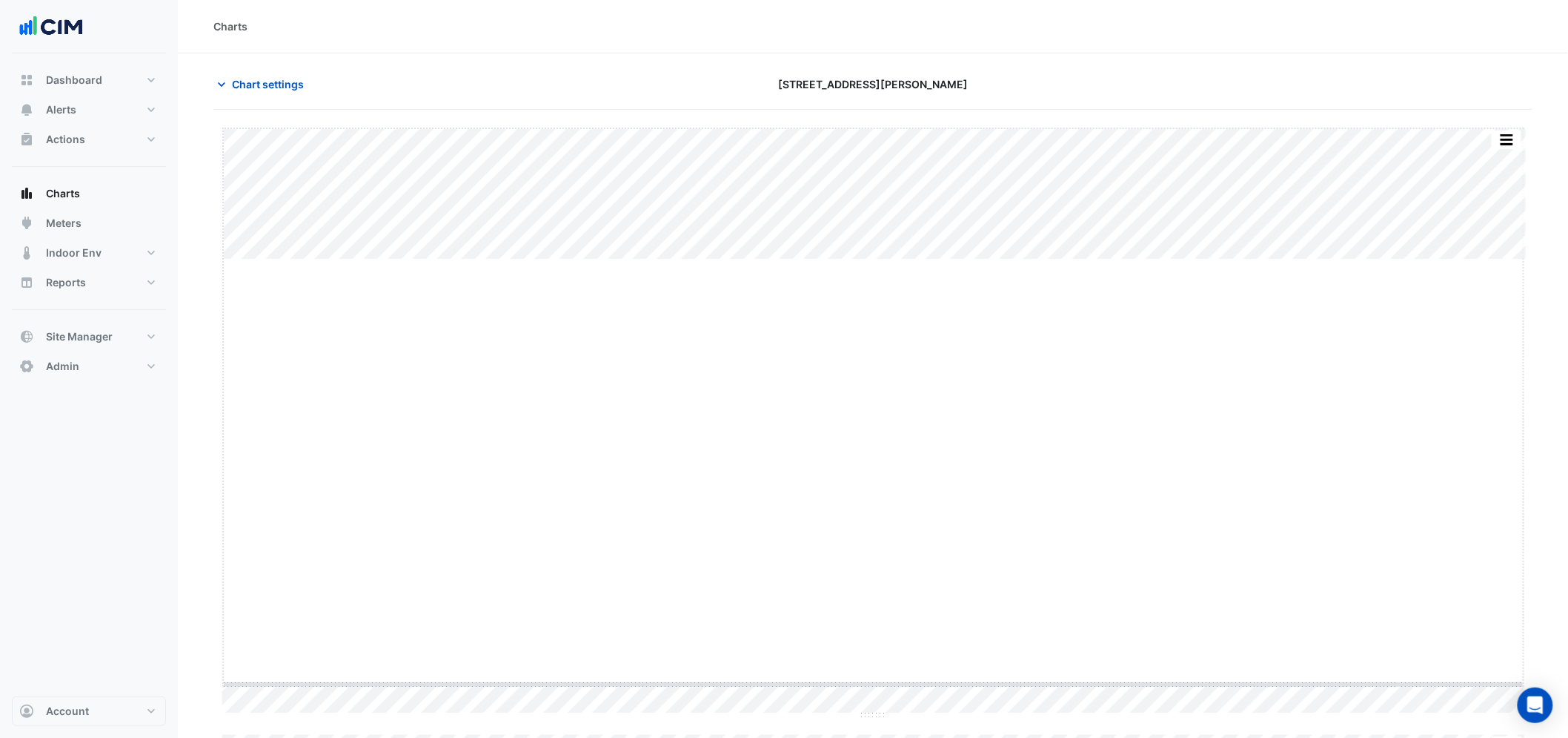
drag, startPoint x: 871, startPoint y: 267, endPoint x: 868, endPoint y: 686, distance: 419.0
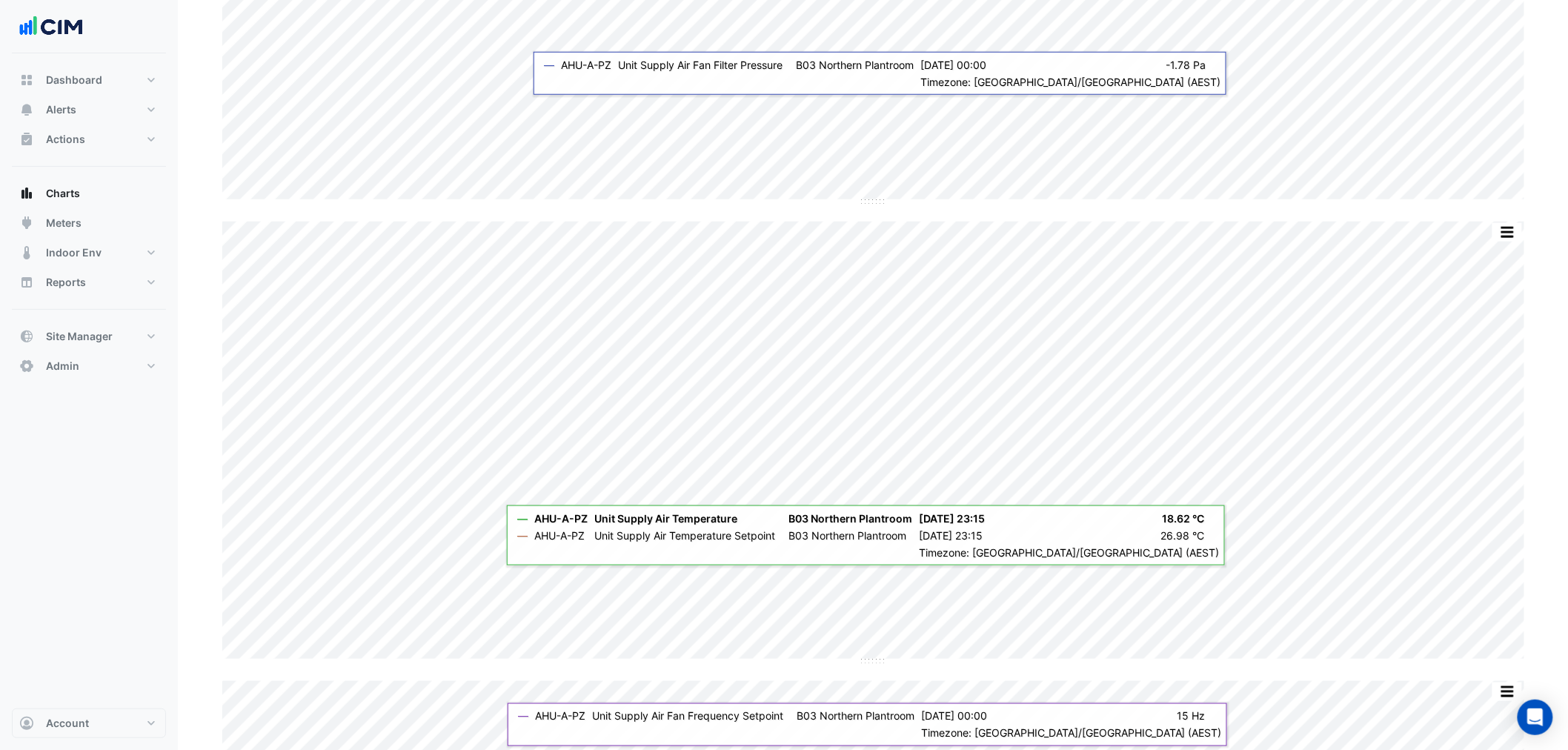
scroll to position [404, 0]
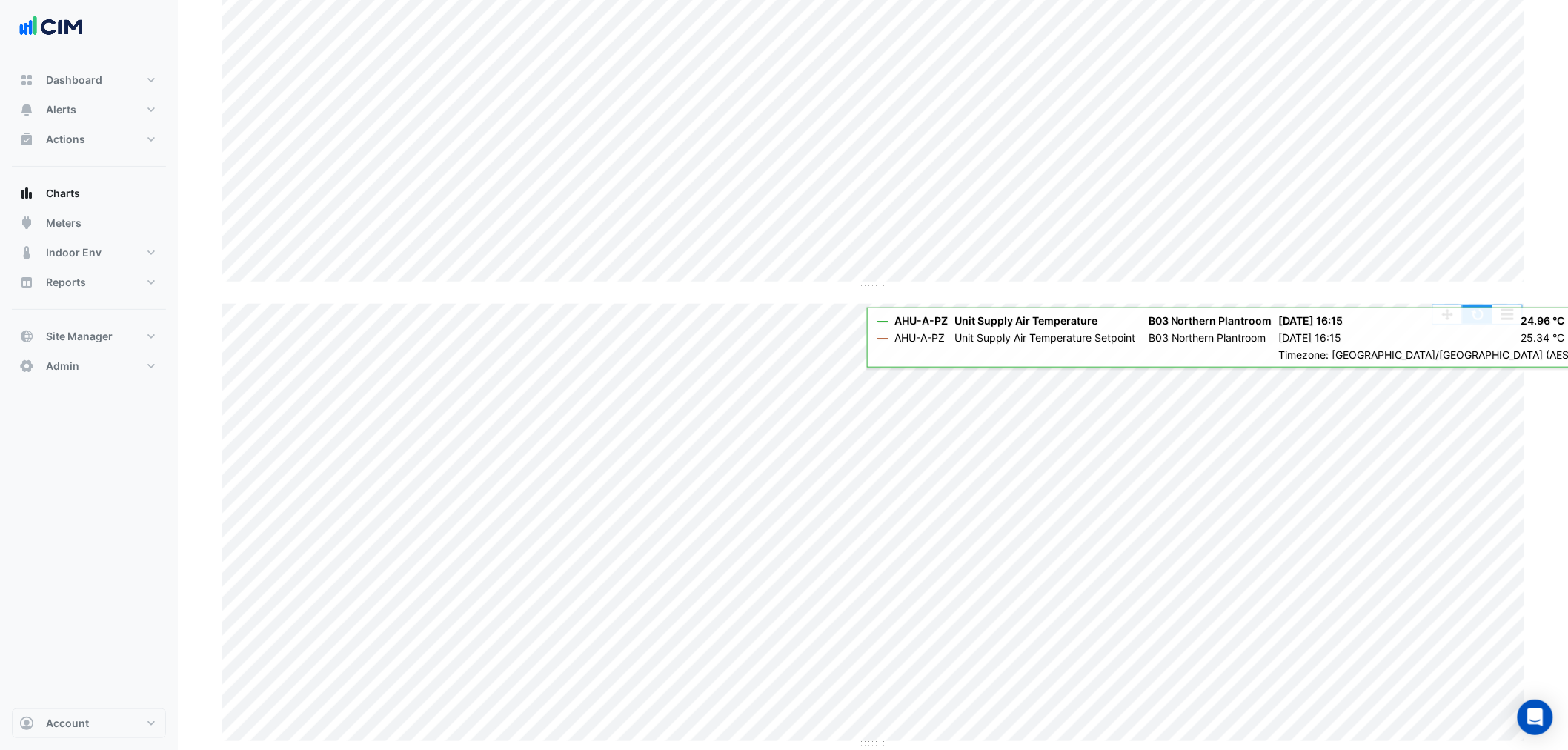
click at [1264, 317] on button "button" at bounding box center [1478, 314] width 30 height 18
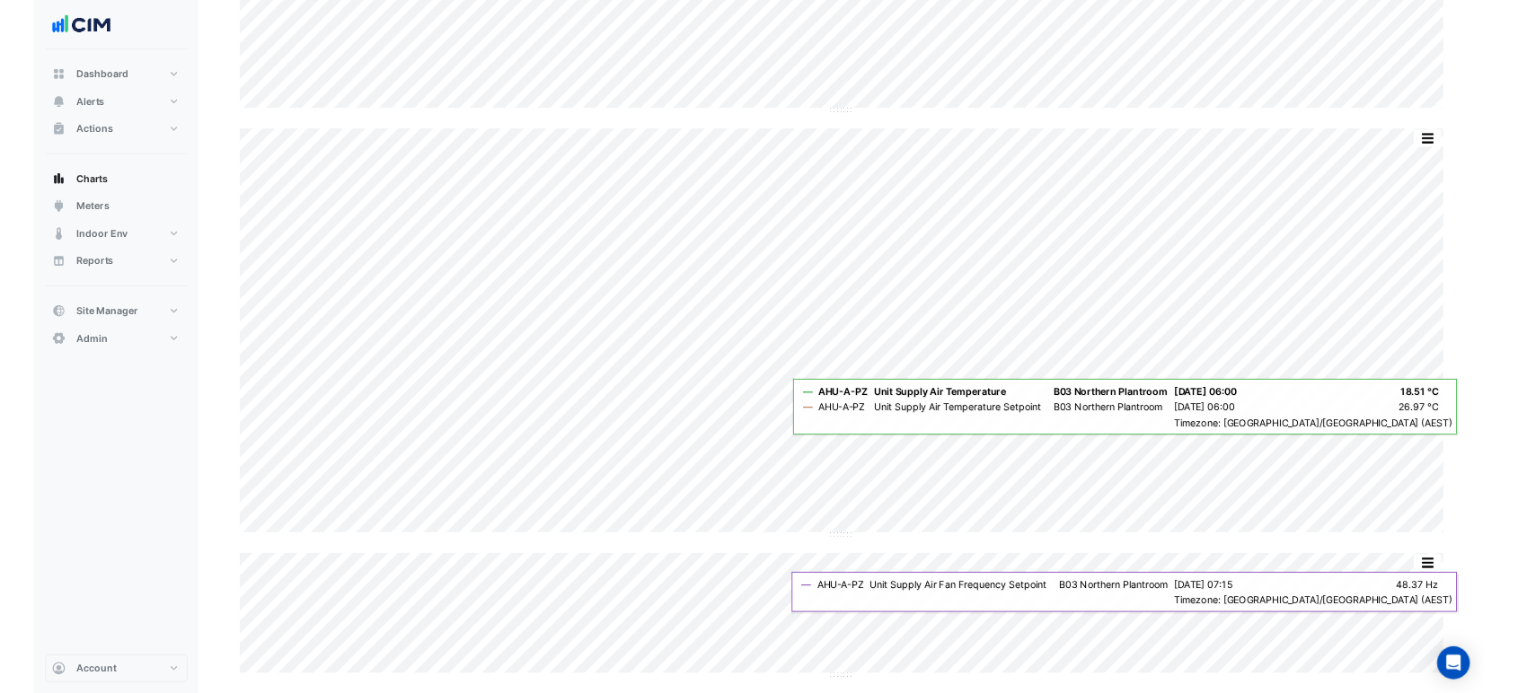
scroll to position [690, 0]
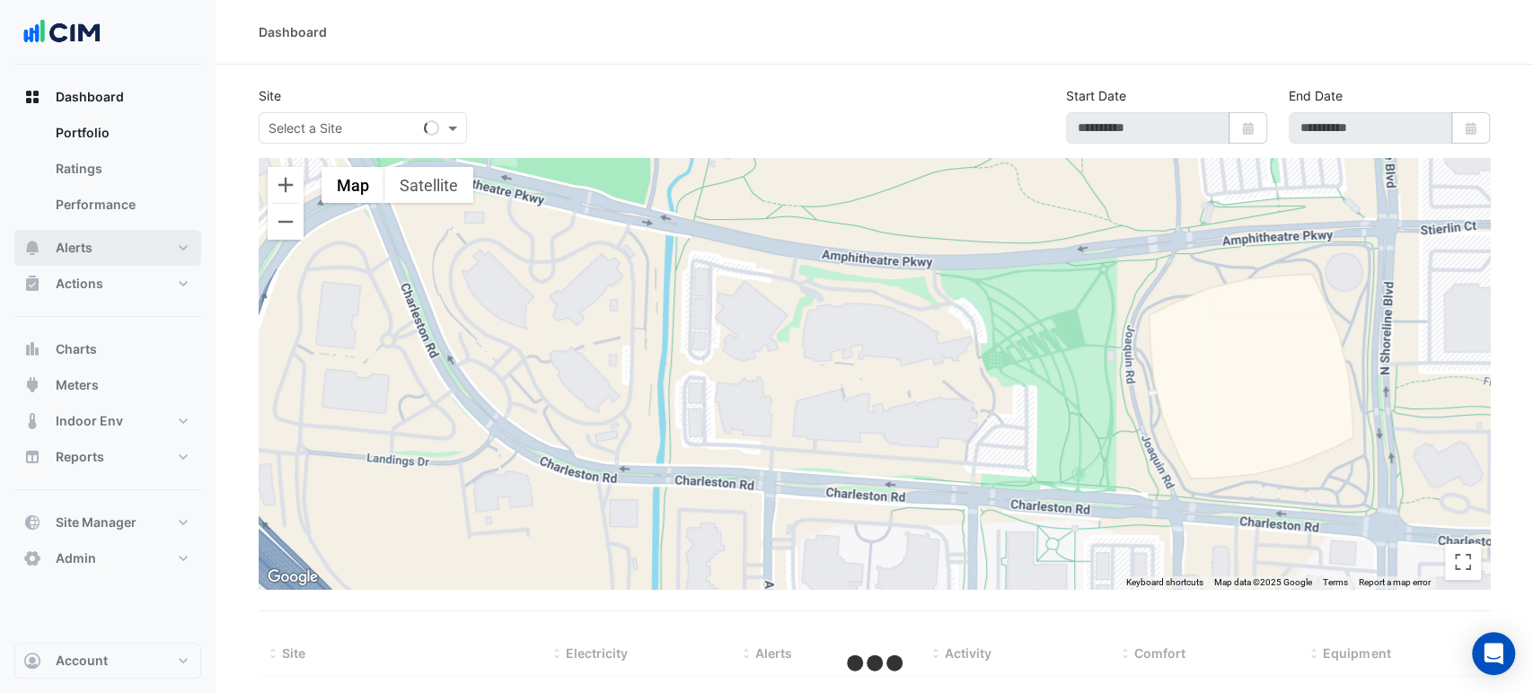
click at [111, 251] on button "Alerts" at bounding box center [107, 248] width 187 height 36
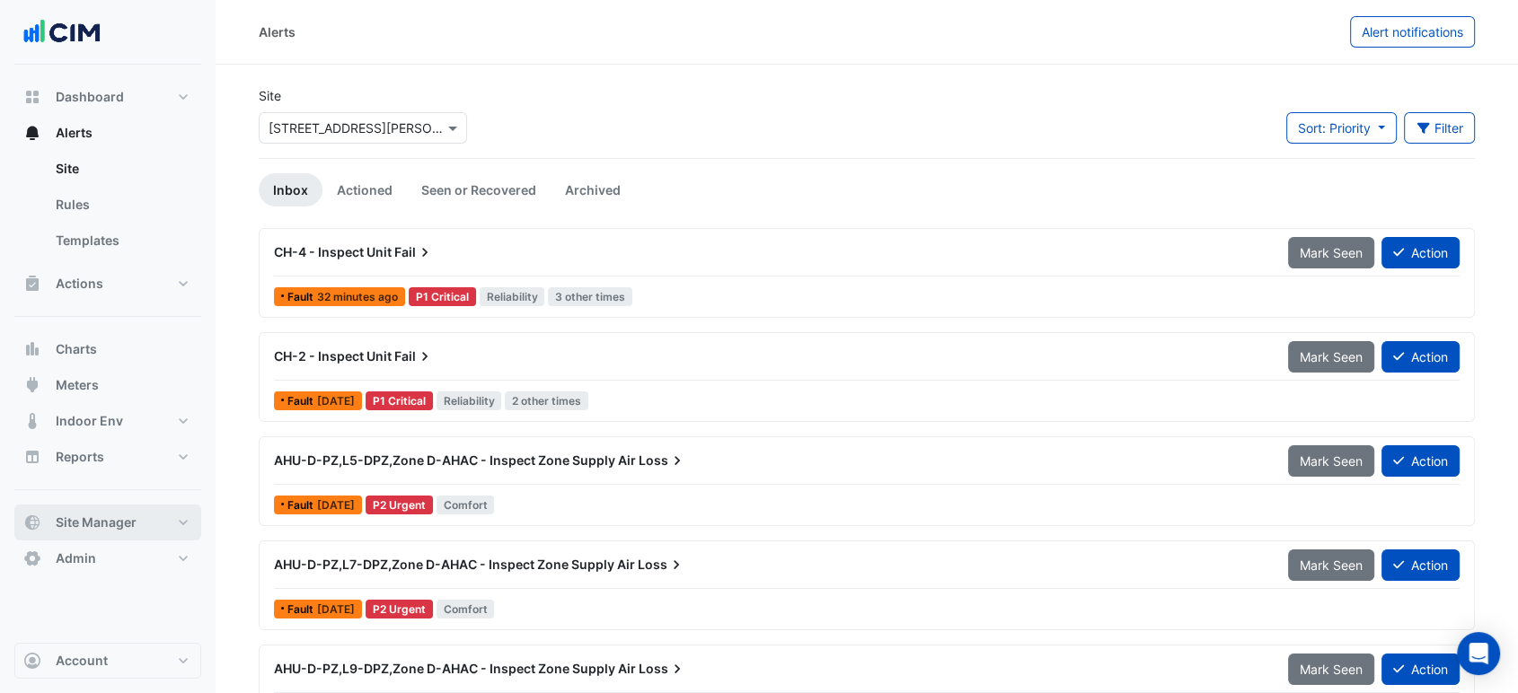
click at [101, 535] on button "Site Manager" at bounding box center [107, 523] width 187 height 36
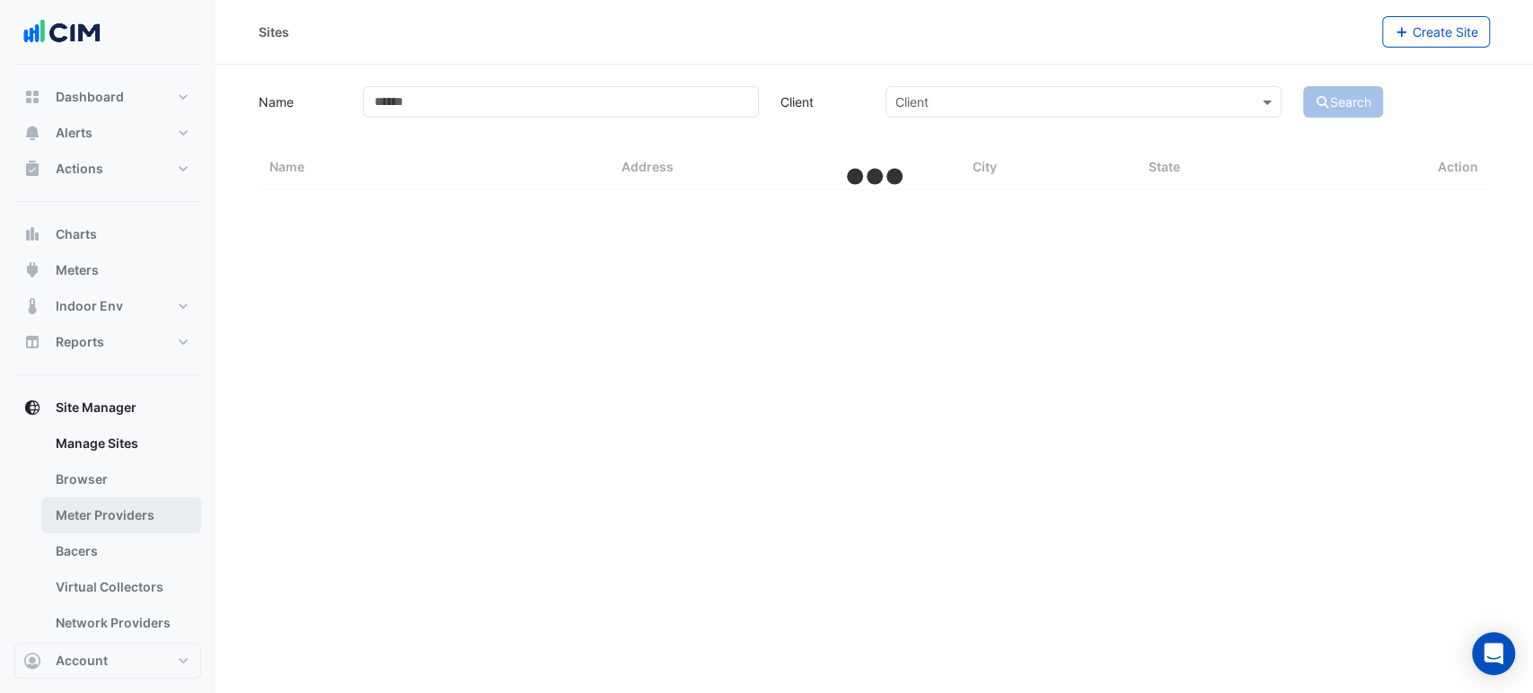
click at [108, 530] on link "Meter Providers" at bounding box center [121, 516] width 160 height 36
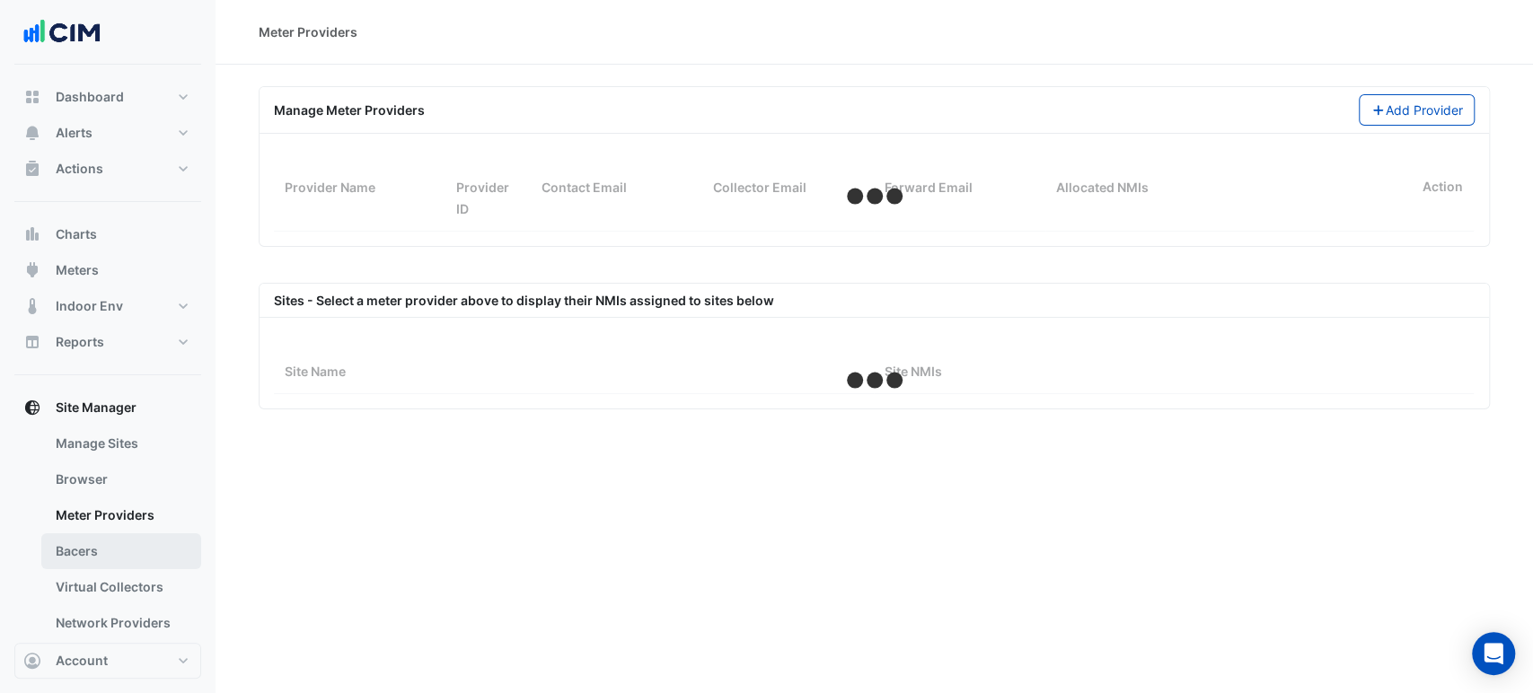
click at [102, 542] on link "Bacers" at bounding box center [121, 551] width 160 height 36
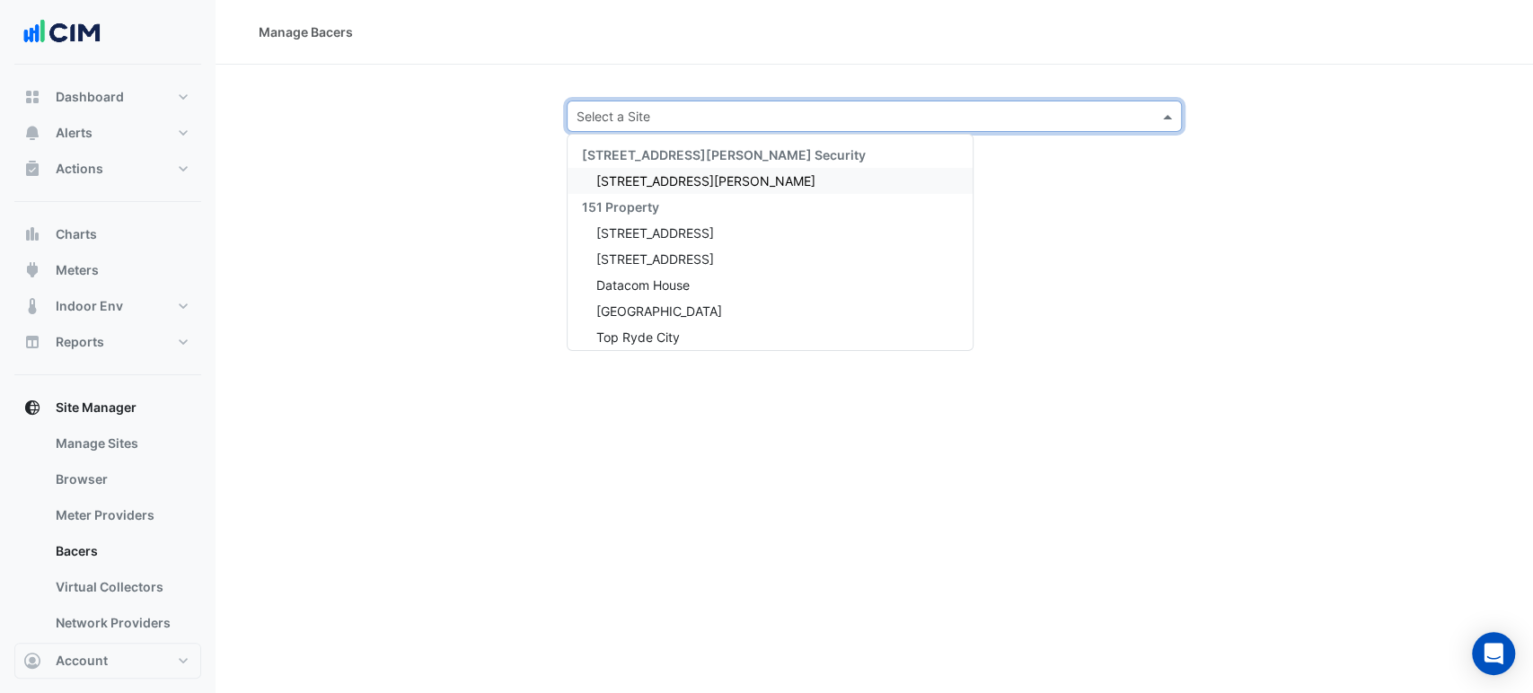
click at [667, 108] on input "text" at bounding box center [857, 117] width 560 height 19
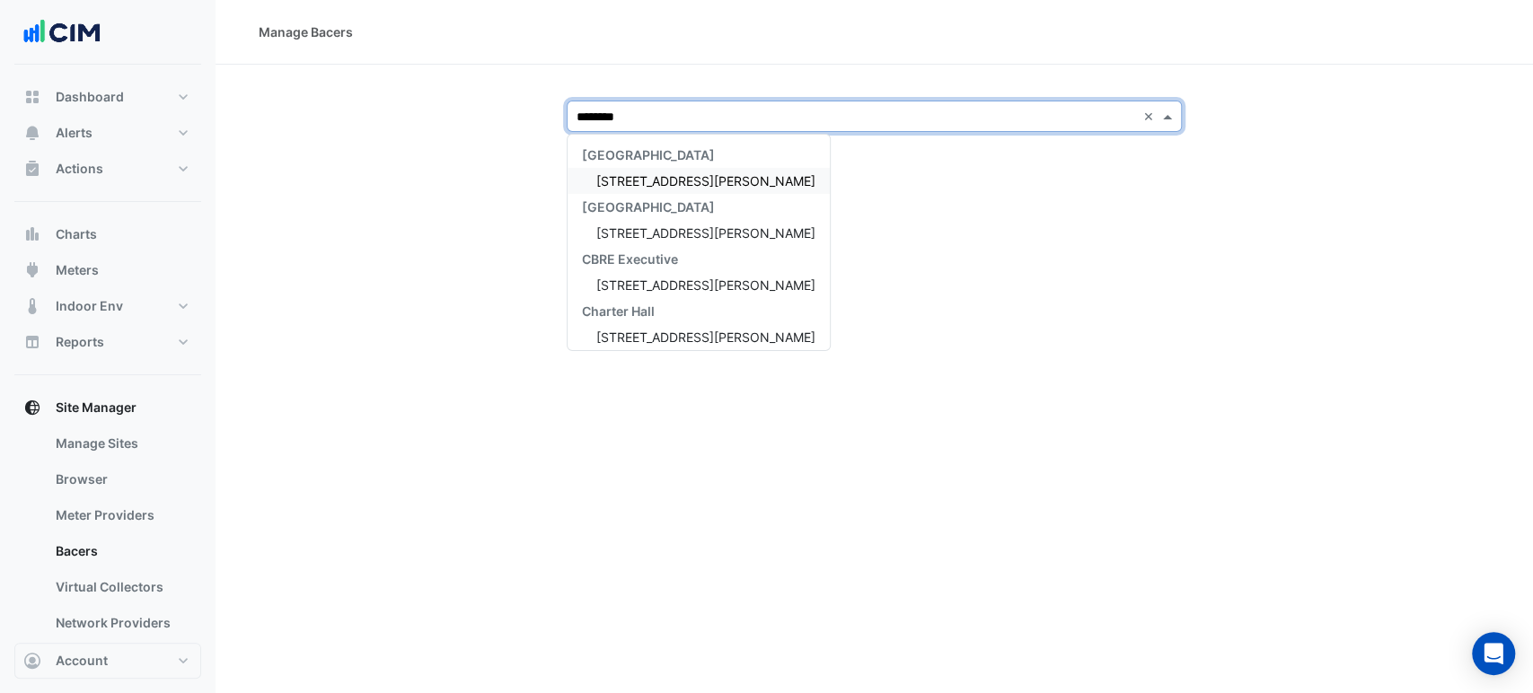
type input "*********"
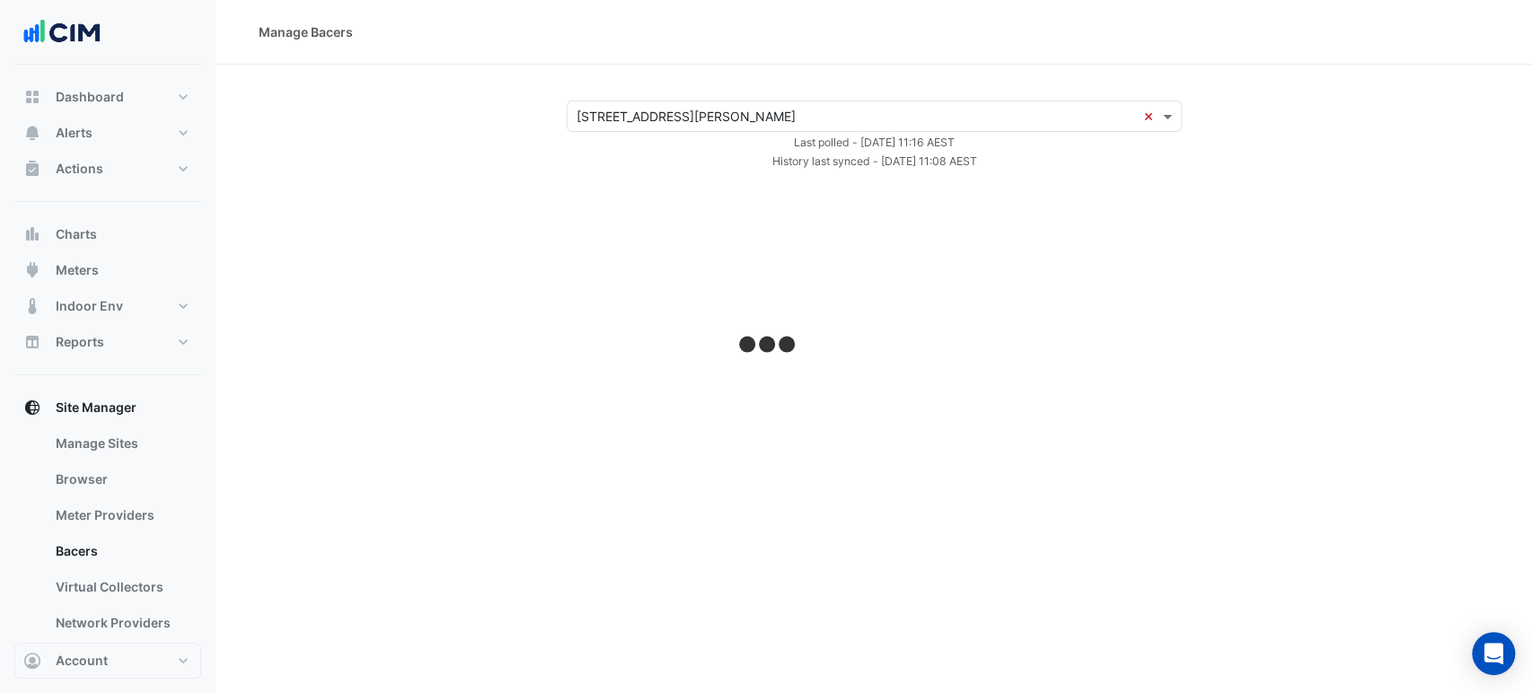
select select "***"
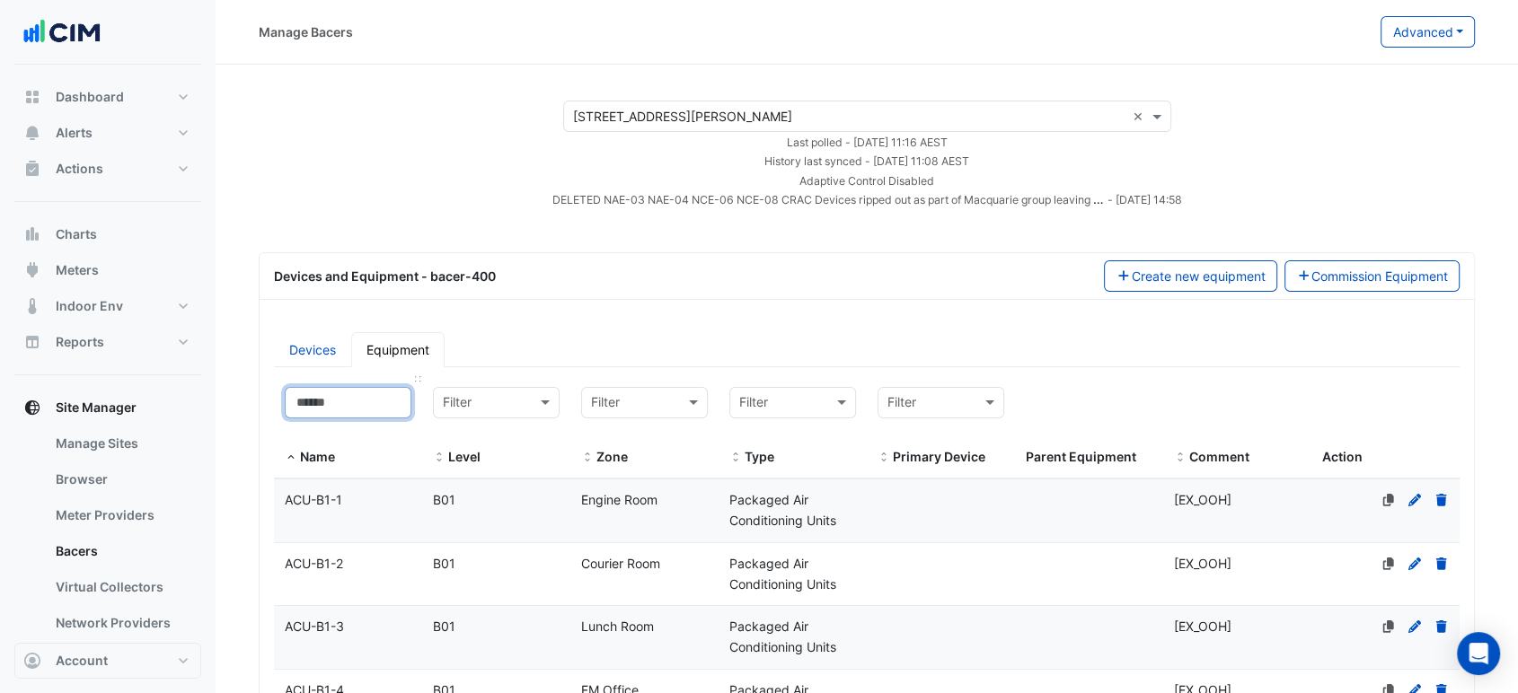
click at [379, 387] on input at bounding box center [348, 402] width 127 height 31
click at [378, 398] on input at bounding box center [348, 402] width 127 height 31
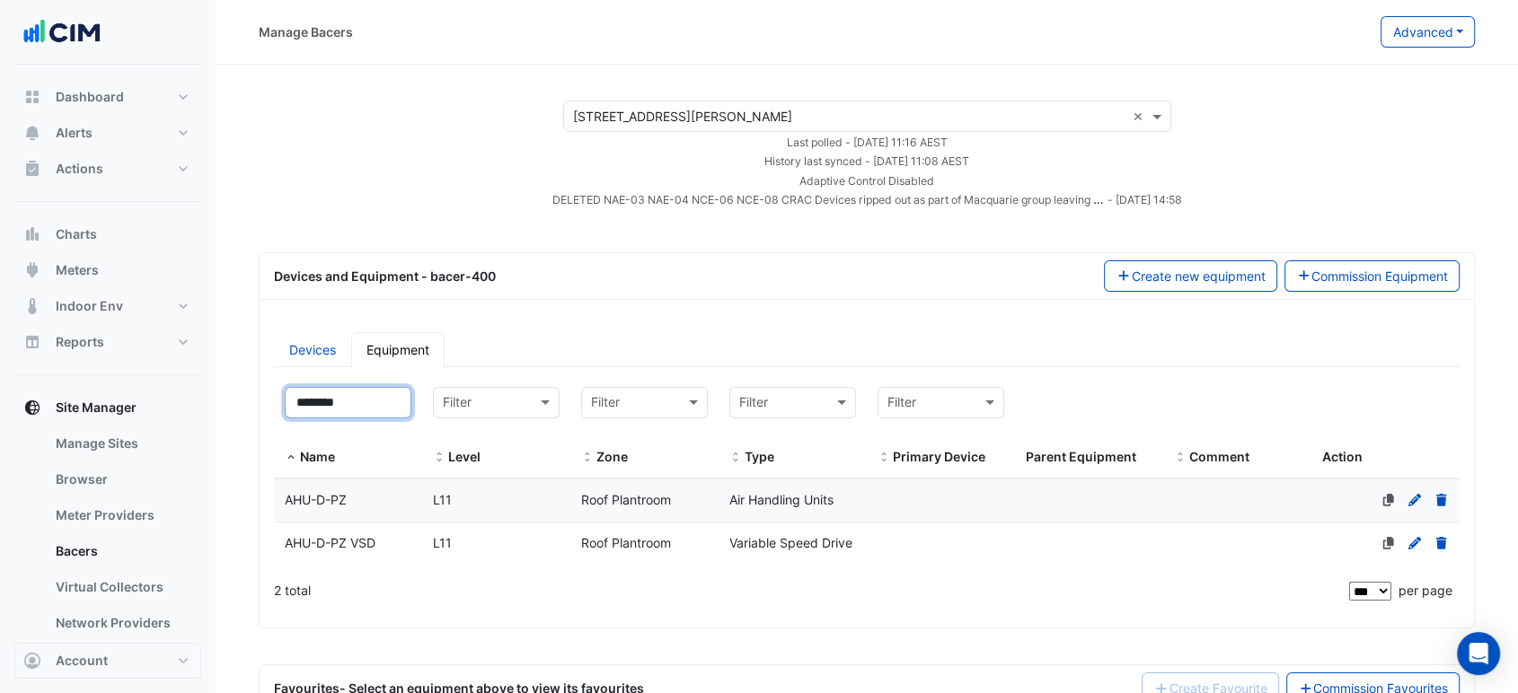
type input "********"
click at [918, 483] on datatable-body-cell "Primary Device" at bounding box center [941, 501] width 148 height 42
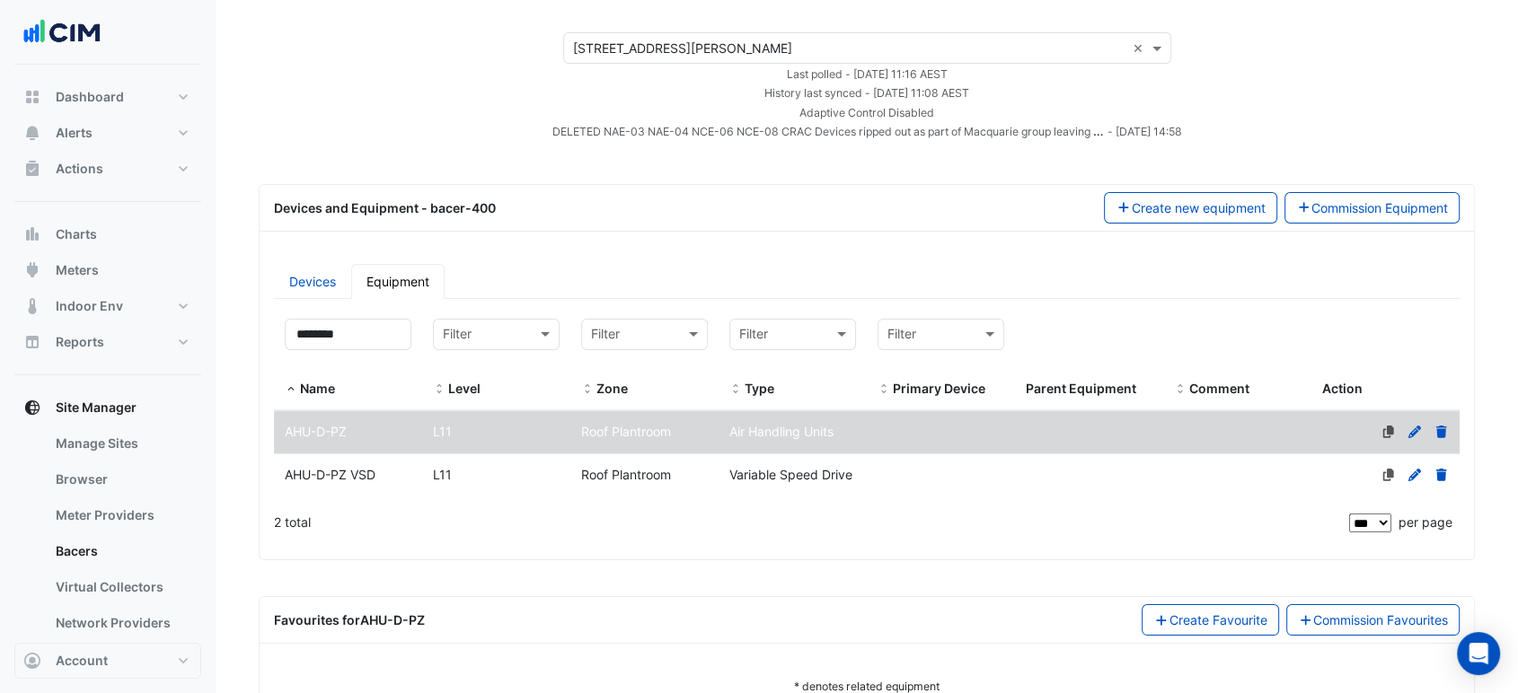
scroll to position [118, 0]
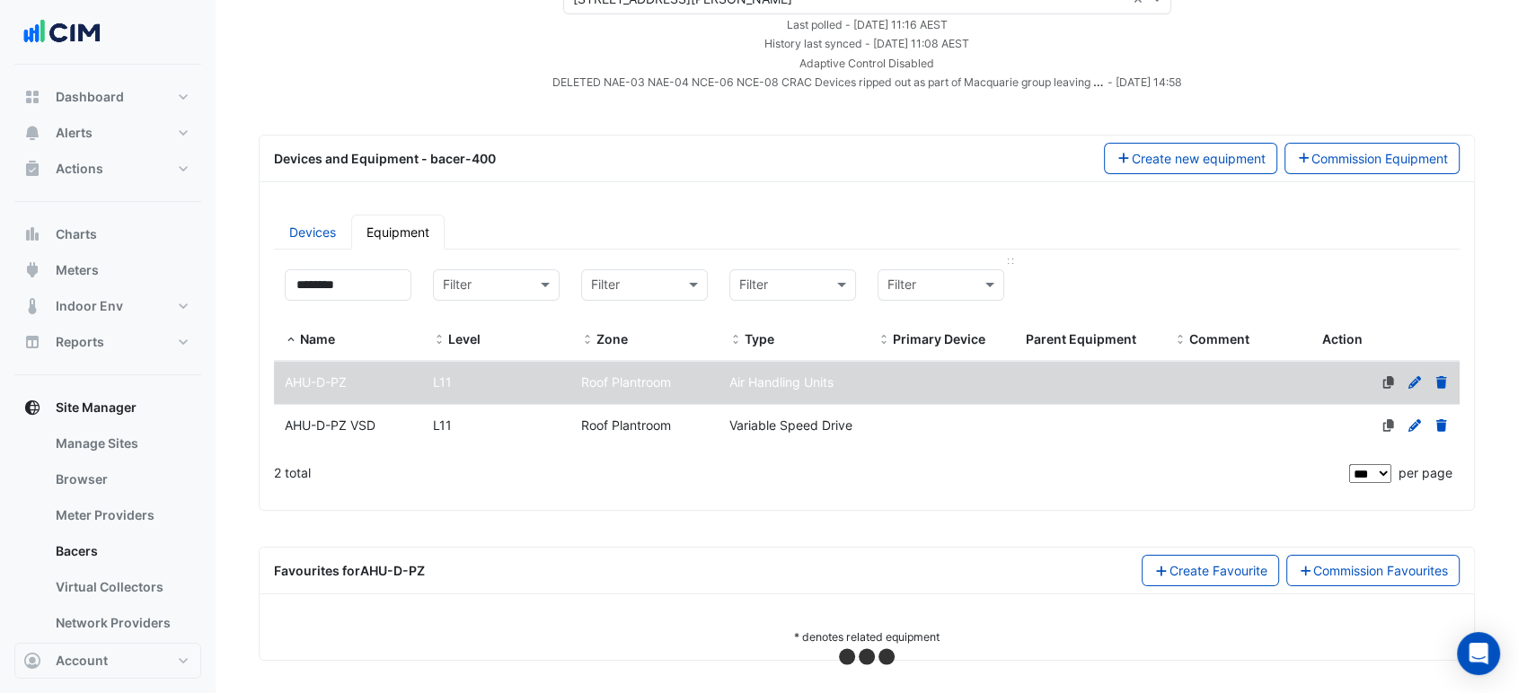
select select "***"
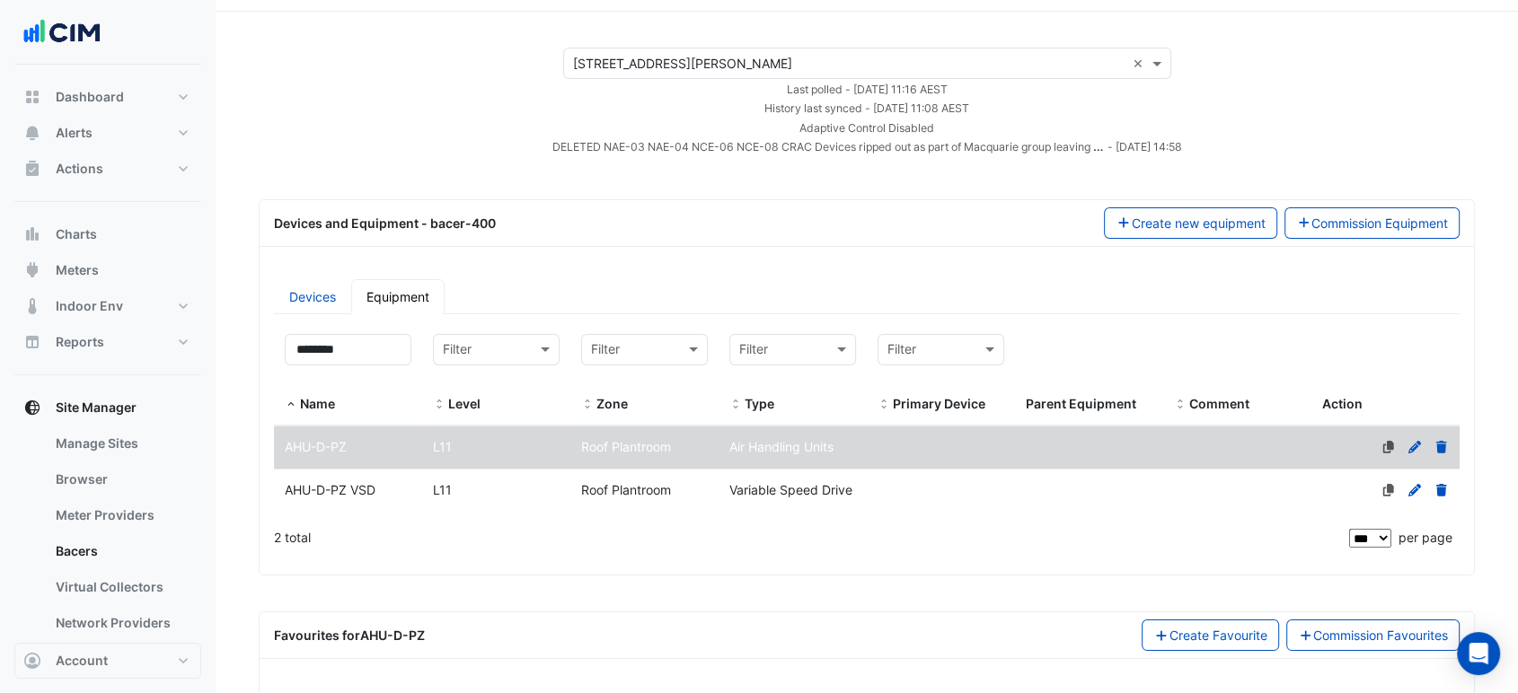
scroll to position [421, 0]
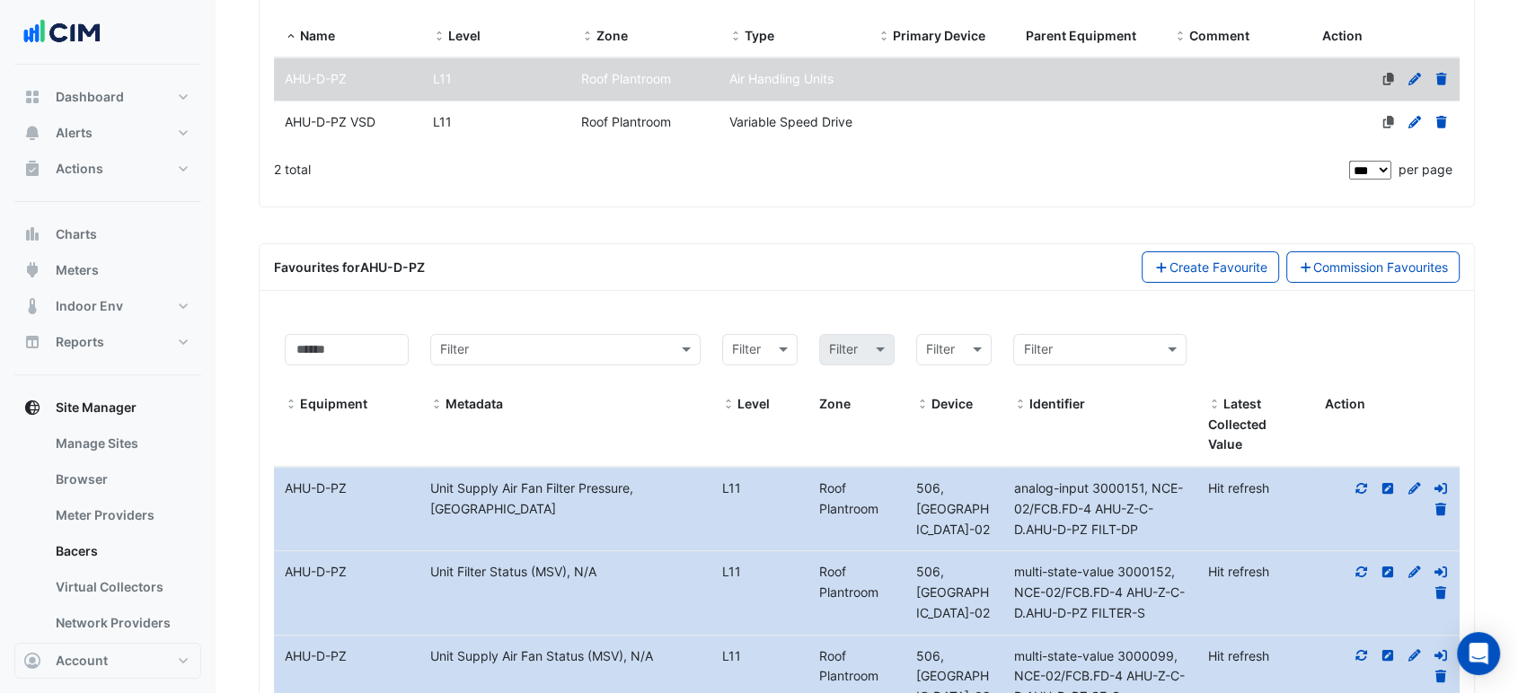
click at [834, 518] on datatable-body-cell "Level L11 Roof Plantroom" at bounding box center [808, 509] width 194 height 83
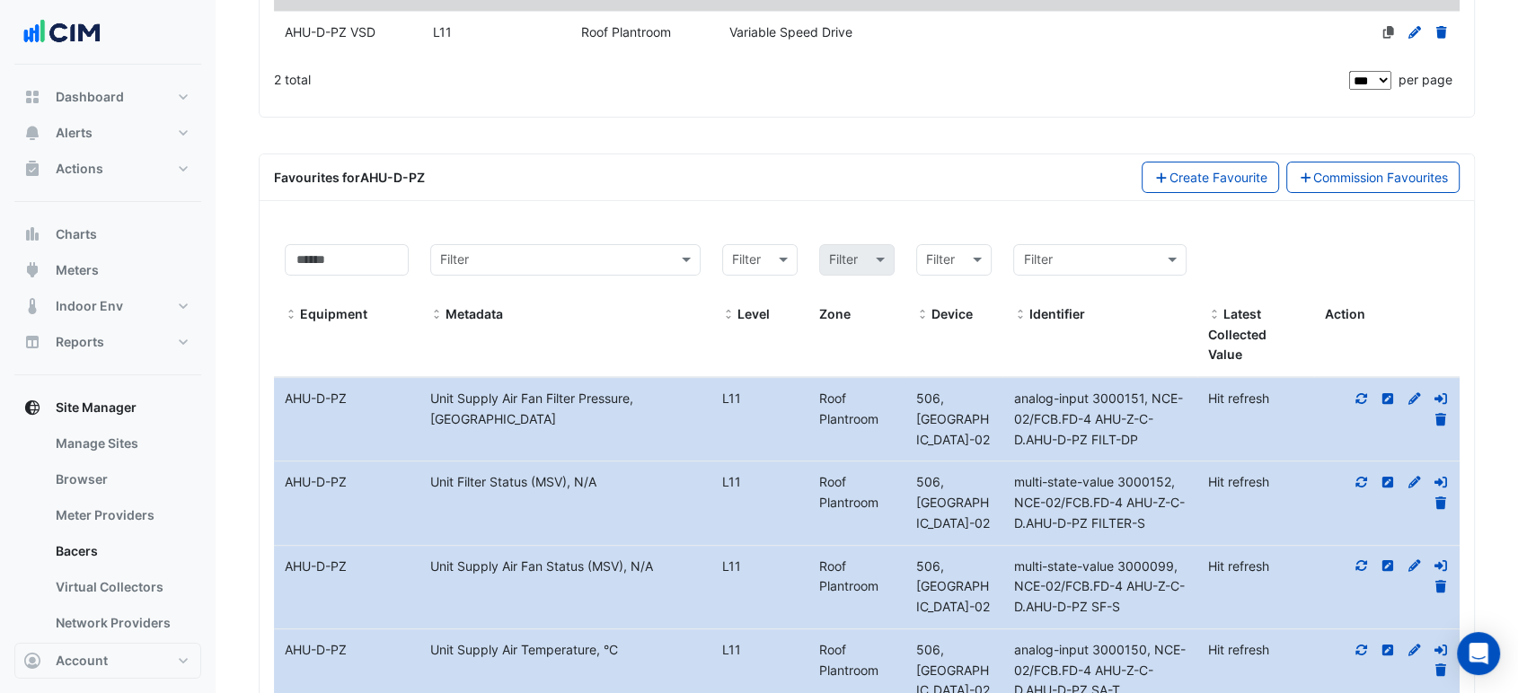
scroll to position [521, 0]
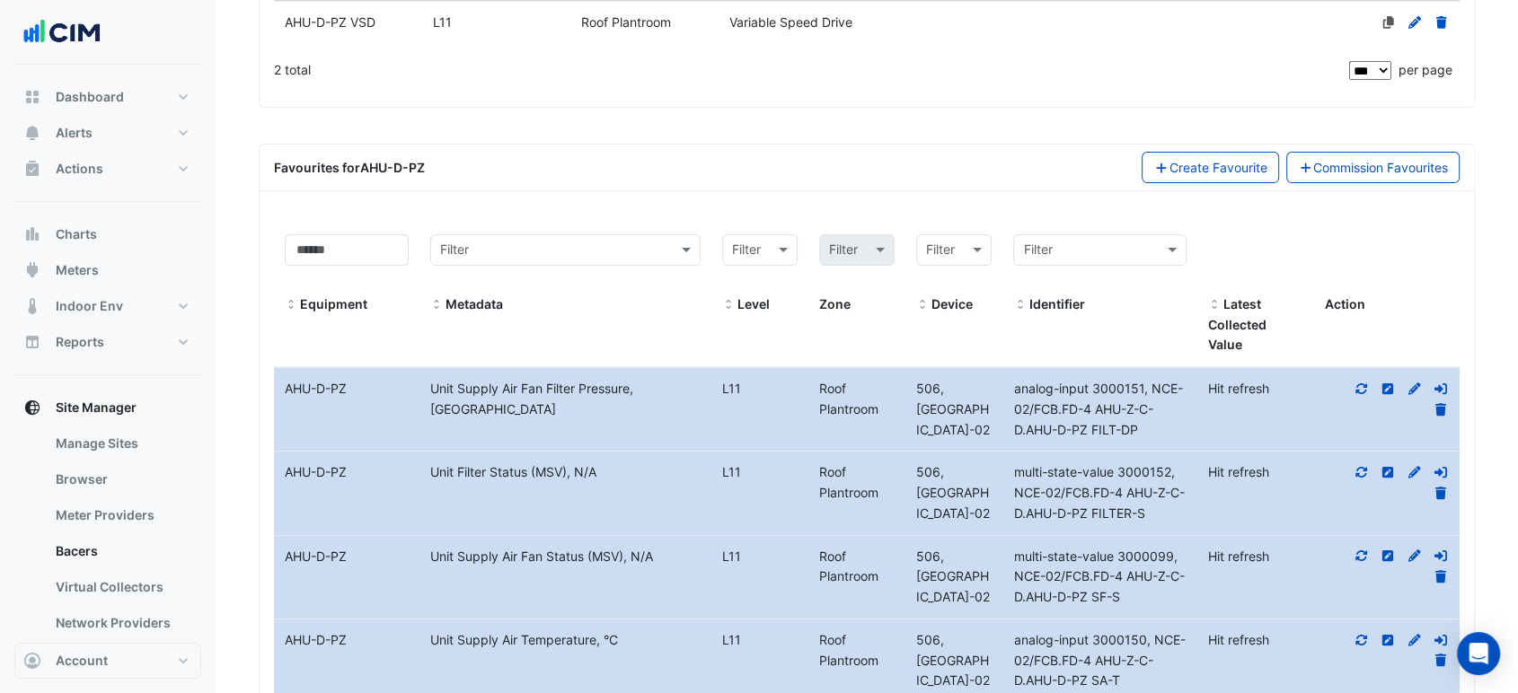
click at [1351, 469] on div at bounding box center [1386, 483] width 145 height 41
click at [1354, 468] on icon at bounding box center [1361, 472] width 16 height 13
drag, startPoint x: 1191, startPoint y: 508, endPoint x: 1153, endPoint y: 524, distance: 40.7
click at [1153, 524] on datatable-body-cell "Identifier multi-state-value 3000152, NCE-02/FCB.FD-4 AHU-Z-C-D.AHU-D-PZ FILTER…" at bounding box center [1099, 493] width 194 height 83
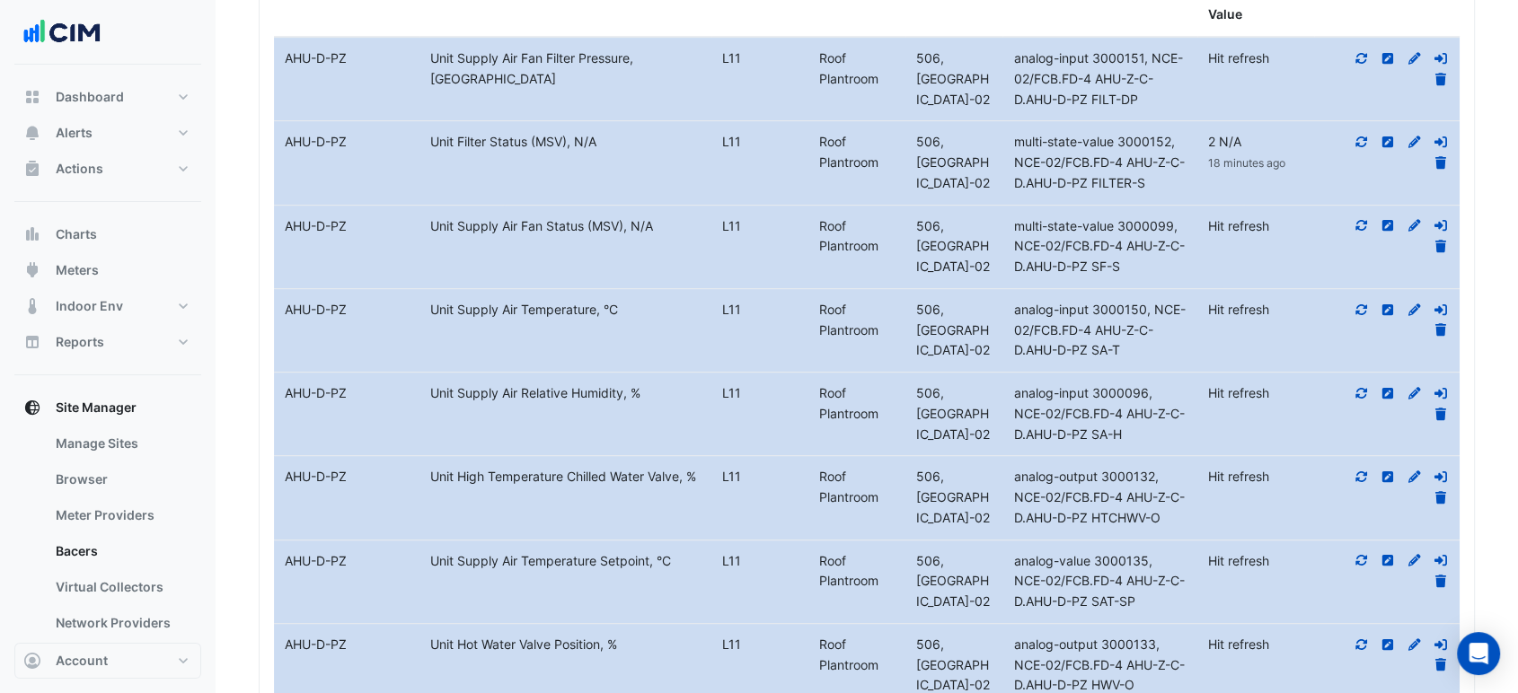
scroll to position [820, 0]
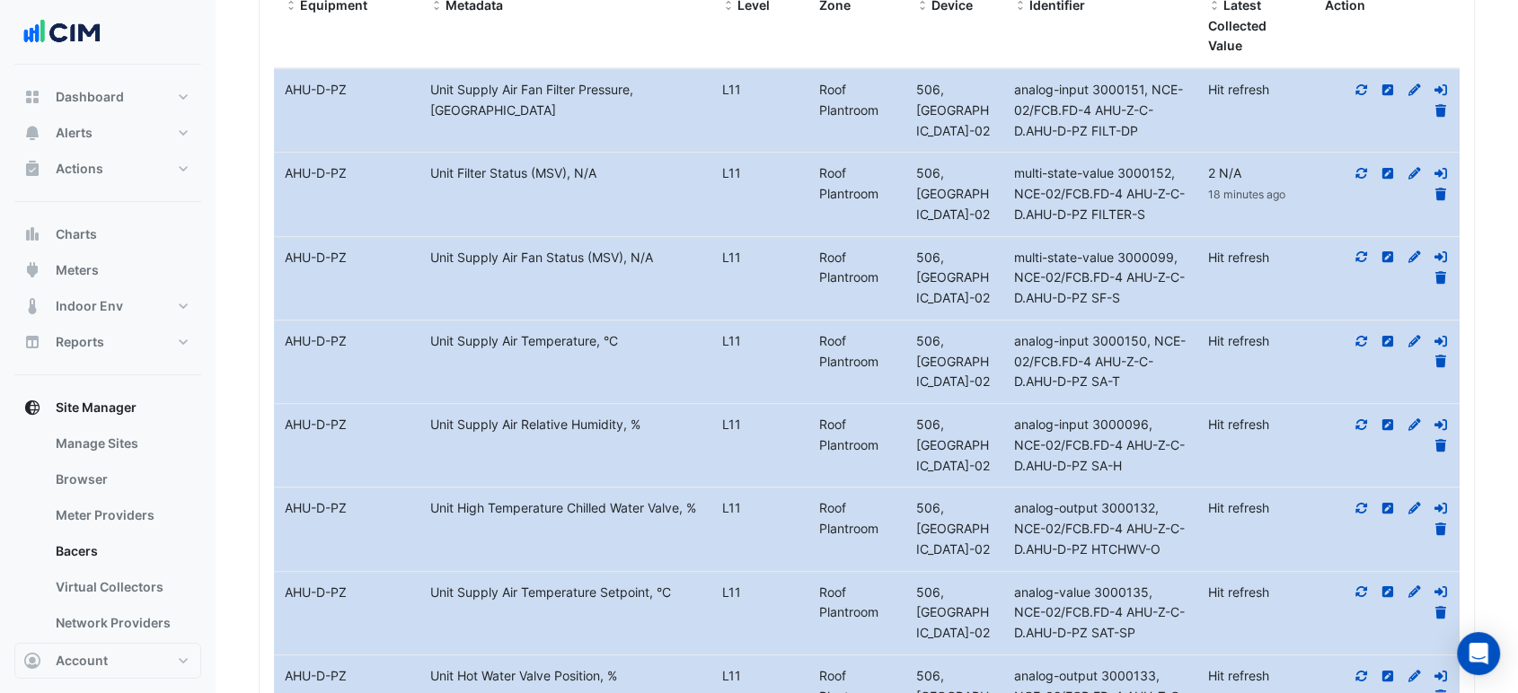
click at [1361, 252] on icon at bounding box center [1361, 257] width 16 height 13
click at [1362, 344] on fa-icon at bounding box center [1361, 340] width 16 height 15
click at [1353, 173] on icon at bounding box center [1361, 173] width 16 height 13
click at [1359, 257] on icon at bounding box center [1361, 257] width 16 height 13
click at [1358, 336] on icon at bounding box center [1361, 341] width 16 height 13
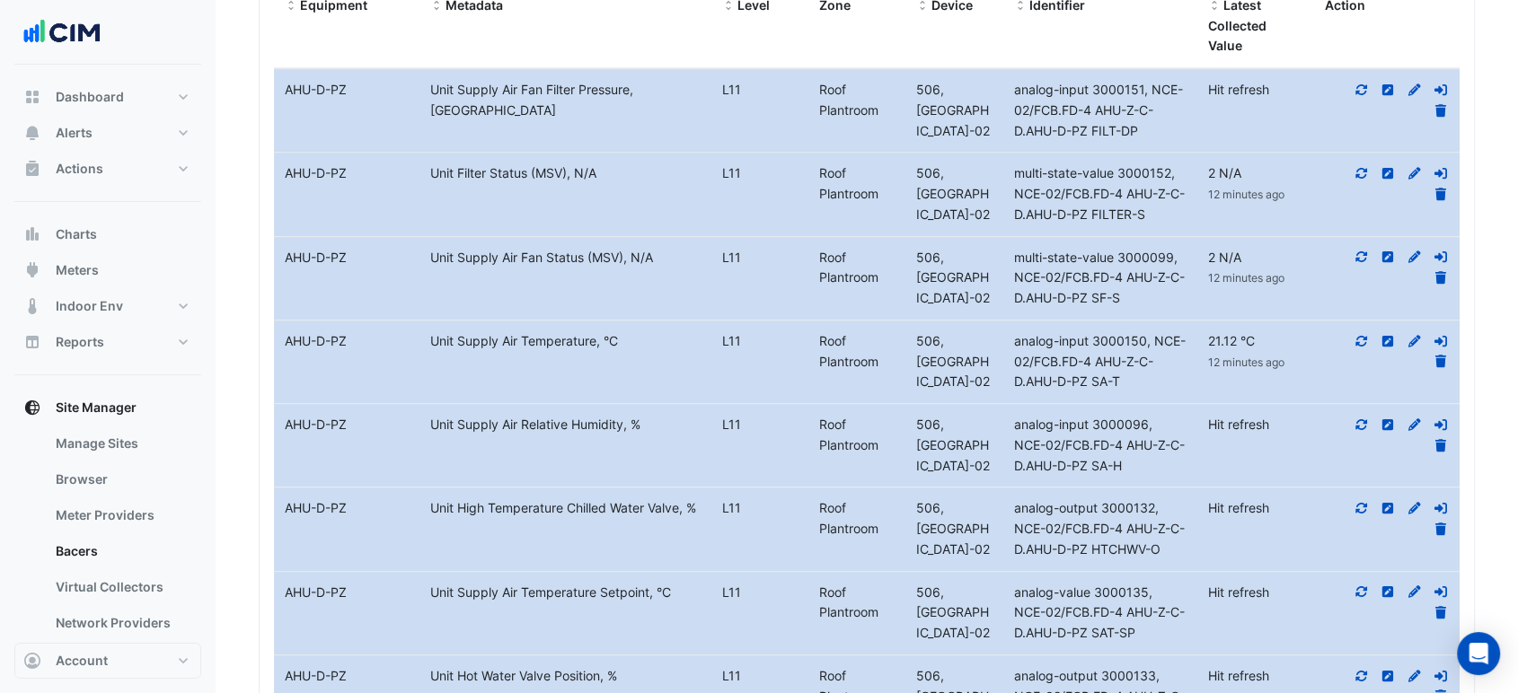
click at [1284, 322] on datatable-body-cell "Latest Value 21.12 °C 12 minutes ago" at bounding box center [1255, 362] width 117 height 83
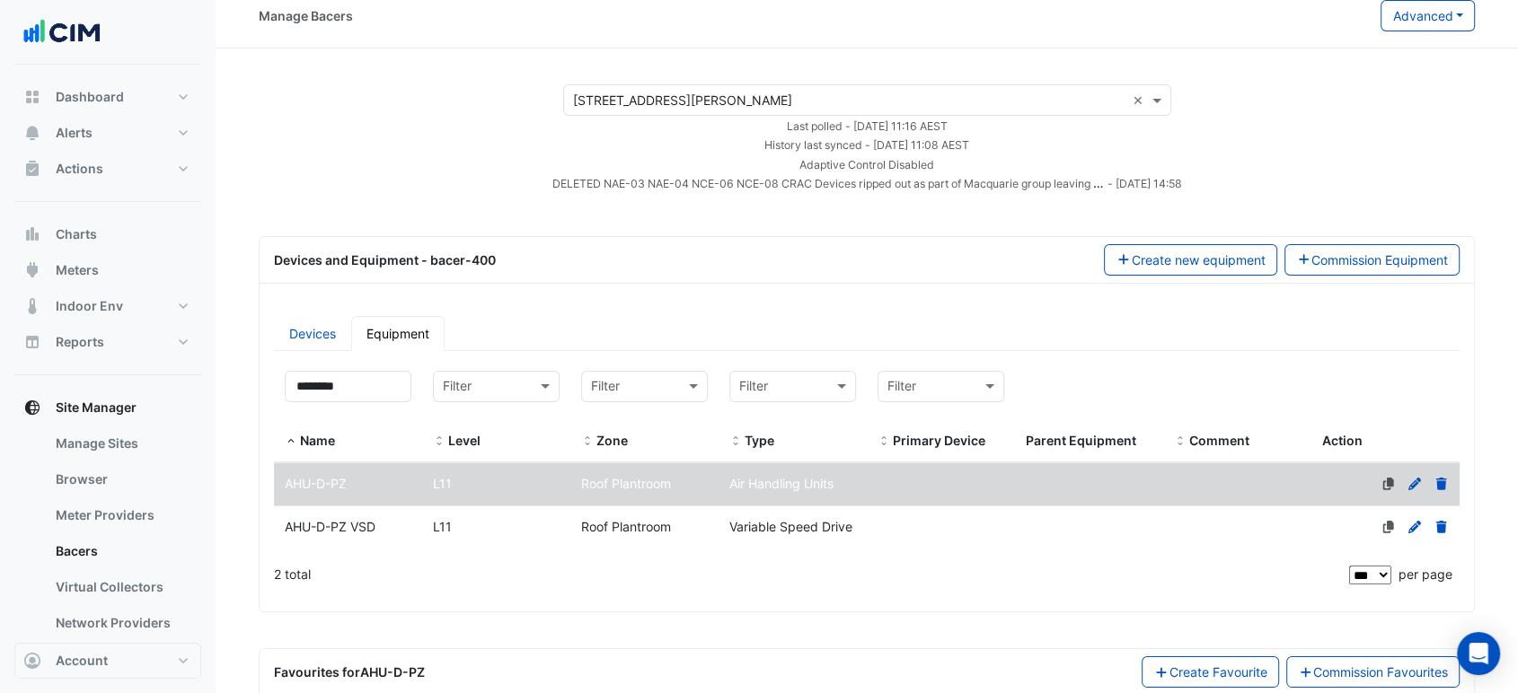
scroll to position [0, 0]
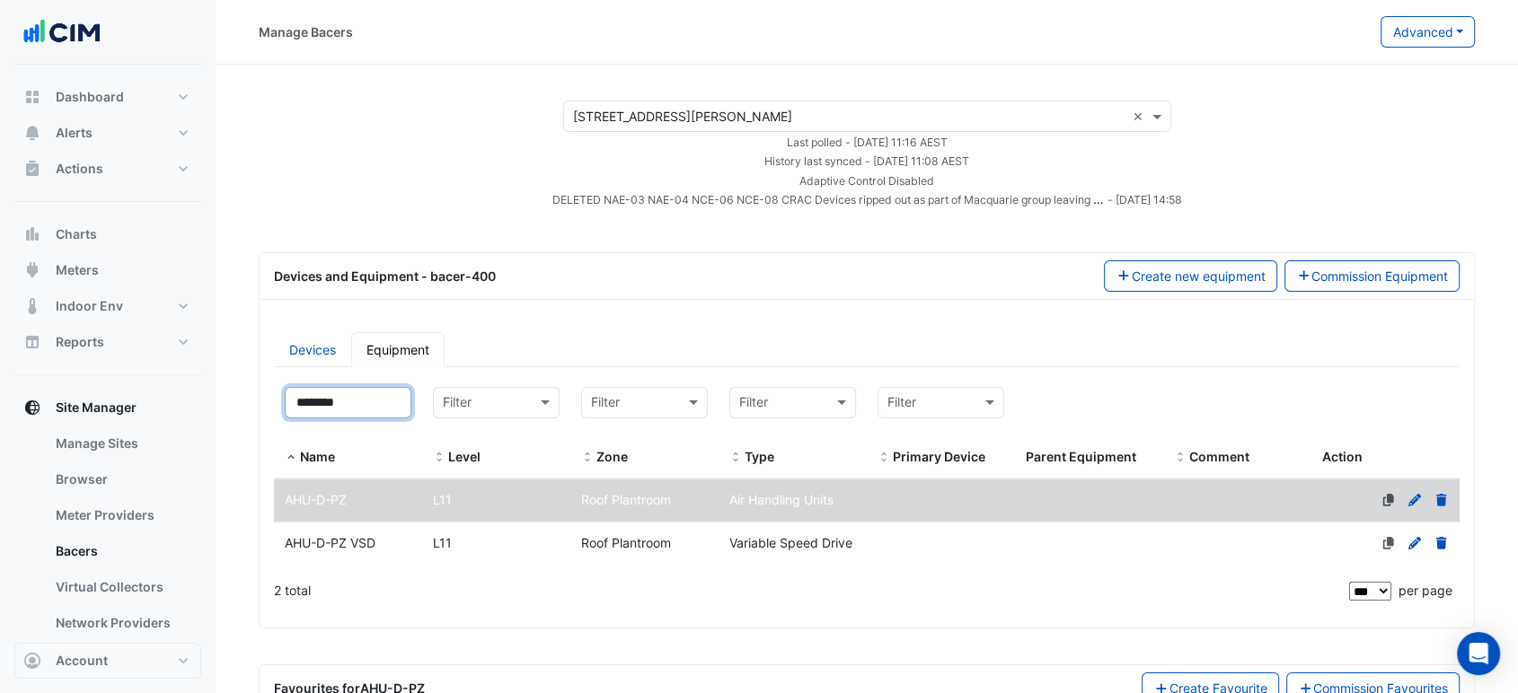
drag, startPoint x: 391, startPoint y: 392, endPoint x: 232, endPoint y: 385, distance: 159.1
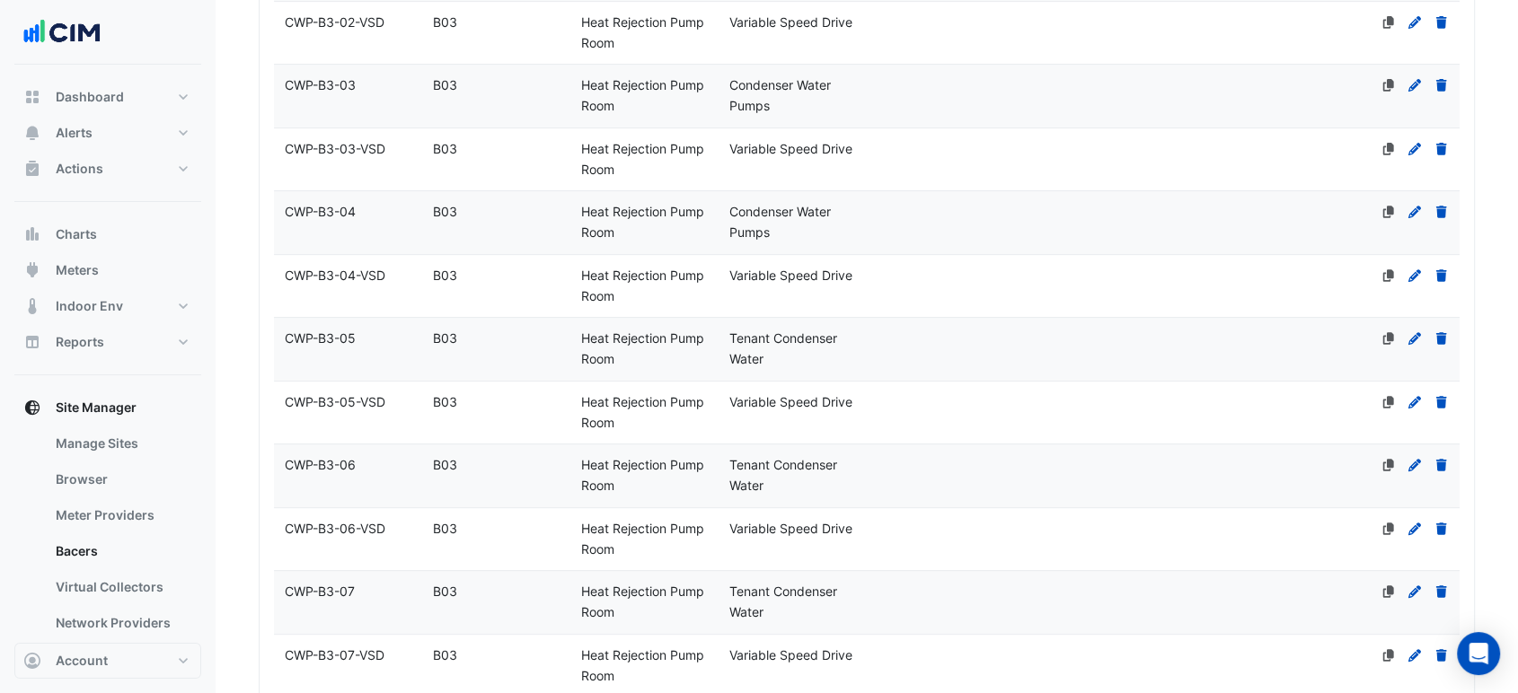
scroll to position [698, 0]
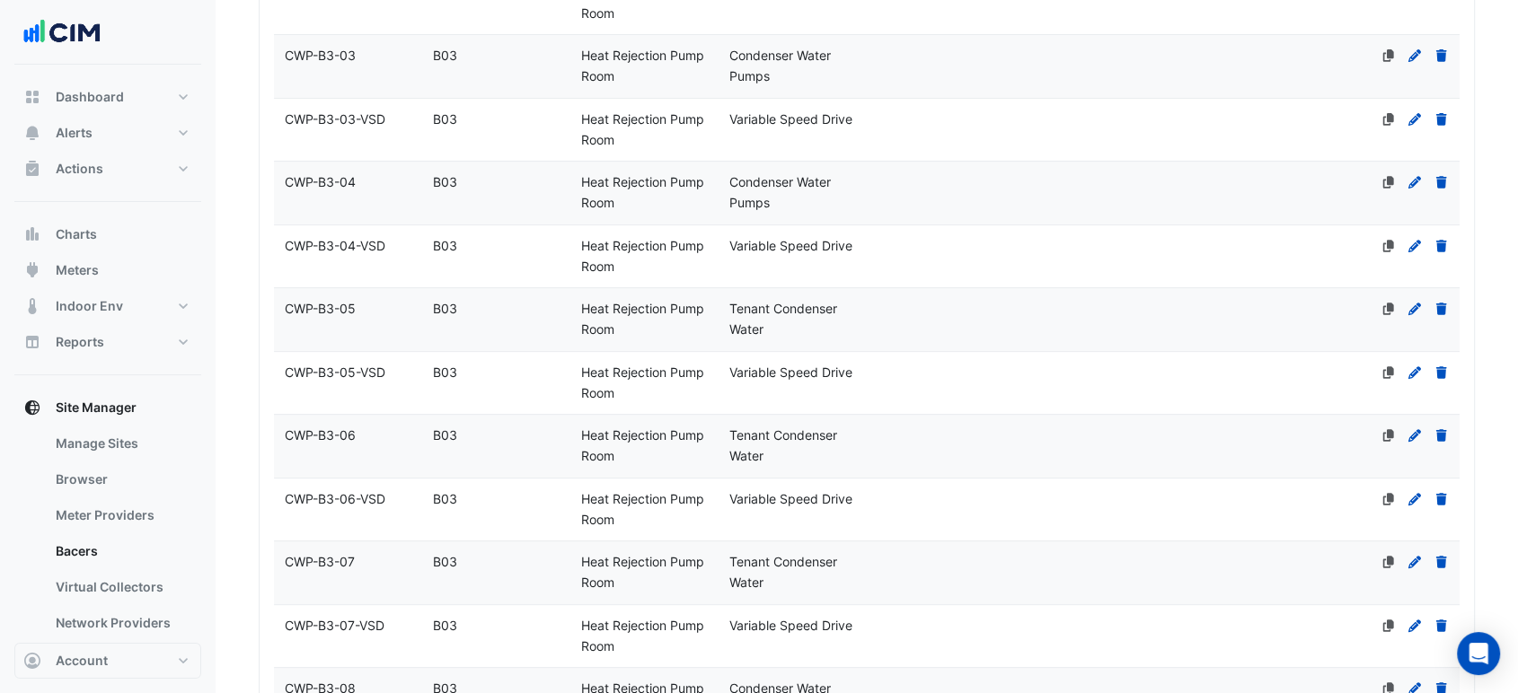
type input "***"
click at [410, 339] on datatable-body-cell "Name CWP-B3-05" at bounding box center [348, 319] width 148 height 63
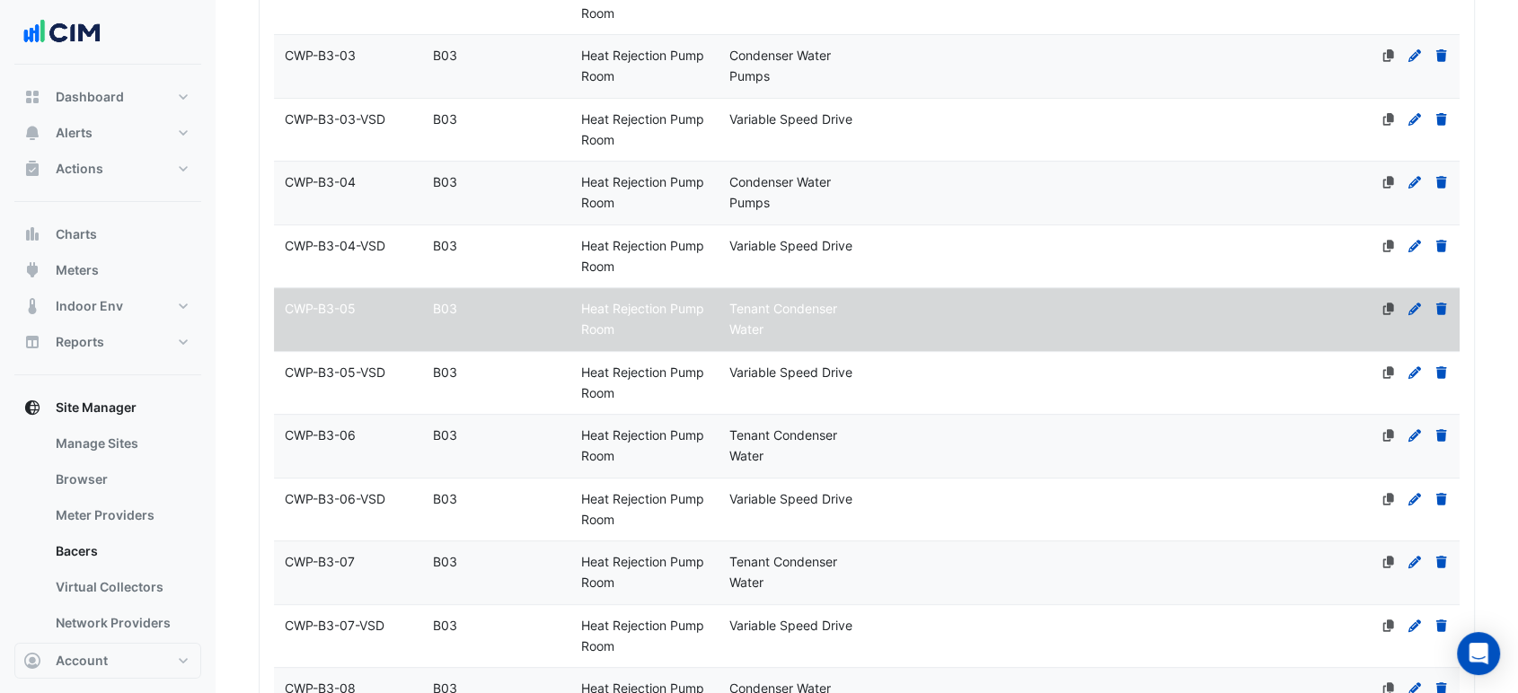
click at [403, 369] on div "CWP-B3-05-VSD" at bounding box center [348, 373] width 148 height 21
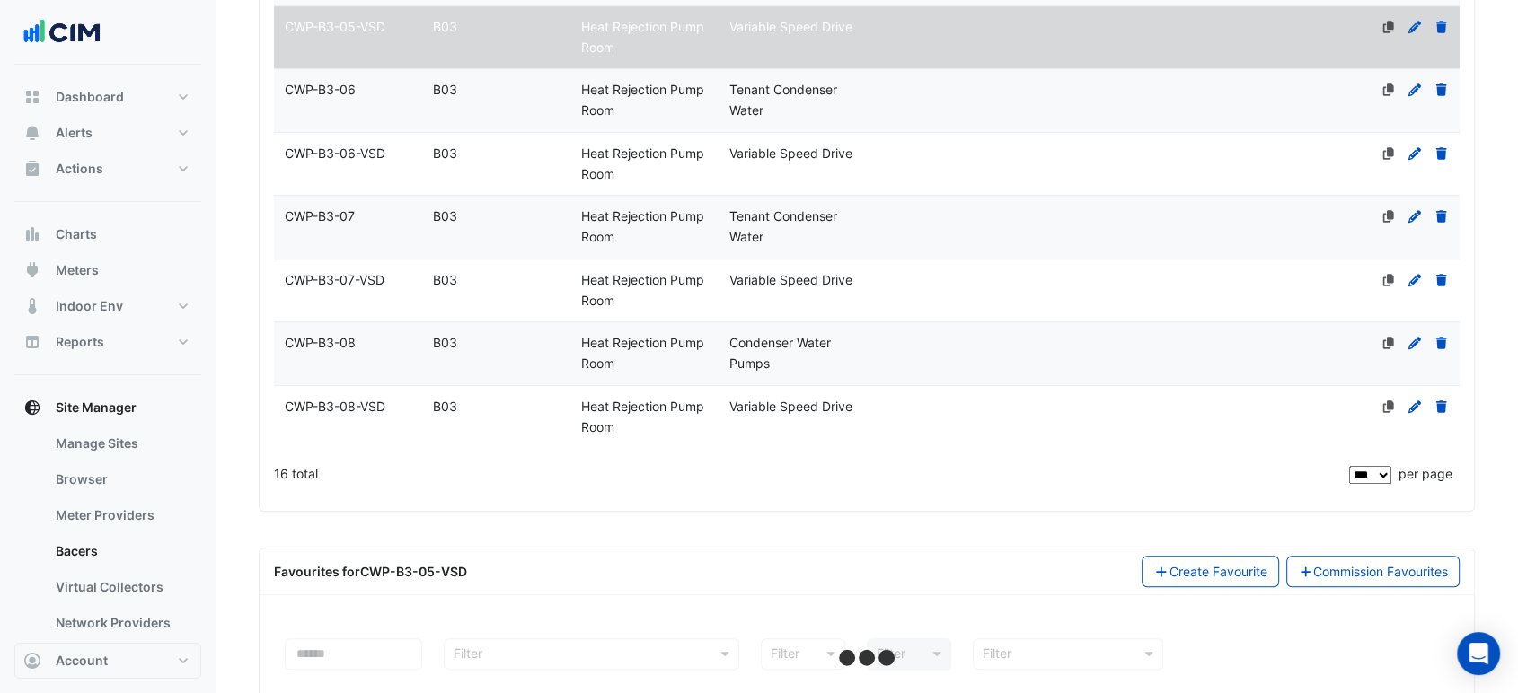
scroll to position [1168, 0]
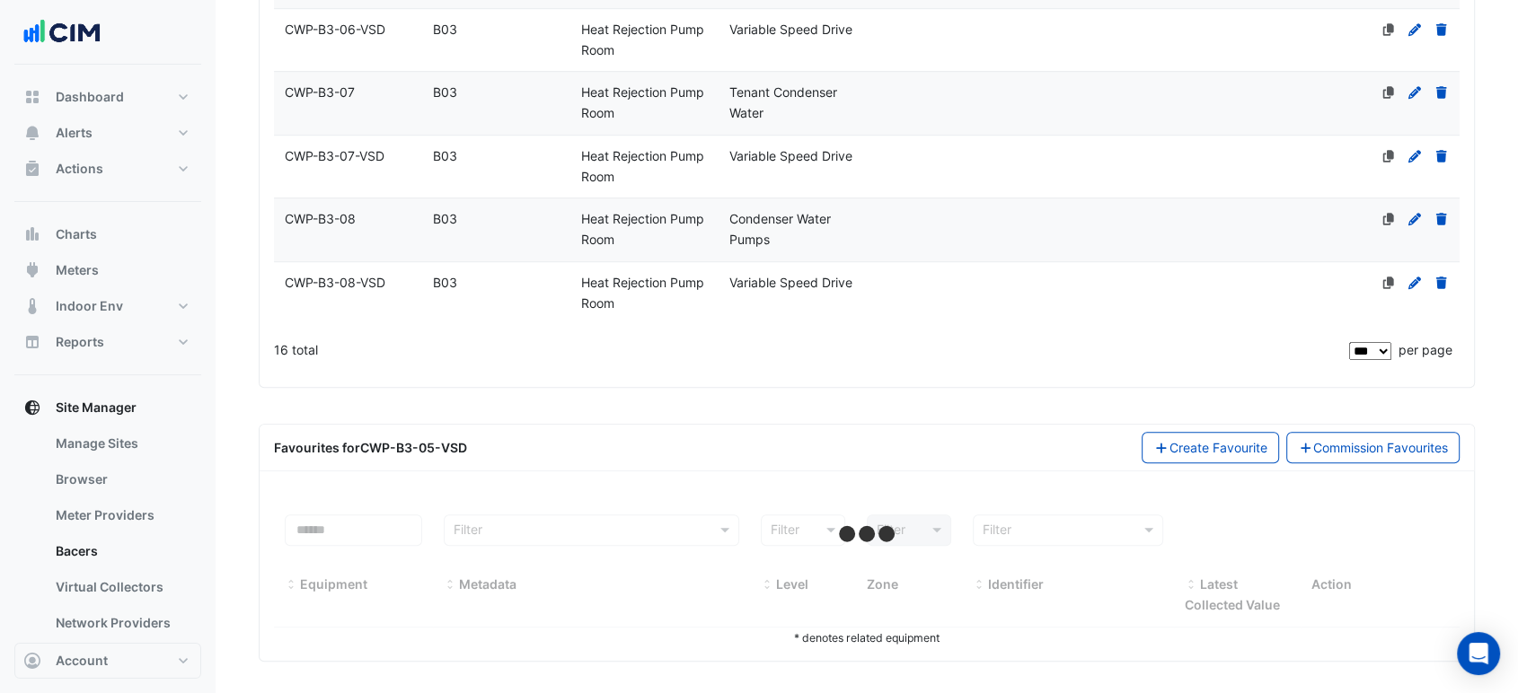
select select "***"
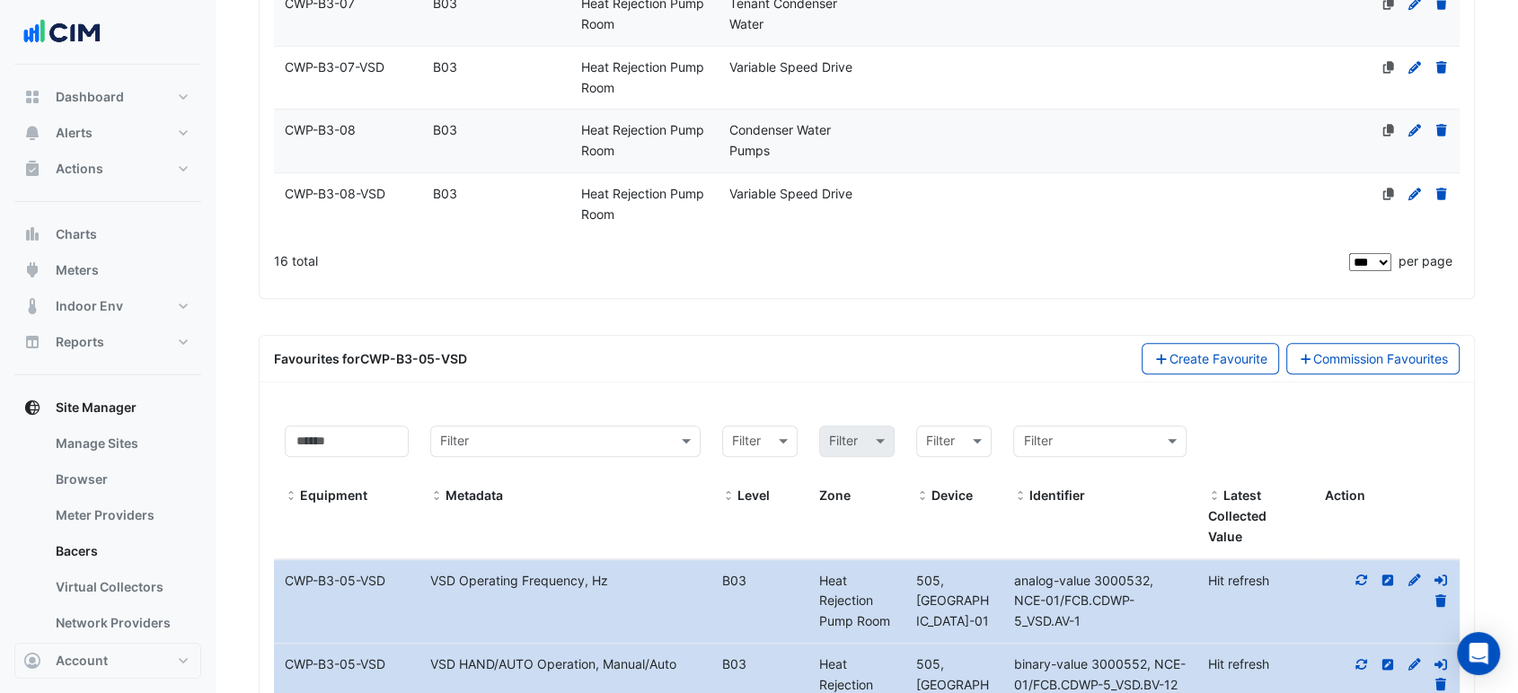
scroll to position [857, 0]
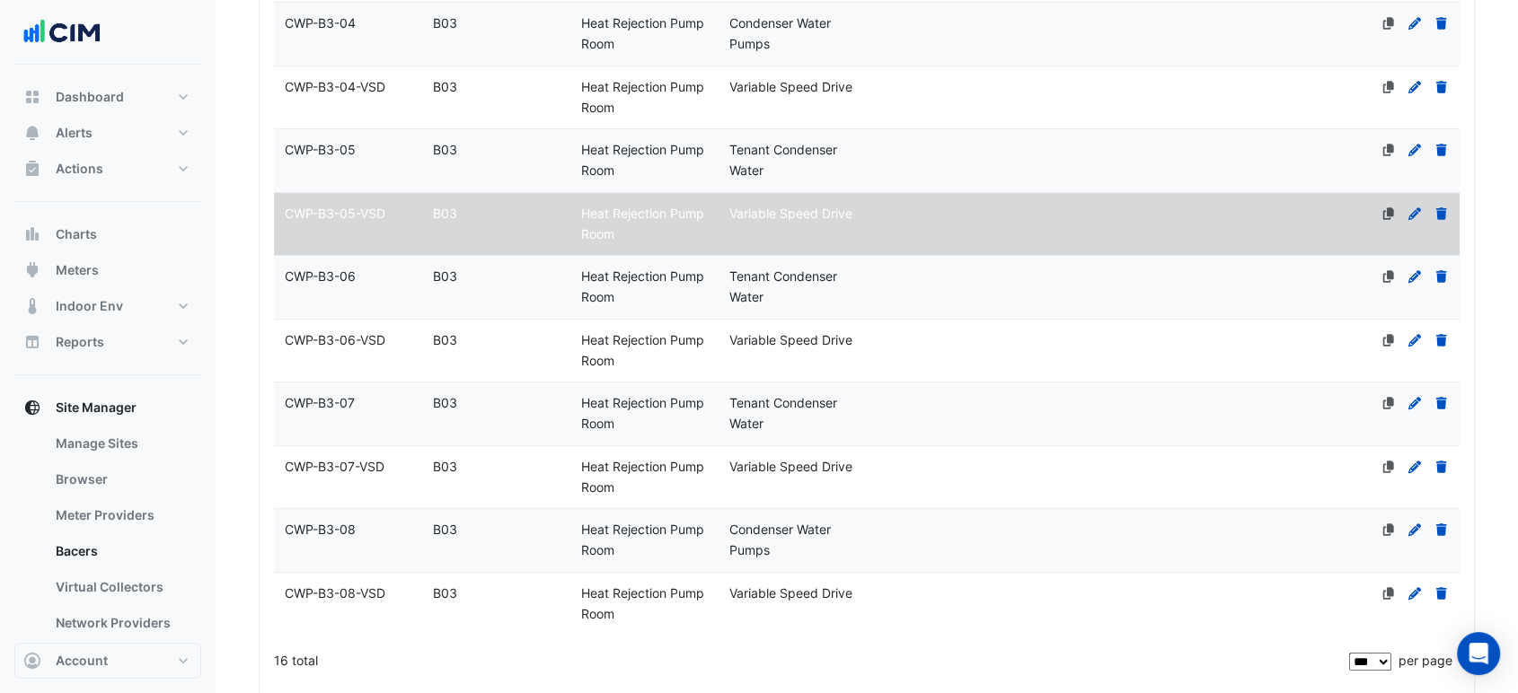
click at [546, 331] on div "B03" at bounding box center [496, 341] width 148 height 21
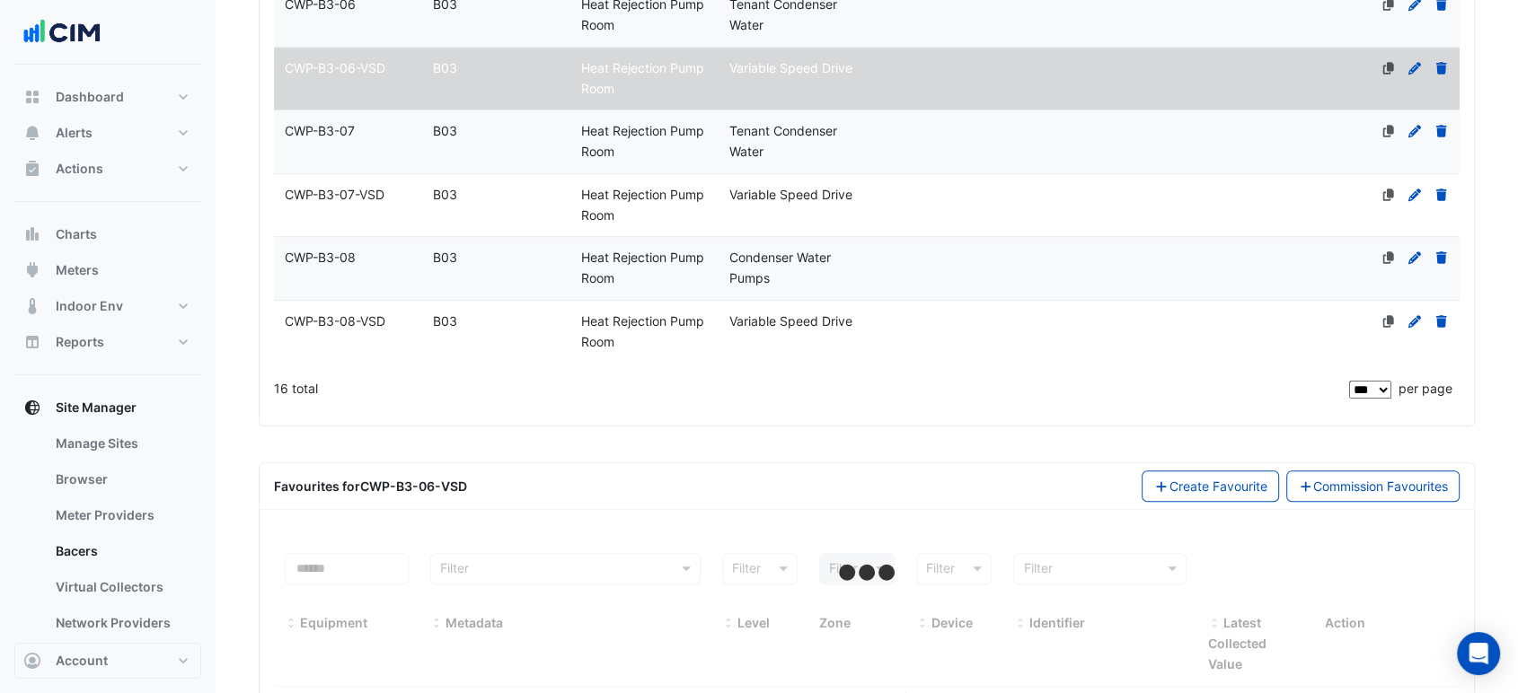
scroll to position [1157, 0]
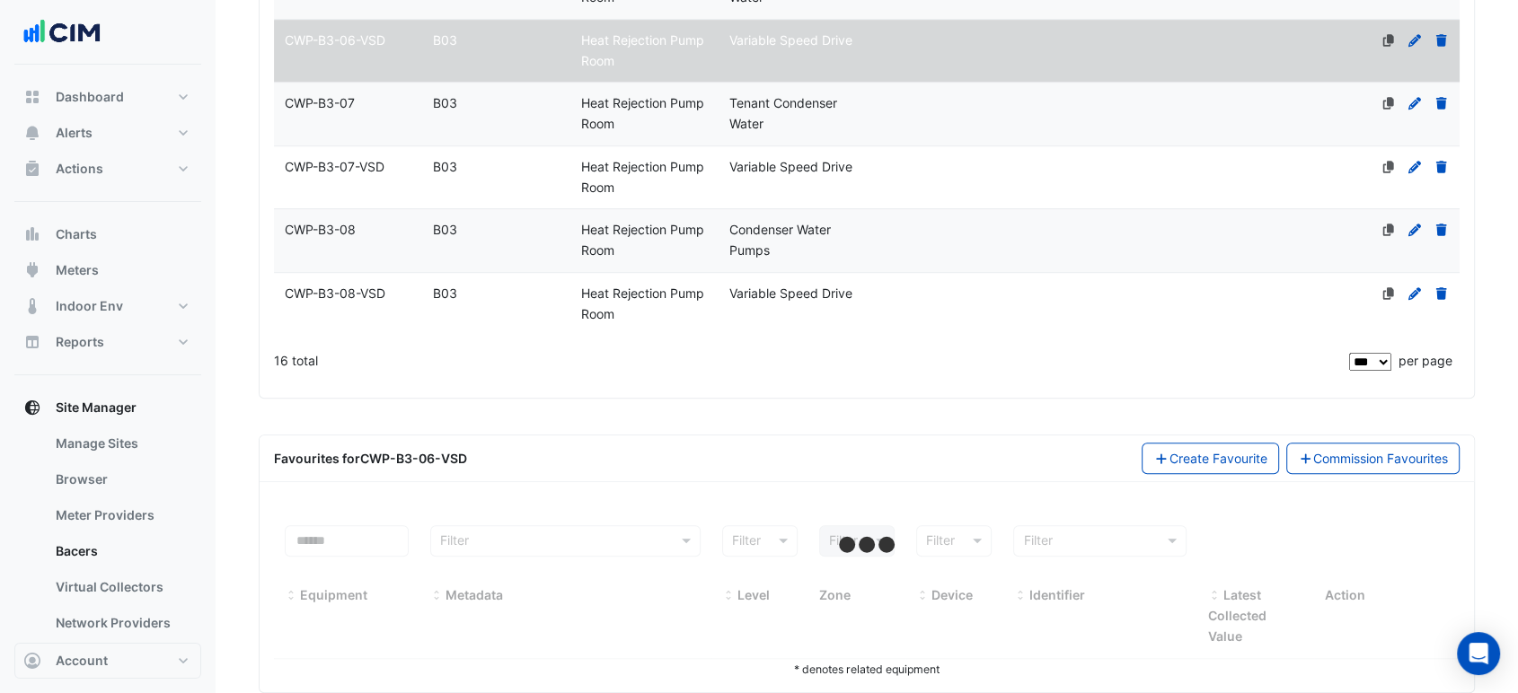
select select "***"
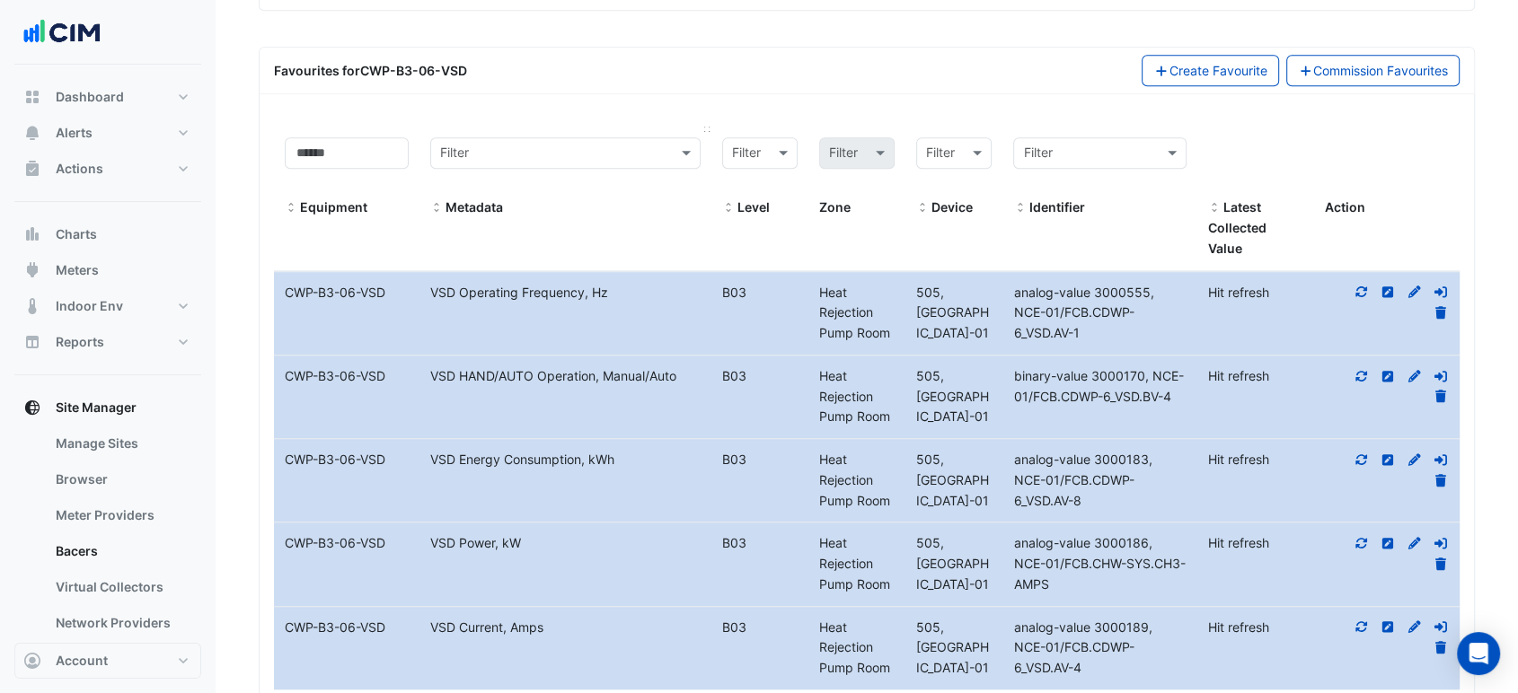
scroll to position [1655, 0]
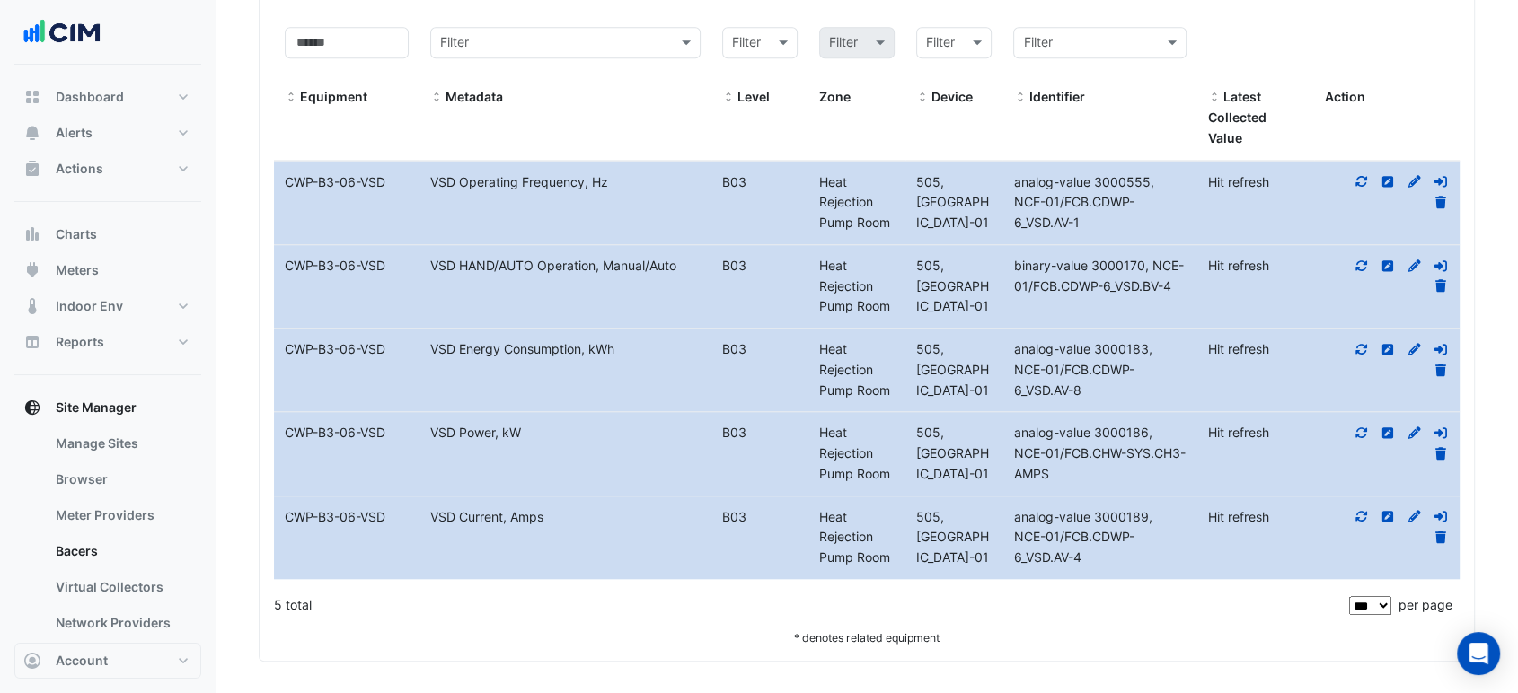
drag, startPoint x: 285, startPoint y: 436, endPoint x: 408, endPoint y: 448, distance: 123.7
click at [408, 448] on datatable-body-cell "Equipment Name CWP-B3-06-VSD" at bounding box center [346, 453] width 145 height 83
click at [413, 436] on div "CWP-B3-06-VSD" at bounding box center [346, 433] width 145 height 21
drag, startPoint x: 464, startPoint y: 429, endPoint x: 542, endPoint y: 440, distance: 78.9
click at [542, 440] on div "Equipment Name CWP-B3-06-VSD Metadata VSD Power, kW Level B03 Heat Rejection Pu…" at bounding box center [867, 453] width 1186 height 83
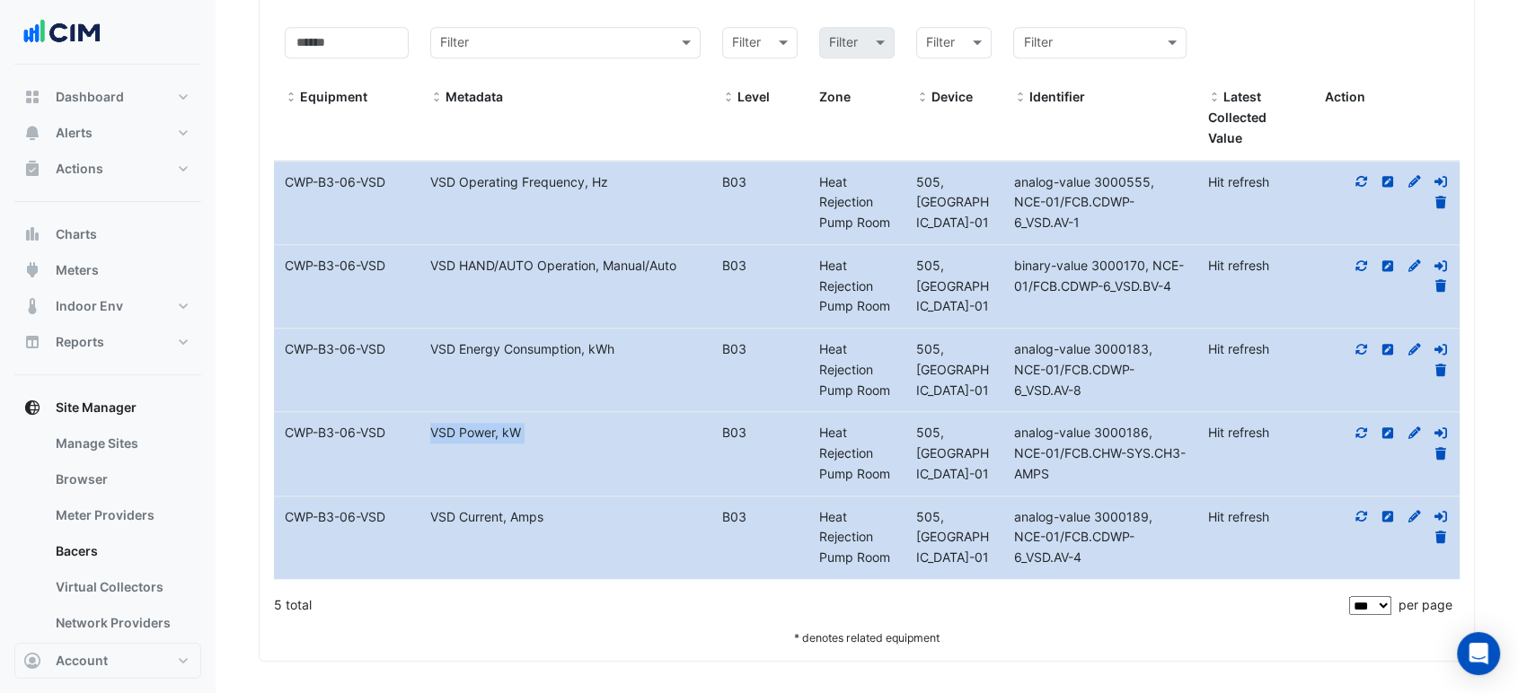
drag, startPoint x: 1115, startPoint y: 470, endPoint x: 1065, endPoint y: 458, distance: 50.8
click at [1065, 458] on div "analog-value 3000186, NCE-01/FCB.CHW-SYS.CH3-AMPS" at bounding box center [1099, 453] width 194 height 61
click at [1367, 430] on icon at bounding box center [1361, 433] width 16 height 13
click at [1114, 477] on div "analog-value 3000186, NCE-01/FCB.CHW-SYS.CH3-AMPS" at bounding box center [1099, 453] width 194 height 61
drag, startPoint x: 1068, startPoint y: 472, endPoint x: 797, endPoint y: 451, distance: 272.1
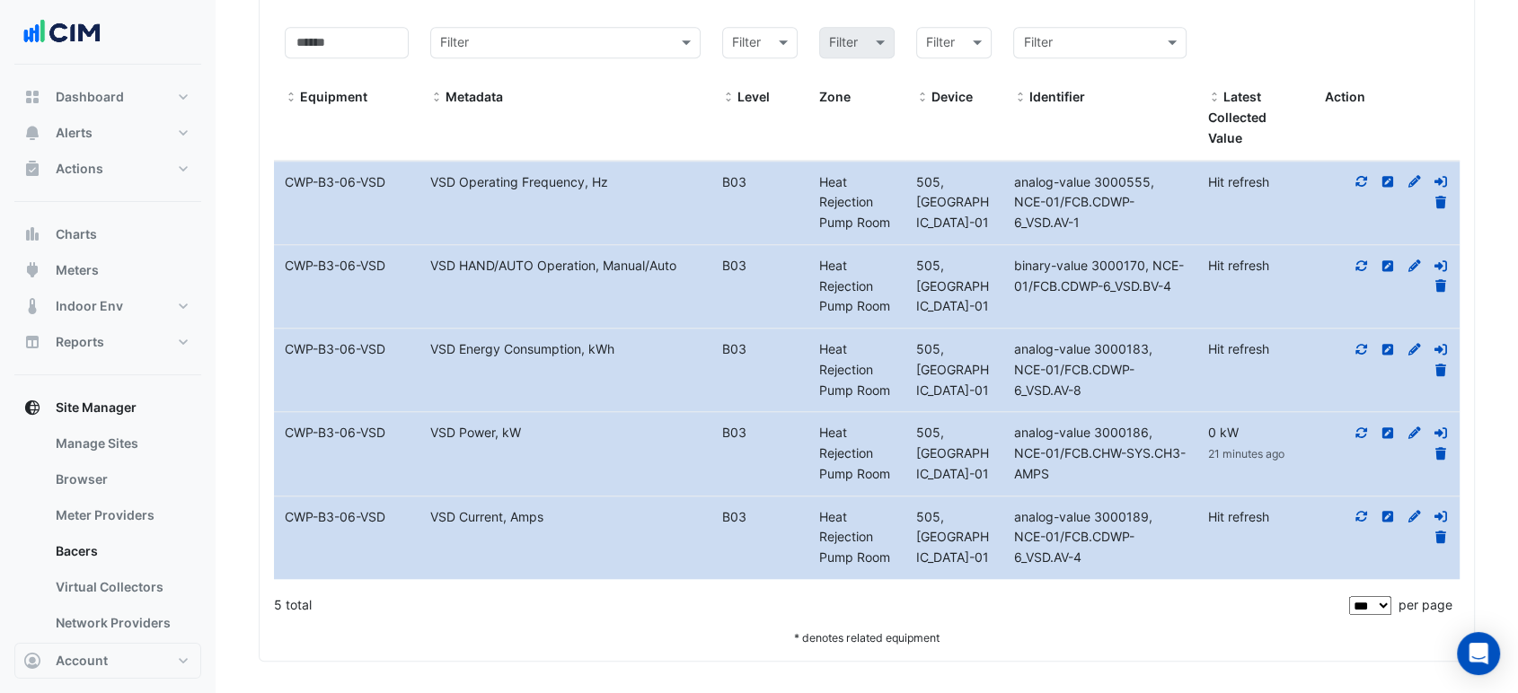
click at [1123, 455] on div "analog-value 3000186, NCE-01/FCB.CHW-SYS.CH3-AMPS" at bounding box center [1099, 453] width 194 height 61
click at [658, 449] on datatable-body-cell "Metadata VSD Power, kW" at bounding box center [565, 453] width 292 height 83
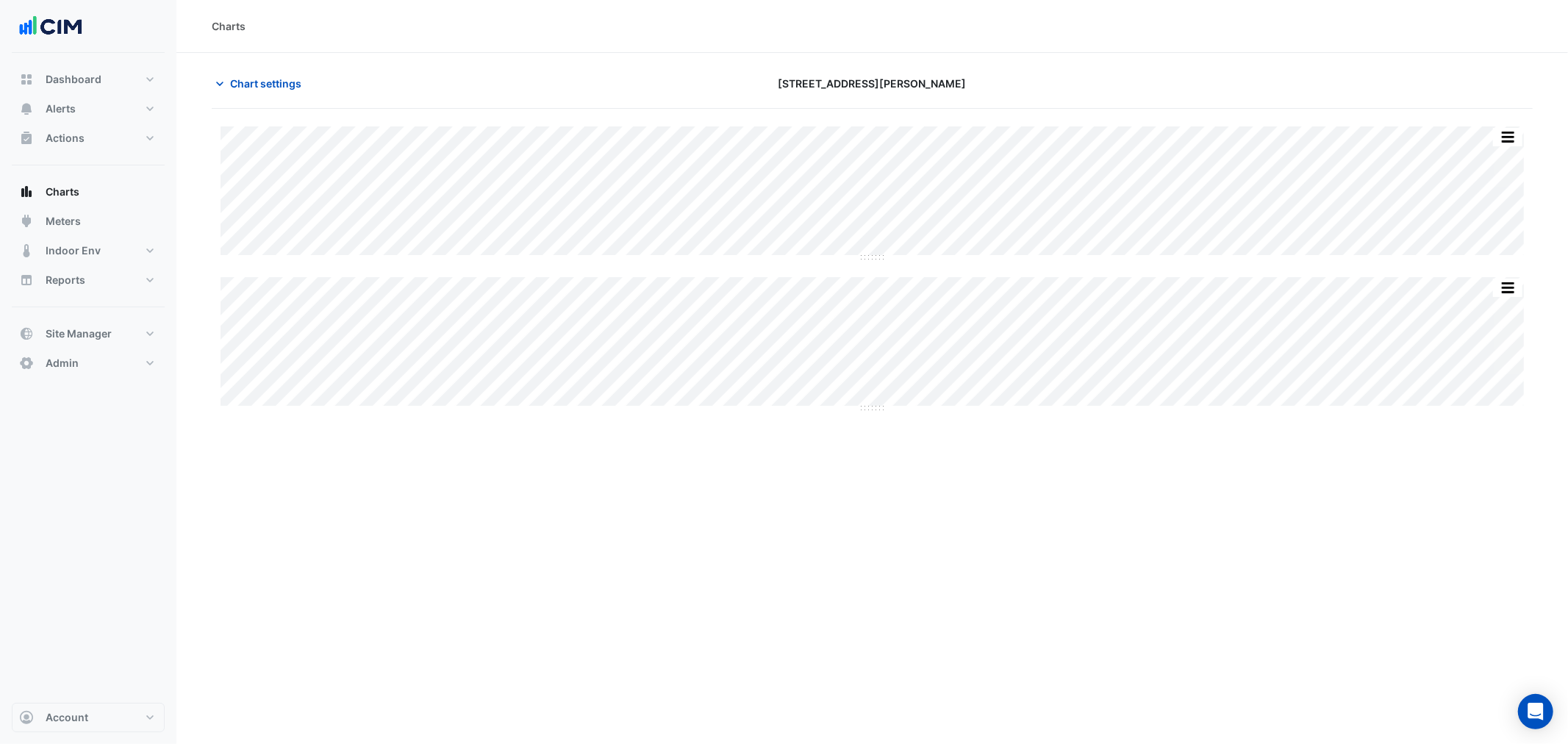
click at [273, 115] on div "Split All Split None Print Save as JPEG Save as PNG Pivot Data Table Export CSV…" at bounding box center [872, 268] width 1321 height 319
click at [274, 91] on button "Chart settings" at bounding box center [261, 83] width 99 height 25
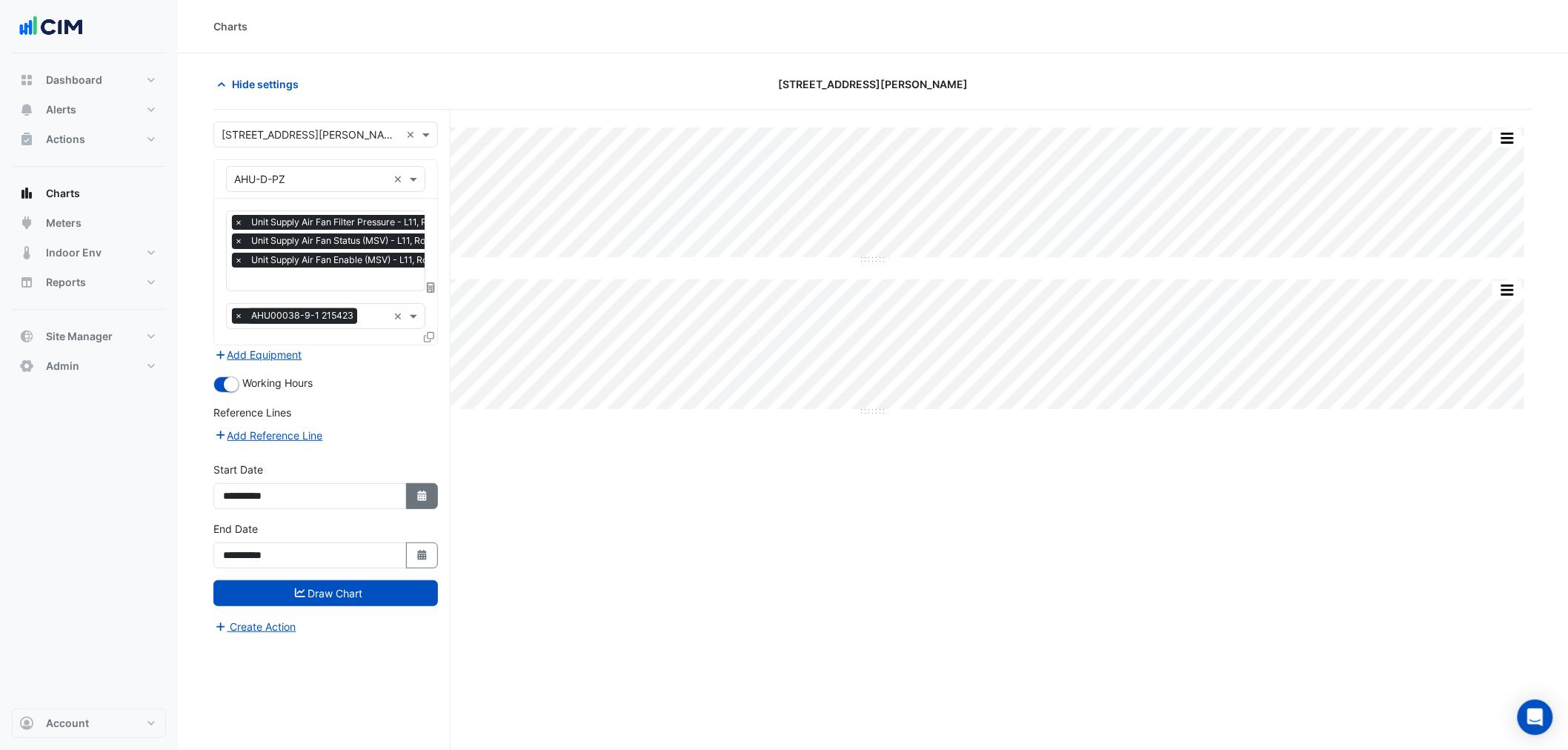
click at [430, 488] on button "Select Date" at bounding box center [423, 496] width 33 height 26
select select "*"
select select "****"
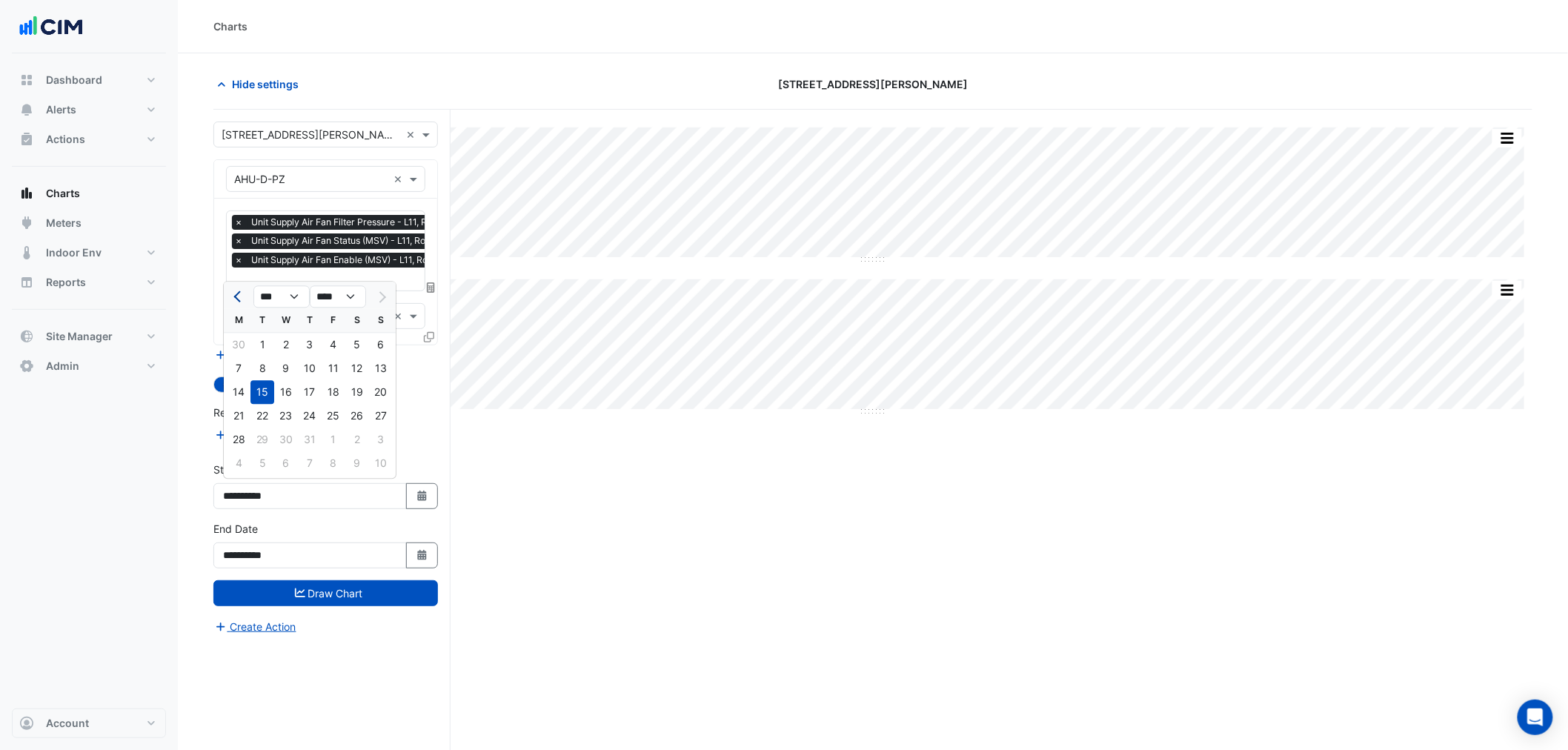
click at [240, 298] on span "Previous month" at bounding box center [239, 296] width 11 height 11
click at [383, 298] on span "Next month" at bounding box center [380, 296] width 11 height 11
select select "*"
click at [375, 342] on div "1" at bounding box center [380, 344] width 24 height 24
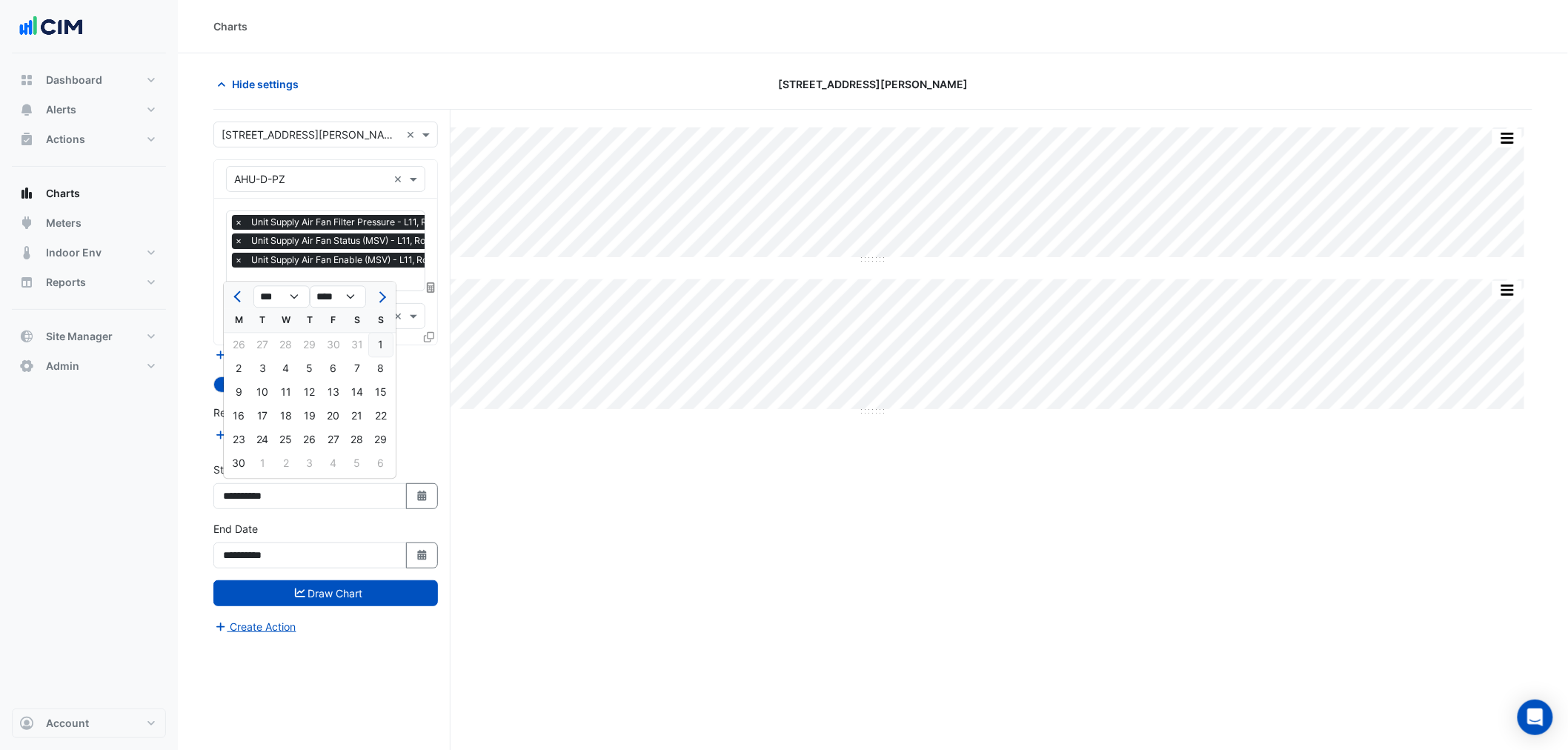
type input "**********"
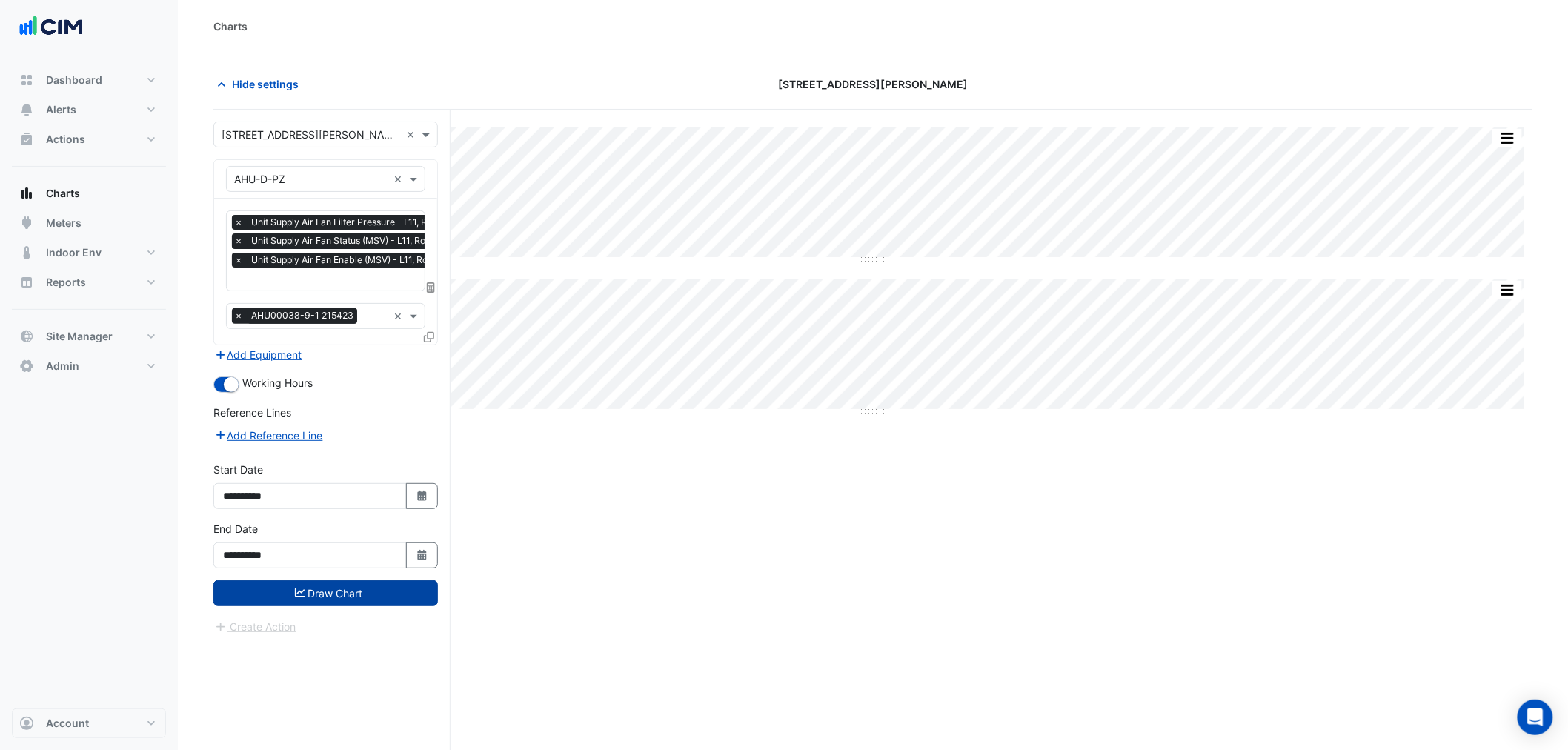
click at [359, 596] on button "Draw Chart" at bounding box center [326, 592] width 224 height 26
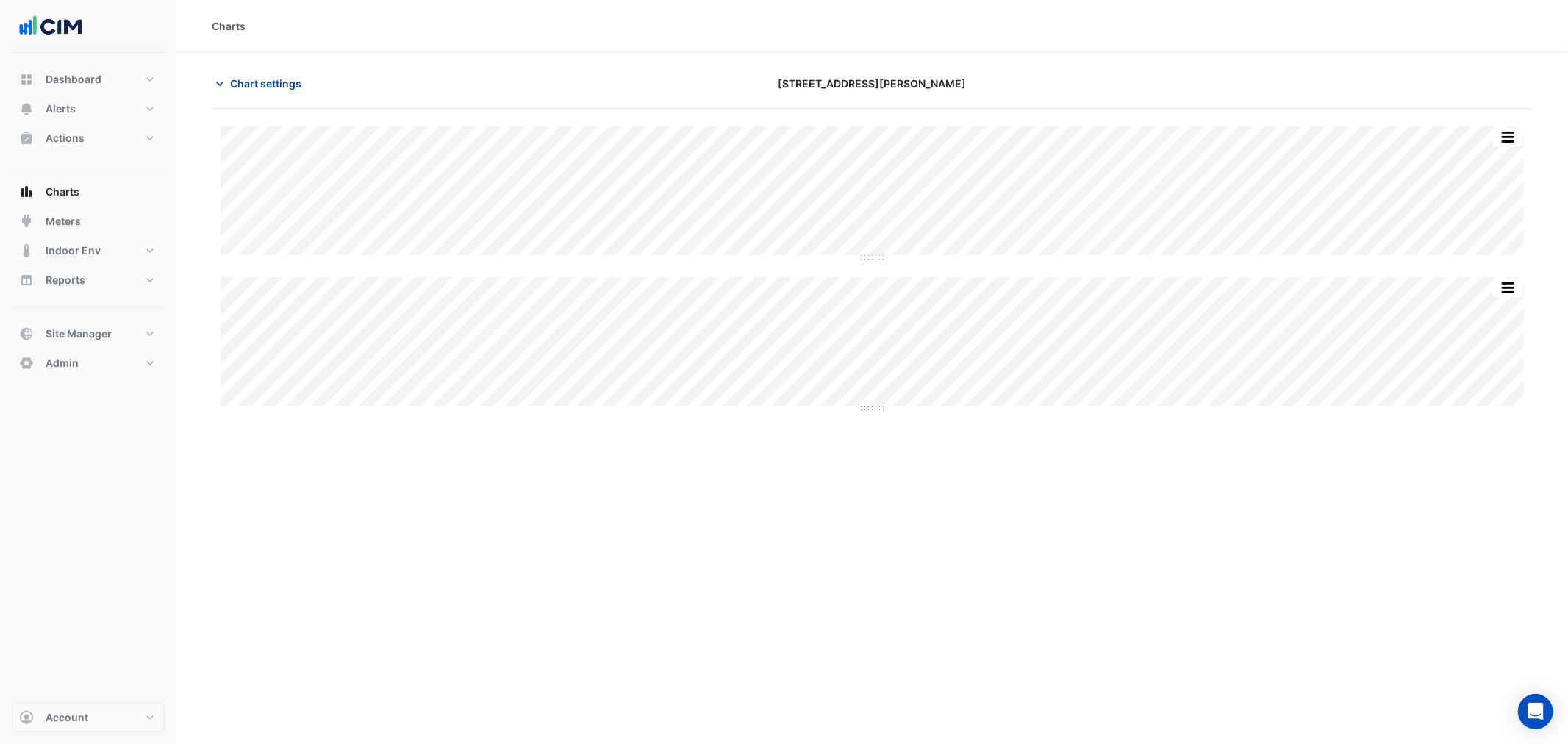
click at [275, 78] on span "Chart settings" at bounding box center [265, 83] width 71 height 16
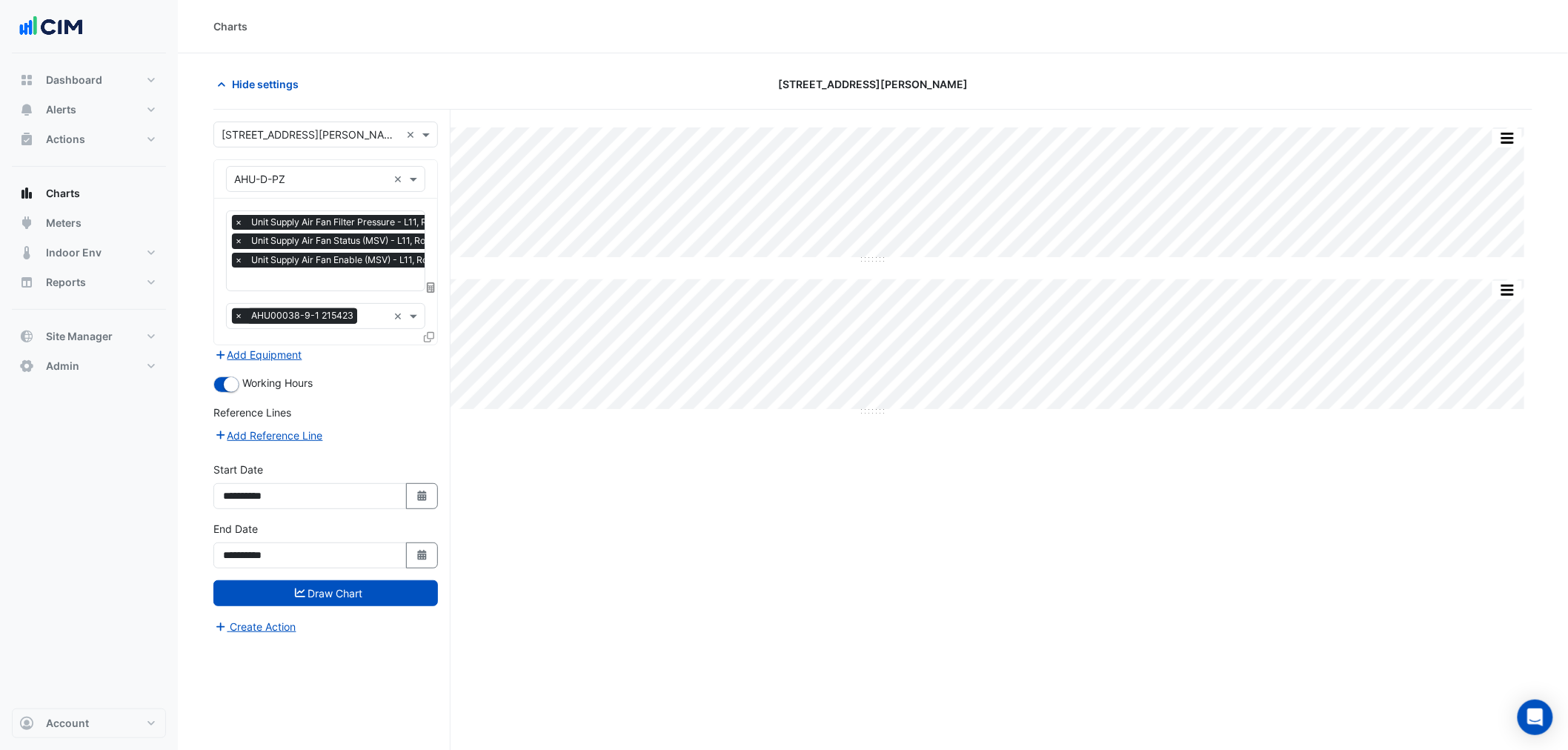
click at [320, 273] on input "text" at bounding box center [364, 281] width 259 height 16
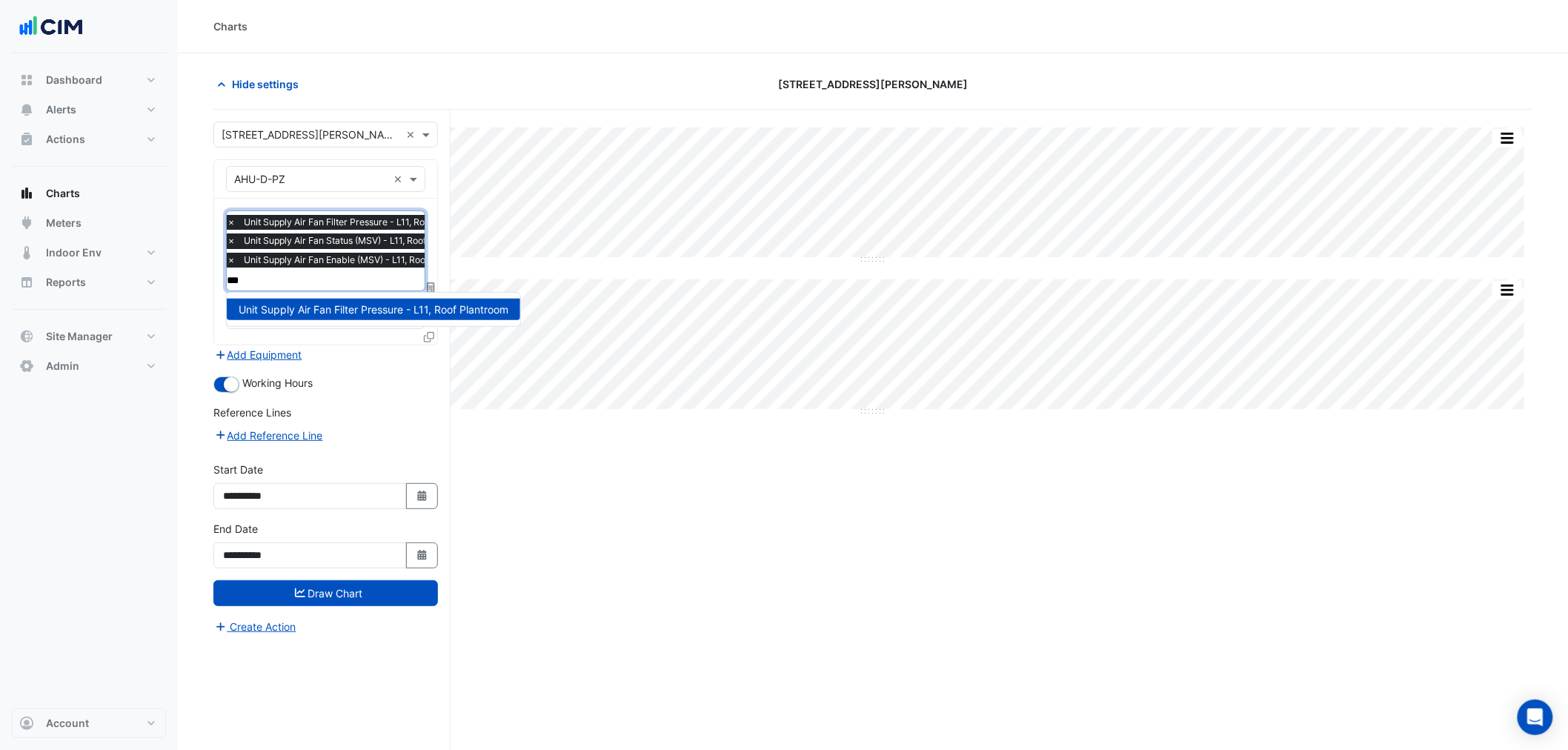
type input "****"
click at [269, 276] on input "****" at bounding box center [357, 281] width 259 height 16
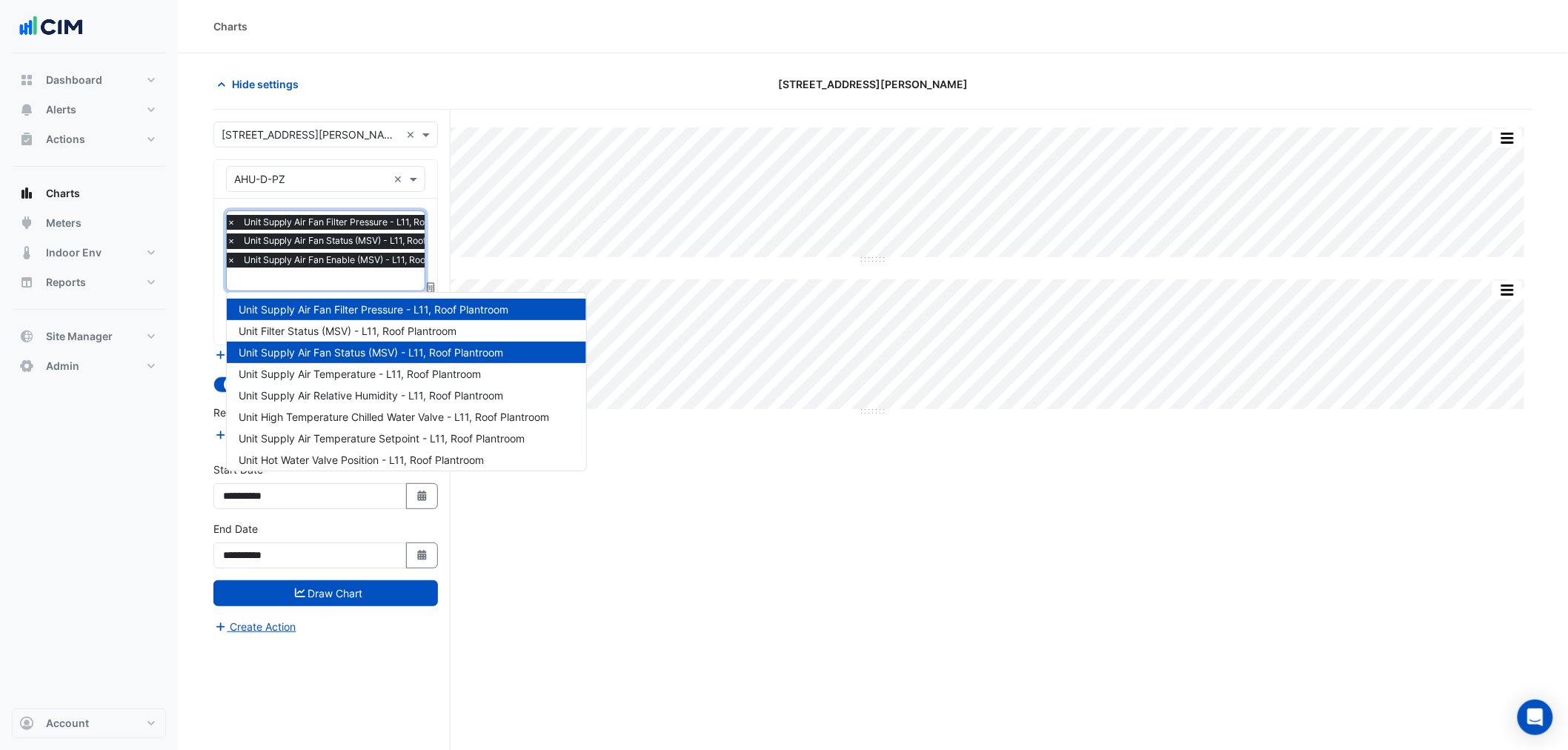
click at [210, 290] on section "Hide settings [STREET_ADDRESS][PERSON_NAME] Split All Split None Print Save as …" at bounding box center [873, 430] width 1391 height 752
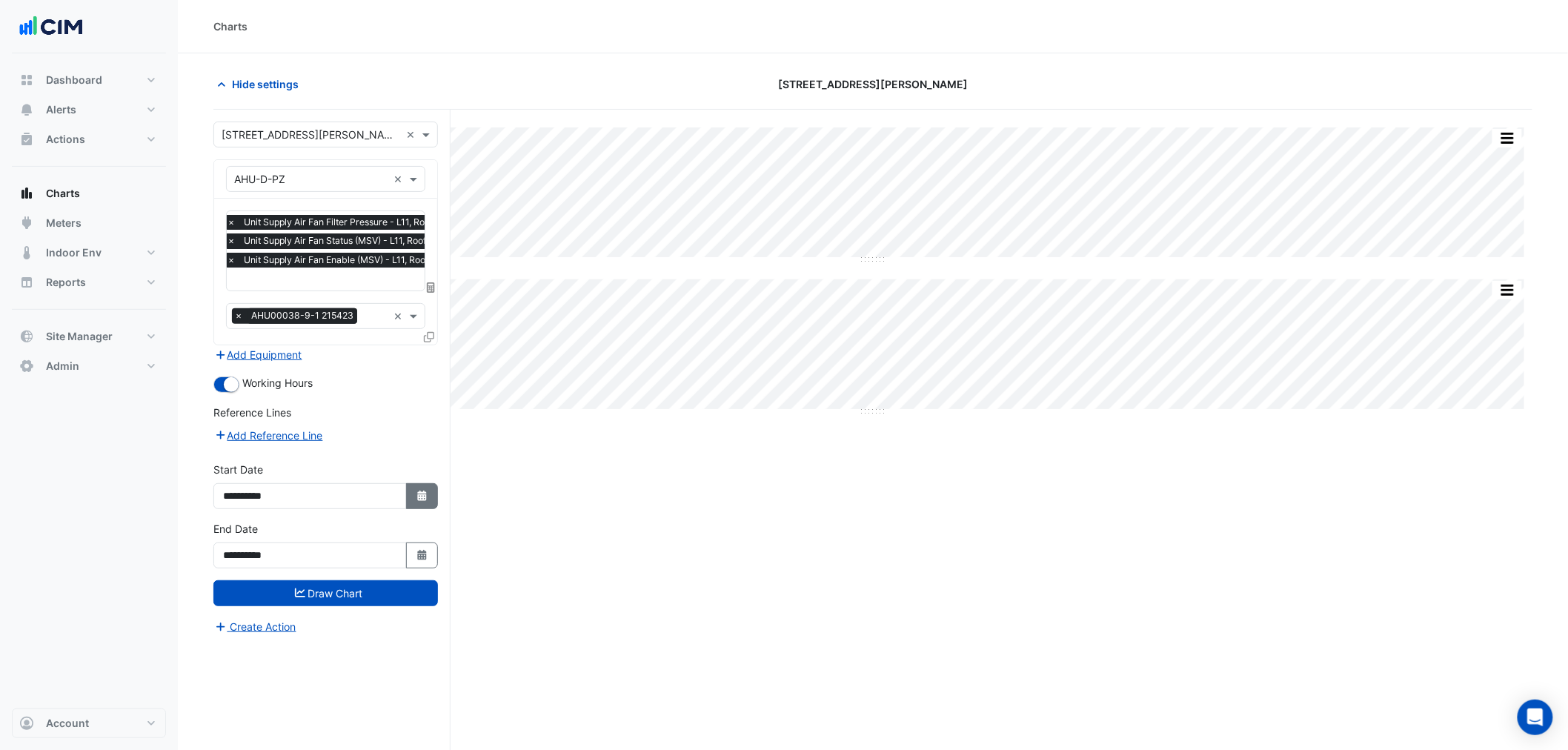
click at [406, 483] on button "Select Date" at bounding box center [423, 496] width 33 height 26
select select "*"
select select "****"
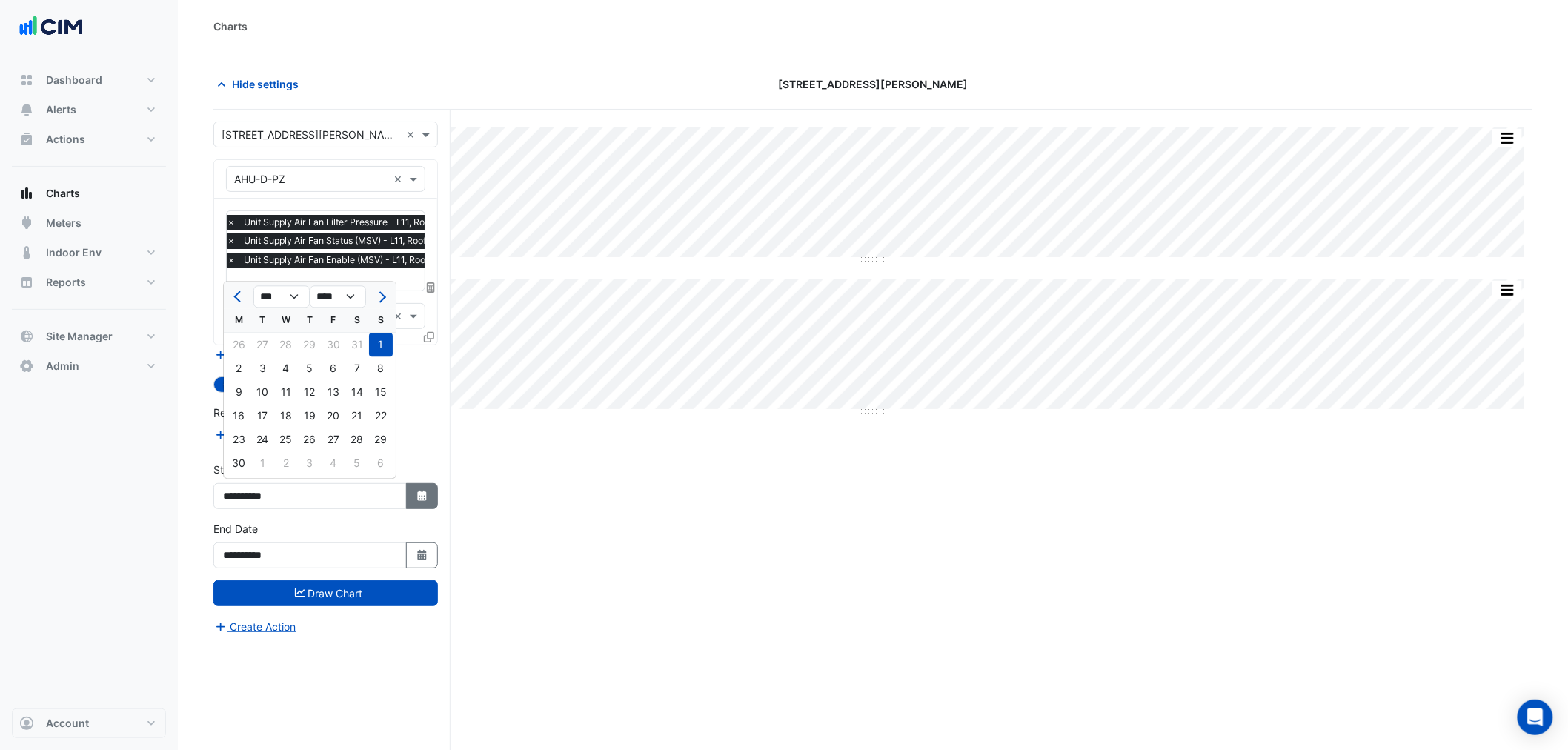
click at [413, 490] on button "Select Date" at bounding box center [423, 496] width 33 height 26
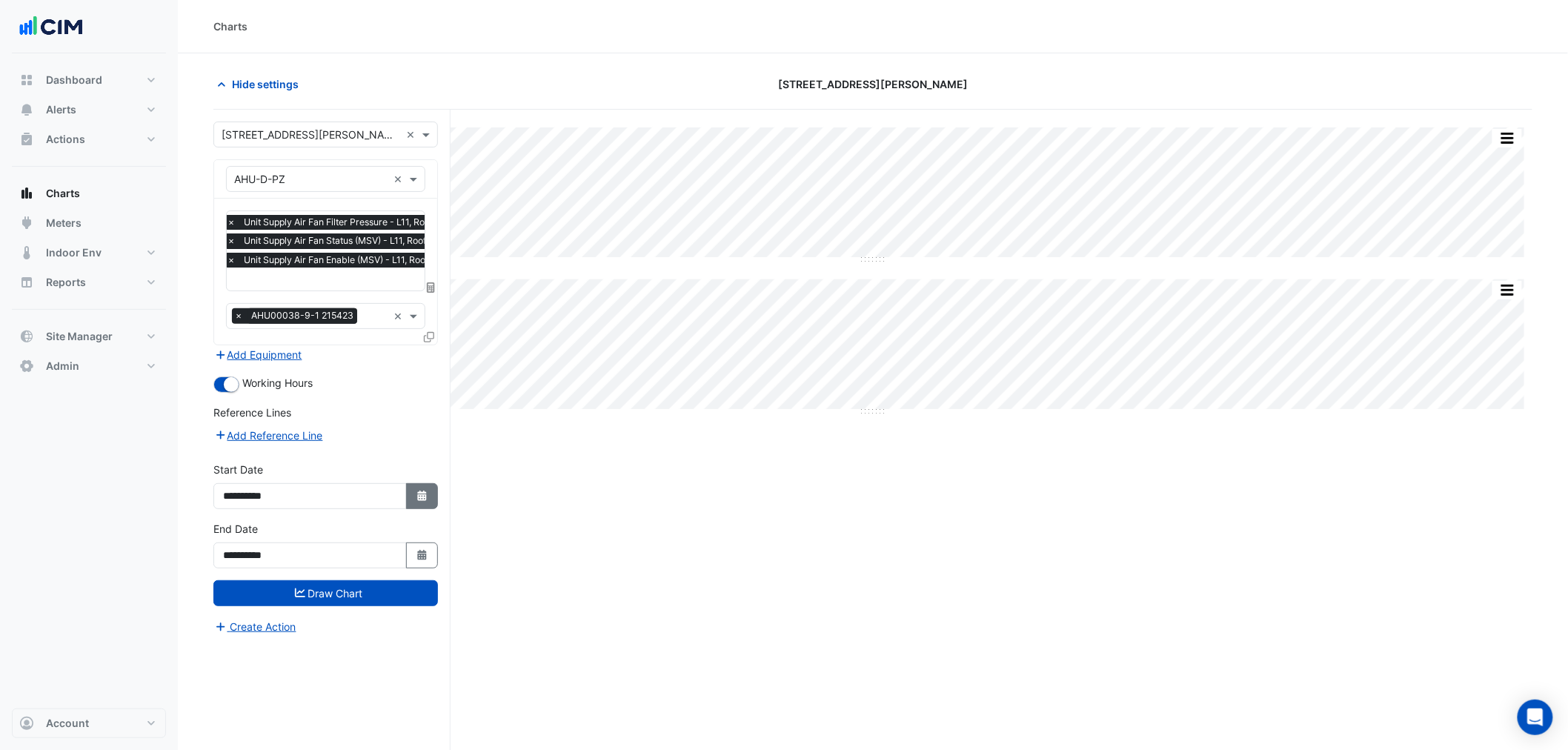
click at [409, 494] on button "Select Date" at bounding box center [423, 496] width 33 height 26
select select "*"
select select "****"
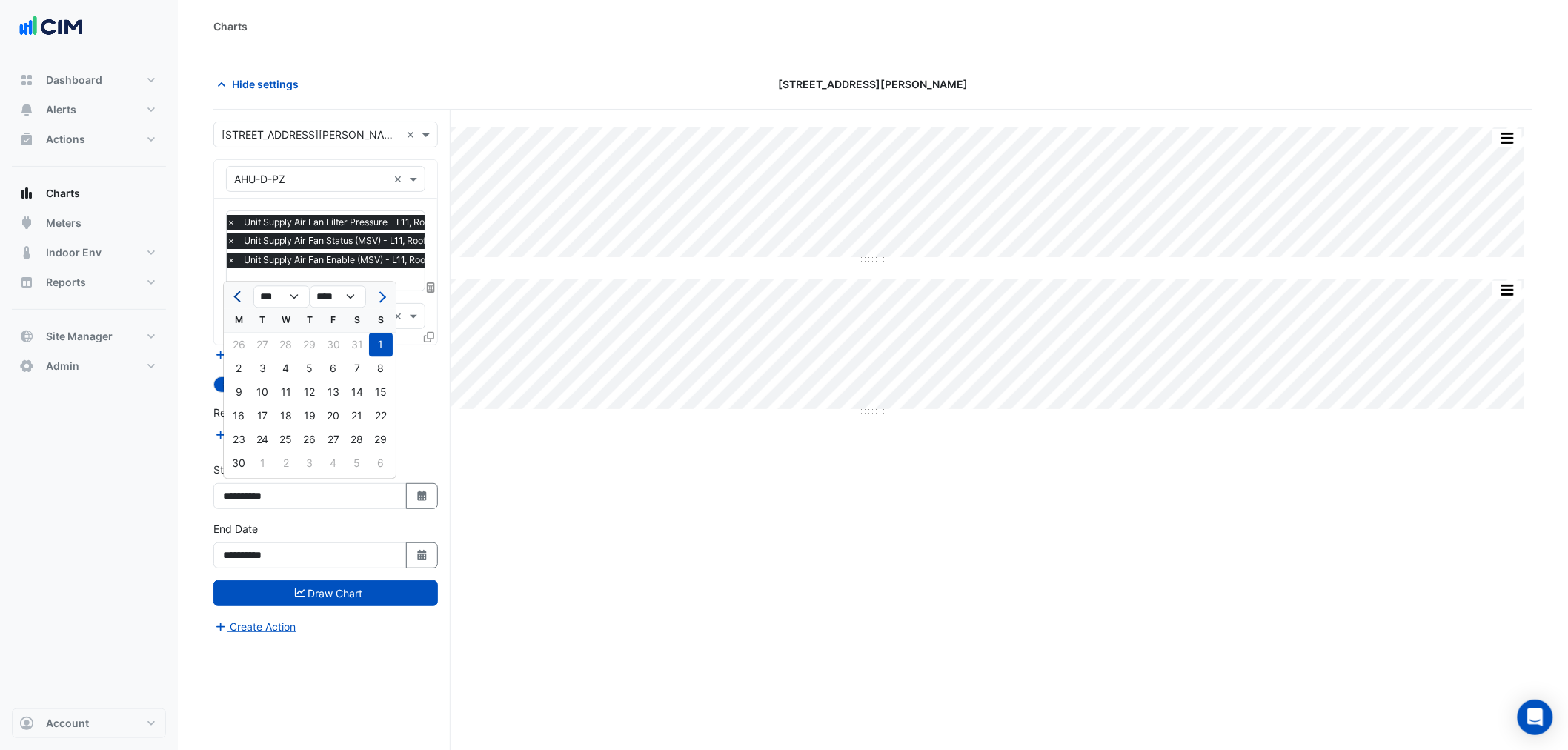
click at [235, 296] on span "Previous month" at bounding box center [239, 296] width 11 height 11
select select "*"
click at [308, 343] on div "1" at bounding box center [309, 344] width 24 height 24
type input "**********"
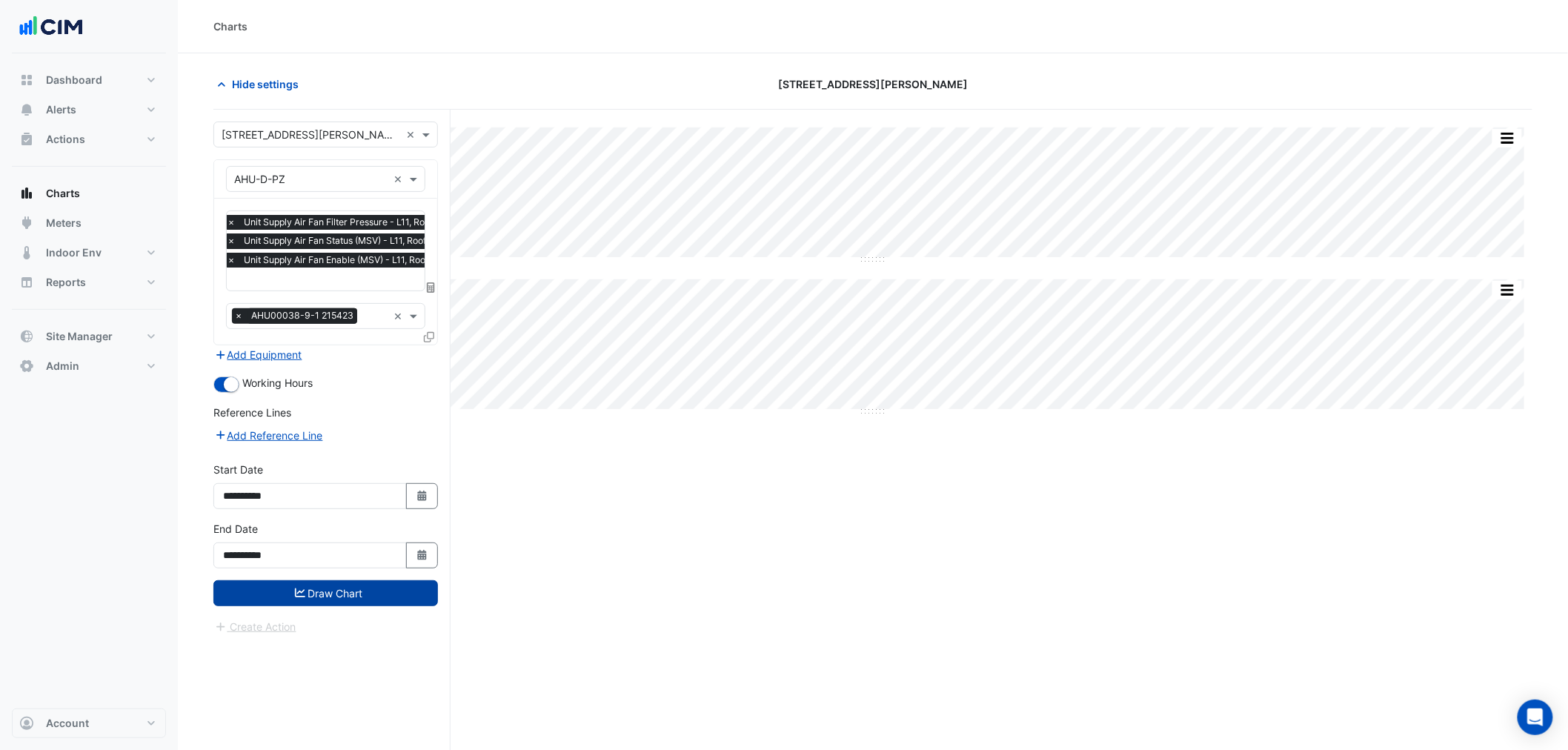
click at [358, 594] on button "Draw Chart" at bounding box center [326, 592] width 224 height 26
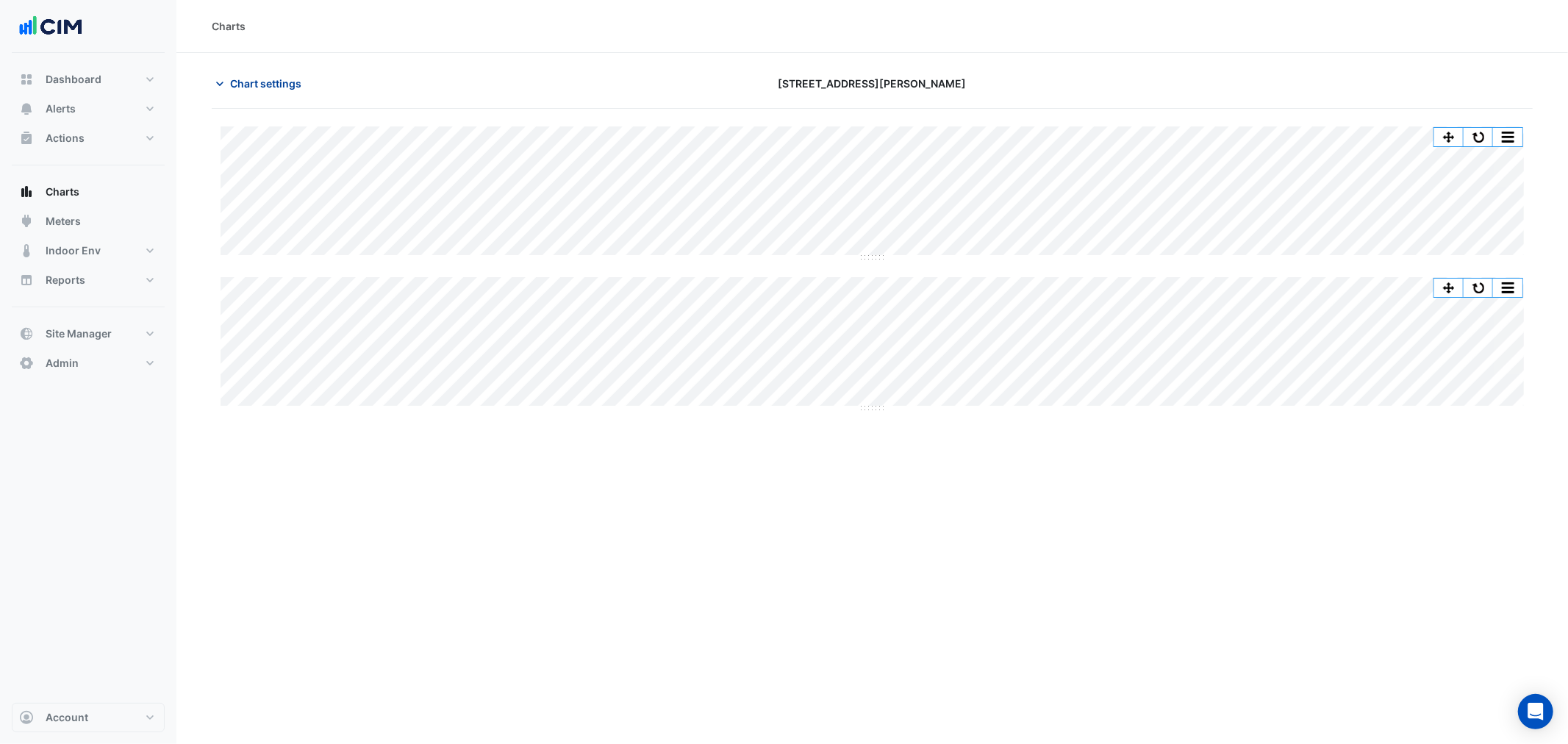
click at [279, 78] on span "Chart settings" at bounding box center [265, 83] width 71 height 16
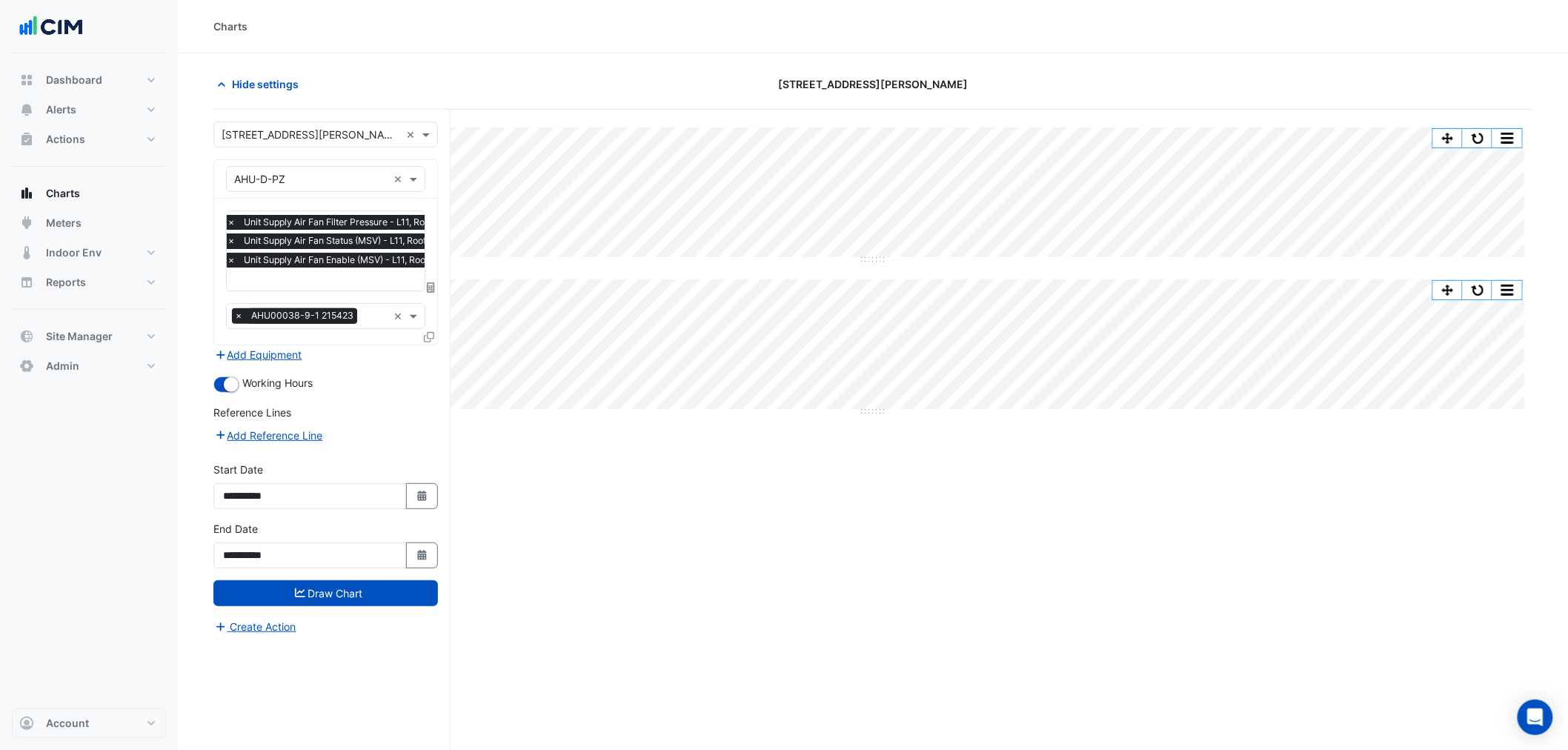
click at [327, 293] on div "Favourites × Unit Supply Air Fan Filter Pressure - L11, Roof Plantroom × Unit S…" at bounding box center [326, 271] width 223 height 146
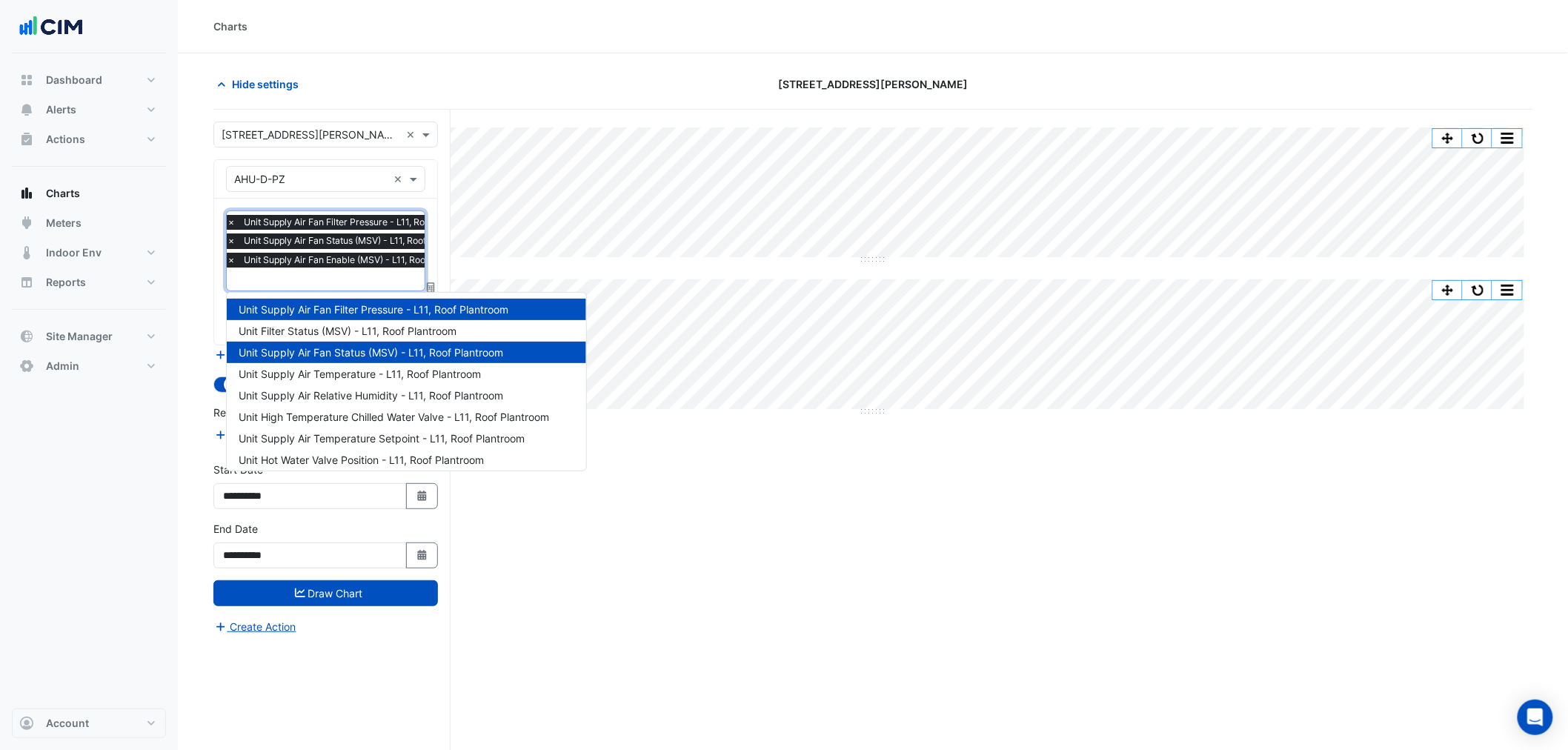
click at [332, 280] on input "text" at bounding box center [357, 281] width 259 height 16
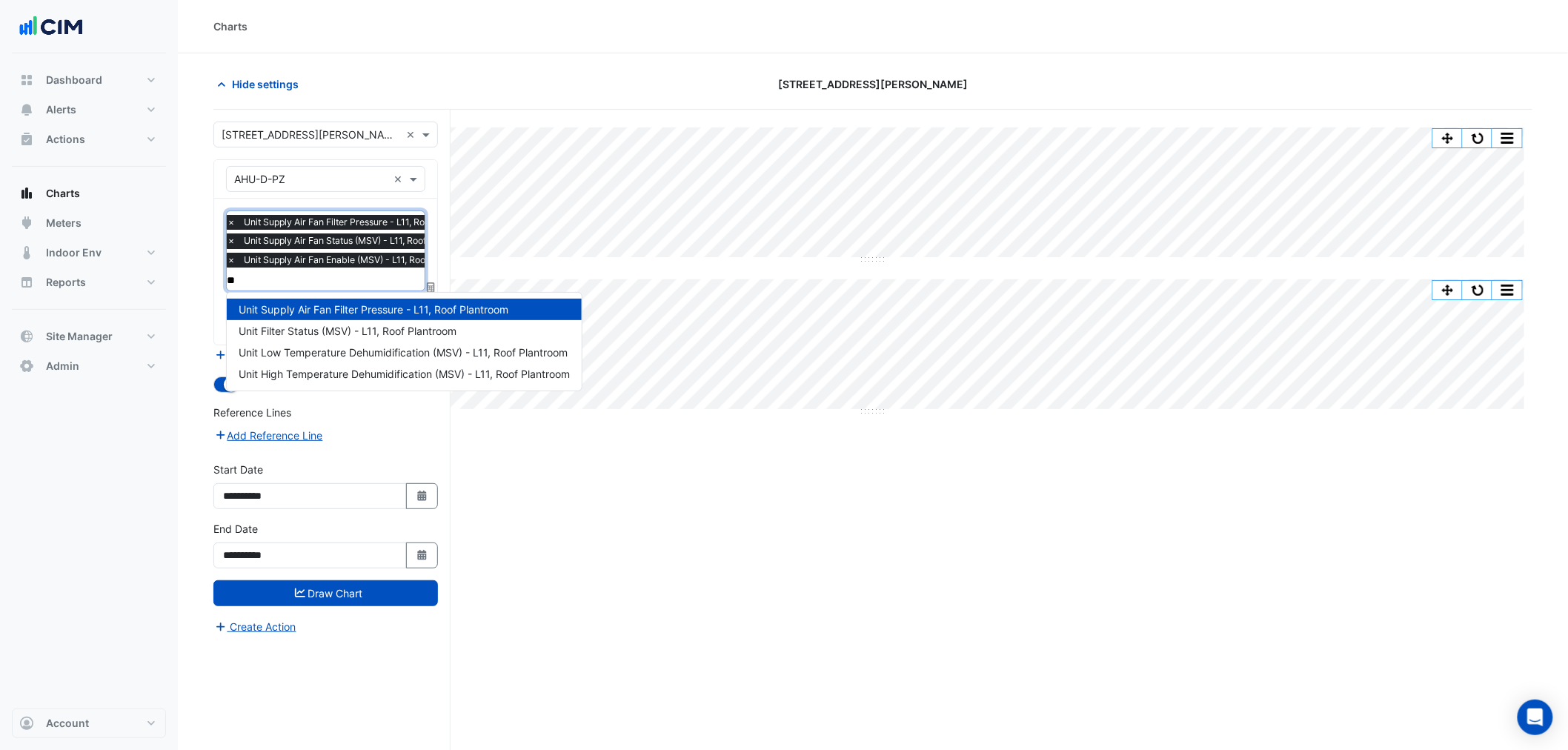
type input "***"
click at [338, 337] on div "Unit Filter Status (MSV) - L11, Roof Plantroom" at bounding box center [374, 331] width 294 height 21
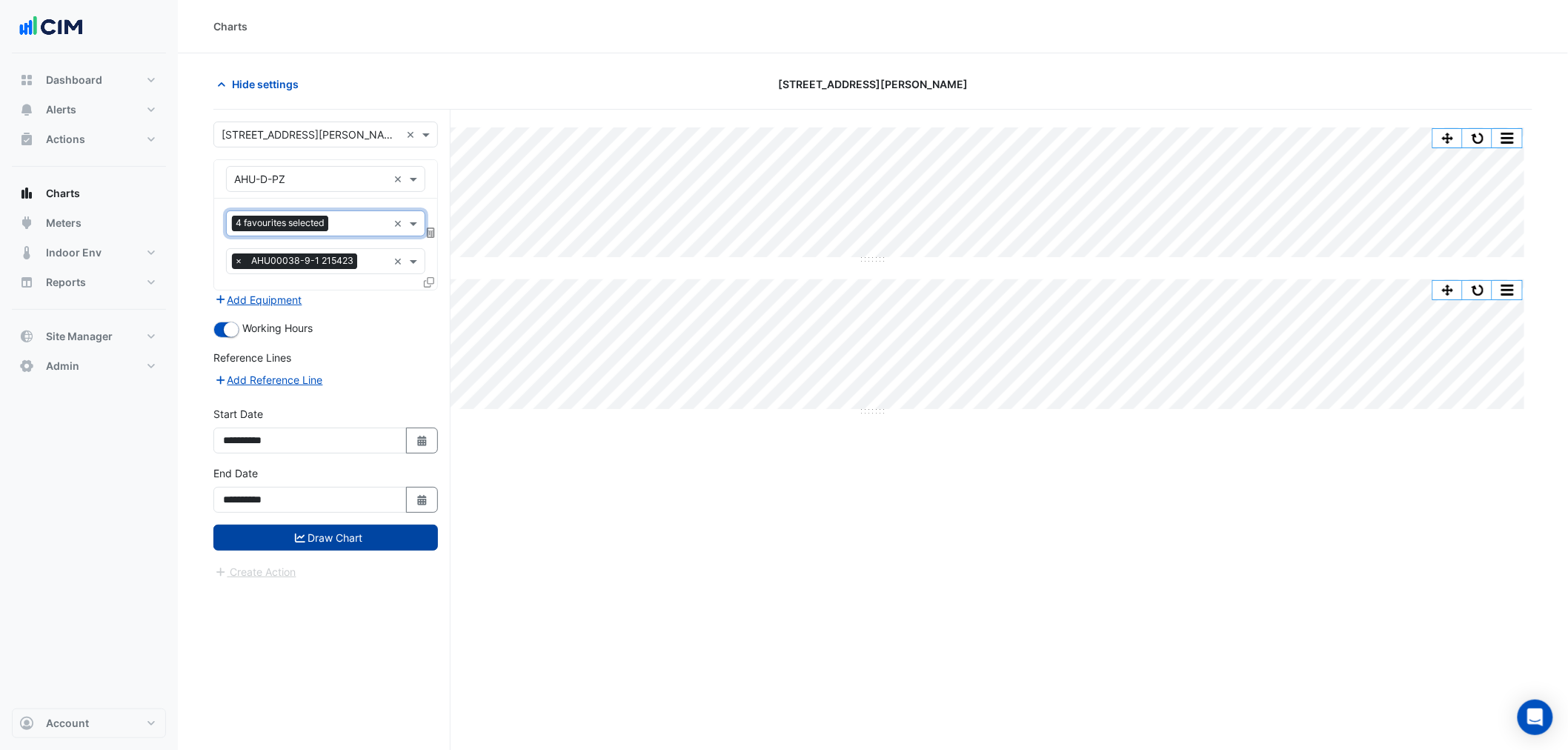
click at [381, 538] on button "Draw Chart" at bounding box center [326, 537] width 224 height 26
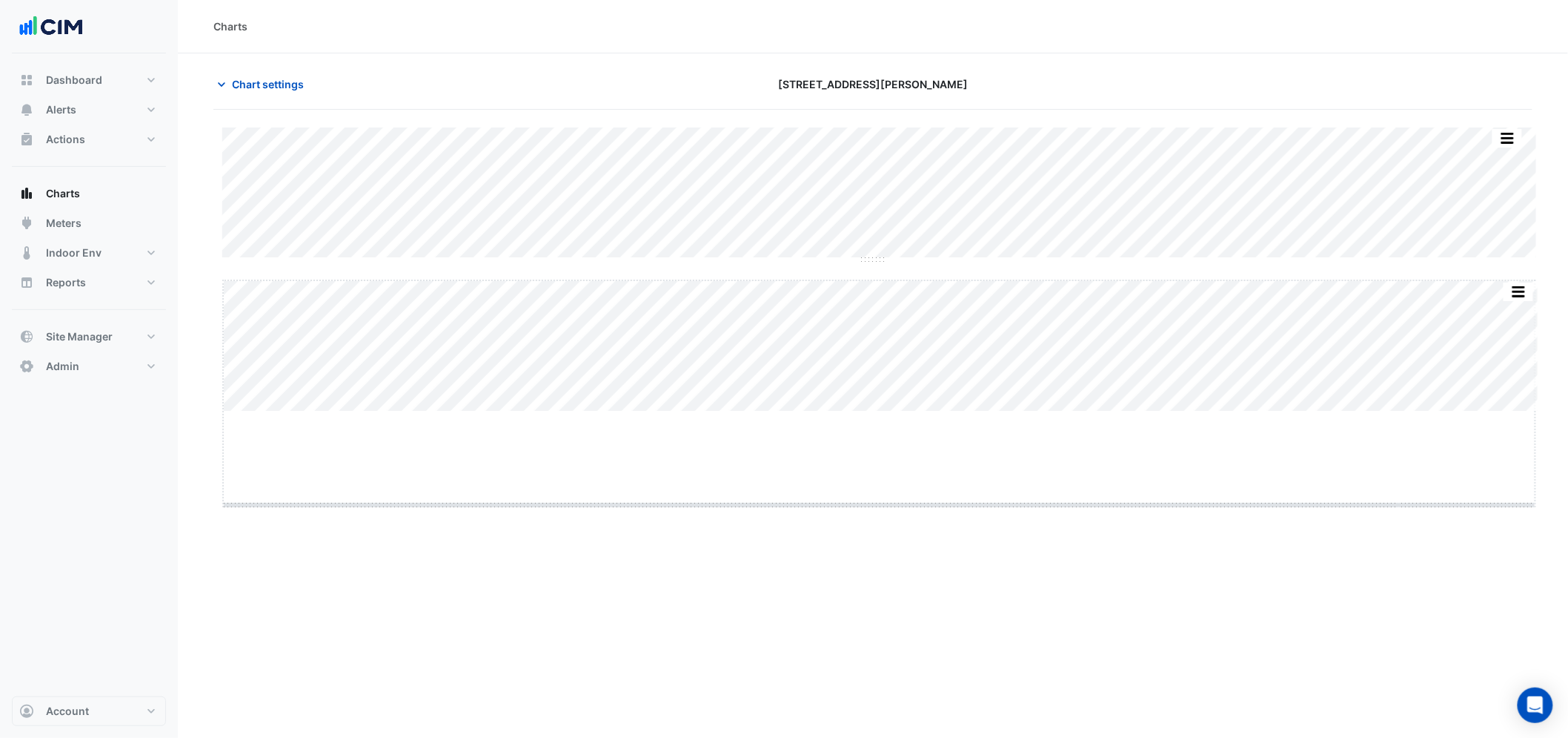
drag, startPoint x: 884, startPoint y: 411, endPoint x: 905, endPoint y: 543, distance: 133.7
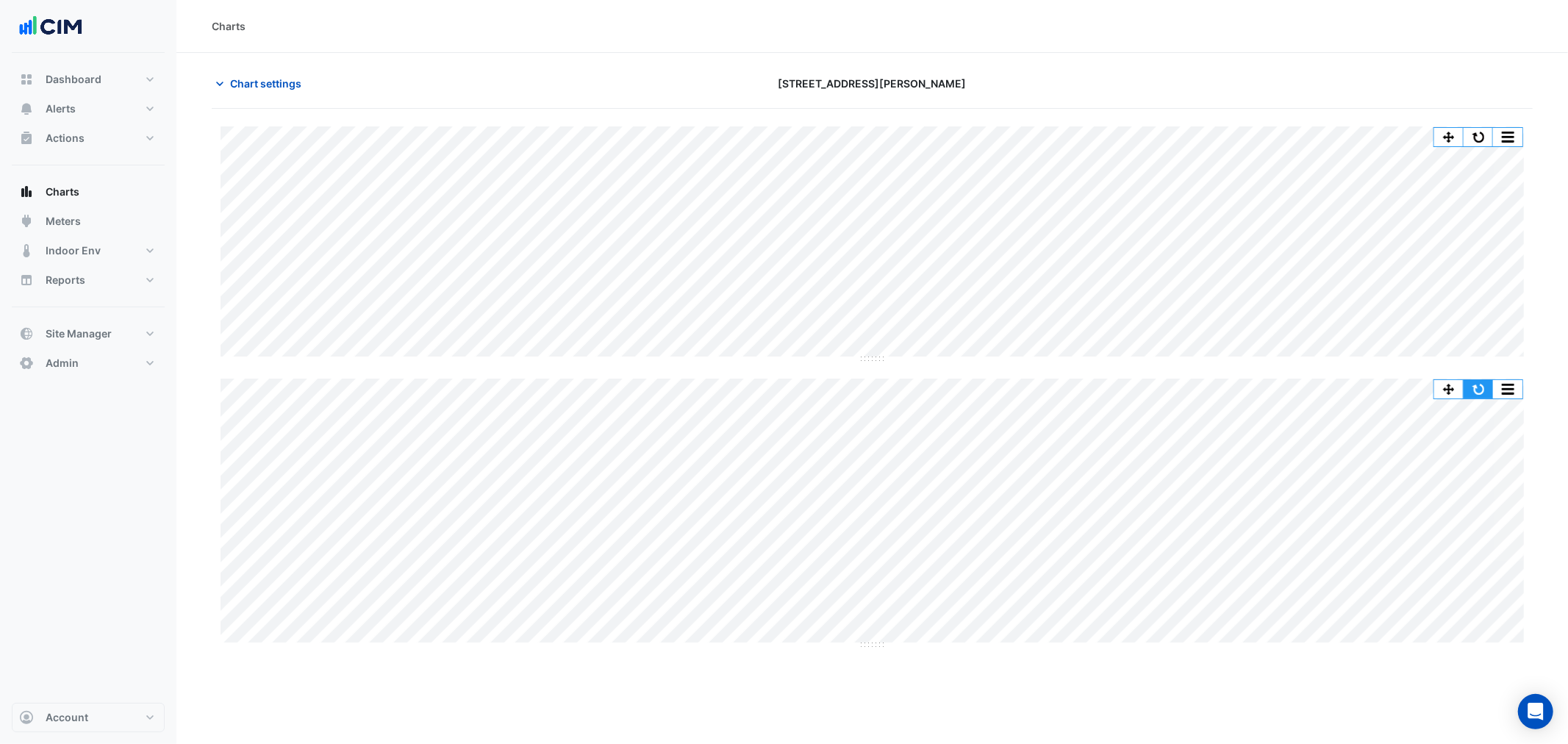
click at [1476, 382] on button "button" at bounding box center [1478, 389] width 29 height 18
click at [291, 97] on div "Chart settings [STREET_ADDRESS][PERSON_NAME]" at bounding box center [872, 89] width 1321 height 38
click at [290, 93] on button "Chart settings" at bounding box center [261, 83] width 99 height 25
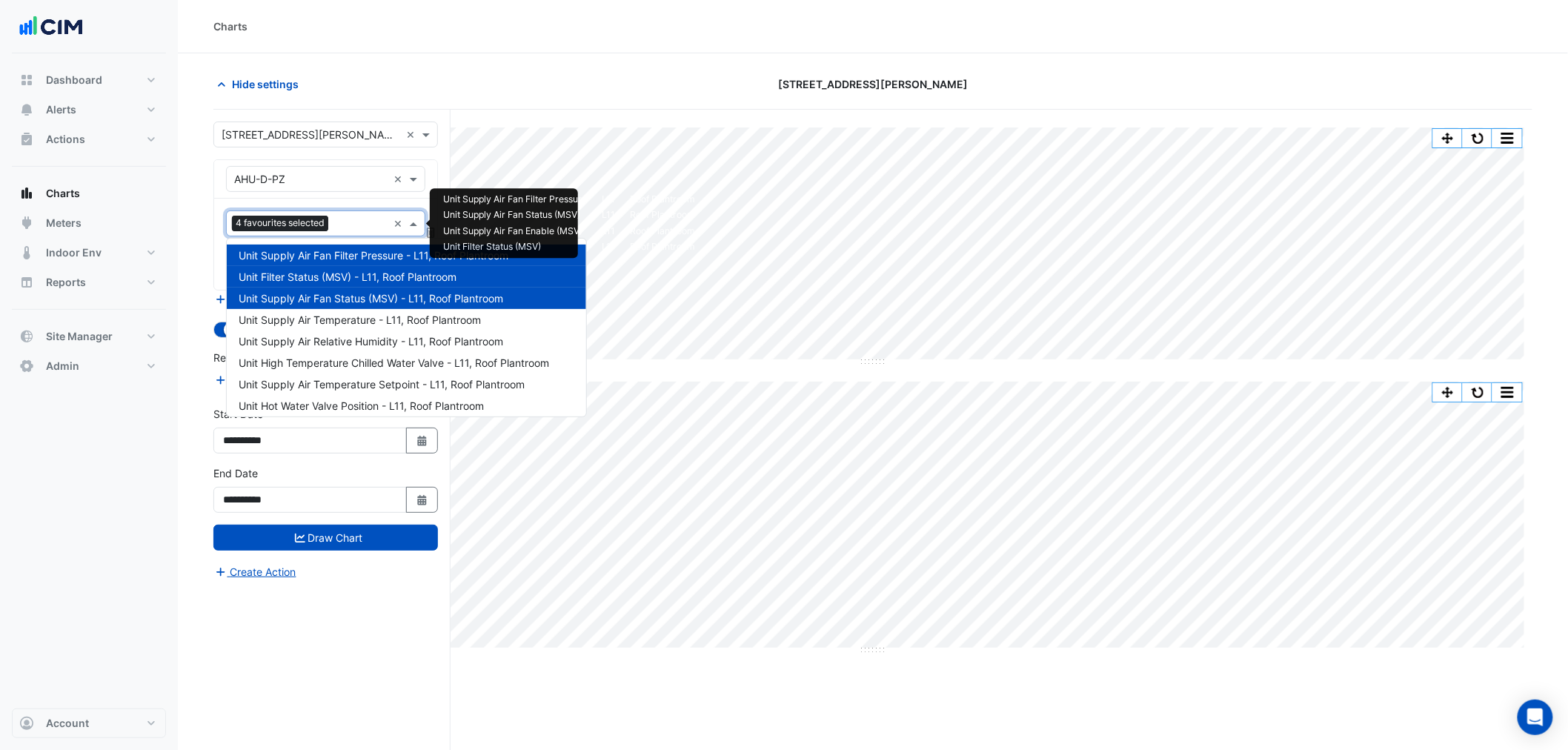
click at [323, 231] on div "4 favourites selected" at bounding box center [281, 224] width 100 height 18
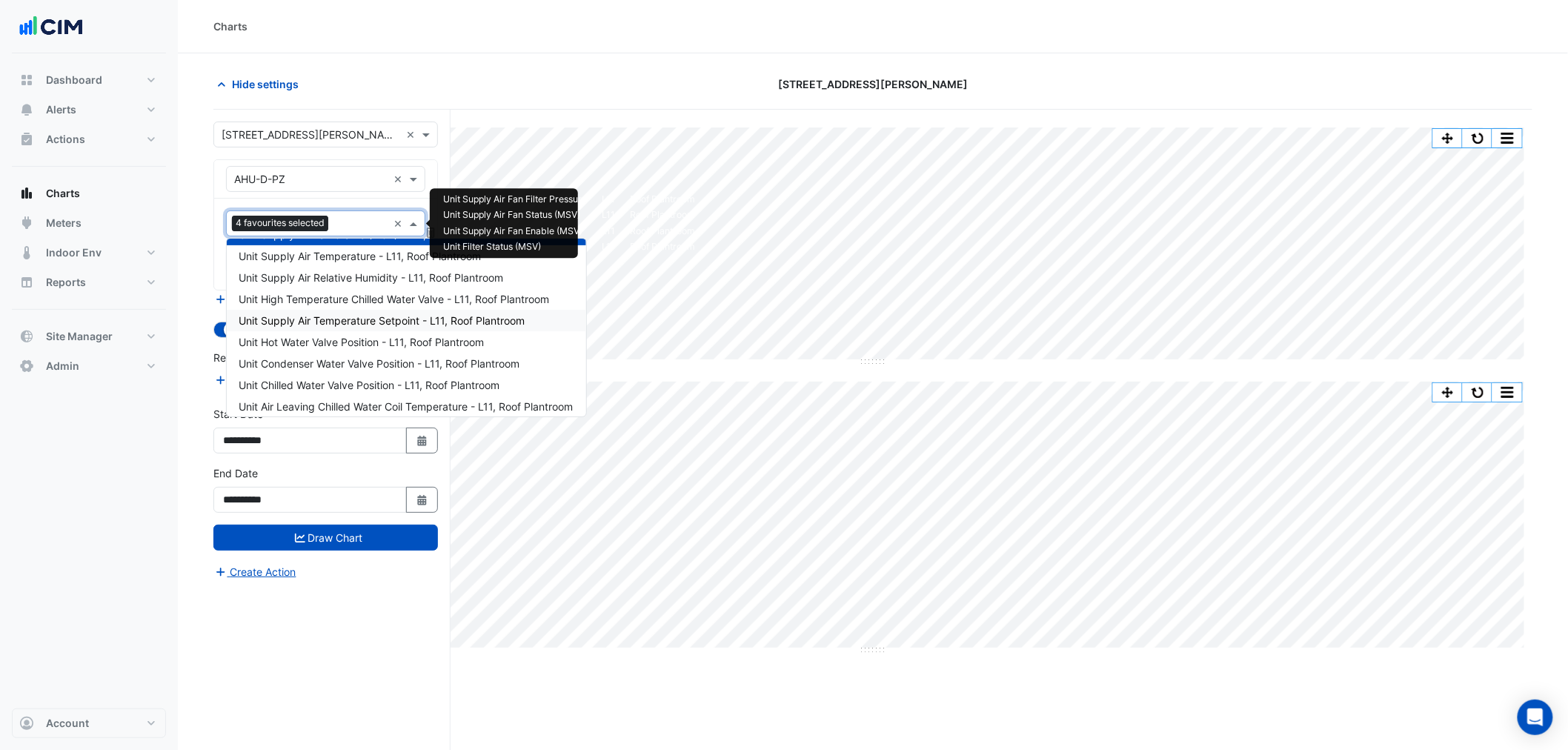
scroll to position [83, 0]
click at [426, 298] on span "Unit Supply Air Temperature Setpoint - L11, Roof Plantroom" at bounding box center [381, 301] width 286 height 12
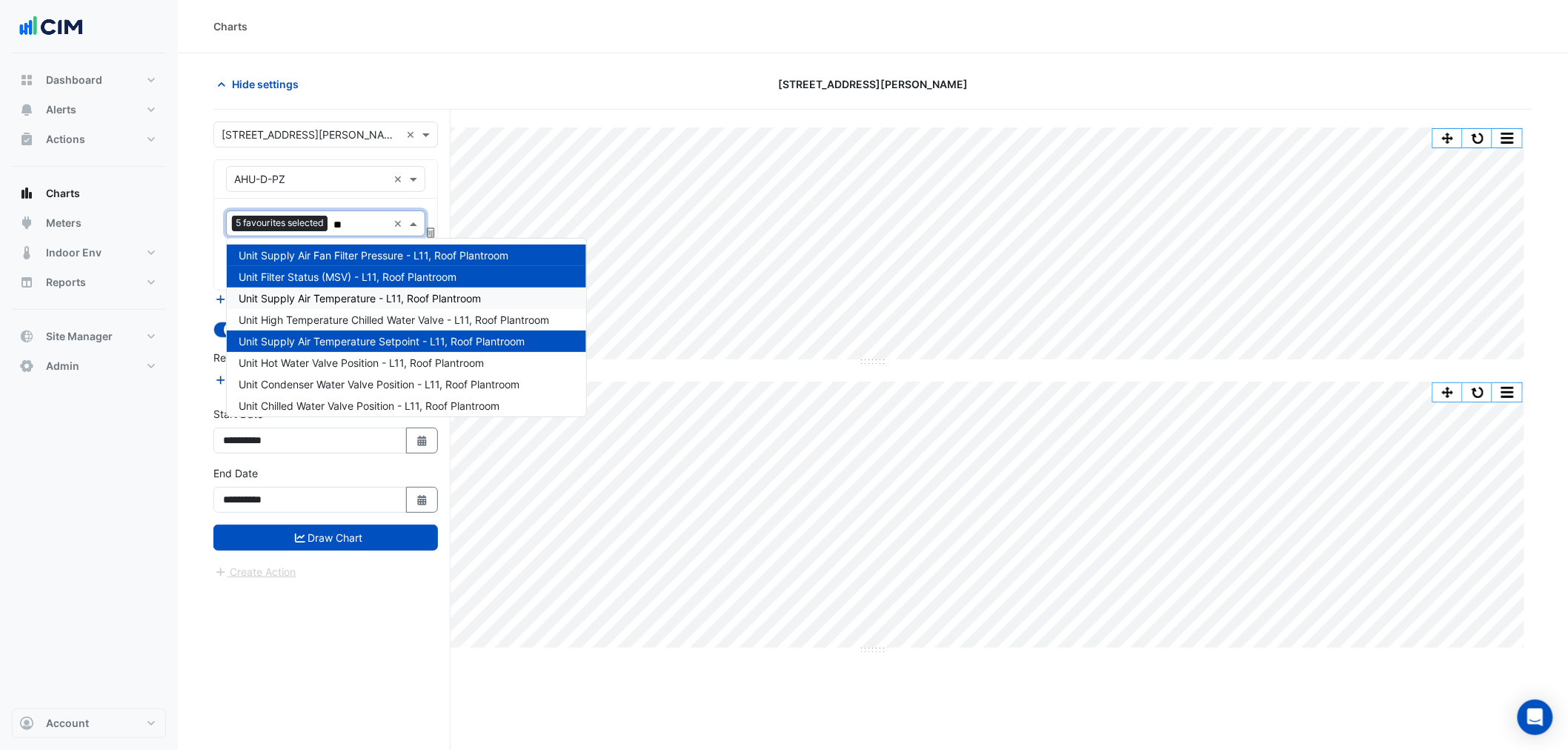
type input "***"
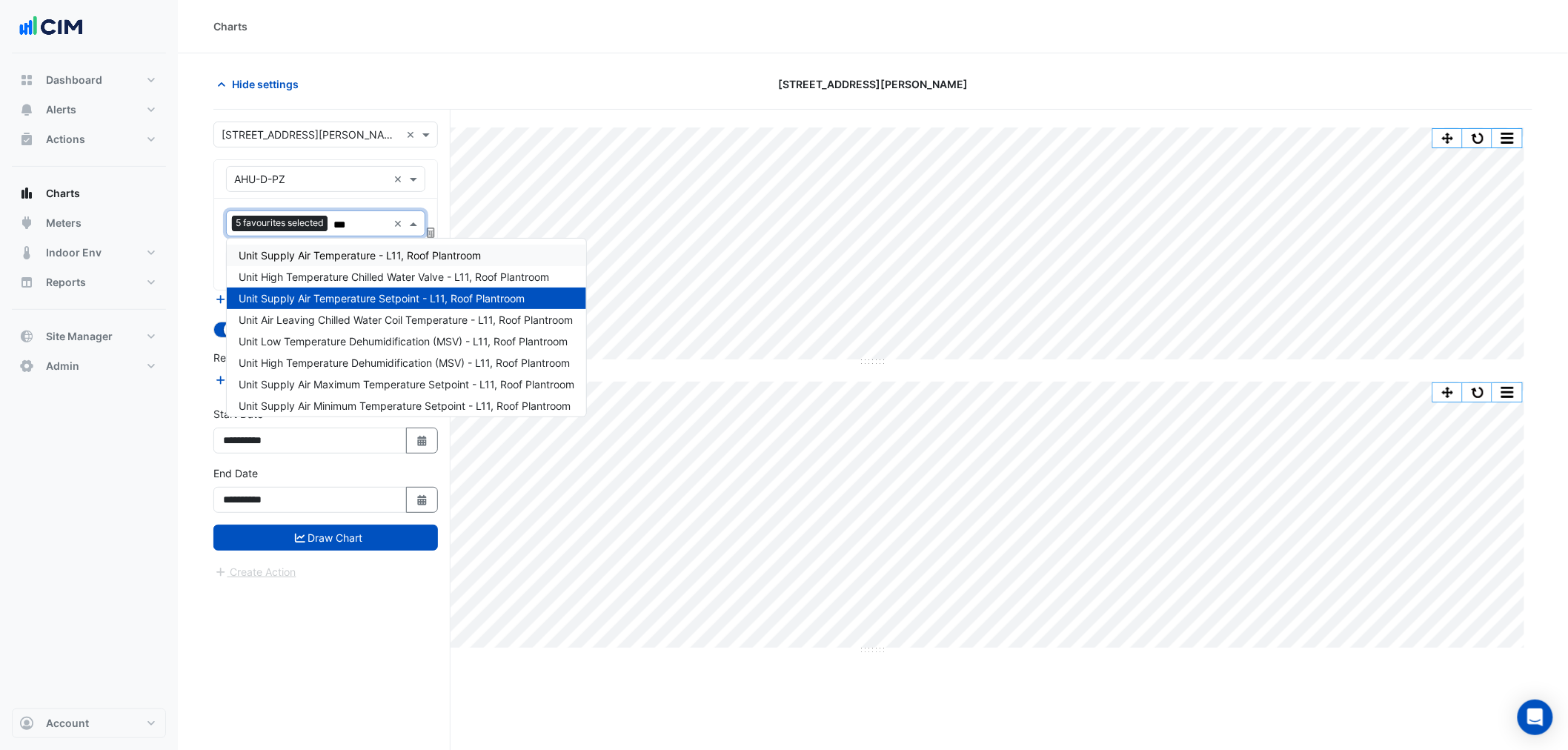
click at [418, 254] on span "Unit Supply Air Temperature - L11, Roof Plantroom" at bounding box center [360, 255] width 243 height 12
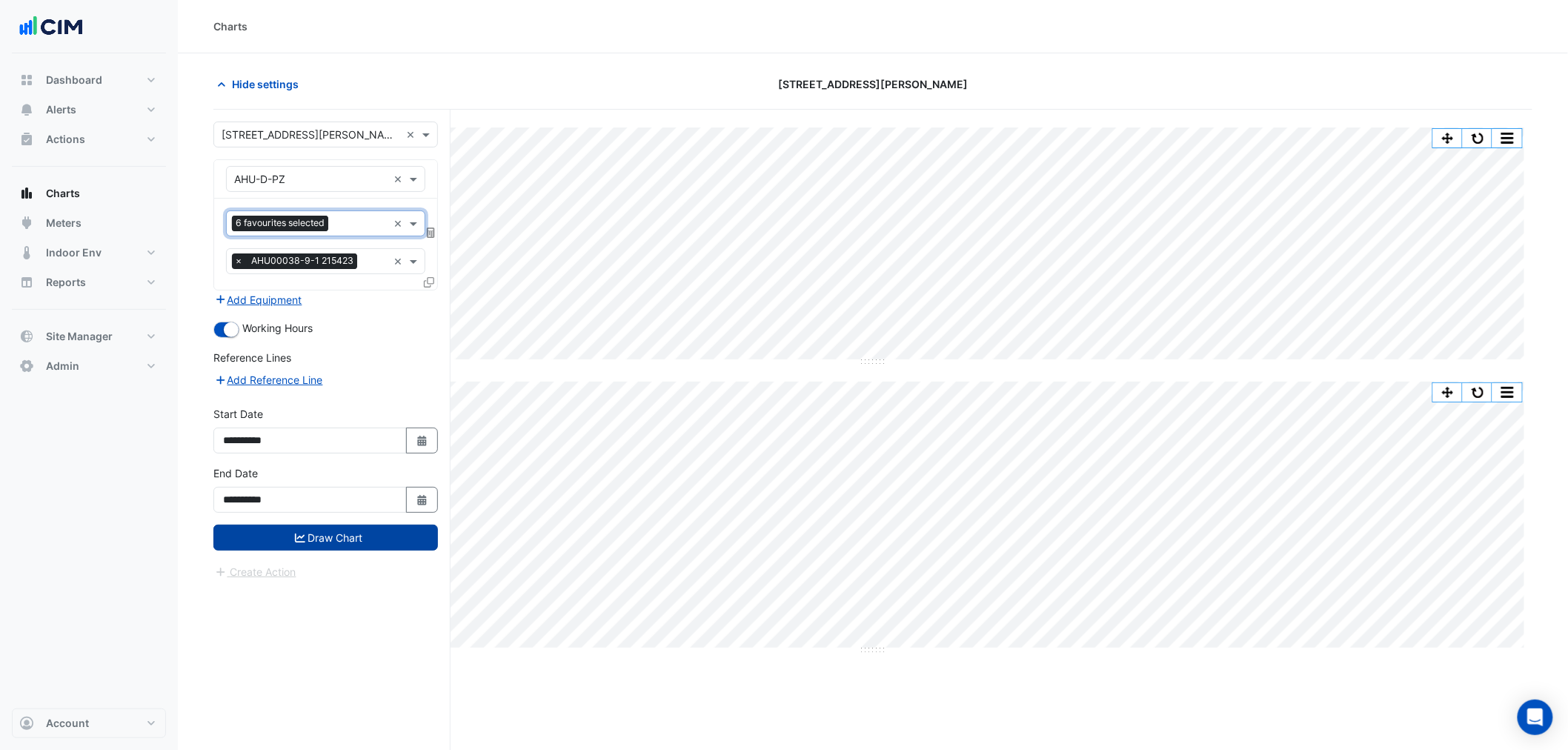
click at [383, 528] on button "Draw Chart" at bounding box center [326, 537] width 224 height 26
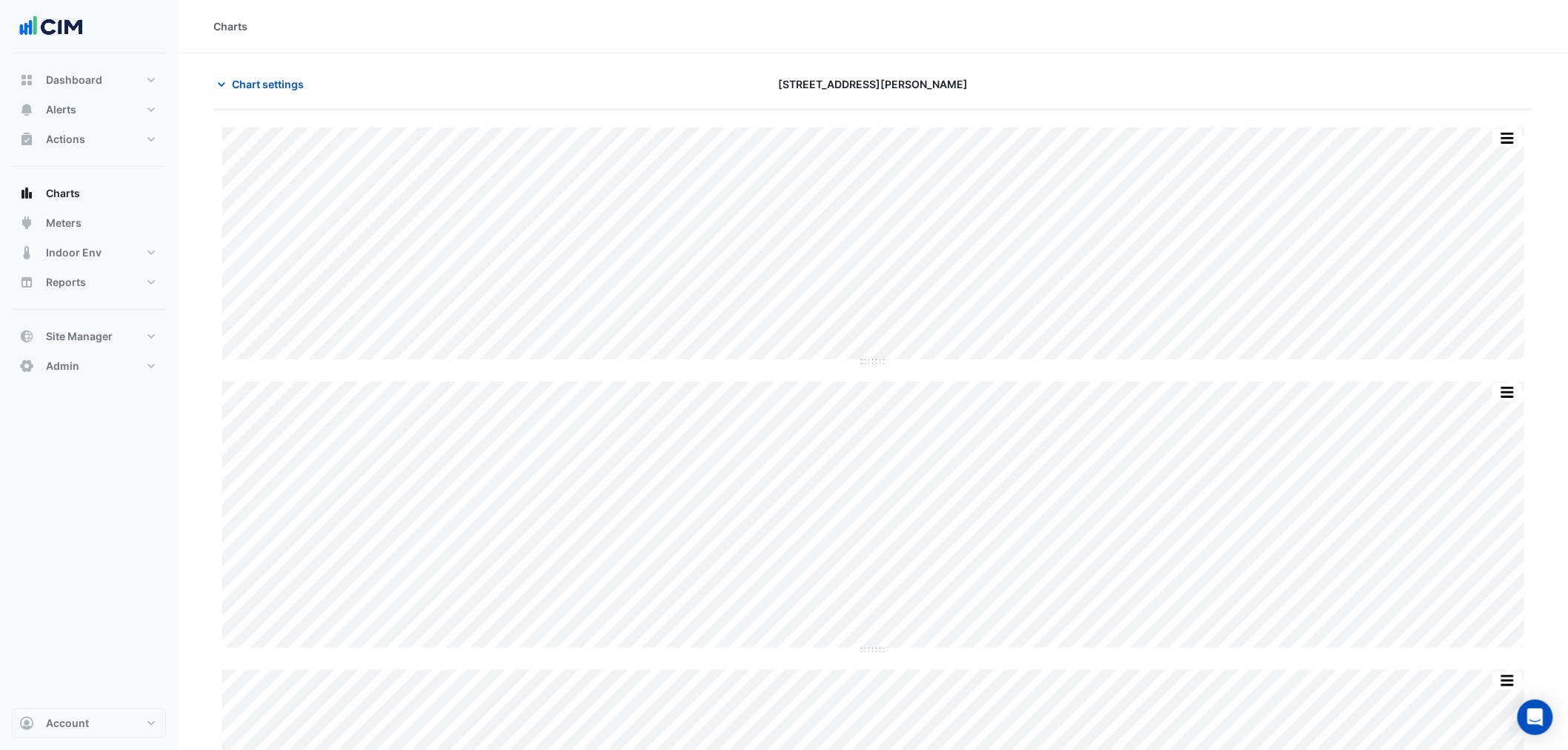
scroll to position [71, 0]
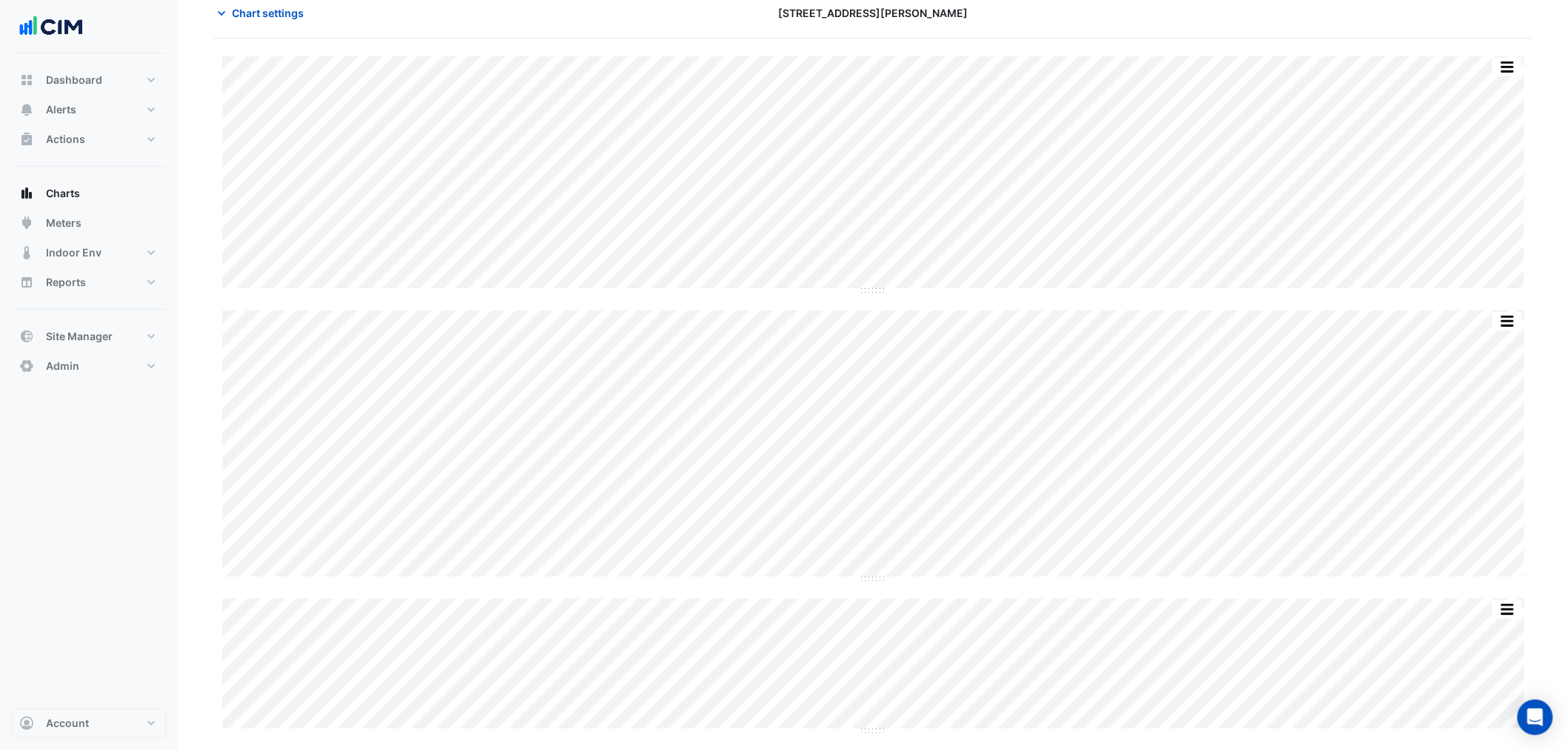
click at [262, 5] on span "Chart settings" at bounding box center [267, 12] width 72 height 16
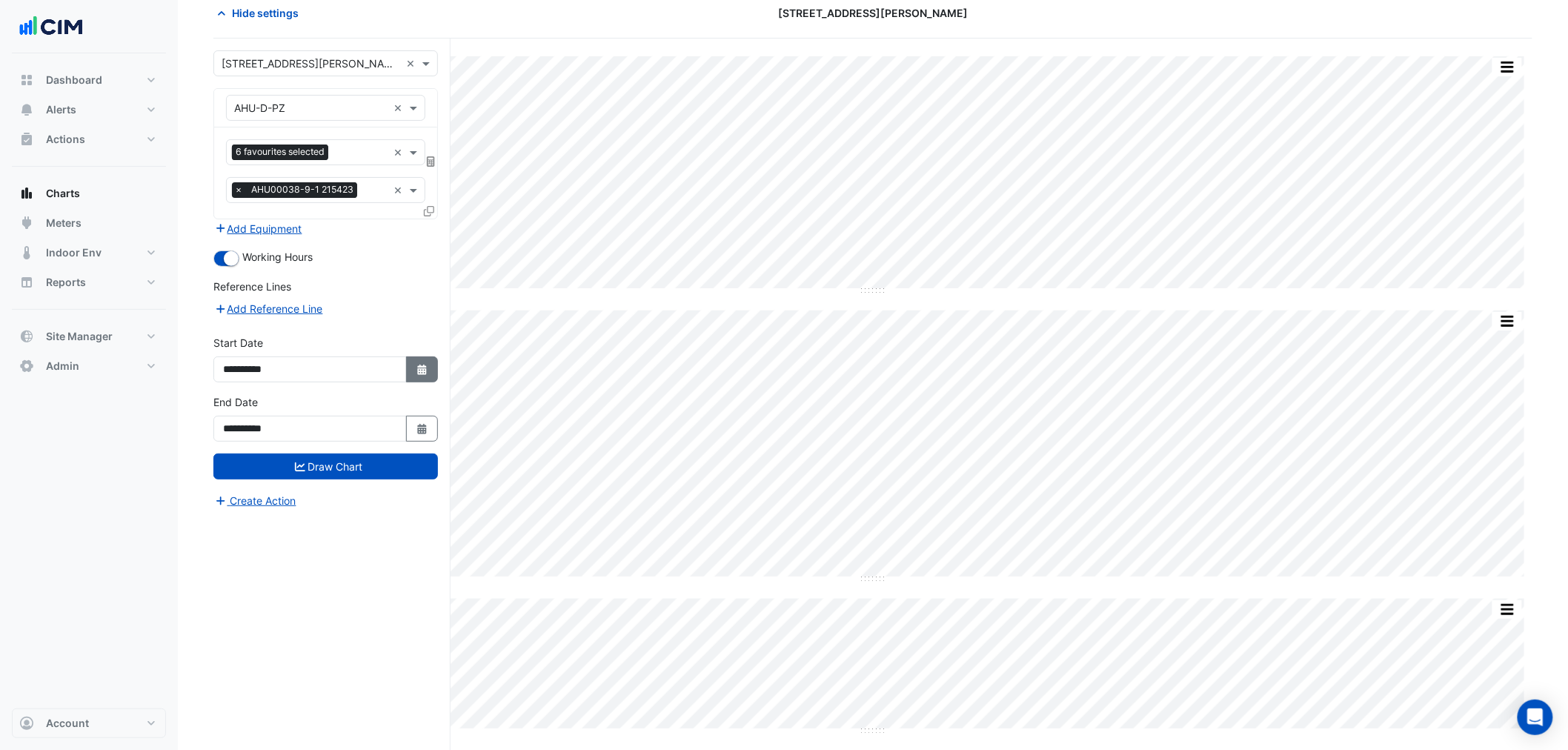
click at [426, 379] on button "Select Date" at bounding box center [423, 369] width 33 height 26
select select "*"
select select "****"
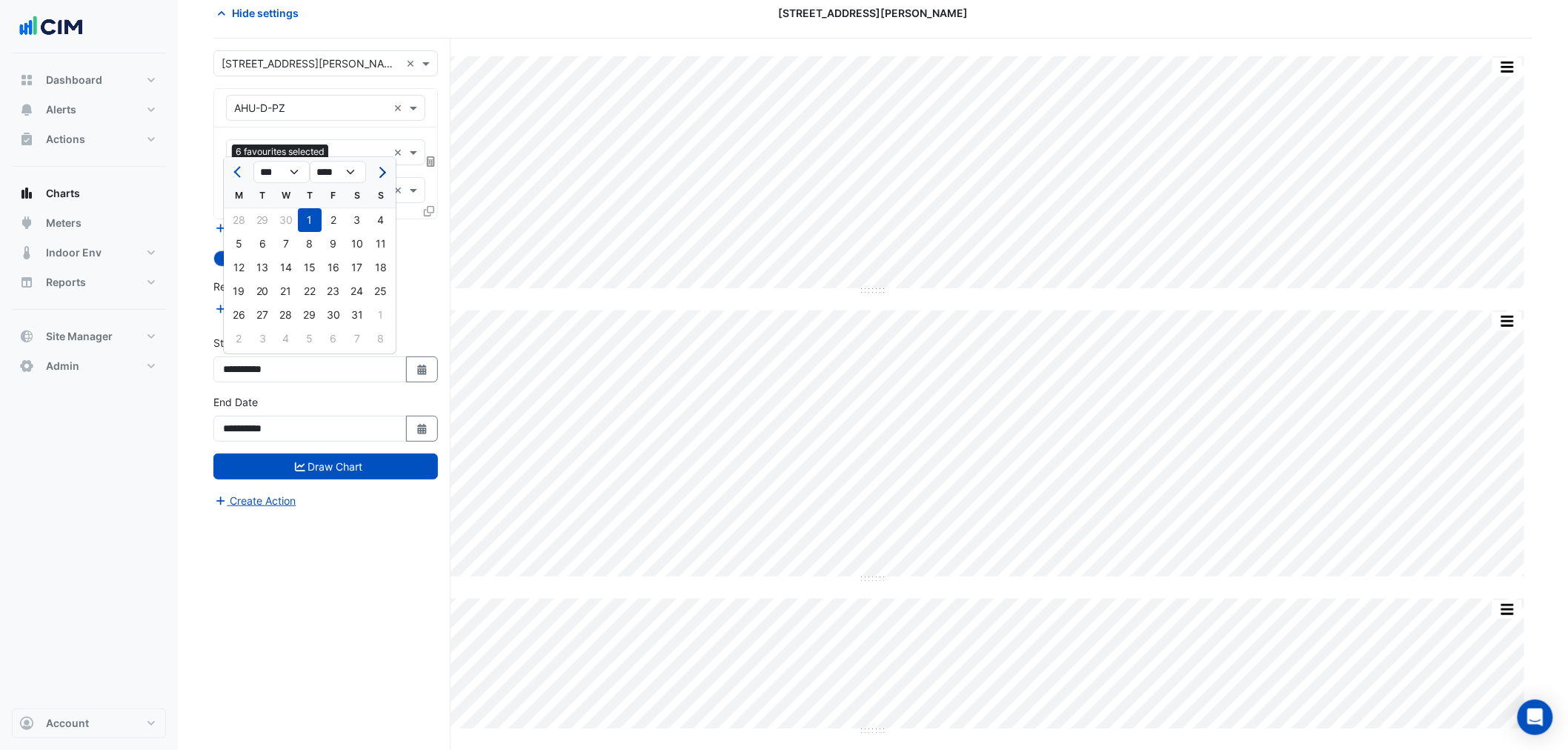
click at [382, 169] on span "Next month" at bounding box center [380, 172] width 11 height 11
select select "*"
click at [379, 221] on div "1" at bounding box center [380, 219] width 24 height 24
type input "**********"
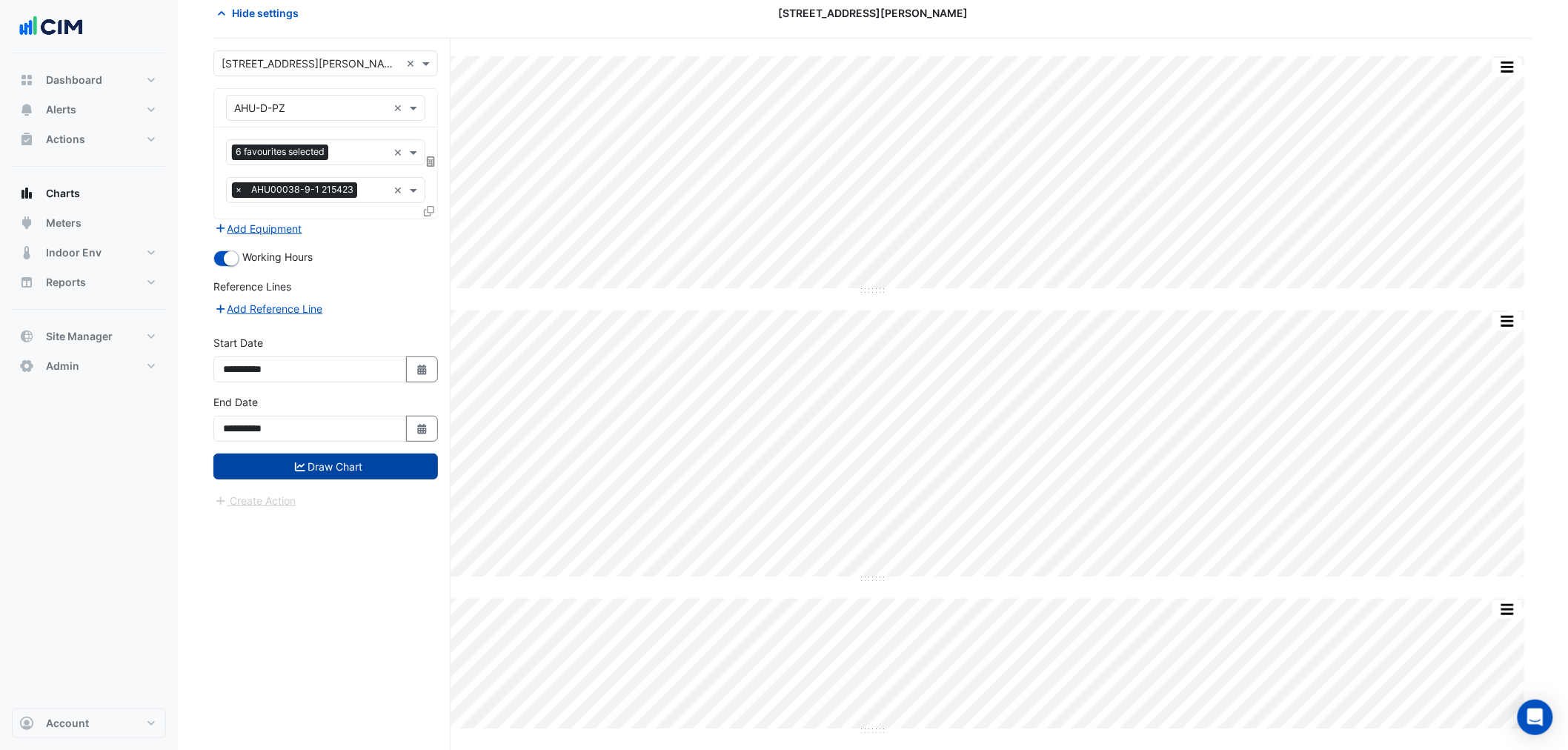
click at [385, 456] on button "Draw Chart" at bounding box center [326, 466] width 224 height 26
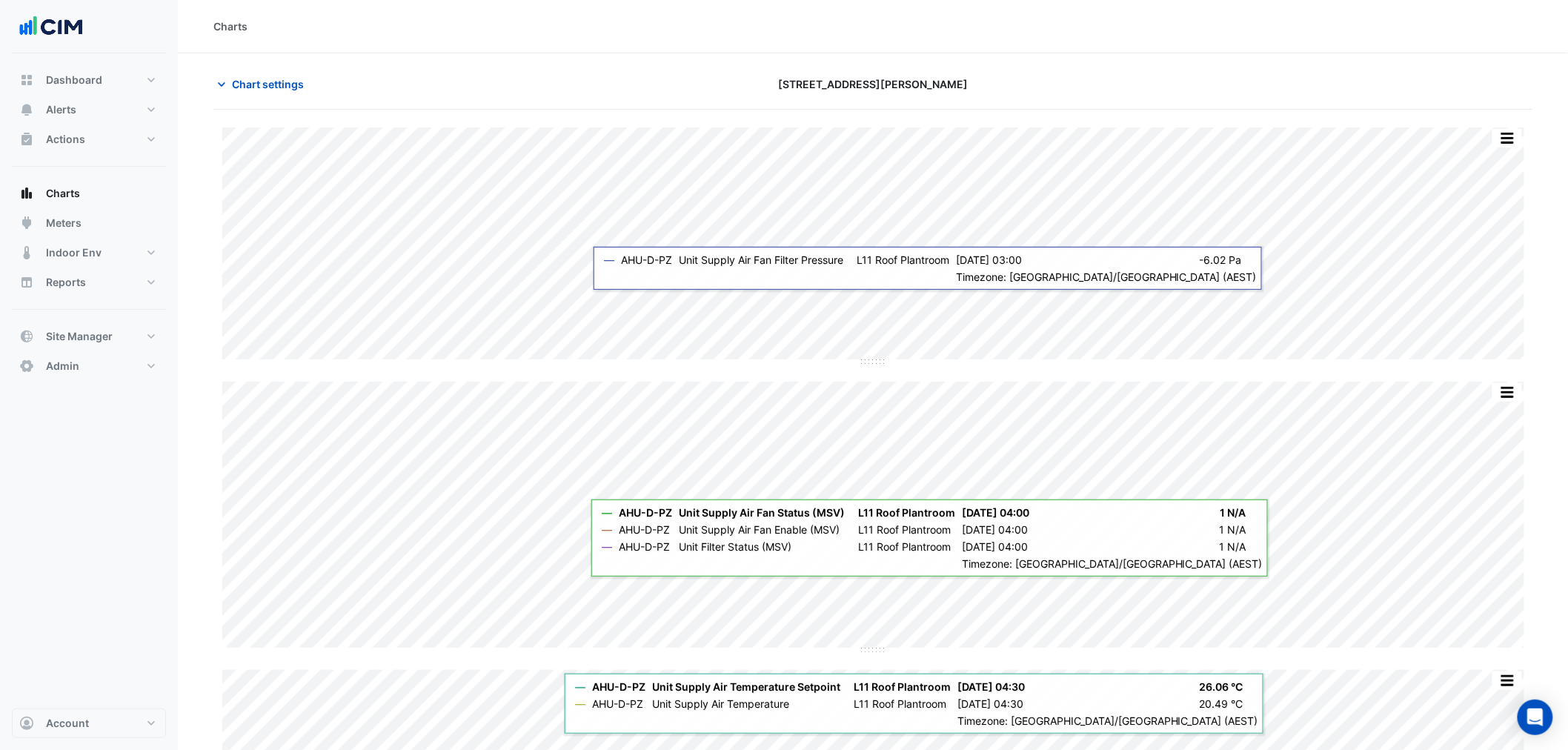
scroll to position [71, 0]
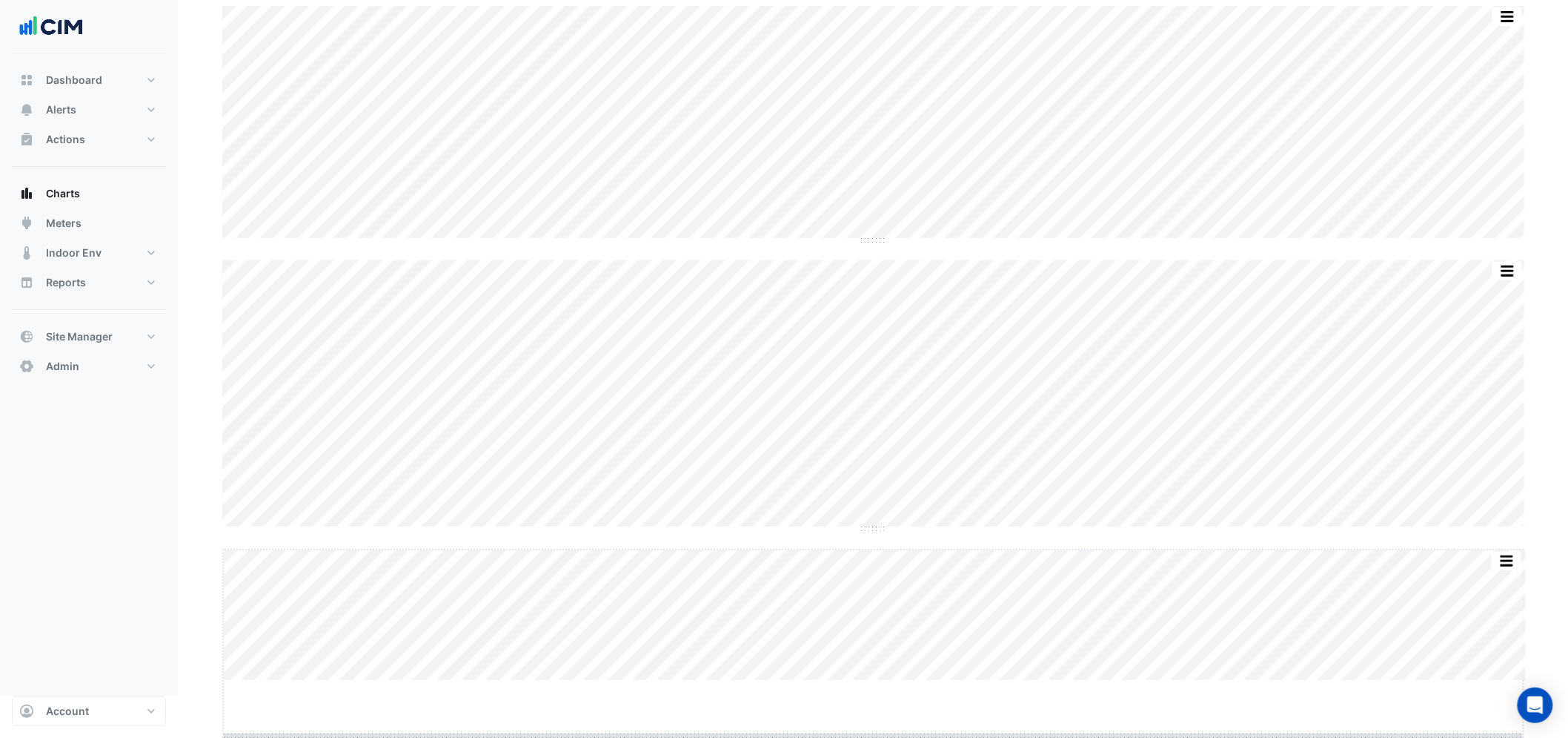
drag, startPoint x: 875, startPoint y: 731, endPoint x: 876, endPoint y: 787, distance: 56.0
click at [876, 696] on html "Charts Chart settings [STREET_ADDRESS][PERSON_NAME] Split All Split None Print …" at bounding box center [784, 287] width 1568 height 818
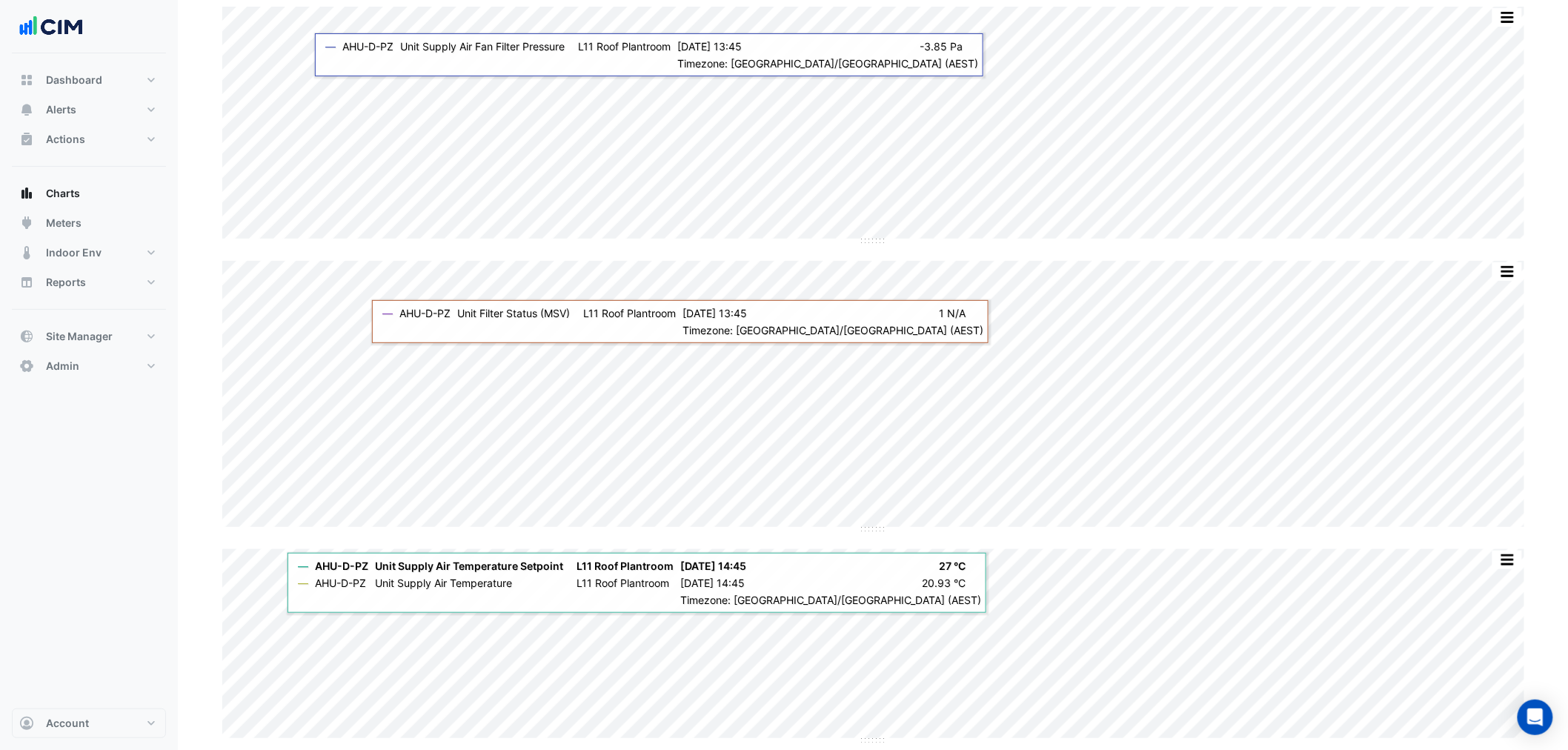
scroll to position [130, 0]
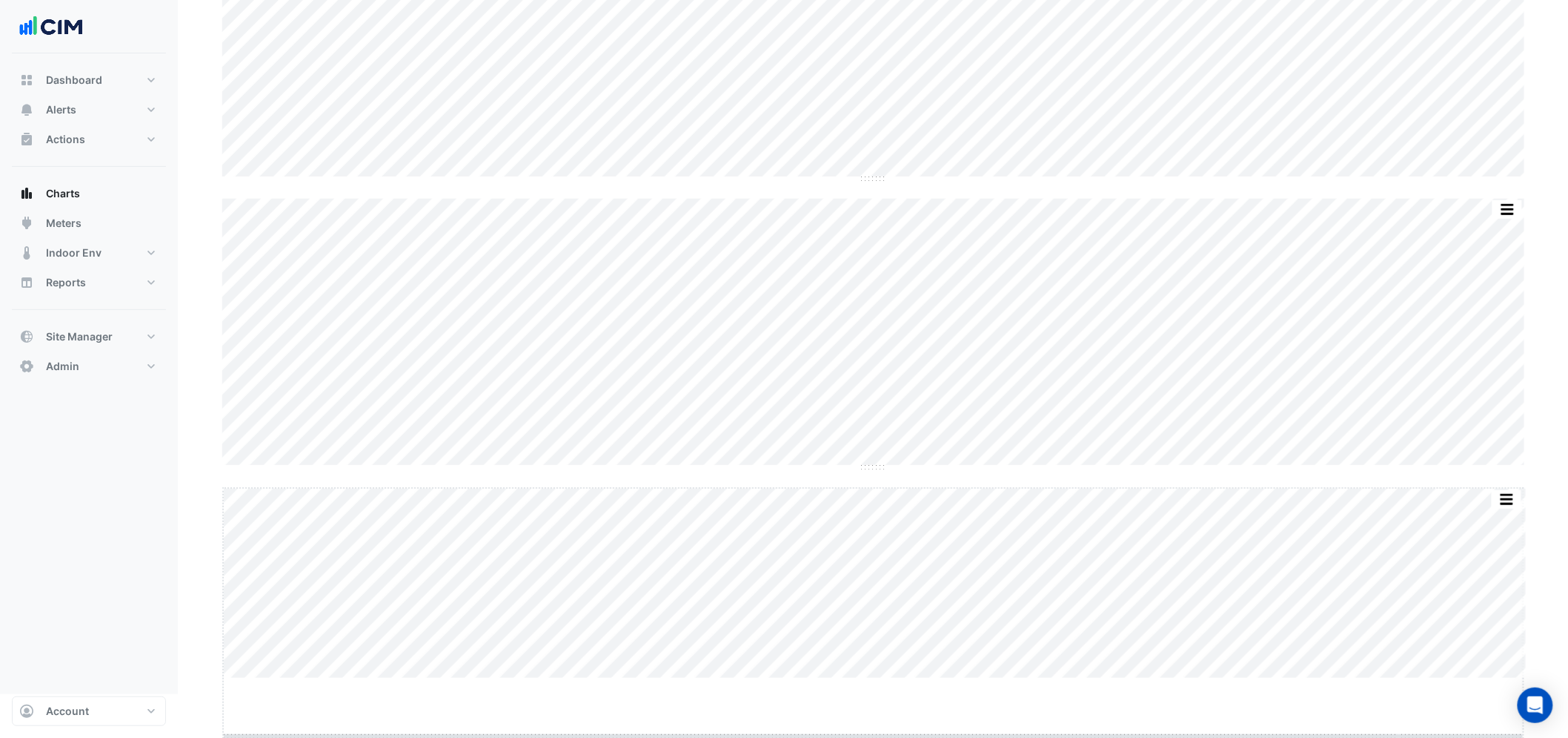
drag, startPoint x: 881, startPoint y: 731, endPoint x: 877, endPoint y: 789, distance: 58.1
click at [877, 694] on html "Charts Chart settings [STREET_ADDRESS][PERSON_NAME] Split All Split None Print …" at bounding box center [784, 255] width 1568 height 877
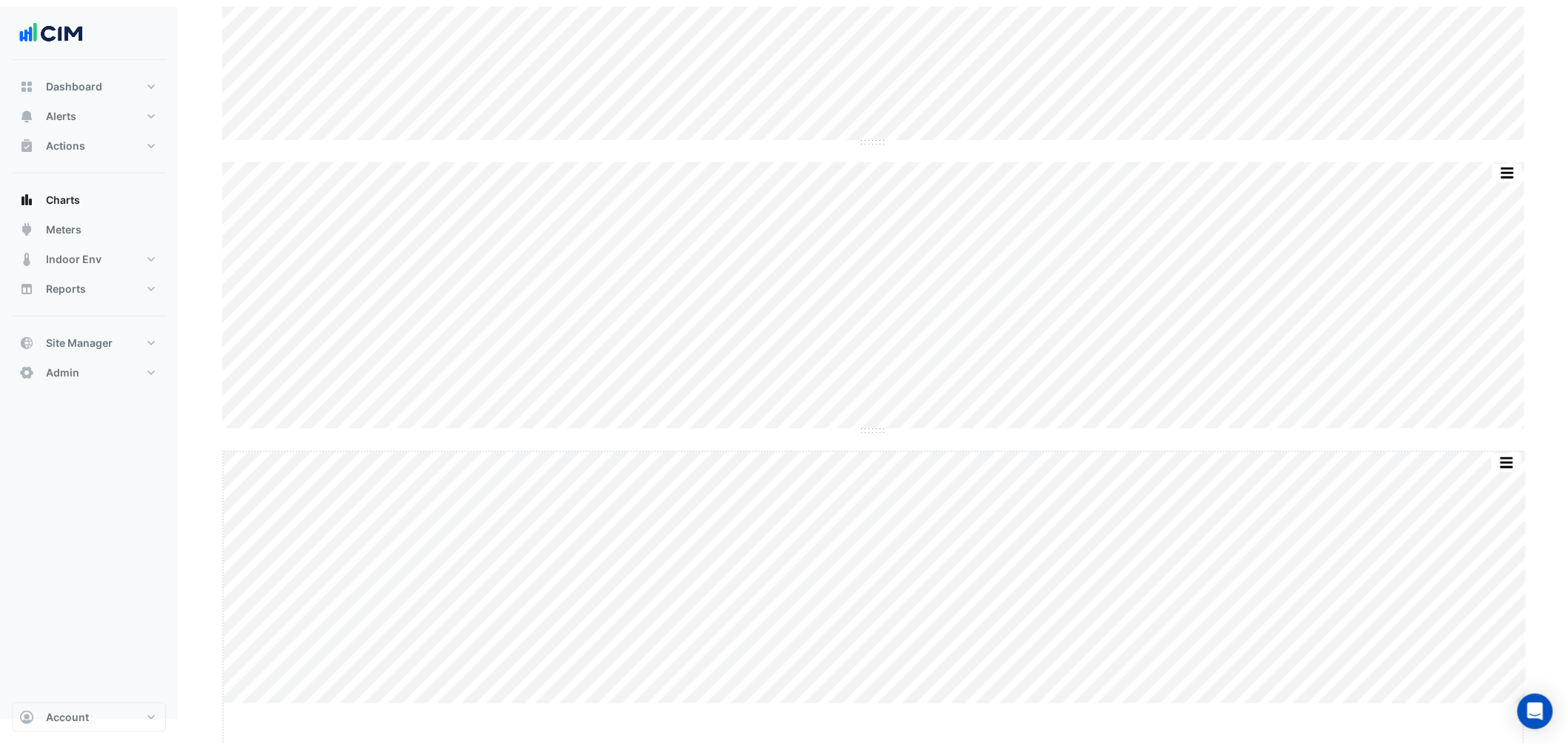
scroll to position [244, 0]
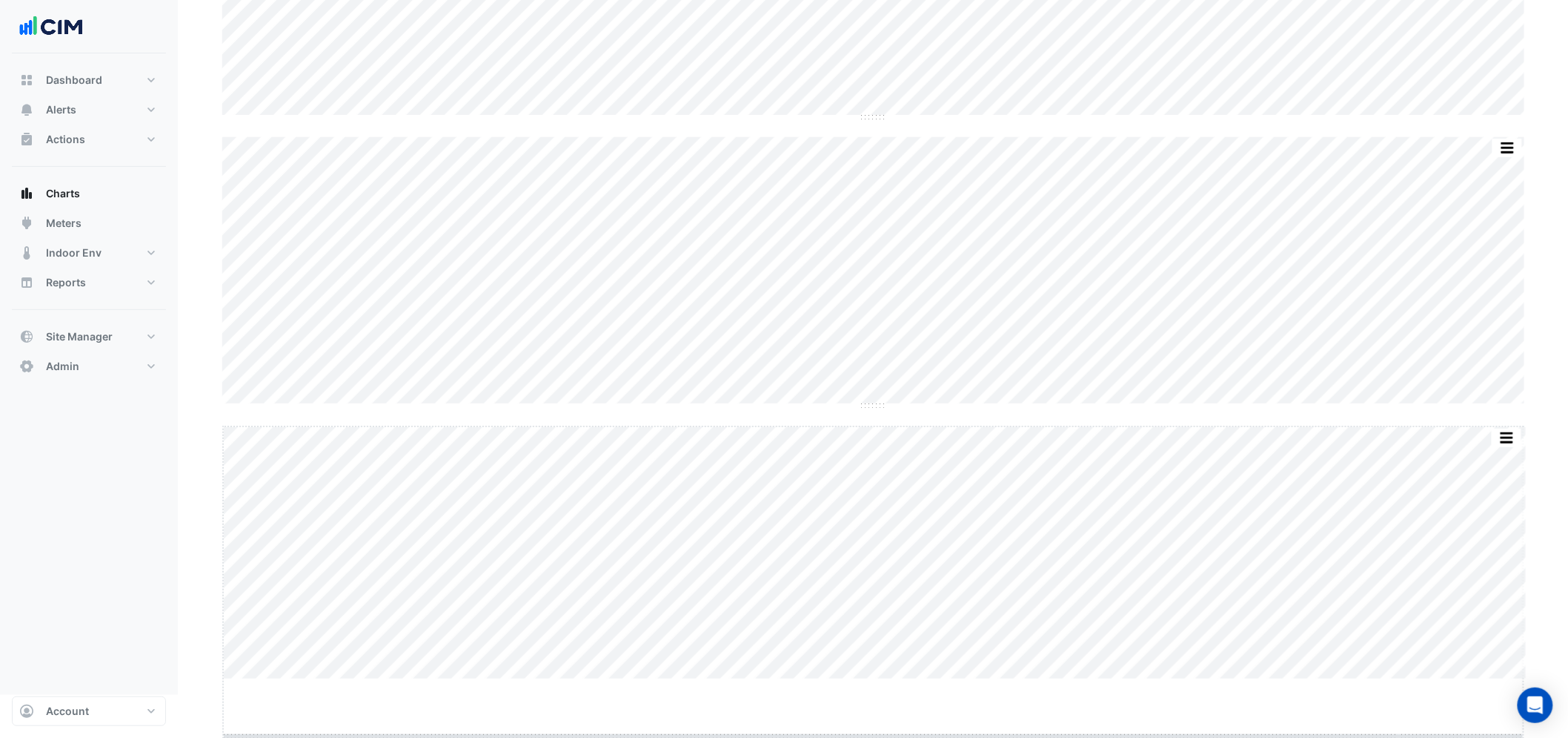
drag, startPoint x: 871, startPoint y: 731, endPoint x: 862, endPoint y: 789, distance: 58.7
click at [862, 695] on html "Charts Chart settings [STREET_ADDRESS][PERSON_NAME] Split All Split None Print …" at bounding box center [784, 225] width 1568 height 939
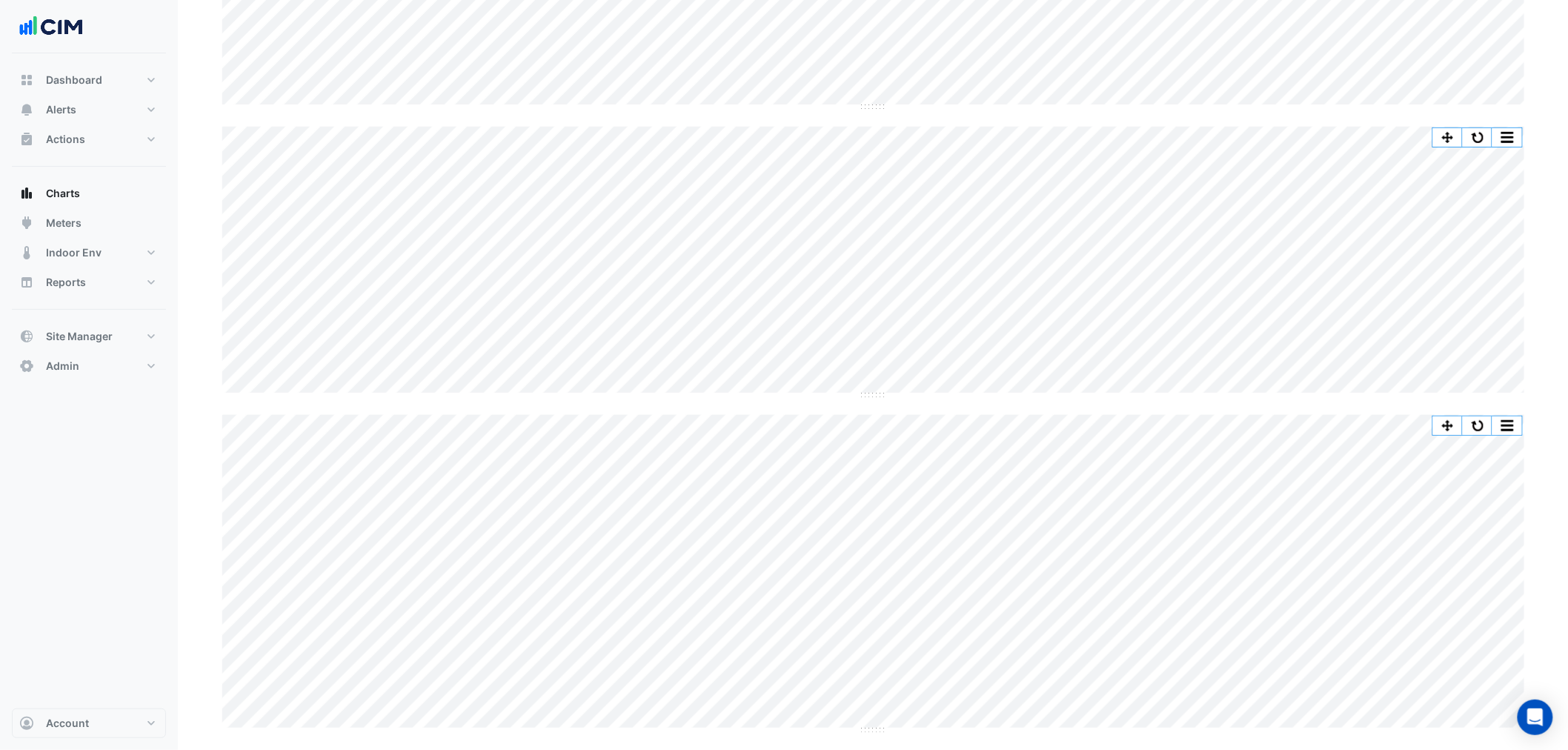
scroll to position [0, 0]
click at [284, 85] on span "Chart settings" at bounding box center [267, 84] width 72 height 16
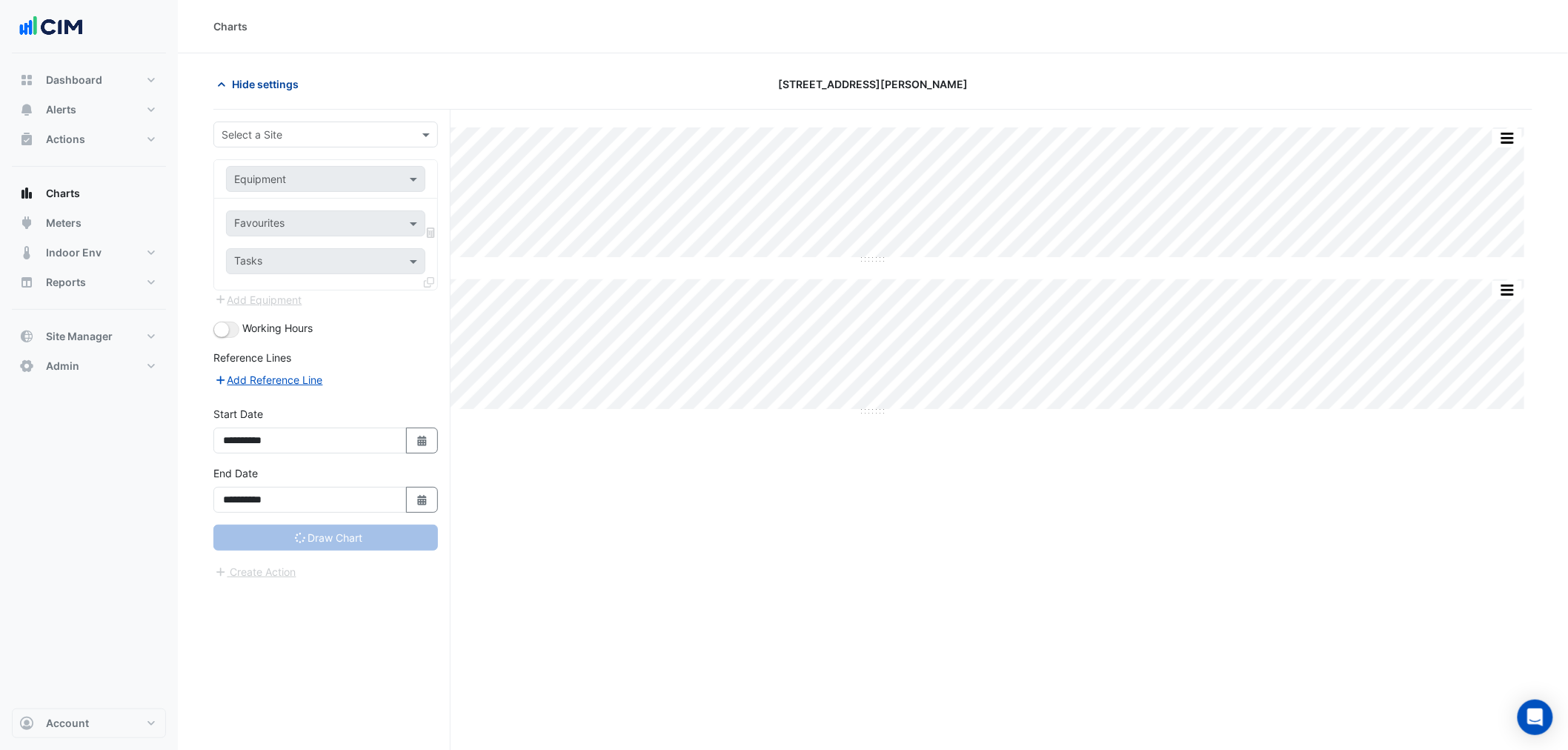
click at [286, 83] on span "Hide settings" at bounding box center [265, 84] width 67 height 16
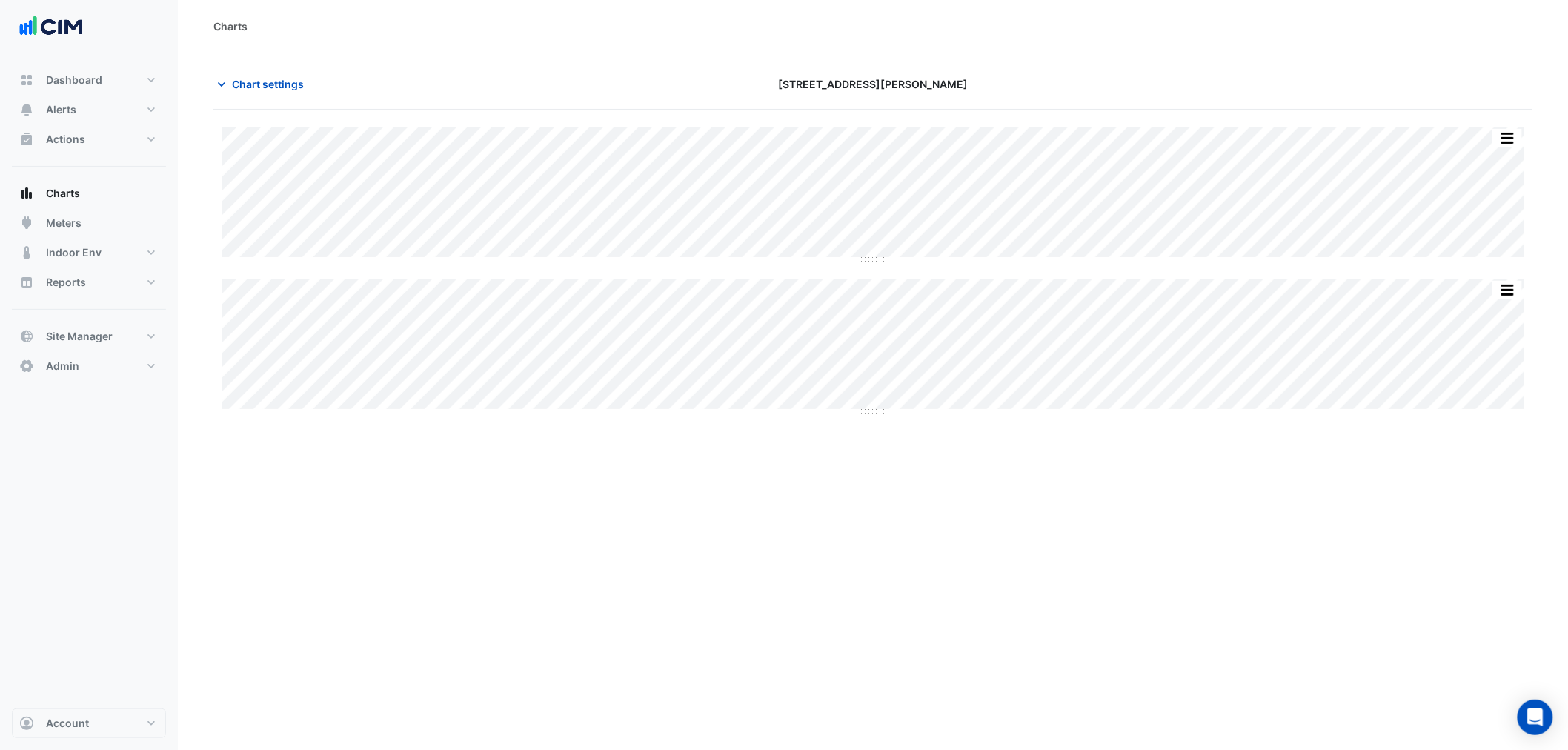
type input "**********"
click at [900, 506] on div "Charts Chart settings 1 Shelley Street Split by Equip Split by Unit Split None …" at bounding box center [880, 375] width 1403 height 750
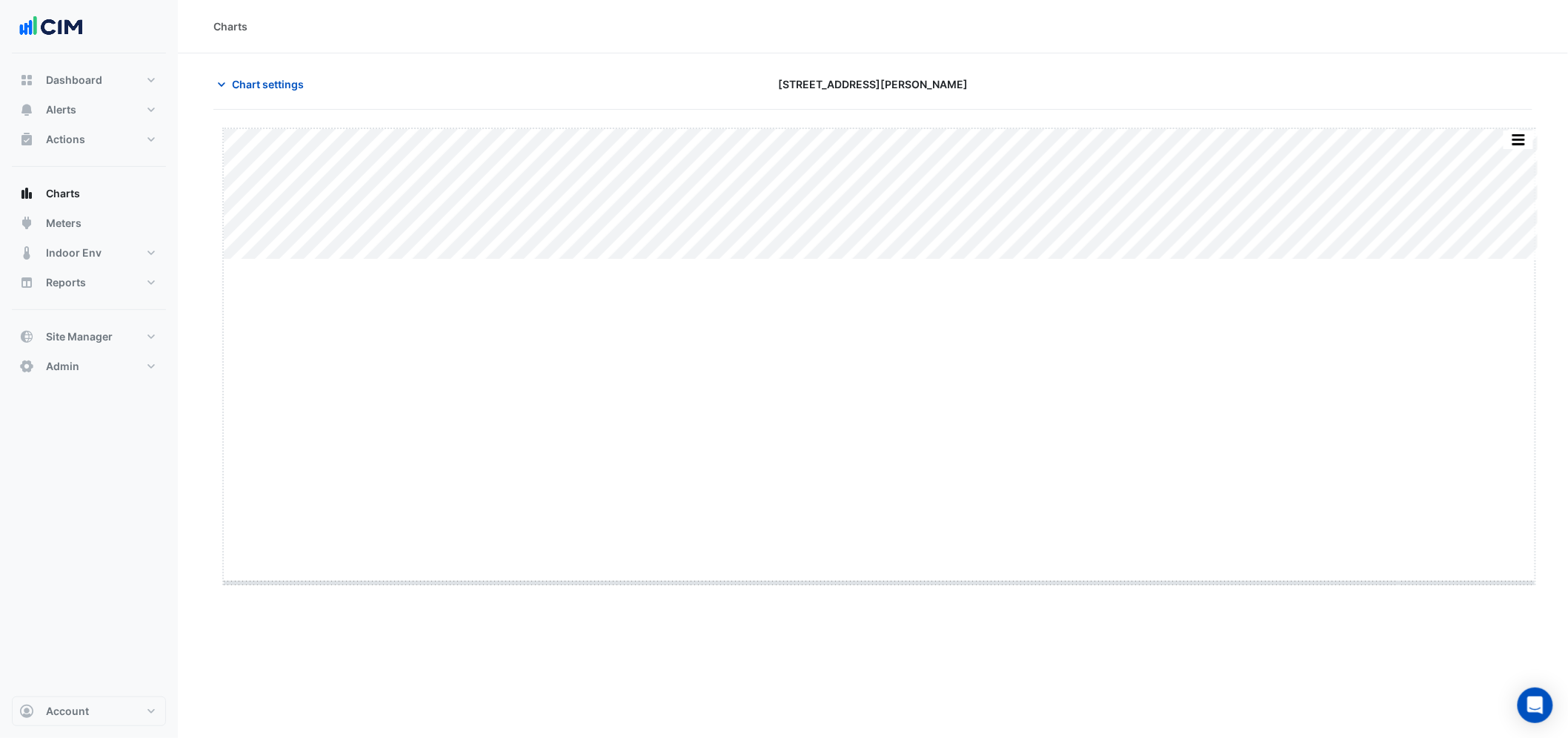
drag, startPoint x: 886, startPoint y: 258, endPoint x: 878, endPoint y: 584, distance: 326.1
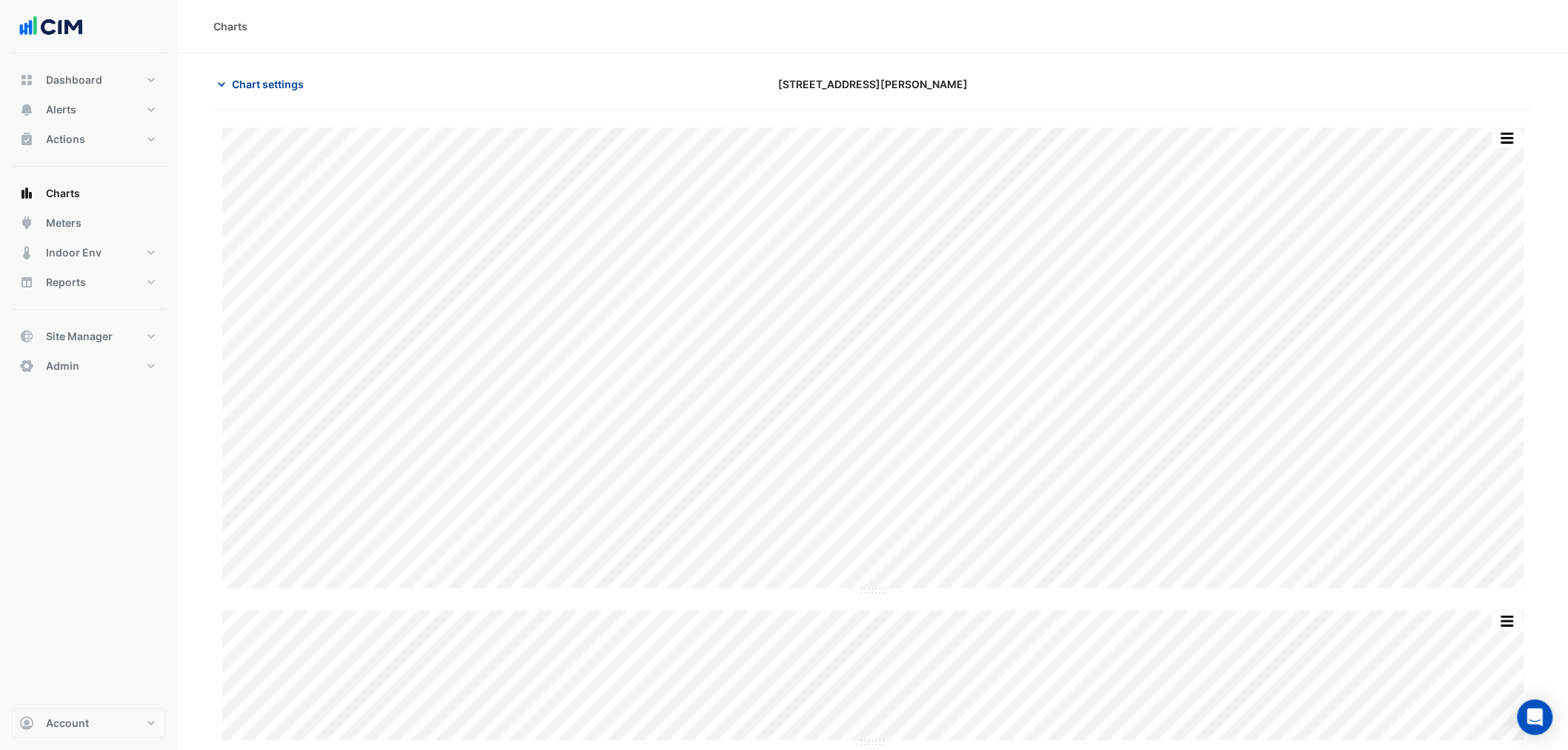
click at [297, 86] on span "Chart settings" at bounding box center [267, 84] width 72 height 16
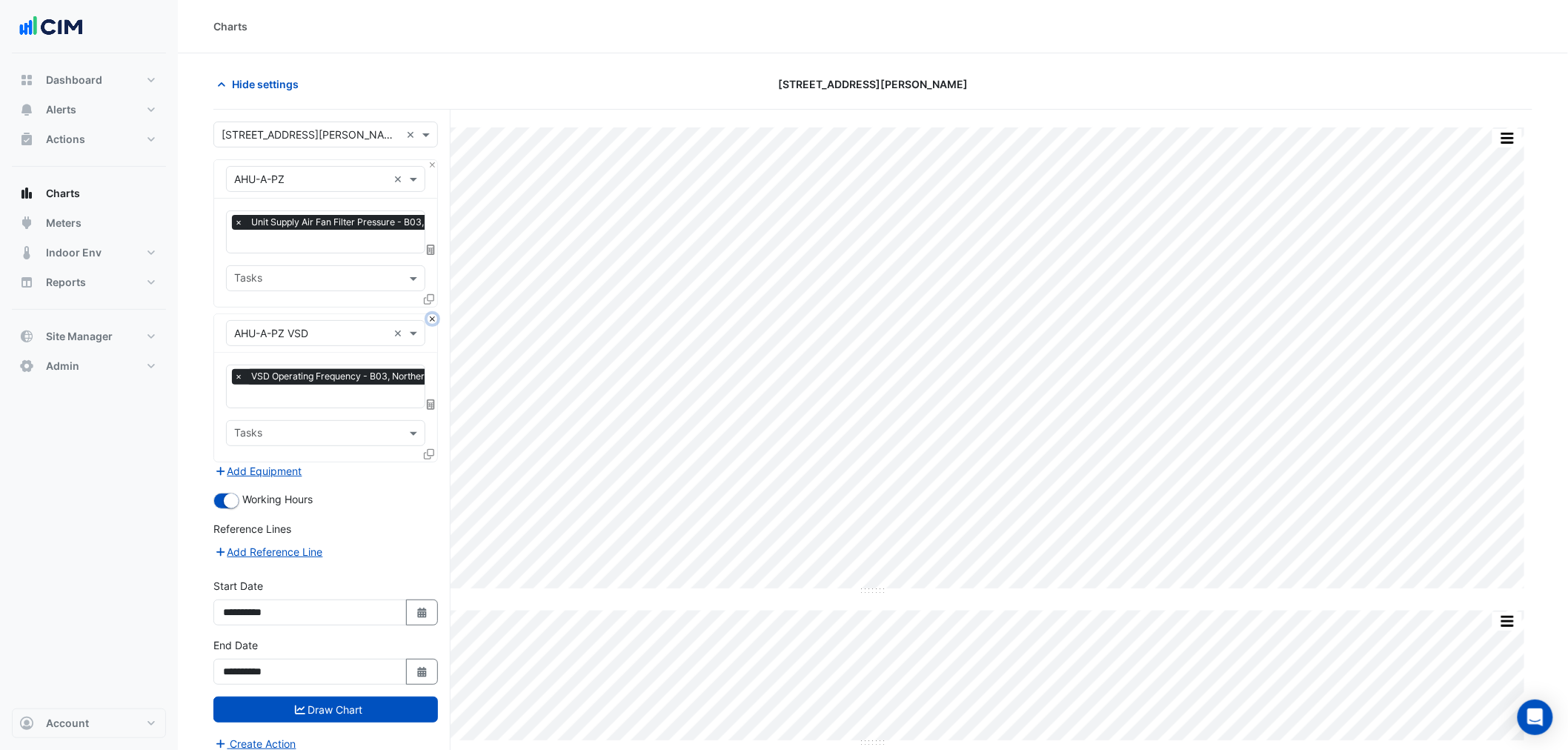
click at [432, 318] on button "Close" at bounding box center [432, 319] width 10 height 10
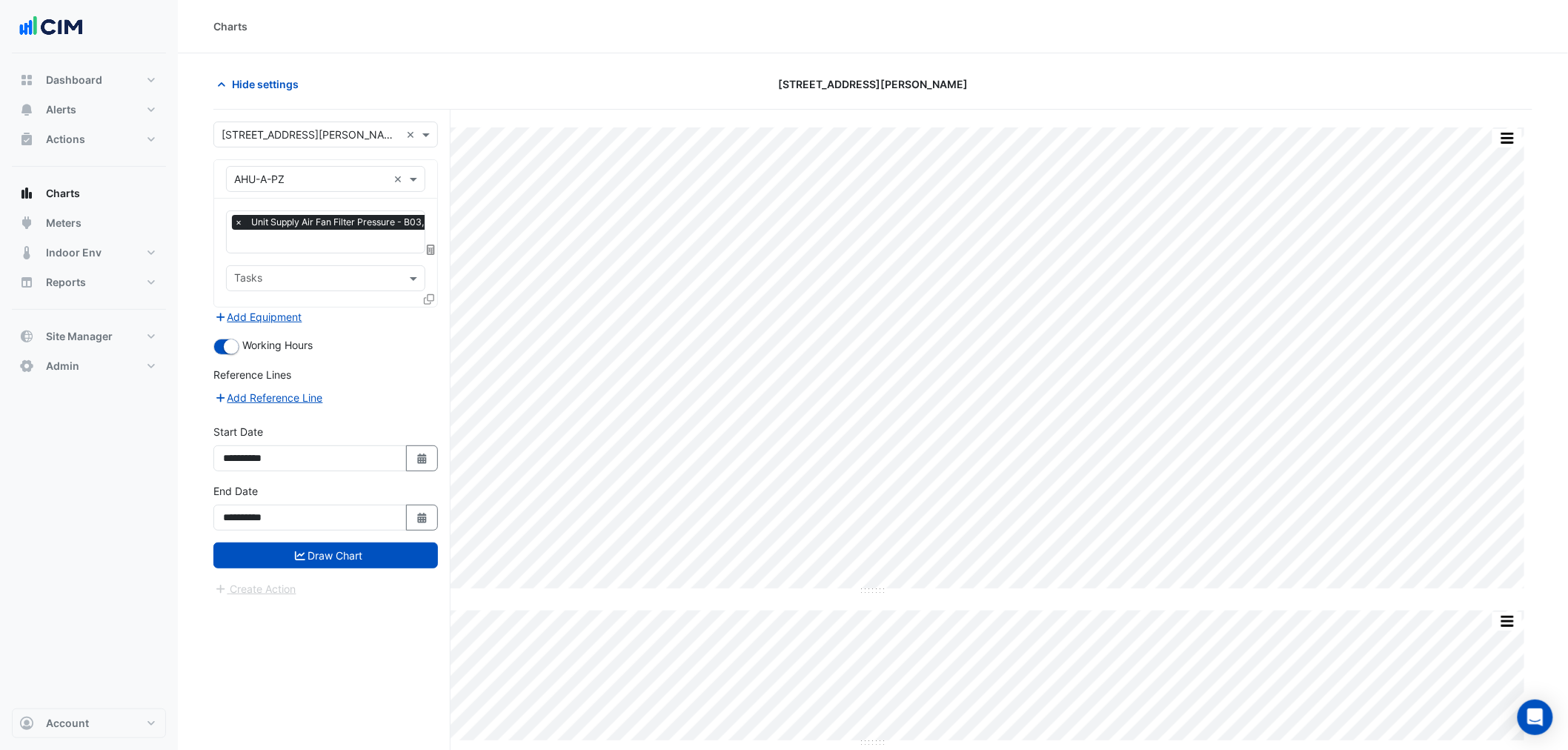
click at [432, 306] on div at bounding box center [431, 302] width 13 height 21
click at [432, 300] on icon at bounding box center [429, 300] width 11 height 11
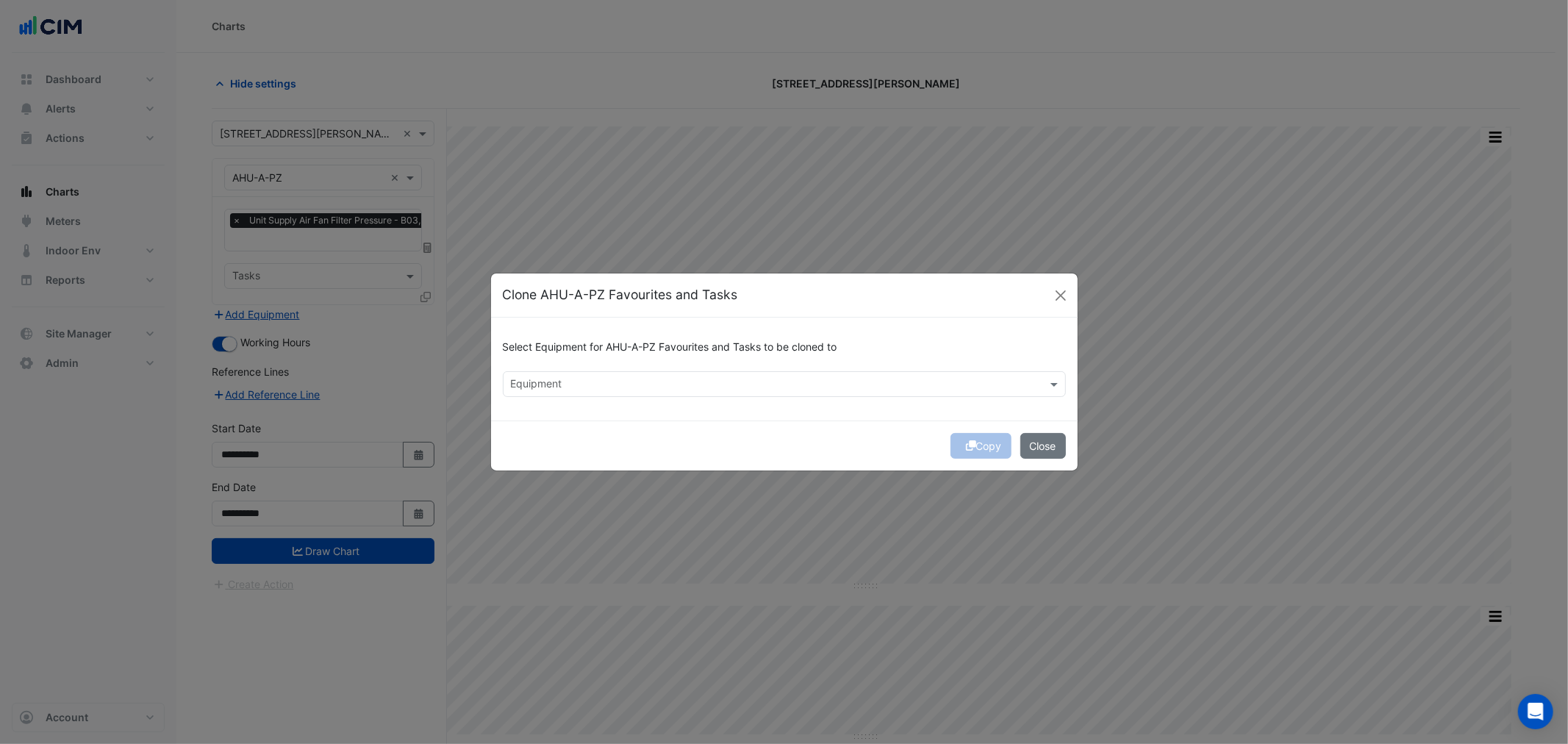
click at [543, 354] on div "Select Equipment for AHU-A-PZ Favourites and Tasks to be cloned to" at bounding box center [784, 349] width 563 height 42
click at [555, 381] on input "text" at bounding box center [776, 386] width 530 height 16
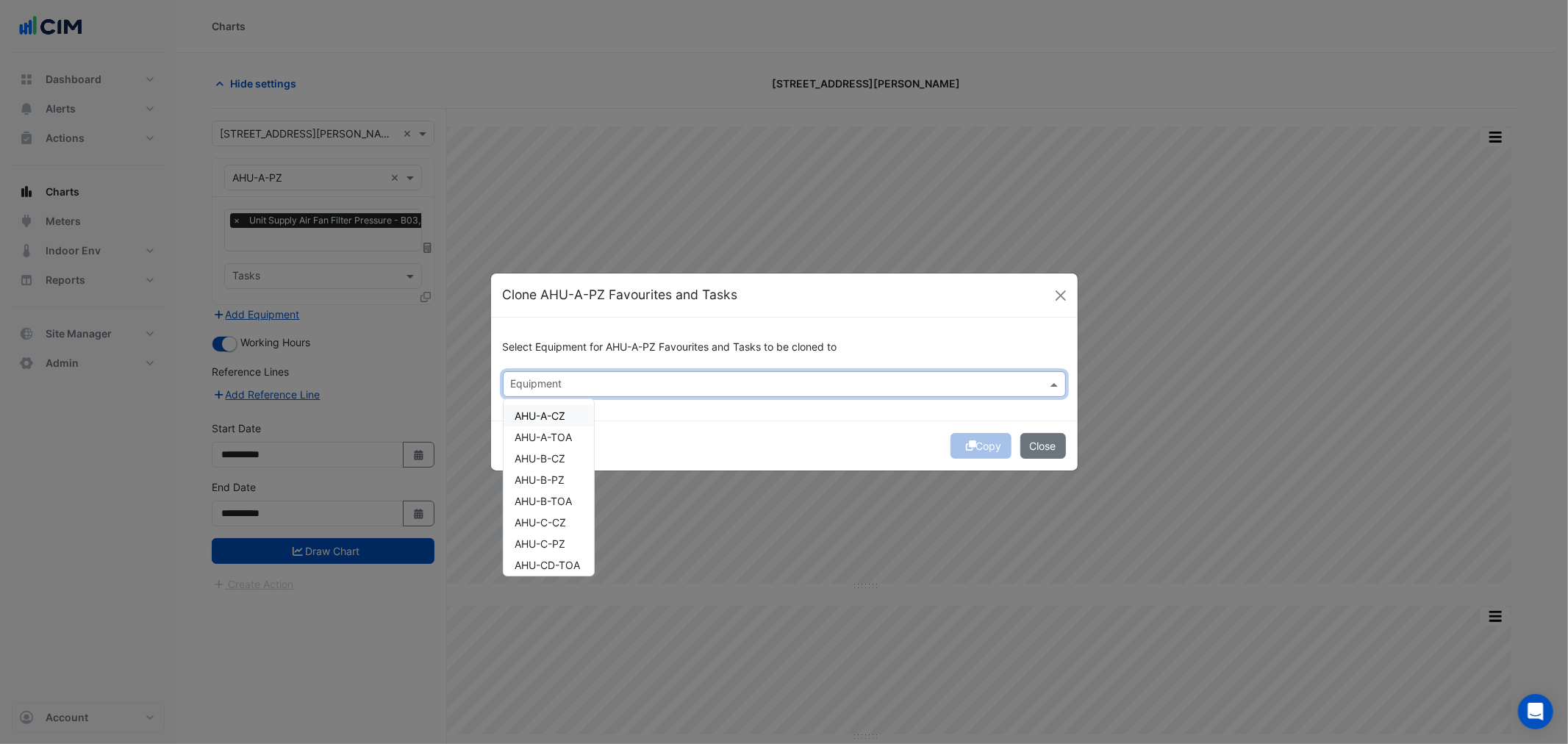
click at [555, 408] on div "AHU-A-CZ" at bounding box center [548, 416] width 90 height 21
click at [555, 434] on span "AHU-A-TOA" at bounding box center [544, 436] width 57 height 12
drag, startPoint x: 556, startPoint y: 451, endPoint x: 552, endPoint y: 465, distance: 14.6
click at [556, 453] on span "AHU-B-CZ" at bounding box center [541, 458] width 51 height 12
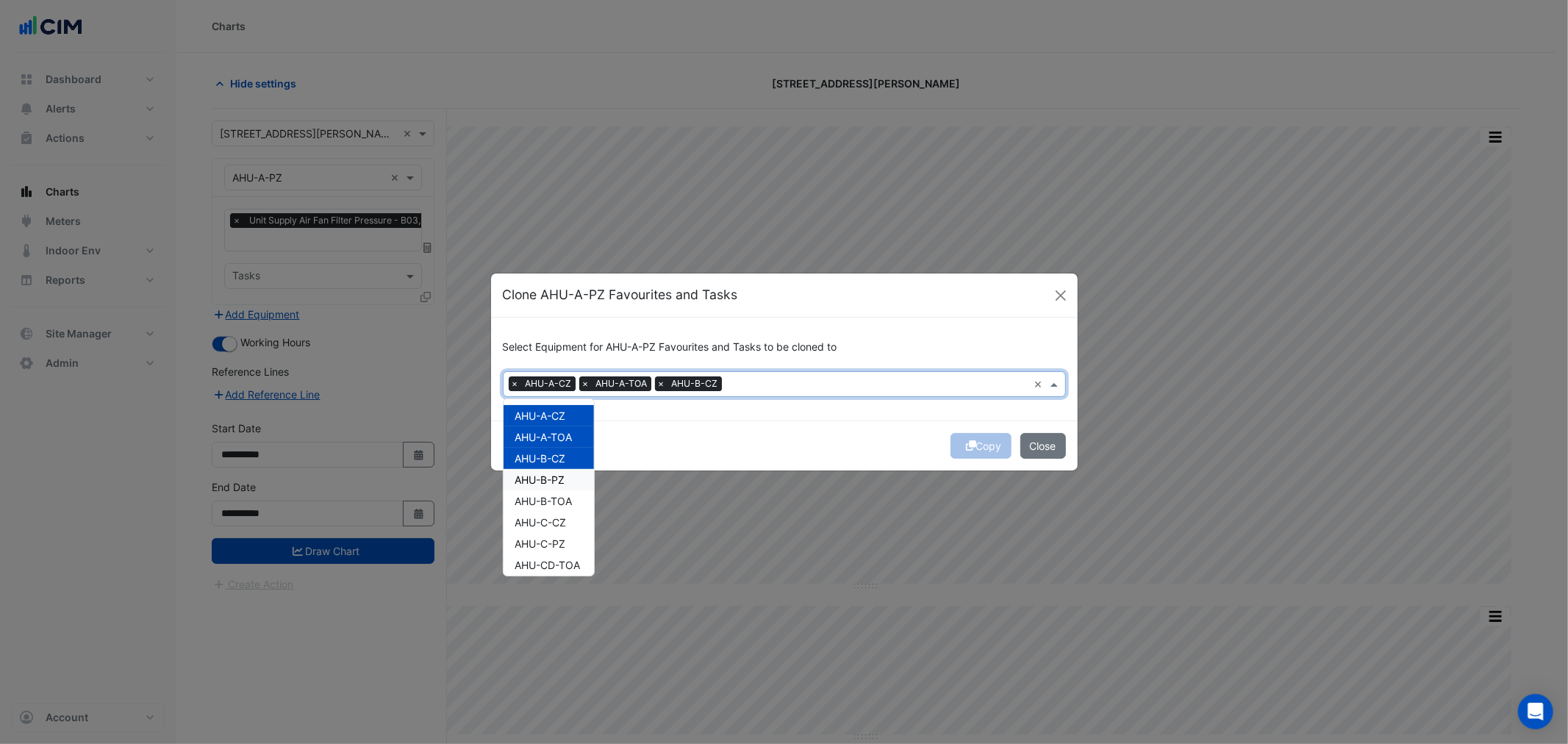
click at [552, 479] on span "AHU-B-PZ" at bounding box center [540, 479] width 50 height 12
click at [552, 490] on div "AHU-B-TOA" at bounding box center [548, 501] width 90 height 21
drag, startPoint x: 555, startPoint y: 513, endPoint x: 559, endPoint y: 538, distance: 25.3
click at [556, 518] on div "AHU-C-CZ" at bounding box center [548, 522] width 90 height 21
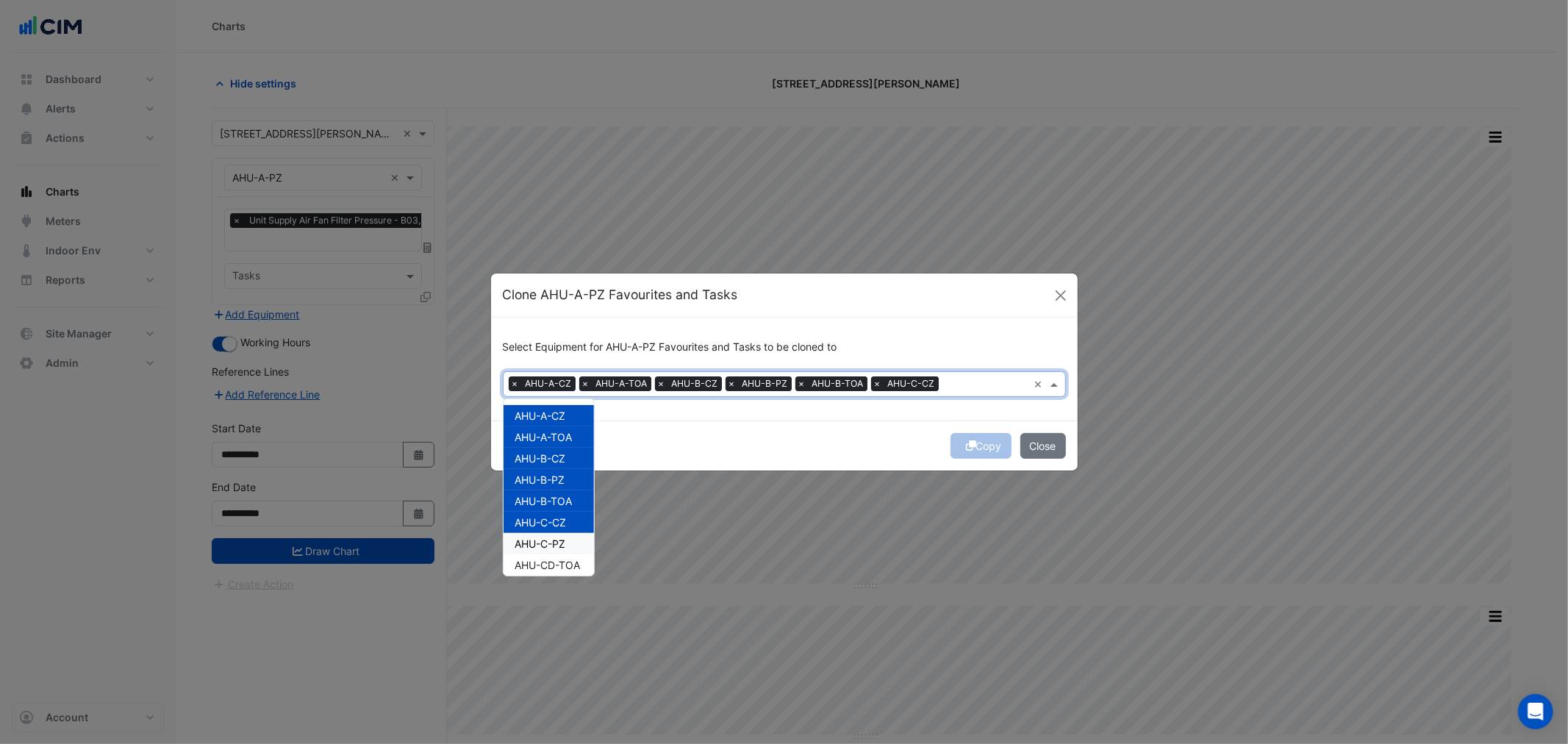
drag, startPoint x: 559, startPoint y: 540, endPoint x: 559, endPoint y: 548, distance: 8.0
click at [559, 545] on span "AHU-C-PZ" at bounding box center [541, 543] width 51 height 12
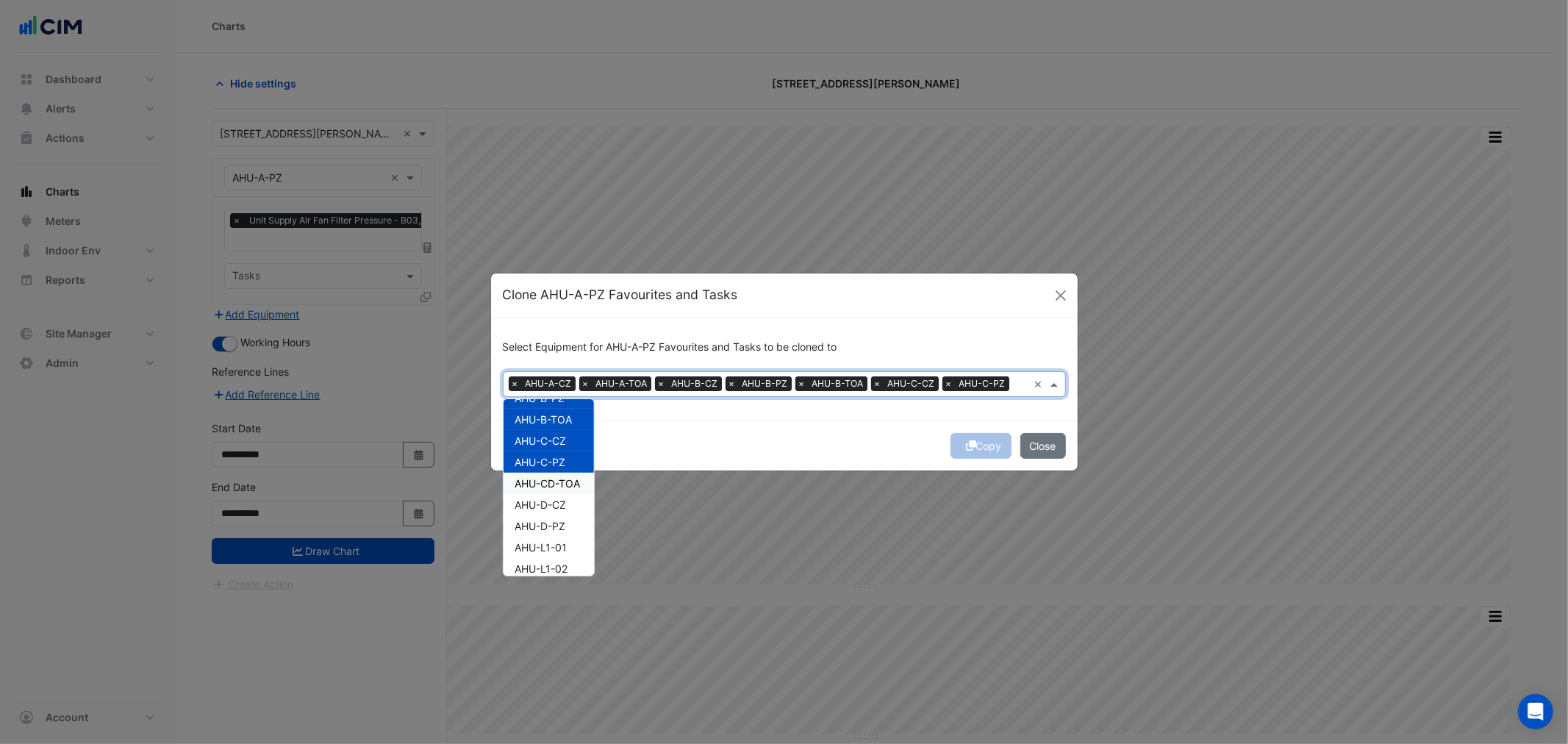
click at [563, 487] on span "AHU-CD-TOA" at bounding box center [548, 483] width 65 height 12
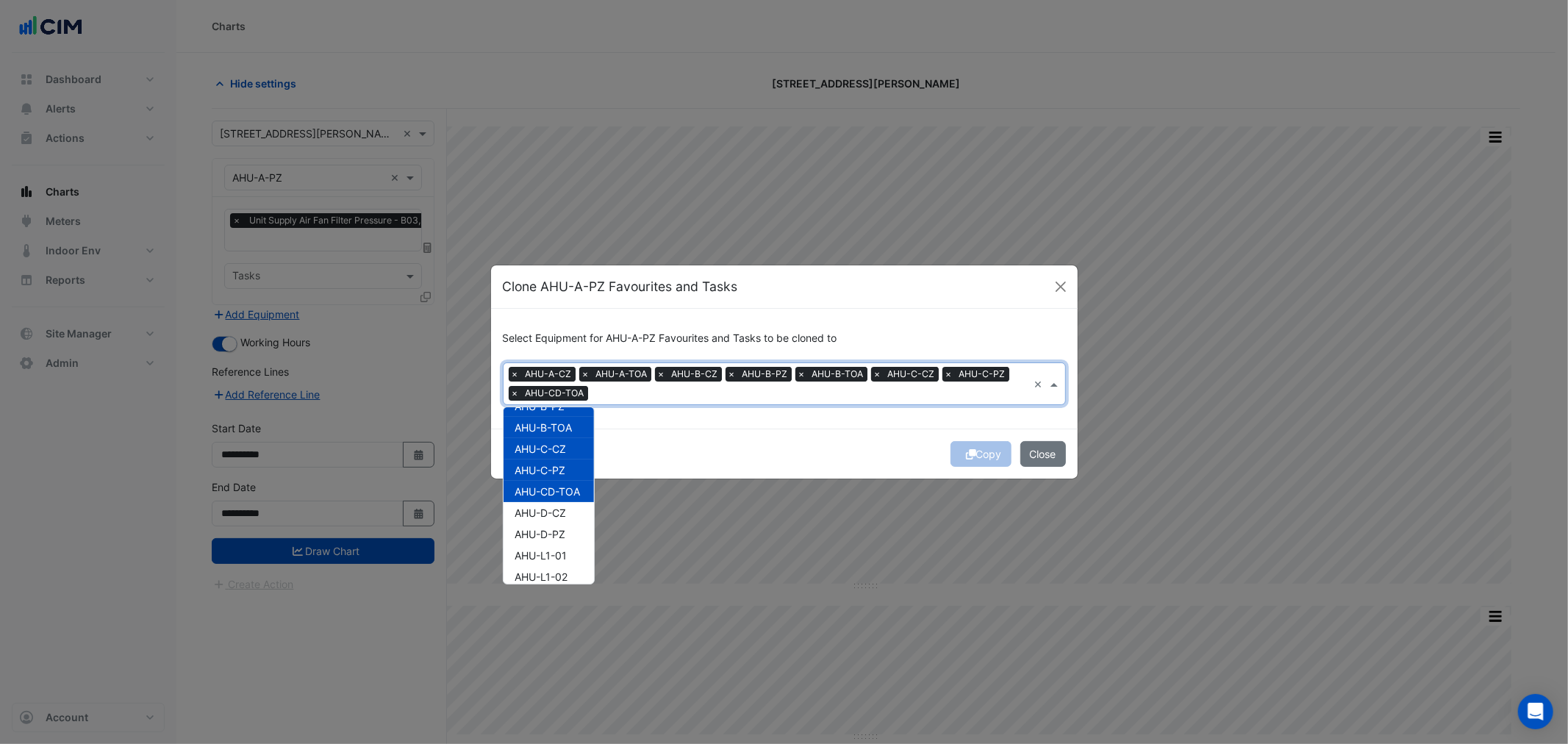
click at [561, 510] on span "AHU-D-CZ" at bounding box center [541, 512] width 52 height 12
click at [556, 534] on span "AHU-D-PZ" at bounding box center [541, 534] width 51 height 12
click at [553, 557] on span "AHU-L1-01" at bounding box center [542, 555] width 52 height 12
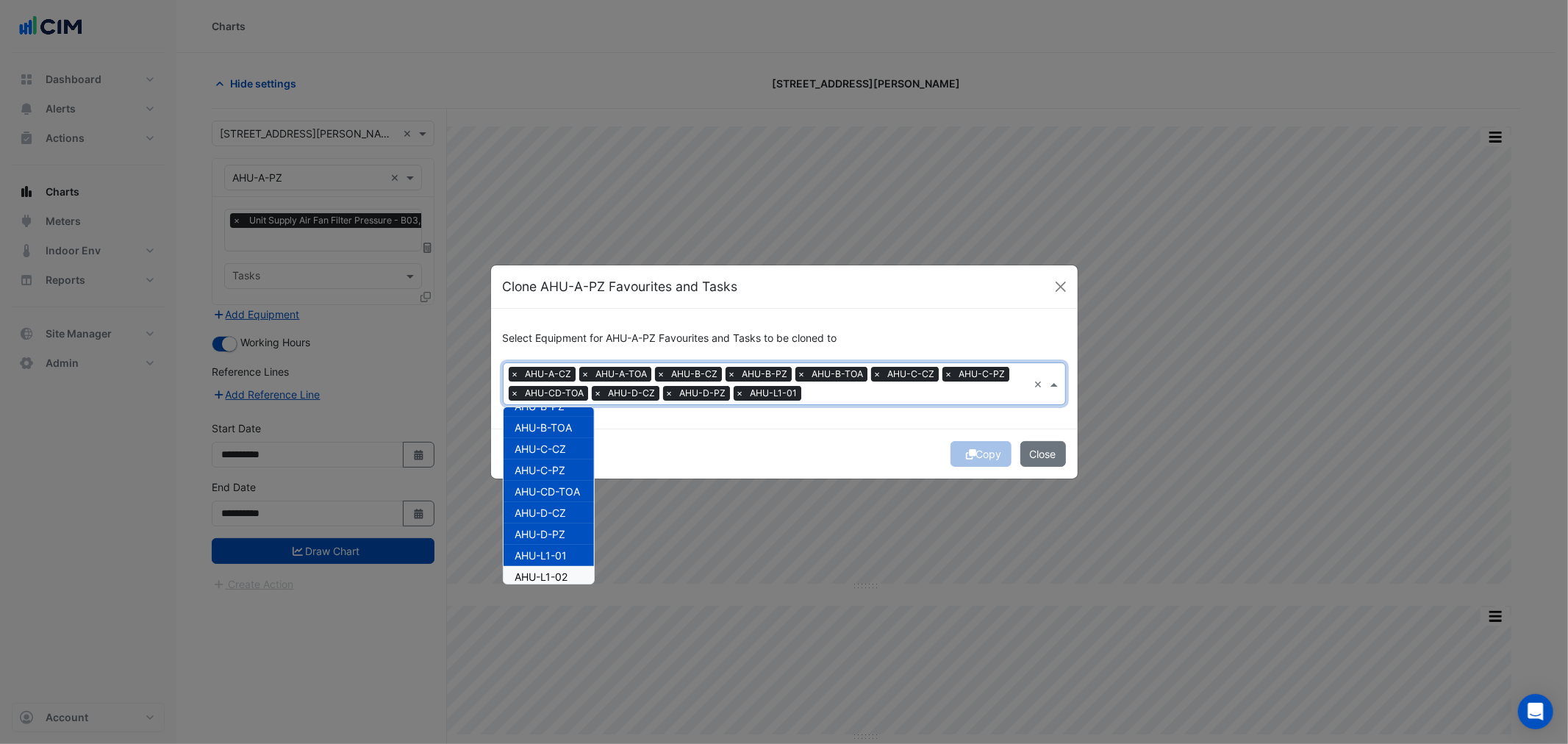
drag, startPoint x: 553, startPoint y: 571, endPoint x: 559, endPoint y: 552, distance: 19.9
click at [553, 572] on span "AHU-L1-02" at bounding box center [542, 576] width 53 height 12
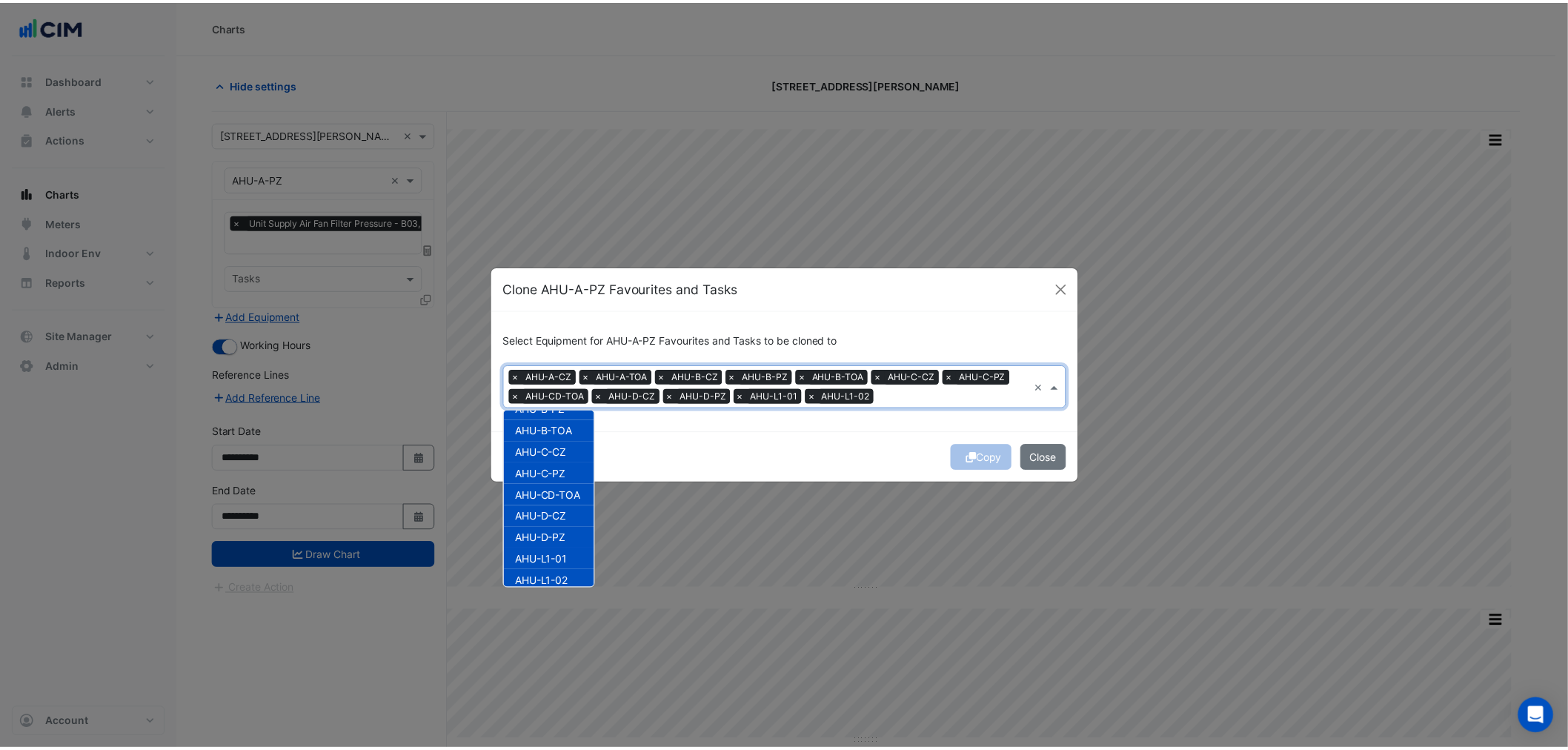
scroll to position [164, 0]
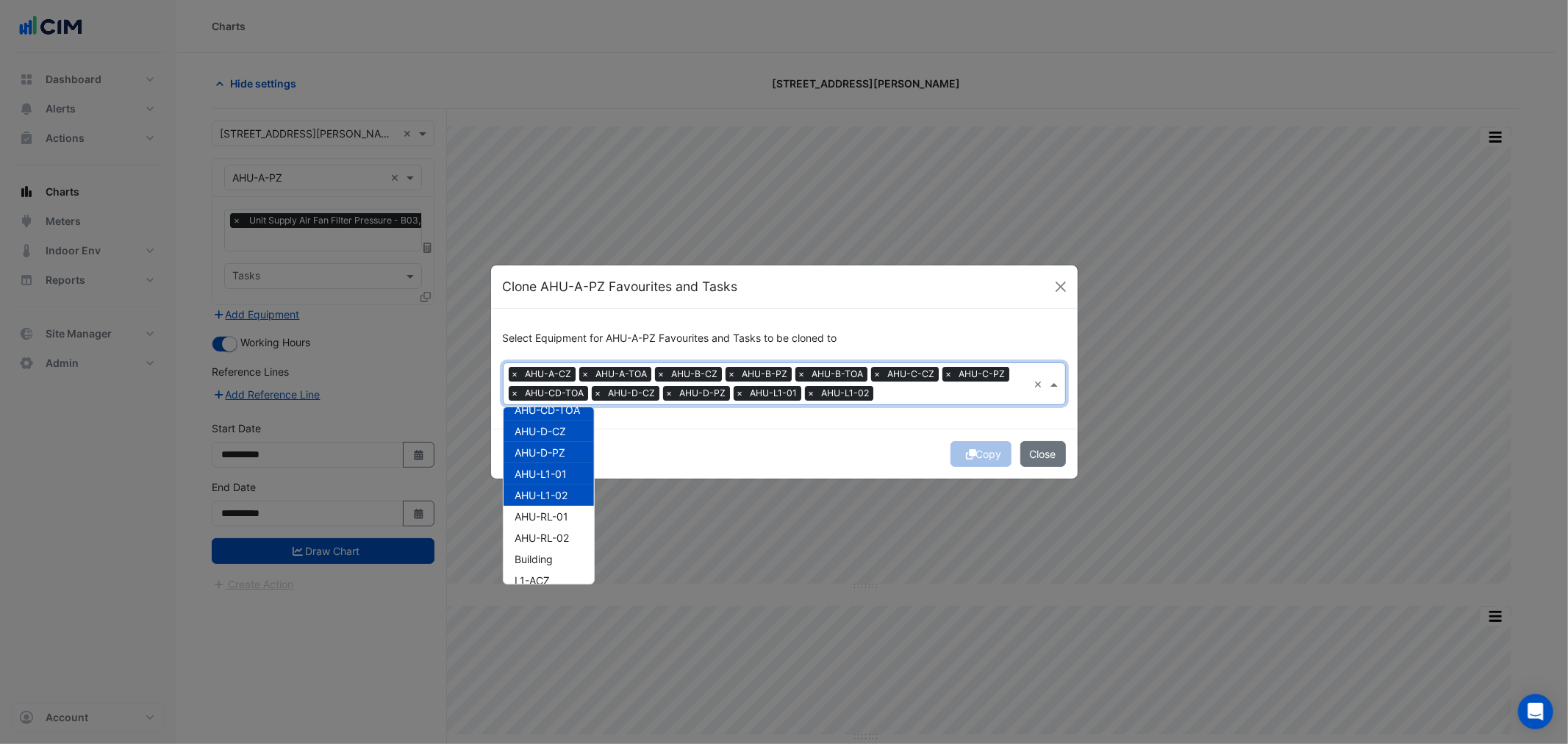
click at [562, 468] on span "AHU-L1-01" at bounding box center [542, 473] width 52 height 12
click at [563, 491] on span "AHU-L1-02" at bounding box center [542, 494] width 53 height 12
click at [732, 449] on div "Copy Close" at bounding box center [784, 453] width 587 height 50
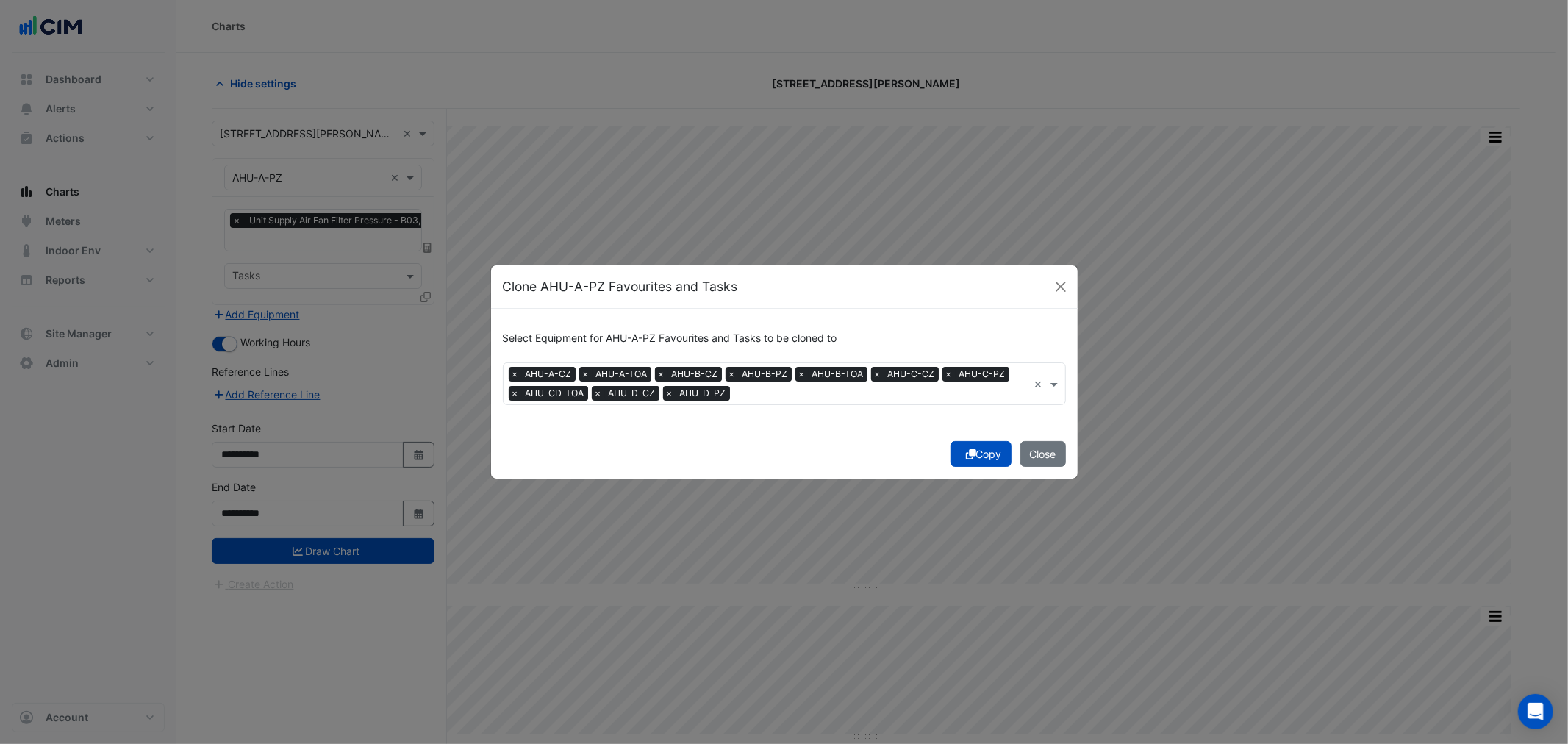
click at [1001, 447] on button "Copy" at bounding box center [980, 453] width 61 height 25
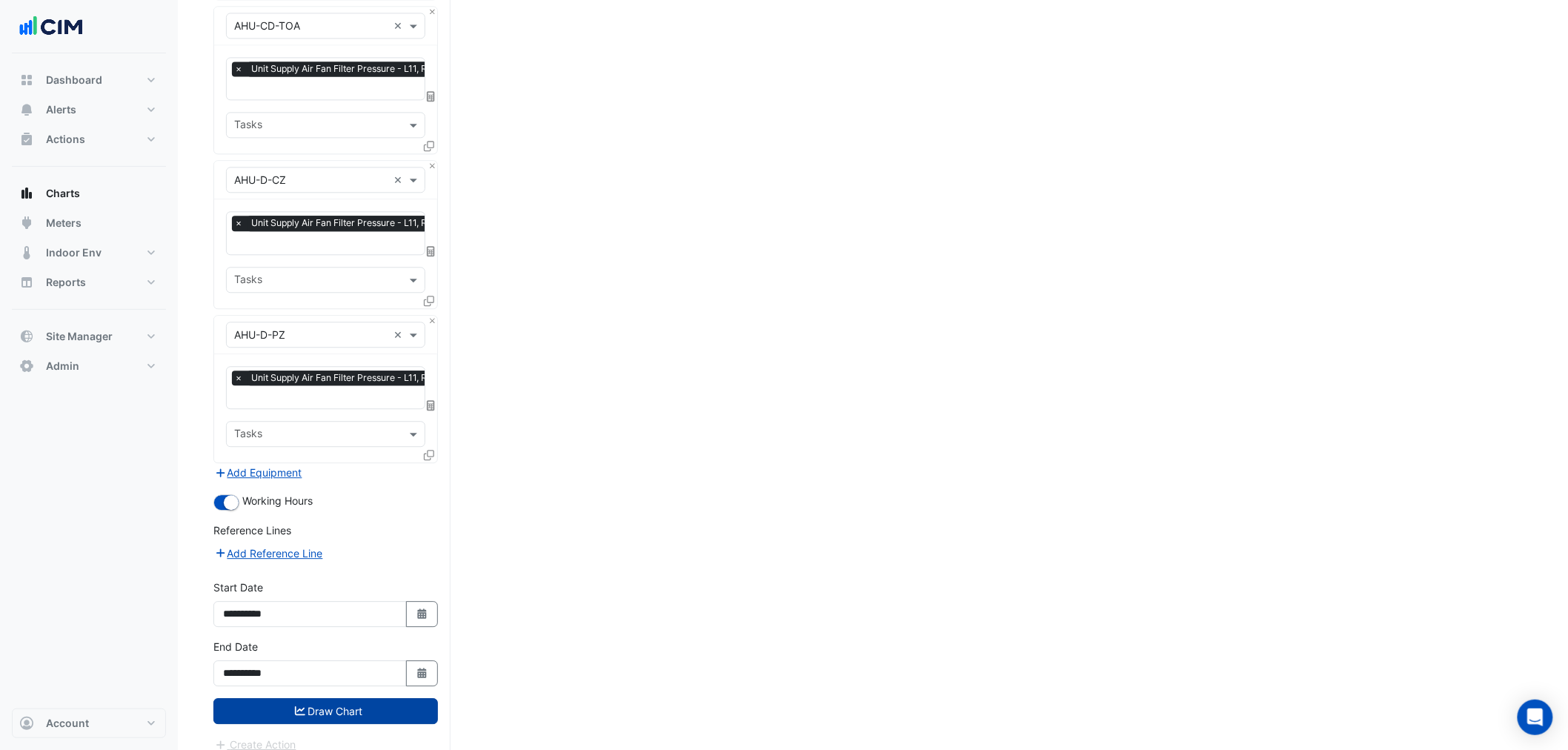
drag, startPoint x: 210, startPoint y: 536, endPoint x: 224, endPoint y: 696, distance: 160.6
click at [280, 698] on button "Draw Chart" at bounding box center [326, 710] width 224 height 26
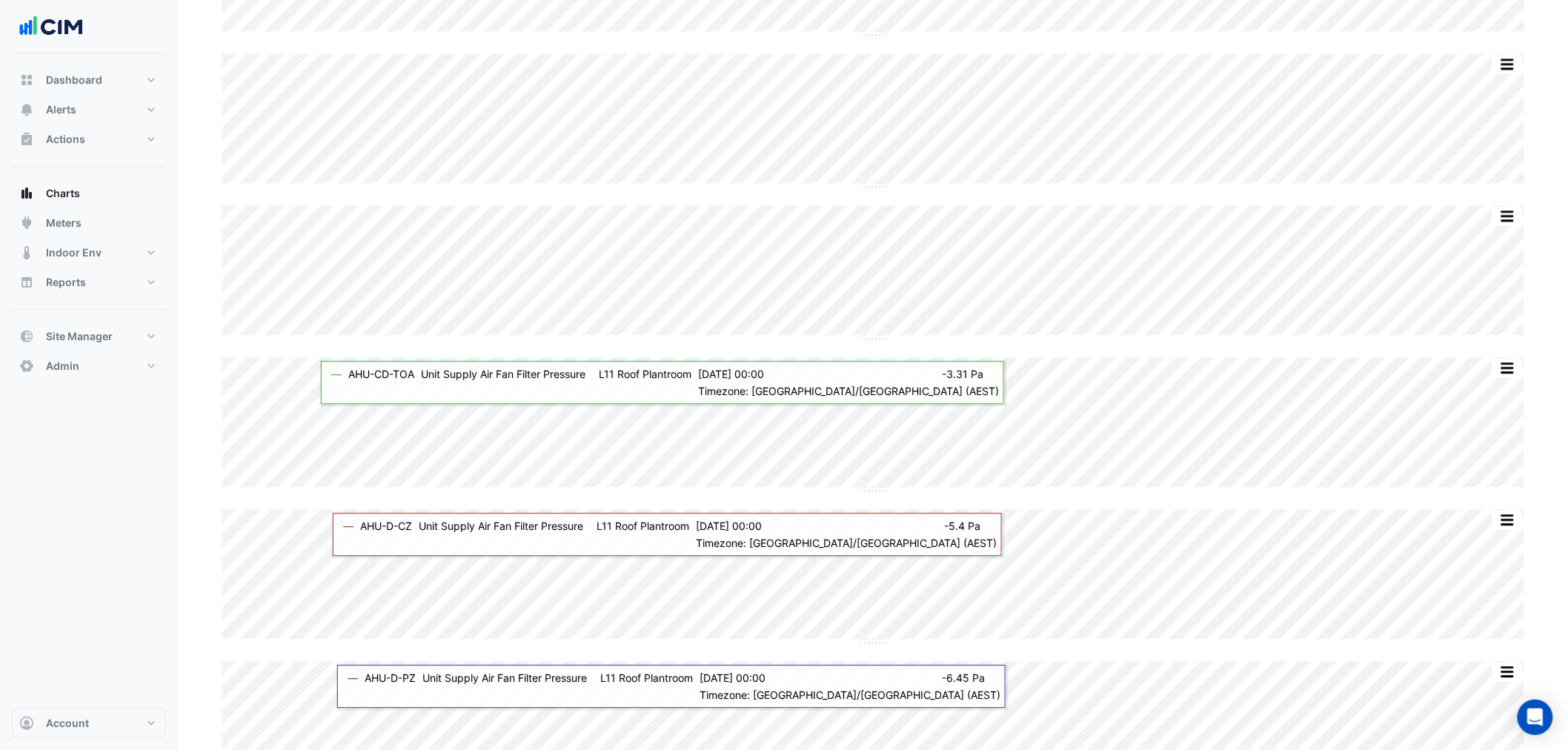
scroll to position [1380, 0]
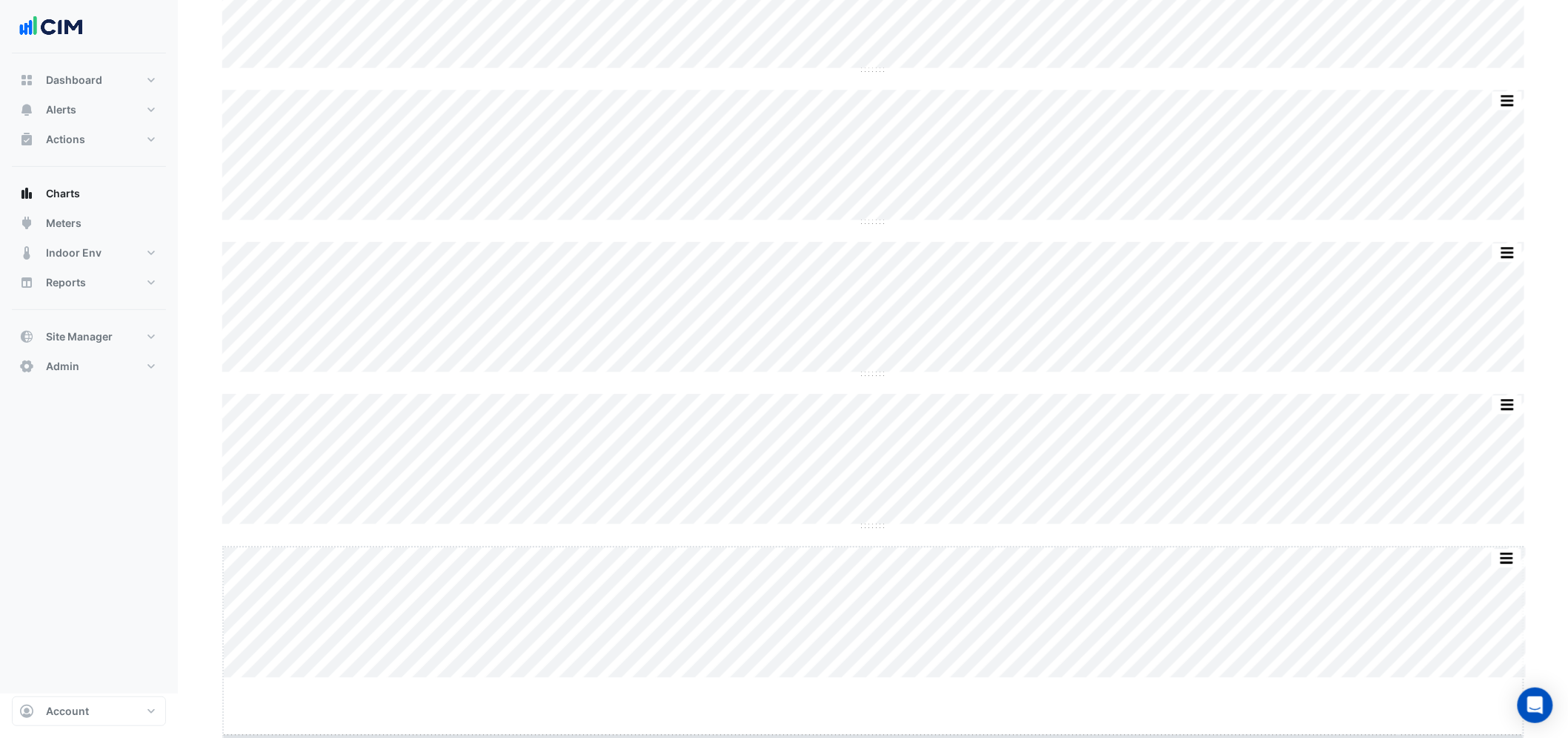
drag, startPoint x: 876, startPoint y: 731, endPoint x: 876, endPoint y: 789, distance: 58.0
drag, startPoint x: 871, startPoint y: 731, endPoint x: 879, endPoint y: 789, distance: 58.5
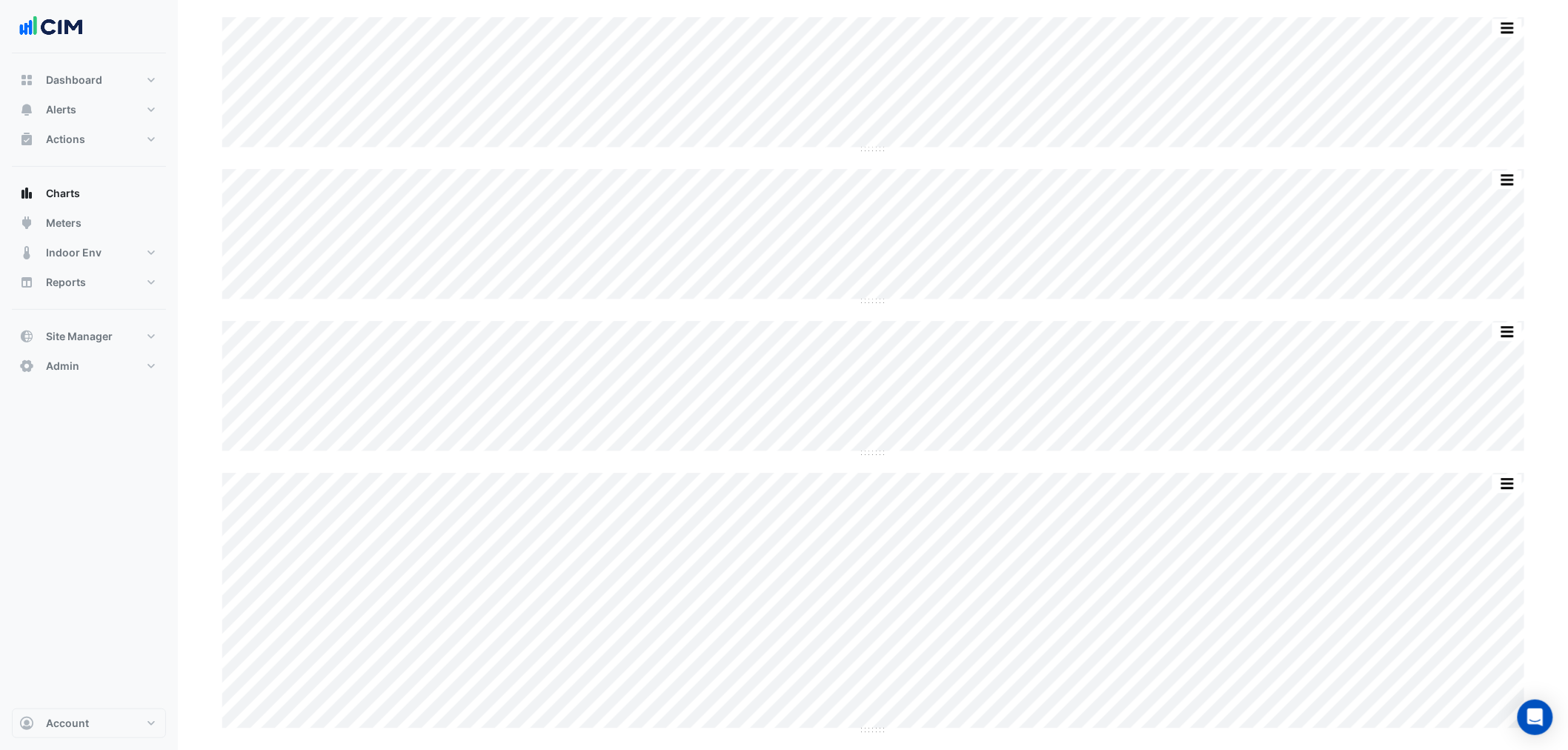
scroll to position [1500, 0]
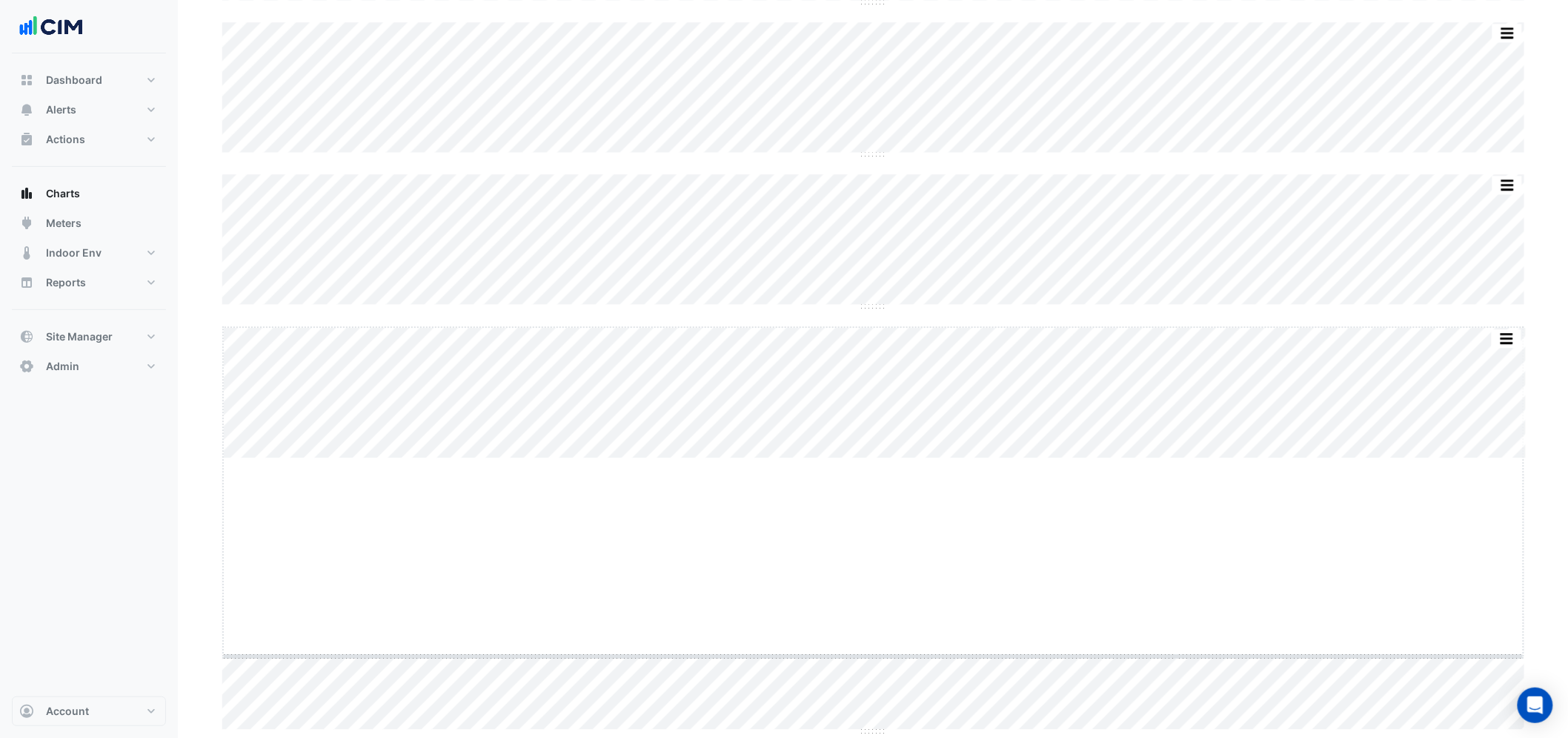
drag, startPoint x: 880, startPoint y: 453, endPoint x: 885, endPoint y: 651, distance: 198.1
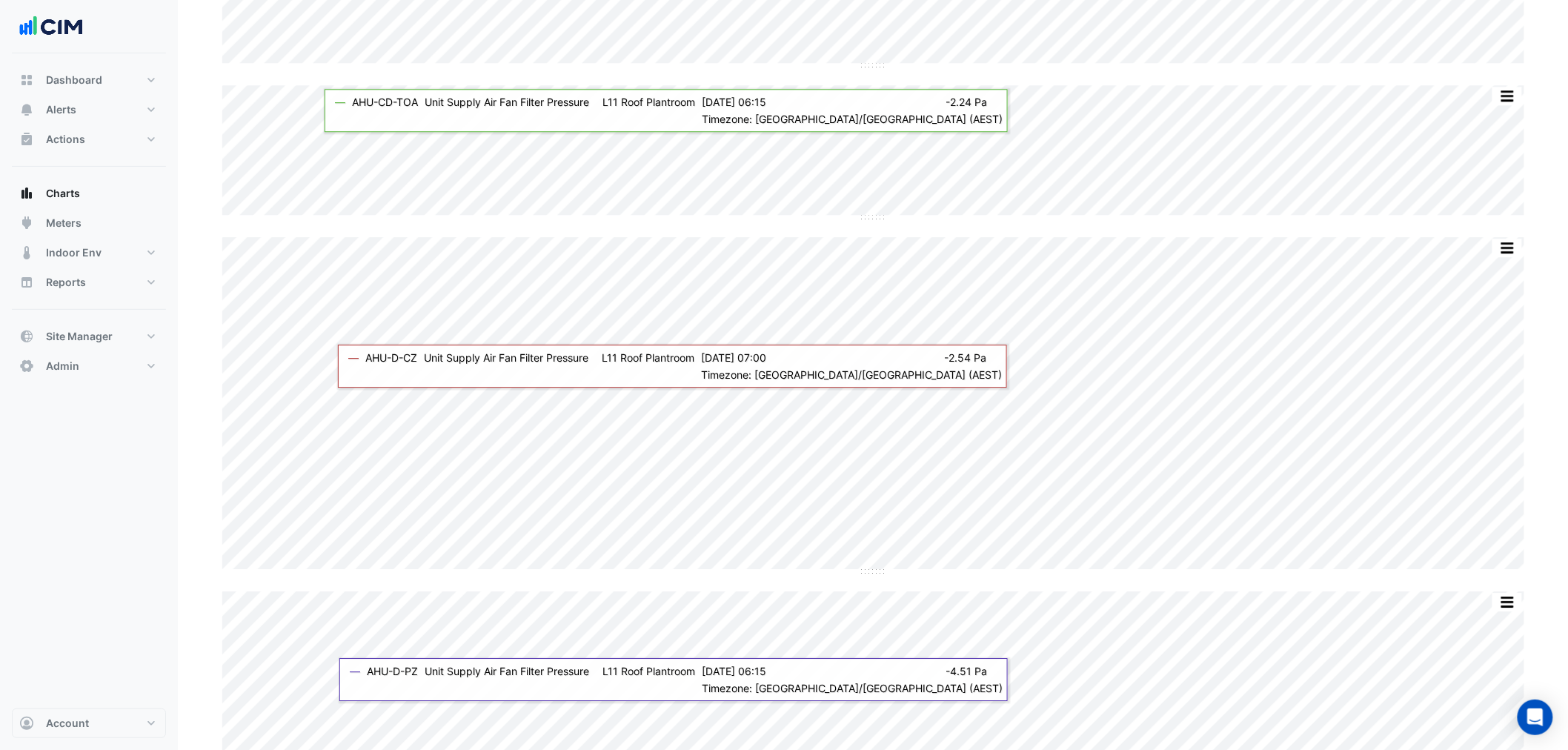
scroll to position [1706, 0]
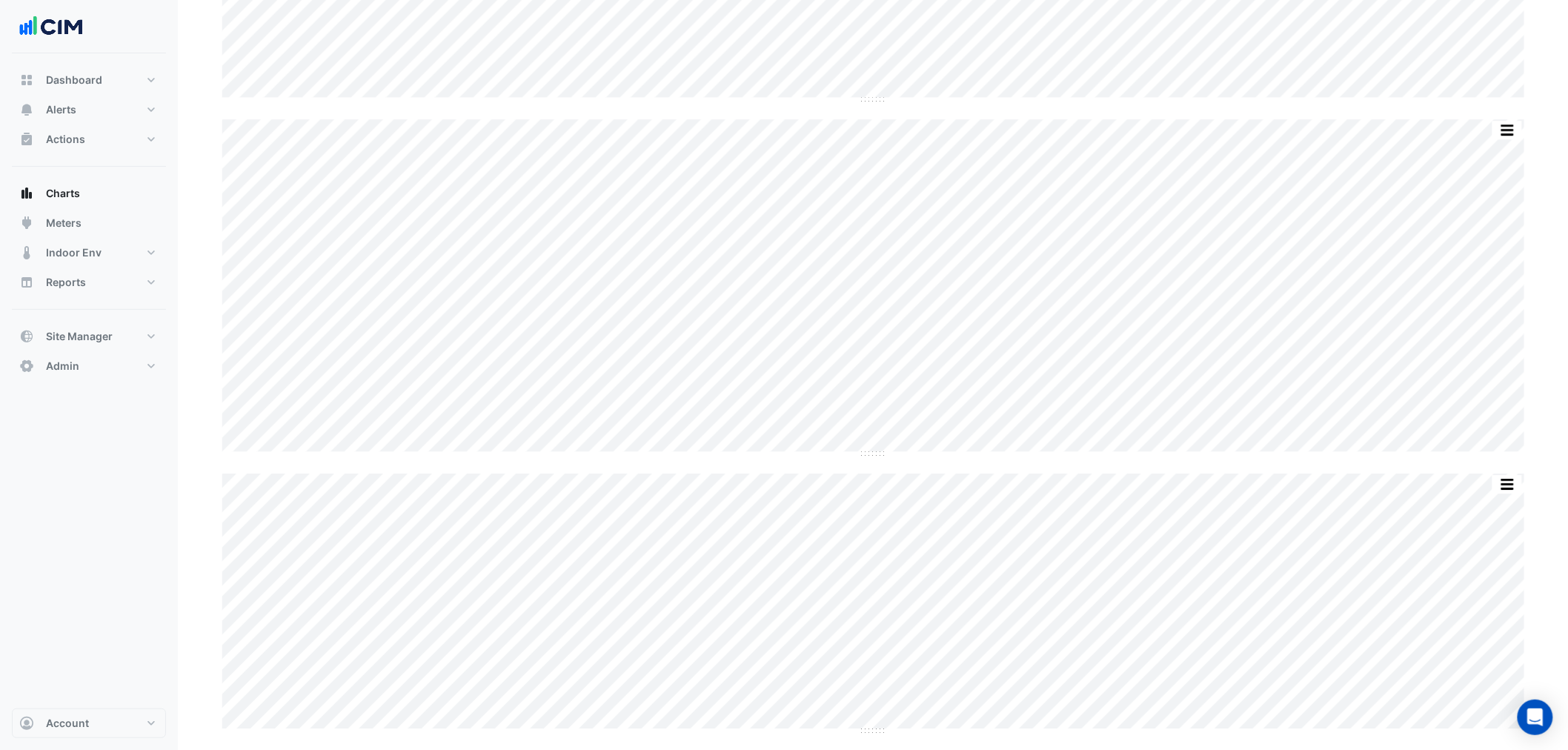
drag, startPoint x: 879, startPoint y: 733, endPoint x: 878, endPoint y: 743, distance: 10.0
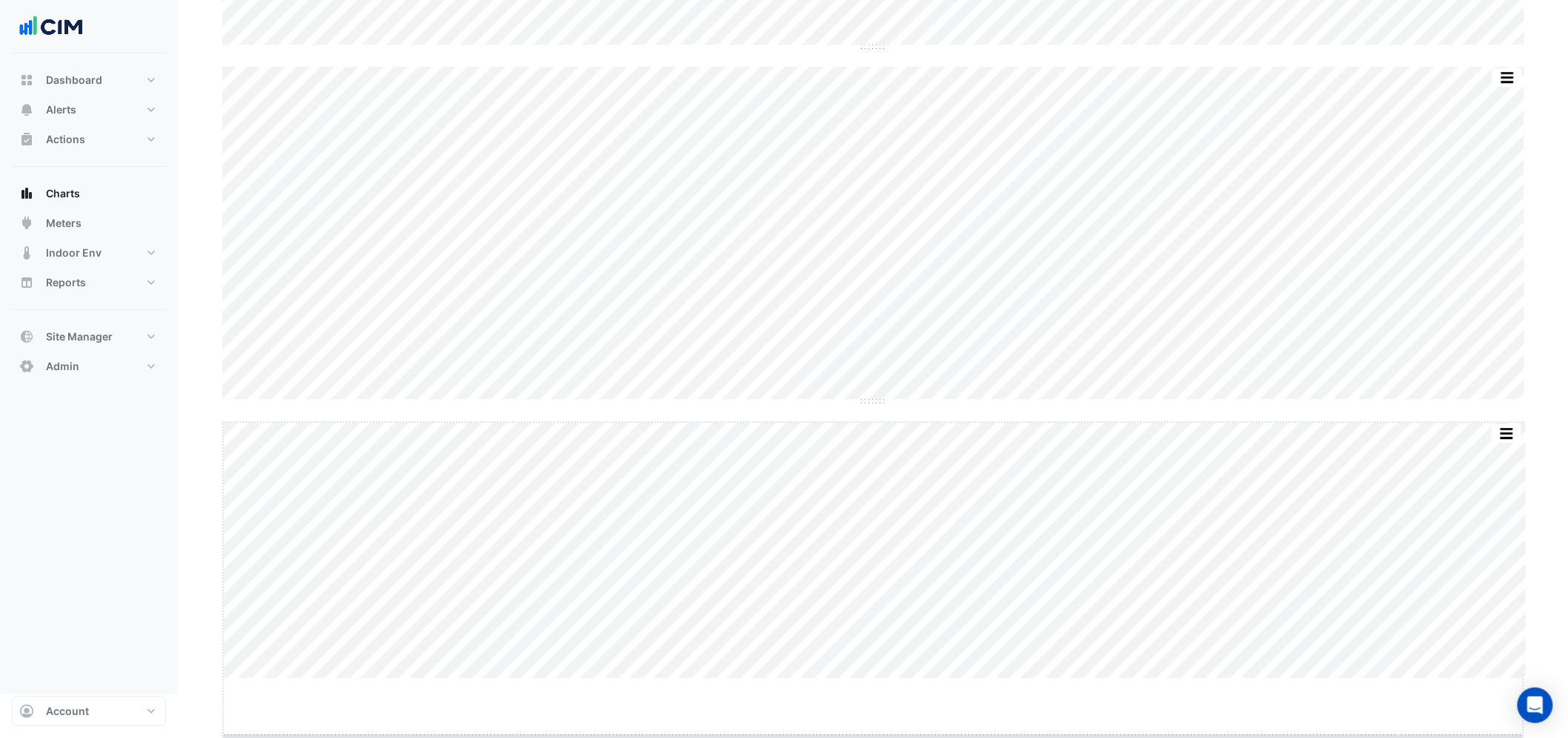
drag, startPoint x: 876, startPoint y: 731, endPoint x: 866, endPoint y: 789, distance: 58.9
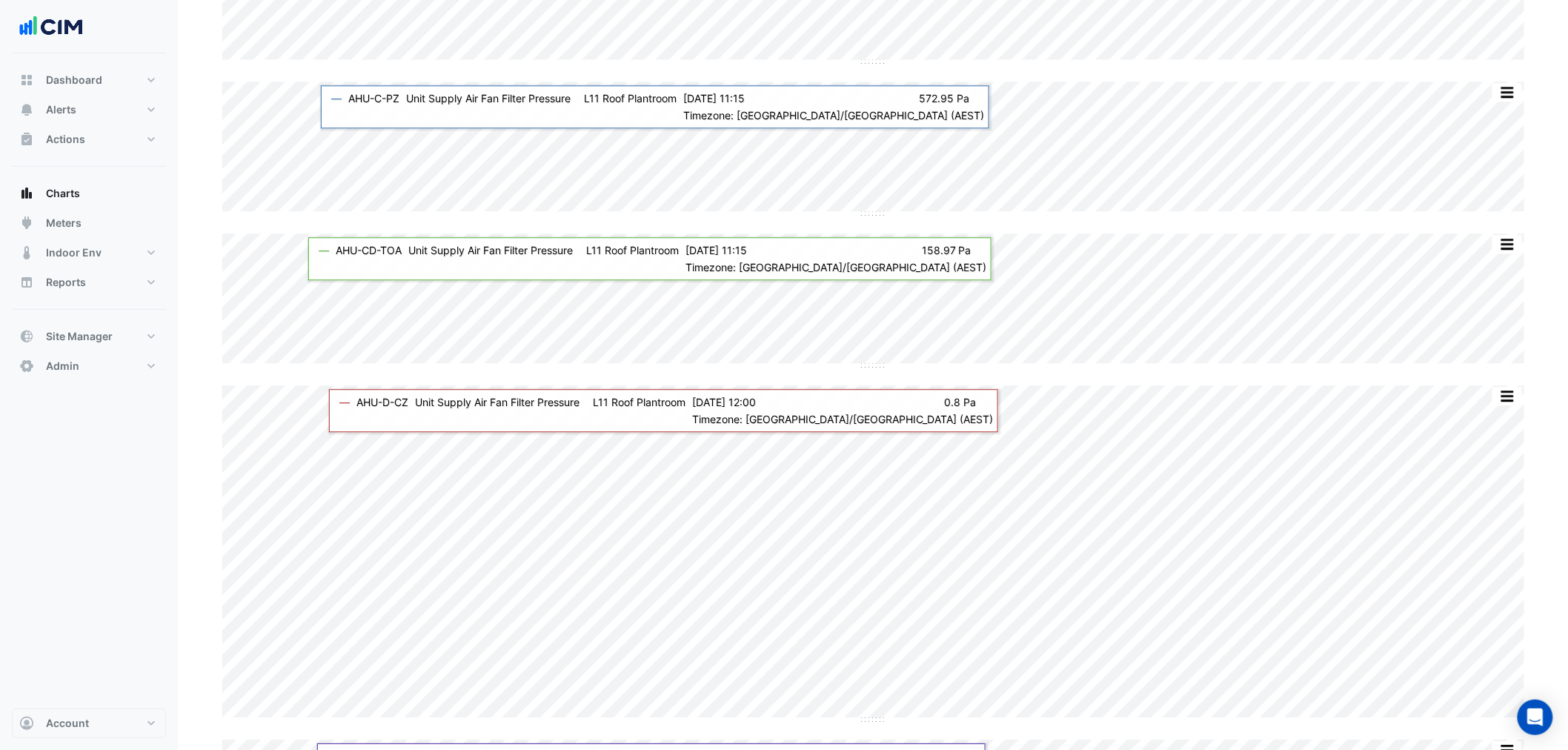
scroll to position [1430, 0]
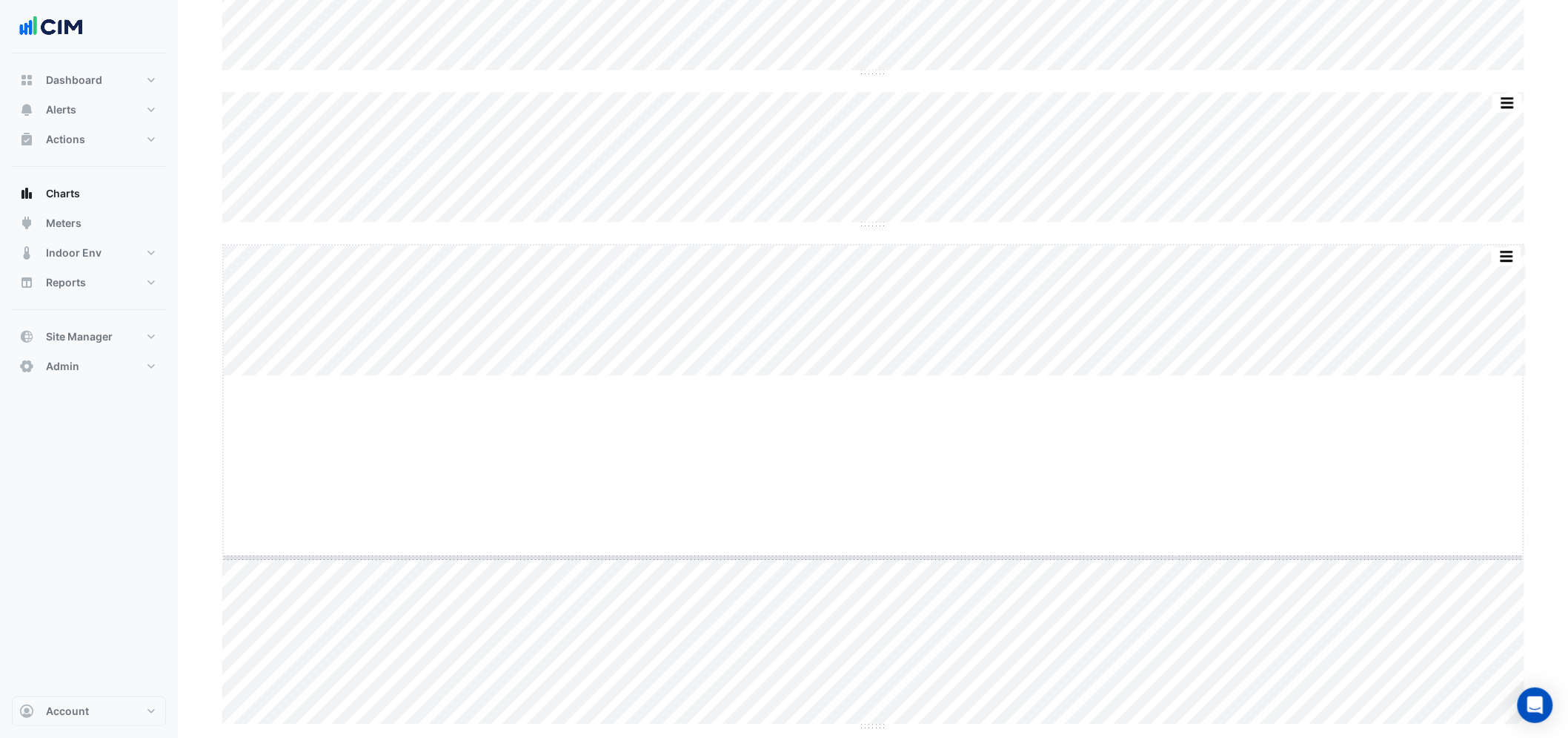
drag, startPoint x: 871, startPoint y: 375, endPoint x: 865, endPoint y: 573, distance: 198.1
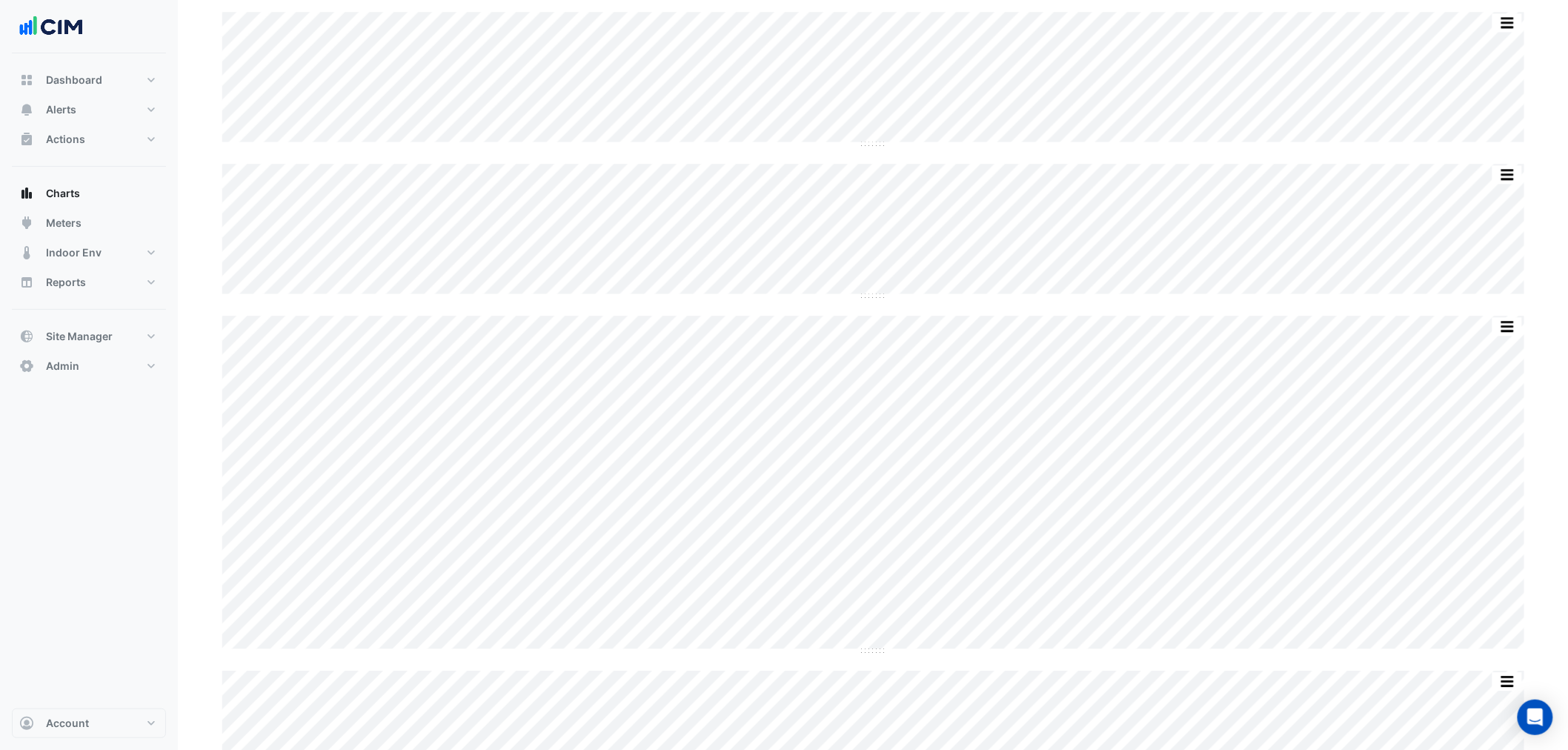
scroll to position [1347, 0]
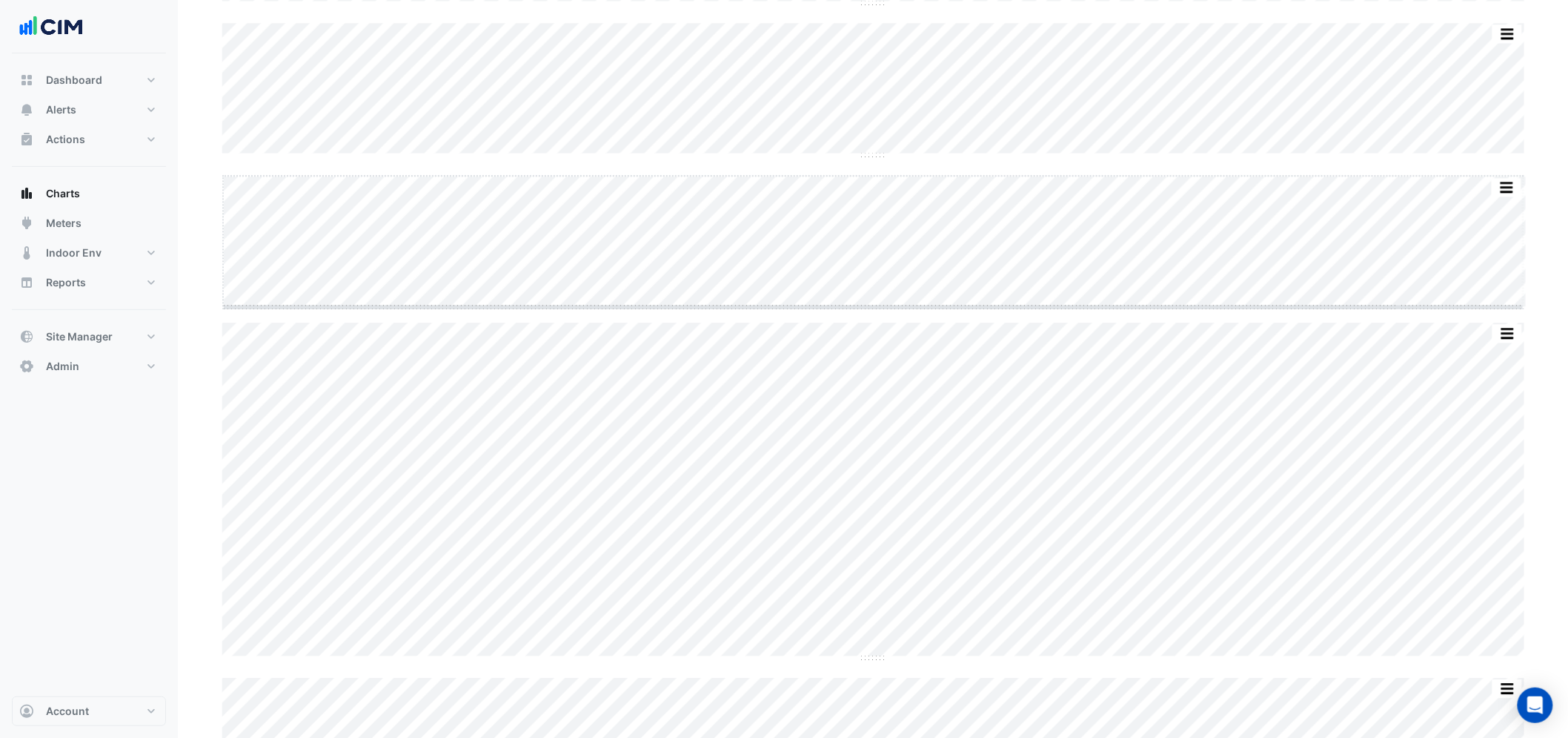
drag, startPoint x: 870, startPoint y: 305, endPoint x: 872, endPoint y: 431, distance: 126.0
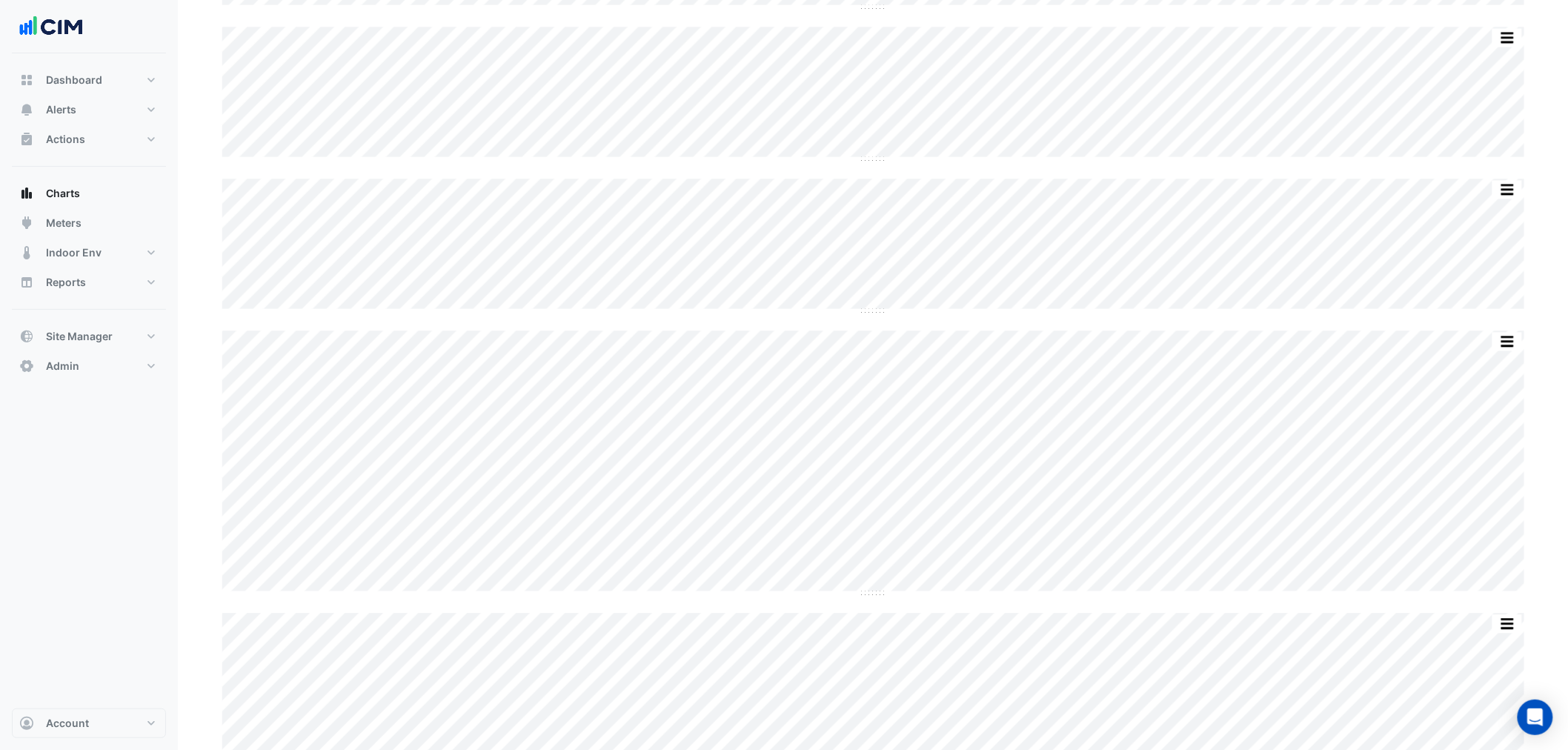
scroll to position [1182, 0]
click at [869, 526] on div "Split by Equip Split None Print Save as JPEG Save as PNG Pivot Data Table Expor…" at bounding box center [873, 299] width 1320 height 2708
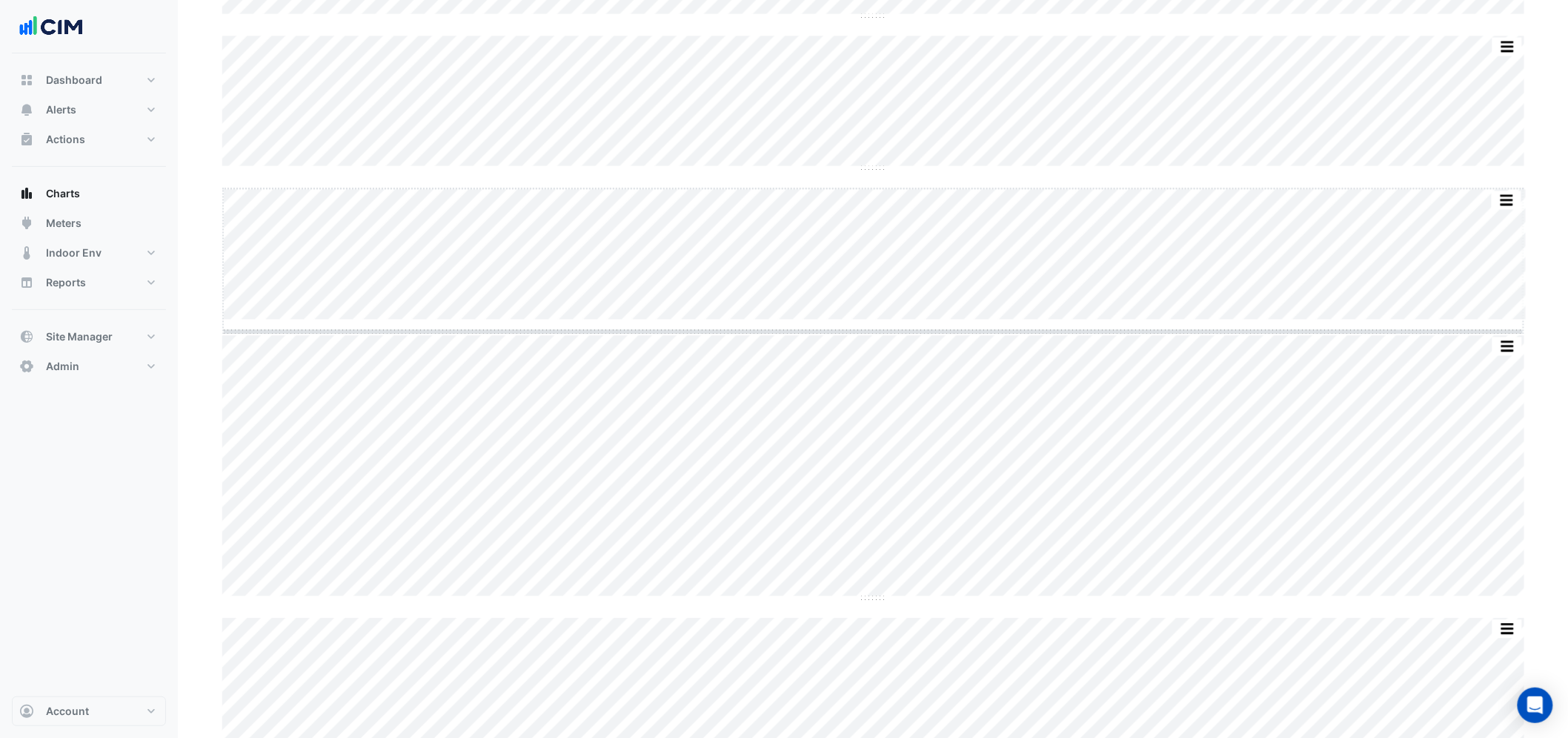
drag, startPoint x: 880, startPoint y: 317, endPoint x: 869, endPoint y: 502, distance: 185.3
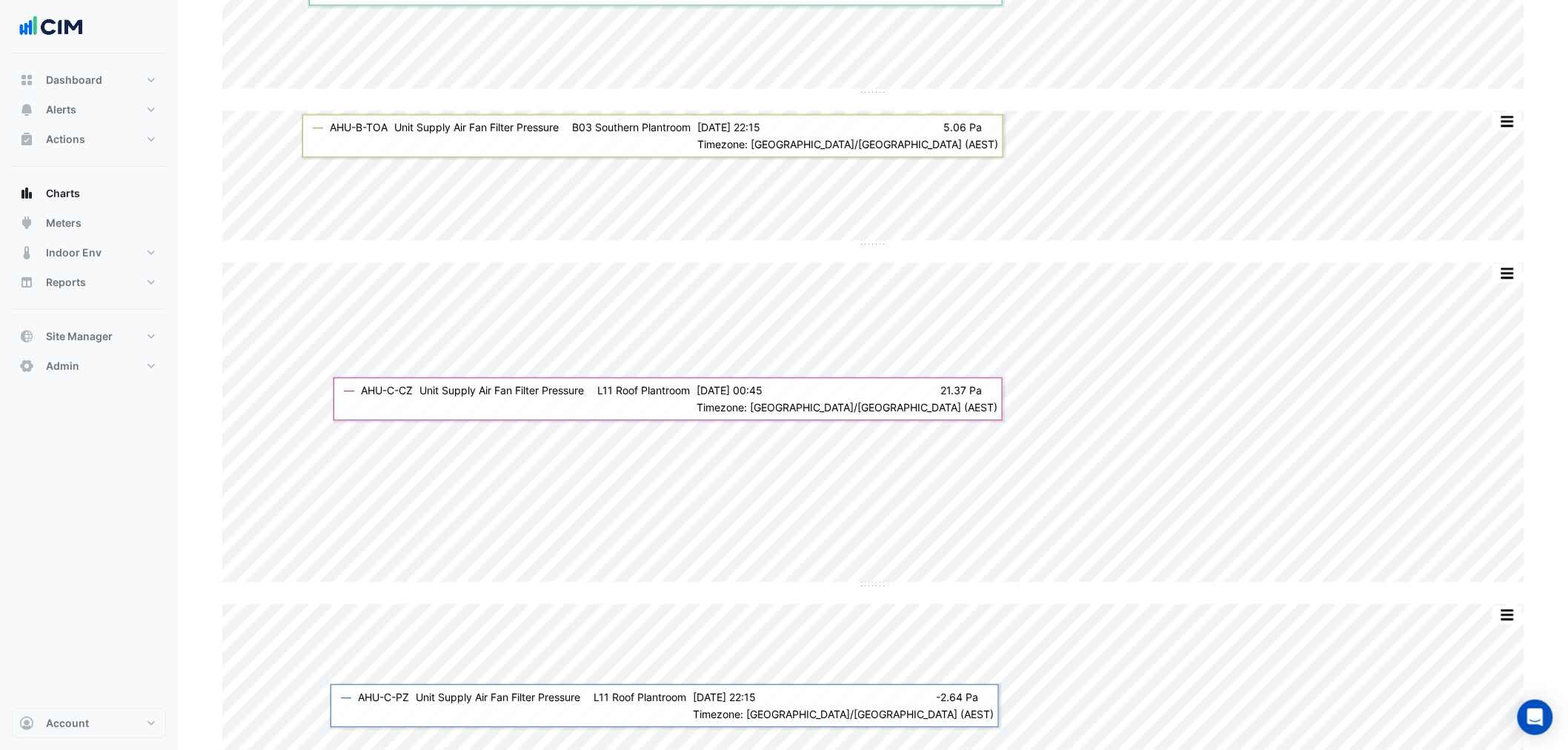
scroll to position [1018, 0]
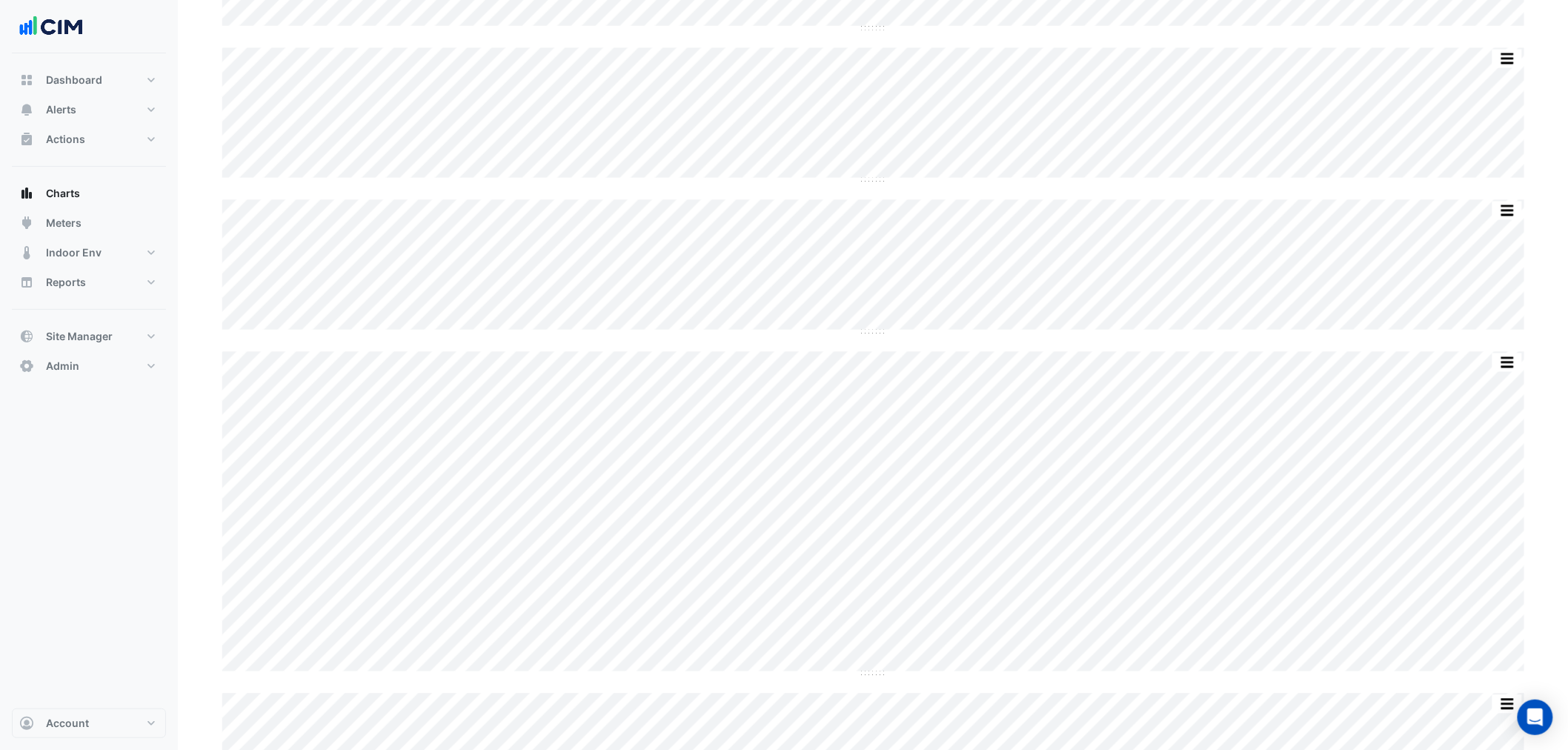
click at [867, 333] on div "Split by Equip Split None Print Save as JPEG Save as PNG Pivot Data Table Expor…" at bounding box center [873, 558] width 1320 height 2898
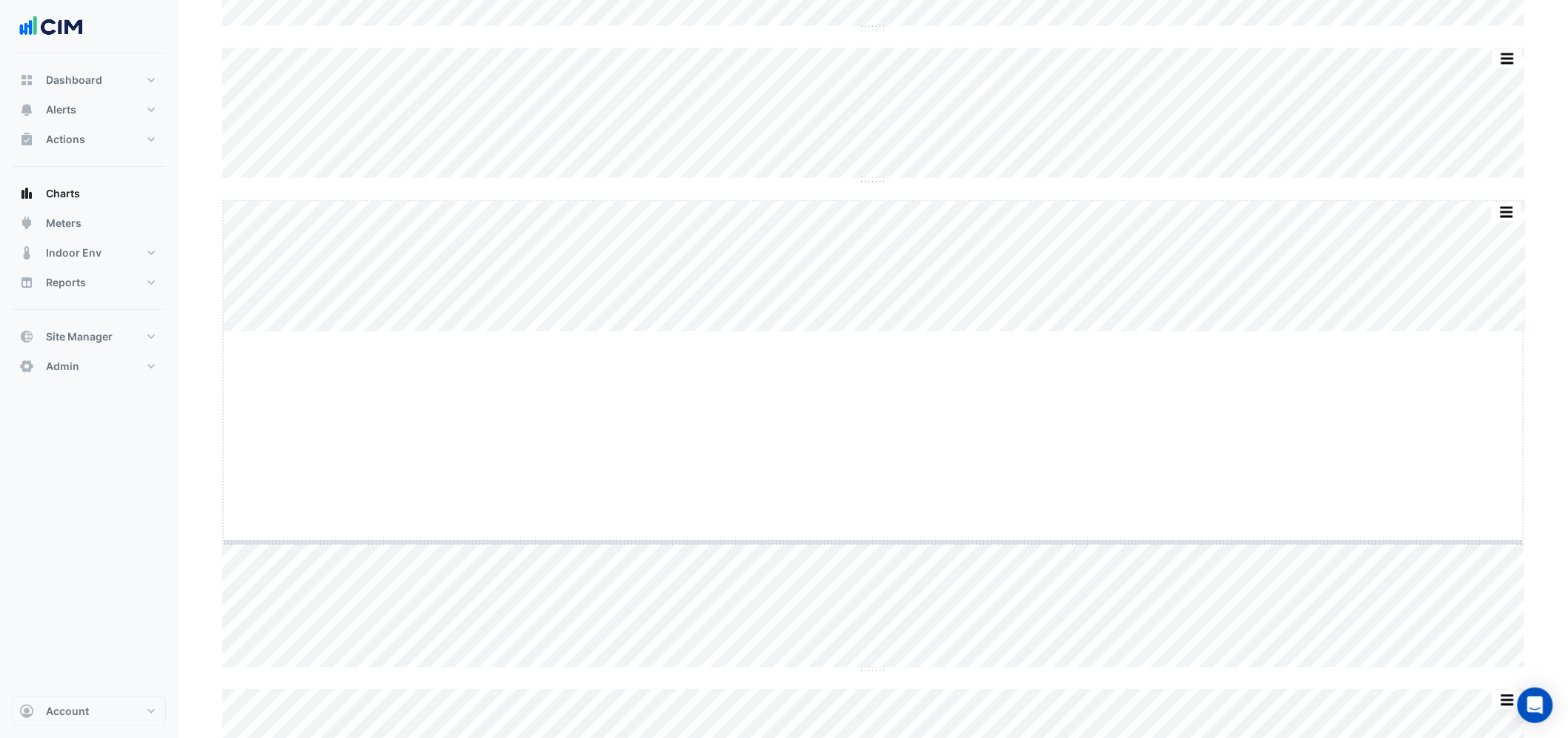
drag, startPoint x: 870, startPoint y: 331, endPoint x: 876, endPoint y: 545, distance: 214.1
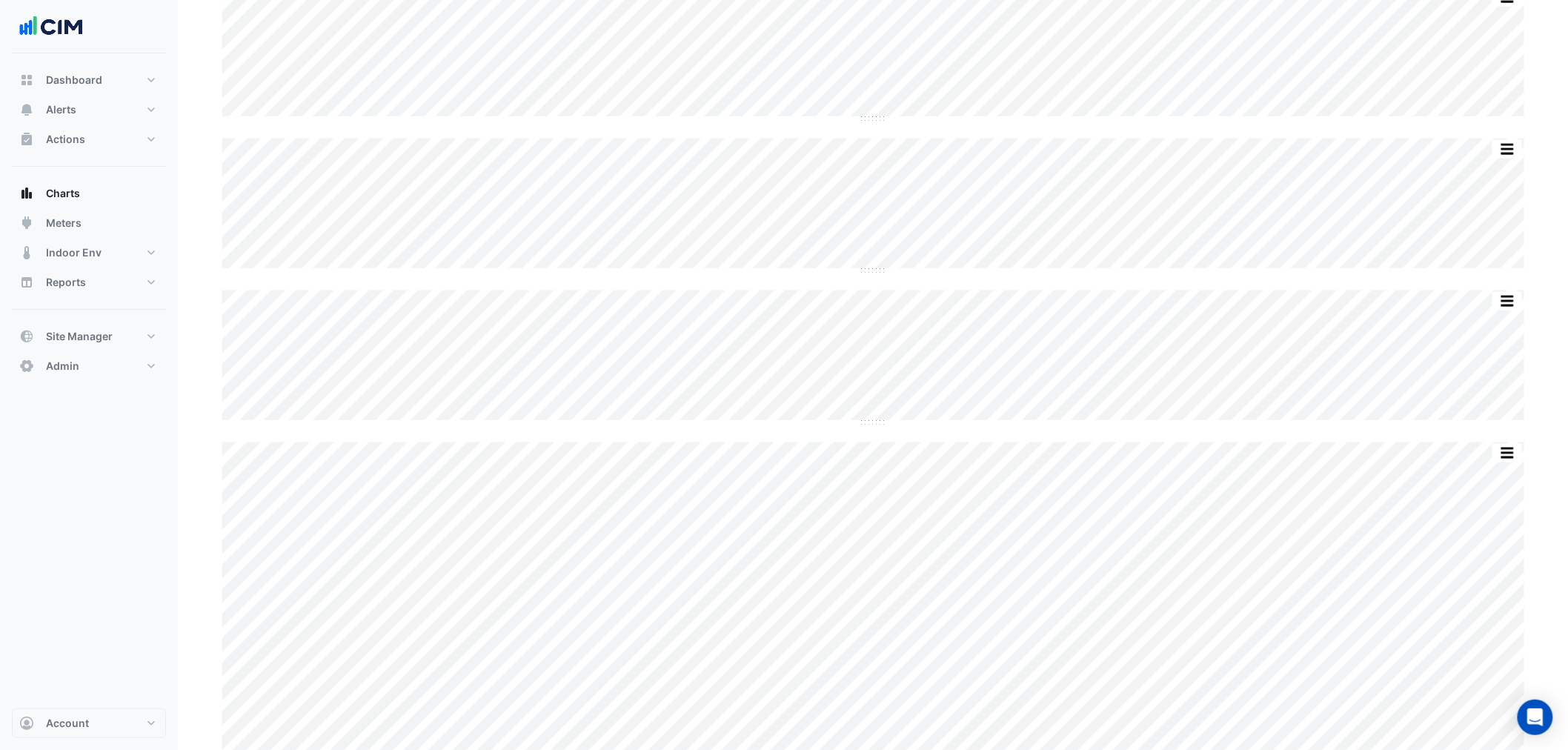
scroll to position [524, 0]
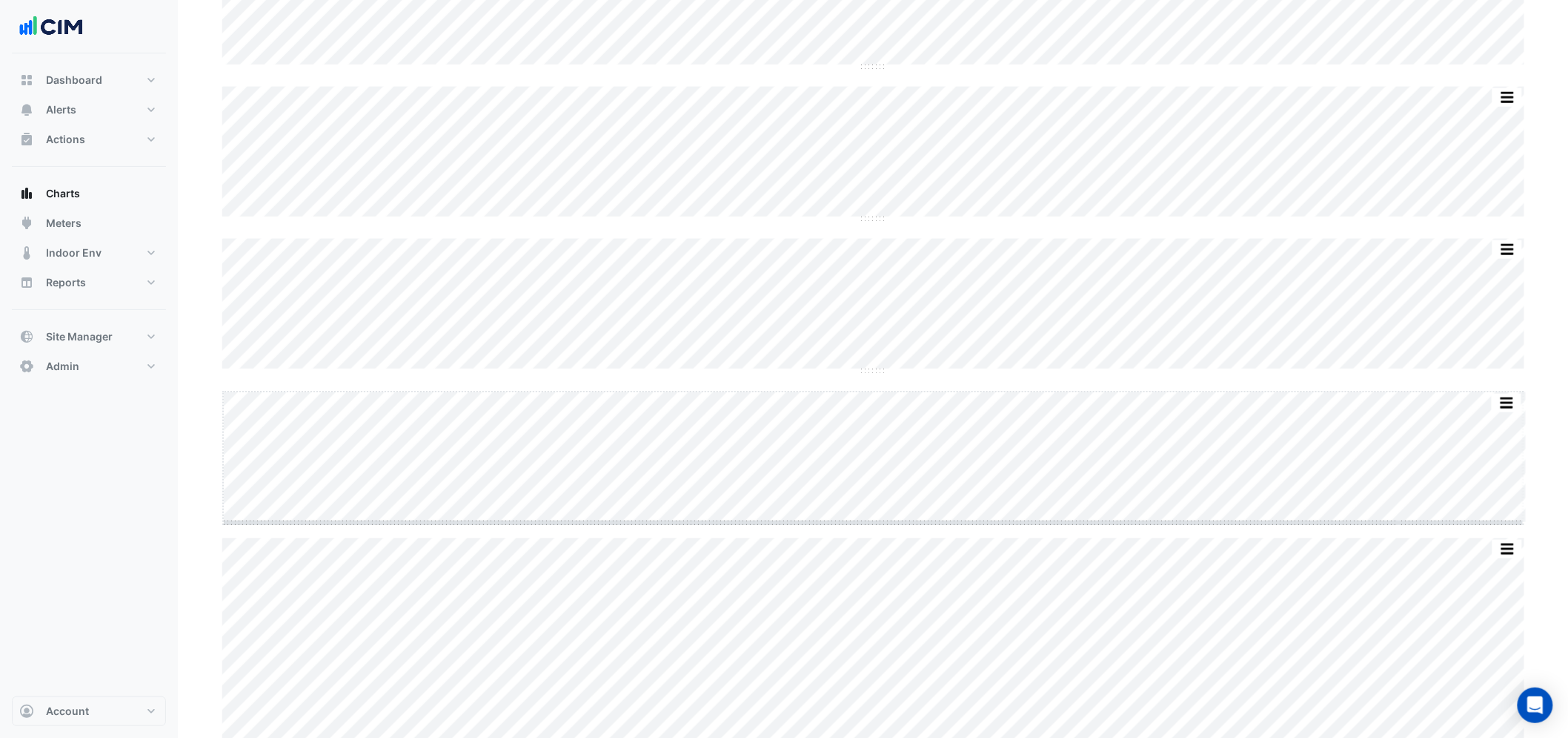
drag, startPoint x: 866, startPoint y: 521, endPoint x: 861, endPoint y: 704, distance: 183.1
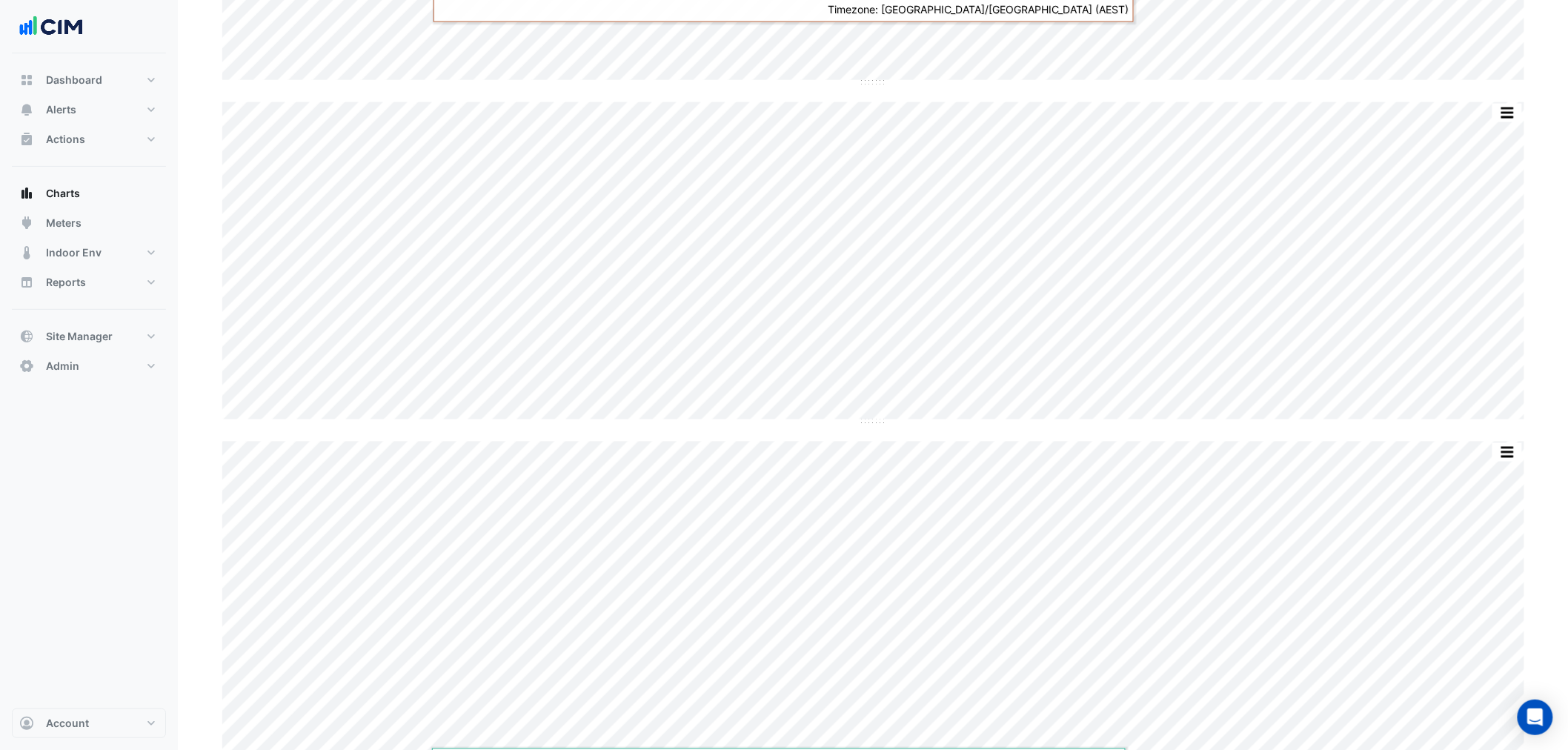
scroll to position [906, 0]
click at [1514, 361] on button "button" at bounding box center [1508, 359] width 30 height 18
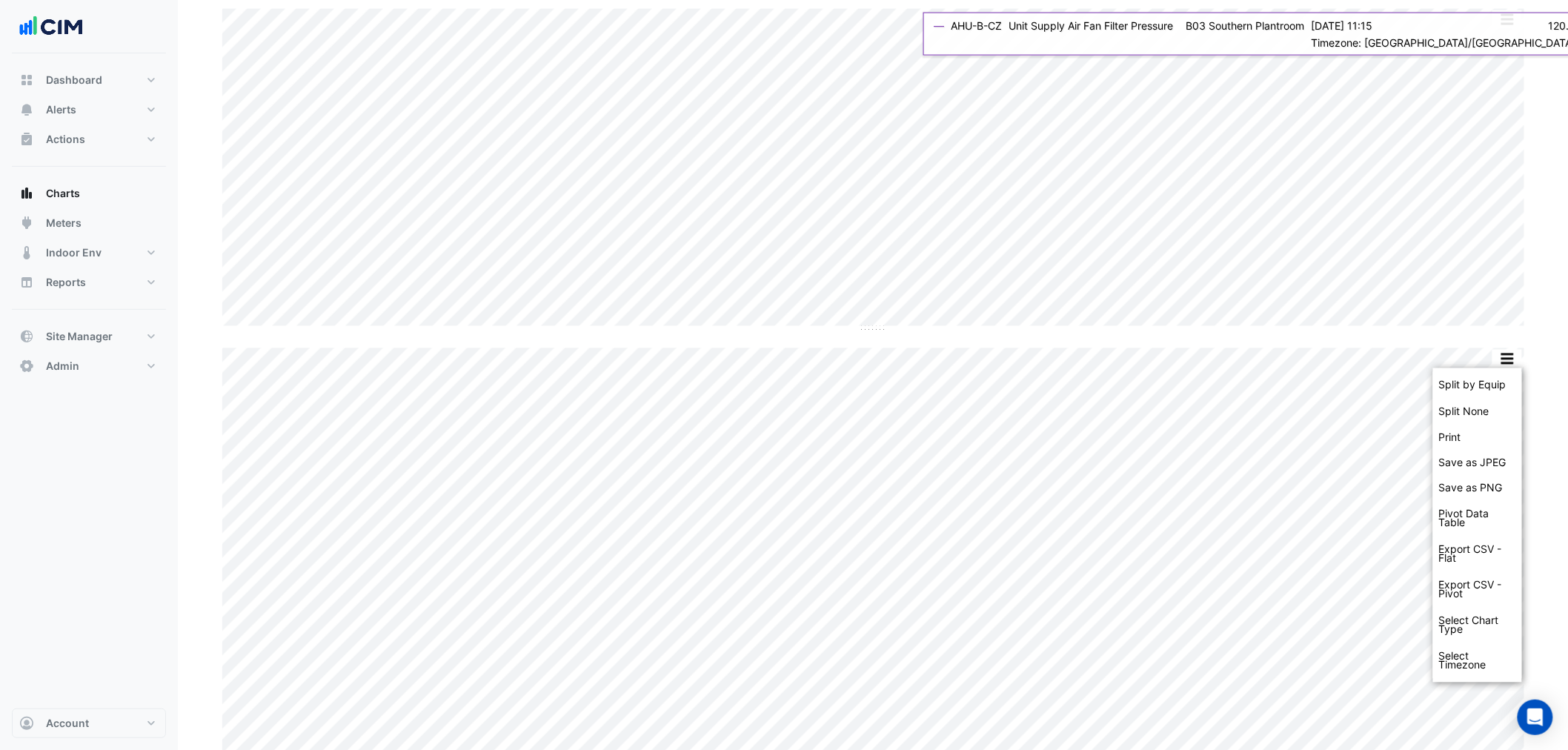
drag, startPoint x: 1510, startPoint y: 382, endPoint x: 1546, endPoint y: 381, distance: 36.0
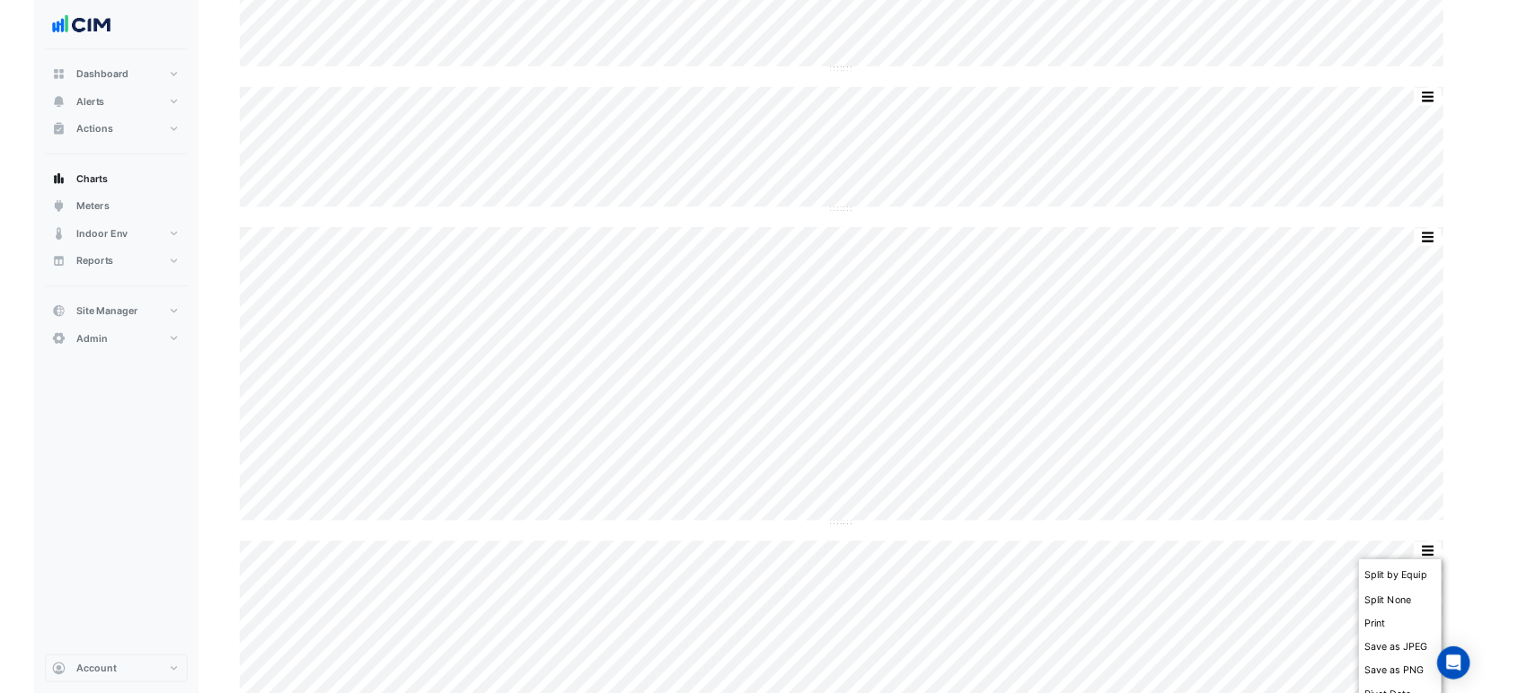
scroll to position [698, 0]
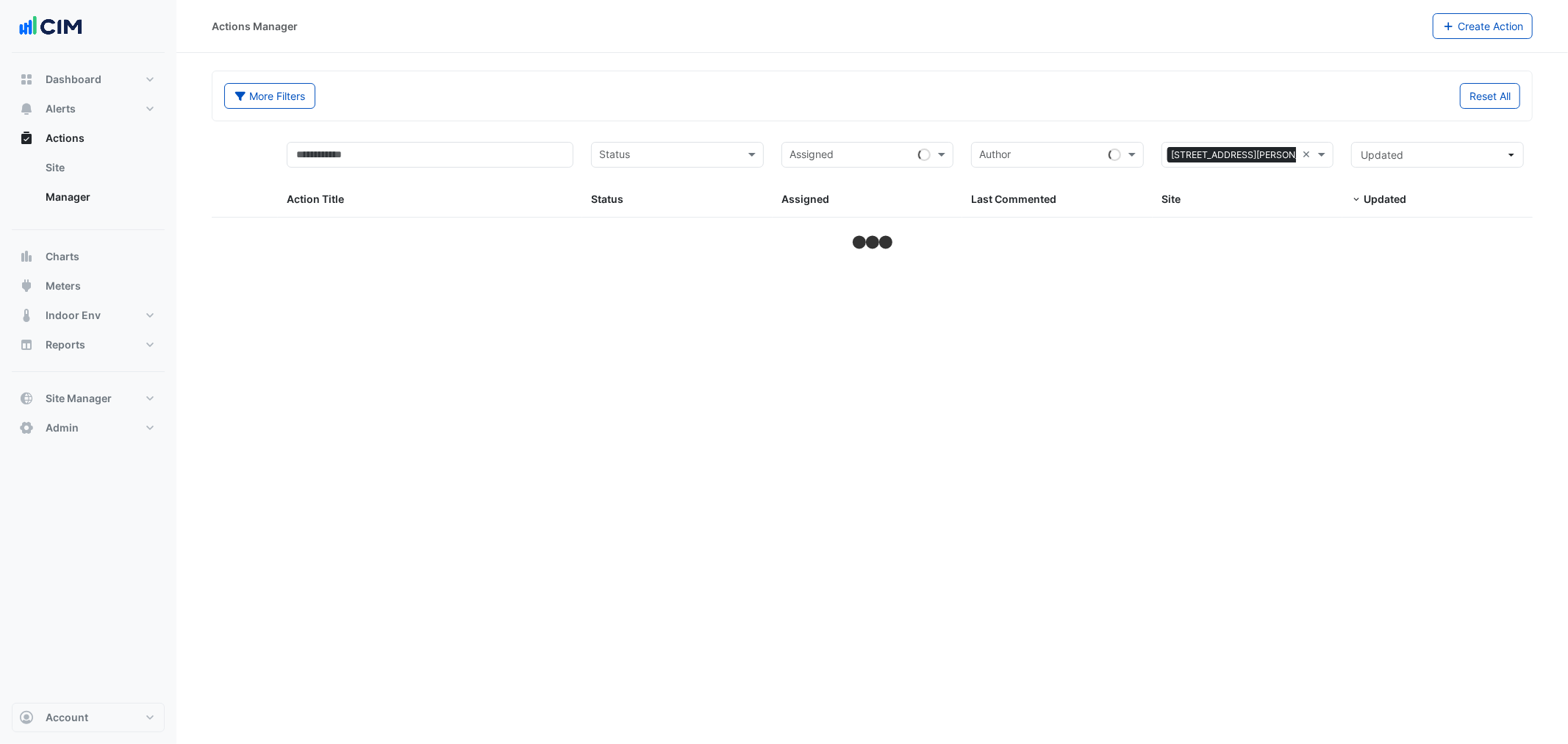
select select "***"
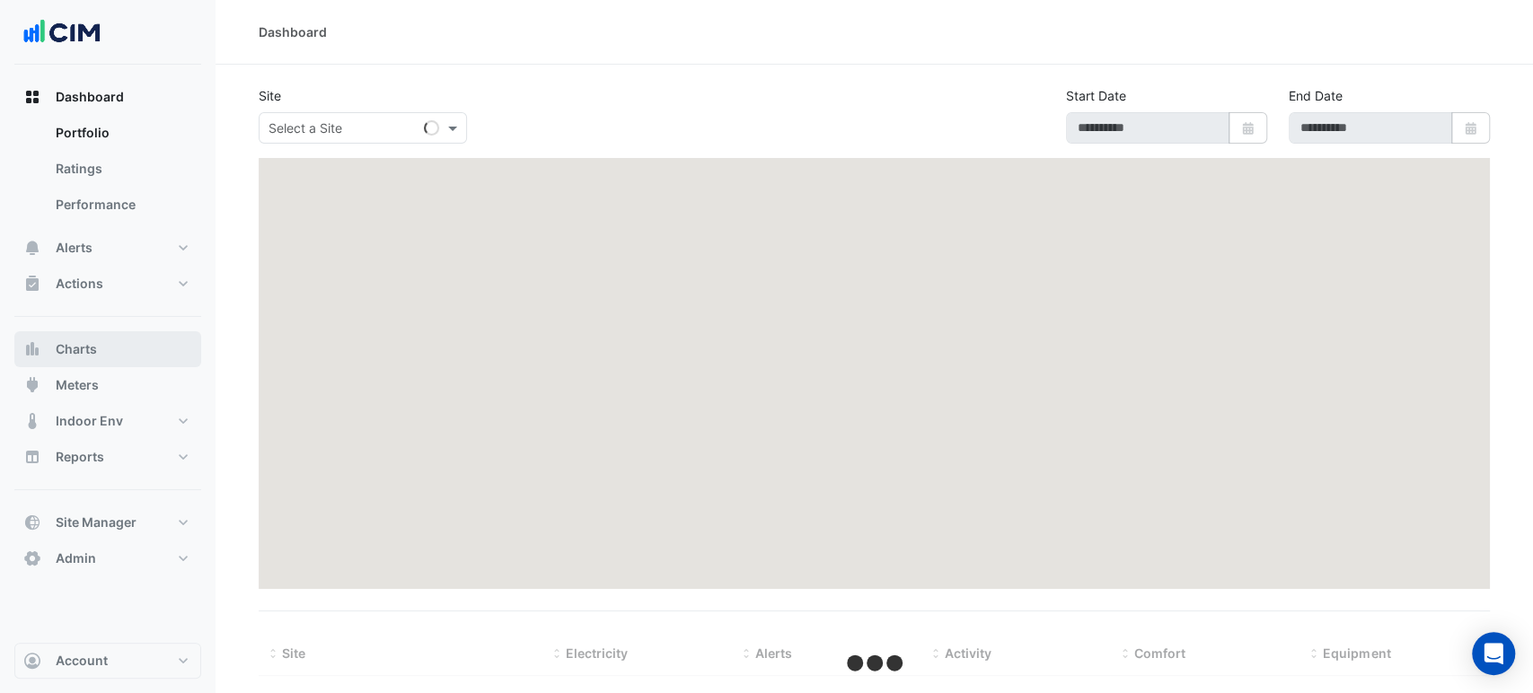
click at [112, 348] on button "Charts" at bounding box center [107, 349] width 187 height 36
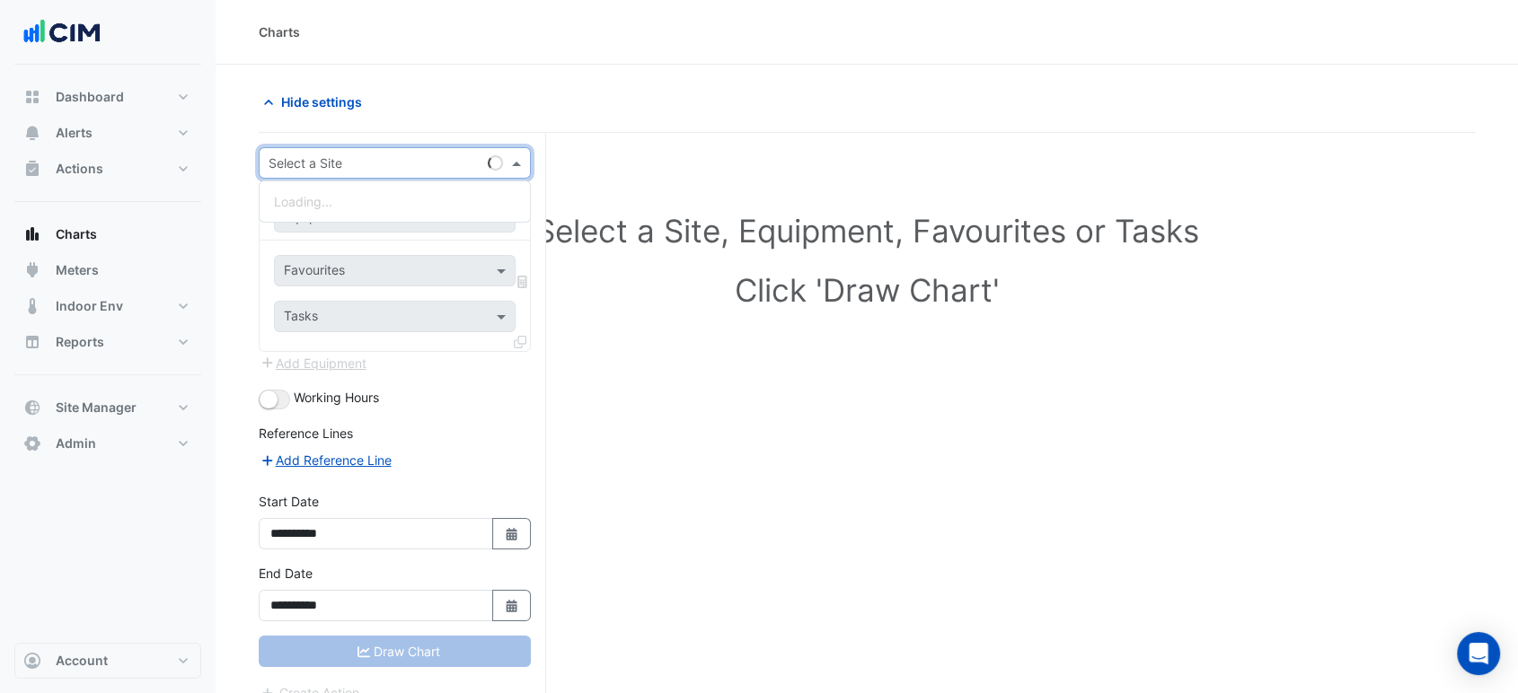
click at [299, 160] on input "text" at bounding box center [377, 163] width 216 height 19
type input "*****"
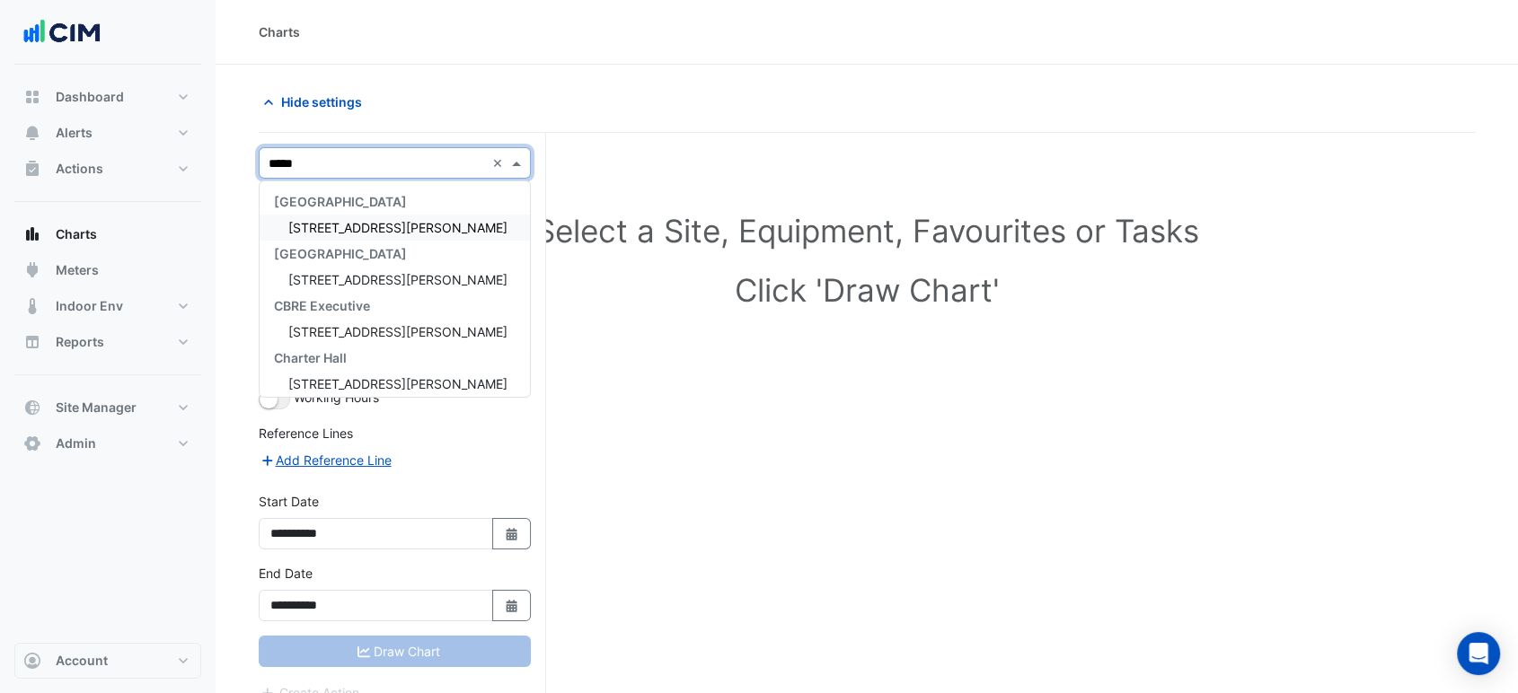
click at [315, 201] on span "[GEOGRAPHIC_DATA]" at bounding box center [340, 201] width 133 height 15
click at [325, 220] on span "[STREET_ADDRESS][PERSON_NAME]" at bounding box center [397, 227] width 219 height 15
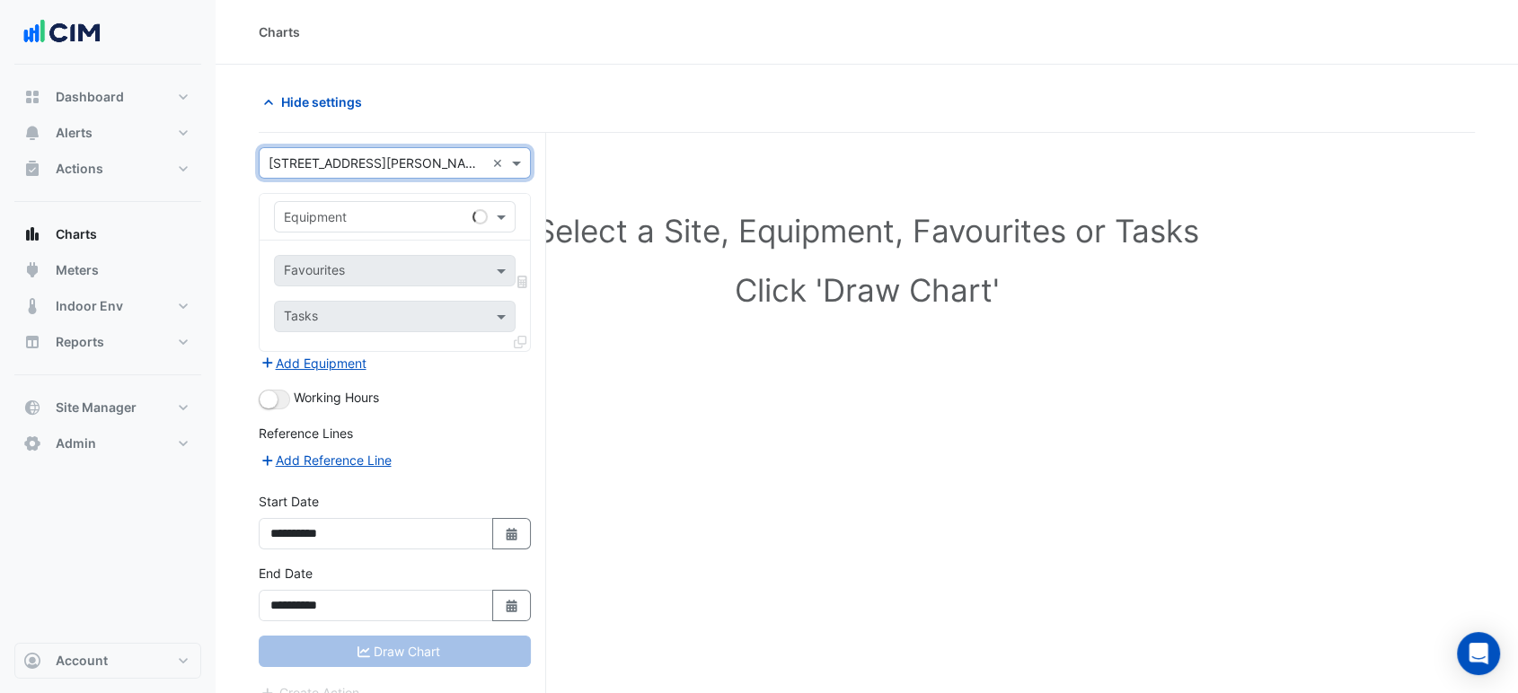
click at [327, 222] on input "text" at bounding box center [377, 217] width 186 height 19
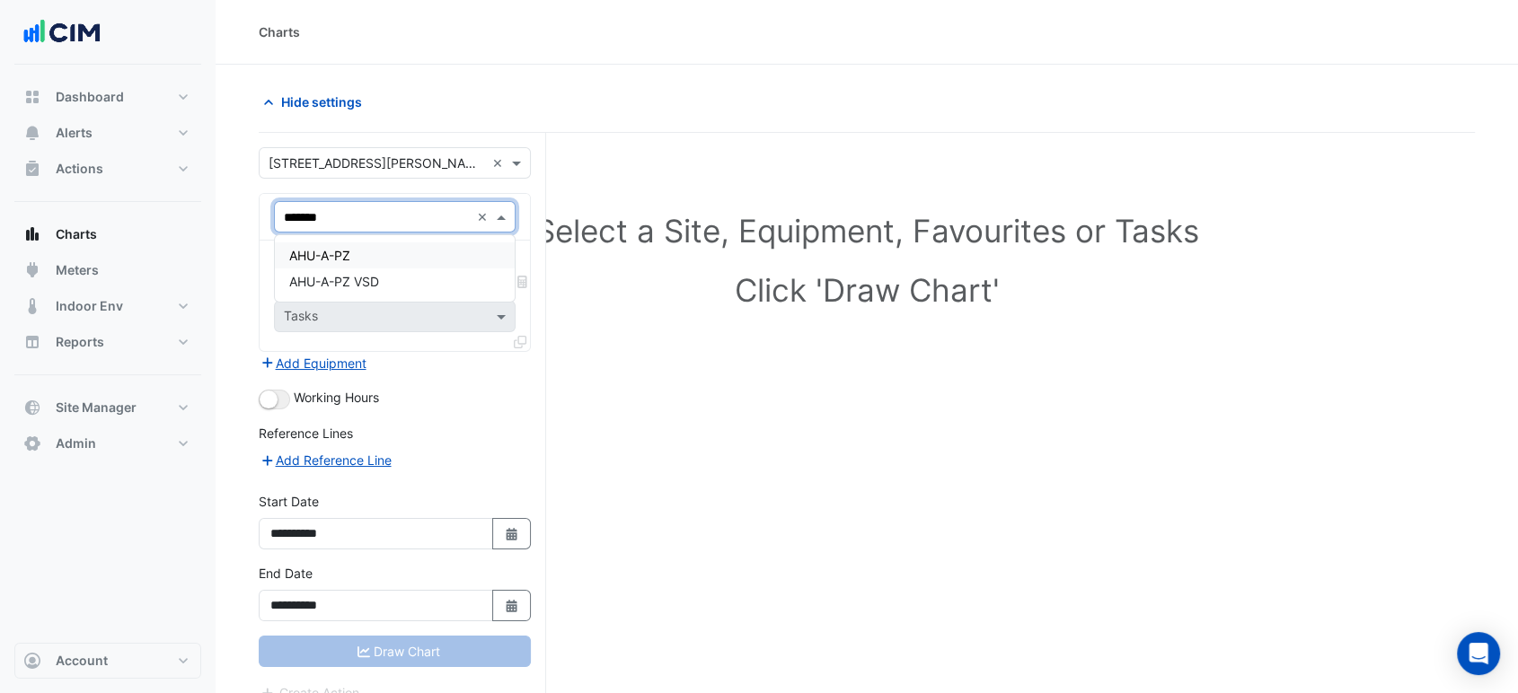
type input "********"
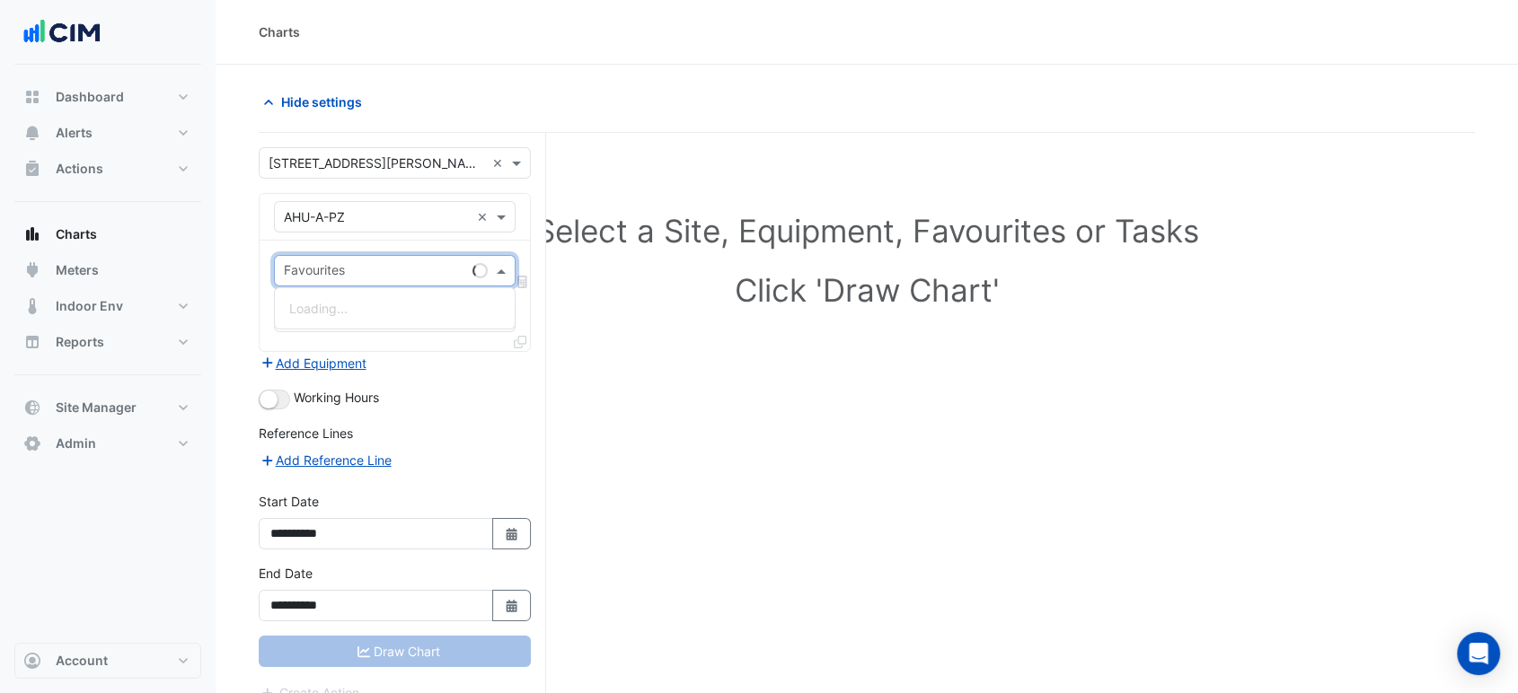
click at [343, 271] on input "text" at bounding box center [374, 272] width 181 height 19
type input "******"
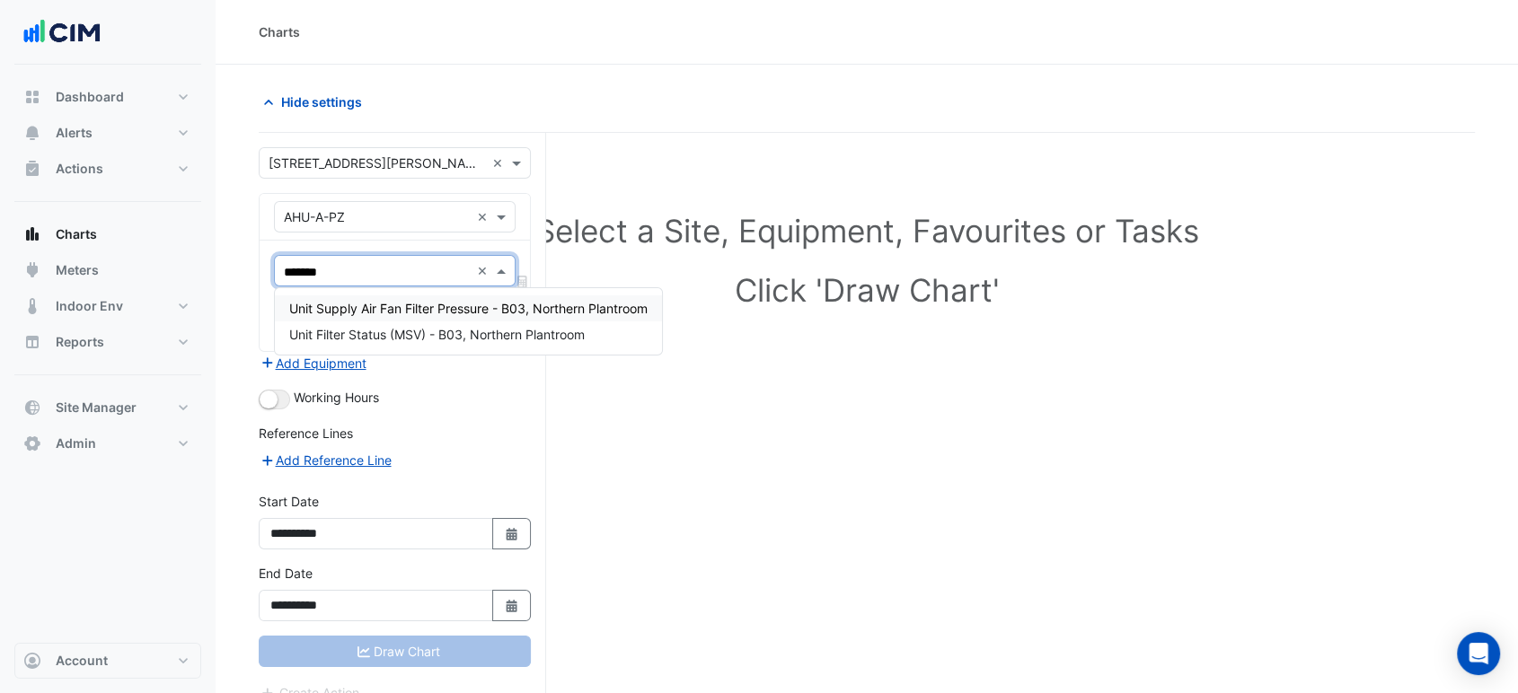
click at [475, 311] on span "Unit Supply Air Fan Filter Pressure - B03, Northern Plantroom" at bounding box center [468, 308] width 358 height 15
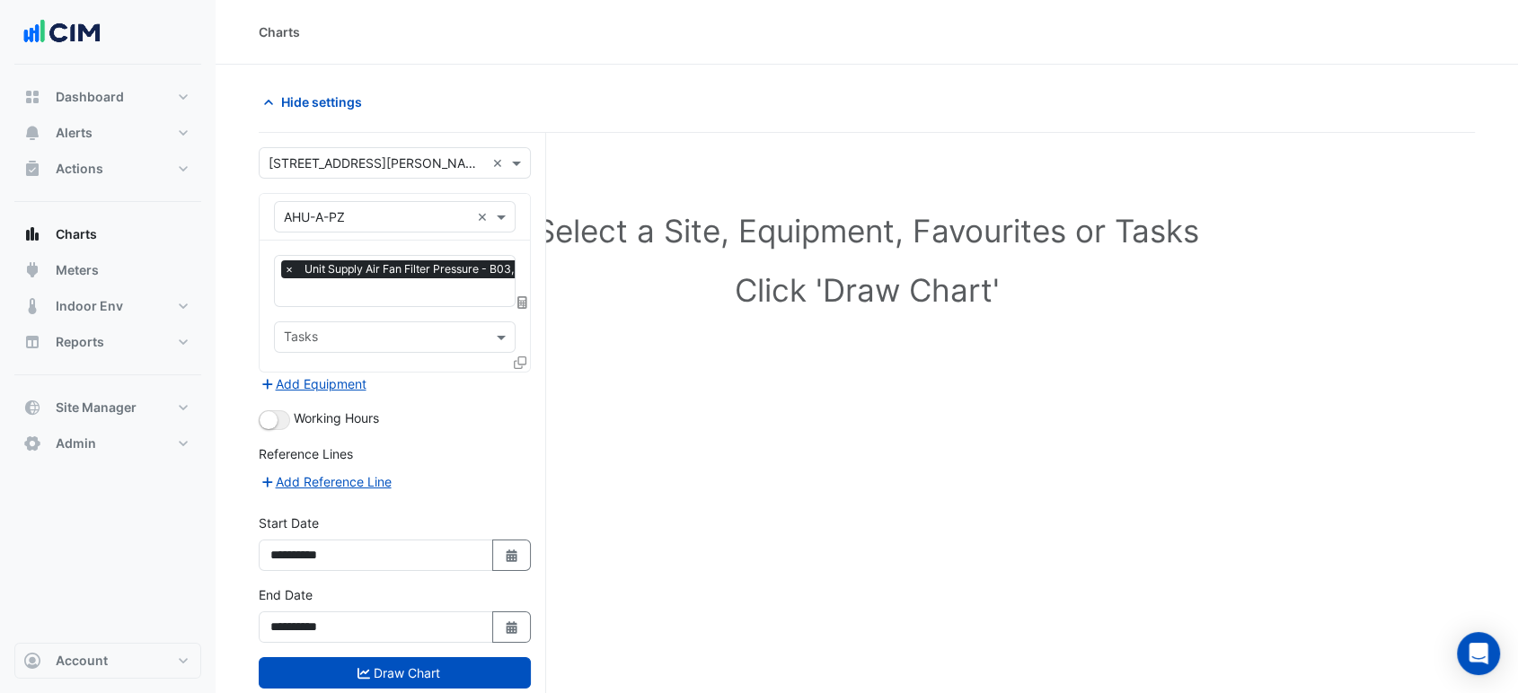
click at [470, 373] on div "Add Equipment" at bounding box center [395, 384] width 272 height 22
click at [344, 382] on button "Add Equipment" at bounding box center [313, 384] width 109 height 21
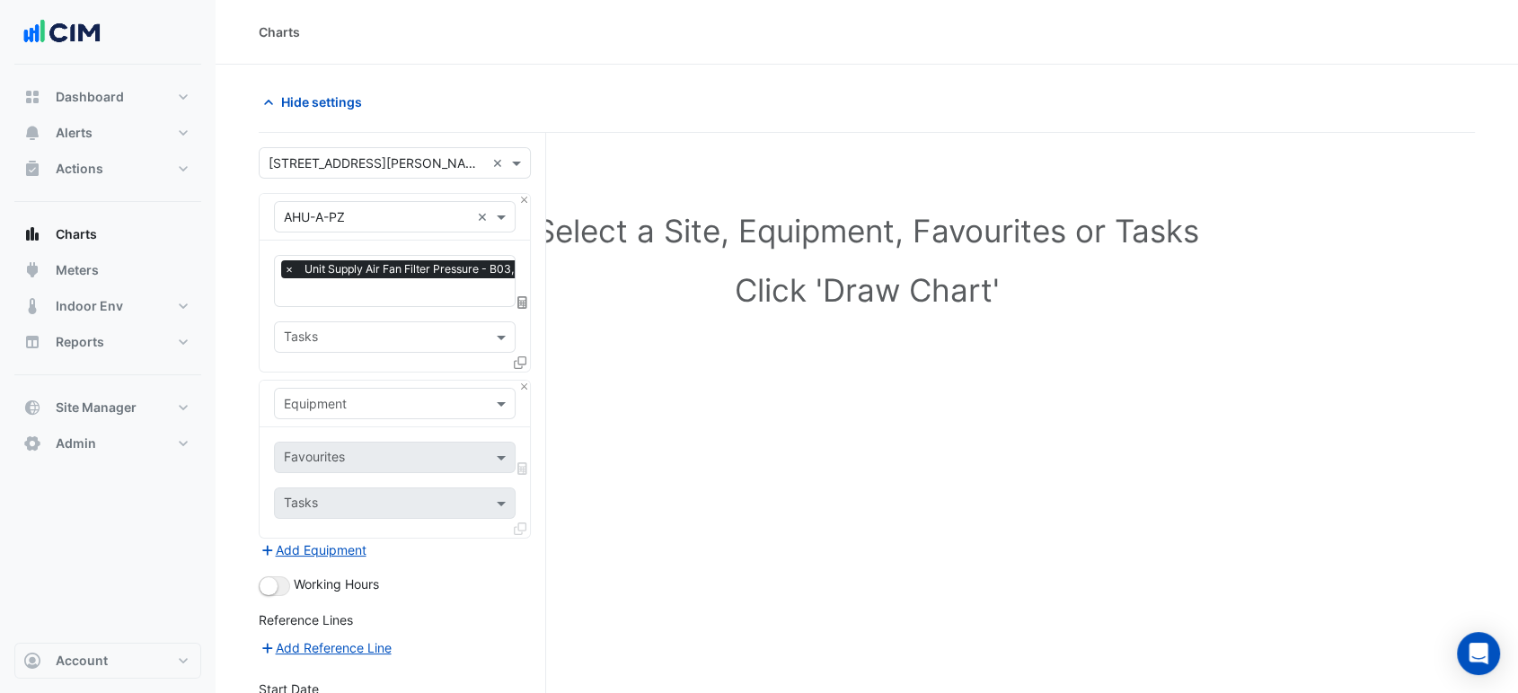
click at [345, 385] on div "Equipment" at bounding box center [395, 404] width 270 height 47
click at [348, 395] on input "text" at bounding box center [377, 404] width 186 height 19
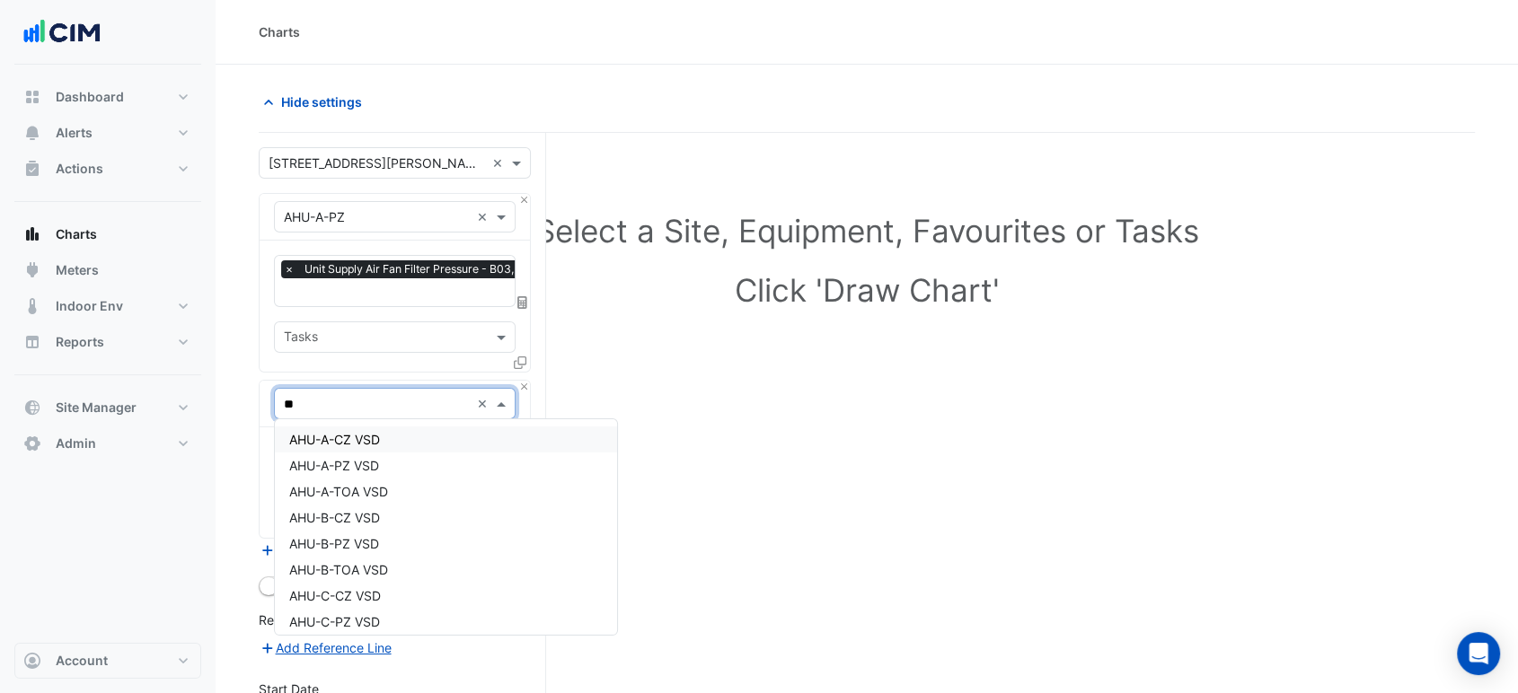
type input "***"
click at [401, 468] on div "AHU-A-PZ VSD" at bounding box center [395, 466] width 240 height 26
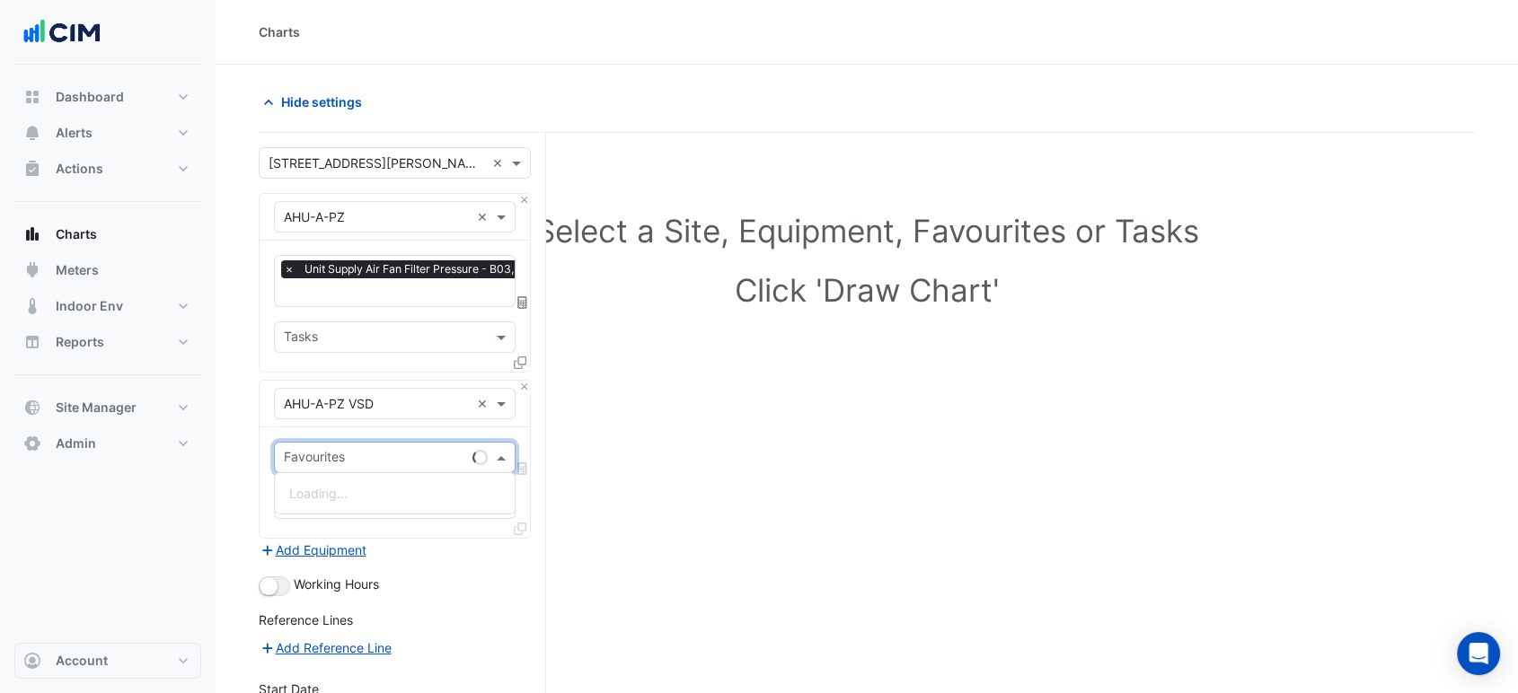
click at [396, 454] on input "text" at bounding box center [374, 459] width 181 height 19
type input "****"
click at [371, 499] on span "VSD Operating Frequency - B03, Northern Plantroom" at bounding box center [445, 493] width 313 height 15
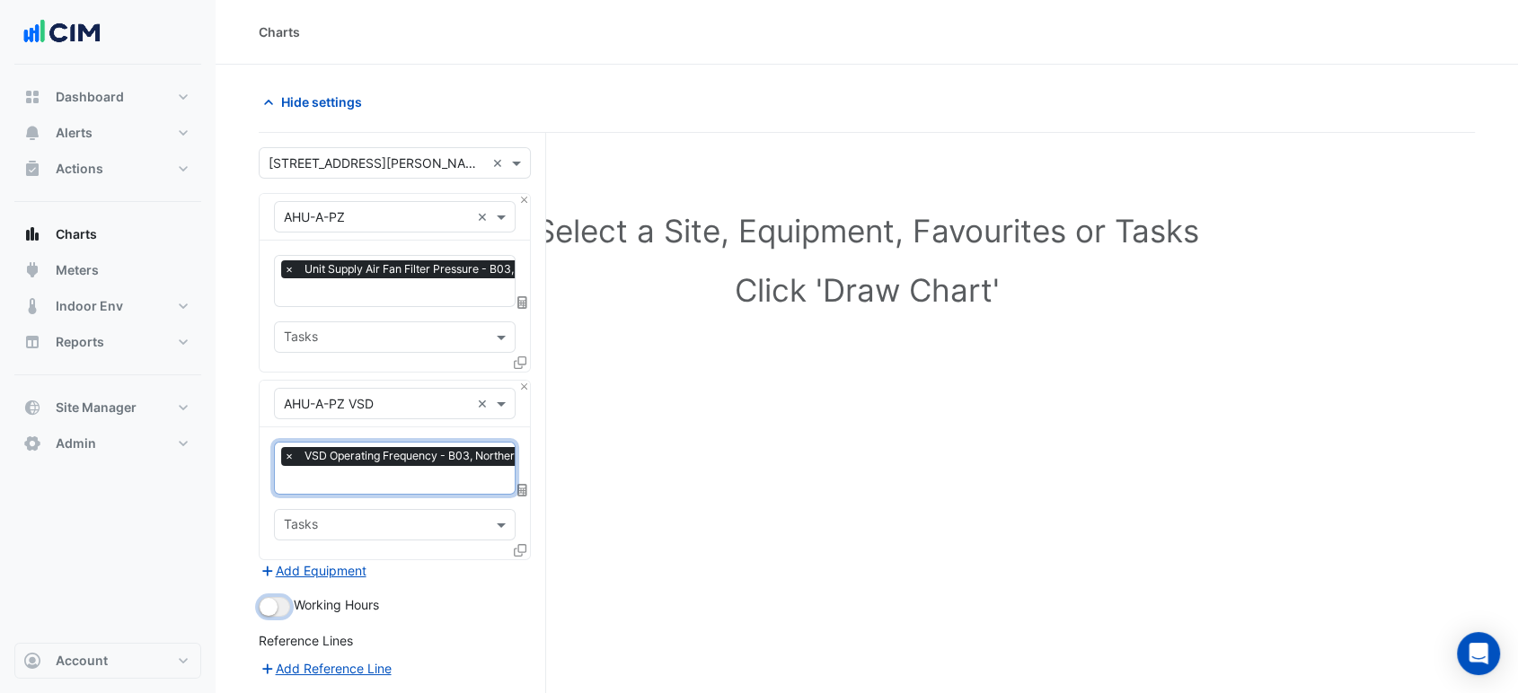
click at [279, 603] on button "button" at bounding box center [274, 607] width 31 height 20
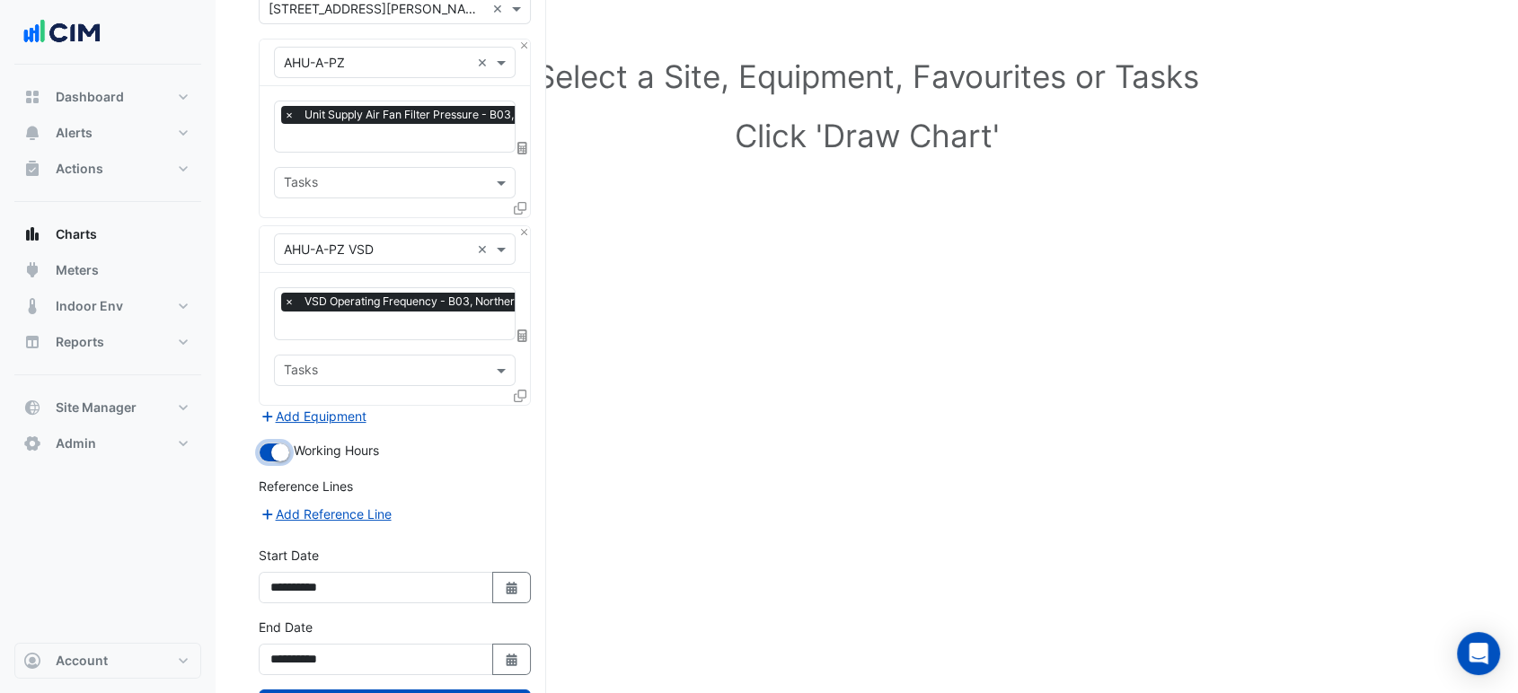
scroll to position [223, 0]
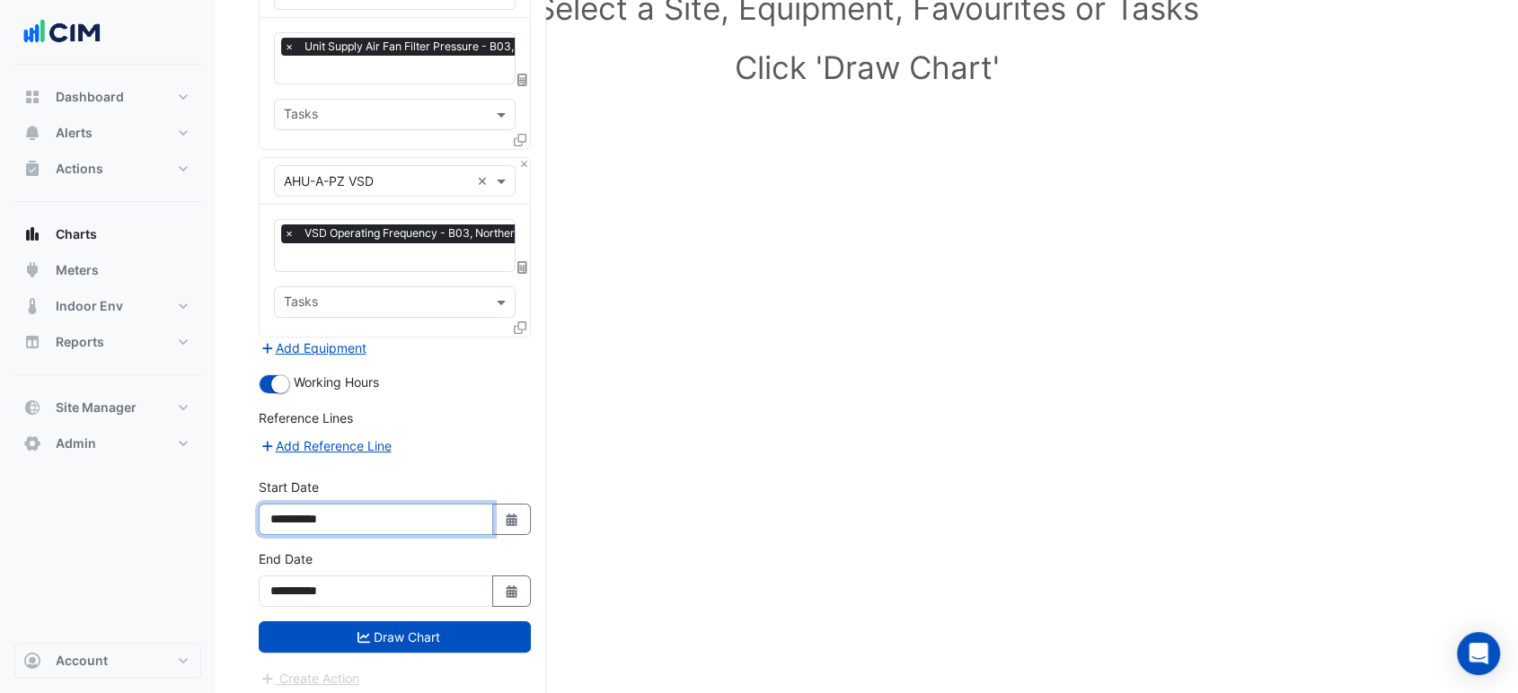
click at [480, 512] on input "**********" at bounding box center [376, 519] width 234 height 31
click at [497, 514] on button "Select Date" at bounding box center [512, 519] width 40 height 31
select select "*"
select select "****"
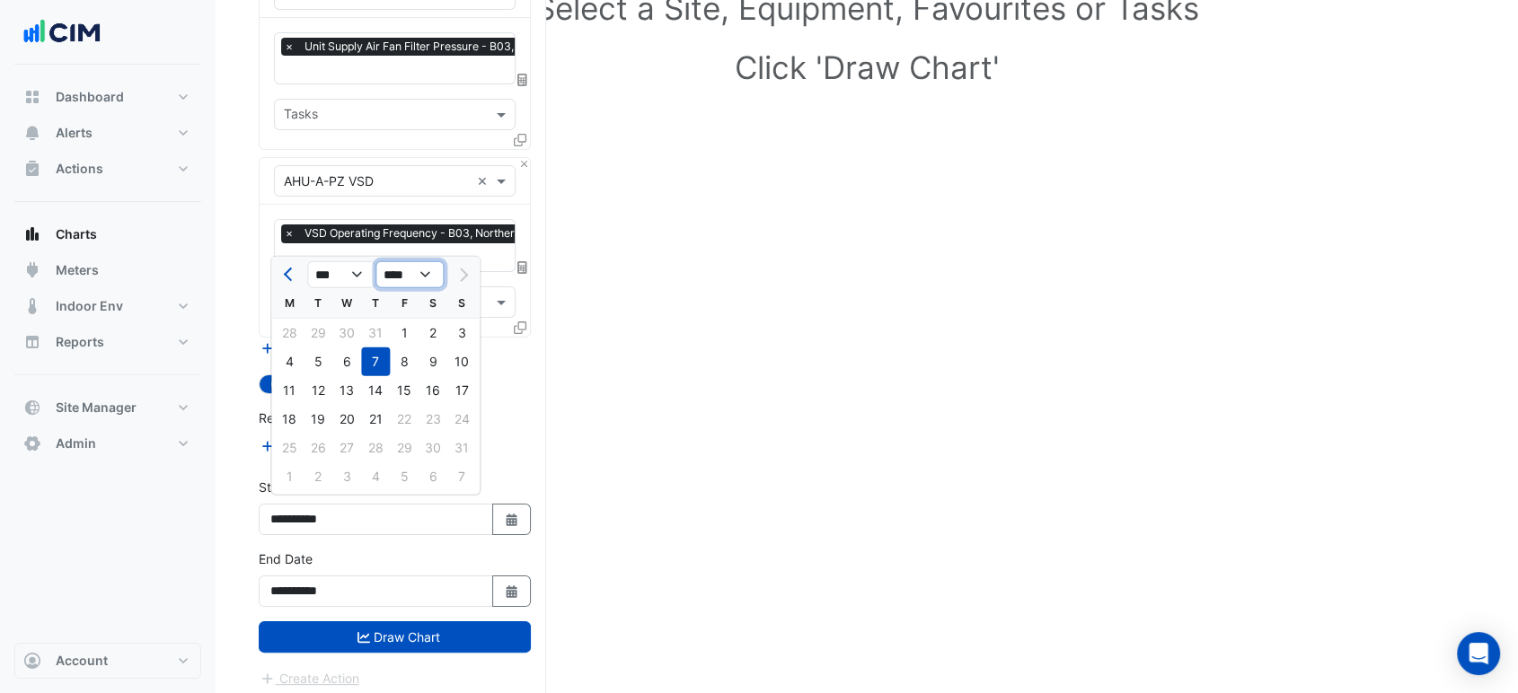
click at [410, 283] on select "**** **** **** **** **** **** **** **** **** **** ****" at bounding box center [409, 274] width 68 height 27
click at [325, 274] on select "*** *** *** *** *** *** *** ***" at bounding box center [341, 274] width 68 height 27
select select "*"
click at [307, 261] on select "*** *** *** *** *** *** *** ***" at bounding box center [341, 274] width 68 height 27
click at [340, 337] on div "1" at bounding box center [346, 333] width 29 height 29
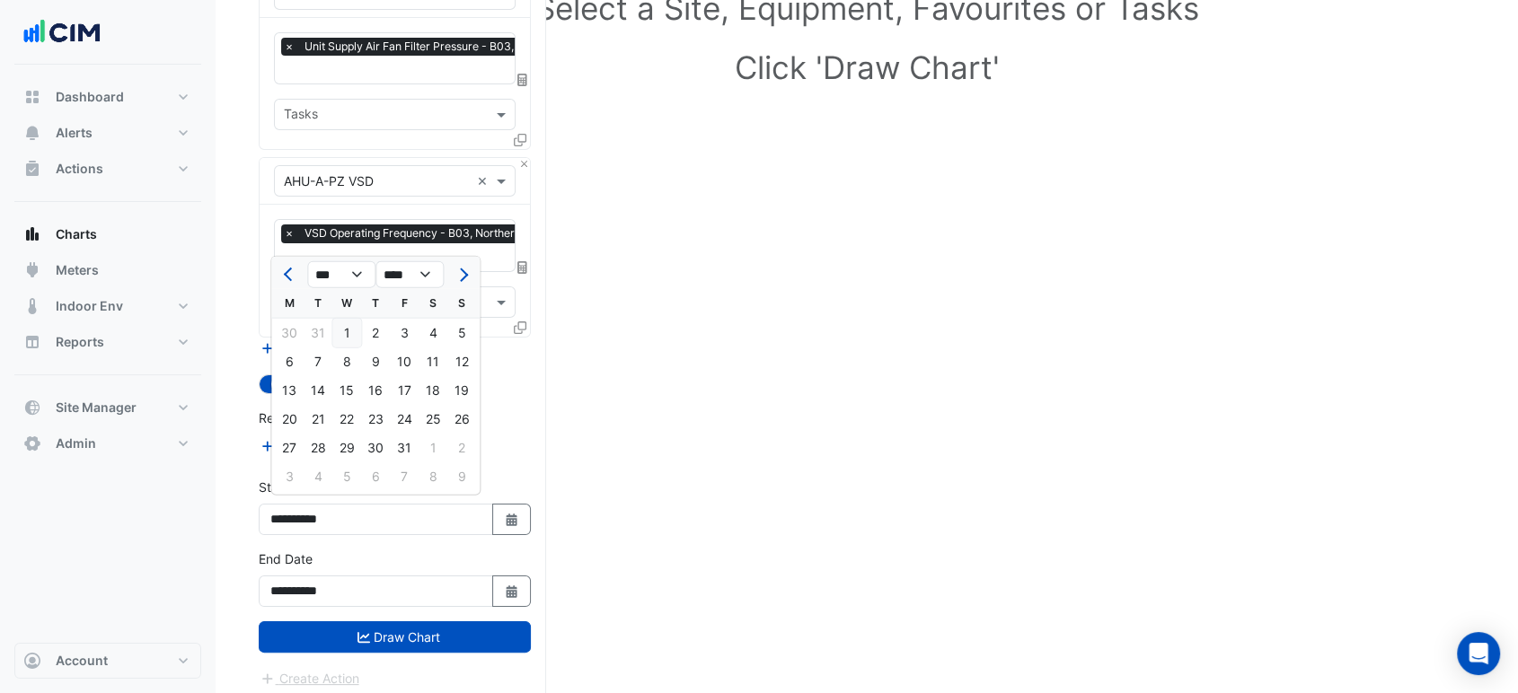
type input "**********"
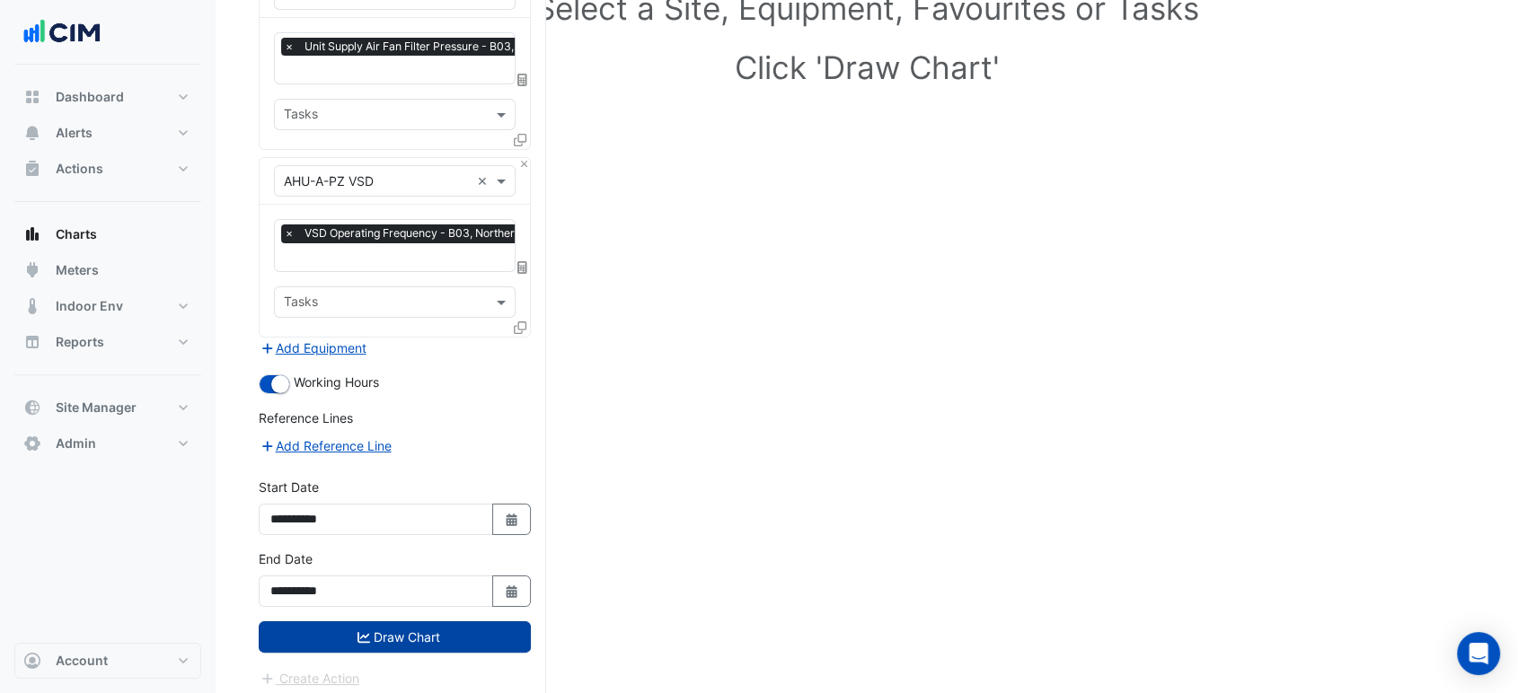
click at [404, 622] on button "Draw Chart" at bounding box center [395, 637] width 272 height 31
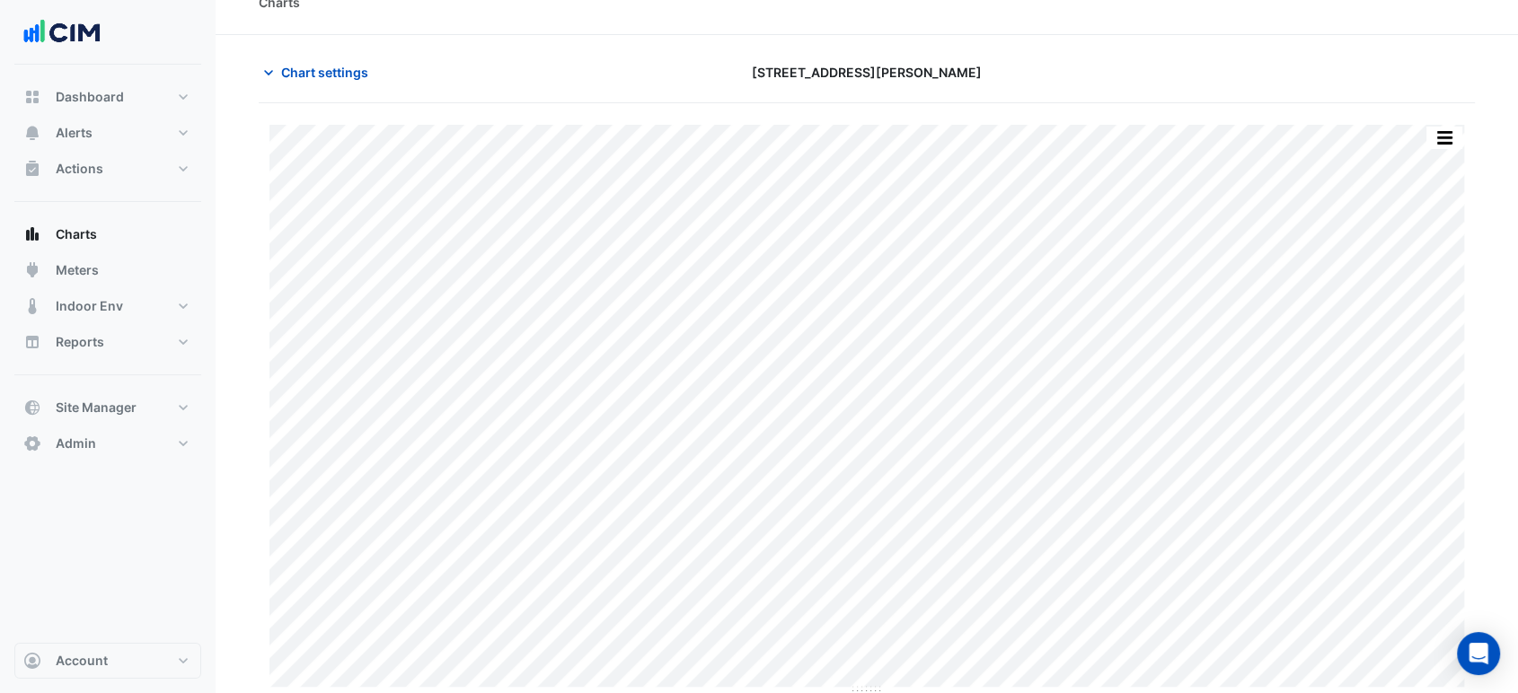
scroll to position [31, 0]
click at [1438, 135] on button "button" at bounding box center [1444, 137] width 36 height 22
click at [1417, 86] on div "Chart settings 1 Shelley Street" at bounding box center [867, 79] width 1216 height 47
click at [1443, 137] on button "button" at bounding box center [1444, 137] width 36 height 22
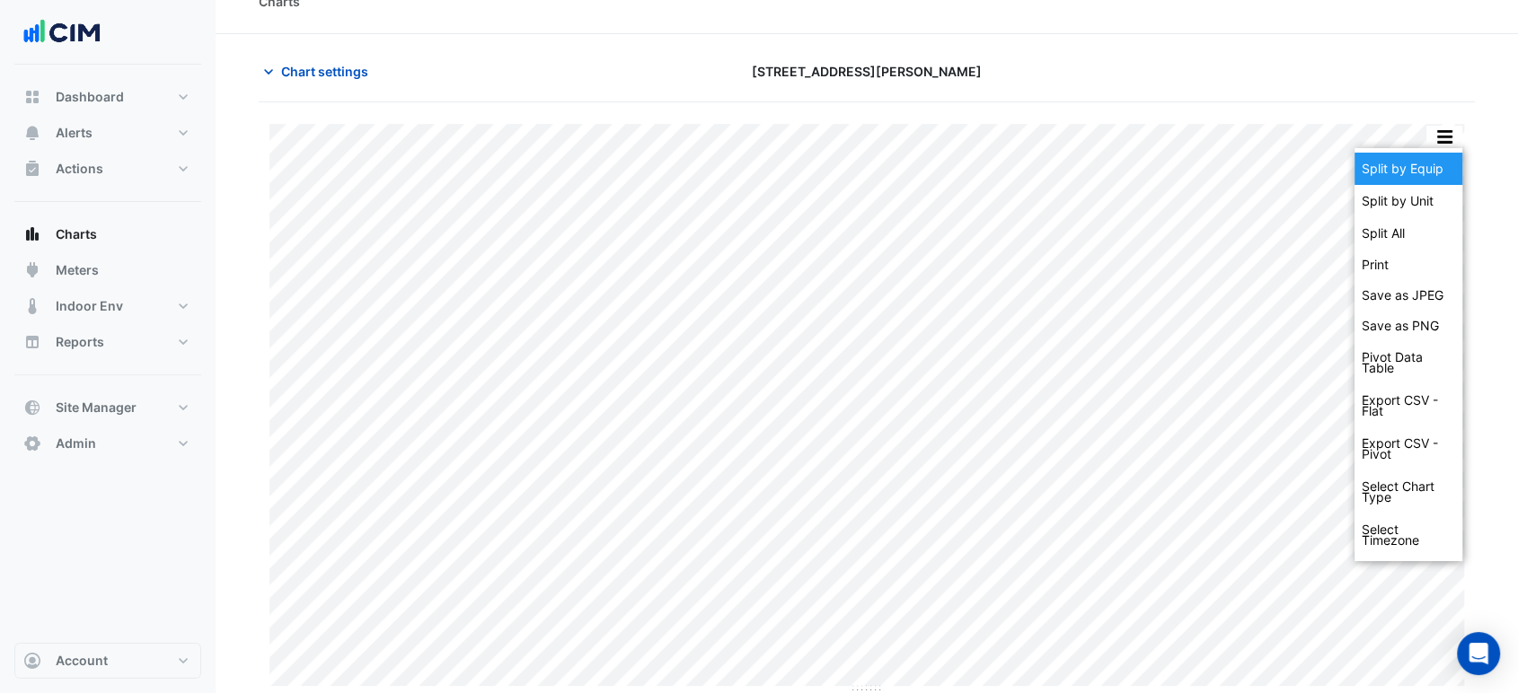
click at [1428, 165] on div "Split by Equip" at bounding box center [1408, 169] width 108 height 32
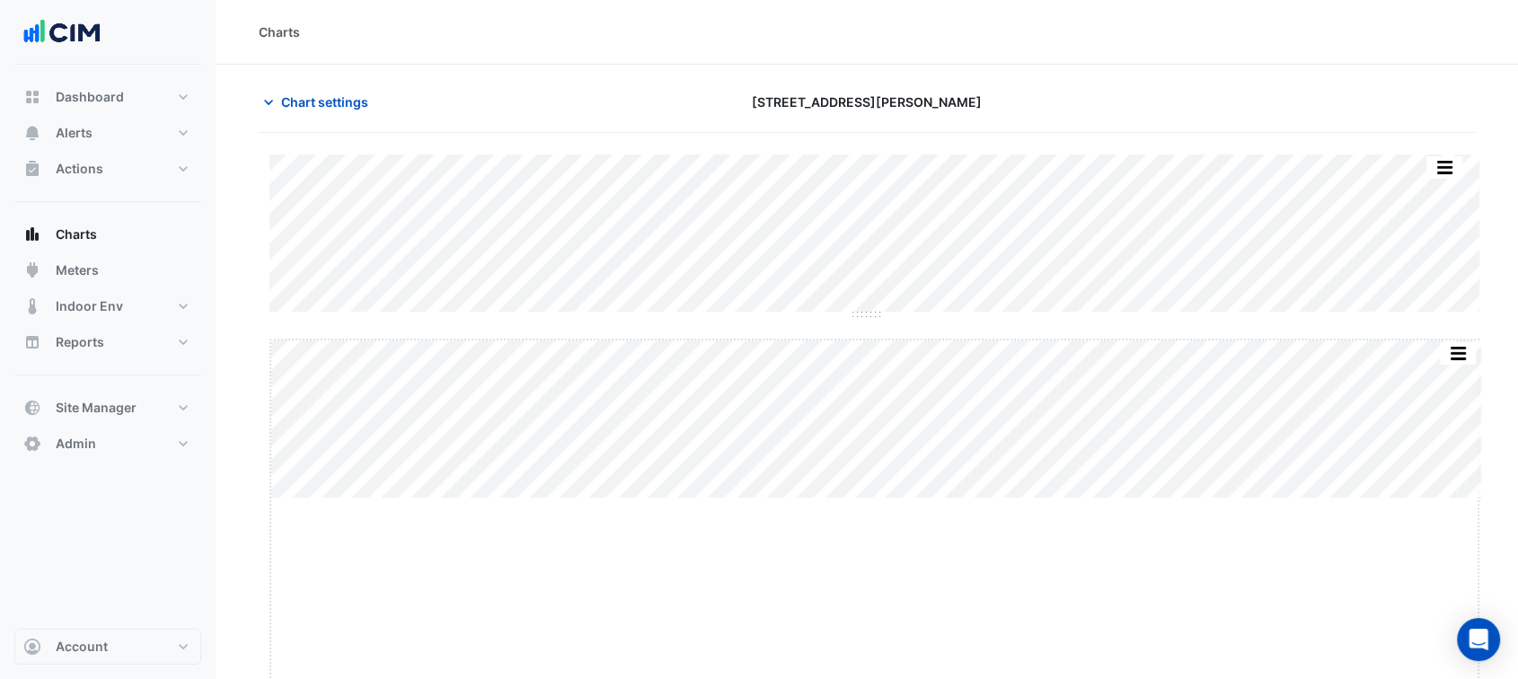
drag, startPoint x: 877, startPoint y: 499, endPoint x: 866, endPoint y: 688, distance: 188.9
click at [866, 679] on html "Charts Chart settings 1 Shelley Street Split by Unit Split All Split None Print…" at bounding box center [759, 339] width 1518 height 679
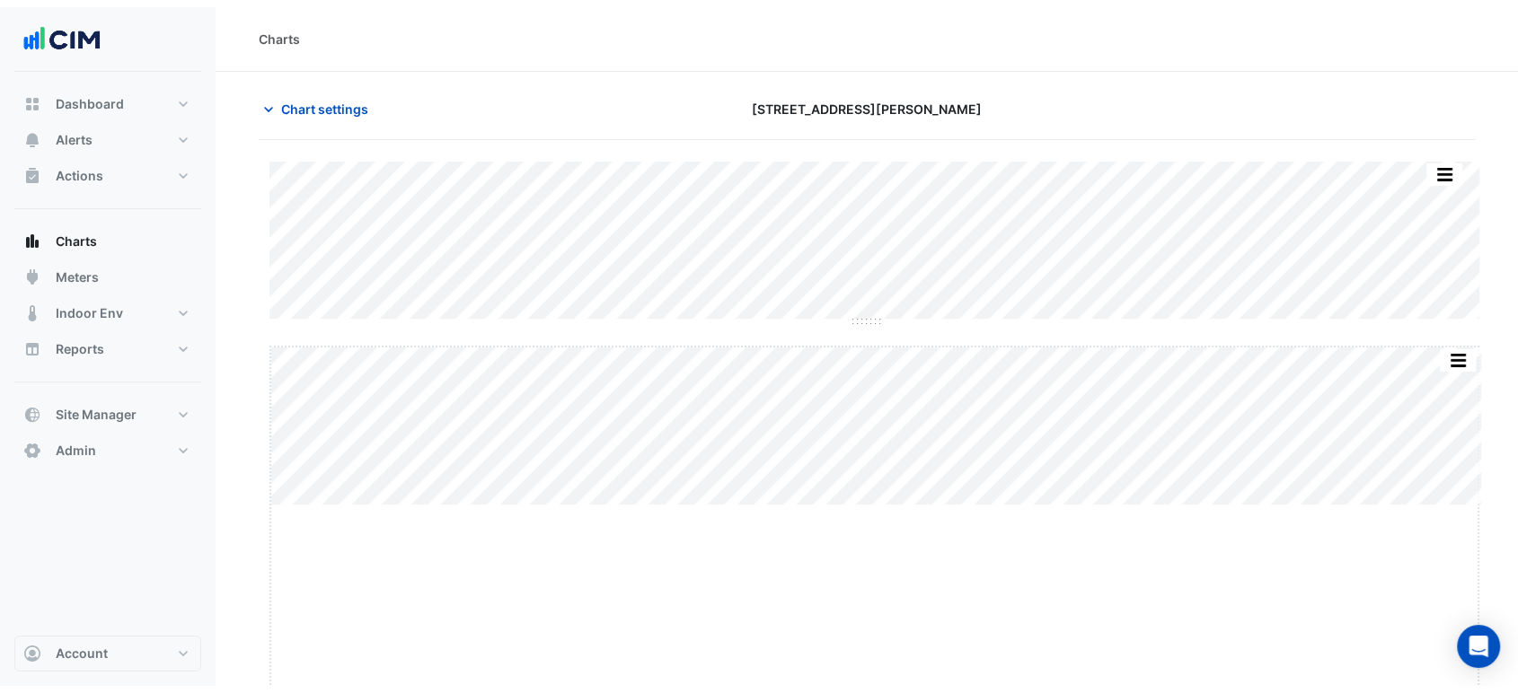
scroll to position [14, 0]
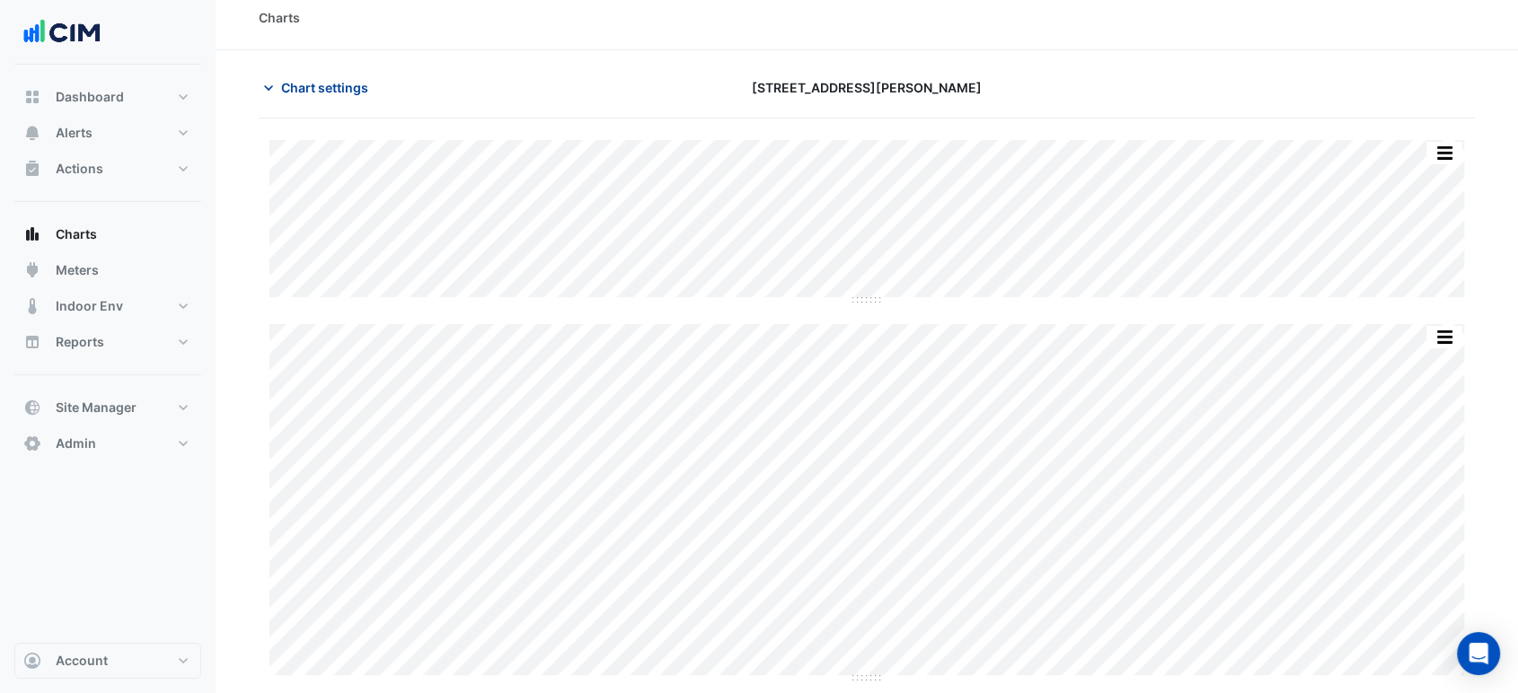
click at [295, 93] on span "Chart settings" at bounding box center [324, 87] width 87 height 19
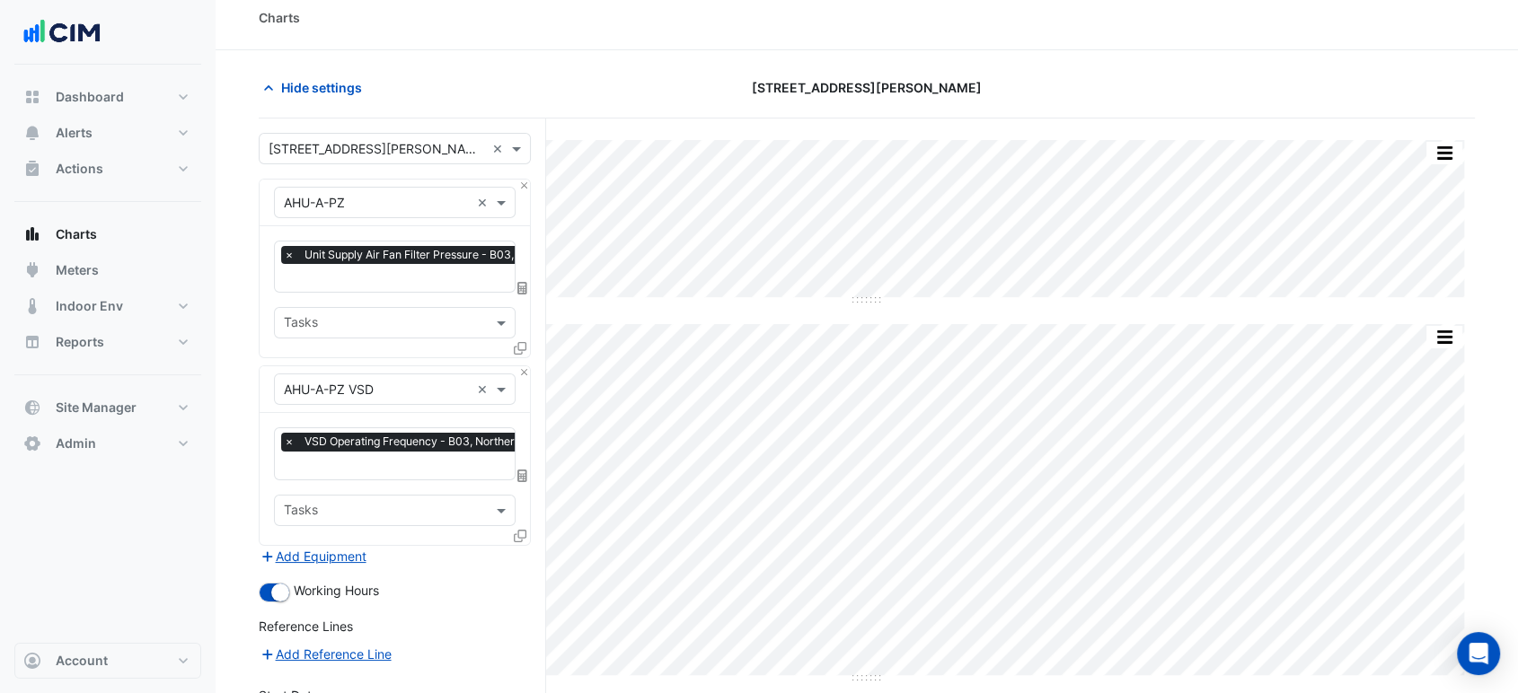
click at [349, 451] on div "× VSD Operating Frequency - B03, Northern Plantroom" at bounding box center [433, 444] width 304 height 22
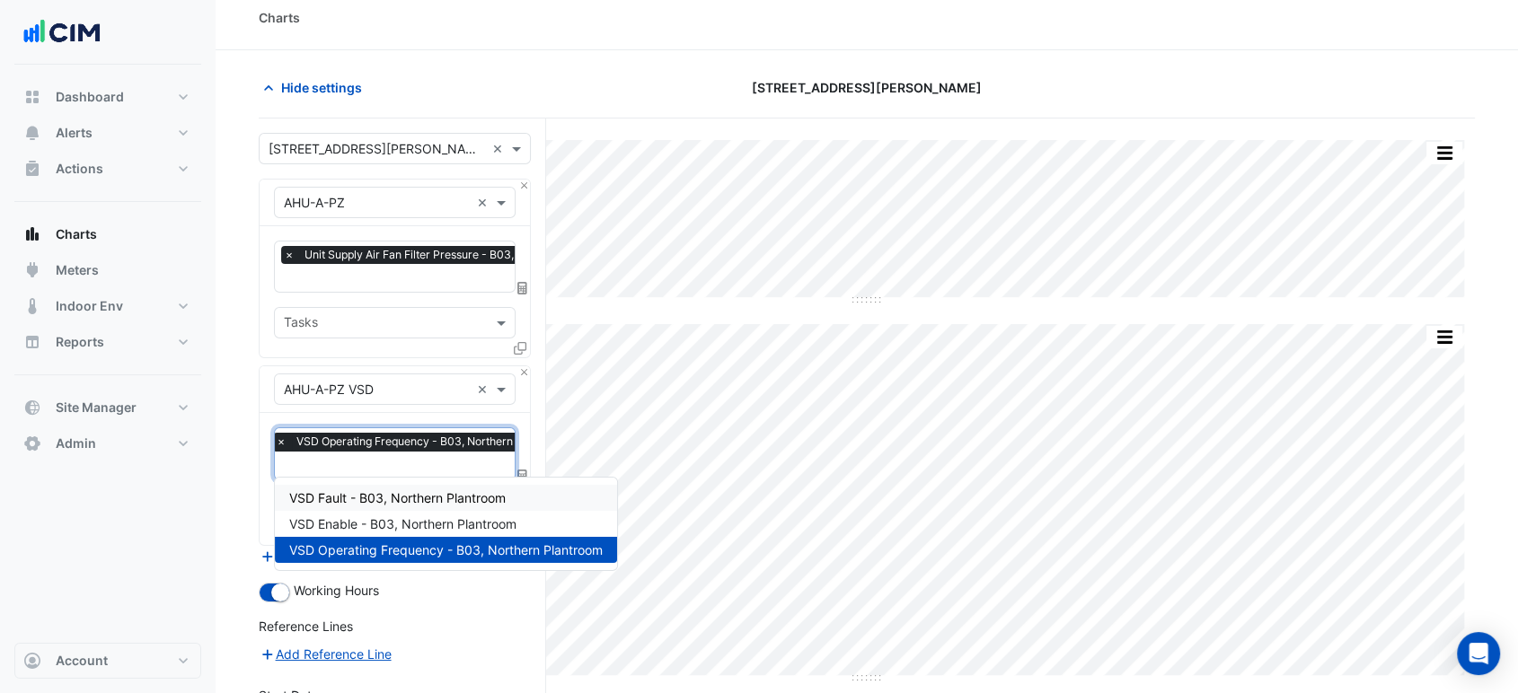
drag, startPoint x: 1182, startPoint y: 308, endPoint x: 1095, endPoint y: 302, distance: 87.3
click at [1135, 305] on div "Split by Unit Split All Split None Print Save as JPEG Save as PNG Pivot Data Ta…" at bounding box center [867, 410] width 1216 height 541
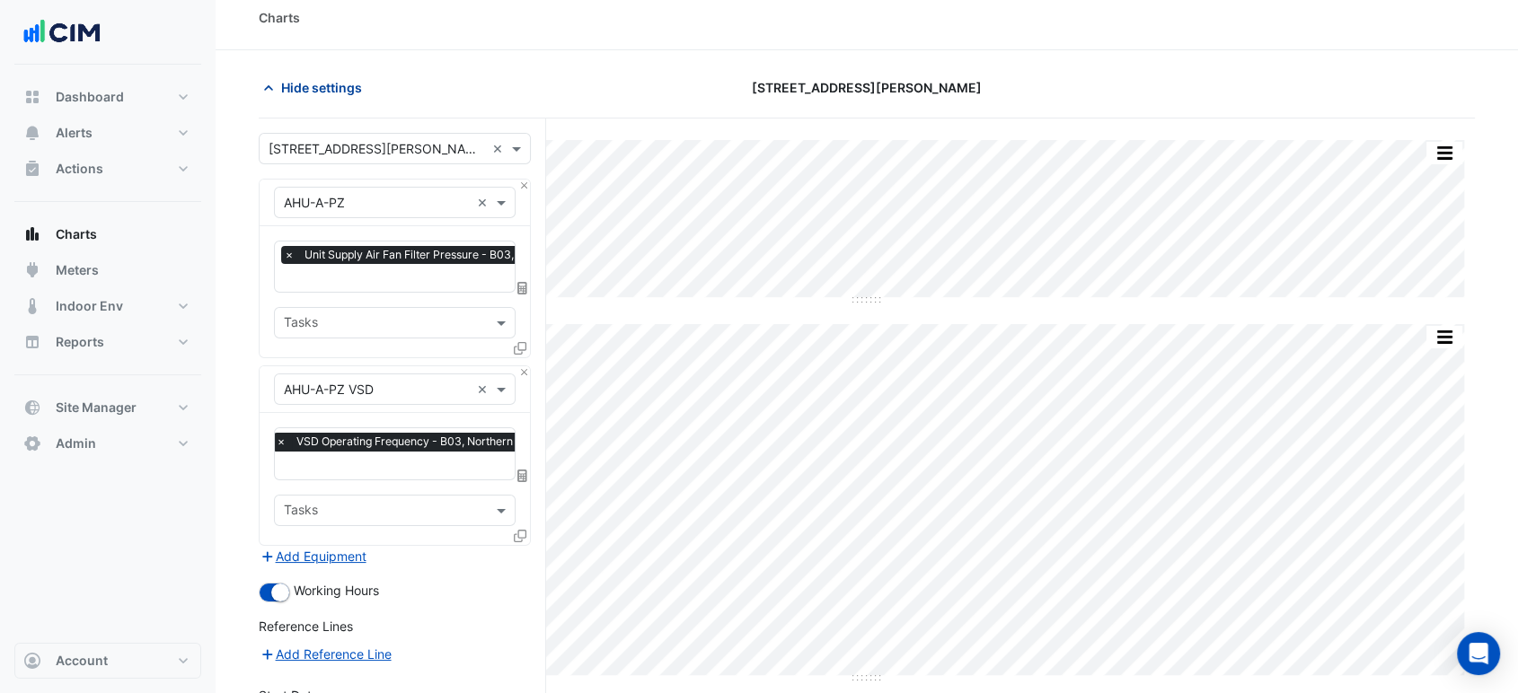
click at [300, 82] on span "Hide settings" at bounding box center [321, 87] width 81 height 19
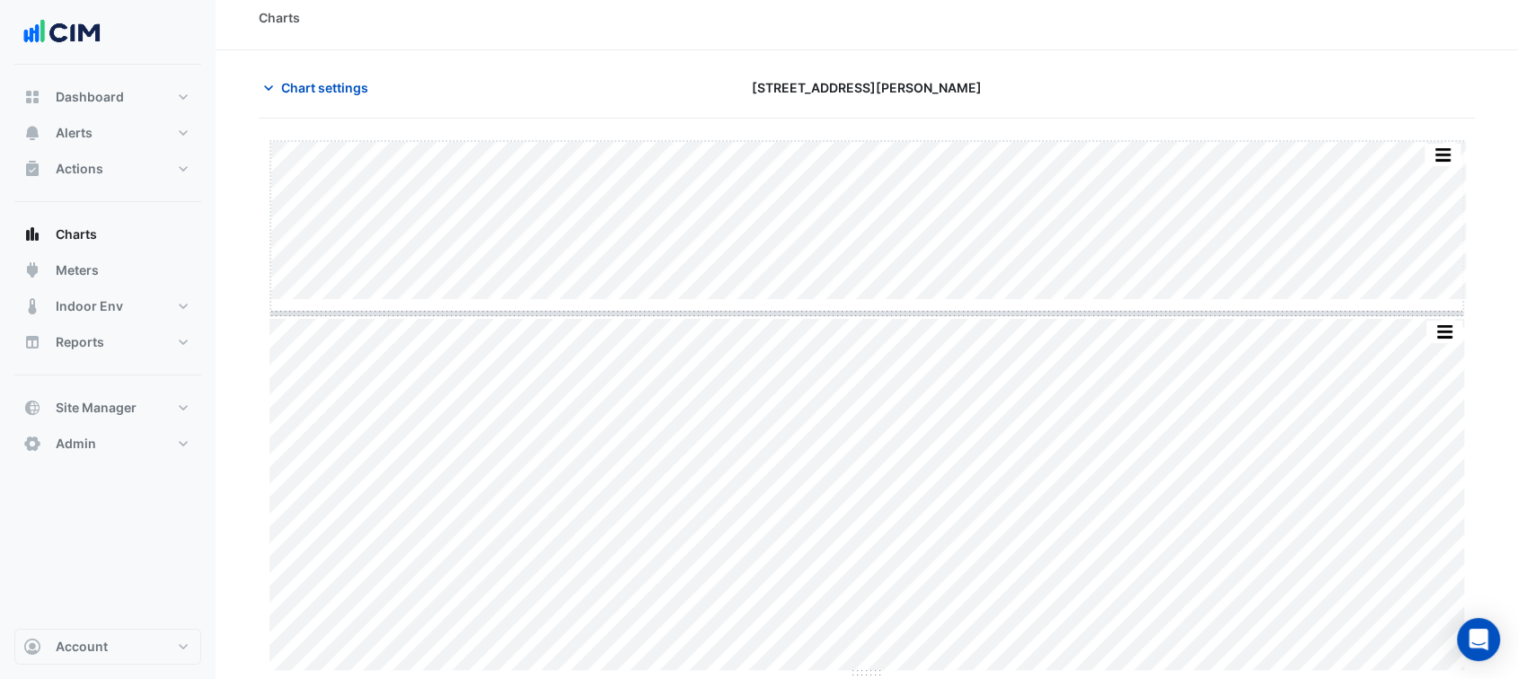
drag, startPoint x: 866, startPoint y: 301, endPoint x: 855, endPoint y: 465, distance: 164.7
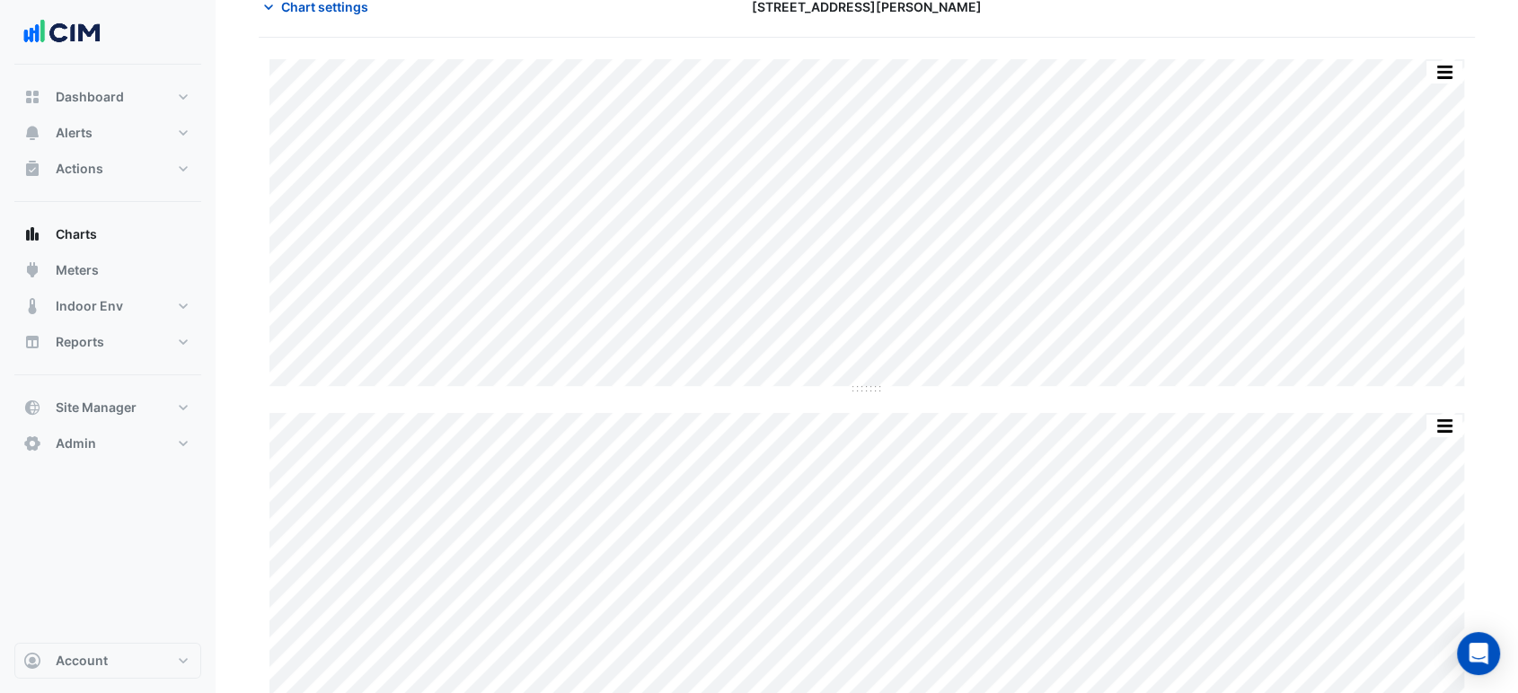
scroll to position [93, 0]
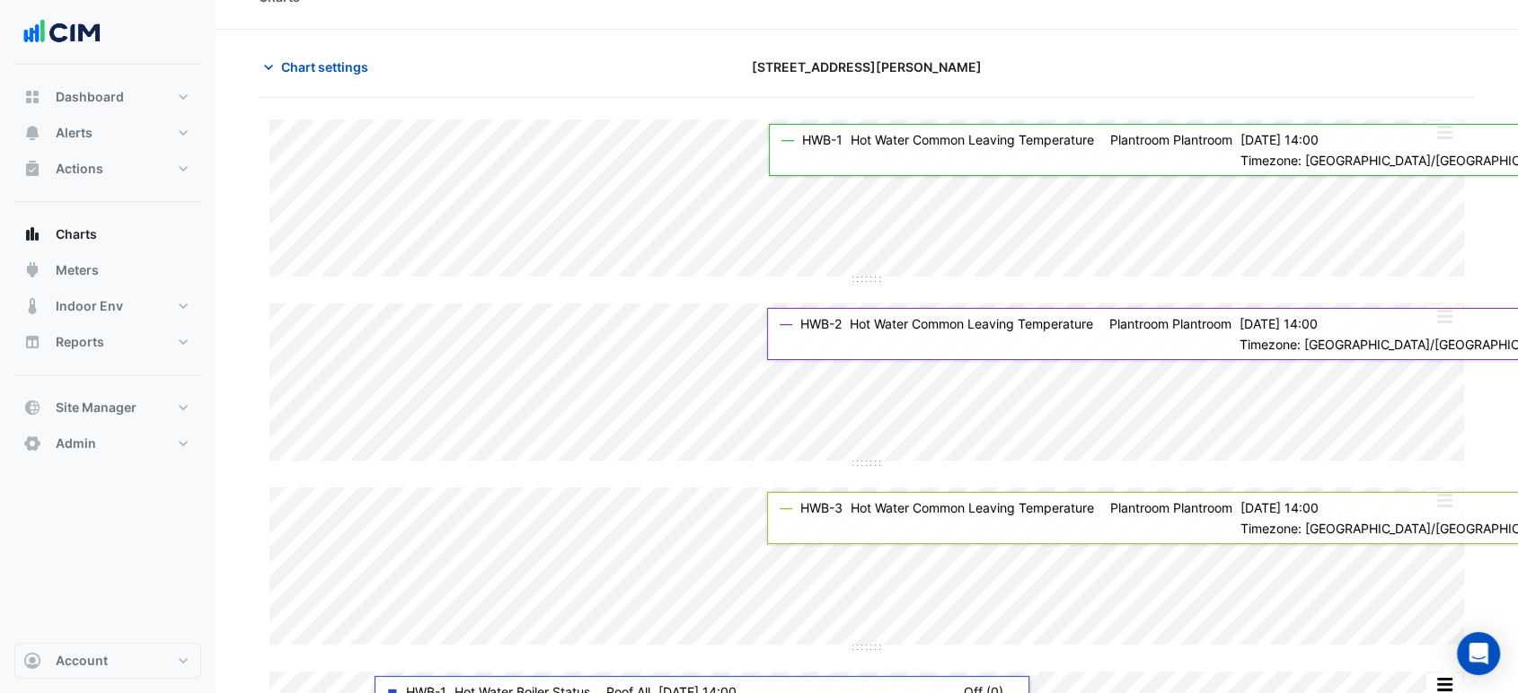
scroll to position [296, 0]
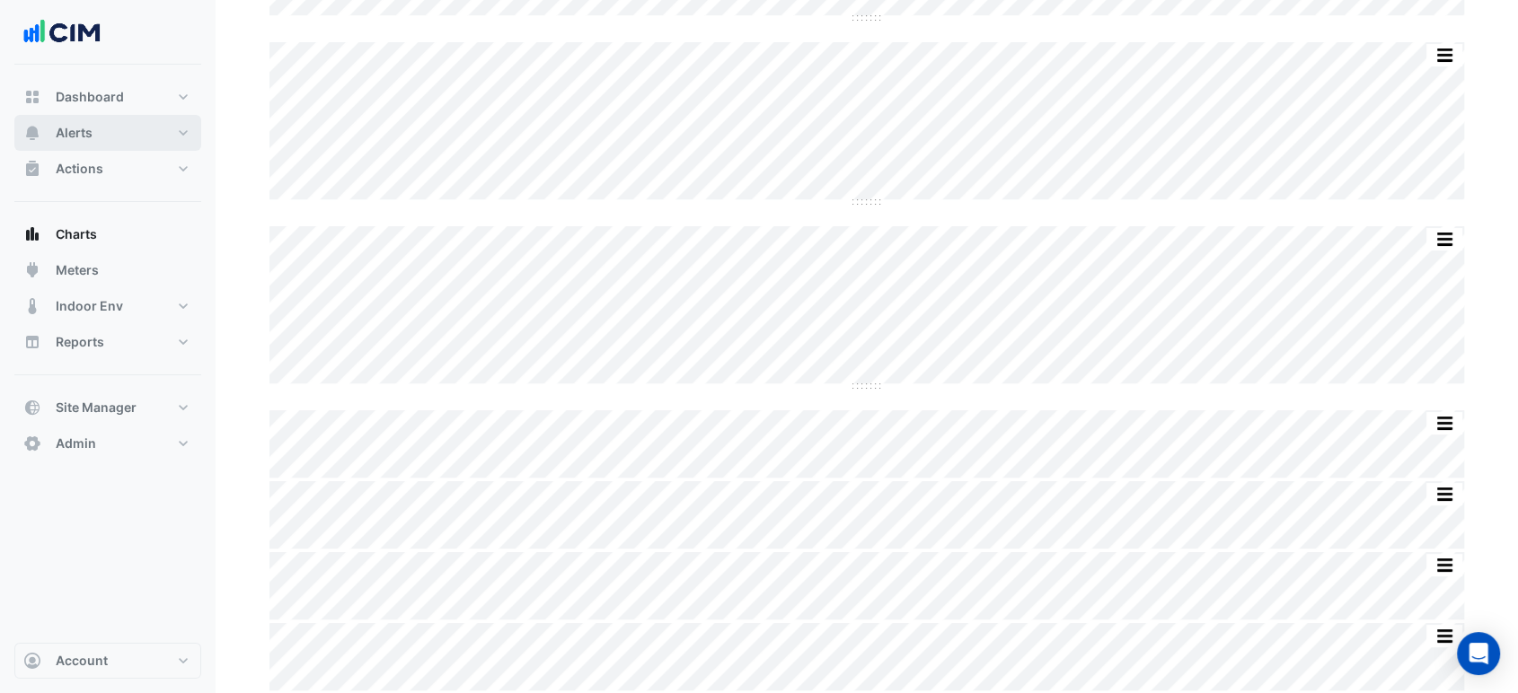
click at [141, 134] on button "Alerts" at bounding box center [107, 133] width 187 height 36
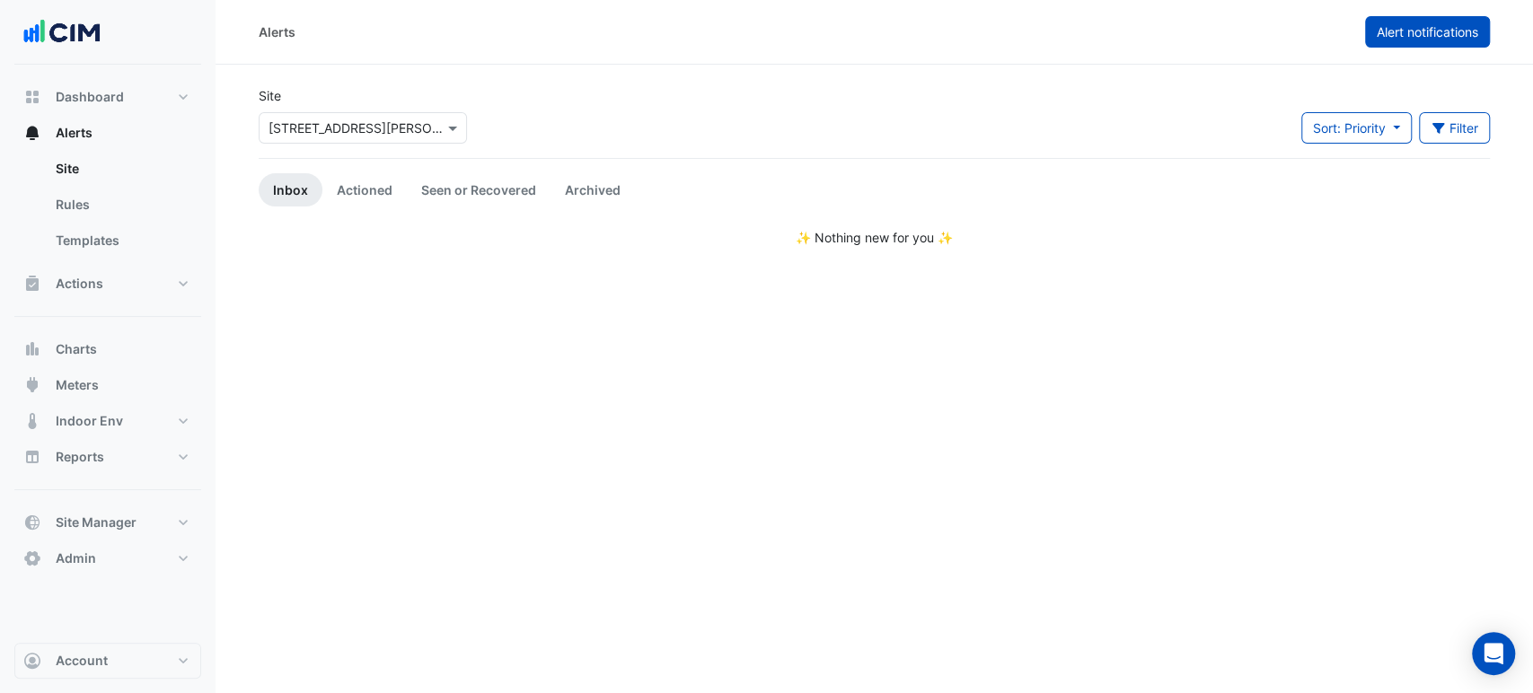
click at [1390, 32] on span "Alert notifications" at bounding box center [1427, 31] width 101 height 15
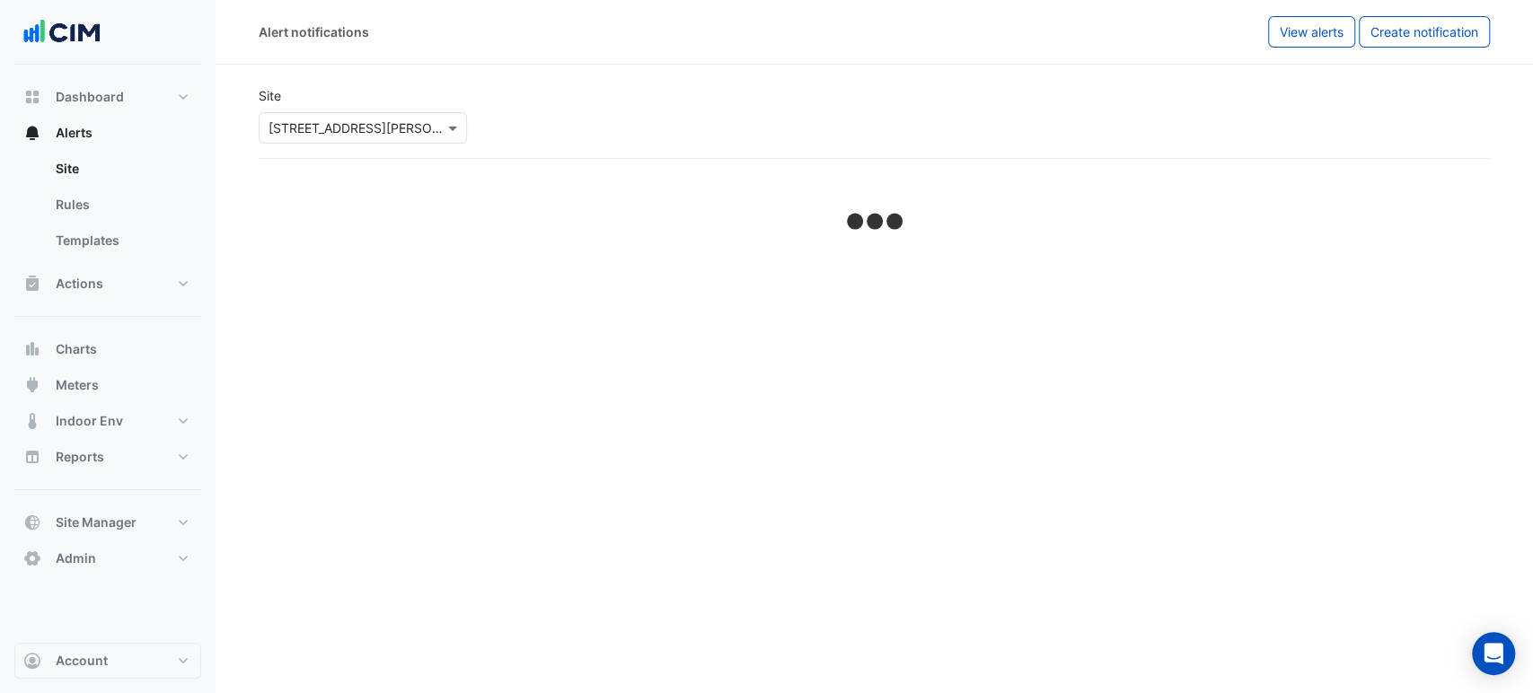
select select "******"
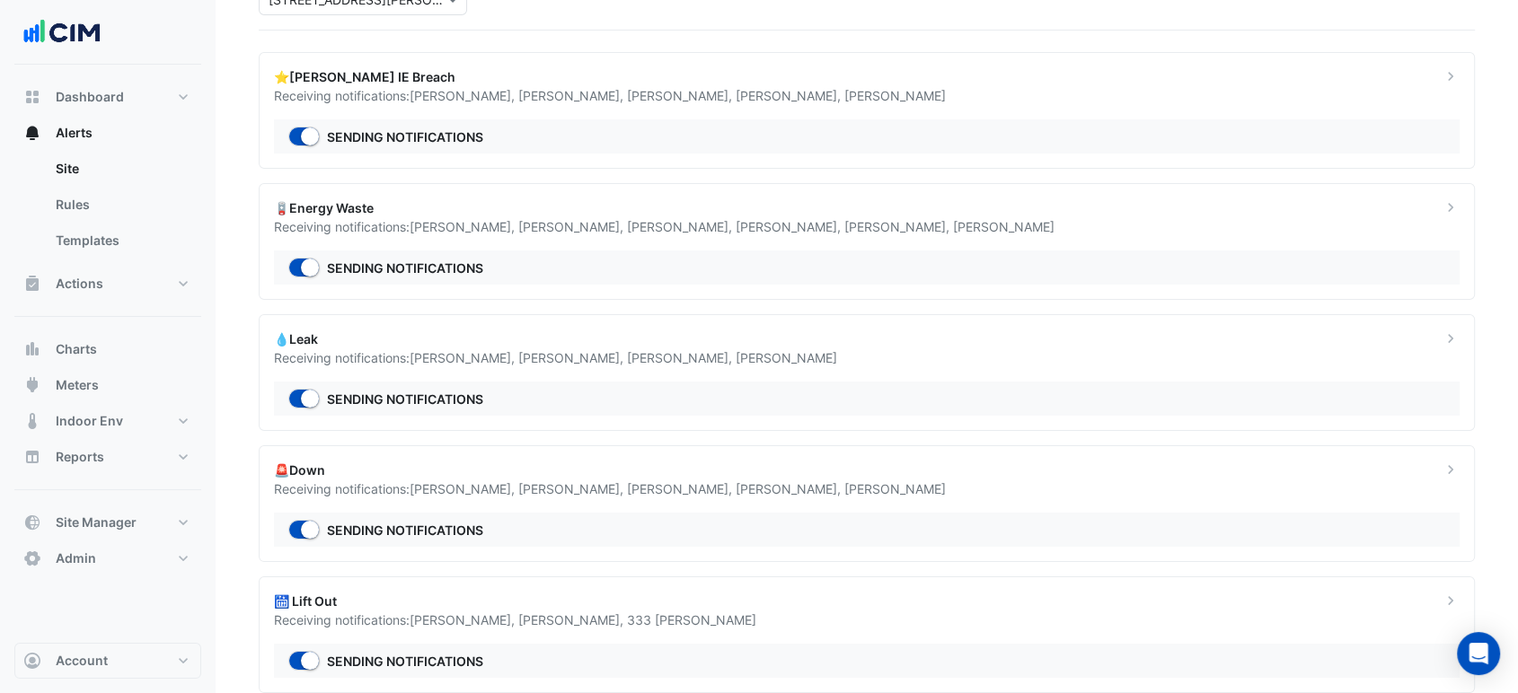
scroll to position [96, 0]
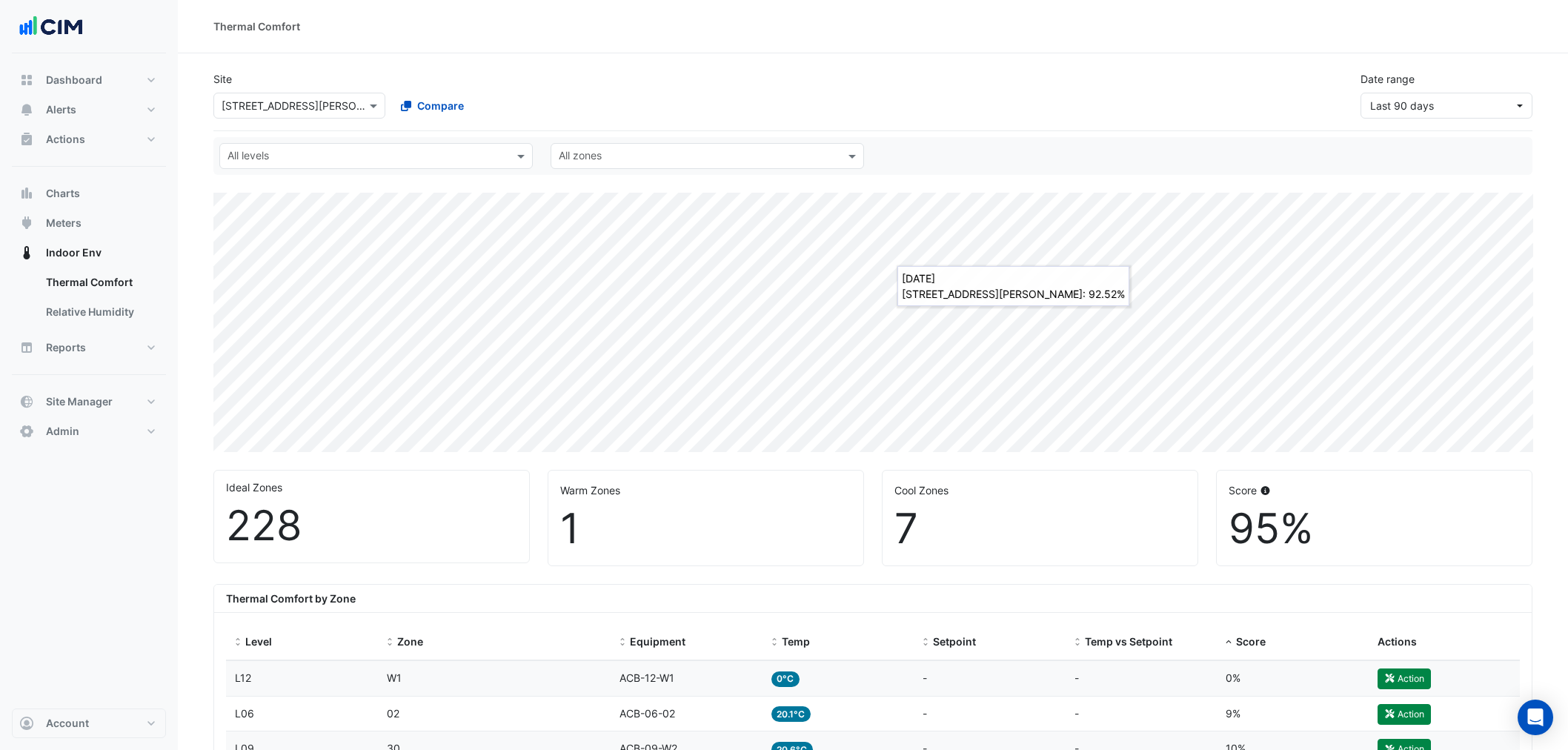
click at [83, 69] on button "Dashboard" at bounding box center [88, 80] width 154 height 30
select select "***"
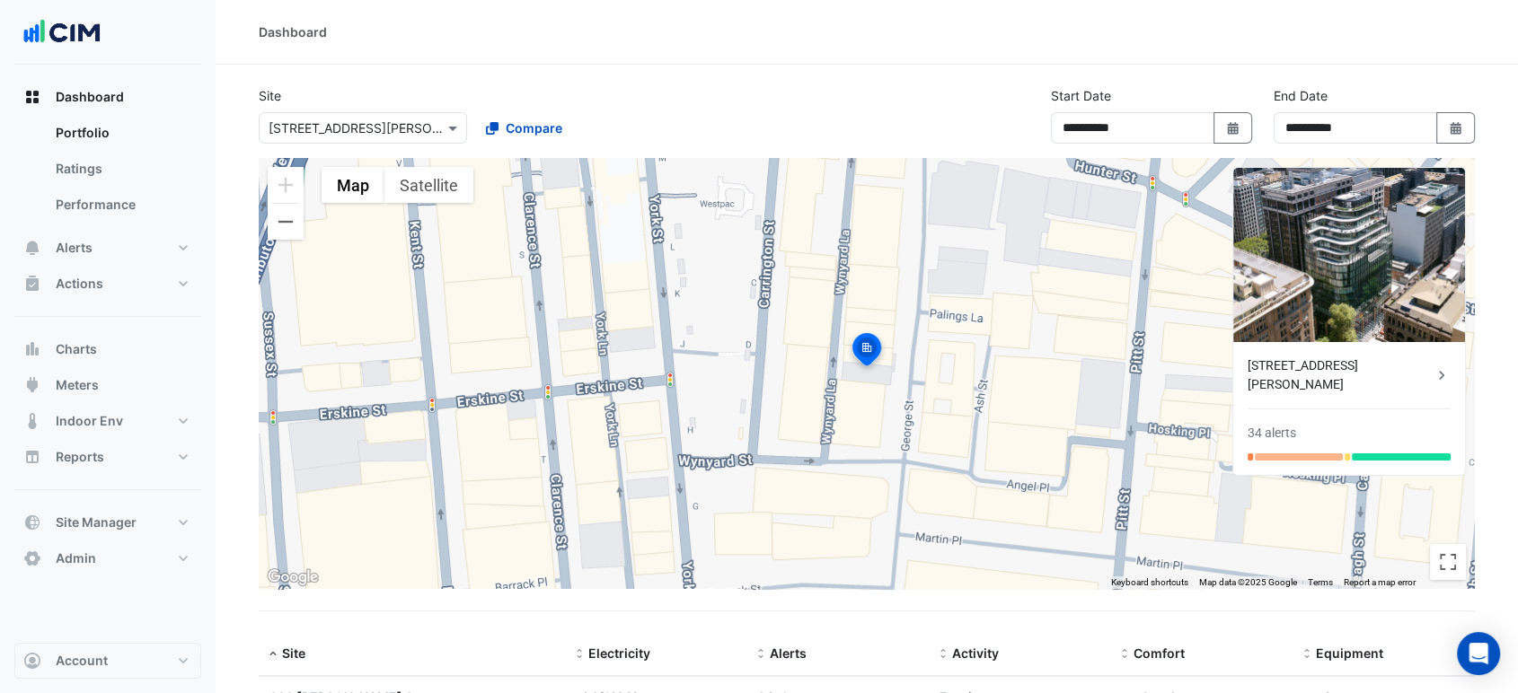
click at [334, 122] on input "text" at bounding box center [345, 128] width 153 height 19
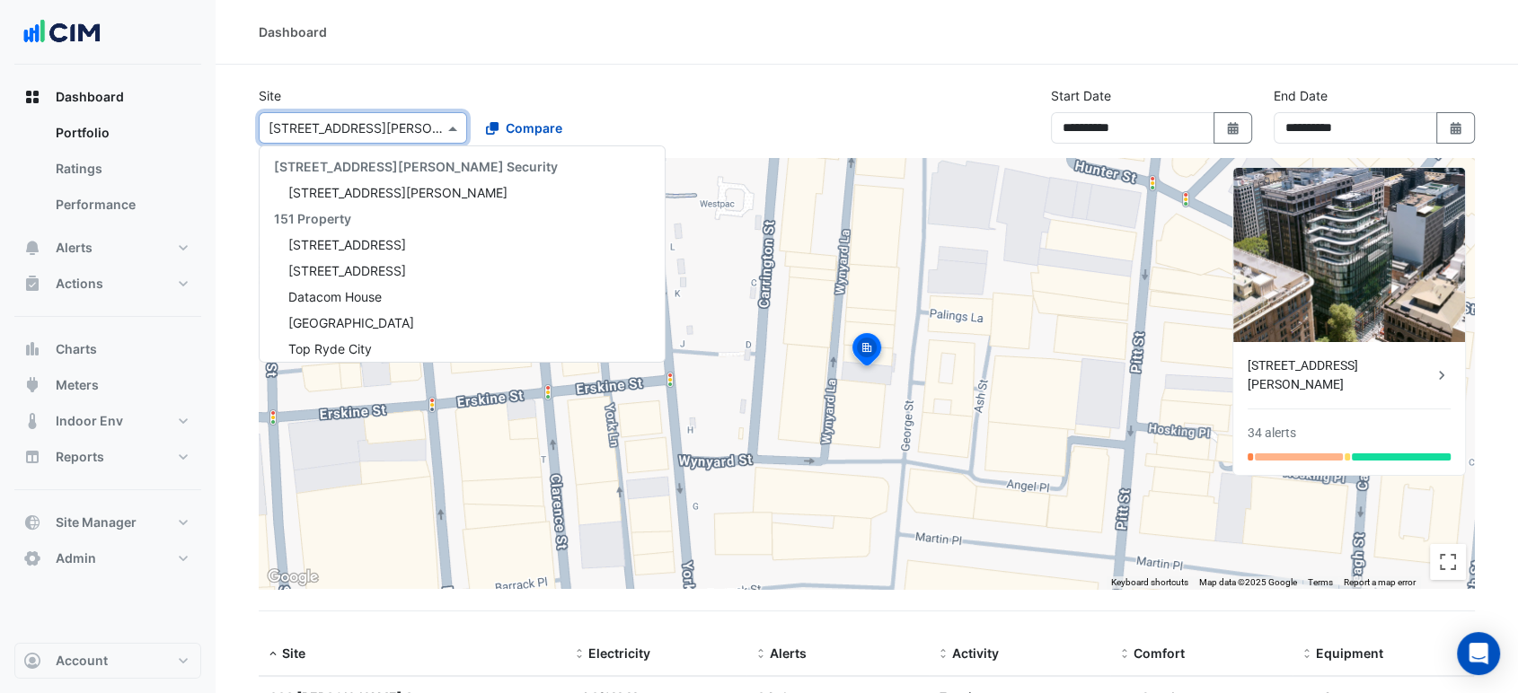
scroll to position [867, 0]
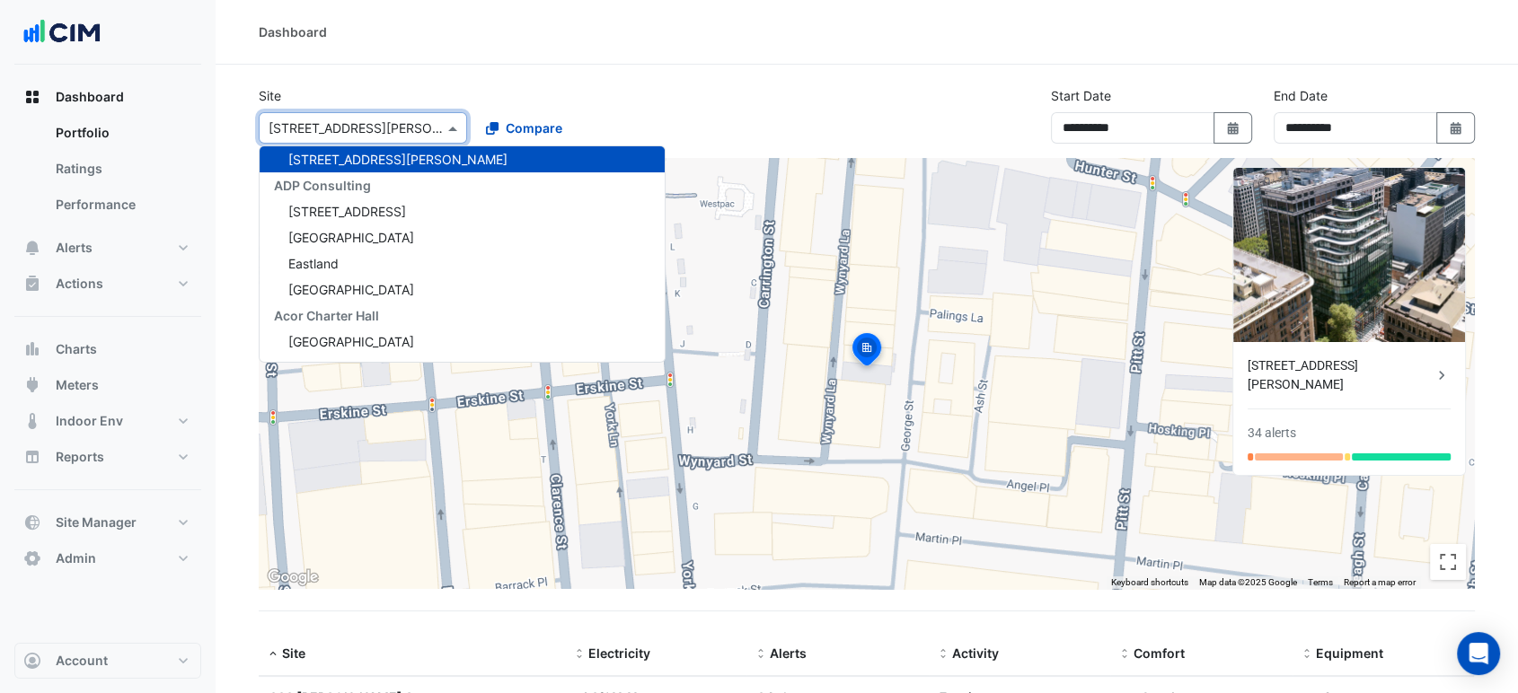
click at [450, 77] on section "Site Select a Site × [STREET_ADDRESS][PERSON_NAME] [STREET_ADDRESS][PERSON_NAME…" at bounding box center [867, 428] width 1302 height 727
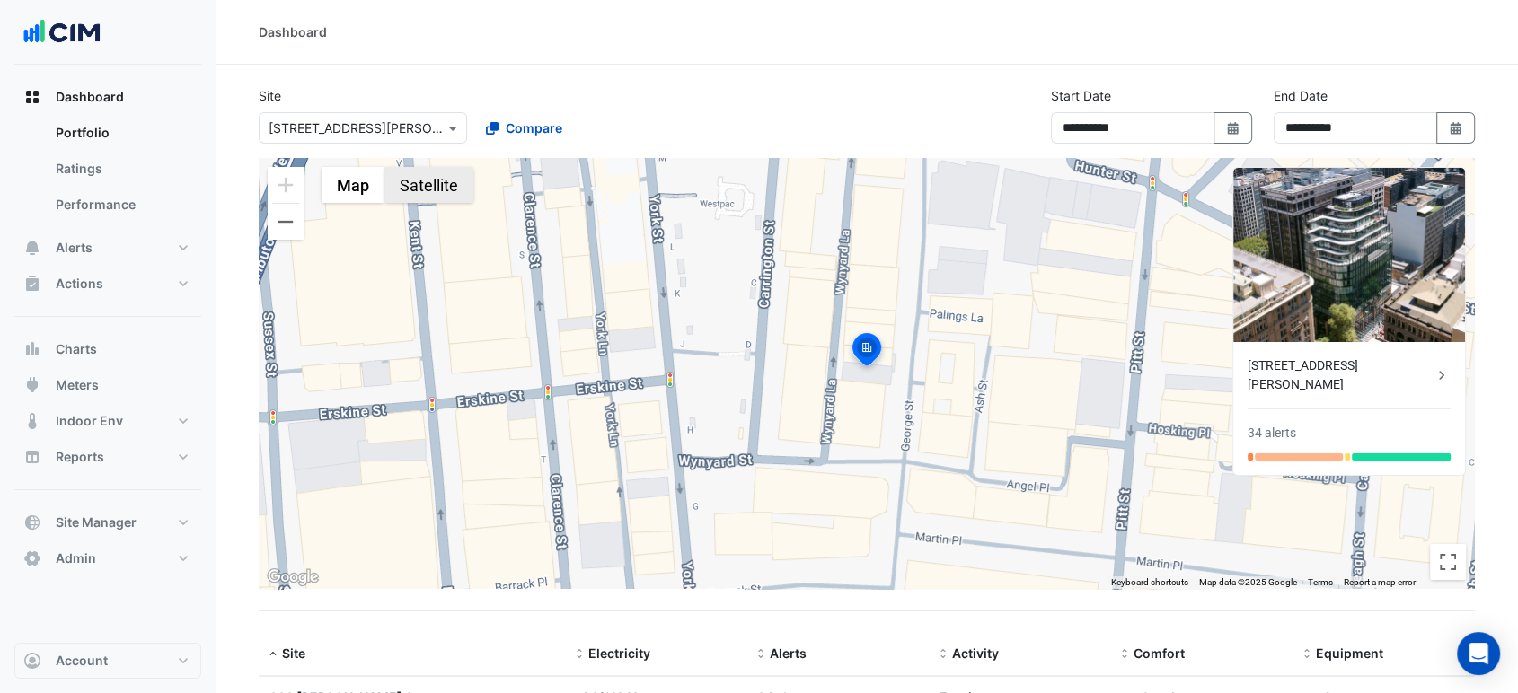
click at [426, 190] on button "Satellite" at bounding box center [428, 185] width 89 height 36
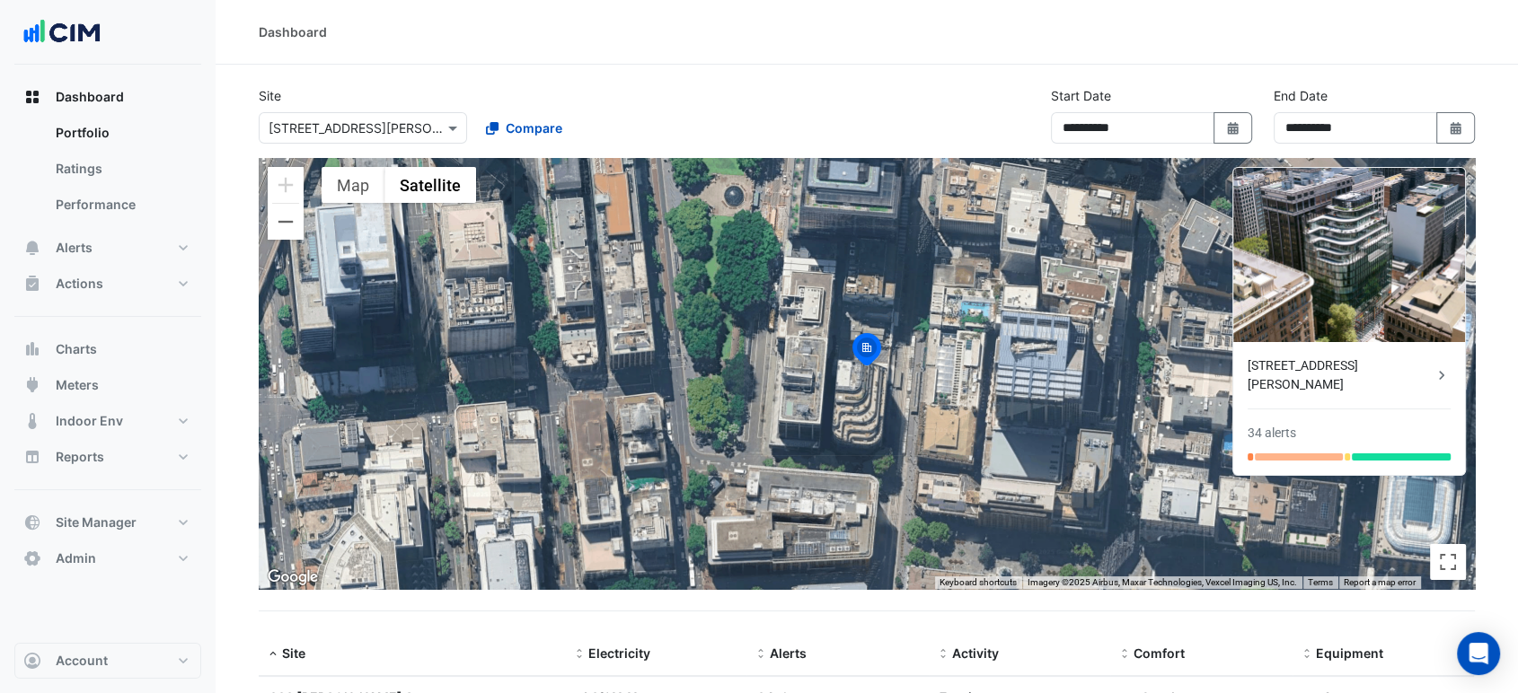
click at [1234, 53] on div "Dashboard" at bounding box center [867, 32] width 1302 height 65
click at [105, 242] on button "Alerts" at bounding box center [107, 248] width 187 height 36
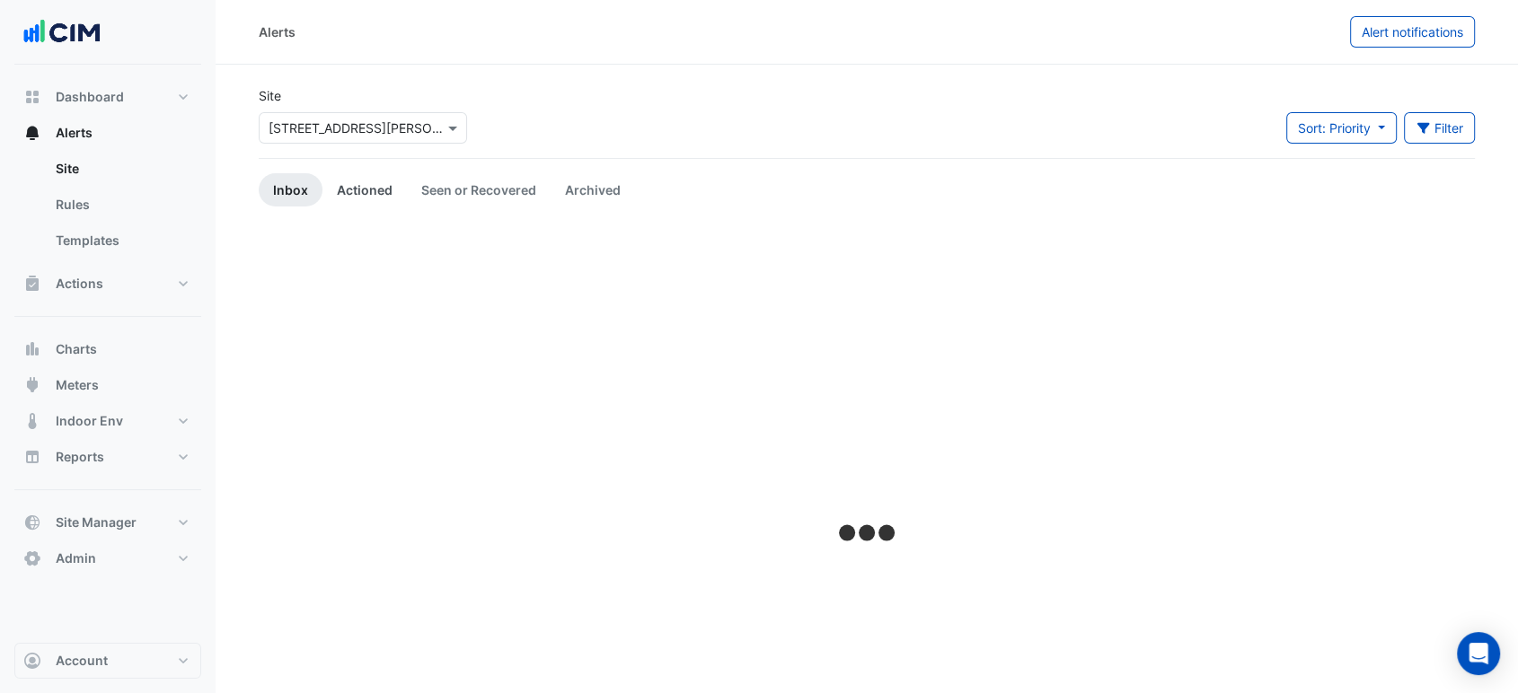
click at [353, 181] on link "Actioned" at bounding box center [364, 189] width 84 height 33
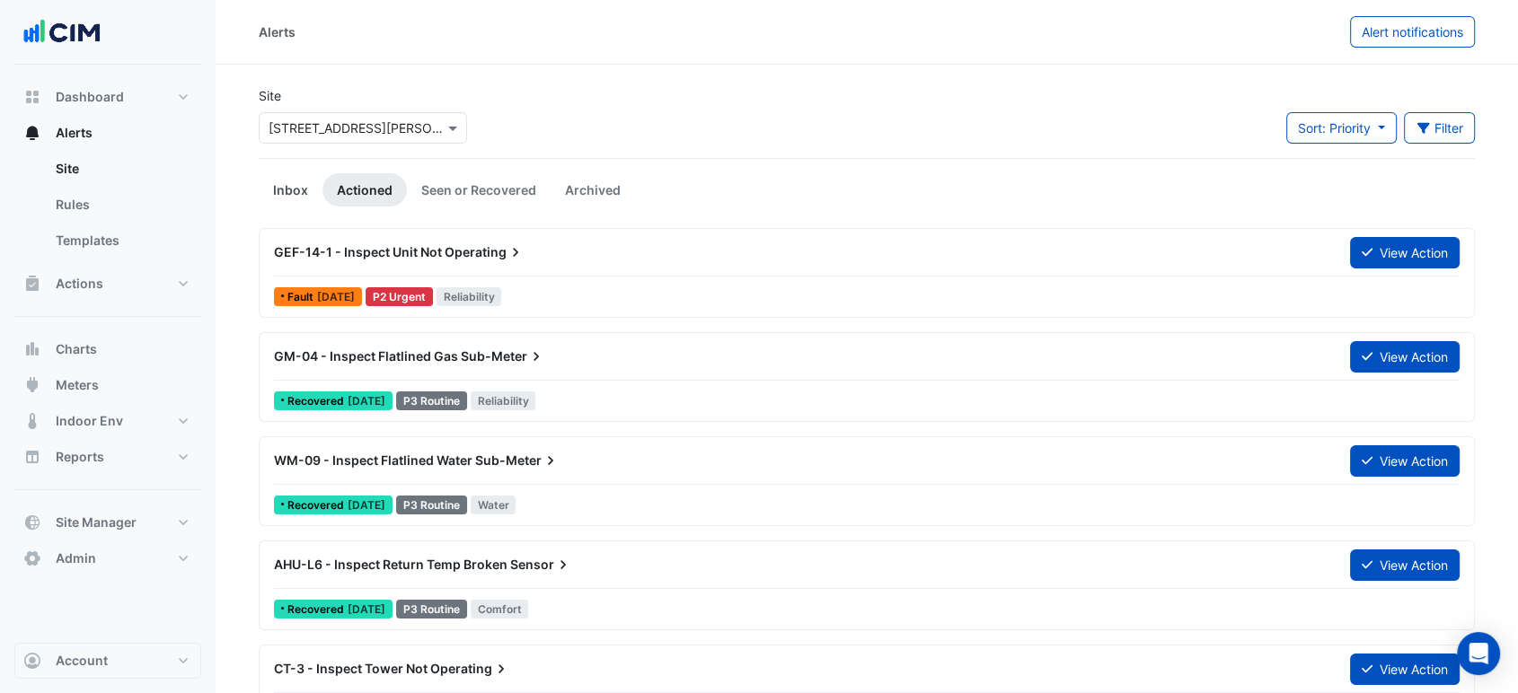
click at [298, 184] on link "Inbox" at bounding box center [291, 189] width 64 height 33
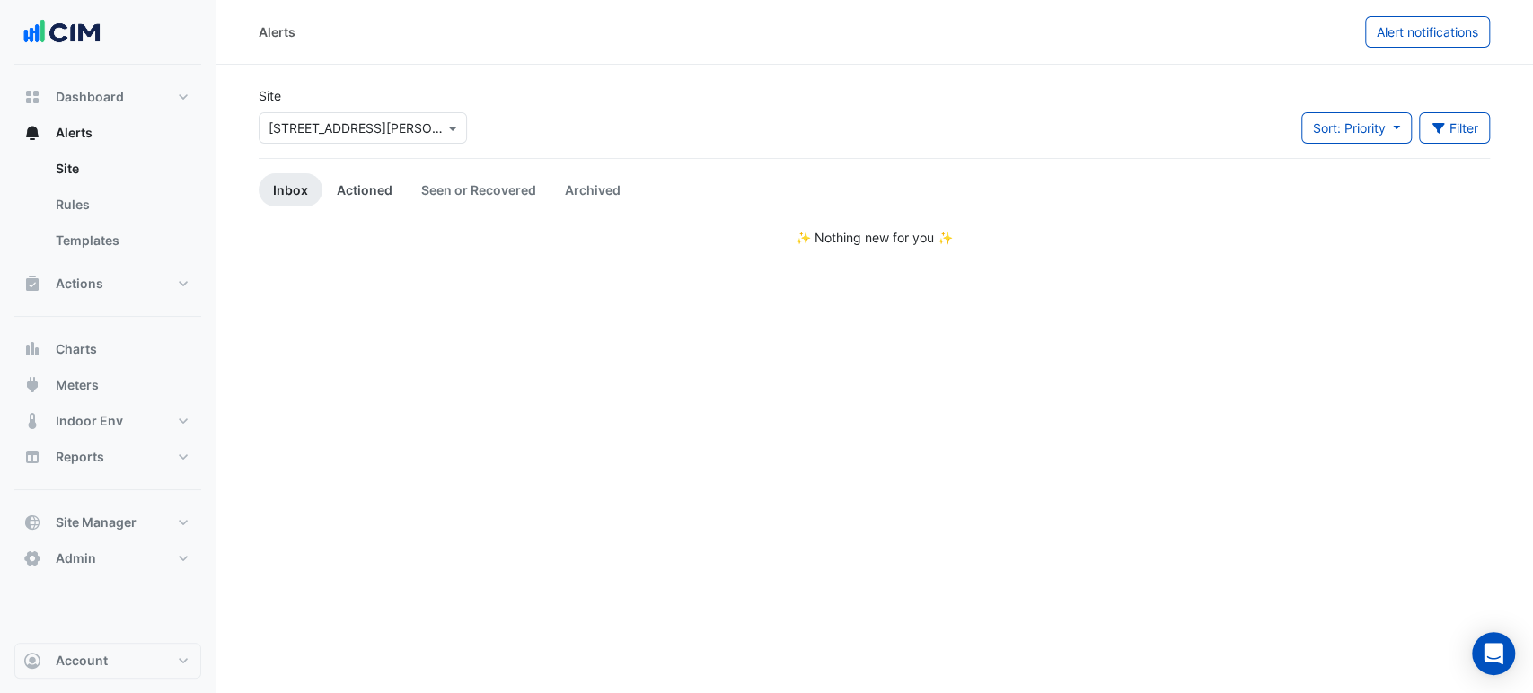
click at [348, 192] on link "Actioned" at bounding box center [364, 189] width 84 height 33
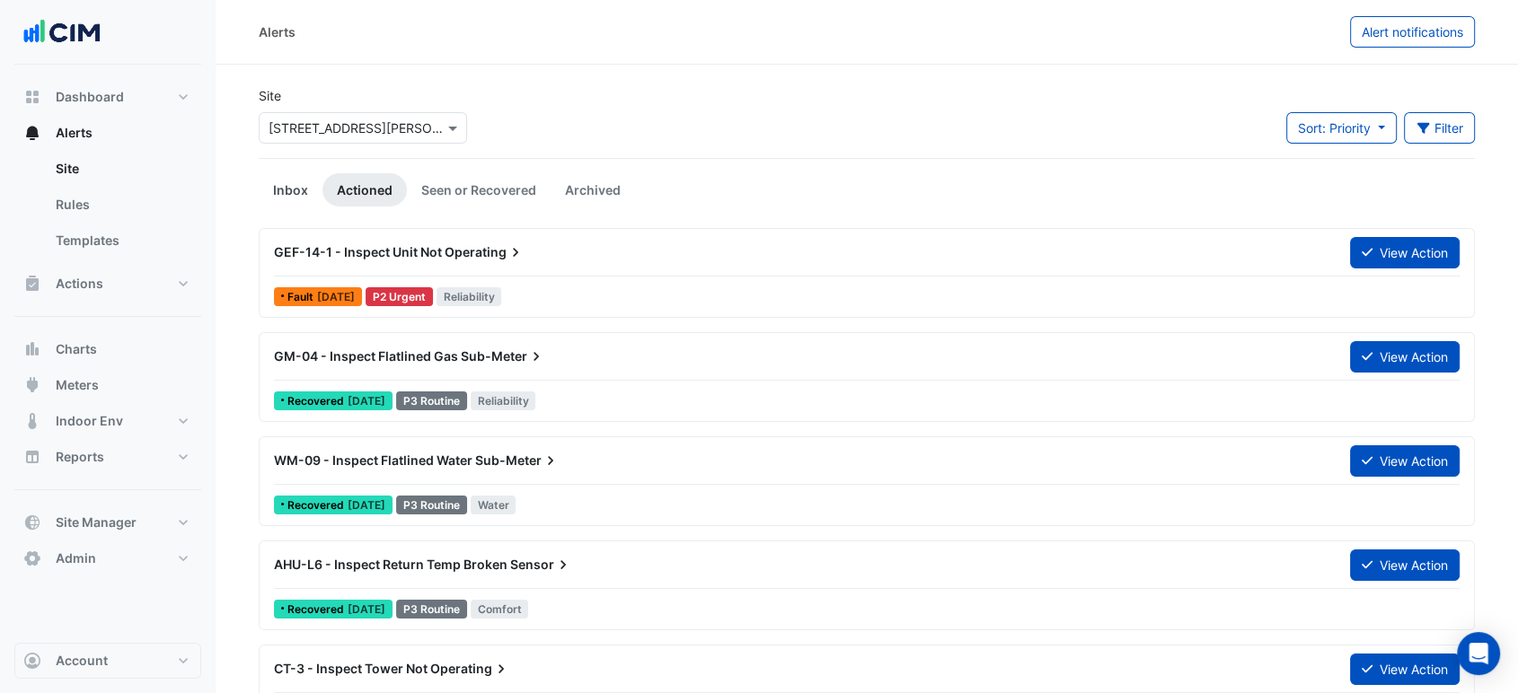
click at [302, 195] on link "Inbox" at bounding box center [291, 189] width 64 height 33
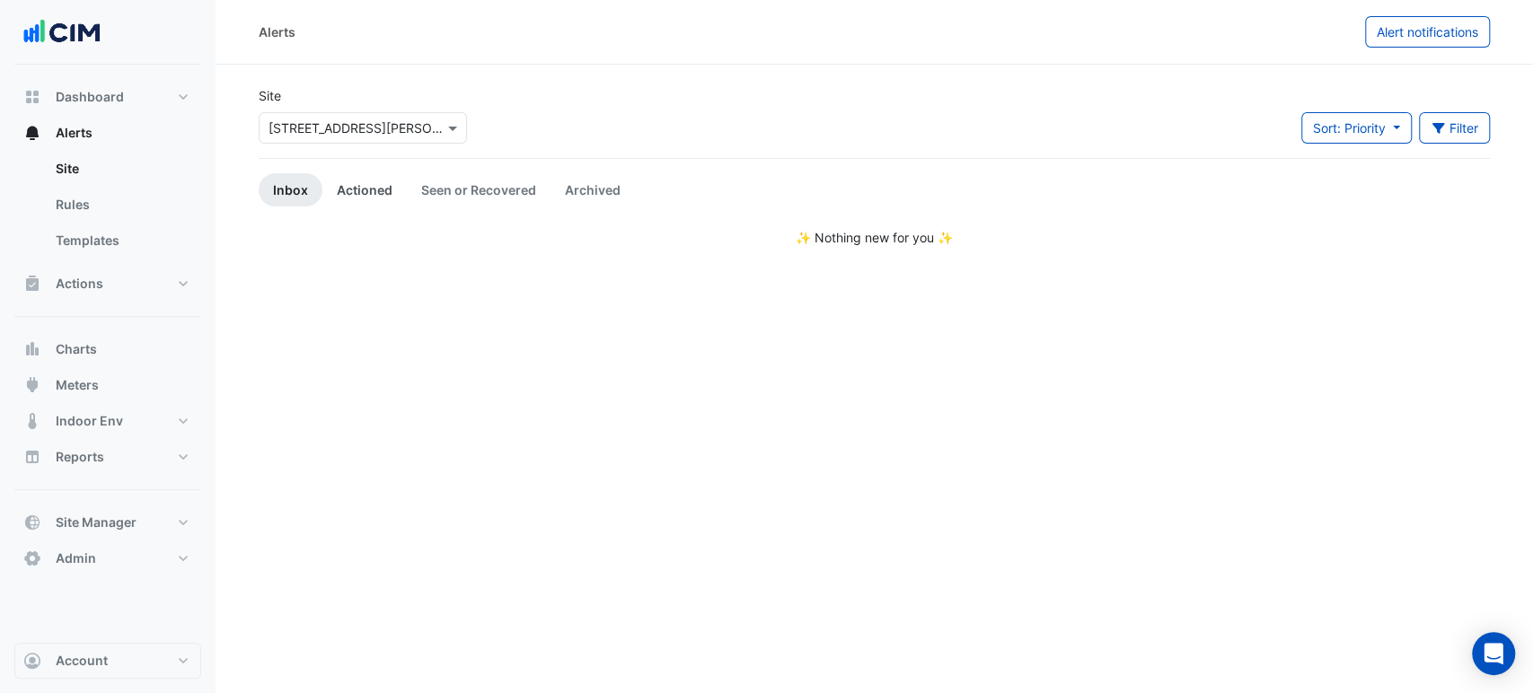
click at [372, 191] on link "Actioned" at bounding box center [364, 189] width 84 height 33
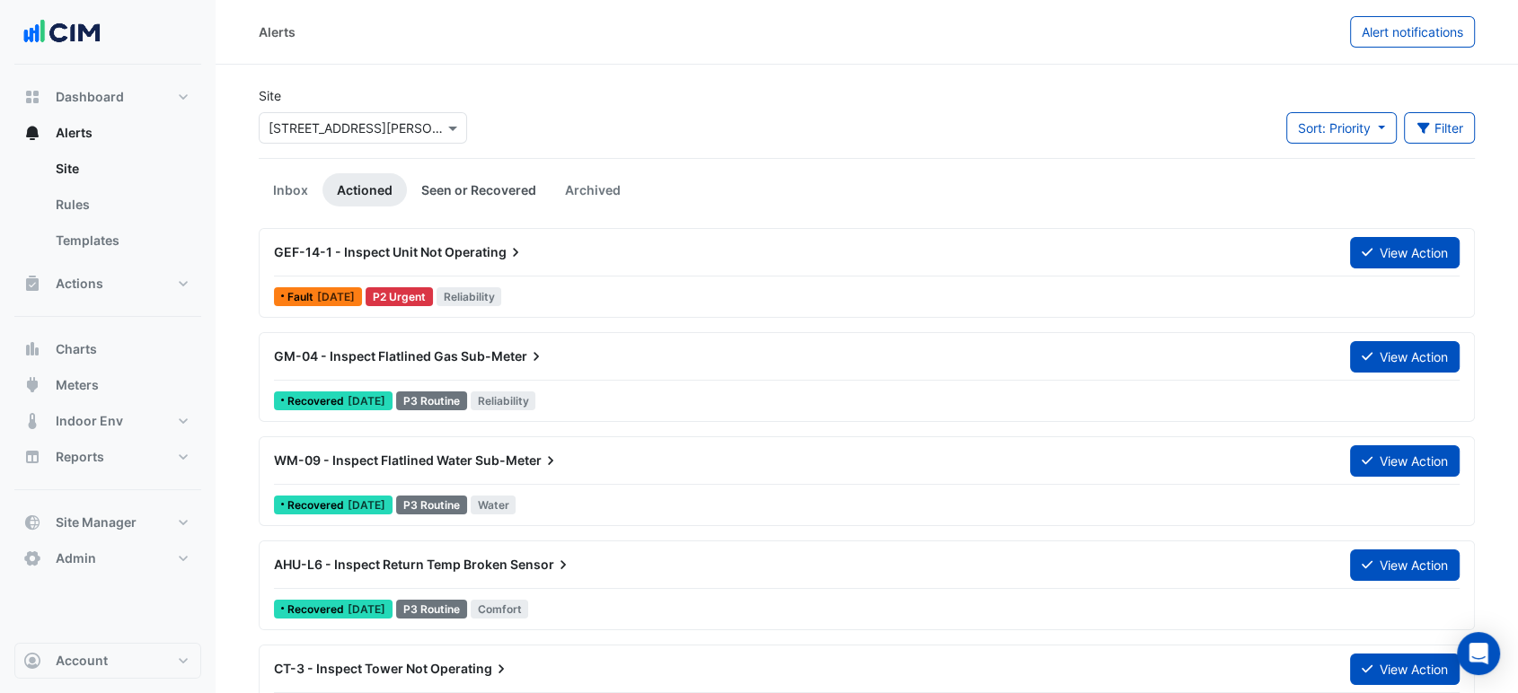
click at [508, 192] on link "Seen or Recovered" at bounding box center [479, 189] width 144 height 33
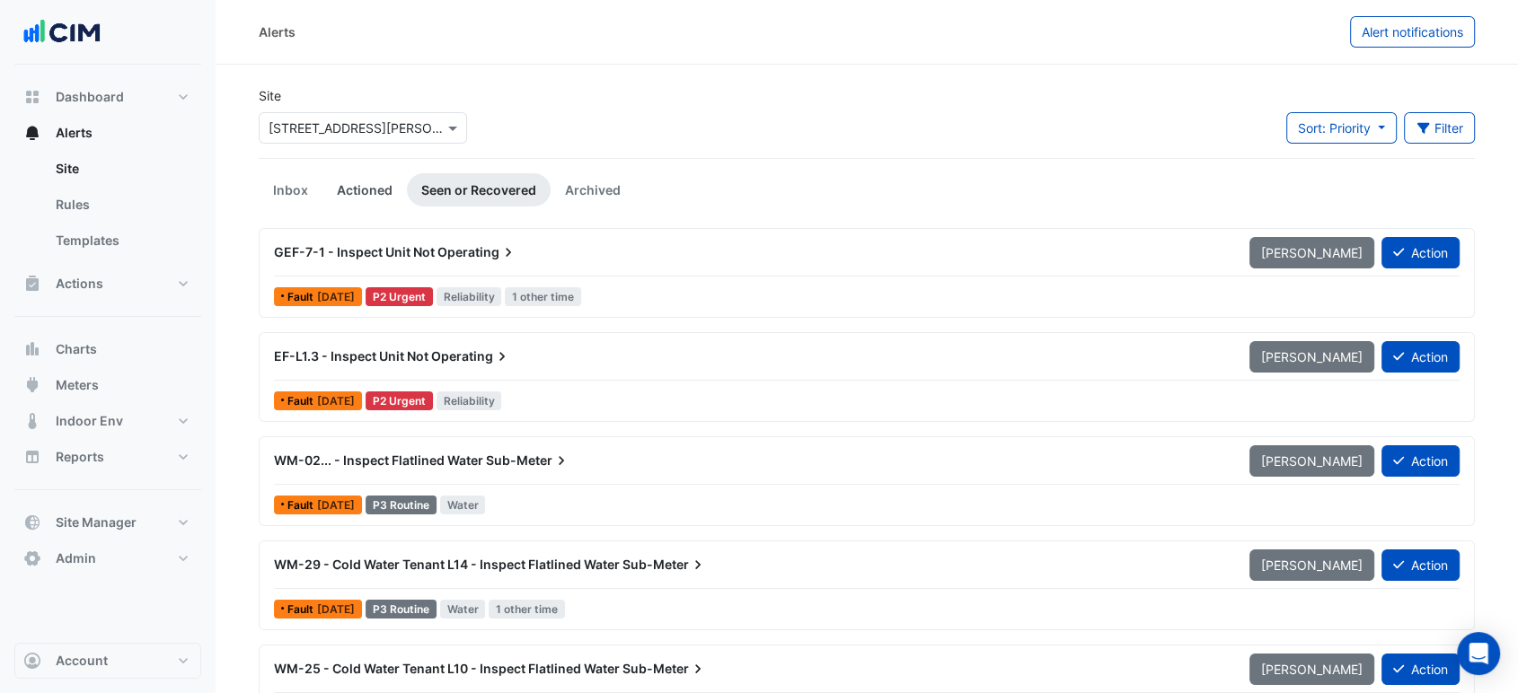
click at [381, 193] on link "Actioned" at bounding box center [364, 189] width 84 height 33
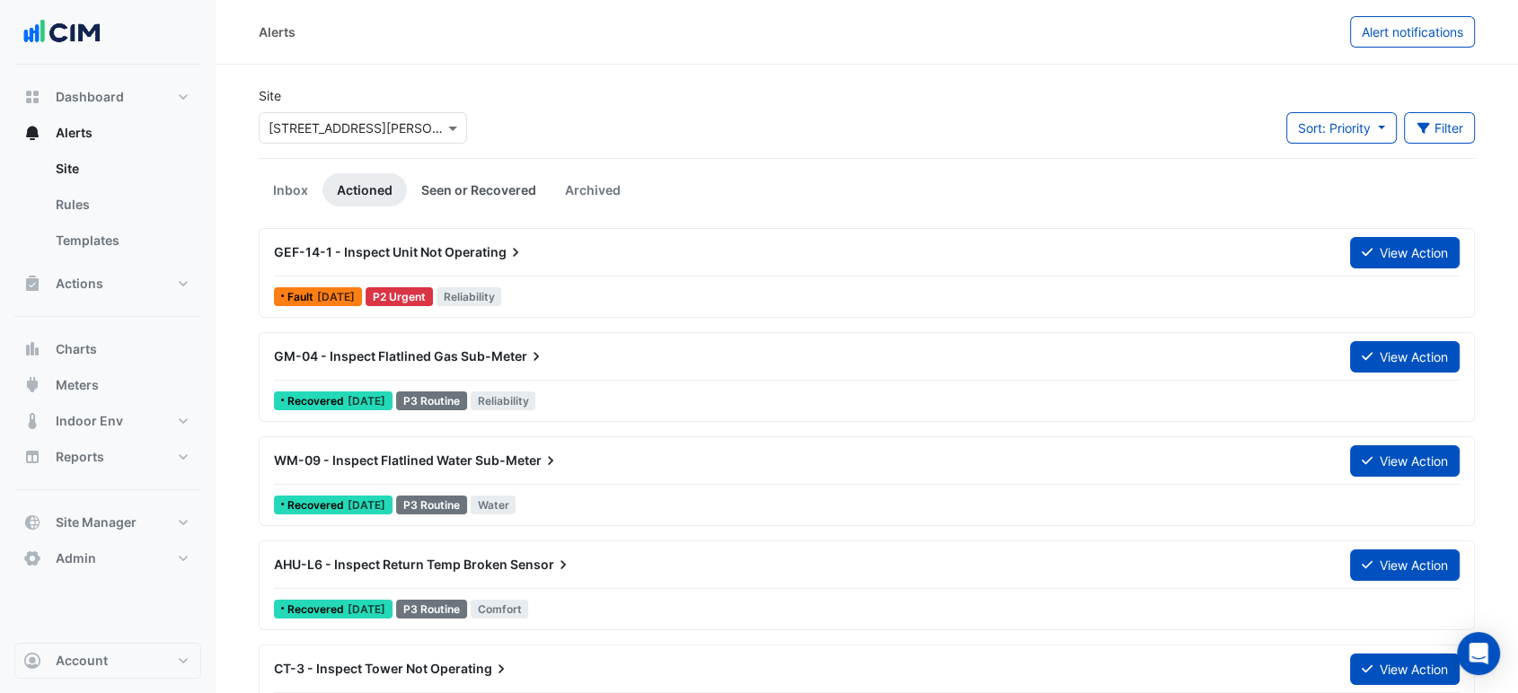
click at [450, 186] on link "Seen or Recovered" at bounding box center [479, 189] width 144 height 33
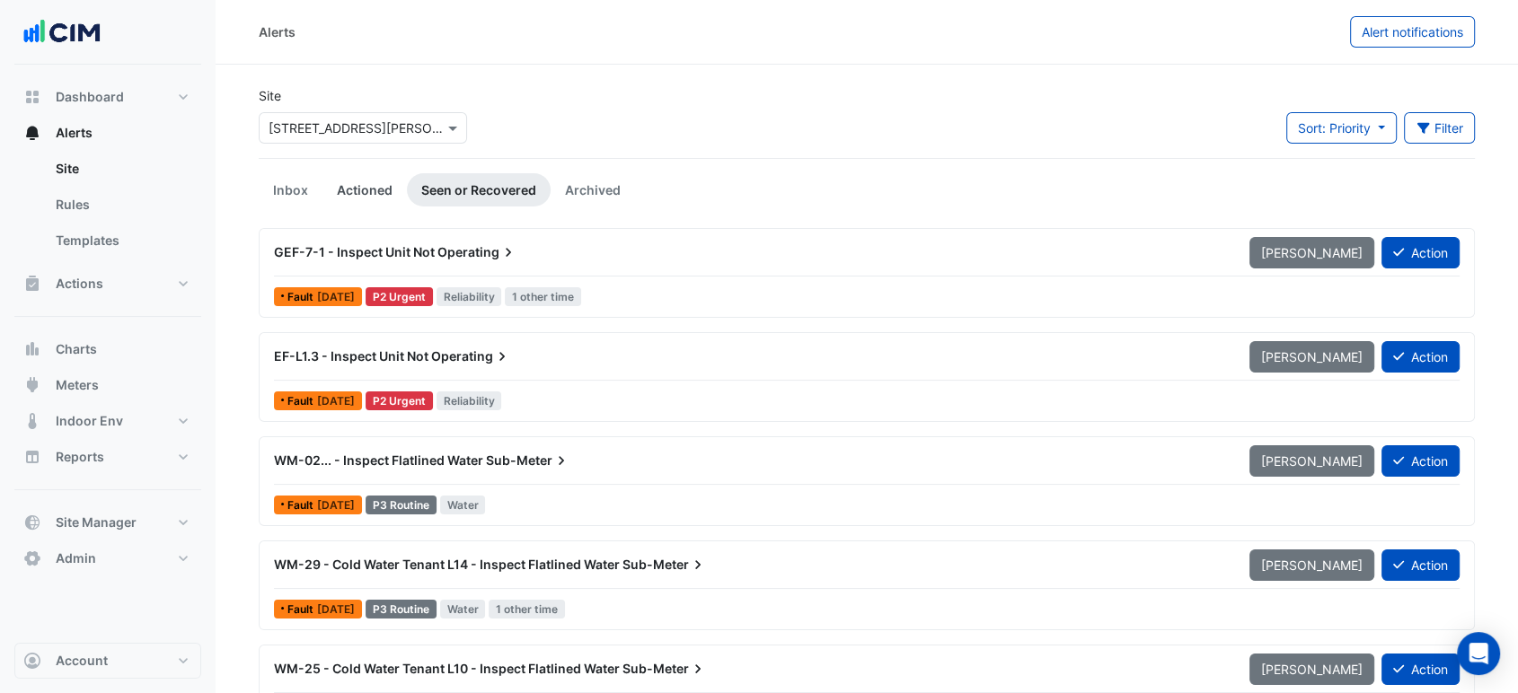
click at [367, 181] on link "Actioned" at bounding box center [364, 189] width 84 height 33
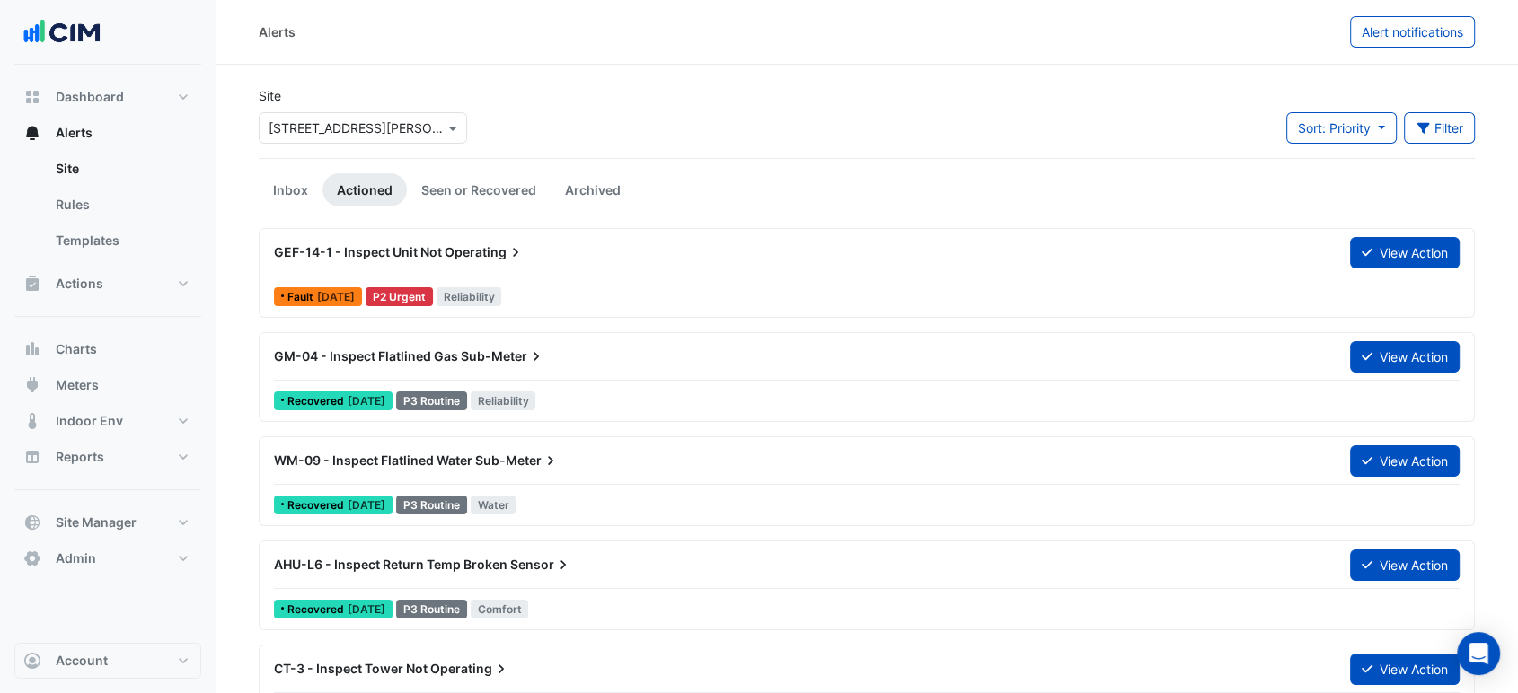
click at [679, 109] on div "Site Select a Site × [STREET_ADDRESS][PERSON_NAME] Sort: Priority Priority Upda…" at bounding box center [867, 122] width 1238 height 72
click at [295, 174] on link "Inbox" at bounding box center [291, 189] width 64 height 33
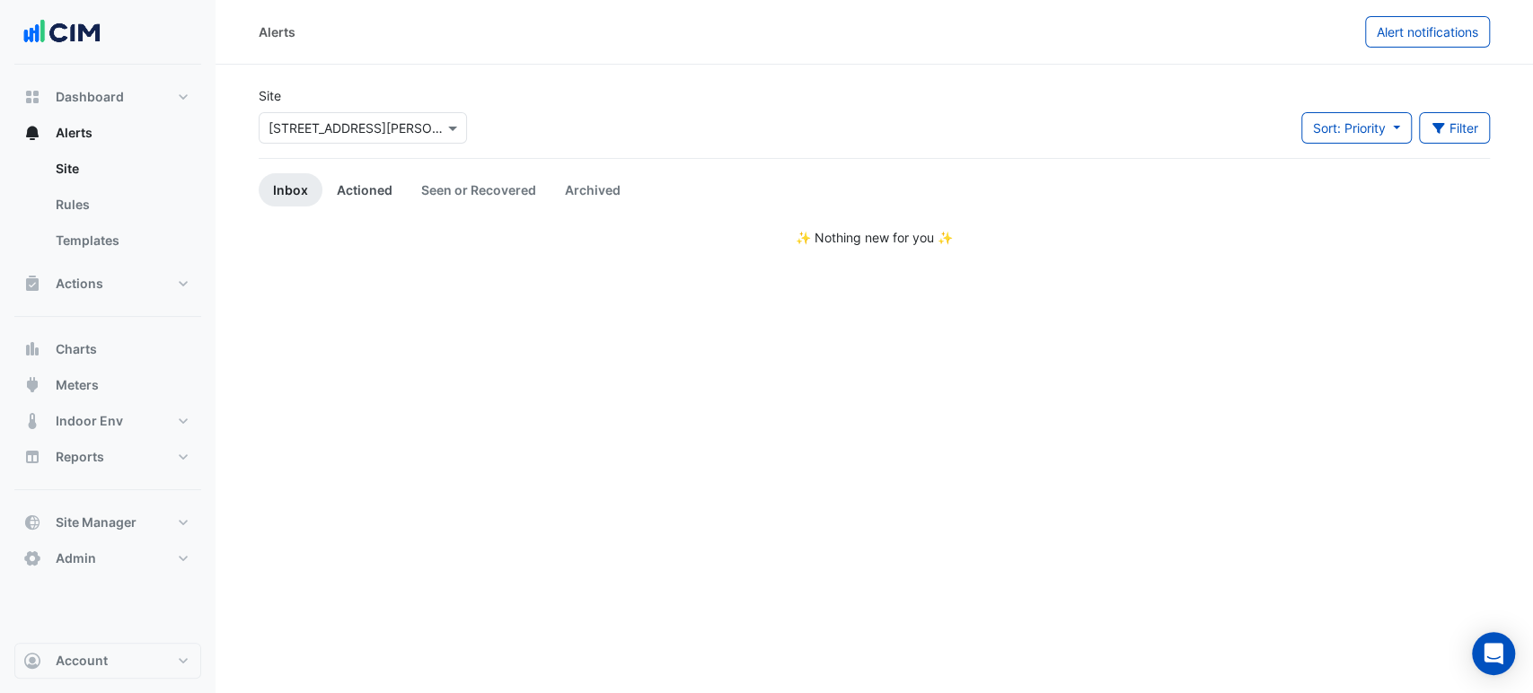
click at [352, 182] on link "Actioned" at bounding box center [364, 189] width 84 height 33
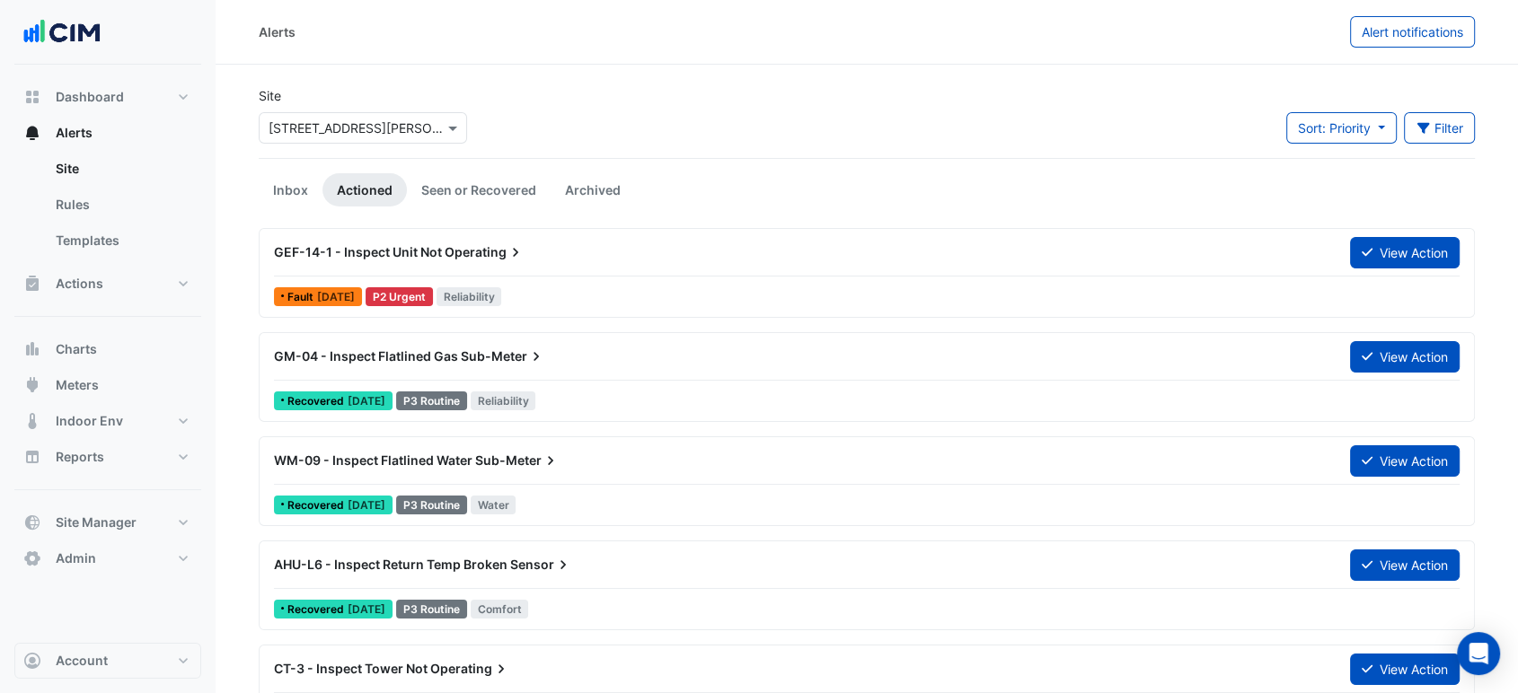
click at [932, 27] on div "Alerts" at bounding box center [804, 31] width 1091 height 31
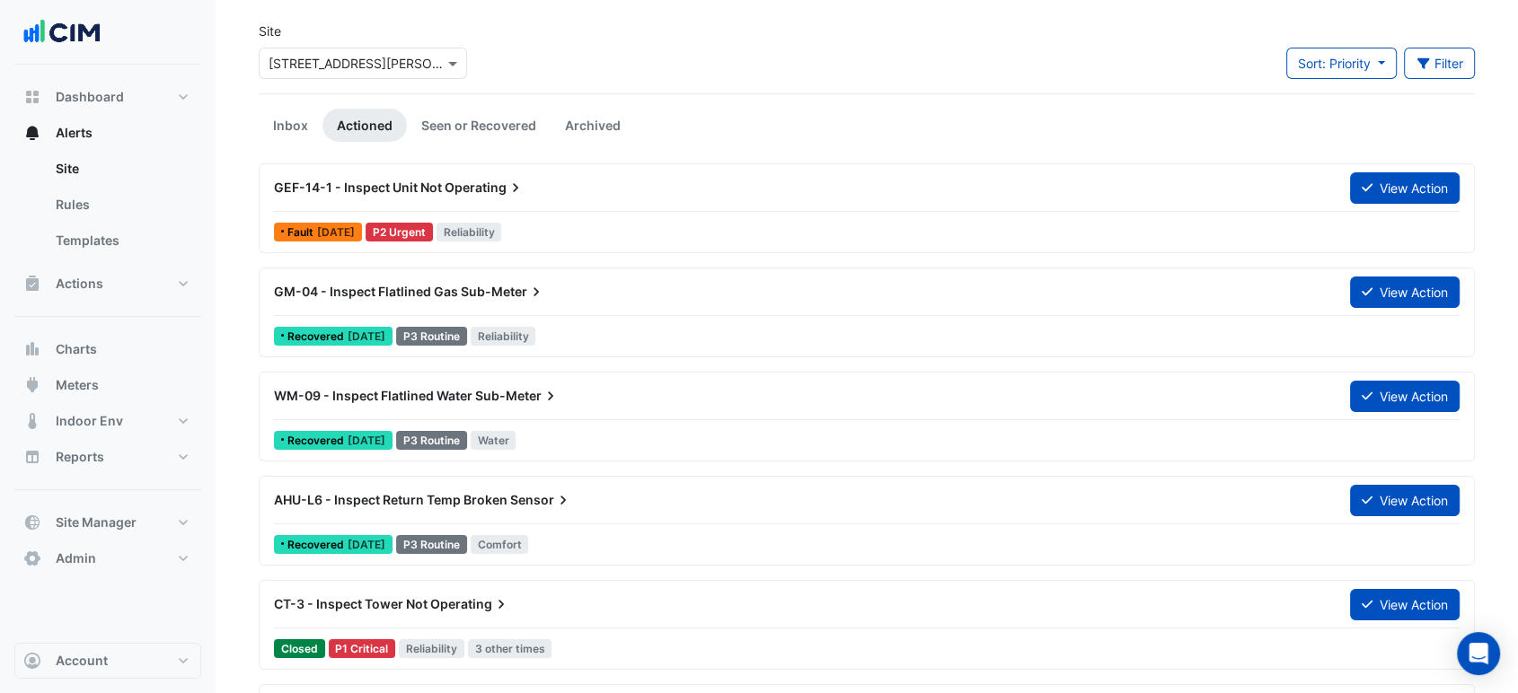
scroll to position [100, 0]
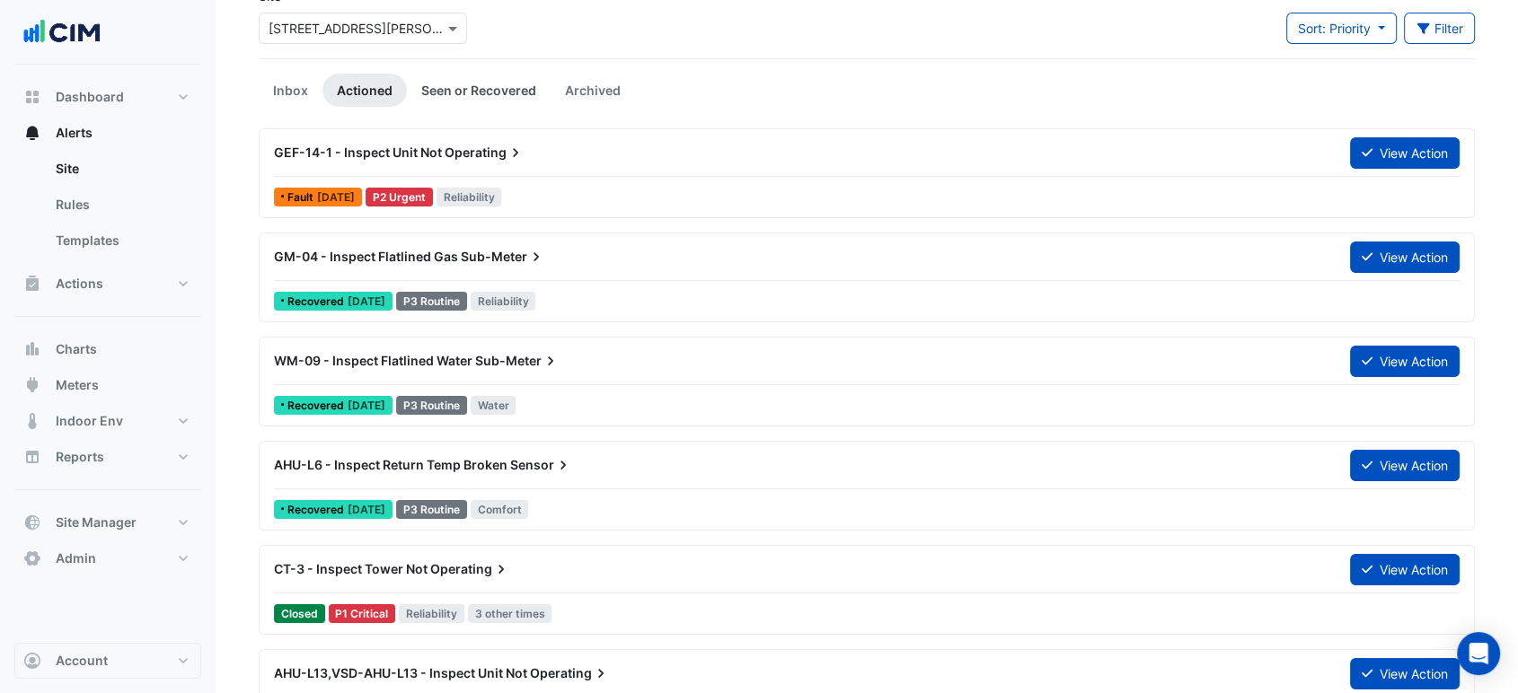
click at [457, 89] on link "Seen or Recovered" at bounding box center [479, 90] width 144 height 33
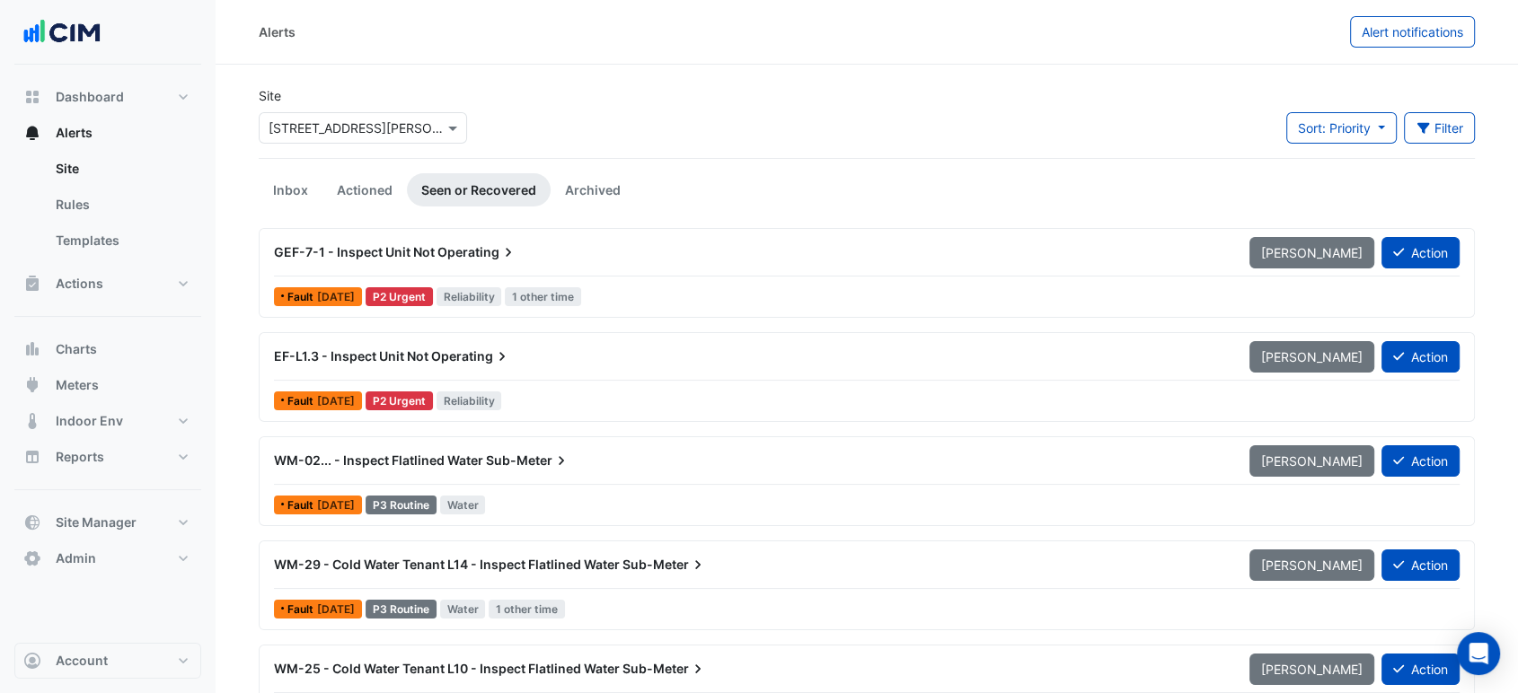
scroll to position [0, 0]
click at [352, 179] on link "Actioned" at bounding box center [364, 189] width 84 height 33
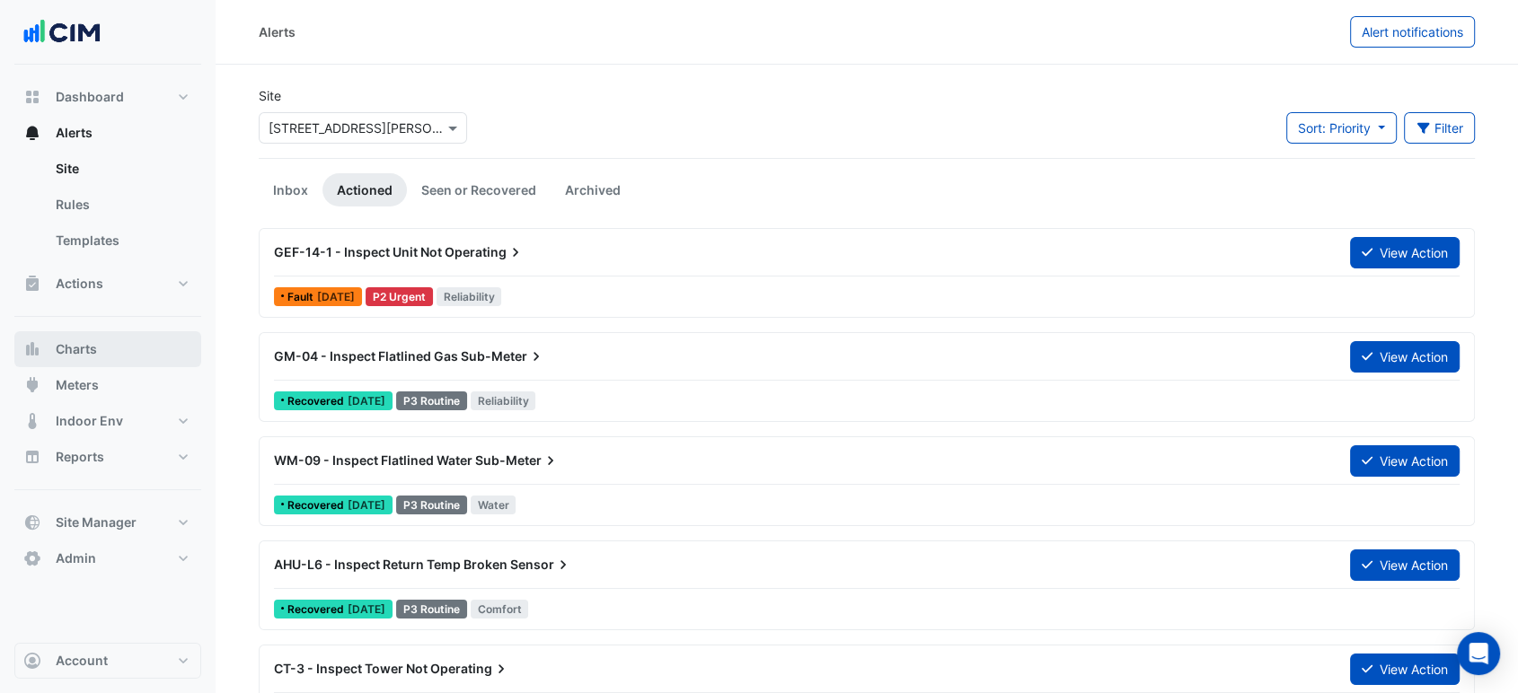
click at [151, 344] on button "Charts" at bounding box center [107, 349] width 187 height 36
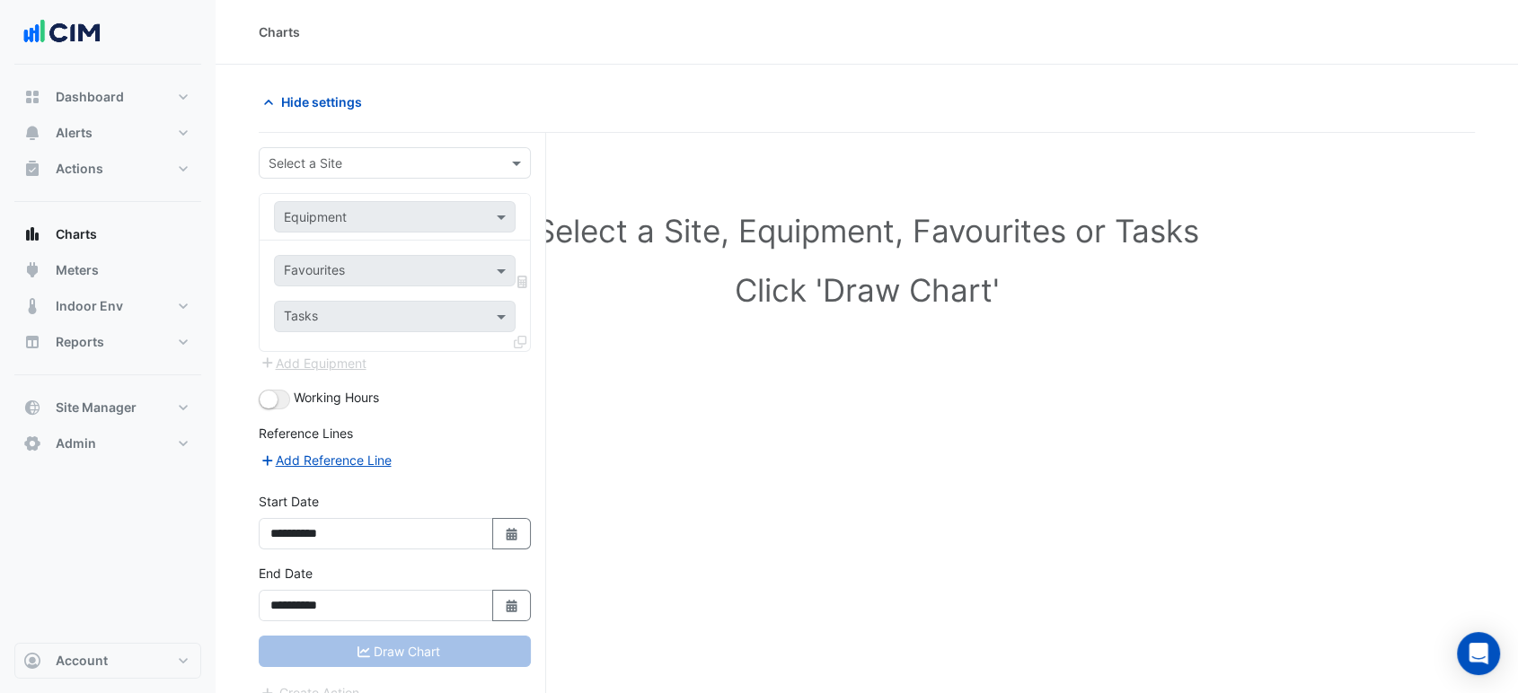
click at [331, 157] on input "text" at bounding box center [377, 163] width 216 height 19
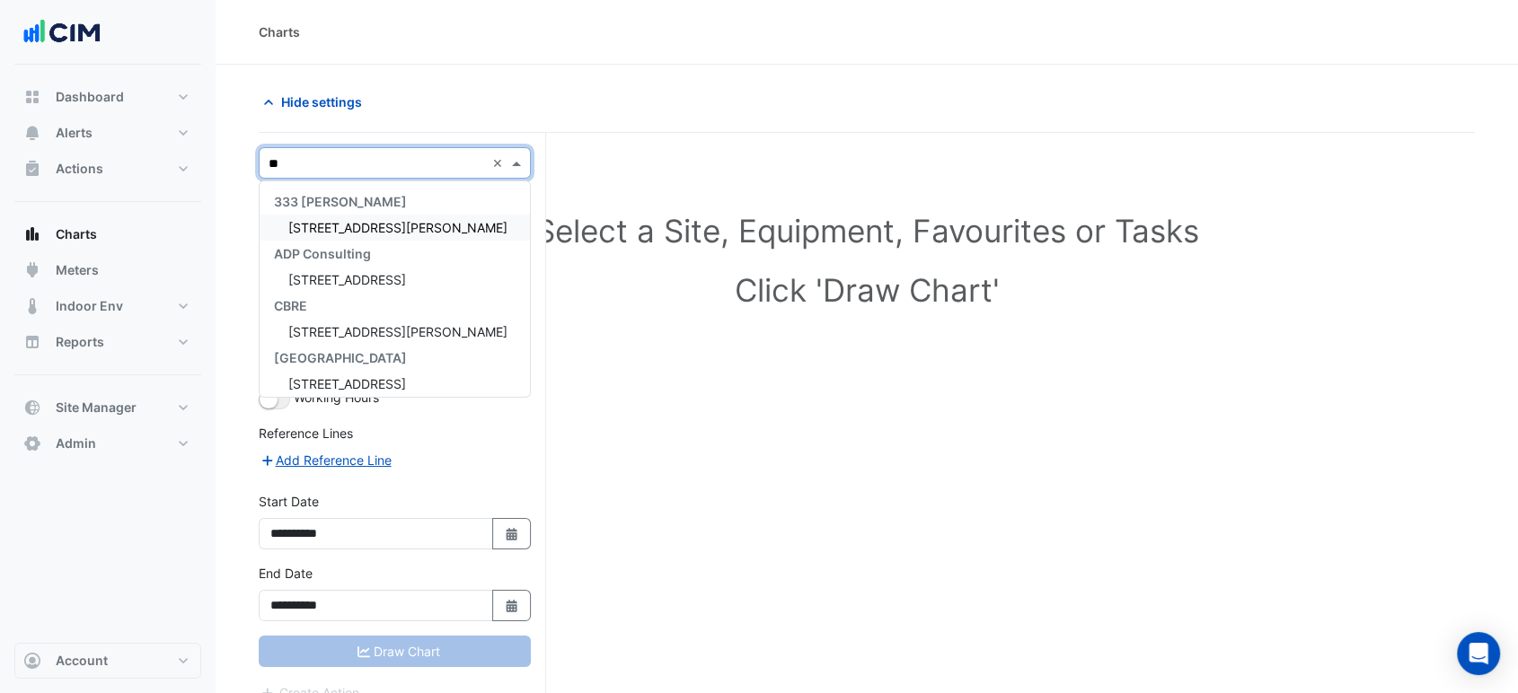
type input "***"
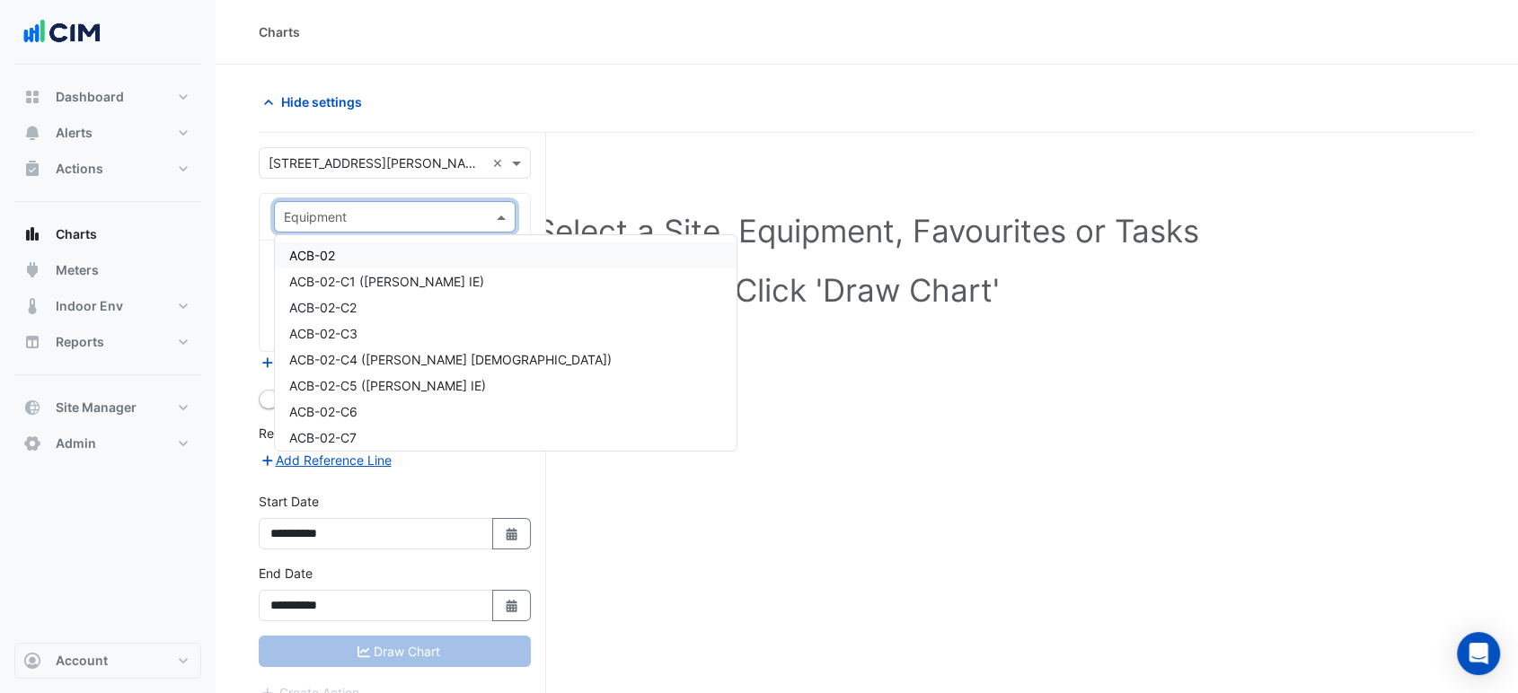
click at [371, 209] on input "text" at bounding box center [377, 217] width 186 height 19
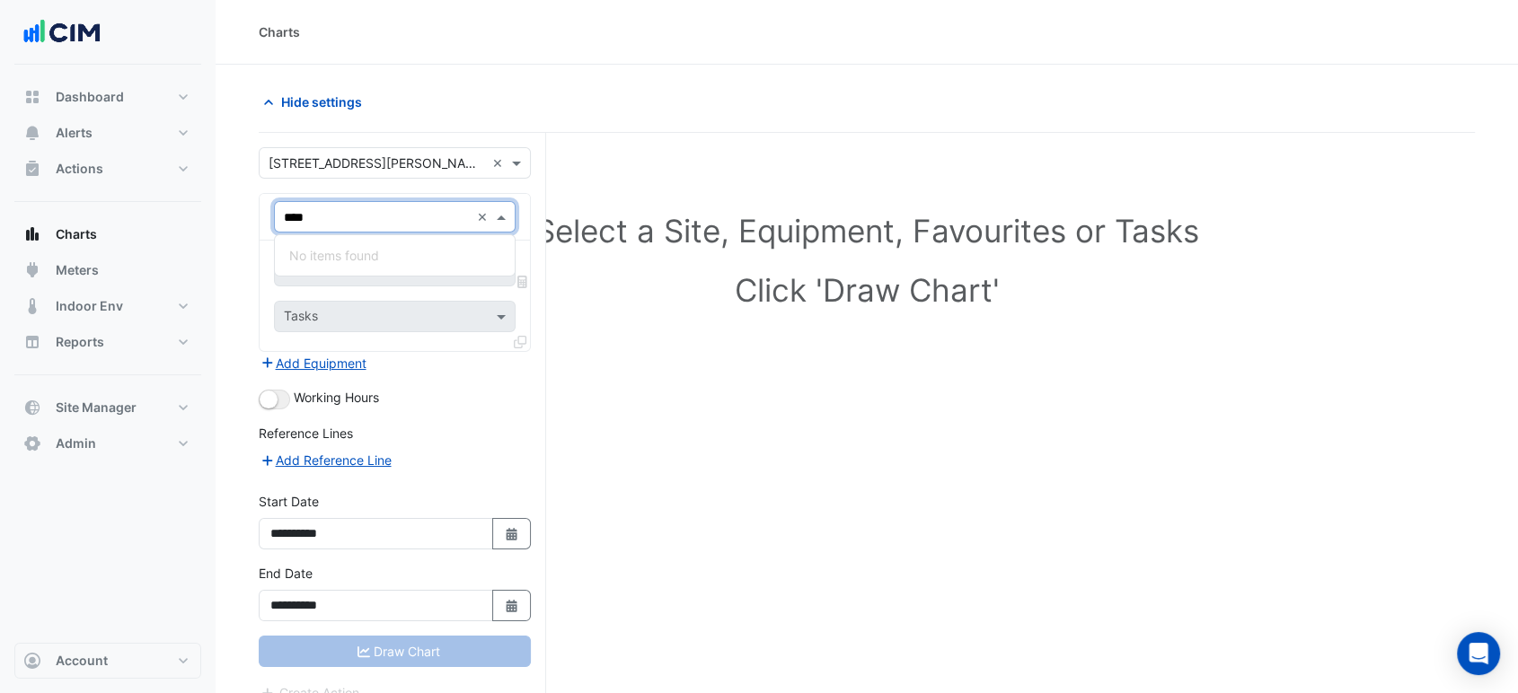
type input "***"
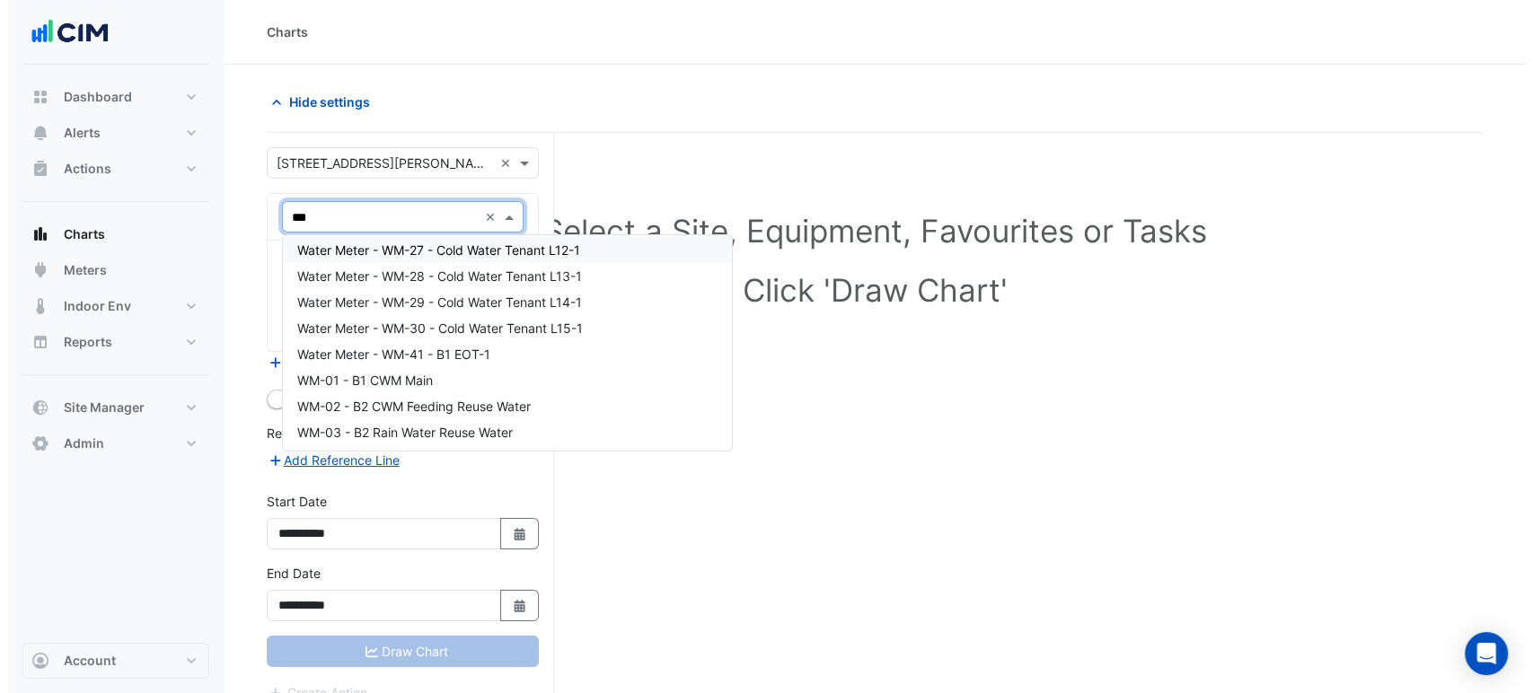
scroll to position [798, 0]
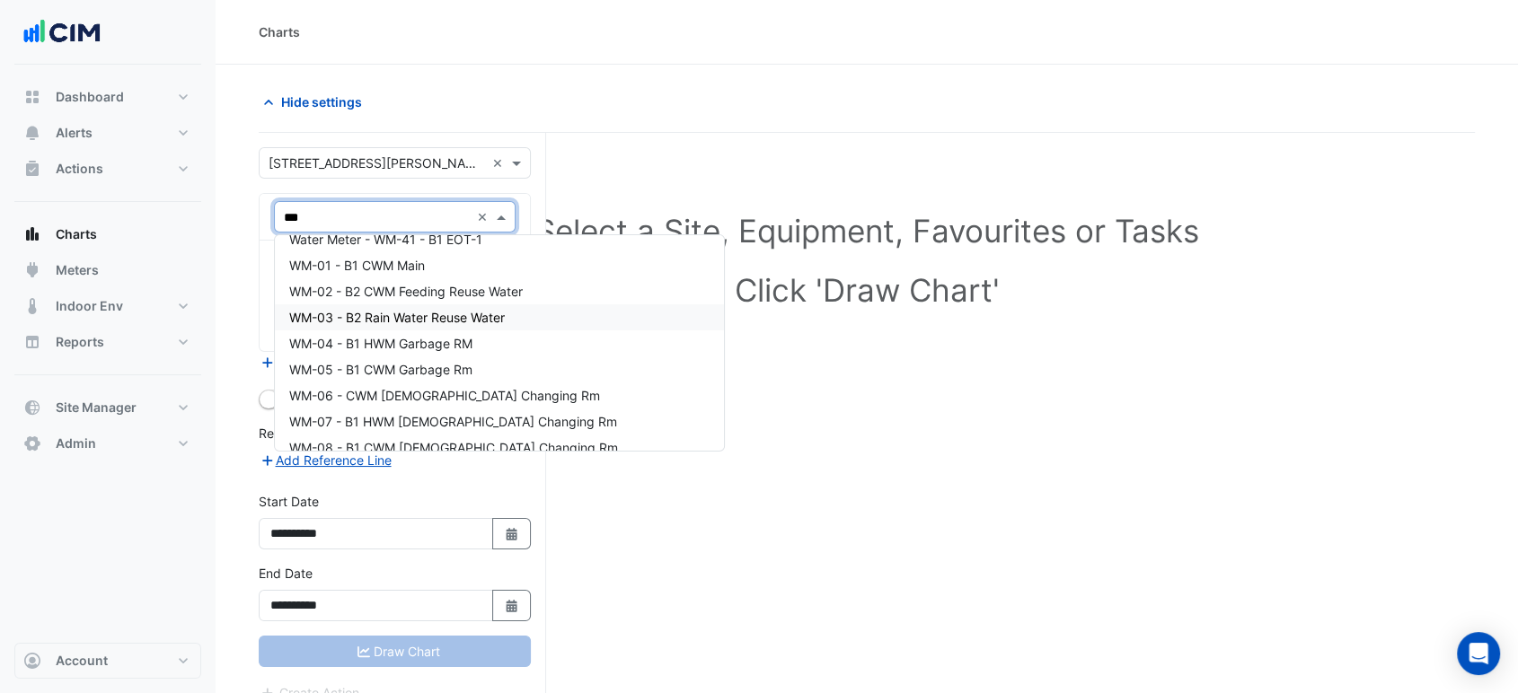
click at [505, 310] on span "WM-03 - B2 Rain Water Reuse Water" at bounding box center [397, 317] width 216 height 15
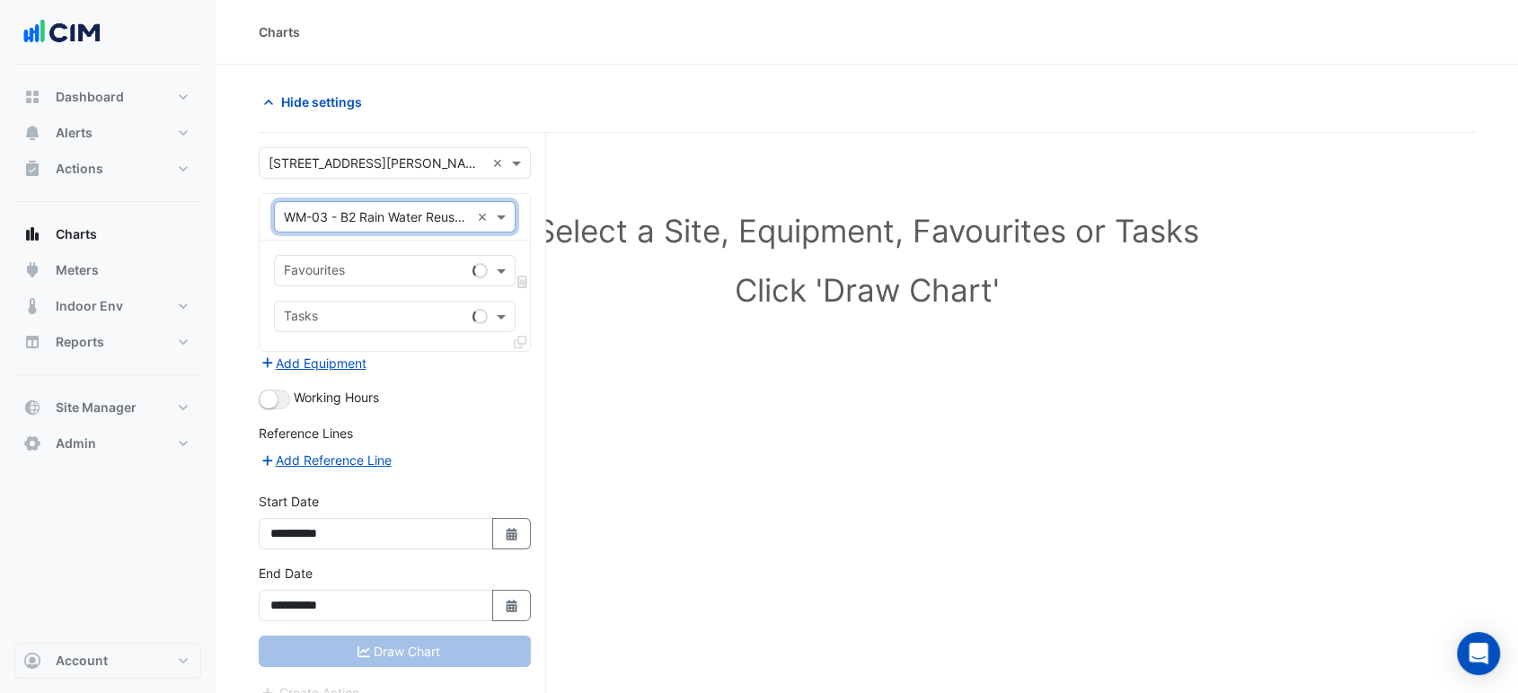
click at [452, 267] on input "text" at bounding box center [374, 272] width 181 height 19
type input "*"
click at [402, 279] on input "*" at bounding box center [367, 272] width 166 height 19
click at [377, 268] on input "*" at bounding box center [367, 272] width 166 height 19
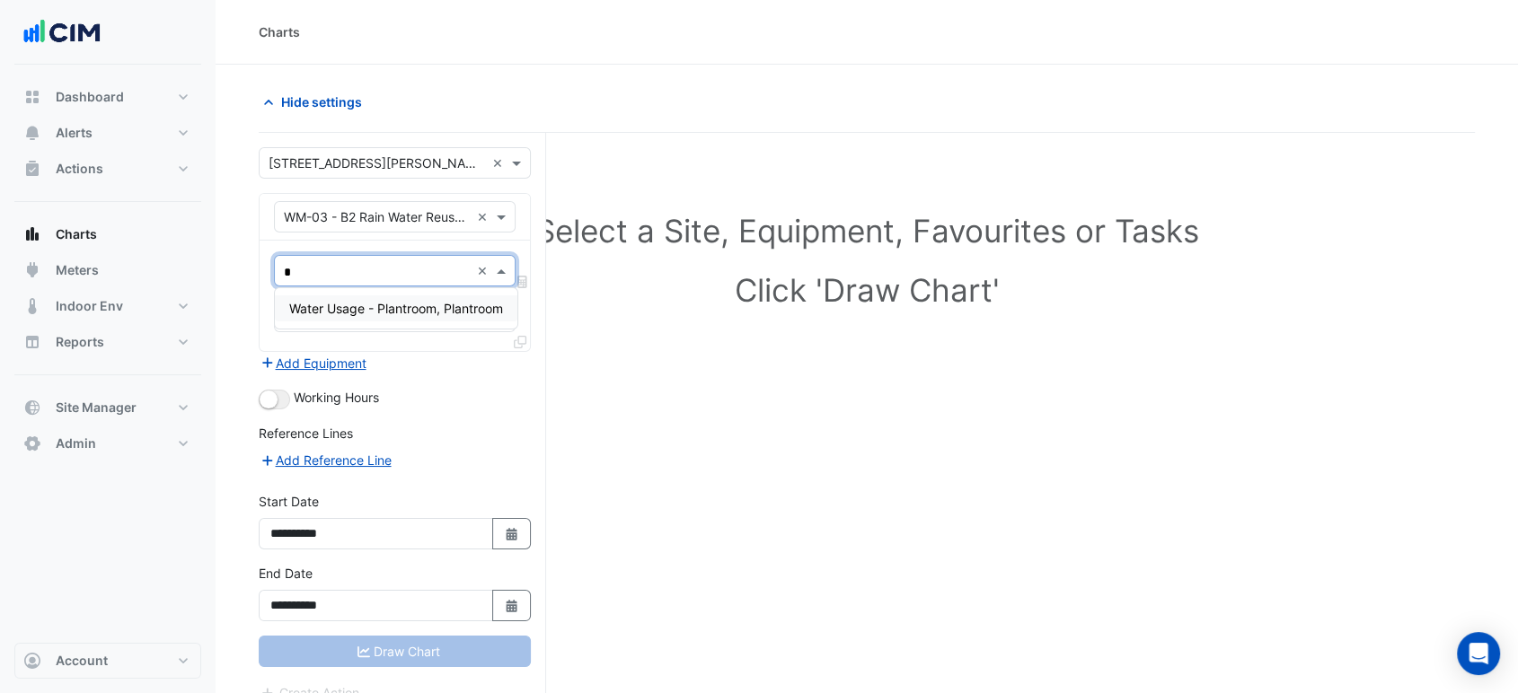
click at [377, 268] on input "*" at bounding box center [377, 272] width 186 height 19
click at [384, 300] on div "Water Usage - Plantroom, Plantroom" at bounding box center [396, 308] width 242 height 26
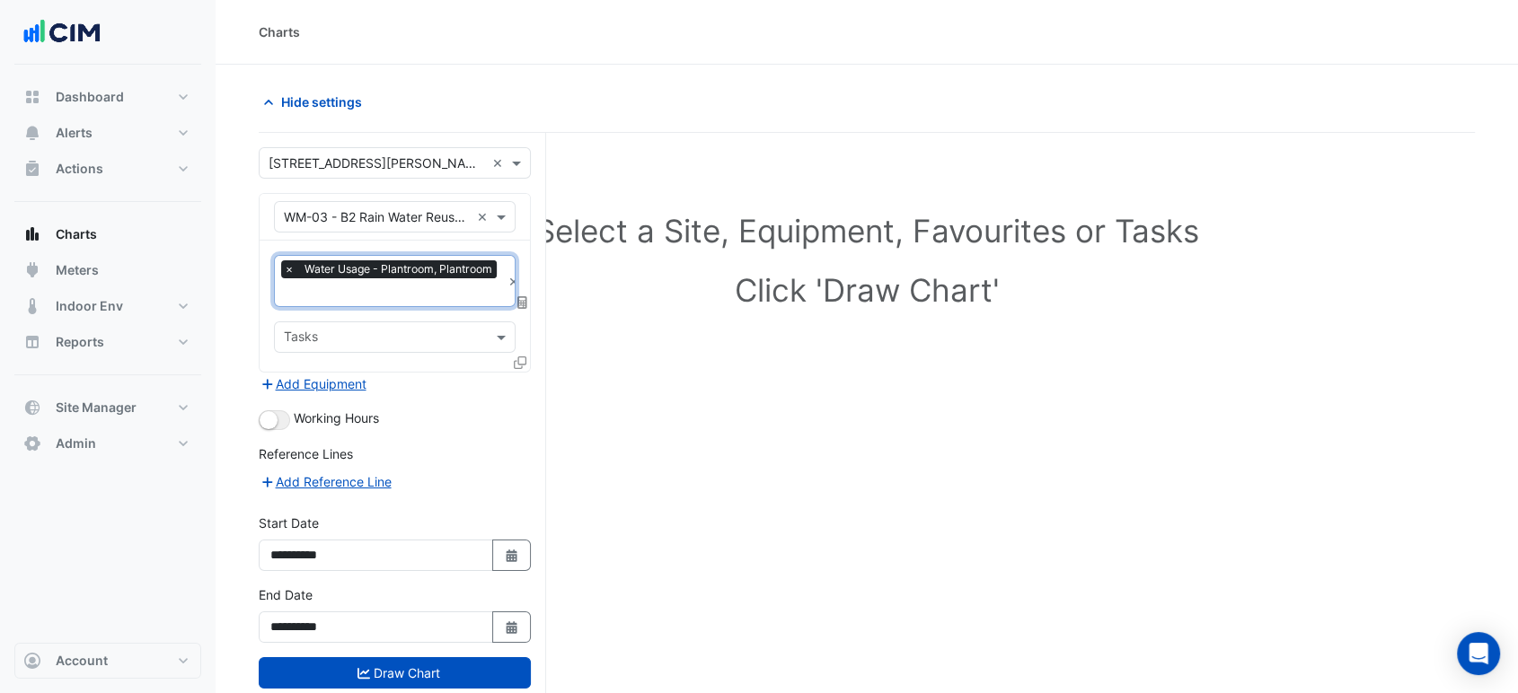
click at [517, 299] on icon at bounding box center [522, 302] width 10 height 13
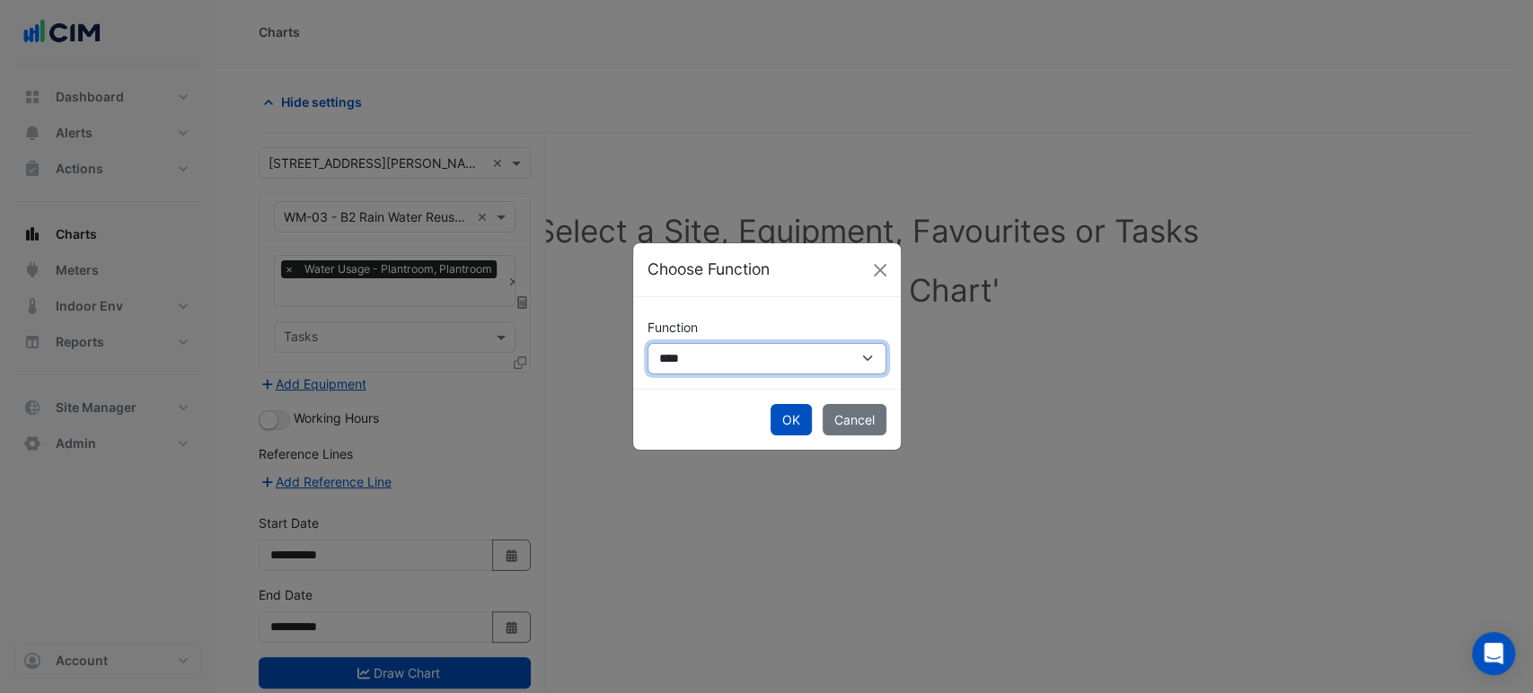
click at [744, 364] on select "**********" at bounding box center [767, 358] width 239 height 31
select select "******"
click at [648, 343] on select "**********" at bounding box center [767, 358] width 239 height 31
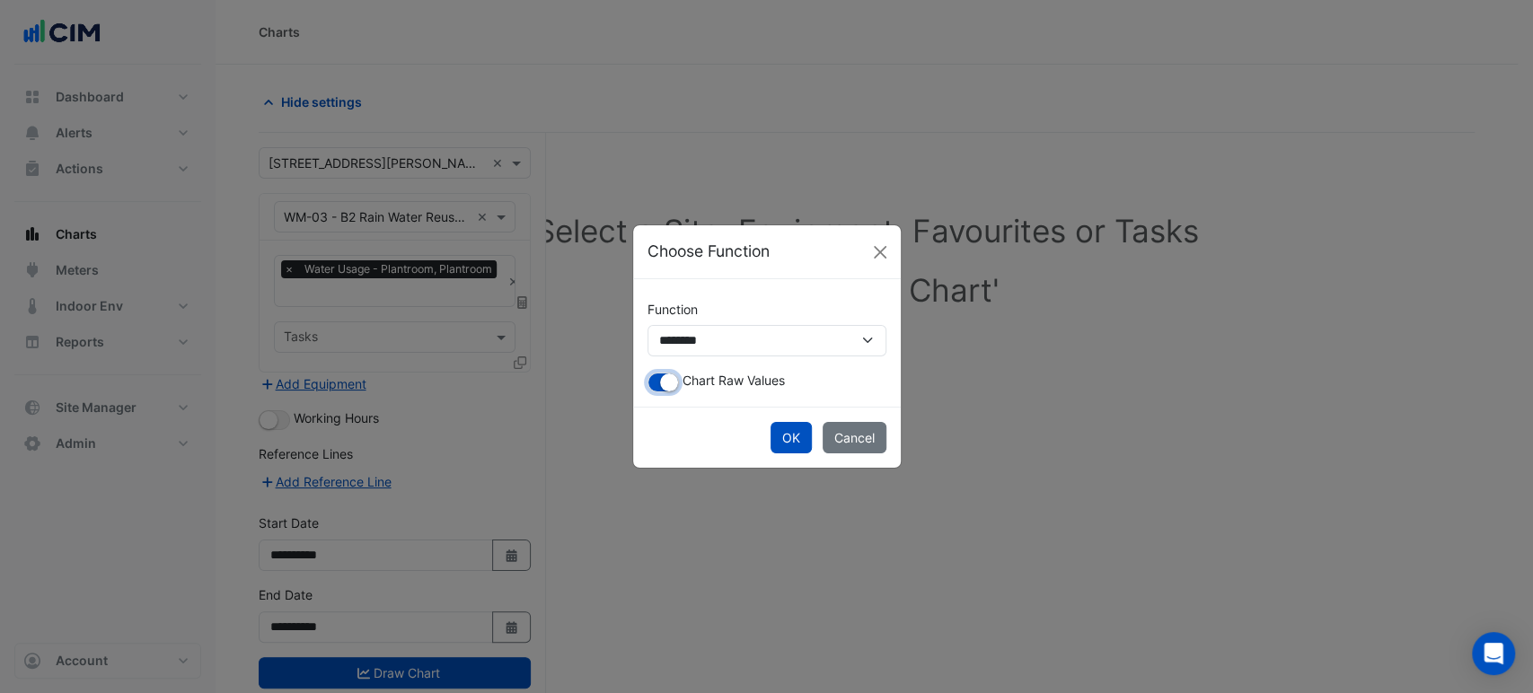
click at [661, 386] on small "button" at bounding box center [669, 383] width 18 height 18
click at [783, 429] on button "OK" at bounding box center [791, 437] width 41 height 31
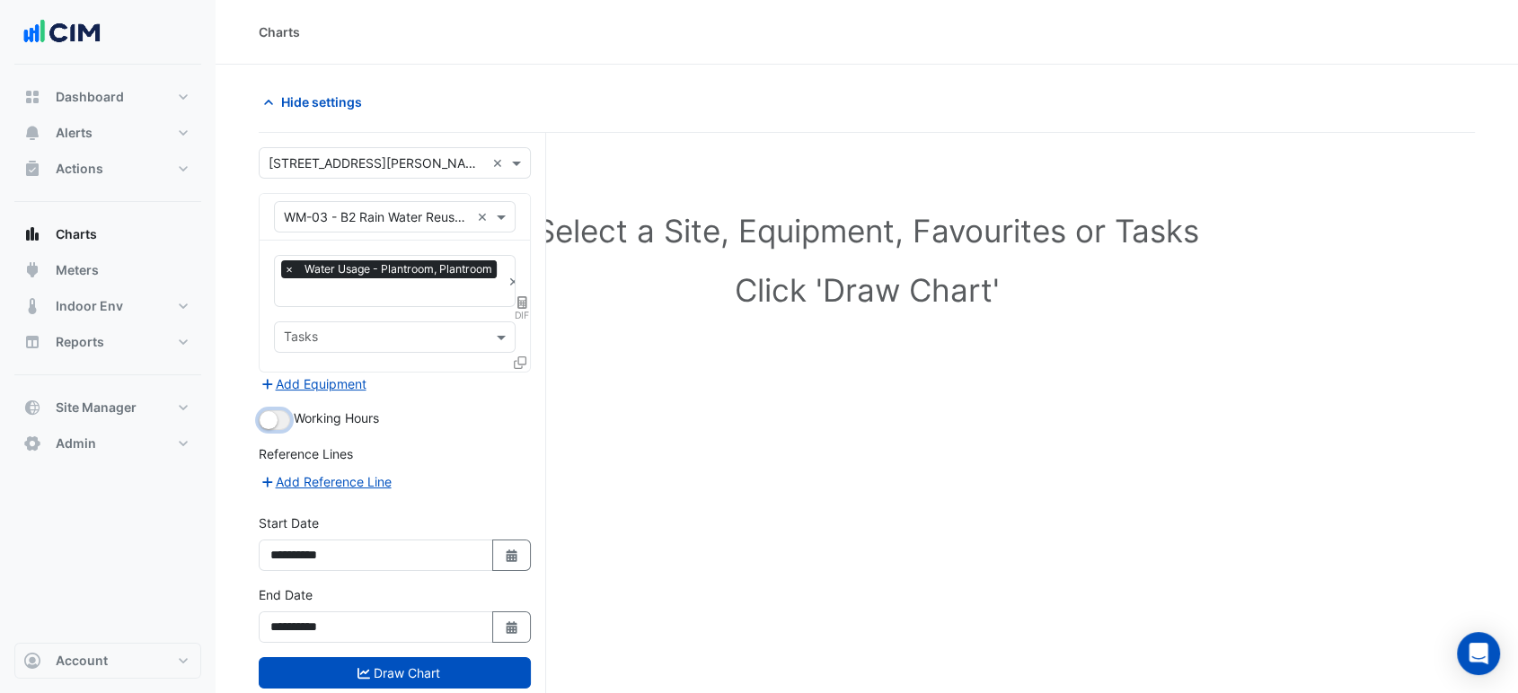
click at [265, 422] on small "button" at bounding box center [269, 420] width 18 height 18
click at [402, 674] on button "Draw Chart" at bounding box center [395, 672] width 272 height 31
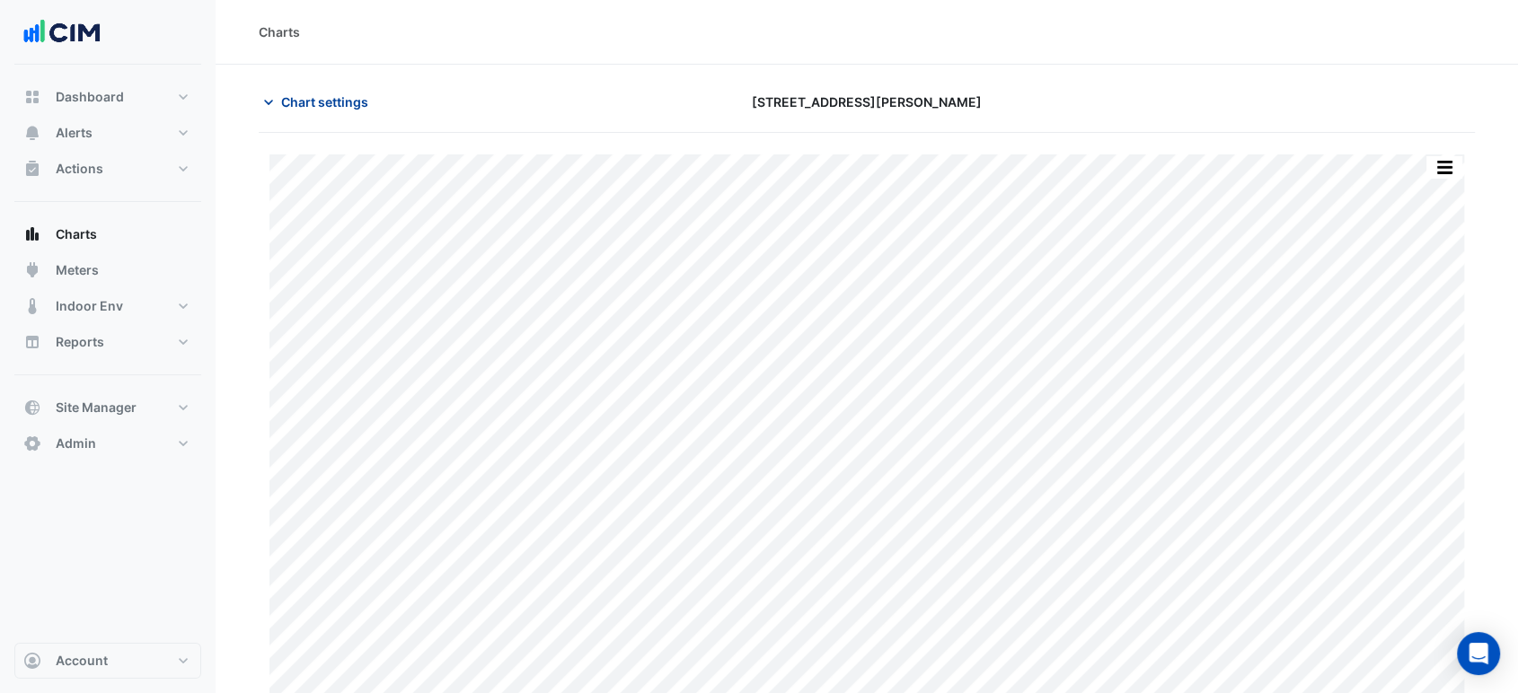
click at [362, 99] on span "Chart settings" at bounding box center [324, 102] width 87 height 19
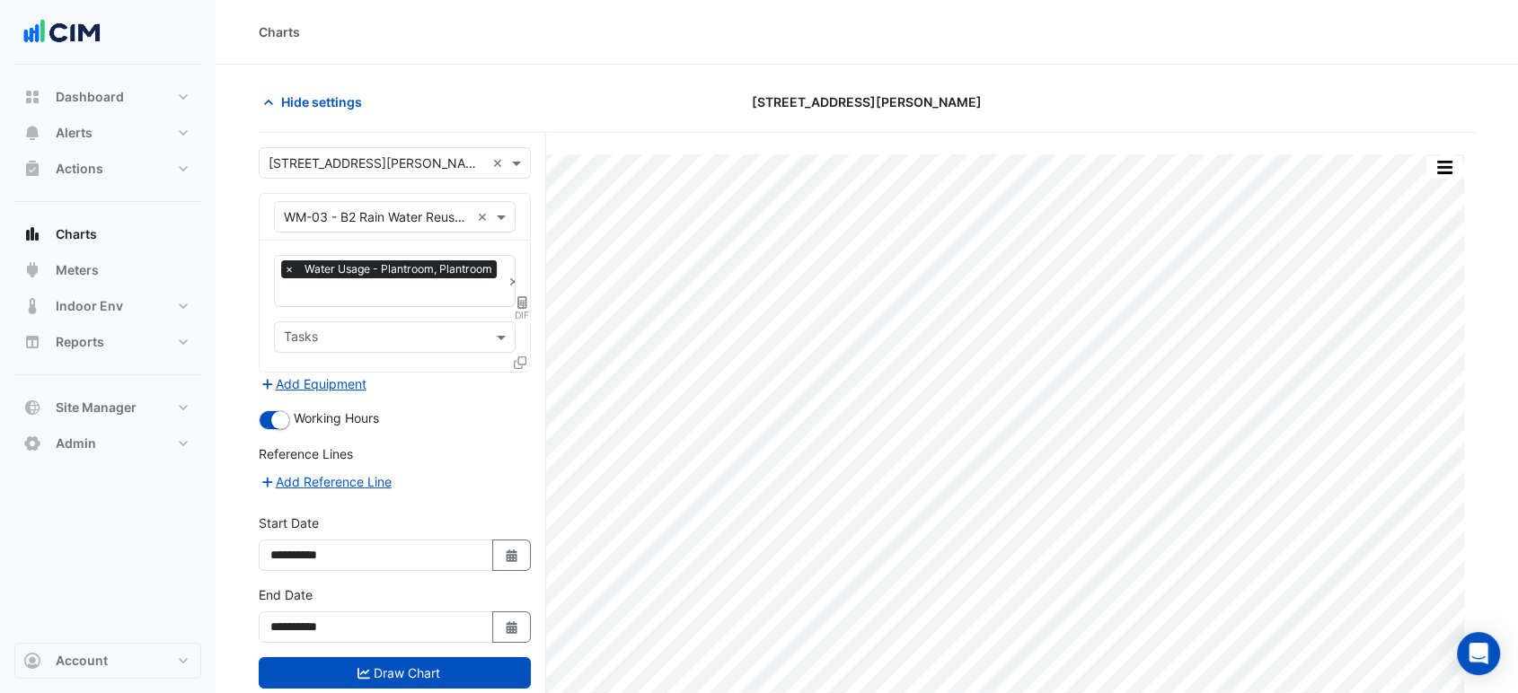
click at [519, 357] on icon at bounding box center [520, 363] width 13 height 13
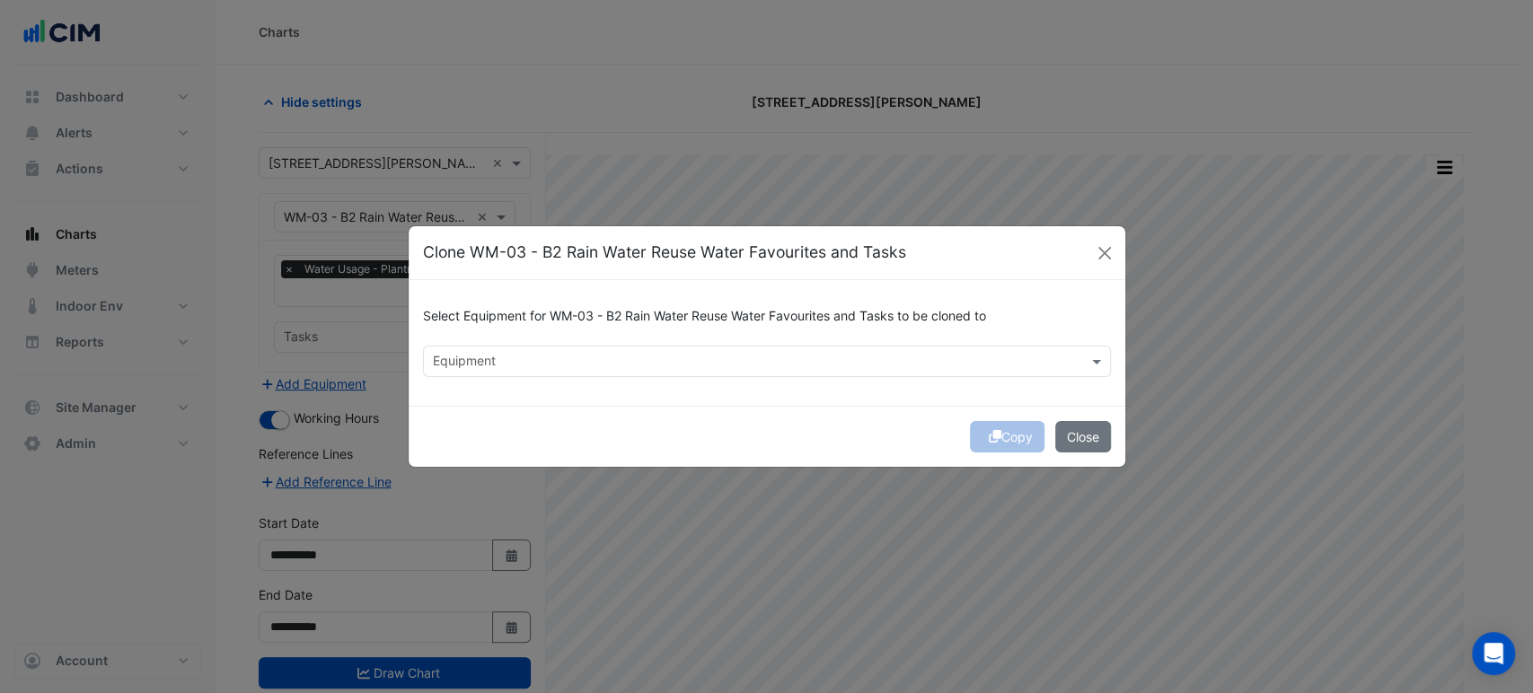
click at [701, 366] on input "text" at bounding box center [757, 363] width 648 height 19
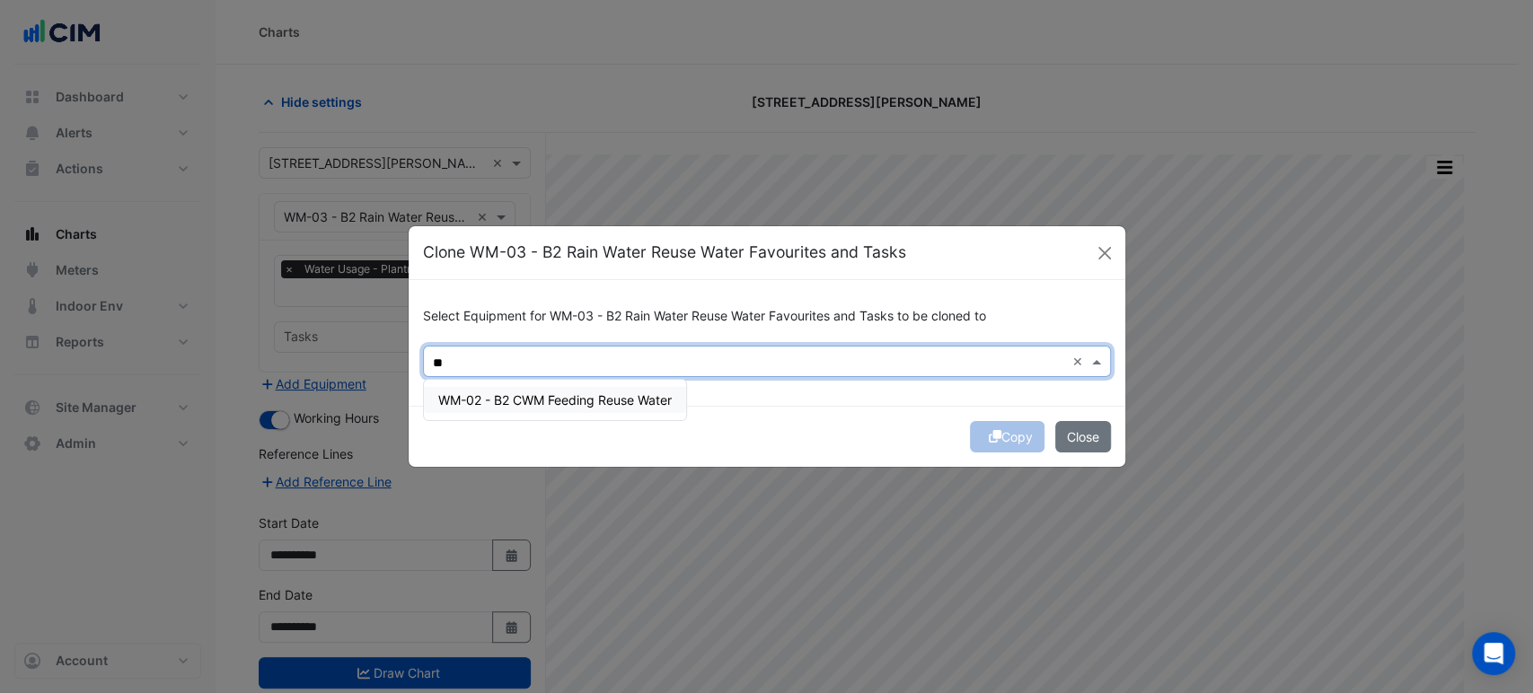
click at [518, 394] on span "WM-02 - B2 CWM Feeding Reuse Water" at bounding box center [555, 399] width 234 height 15
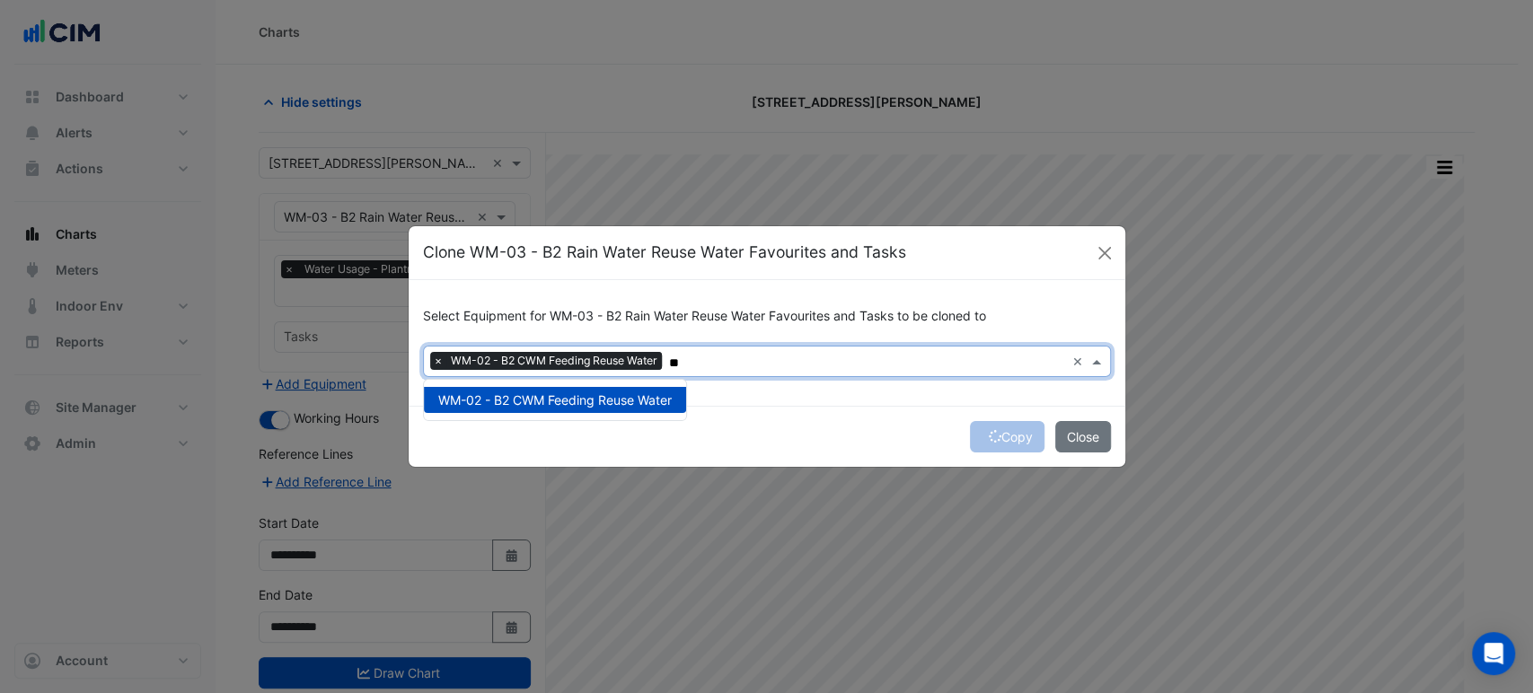
type input "**"
click at [992, 434] on div "Copy Close" at bounding box center [767, 436] width 717 height 61
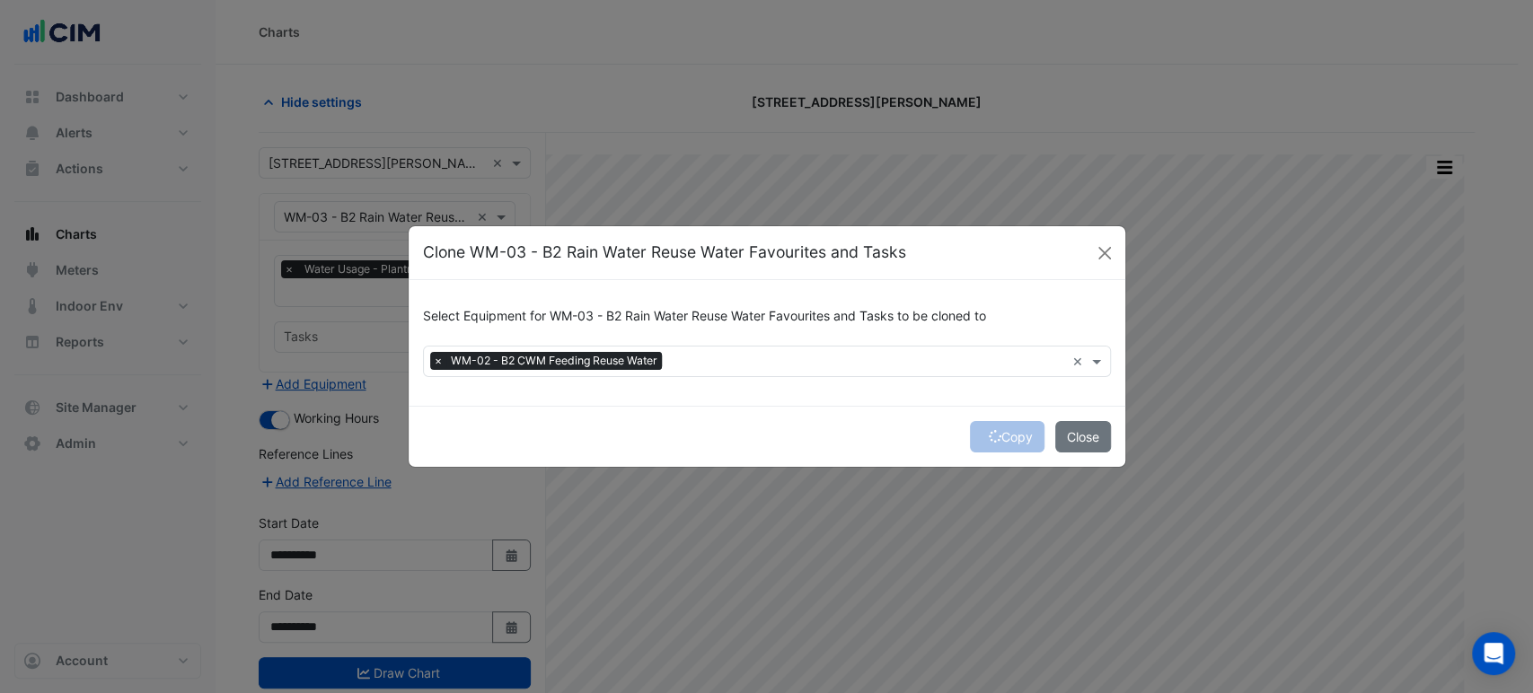
click at [996, 432] on div "Copy Close" at bounding box center [767, 436] width 717 height 61
click at [998, 432] on div "Copy Close" at bounding box center [767, 436] width 717 height 61
click at [998, 432] on button "Copy" at bounding box center [1007, 436] width 75 height 31
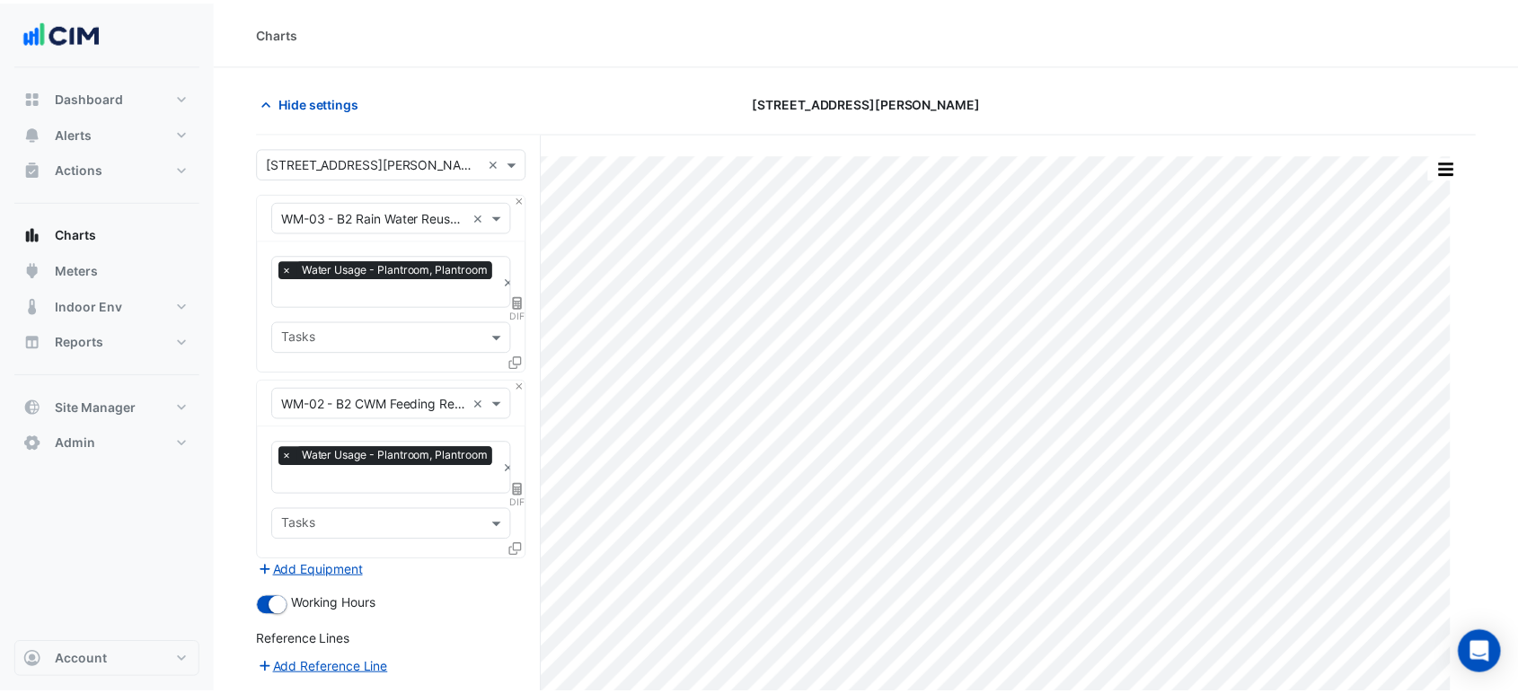
scroll to position [223, 0]
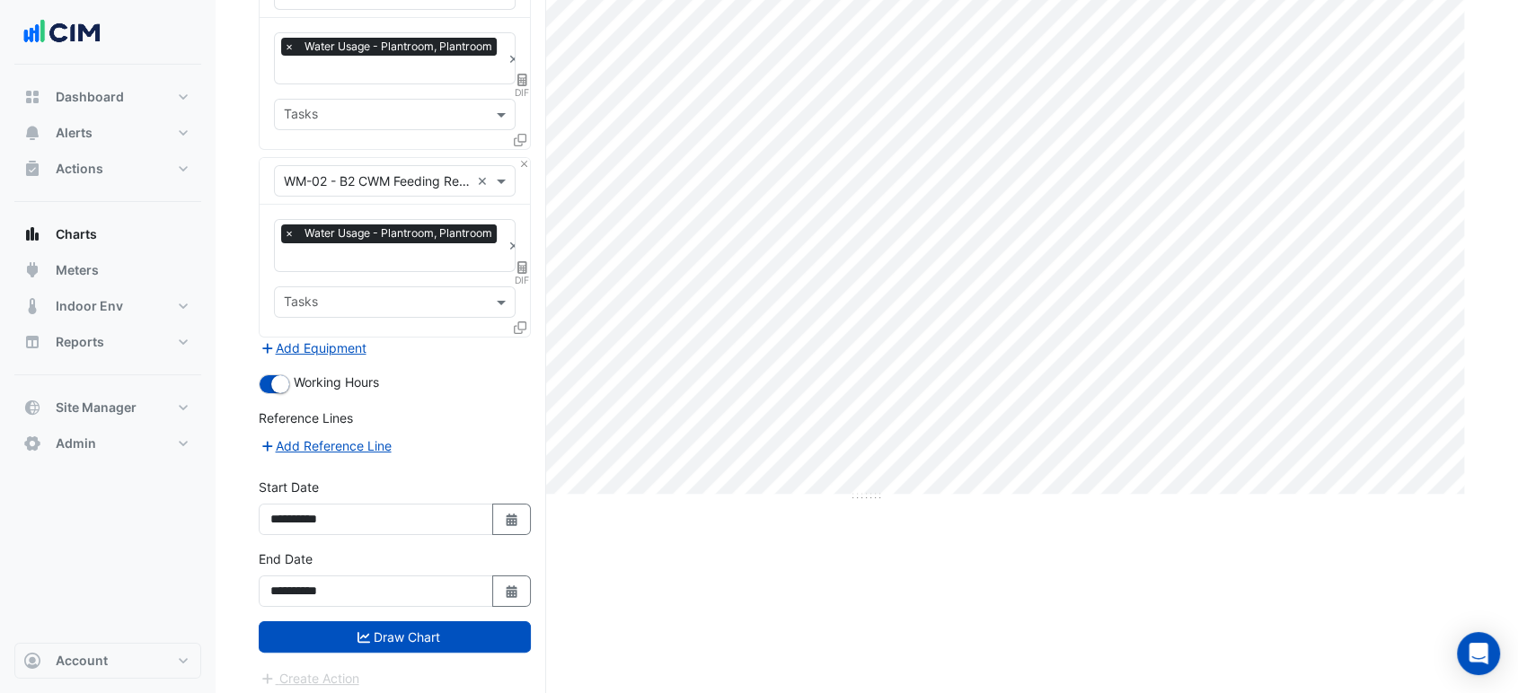
click at [436, 654] on form "Select a Site × [STREET_ADDRESS][PERSON_NAME] × Equipment × WM-03 - B2 Rain Wat…" at bounding box center [395, 307] width 272 height 764
click at [445, 637] on button "Draw Chart" at bounding box center [395, 637] width 272 height 31
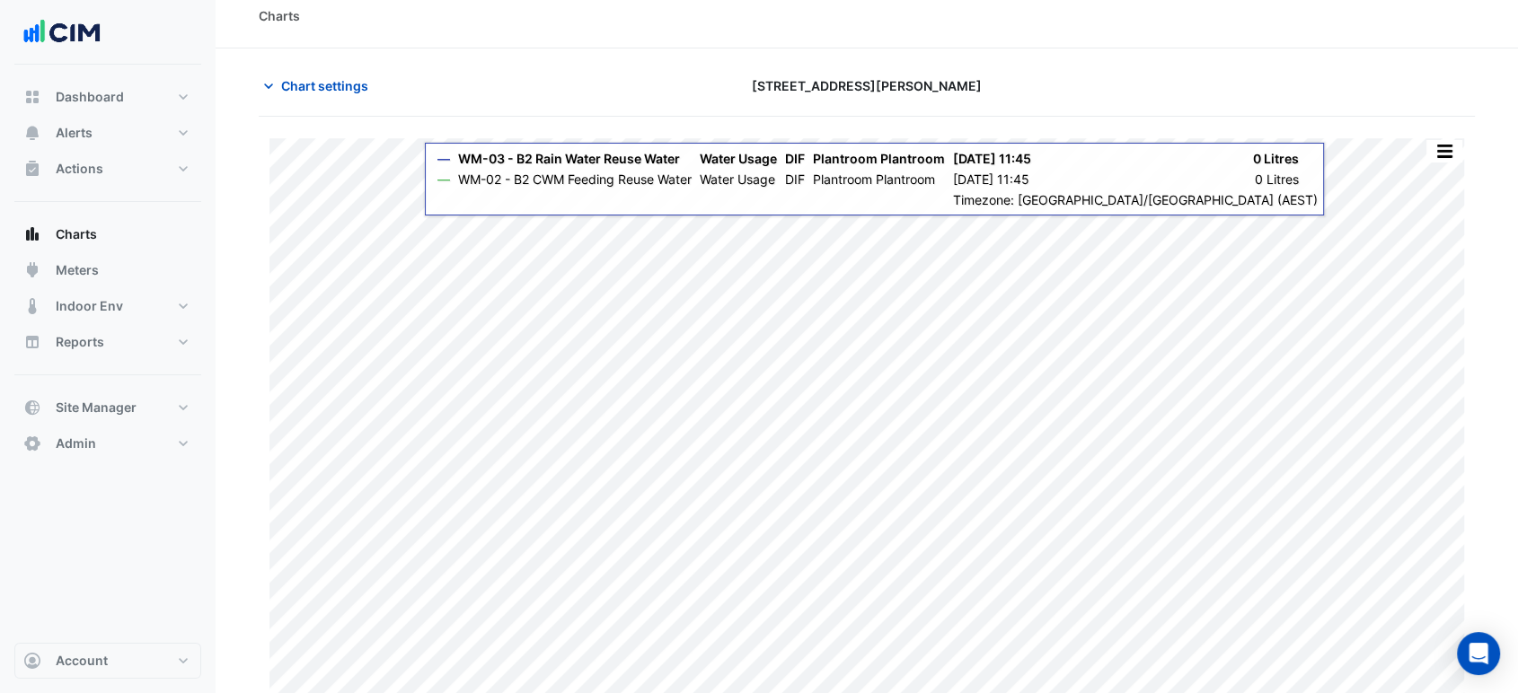
scroll to position [31, 0]
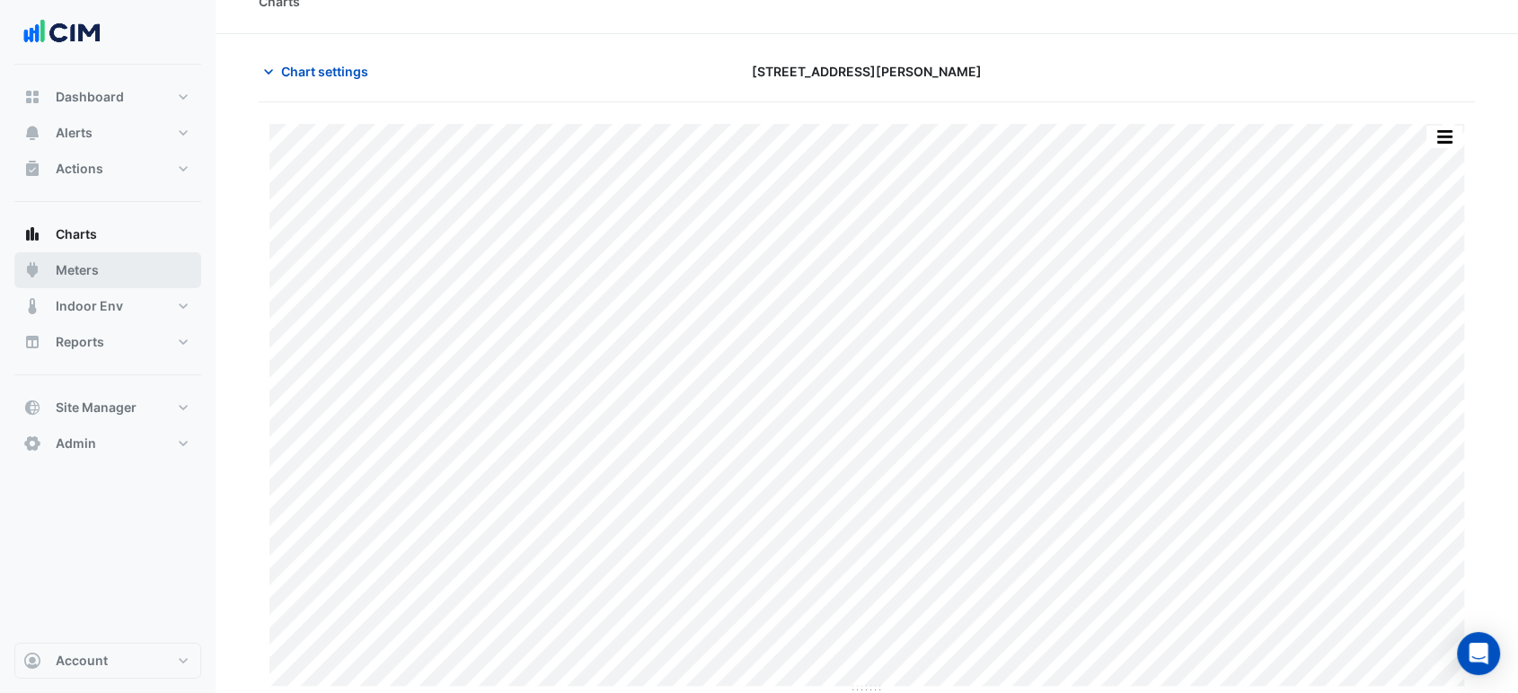
click at [169, 270] on button "Meters" at bounding box center [107, 270] width 187 height 36
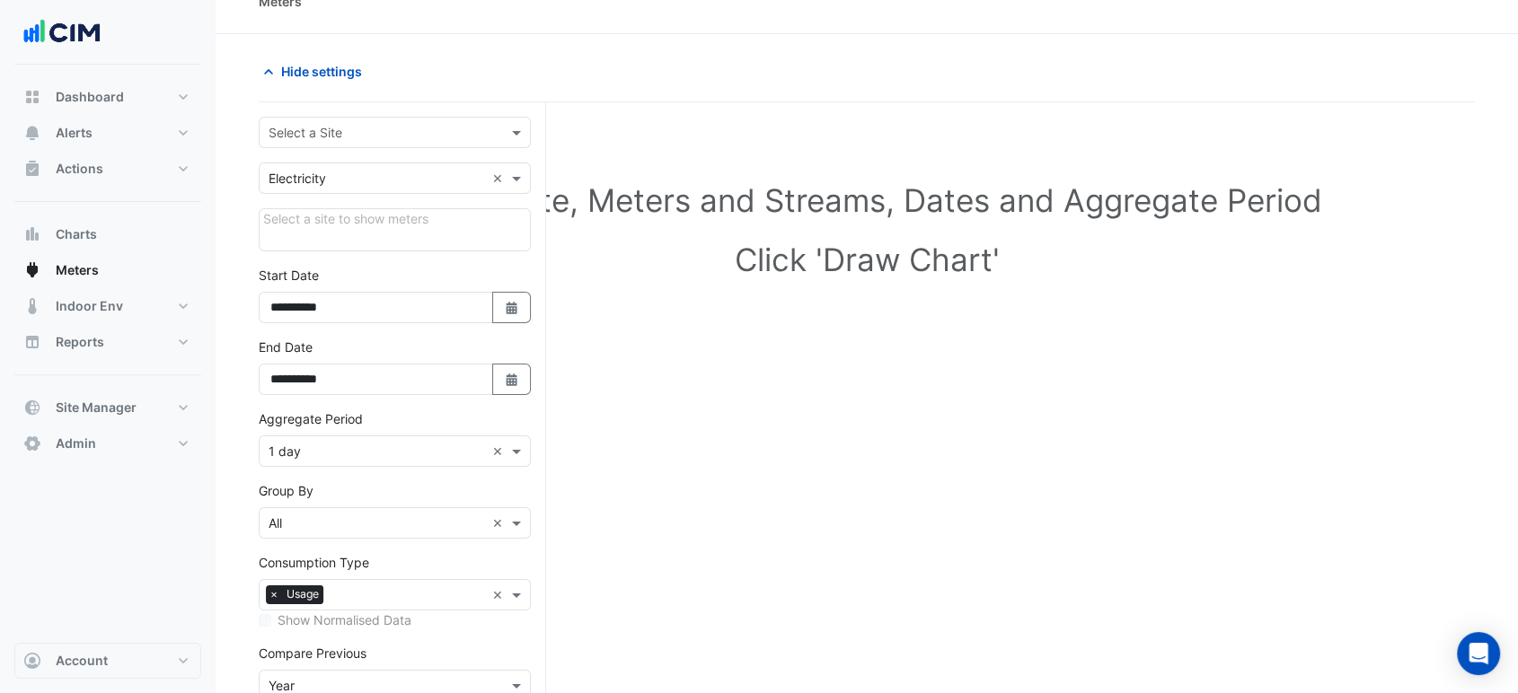
click at [338, 137] on input "text" at bounding box center [377, 133] width 216 height 19
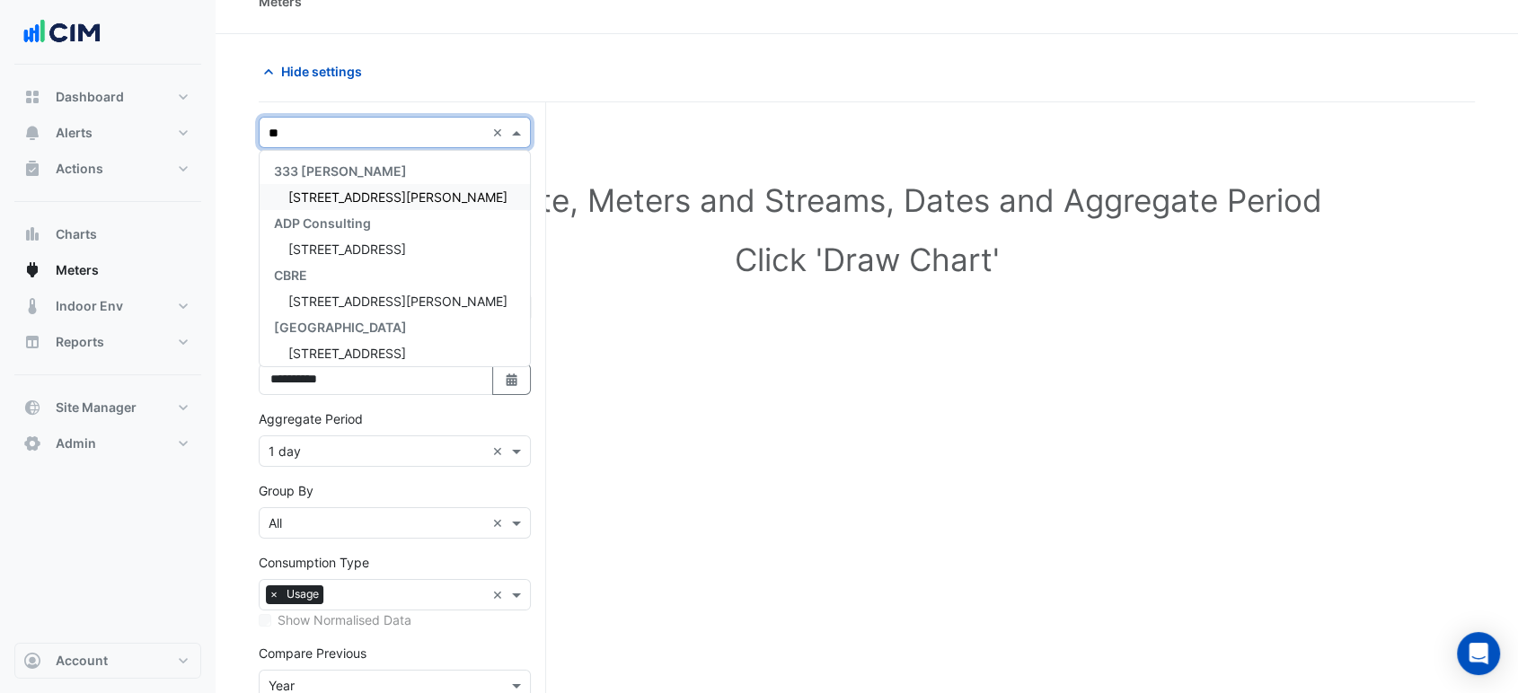
type input "***"
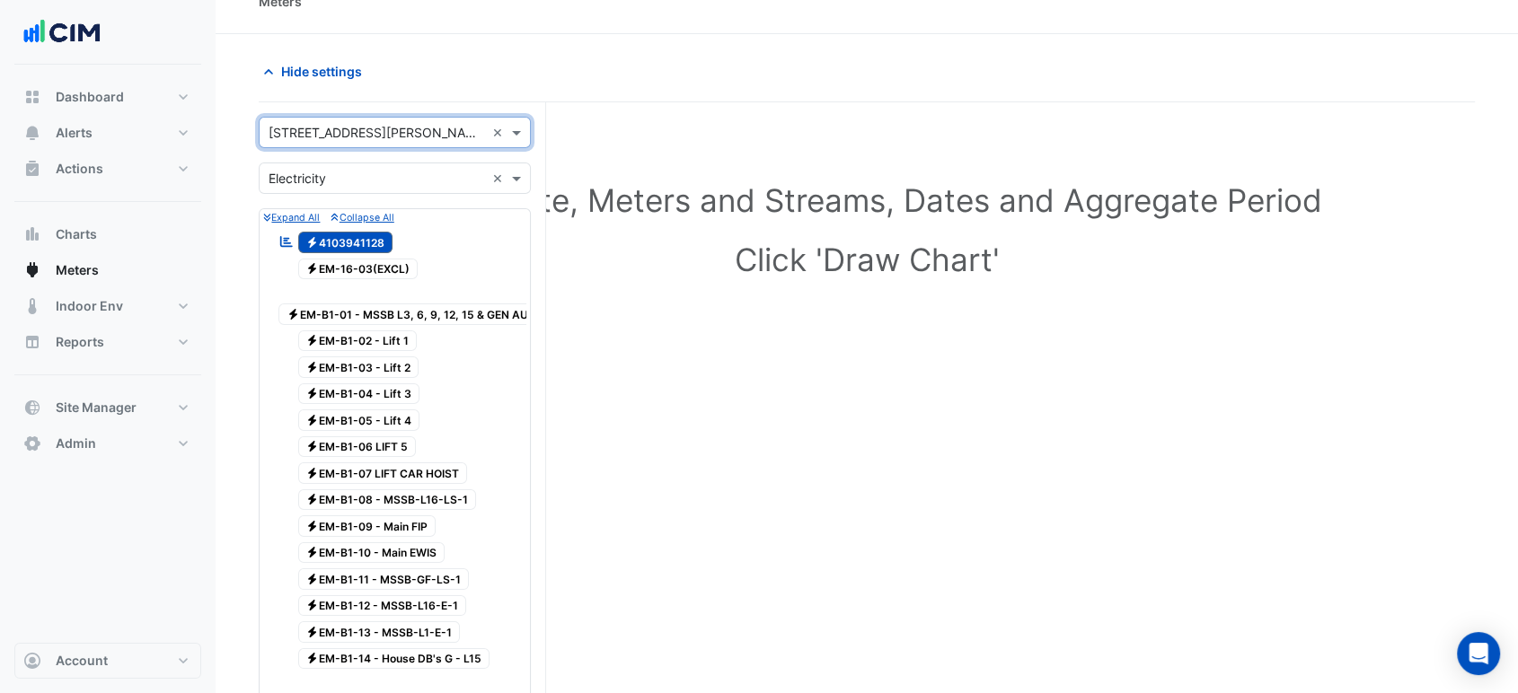
click at [386, 187] on div "Utility Type × Electricity ×" at bounding box center [395, 178] width 272 height 31
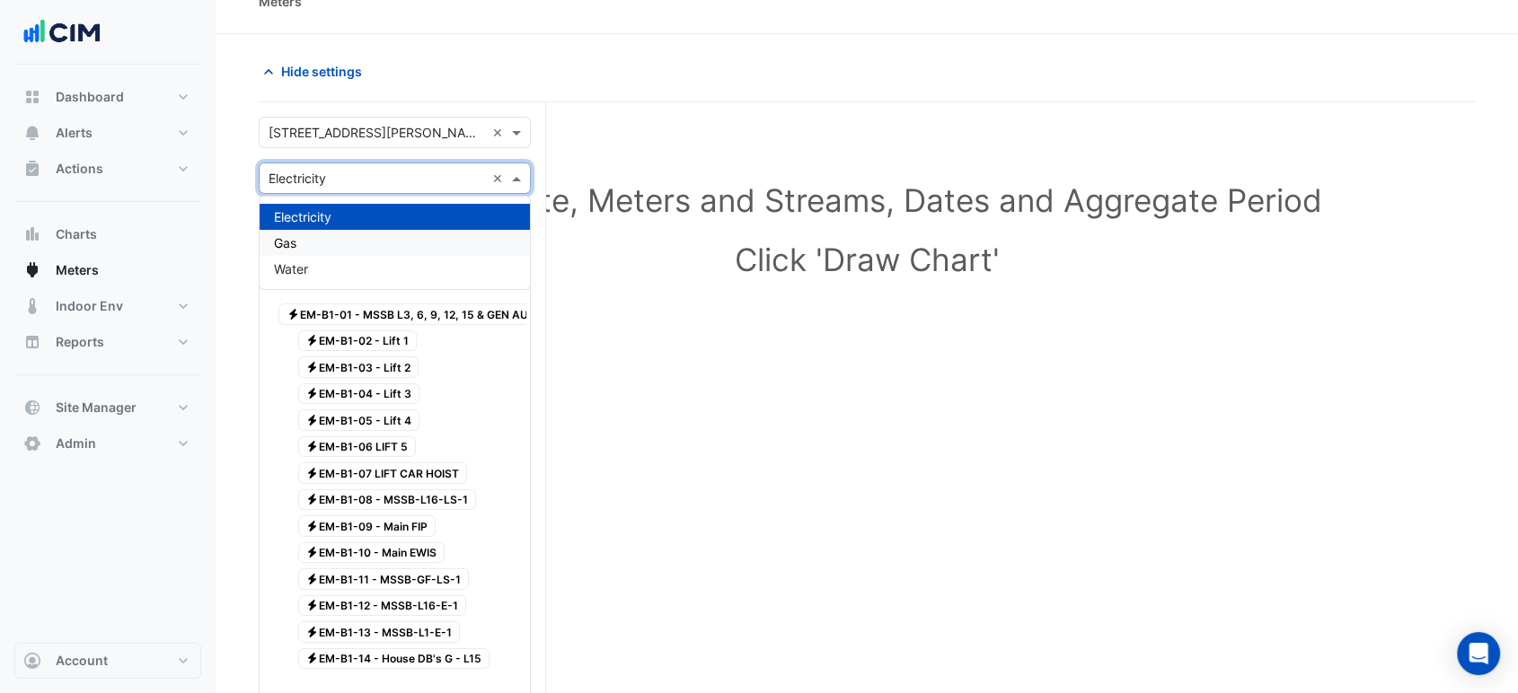
click at [388, 239] on div "Gas" at bounding box center [395, 243] width 270 height 26
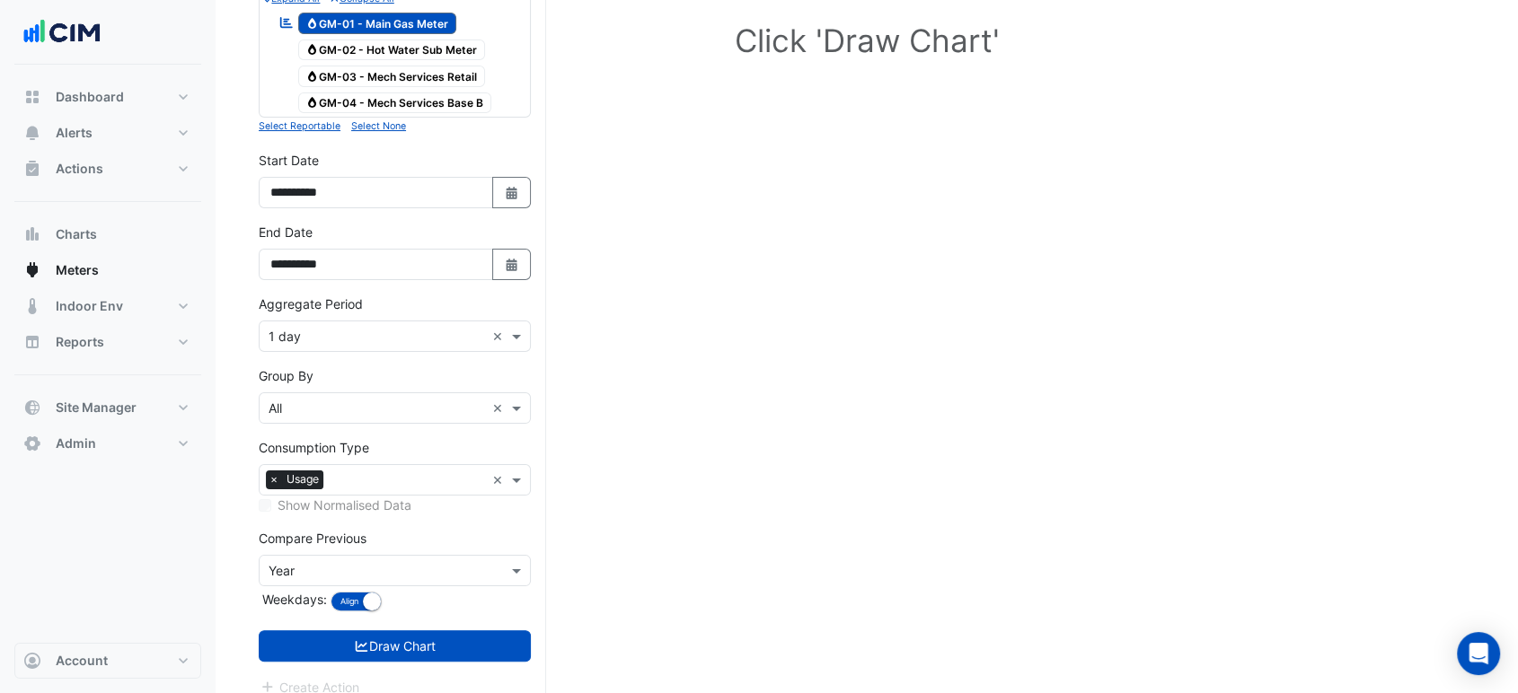
scroll to position [266, 0]
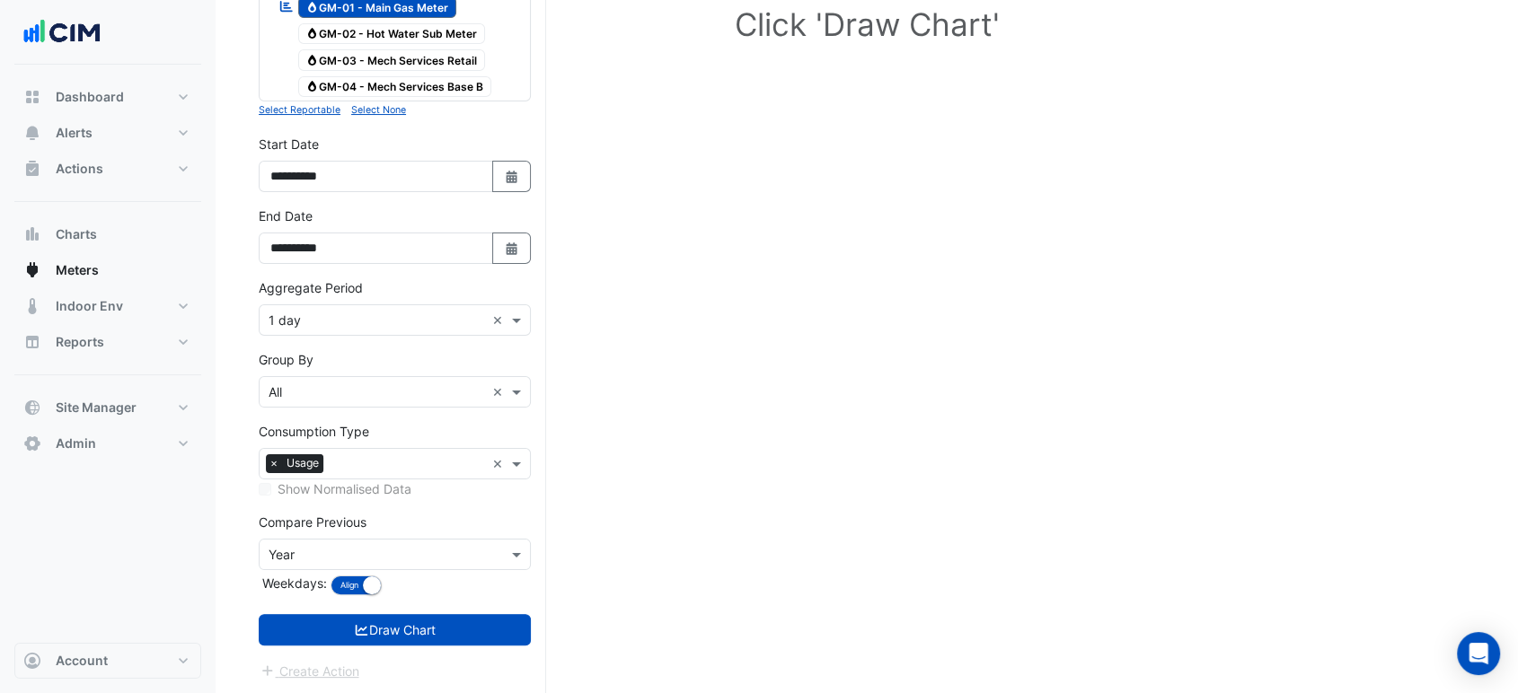
click at [527, 248] on button "Select Date" at bounding box center [512, 248] width 40 height 31
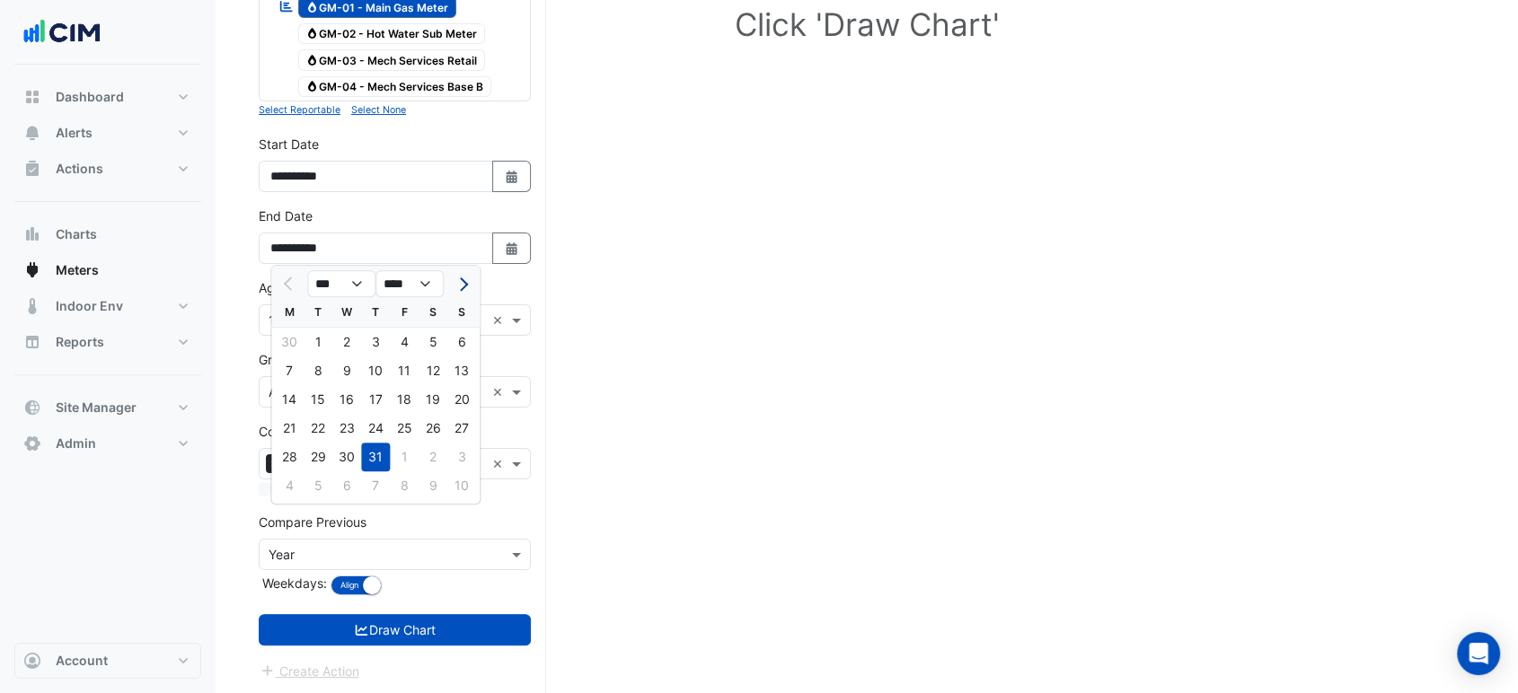
click at [458, 278] on span "Next month" at bounding box center [460, 284] width 13 height 13
select select "*"
click at [314, 421] on div "19" at bounding box center [318, 428] width 29 height 29
type input "**********"
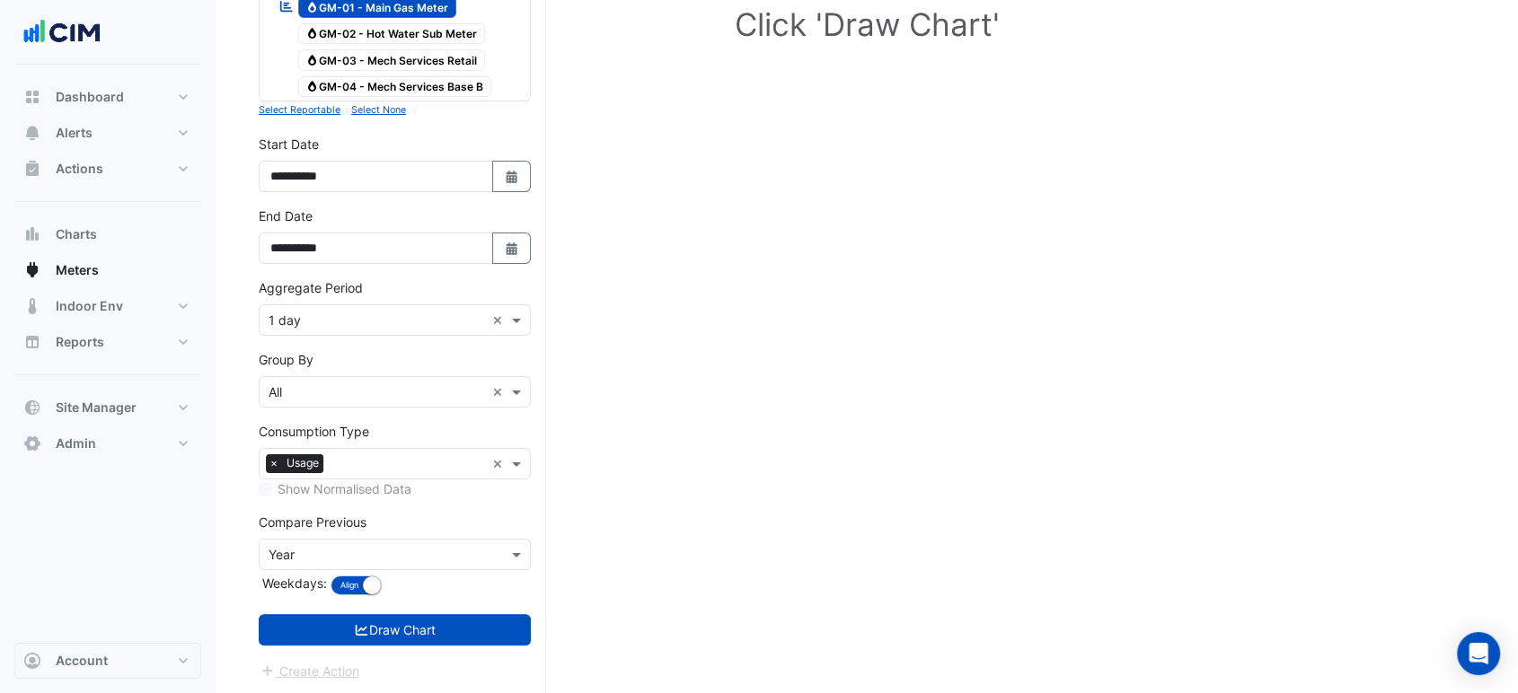
click at [336, 323] on input "text" at bounding box center [377, 321] width 216 height 19
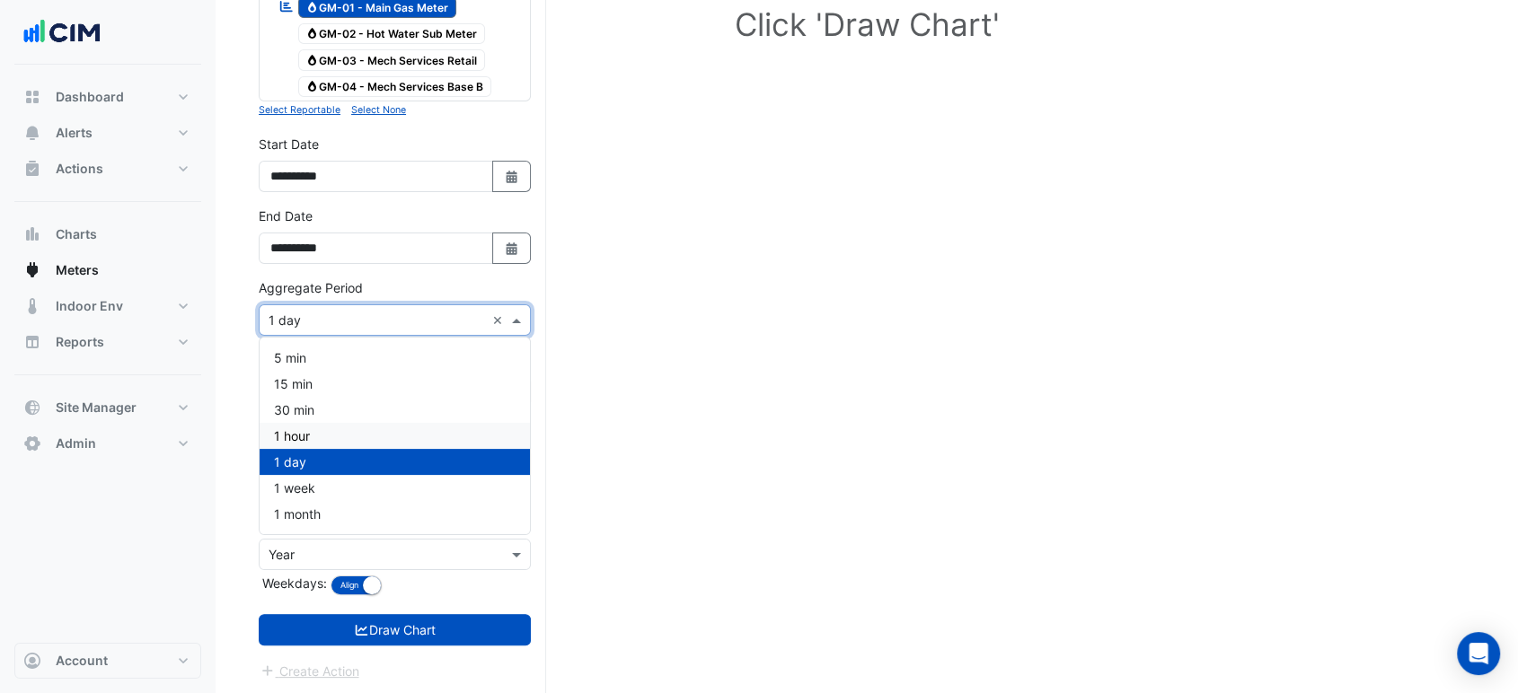
click at [329, 432] on div "1 hour" at bounding box center [395, 436] width 270 height 26
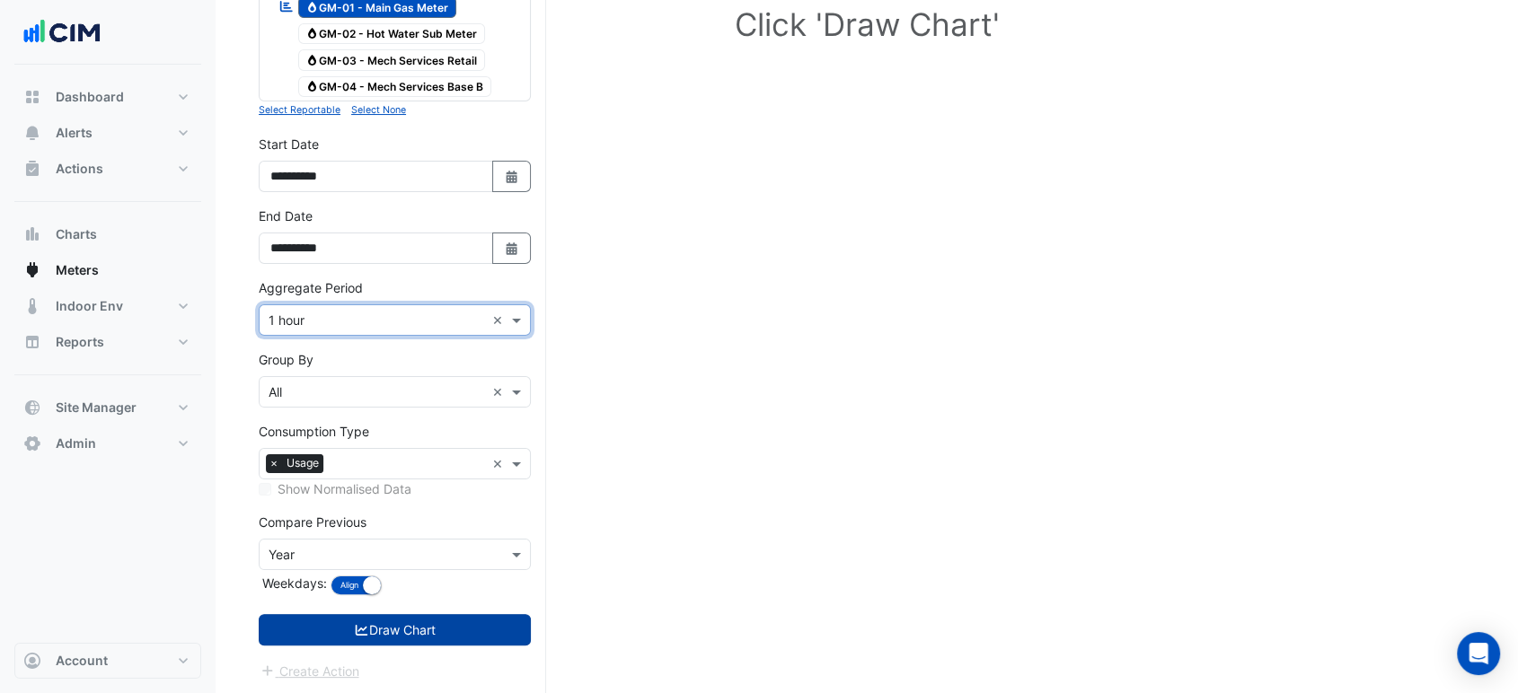
click at [409, 623] on button "Draw Chart" at bounding box center [395, 629] width 272 height 31
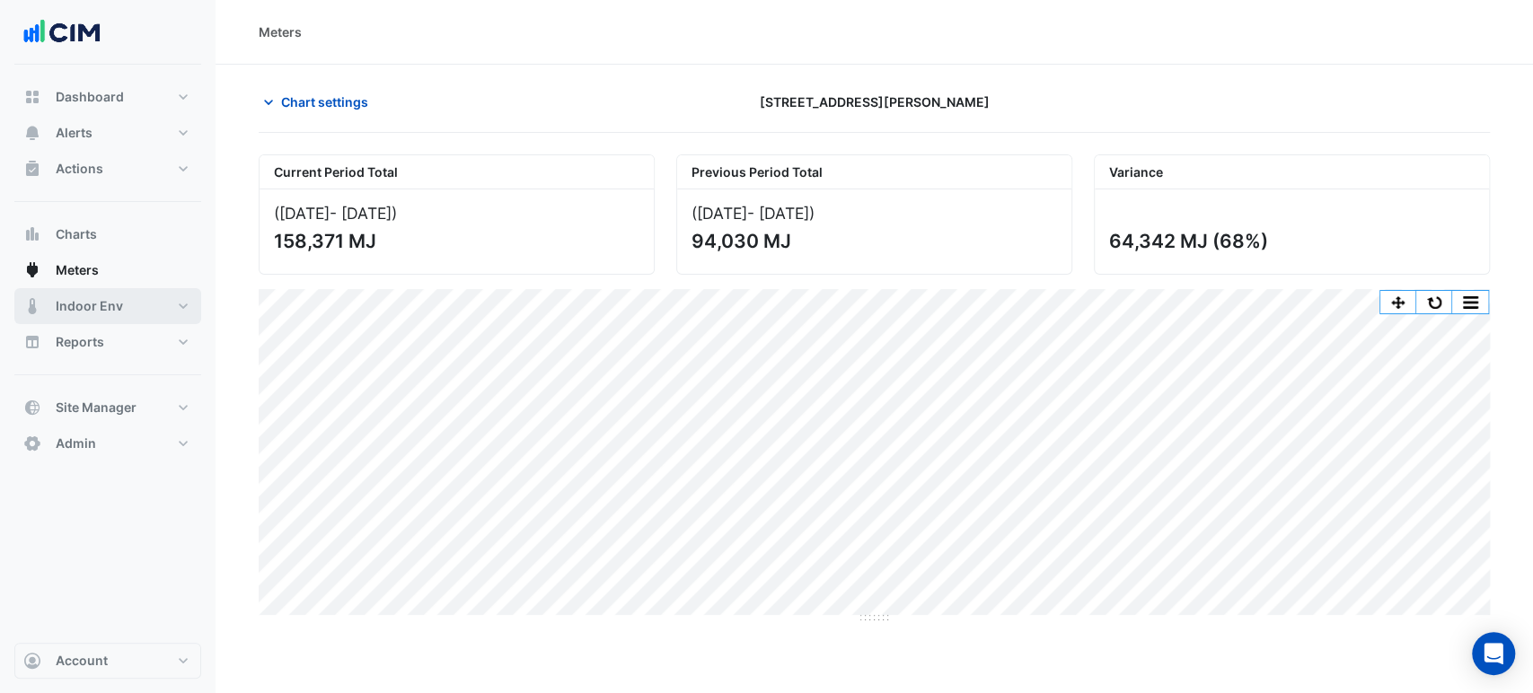
click at [98, 302] on span "Indoor Env" at bounding box center [89, 306] width 67 height 18
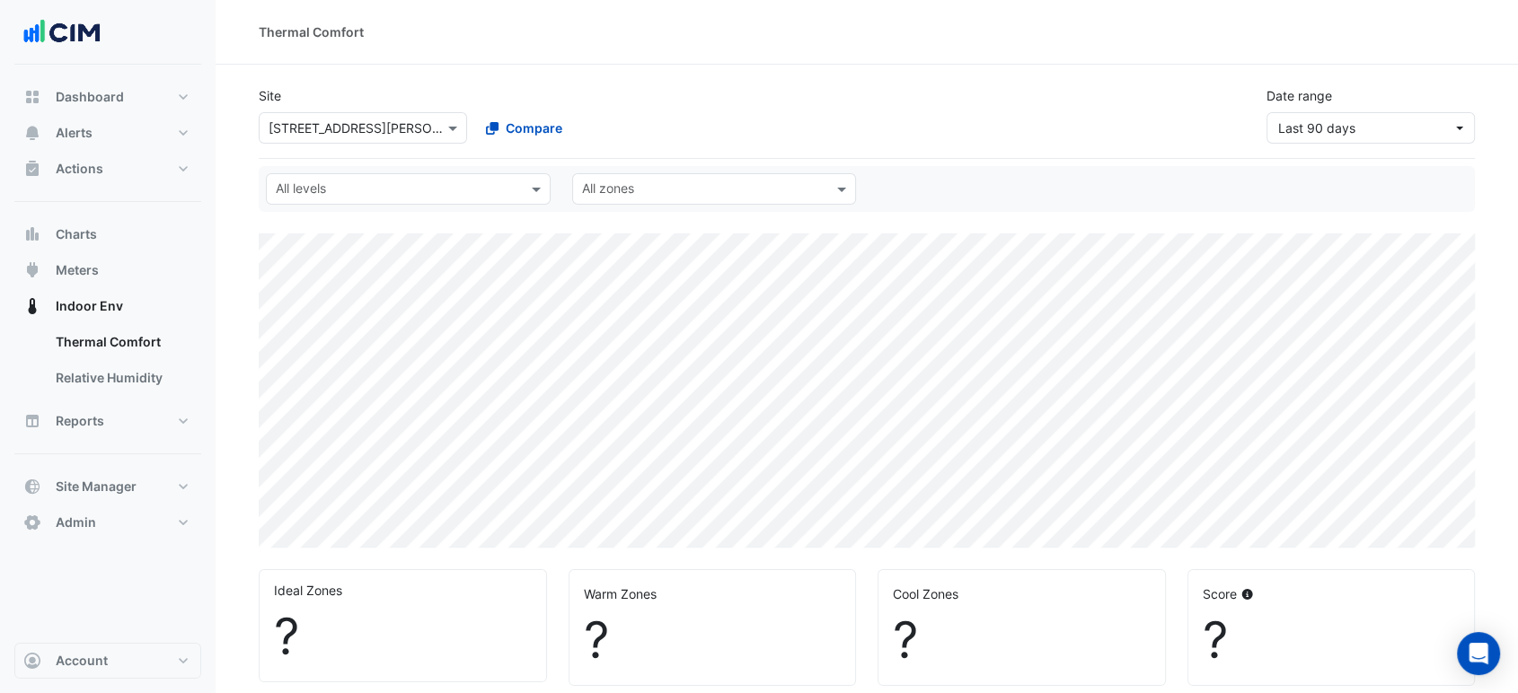
select select "***"
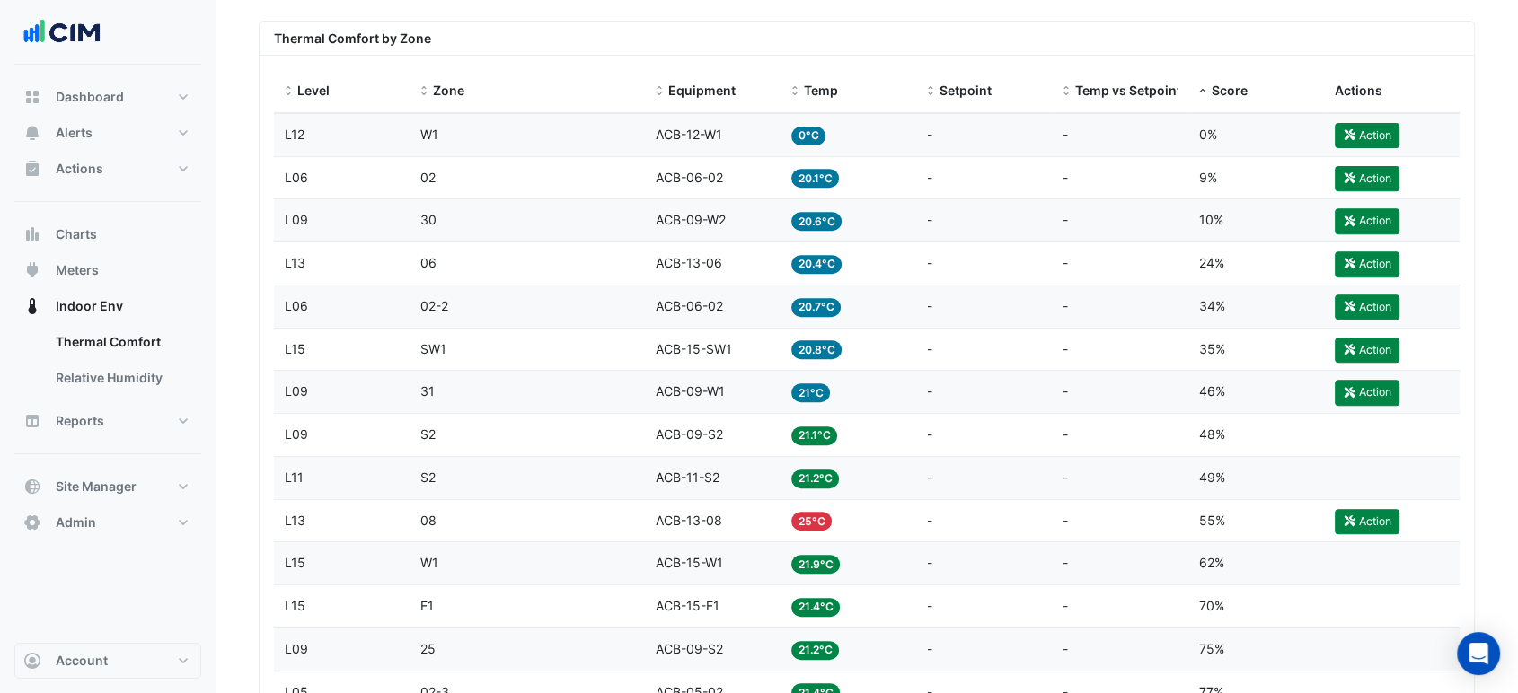
scroll to position [698, 0]
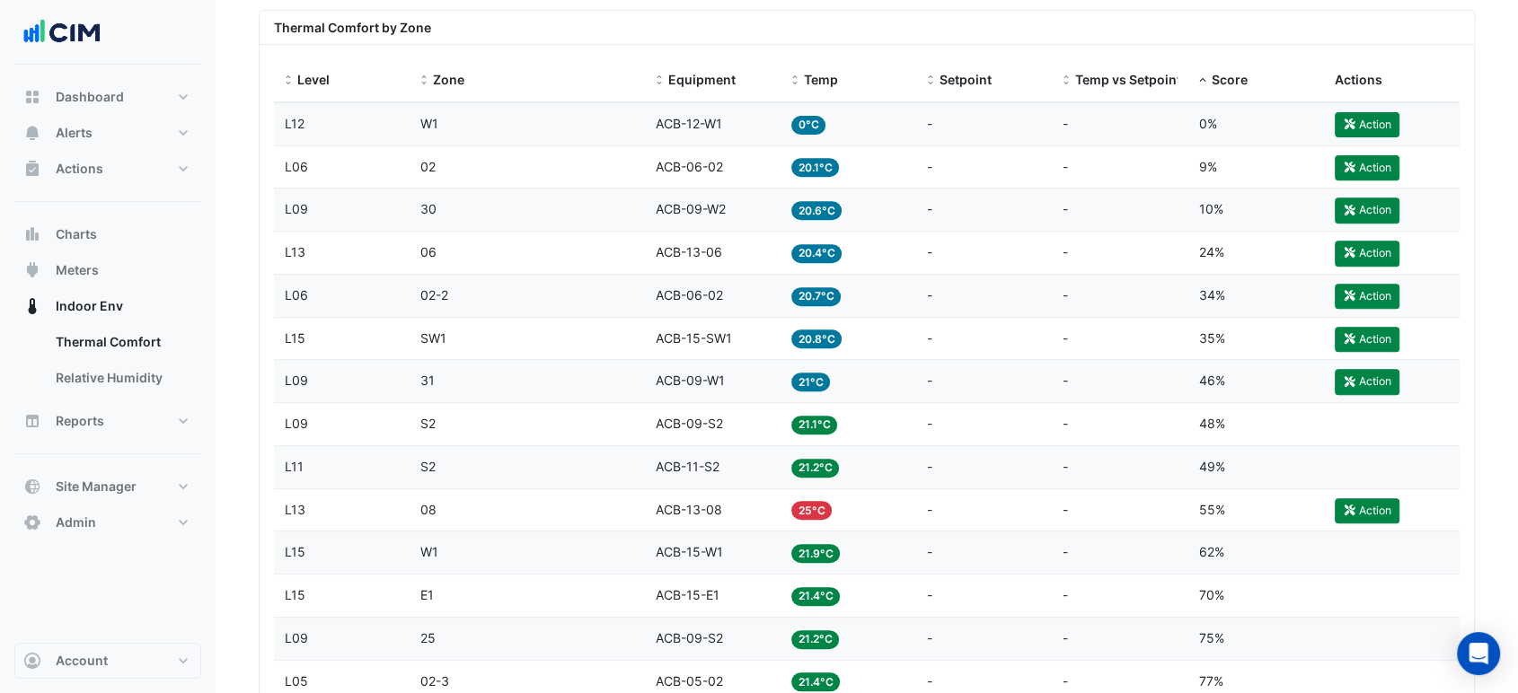
click at [750, 516] on div "Equipment ACB-13-08" at bounding box center [713, 510] width 114 height 21
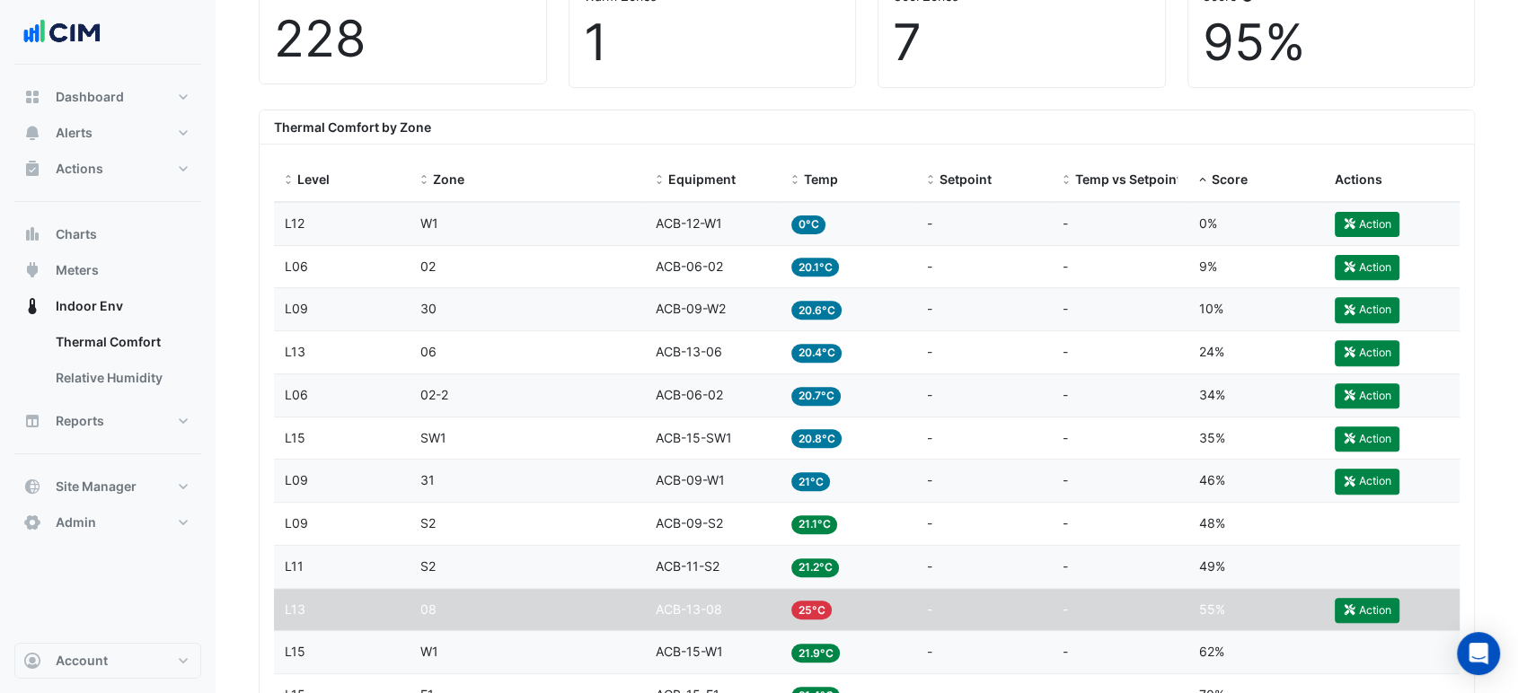
scroll to position [577, 0]
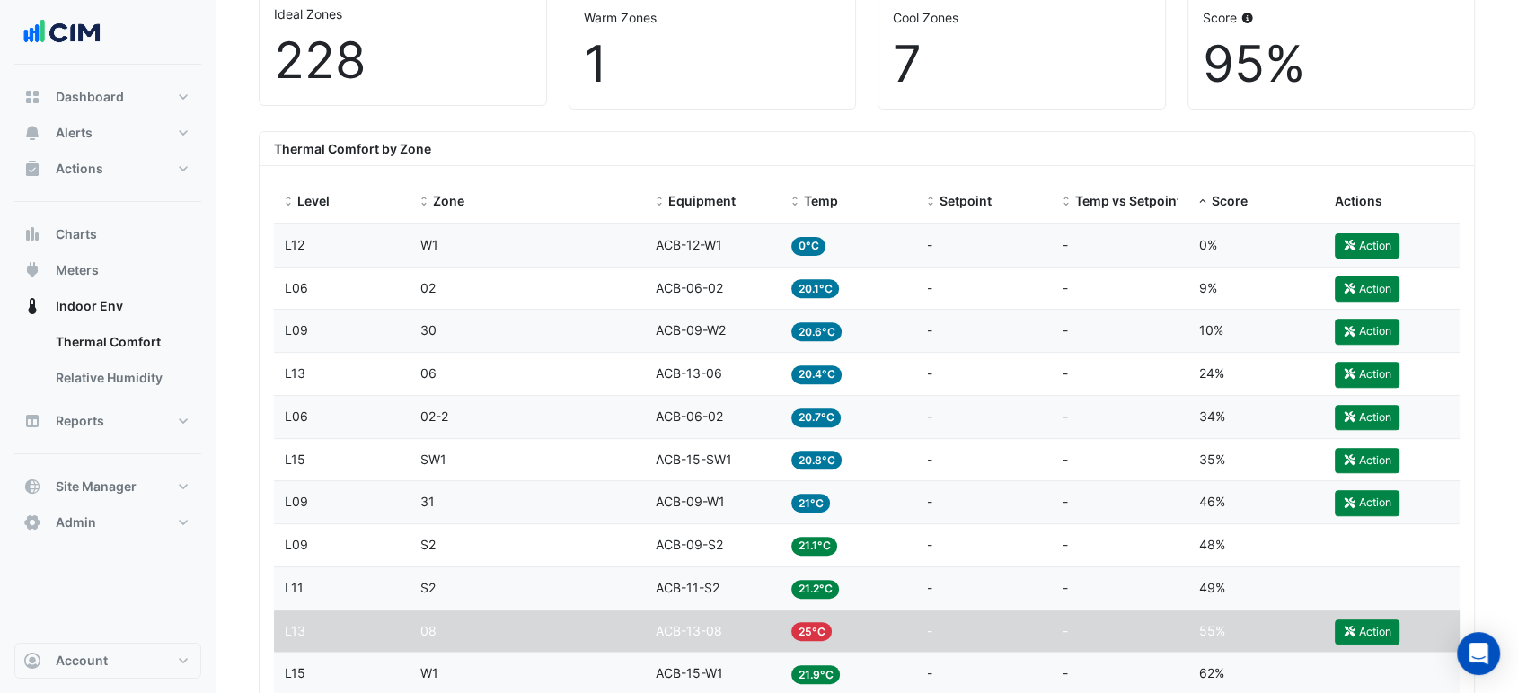
click at [763, 622] on div "Equipment ACB-13-08" at bounding box center [713, 632] width 114 height 21
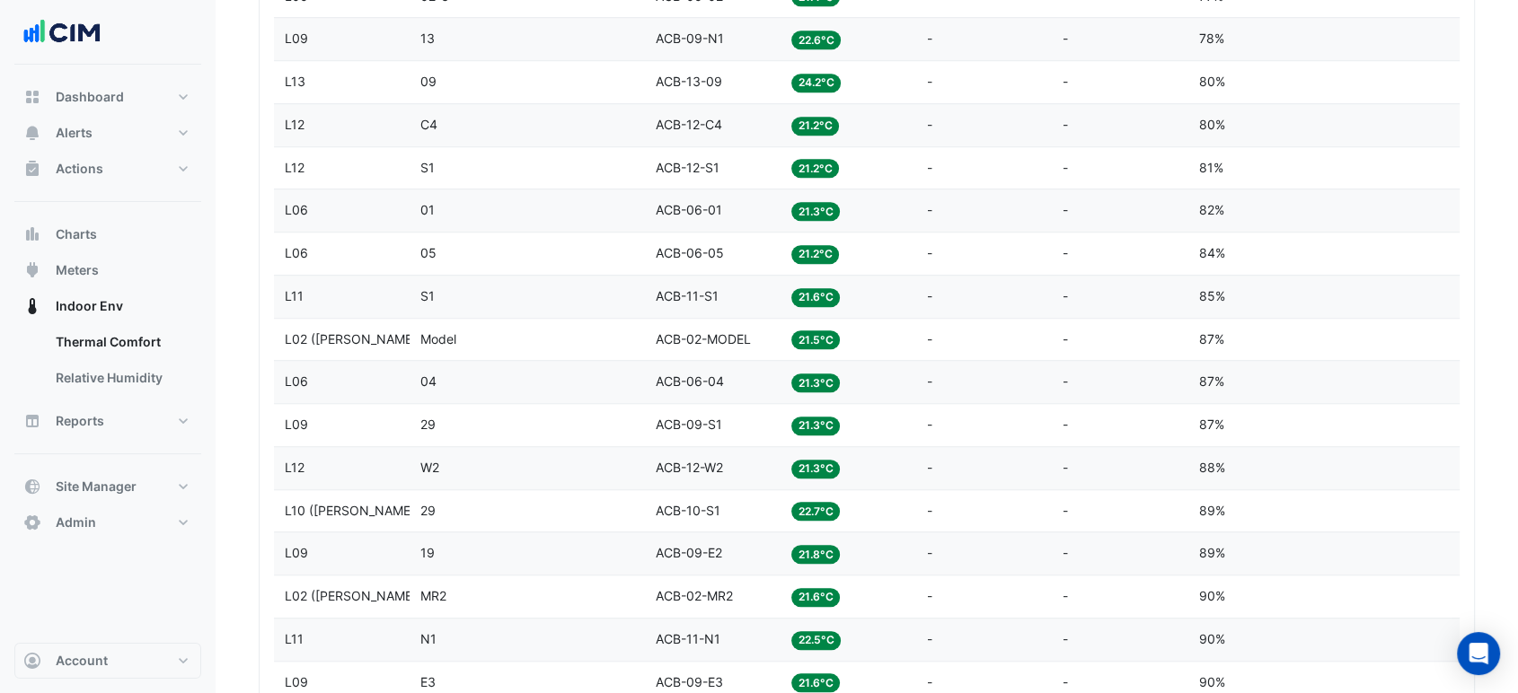
scroll to position [1176, 0]
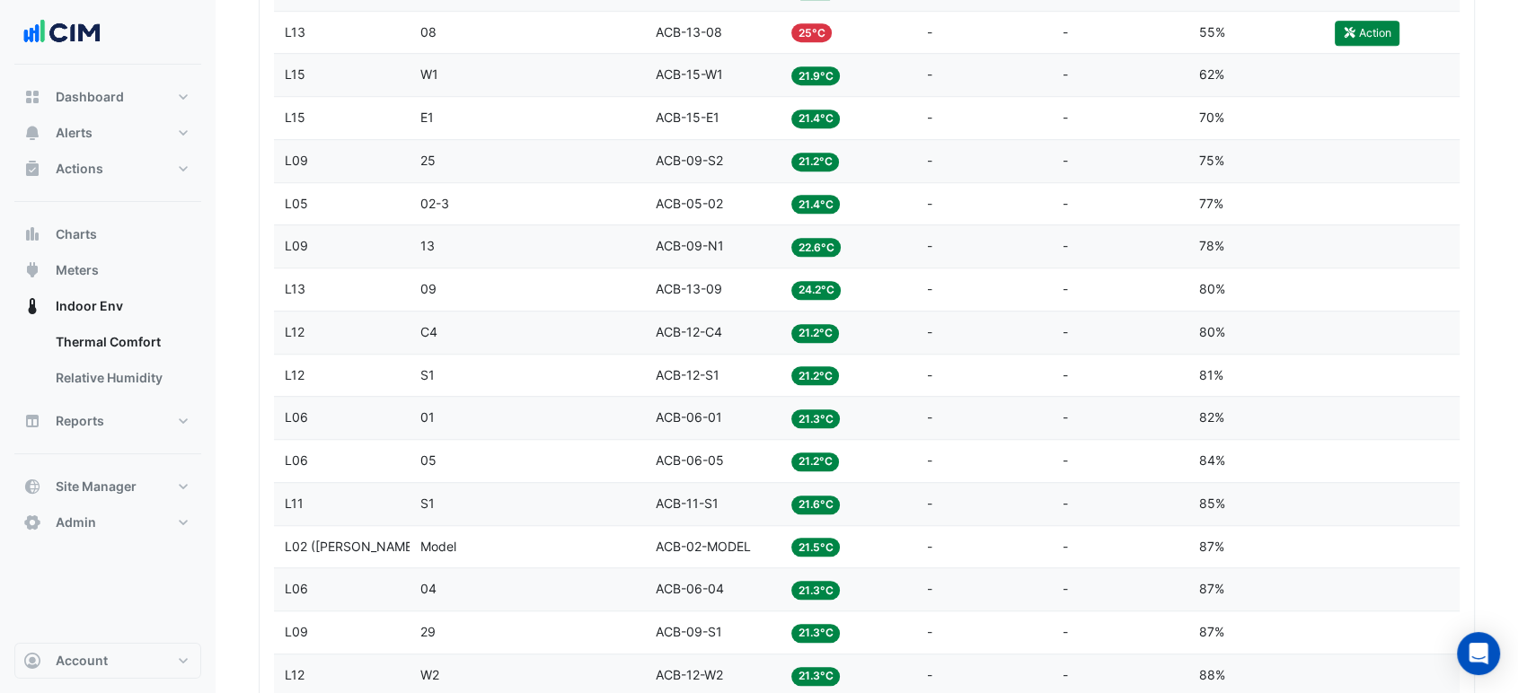
click at [703, 40] on div "Equipment ACB-13-08" at bounding box center [713, 32] width 114 height 21
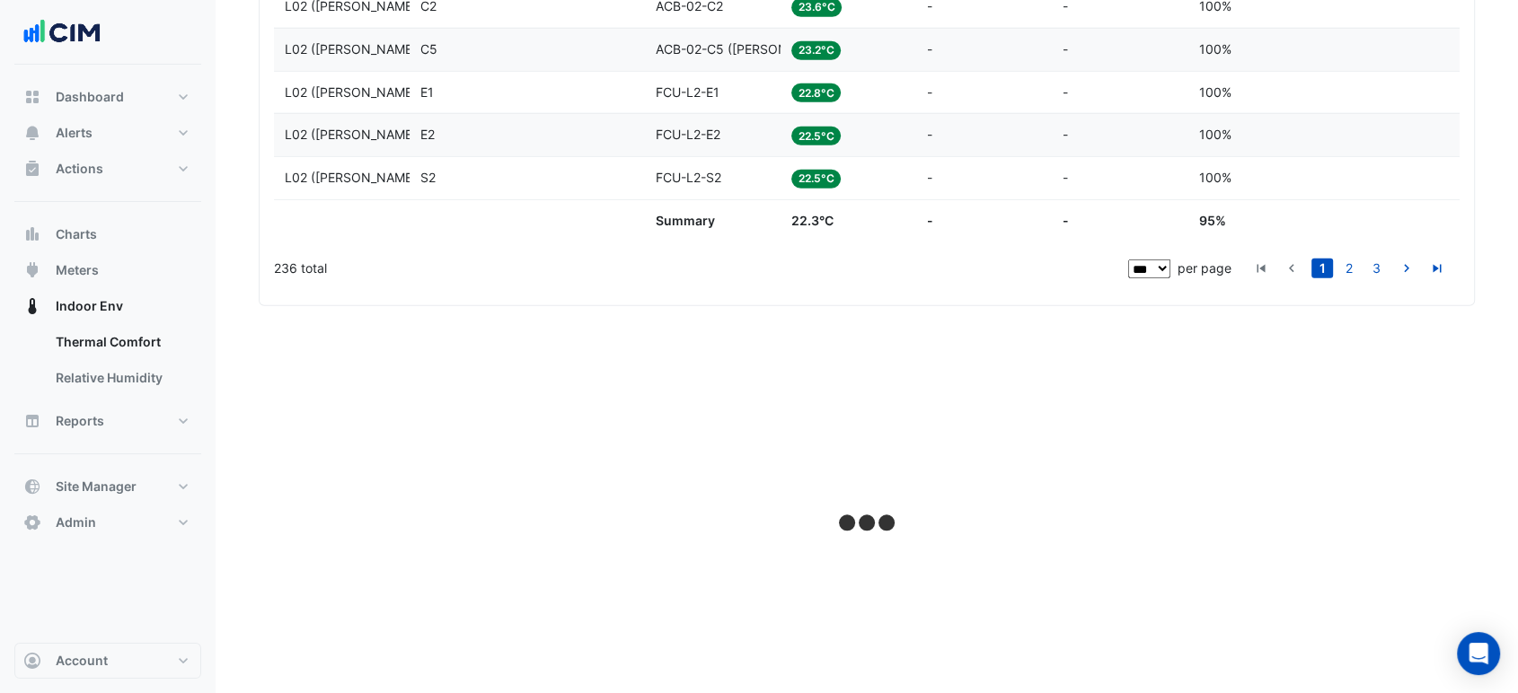
drag, startPoint x: 250, startPoint y: 252, endPoint x: 255, endPoint y: 646, distance: 393.4
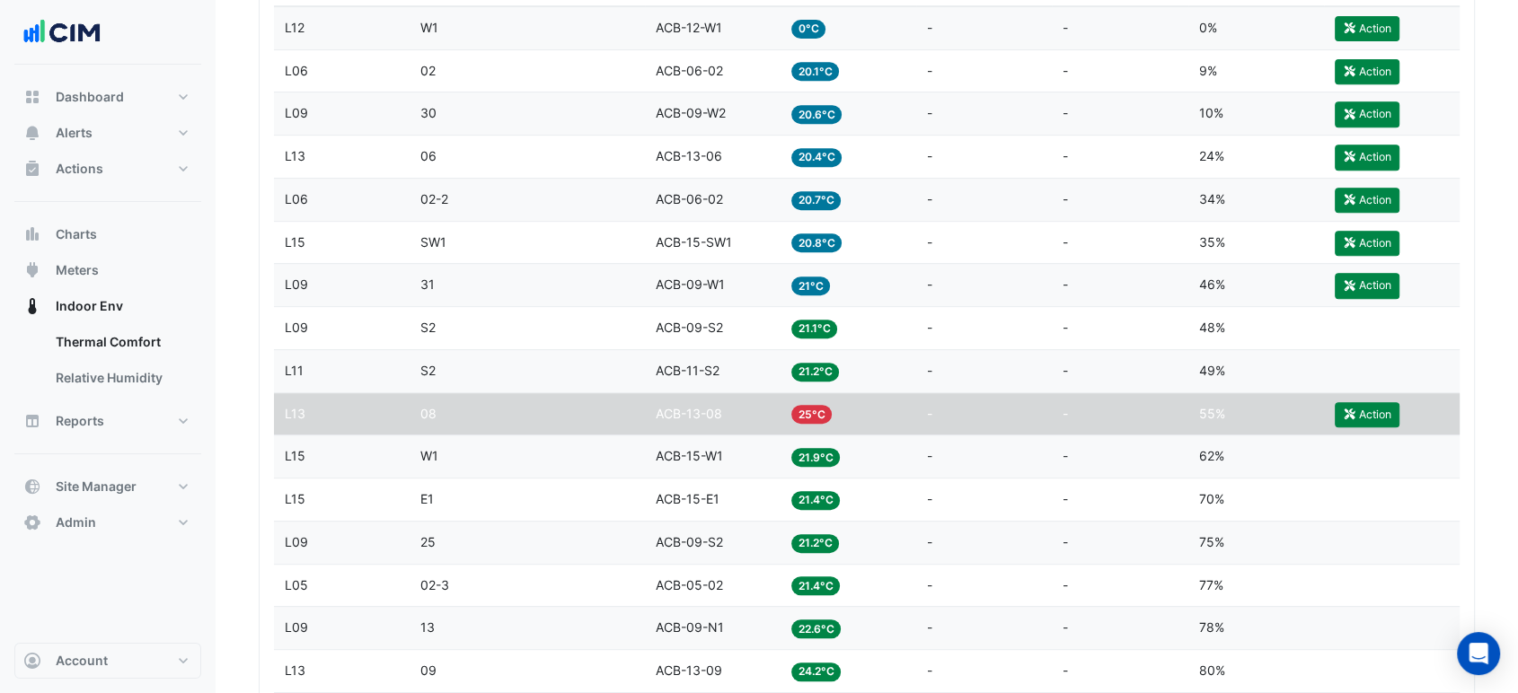
scroll to position [676, 0]
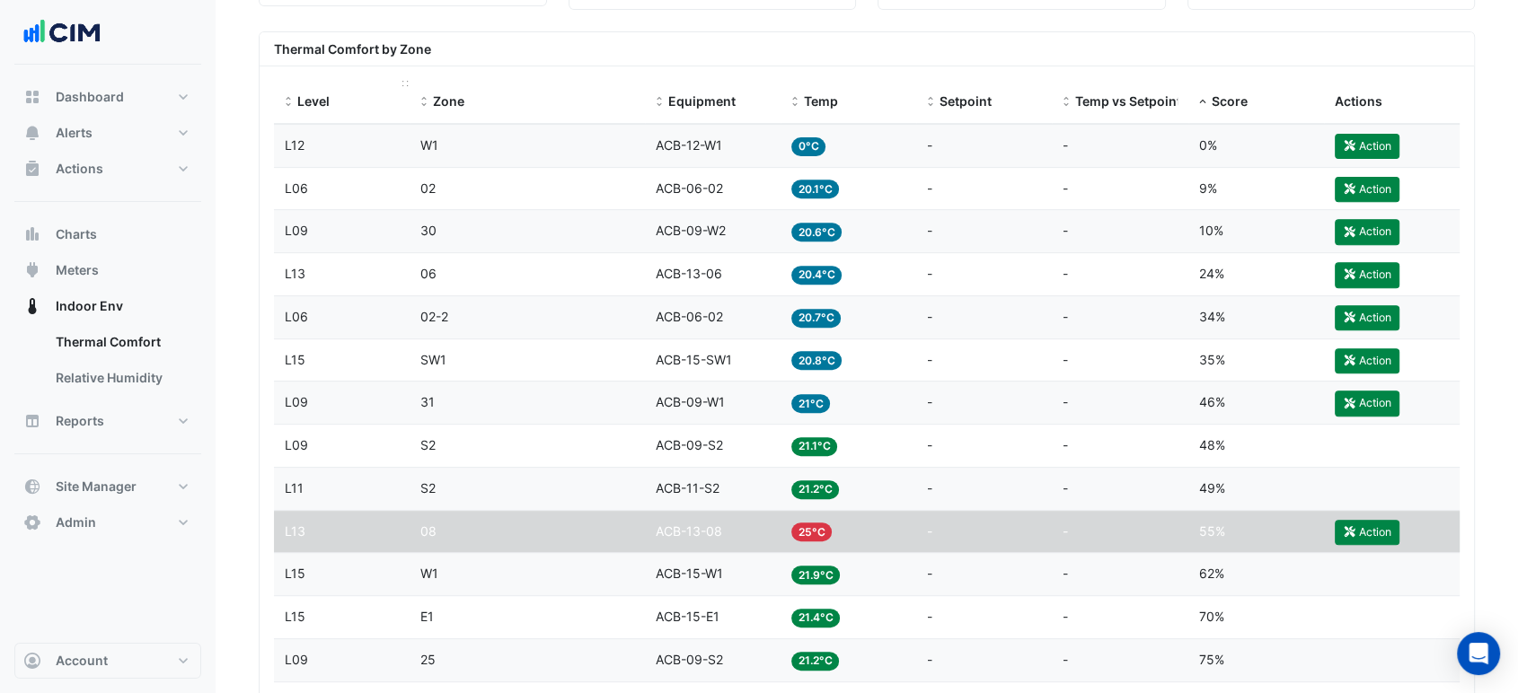
click at [287, 100] on span at bounding box center [288, 102] width 13 height 14
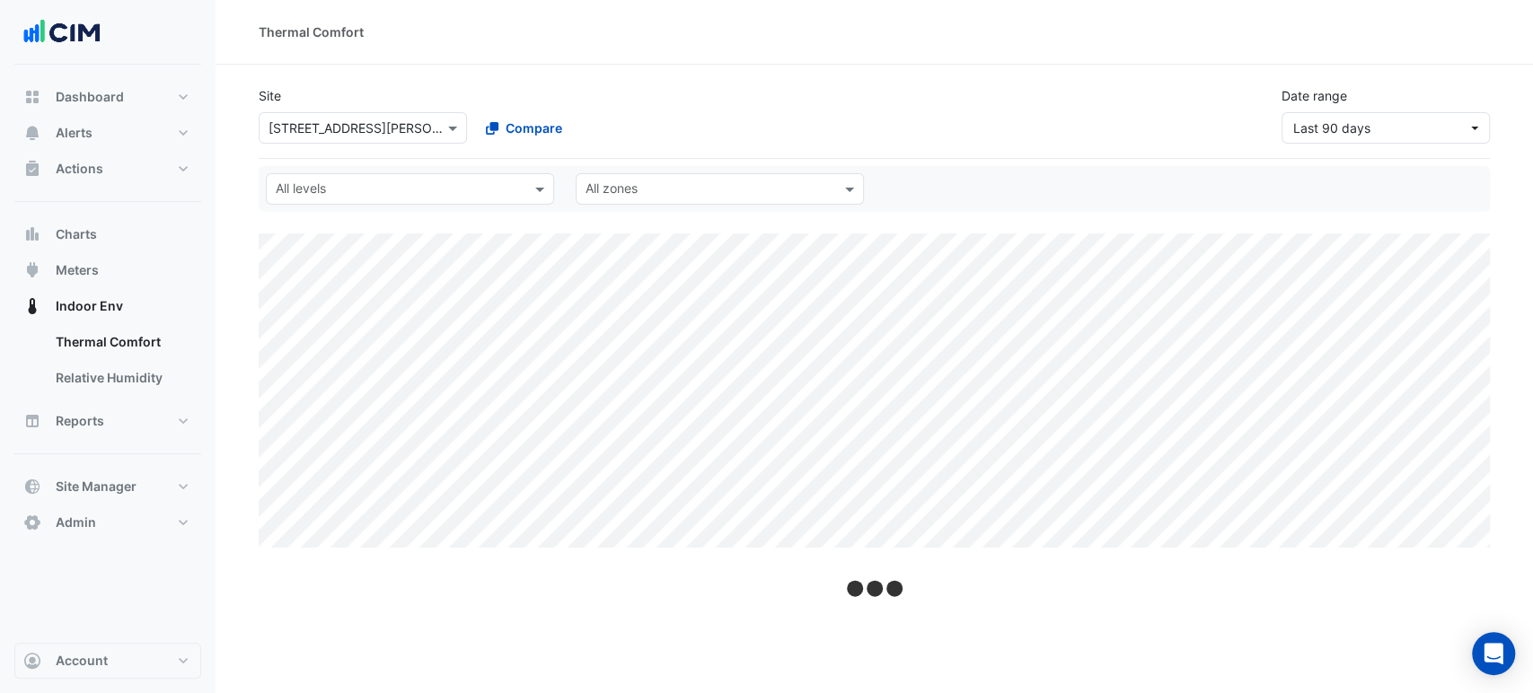
click at [316, 171] on div "All levels All zones" at bounding box center [874, 189] width 1231 height 46
click at [316, 185] on input "text" at bounding box center [400, 190] width 248 height 19
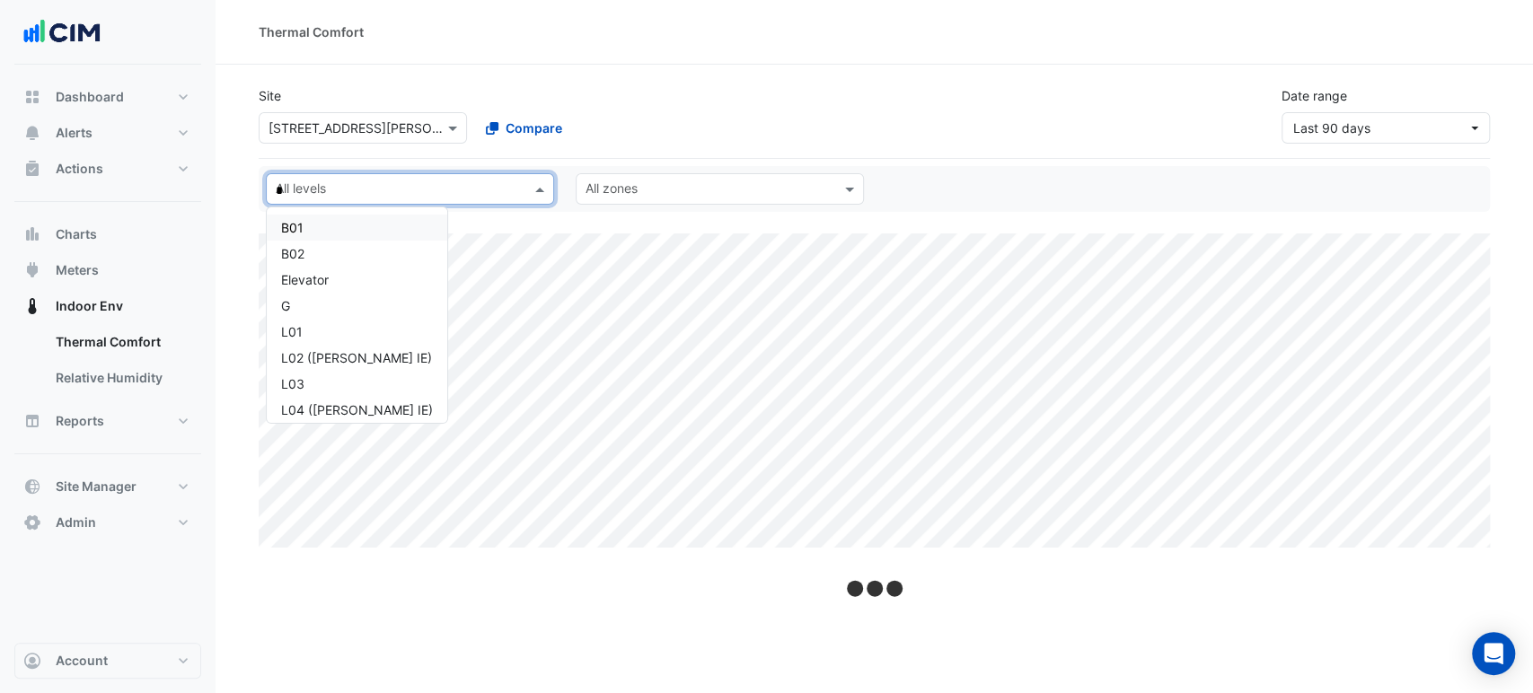
type input "**"
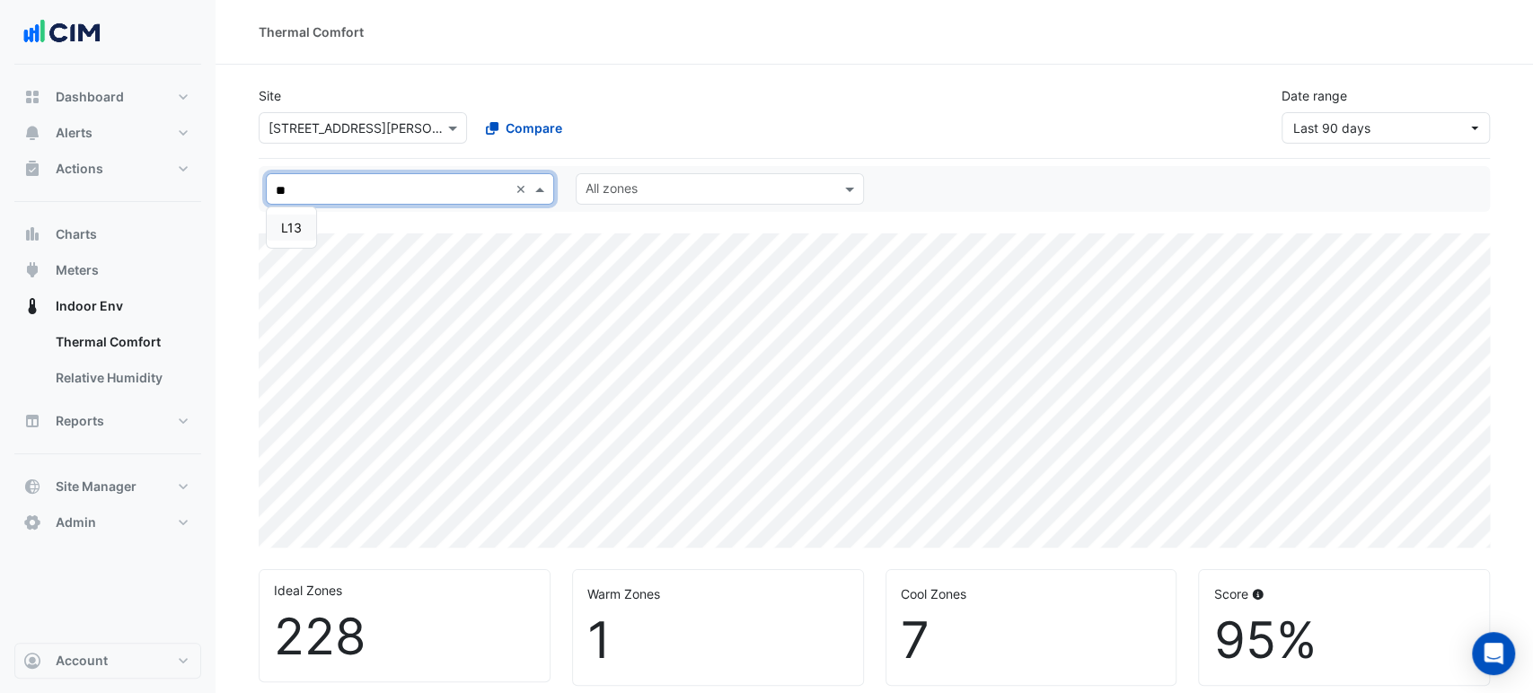
click at [312, 221] on div "L13" at bounding box center [291, 228] width 49 height 26
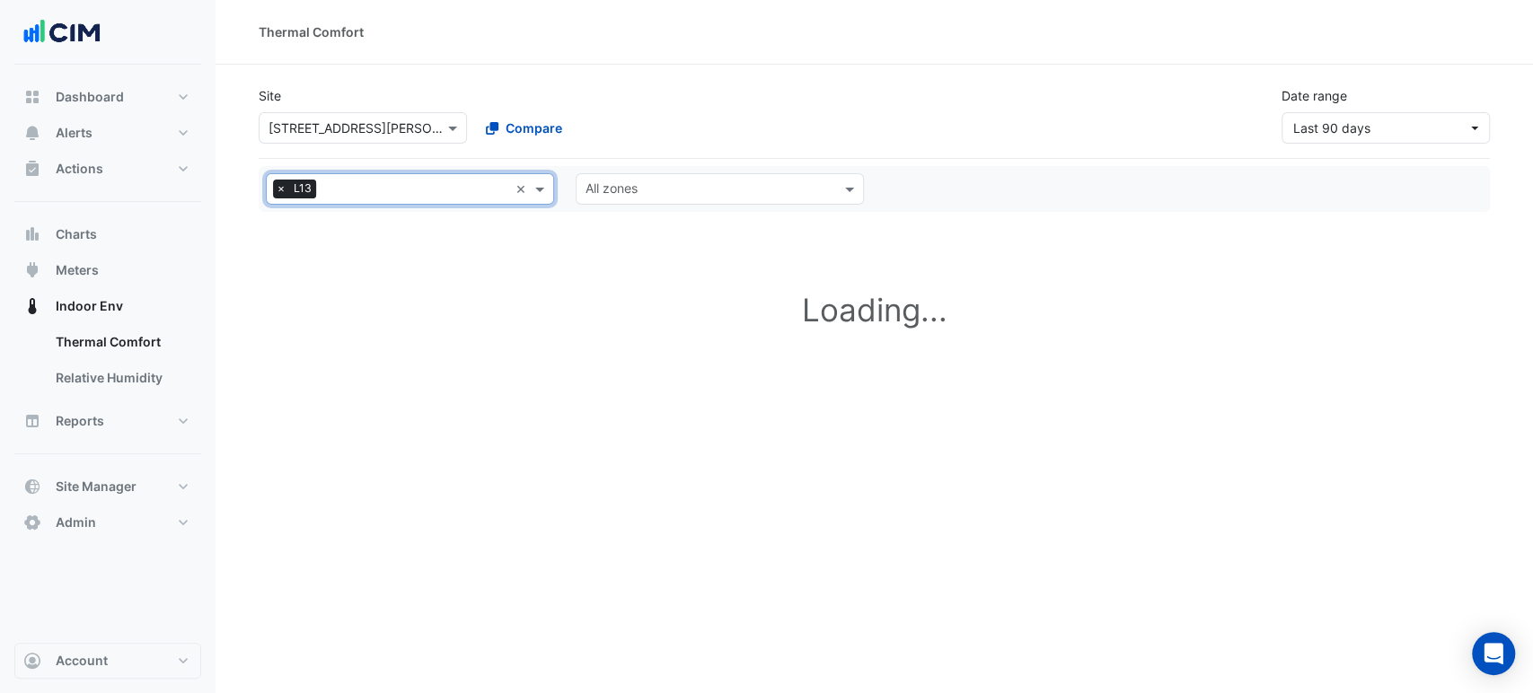
click at [300, 227] on section "Site Select a Site × [STREET_ADDRESS][PERSON_NAME] Compare Date range Last 90 d…" at bounding box center [875, 306] width 1318 height 483
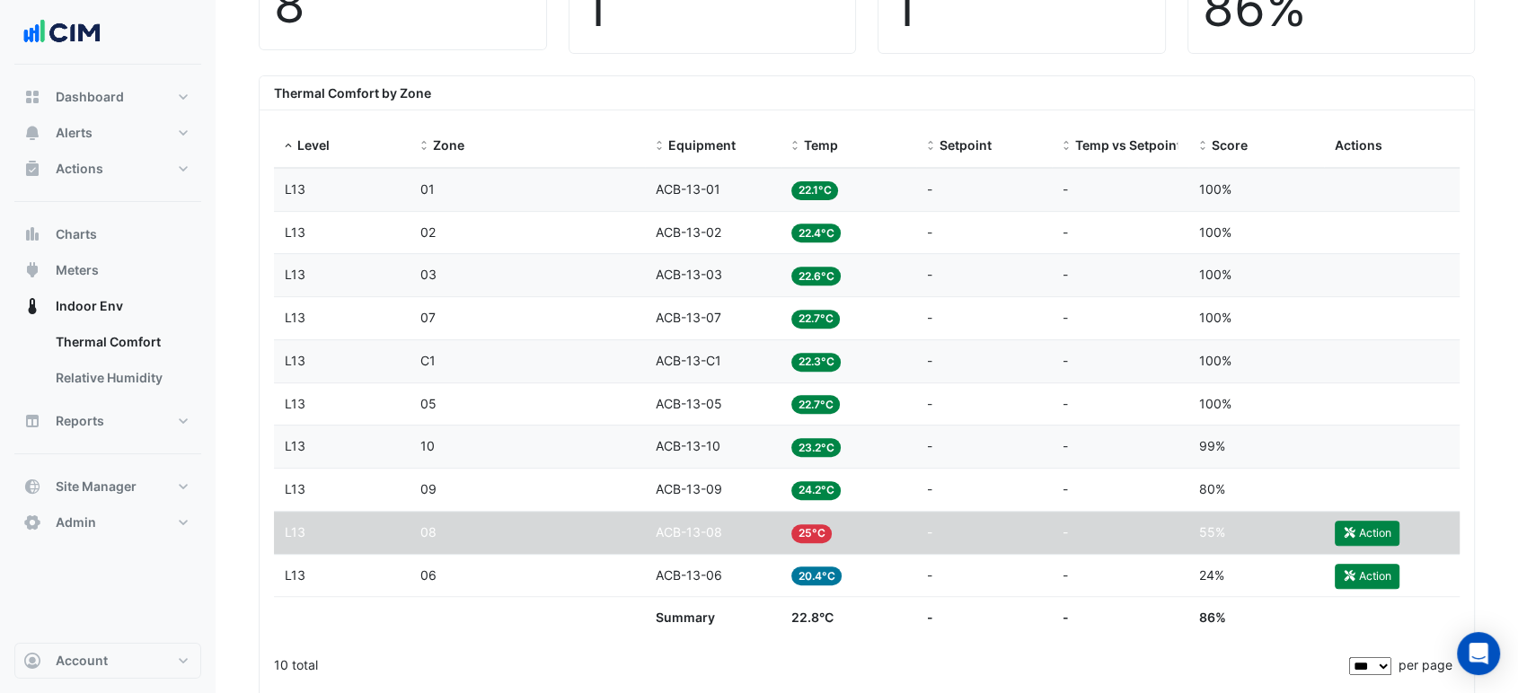
scroll to position [598, 0]
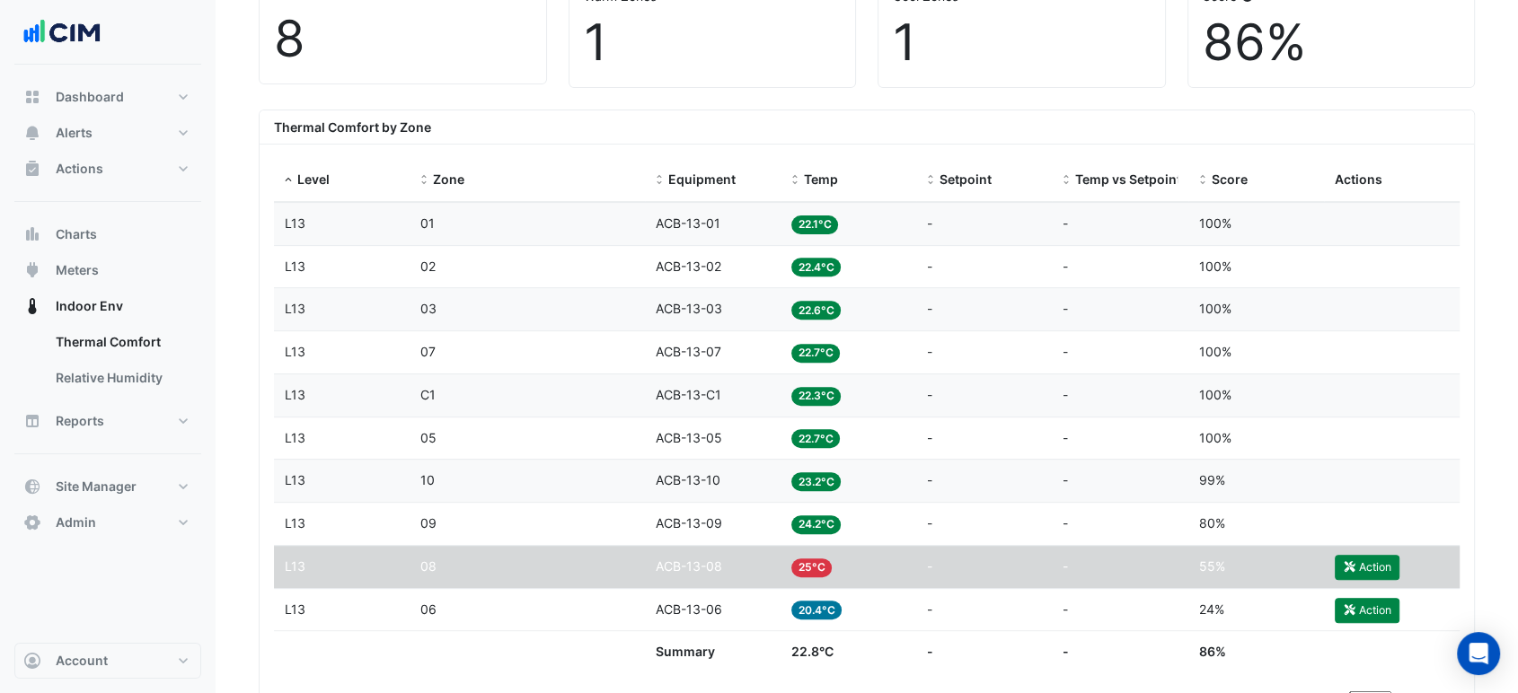
click at [575, 304] on div "Zone 03" at bounding box center [526, 309] width 213 height 21
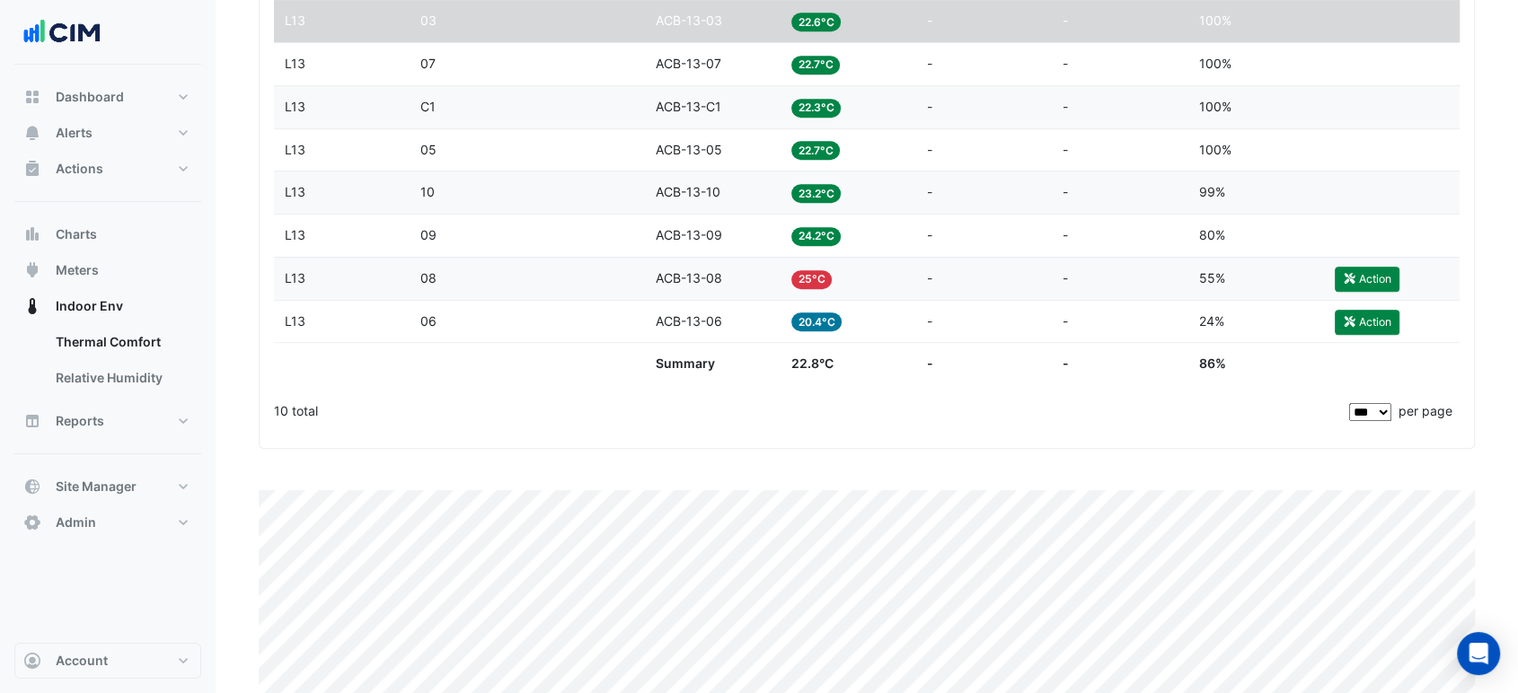
scroll to position [1017, 0]
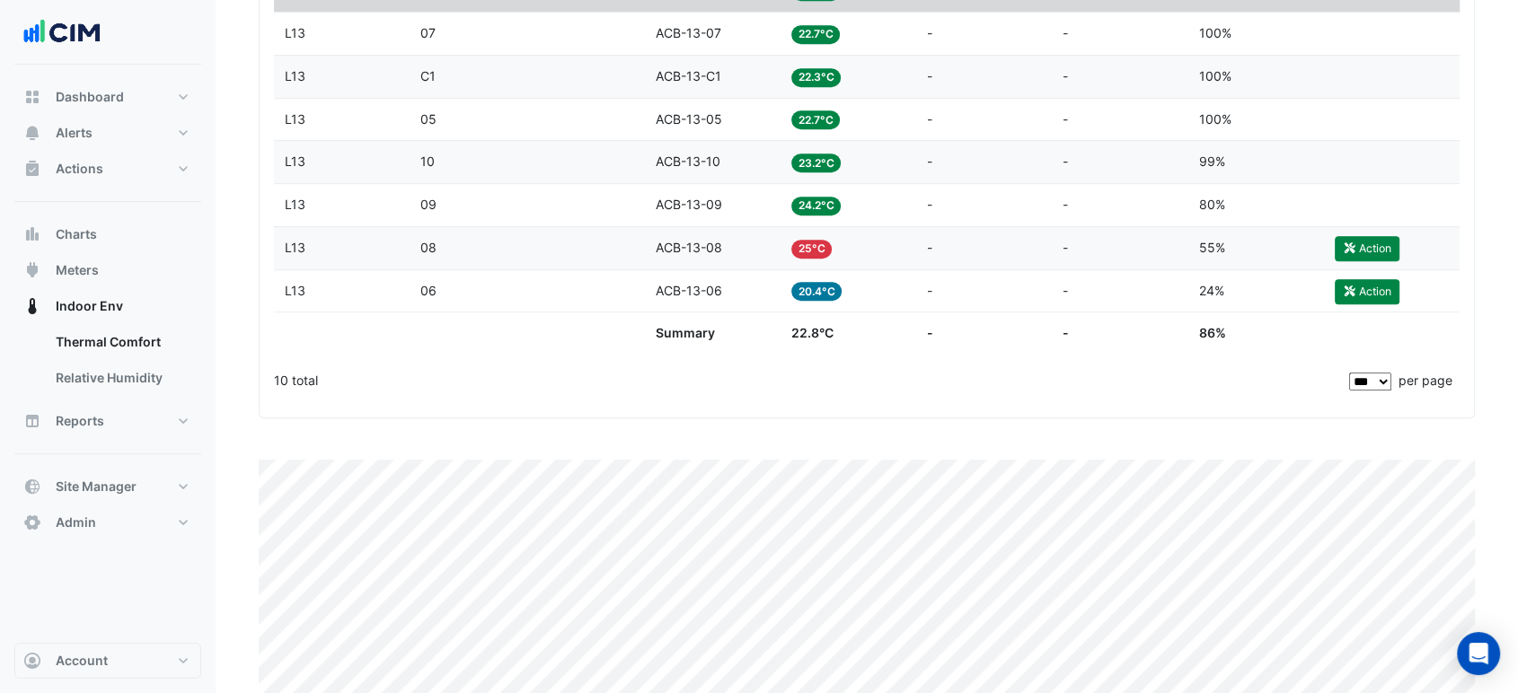
click at [654, 239] on datatable-body-cell "Equipment ACB-13-08" at bounding box center [713, 248] width 136 height 42
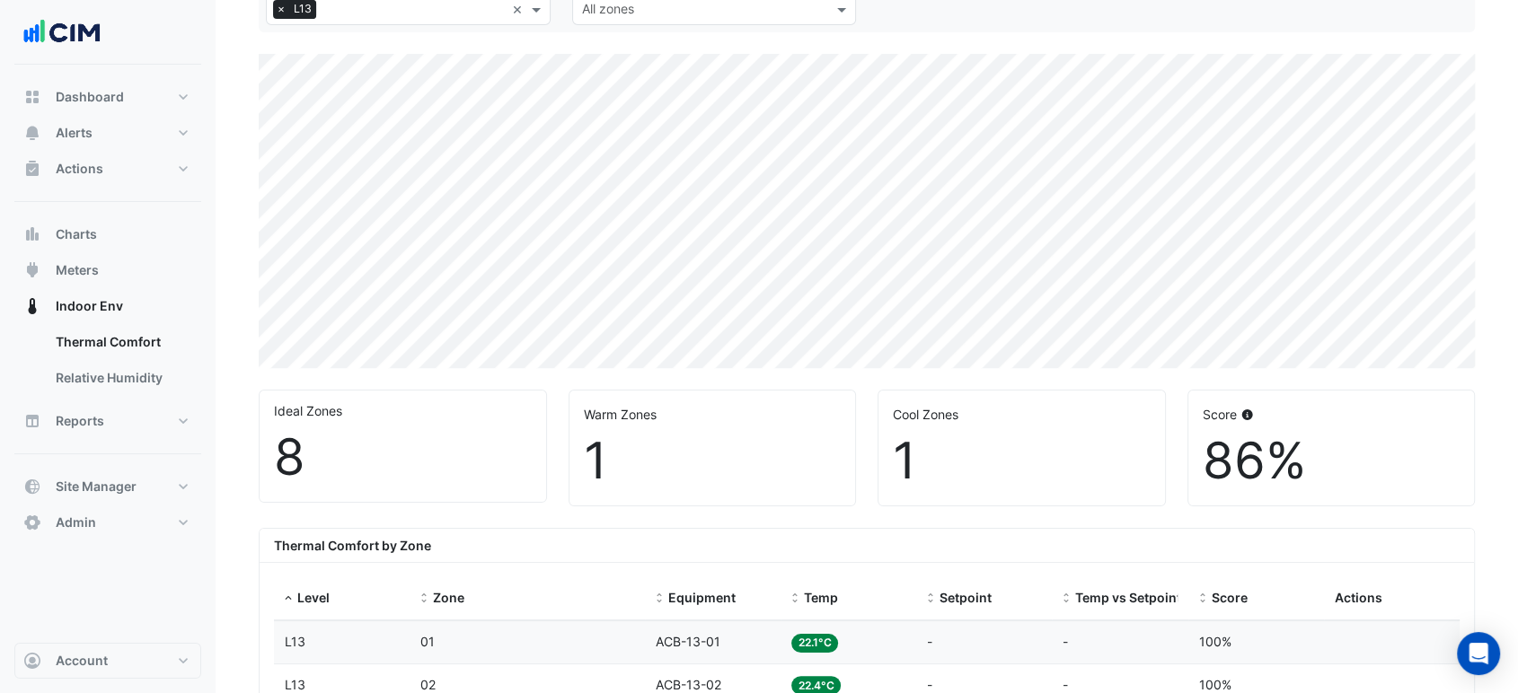
scroll to position [0, 0]
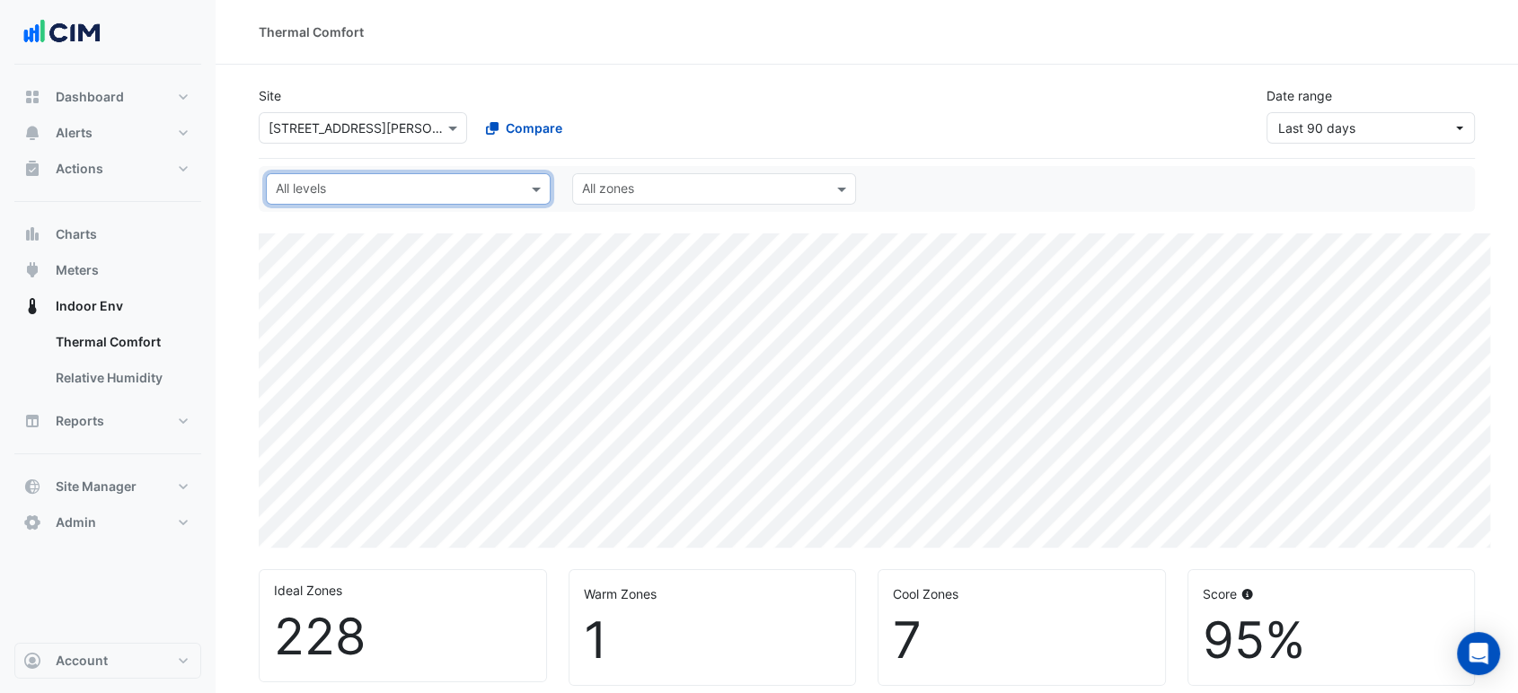
scroll to position [498, 0]
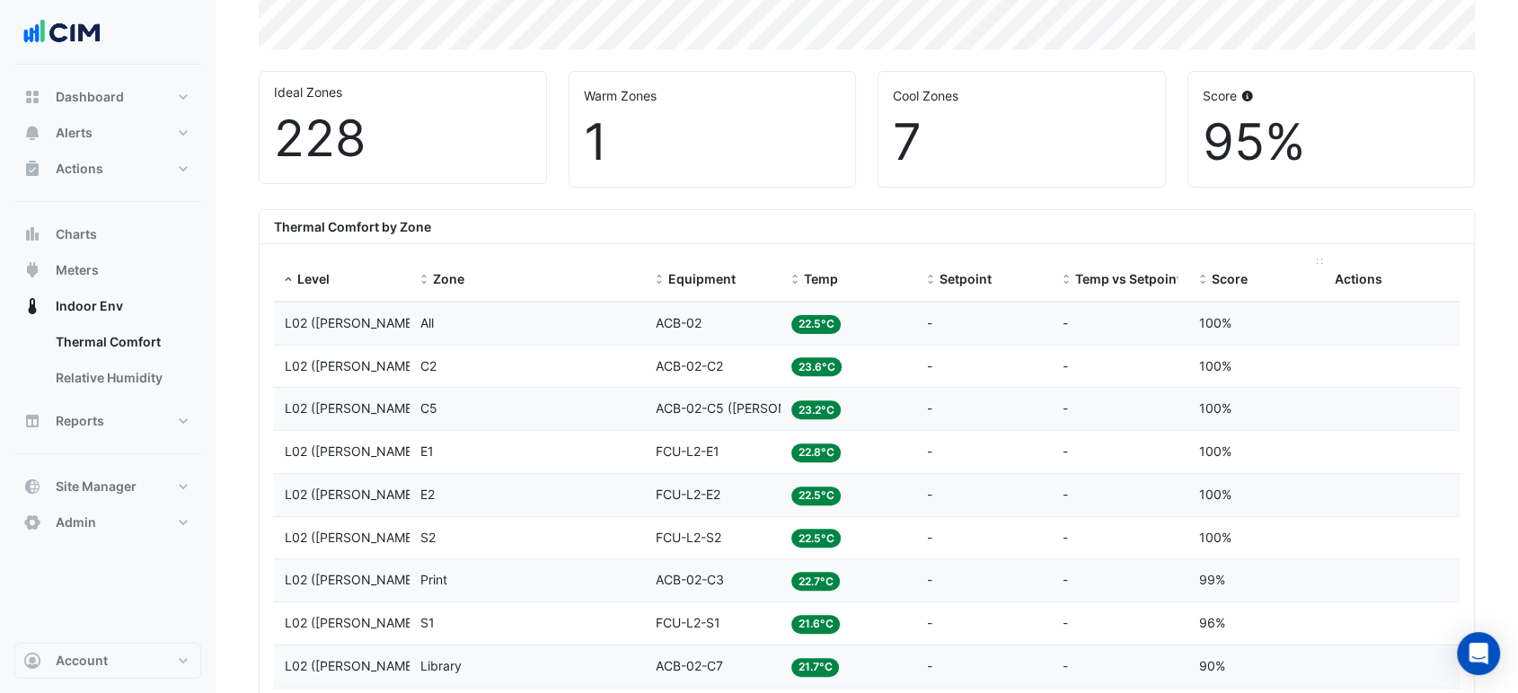
click at [1209, 269] on div "Score" at bounding box center [1256, 279] width 114 height 21
